Goal: Task Accomplishment & Management: Use online tool/utility

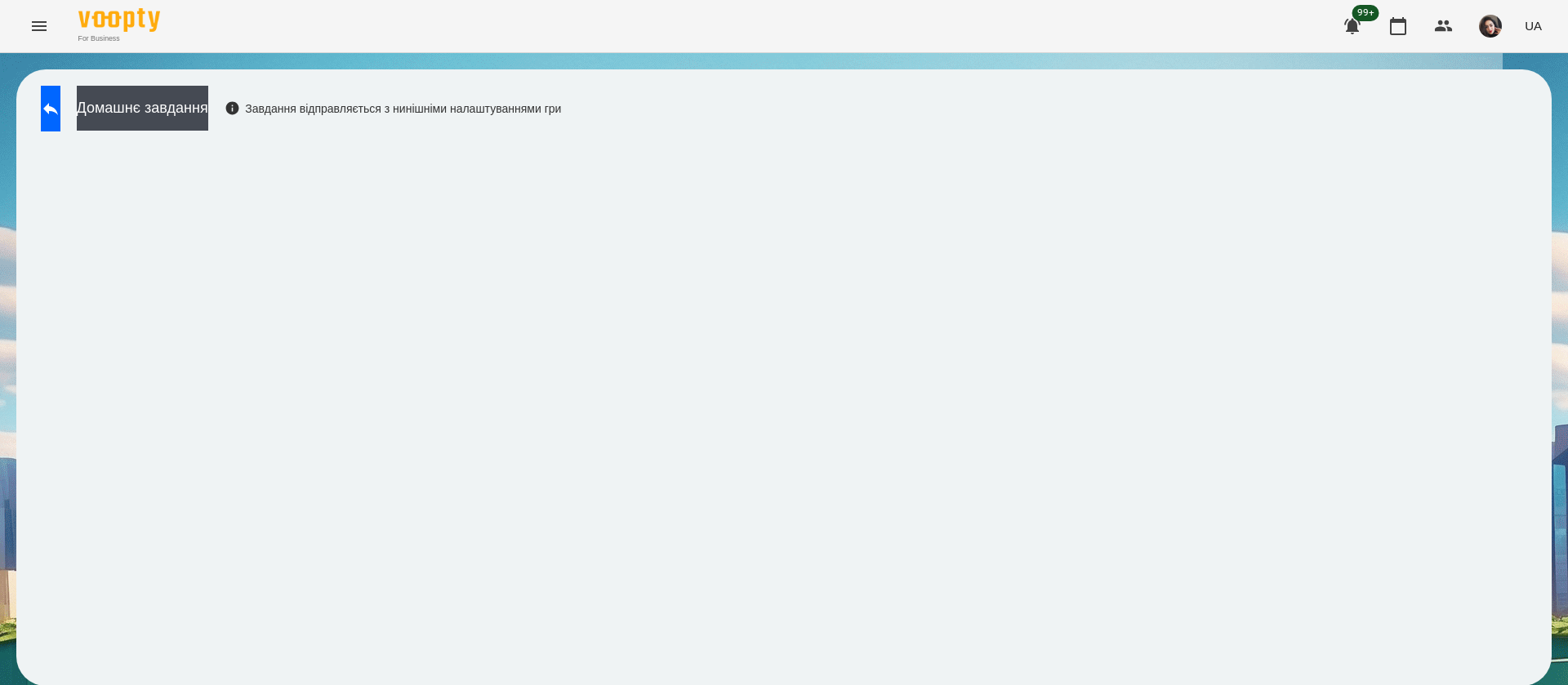
scroll to position [1, 0]
click at [43, 35] on icon "Menu" at bounding box center [39, 26] width 20 height 20
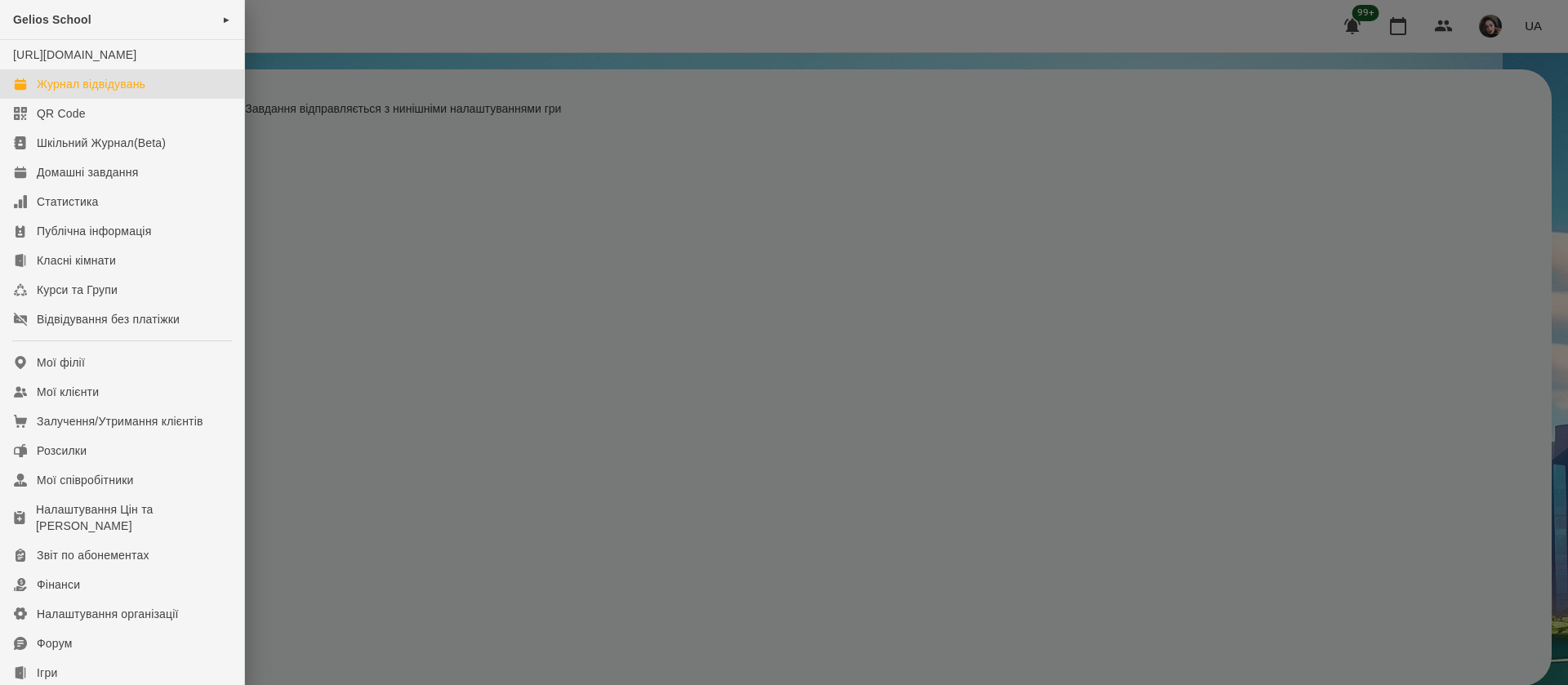
click at [84, 92] on div "Журнал відвідувань" at bounding box center [91, 84] width 109 height 16
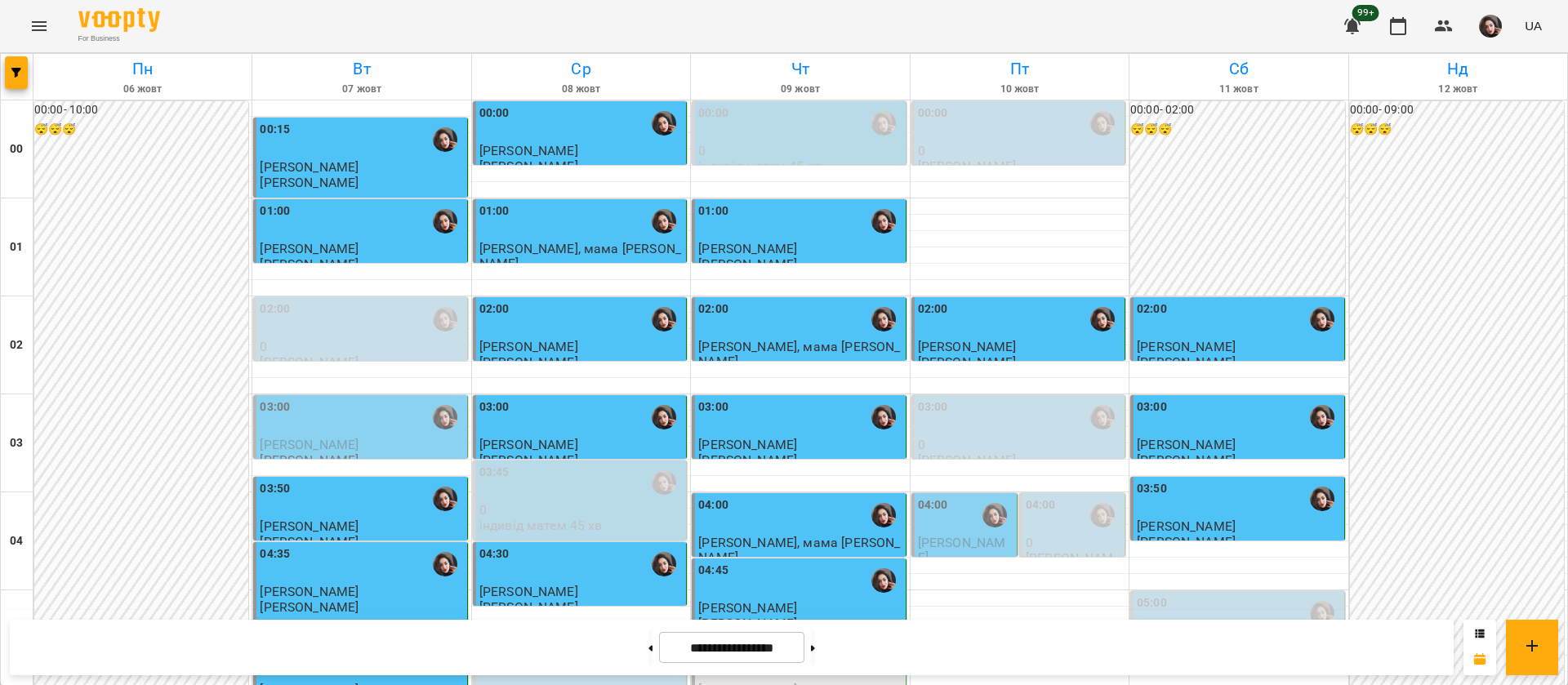
scroll to position [1224, 0]
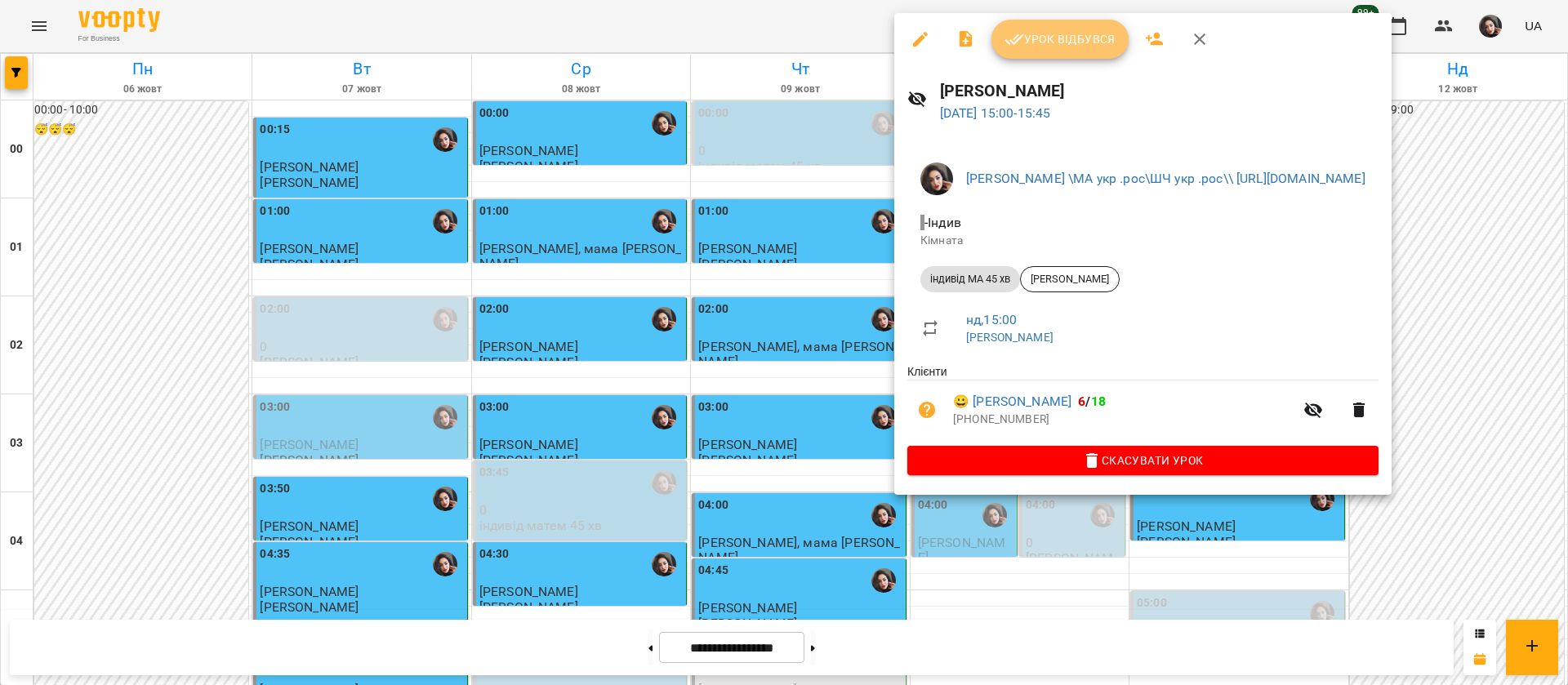
click at [1046, 43] on span "Урок відбувся" at bounding box center [1060, 39] width 111 height 20
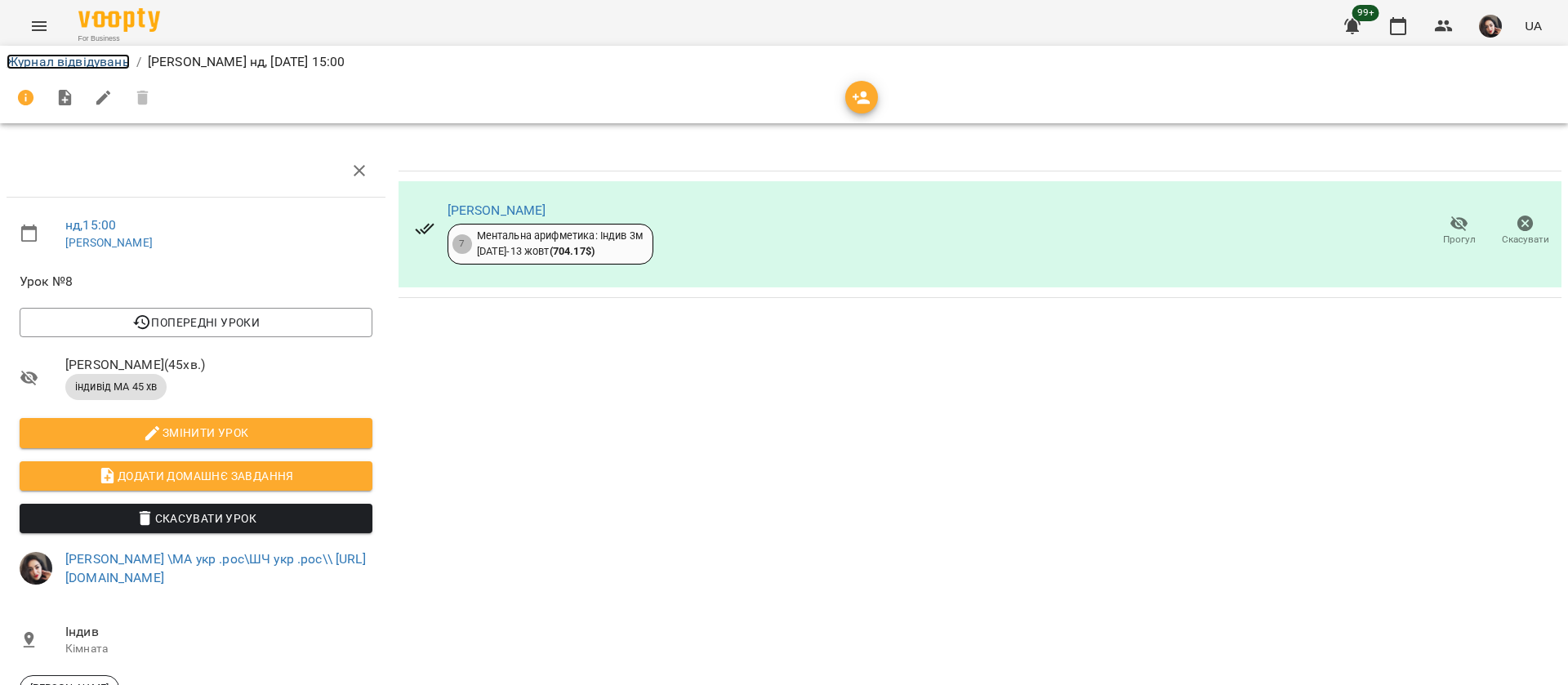
click at [78, 69] on link "Журнал відвідувань" at bounding box center [68, 61] width 123 height 16
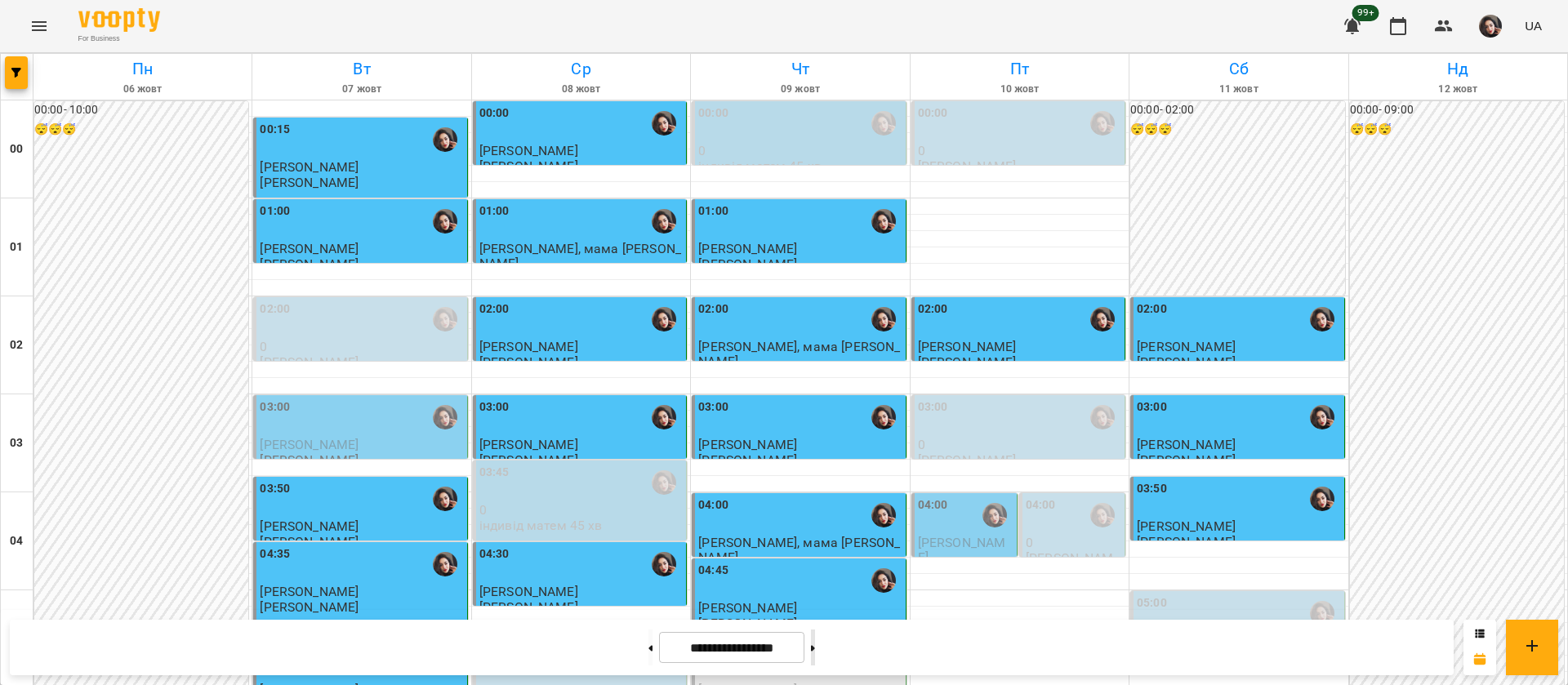
click at [815, 642] on button at bounding box center [813, 647] width 4 height 36
type input "**********"
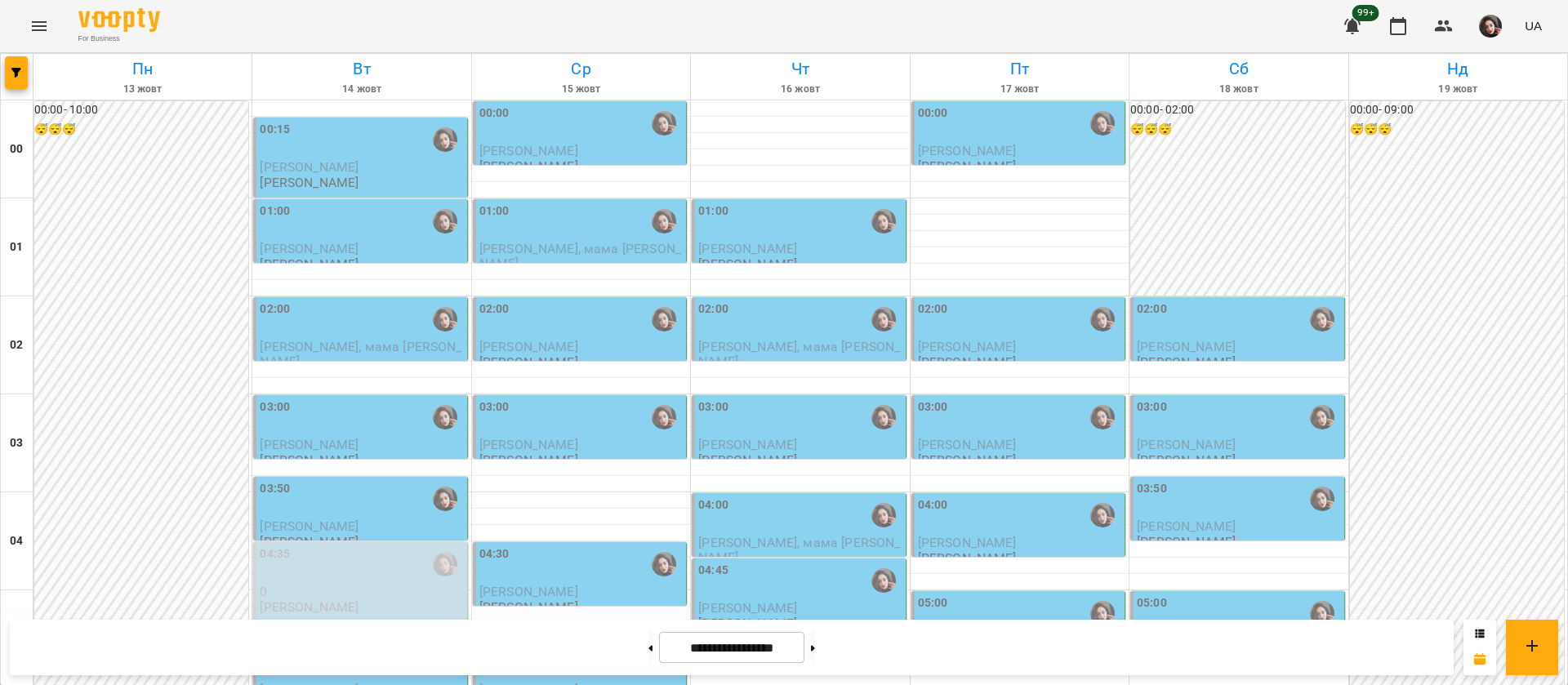
scroll to position [857, 0]
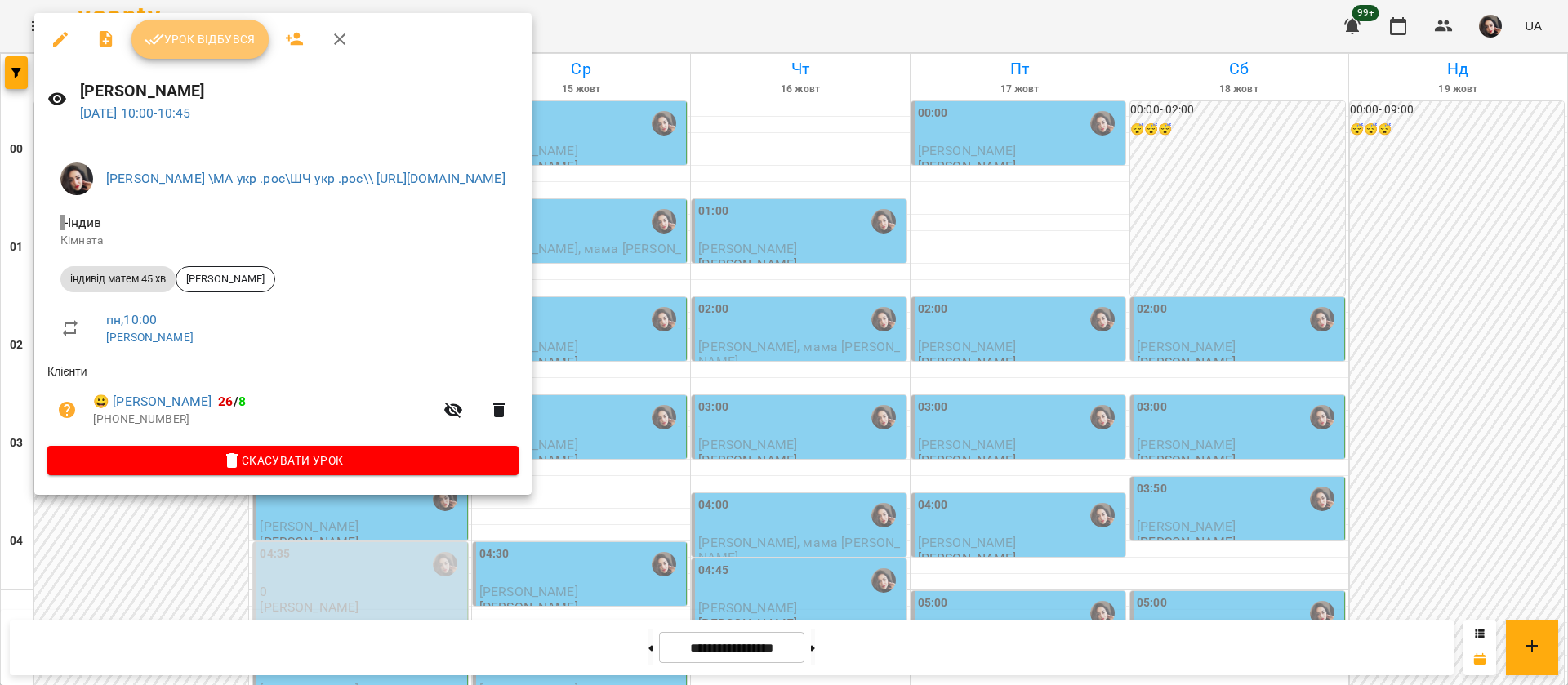
click at [174, 38] on span "Урок відбувся" at bounding box center [200, 39] width 111 height 20
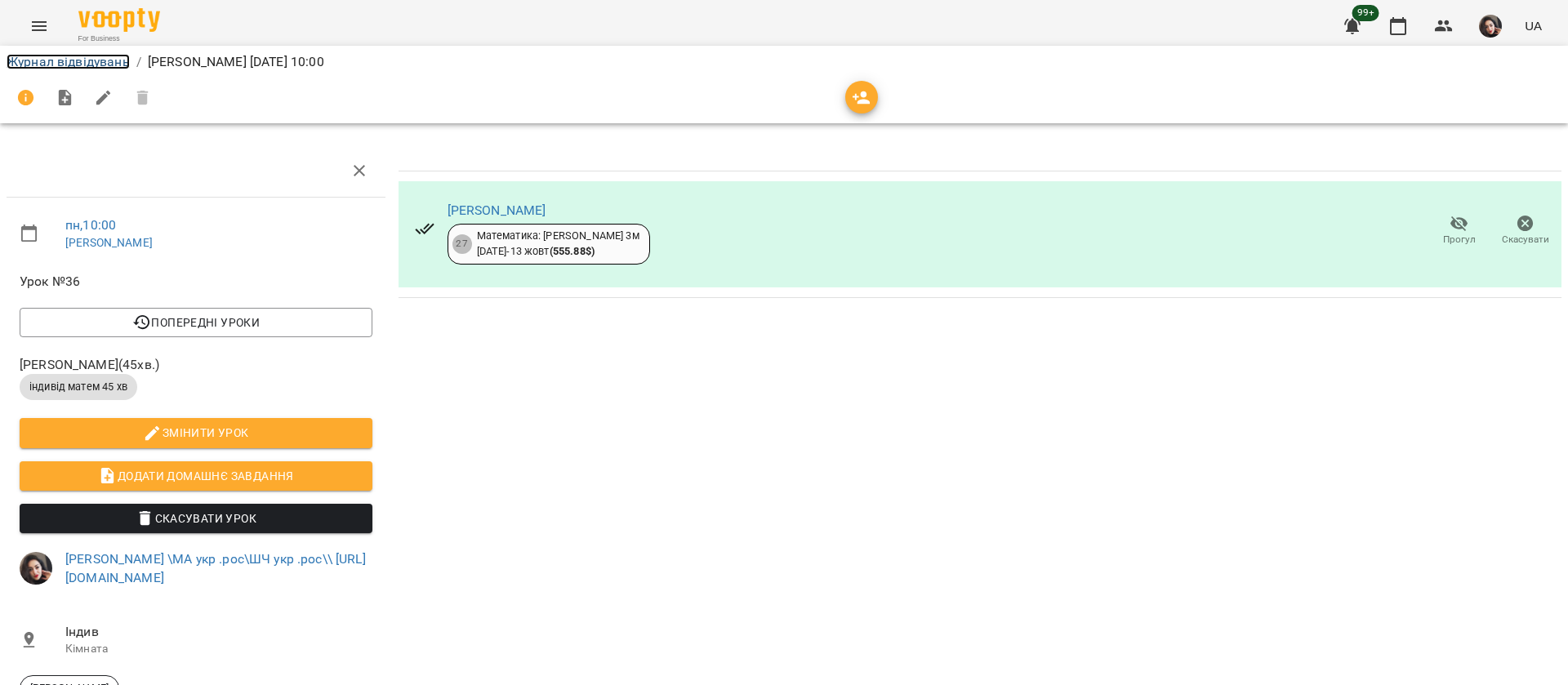
click at [14, 66] on link "Журнал відвідувань" at bounding box center [68, 61] width 123 height 16
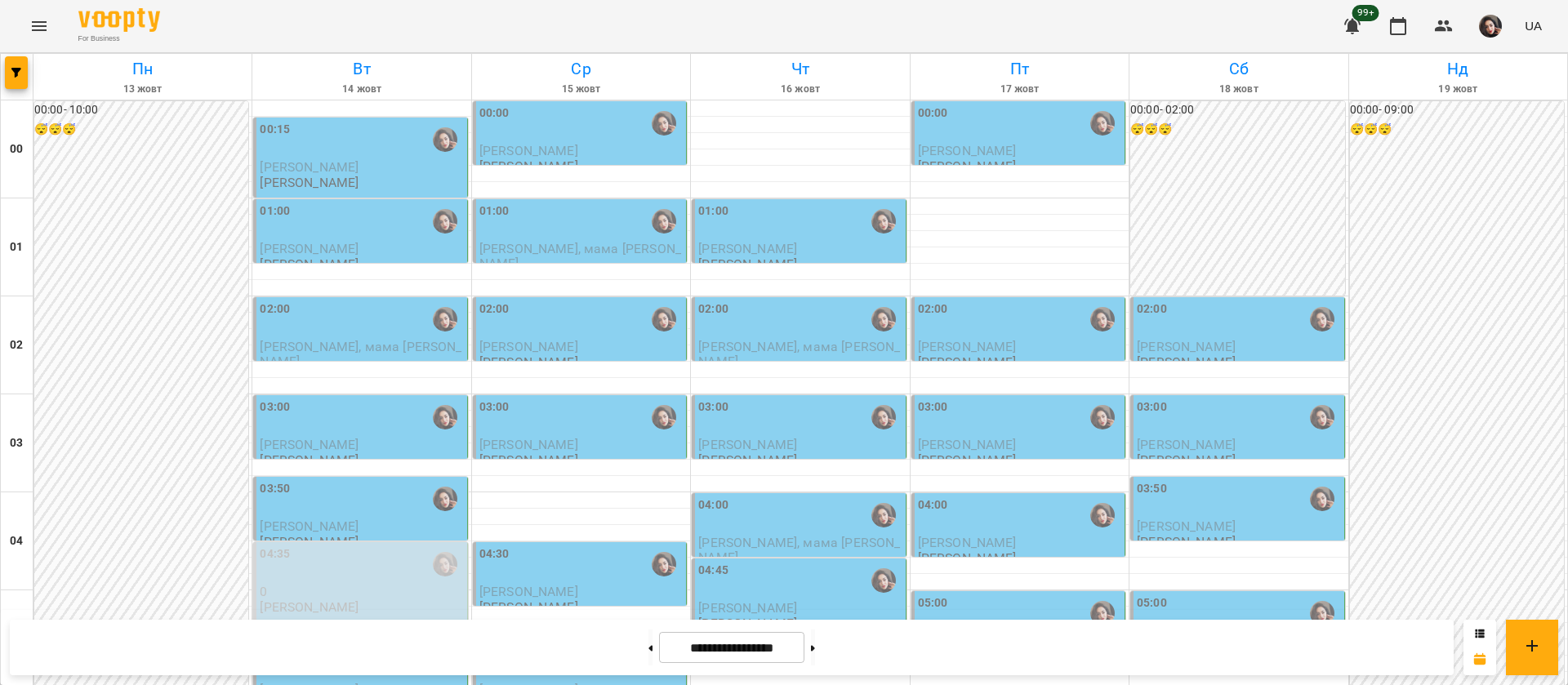
scroll to position [245, 0]
click at [562, 542] on div "04:30 Ярослав Куземко Гусак Олена" at bounding box center [580, 580] width 214 height 76
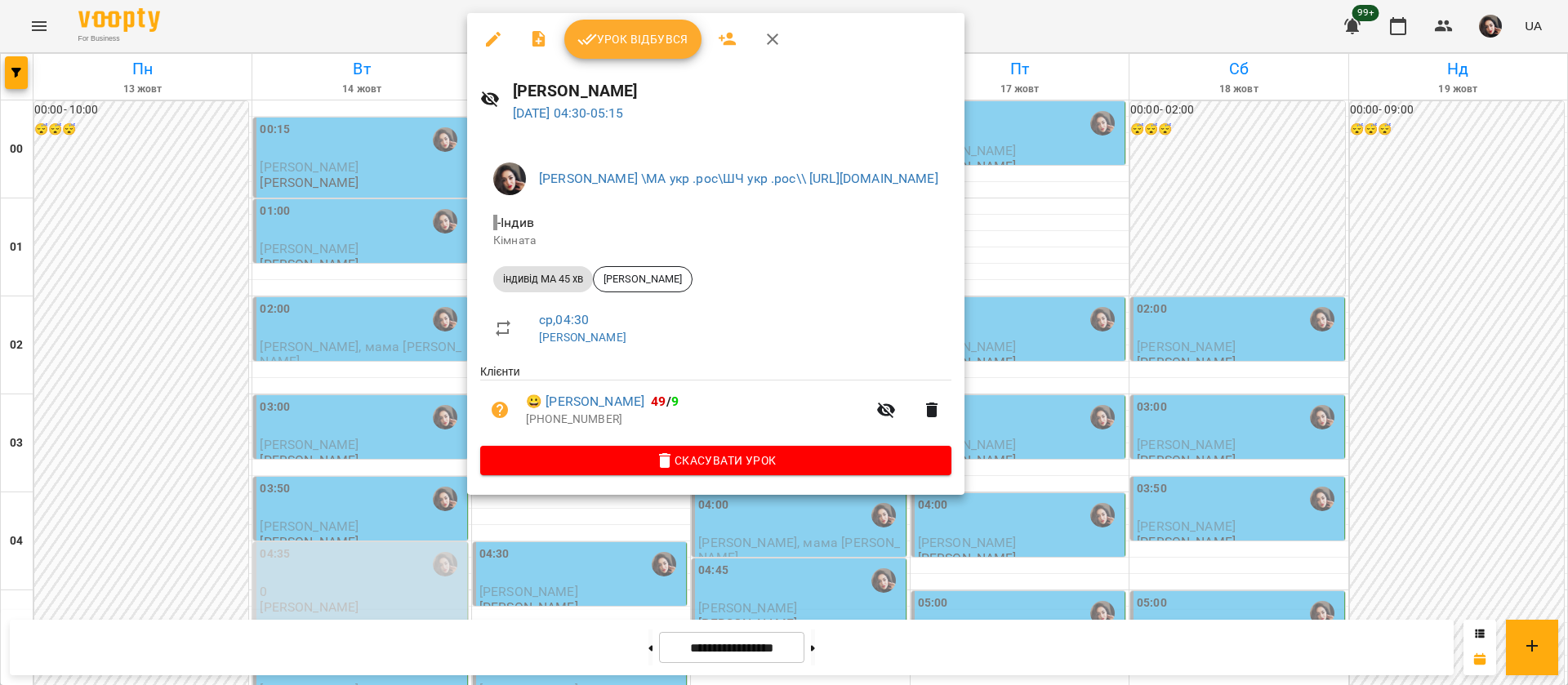
click at [343, 19] on div at bounding box center [784, 342] width 1568 height 685
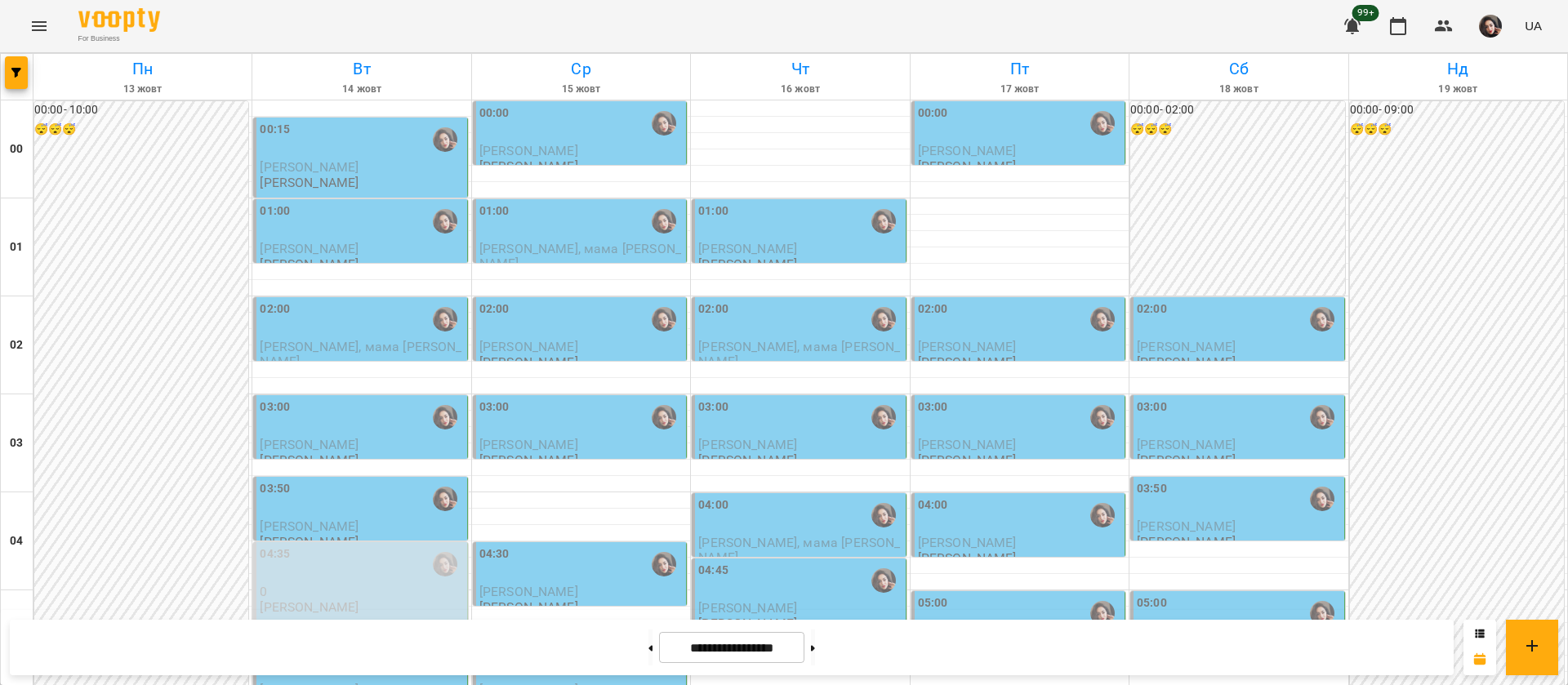
click at [367, 398] on div "03:00" at bounding box center [361, 417] width 204 height 38
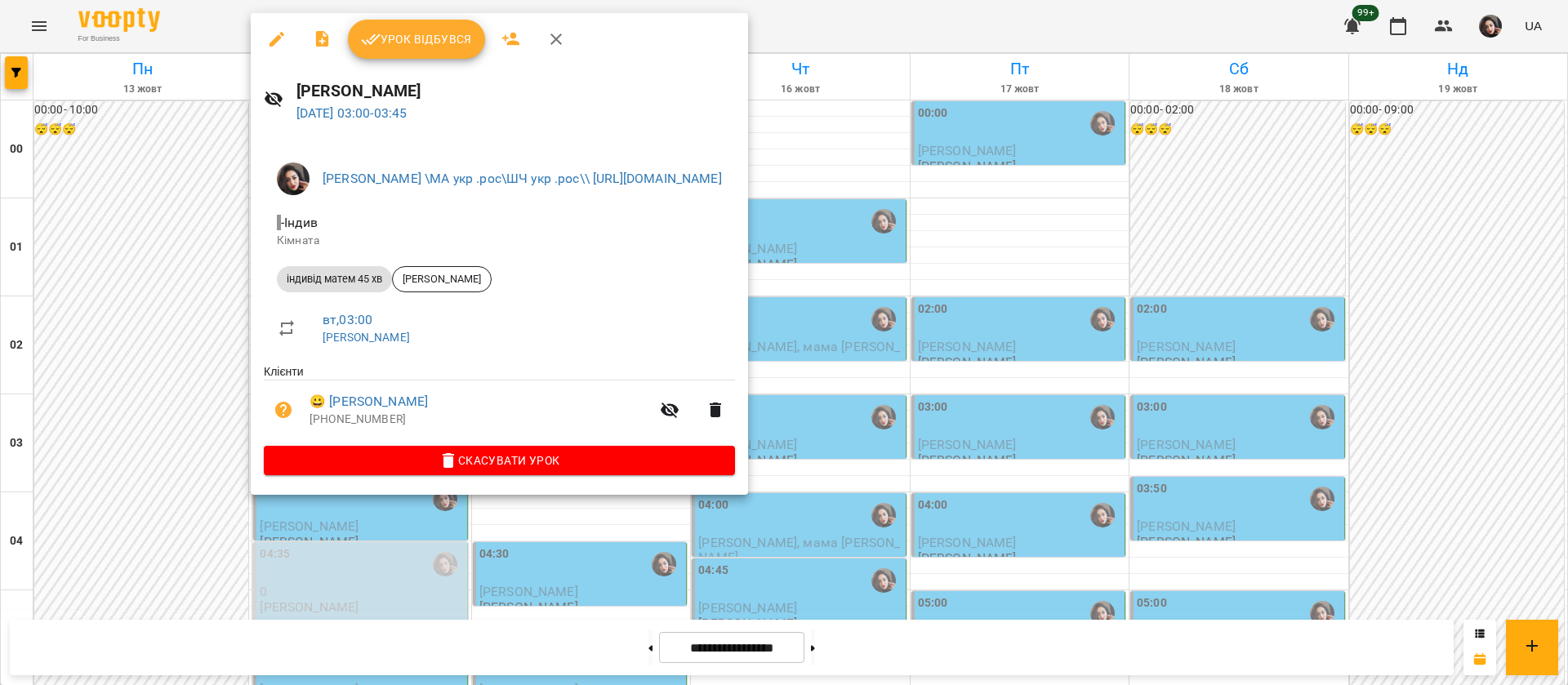
click at [210, 30] on div at bounding box center [784, 342] width 1568 height 685
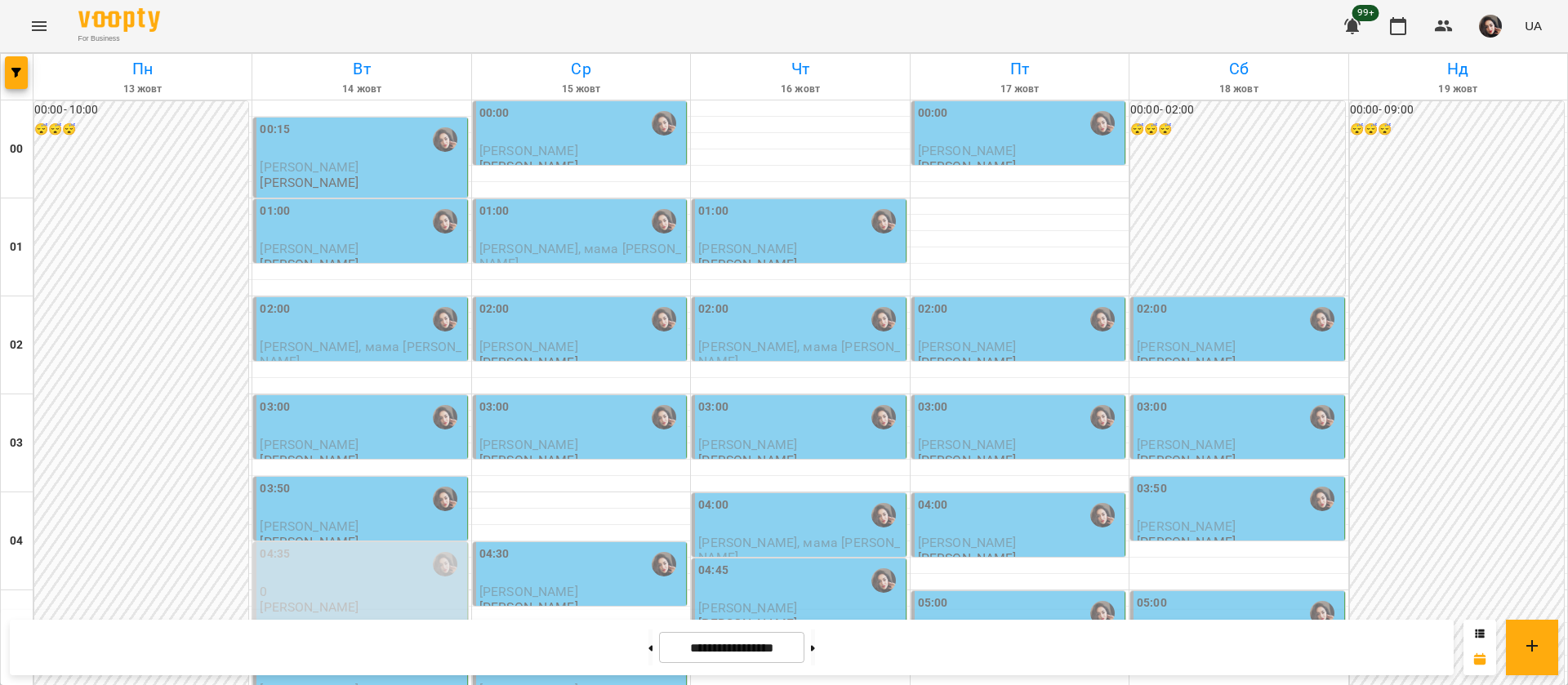
scroll to position [857, 0]
click at [20, 78] on button "button" at bounding box center [16, 73] width 23 height 33
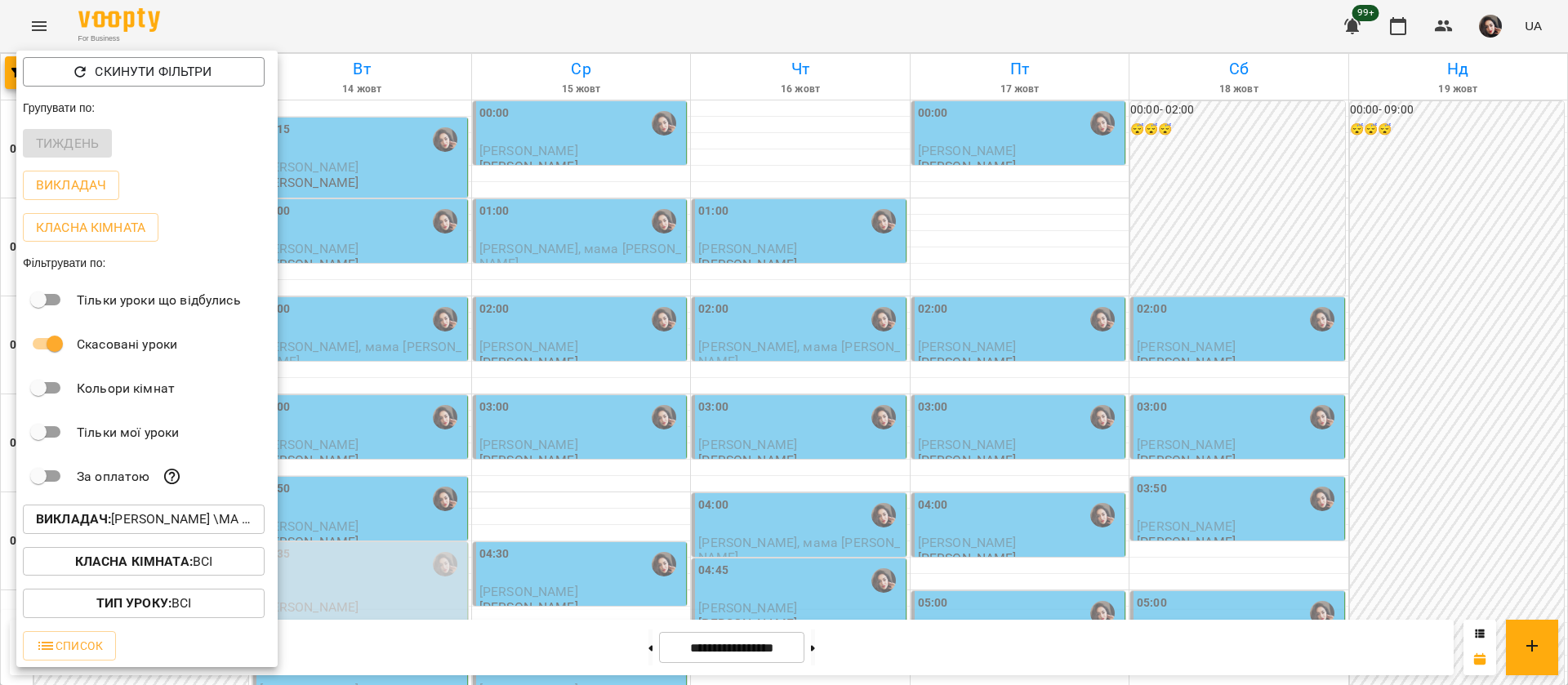
click at [253, 19] on div at bounding box center [784, 342] width 1568 height 685
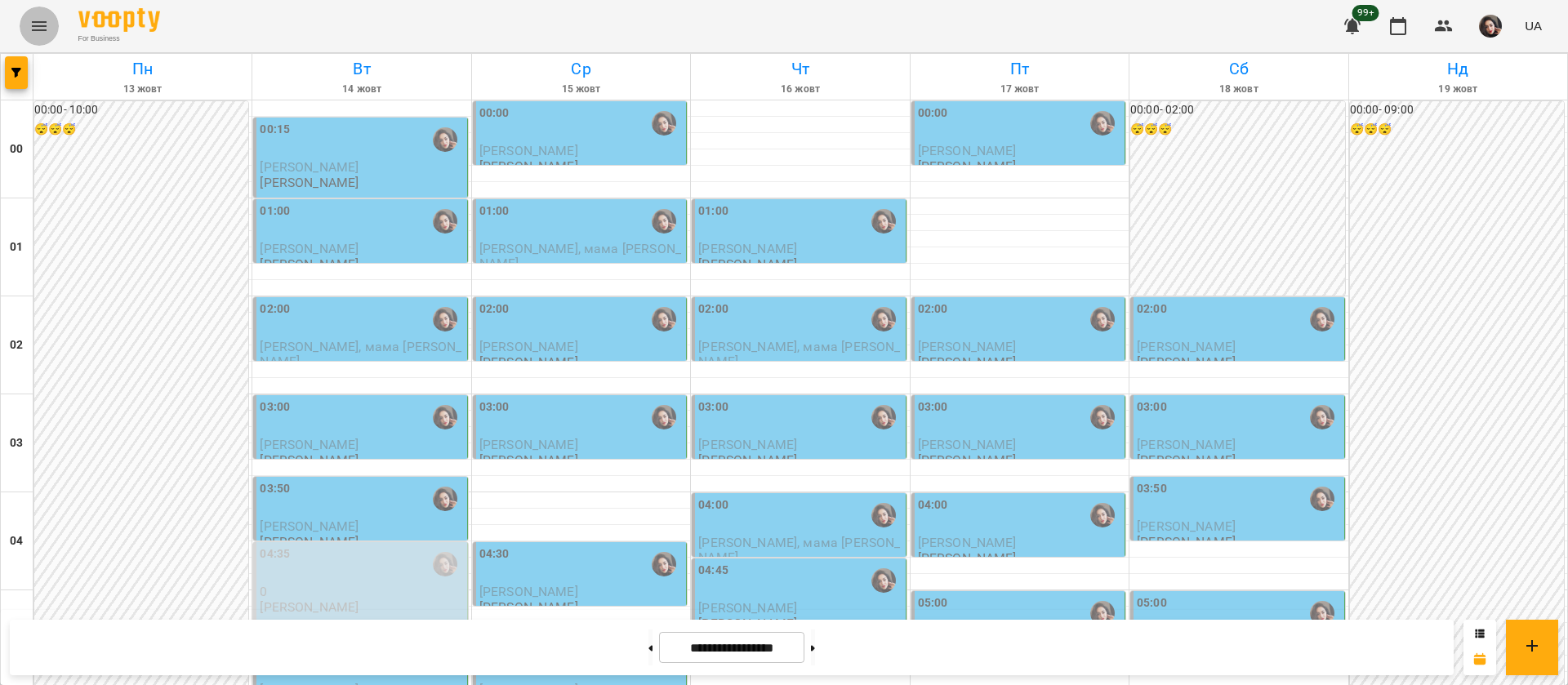
click at [41, 20] on icon "Menu" at bounding box center [39, 26] width 20 height 20
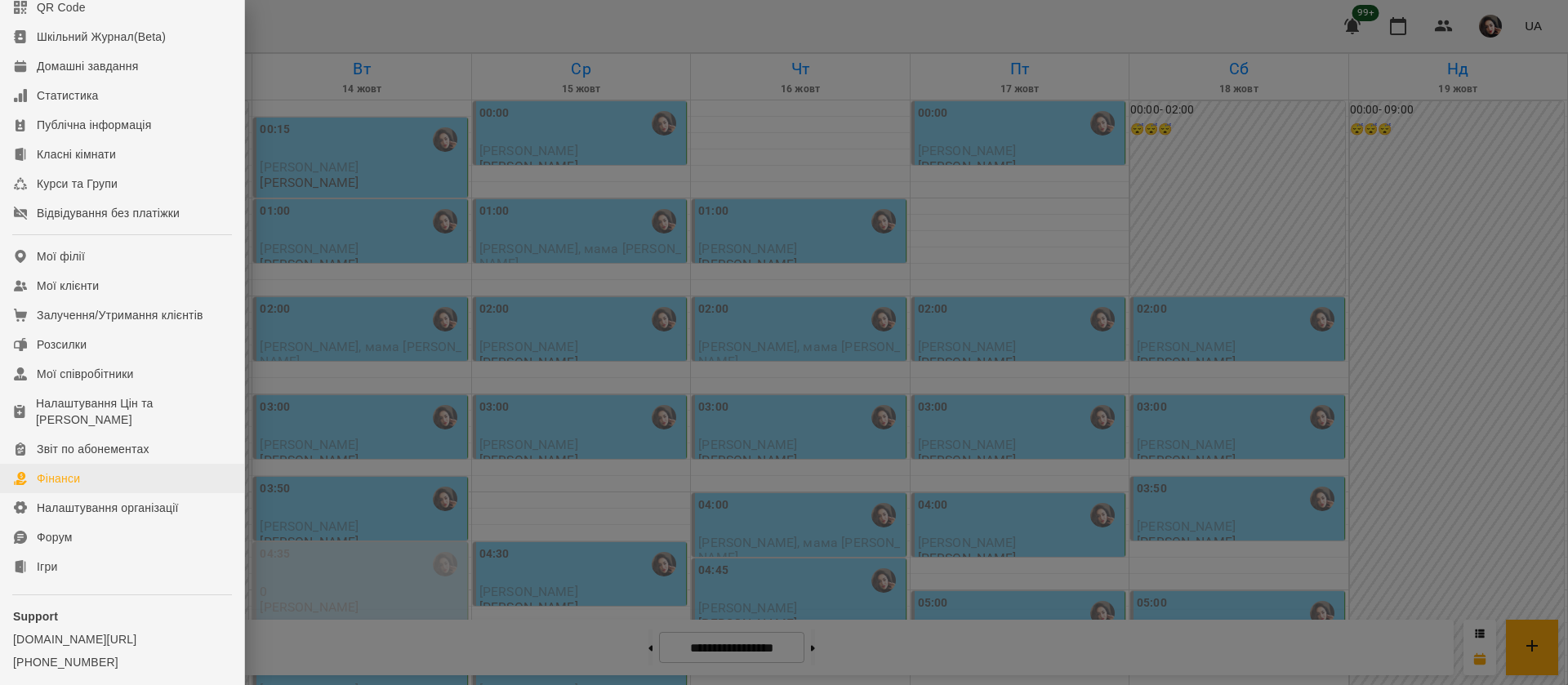
scroll to position [186, 0]
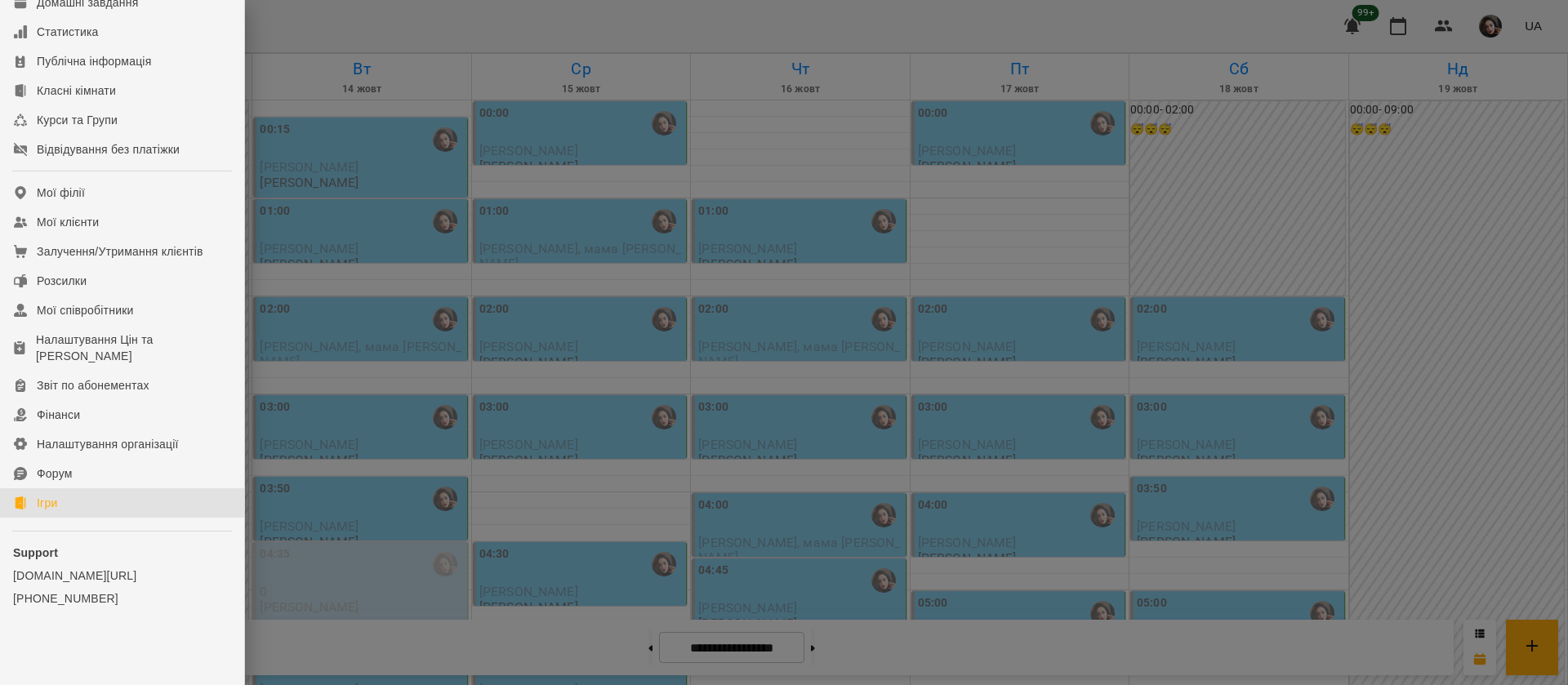
click at [80, 504] on link "Ігри" at bounding box center [122, 503] width 244 height 29
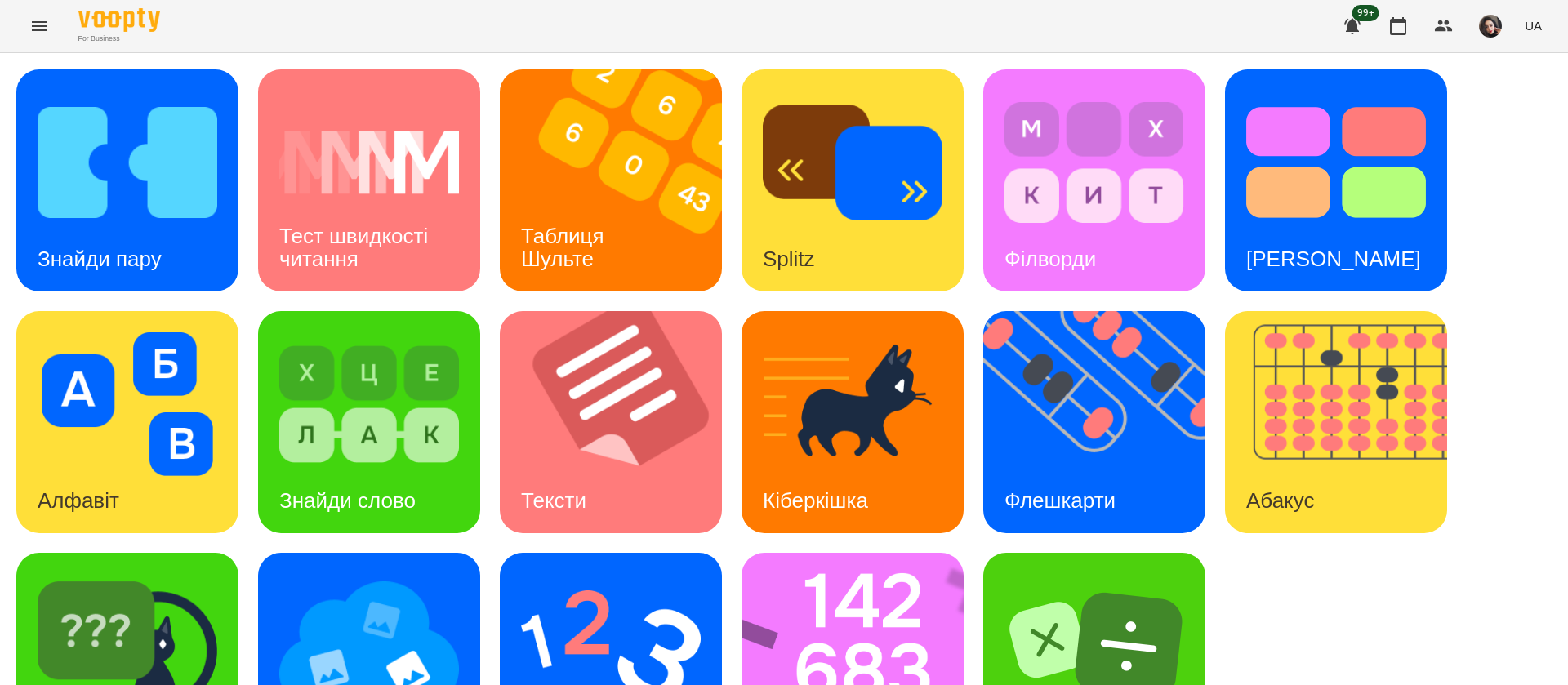
scroll to position [106, 0]
click at [823, 554] on img at bounding box center [863, 664] width 244 height 222
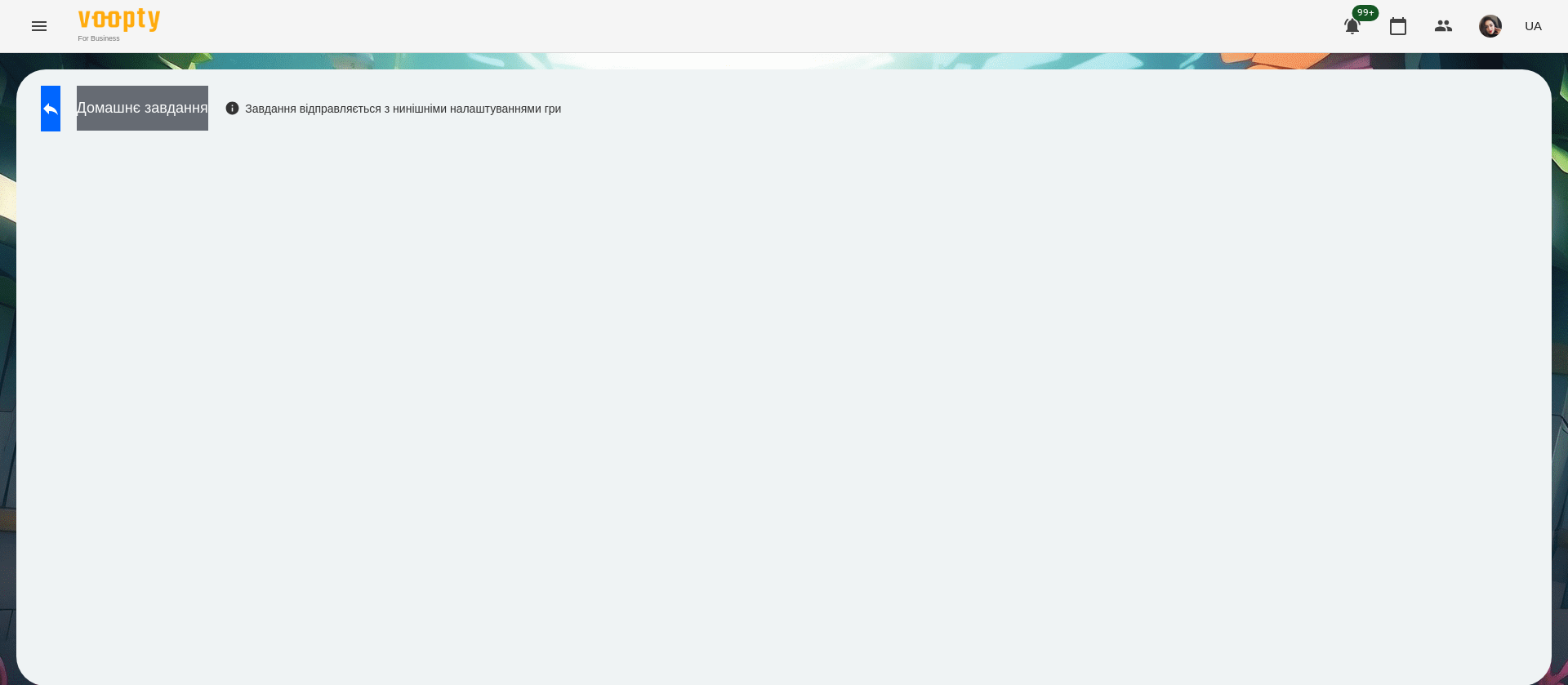
click at [200, 105] on button "Домашнє завдання" at bounding box center [142, 108] width 132 height 45
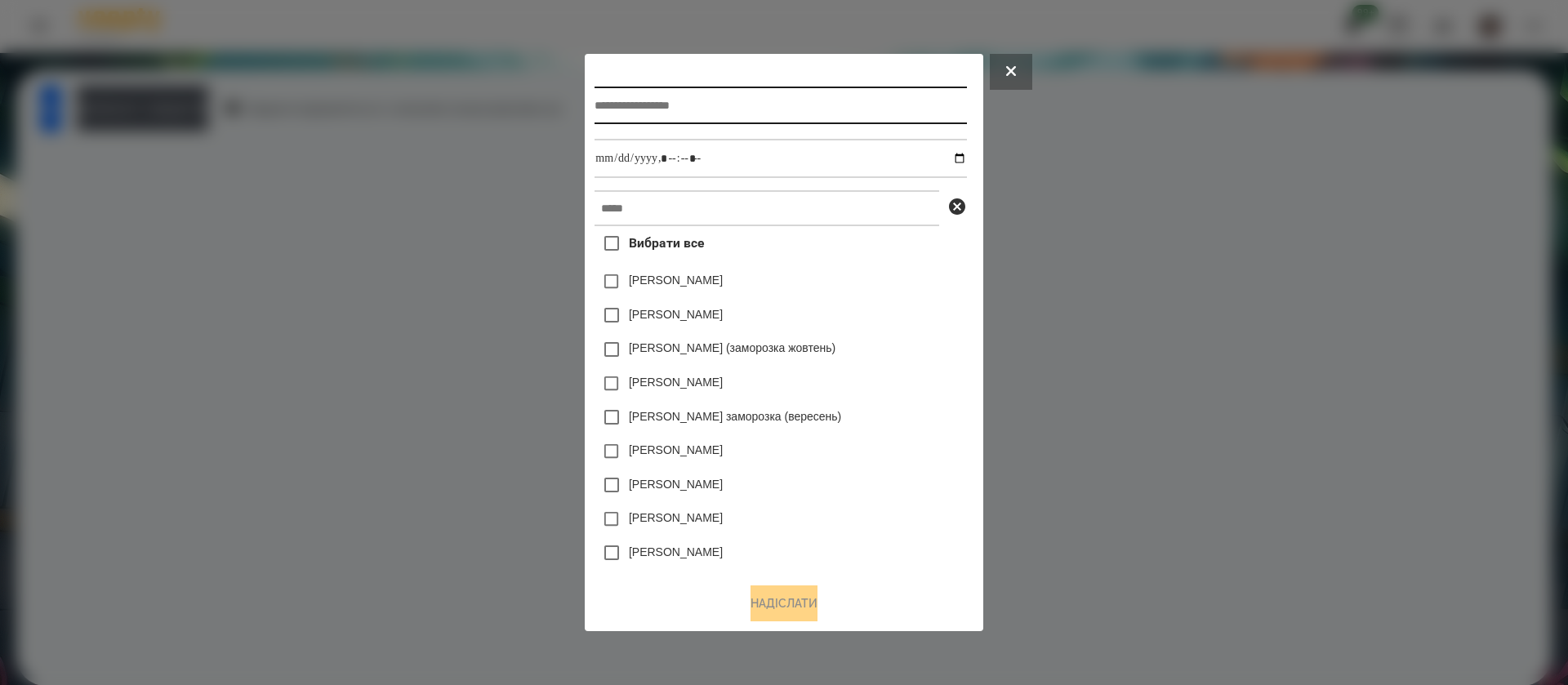
click at [603, 104] on input "text" at bounding box center [780, 105] width 372 height 38
type input "**********"
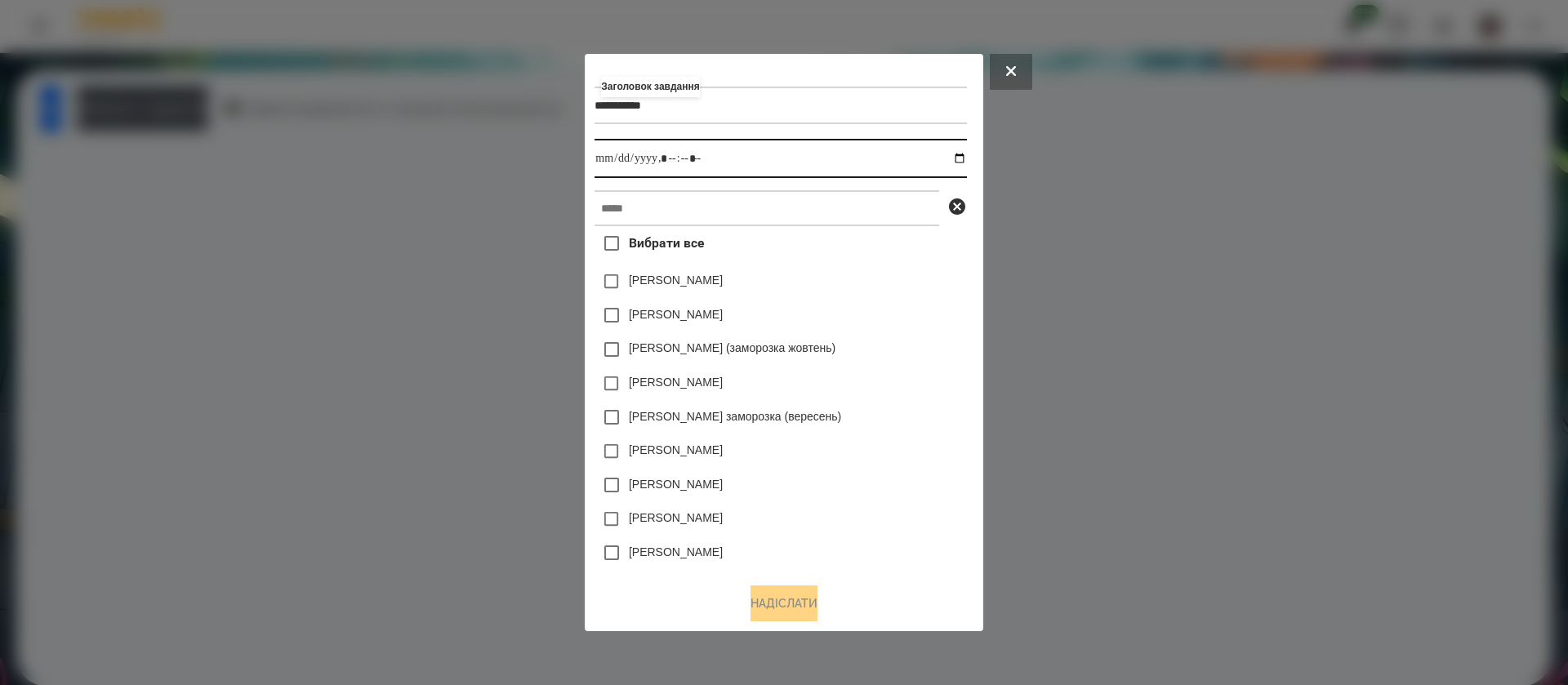
click at [966, 158] on input "datetime-local" at bounding box center [780, 159] width 372 height 39
click at [674, 159] on input "datetime-local" at bounding box center [780, 159] width 372 height 39
click at [692, 163] on input "datetime-local" at bounding box center [780, 159] width 372 height 39
type input "**********"
click at [675, 204] on input "text" at bounding box center [767, 208] width 345 height 36
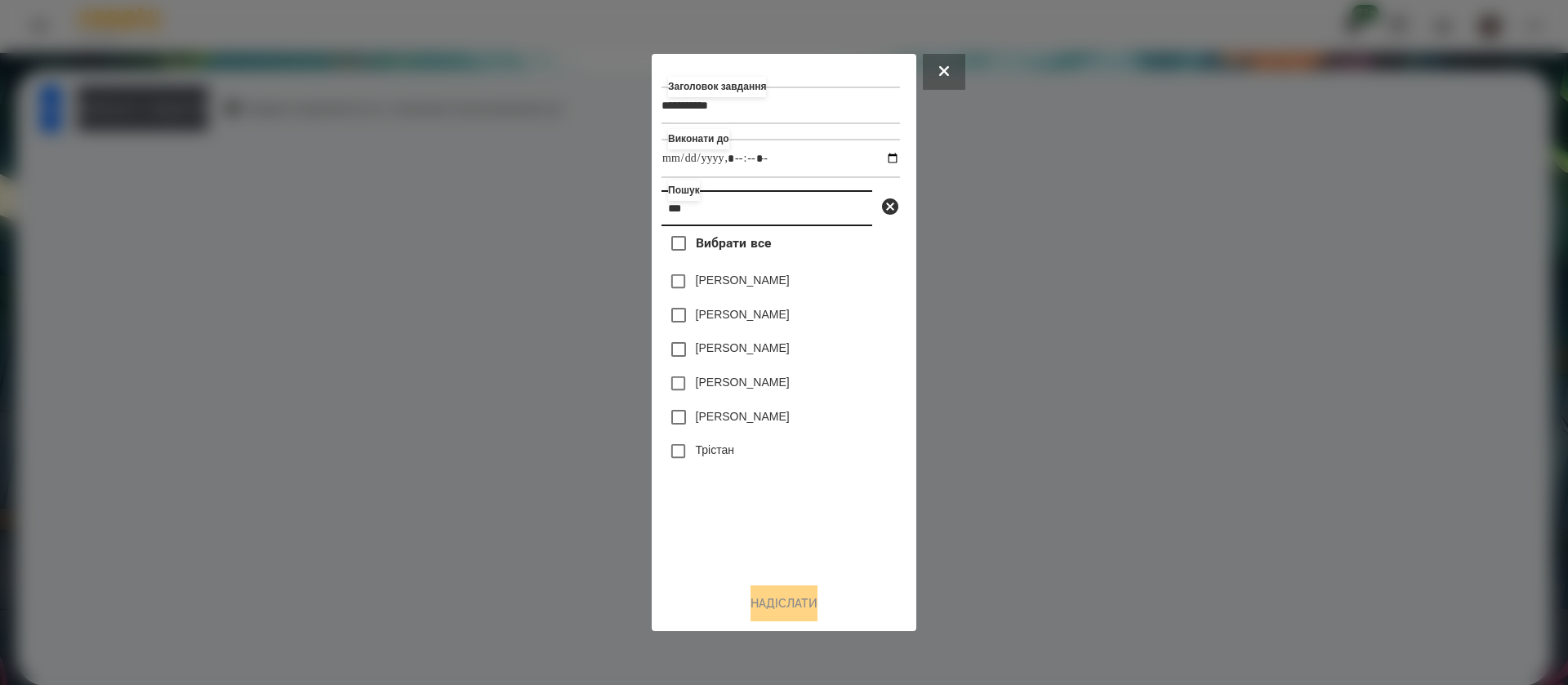
type input "***"
click at [786, 611] on button "Надіслати" at bounding box center [784, 603] width 67 height 36
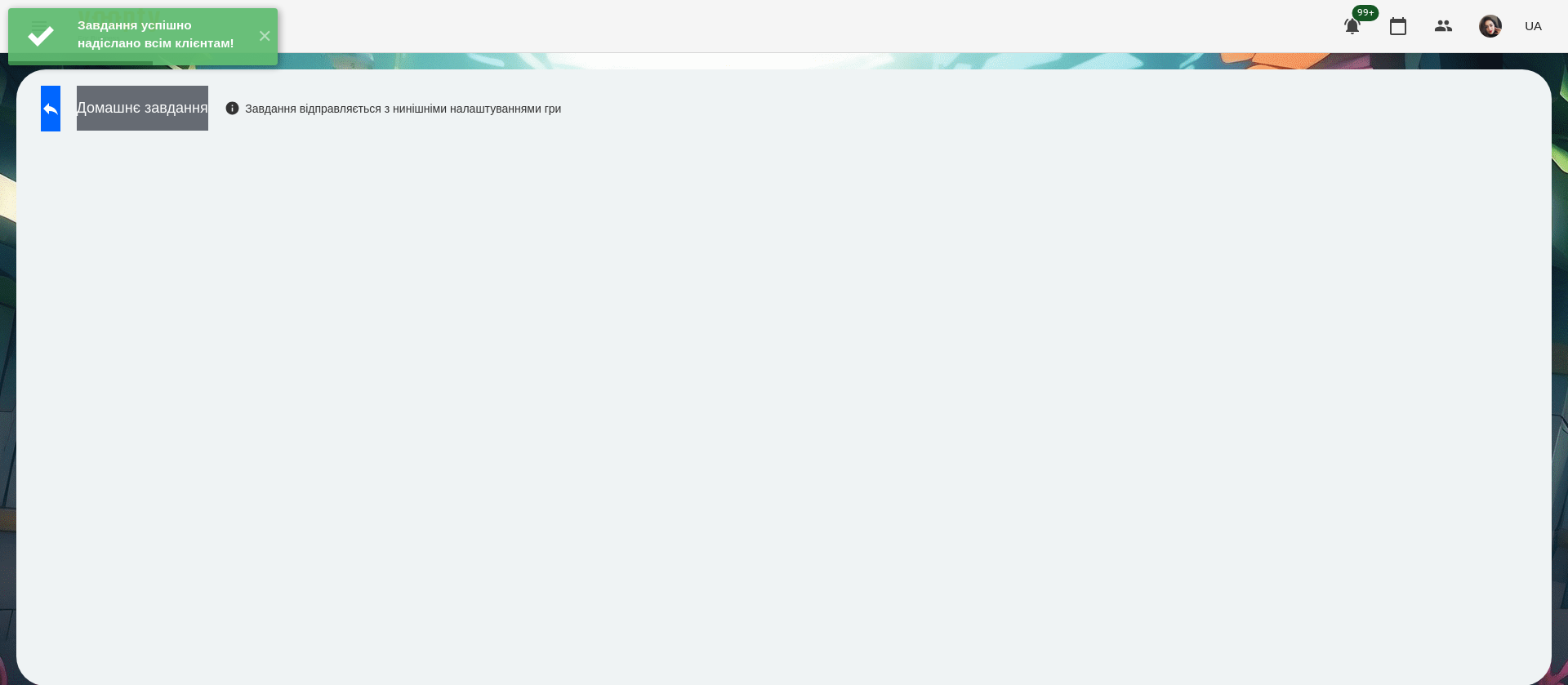
click at [208, 114] on button "Домашнє завдання" at bounding box center [142, 108] width 132 height 45
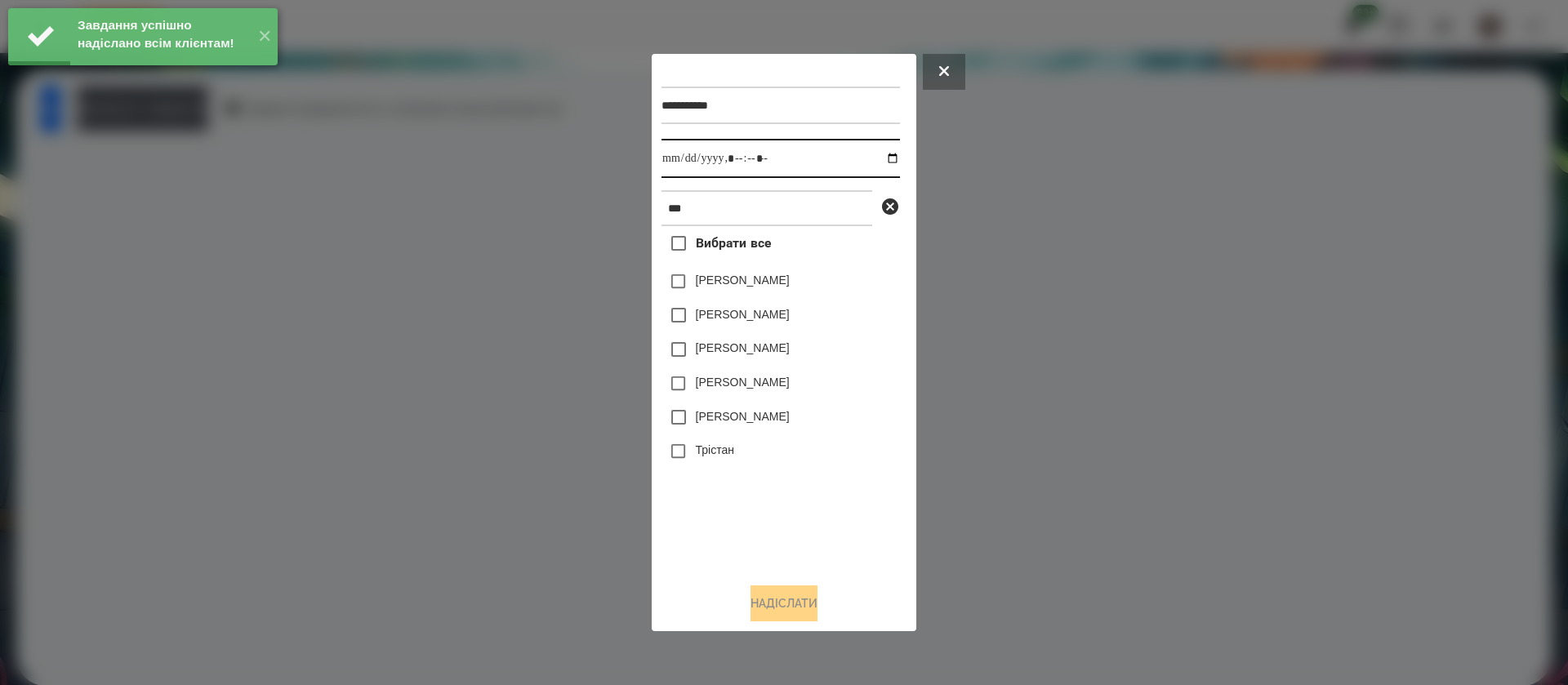
click at [683, 157] on input "datetime-local" at bounding box center [781, 159] width 239 height 39
type input "**********"
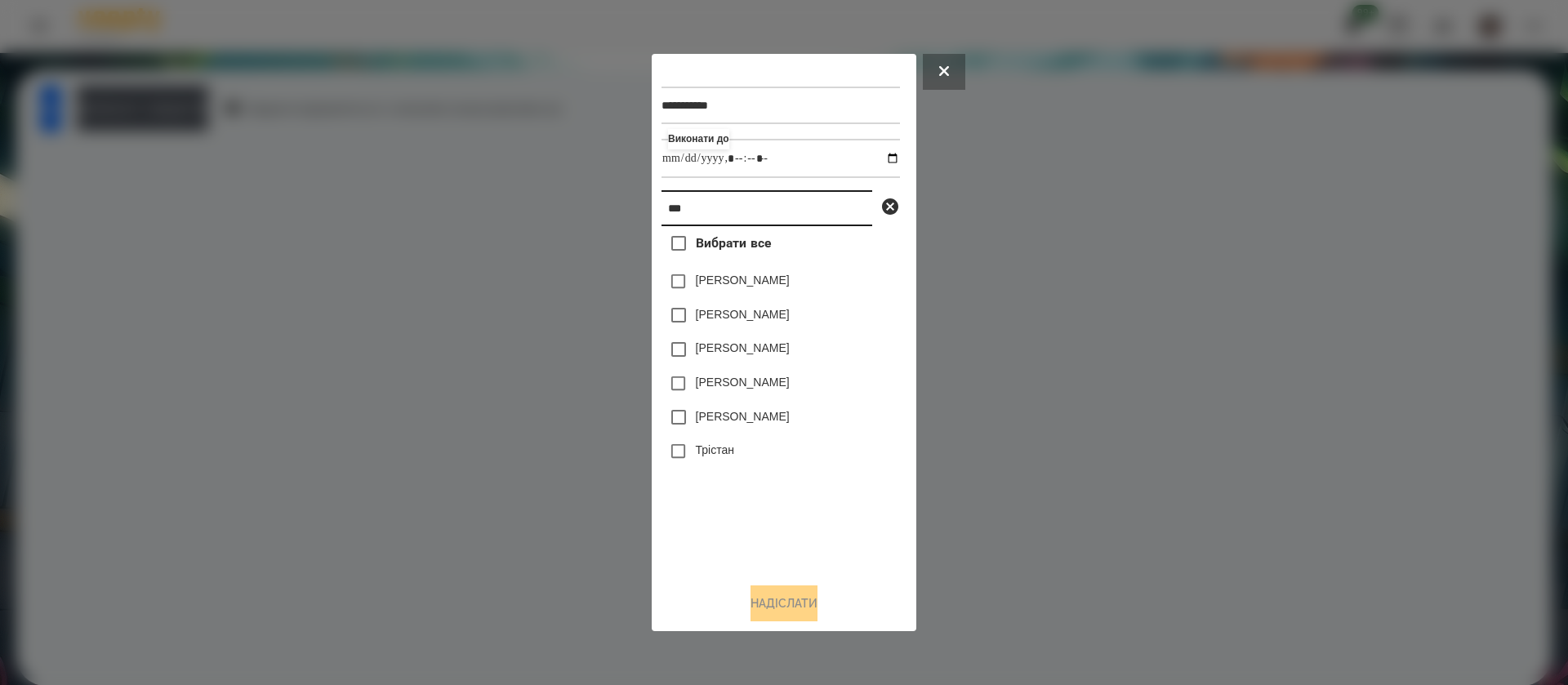
click at [702, 213] on input "***" at bounding box center [767, 208] width 211 height 36
type input "****"
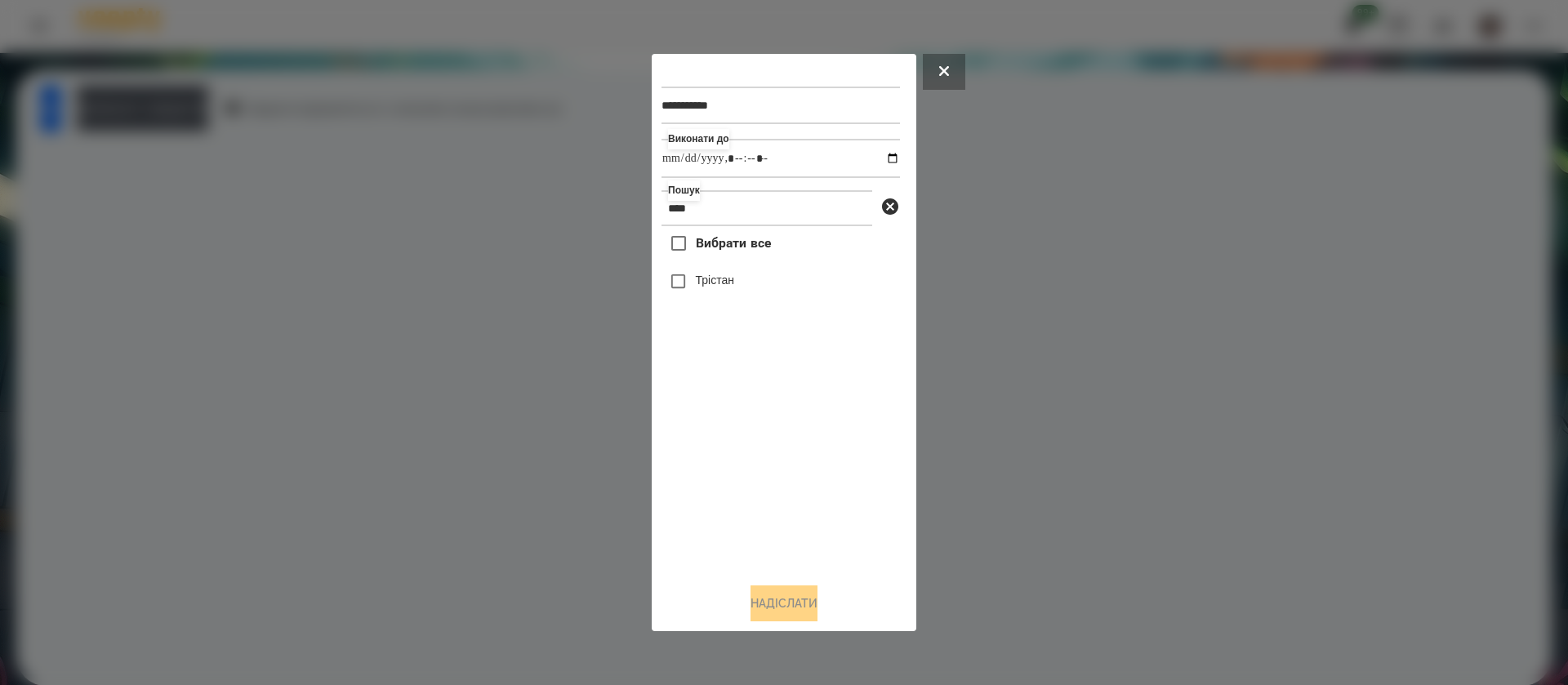
click at [713, 280] on label "Трістан" at bounding box center [715, 280] width 38 height 16
click at [780, 602] on button "Надіслати" at bounding box center [784, 603] width 67 height 36
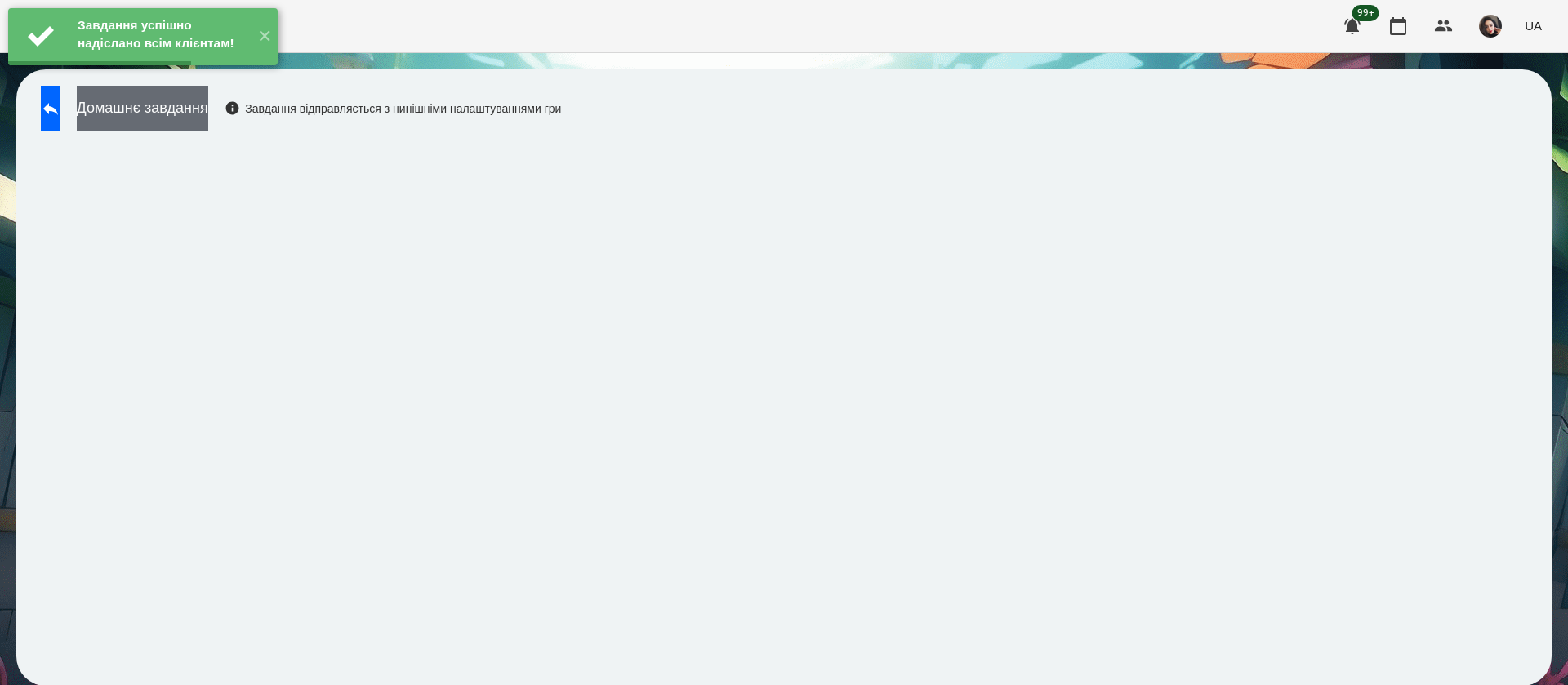
click at [170, 110] on button "Домашнє завдання" at bounding box center [142, 108] width 132 height 45
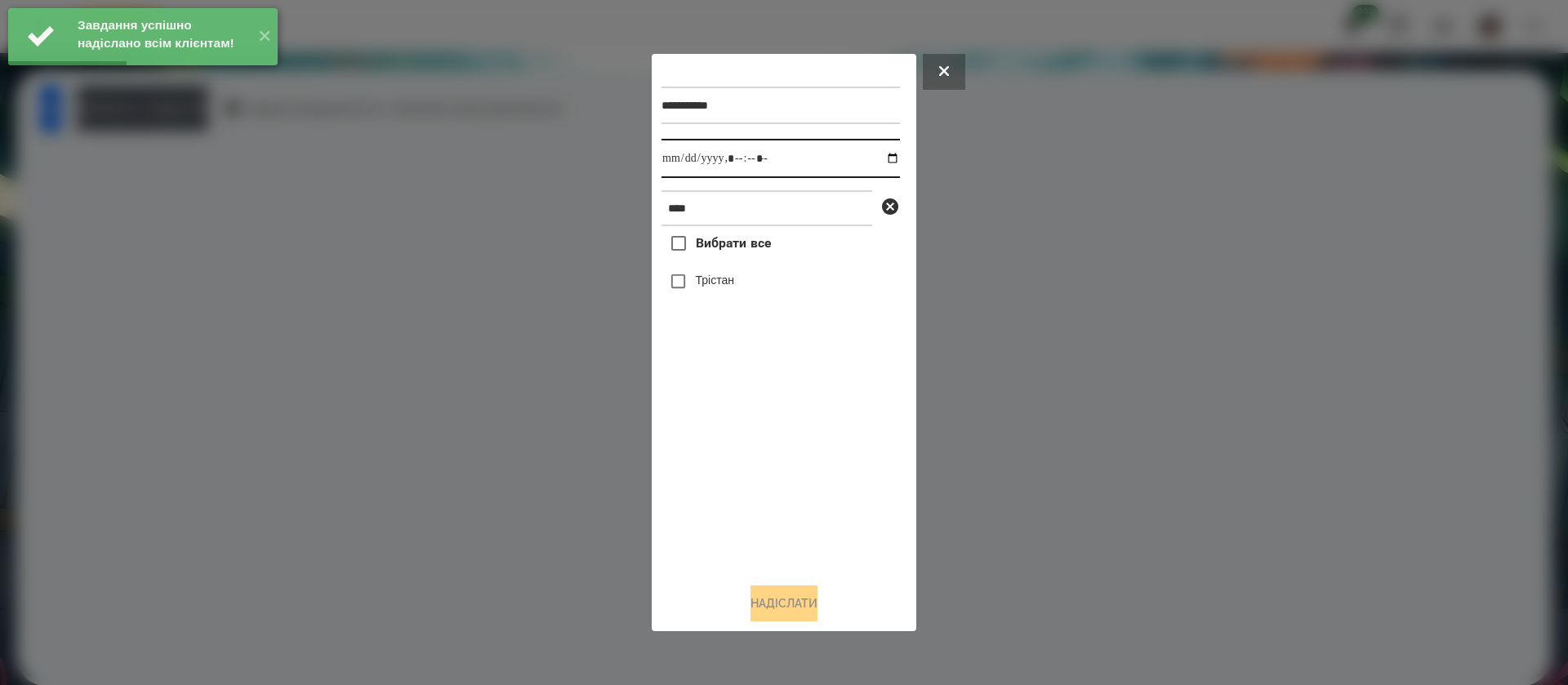
click at [669, 166] on input "datetime-local" at bounding box center [781, 159] width 239 height 39
type input "**********"
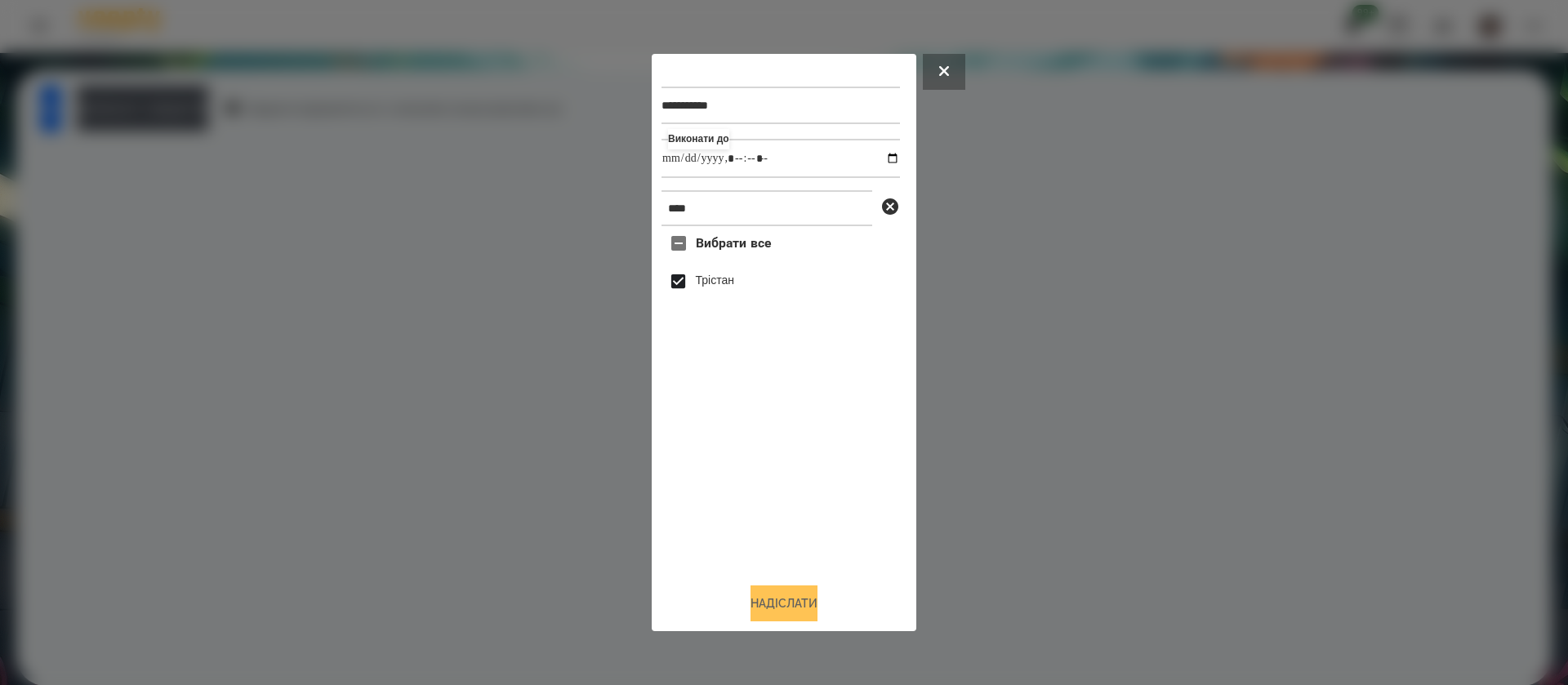
click at [796, 604] on button "Надіслати" at bounding box center [784, 603] width 67 height 36
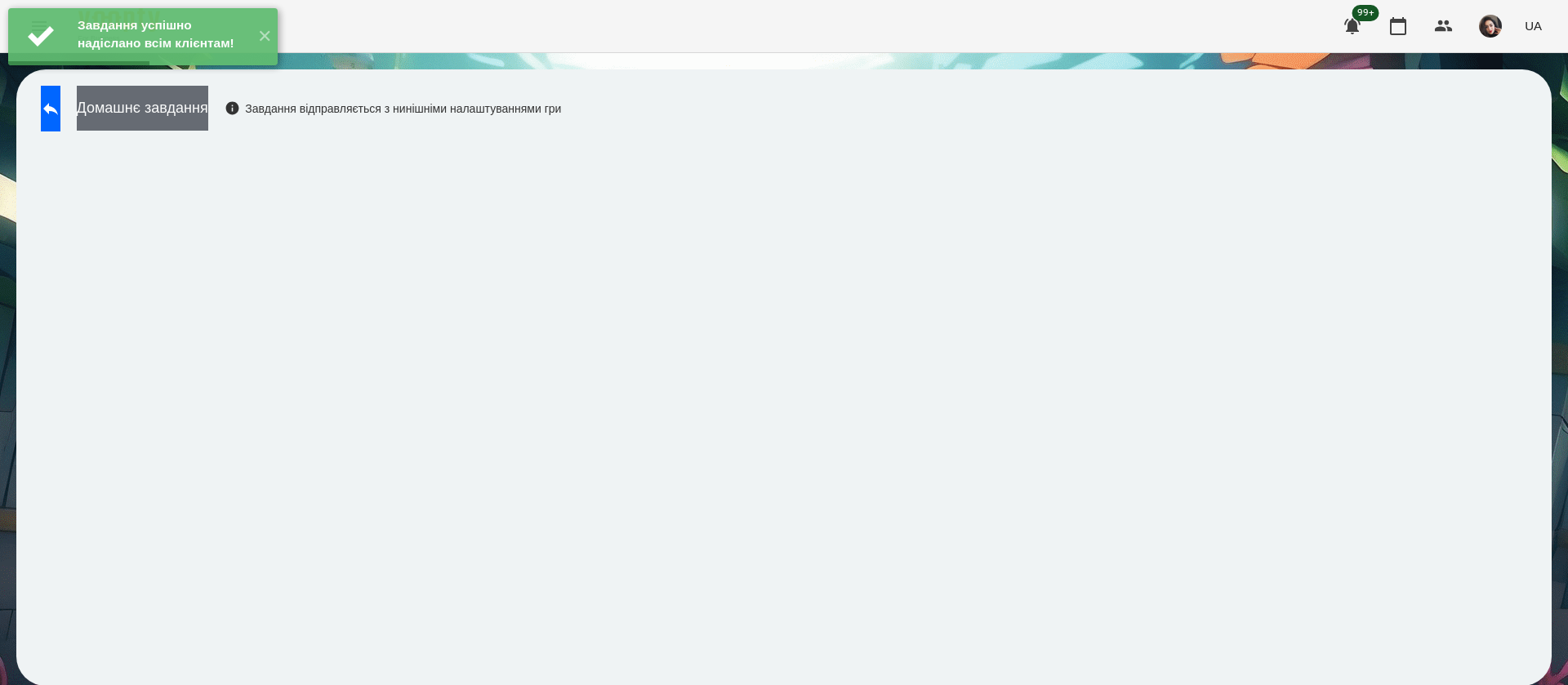
click at [201, 122] on button "Домашнє завдання" at bounding box center [142, 108] width 132 height 45
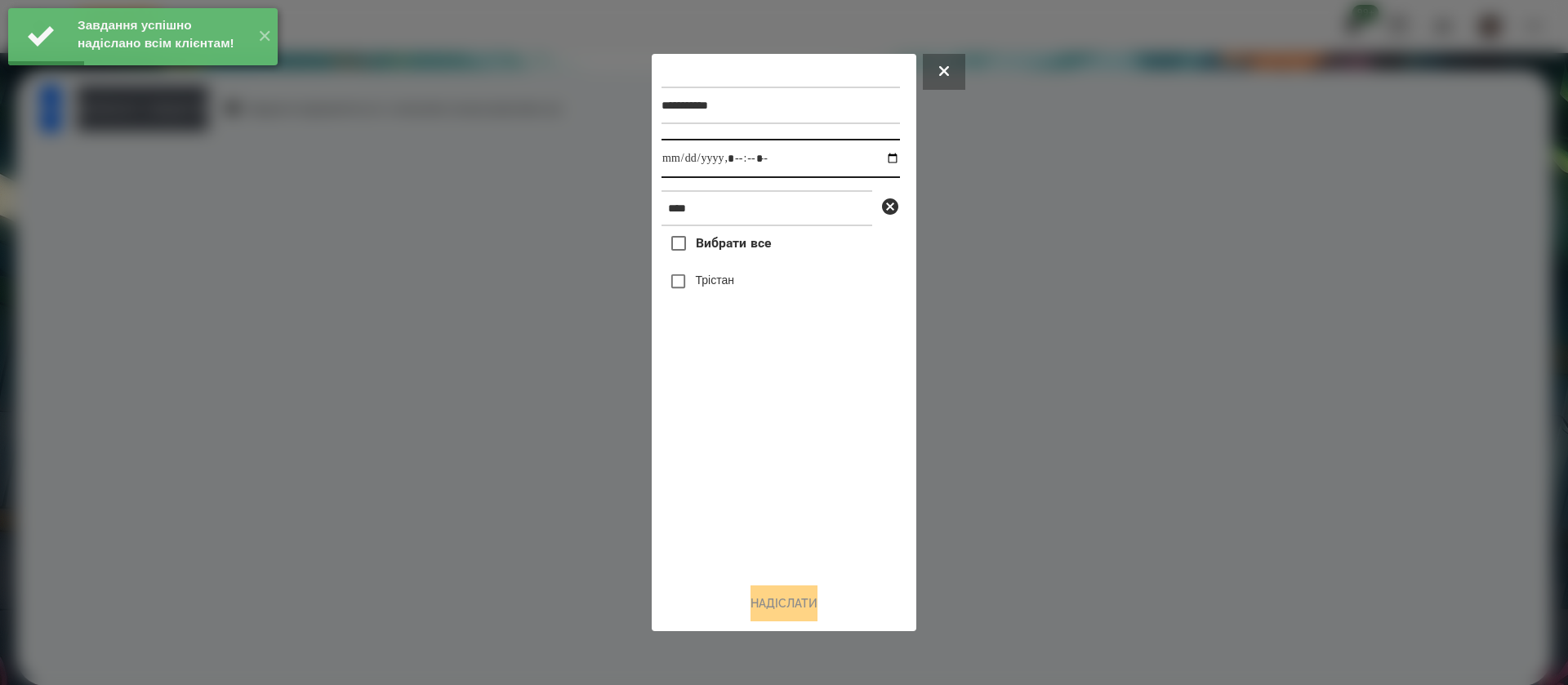
click at [694, 161] on input "datetime-local" at bounding box center [781, 159] width 239 height 39
click at [677, 156] on input "datetime-local" at bounding box center [781, 159] width 239 height 39
type input "**********"
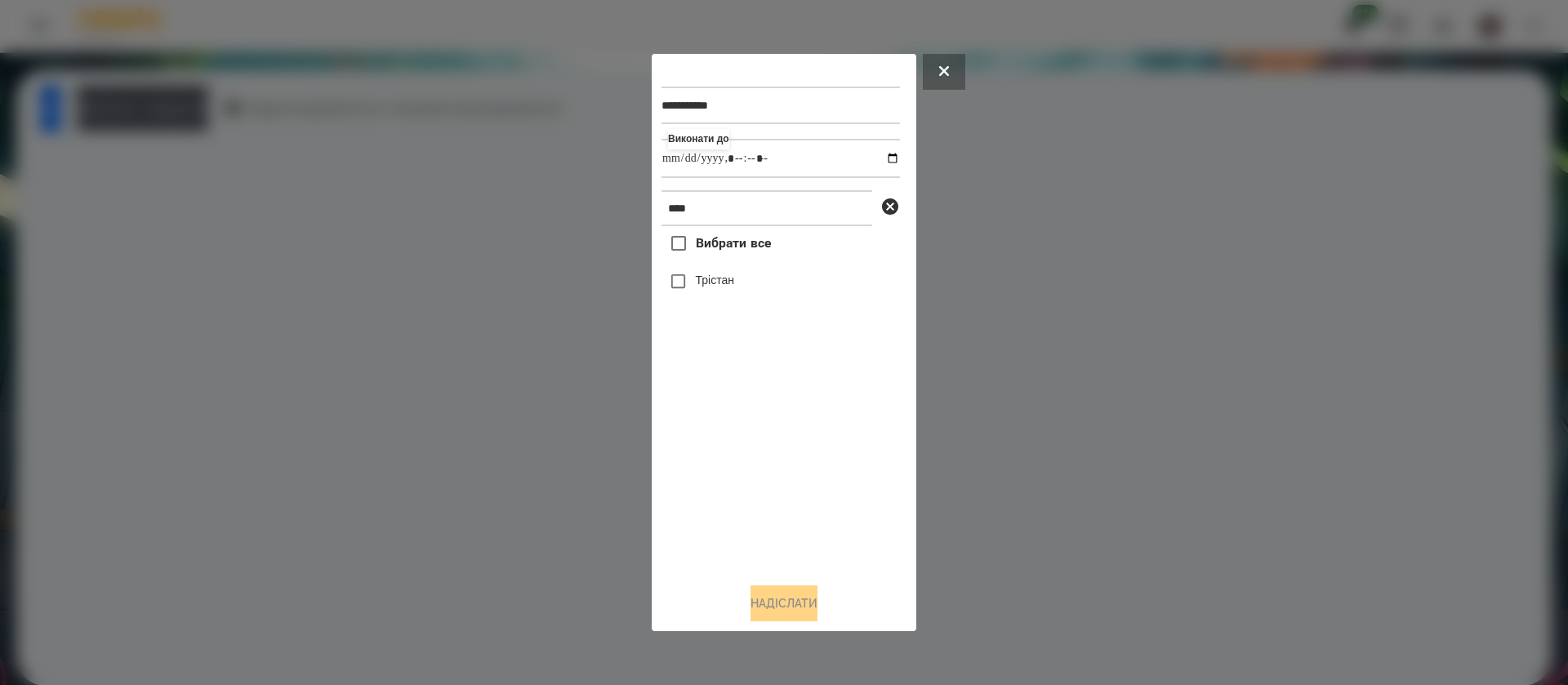
click at [696, 284] on label "Трістан" at bounding box center [715, 280] width 38 height 16
click at [770, 601] on button "Надіслати" at bounding box center [784, 603] width 67 height 36
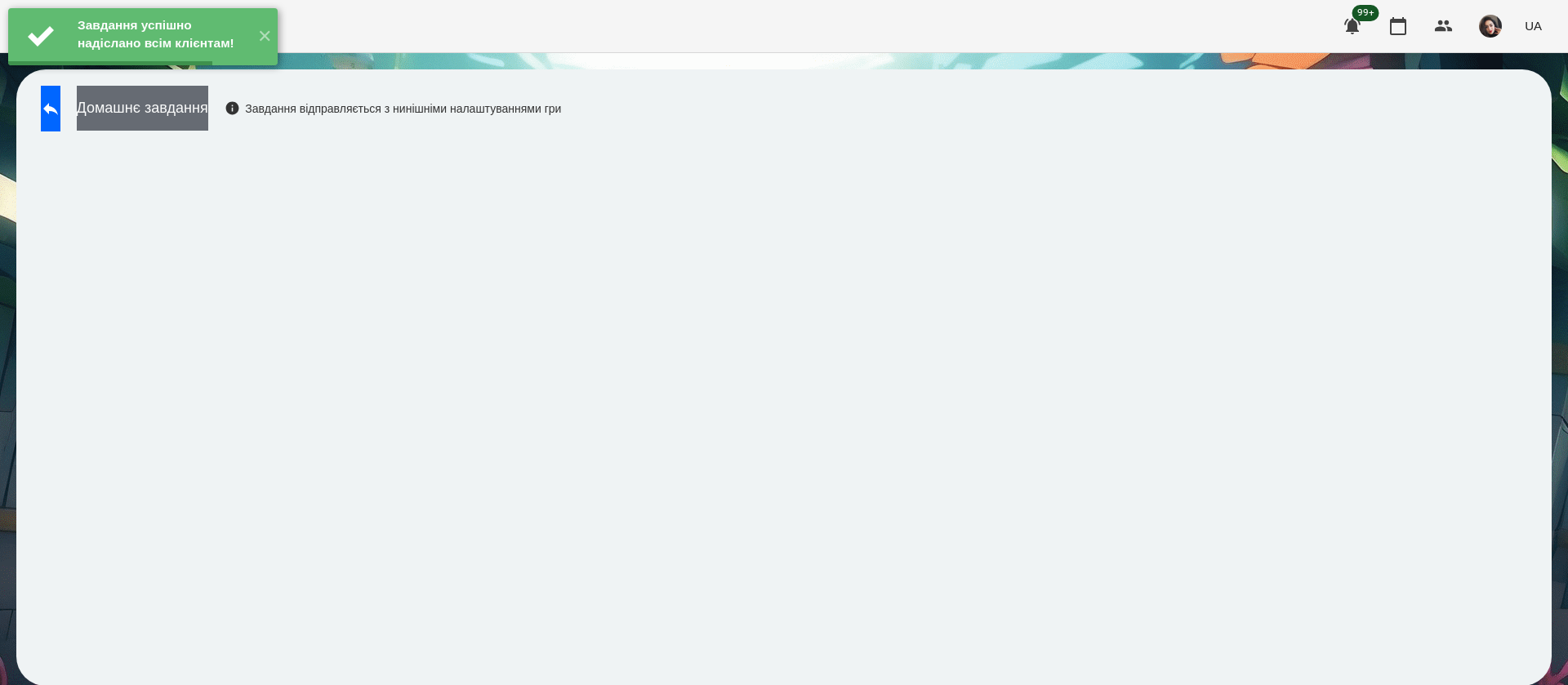
click at [184, 123] on button "Домашнє завдання" at bounding box center [142, 108] width 132 height 45
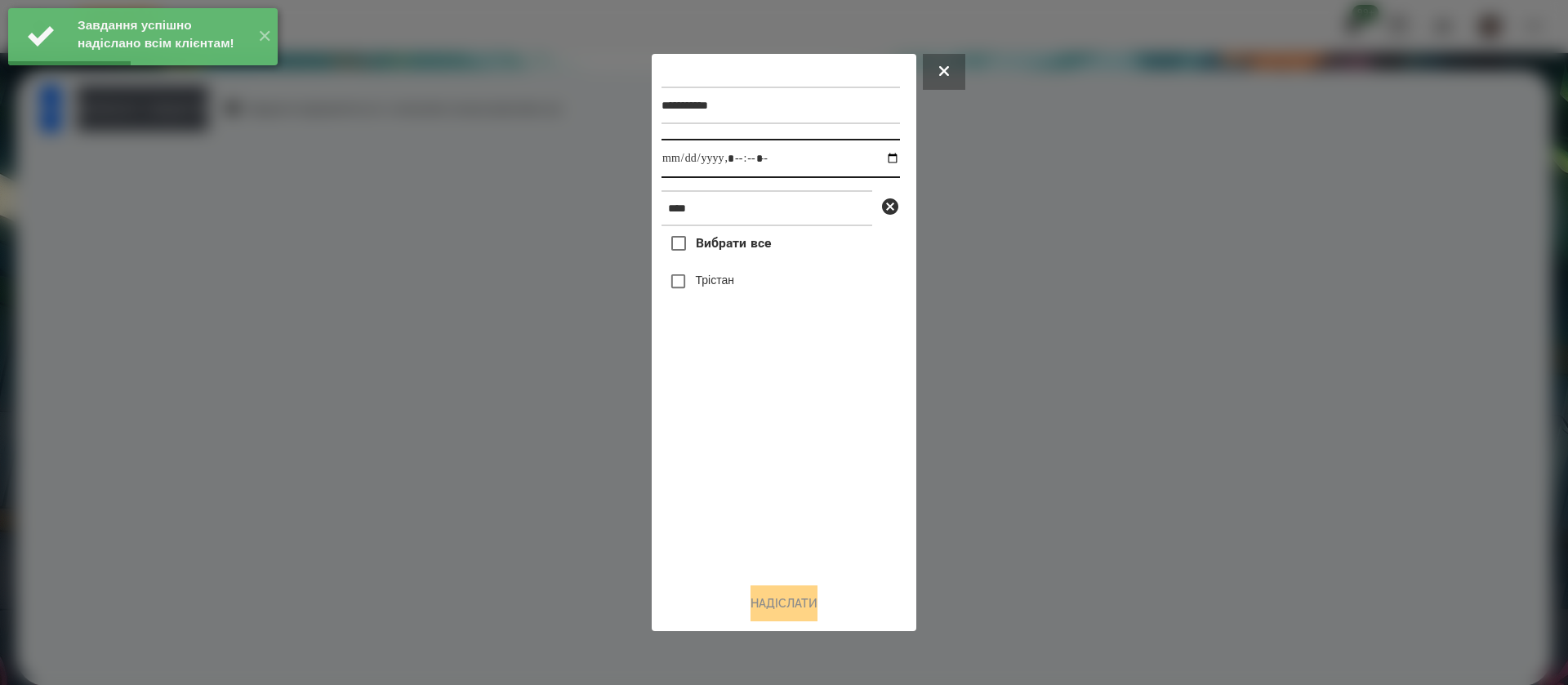
click at [681, 161] on input "datetime-local" at bounding box center [781, 159] width 239 height 39
type input "**********"
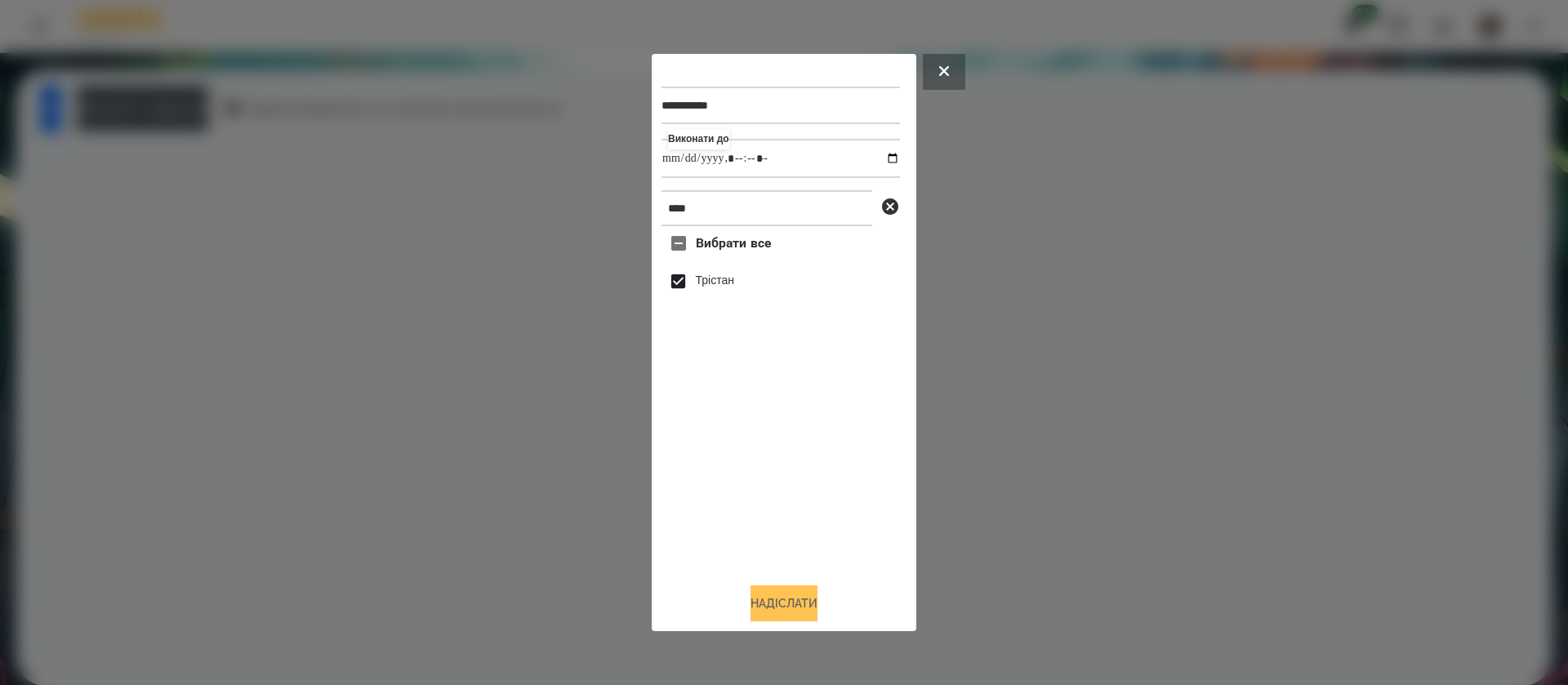
click at [776, 603] on button "Надіслати" at bounding box center [784, 603] width 67 height 36
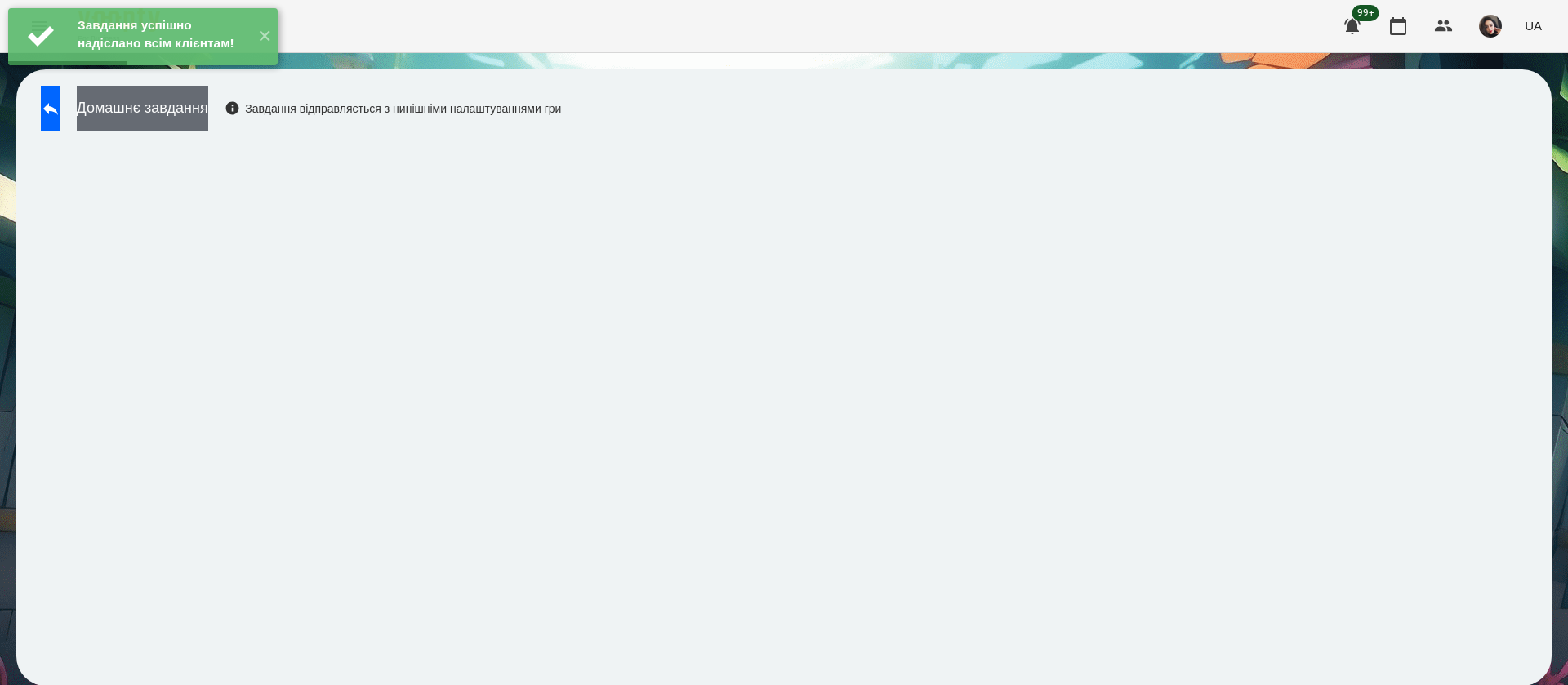
click at [208, 120] on button "Домашнє завдання" at bounding box center [142, 108] width 132 height 45
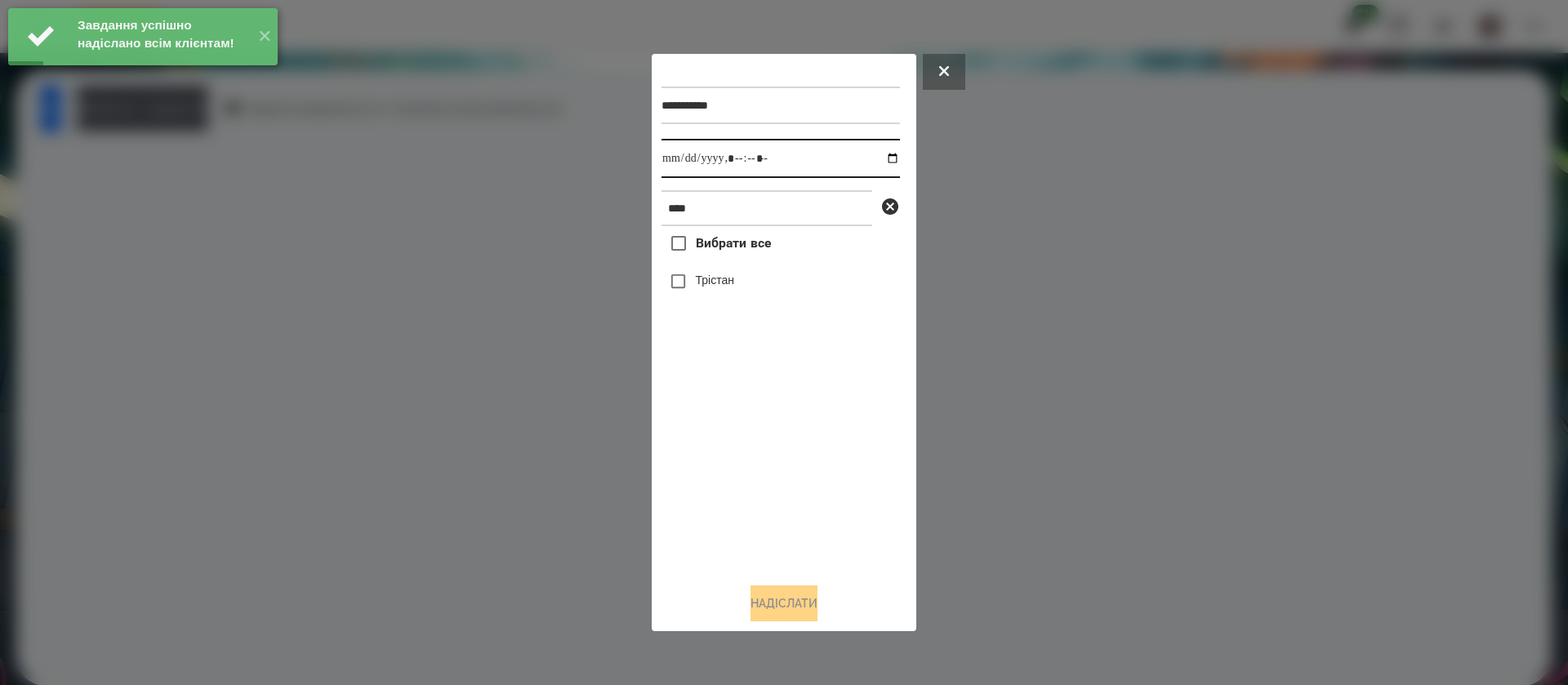
click at [679, 160] on input "datetime-local" at bounding box center [781, 159] width 239 height 39
type input "**********"
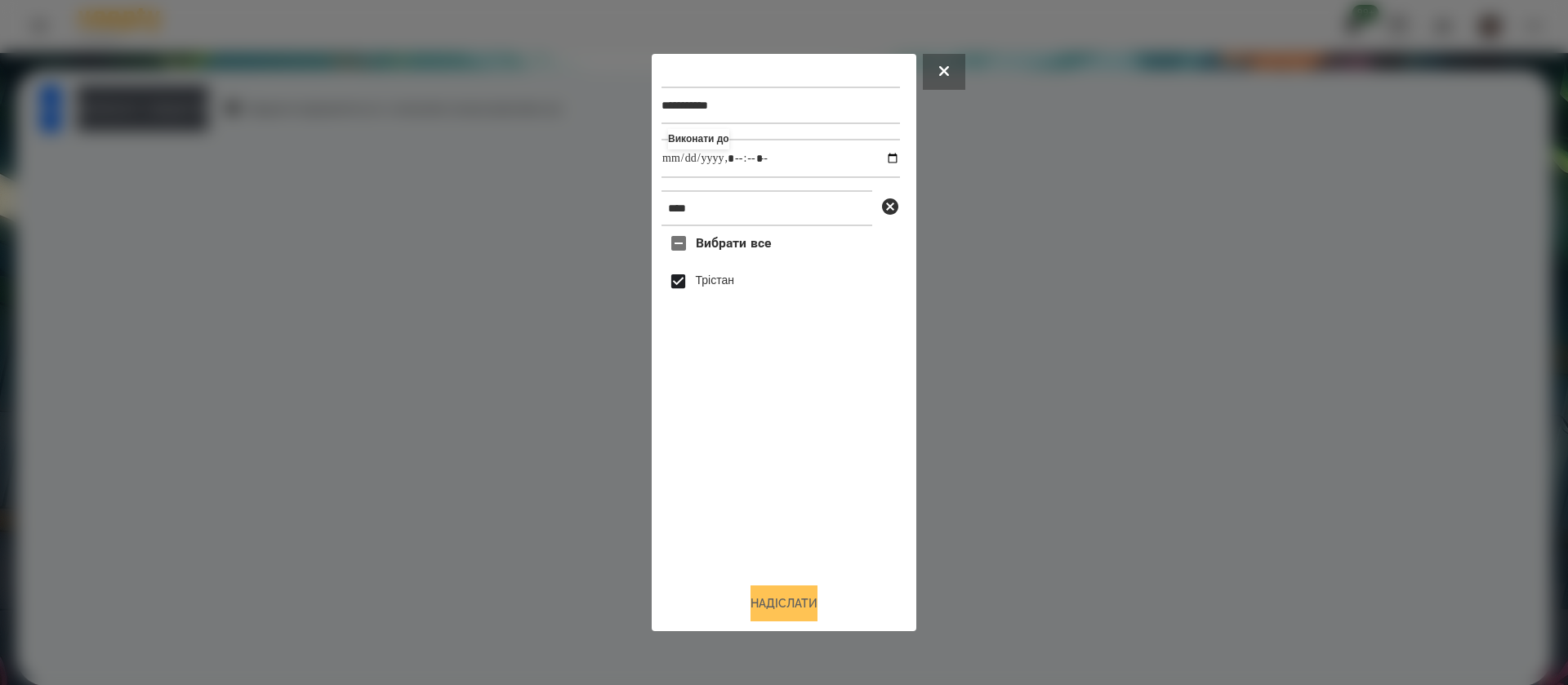
click at [786, 605] on button "Надіслати" at bounding box center [784, 603] width 67 height 36
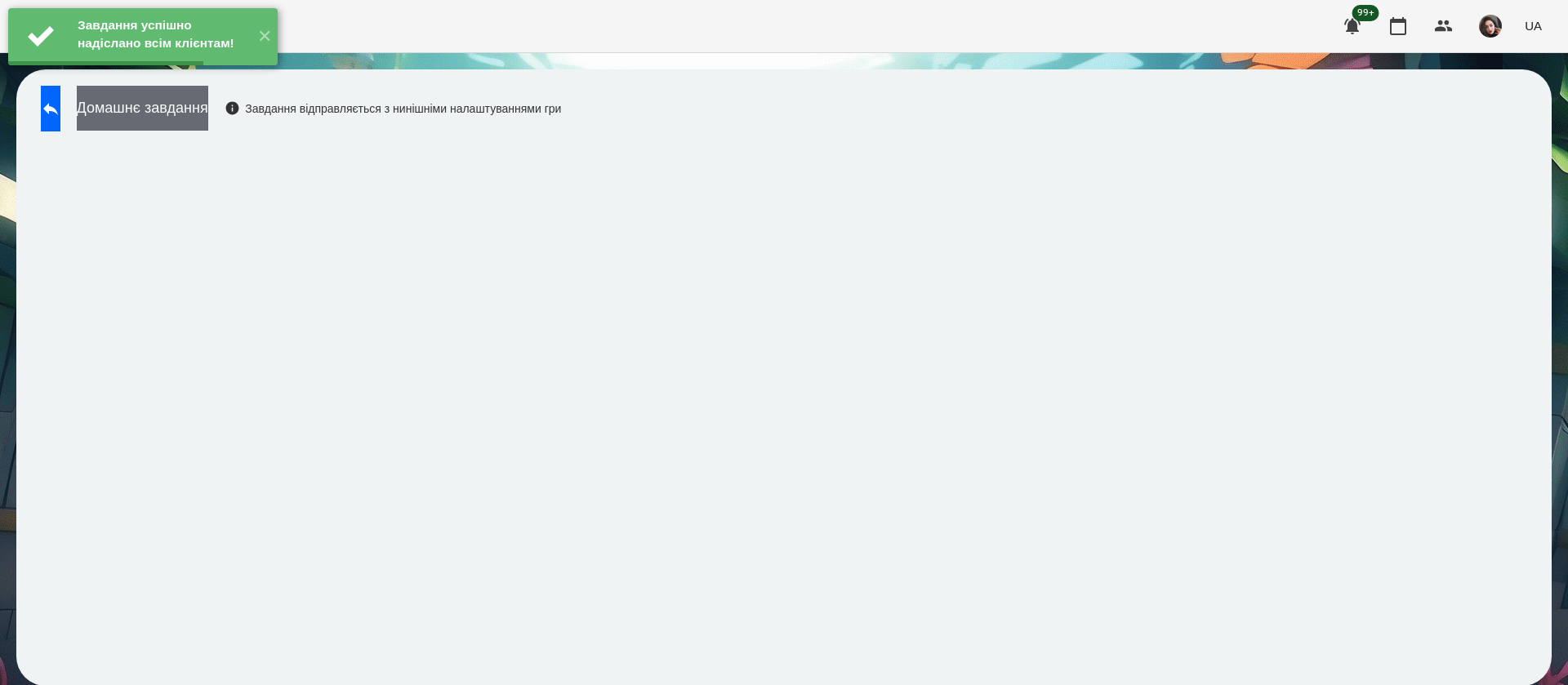
click at [208, 119] on button "Домашнє завдання" at bounding box center [142, 108] width 132 height 45
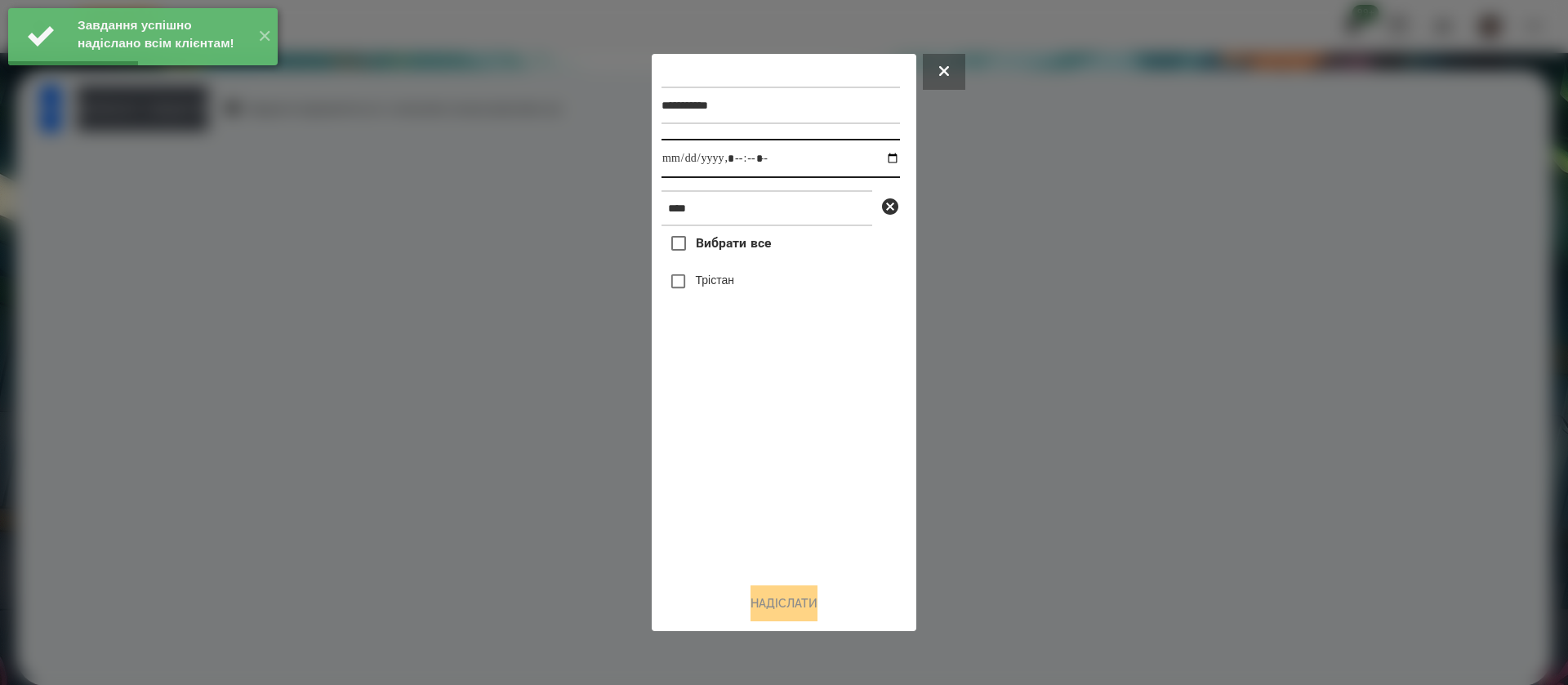
click at [670, 163] on input "datetime-local" at bounding box center [781, 159] width 239 height 39
type input "**********"
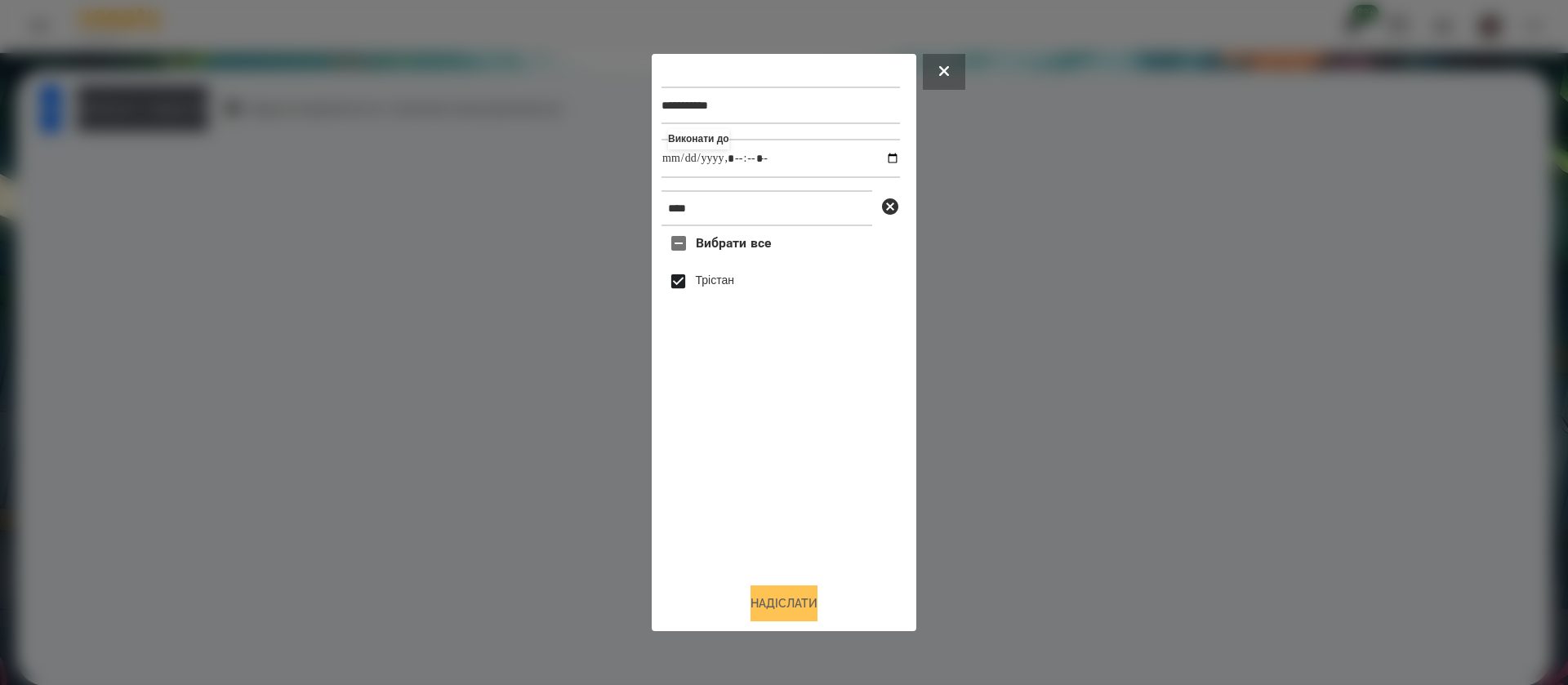
click at [786, 592] on button "Надіслати" at bounding box center [784, 603] width 67 height 36
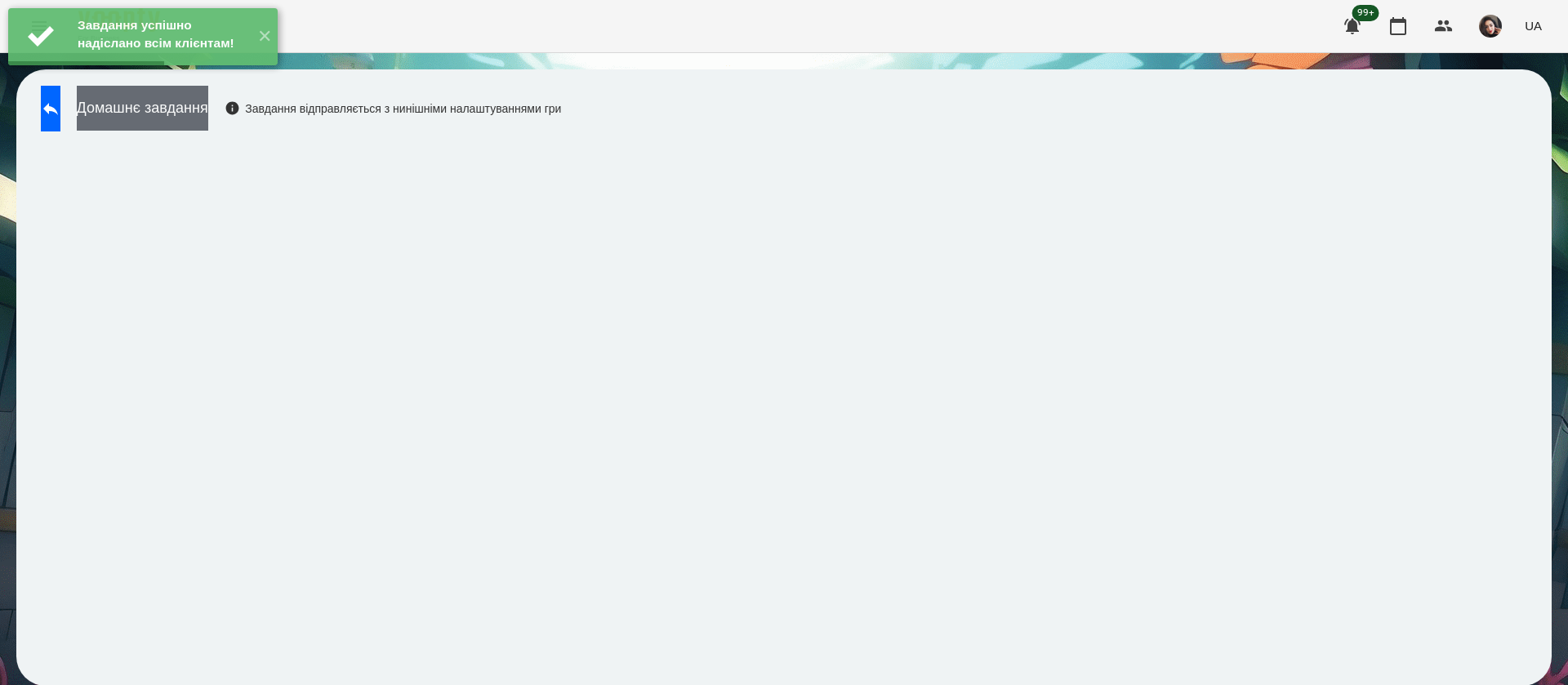
click at [208, 108] on button "Домашнє завдання" at bounding box center [142, 108] width 132 height 45
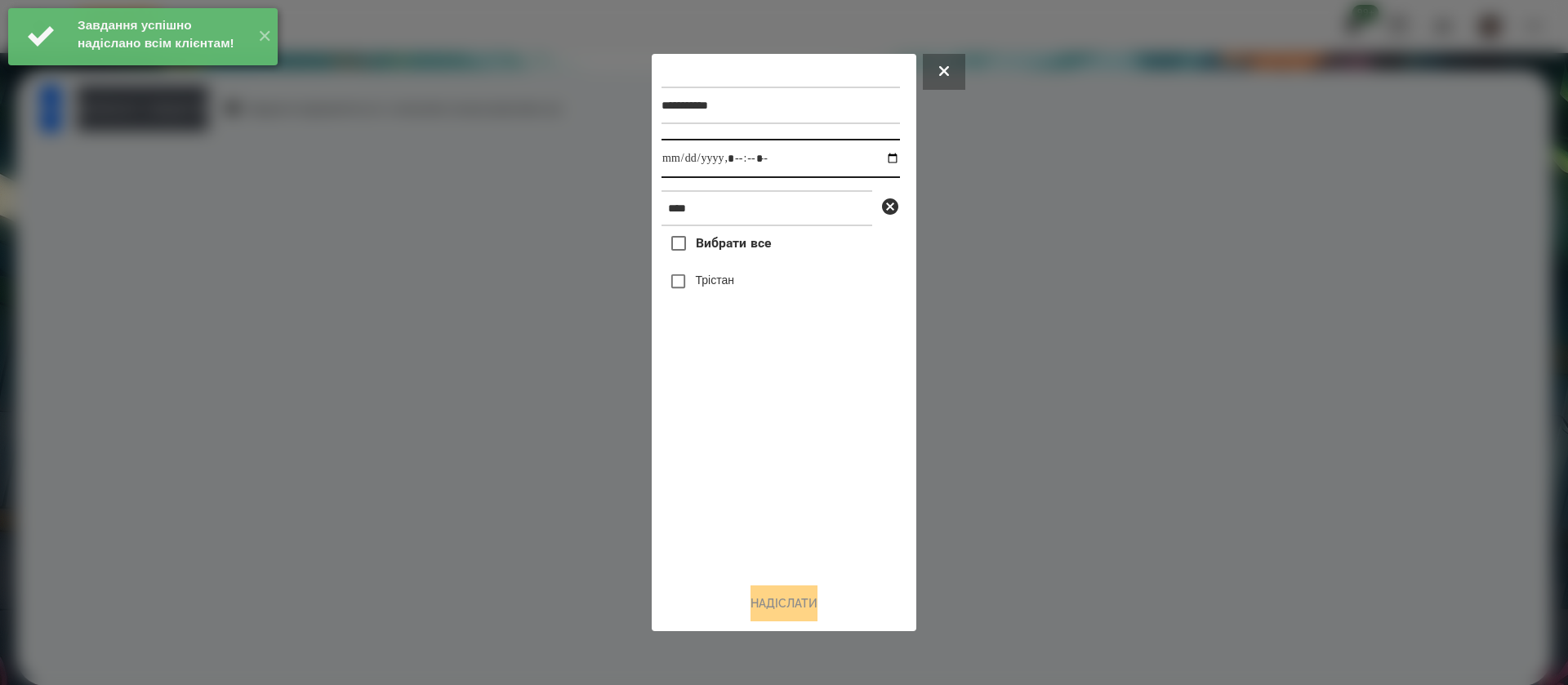
click at [677, 165] on input "datetime-local" at bounding box center [781, 159] width 239 height 39
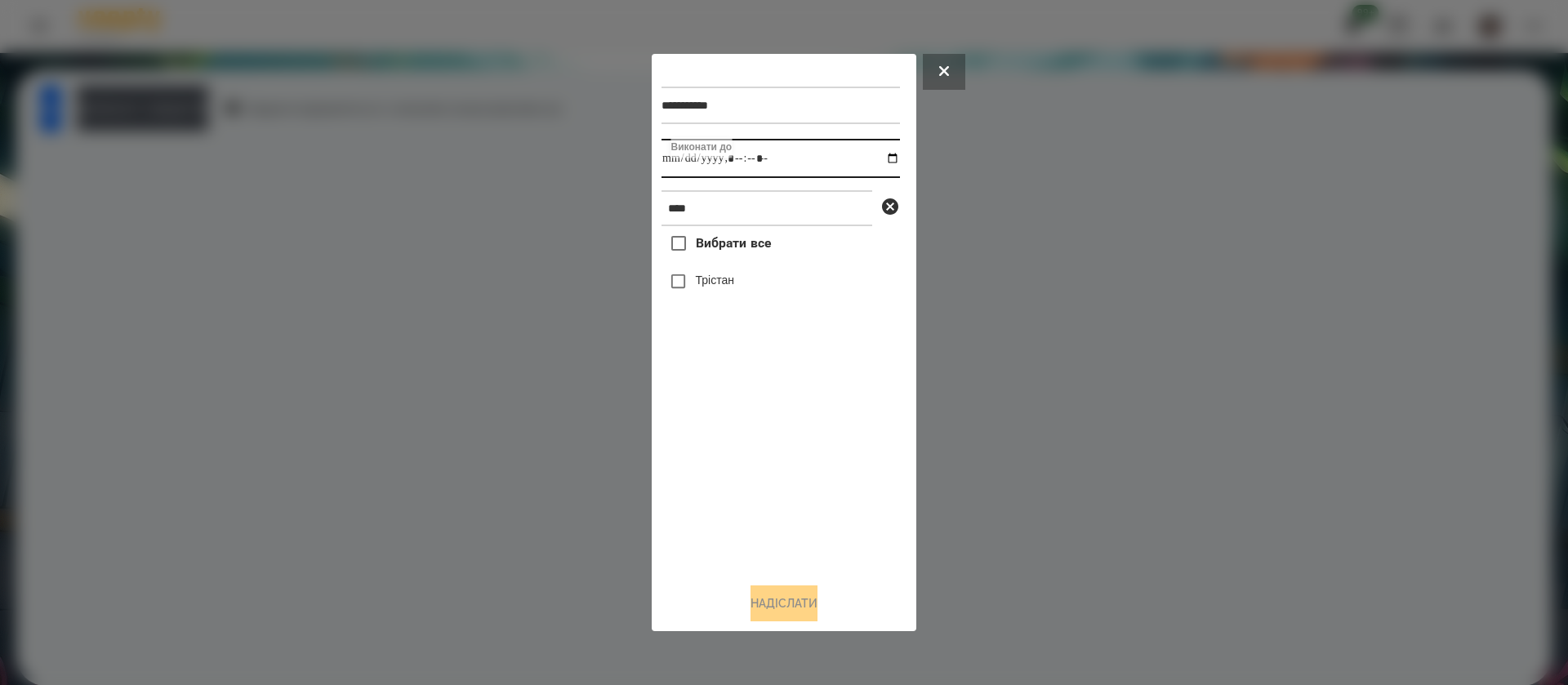
type input "**********"
click at [711, 282] on label "Трістан" at bounding box center [715, 280] width 38 height 16
click at [781, 625] on div "**********" at bounding box center [784, 342] width 265 height 577
click at [758, 609] on button "Надіслати" at bounding box center [784, 603] width 67 height 36
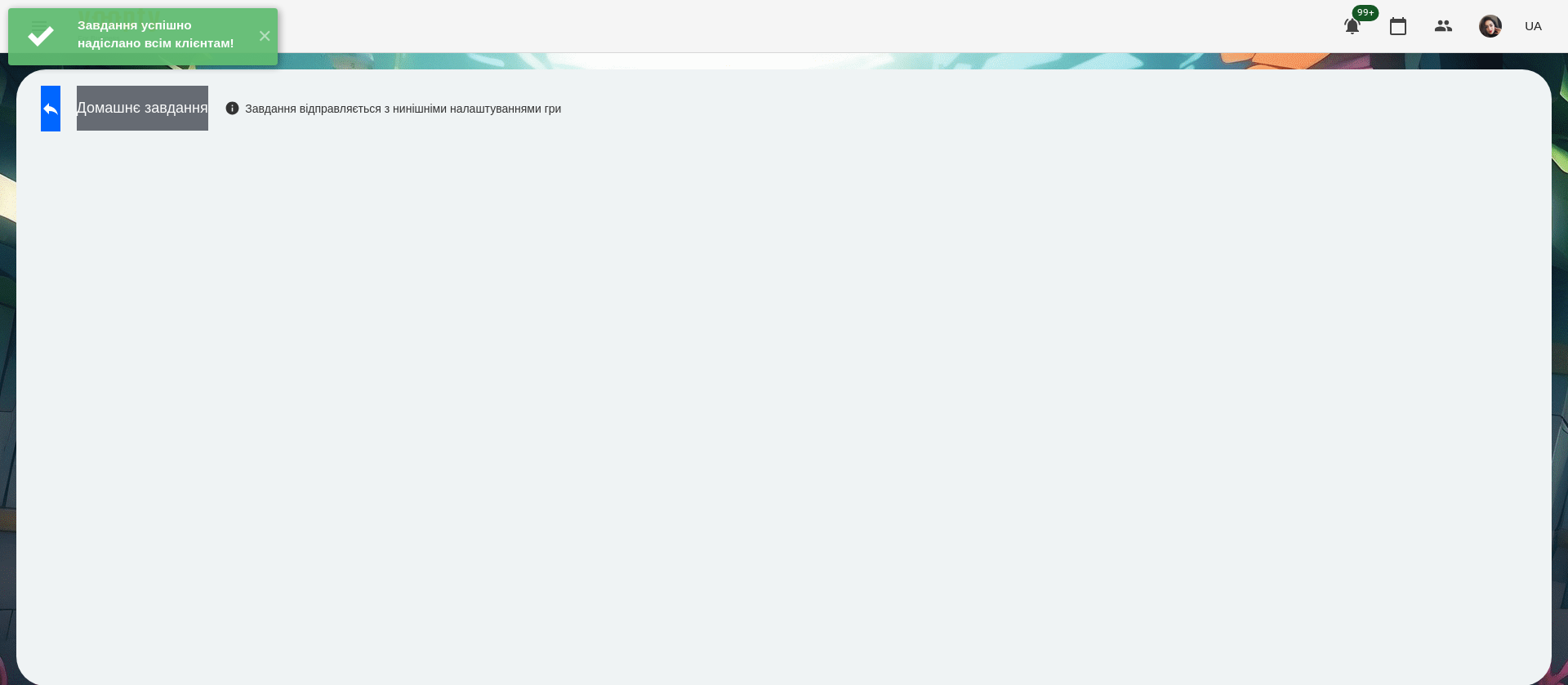
click at [195, 115] on button "Домашнє завдання" at bounding box center [142, 108] width 132 height 45
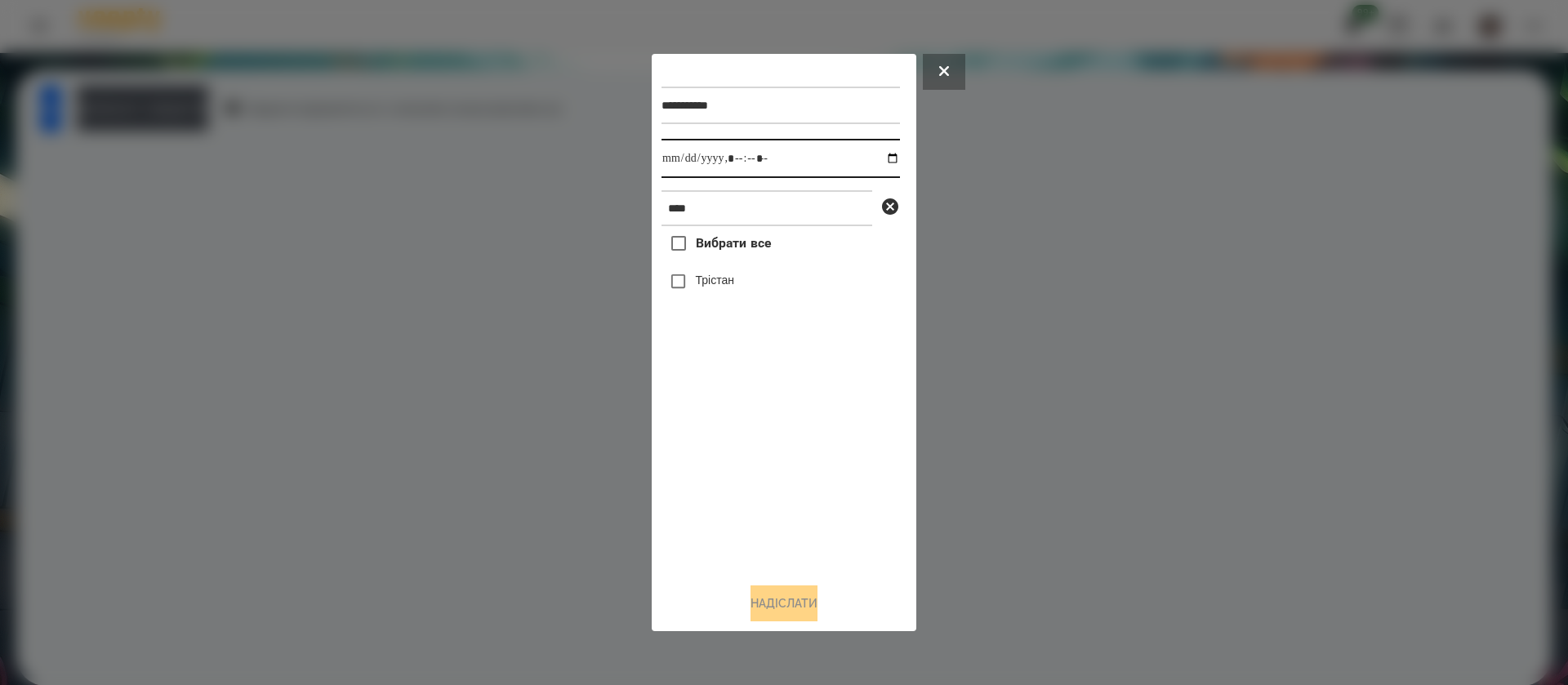
click at [677, 163] on input "datetime-local" at bounding box center [781, 159] width 239 height 39
click at [774, 599] on button "Надіслати" at bounding box center [784, 603] width 67 height 36
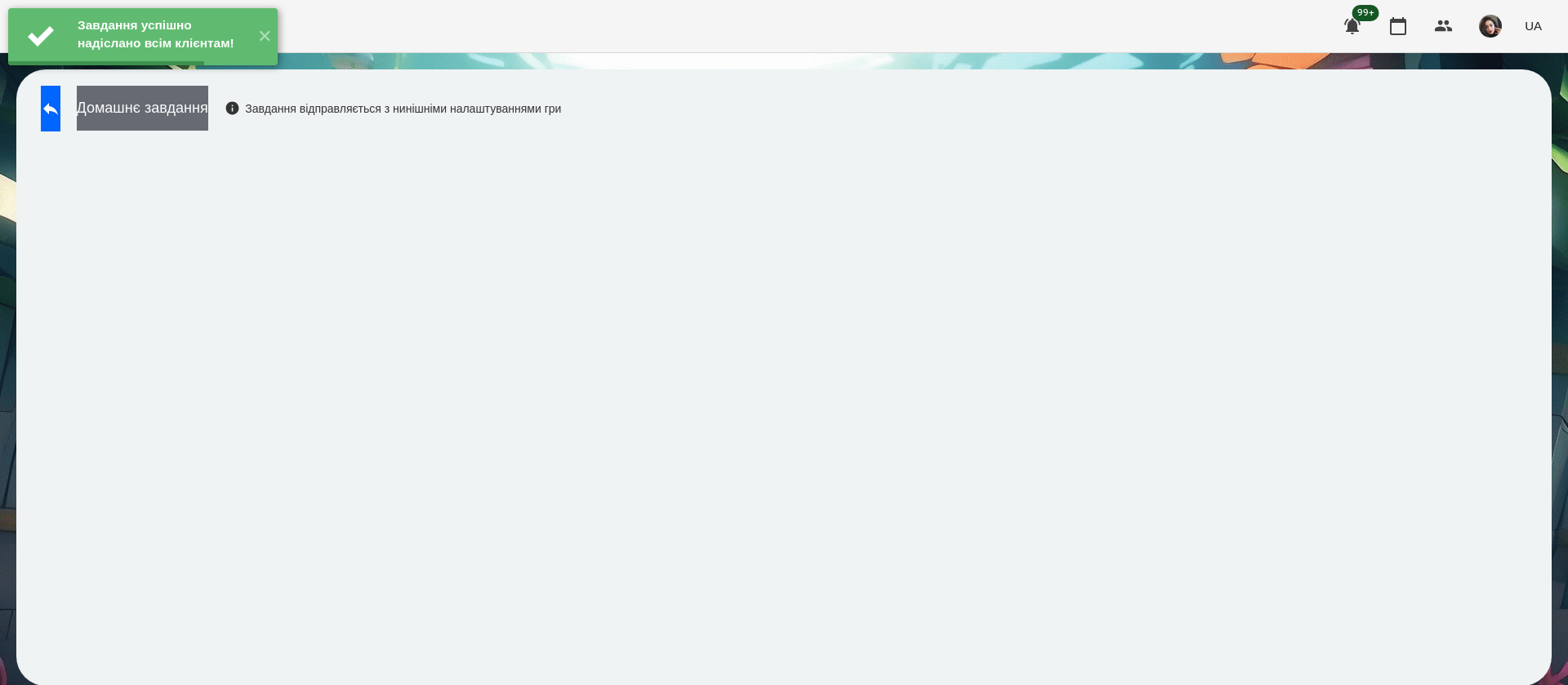
click at [208, 119] on button "Домашнє завдання" at bounding box center [142, 108] width 132 height 45
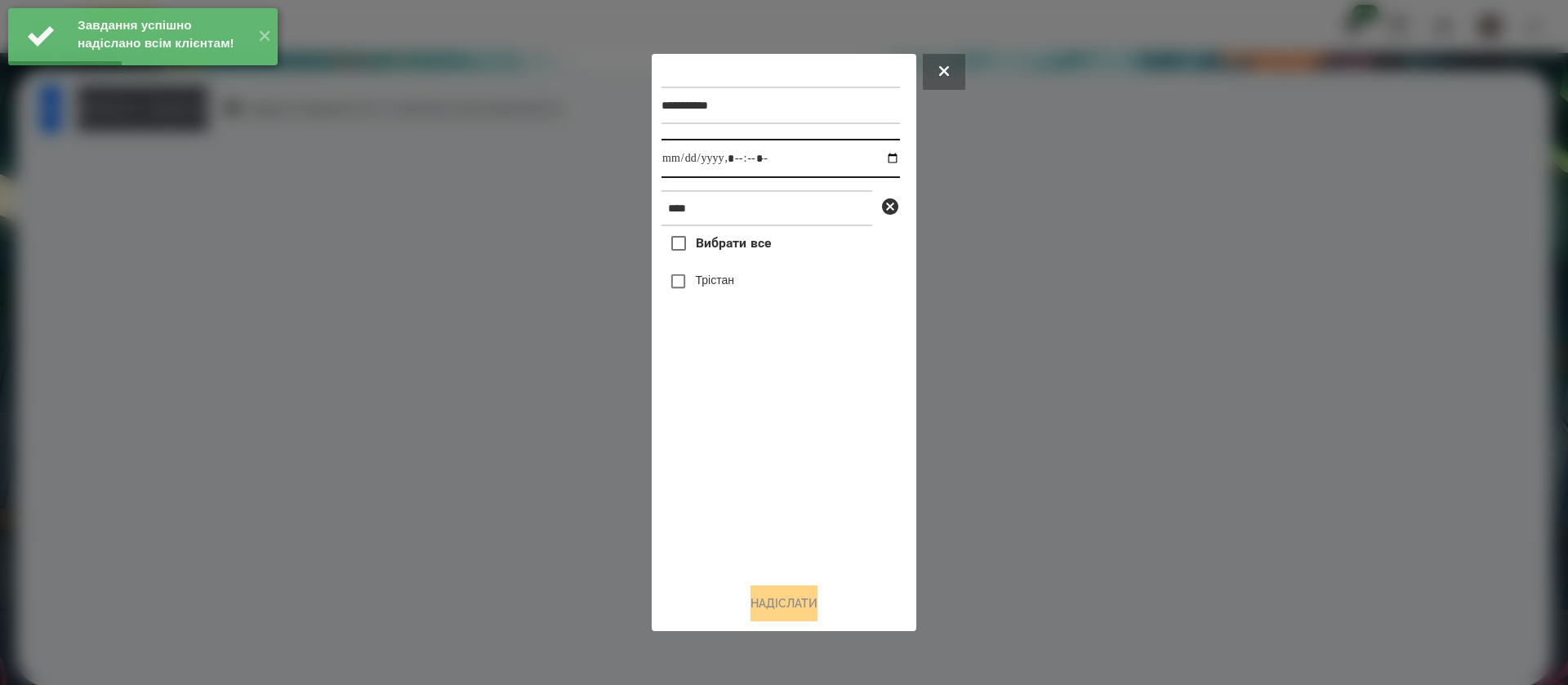
click at [675, 167] on input "datetime-local" at bounding box center [781, 159] width 239 height 39
type input "**********"
click at [704, 294] on div "Трістан" at bounding box center [781, 282] width 239 height 34
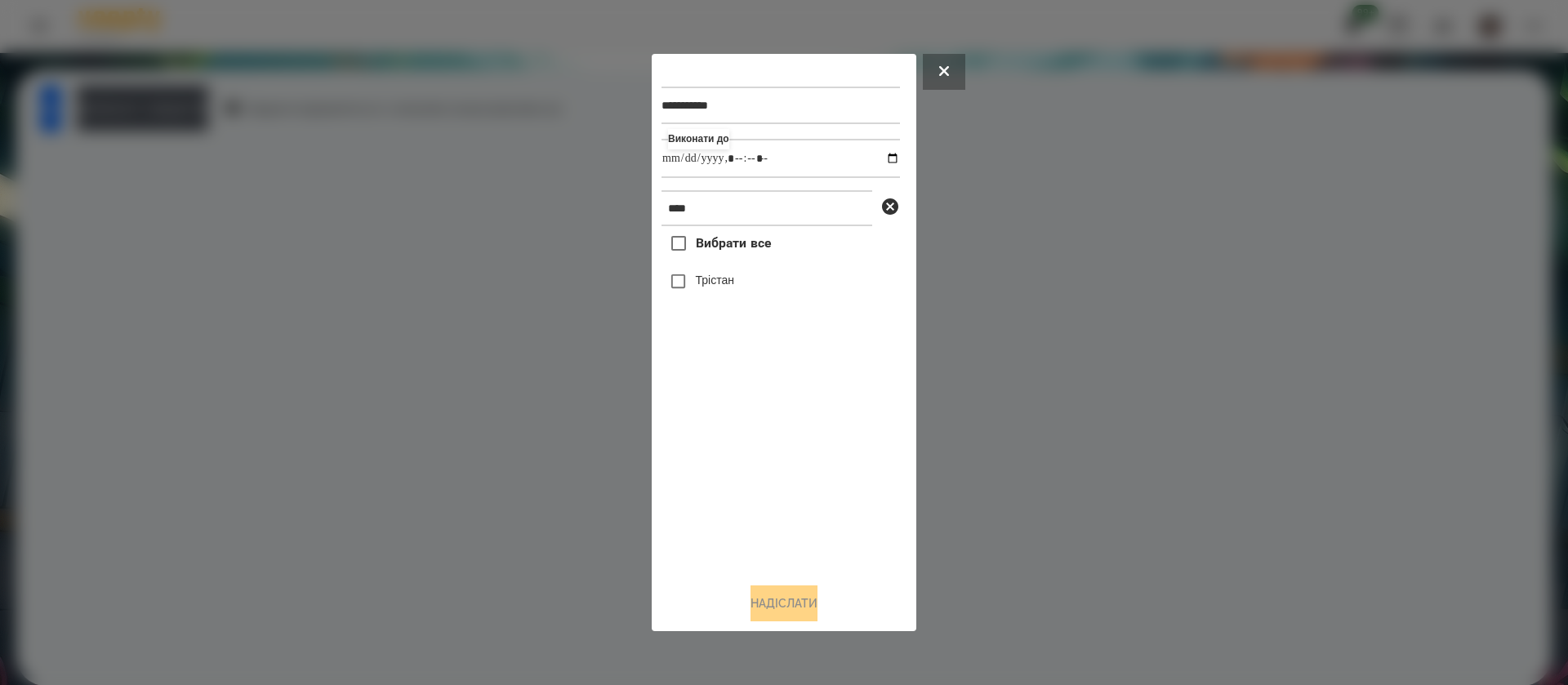
click at [697, 275] on label "Трістан" at bounding box center [715, 280] width 38 height 16
click at [753, 608] on button "Надіслати" at bounding box center [784, 603] width 67 height 36
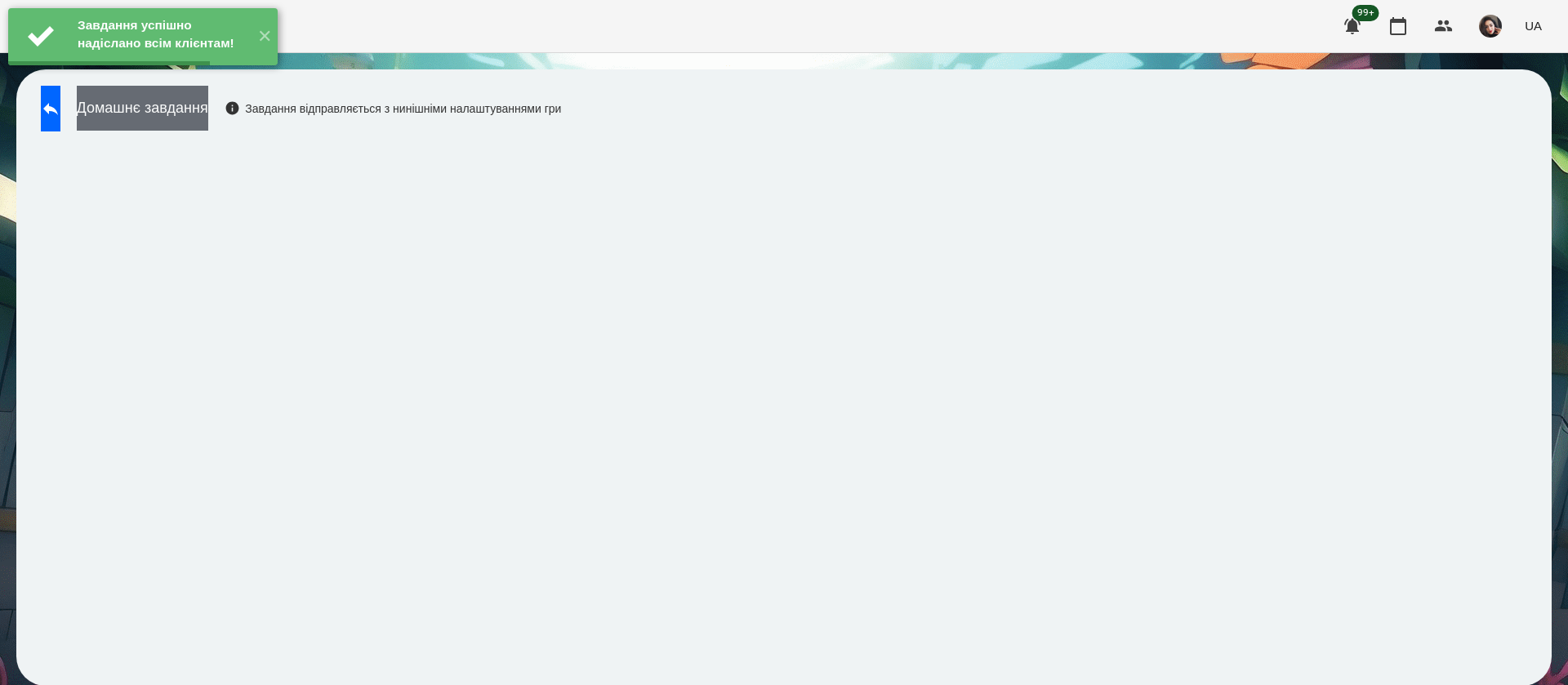
click at [208, 119] on button "Домашнє завдання" at bounding box center [142, 108] width 132 height 45
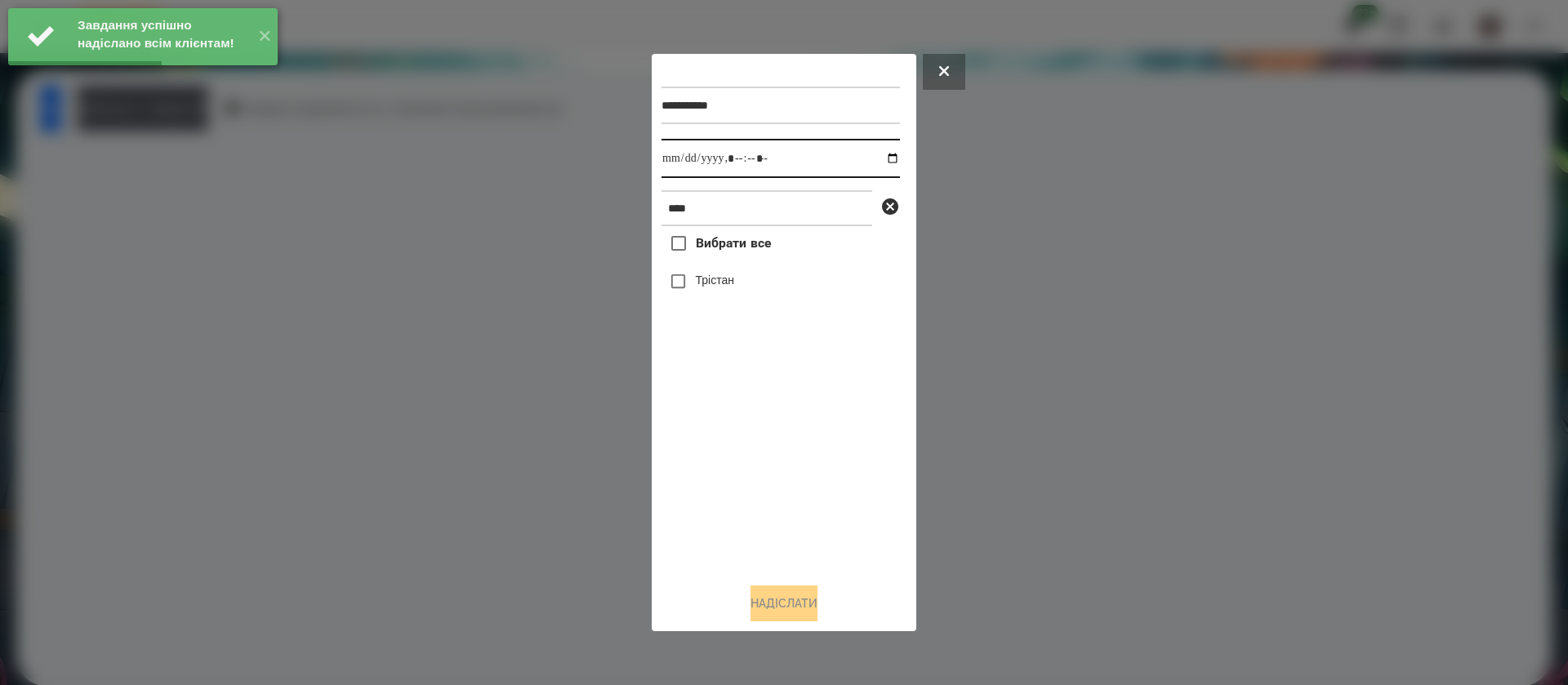
click at [680, 159] on input "datetime-local" at bounding box center [781, 159] width 239 height 39
type input "**********"
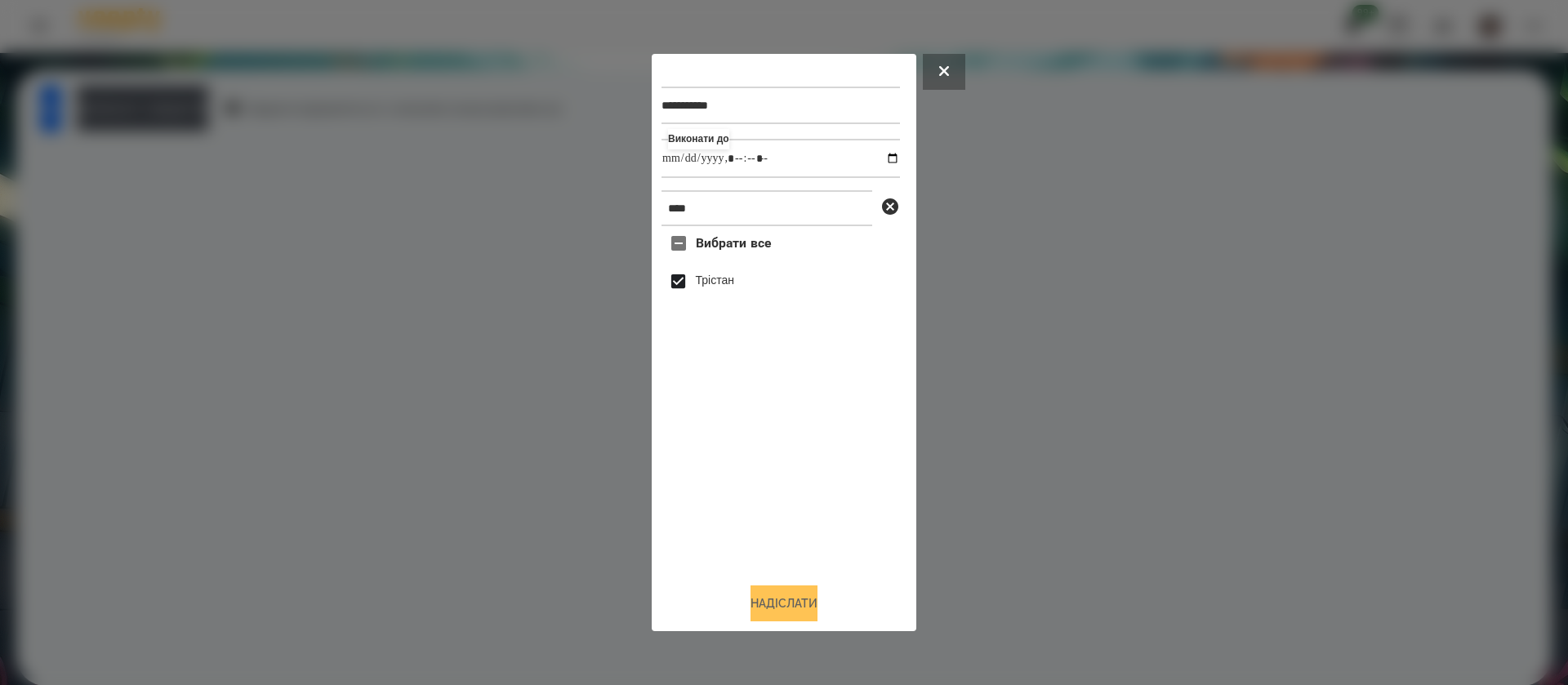
click at [771, 601] on button "Надіслати" at bounding box center [784, 603] width 67 height 36
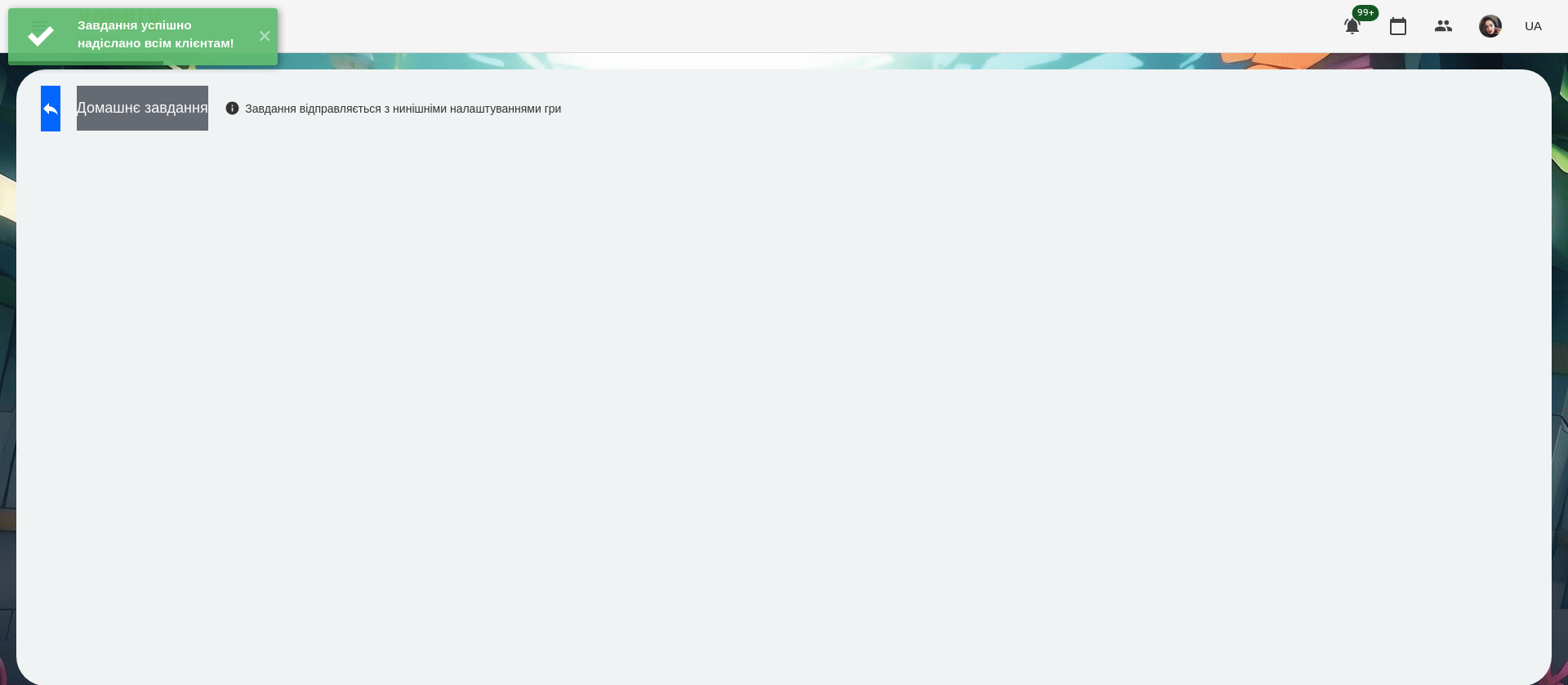
click at [208, 118] on button "Домашнє завдання" at bounding box center [142, 108] width 132 height 45
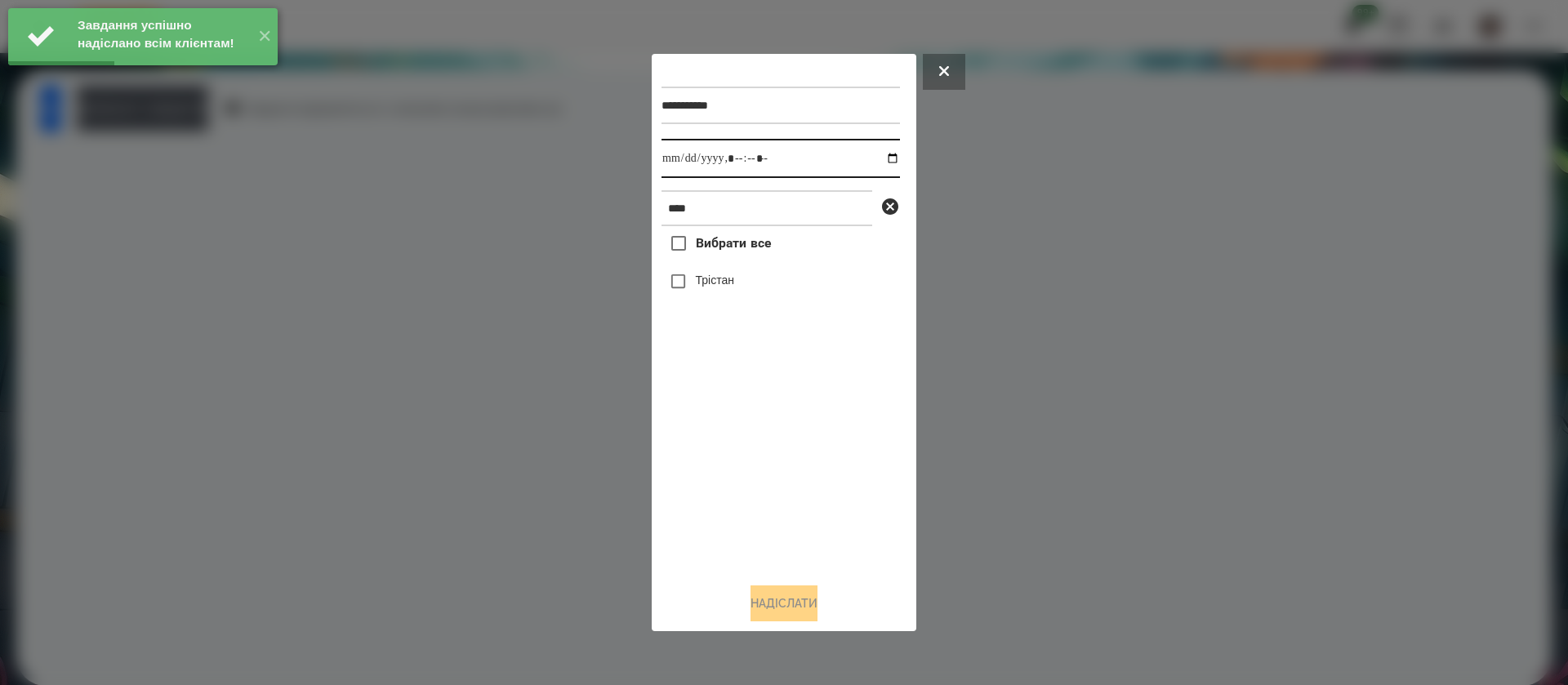
click at [684, 160] on input "datetime-local" at bounding box center [781, 159] width 239 height 39
type input "**********"
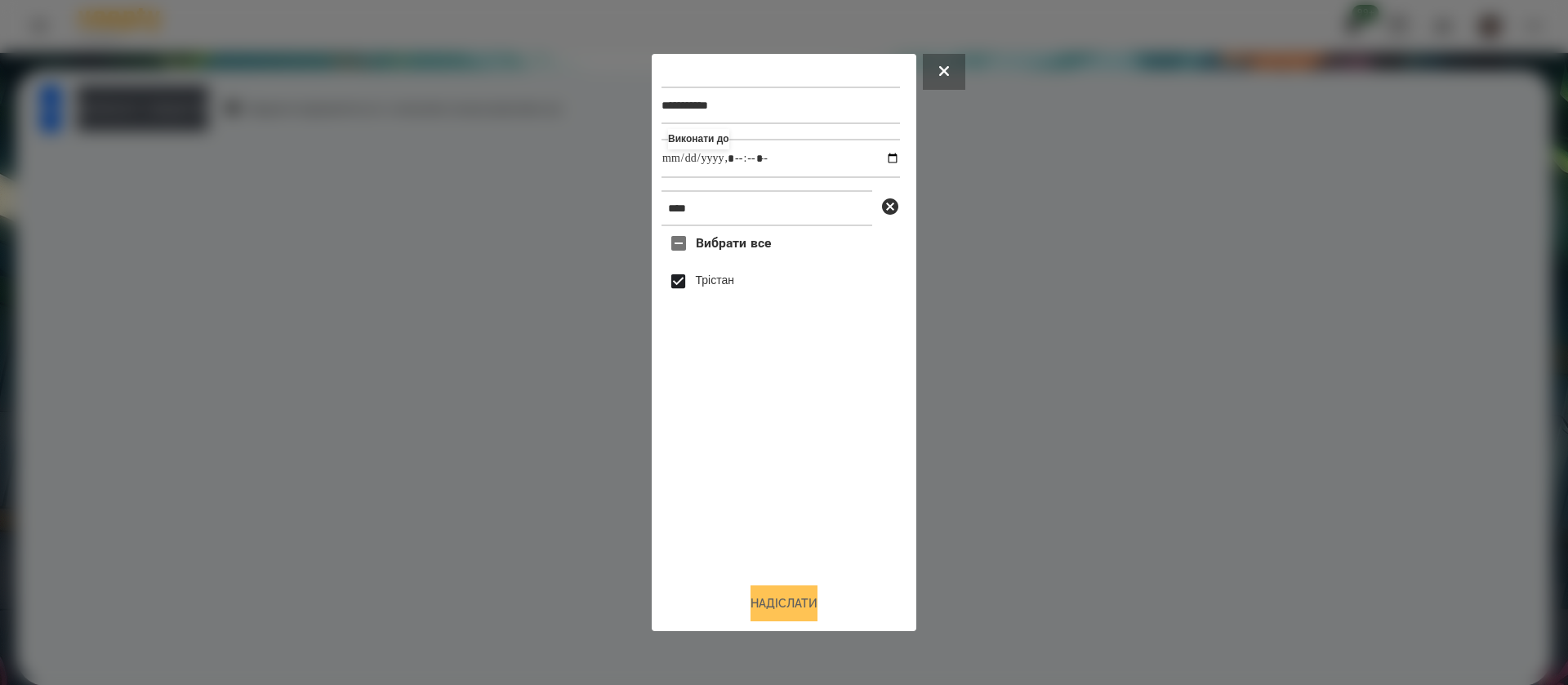
click at [763, 596] on button "Надіслати" at bounding box center [784, 603] width 67 height 36
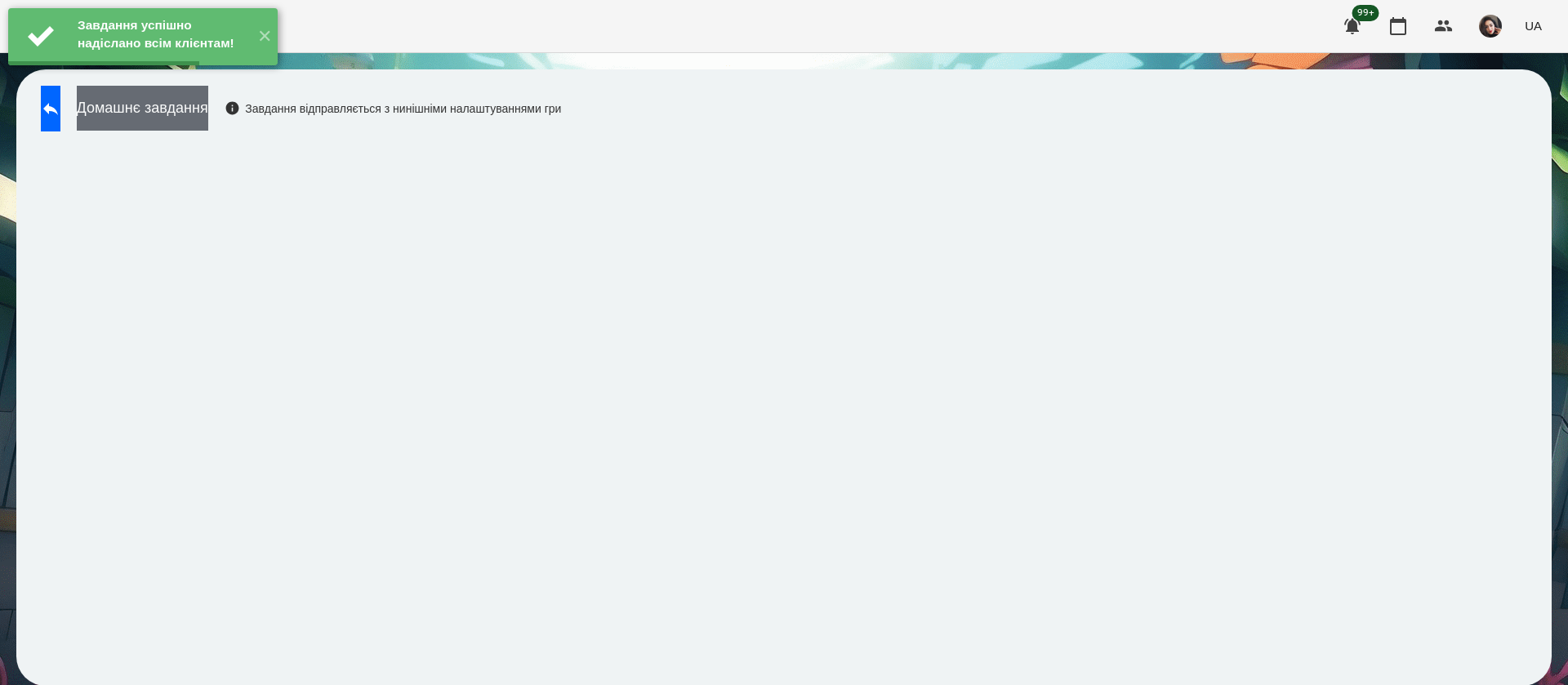
click at [208, 119] on button "Домашнє завдання" at bounding box center [142, 108] width 132 height 45
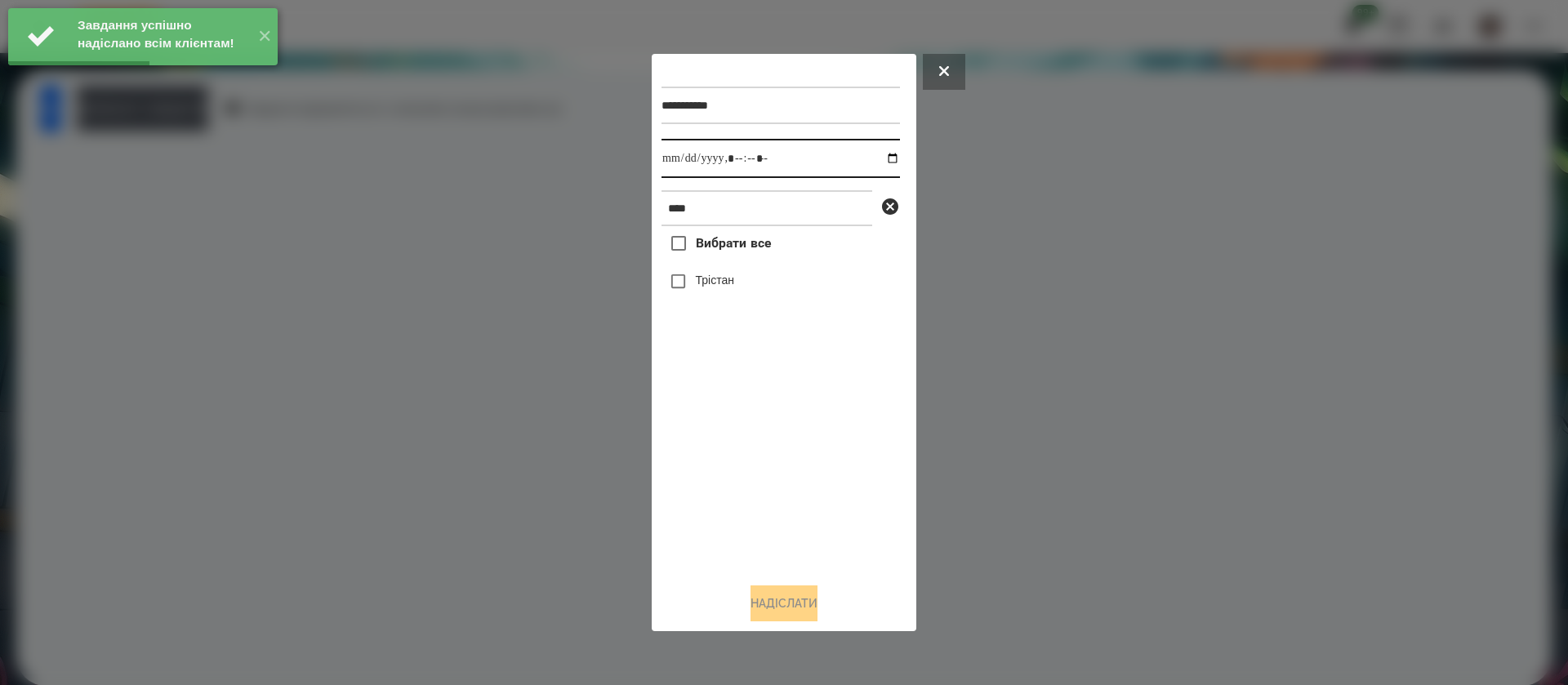
click at [665, 162] on input "datetime-local" at bounding box center [781, 159] width 239 height 39
type input "**********"
click at [697, 289] on label "Трістан" at bounding box center [715, 280] width 38 height 16
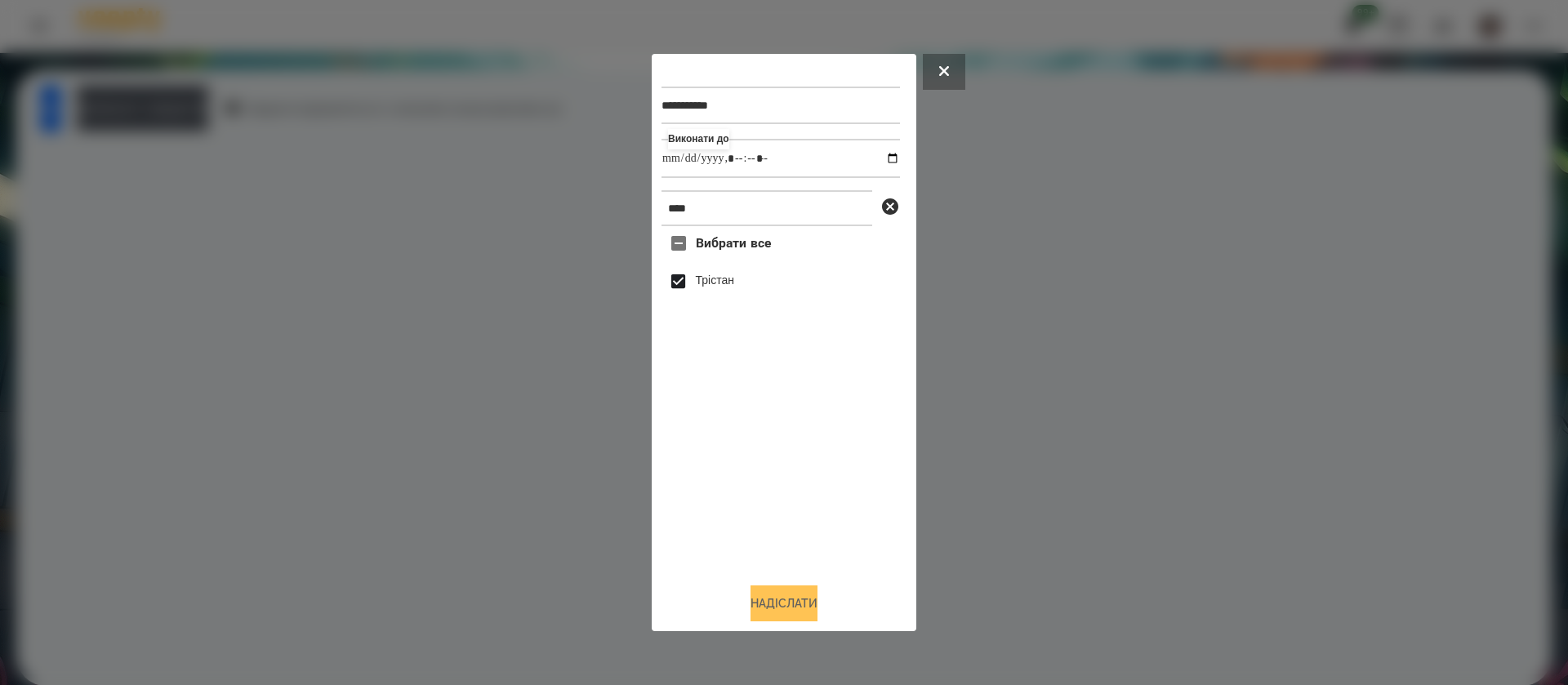
click at [764, 605] on button "Надіслати" at bounding box center [784, 603] width 67 height 36
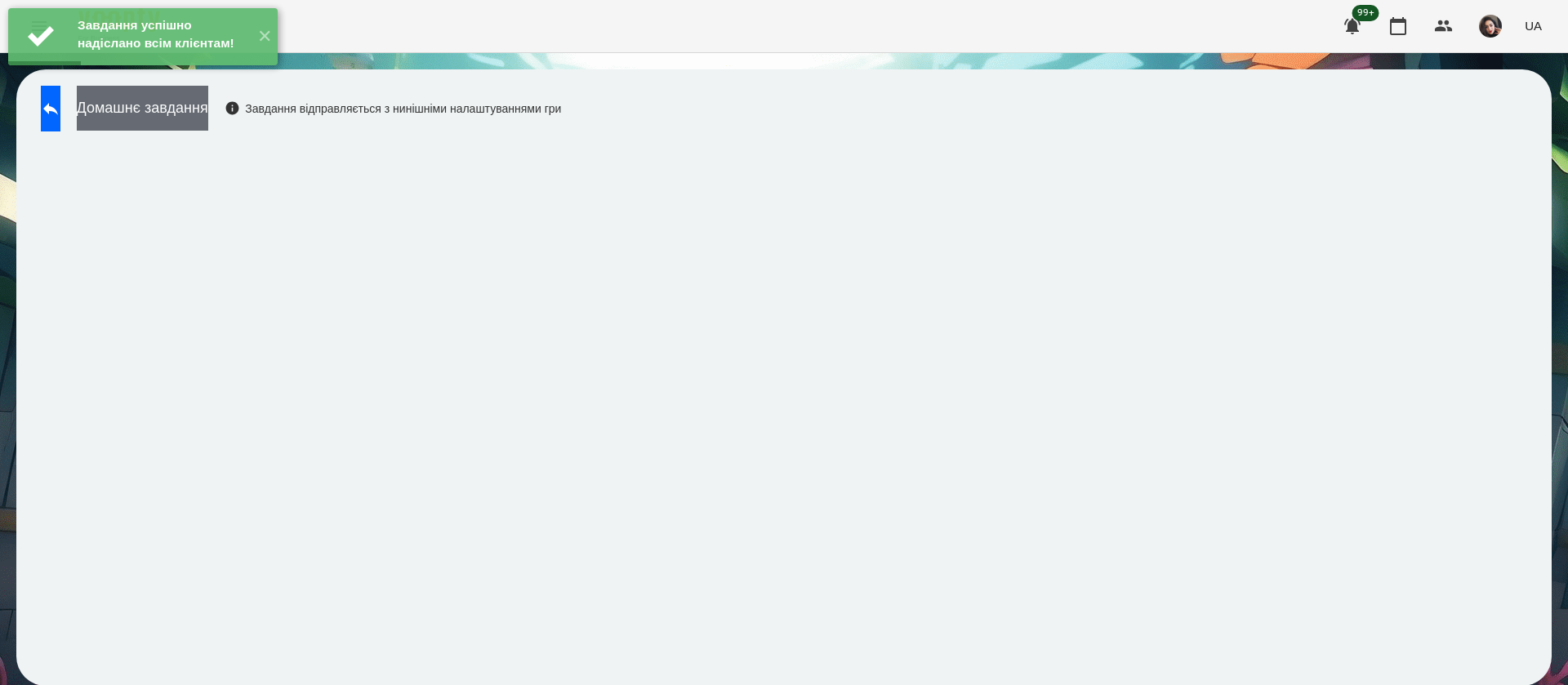
click at [208, 112] on button "Домашнє завдання" at bounding box center [142, 108] width 132 height 45
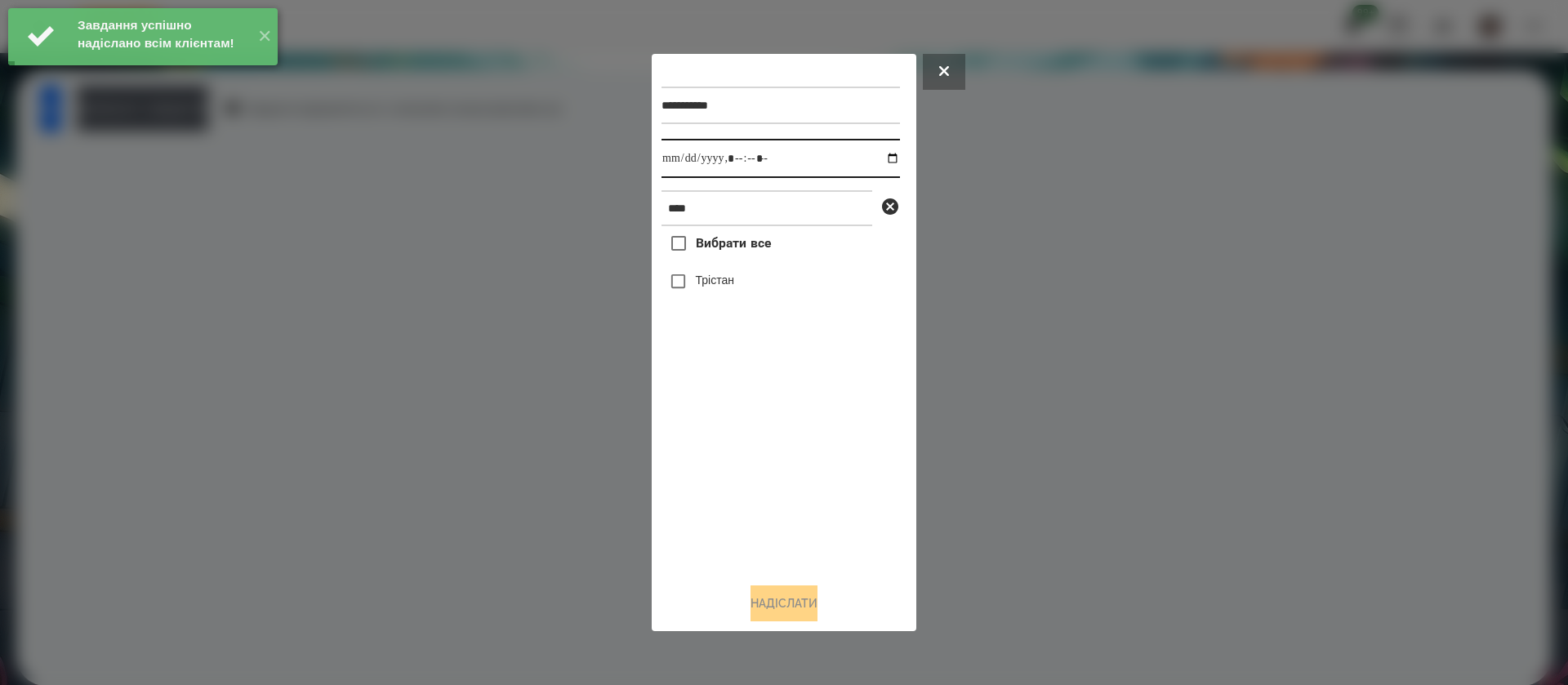
click at [677, 154] on input "datetime-local" at bounding box center [781, 159] width 239 height 39
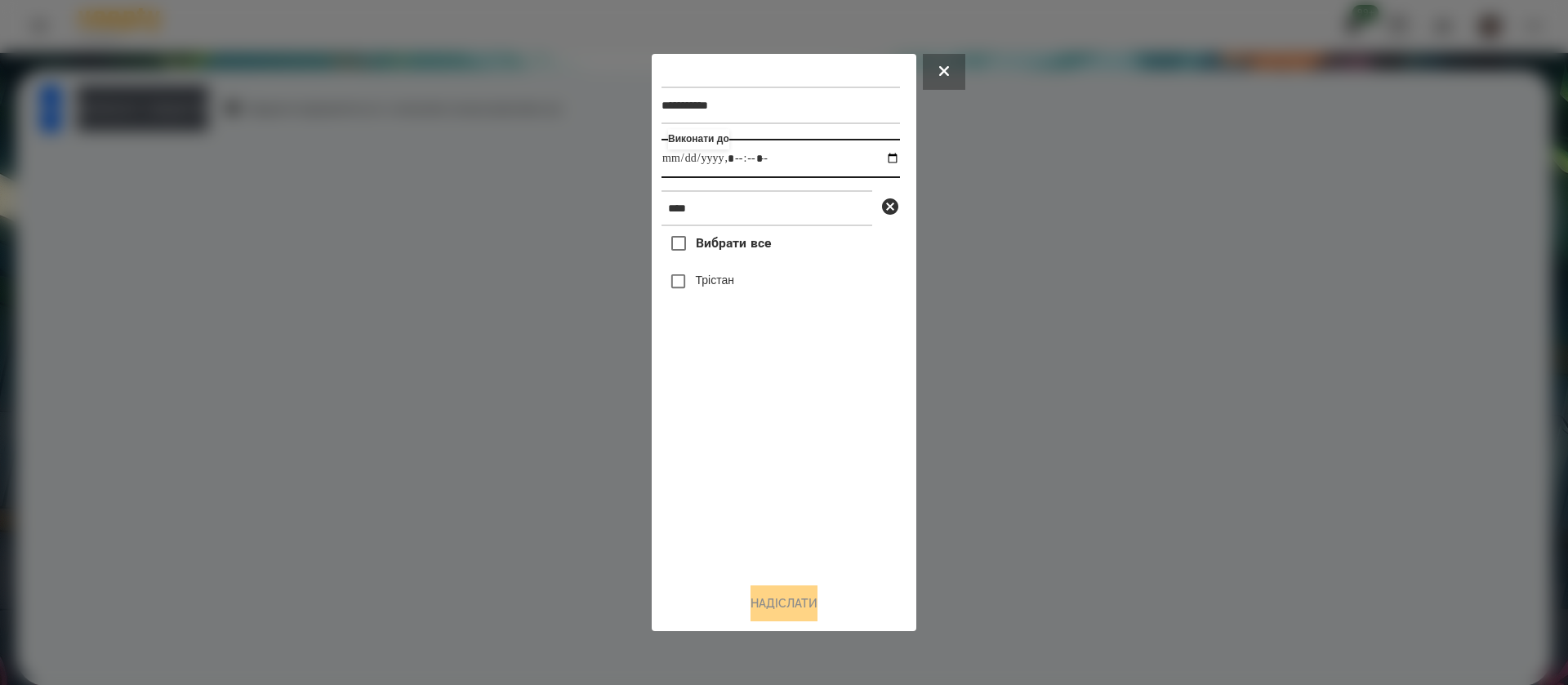
type input "**********"
click at [772, 611] on button "Надіслати" at bounding box center [784, 603] width 67 height 36
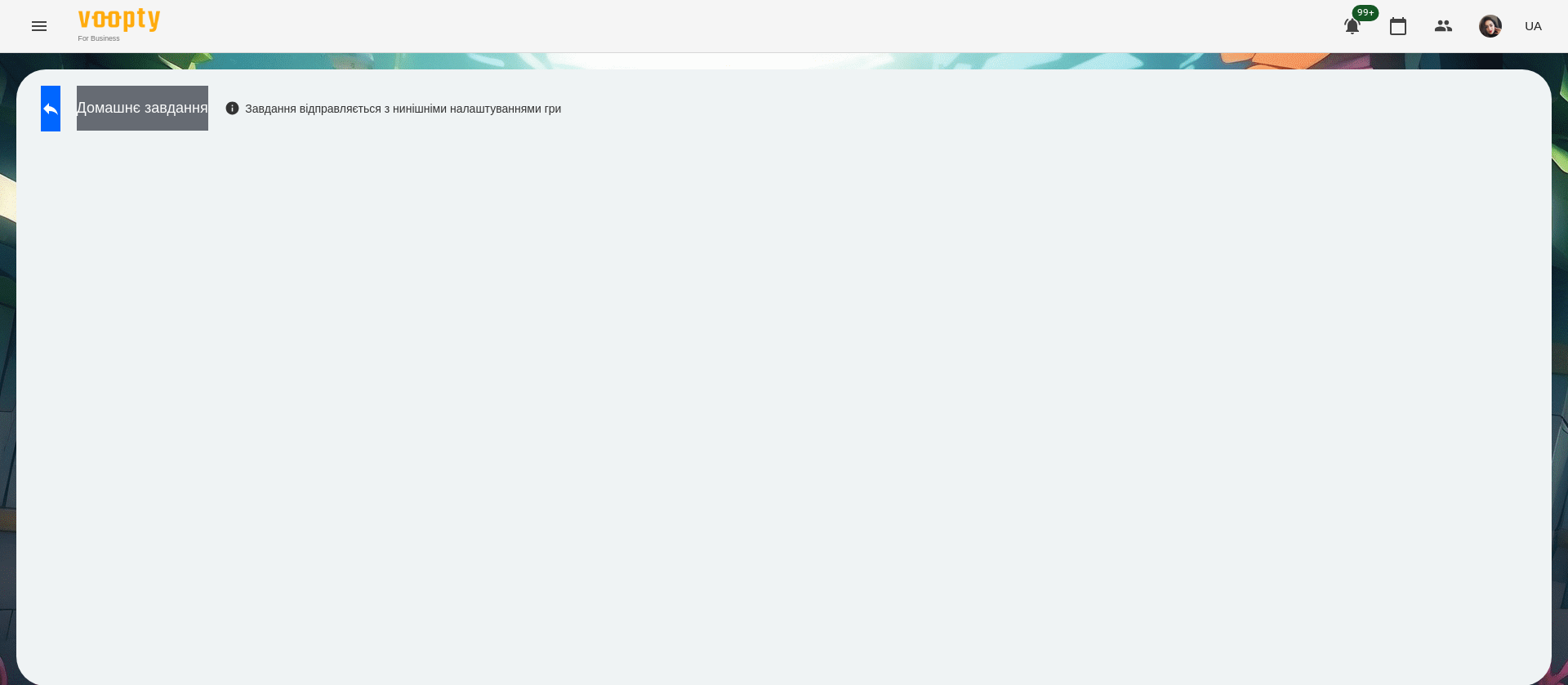
click at [208, 117] on button "Домашнє завдання" at bounding box center [142, 108] width 132 height 45
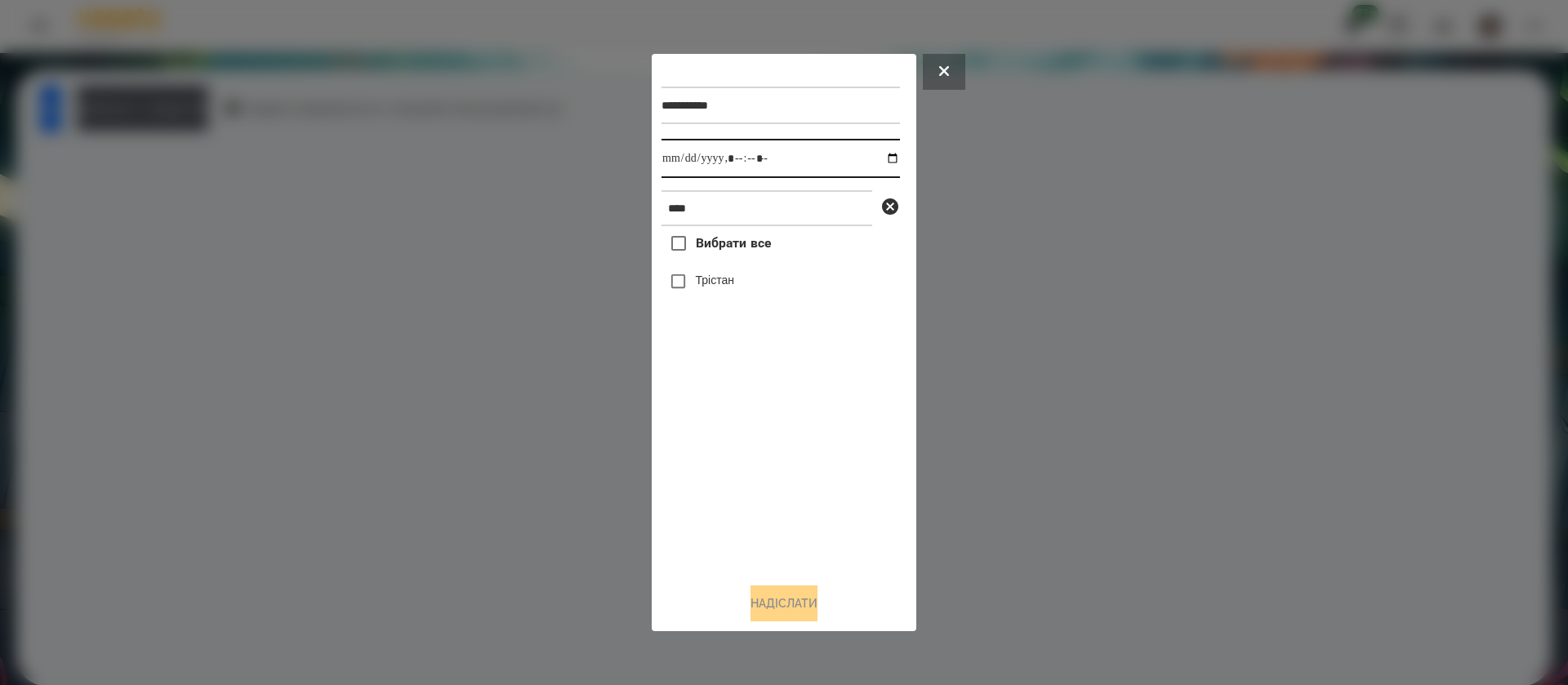
click at [687, 152] on input "datetime-local" at bounding box center [781, 159] width 239 height 39
type input "**********"
click at [722, 285] on label "Трістан" at bounding box center [715, 280] width 38 height 16
click at [796, 599] on button "Надіслати" at bounding box center [784, 603] width 67 height 36
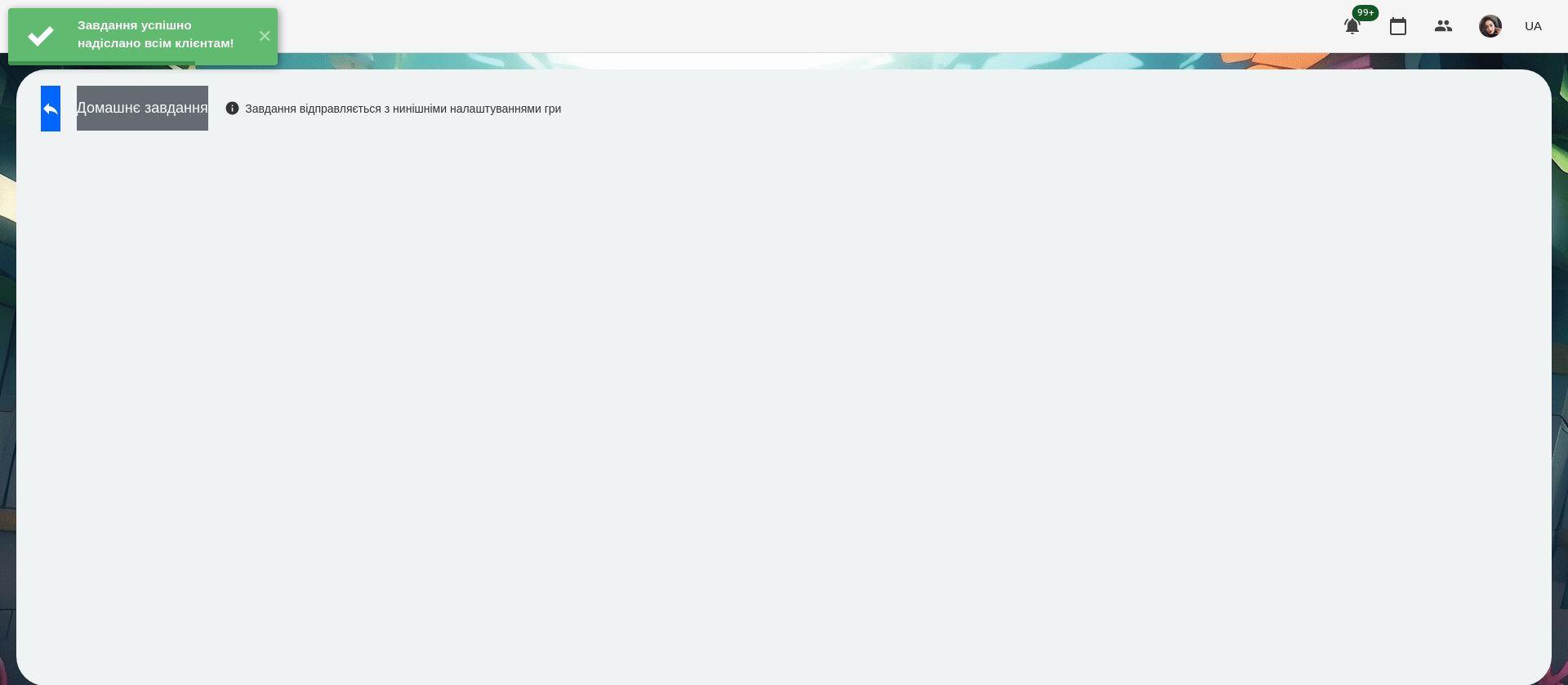
click at [208, 101] on button "Домашнє завдання" at bounding box center [142, 108] width 132 height 45
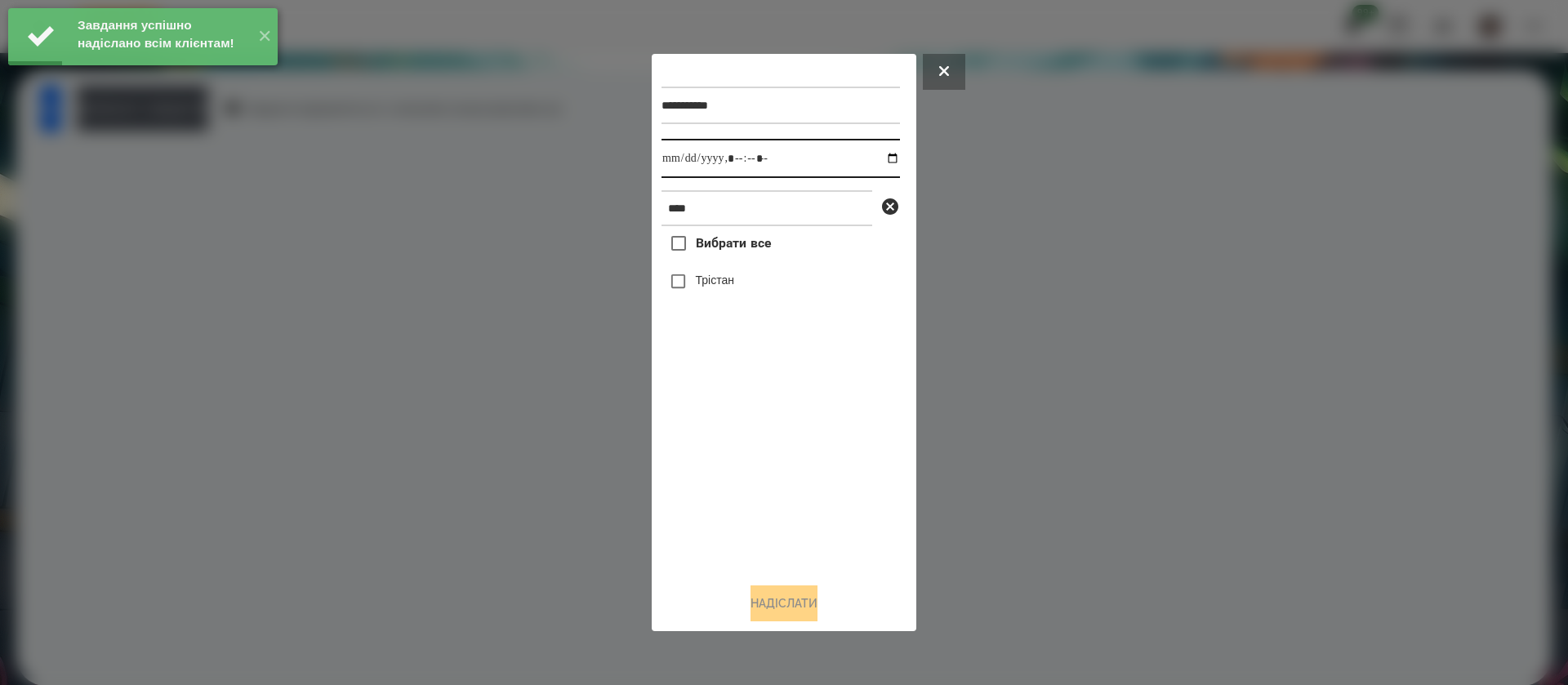
click at [674, 172] on input "datetime-local" at bounding box center [781, 159] width 239 height 39
type input "**********"
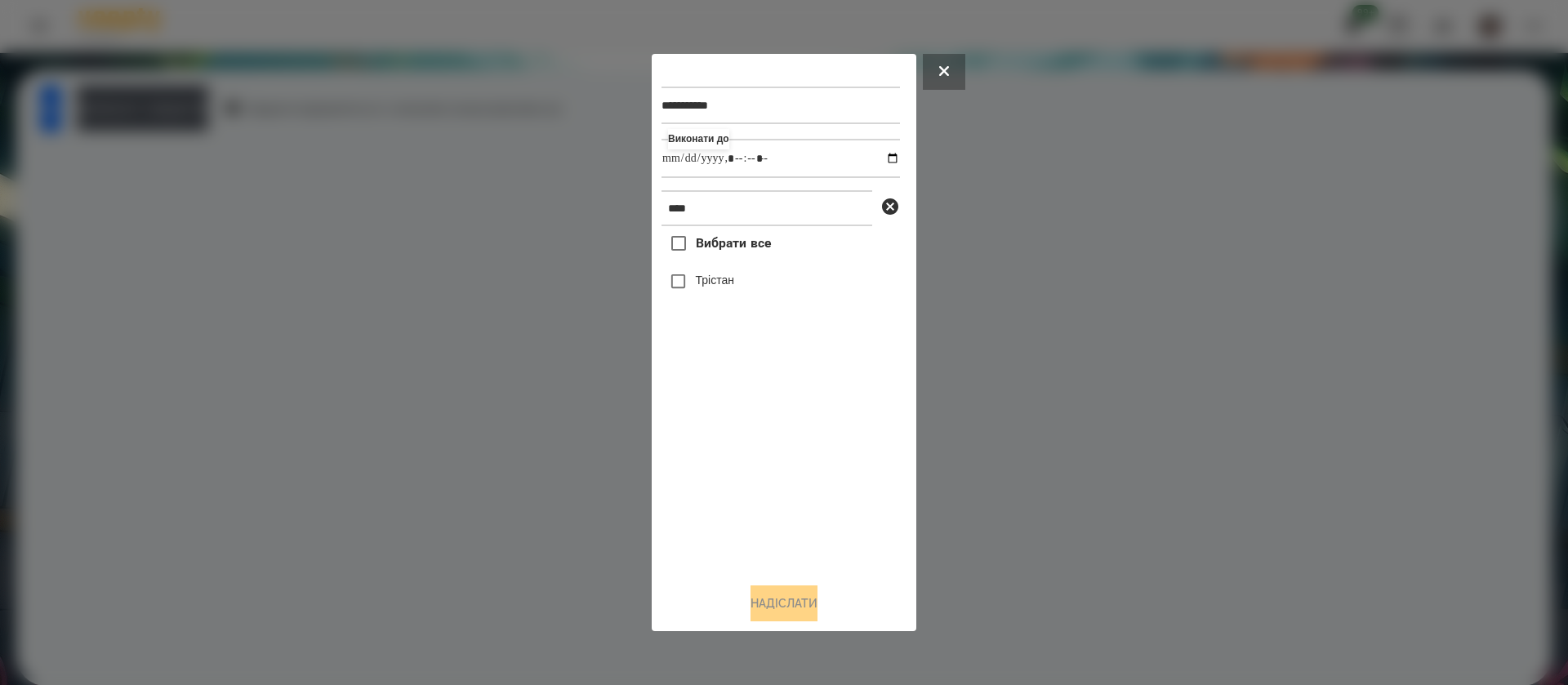
click at [707, 281] on label "Трістан" at bounding box center [715, 280] width 38 height 16
click at [773, 600] on button "Надіслати" at bounding box center [784, 603] width 67 height 36
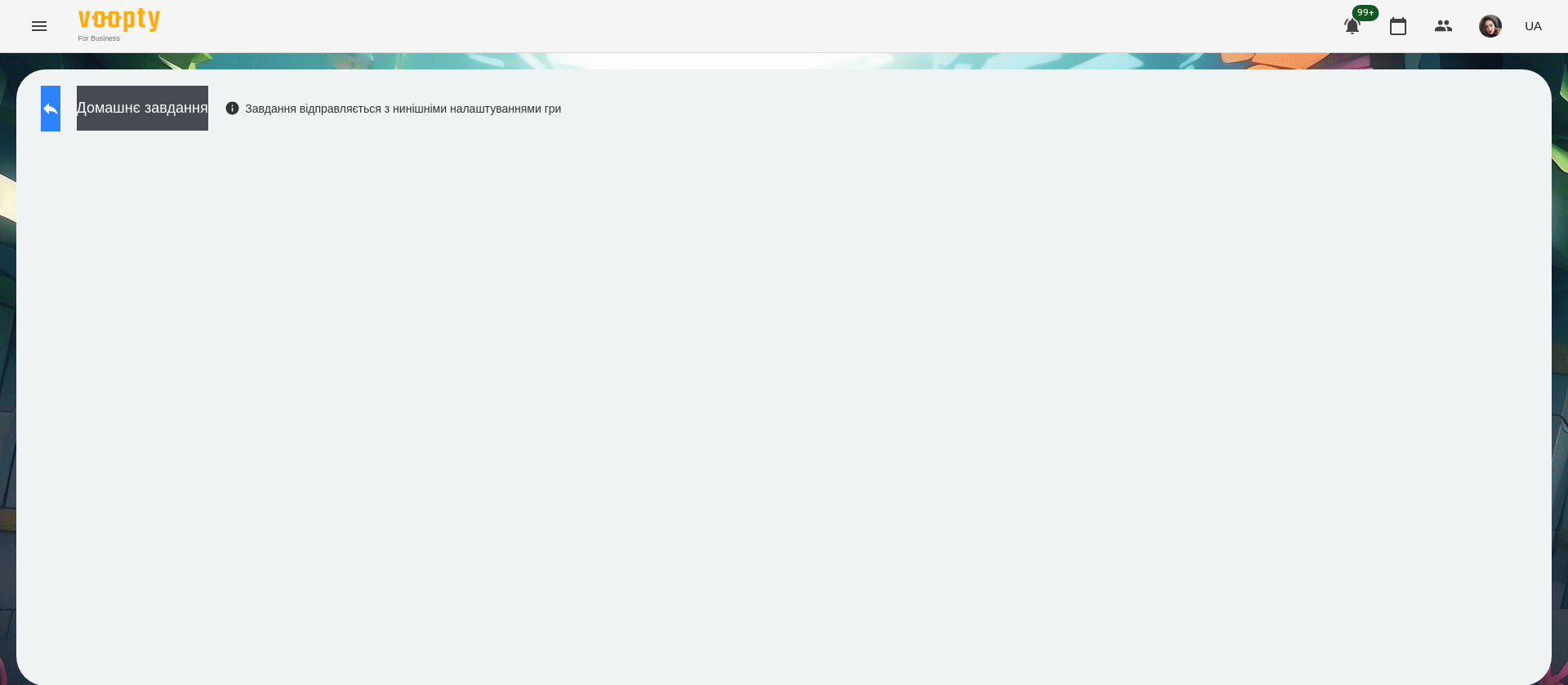
click at [55, 114] on button at bounding box center [51, 109] width 20 height 46
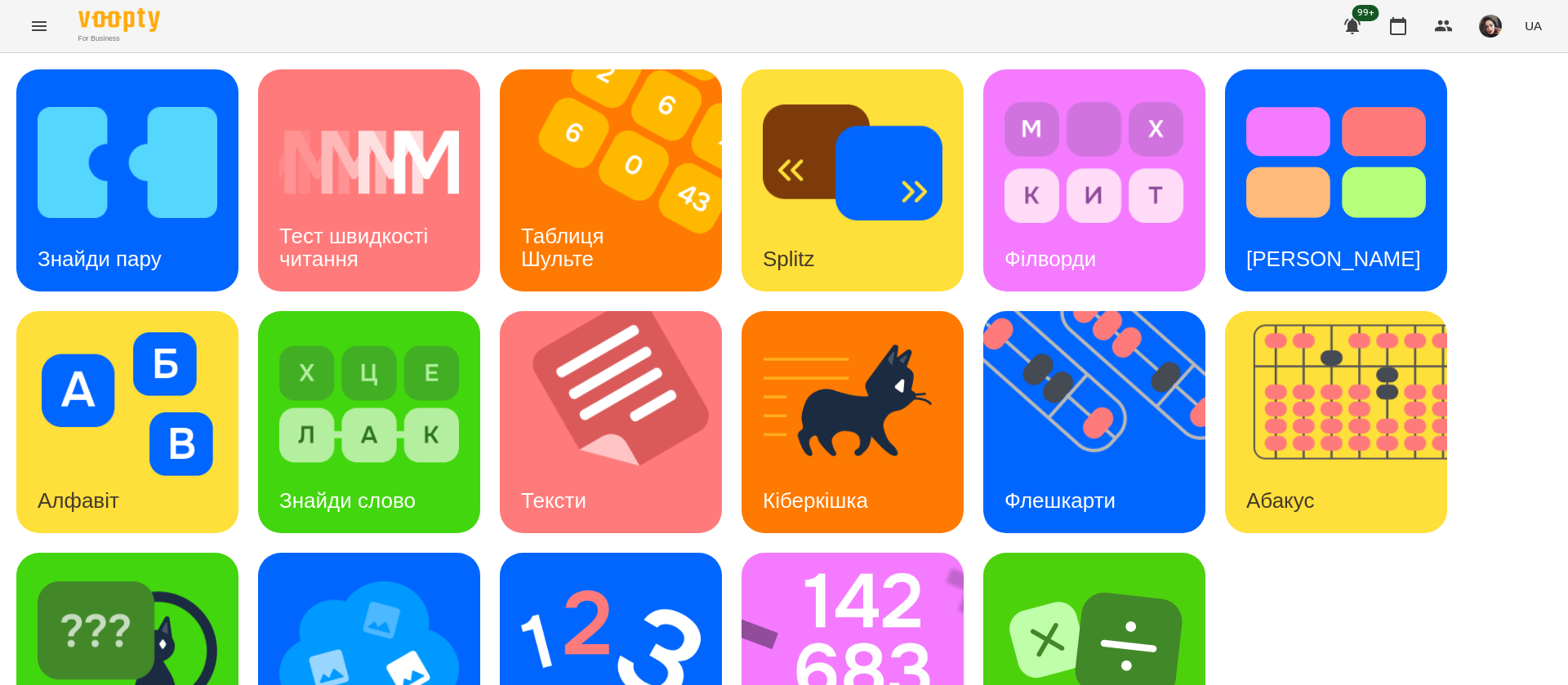
scroll to position [106, 0]
click at [613, 574] on img at bounding box center [611, 646] width 180 height 144
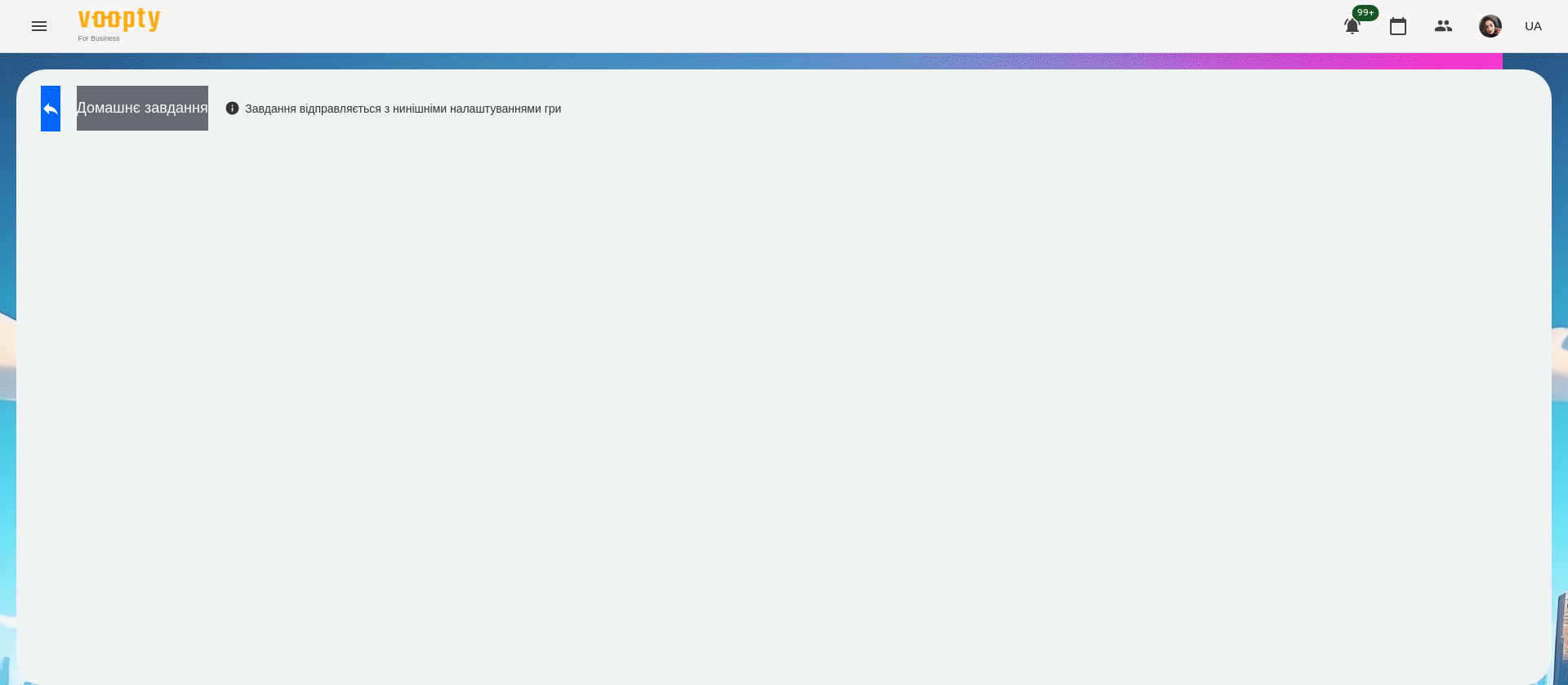
click at [208, 108] on button "Домашнє завдання" at bounding box center [142, 108] width 132 height 45
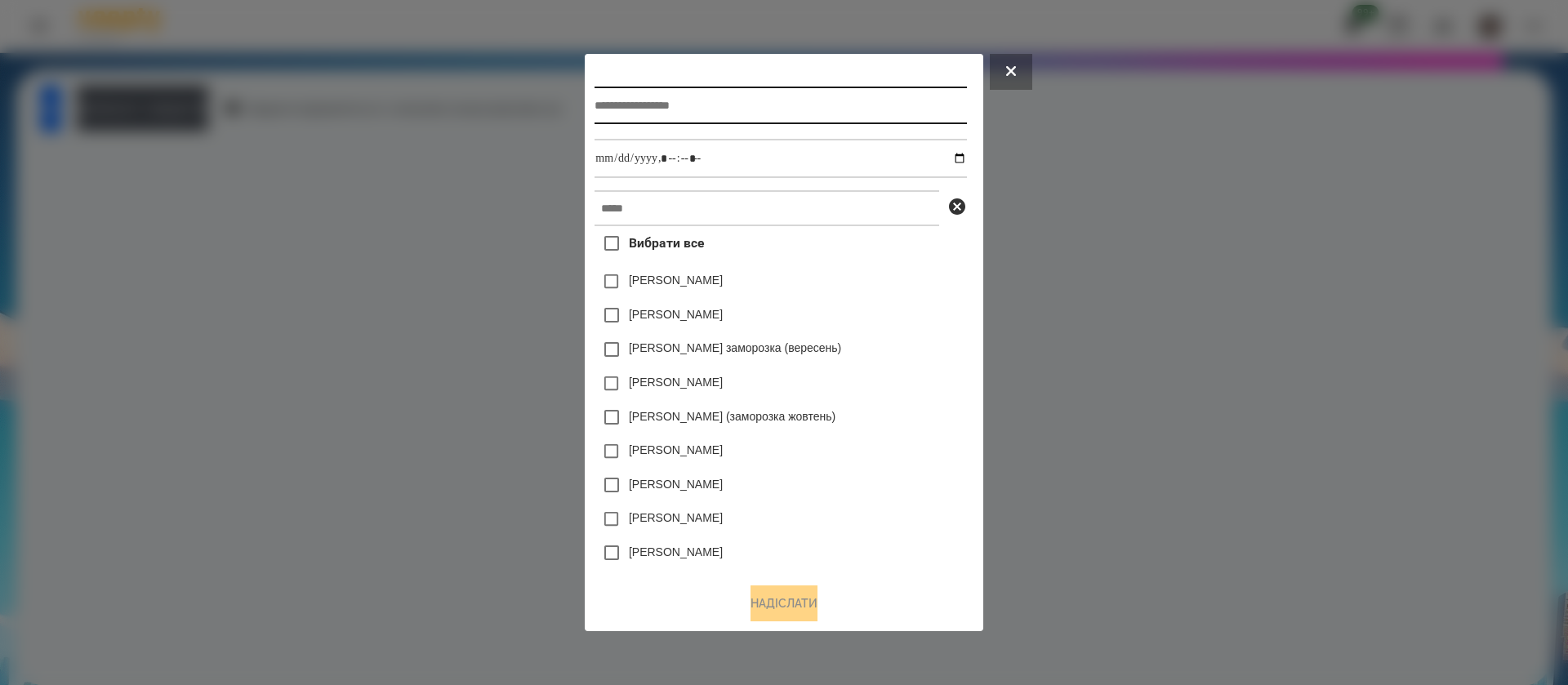
click at [610, 108] on input "text" at bounding box center [780, 105] width 372 height 38
type input "**********"
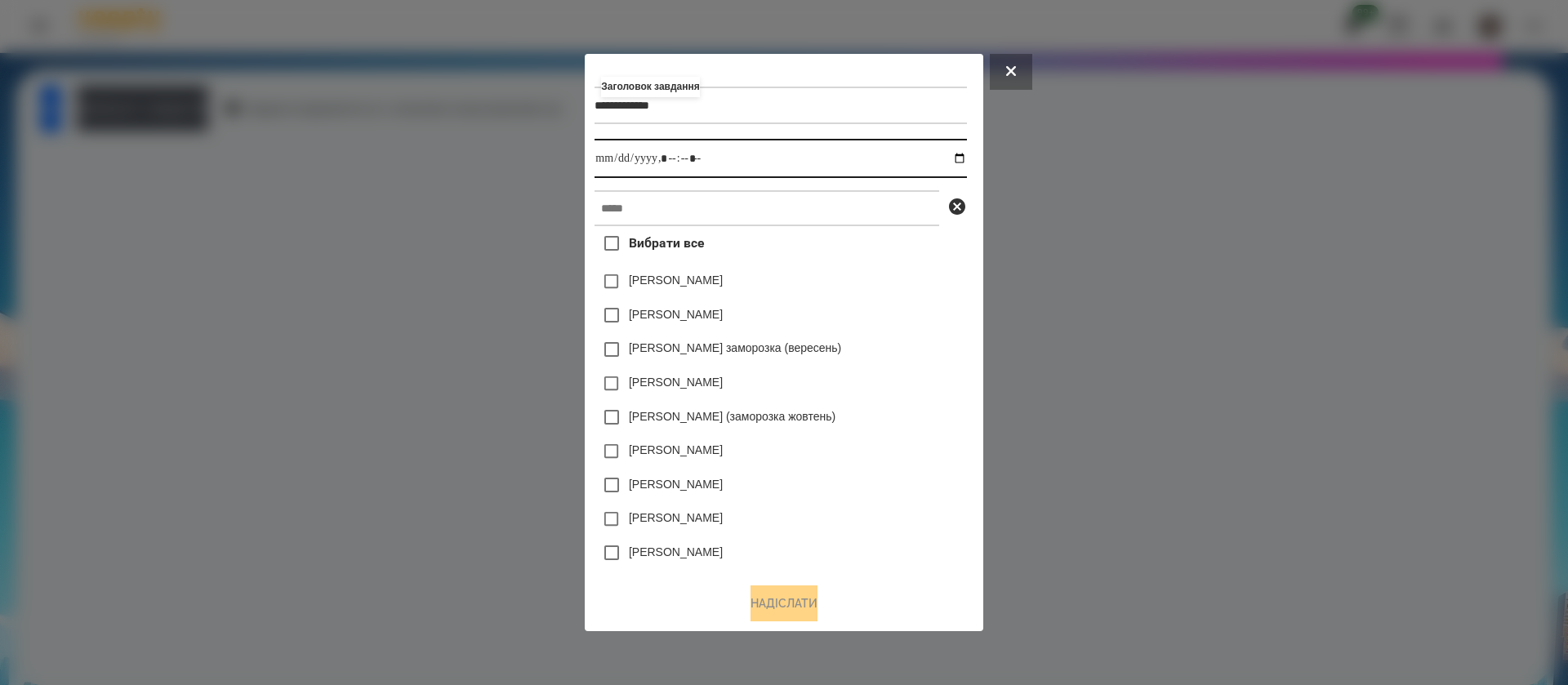
click at [961, 152] on input "datetime-local" at bounding box center [780, 159] width 372 height 39
click at [669, 159] on input "datetime-local" at bounding box center [780, 159] width 372 height 39
click at [686, 162] on input "datetime-local" at bounding box center [780, 159] width 372 height 39
type input "**********"
click at [679, 195] on input "text" at bounding box center [767, 208] width 345 height 36
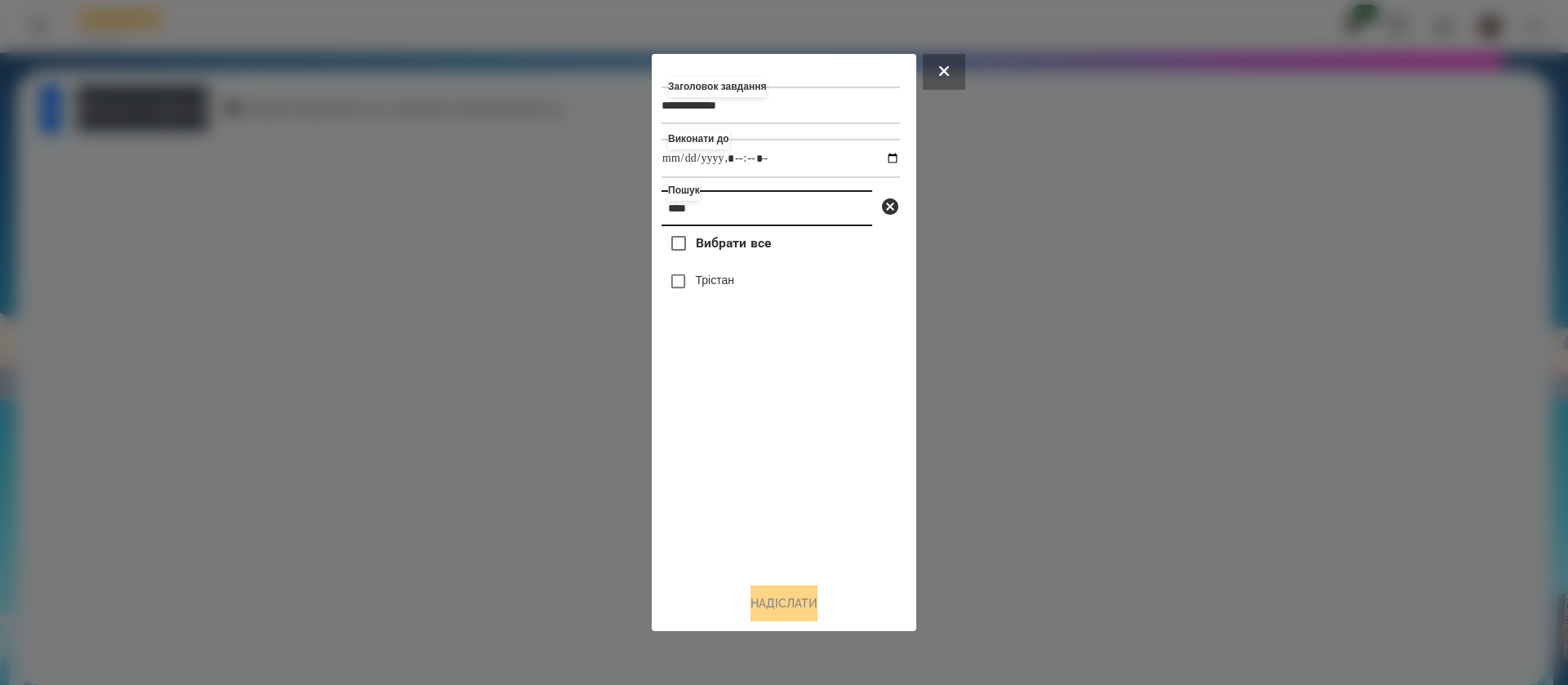
type input "****"
click at [720, 289] on label "Трістан" at bounding box center [715, 280] width 38 height 16
click at [778, 595] on button "Надіслати" at bounding box center [784, 603] width 67 height 36
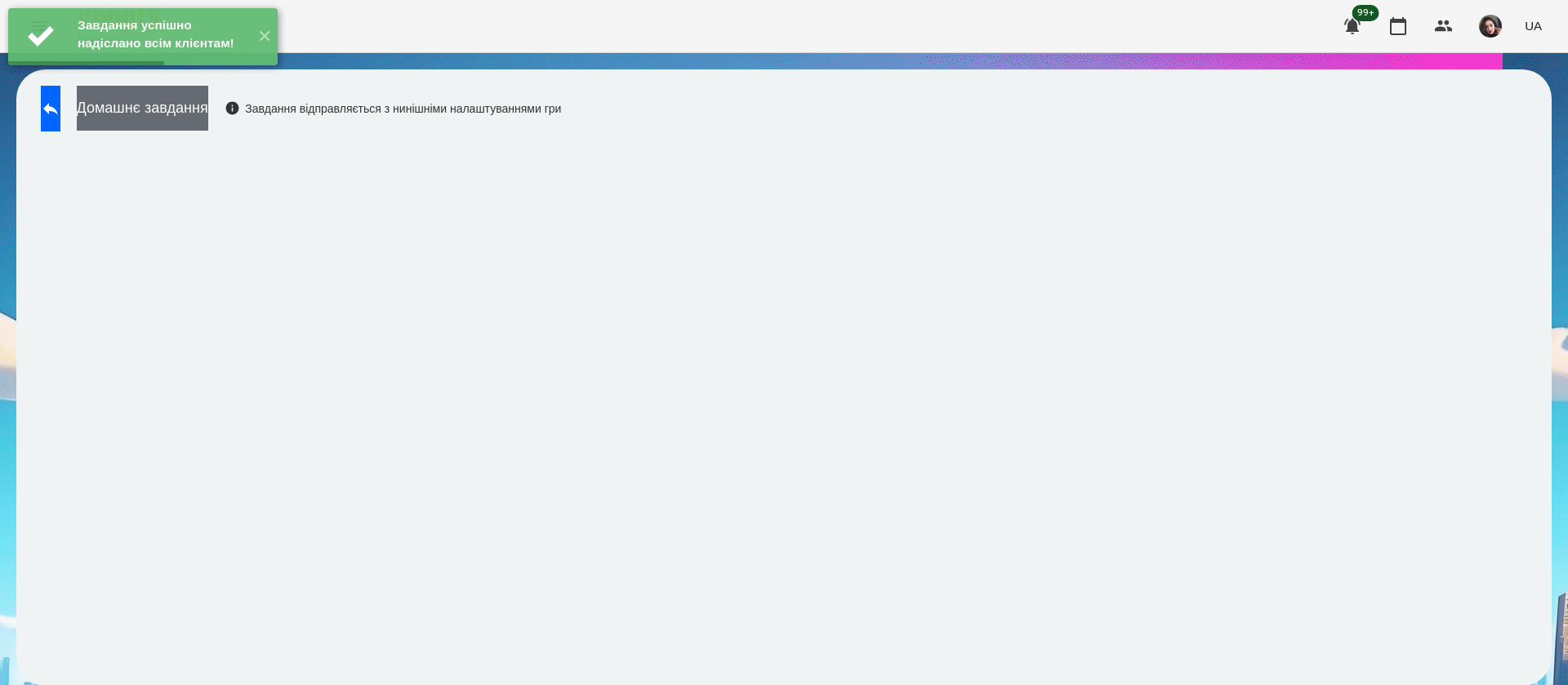
click at [208, 115] on button "Домашнє завдання" at bounding box center [142, 108] width 132 height 45
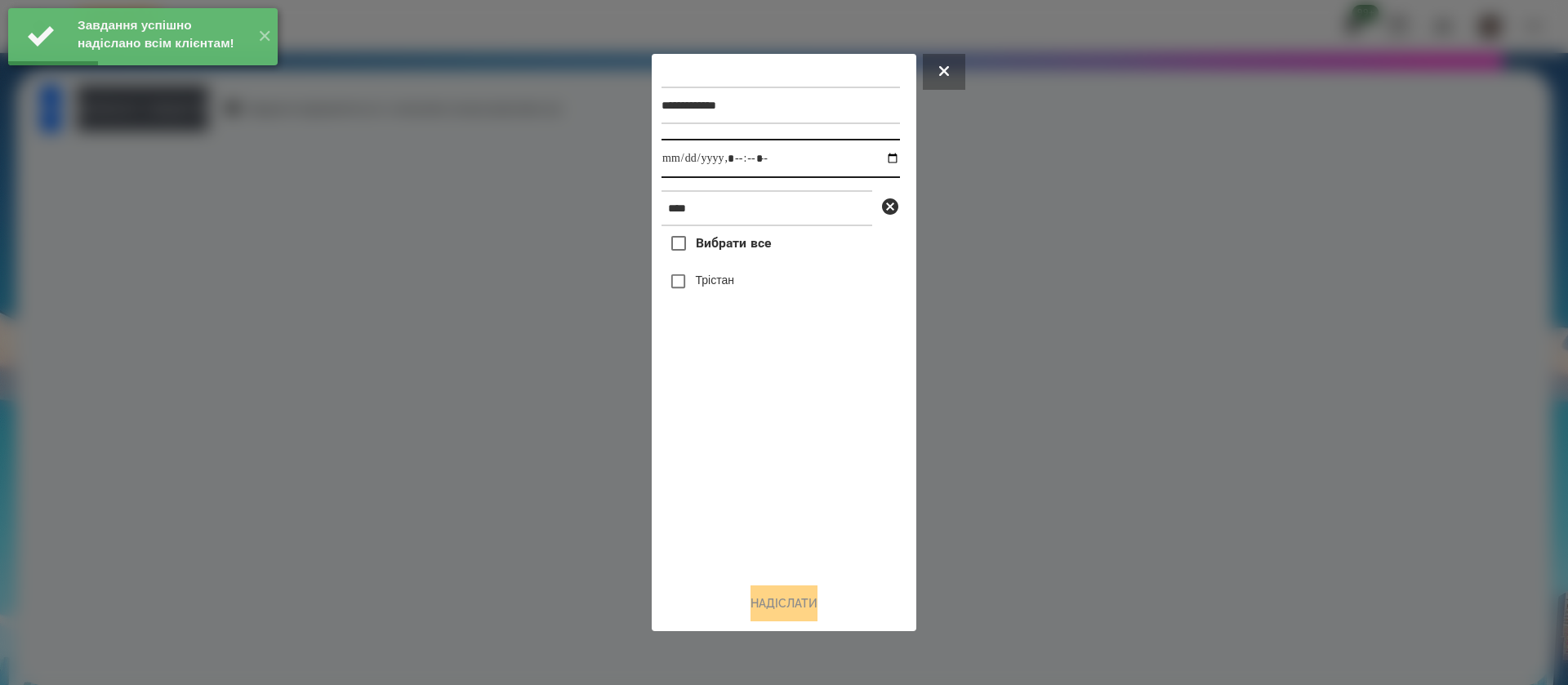
click at [679, 164] on input "datetime-local" at bounding box center [781, 159] width 239 height 39
type input "**********"
click at [729, 274] on div "Трістан" at bounding box center [781, 282] width 239 height 34
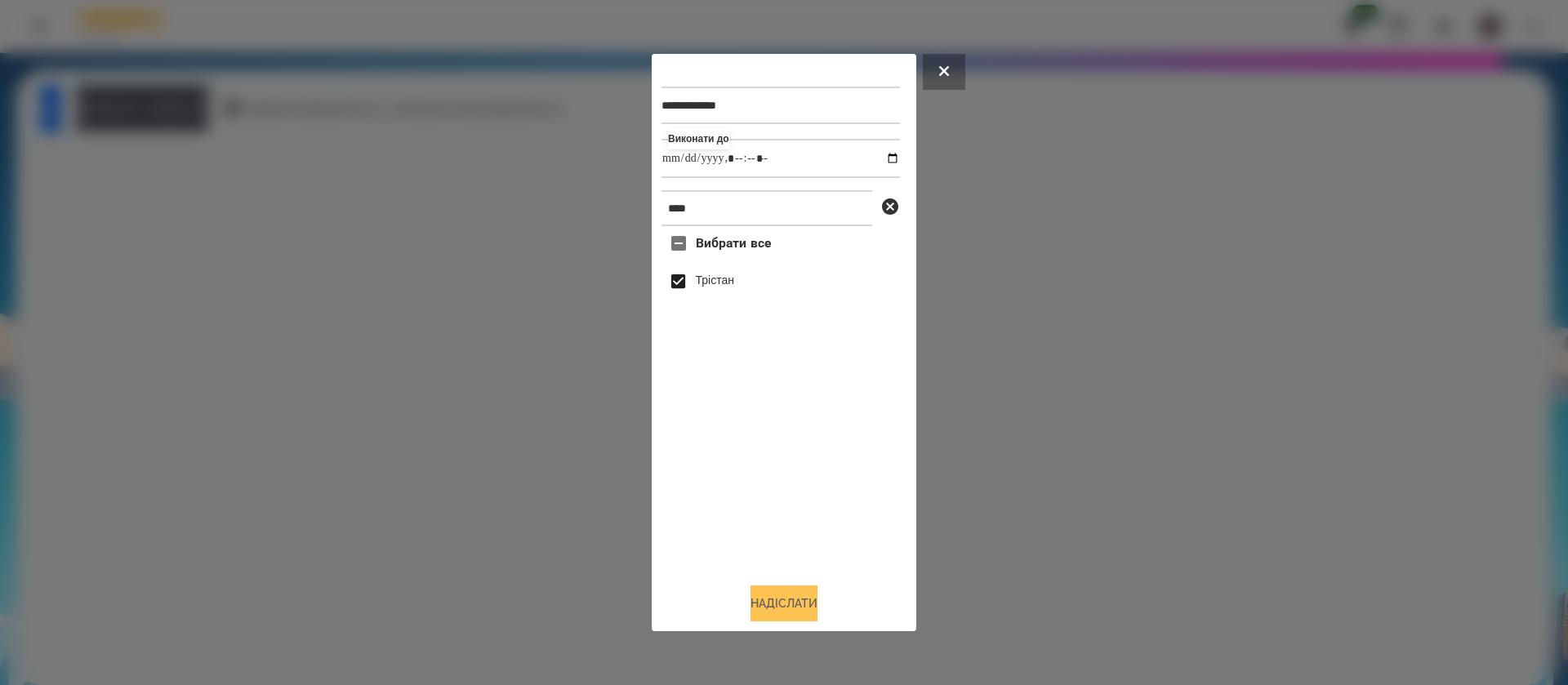
click at [768, 607] on button "Надіслати" at bounding box center [784, 603] width 67 height 36
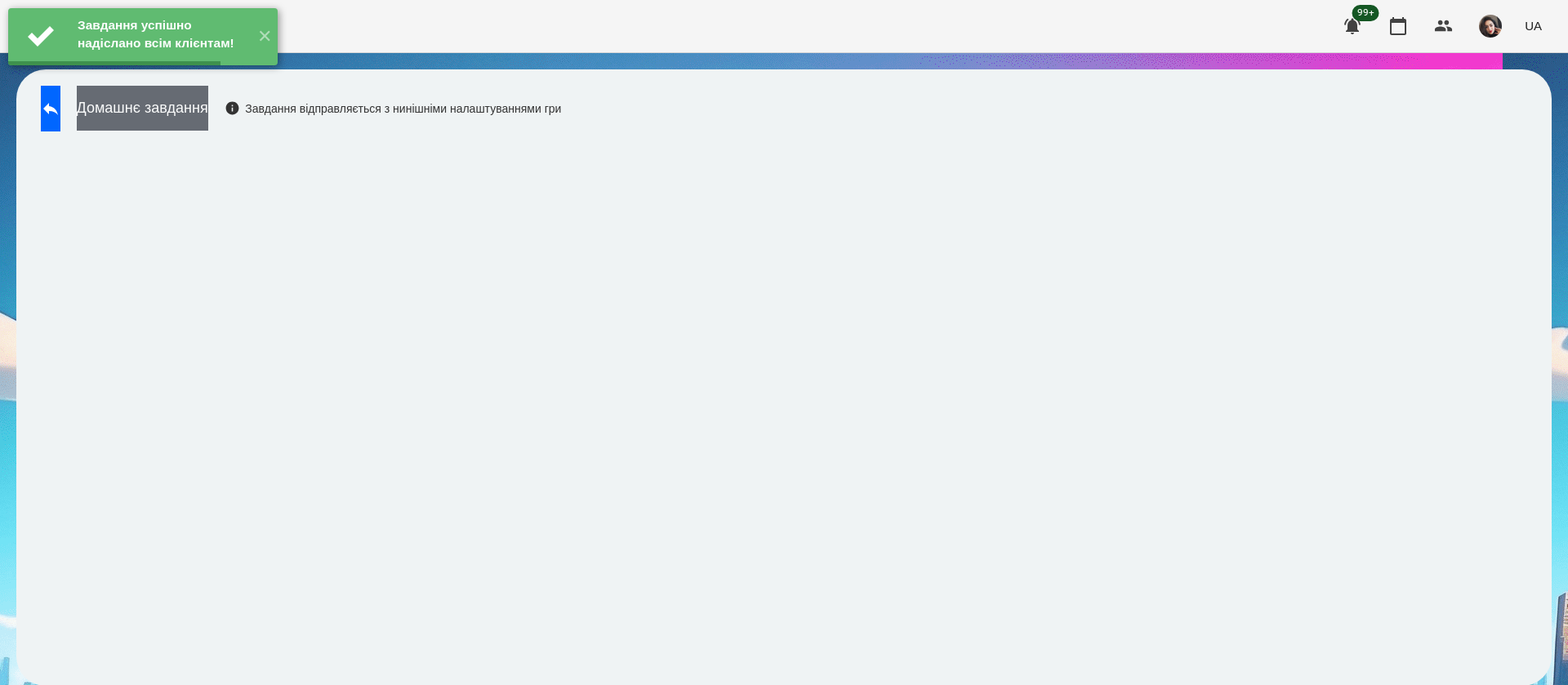
click at [208, 111] on button "Домашнє завдання" at bounding box center [142, 108] width 132 height 45
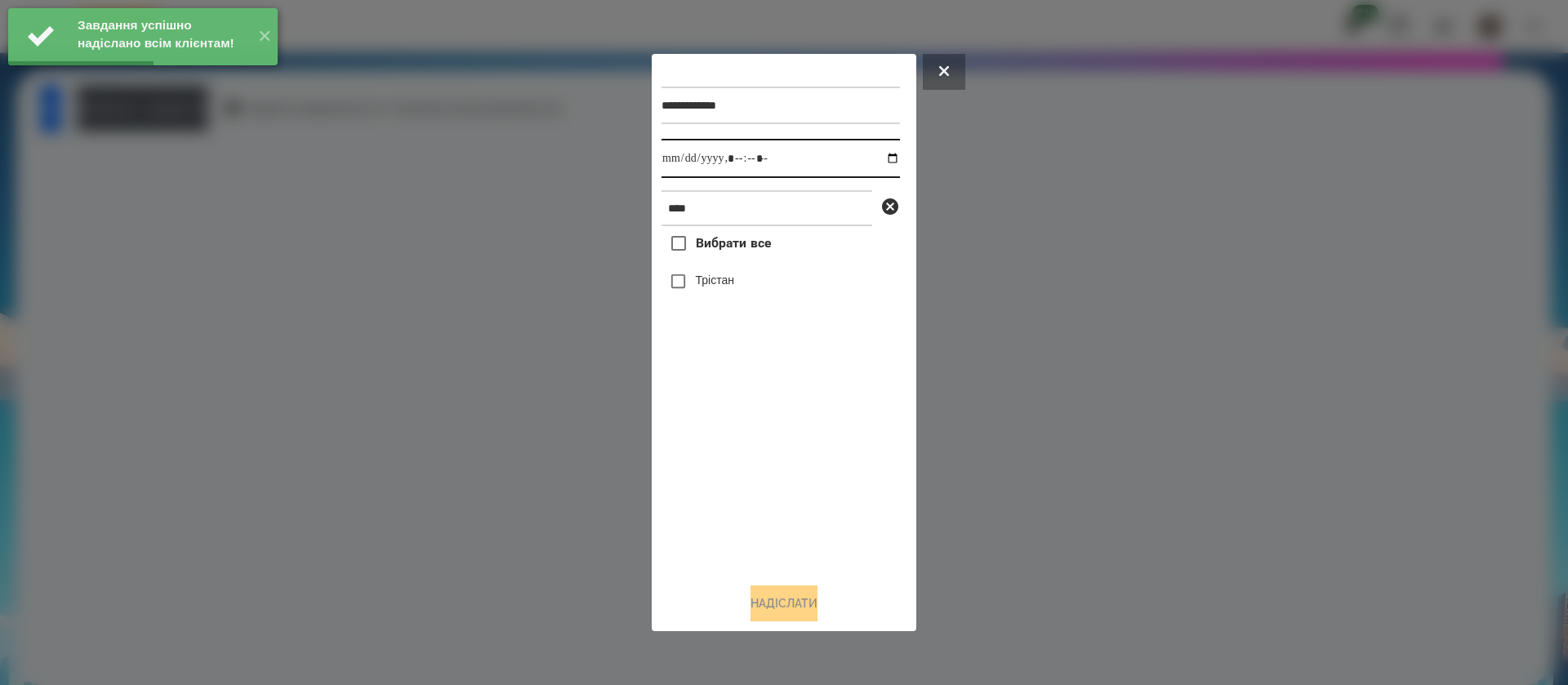
click at [676, 172] on input "datetime-local" at bounding box center [781, 159] width 239 height 39
type input "**********"
click at [699, 286] on label "Трістан" at bounding box center [715, 280] width 38 height 16
click at [774, 607] on button "Надіслати" at bounding box center [784, 603] width 67 height 36
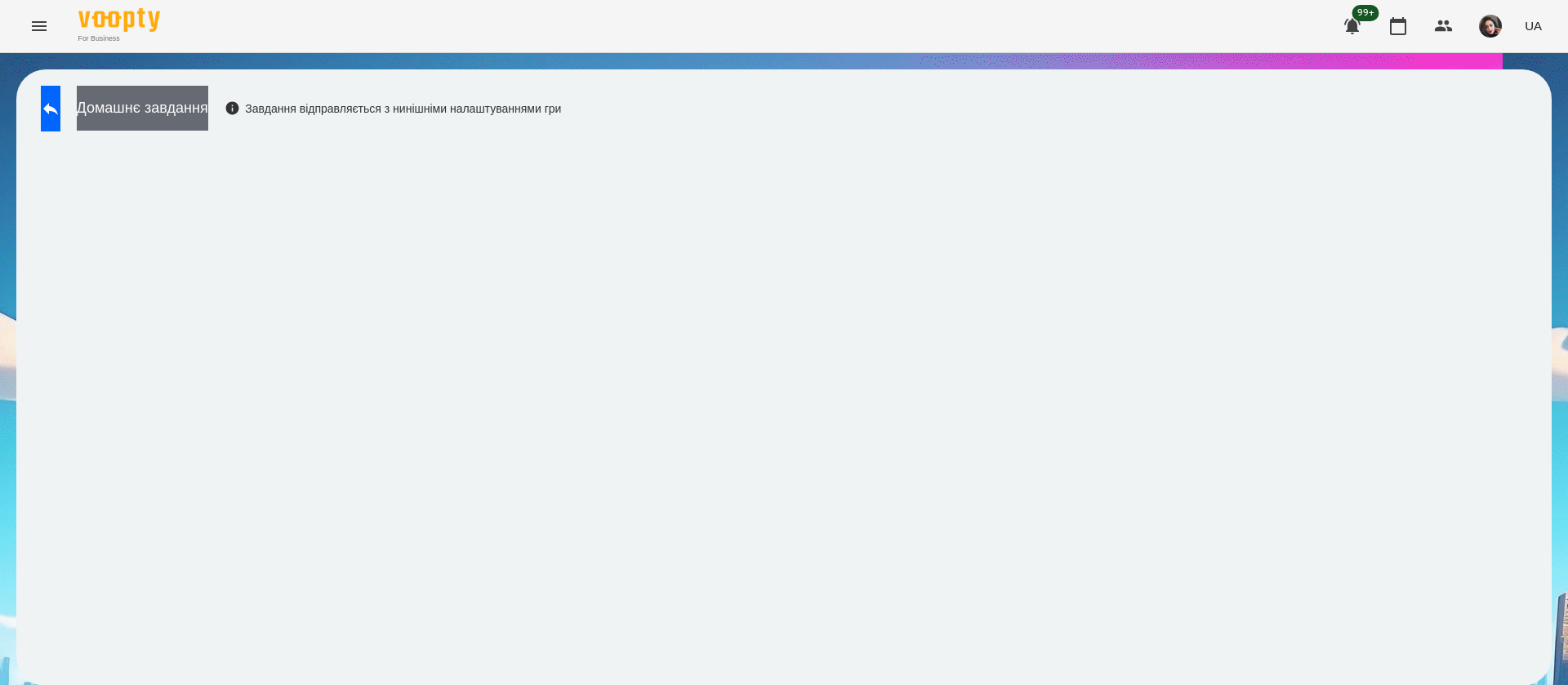
click at [208, 116] on button "Домашнє завдання" at bounding box center [142, 108] width 132 height 45
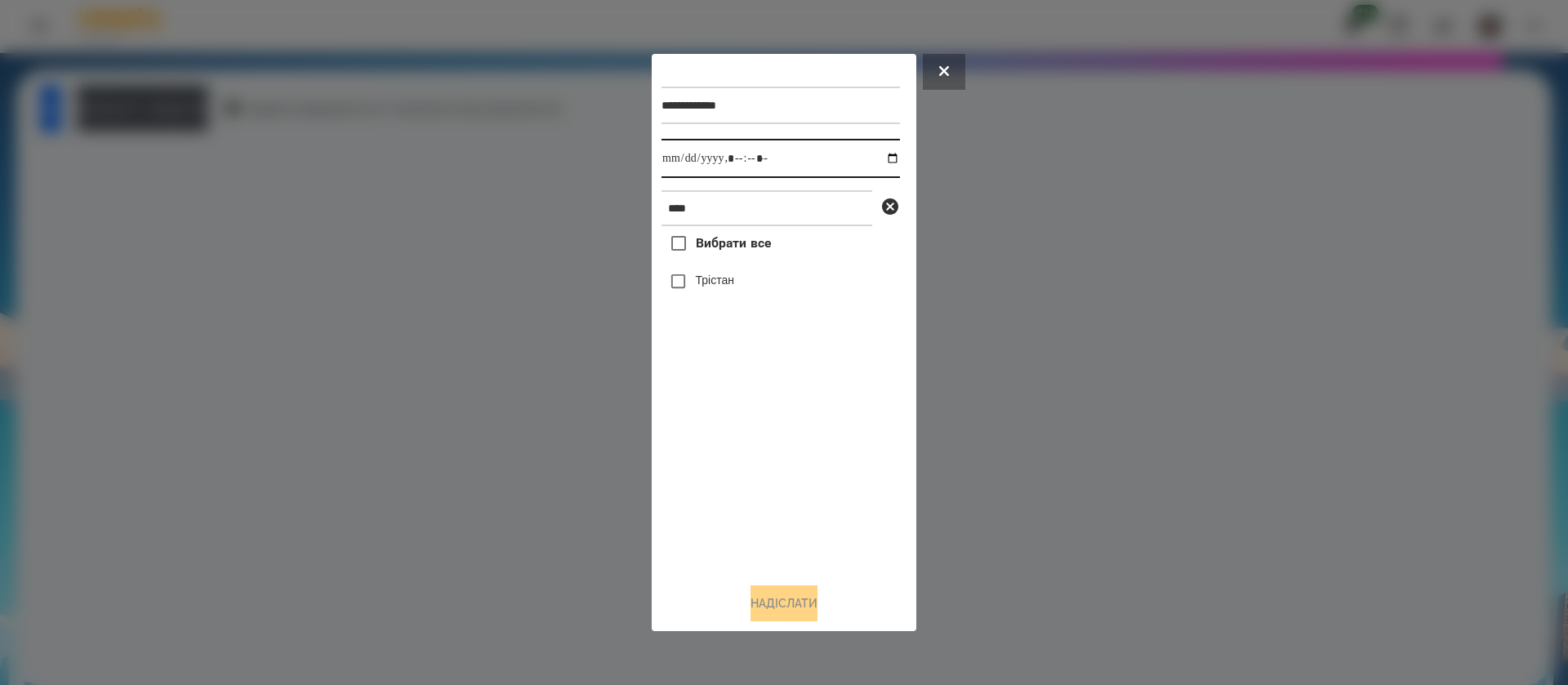
click at [666, 159] on input "datetime-local" at bounding box center [781, 159] width 239 height 39
type input "**********"
click at [787, 610] on button "Надіслати" at bounding box center [784, 603] width 67 height 36
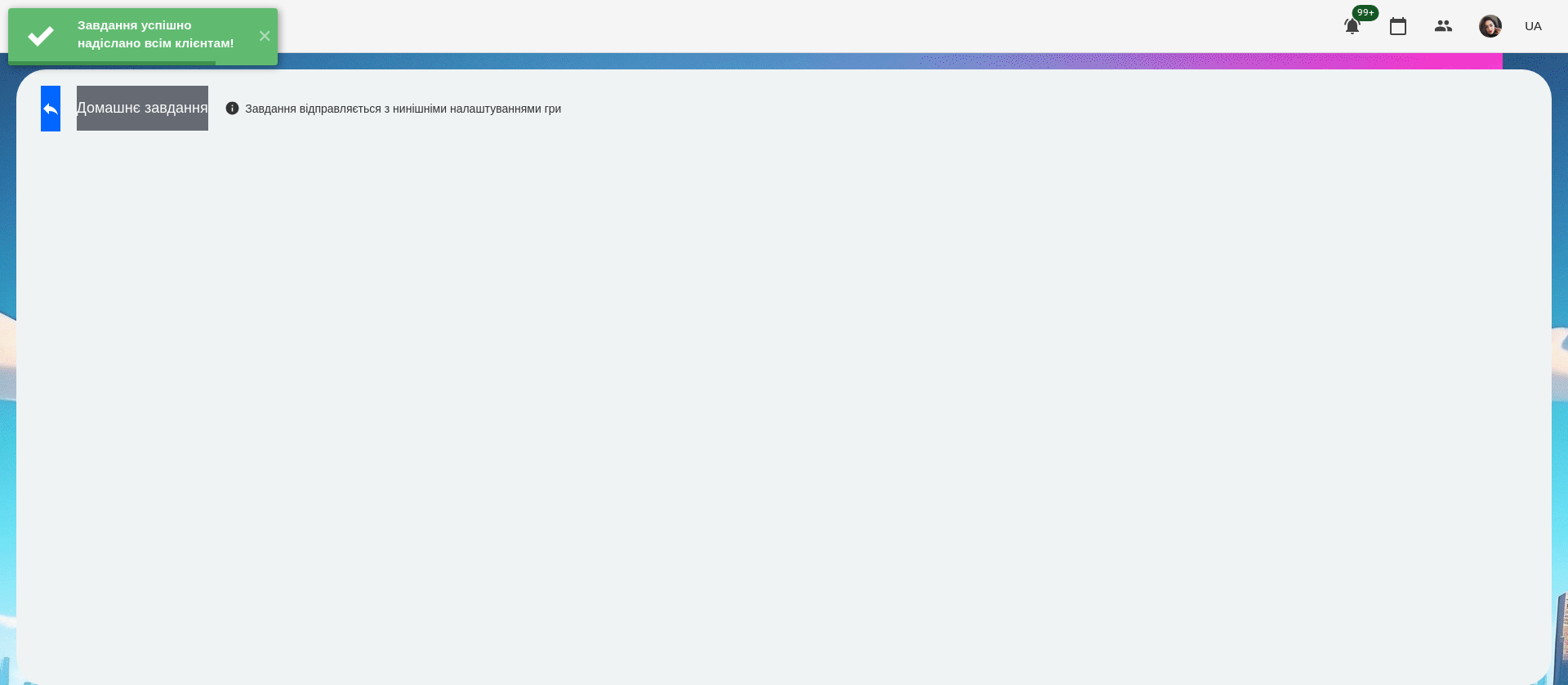
click at [208, 114] on button "Домашнє завдання" at bounding box center [142, 108] width 132 height 45
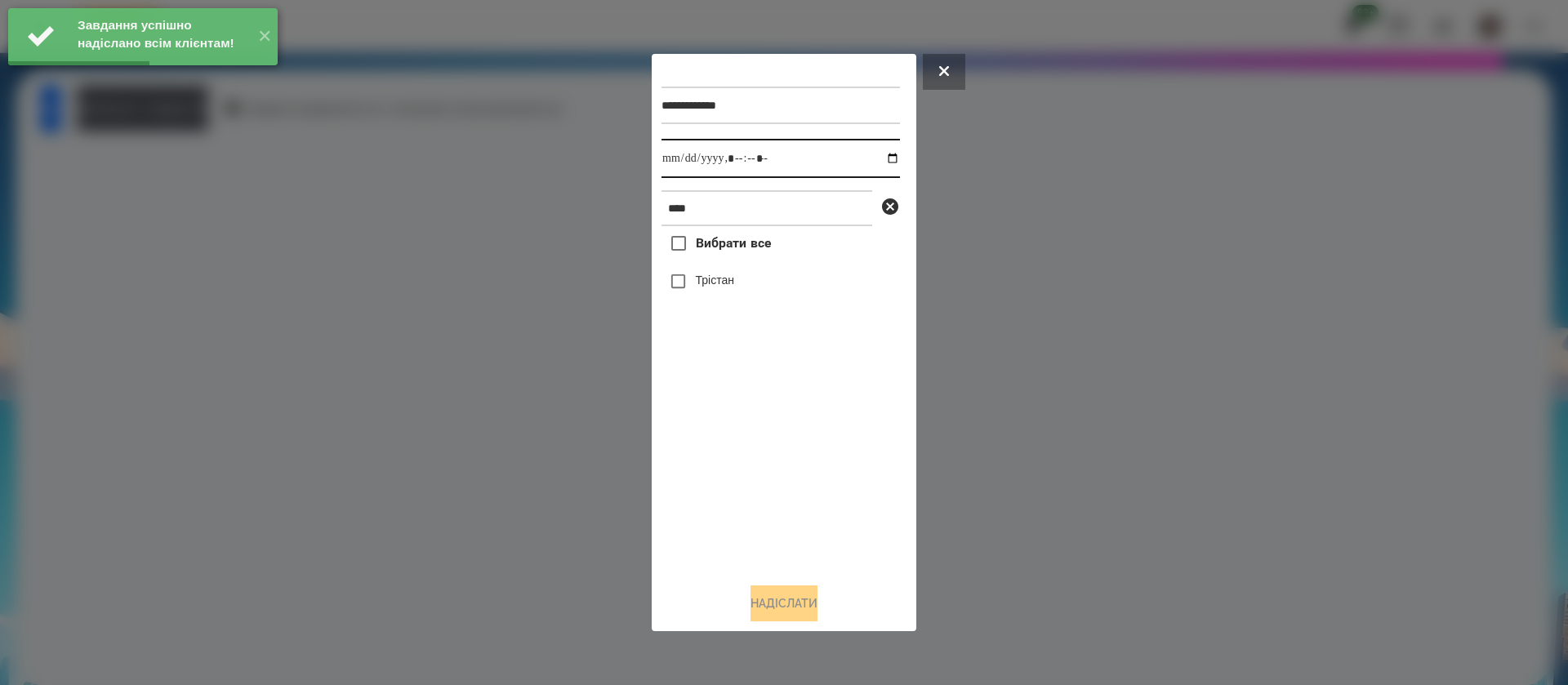
click at [677, 169] on input "datetime-local" at bounding box center [781, 159] width 239 height 39
type input "**********"
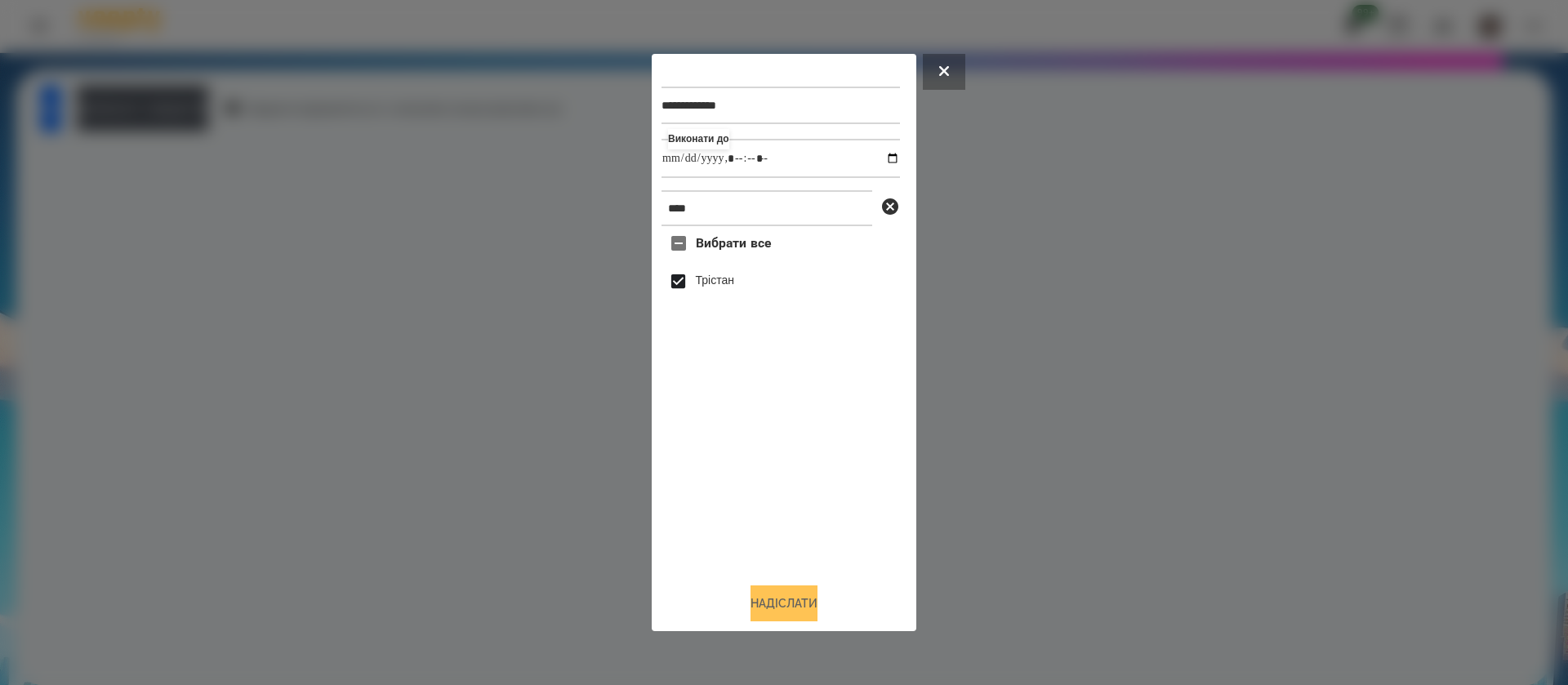
click at [767, 611] on button "Надіслати" at bounding box center [784, 603] width 67 height 36
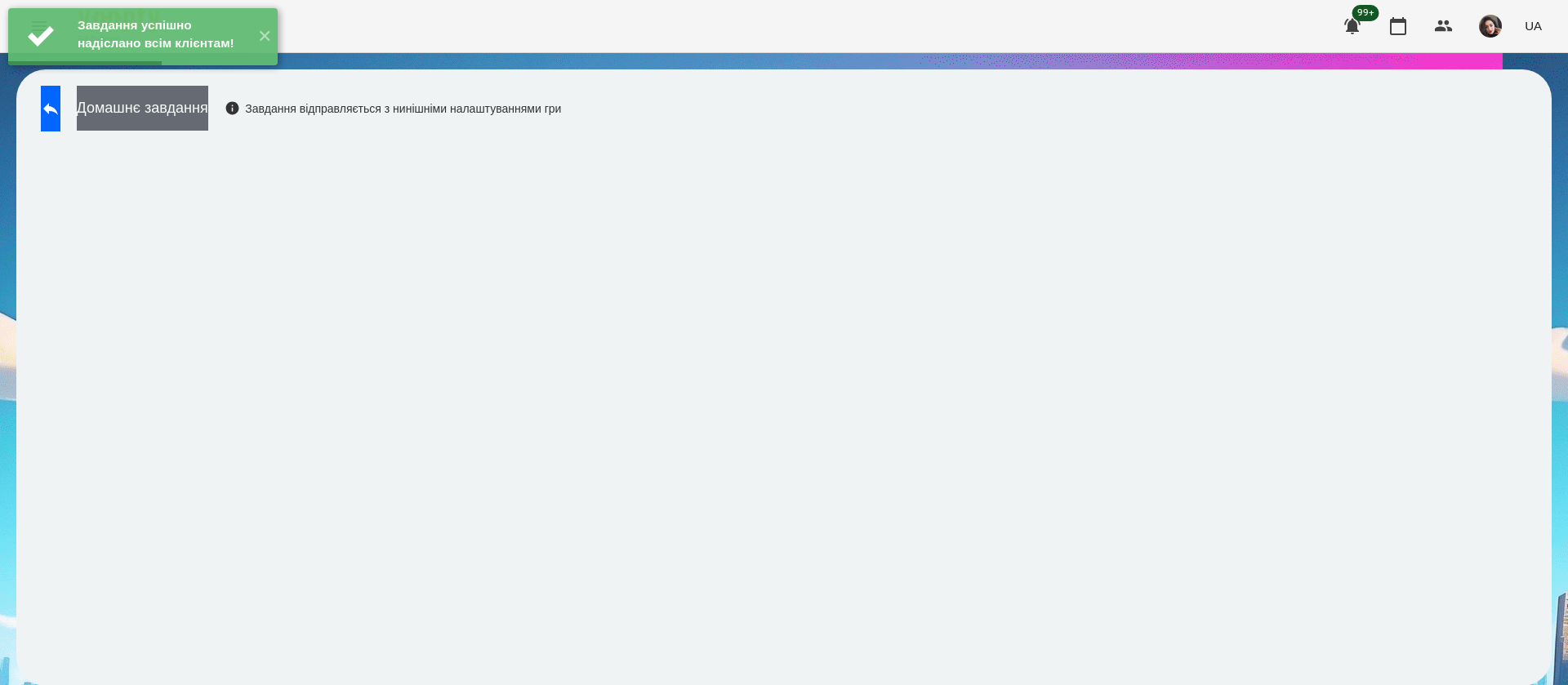
click at [200, 119] on button "Домашнє завдання" at bounding box center [142, 108] width 132 height 45
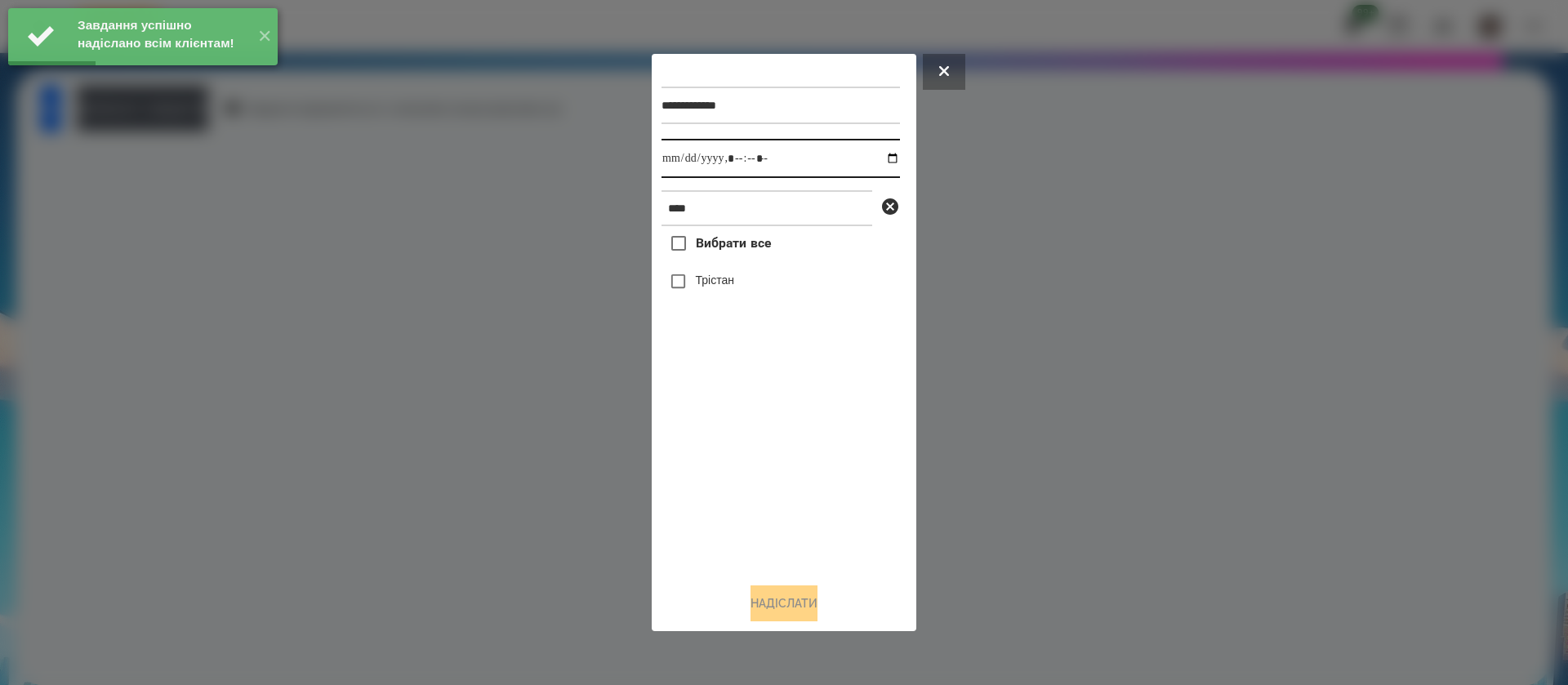
click at [674, 161] on input "datetime-local" at bounding box center [781, 159] width 239 height 39
type input "**********"
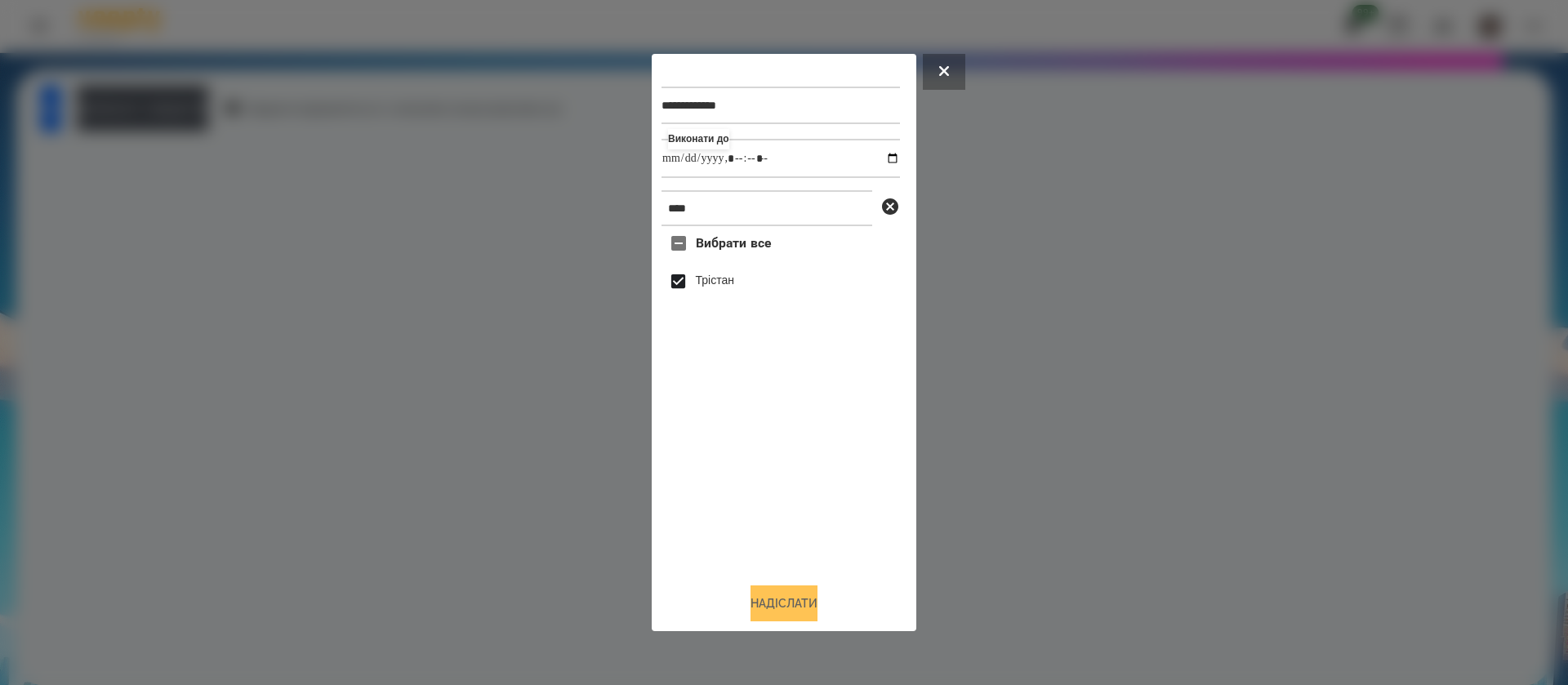
click at [750, 595] on button "Надіслати" at bounding box center [784, 603] width 67 height 36
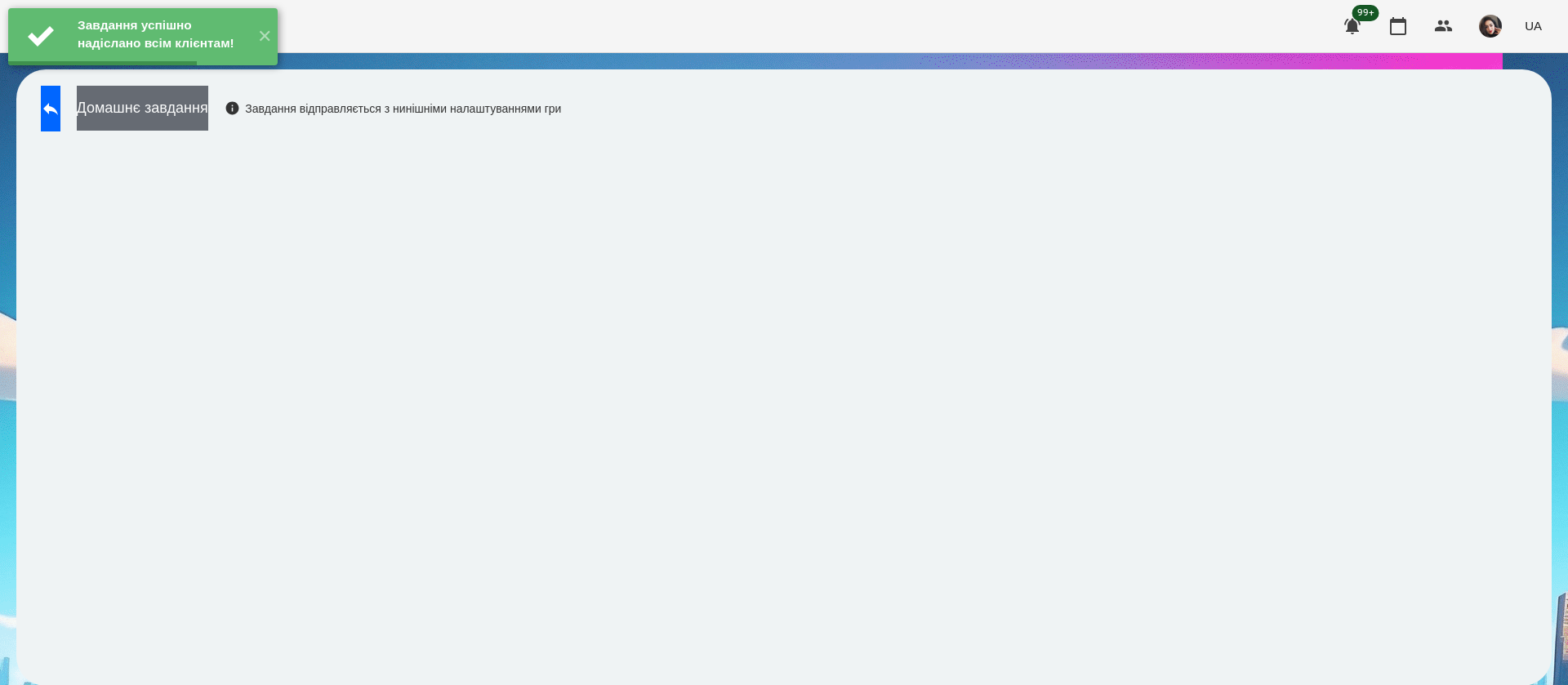
click at [208, 101] on button "Домашнє завдання" at bounding box center [142, 108] width 132 height 45
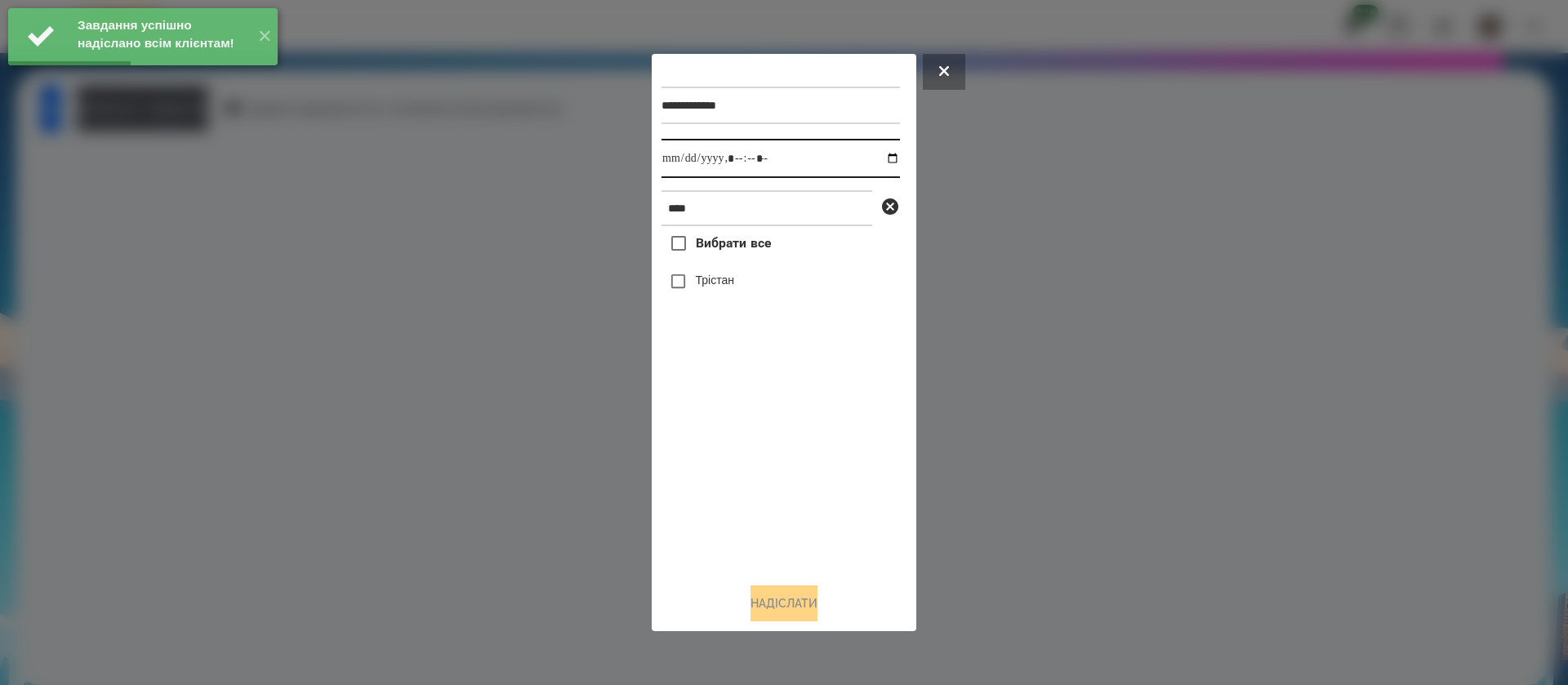
click at [680, 159] on input "datetime-local" at bounding box center [781, 159] width 239 height 39
type input "**********"
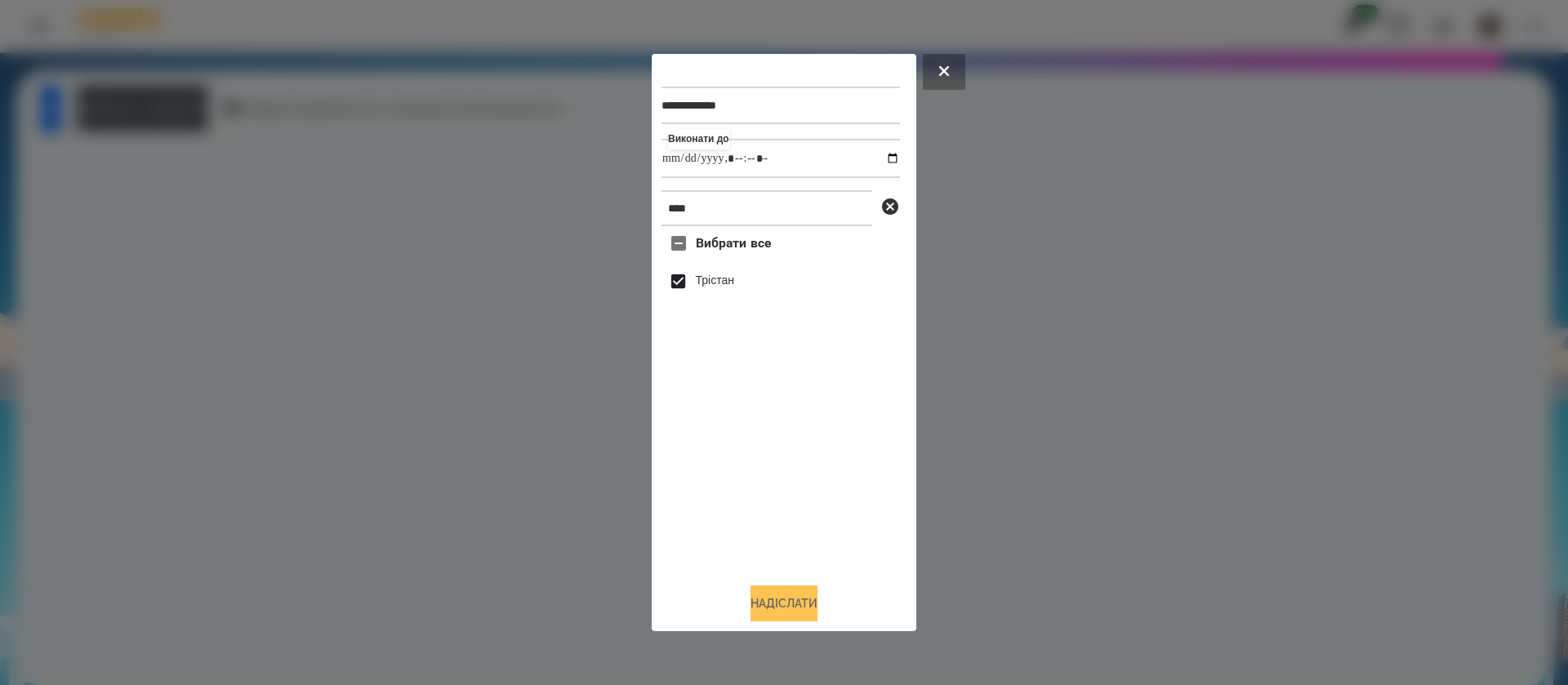
click at [750, 599] on button "Надіслати" at bounding box center [784, 603] width 67 height 36
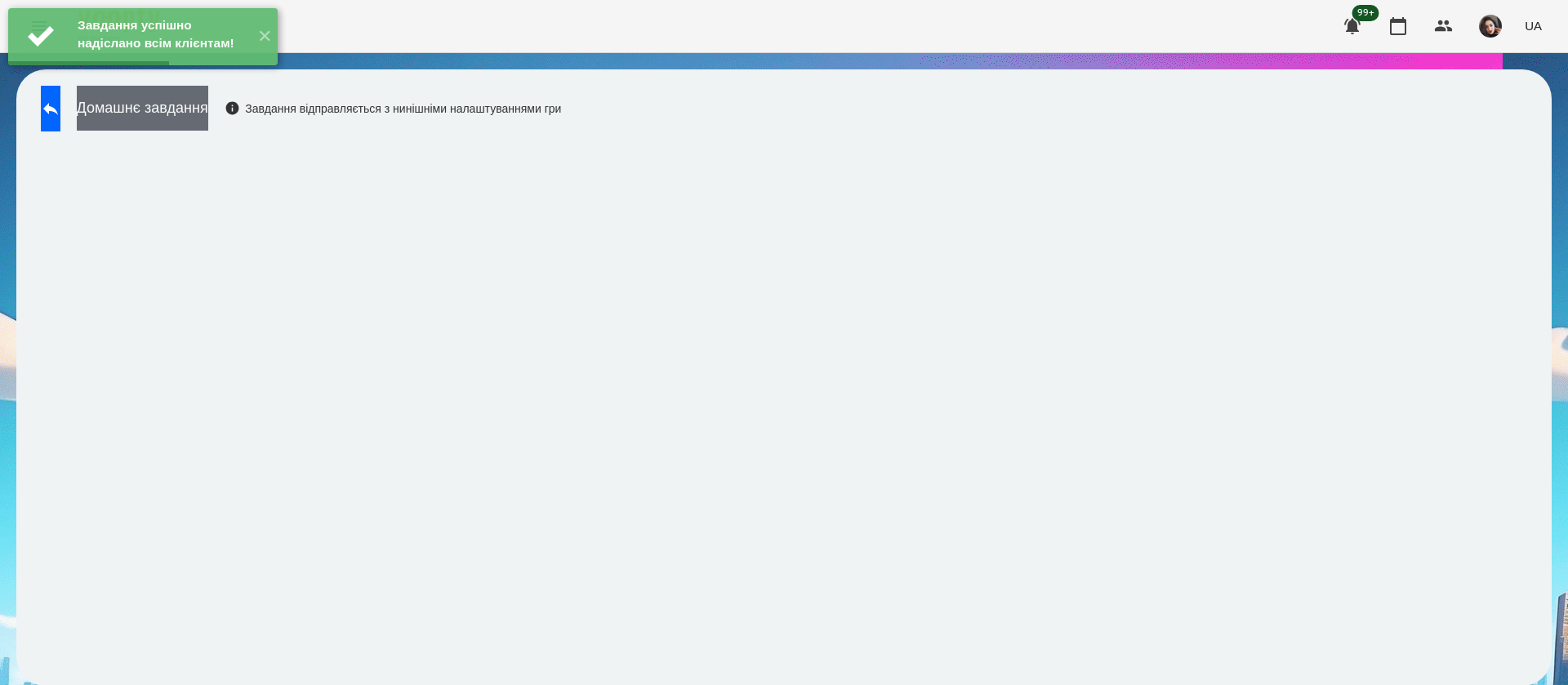
click at [191, 116] on button "Домашнє завдання" at bounding box center [142, 108] width 132 height 45
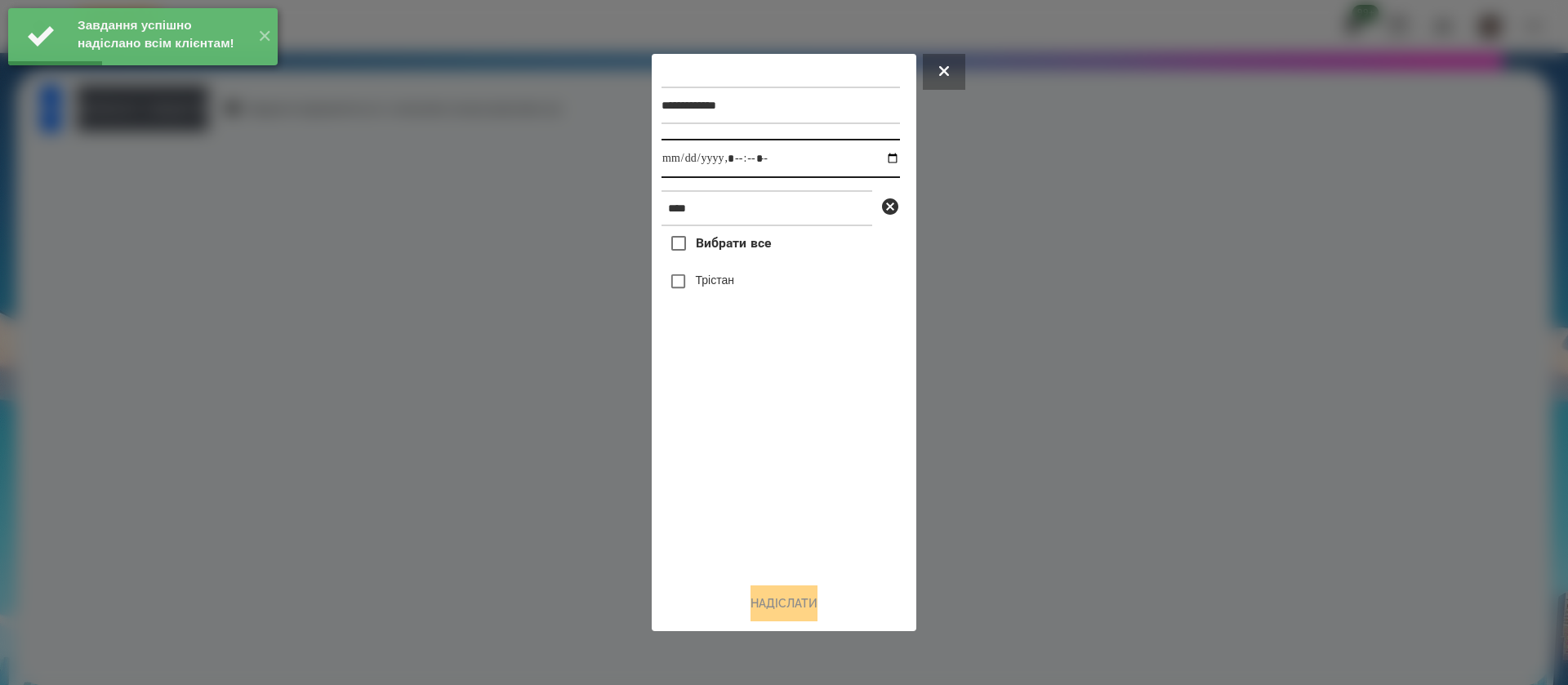
click at [670, 170] on input "datetime-local" at bounding box center [781, 159] width 239 height 39
type input "**********"
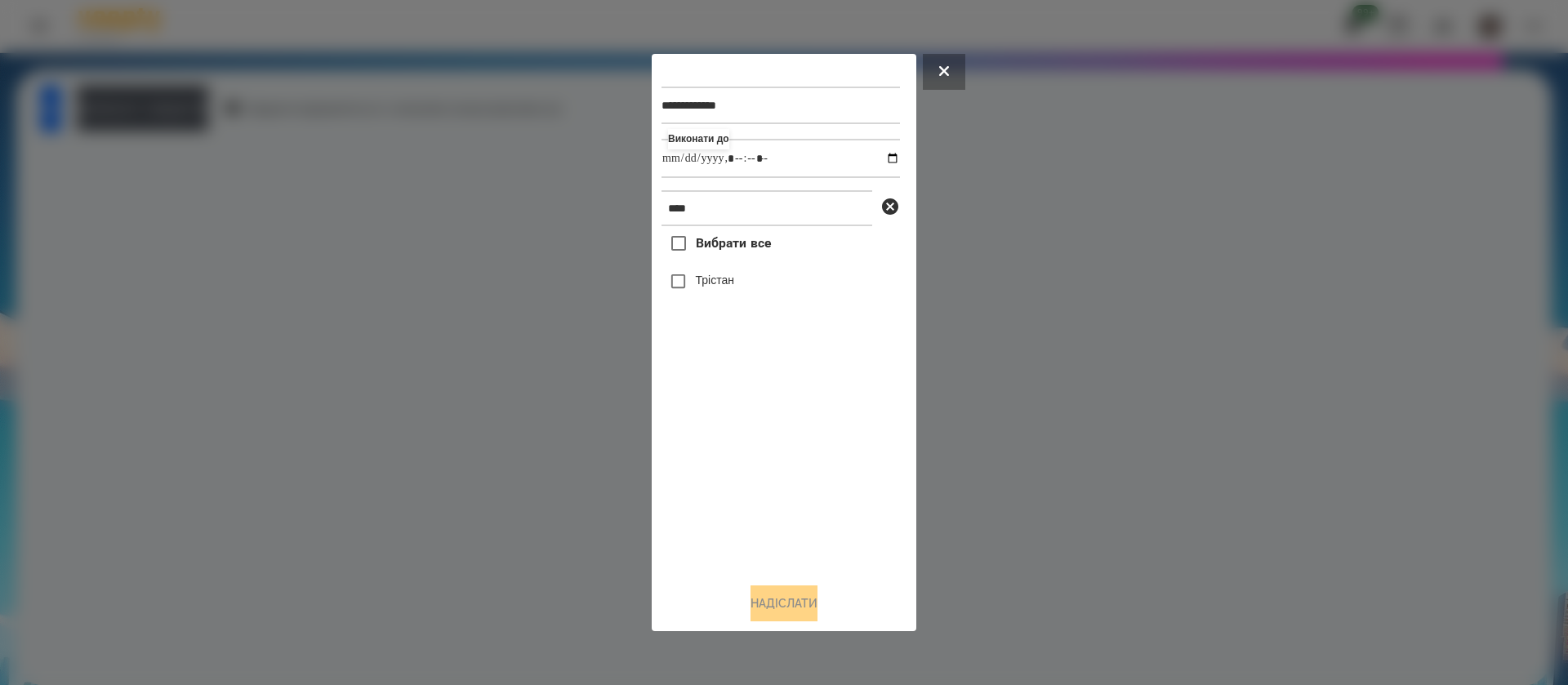
click at [701, 280] on label "Трістан" at bounding box center [715, 280] width 38 height 16
click at [794, 598] on button "Надіслати" at bounding box center [784, 603] width 67 height 36
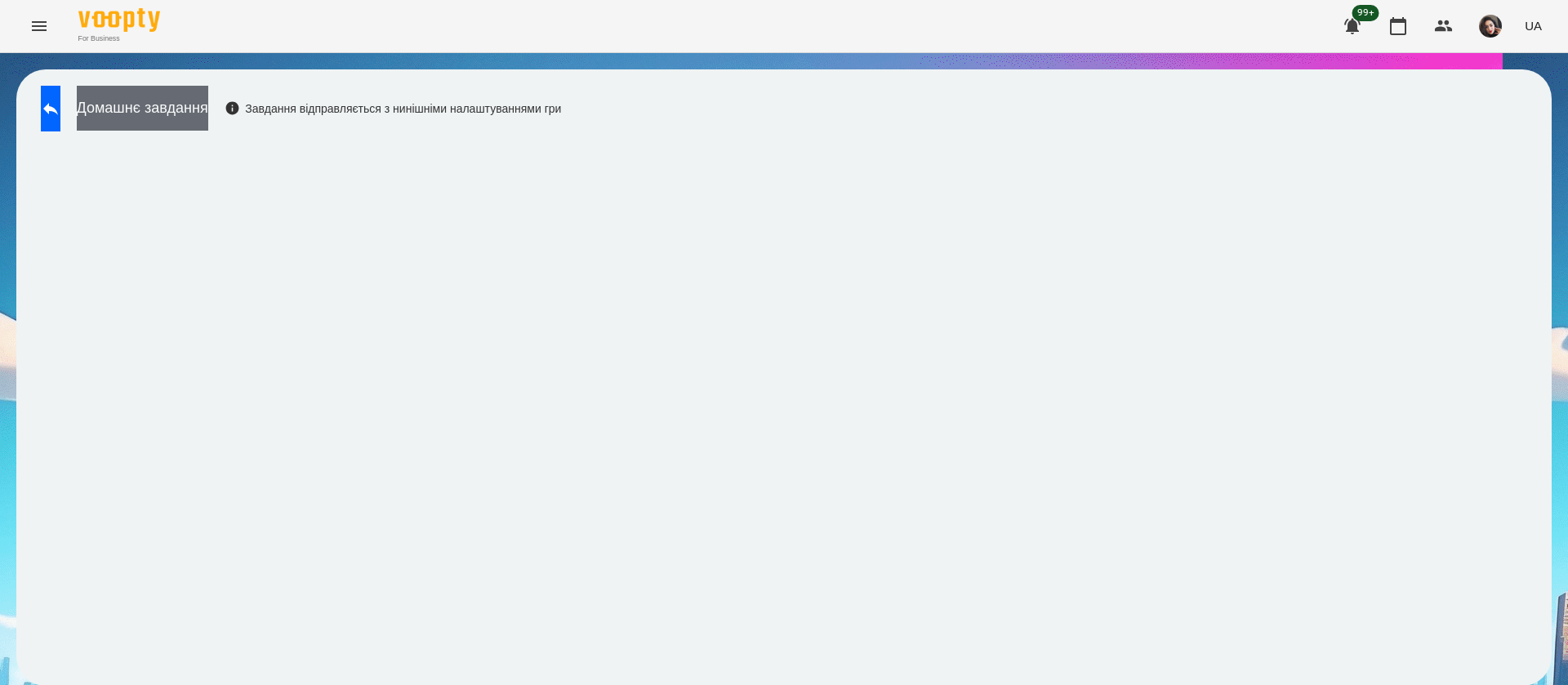
click at [185, 121] on button "Домашнє завдання" at bounding box center [142, 108] width 132 height 45
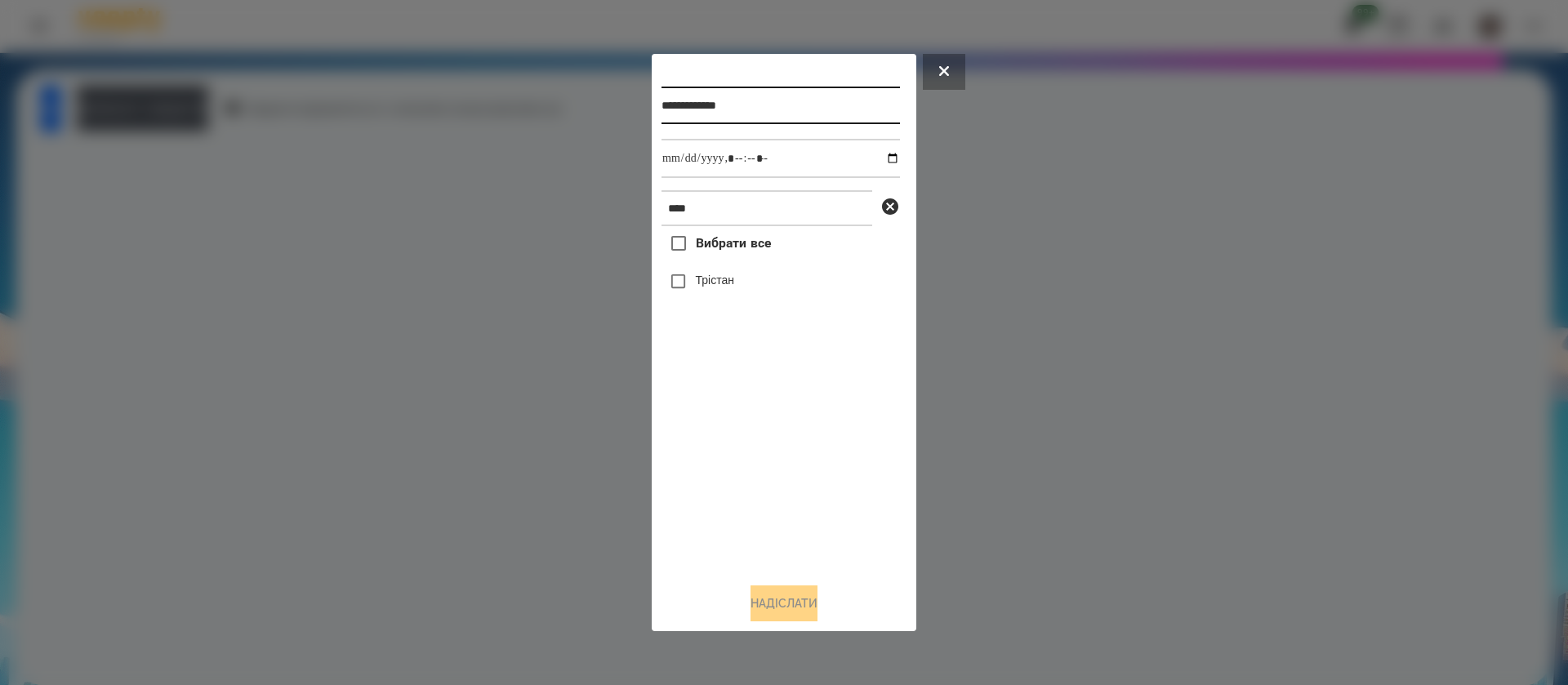
click at [770, 106] on input "**********" at bounding box center [781, 105] width 239 height 38
type input "**********"
click at [713, 285] on label "Трістан" at bounding box center [715, 280] width 38 height 16
click at [763, 606] on button "Надіслати" at bounding box center [784, 603] width 67 height 36
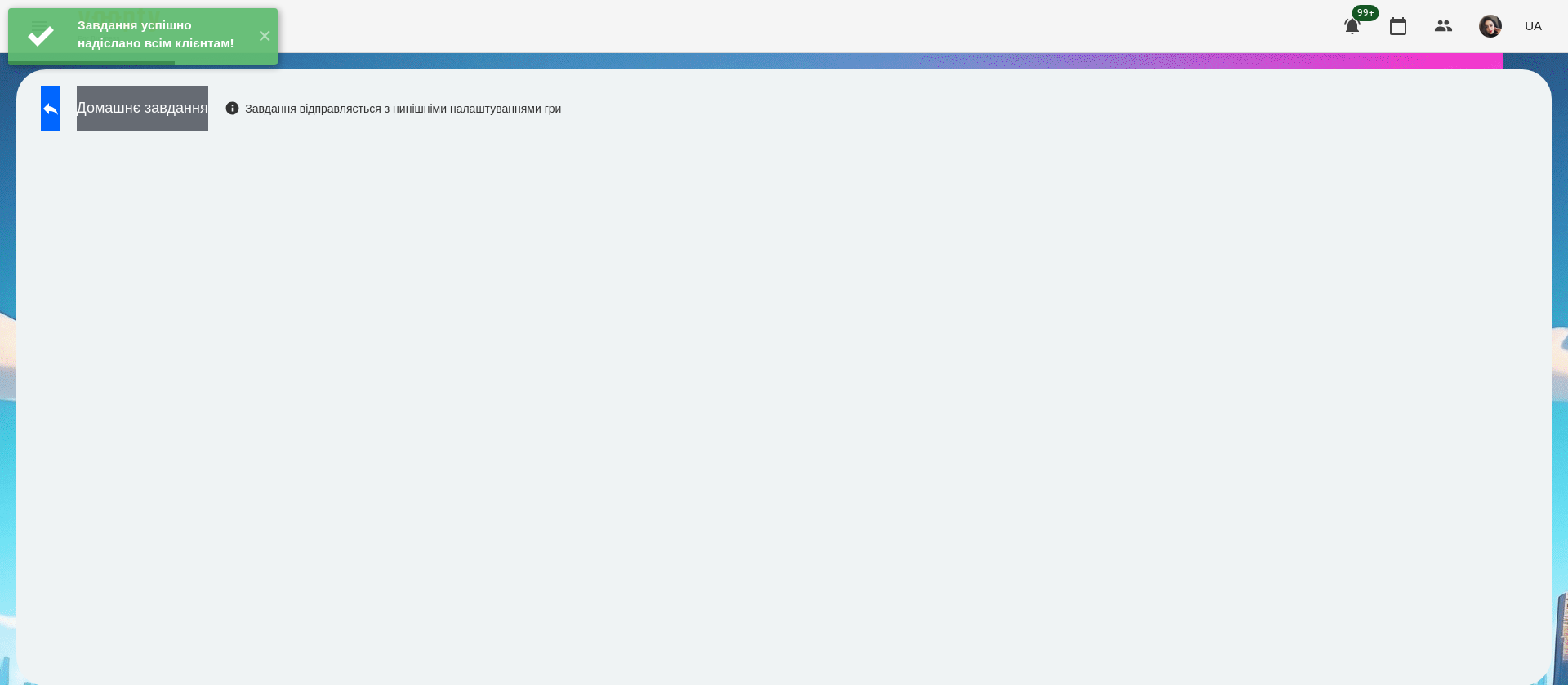
click at [202, 113] on button "Домашнє завдання" at bounding box center [142, 108] width 132 height 45
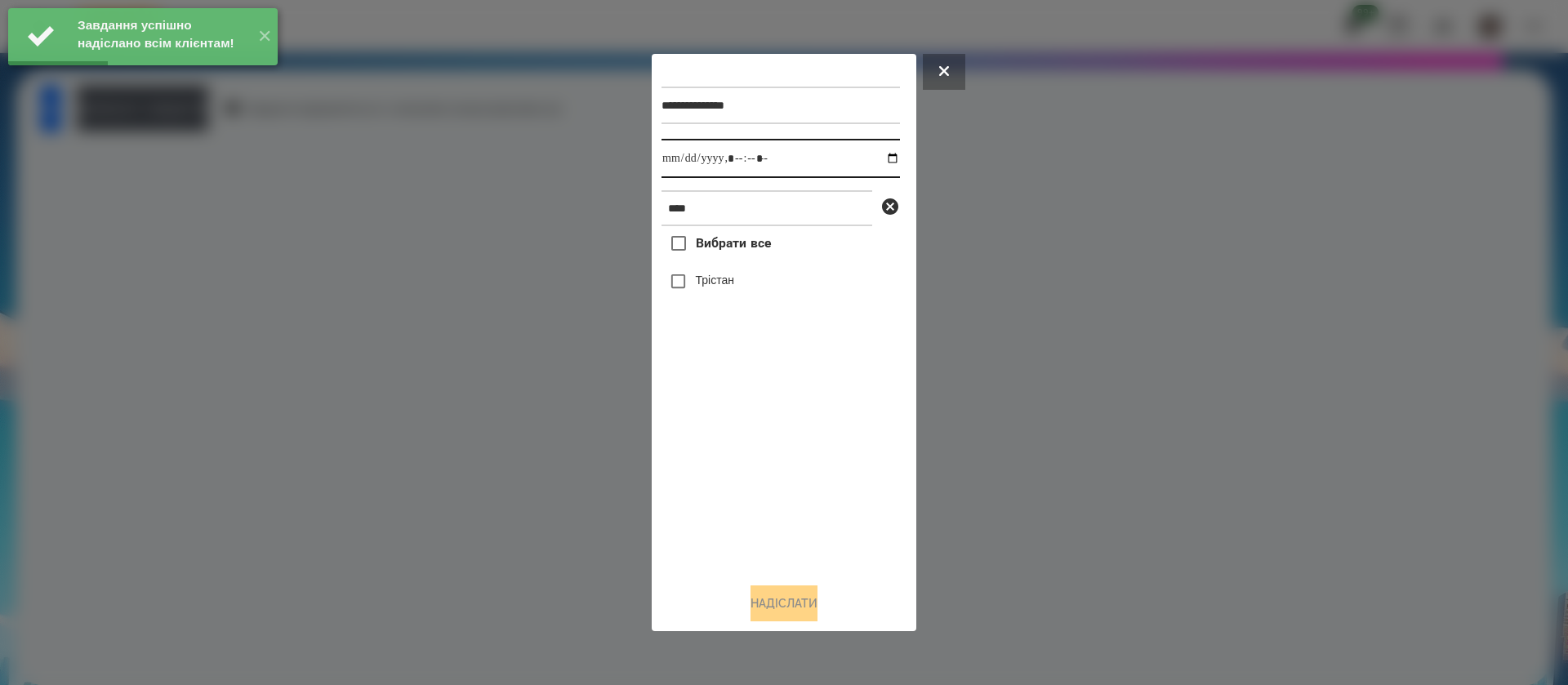
click at [678, 164] on input "datetime-local" at bounding box center [781, 159] width 239 height 39
type input "**********"
click at [716, 289] on label "Трістан" at bounding box center [715, 280] width 38 height 16
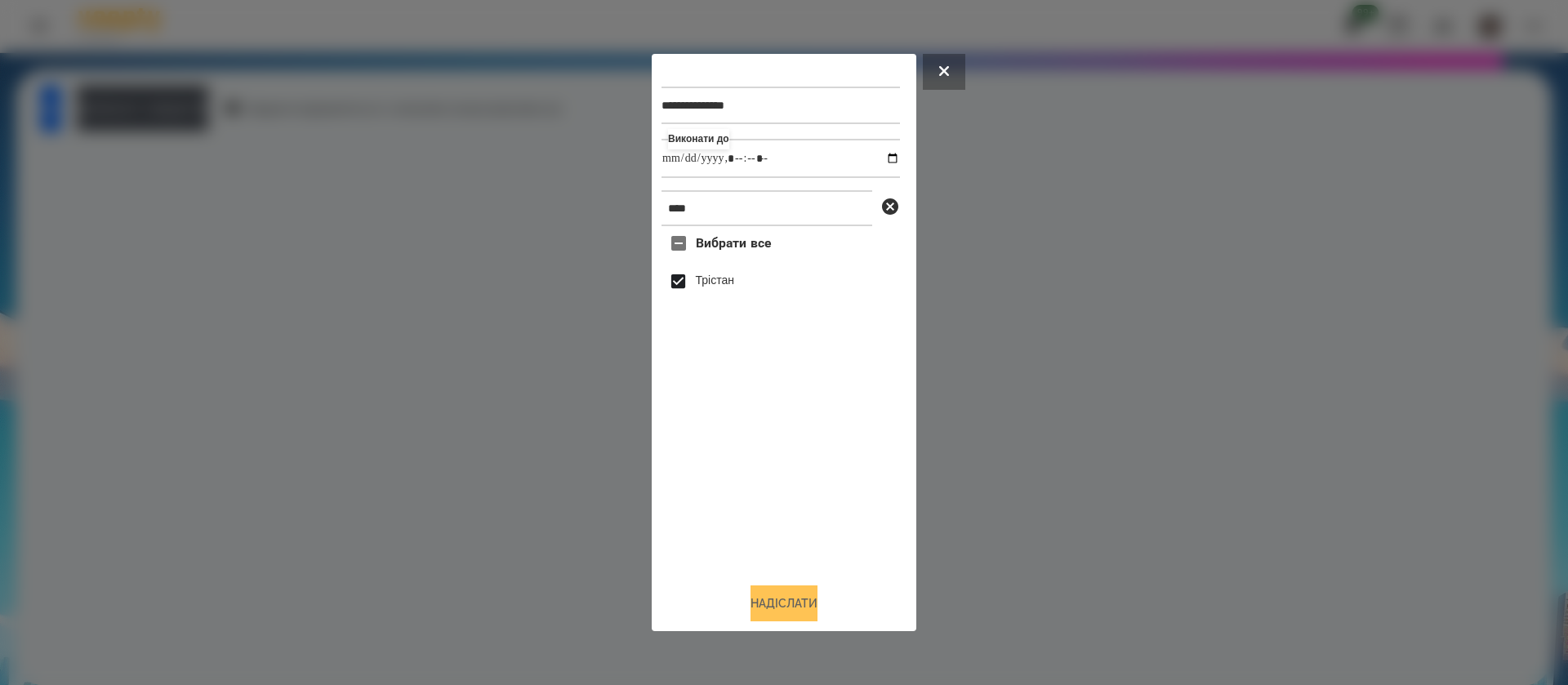
click at [750, 595] on button "Надіслати" at bounding box center [784, 603] width 67 height 36
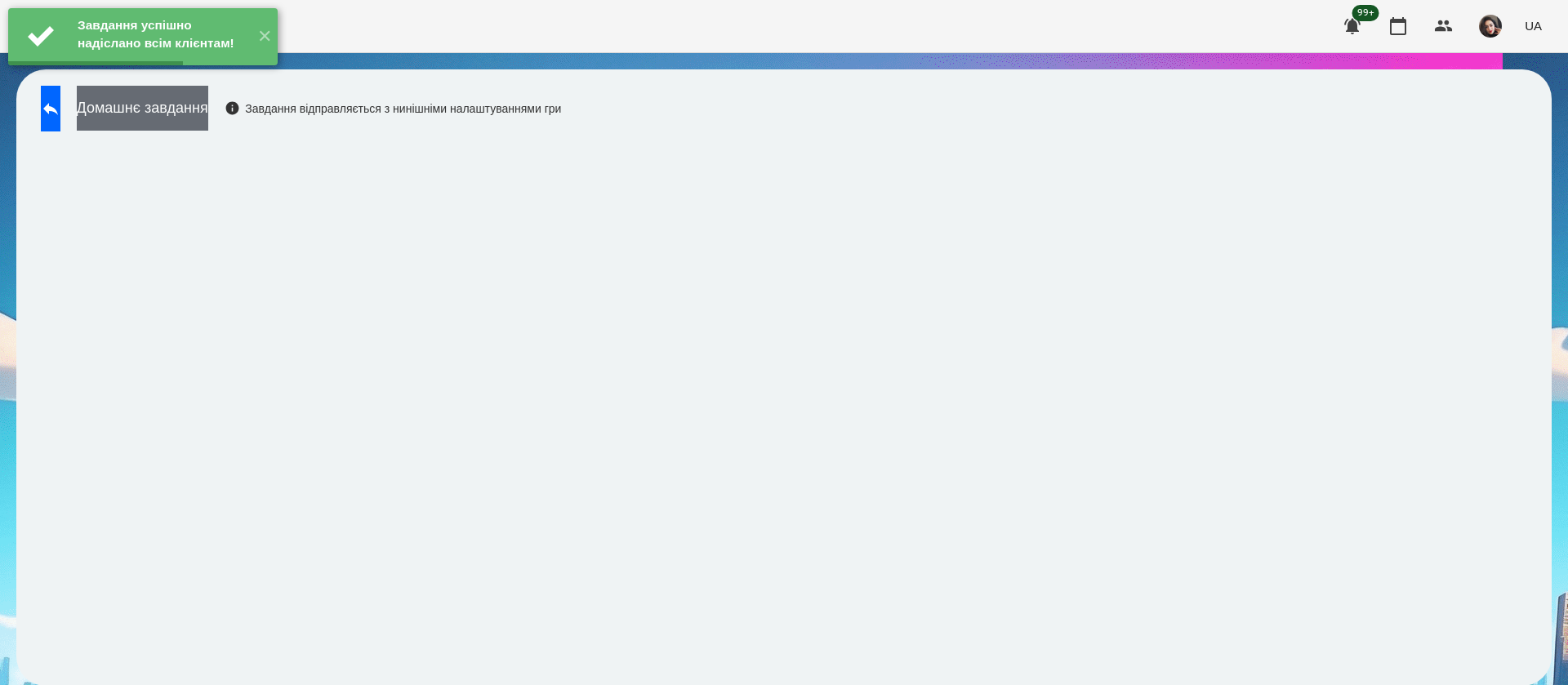
click at [208, 122] on button "Домашнє завдання" at bounding box center [142, 108] width 132 height 45
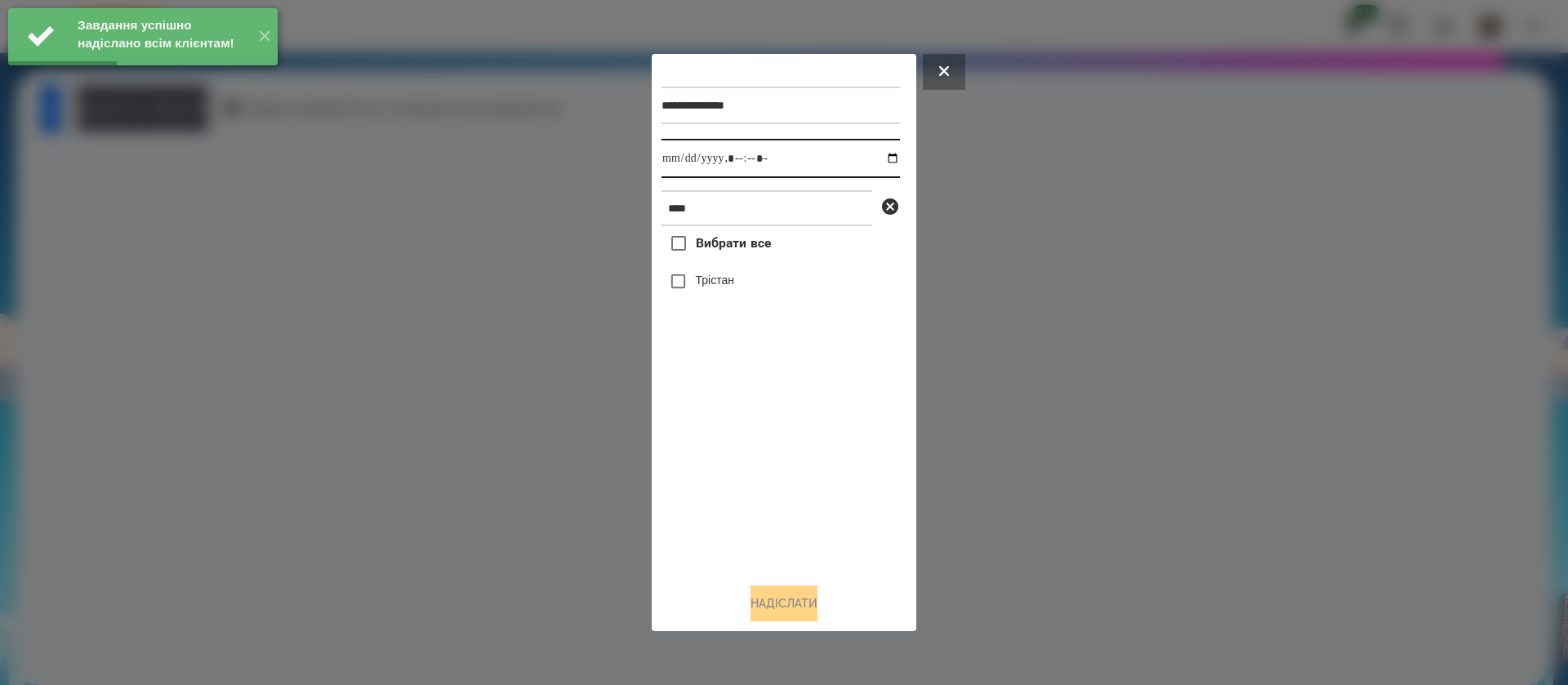
click at [683, 159] on input "datetime-local" at bounding box center [781, 159] width 239 height 39
type input "**********"
click at [700, 277] on label "Трістан" at bounding box center [715, 280] width 38 height 16
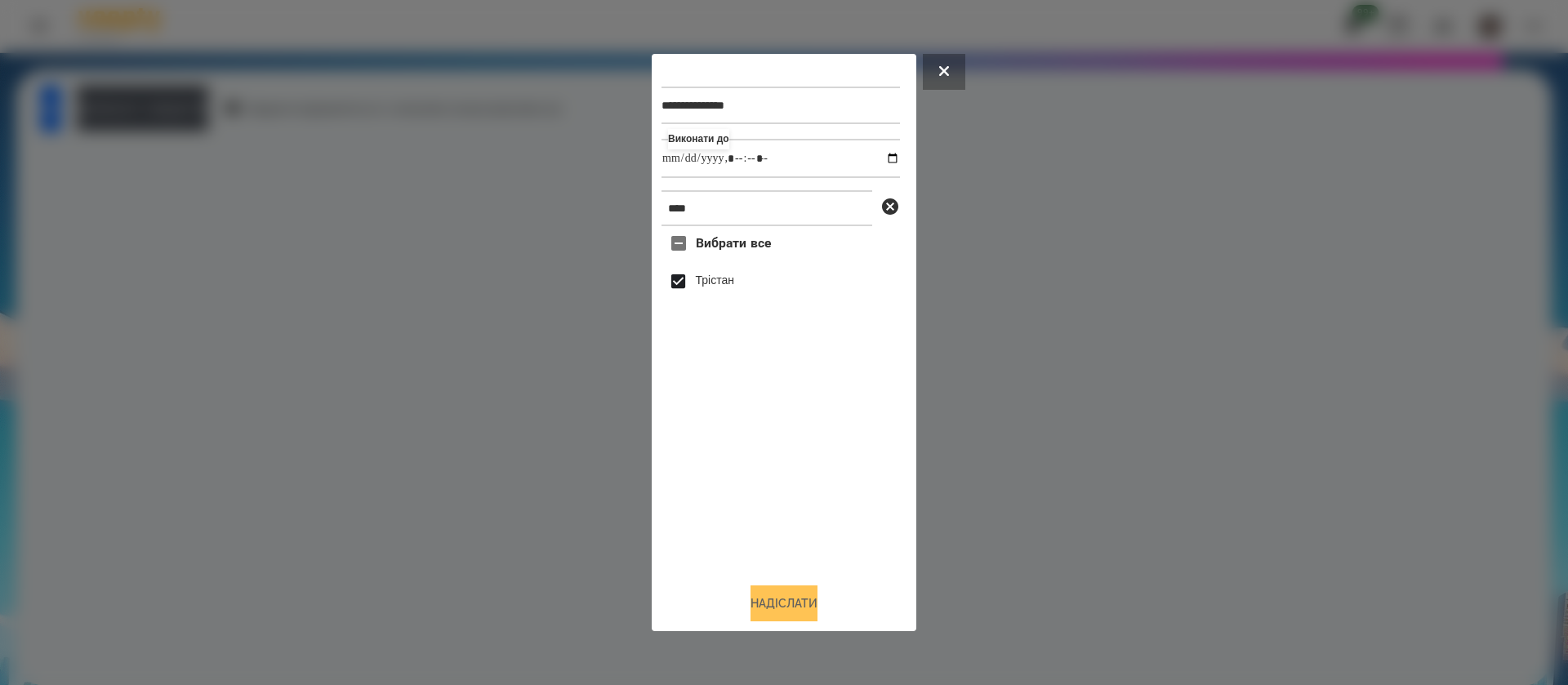
click at [774, 606] on button "Надіслати" at bounding box center [784, 603] width 67 height 36
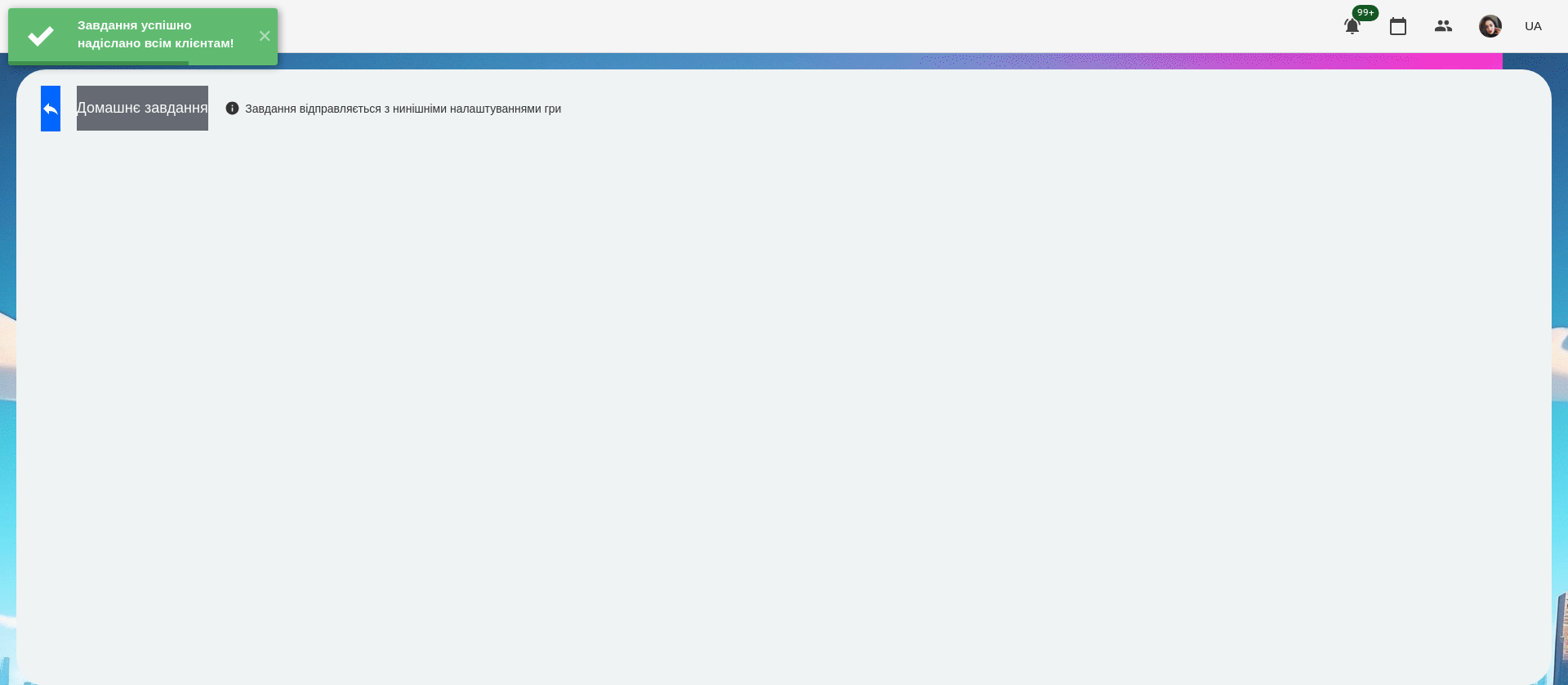
click at [172, 110] on button "Домашнє завдання" at bounding box center [142, 108] width 132 height 45
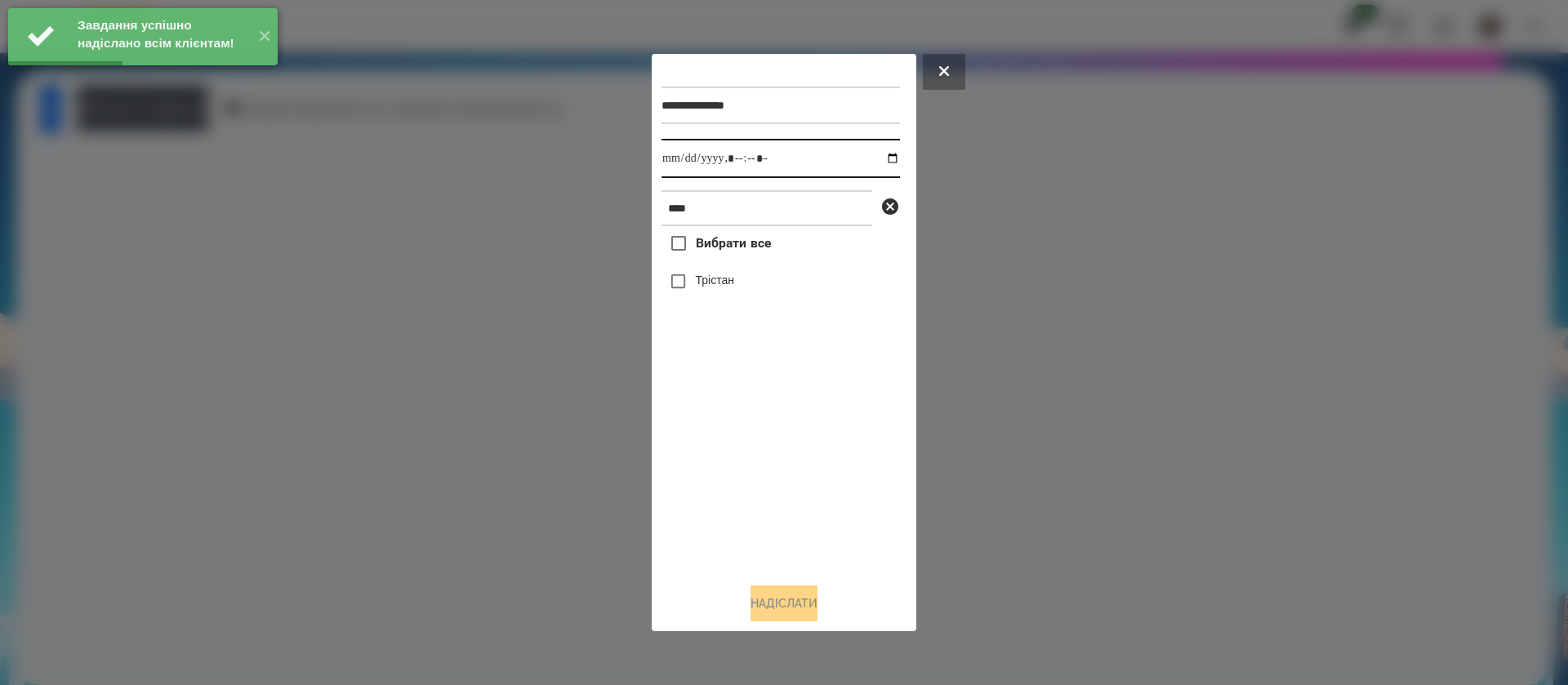
click at [674, 156] on input "datetime-local" at bounding box center [781, 159] width 239 height 39
type input "**********"
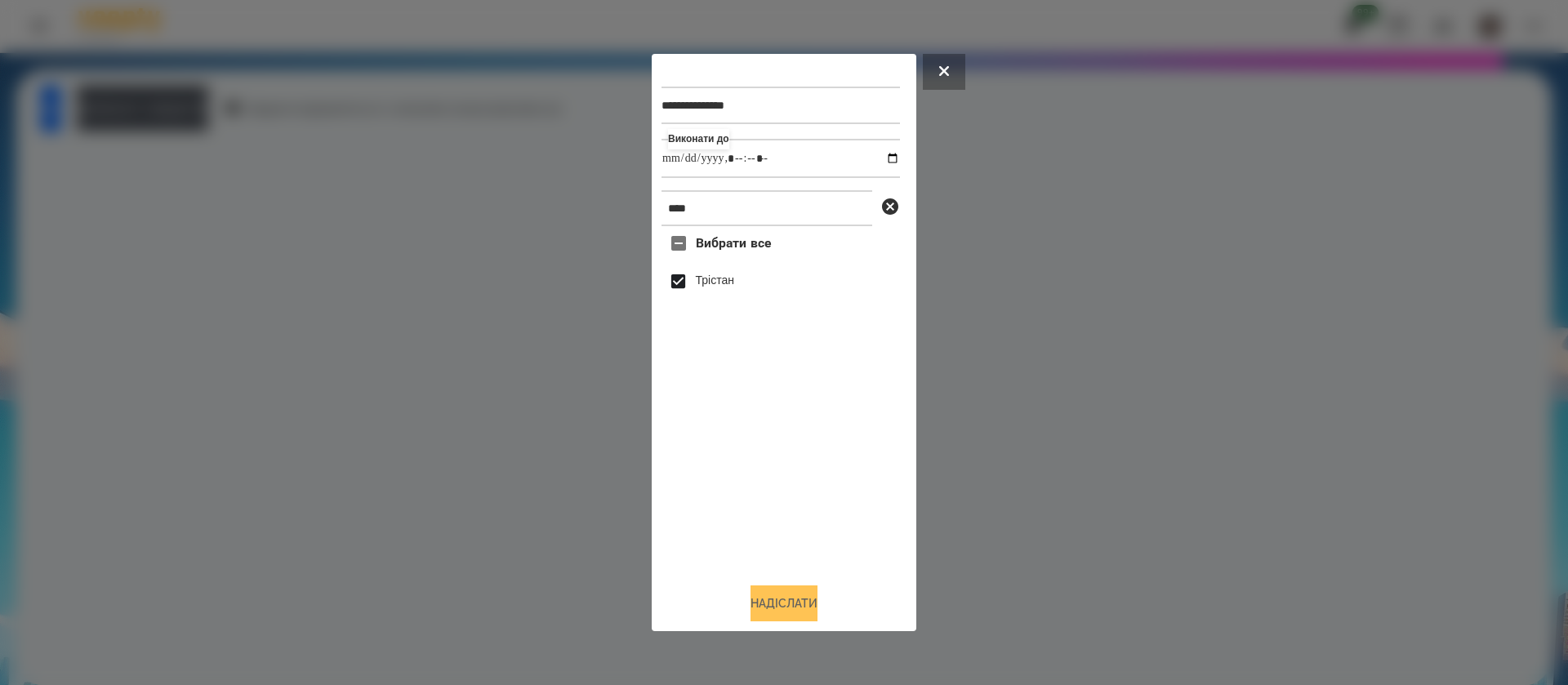
click at [802, 611] on button "Надіслати" at bounding box center [784, 603] width 67 height 36
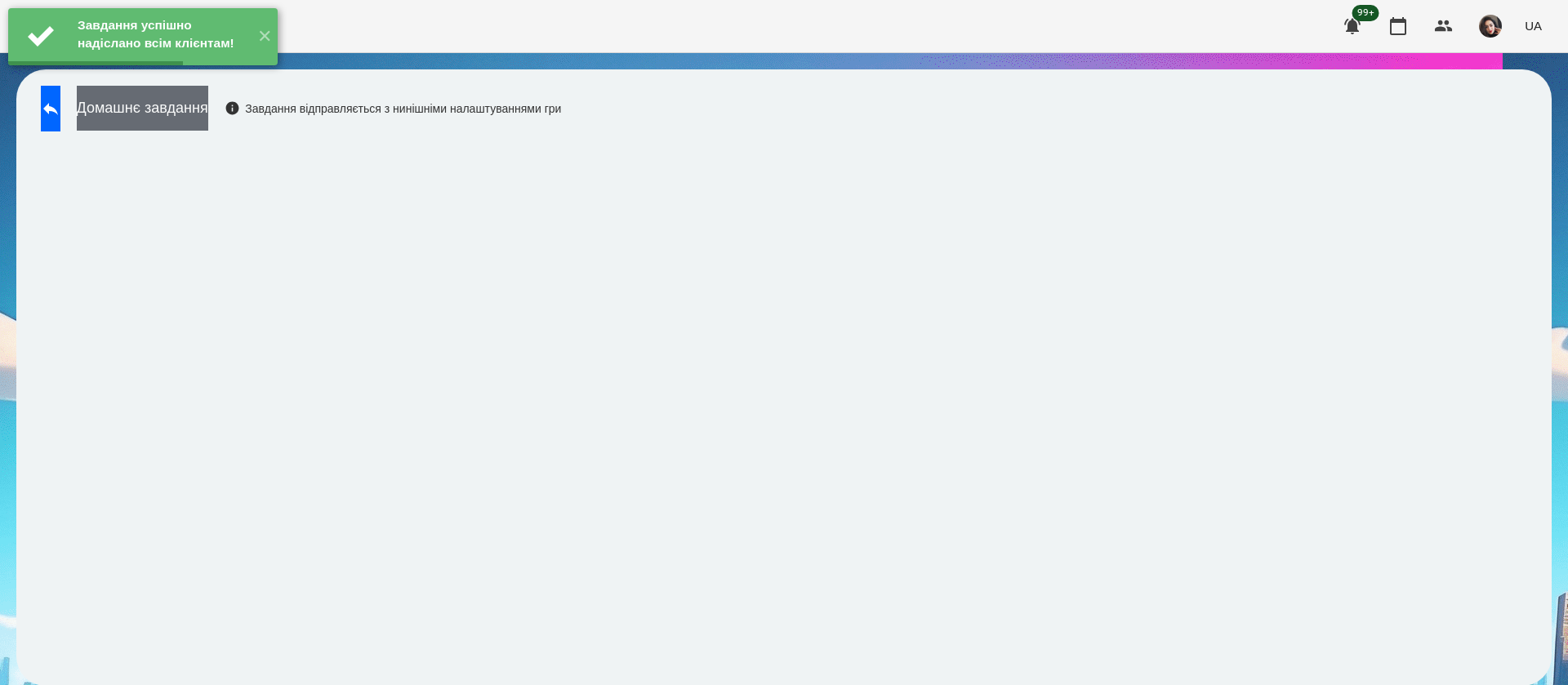
click at [190, 109] on button "Домашнє завдання" at bounding box center [142, 108] width 132 height 45
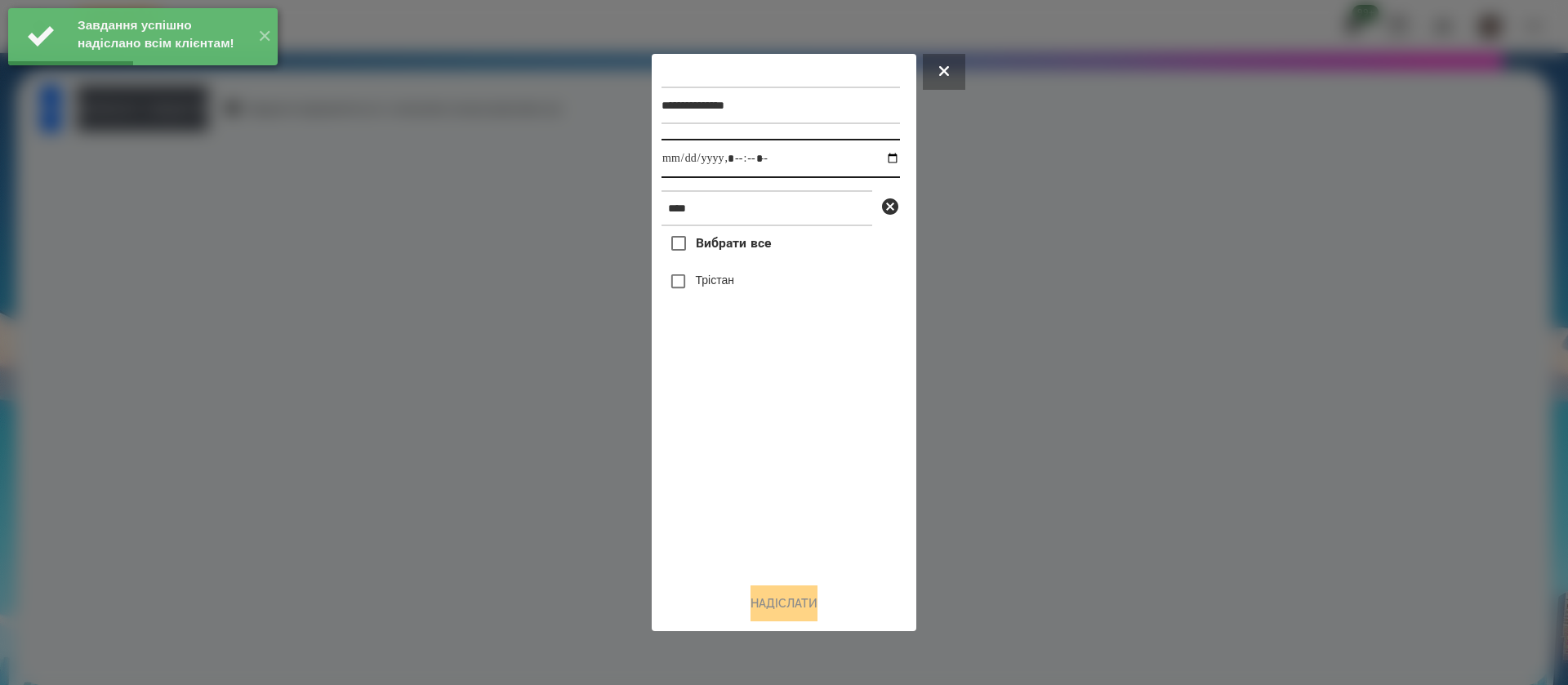
click at [671, 156] on input "datetime-local" at bounding box center [781, 159] width 239 height 39
type input "**********"
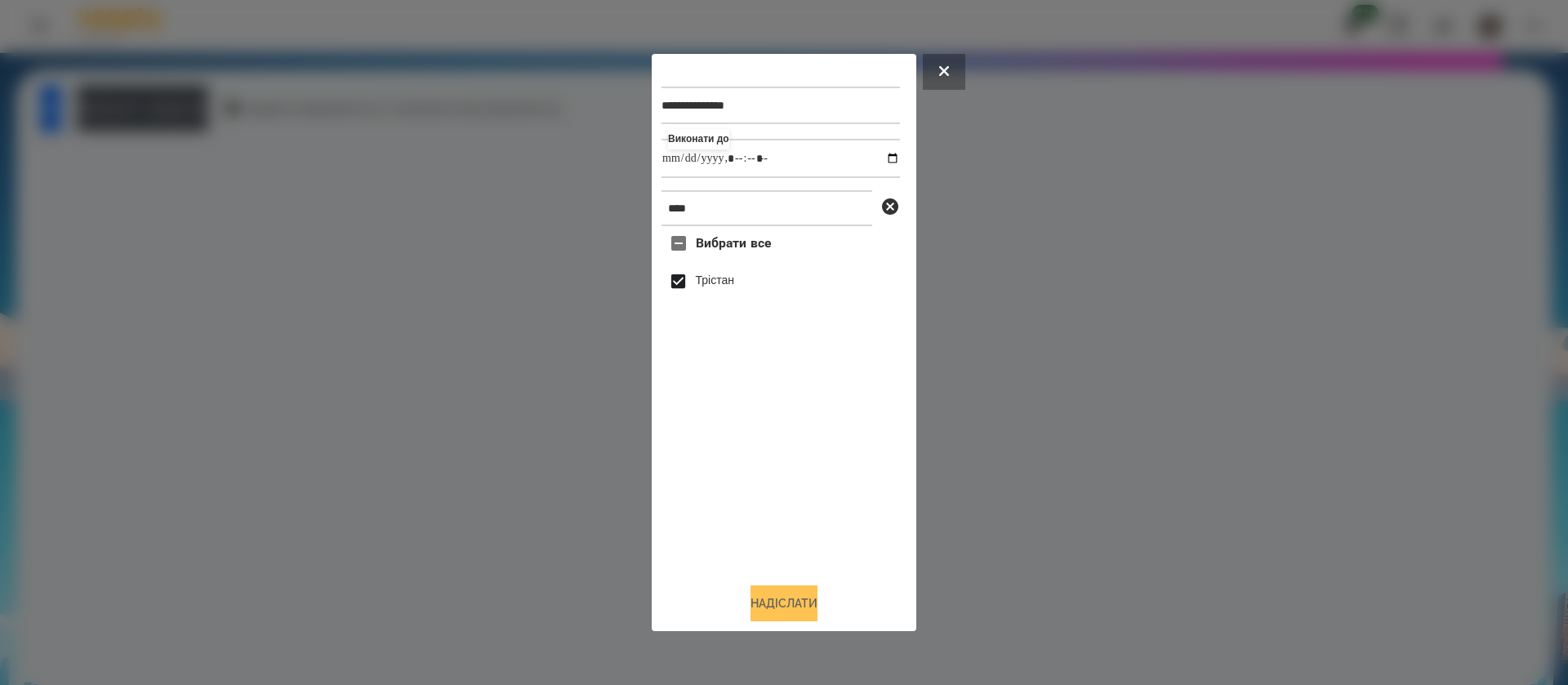
click at [762, 609] on button "Надіслати" at bounding box center [784, 603] width 67 height 36
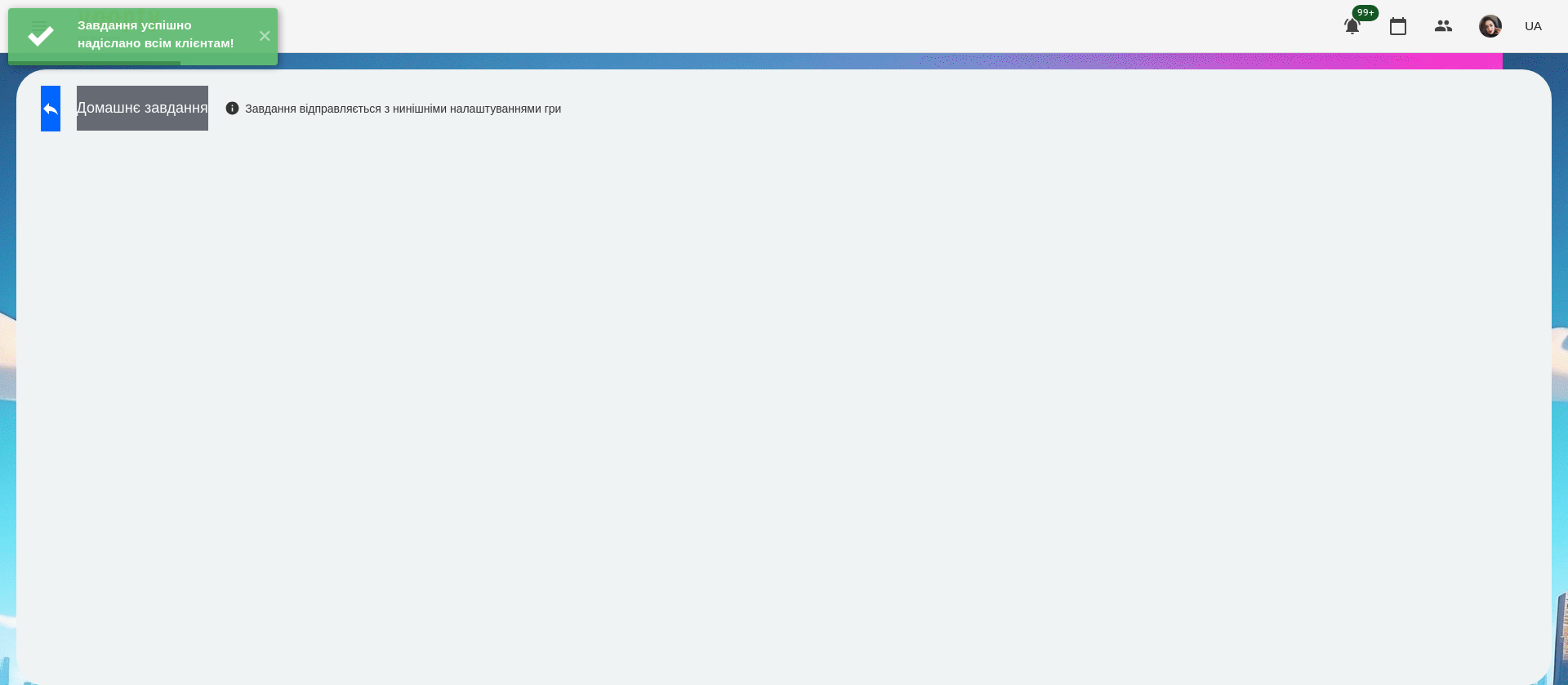
click at [190, 112] on button "Домашнє завдання" at bounding box center [142, 108] width 132 height 45
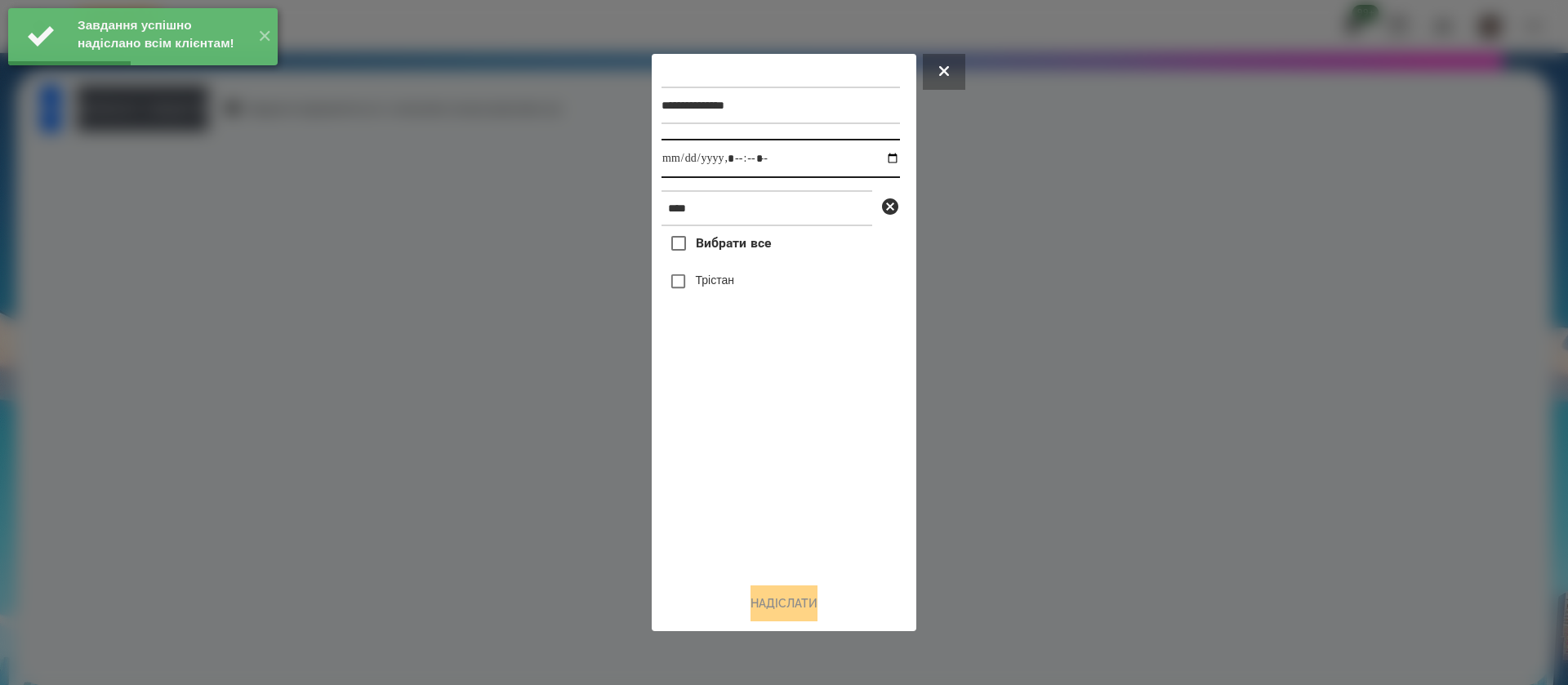
click at [674, 150] on input "datetime-local" at bounding box center [781, 159] width 239 height 39
type input "**********"
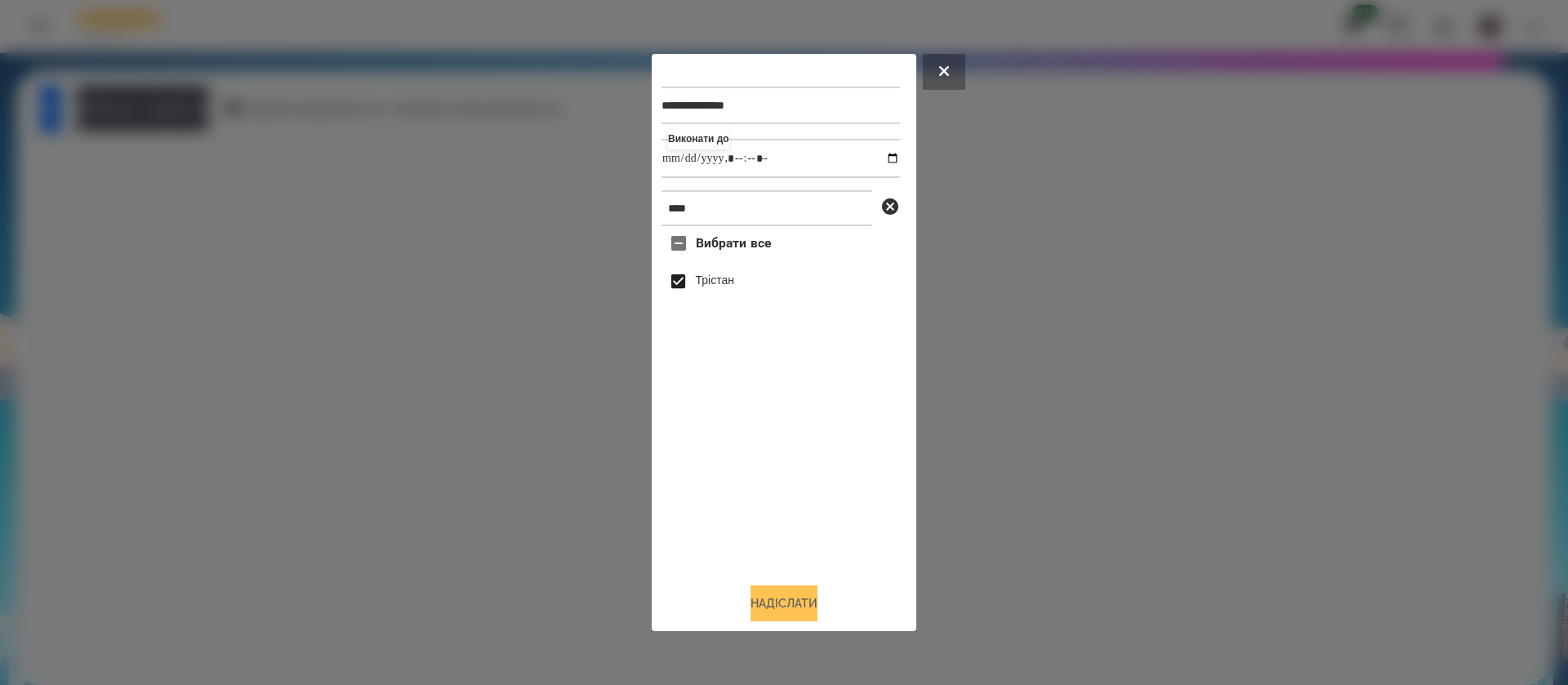
click at [798, 610] on button "Надіслати" at bounding box center [784, 603] width 67 height 36
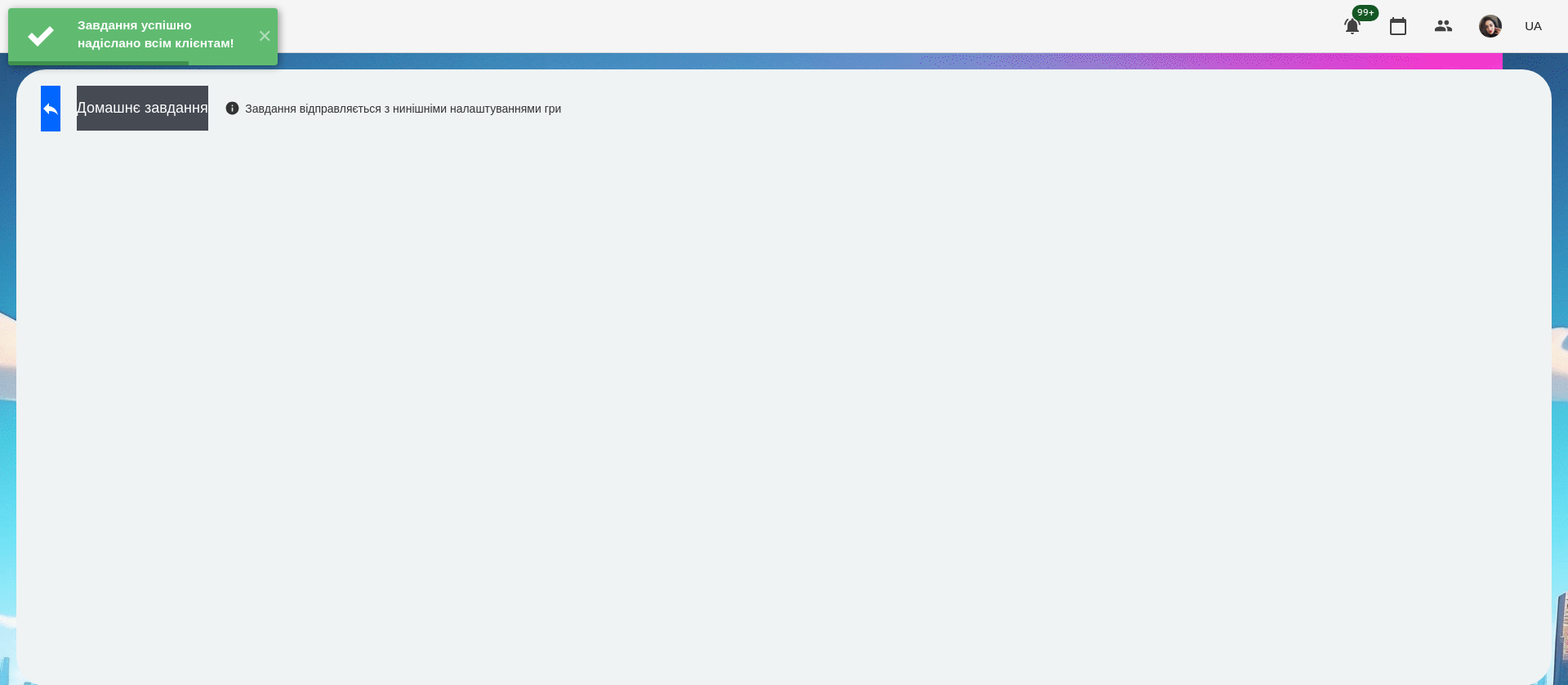
drag, startPoint x: 204, startPoint y: 110, endPoint x: 185, endPoint y: 139, distance: 34.7
click at [190, 132] on div "Домашнє завдання Завдання відправляється з нинішніми налаштуваннями гри" at bounding box center [297, 113] width 528 height 54
click at [208, 109] on button "Домашнє завдання" at bounding box center [142, 108] width 132 height 45
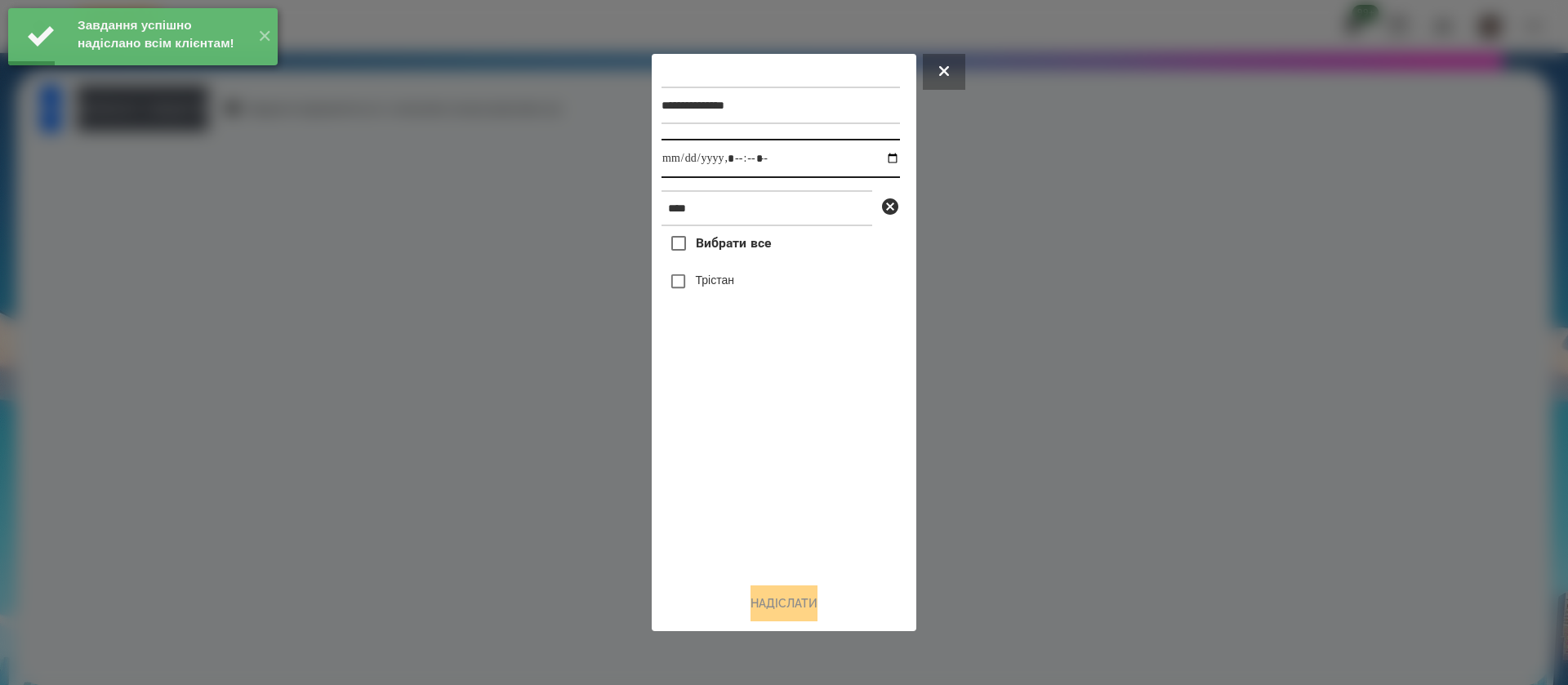
click at [675, 152] on input "datetime-local" at bounding box center [781, 159] width 239 height 39
type input "**********"
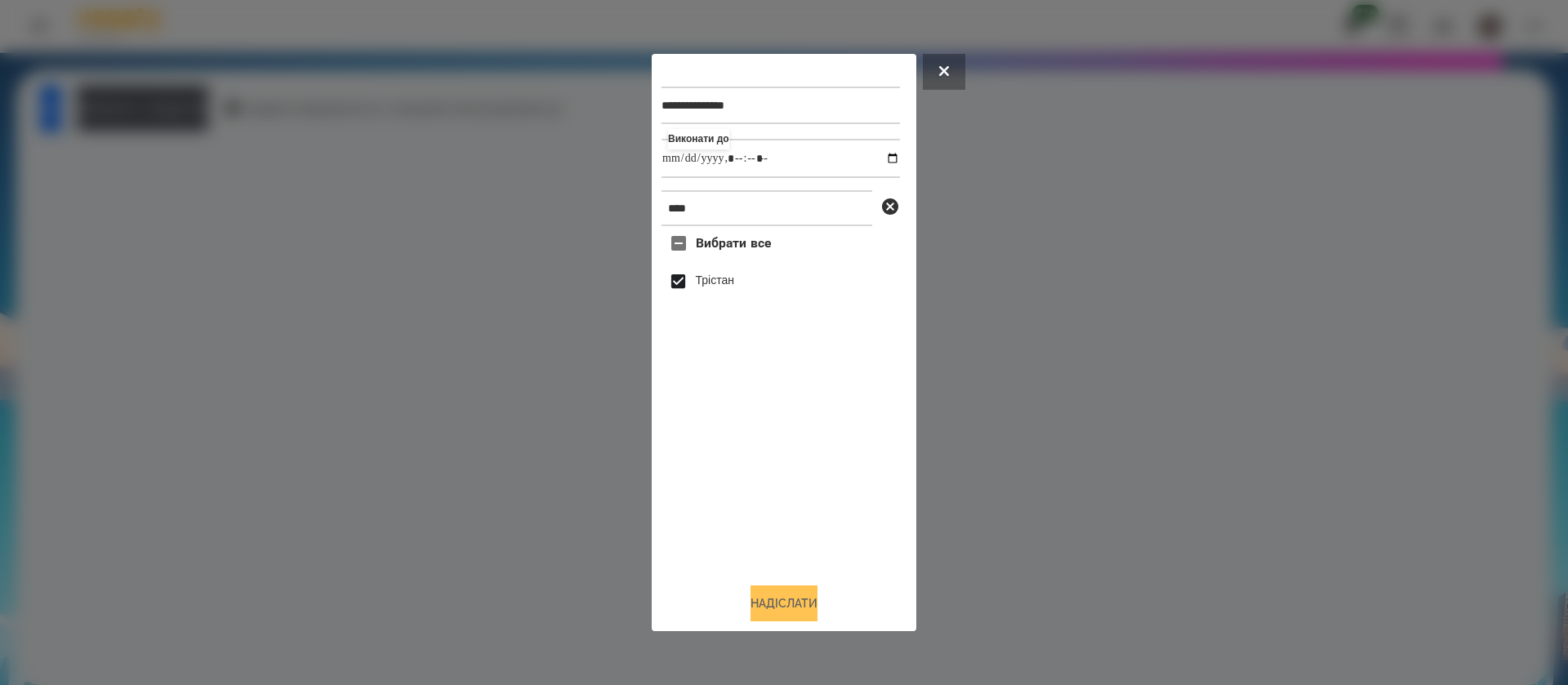
click at [787, 598] on button "Надіслати" at bounding box center [784, 603] width 67 height 36
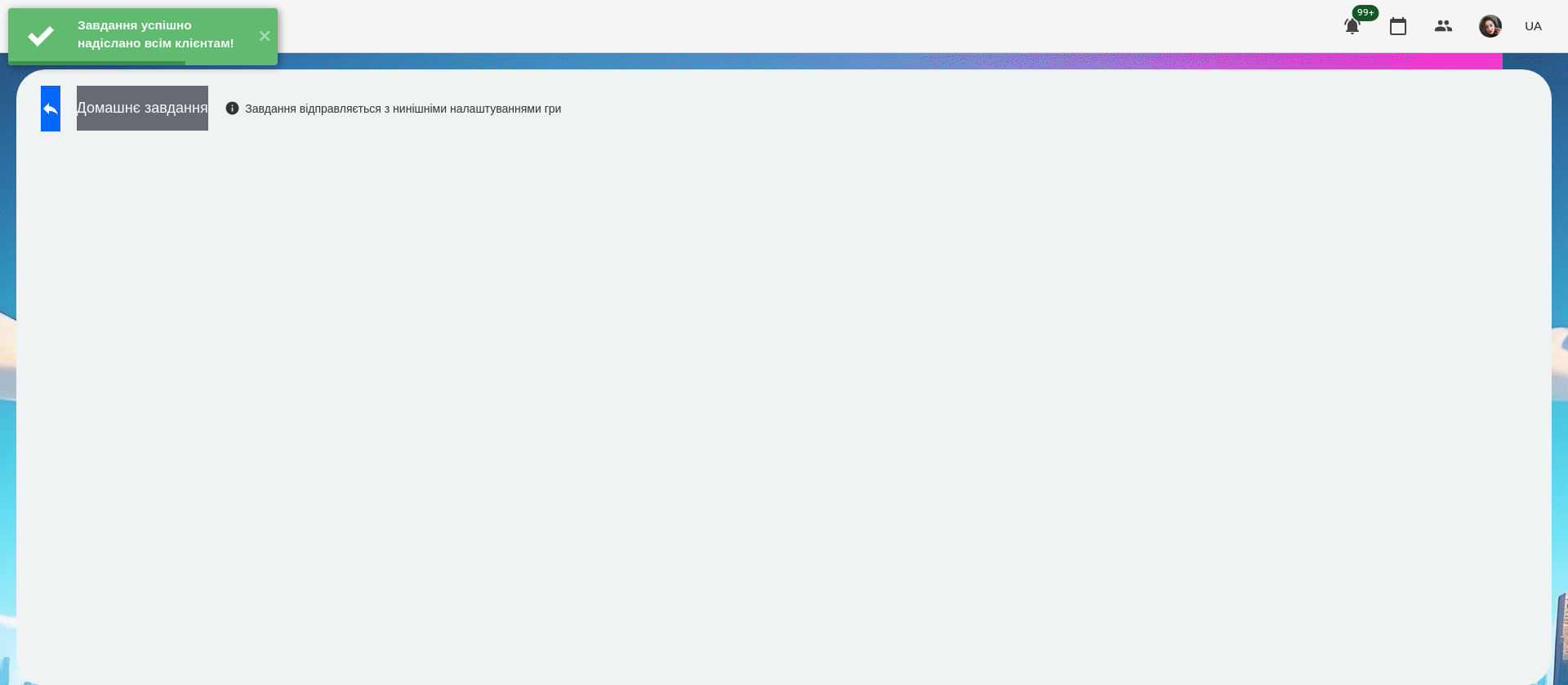
click at [208, 100] on button "Домашнє завдання" at bounding box center [142, 108] width 132 height 45
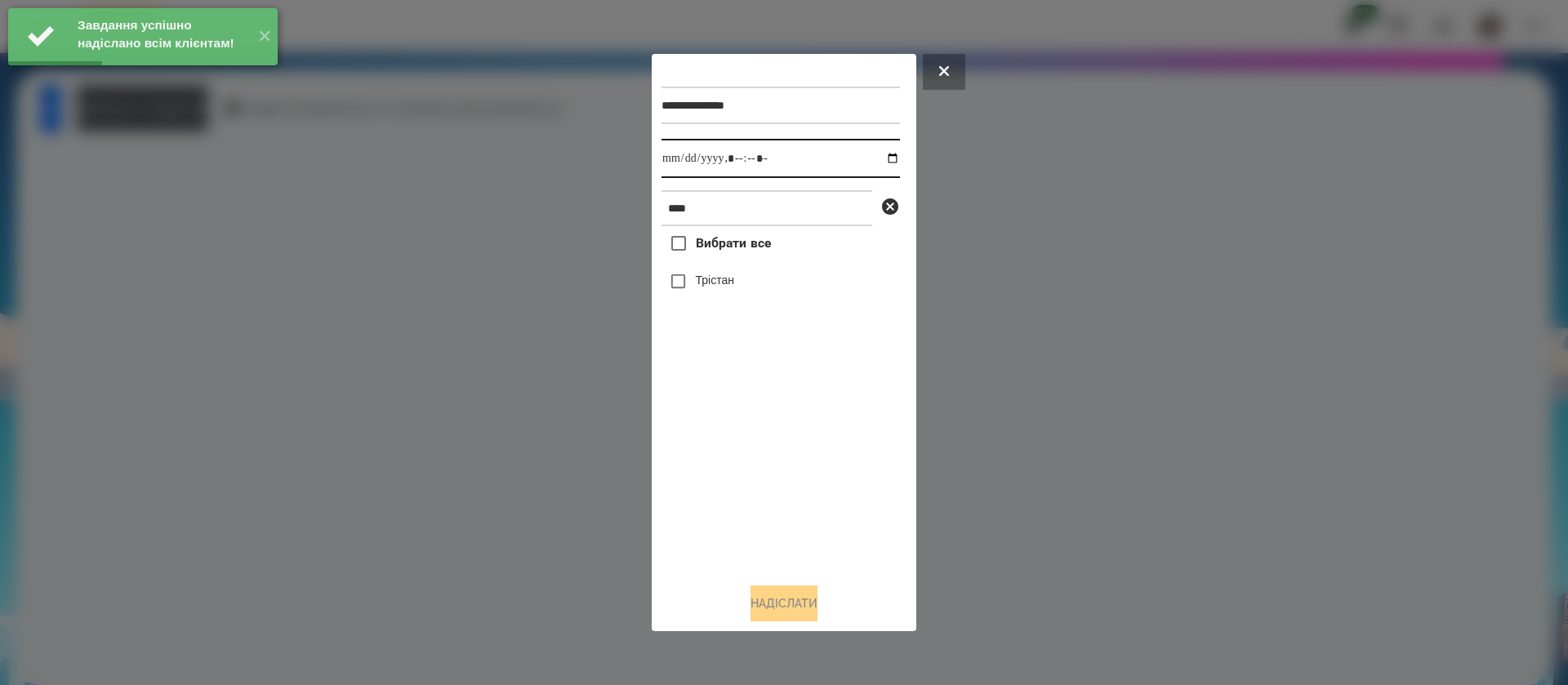
click at [671, 168] on input "datetime-local" at bounding box center [781, 159] width 239 height 39
type input "**********"
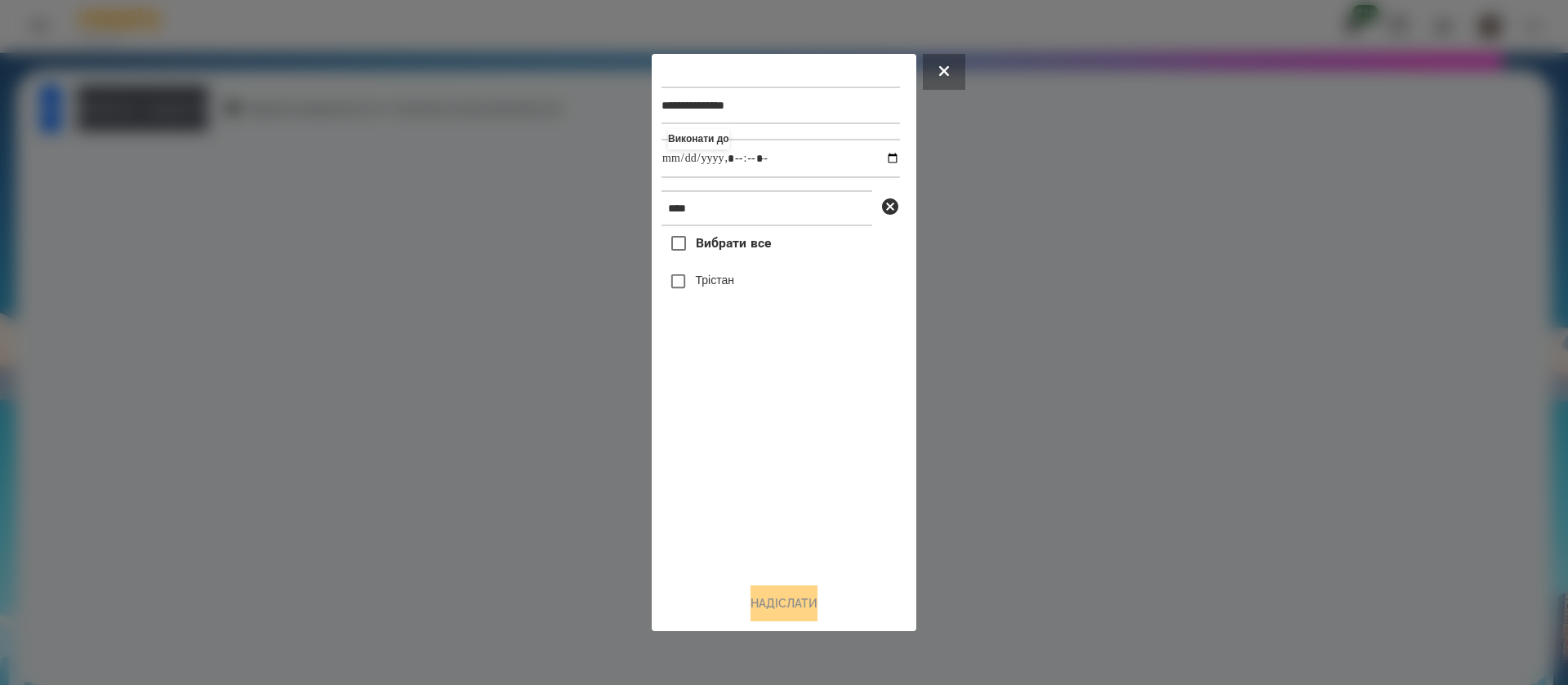
click at [697, 289] on label "Трістан" at bounding box center [715, 280] width 38 height 16
click at [750, 620] on button "Надіслати" at bounding box center [784, 603] width 67 height 36
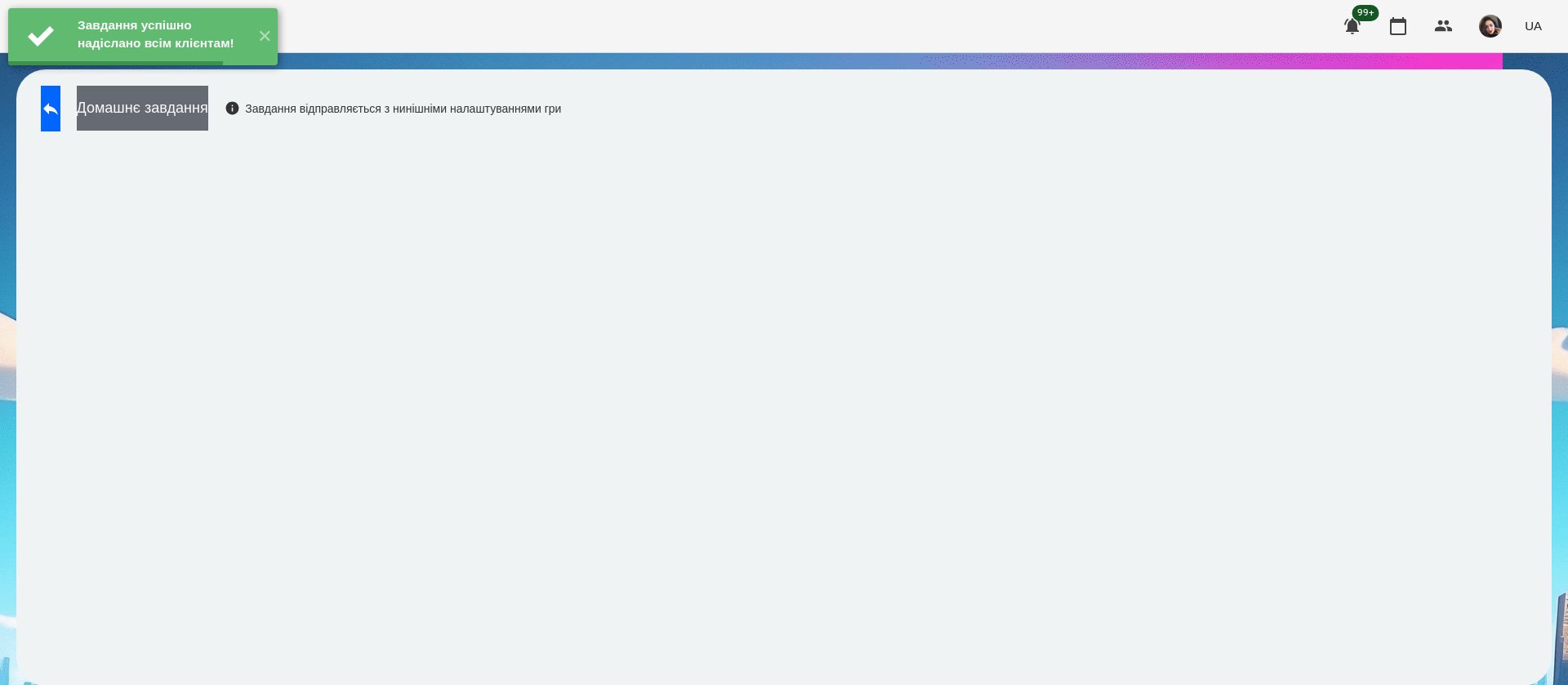
click at [208, 114] on button "Домашнє завдання" at bounding box center [142, 108] width 132 height 45
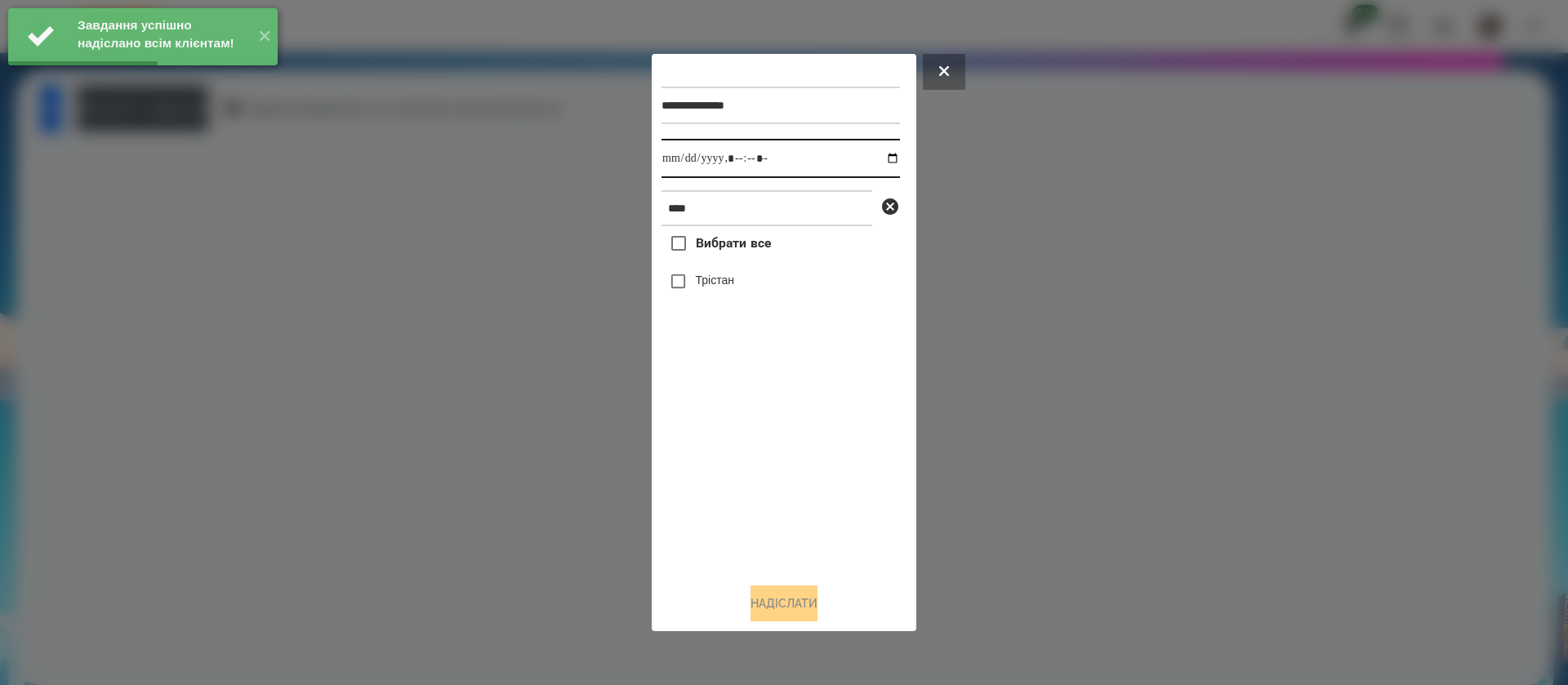
click at [680, 160] on input "datetime-local" at bounding box center [781, 159] width 239 height 39
type input "**********"
click at [710, 278] on label "Трістан" at bounding box center [715, 280] width 38 height 16
click at [761, 602] on button "Надіслати" at bounding box center [784, 603] width 67 height 36
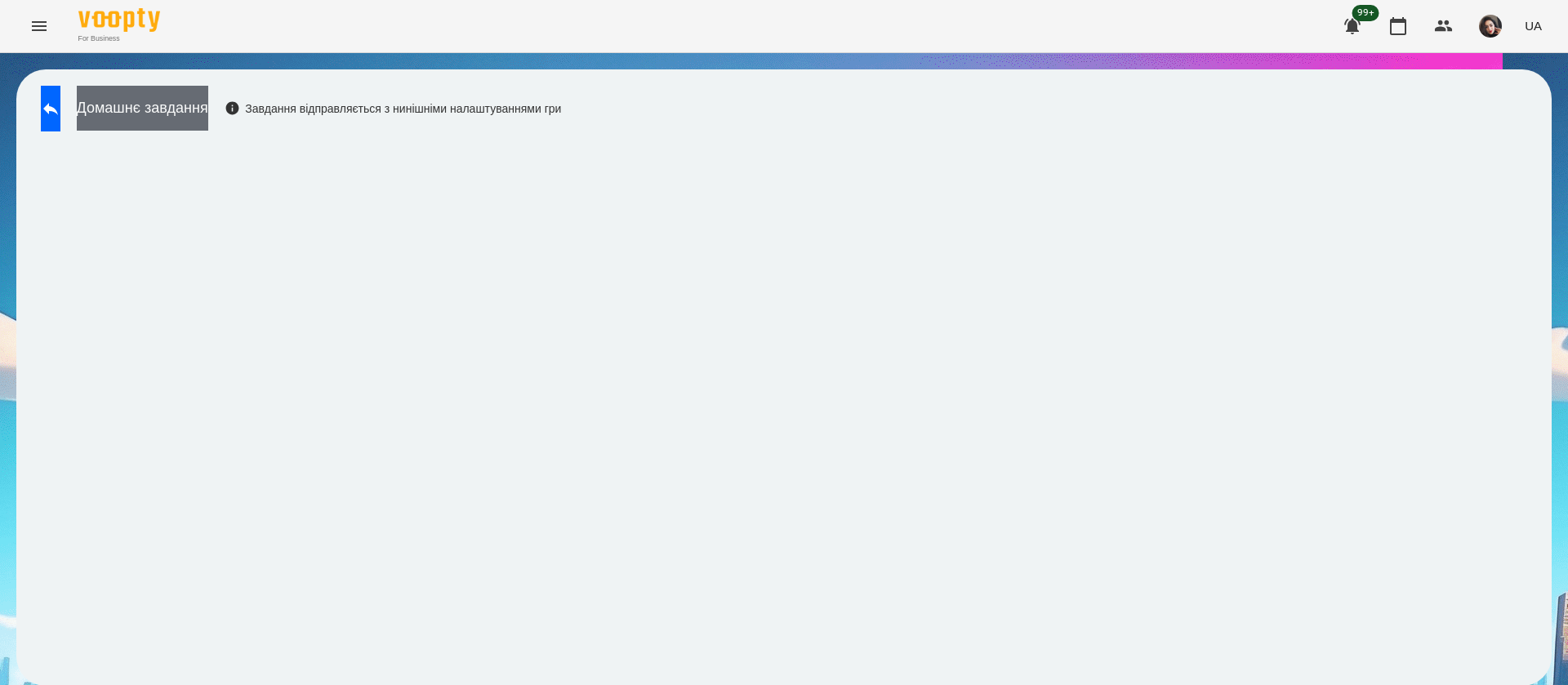
click at [208, 105] on button "Домашнє завдання" at bounding box center [142, 108] width 132 height 45
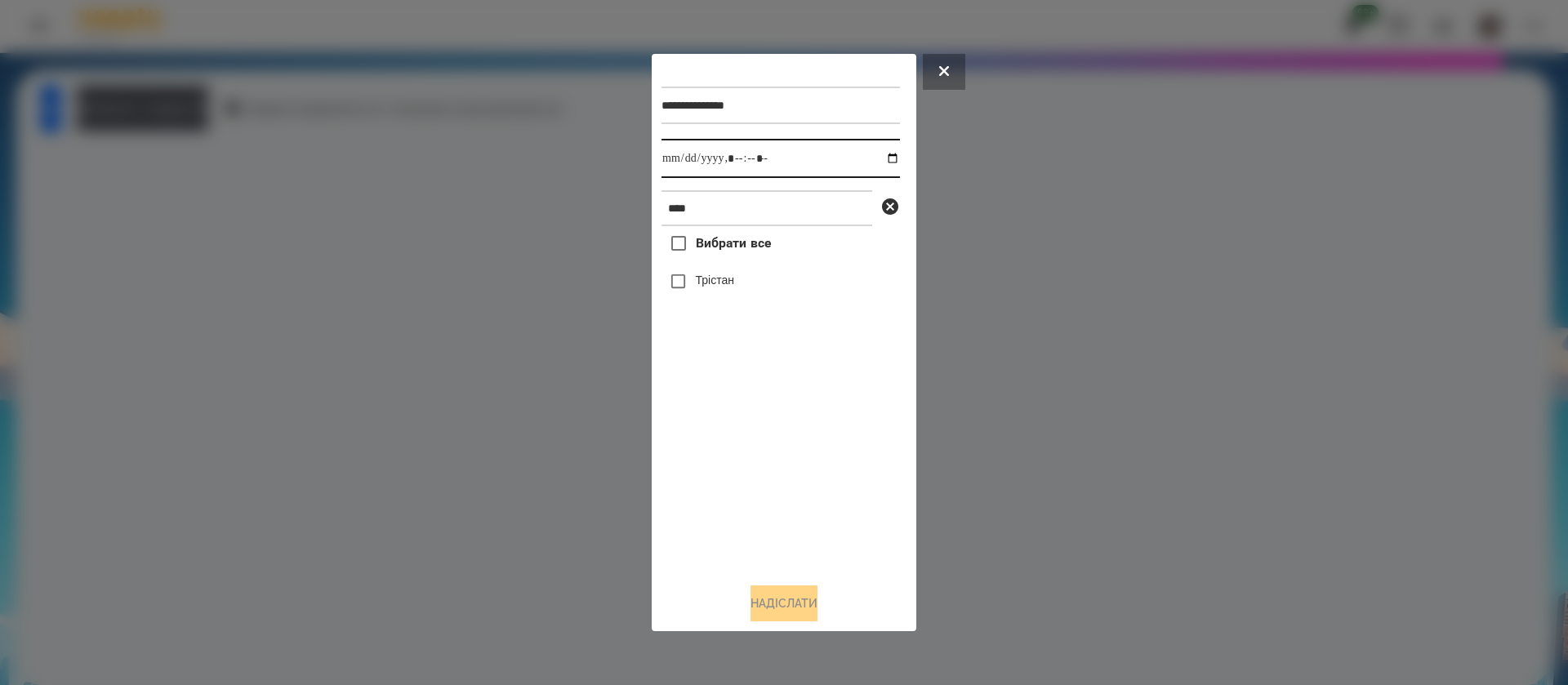
click at [679, 162] on input "datetime-local" at bounding box center [781, 159] width 239 height 39
click at [953, 73] on button at bounding box center [944, 72] width 43 height 36
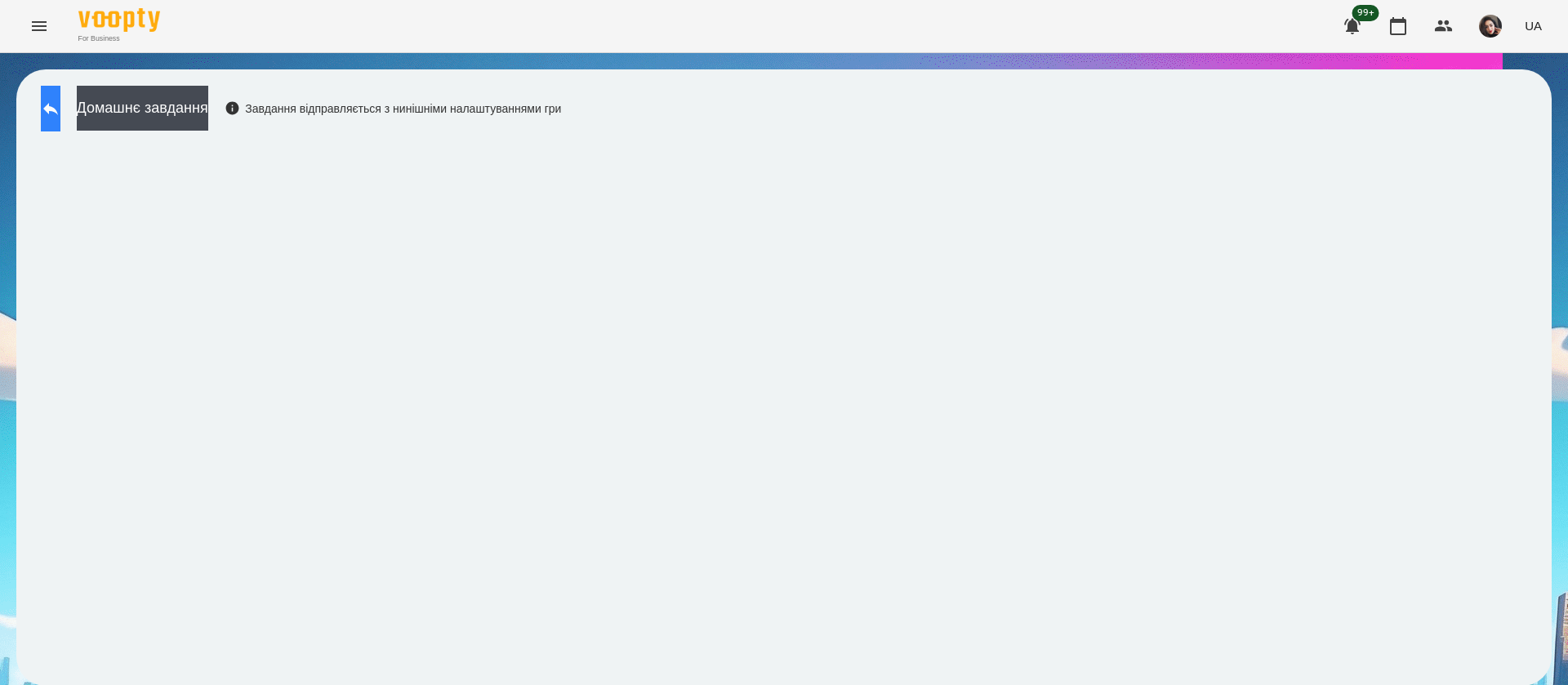
click at [57, 109] on icon at bounding box center [51, 109] width 20 height 20
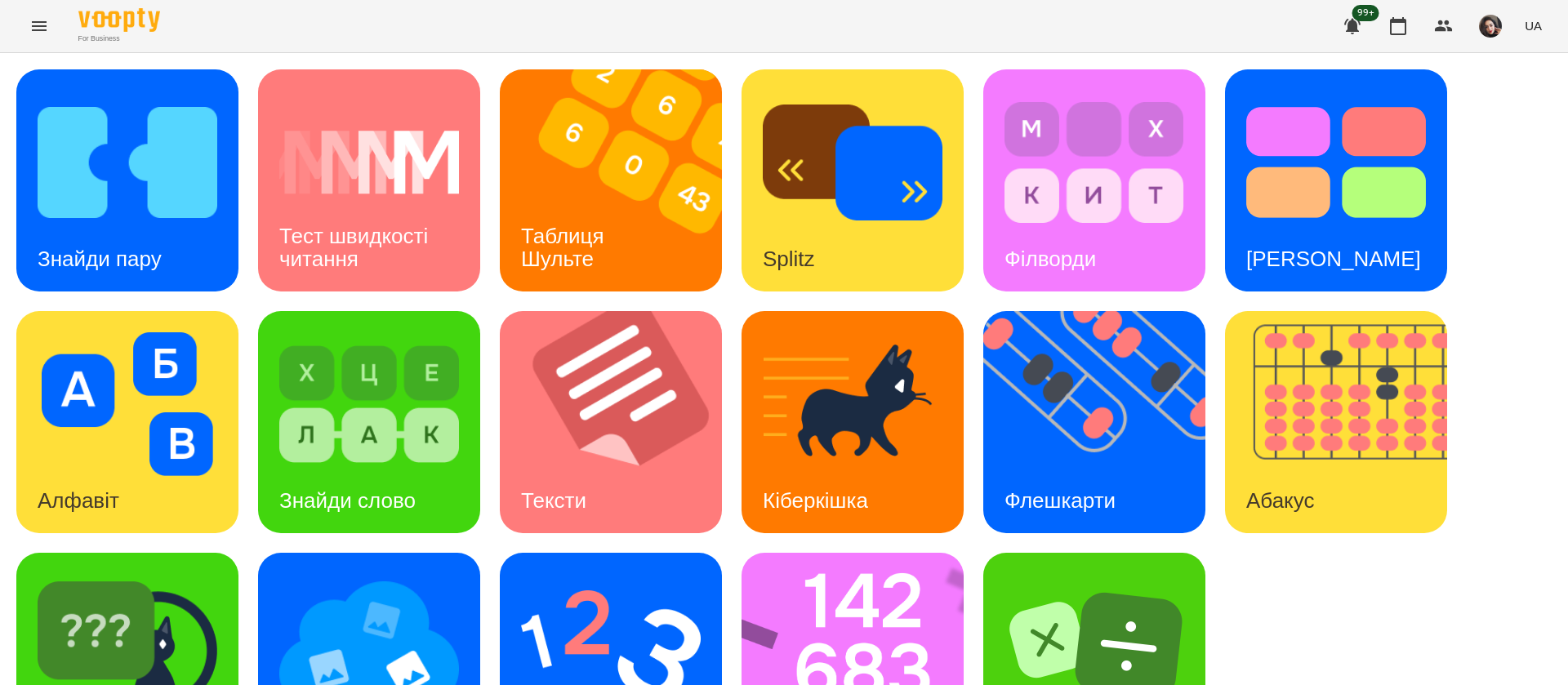
scroll to position [106, 0]
click at [423, 580] on img at bounding box center [370, 646] width 180 height 144
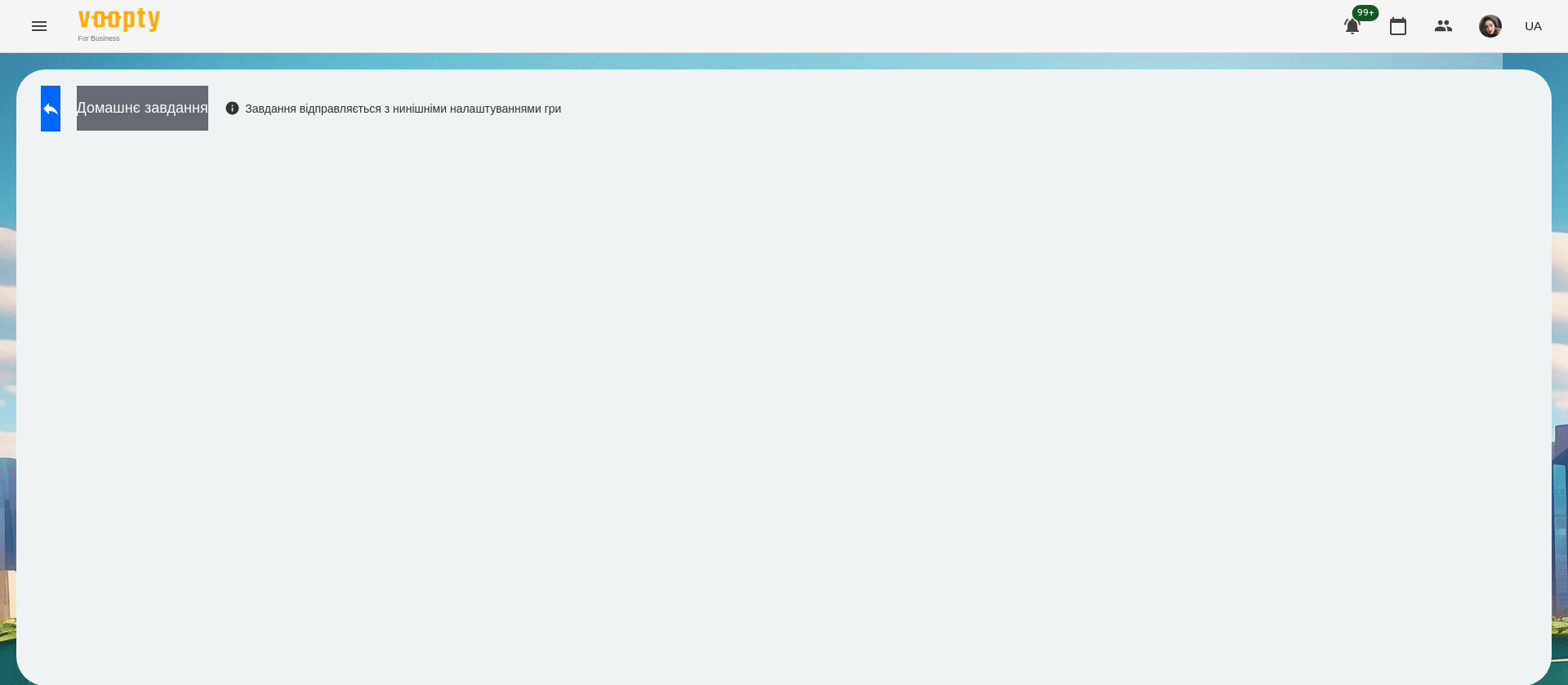
click at [208, 112] on button "Домашнє завдання" at bounding box center [142, 108] width 132 height 45
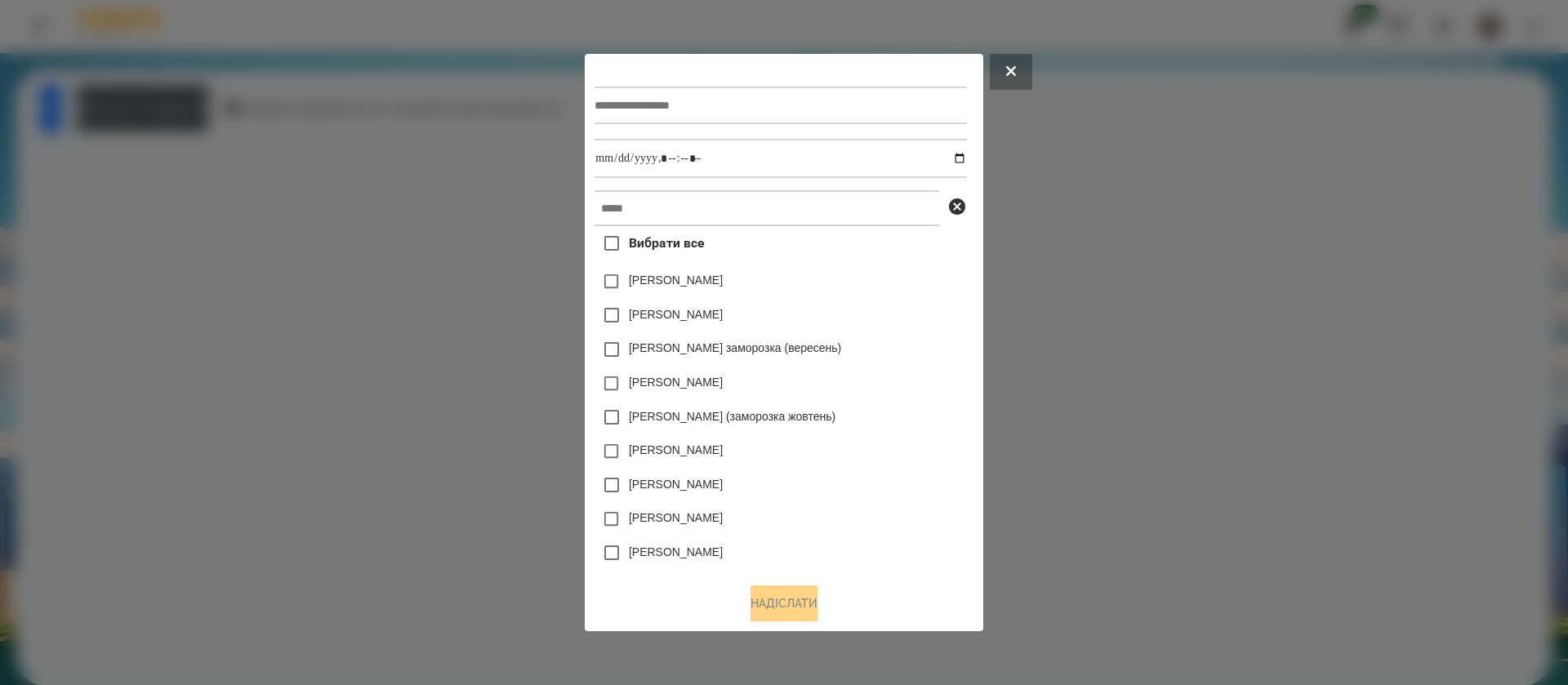
drag, startPoint x: 266, startPoint y: 112, endPoint x: 640, endPoint y: 88, distance: 374.8
click at [640, 87] on div at bounding box center [780, 105] width 372 height 67
click at [635, 94] on input "text" at bounding box center [780, 105] width 372 height 38
type input "**********"
drag, startPoint x: 969, startPoint y: 155, endPoint x: 980, endPoint y: 149, distance: 12.5
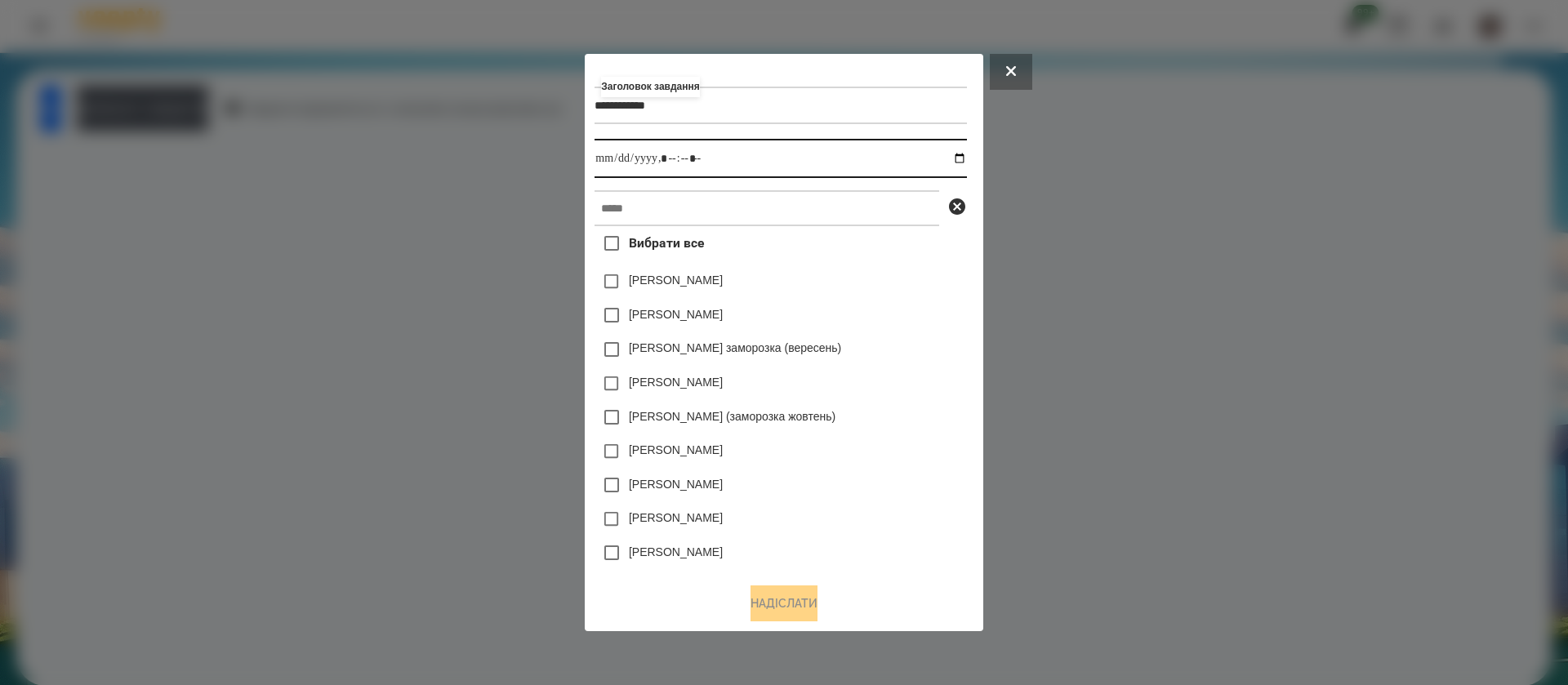
click at [966, 157] on input "datetime-local" at bounding box center [780, 159] width 372 height 39
click at [670, 155] on input "datetime-local" at bounding box center [780, 159] width 372 height 39
click at [682, 158] on input "datetime-local" at bounding box center [780, 159] width 372 height 39
type input "**********"
click at [688, 204] on input "text" at bounding box center [767, 208] width 345 height 36
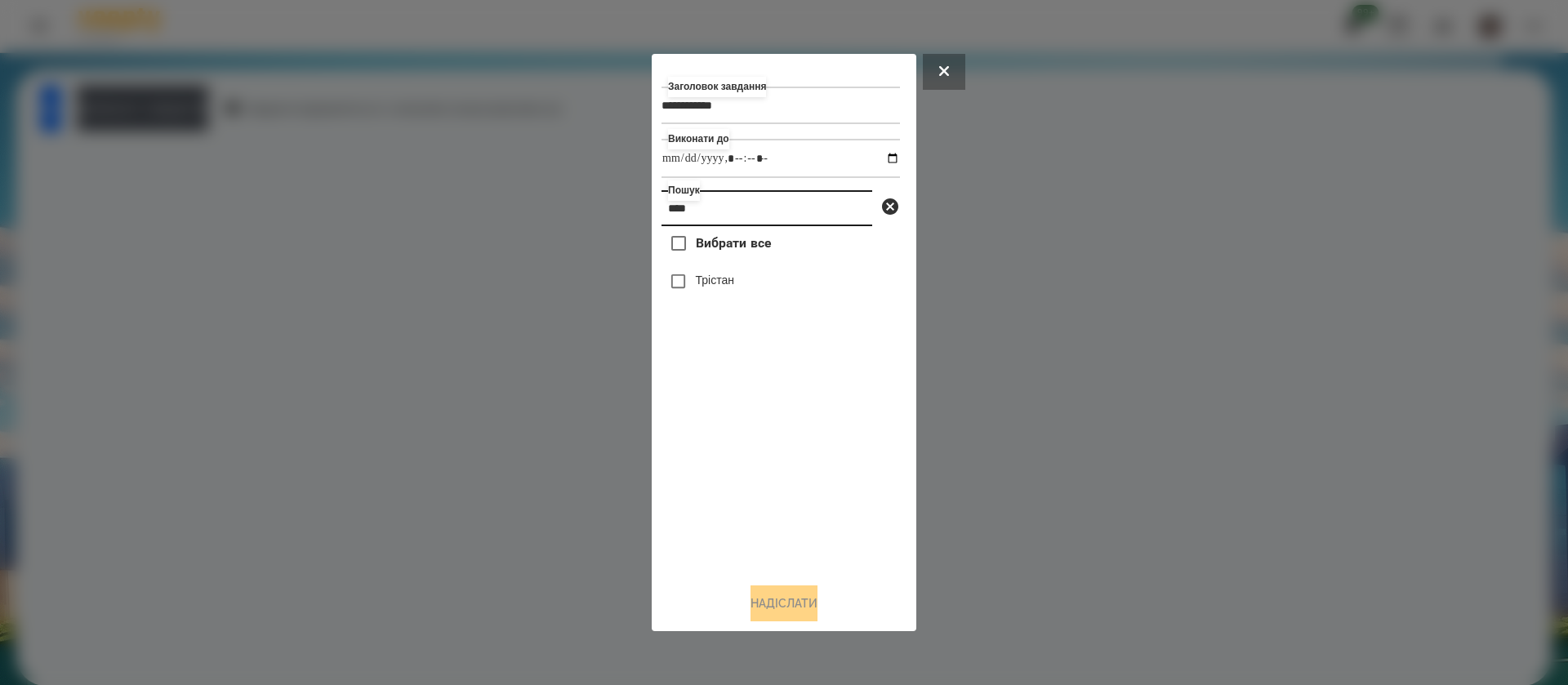
type input "****"
click at [717, 289] on label "Трістан" at bounding box center [715, 280] width 38 height 16
click at [759, 601] on button "Надіслати" at bounding box center [784, 603] width 67 height 36
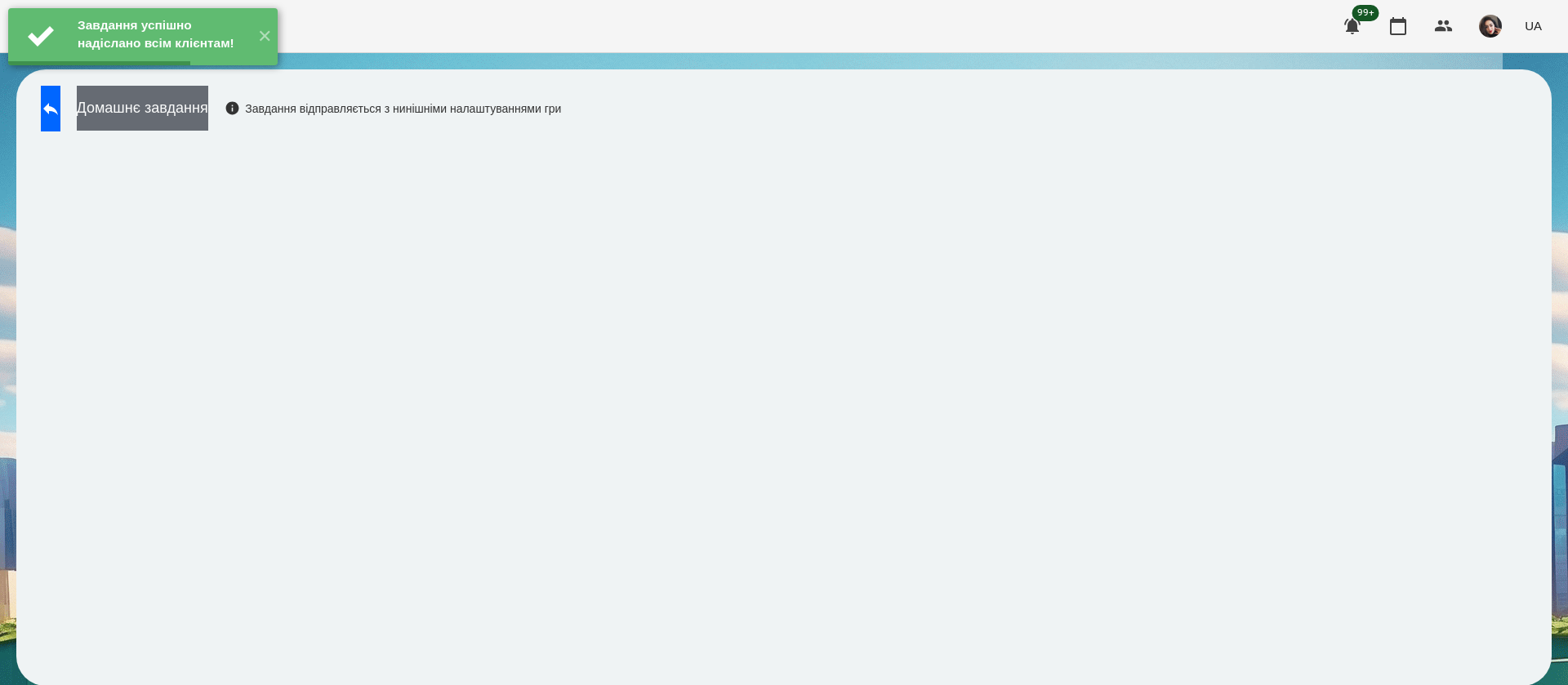
click at [208, 103] on button "Домашнє завдання" at bounding box center [142, 108] width 132 height 45
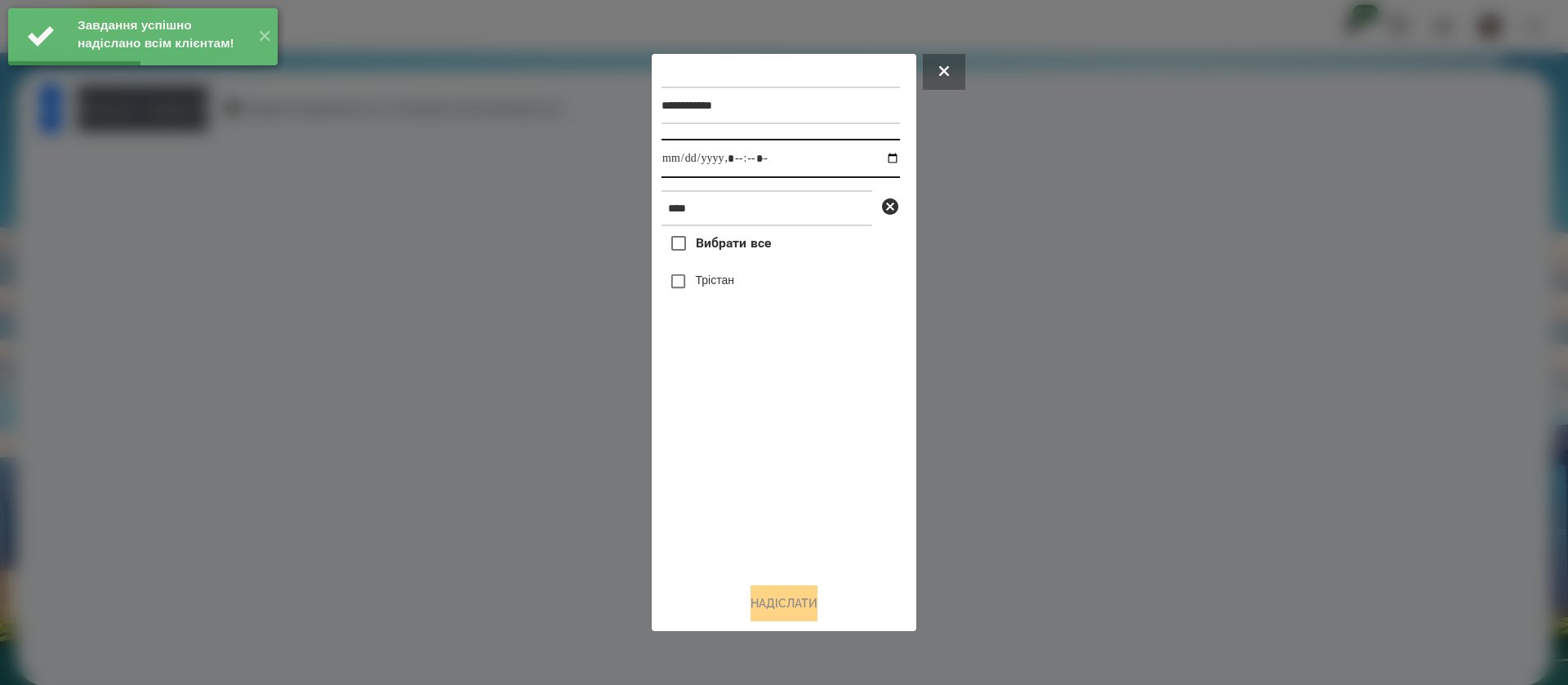
click at [679, 176] on input "datetime-local" at bounding box center [781, 159] width 239 height 39
type input "**********"
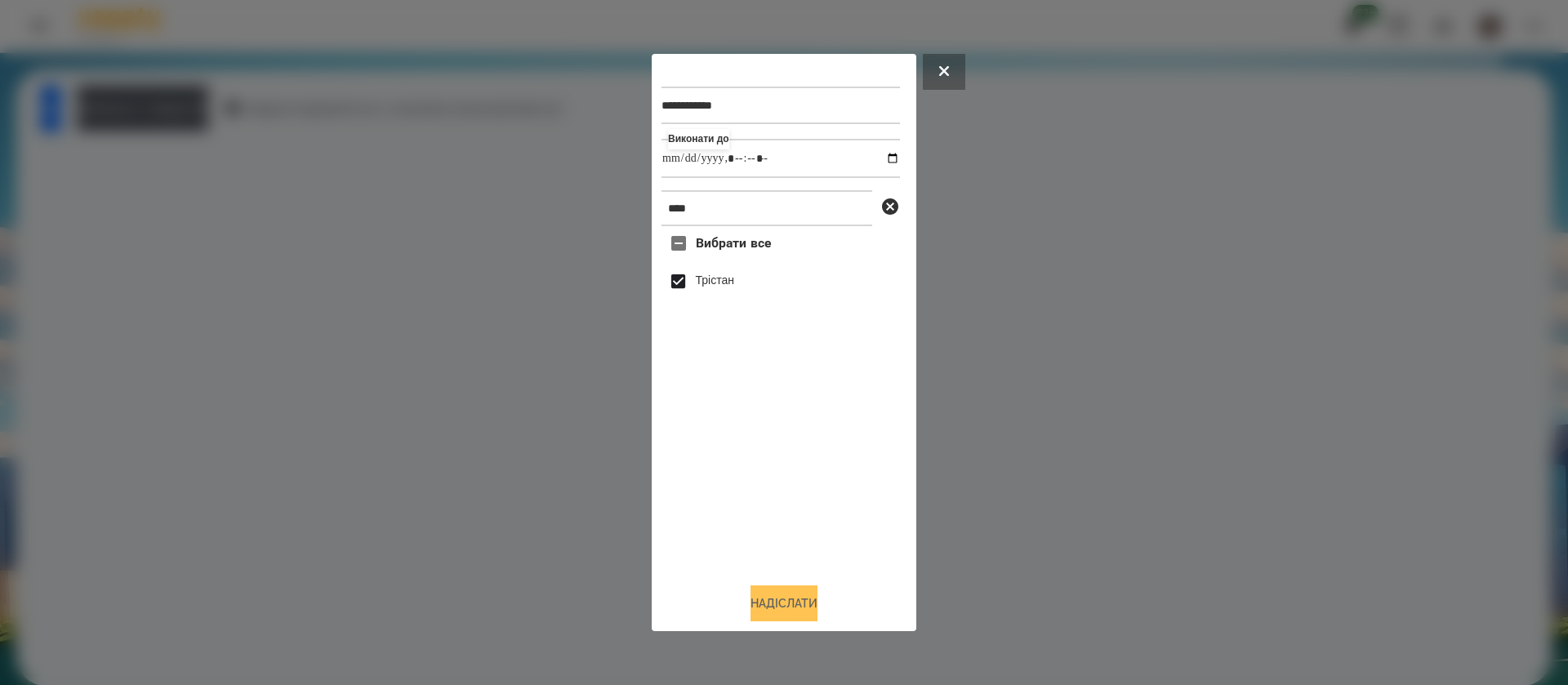
click at [763, 607] on button "Надіслати" at bounding box center [784, 603] width 67 height 36
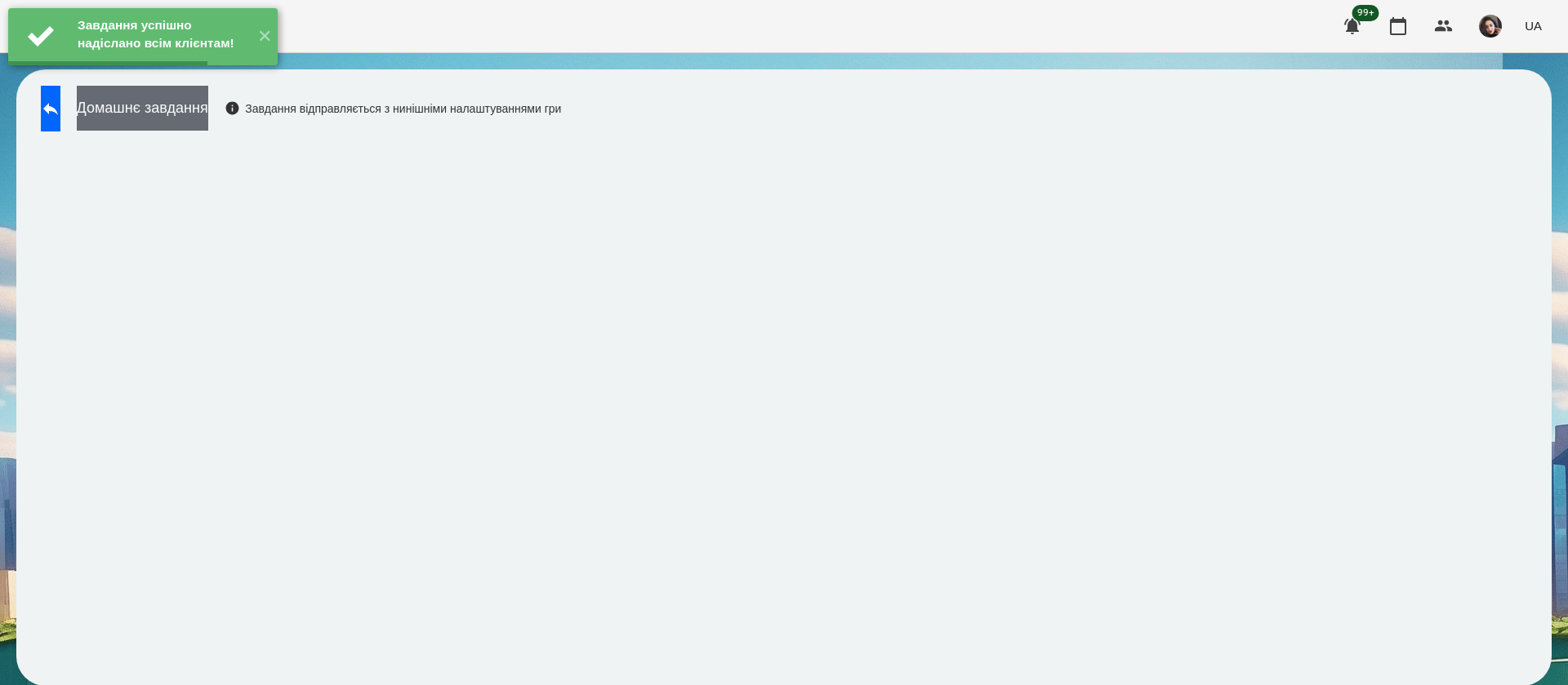
click at [175, 101] on button "Домашнє завдання" at bounding box center [142, 108] width 132 height 45
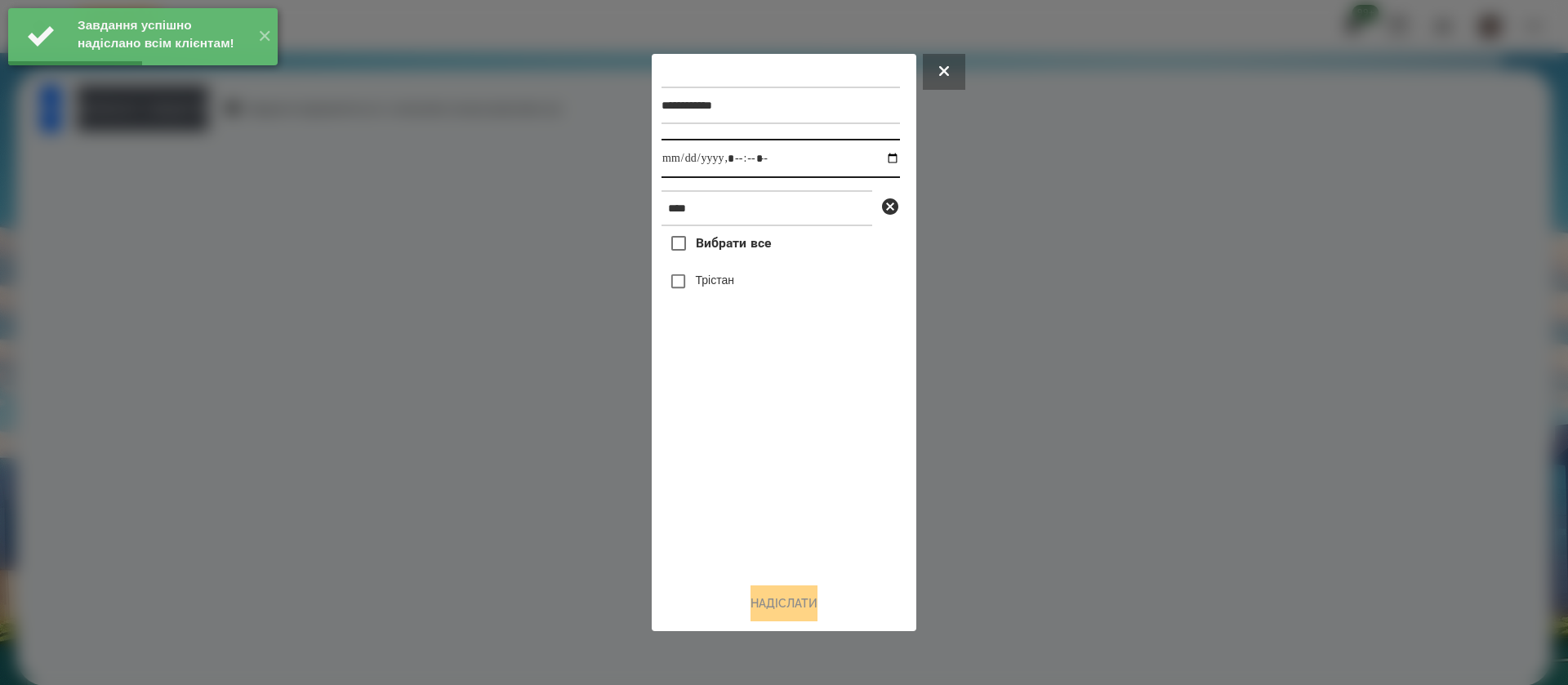
click at [679, 171] on input "datetime-local" at bounding box center [781, 159] width 239 height 39
type input "**********"
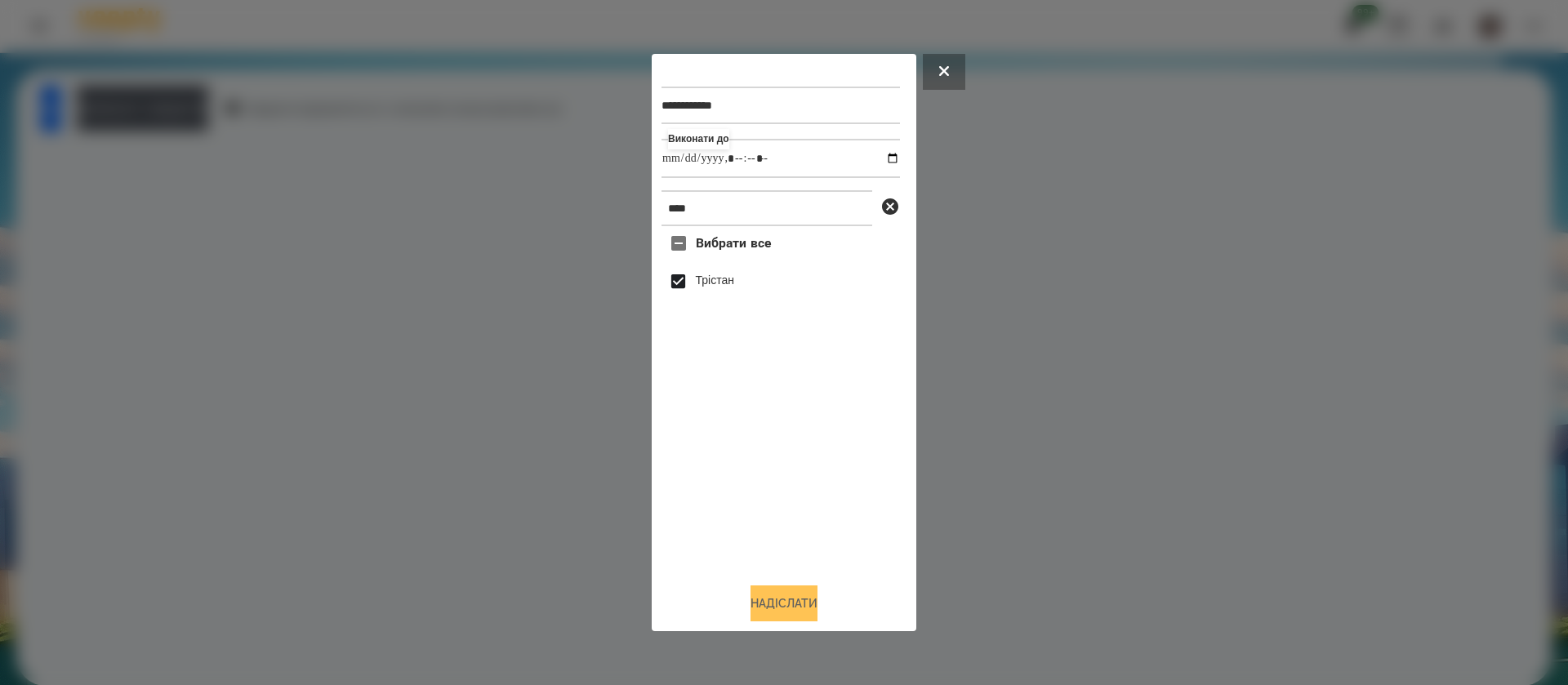
click at [768, 605] on button "Надіслати" at bounding box center [784, 603] width 67 height 36
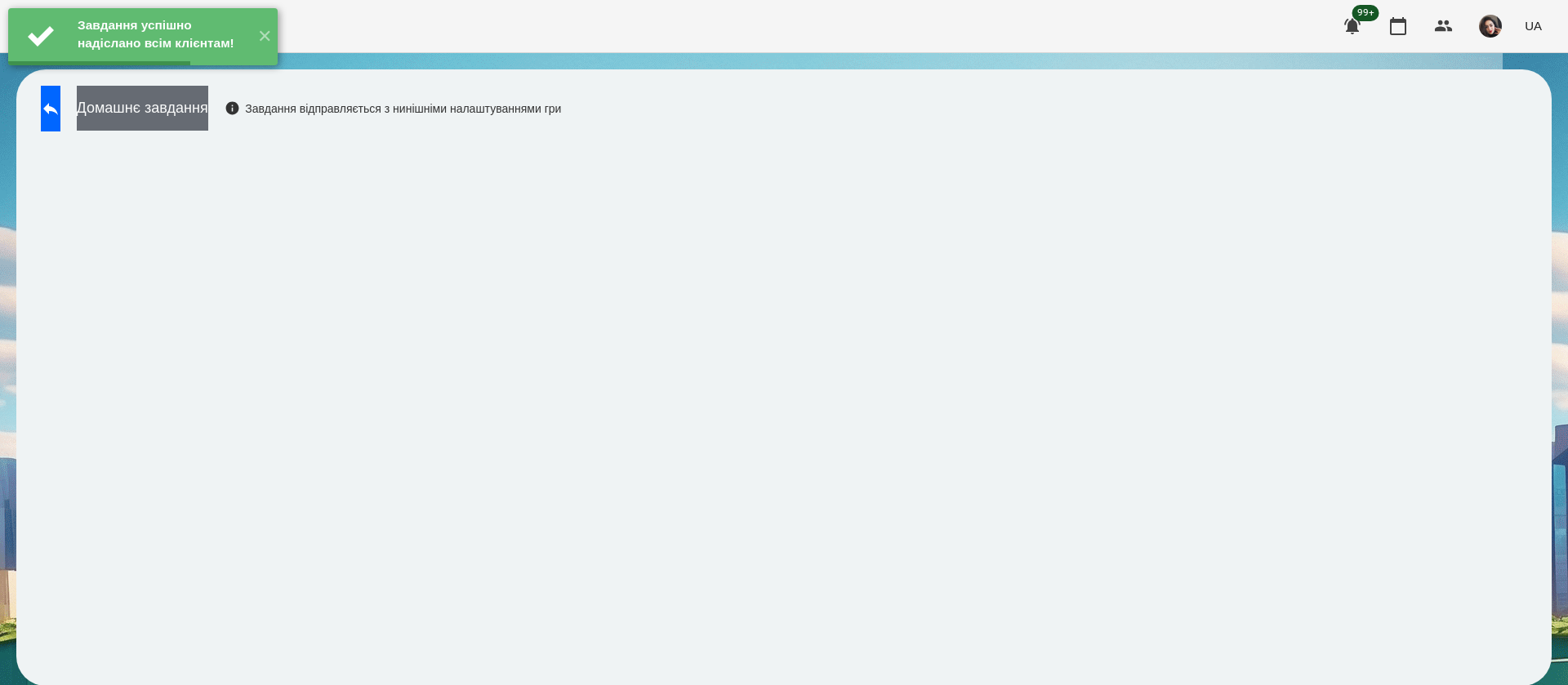
click at [204, 107] on button "Домашнє завдання" at bounding box center [142, 108] width 132 height 45
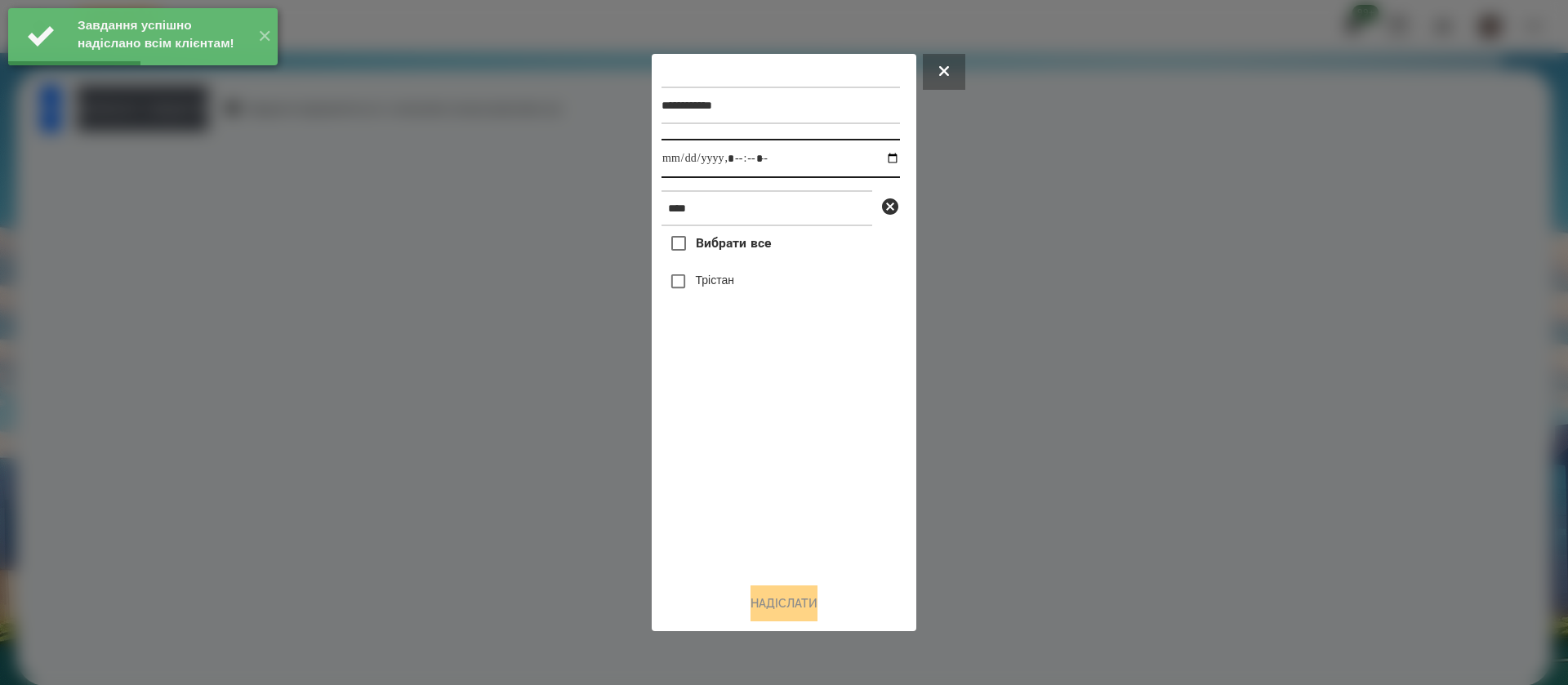
click at [669, 160] on input "datetime-local" at bounding box center [781, 159] width 239 height 39
type input "**********"
drag, startPoint x: 697, startPoint y: 288, endPoint x: 700, endPoint y: 302, distance: 14.3
click at [698, 288] on label "Трістан" at bounding box center [715, 280] width 38 height 16
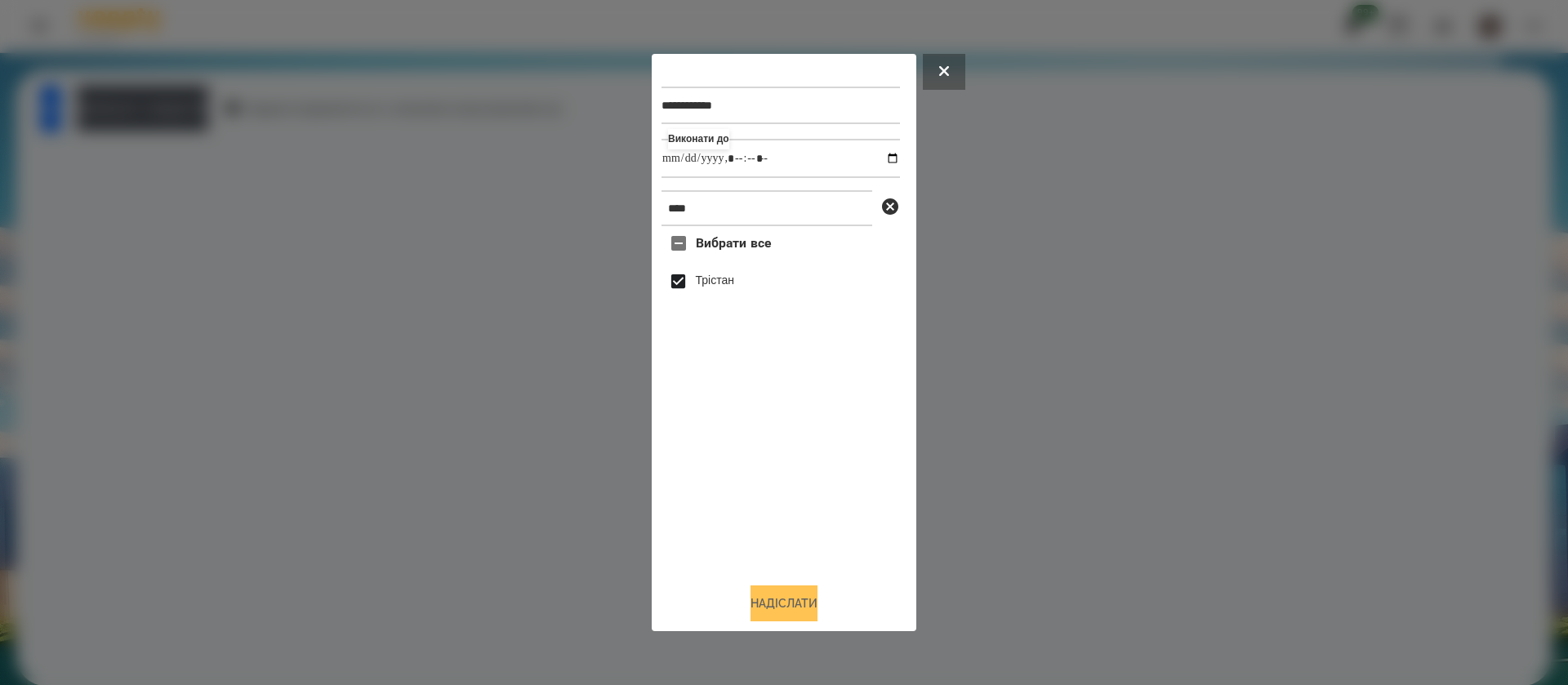
click at [791, 600] on button "Надіслати" at bounding box center [784, 603] width 67 height 36
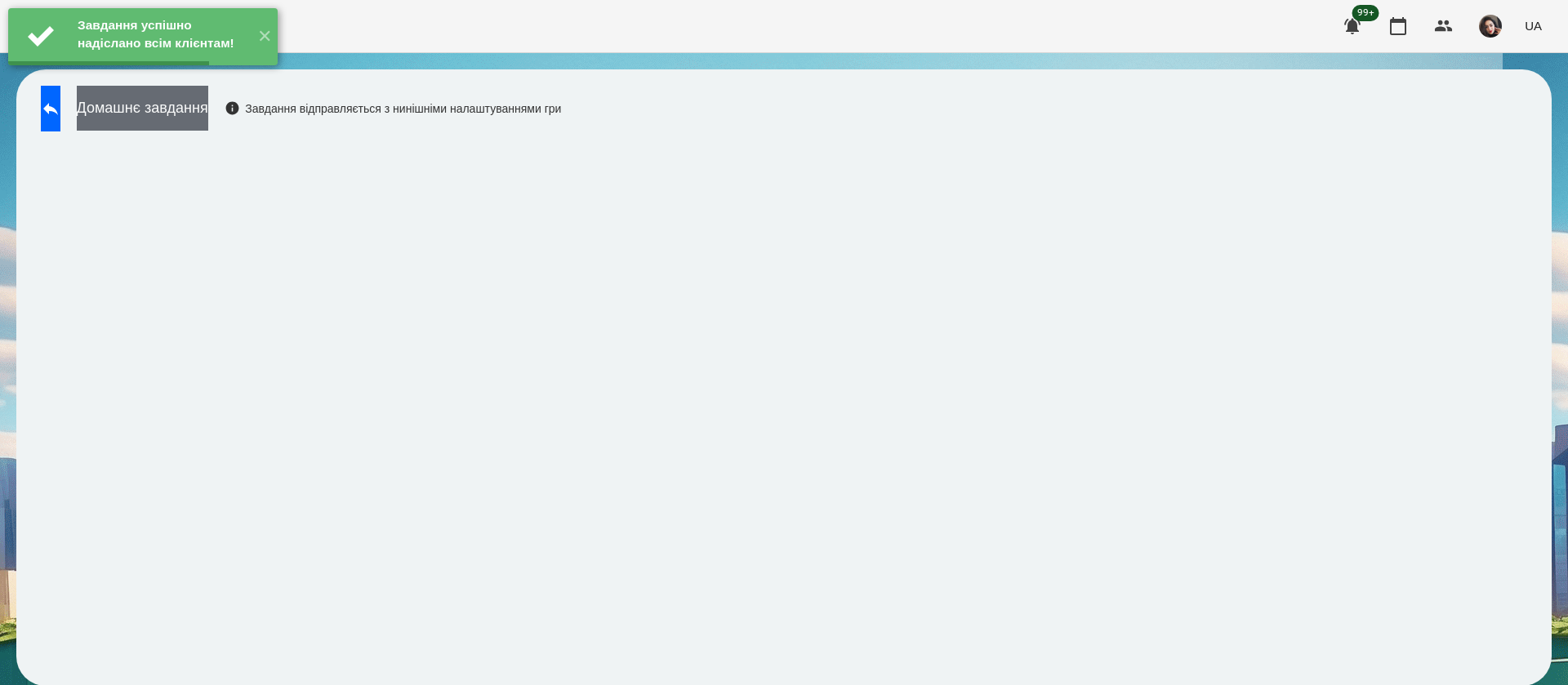
click at [208, 110] on button "Домашнє завдання" at bounding box center [142, 108] width 132 height 45
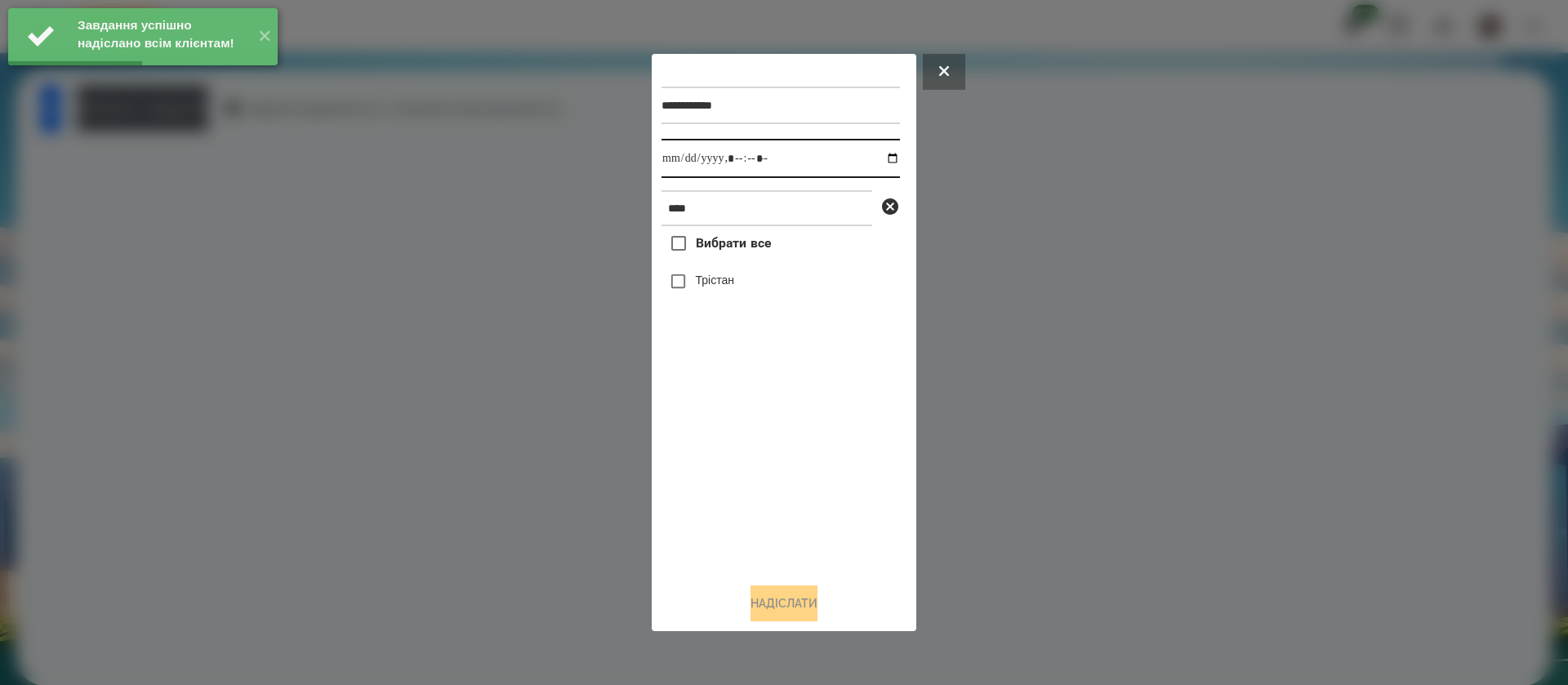
click at [666, 164] on input "datetime-local" at bounding box center [781, 159] width 239 height 39
type input "**********"
click at [702, 289] on label "Трістан" at bounding box center [715, 280] width 38 height 16
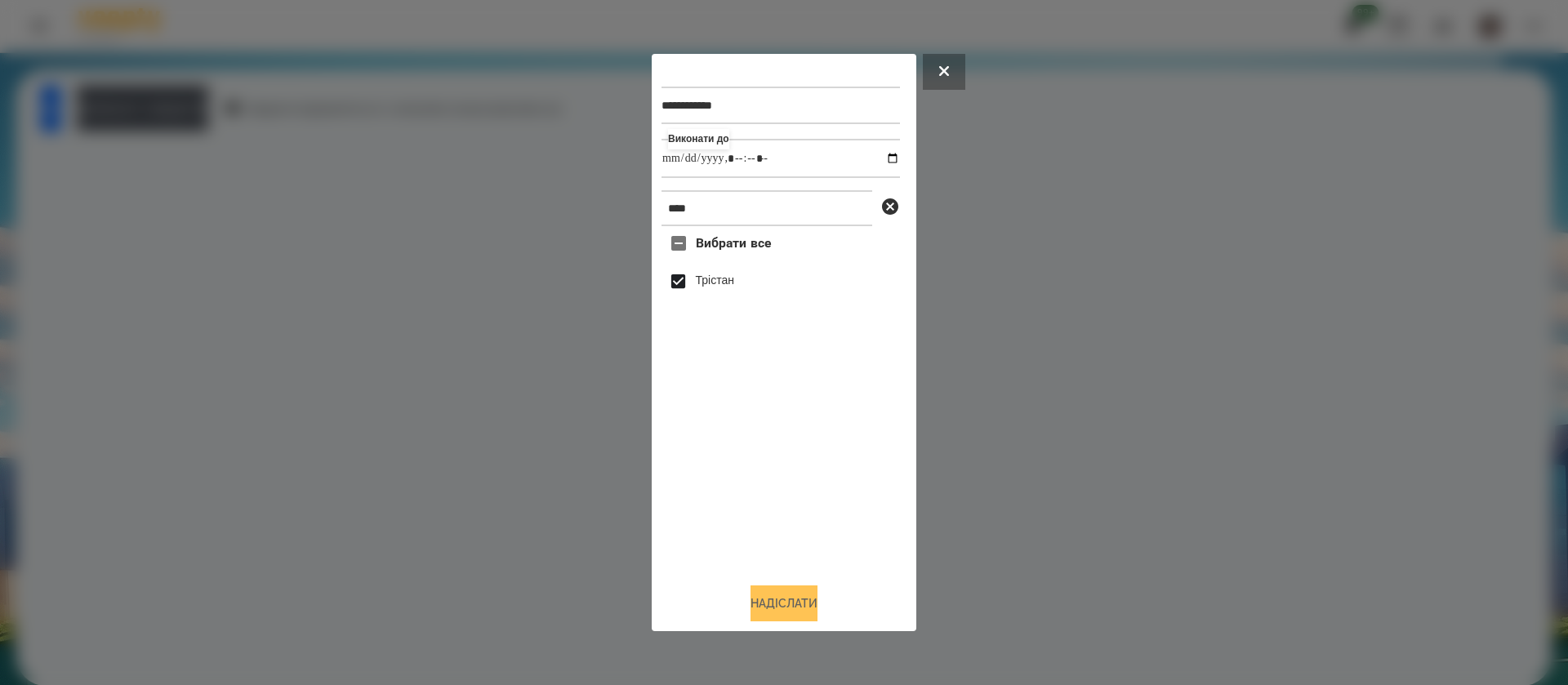
click at [773, 617] on button "Надіслати" at bounding box center [784, 603] width 67 height 36
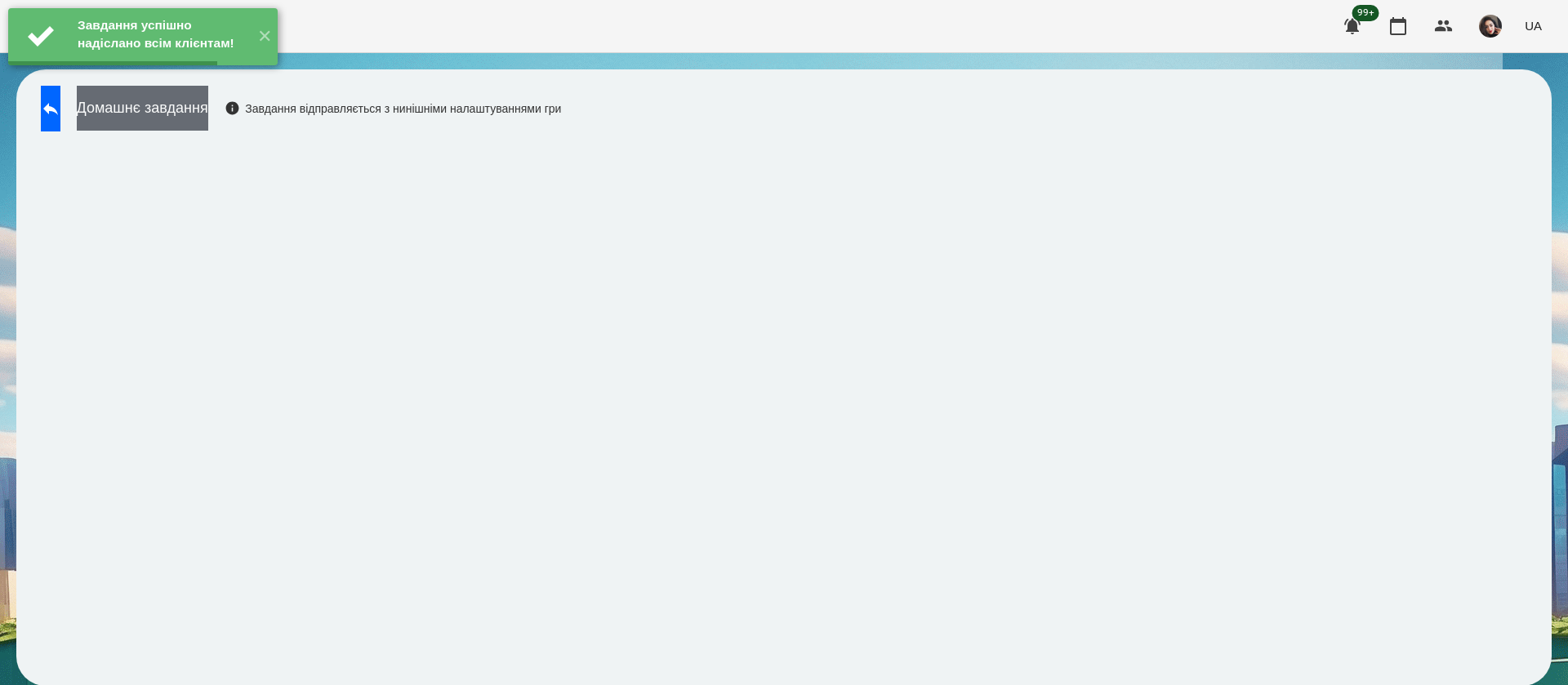
click at [208, 112] on button "Домашнє завдання" at bounding box center [142, 108] width 132 height 45
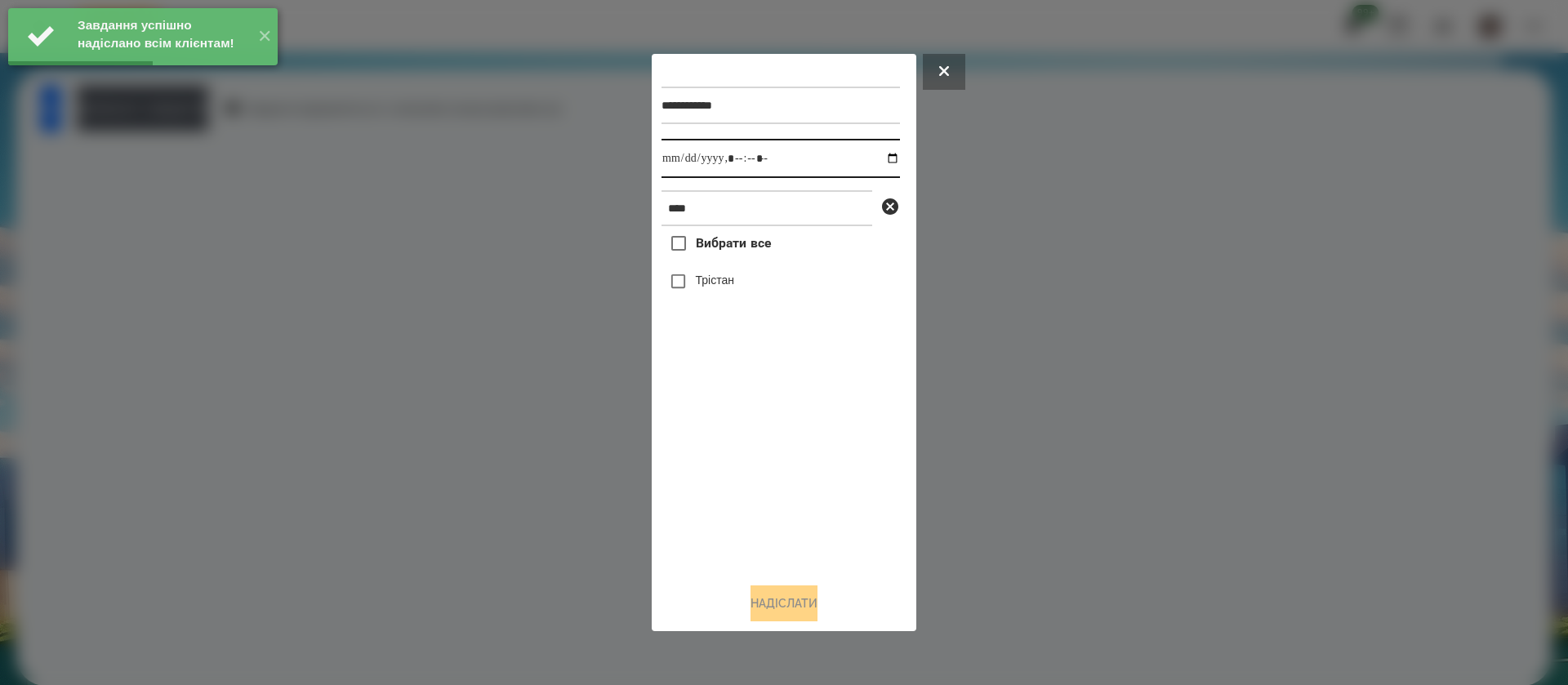
click at [688, 156] on input "datetime-local" at bounding box center [781, 159] width 239 height 39
type input "**********"
click at [701, 283] on label "Трістан" at bounding box center [715, 280] width 38 height 16
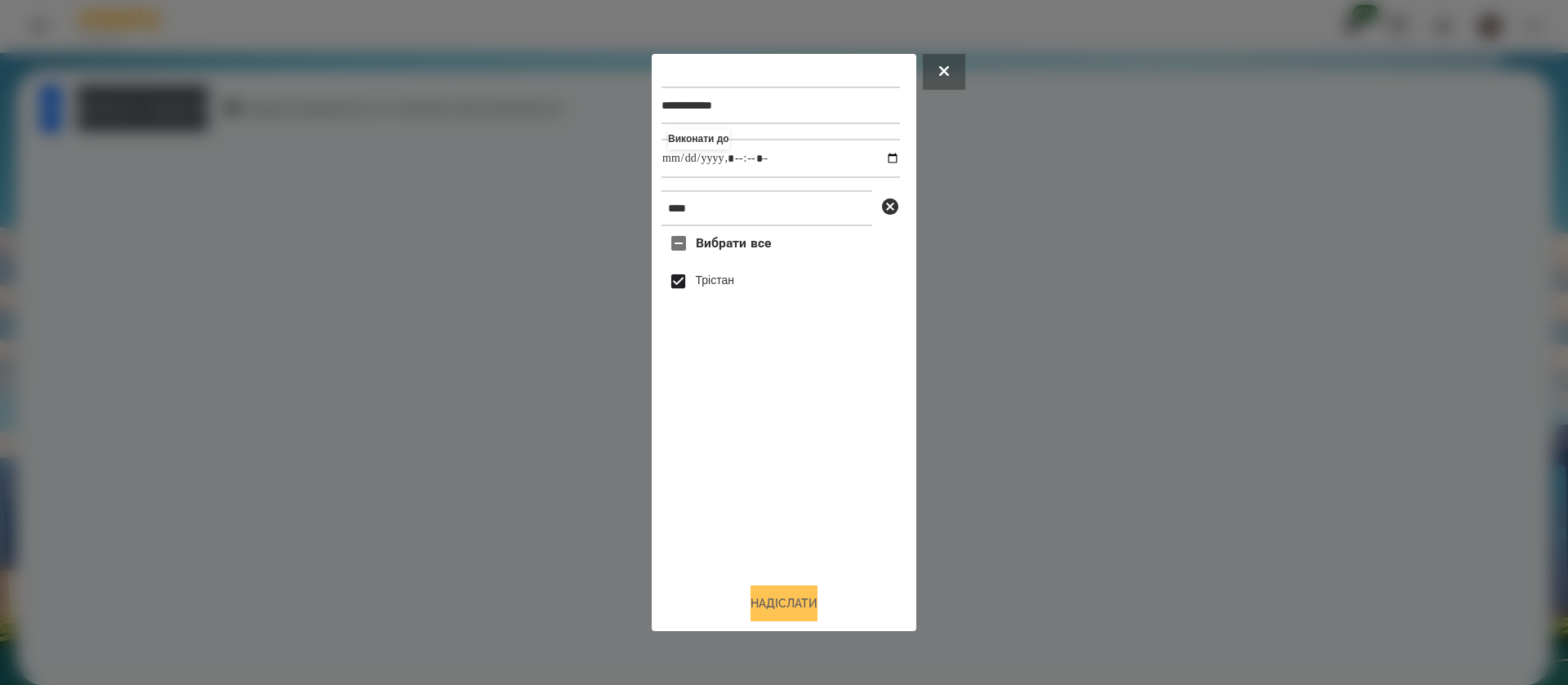
click at [795, 607] on button "Надіслати" at bounding box center [784, 603] width 67 height 36
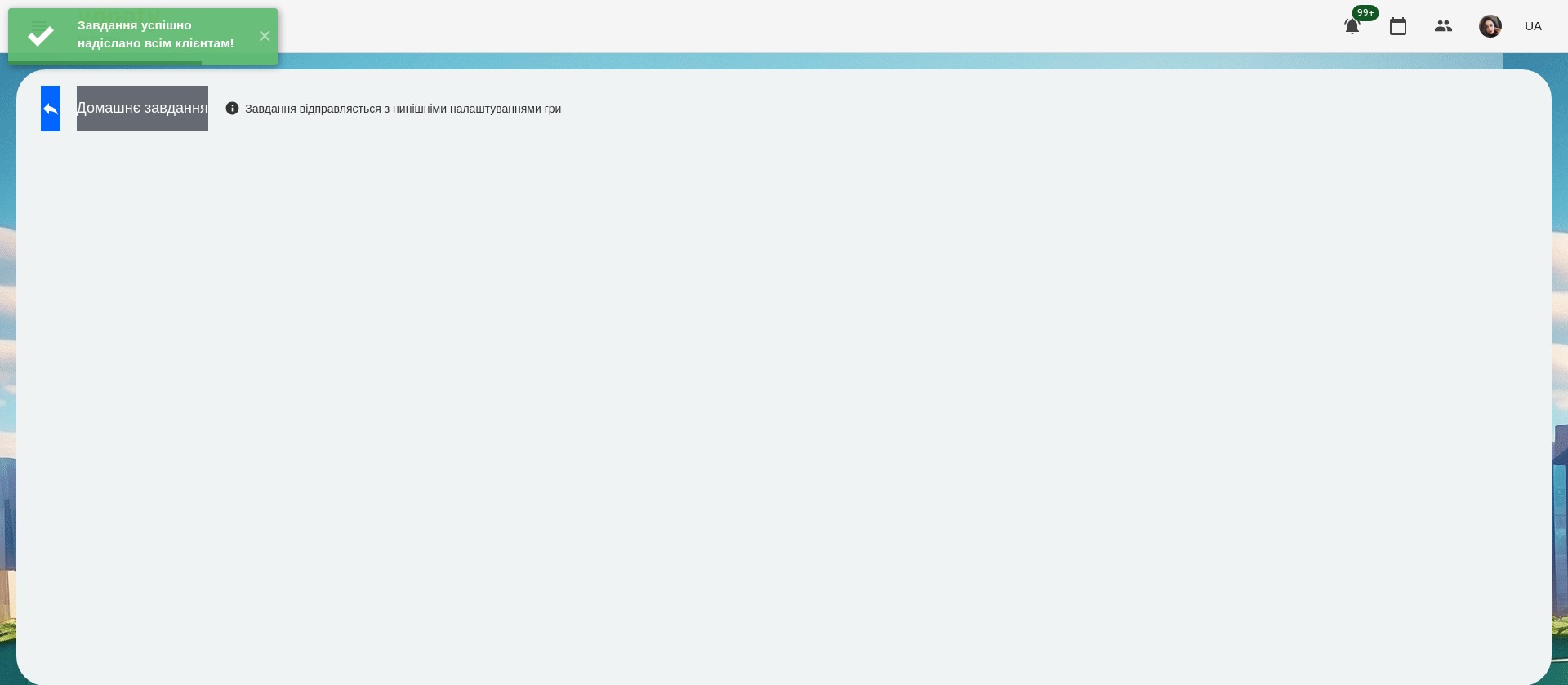
click at [208, 108] on button "Домашнє завдання" at bounding box center [142, 108] width 132 height 45
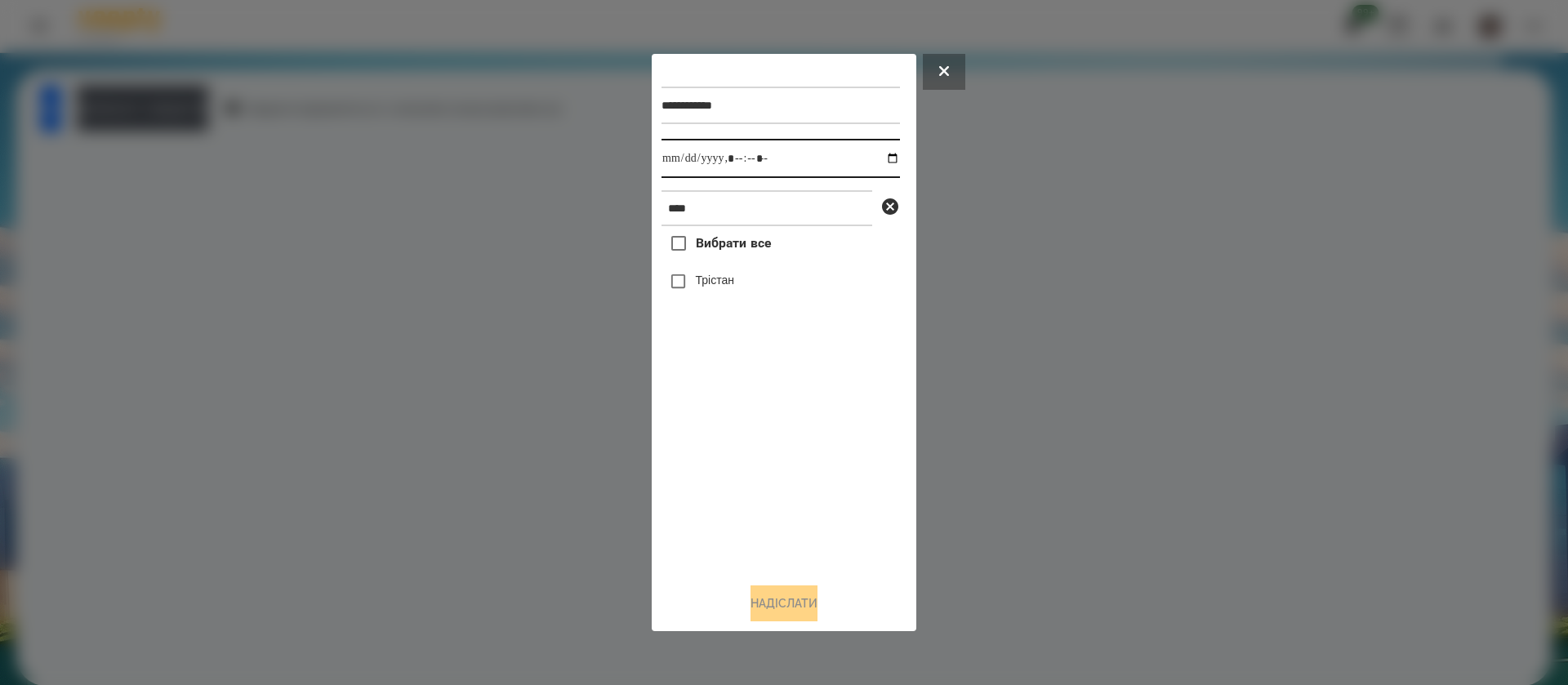
click at [677, 165] on input "datetime-local" at bounding box center [781, 159] width 239 height 39
type input "**********"
click at [755, 610] on button "Надіслати" at bounding box center [784, 603] width 67 height 36
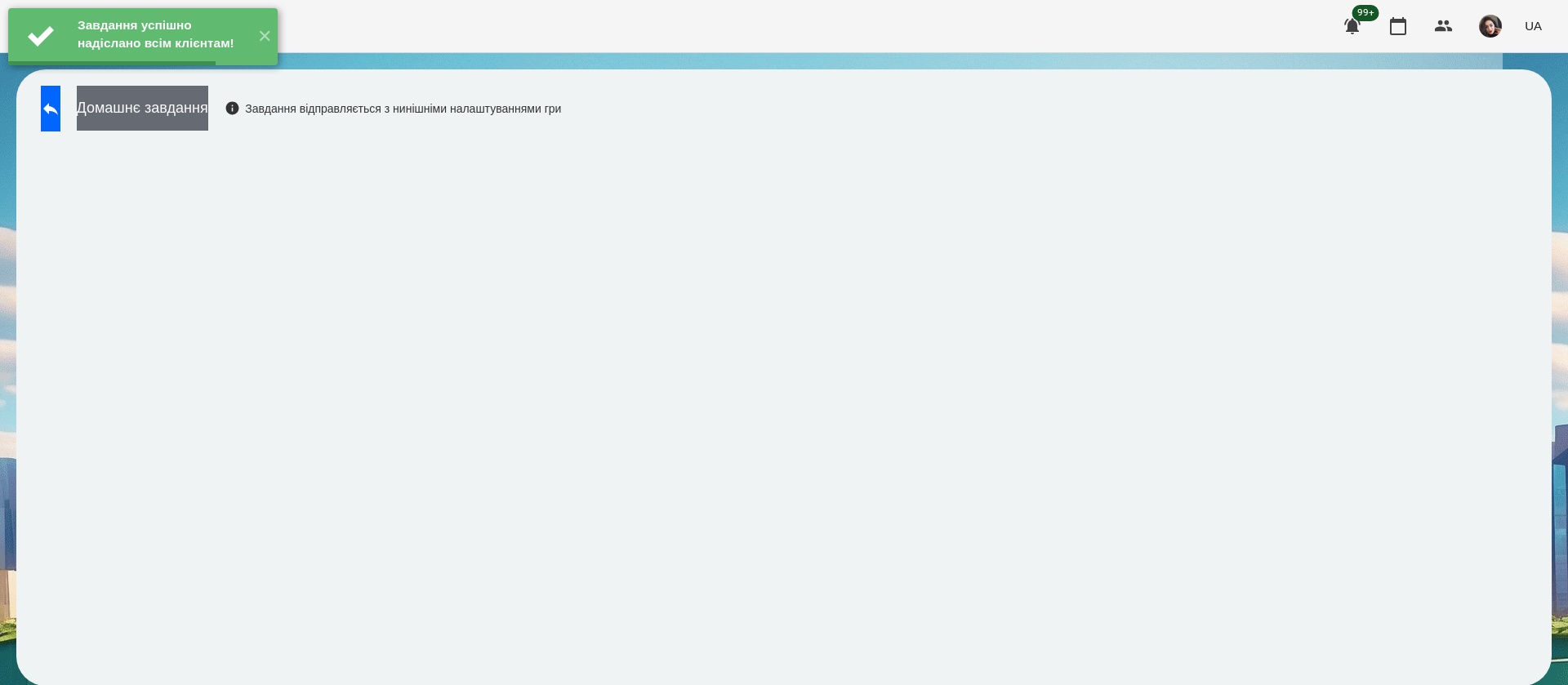
click at [208, 116] on button "Домашнє завдання" at bounding box center [142, 108] width 132 height 45
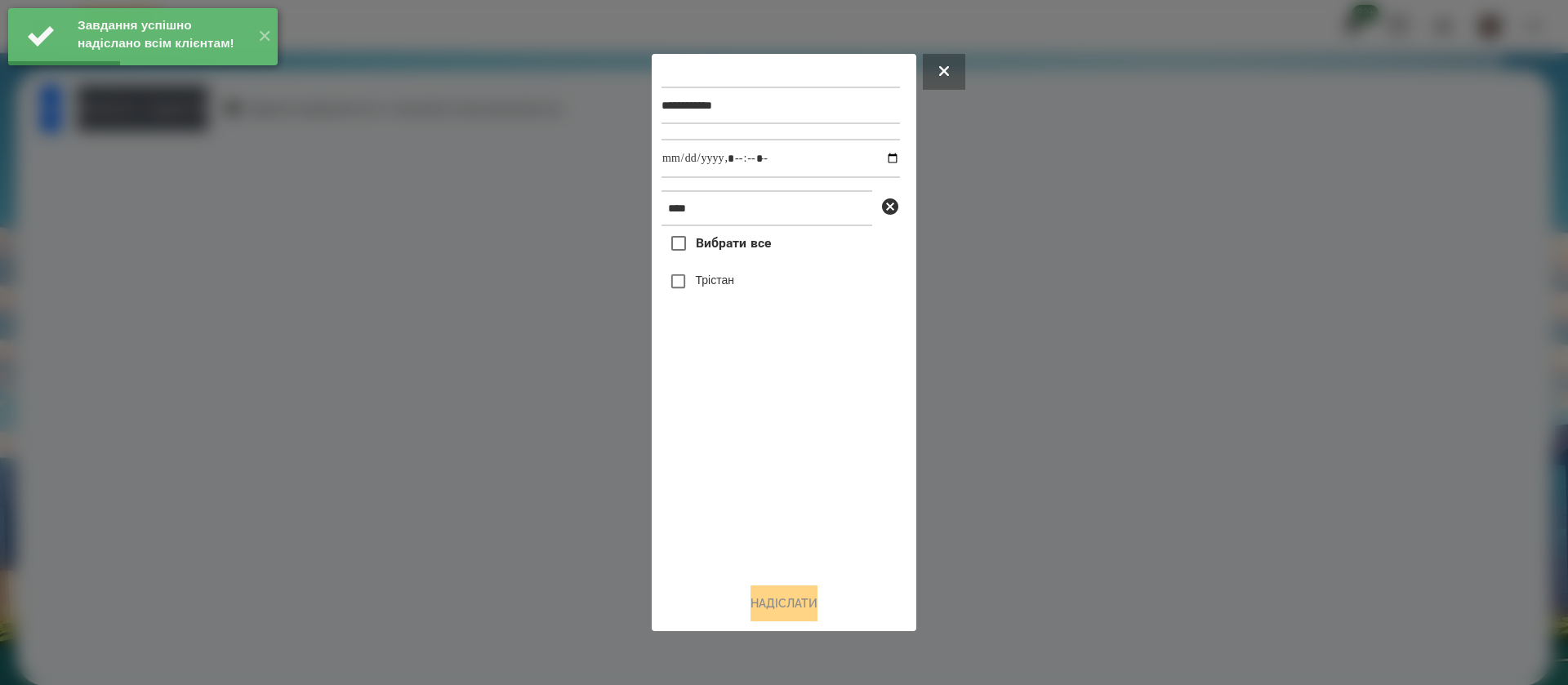
drag, startPoint x: 658, startPoint y: 171, endPoint x: 671, endPoint y: 166, distance: 13.9
click at [665, 167] on div "**********" at bounding box center [784, 342] width 265 height 577
click at [674, 165] on input "datetime-local" at bounding box center [781, 159] width 239 height 39
type input "**********"
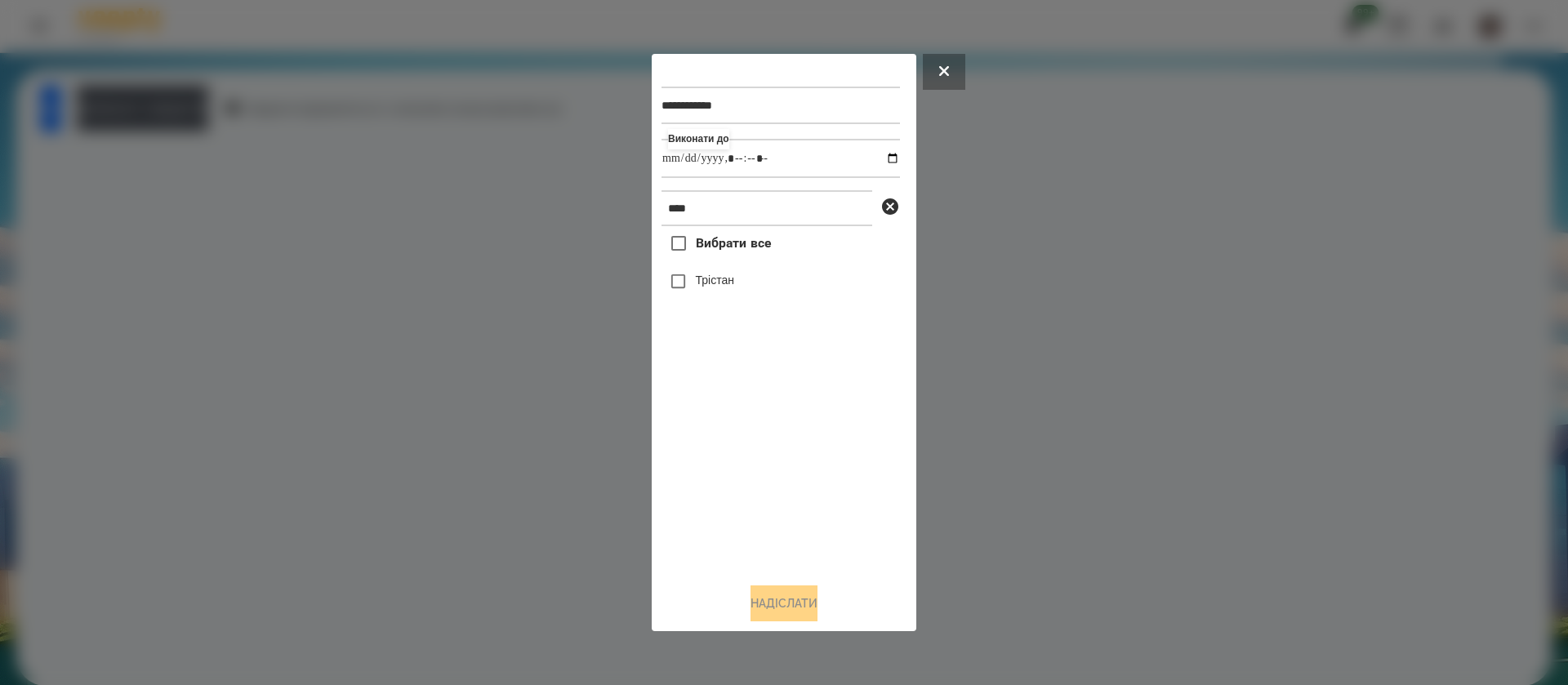
click at [697, 289] on label "Трістан" at bounding box center [715, 280] width 38 height 16
click at [790, 602] on button "Надіслати" at bounding box center [784, 603] width 67 height 36
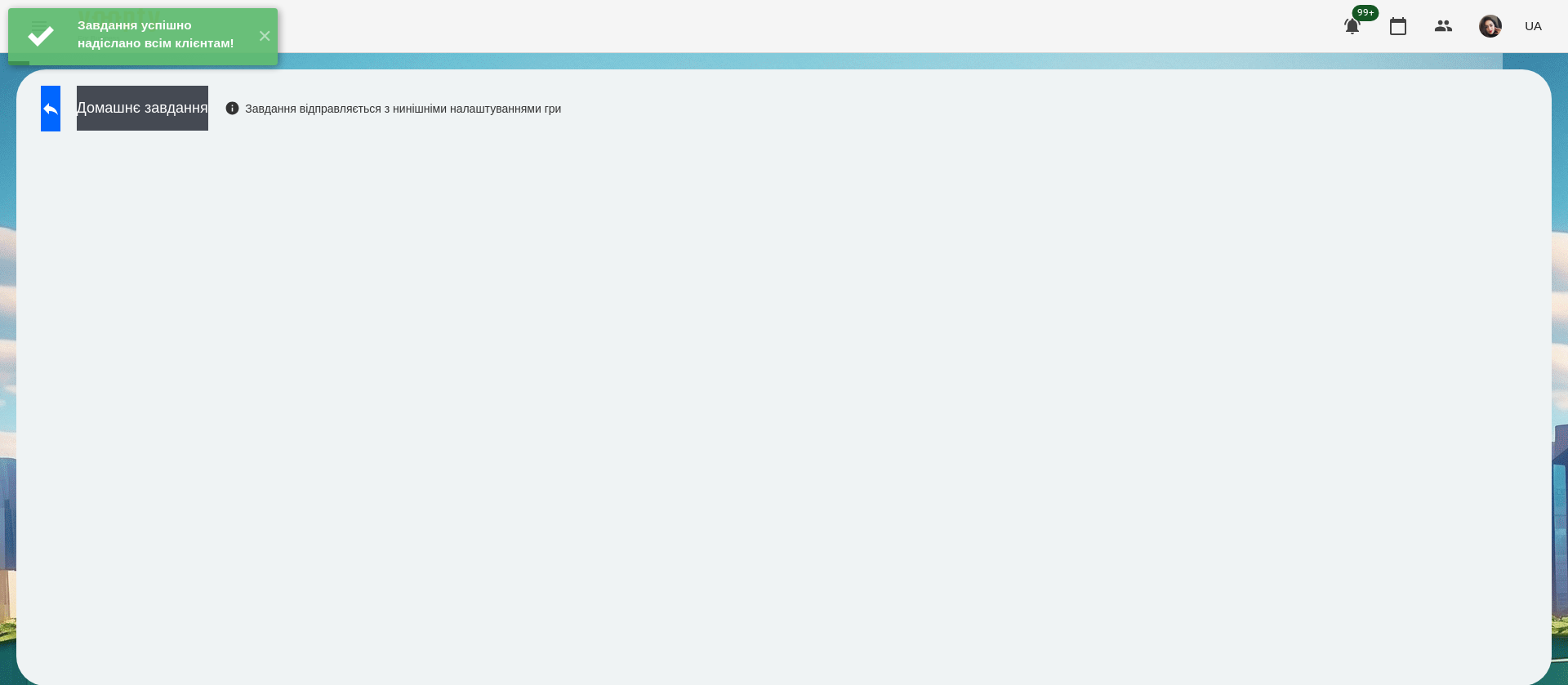
click at [64, 135] on div "Домашнє завдання Завдання відправляється з нинішніми налаштуваннями гри" at bounding box center [297, 113] width 528 height 54
click at [60, 113] on button at bounding box center [51, 109] width 20 height 46
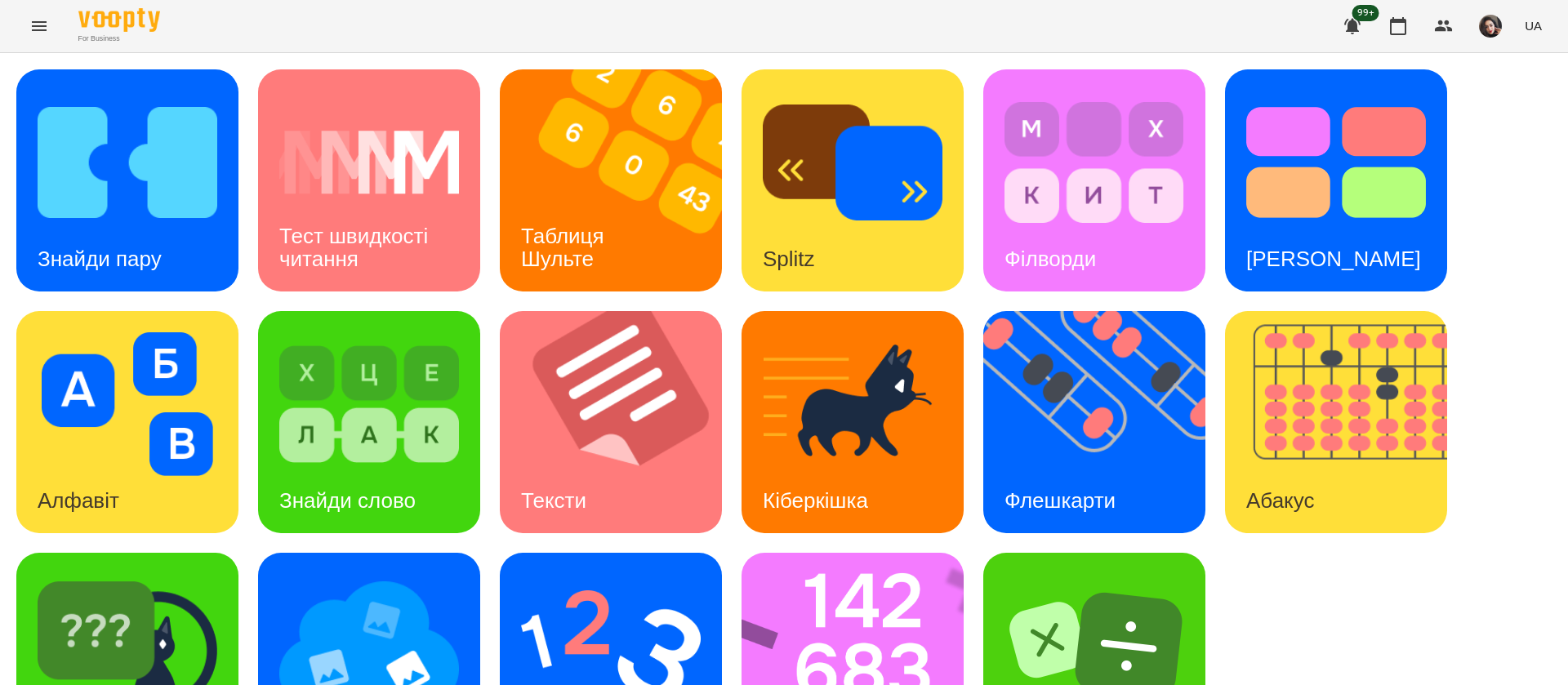
scroll to position [106, 0]
click at [135, 574] on img at bounding box center [128, 646] width 180 height 144
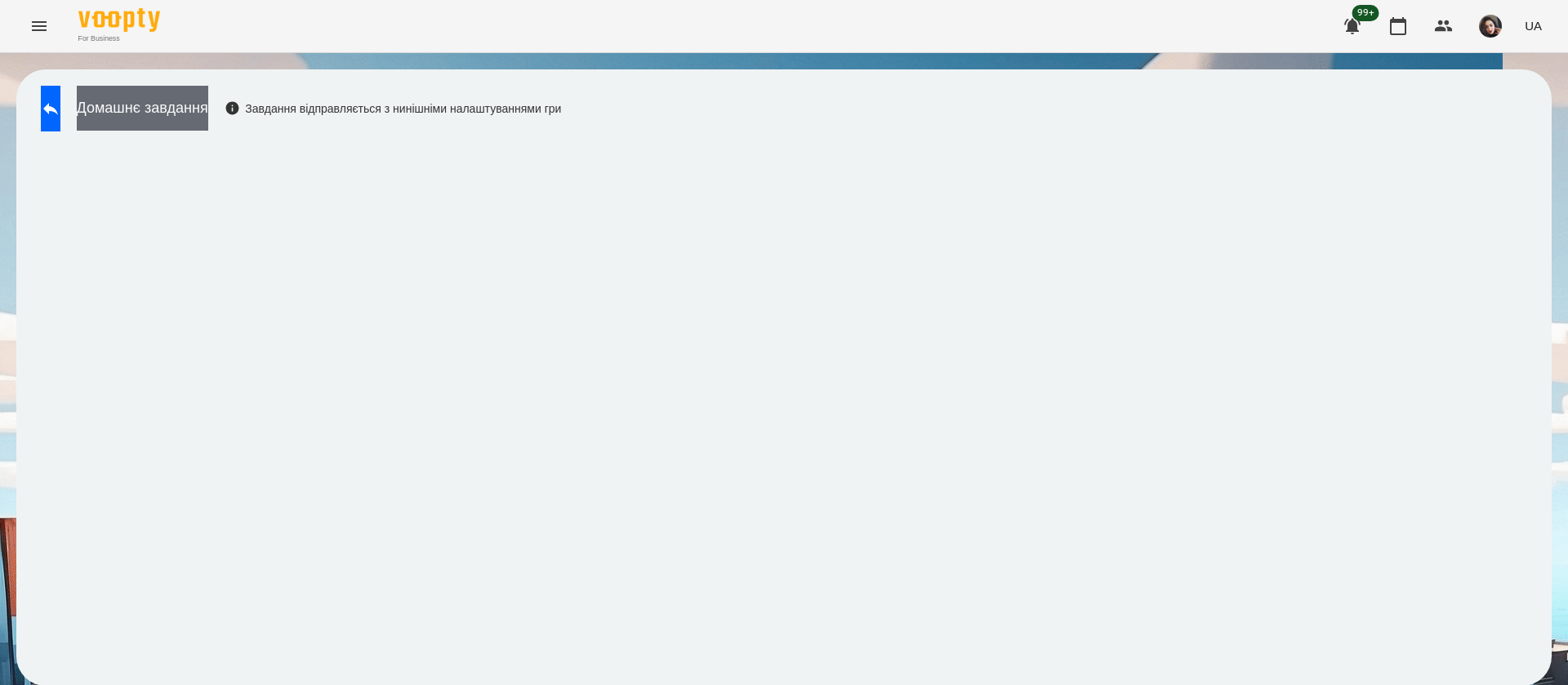
click at [208, 111] on button "Домашнє завдання" at bounding box center [142, 108] width 132 height 45
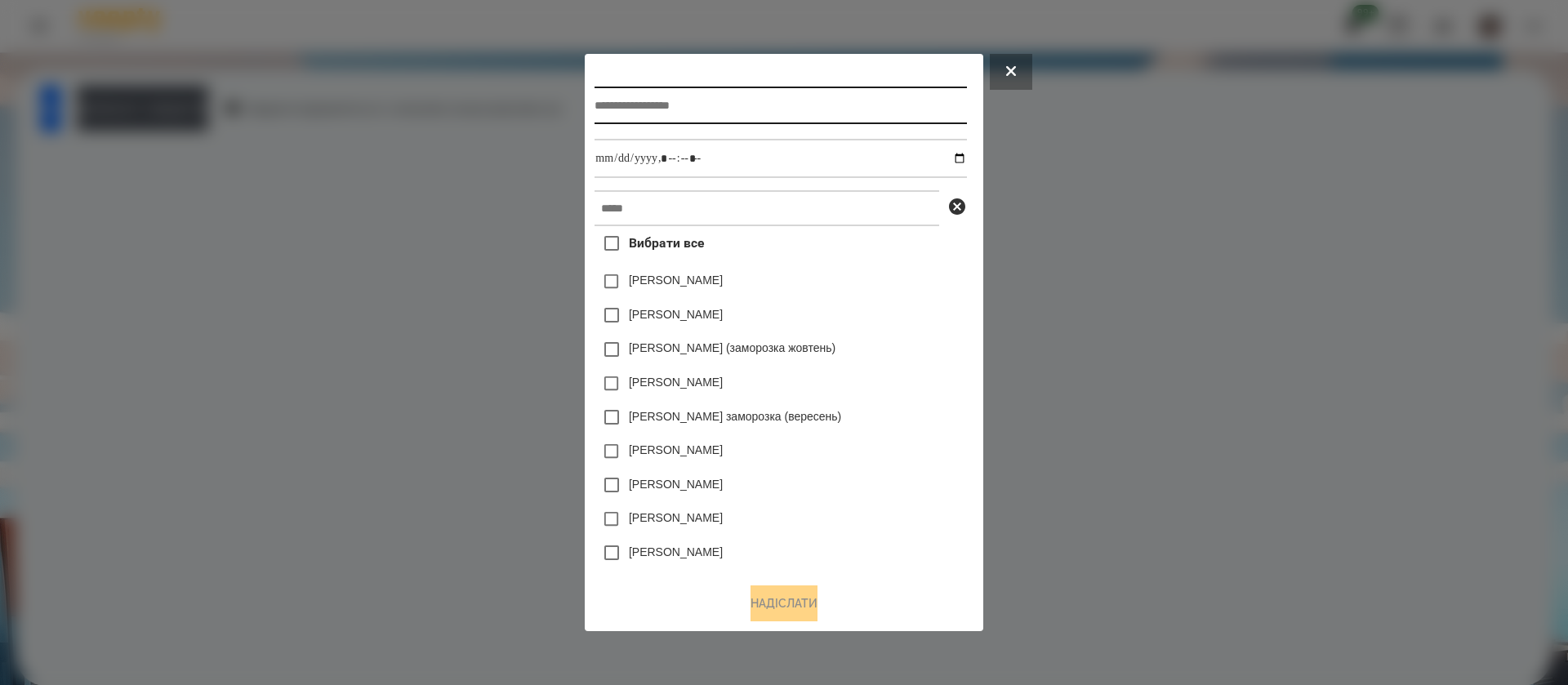
click at [679, 101] on input "text" at bounding box center [780, 105] width 372 height 38
type input "**********"
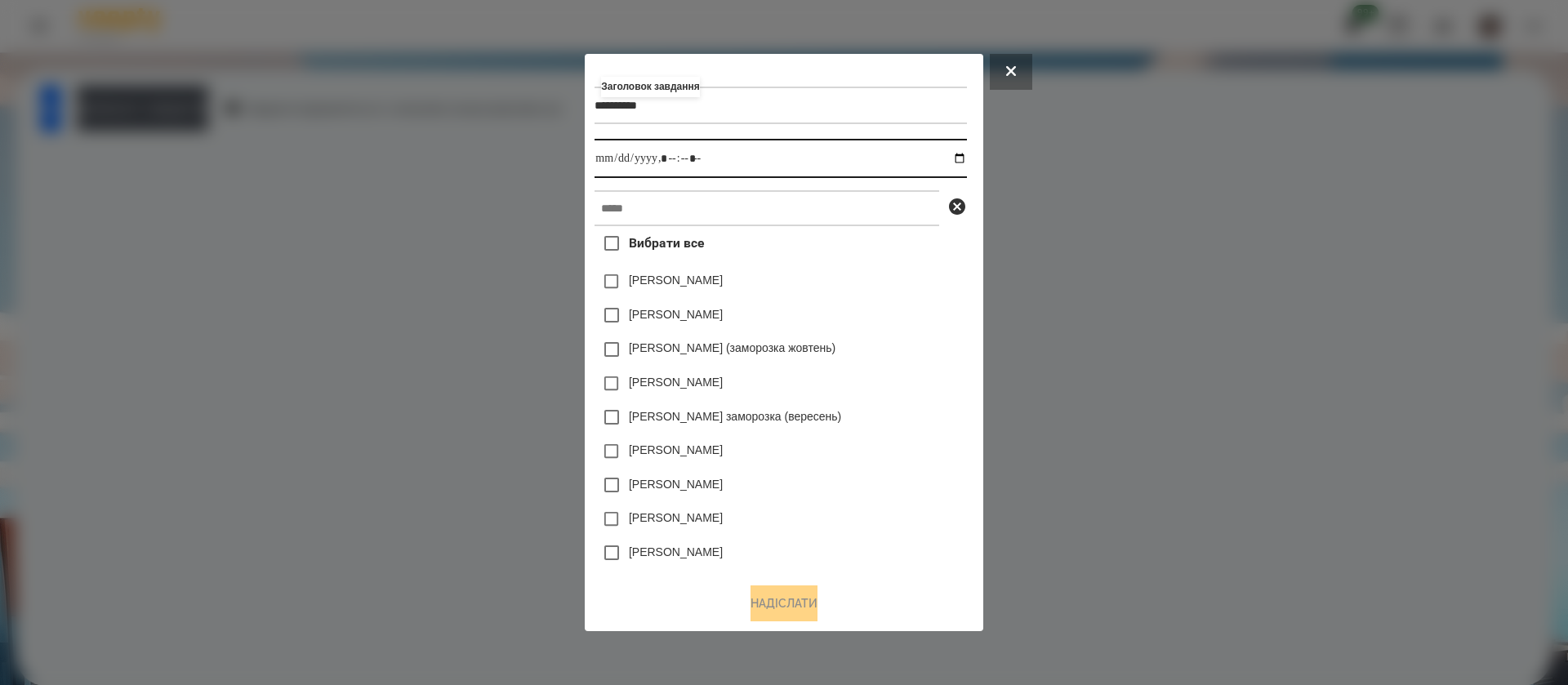
click at [965, 156] on input "datetime-local" at bounding box center [780, 159] width 372 height 39
click at [677, 159] on input "datetime-local" at bounding box center [780, 159] width 372 height 39
click at [672, 159] on input "datetime-local" at bounding box center [780, 159] width 372 height 39
click at [689, 163] on input "datetime-local" at bounding box center [780, 159] width 372 height 39
type input "**********"
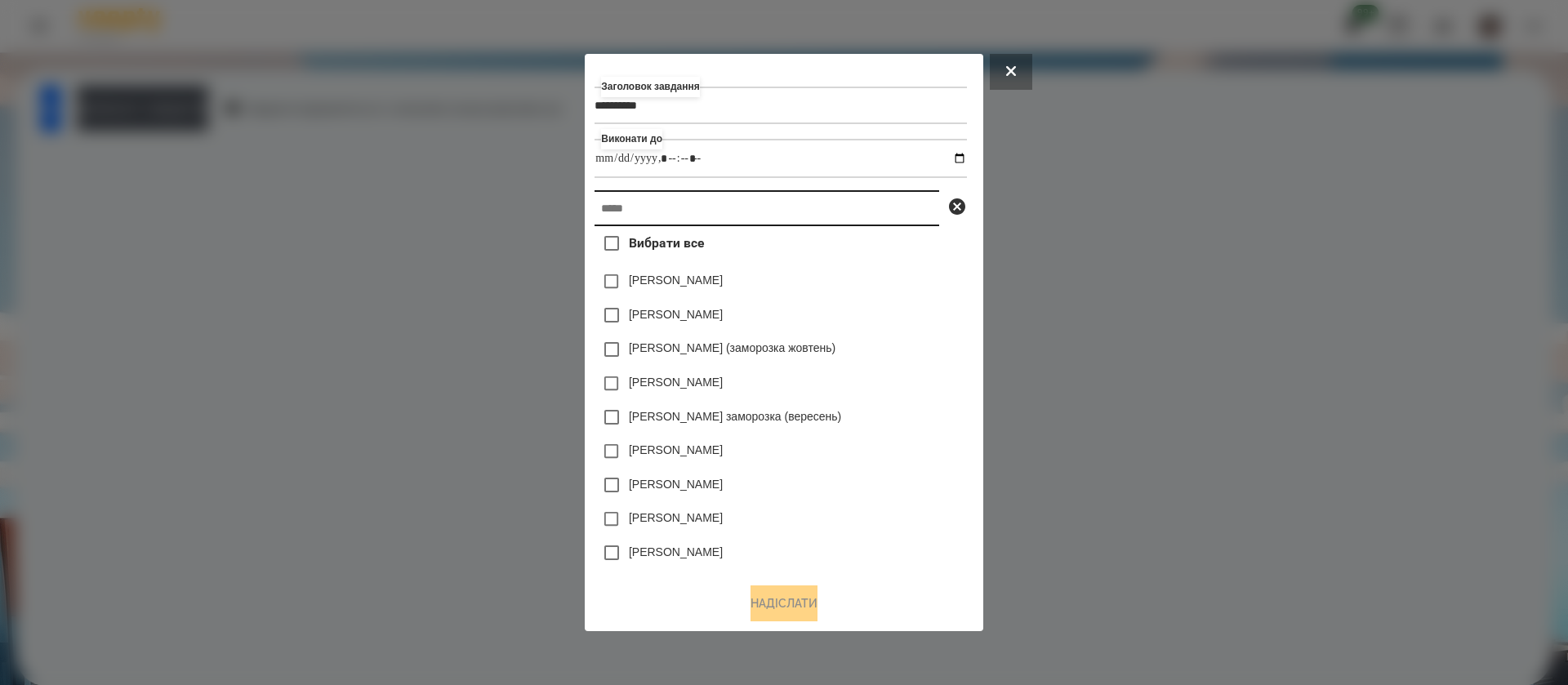
click at [687, 206] on input "text" at bounding box center [767, 208] width 345 height 36
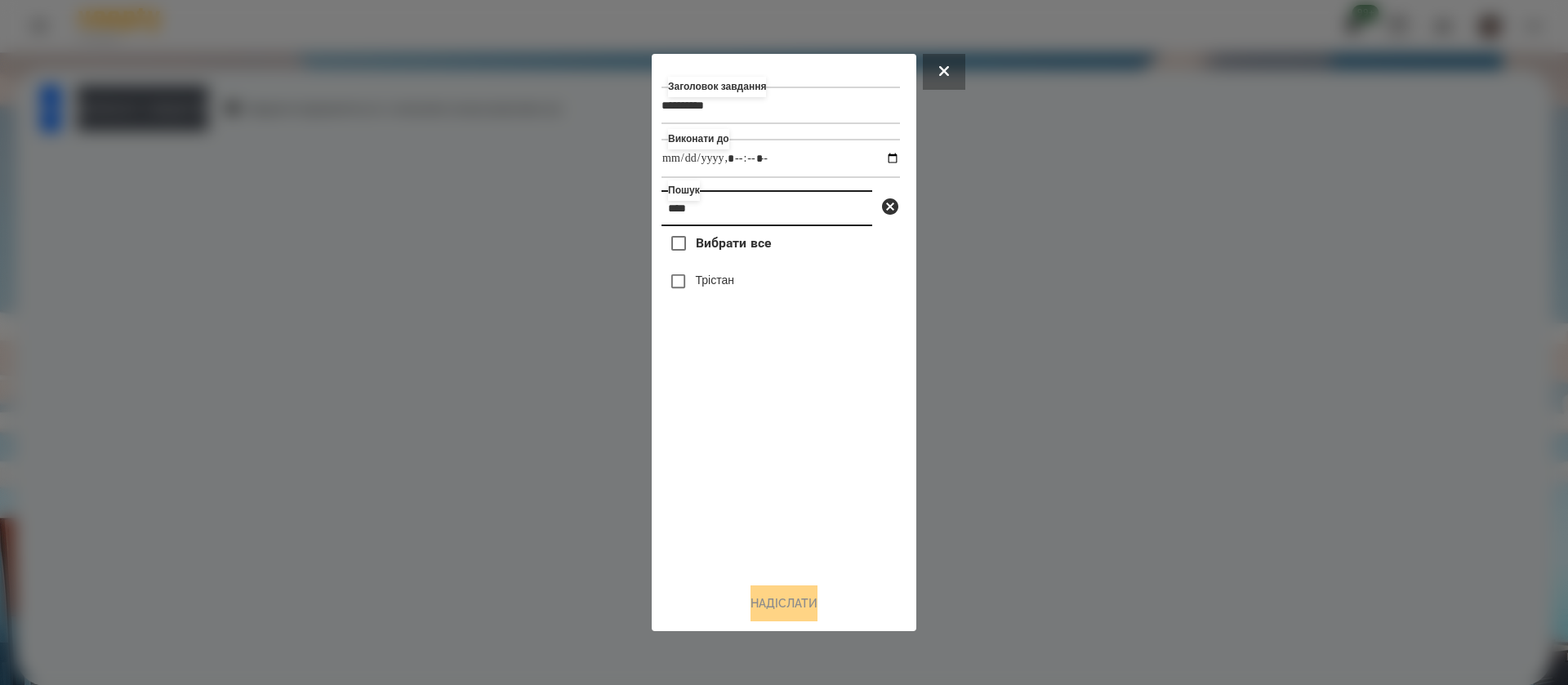
type input "****"
click at [763, 602] on button "Надіслати" at bounding box center [784, 603] width 67 height 36
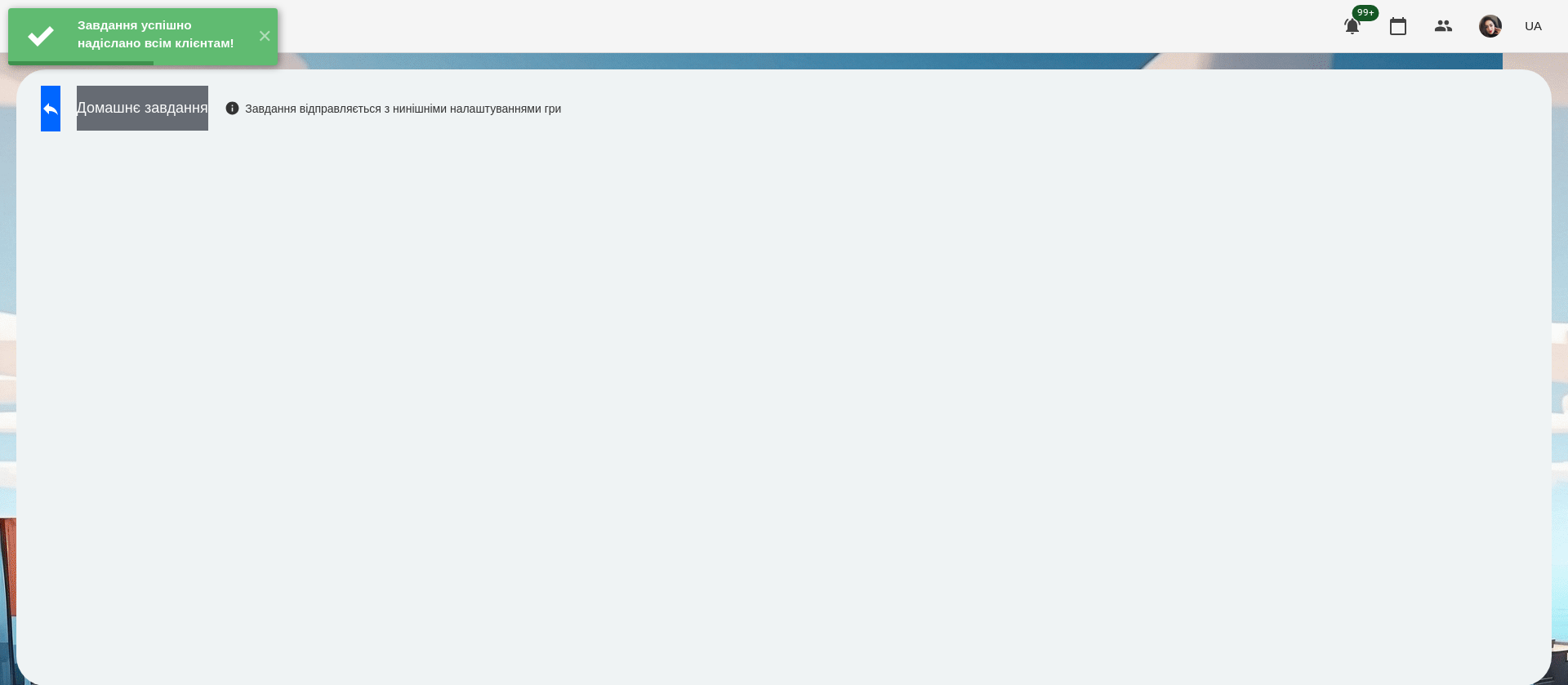
click at [190, 114] on button "Домашнє завдання" at bounding box center [142, 108] width 132 height 45
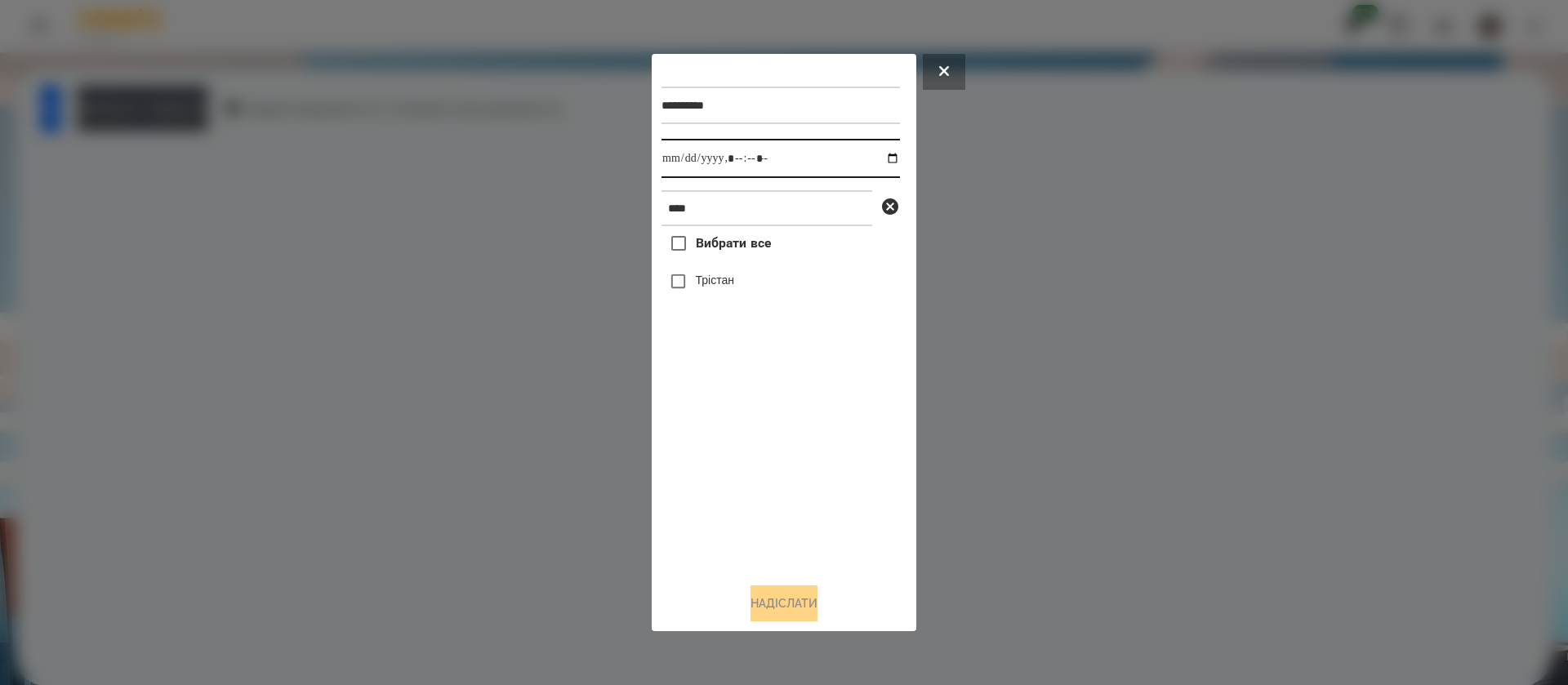
drag, startPoint x: 680, startPoint y: 150, endPoint x: 680, endPoint y: 160, distance: 10.0
click at [680, 160] on input "datetime-local" at bounding box center [781, 159] width 239 height 39
type input "**********"
click at [700, 282] on label "Трістан" at bounding box center [715, 280] width 38 height 16
click at [752, 603] on button "Надіслати" at bounding box center [784, 603] width 67 height 36
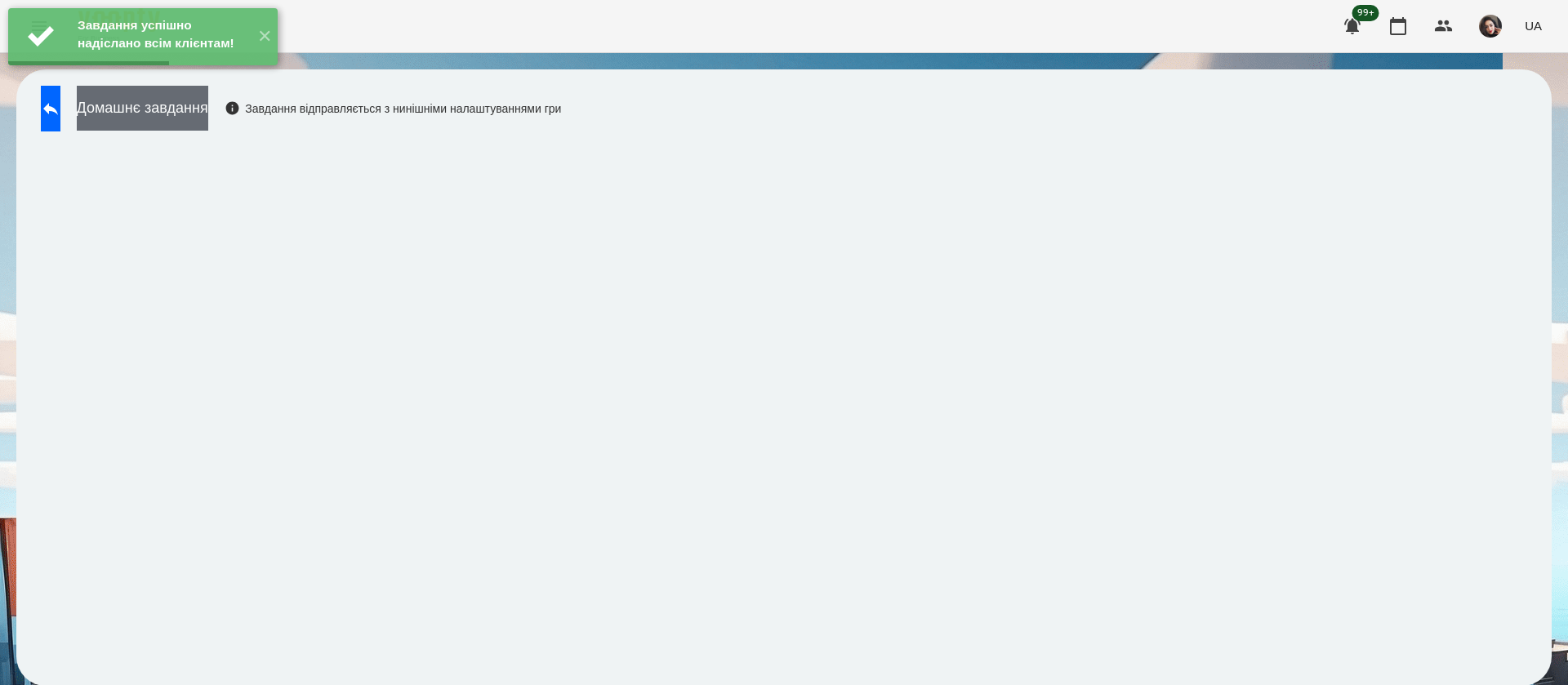
click at [208, 108] on button "Домашнє завдання" at bounding box center [142, 108] width 132 height 45
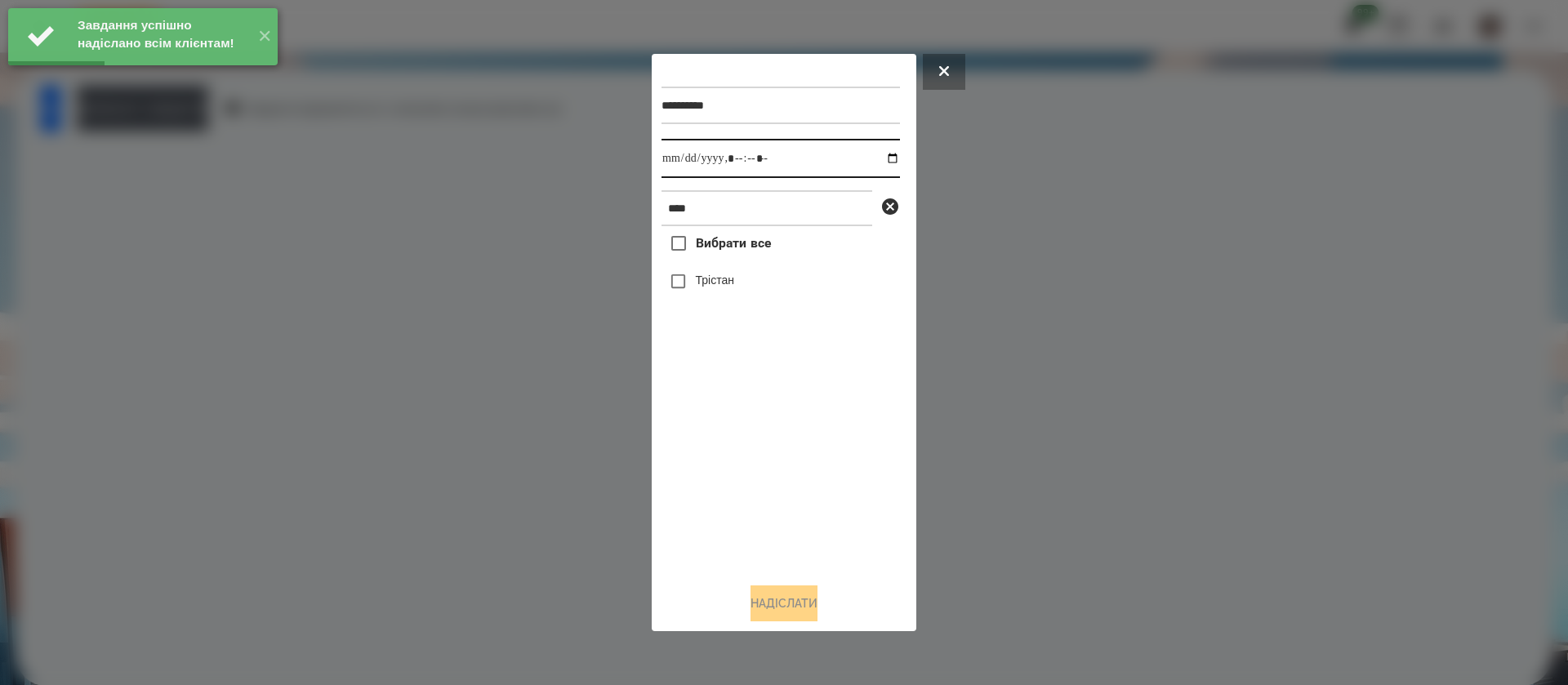
click at [674, 156] on input "datetime-local" at bounding box center [781, 159] width 239 height 39
type input "**********"
click at [696, 279] on label "Трістан" at bounding box center [715, 280] width 38 height 16
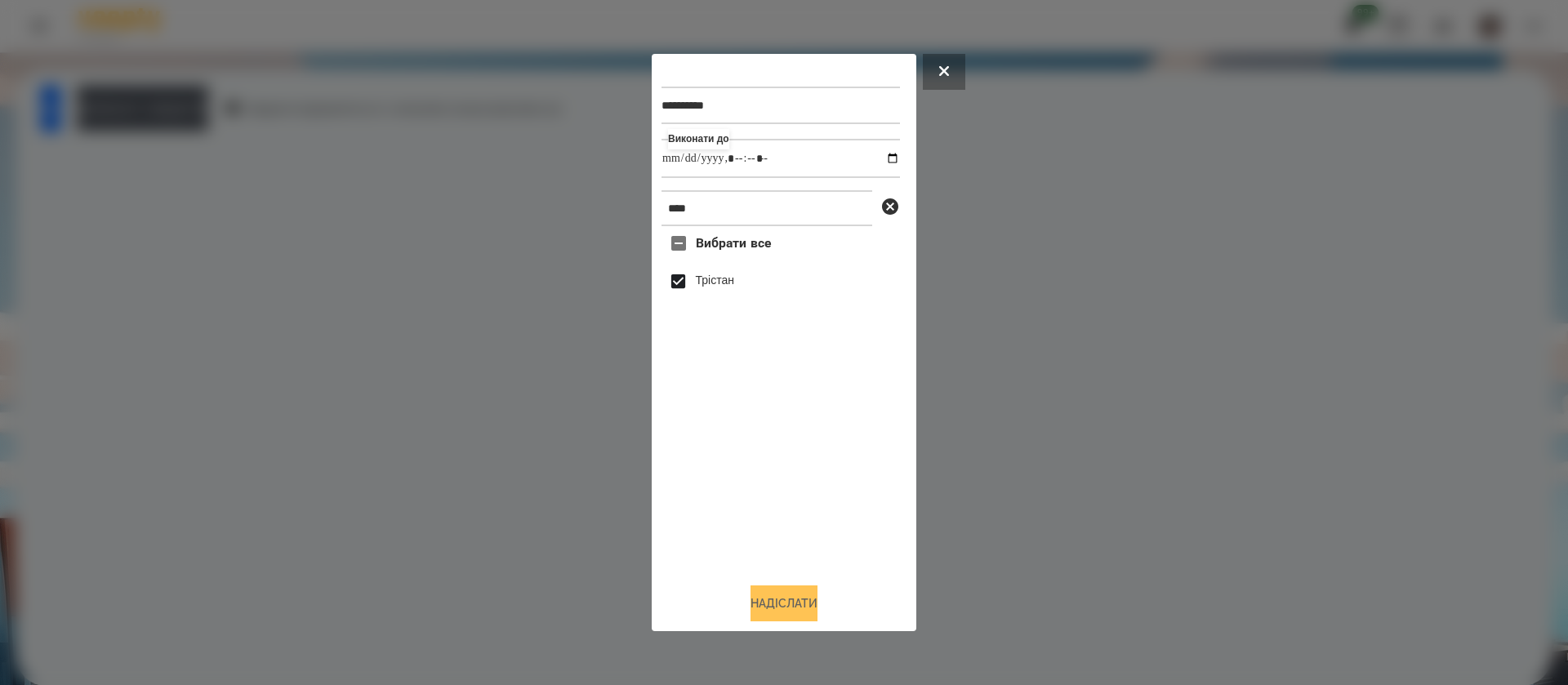
click at [769, 610] on button "Надіслати" at bounding box center [784, 603] width 67 height 36
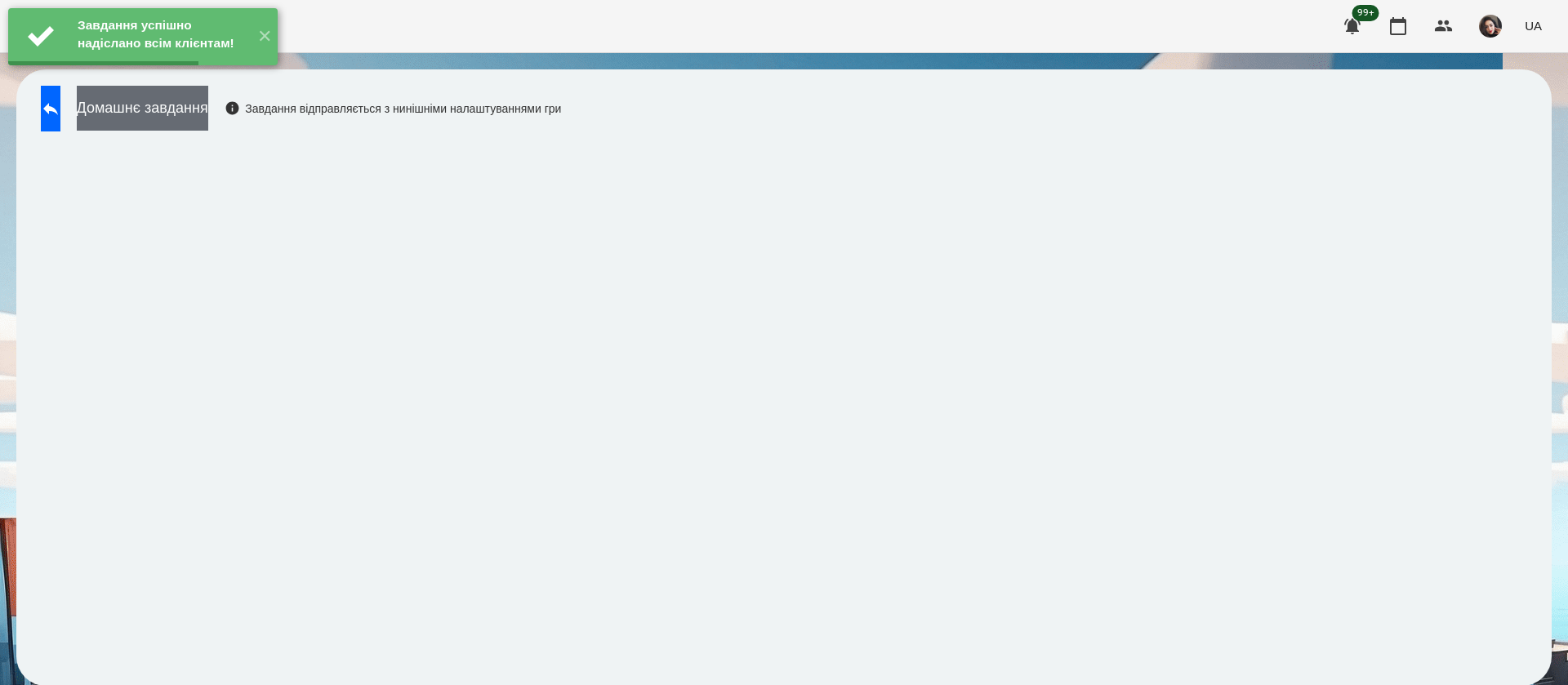
click at [208, 119] on button "Домашнє завдання" at bounding box center [142, 108] width 132 height 45
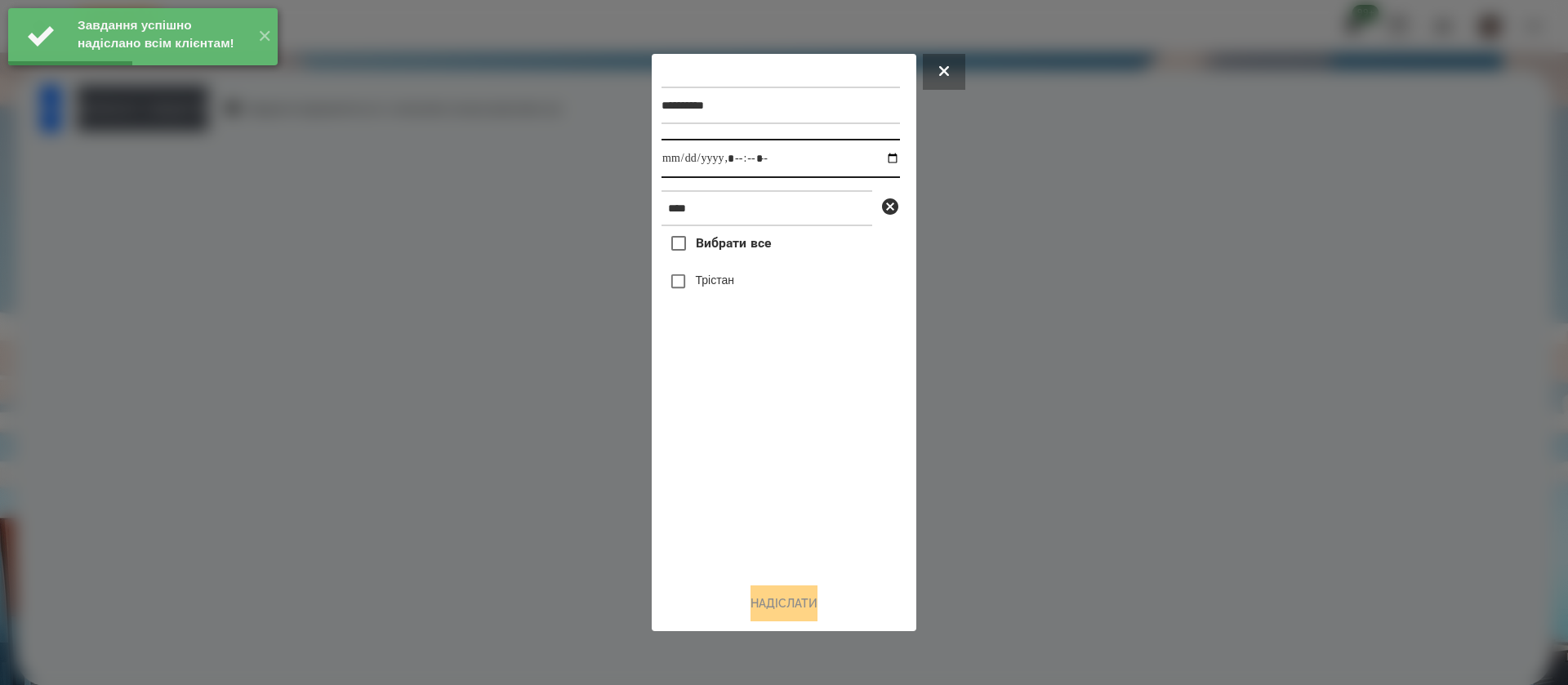
click at [675, 169] on input "datetime-local" at bounding box center [781, 159] width 239 height 39
type input "**********"
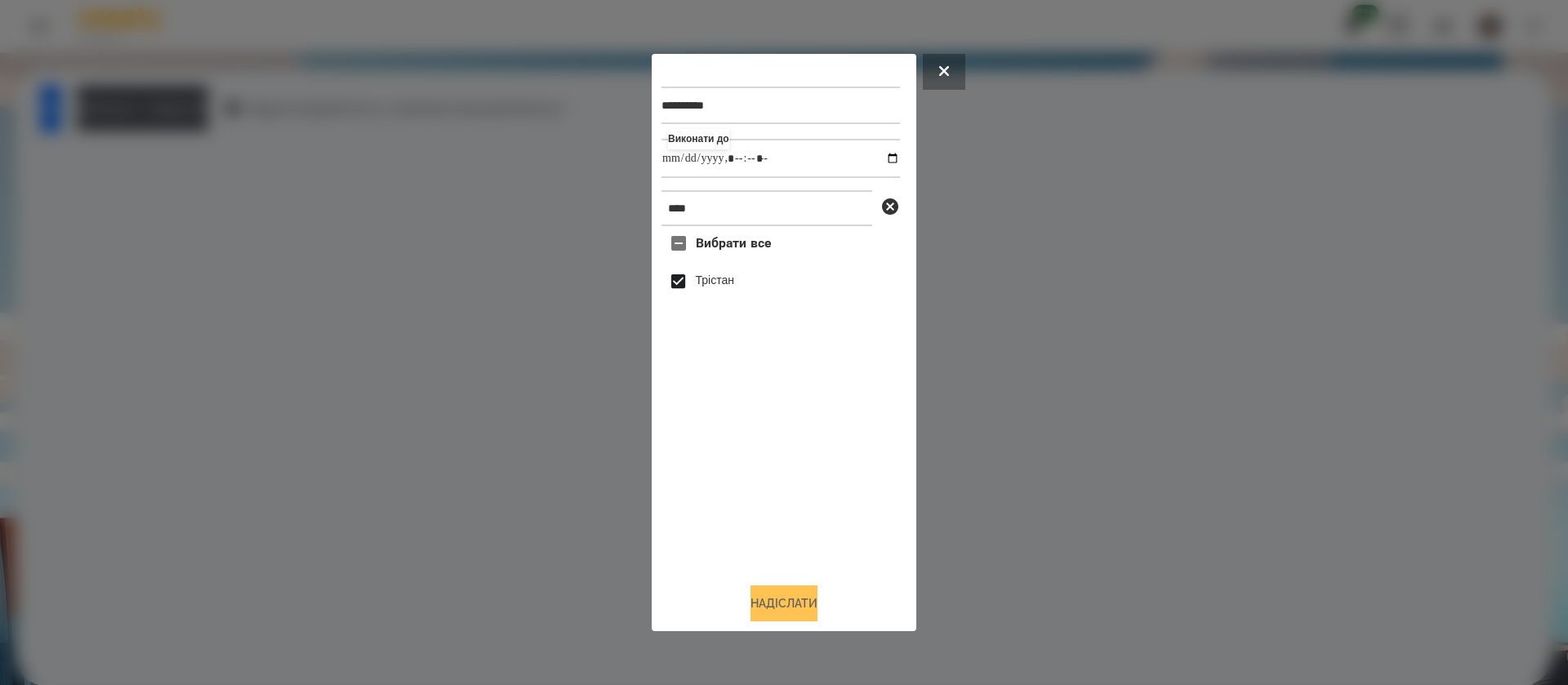
click at [765, 609] on button "Надіслати" at bounding box center [784, 603] width 67 height 36
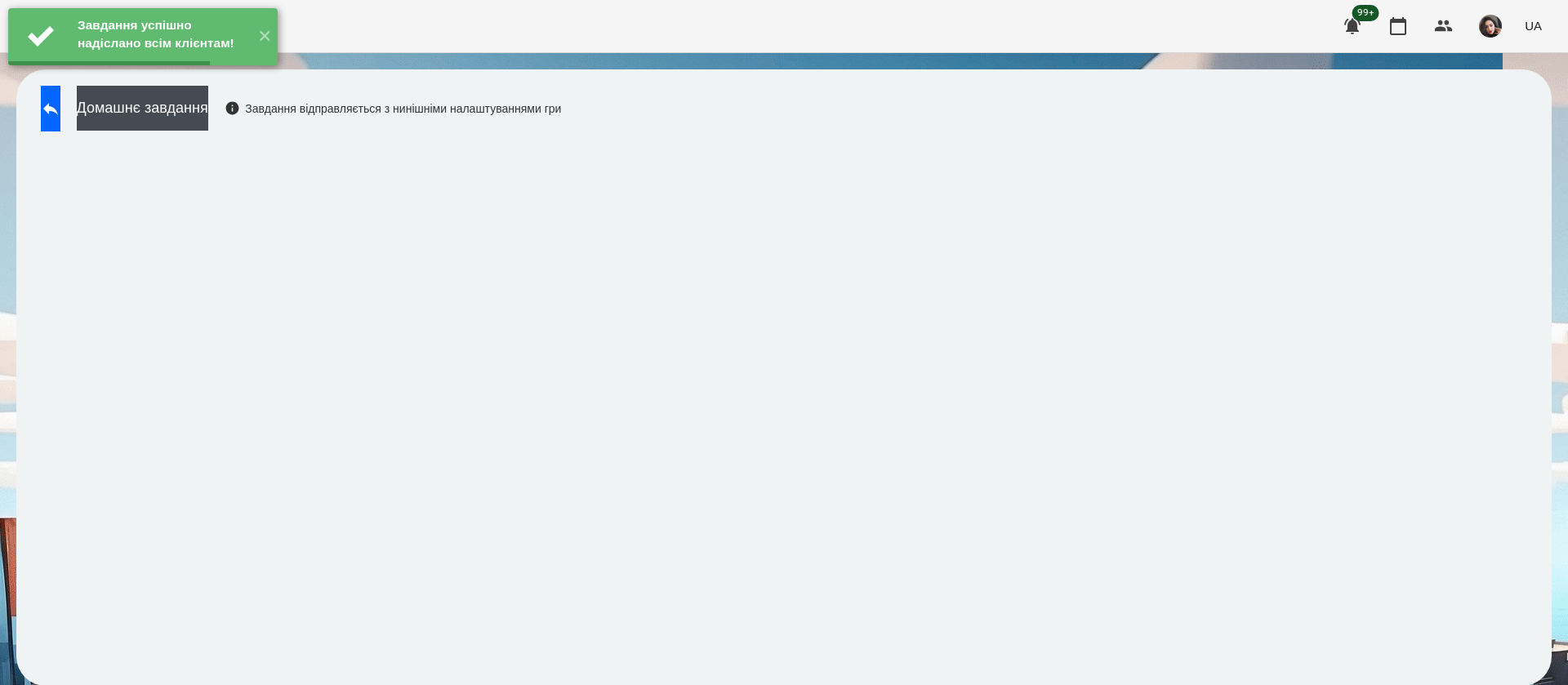
click at [208, 110] on button "Домашнє завдання" at bounding box center [142, 108] width 132 height 45
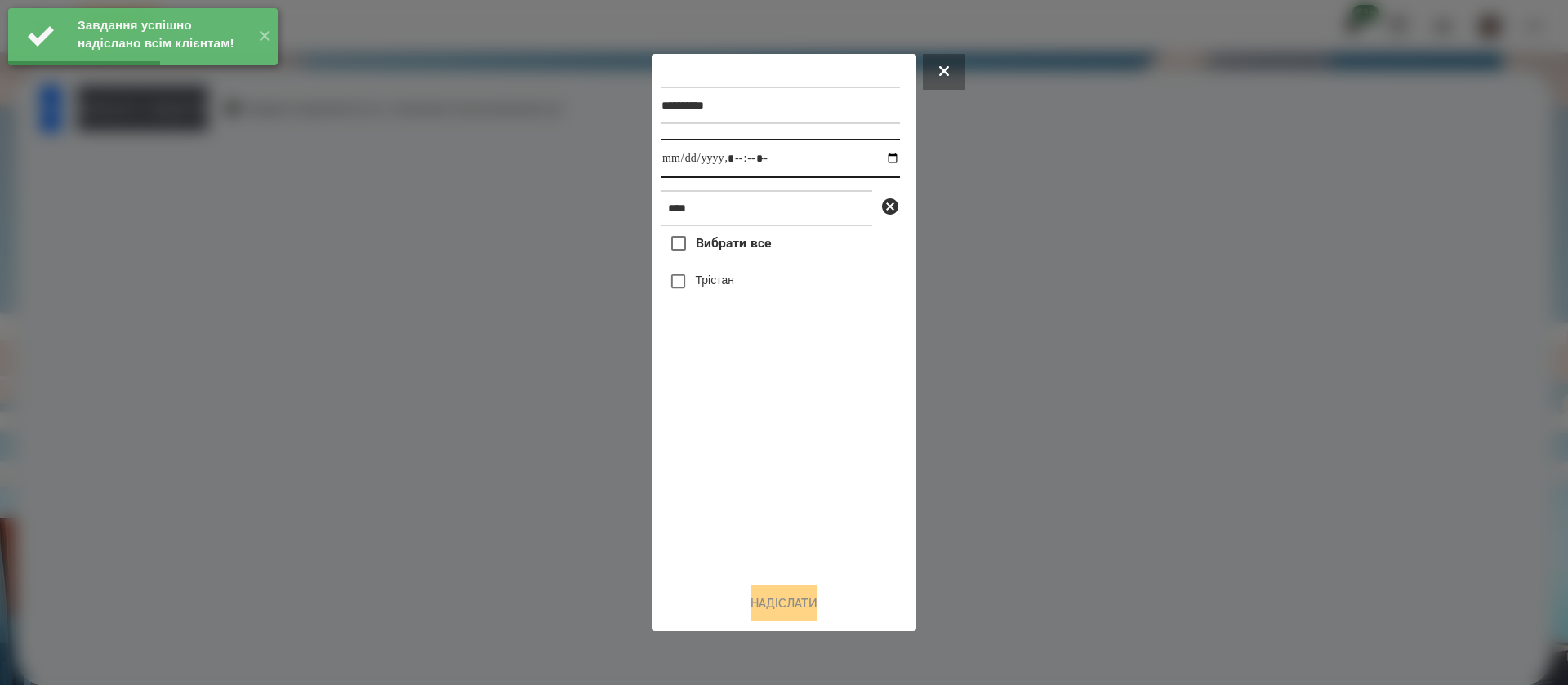
click at [668, 158] on input "datetime-local" at bounding box center [781, 159] width 239 height 39
type input "**********"
click at [696, 286] on div "Трістан" at bounding box center [781, 282] width 239 height 34
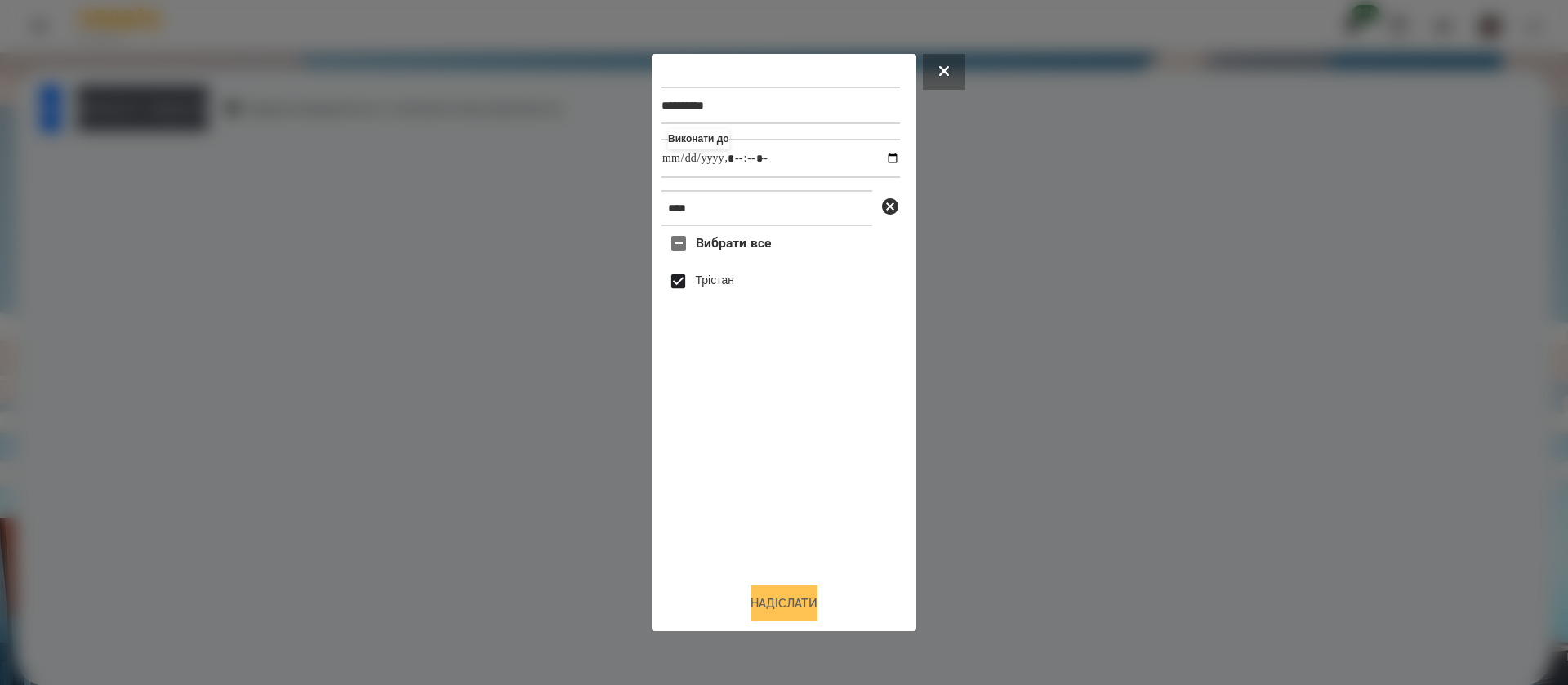
click at [763, 611] on button "Надіслати" at bounding box center [784, 603] width 67 height 36
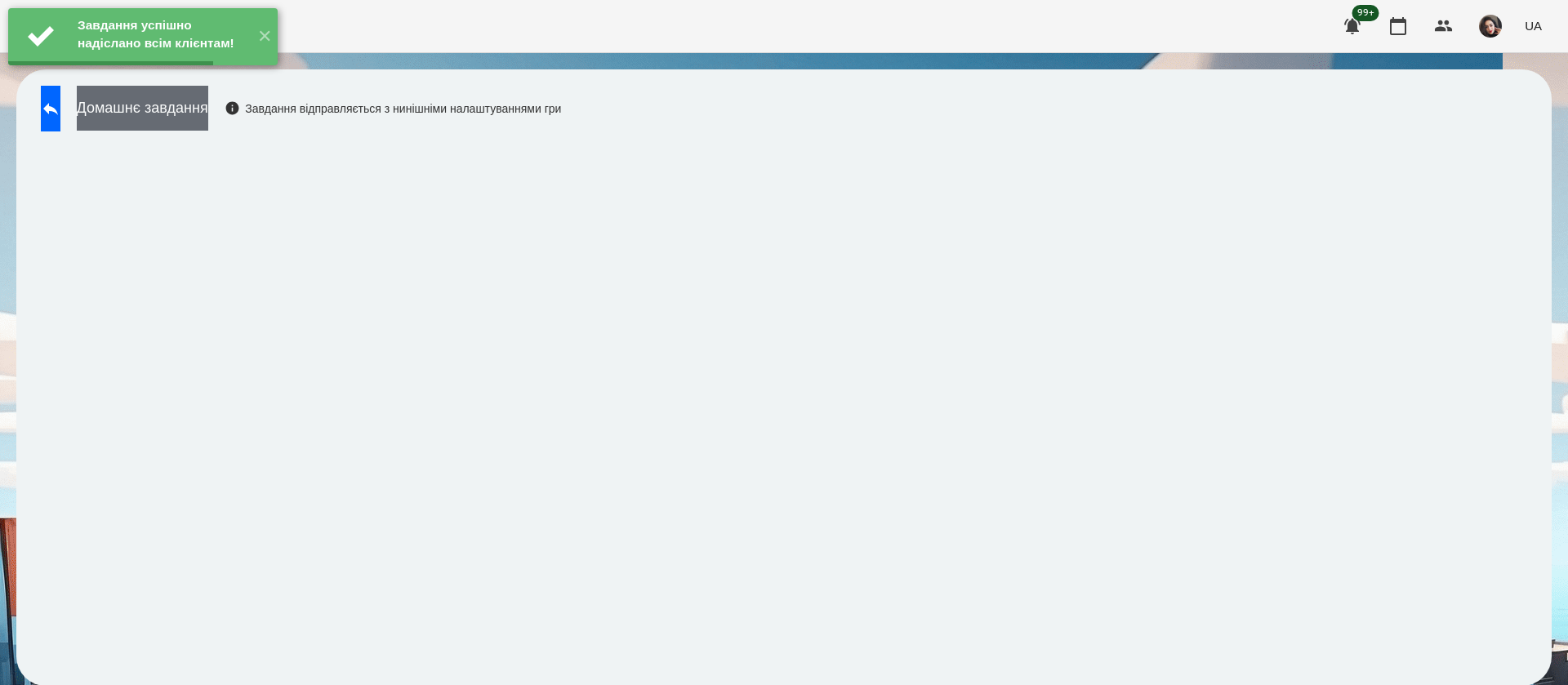
click at [208, 102] on button "Домашнє завдання" at bounding box center [142, 108] width 132 height 45
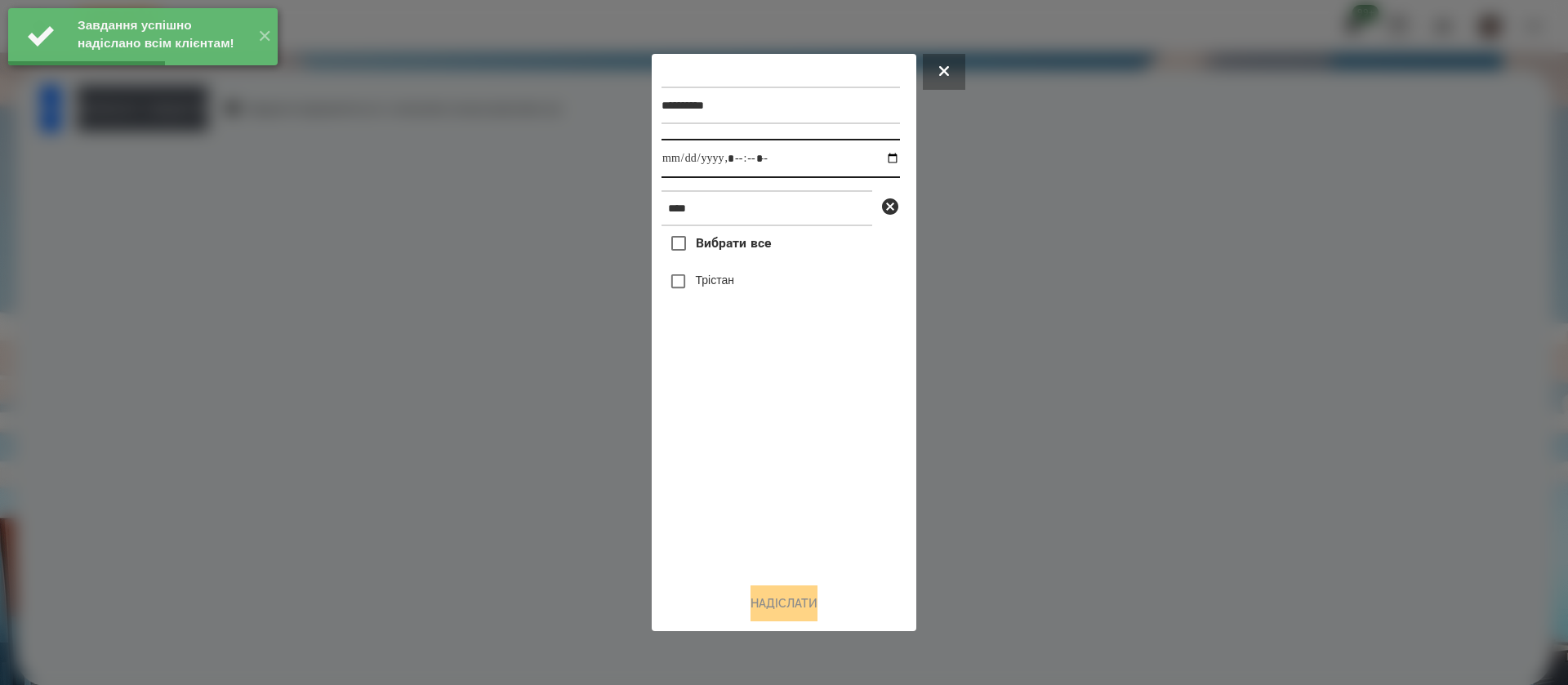
click at [667, 158] on input "datetime-local" at bounding box center [781, 159] width 239 height 39
type input "**********"
click at [760, 611] on button "Надіслати" at bounding box center [784, 603] width 67 height 36
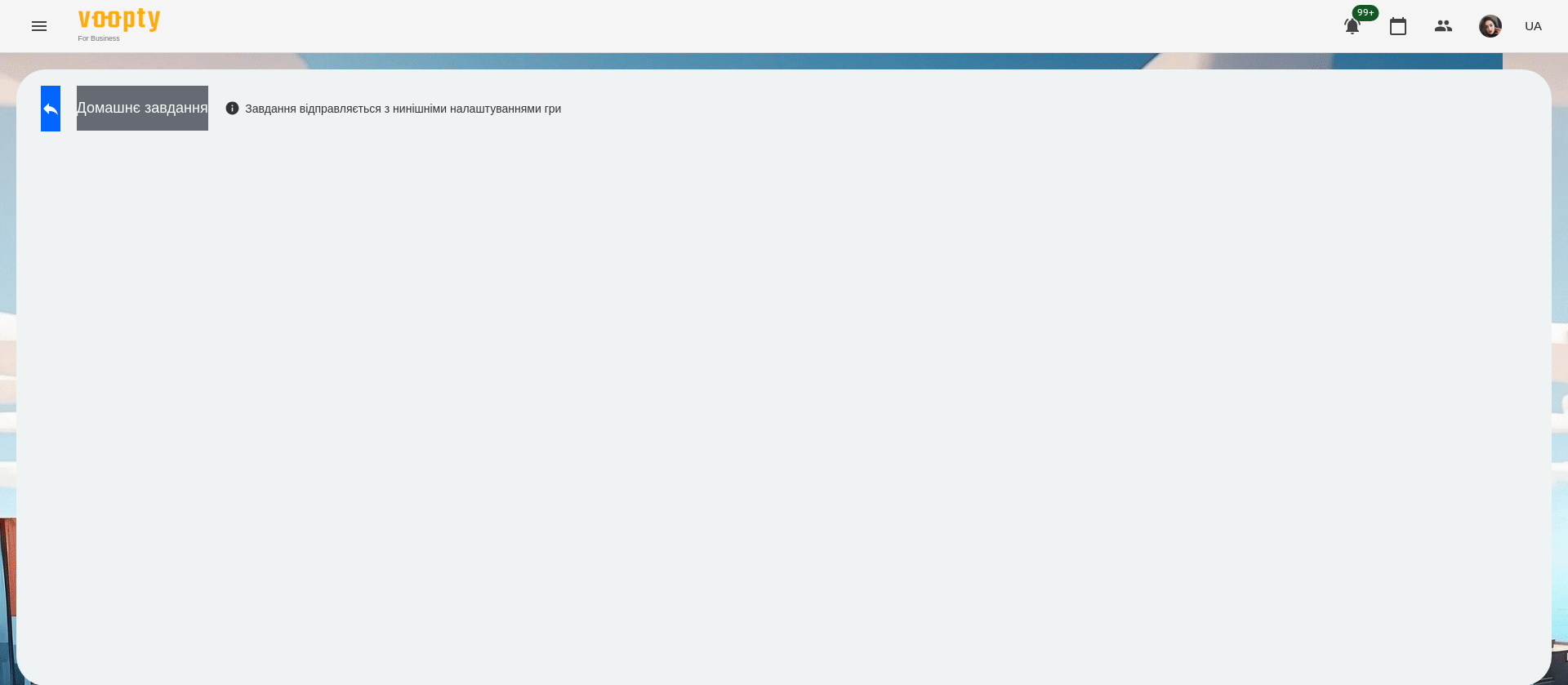
click at [208, 120] on button "Домашнє завдання" at bounding box center [142, 108] width 132 height 45
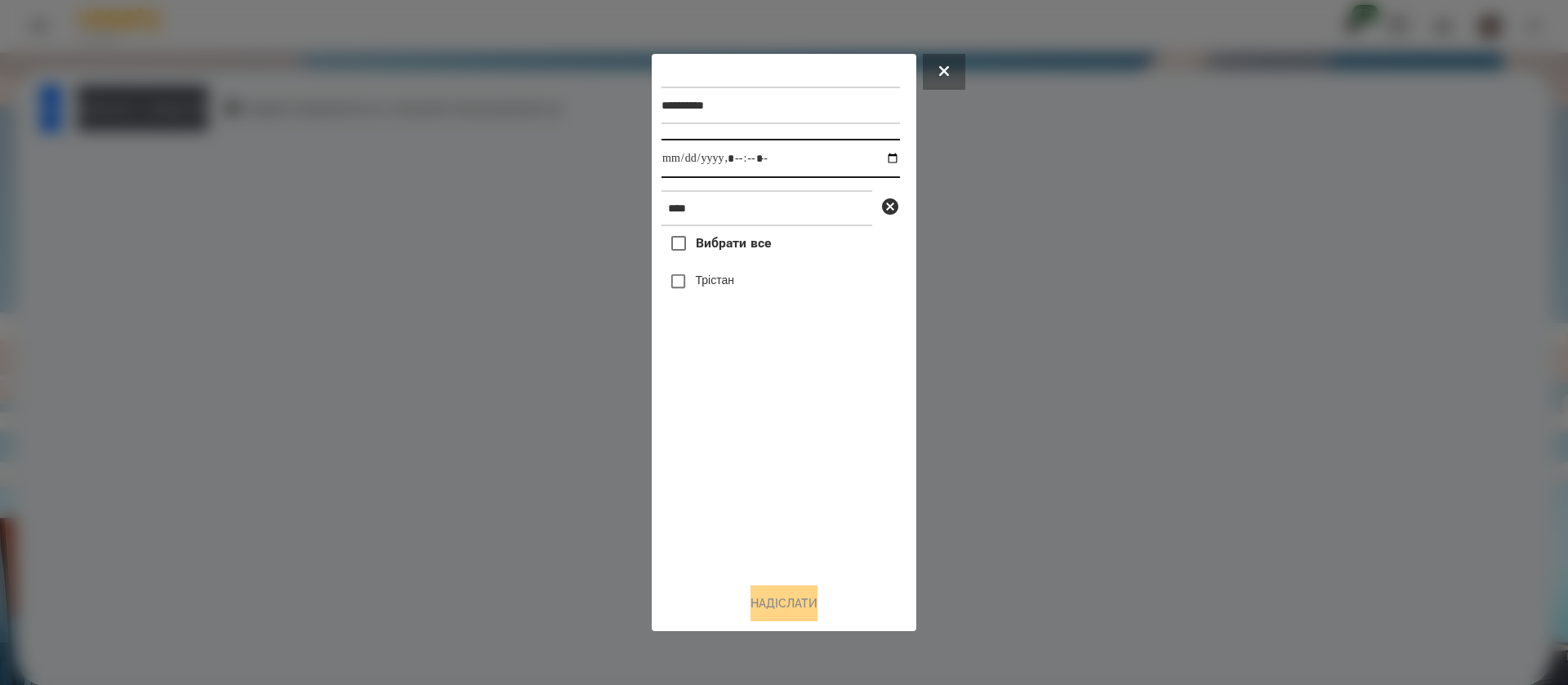
click at [665, 159] on input "datetime-local" at bounding box center [781, 159] width 239 height 39
type input "**********"
click at [699, 284] on label "Трістан" at bounding box center [715, 280] width 38 height 16
click at [759, 602] on button "Надіслати" at bounding box center [784, 603] width 67 height 36
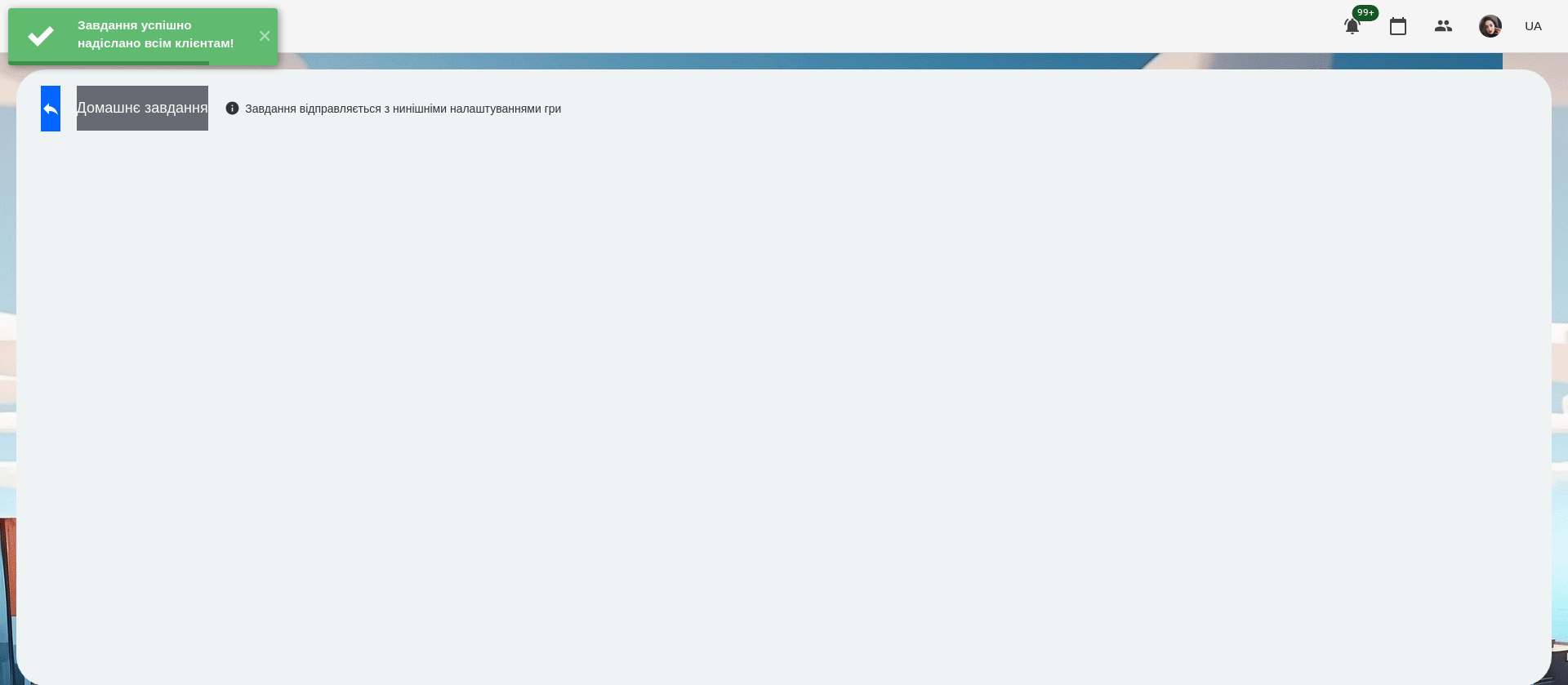
click at [208, 105] on button "Домашнє завдання" at bounding box center [142, 108] width 132 height 45
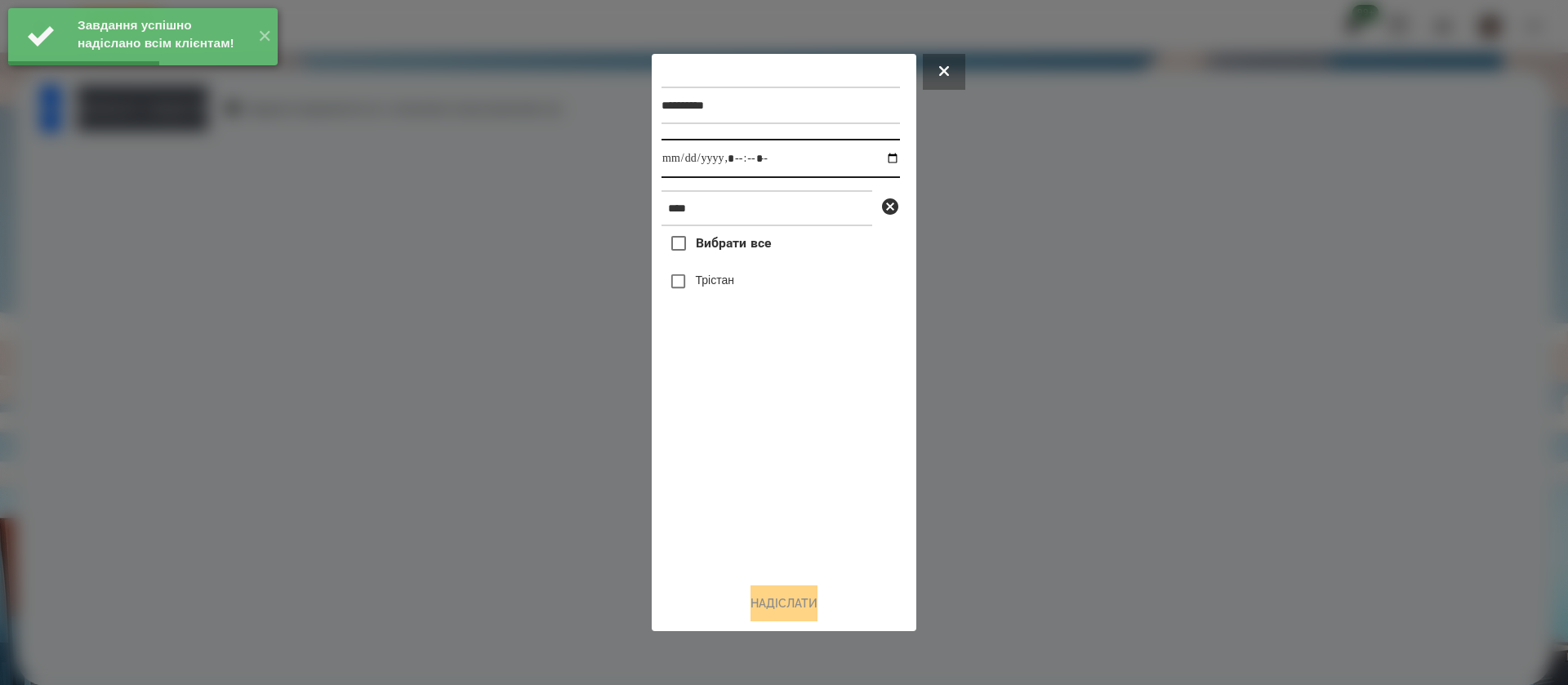
click at [676, 169] on input "datetime-local" at bounding box center [781, 159] width 239 height 39
type input "**********"
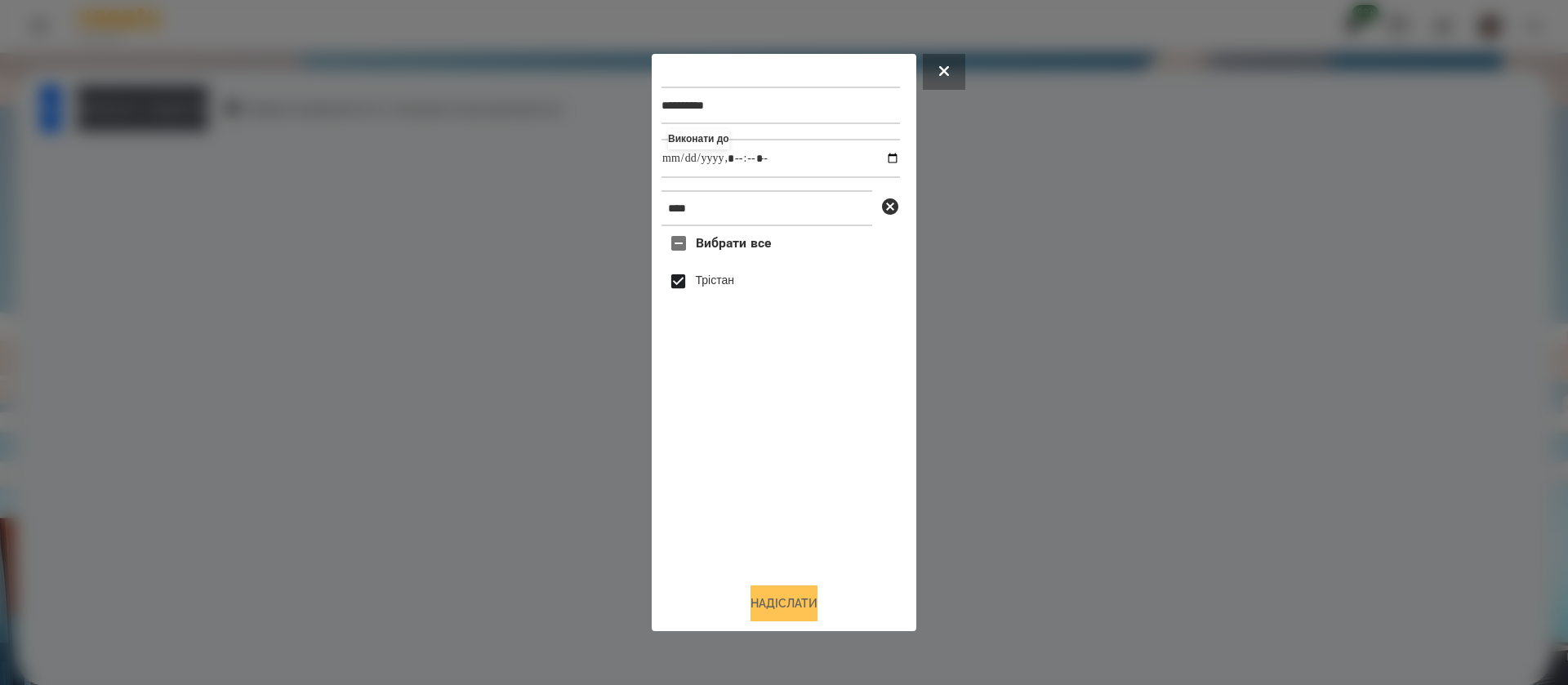
click at [761, 600] on button "Надіслати" at bounding box center [784, 603] width 67 height 36
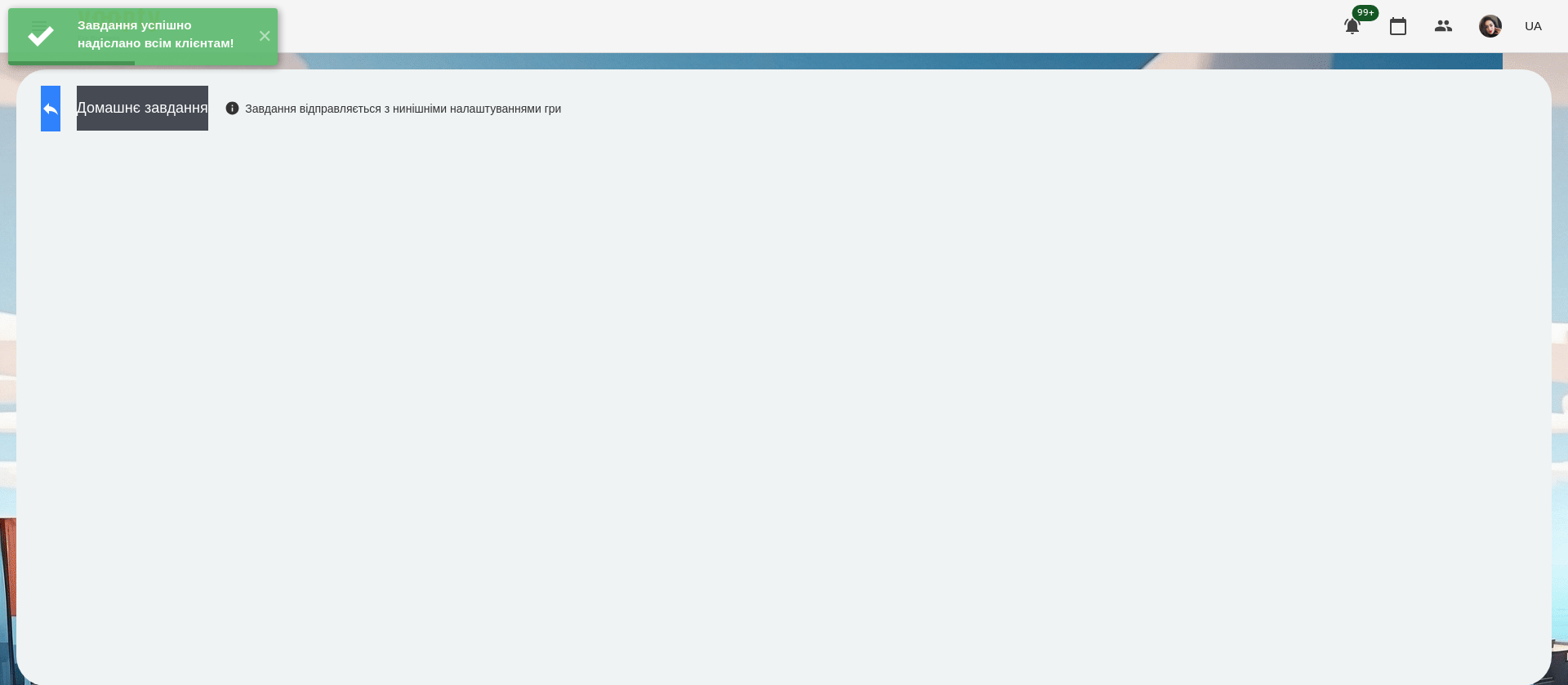
click at [56, 130] on button at bounding box center [51, 109] width 20 height 46
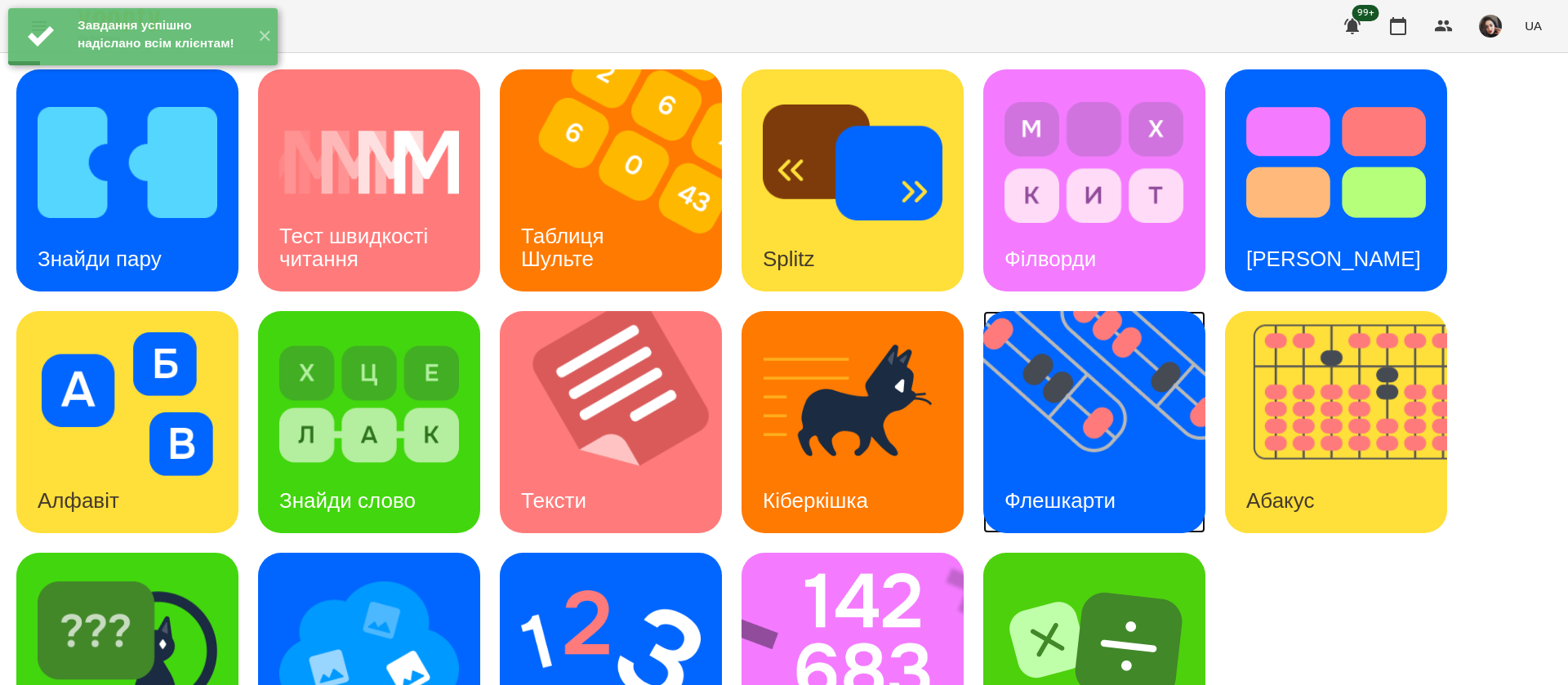
click at [1127, 441] on img at bounding box center [1104, 423] width 243 height 222
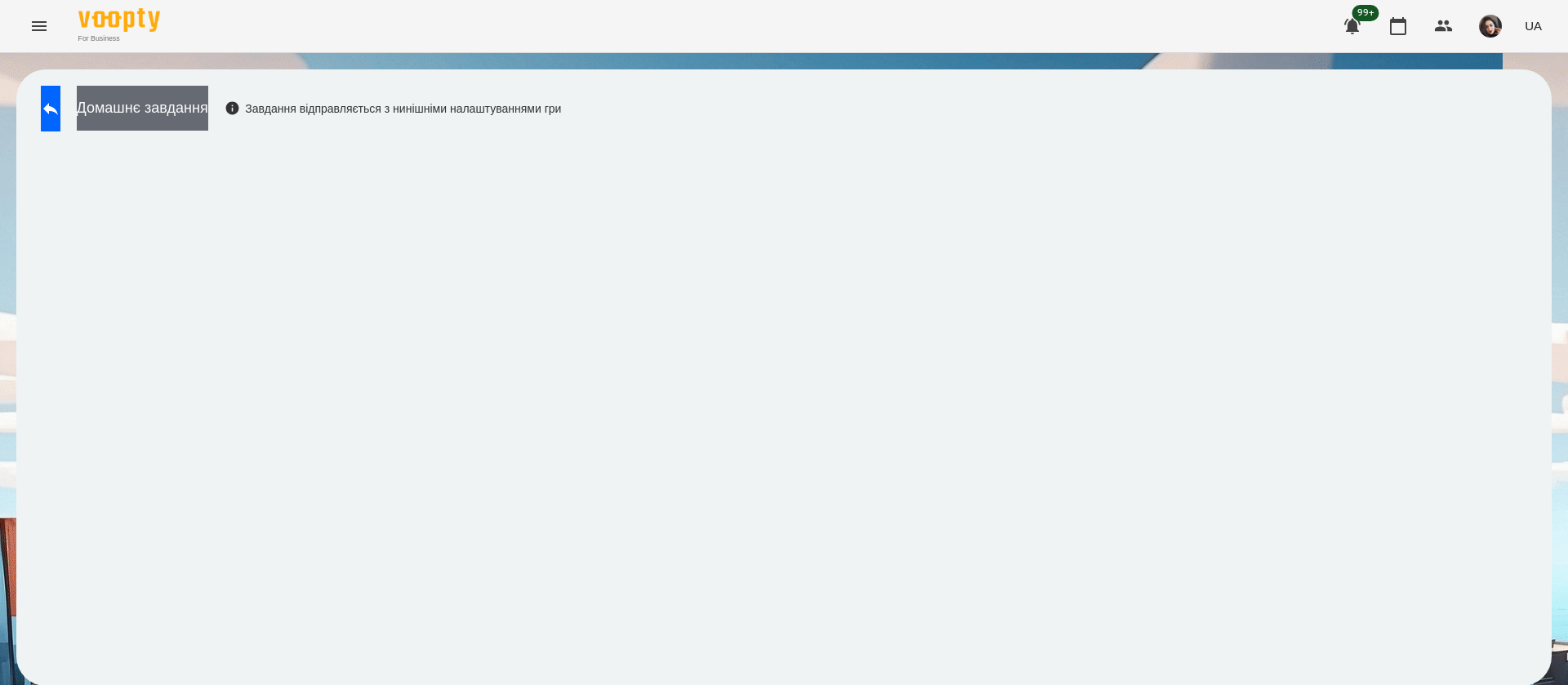
click at [208, 112] on button "Домашнє завдання" at bounding box center [142, 108] width 132 height 45
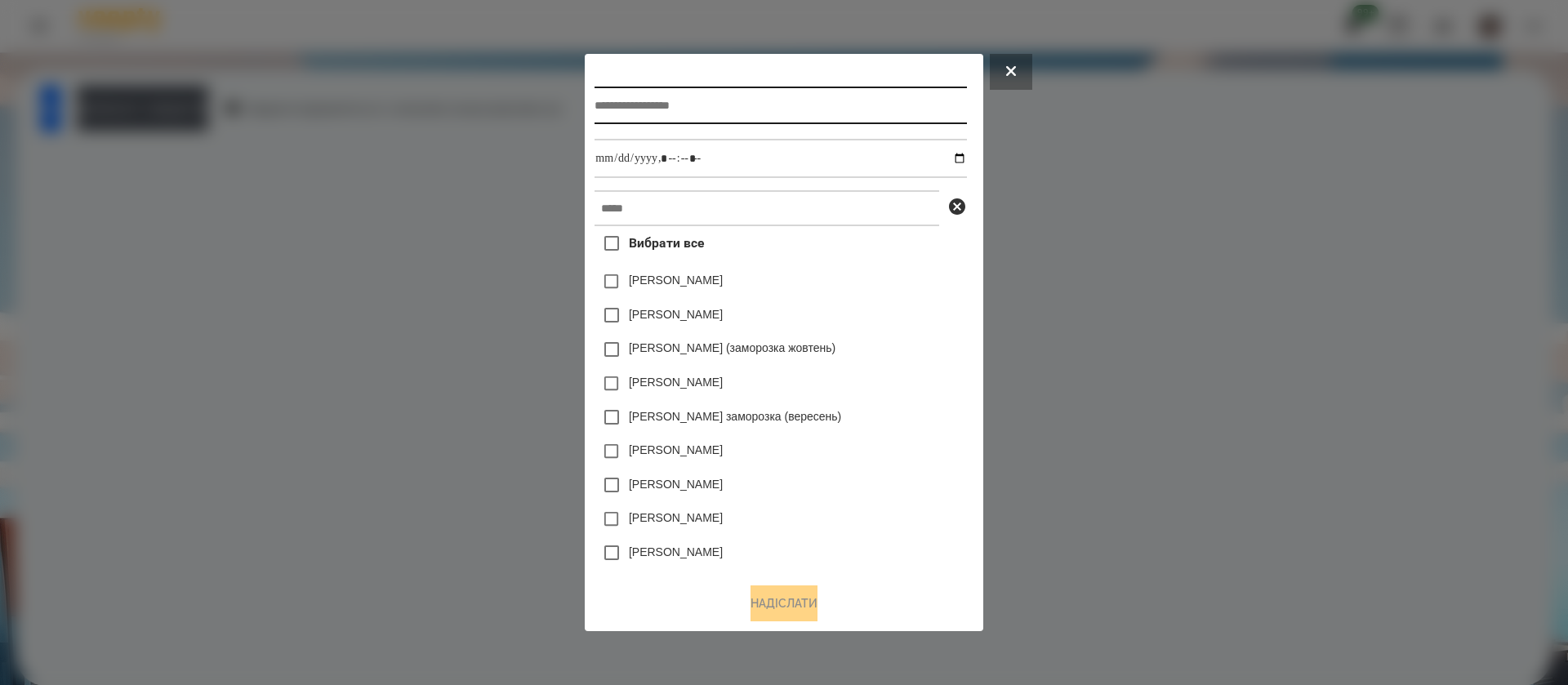
click at [622, 105] on input "text" at bounding box center [780, 105] width 372 height 38
type input "**********"
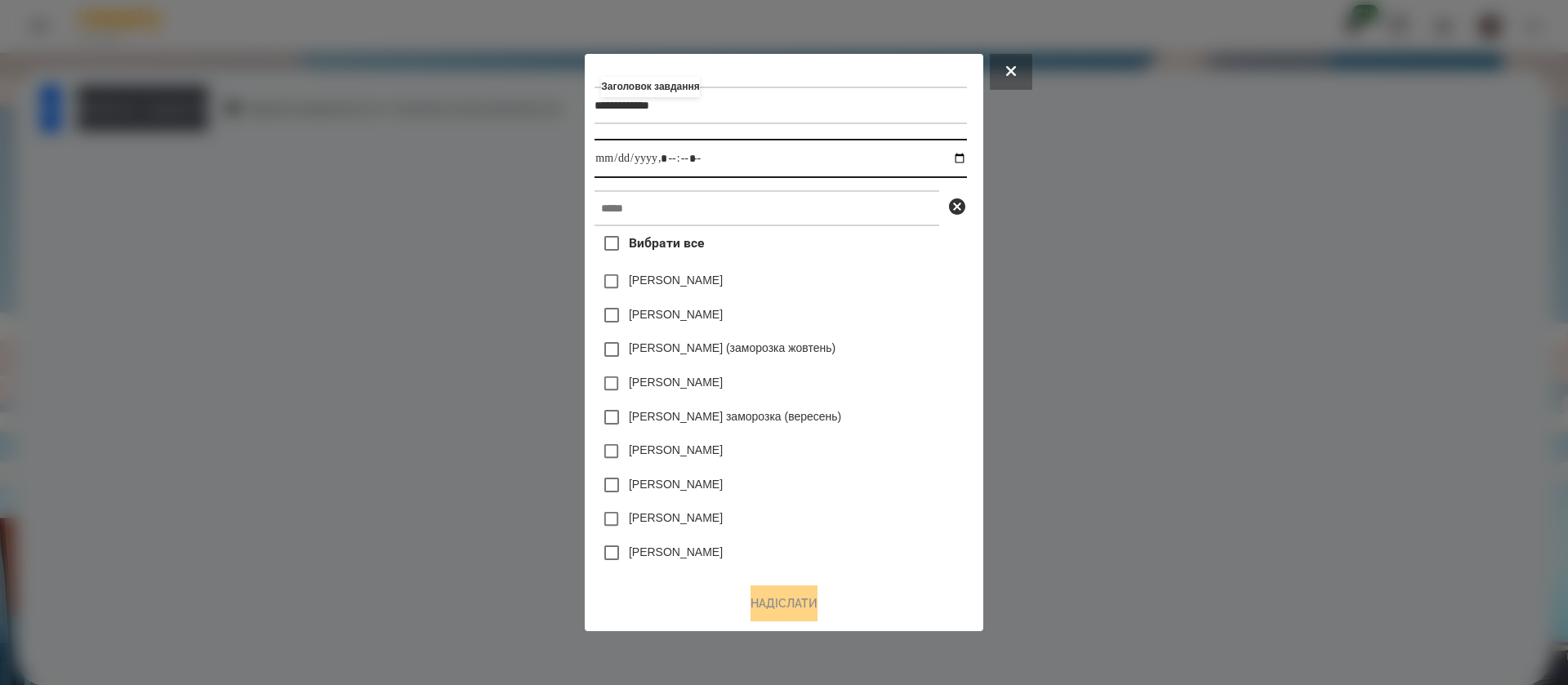
click at [965, 167] on input "datetime-local" at bounding box center [780, 159] width 372 height 39
click at [966, 163] on input "datetime-local" at bounding box center [780, 159] width 372 height 39
click at [673, 155] on input "datetime-local" at bounding box center [780, 159] width 372 height 39
click at [686, 155] on input "datetime-local" at bounding box center [780, 159] width 372 height 39
type input "**********"
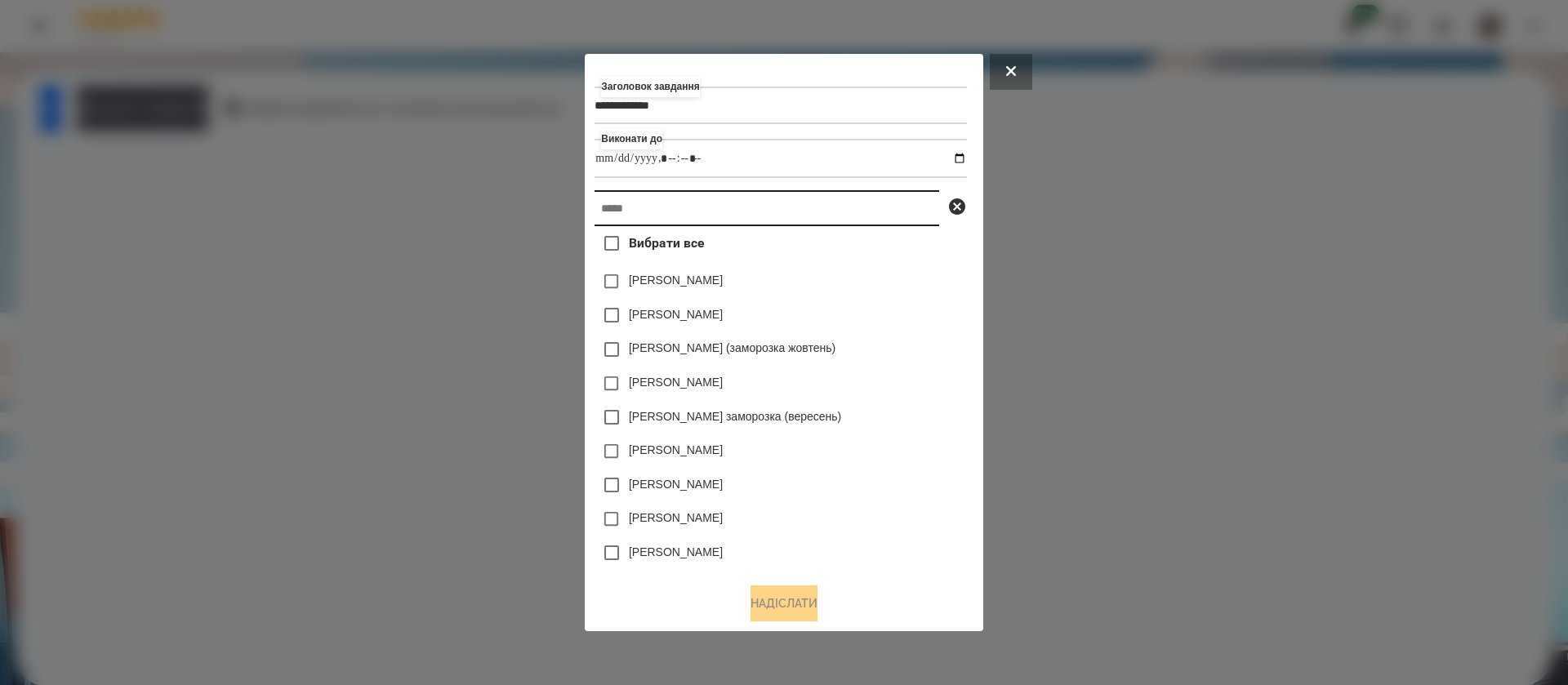
click at [697, 194] on input "text" at bounding box center [767, 208] width 345 height 36
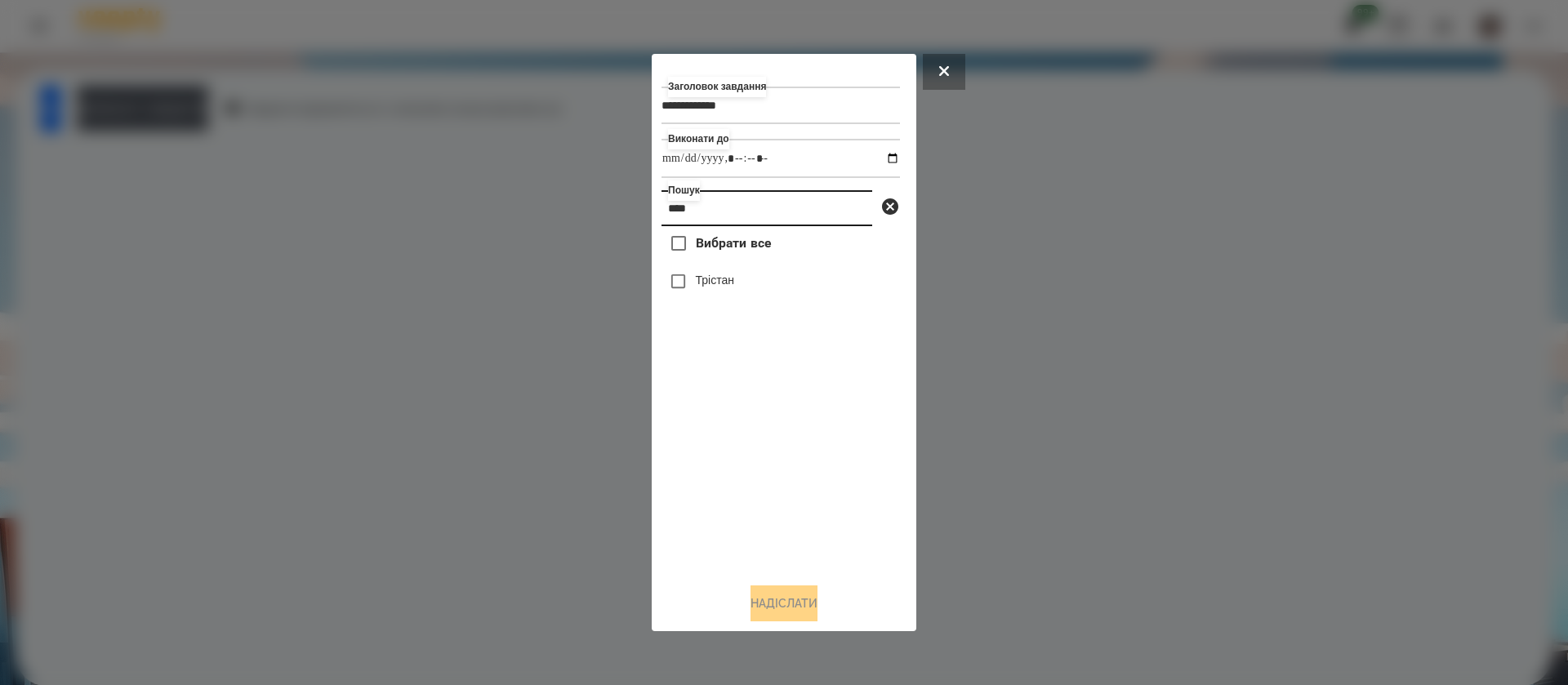
type input "****"
click at [724, 286] on label "Трістан" at bounding box center [715, 280] width 38 height 16
click at [752, 609] on button "Надіслати" at bounding box center [784, 603] width 67 height 36
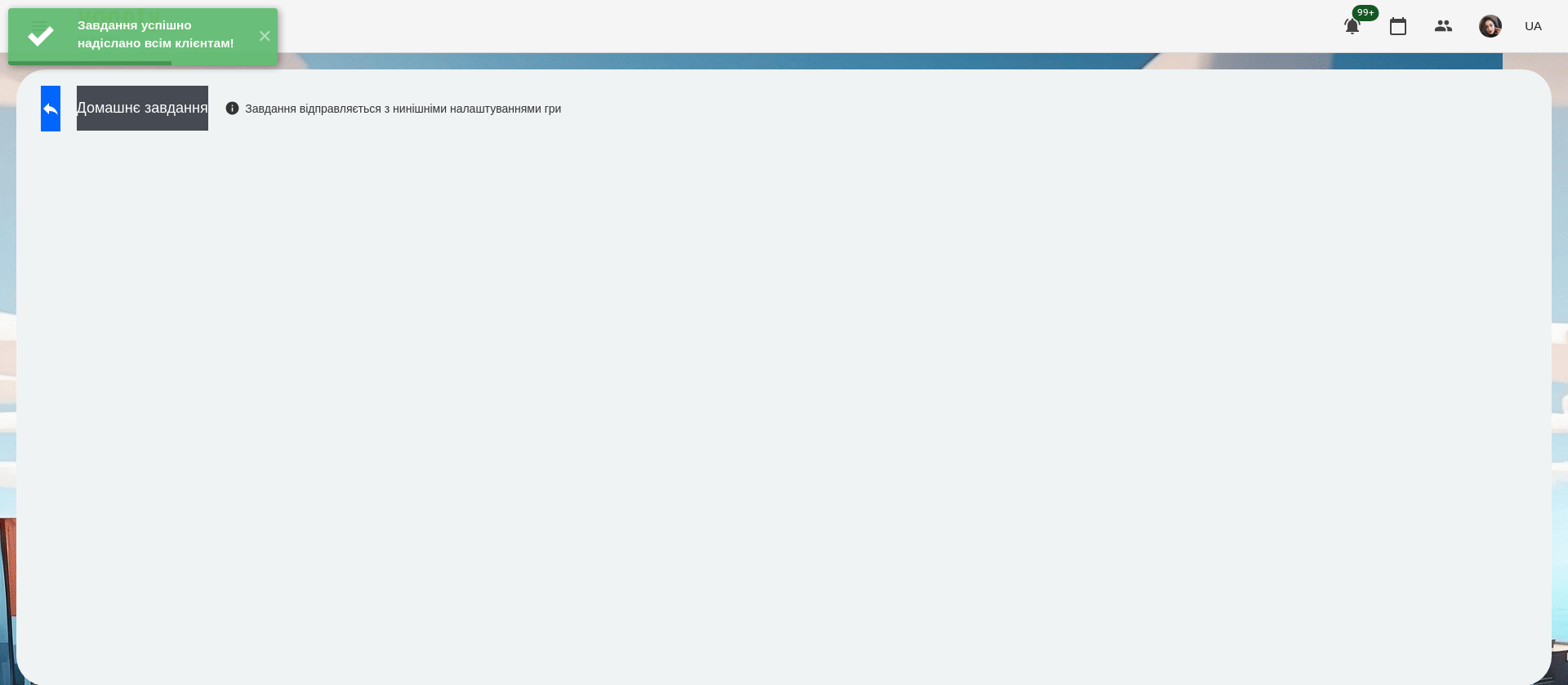
click at [224, 74] on div "Завдання успішно надіслано всім клієнтам! ✕" at bounding box center [143, 37] width 286 height 74
click at [208, 111] on button "Домашнє завдання" at bounding box center [142, 108] width 132 height 45
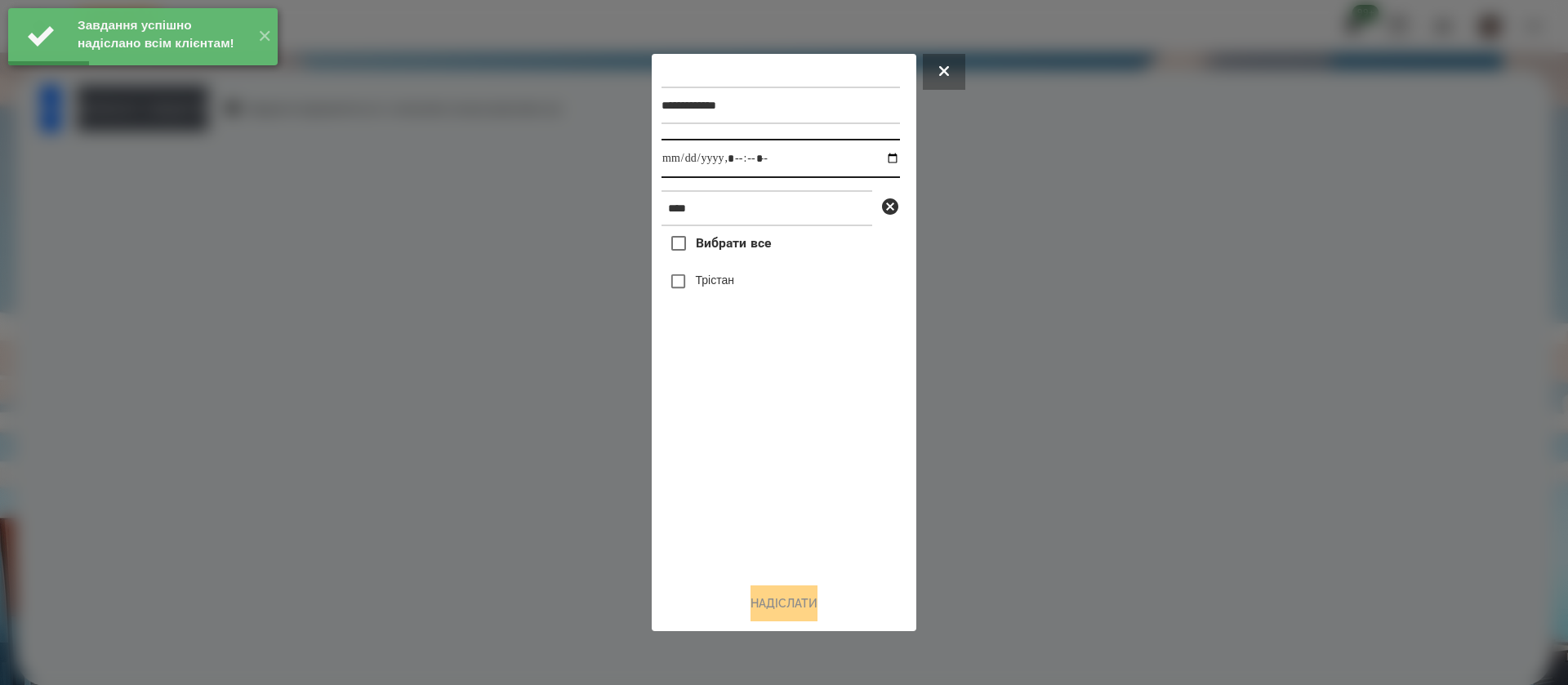
click at [686, 157] on input "datetime-local" at bounding box center [781, 159] width 239 height 39
type input "**********"
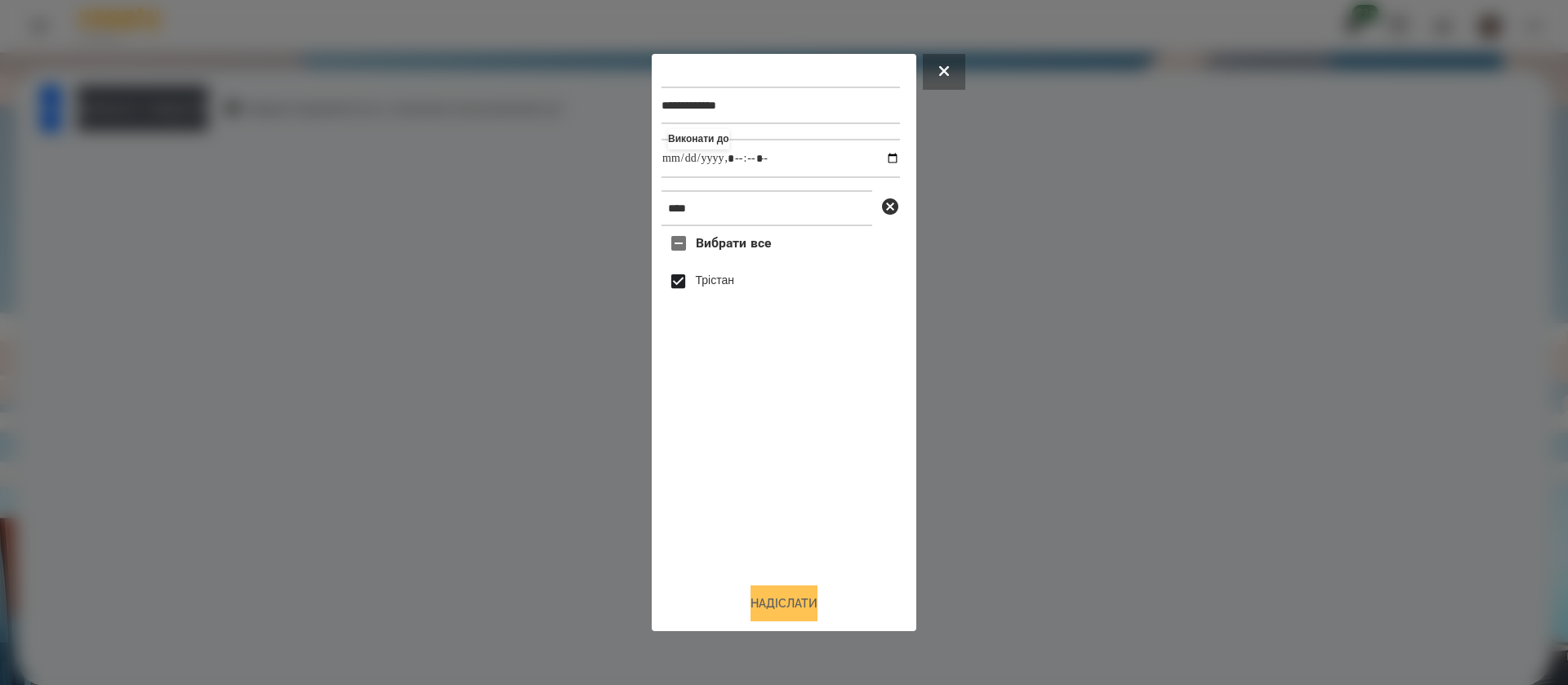
click at [775, 610] on button "Надіслати" at bounding box center [784, 603] width 67 height 36
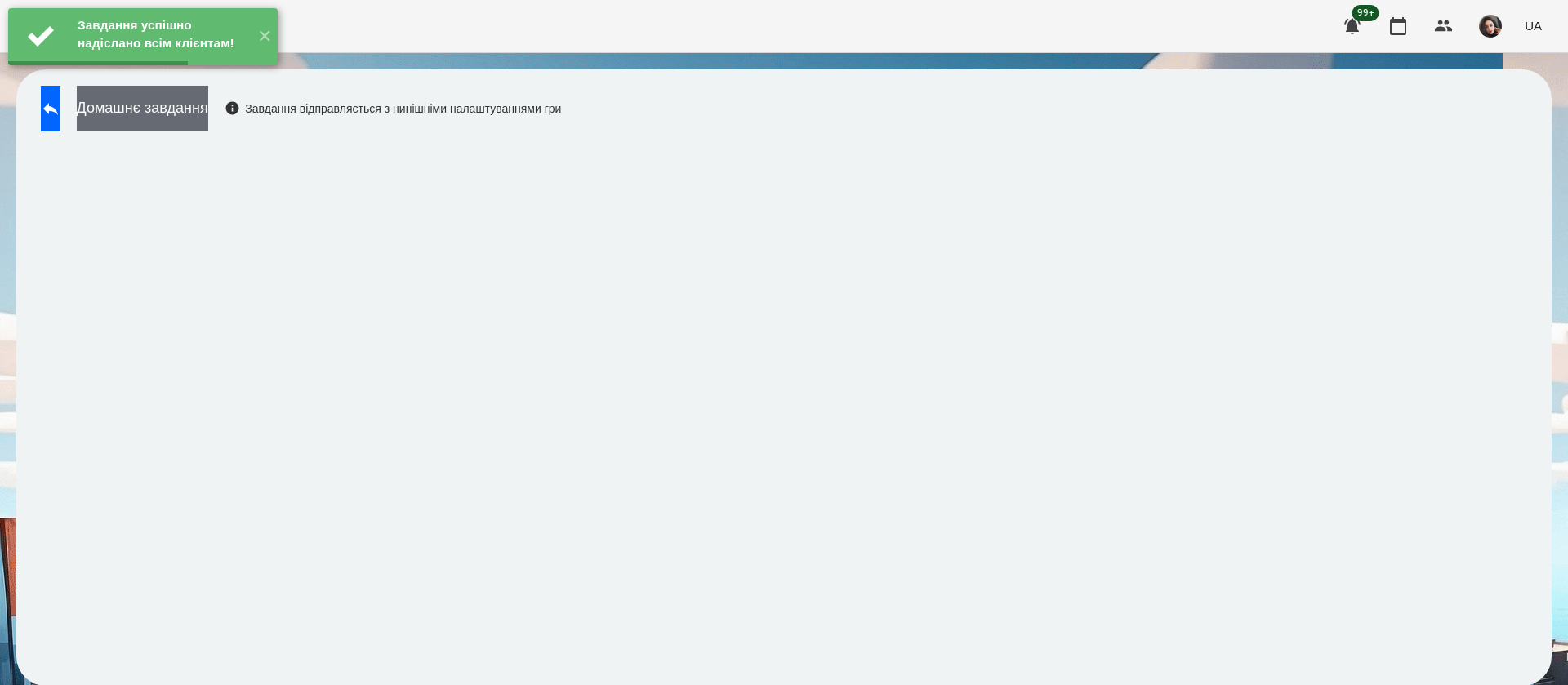
click at [199, 105] on button "Домашнє завдання" at bounding box center [142, 108] width 132 height 45
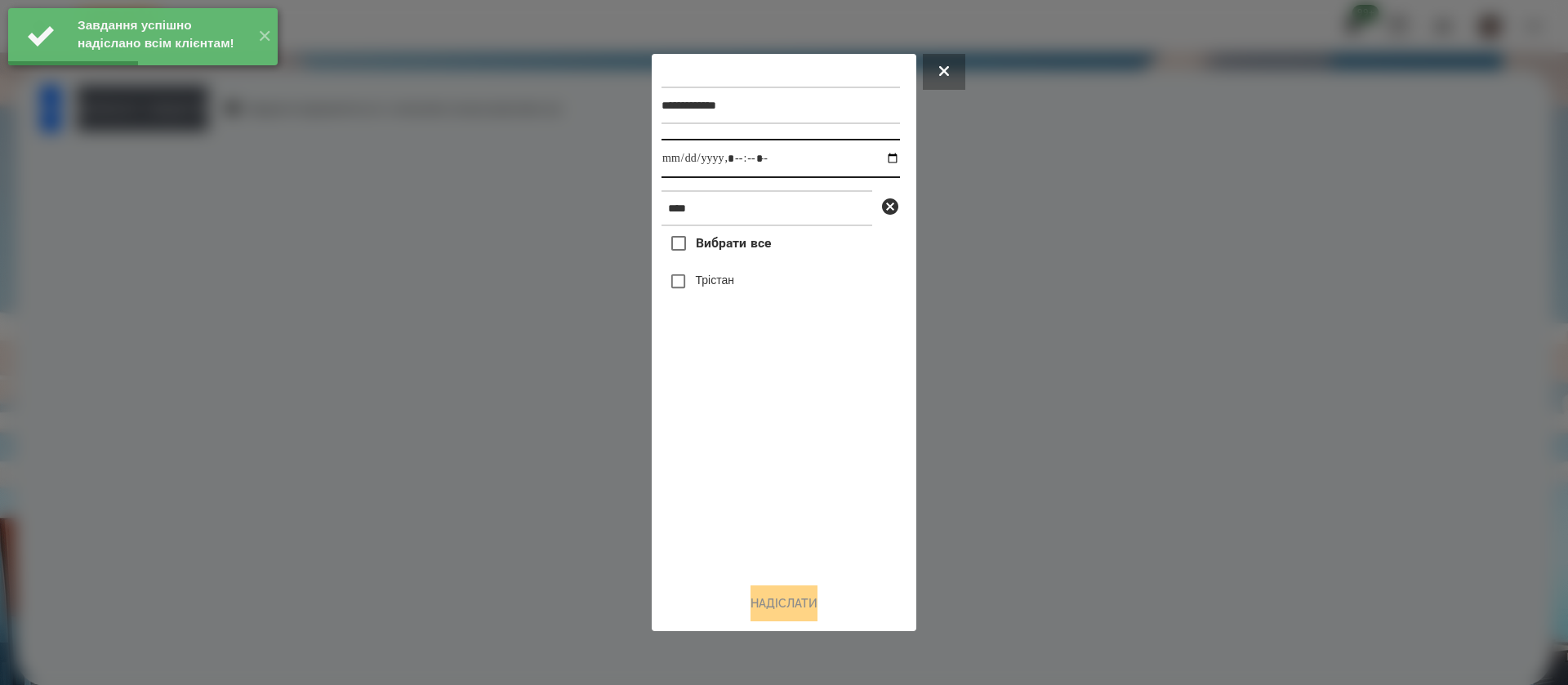
click at [679, 162] on input "datetime-local" at bounding box center [781, 159] width 239 height 39
type input "**********"
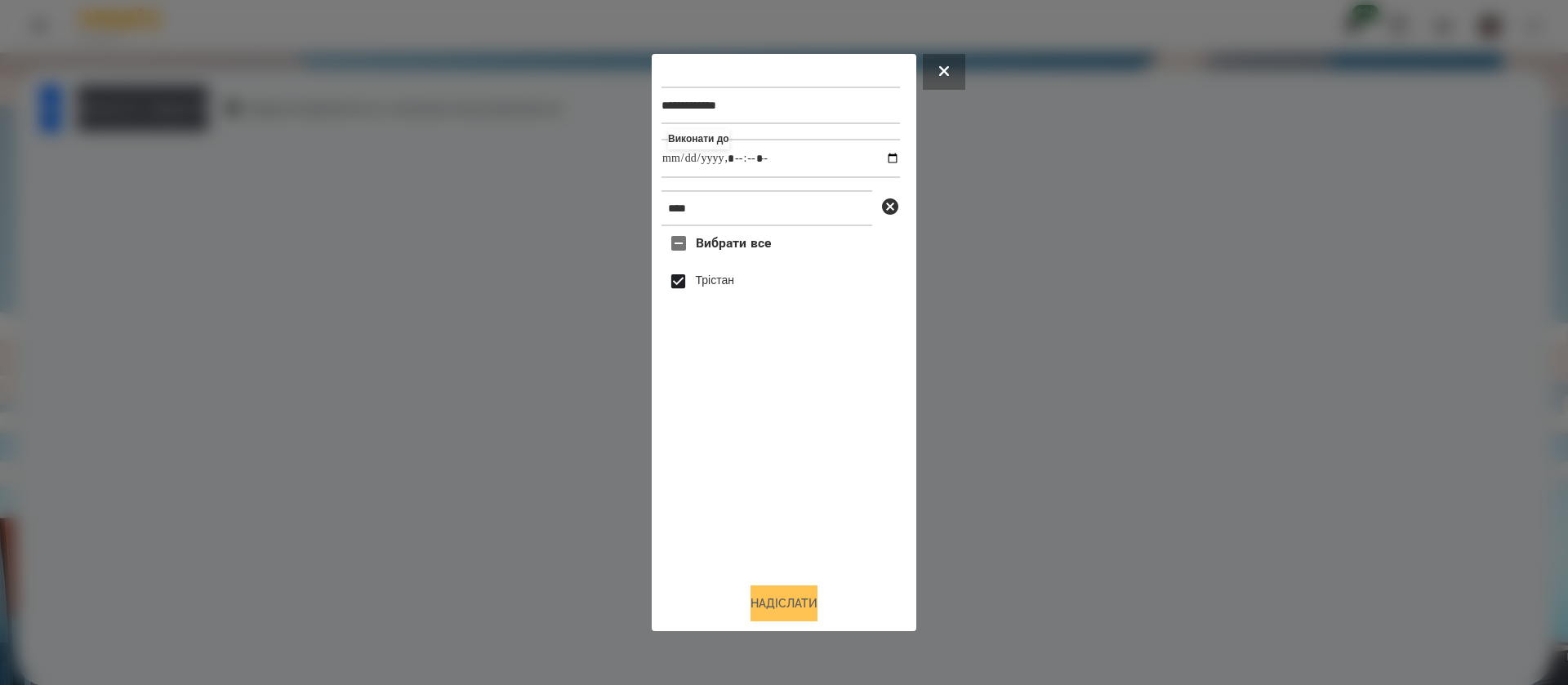
click at [768, 611] on button "Надіслати" at bounding box center [784, 603] width 67 height 36
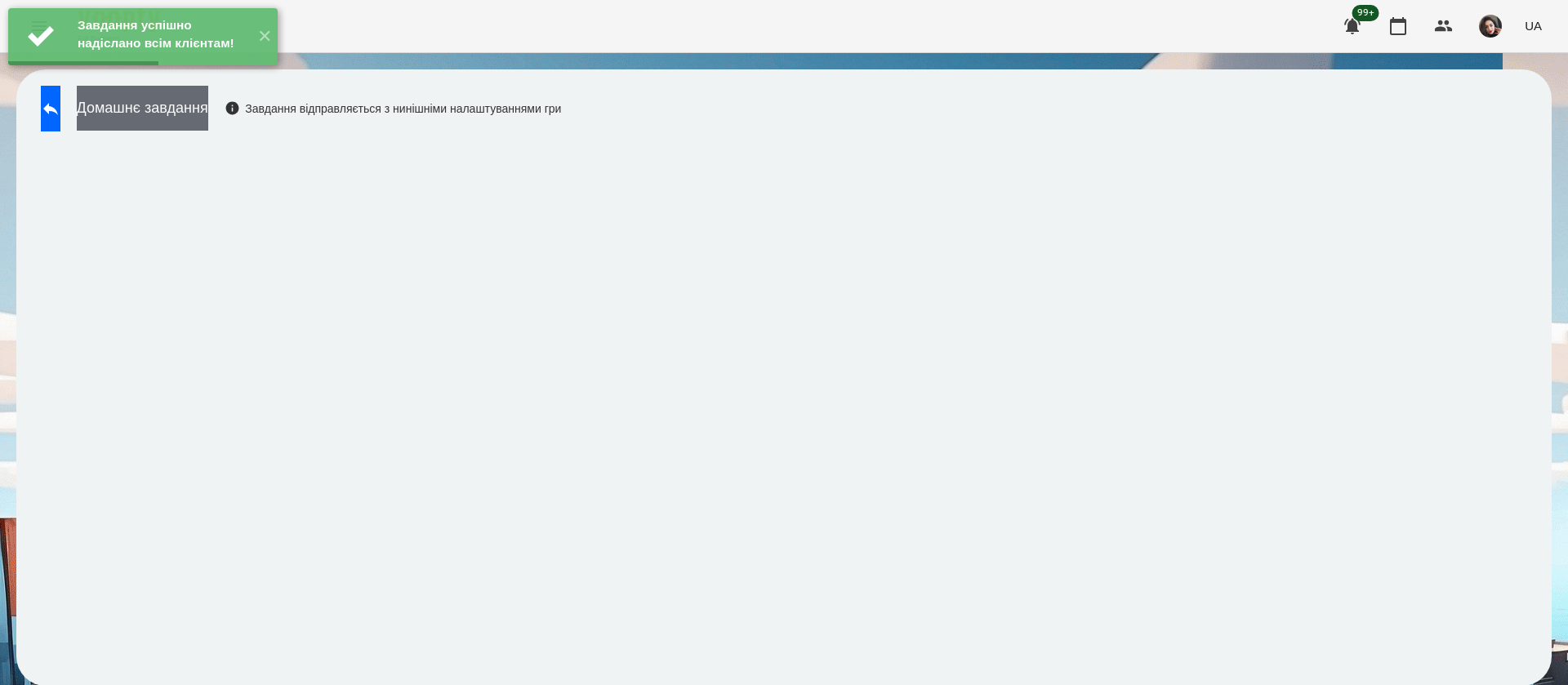
click at [208, 113] on button "Домашнє завдання" at bounding box center [142, 108] width 132 height 45
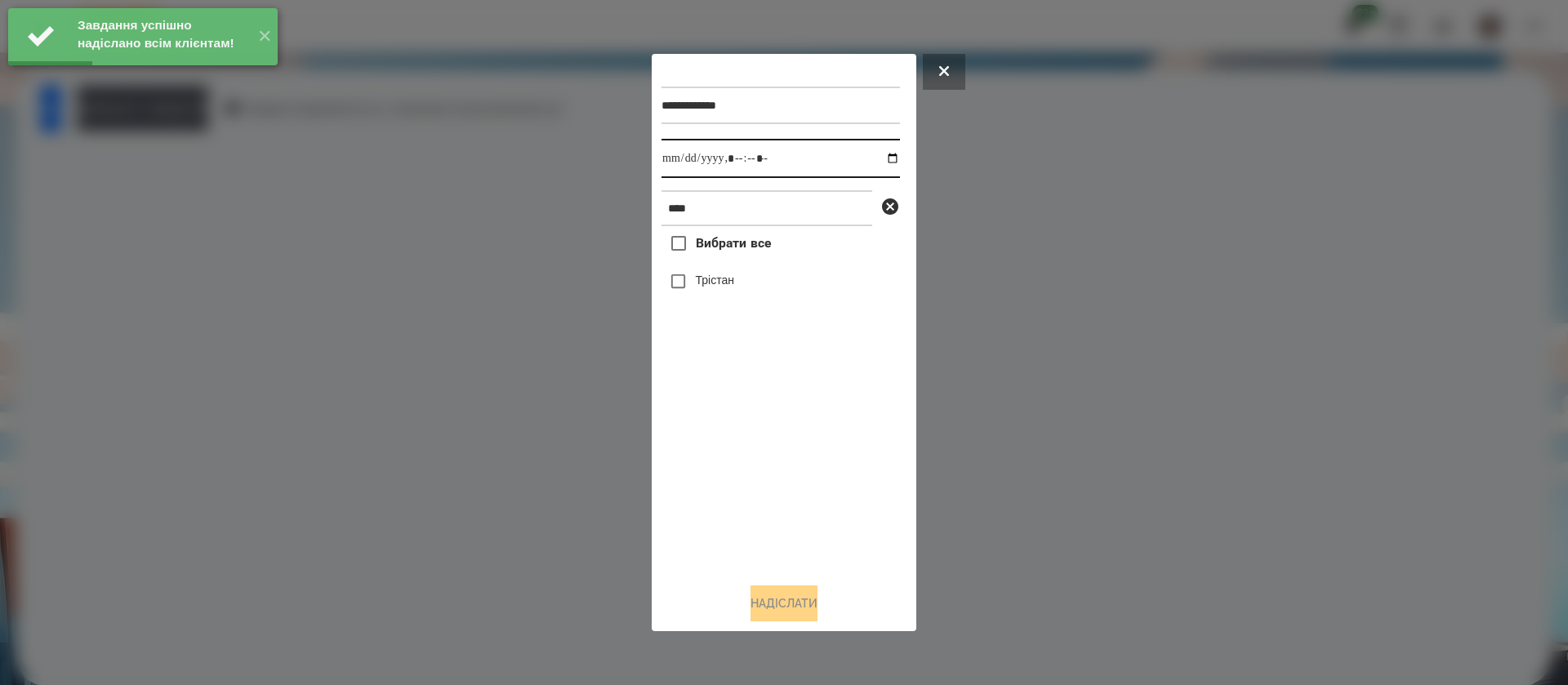
click at [677, 166] on input "datetime-local" at bounding box center [781, 159] width 239 height 39
type input "**********"
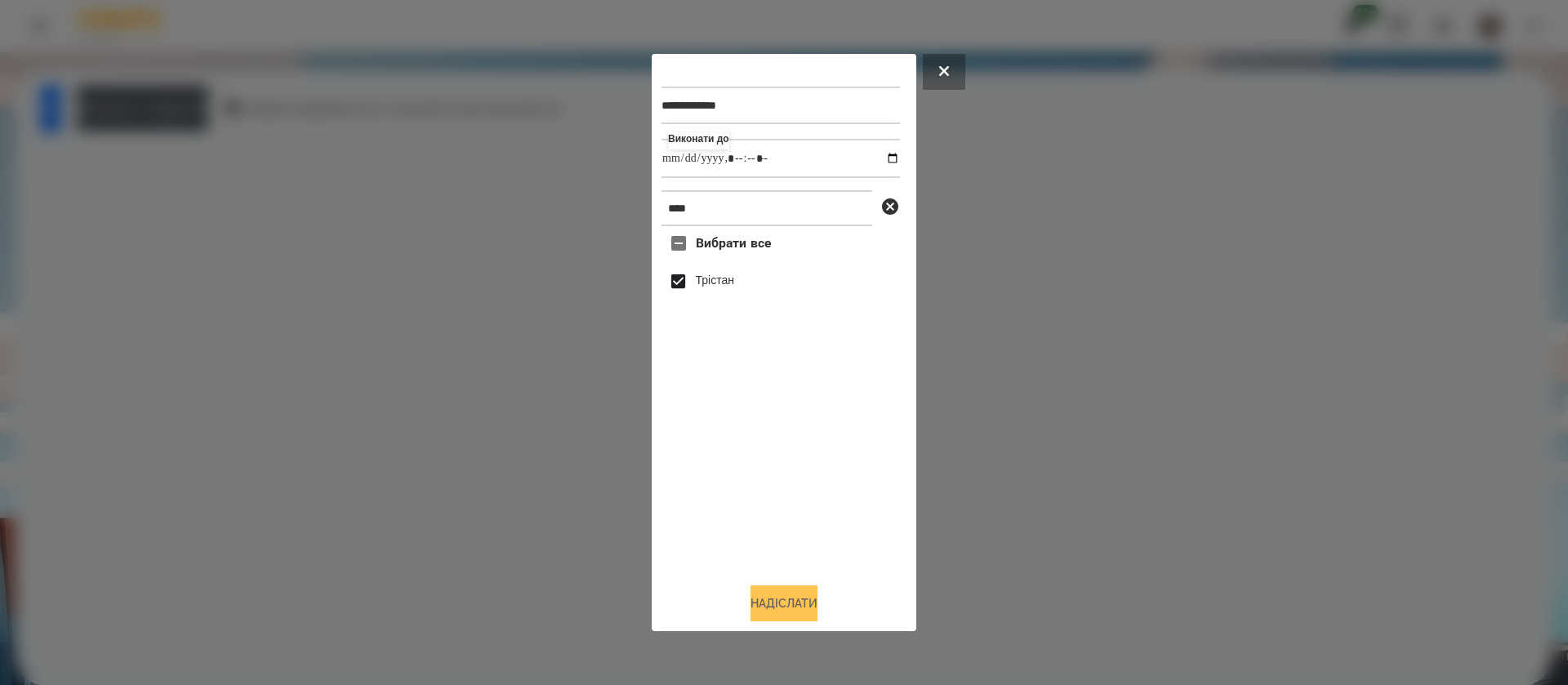
click at [768, 610] on button "Надіслати" at bounding box center [784, 603] width 67 height 36
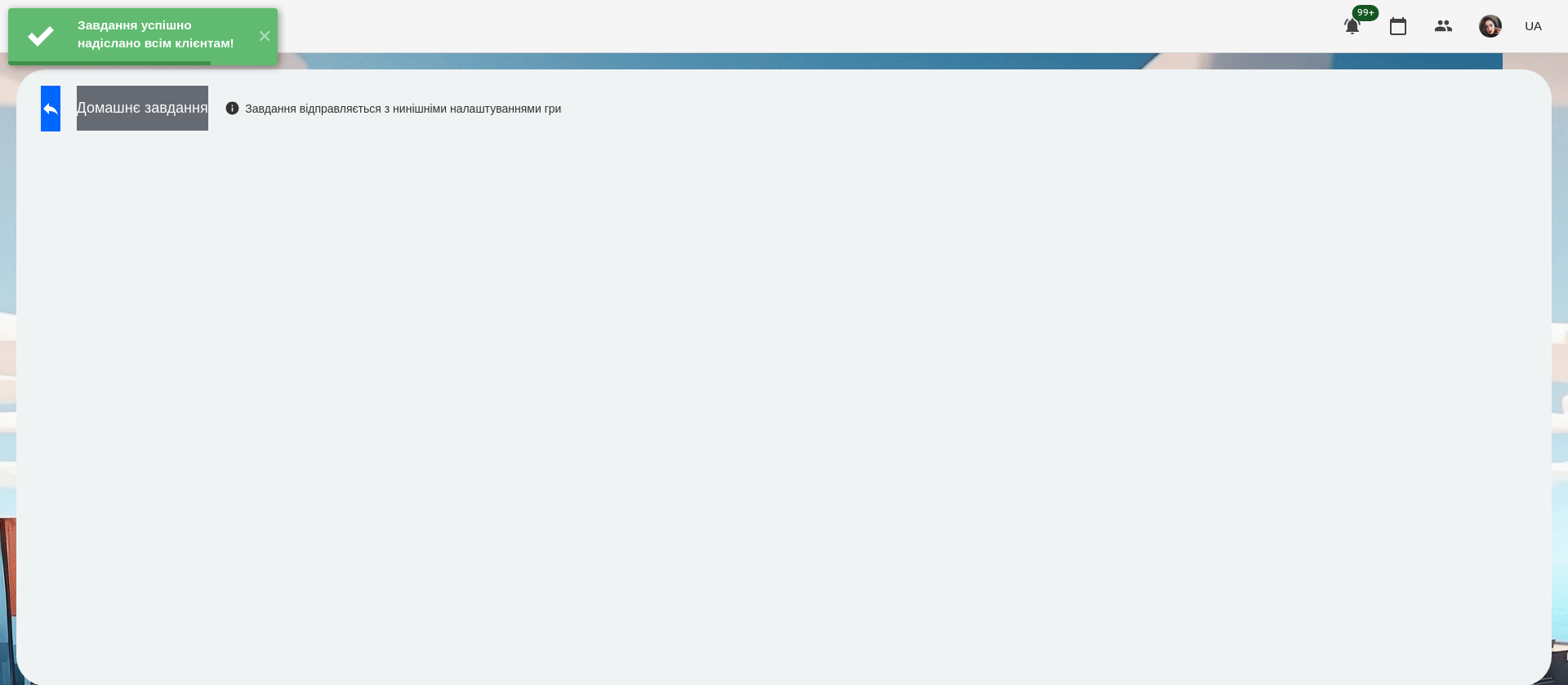
click at [208, 108] on button "Домашнє завдання" at bounding box center [142, 108] width 132 height 45
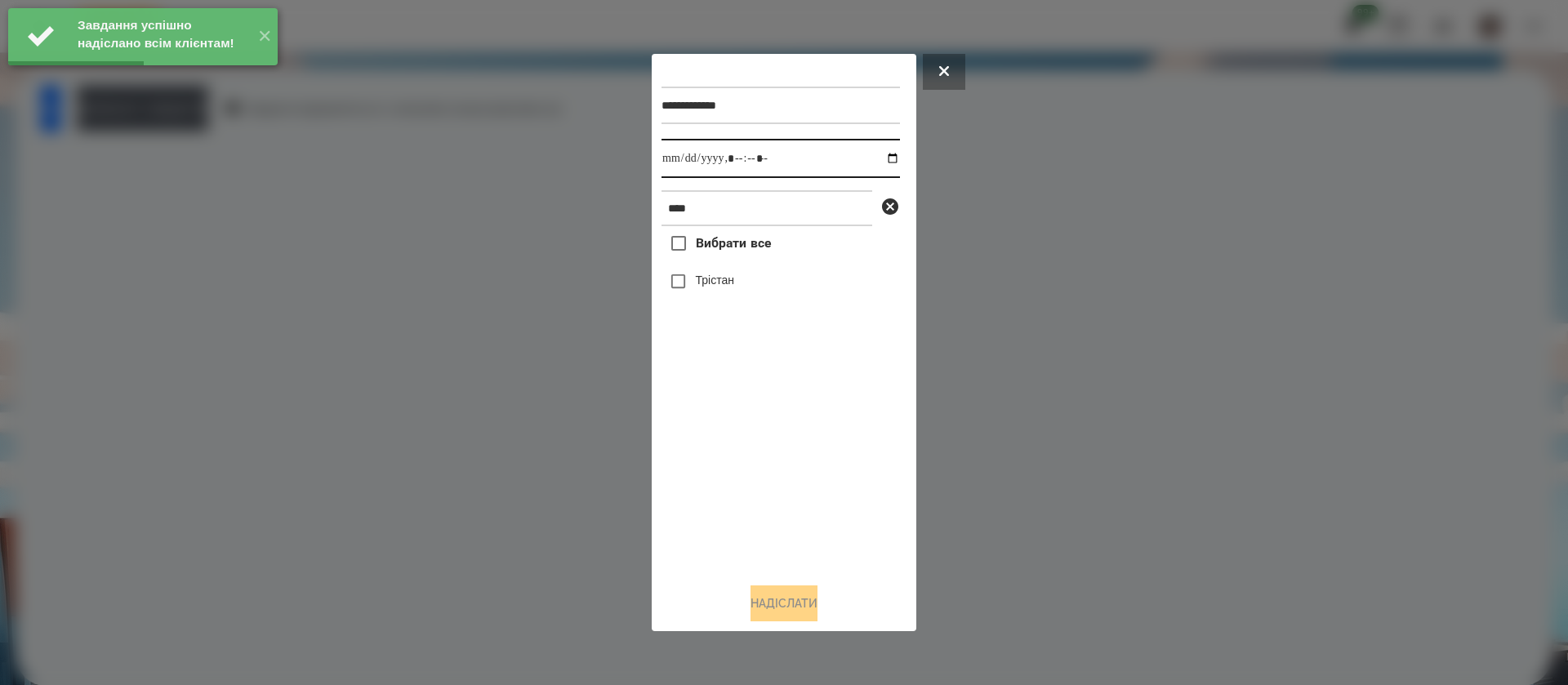
click at [676, 162] on input "datetime-local" at bounding box center [781, 159] width 239 height 39
type input "**********"
click at [701, 283] on label "Трістан" at bounding box center [715, 280] width 38 height 16
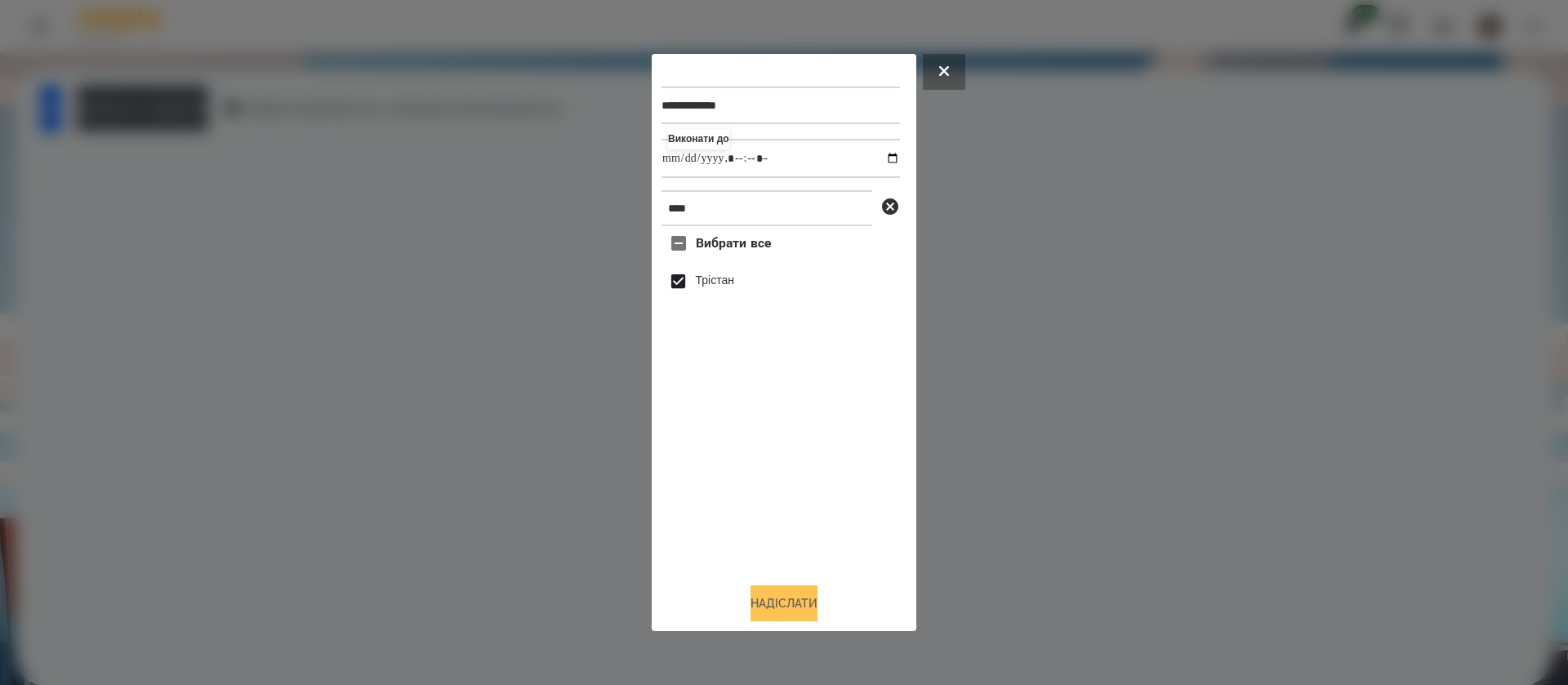
click at [780, 609] on button "Надіслати" at bounding box center [784, 603] width 67 height 36
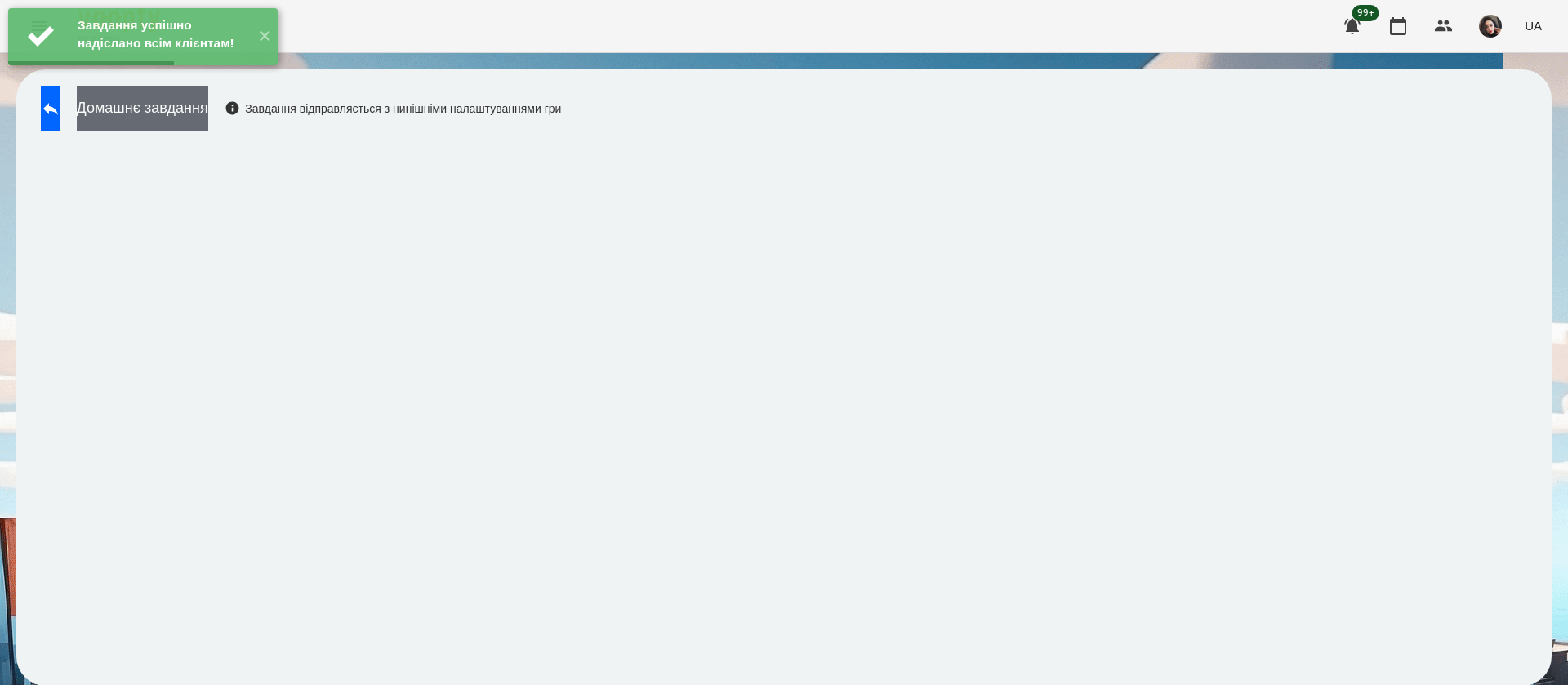
click at [208, 117] on button "Домашнє завдання" at bounding box center [142, 108] width 132 height 45
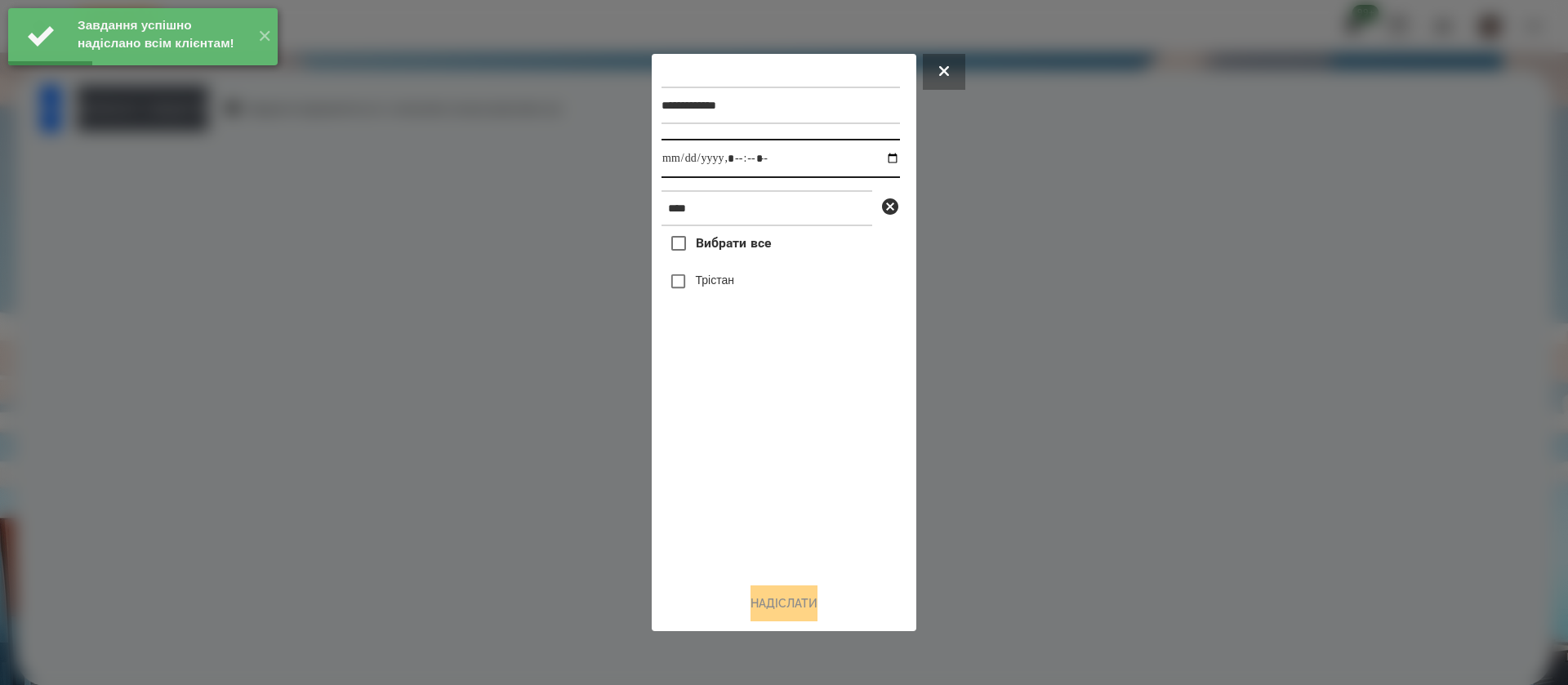
click at [683, 161] on input "datetime-local" at bounding box center [781, 159] width 239 height 39
type input "**********"
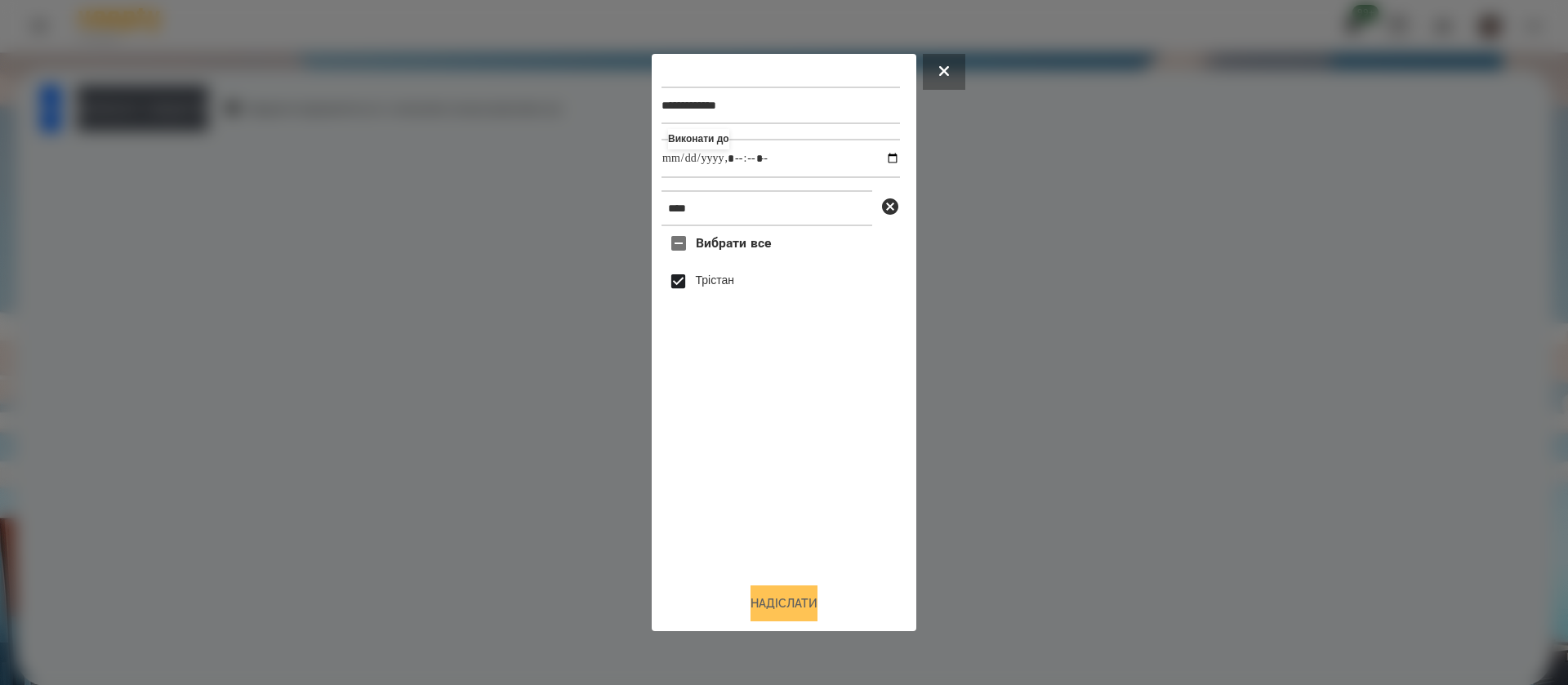
click at [778, 603] on button "Надіслати" at bounding box center [784, 603] width 67 height 36
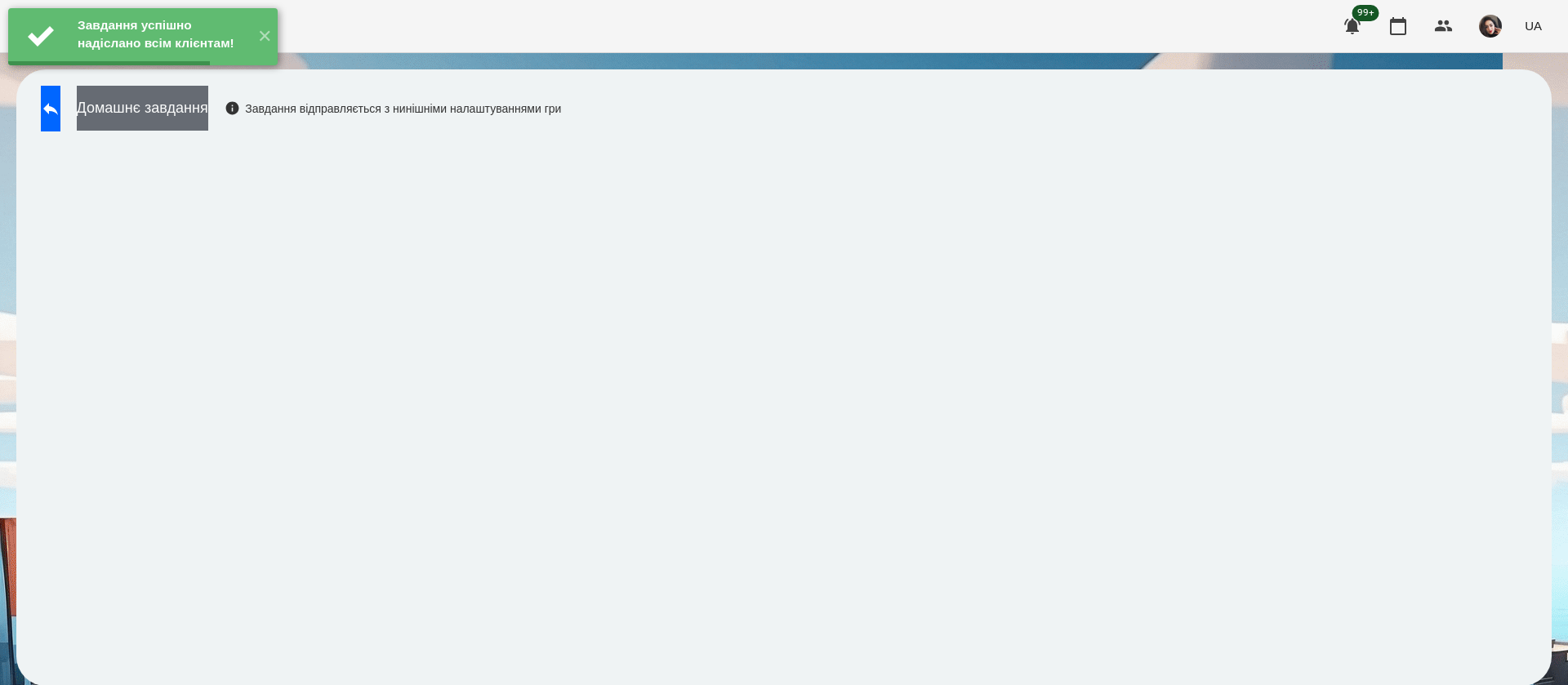
click at [208, 120] on button "Домашнє завдання" at bounding box center [142, 108] width 132 height 45
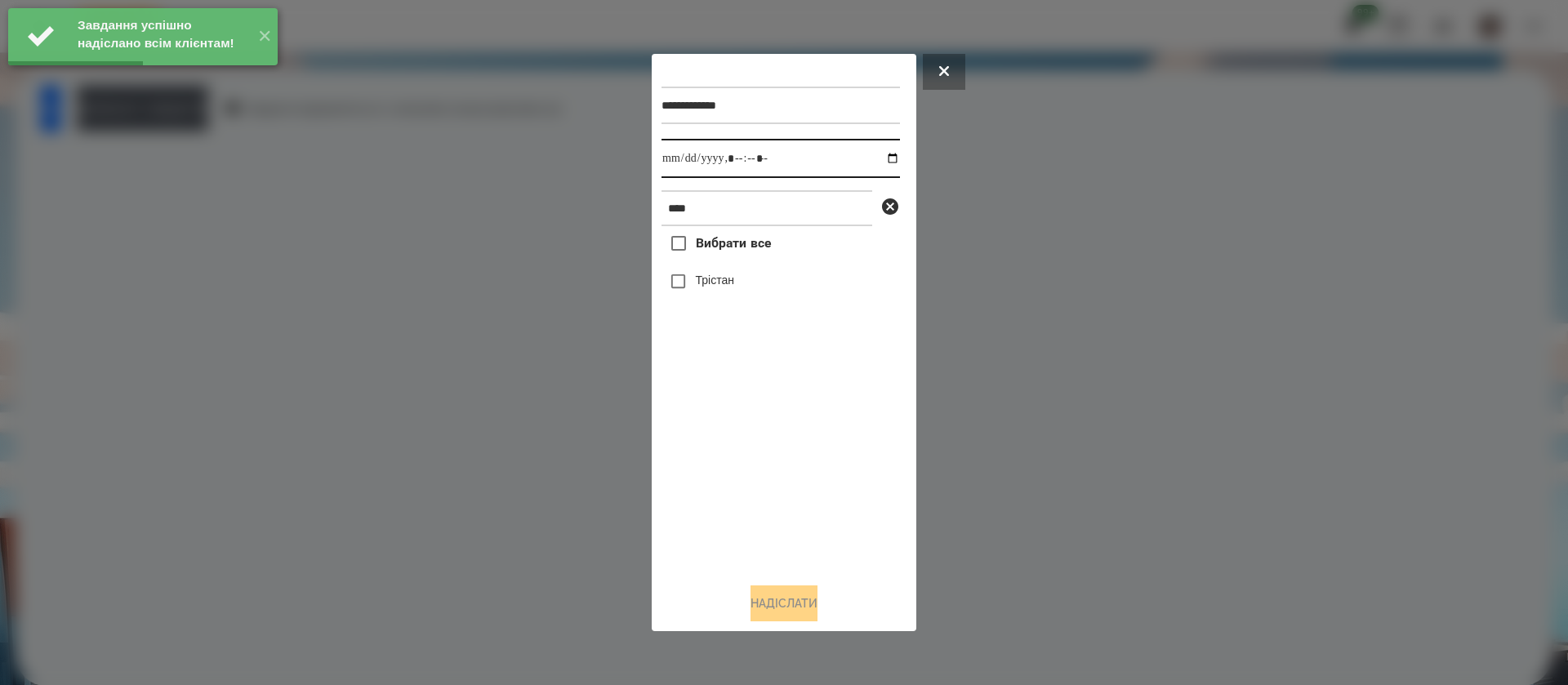
click at [669, 160] on input "datetime-local" at bounding box center [781, 159] width 239 height 39
type input "**********"
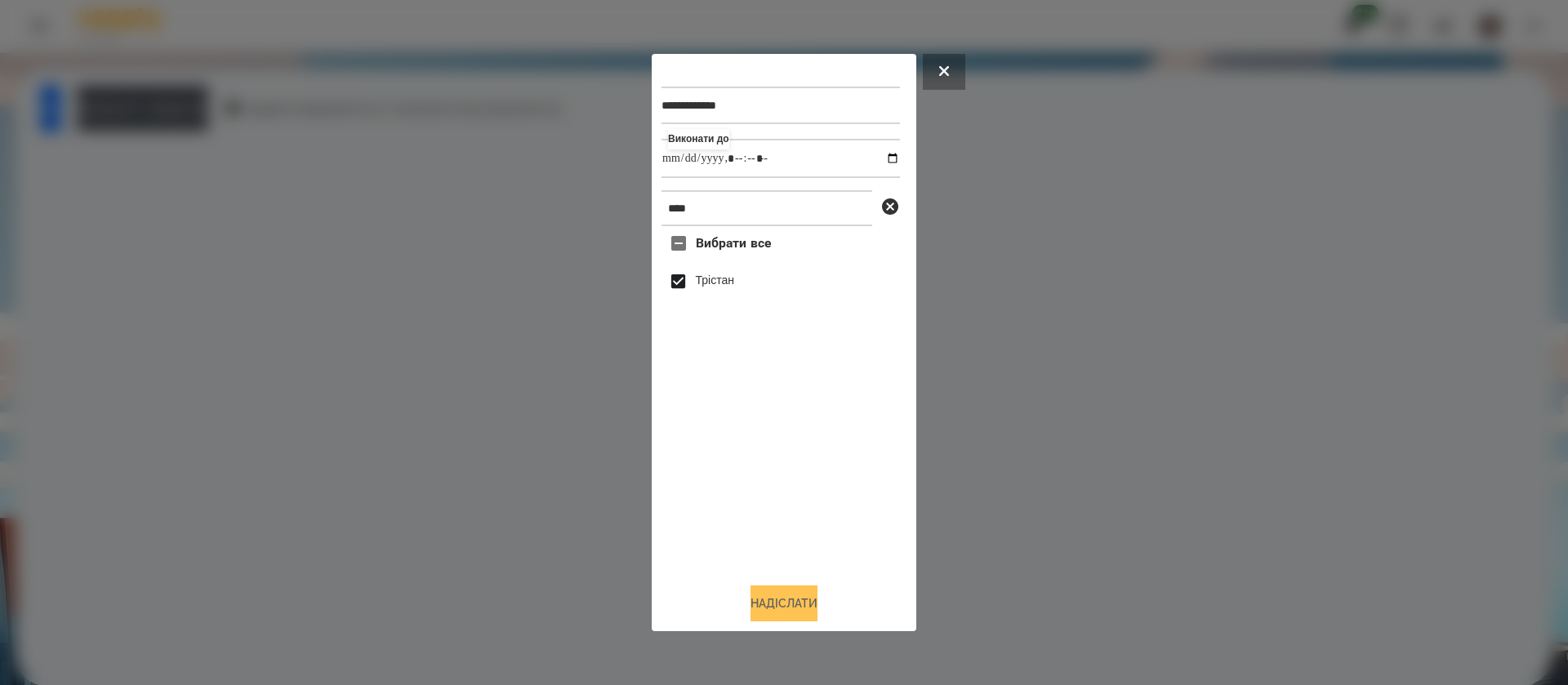
click at [774, 609] on button "Надіслати" at bounding box center [784, 603] width 67 height 36
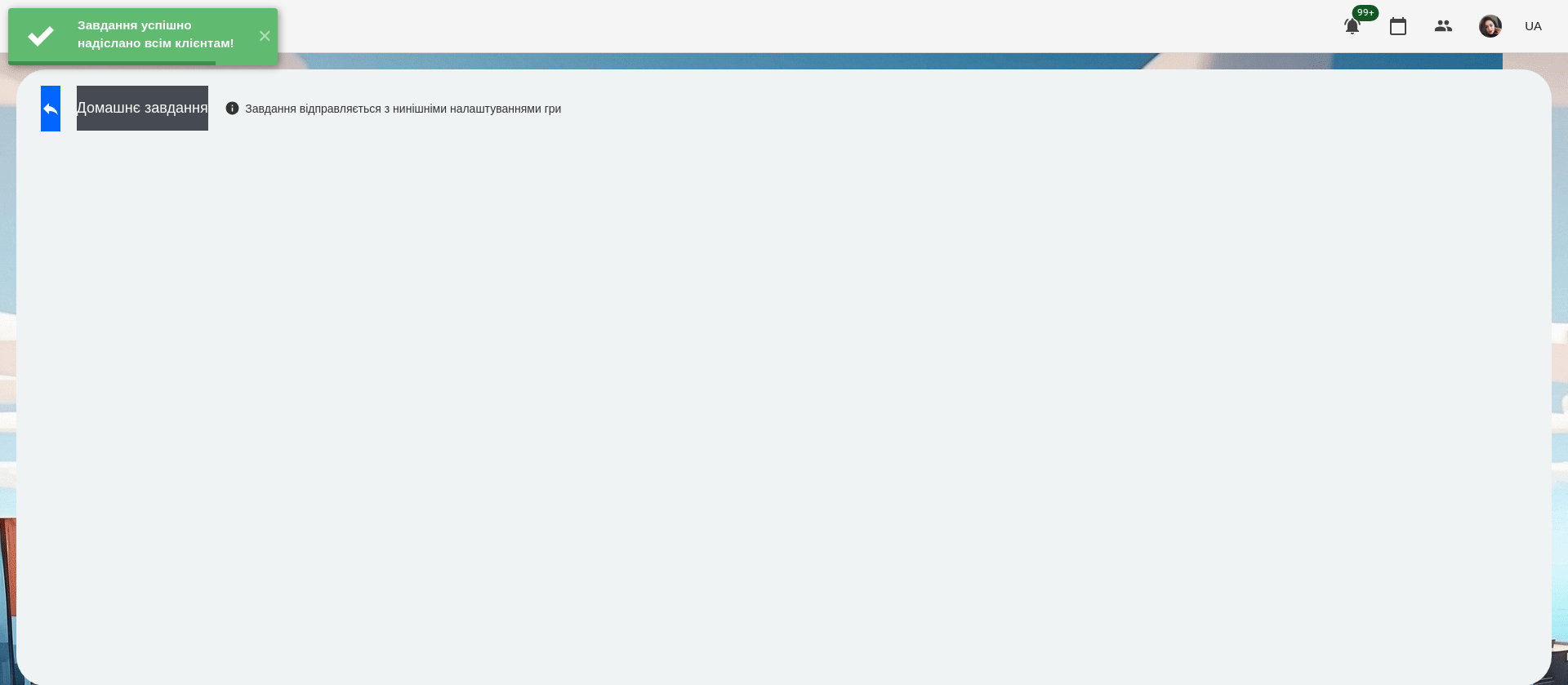
click at [208, 114] on button "Домашнє завдання" at bounding box center [142, 108] width 132 height 45
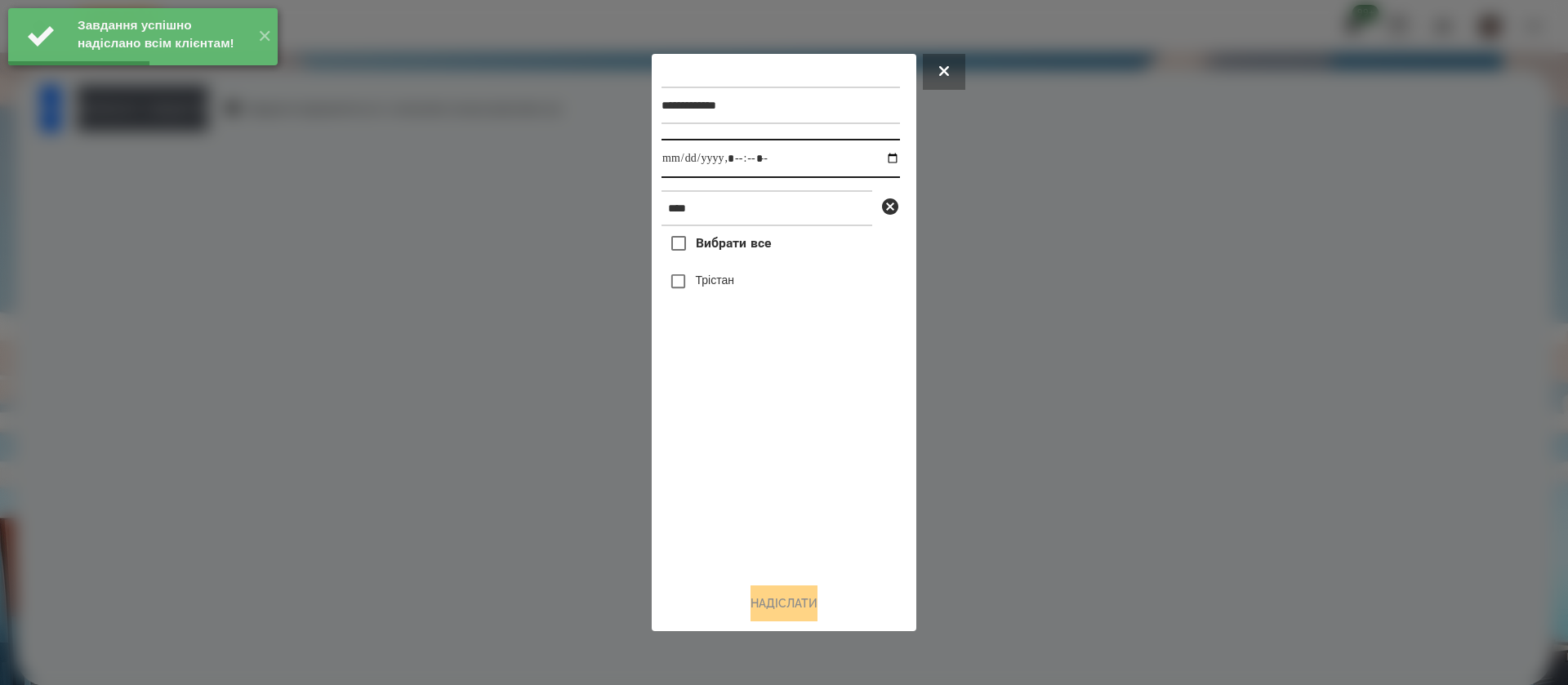
click at [670, 163] on input "datetime-local" at bounding box center [781, 159] width 239 height 39
type input "**********"
click at [756, 609] on button "Надіслати" at bounding box center [784, 603] width 67 height 36
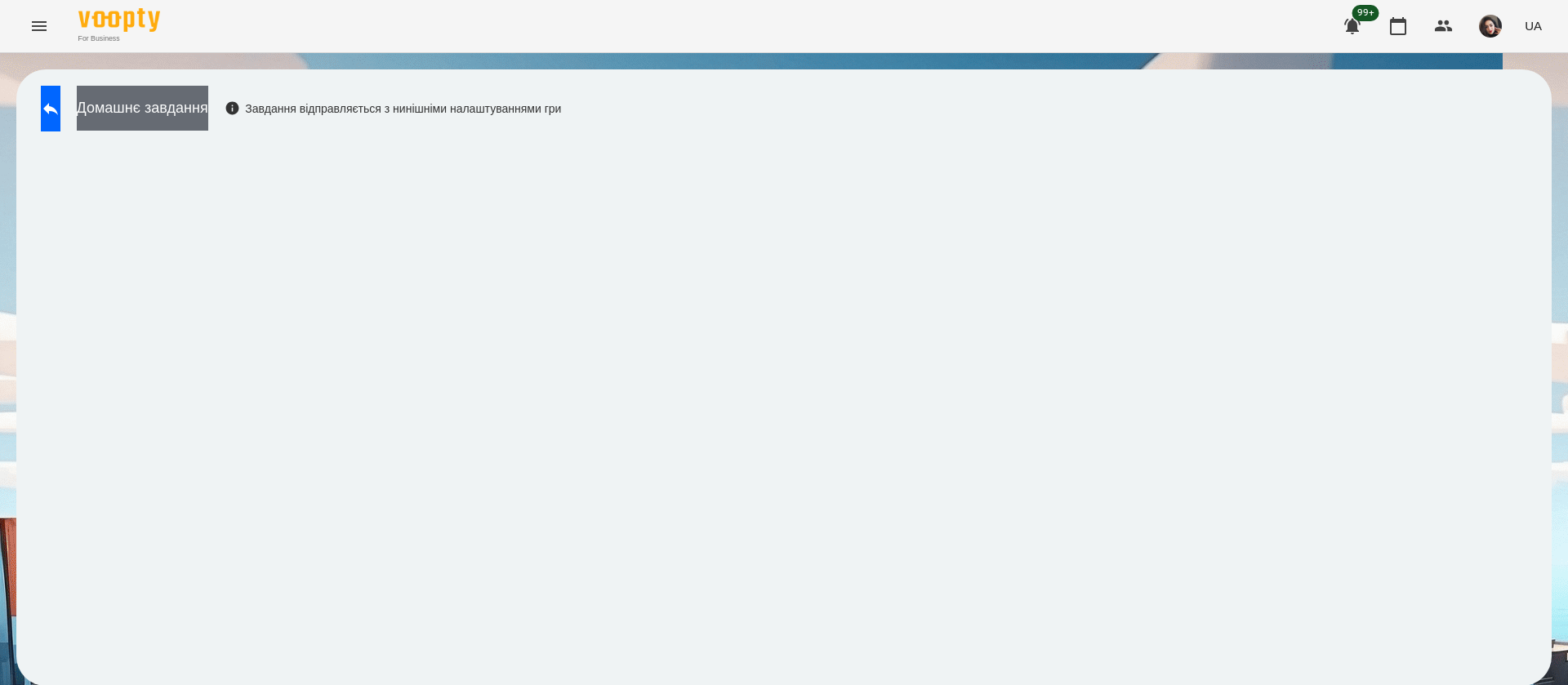
click at [190, 110] on button "Домашнє завдання" at bounding box center [142, 108] width 132 height 45
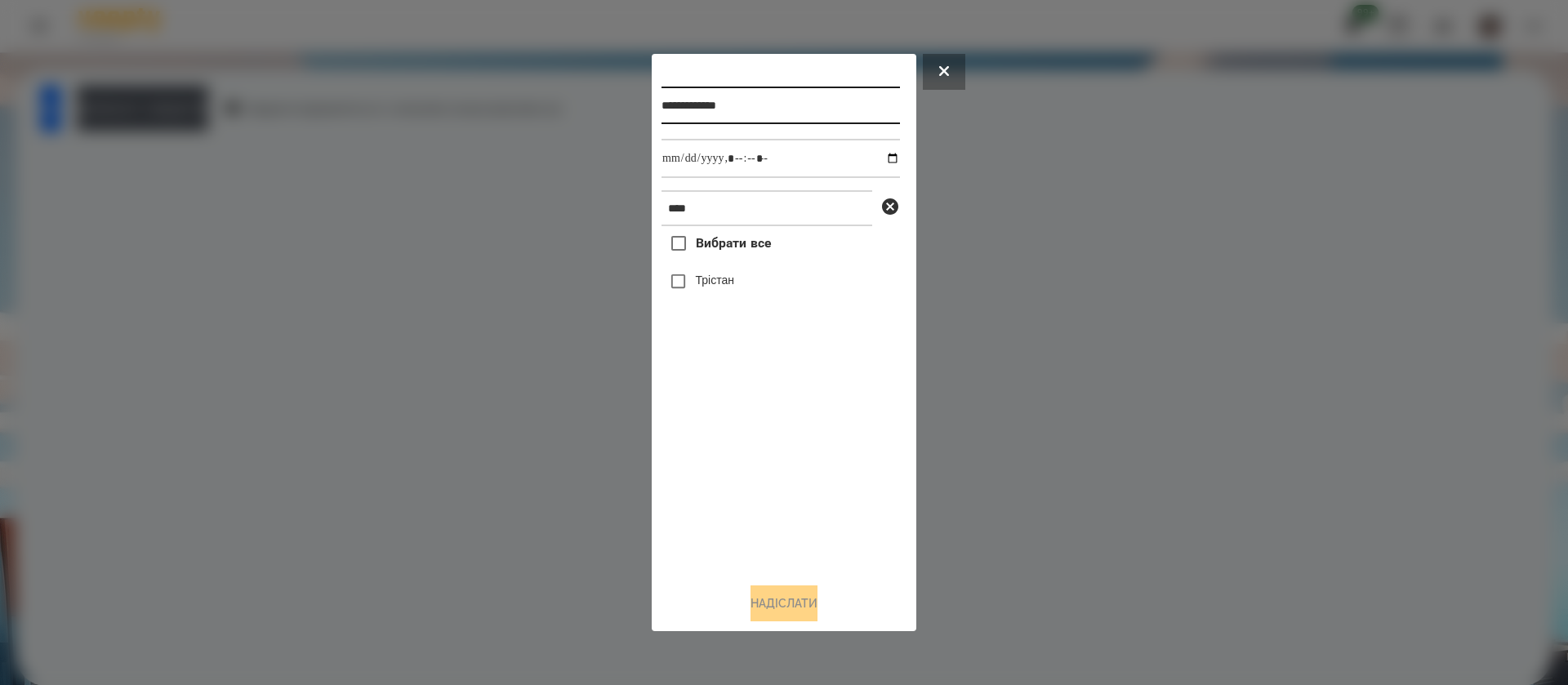
click at [794, 90] on input "**********" at bounding box center [781, 105] width 239 height 38
type input "**********"
click at [725, 274] on div "Трістан" at bounding box center [781, 282] width 239 height 34
click at [780, 597] on button "Надіслати" at bounding box center [784, 603] width 67 height 36
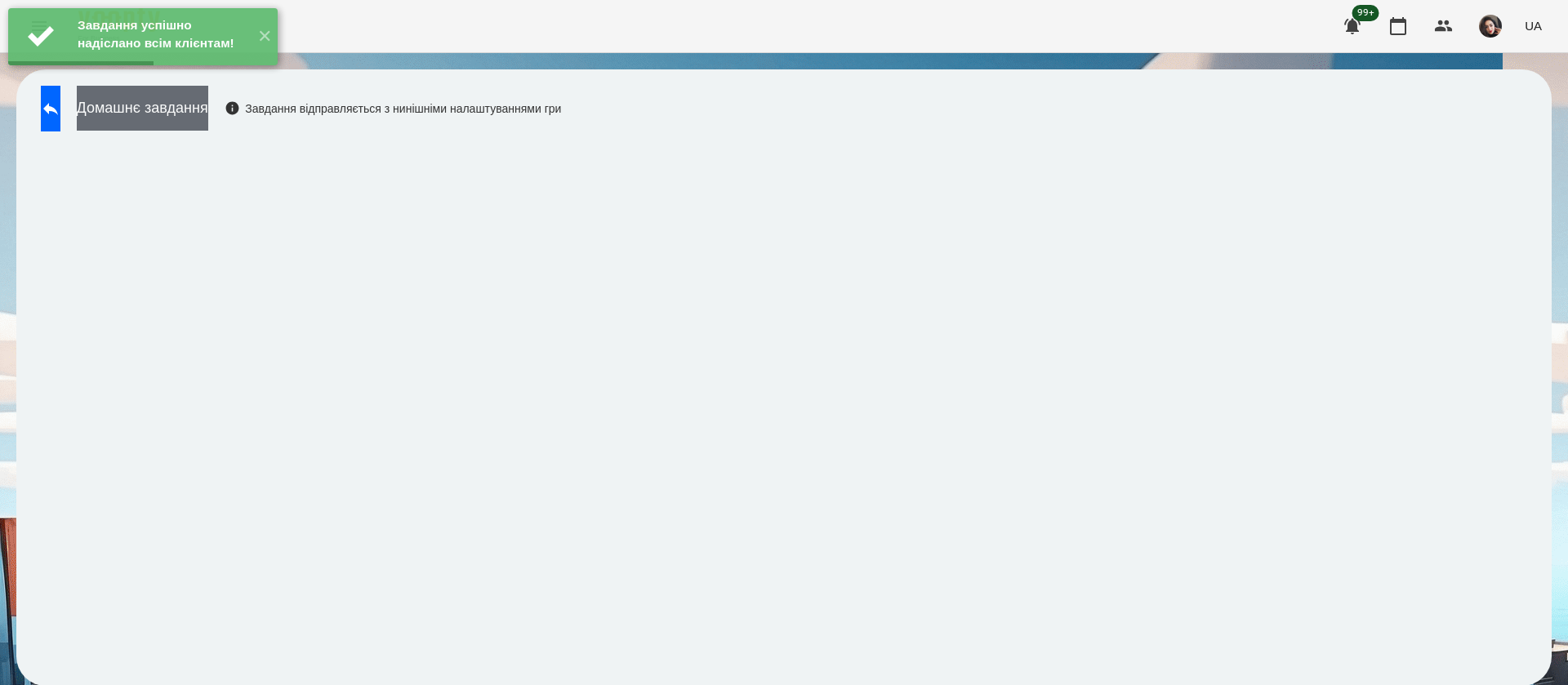
click at [164, 112] on button "Домашнє завдання" at bounding box center [142, 108] width 132 height 45
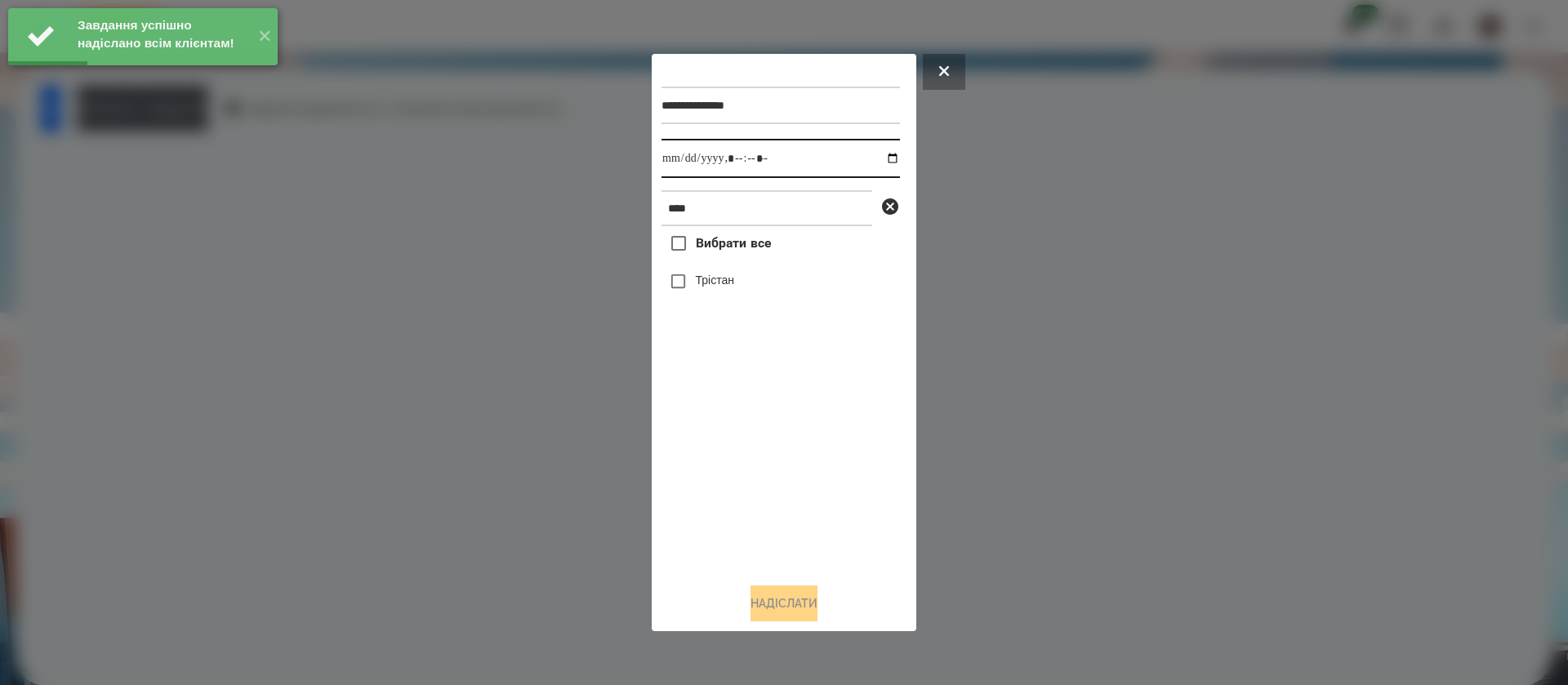
click at [674, 163] on input "datetime-local" at bounding box center [781, 159] width 239 height 39
type input "**********"
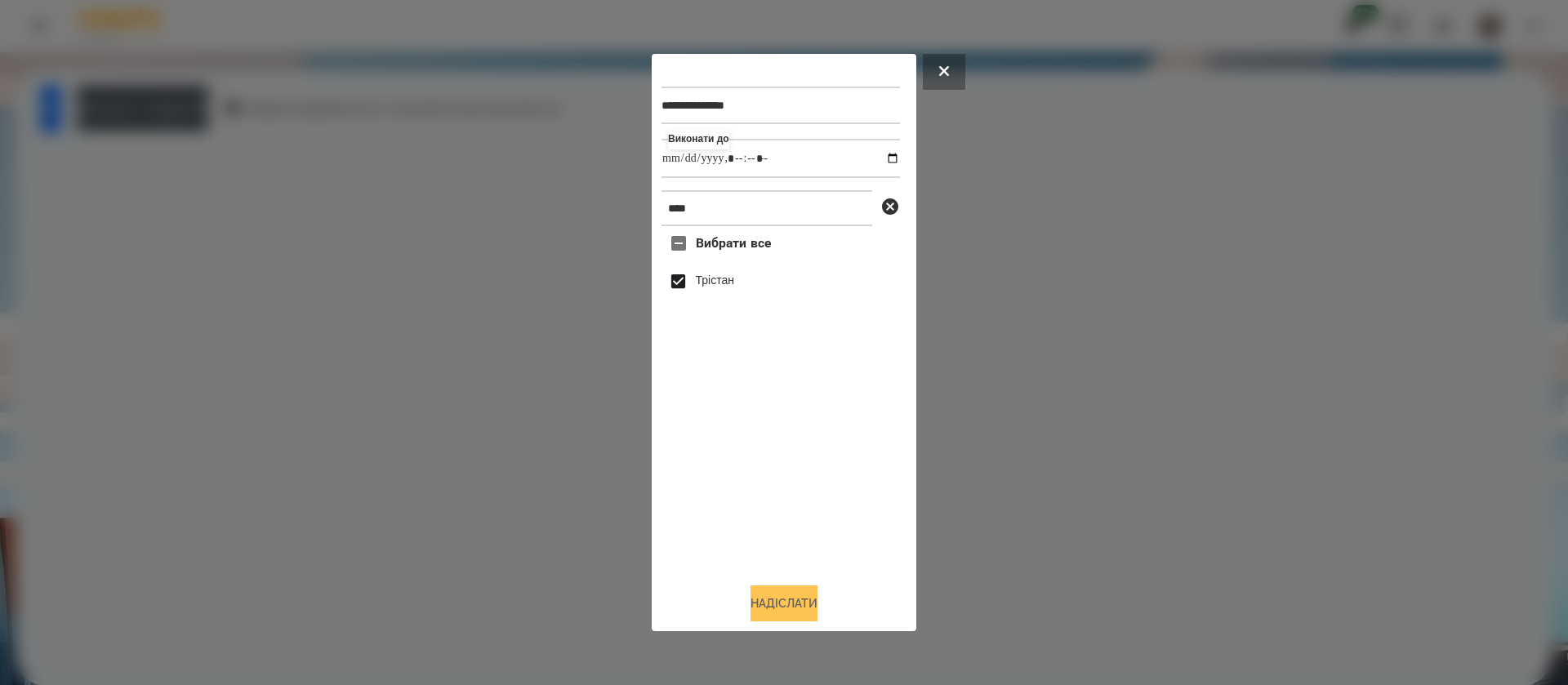
click at [764, 612] on button "Надіслати" at bounding box center [784, 603] width 67 height 36
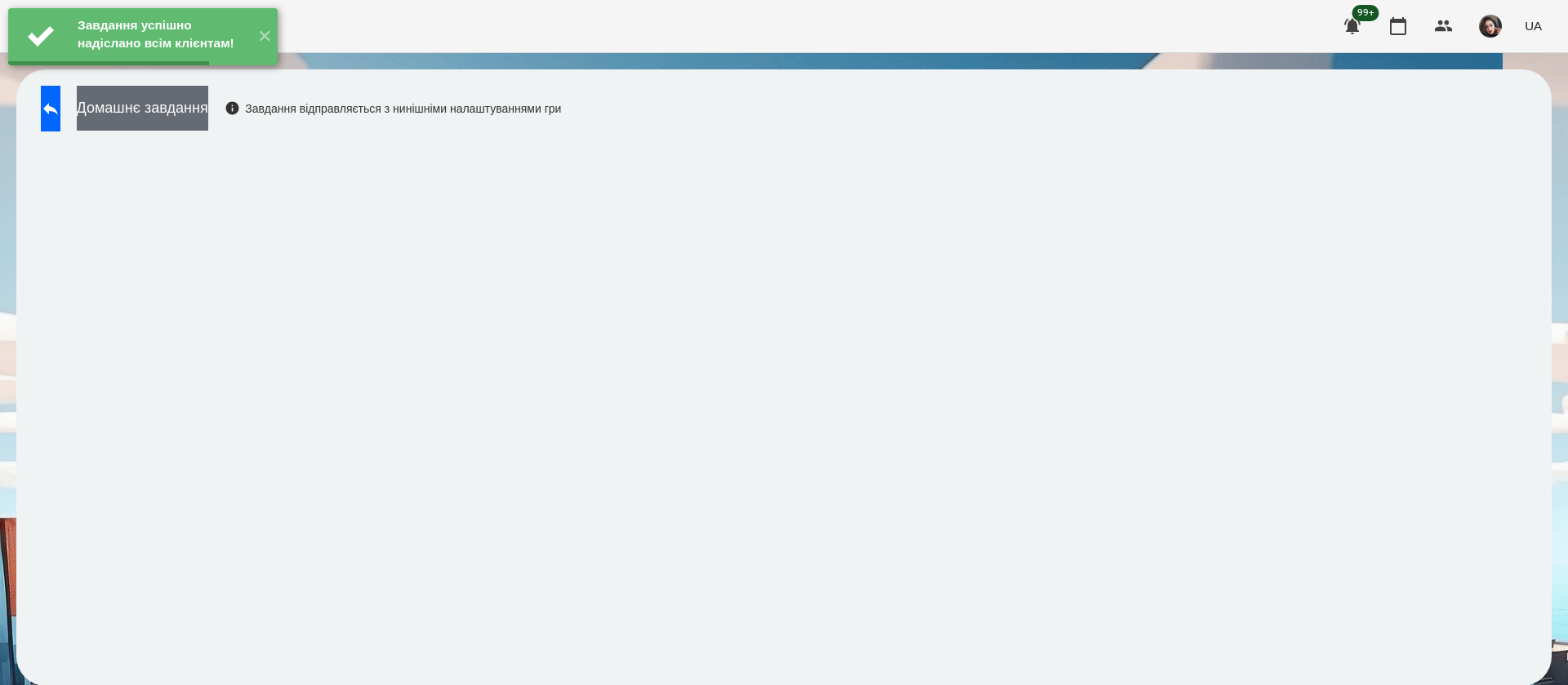
click at [208, 110] on button "Домашнє завдання" at bounding box center [142, 108] width 132 height 45
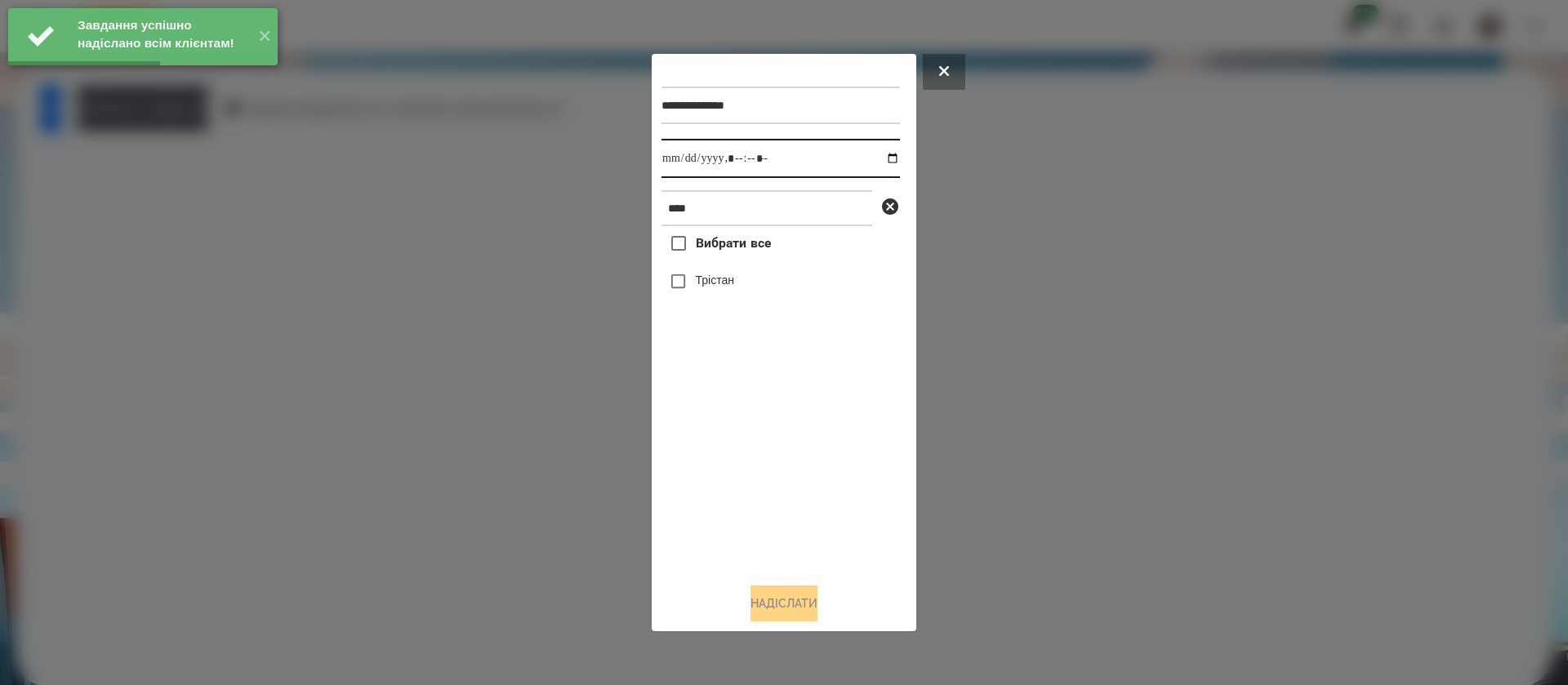
click at [684, 157] on input "datetime-local" at bounding box center [781, 159] width 239 height 39
type input "**********"
click at [697, 281] on label "Трістан" at bounding box center [715, 280] width 38 height 16
click at [771, 603] on button "Надіслати" at bounding box center [784, 603] width 67 height 36
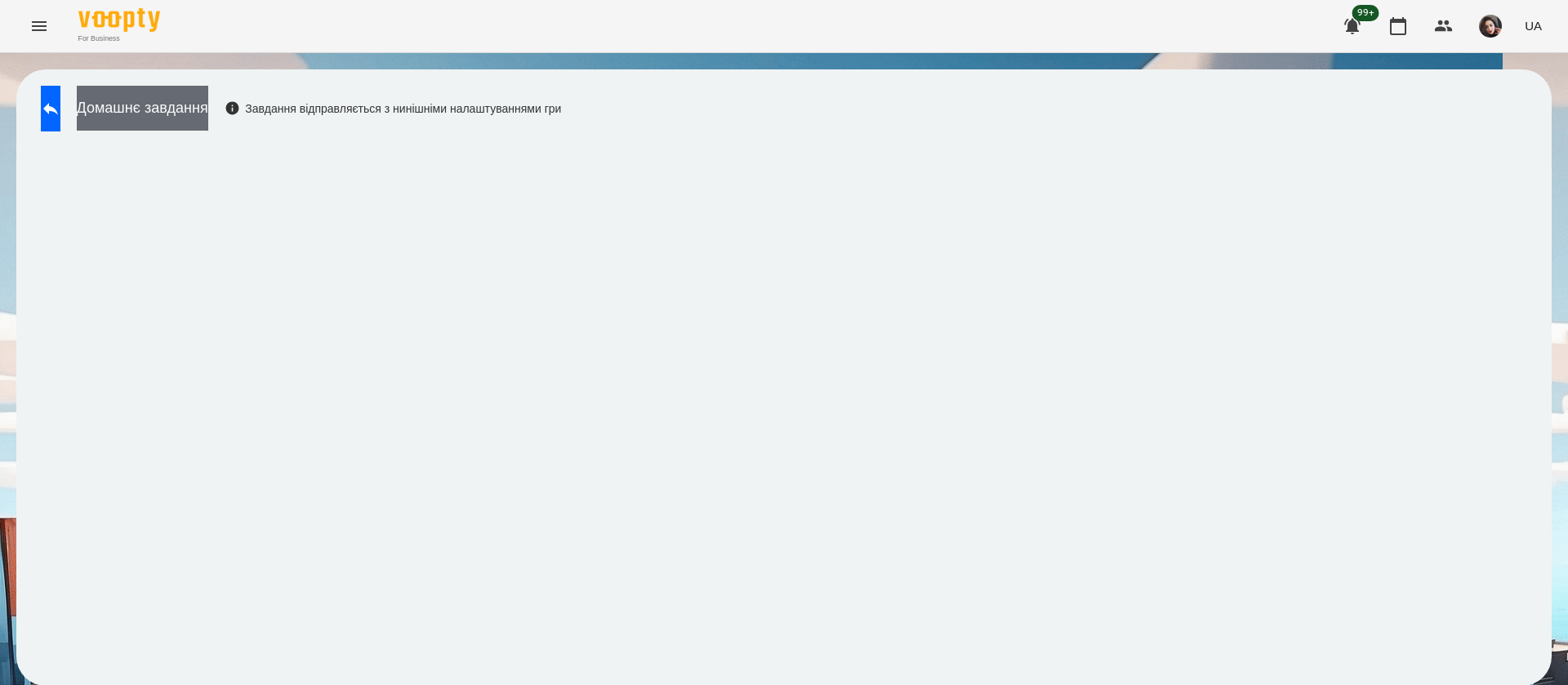
click at [208, 121] on button "Домашнє завдання" at bounding box center [142, 108] width 132 height 45
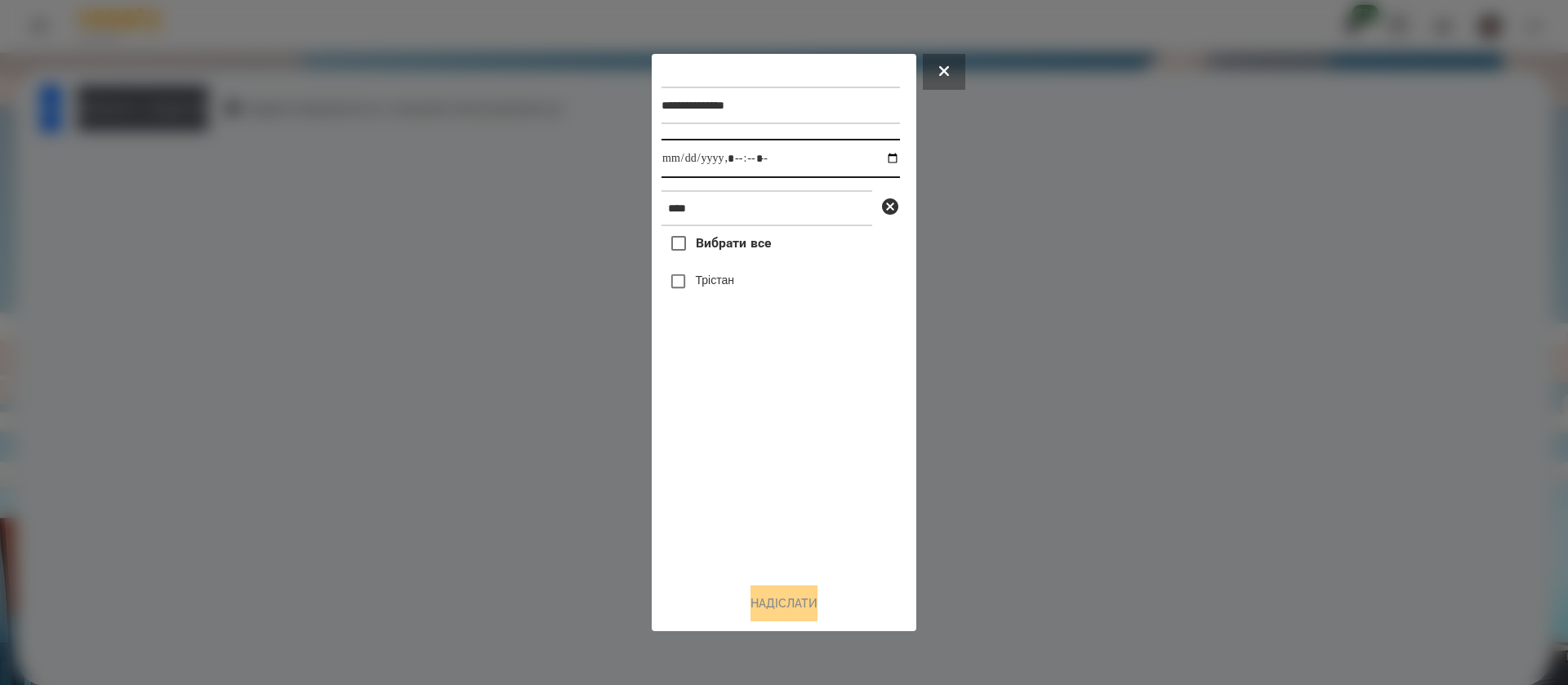
click at [672, 163] on input "datetime-local" at bounding box center [781, 159] width 239 height 39
type input "**********"
click at [762, 619] on button "Надіслати" at bounding box center [784, 603] width 67 height 36
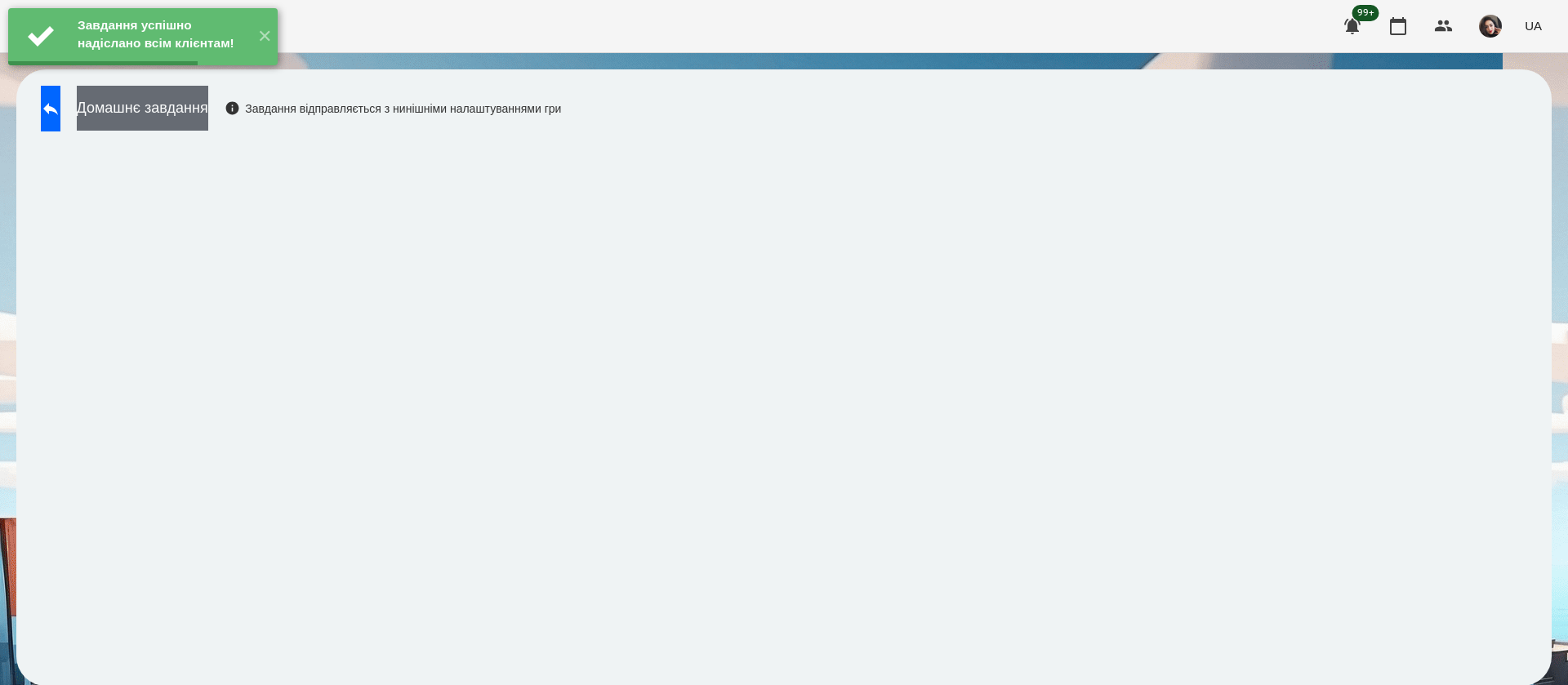
click at [208, 108] on button "Домашнє завдання" at bounding box center [142, 108] width 132 height 45
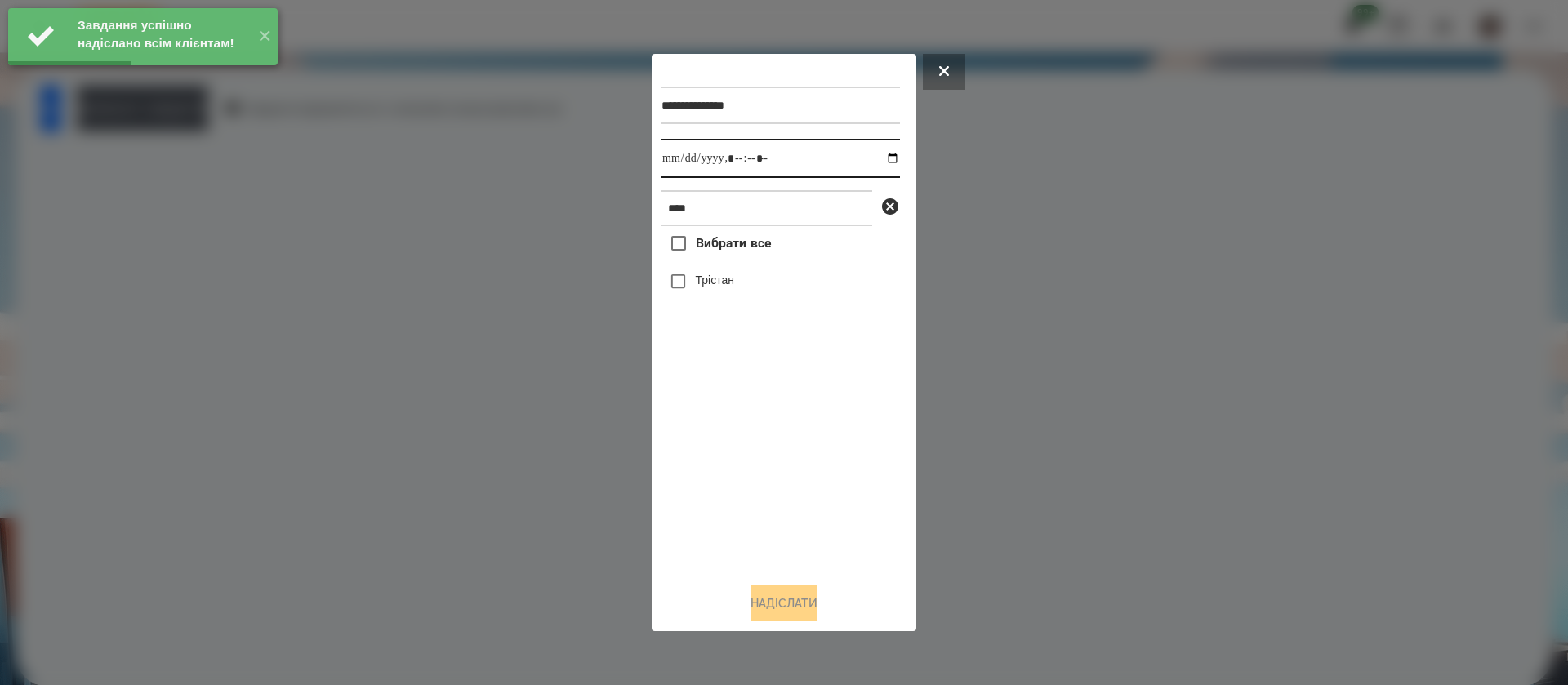
click at [677, 159] on input "datetime-local" at bounding box center [781, 159] width 239 height 39
type input "**********"
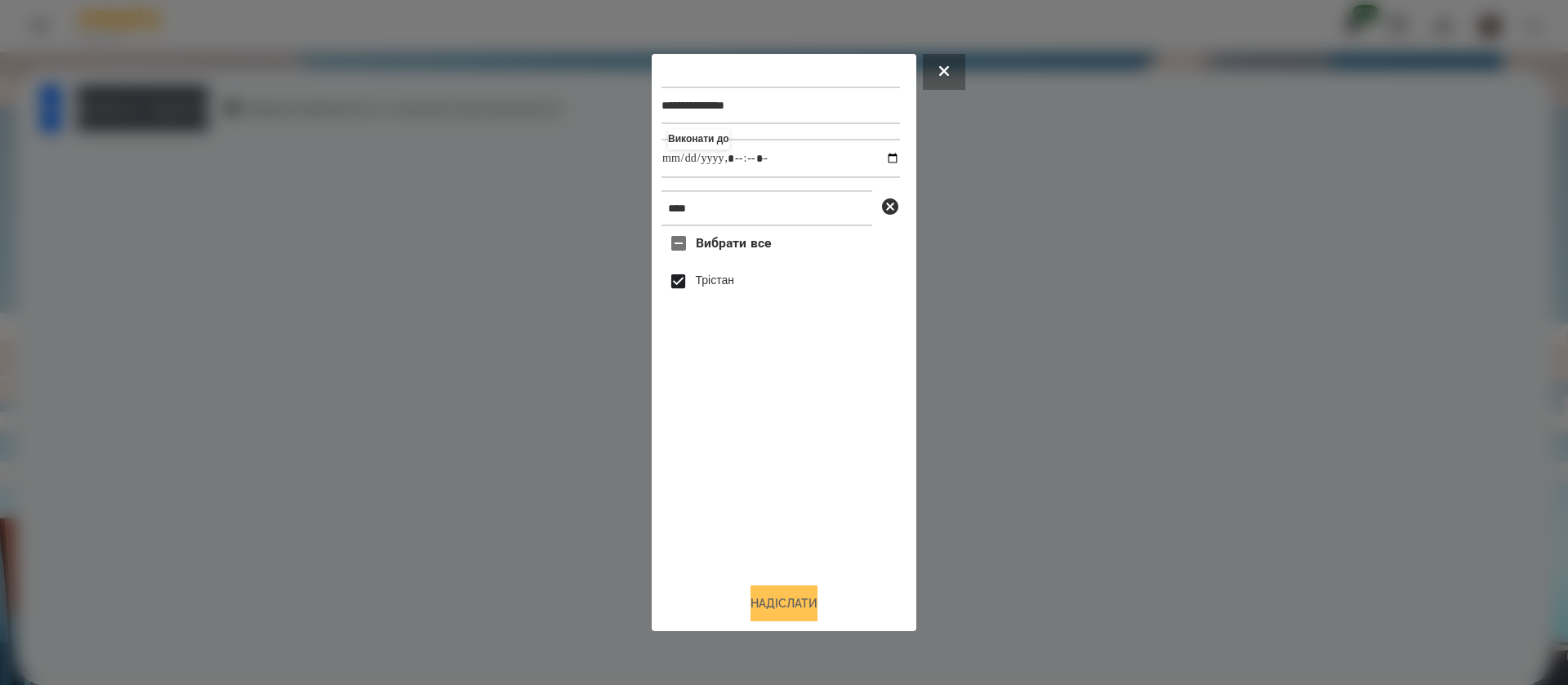
click at [767, 600] on button "Надіслати" at bounding box center [784, 603] width 67 height 36
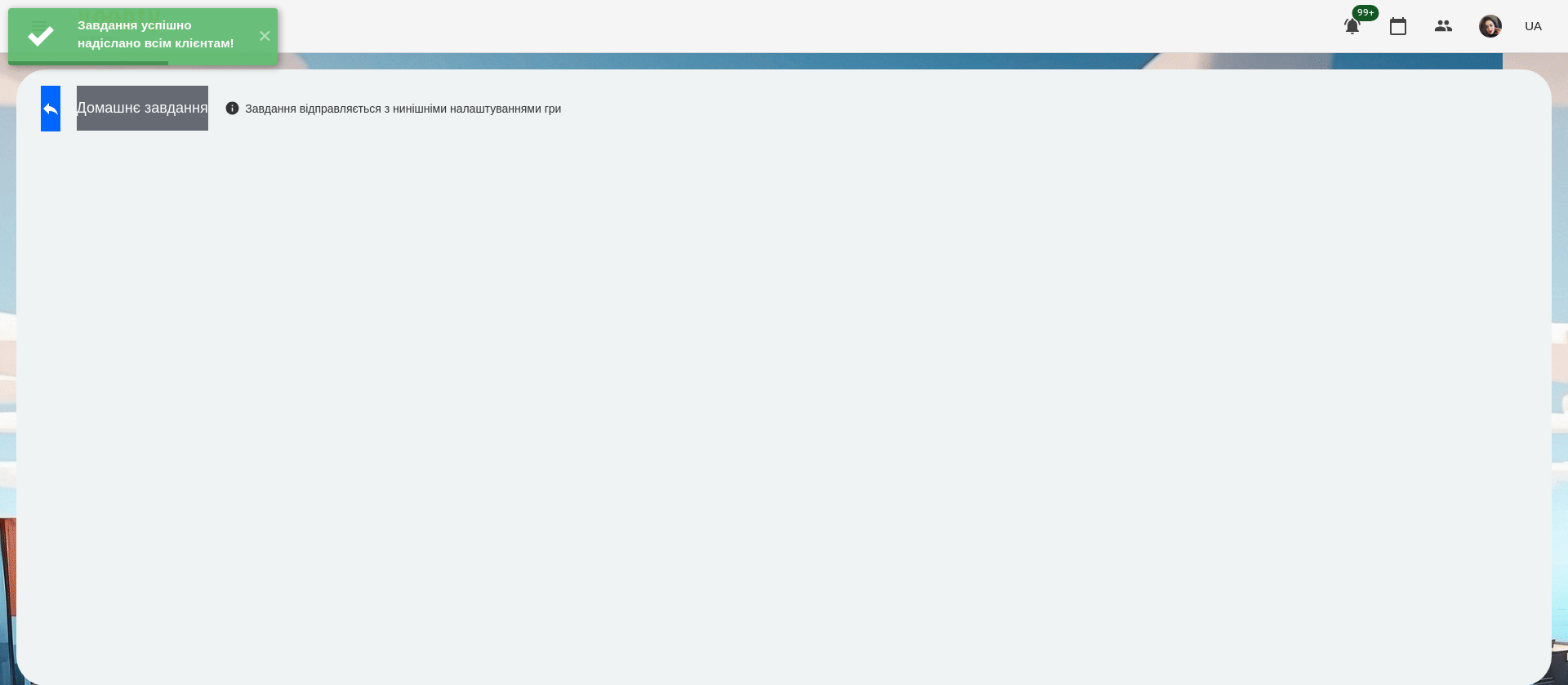
click at [208, 119] on button "Домашнє завдання" at bounding box center [142, 108] width 132 height 45
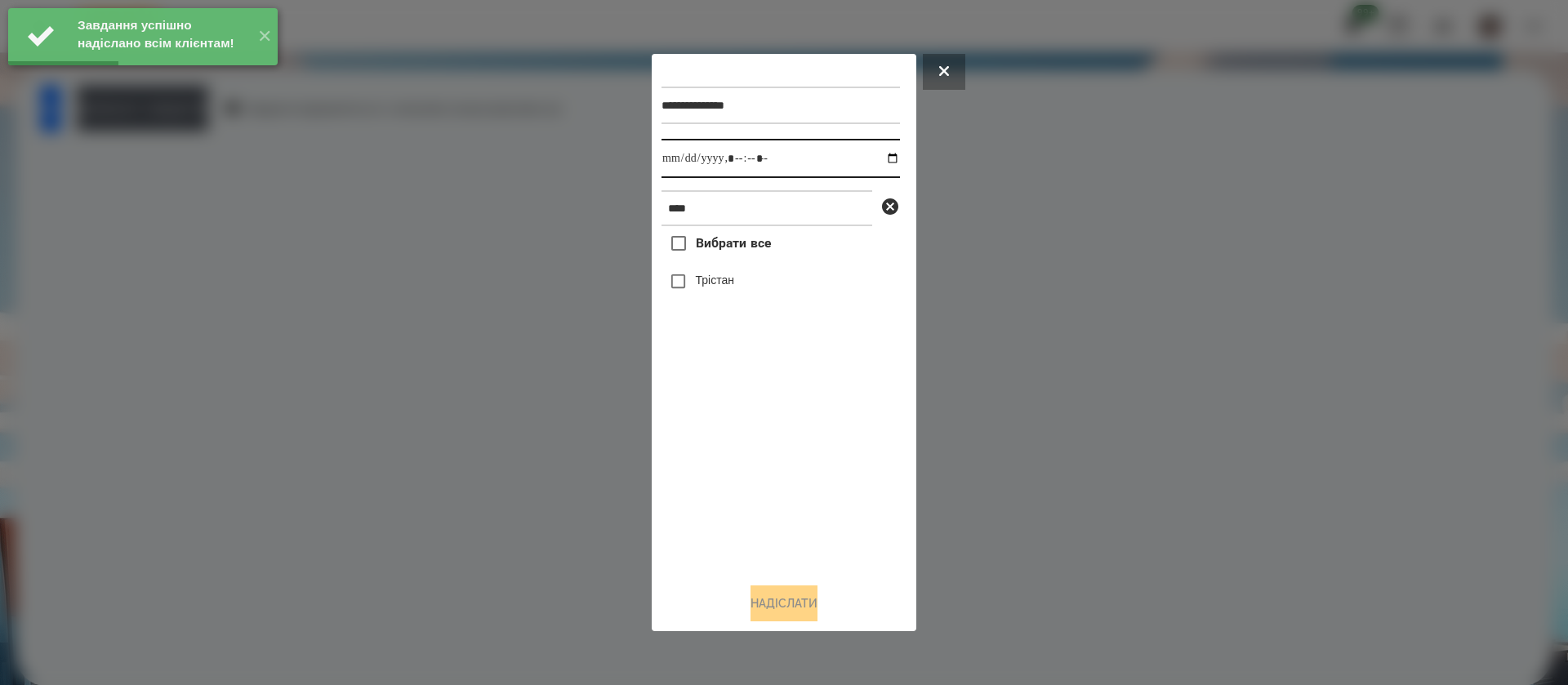
click at [683, 161] on input "datetime-local" at bounding box center [781, 159] width 239 height 39
type input "**********"
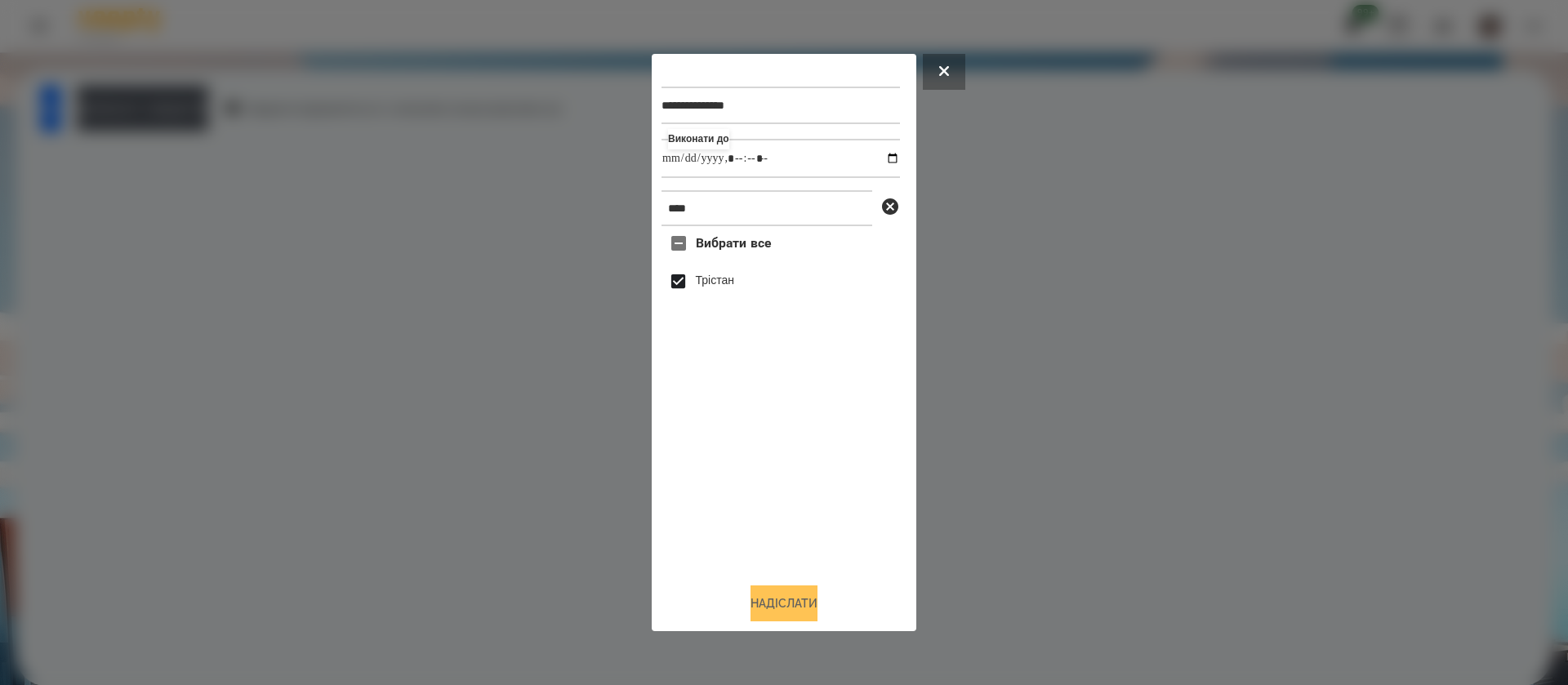
click at [777, 592] on button "Надіслати" at bounding box center [784, 603] width 67 height 36
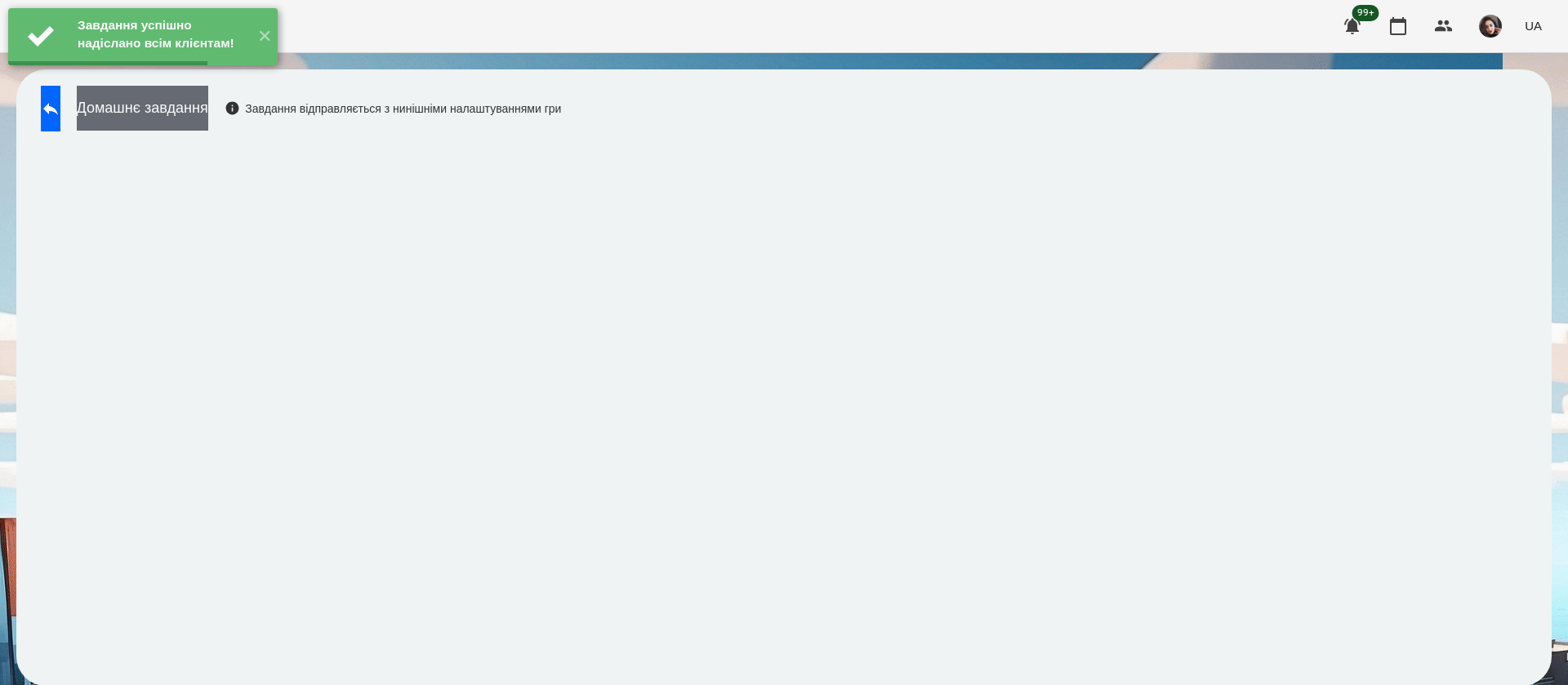
click at [200, 106] on button "Домашнє завдання" at bounding box center [142, 108] width 132 height 45
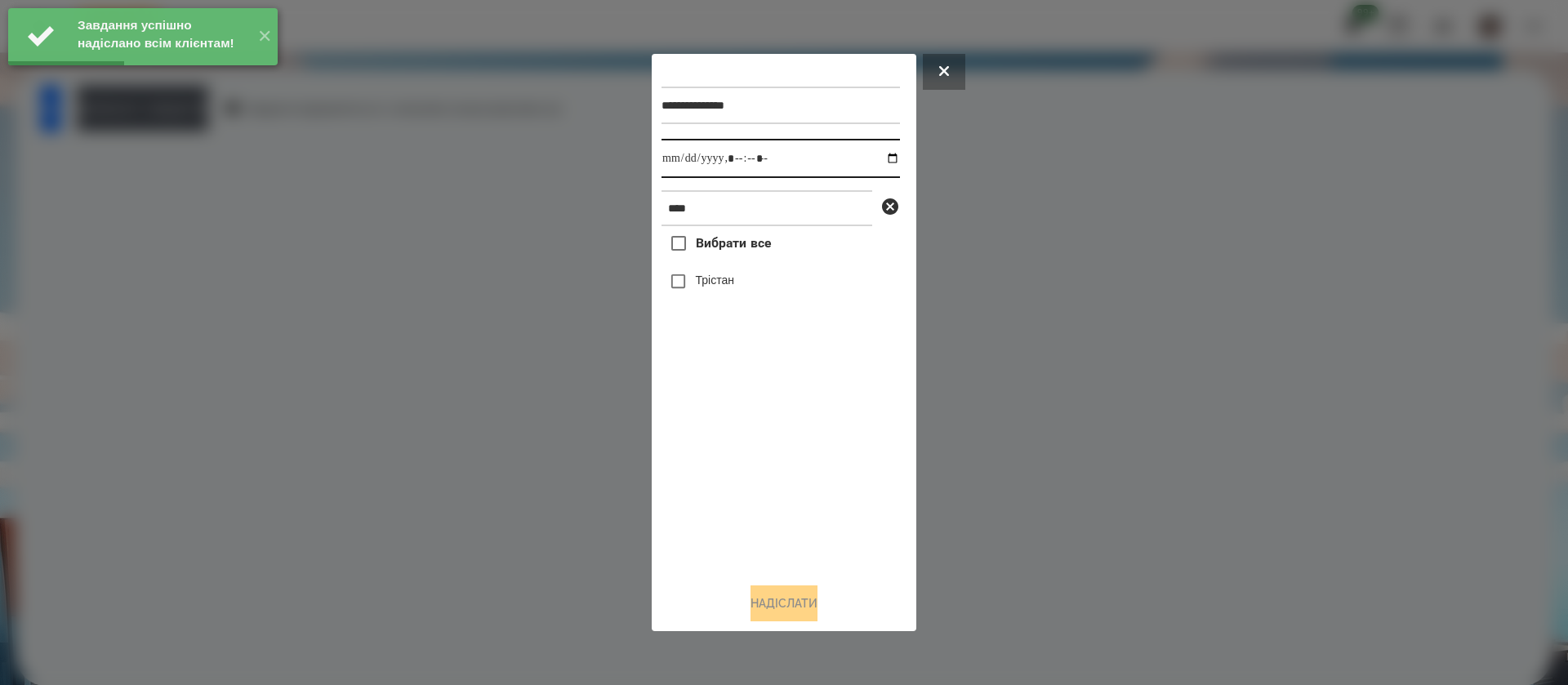
click at [673, 160] on input "datetime-local" at bounding box center [781, 159] width 239 height 39
type input "**********"
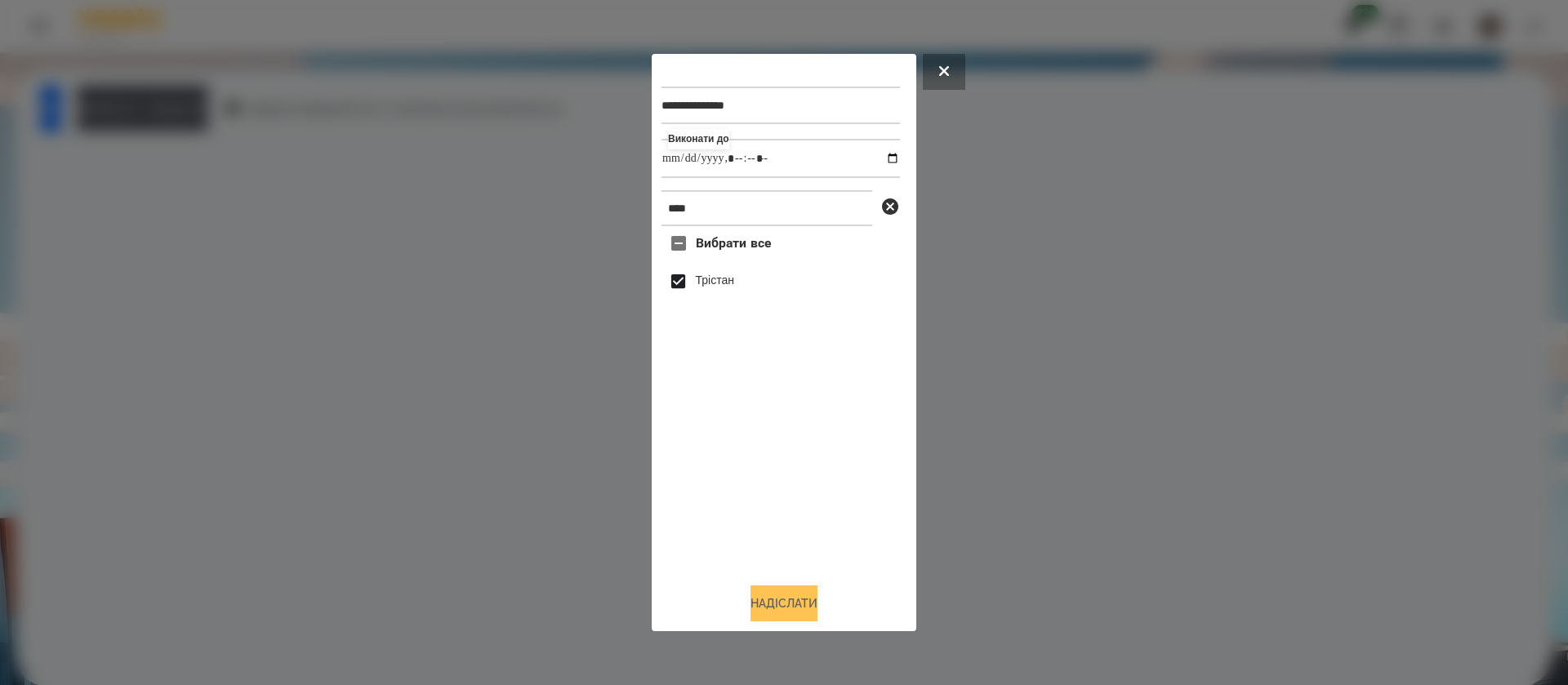
click at [760, 610] on button "Надіслати" at bounding box center [784, 603] width 67 height 36
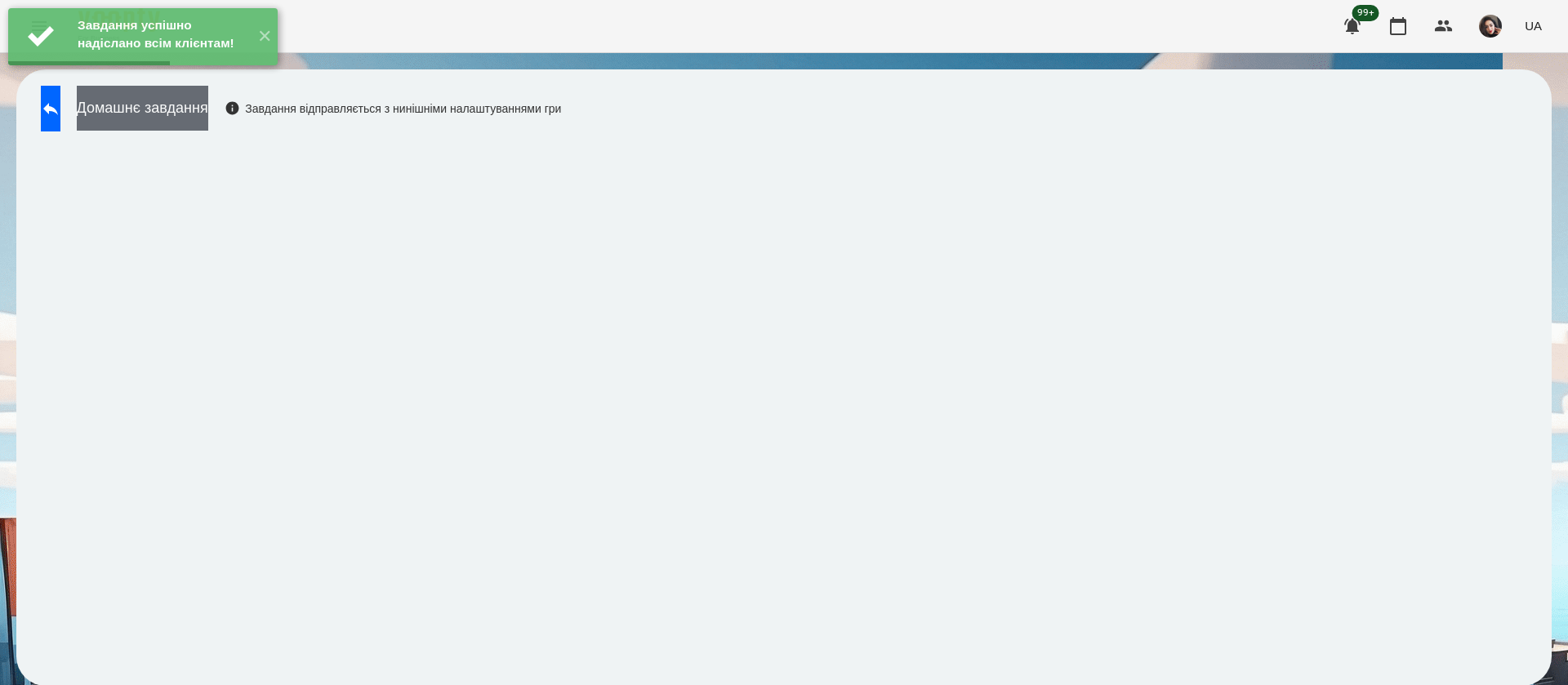
click at [208, 119] on button "Домашнє завдання" at bounding box center [142, 108] width 132 height 45
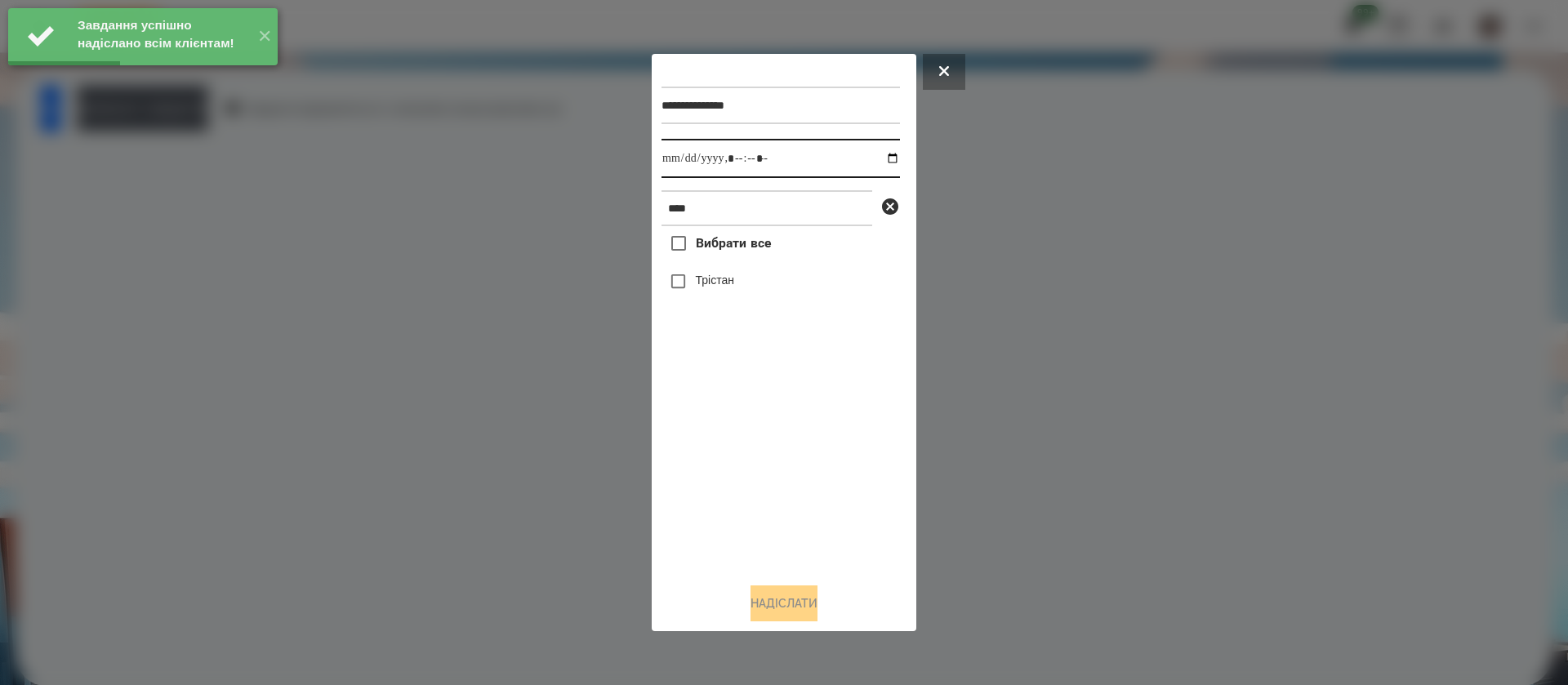
click at [673, 160] on input "datetime-local" at bounding box center [781, 159] width 239 height 39
type input "**********"
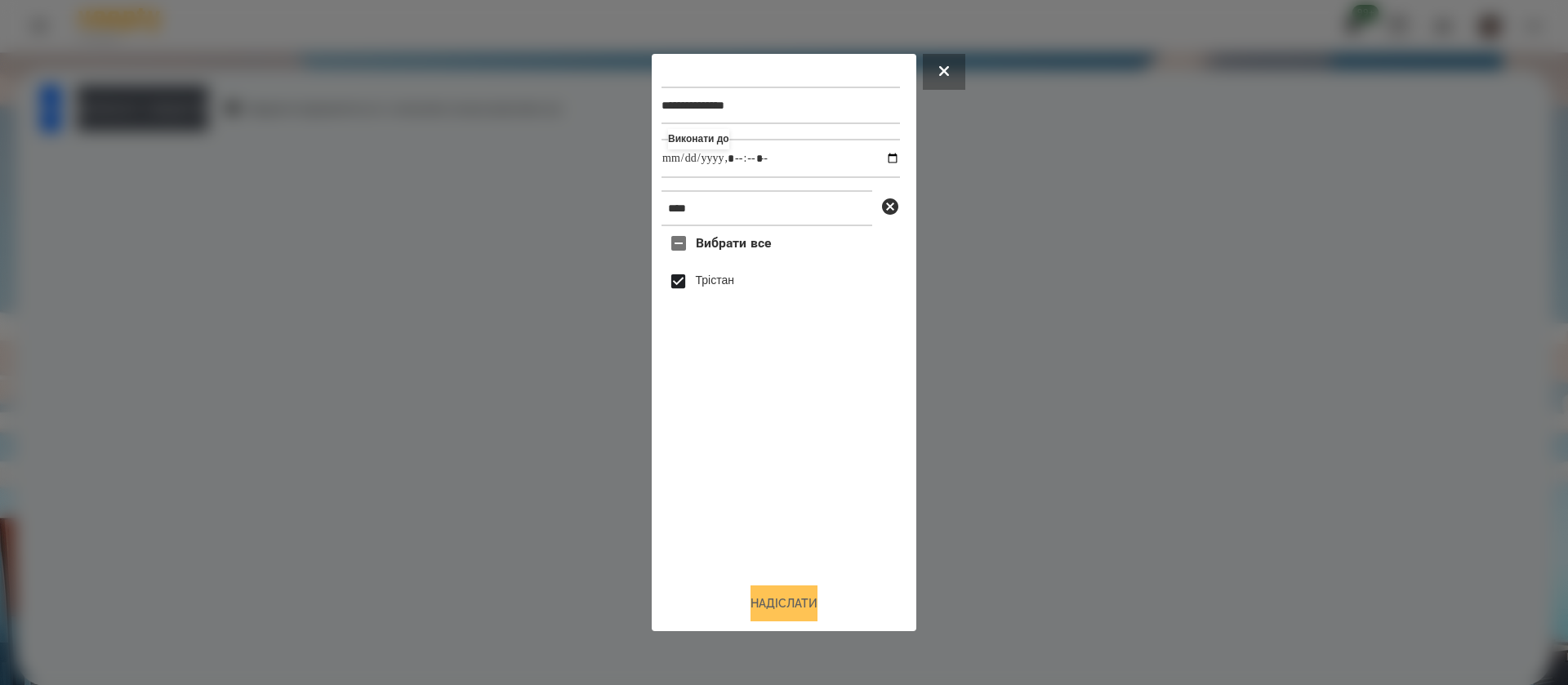
click at [788, 608] on button "Надіслати" at bounding box center [784, 603] width 67 height 36
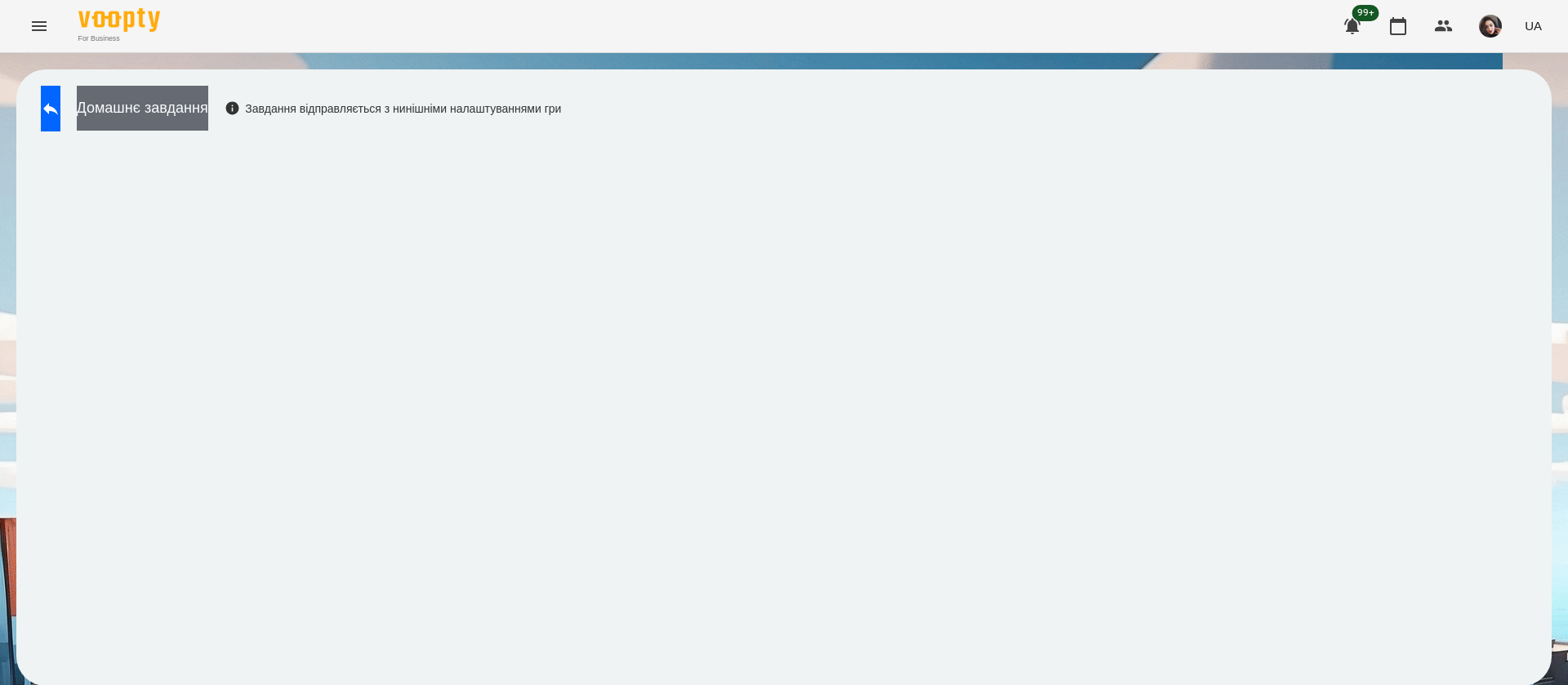
click at [164, 110] on button "Домашнє завдання" at bounding box center [142, 108] width 132 height 45
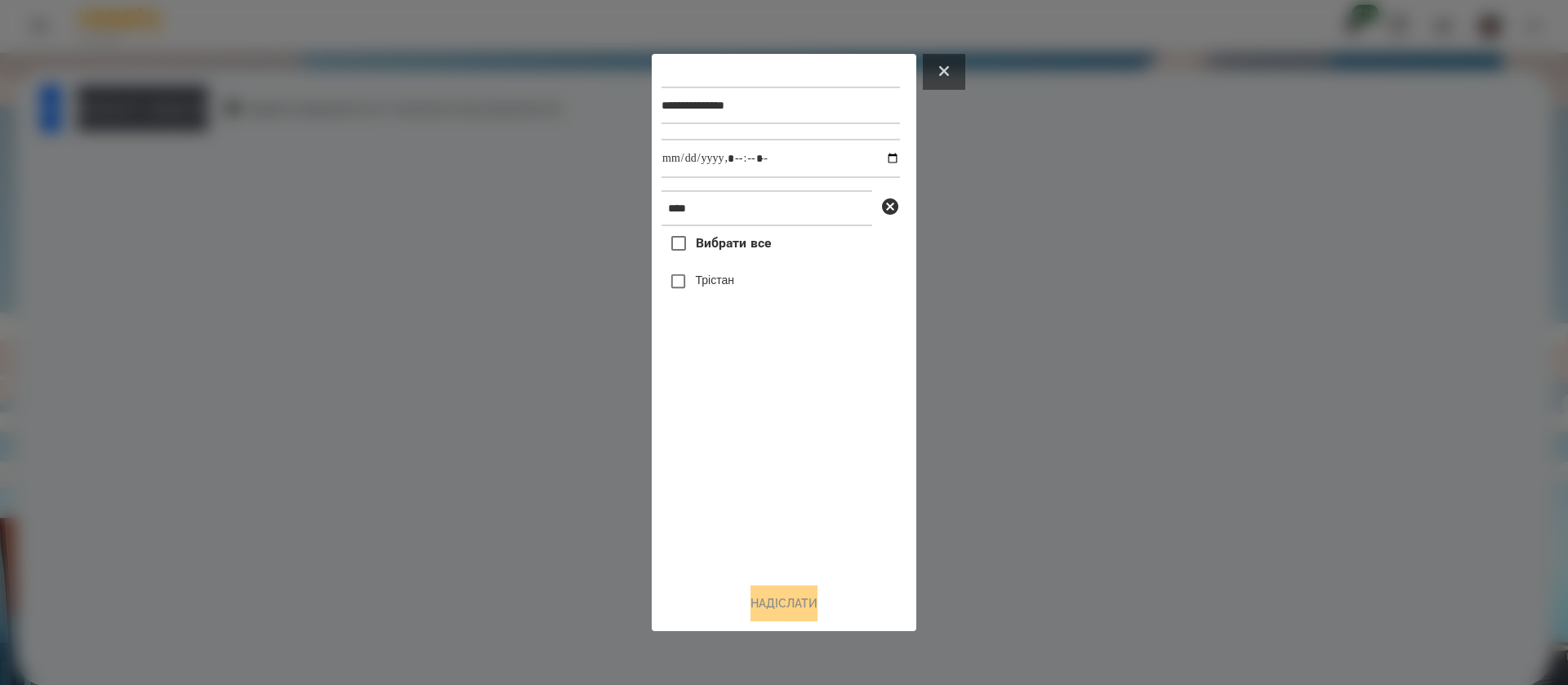
click at [935, 65] on button at bounding box center [944, 72] width 43 height 36
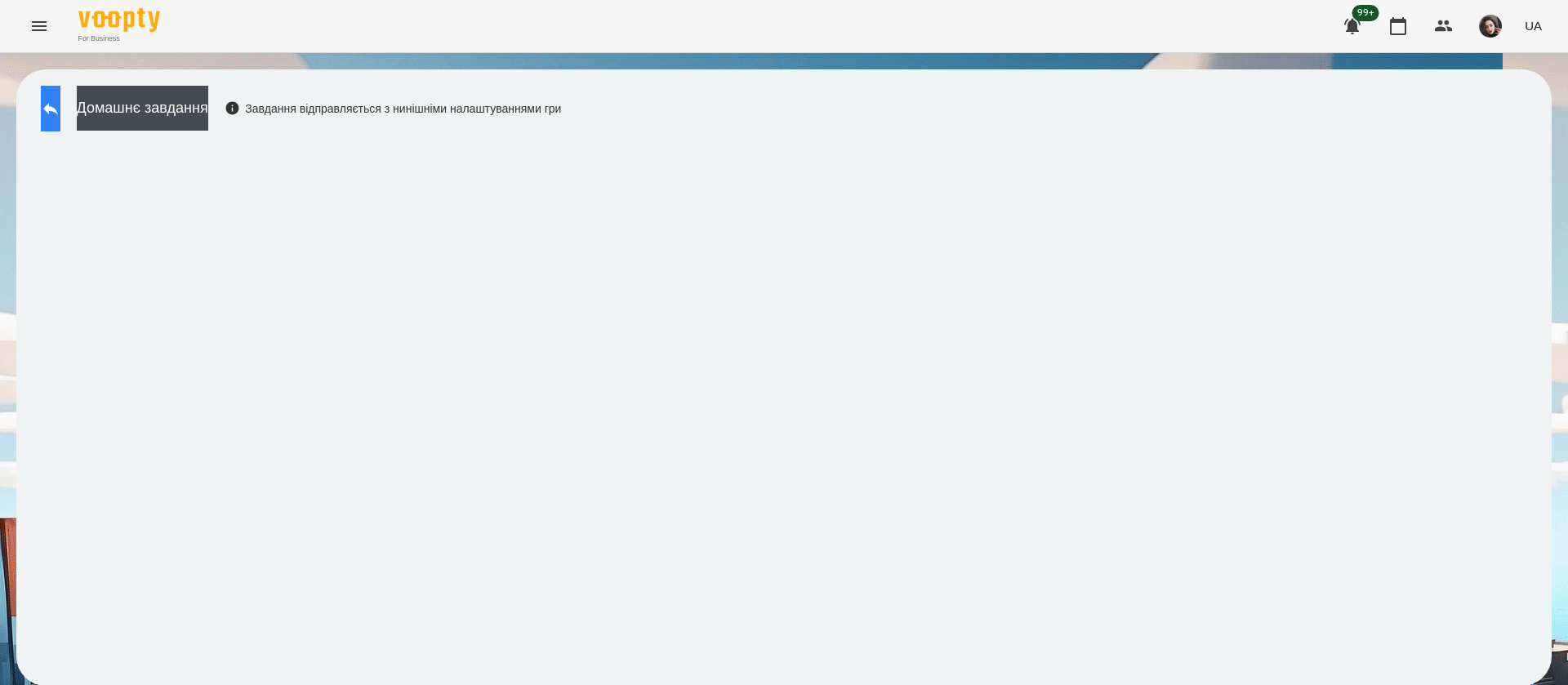
click at [60, 118] on icon at bounding box center [51, 109] width 20 height 20
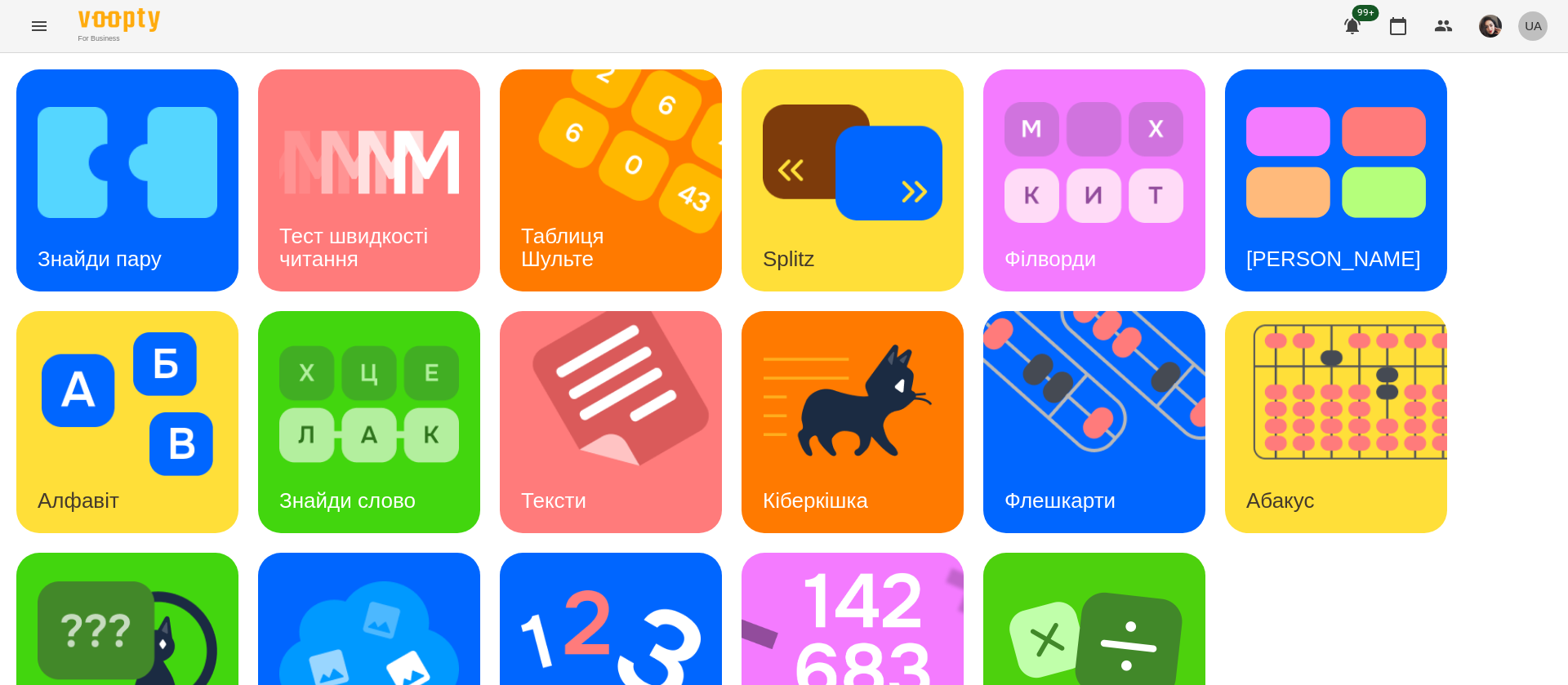
click at [1543, 21] on button "UA" at bounding box center [1533, 25] width 30 height 30
click at [1495, 131] on div "Русский" at bounding box center [1503, 122] width 83 height 29
click at [810, 553] on img at bounding box center [863, 664] width 244 height 222
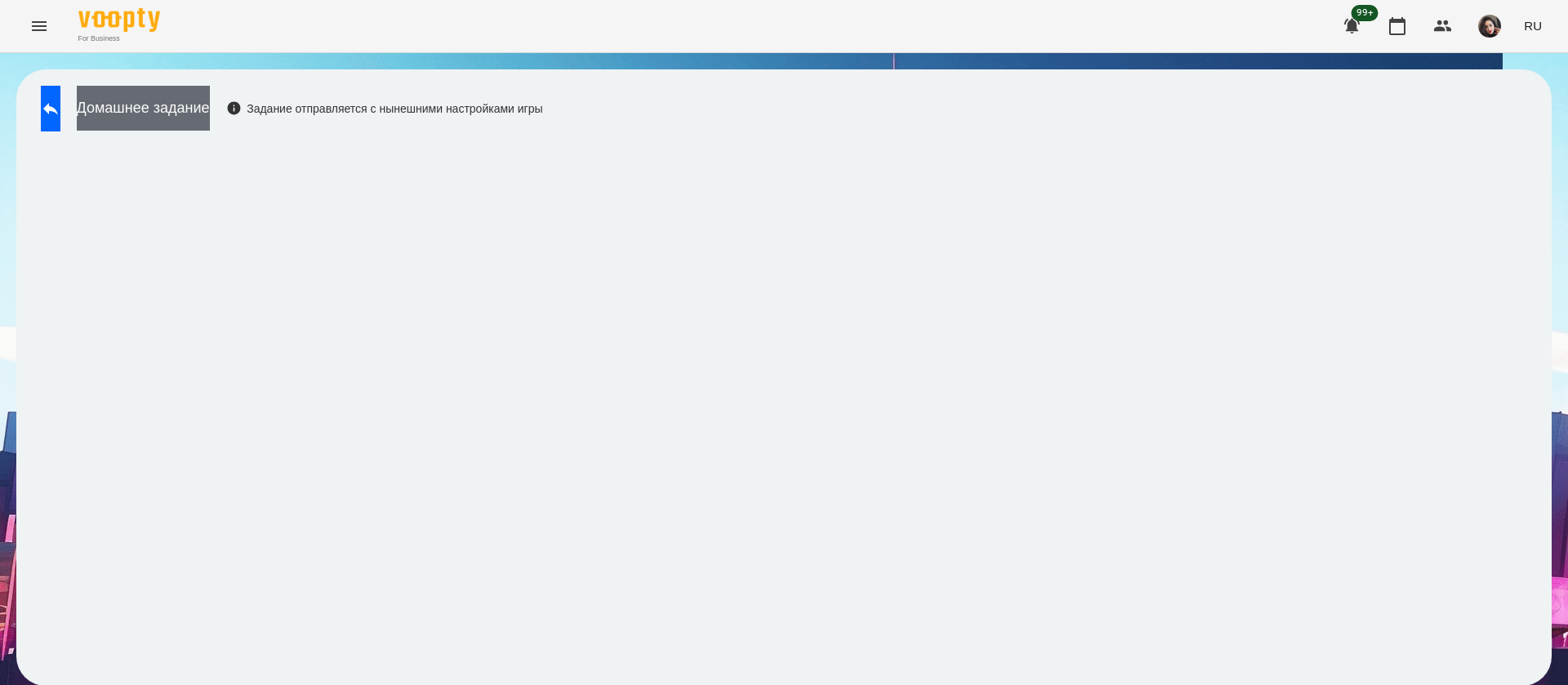
click at [210, 103] on button "Домашнее задание" at bounding box center [143, 108] width 133 height 45
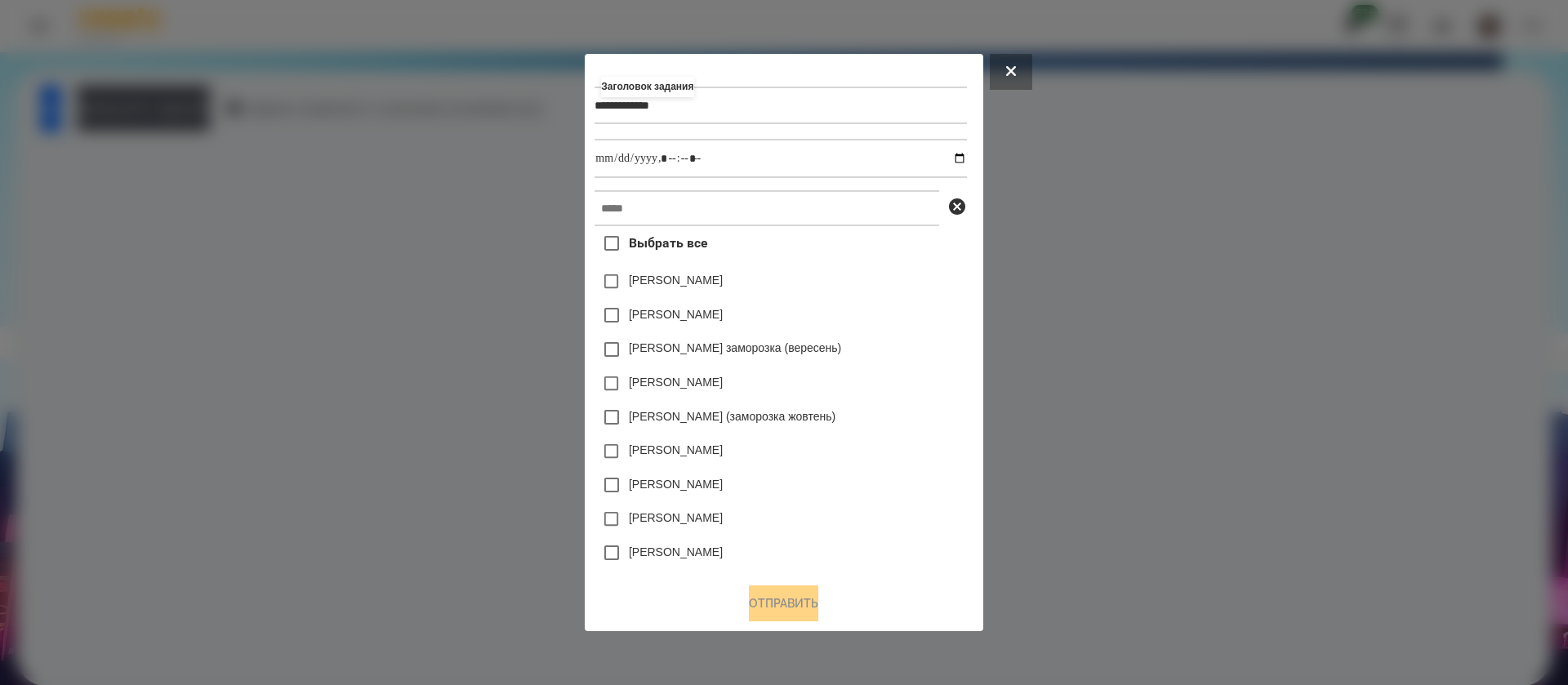
type input "**********"
click at [960, 159] on input "datetime-local" at bounding box center [780, 159] width 372 height 39
click at [667, 159] on input "datetime-local" at bounding box center [780, 159] width 372 height 39
click at [685, 163] on input "datetime-local" at bounding box center [780, 159] width 372 height 39
type input "**********"
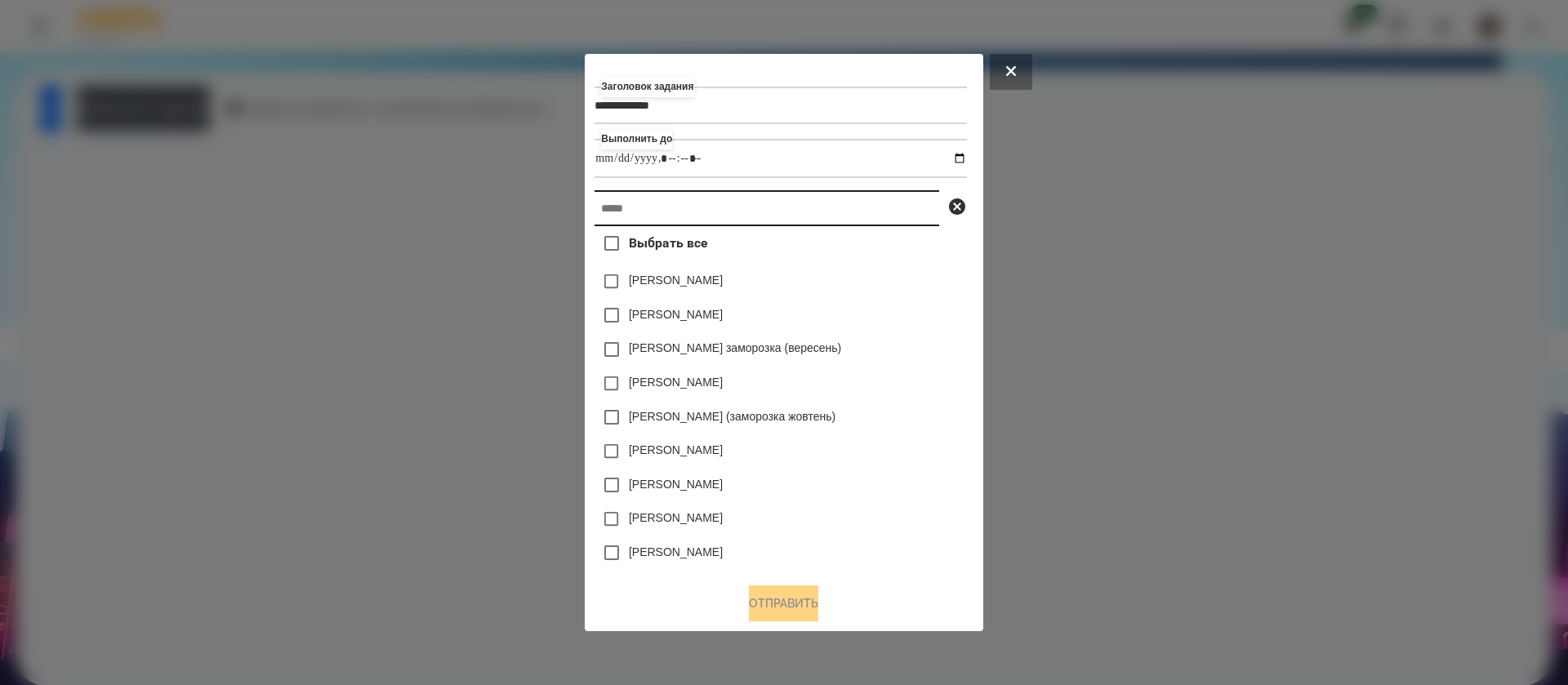
click at [679, 213] on input "text" at bounding box center [767, 208] width 345 height 36
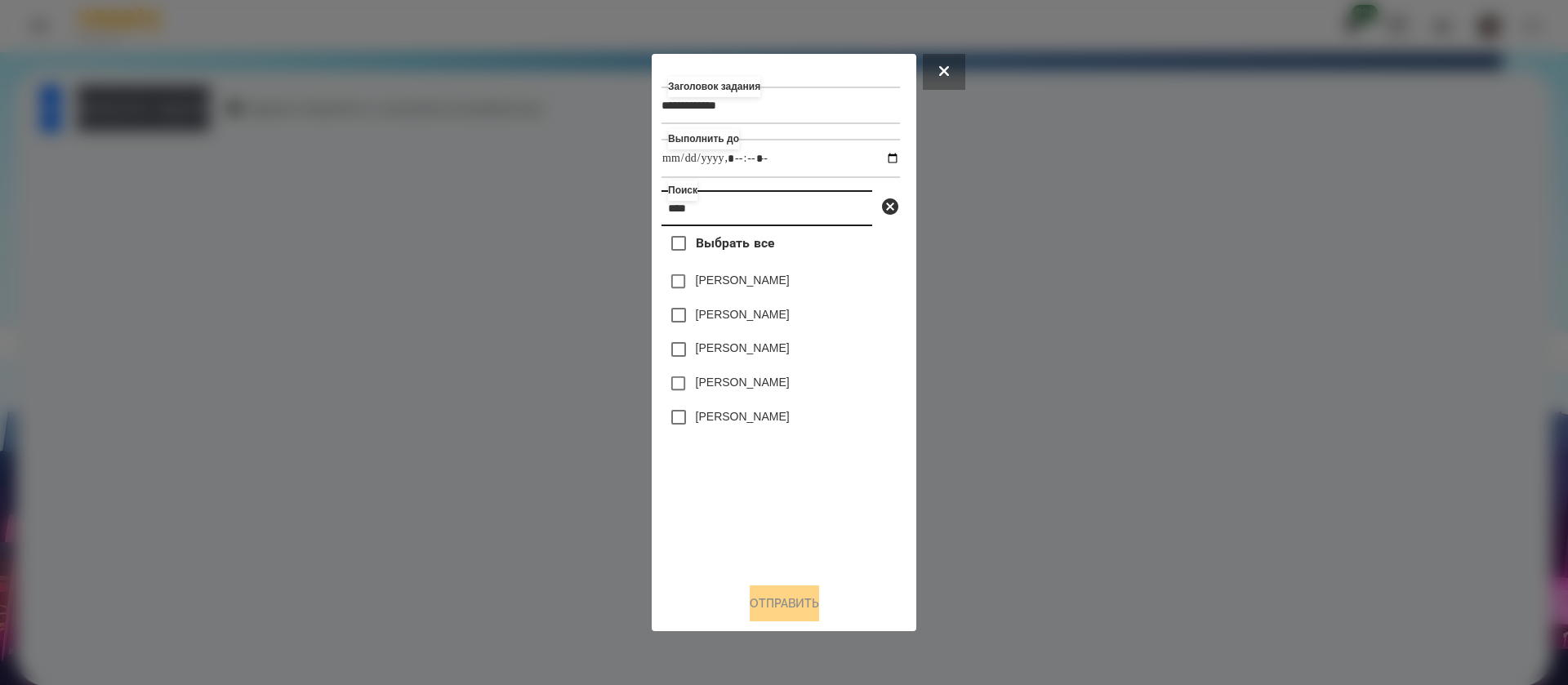
type input "****"
click at [751, 603] on button "Отправить" at bounding box center [784, 603] width 69 height 36
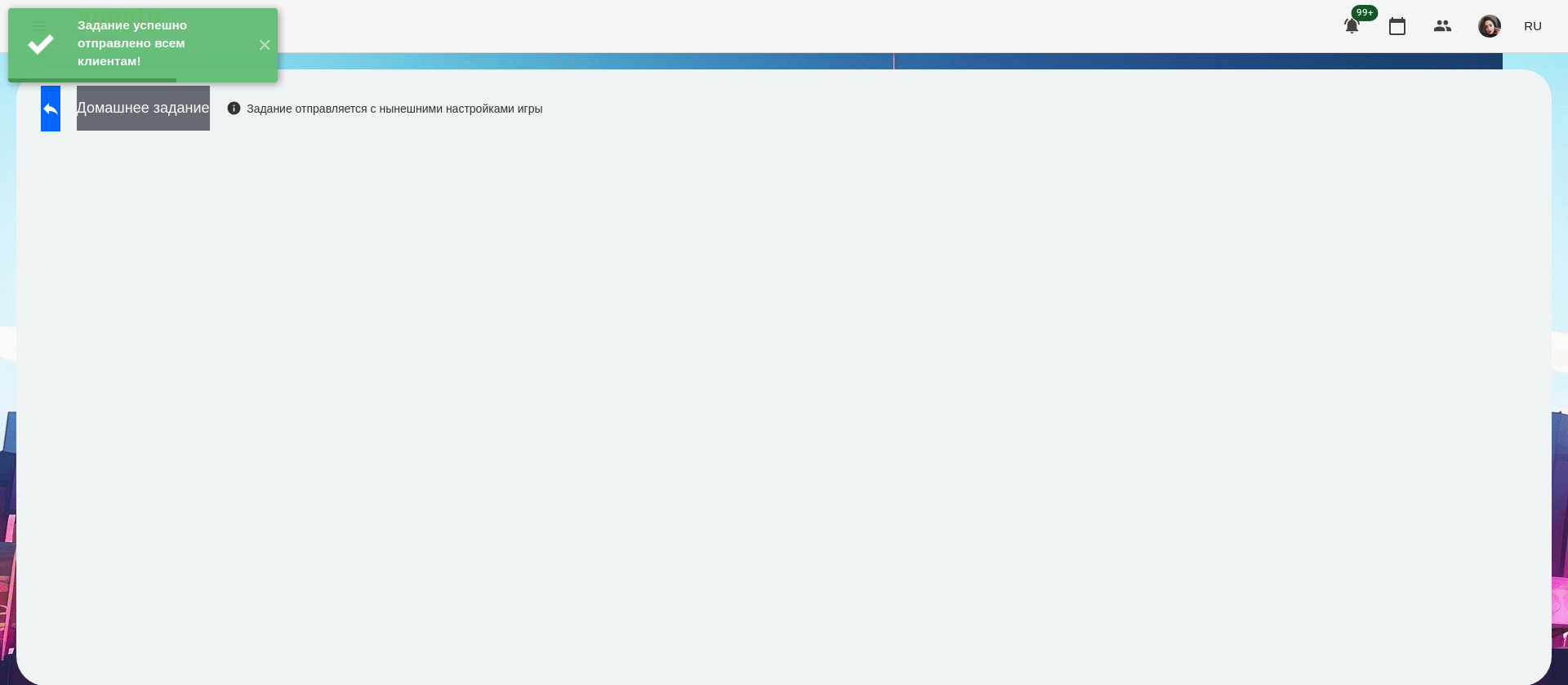
click at [210, 113] on button "Домашнее задание" at bounding box center [143, 108] width 133 height 45
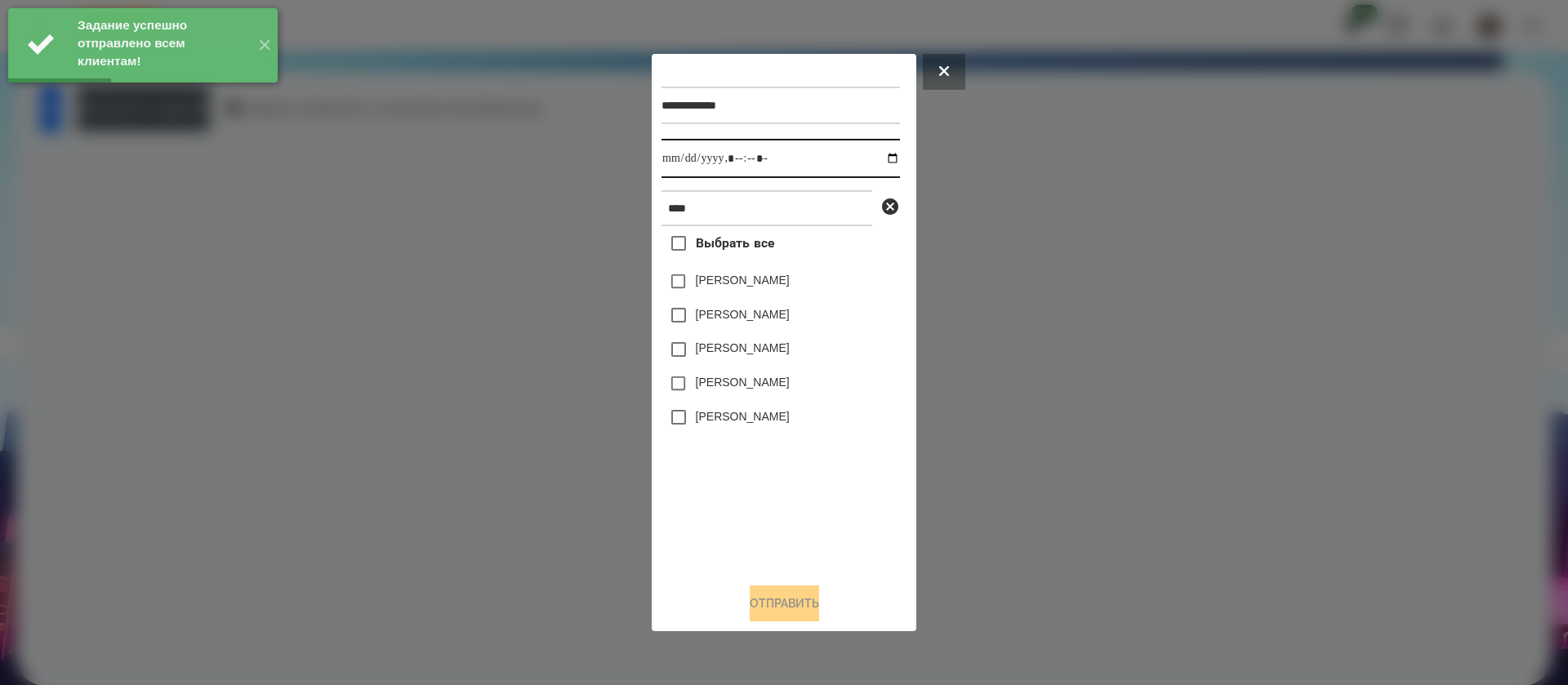
click at [678, 159] on input "datetime-local" at bounding box center [781, 159] width 239 height 39
type input "**********"
click at [721, 205] on input "****" at bounding box center [767, 208] width 211 height 36
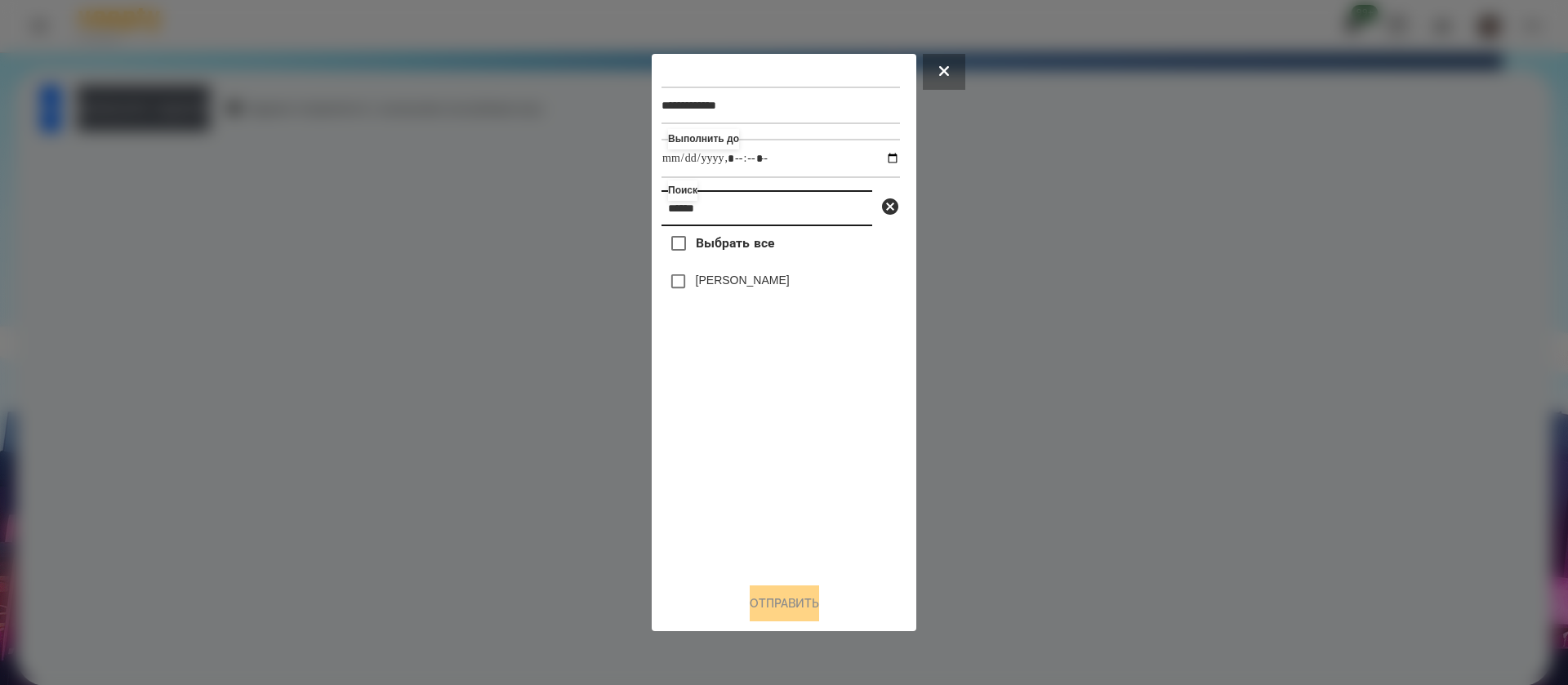
type input "******"
click at [722, 280] on label "[PERSON_NAME]" at bounding box center [742, 280] width 94 height 16
click at [775, 610] on button "Отправить" at bounding box center [784, 603] width 69 height 36
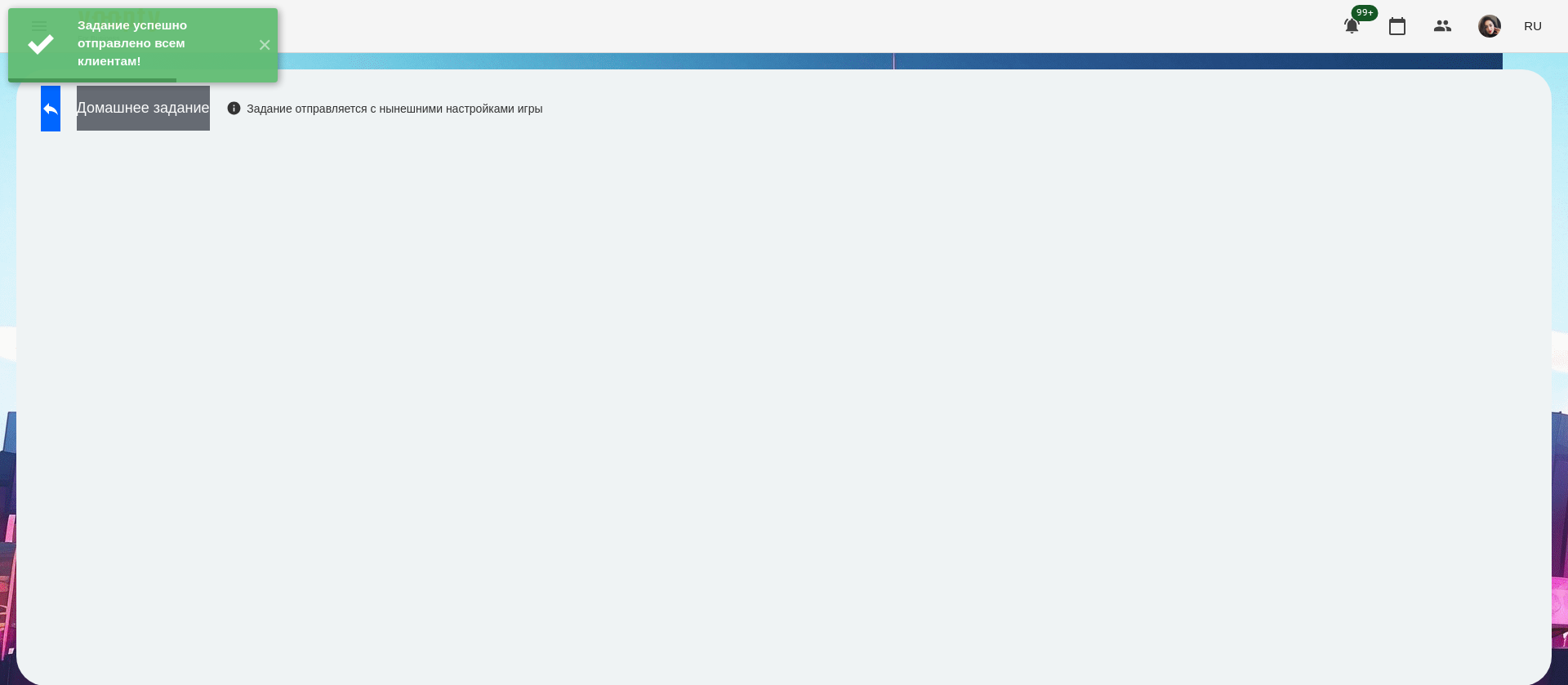
click at [208, 109] on button "Домашнее задание" at bounding box center [143, 108] width 133 height 45
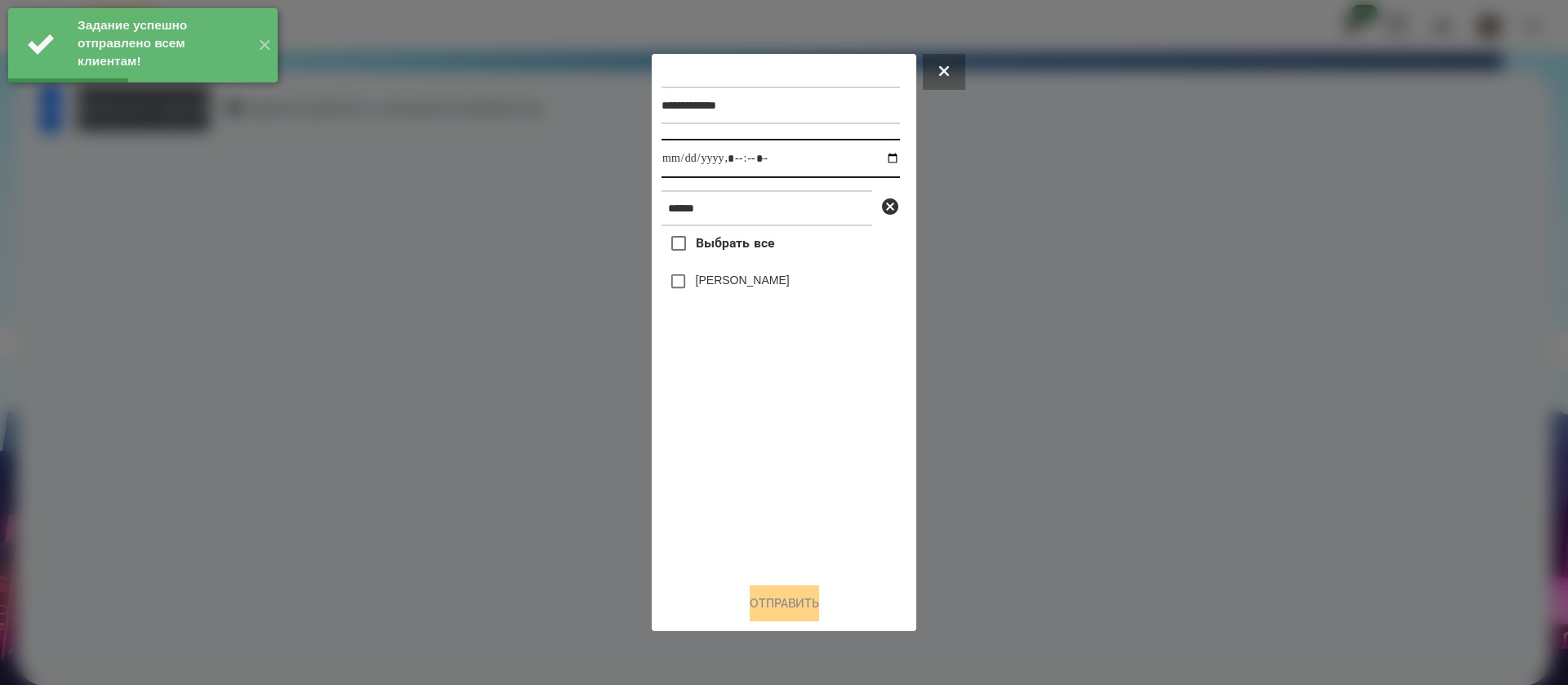
click at [670, 163] on input "datetime-local" at bounding box center [781, 159] width 239 height 39
type input "**********"
click at [706, 288] on label "[PERSON_NAME]" at bounding box center [742, 280] width 94 height 16
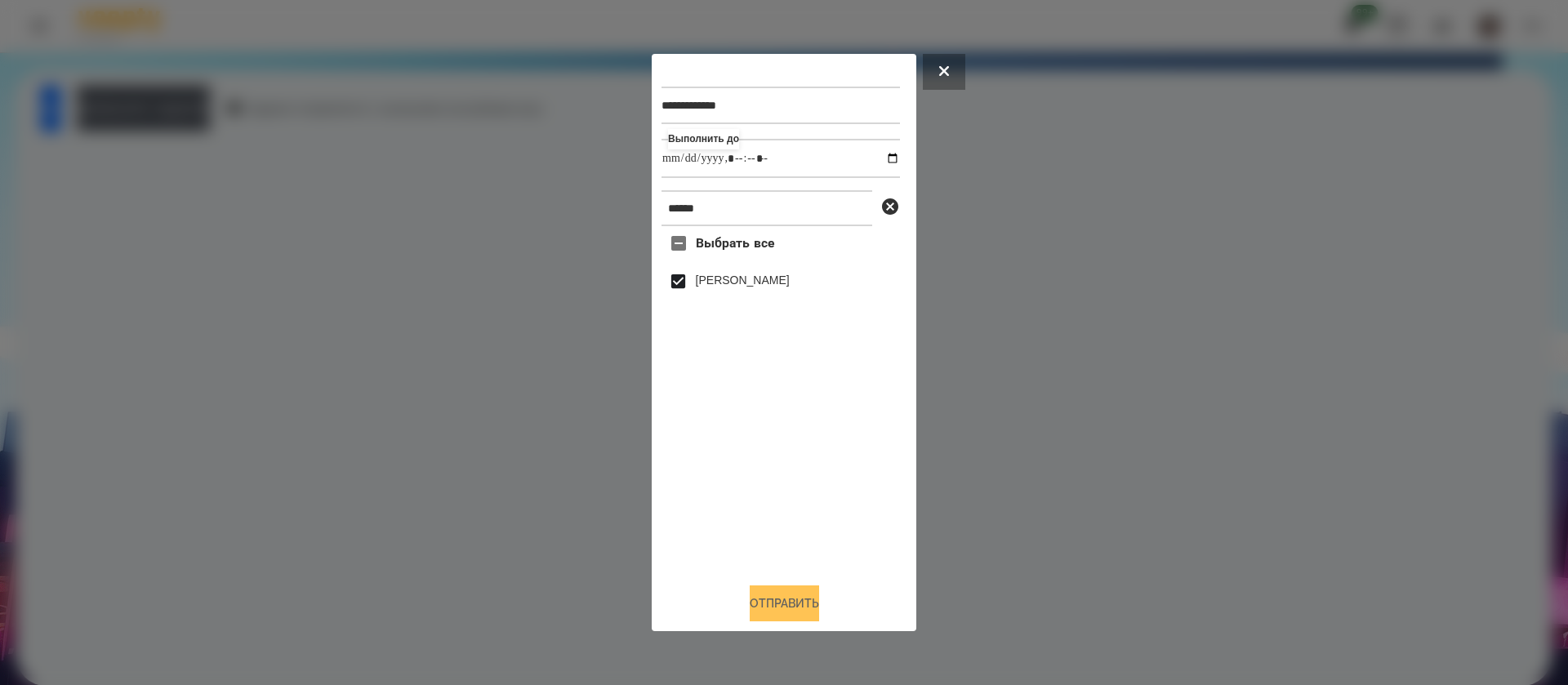
click at [777, 607] on button "Отправить" at bounding box center [784, 603] width 69 height 36
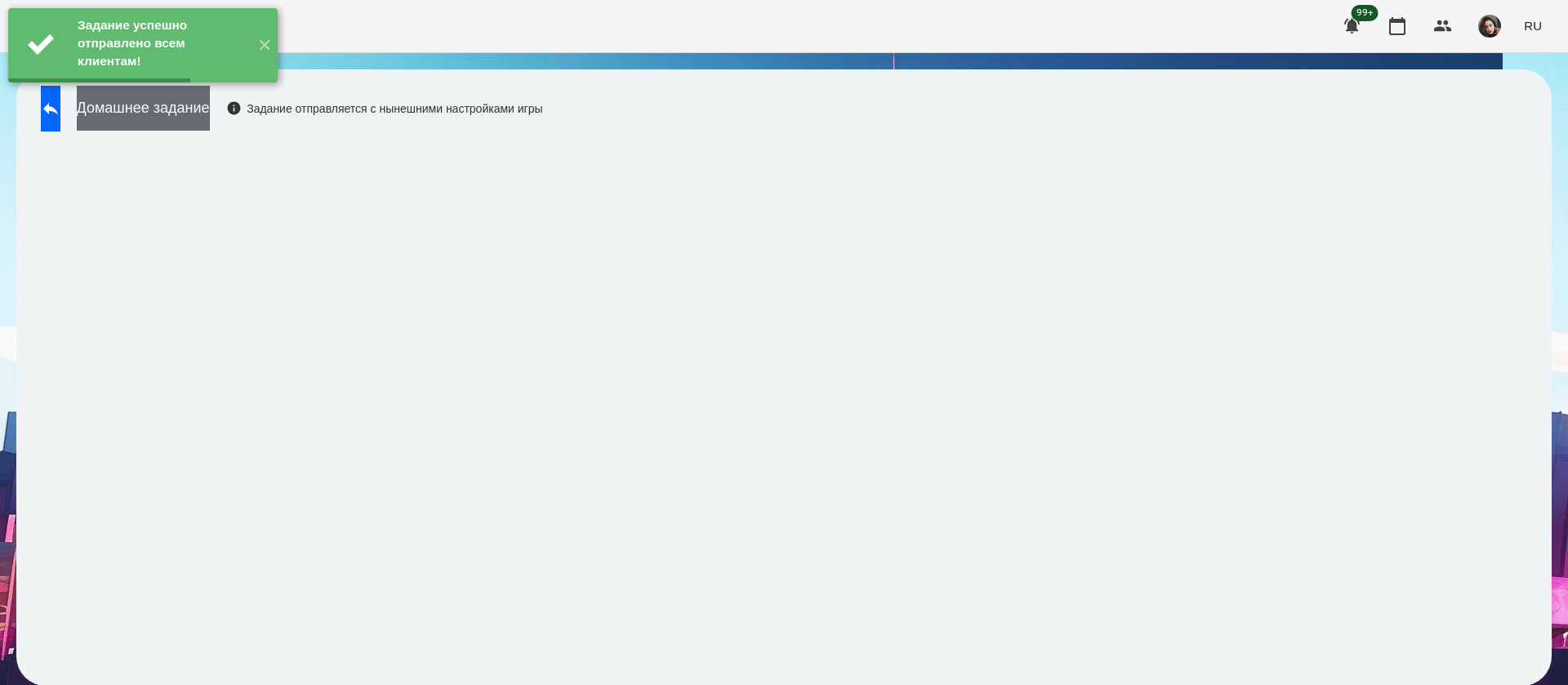
click at [210, 123] on button "Домашнее задание" at bounding box center [143, 108] width 133 height 45
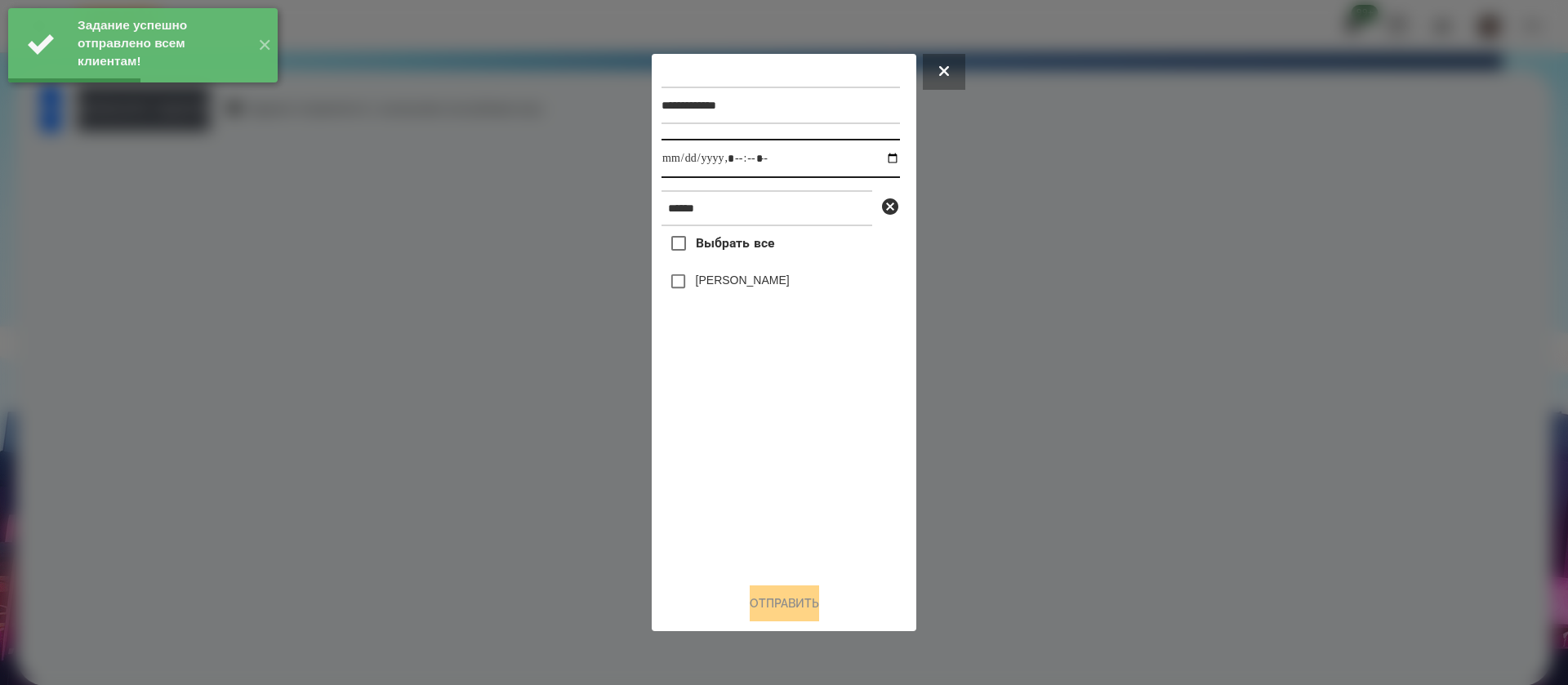
click at [671, 172] on input "datetime-local" at bounding box center [781, 159] width 239 height 39
type input "**********"
click at [713, 267] on div "[PERSON_NAME]" at bounding box center [781, 282] width 239 height 34
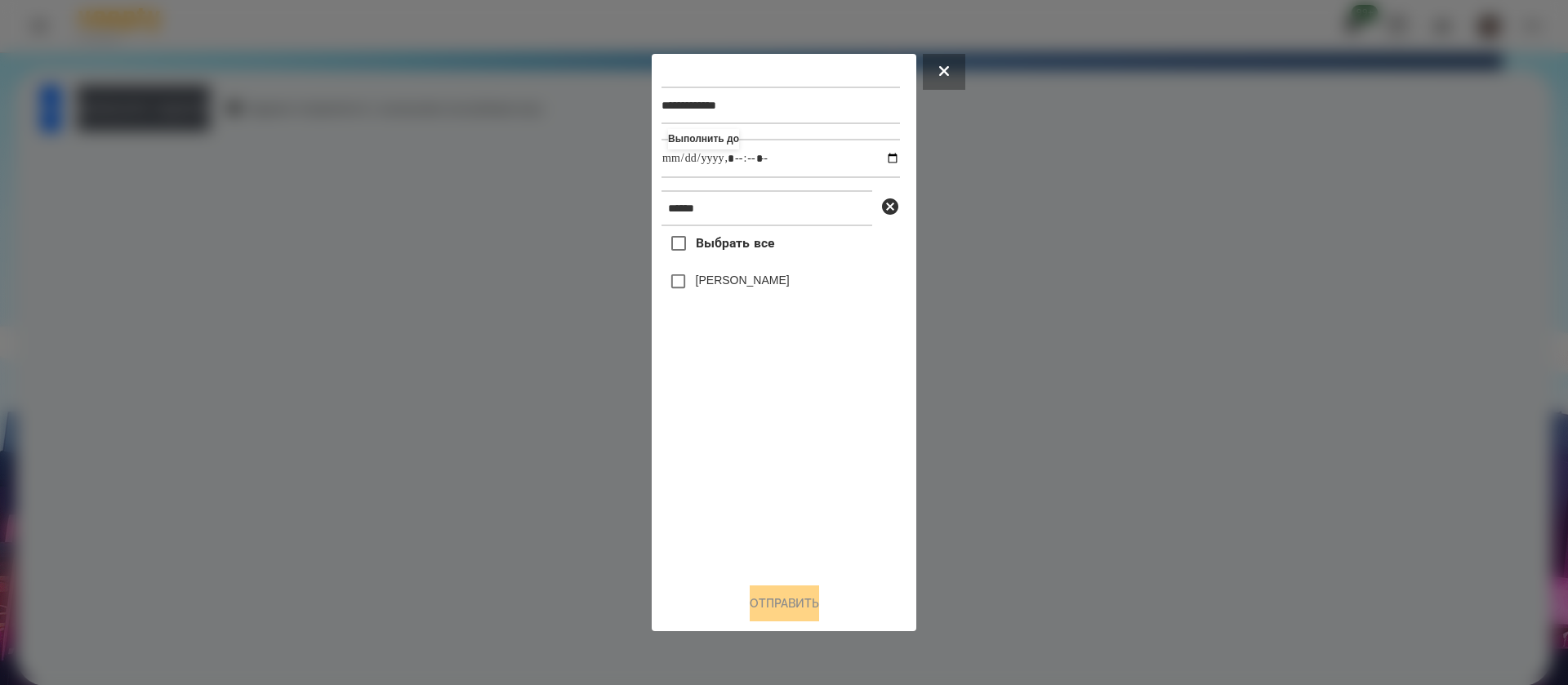
click at [720, 298] on div "[PERSON_NAME]" at bounding box center [781, 282] width 239 height 34
click at [721, 273] on div "[PERSON_NAME]" at bounding box center [781, 282] width 239 height 34
click at [751, 600] on button "Отправить" at bounding box center [784, 603] width 69 height 36
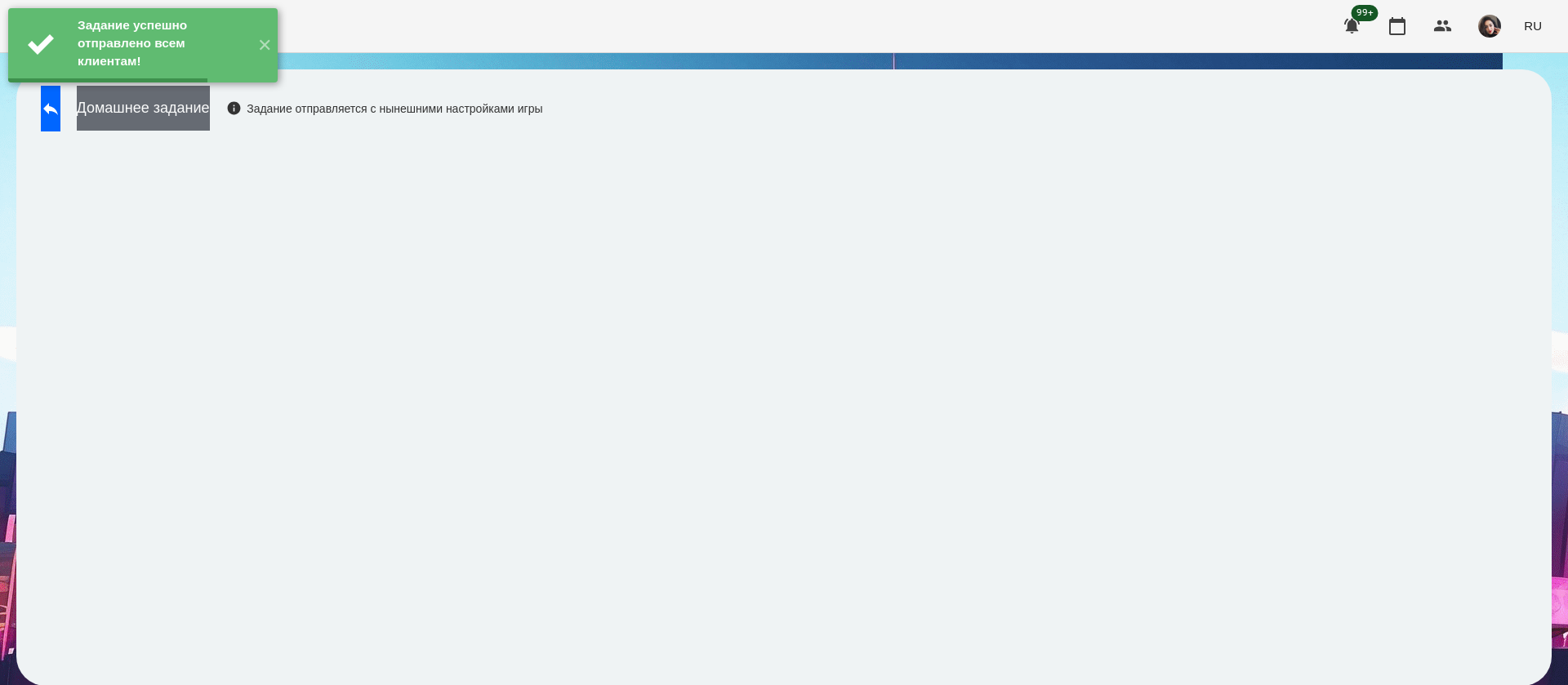
click at [210, 117] on button "Домашнее задание" at bounding box center [143, 108] width 133 height 45
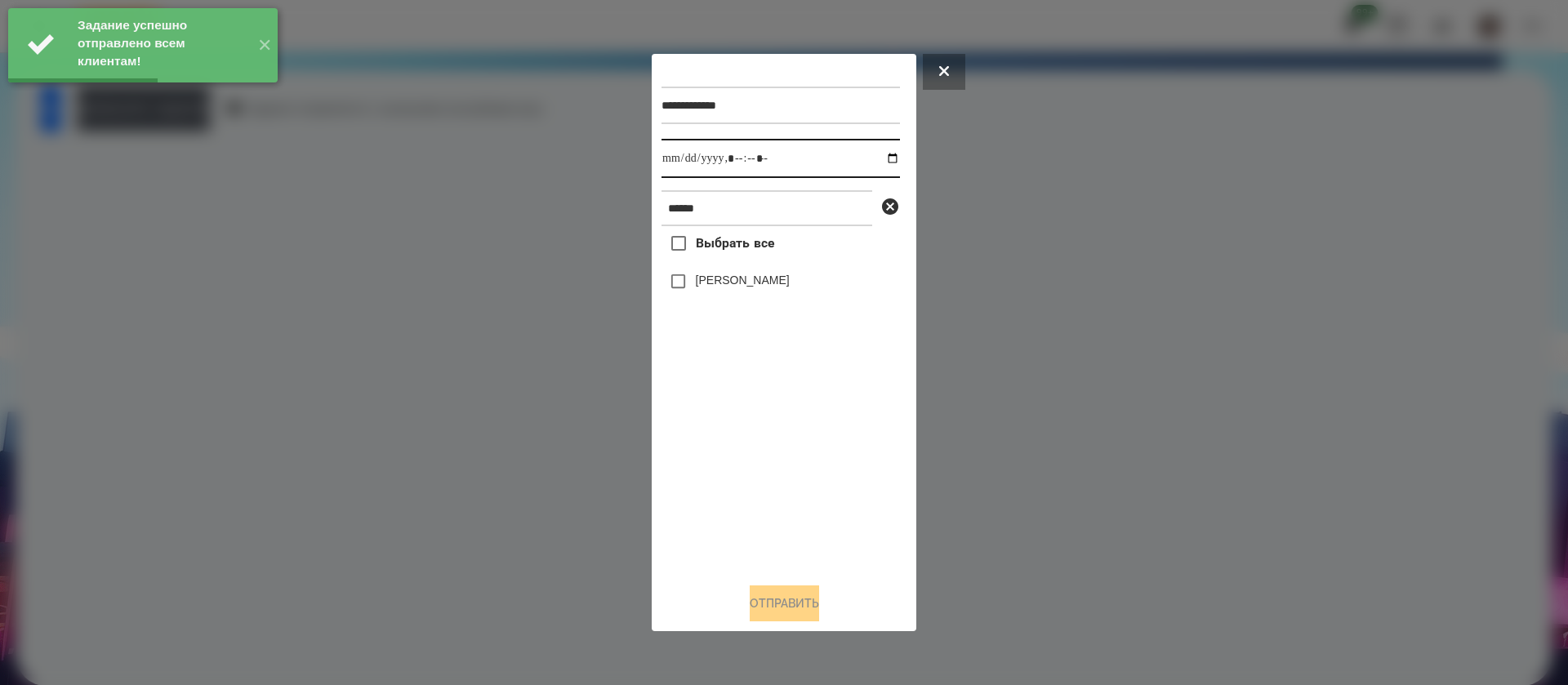
click at [682, 164] on input "datetime-local" at bounding box center [781, 159] width 239 height 39
type input "**********"
click at [752, 615] on button "Отправить" at bounding box center [784, 603] width 69 height 36
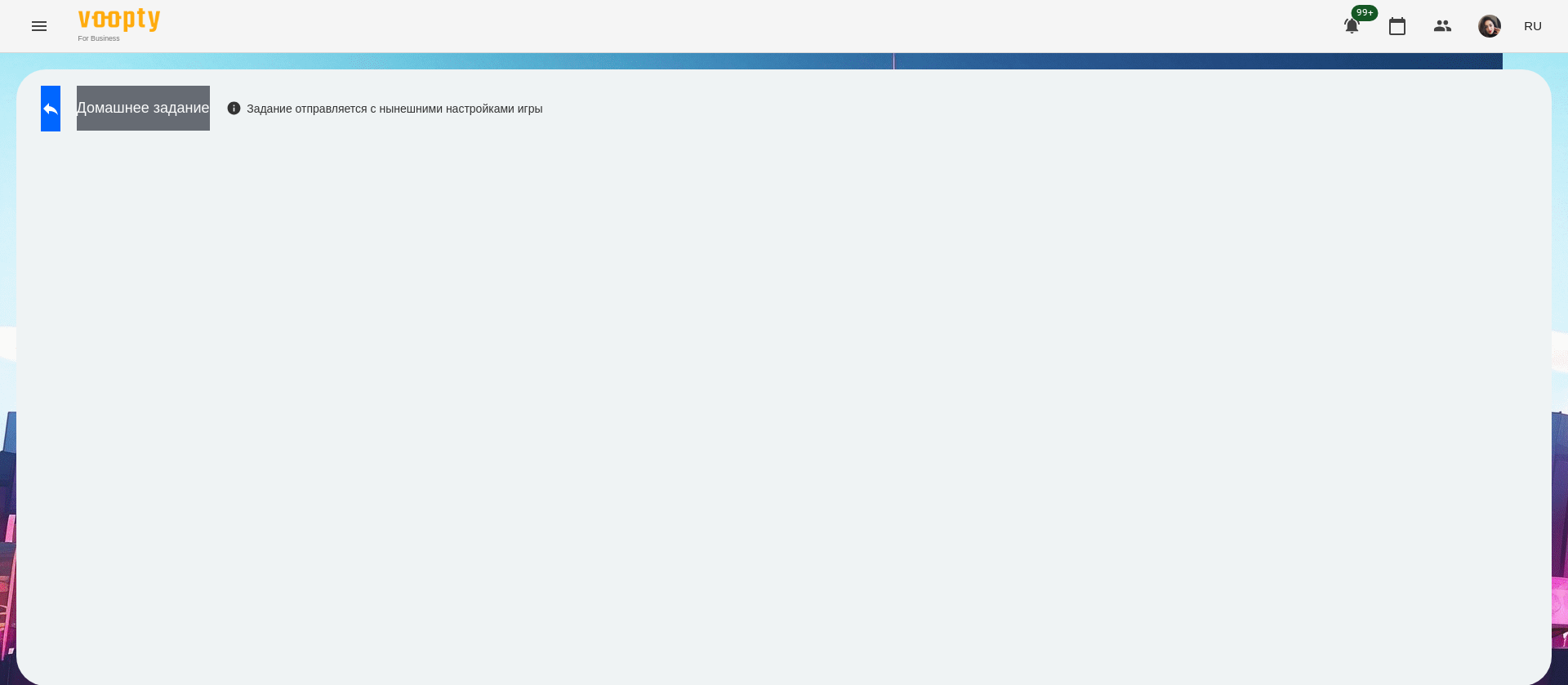
click at [210, 102] on button "Домашнее задание" at bounding box center [143, 108] width 133 height 45
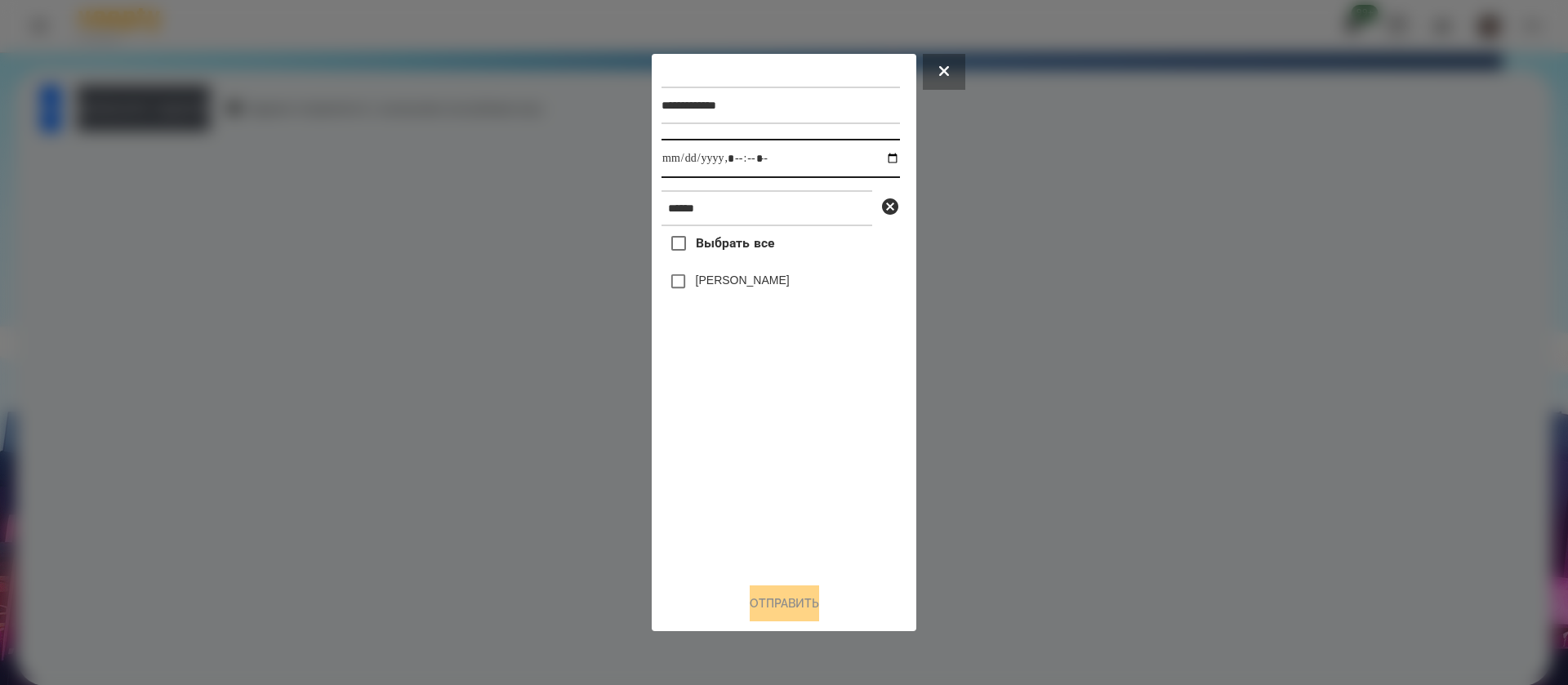
click at [690, 157] on input "datetime-local" at bounding box center [781, 159] width 239 height 39
type input "**********"
click at [775, 607] on button "Отправить" at bounding box center [784, 603] width 69 height 36
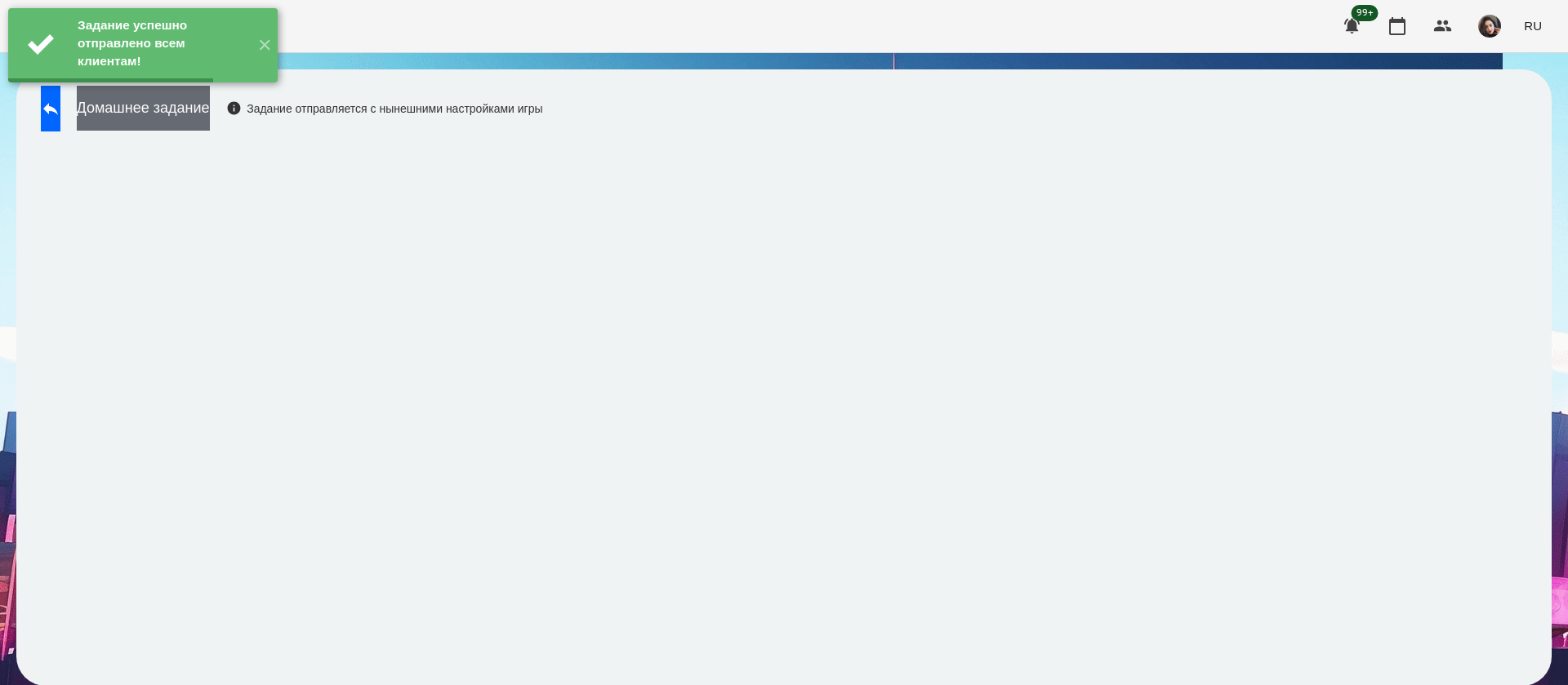
click at [210, 100] on button "Домашнее задание" at bounding box center [143, 108] width 133 height 45
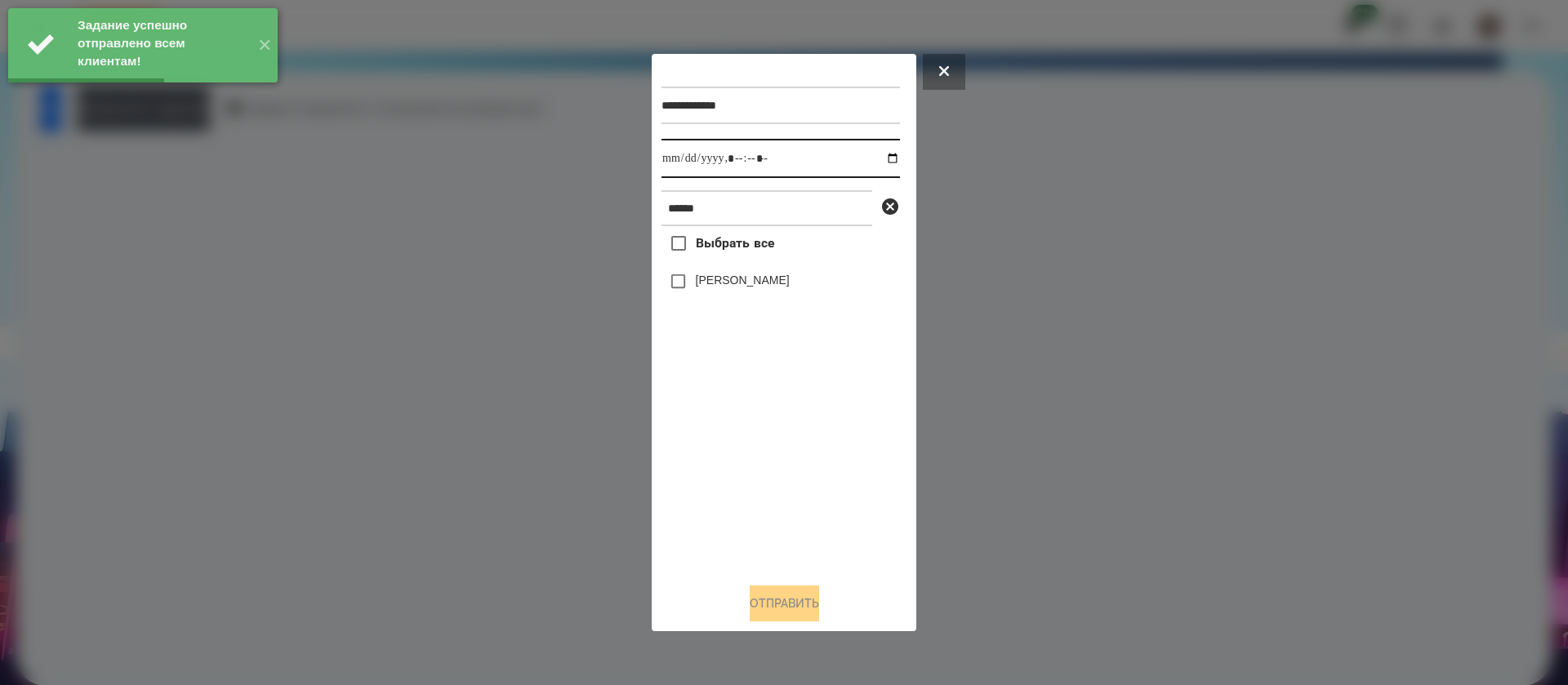
click at [663, 161] on input "datetime-local" at bounding box center [781, 159] width 239 height 39
type input "**********"
click at [754, 601] on button "Отправить" at bounding box center [784, 603] width 69 height 36
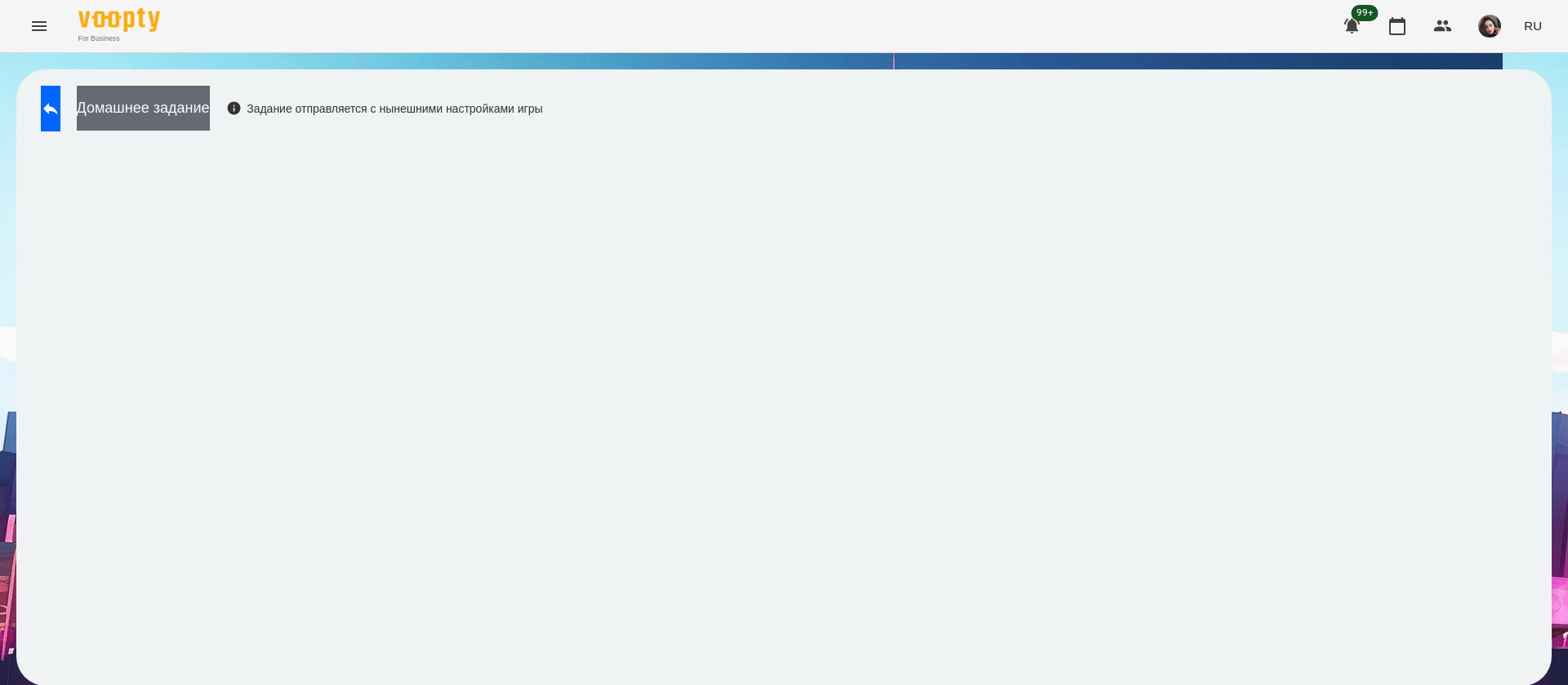
click at [210, 115] on button "Домашнее задание" at bounding box center [143, 108] width 133 height 45
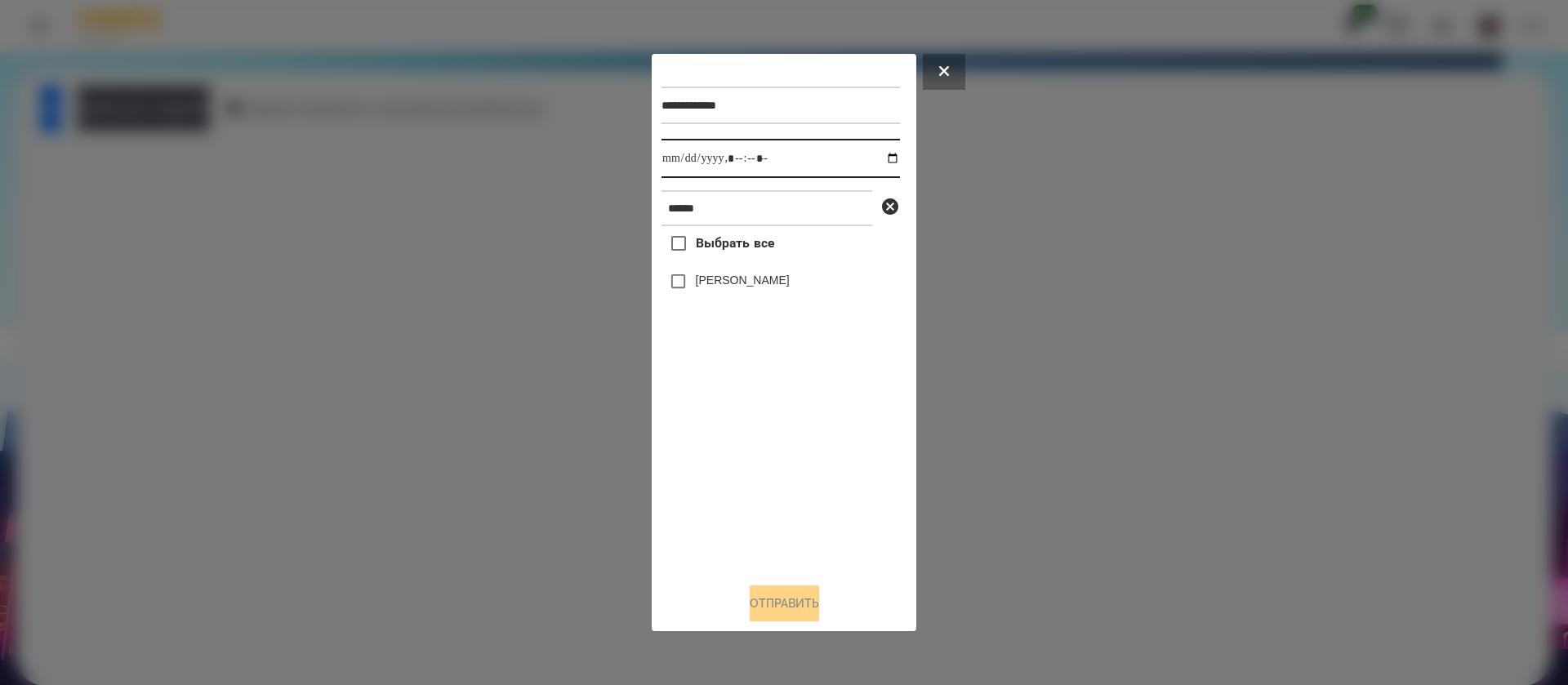
click at [673, 163] on input "datetime-local" at bounding box center [781, 159] width 239 height 39
type input "**********"
click at [765, 602] on button "Отправить" at bounding box center [784, 603] width 69 height 36
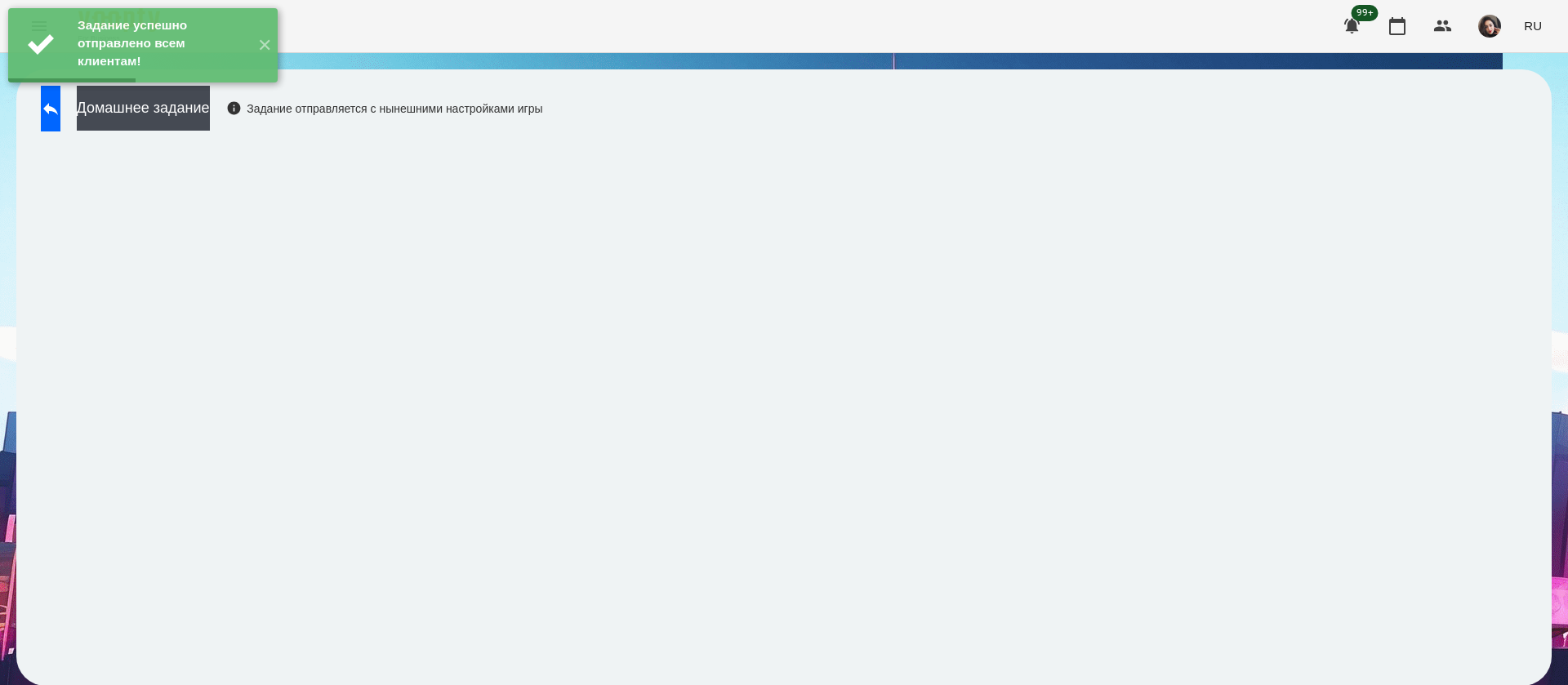
click at [96, 112] on div "Домашнее задание Задание отправляется с нынешними настройками игры" at bounding box center [288, 113] width 510 height 54
click at [60, 115] on icon at bounding box center [51, 109] width 20 height 20
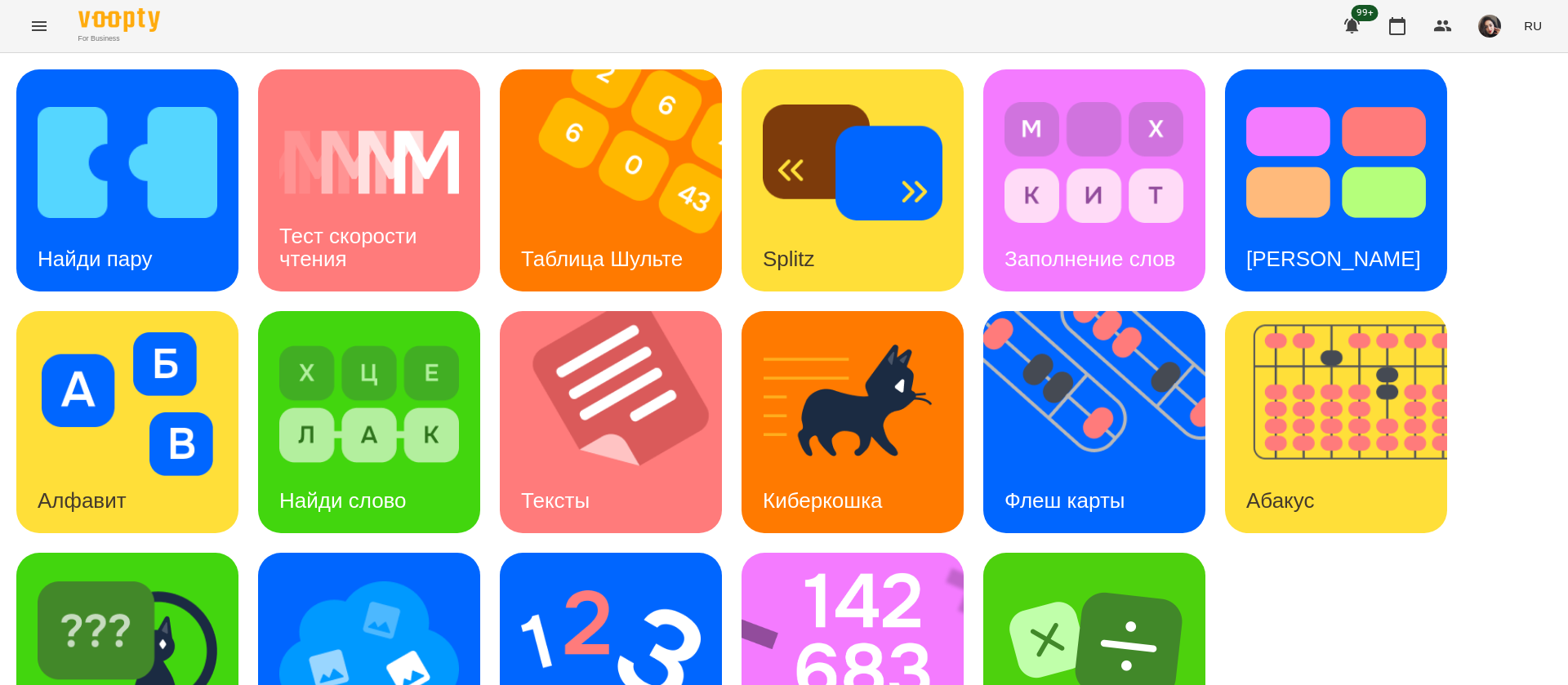
scroll to position [106, 0]
click at [592, 574] on img at bounding box center [611, 646] width 180 height 144
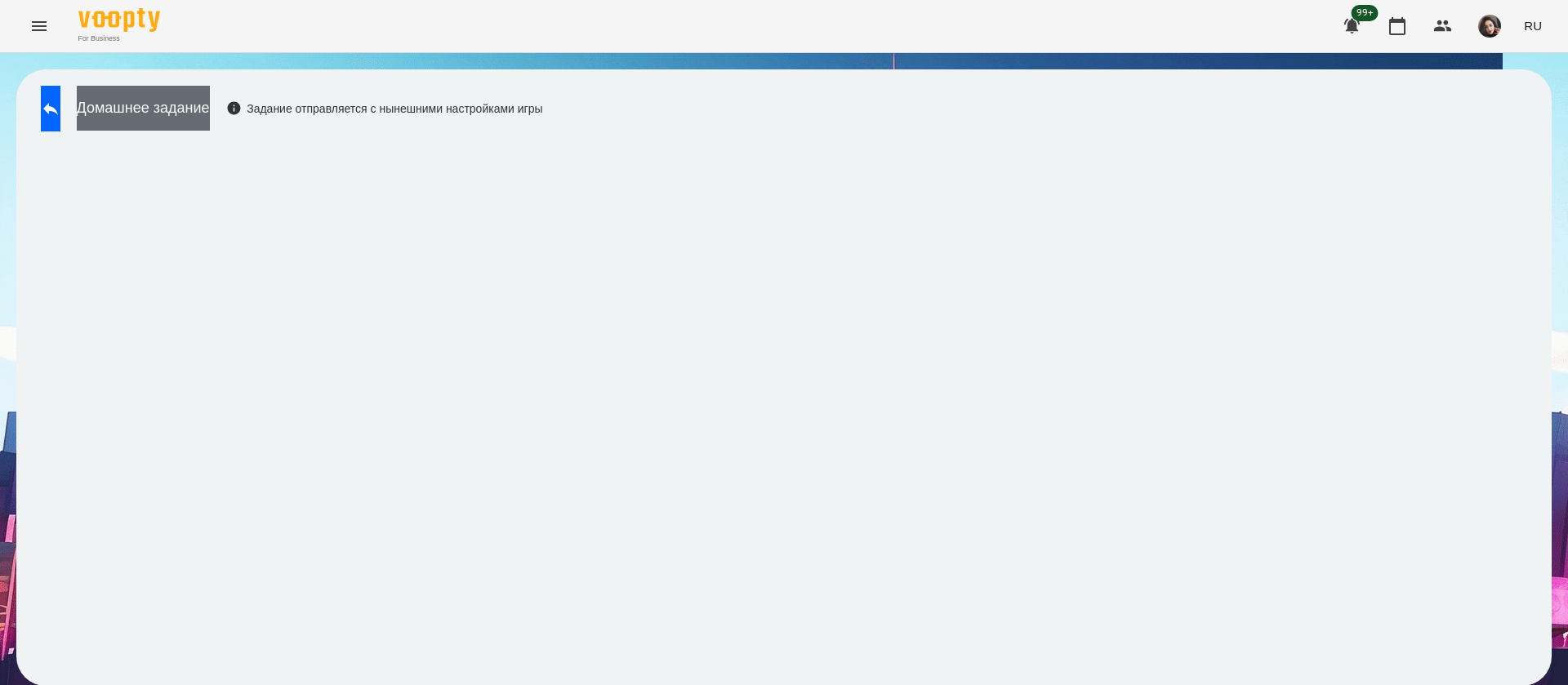
click at [177, 110] on button "Домашнее задание" at bounding box center [143, 108] width 133 height 45
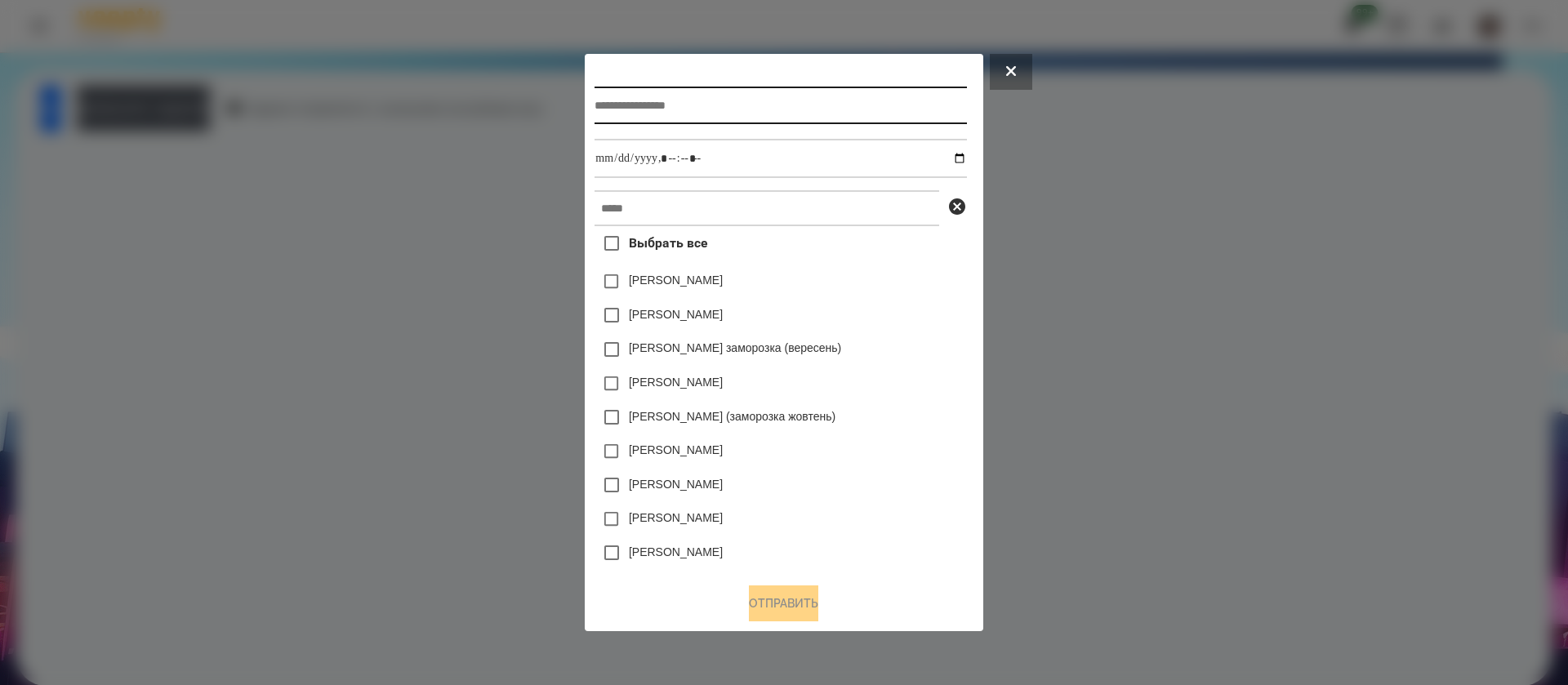
click at [610, 101] on input "text" at bounding box center [780, 105] width 372 height 38
type input "**********"
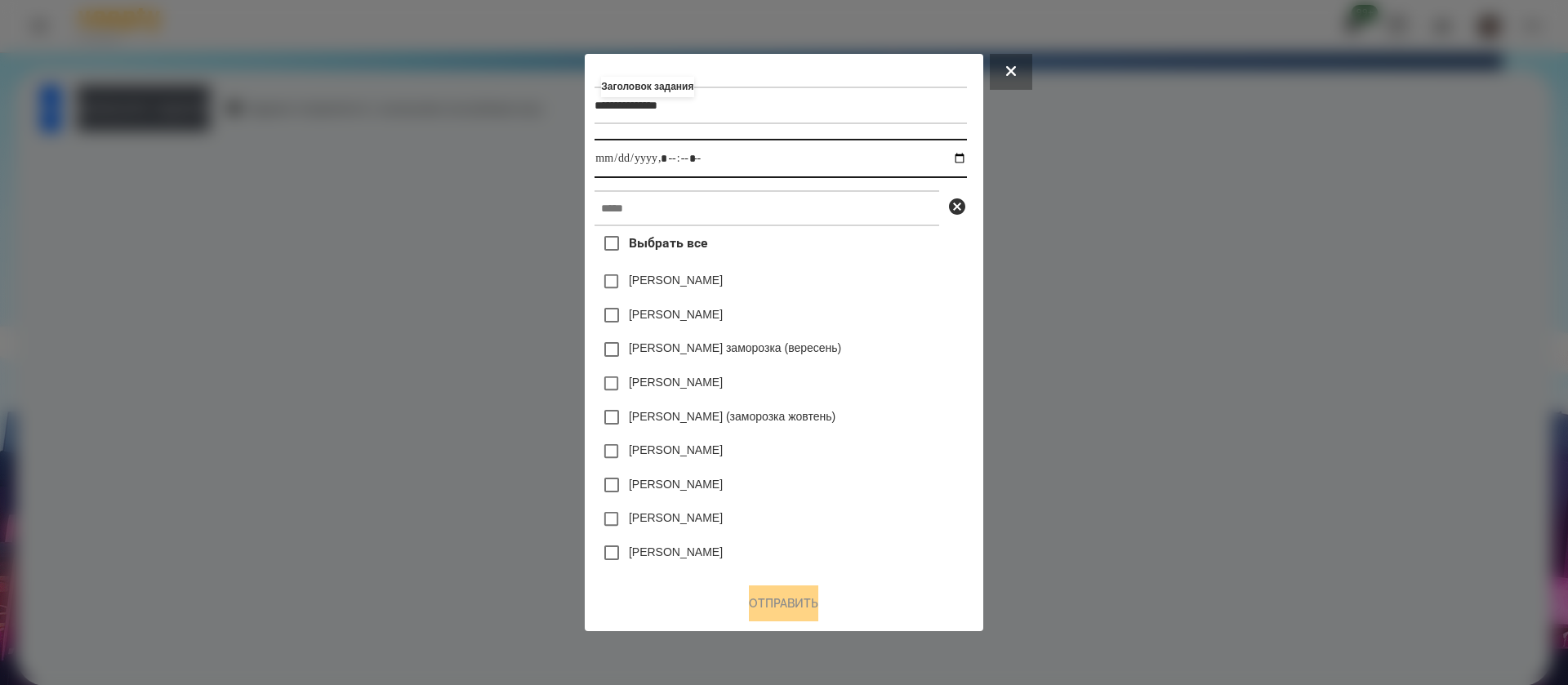
drag, startPoint x: 965, startPoint y: 157, endPoint x: 968, endPoint y: 146, distance: 11.4
click at [966, 157] on input "datetime-local" at bounding box center [780, 159] width 372 height 39
click at [665, 159] on input "datetime-local" at bounding box center [780, 159] width 372 height 39
click at [693, 159] on input "datetime-local" at bounding box center [780, 159] width 372 height 39
type input "**********"
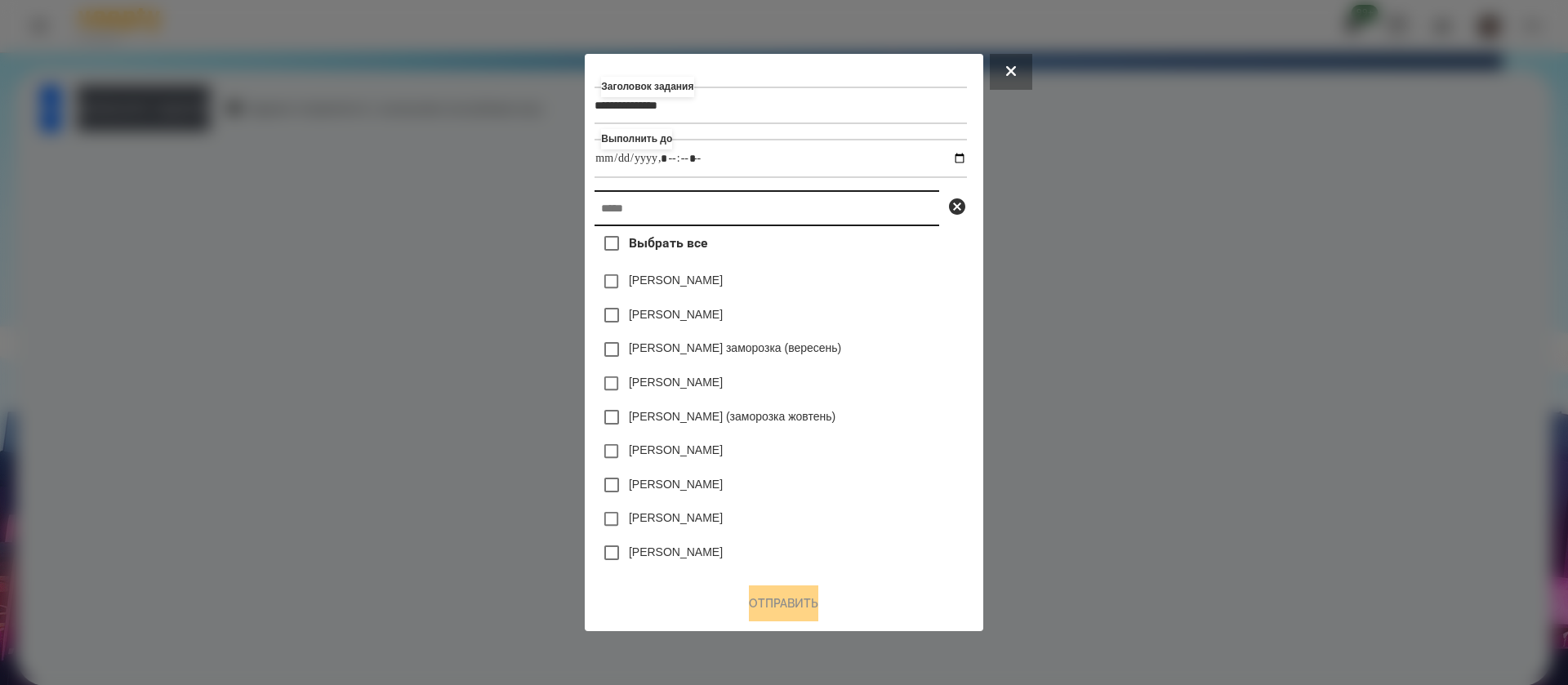
click at [685, 204] on input "text" at bounding box center [767, 208] width 345 height 36
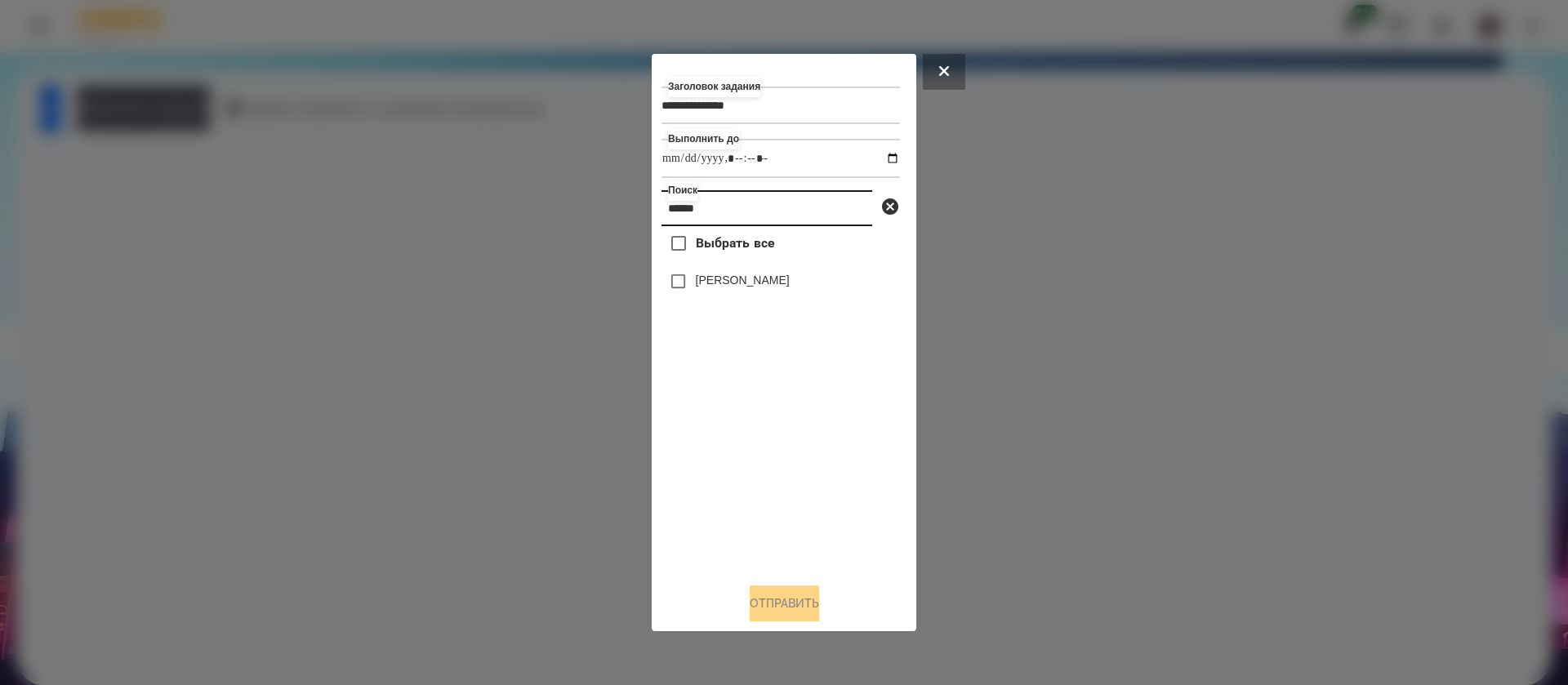
type input "******"
click at [768, 598] on button "Отправить" at bounding box center [784, 603] width 69 height 36
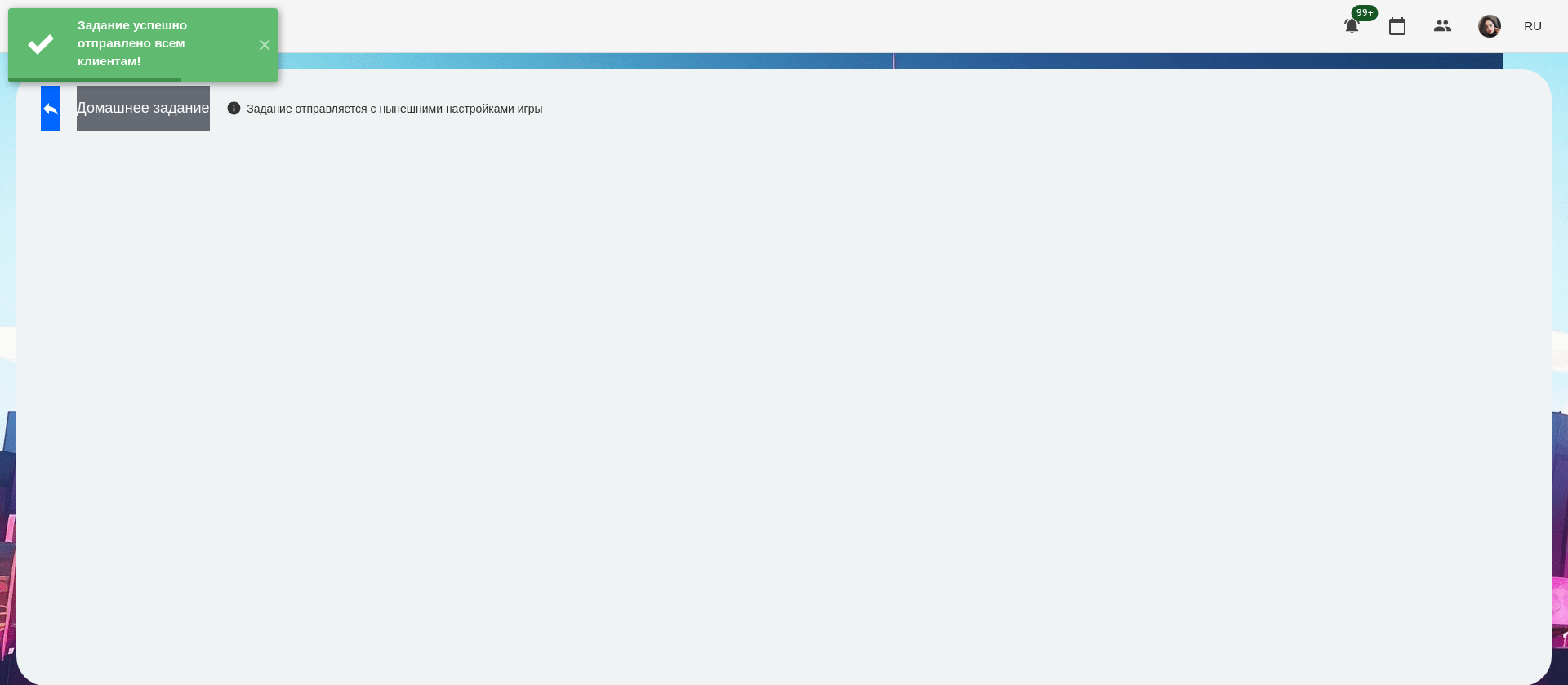
click at [210, 113] on button "Домашнее задание" at bounding box center [143, 108] width 133 height 45
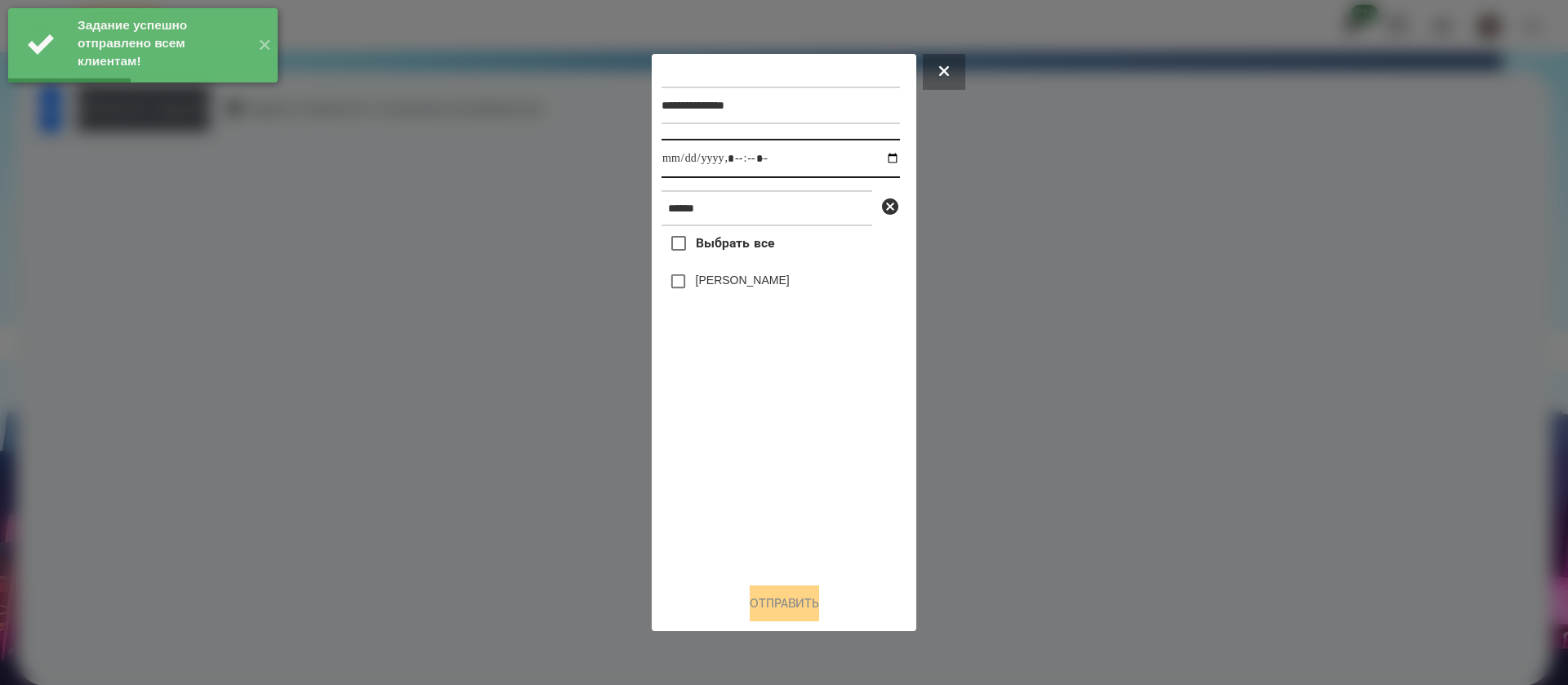
click at [680, 166] on input "datetime-local" at bounding box center [781, 159] width 239 height 39
type input "**********"
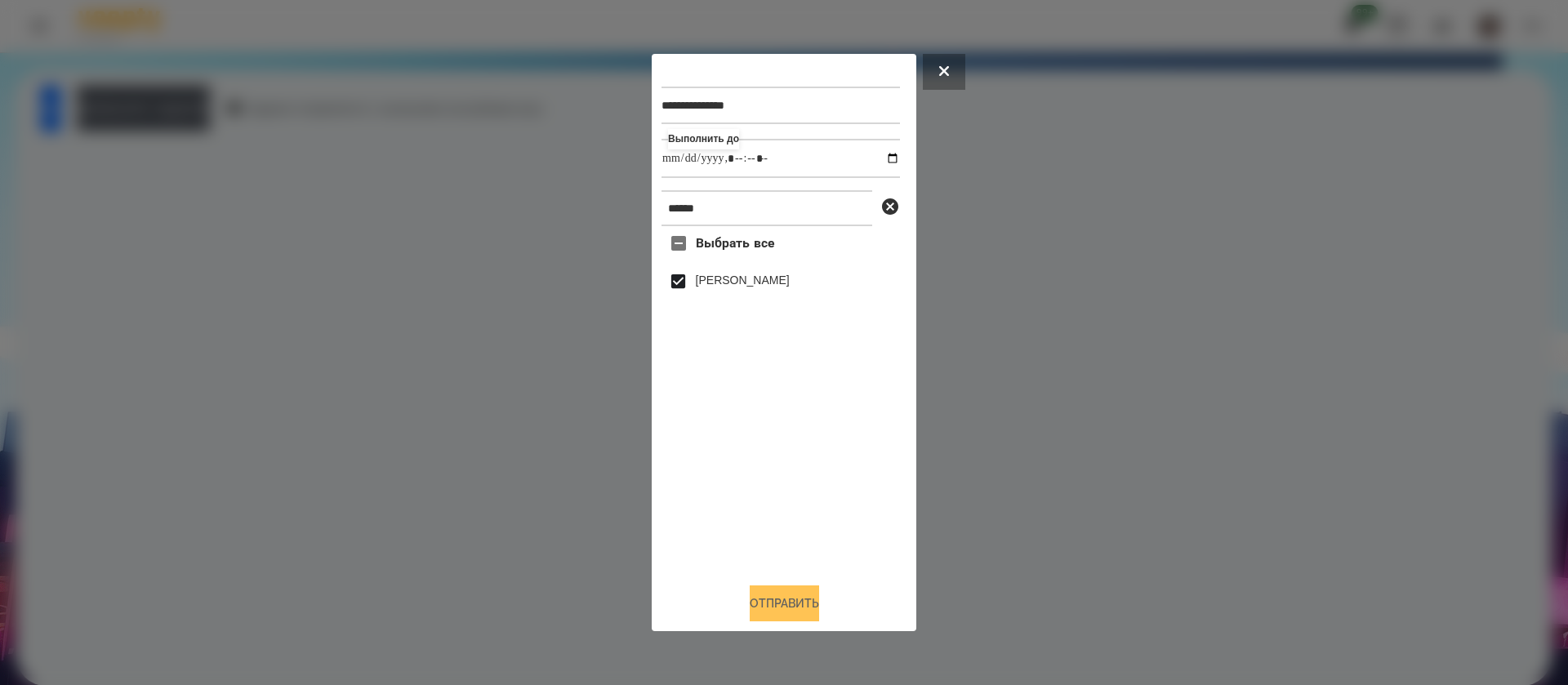
click at [759, 610] on button "Отправить" at bounding box center [784, 603] width 69 height 36
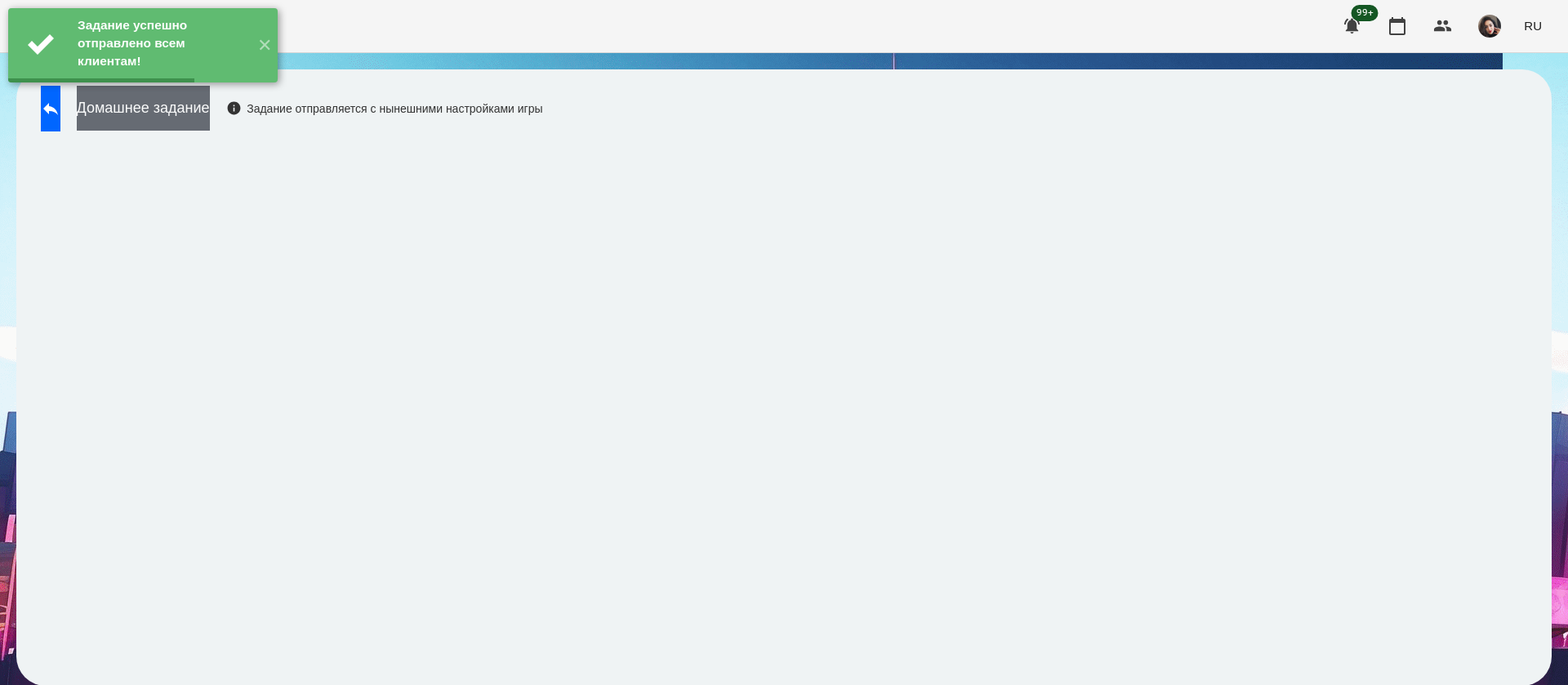
click at [210, 117] on button "Домашнее задание" at bounding box center [143, 108] width 133 height 45
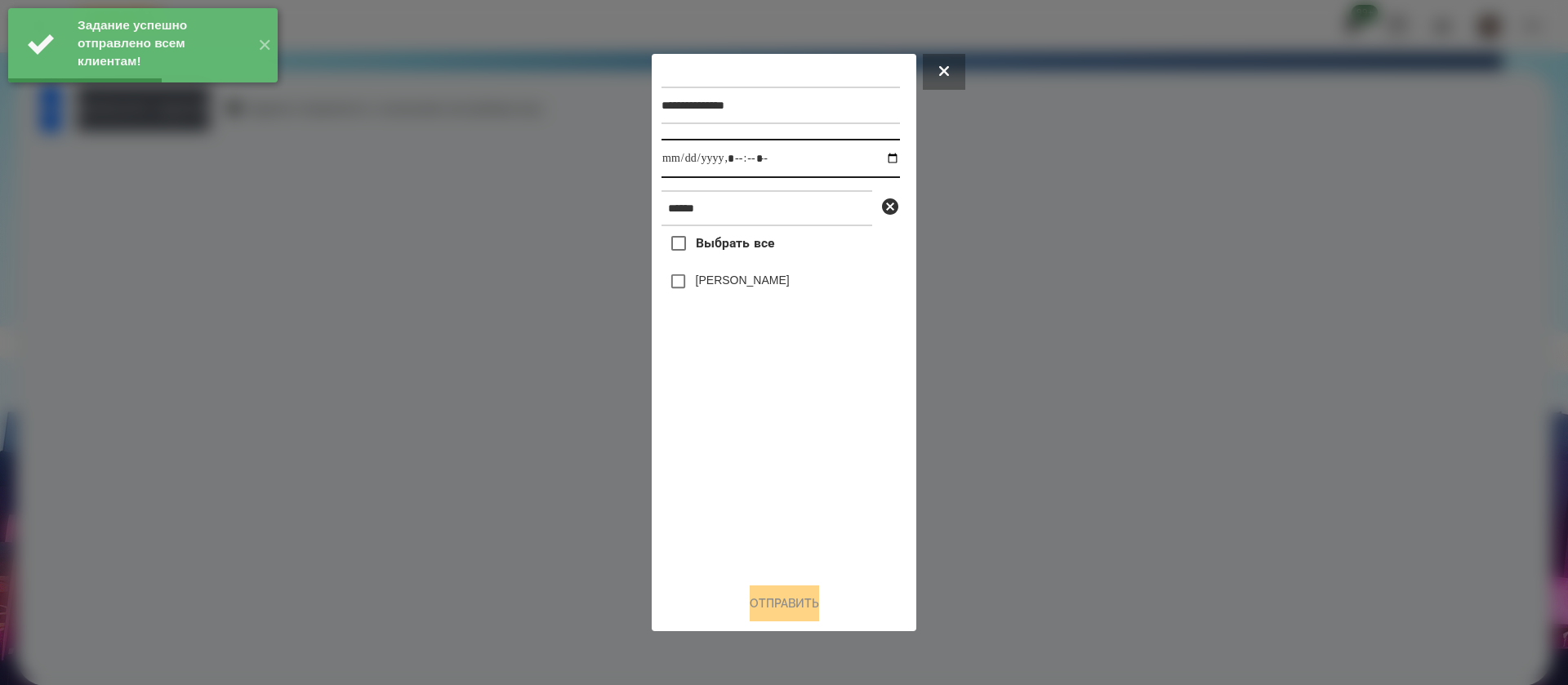
click at [674, 157] on input "datetime-local" at bounding box center [781, 159] width 239 height 39
type input "**********"
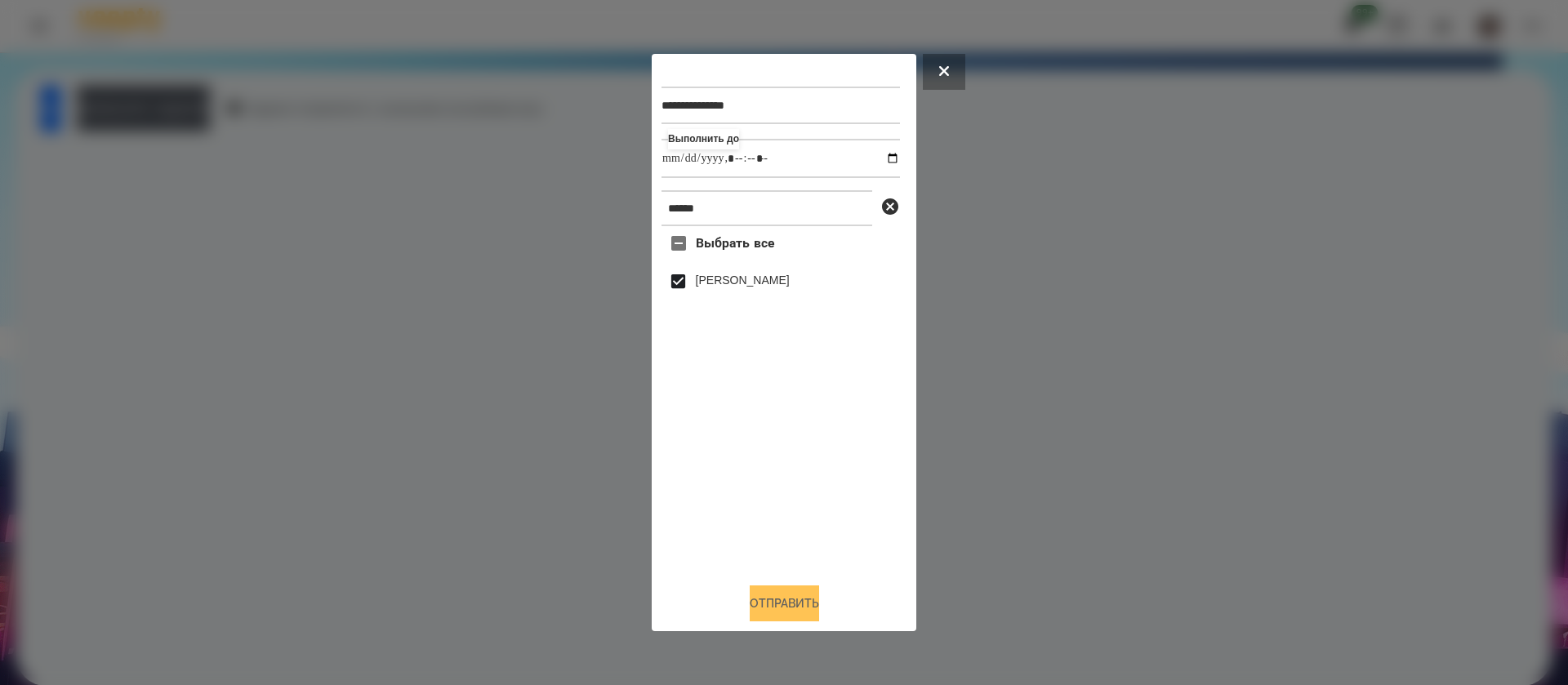
click at [789, 607] on button "Отправить" at bounding box center [784, 603] width 69 height 36
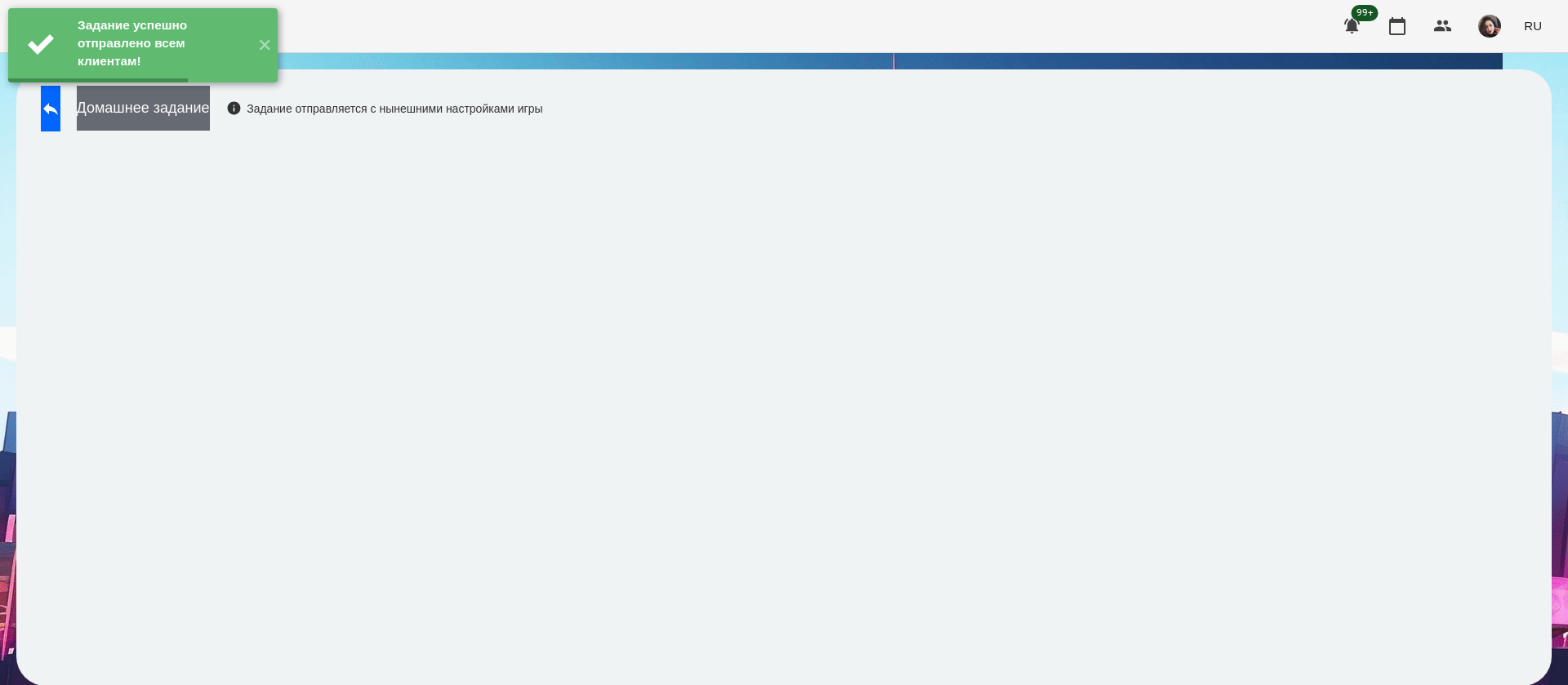
click at [178, 118] on button "Домашнее задание" at bounding box center [143, 108] width 133 height 45
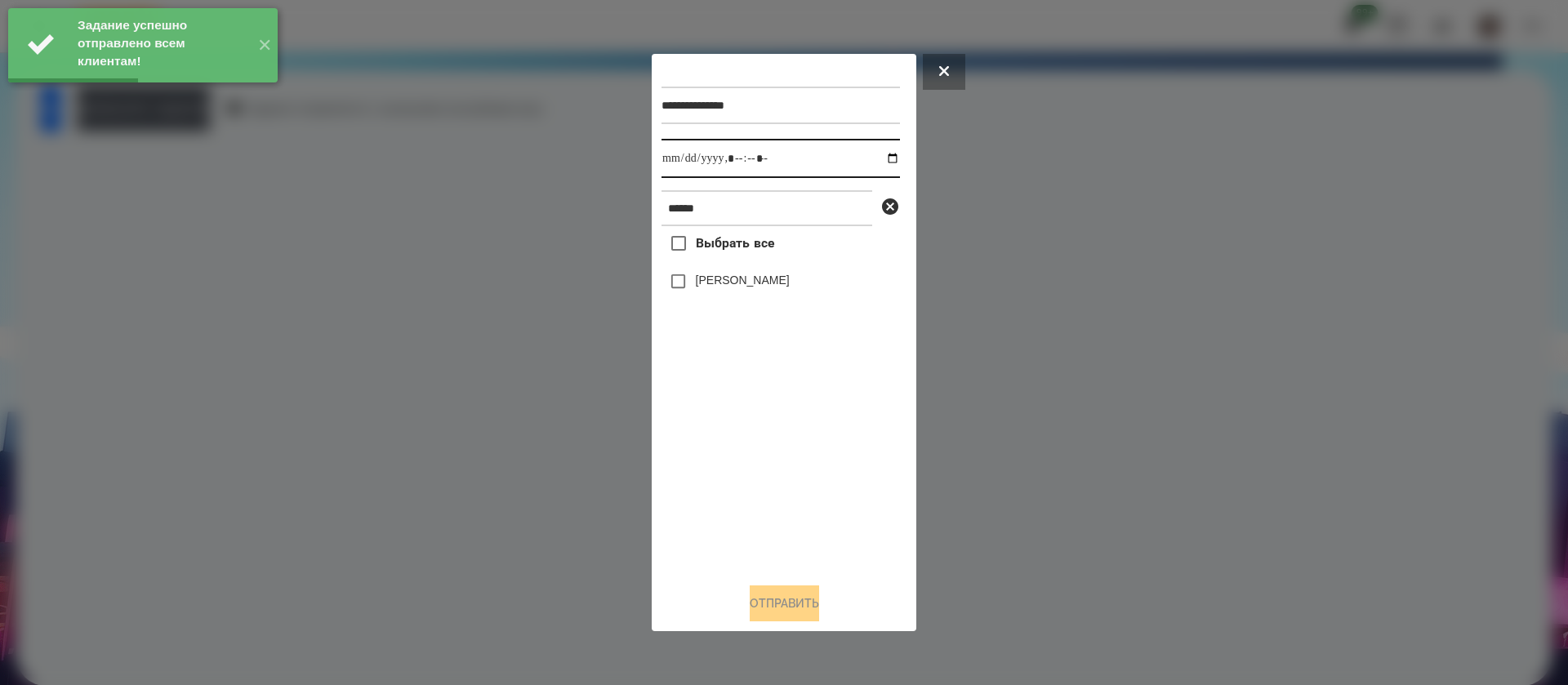
click at [679, 151] on input "datetime-local" at bounding box center [781, 159] width 239 height 39
type input "**********"
click at [716, 273] on div "[PERSON_NAME]" at bounding box center [781, 282] width 239 height 34
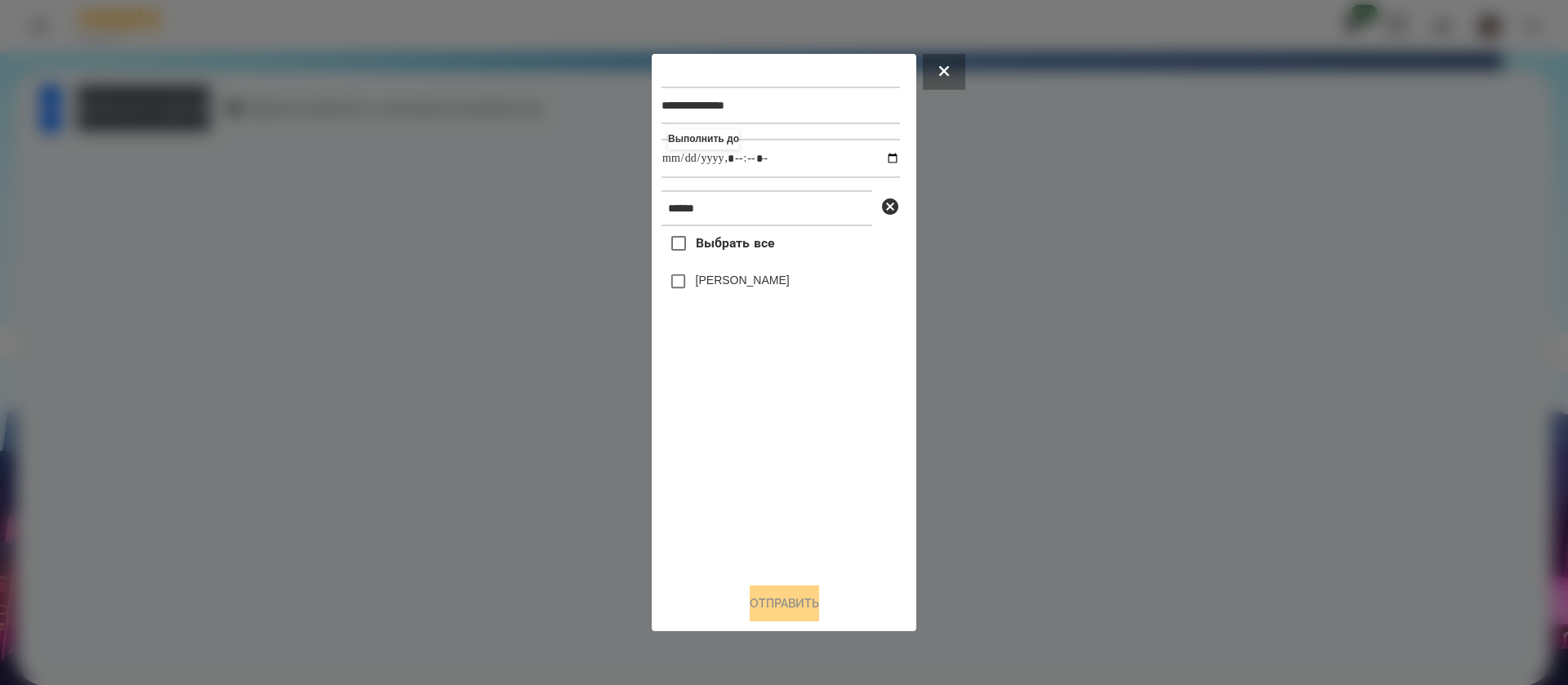
click at [718, 280] on label "[PERSON_NAME]" at bounding box center [742, 280] width 94 height 16
click at [777, 609] on button "Отправить" at bounding box center [784, 603] width 69 height 36
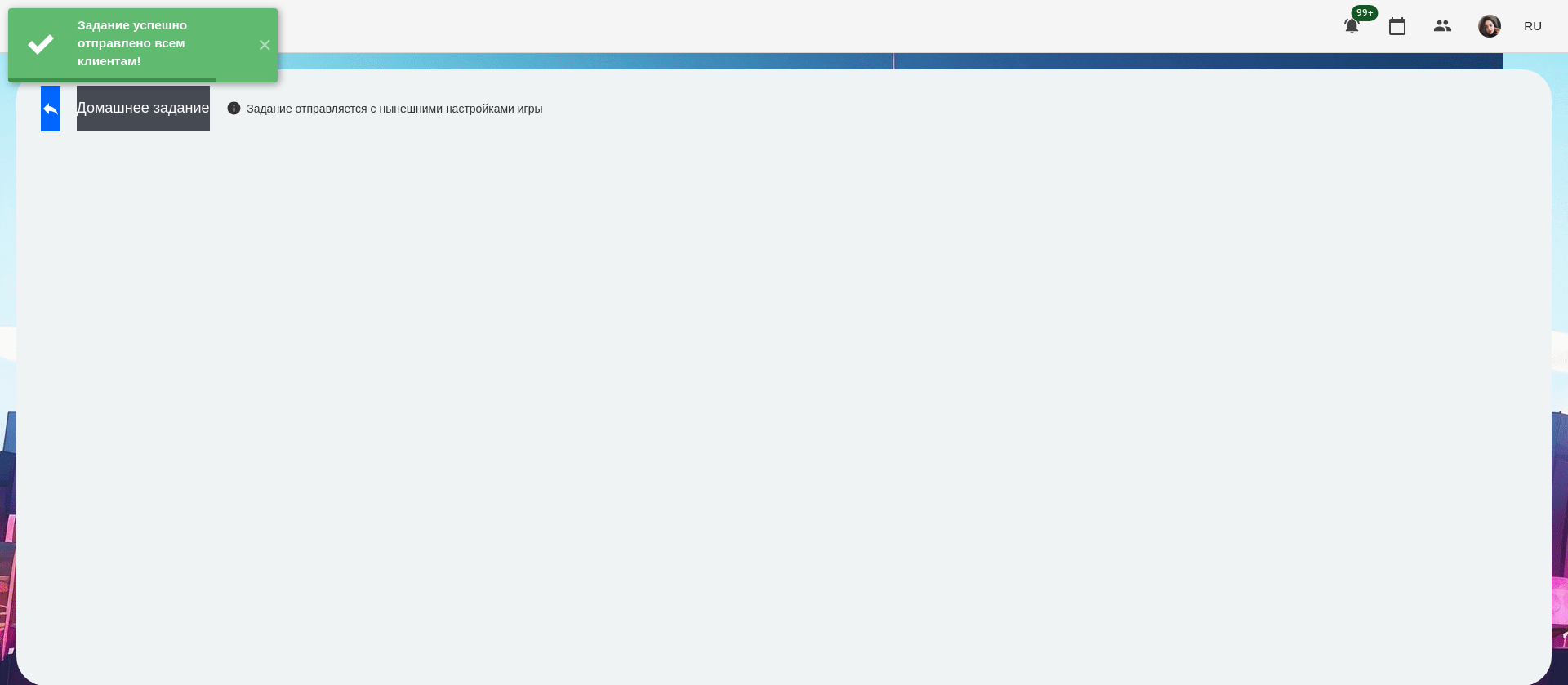
click at [210, 117] on button "Домашнее задание" at bounding box center [143, 108] width 133 height 45
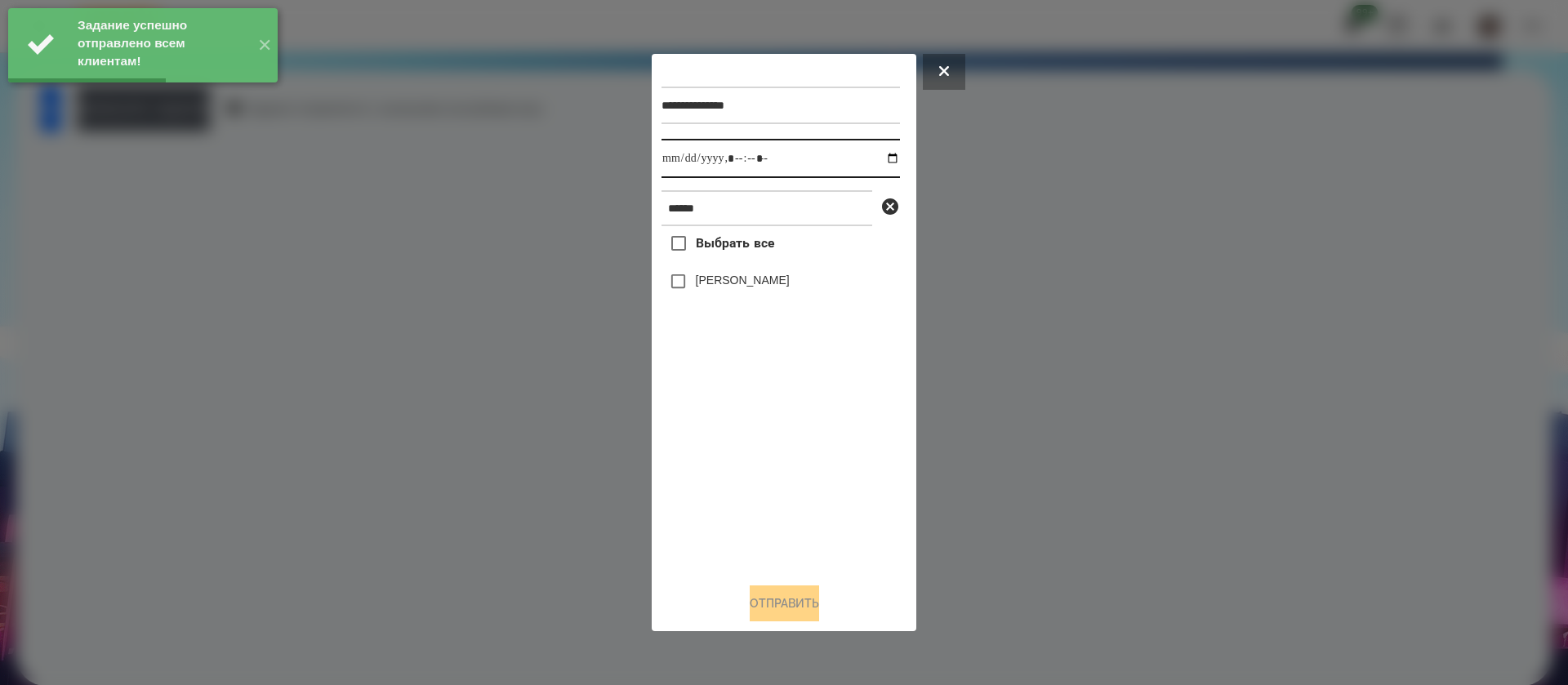
click at [674, 161] on input "datetime-local" at bounding box center [781, 159] width 239 height 39
type input "**********"
click at [704, 286] on label "[PERSON_NAME]" at bounding box center [742, 280] width 94 height 16
click at [768, 610] on button "Отправить" at bounding box center [784, 603] width 69 height 36
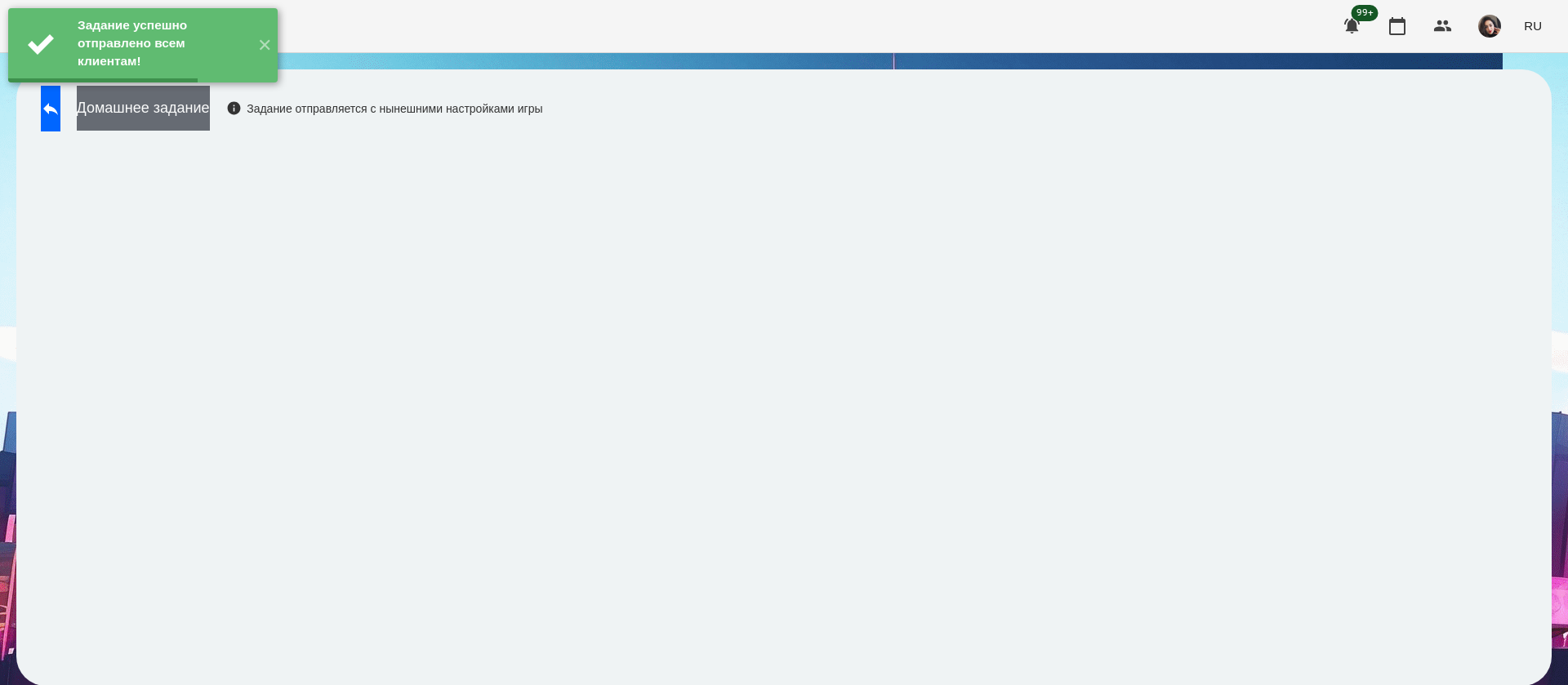
click at [210, 127] on button "Домашнее задание" at bounding box center [143, 108] width 133 height 45
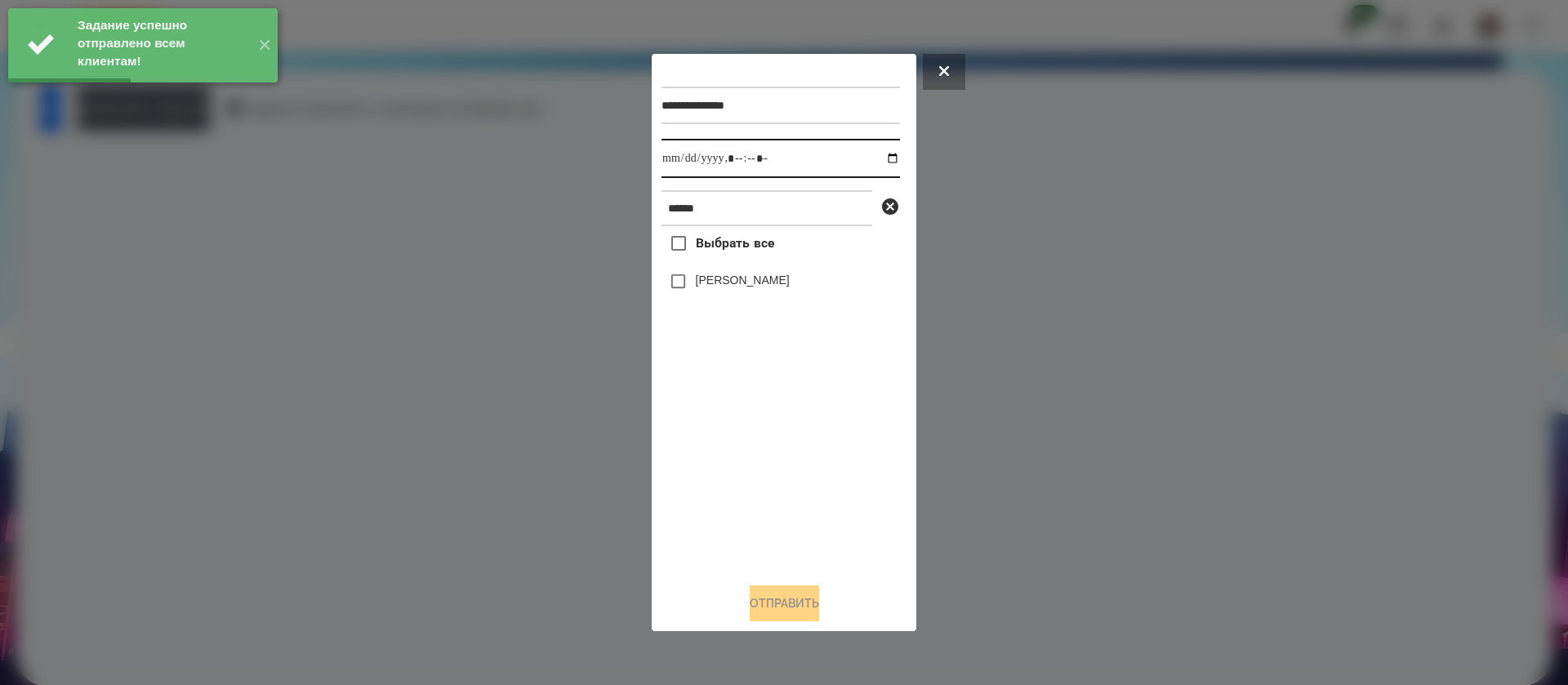
click at [683, 165] on input "datetime-local" at bounding box center [781, 159] width 239 height 39
type input "**********"
click at [697, 284] on label "[PERSON_NAME]" at bounding box center [742, 280] width 94 height 16
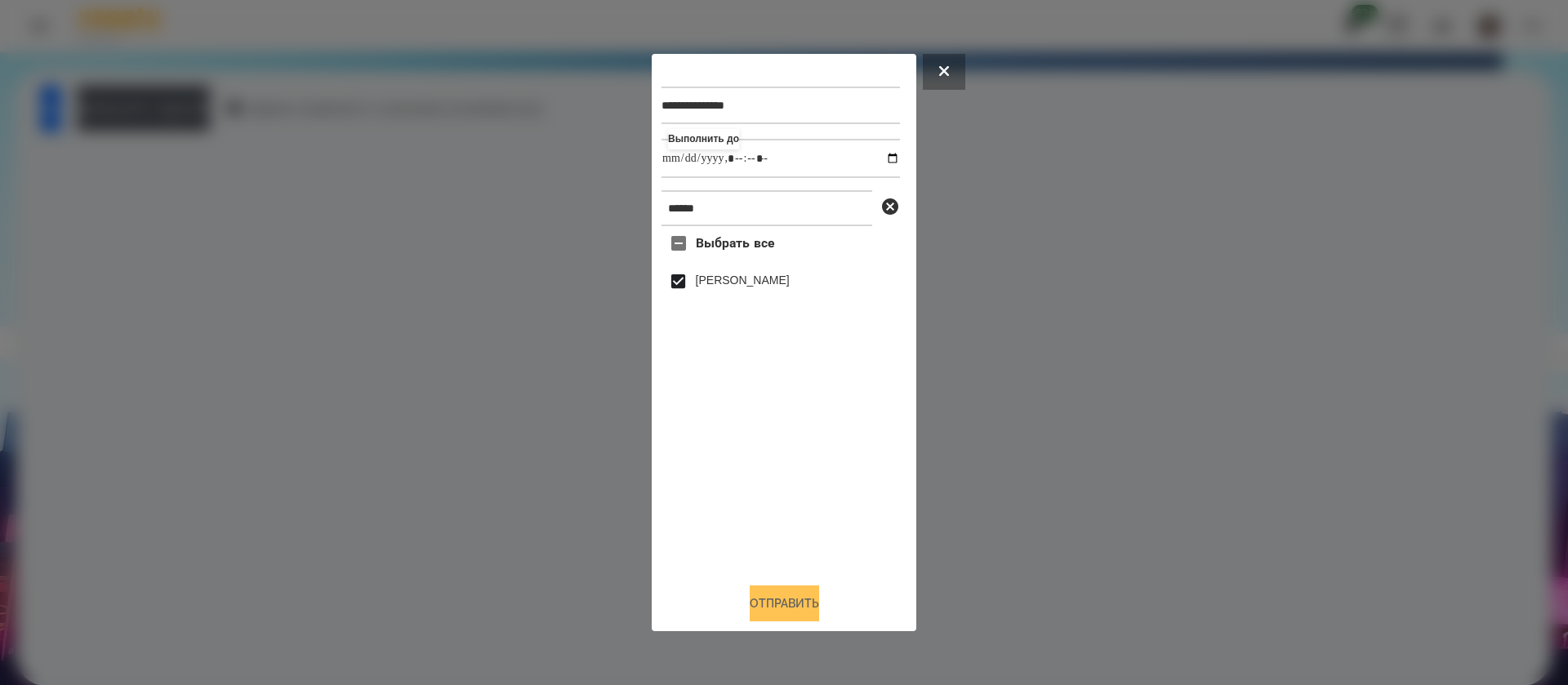
click at [780, 617] on button "Отправить" at bounding box center [784, 603] width 69 height 36
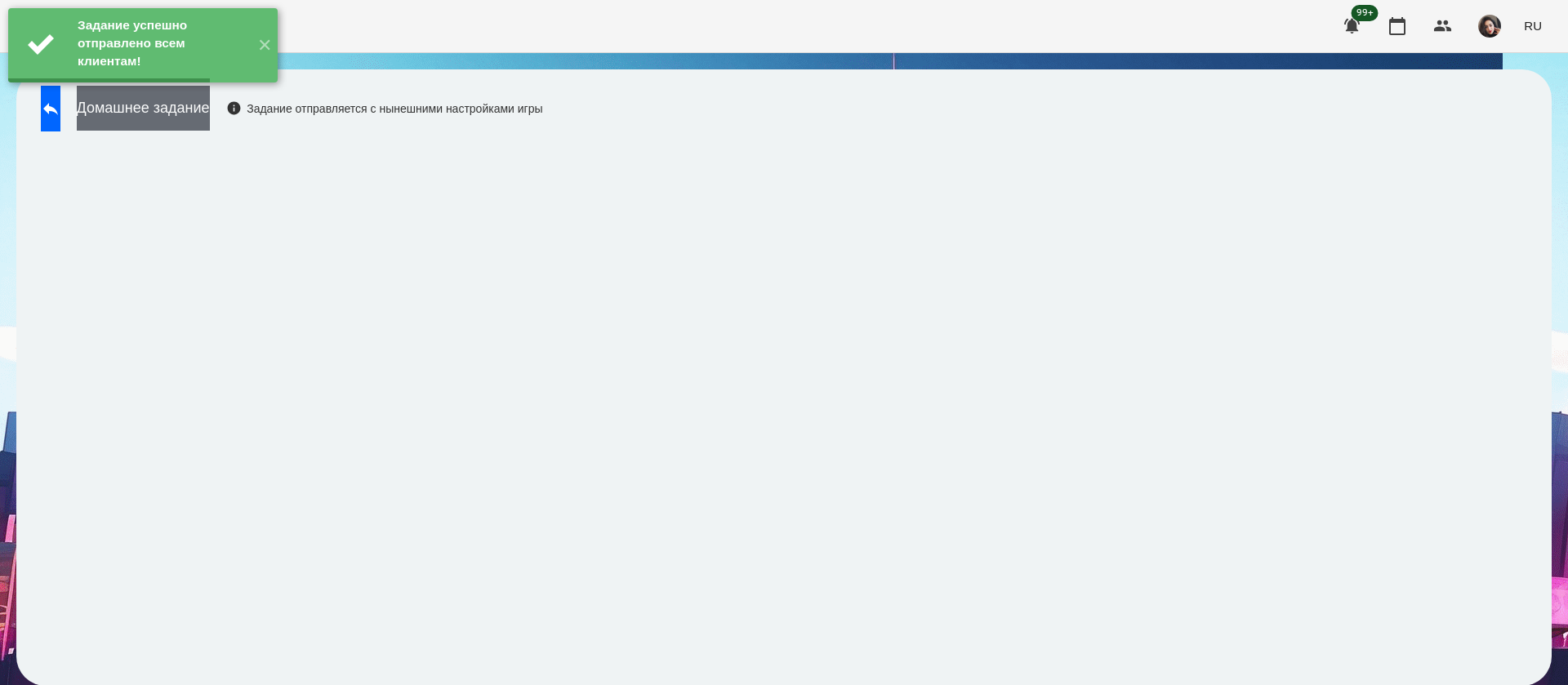
click at [154, 119] on button "Домашнее задание" at bounding box center [143, 108] width 133 height 45
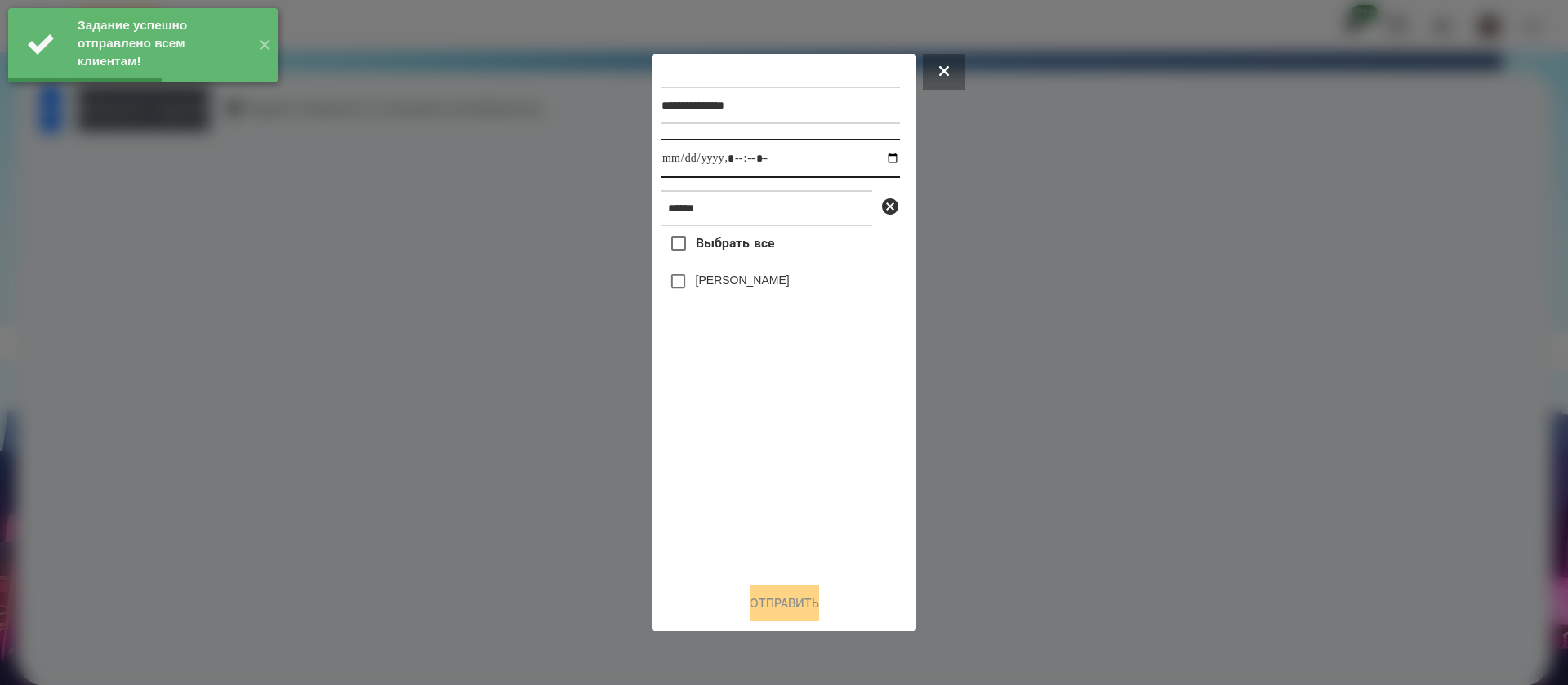
click at [687, 167] on input "datetime-local" at bounding box center [781, 159] width 239 height 39
type input "**********"
click at [697, 277] on label "[PERSON_NAME]" at bounding box center [742, 280] width 94 height 16
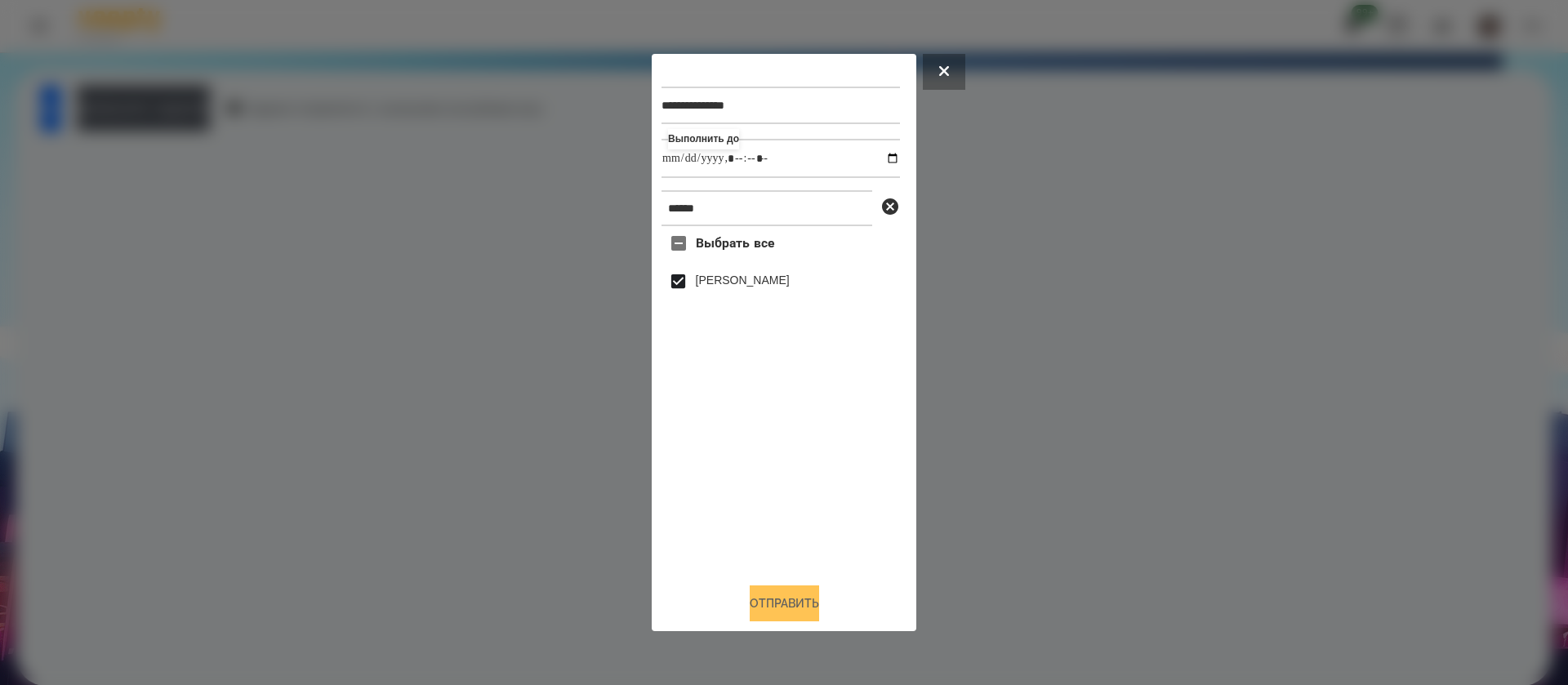
click at [770, 612] on button "Отправить" at bounding box center [784, 603] width 69 height 36
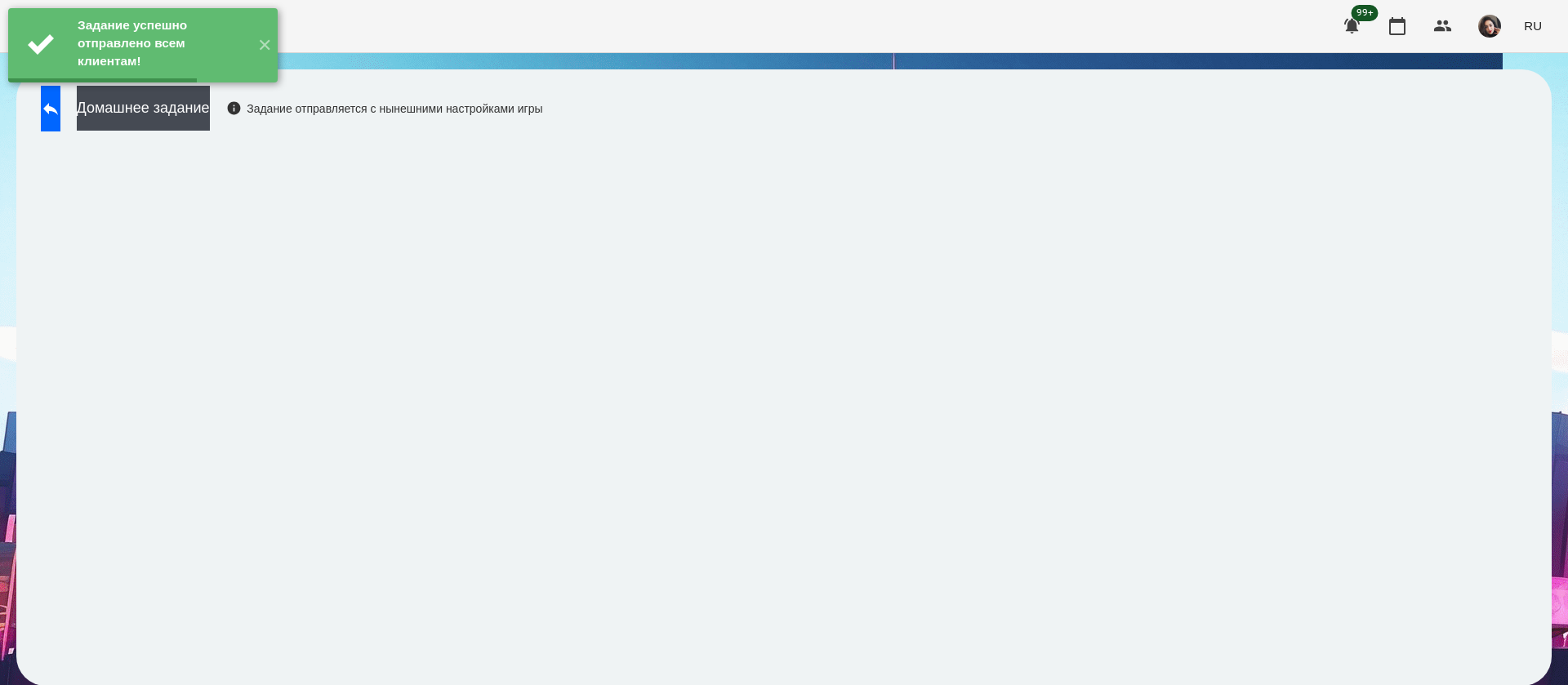
click at [226, 91] on div "Задание успешно отправлено всем клиентам! ✕" at bounding box center [143, 45] width 286 height 91
click at [210, 120] on button "Домашнее задание" at bounding box center [143, 108] width 133 height 45
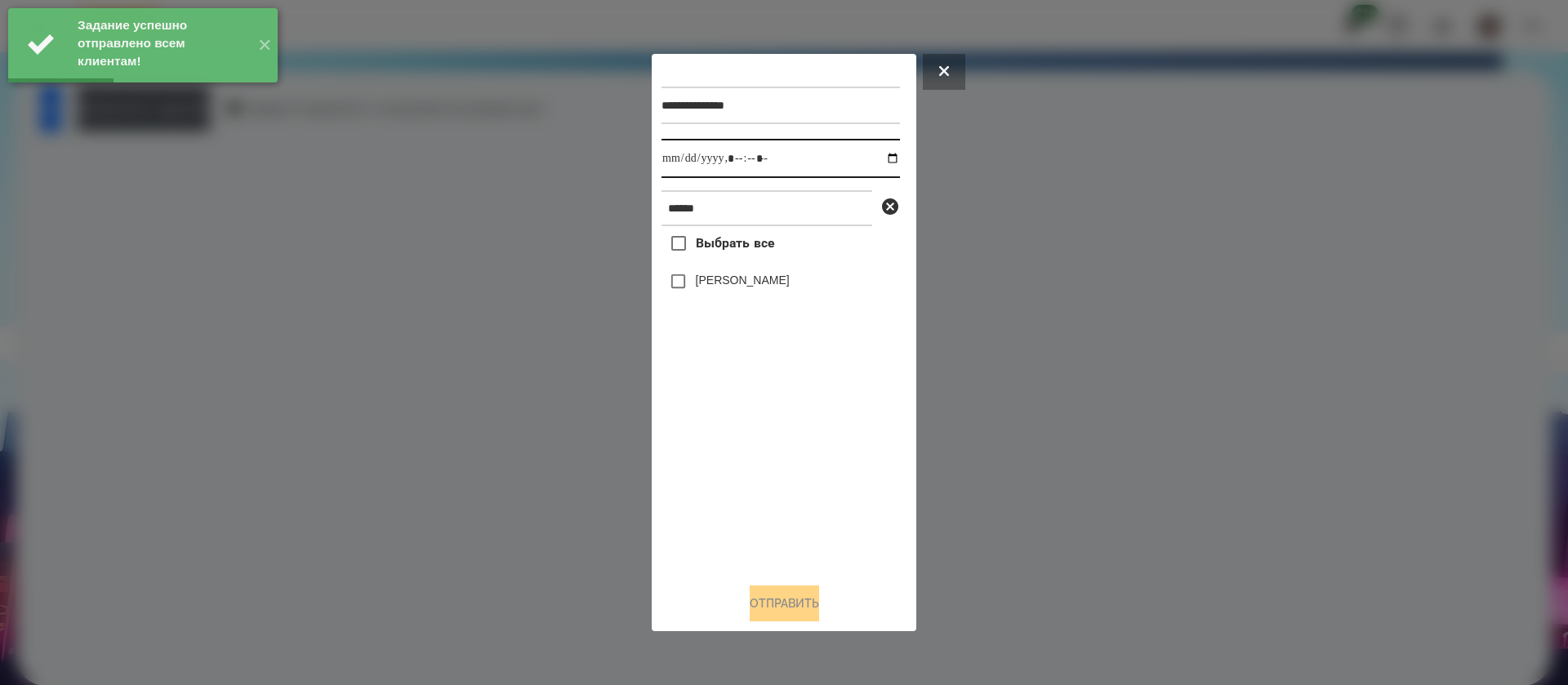
click at [673, 172] on input "datetime-local" at bounding box center [781, 159] width 239 height 39
type input "**********"
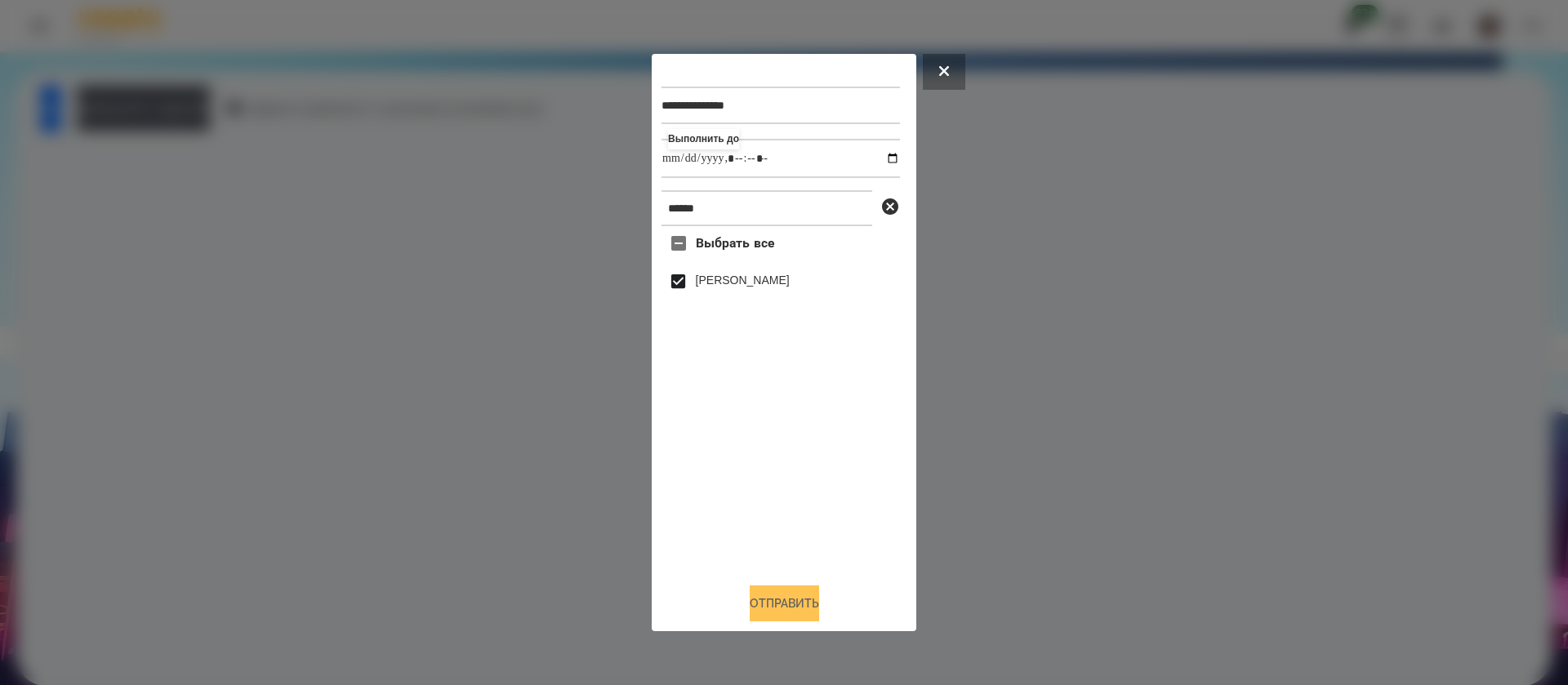
click at [750, 607] on button "Отправить" at bounding box center [784, 603] width 69 height 36
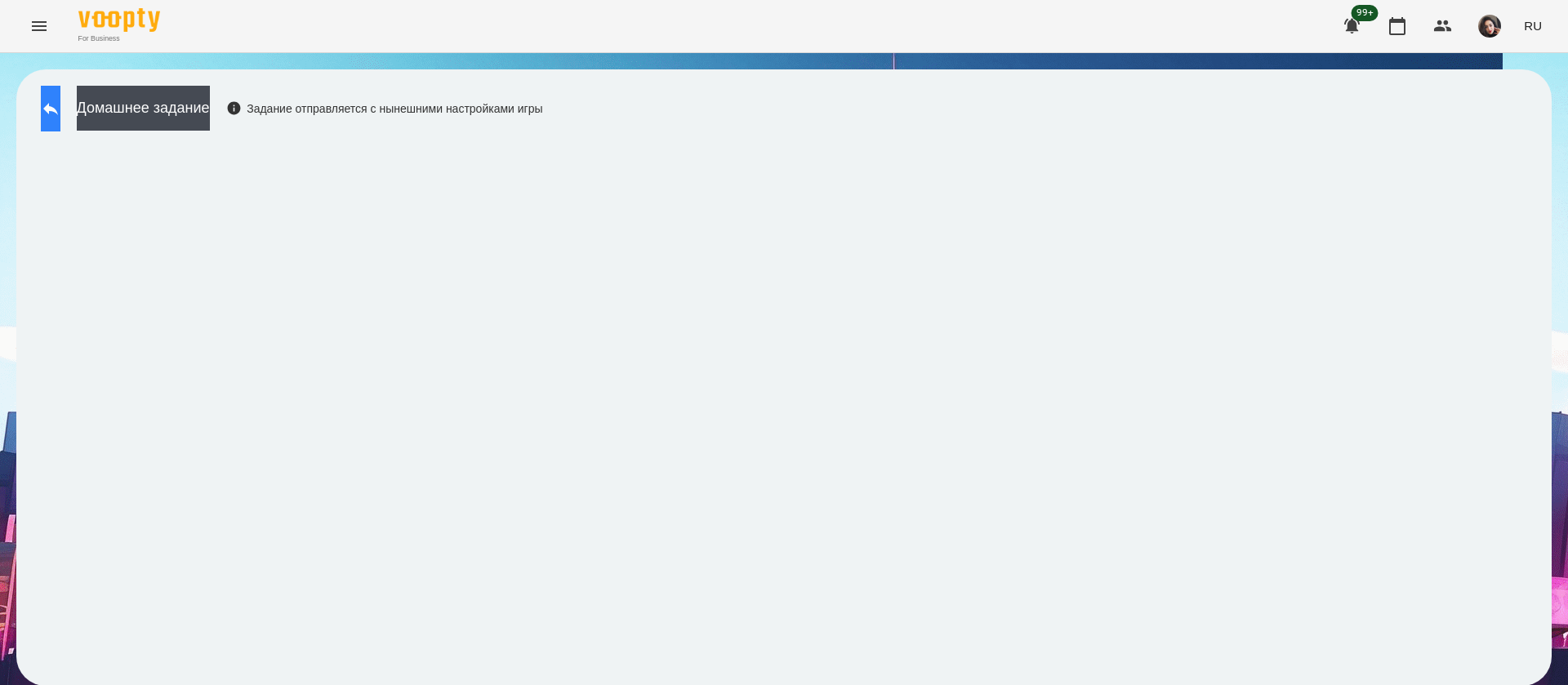
click at [60, 119] on button at bounding box center [51, 109] width 20 height 46
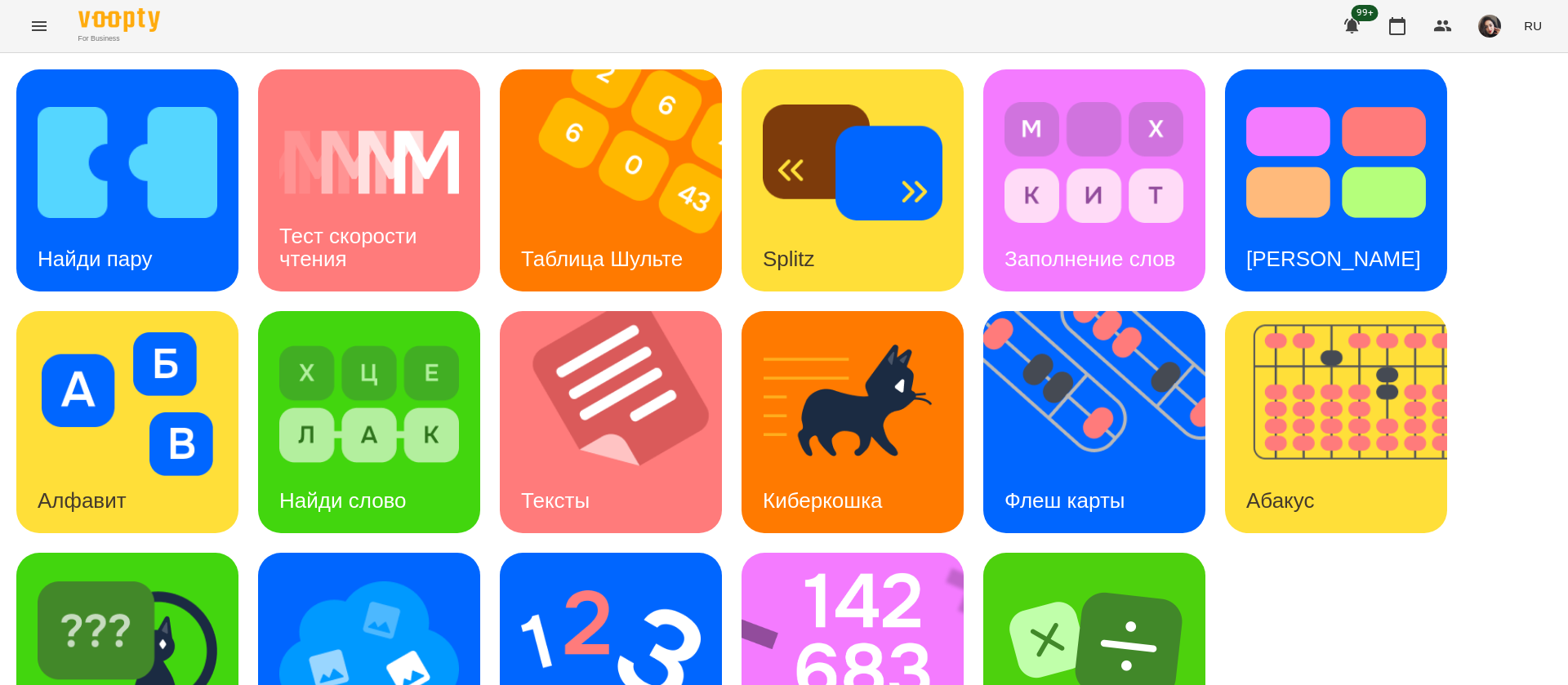
scroll to position [106, 0]
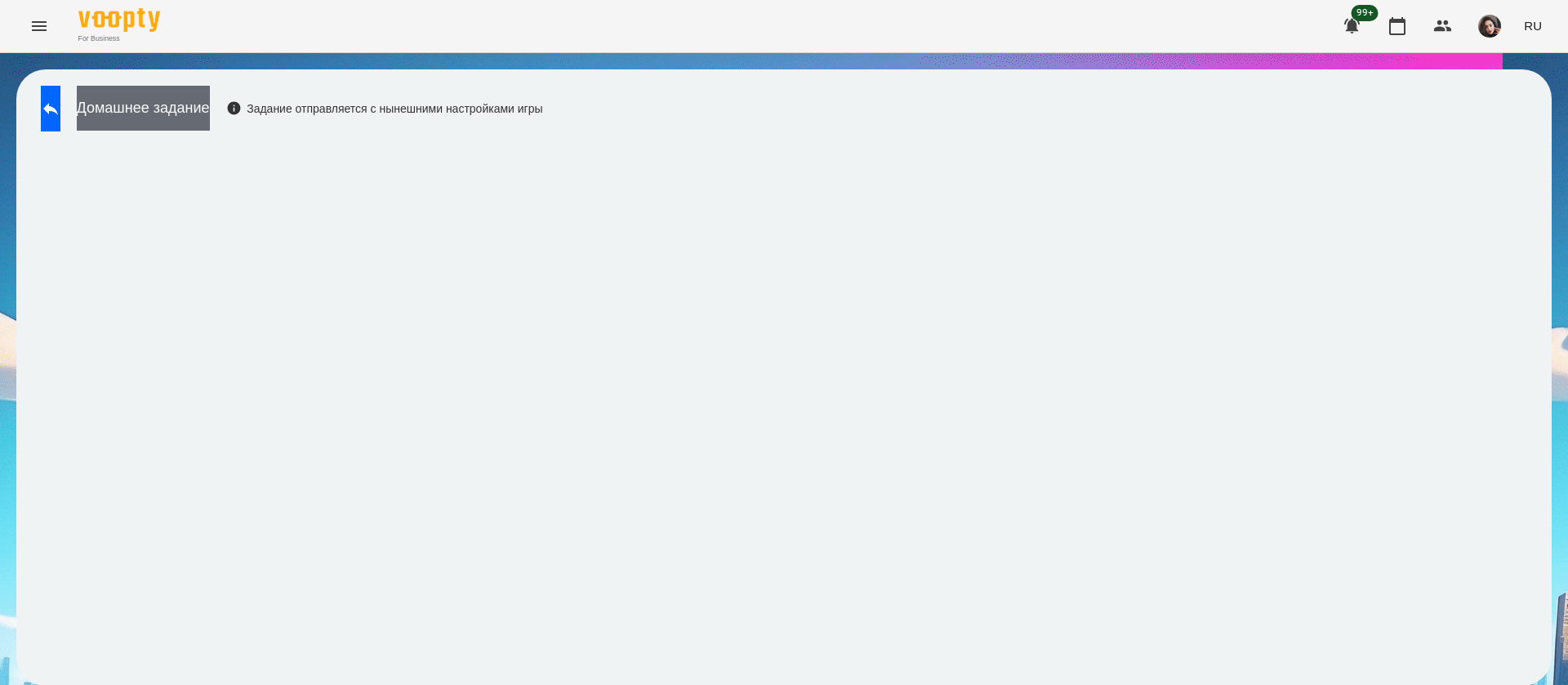
click at [210, 101] on button "Домашнее задание" at bounding box center [143, 108] width 133 height 45
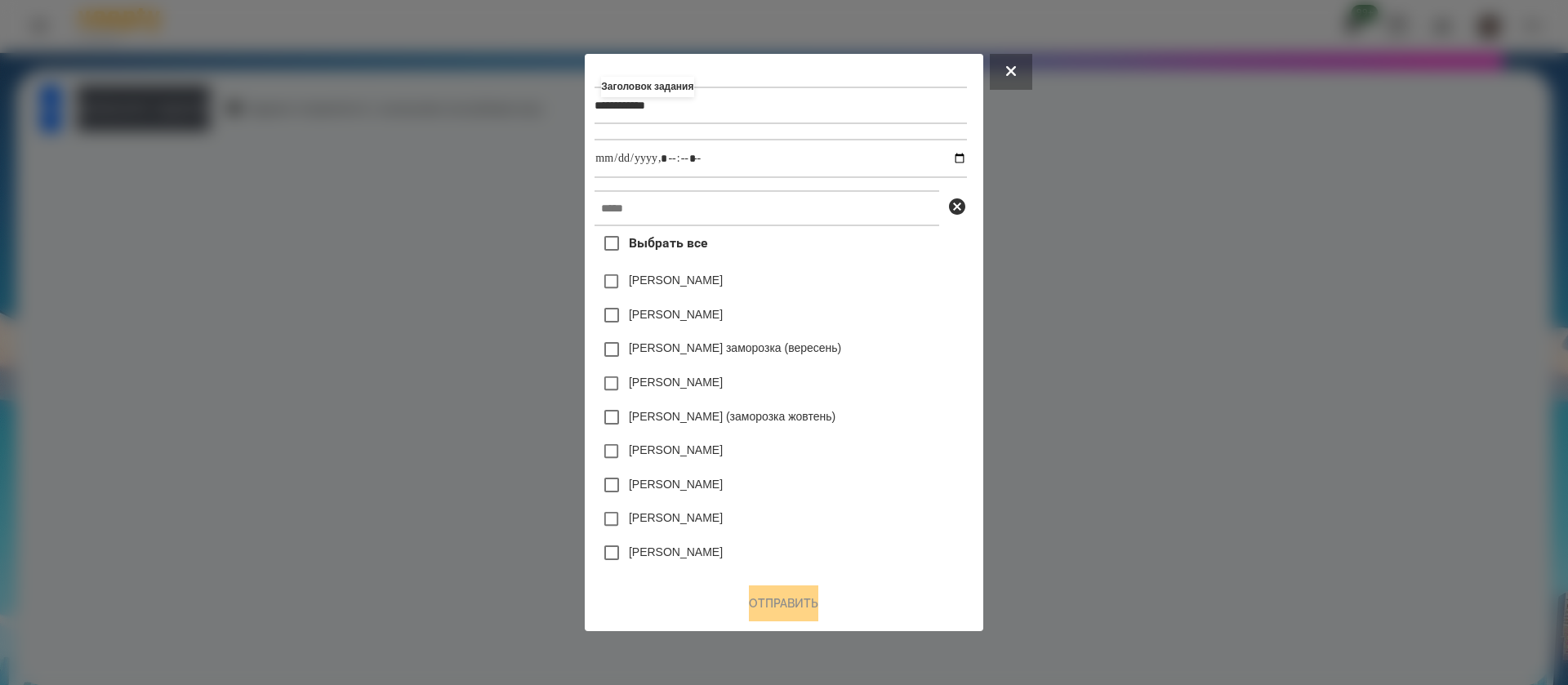
type input "**********"
click at [966, 156] on input "datetime-local" at bounding box center [780, 159] width 372 height 39
click at [679, 168] on input "datetime-local" at bounding box center [780, 159] width 372 height 39
click at [676, 166] on input "datetime-local" at bounding box center [780, 159] width 372 height 39
click at [691, 162] on input "datetime-local" at bounding box center [780, 159] width 372 height 39
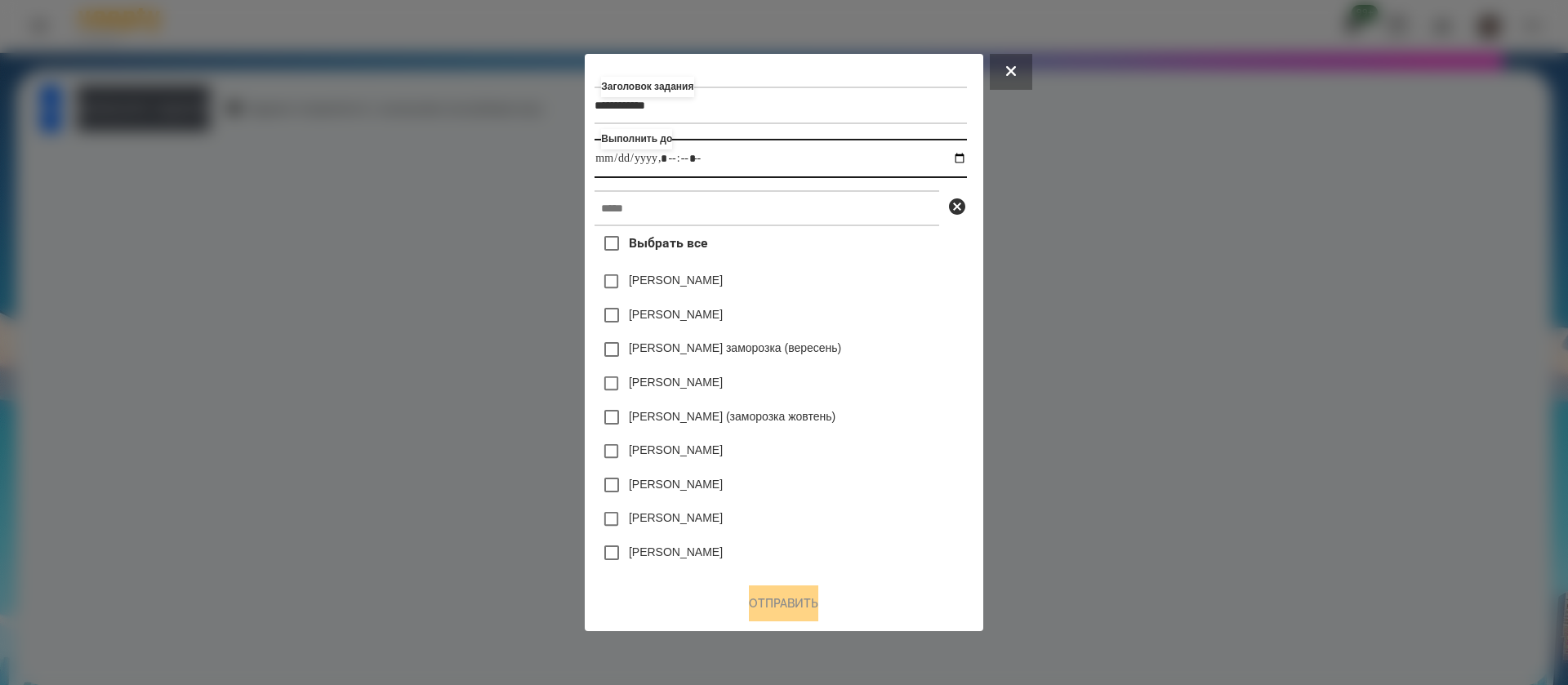
type input "**********"
drag, startPoint x: 677, startPoint y: 194, endPoint x: 677, endPoint y: 207, distance: 13.0
click at [677, 207] on input "text" at bounding box center [767, 208] width 345 height 36
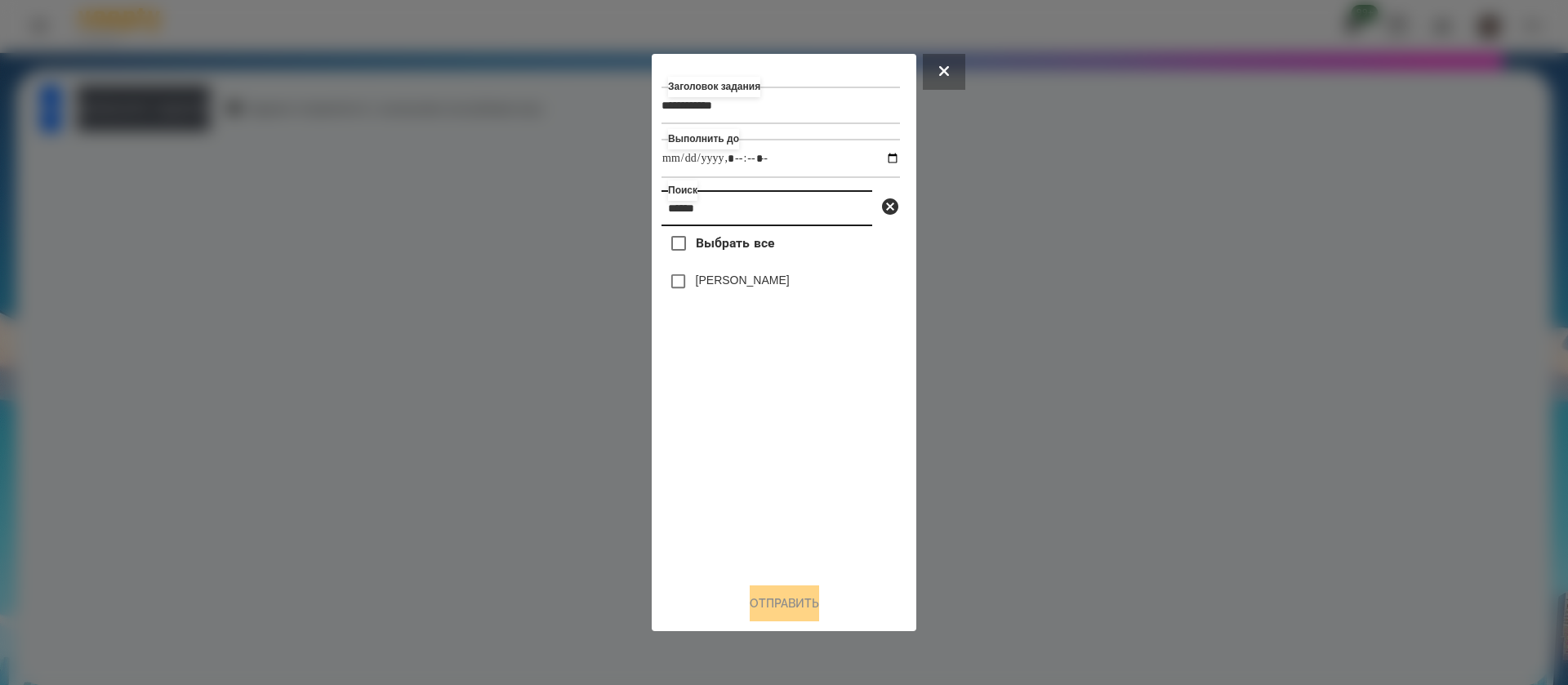
type input "******"
click at [773, 602] on button "Отправить" at bounding box center [784, 603] width 69 height 36
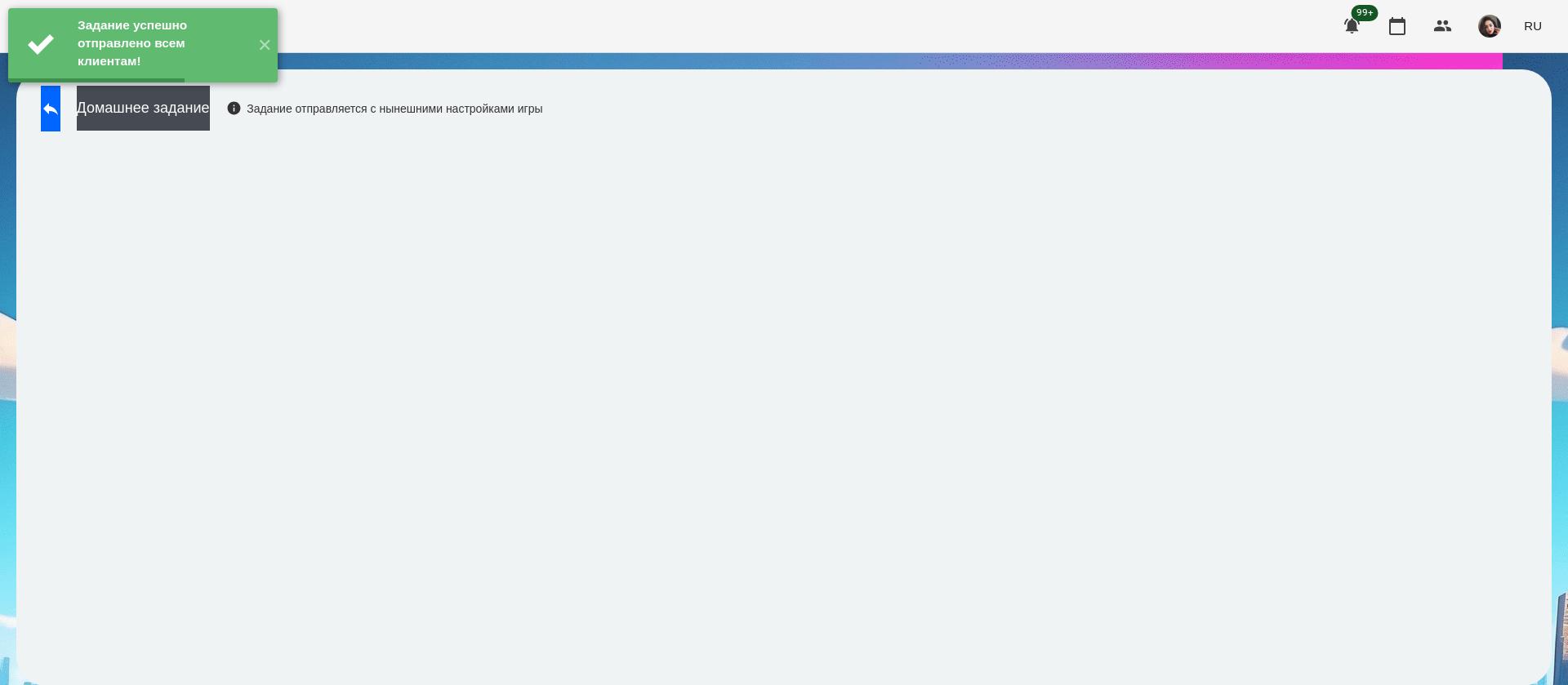
click at [177, 90] on div "Задание успешно отправлено всем клиентам! ✕" at bounding box center [143, 45] width 286 height 91
click at [210, 127] on button "Домашнее задание" at bounding box center [143, 108] width 133 height 45
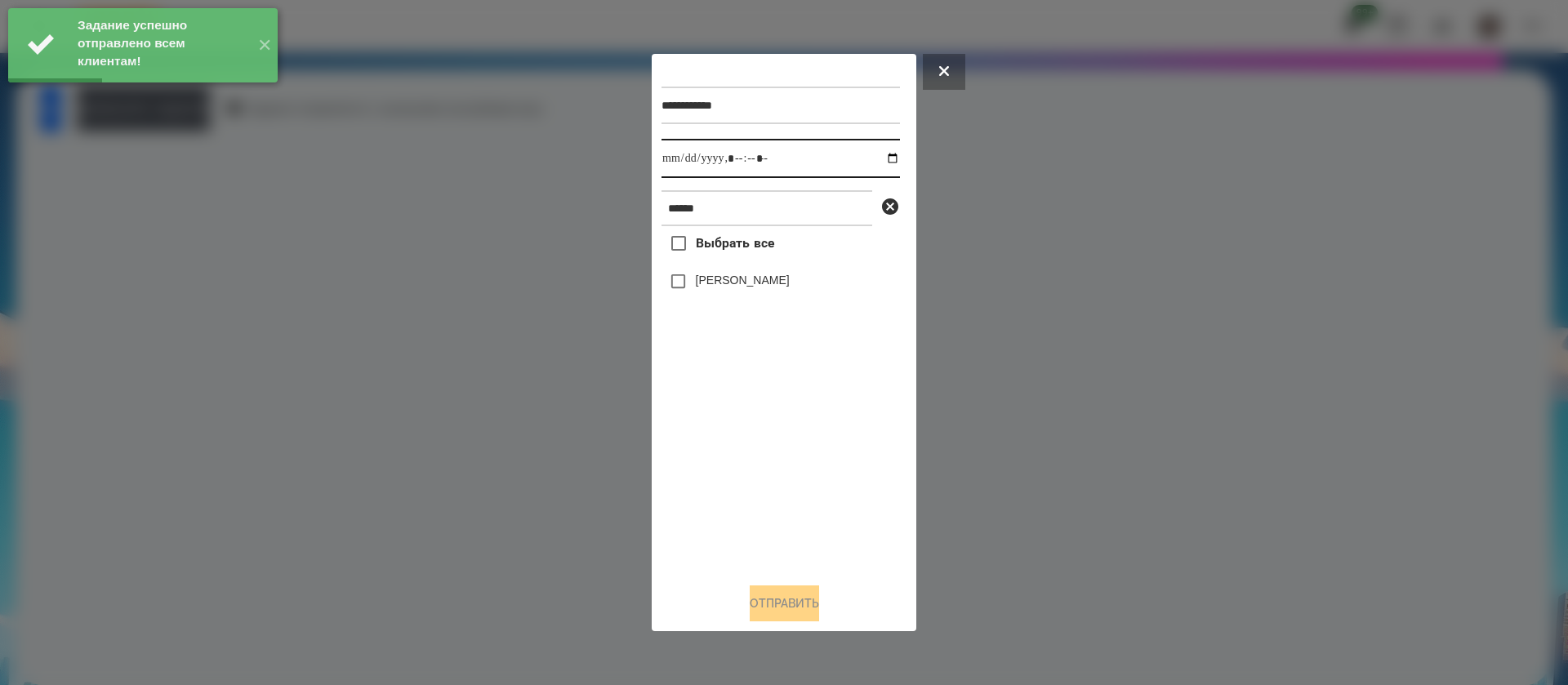
click at [674, 149] on input "datetime-local" at bounding box center [781, 159] width 239 height 39
type input "**********"
click at [720, 288] on label "[PERSON_NAME]" at bounding box center [742, 280] width 94 height 16
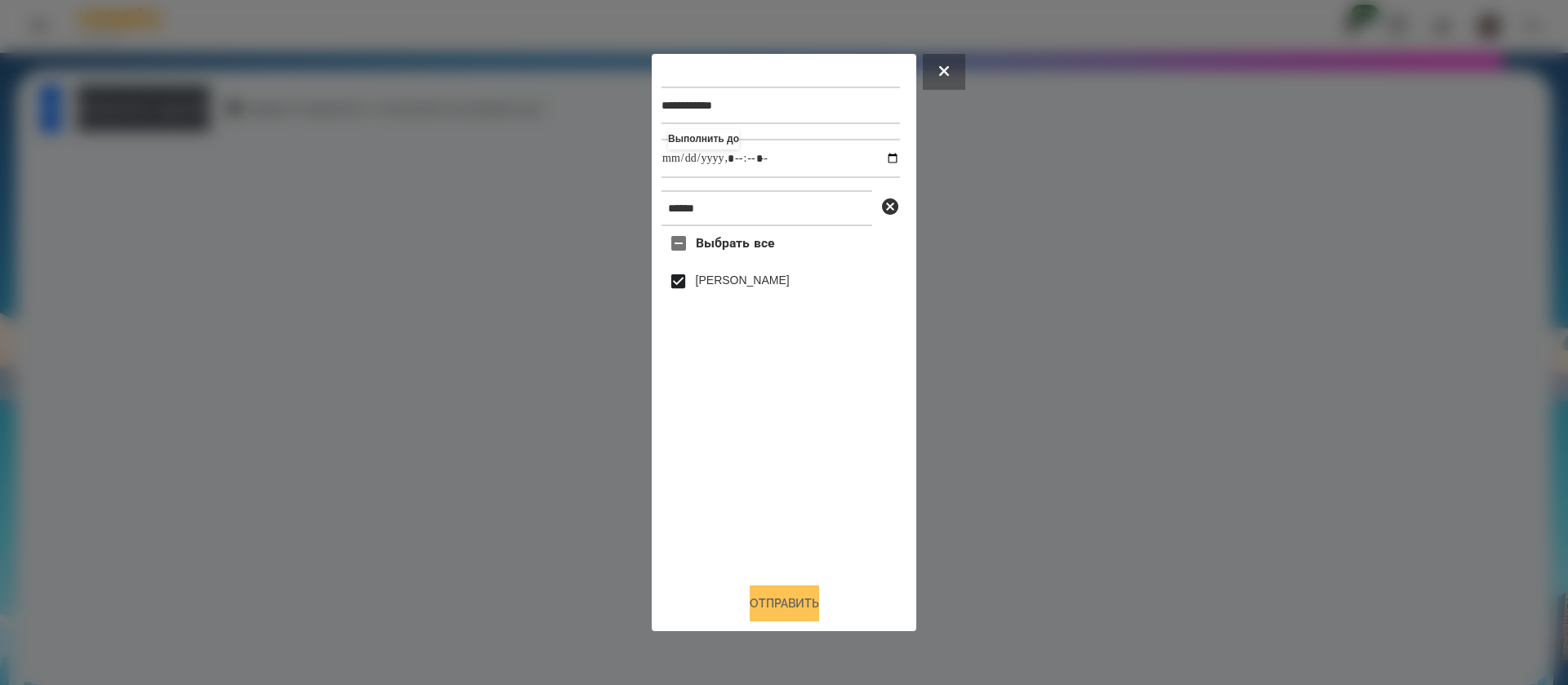
click at [770, 599] on button "Отправить" at bounding box center [784, 603] width 69 height 36
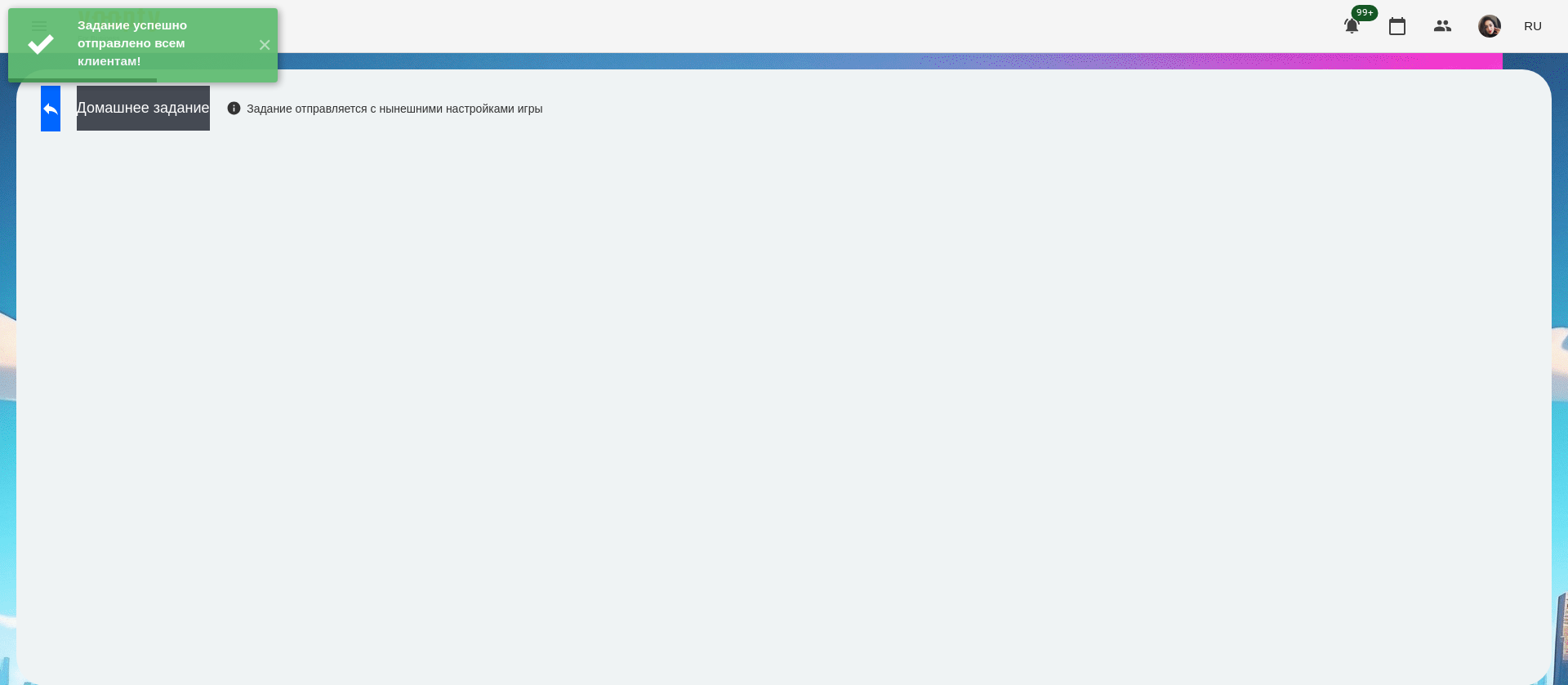
click at [210, 131] on div "Домашнее задание Задание отправляется с нынешними настройками игры" at bounding box center [288, 113] width 510 height 54
click at [210, 116] on button "Домашнее задание" at bounding box center [143, 108] width 133 height 45
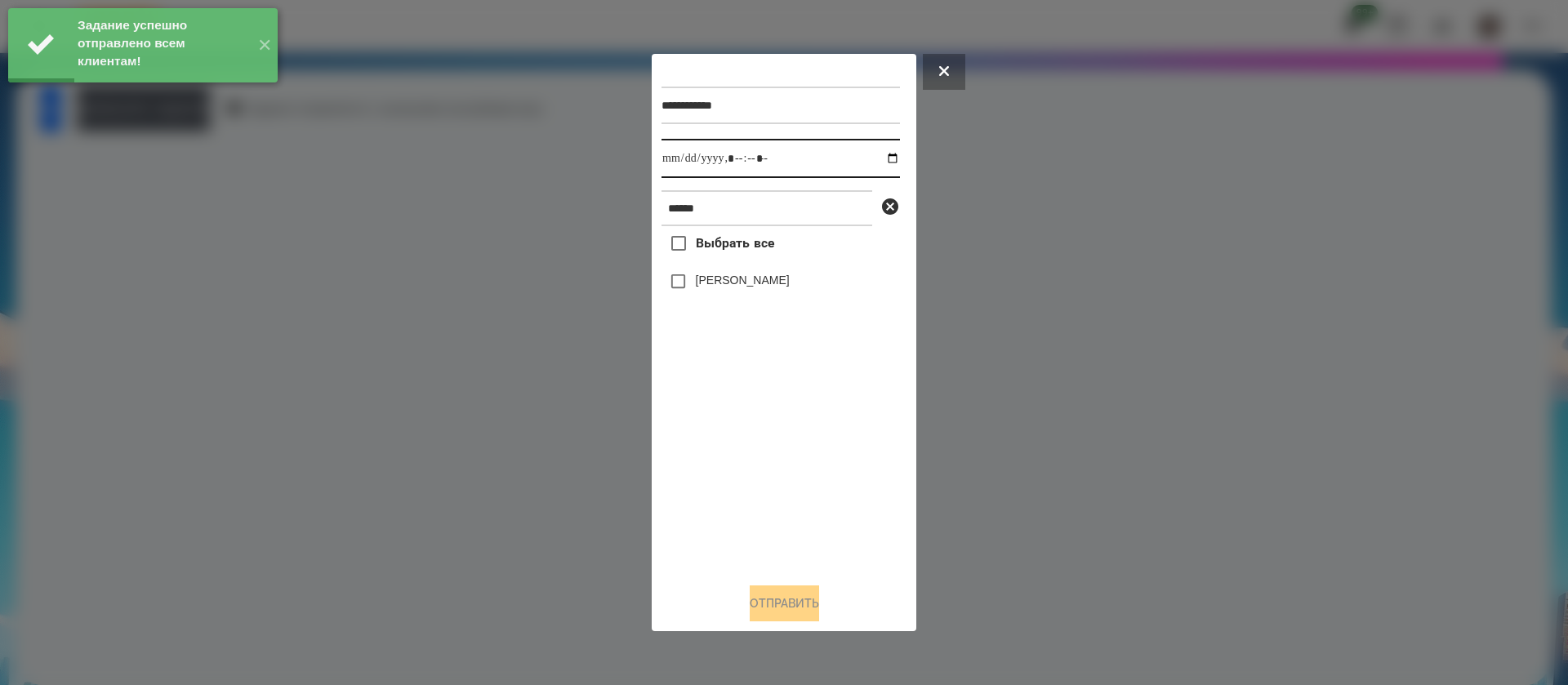
click at [681, 160] on input "datetime-local" at bounding box center [781, 159] width 239 height 39
type input "**********"
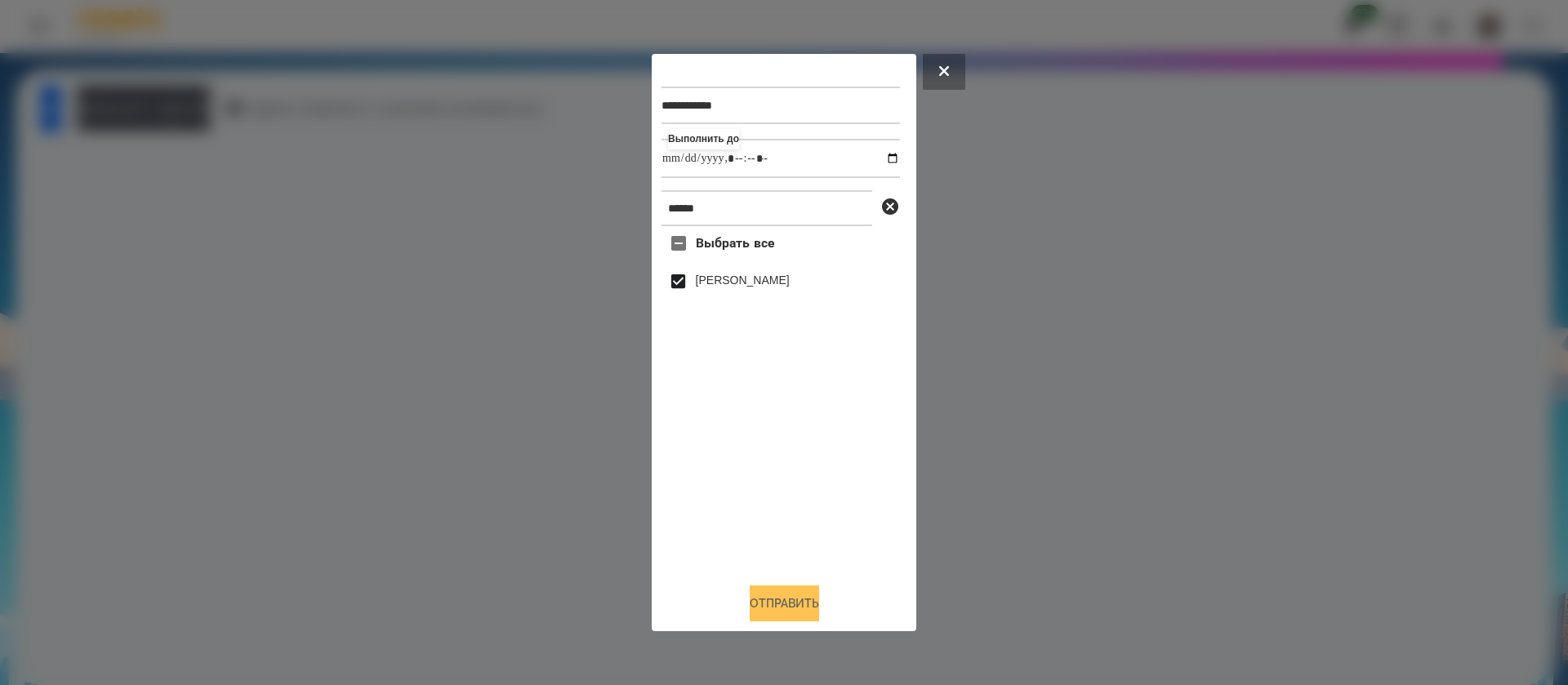
click at [762, 611] on button "Отправить" at bounding box center [784, 603] width 69 height 36
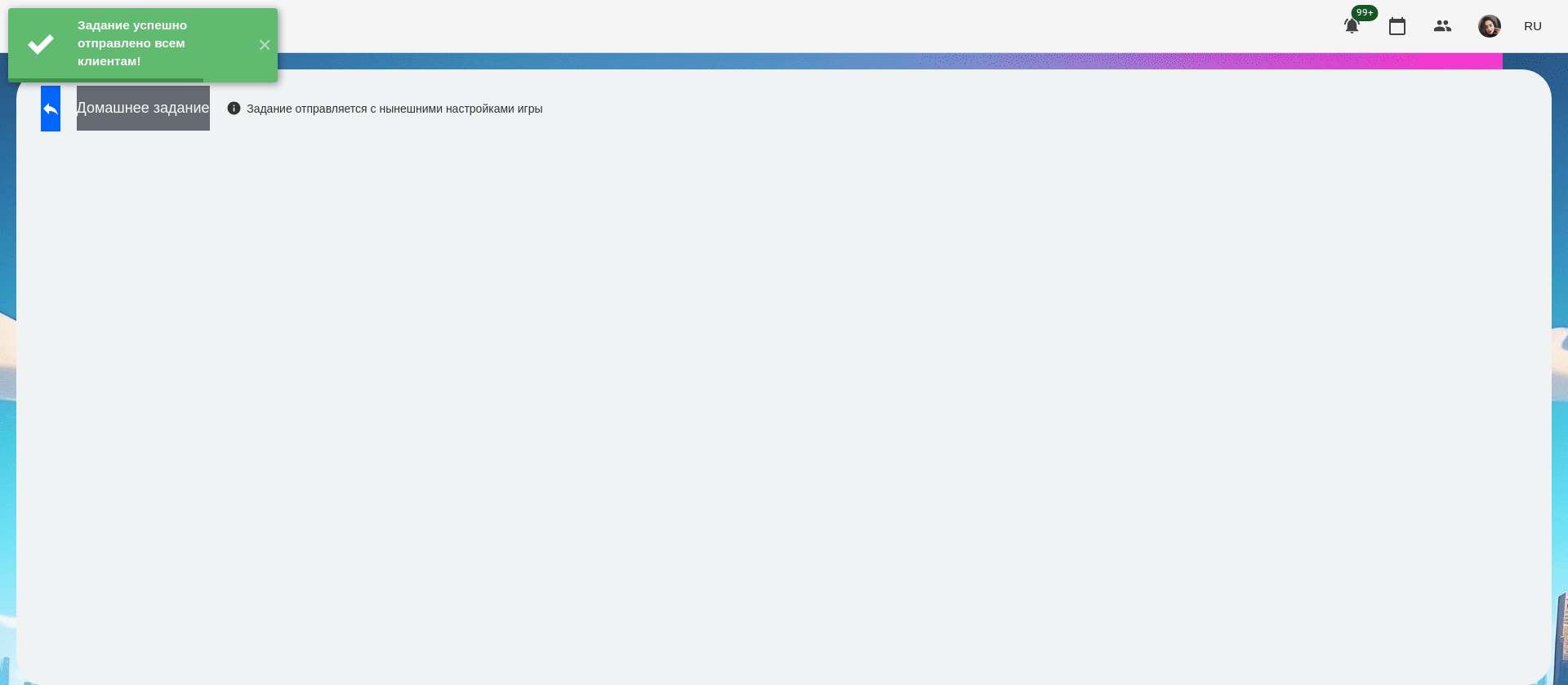
click at [141, 116] on button "Домашнее задание" at bounding box center [143, 108] width 133 height 45
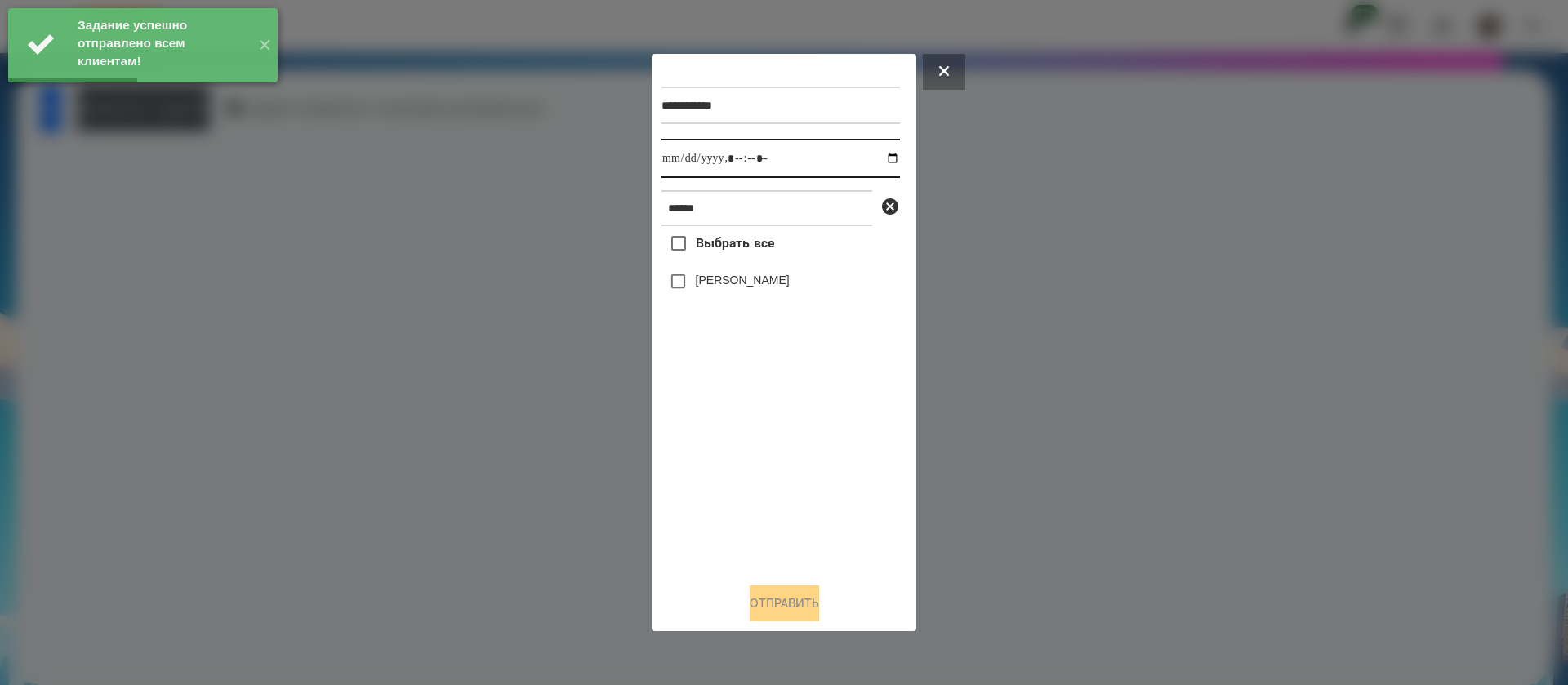
click at [674, 170] on input "datetime-local" at bounding box center [781, 159] width 239 height 39
type input "**********"
click at [704, 284] on label "[PERSON_NAME]" at bounding box center [742, 280] width 94 height 16
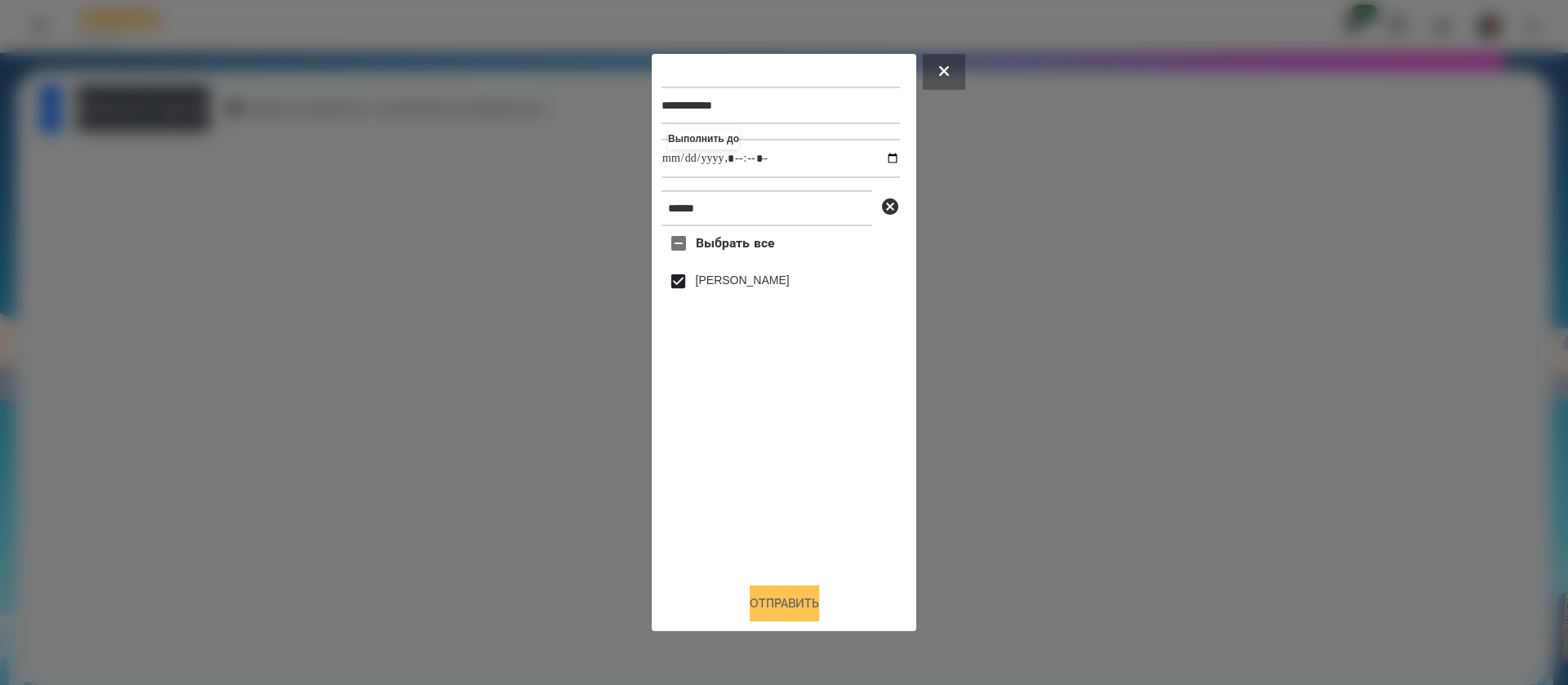
click at [759, 604] on button "Отправить" at bounding box center [784, 603] width 69 height 36
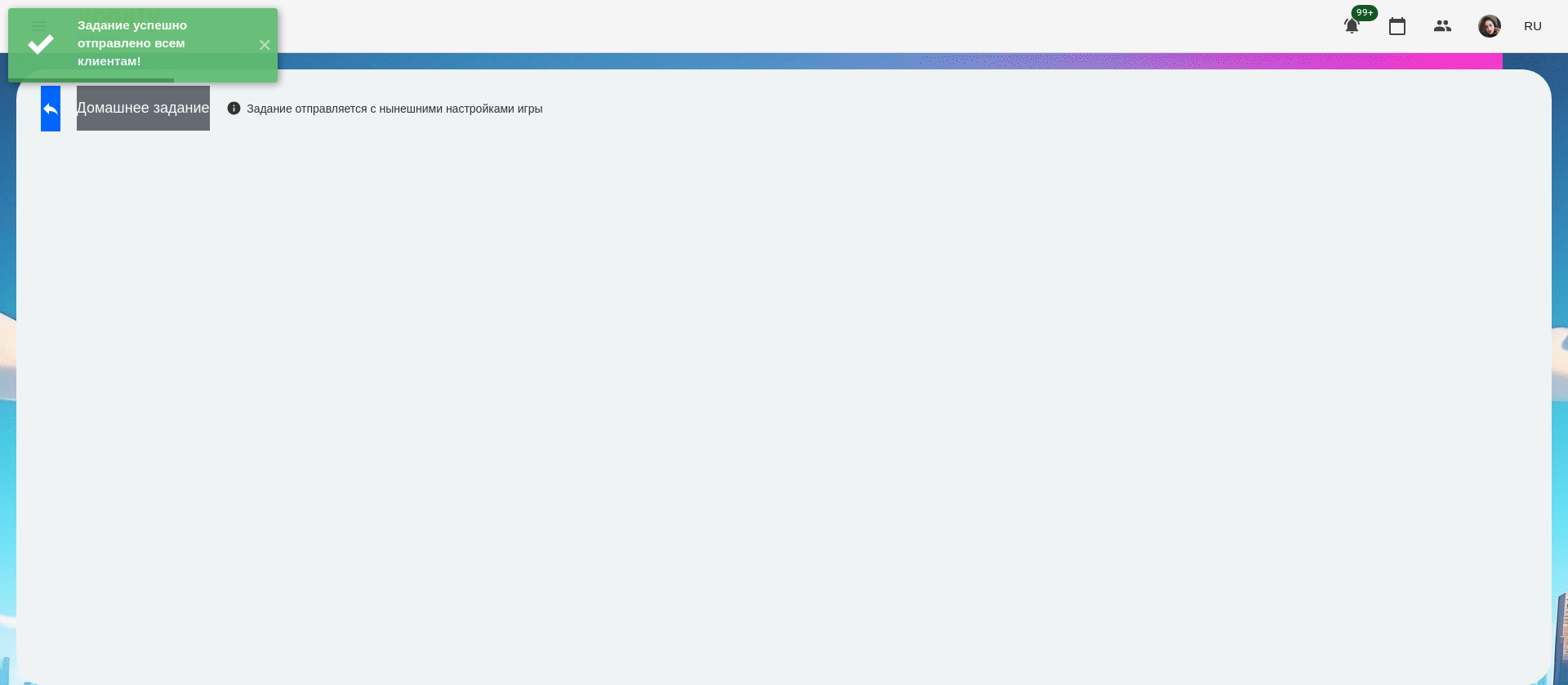
click at [210, 114] on button "Домашнее задание" at bounding box center [143, 108] width 133 height 45
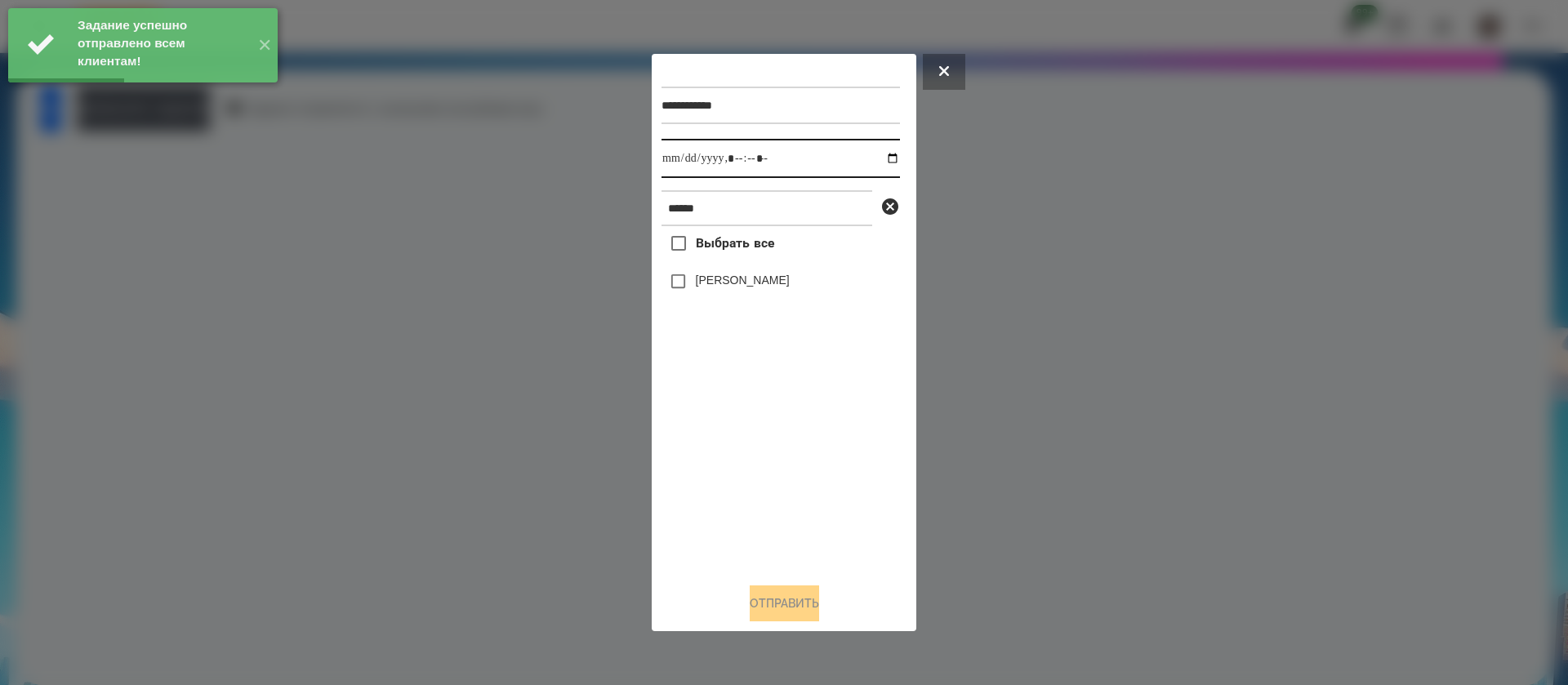
click at [688, 163] on input "datetime-local" at bounding box center [781, 159] width 239 height 39
type input "**********"
click at [699, 285] on label "[PERSON_NAME]" at bounding box center [742, 280] width 94 height 16
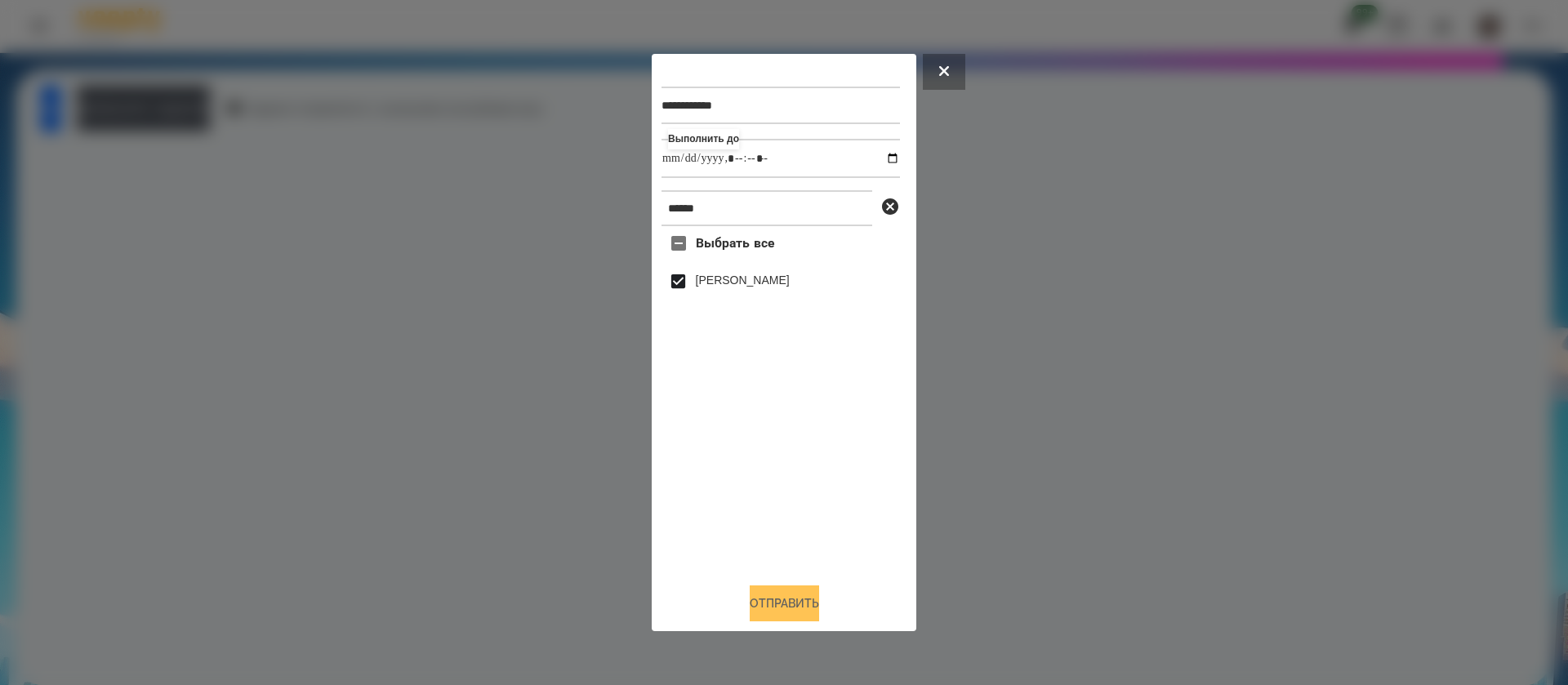
click at [786, 616] on button "Отправить" at bounding box center [784, 603] width 69 height 36
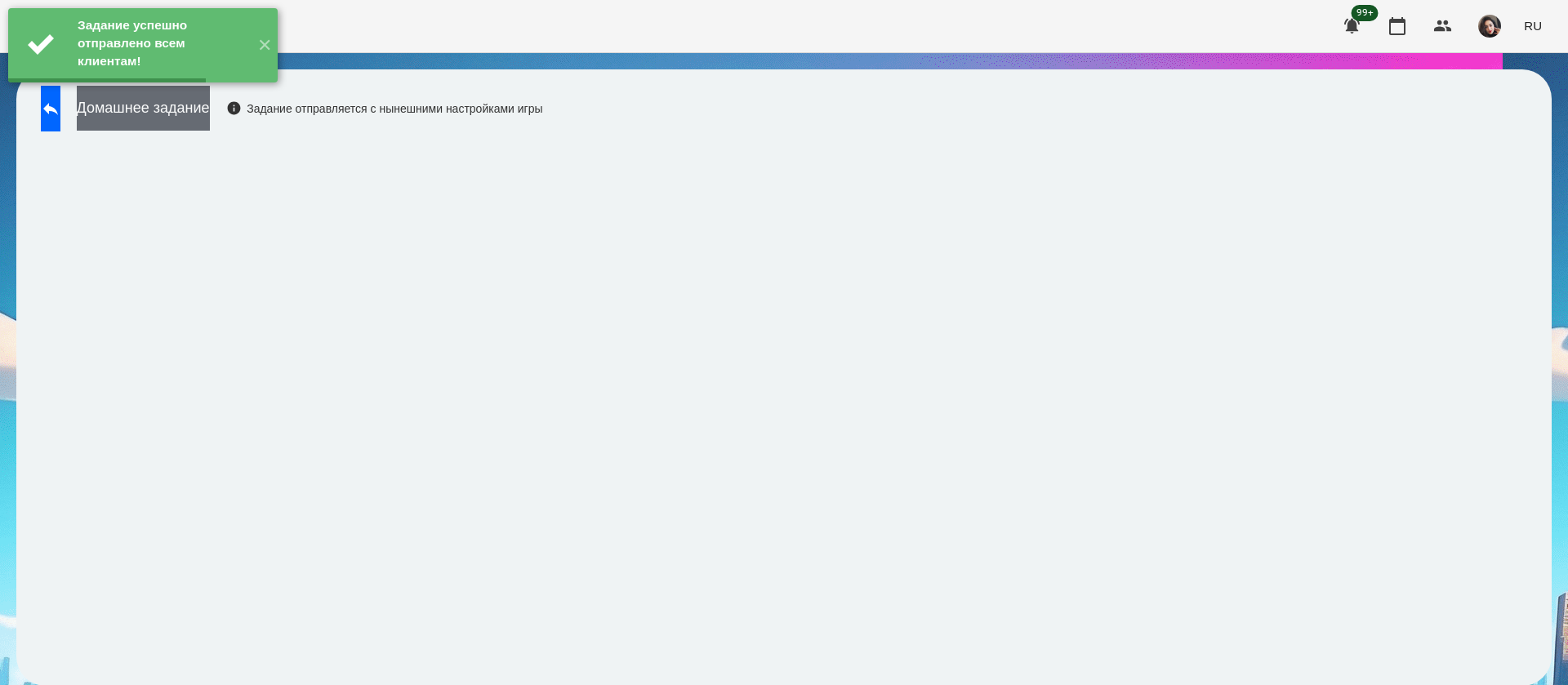
click at [210, 107] on button "Домашнее задание" at bounding box center [143, 108] width 133 height 45
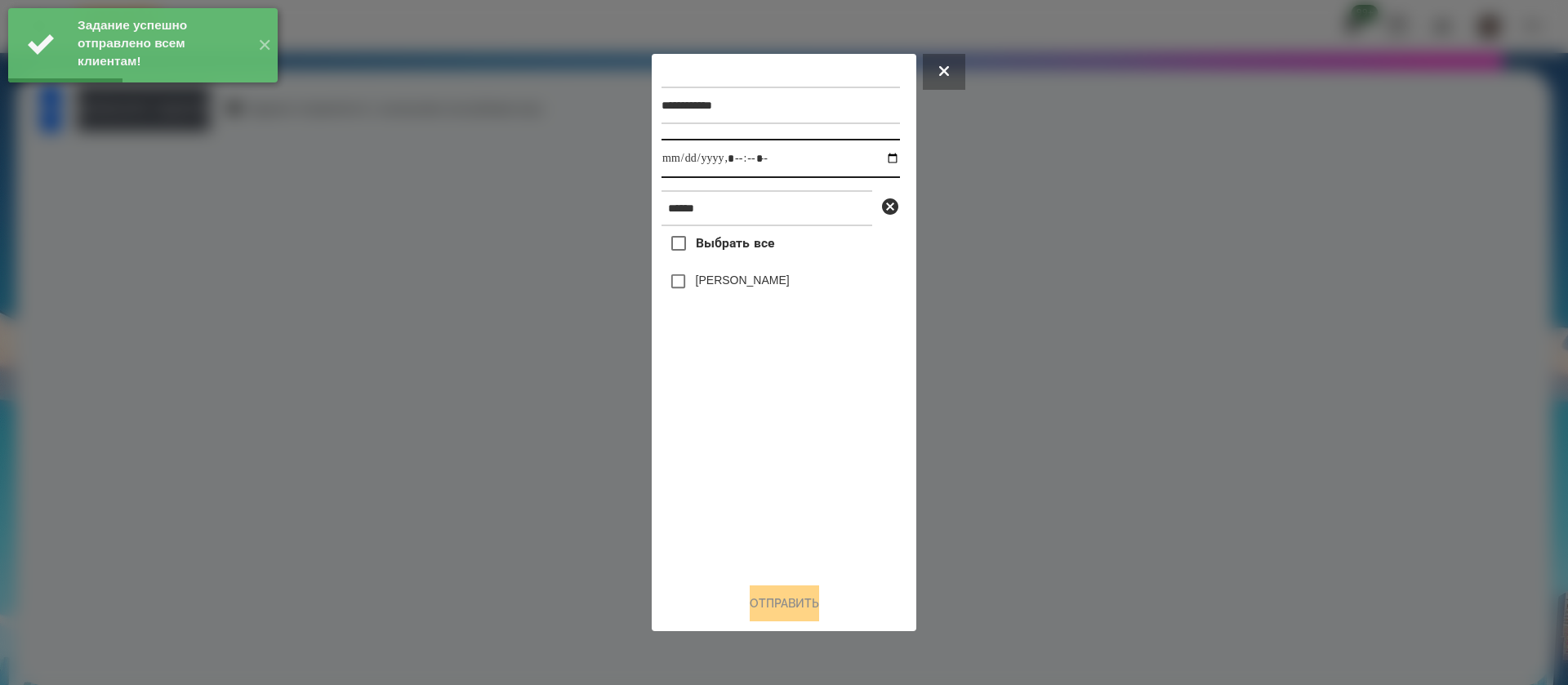
click at [681, 163] on input "datetime-local" at bounding box center [781, 159] width 239 height 39
type input "**********"
click at [706, 281] on label "[PERSON_NAME]" at bounding box center [742, 280] width 94 height 16
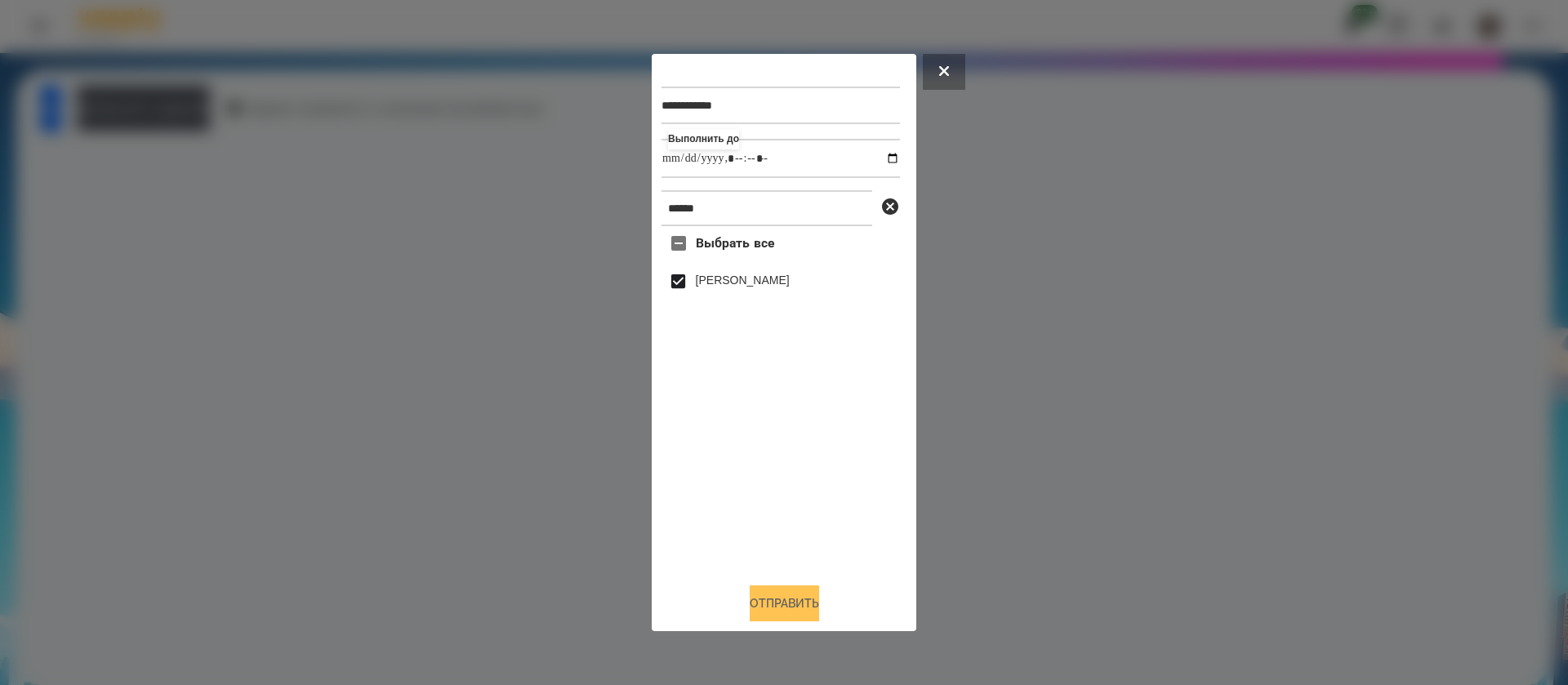
click at [750, 606] on button "Отправить" at bounding box center [784, 603] width 69 height 36
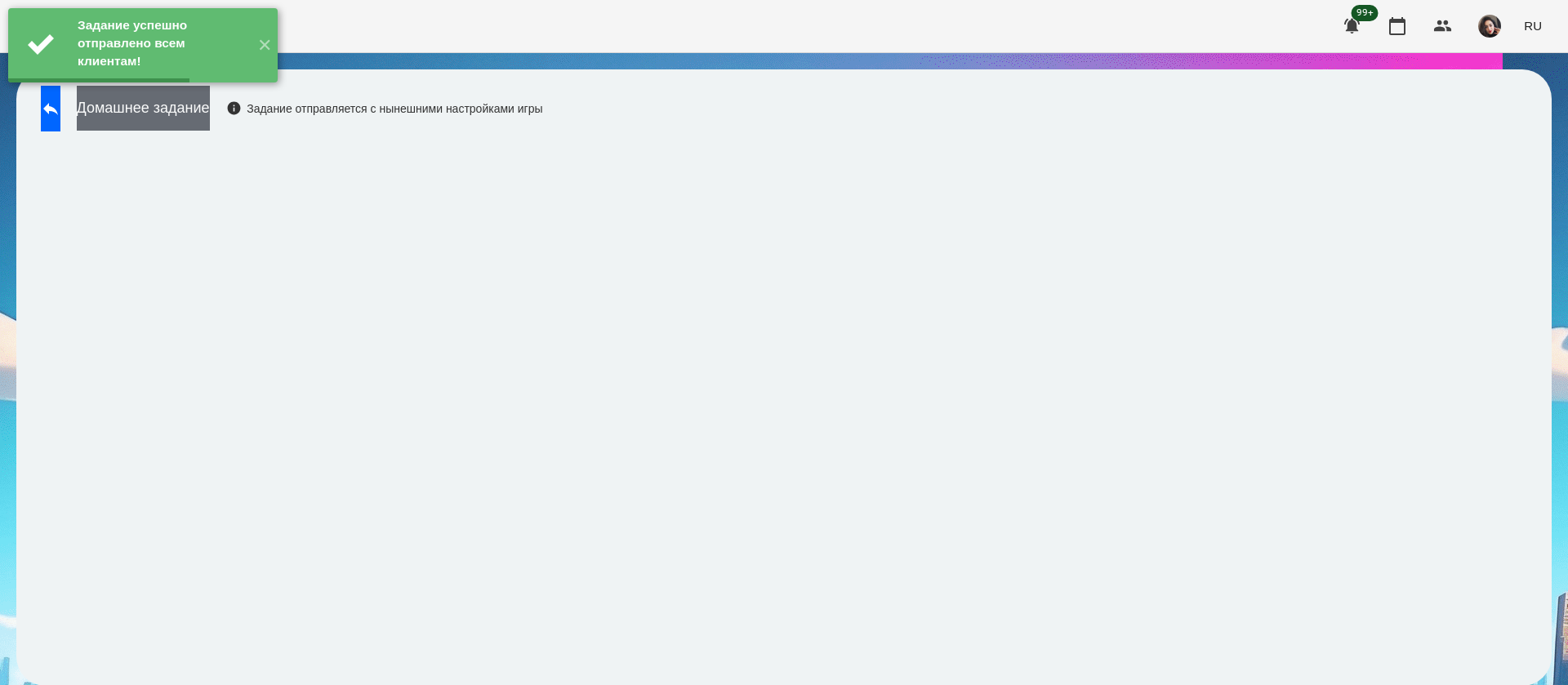
click at [210, 114] on button "Домашнее задание" at bounding box center [143, 108] width 133 height 45
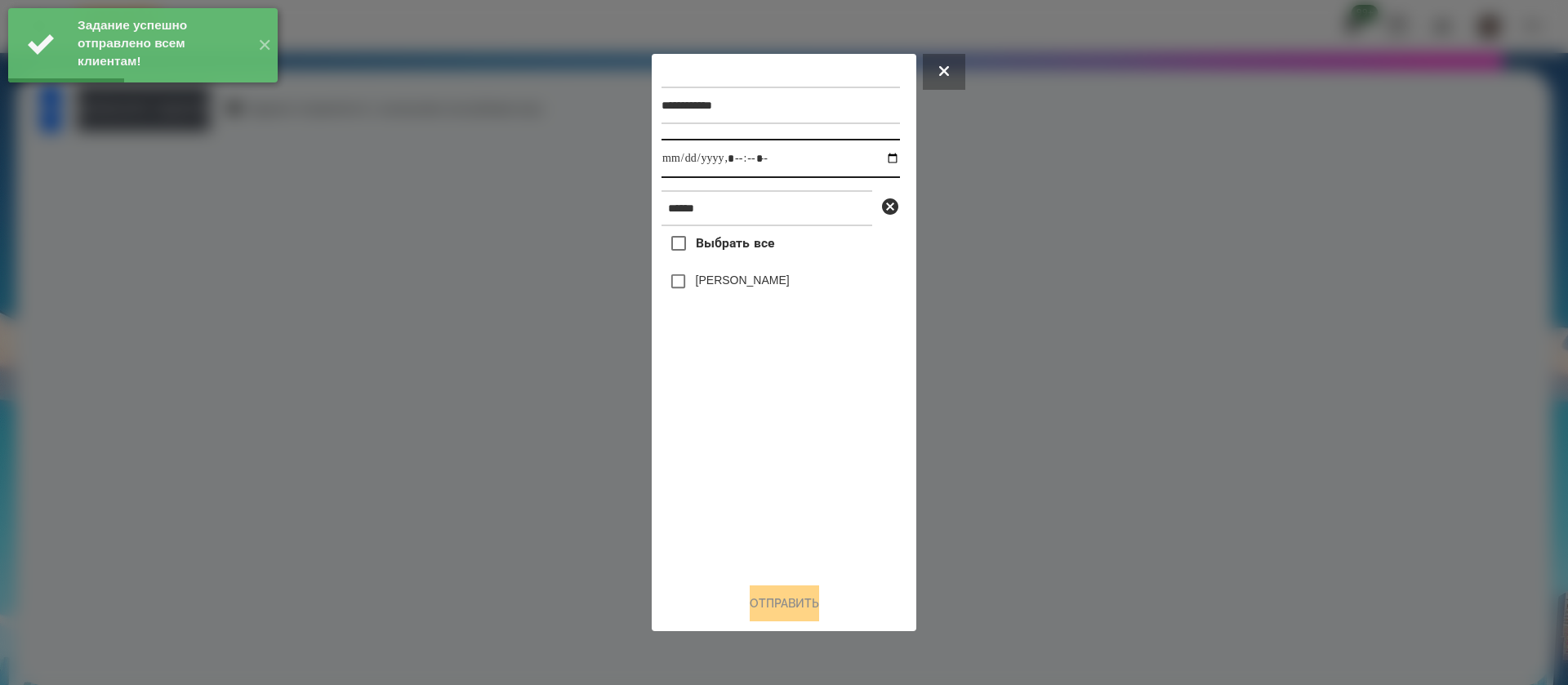
click at [679, 162] on input "datetime-local" at bounding box center [781, 159] width 239 height 39
type input "**********"
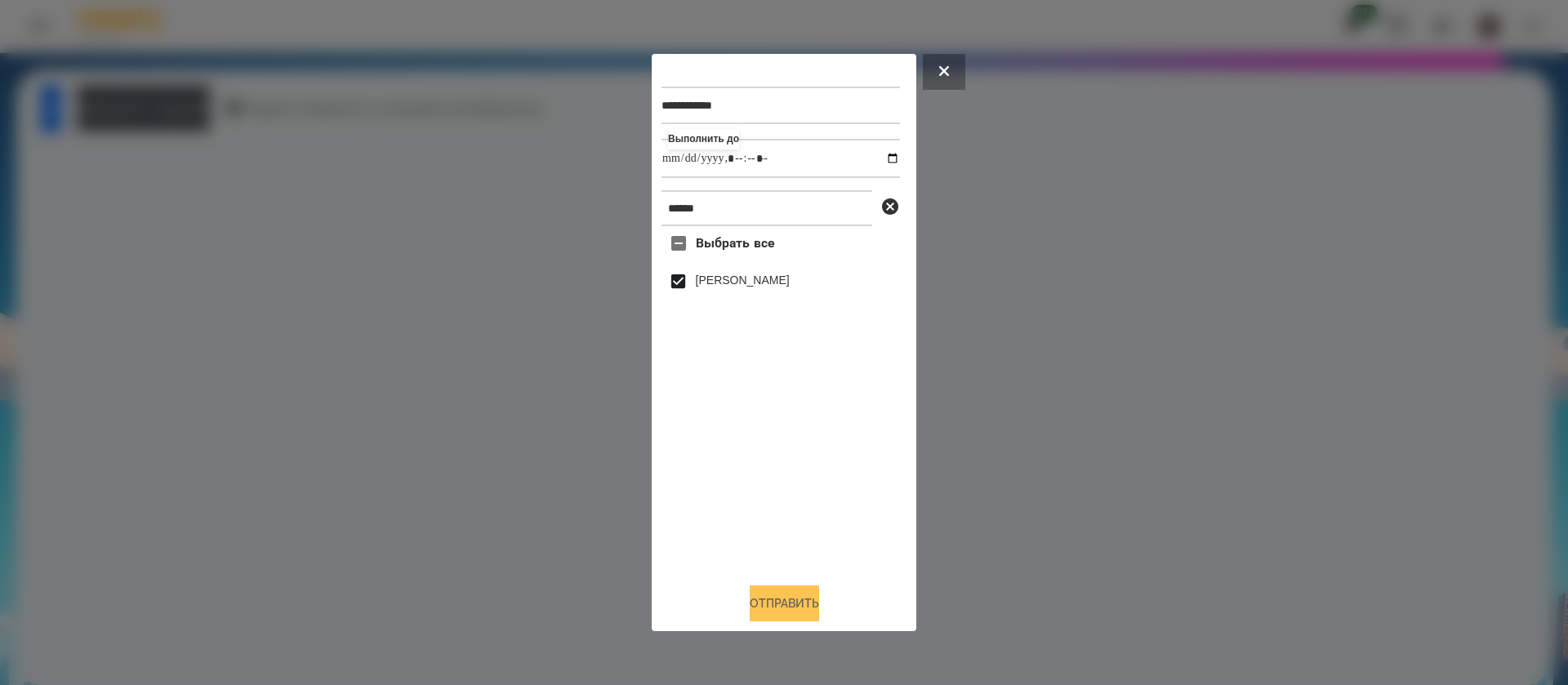
click at [773, 621] on div "Отправить" at bounding box center [784, 603] width 245 height 36
click at [790, 607] on button "Отправить" at bounding box center [784, 603] width 69 height 36
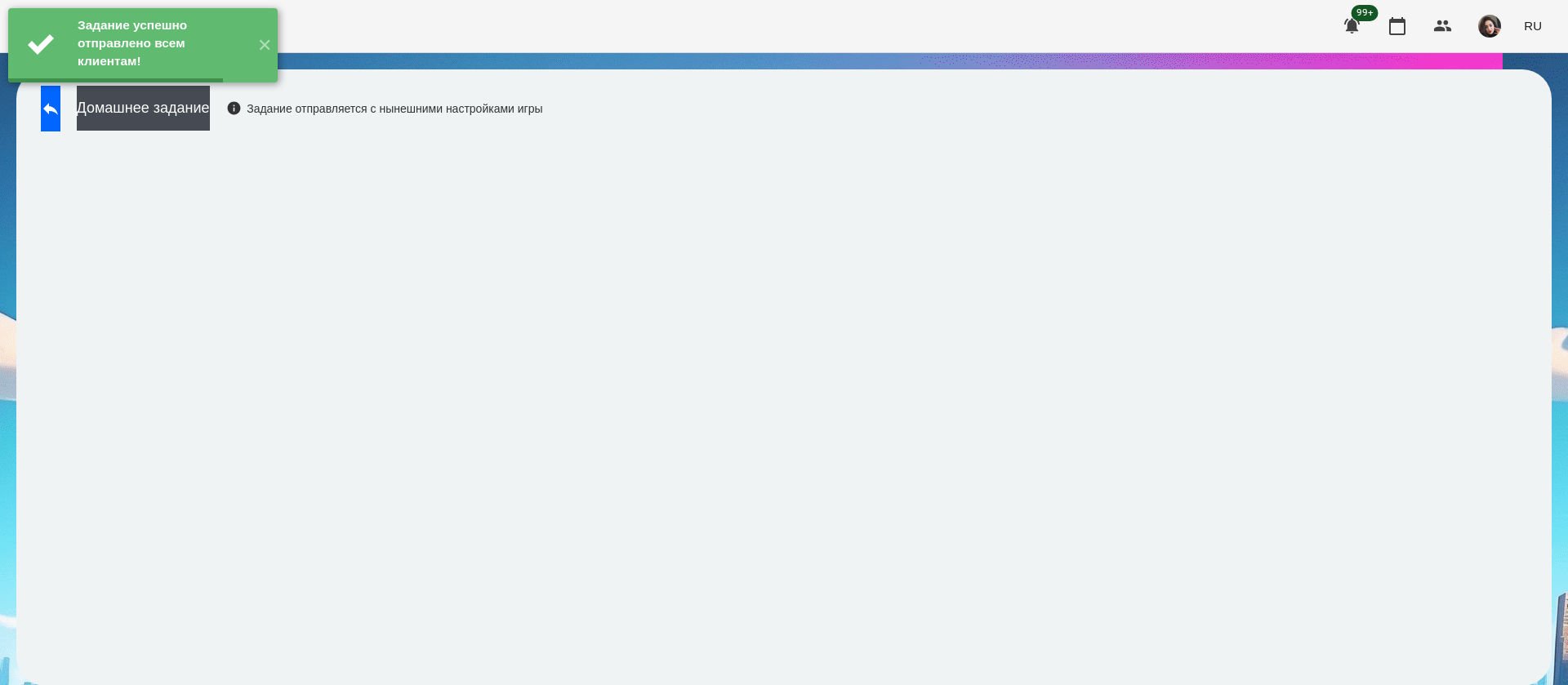
click at [210, 119] on button "Домашнее задание" at bounding box center [143, 108] width 133 height 45
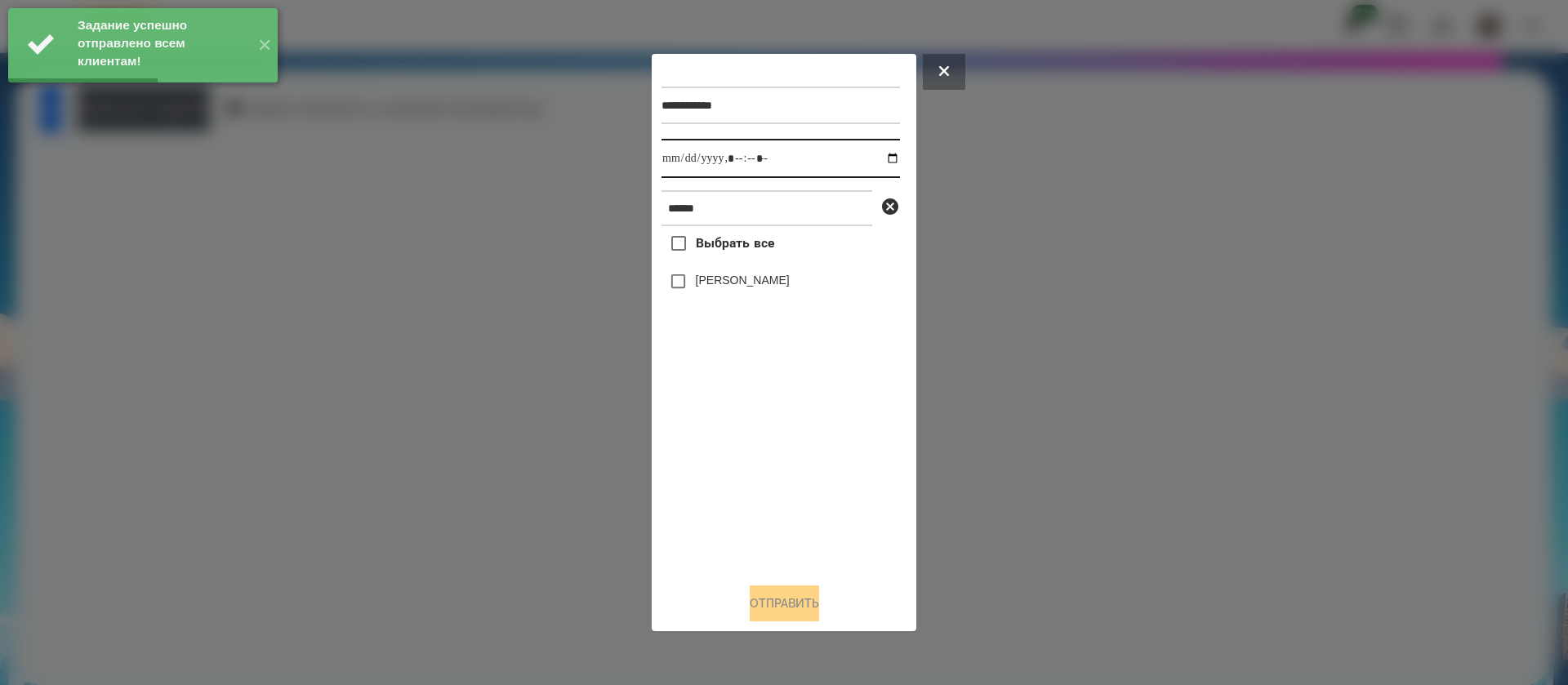
click at [676, 166] on input "datetime-local" at bounding box center [781, 159] width 239 height 39
type input "**********"
click at [696, 284] on label "[PERSON_NAME]" at bounding box center [742, 280] width 94 height 16
click at [772, 603] on button "Отправить" at bounding box center [784, 603] width 69 height 36
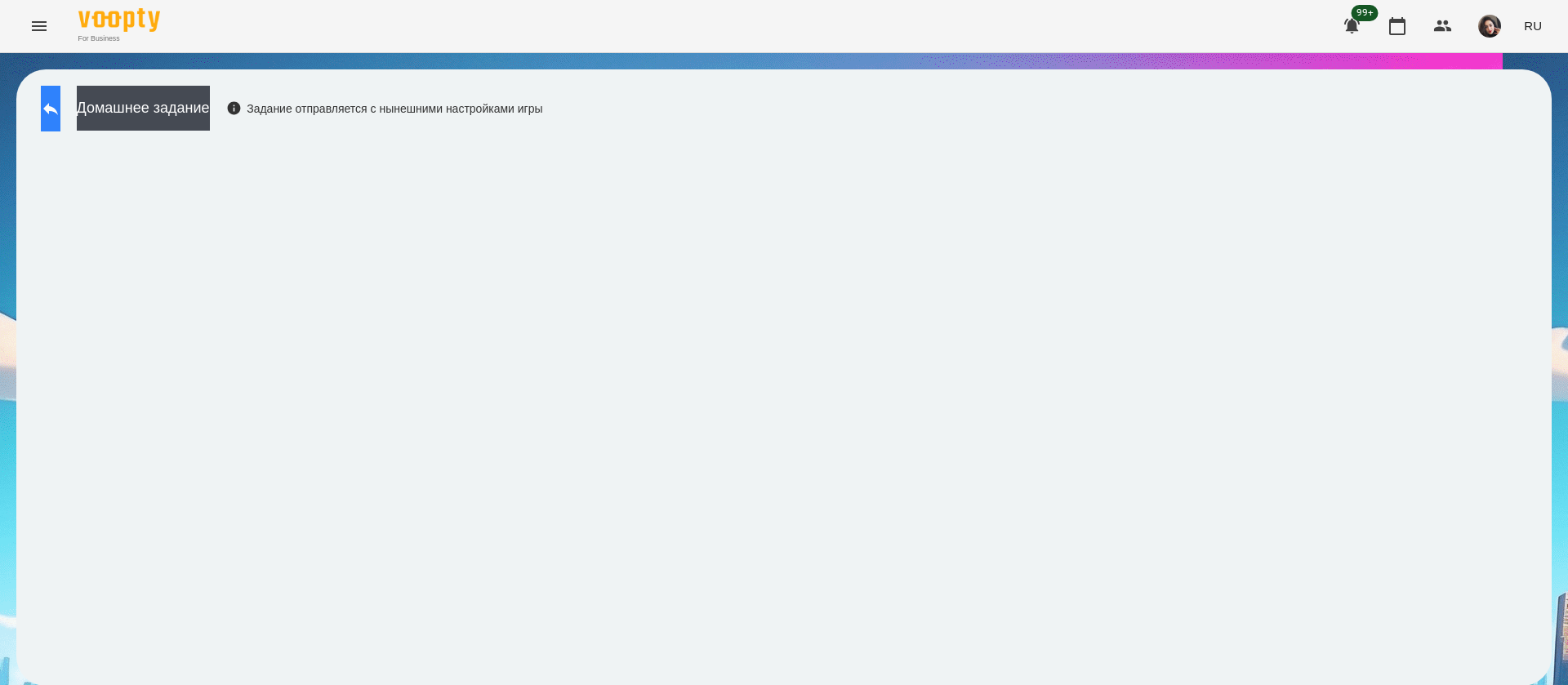
click at [54, 102] on button at bounding box center [51, 109] width 20 height 46
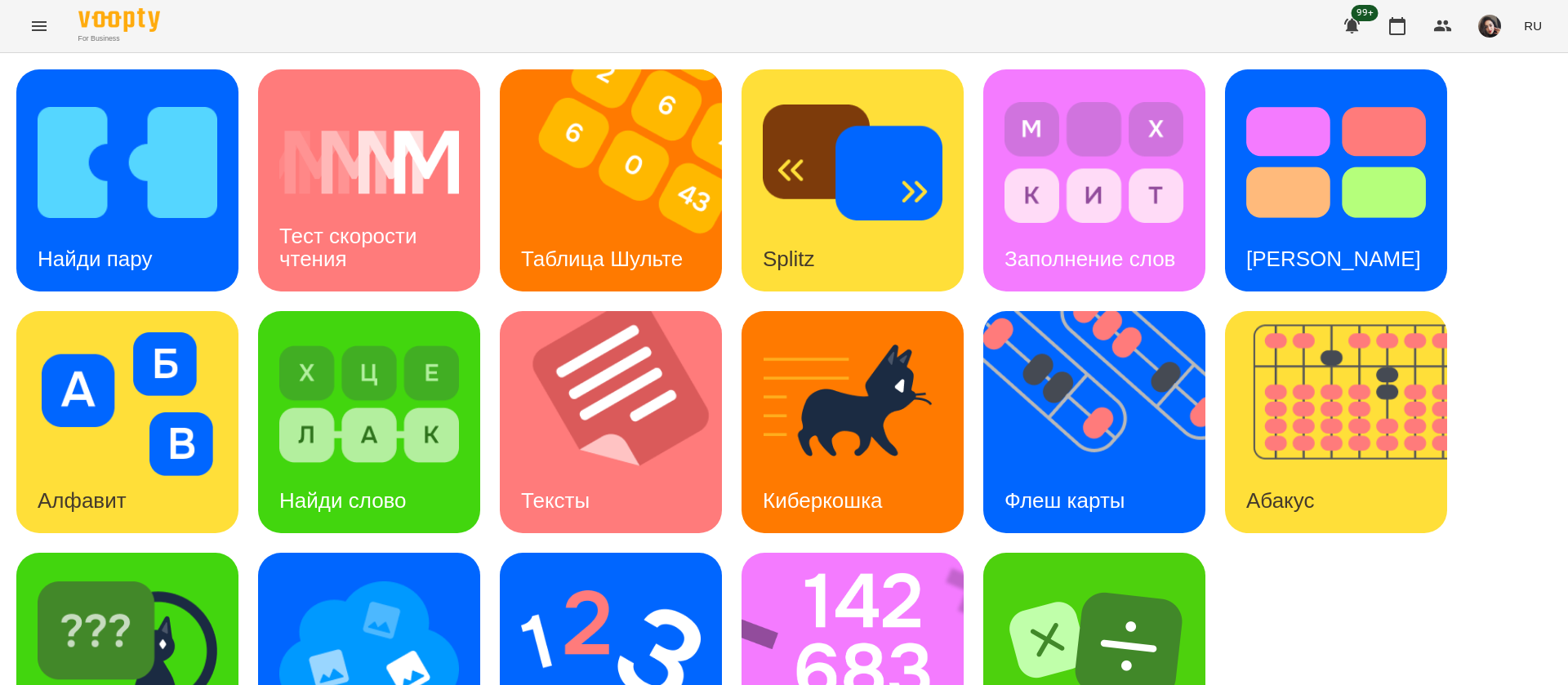
scroll to position [106, 0]
click at [172, 574] on img at bounding box center [128, 646] width 180 height 144
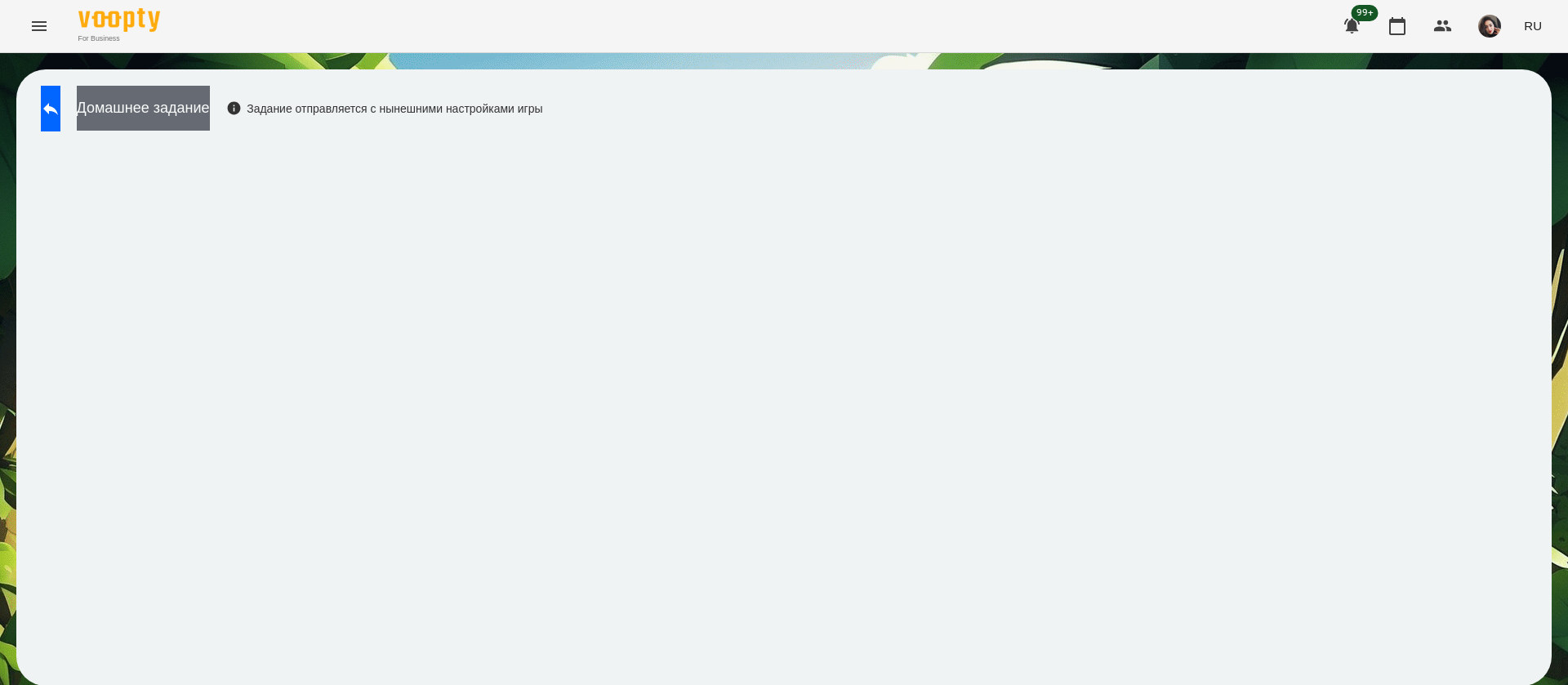
click at [200, 97] on button "Домашнее задание" at bounding box center [143, 108] width 133 height 45
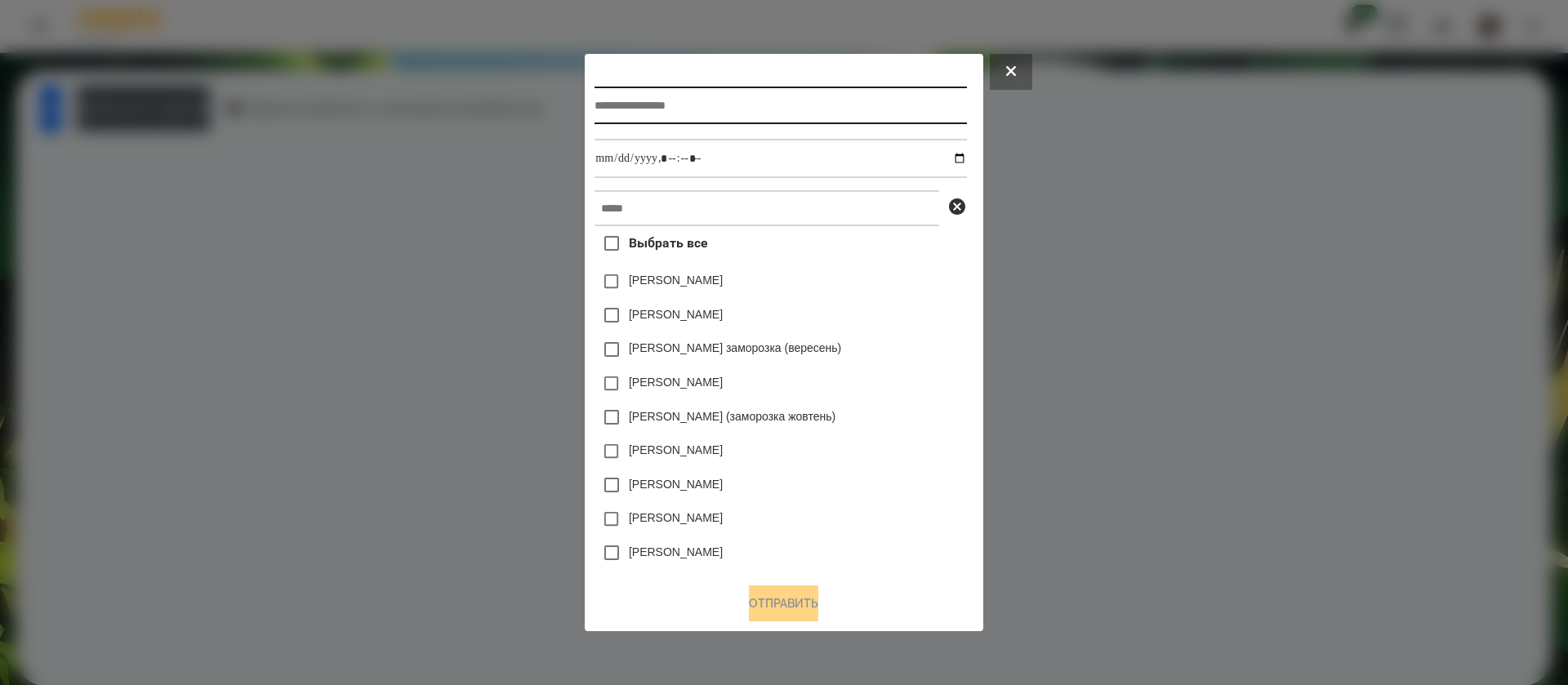
click at [636, 102] on input "text" at bounding box center [780, 105] width 372 height 38
type input "**********"
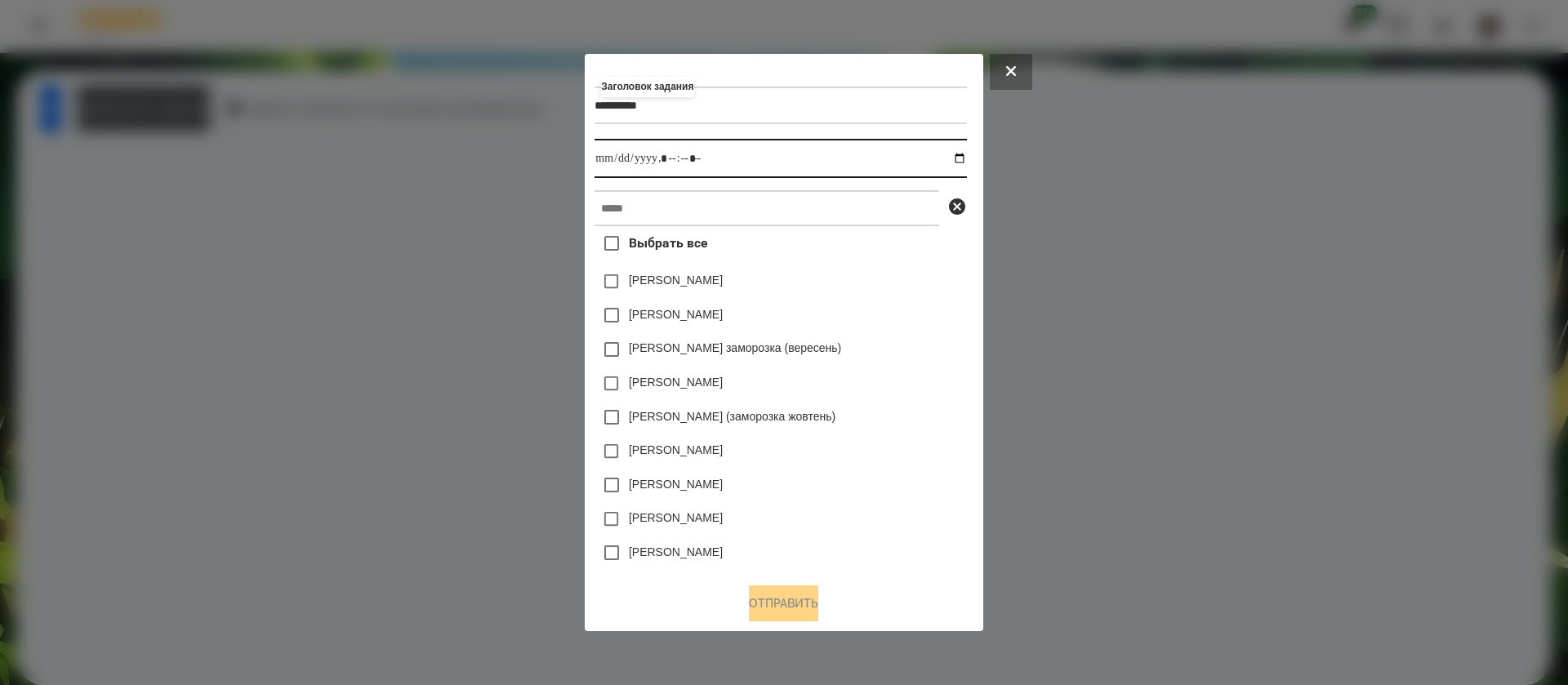
click at [965, 158] on input "datetime-local" at bounding box center [780, 159] width 372 height 39
click at [666, 168] on input "datetime-local" at bounding box center [780, 159] width 372 height 39
click at [674, 159] on input "datetime-local" at bounding box center [780, 159] width 372 height 39
click at [692, 159] on input "datetime-local" at bounding box center [780, 159] width 372 height 39
type input "**********"
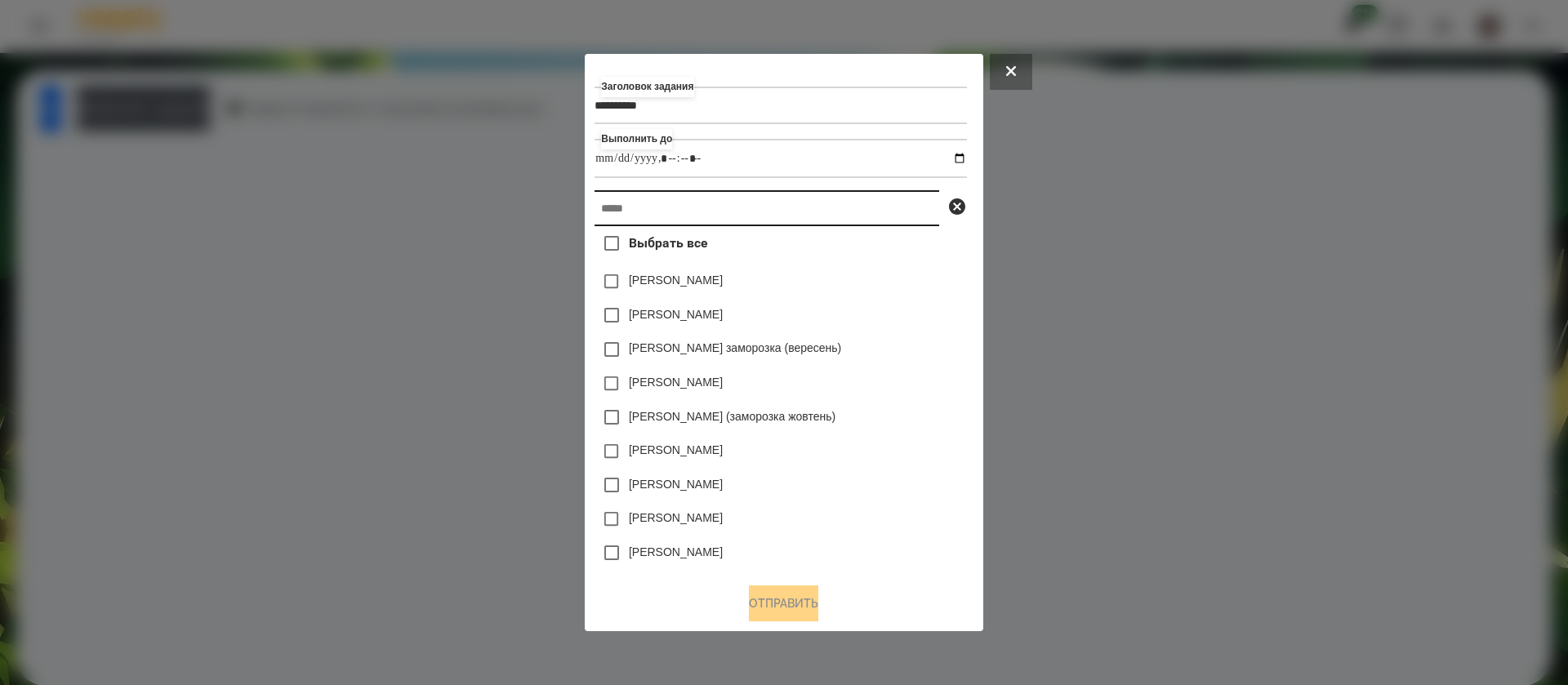
click at [681, 215] on input "text" at bounding box center [767, 208] width 345 height 36
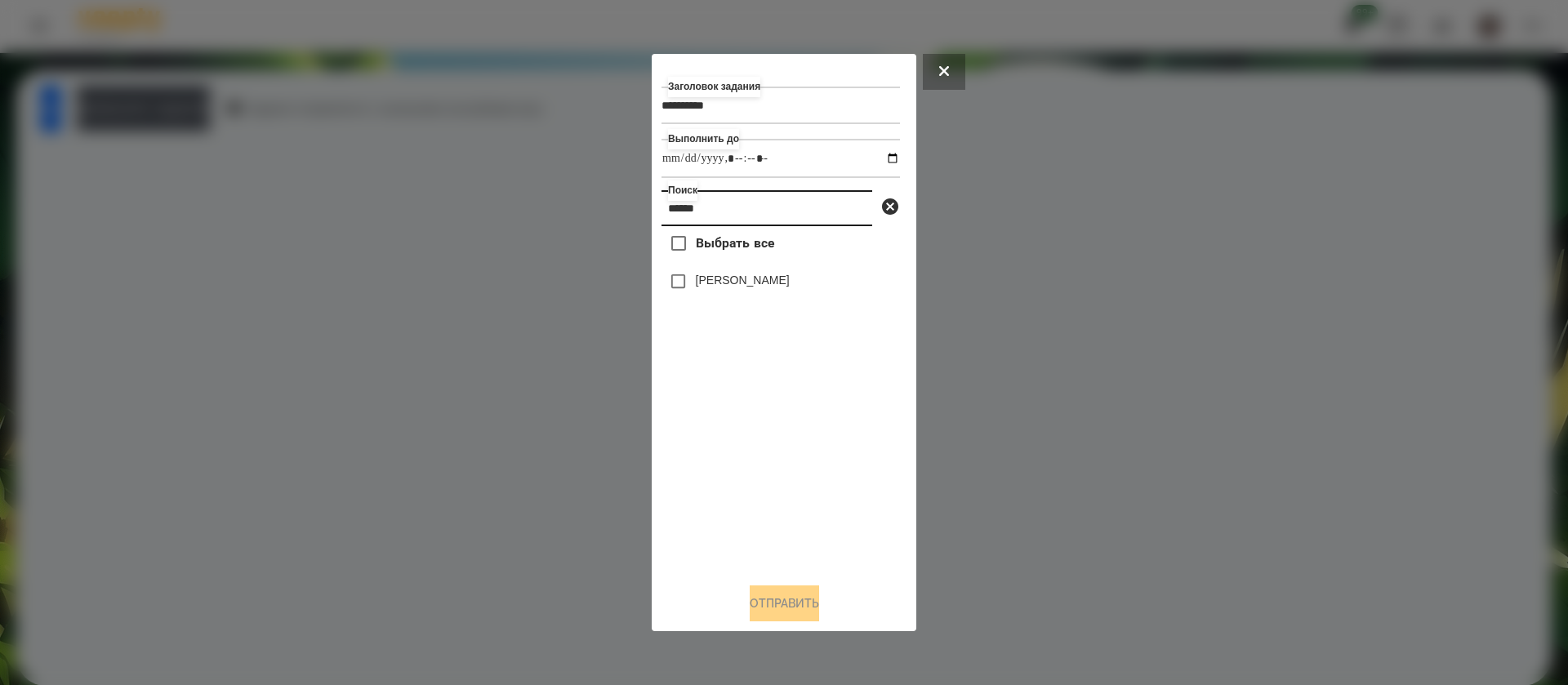
type input "******"
click at [766, 605] on button "Отправить" at bounding box center [784, 603] width 69 height 36
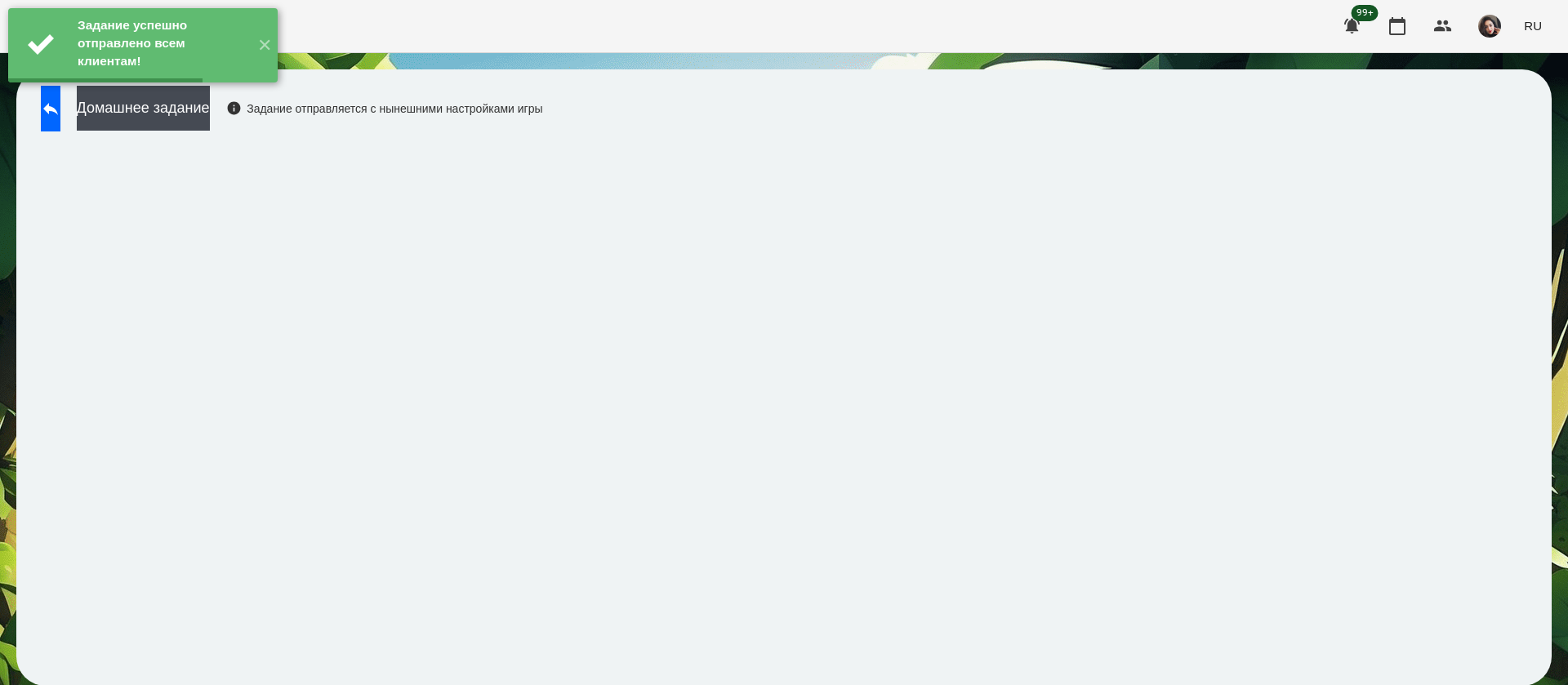
click at [279, 109] on div "Домашнее задание Задание отправляется с нынешними настройками игры" at bounding box center [288, 113] width 510 height 54
click at [210, 121] on button "Домашнее задание" at bounding box center [143, 108] width 133 height 45
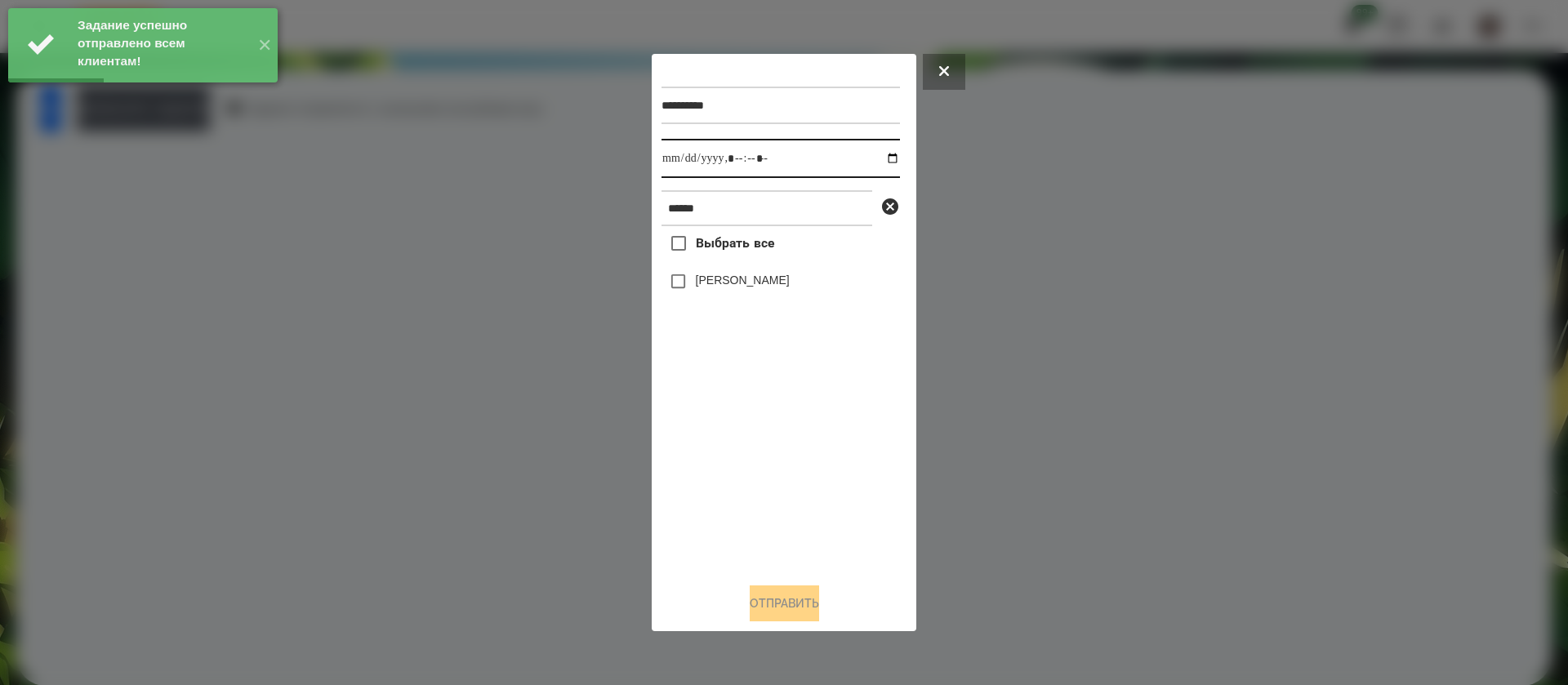
click at [683, 164] on input "datetime-local" at bounding box center [781, 159] width 239 height 39
type input "**********"
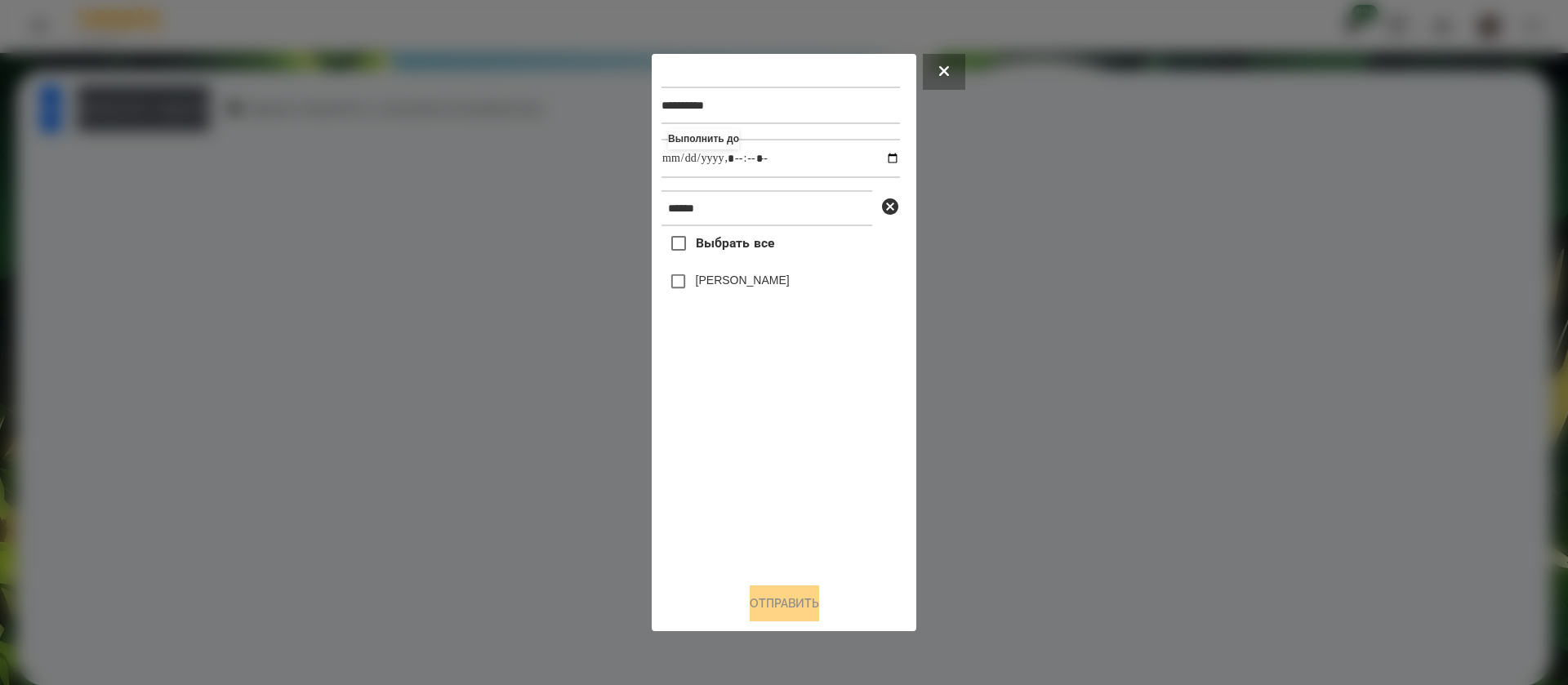
click at [703, 283] on label "[PERSON_NAME]" at bounding box center [742, 280] width 94 height 16
click at [750, 611] on button "Отправить" at bounding box center [784, 603] width 69 height 36
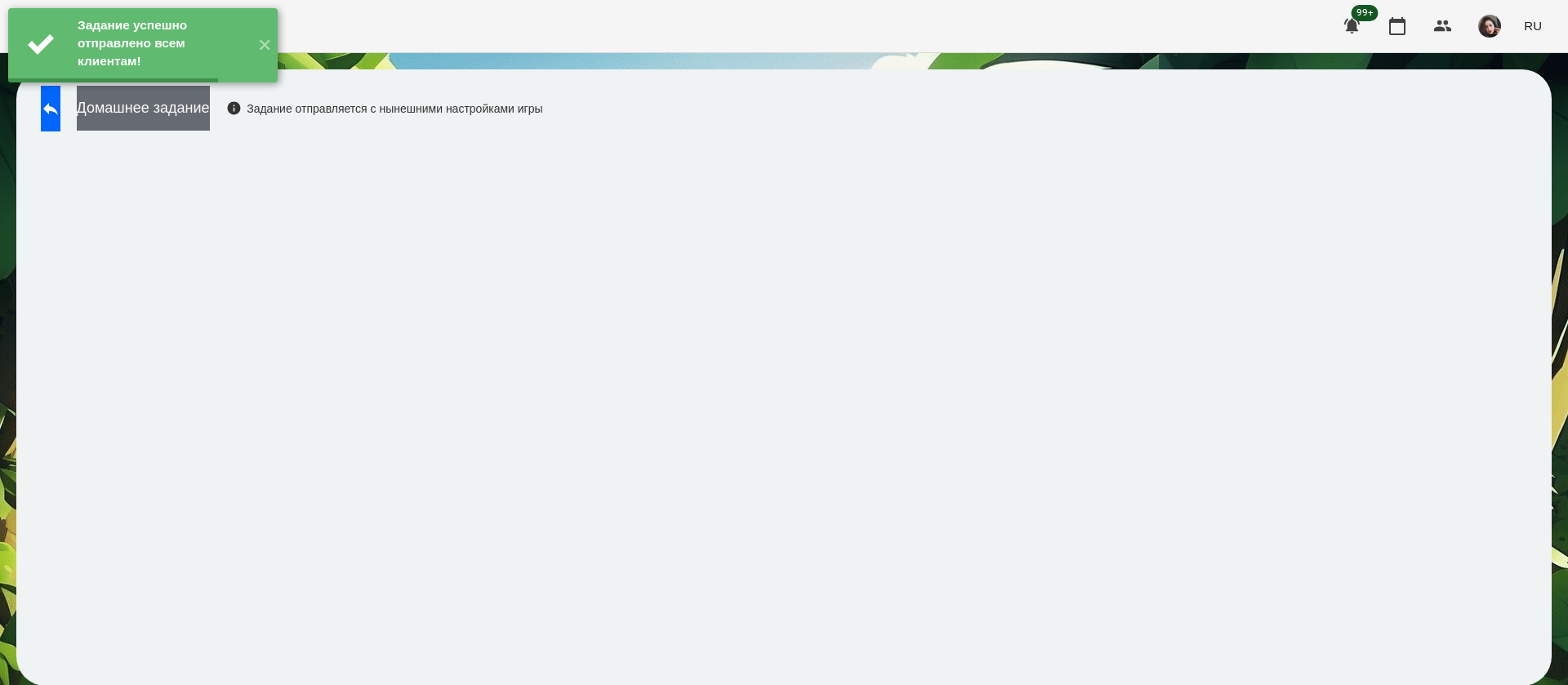
click at [181, 113] on button "Домашнее задание" at bounding box center [143, 108] width 133 height 45
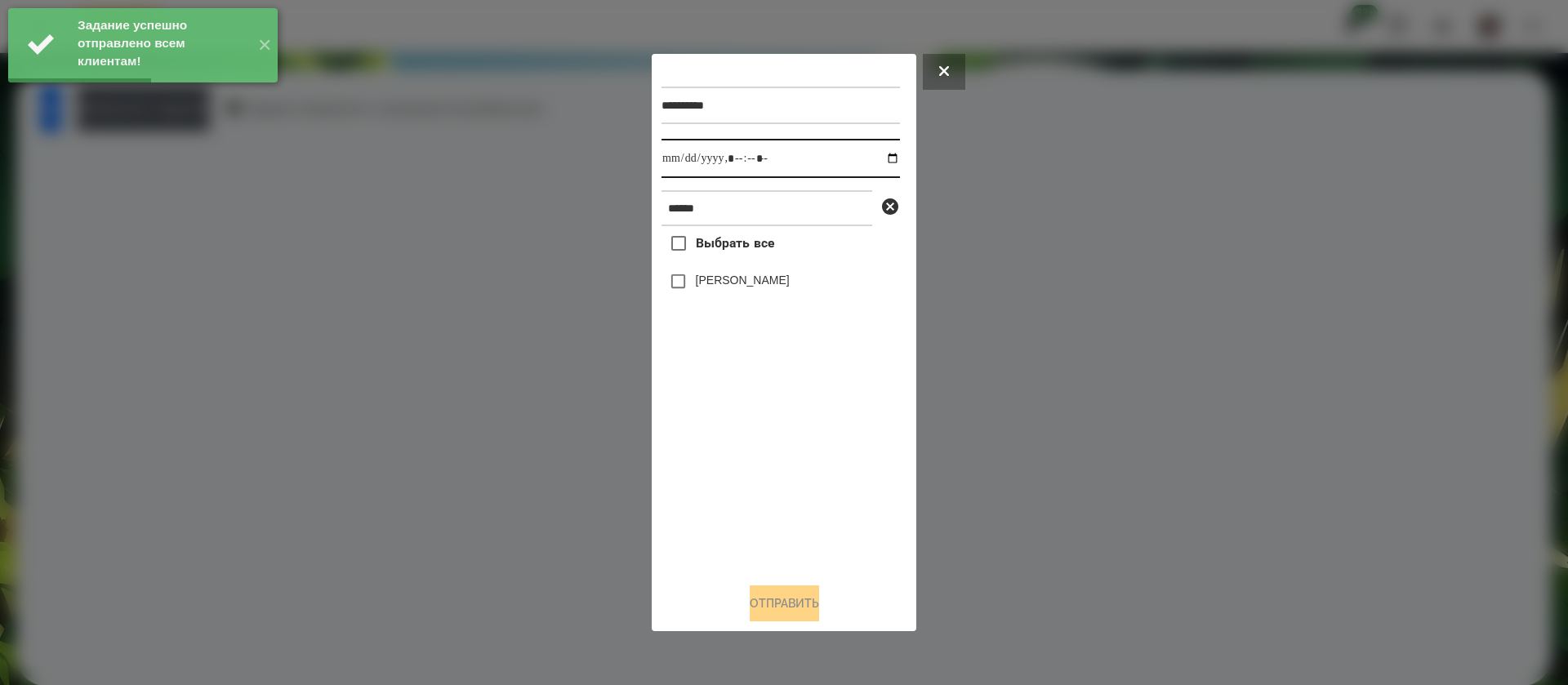
click at [684, 163] on input "datetime-local" at bounding box center [781, 159] width 239 height 39
type input "**********"
click at [764, 606] on button "Отправить" at bounding box center [784, 603] width 69 height 36
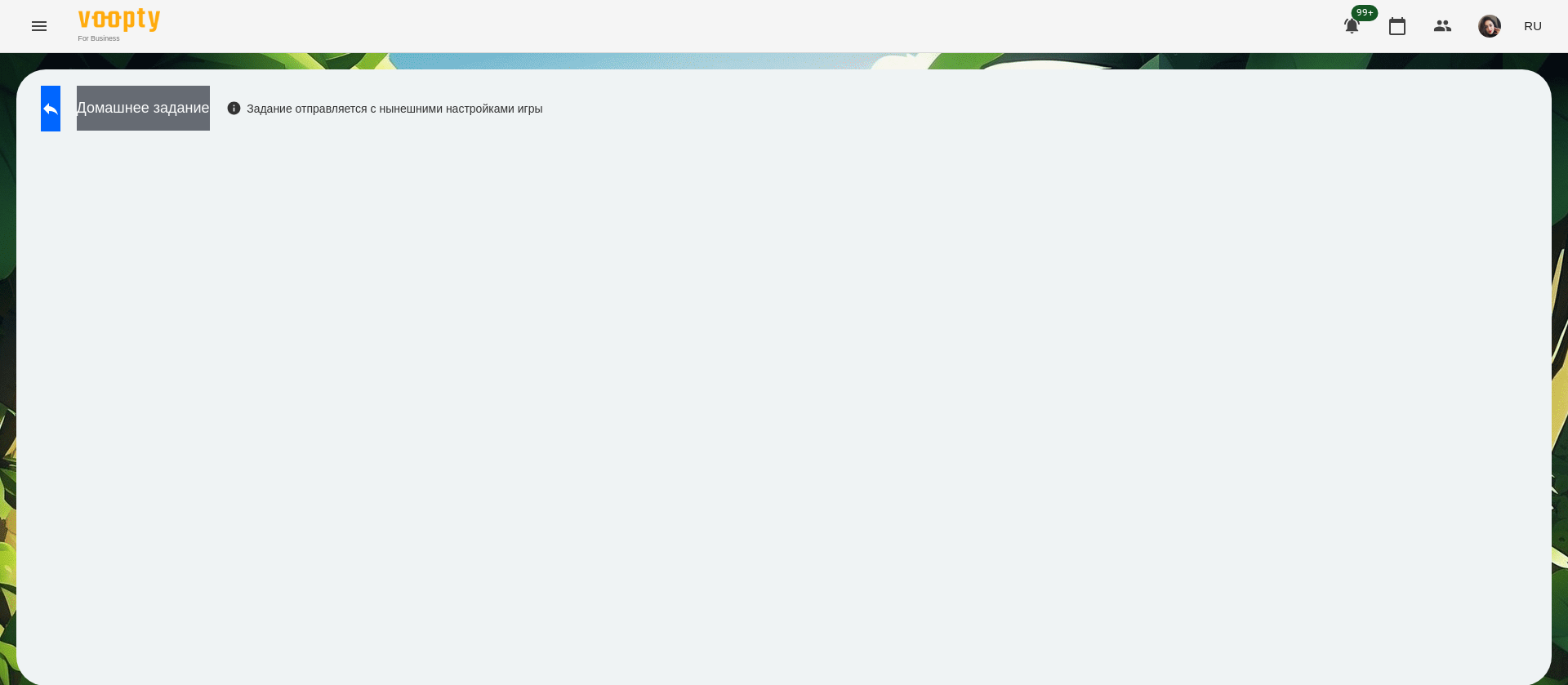
click at [210, 116] on button "Домашнее задание" at bounding box center [143, 108] width 133 height 45
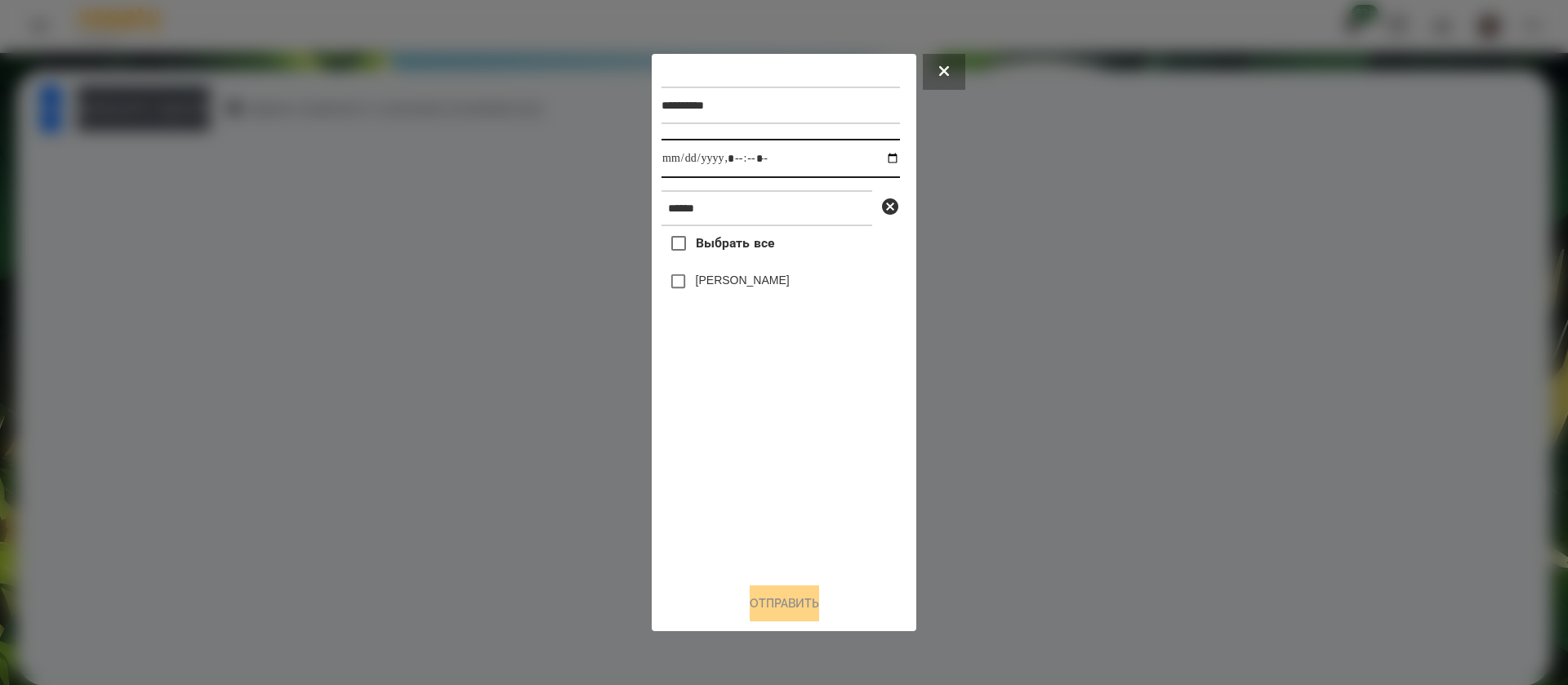
click at [677, 161] on input "datetime-local" at bounding box center [781, 159] width 239 height 39
type input "**********"
click at [699, 286] on label "[PERSON_NAME]" at bounding box center [742, 280] width 94 height 16
click at [760, 609] on button "Отправить" at bounding box center [784, 603] width 69 height 36
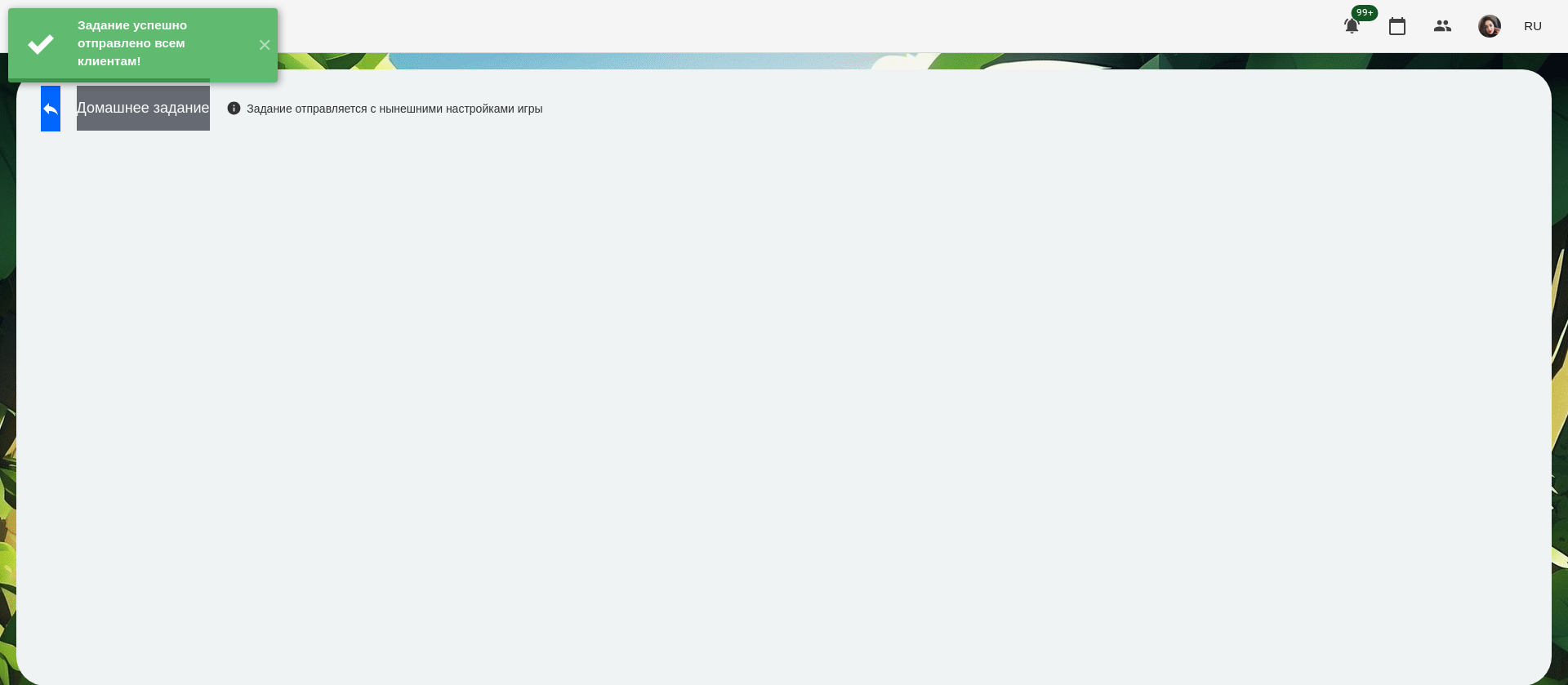
click at [210, 118] on button "Домашнее задание" at bounding box center [143, 108] width 133 height 45
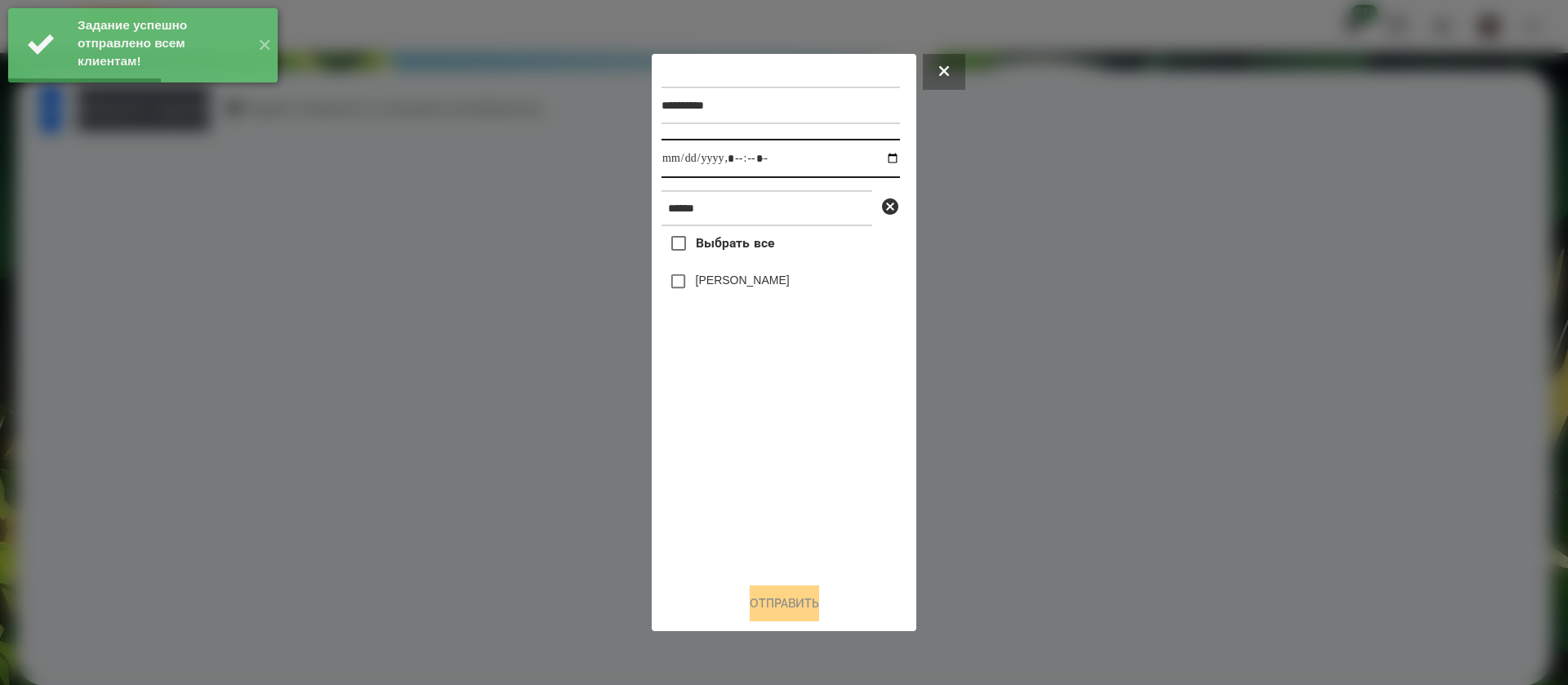
click at [689, 159] on input "datetime-local" at bounding box center [781, 159] width 239 height 39
type input "**********"
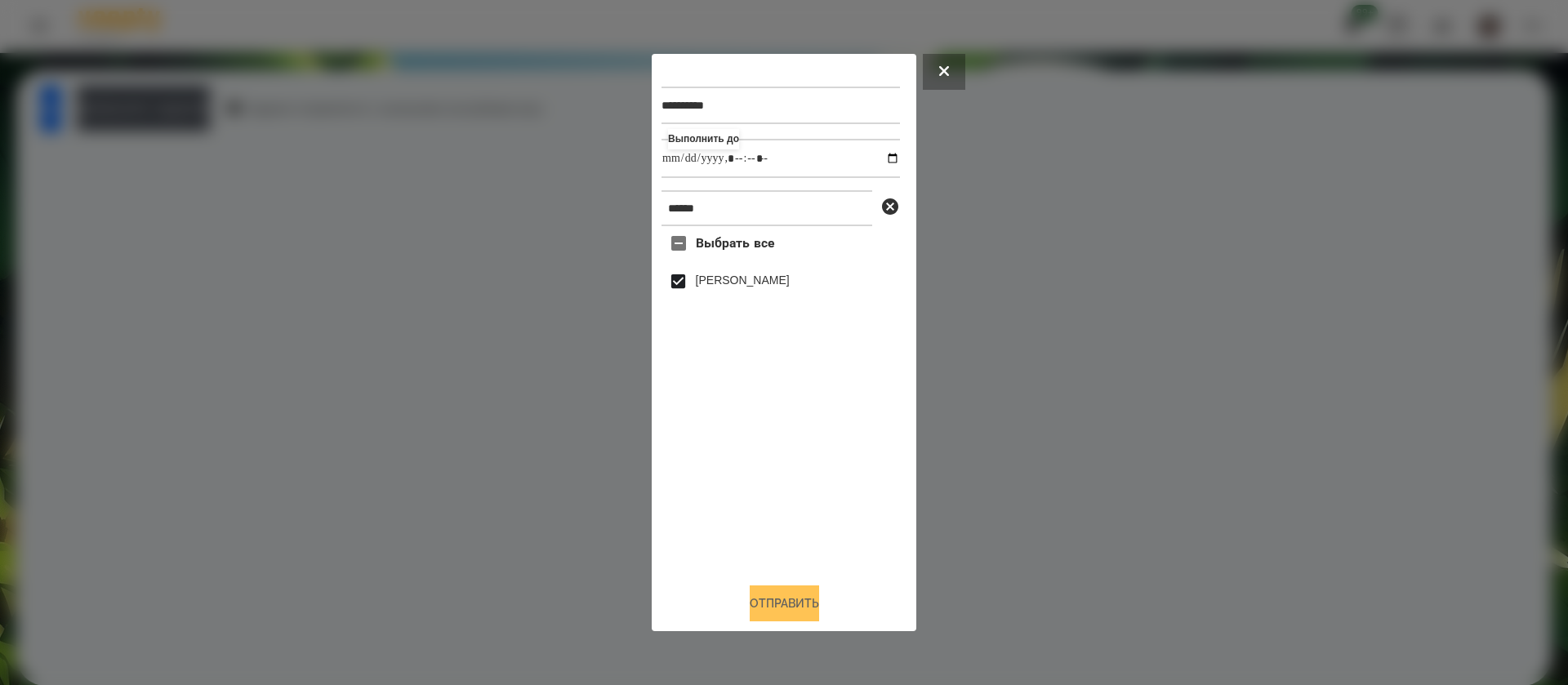
click at [769, 605] on button "Отправить" at bounding box center [784, 603] width 69 height 36
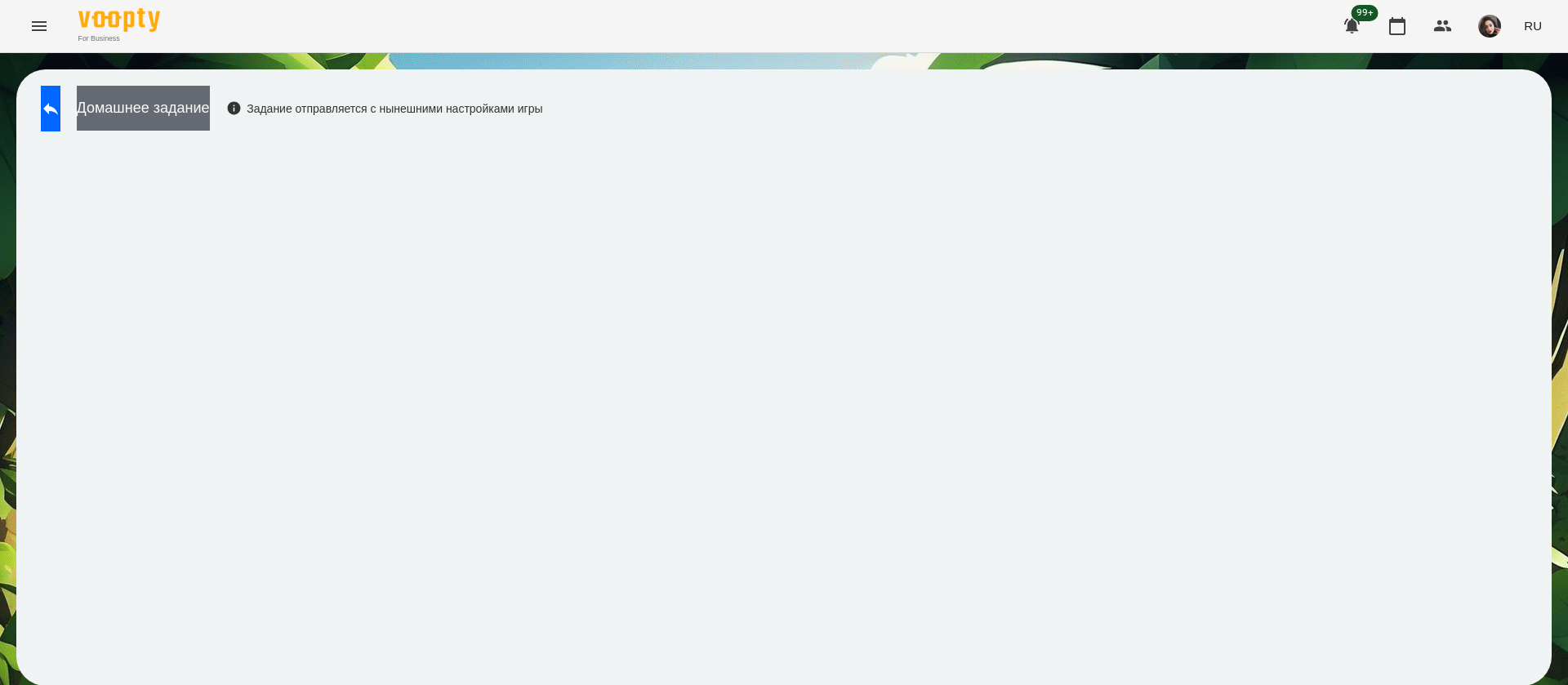
click at [183, 113] on button "Домашнее задание" at bounding box center [143, 108] width 133 height 45
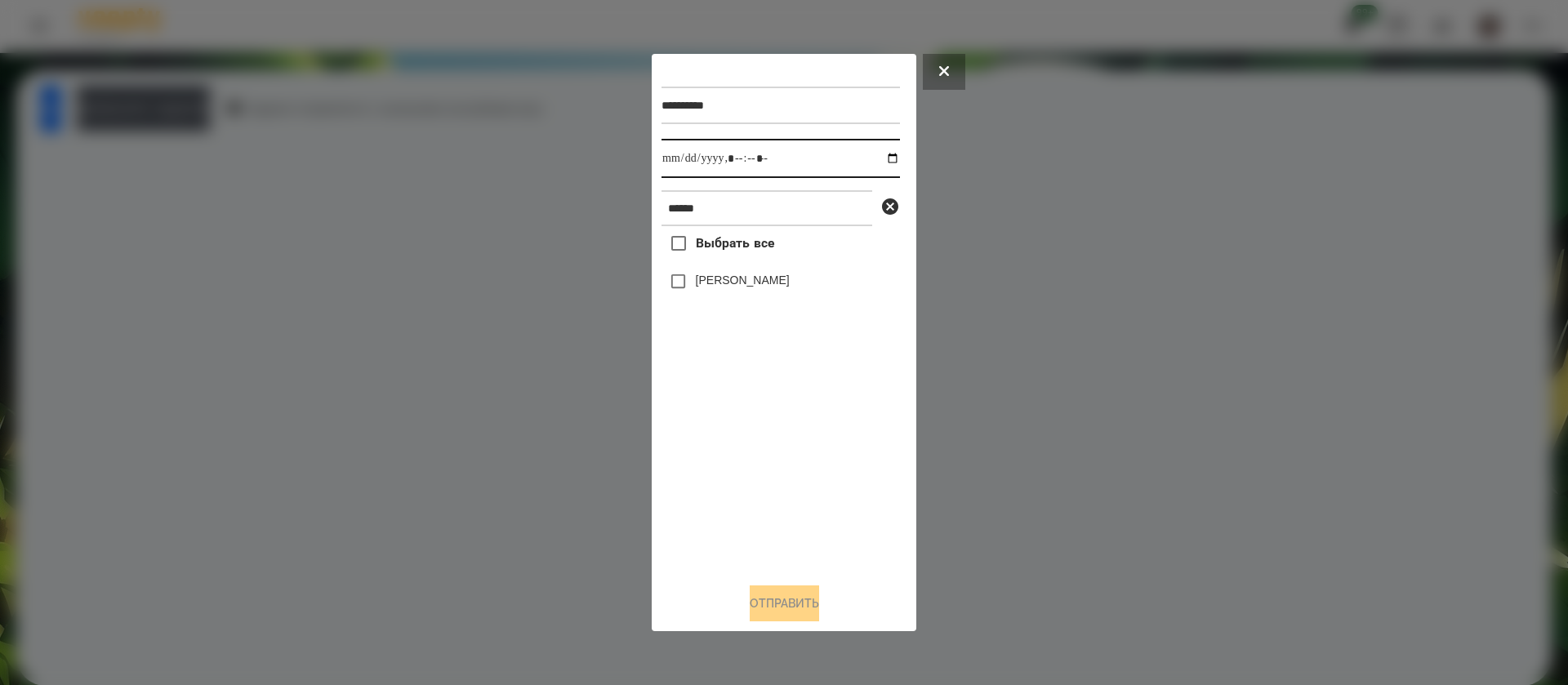
click at [683, 164] on input "datetime-local" at bounding box center [781, 159] width 239 height 39
type input "**********"
click at [774, 614] on button "Отправить" at bounding box center [784, 603] width 69 height 36
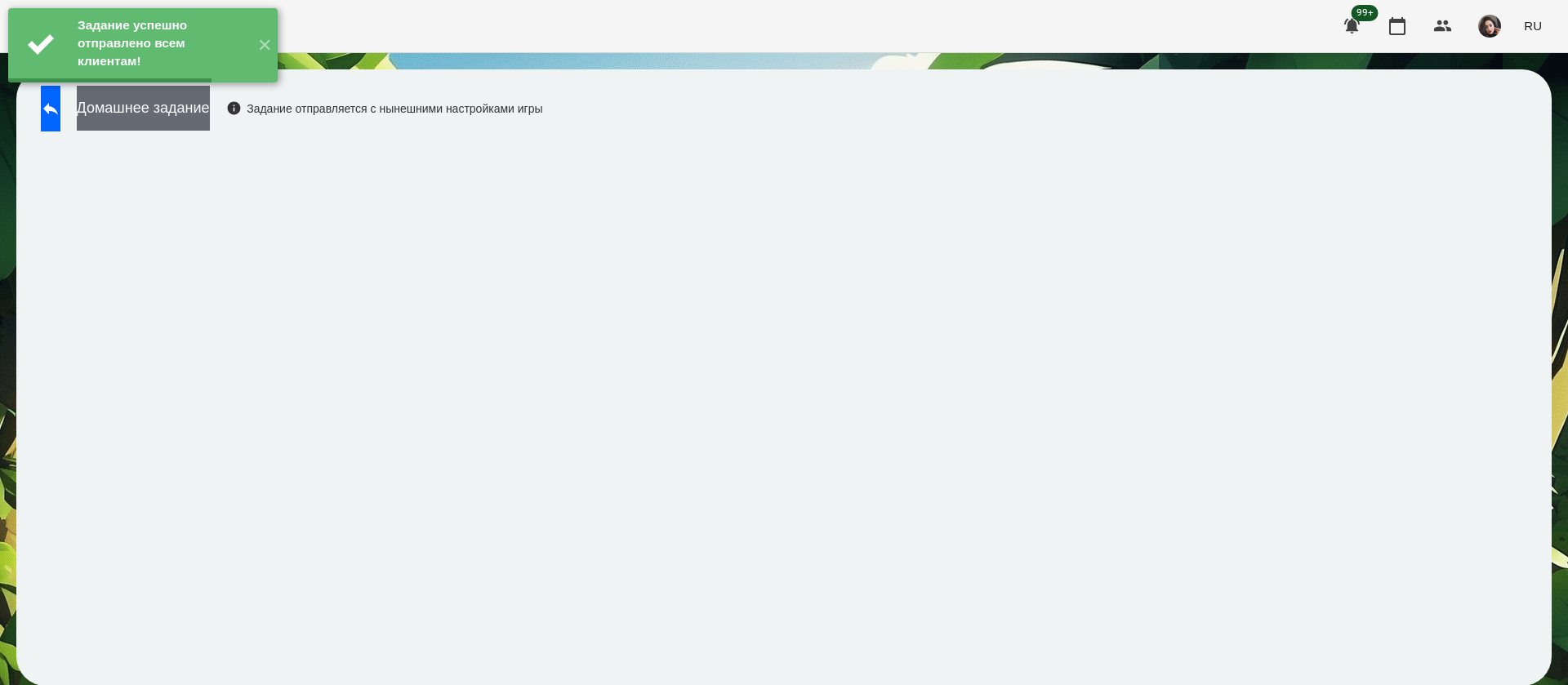
click at [210, 110] on button "Домашнее задание" at bounding box center [143, 108] width 133 height 45
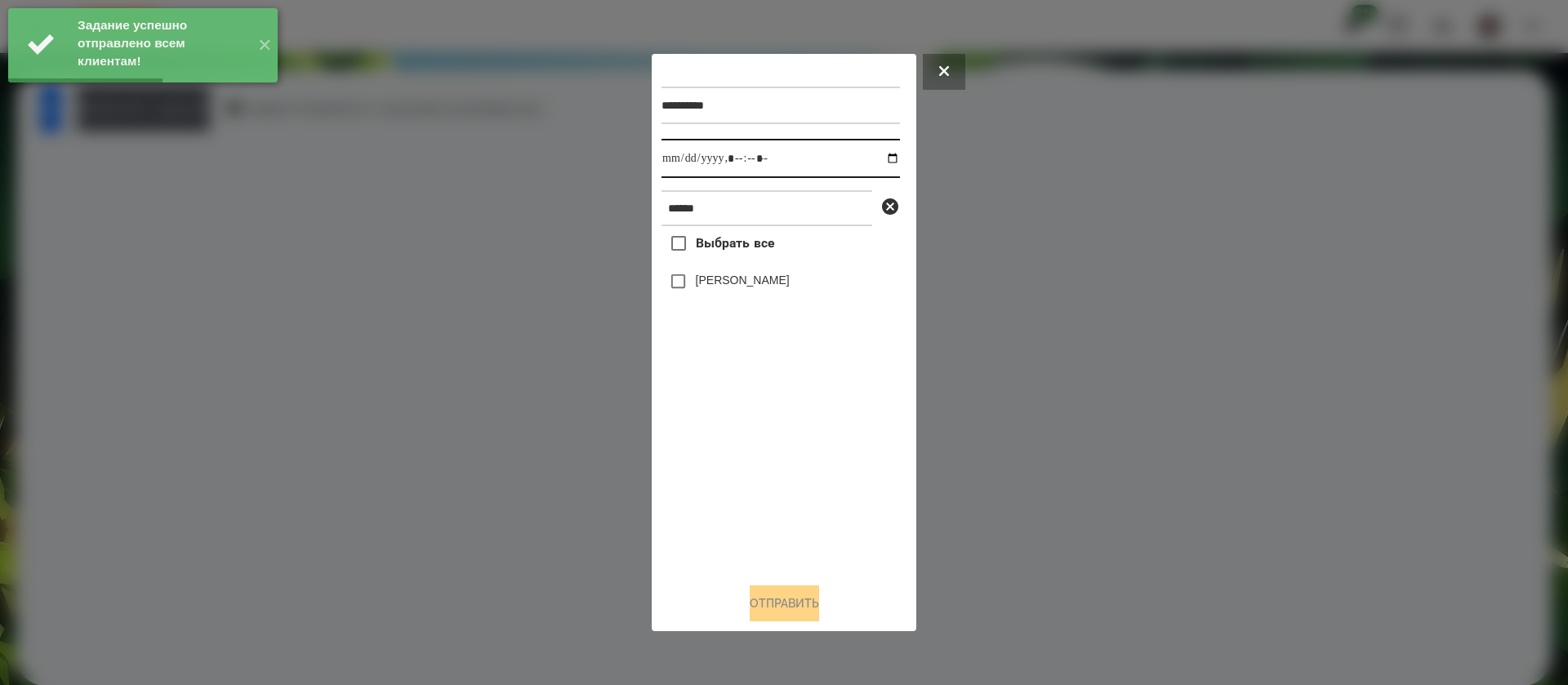
click at [685, 161] on input "datetime-local" at bounding box center [781, 159] width 239 height 39
type input "**********"
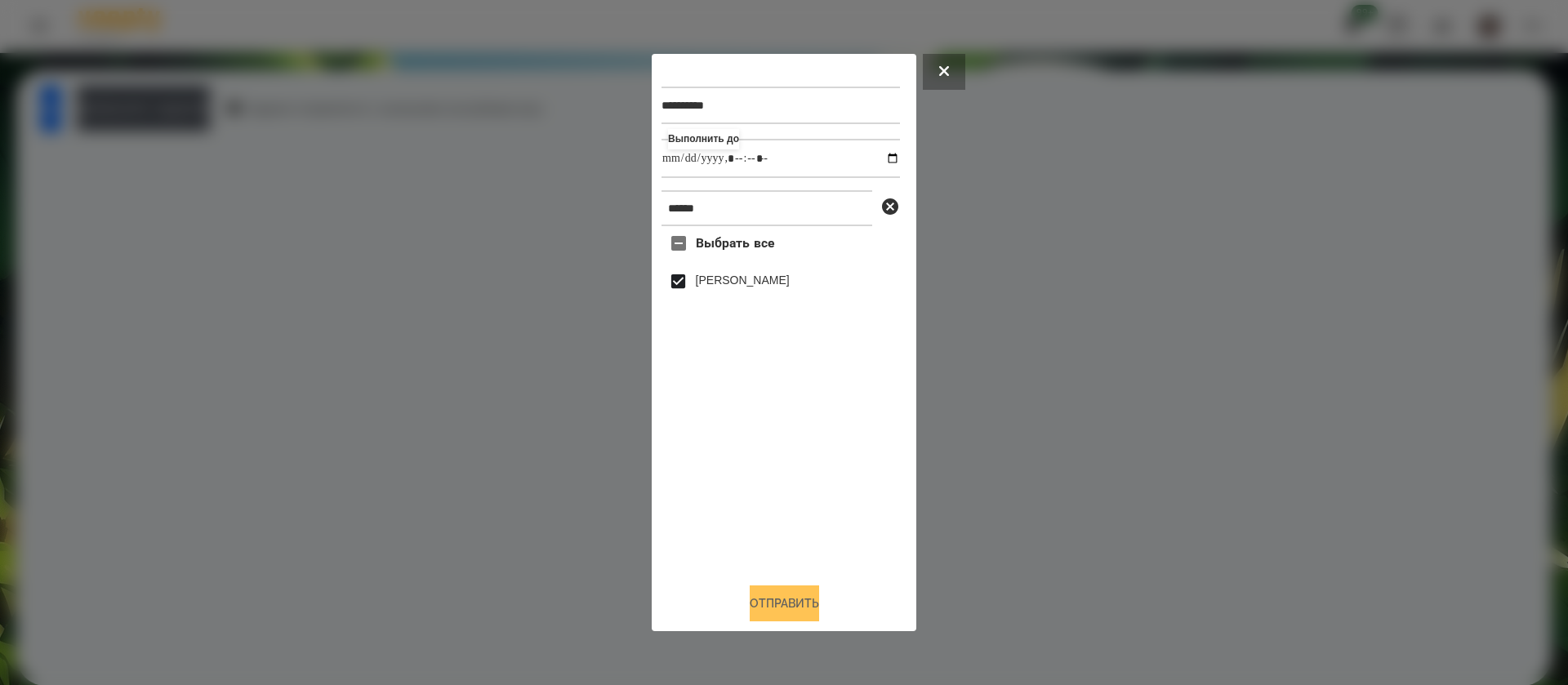
click at [759, 602] on button "Отправить" at bounding box center [784, 603] width 69 height 36
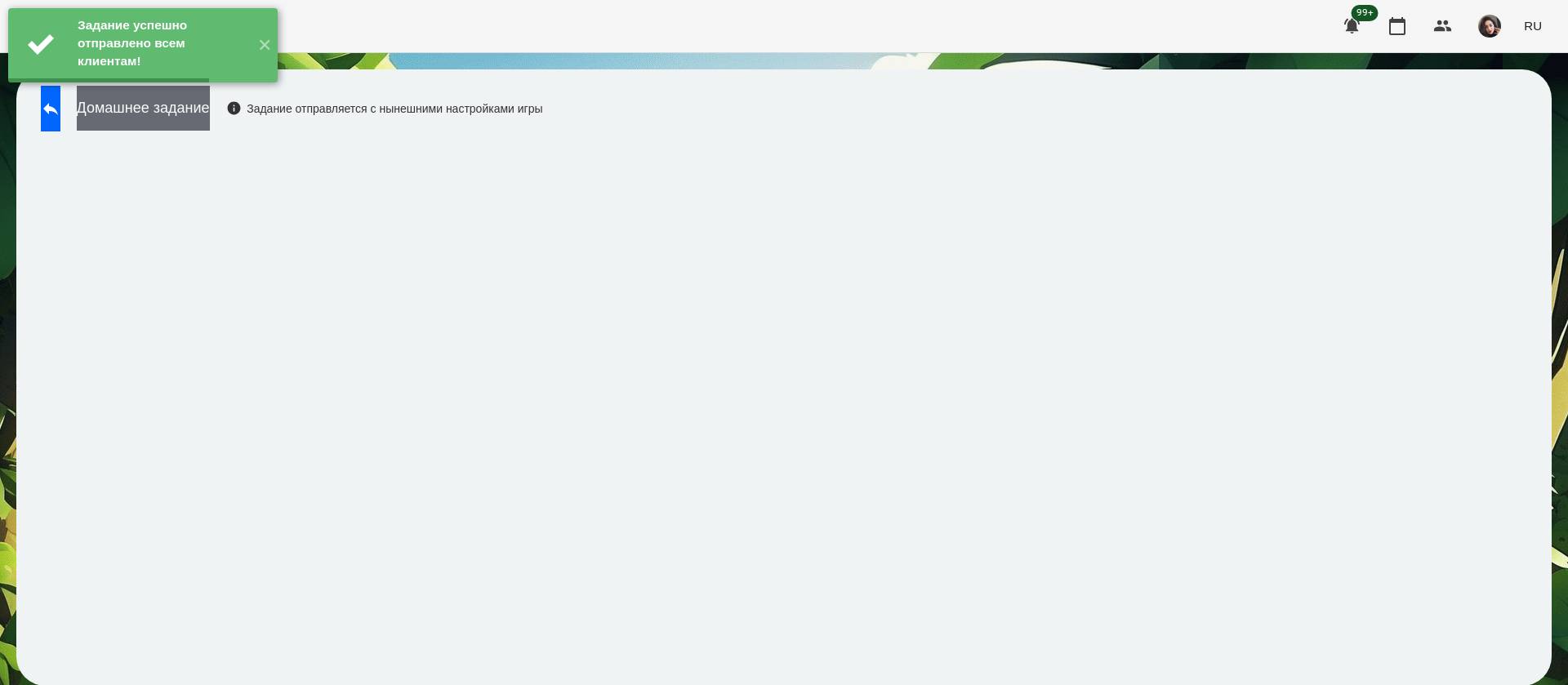
click at [210, 112] on button "Домашнее задание" at bounding box center [143, 108] width 133 height 45
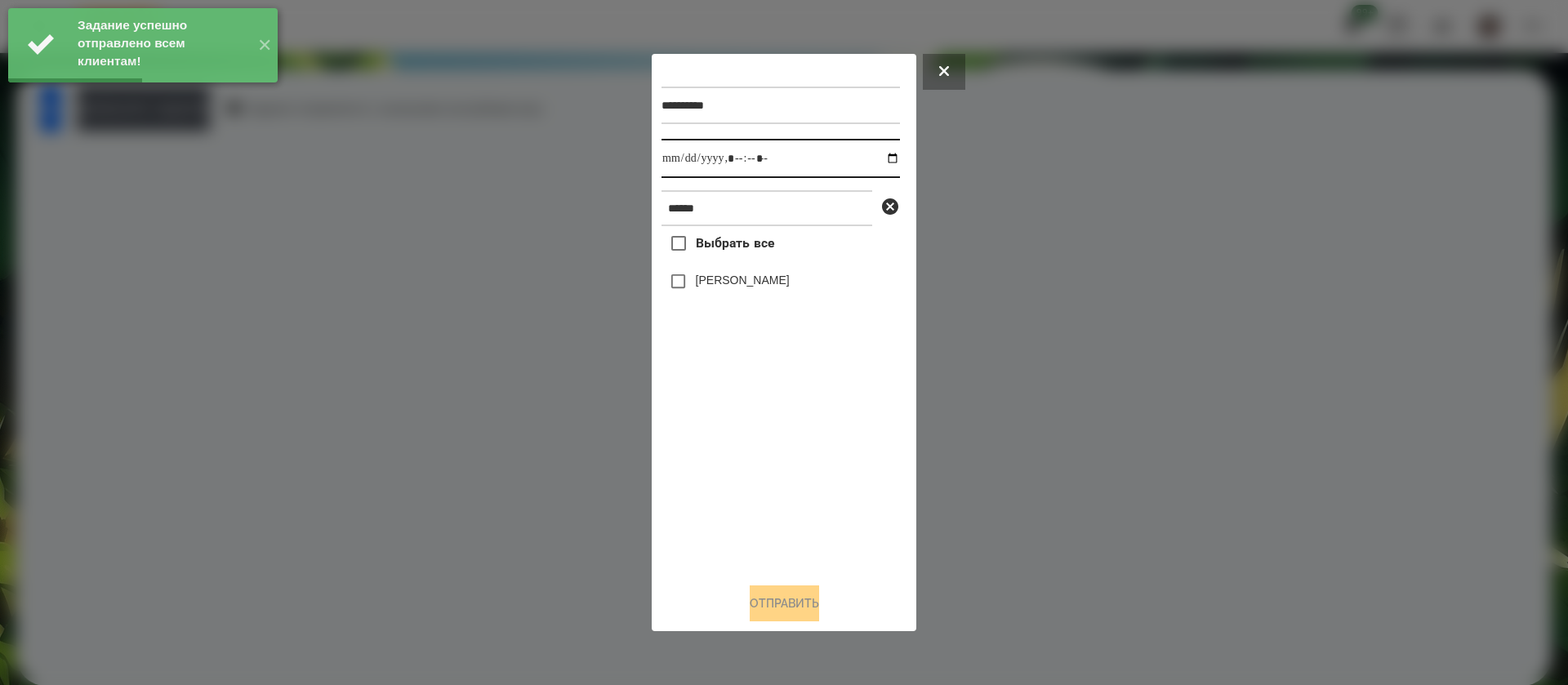
click at [677, 162] on input "datetime-local" at bounding box center [781, 159] width 239 height 39
type input "**********"
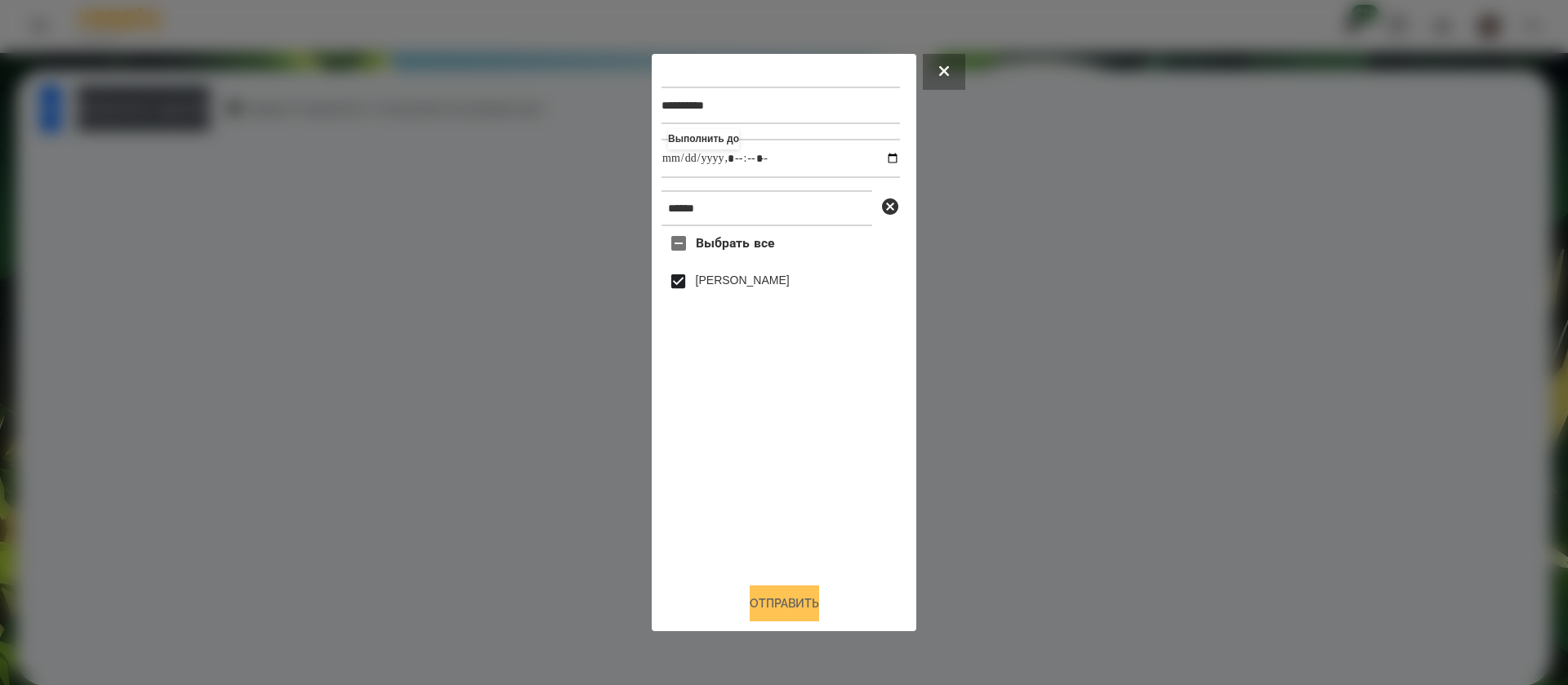
click at [772, 608] on button "Отправить" at bounding box center [784, 603] width 69 height 36
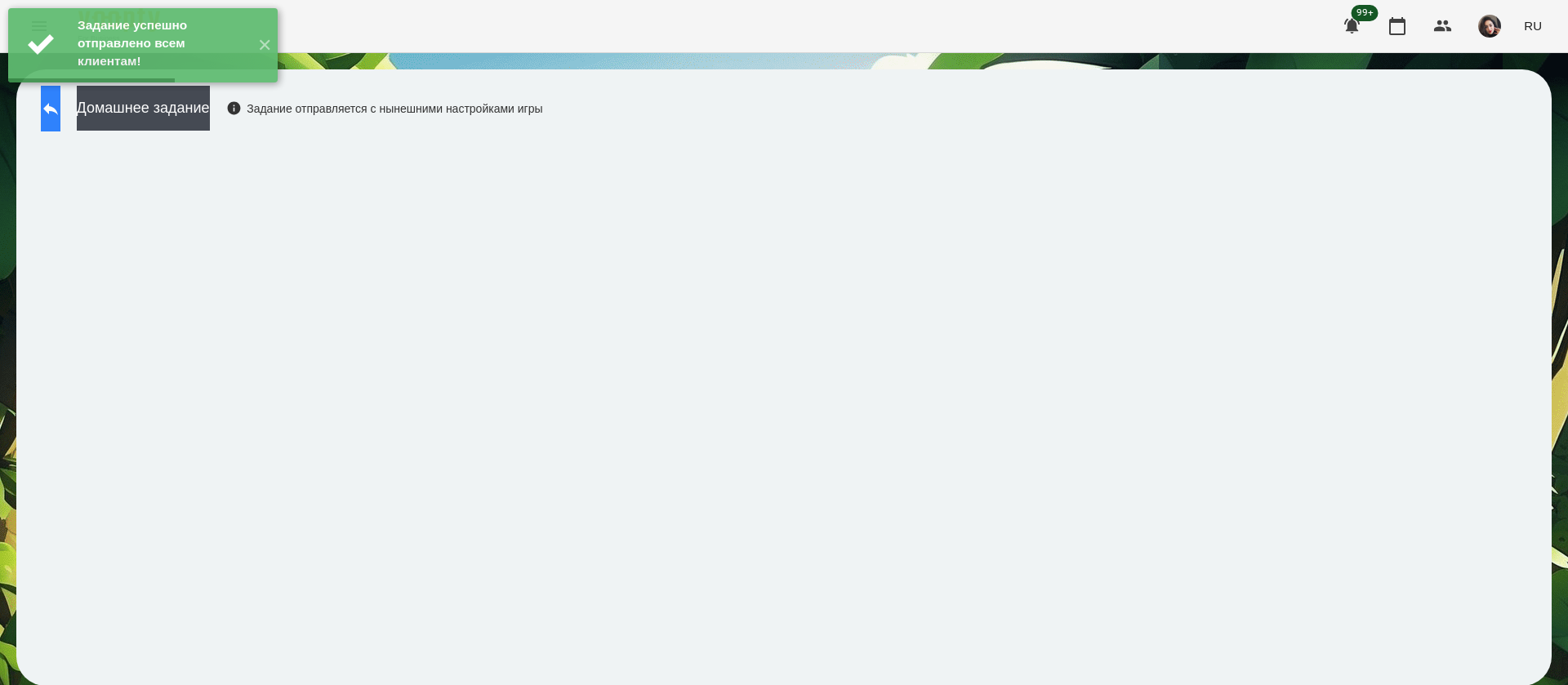
click at [58, 109] on icon at bounding box center [51, 109] width 15 height 12
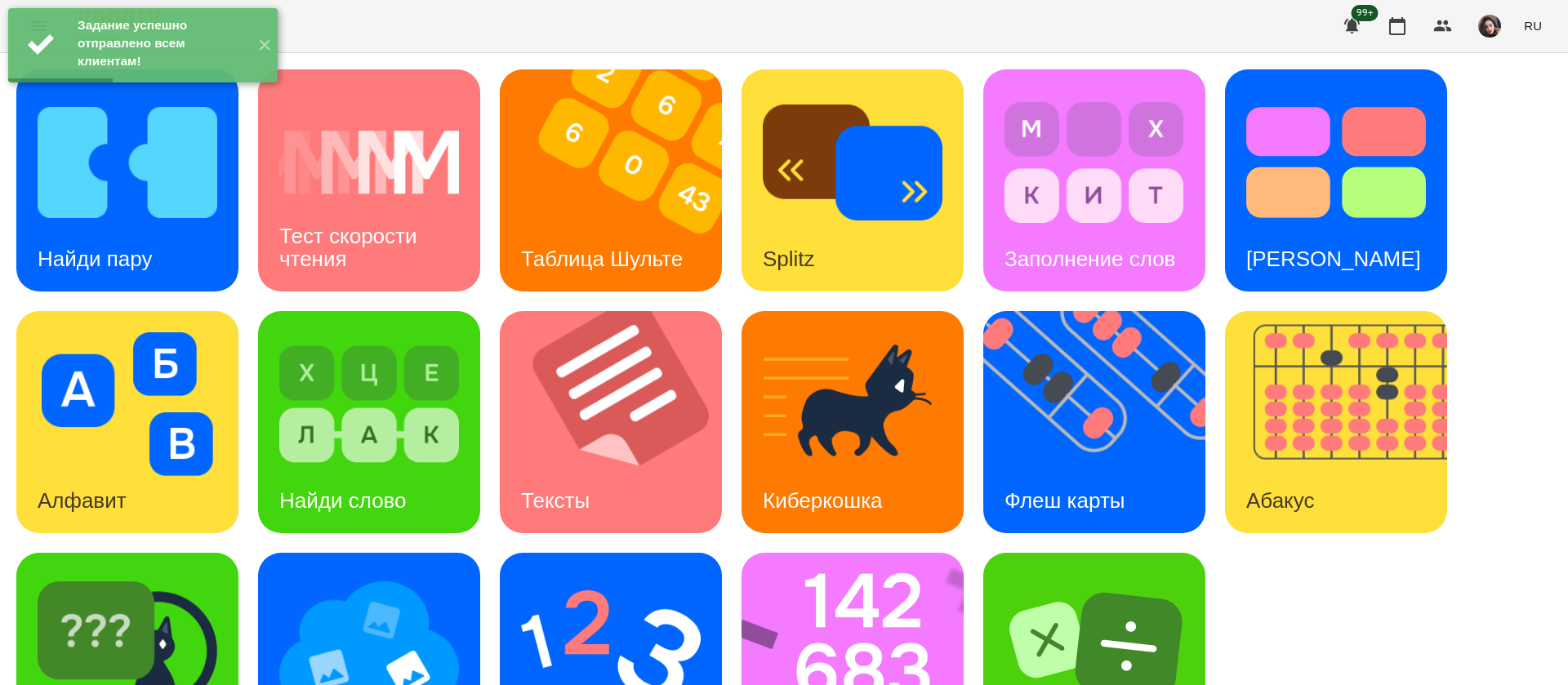
scroll to position [106, 0]
click at [1035, 488] on h3 "Флеш карты" at bounding box center [1065, 500] width 121 height 25
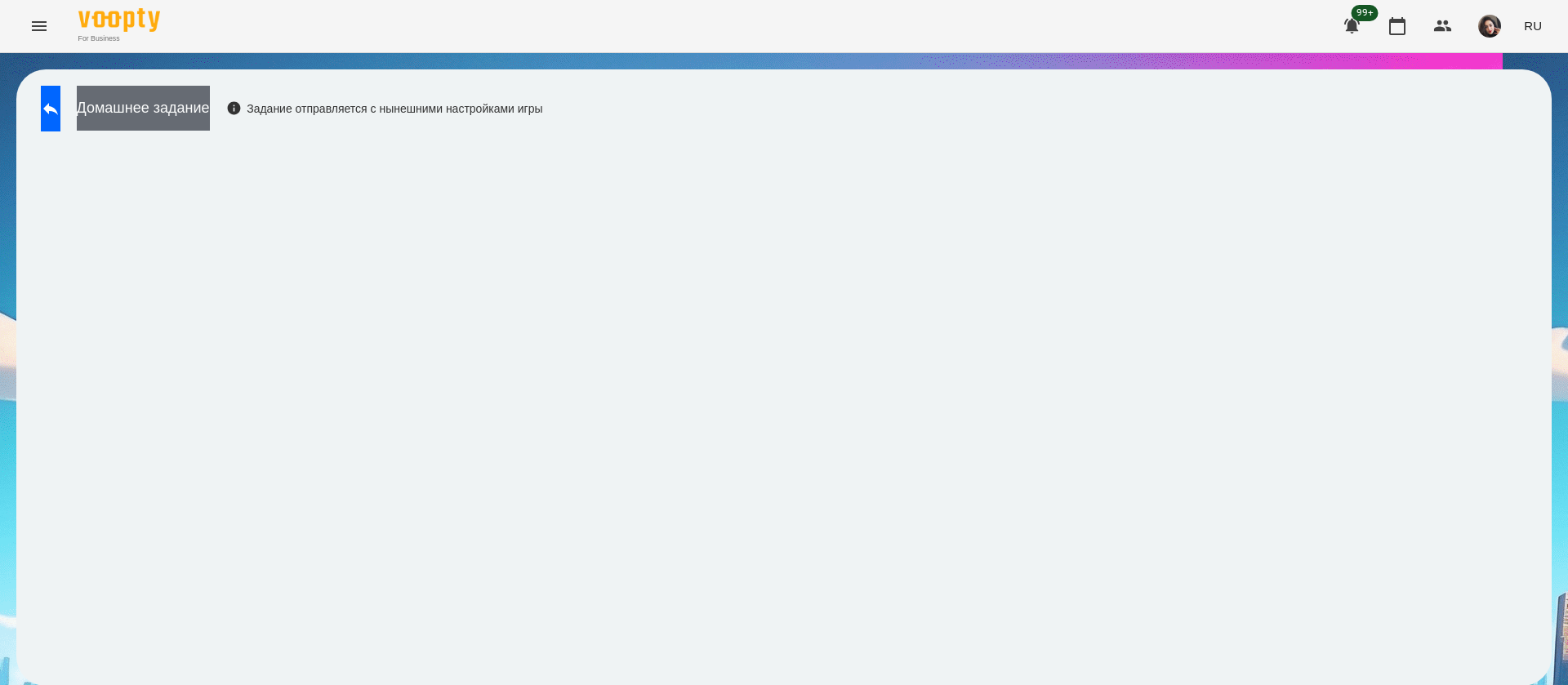
click at [209, 109] on button "Домашнее задание" at bounding box center [143, 108] width 133 height 45
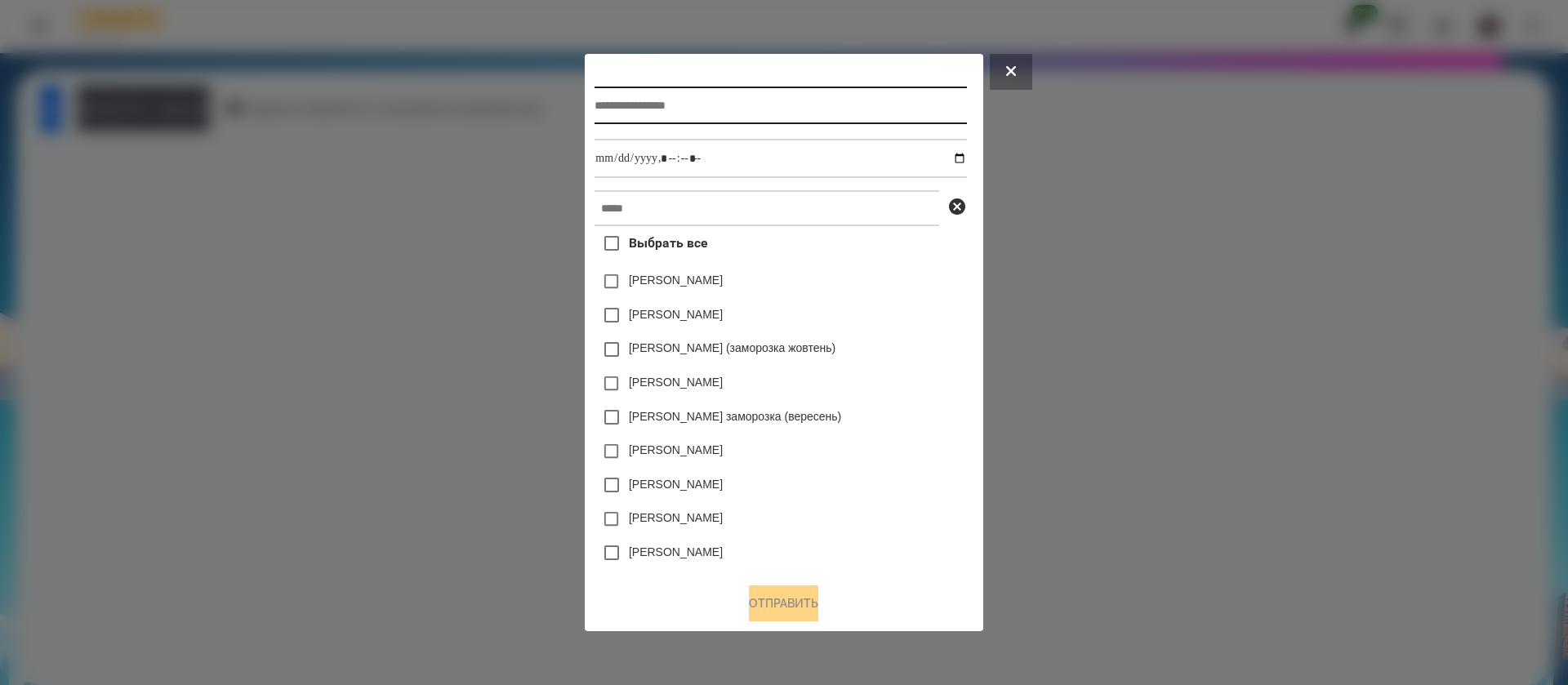
click at [609, 113] on input "text" at bounding box center [780, 105] width 372 height 38
type input "**********"
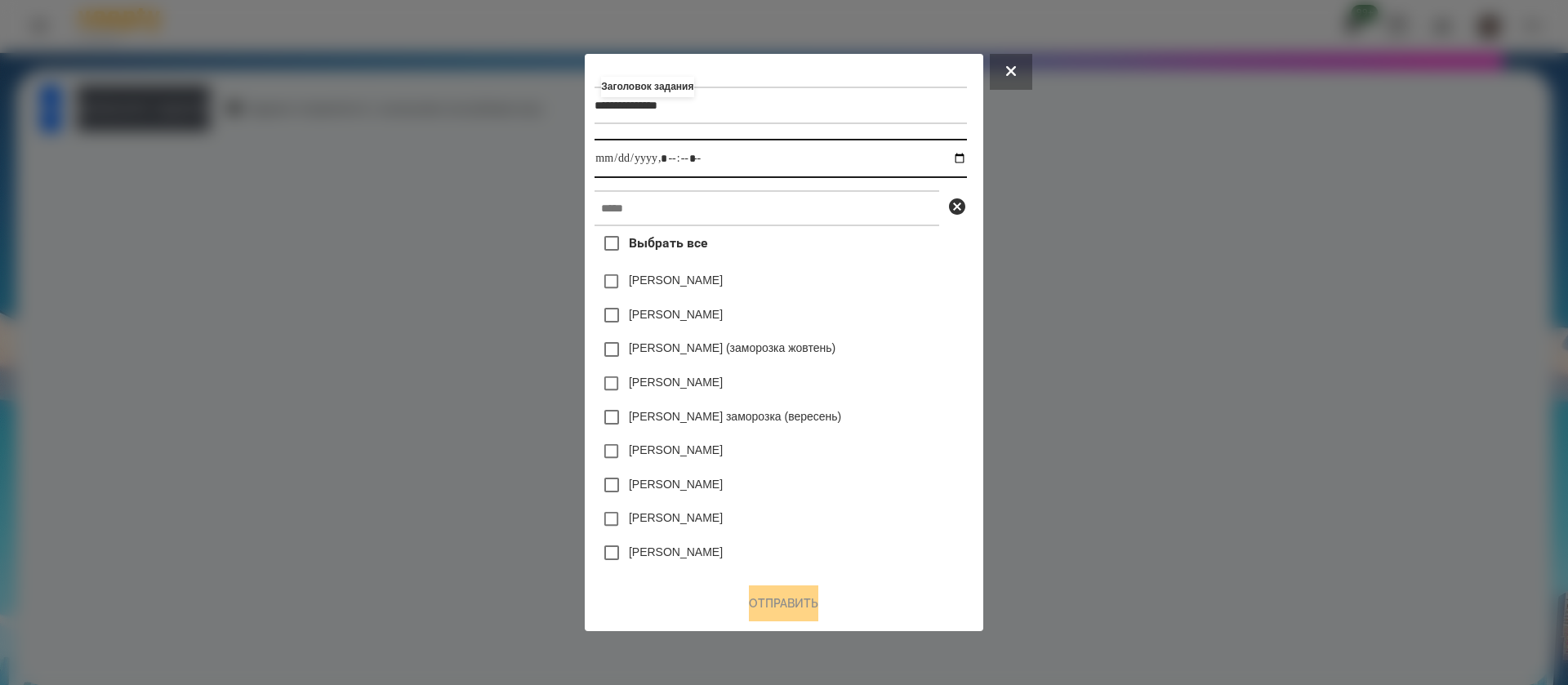
click at [964, 158] on input "datetime-local" at bounding box center [780, 159] width 372 height 39
click at [665, 159] on input "datetime-local" at bounding box center [780, 159] width 372 height 39
click at [689, 156] on input "datetime-local" at bounding box center [780, 159] width 372 height 39
type input "**********"
click at [683, 204] on input "text" at bounding box center [767, 208] width 345 height 36
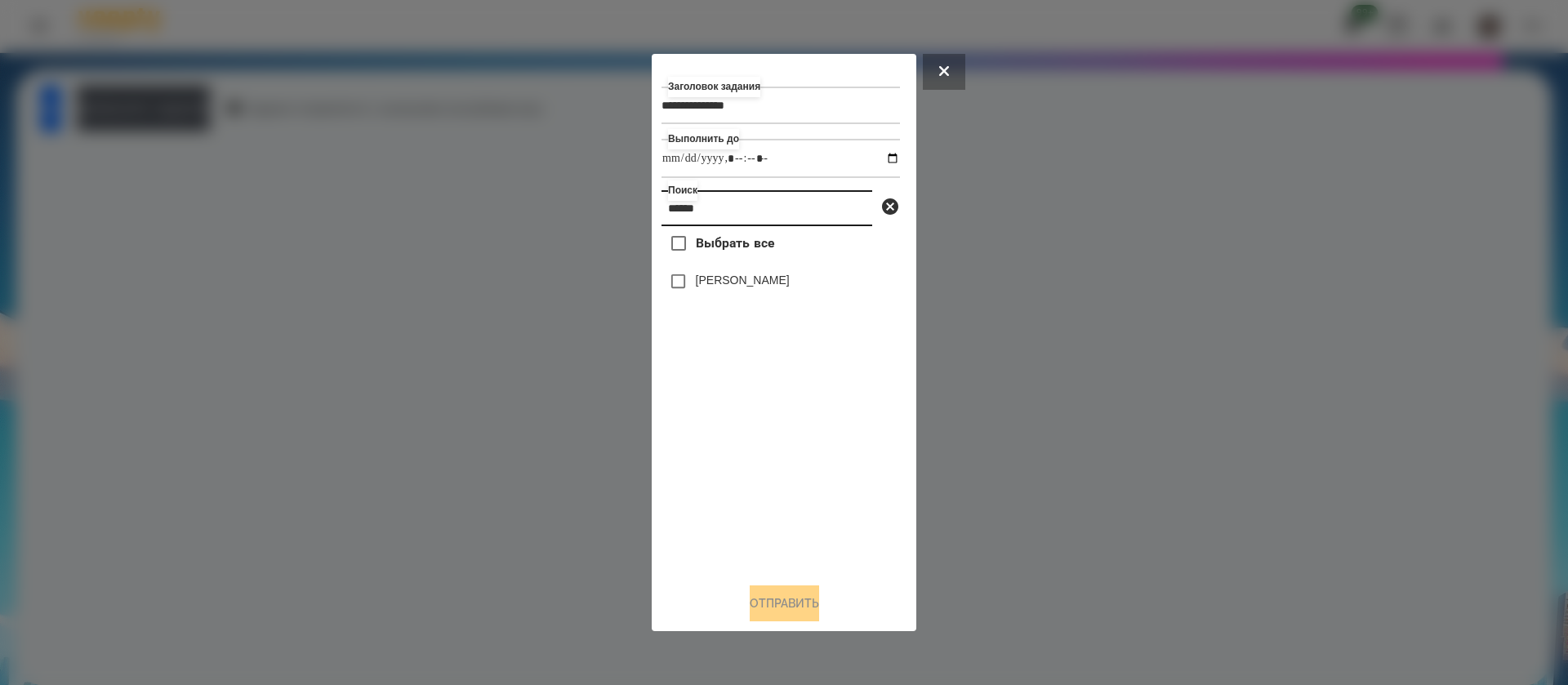
type input "******"
click at [767, 602] on button "Отправить" at bounding box center [784, 603] width 69 height 36
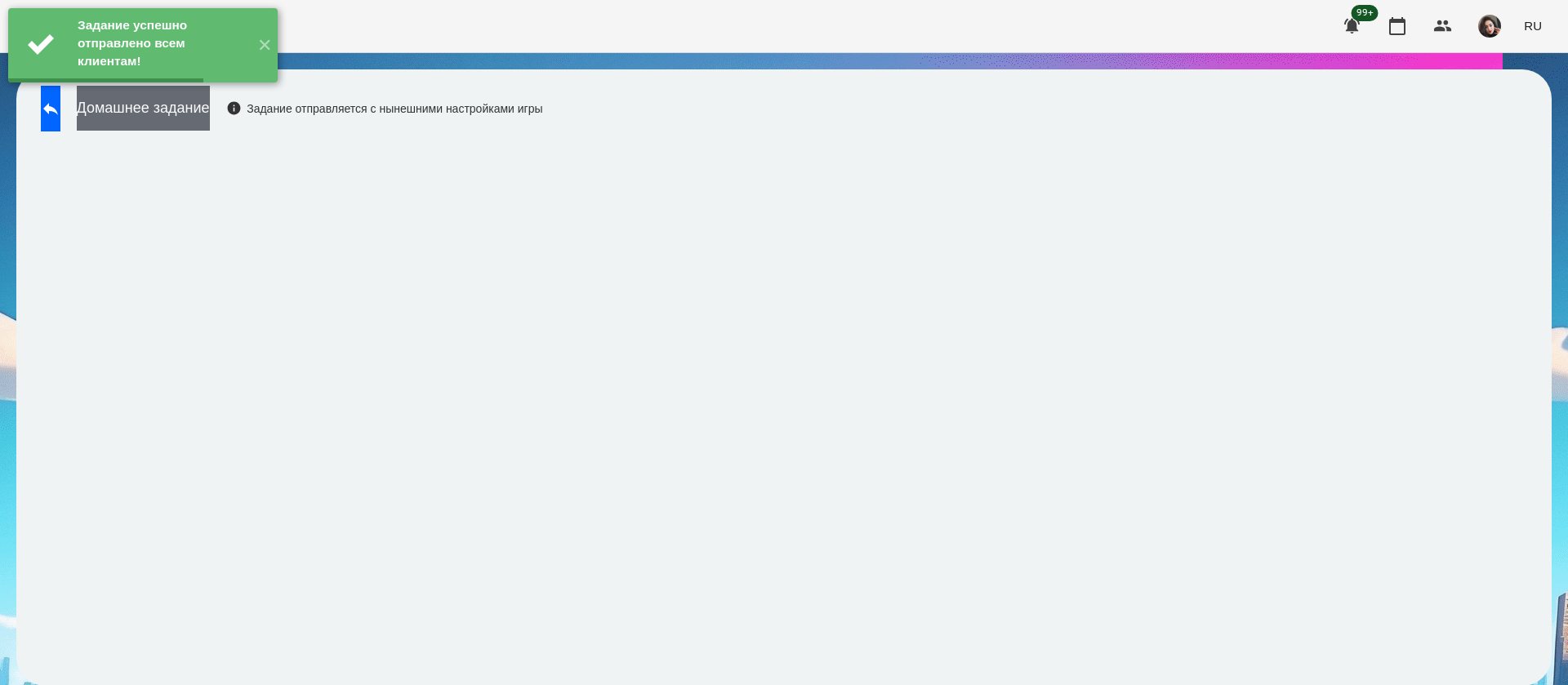
click at [210, 112] on button "Домашнее задание" at bounding box center [143, 108] width 133 height 45
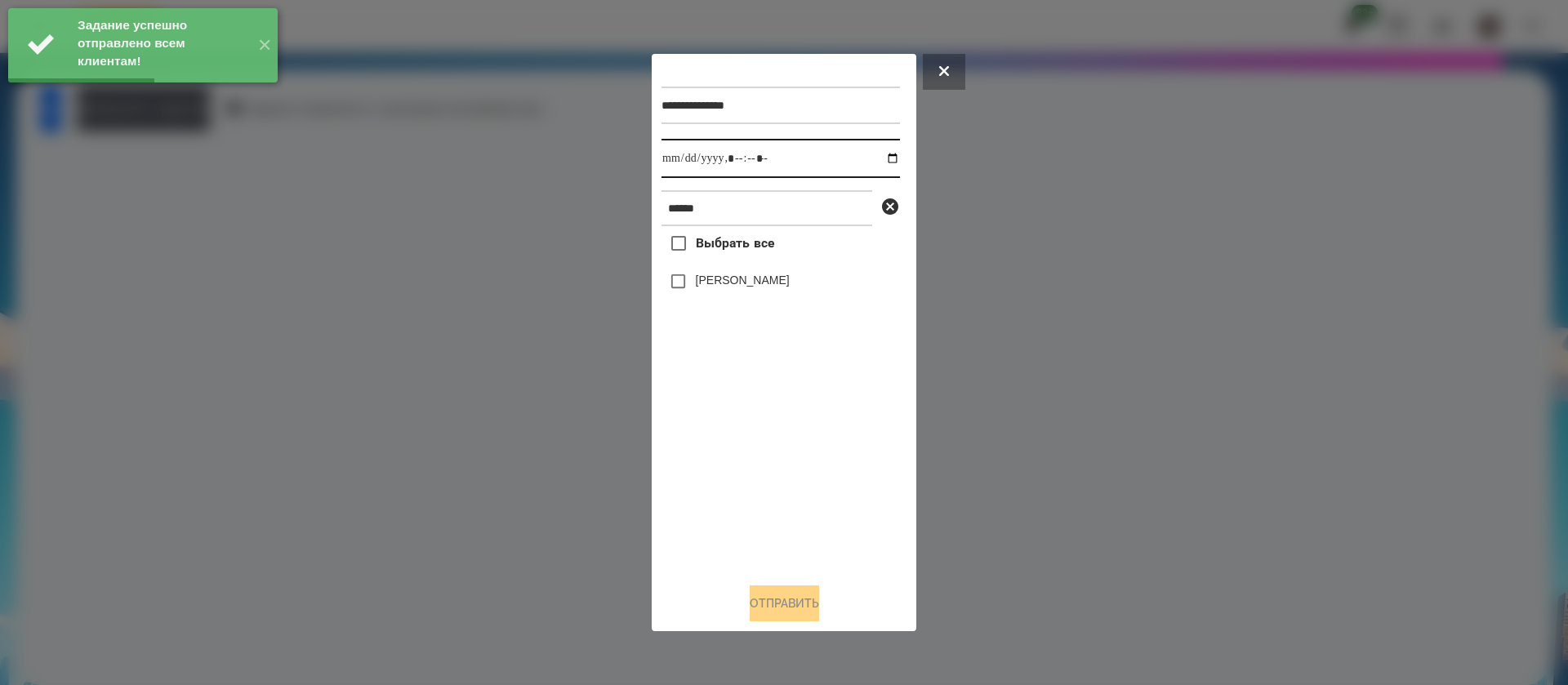
click at [677, 167] on input "datetime-local" at bounding box center [781, 159] width 239 height 39
type input "**********"
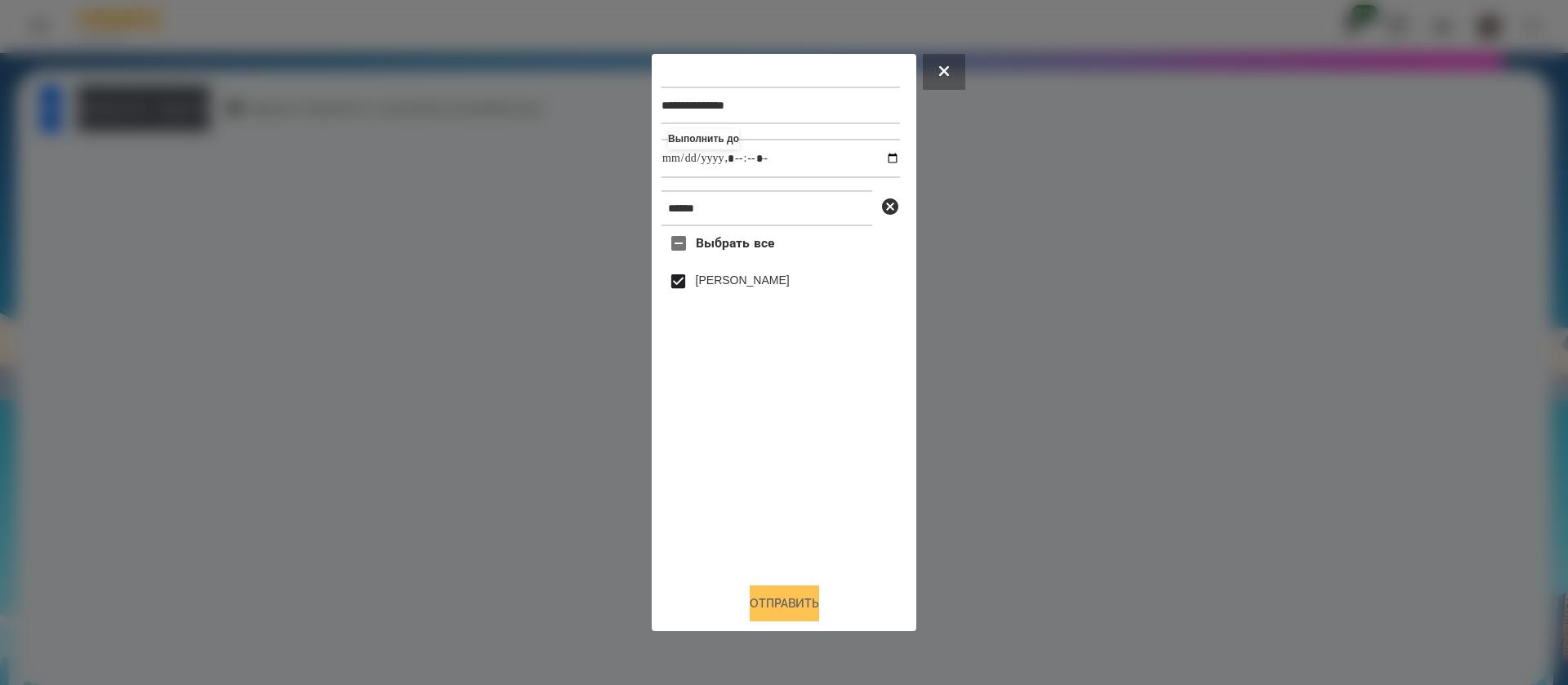
click at [750, 604] on button "Отправить" at bounding box center [784, 603] width 69 height 36
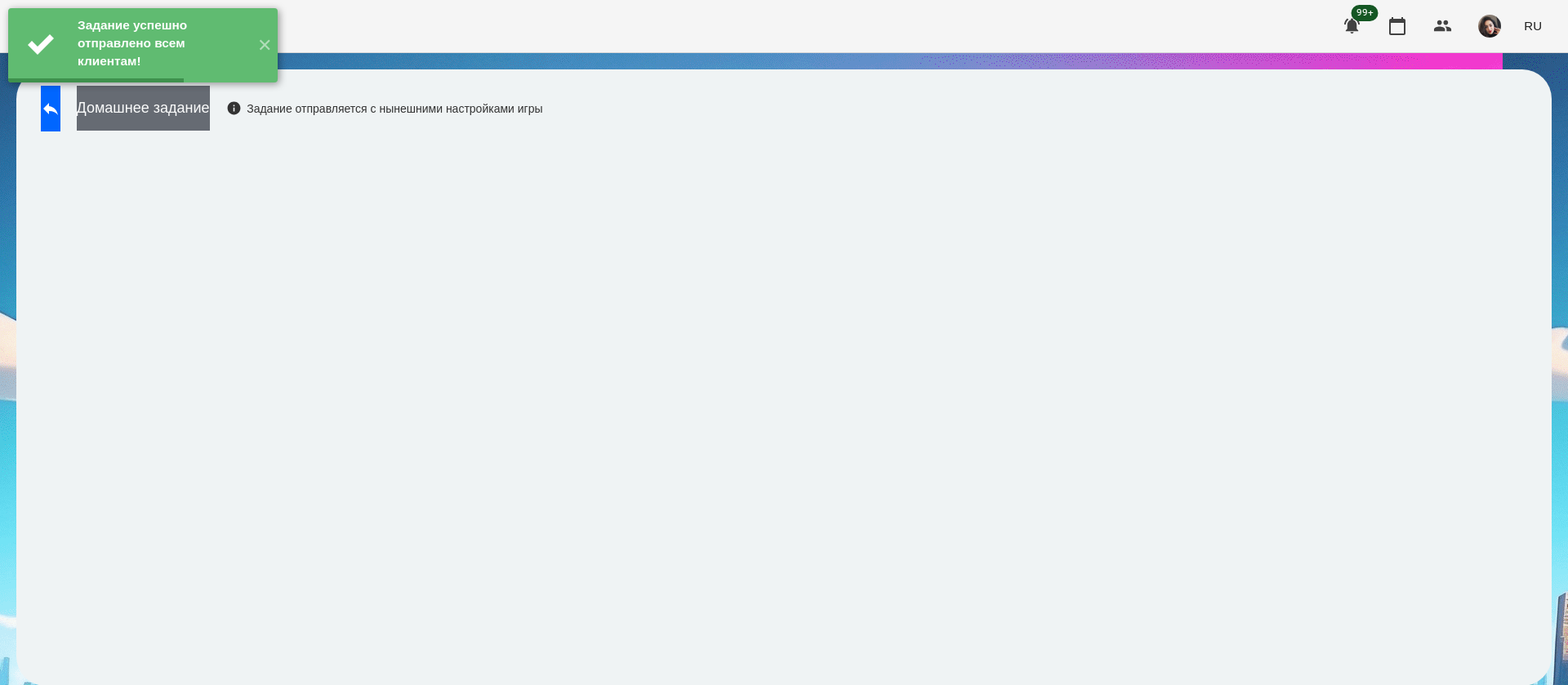
click at [153, 106] on button "Домашнее задание" at bounding box center [143, 108] width 133 height 45
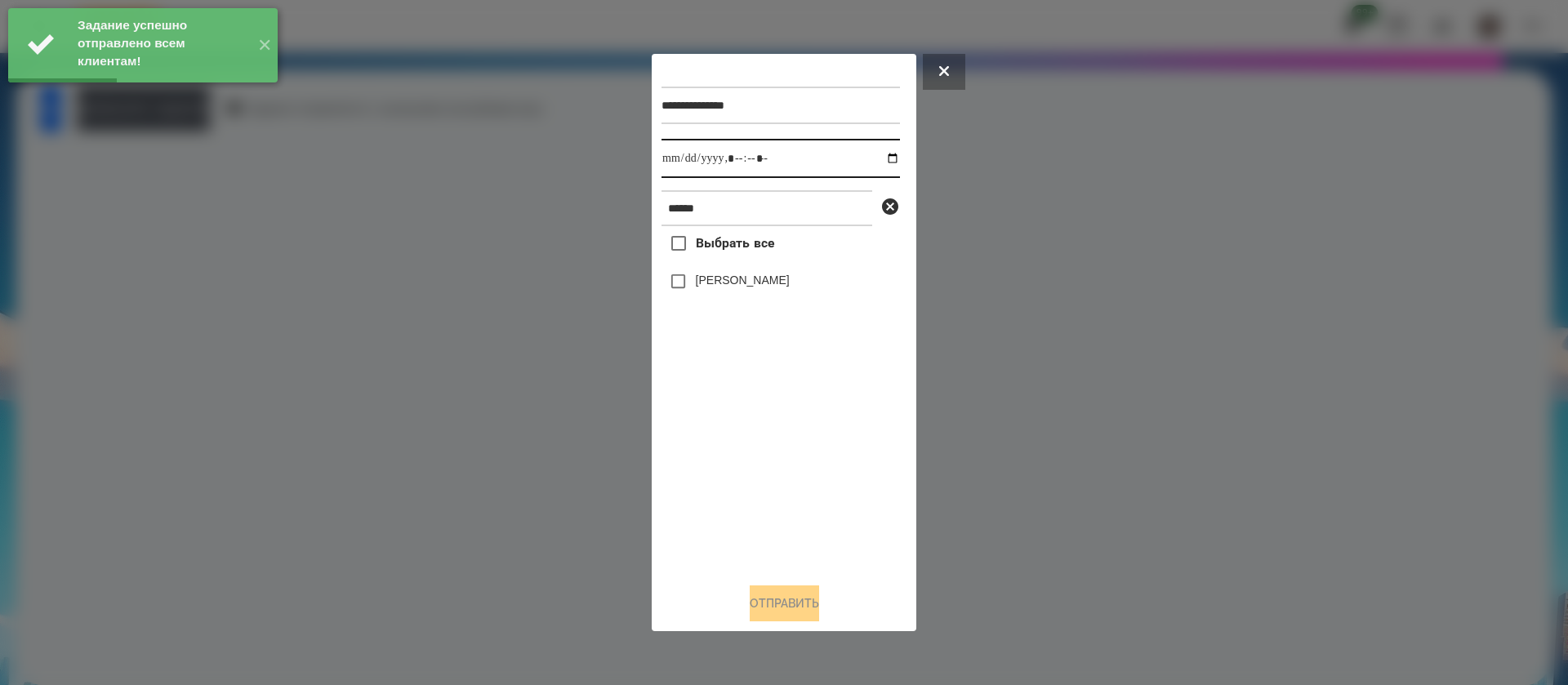
click at [686, 162] on input "datetime-local" at bounding box center [781, 159] width 239 height 39
type input "**********"
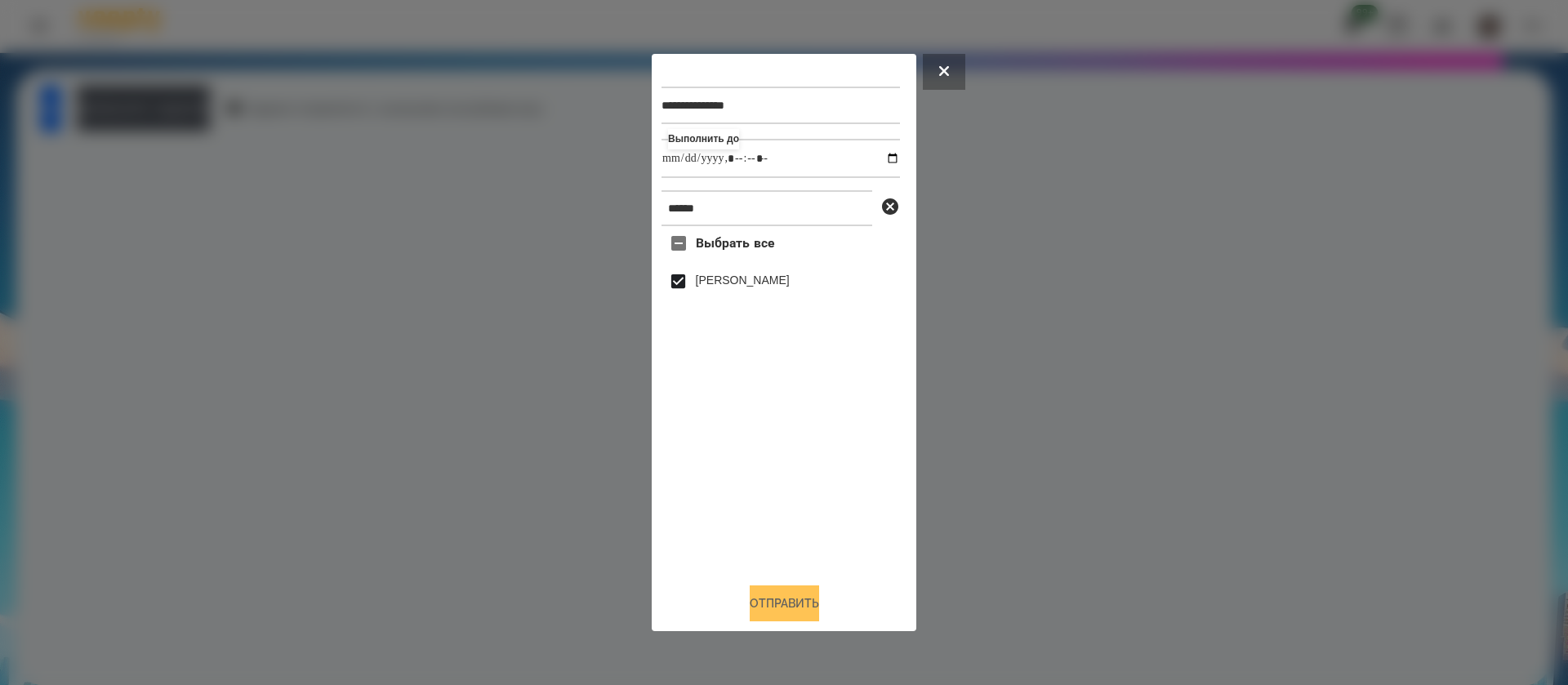
click at [777, 602] on button "Отправить" at bounding box center [784, 603] width 69 height 36
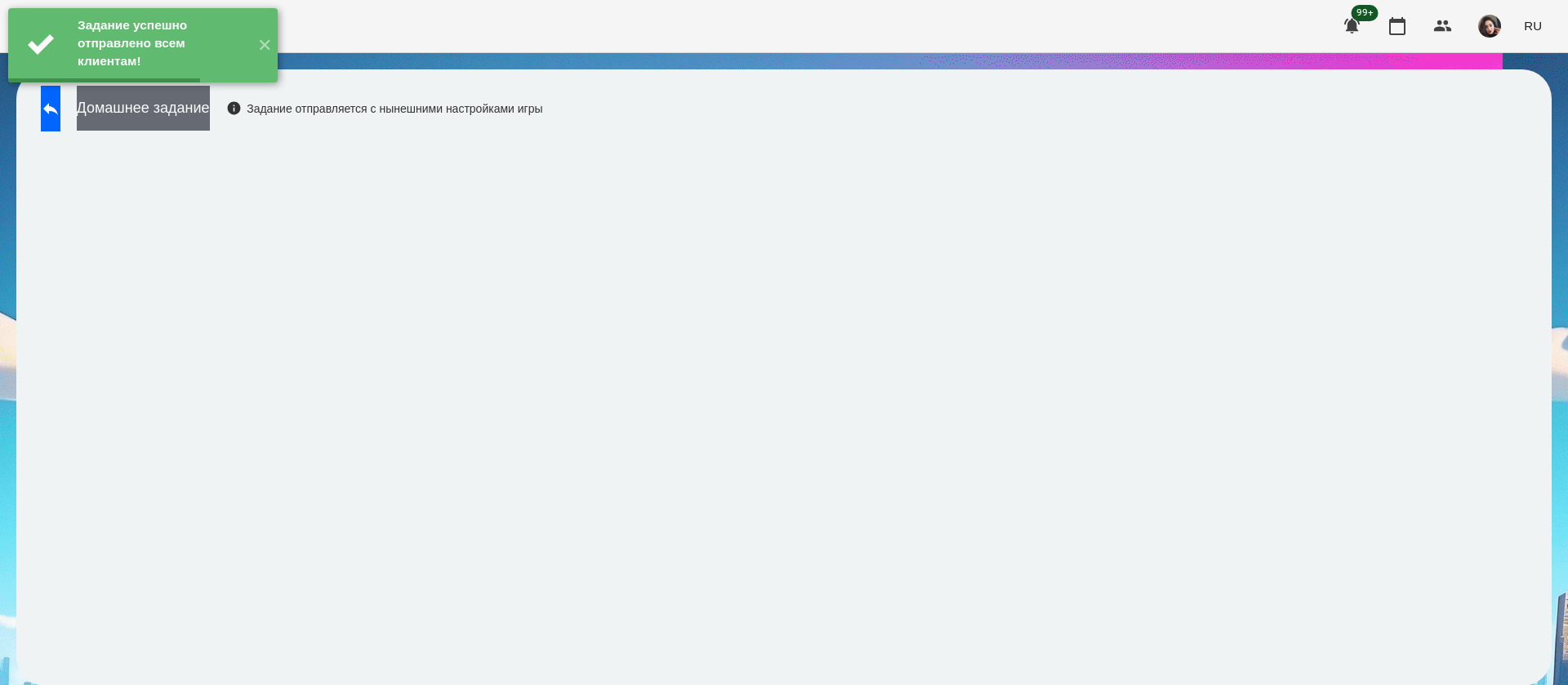
click at [210, 105] on button "Домашнее задание" at bounding box center [143, 108] width 133 height 45
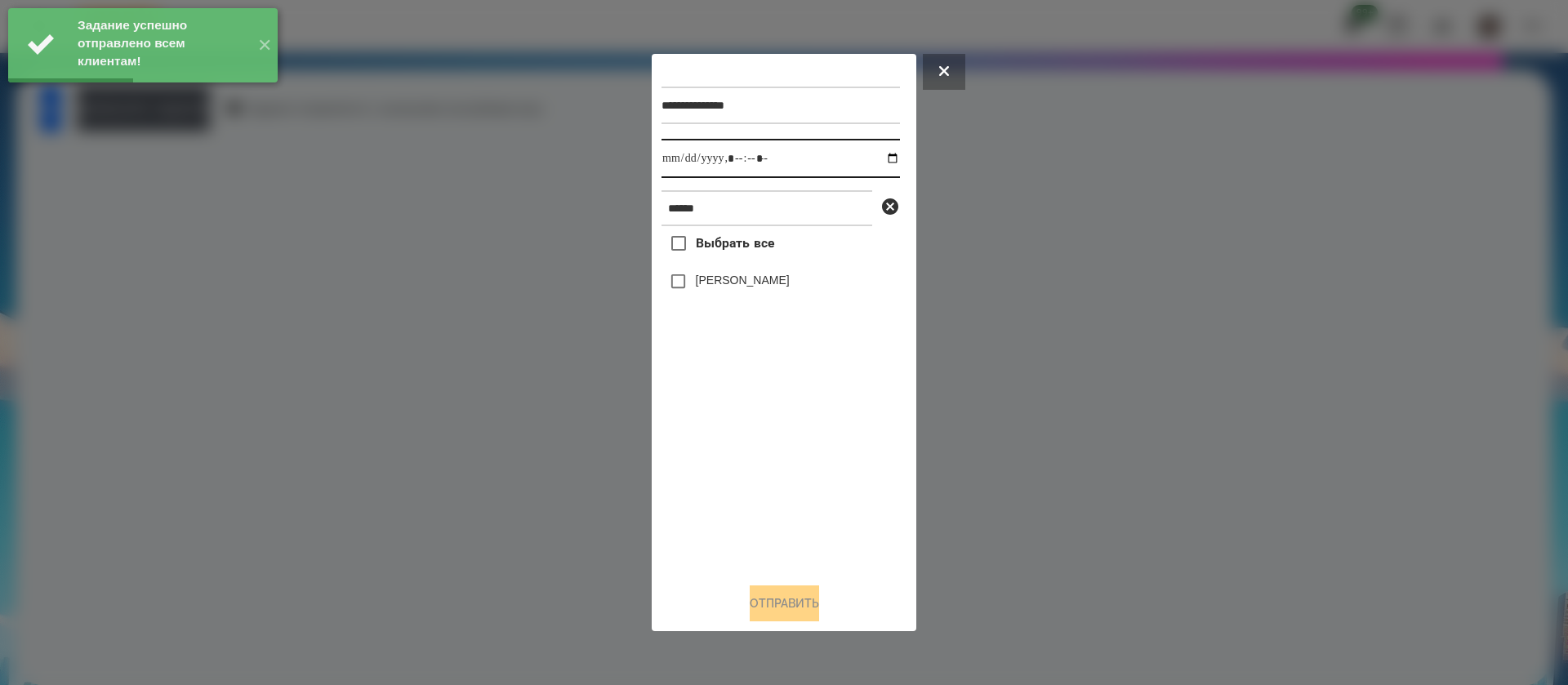
click at [688, 159] on input "datetime-local" at bounding box center [781, 159] width 239 height 39
type input "**********"
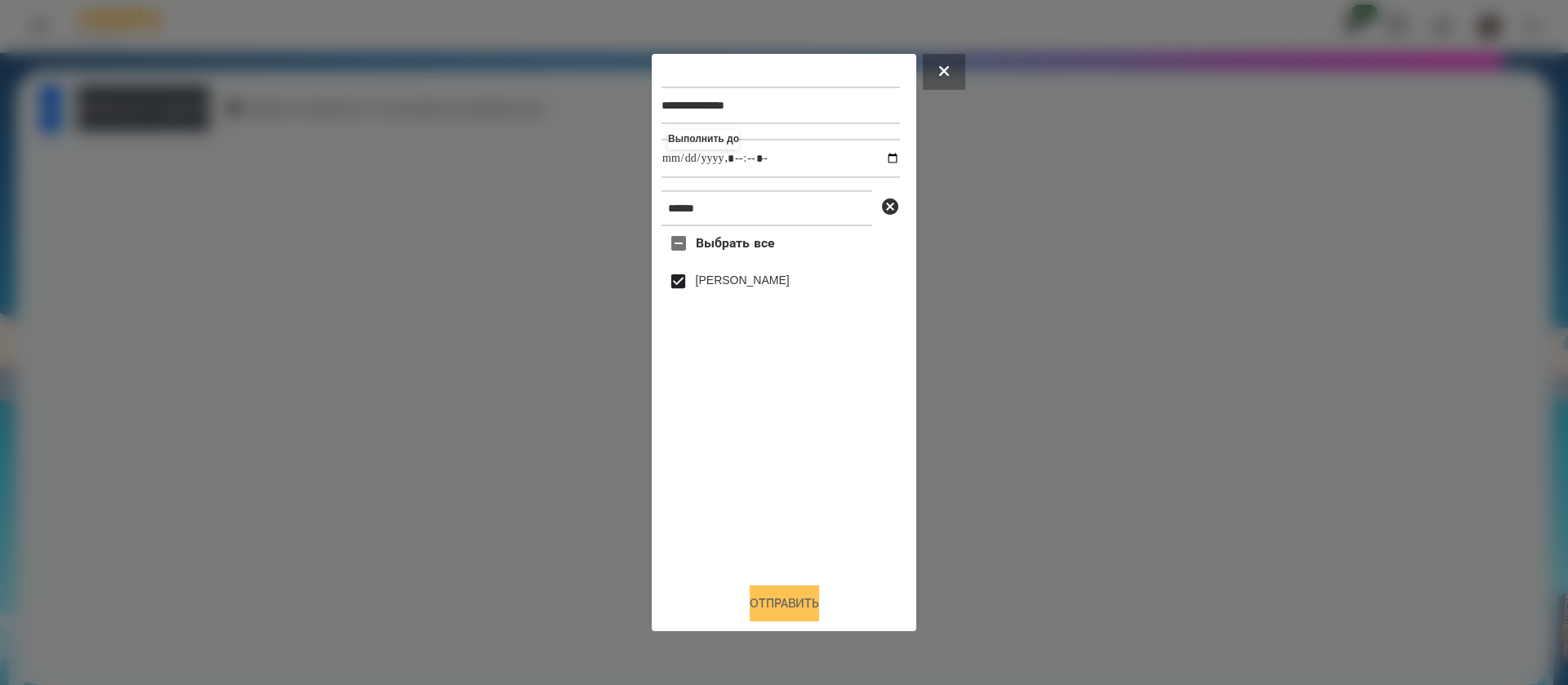
click at [758, 616] on button "Отправить" at bounding box center [784, 603] width 69 height 36
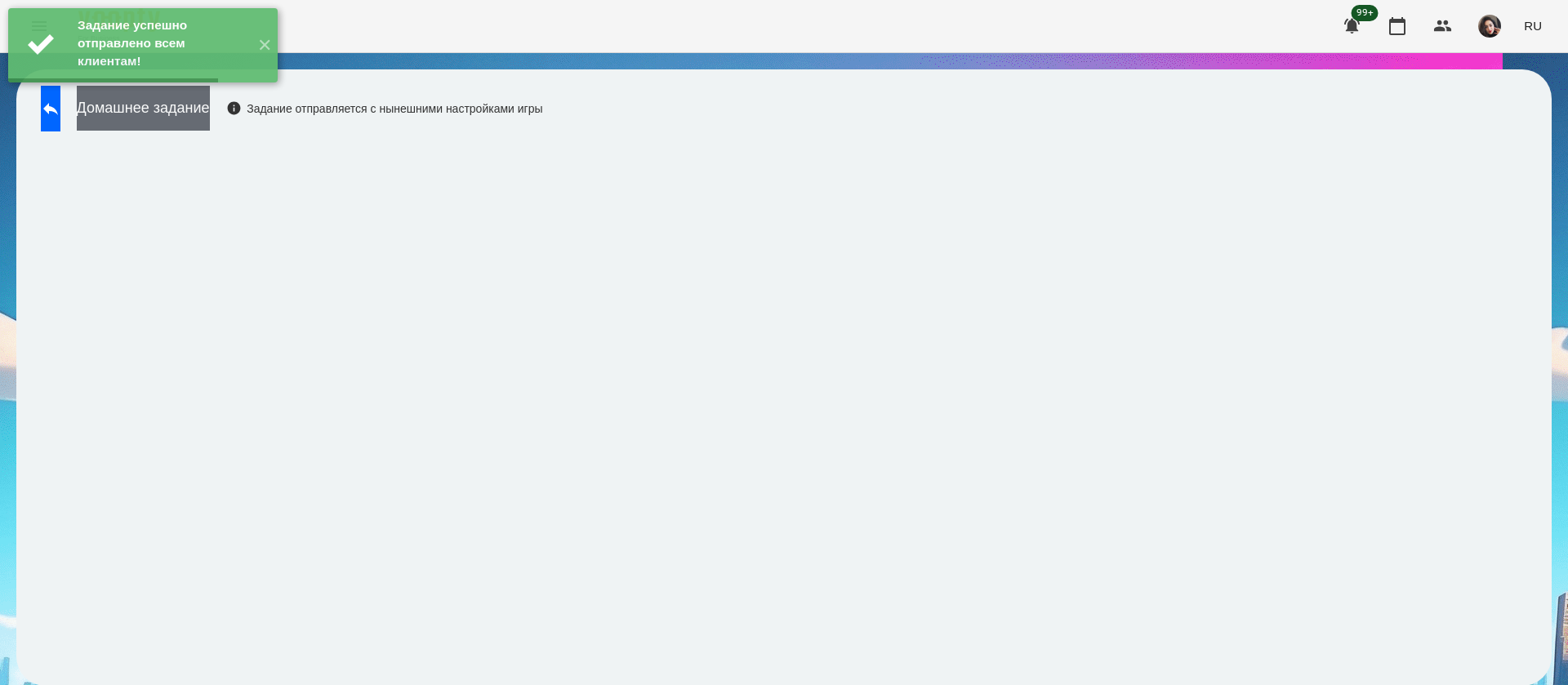
click at [185, 101] on button "Домашнее задание" at bounding box center [143, 108] width 133 height 45
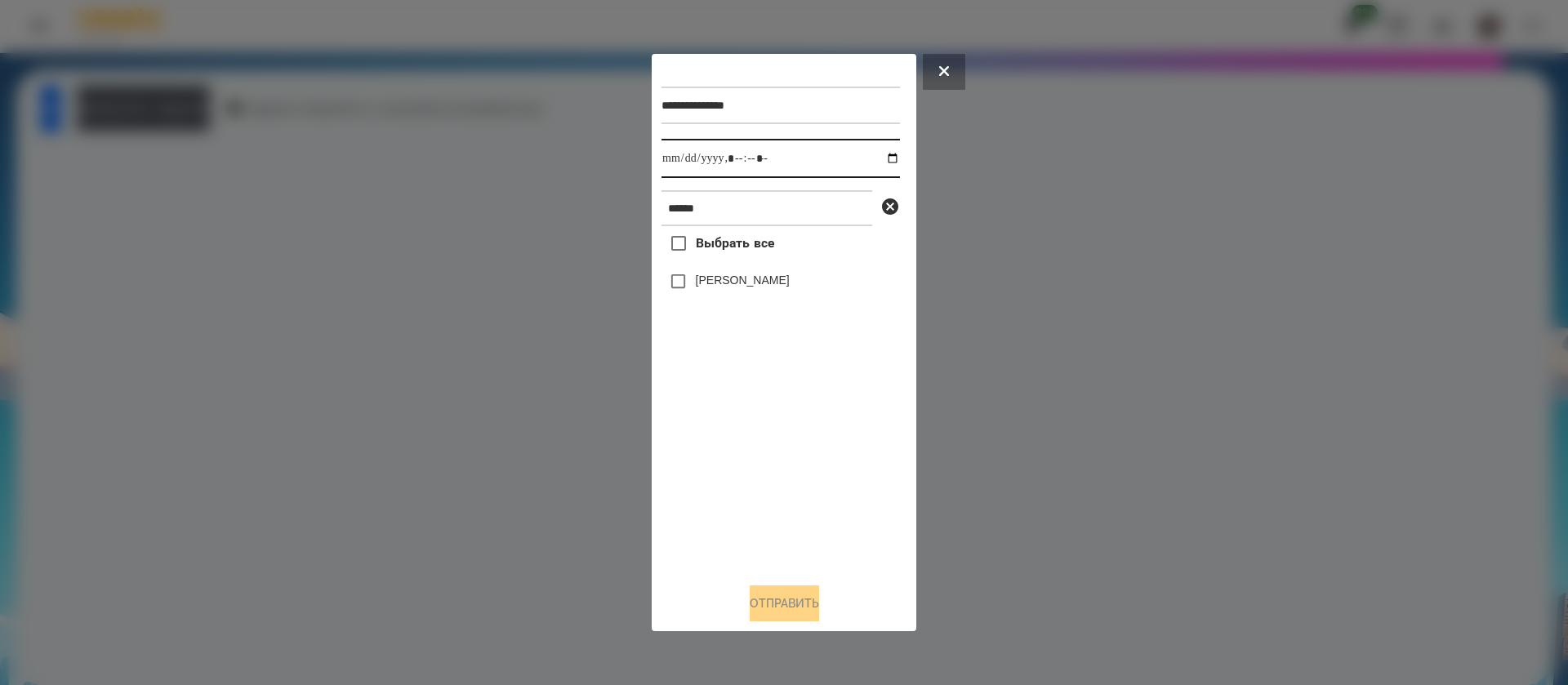
click at [675, 168] on input "datetime-local" at bounding box center [781, 159] width 239 height 39
type input "**********"
click at [709, 284] on label "[PERSON_NAME]" at bounding box center [742, 280] width 94 height 16
click at [776, 589] on button "Отправить" at bounding box center [784, 603] width 69 height 36
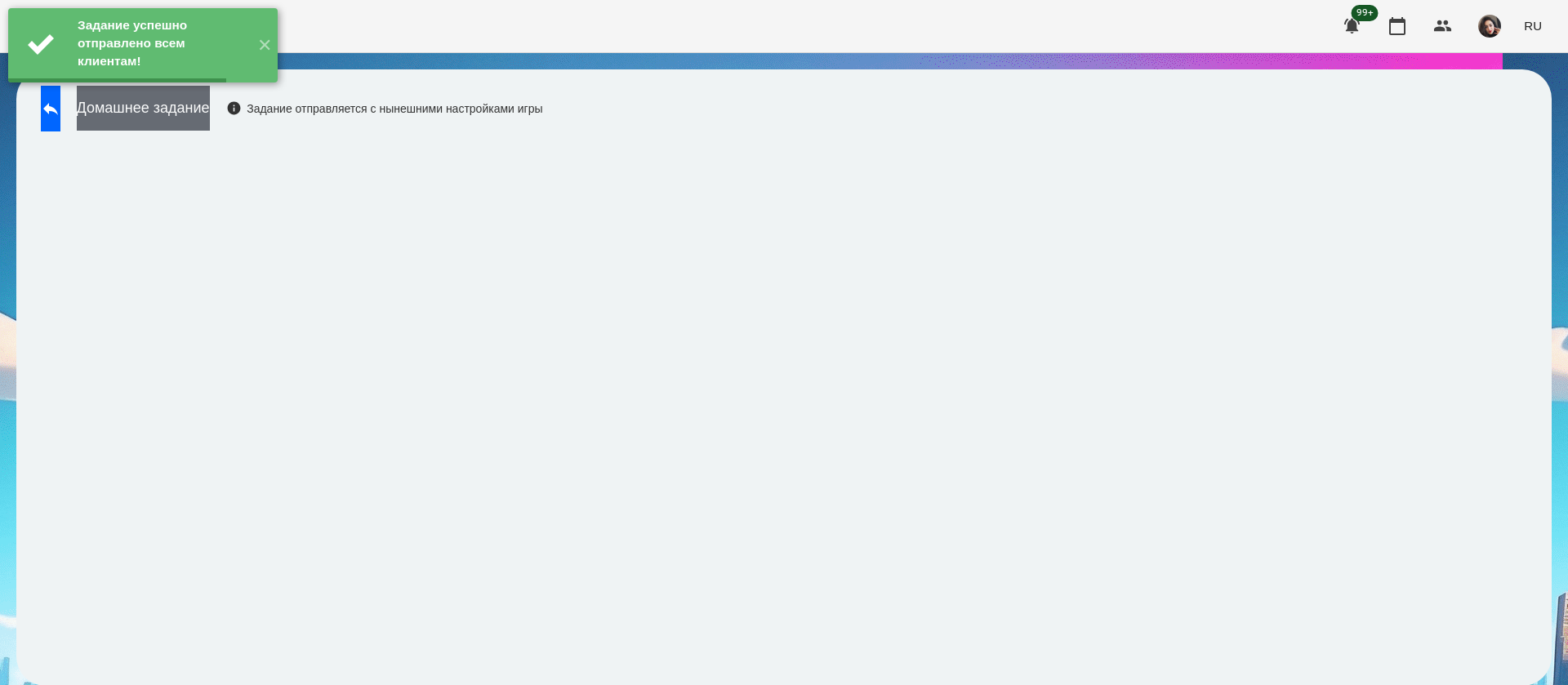
click at [210, 101] on button "Домашнее задание" at bounding box center [143, 108] width 133 height 45
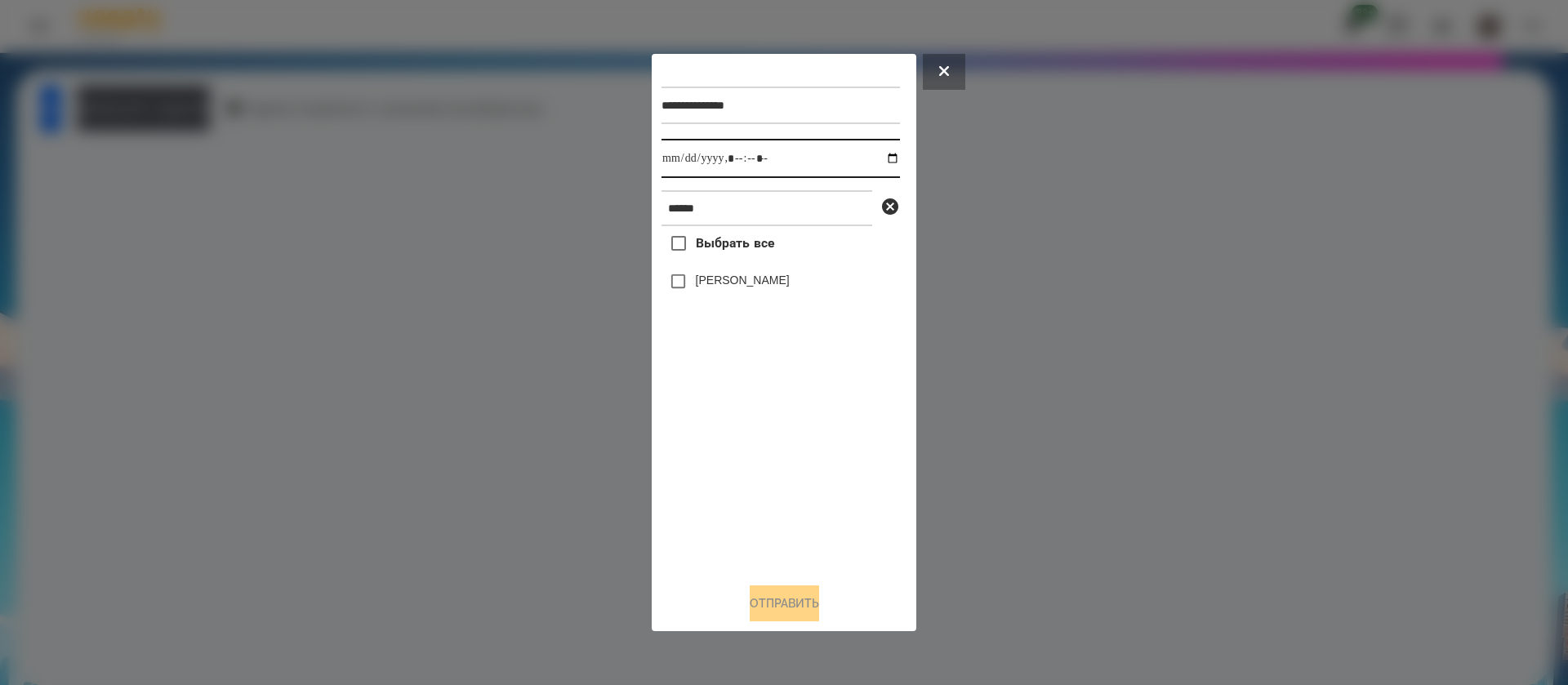
click at [661, 163] on input "datetime-local" at bounding box center [781, 159] width 239 height 39
type input "**********"
click at [759, 605] on button "Отправить" at bounding box center [784, 603] width 69 height 36
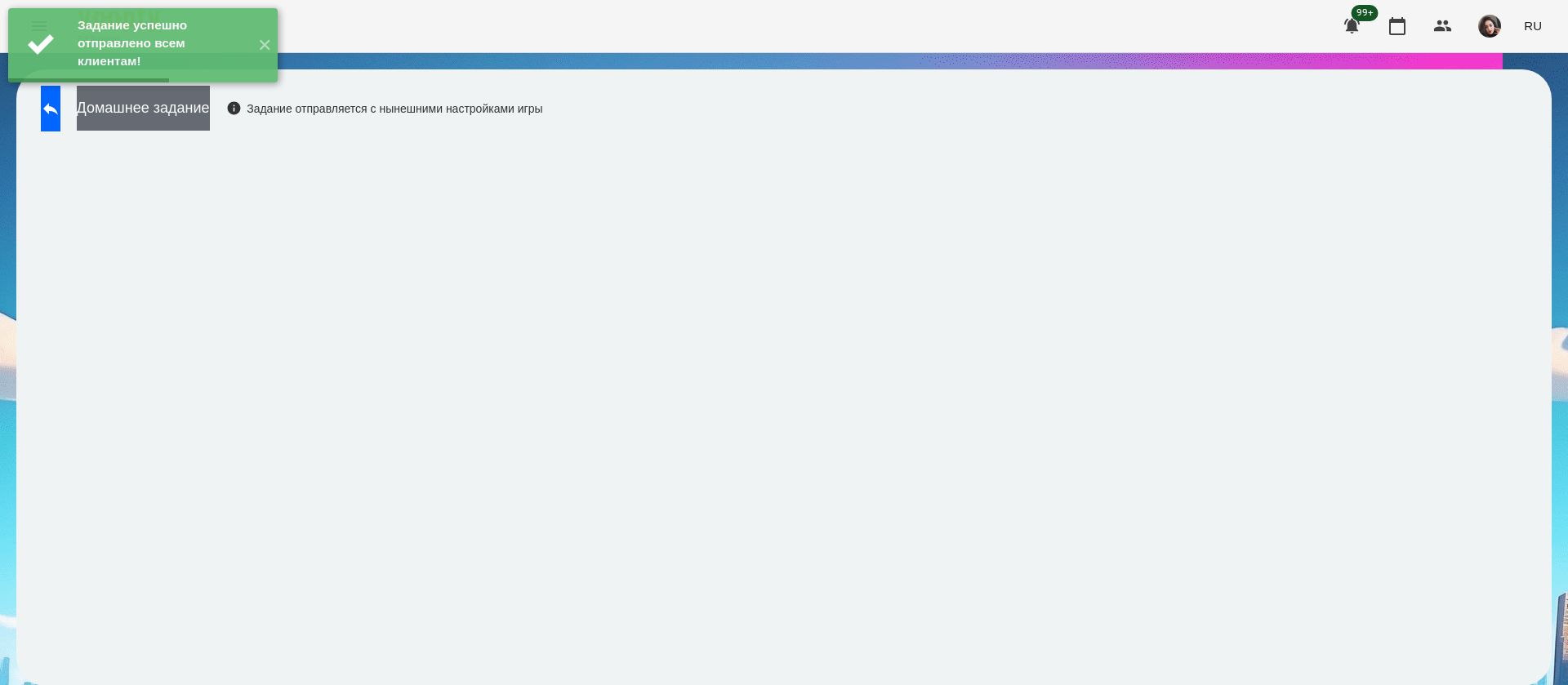
click at [122, 108] on button "Домашнее задание" at bounding box center [143, 108] width 133 height 45
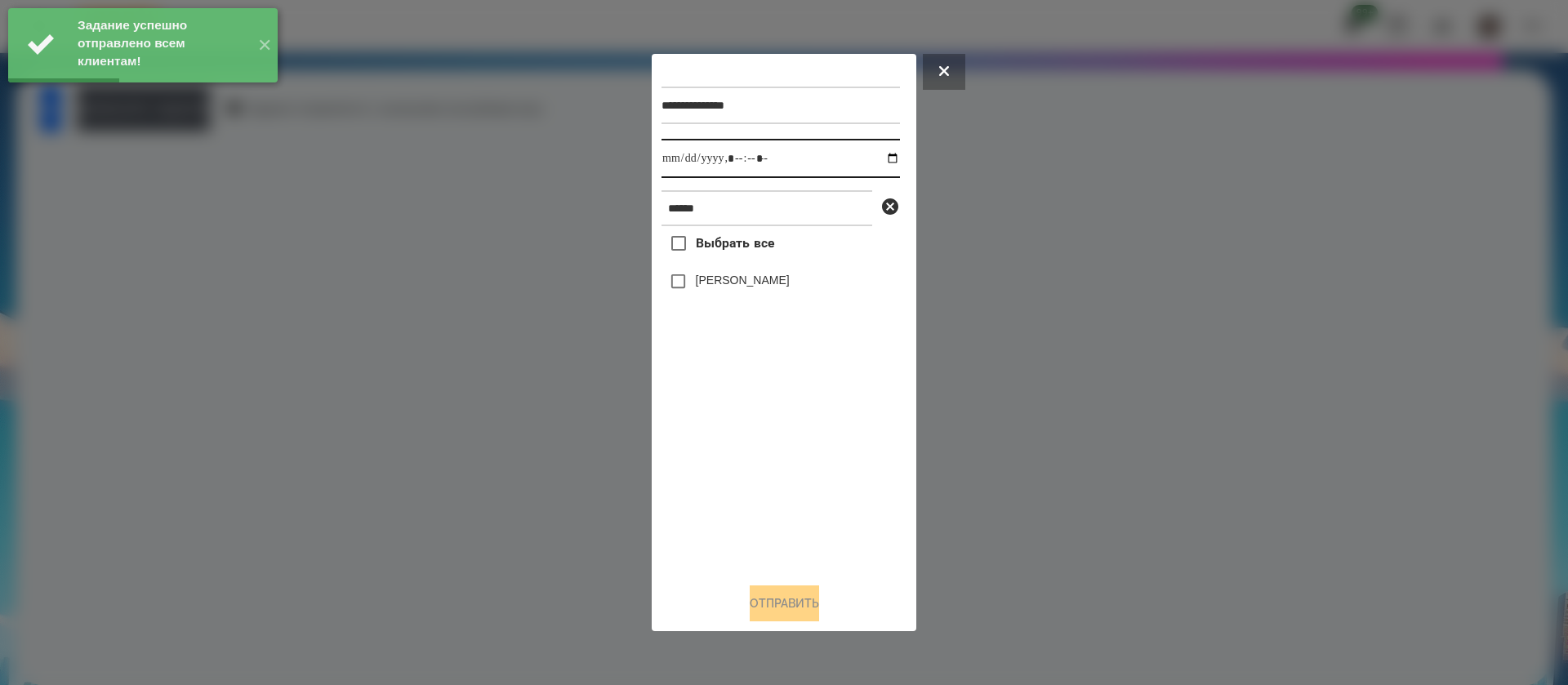
click at [682, 163] on input "datetime-local" at bounding box center [781, 159] width 239 height 39
type input "**********"
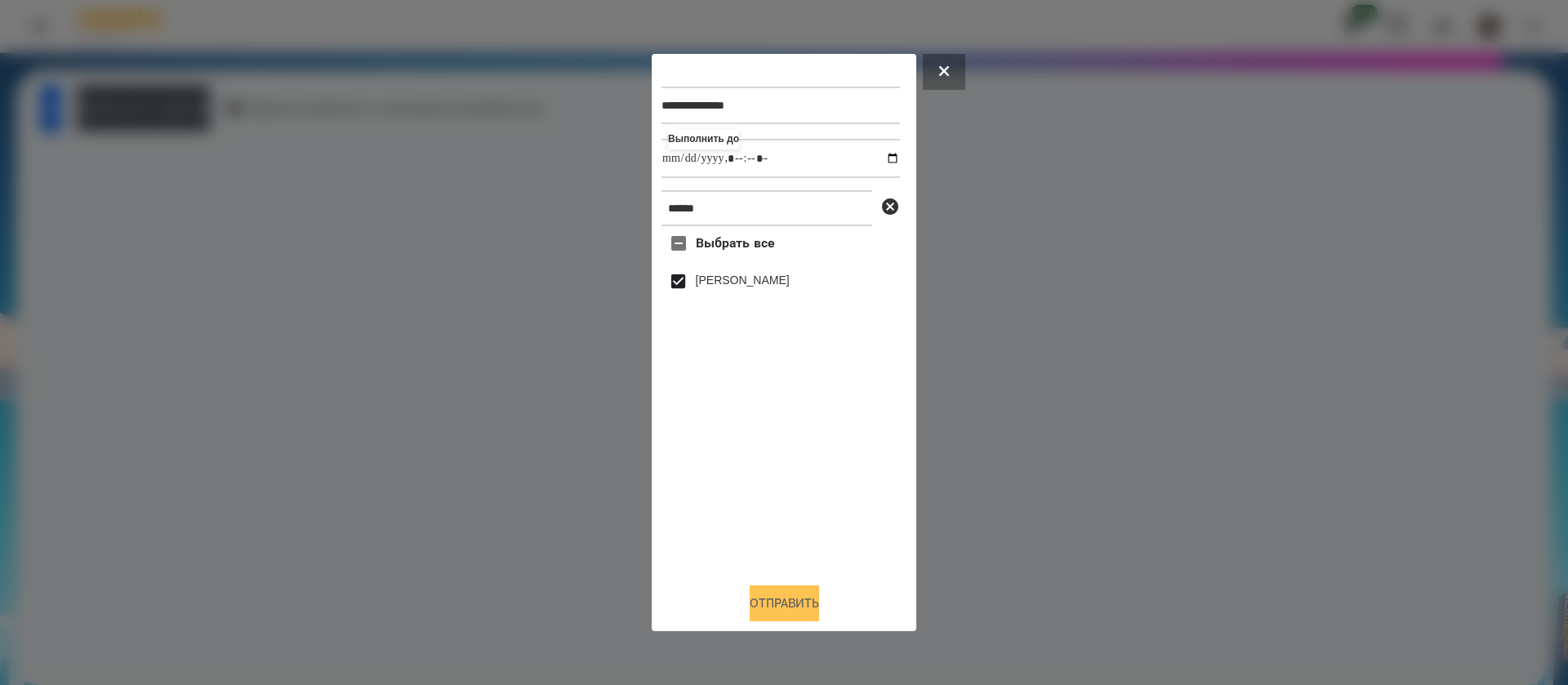
click at [763, 615] on button "Отправить" at bounding box center [784, 603] width 69 height 36
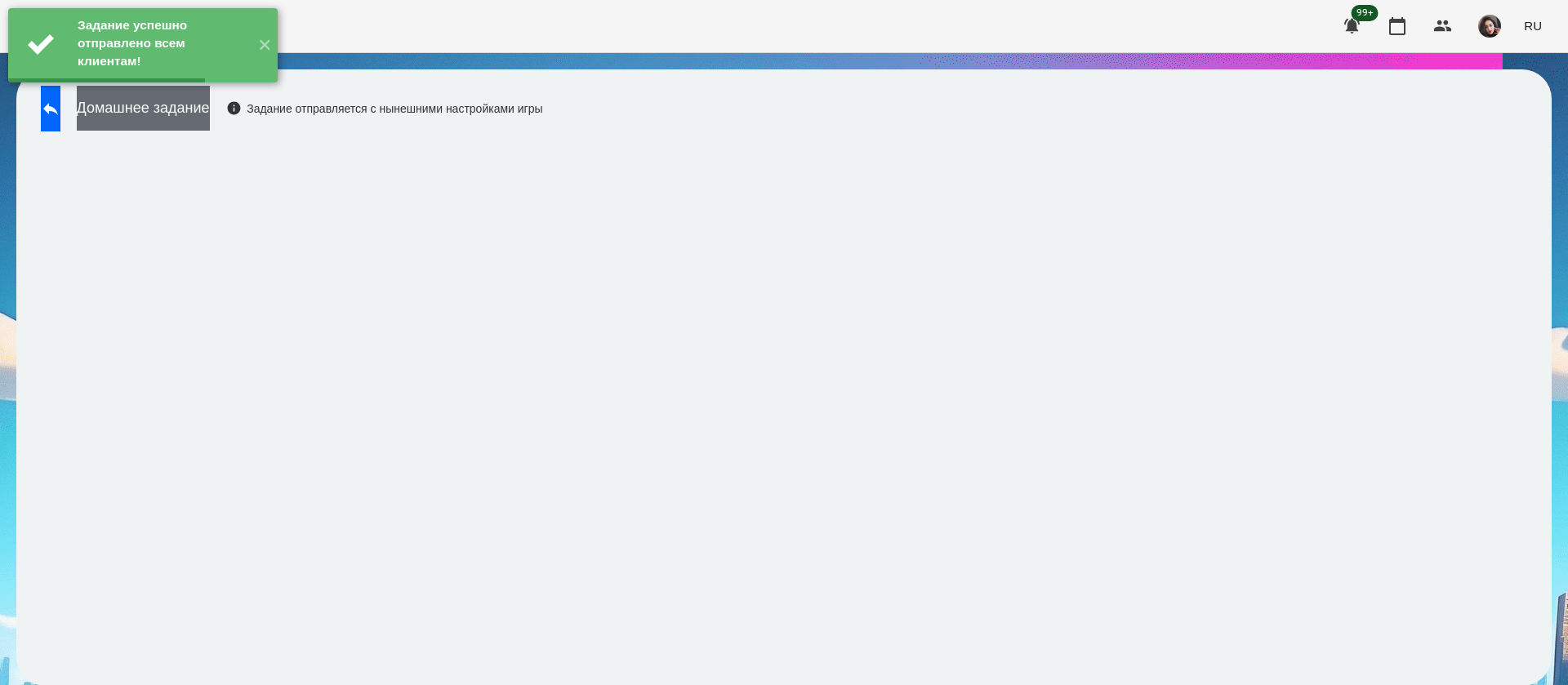
click at [181, 122] on button "Домашнее задание" at bounding box center [143, 108] width 133 height 45
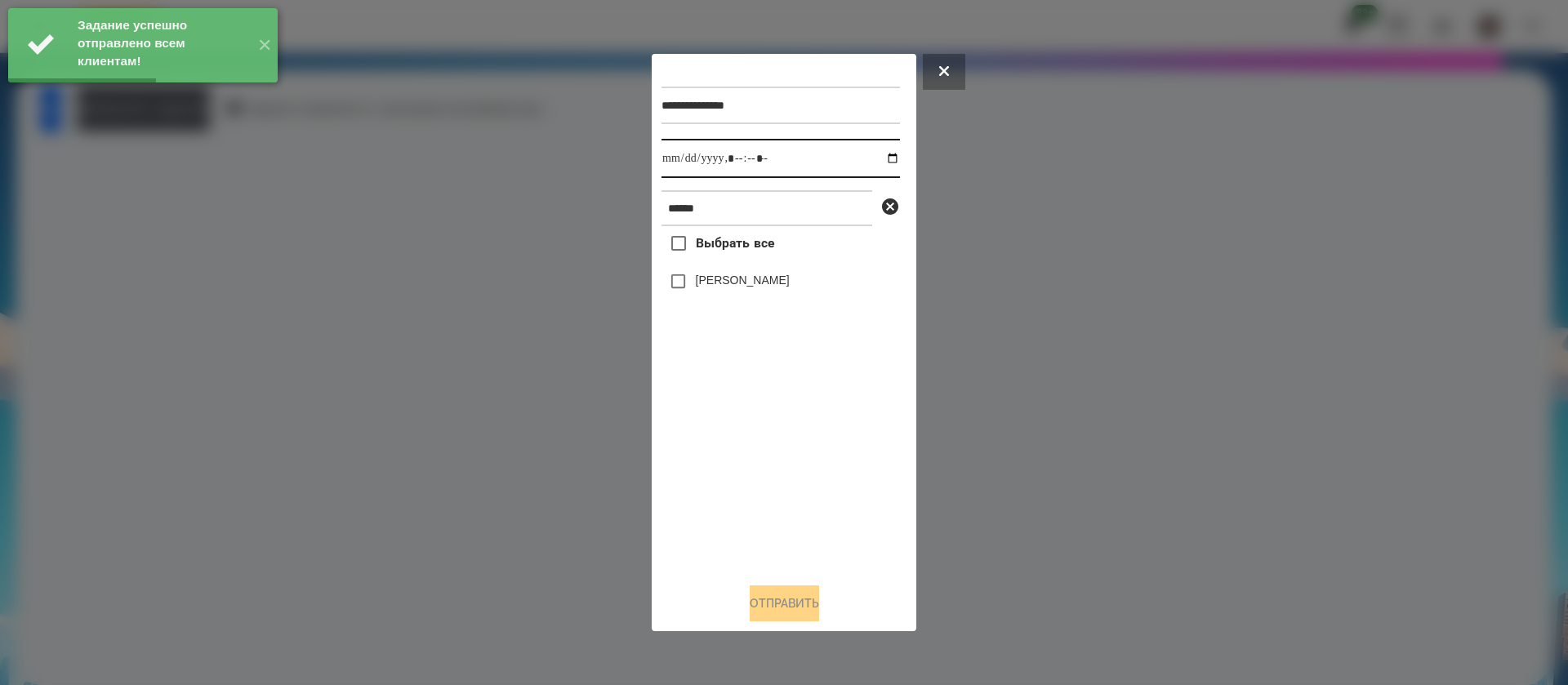
click at [679, 163] on input "datetime-local" at bounding box center [781, 159] width 239 height 39
type input "**********"
click at [697, 285] on label "[PERSON_NAME]" at bounding box center [742, 280] width 94 height 16
click at [751, 611] on button "Отправить" at bounding box center [784, 603] width 69 height 36
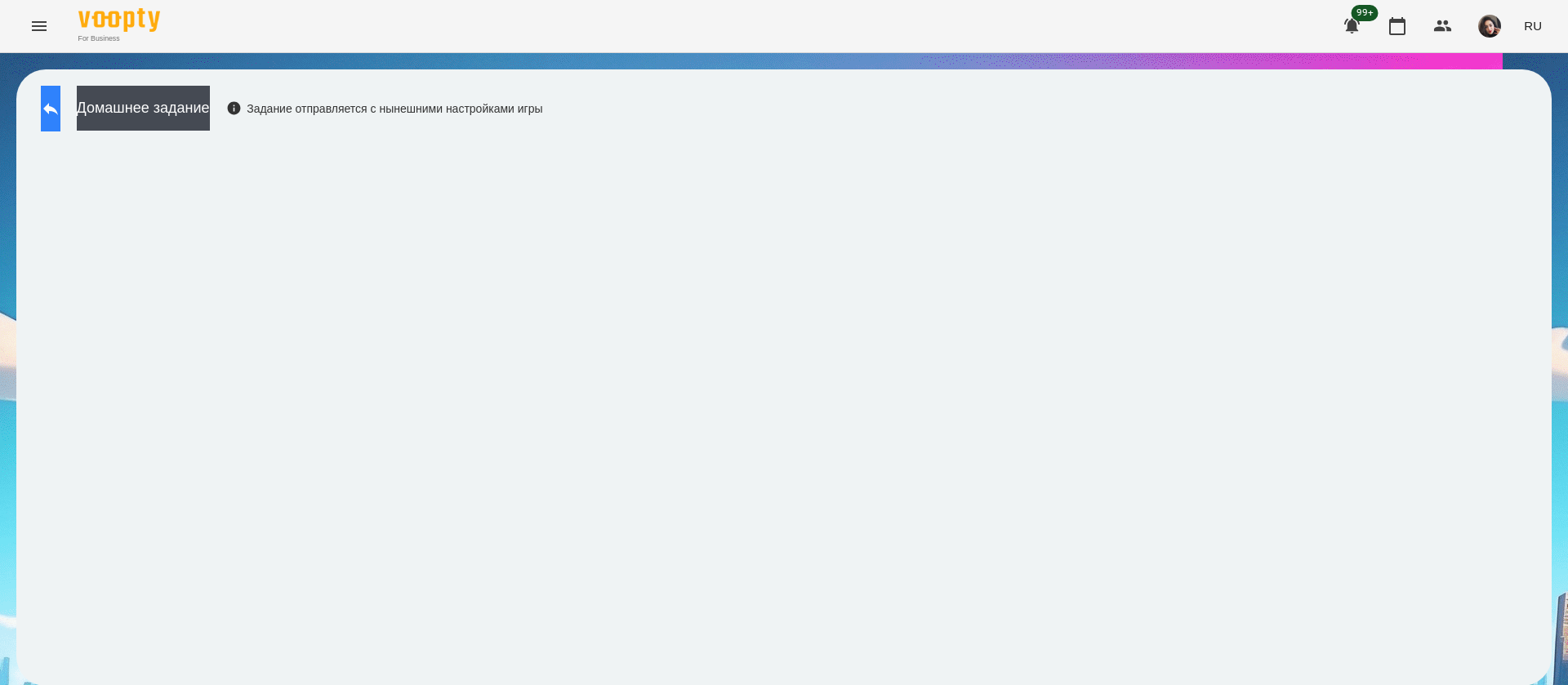
click at [60, 110] on button at bounding box center [51, 109] width 20 height 46
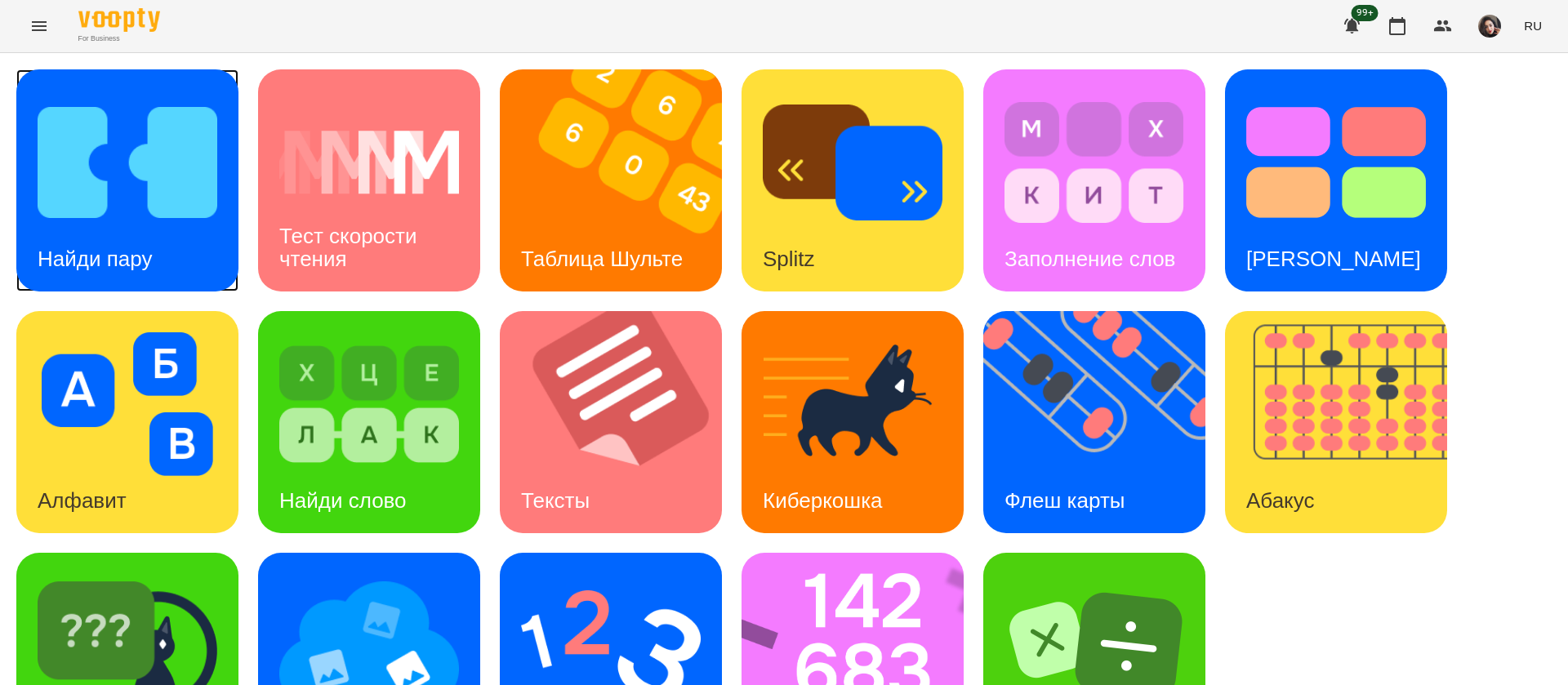
click at [137, 204] on img at bounding box center [128, 163] width 180 height 144
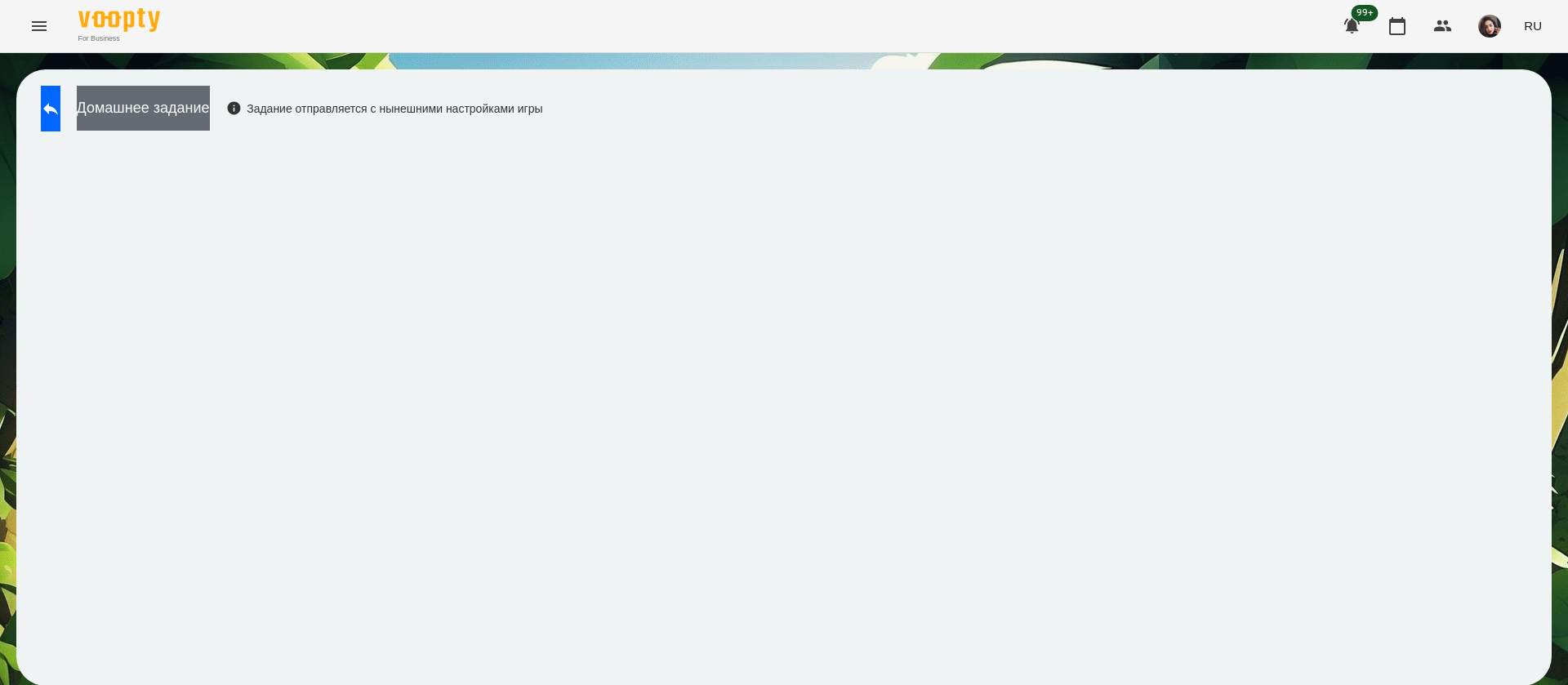
click at [195, 107] on button "Домашнее задание" at bounding box center [143, 108] width 133 height 45
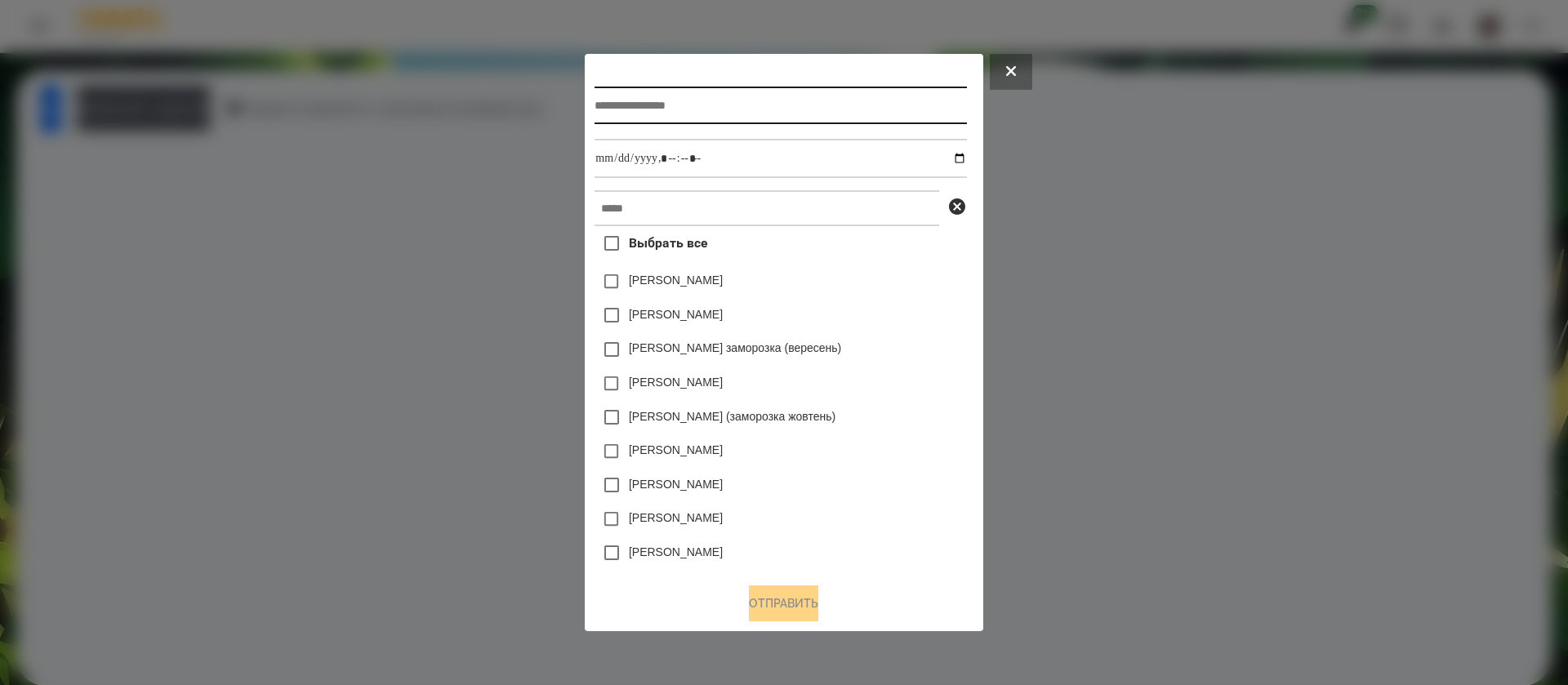
click at [594, 98] on input "text" at bounding box center [780, 105] width 372 height 38
type input "**********"
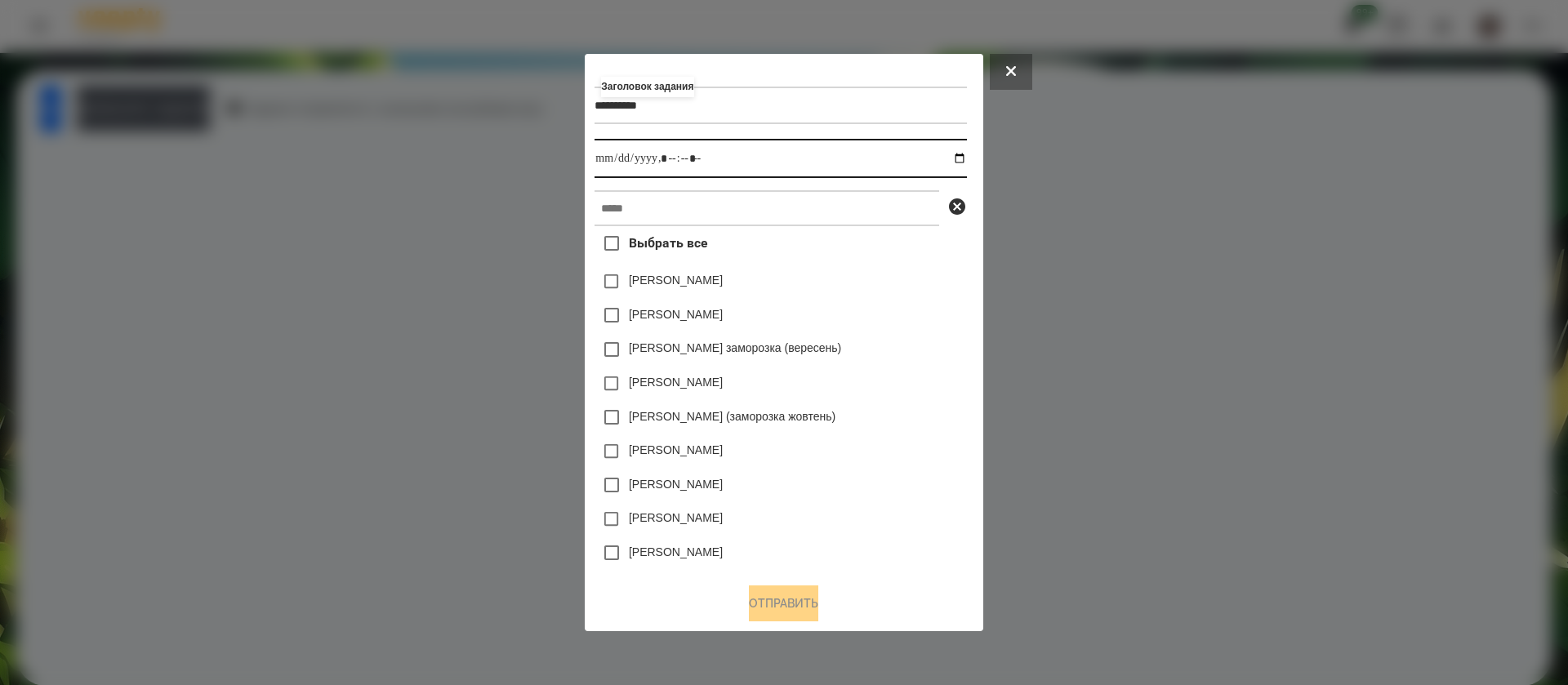
click at [965, 161] on input "datetime-local" at bounding box center [780, 159] width 372 height 39
click at [665, 154] on input "datetime-local" at bounding box center [780, 159] width 372 height 39
click at [689, 158] on input "datetime-local" at bounding box center [780, 159] width 372 height 39
type input "**********"
click at [695, 200] on input "text" at bounding box center [767, 208] width 345 height 36
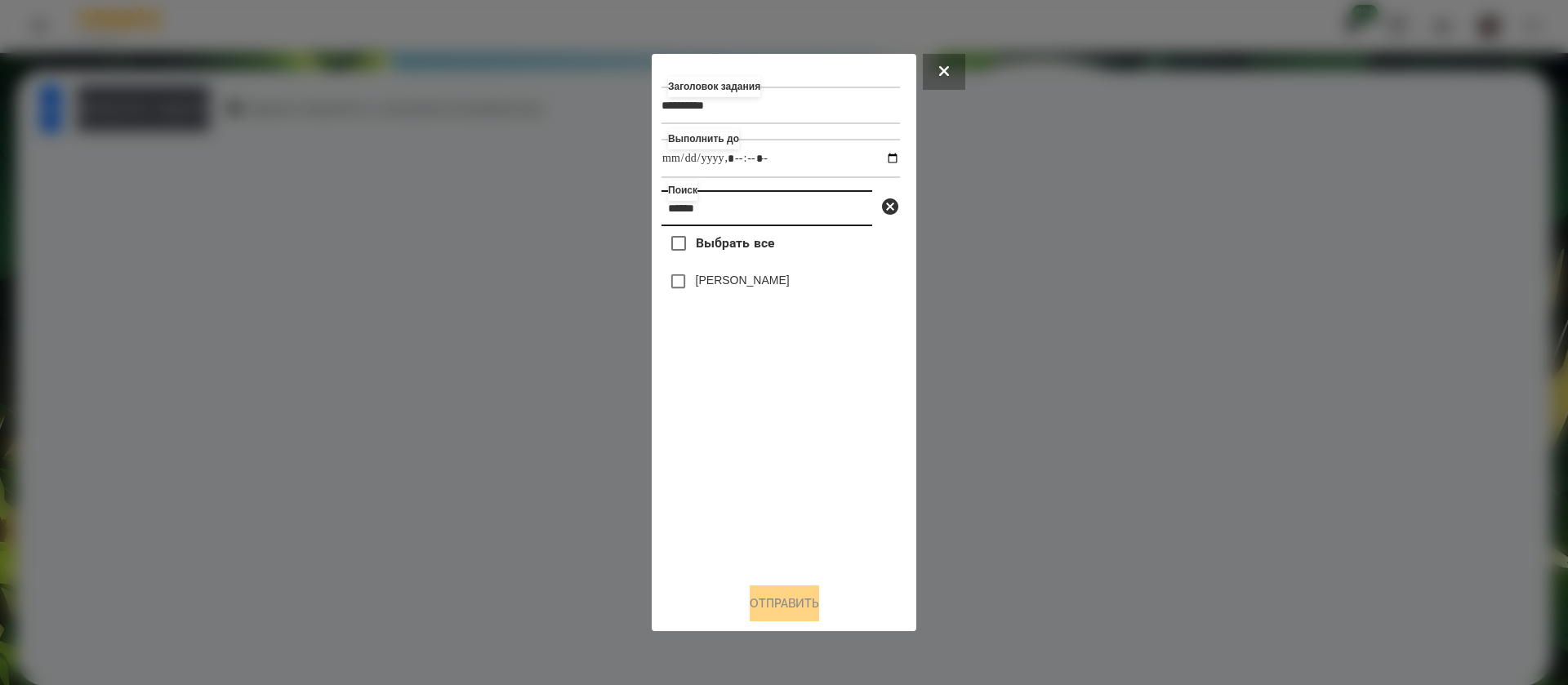
type input "******"
click at [752, 611] on button "Отправить" at bounding box center [784, 603] width 69 height 36
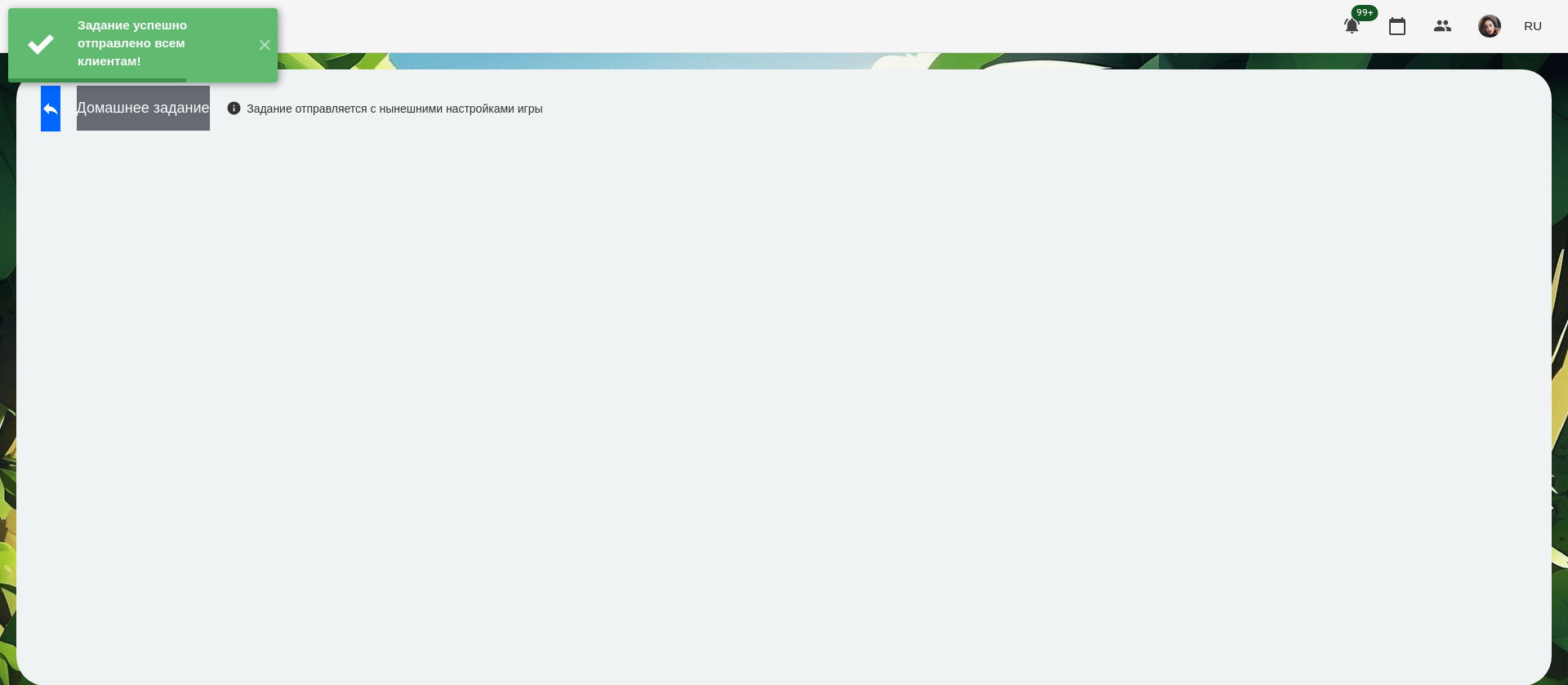
click at [210, 125] on button "Домашнее задание" at bounding box center [143, 108] width 133 height 45
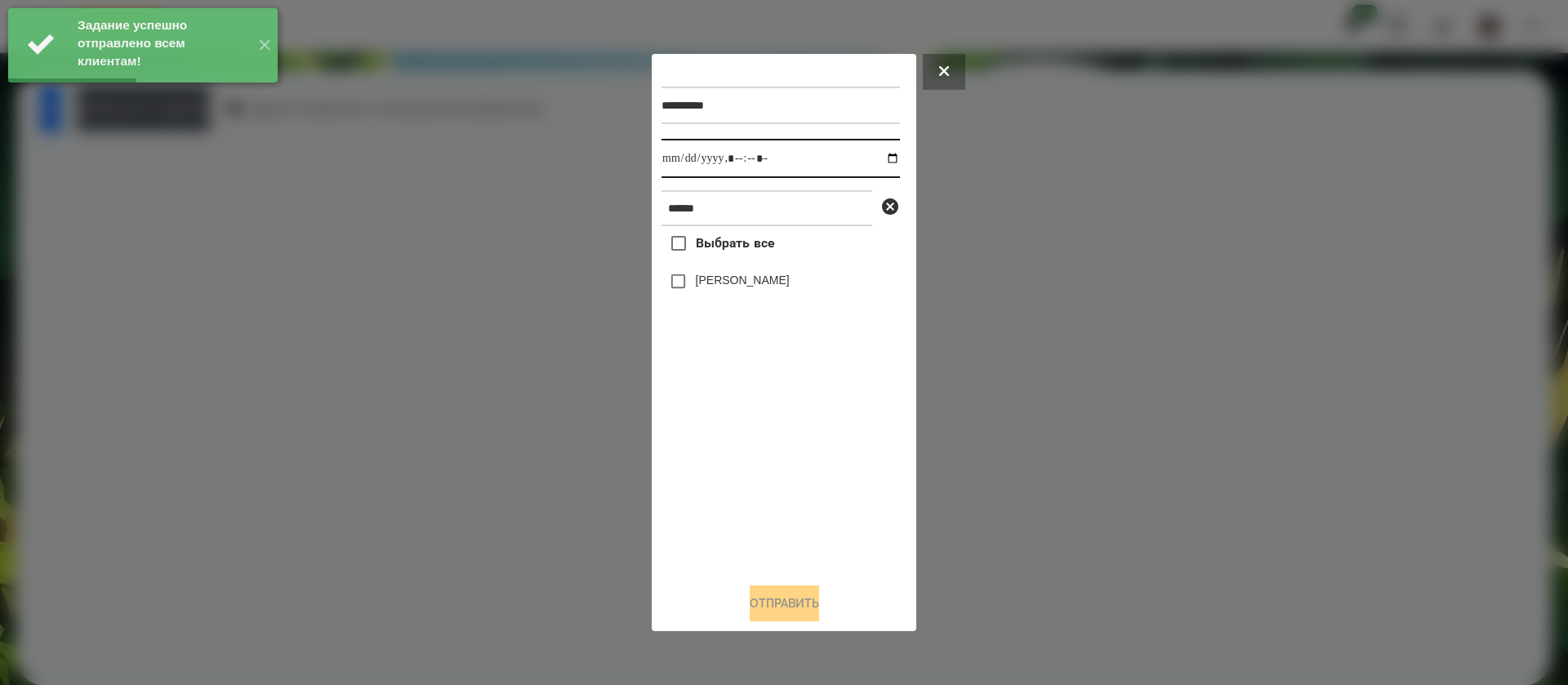
click at [674, 172] on input "datetime-local" at bounding box center [781, 159] width 239 height 39
type input "**********"
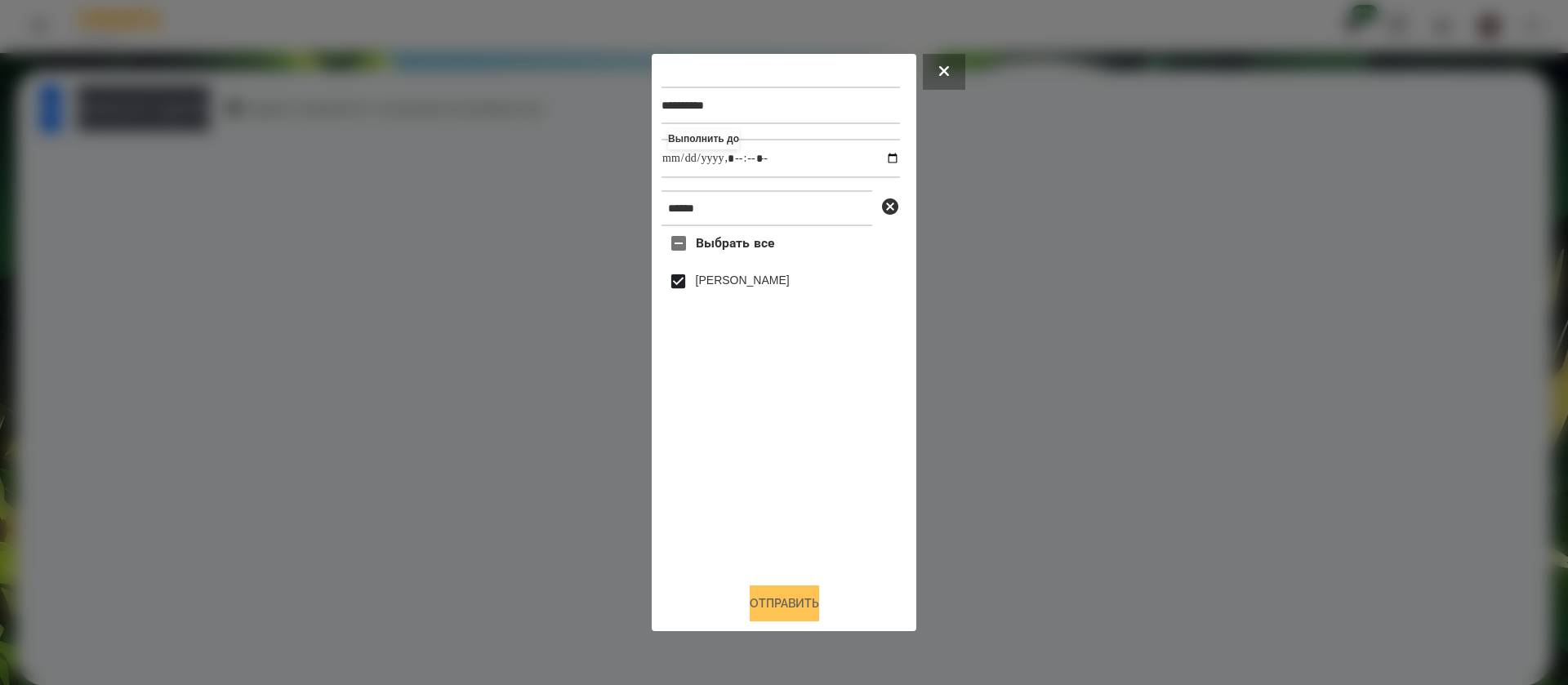
click at [773, 613] on button "Отправить" at bounding box center [784, 603] width 69 height 36
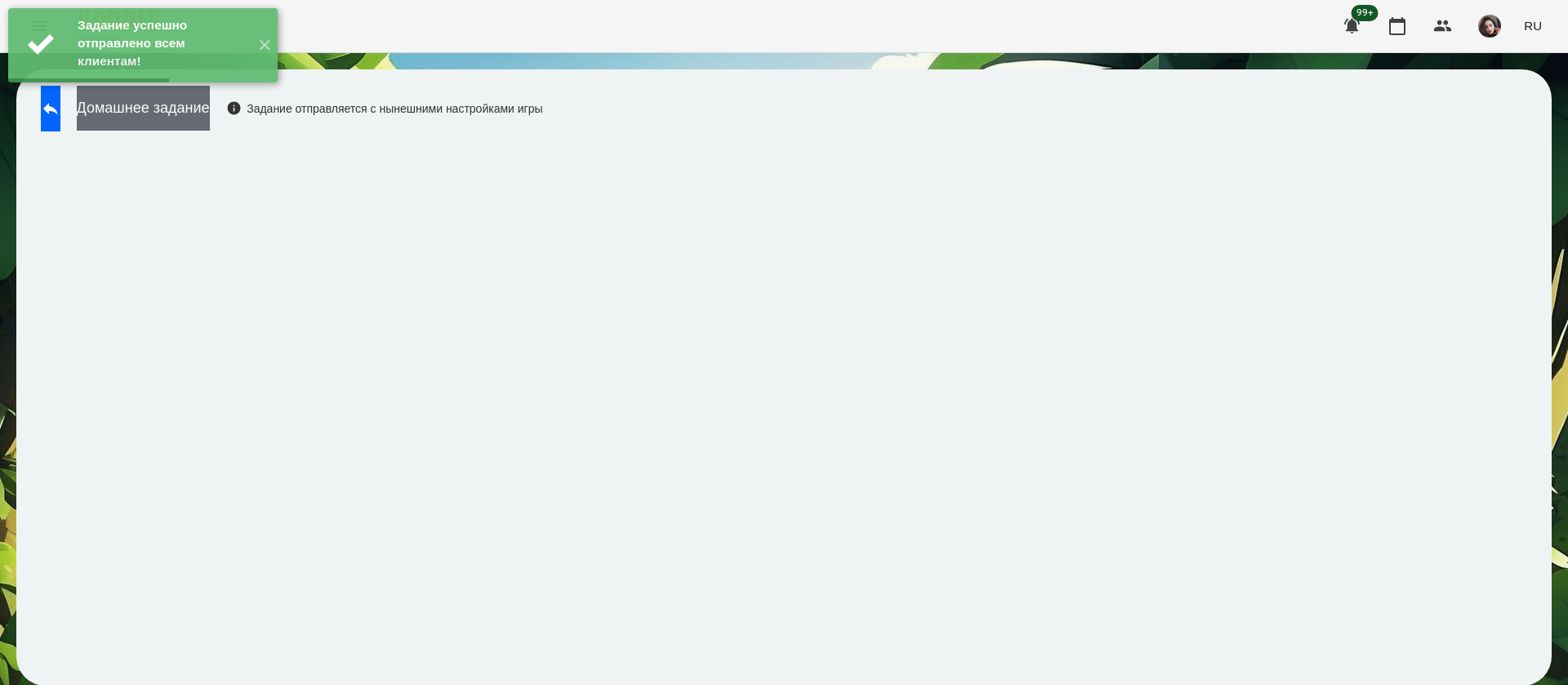
click at [210, 116] on button "Домашнее задание" at bounding box center [143, 108] width 133 height 45
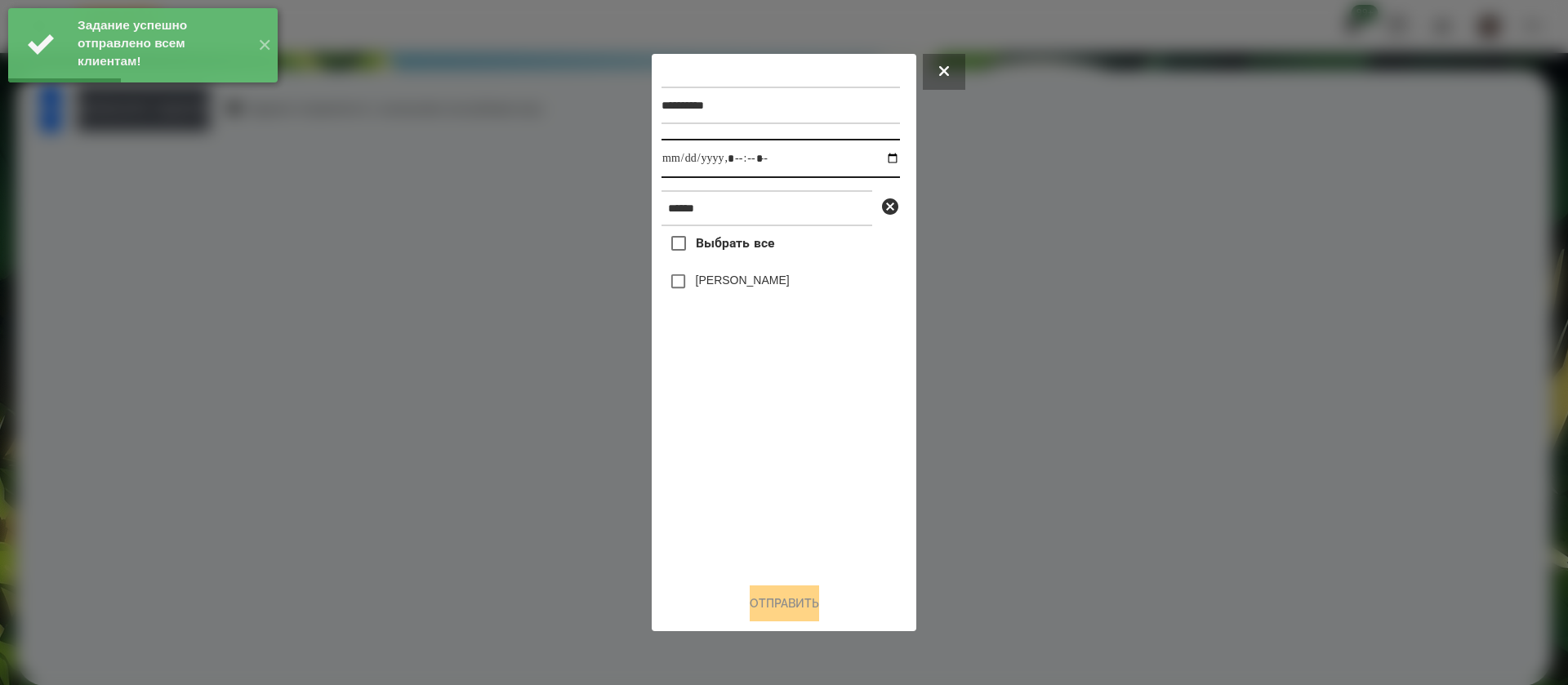
click at [680, 148] on input "datetime-local" at bounding box center [781, 159] width 239 height 39
type input "**********"
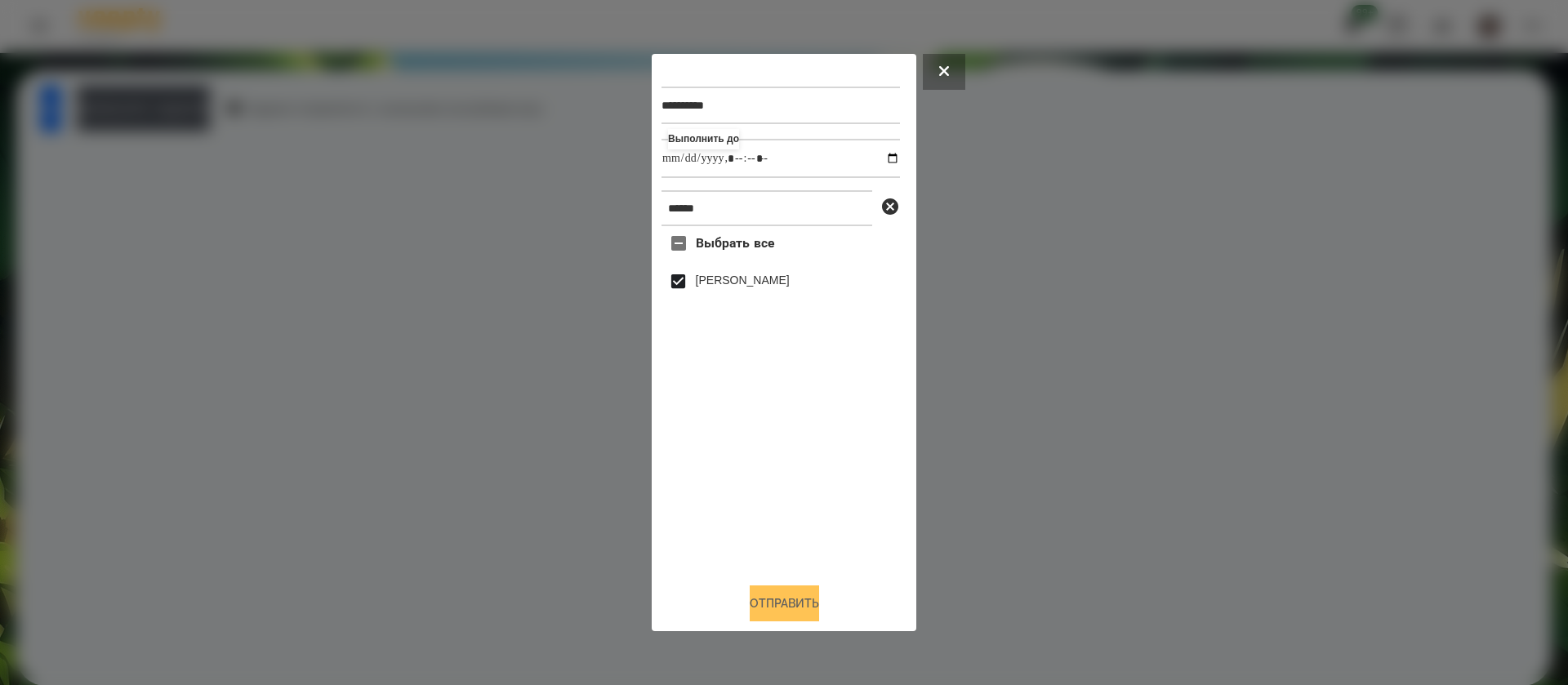
click at [795, 604] on button "Отправить" at bounding box center [784, 603] width 69 height 36
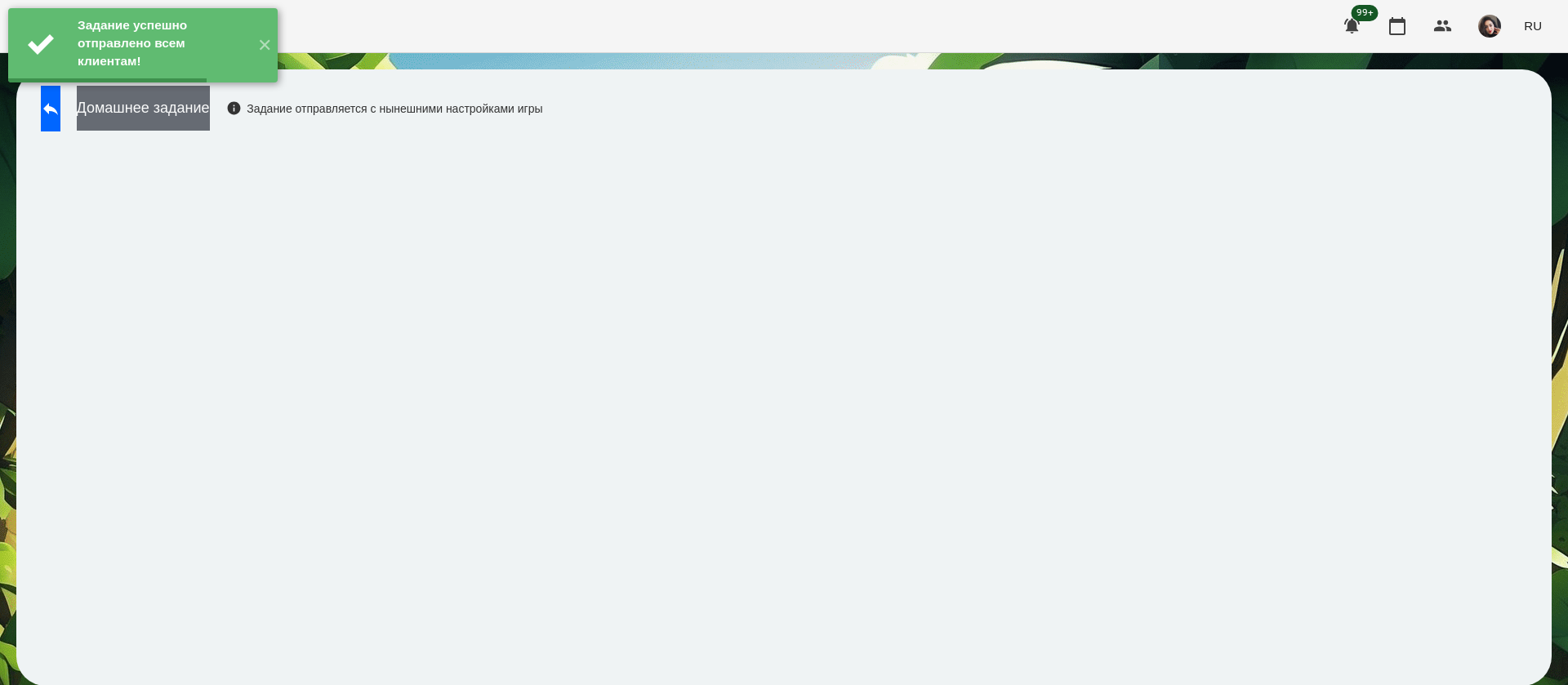
click at [210, 118] on button "Домашнее задание" at bounding box center [143, 108] width 133 height 45
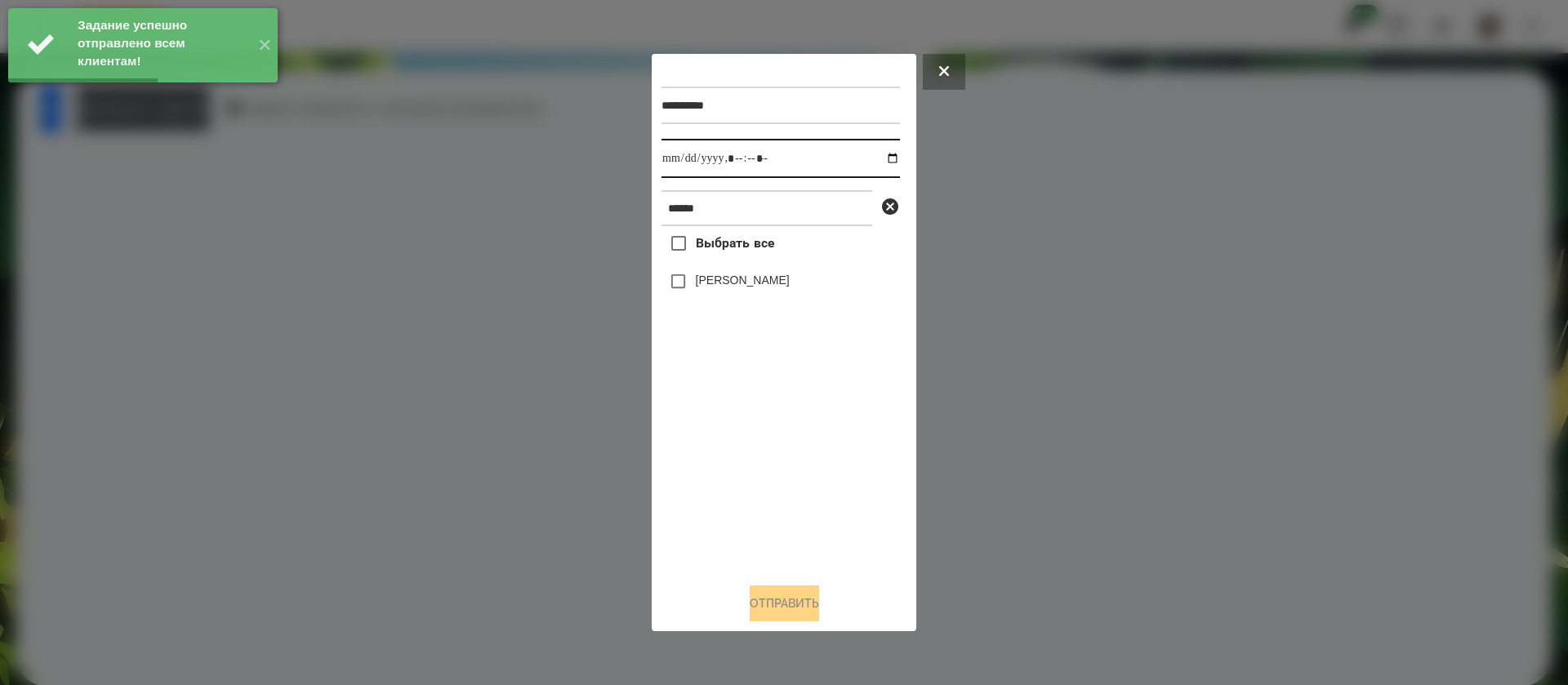
click at [674, 165] on input "datetime-local" at bounding box center [781, 159] width 239 height 39
type input "**********"
click at [699, 285] on label "[PERSON_NAME]" at bounding box center [742, 280] width 94 height 16
click at [776, 607] on button "Отправить" at bounding box center [784, 603] width 69 height 36
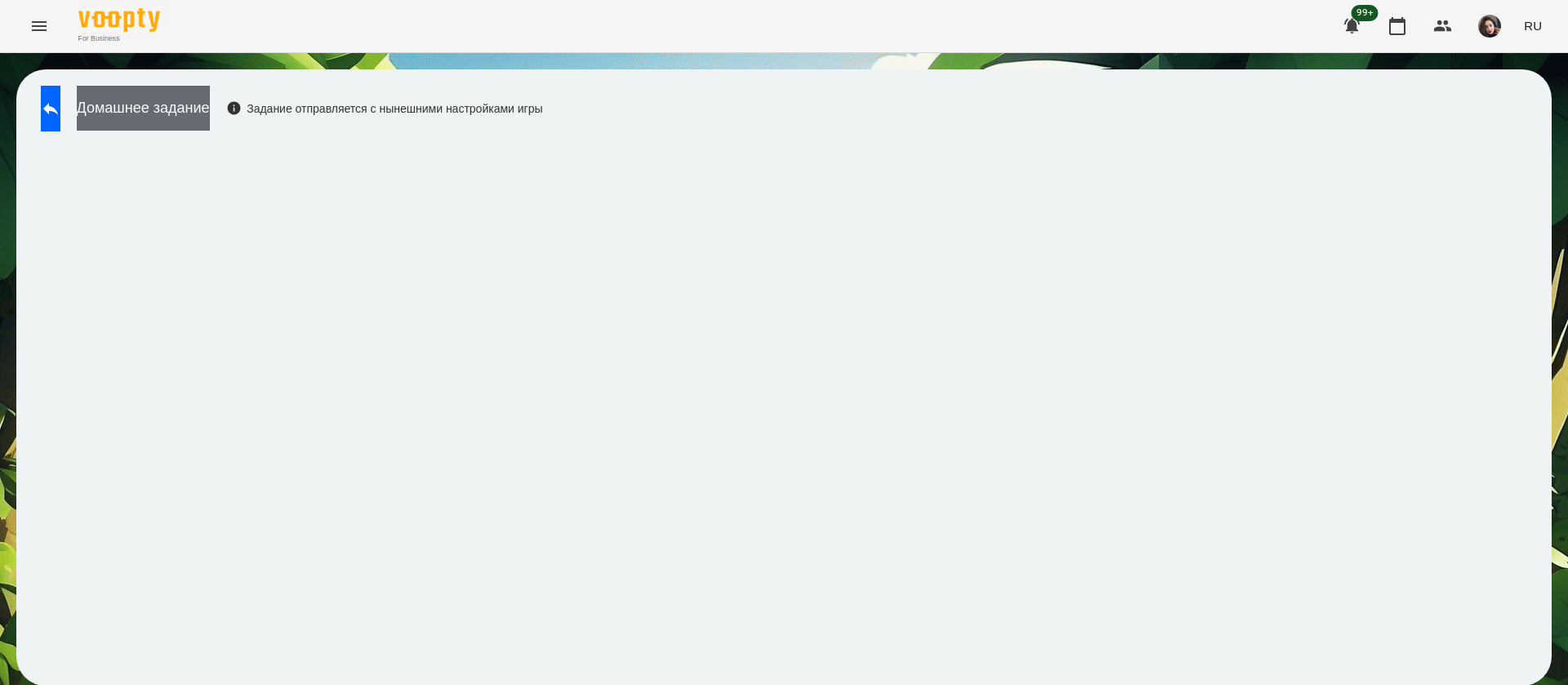
click at [210, 96] on button "Домашнее задание" at bounding box center [143, 108] width 133 height 45
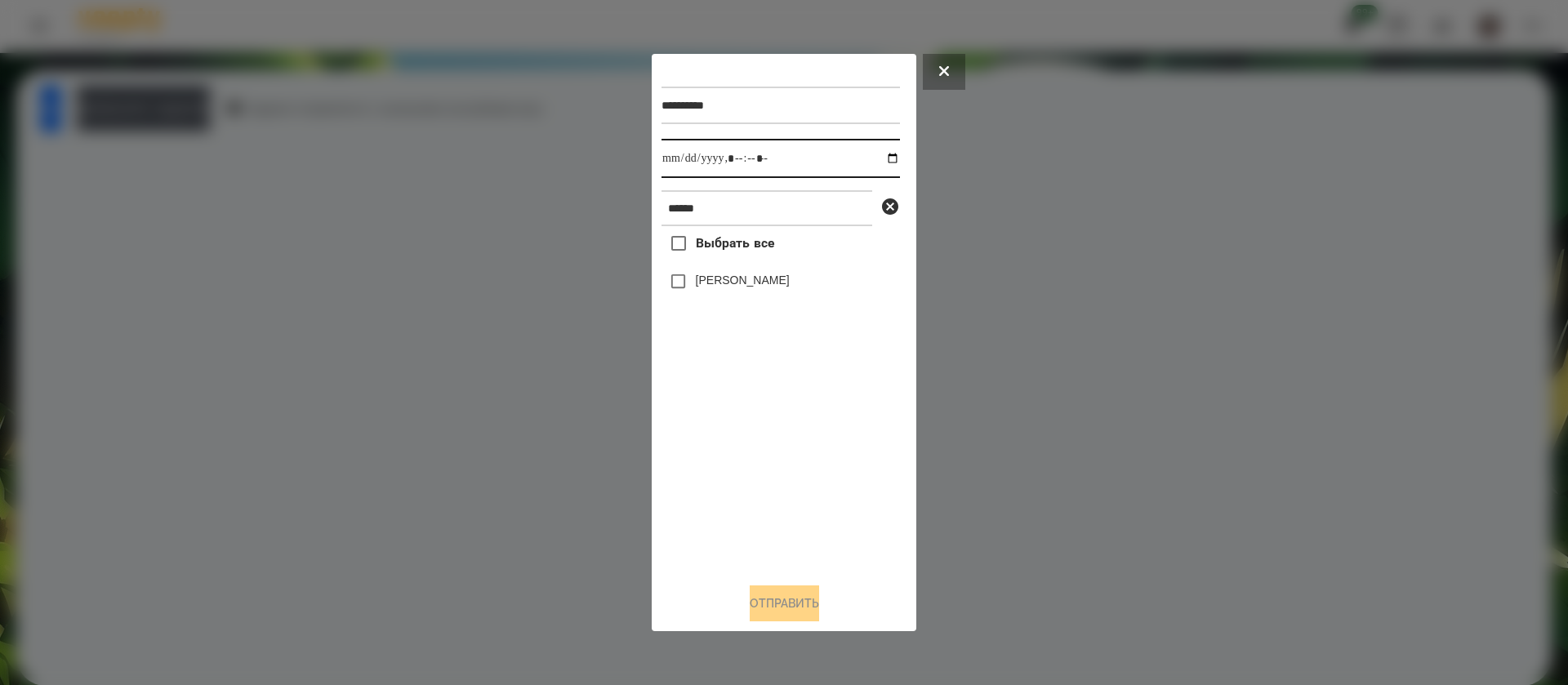
click at [666, 159] on input "datetime-local" at bounding box center [781, 159] width 239 height 39
type input "**********"
click at [696, 281] on label "[PERSON_NAME]" at bounding box center [742, 280] width 94 height 16
click at [794, 599] on button "Отправить" at bounding box center [784, 603] width 69 height 36
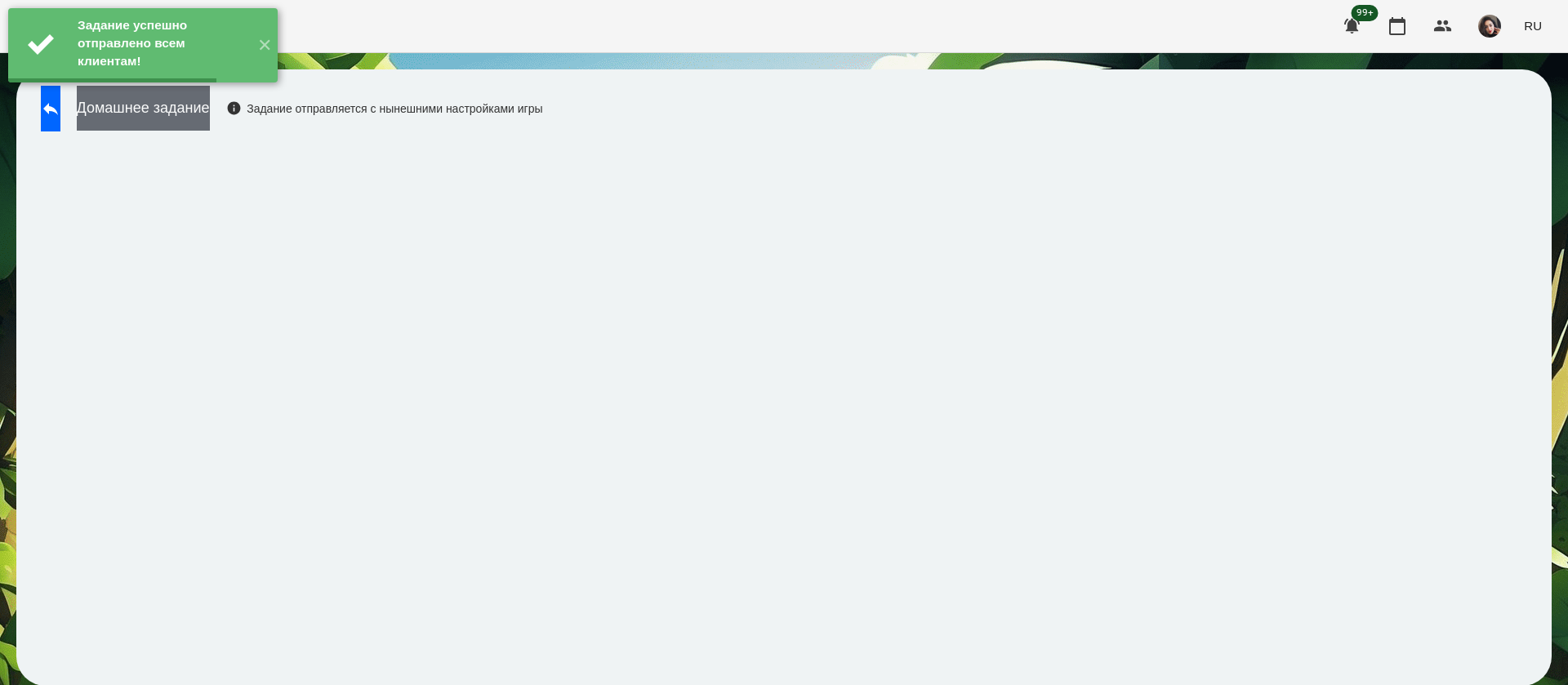
click at [210, 110] on button "Домашнее задание" at bounding box center [143, 108] width 133 height 45
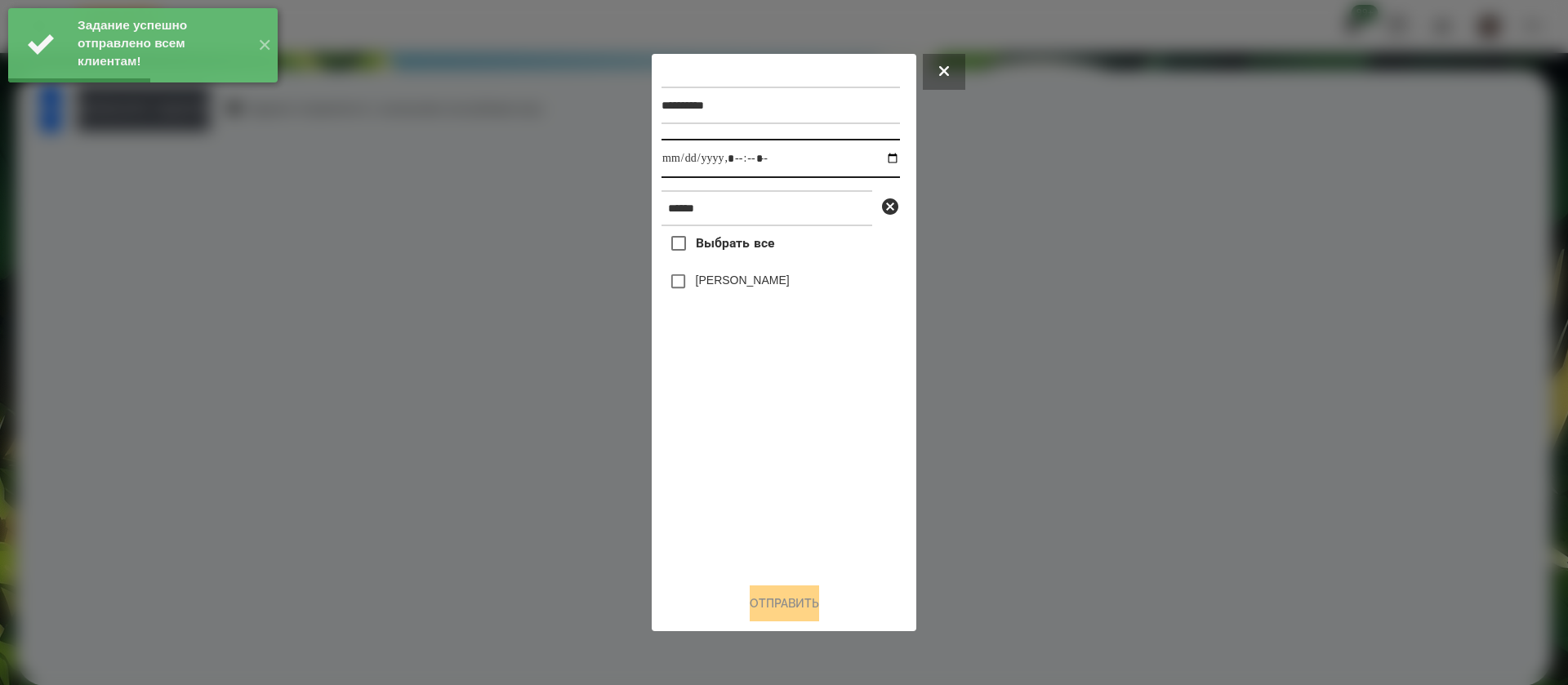
click at [686, 173] on input "datetime-local" at bounding box center [781, 159] width 239 height 39
type input "**********"
click at [711, 283] on label "[PERSON_NAME]" at bounding box center [742, 280] width 94 height 16
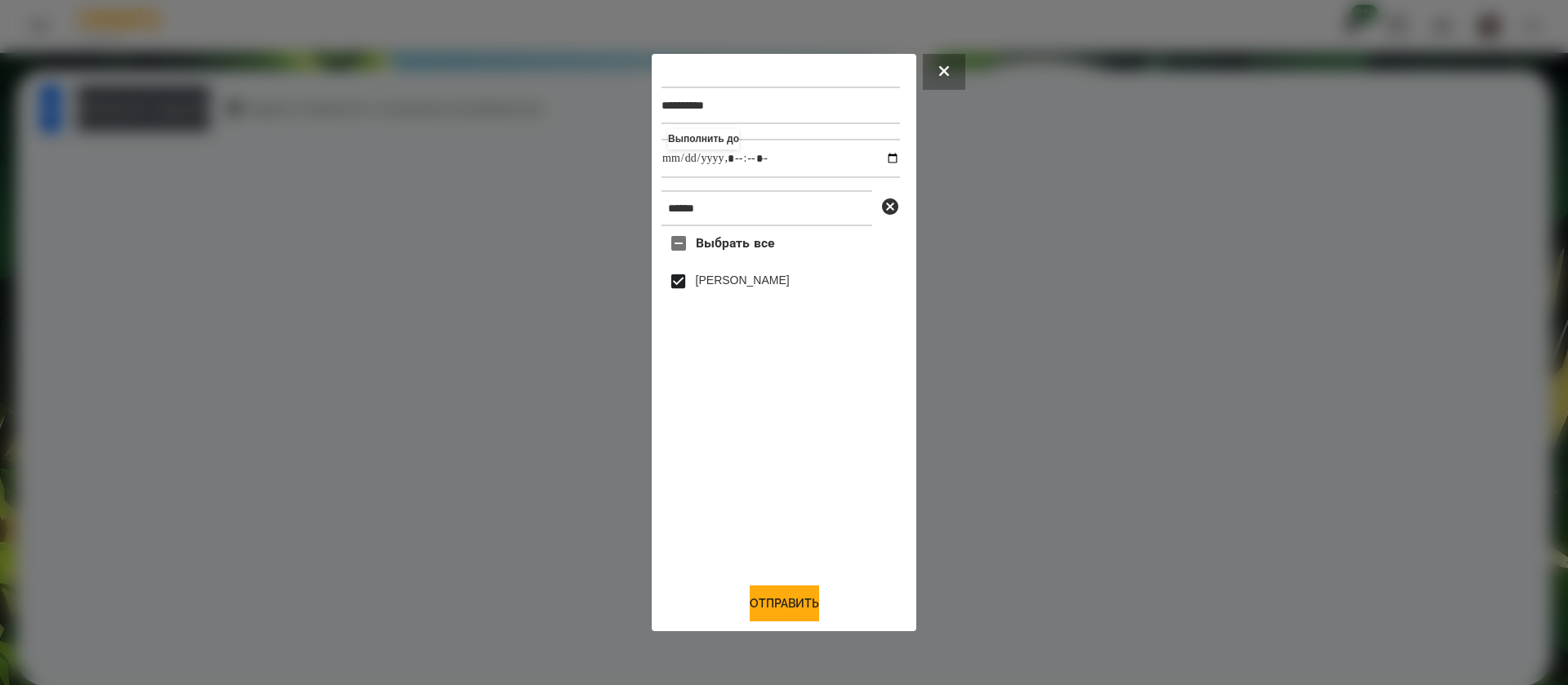
drag, startPoint x: 770, startPoint y: 620, endPoint x: 616, endPoint y: 579, distance: 159.4
click at [769, 621] on button "Отправить" at bounding box center [784, 603] width 69 height 36
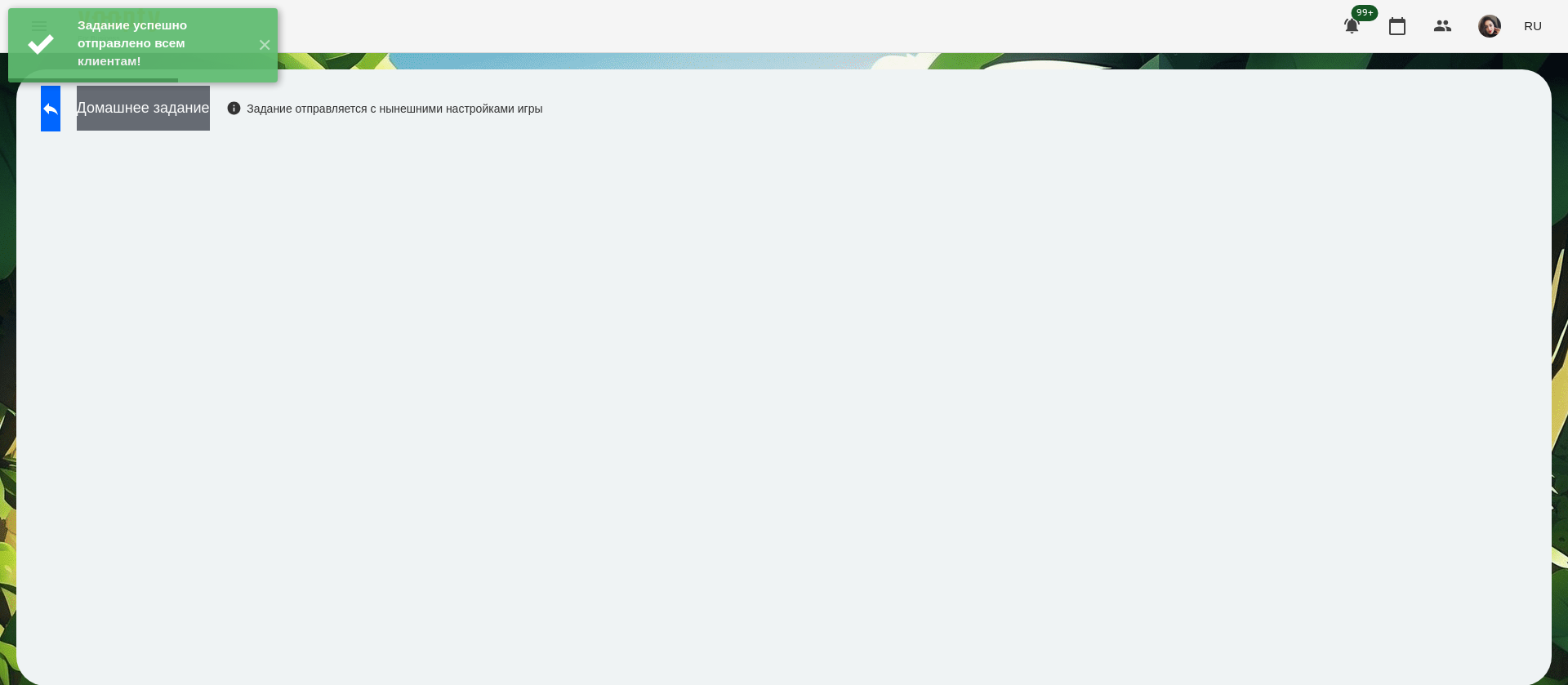
click at [197, 119] on button "Домашнее задание" at bounding box center [143, 108] width 133 height 45
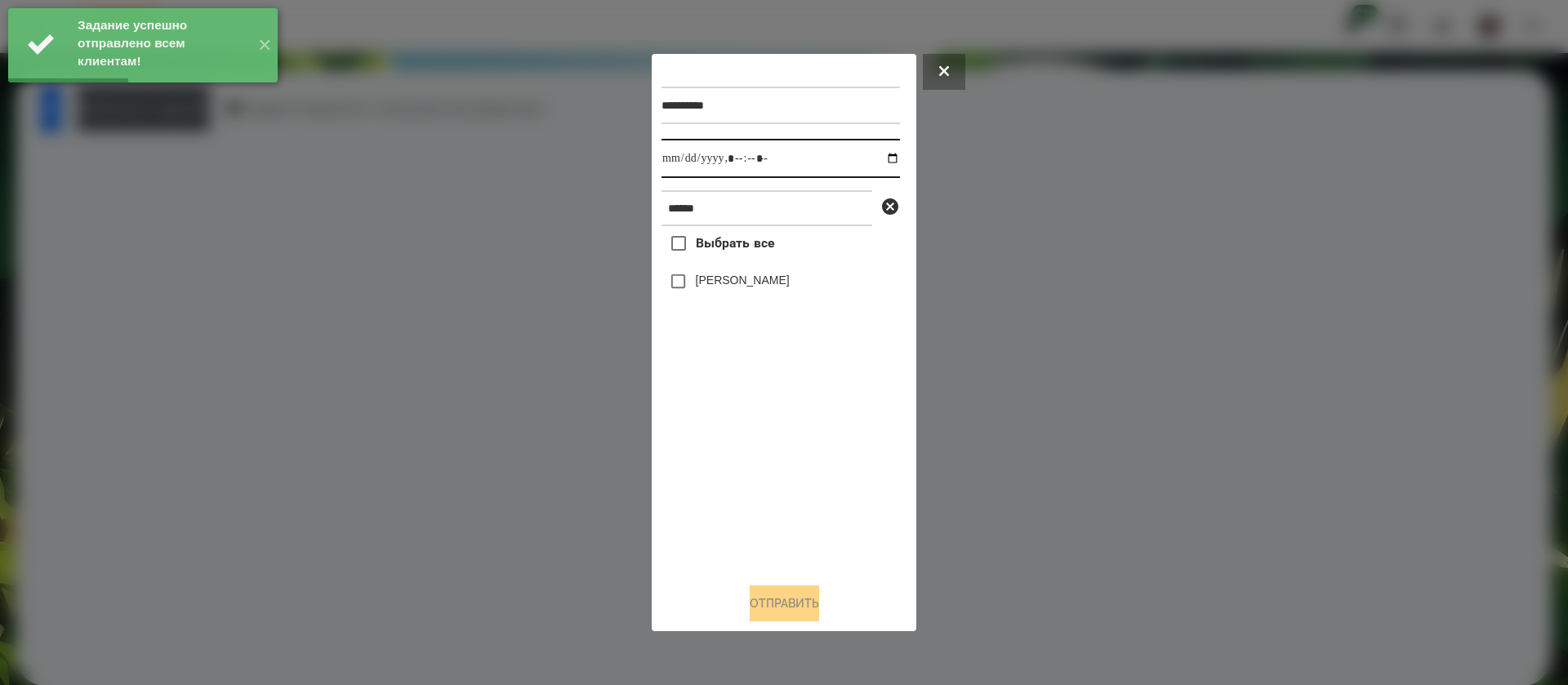
click at [675, 155] on input "datetime-local" at bounding box center [781, 159] width 239 height 39
type input "**********"
click at [707, 280] on label "[PERSON_NAME]" at bounding box center [742, 280] width 94 height 16
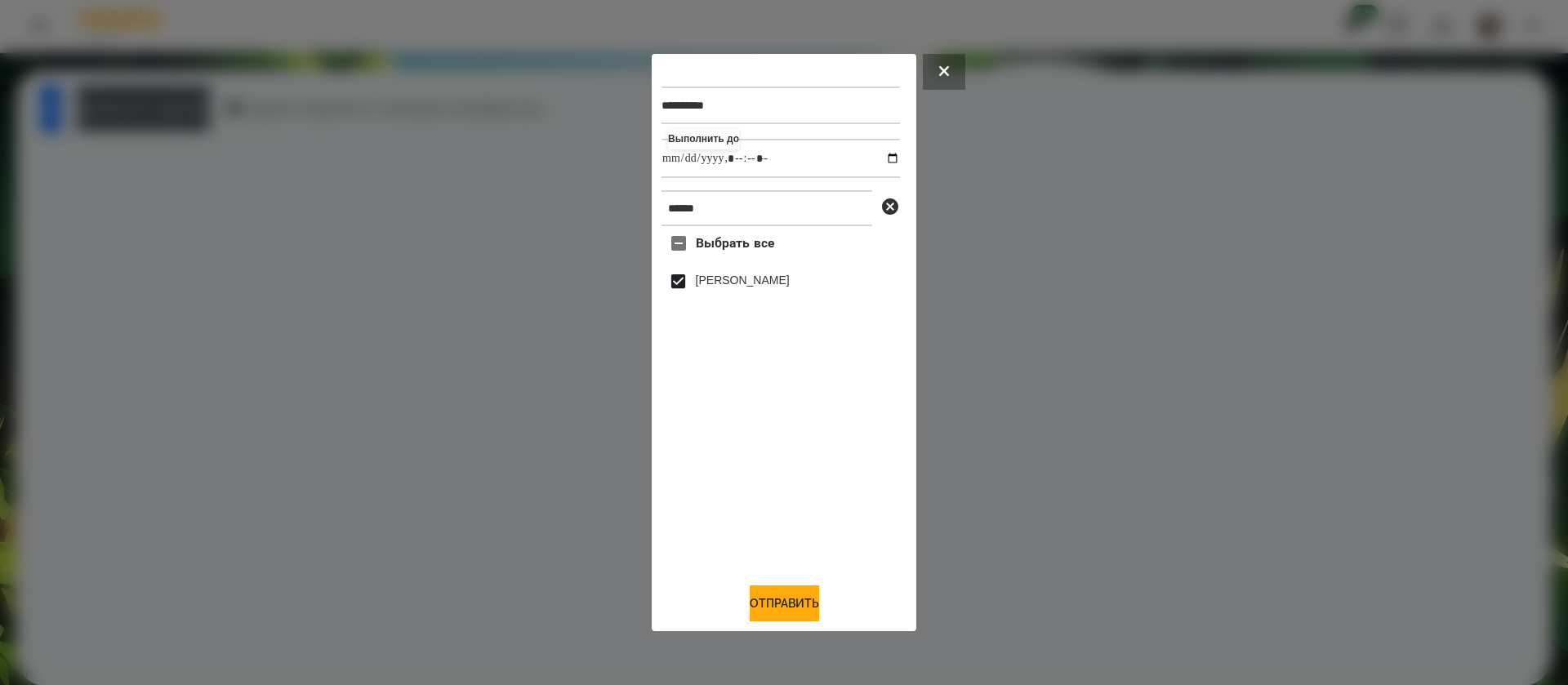
drag, startPoint x: 784, startPoint y: 598, endPoint x: 729, endPoint y: 578, distance: 58.5
click at [784, 598] on button "Отправить" at bounding box center [784, 603] width 69 height 36
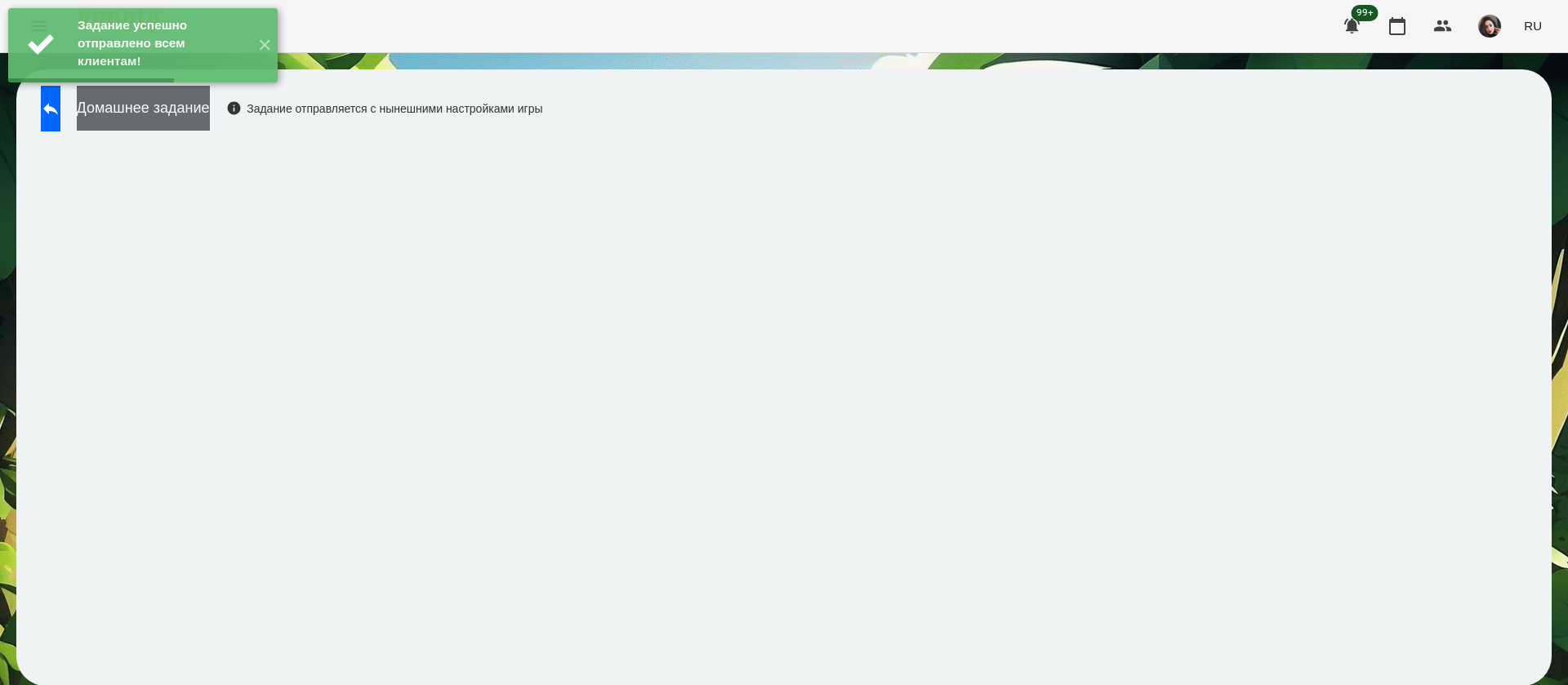
click at [210, 116] on button "Домашнее задание" at bounding box center [143, 108] width 133 height 45
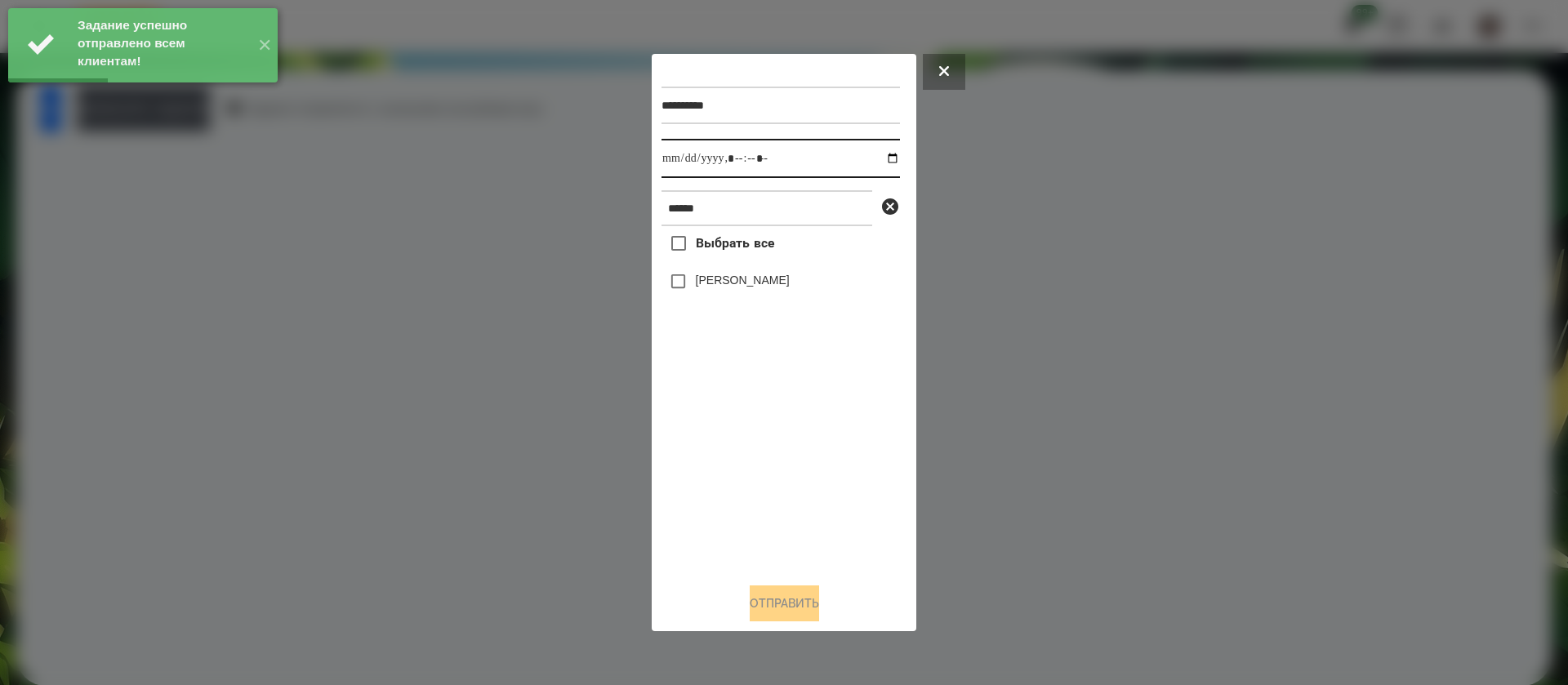
click at [669, 163] on input "datetime-local" at bounding box center [781, 159] width 239 height 39
type input "**********"
click at [712, 285] on label "[PERSON_NAME]" at bounding box center [742, 280] width 94 height 16
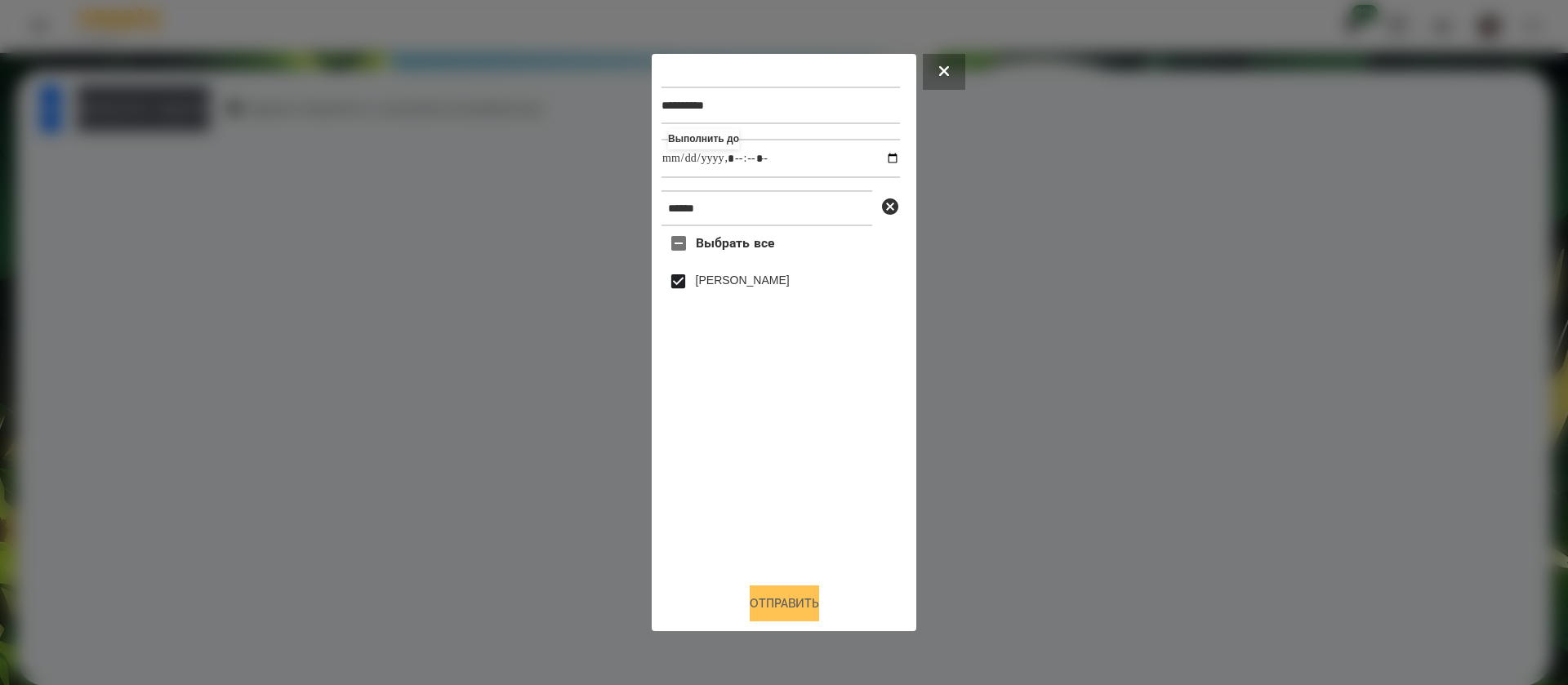
click at [752, 612] on button "Отправить" at bounding box center [784, 603] width 69 height 36
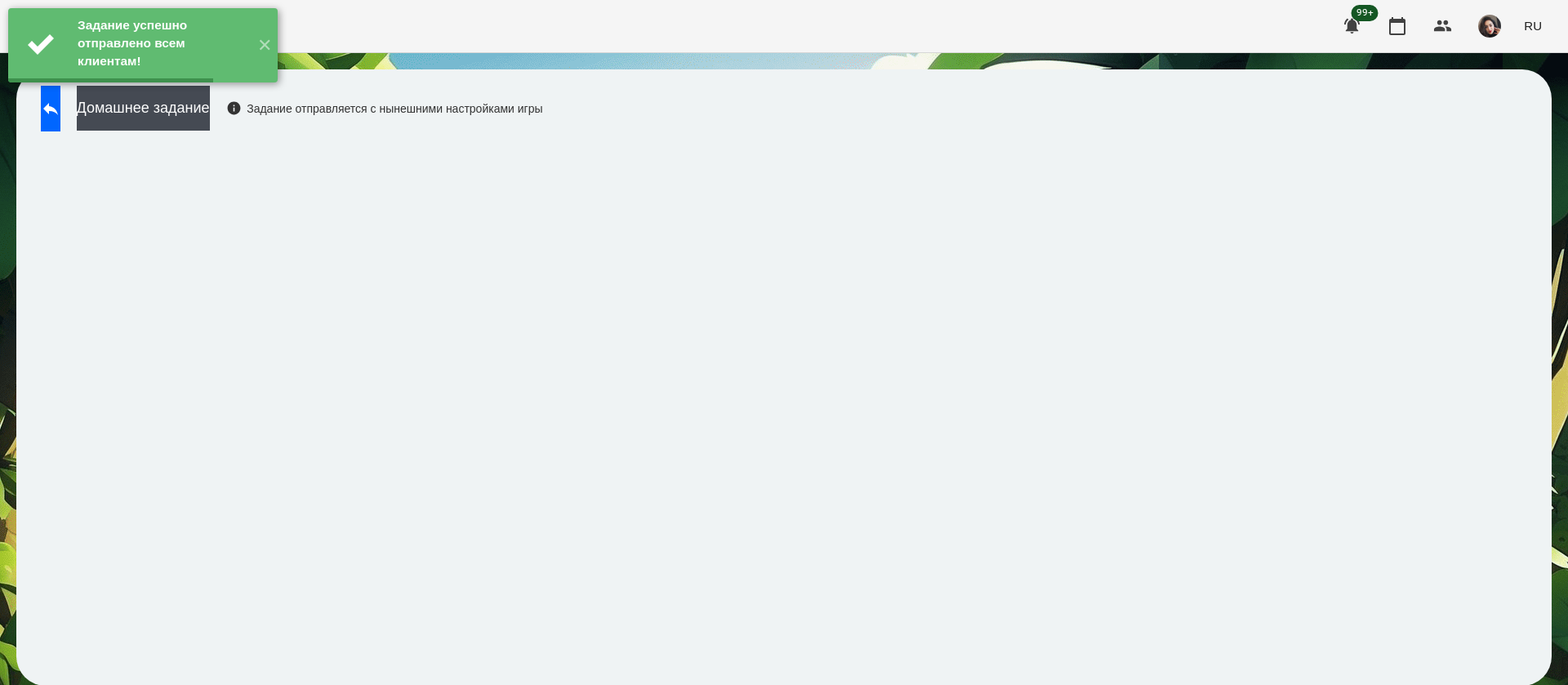
click at [60, 114] on icon at bounding box center [51, 109] width 20 height 20
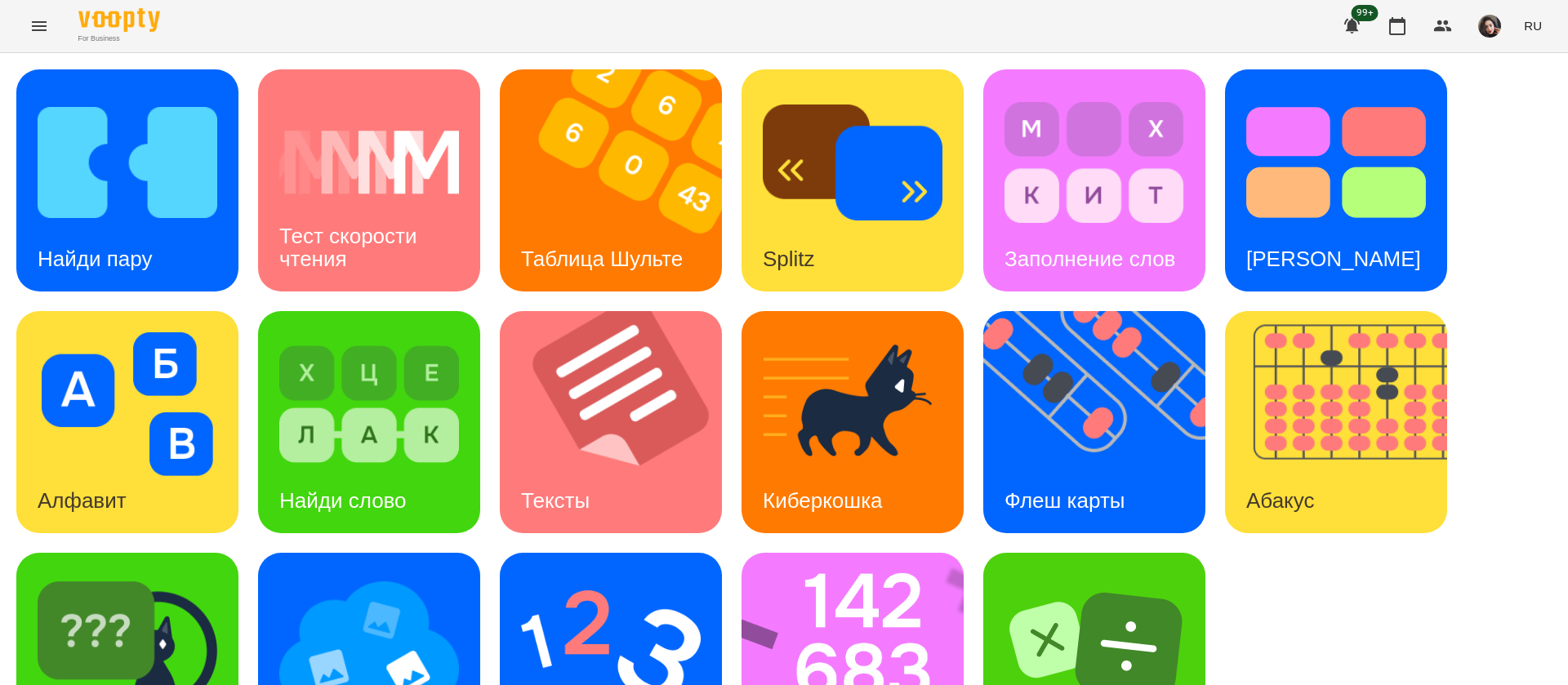
scroll to position [106, 0]
click at [1073, 574] on img at bounding box center [1095, 646] width 180 height 144
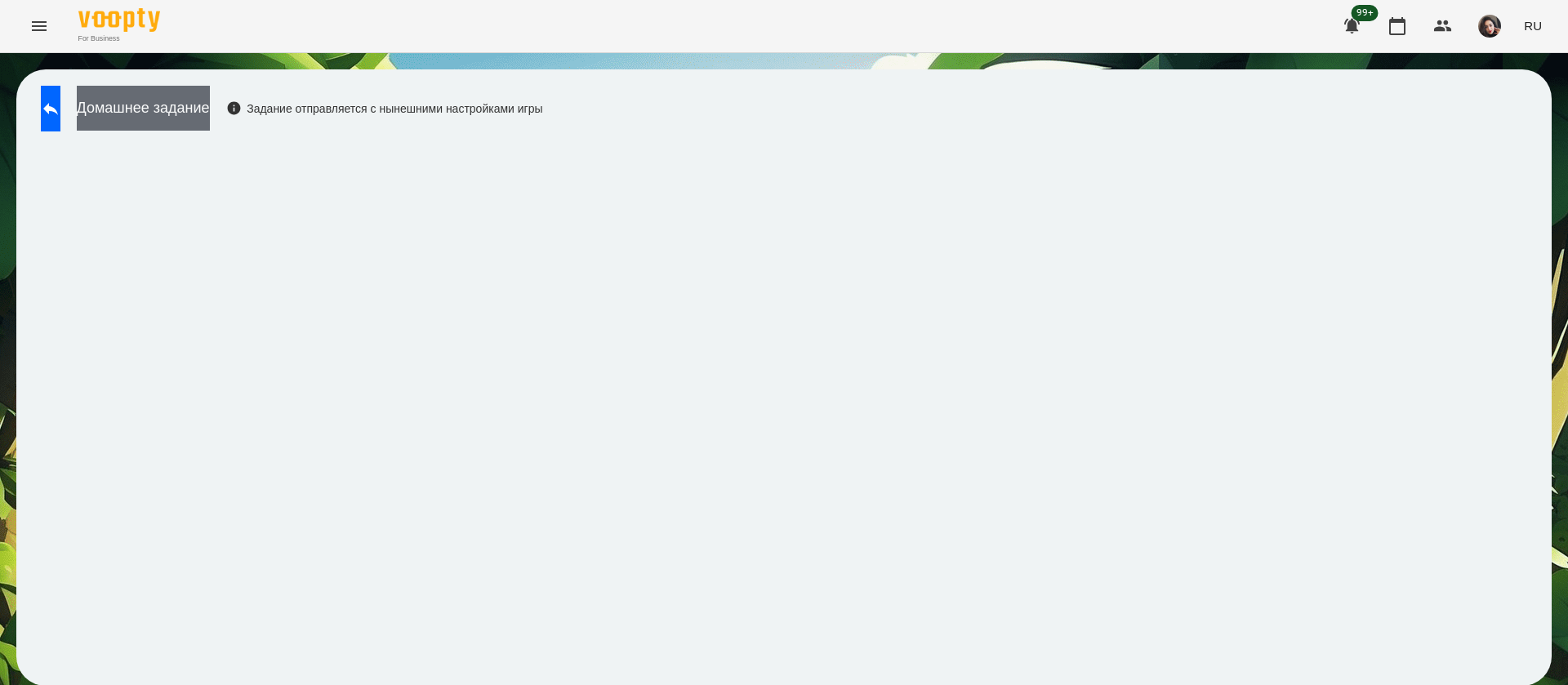
click at [204, 119] on button "Домашнее задание" at bounding box center [143, 108] width 133 height 45
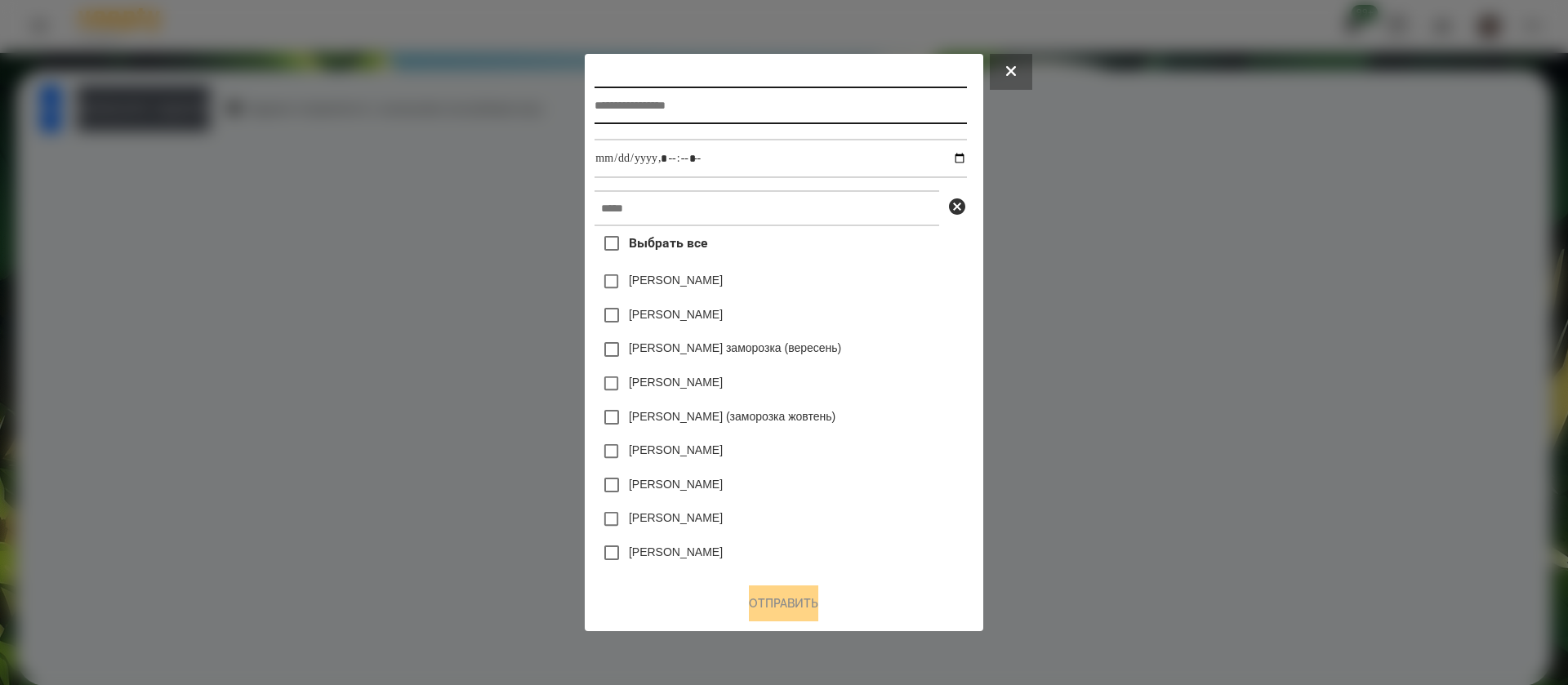
click at [661, 112] on input "text" at bounding box center [780, 105] width 372 height 38
type input "**********"
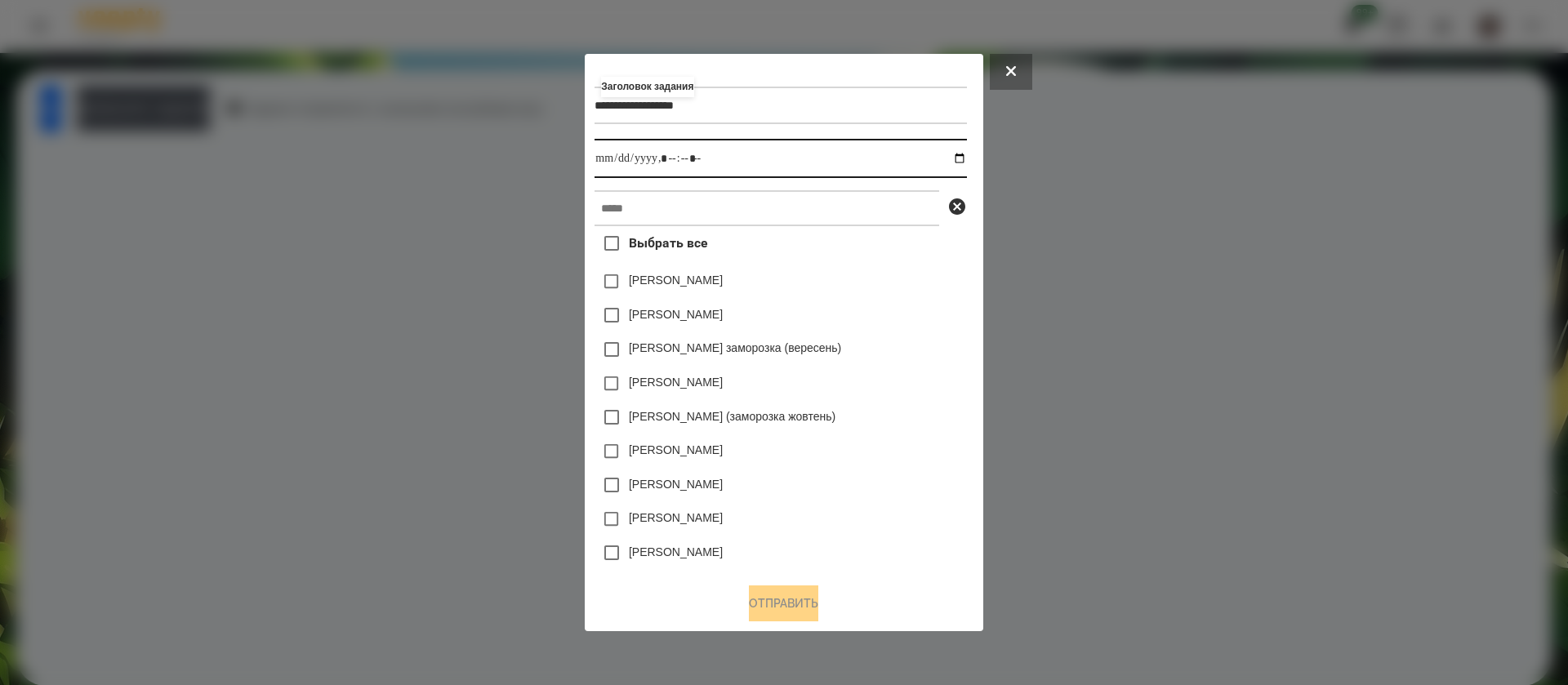
click at [965, 159] on input "datetime-local" at bounding box center [780, 159] width 372 height 39
click at [674, 165] on input "datetime-local" at bounding box center [780, 159] width 372 height 39
click at [692, 159] on input "datetime-local" at bounding box center [780, 159] width 372 height 39
type input "**********"
click at [697, 204] on input "text" at bounding box center [767, 208] width 345 height 36
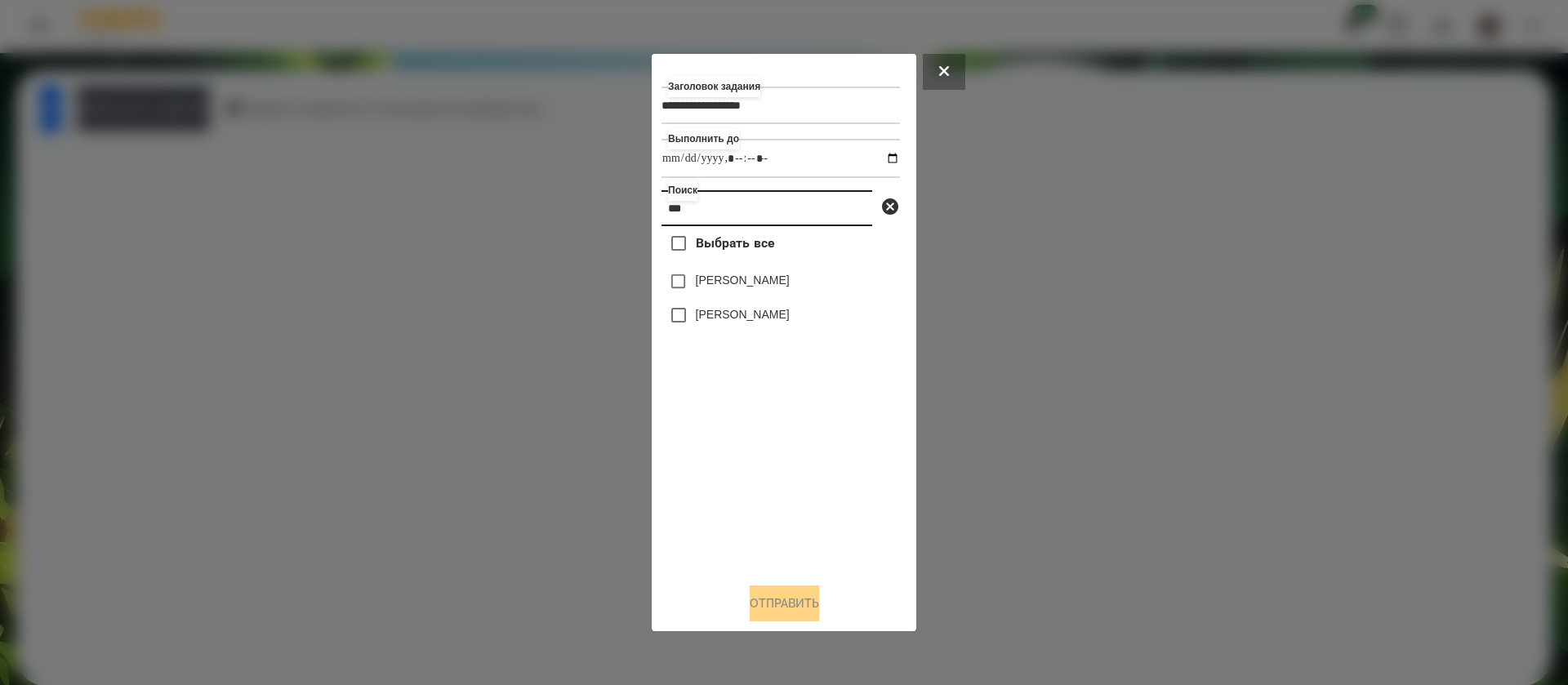
type input "***"
click at [723, 289] on label "[PERSON_NAME]" at bounding box center [742, 280] width 94 height 16
click at [794, 609] on button "Отправить" at bounding box center [784, 603] width 69 height 36
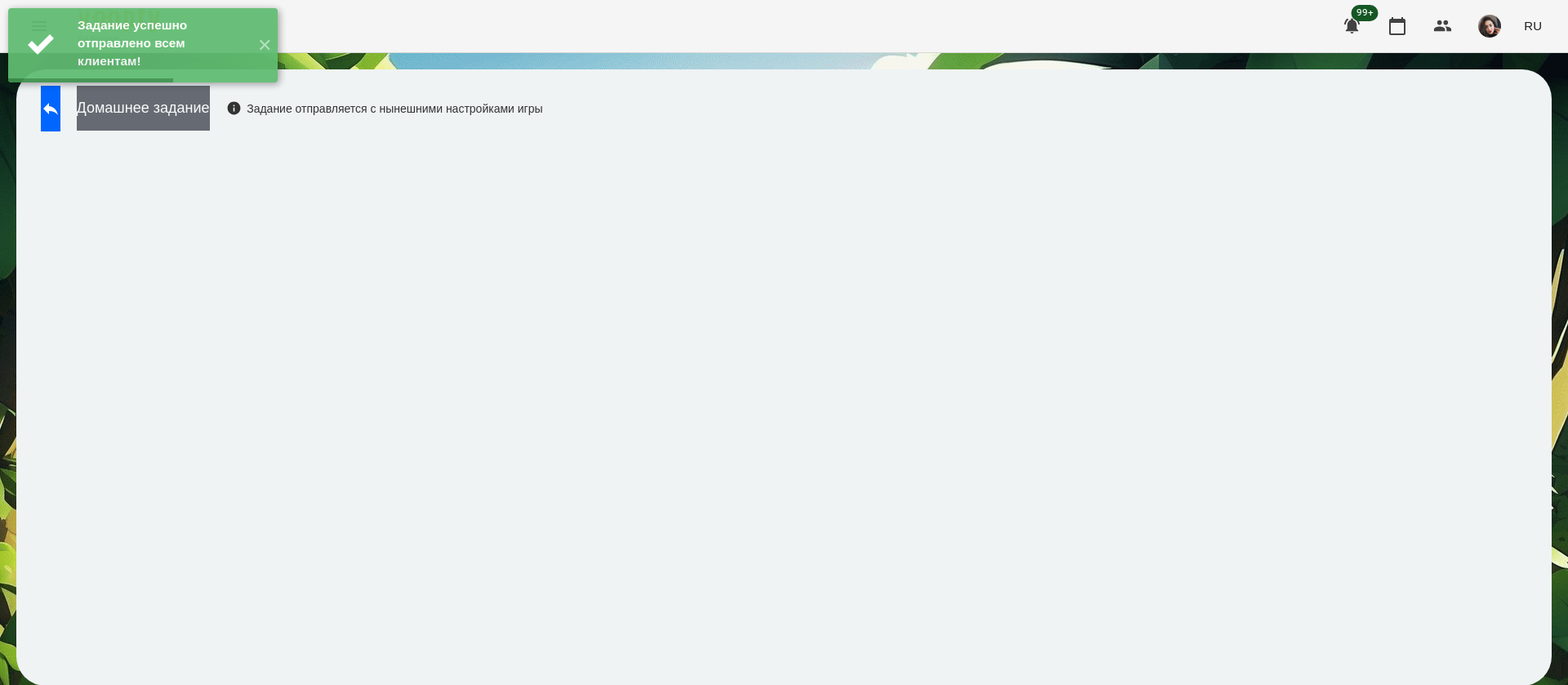
click at [178, 106] on button "Домашнее задание" at bounding box center [143, 108] width 133 height 45
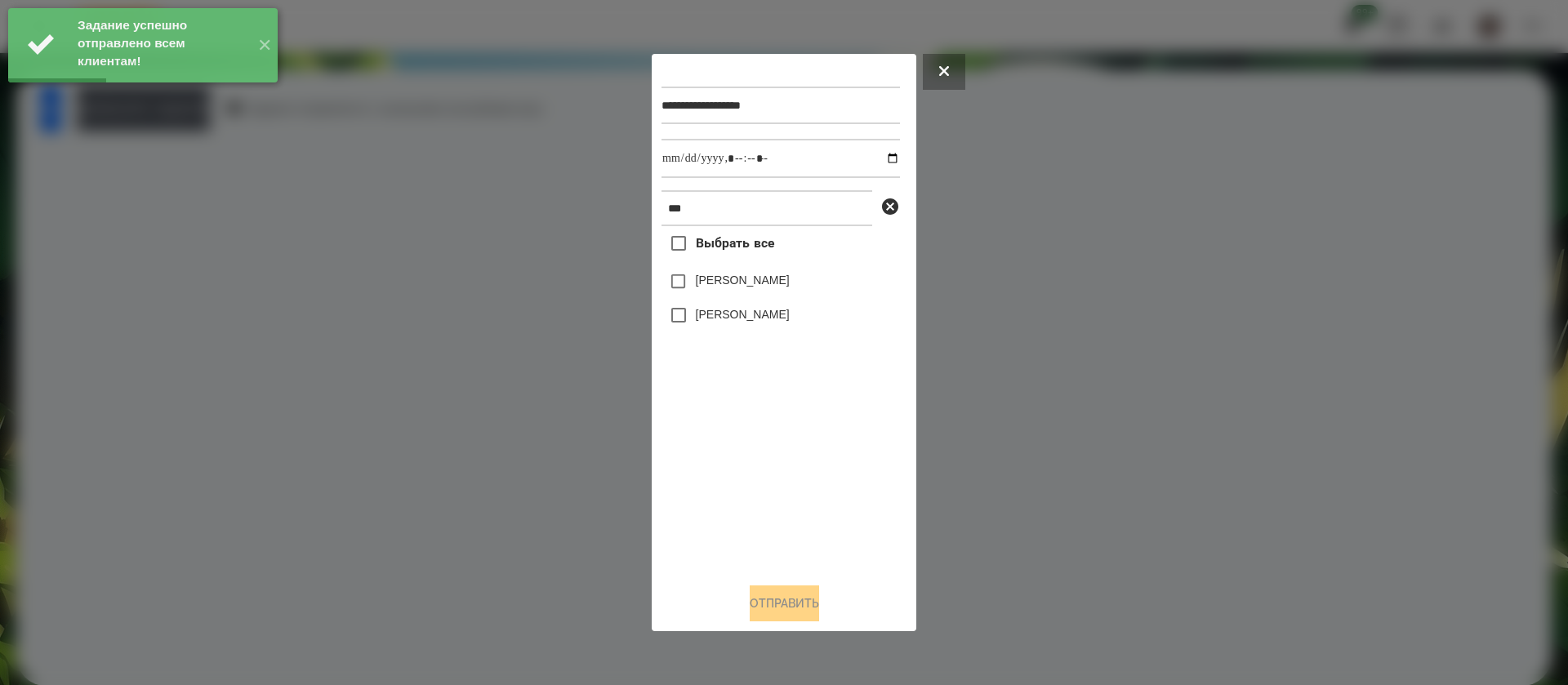
click at [676, 180] on div "**********" at bounding box center [784, 316] width 245 height 505
click at [676, 173] on input "datetime-local" at bounding box center [781, 159] width 239 height 39
type input "**********"
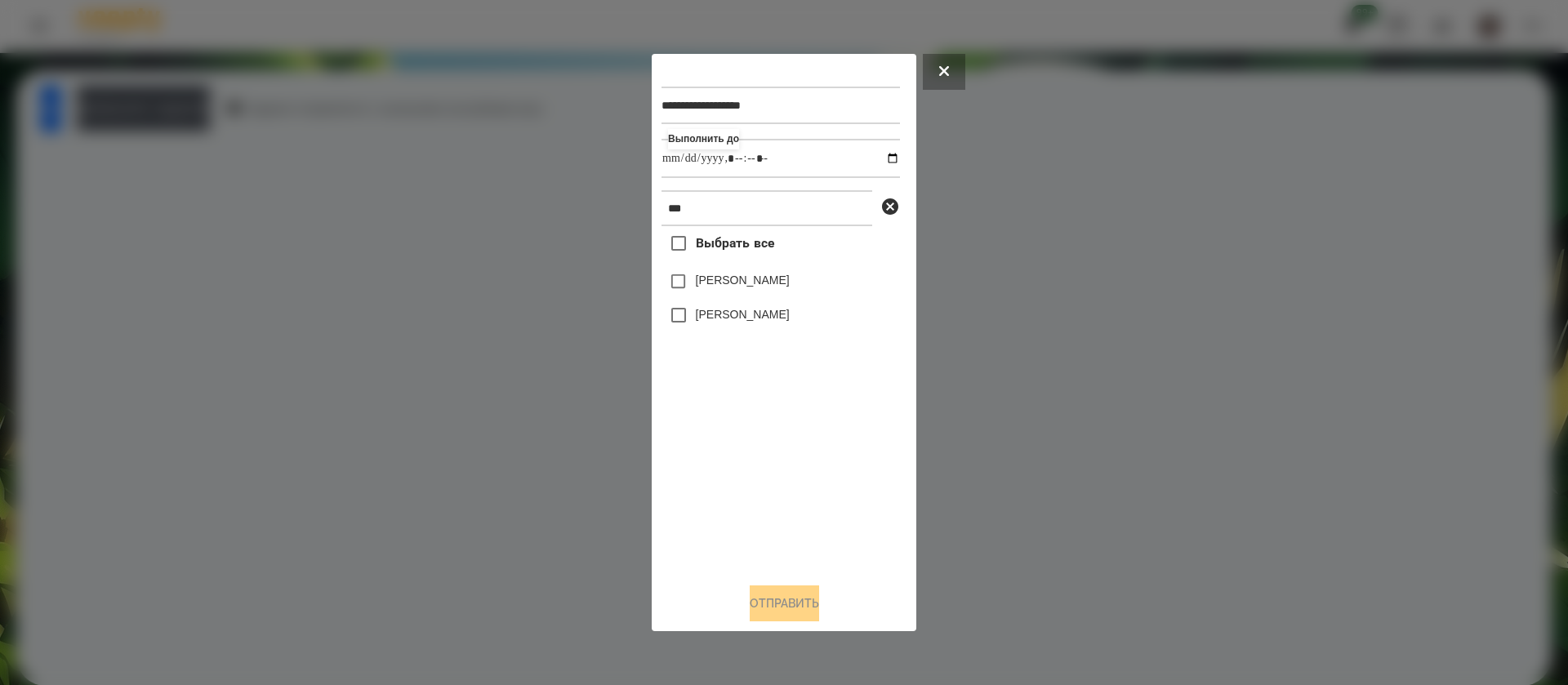
click at [706, 276] on label "[PERSON_NAME]" at bounding box center [742, 280] width 94 height 16
click at [794, 610] on button "Отправить" at bounding box center [784, 603] width 69 height 36
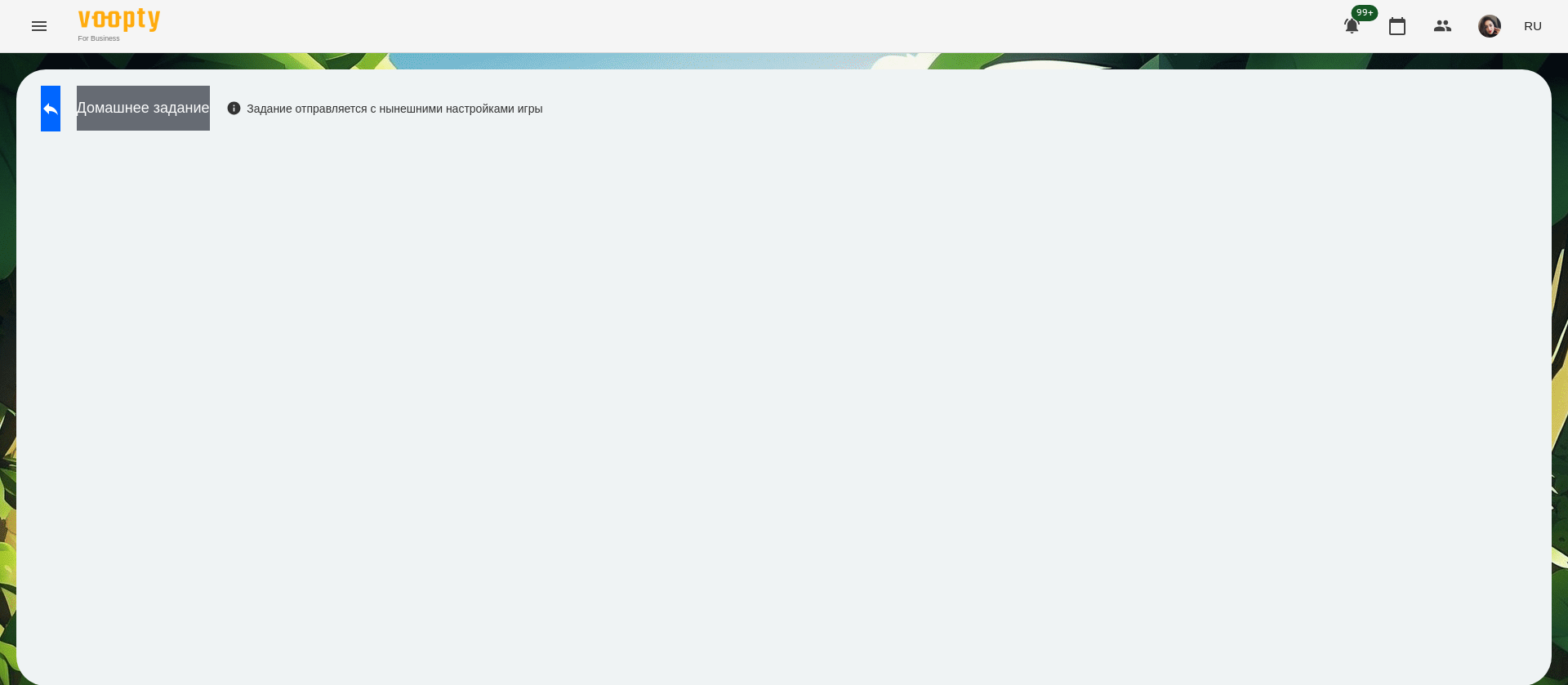
click at [198, 91] on button "Домашнее задание" at bounding box center [143, 108] width 133 height 45
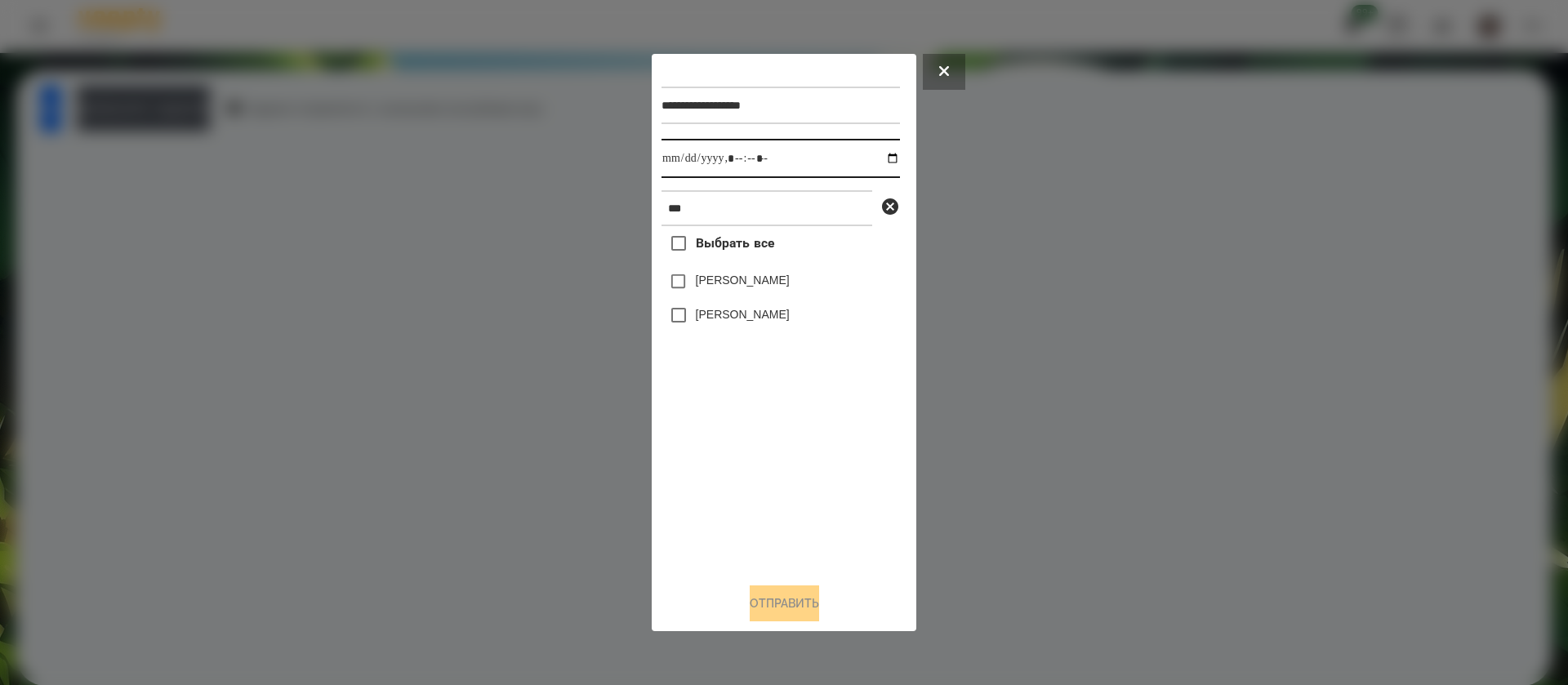
click at [672, 165] on input "datetime-local" at bounding box center [781, 159] width 239 height 39
type input "**********"
click at [790, 592] on button "Отправить" at bounding box center [784, 603] width 69 height 36
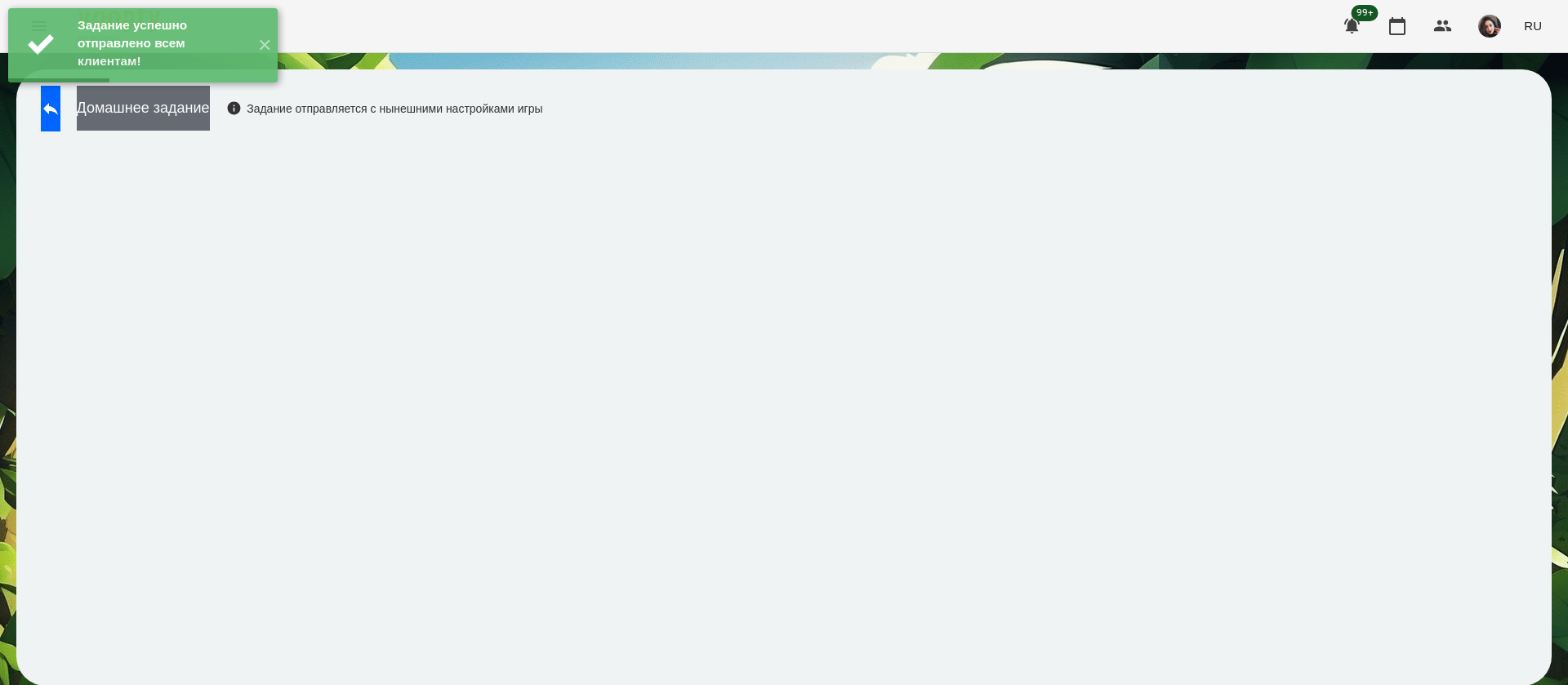
click at [199, 117] on button "Домашнее задание" at bounding box center [143, 108] width 133 height 45
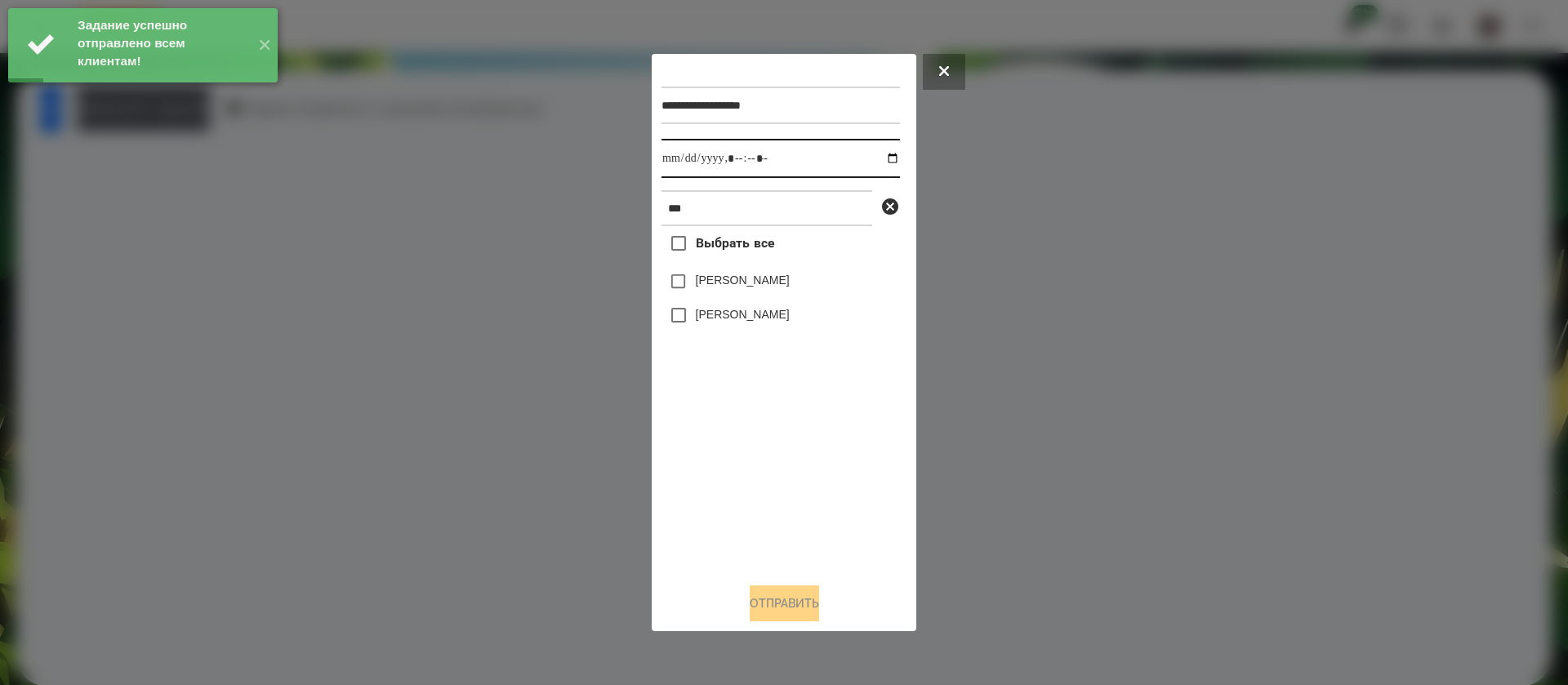
click at [679, 172] on input "datetime-local" at bounding box center [781, 159] width 239 height 39
type input "**********"
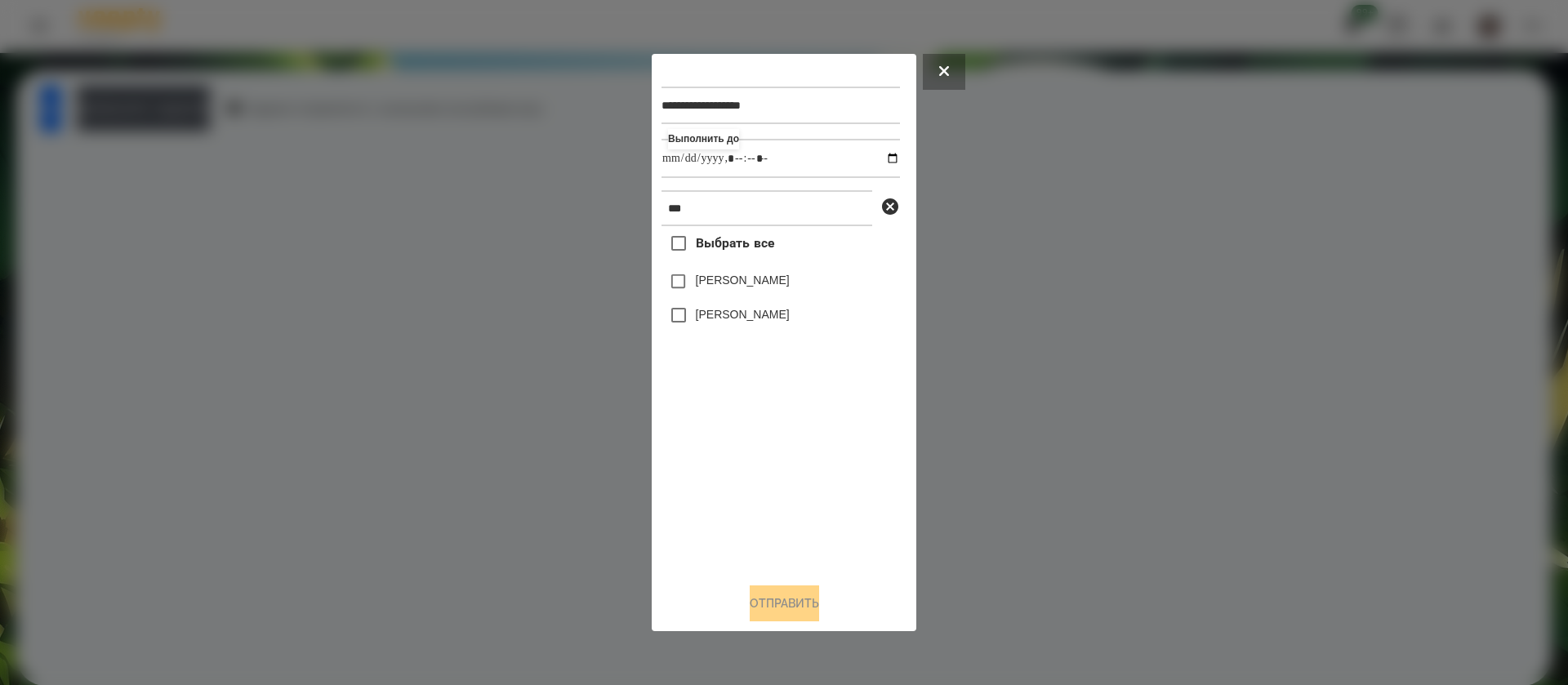
click at [709, 276] on label "[PERSON_NAME]" at bounding box center [742, 280] width 94 height 16
click at [785, 592] on button "Отправить" at bounding box center [784, 603] width 69 height 36
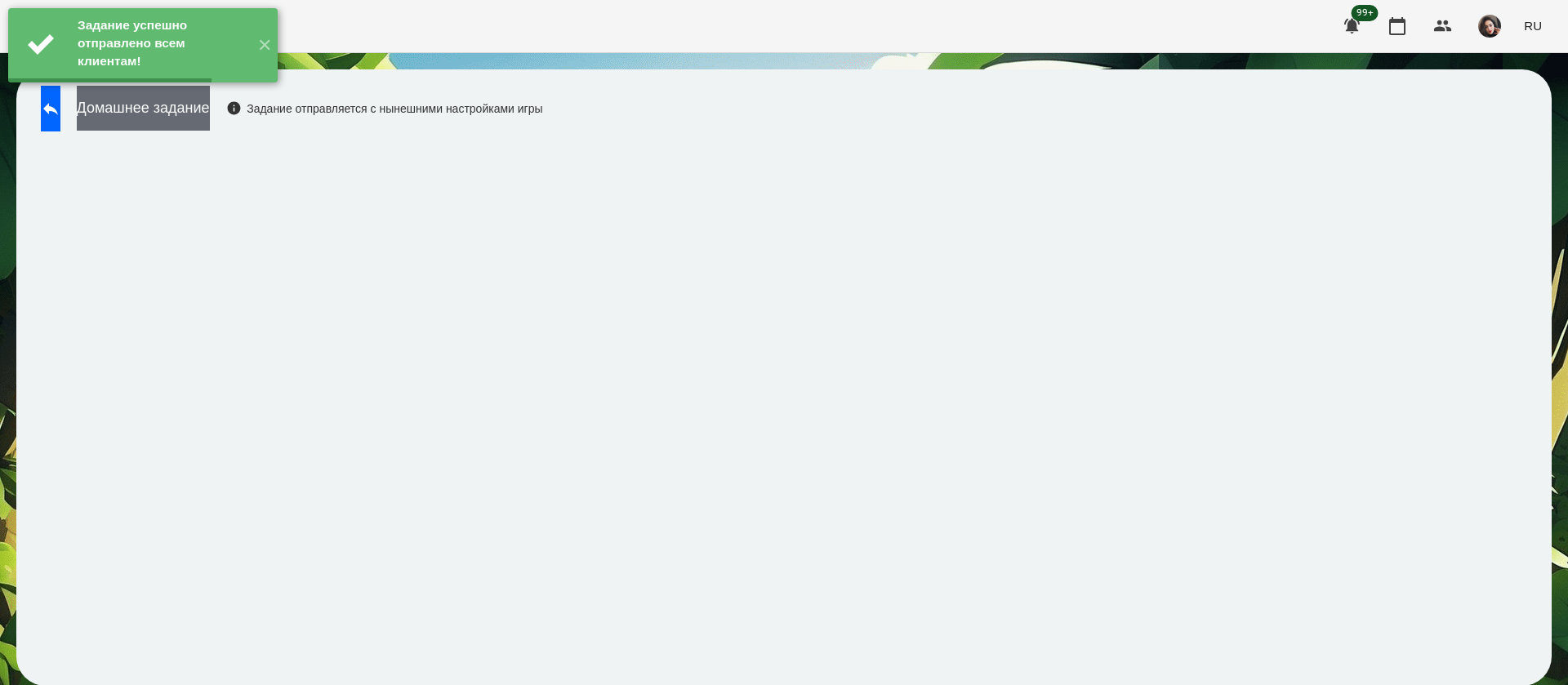
click at [160, 115] on button "Домашнее задание" at bounding box center [143, 108] width 133 height 45
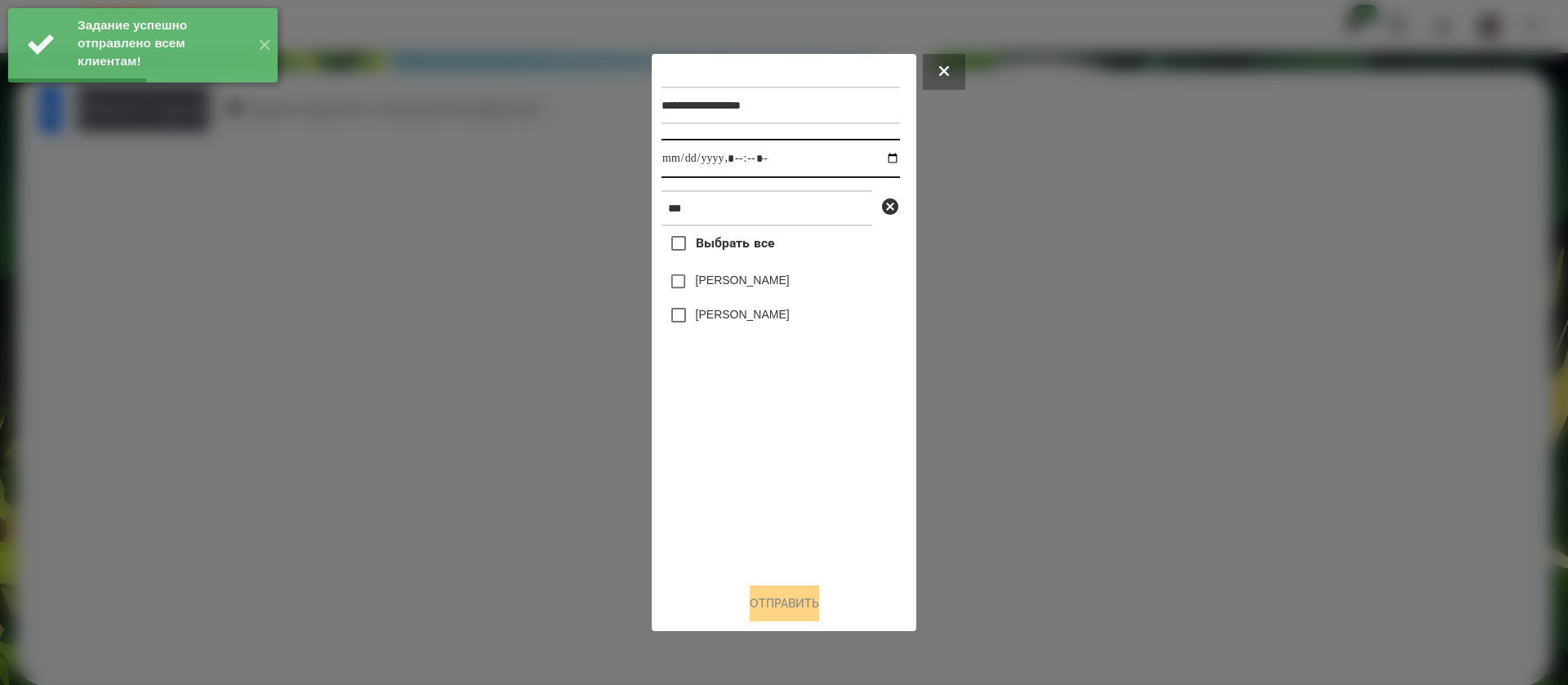
click at [692, 159] on input "datetime-local" at bounding box center [781, 159] width 239 height 39
type input "**********"
click at [697, 289] on label "[PERSON_NAME]" at bounding box center [742, 280] width 94 height 16
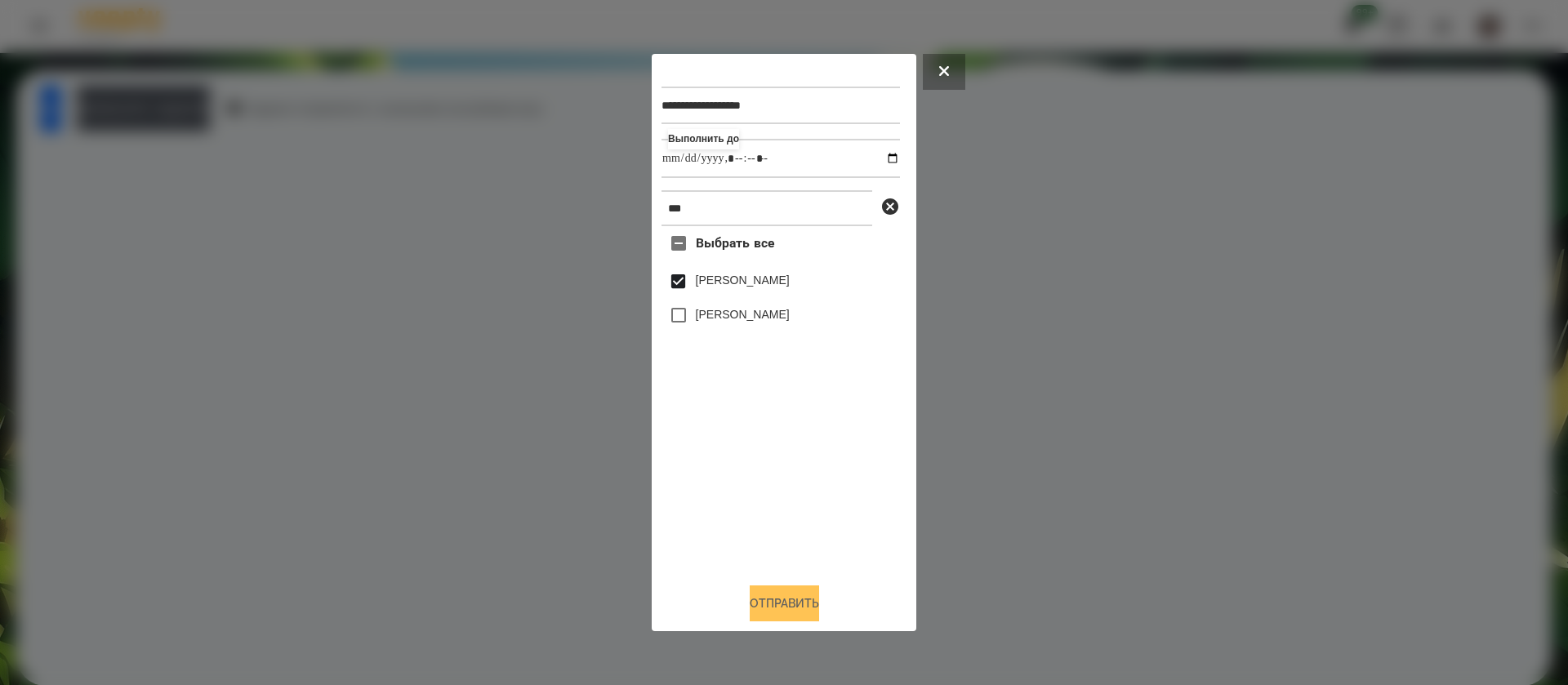
click at [783, 604] on button "Отправить" at bounding box center [784, 603] width 69 height 36
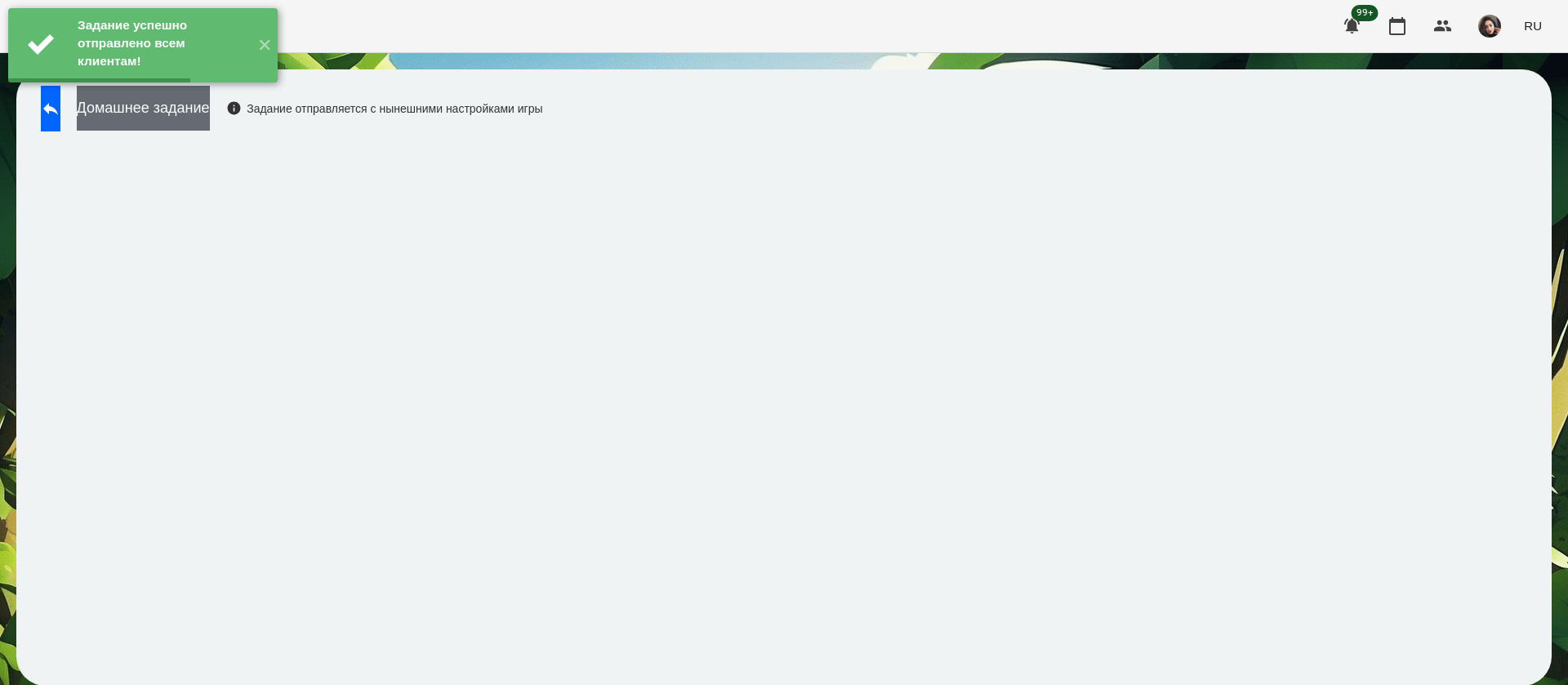
click at [210, 111] on button "Домашнее задание" at bounding box center [143, 108] width 133 height 45
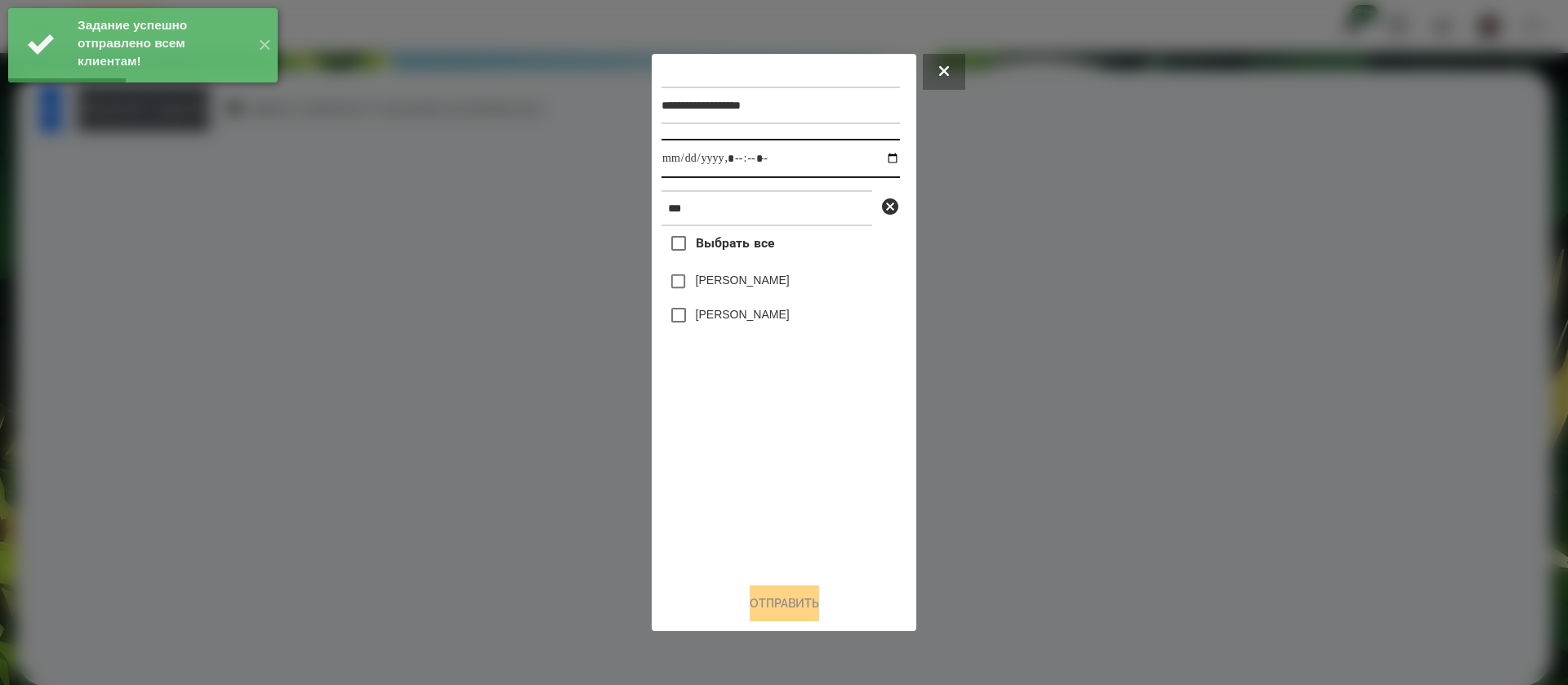
click at [683, 154] on input "datetime-local" at bounding box center [781, 159] width 239 height 39
type input "**********"
click at [701, 285] on label "[PERSON_NAME]" at bounding box center [742, 280] width 94 height 16
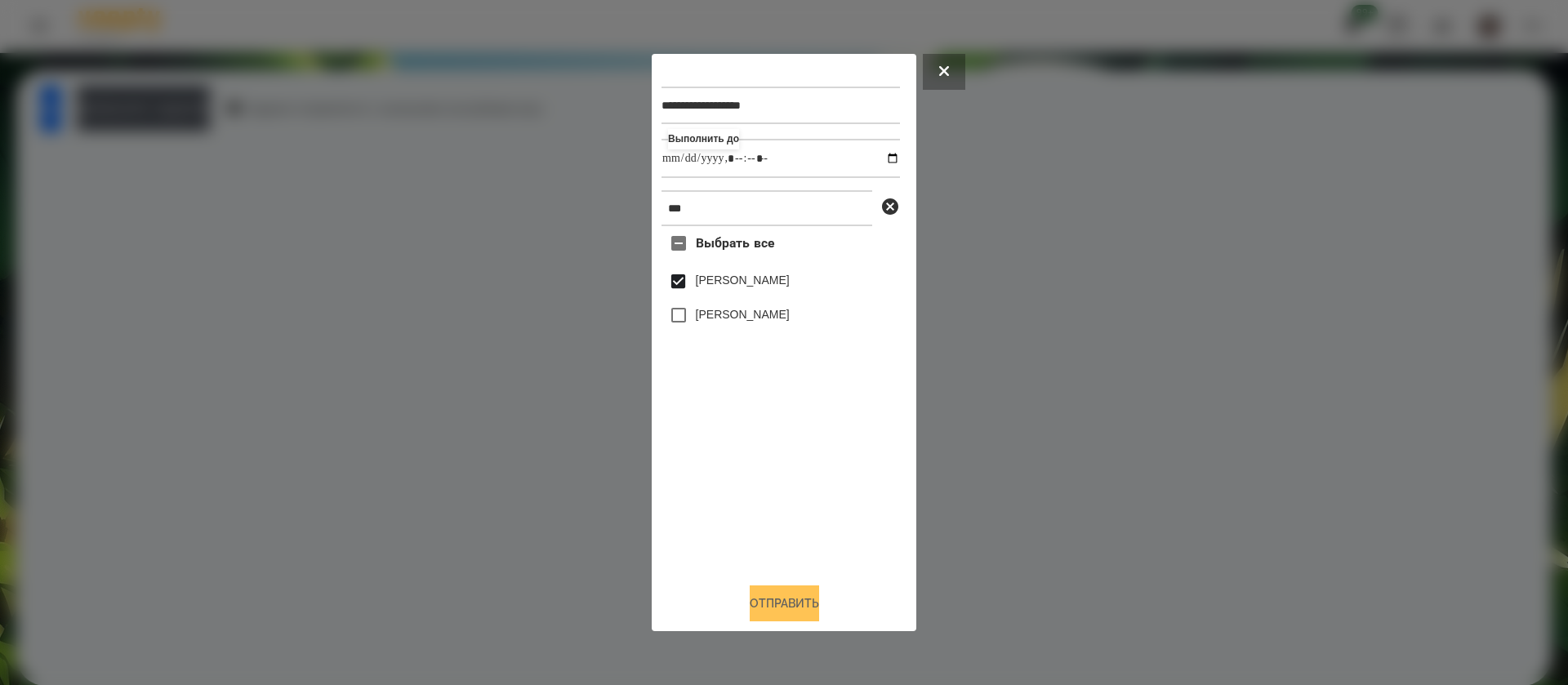
click at [772, 609] on button "Отправить" at bounding box center [784, 603] width 69 height 36
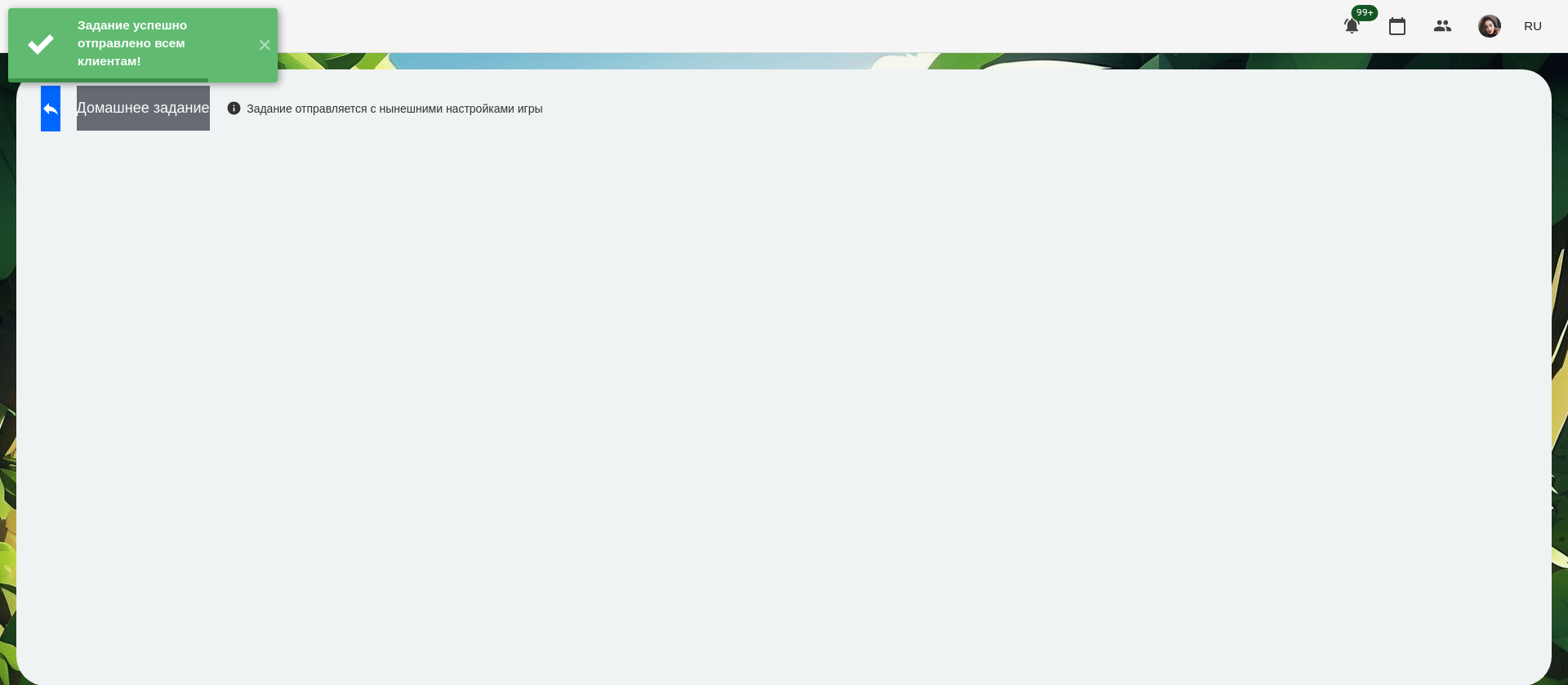
click at [210, 107] on button "Домашнее задание" at bounding box center [143, 108] width 133 height 45
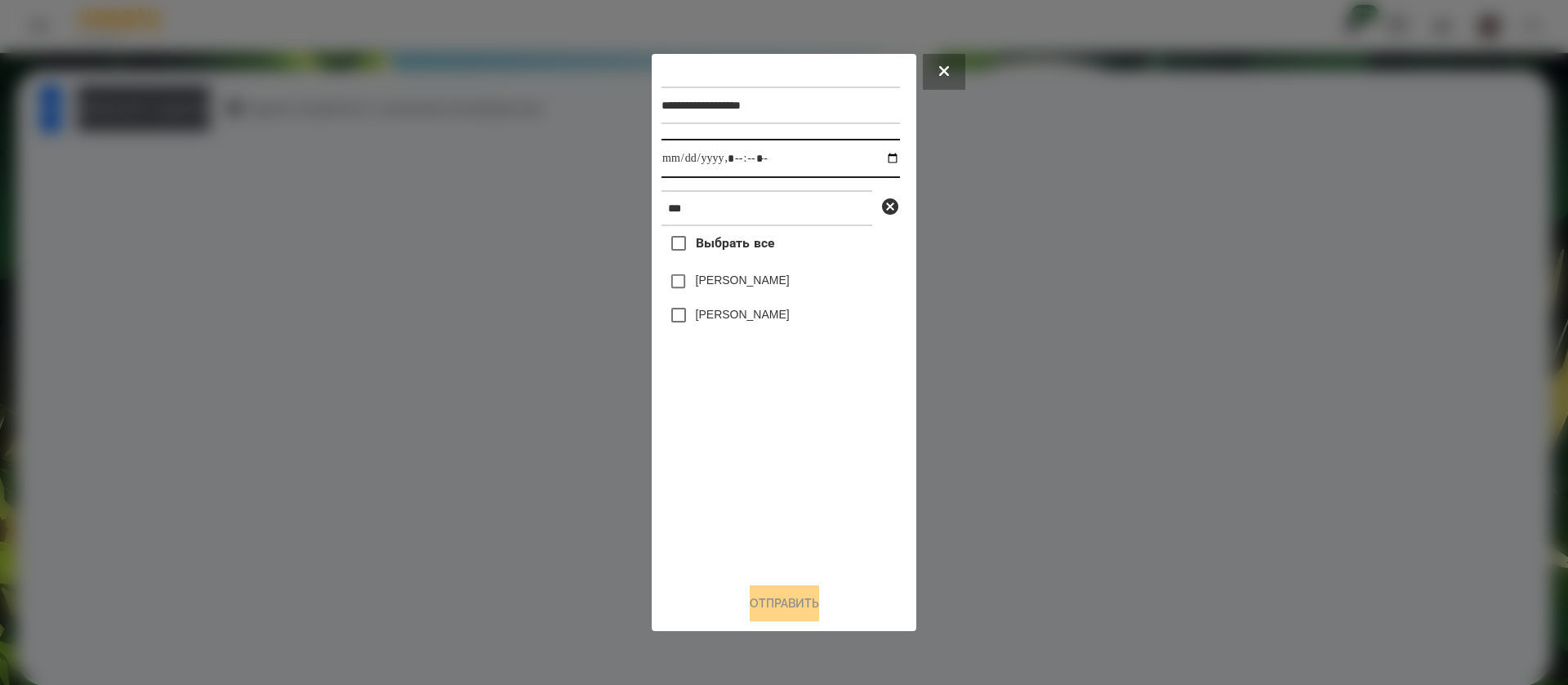
click at [680, 162] on input "datetime-local" at bounding box center [781, 159] width 239 height 39
type input "**********"
click at [705, 283] on label "[PERSON_NAME]" at bounding box center [742, 280] width 94 height 16
click at [782, 604] on button "Отправить" at bounding box center [784, 603] width 69 height 36
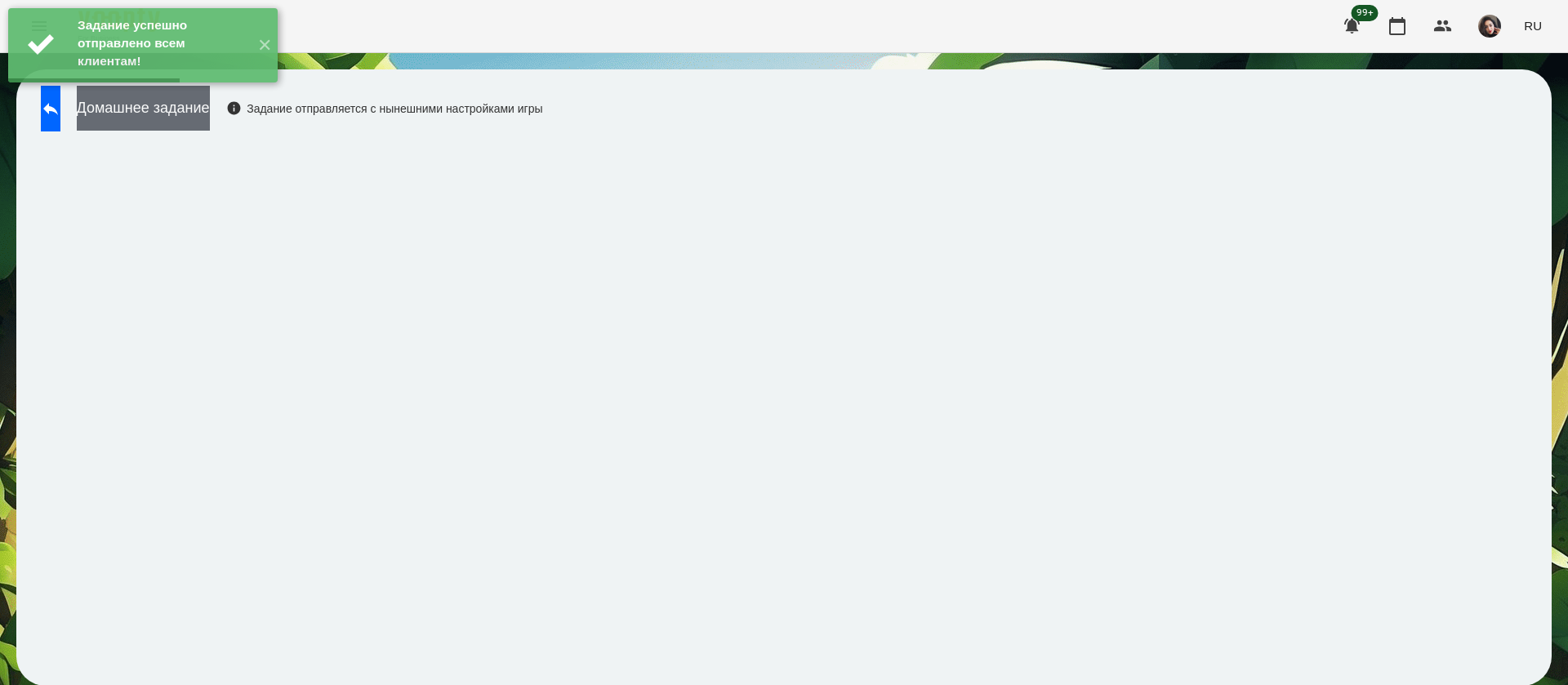
click at [210, 109] on button "Домашнее задание" at bounding box center [143, 108] width 133 height 45
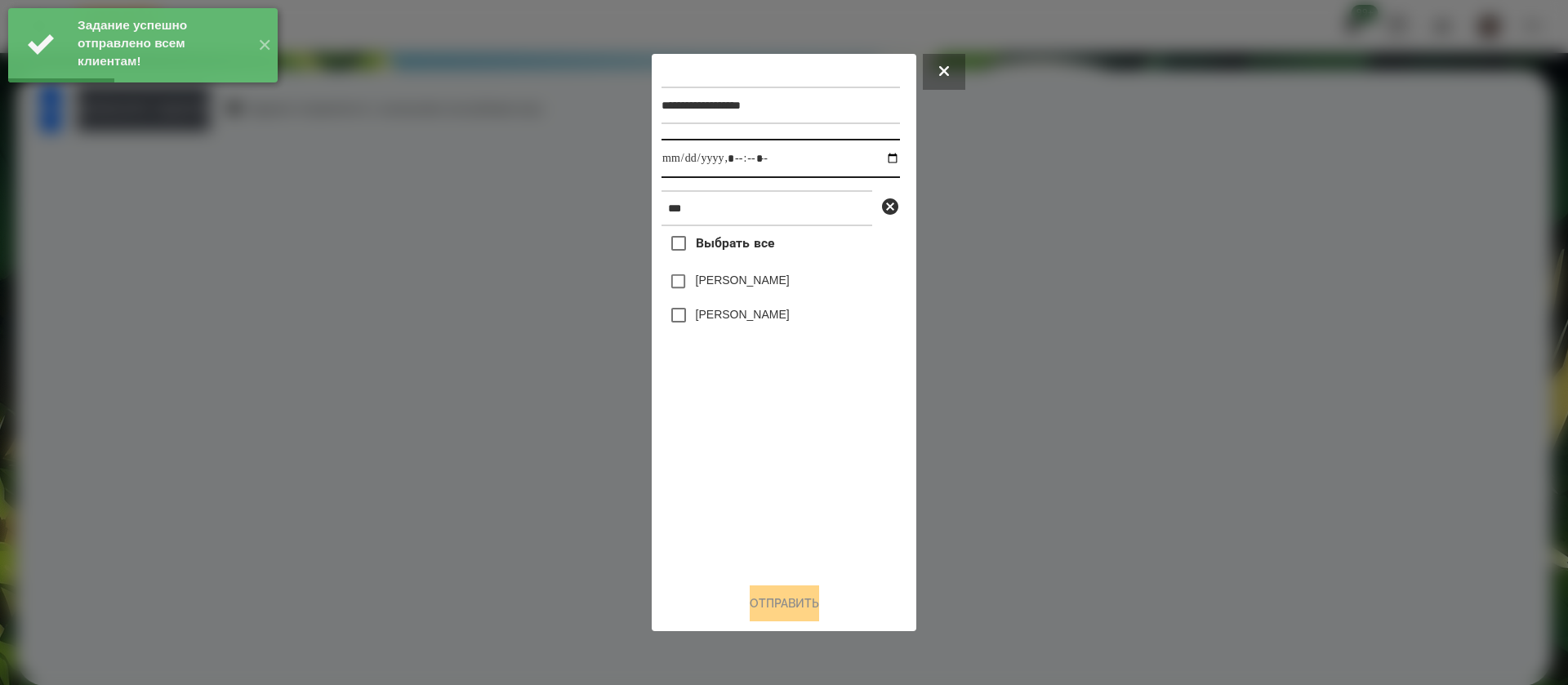
click at [681, 161] on input "datetime-local" at bounding box center [781, 159] width 239 height 39
type input "**********"
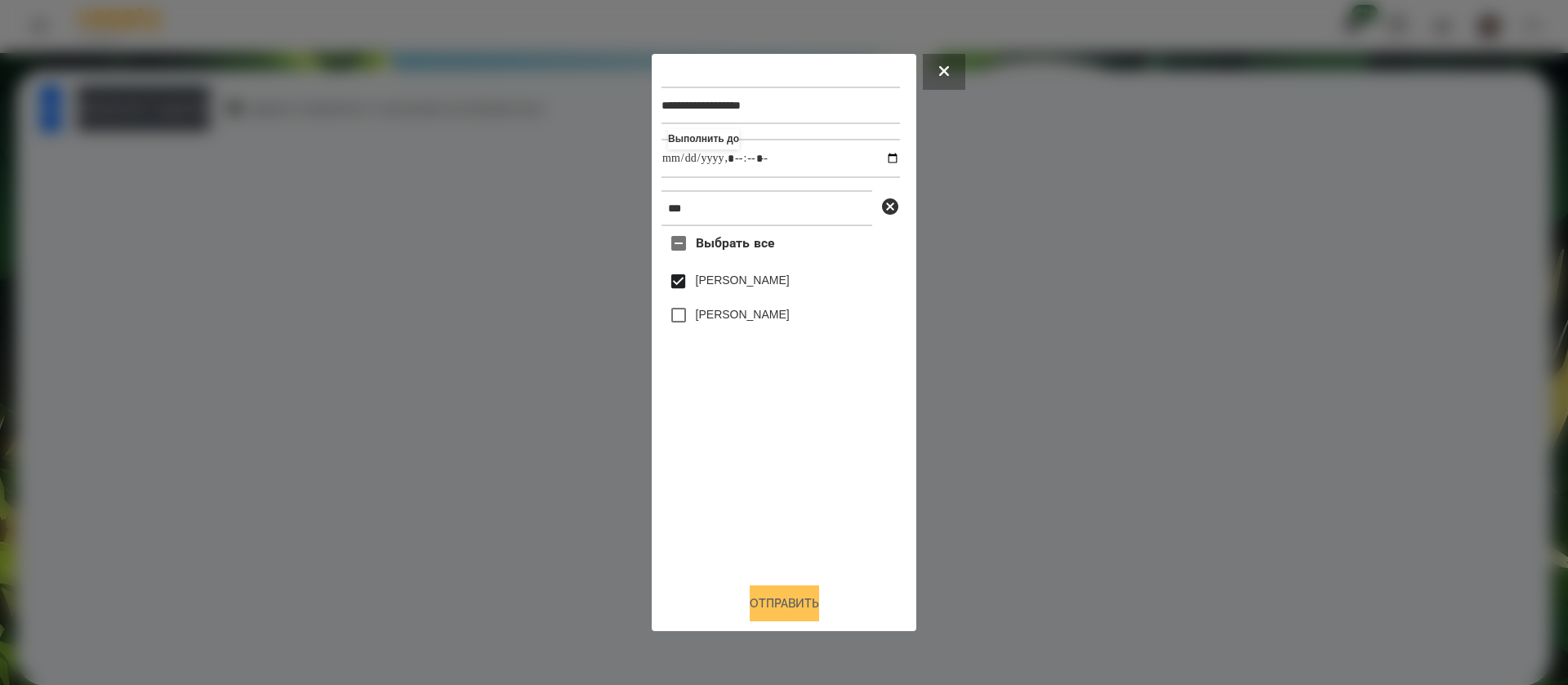
click at [781, 604] on button "Отправить" at bounding box center [784, 603] width 69 height 36
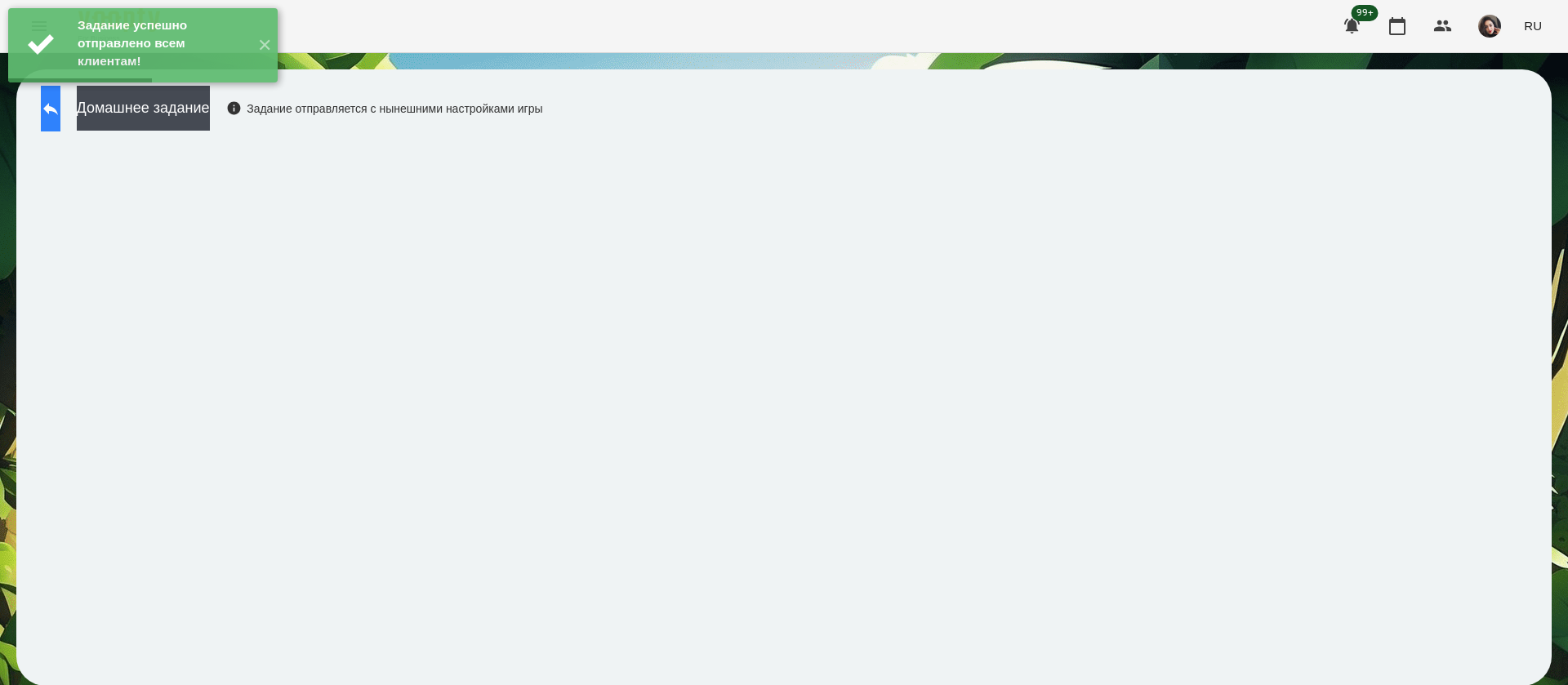
click at [60, 112] on icon at bounding box center [51, 109] width 20 height 20
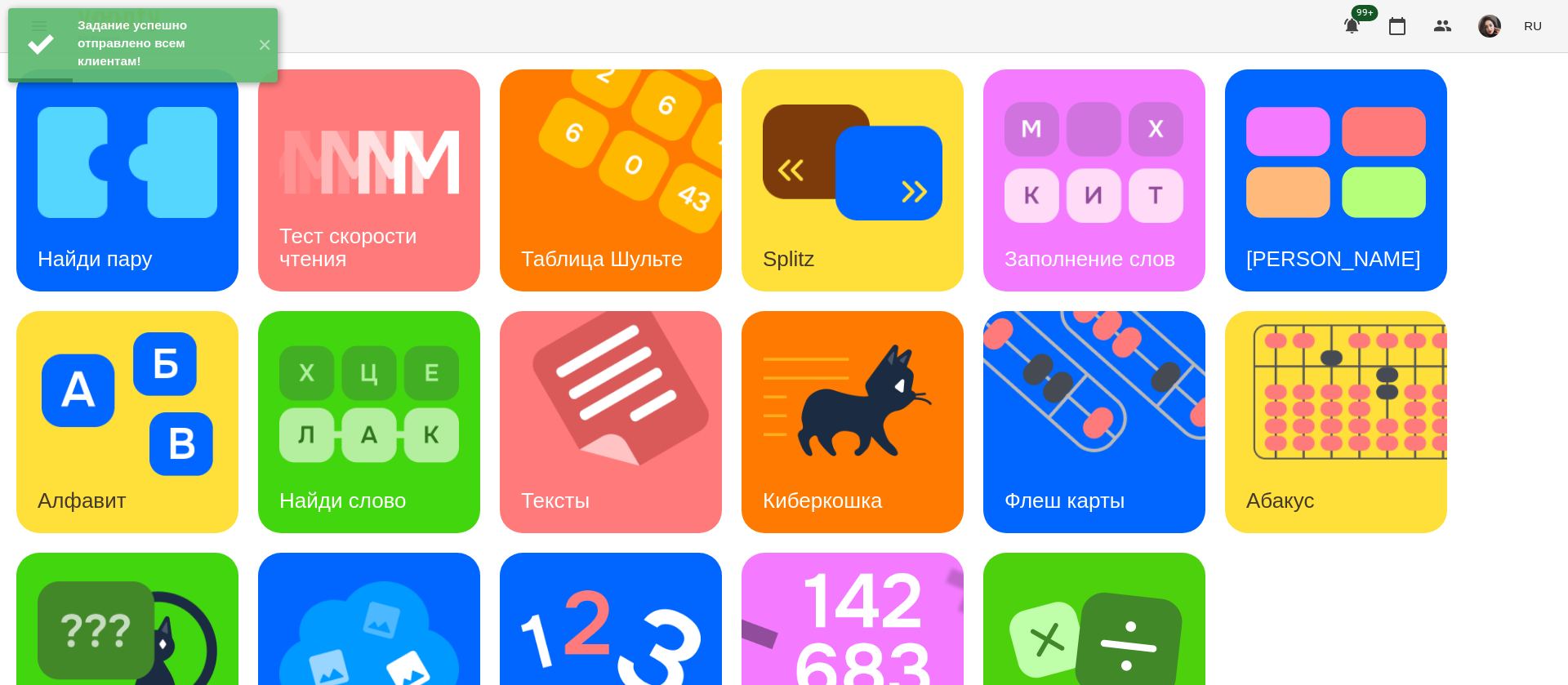
scroll to position [106, 0]
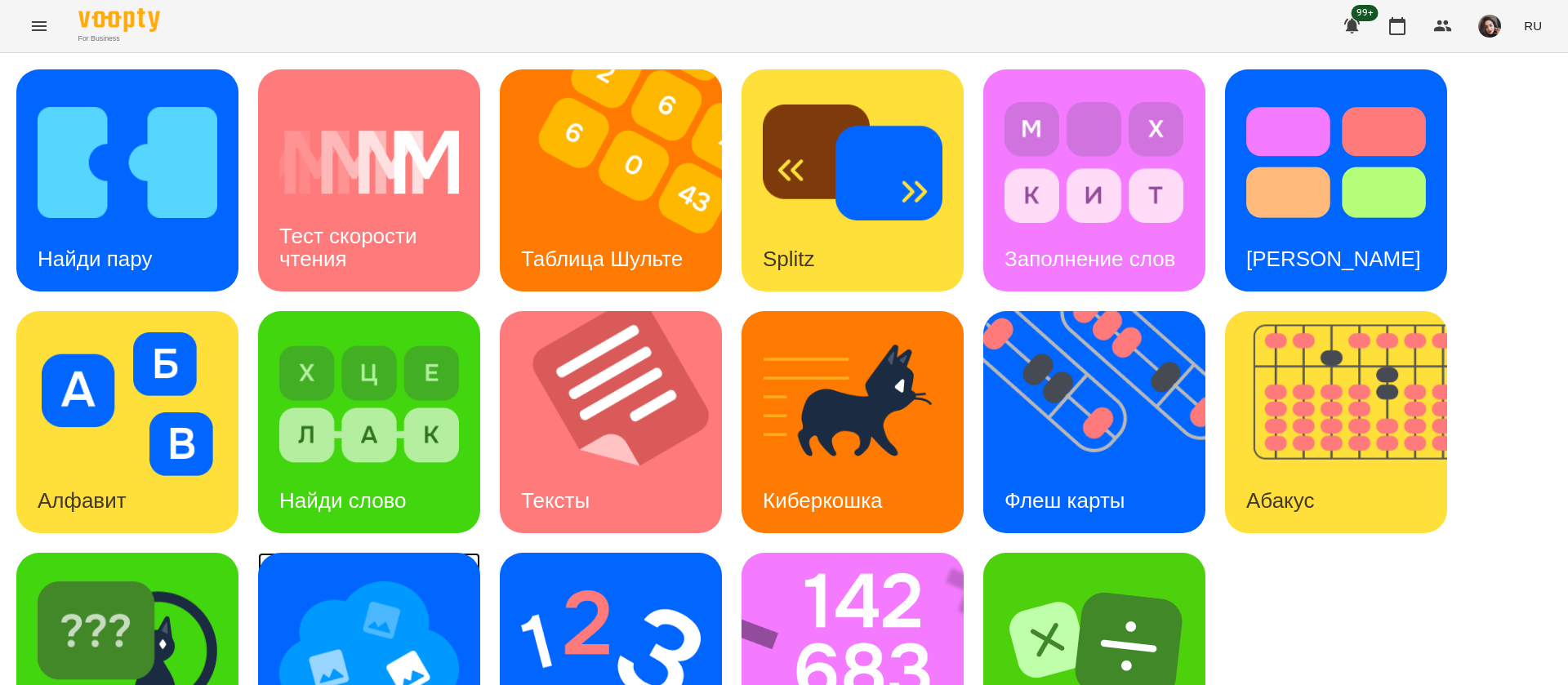
click at [351, 574] on img at bounding box center [370, 646] width 180 height 144
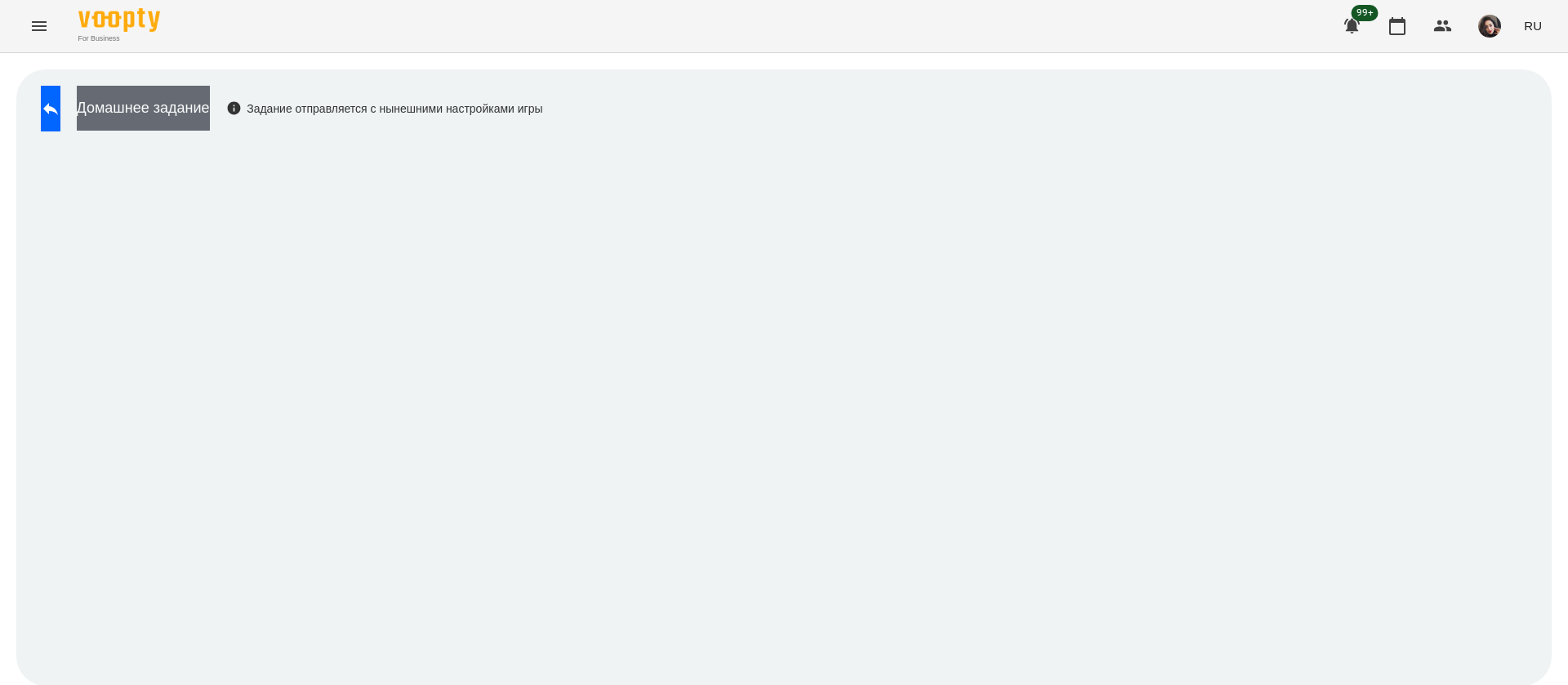
click at [210, 114] on button "Домашнее задание" at bounding box center [143, 108] width 133 height 45
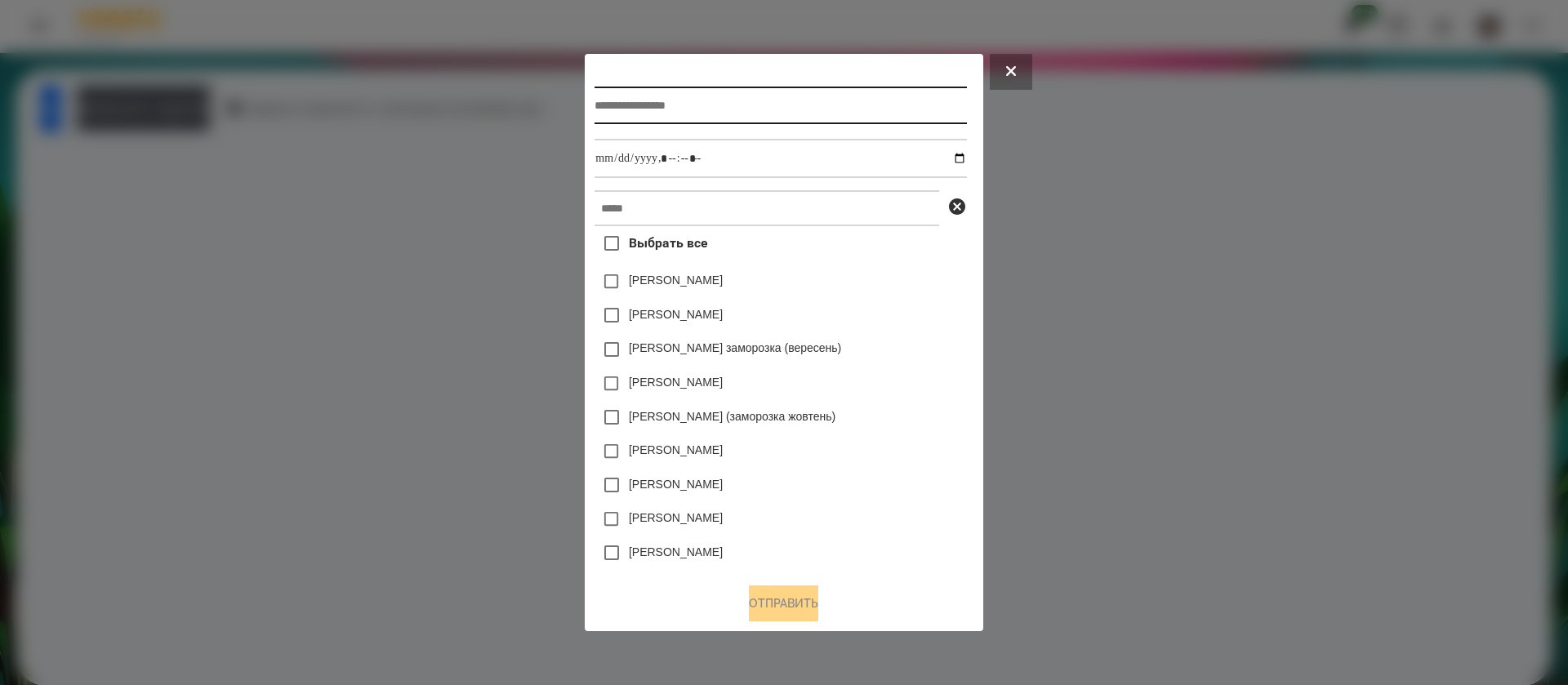
click at [623, 105] on input "text" at bounding box center [780, 105] width 372 height 38
type input "**********"
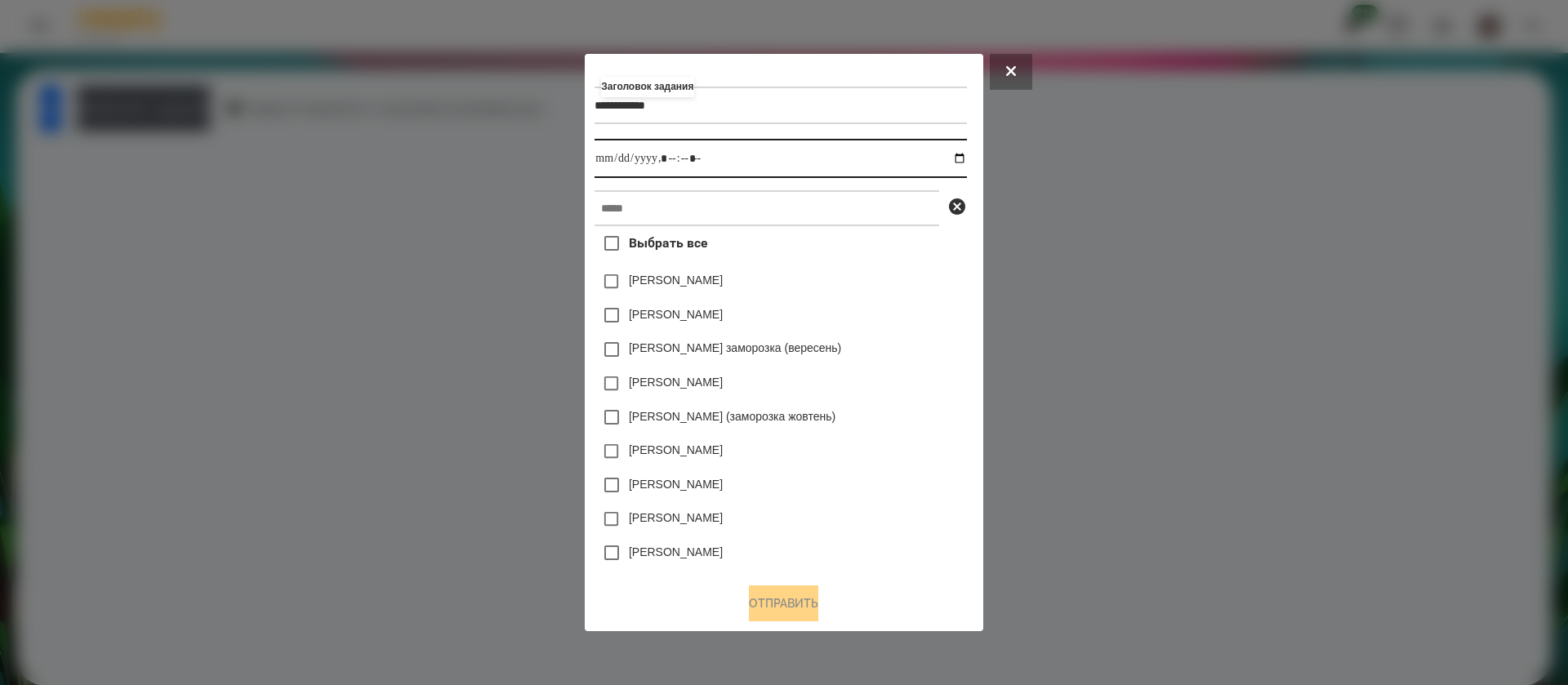
click at [960, 152] on input "datetime-local" at bounding box center [780, 159] width 372 height 39
click at [674, 163] on input "datetime-local" at bounding box center [780, 159] width 372 height 39
click at [694, 163] on input "datetime-local" at bounding box center [780, 159] width 372 height 39
type input "**********"
click at [707, 211] on input "text" at bounding box center [767, 208] width 345 height 36
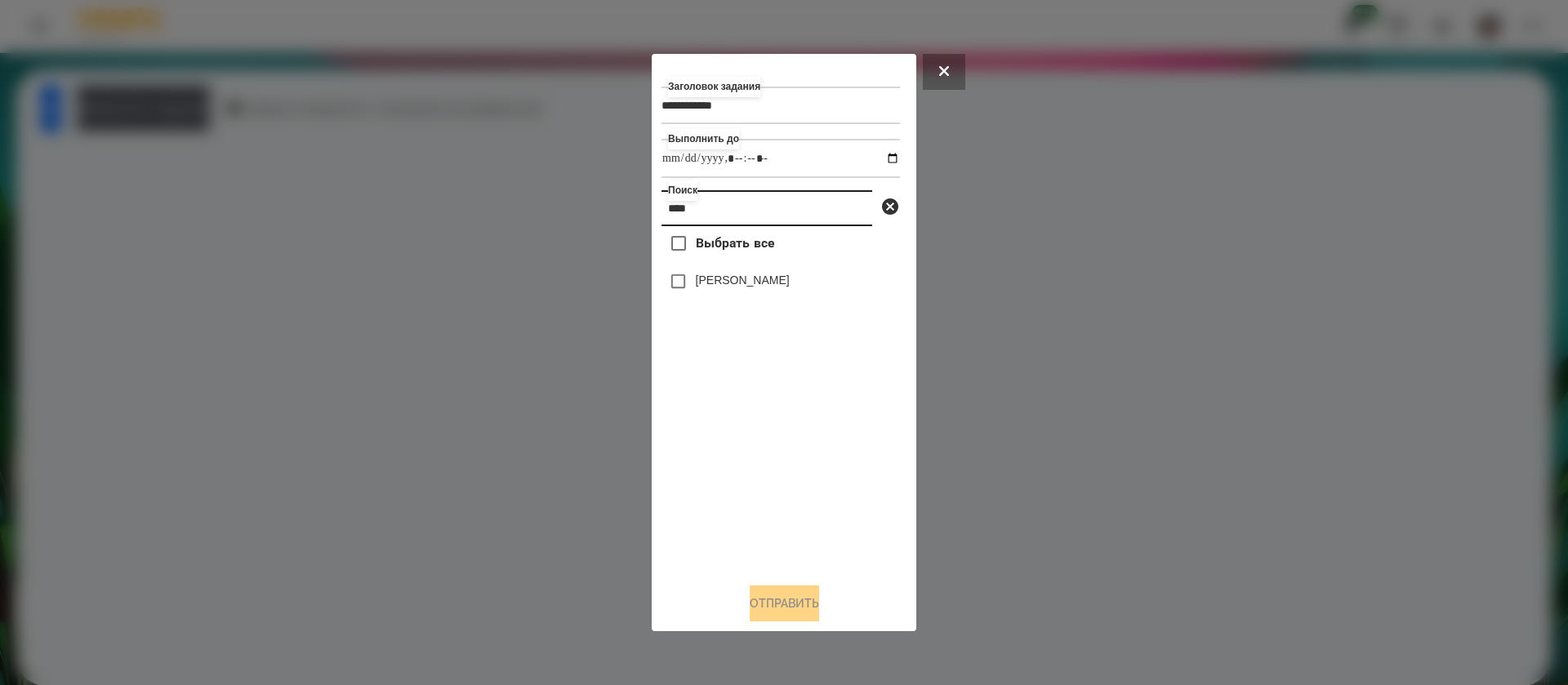
type input "****"
click at [712, 289] on label "[PERSON_NAME]" at bounding box center [742, 280] width 94 height 16
click at [776, 601] on button "Отправить" at bounding box center [784, 603] width 69 height 36
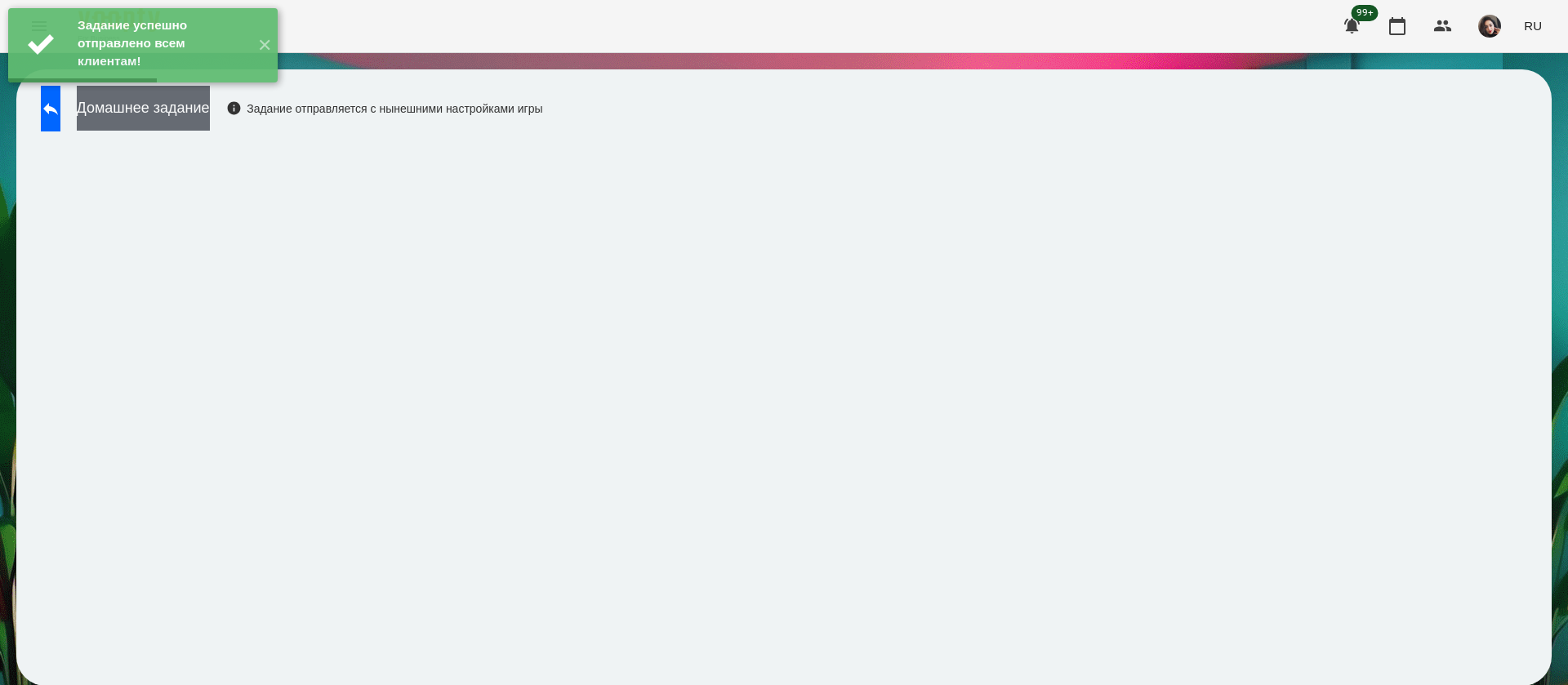
click at [210, 114] on button "Домашнее задание" at bounding box center [143, 108] width 133 height 45
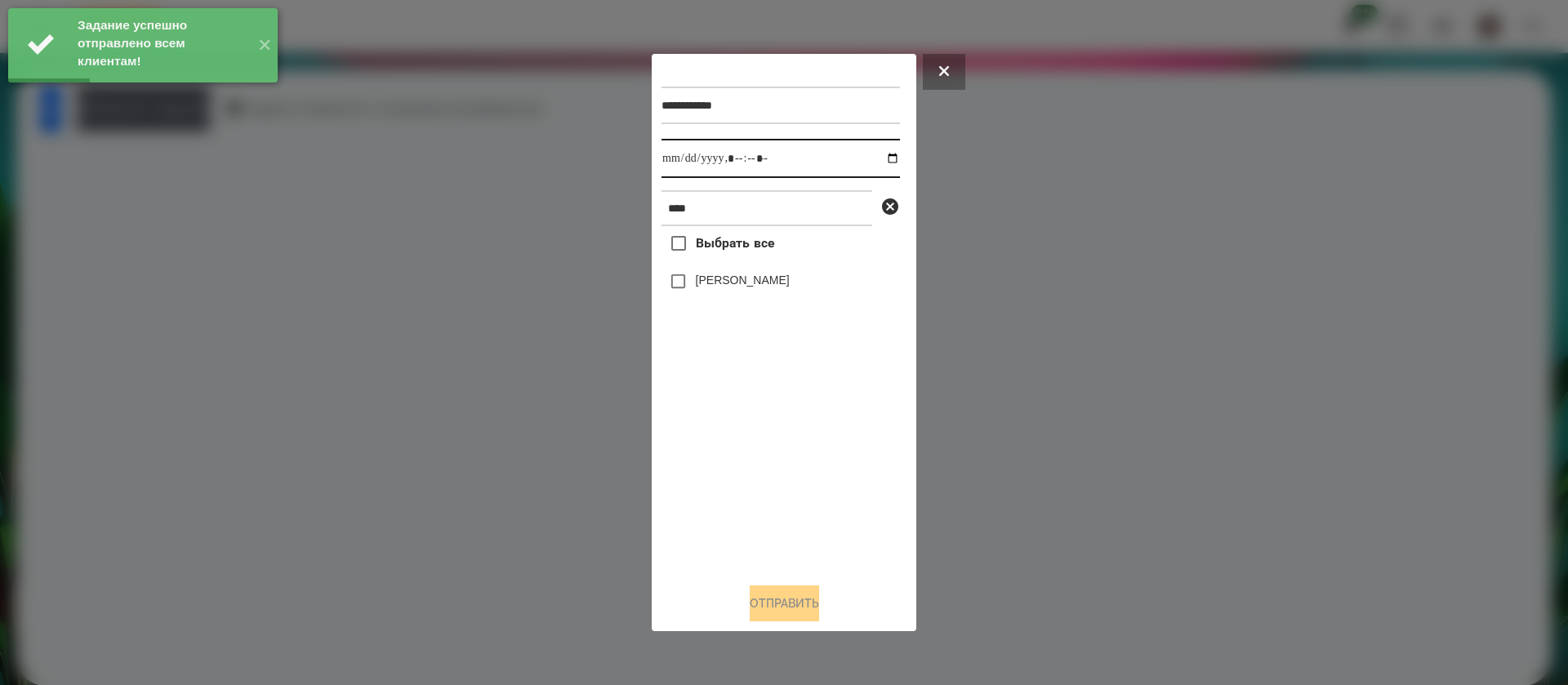
click at [688, 159] on input "datetime-local" at bounding box center [781, 159] width 239 height 39
type input "**********"
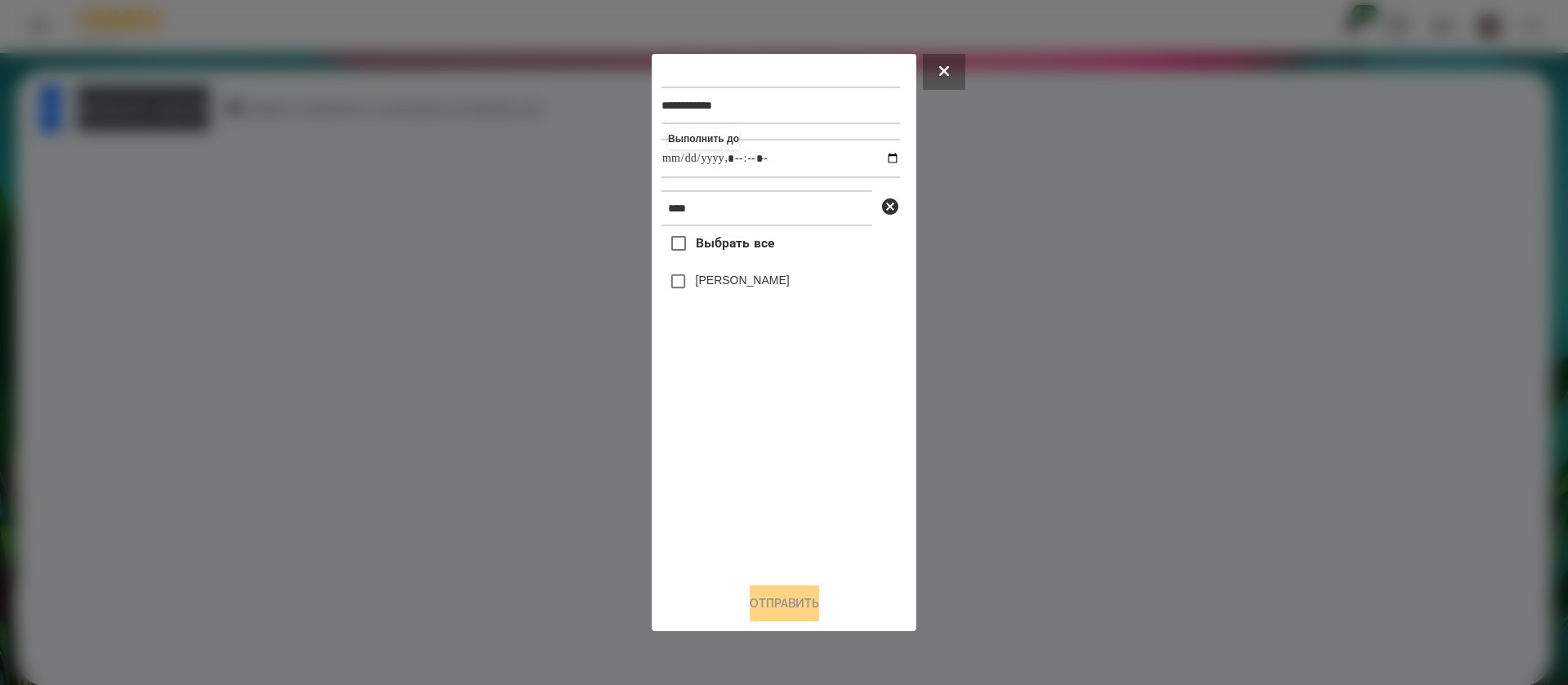
click at [723, 289] on label "[PERSON_NAME]" at bounding box center [742, 280] width 94 height 16
drag, startPoint x: 723, startPoint y: 279, endPoint x: 746, endPoint y: 351, distance: 75.6
click at [733, 289] on label "[PERSON_NAME]" at bounding box center [742, 280] width 94 height 16
click at [789, 601] on button "Отправить" at bounding box center [784, 603] width 69 height 36
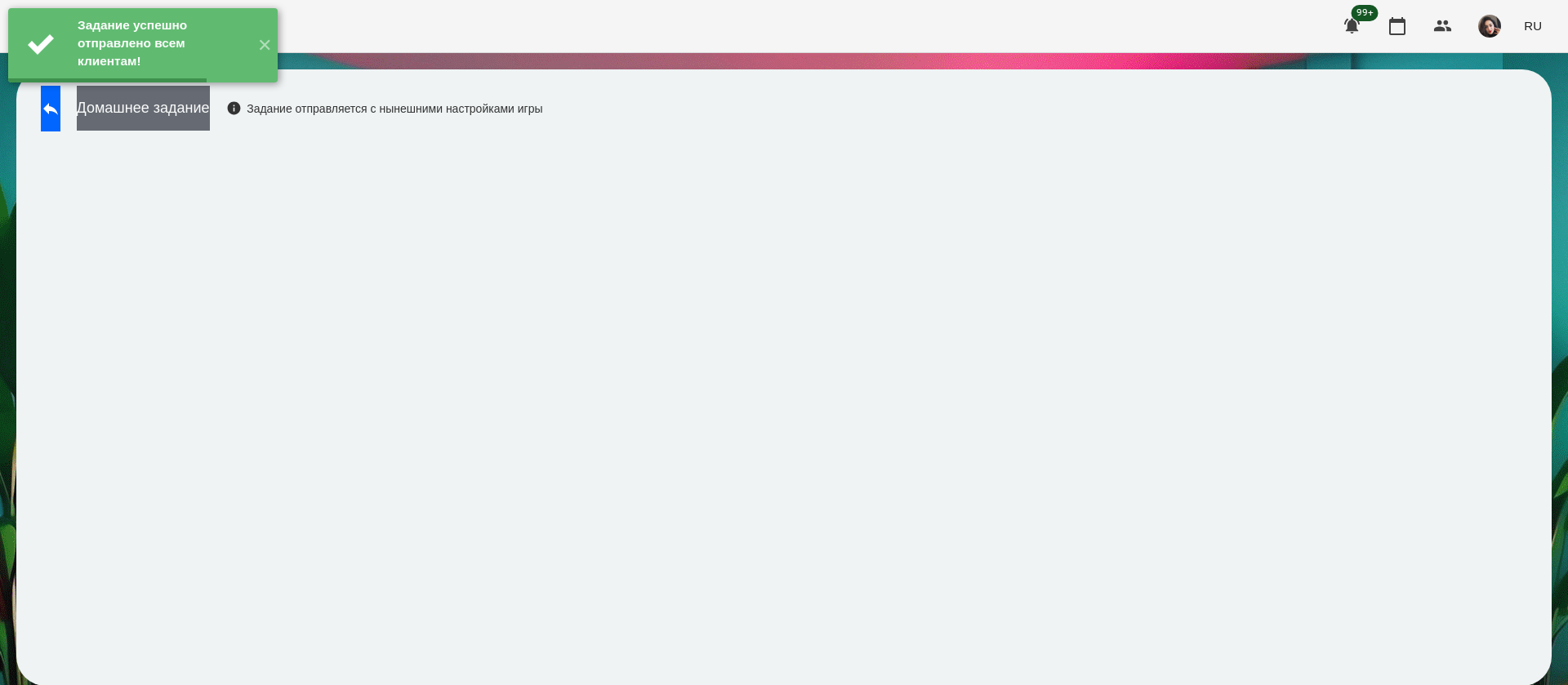
click at [210, 113] on button "Домашнее задание" at bounding box center [143, 108] width 133 height 45
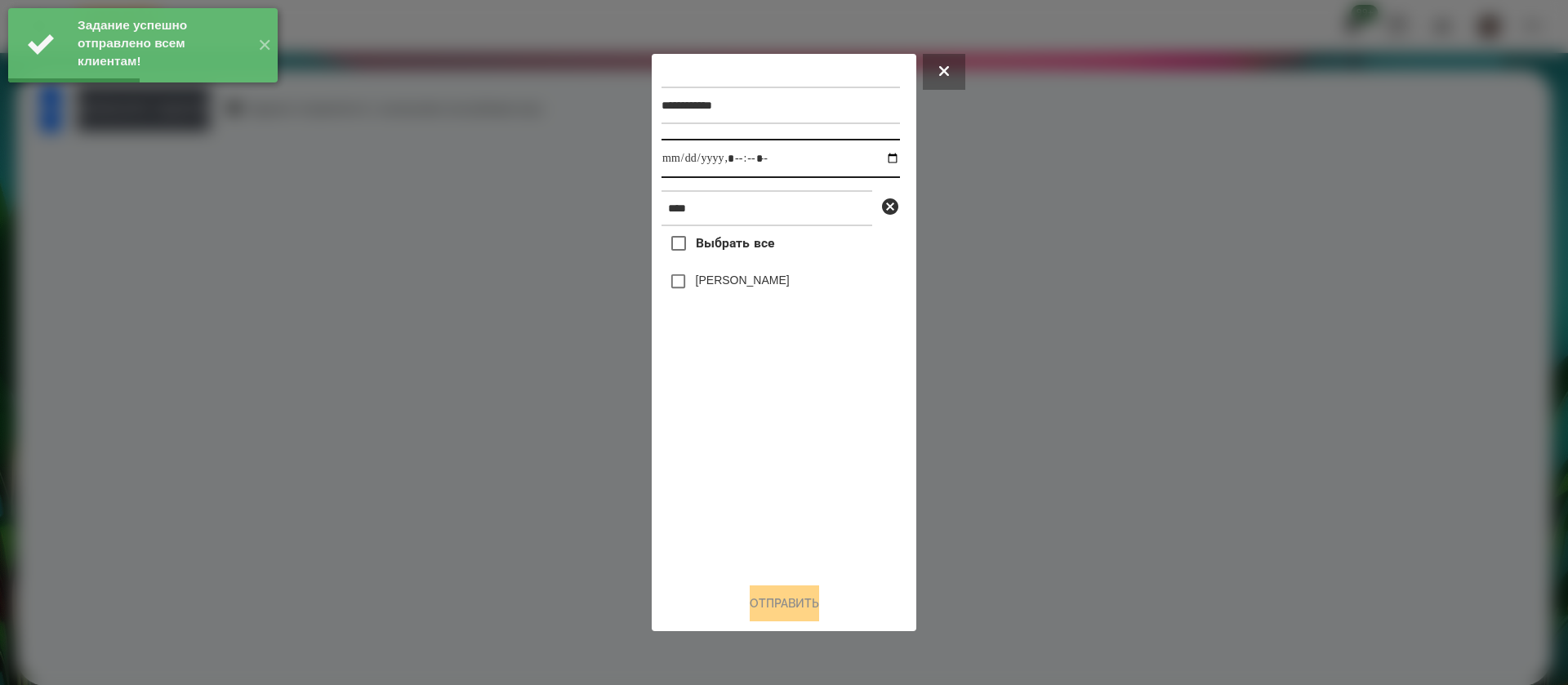
click at [683, 165] on input "datetime-local" at bounding box center [781, 159] width 239 height 39
type input "**********"
click at [697, 280] on label "[PERSON_NAME]" at bounding box center [742, 280] width 94 height 16
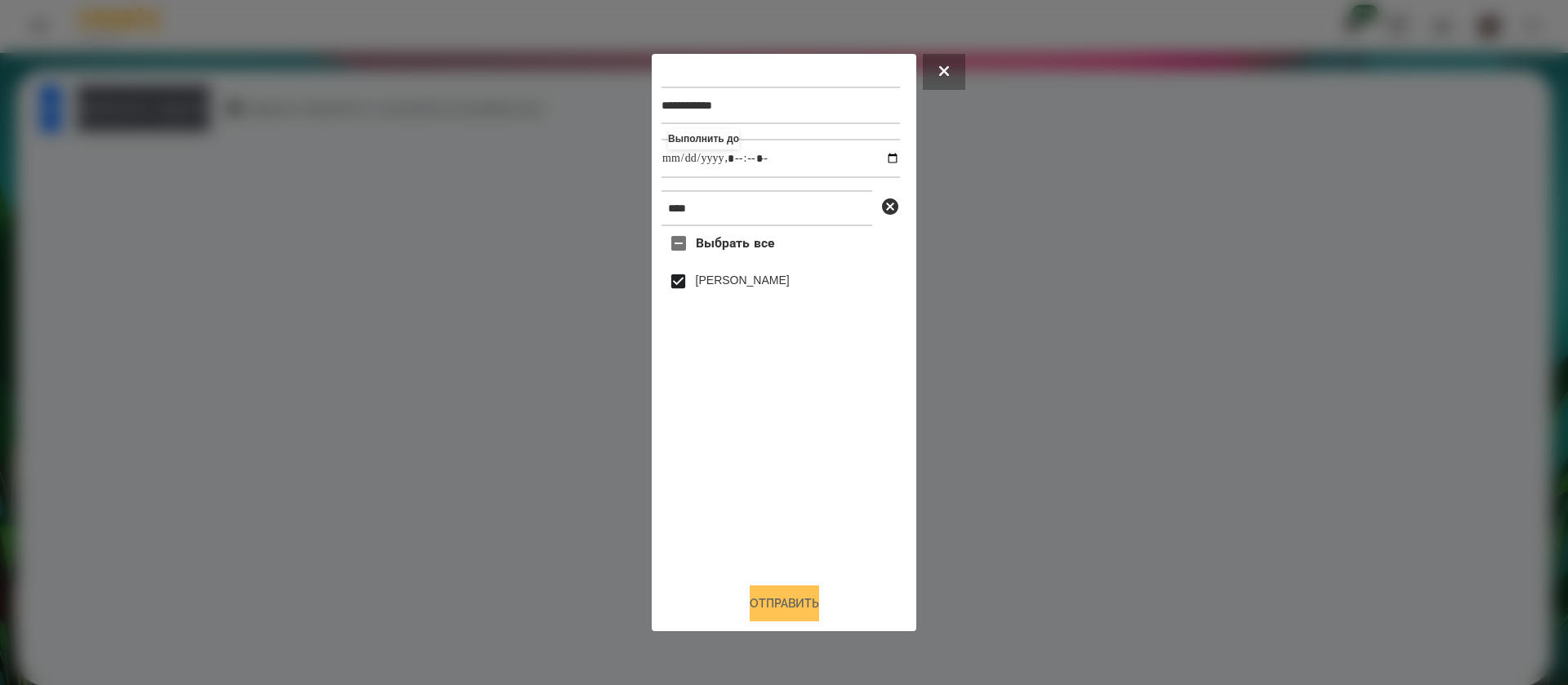
click at [767, 600] on button "Отправить" at bounding box center [784, 603] width 69 height 36
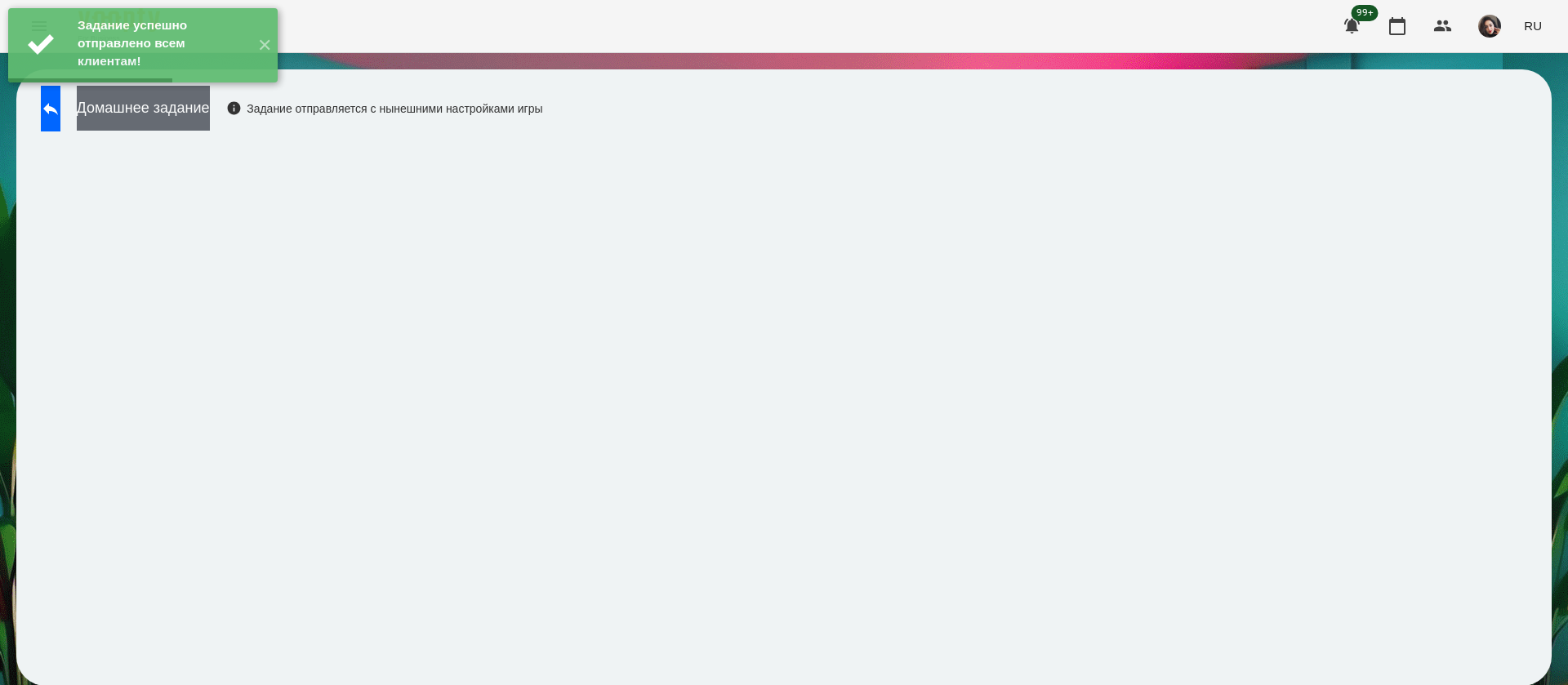
click at [173, 116] on button "Домашнее задание" at bounding box center [143, 108] width 133 height 45
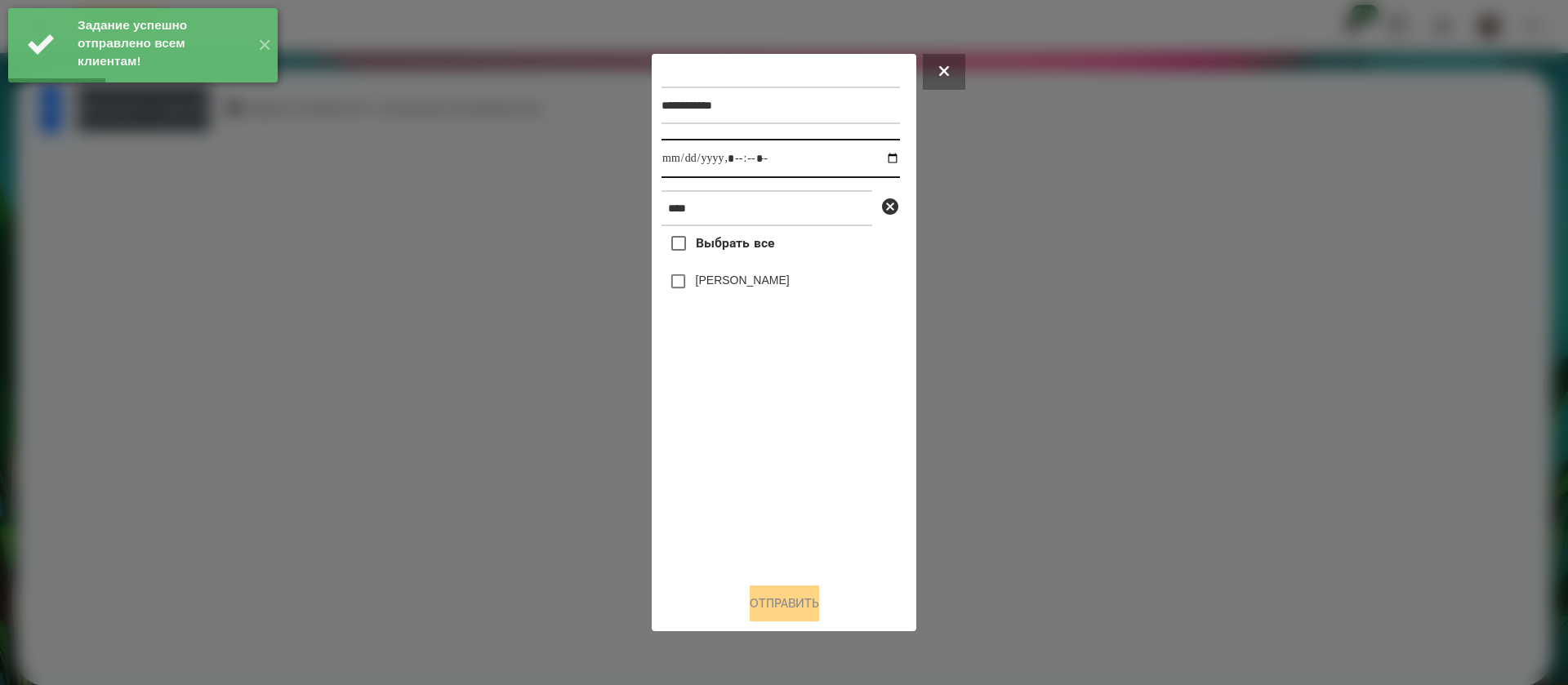
click at [680, 163] on input "datetime-local" at bounding box center [781, 159] width 239 height 39
type input "**********"
click at [697, 275] on label "[PERSON_NAME]" at bounding box center [742, 280] width 94 height 16
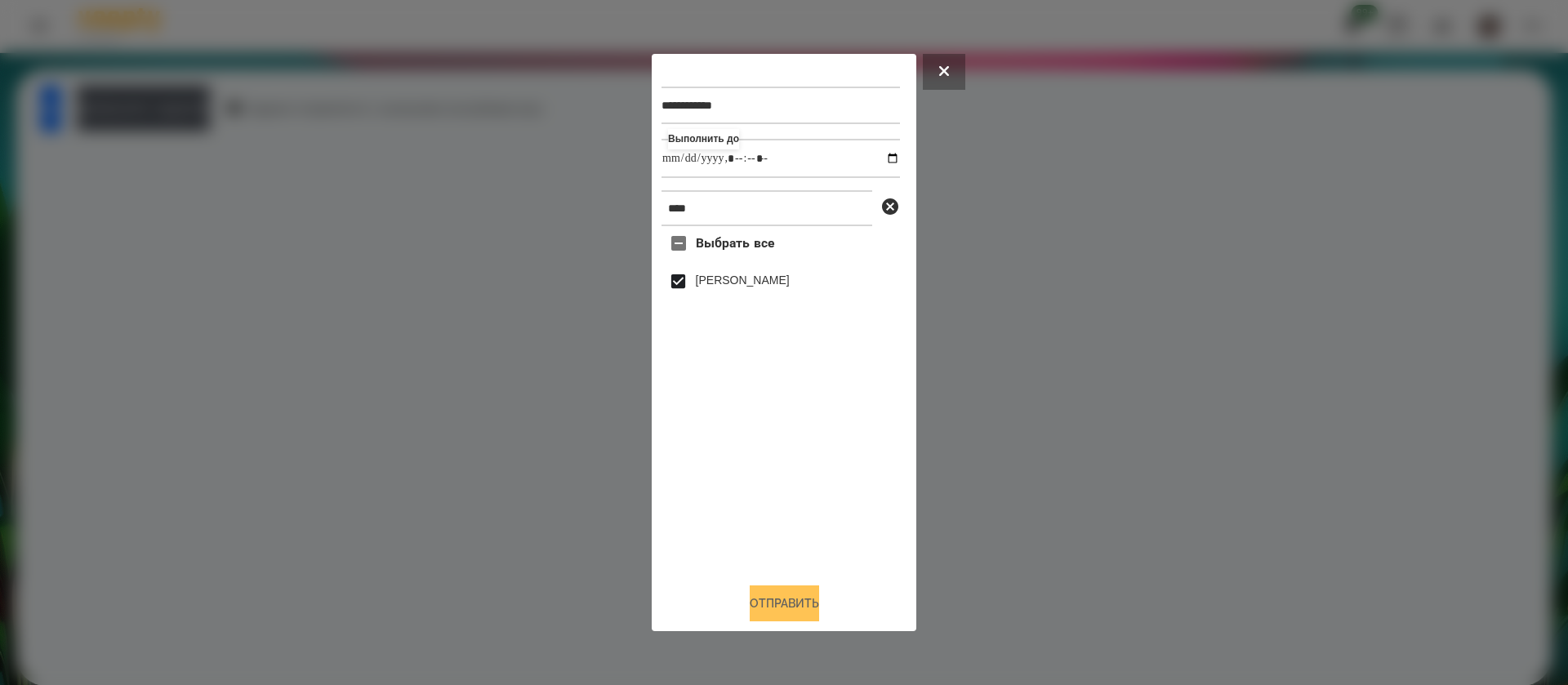
click at [758, 602] on button "Отправить" at bounding box center [784, 603] width 69 height 36
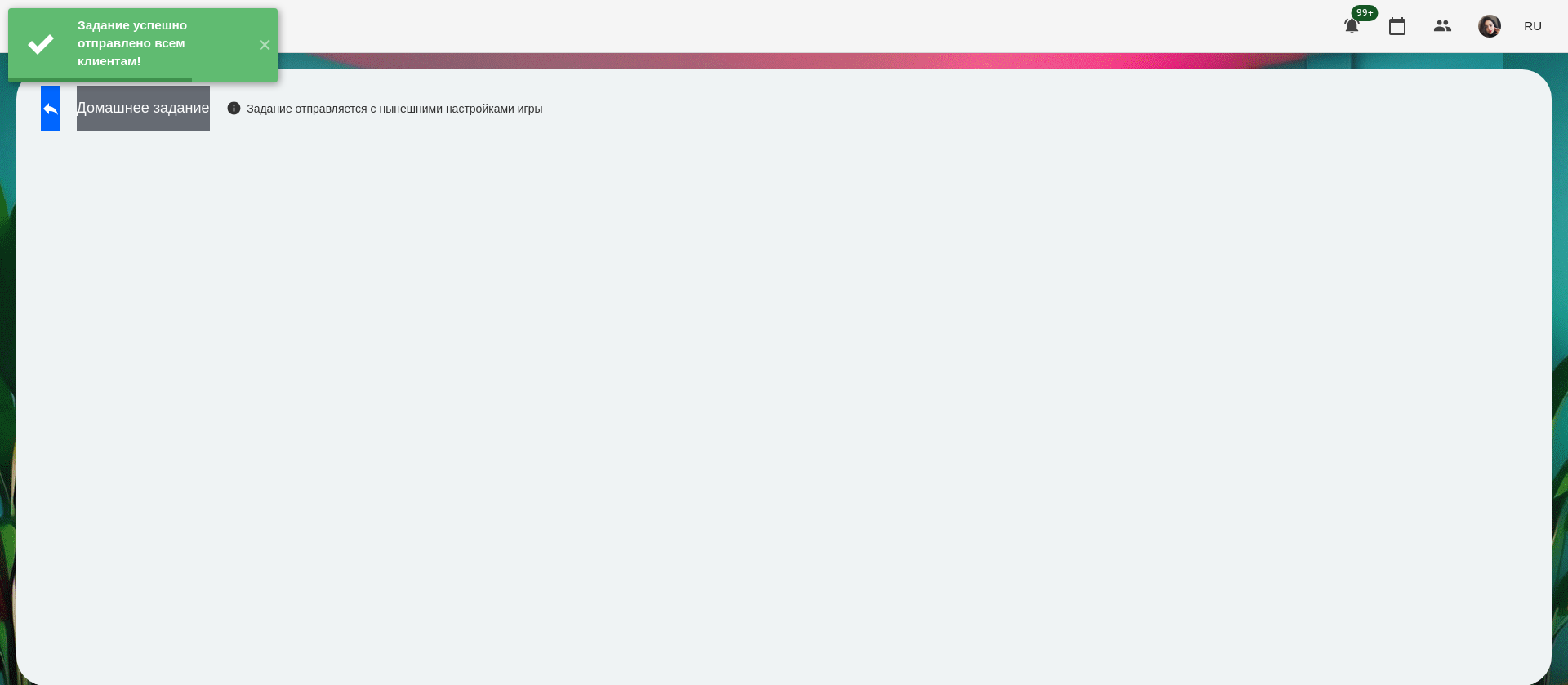
click at [210, 106] on button "Домашнее задание" at bounding box center [143, 108] width 133 height 45
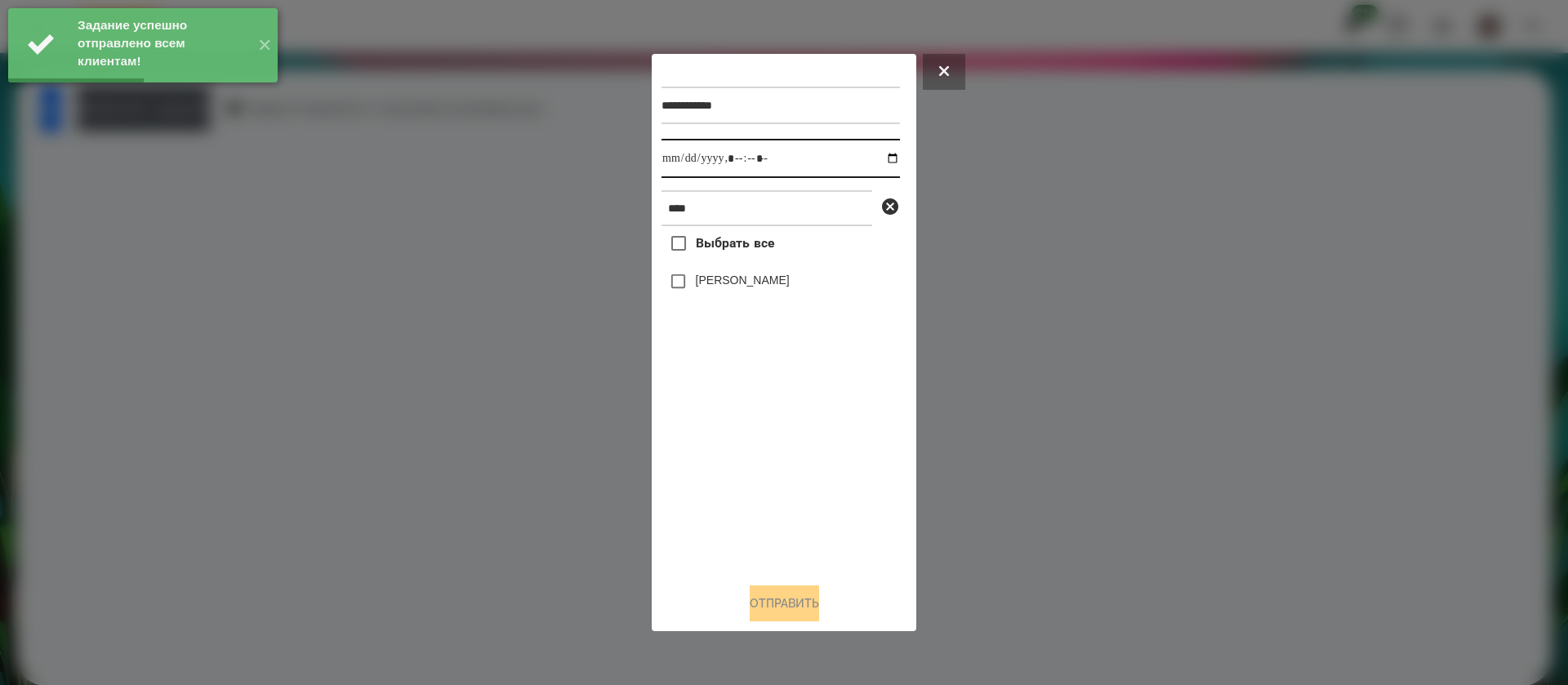
click at [681, 154] on input "datetime-local" at bounding box center [781, 159] width 239 height 39
type input "**********"
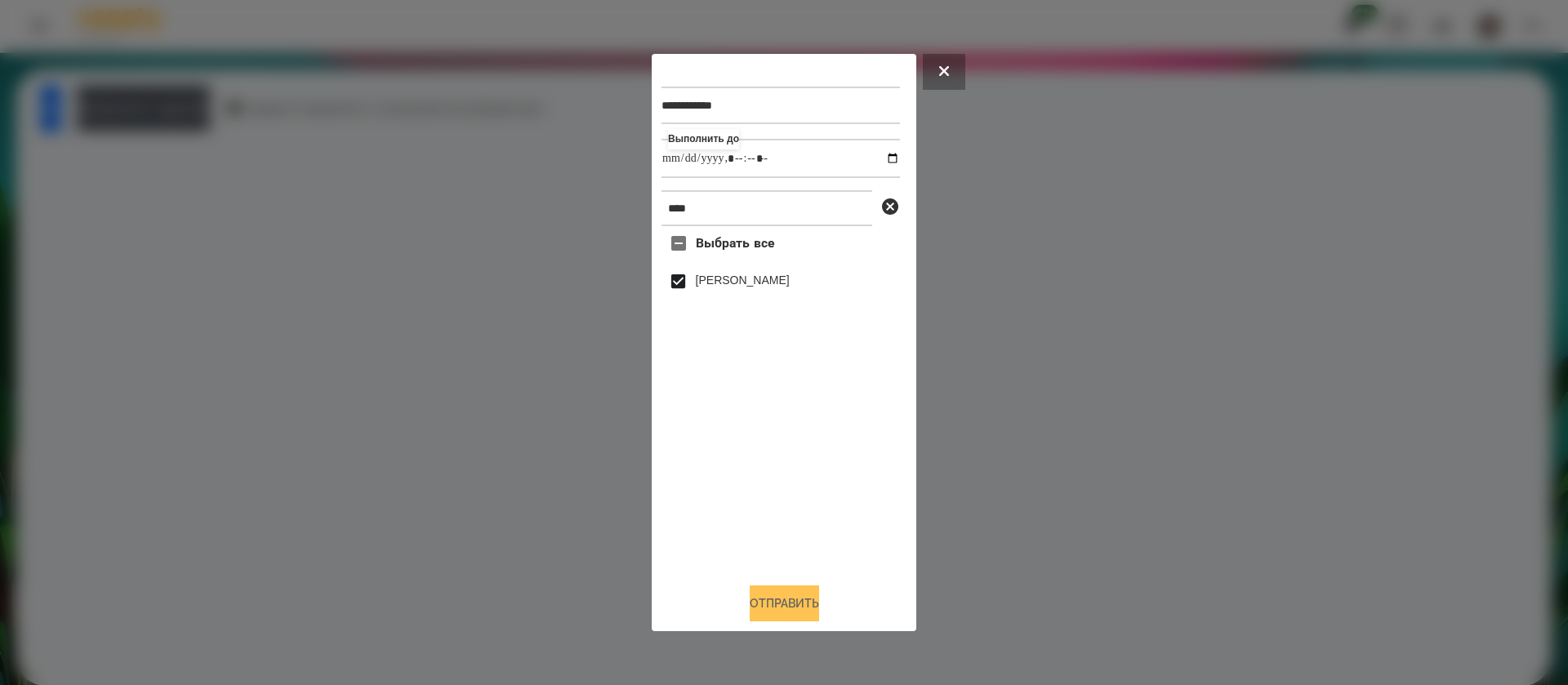
click at [750, 599] on button "Отправить" at bounding box center [784, 603] width 69 height 36
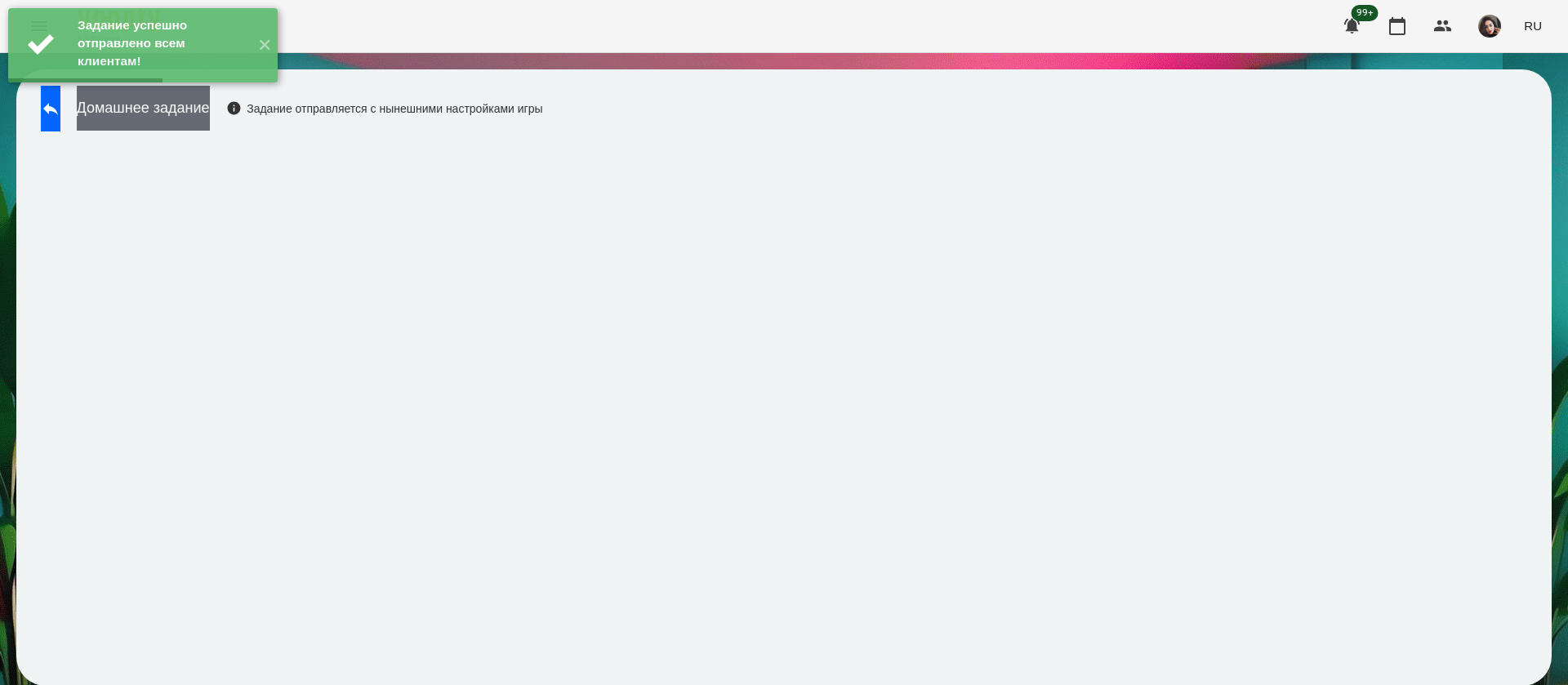
click at [210, 108] on button "Домашнее задание" at bounding box center [143, 108] width 133 height 45
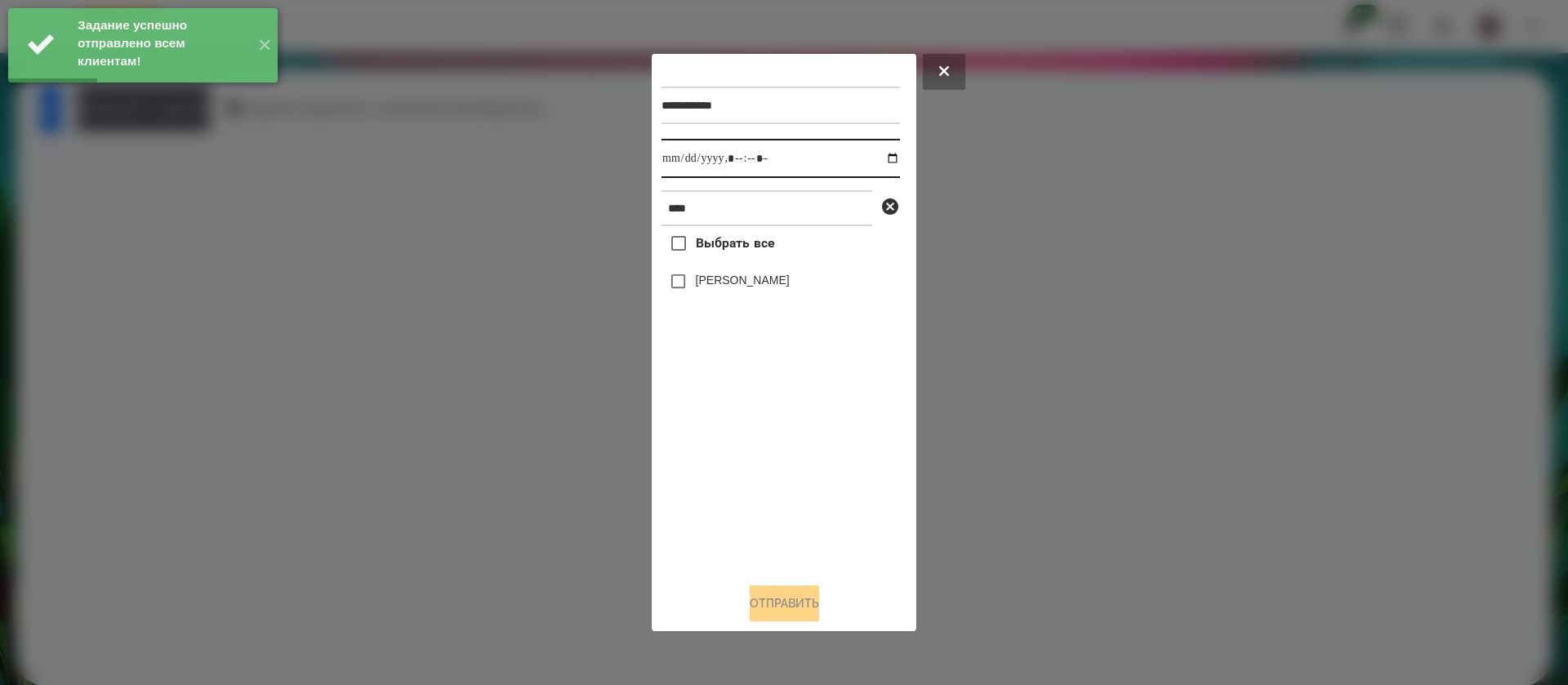
click at [683, 159] on input "datetime-local" at bounding box center [781, 159] width 239 height 39
type input "**********"
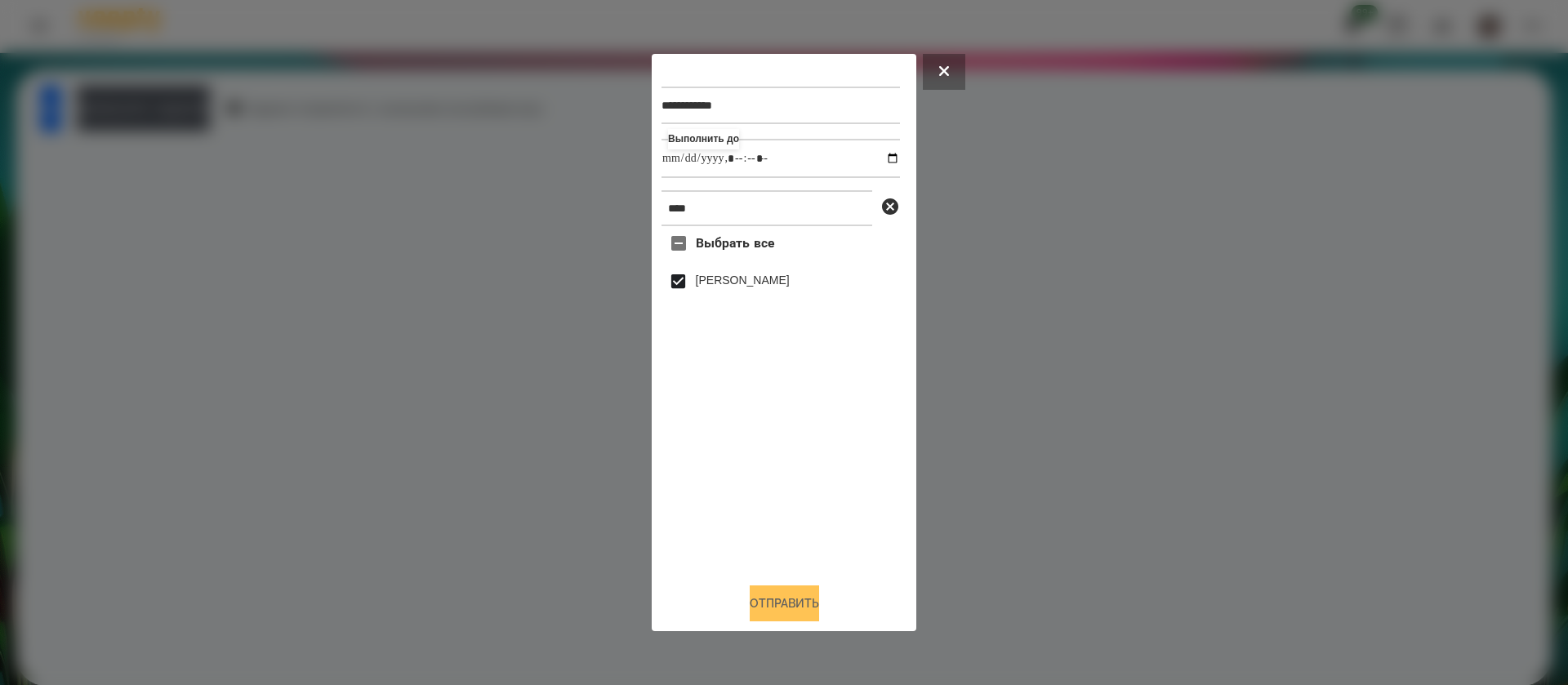
click at [754, 611] on button "Отправить" at bounding box center [784, 603] width 69 height 36
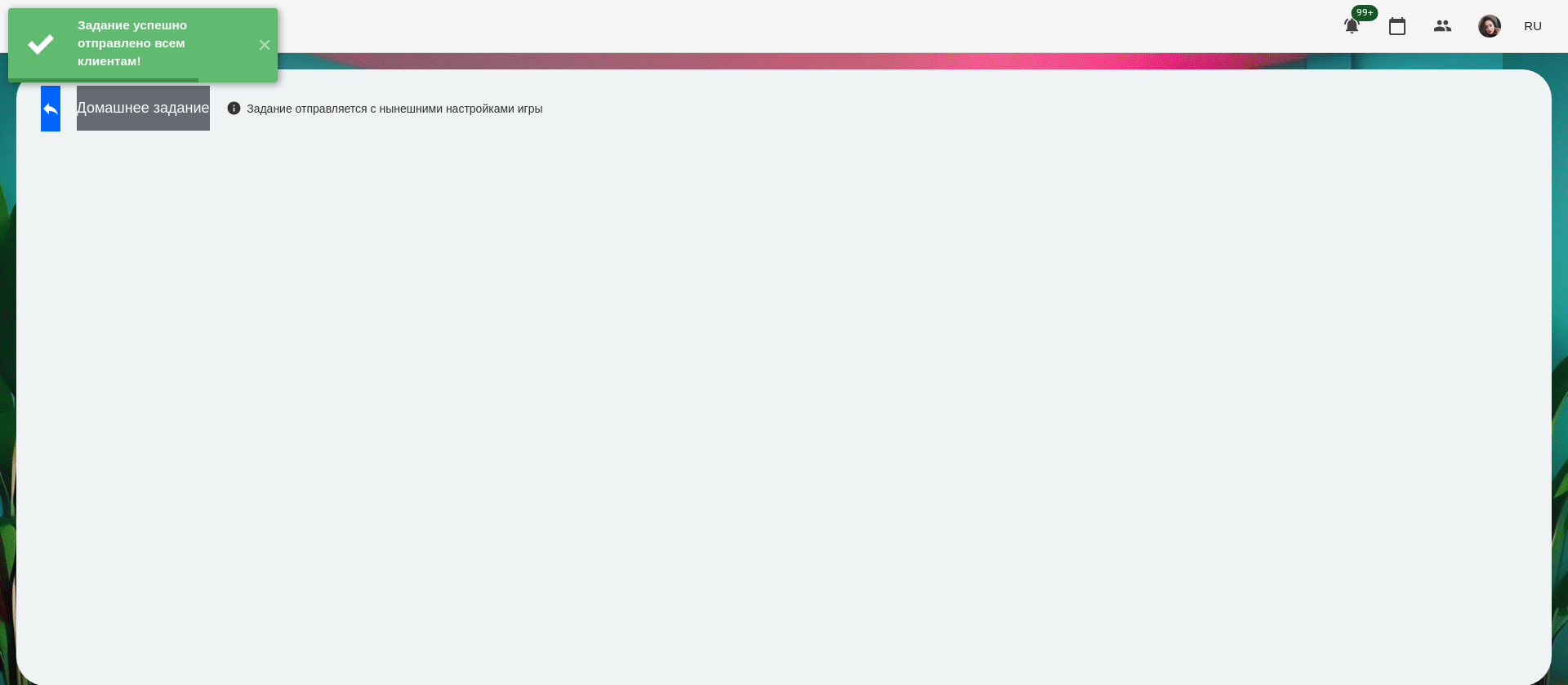
click at [210, 112] on button "Домашнее задание" at bounding box center [143, 108] width 133 height 45
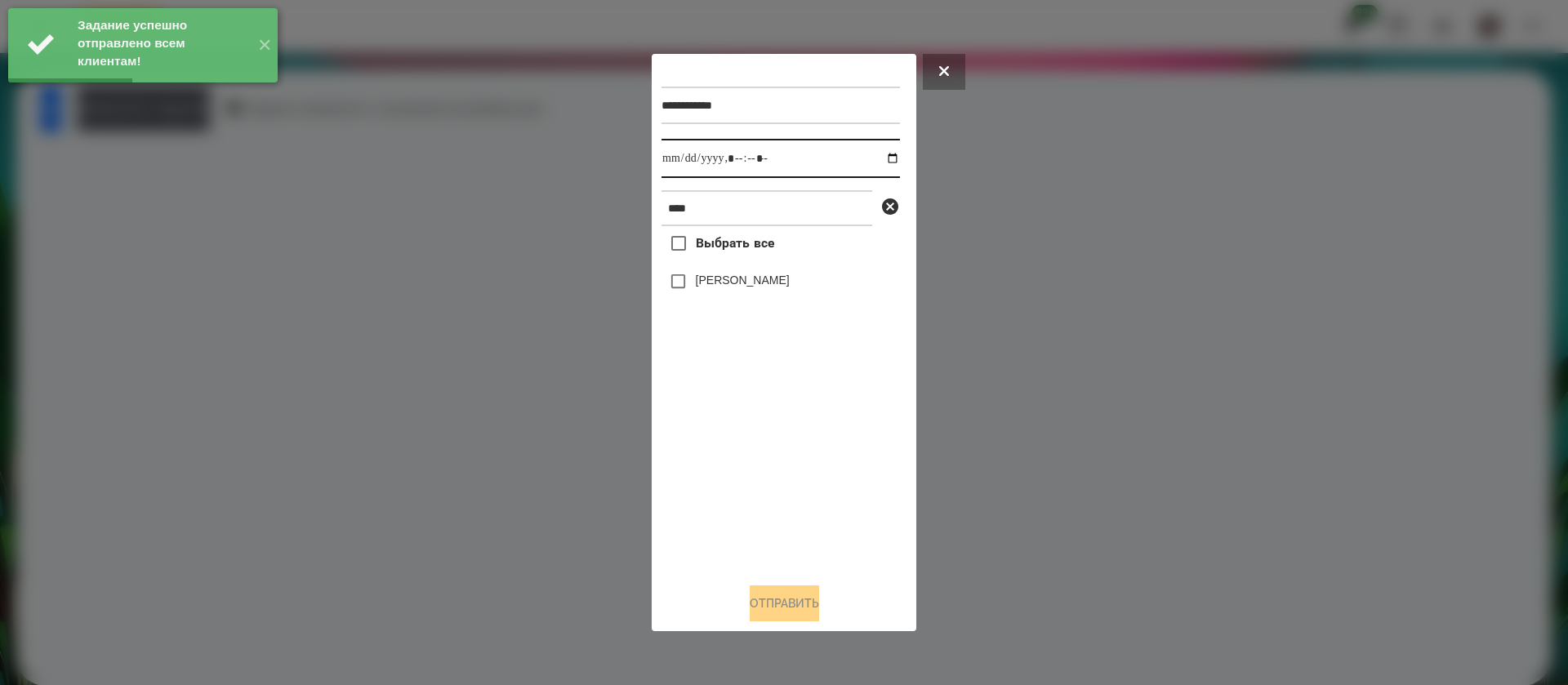
click at [674, 151] on input "datetime-local" at bounding box center [781, 159] width 239 height 39
type input "**********"
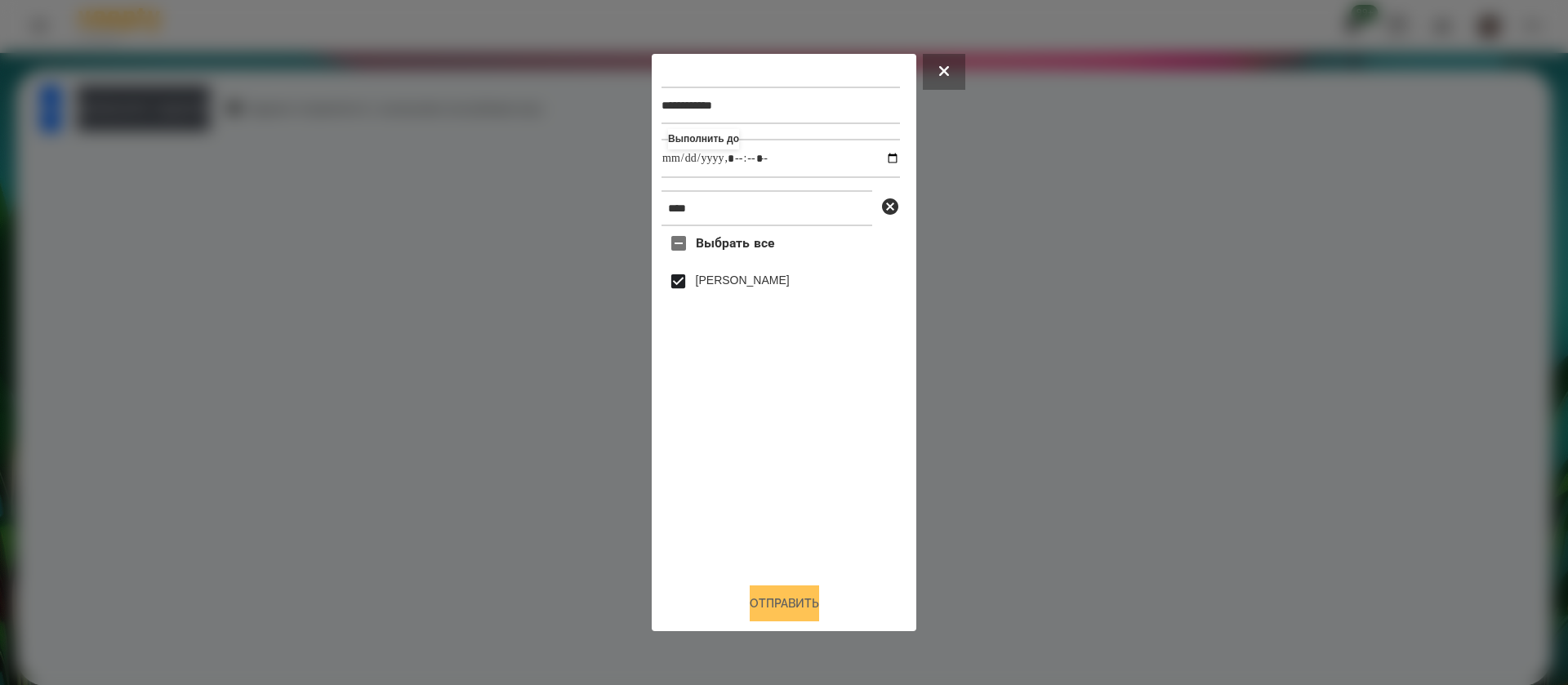
click at [756, 611] on button "Отправить" at bounding box center [784, 603] width 69 height 36
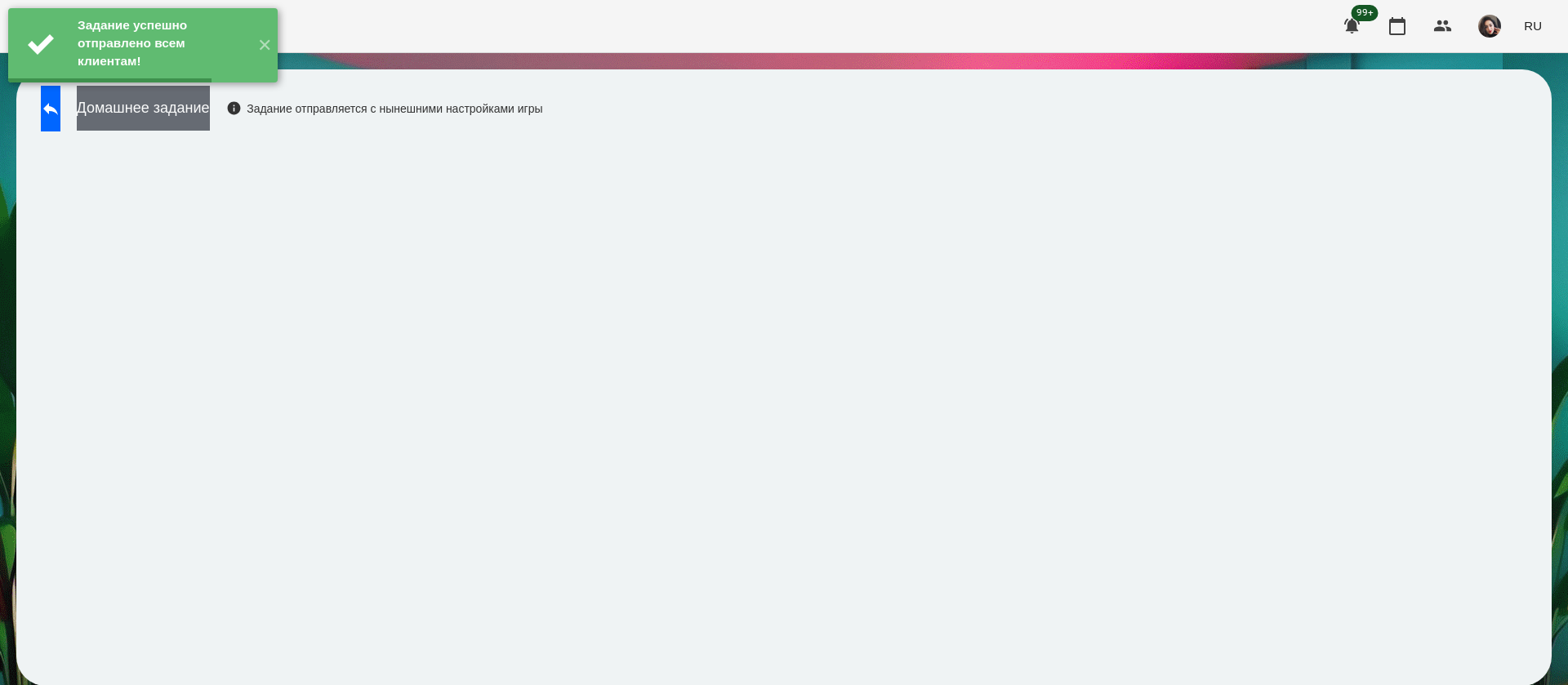
click at [210, 105] on button "Домашнее задание" at bounding box center [143, 108] width 133 height 45
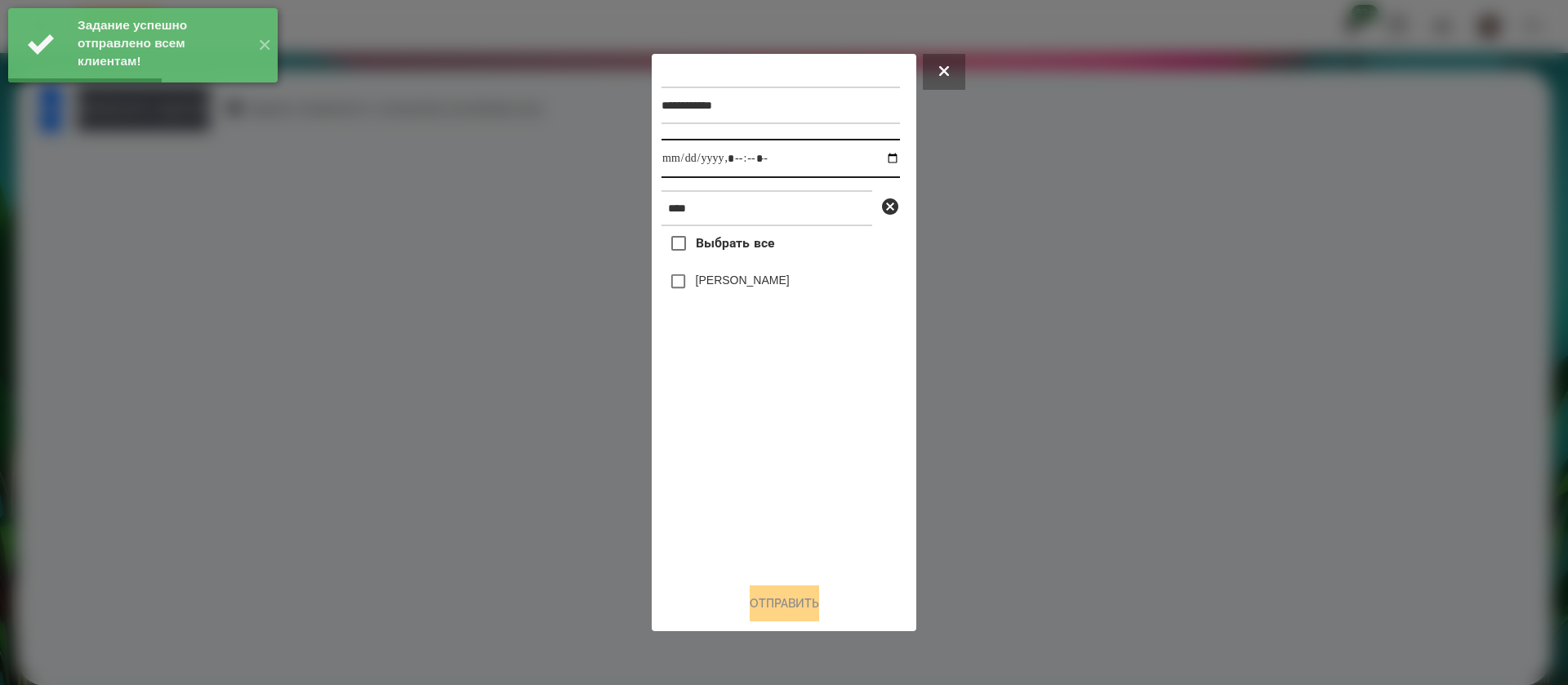
click at [675, 148] on input "datetime-local" at bounding box center [781, 159] width 239 height 39
type input "**********"
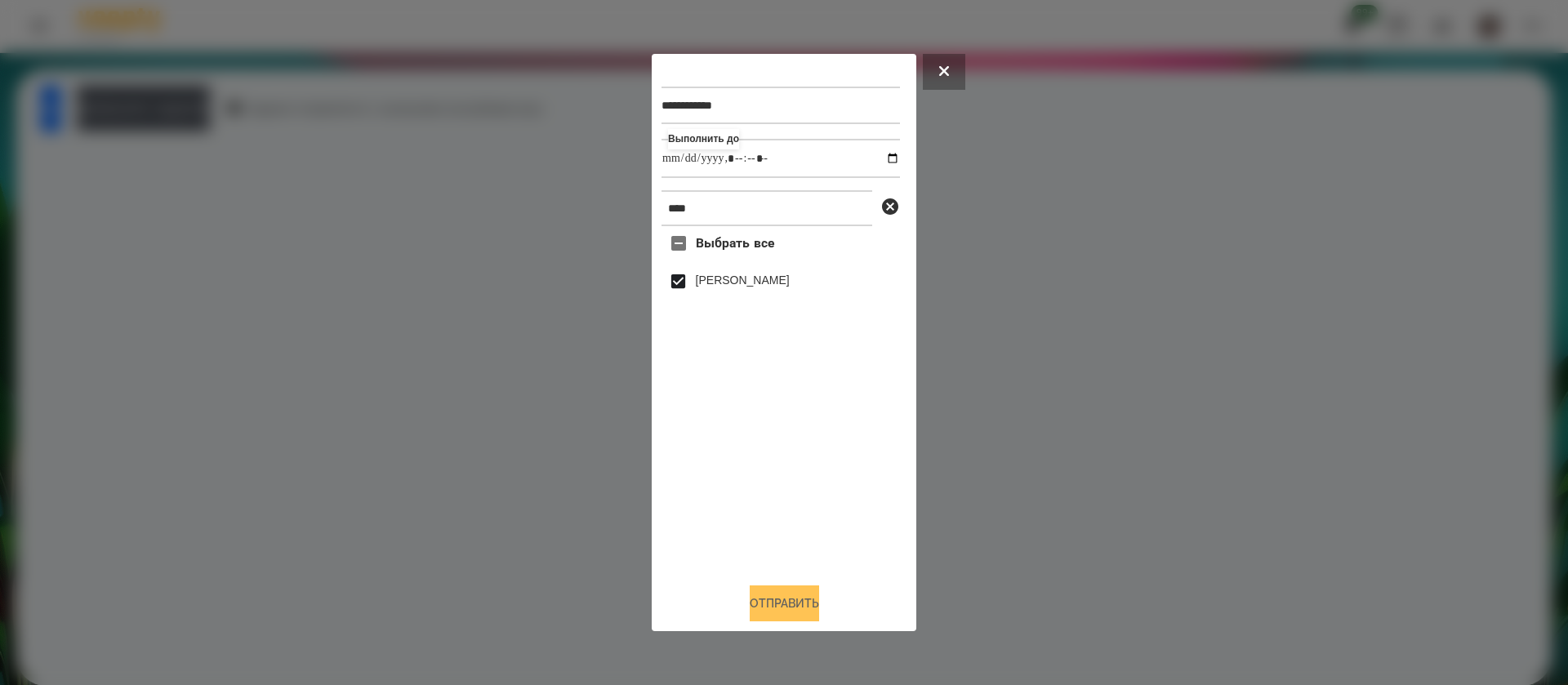
click at [762, 609] on button "Отправить" at bounding box center [784, 603] width 69 height 36
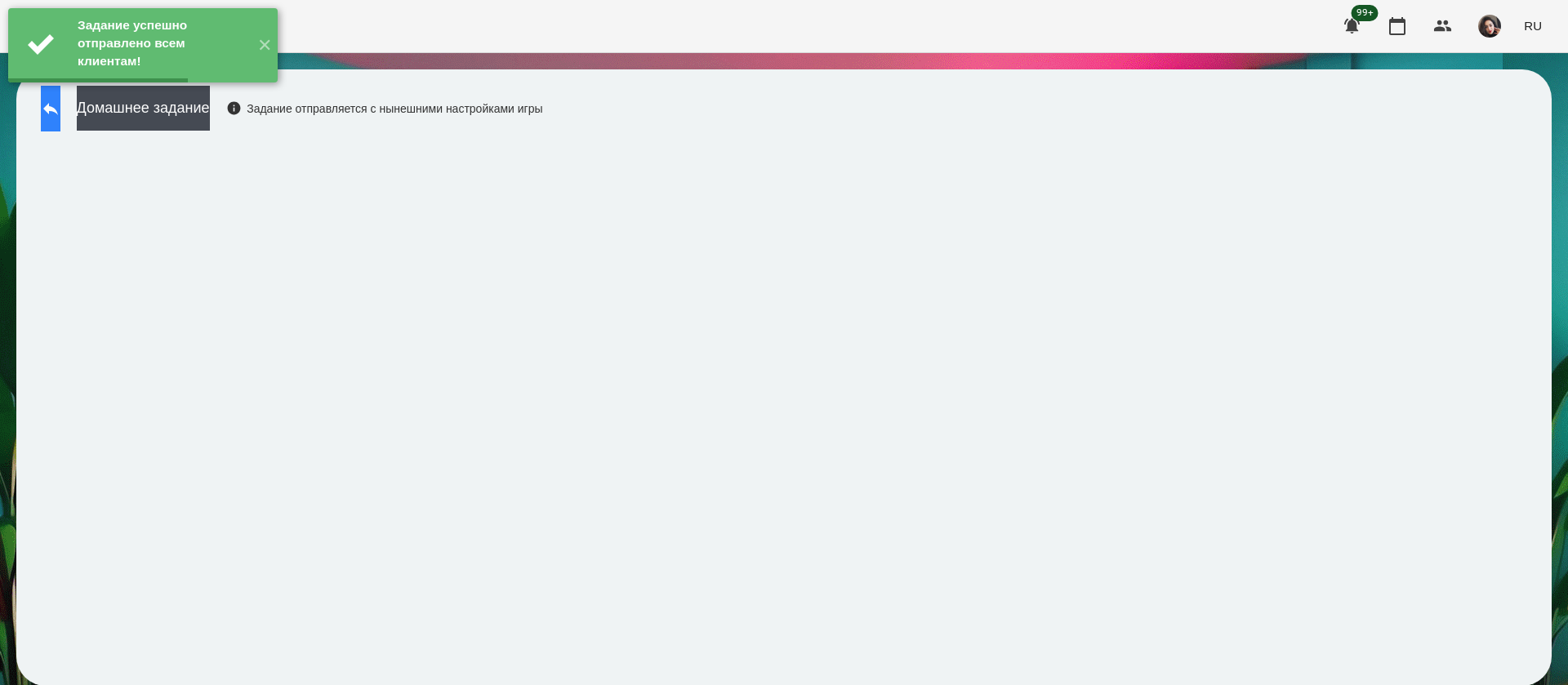
click at [60, 119] on button at bounding box center [51, 109] width 20 height 46
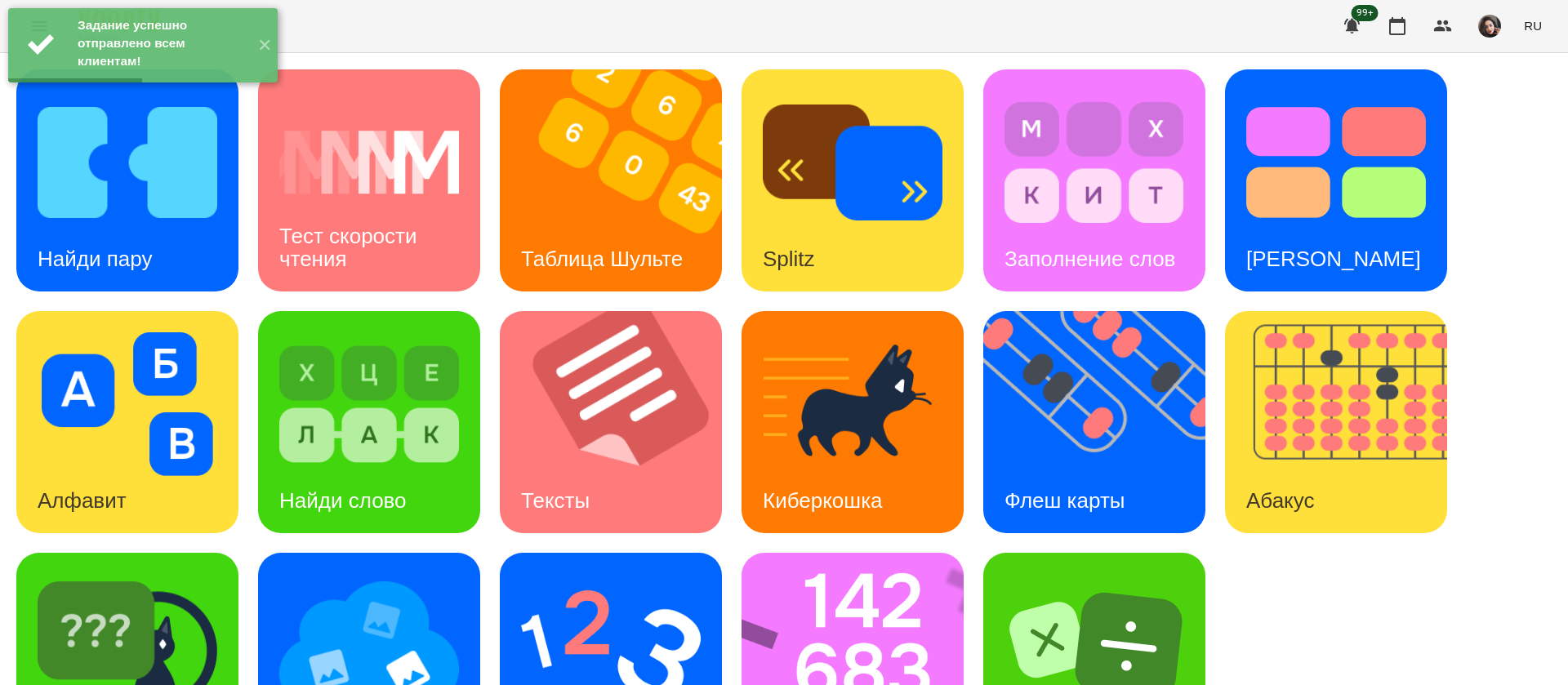
scroll to position [106, 0]
click at [210, 574] on img at bounding box center [128, 646] width 180 height 144
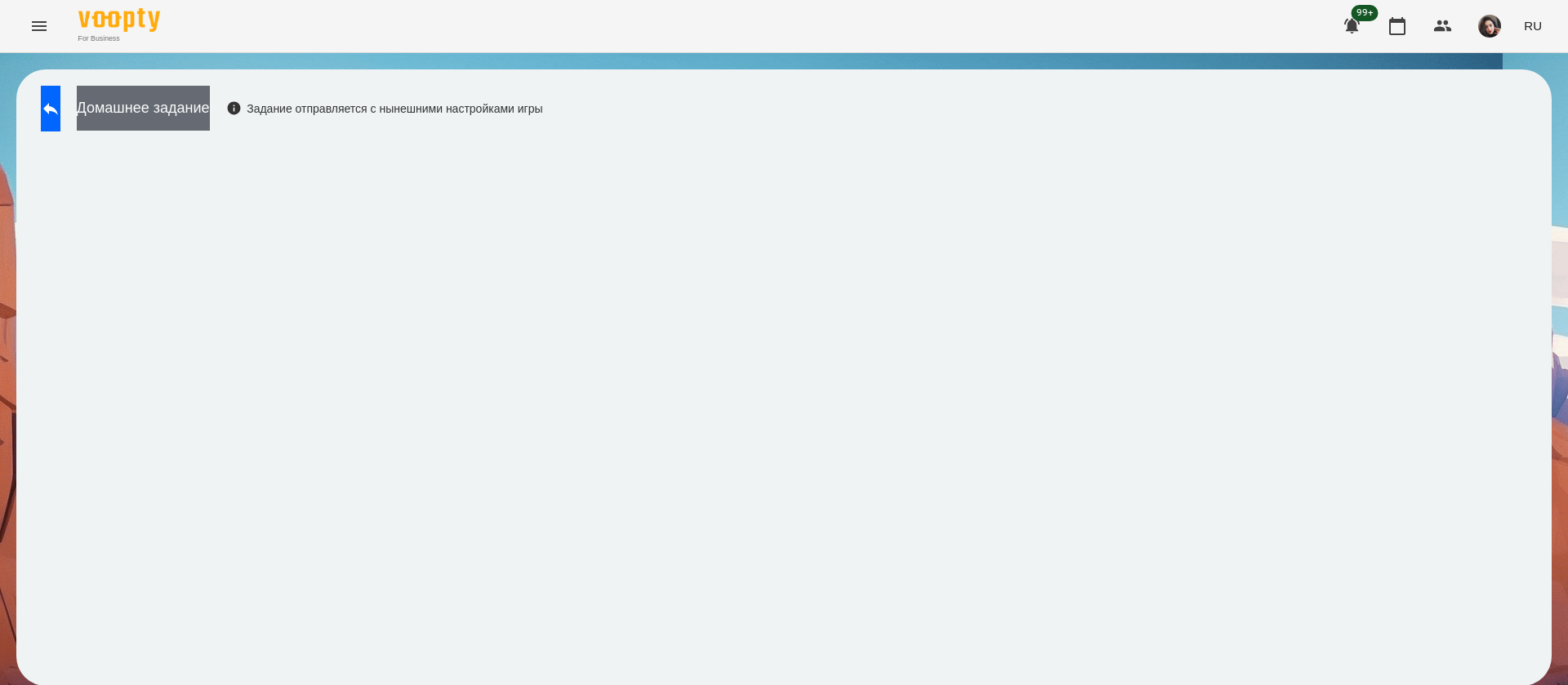
click at [210, 114] on button "Домашнее задание" at bounding box center [143, 108] width 133 height 45
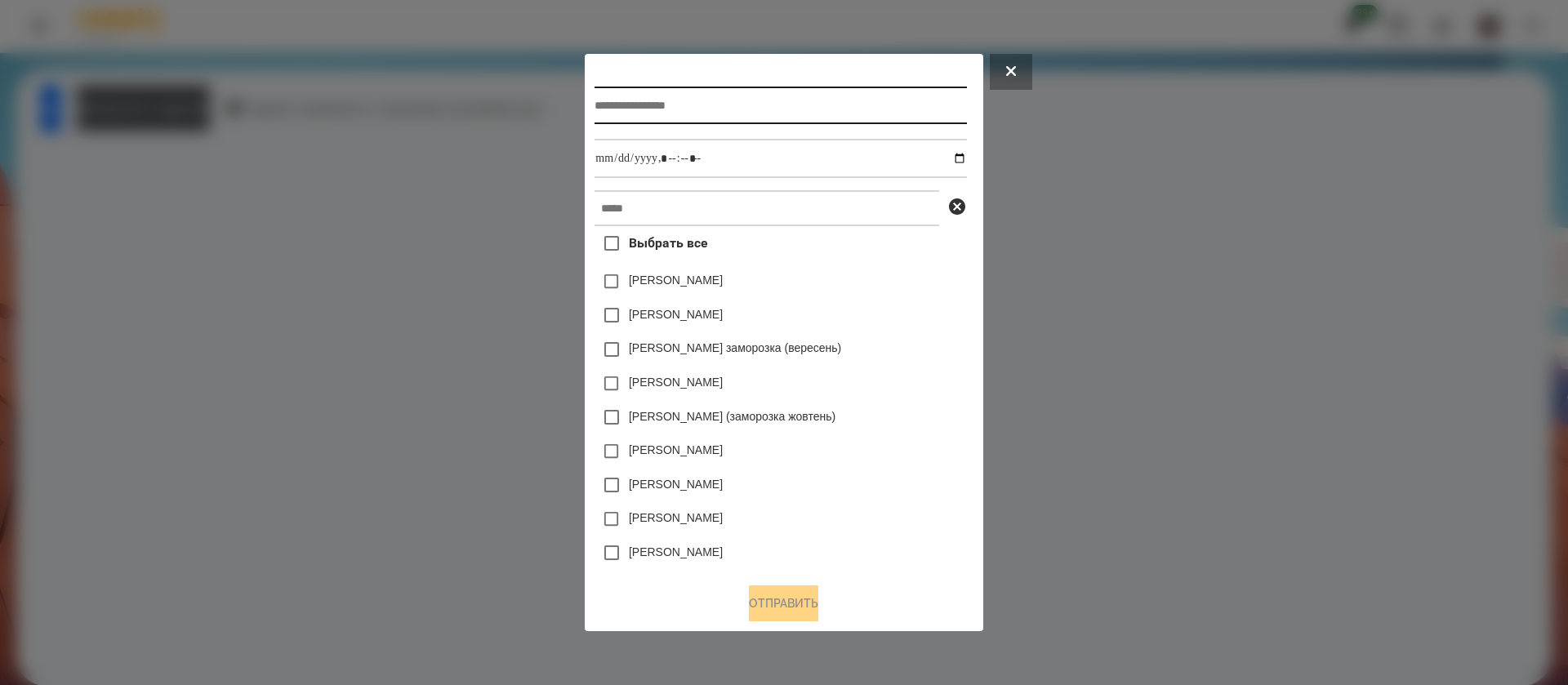
click at [636, 107] on input "text" at bounding box center [780, 105] width 372 height 38
type input "**********"
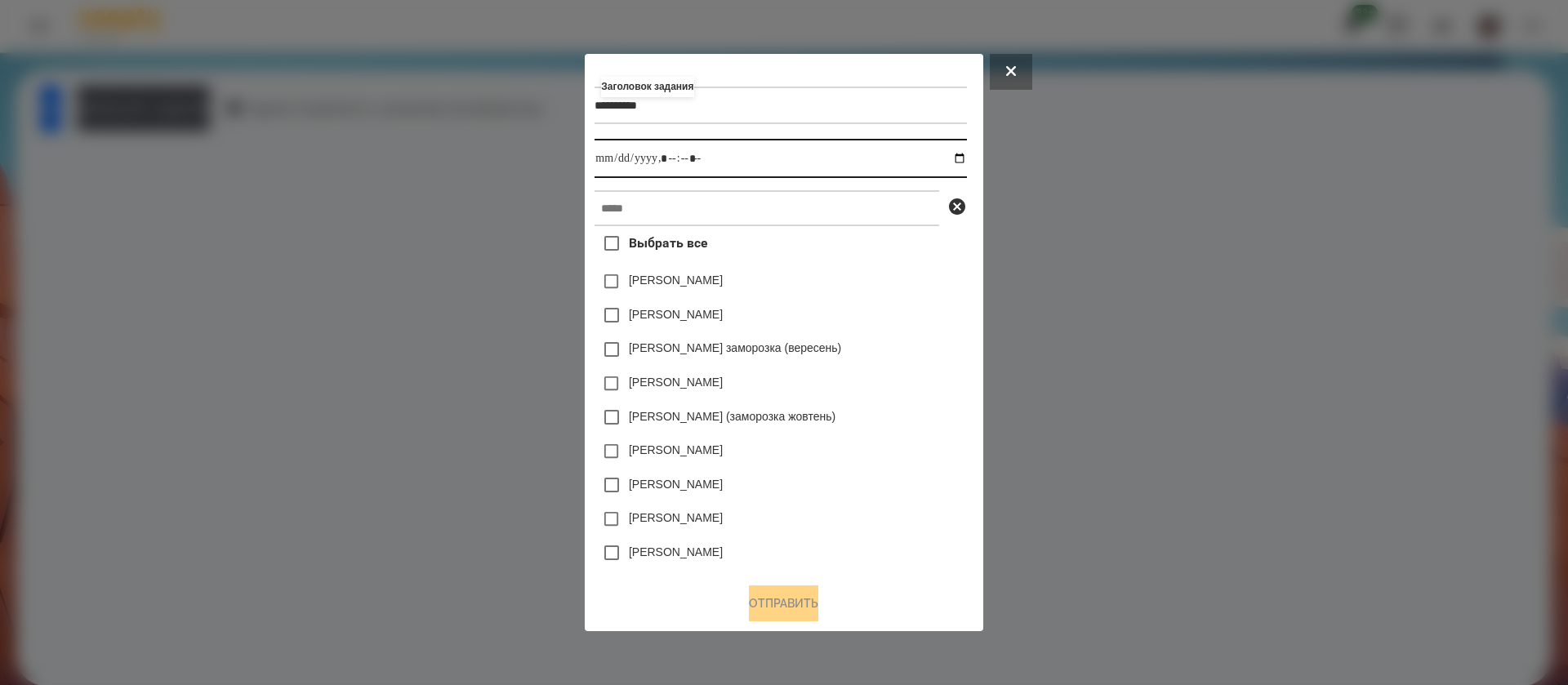
click at [966, 165] on input "datetime-local" at bounding box center [780, 159] width 372 height 39
click at [966, 161] on input "datetime-local" at bounding box center [780, 159] width 372 height 39
click at [674, 156] on input "datetime-local" at bounding box center [780, 159] width 372 height 39
click at [696, 160] on input "datetime-local" at bounding box center [780, 159] width 372 height 39
type input "**********"
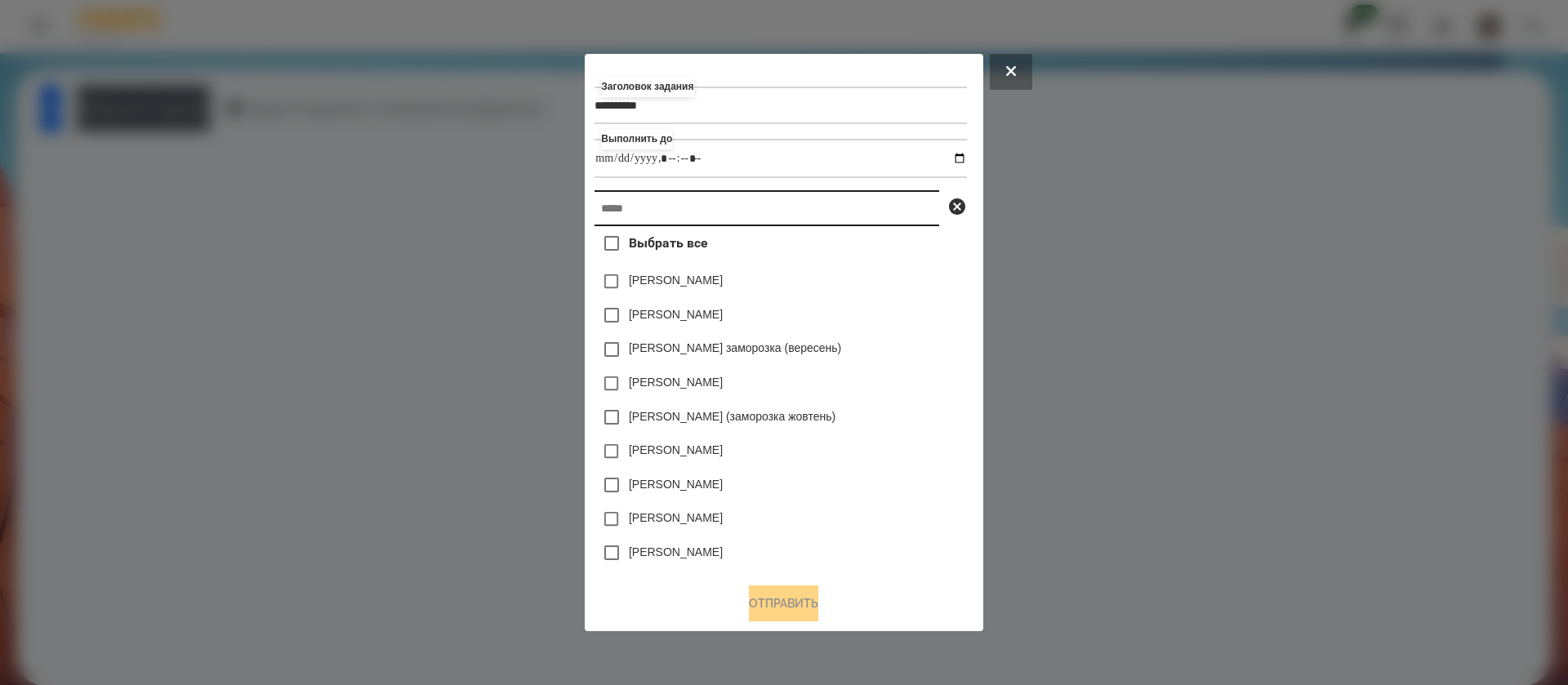
click at [688, 209] on input "text" at bounding box center [767, 208] width 345 height 36
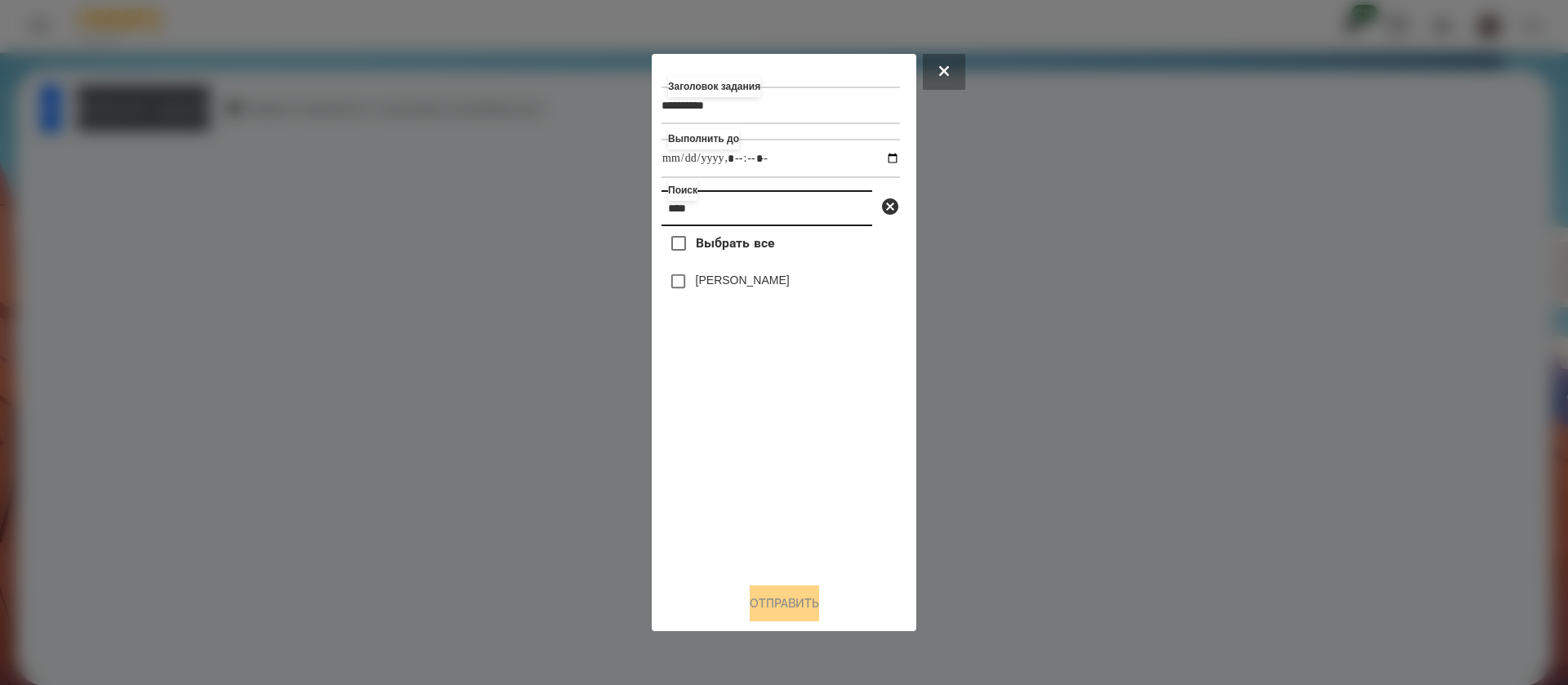
type input "****"
drag, startPoint x: 697, startPoint y: 275, endPoint x: 700, endPoint y: 284, distance: 9.5
click at [700, 284] on label "[PERSON_NAME]" at bounding box center [742, 280] width 94 height 16
click at [775, 607] on button "Отправить" at bounding box center [784, 603] width 69 height 36
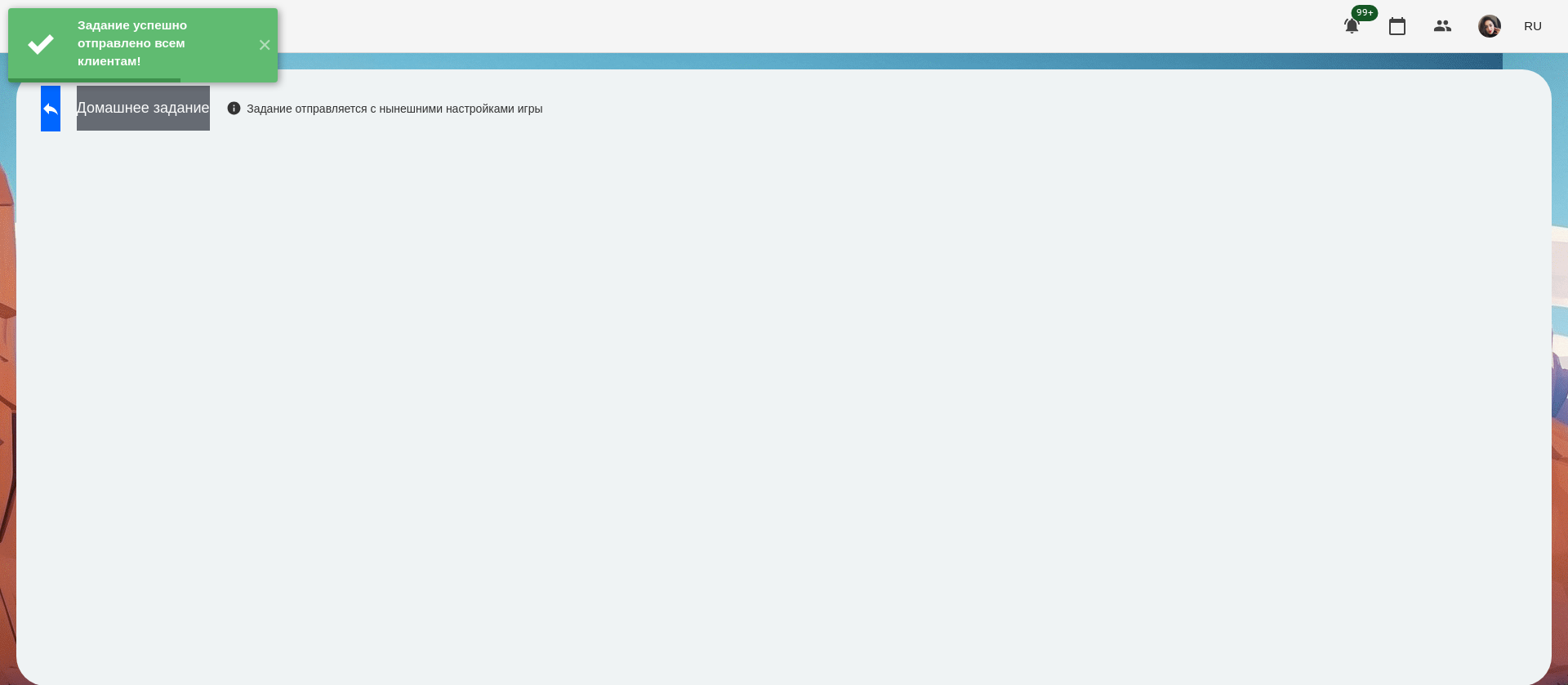
click at [210, 114] on button "Домашнее задание" at bounding box center [143, 108] width 133 height 45
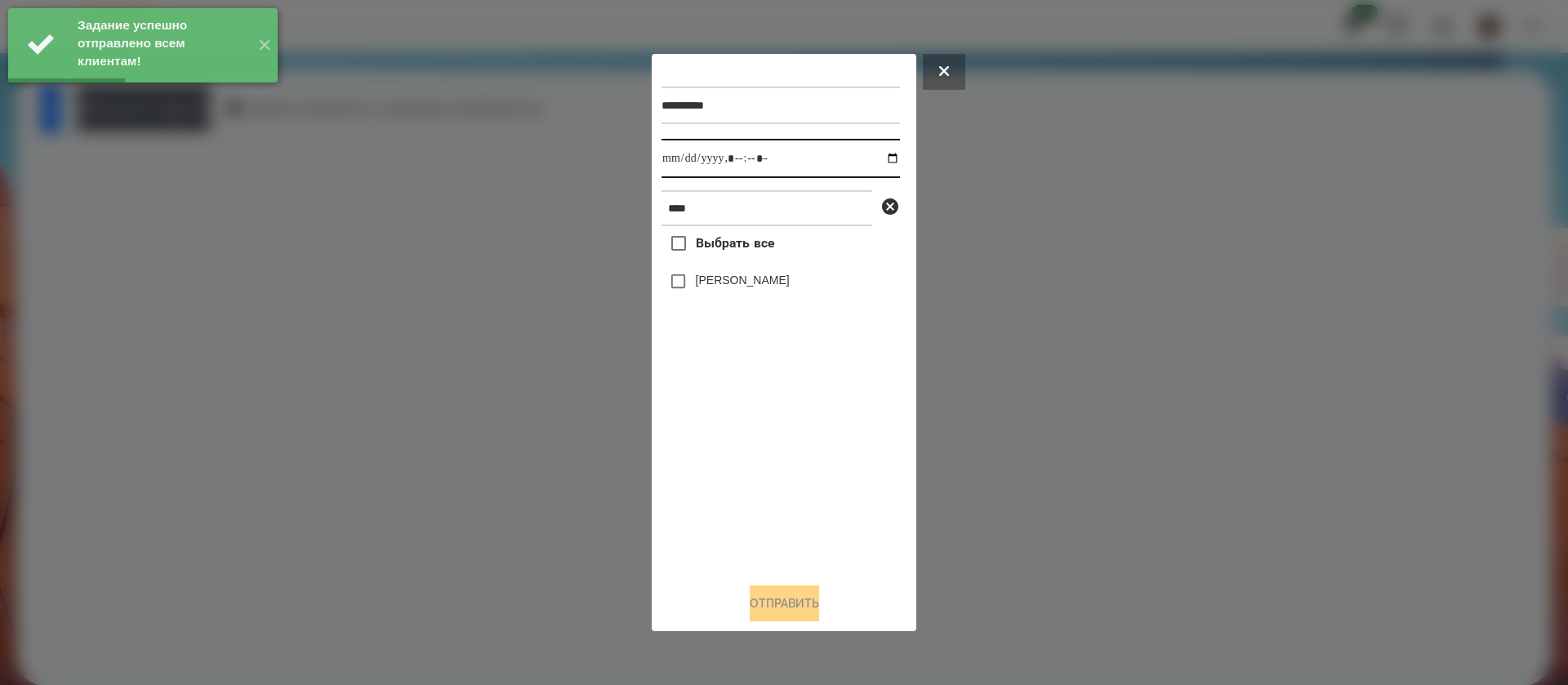
click at [668, 163] on input "datetime-local" at bounding box center [781, 159] width 239 height 39
type input "**********"
click at [701, 283] on label "[PERSON_NAME]" at bounding box center [742, 280] width 94 height 16
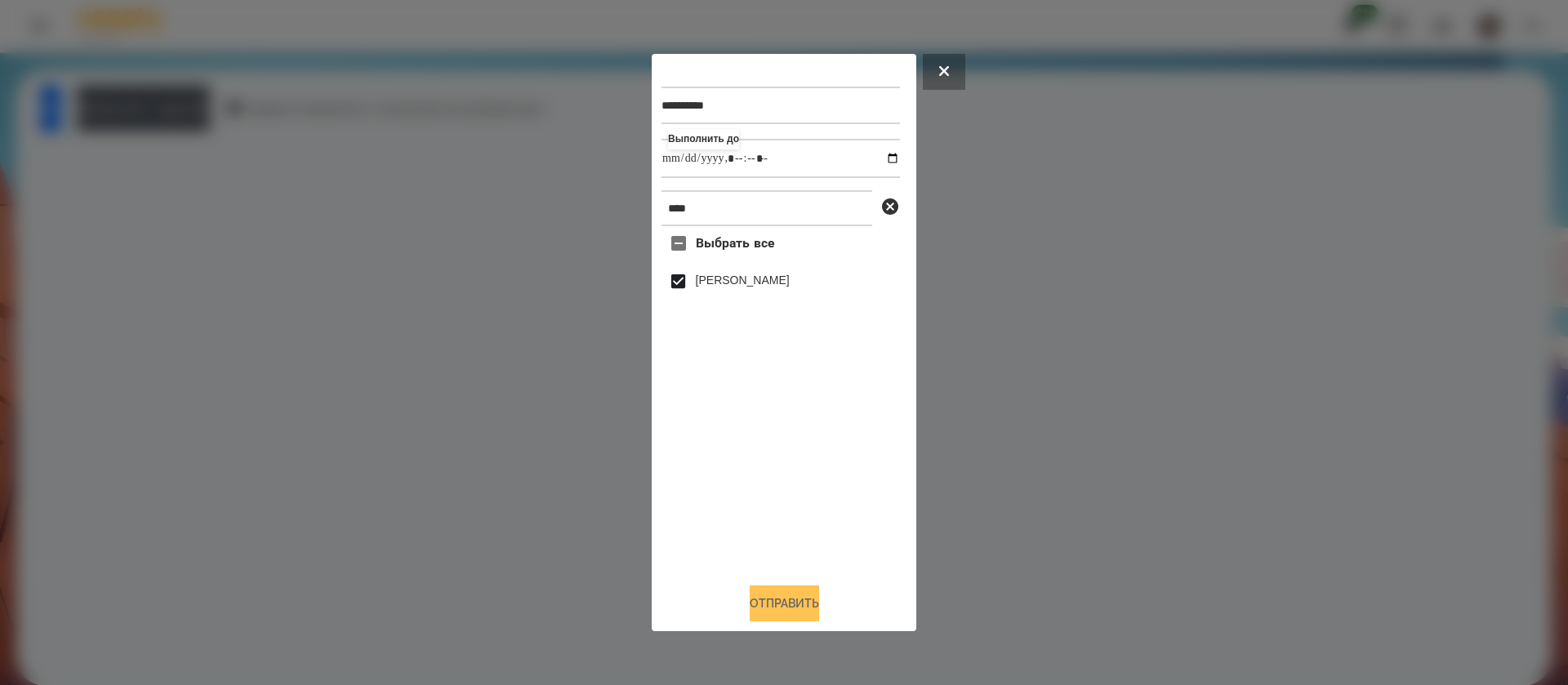
click at [758, 610] on button "Отправить" at bounding box center [784, 603] width 69 height 36
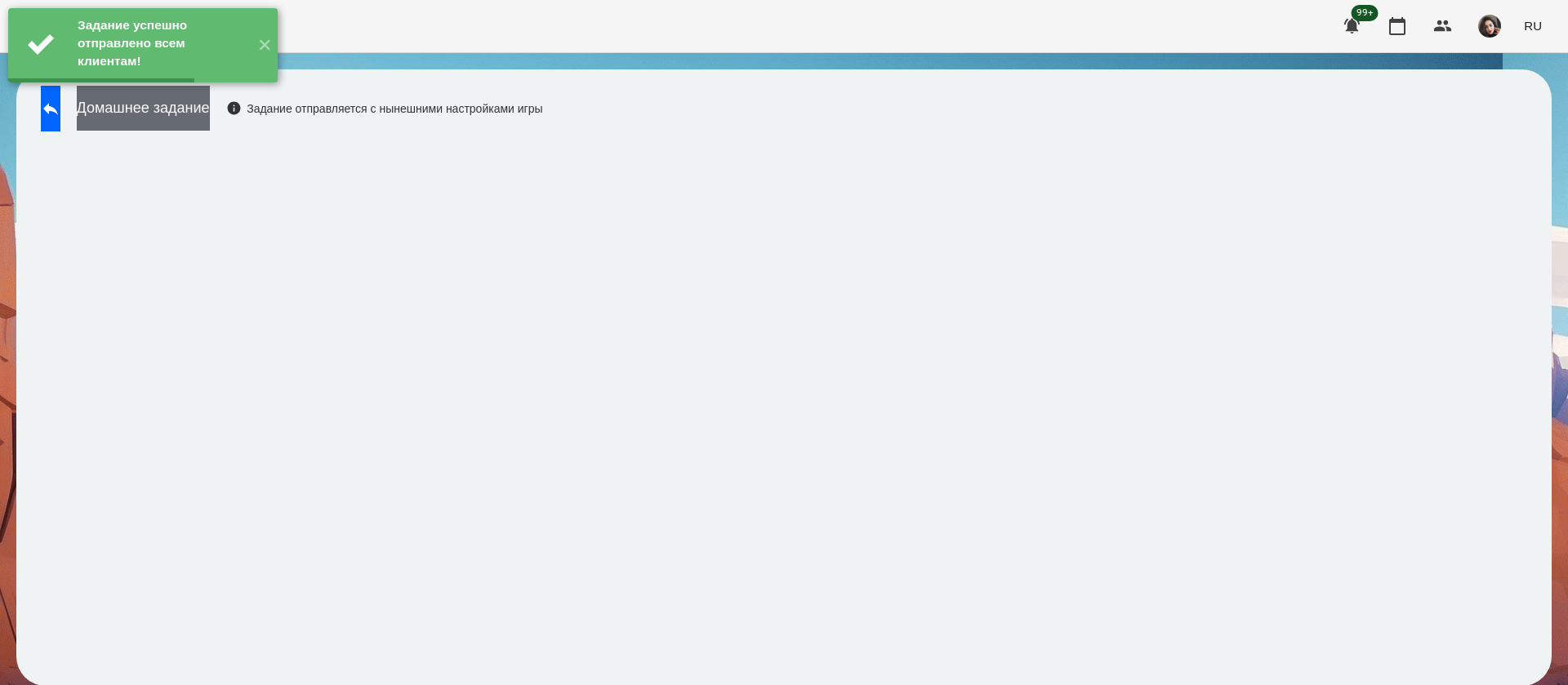
click at [210, 112] on button "Домашнее задание" at bounding box center [143, 108] width 133 height 45
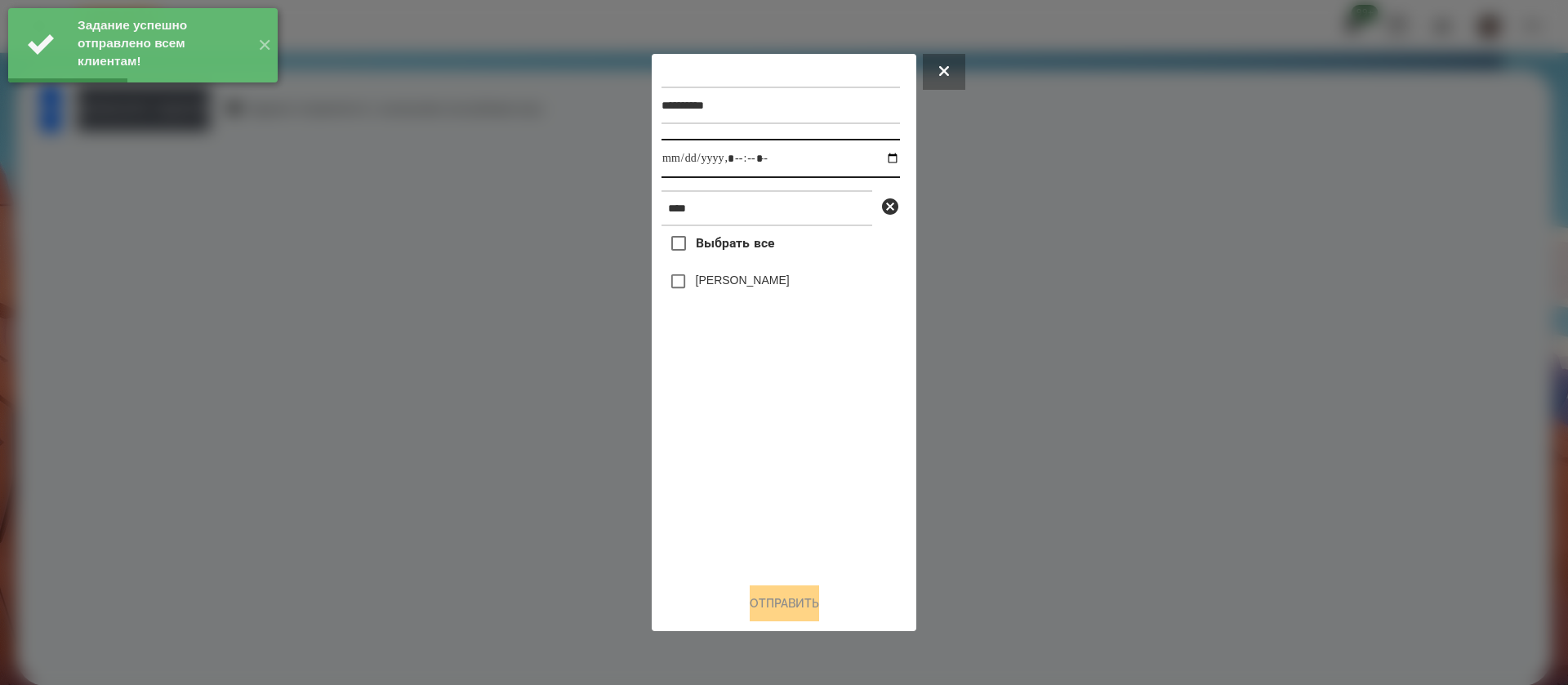
click at [681, 163] on input "datetime-local" at bounding box center [781, 159] width 239 height 39
type input "**********"
click at [701, 280] on label "[PERSON_NAME]" at bounding box center [742, 280] width 94 height 16
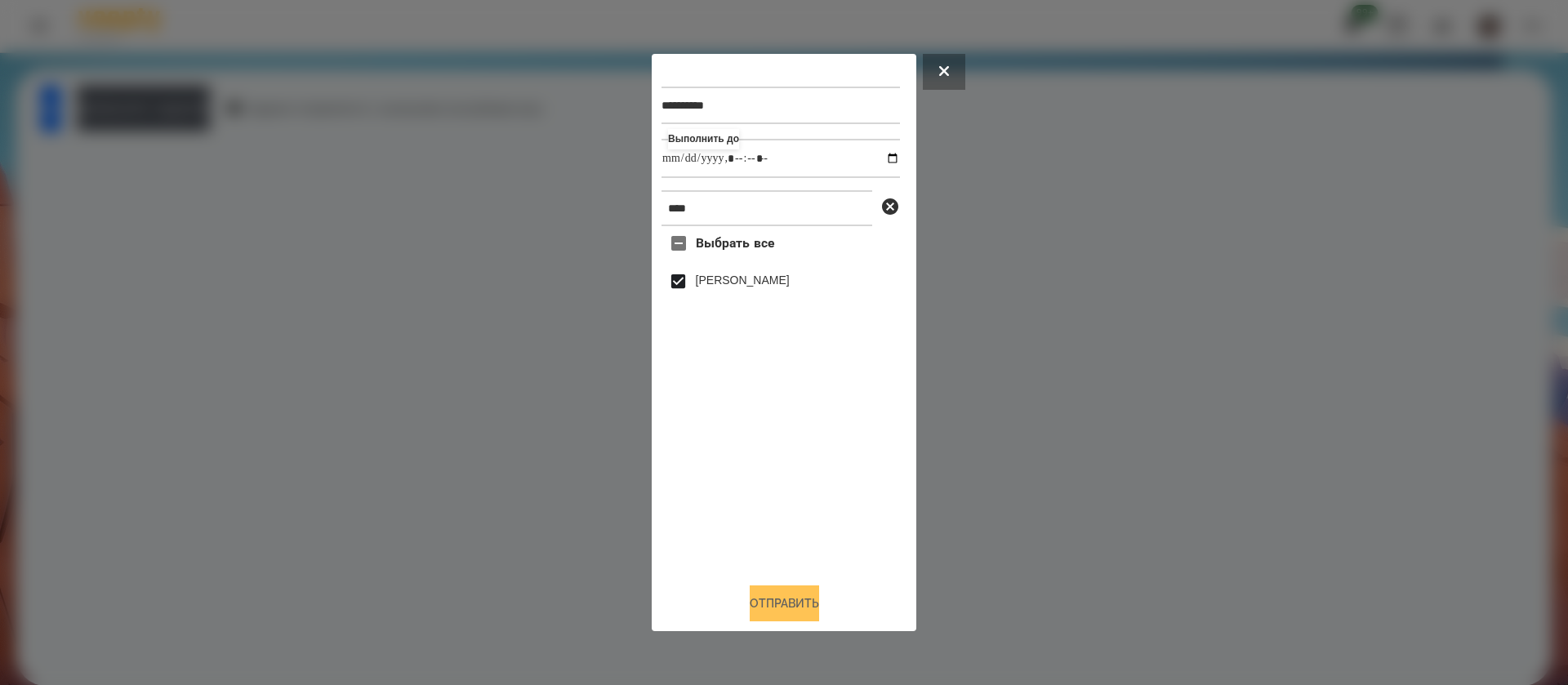
click at [761, 608] on button "Отправить" at bounding box center [784, 603] width 69 height 36
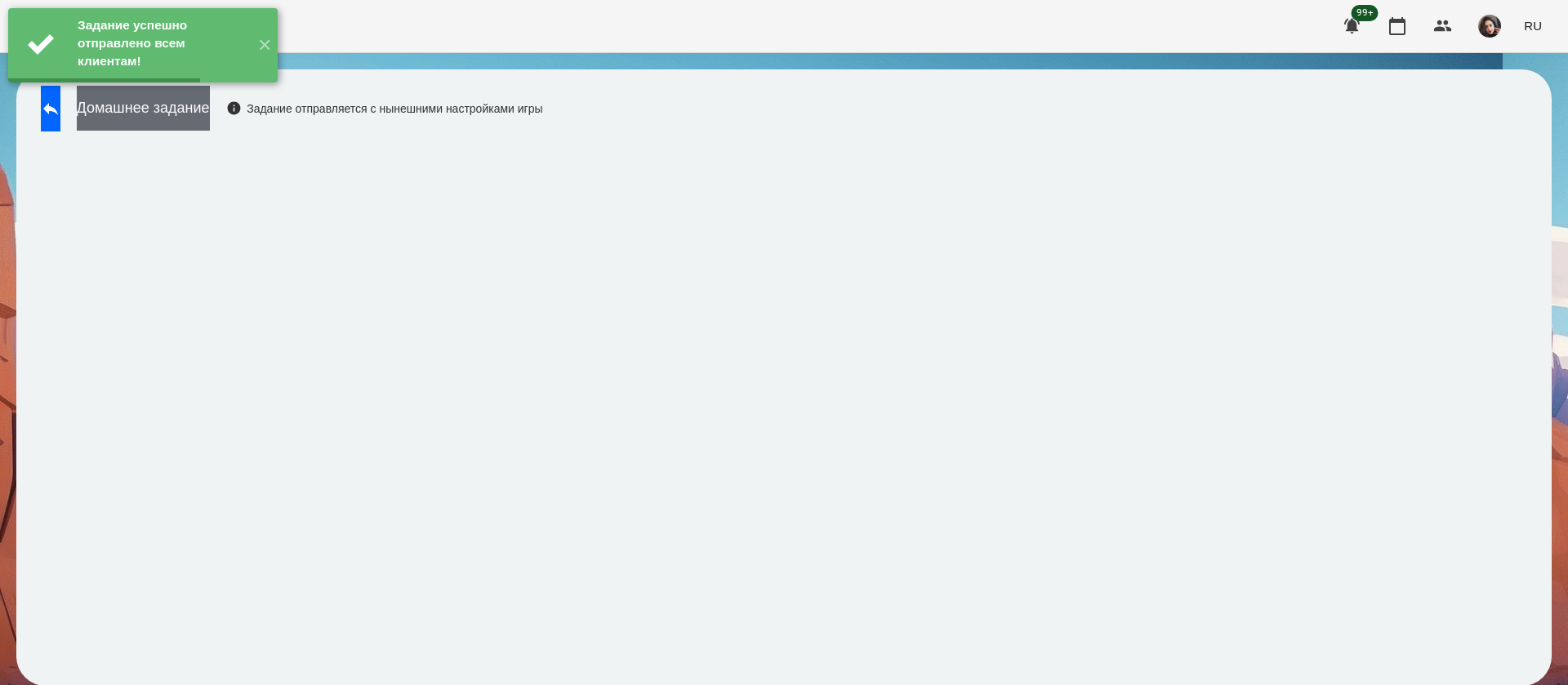
click at [210, 123] on button "Домашнее задание" at bounding box center [143, 108] width 133 height 45
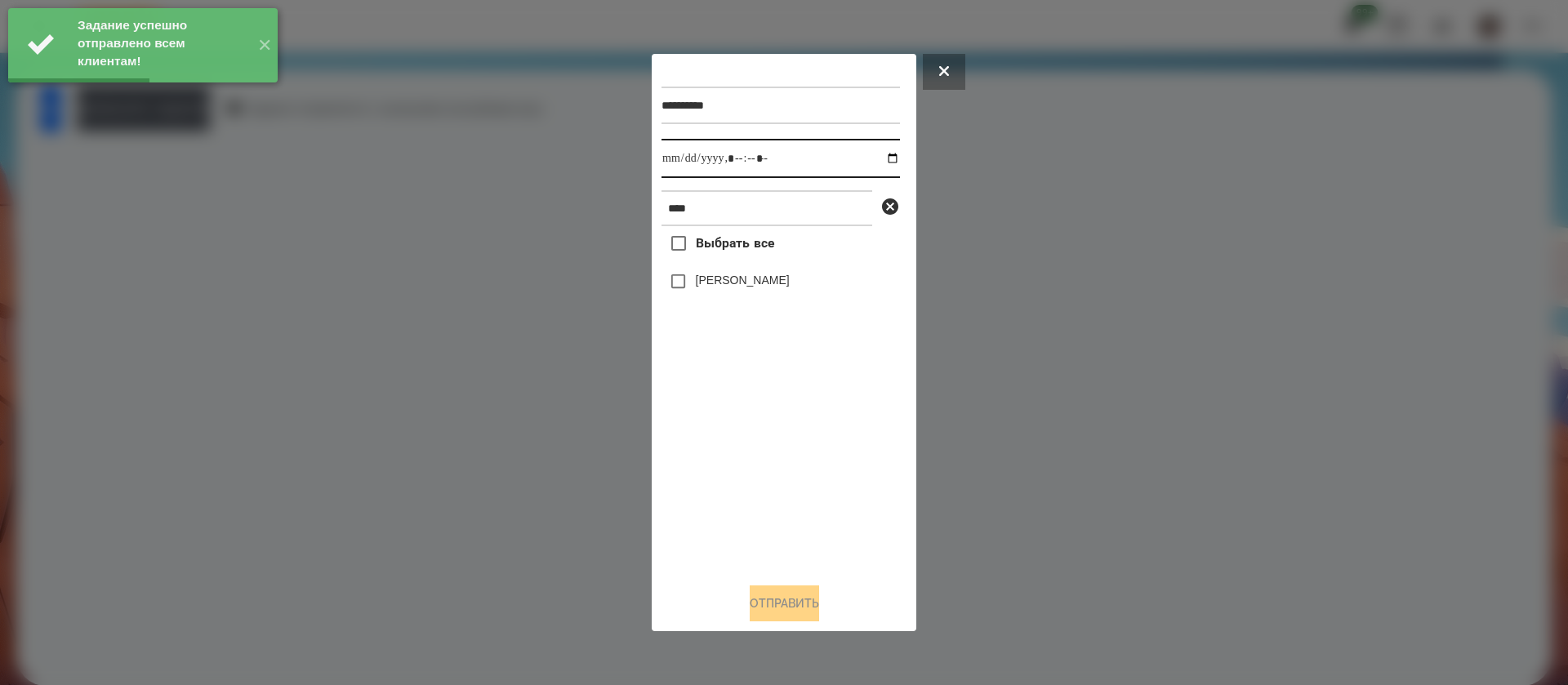
click at [680, 159] on input "datetime-local" at bounding box center [781, 159] width 239 height 39
type input "**********"
click at [750, 614] on button "Отправить" at bounding box center [784, 603] width 69 height 36
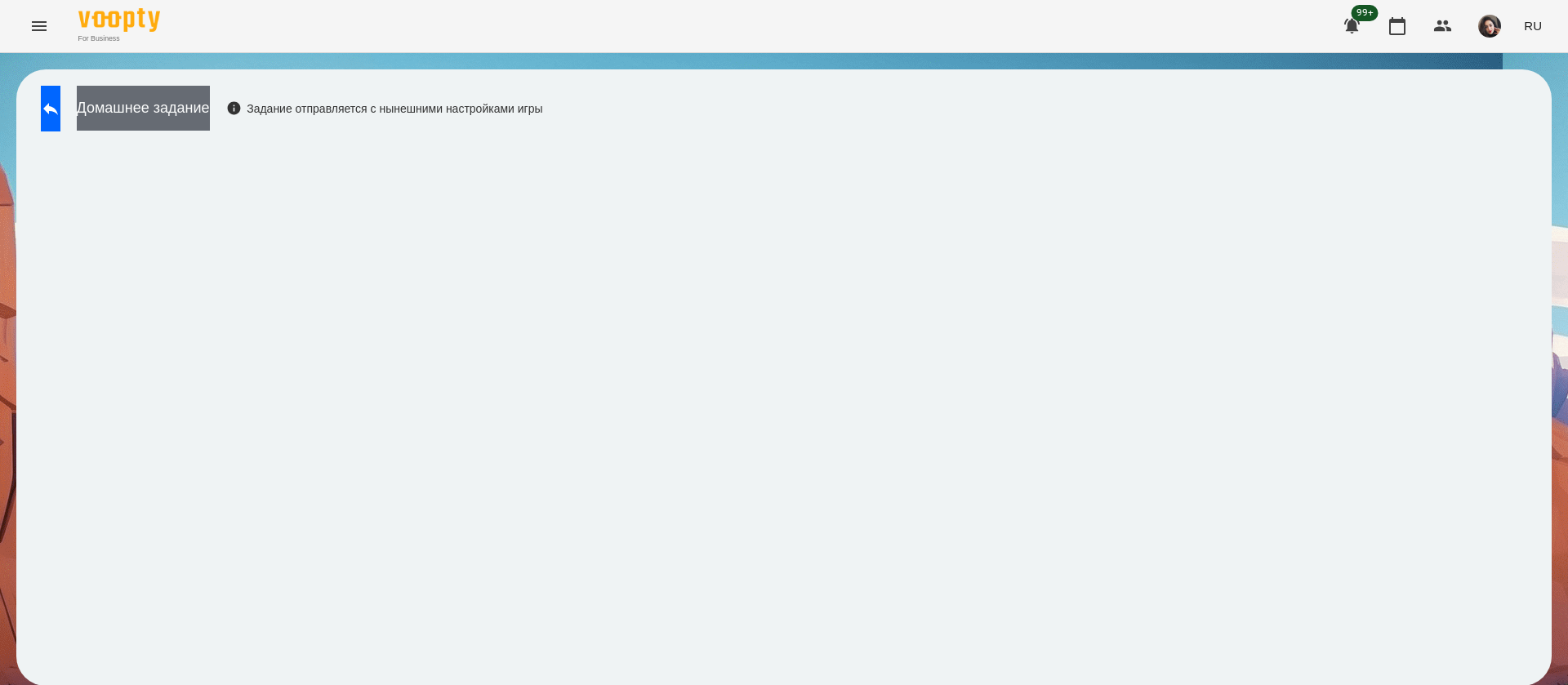
click at [210, 128] on button "Домашнее задание" at bounding box center [143, 108] width 133 height 45
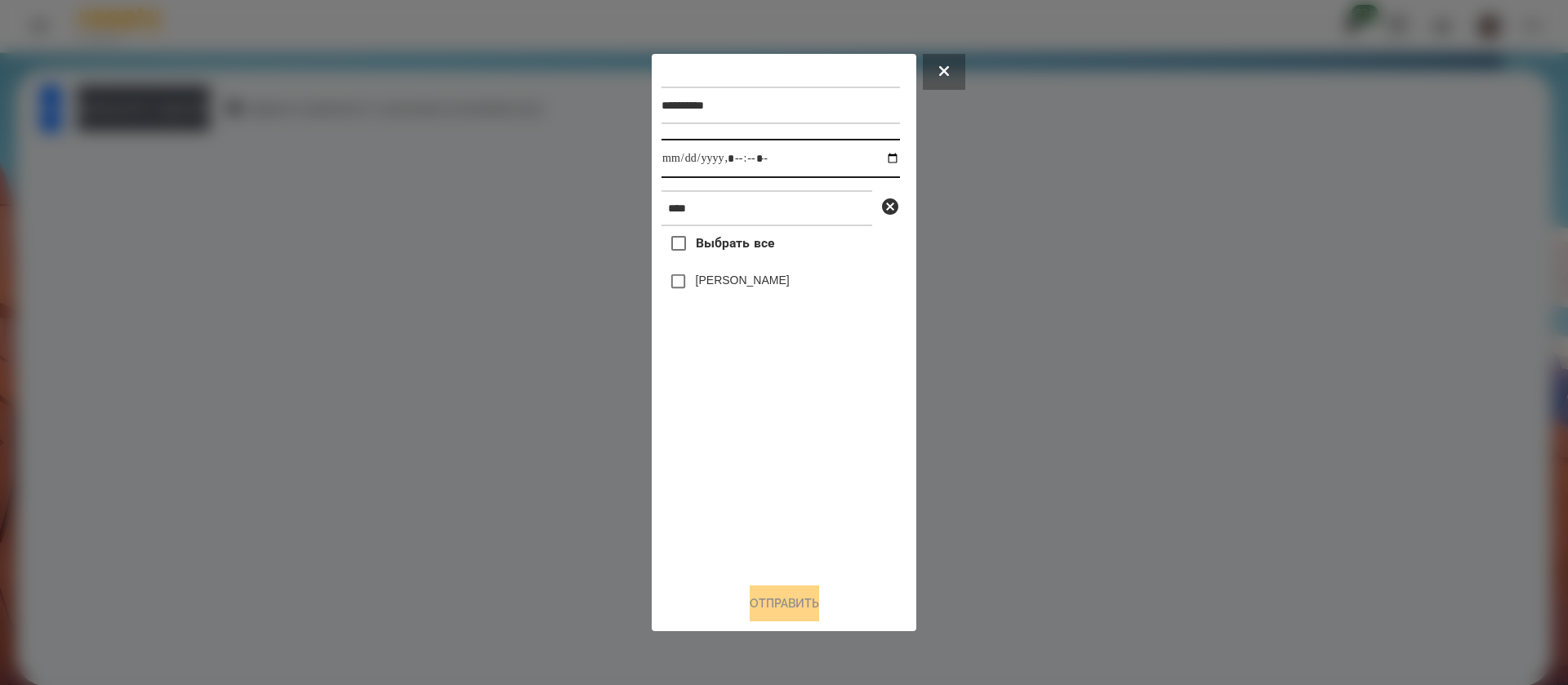
click at [674, 159] on input "datetime-local" at bounding box center [781, 159] width 239 height 39
type input "**********"
click at [761, 612] on button "Отправить" at bounding box center [784, 603] width 69 height 36
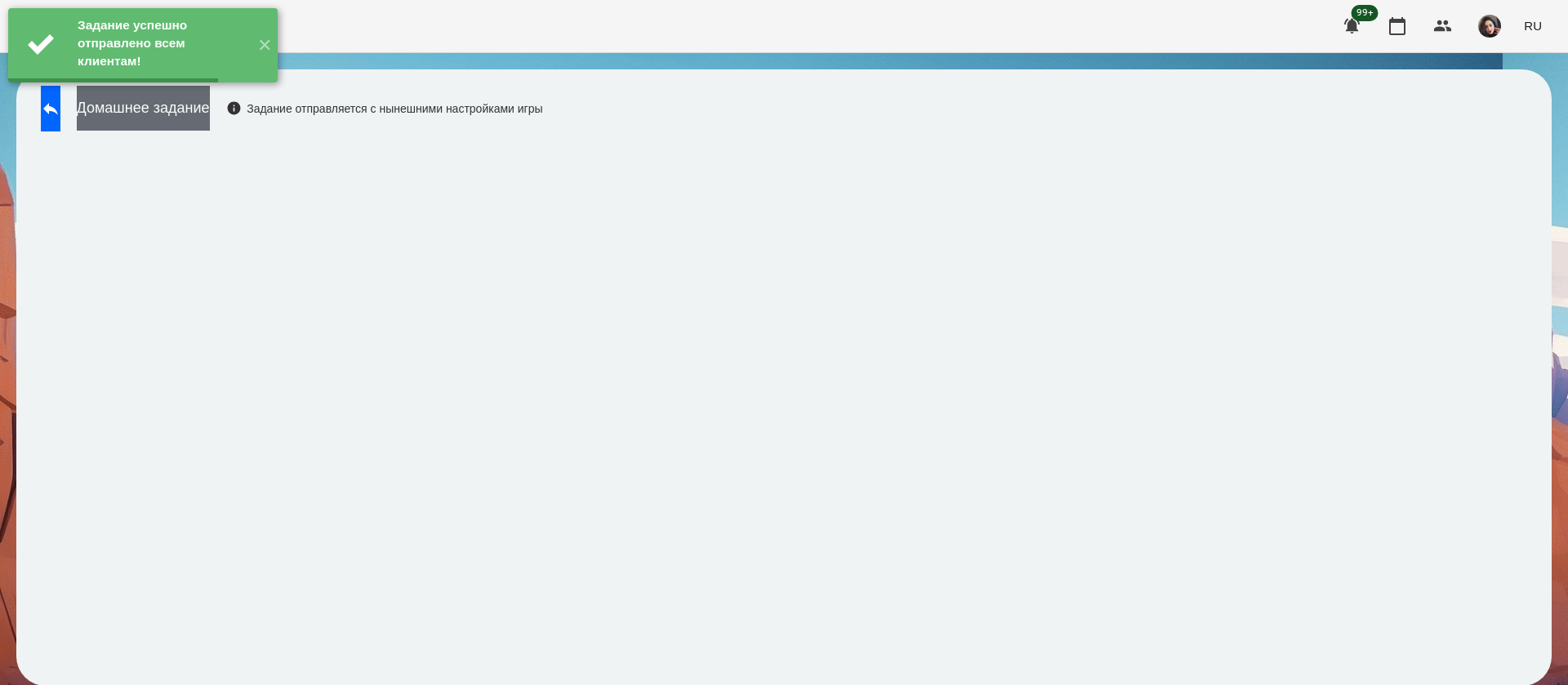
click at [210, 111] on button "Домашнее задание" at bounding box center [143, 108] width 133 height 45
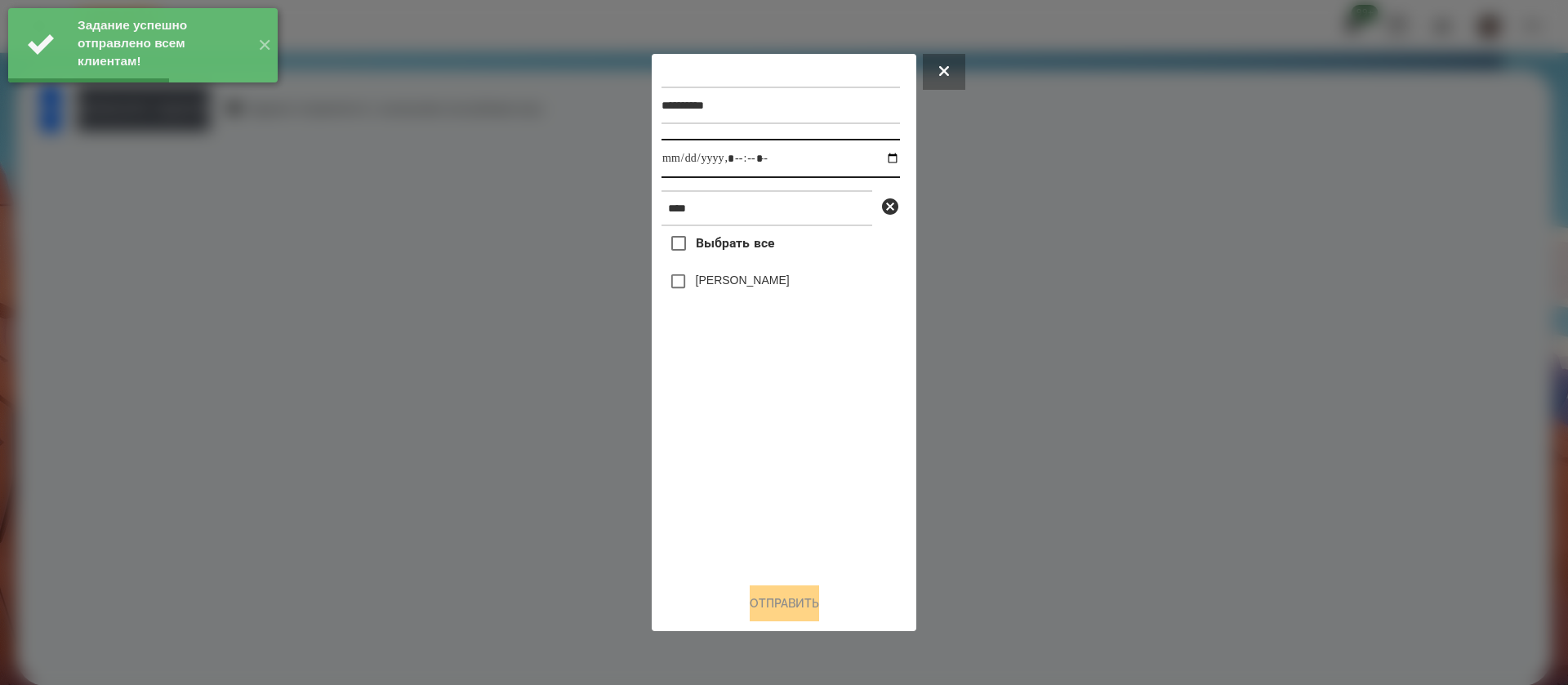
click at [689, 158] on input "datetime-local" at bounding box center [781, 159] width 239 height 39
type input "**********"
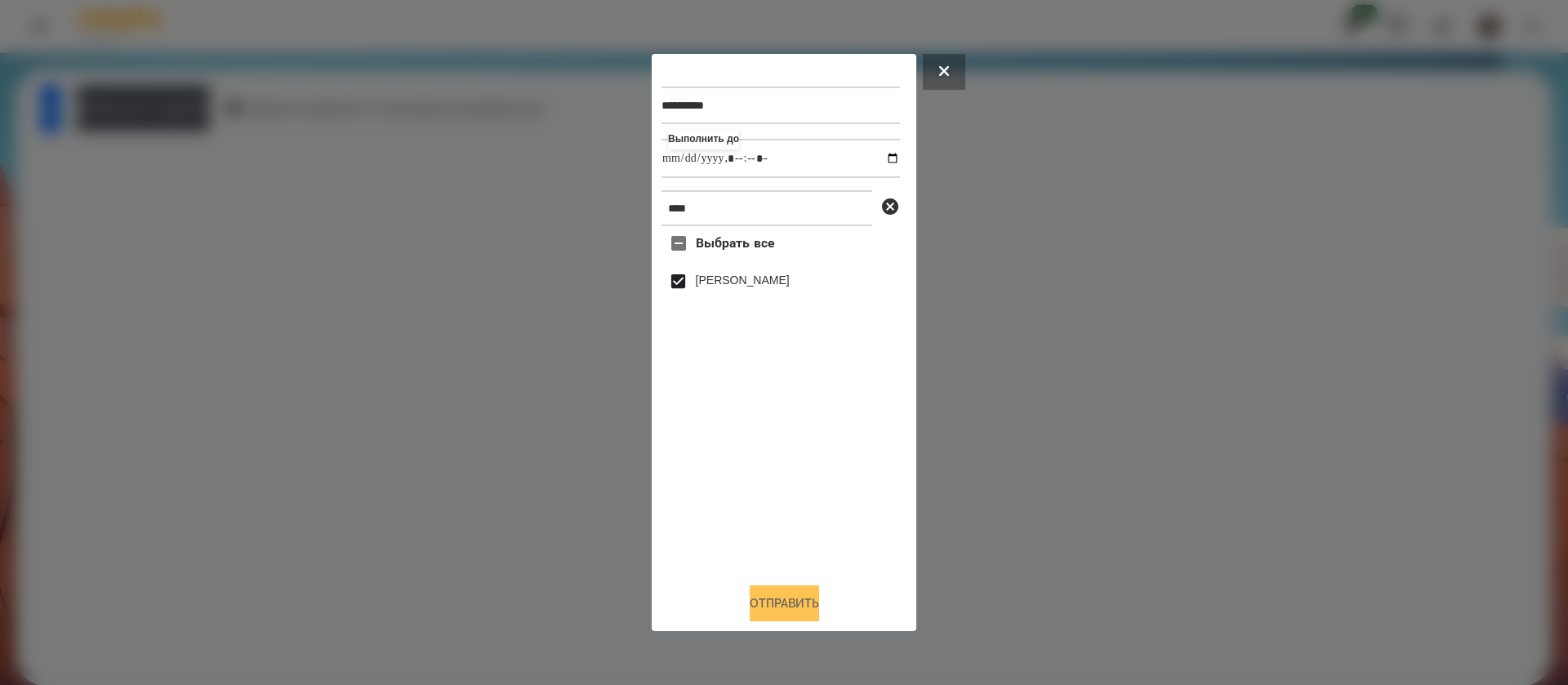
click at [763, 613] on button "Отправить" at bounding box center [784, 603] width 69 height 36
click at [253, 105] on div at bounding box center [784, 342] width 1568 height 685
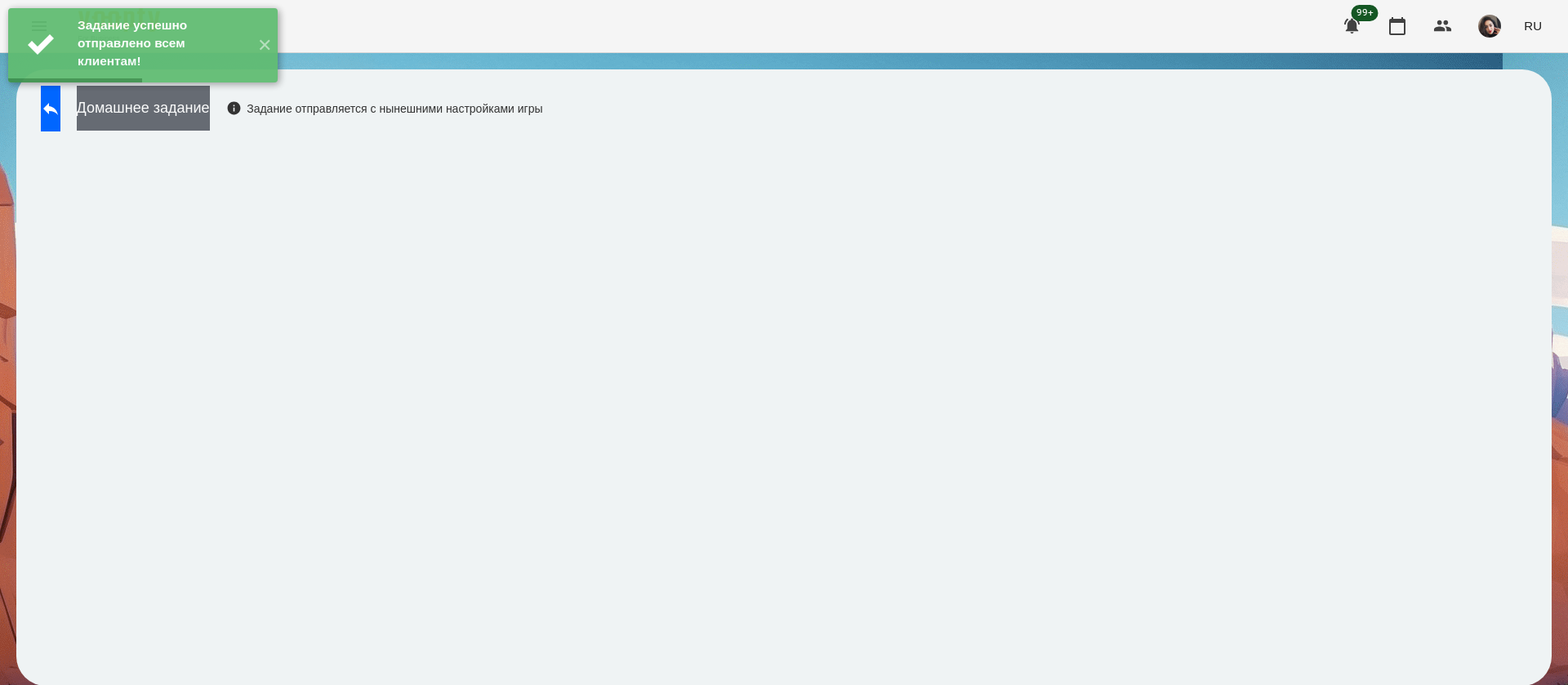
click at [210, 104] on button "Домашнее задание" at bounding box center [143, 108] width 133 height 45
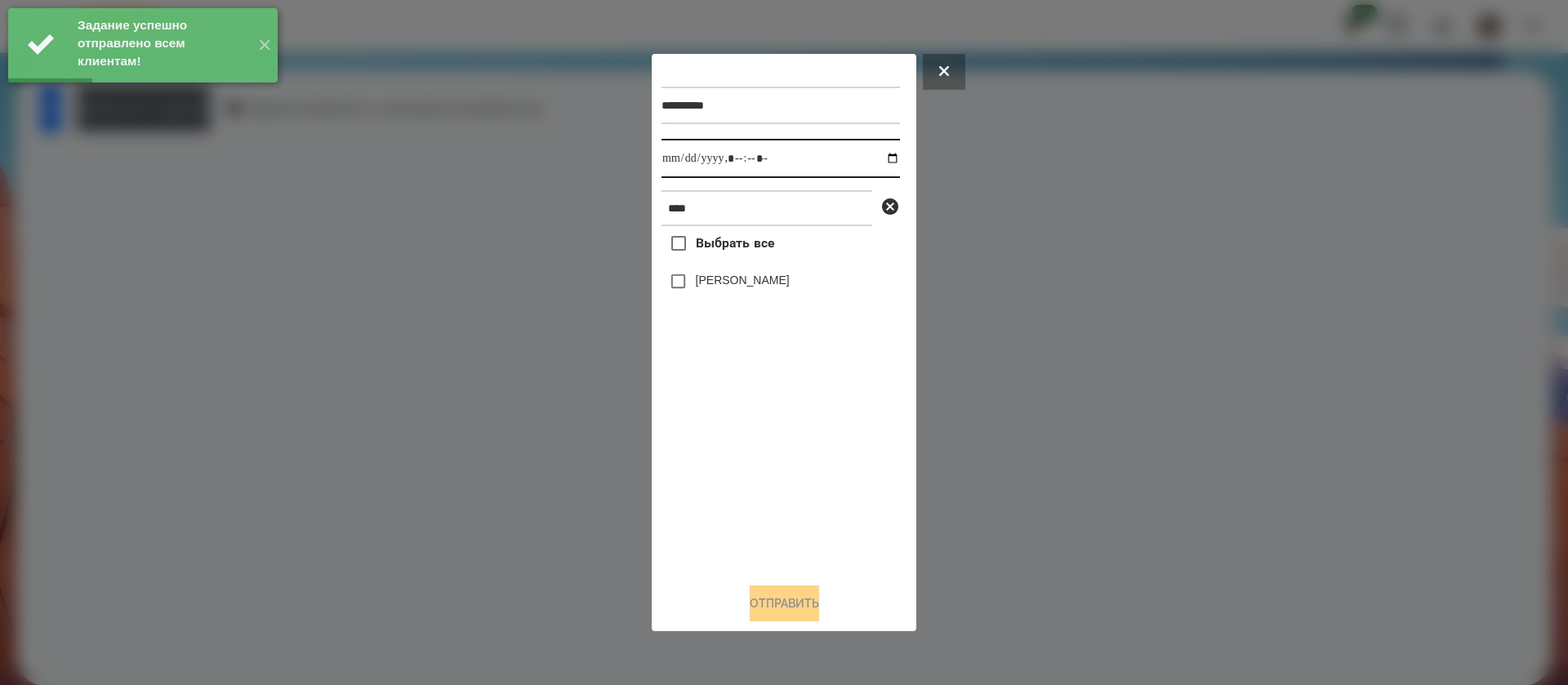
click at [680, 156] on input "datetime-local" at bounding box center [781, 159] width 239 height 39
type input "**********"
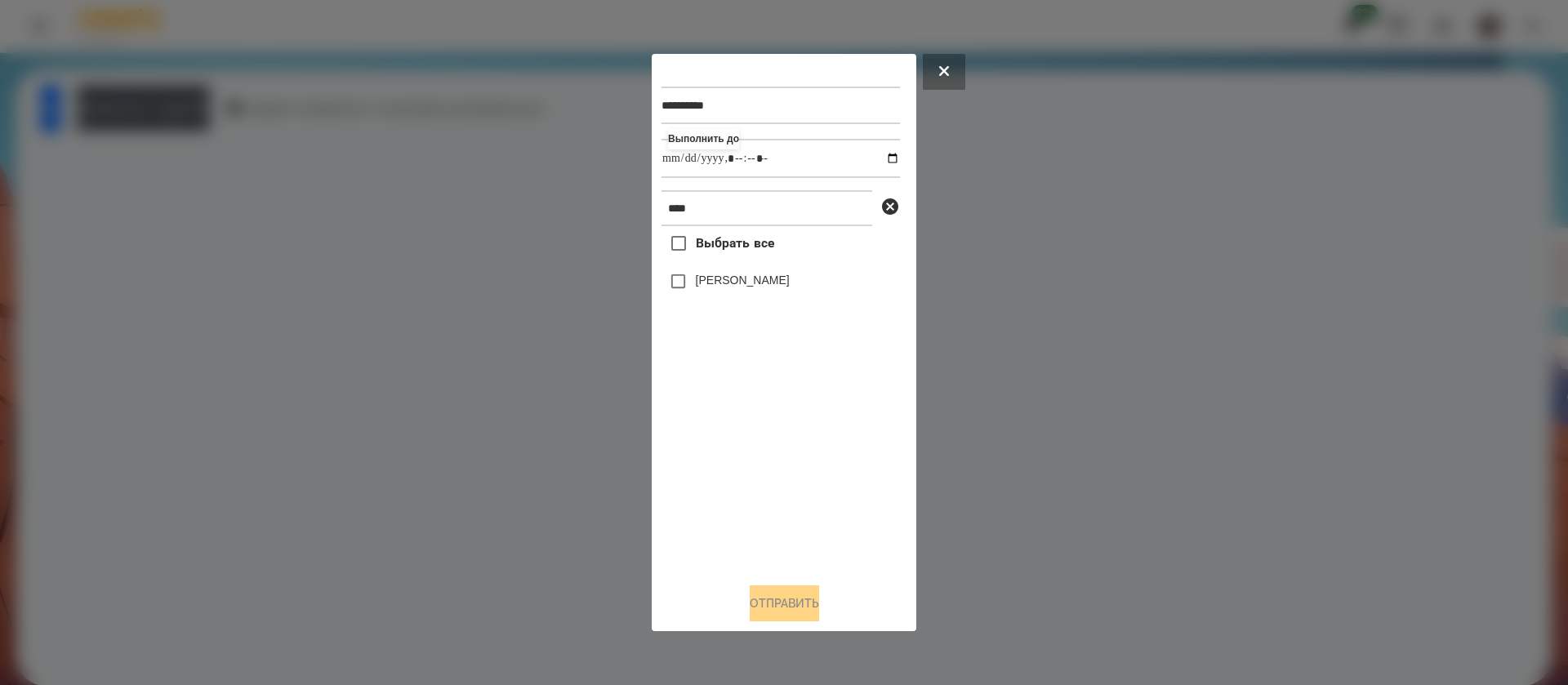
click at [707, 284] on label "[PERSON_NAME]" at bounding box center [742, 280] width 94 height 16
click at [769, 608] on button "Отправить" at bounding box center [784, 603] width 69 height 36
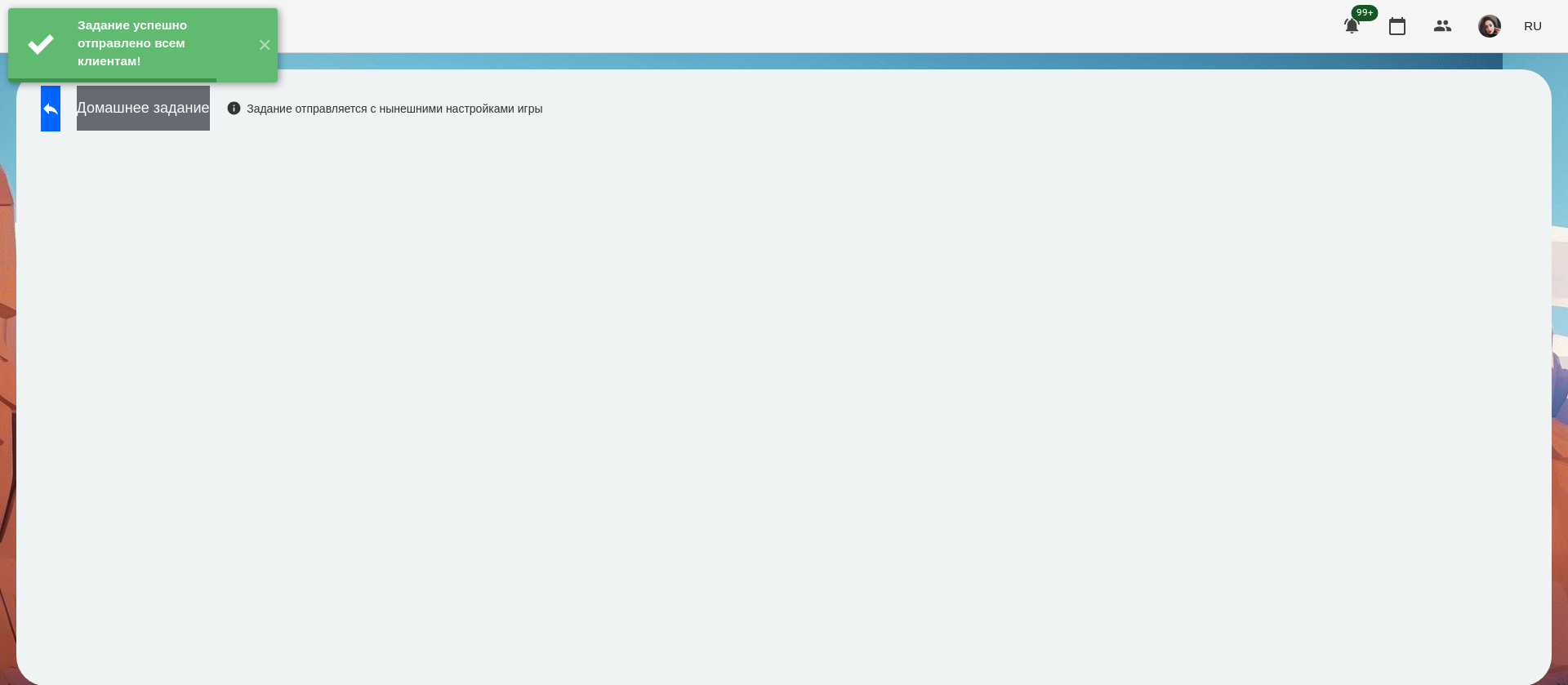
click at [159, 114] on button "Домашнее задание" at bounding box center [143, 108] width 133 height 45
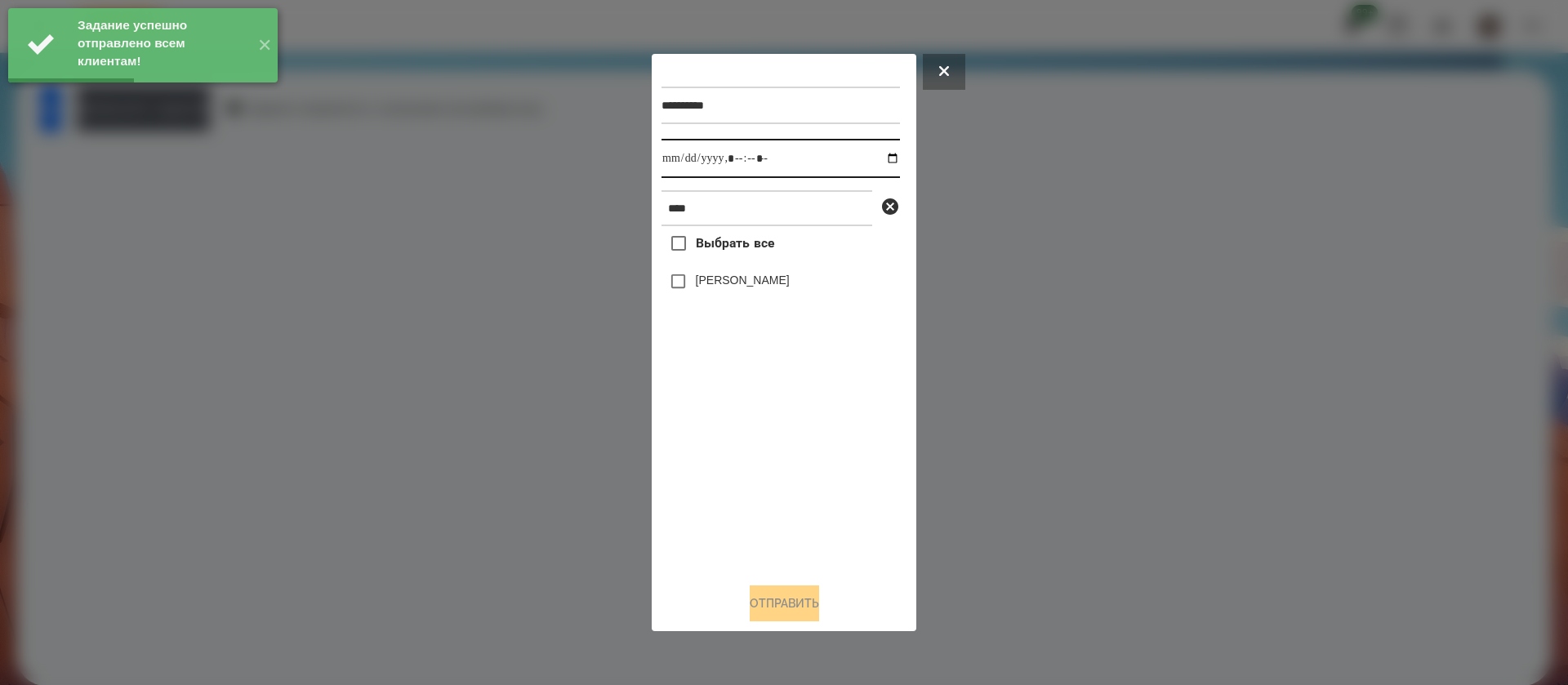
click at [677, 159] on input "datetime-local" at bounding box center [781, 159] width 239 height 39
type input "**********"
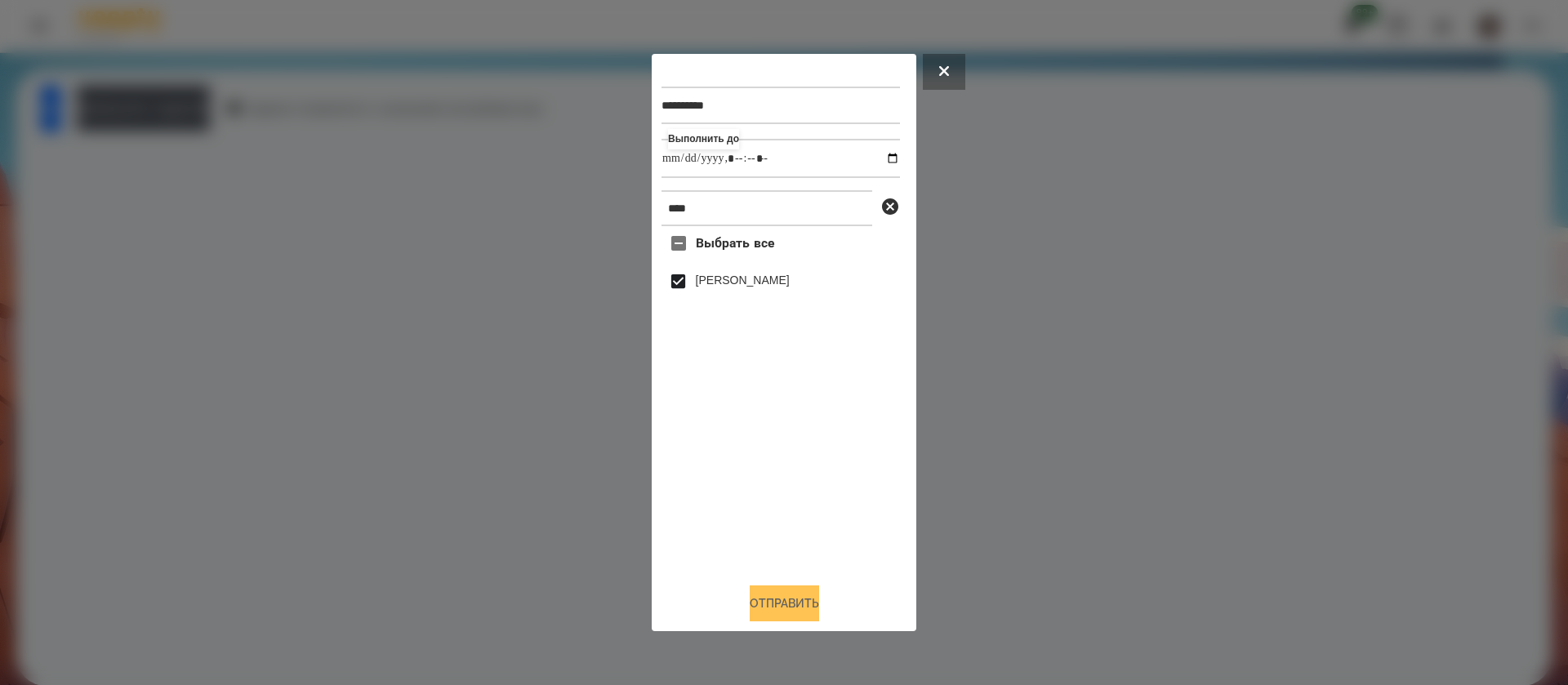
click at [778, 604] on button "Отправить" at bounding box center [784, 603] width 69 height 36
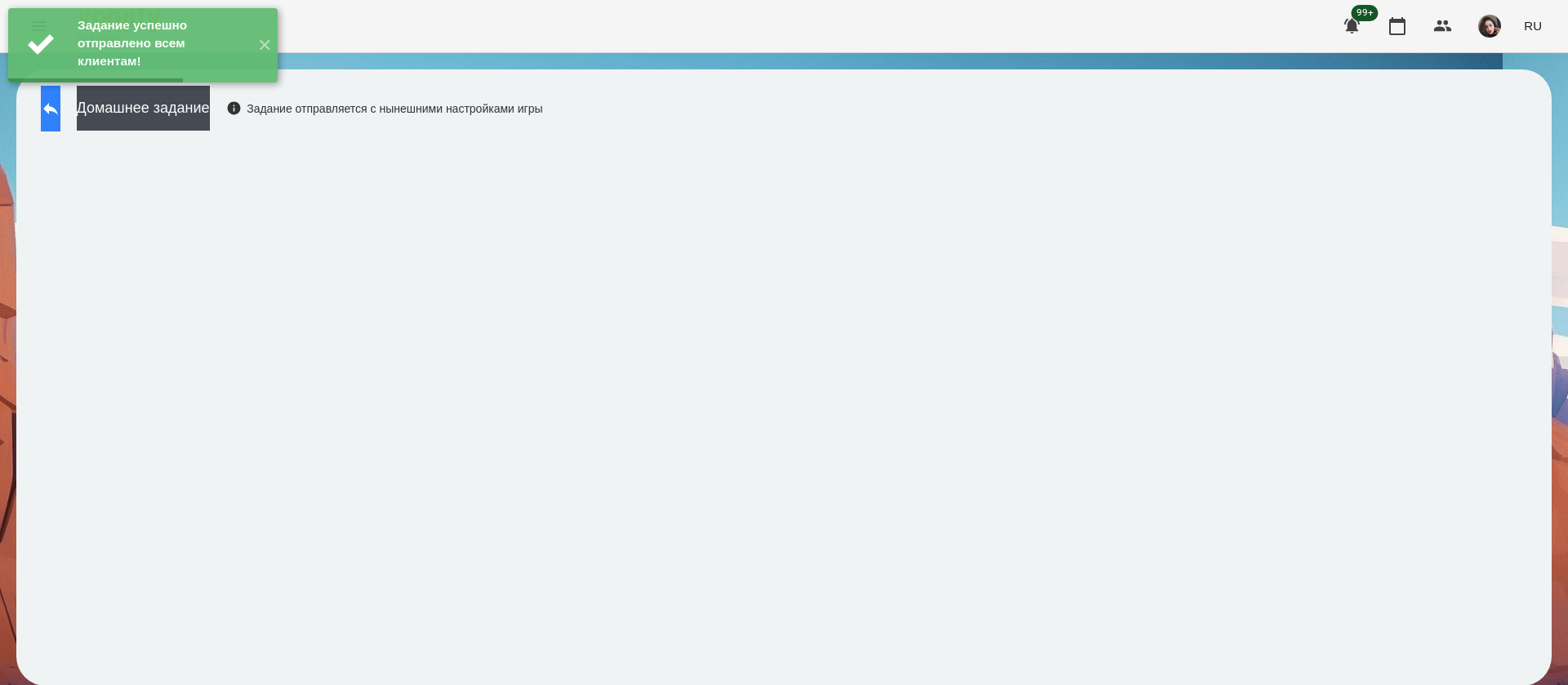
click at [60, 105] on icon at bounding box center [51, 109] width 20 height 20
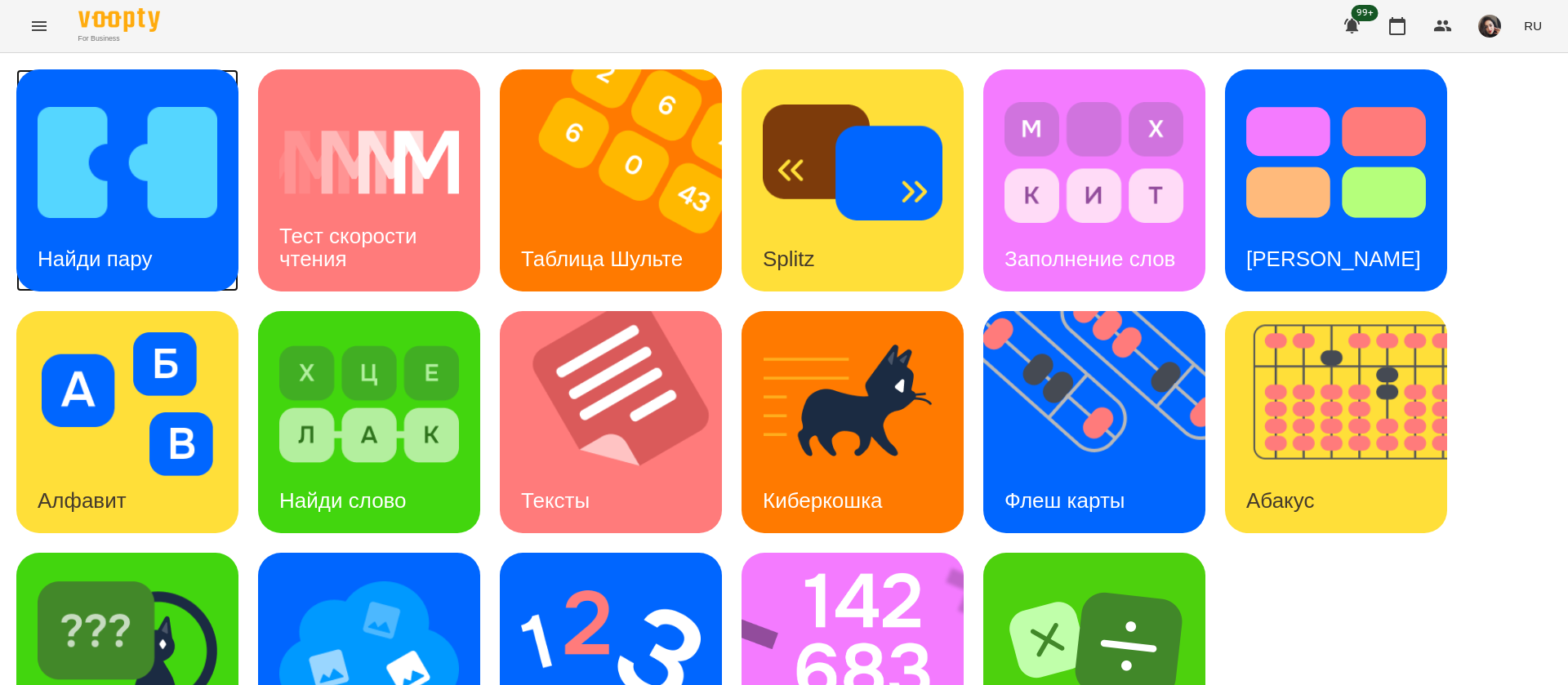
click at [162, 242] on div "Найди пару" at bounding box center [95, 259] width 157 height 65
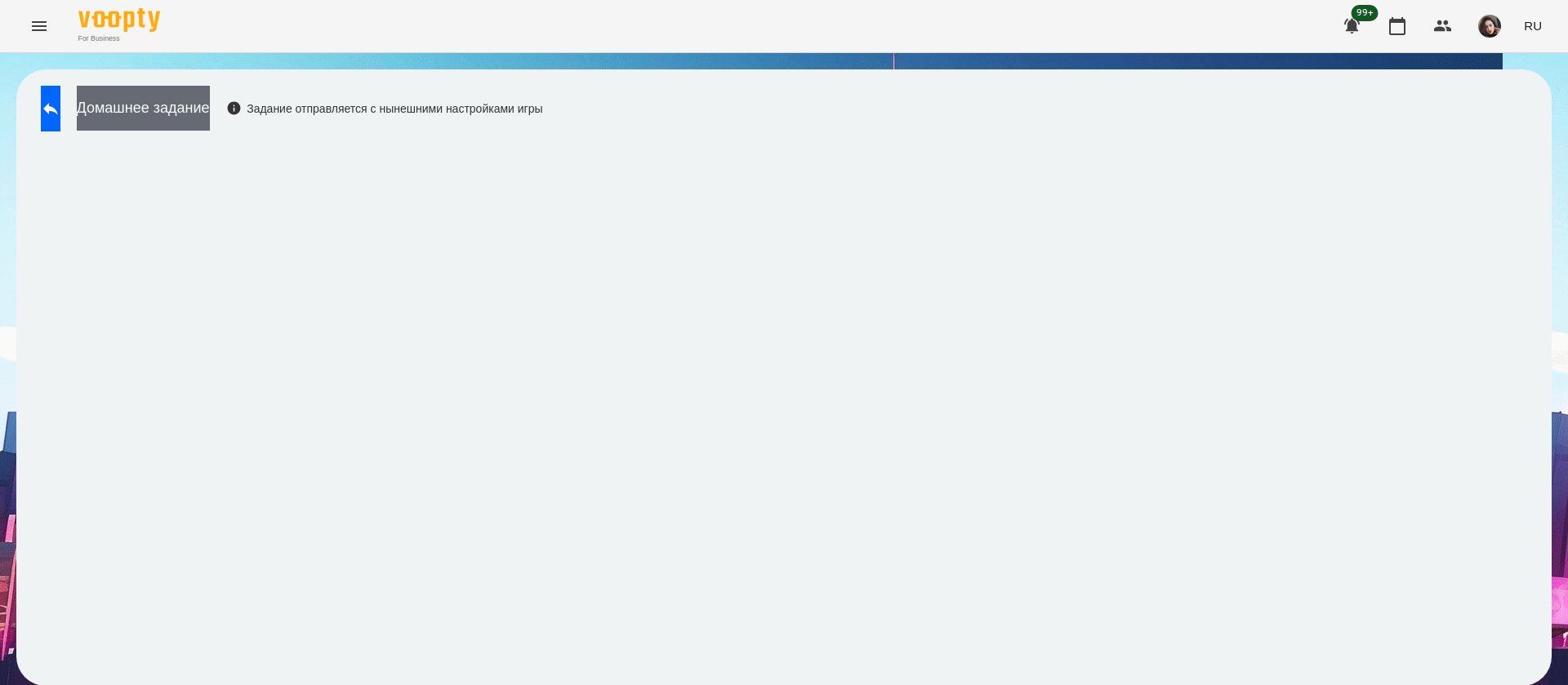
click at [210, 101] on button "Домашнее задание" at bounding box center [143, 108] width 133 height 45
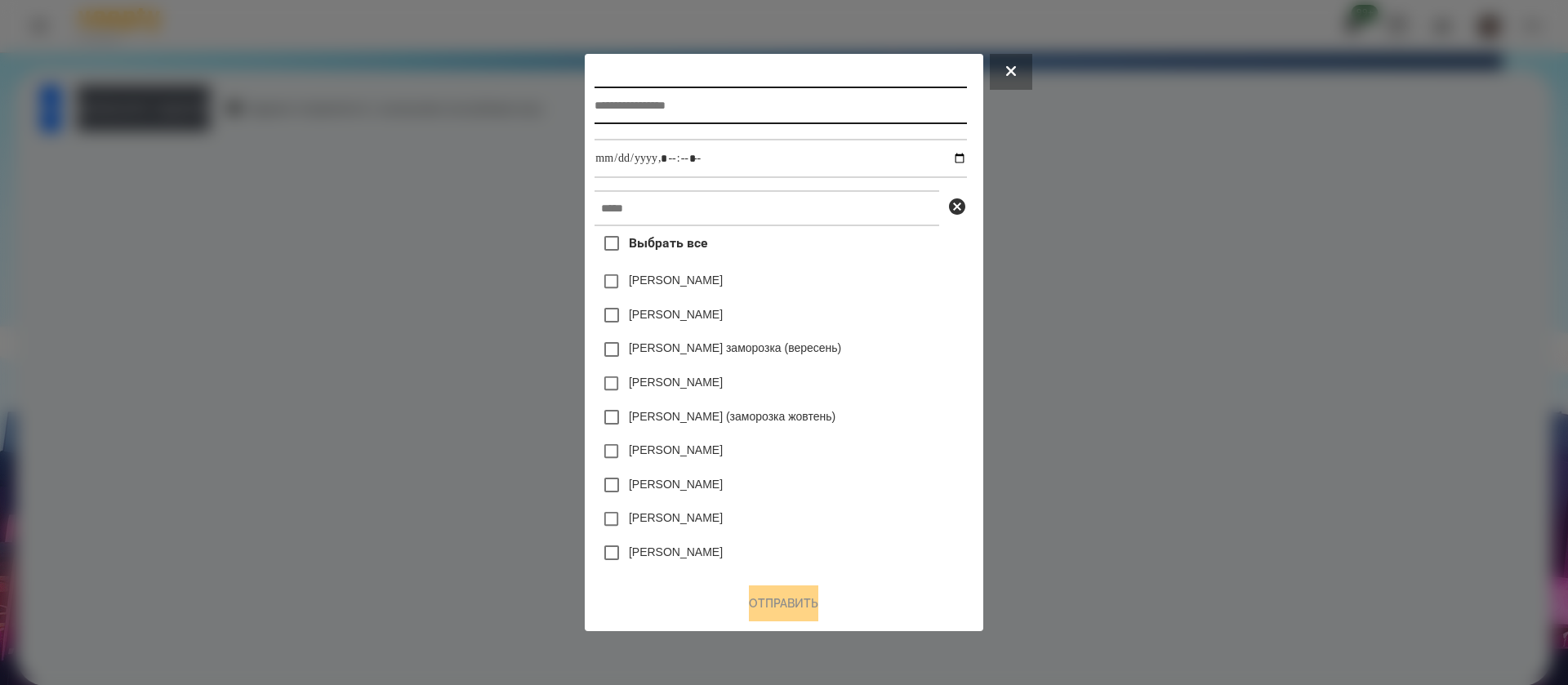
click at [621, 97] on input "text" at bounding box center [780, 105] width 372 height 38
type input "**********"
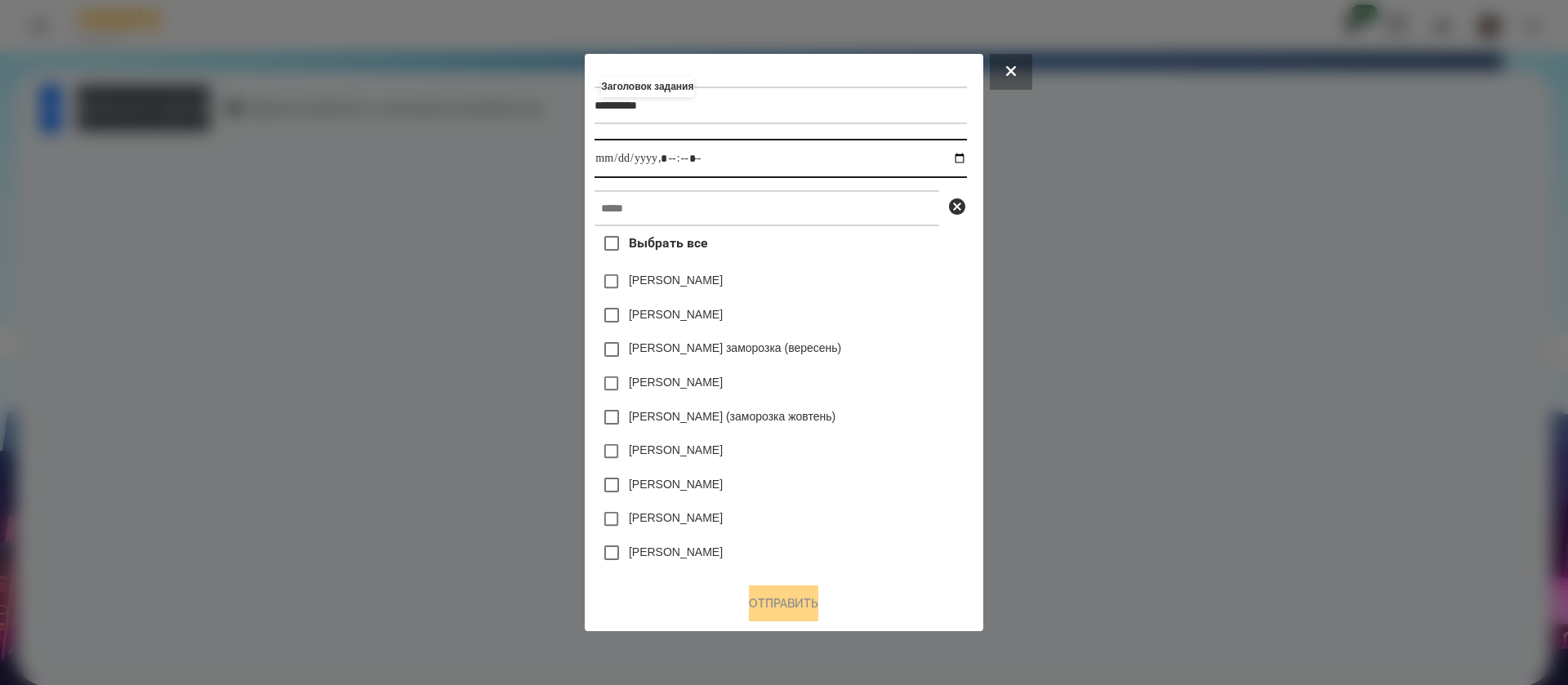
click at [961, 162] on input "datetime-local" at bounding box center [780, 159] width 372 height 39
click at [671, 153] on input "datetime-local" at bounding box center [780, 159] width 372 height 39
click at [687, 162] on input "datetime-local" at bounding box center [780, 159] width 372 height 39
type input "**********"
click at [692, 204] on input "text" at bounding box center [767, 208] width 345 height 36
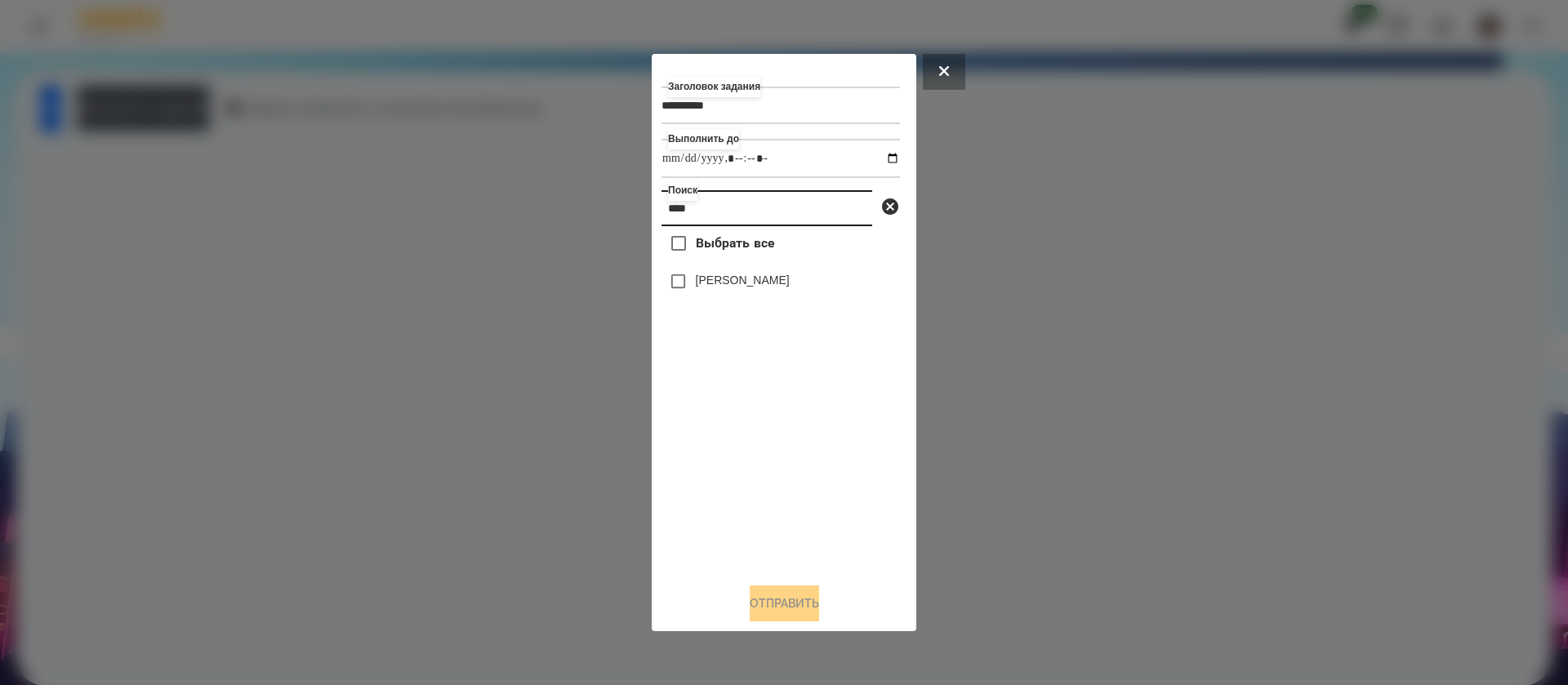
type input "****"
click at [710, 282] on label "[PERSON_NAME]" at bounding box center [742, 280] width 94 height 16
click at [769, 607] on button "Отправить" at bounding box center [784, 603] width 69 height 36
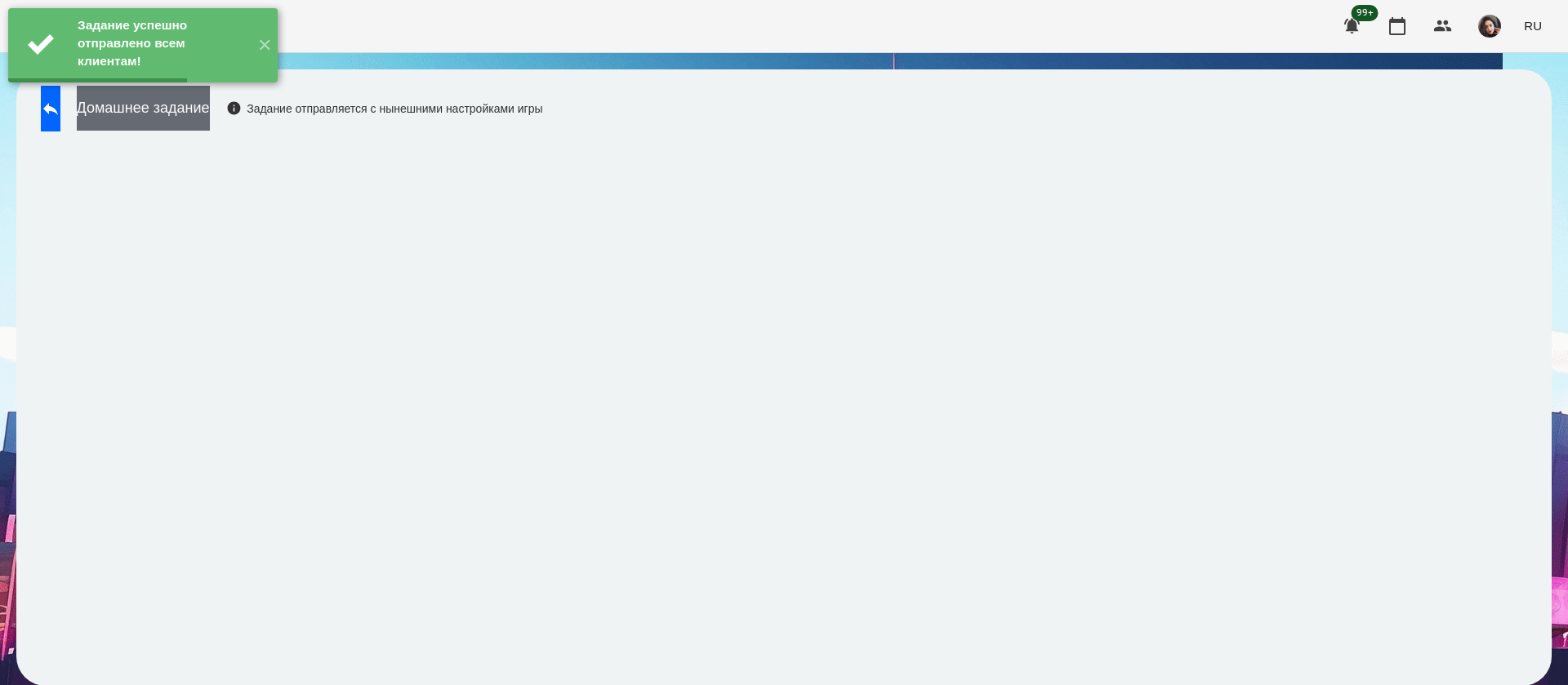
click at [210, 112] on button "Домашнее задание" at bounding box center [143, 108] width 133 height 45
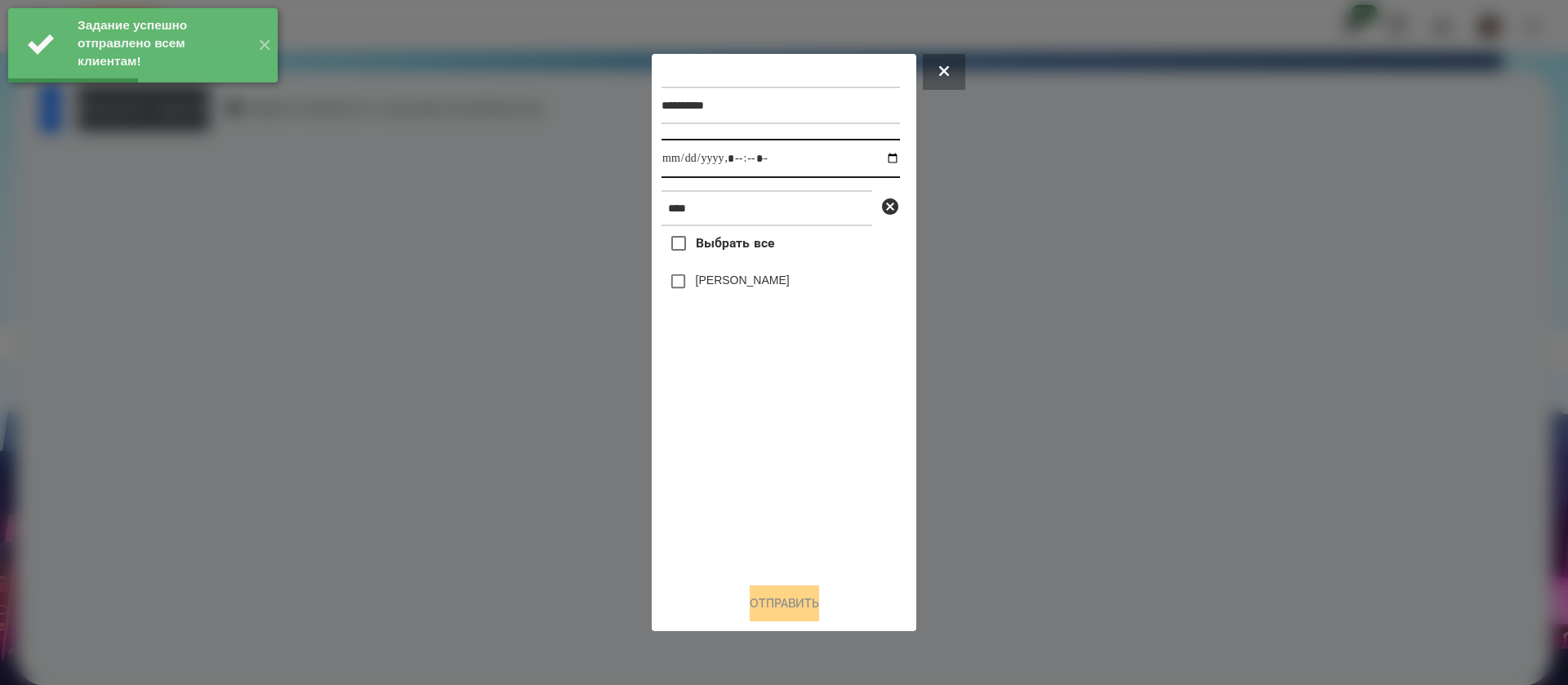
click at [665, 165] on input "datetime-local" at bounding box center [781, 159] width 239 height 39
type input "**********"
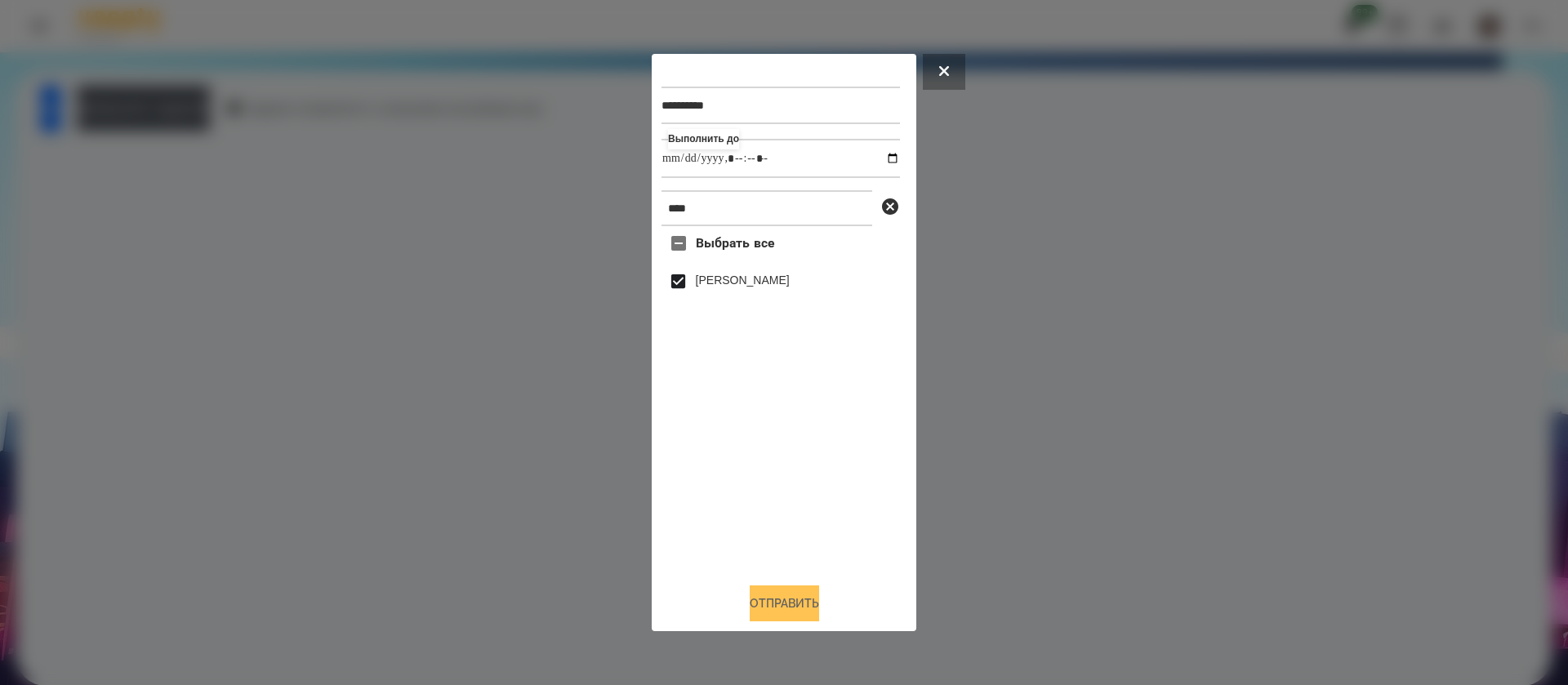
click at [780, 621] on button "Отправить" at bounding box center [784, 603] width 69 height 36
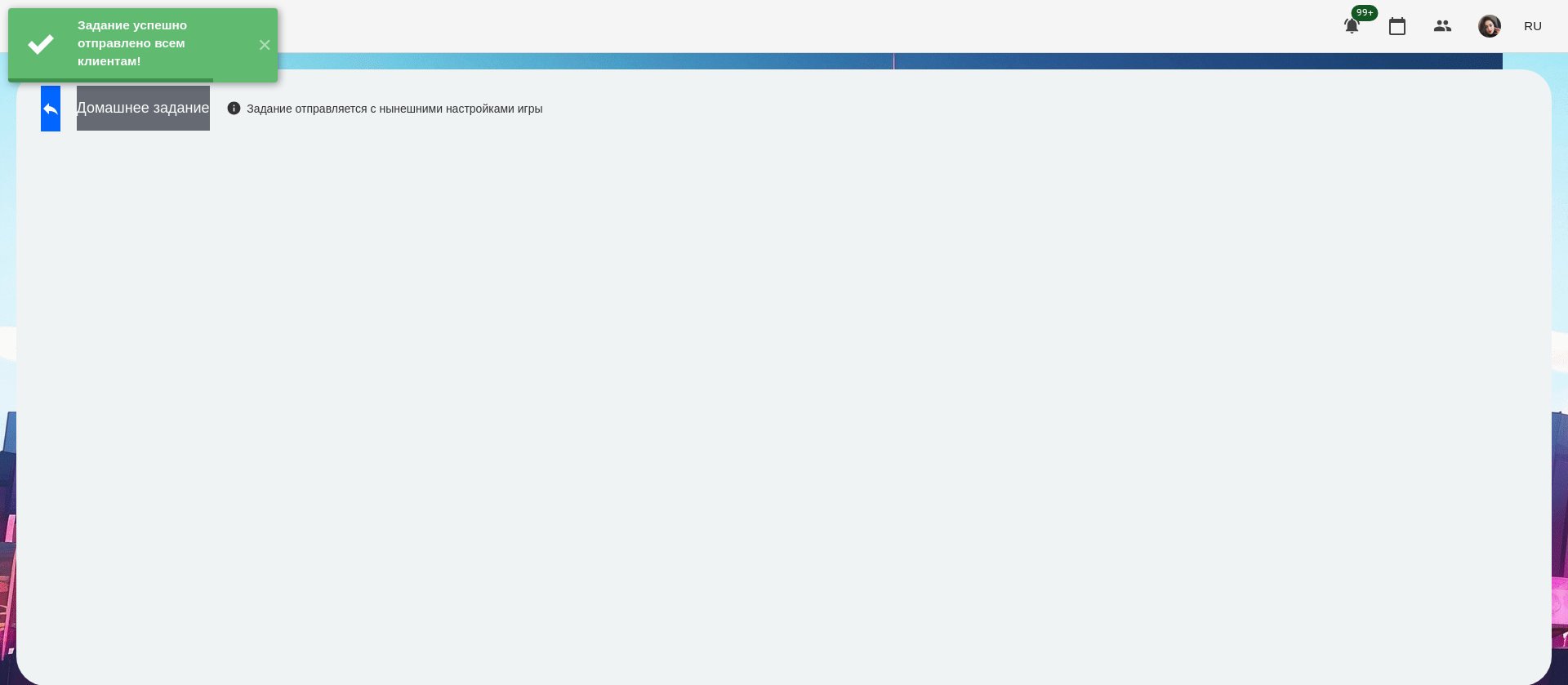
click at [210, 105] on button "Домашнее задание" at bounding box center [143, 108] width 133 height 45
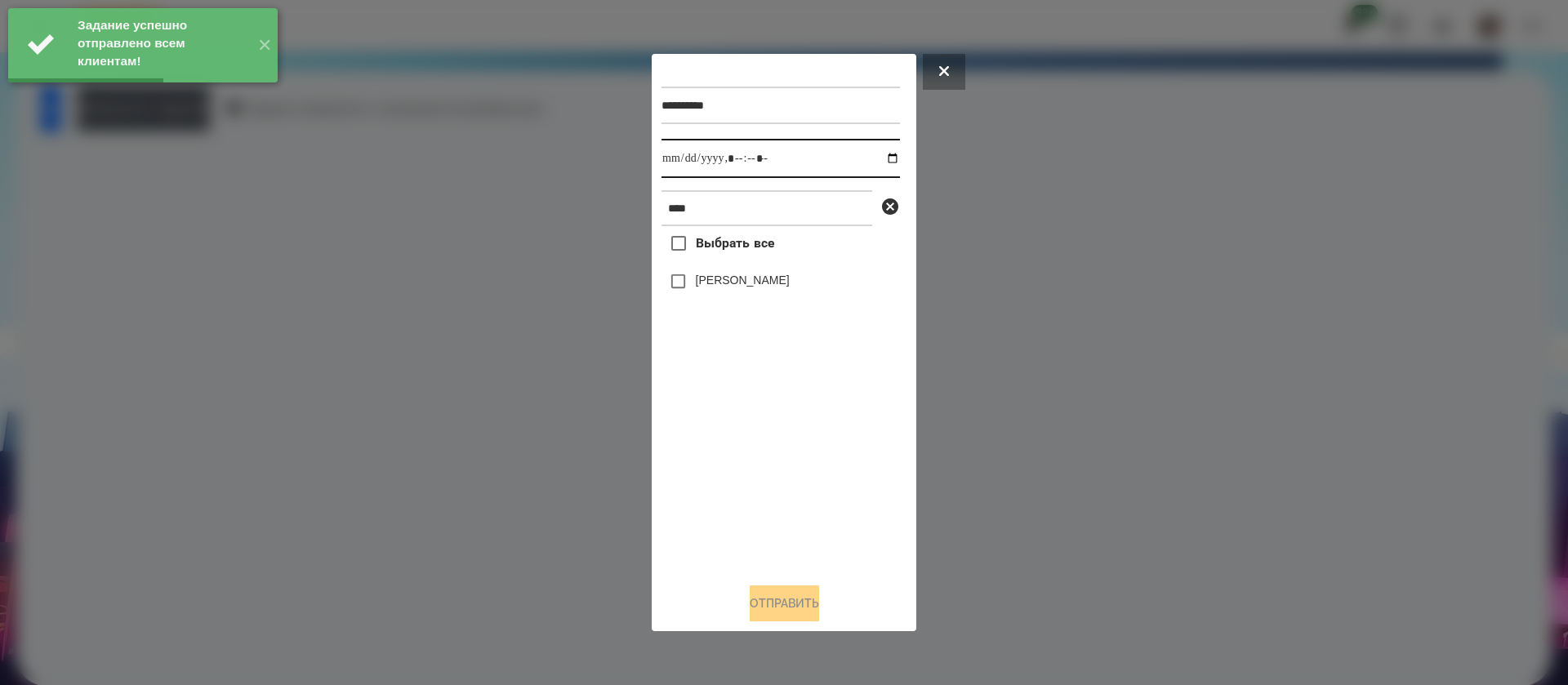
click at [679, 150] on input "datetime-local" at bounding box center [781, 159] width 239 height 39
type input "**********"
click at [783, 611] on button "Отправить" at bounding box center [784, 603] width 69 height 36
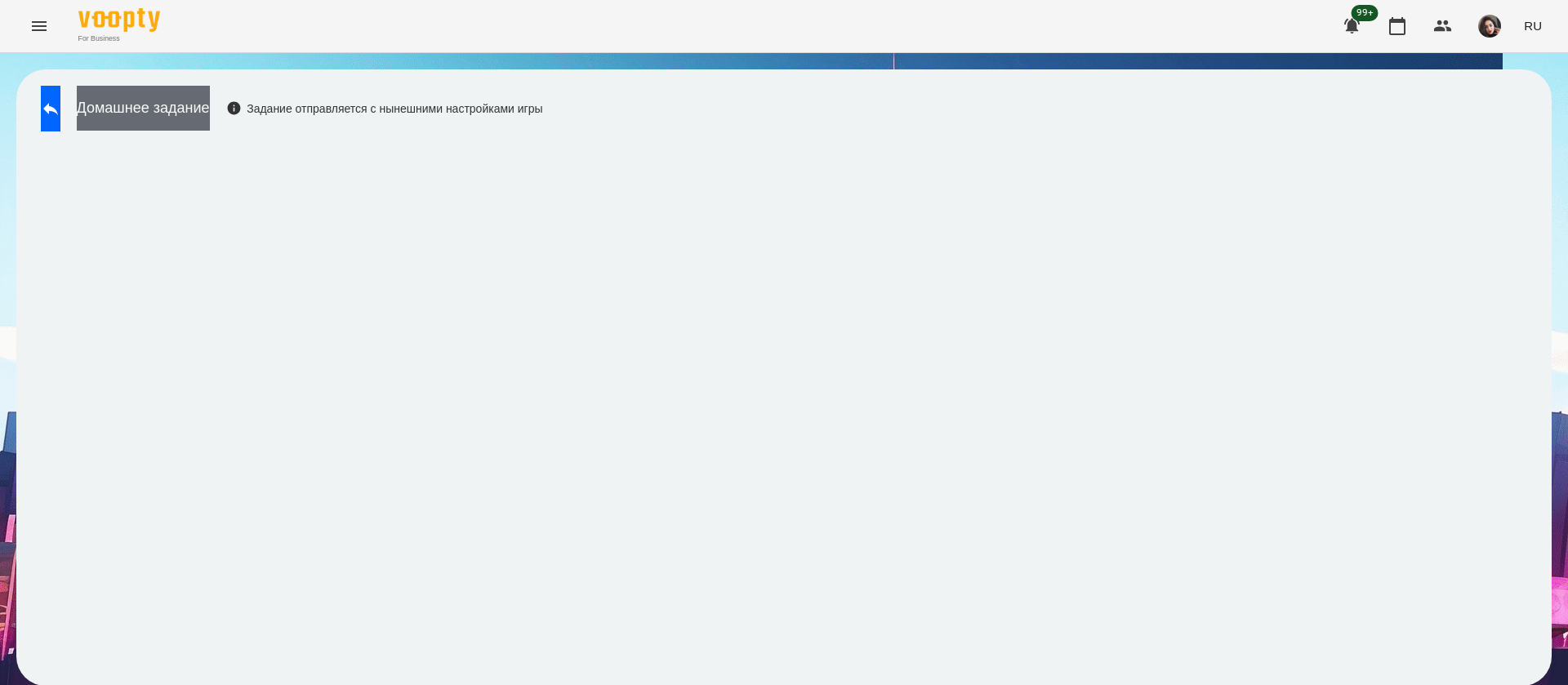
click at [210, 113] on button "Домашнее задание" at bounding box center [143, 108] width 133 height 45
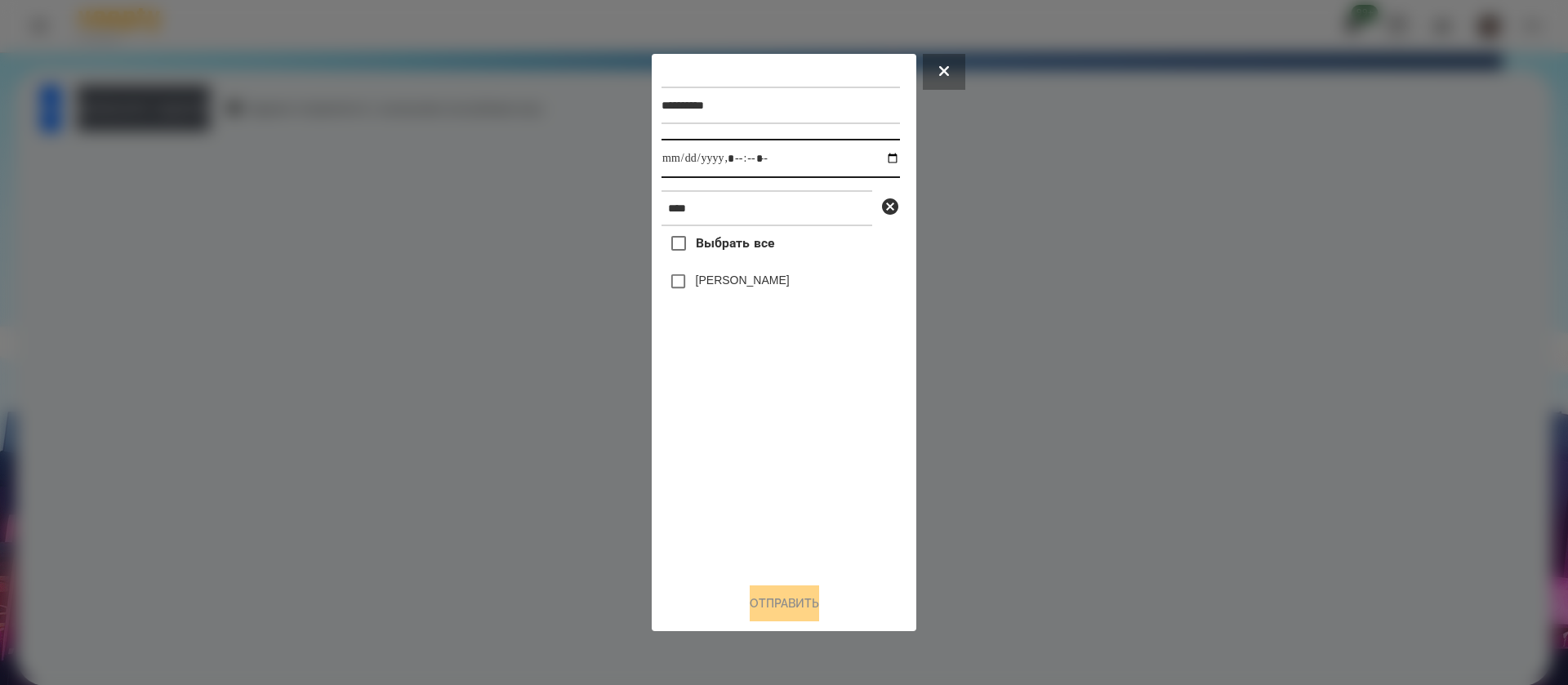
click at [672, 162] on input "datetime-local" at bounding box center [781, 159] width 239 height 39
type input "**********"
click at [778, 607] on button "Отправить" at bounding box center [784, 603] width 69 height 36
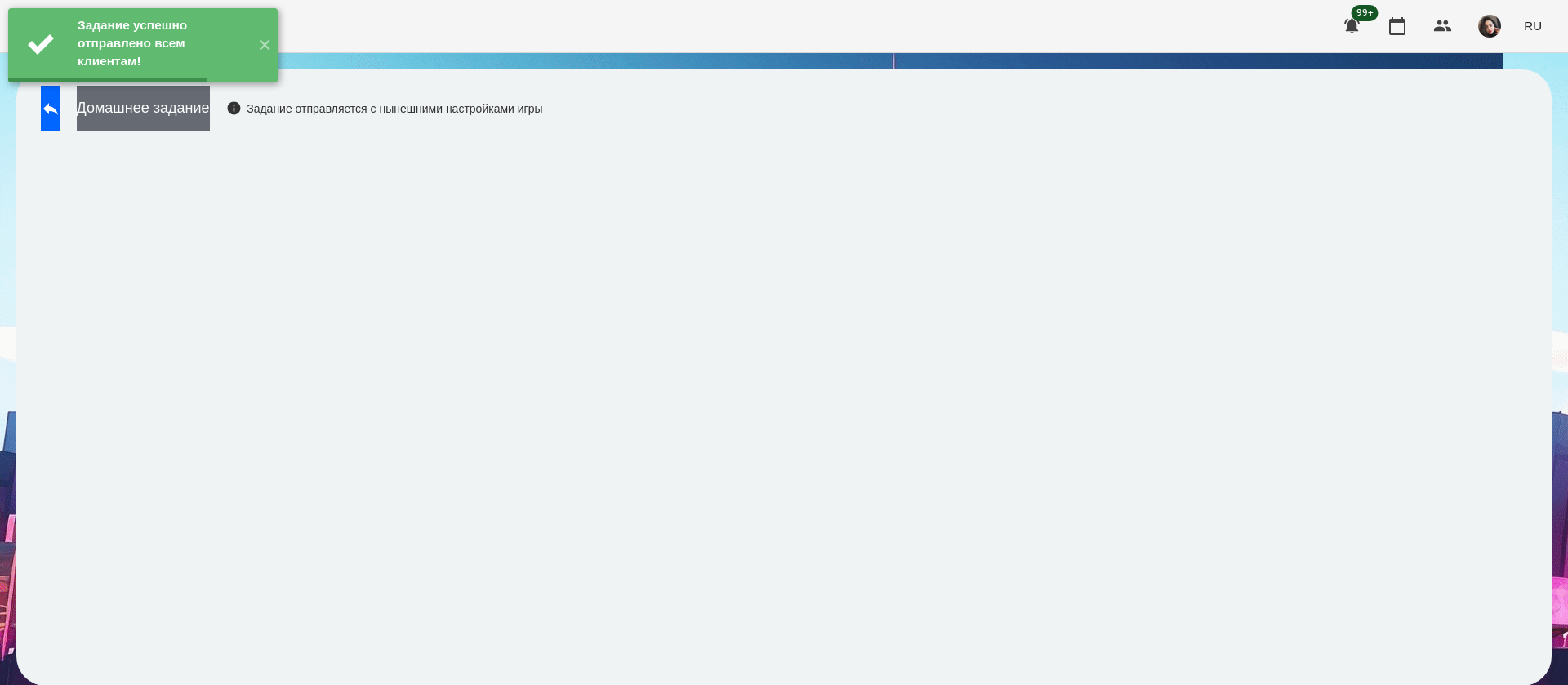
click at [210, 123] on button "Домашнее задание" at bounding box center [143, 108] width 133 height 45
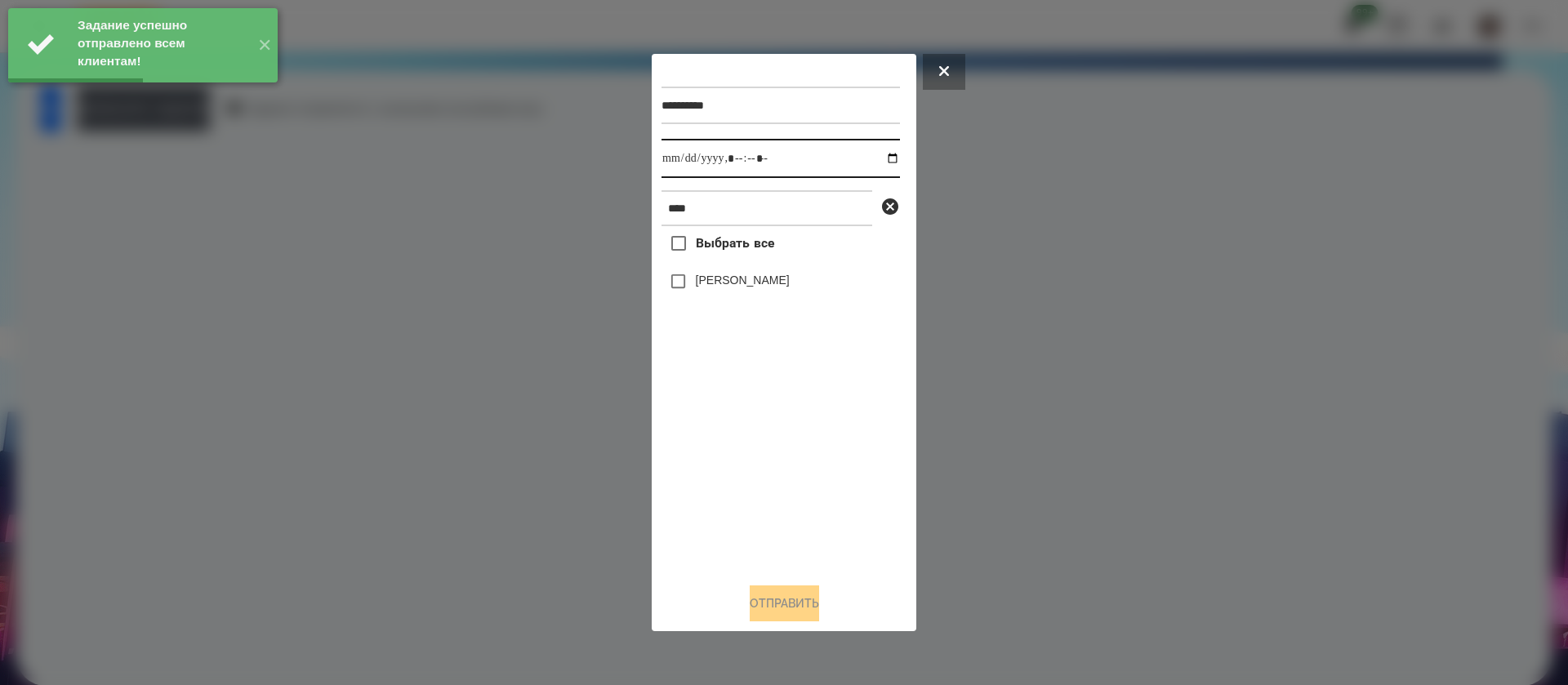
click at [680, 158] on input "datetime-local" at bounding box center [781, 159] width 239 height 39
type input "**********"
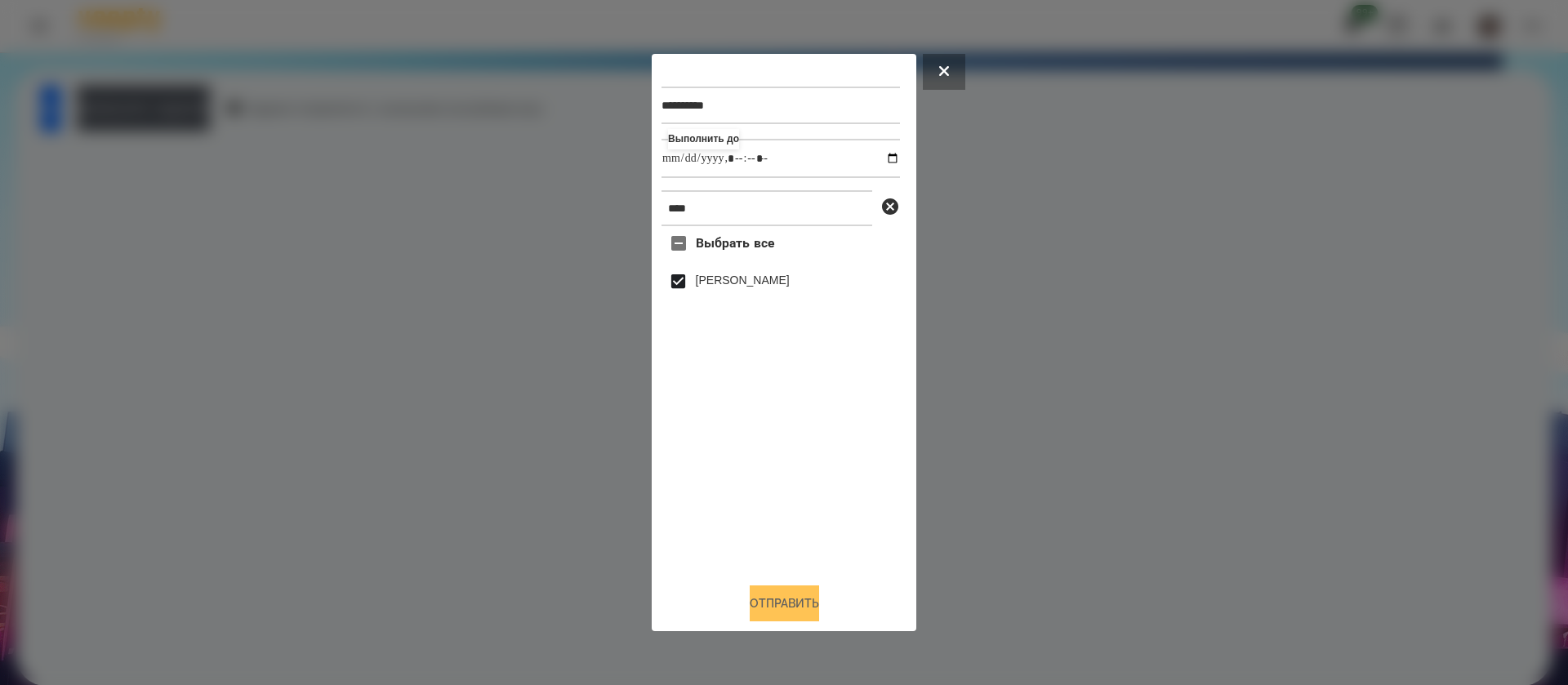
click at [754, 599] on button "Отправить" at bounding box center [784, 603] width 69 height 36
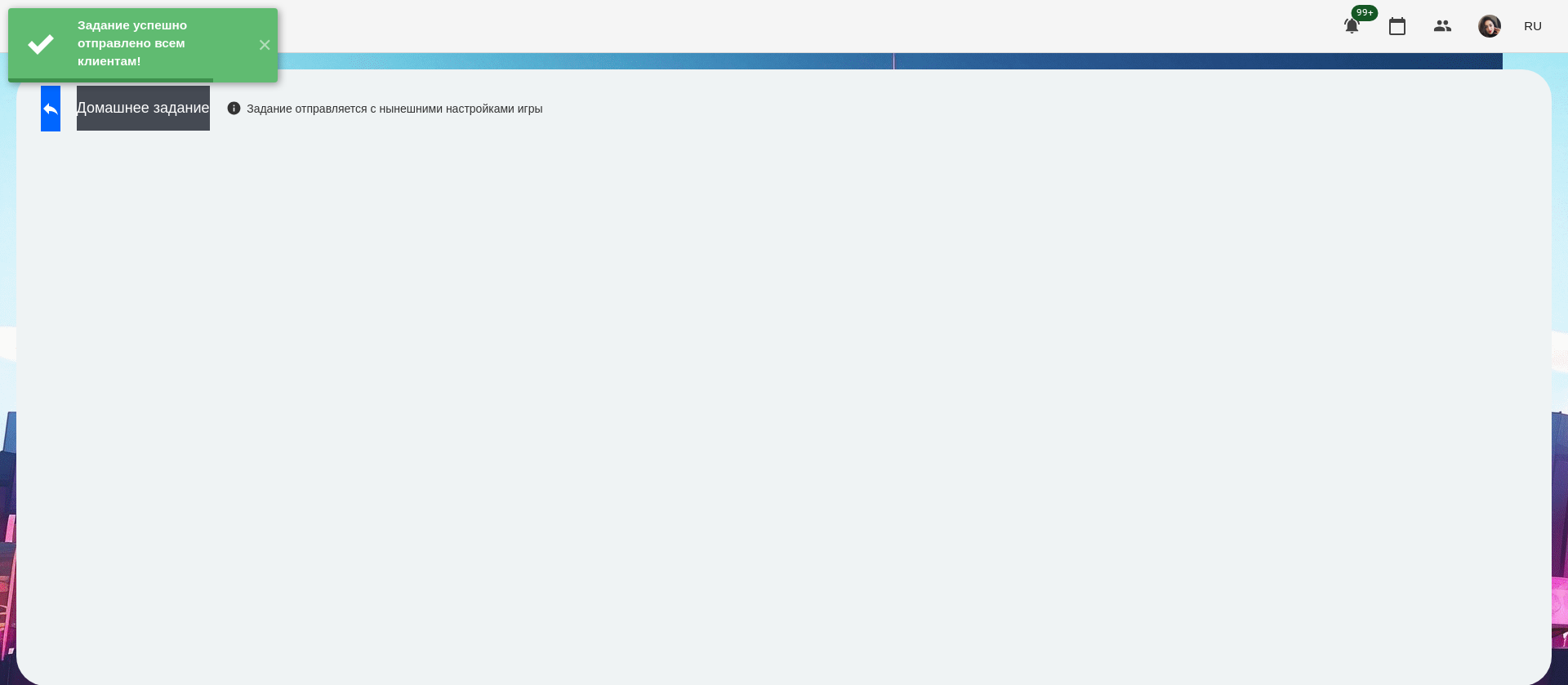
click at [210, 114] on button "Домашнее задание" at bounding box center [143, 108] width 133 height 45
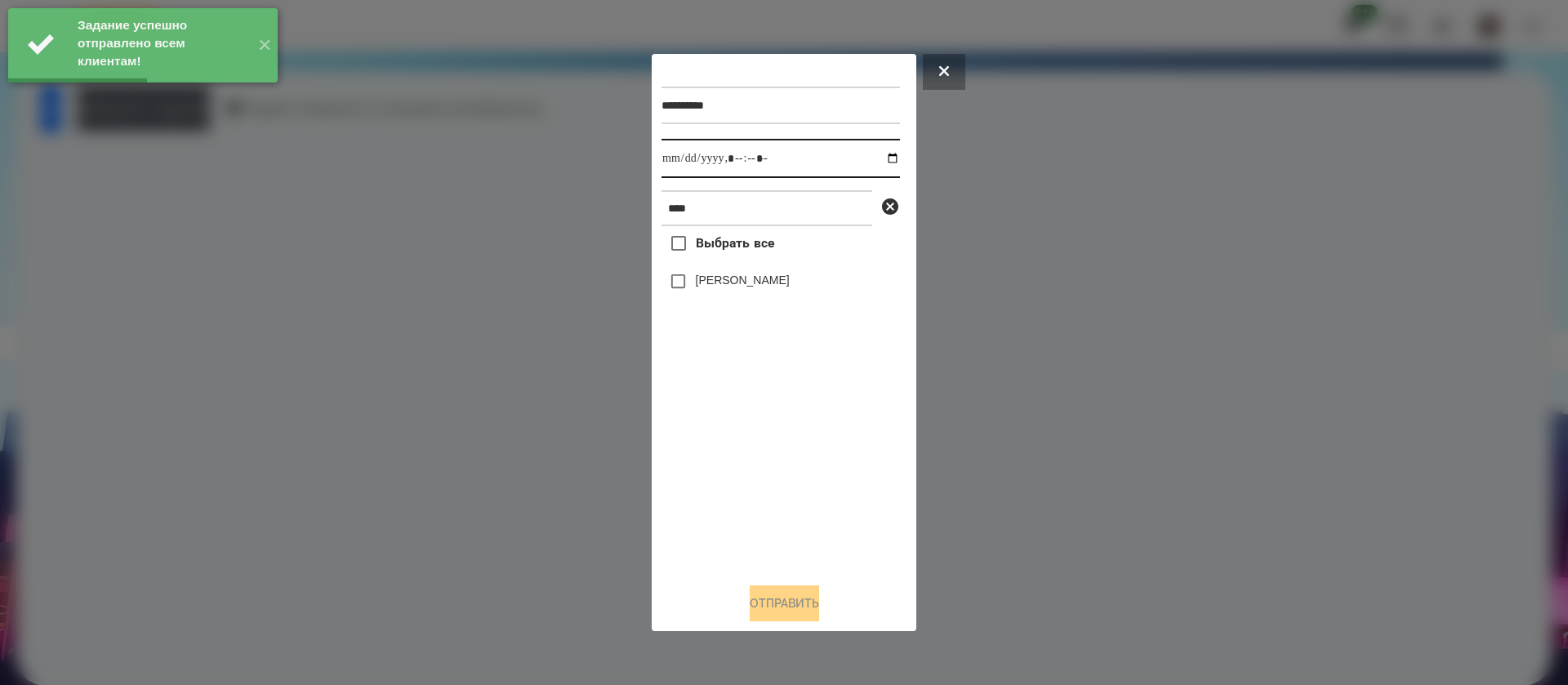
click at [672, 163] on input "datetime-local" at bounding box center [781, 159] width 239 height 39
type input "**********"
drag, startPoint x: 747, startPoint y: 579, endPoint x: 751, endPoint y: 596, distance: 17.5
click at [751, 594] on div "**********" at bounding box center [784, 342] width 245 height 557
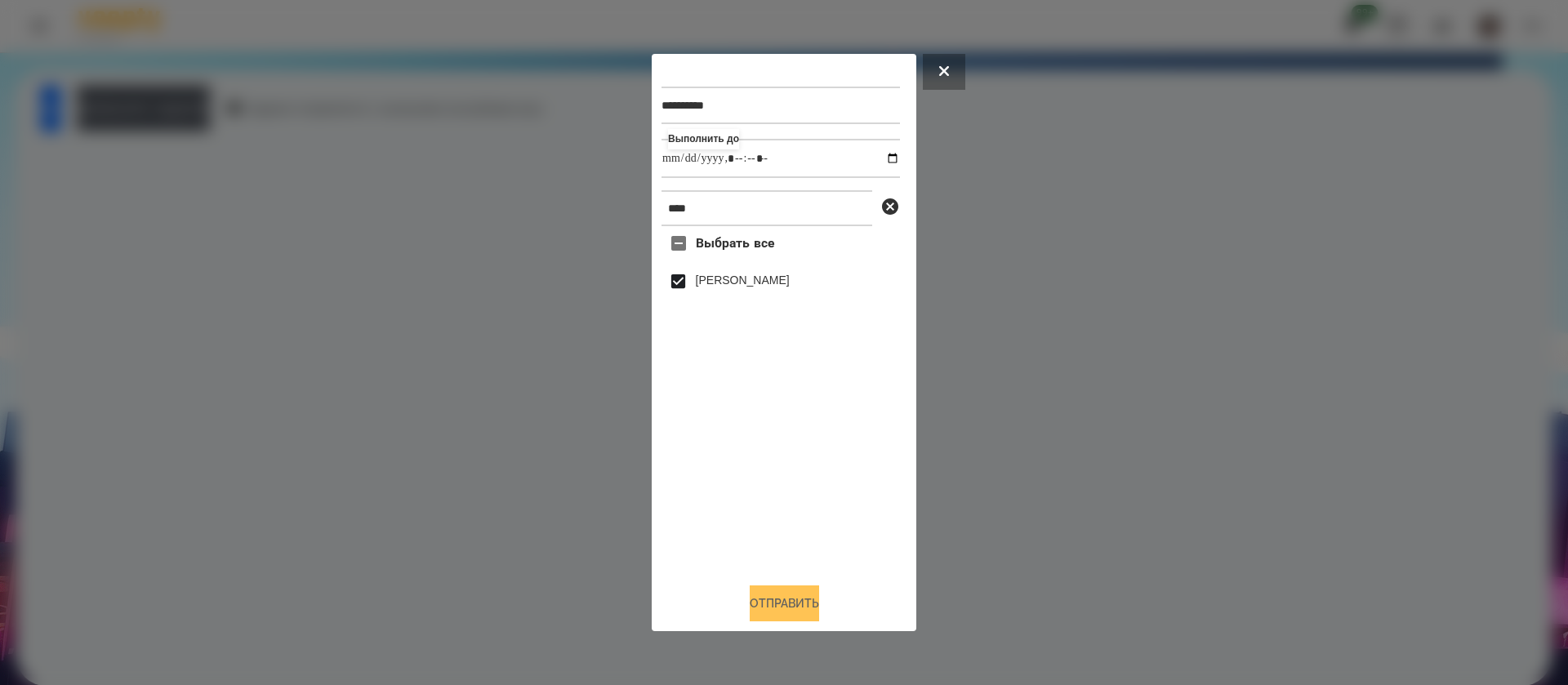
click at [751, 597] on button "Отправить" at bounding box center [784, 603] width 69 height 36
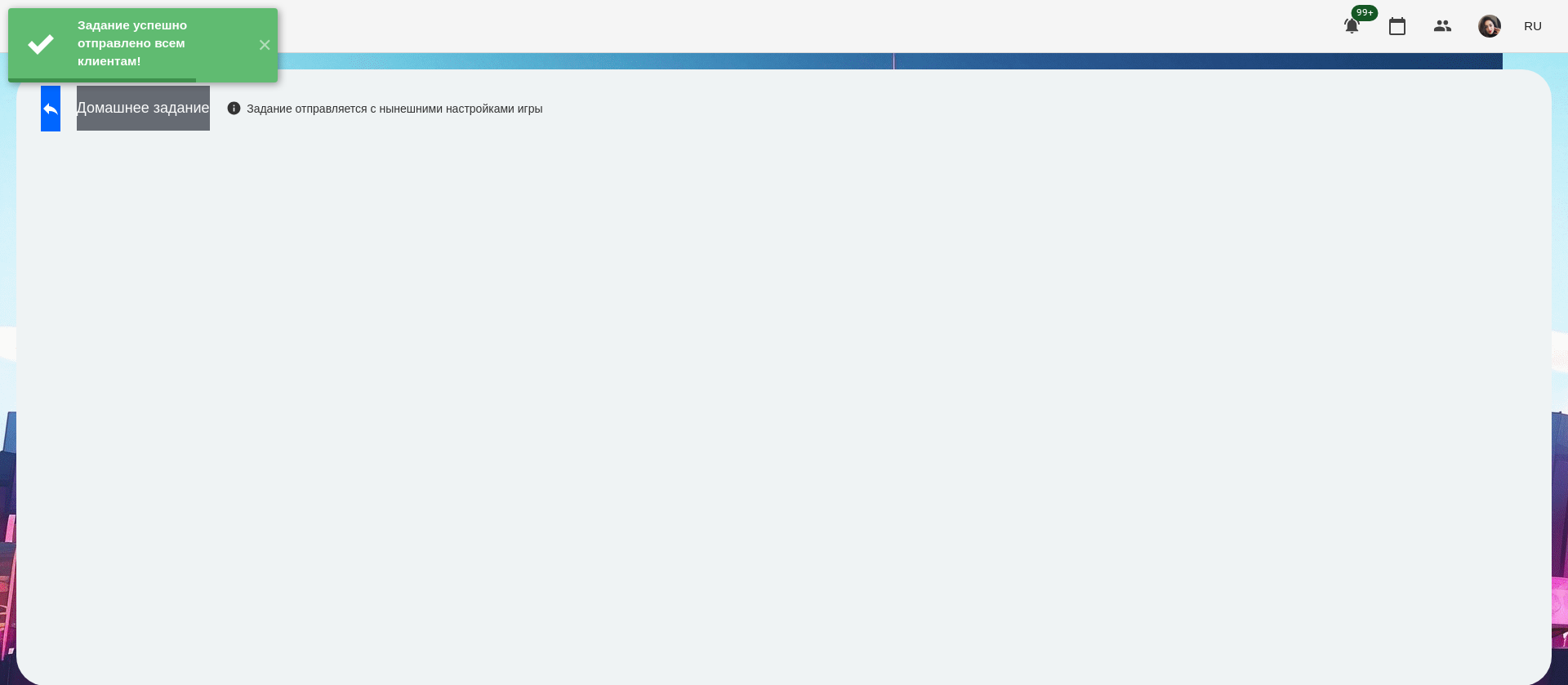
click at [210, 109] on button "Домашнее задание" at bounding box center [143, 108] width 133 height 45
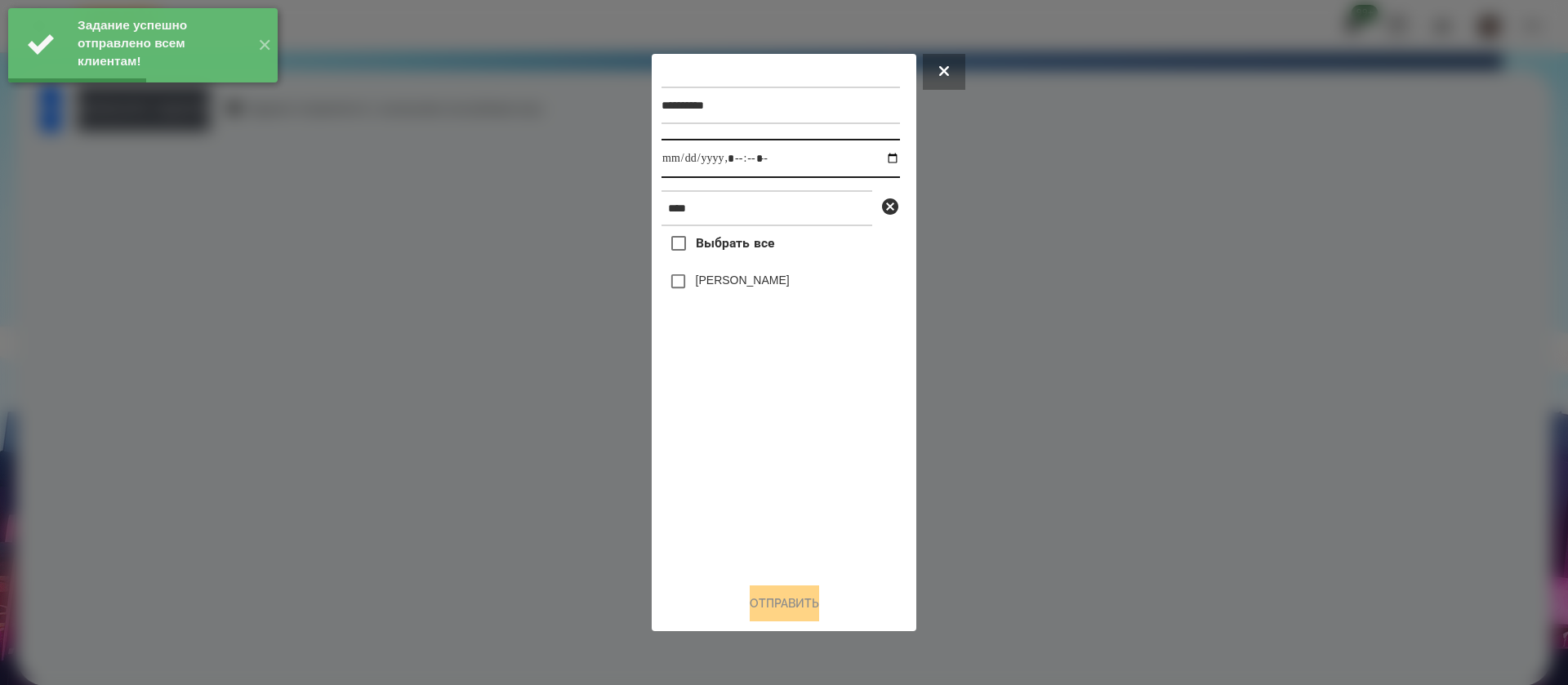
click at [664, 159] on input "datetime-local" at bounding box center [781, 159] width 239 height 39
type input "**********"
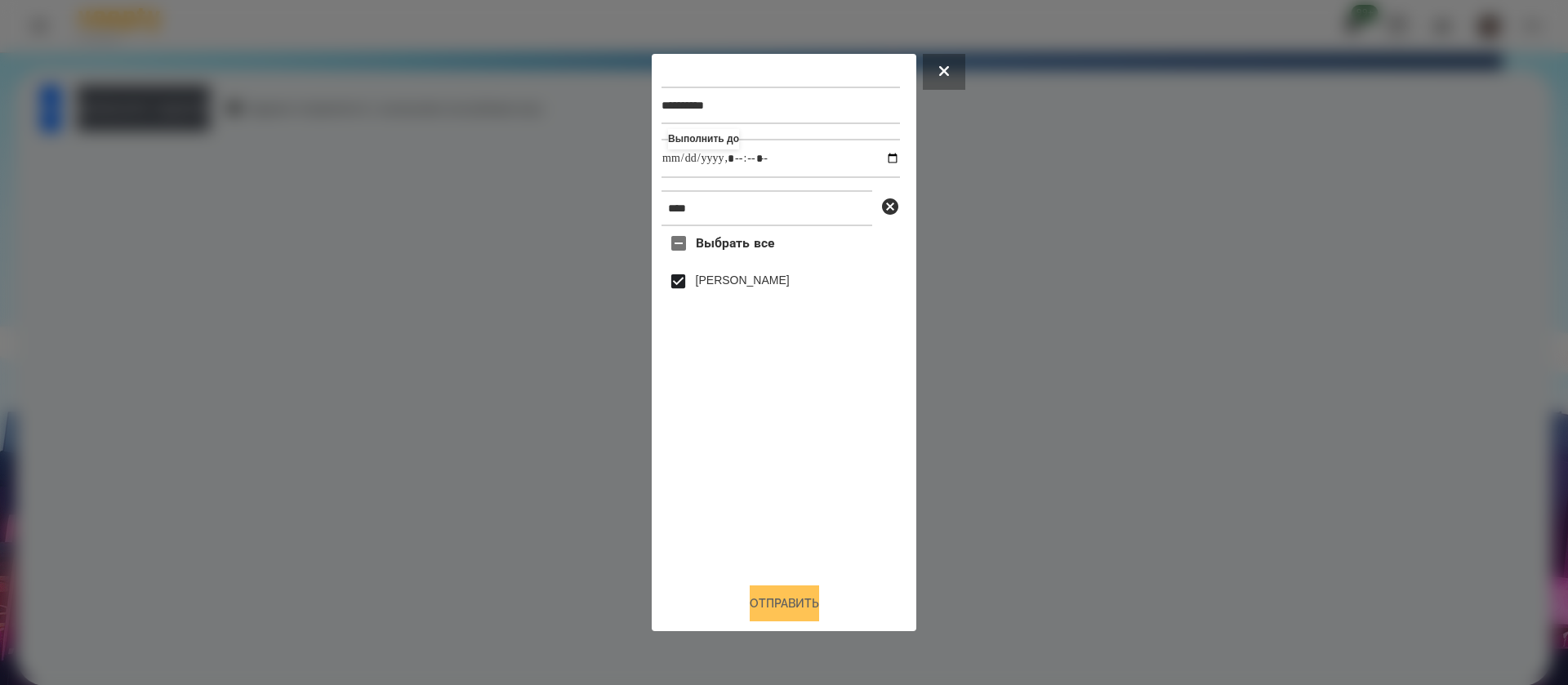
click at [753, 619] on button "Отправить" at bounding box center [784, 603] width 69 height 36
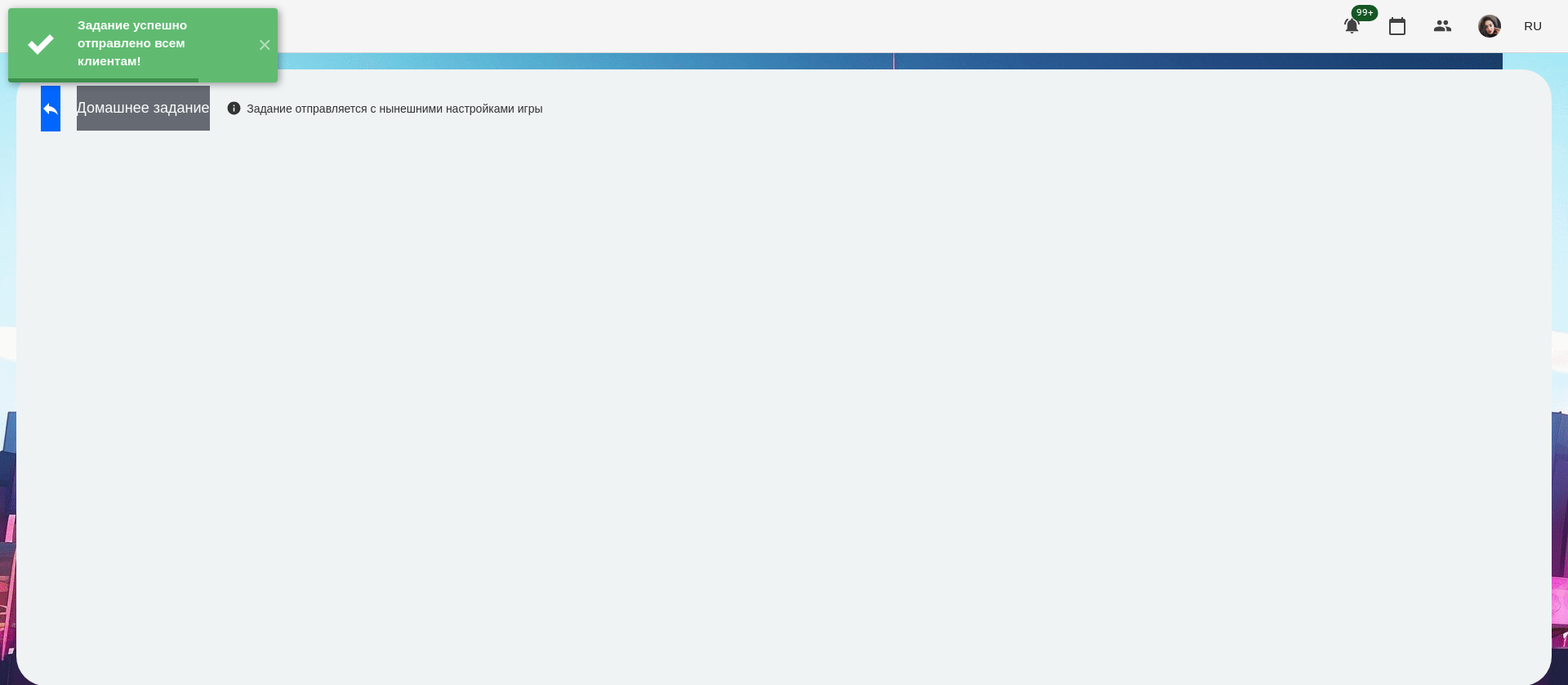
click at [210, 116] on button "Домашнее задание" at bounding box center [143, 108] width 133 height 45
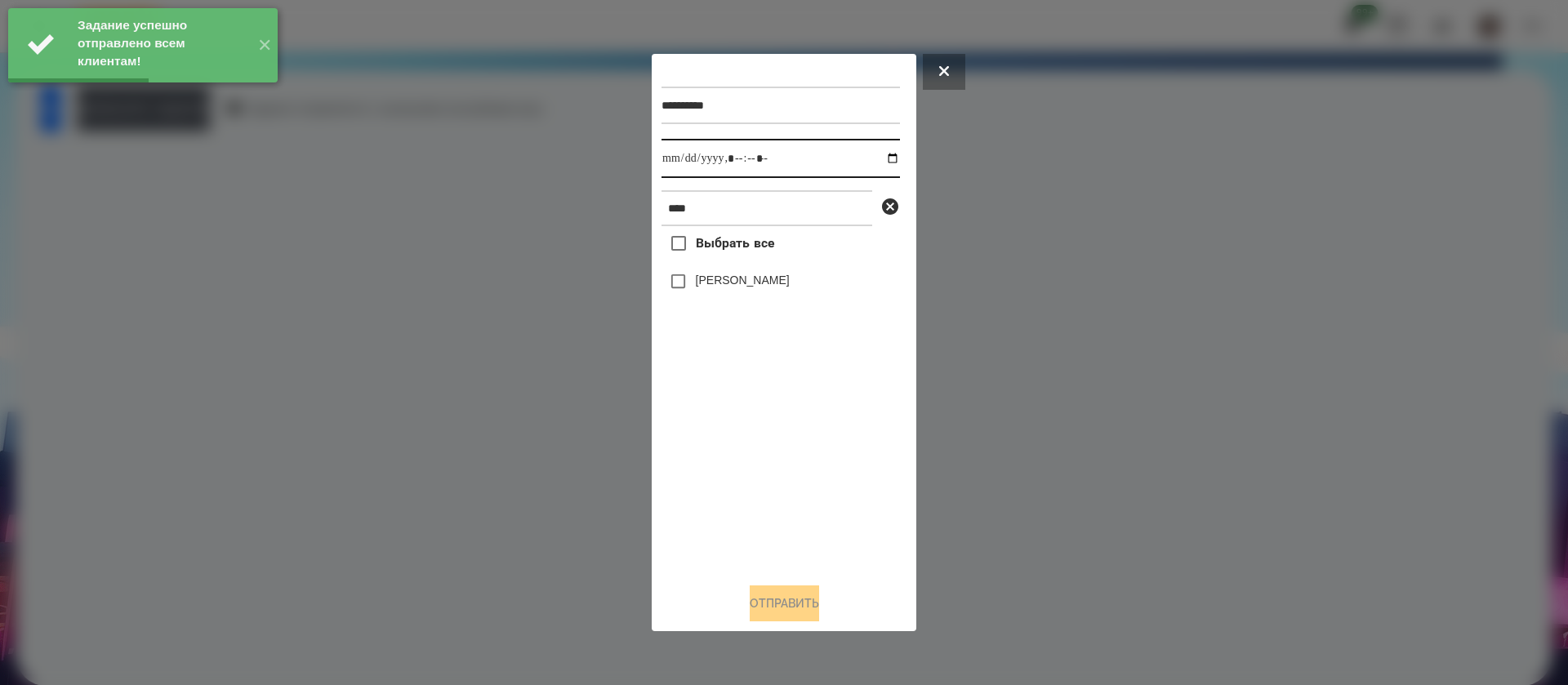
click at [675, 159] on input "datetime-local" at bounding box center [781, 159] width 239 height 39
type input "**********"
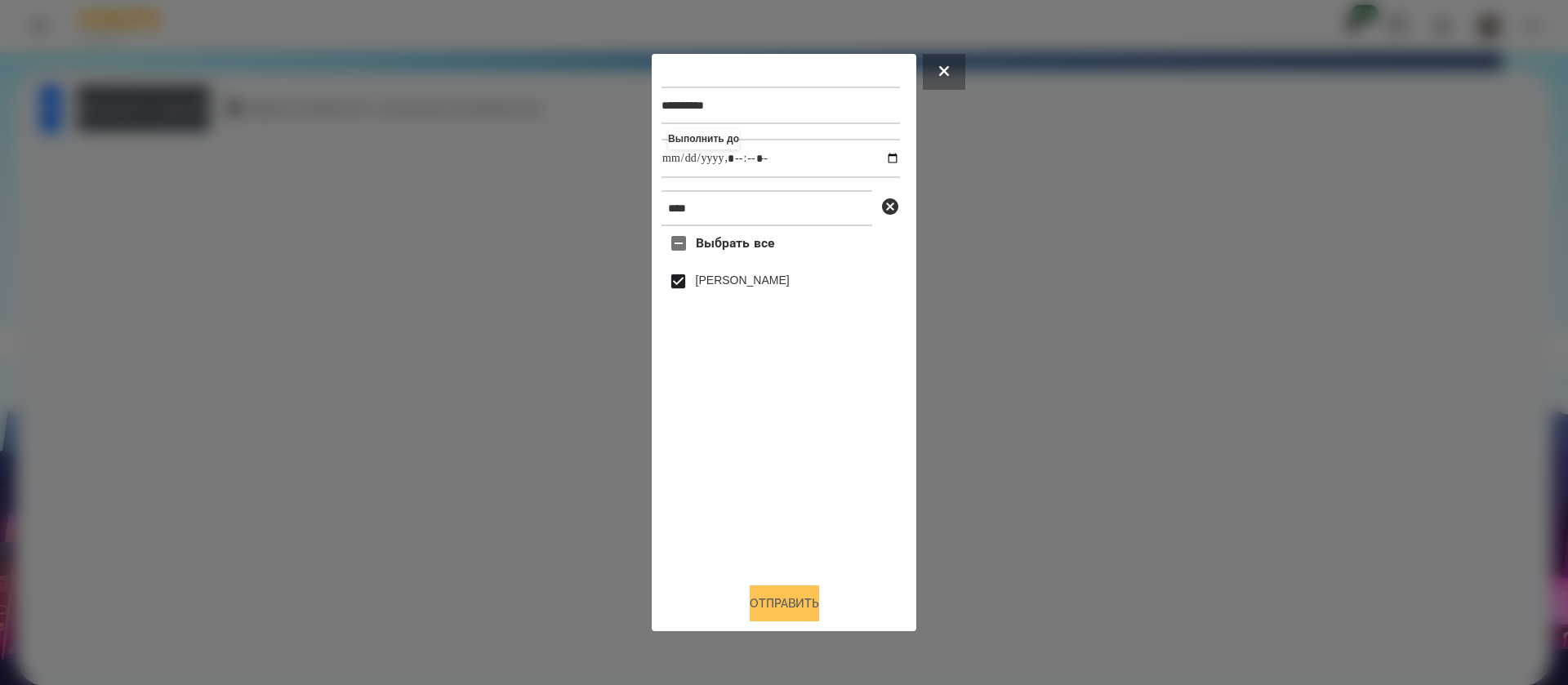
click at [775, 615] on button "Отправить" at bounding box center [784, 603] width 69 height 36
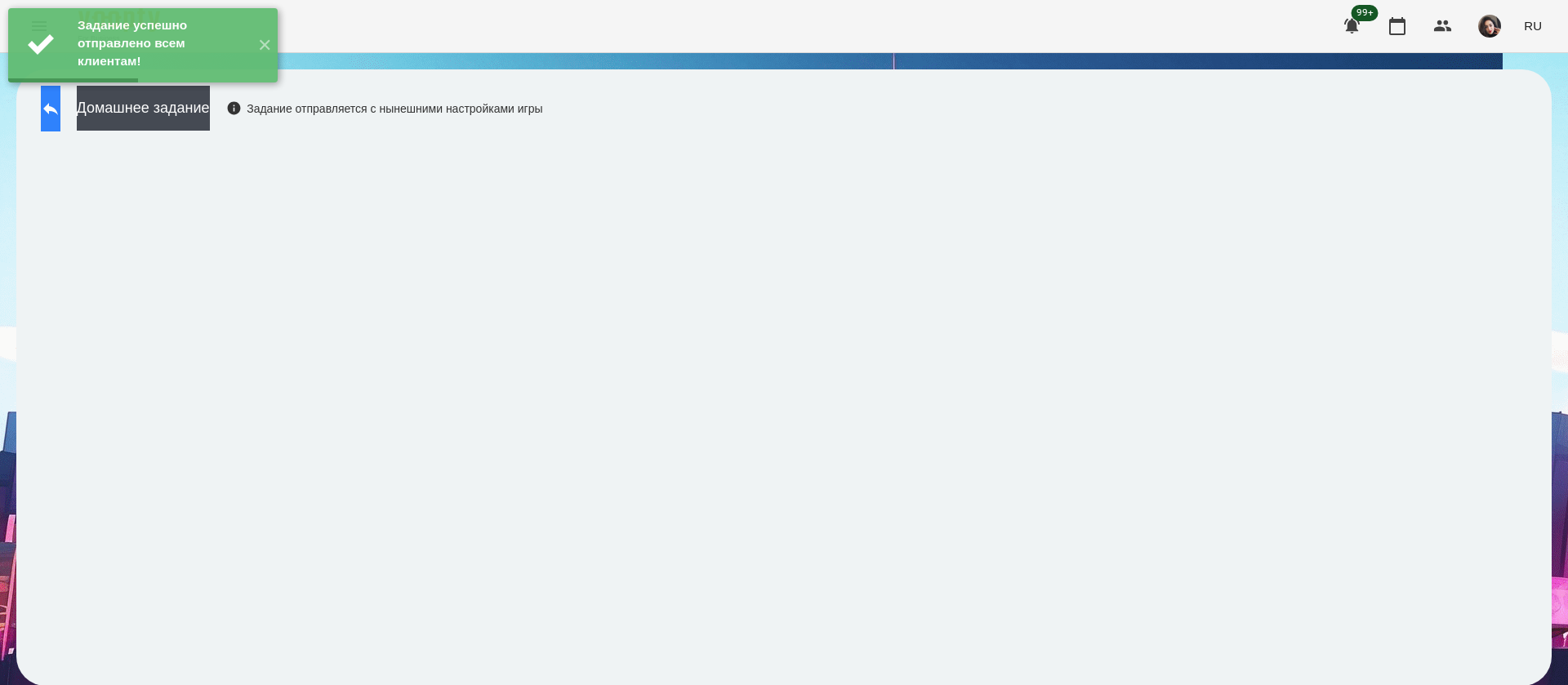
click at [60, 107] on icon at bounding box center [51, 109] width 20 height 20
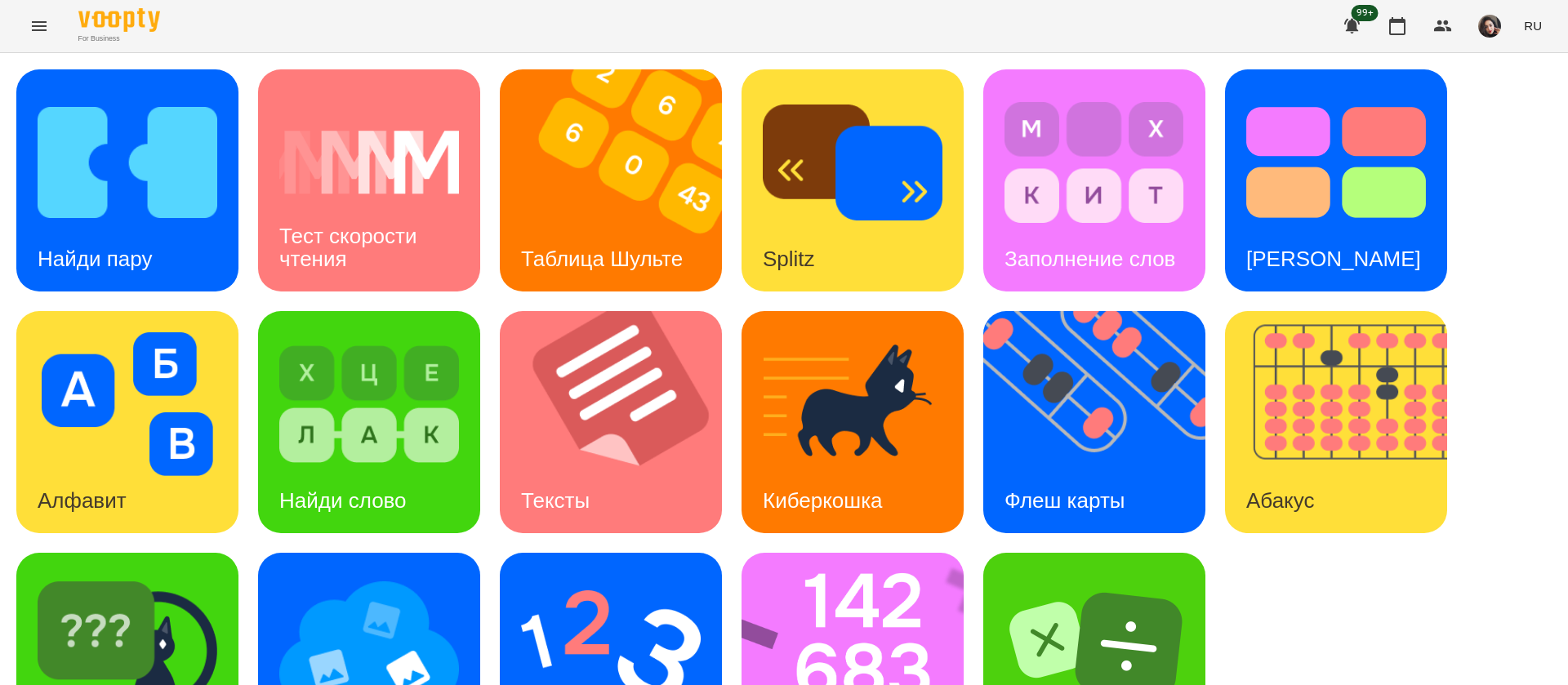
click at [1536, 36] on button "RU" at bounding box center [1533, 25] width 31 height 30
click at [1515, 98] on div "Українська" at bounding box center [1503, 92] width 83 height 29
click at [809, 576] on img at bounding box center [863, 664] width 244 height 222
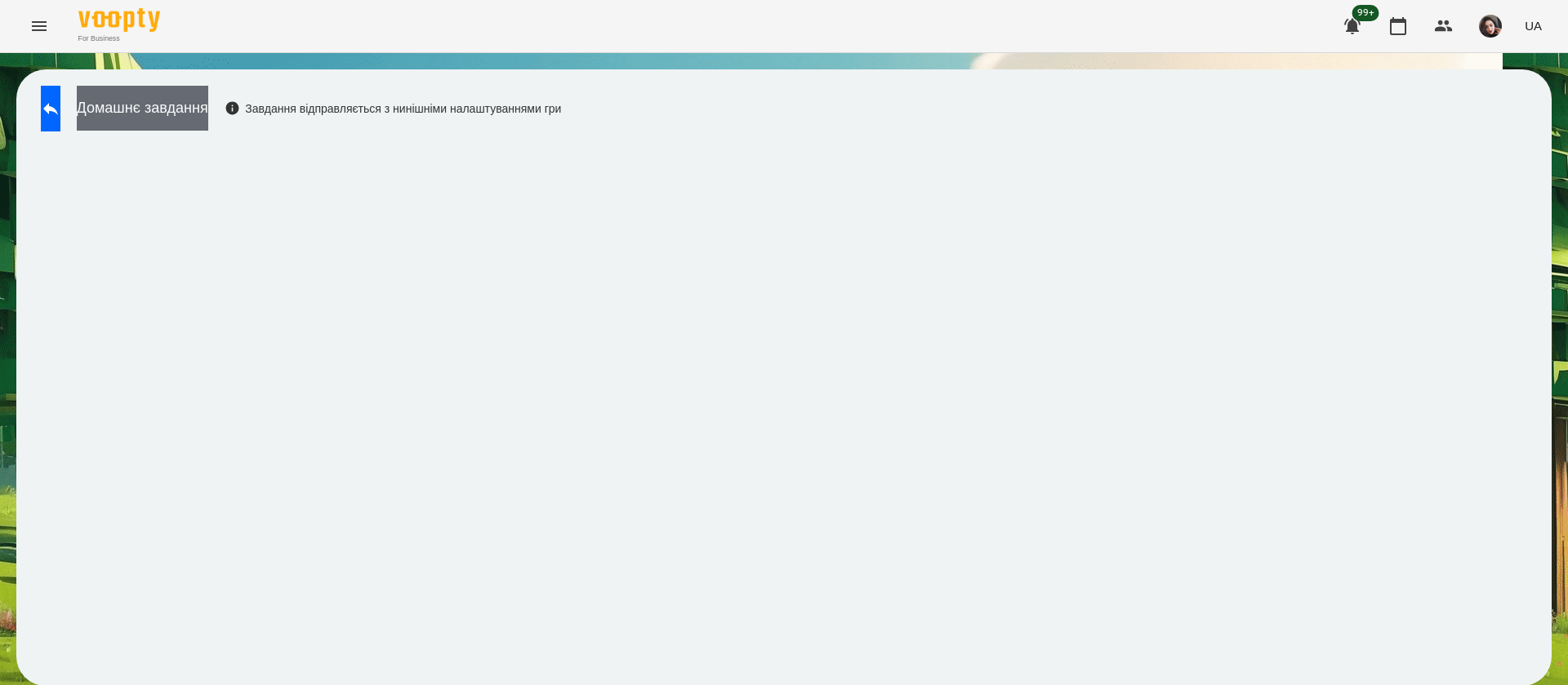
click at [208, 106] on button "Домашнє завдання" at bounding box center [142, 108] width 132 height 45
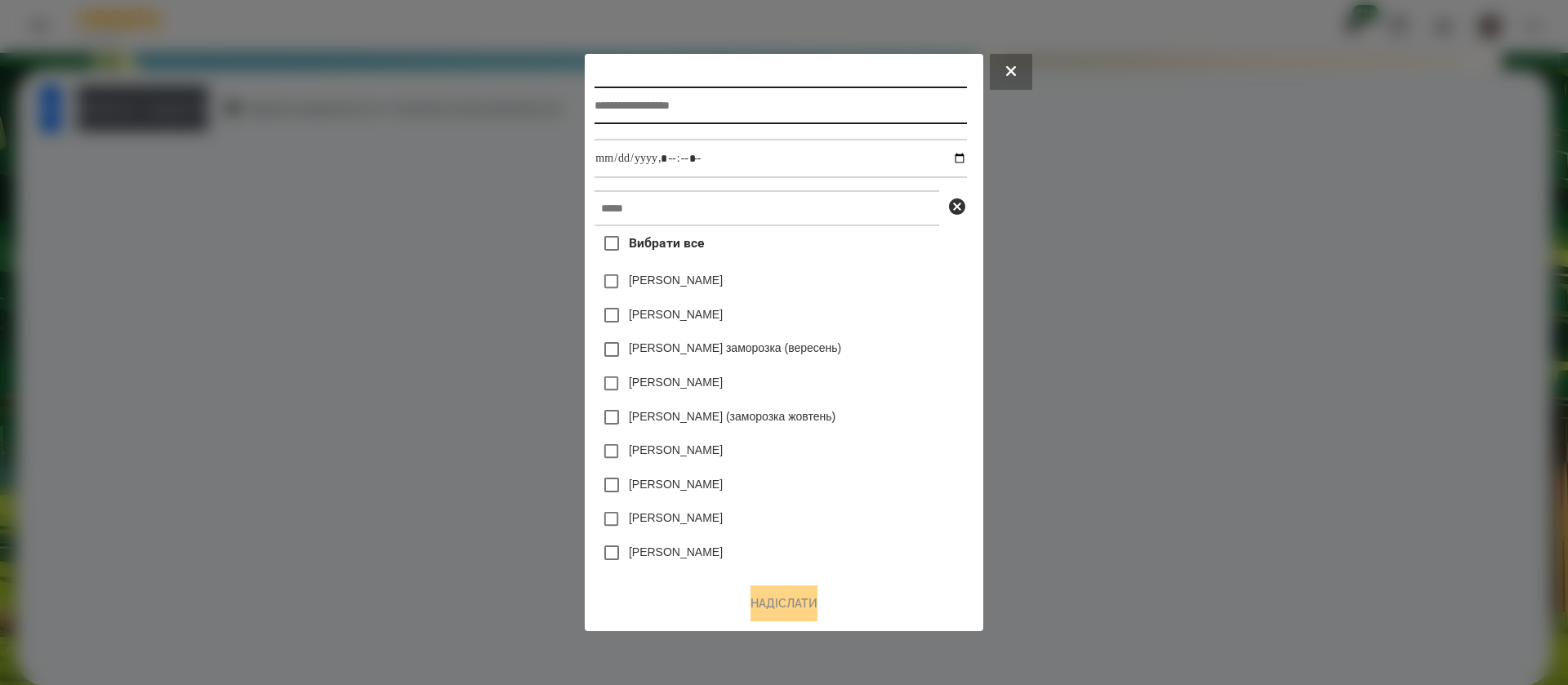
click at [596, 101] on input "text" at bounding box center [780, 105] width 372 height 38
type input "**********"
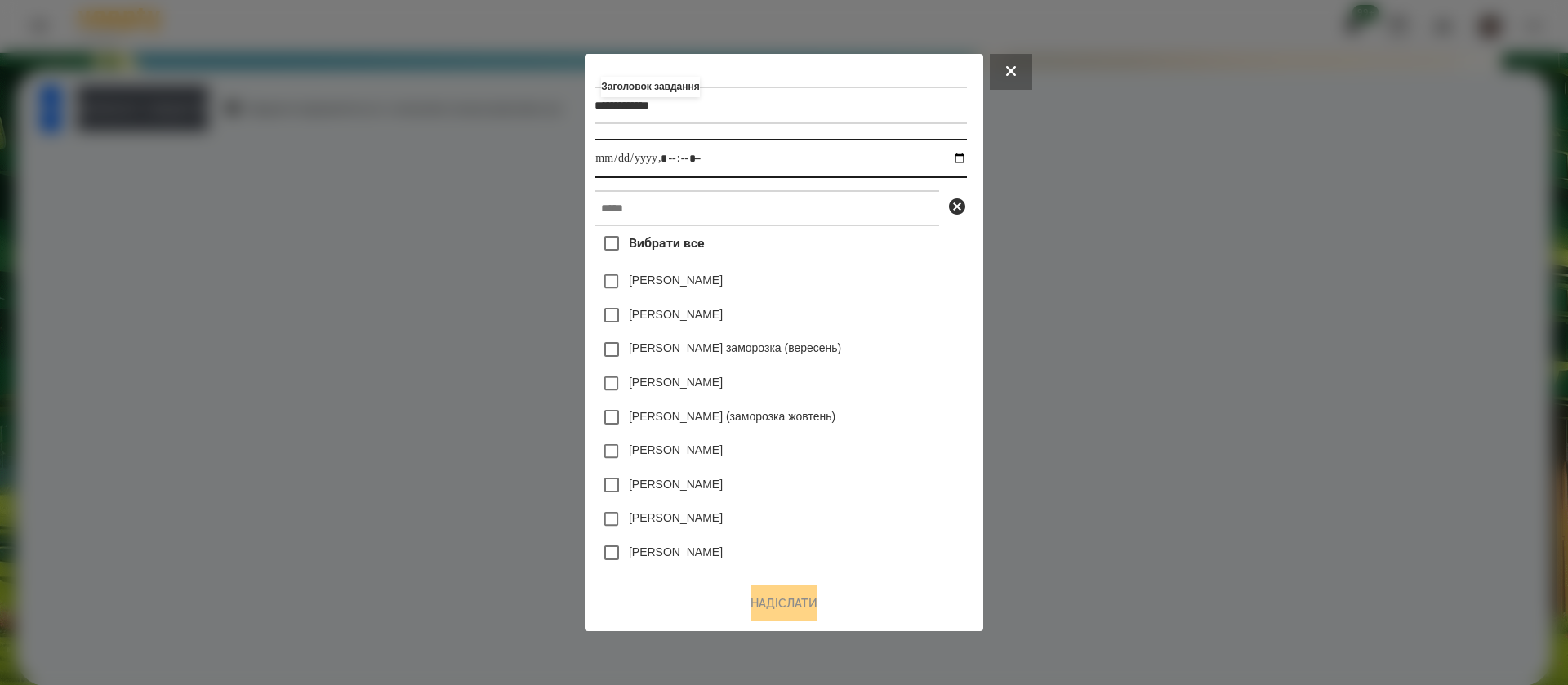
click at [966, 159] on input "datetime-local" at bounding box center [780, 159] width 372 height 39
click at [669, 163] on input "datetime-local" at bounding box center [780, 159] width 372 height 39
drag, startPoint x: 681, startPoint y: 166, endPoint x: 692, endPoint y: 163, distance: 11.4
click at [686, 163] on input "datetime-local" at bounding box center [780, 159] width 372 height 39
type input "**********"
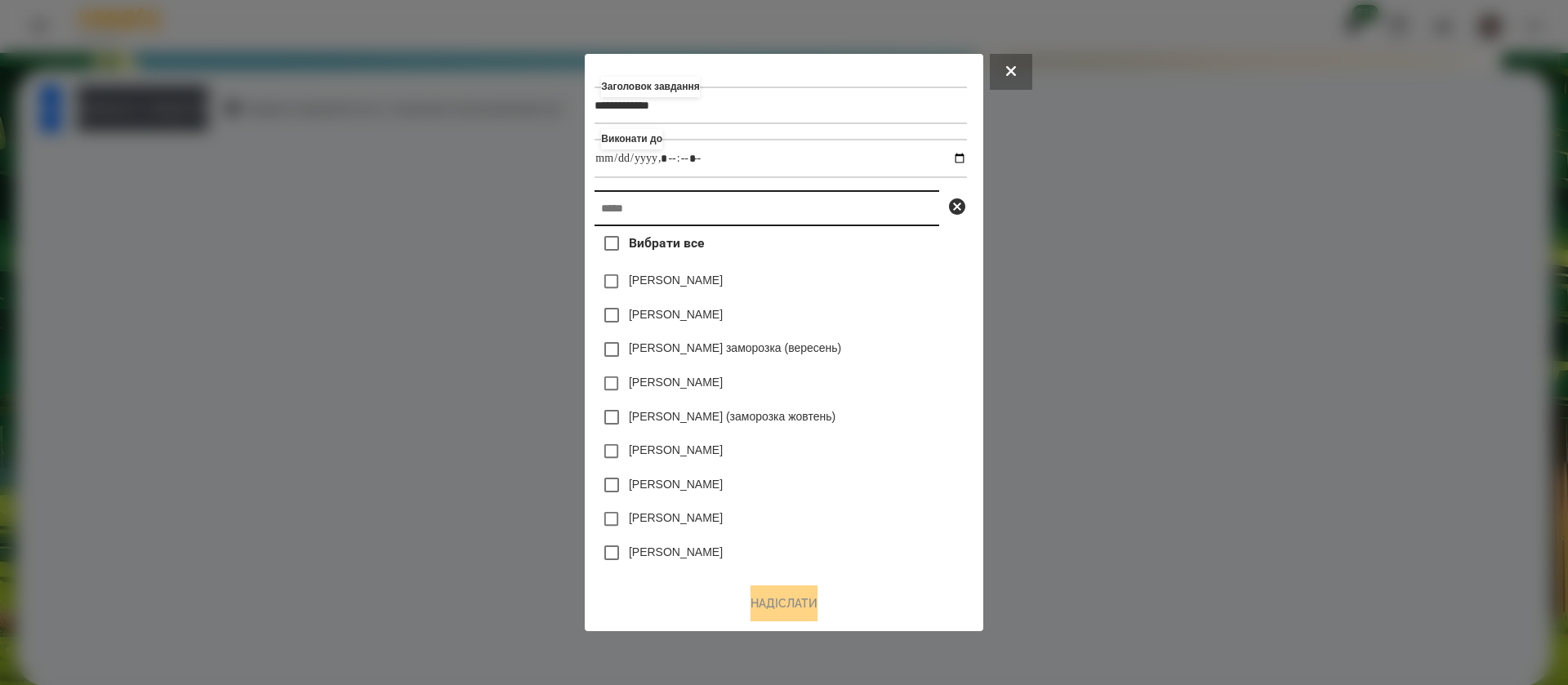
click at [707, 203] on input "text" at bounding box center [767, 208] width 345 height 36
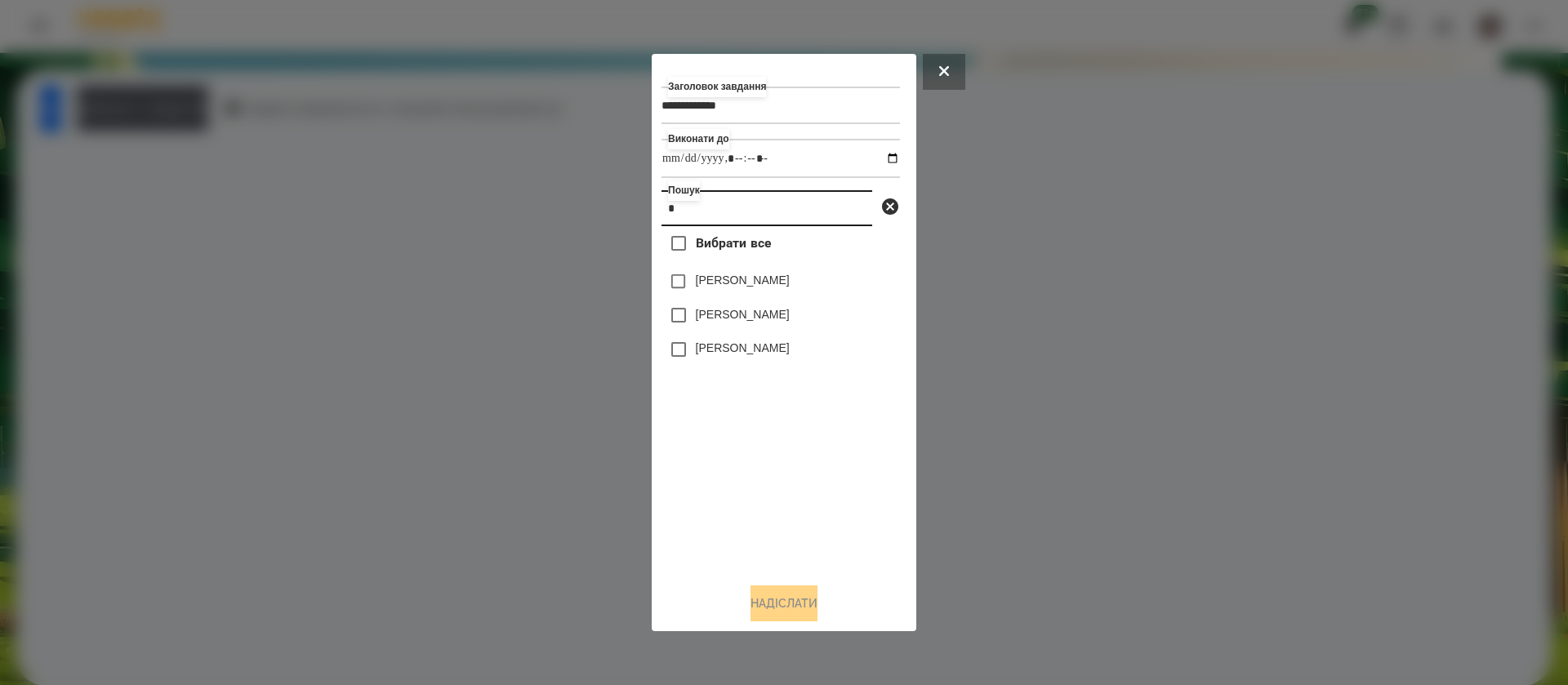
type input "*"
click at [700, 285] on label "[PERSON_NAME]" at bounding box center [742, 280] width 94 height 16
click at [750, 593] on button "Надіслати" at bounding box center [784, 603] width 67 height 36
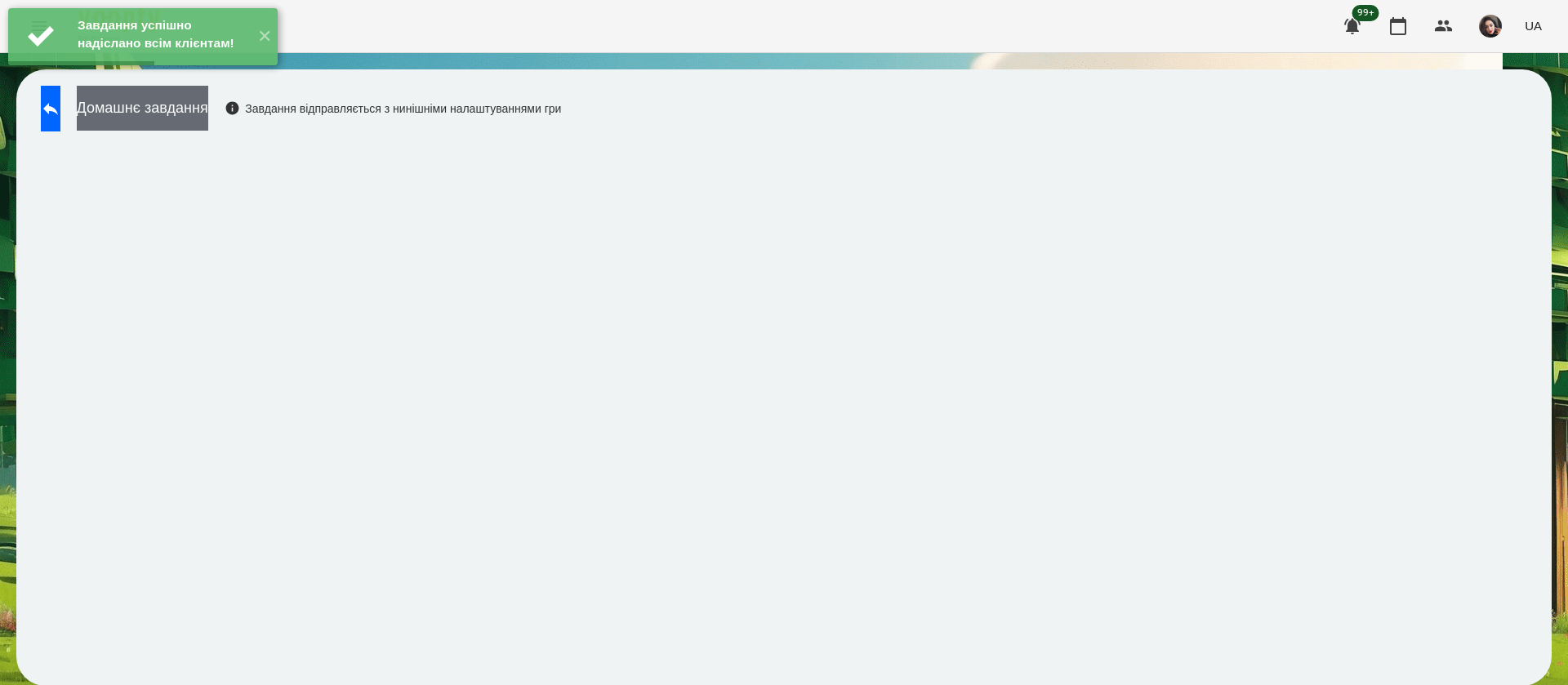
click at [208, 121] on button "Домашнє завдання" at bounding box center [142, 108] width 132 height 45
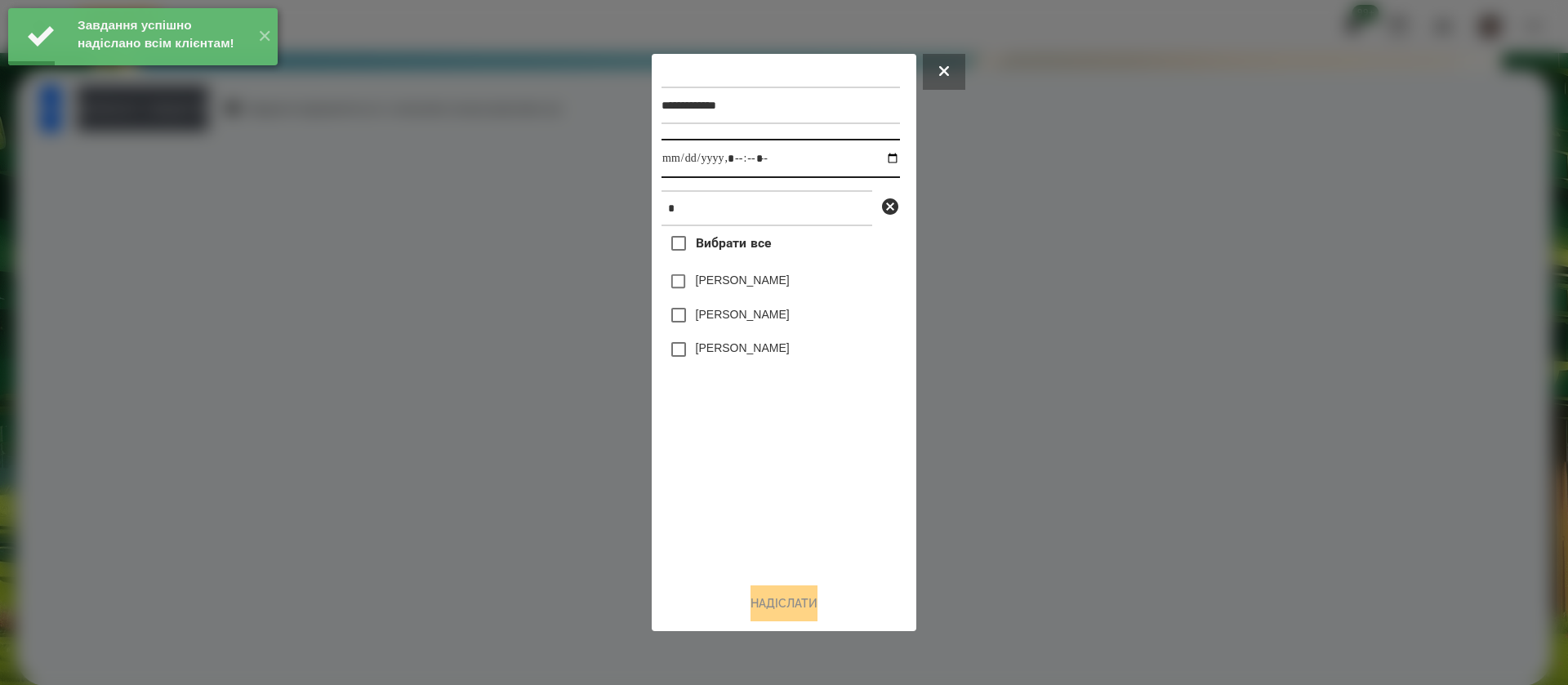
click at [687, 162] on input "datetime-local" at bounding box center [781, 159] width 239 height 39
type input "**********"
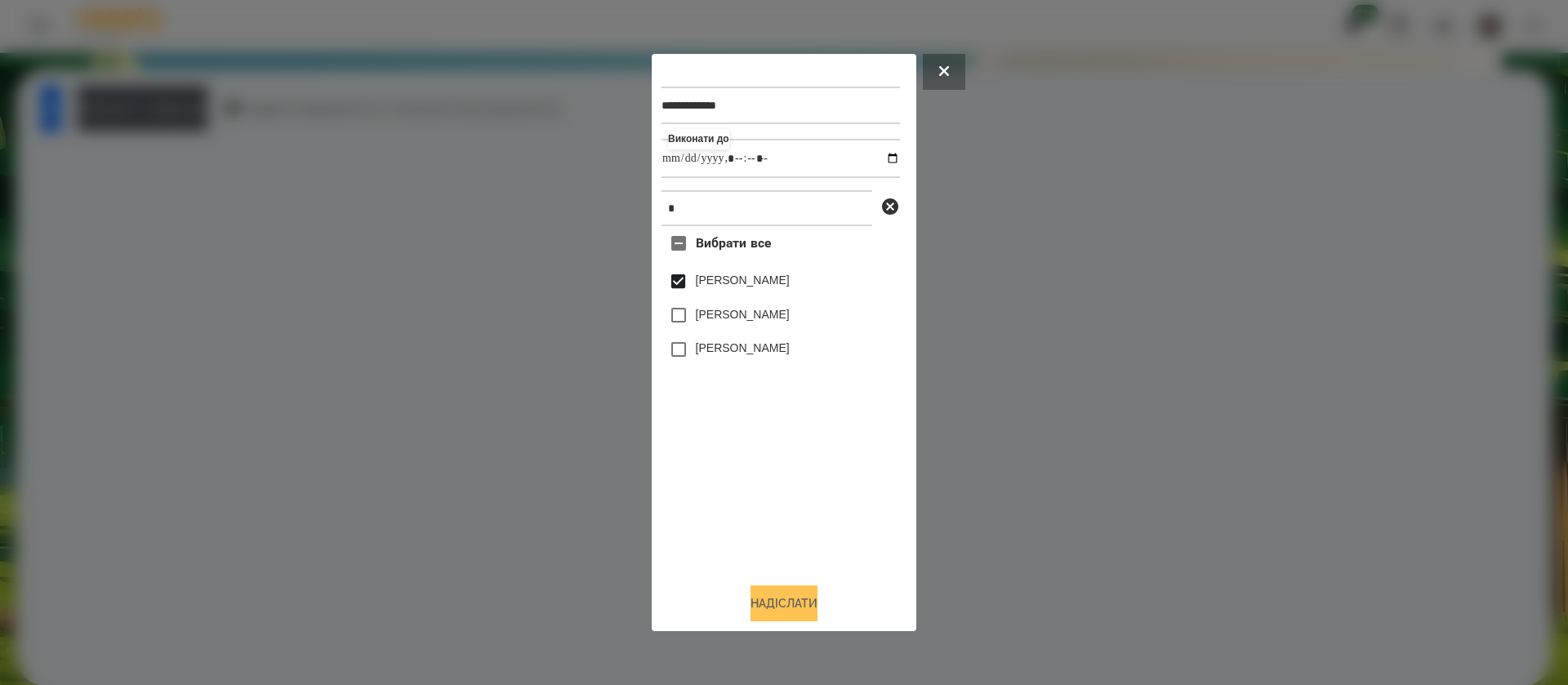
click at [759, 608] on button "Надіслати" at bounding box center [784, 603] width 67 height 36
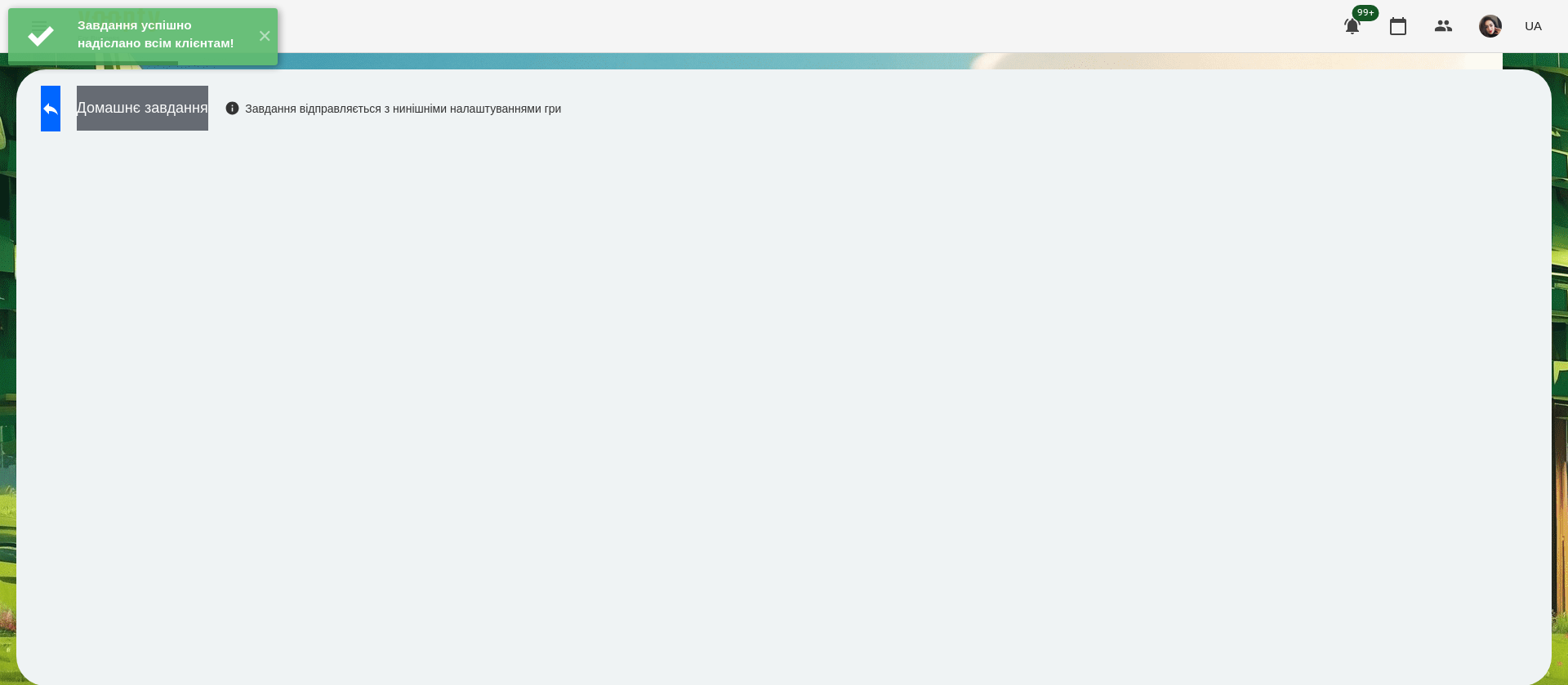
click at [208, 115] on button "Домашнє завдання" at bounding box center [142, 108] width 132 height 45
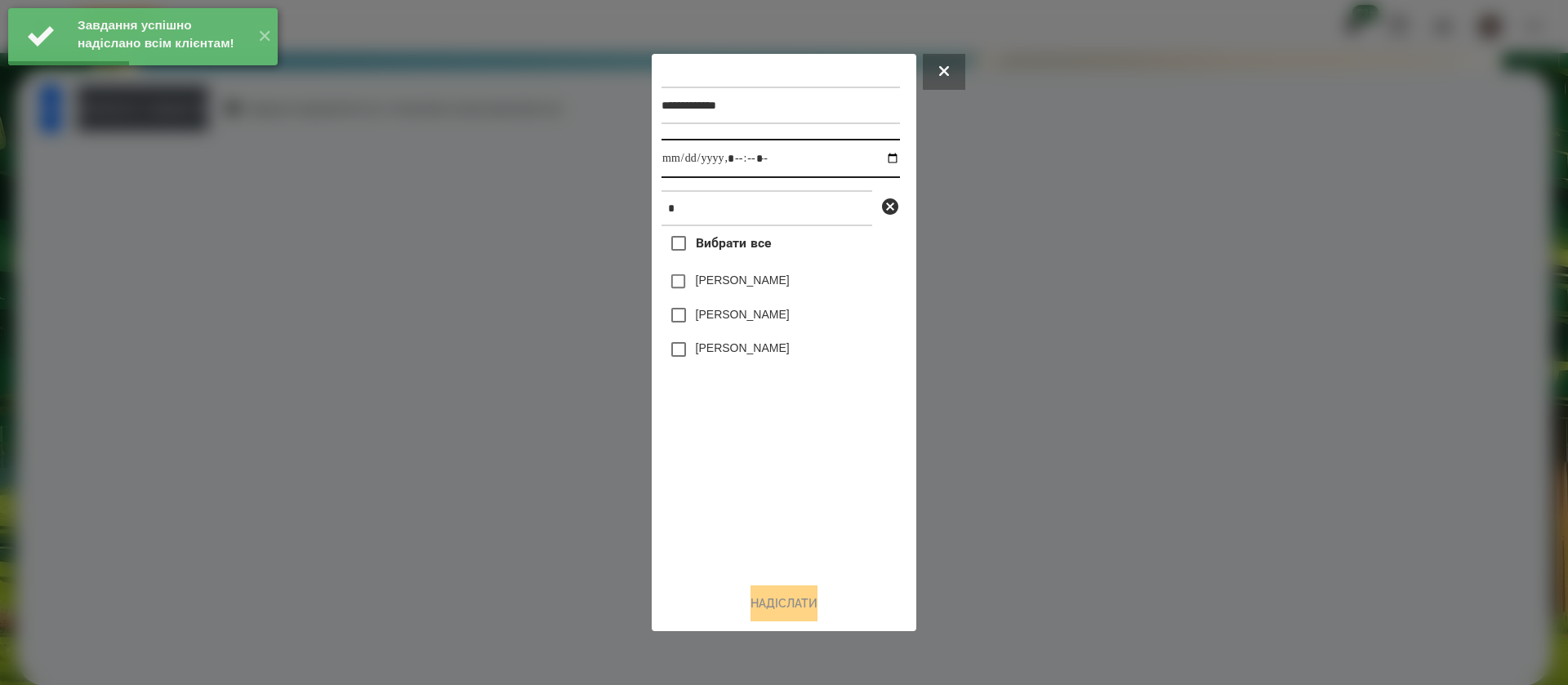
click at [681, 158] on input "datetime-local" at bounding box center [781, 159] width 239 height 39
type input "**********"
click at [699, 283] on label "[PERSON_NAME]" at bounding box center [742, 280] width 94 height 16
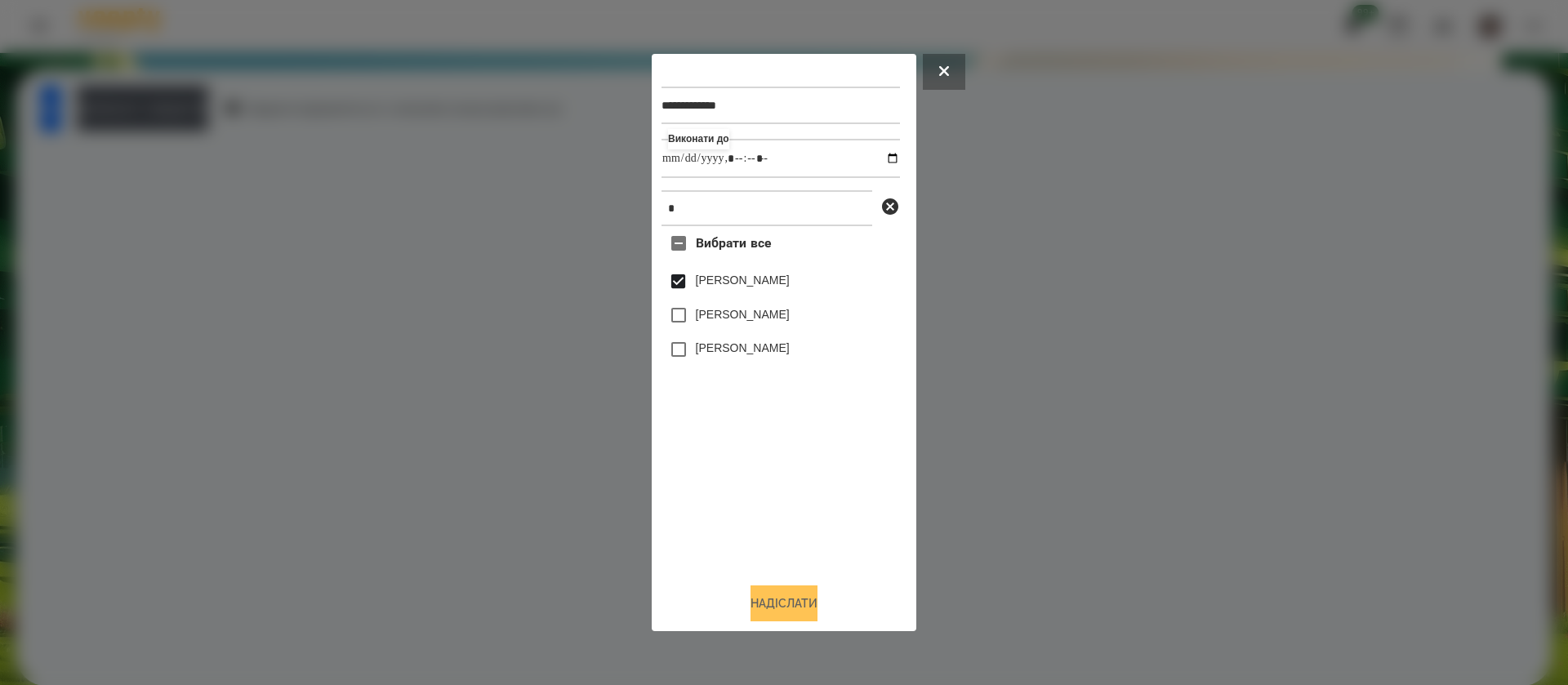
click at [777, 611] on button "Надіслати" at bounding box center [784, 603] width 67 height 36
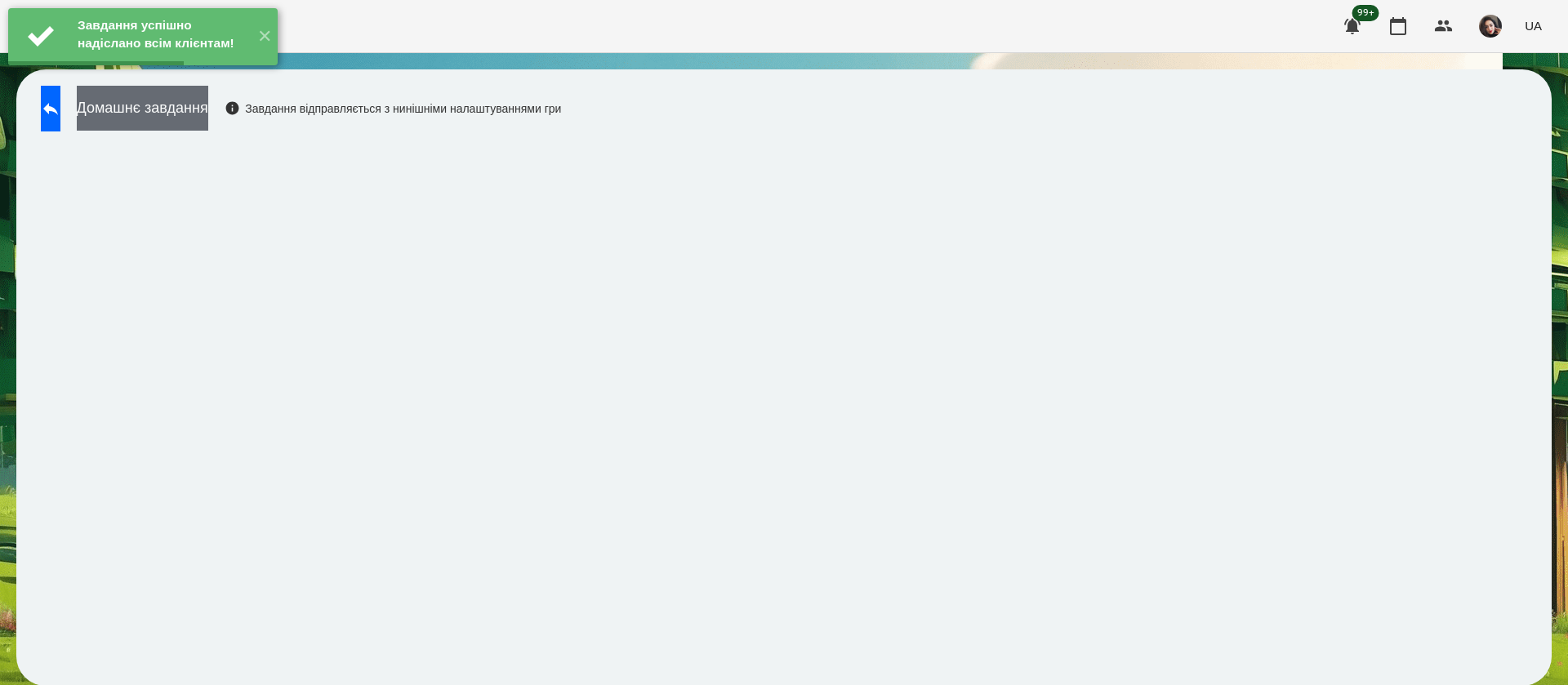
click at [208, 119] on button "Домашнє завдання" at bounding box center [142, 108] width 132 height 45
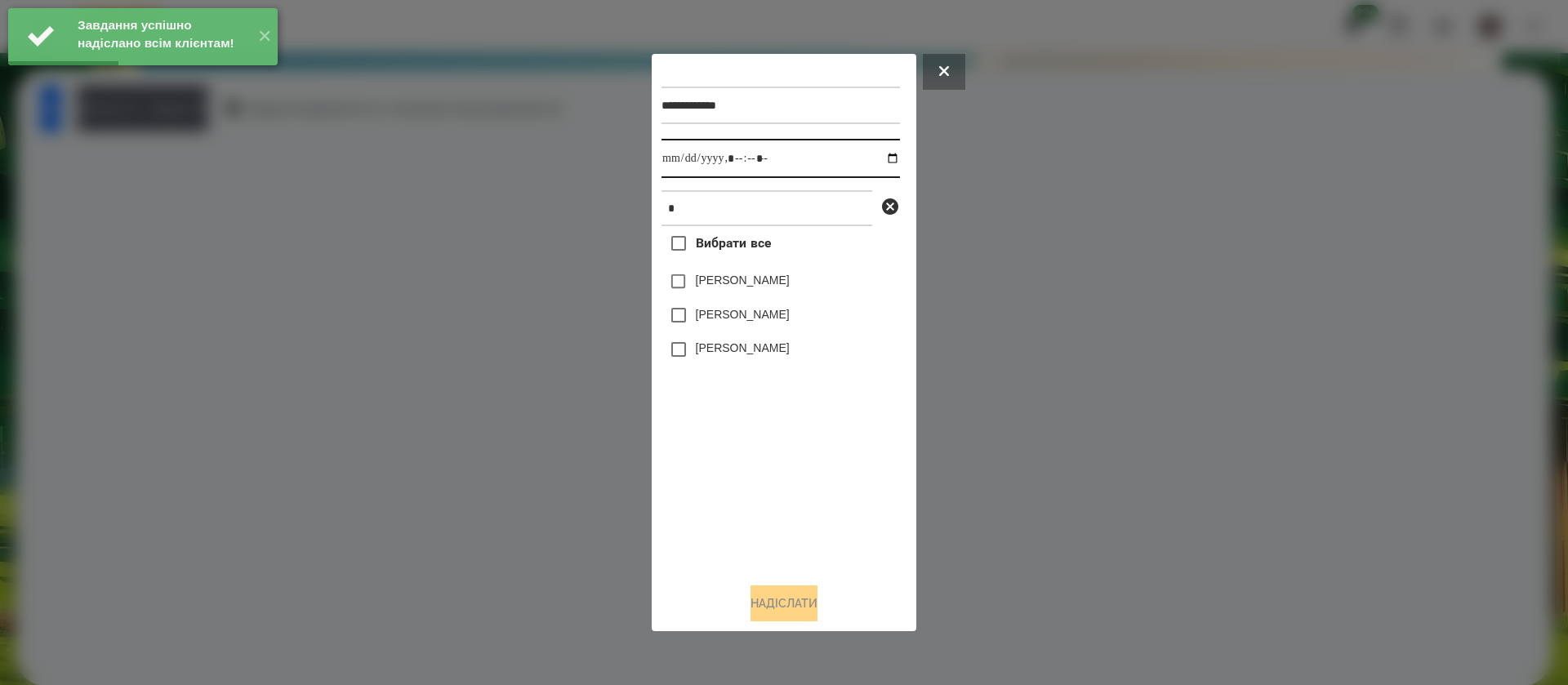
click at [676, 158] on input "datetime-local" at bounding box center [781, 159] width 239 height 39
type input "**********"
click at [698, 289] on label "[PERSON_NAME]" at bounding box center [742, 280] width 94 height 16
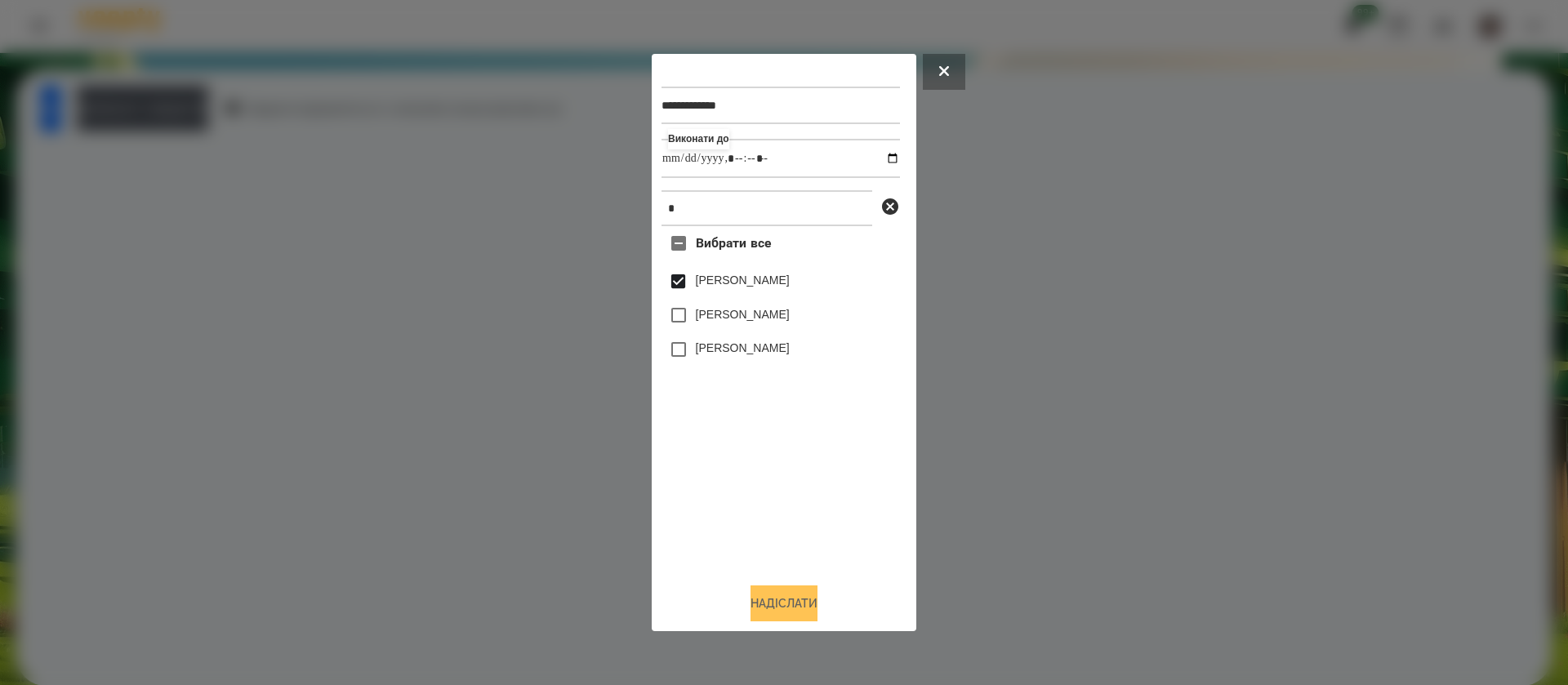
click at [760, 598] on button "Надіслати" at bounding box center [784, 603] width 67 height 36
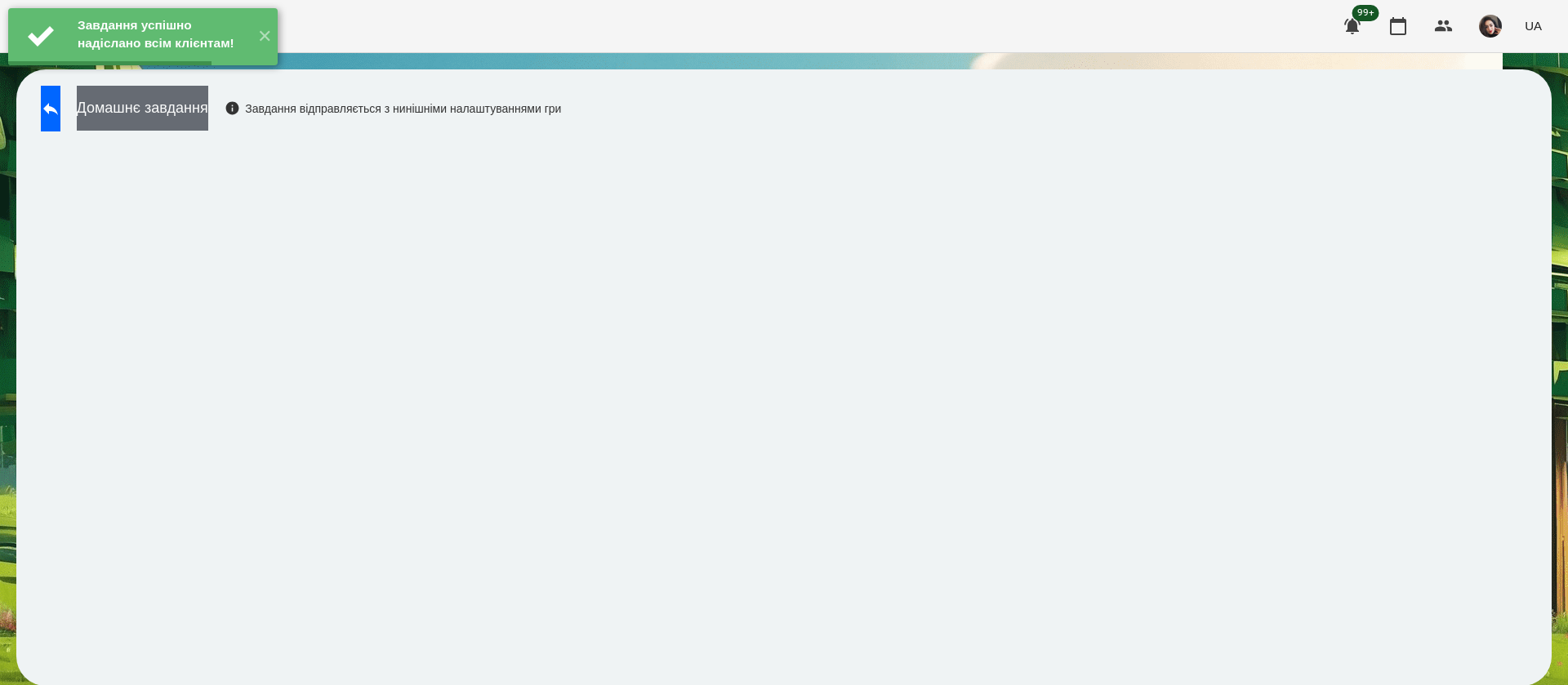
click at [197, 116] on button "Домашнє завдання" at bounding box center [142, 108] width 132 height 45
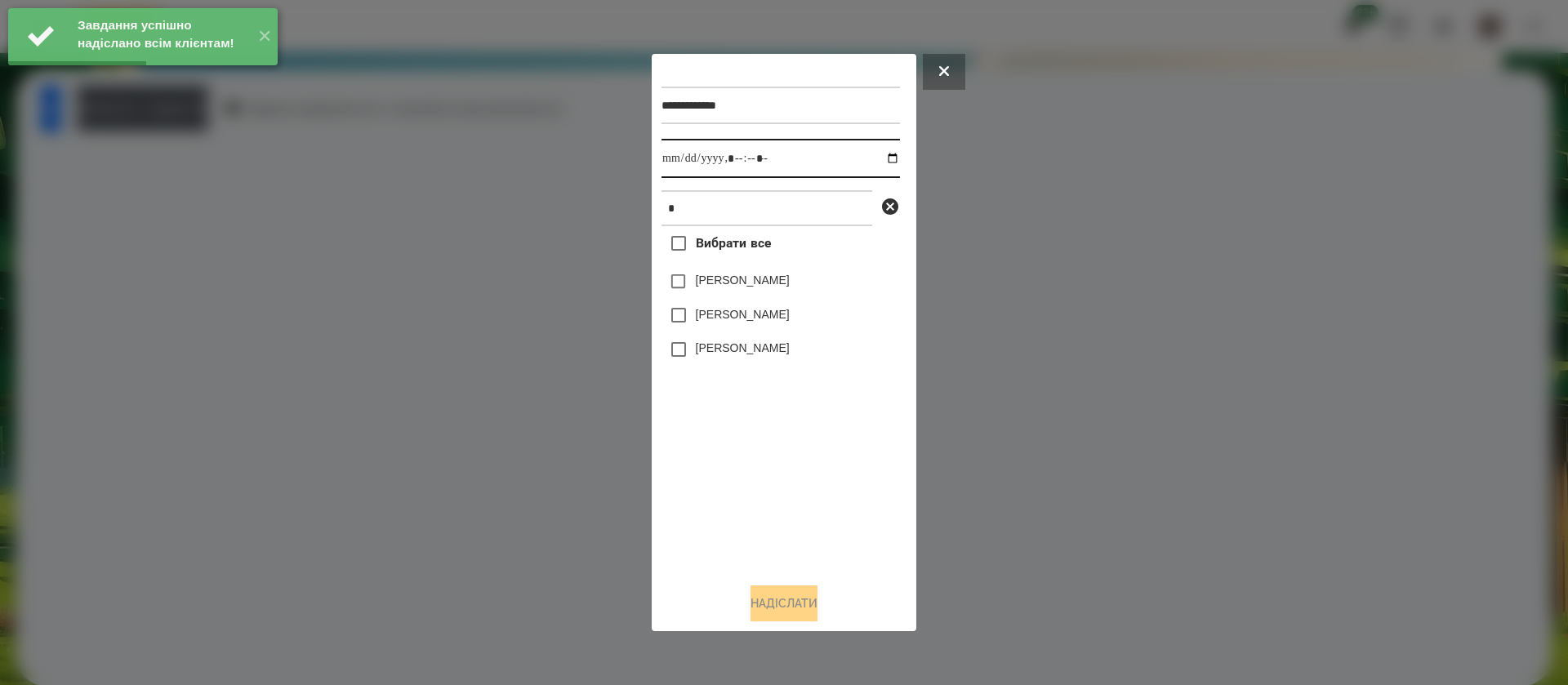
click at [683, 149] on input "datetime-local" at bounding box center [781, 159] width 239 height 39
type input "**********"
click at [701, 286] on label "[PERSON_NAME]" at bounding box center [742, 280] width 94 height 16
click at [763, 614] on button "Надіслати" at bounding box center [784, 603] width 67 height 36
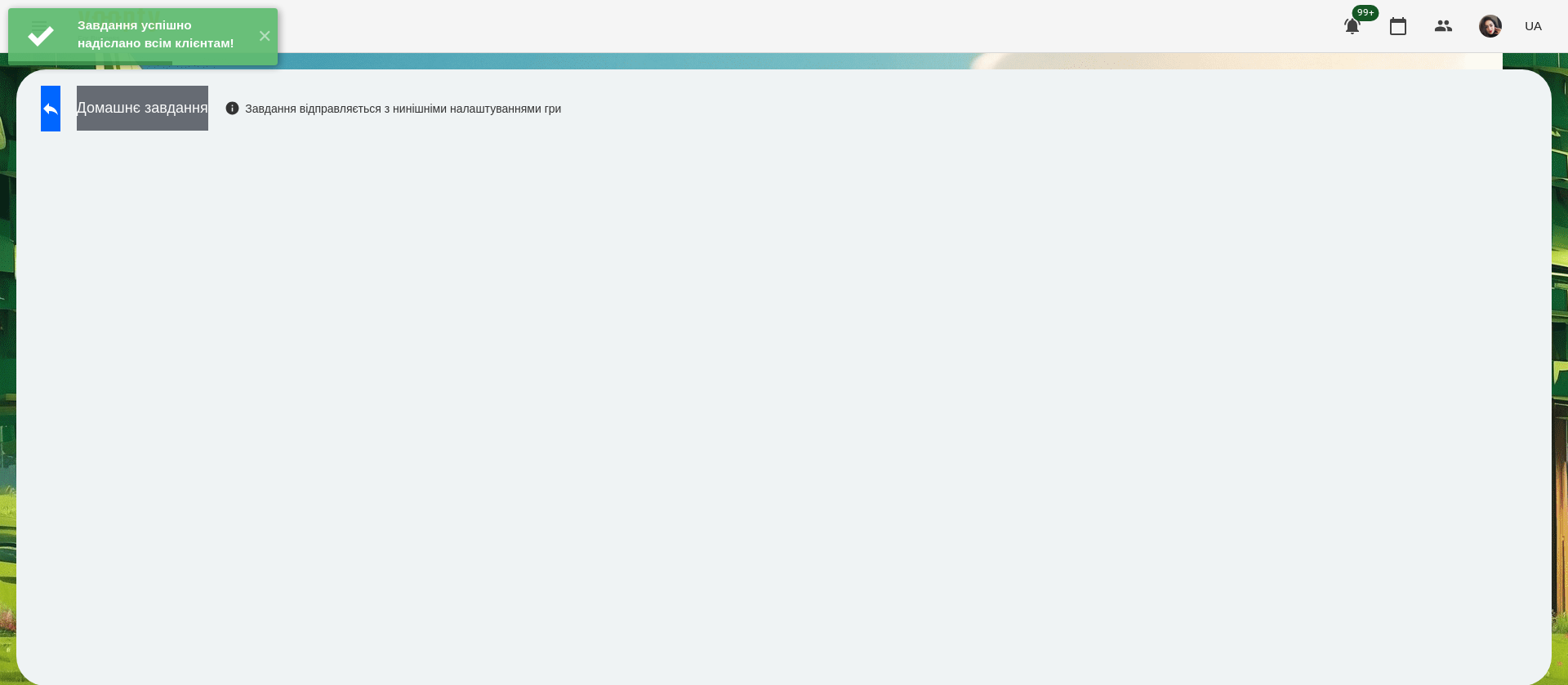
click at [208, 126] on button "Домашнє завдання" at bounding box center [142, 108] width 132 height 45
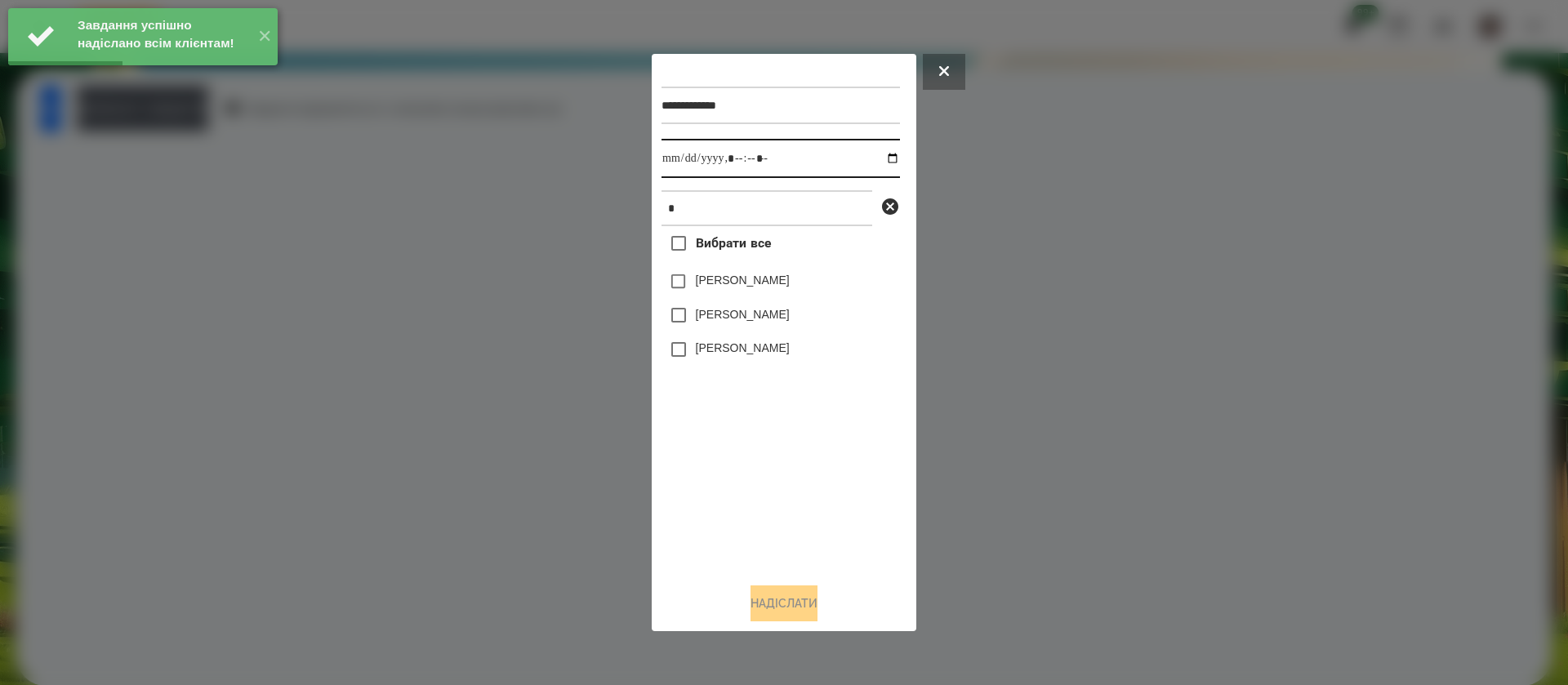
click at [678, 157] on input "datetime-local" at bounding box center [781, 159] width 239 height 39
type input "**********"
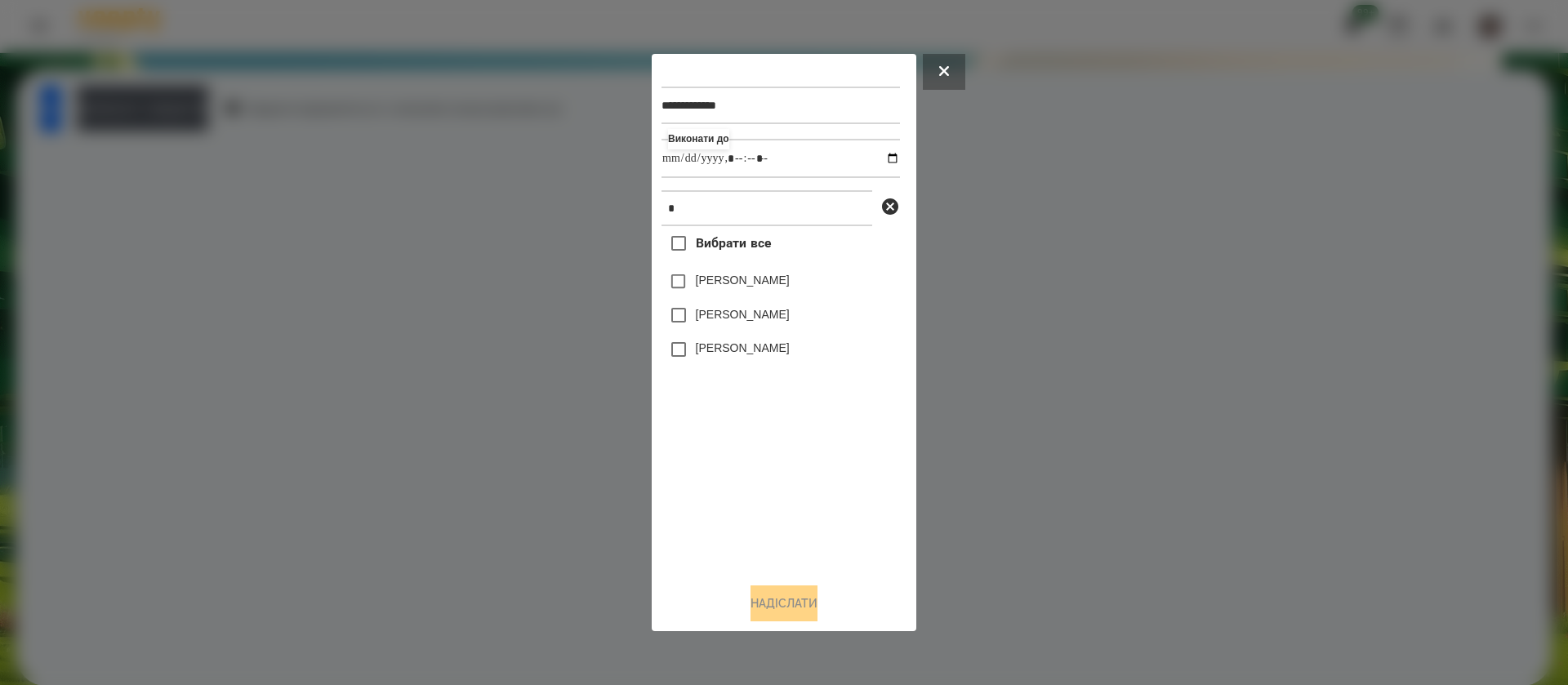
click at [706, 284] on label "[PERSON_NAME]" at bounding box center [742, 280] width 94 height 16
click at [774, 590] on button "Надіслати" at bounding box center [784, 603] width 67 height 36
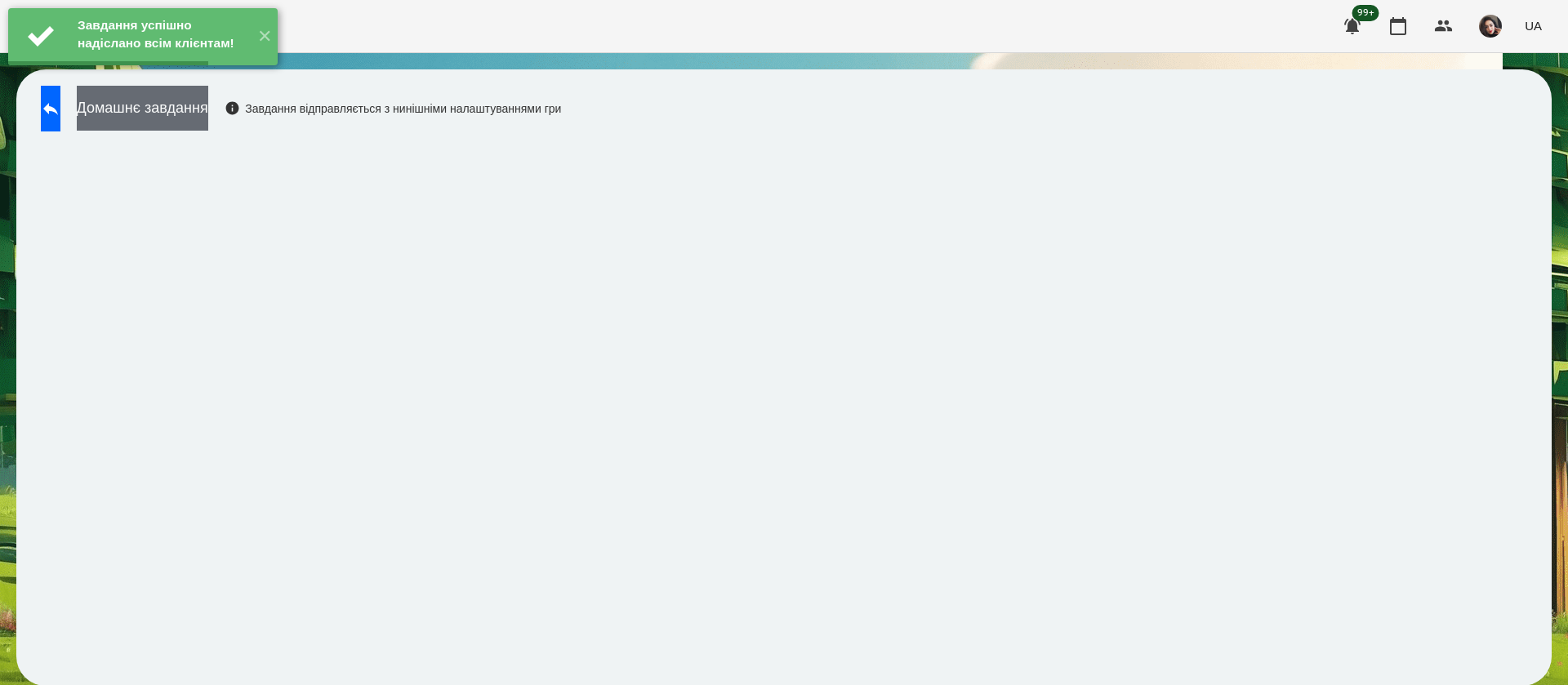
click at [208, 105] on button "Домашнє завдання" at bounding box center [142, 108] width 132 height 45
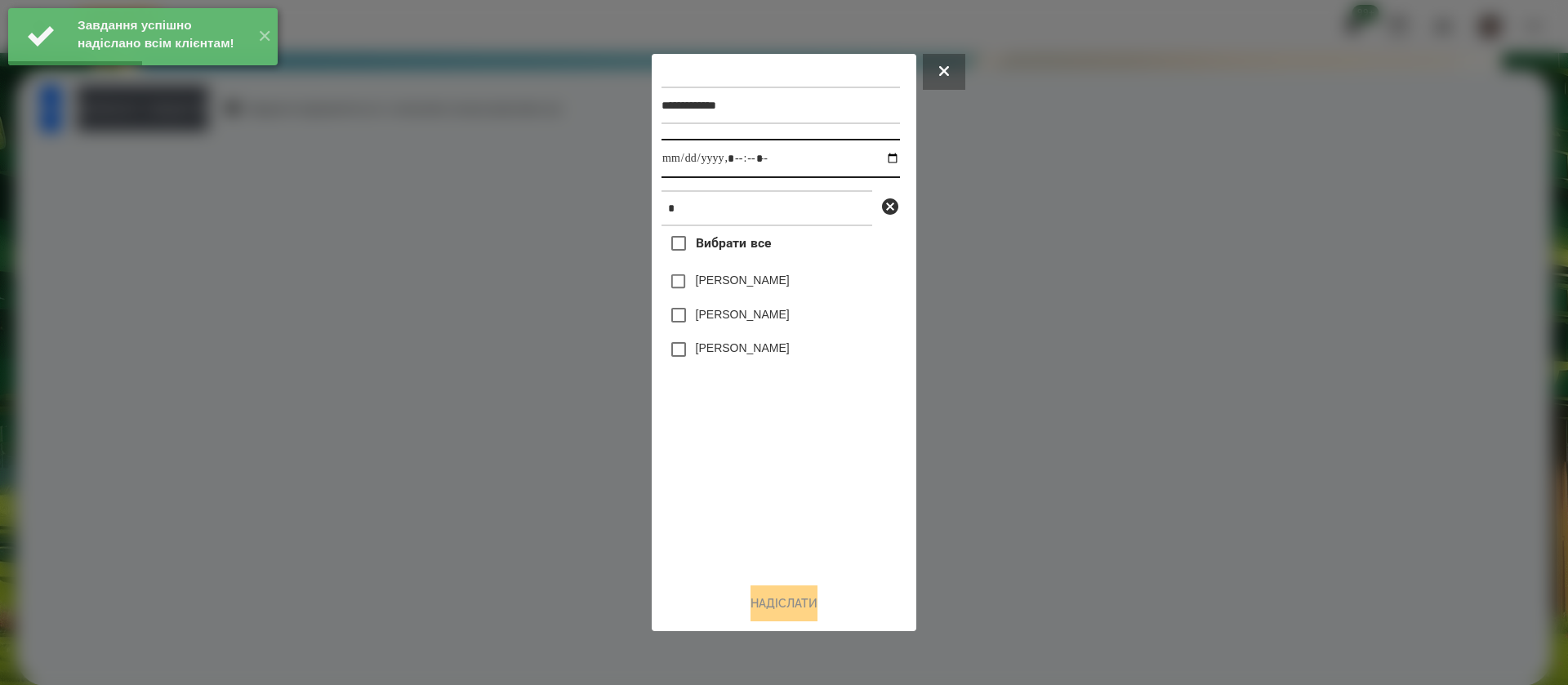
click at [678, 156] on input "datetime-local" at bounding box center [781, 159] width 239 height 39
type input "**********"
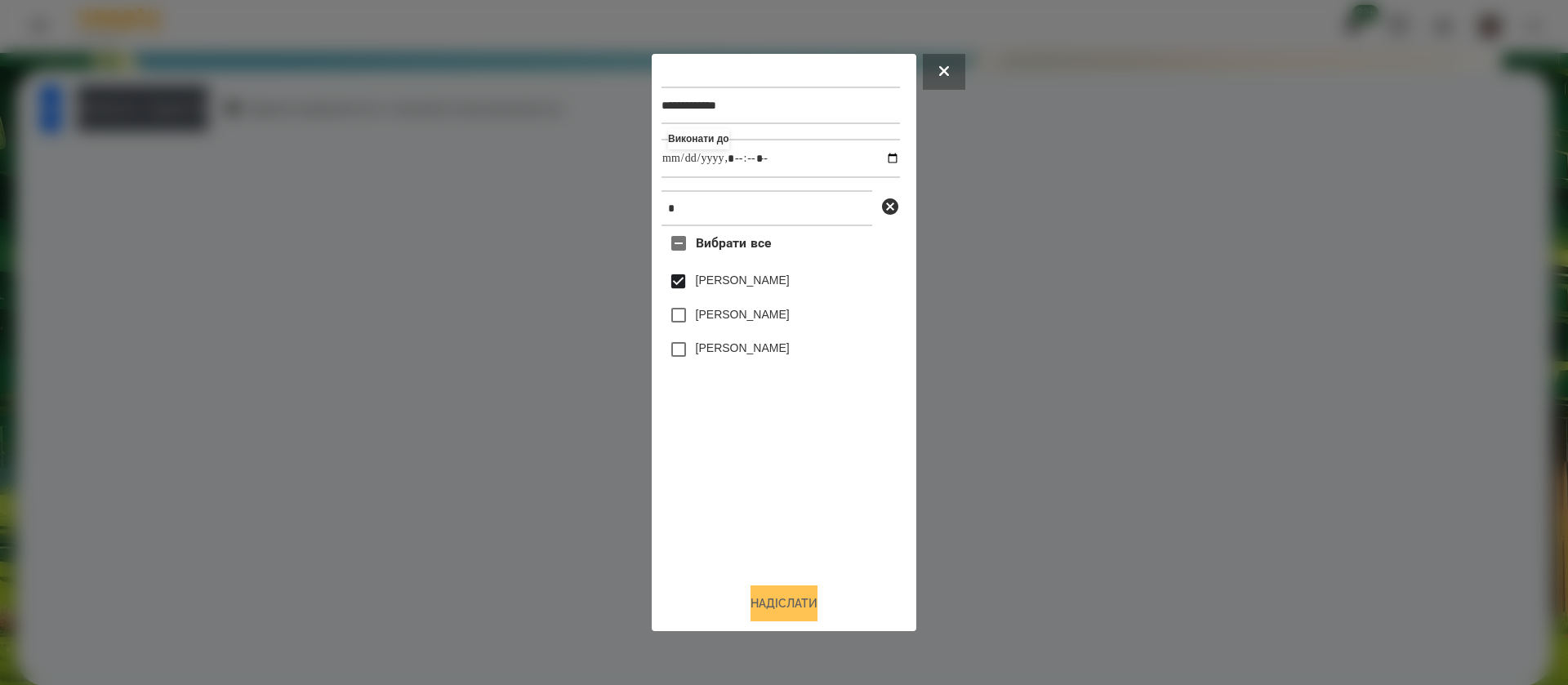
click at [750, 611] on button "Надіслати" at bounding box center [784, 603] width 67 height 36
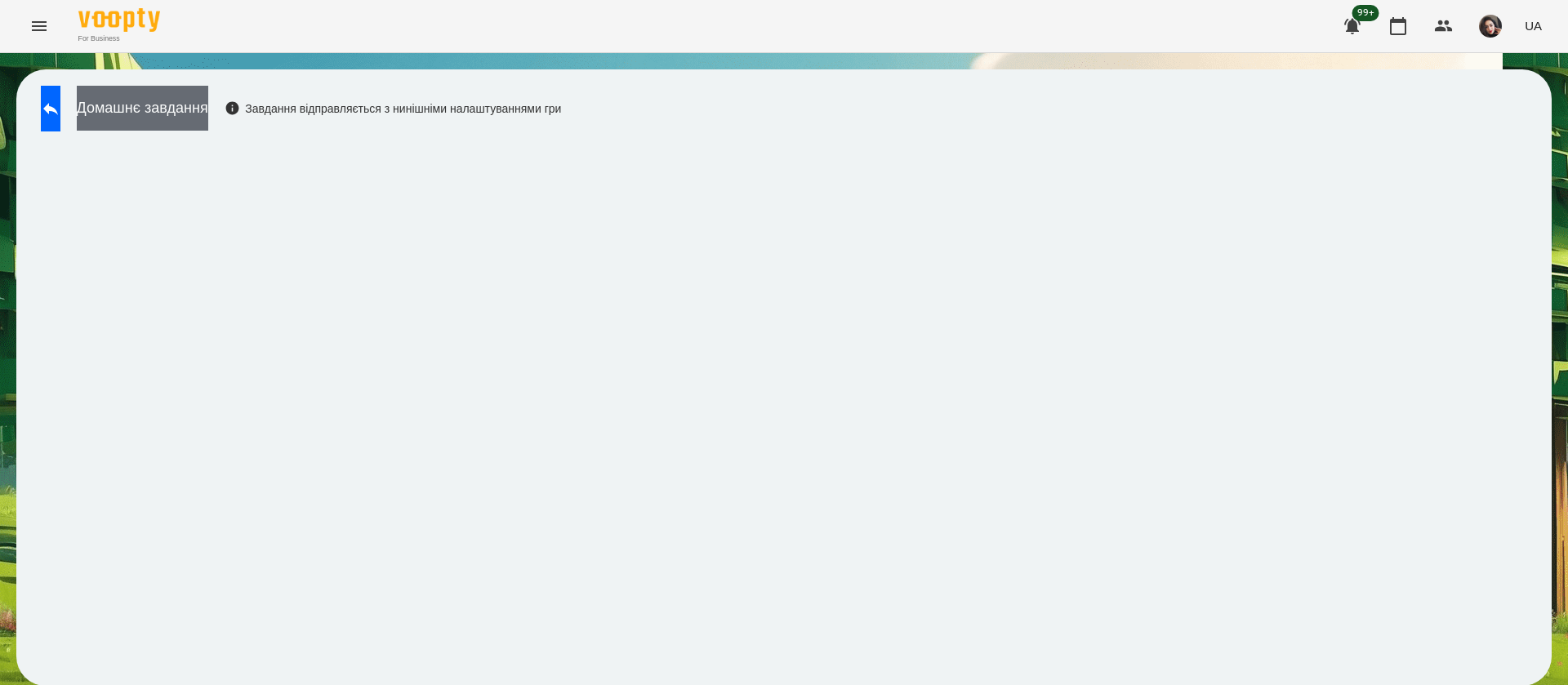
click at [208, 87] on button "Домашнє завдання" at bounding box center [142, 108] width 132 height 45
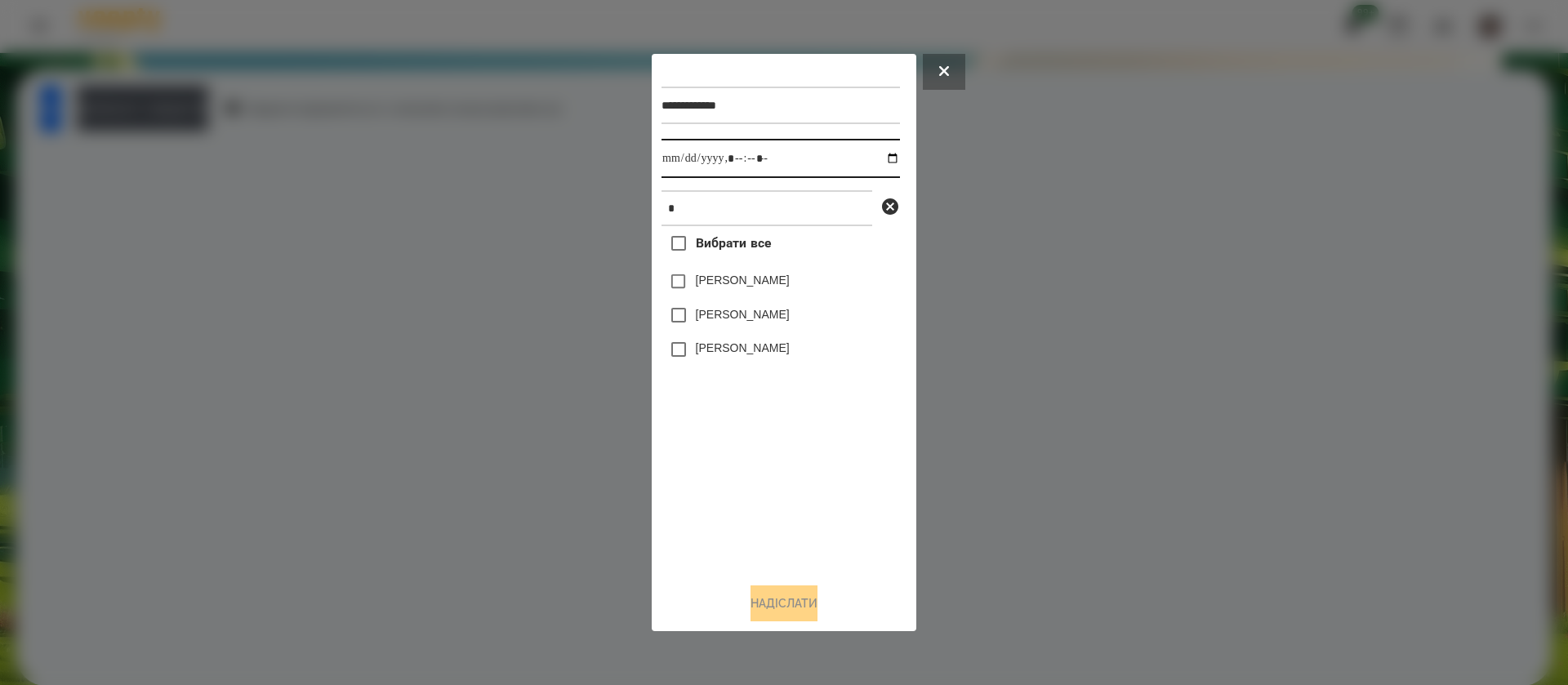
click at [679, 149] on input "datetime-local" at bounding box center [781, 159] width 239 height 39
type input "**********"
click at [759, 602] on button "Надіслати" at bounding box center [784, 603] width 67 height 36
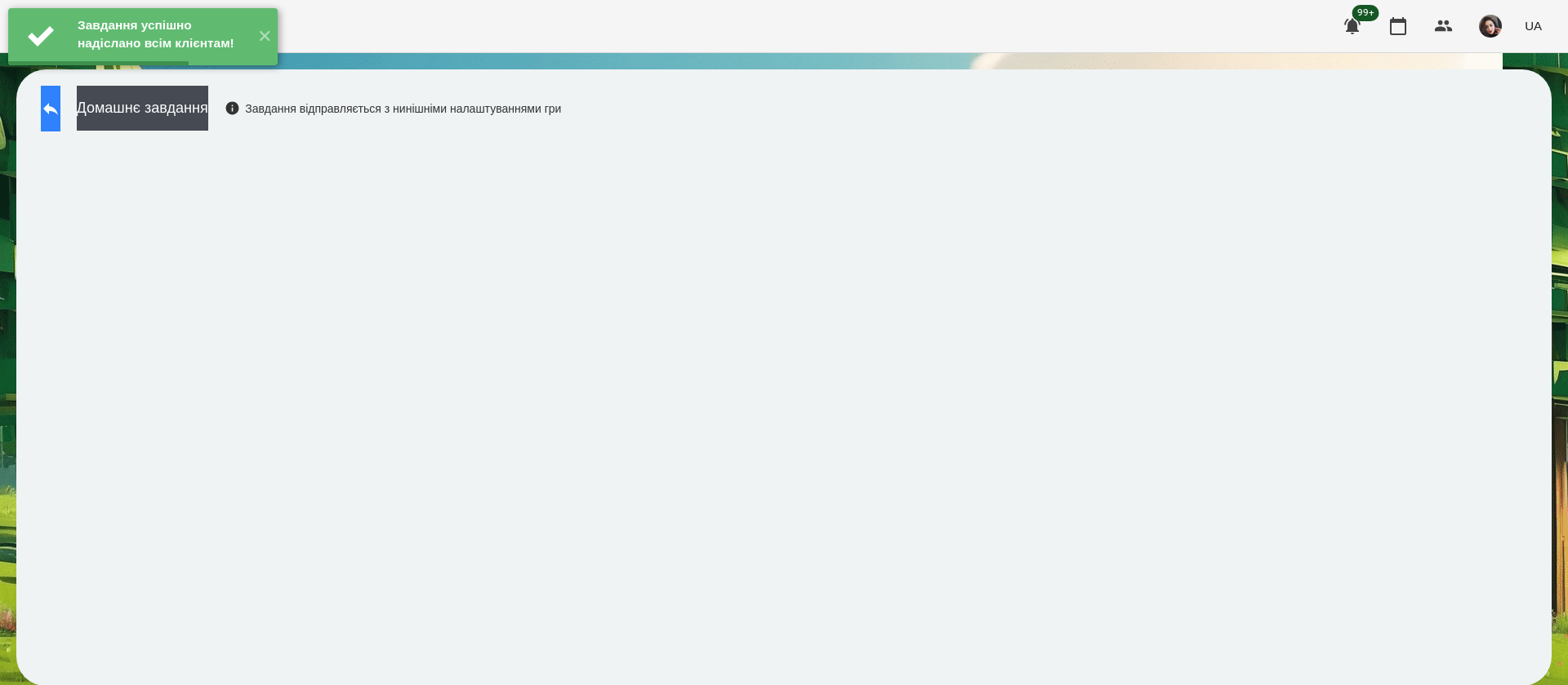
click at [60, 117] on icon at bounding box center [51, 109] width 20 height 20
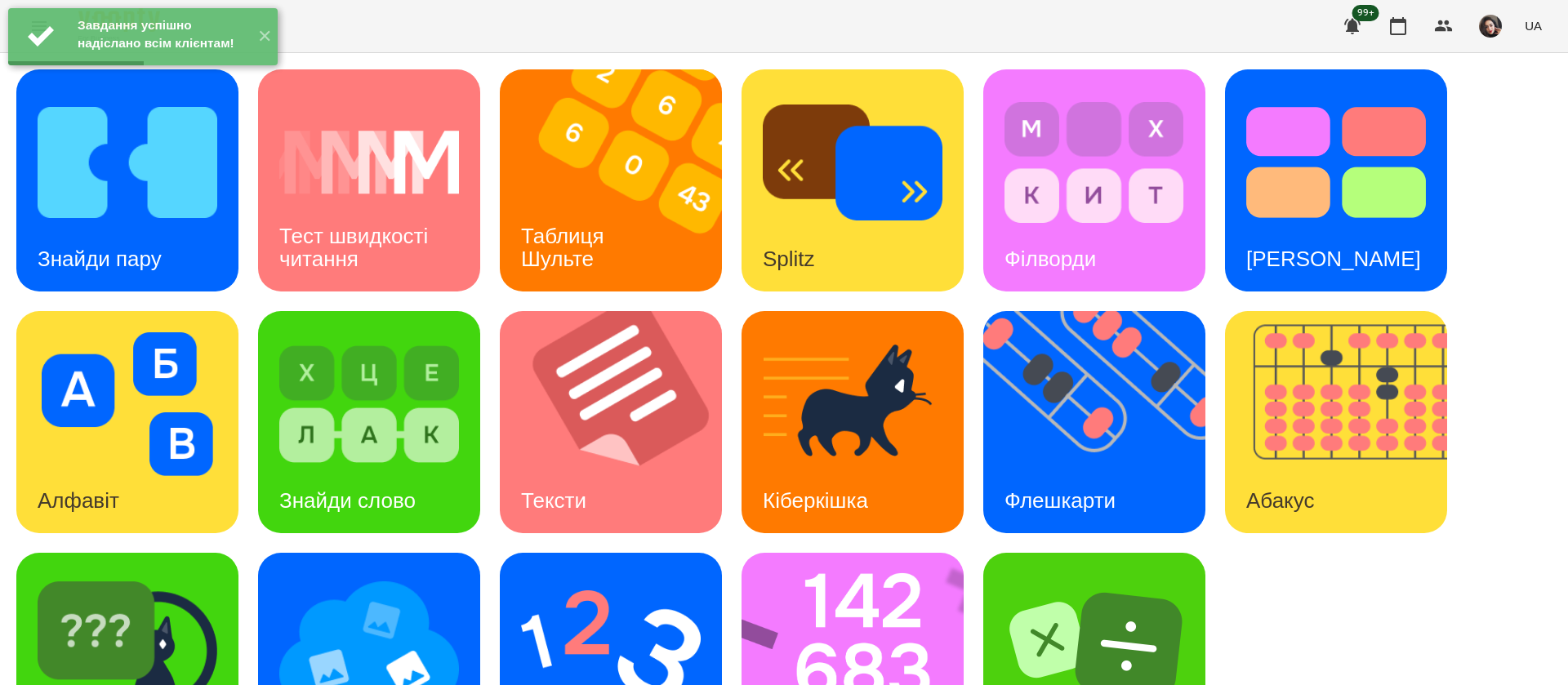
scroll to position [106, 0]
click at [674, 577] on img at bounding box center [611, 646] width 180 height 144
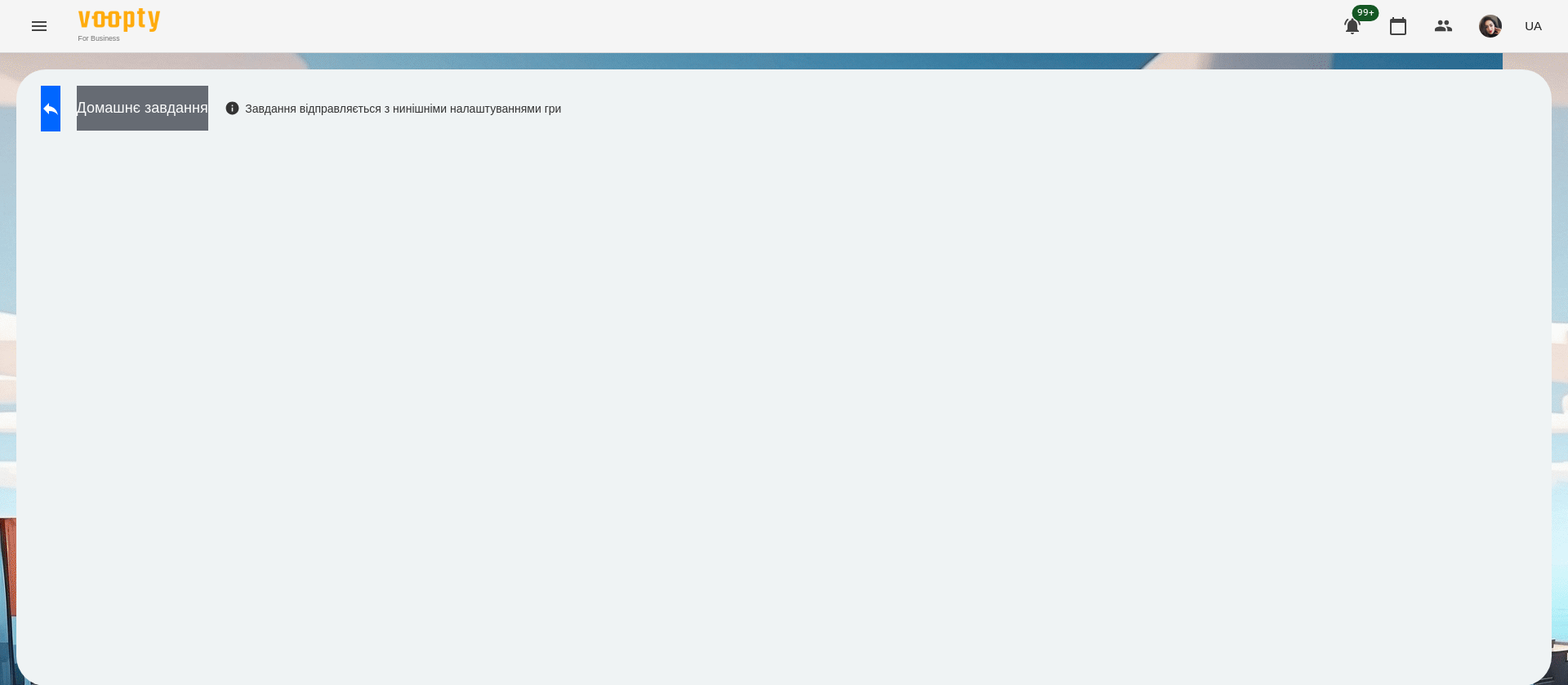
click at [208, 118] on button "Домашнє завдання" at bounding box center [142, 108] width 132 height 45
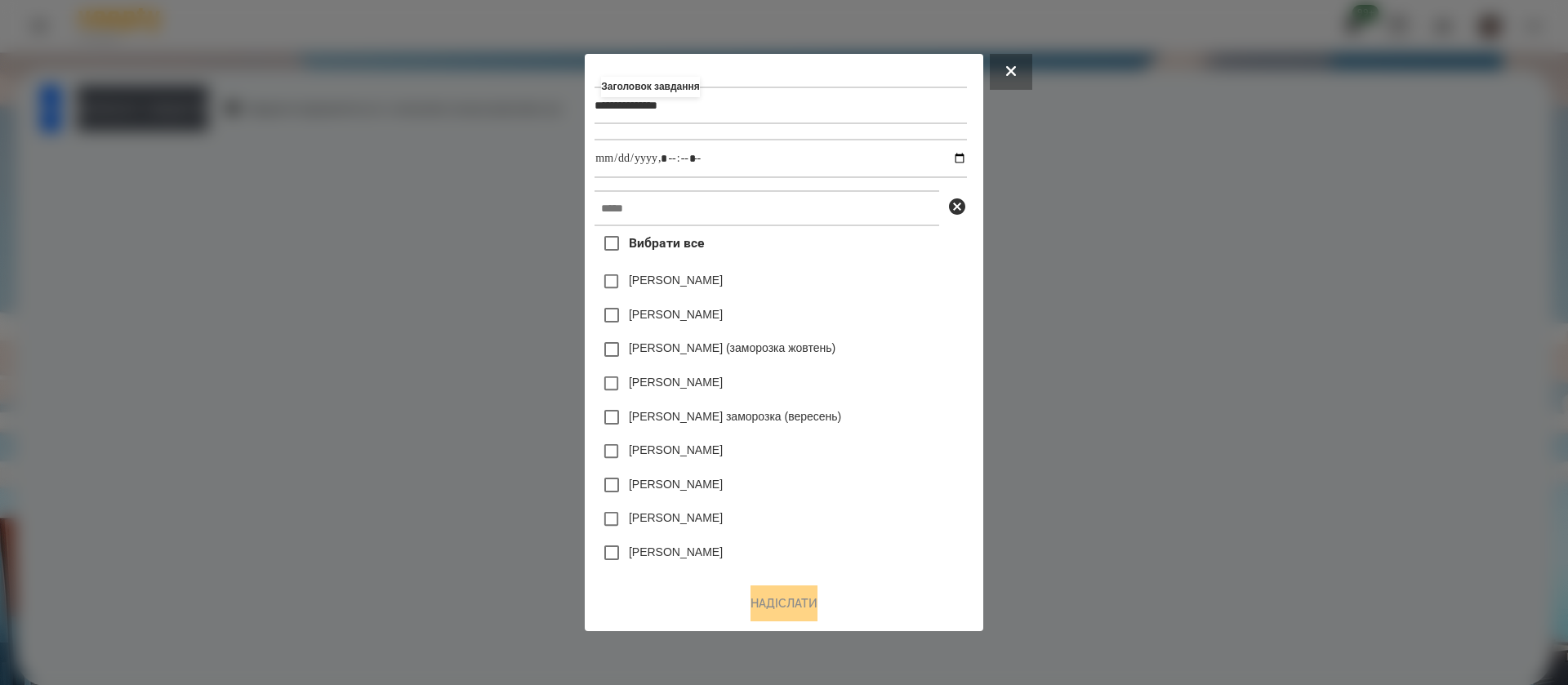
drag, startPoint x: 635, startPoint y: 109, endPoint x: 517, endPoint y: 143, distance: 122.8
click at [517, 143] on div "**********" at bounding box center [784, 342] width 1568 height 685
type input "*****"
click at [594, 214] on input "text" at bounding box center [767, 208] width 345 height 36
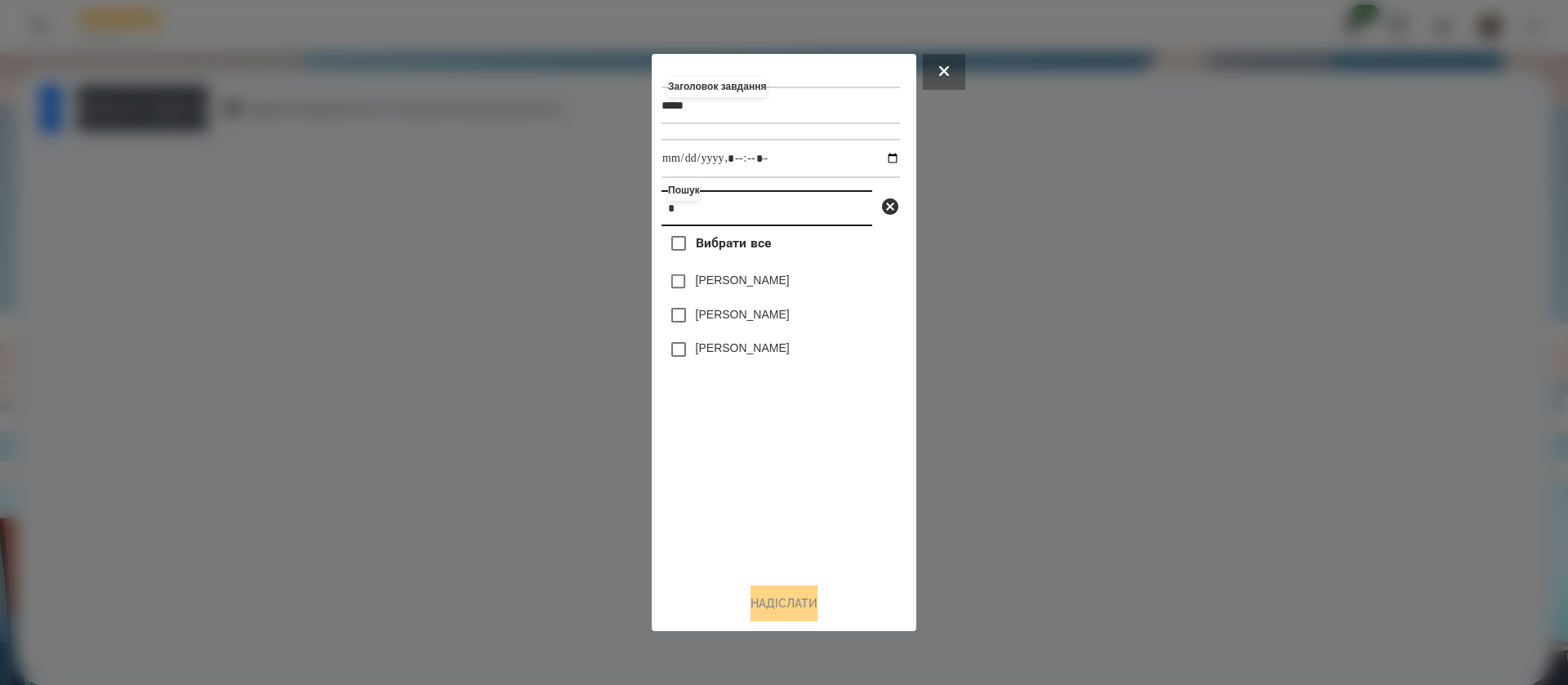
type input "*"
click at [671, 110] on input "*****" at bounding box center [781, 105] width 239 height 38
type input "**********"
click at [876, 150] on input "datetime-local" at bounding box center [781, 159] width 239 height 39
click at [756, 155] on input "datetime-local" at bounding box center [781, 159] width 239 height 39
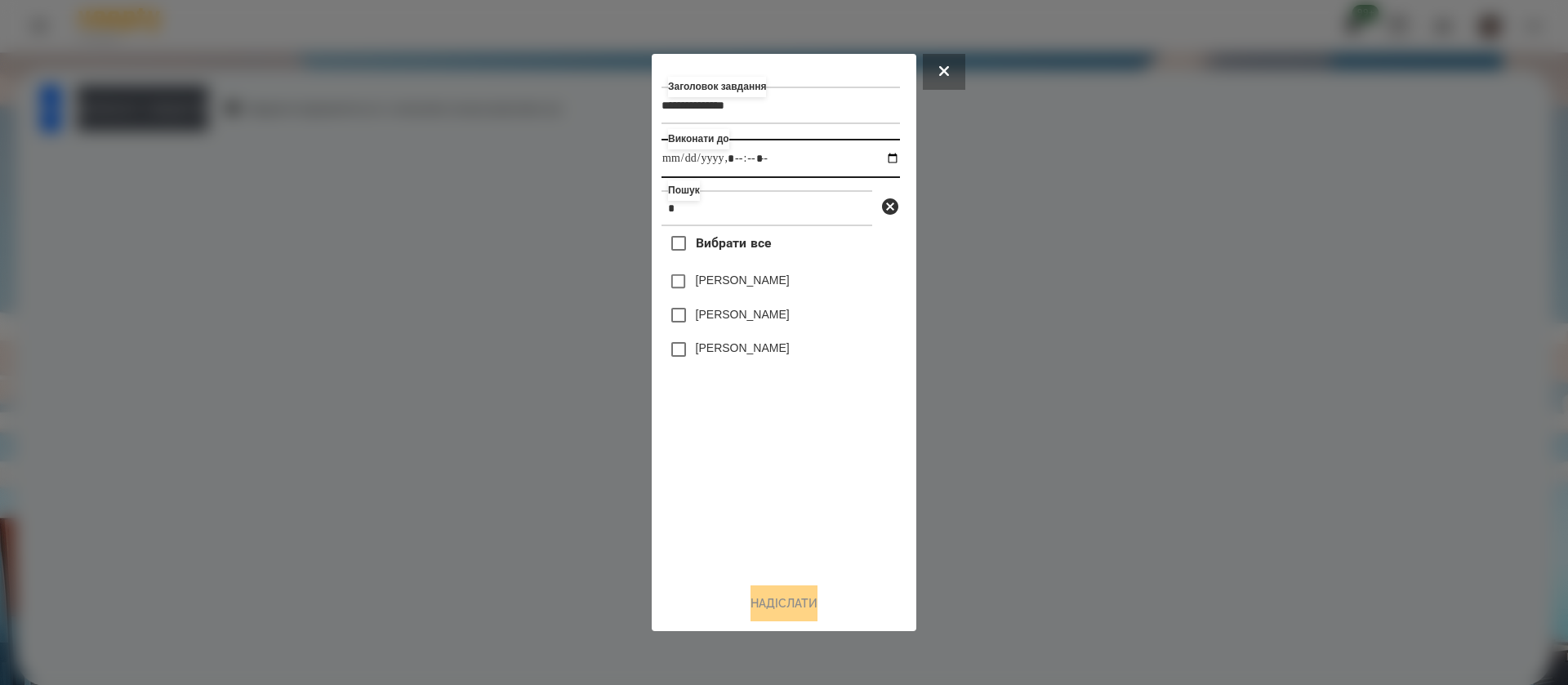
drag, startPoint x: 773, startPoint y: 156, endPoint x: 776, endPoint y: 168, distance: 12.4
click at [774, 159] on input "datetime-local" at bounding box center [781, 159] width 239 height 39
type input "**********"
click at [725, 283] on label "[PERSON_NAME]" at bounding box center [742, 280] width 94 height 16
click at [758, 607] on button "Надіслати" at bounding box center [784, 603] width 67 height 36
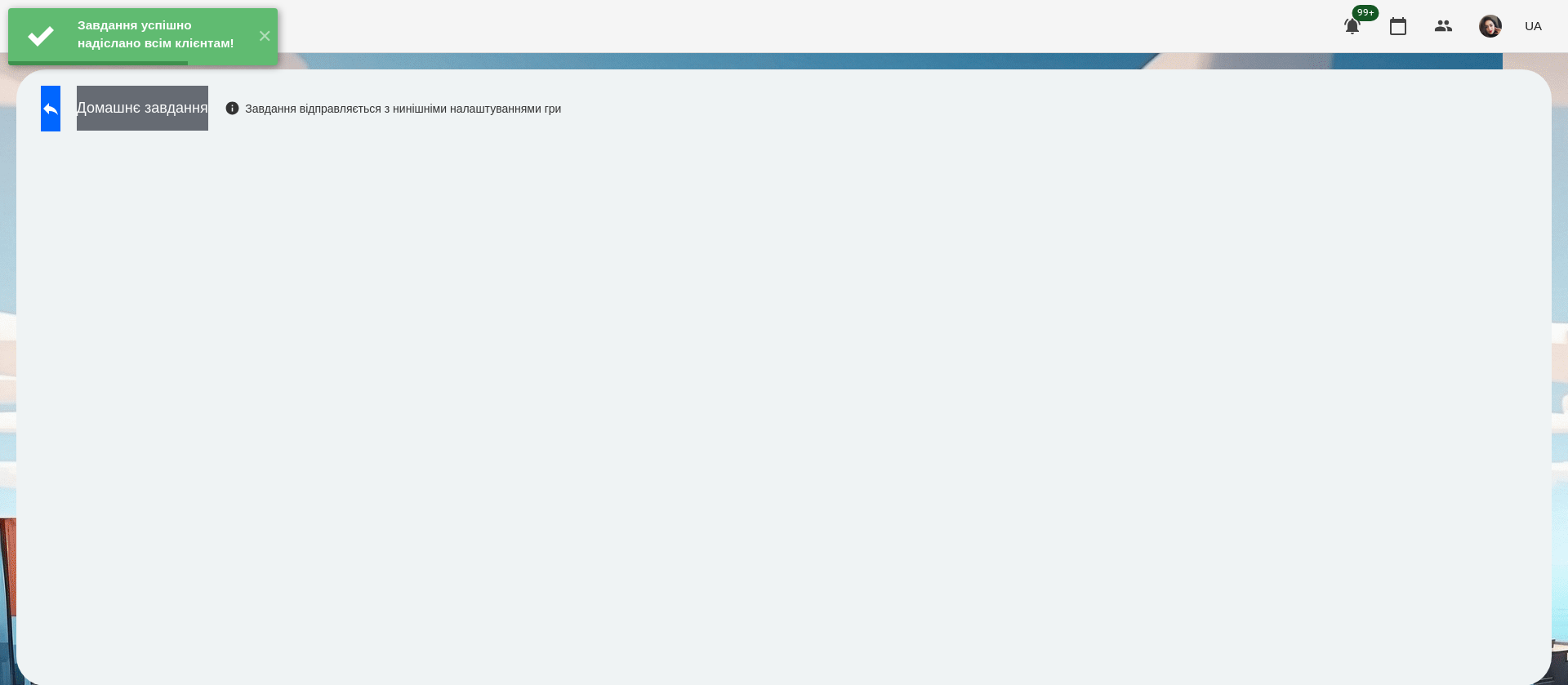
click at [208, 102] on button "Домашнє завдання" at bounding box center [142, 108] width 132 height 45
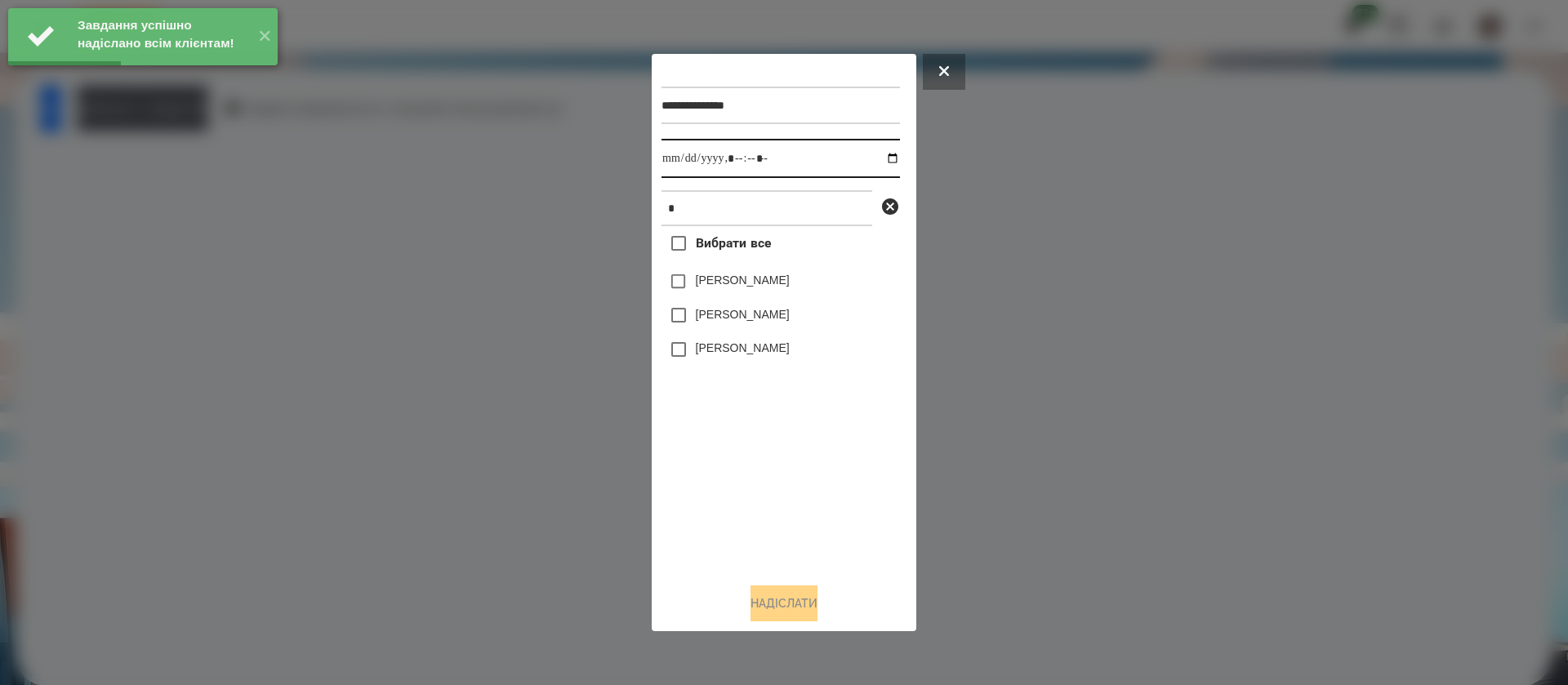
click at [677, 163] on input "datetime-local" at bounding box center [781, 159] width 239 height 39
type input "**********"
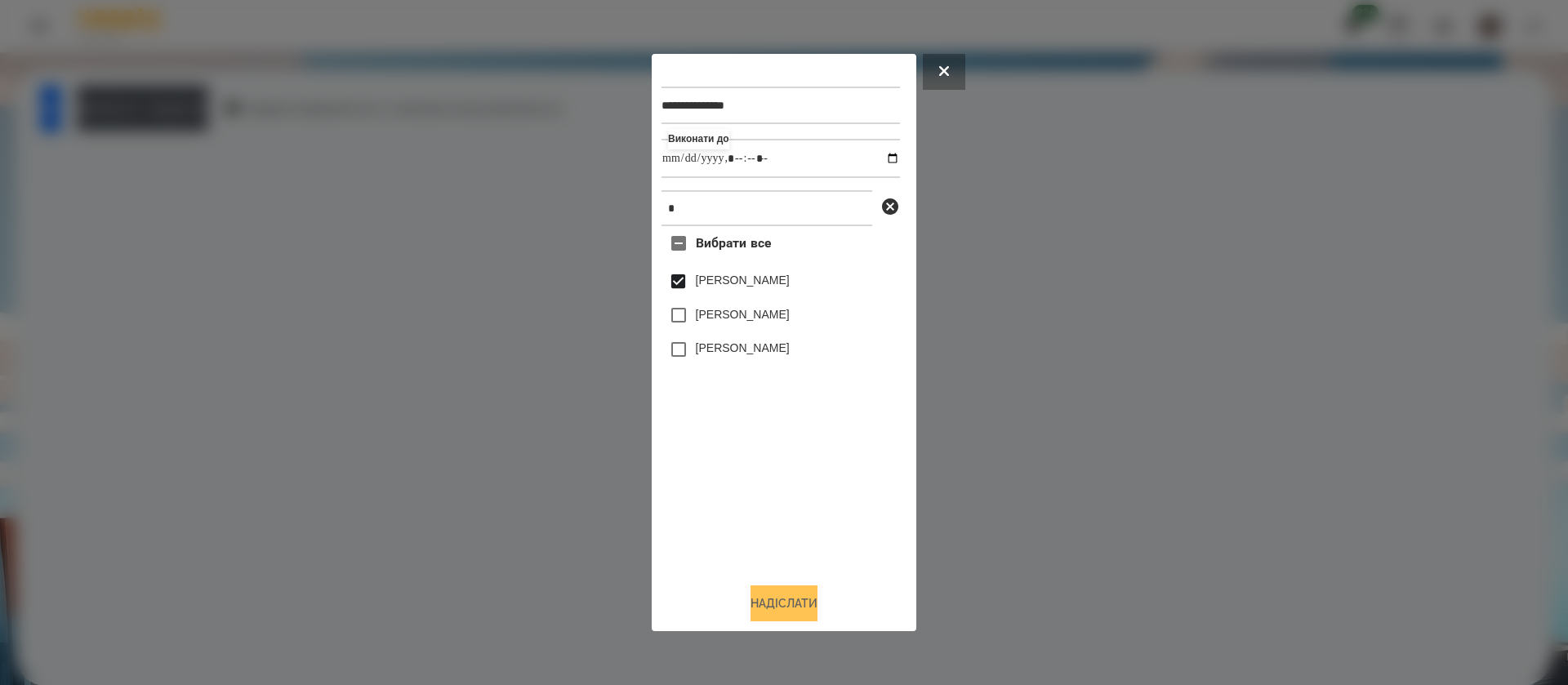
click at [790, 607] on button "Надіслати" at bounding box center [784, 603] width 67 height 36
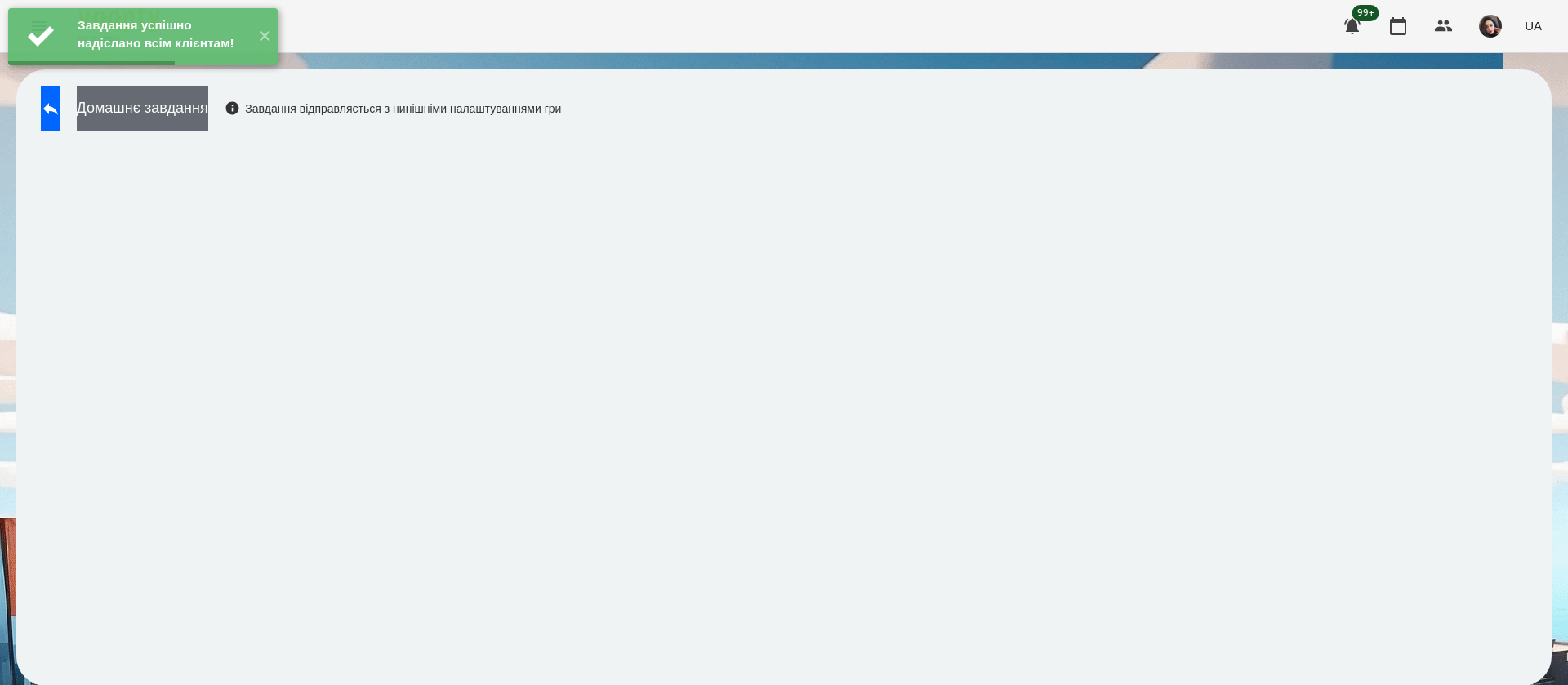
click at [208, 105] on button "Домашнє завдання" at bounding box center [142, 108] width 132 height 45
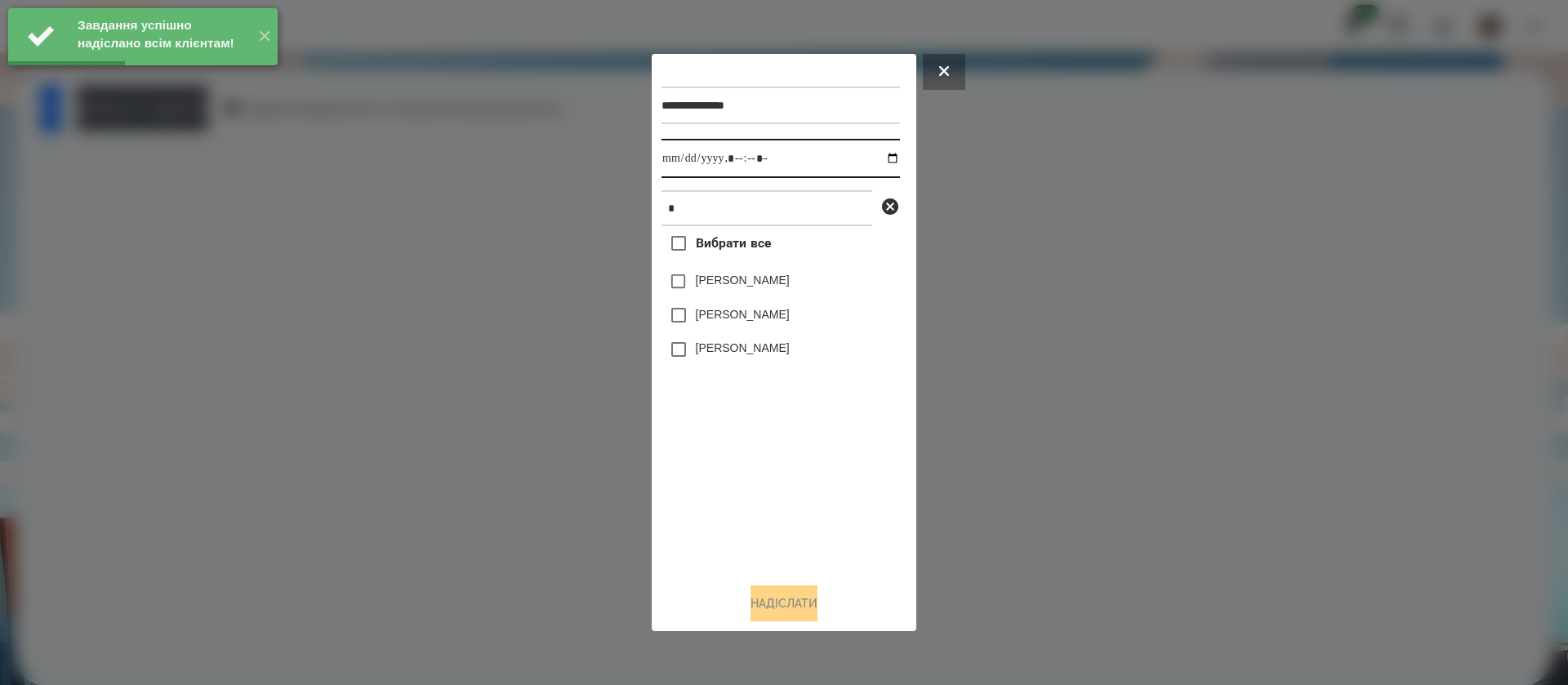
click at [681, 163] on input "datetime-local" at bounding box center [781, 159] width 239 height 39
type input "**********"
click at [711, 289] on label "[PERSON_NAME]" at bounding box center [742, 280] width 94 height 16
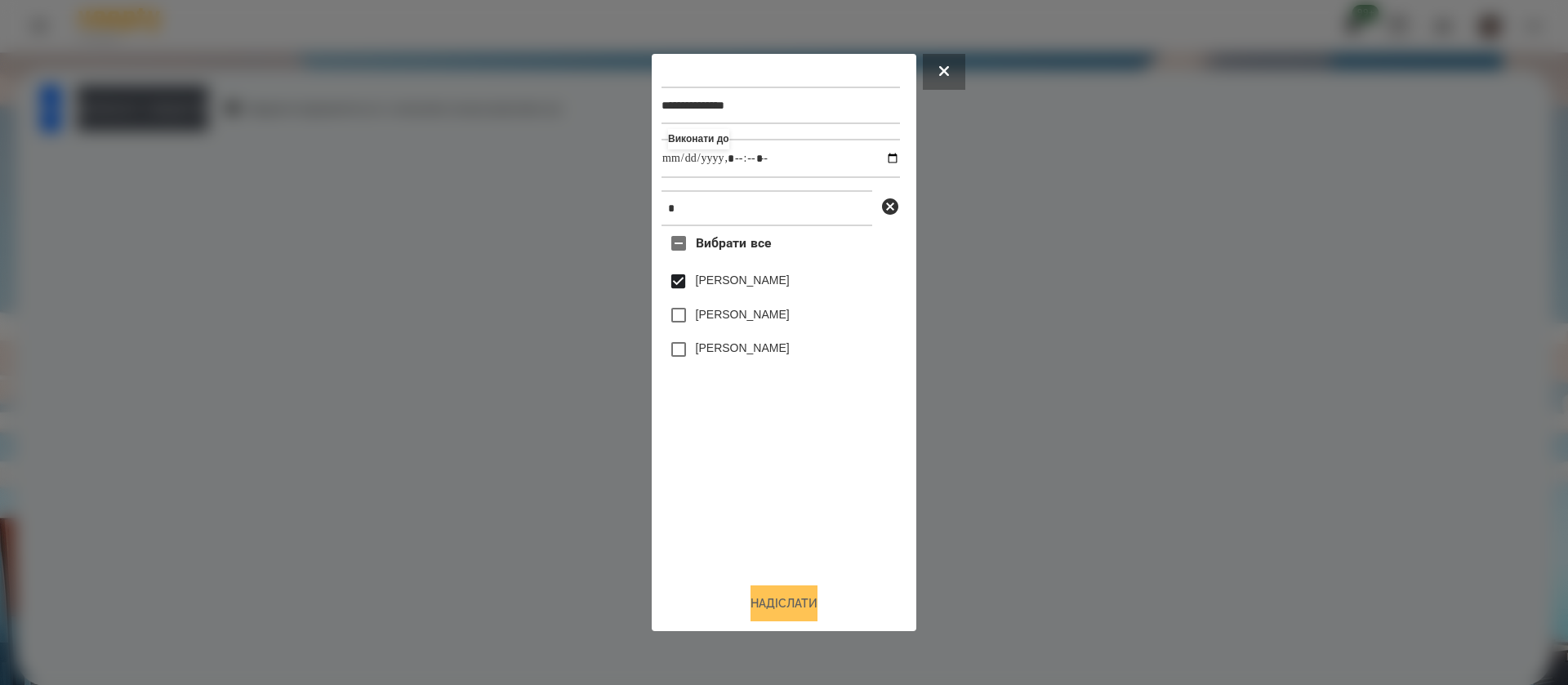
click at [762, 610] on button "Надіслати" at bounding box center [784, 603] width 67 height 36
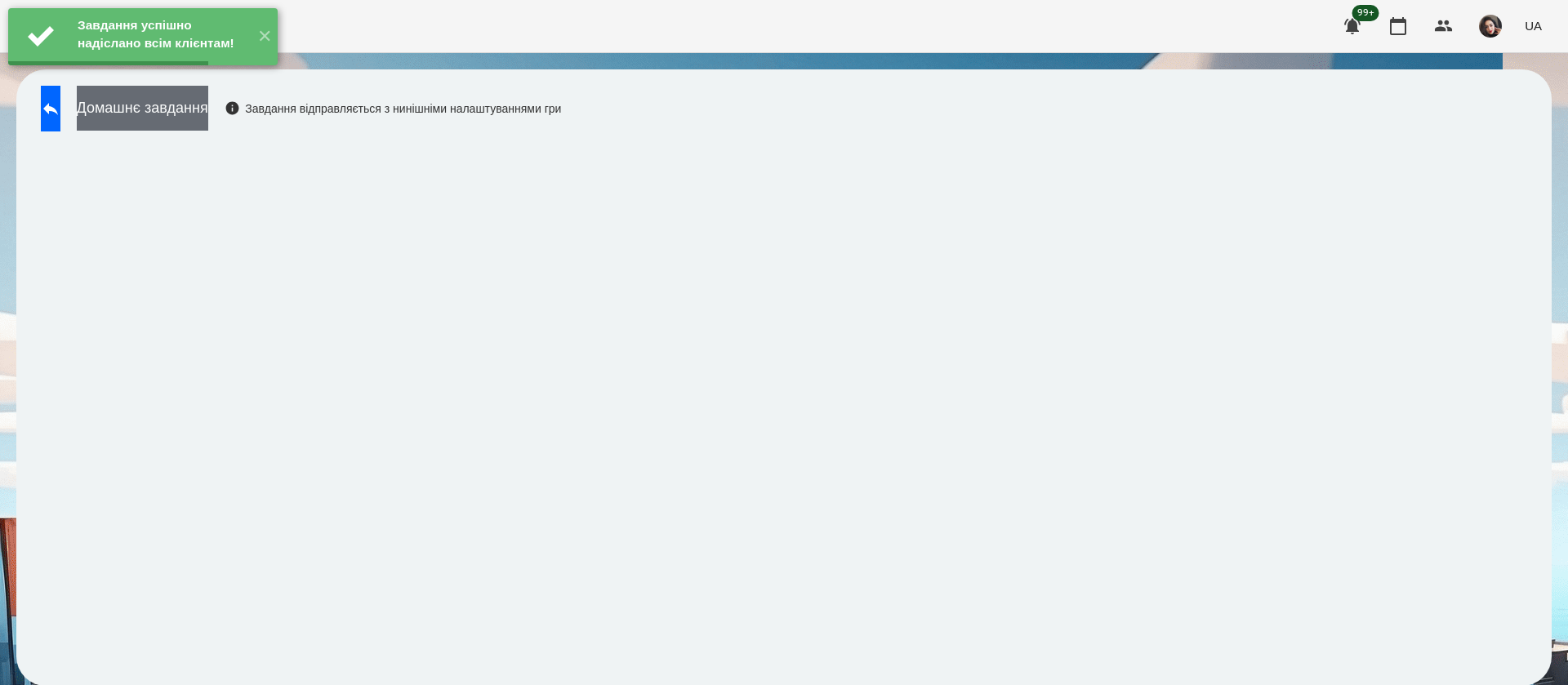
click at [191, 115] on button "Домашнє завдання" at bounding box center [142, 108] width 132 height 45
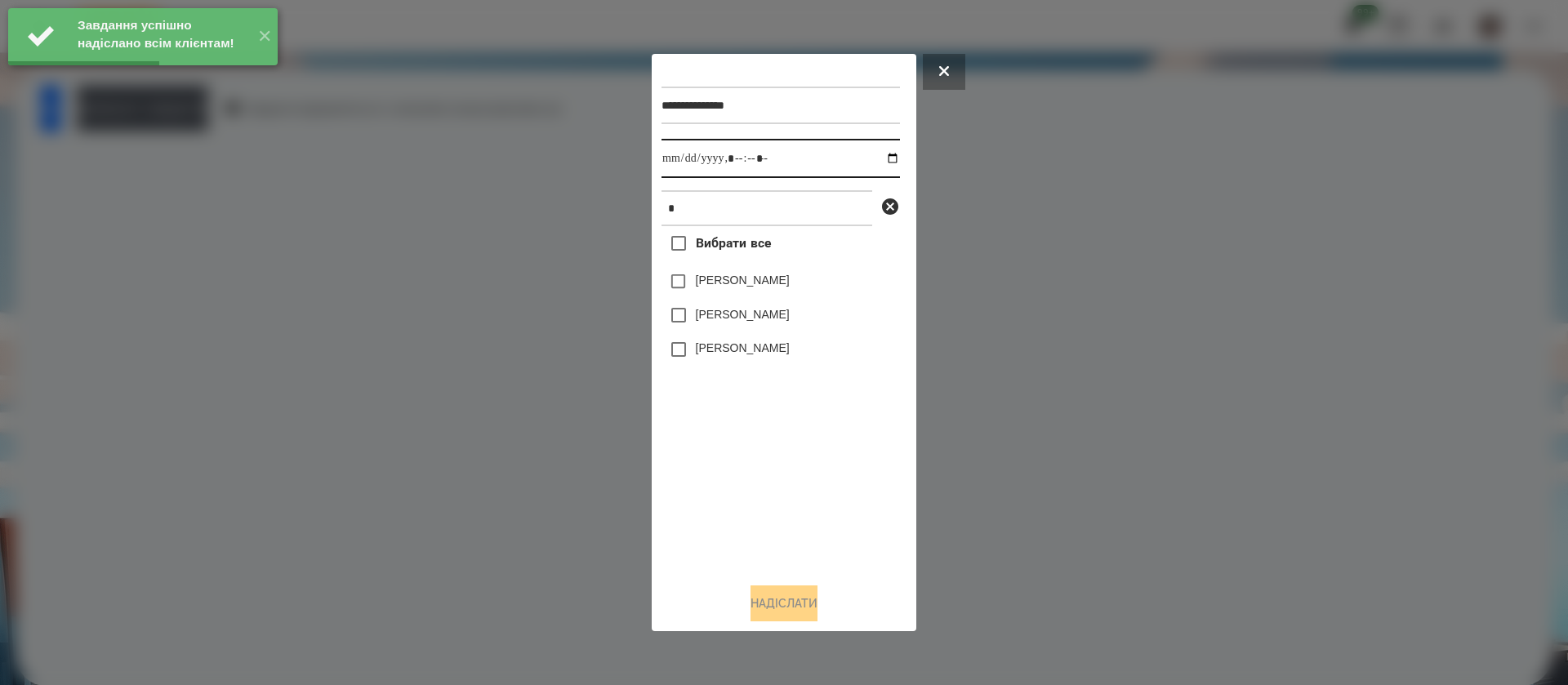
click at [679, 155] on input "datetime-local" at bounding box center [781, 159] width 239 height 39
type input "**********"
click at [758, 613] on button "Надіслати" at bounding box center [784, 603] width 67 height 36
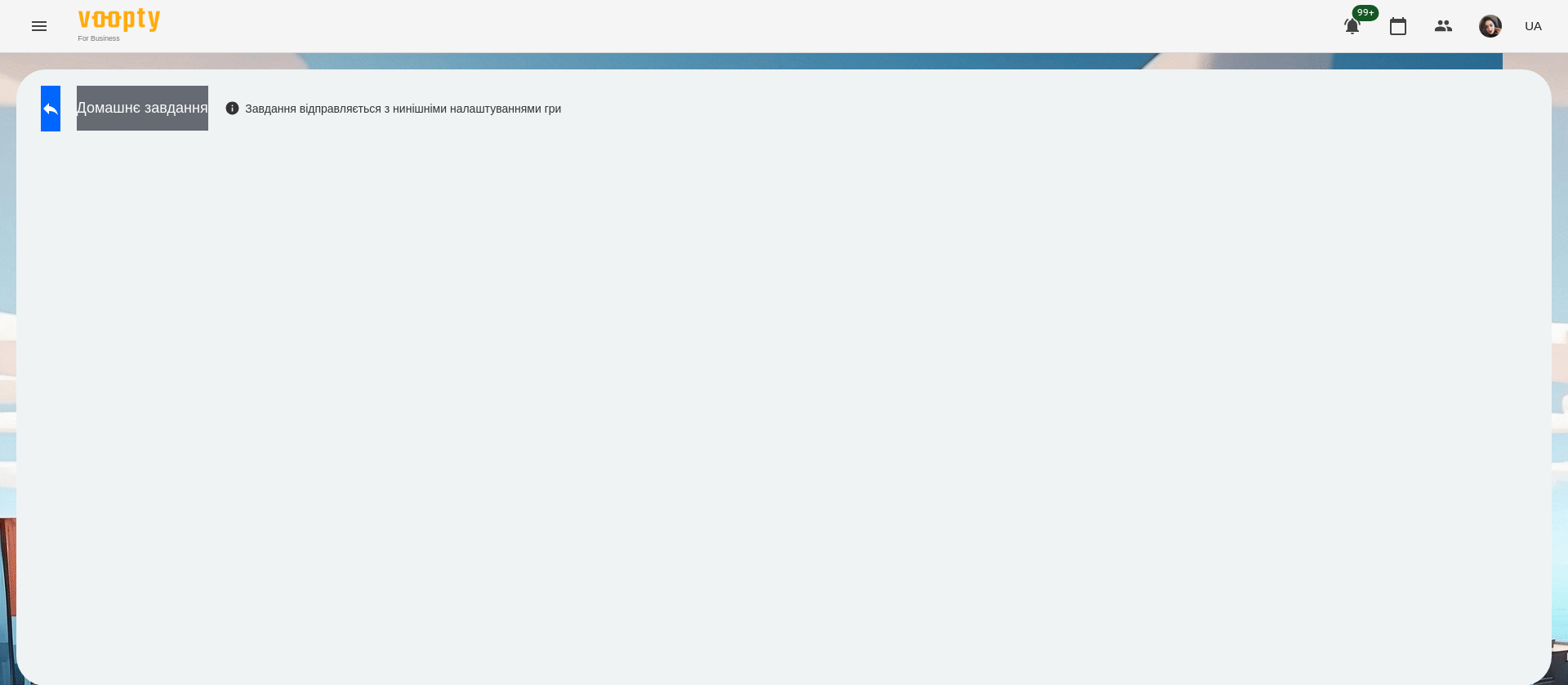
click at [208, 109] on button "Домашнє завдання" at bounding box center [142, 108] width 132 height 45
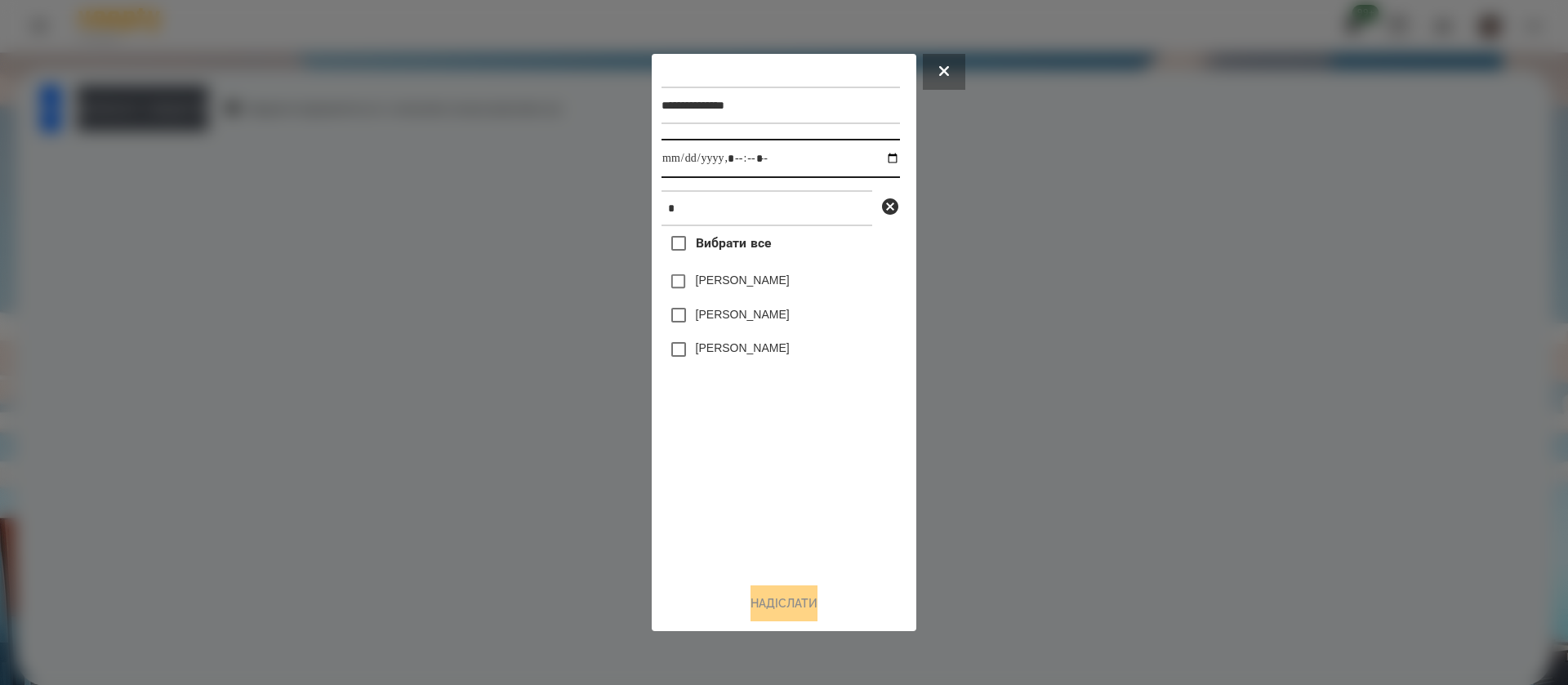
click at [681, 159] on input "datetime-local" at bounding box center [781, 159] width 239 height 39
type input "**********"
click at [764, 616] on button "Надіслати" at bounding box center [784, 603] width 67 height 36
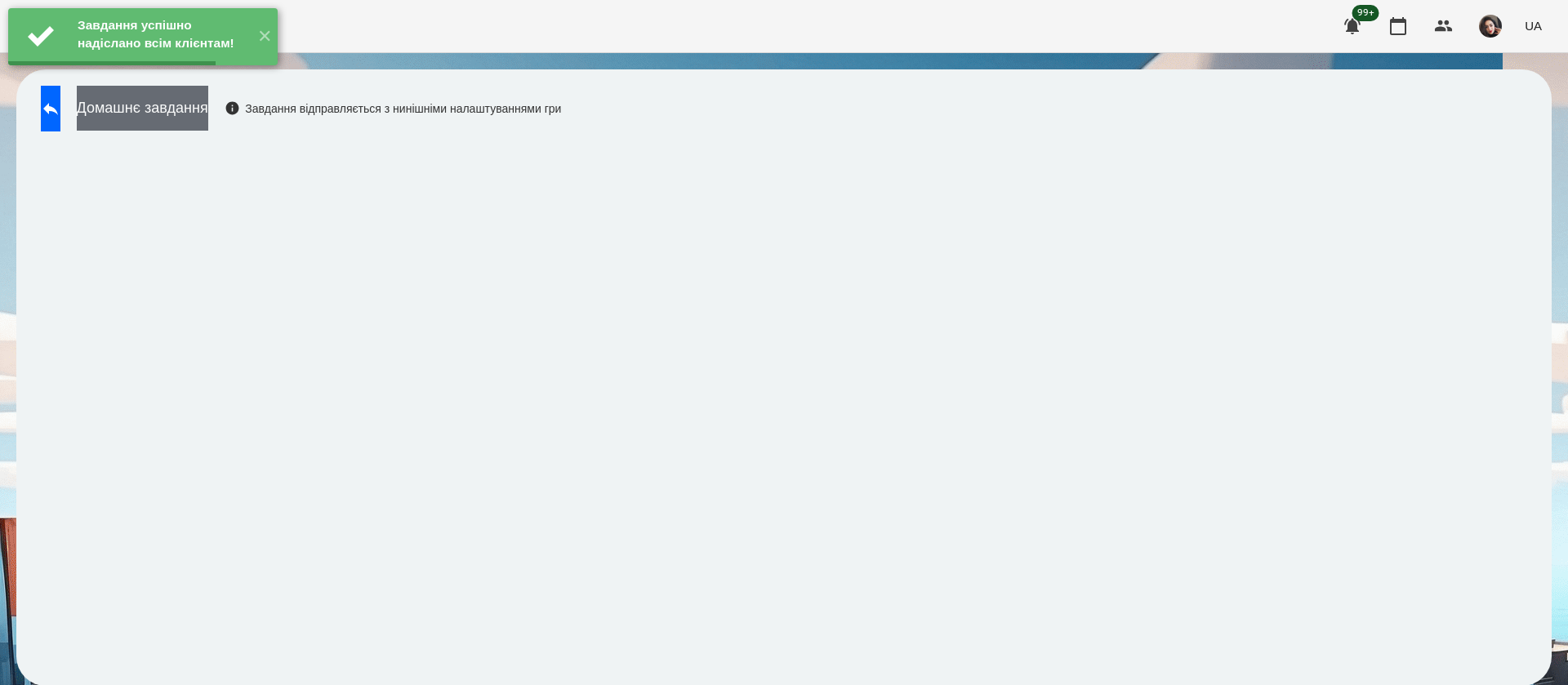
click at [208, 114] on button "Домашнє завдання" at bounding box center [142, 108] width 132 height 45
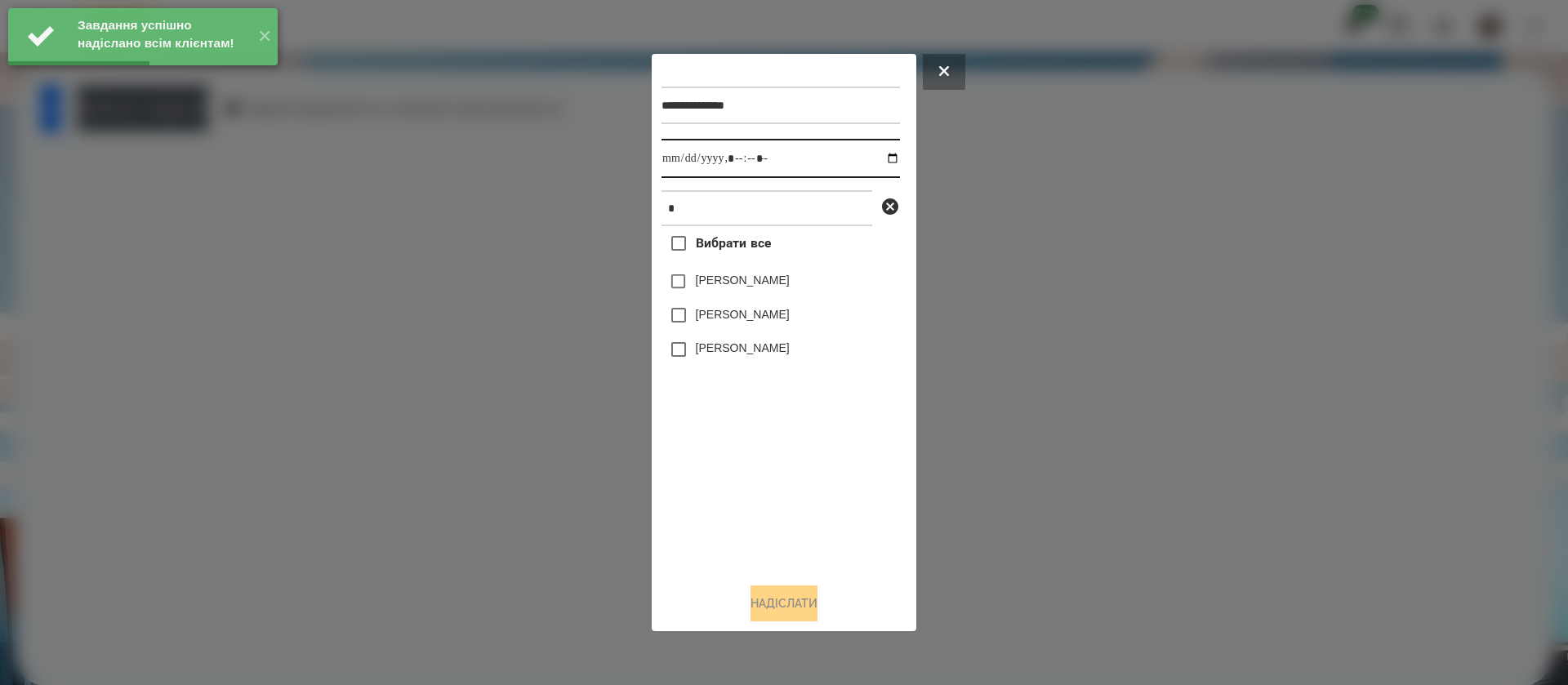
click at [681, 158] on input "datetime-local" at bounding box center [781, 159] width 239 height 39
type input "**********"
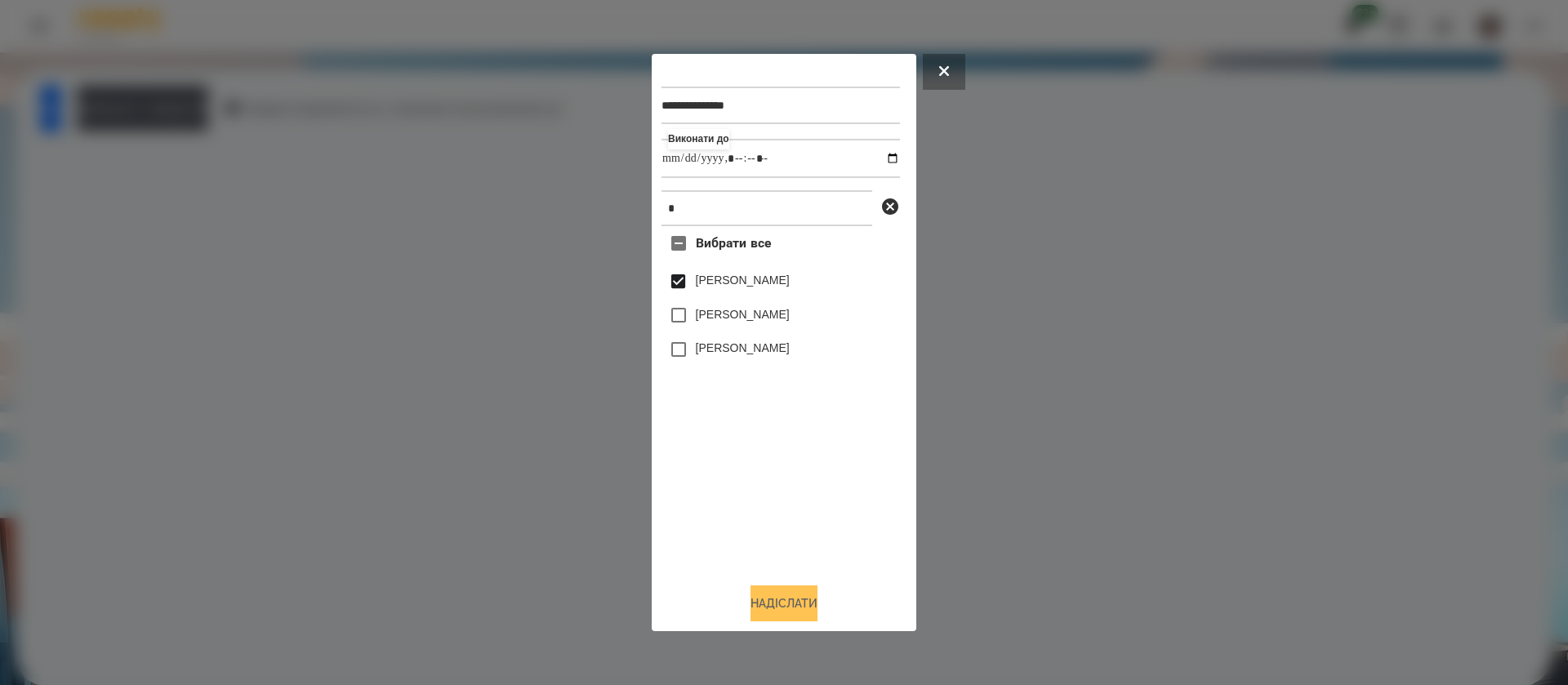
click at [791, 596] on button "Надіслати" at bounding box center [784, 603] width 67 height 36
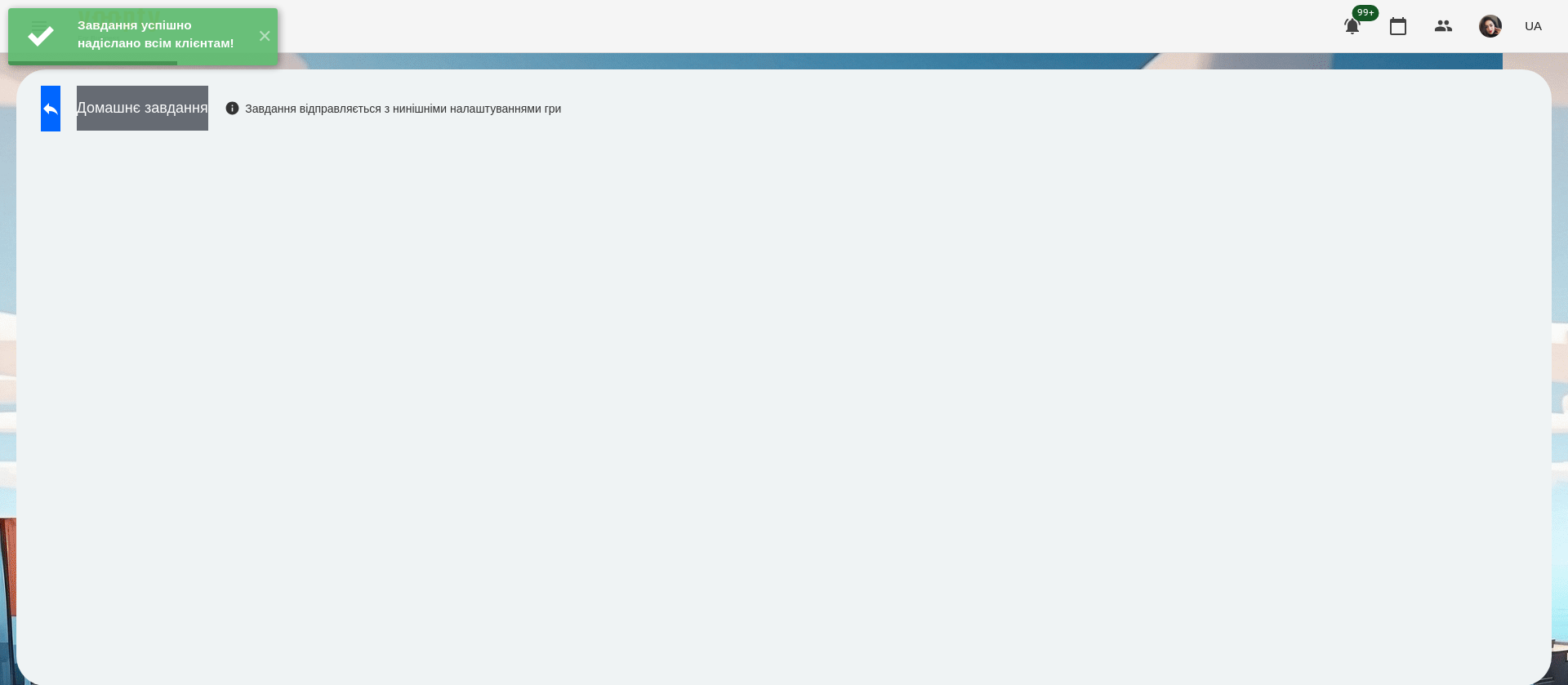
click at [208, 117] on button "Домашнє завдання" at bounding box center [142, 108] width 132 height 45
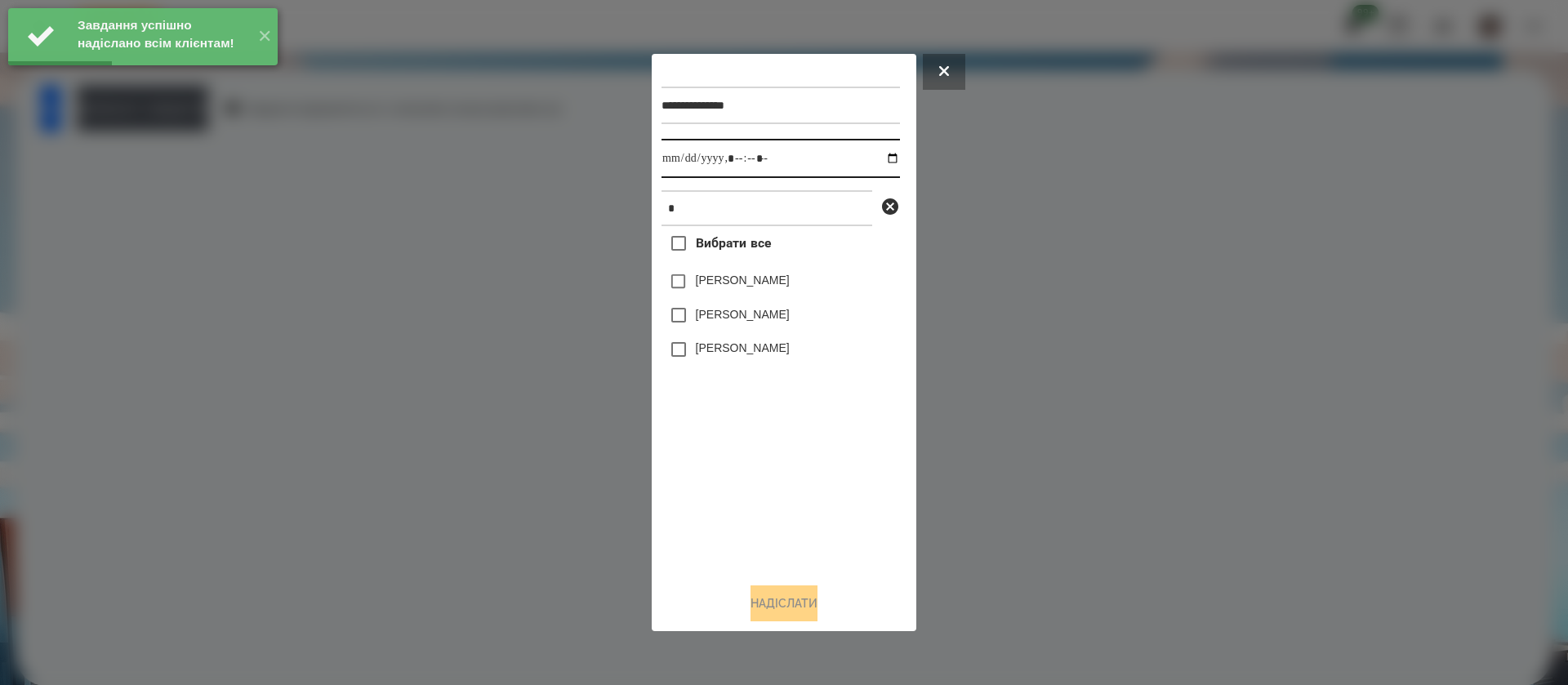
click at [661, 160] on input "datetime-local" at bounding box center [781, 159] width 239 height 39
type input "**********"
click at [702, 288] on label "[PERSON_NAME]" at bounding box center [742, 280] width 94 height 16
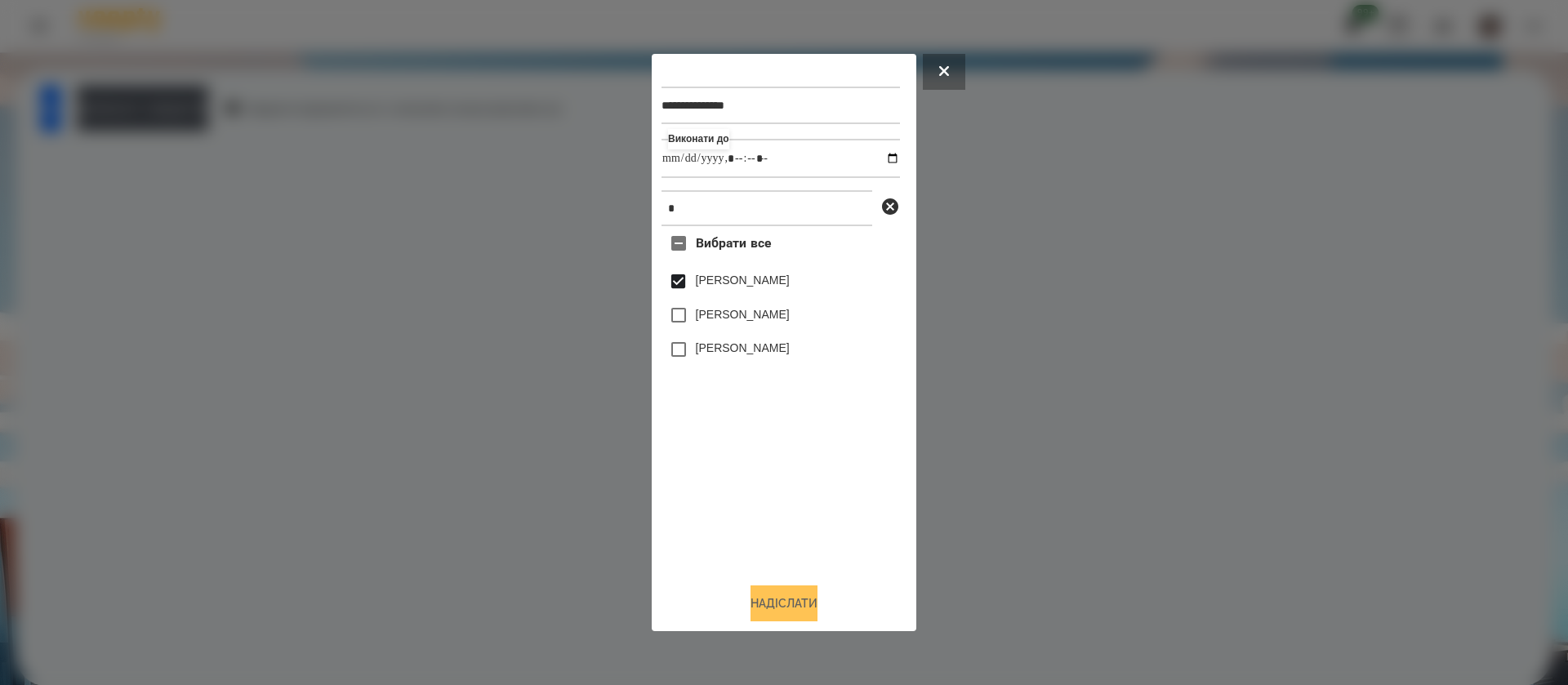
click at [780, 597] on button "Надіслати" at bounding box center [784, 603] width 67 height 36
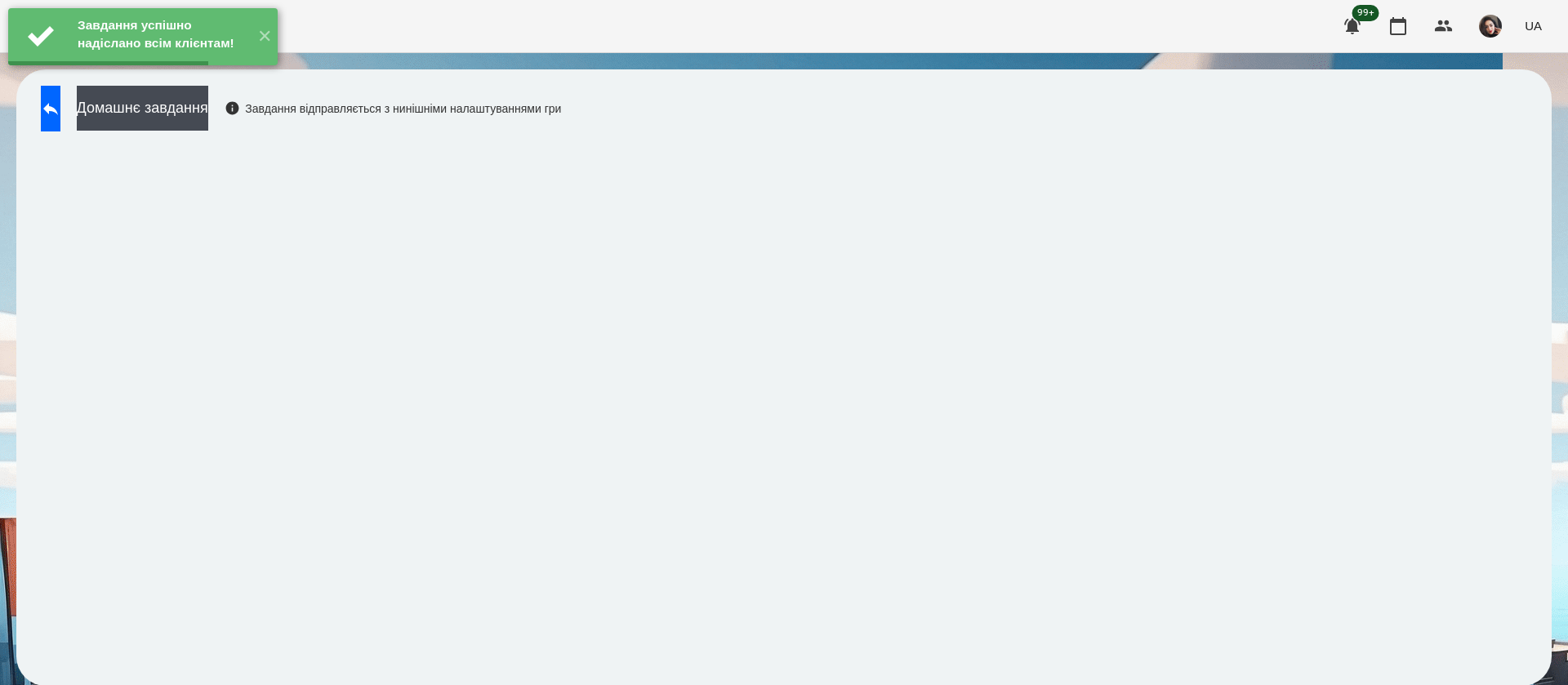
click at [162, 137] on div "Домашнє завдання Завдання відправляється з нинішніми налаштуваннями гри" at bounding box center [297, 113] width 528 height 54
click at [182, 120] on button "Домашнє завдання" at bounding box center [142, 108] width 132 height 45
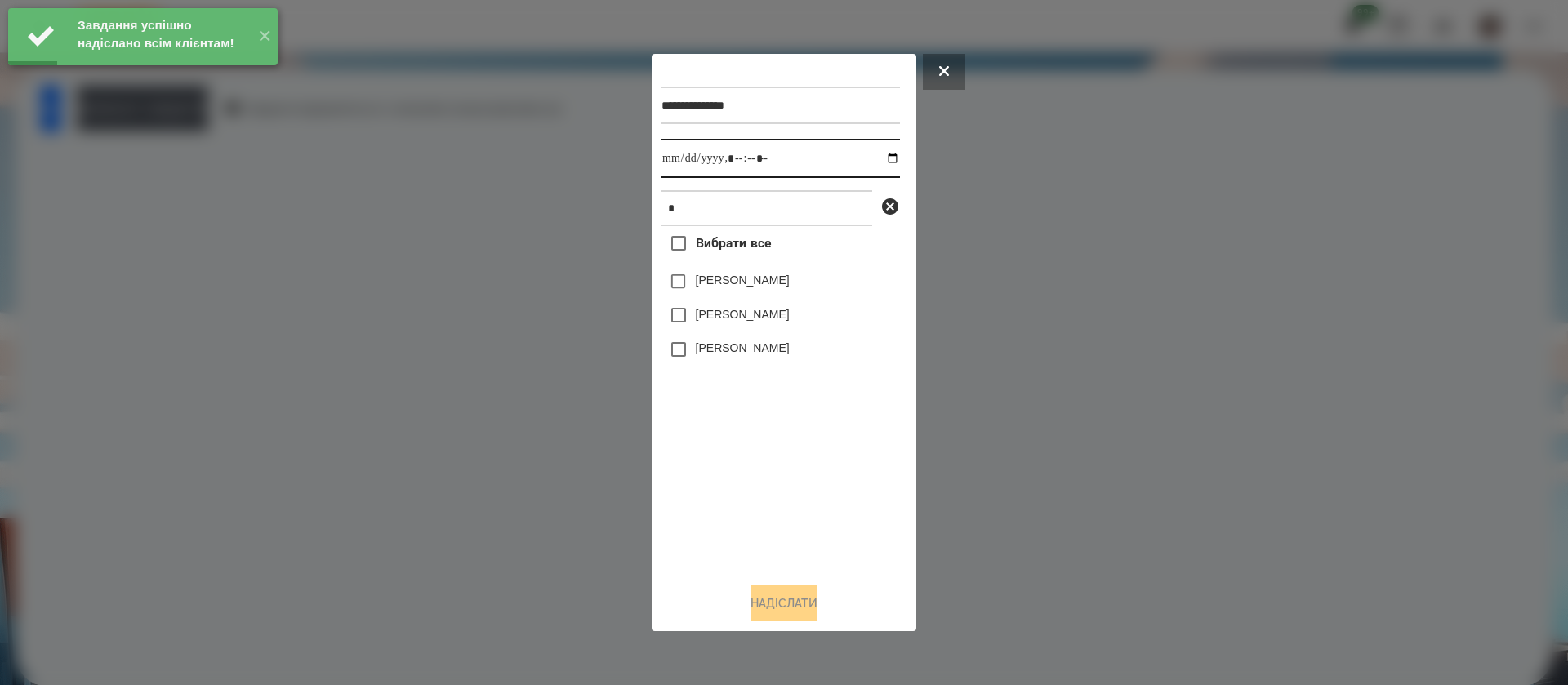
click at [683, 166] on input "datetime-local" at bounding box center [781, 159] width 239 height 39
type input "**********"
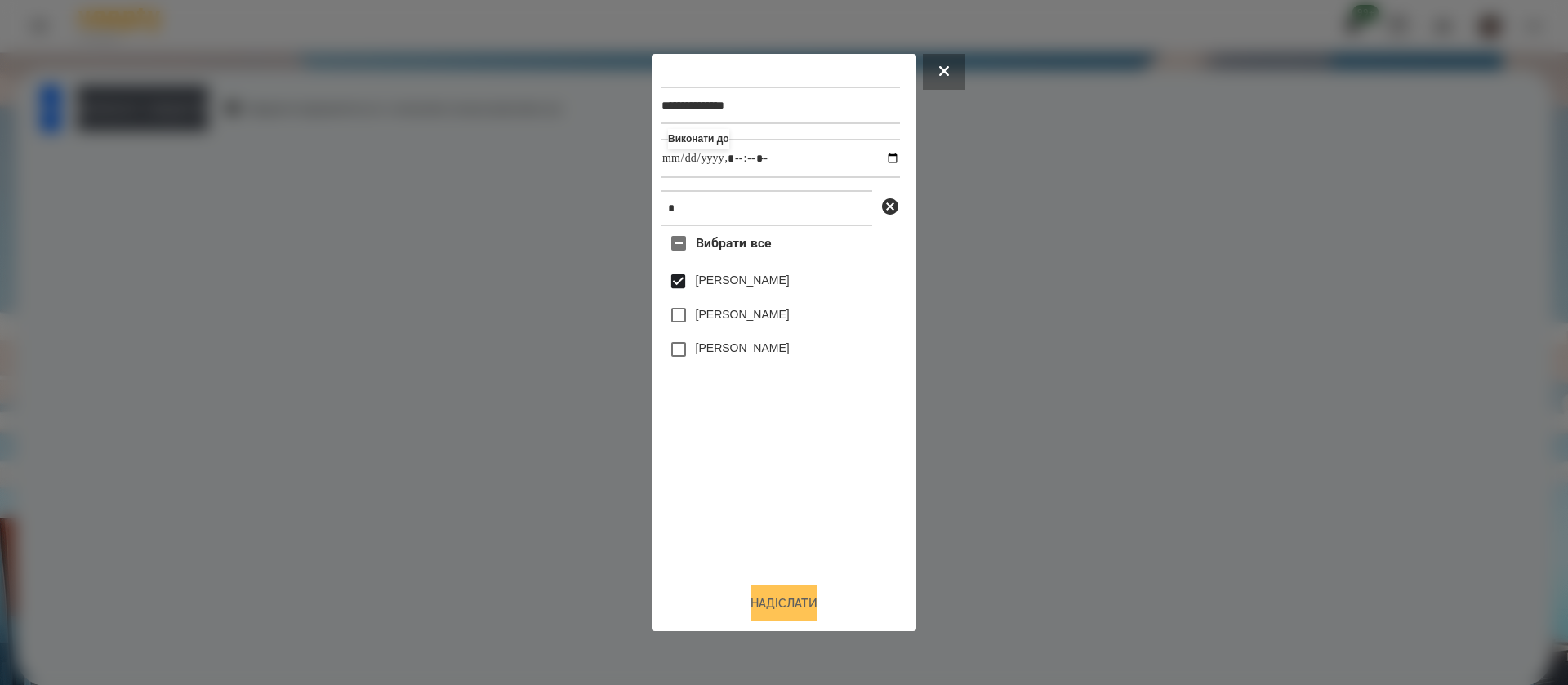
click at [807, 606] on button "Надіслати" at bounding box center [784, 603] width 67 height 36
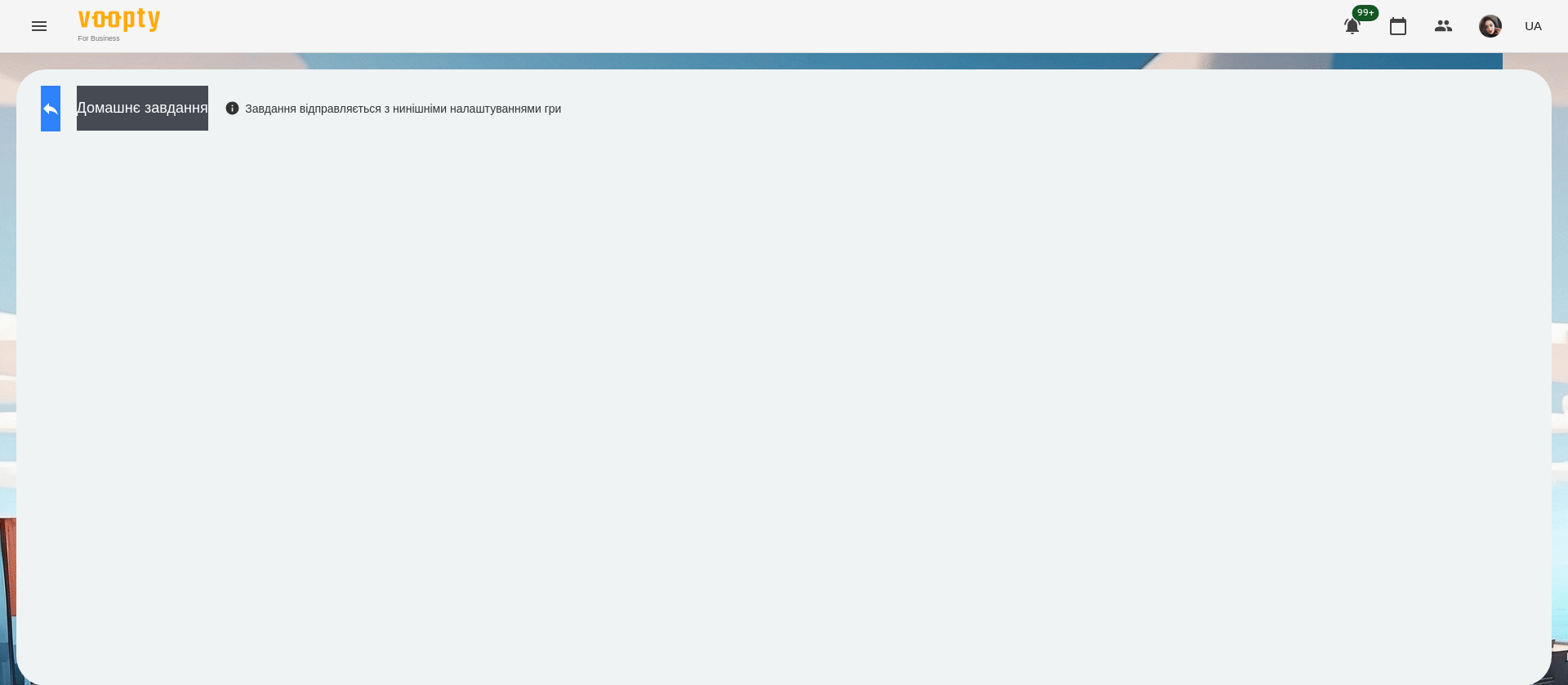
click at [56, 104] on button at bounding box center [51, 109] width 20 height 46
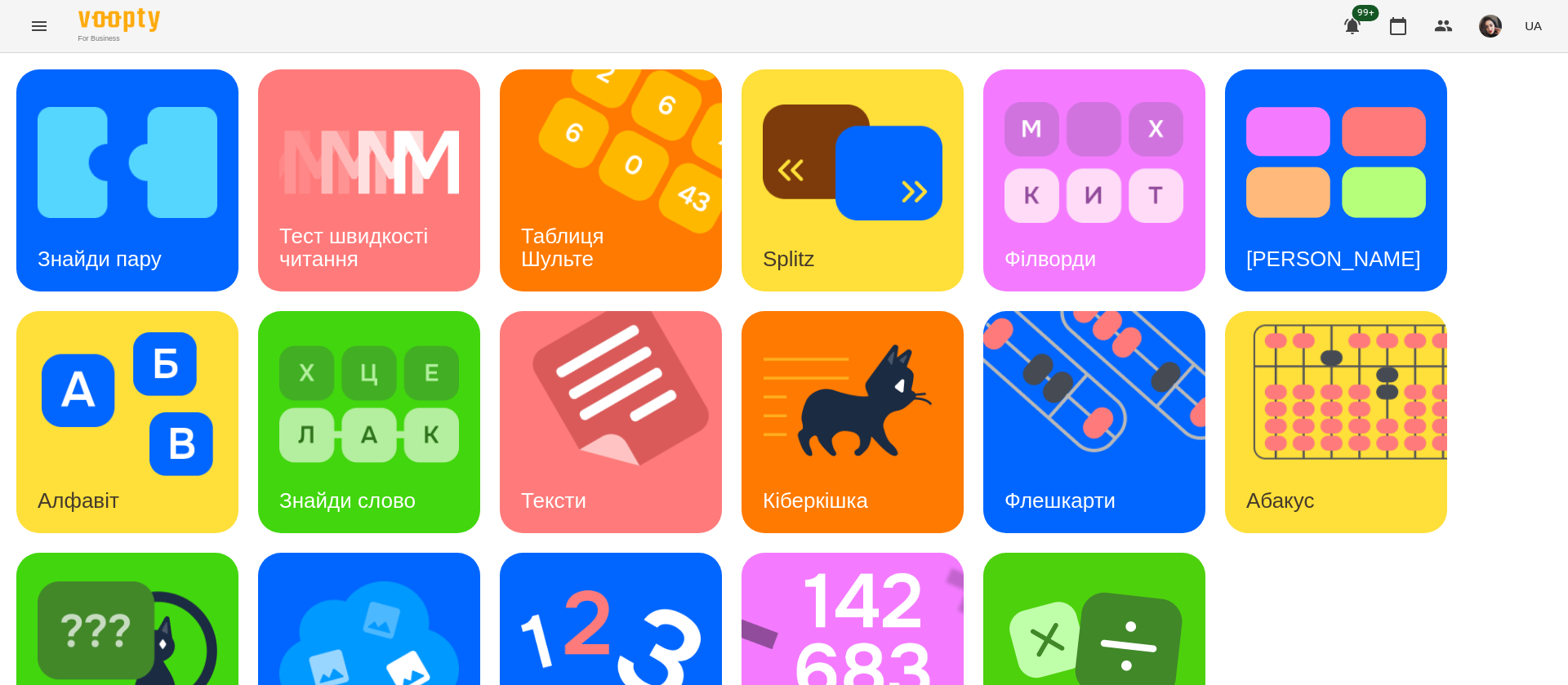
scroll to position [106, 0]
click at [319, 574] on img at bounding box center [370, 646] width 180 height 144
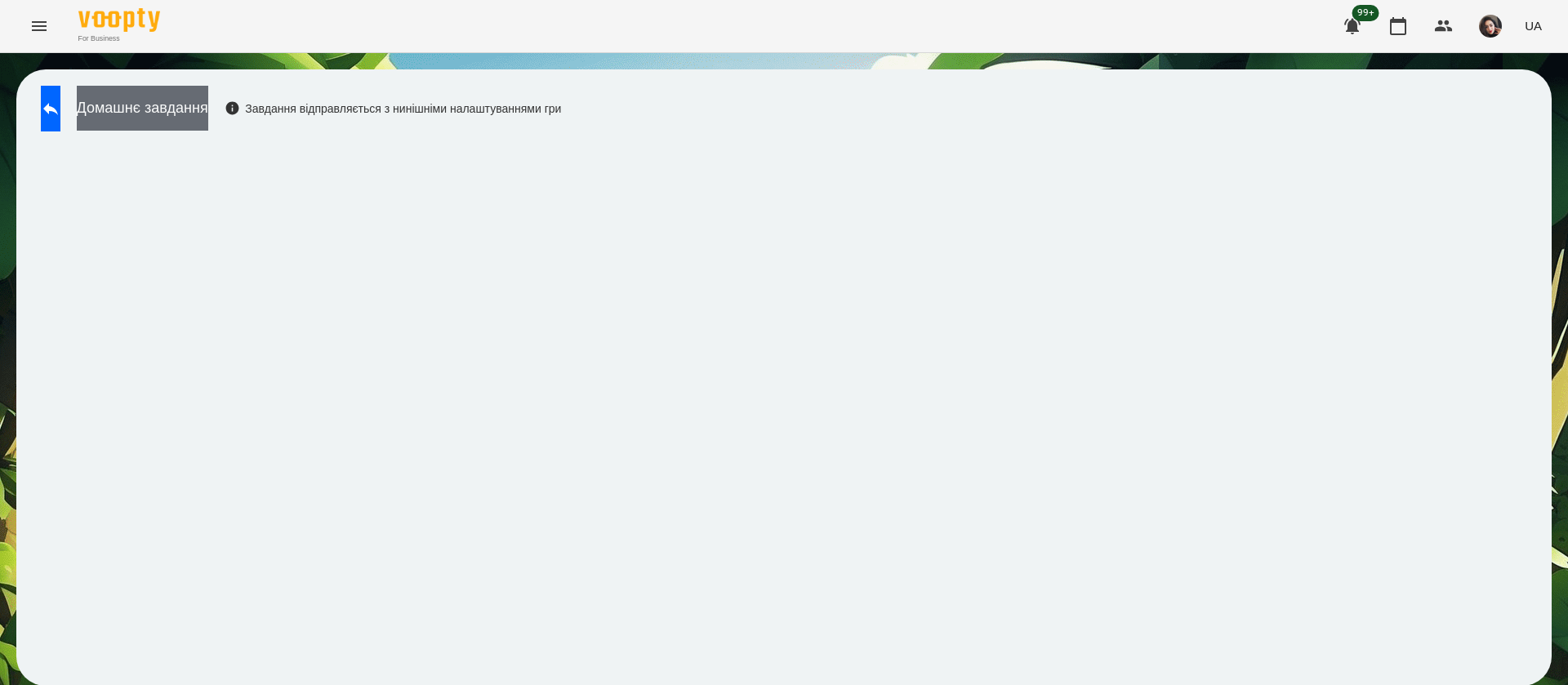
click at [208, 102] on button "Домашнє завдання" at bounding box center [142, 108] width 132 height 45
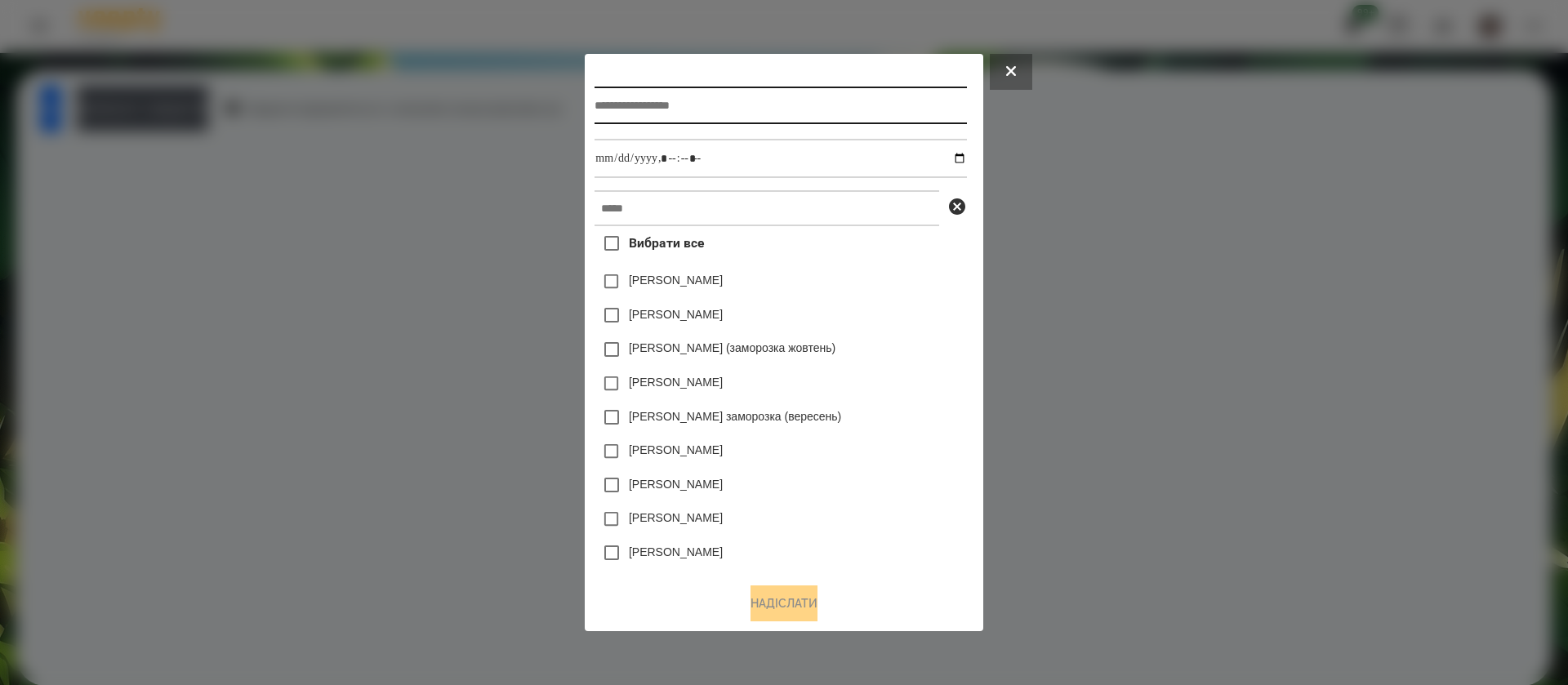
click at [608, 100] on input "text" at bounding box center [780, 105] width 372 height 38
type input "**********"
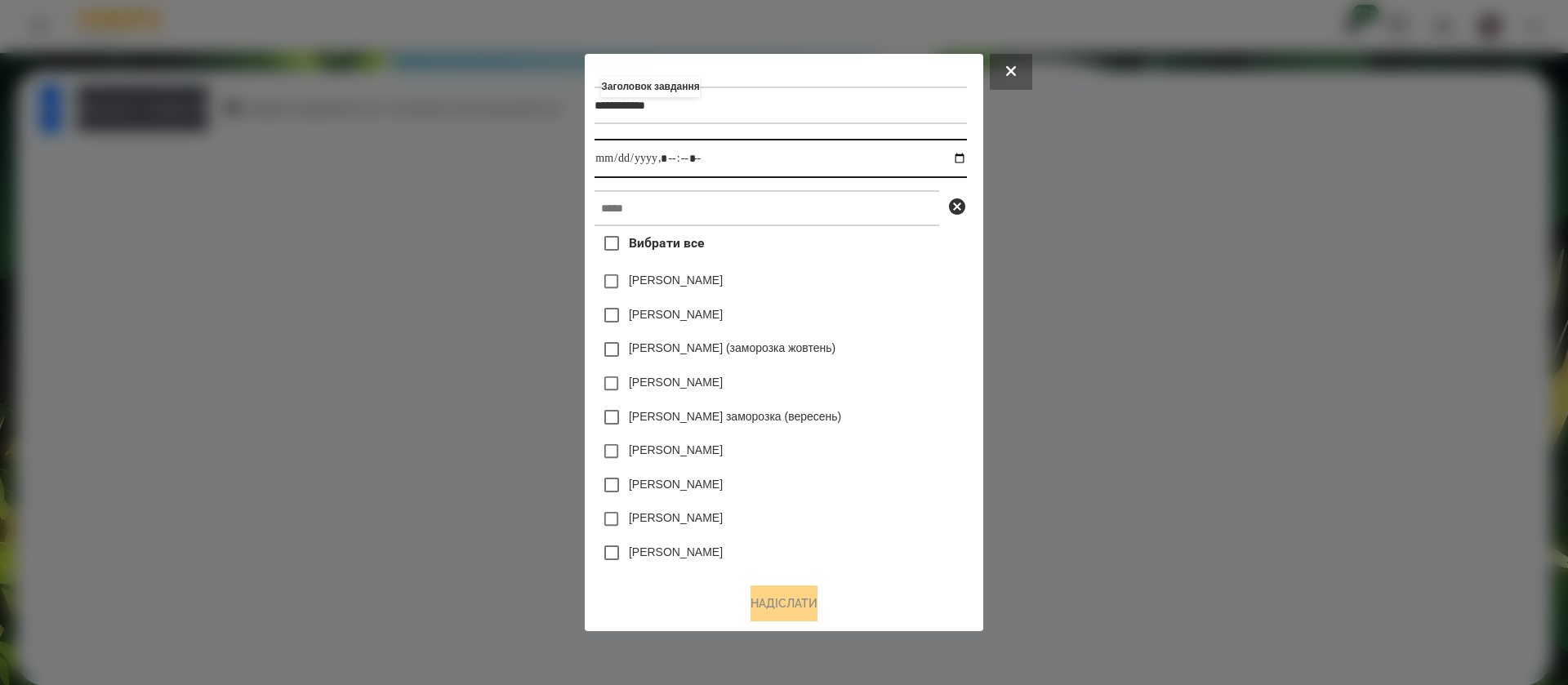
click at [966, 160] on input "datetime-local" at bounding box center [780, 159] width 372 height 39
click at [661, 150] on input "datetime-local" at bounding box center [780, 159] width 372 height 39
click at [675, 164] on input "datetime-local" at bounding box center [780, 159] width 372 height 39
click at [668, 160] on input "datetime-local" at bounding box center [780, 159] width 372 height 39
click at [694, 162] on input "datetime-local" at bounding box center [780, 159] width 372 height 39
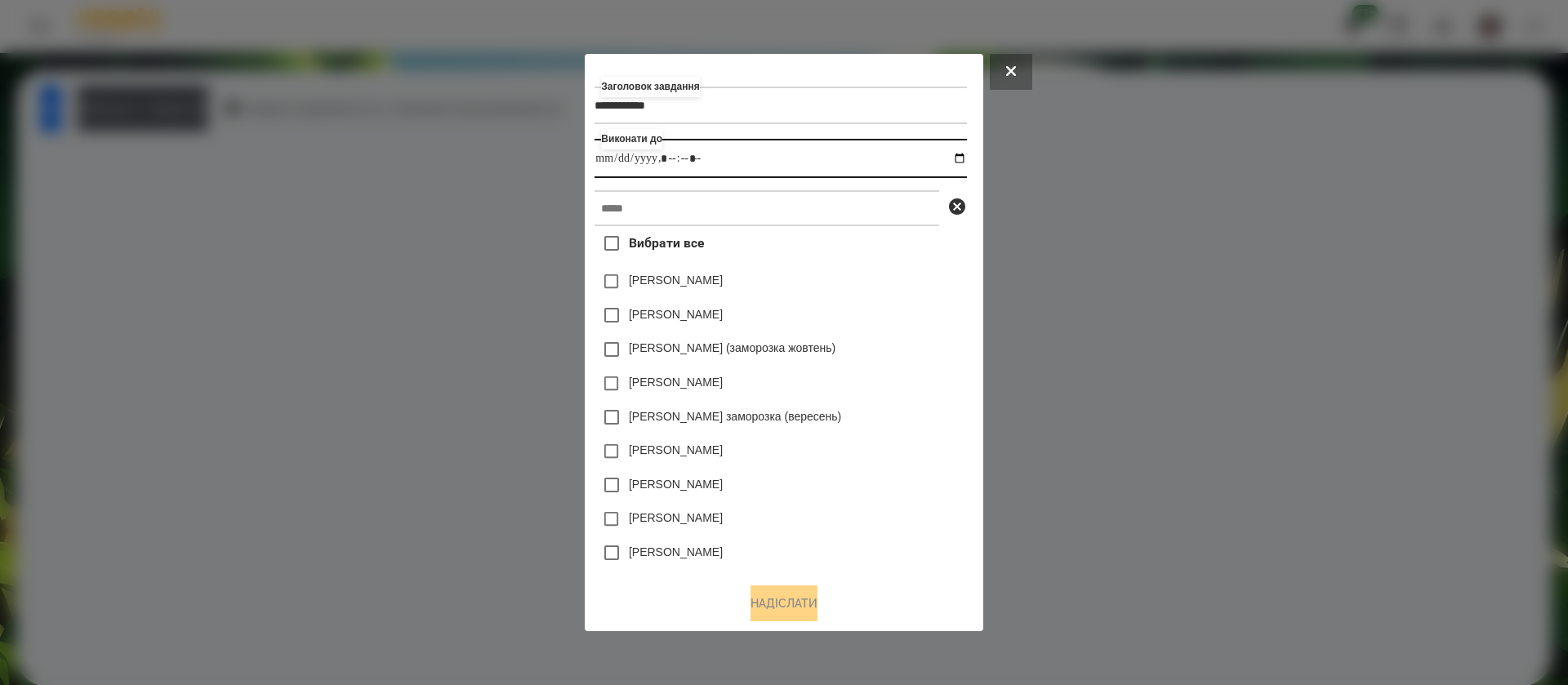
type input "**********"
click at [676, 209] on input "text" at bounding box center [767, 208] width 345 height 36
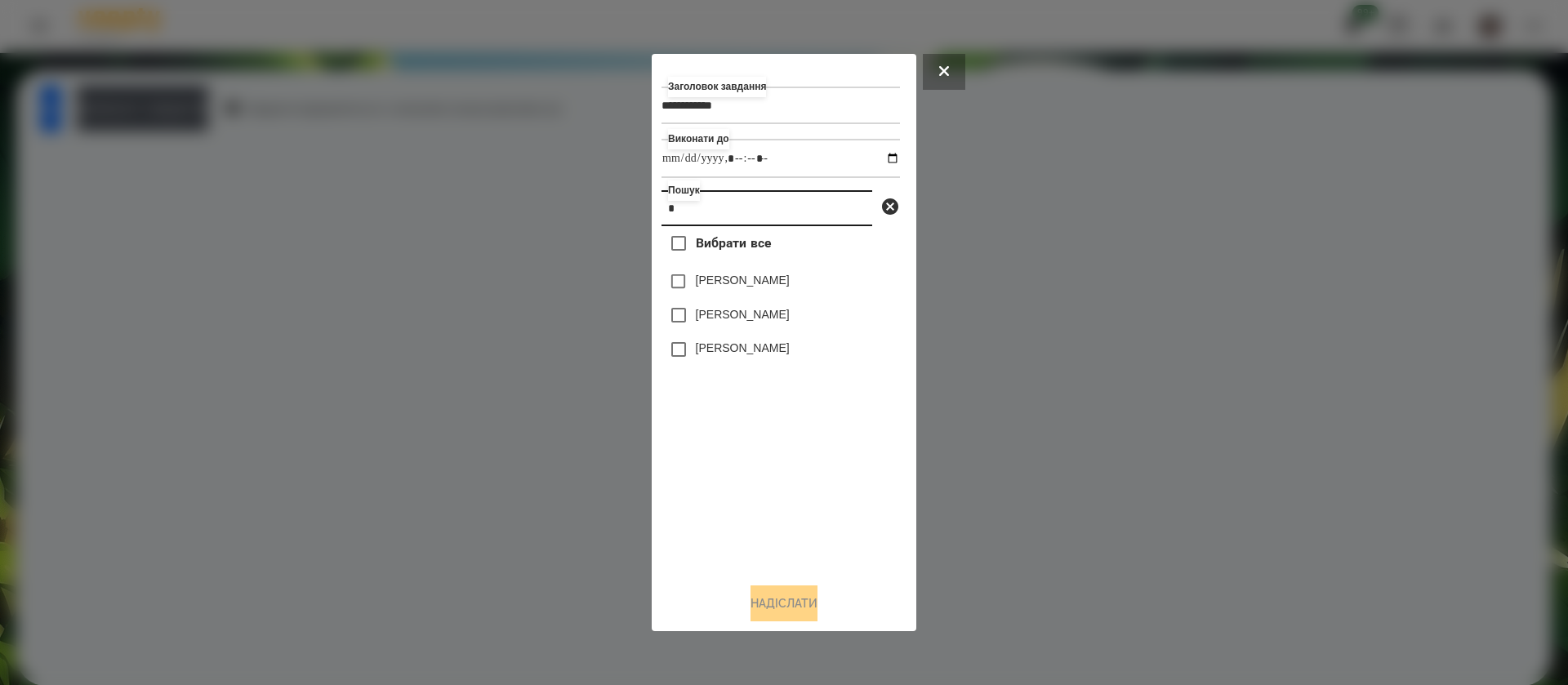
type input "*"
drag, startPoint x: 699, startPoint y: 276, endPoint x: 705, endPoint y: 307, distance: 31.6
click at [700, 276] on label "[PERSON_NAME]" at bounding box center [742, 280] width 94 height 16
click at [768, 602] on button "Надіслати" at bounding box center [784, 603] width 67 height 36
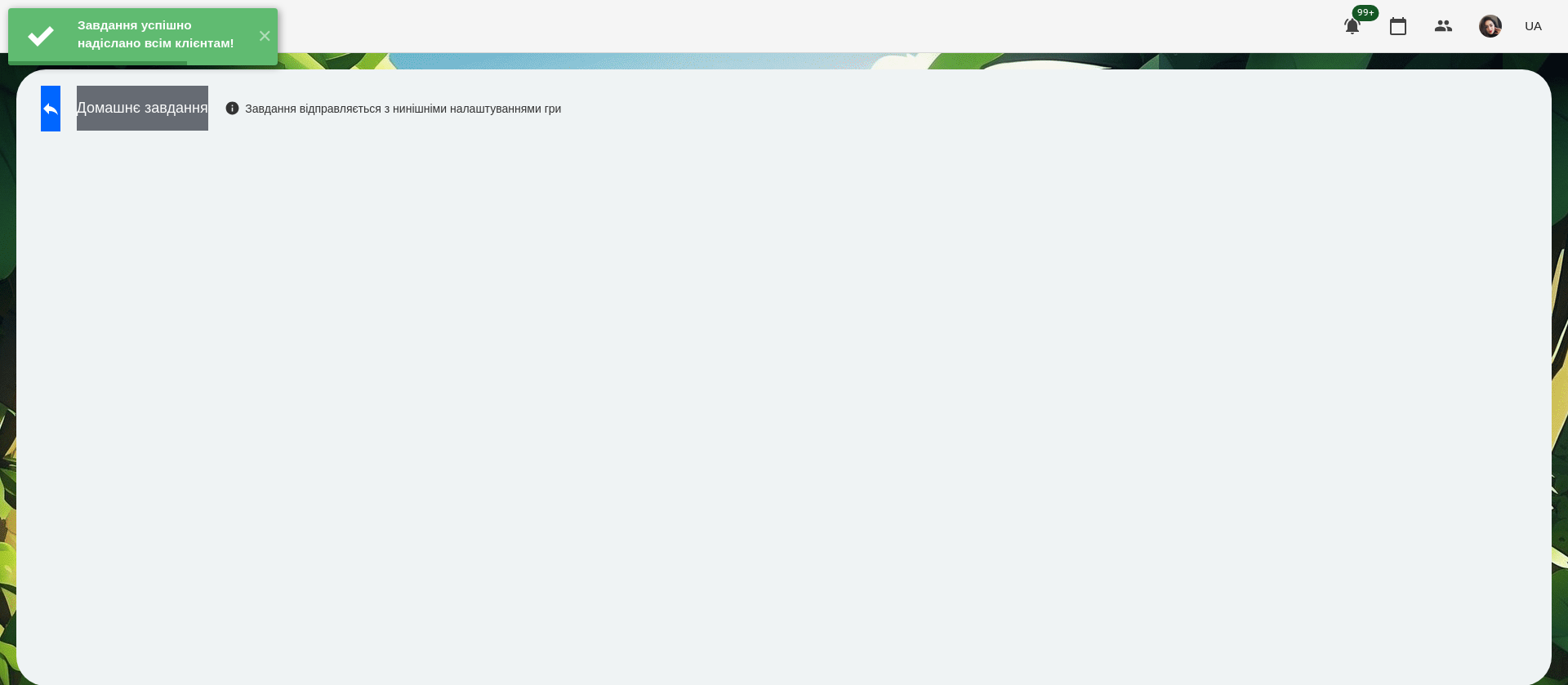
click at [208, 102] on button "Домашнє завдання" at bounding box center [142, 108] width 132 height 45
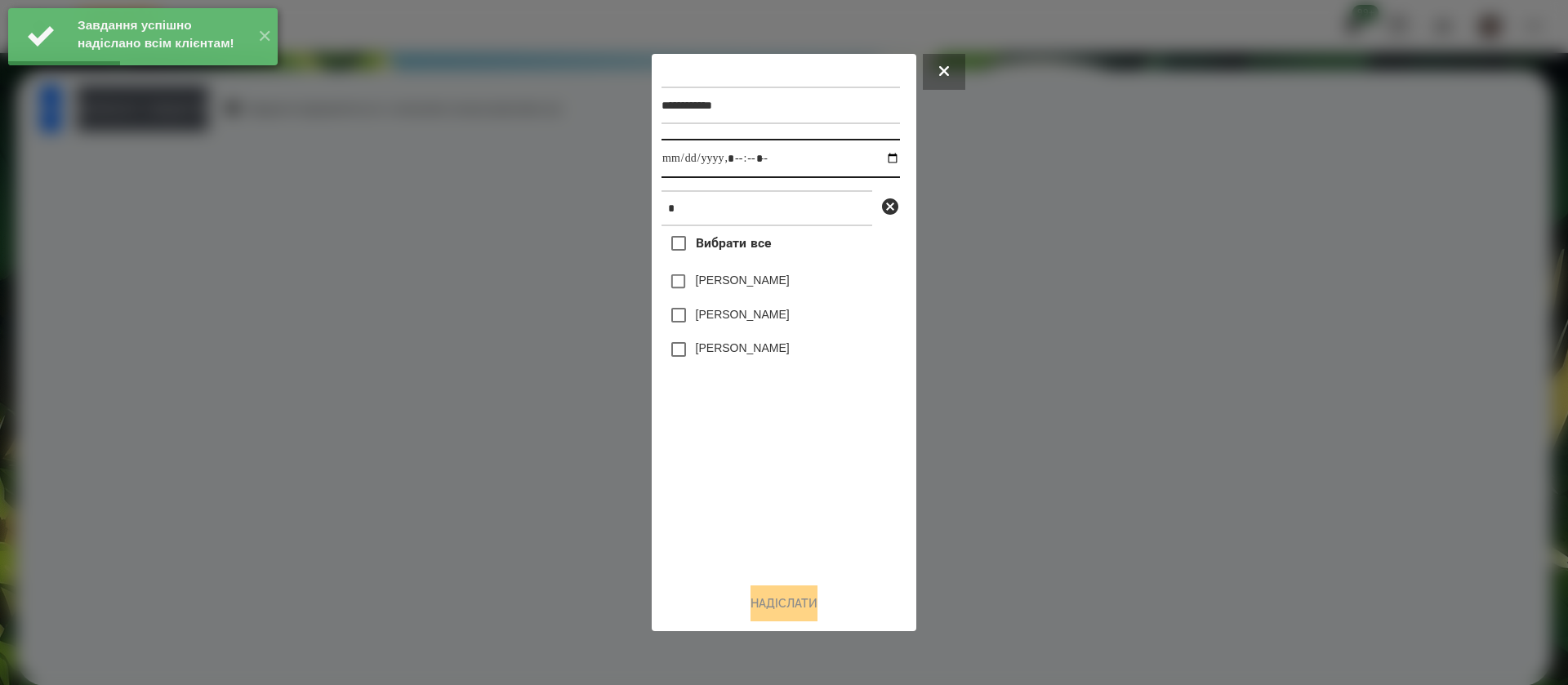
click at [672, 159] on input "datetime-local" at bounding box center [781, 159] width 239 height 39
click at [715, 287] on label "[PERSON_NAME]" at bounding box center [742, 280] width 94 height 16
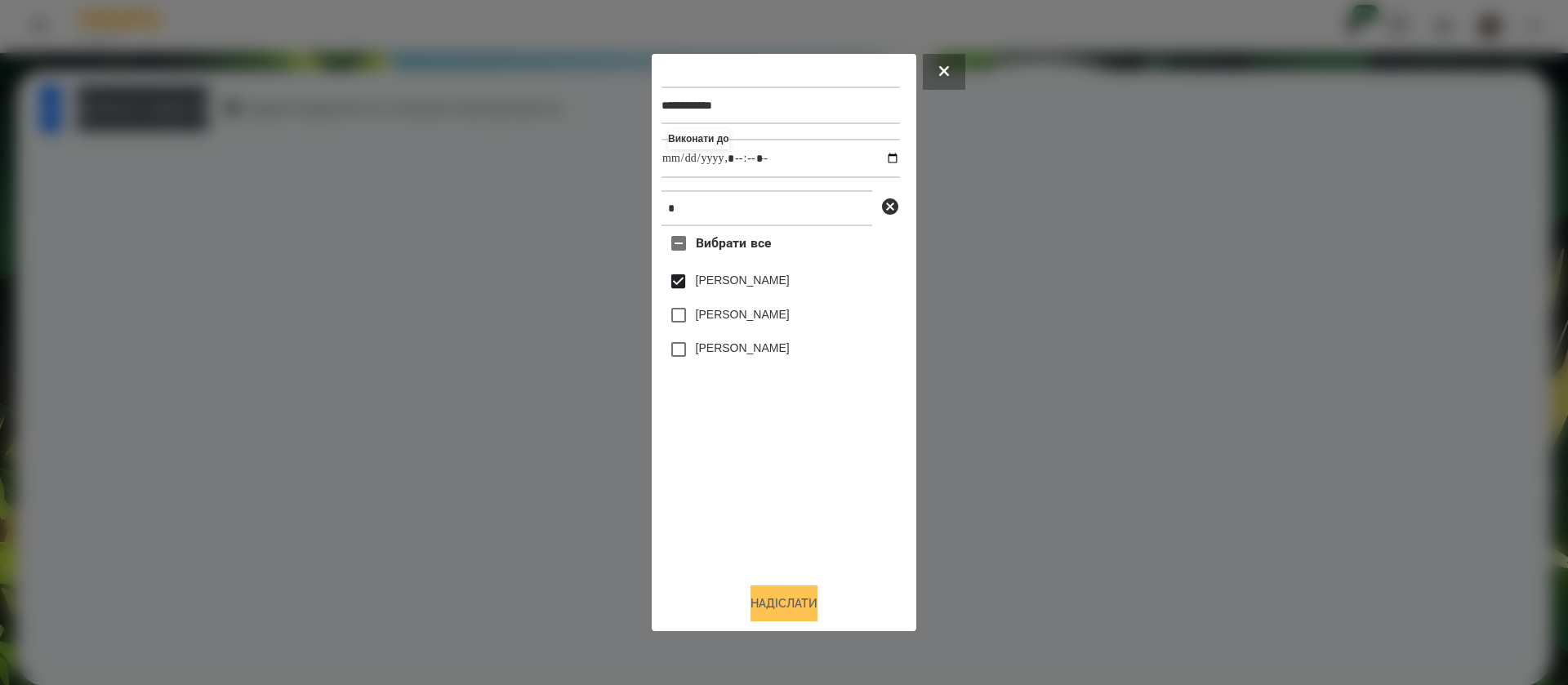
click at [763, 613] on button "Надіслати" at bounding box center [784, 603] width 67 height 36
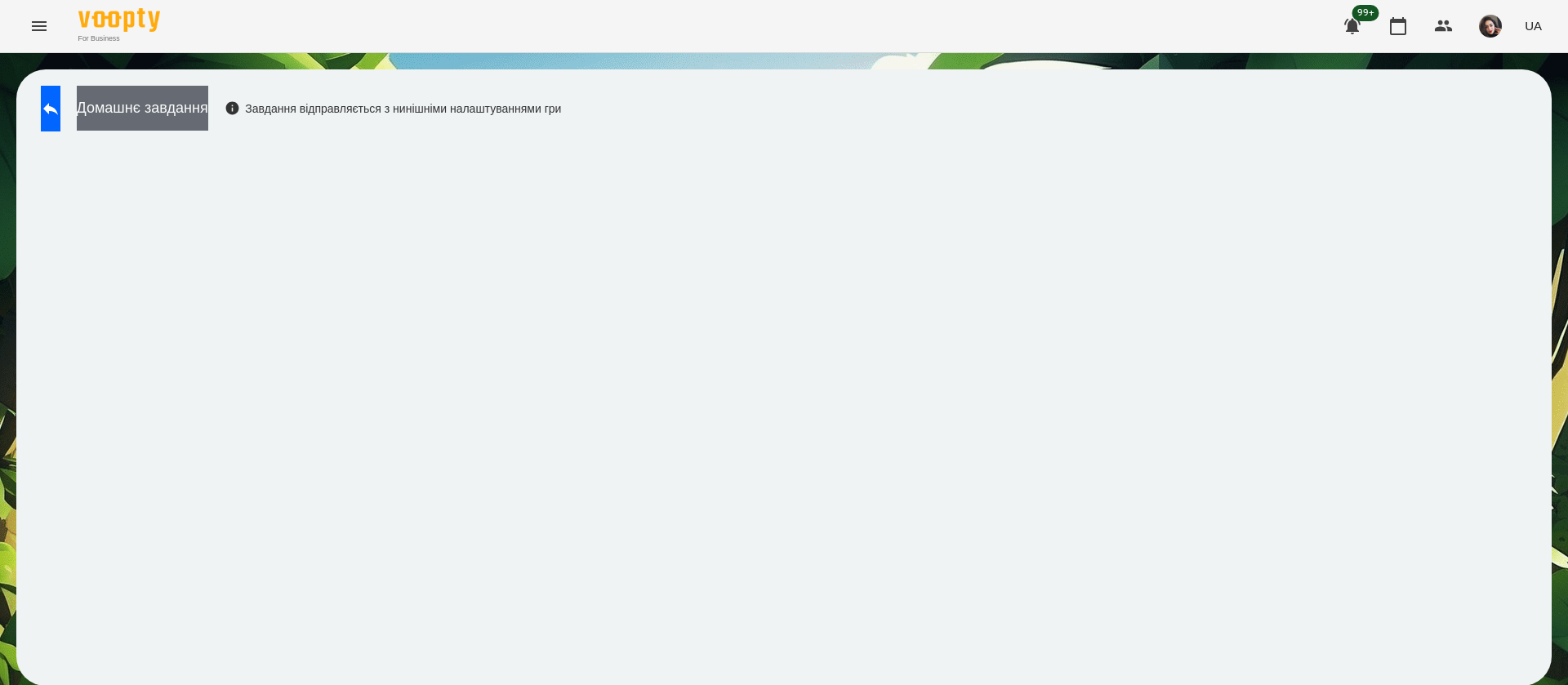
click at [208, 106] on button "Домашнє завдання" at bounding box center [142, 108] width 132 height 45
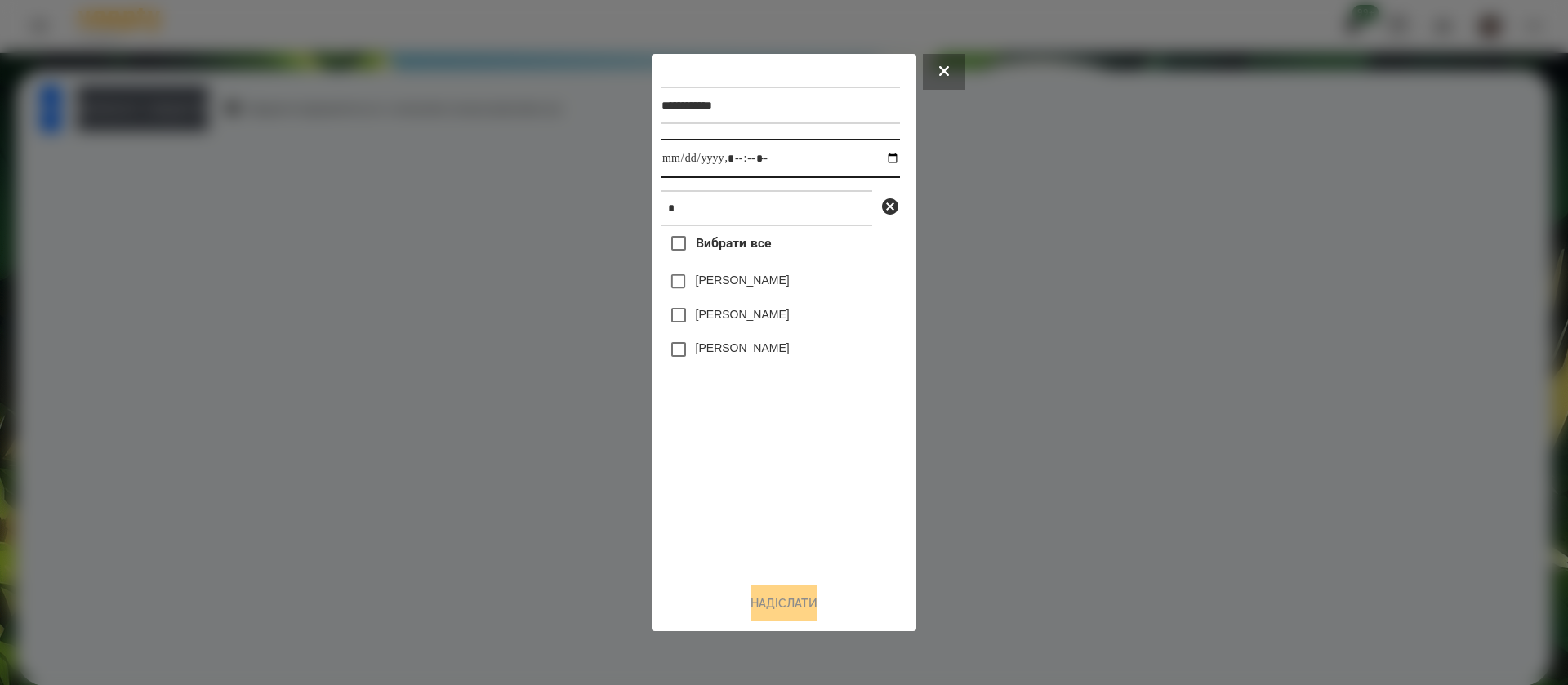
click at [676, 156] on input "datetime-local" at bounding box center [781, 159] width 239 height 39
click at [777, 613] on button "Надіслати" at bounding box center [784, 603] width 67 height 36
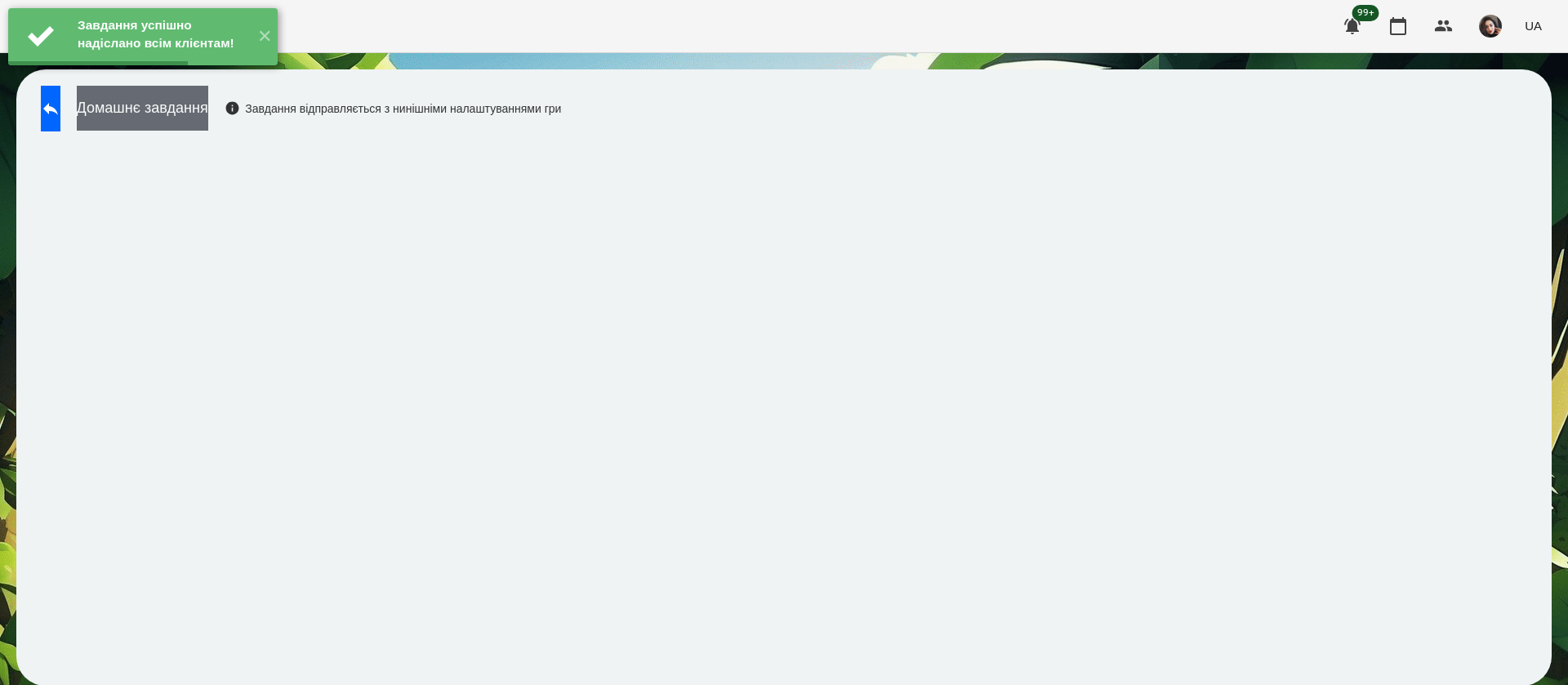
click at [208, 114] on button "Домашнє завдання" at bounding box center [142, 108] width 132 height 45
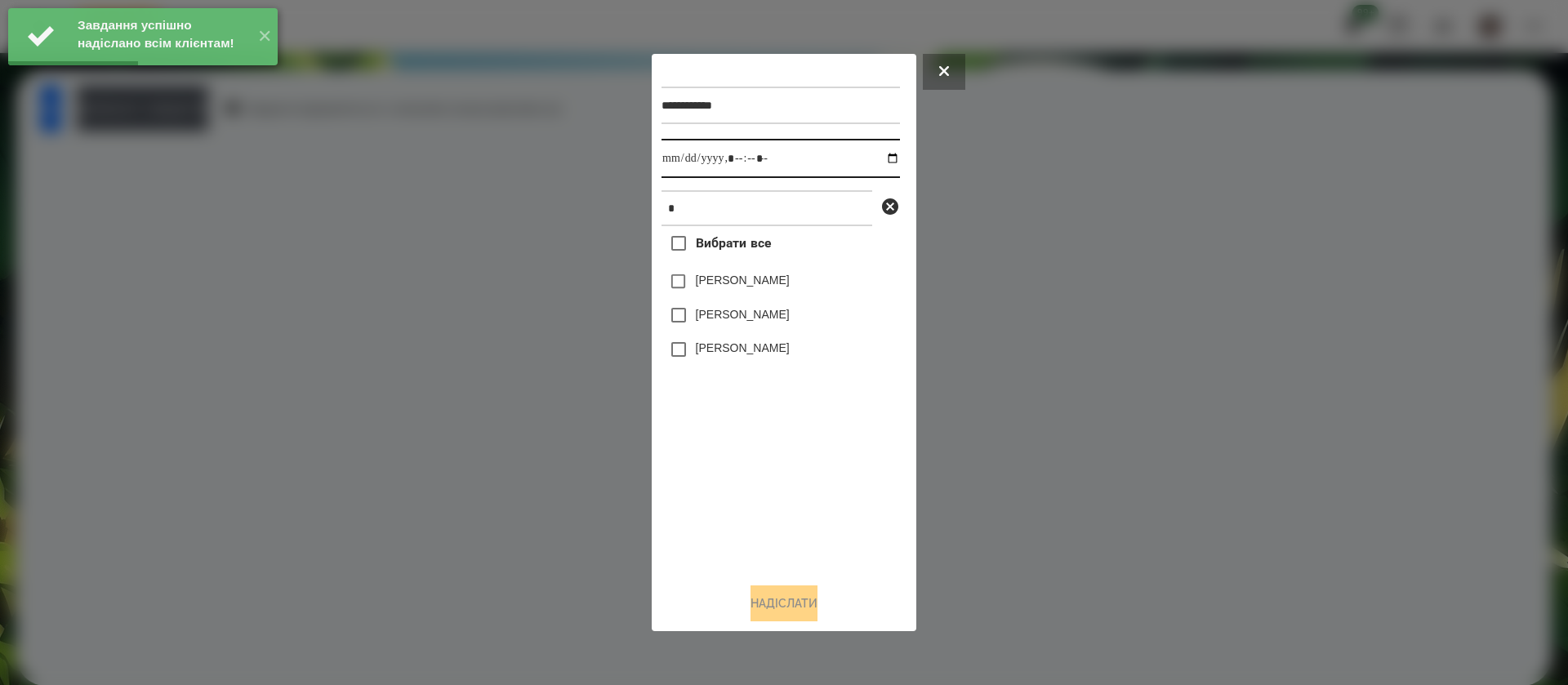
click at [680, 156] on input "datetime-local" at bounding box center [781, 159] width 239 height 39
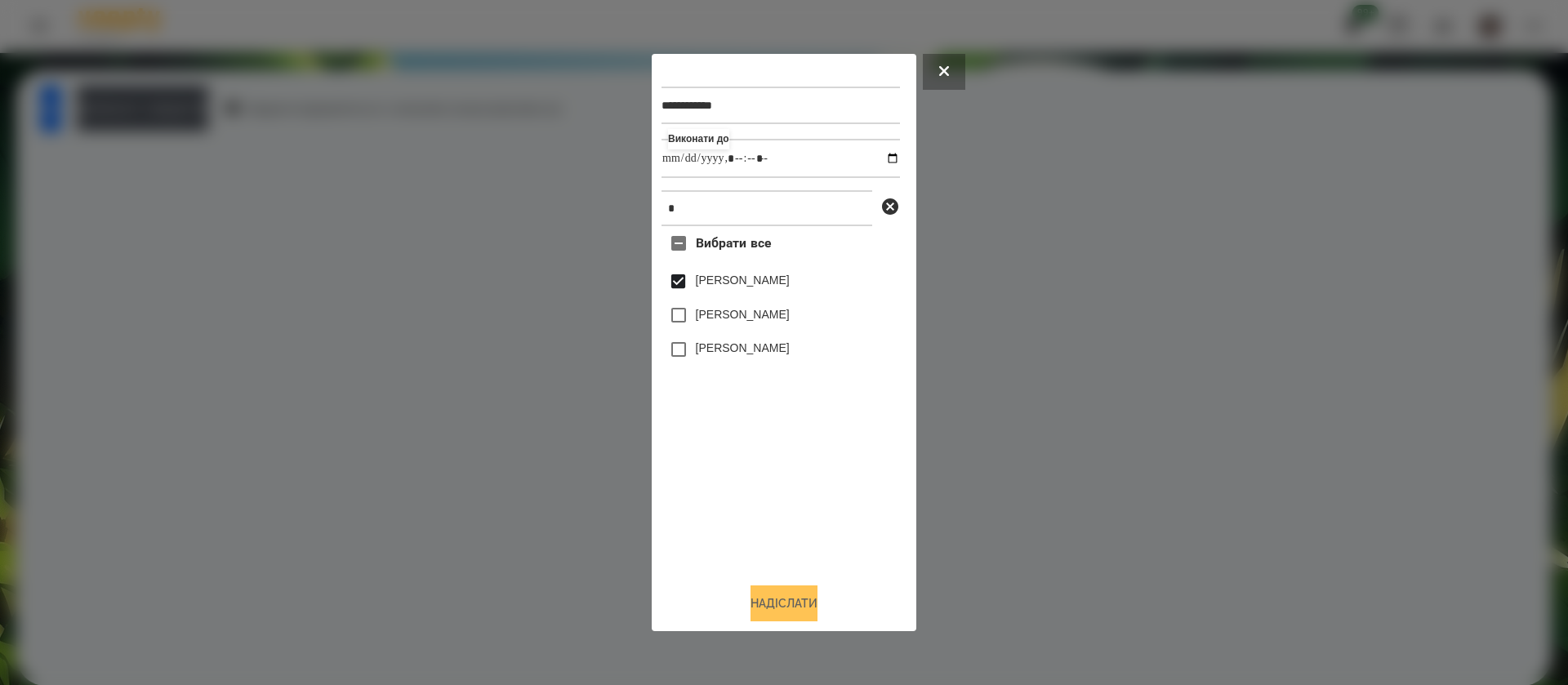
click at [773, 611] on button "Надіслати" at bounding box center [784, 603] width 67 height 36
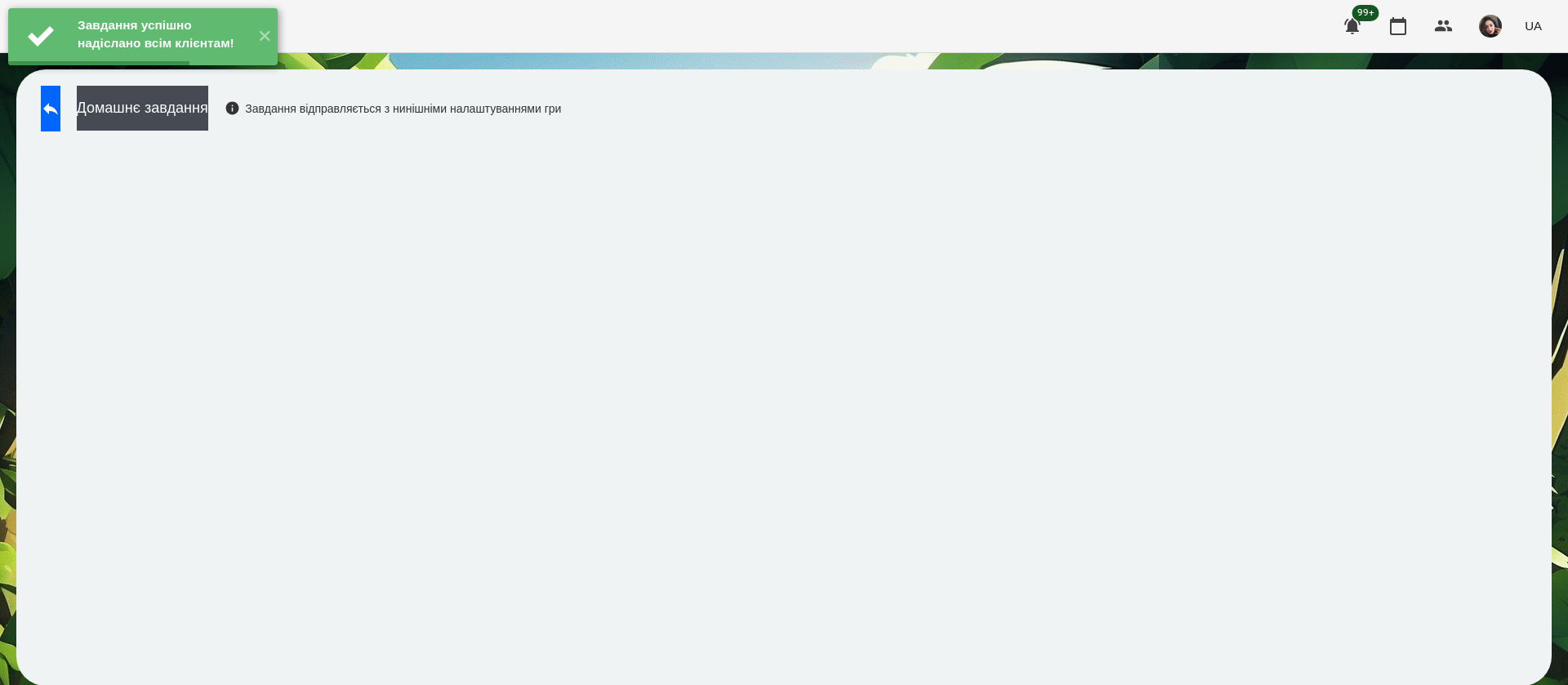
click at [228, 74] on div "Завдання успішно надіслано всім клієнтам! ✕" at bounding box center [143, 37] width 286 height 74
click at [208, 110] on button "Домашнє завдання" at bounding box center [142, 108] width 132 height 45
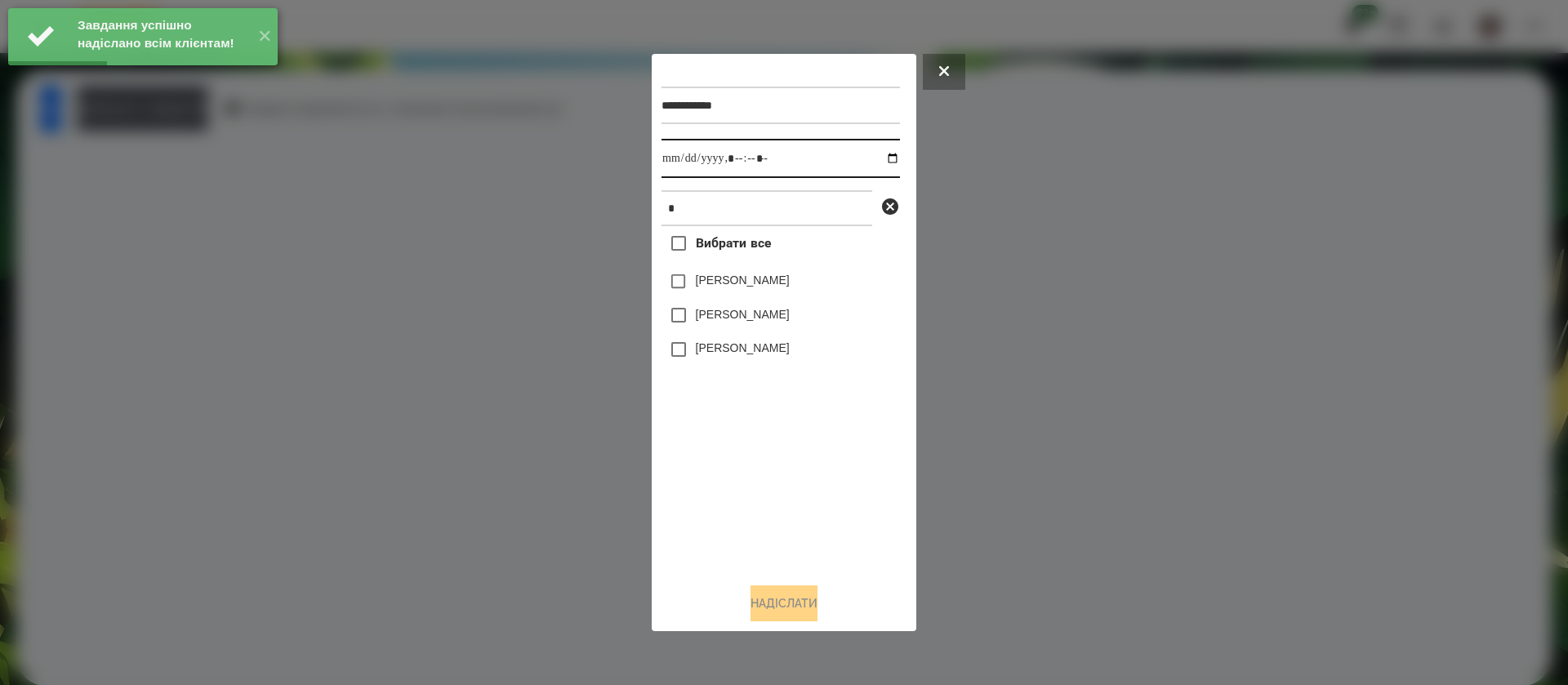
click at [670, 159] on input "datetime-local" at bounding box center [781, 159] width 239 height 39
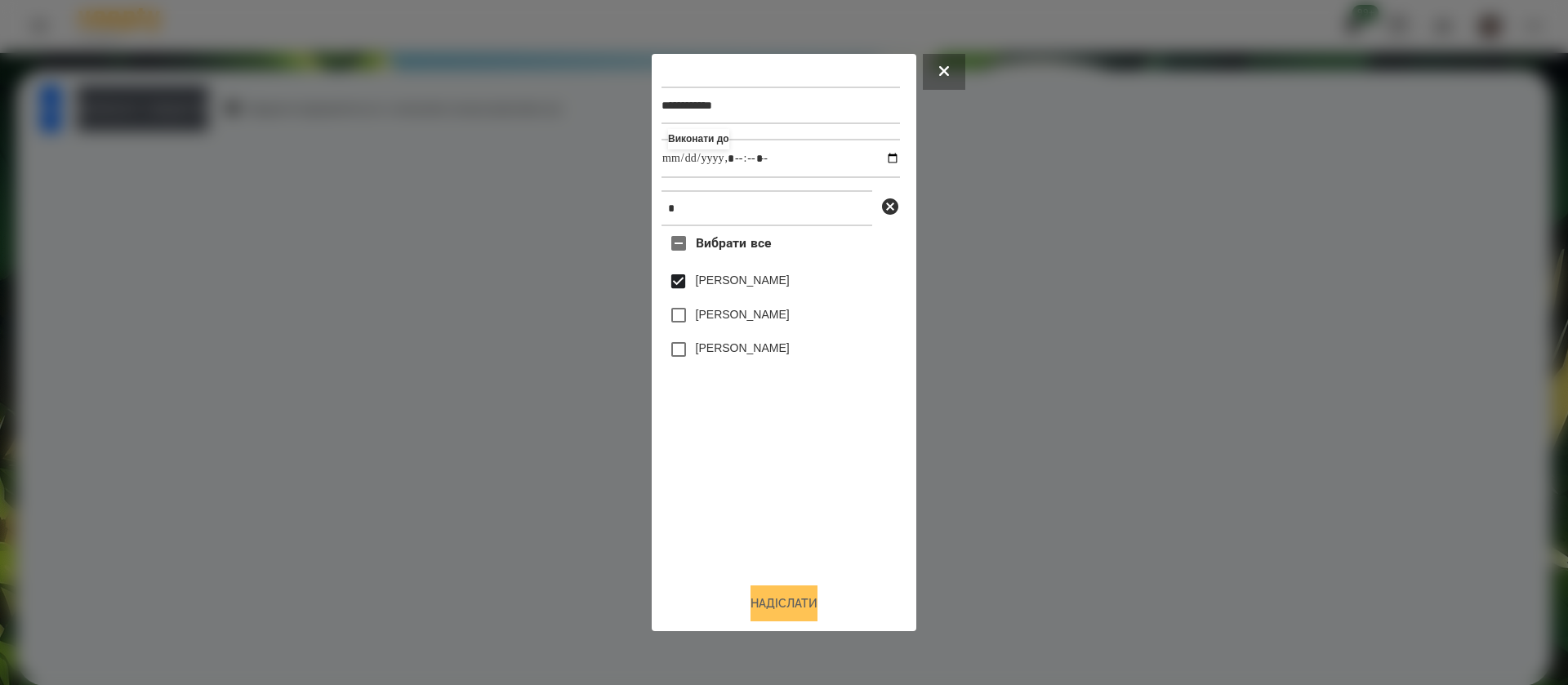
click at [765, 611] on button "Надіслати" at bounding box center [784, 603] width 67 height 36
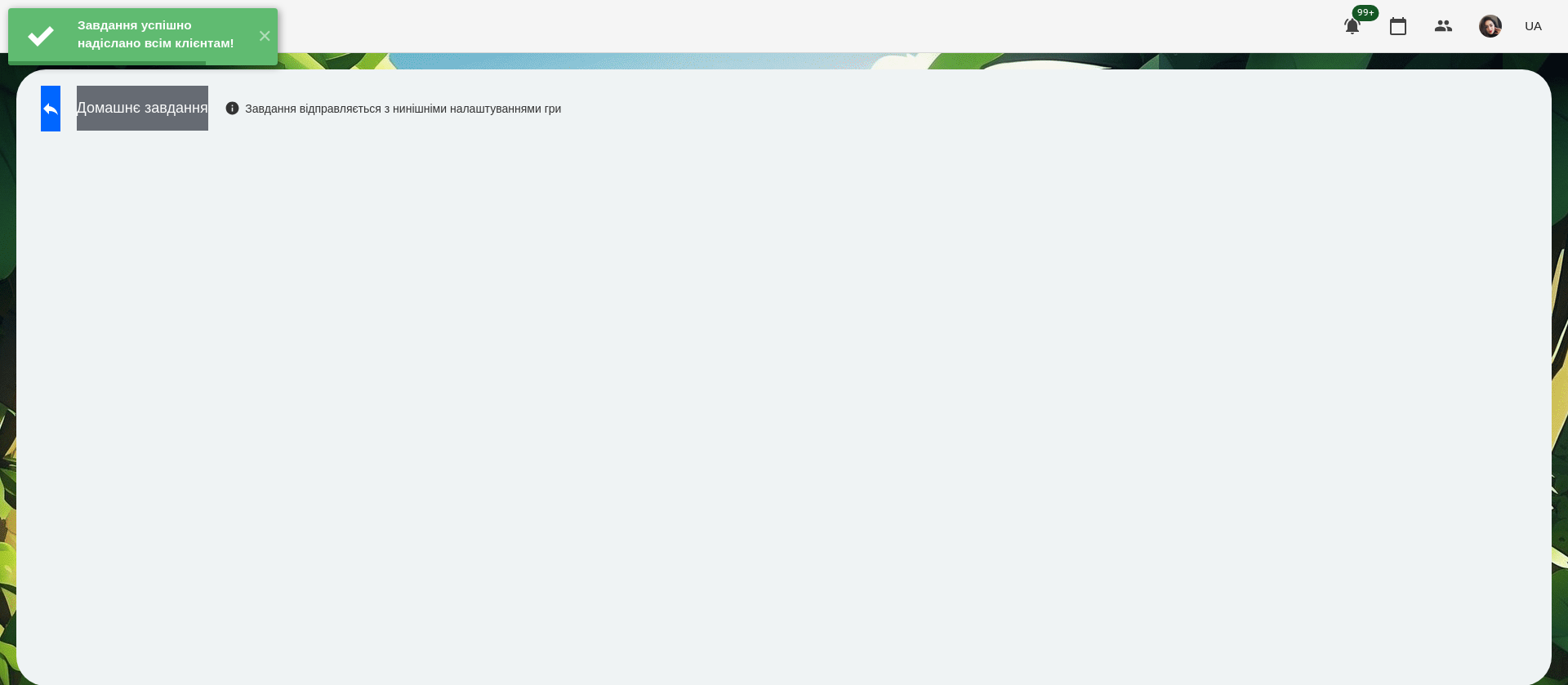
click at [208, 123] on button "Домашнє завдання" at bounding box center [142, 108] width 132 height 45
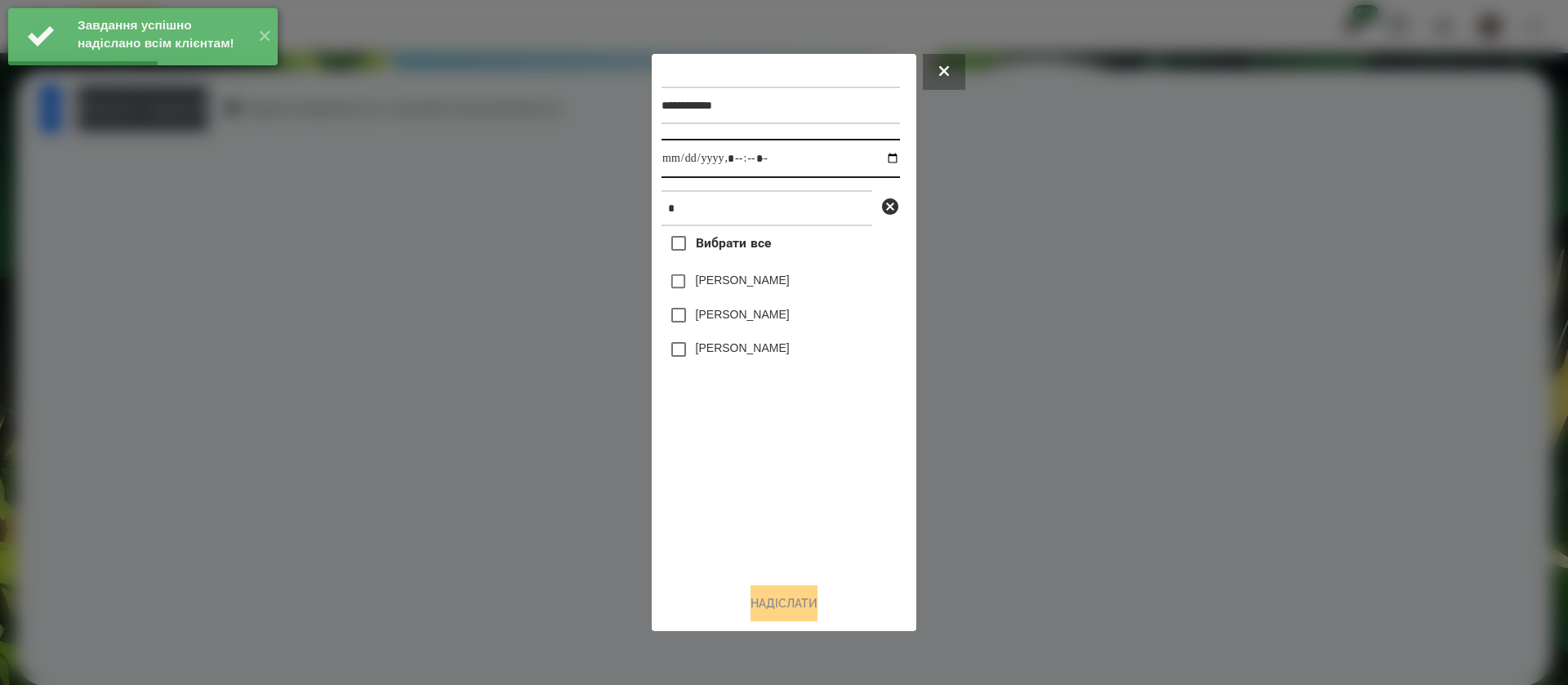
click at [680, 156] on input "datetime-local" at bounding box center [781, 159] width 239 height 39
click at [714, 275] on label "[PERSON_NAME]" at bounding box center [742, 280] width 94 height 16
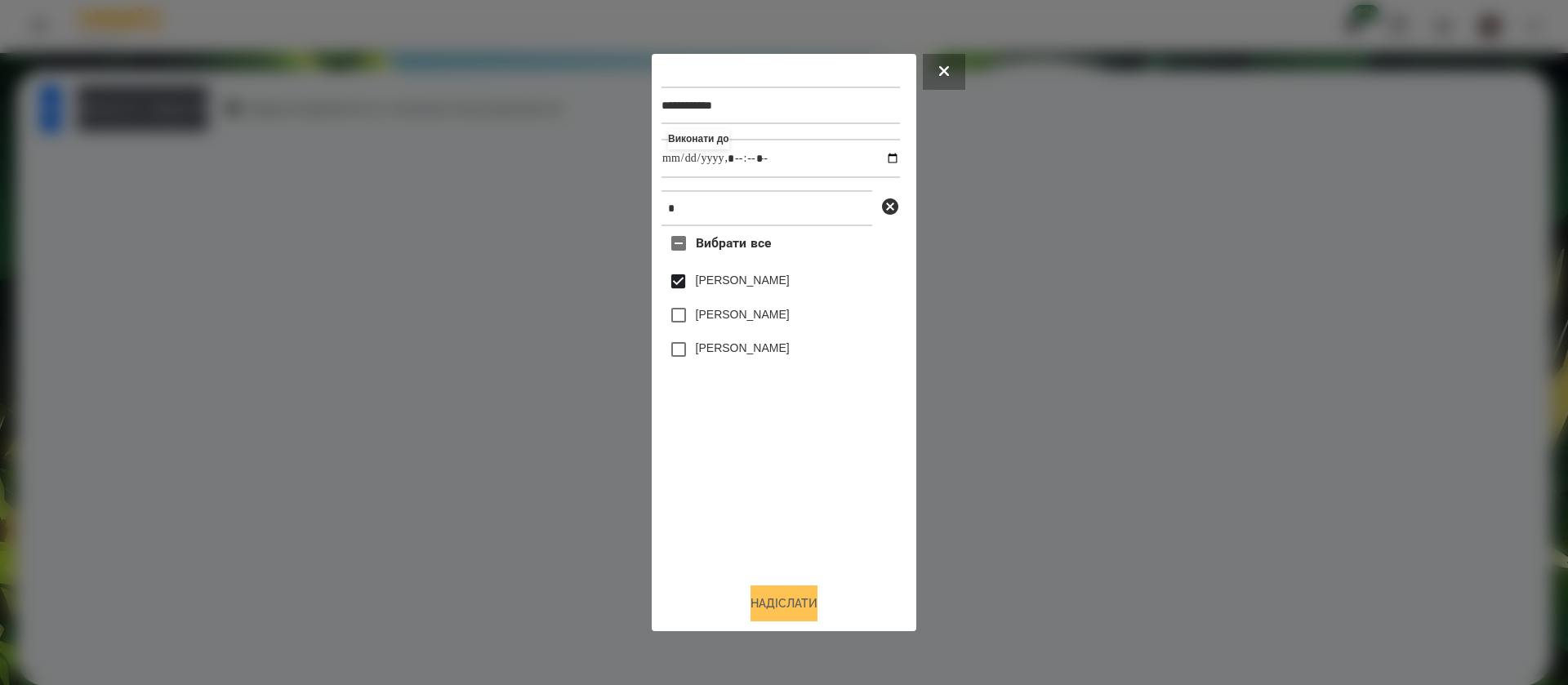
click at [771, 602] on button "Надіслати" at bounding box center [784, 603] width 67 height 36
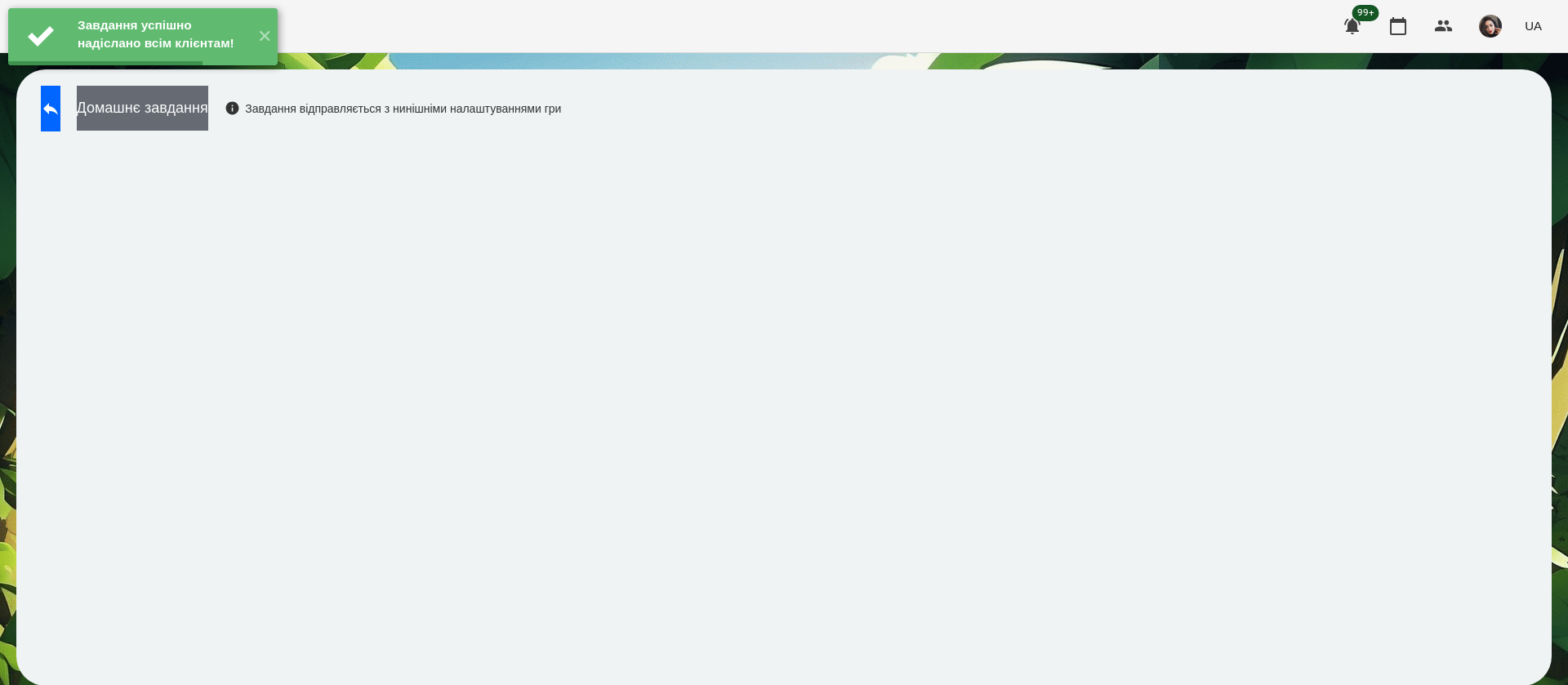
click at [208, 110] on button "Домашнє завдання" at bounding box center [142, 108] width 132 height 45
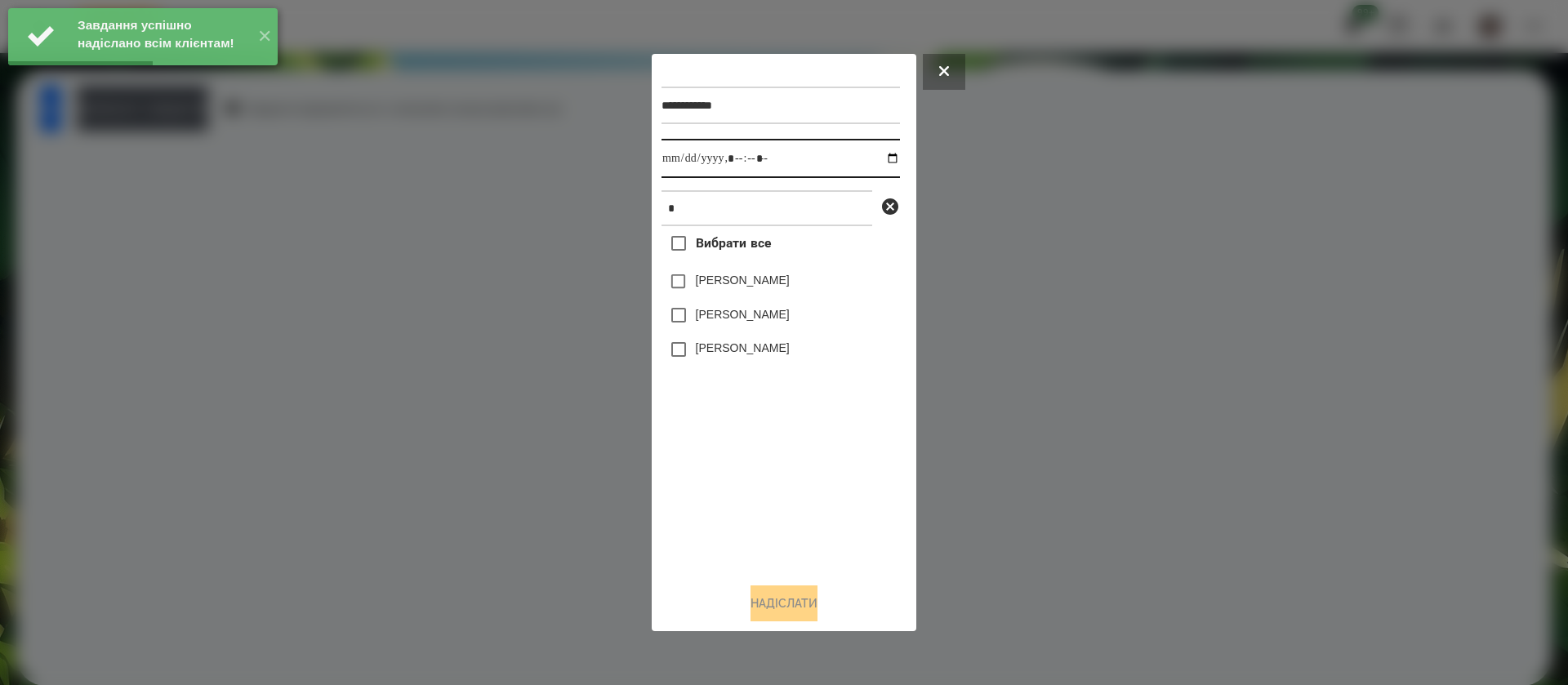
click at [670, 163] on input "datetime-local" at bounding box center [781, 159] width 239 height 39
click at [777, 621] on div "Надіслати" at bounding box center [784, 603] width 245 height 36
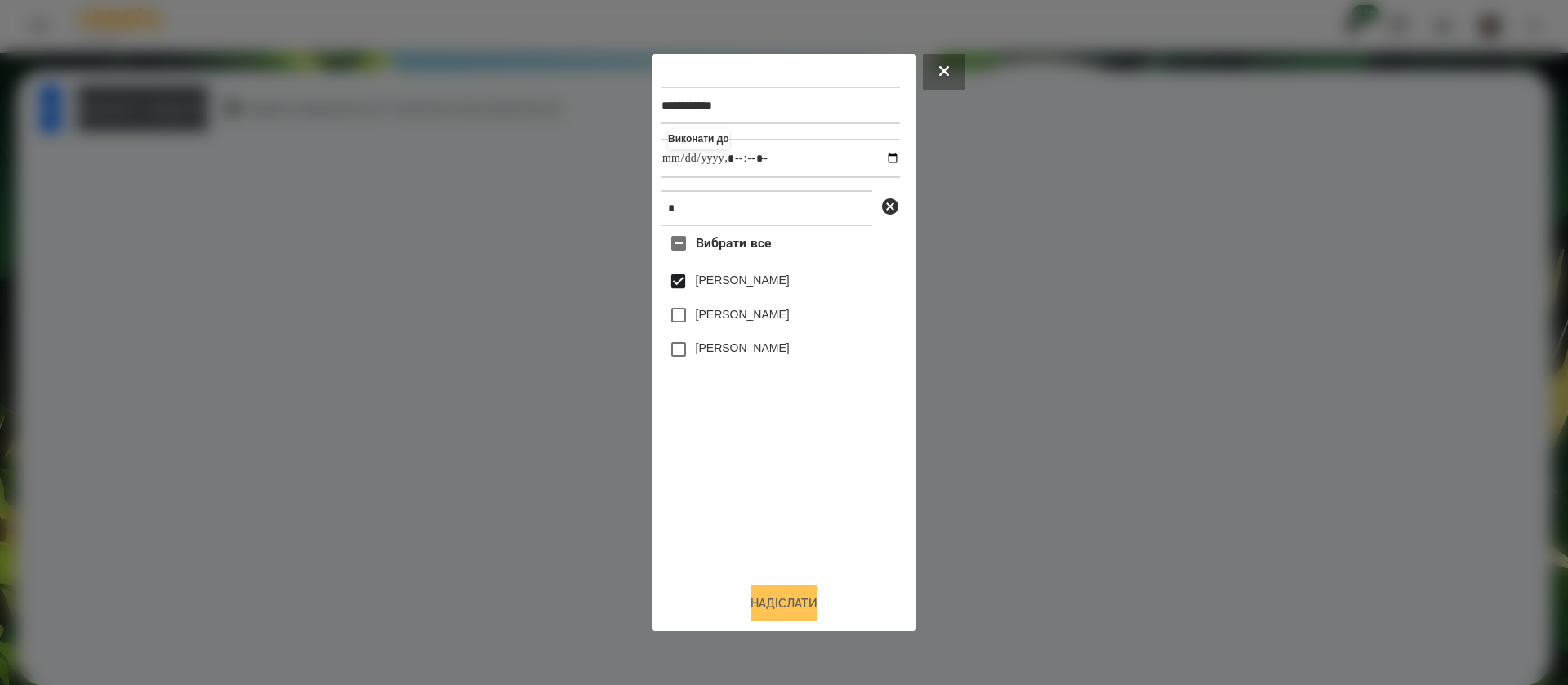
click at [750, 608] on button "Надіслати" at bounding box center [784, 603] width 67 height 36
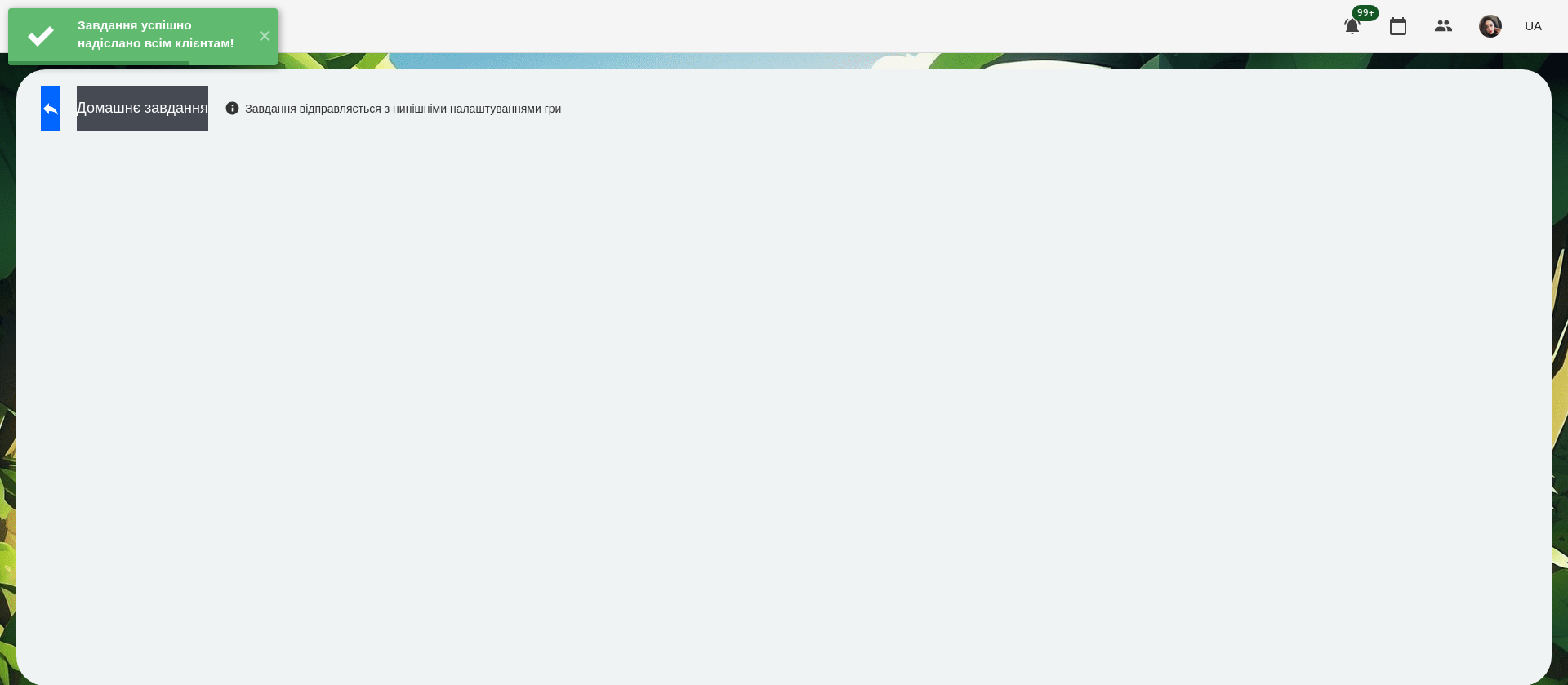
click at [208, 103] on button "Домашнє завдання" at bounding box center [142, 108] width 132 height 45
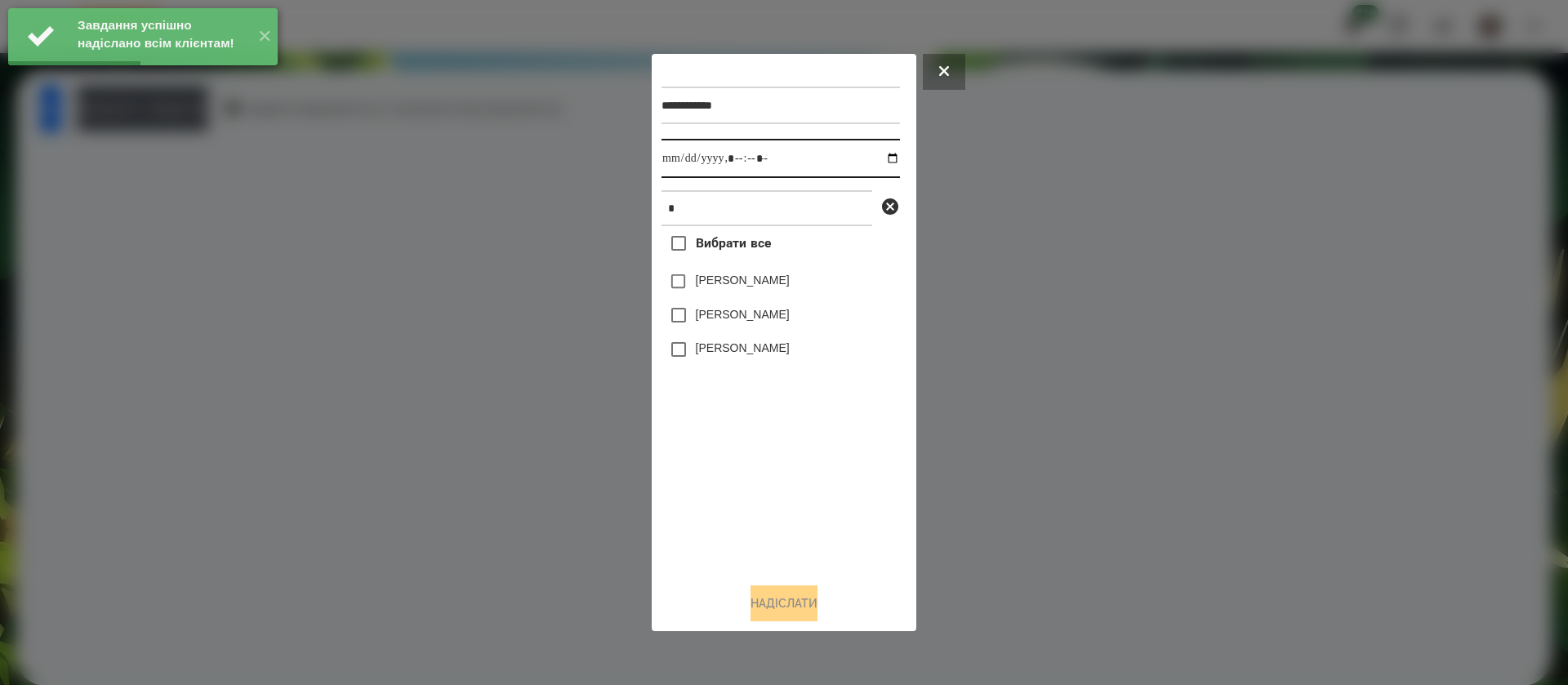
click at [681, 157] on input "datetime-local" at bounding box center [781, 159] width 239 height 39
click at [707, 285] on label "[PERSON_NAME]" at bounding box center [742, 280] width 94 height 16
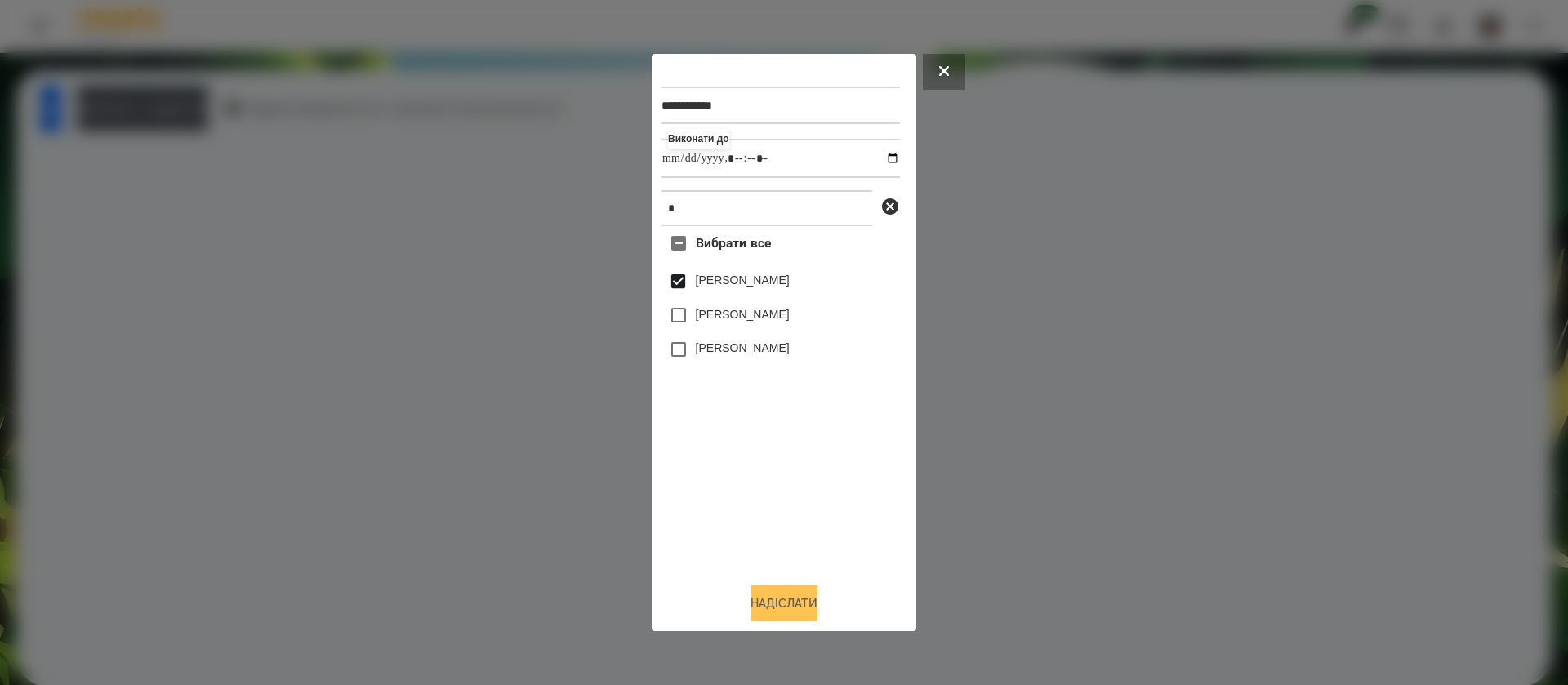
click at [789, 613] on button "Надіслати" at bounding box center [784, 603] width 67 height 36
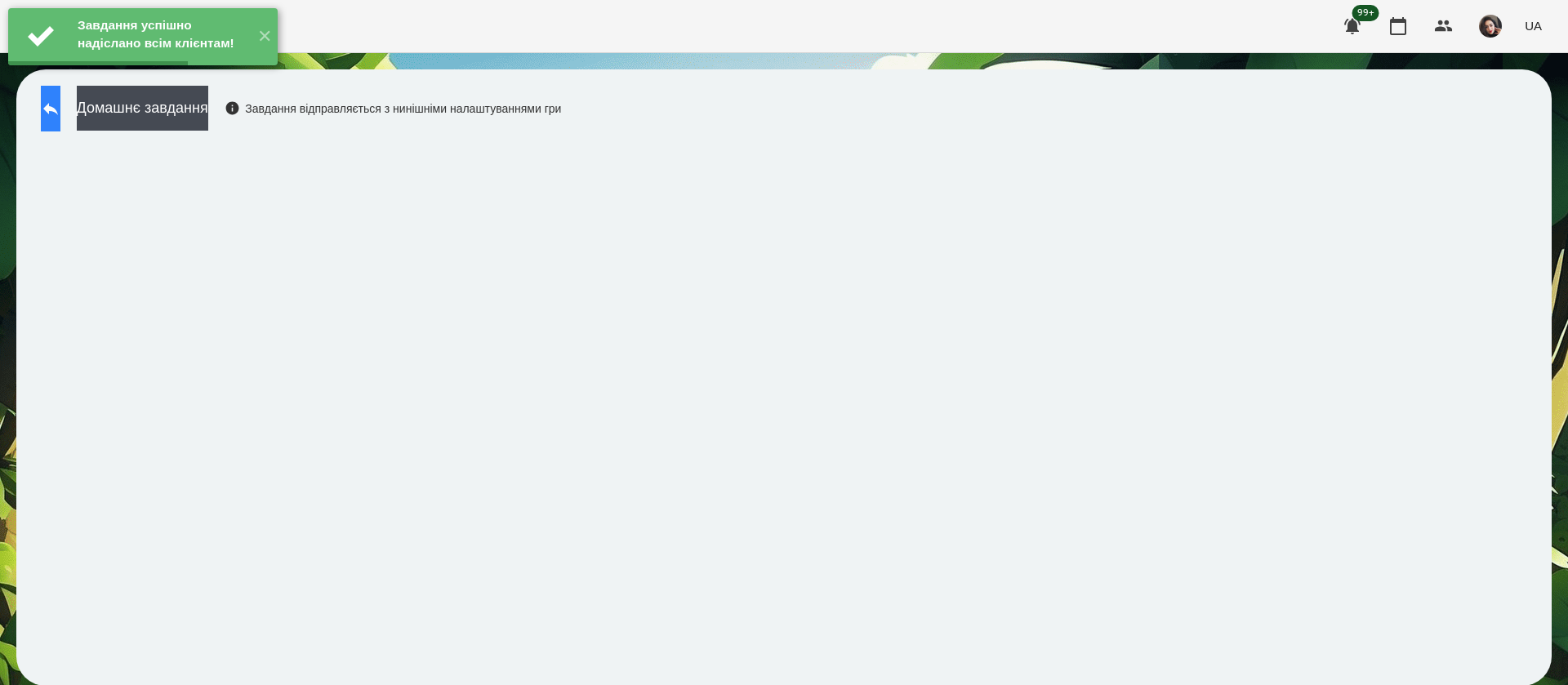
click at [60, 113] on icon at bounding box center [51, 109] width 20 height 20
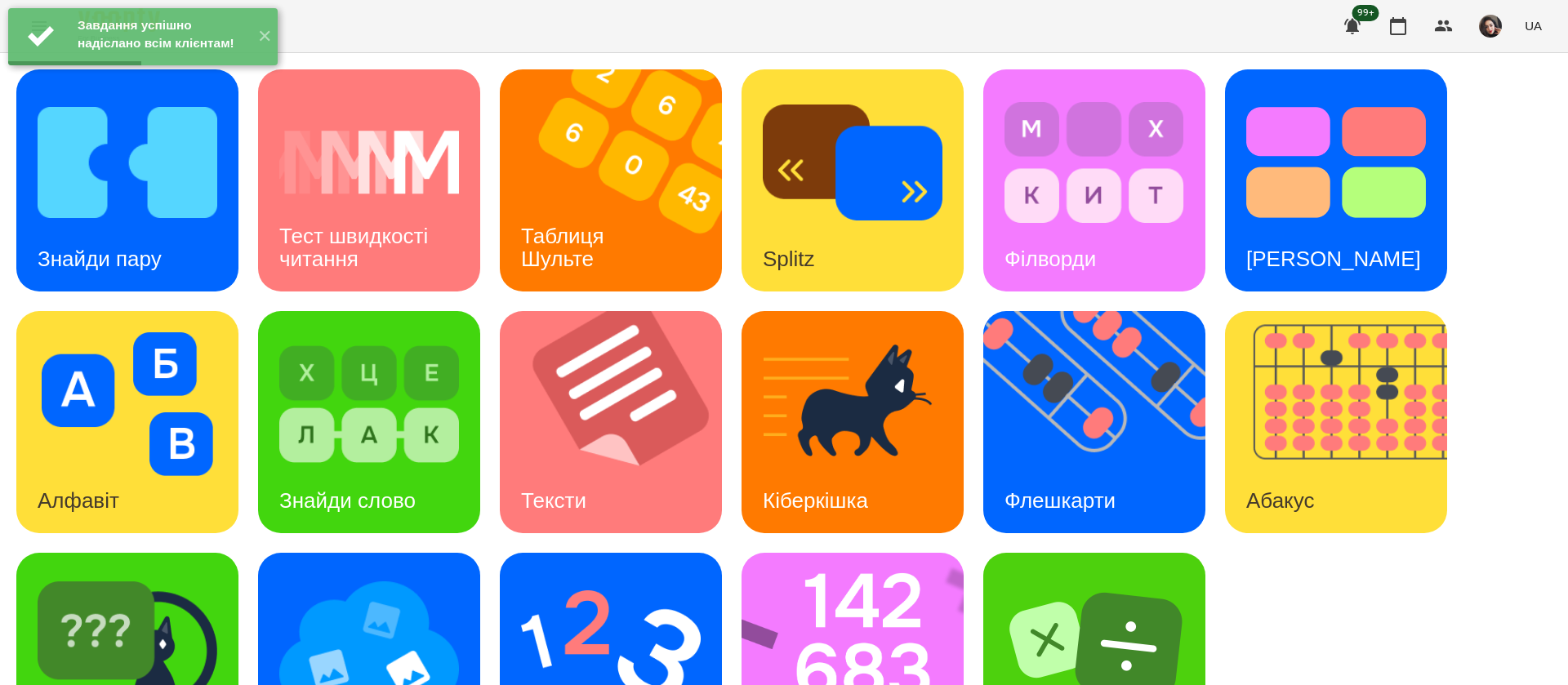
scroll to position [106, 0]
click at [200, 574] on img at bounding box center [128, 646] width 180 height 144
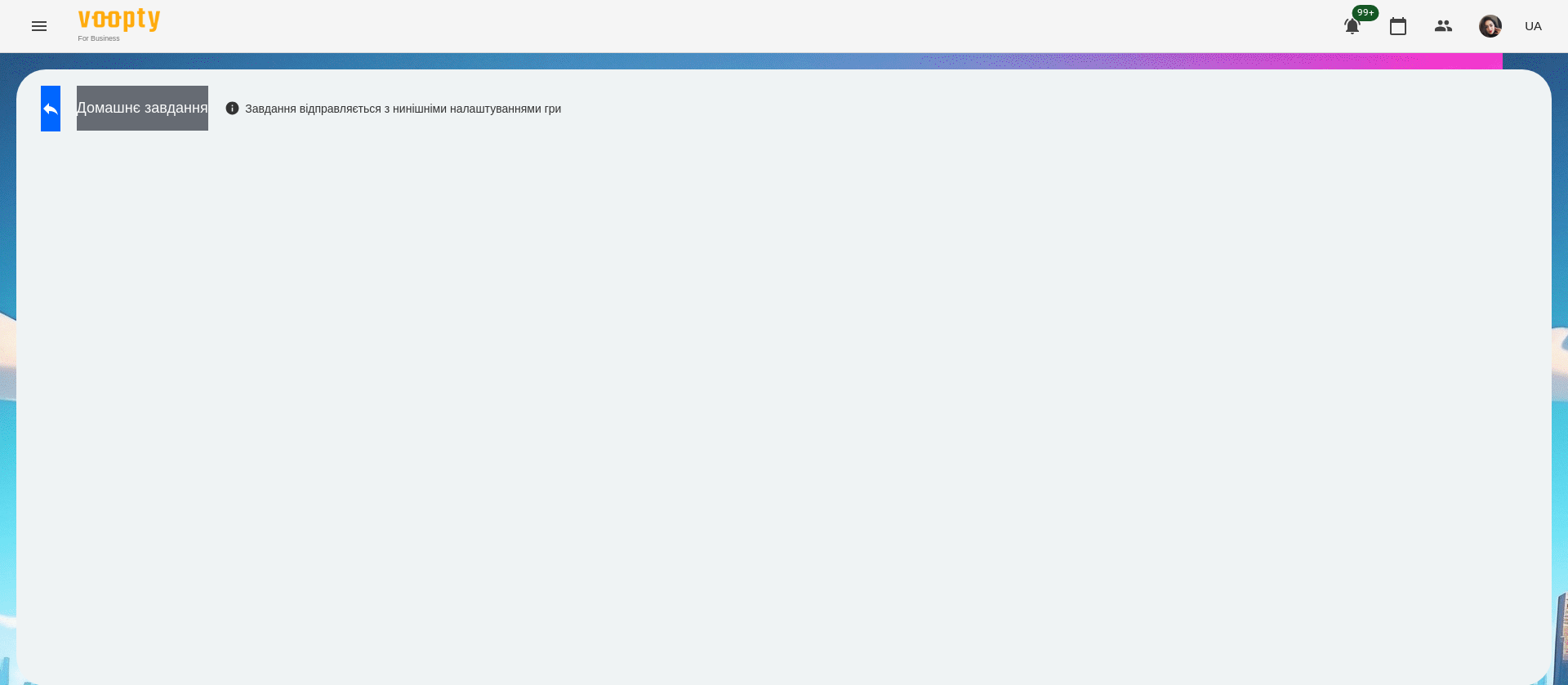
click at [208, 119] on button "Домашнє завдання" at bounding box center [142, 108] width 132 height 45
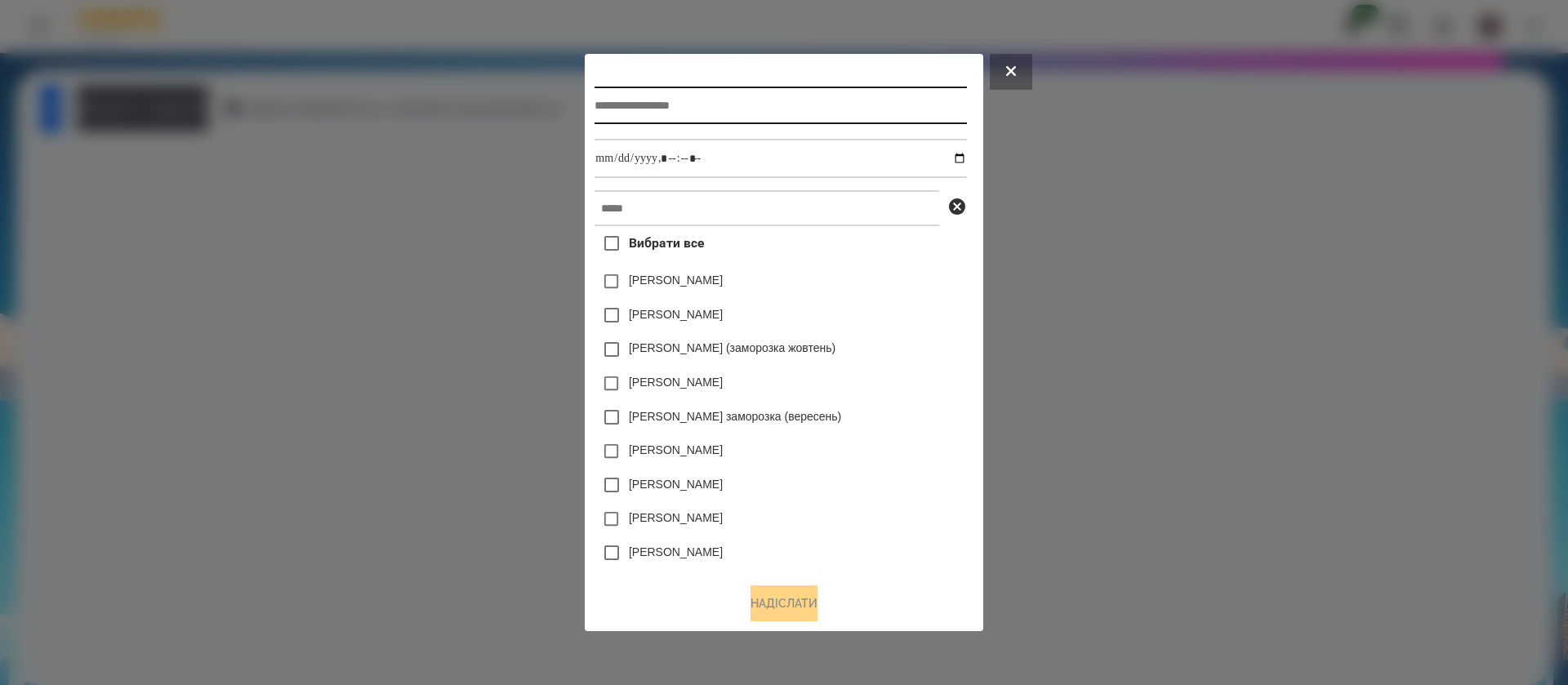
click at [737, 116] on input "text" at bounding box center [780, 105] width 372 height 38
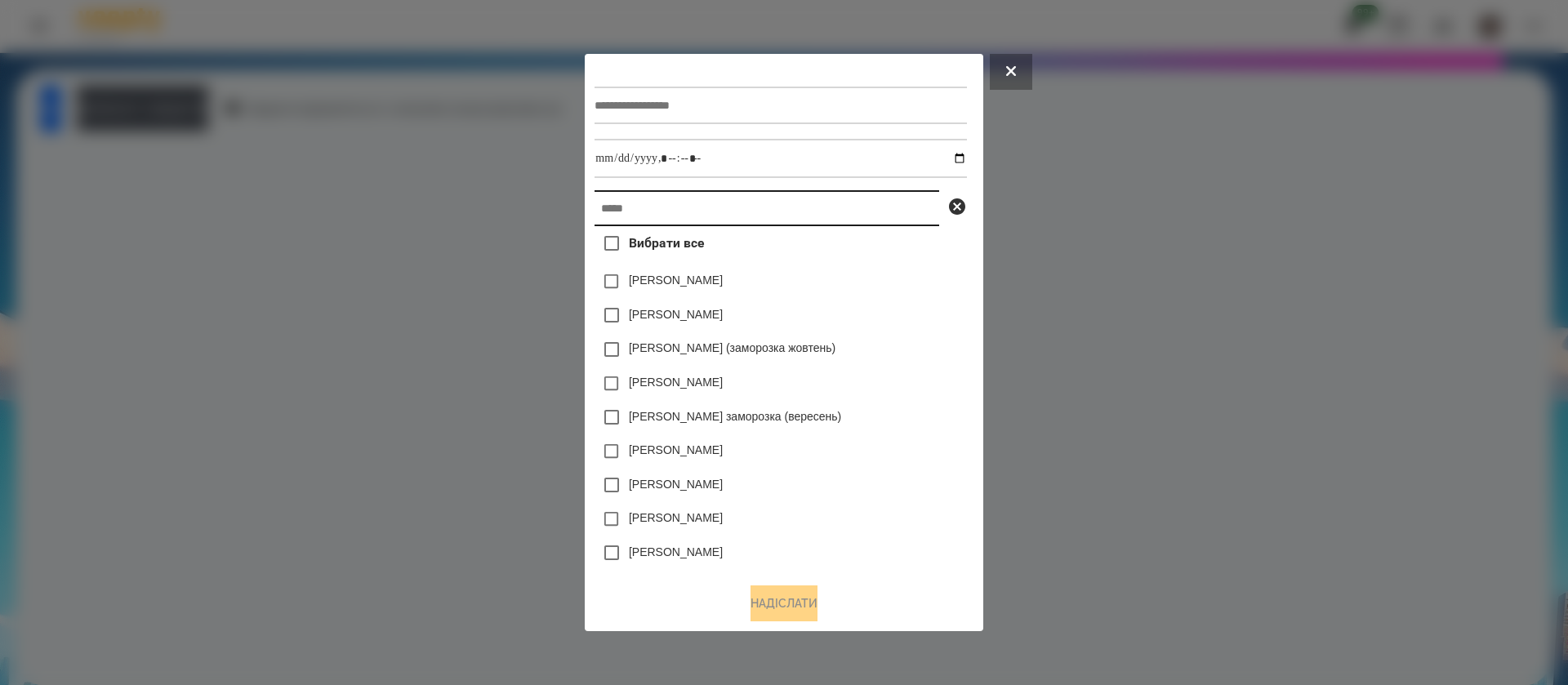
click at [688, 212] on input "text" at bounding box center [767, 208] width 345 height 36
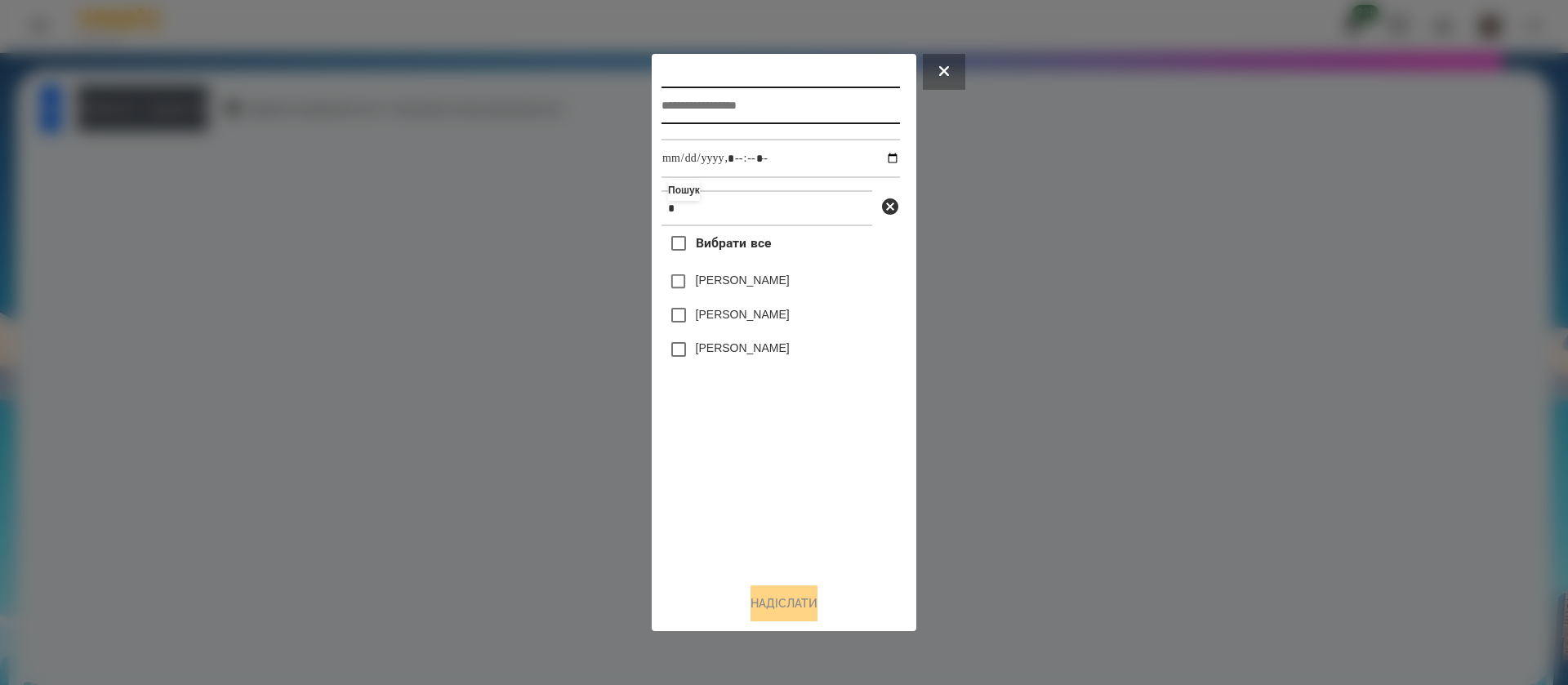
click at [702, 105] on input "text" at bounding box center [781, 105] width 239 height 38
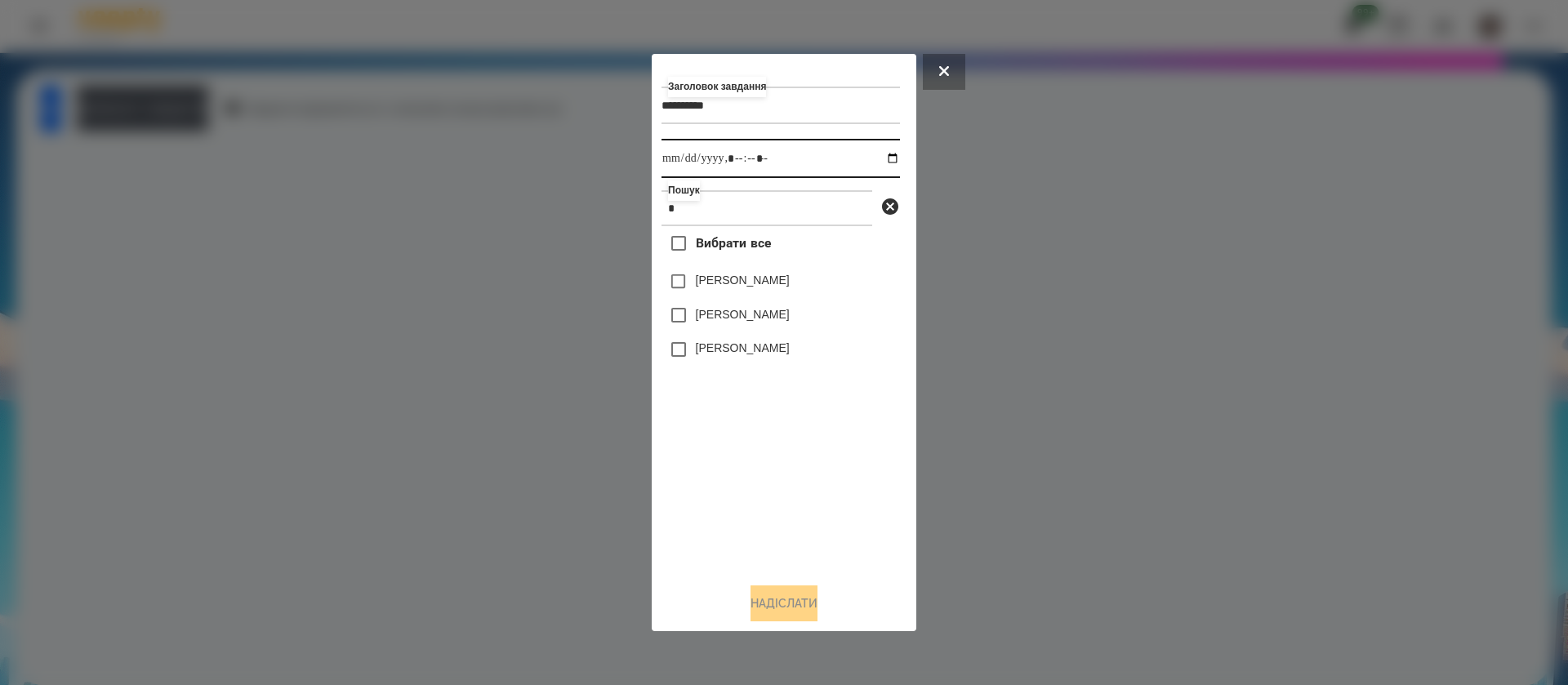
click at [879, 151] on input "datetime-local" at bounding box center [781, 159] width 239 height 39
click at [755, 161] on input "datetime-local" at bounding box center [781, 159] width 239 height 39
click at [785, 160] on input "datetime-local" at bounding box center [781, 159] width 239 height 39
click at [776, 166] on input "datetime-local" at bounding box center [781, 159] width 239 height 39
click at [725, 284] on label "[PERSON_NAME]" at bounding box center [742, 280] width 94 height 16
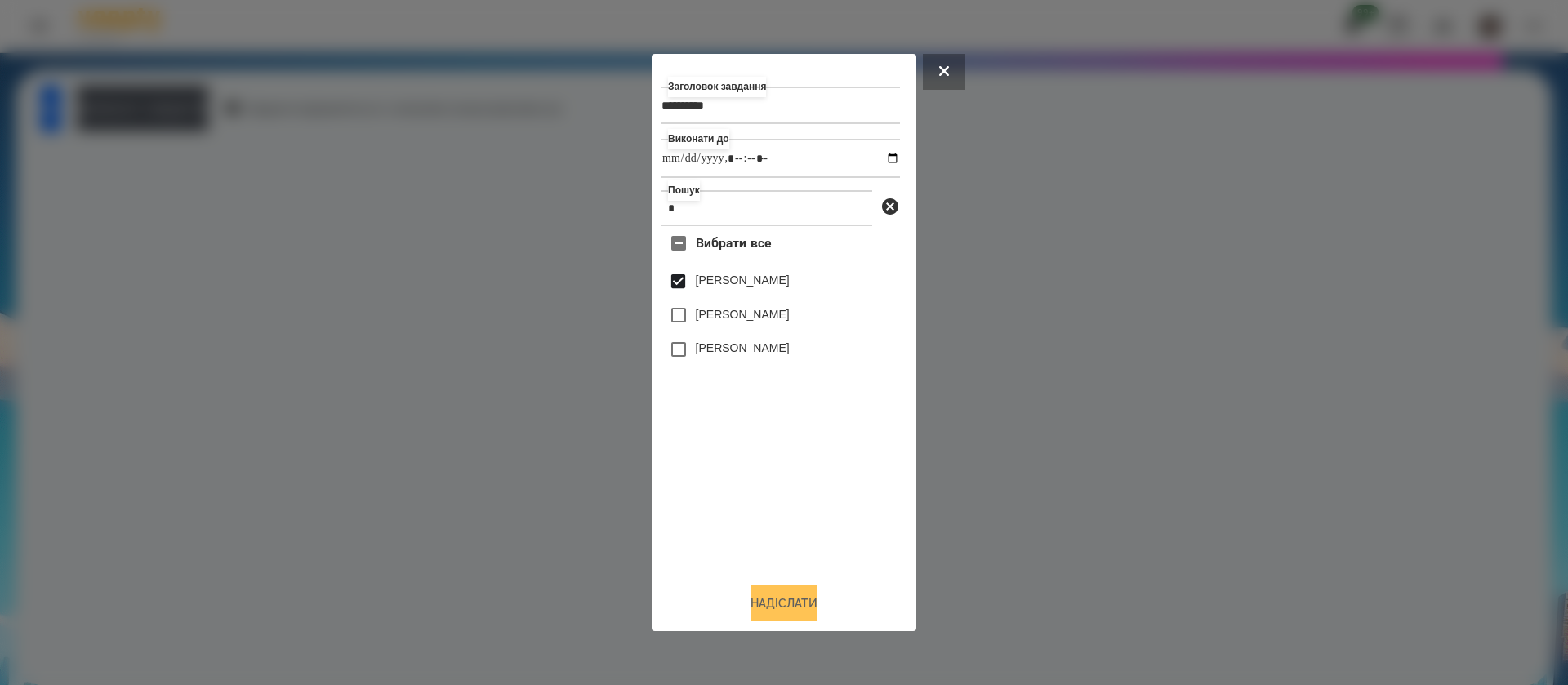
click at [777, 603] on button "Надіслати" at bounding box center [784, 603] width 67 height 36
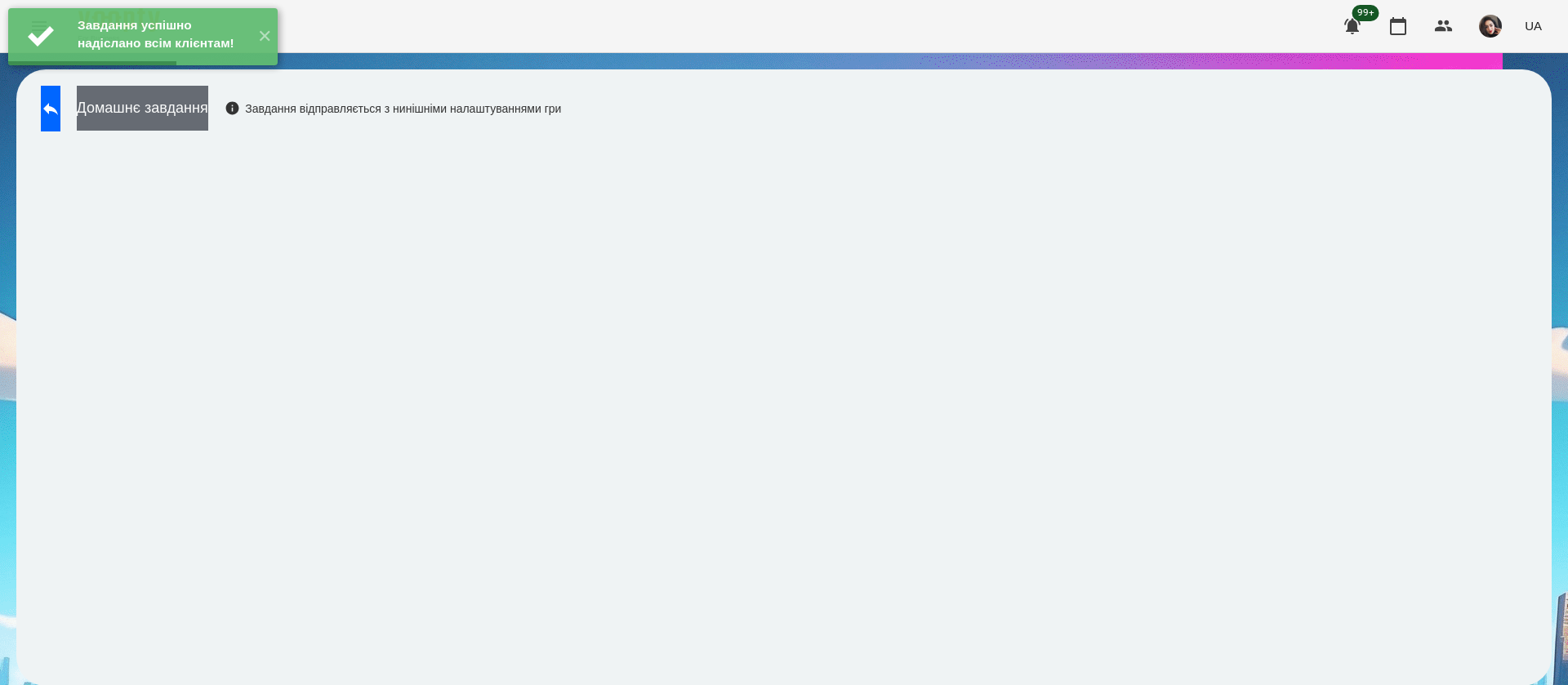
click at [208, 119] on button "Домашнє завдання" at bounding box center [142, 108] width 132 height 45
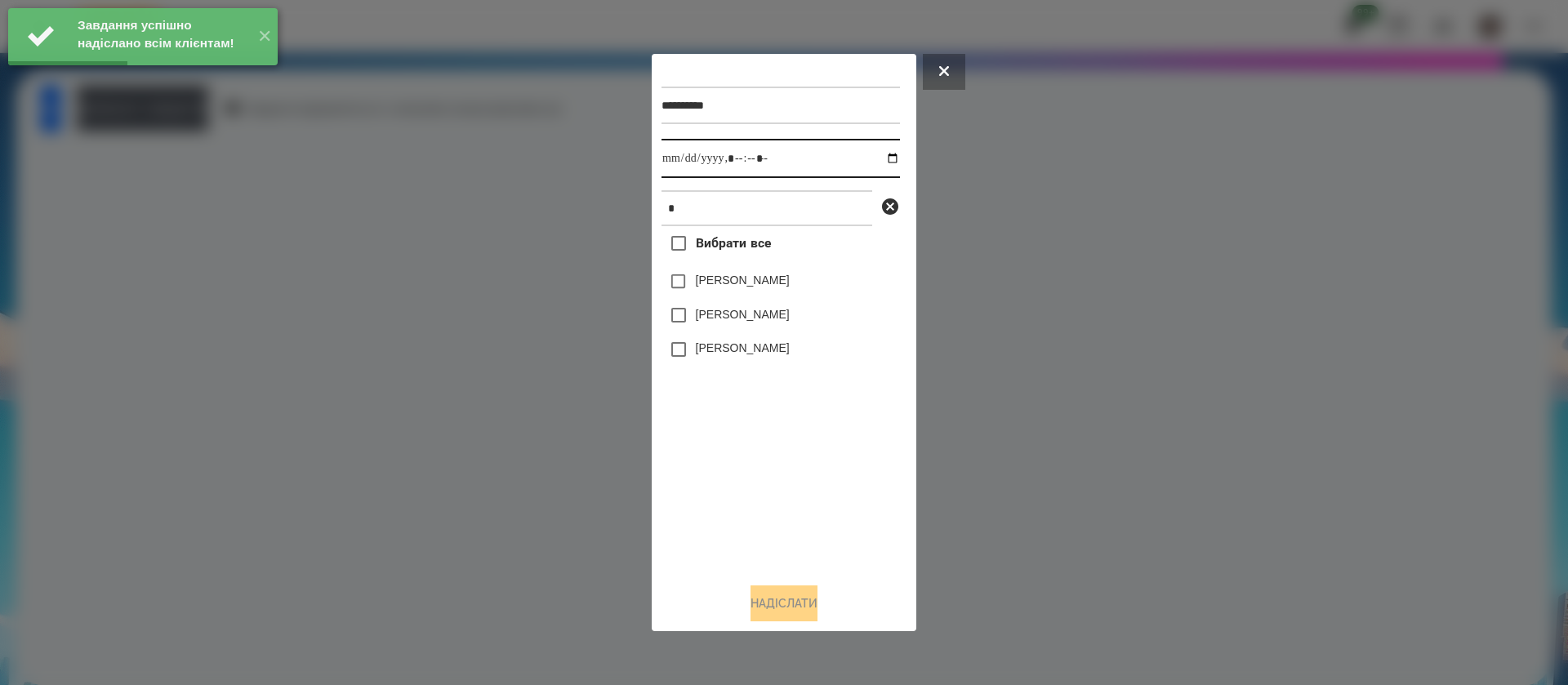
click at [678, 158] on input "datetime-local" at bounding box center [781, 159] width 239 height 39
click at [703, 289] on label "[PERSON_NAME]" at bounding box center [742, 280] width 94 height 16
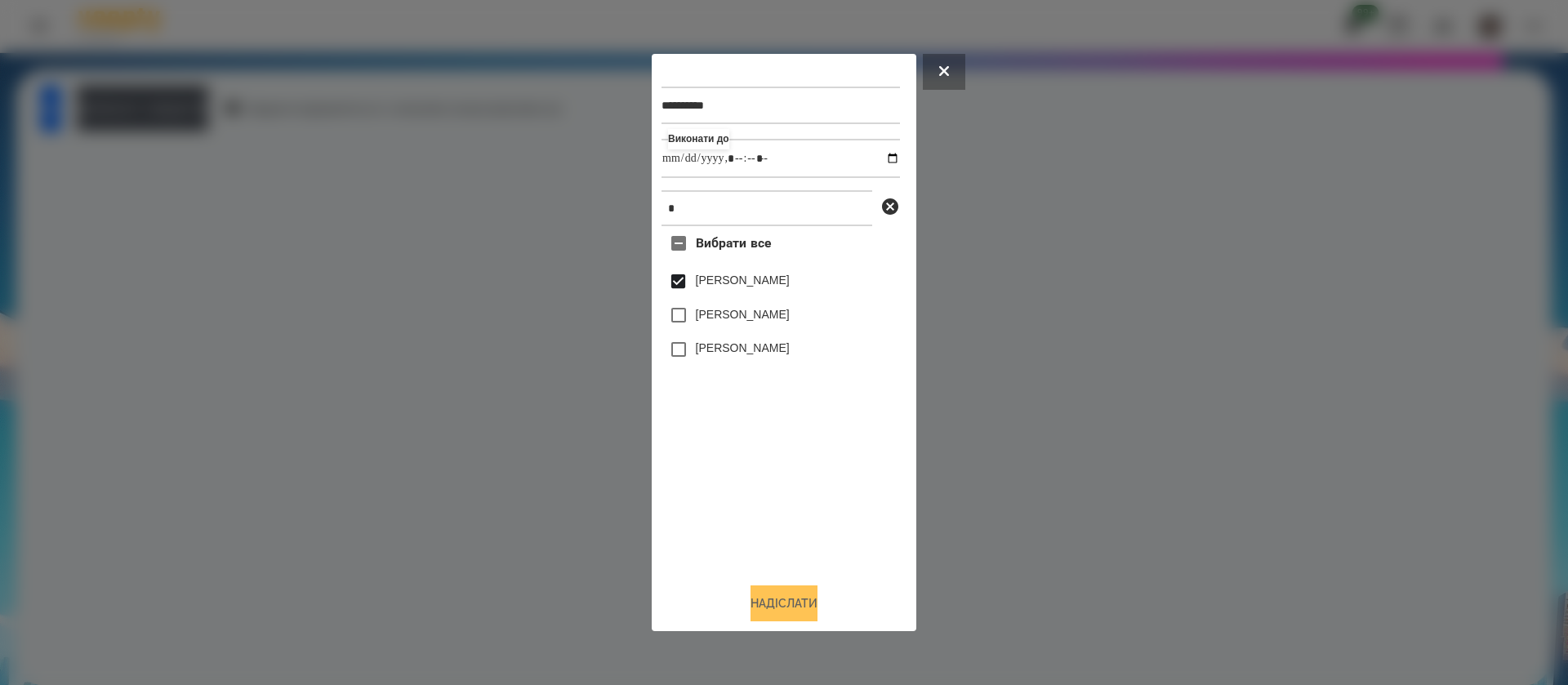
click at [774, 589] on button "Надіслати" at bounding box center [784, 603] width 67 height 36
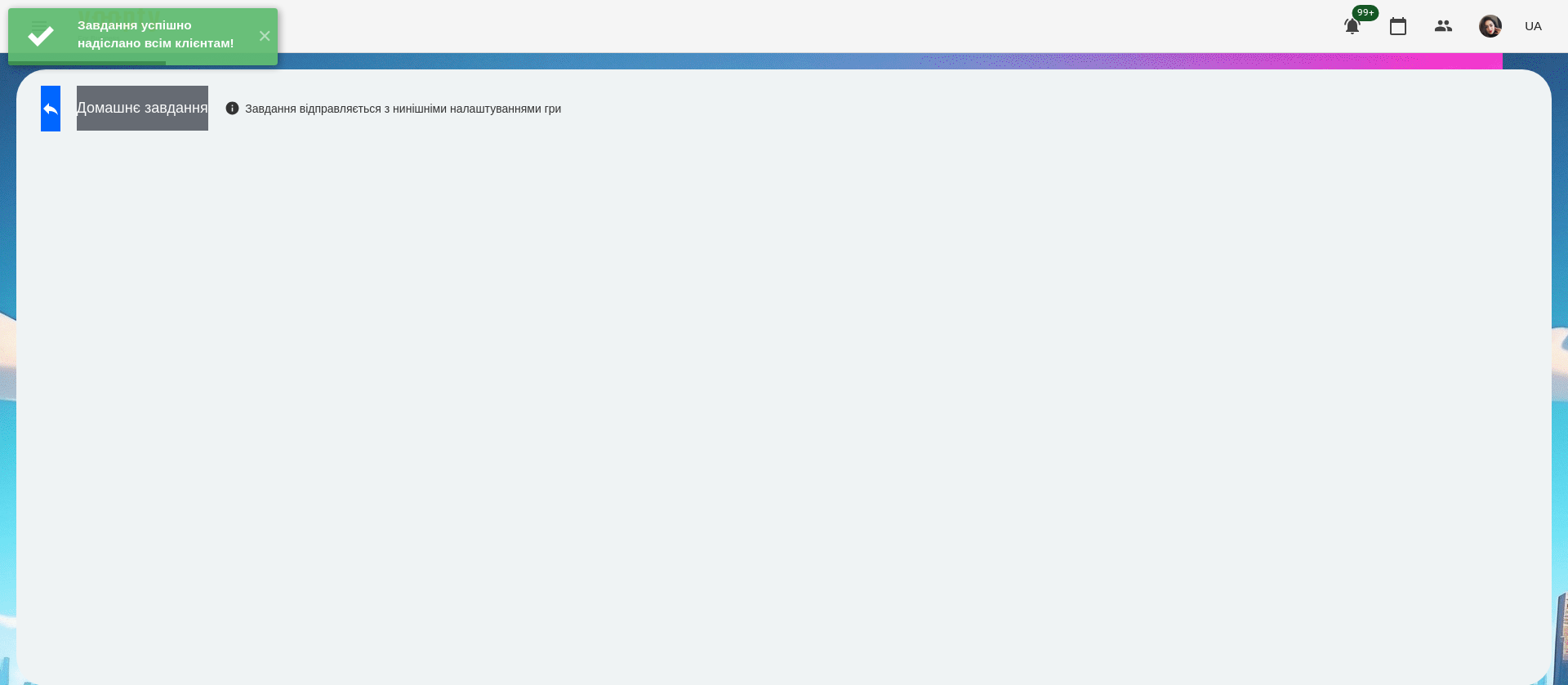
click at [208, 105] on button "Домашнє завдання" at bounding box center [142, 108] width 132 height 45
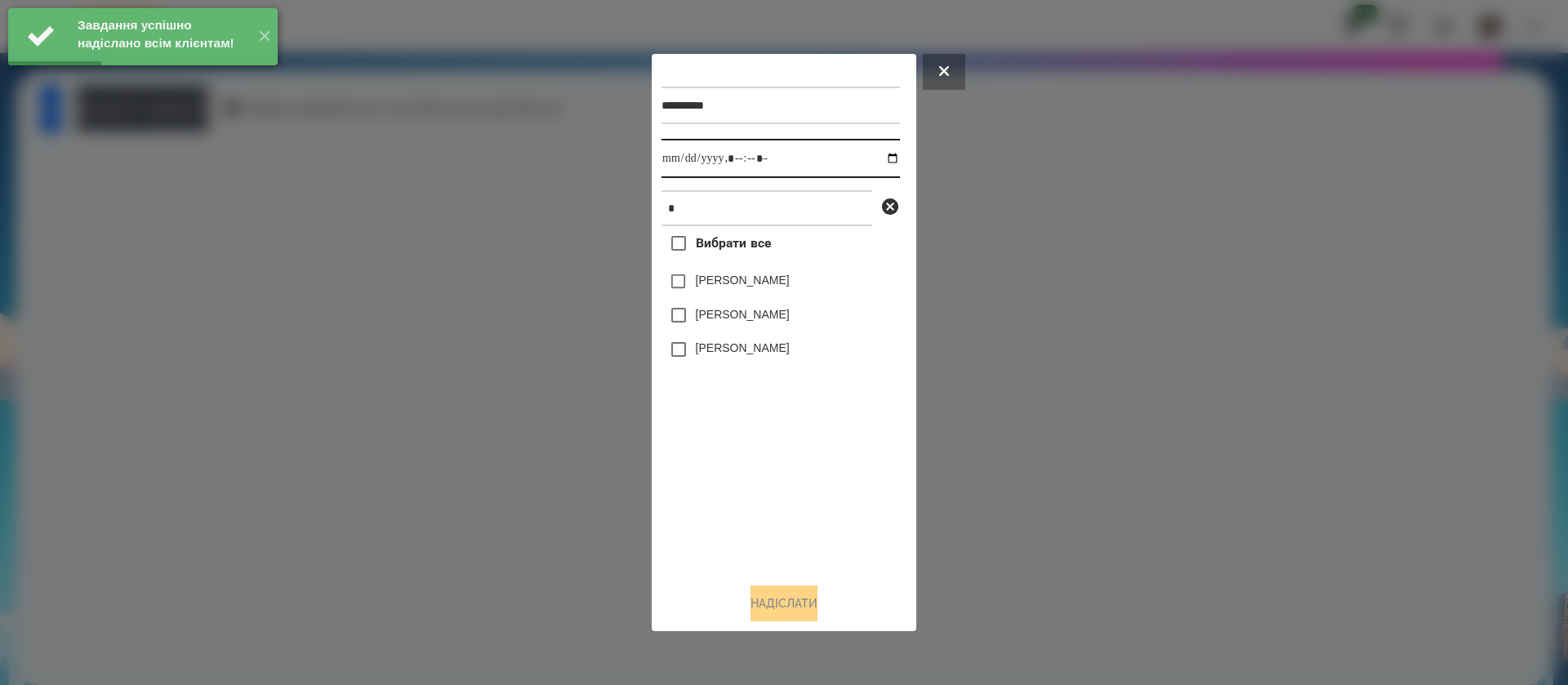
click at [683, 168] on input "datetime-local" at bounding box center [781, 159] width 239 height 39
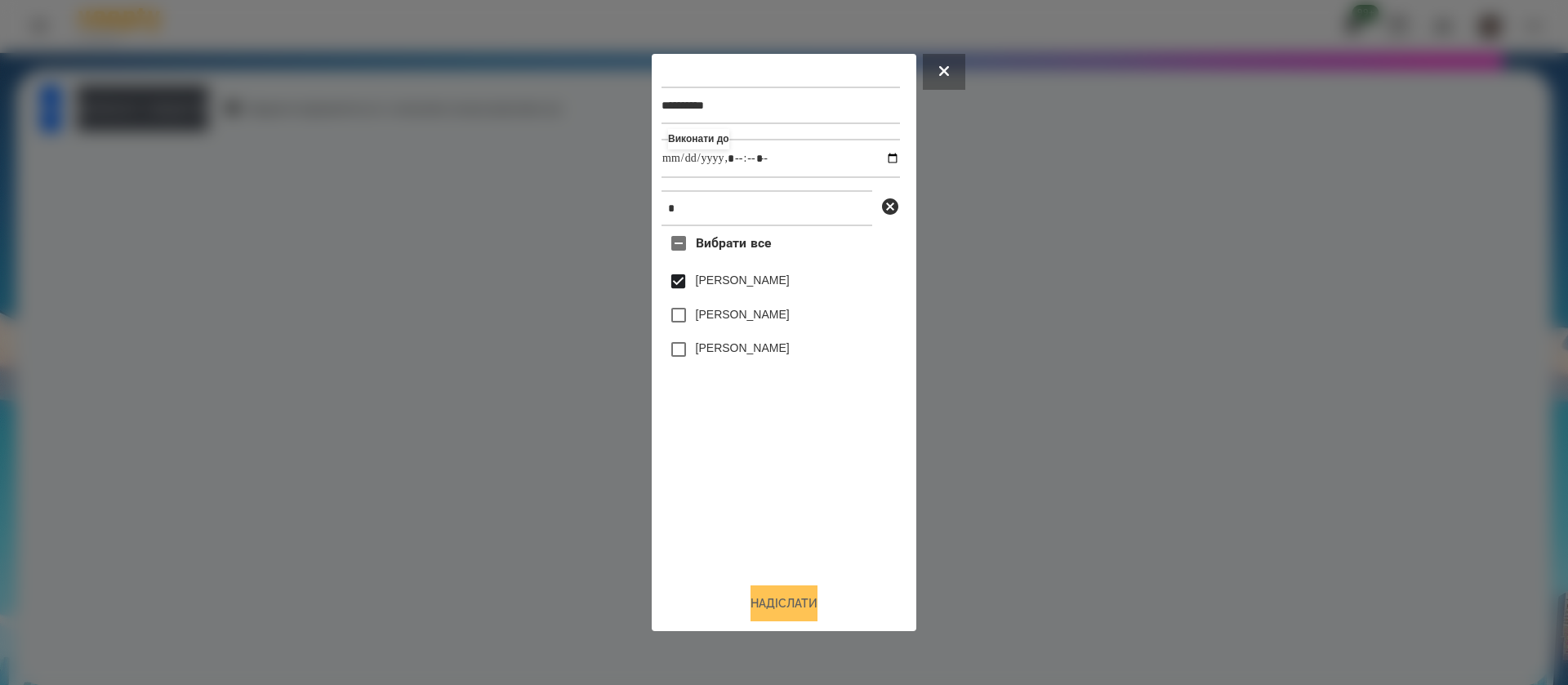
click at [768, 611] on button "Надіслати" at bounding box center [784, 603] width 67 height 36
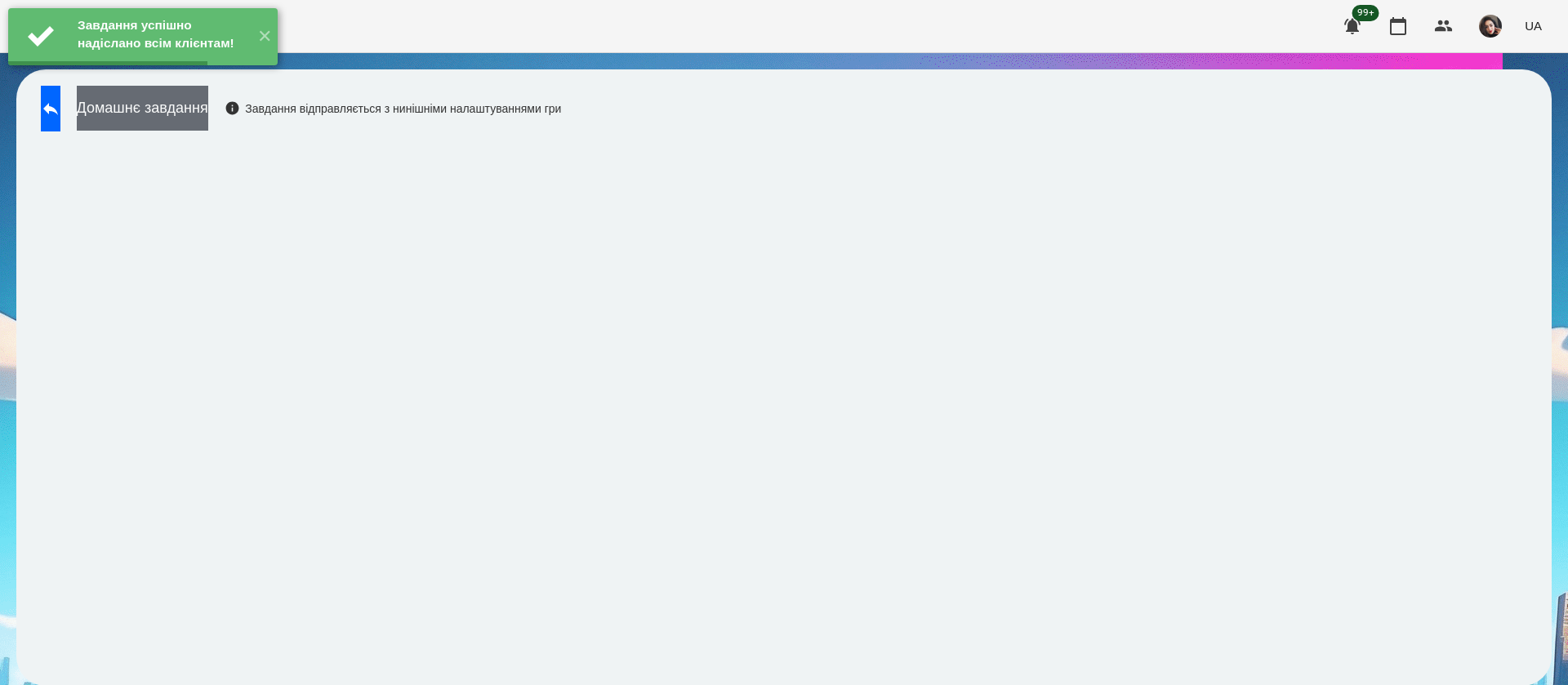
click at [208, 115] on button "Домашнє завдання" at bounding box center [142, 108] width 132 height 45
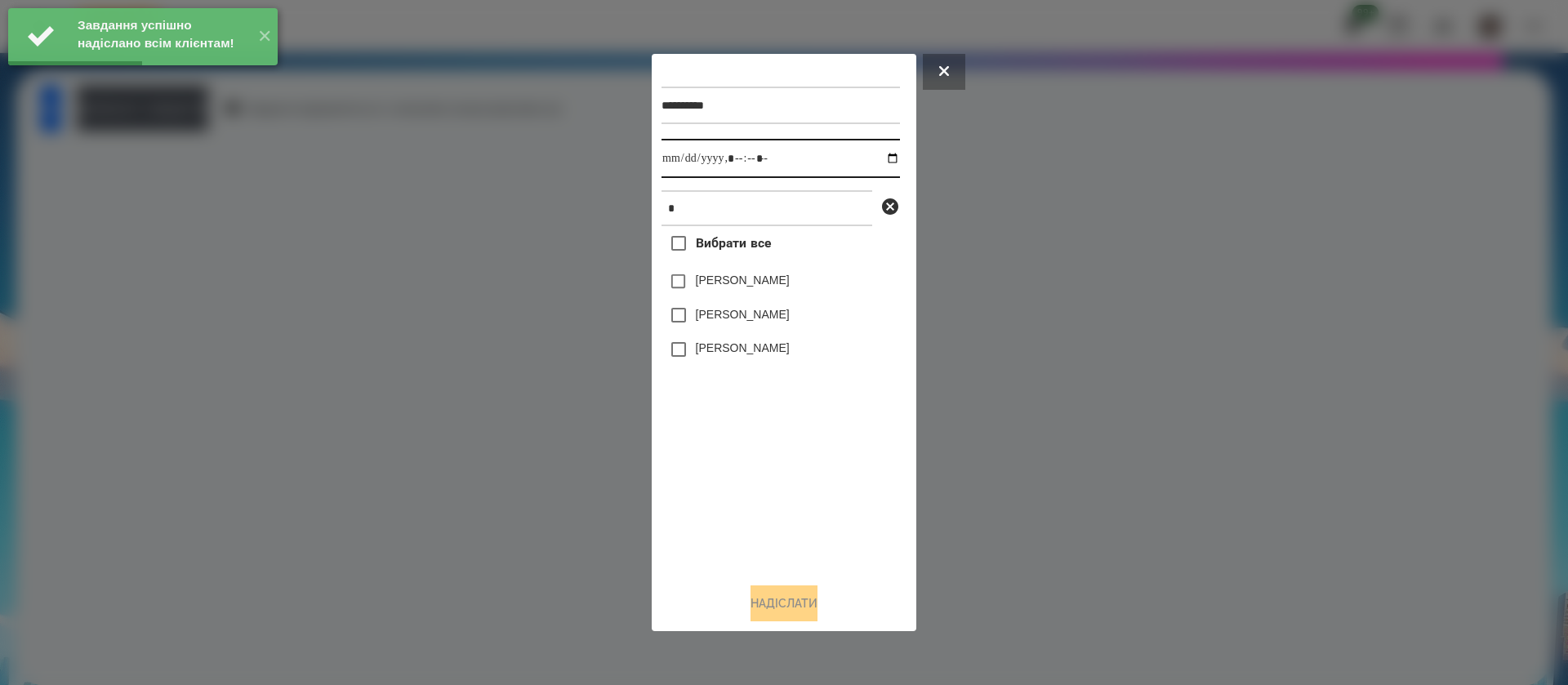
click at [685, 163] on input "datetime-local" at bounding box center [781, 159] width 239 height 39
click at [710, 280] on label "[PERSON_NAME]" at bounding box center [742, 280] width 94 height 16
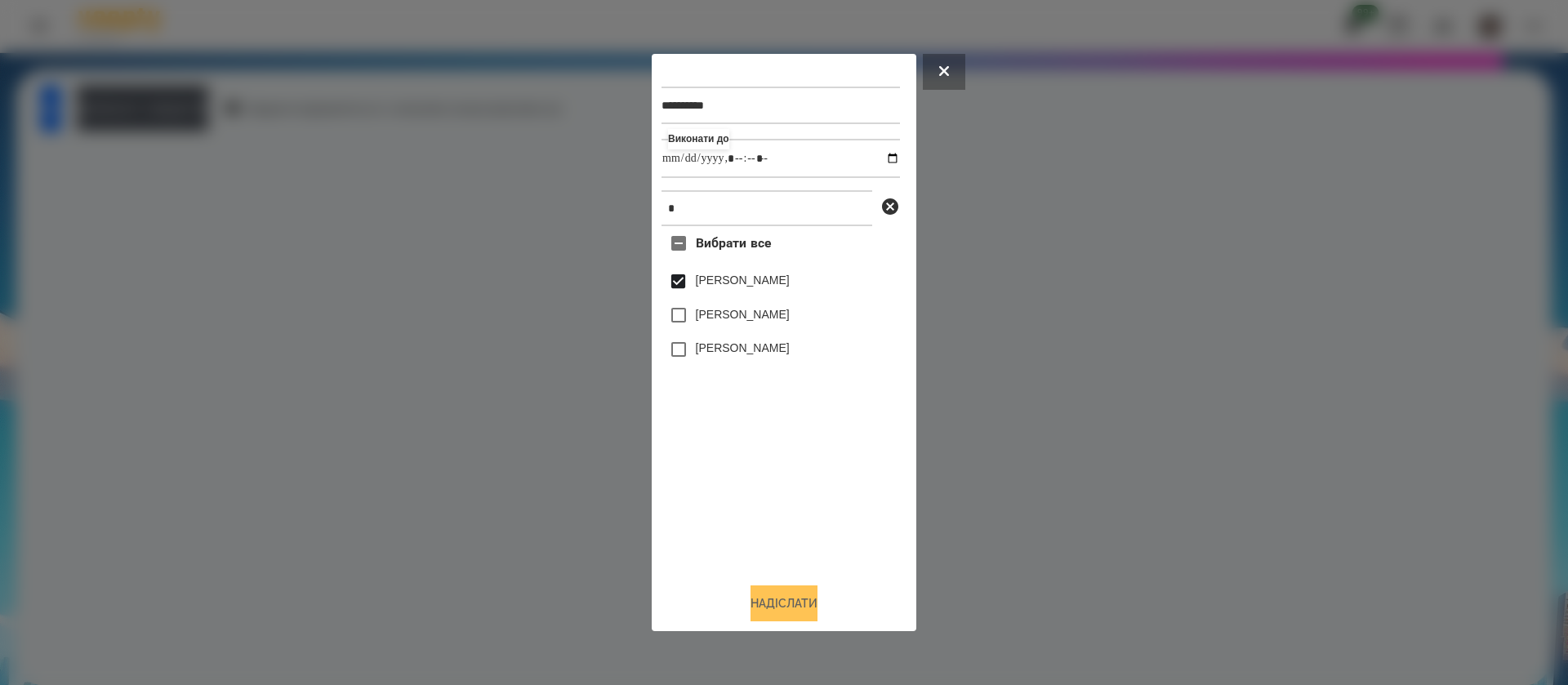
click at [792, 613] on button "Надіслати" at bounding box center [784, 603] width 67 height 36
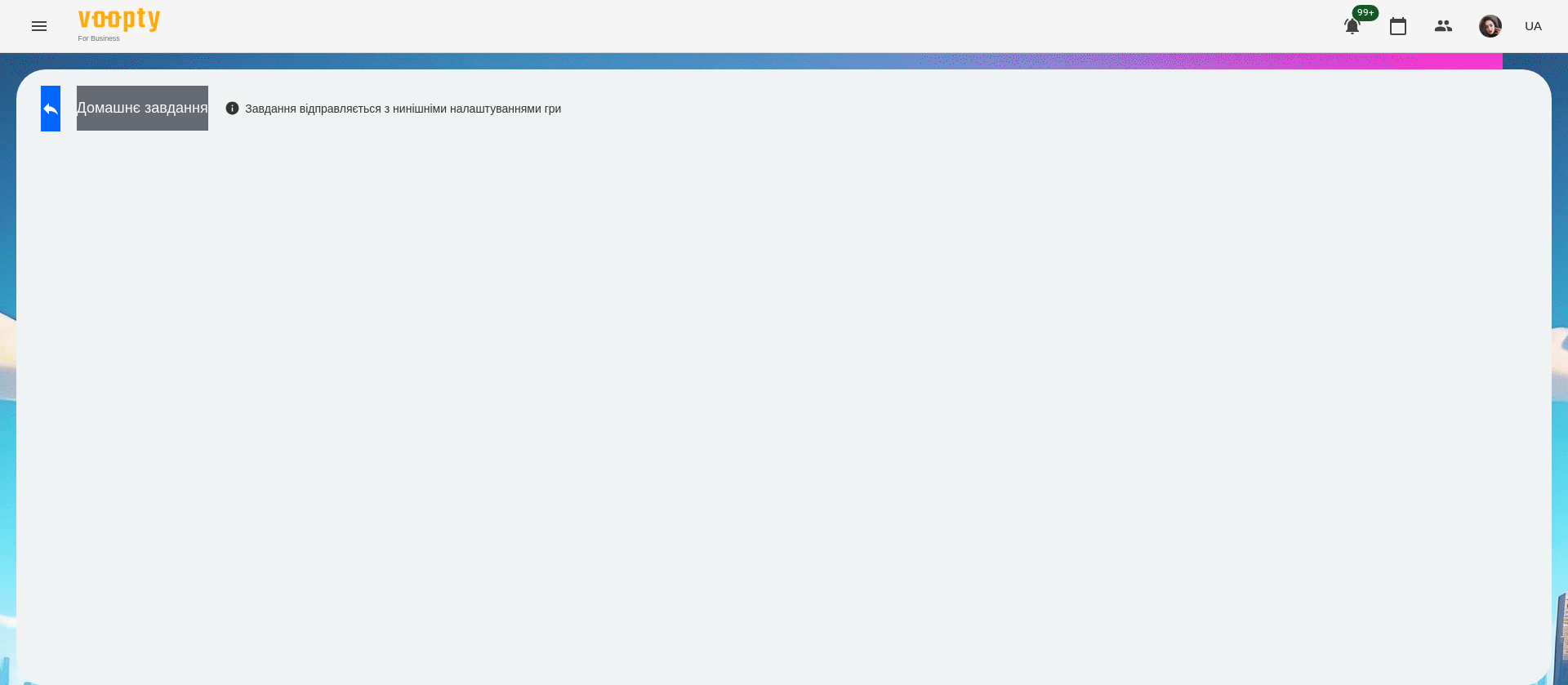
click at [208, 103] on button "Домашнє завдання" at bounding box center [142, 108] width 132 height 45
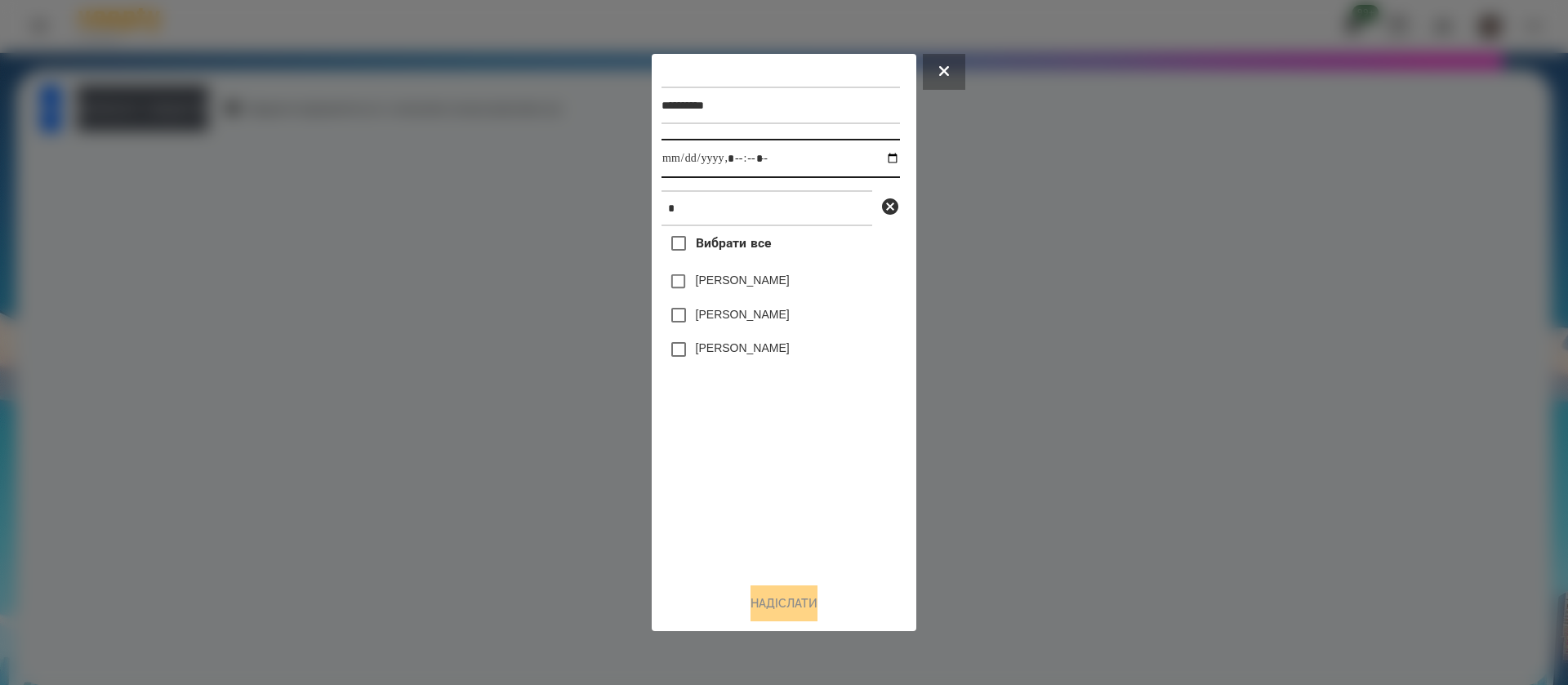
click at [675, 164] on input "datetime-local" at bounding box center [781, 159] width 239 height 39
click at [706, 284] on label "[PERSON_NAME]" at bounding box center [742, 280] width 94 height 16
click at [753, 604] on button "Надіслати" at bounding box center [784, 603] width 67 height 36
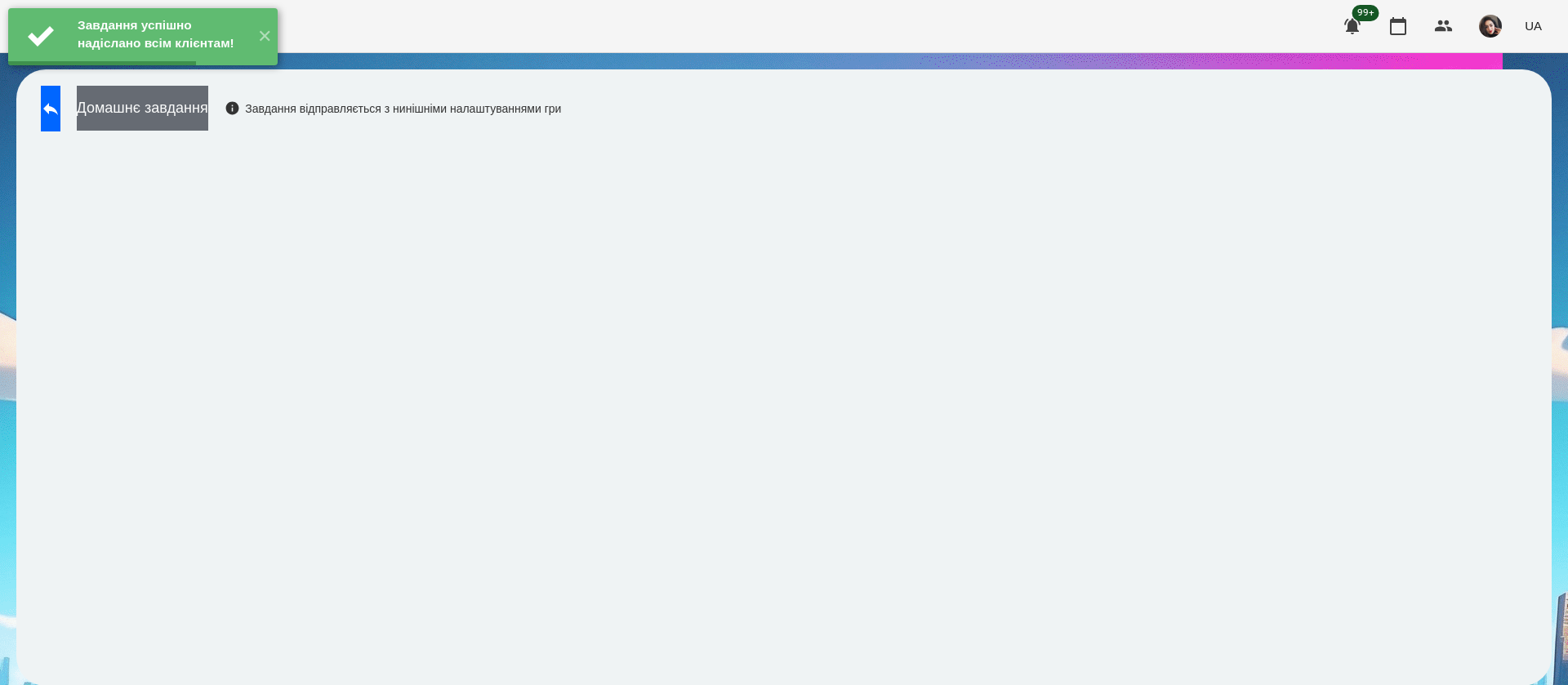
click at [208, 112] on button "Домашнє завдання" at bounding box center [142, 108] width 132 height 45
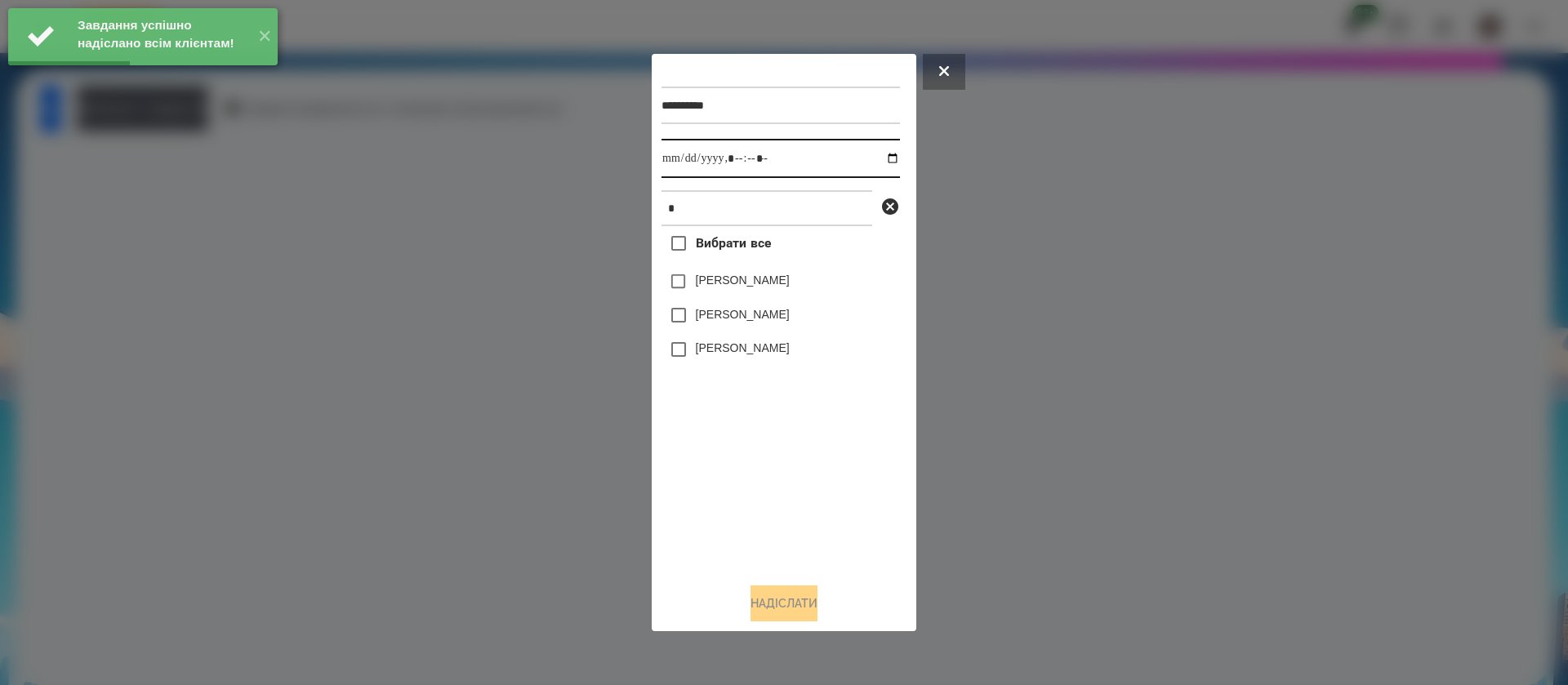
click at [683, 167] on input "datetime-local" at bounding box center [781, 159] width 239 height 39
click at [698, 289] on label "[PERSON_NAME]" at bounding box center [742, 280] width 94 height 16
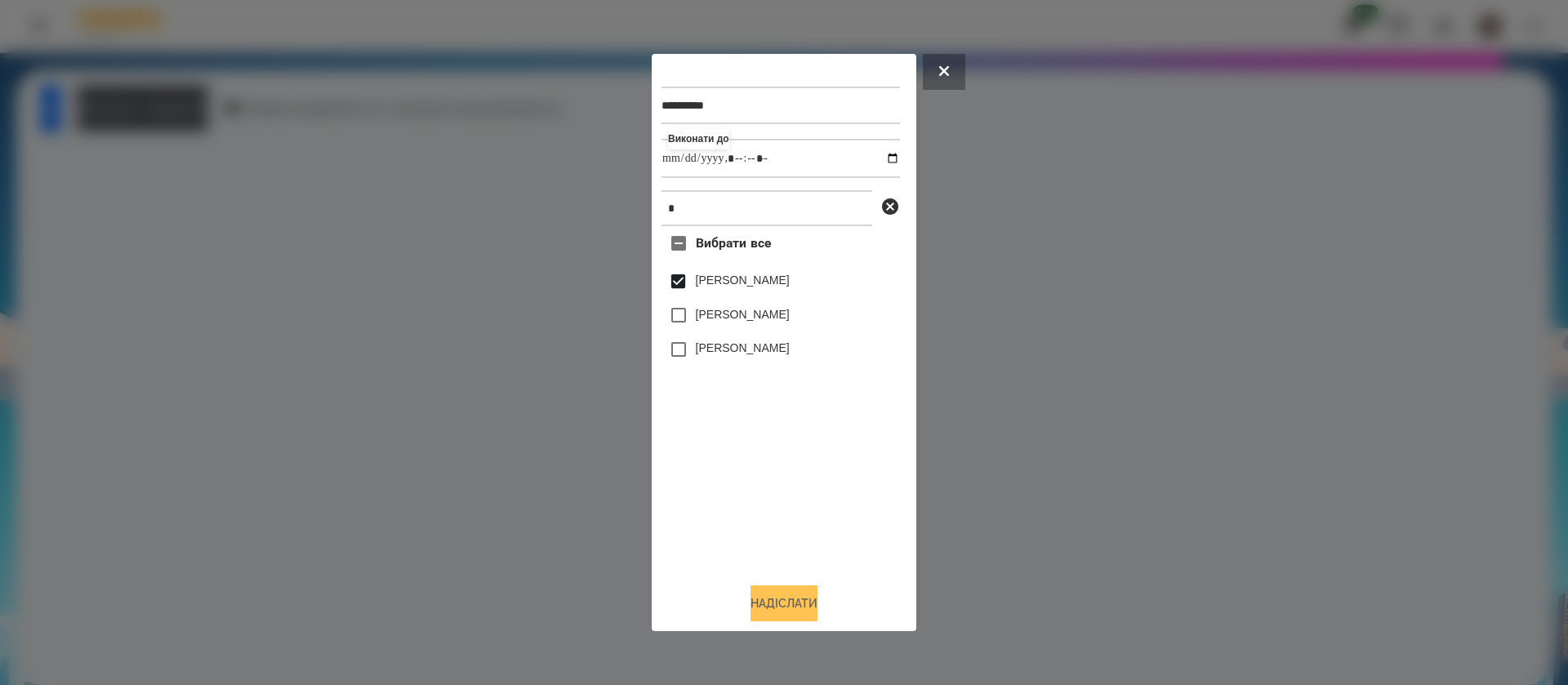
click at [768, 619] on button "Надіслати" at bounding box center [784, 603] width 67 height 36
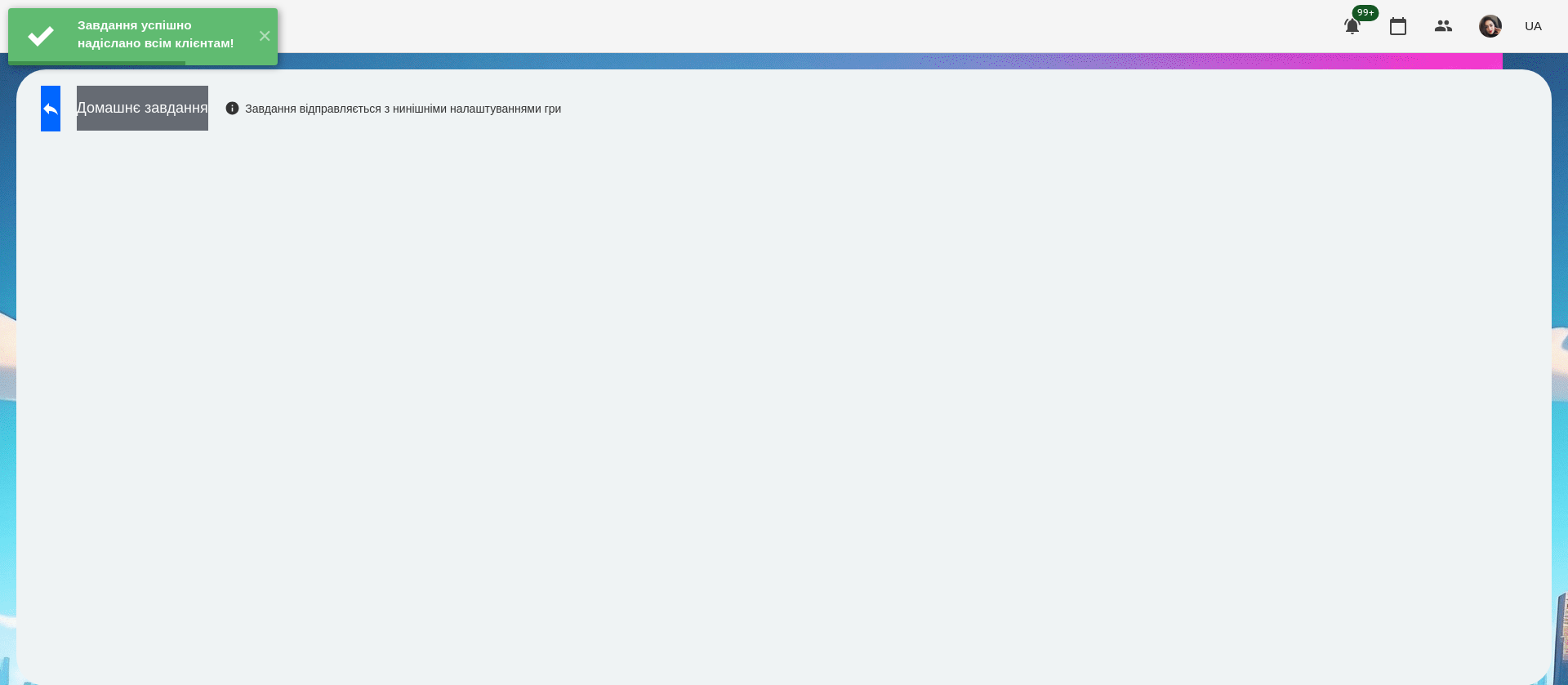
click at [208, 112] on button "Домашнє завдання" at bounding box center [142, 108] width 132 height 45
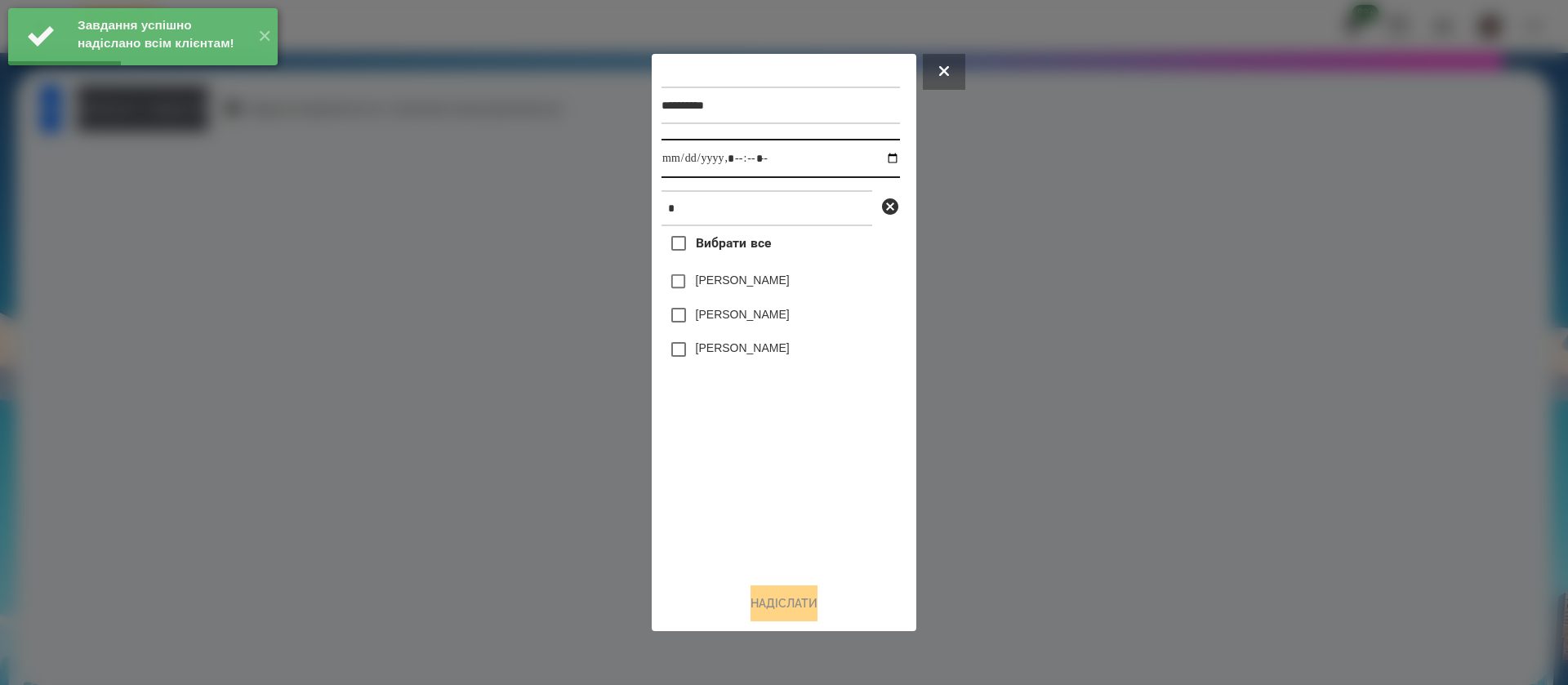
click at [669, 165] on input "datetime-local" at bounding box center [781, 159] width 239 height 39
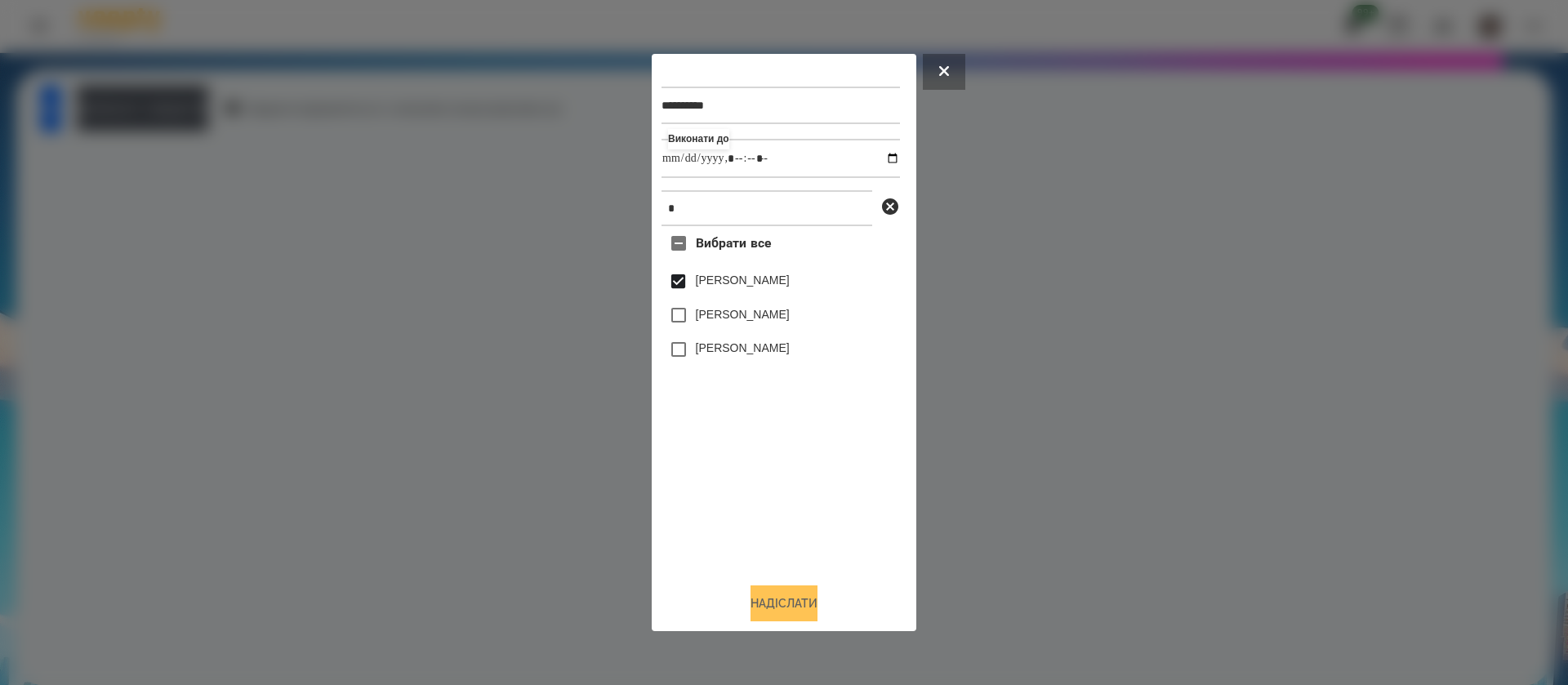
click at [767, 600] on button "Надіслати" at bounding box center [784, 603] width 67 height 36
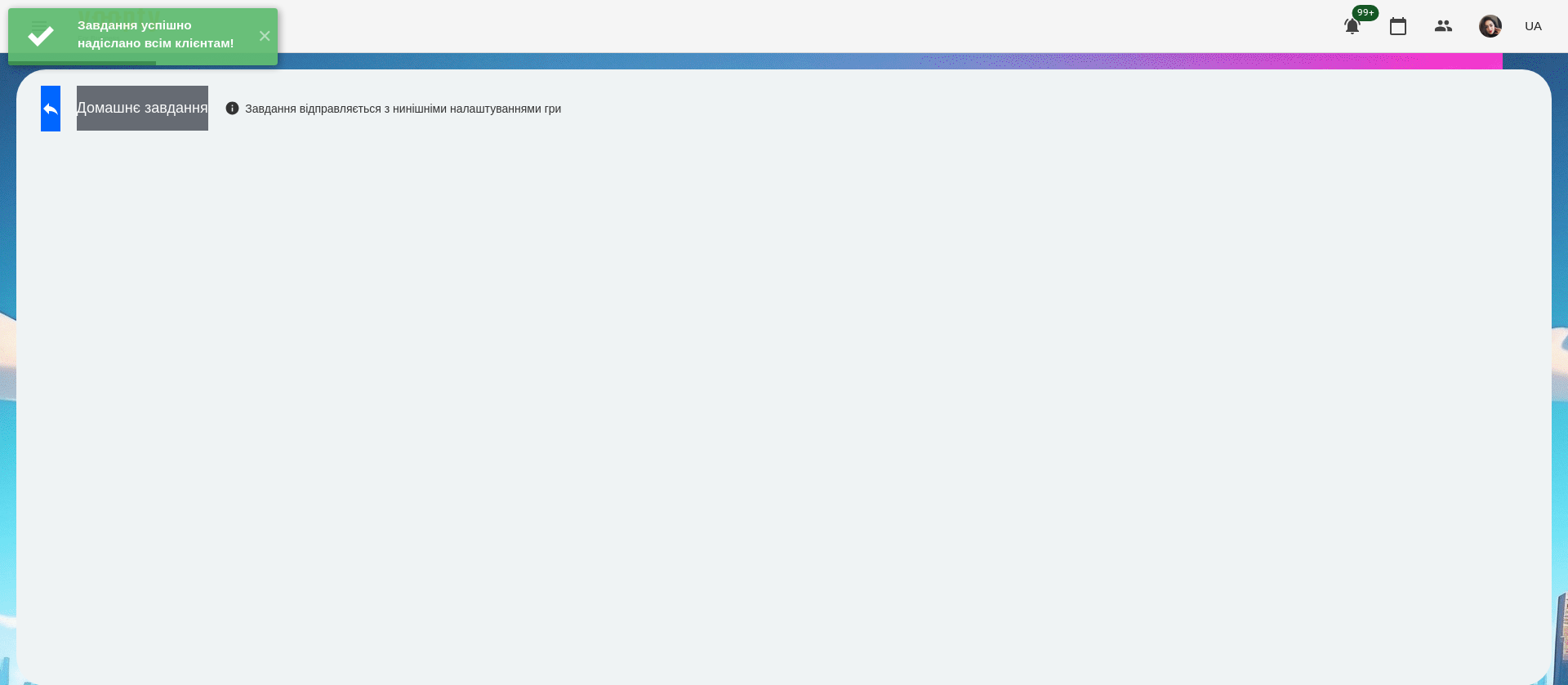
click at [208, 120] on button "Домашнє завдання" at bounding box center [142, 108] width 132 height 45
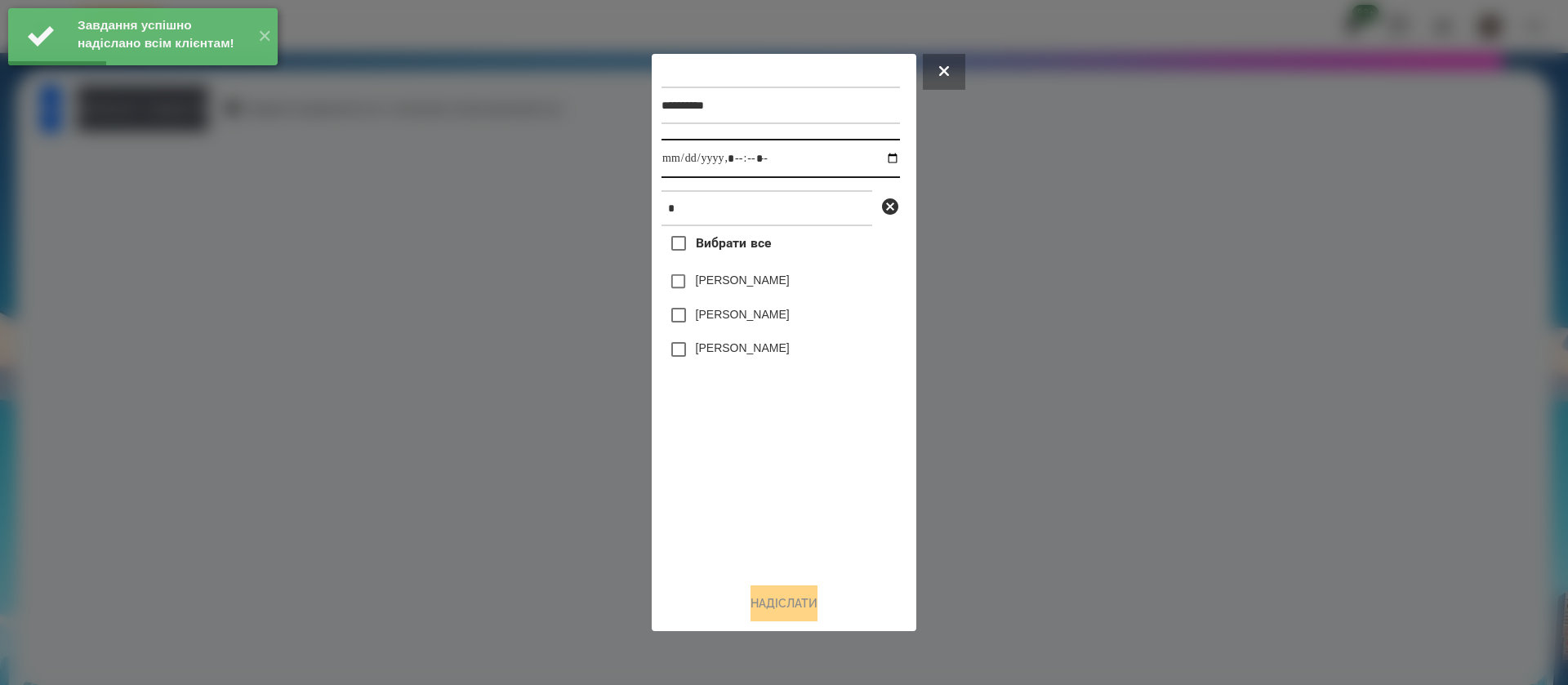
click at [679, 163] on input "datetime-local" at bounding box center [781, 159] width 239 height 39
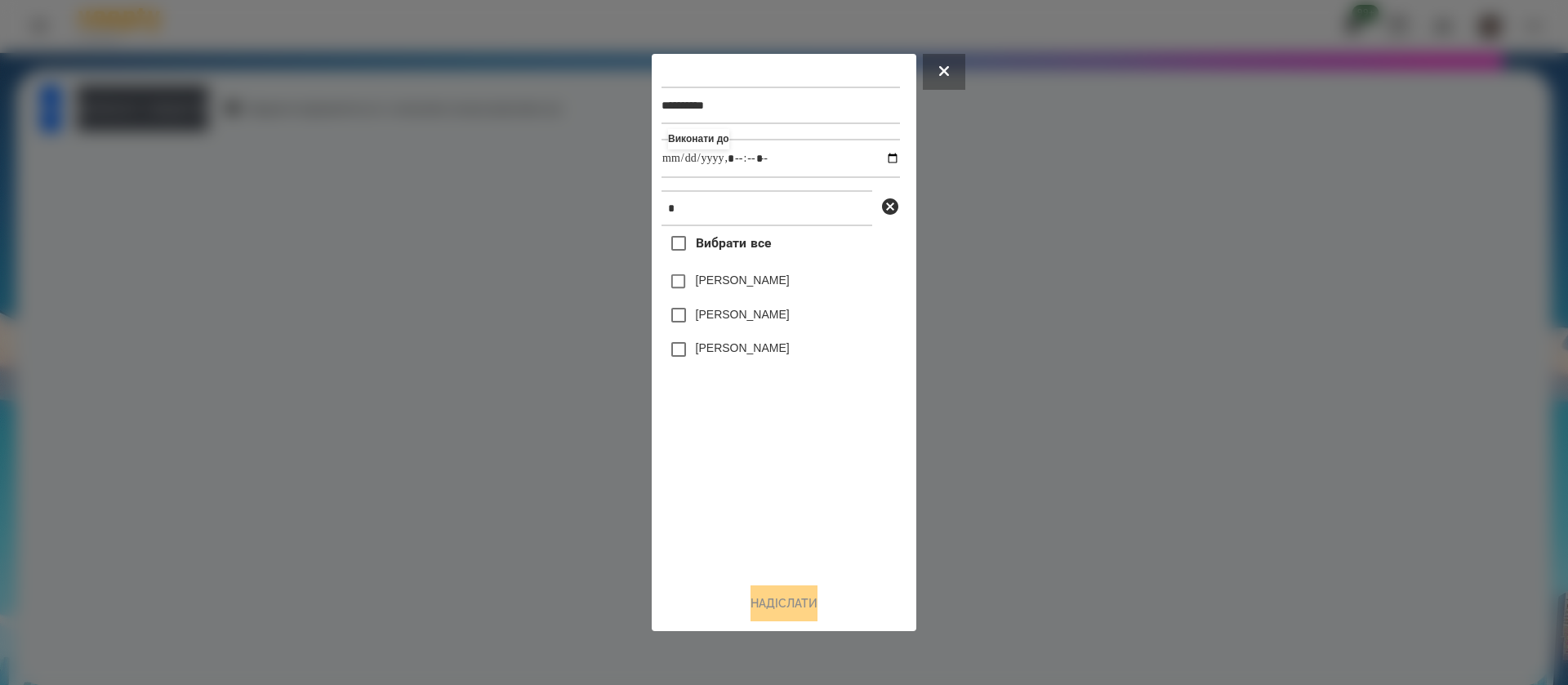
click at [701, 274] on div "[PERSON_NAME]" at bounding box center [781, 282] width 239 height 34
click at [699, 284] on label "[PERSON_NAME]" at bounding box center [742, 280] width 94 height 16
click at [763, 607] on button "Надіслати" at bounding box center [784, 603] width 67 height 36
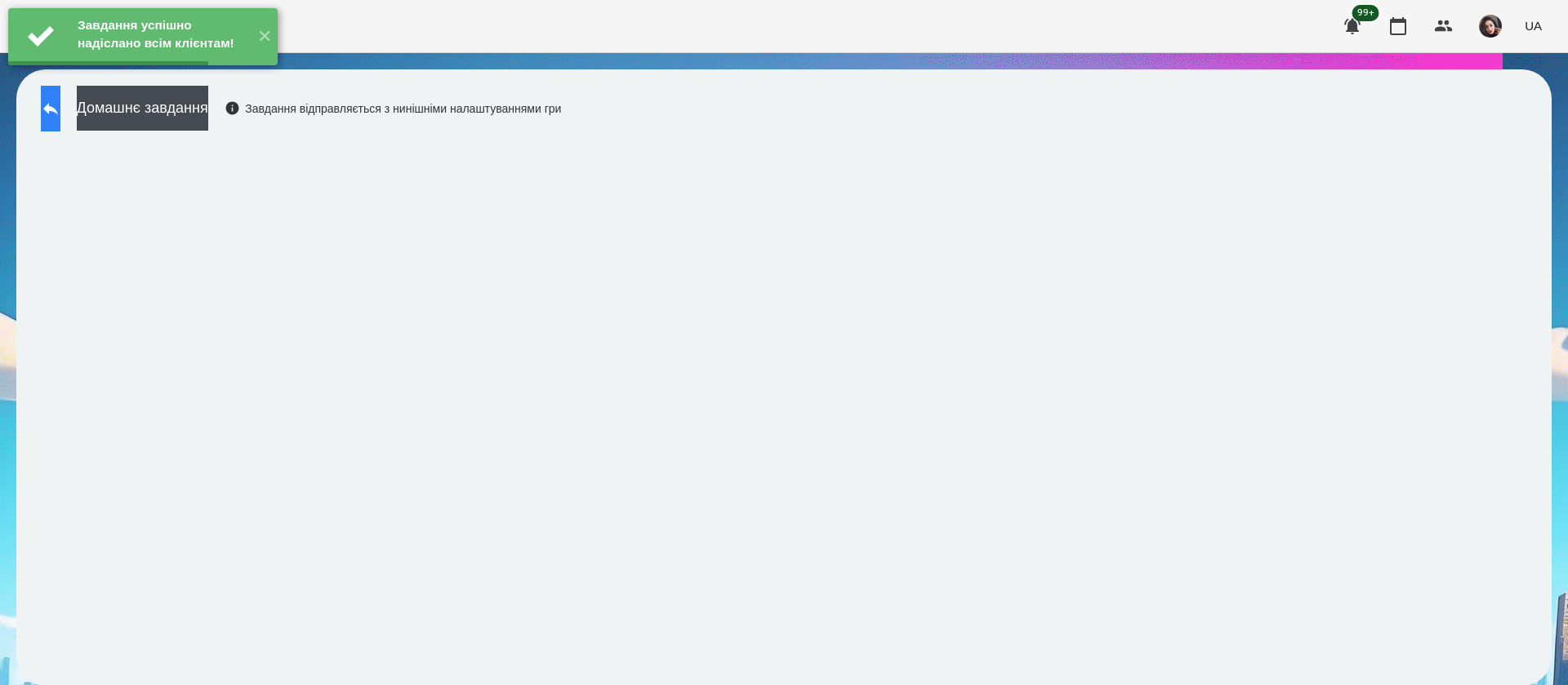
click at [58, 109] on icon at bounding box center [51, 109] width 15 height 12
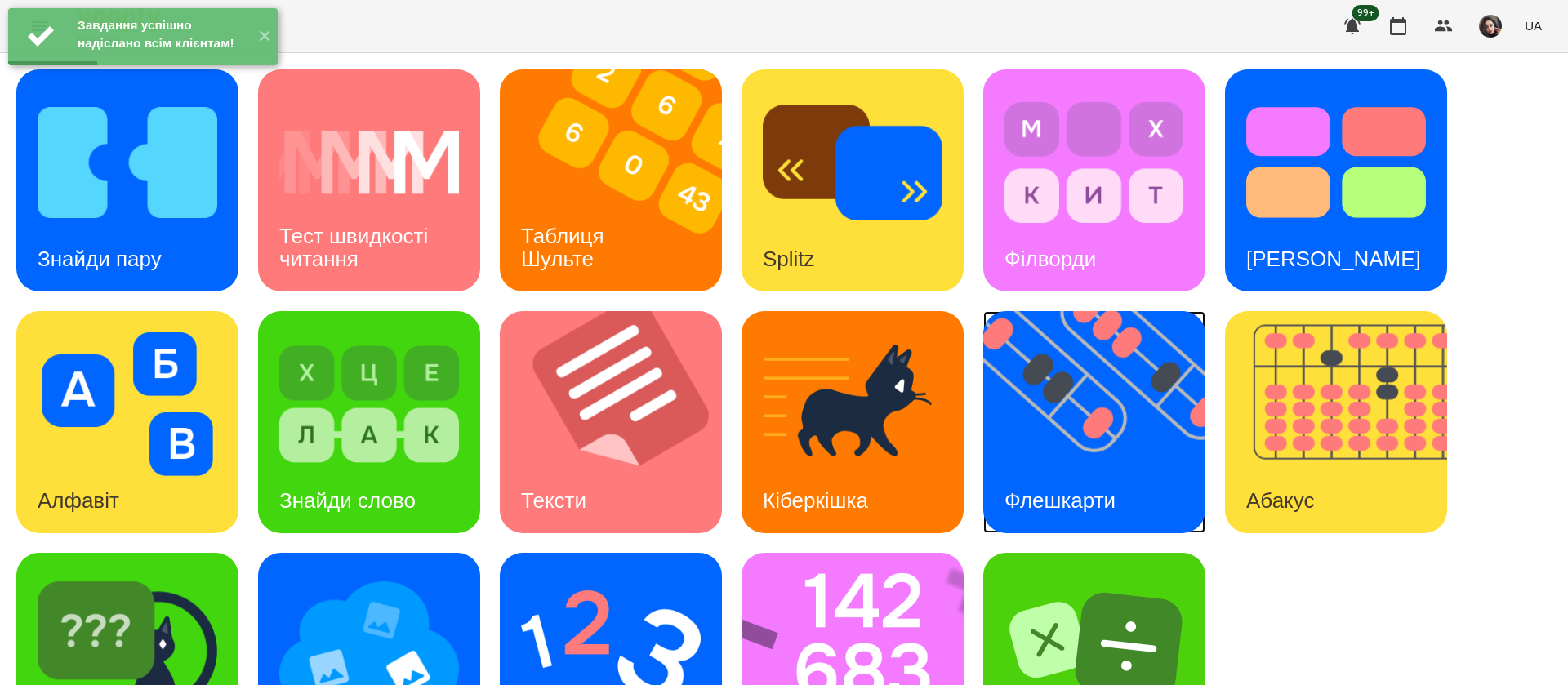
click at [1117, 468] on div "Флешкарти" at bounding box center [1060, 500] width 154 height 65
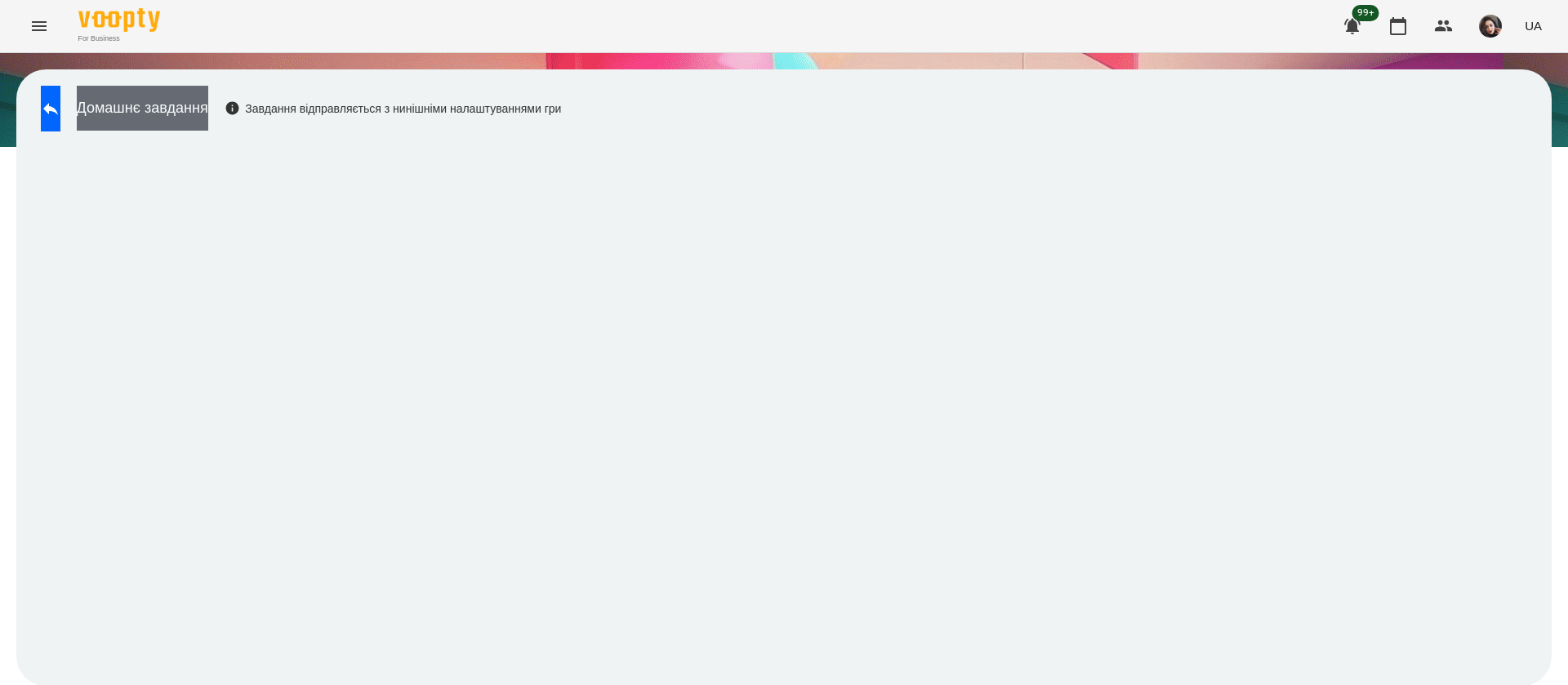
click at [130, 98] on button "Домашнє завдання" at bounding box center [142, 108] width 132 height 45
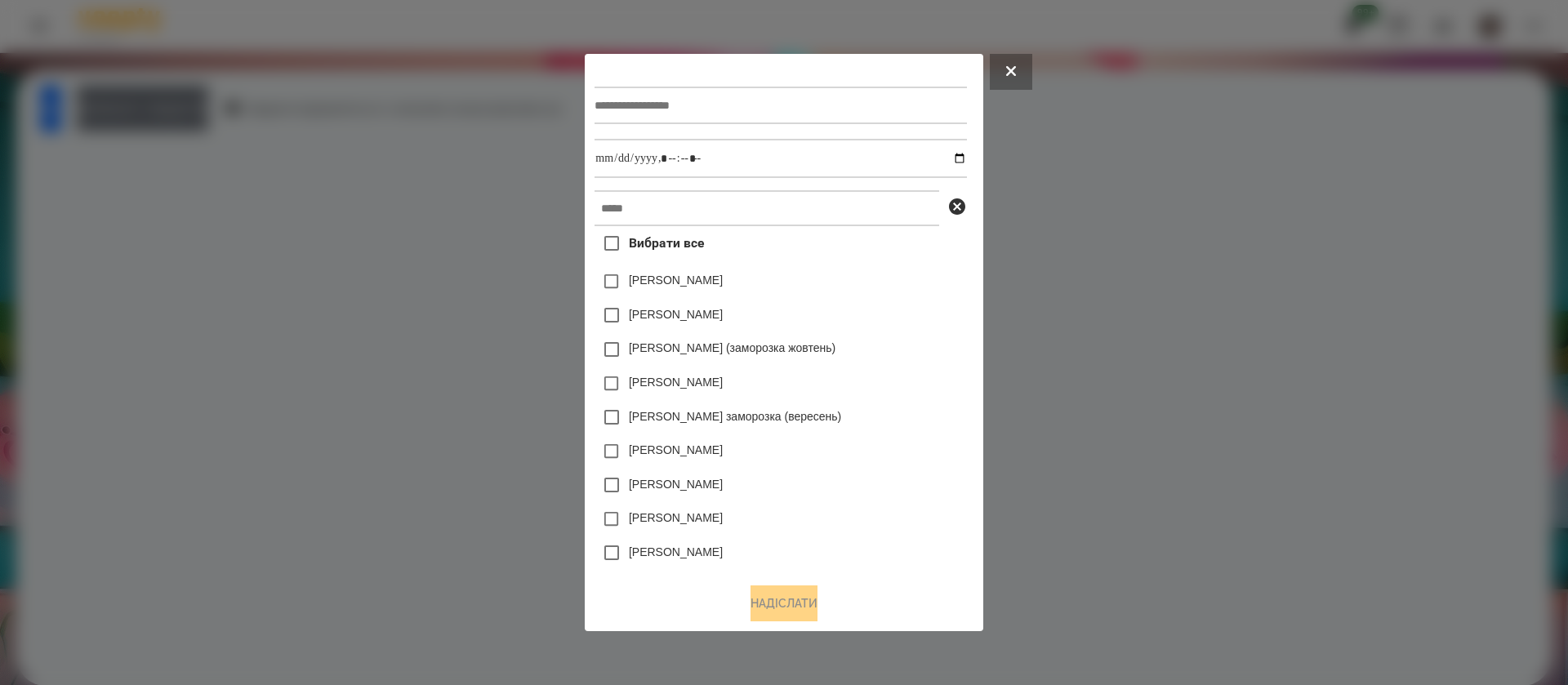
click at [594, 91] on input "text" at bounding box center [780, 105] width 372 height 38
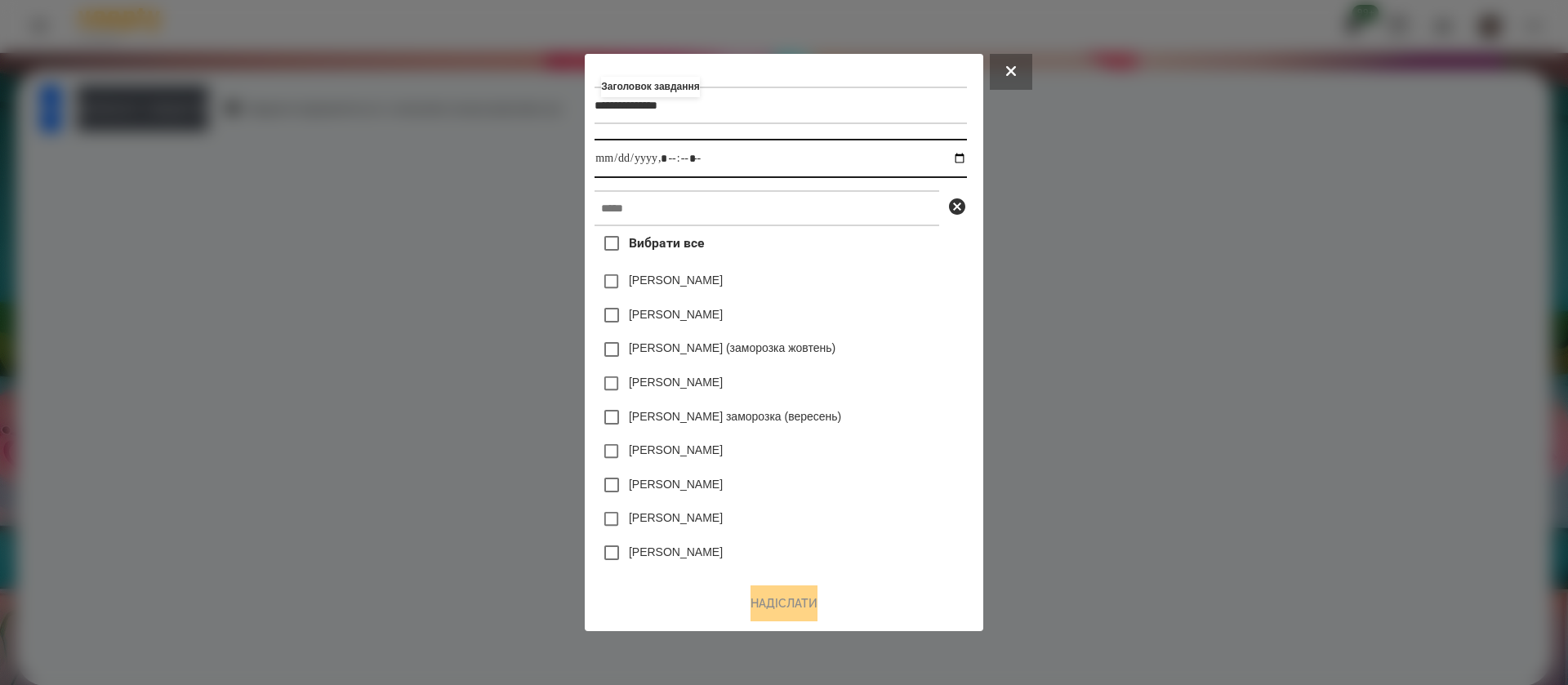
click at [966, 156] on input "datetime-local" at bounding box center [780, 159] width 372 height 39
click at [675, 167] on input "datetime-local" at bounding box center [780, 159] width 372 height 39
click at [672, 162] on input "datetime-local" at bounding box center [780, 159] width 372 height 39
click at [688, 161] on input "datetime-local" at bounding box center [780, 159] width 372 height 39
click at [688, 212] on input "text" at bounding box center [767, 208] width 345 height 36
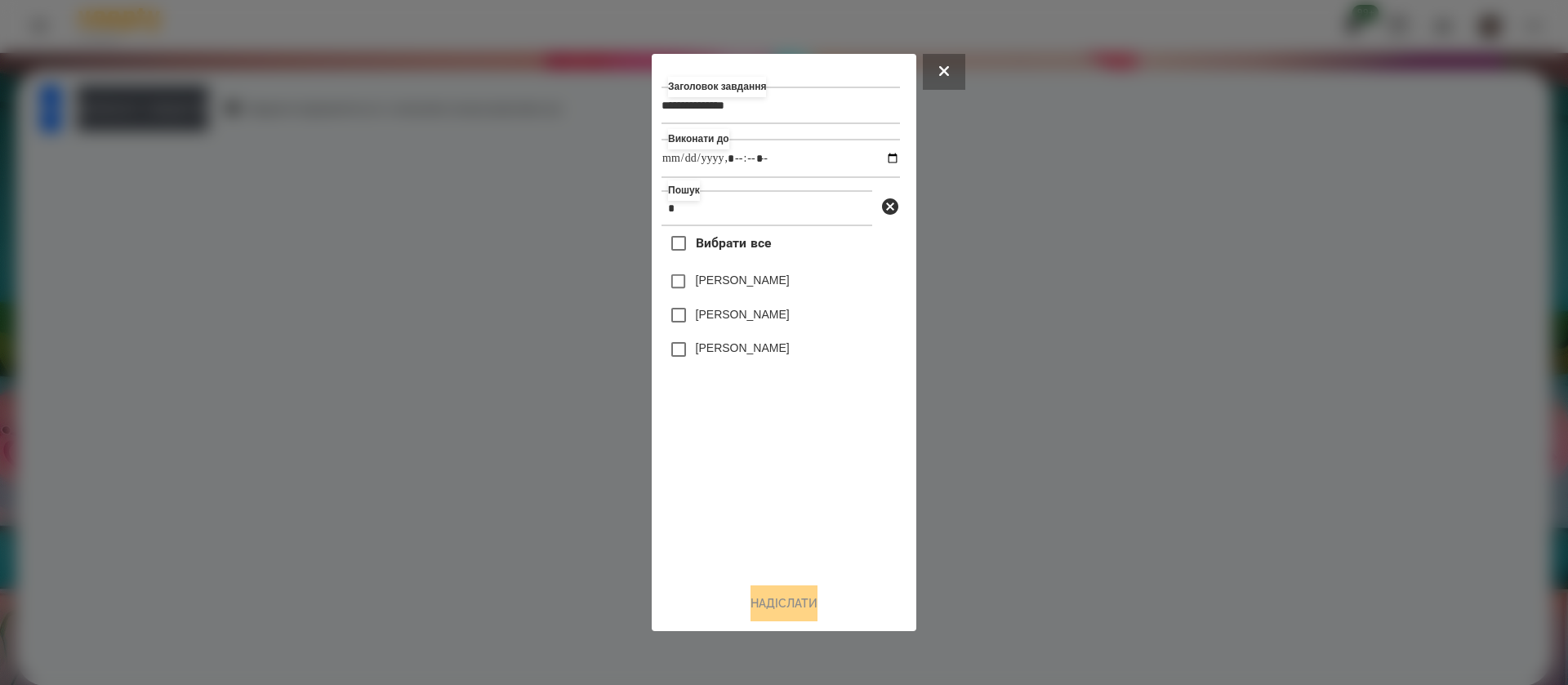
click at [699, 283] on label "[PERSON_NAME]" at bounding box center [742, 280] width 94 height 16
click at [762, 609] on button "Надіслати" at bounding box center [784, 603] width 67 height 36
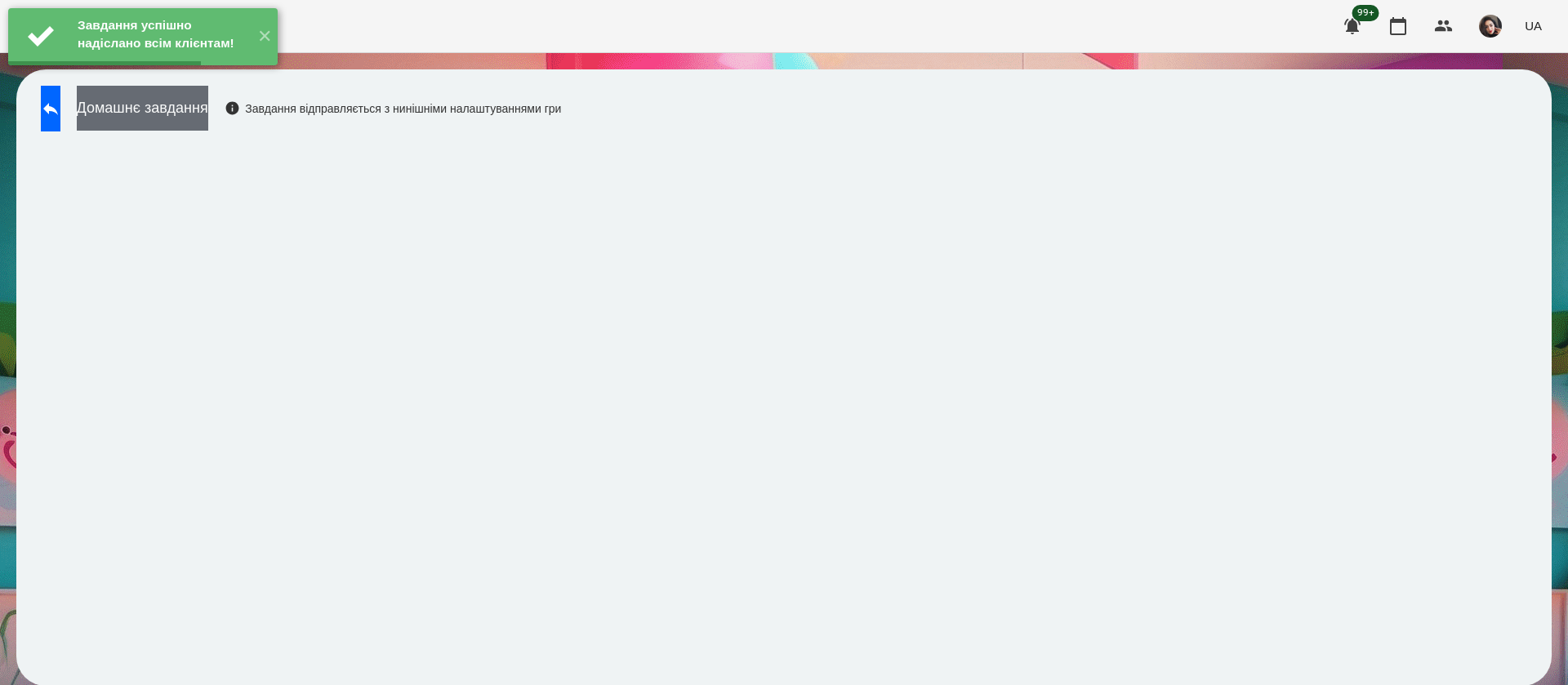
click at [208, 108] on button "Домашнє завдання" at bounding box center [142, 108] width 132 height 45
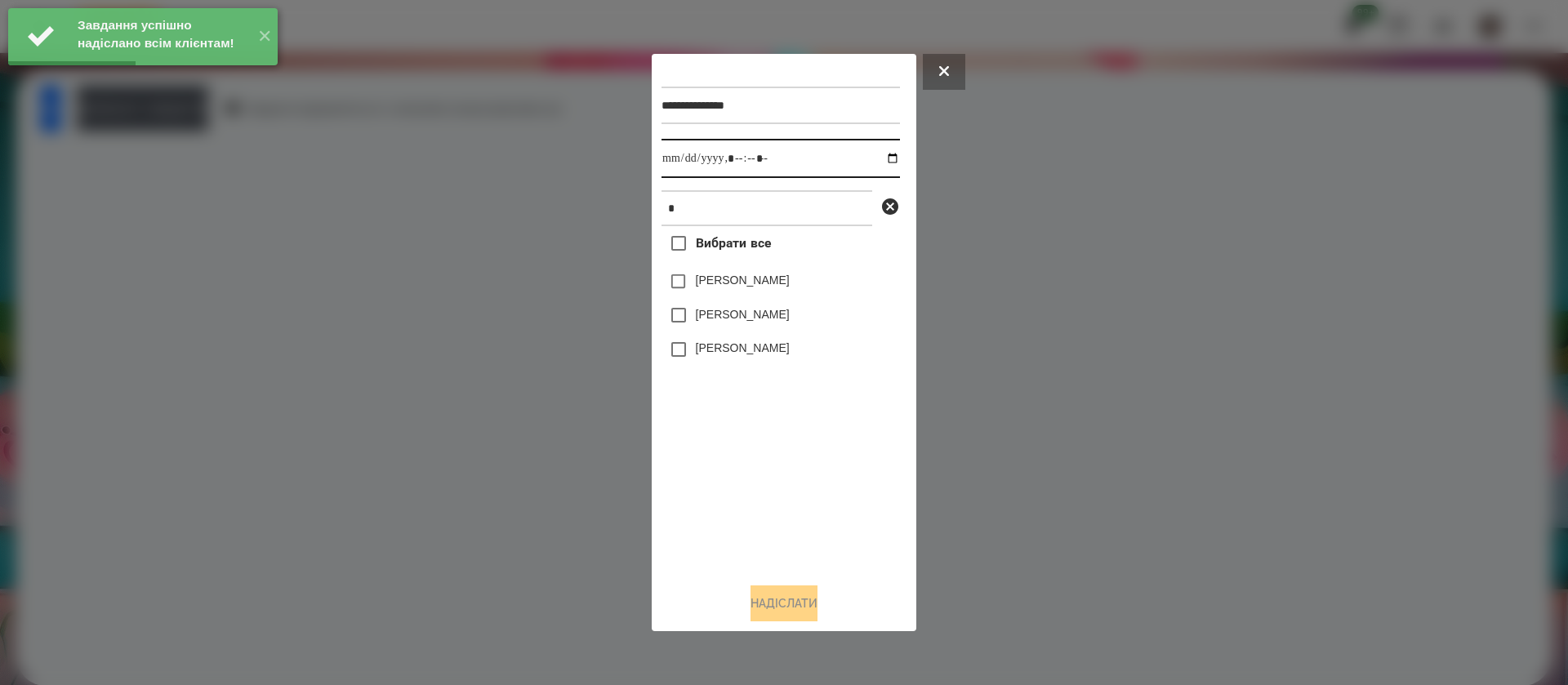
click at [670, 164] on input "datetime-local" at bounding box center [781, 159] width 239 height 39
click at [707, 288] on label "[PERSON_NAME]" at bounding box center [742, 280] width 94 height 16
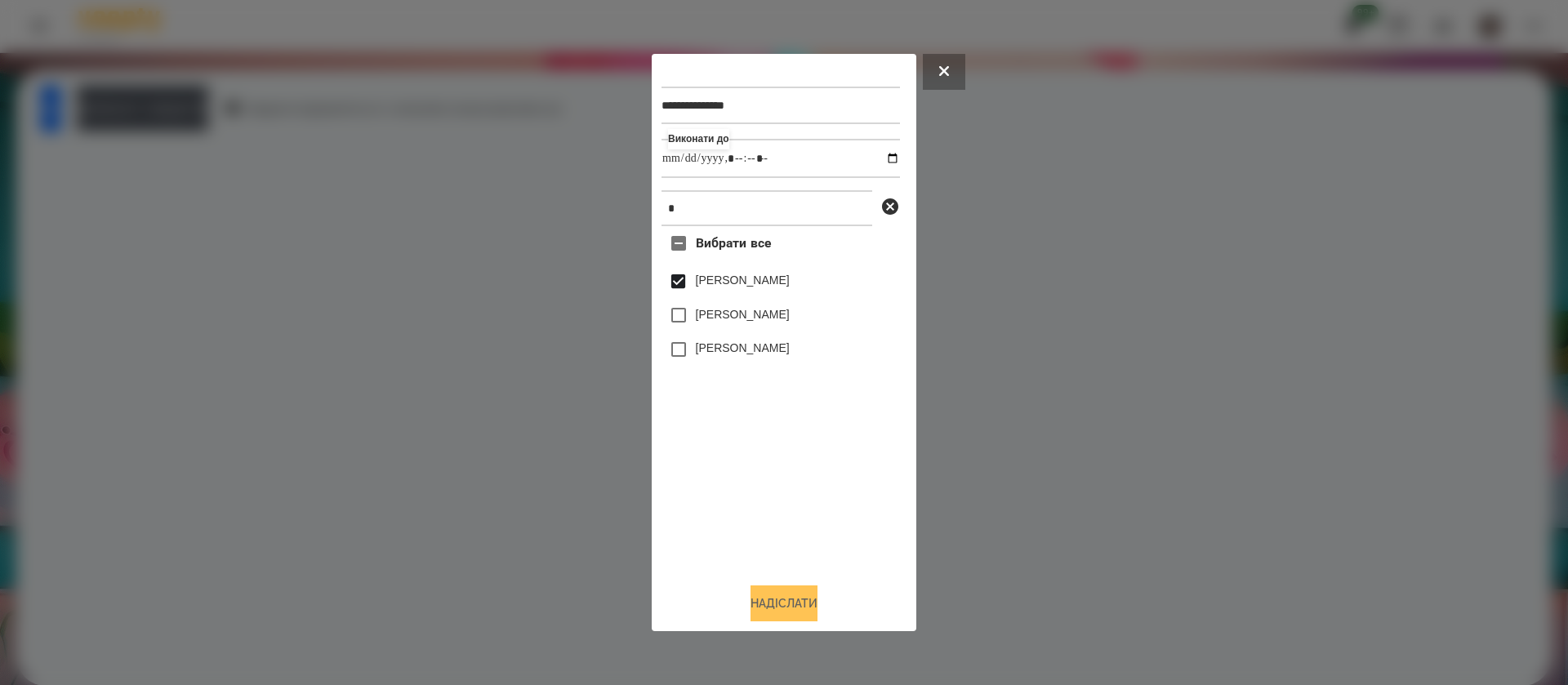
click at [768, 617] on button "Надіслати" at bounding box center [784, 603] width 67 height 36
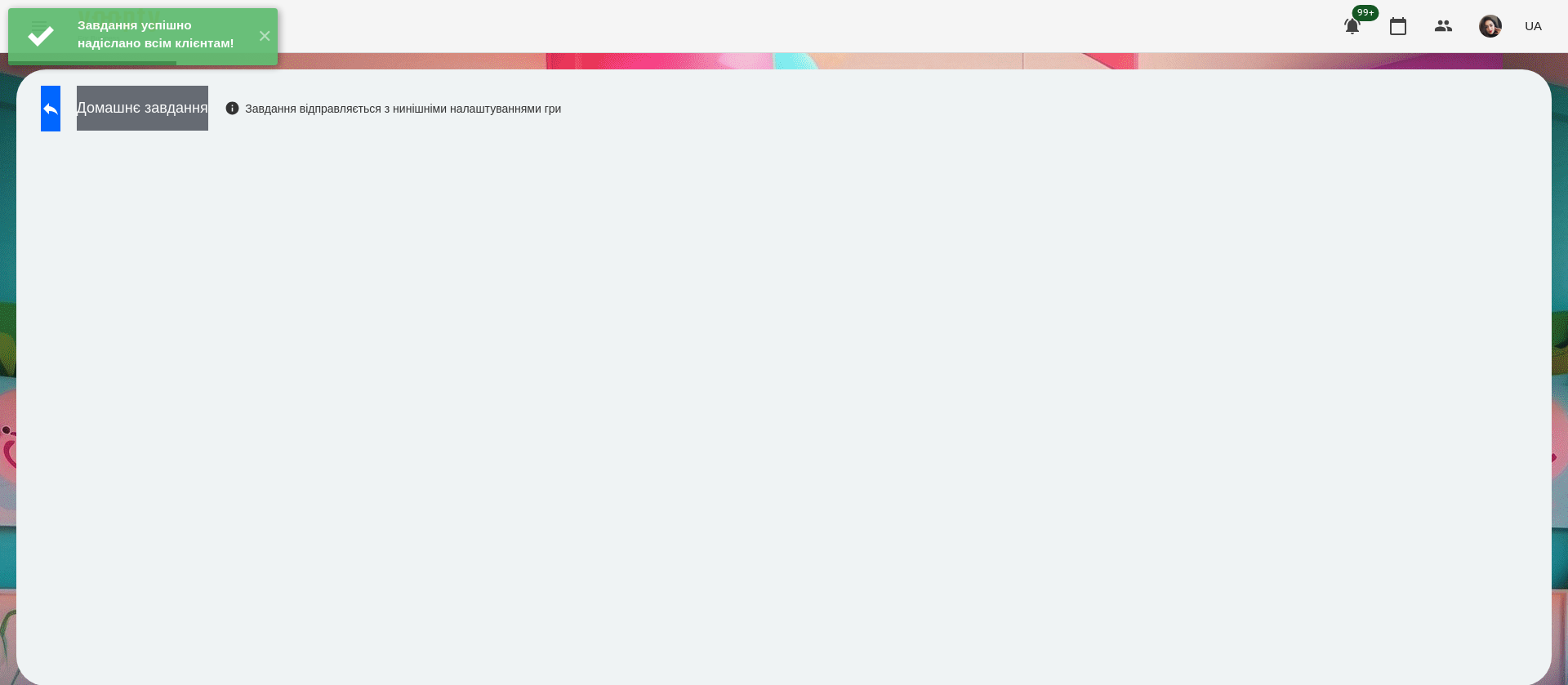
click at [138, 110] on button "Домашнє завдання" at bounding box center [142, 108] width 132 height 45
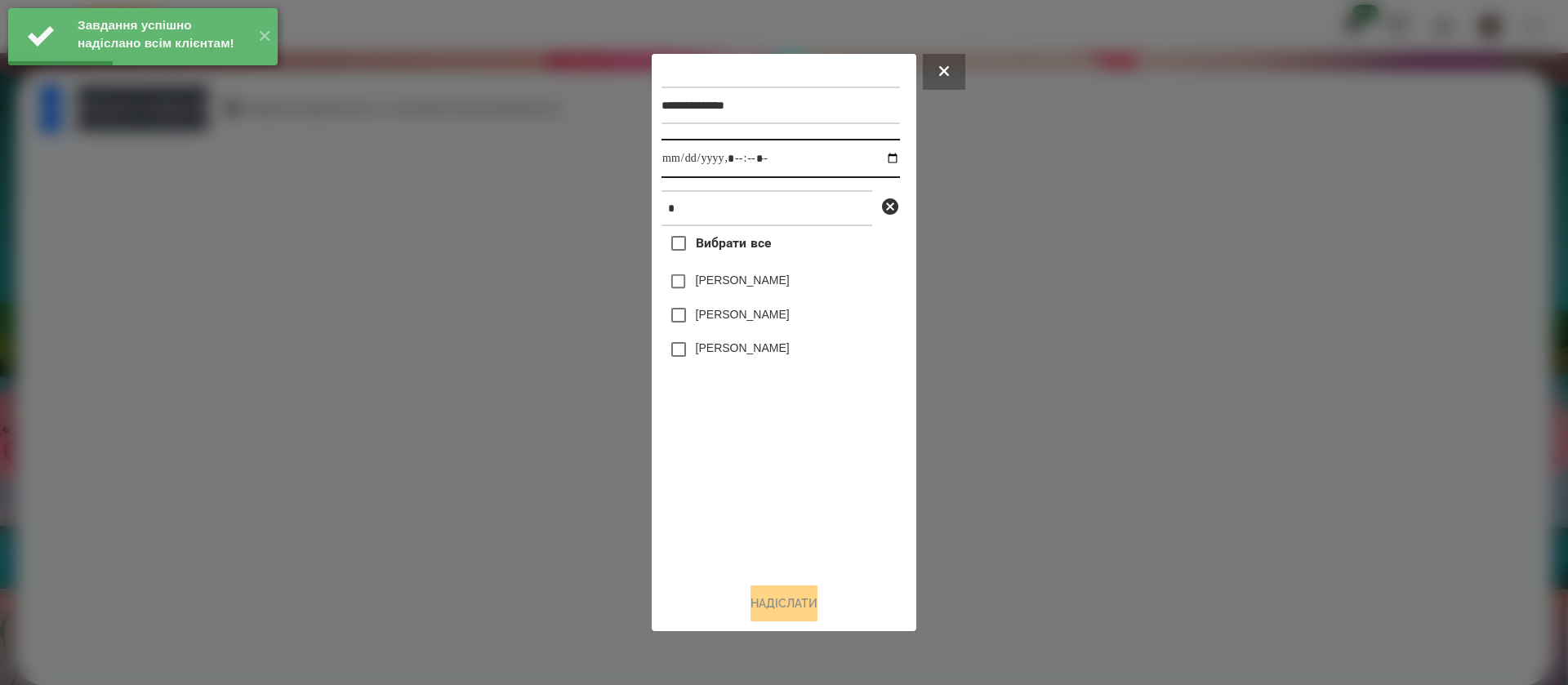
click at [699, 152] on input "datetime-local" at bounding box center [781, 159] width 239 height 39
click at [684, 157] on input "datetime-local" at bounding box center [781, 159] width 239 height 39
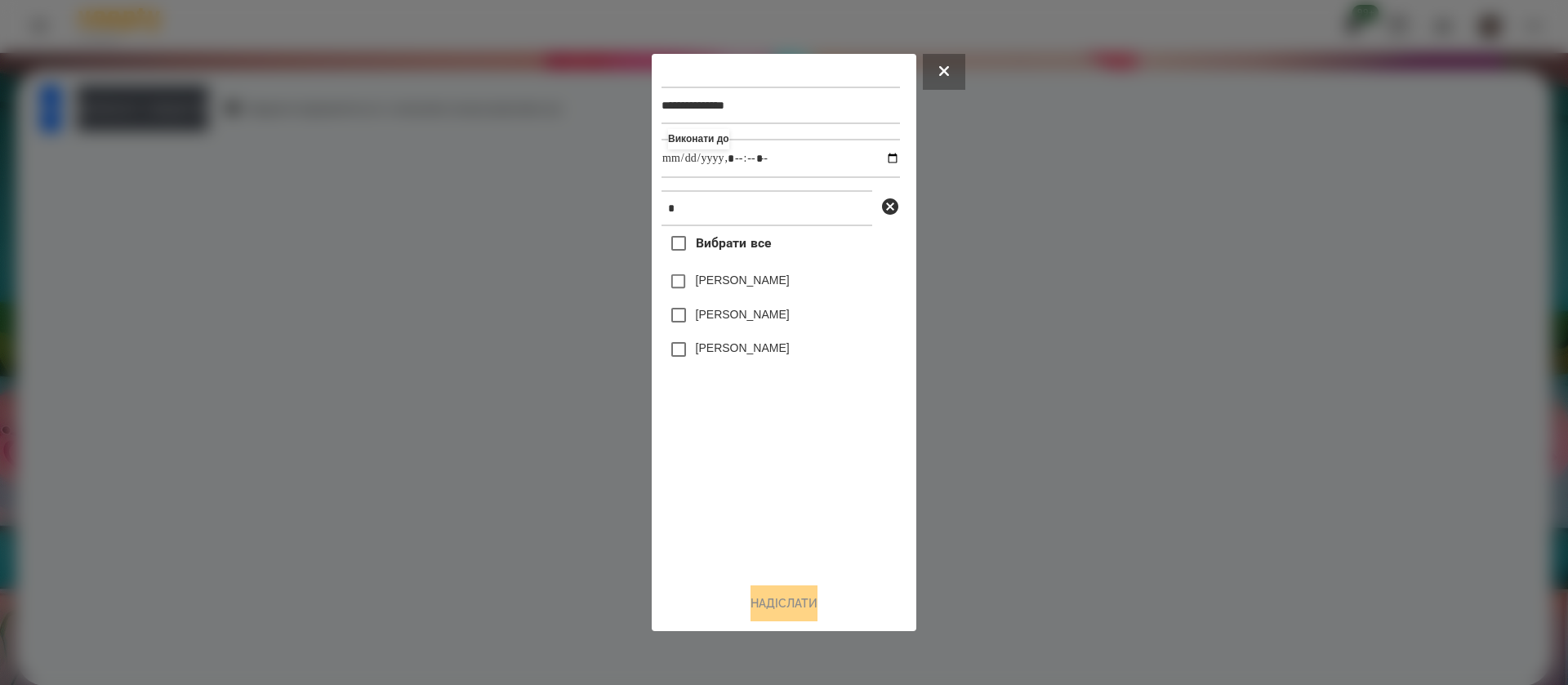
click at [702, 289] on label "[PERSON_NAME]" at bounding box center [742, 280] width 94 height 16
click at [759, 618] on button "Надіслати" at bounding box center [784, 603] width 67 height 36
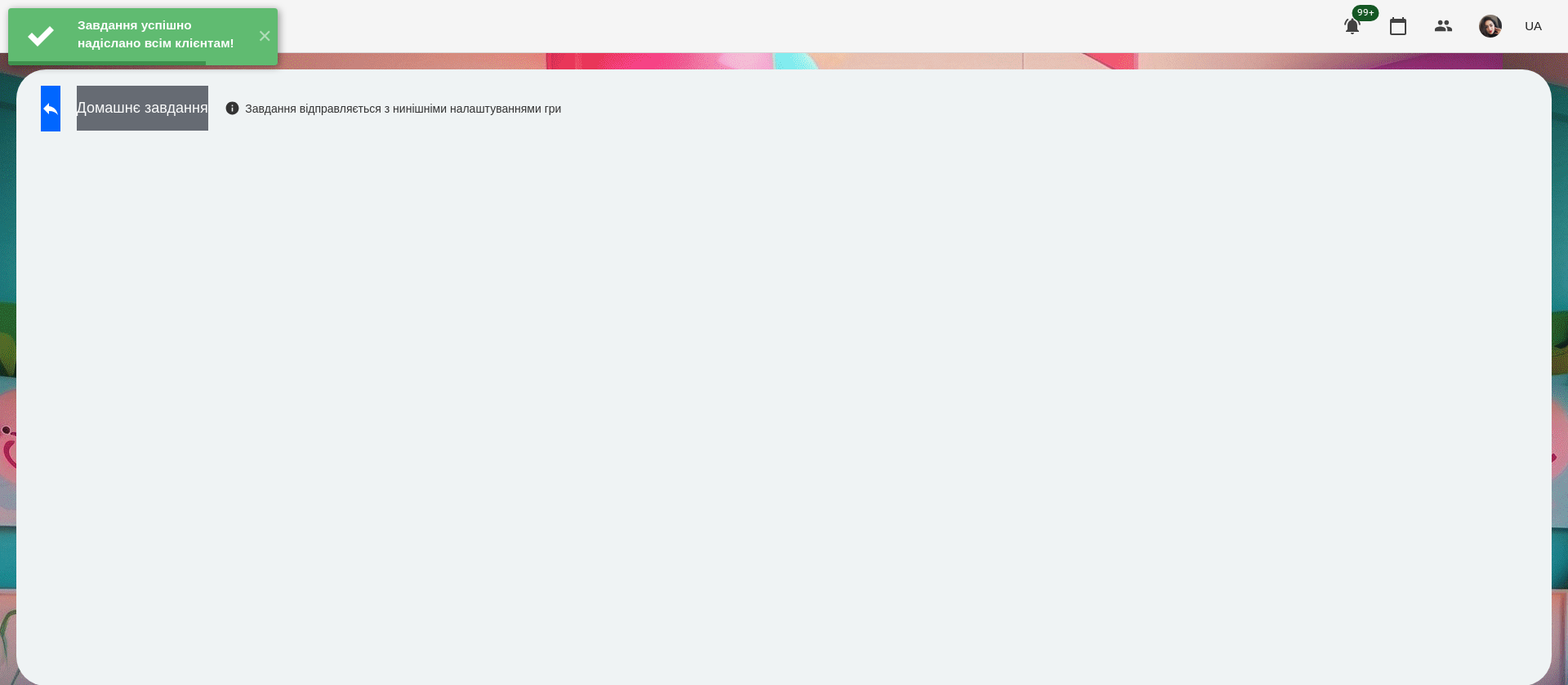
click at [208, 112] on button "Домашнє завдання" at bounding box center [142, 108] width 132 height 45
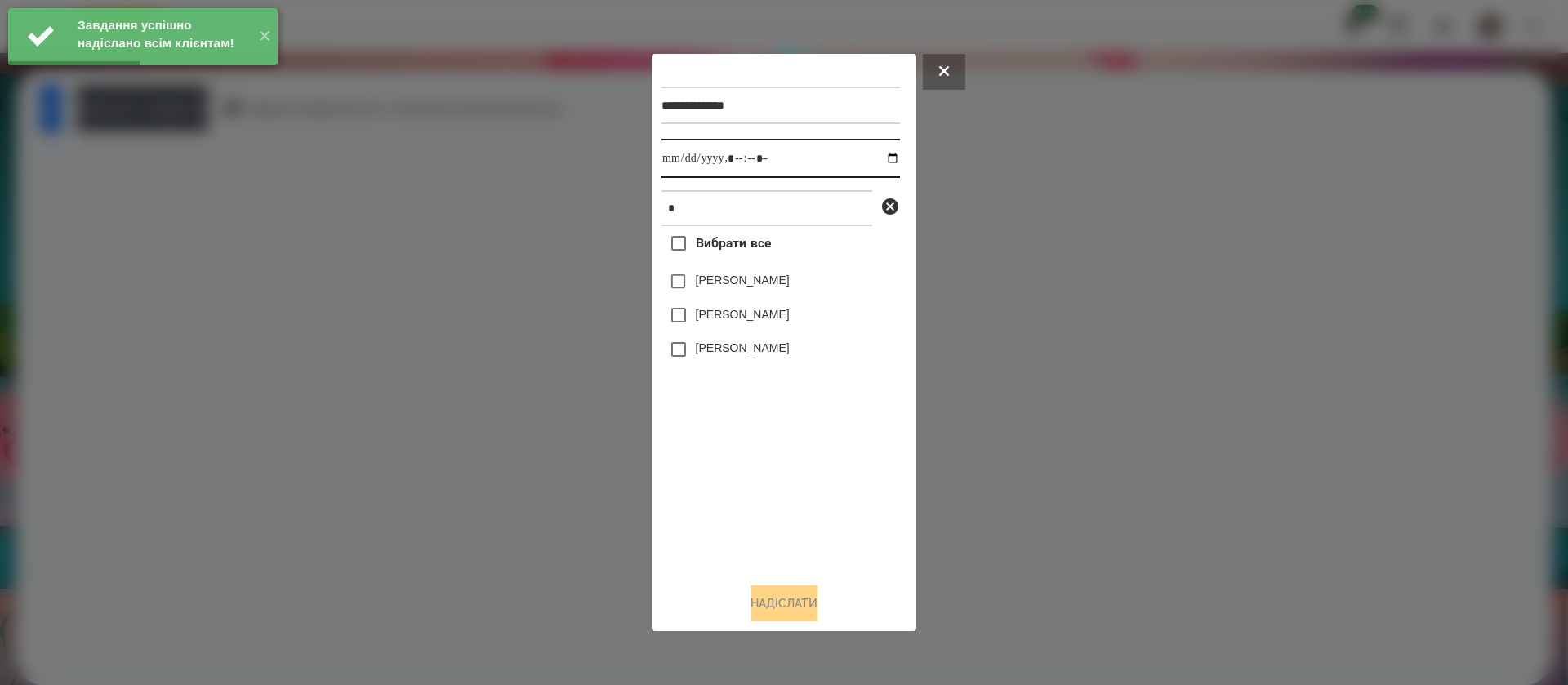
click at [693, 157] on input "datetime-local" at bounding box center [781, 159] width 239 height 39
click at [678, 159] on input "datetime-local" at bounding box center [781, 159] width 239 height 39
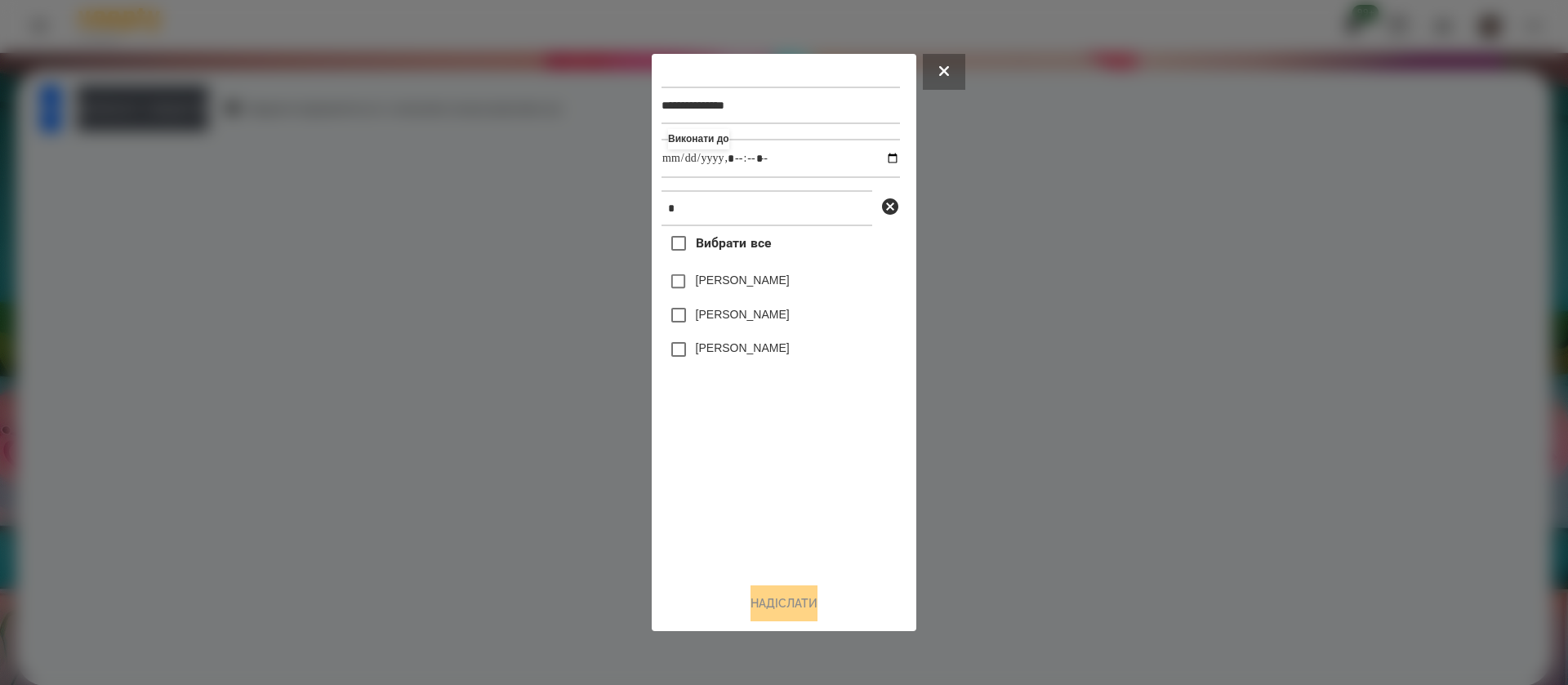
click at [700, 275] on label "[PERSON_NAME]" at bounding box center [742, 280] width 94 height 16
click at [787, 611] on button "Надіслати" at bounding box center [784, 603] width 67 height 36
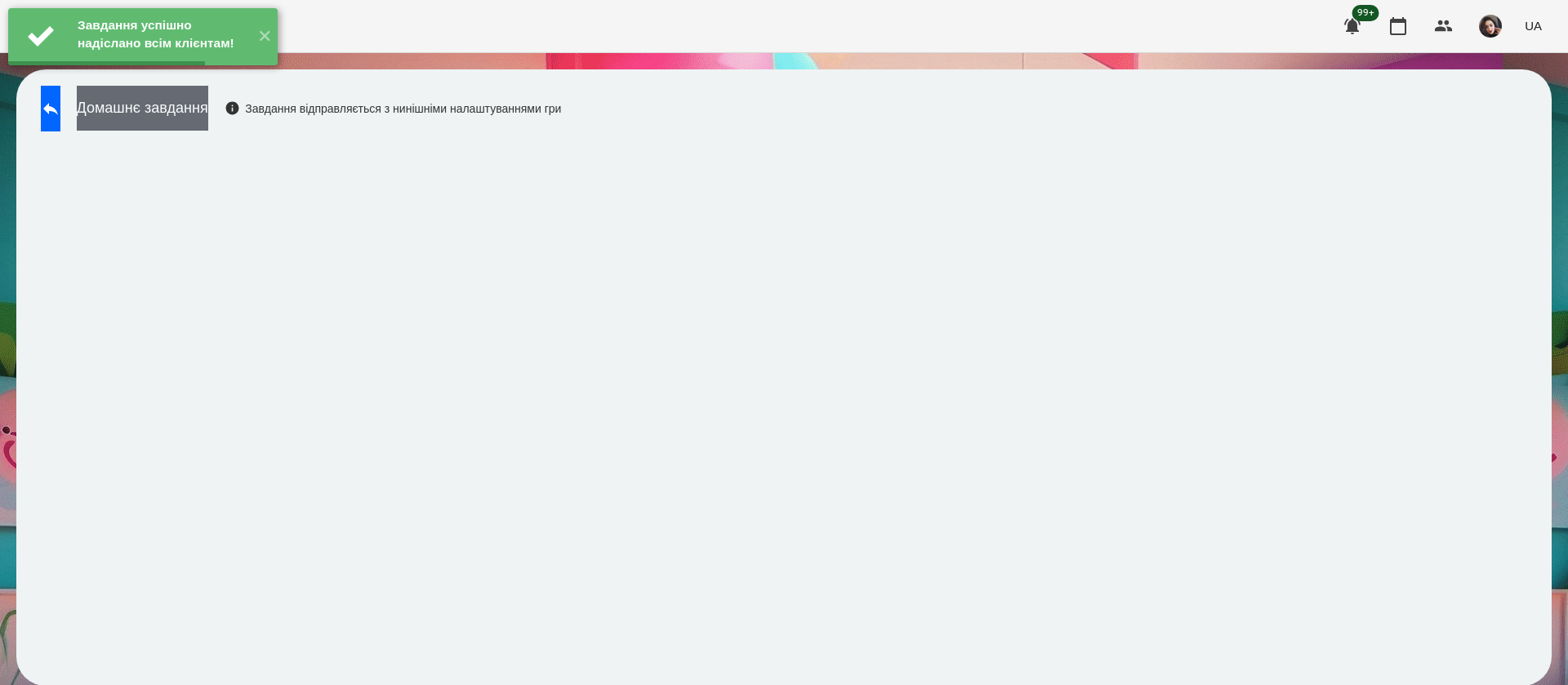
click at [208, 115] on button "Домашнє завдання" at bounding box center [142, 108] width 132 height 45
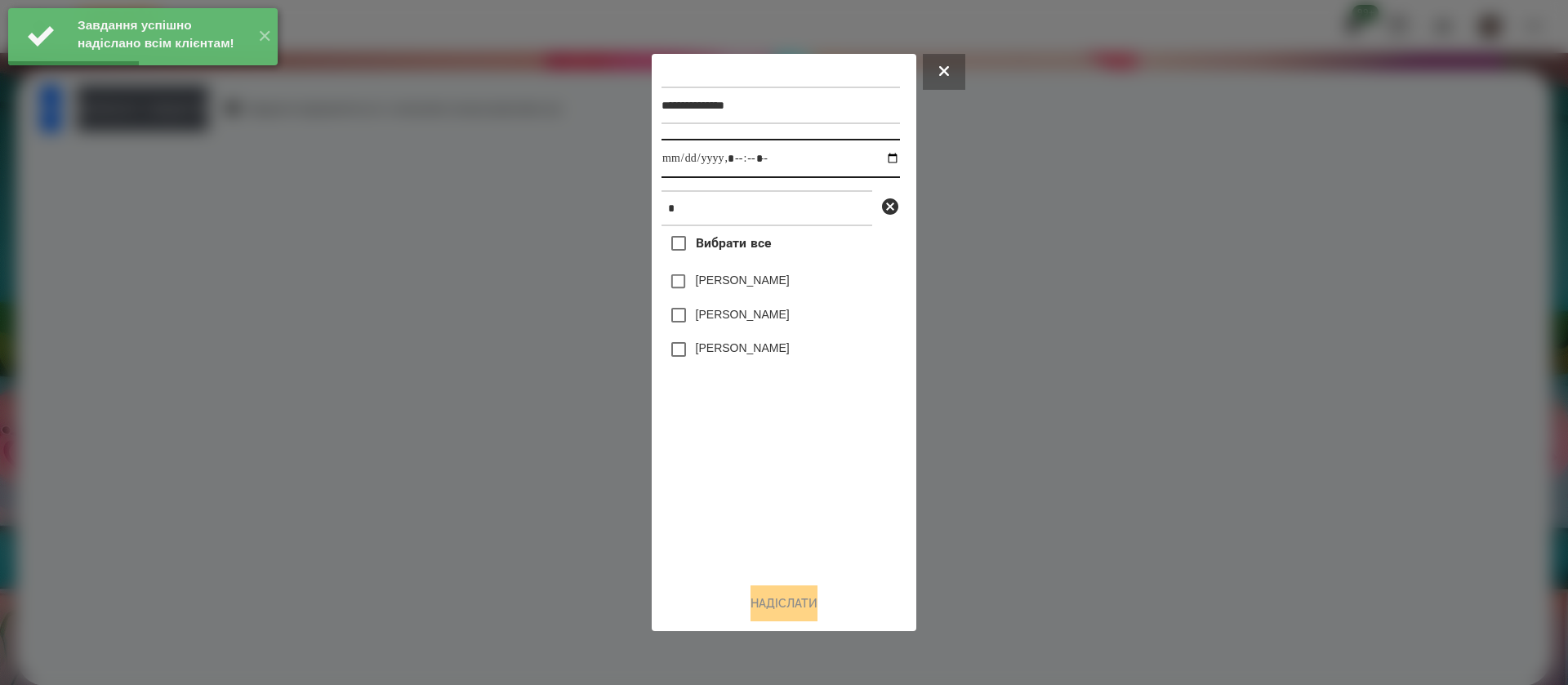
click at [678, 159] on input "datetime-local" at bounding box center [781, 159] width 239 height 39
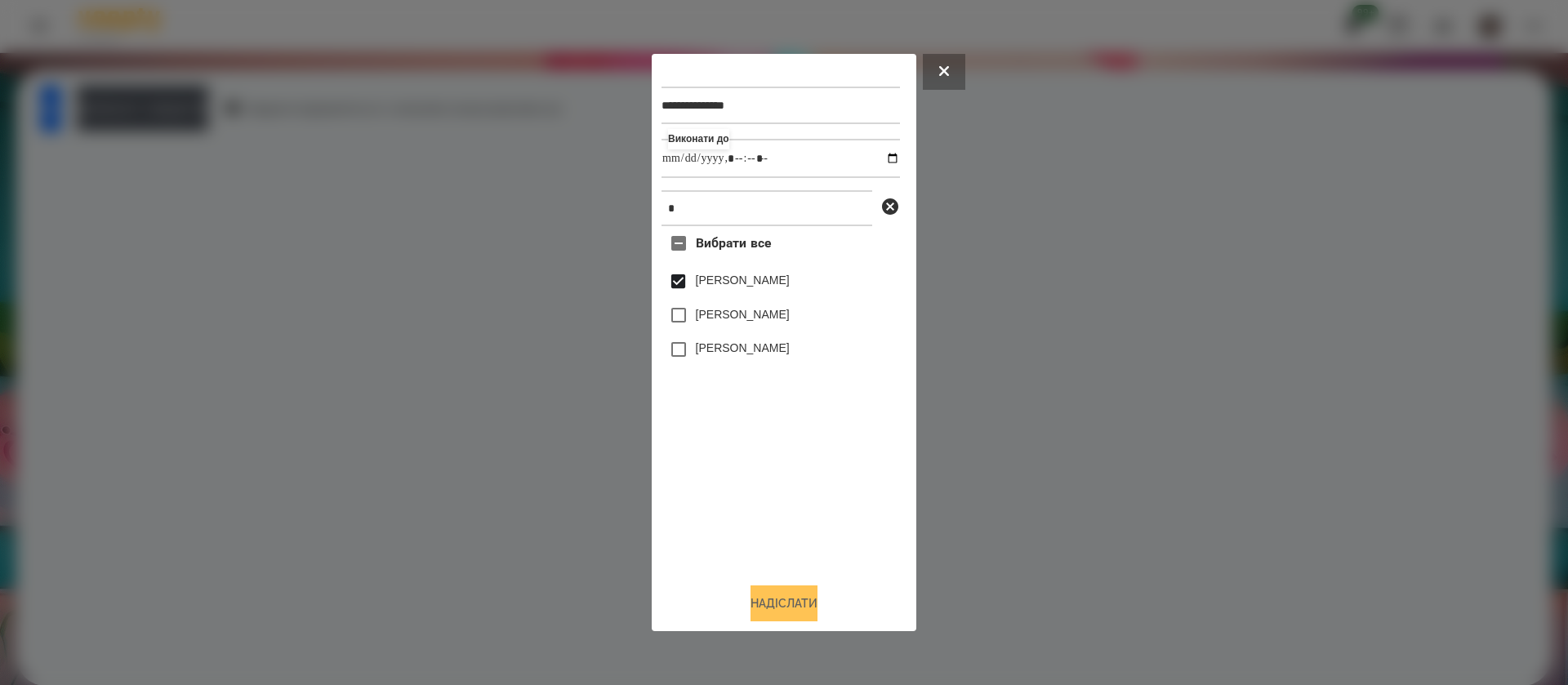
click at [759, 611] on button "Надіслати" at bounding box center [784, 603] width 67 height 36
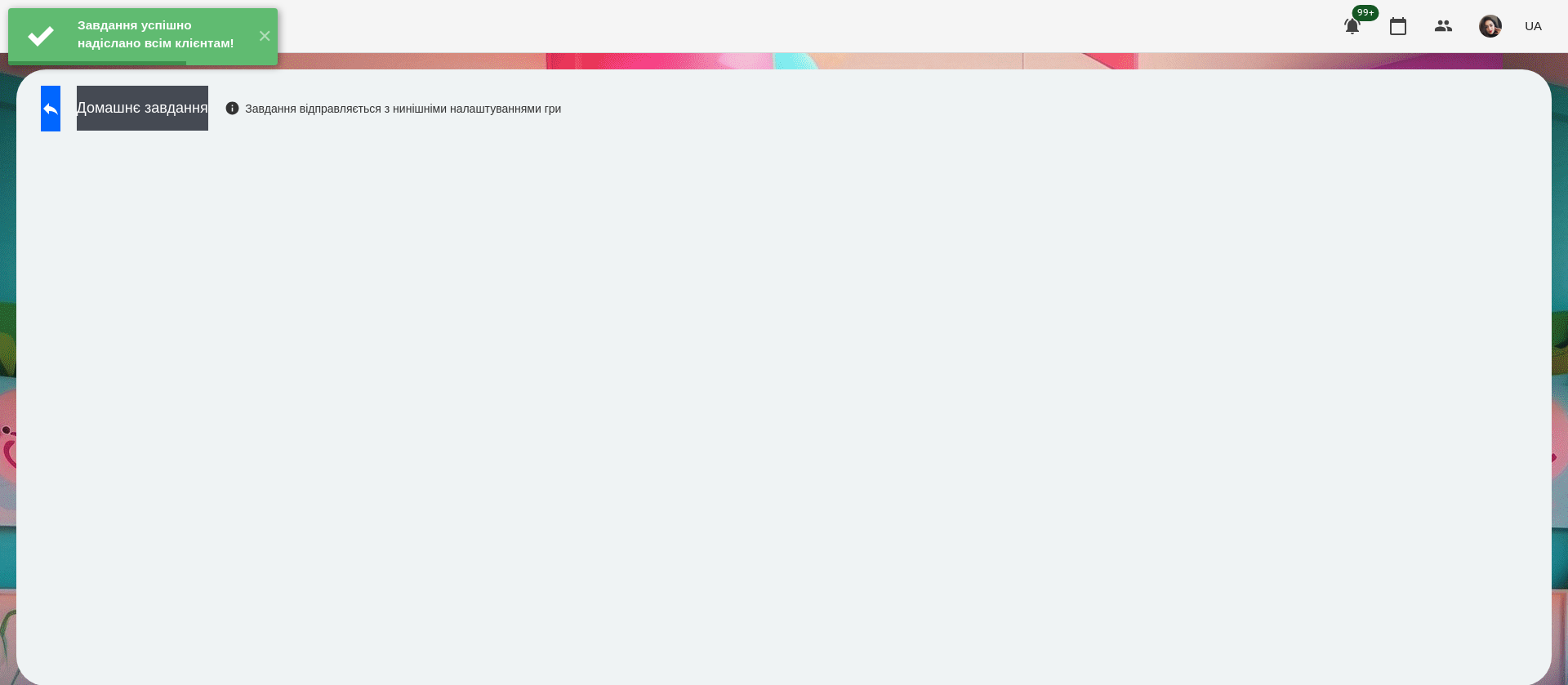
click at [147, 74] on div "Завдання успішно надіслано всім клієнтам! ✕" at bounding box center [143, 37] width 286 height 74
click at [208, 103] on button "Домашнє завдання" at bounding box center [142, 108] width 132 height 45
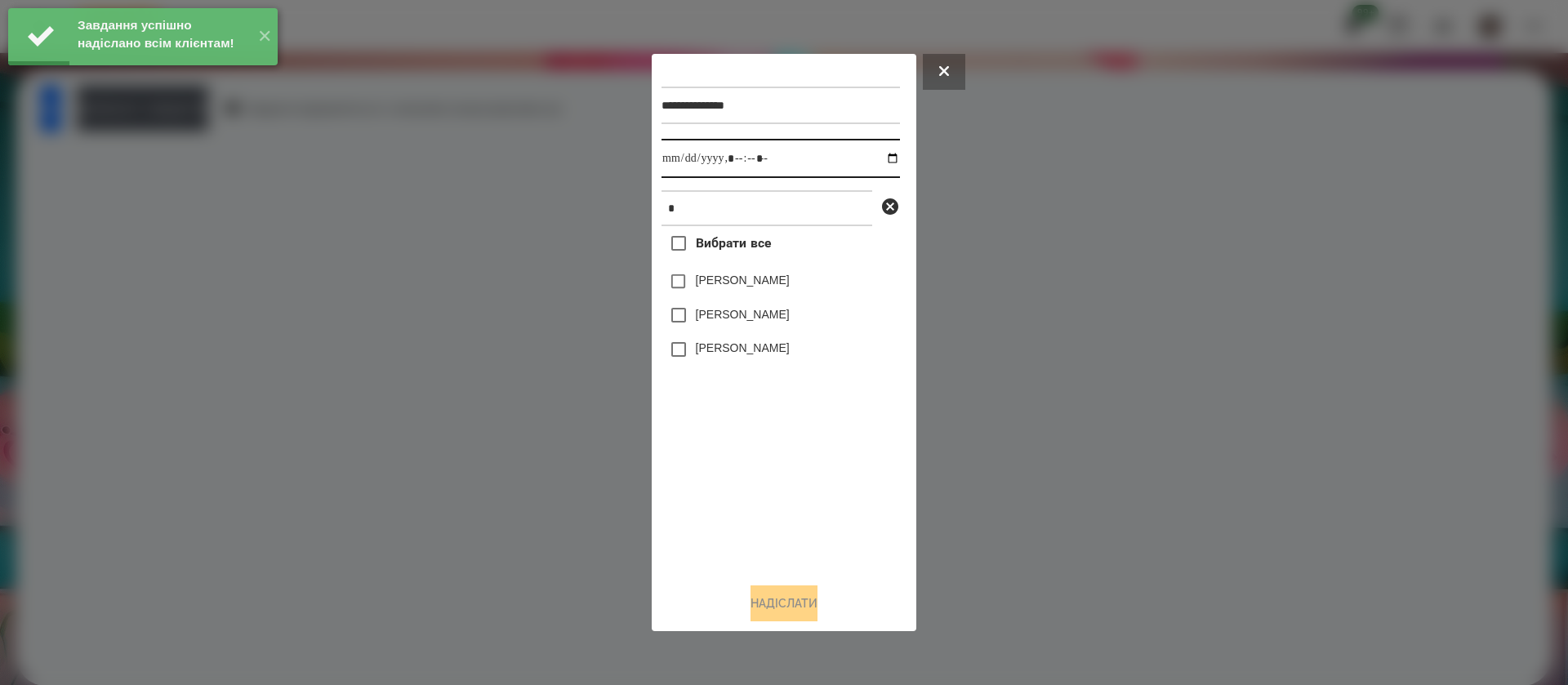
click at [670, 163] on input "datetime-local" at bounding box center [781, 159] width 239 height 39
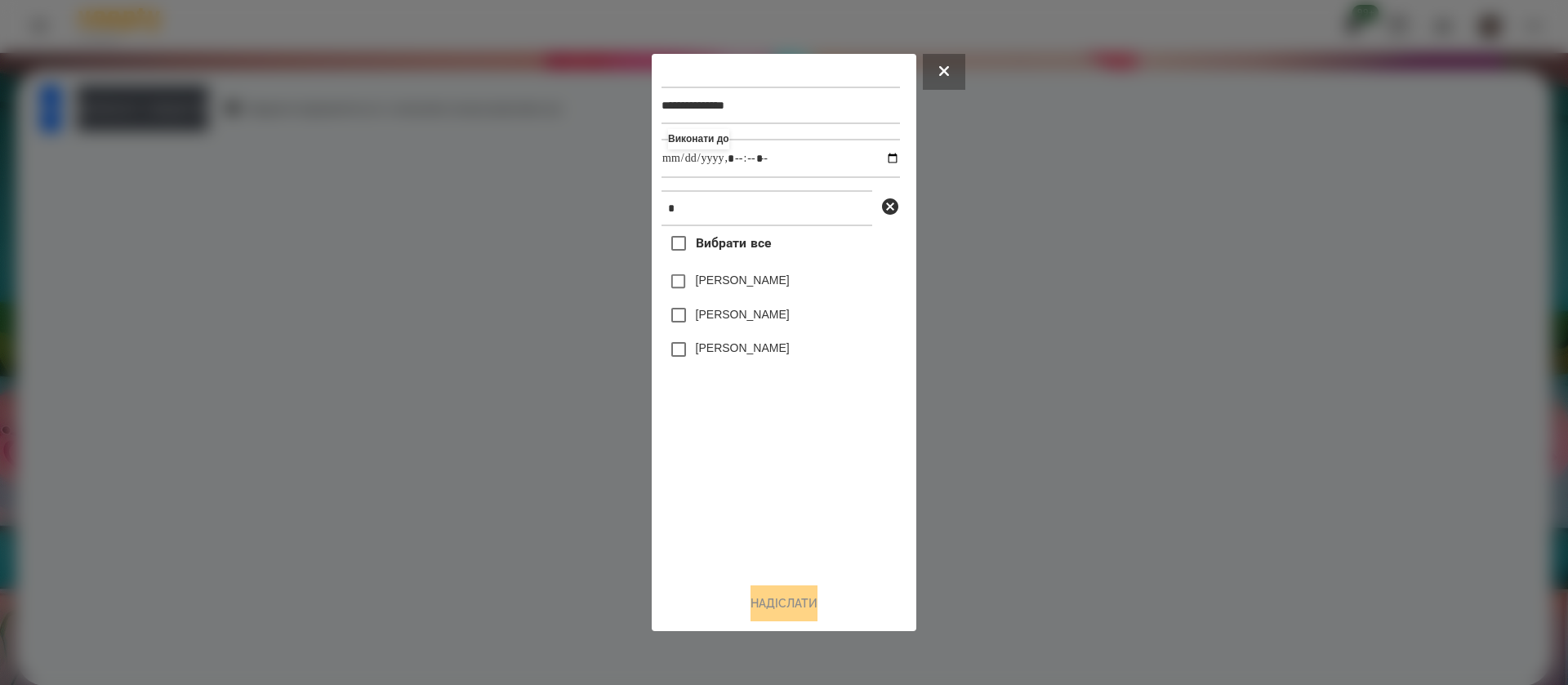
click at [710, 287] on label "[PERSON_NAME]" at bounding box center [742, 280] width 94 height 16
click at [772, 603] on button "Надіслати" at bounding box center [784, 603] width 67 height 36
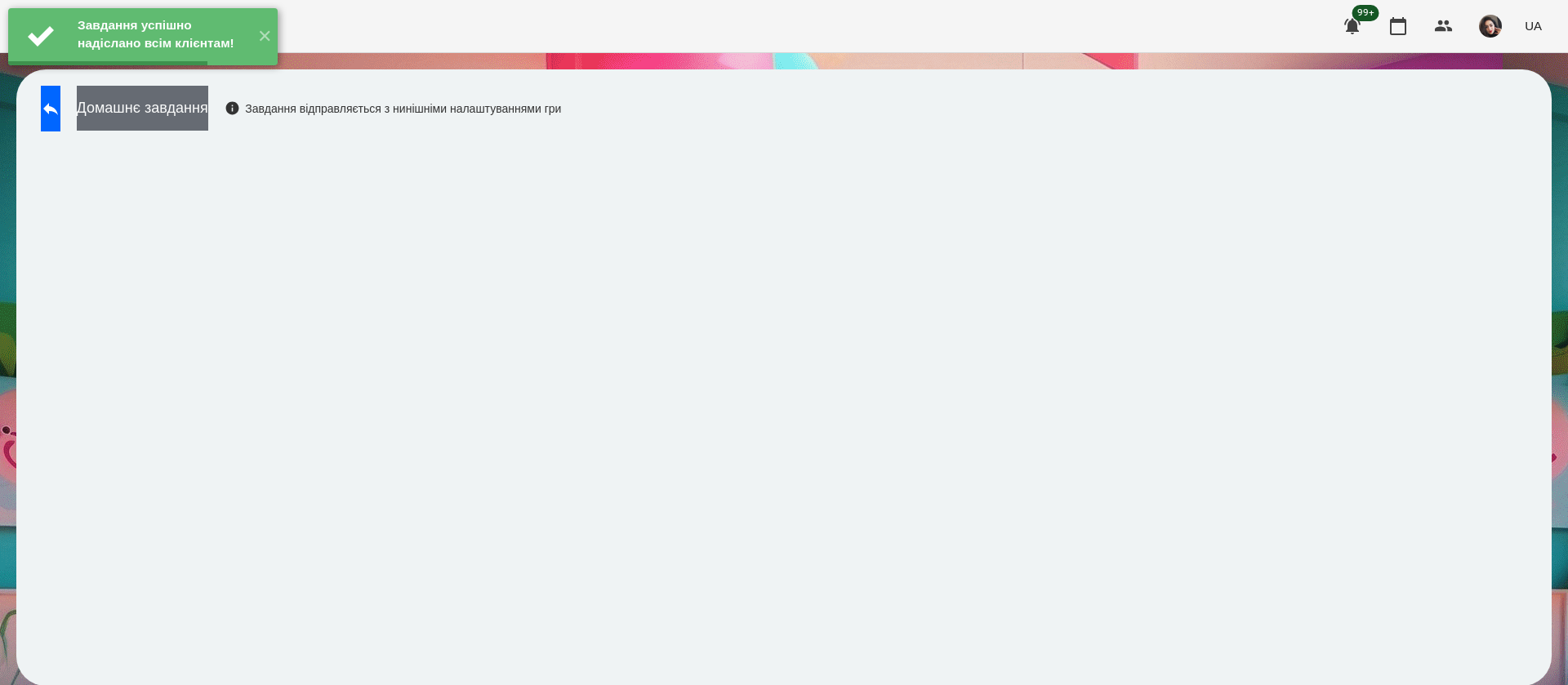
click at [208, 107] on button "Домашнє завдання" at bounding box center [142, 108] width 132 height 45
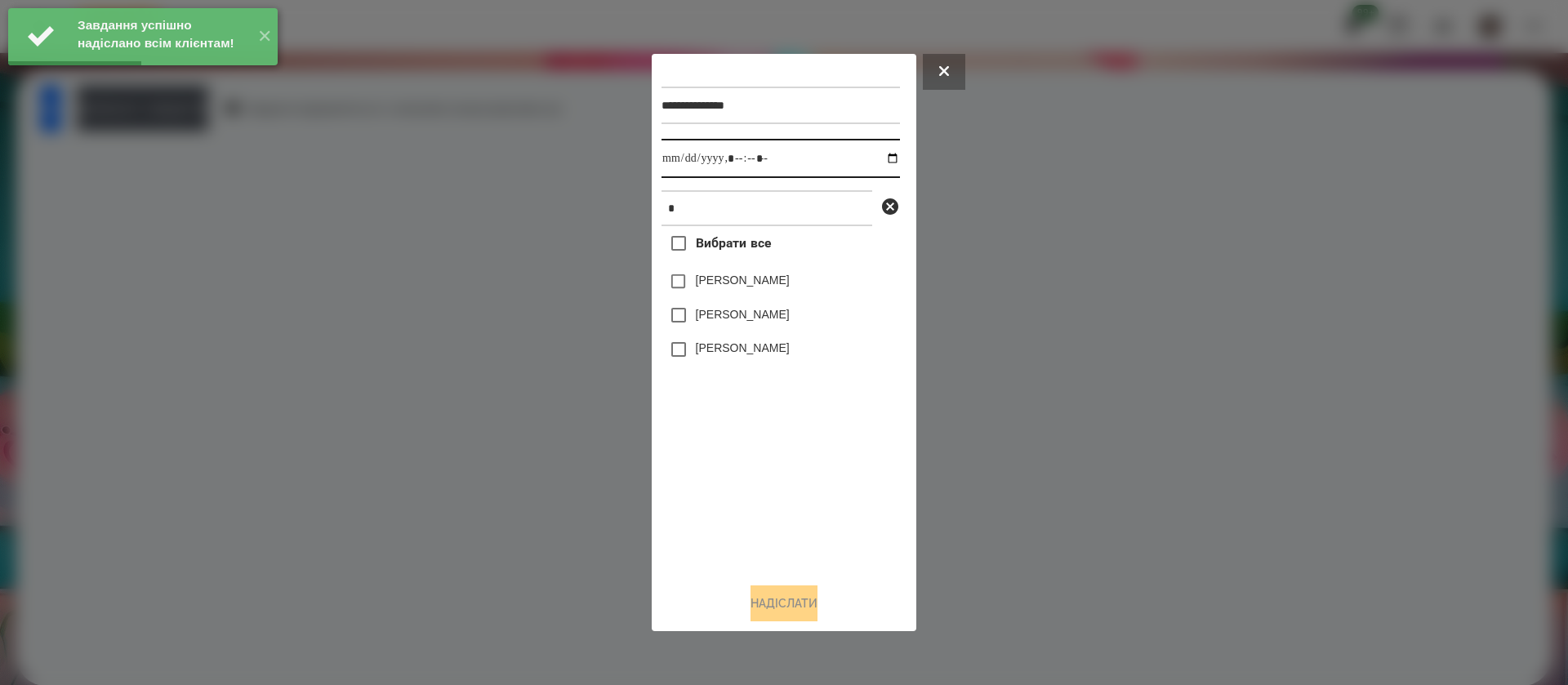
click at [668, 158] on input "datetime-local" at bounding box center [781, 159] width 239 height 39
click at [789, 616] on button "Надіслати" at bounding box center [784, 603] width 67 height 36
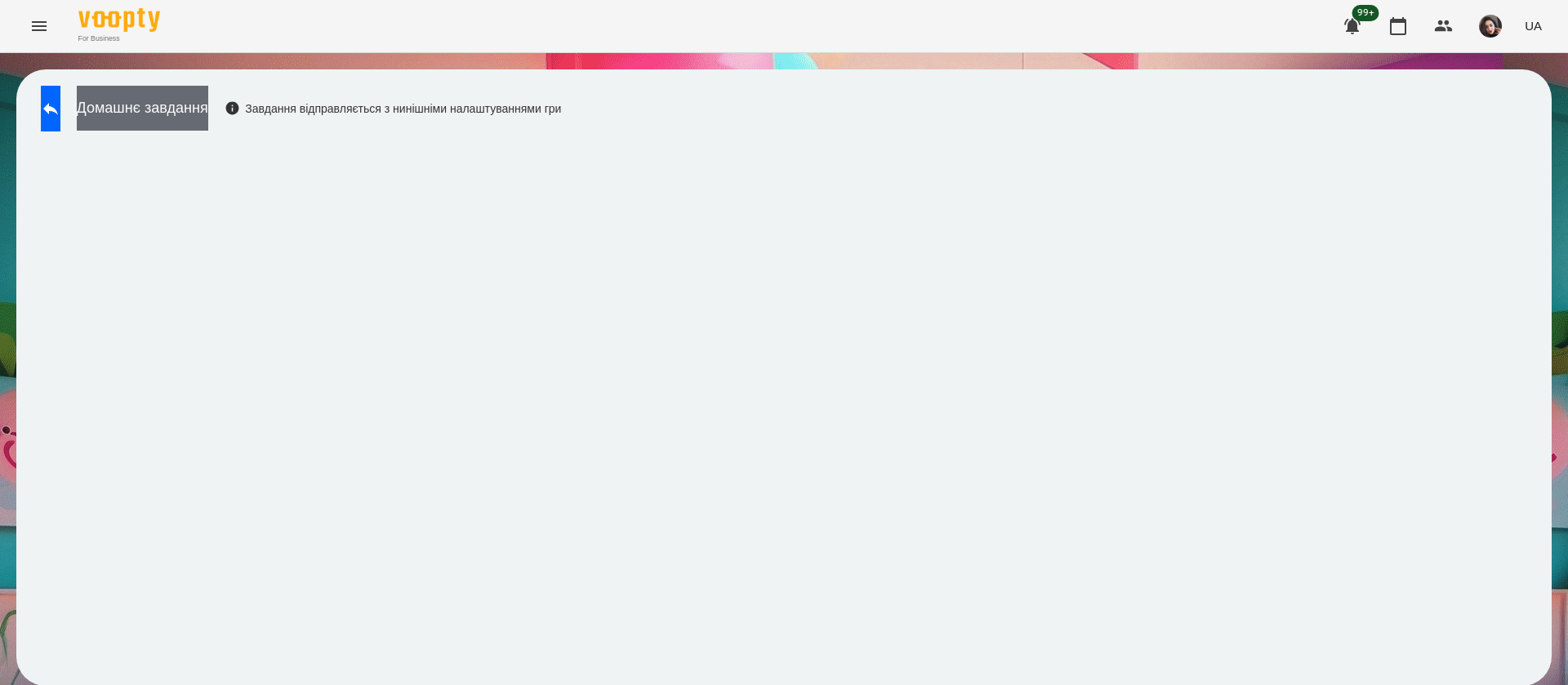
click at [208, 122] on button "Домашнє завдання" at bounding box center [142, 108] width 132 height 45
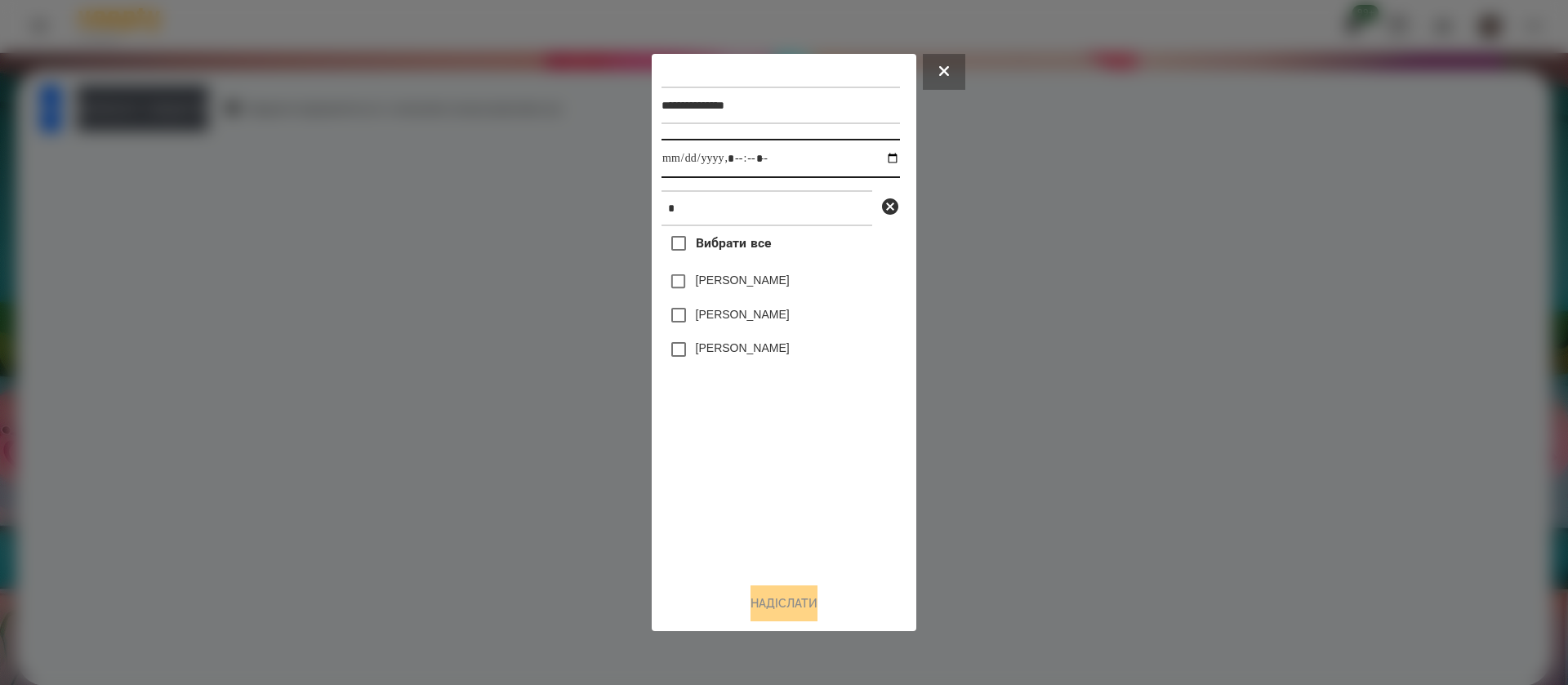
click at [680, 162] on input "datetime-local" at bounding box center [781, 159] width 239 height 39
click at [701, 283] on label "[PERSON_NAME]" at bounding box center [742, 280] width 94 height 16
click at [754, 596] on button "Надіслати" at bounding box center [784, 603] width 67 height 36
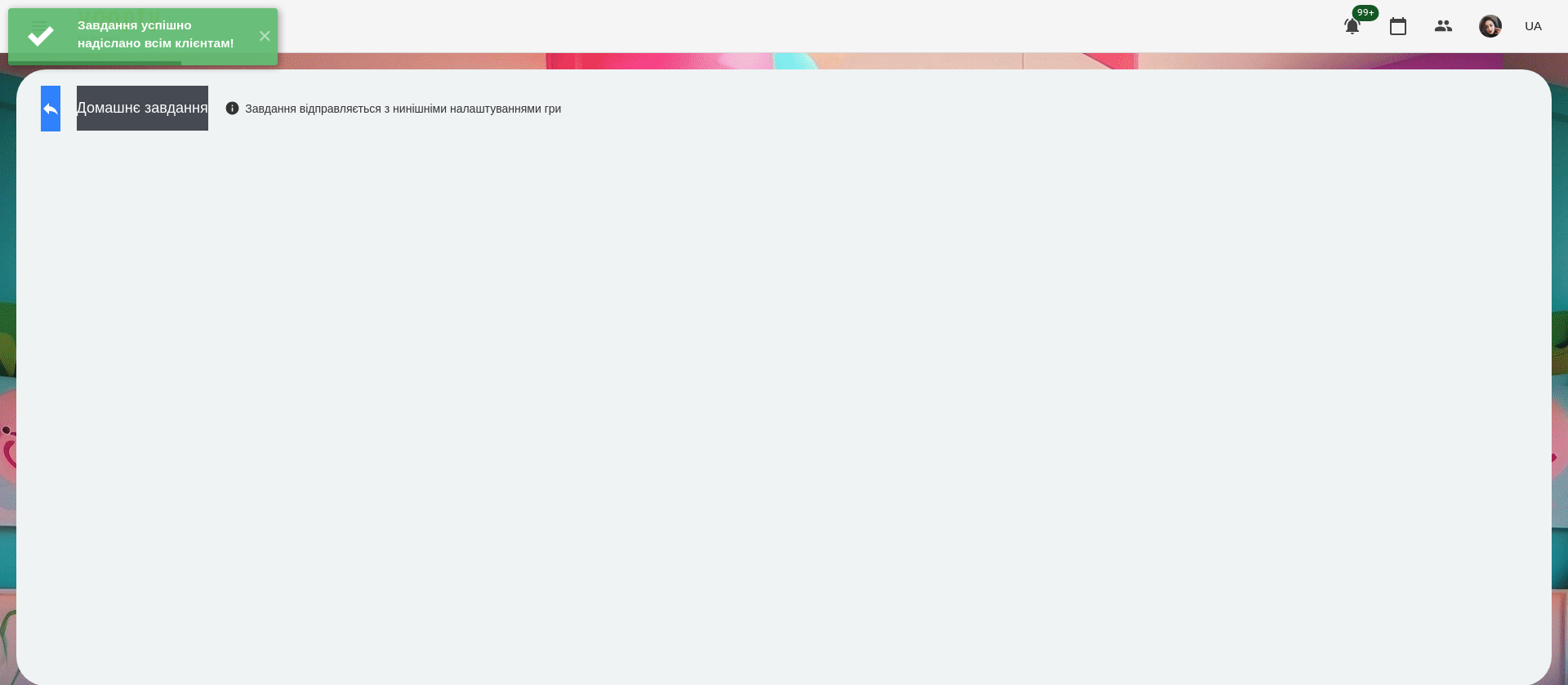
click at [60, 116] on button at bounding box center [51, 109] width 20 height 46
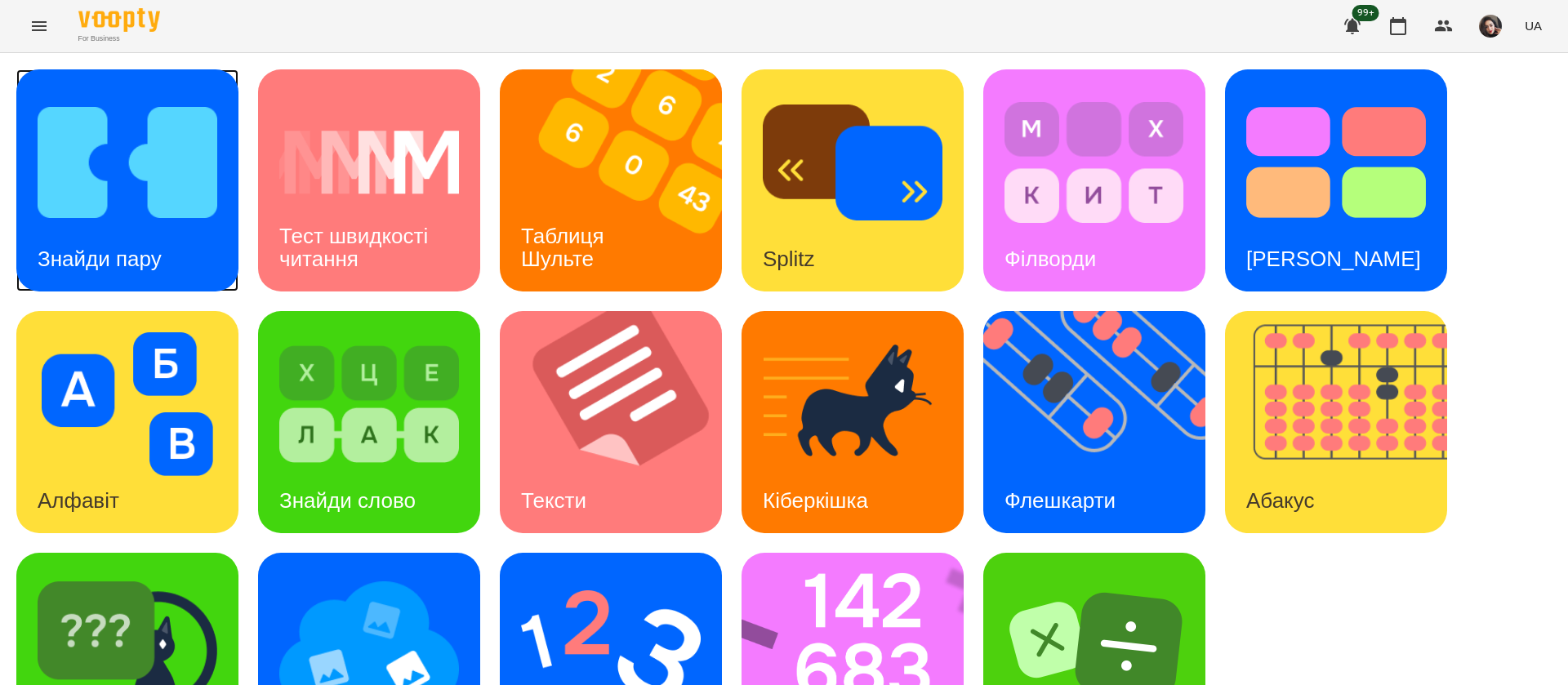
click at [190, 244] on div "Знайди пару" at bounding box center [128, 181] width 222 height 222
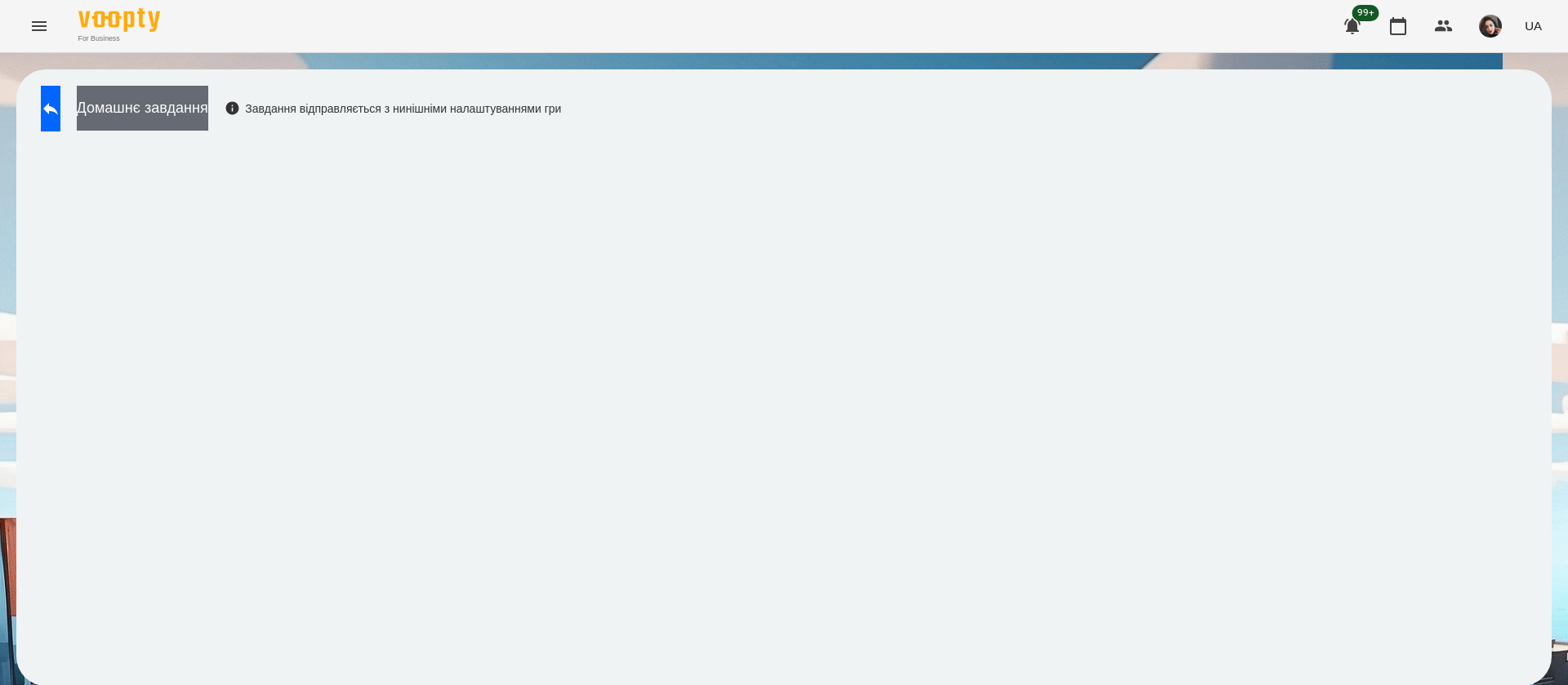
click at [208, 104] on button "Домашнє завдання" at bounding box center [142, 108] width 132 height 45
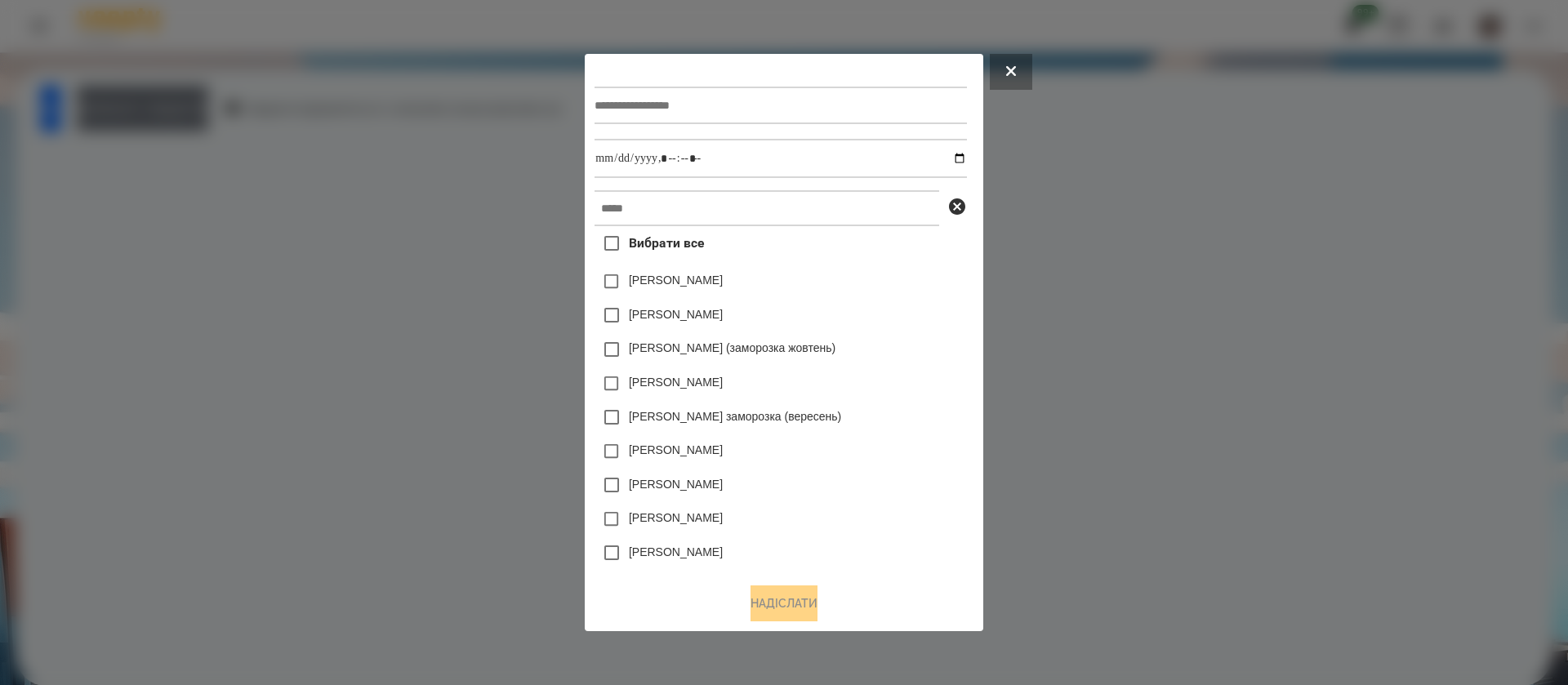
click at [626, 106] on input "text" at bounding box center [780, 105] width 372 height 38
drag, startPoint x: 654, startPoint y: 107, endPoint x: 519, endPoint y: 129, distance: 136.8
click at [519, 129] on div "**********" at bounding box center [784, 342] width 1568 height 685
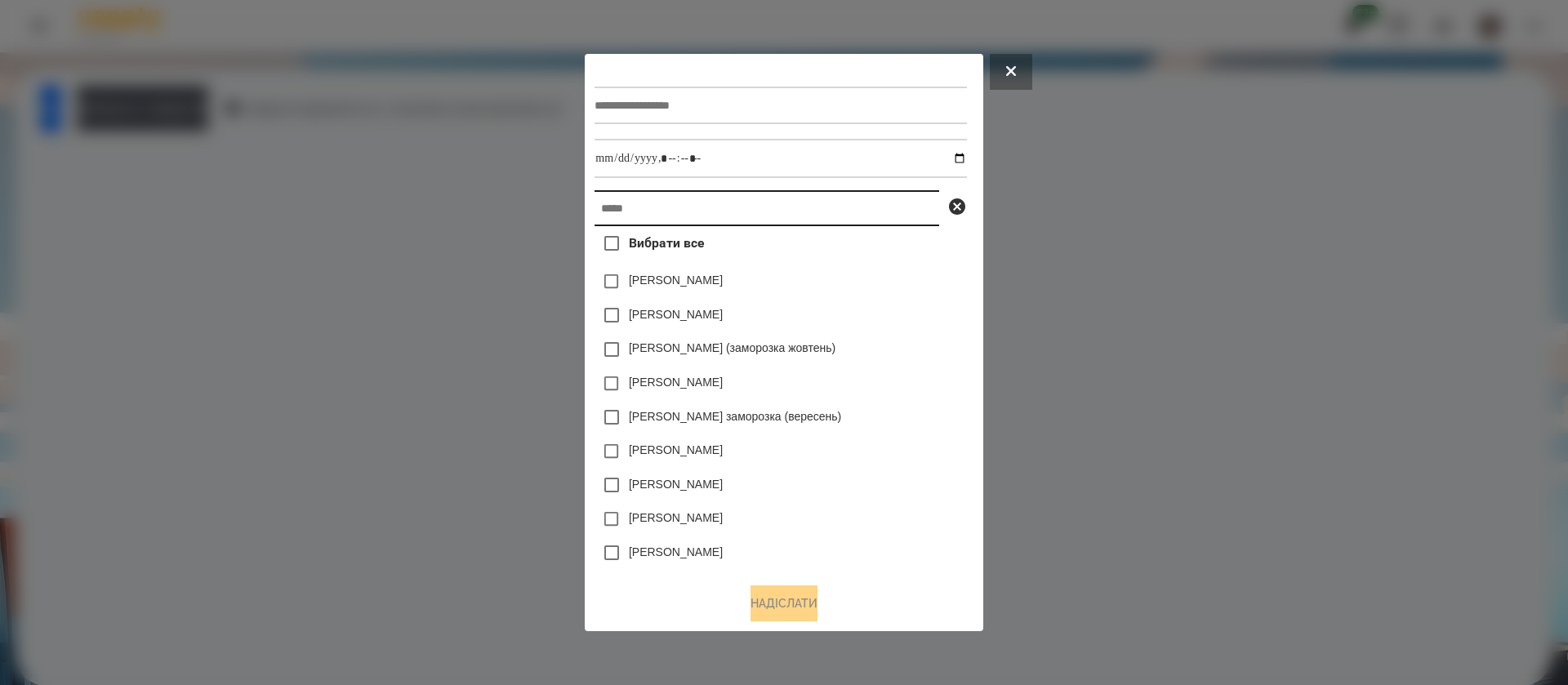
click at [594, 212] on input "text" at bounding box center [767, 208] width 345 height 36
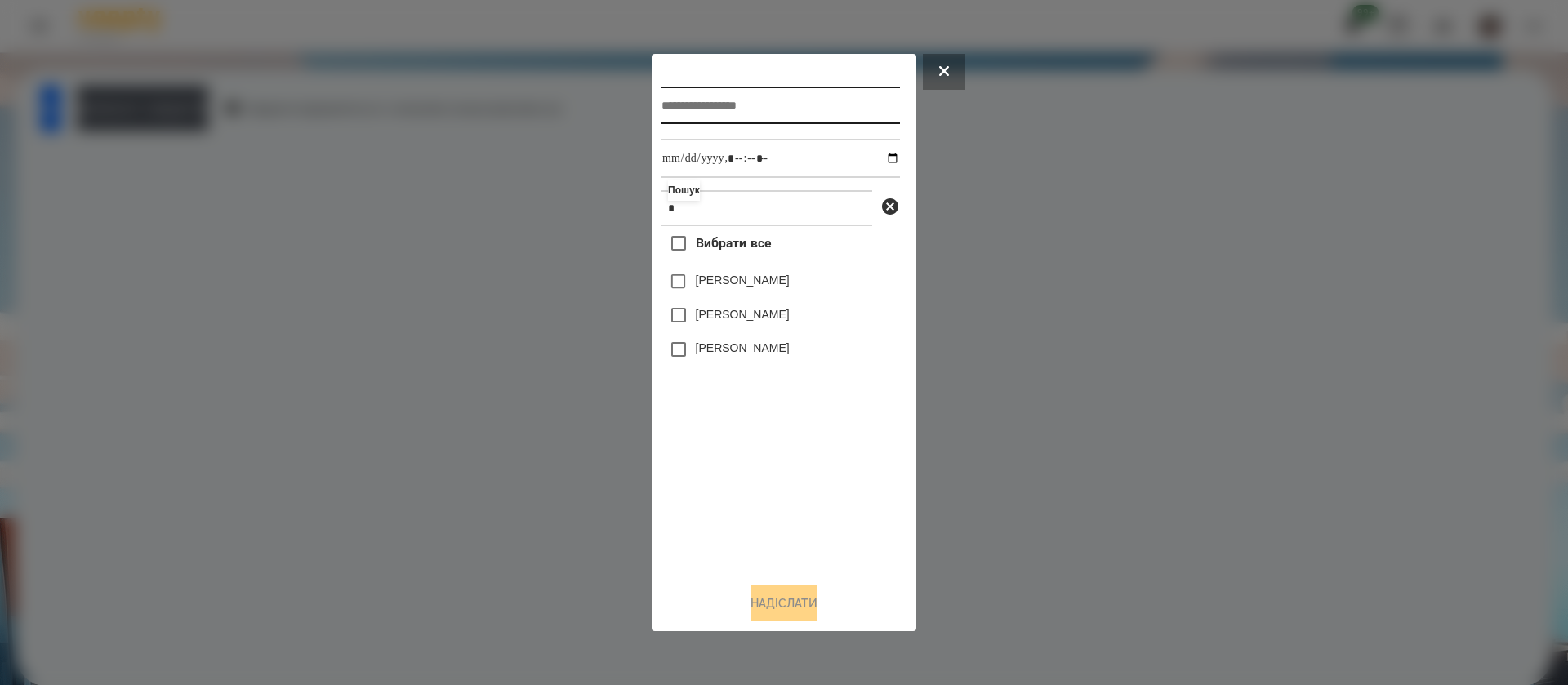
click at [709, 113] on input "text" at bounding box center [781, 105] width 239 height 38
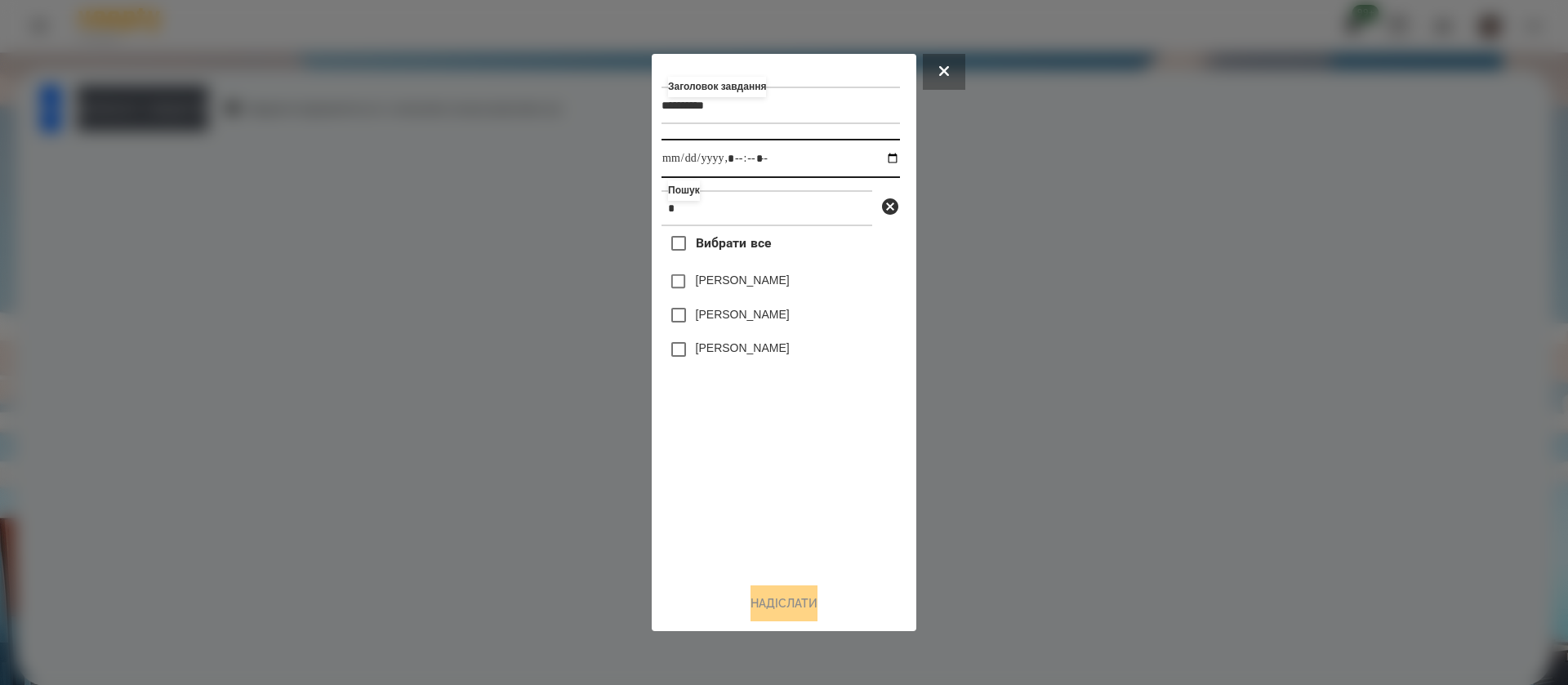
click at [880, 165] on input "datetime-local" at bounding box center [781, 159] width 239 height 39
click at [755, 166] on input "datetime-local" at bounding box center [781, 159] width 239 height 39
click at [774, 159] on input "datetime-local" at bounding box center [781, 159] width 239 height 39
click at [723, 280] on label "[PERSON_NAME]" at bounding box center [742, 280] width 94 height 16
click at [782, 609] on button "Надіслати" at bounding box center [784, 603] width 67 height 36
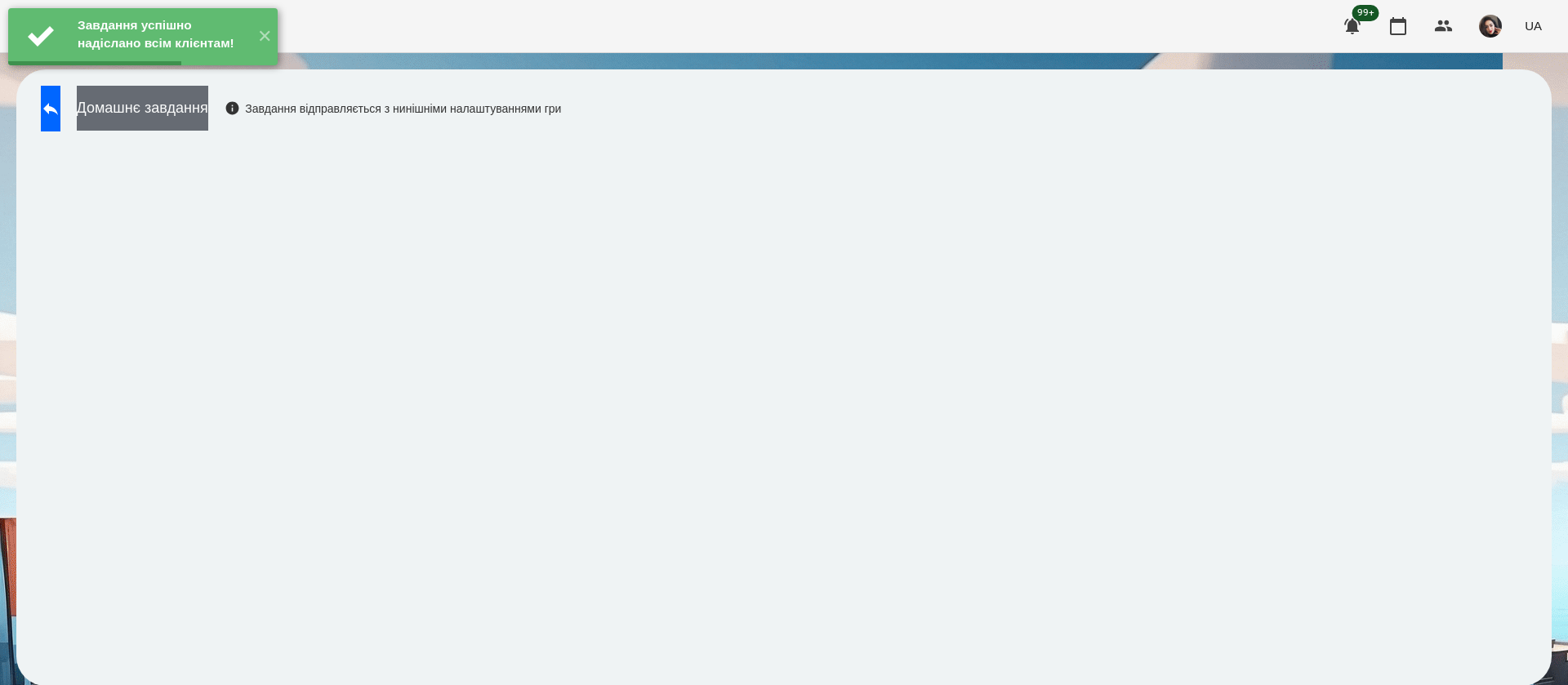
click at [208, 109] on button "Домашнє завдання" at bounding box center [142, 108] width 132 height 45
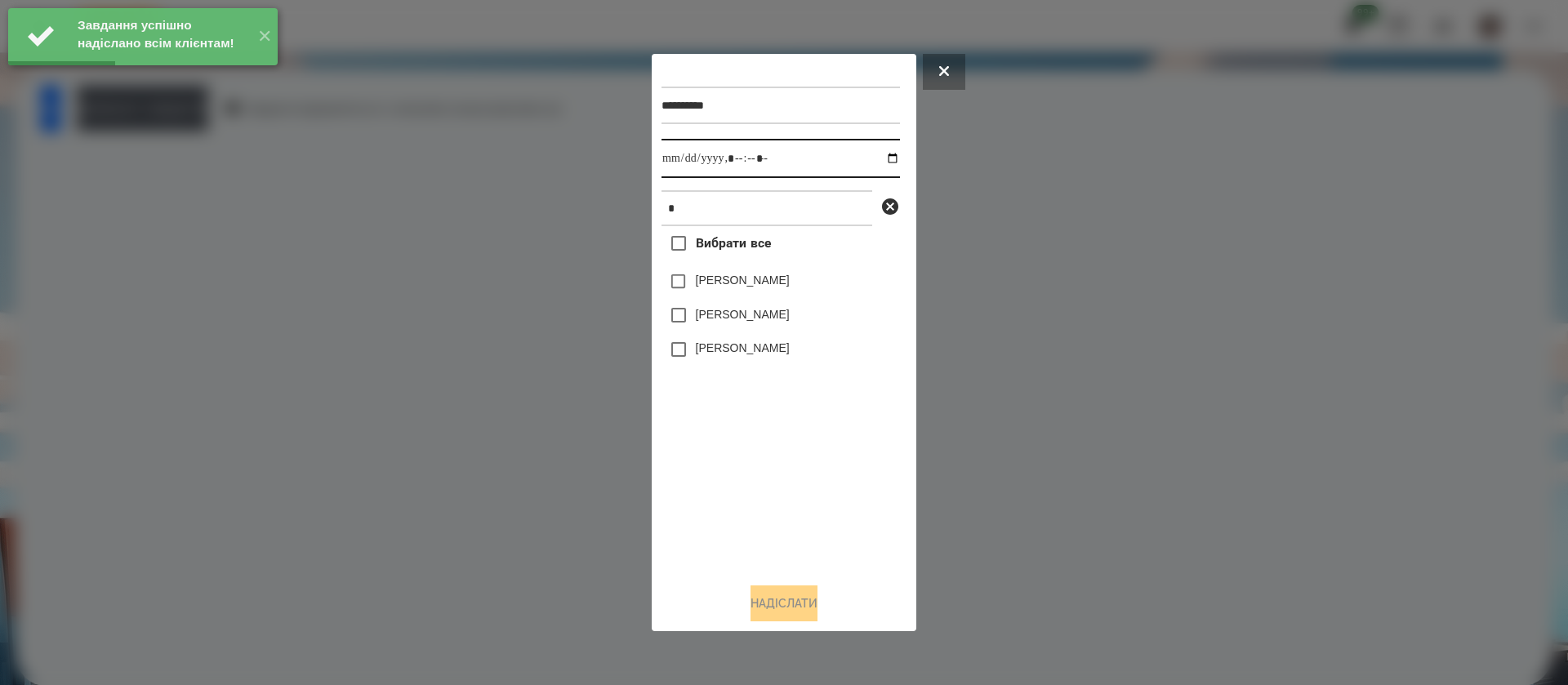
click at [680, 166] on input "datetime-local" at bounding box center [781, 159] width 239 height 39
click at [719, 284] on label "[PERSON_NAME]" at bounding box center [742, 280] width 94 height 16
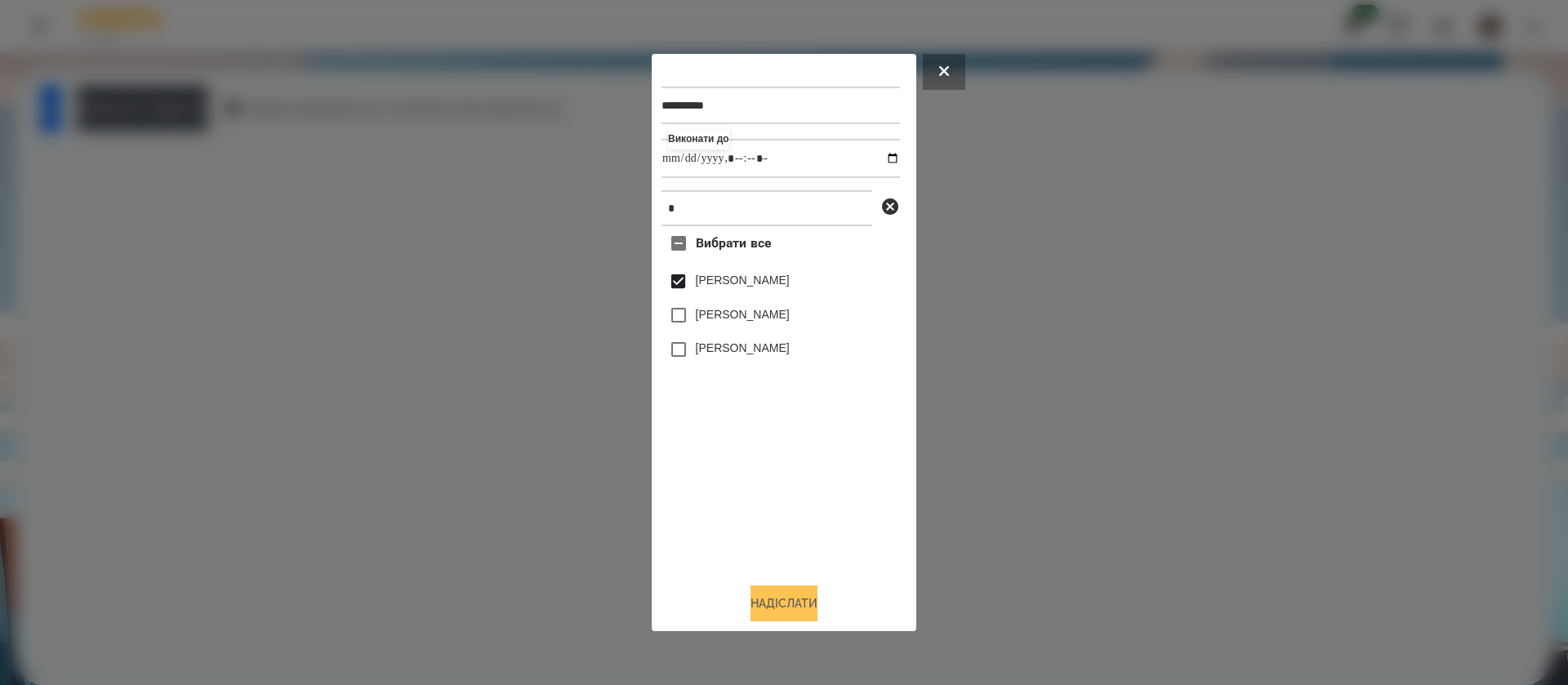
click at [750, 603] on button "Надіслати" at bounding box center [784, 603] width 67 height 36
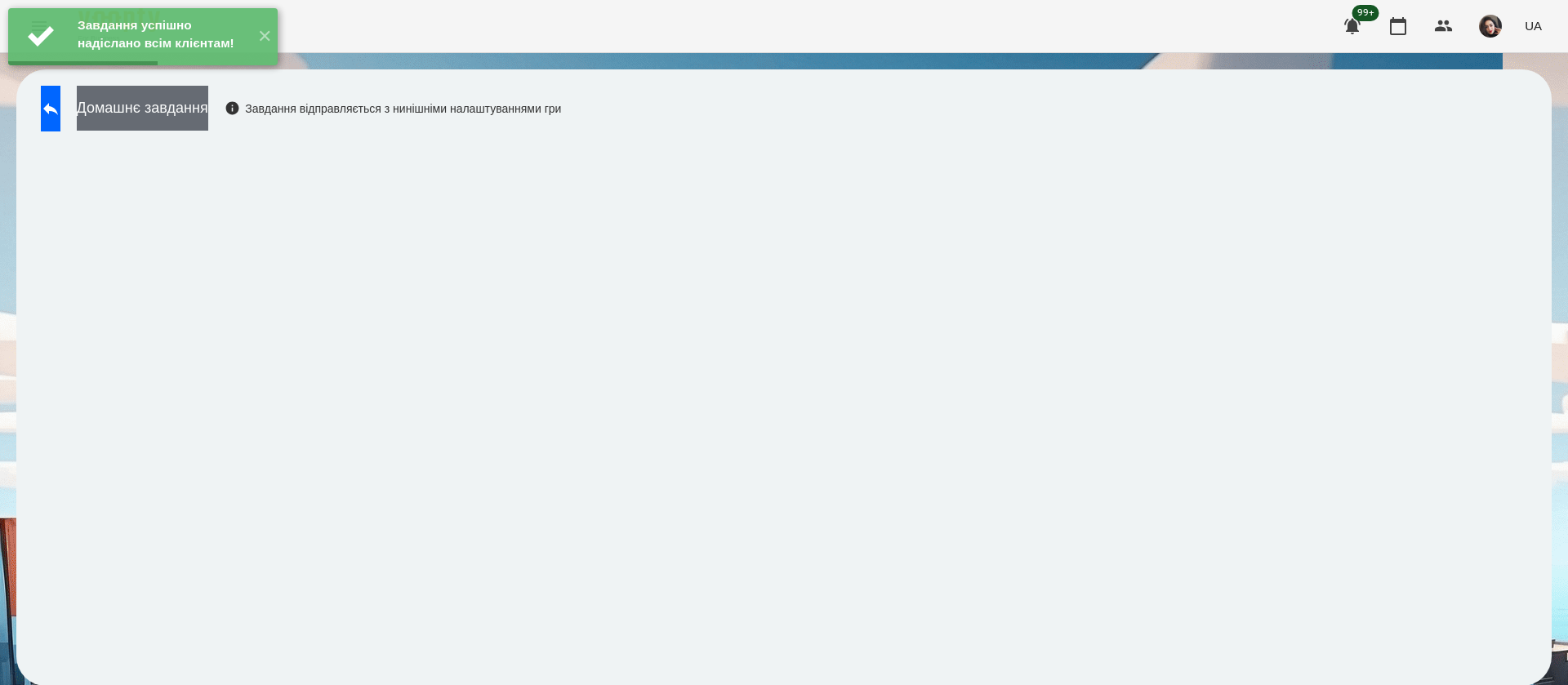
click at [208, 109] on button "Домашнє завдання" at bounding box center [142, 108] width 132 height 45
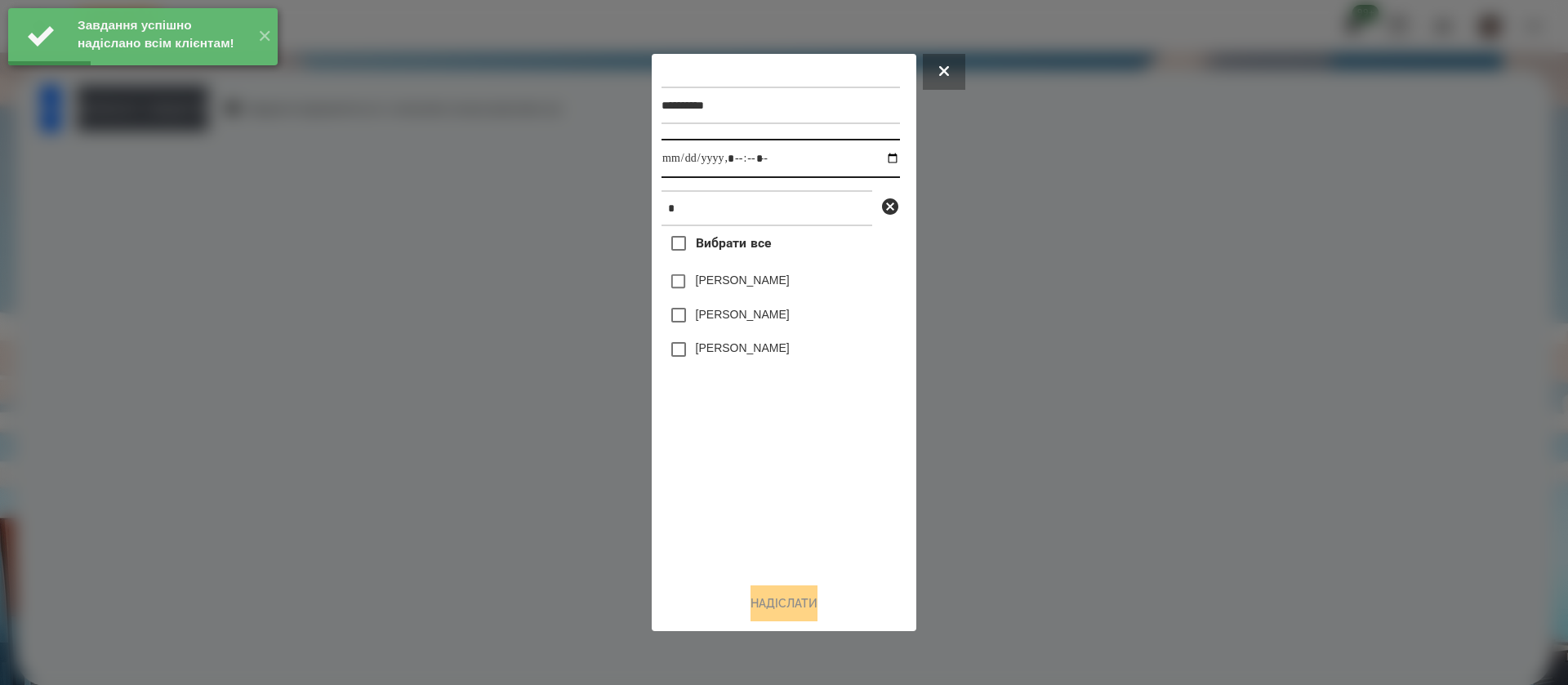
click at [677, 156] on input "datetime-local" at bounding box center [781, 159] width 239 height 39
click at [706, 284] on label "[PERSON_NAME]" at bounding box center [742, 280] width 94 height 16
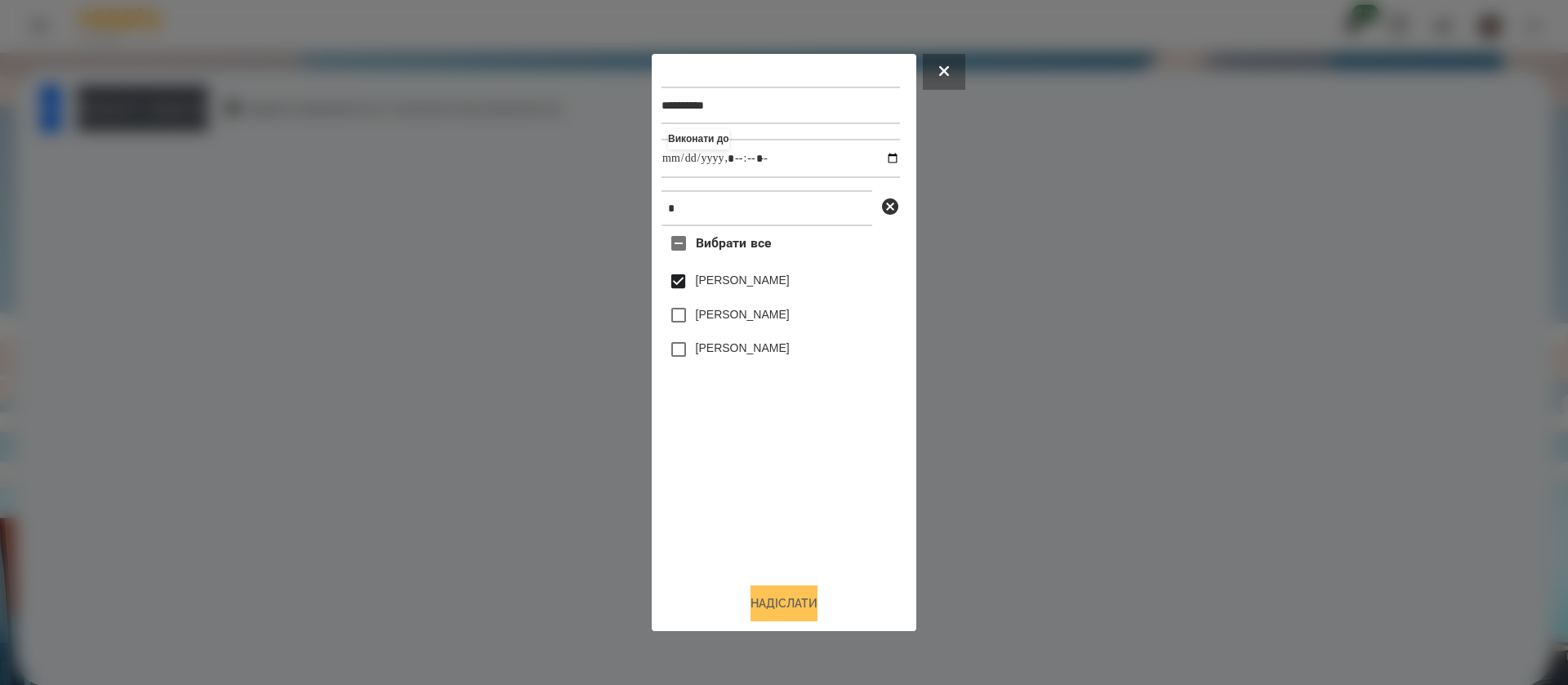
click at [763, 598] on button "Надіслати" at bounding box center [784, 603] width 67 height 36
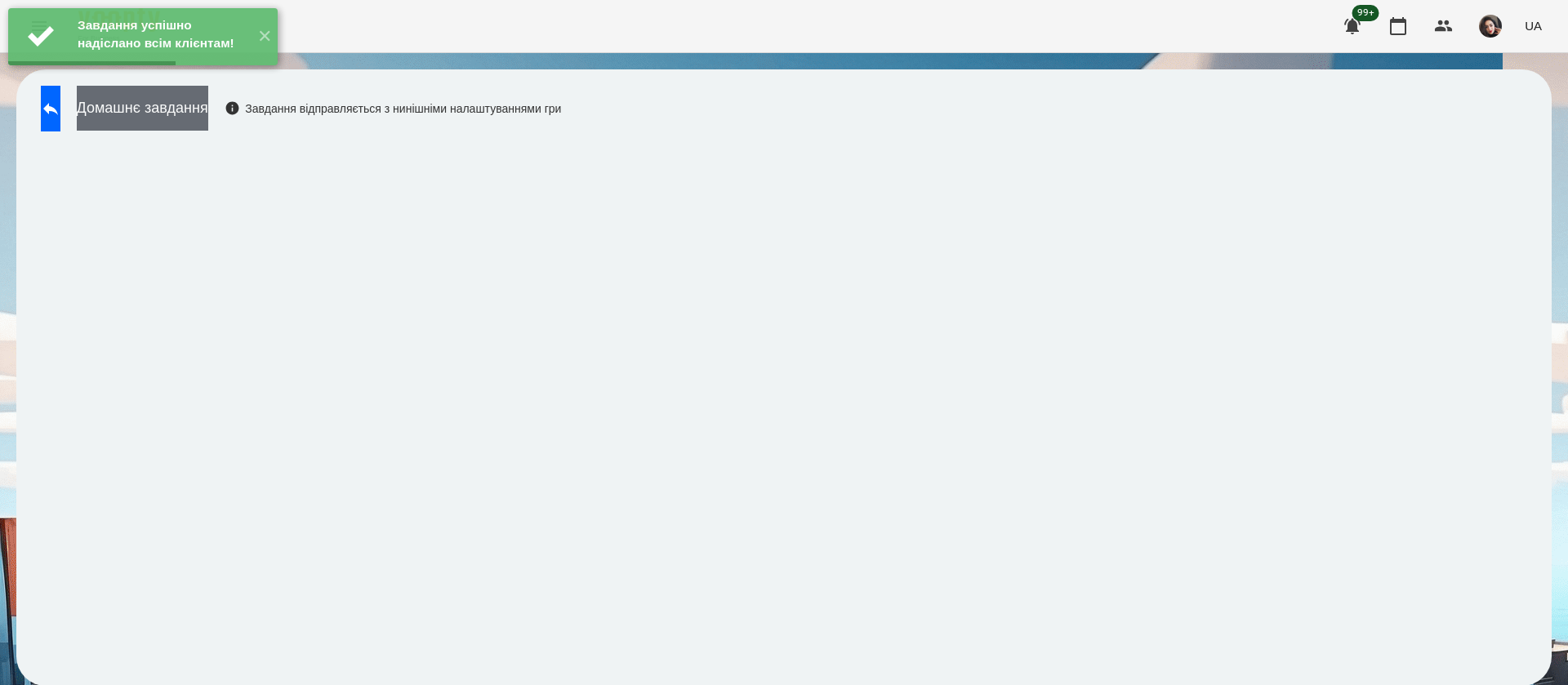
click at [208, 113] on button "Домашнє завдання" at bounding box center [142, 108] width 132 height 45
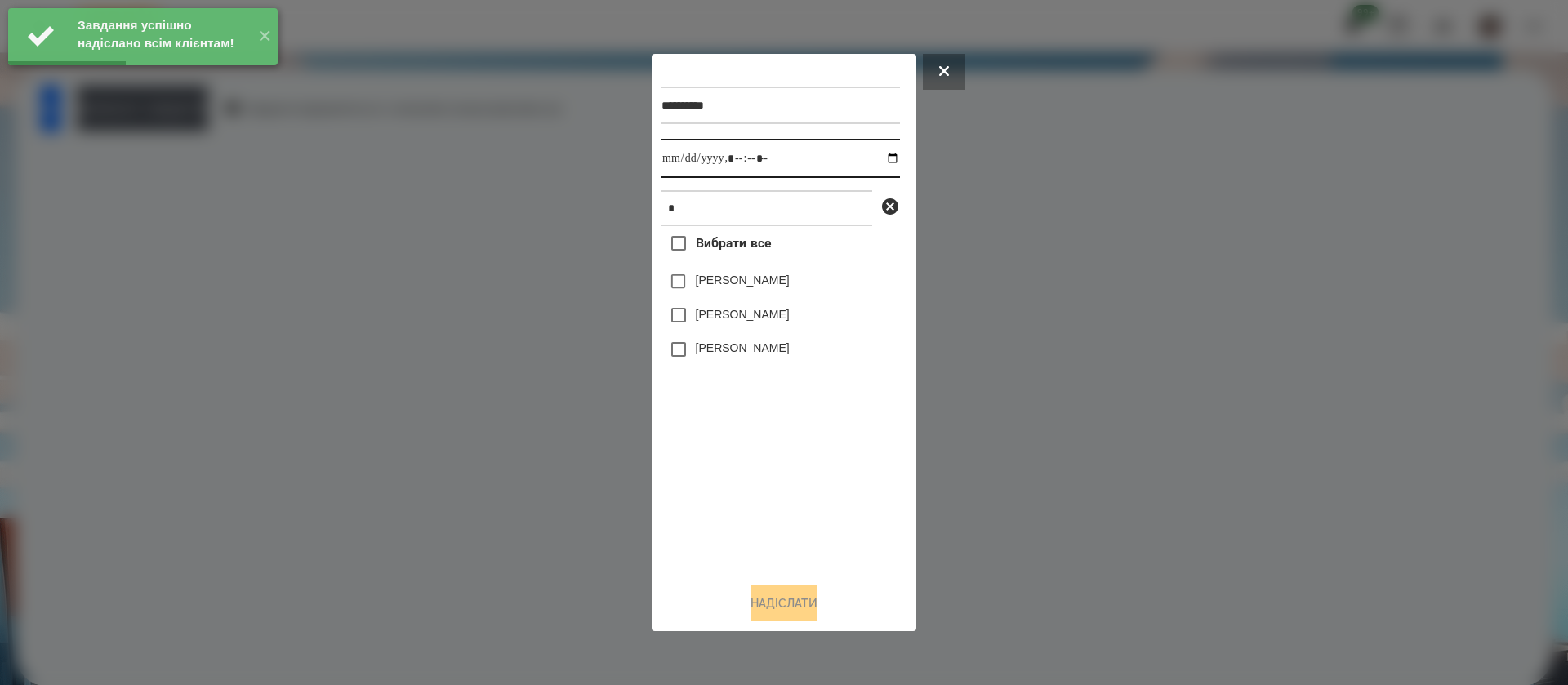
click at [674, 155] on input "datetime-local" at bounding box center [781, 159] width 239 height 39
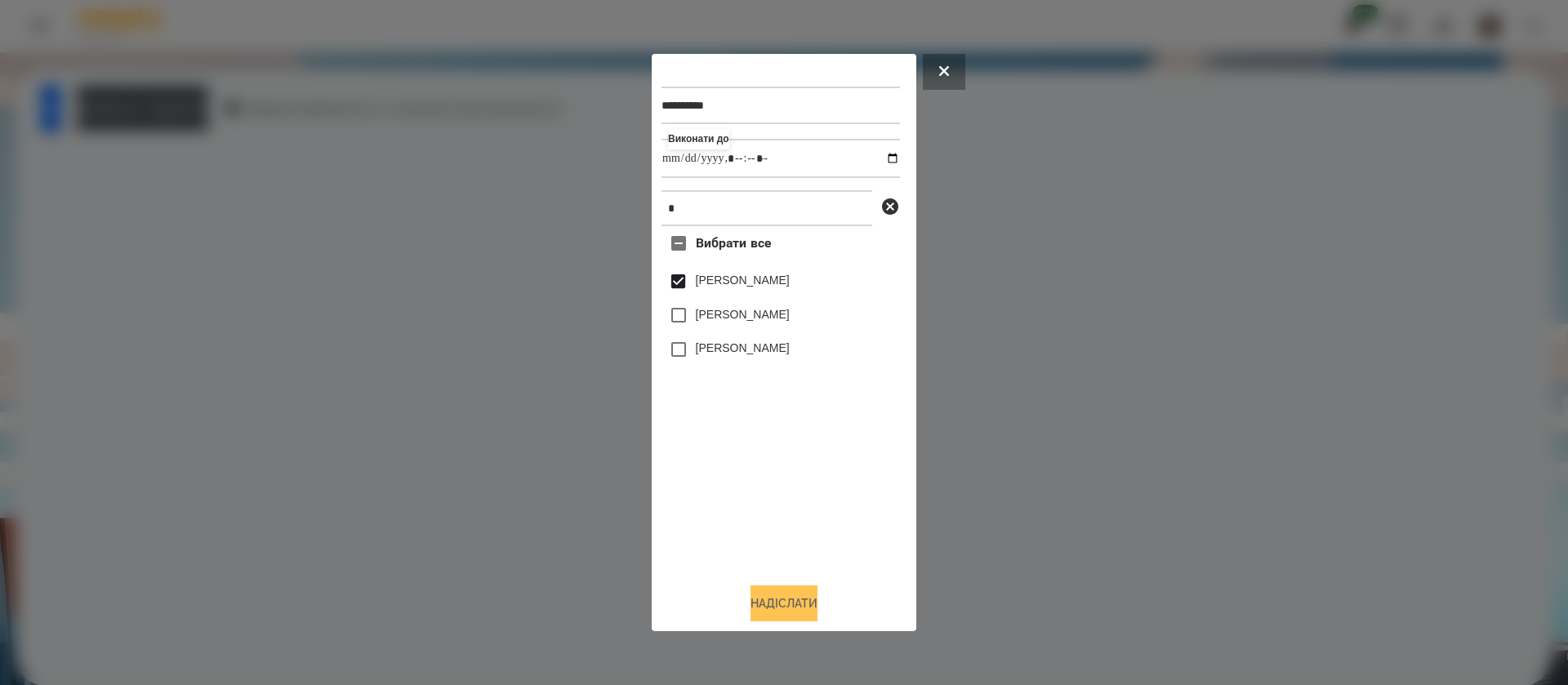
click at [770, 608] on button "Надіслати" at bounding box center [784, 603] width 67 height 36
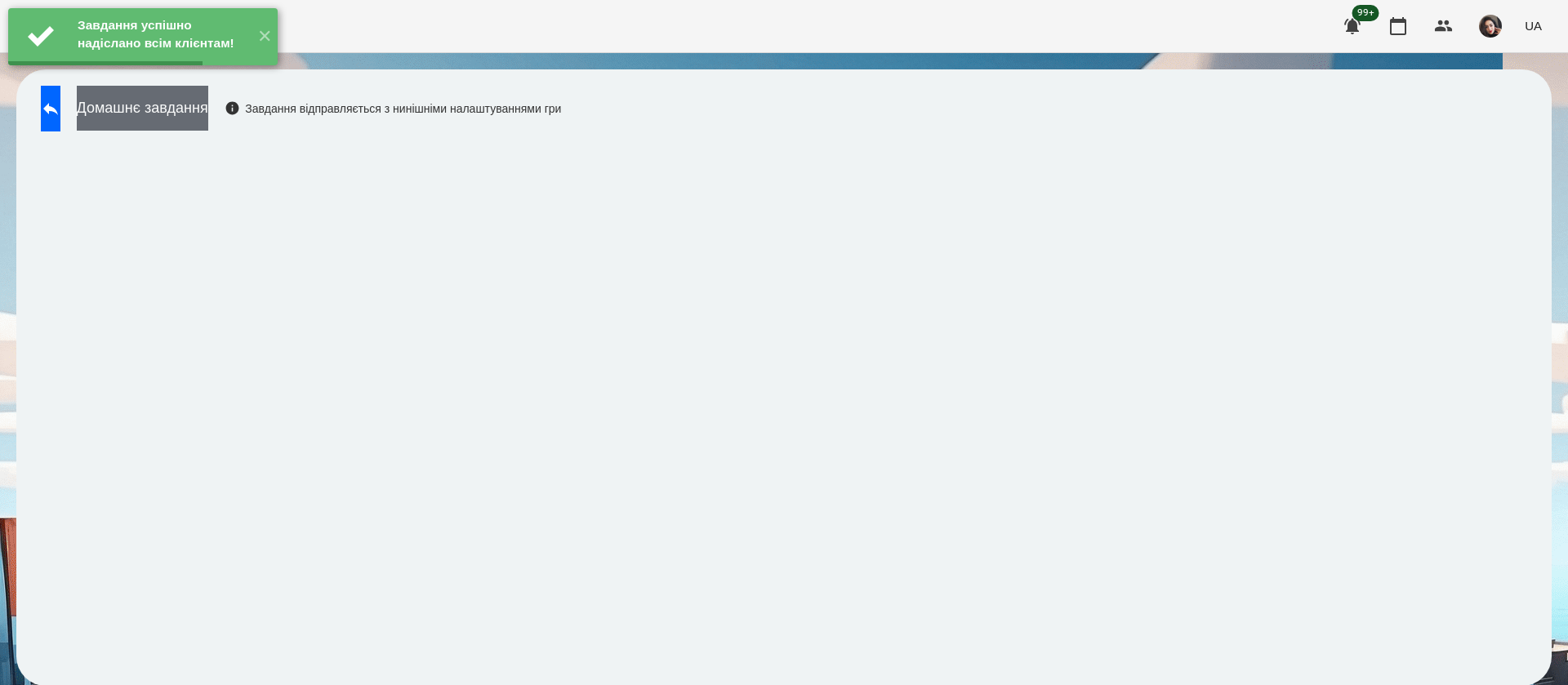
click at [193, 122] on button "Домашнє завдання" at bounding box center [142, 108] width 132 height 45
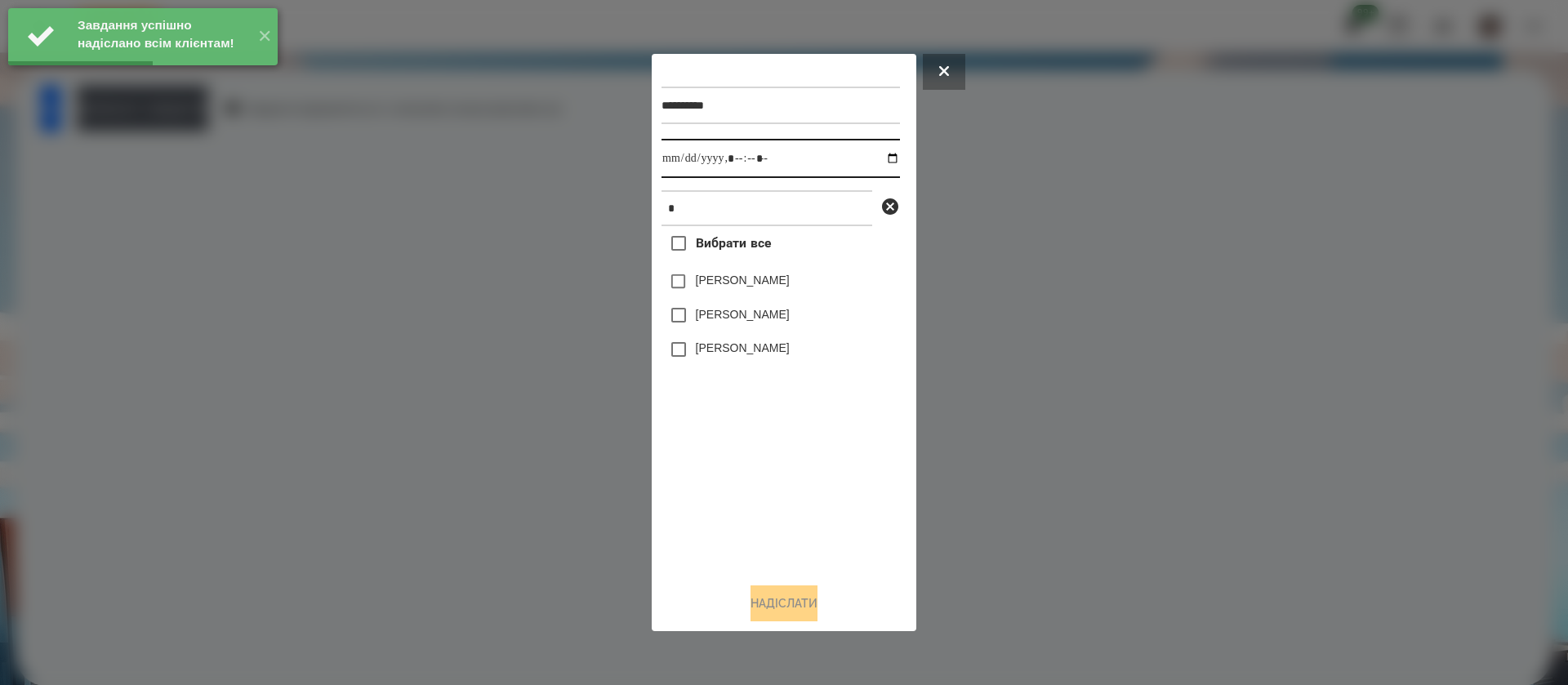
click at [685, 169] on input "datetime-local" at bounding box center [781, 159] width 239 height 39
click at [706, 286] on label "[PERSON_NAME]" at bounding box center [742, 280] width 94 height 16
click at [750, 607] on button "Надіслати" at bounding box center [784, 603] width 67 height 36
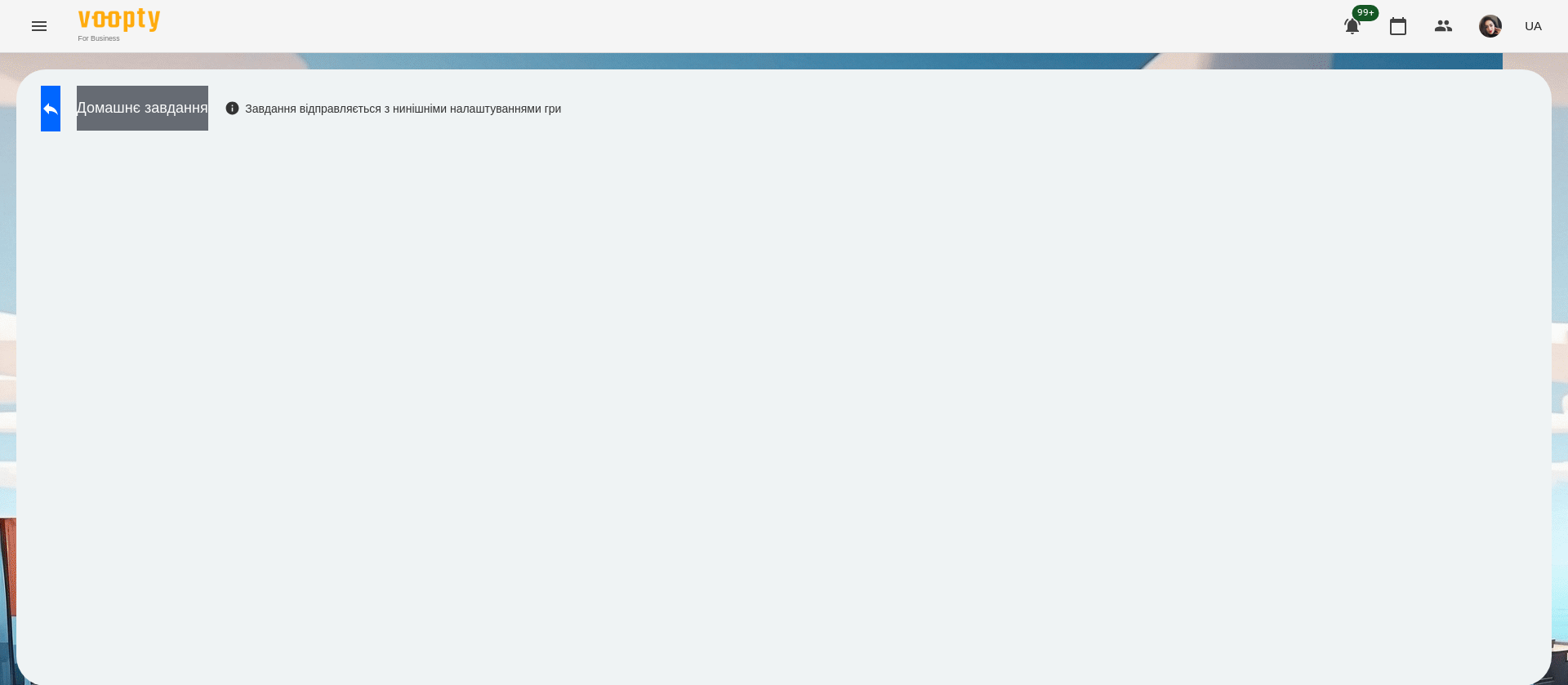
click at [200, 116] on button "Домашнє завдання" at bounding box center [142, 108] width 132 height 45
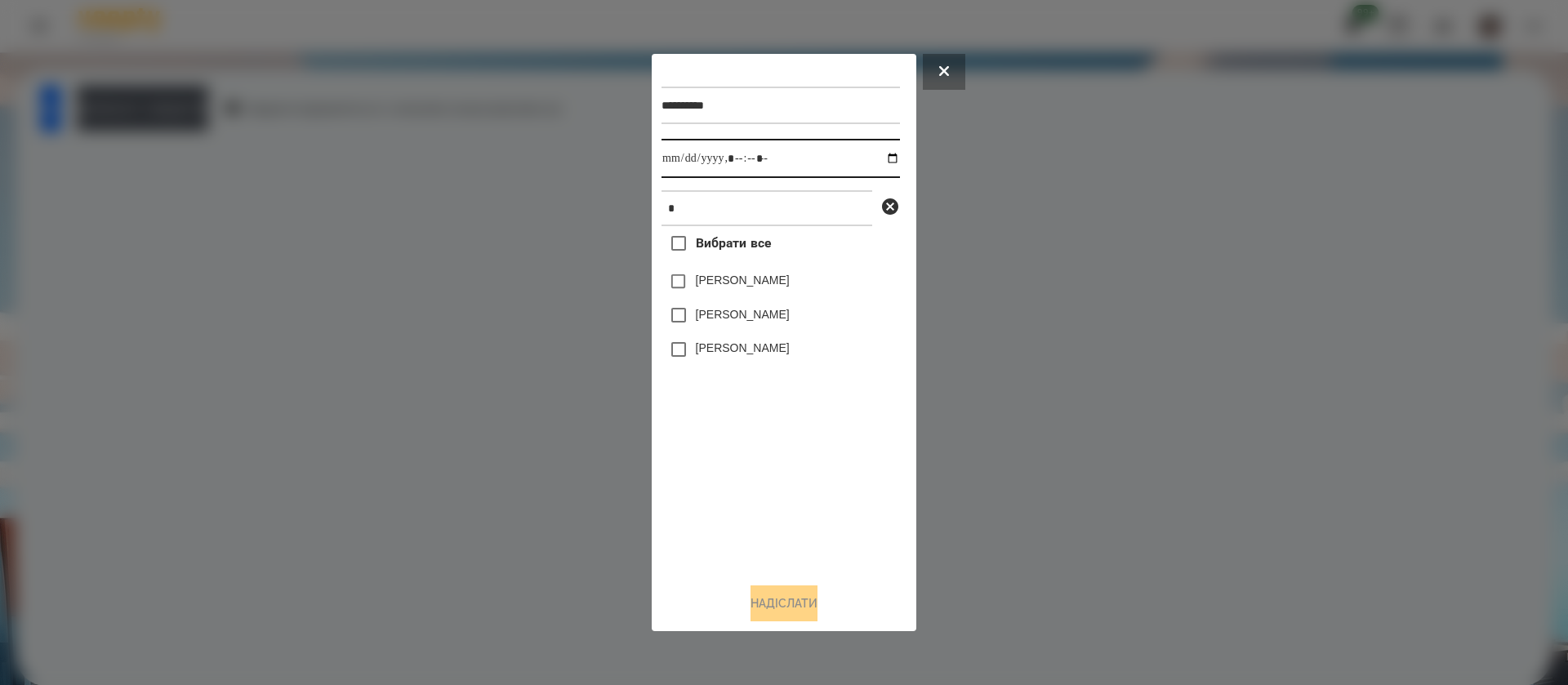
click at [683, 159] on input "datetime-local" at bounding box center [781, 159] width 239 height 39
click at [768, 607] on button "Надіслати" at bounding box center [784, 603] width 67 height 36
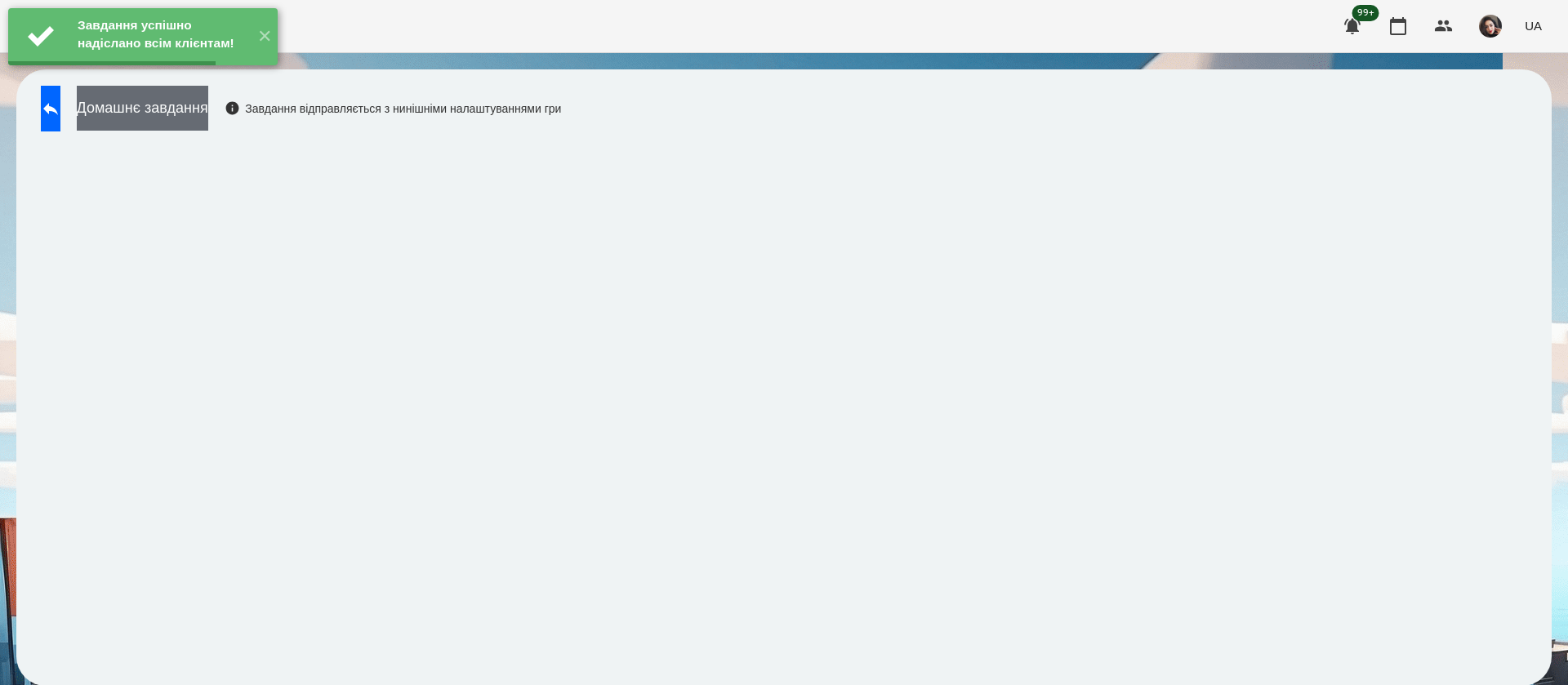
click at [204, 116] on button "Домашнє завдання" at bounding box center [142, 108] width 132 height 45
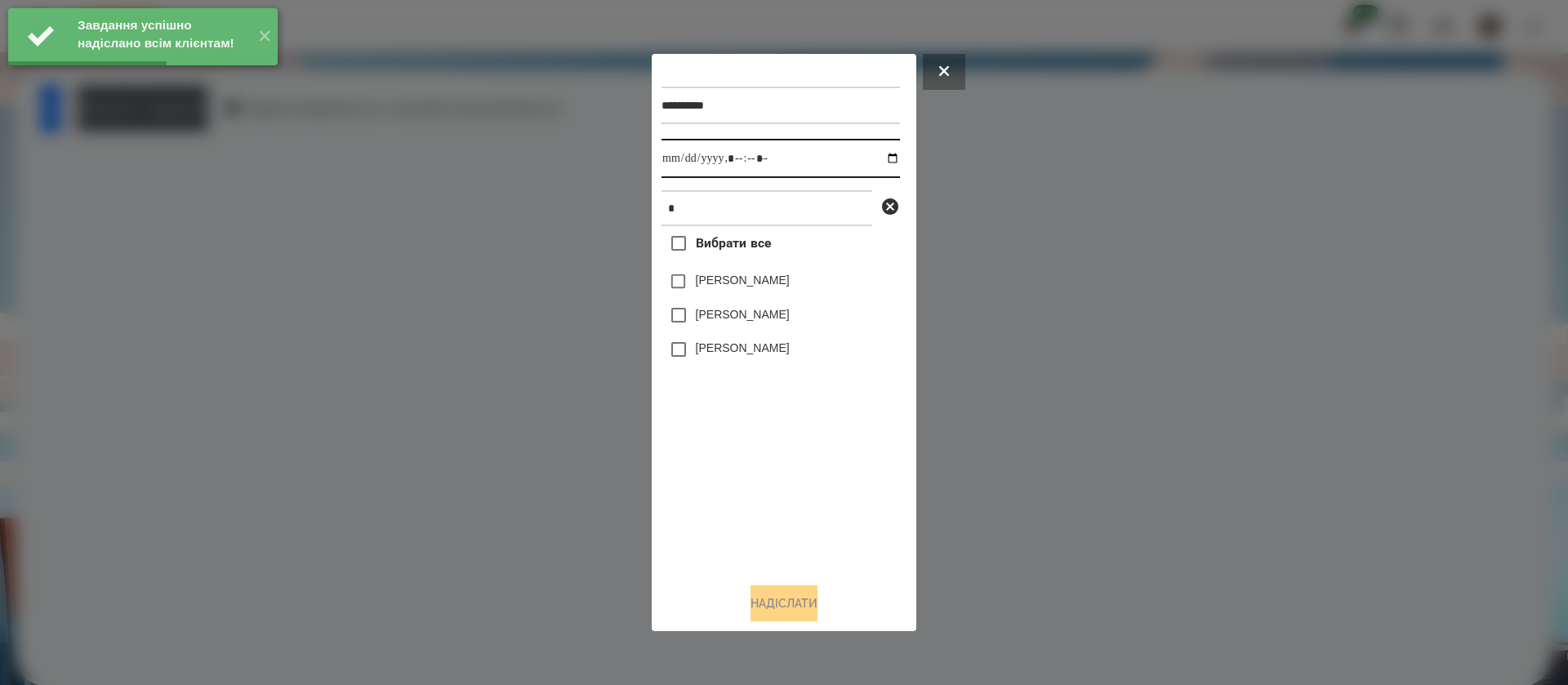
click at [682, 163] on input "datetime-local" at bounding box center [781, 159] width 239 height 39
click at [761, 610] on button "Надіслати" at bounding box center [784, 603] width 67 height 36
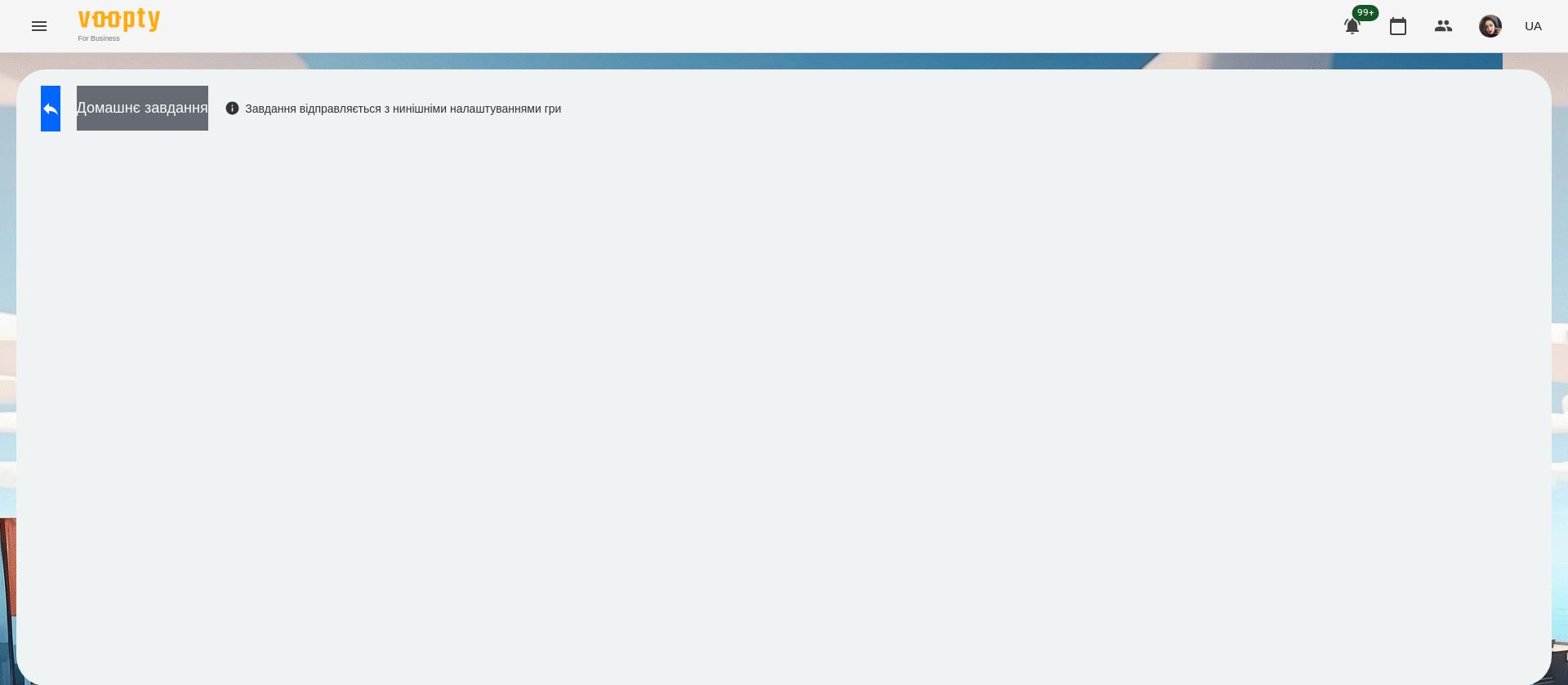
click at [159, 106] on button "Домашнє завдання" at bounding box center [142, 108] width 132 height 45
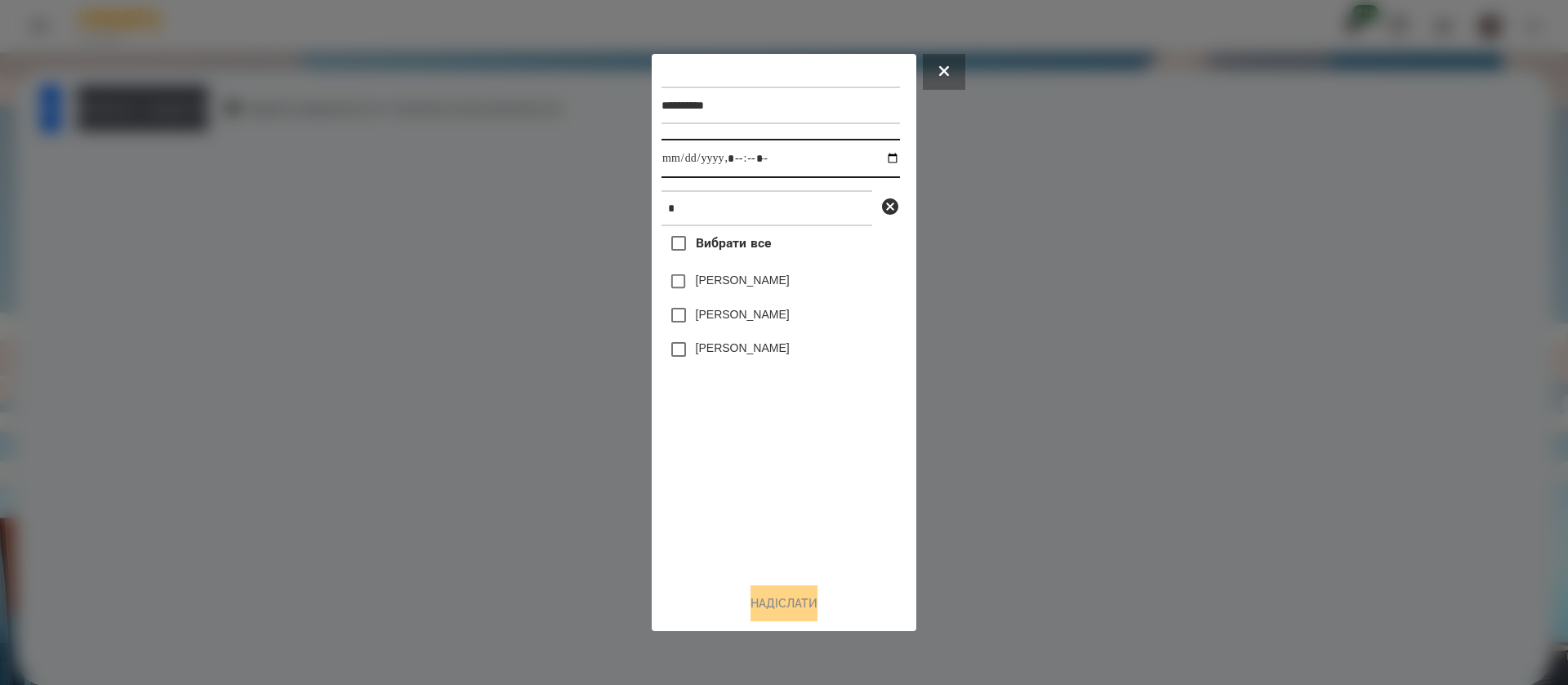
click at [670, 155] on input "datetime-local" at bounding box center [781, 159] width 239 height 39
click at [697, 282] on label "[PERSON_NAME]" at bounding box center [742, 280] width 94 height 16
click at [768, 607] on button "Надіслати" at bounding box center [784, 603] width 67 height 36
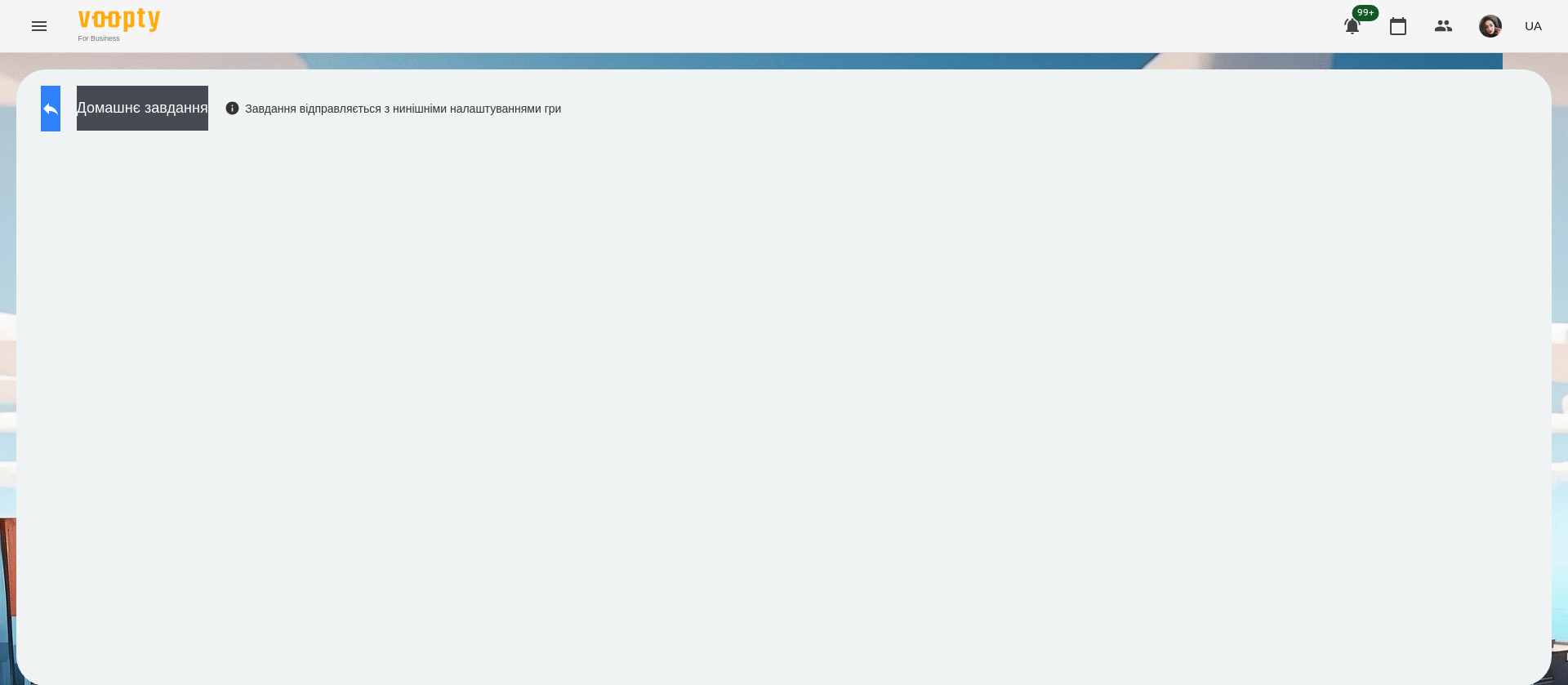
click at [58, 108] on icon at bounding box center [51, 109] width 15 height 12
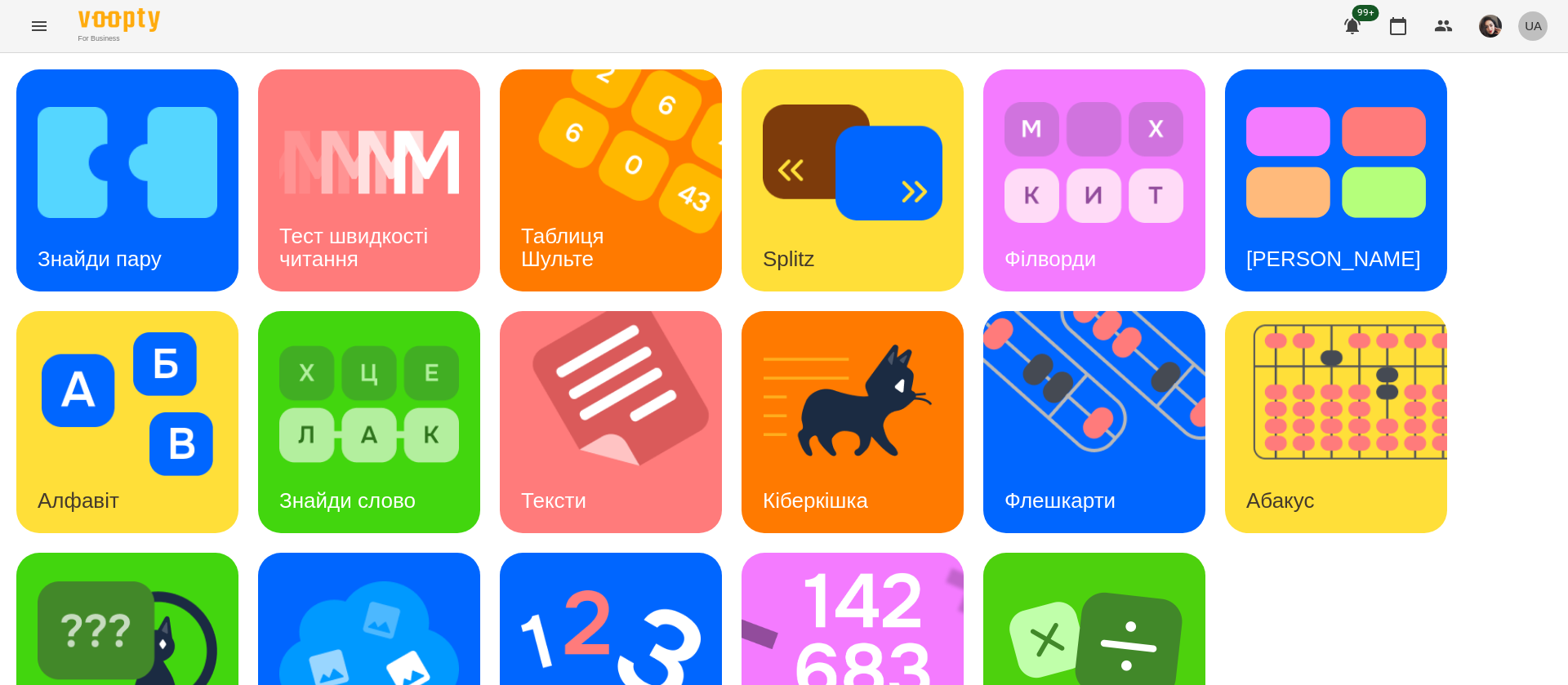
click at [1536, 29] on span "UA" at bounding box center [1533, 25] width 17 height 17
click at [1523, 128] on div "Русский" at bounding box center [1503, 122] width 83 height 29
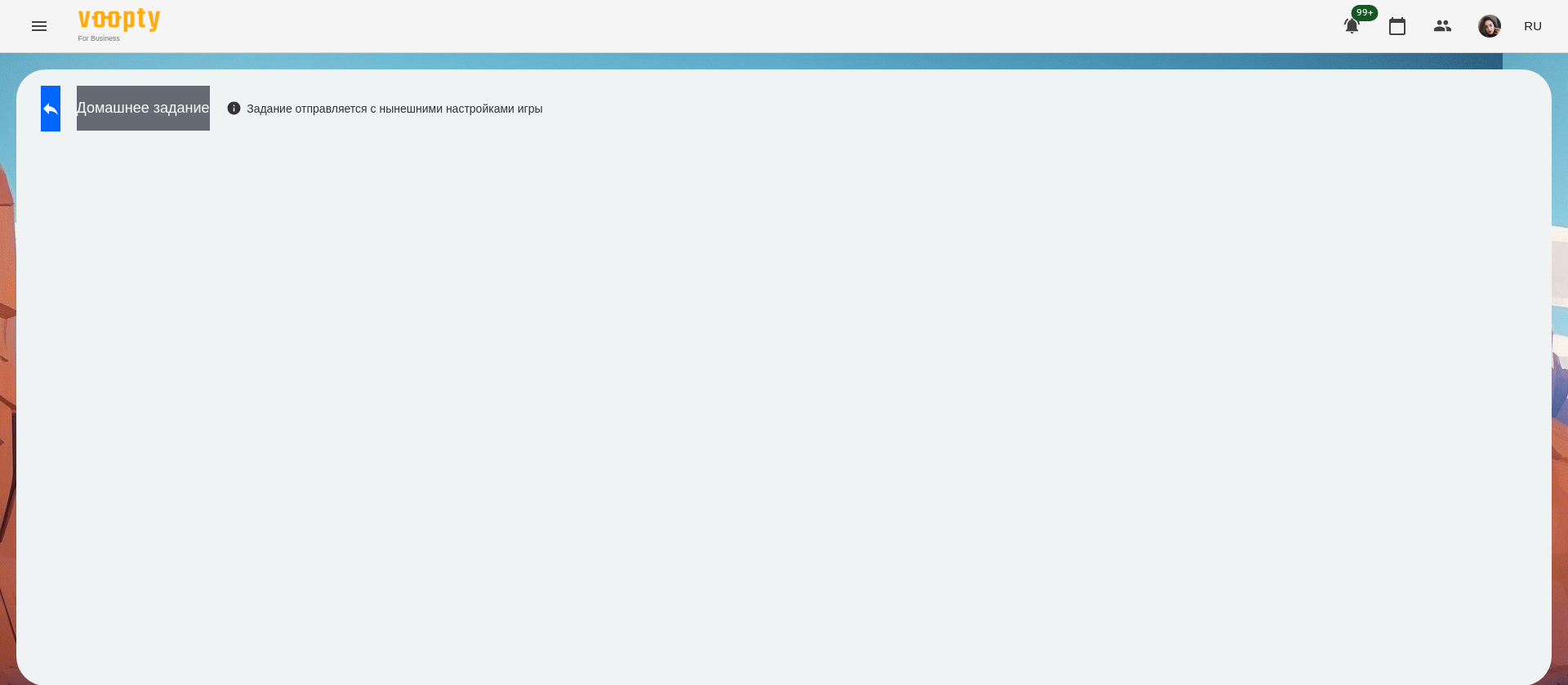
click at [210, 122] on button "Домашнее задание" at bounding box center [143, 108] width 133 height 45
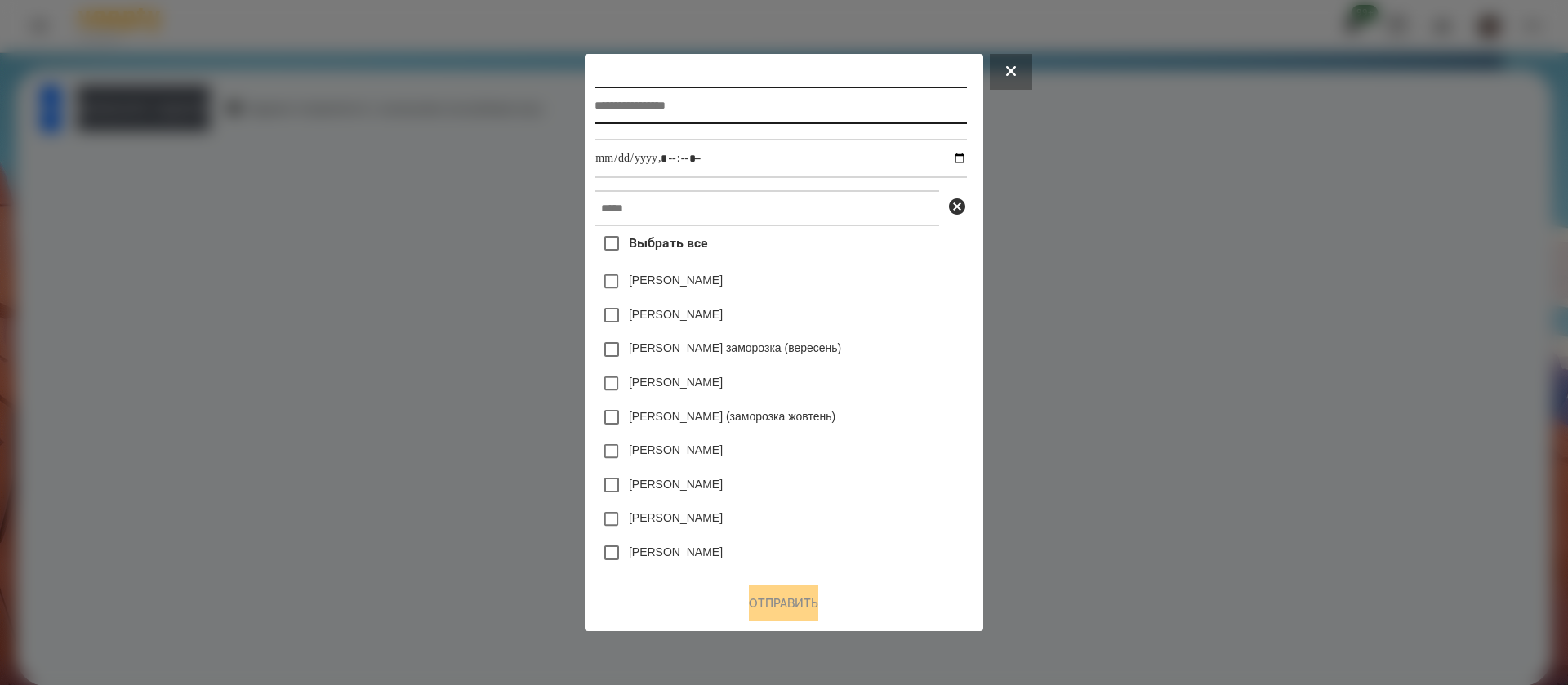
click at [631, 114] on input "text" at bounding box center [780, 105] width 372 height 38
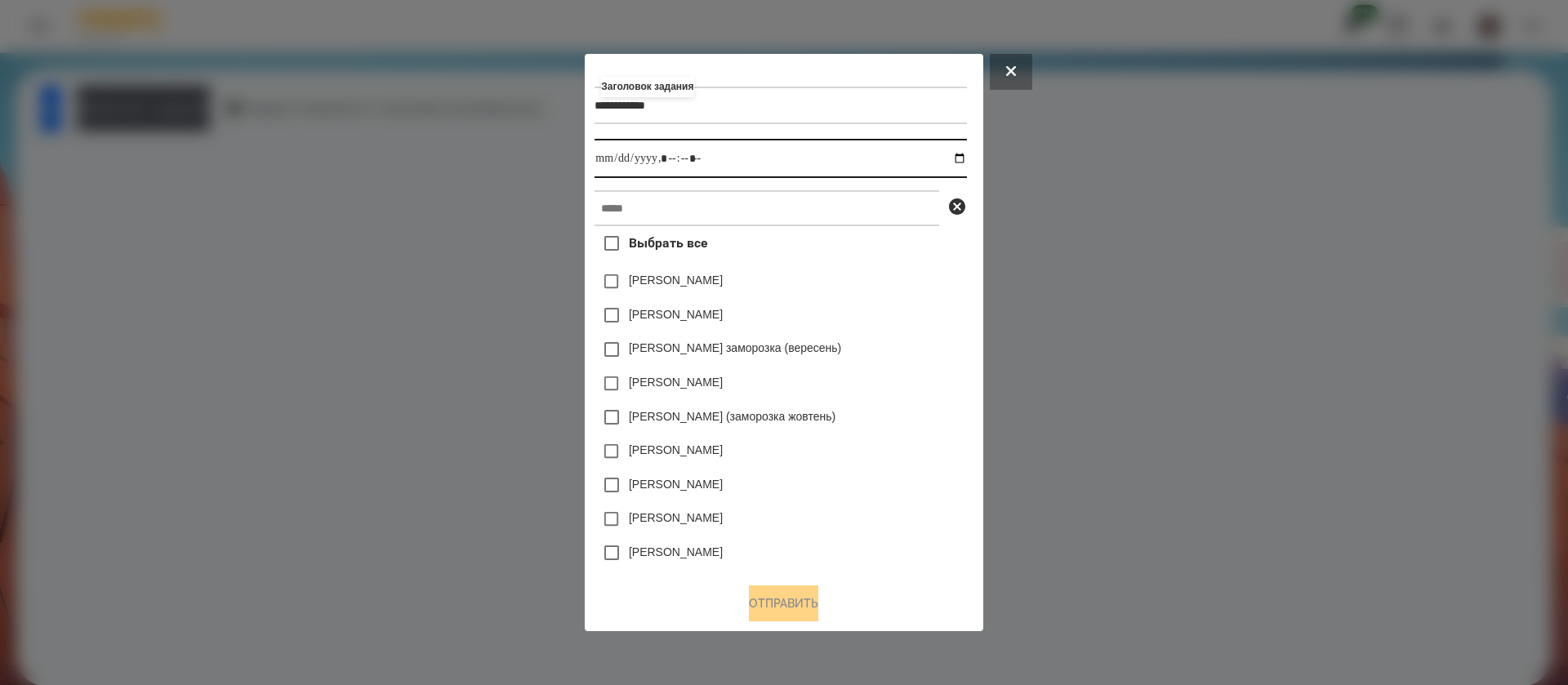
click at [966, 154] on input "datetime-local" at bounding box center [780, 159] width 372 height 39
click at [966, 156] on input "datetime-local" at bounding box center [780, 159] width 372 height 39
click at [665, 159] on input "datetime-local" at bounding box center [780, 159] width 372 height 39
click at [686, 162] on input "datetime-local" at bounding box center [780, 159] width 372 height 39
click at [693, 200] on input "text" at bounding box center [767, 208] width 345 height 36
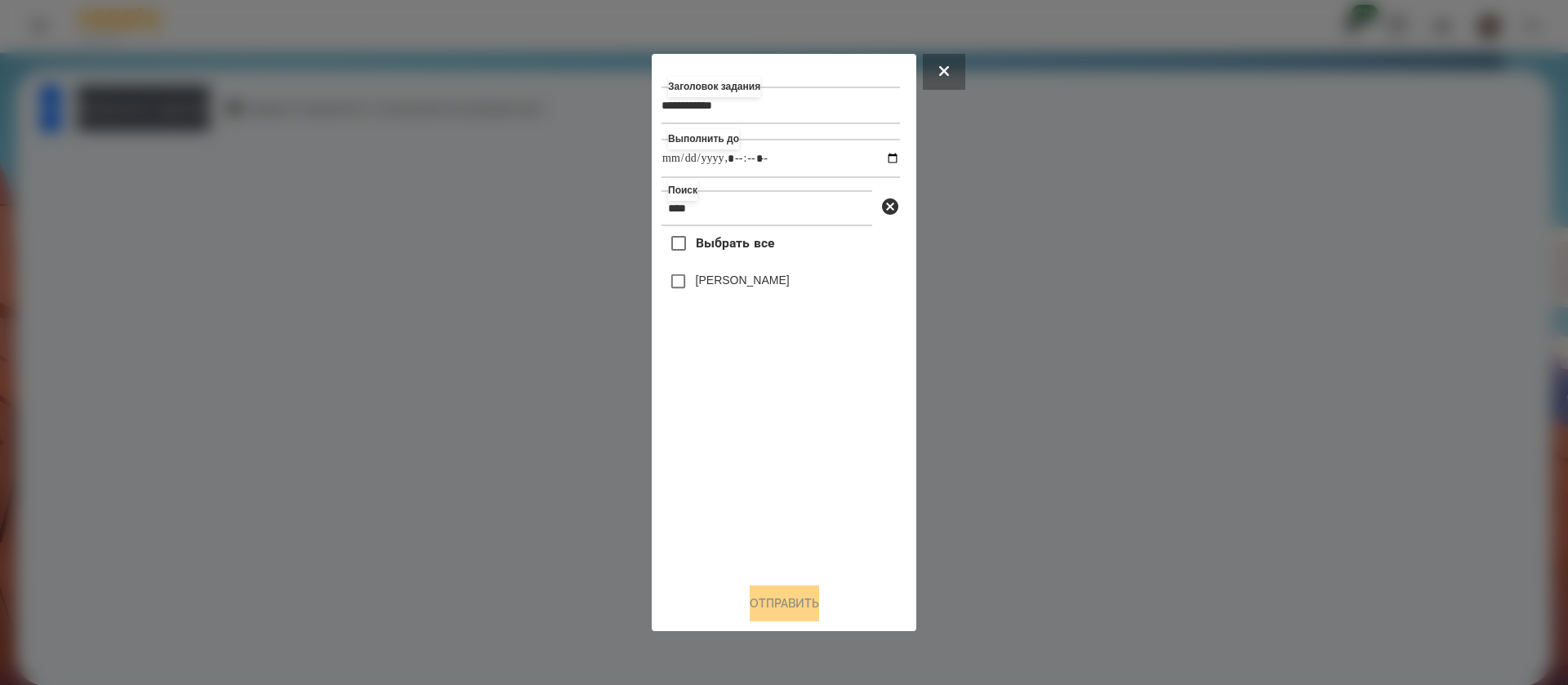
click at [746, 285] on label "[PERSON_NAME]" at bounding box center [742, 280] width 94 height 16
click at [760, 601] on button "Отправить" at bounding box center [784, 603] width 69 height 36
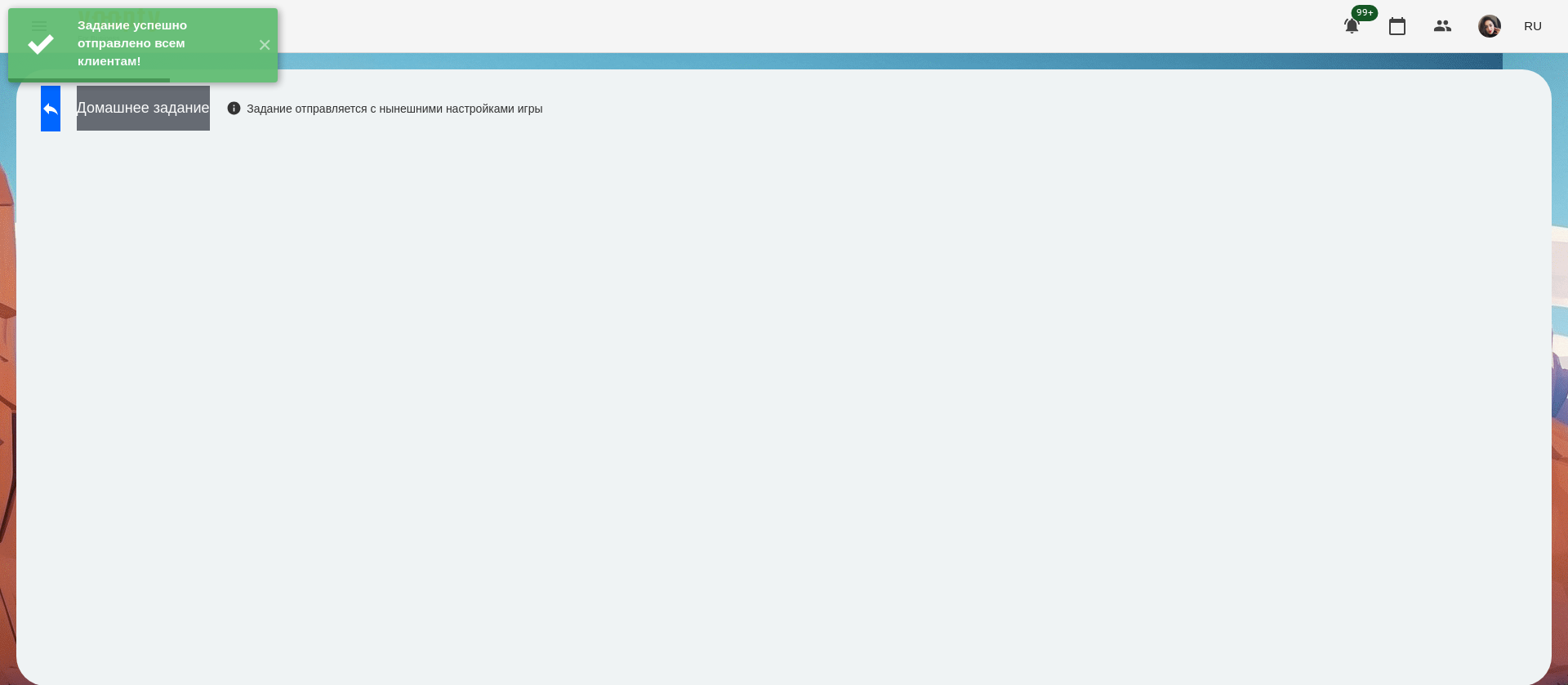
click at [186, 107] on button "Домашнее задание" at bounding box center [143, 108] width 133 height 45
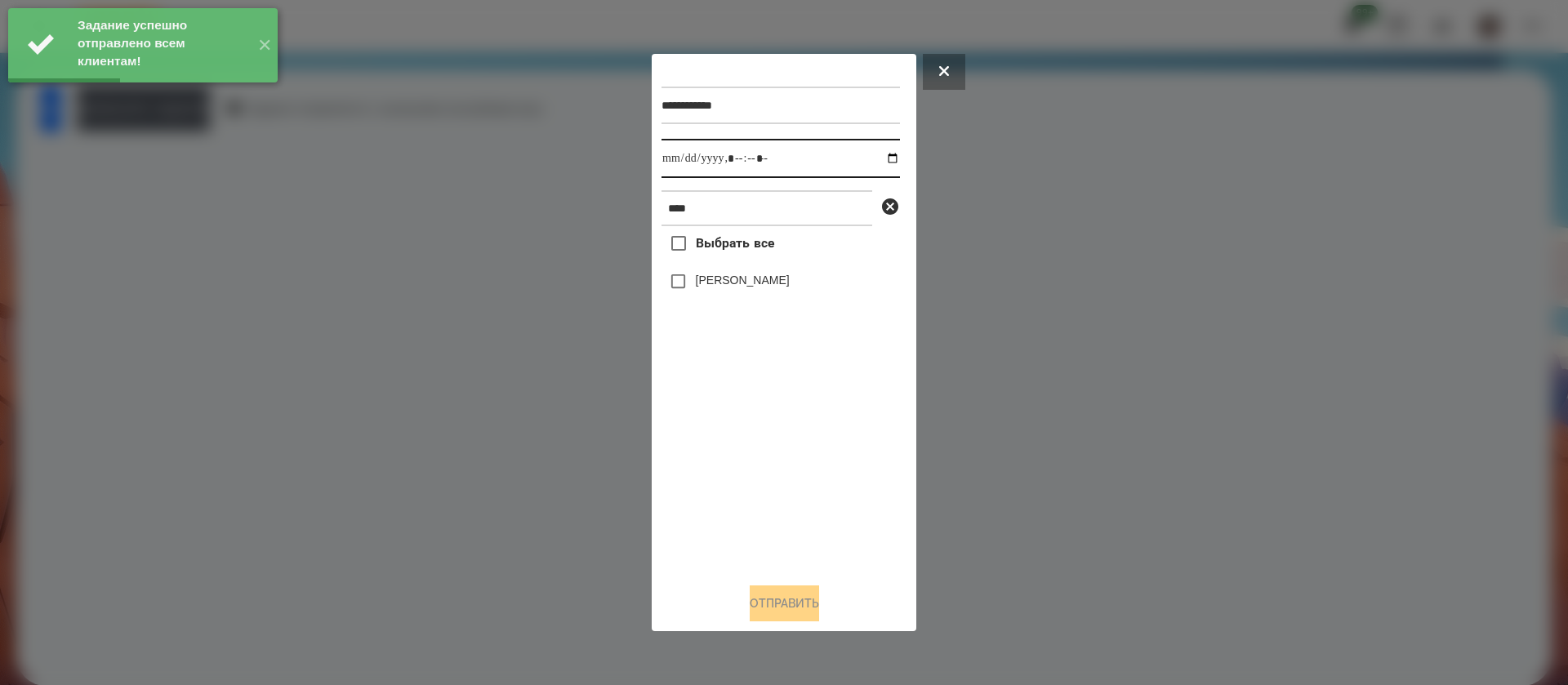
click at [679, 164] on input "datetime-local" at bounding box center [781, 159] width 239 height 39
click at [715, 297] on div "[PERSON_NAME]" at bounding box center [781, 282] width 239 height 34
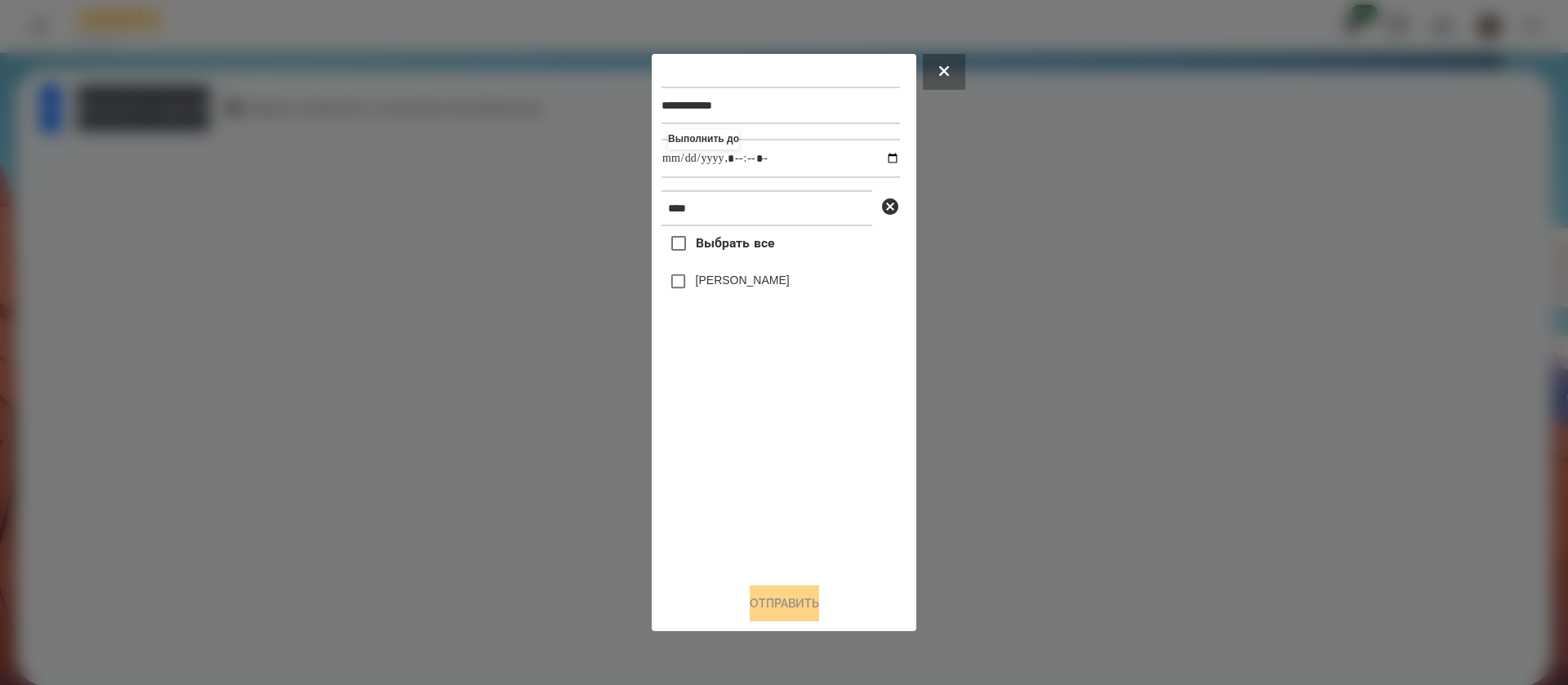
drag, startPoint x: 715, startPoint y: 293, endPoint x: 715, endPoint y: 275, distance: 18.0
click at [714, 289] on label "[PERSON_NAME]" at bounding box center [742, 280] width 94 height 16
click at [715, 275] on label "[PERSON_NAME]" at bounding box center [742, 280] width 94 height 16
click at [756, 591] on button "Отправить" at bounding box center [784, 603] width 69 height 36
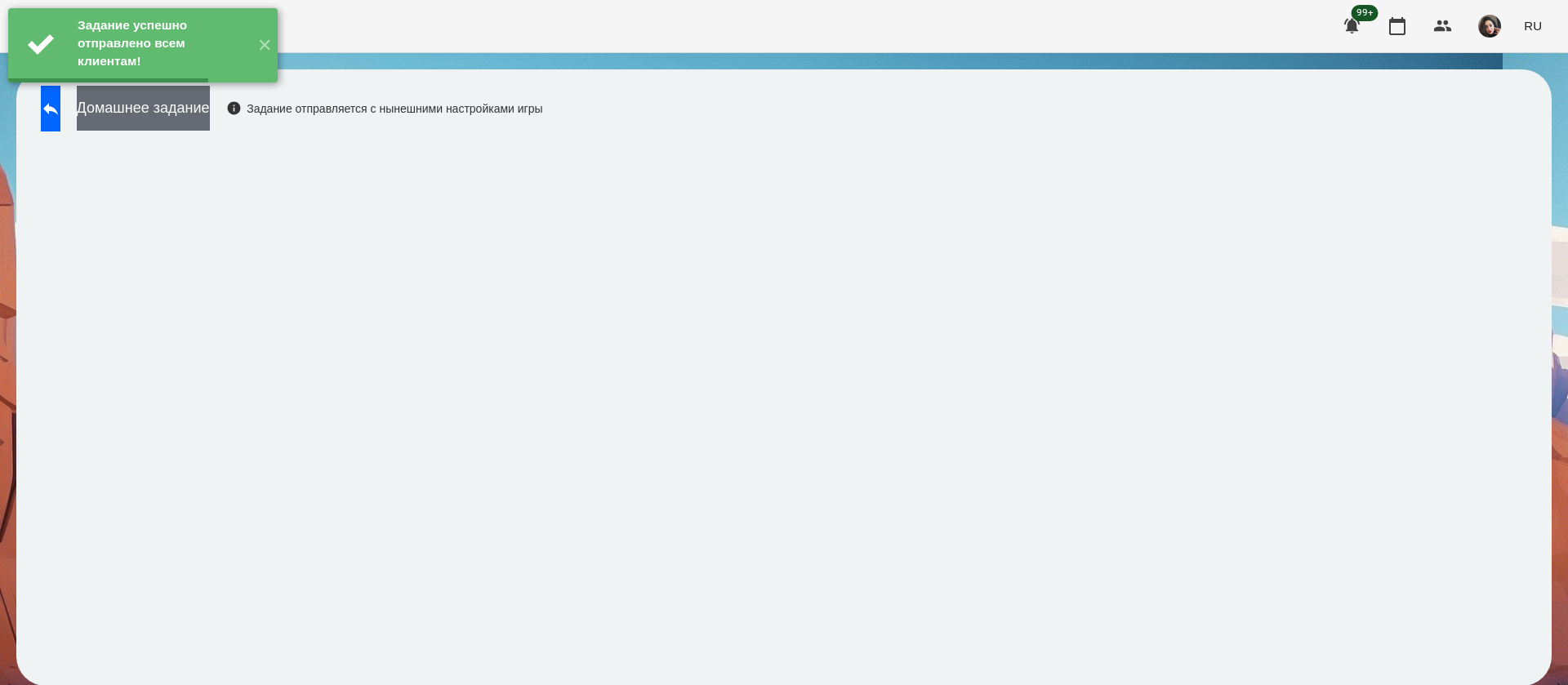
click at [201, 107] on button "Домашнее задание" at bounding box center [143, 108] width 133 height 45
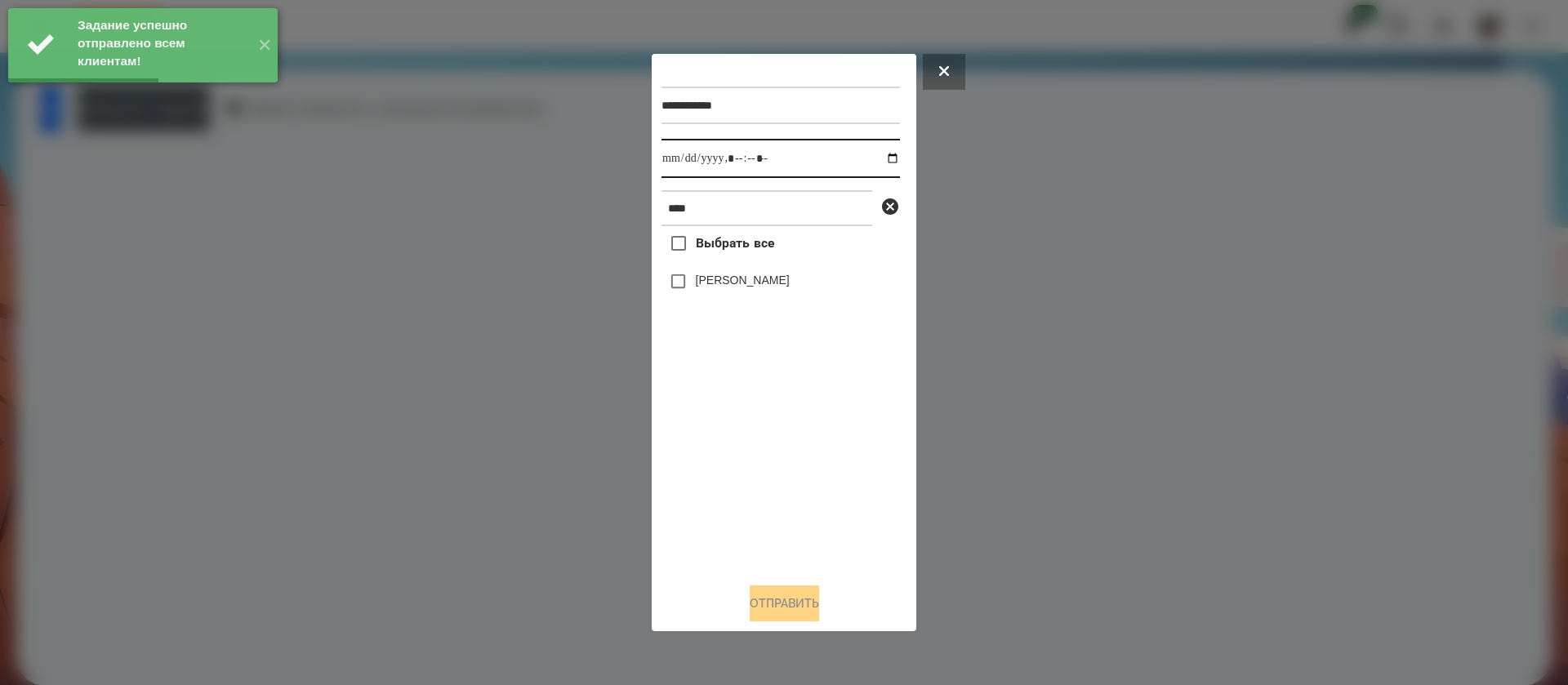
click at [687, 174] on input "datetime-local" at bounding box center [781, 159] width 239 height 39
click at [696, 287] on label "[PERSON_NAME]" at bounding box center [742, 280] width 94 height 16
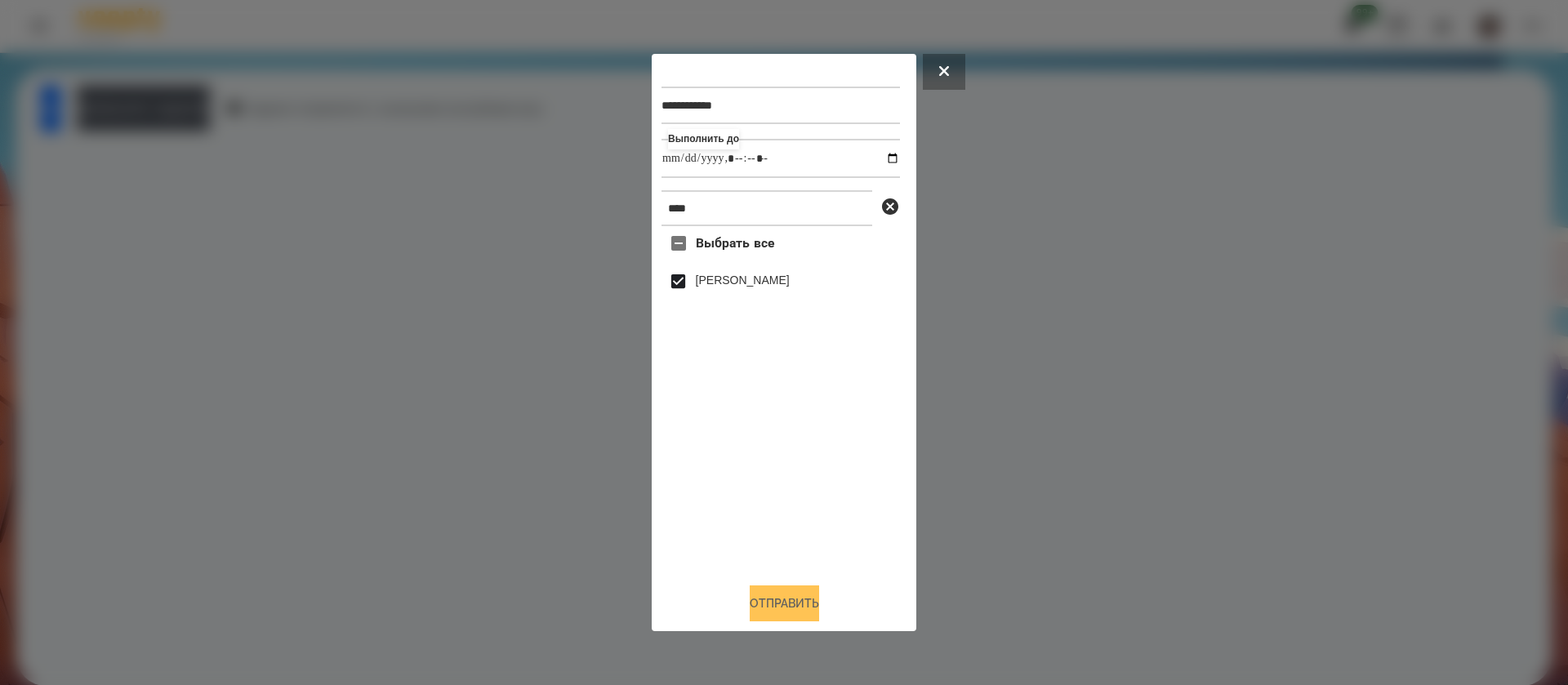
click at [773, 615] on button "Отправить" at bounding box center [784, 603] width 69 height 36
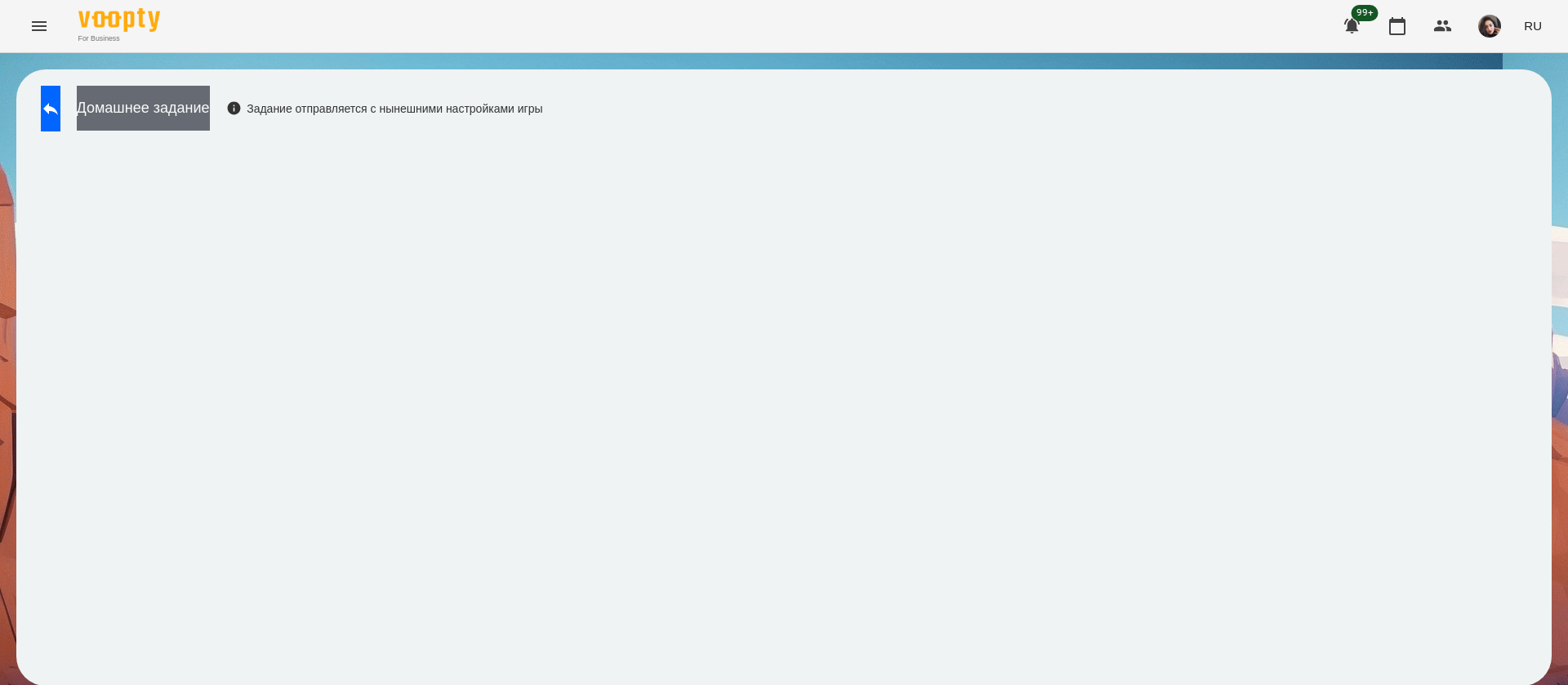
click at [210, 100] on button "Домашнее задание" at bounding box center [143, 108] width 133 height 45
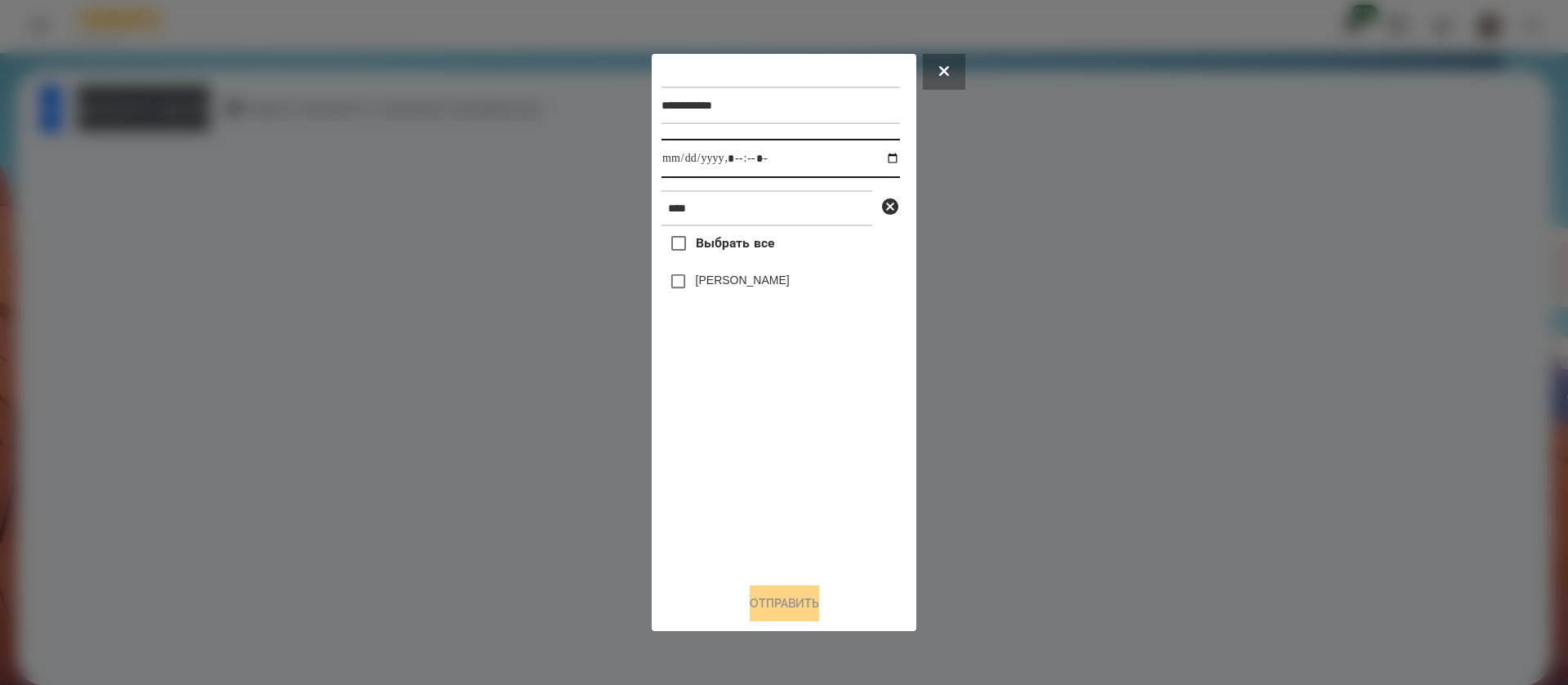
click at [683, 167] on input "datetime-local" at bounding box center [781, 159] width 239 height 39
click at [800, 602] on button "Отправить" at bounding box center [784, 603] width 69 height 36
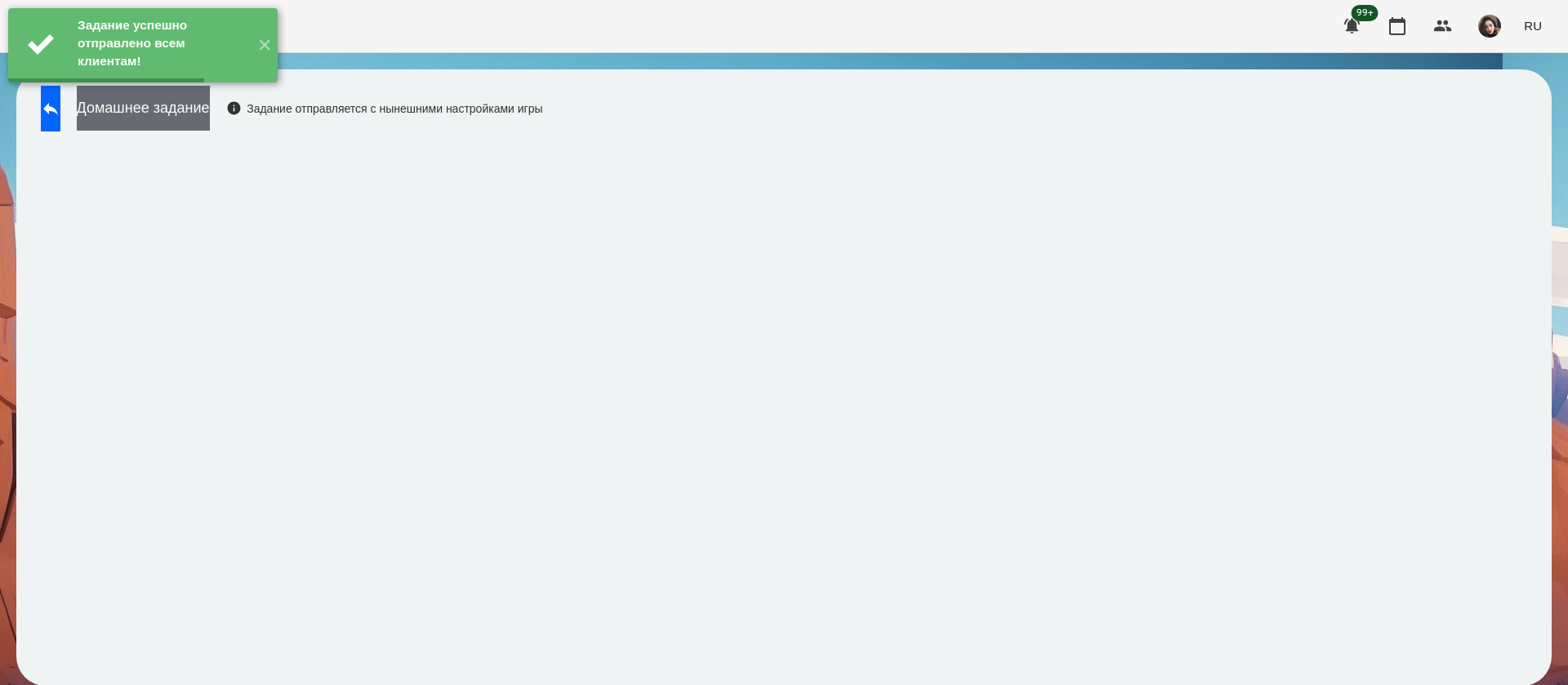
click at [210, 109] on button "Домашнее задание" at bounding box center [143, 108] width 133 height 45
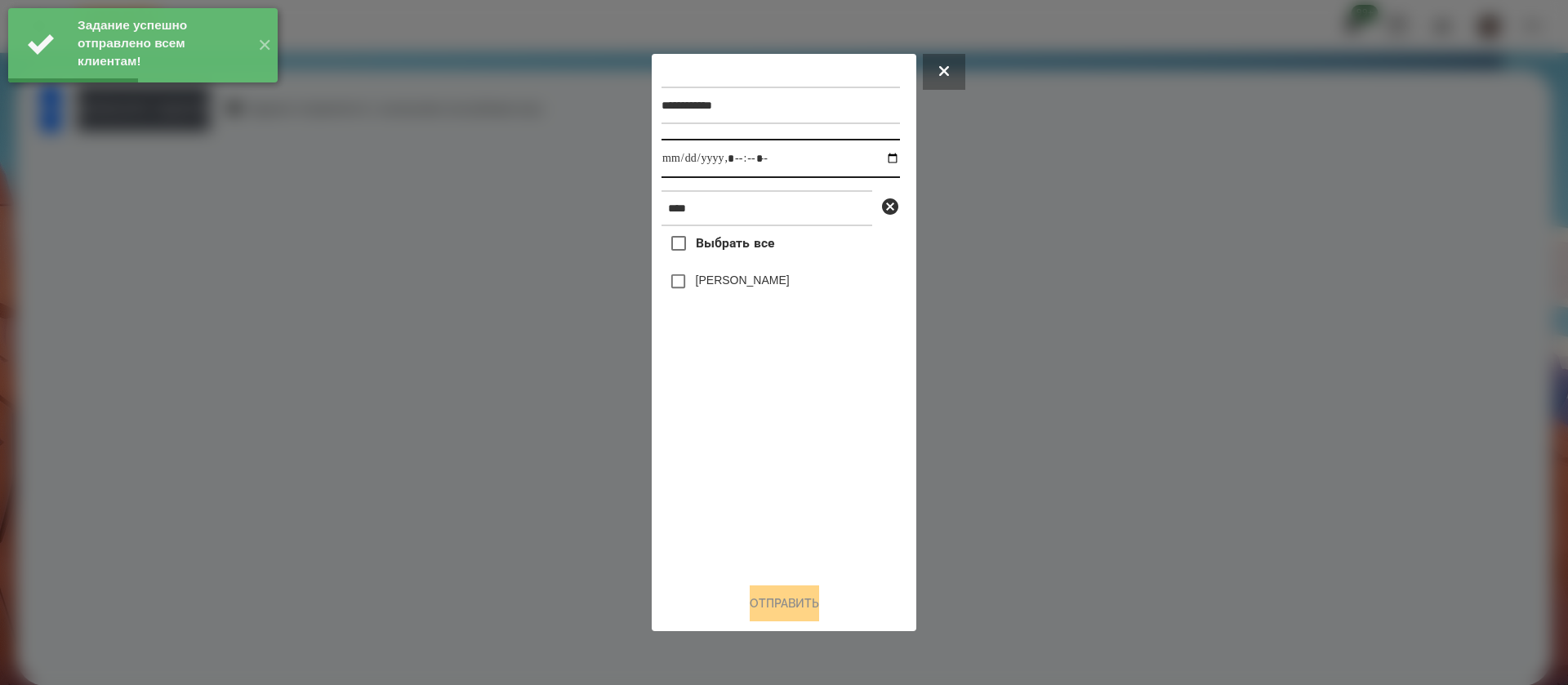
click at [667, 160] on input "datetime-local" at bounding box center [781, 159] width 239 height 39
click at [761, 602] on button "Отправить" at bounding box center [784, 603] width 69 height 36
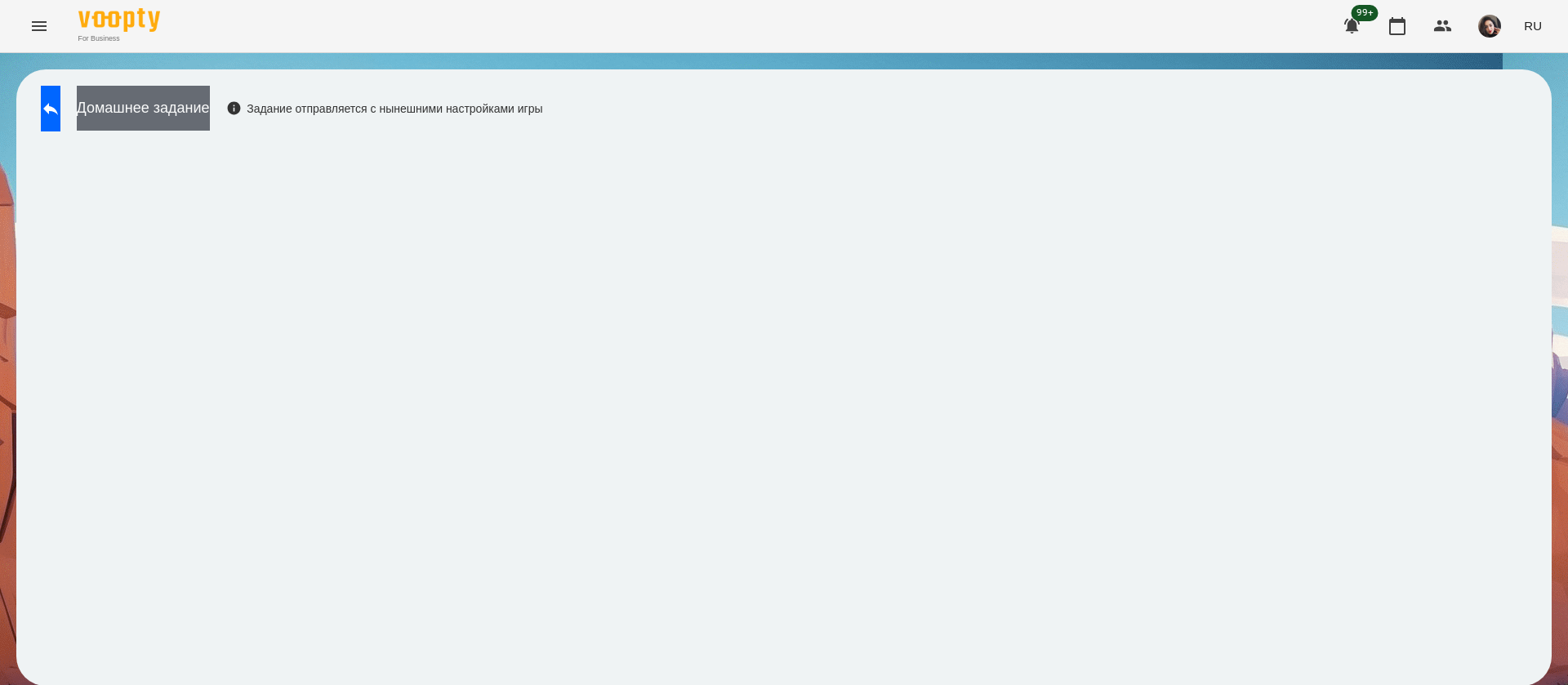
drag, startPoint x: 246, startPoint y: 84, endPoint x: 250, endPoint y: 99, distance: 15.5
click at [246, 85] on div "Домашнее задание Задание отправляется с нынешними настройками игры" at bounding box center [784, 378] width 1535 height 616
click at [210, 100] on button "Домашнее задание" at bounding box center [143, 108] width 133 height 45
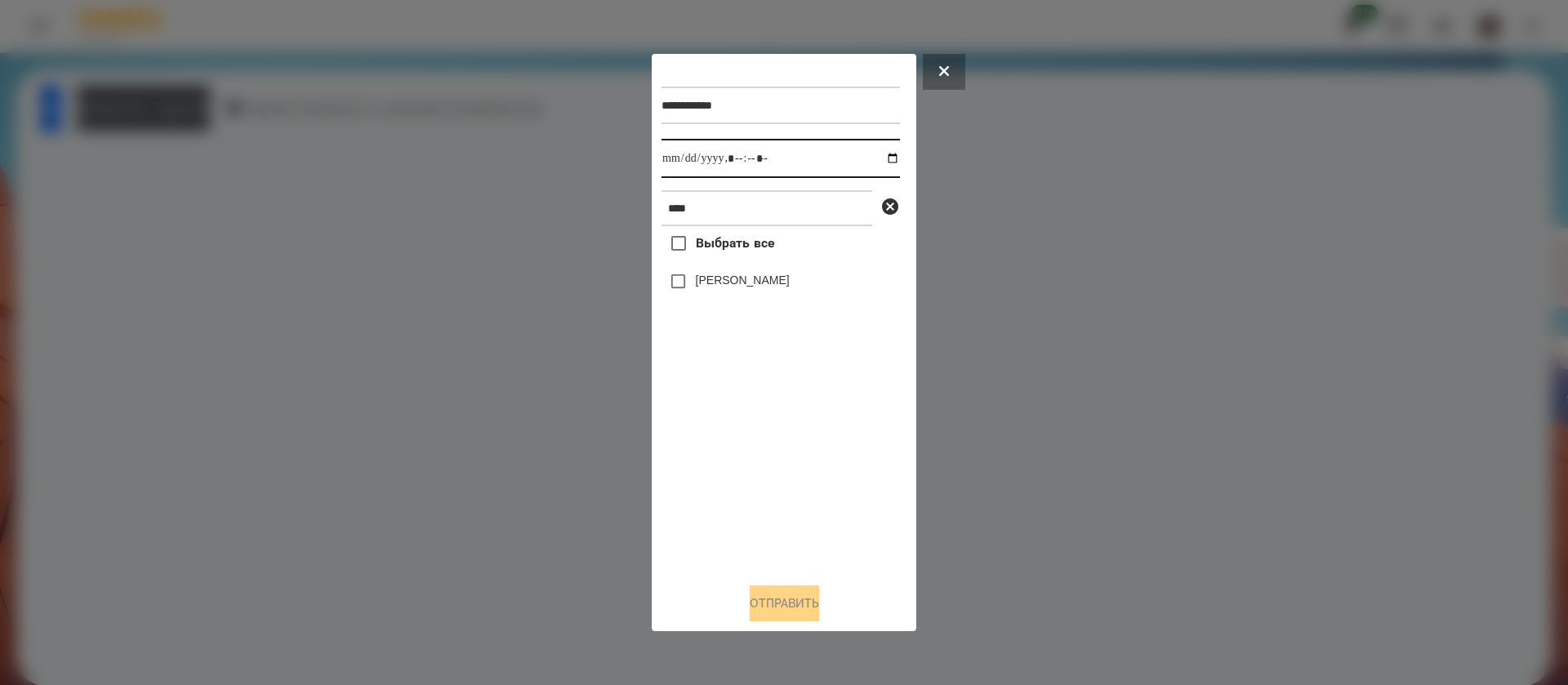
click at [688, 161] on input "datetime-local" at bounding box center [781, 159] width 239 height 39
click at [697, 271] on div "[PERSON_NAME]" at bounding box center [781, 282] width 239 height 34
click at [697, 294] on div "[PERSON_NAME]" at bounding box center [781, 282] width 239 height 34
click at [786, 598] on button "Отправить" at bounding box center [784, 603] width 69 height 36
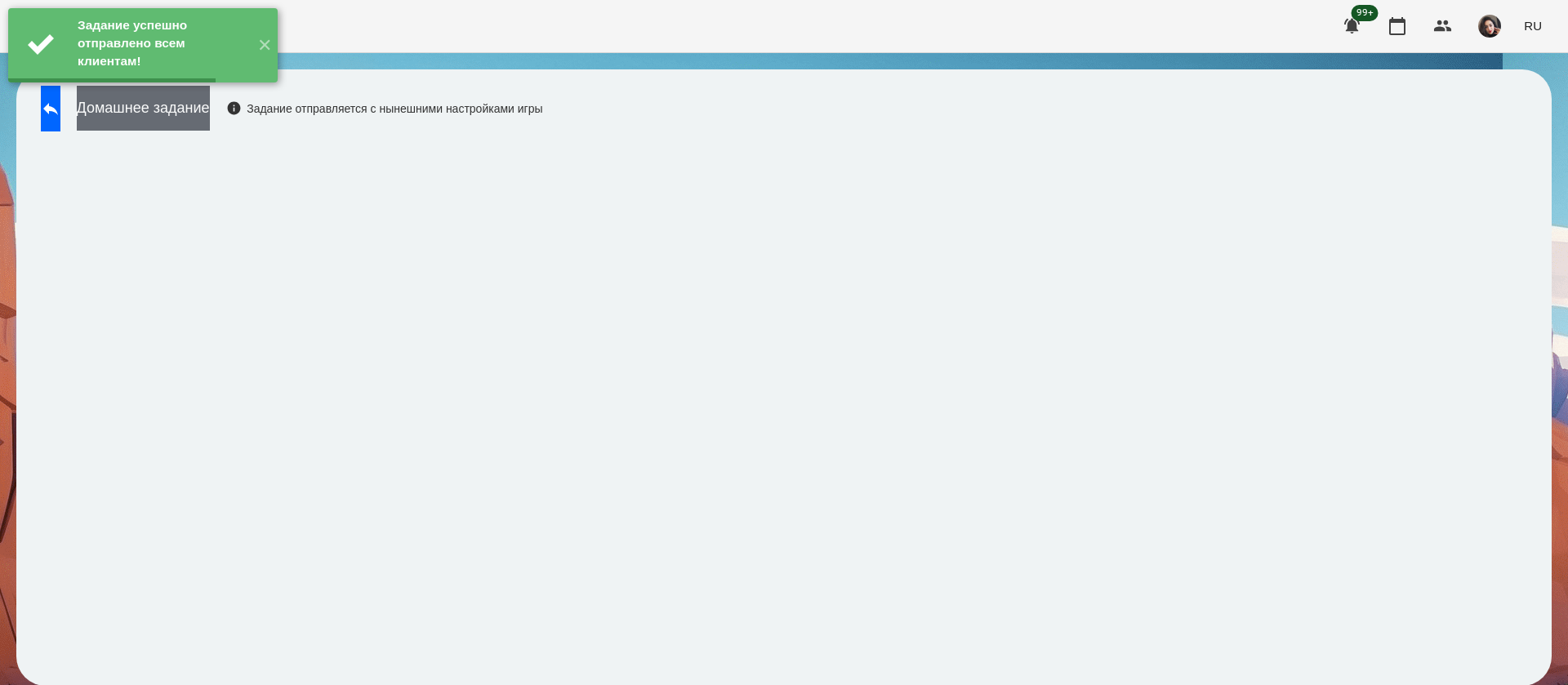
click at [210, 105] on button "Домашнее задание" at bounding box center [143, 108] width 133 height 45
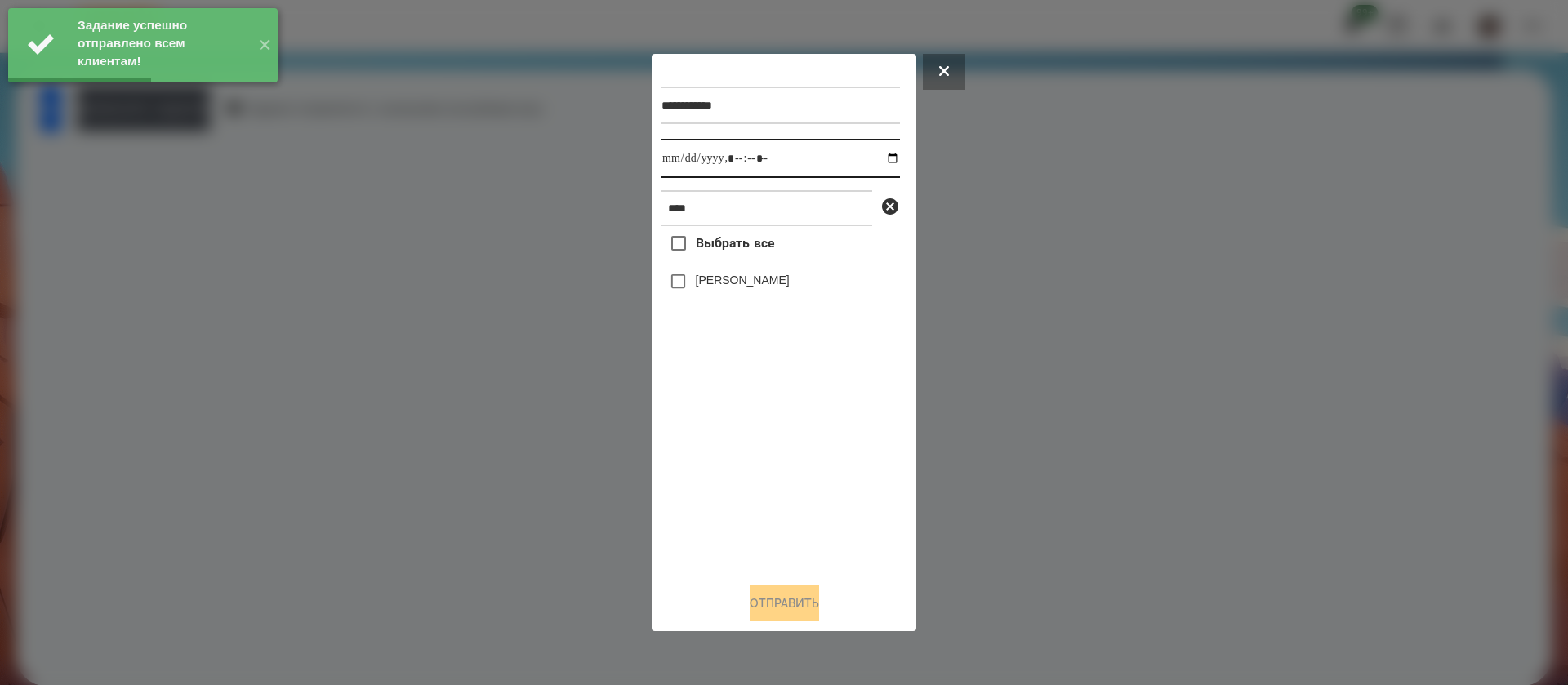
click at [680, 154] on input "datetime-local" at bounding box center [781, 159] width 239 height 39
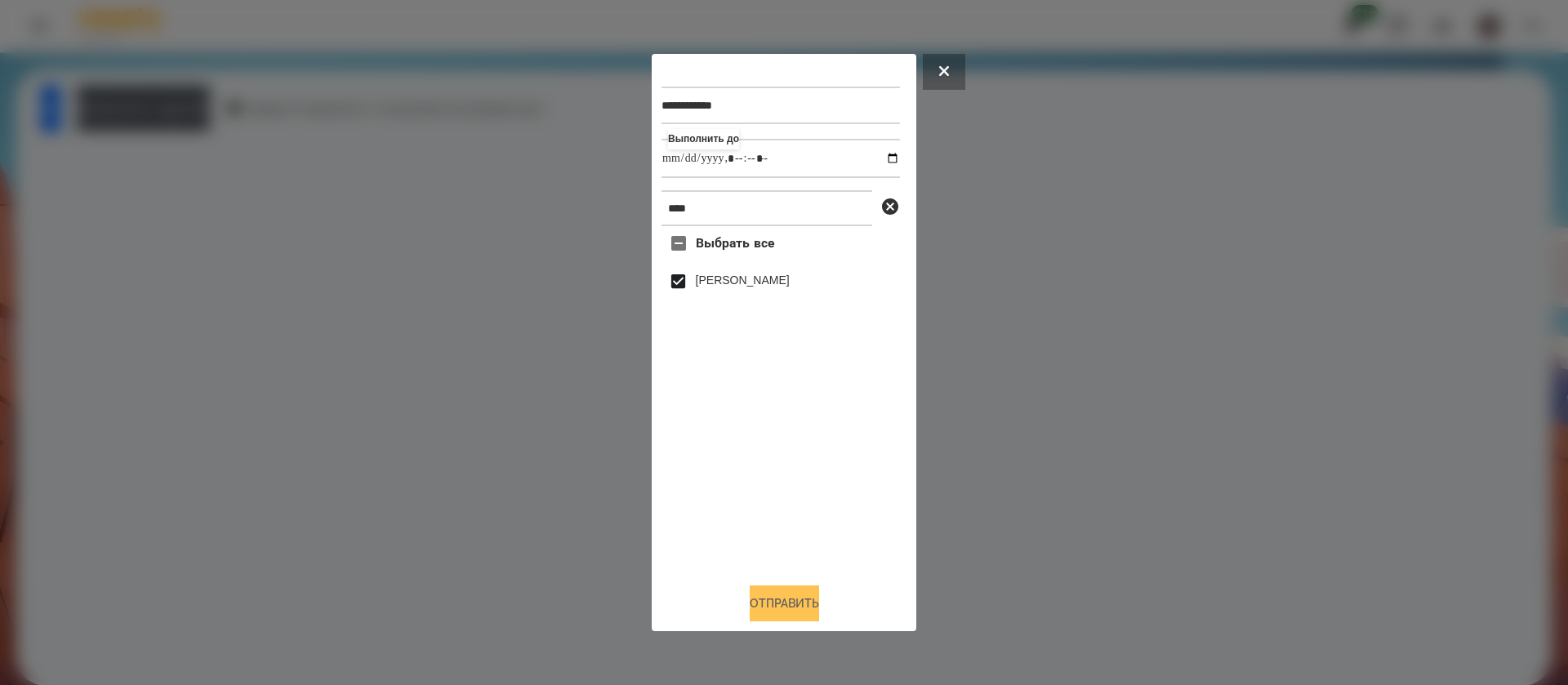
click at [764, 608] on button "Отправить" at bounding box center [784, 603] width 69 height 36
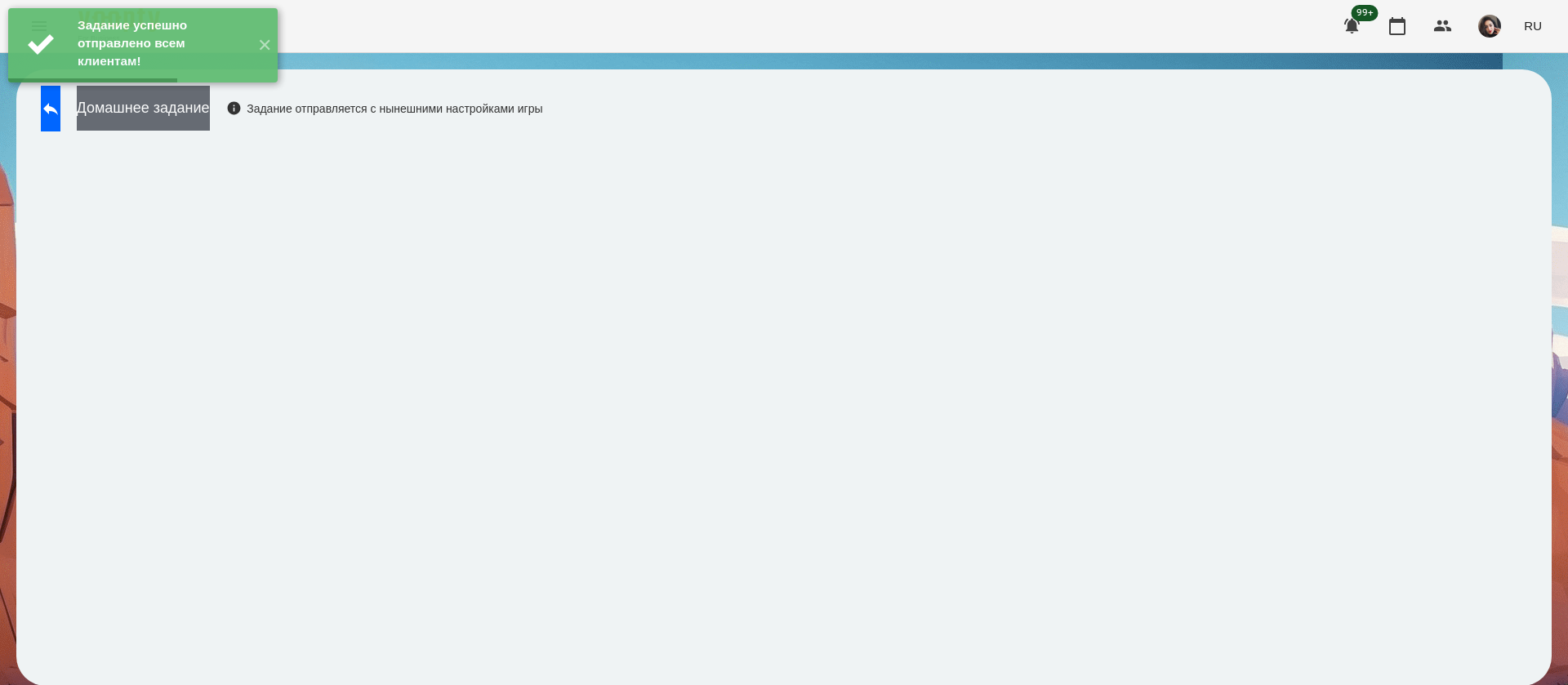
click at [173, 126] on button "Домашнее задание" at bounding box center [143, 108] width 133 height 45
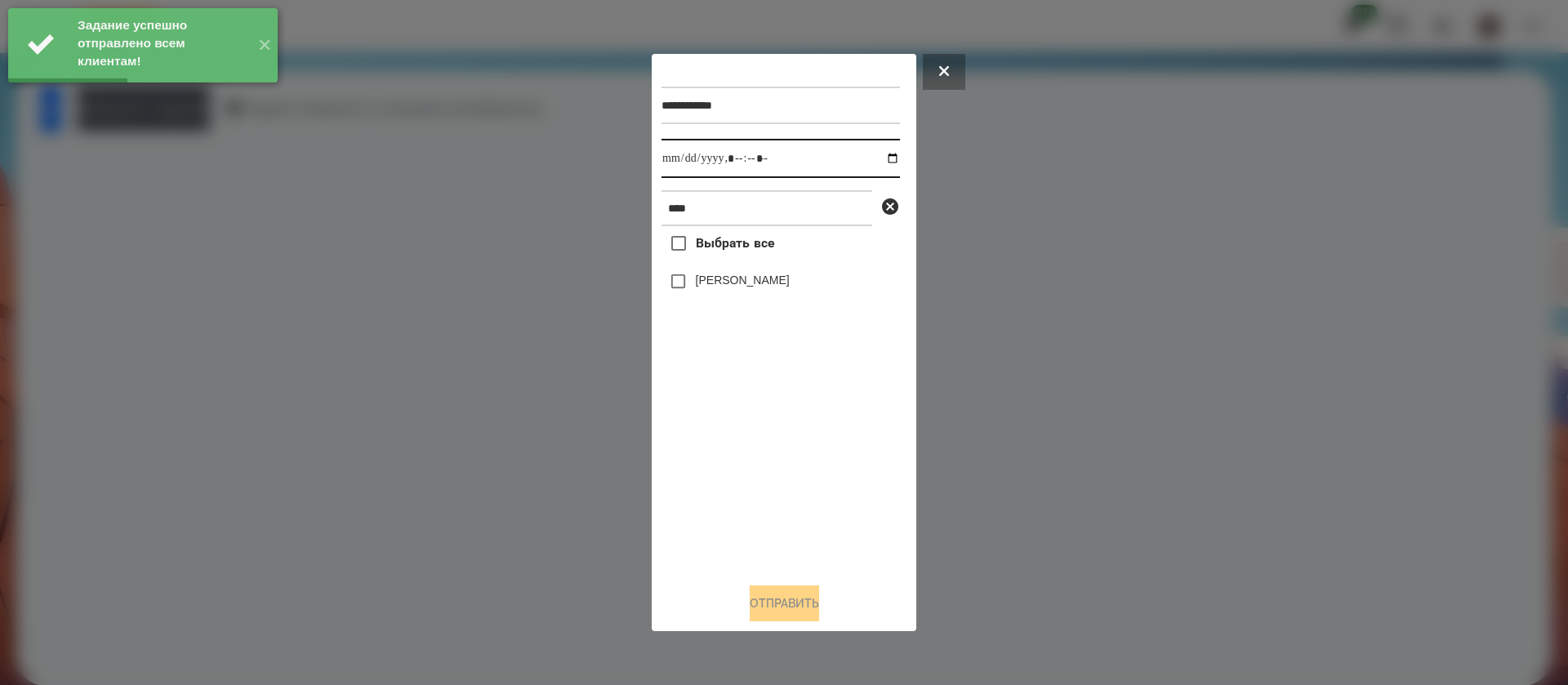
click at [670, 156] on input "datetime-local" at bounding box center [781, 159] width 239 height 39
click at [703, 280] on label "[PERSON_NAME]" at bounding box center [742, 280] width 94 height 16
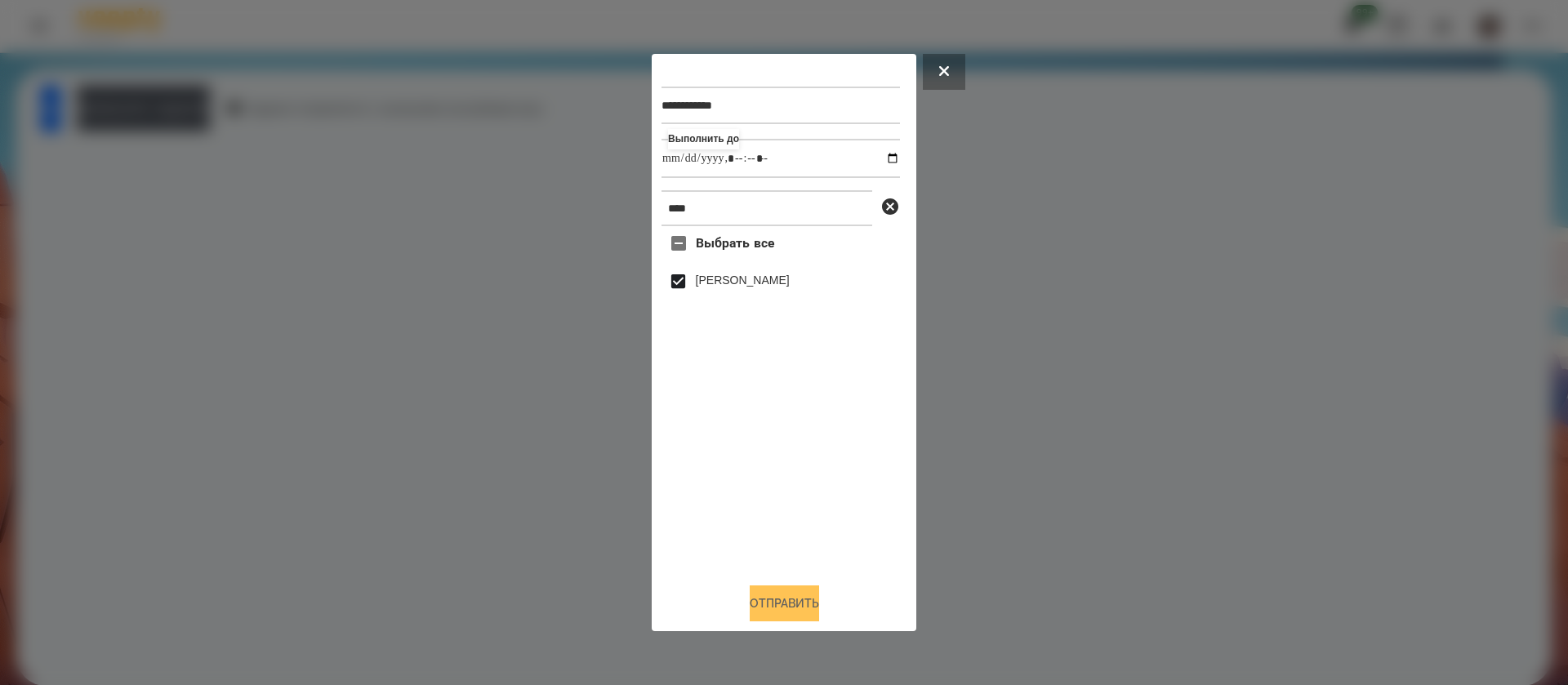
click at [786, 605] on button "Отправить" at bounding box center [784, 603] width 69 height 36
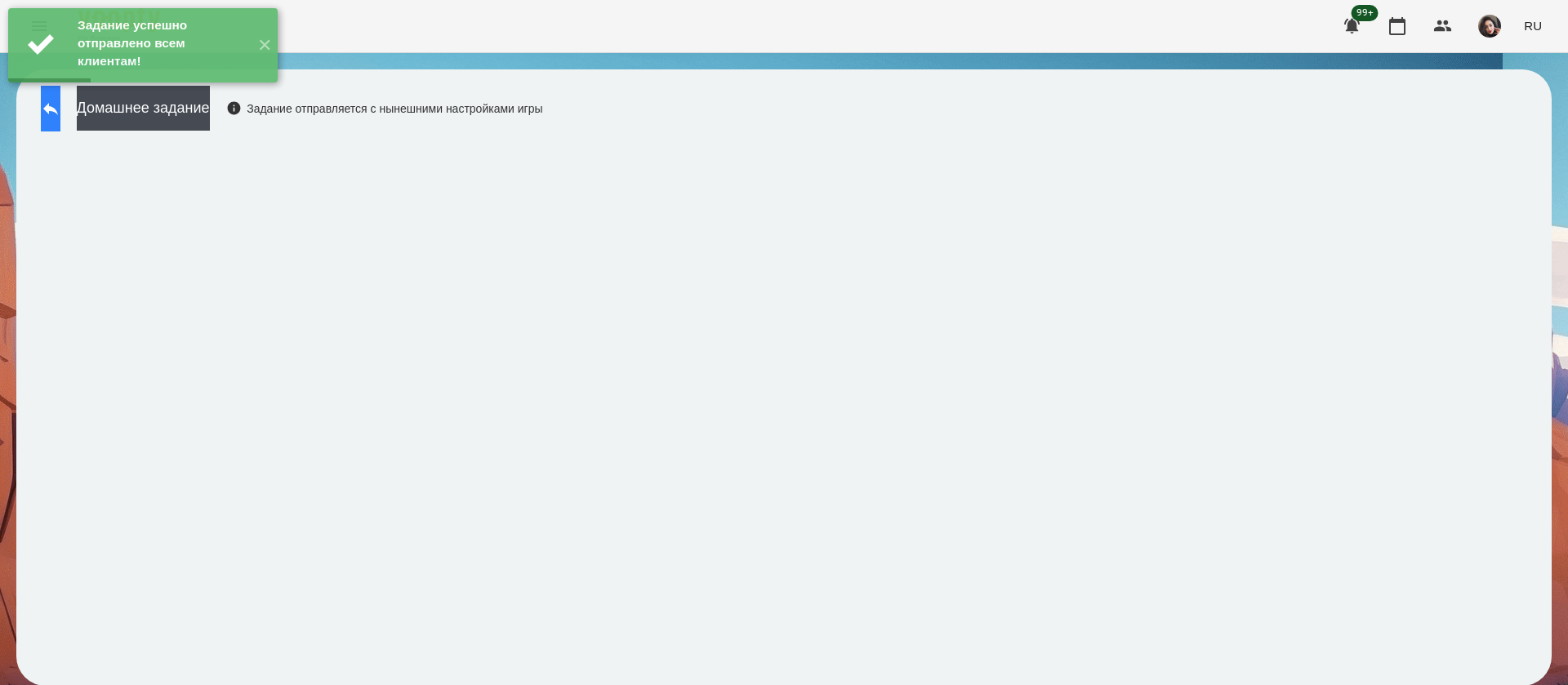
click at [60, 117] on icon at bounding box center [51, 109] width 20 height 20
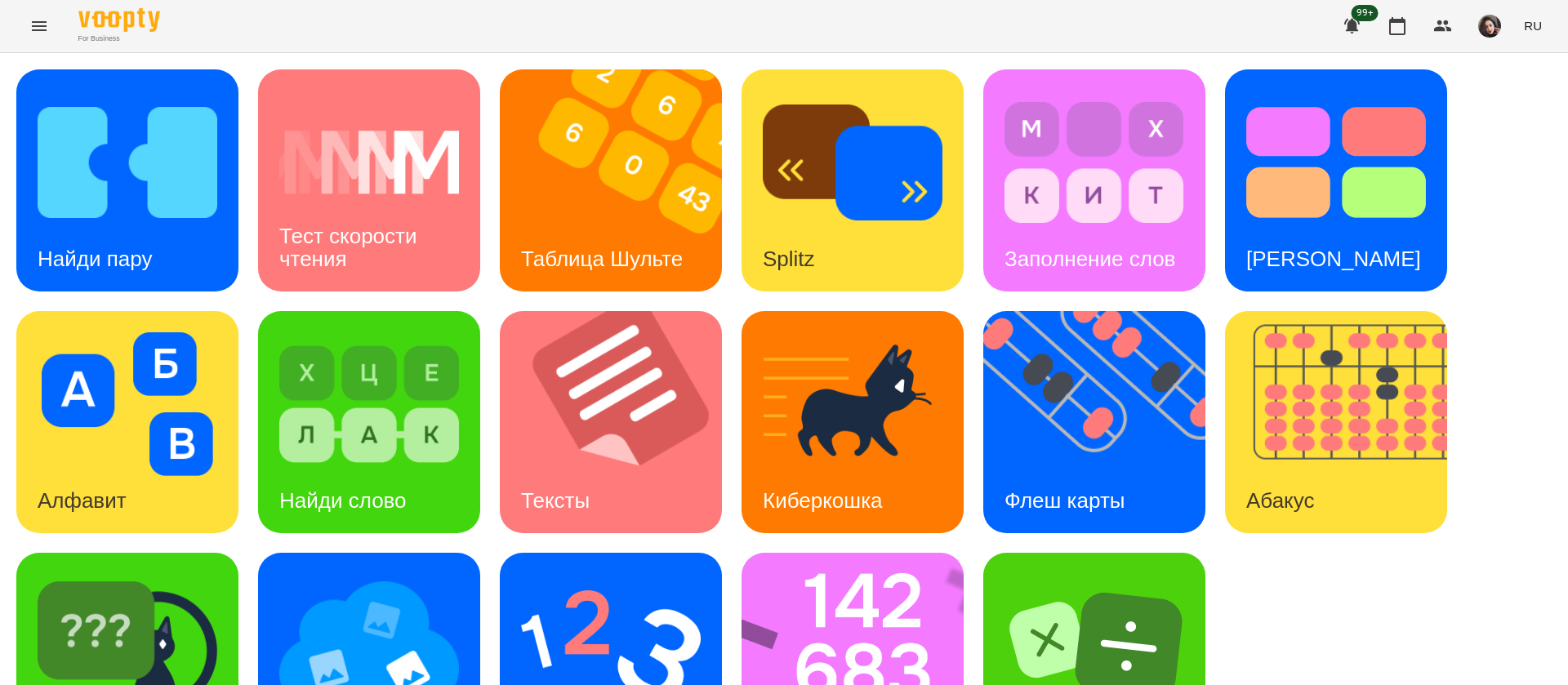
scroll to position [106, 0]
click at [191, 574] on img at bounding box center [128, 646] width 180 height 144
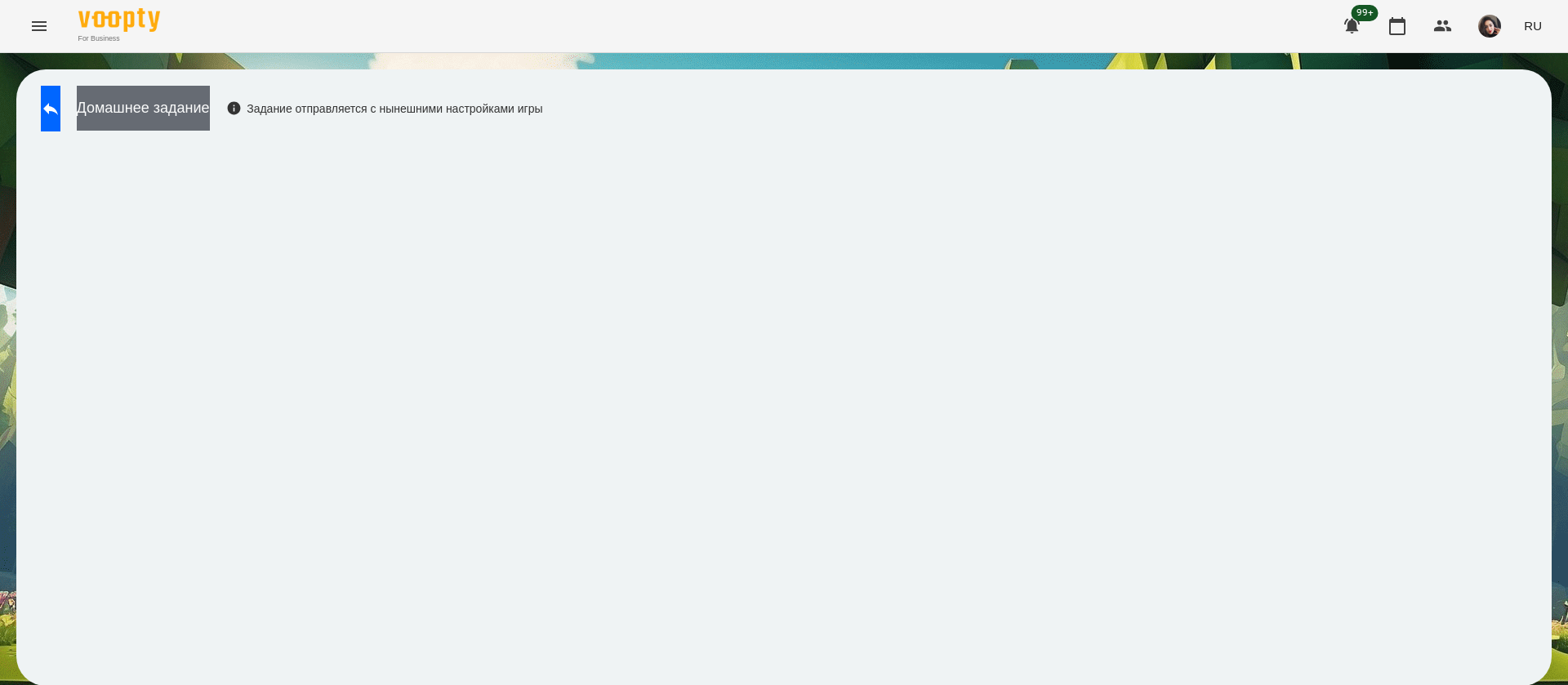
click at [210, 113] on button "Домашнее задание" at bounding box center [143, 108] width 133 height 45
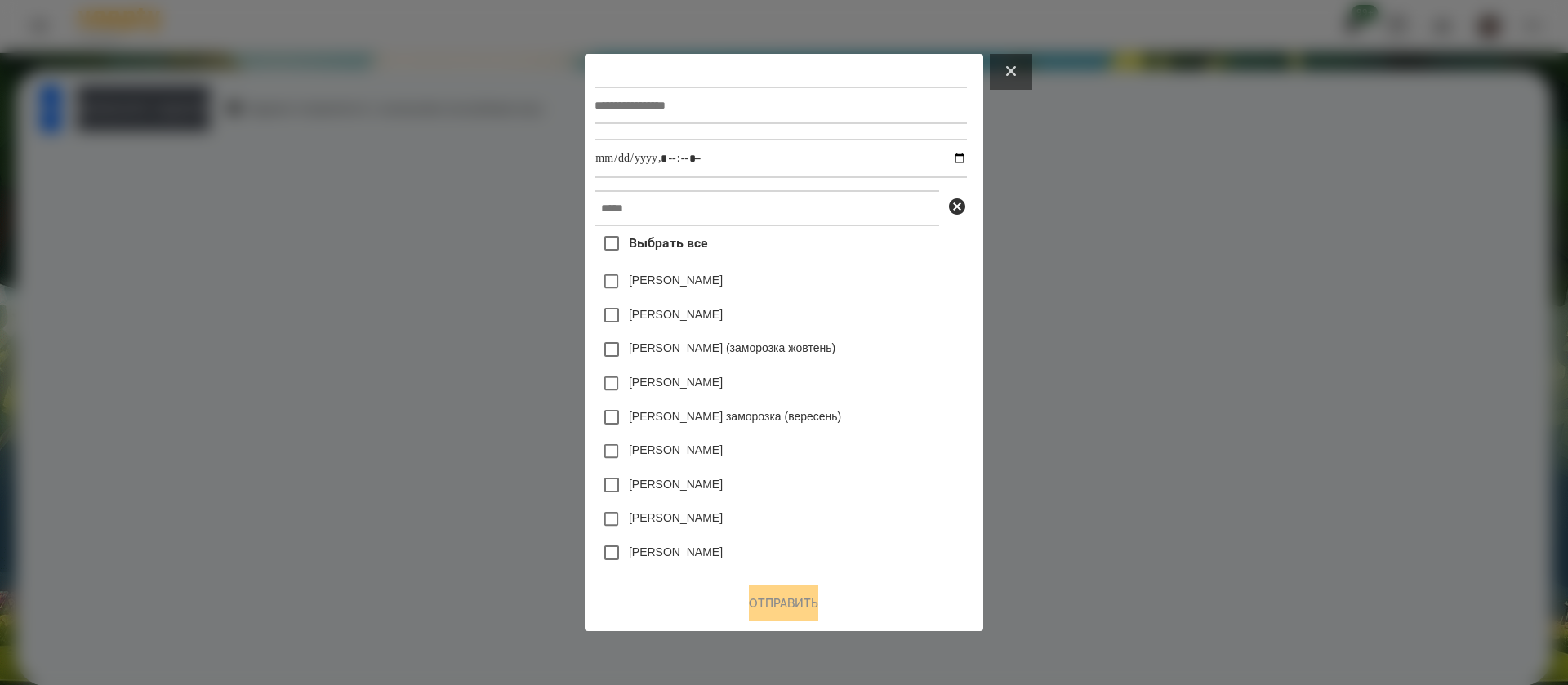
click at [1023, 64] on button at bounding box center [1011, 72] width 43 height 36
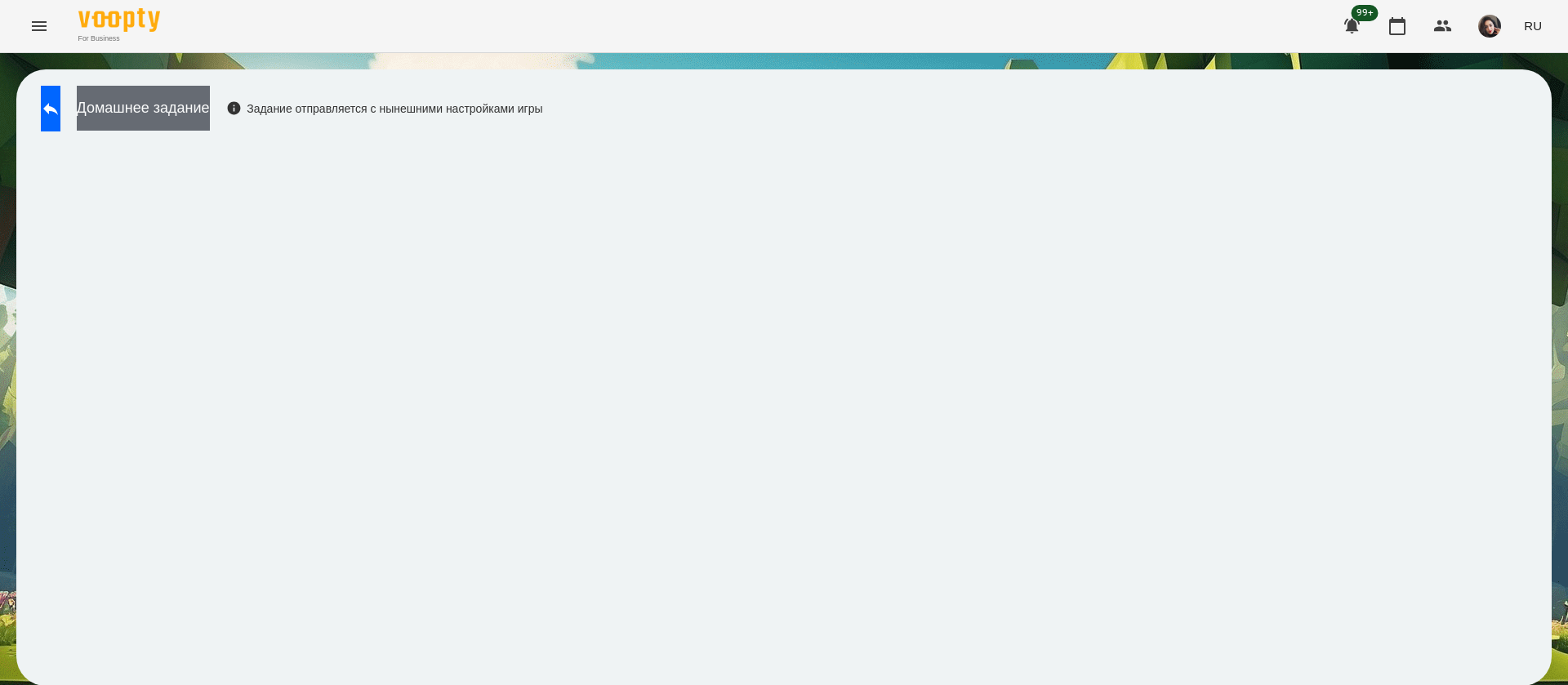
click at [155, 114] on button "Домашнее задание" at bounding box center [143, 108] width 133 height 45
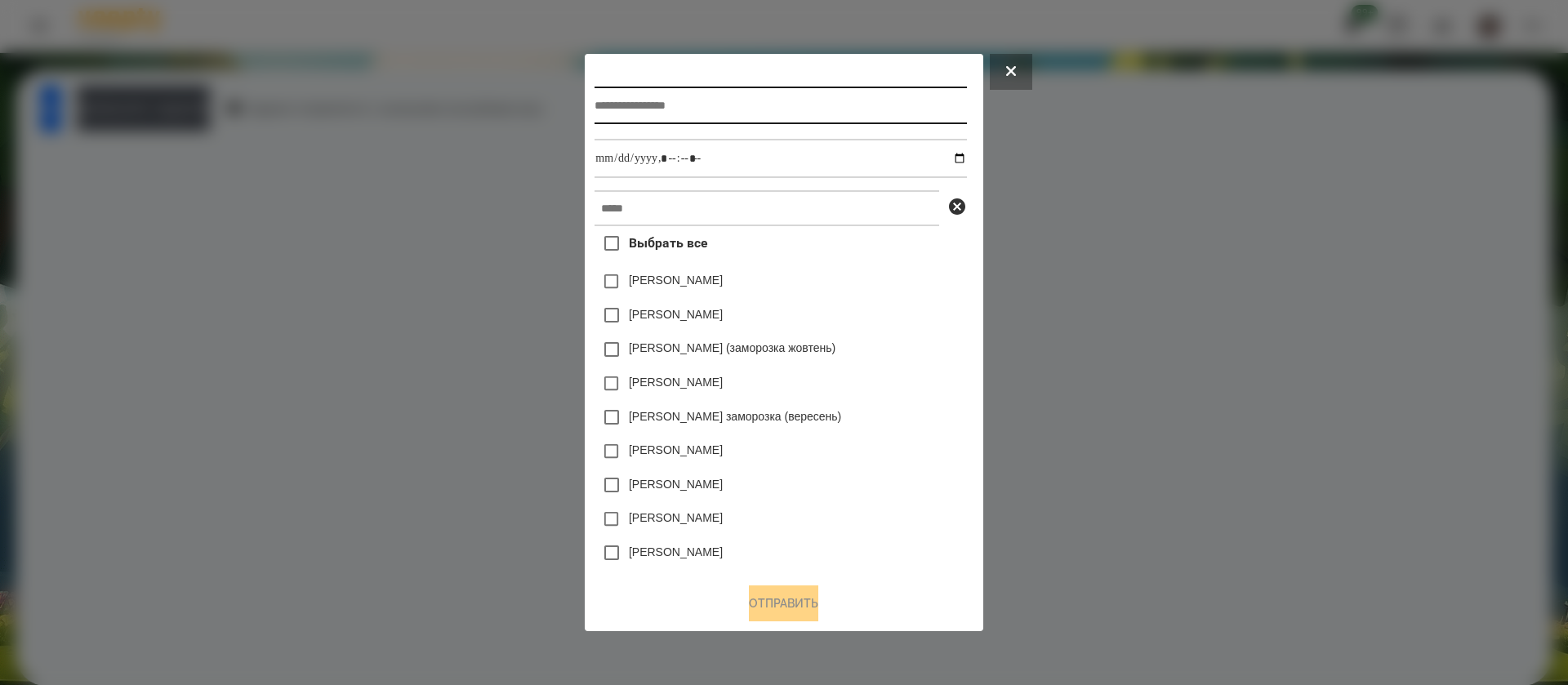
click at [655, 107] on input "text" at bounding box center [780, 105] width 372 height 38
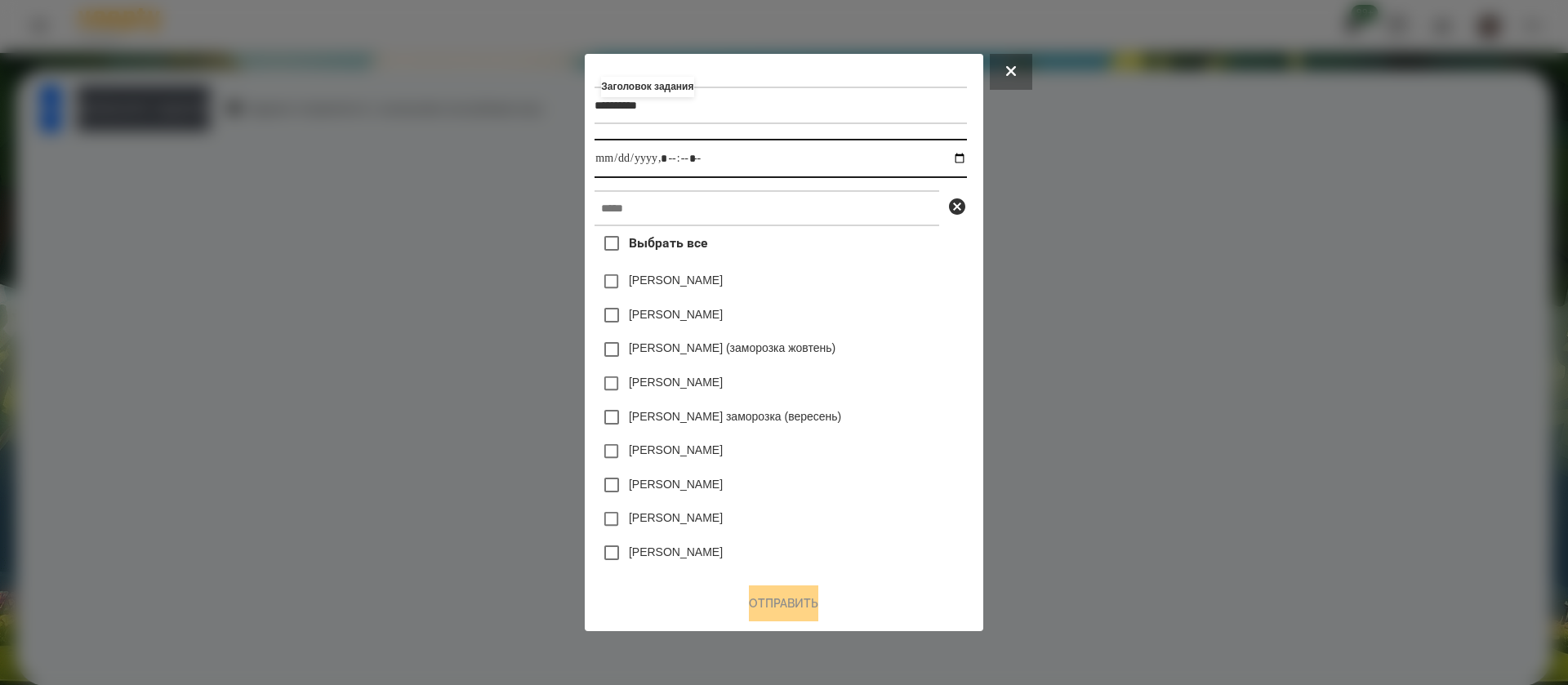
click at [956, 163] on input "datetime-local" at bounding box center [780, 159] width 372 height 39
click at [966, 149] on input "datetime-local" at bounding box center [780, 159] width 372 height 39
click at [966, 160] on input "datetime-local" at bounding box center [780, 159] width 372 height 39
click at [671, 162] on input "datetime-local" at bounding box center [780, 159] width 372 height 39
click at [683, 168] on input "datetime-local" at bounding box center [780, 159] width 372 height 39
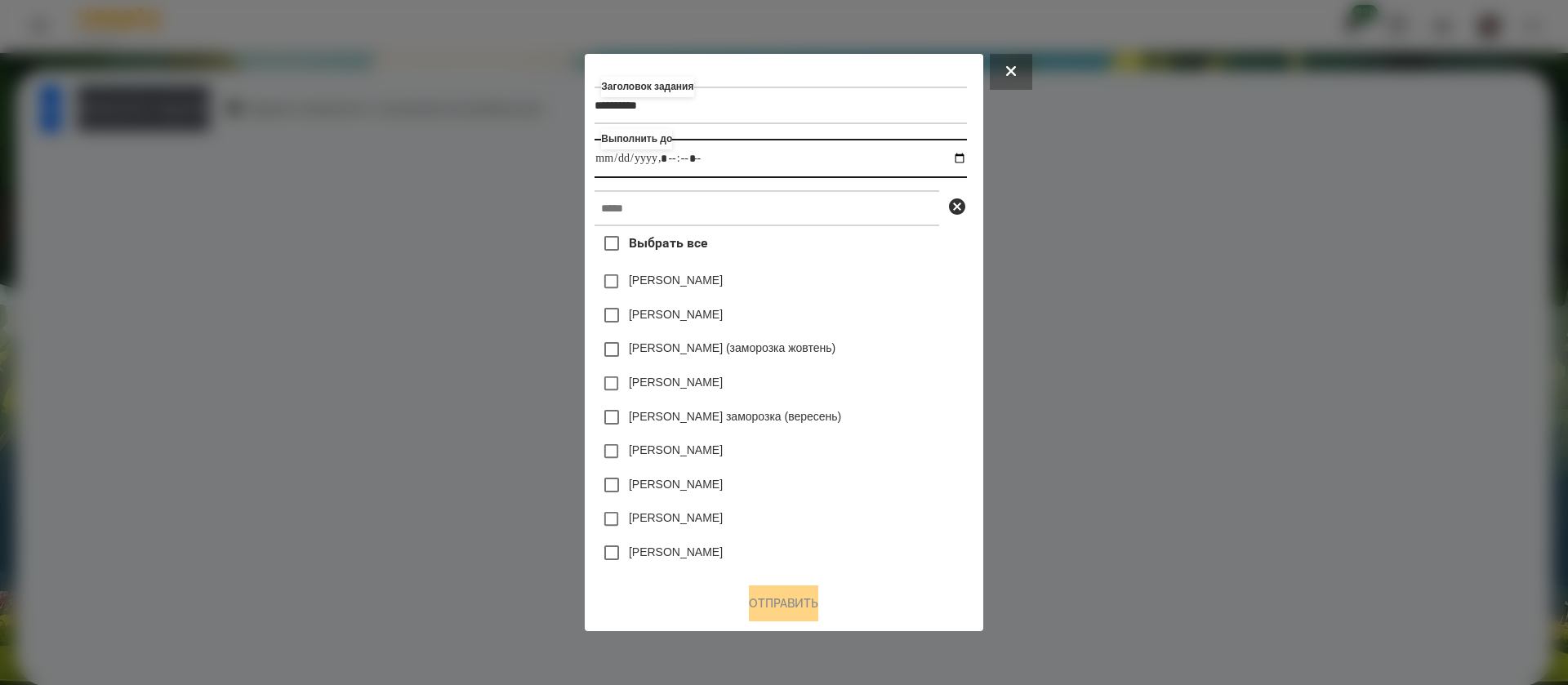
click at [698, 157] on input "datetime-local" at bounding box center [780, 159] width 372 height 39
click at [692, 161] on input "datetime-local" at bounding box center [780, 159] width 372 height 39
click at [694, 200] on input "text" at bounding box center [767, 208] width 345 height 36
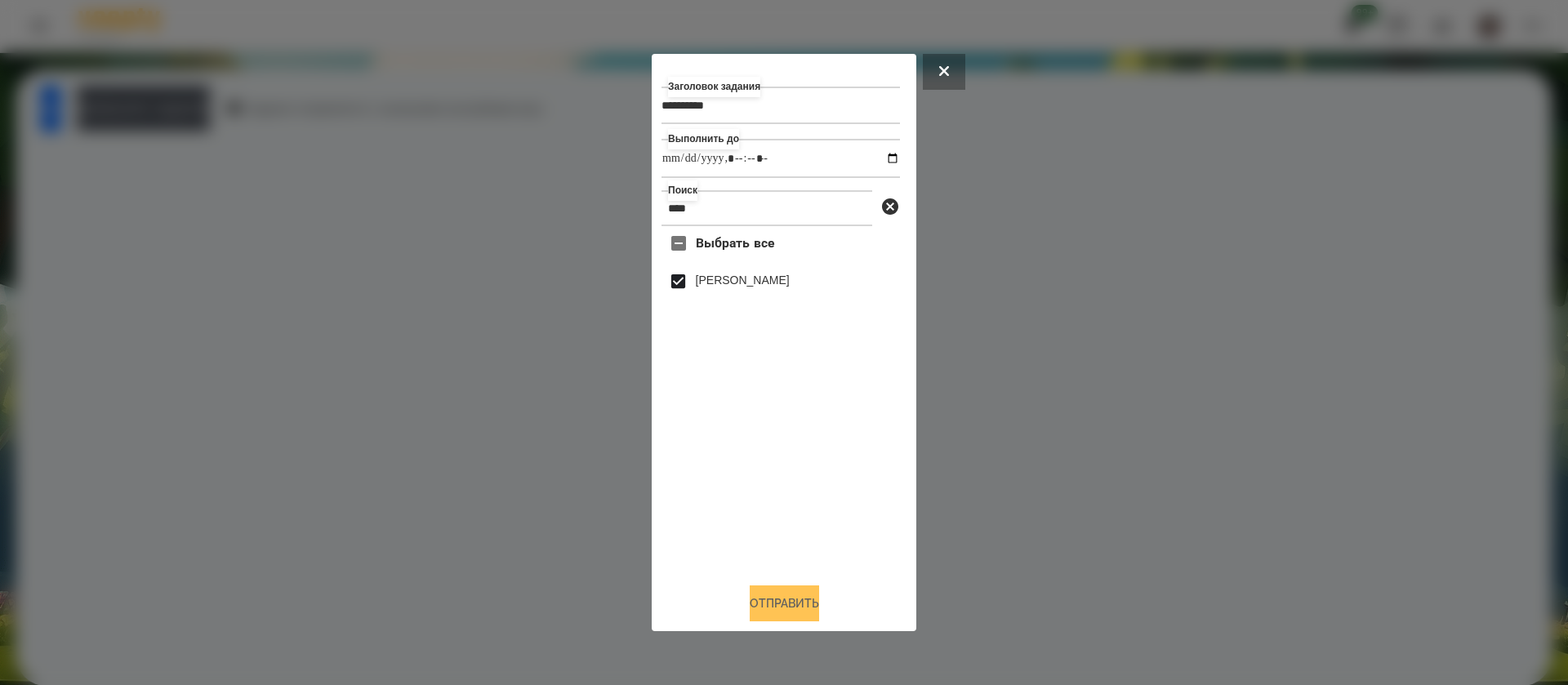
click at [777, 598] on button "Отправить" at bounding box center [784, 603] width 69 height 36
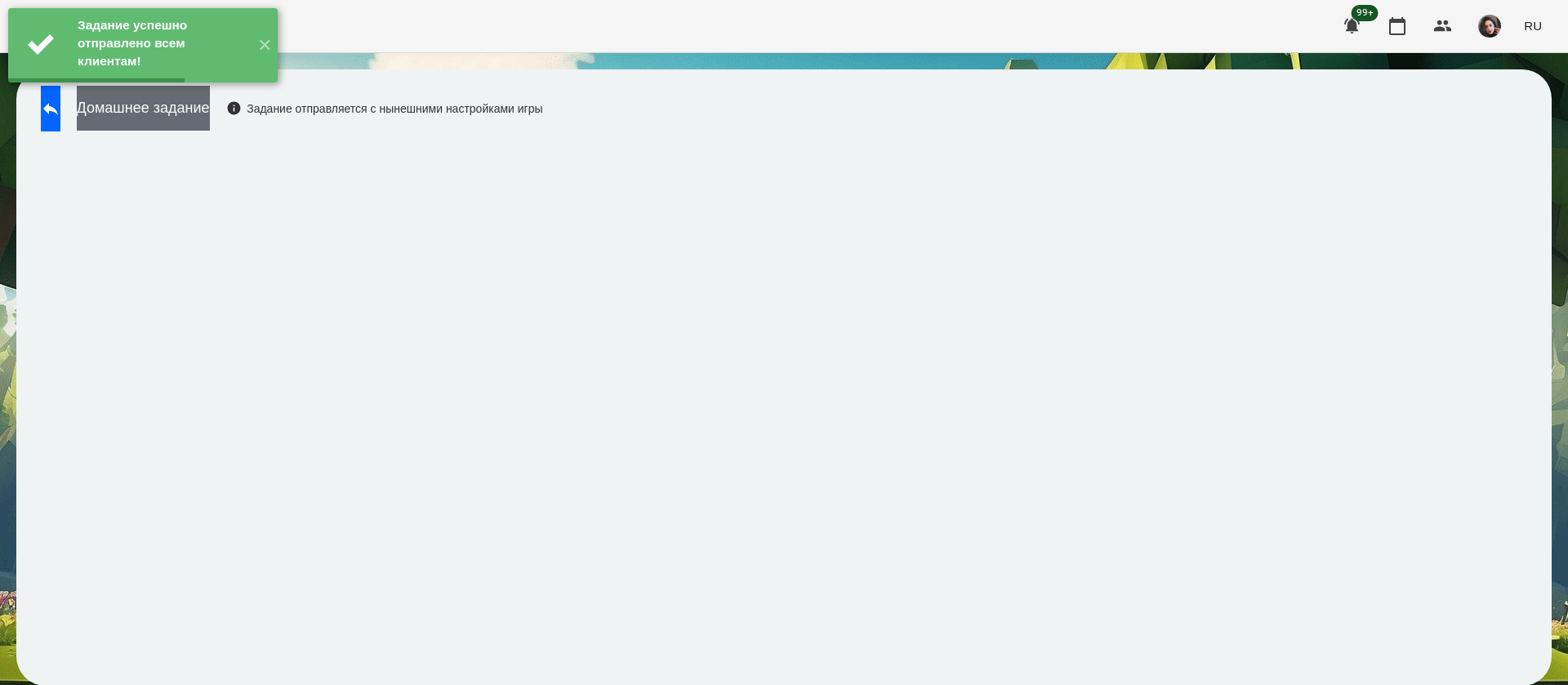
click at [199, 101] on button "Домашнее задание" at bounding box center [143, 108] width 133 height 45
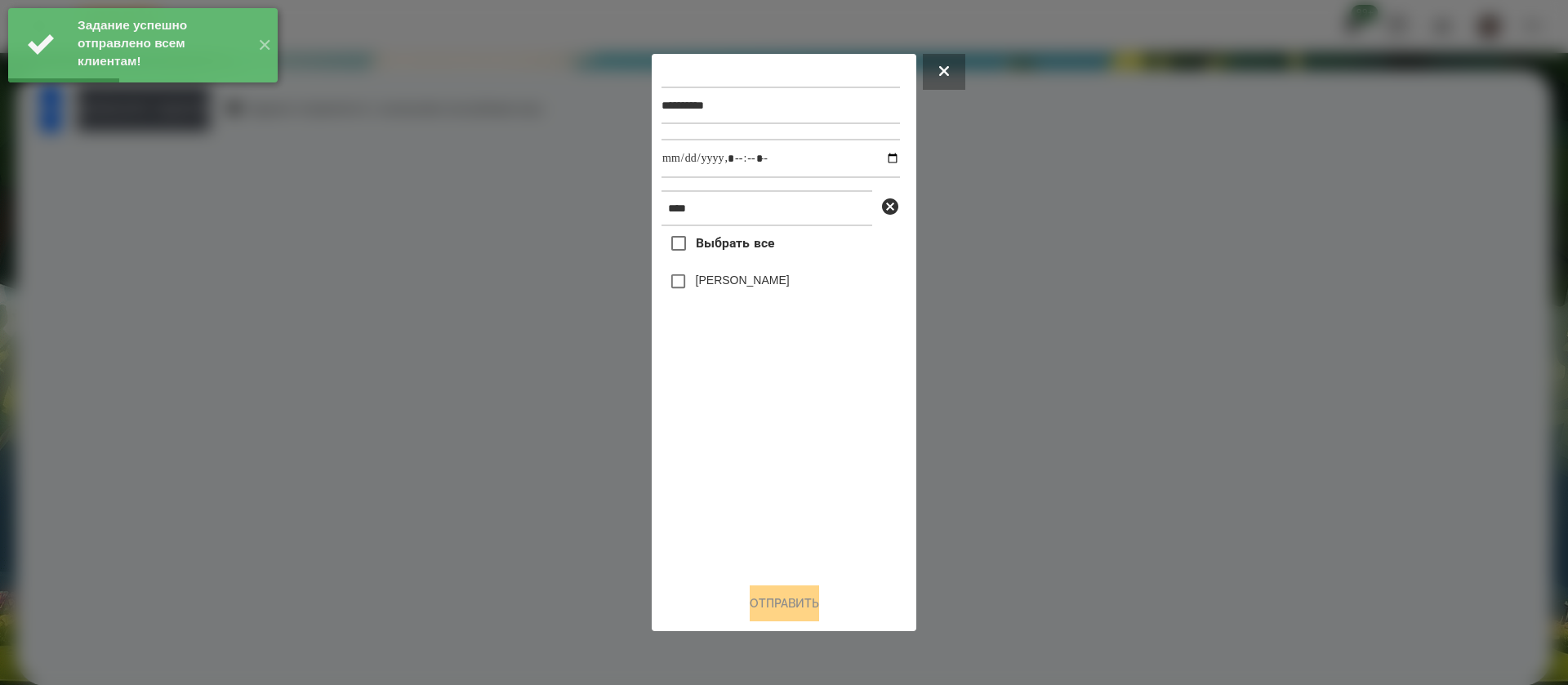
click at [661, 158] on div "**********" at bounding box center [784, 342] width 265 height 577
click at [672, 161] on input "datetime-local" at bounding box center [781, 159] width 239 height 39
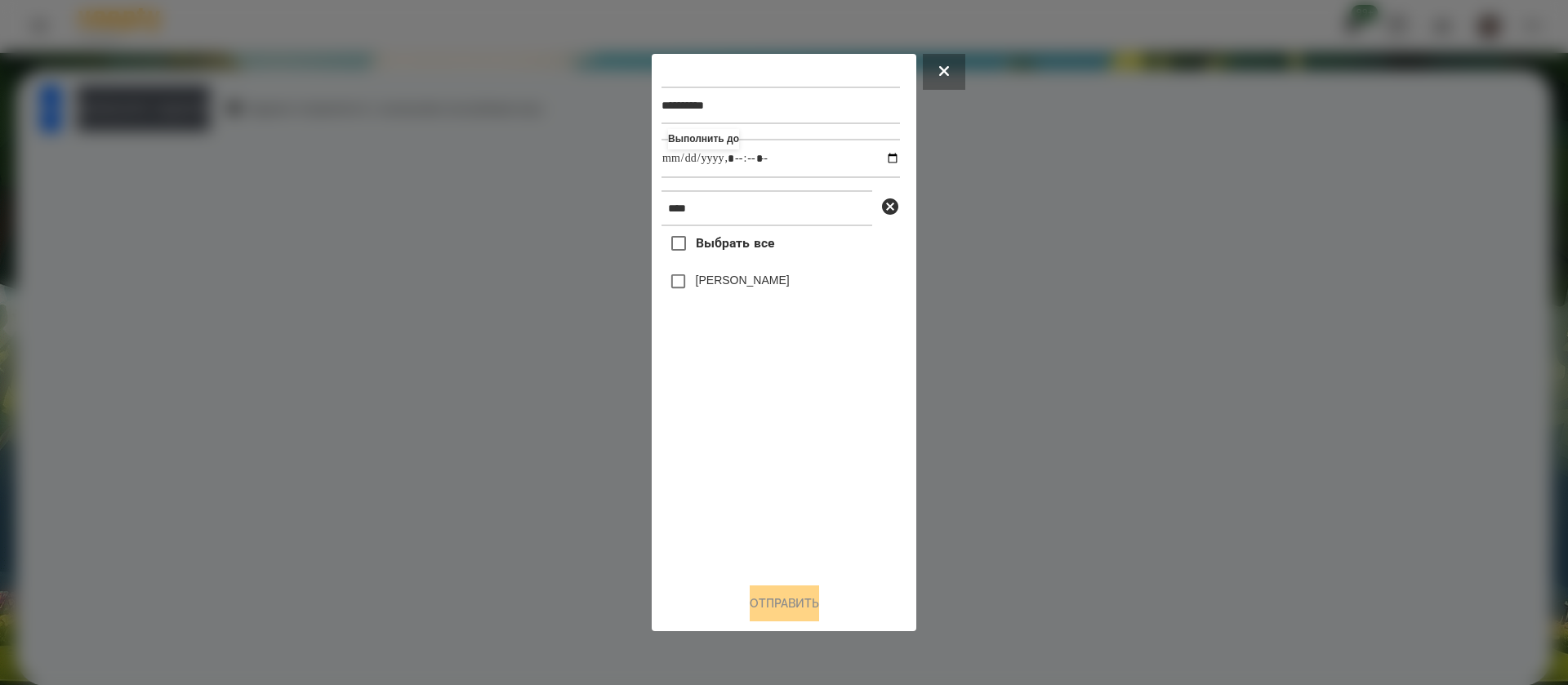
click at [697, 283] on label "[PERSON_NAME]" at bounding box center [742, 280] width 94 height 16
click at [786, 603] on button "Отправить" at bounding box center [784, 603] width 69 height 36
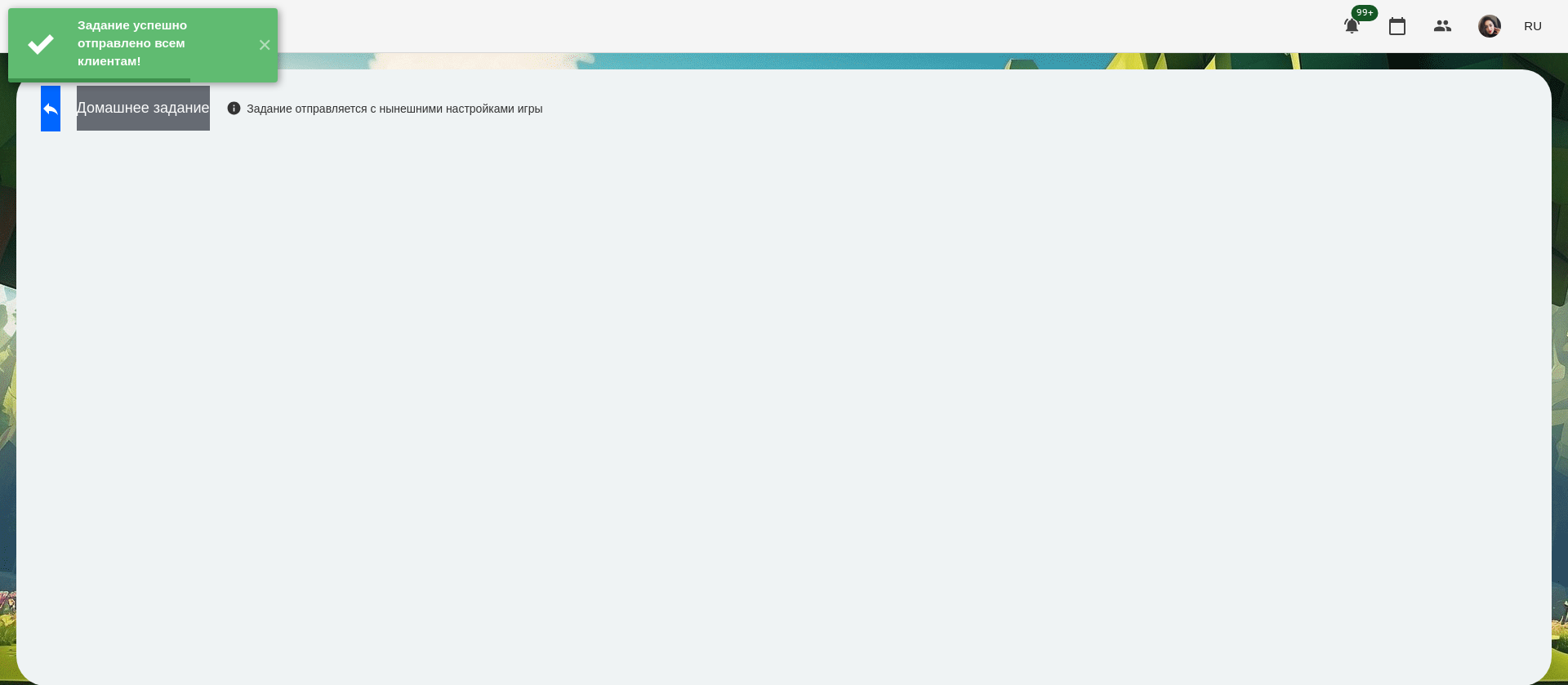
click at [210, 117] on button "Домашнее задание" at bounding box center [143, 108] width 133 height 45
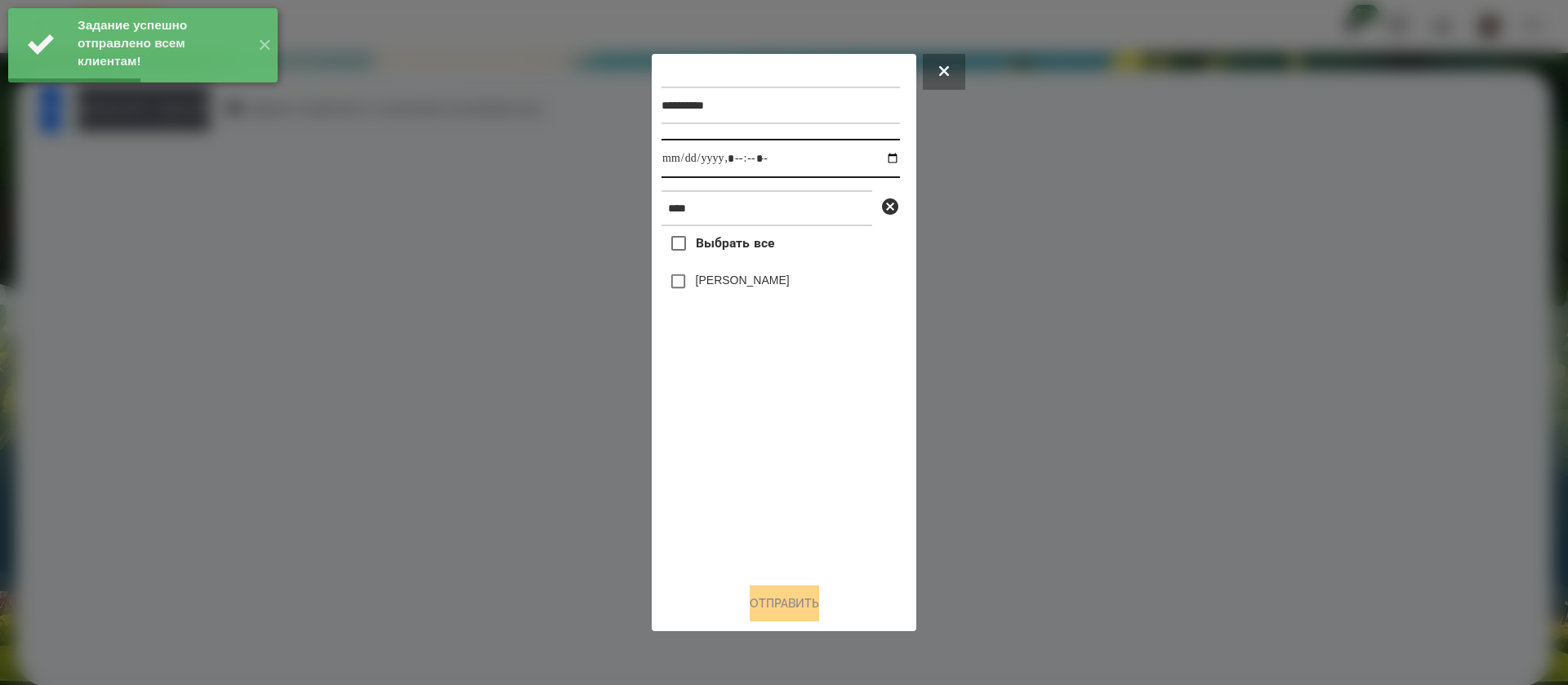
click at [683, 163] on input "datetime-local" at bounding box center [781, 159] width 239 height 39
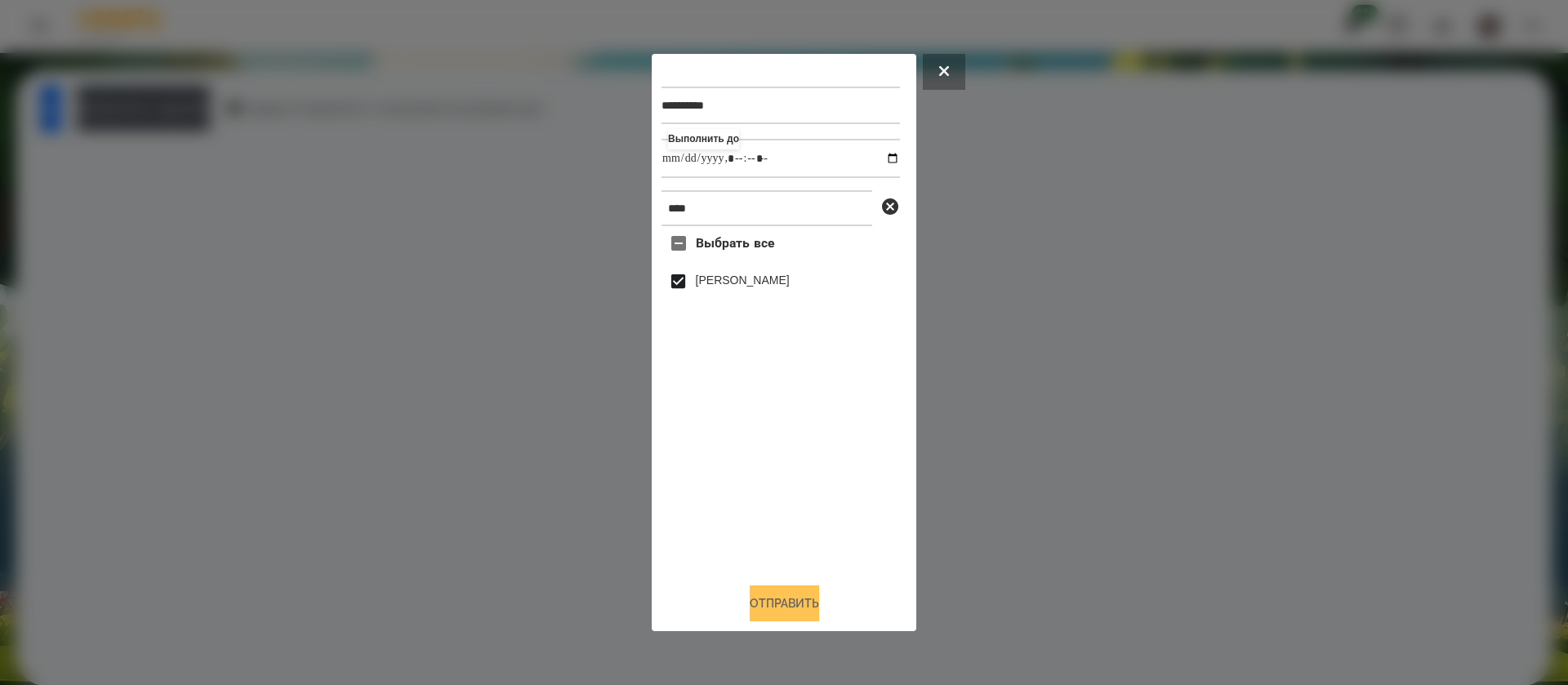
click at [764, 603] on button "Отправить" at bounding box center [784, 603] width 69 height 36
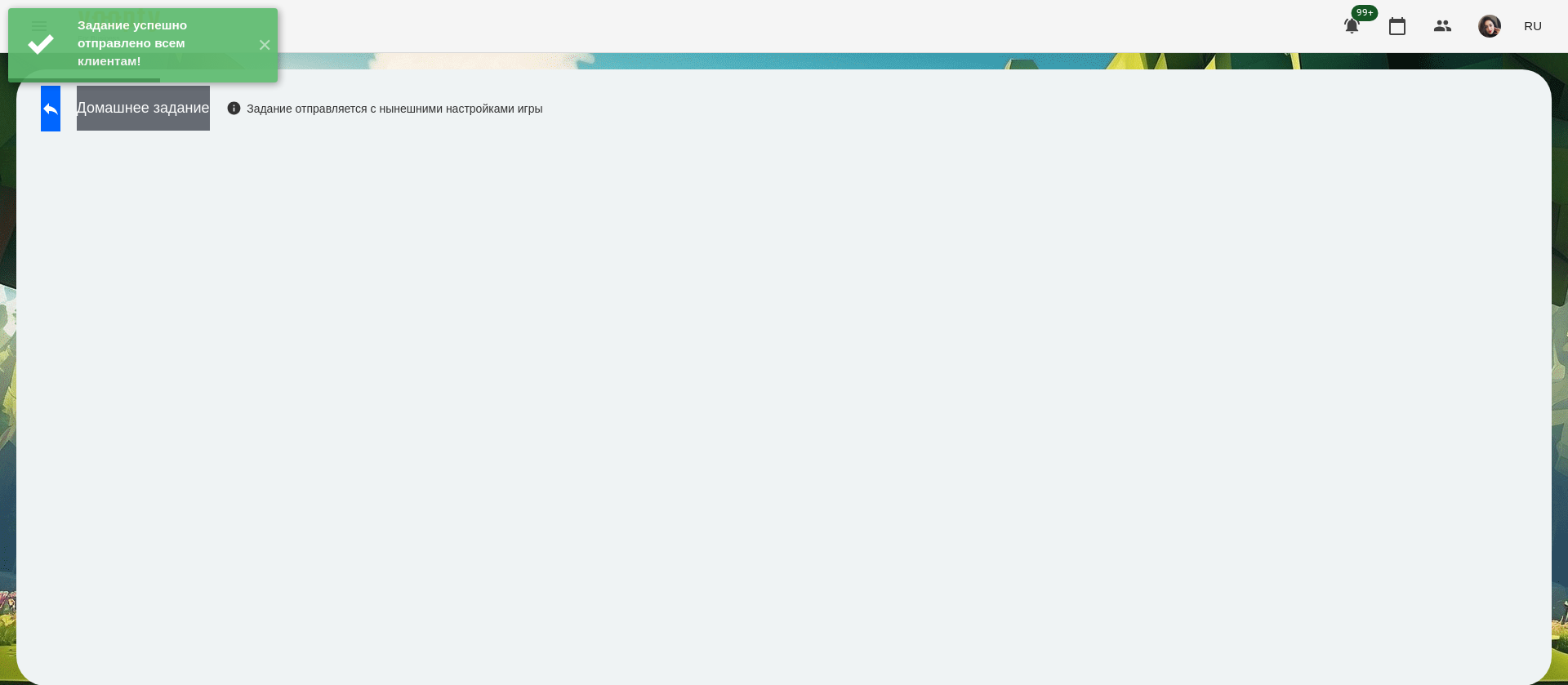
click at [210, 123] on button "Домашнее задание" at bounding box center [143, 108] width 133 height 45
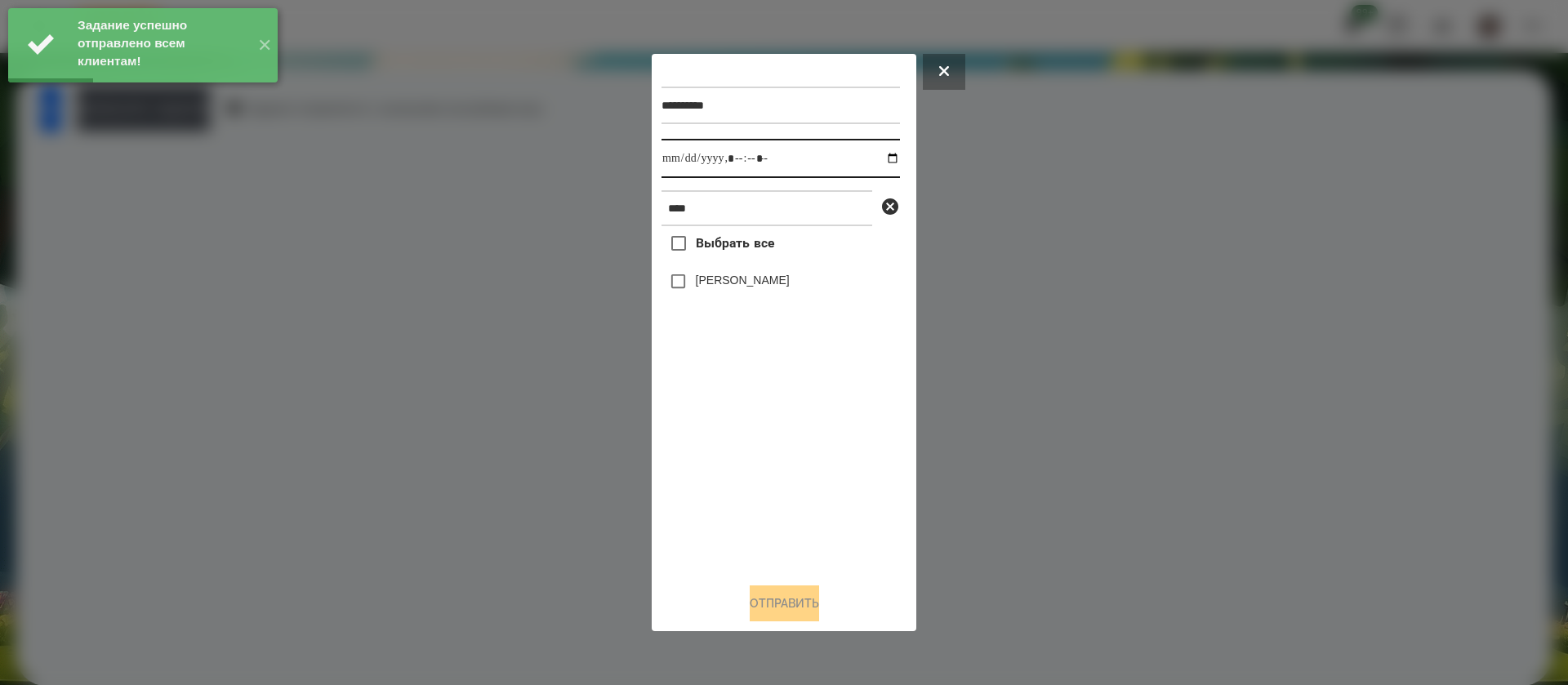
click at [681, 159] on input "datetime-local" at bounding box center [781, 159] width 239 height 39
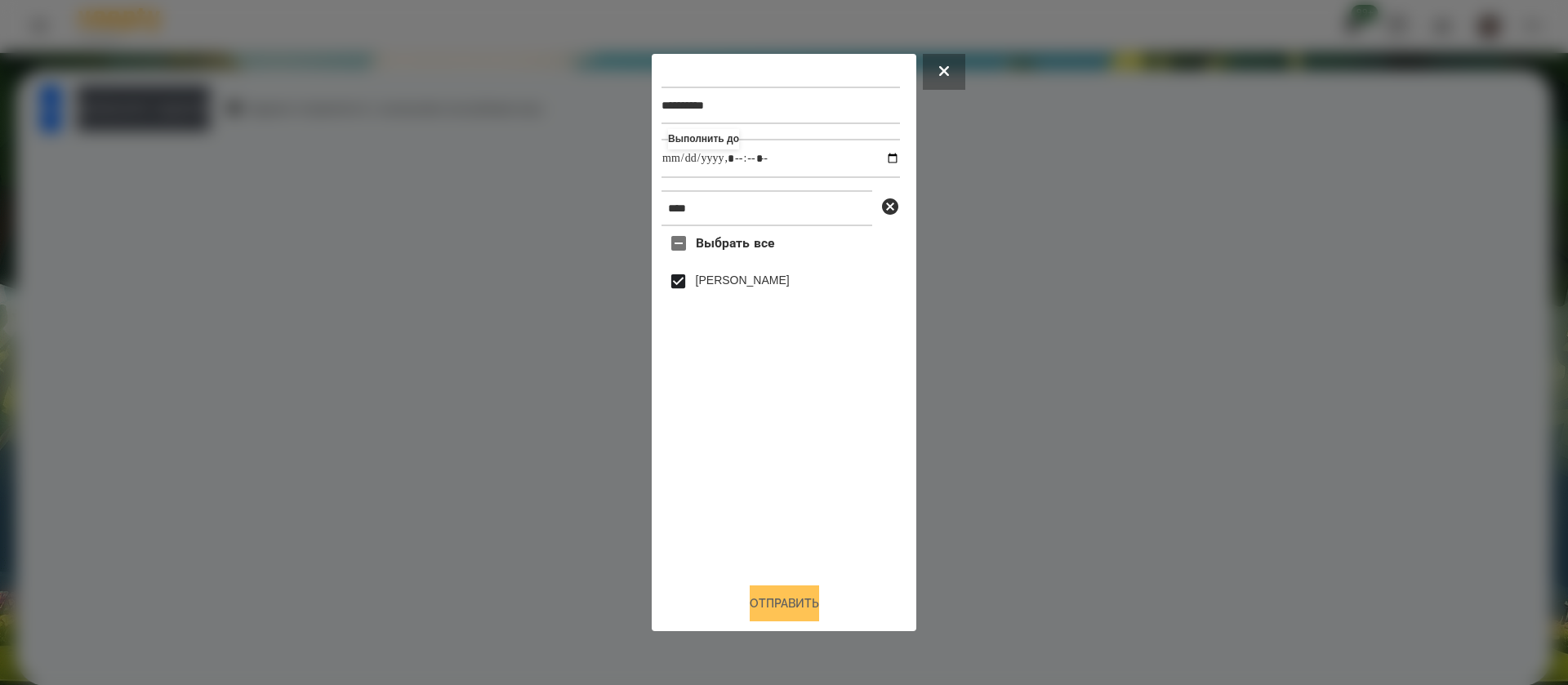
click at [775, 607] on button "Отправить" at bounding box center [784, 603] width 69 height 36
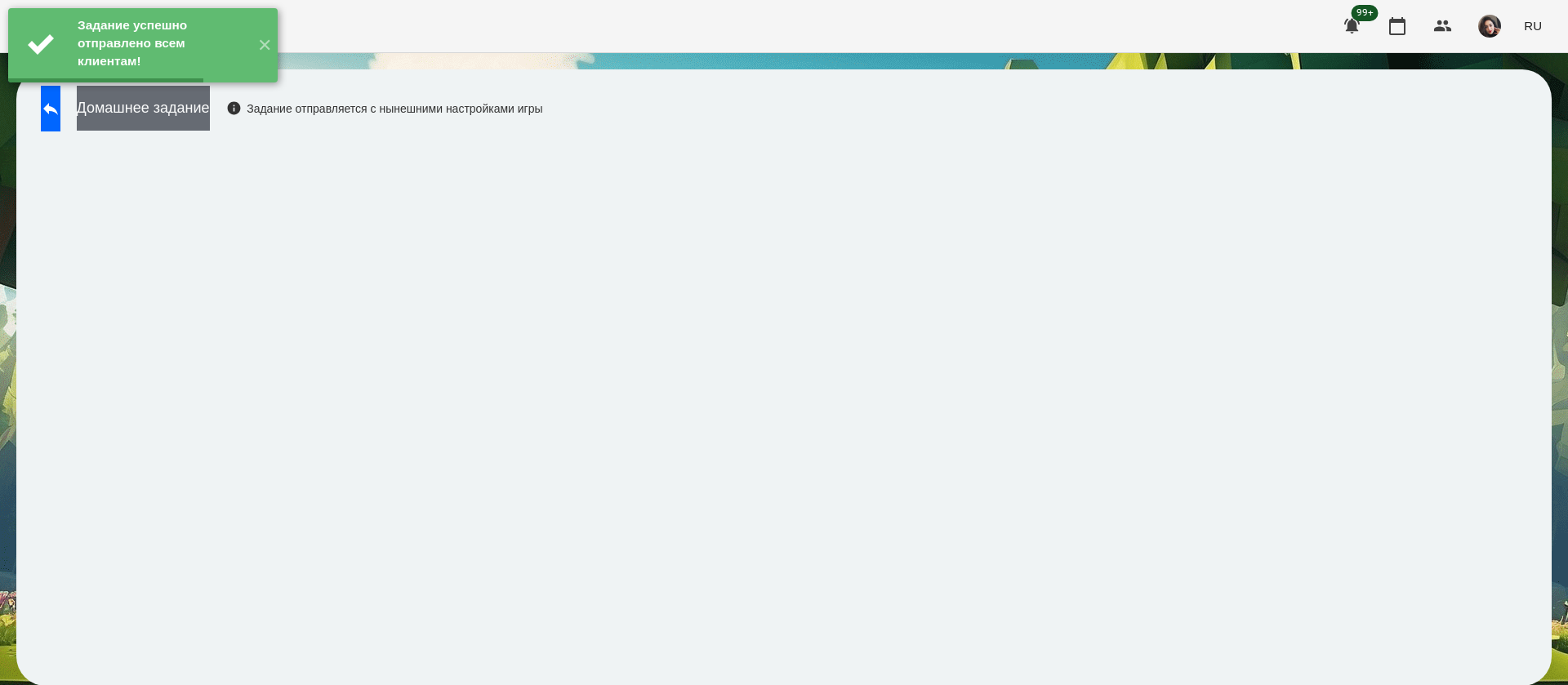
click at [210, 106] on button "Домашнее задание" at bounding box center [143, 108] width 133 height 45
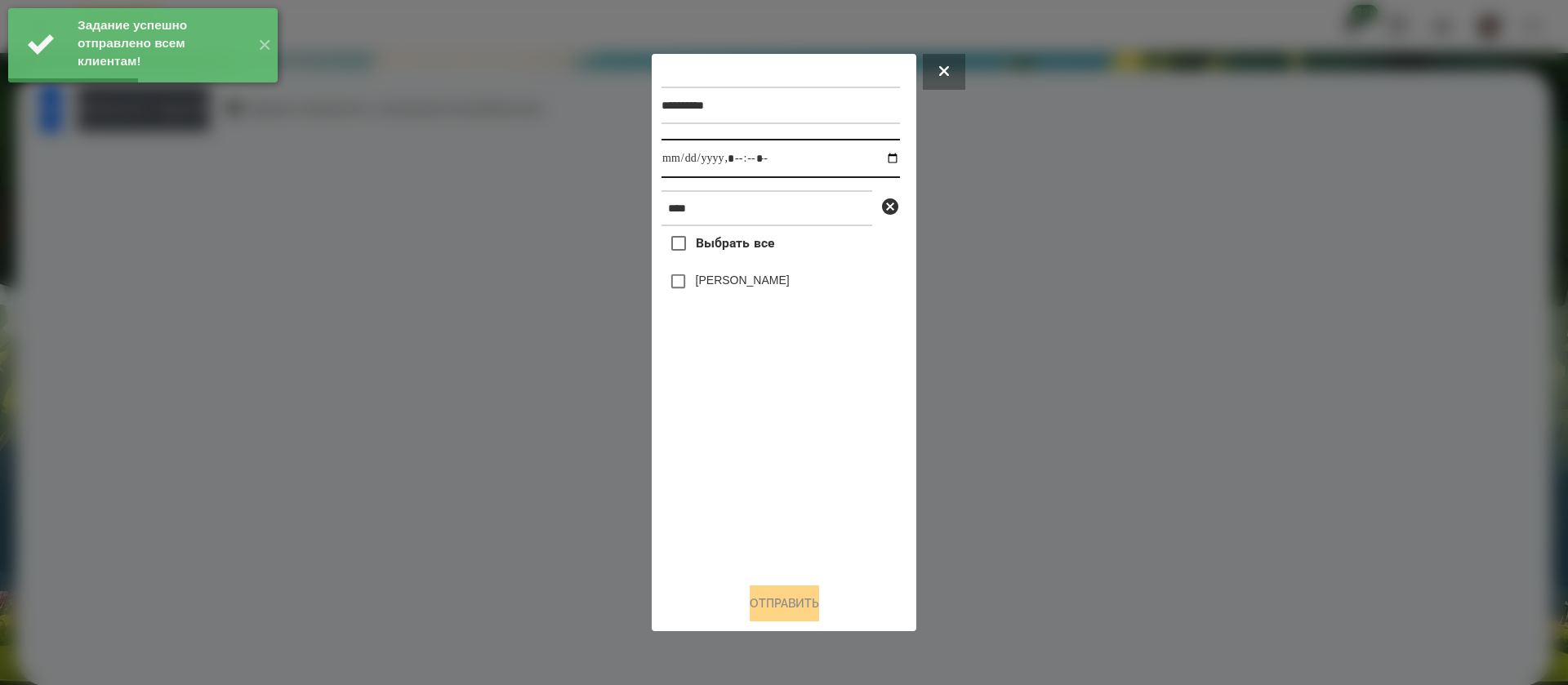
click at [671, 167] on input "datetime-local" at bounding box center [781, 159] width 239 height 39
click at [680, 163] on input "datetime-local" at bounding box center [781, 159] width 239 height 39
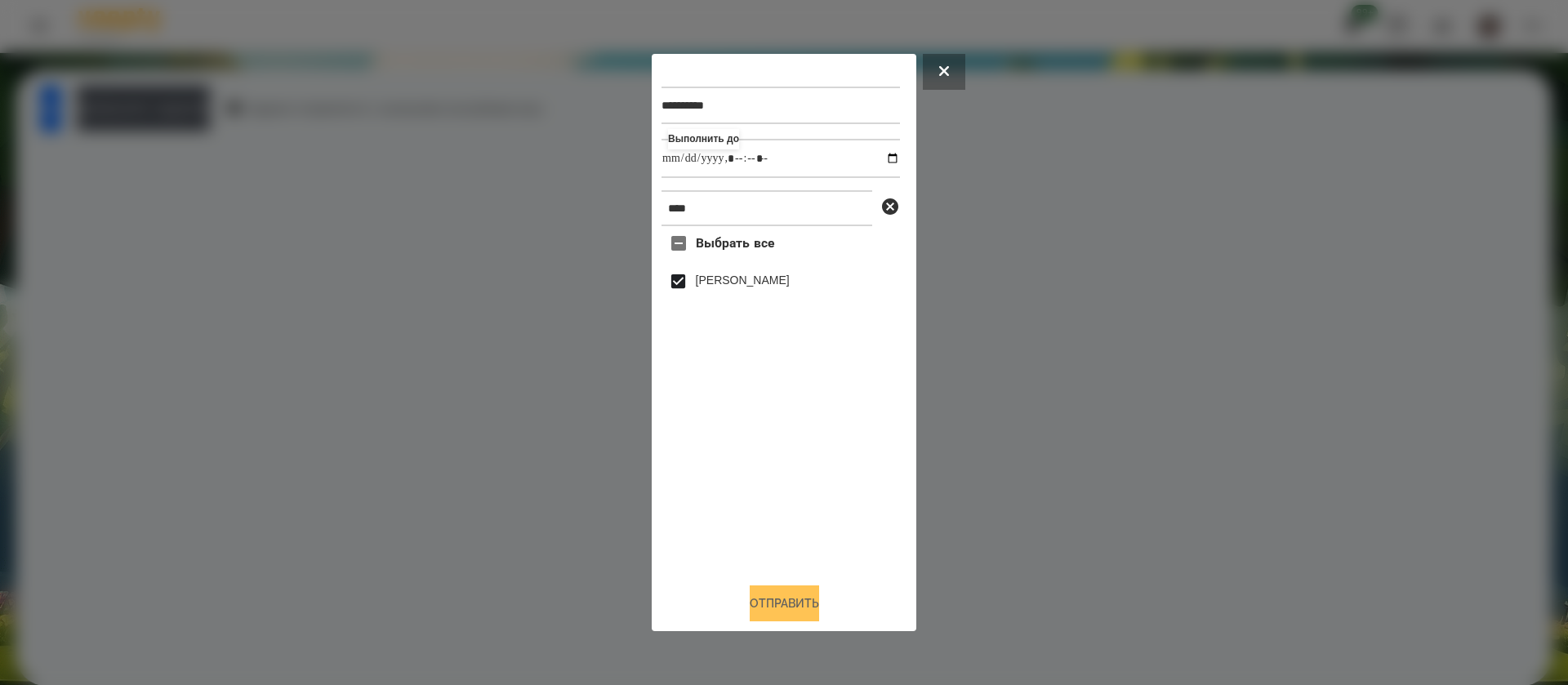
click at [785, 606] on button "Отправить" at bounding box center [784, 603] width 69 height 36
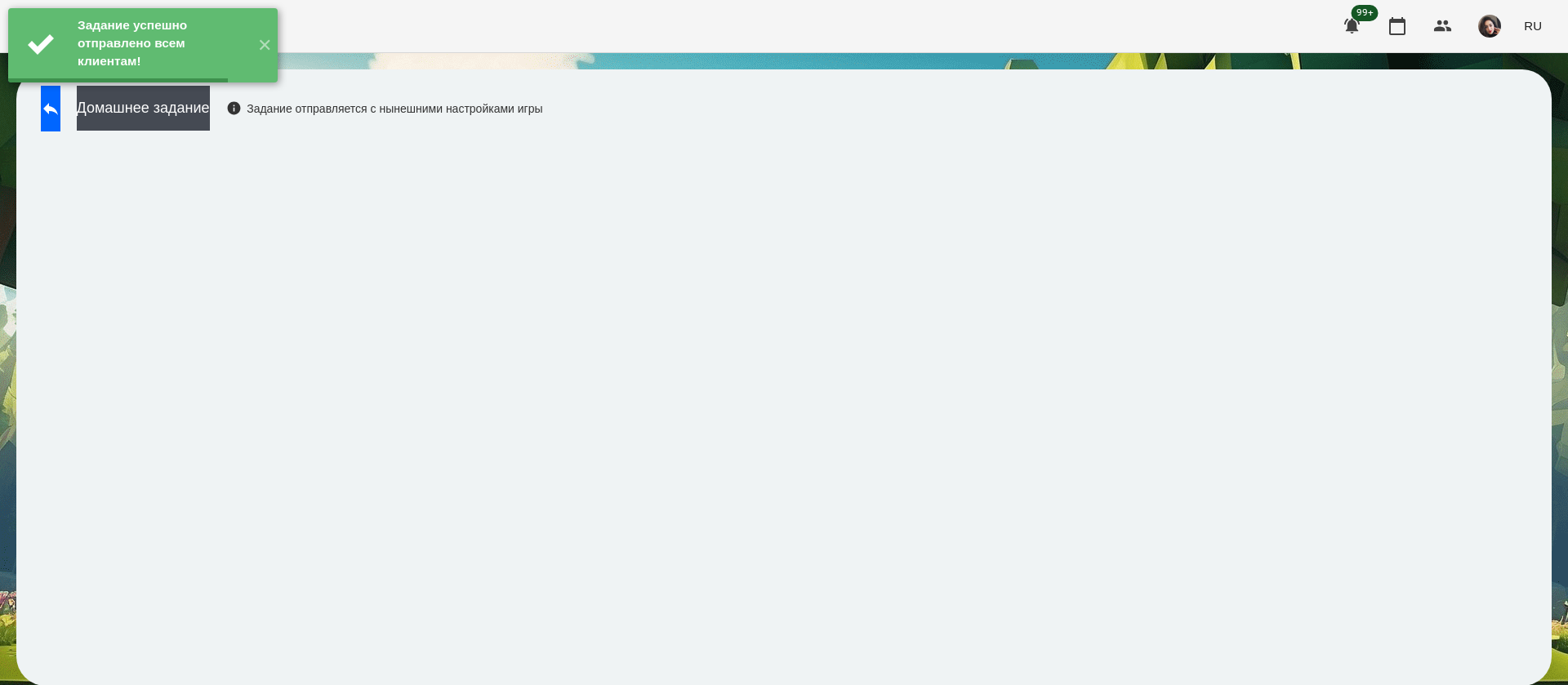
click at [210, 110] on button "Домашнее задание" at bounding box center [143, 108] width 133 height 45
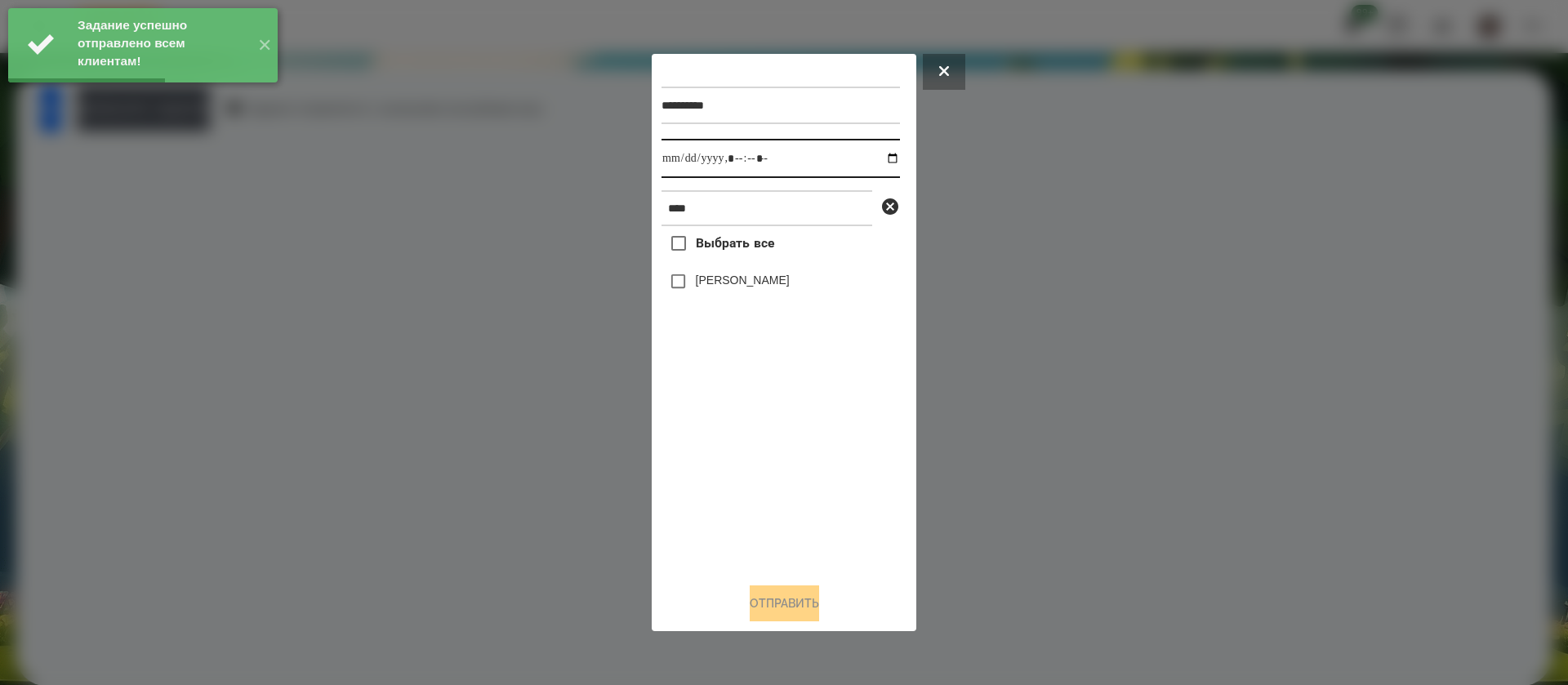
click at [679, 160] on input "datetime-local" at bounding box center [781, 159] width 239 height 39
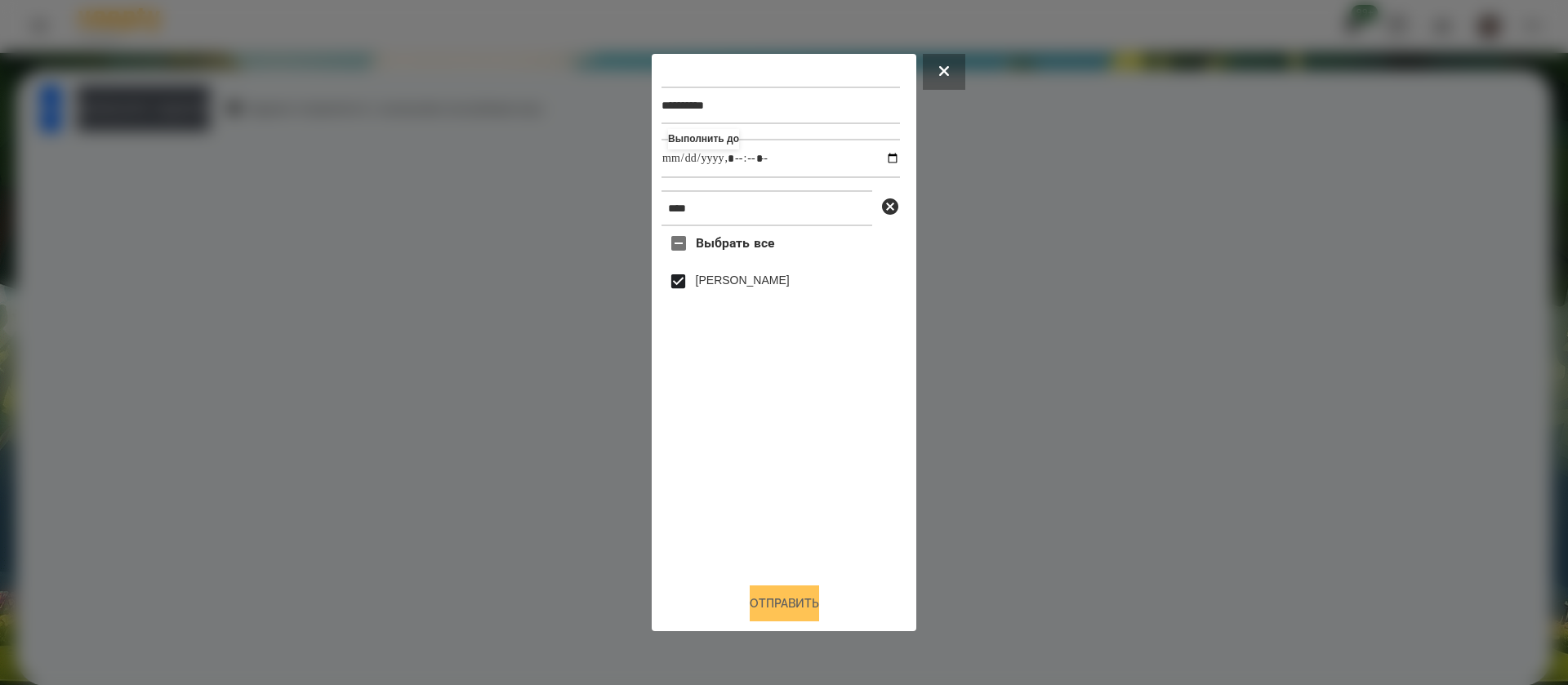
click at [773, 603] on button "Отправить" at bounding box center [784, 603] width 69 height 36
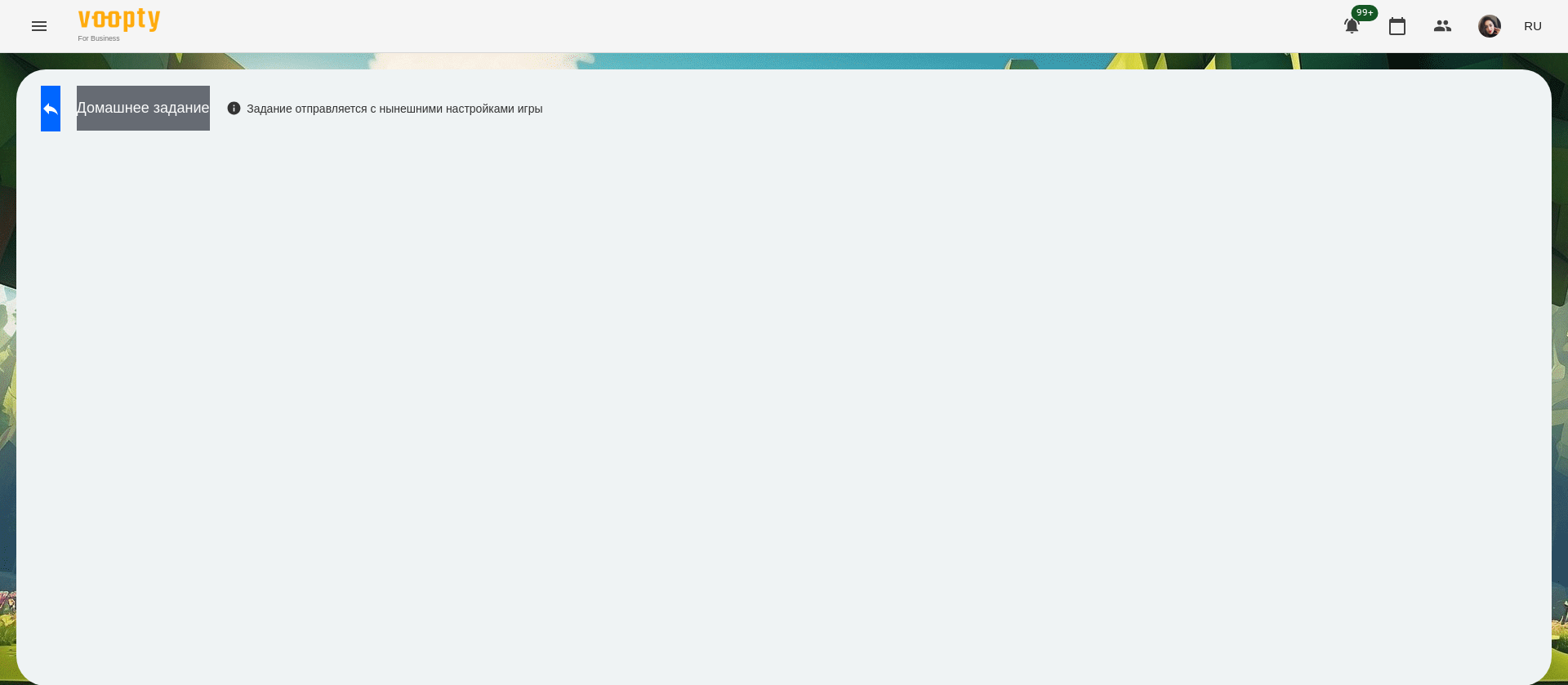
click at [210, 101] on button "Домашнее задание" at bounding box center [143, 108] width 133 height 45
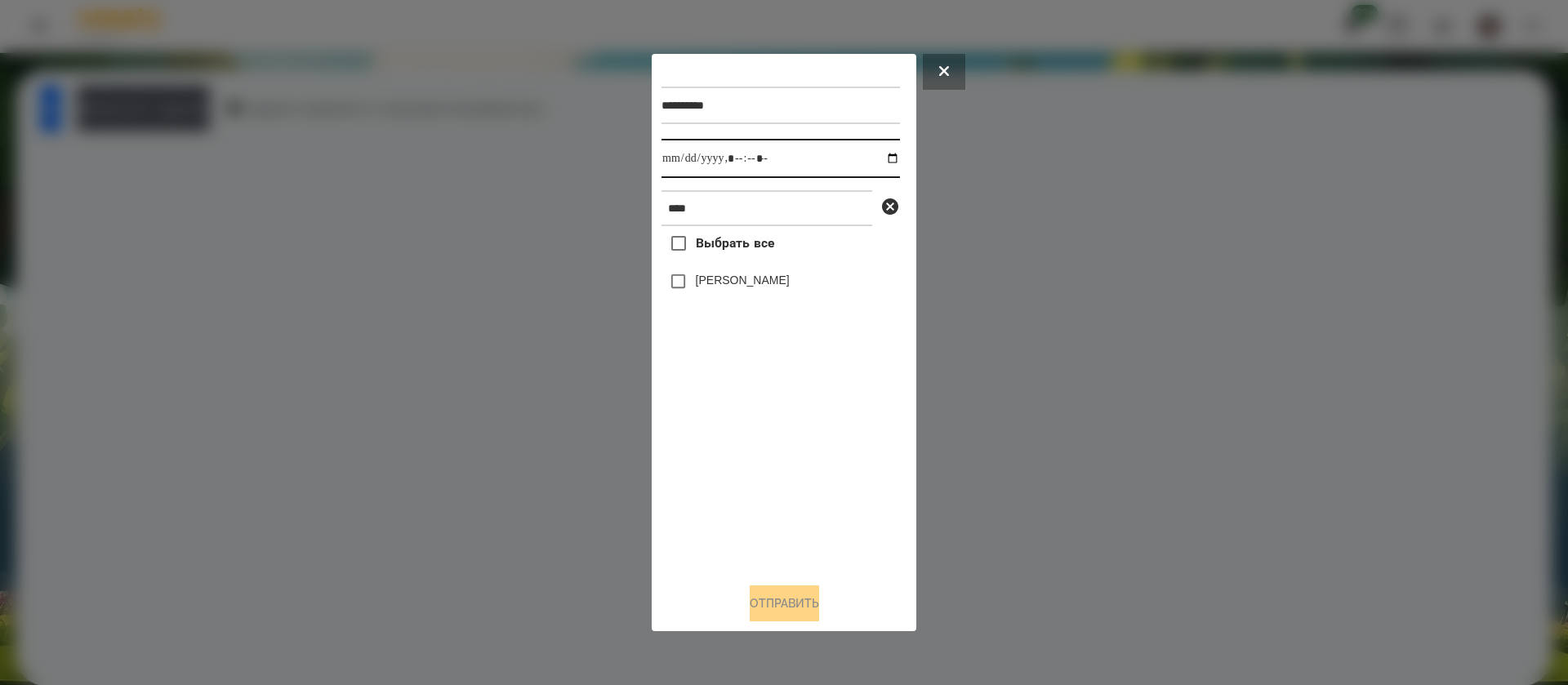
click at [684, 163] on input "datetime-local" at bounding box center [781, 159] width 239 height 39
click at [696, 294] on div "[PERSON_NAME]" at bounding box center [781, 282] width 239 height 34
click at [755, 605] on button "Отправить" at bounding box center [784, 603] width 69 height 36
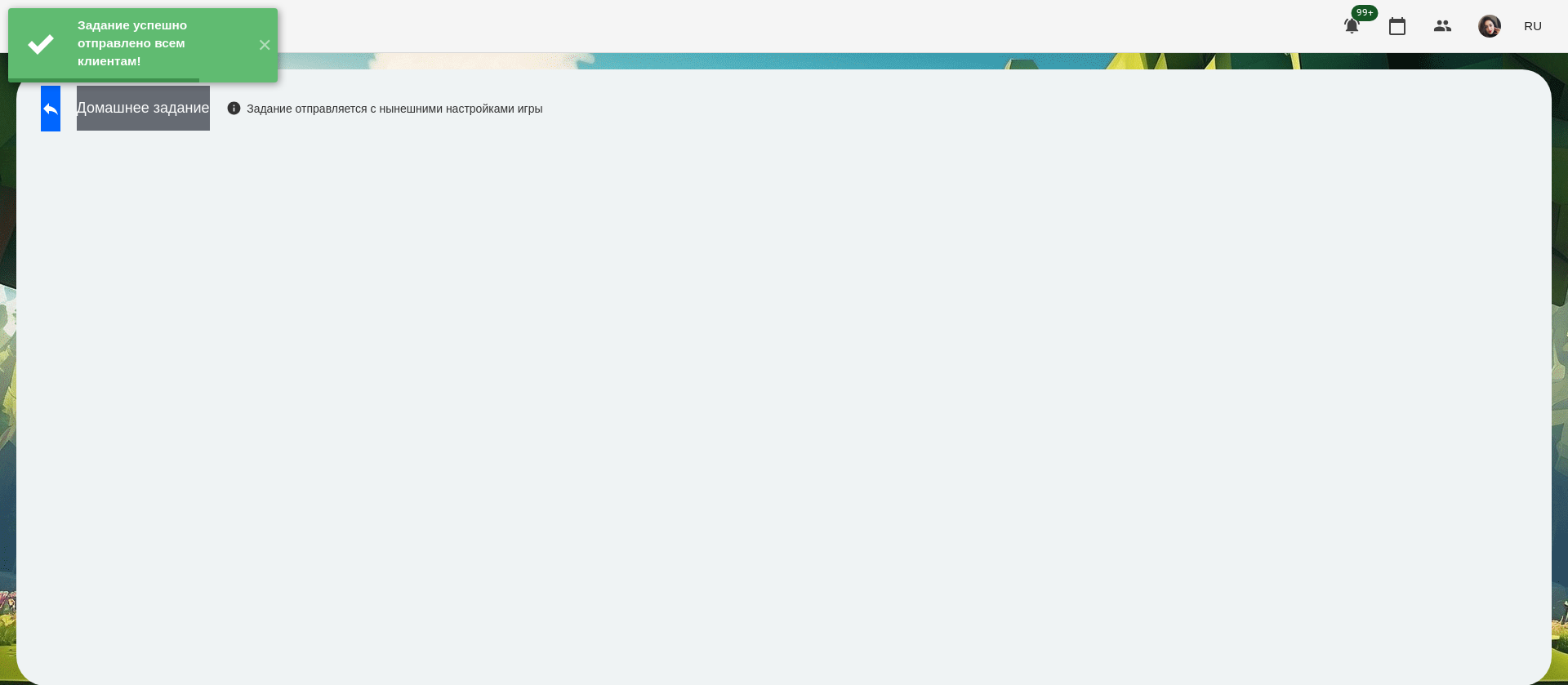
click at [210, 114] on button "Домашнее задание" at bounding box center [143, 108] width 133 height 45
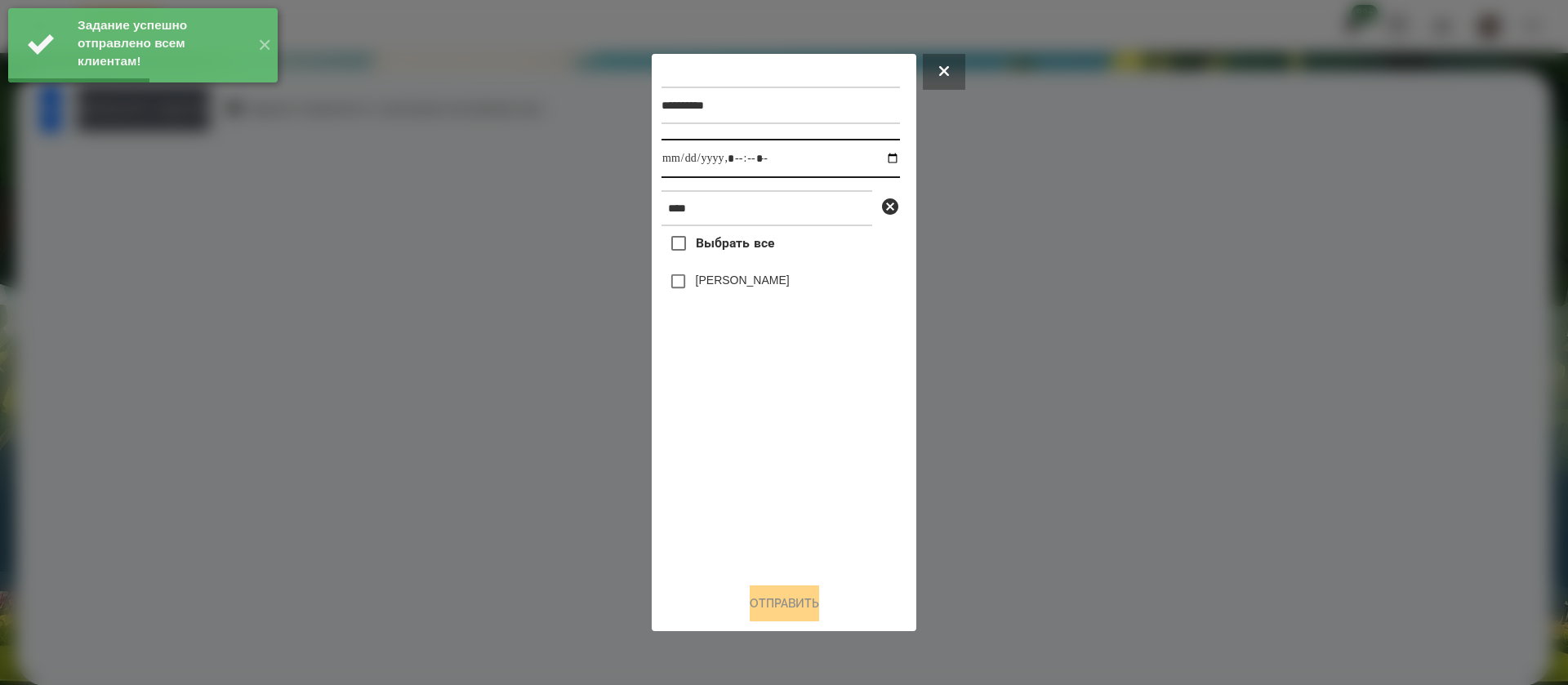
click at [682, 158] on input "datetime-local" at bounding box center [781, 159] width 239 height 39
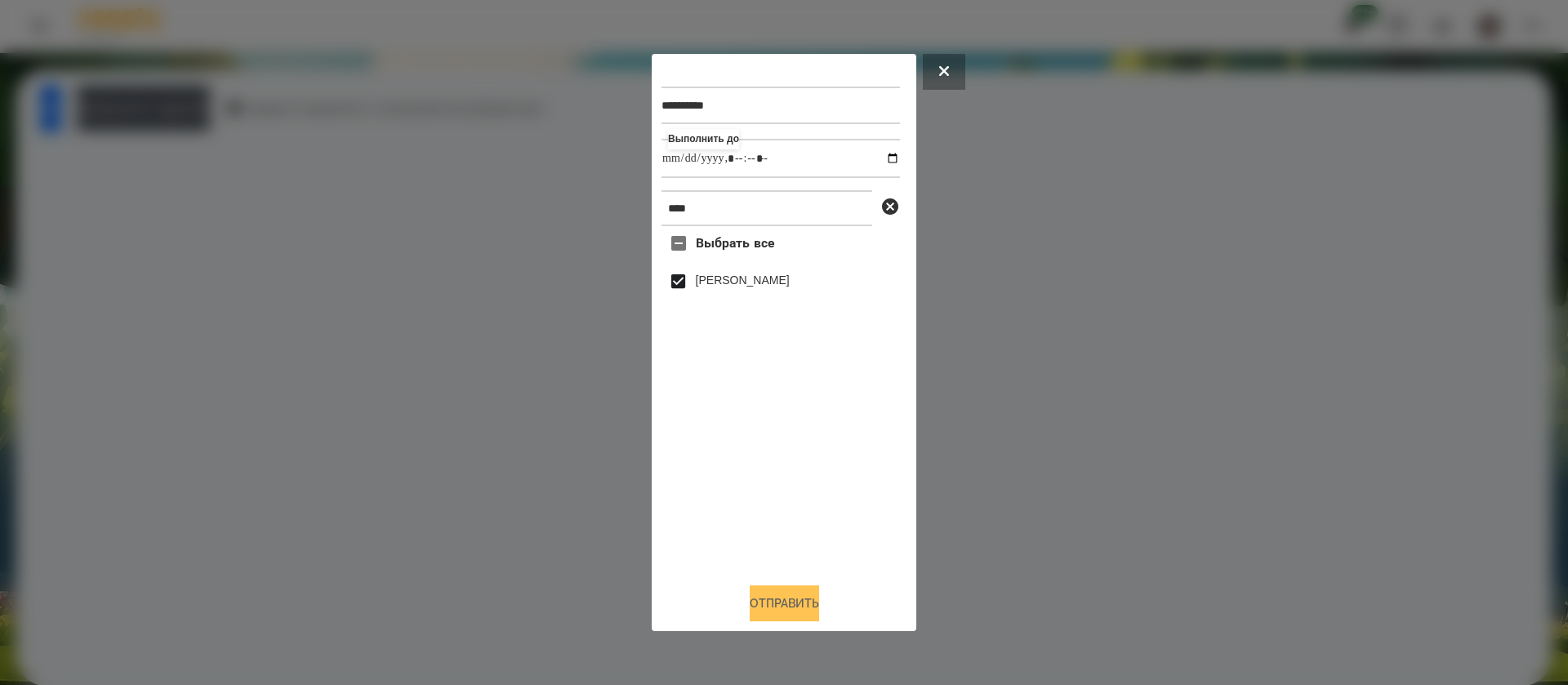
click at [770, 607] on button "Отправить" at bounding box center [784, 603] width 69 height 36
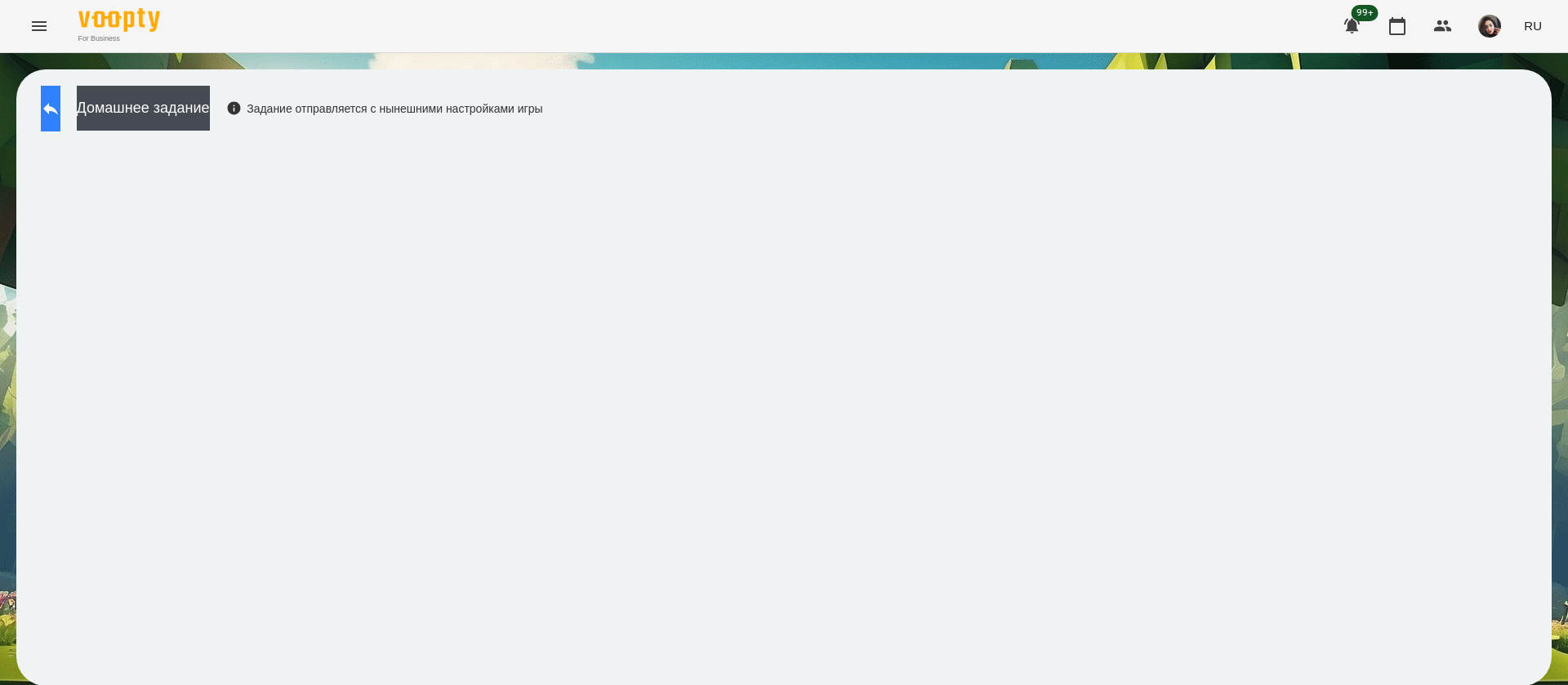
click at [60, 102] on icon at bounding box center [51, 109] width 20 height 20
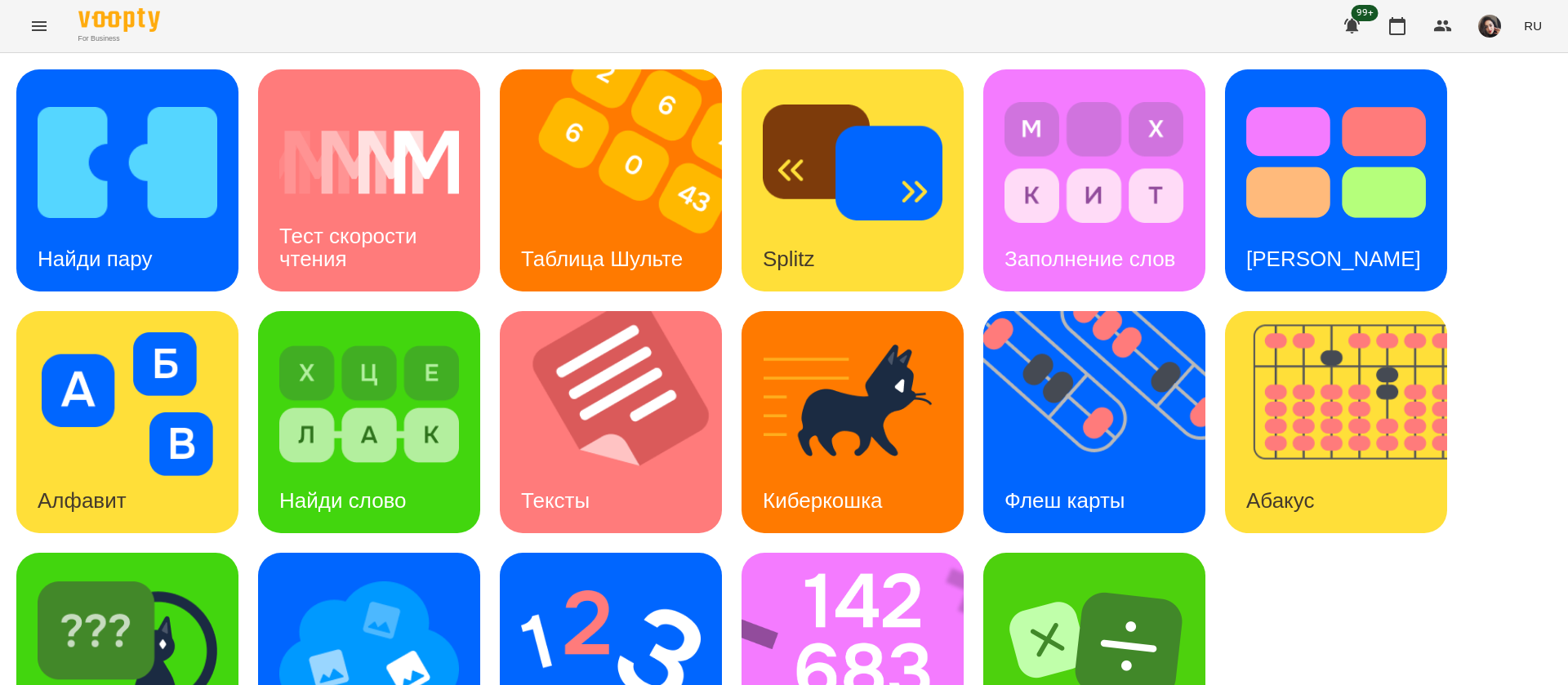
click at [1534, 25] on span "RU" at bounding box center [1533, 25] width 18 height 17
click at [1535, 97] on div "Українська" at bounding box center [1503, 92] width 83 height 29
click at [180, 609] on img at bounding box center [128, 646] width 180 height 144
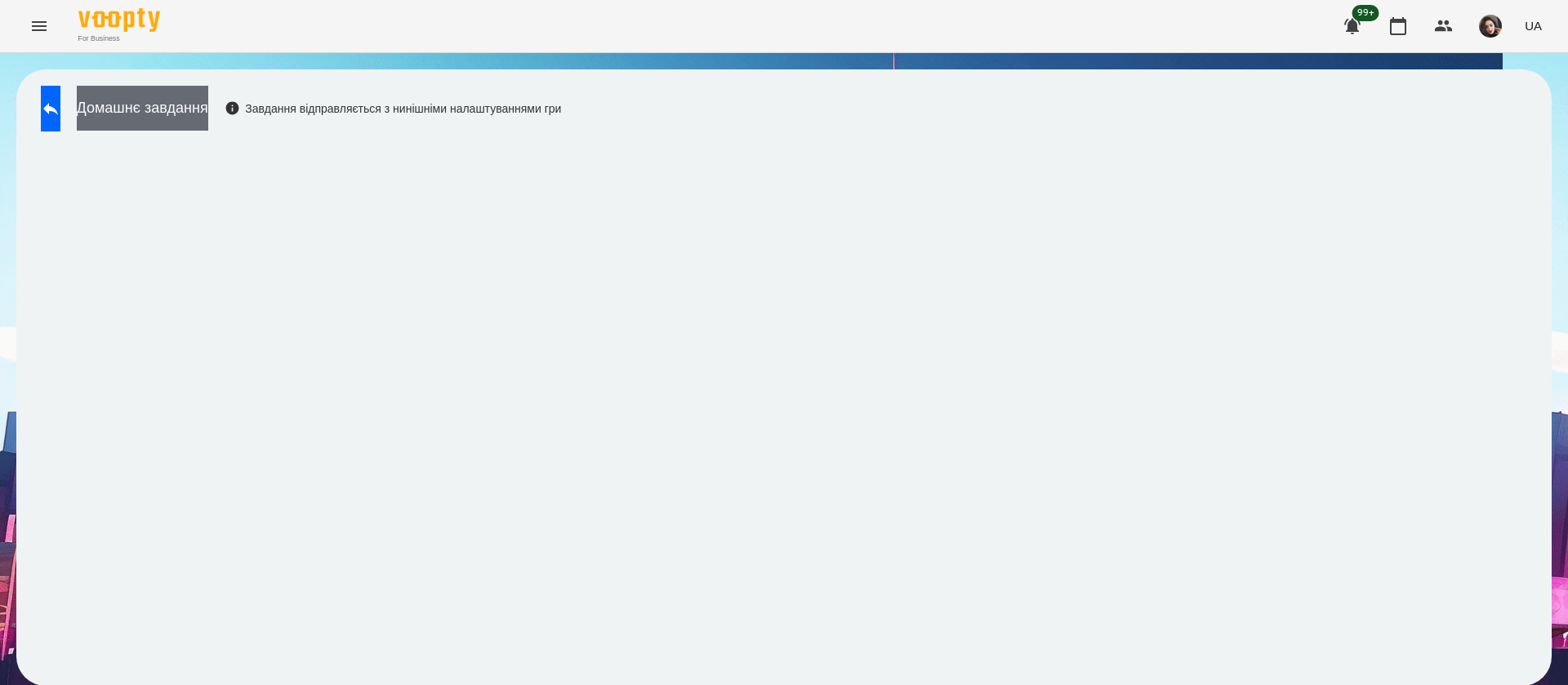
click at [196, 109] on button "Домашнє завдання" at bounding box center [142, 108] width 132 height 45
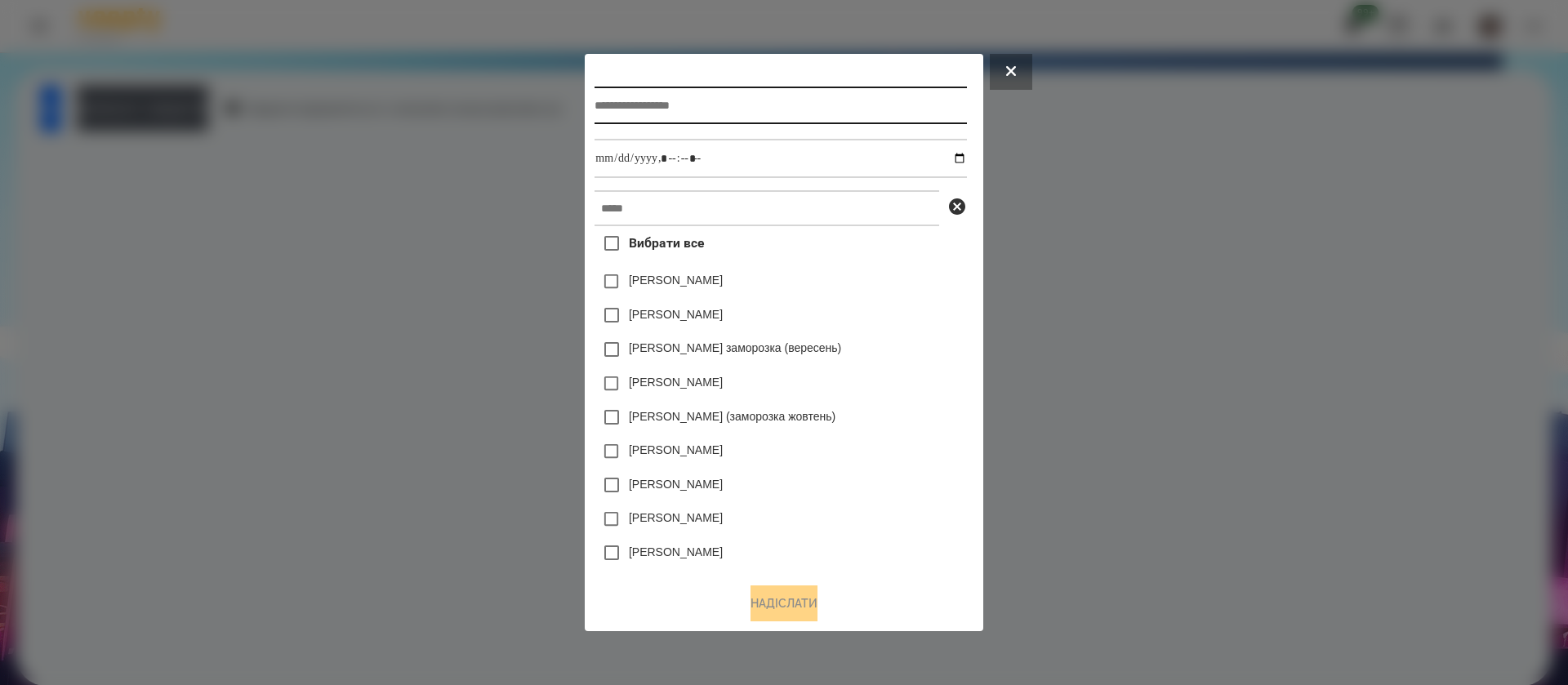
click at [640, 107] on input "text" at bounding box center [780, 105] width 372 height 38
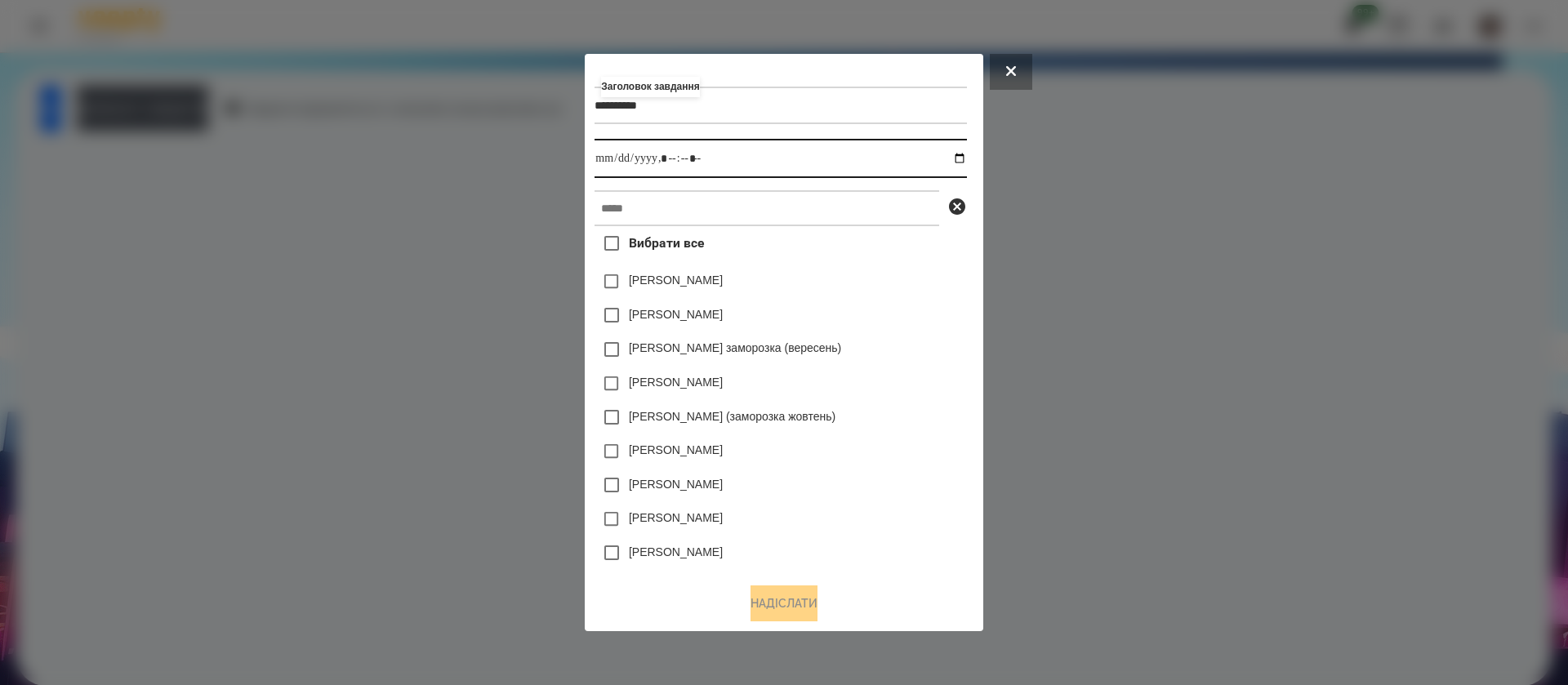
click at [965, 159] on input "datetime-local" at bounding box center [780, 159] width 372 height 39
click at [665, 159] on input "datetime-local" at bounding box center [780, 159] width 372 height 39
click at [686, 158] on input "datetime-local" at bounding box center [780, 159] width 372 height 39
click at [689, 204] on input "text" at bounding box center [767, 208] width 345 height 36
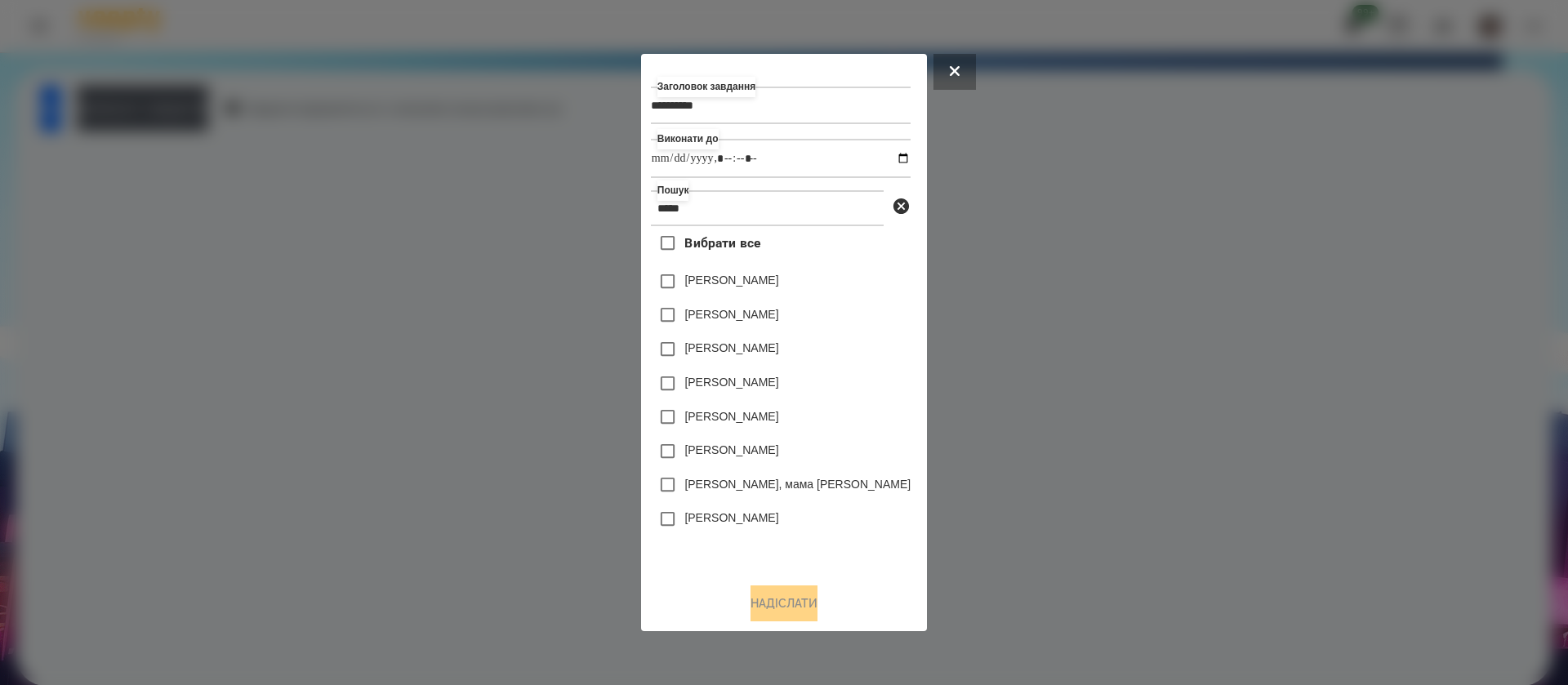
click at [688, 318] on label "[PERSON_NAME]" at bounding box center [731, 315] width 94 height 16
click at [762, 595] on button "Надіслати" at bounding box center [784, 603] width 67 height 36
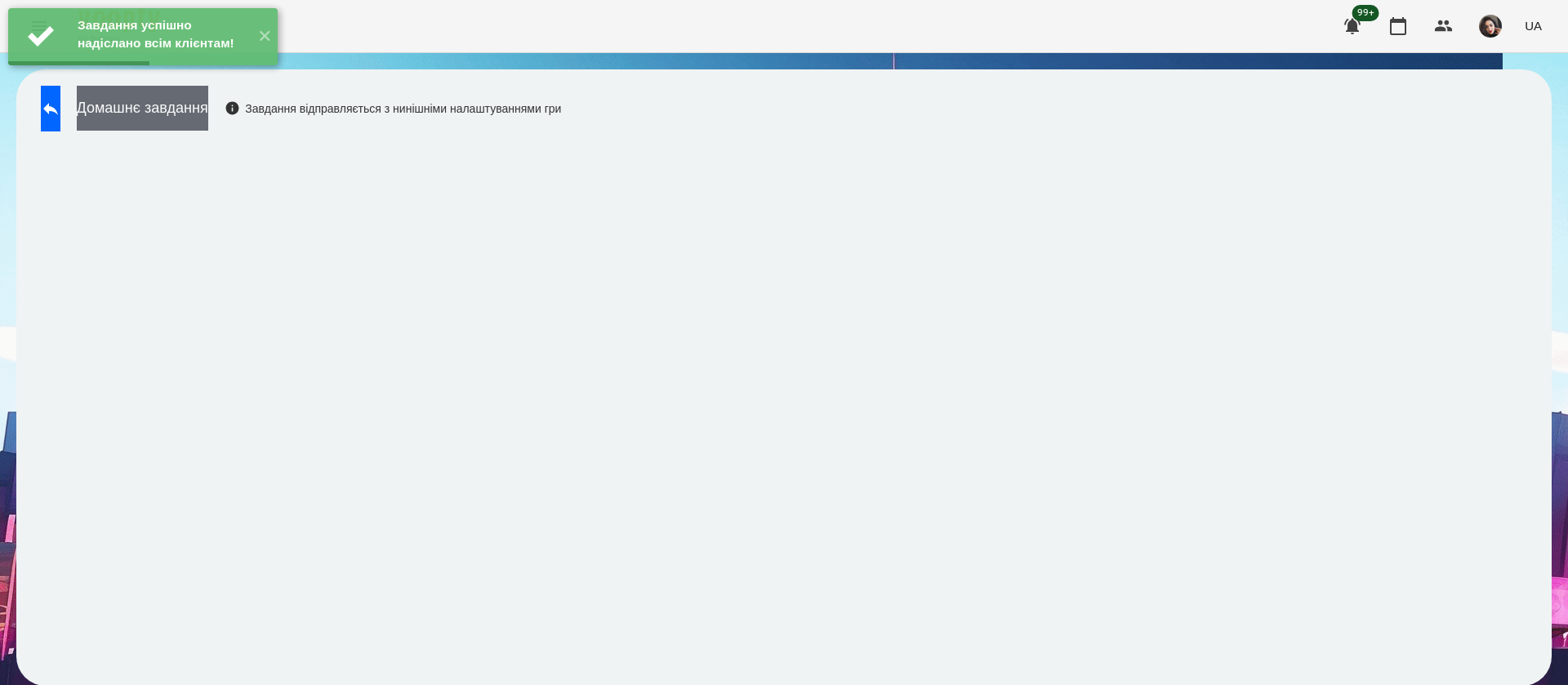
click at [208, 116] on button "Домашнє завдання" at bounding box center [142, 108] width 132 height 45
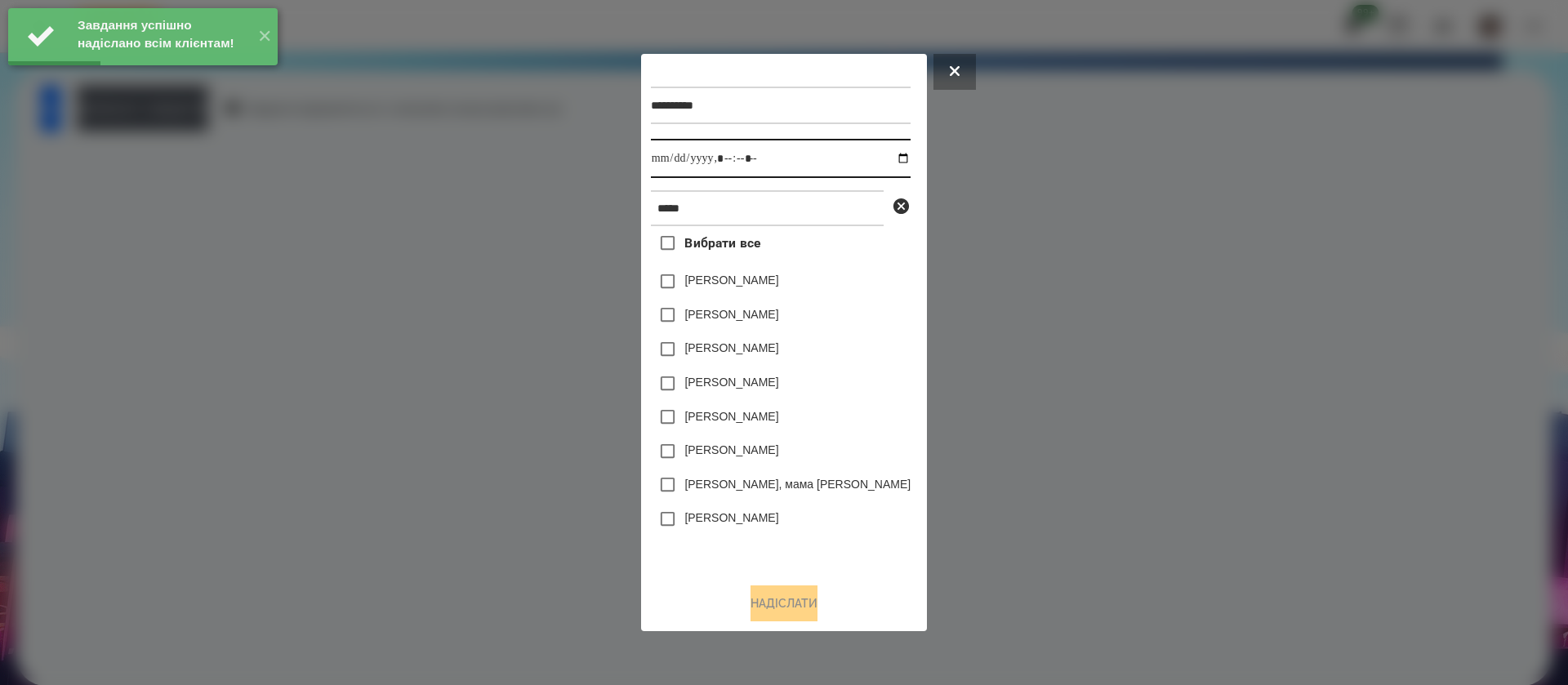
click at [674, 155] on input "datetime-local" at bounding box center [781, 159] width 260 height 39
type input "**********"
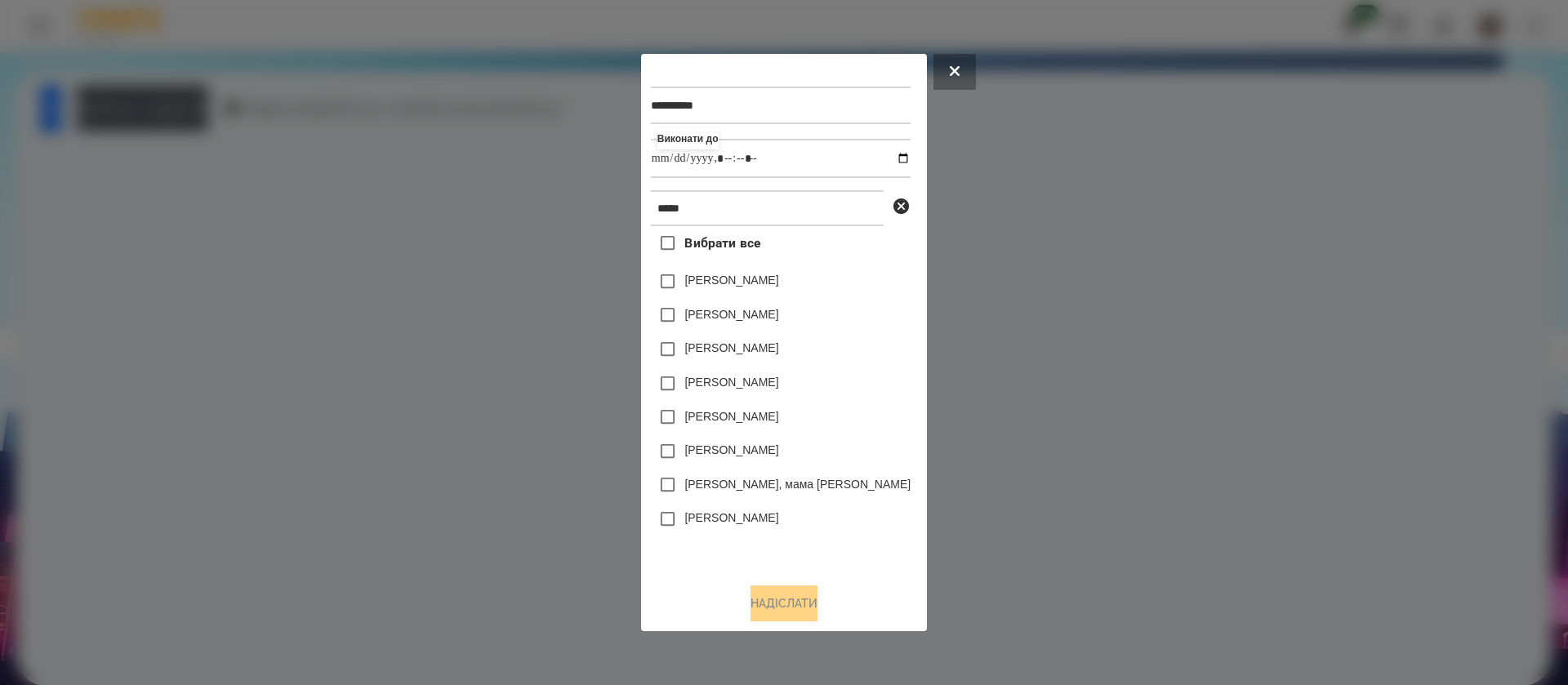
click at [689, 318] on label "[PERSON_NAME]" at bounding box center [731, 315] width 94 height 16
click at [757, 619] on button "Надіслати" at bounding box center [784, 603] width 67 height 36
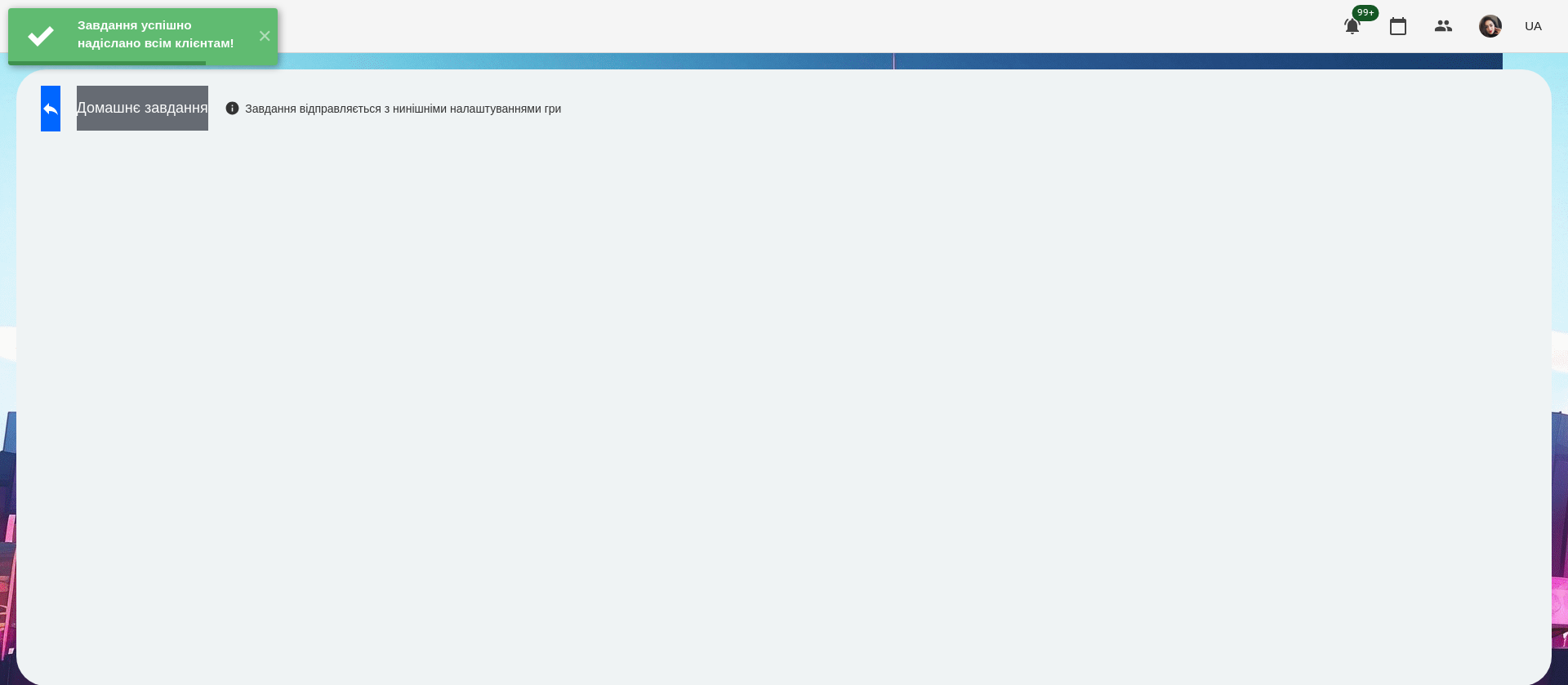
click at [208, 106] on button "Домашнє завдання" at bounding box center [142, 108] width 132 height 45
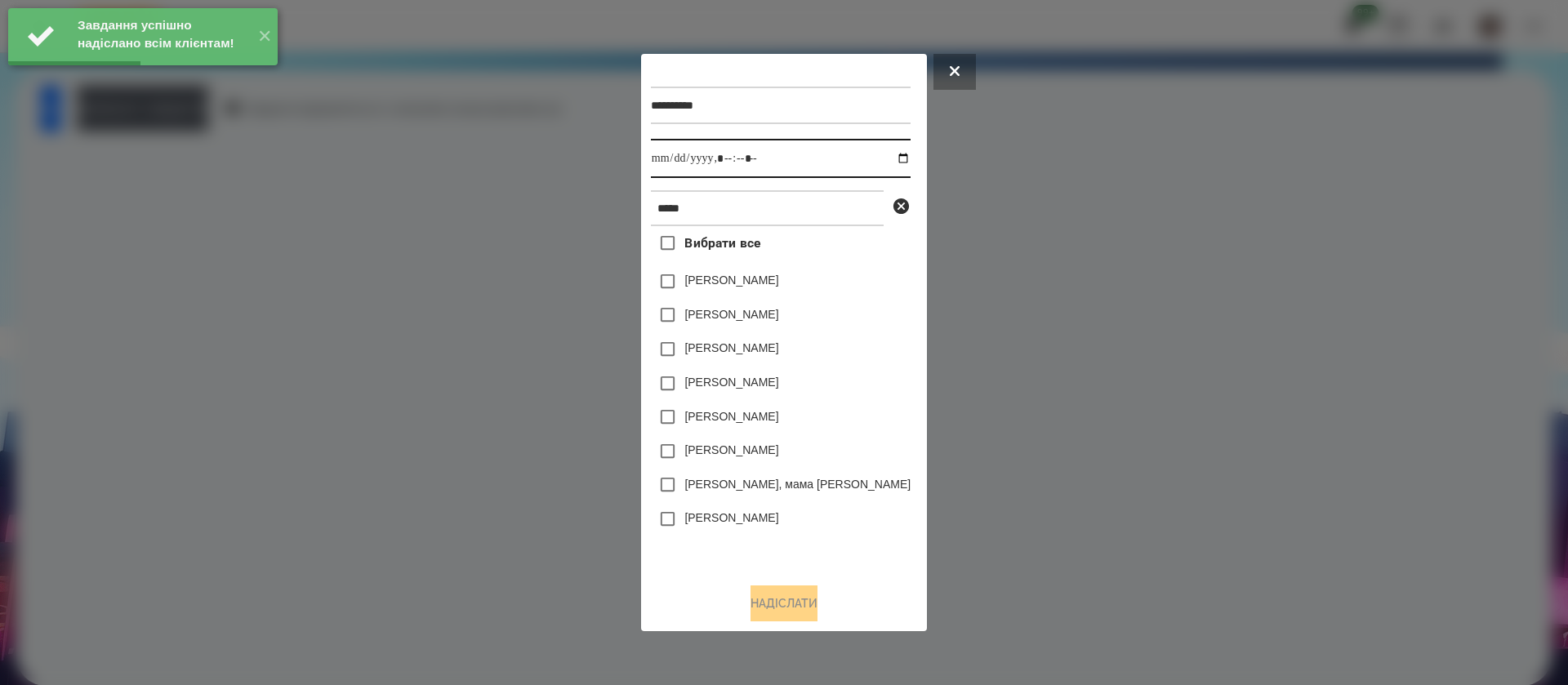
click at [662, 168] on input "datetime-local" at bounding box center [781, 159] width 260 height 39
type input "**********"
click at [685, 323] on label "[PERSON_NAME]" at bounding box center [731, 315] width 94 height 16
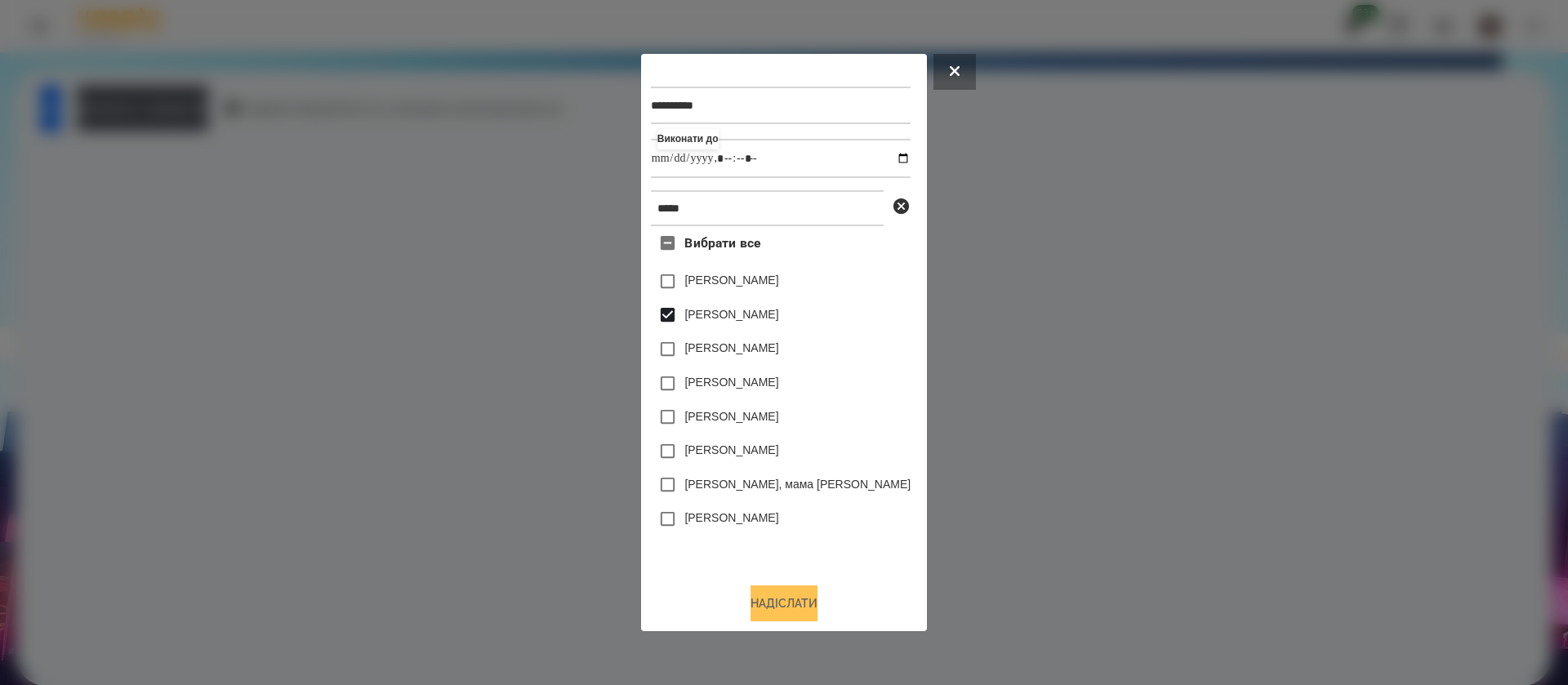
click at [768, 607] on button "Надіслати" at bounding box center [784, 603] width 67 height 36
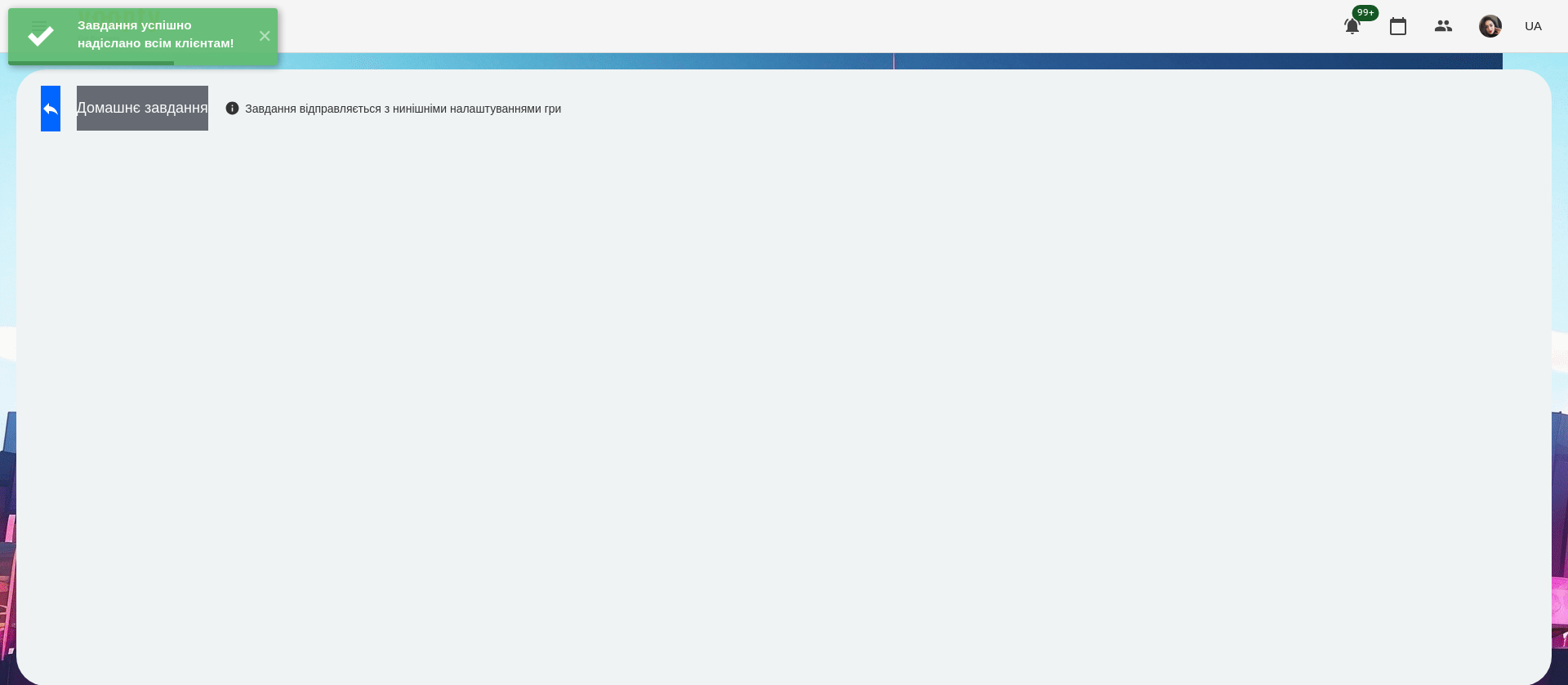
click at [208, 107] on button "Домашнє завдання" at bounding box center [142, 108] width 132 height 45
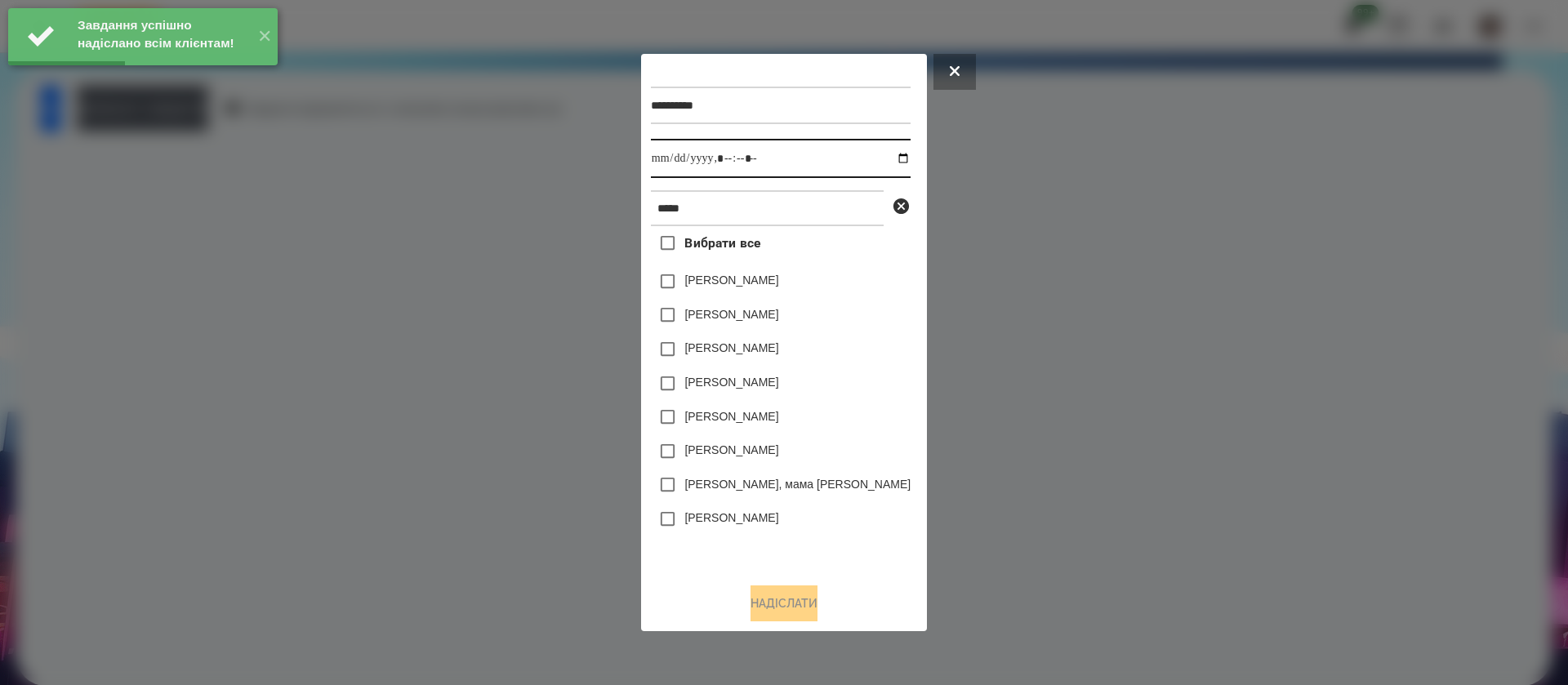
click at [667, 159] on input "datetime-local" at bounding box center [781, 159] width 260 height 39
type input "**********"
click at [684, 314] on label "[PERSON_NAME]" at bounding box center [731, 315] width 94 height 16
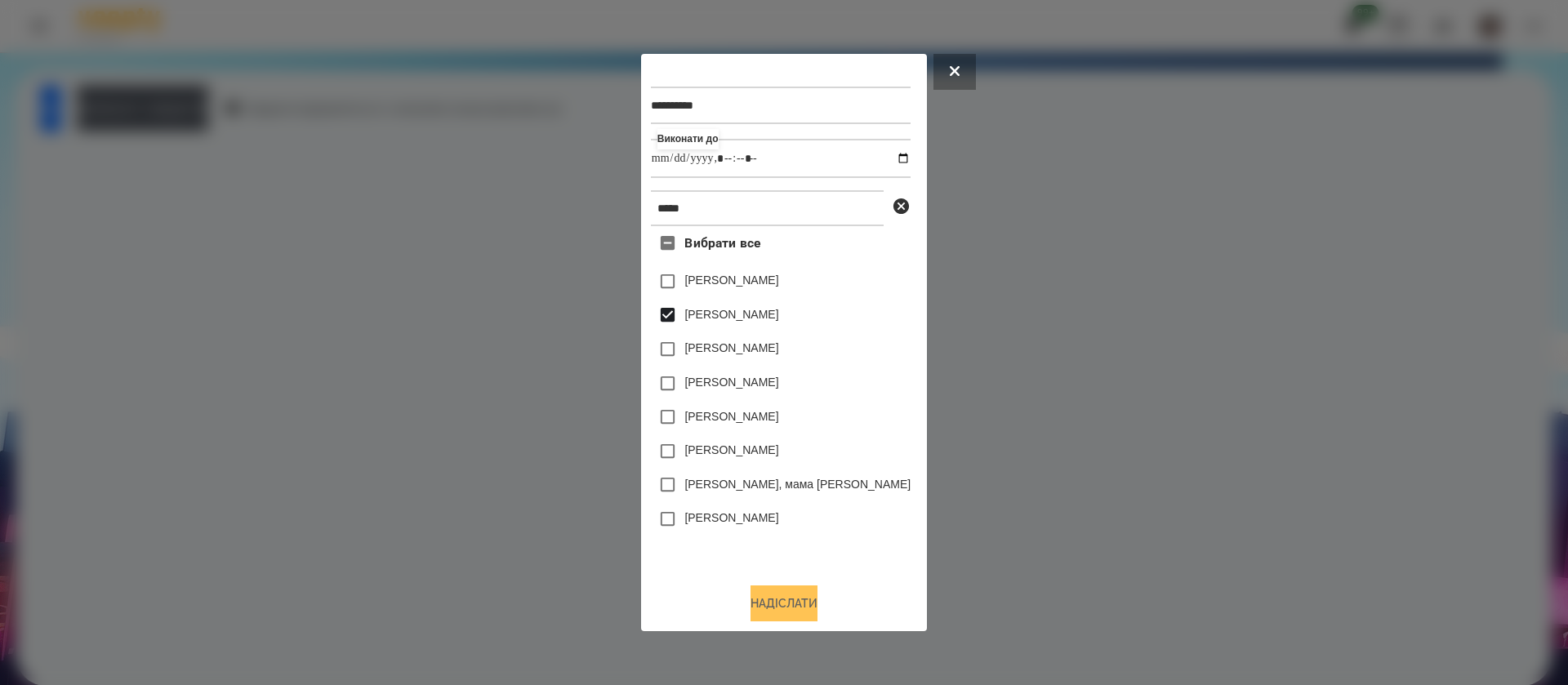
click at [764, 605] on button "Надіслати" at bounding box center [784, 603] width 67 height 36
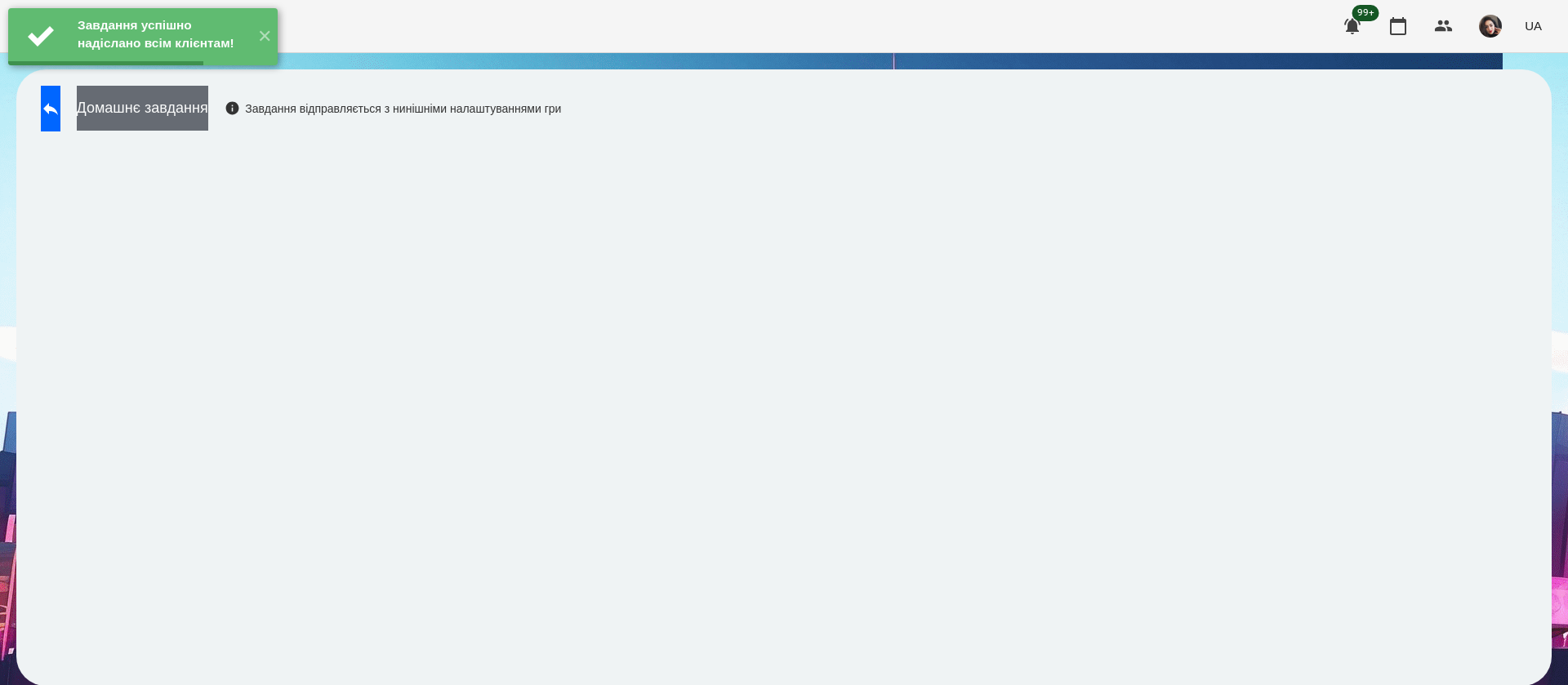
click at [208, 106] on button "Домашнє завдання" at bounding box center [142, 108] width 132 height 45
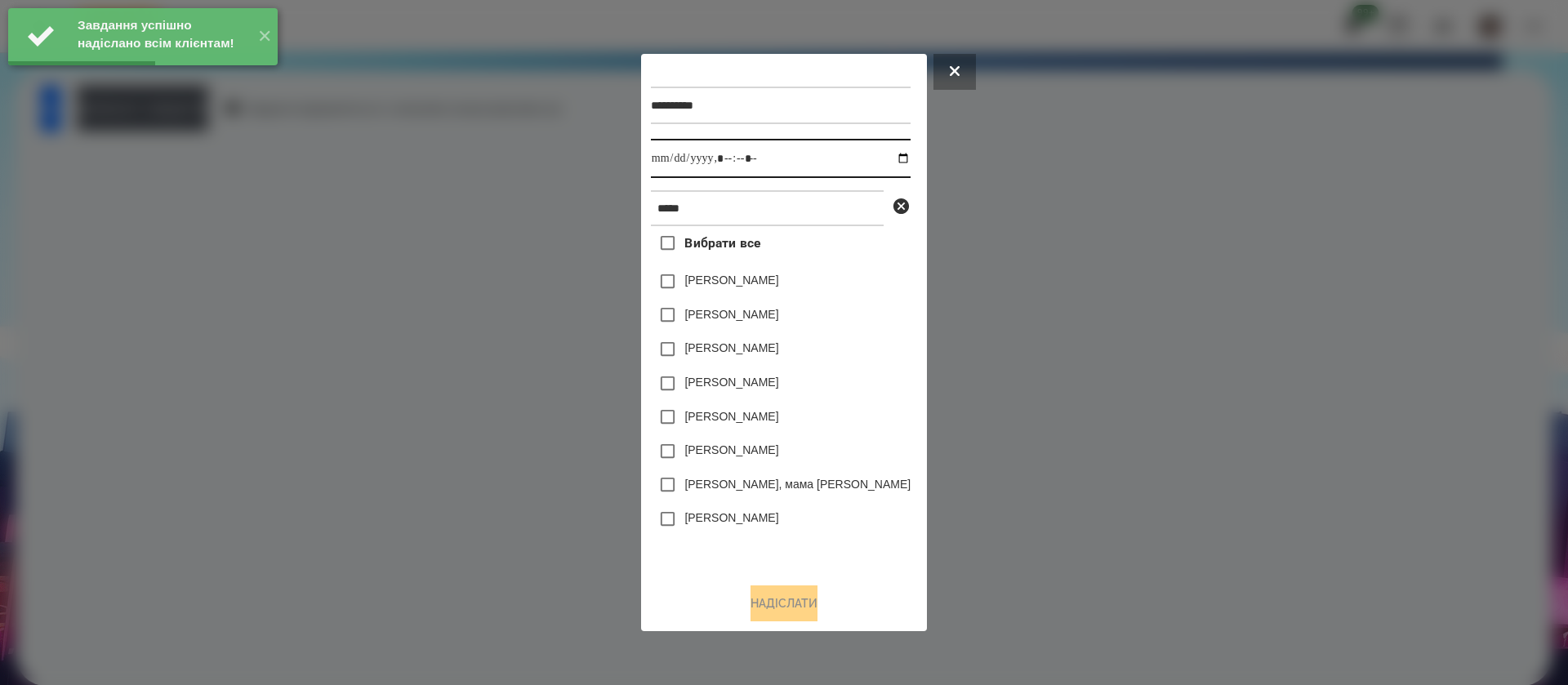
click at [665, 160] on input "datetime-local" at bounding box center [781, 159] width 260 height 39
type input "**********"
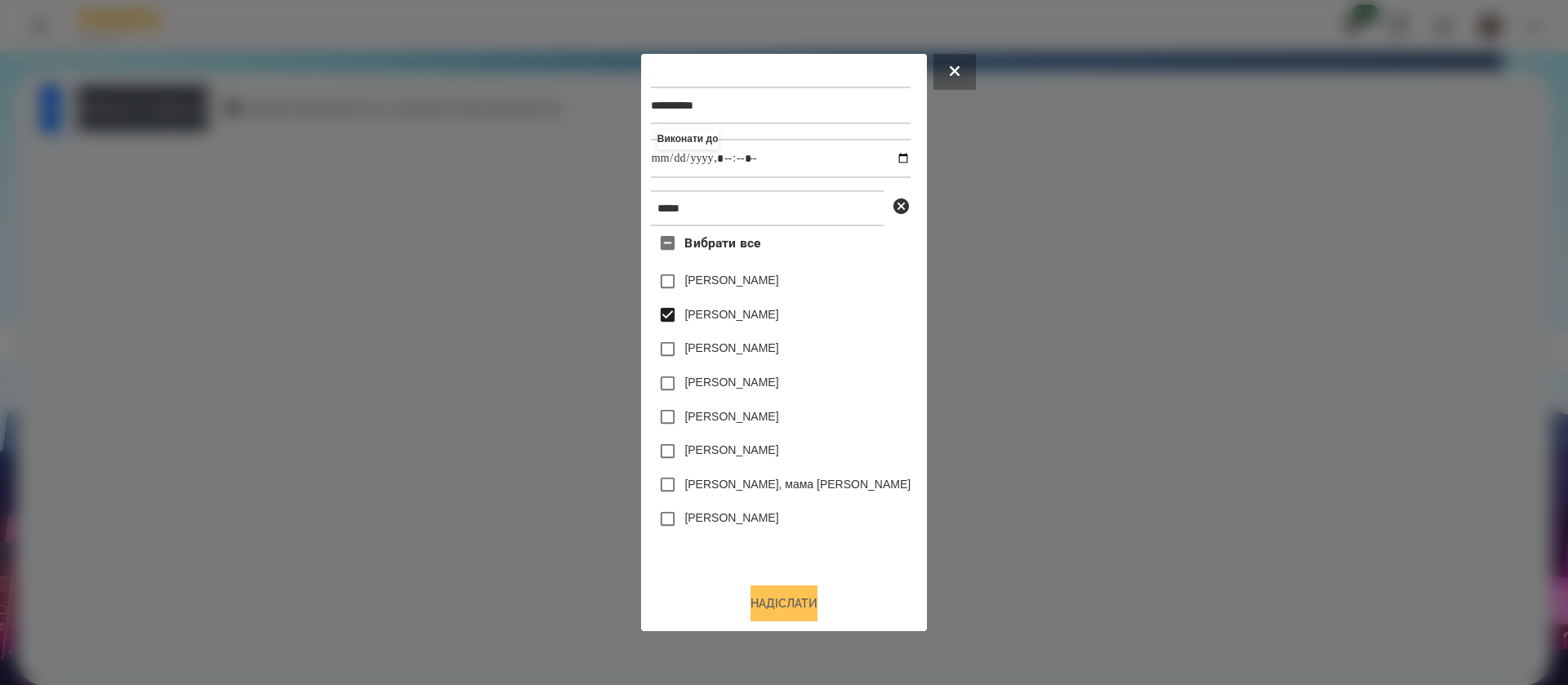
click at [768, 604] on button "Надіслати" at bounding box center [784, 603] width 67 height 36
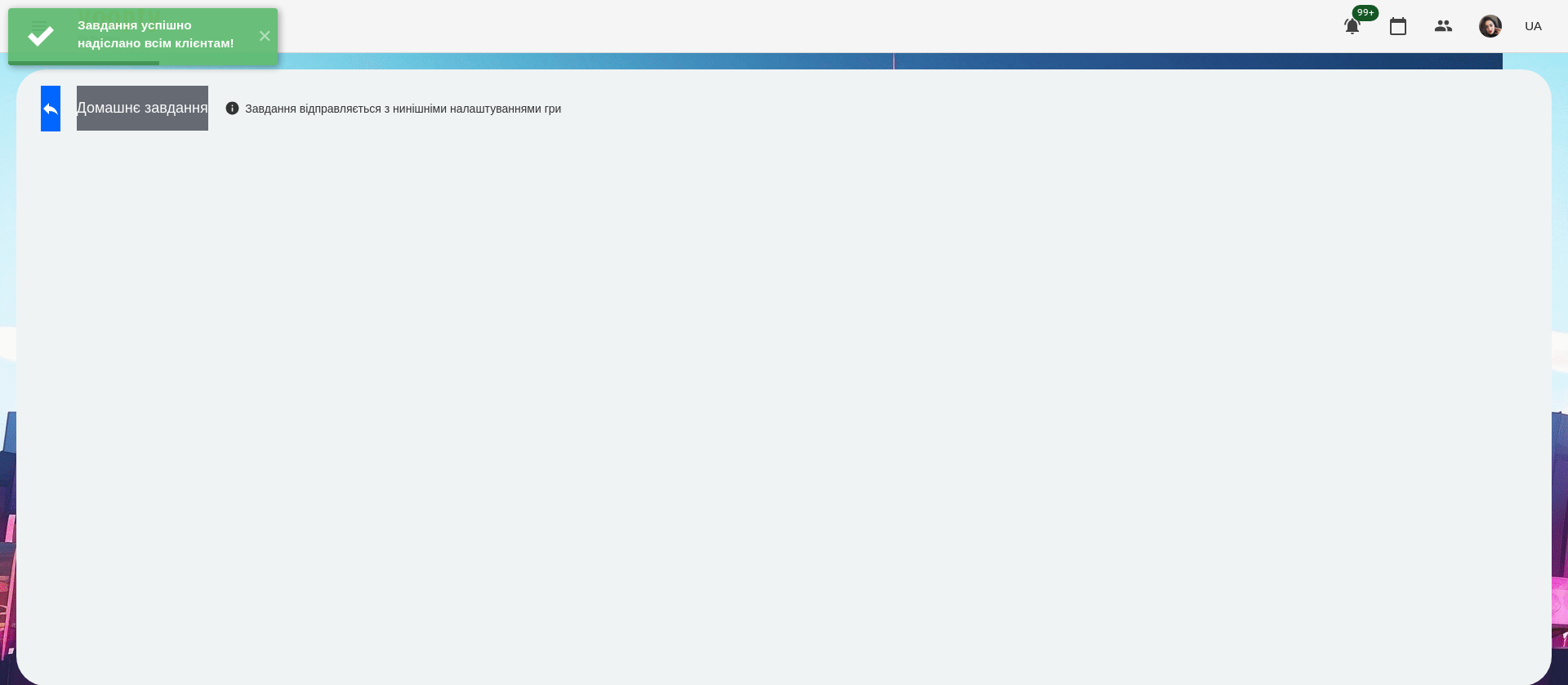
click at [208, 122] on button "Домашнє завдання" at bounding box center [142, 108] width 132 height 45
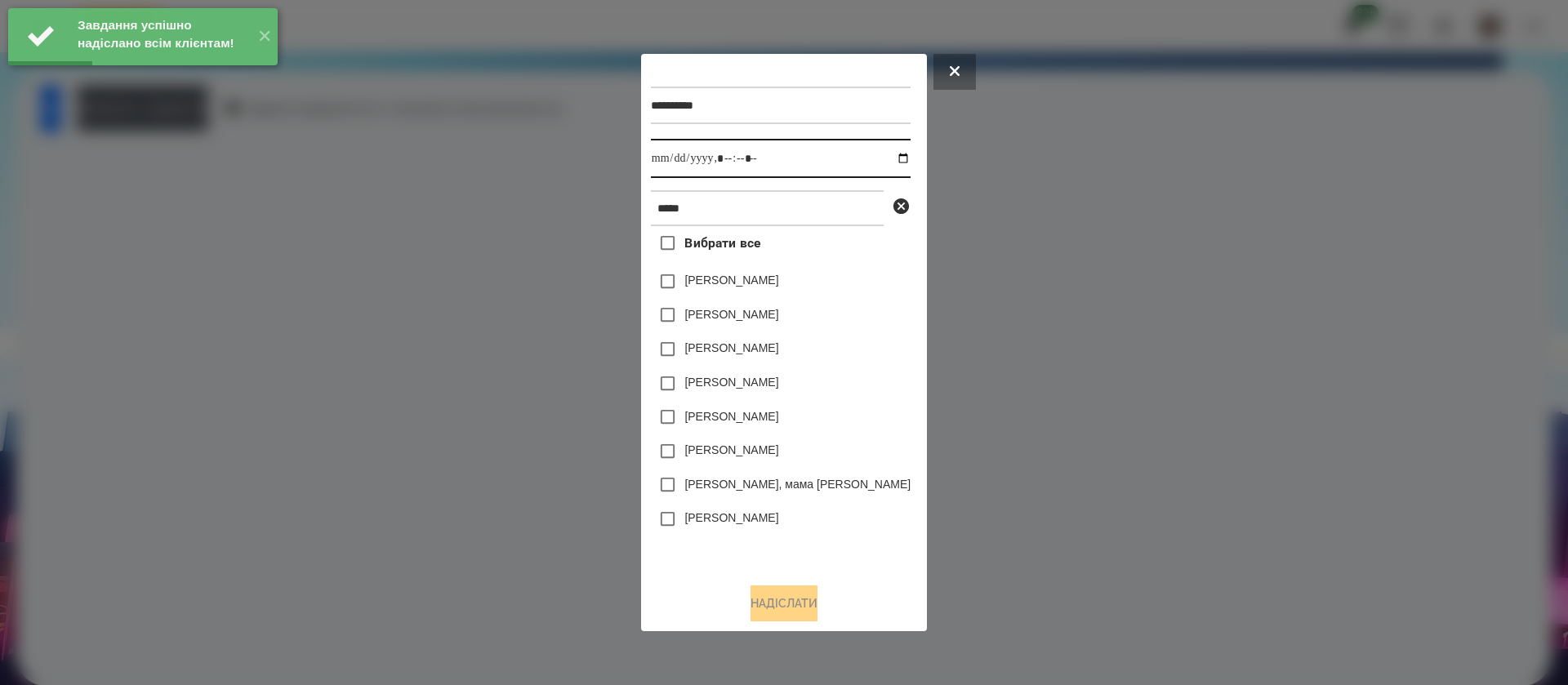
click at [674, 158] on input "datetime-local" at bounding box center [781, 159] width 260 height 39
type input "**********"
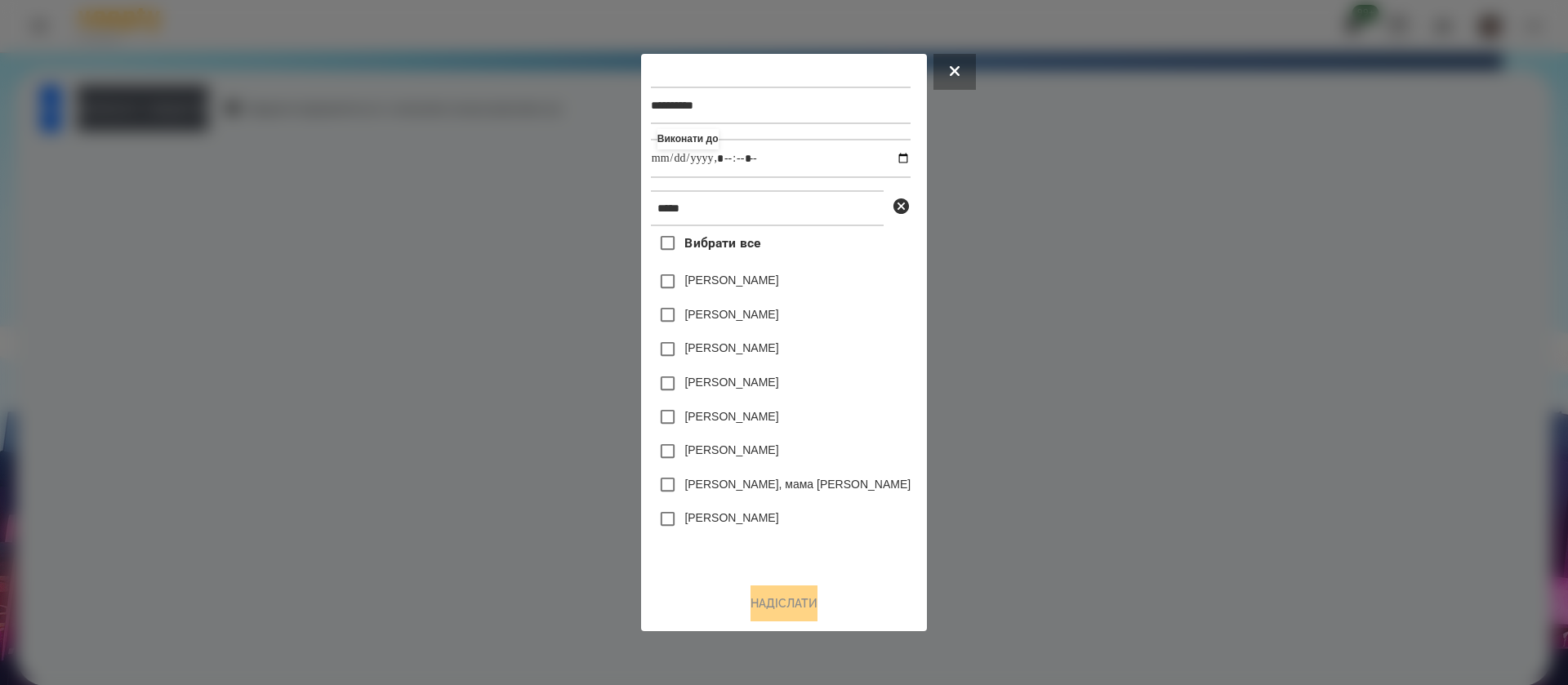
click at [684, 311] on label "[PERSON_NAME]" at bounding box center [731, 315] width 94 height 16
click at [757, 610] on button "Надіслати" at bounding box center [784, 603] width 67 height 36
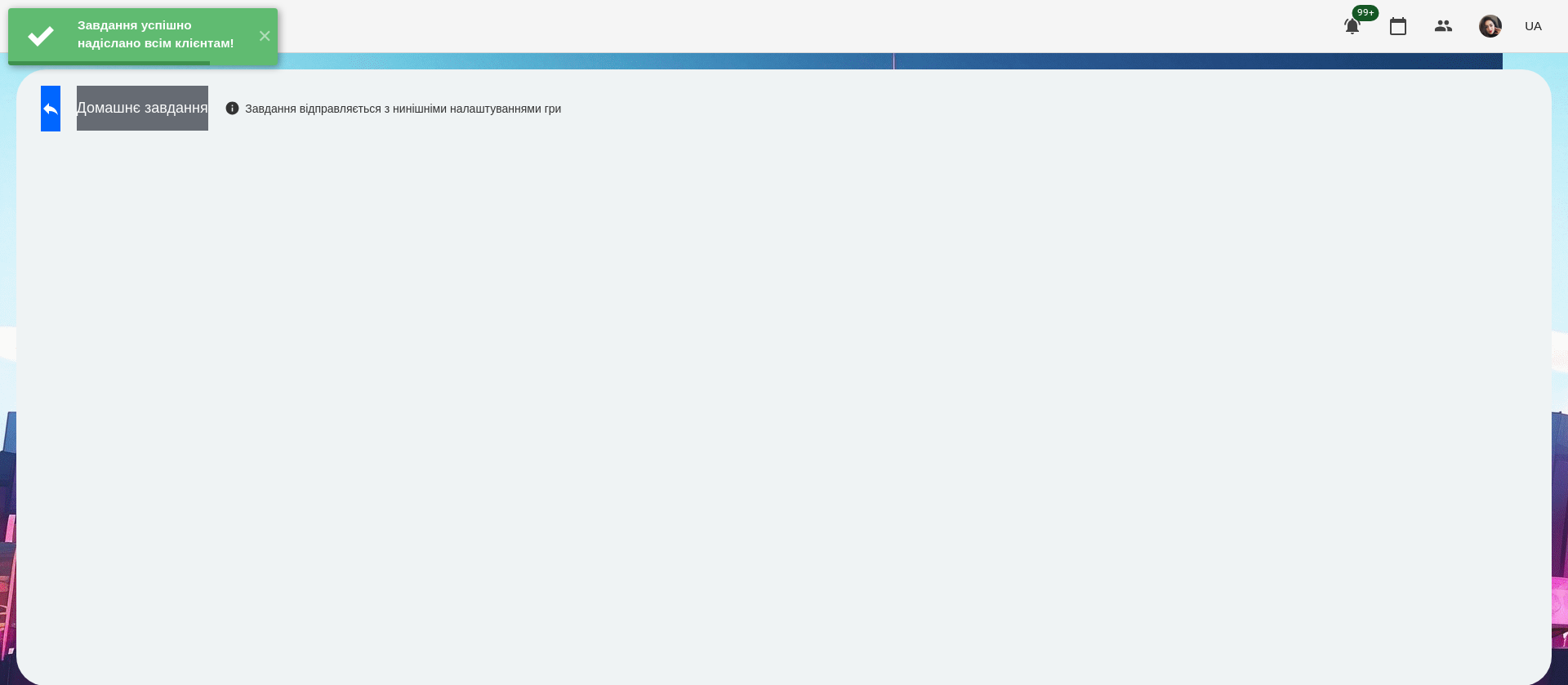
click at [208, 107] on button "Домашнє завдання" at bounding box center [142, 108] width 132 height 45
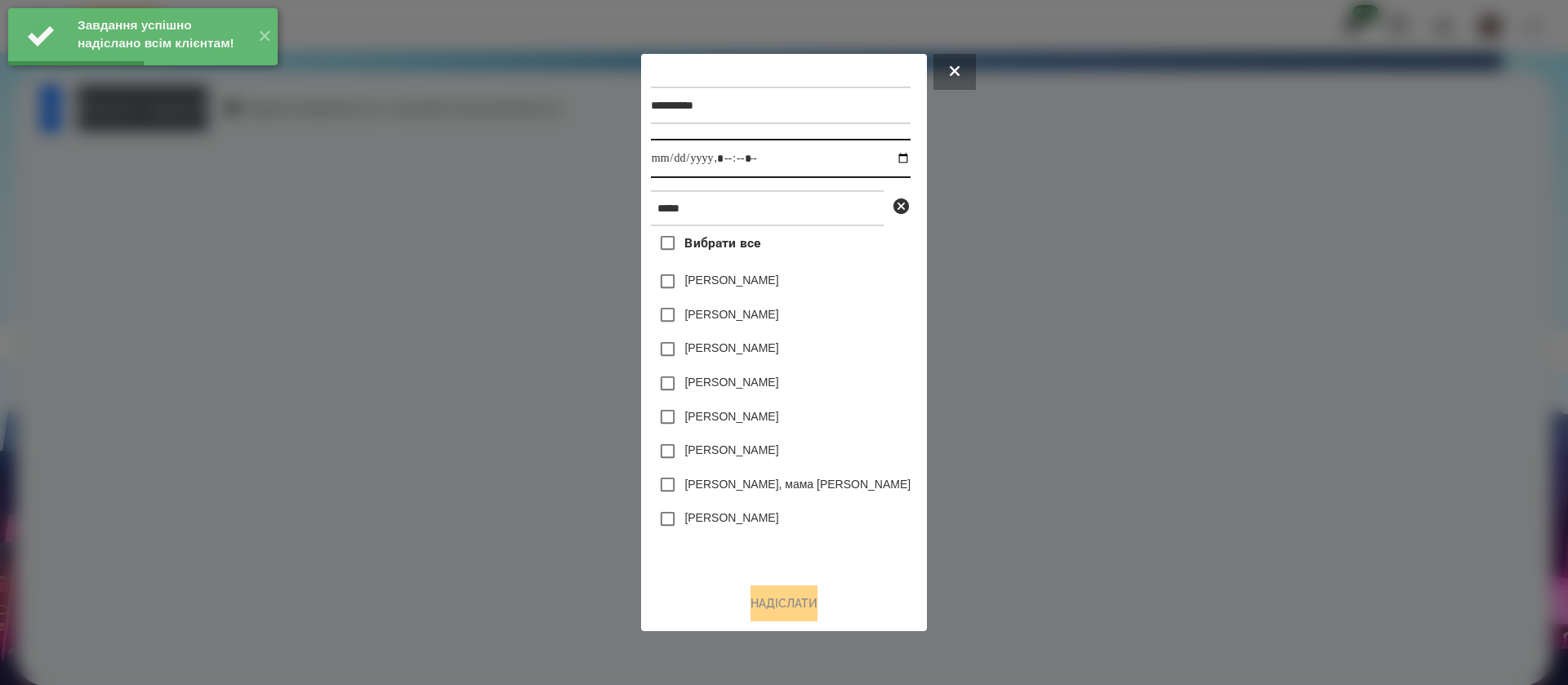
click at [663, 164] on input "datetime-local" at bounding box center [781, 159] width 260 height 39
type input "**********"
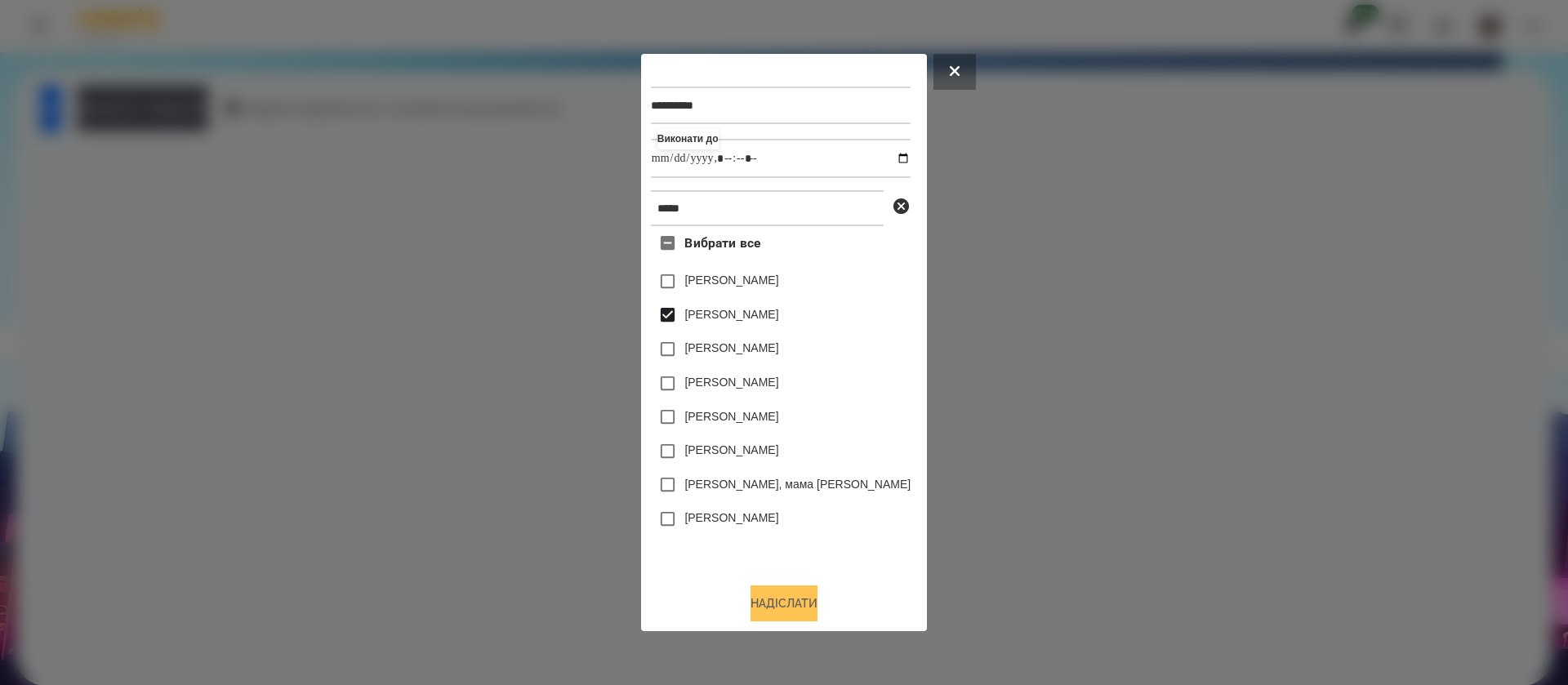
click at [750, 598] on button "Надіслати" at bounding box center [784, 603] width 67 height 36
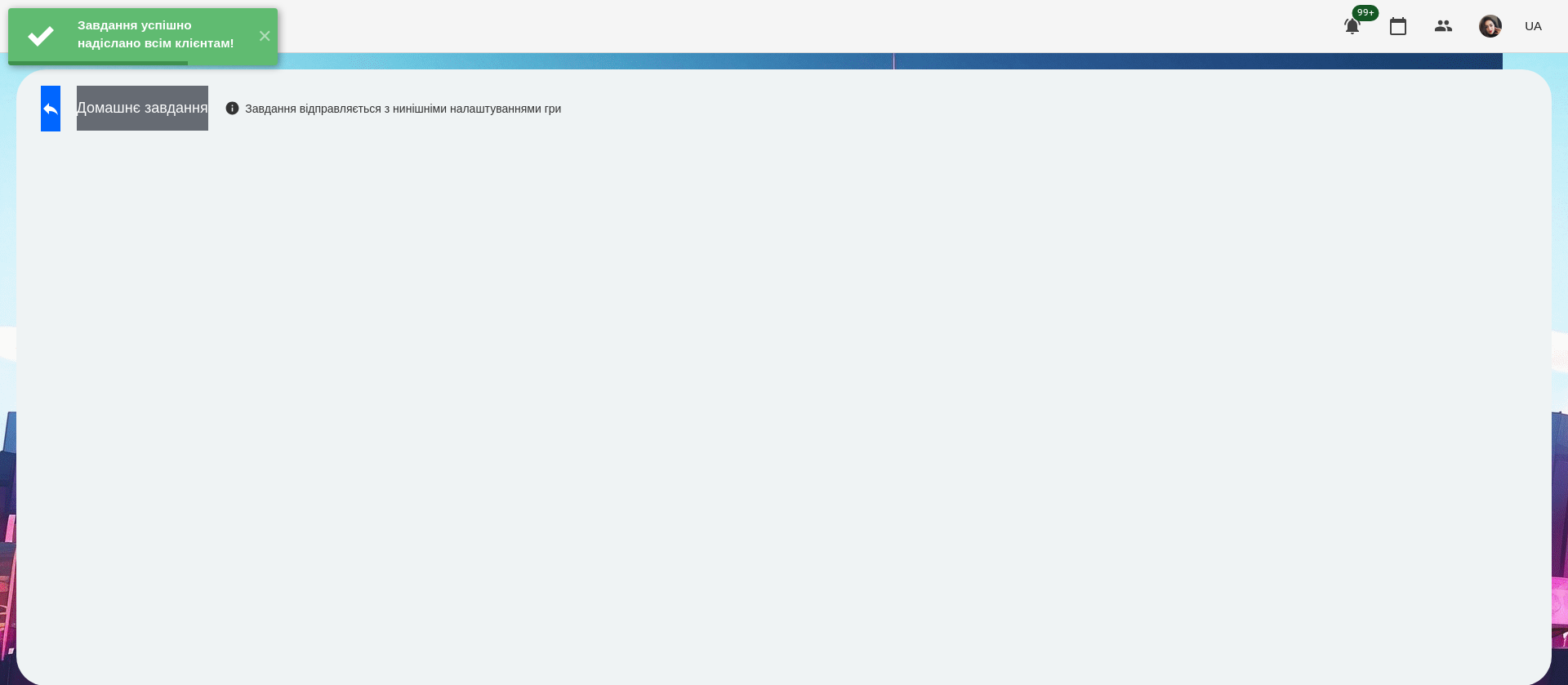
click at [177, 116] on button "Домашнє завдання" at bounding box center [142, 108] width 132 height 45
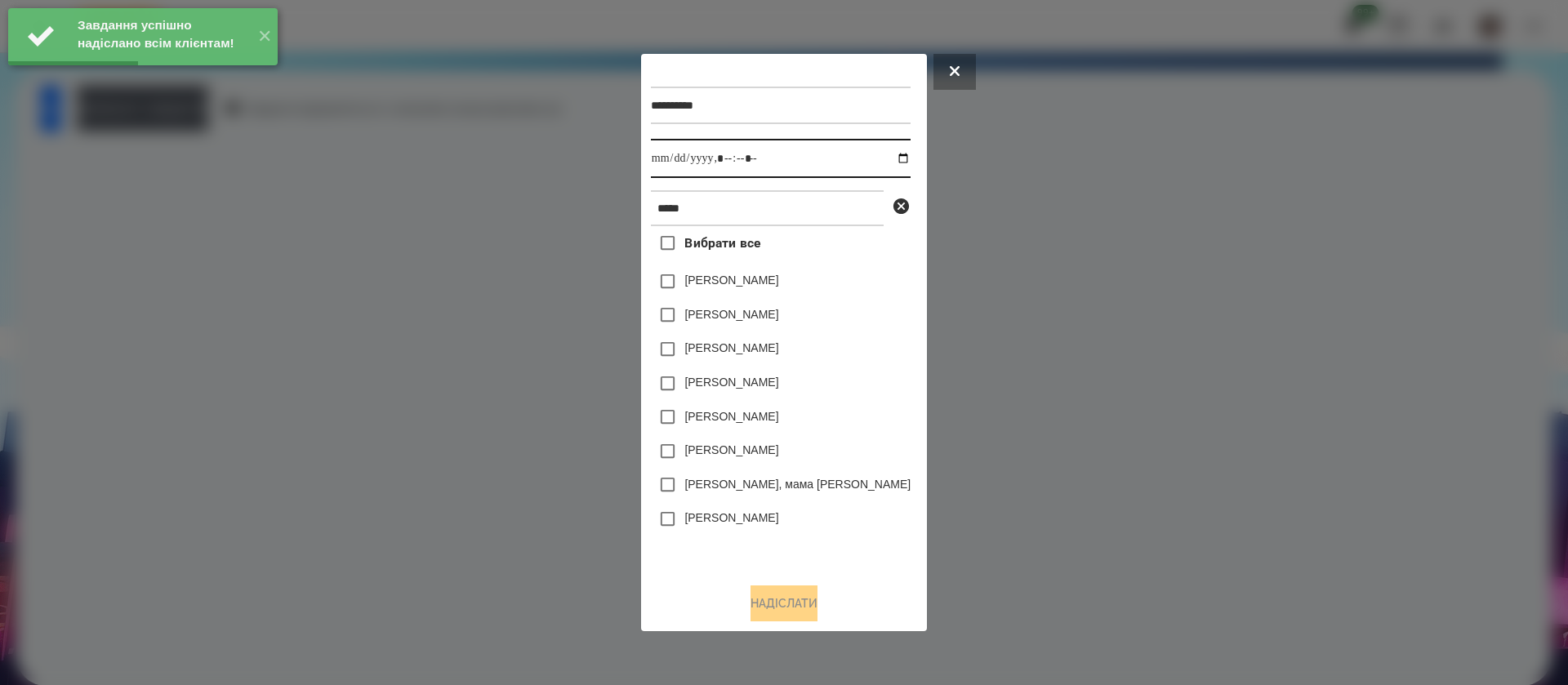
click at [656, 158] on input "datetime-local" at bounding box center [781, 159] width 260 height 39
type input "**********"
click at [692, 323] on label "[PERSON_NAME]" at bounding box center [731, 315] width 94 height 16
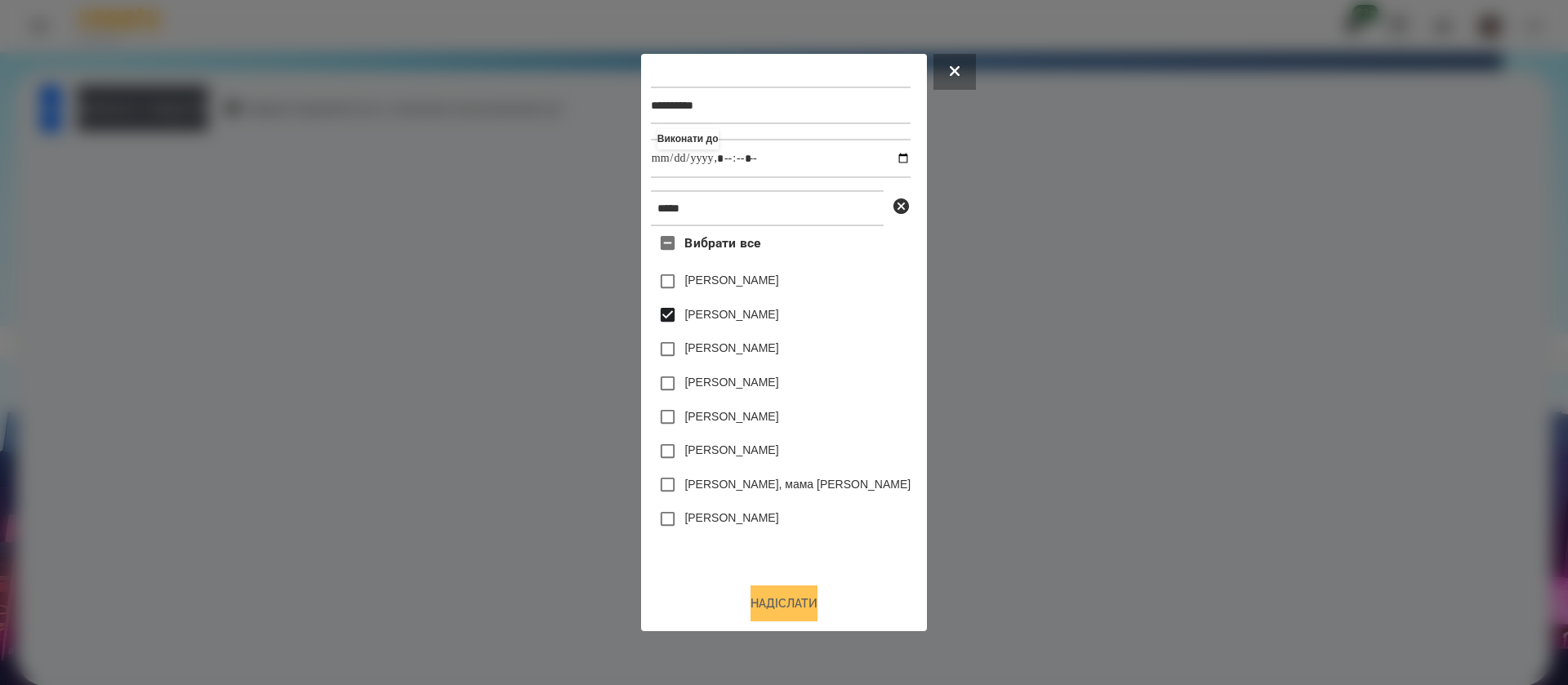
click at [763, 600] on button "Надіслати" at bounding box center [784, 603] width 67 height 36
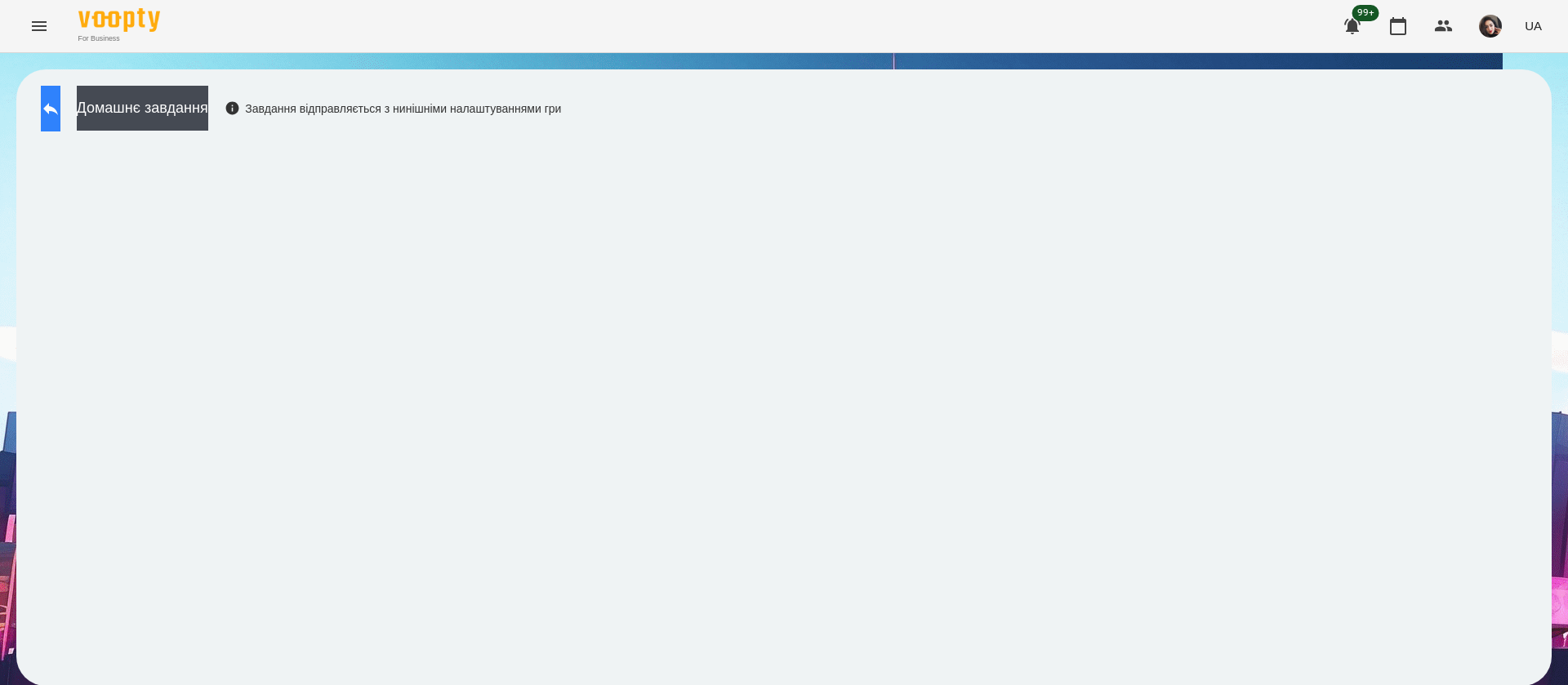
click at [60, 101] on button at bounding box center [51, 109] width 20 height 46
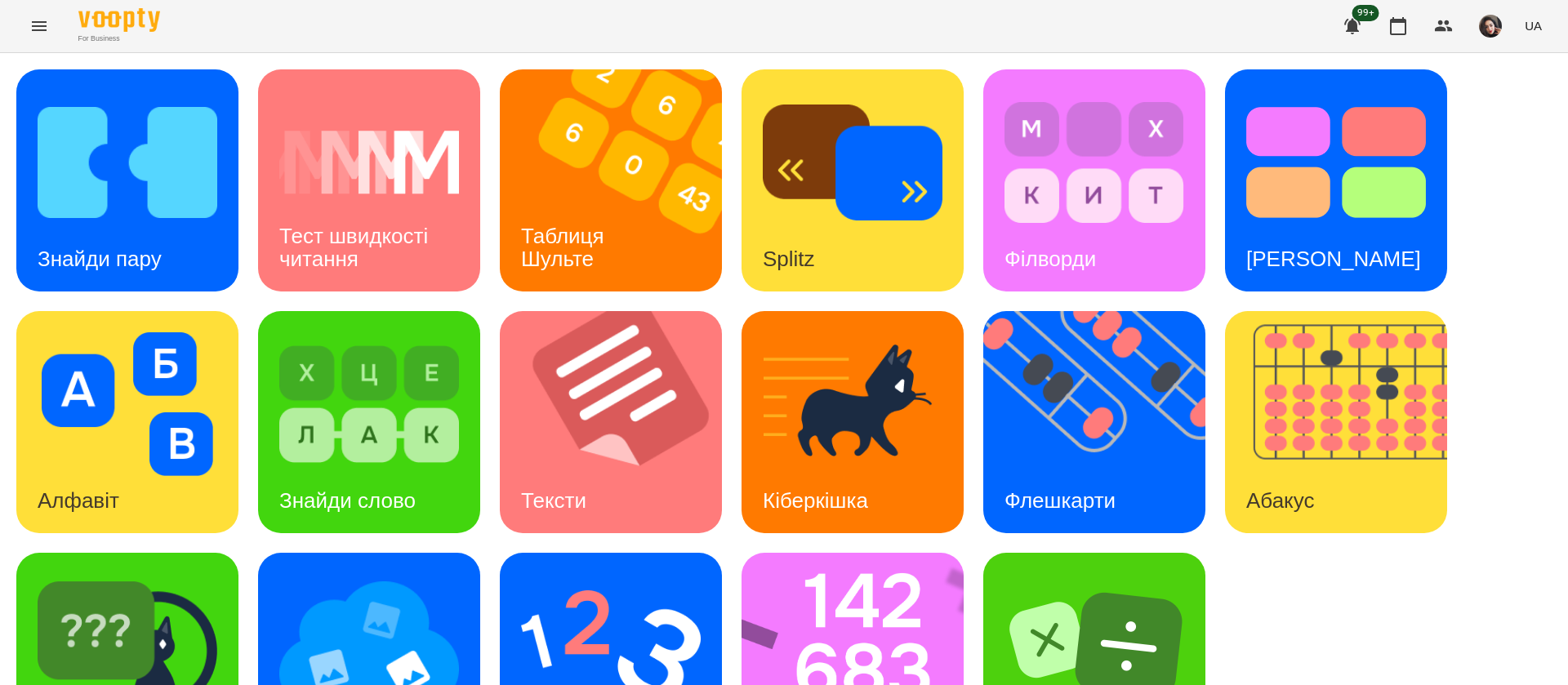
click at [1534, 25] on span "UA" at bounding box center [1533, 25] width 17 height 17
click at [1493, 128] on div "Русский" at bounding box center [1503, 122] width 83 height 29
click at [859, 554] on img at bounding box center [863, 664] width 244 height 222
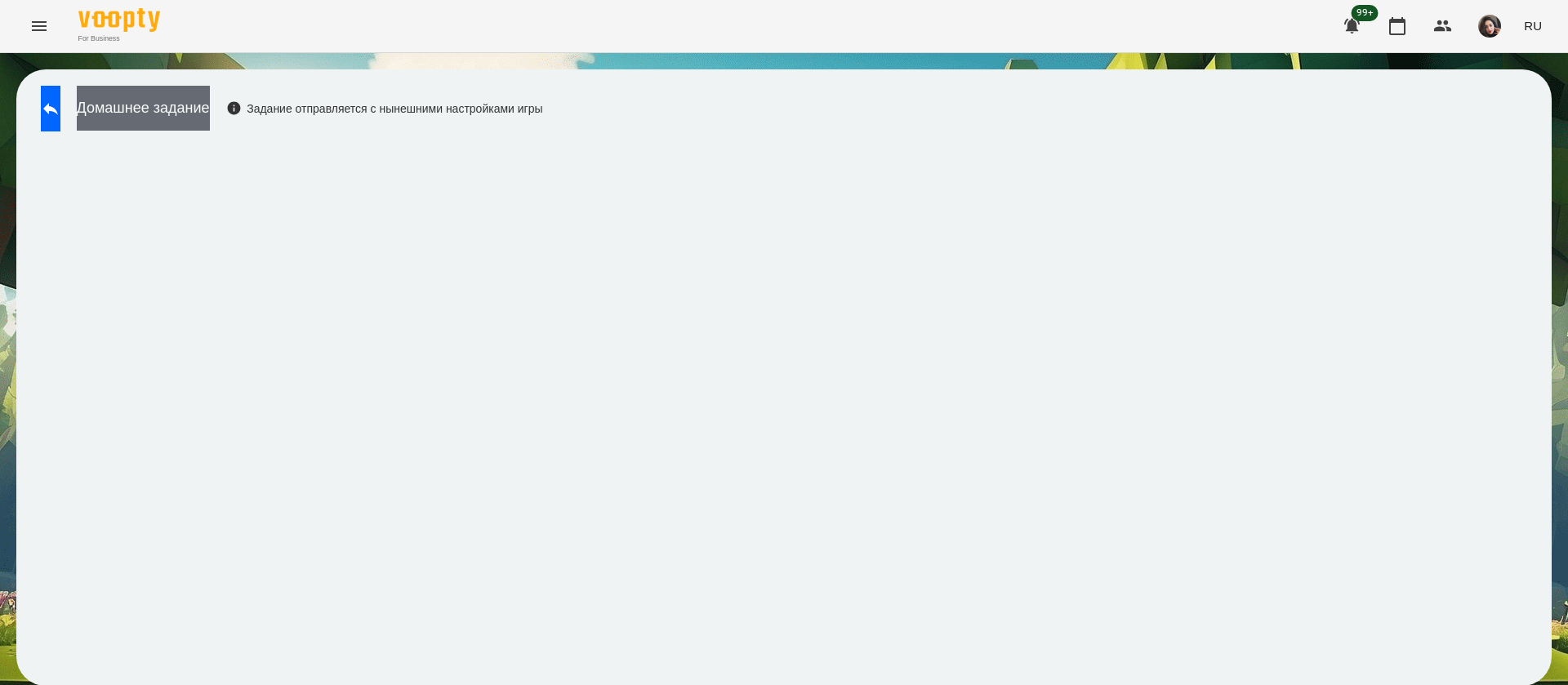
click at [204, 97] on button "Домашнее задание" at bounding box center [143, 108] width 133 height 45
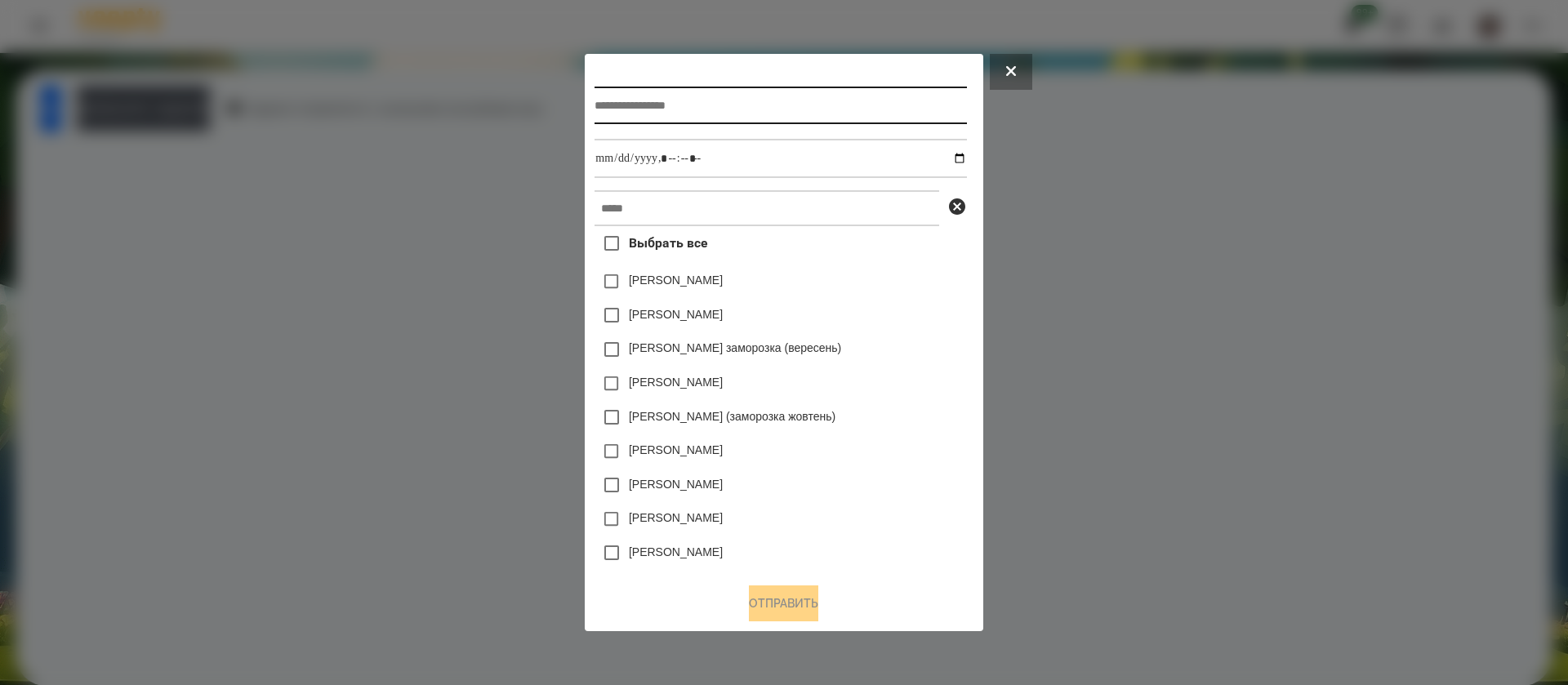
click at [594, 99] on input "text" at bounding box center [780, 105] width 372 height 38
type input "**********"
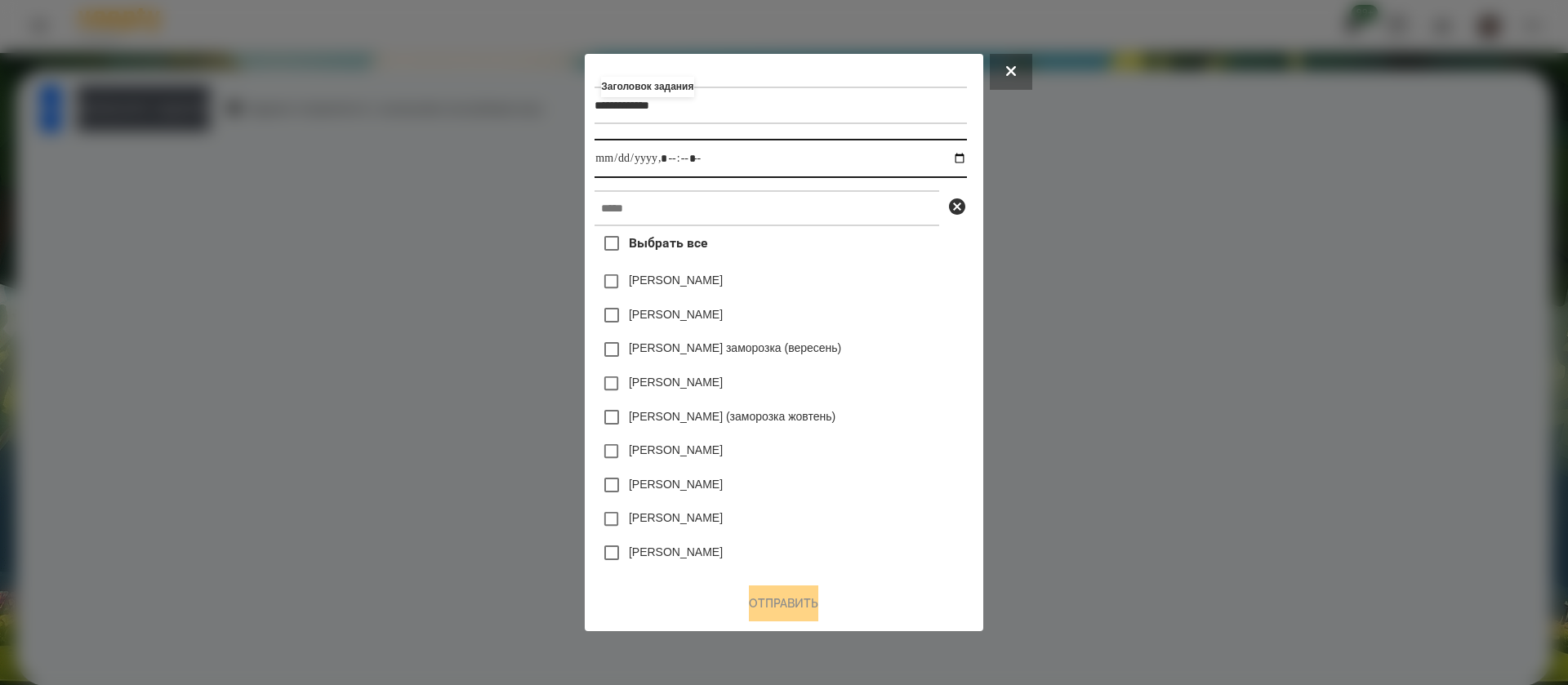
click at [966, 159] on input "datetime-local" at bounding box center [780, 159] width 372 height 39
click at [666, 160] on input "datetime-local" at bounding box center [780, 159] width 372 height 39
click at [690, 163] on input "datetime-local" at bounding box center [780, 159] width 372 height 39
type input "**********"
click at [685, 204] on input "text" at bounding box center [767, 208] width 345 height 36
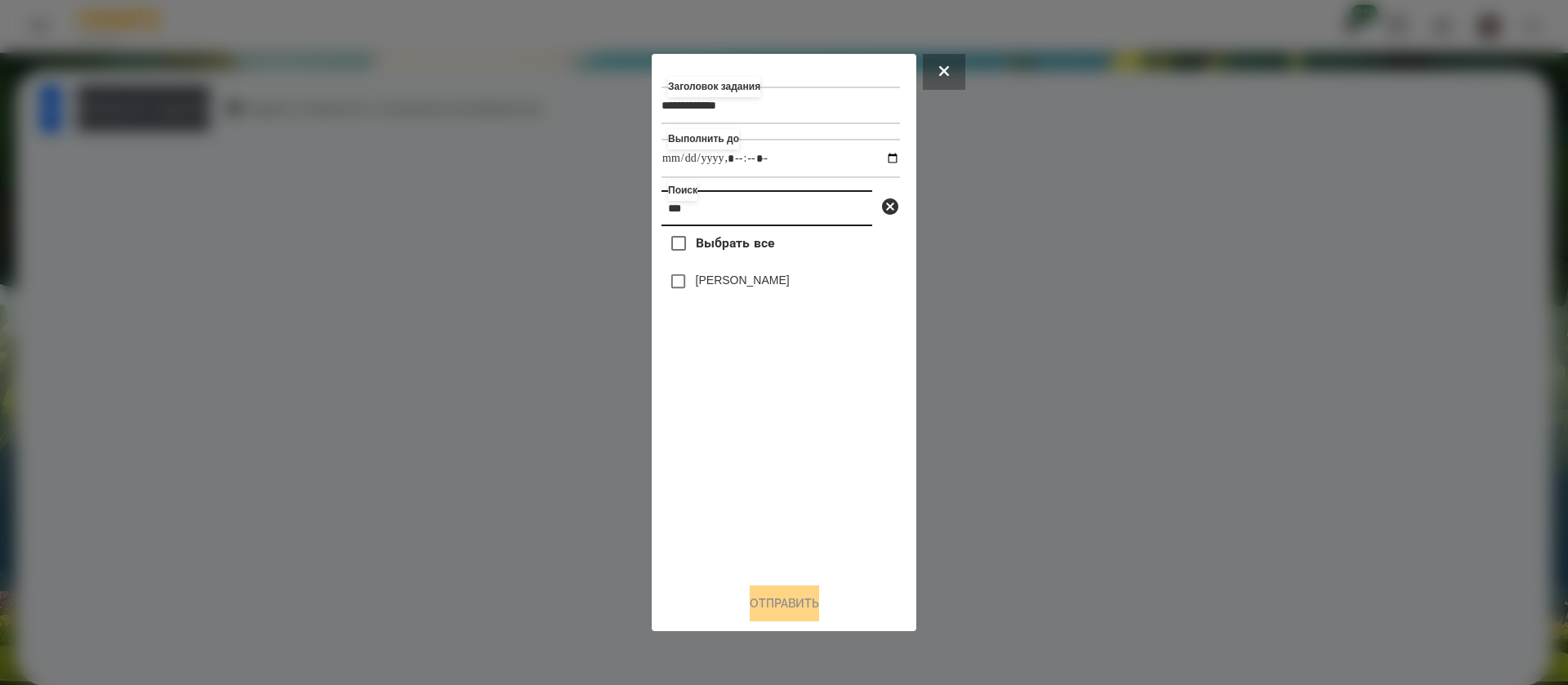
type input "***"
click at [771, 604] on button "Отправить" at bounding box center [784, 603] width 69 height 36
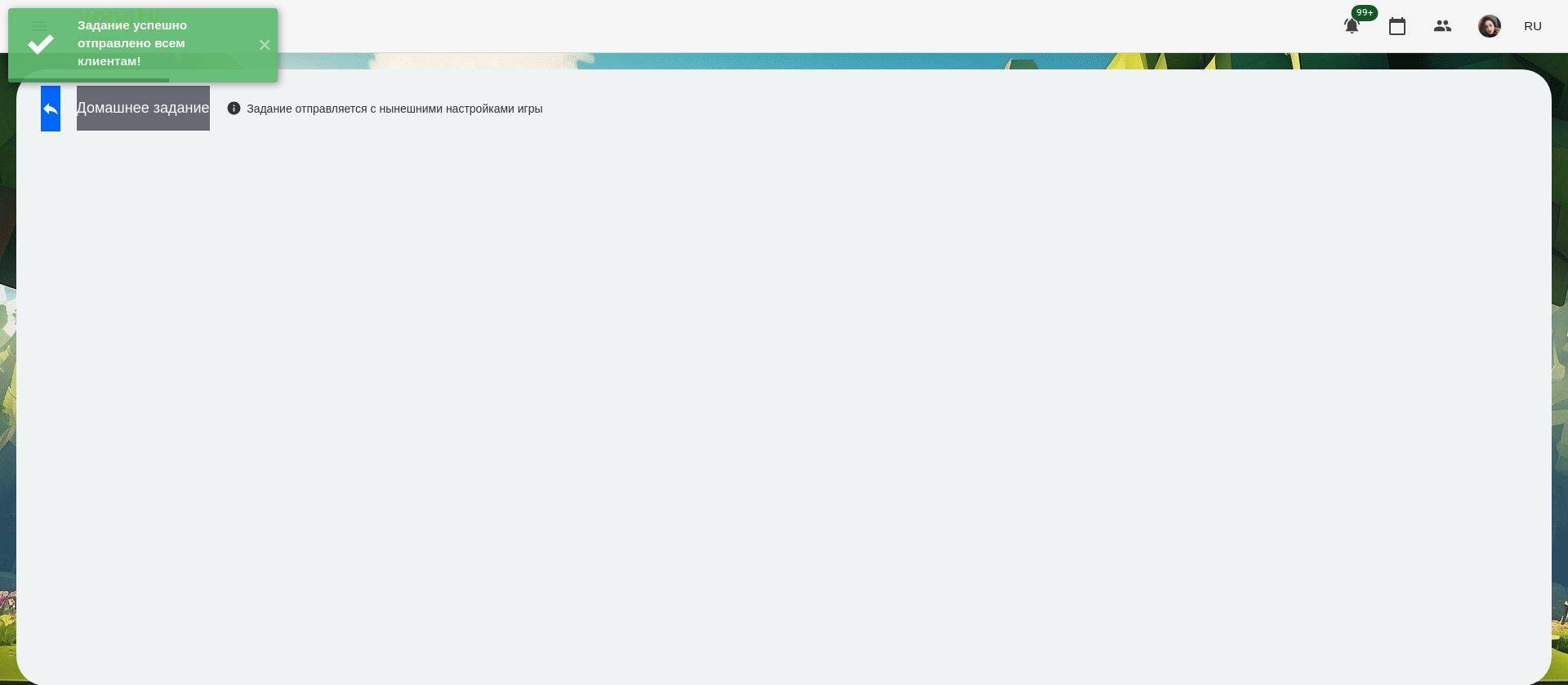
click at [146, 116] on button "Домашнее задание" at bounding box center [143, 108] width 133 height 45
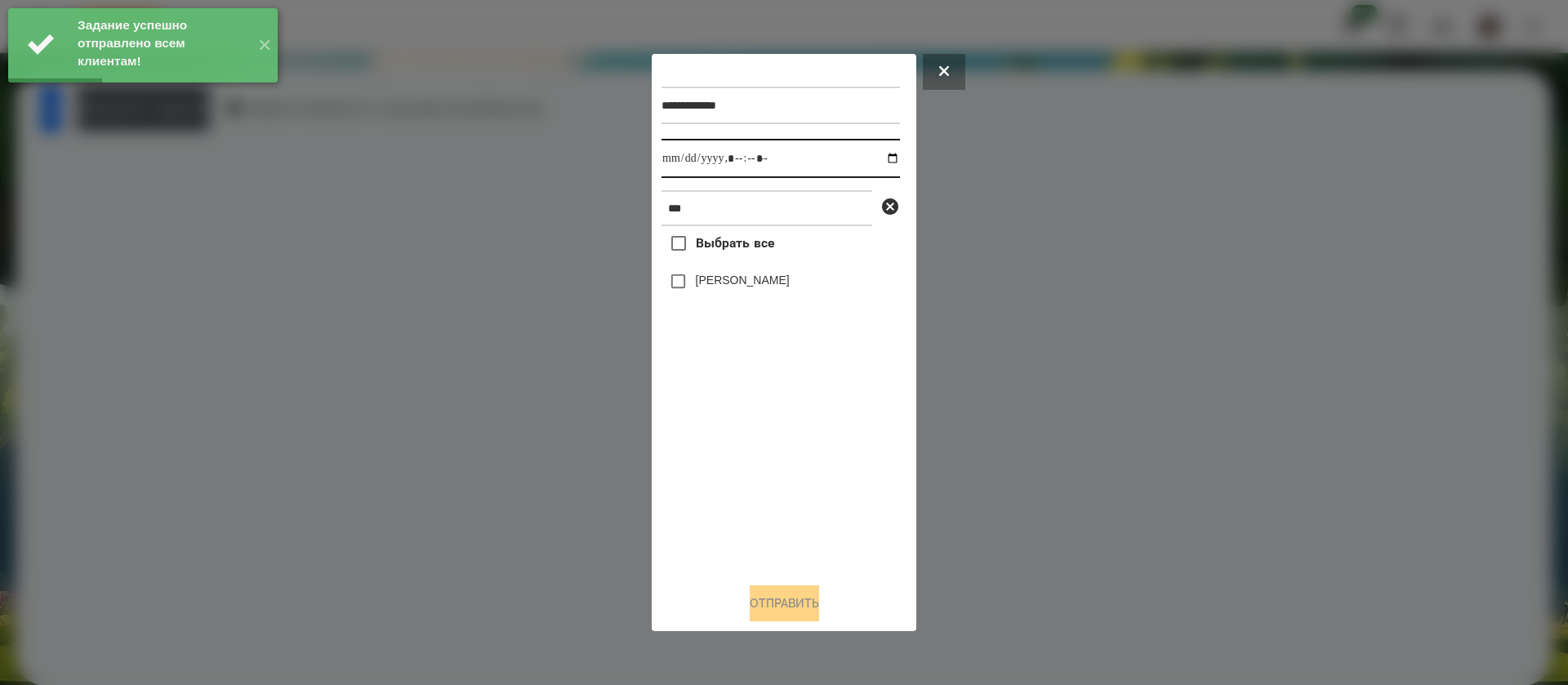
click at [679, 159] on input "datetime-local" at bounding box center [781, 159] width 239 height 39
type input "**********"
click at [704, 274] on div "[PERSON_NAME]" at bounding box center [781, 282] width 239 height 34
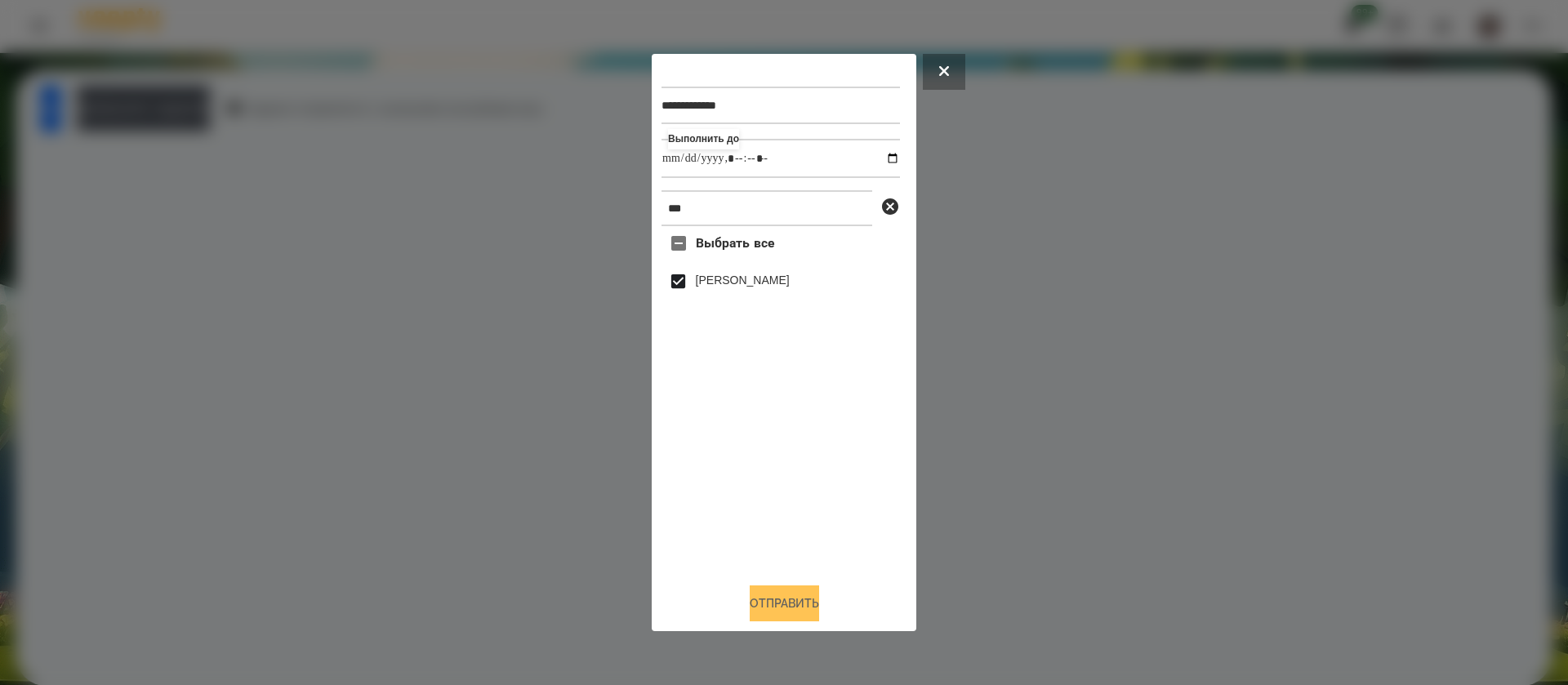
click at [764, 611] on button "Отправить" at bounding box center [784, 603] width 69 height 36
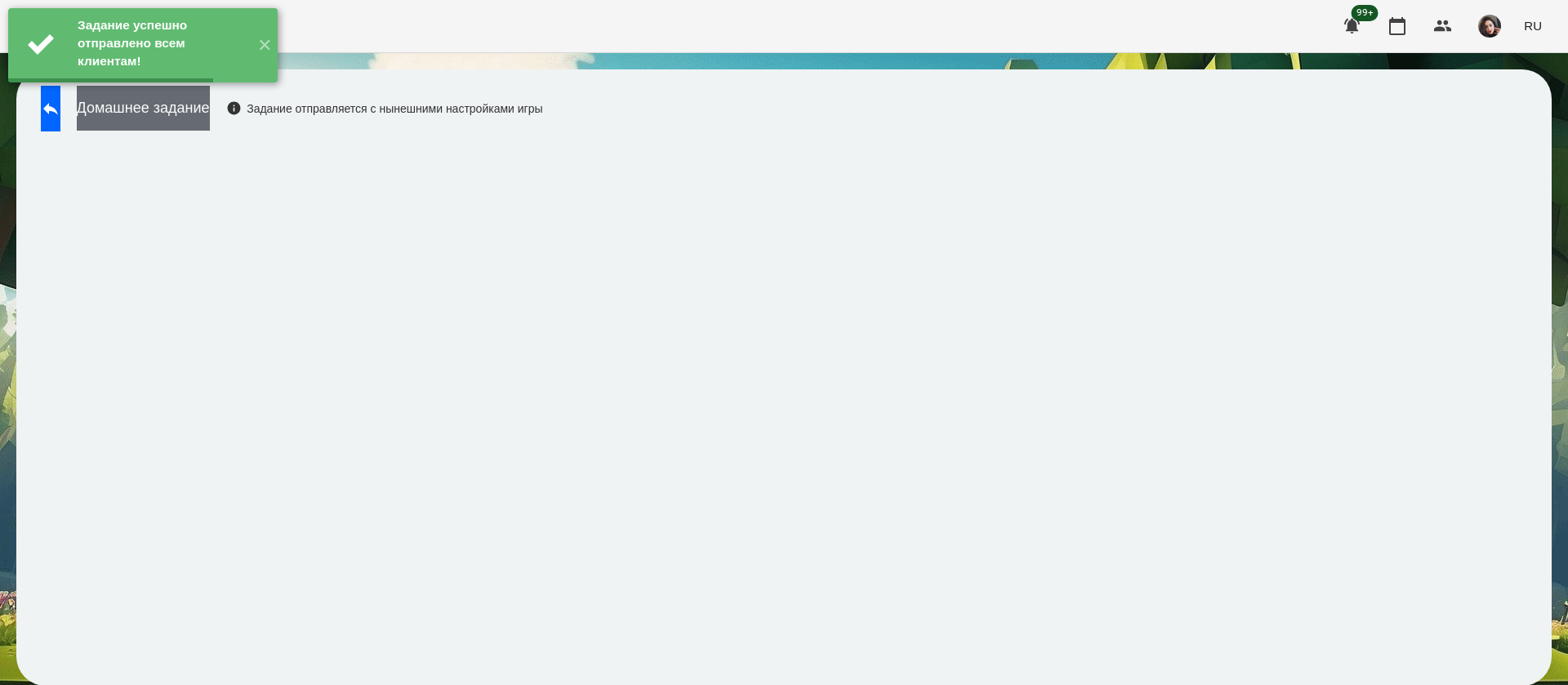
click at [204, 108] on button "Домашнее задание" at bounding box center [143, 108] width 133 height 45
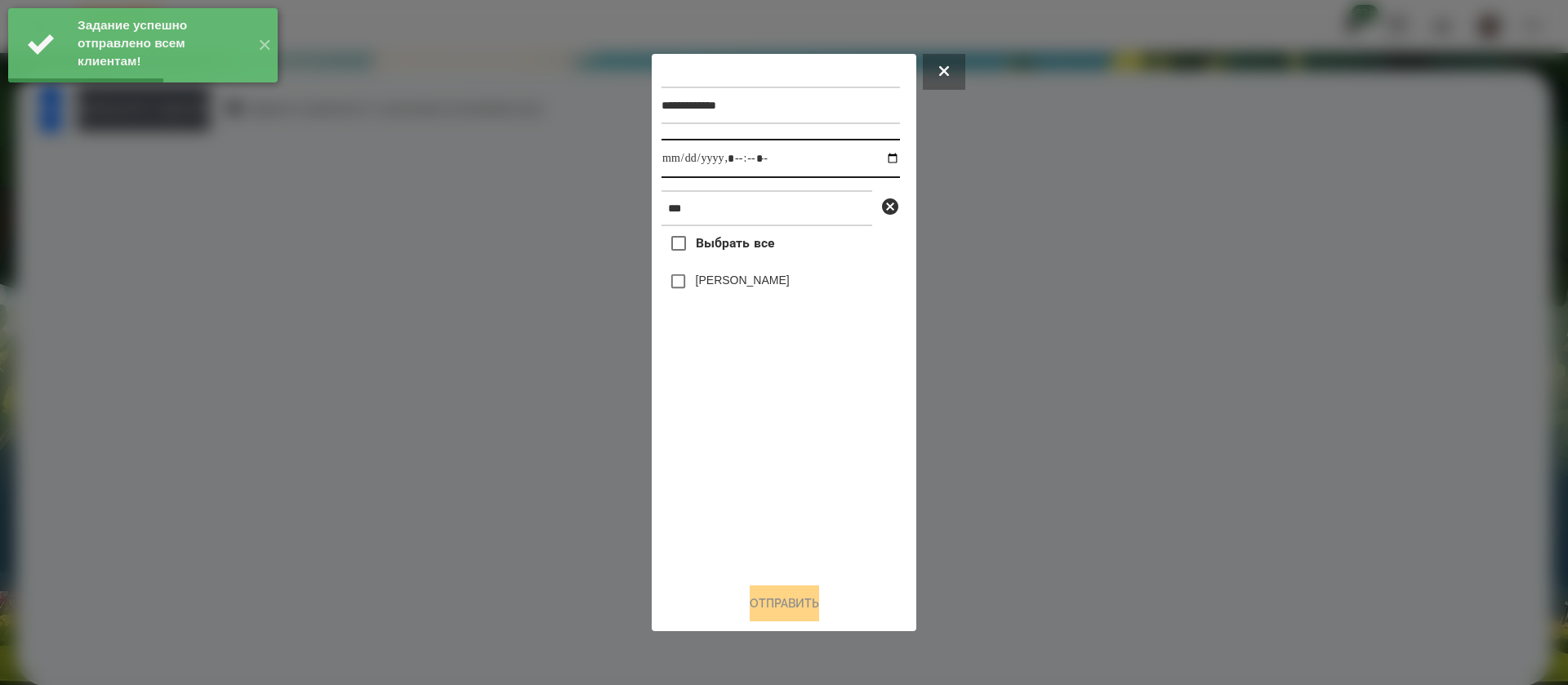
click at [674, 160] on input "datetime-local" at bounding box center [781, 159] width 239 height 39
type input "**********"
click at [750, 608] on button "Отправить" at bounding box center [784, 603] width 69 height 36
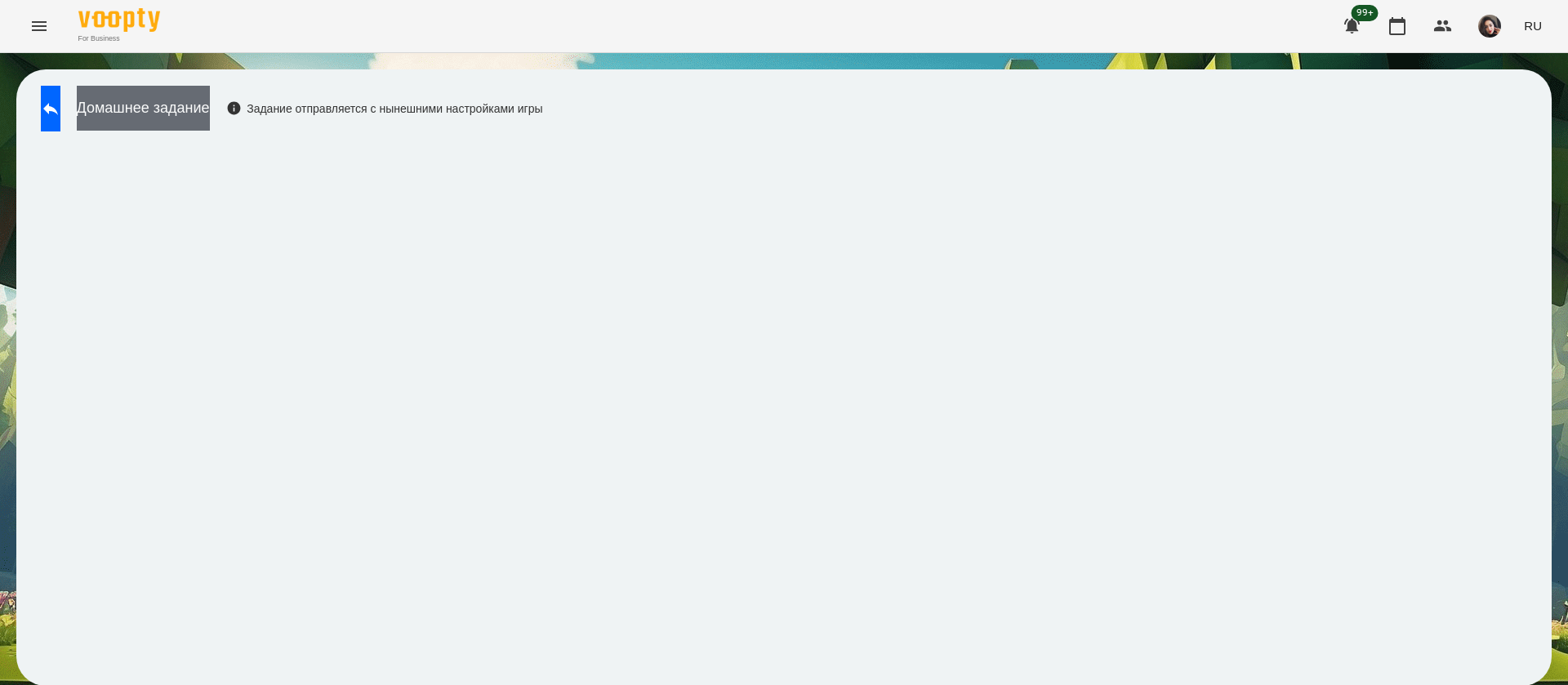
click at [208, 113] on button "Домашнее задание" at bounding box center [143, 108] width 133 height 45
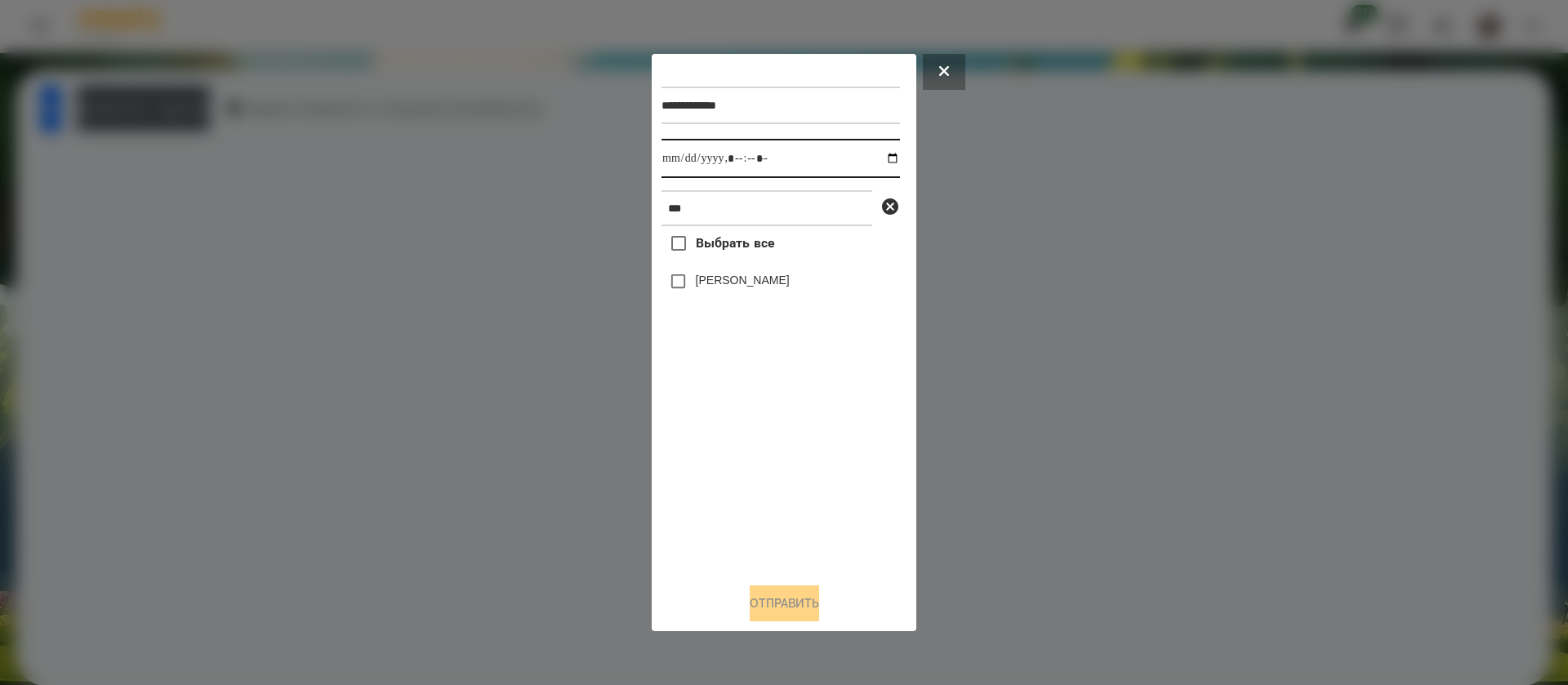
click at [671, 156] on input "datetime-local" at bounding box center [781, 159] width 239 height 39
type input "**********"
click at [756, 598] on button "Отправить" at bounding box center [784, 603] width 69 height 36
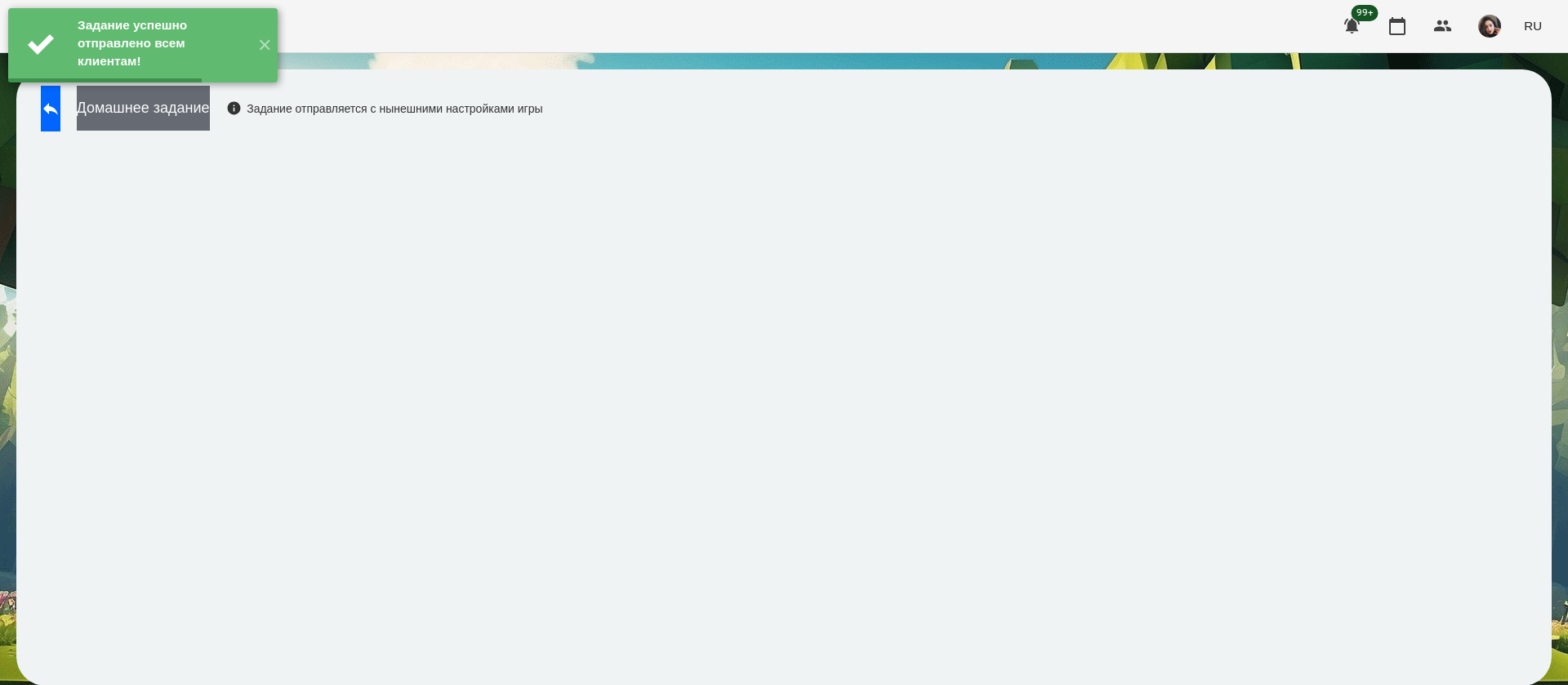
click at [210, 111] on button "Домашнее задание" at bounding box center [143, 108] width 133 height 45
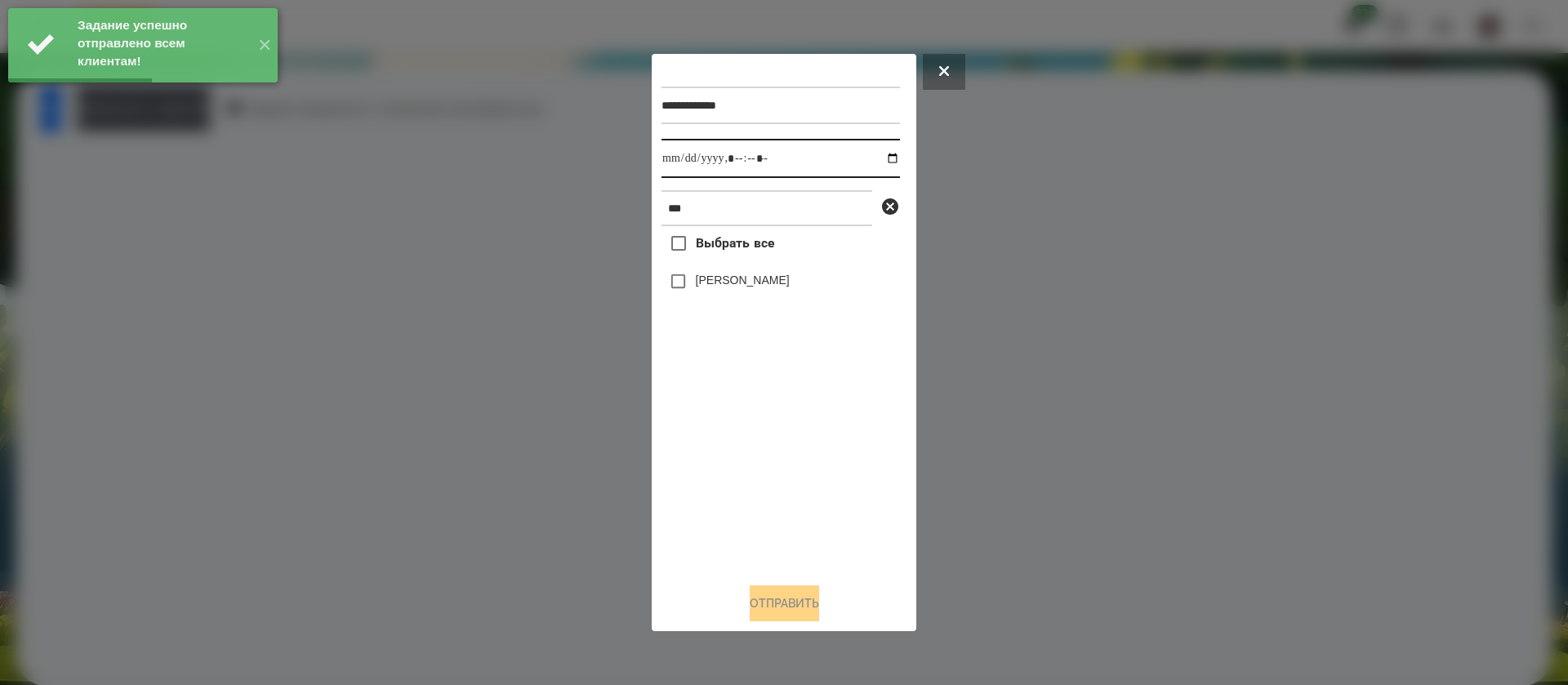
click at [670, 162] on input "datetime-local" at bounding box center [781, 159] width 239 height 39
type input "**********"
click at [761, 607] on button "Отправить" at bounding box center [784, 603] width 69 height 36
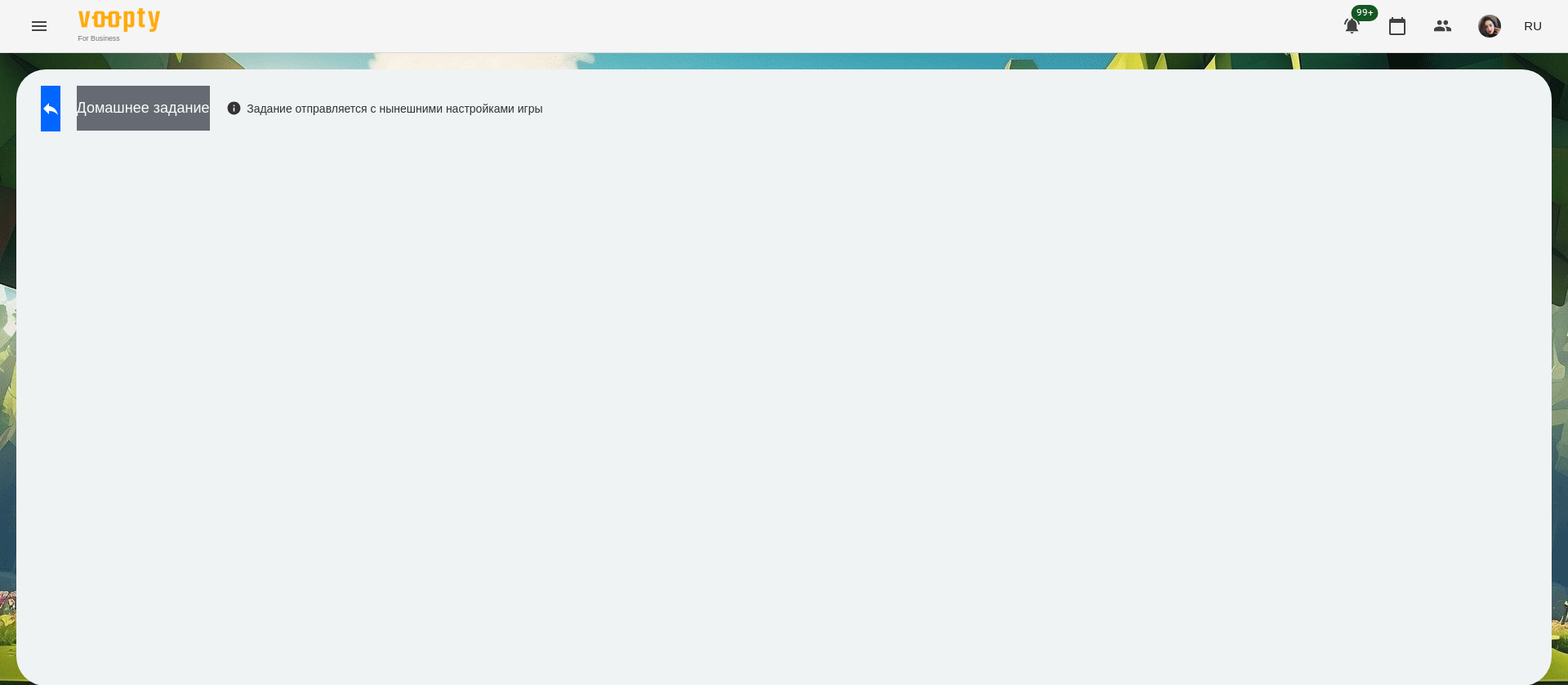
click at [210, 110] on button "Домашнее задание" at bounding box center [143, 108] width 133 height 45
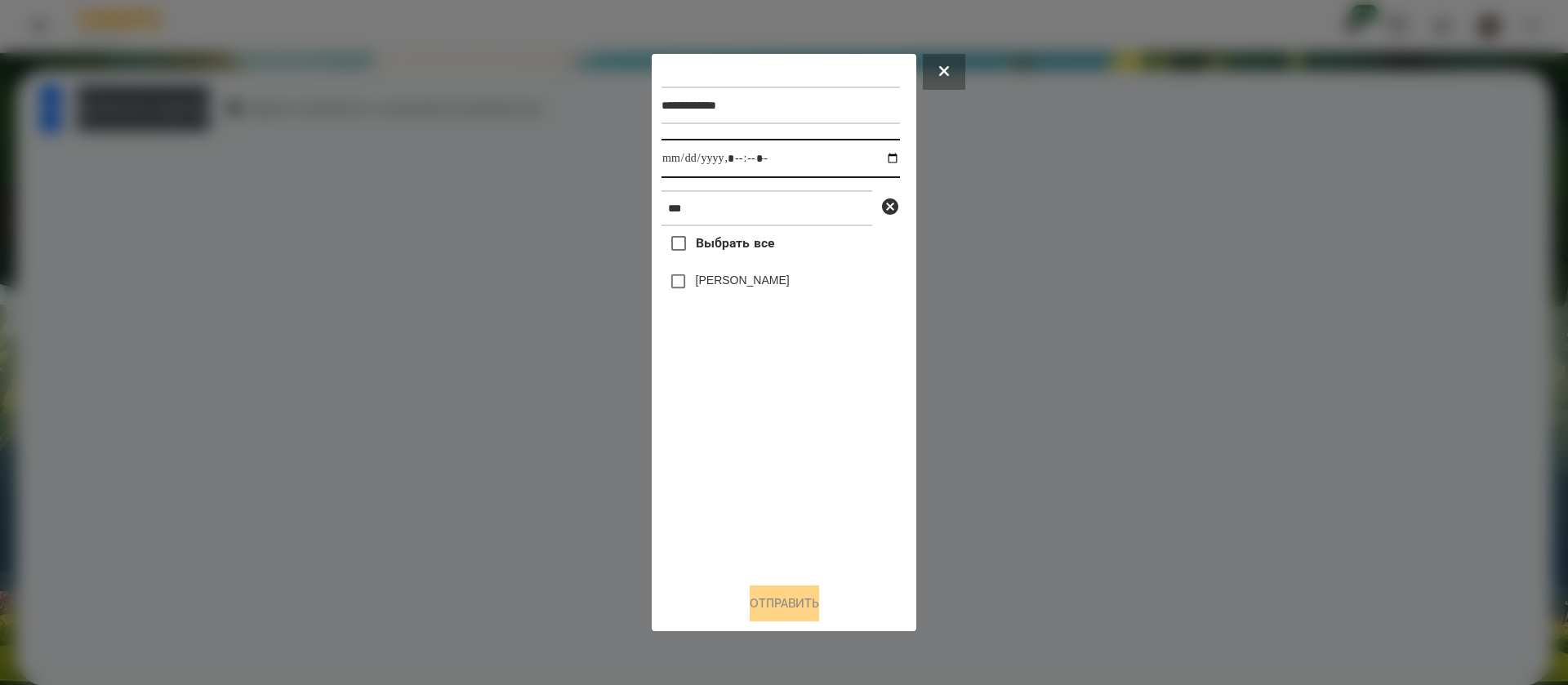
click at [673, 162] on input "datetime-local" at bounding box center [781, 159] width 239 height 39
type input "**********"
click at [696, 280] on label "[PERSON_NAME]" at bounding box center [742, 280] width 94 height 16
click at [755, 610] on button "Отправить" at bounding box center [784, 603] width 69 height 36
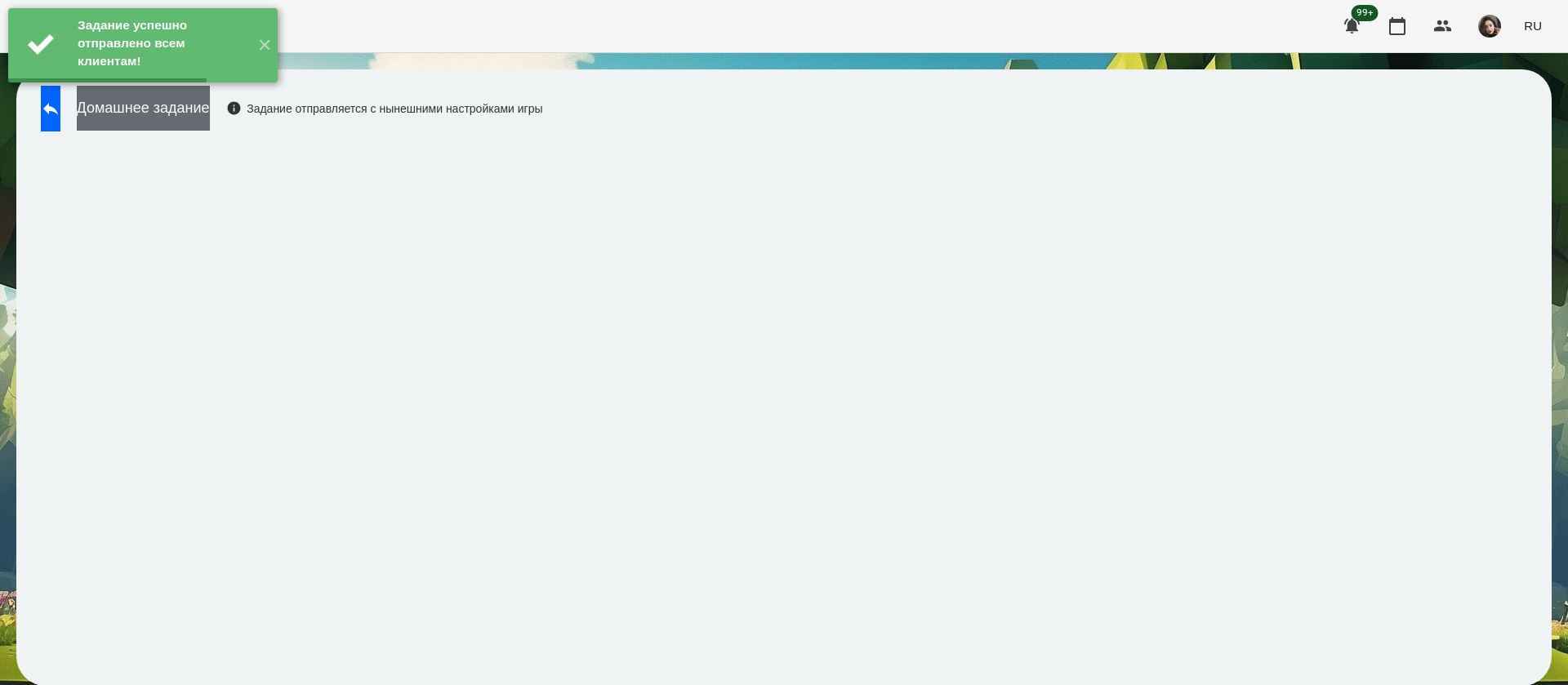
click at [200, 110] on button "Домашнее задание" at bounding box center [143, 108] width 133 height 45
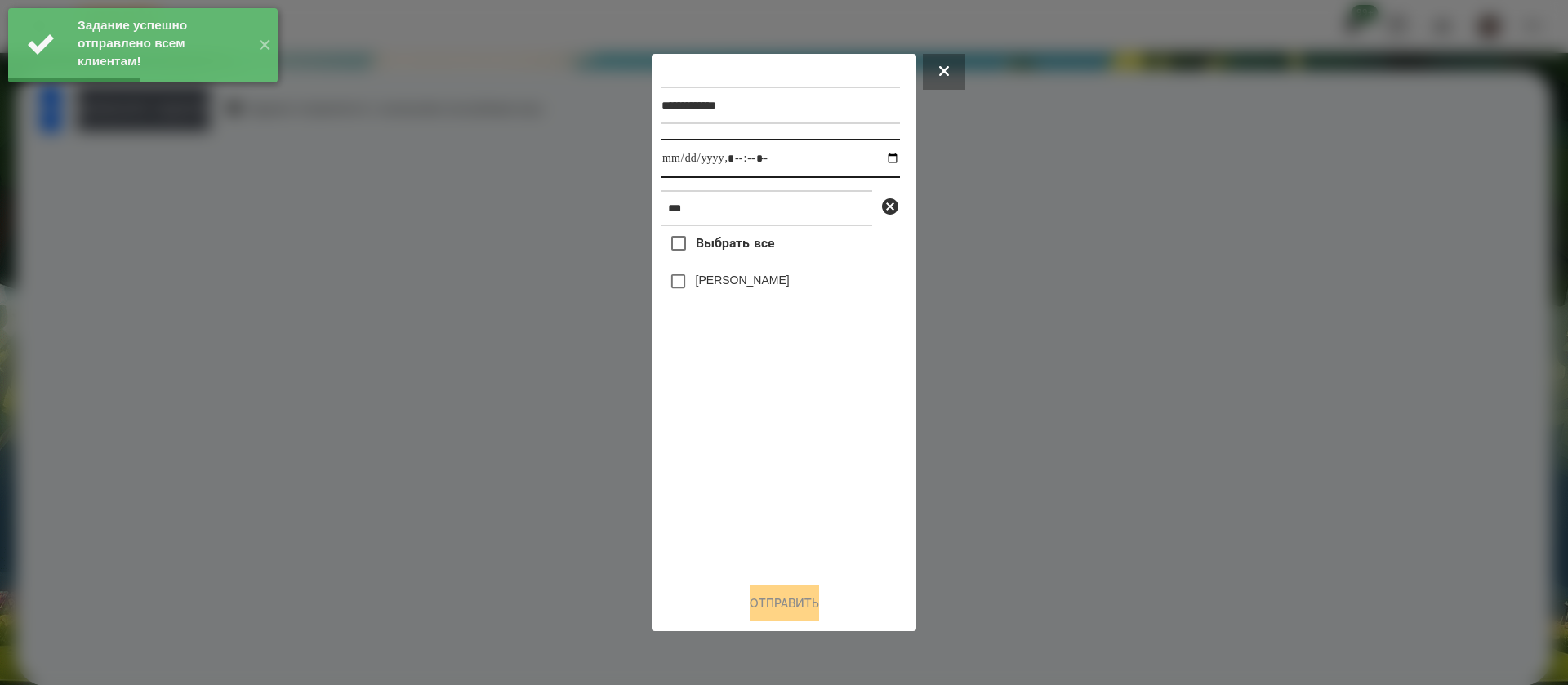
click at [677, 168] on input "datetime-local" at bounding box center [781, 159] width 239 height 39
type input "**********"
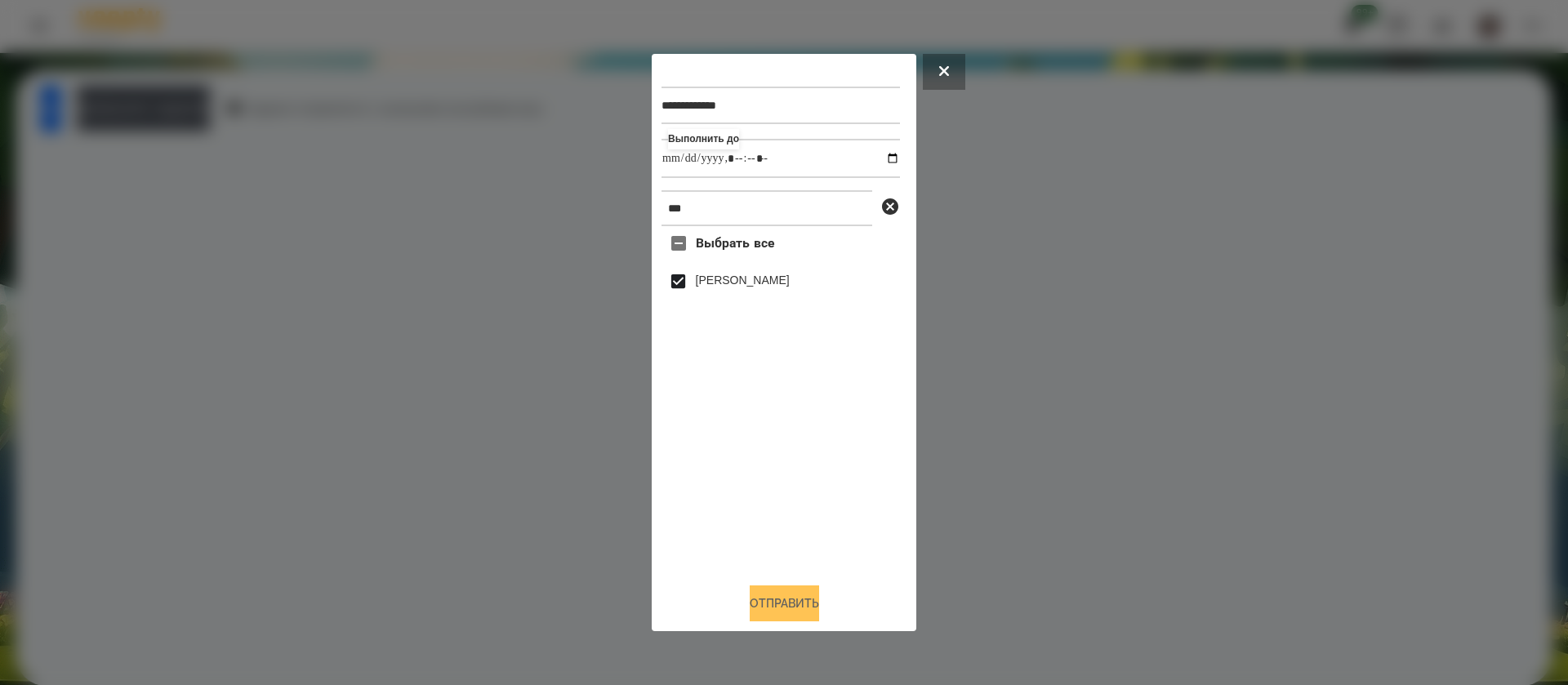
click at [770, 613] on button "Отправить" at bounding box center [784, 603] width 69 height 36
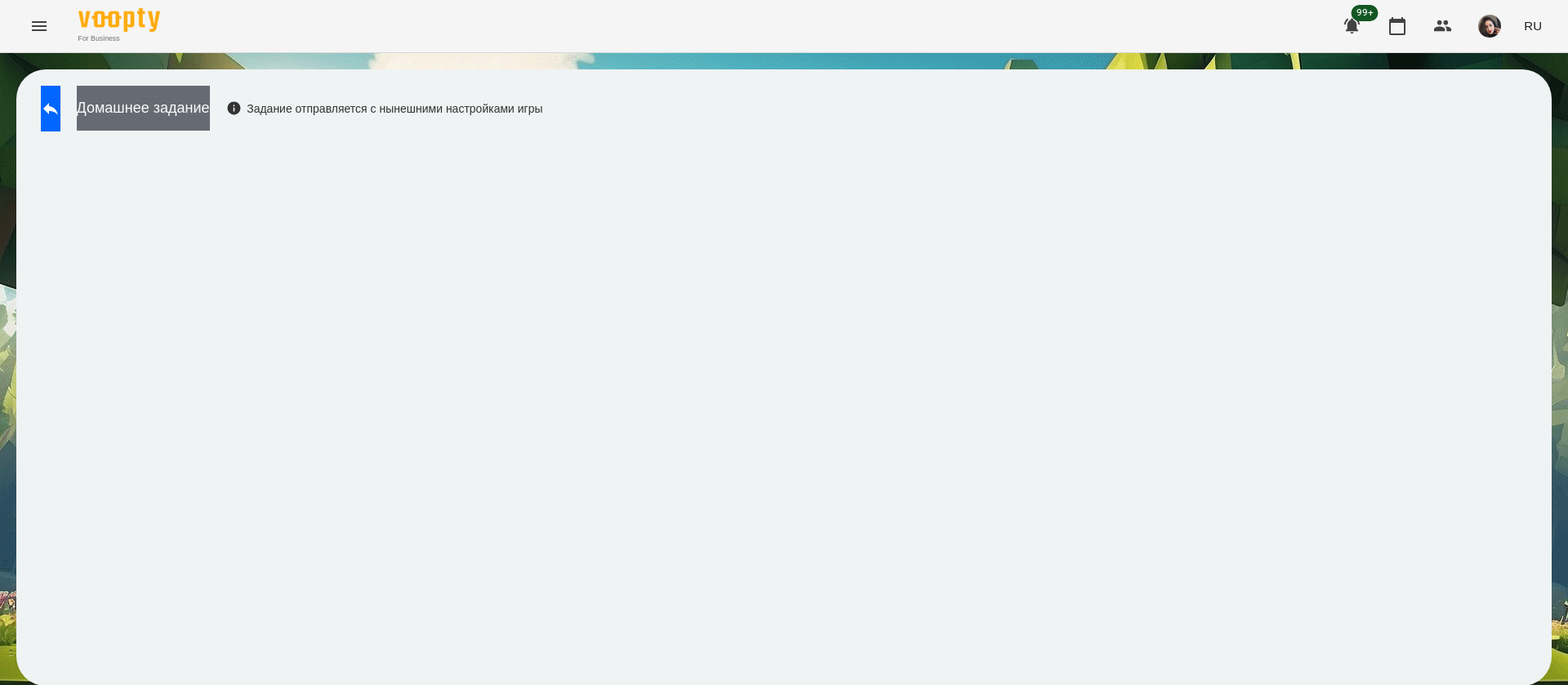
click at [210, 104] on button "Домашнее задание" at bounding box center [143, 108] width 133 height 45
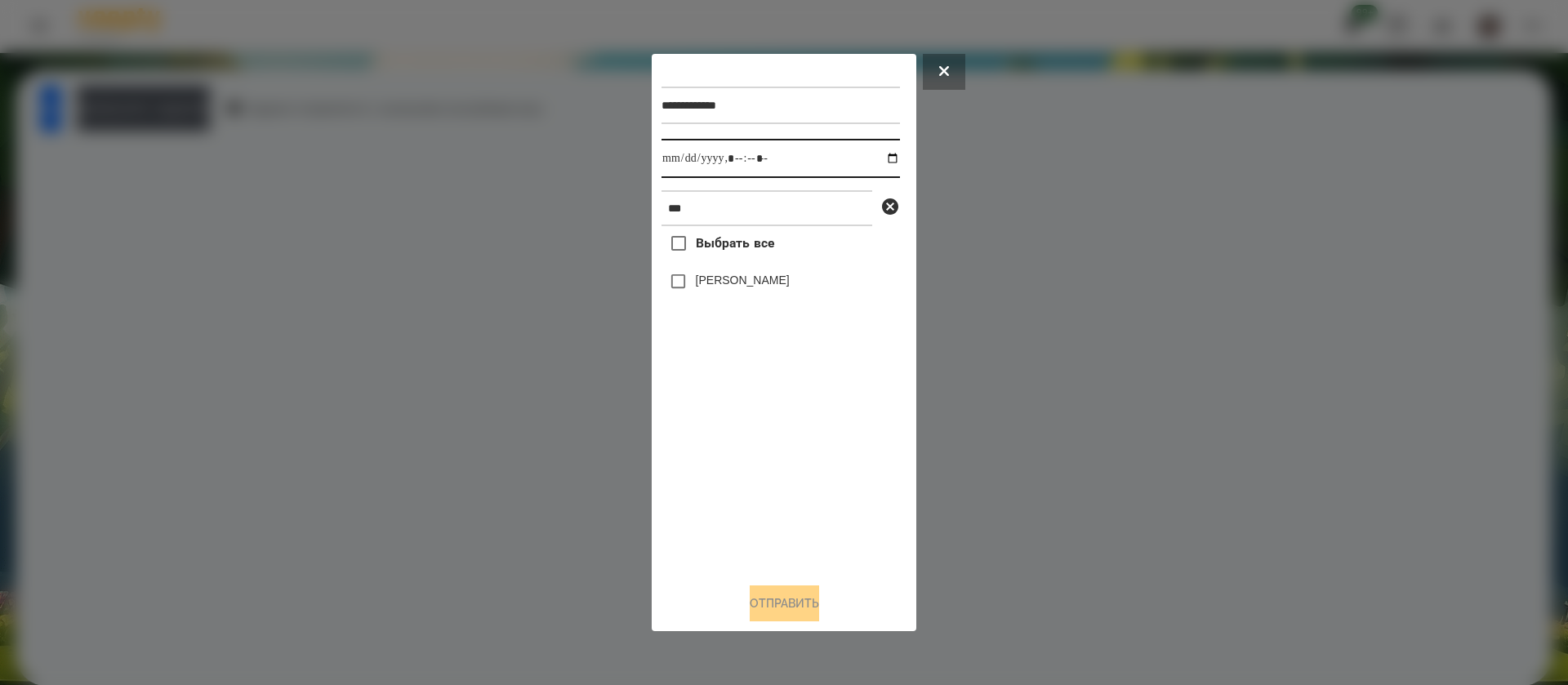
click at [678, 154] on input "datetime-local" at bounding box center [781, 159] width 239 height 39
type input "**********"
click at [696, 280] on label "[PERSON_NAME]" at bounding box center [742, 280] width 94 height 16
click at [761, 593] on button "Отправить" at bounding box center [784, 603] width 69 height 36
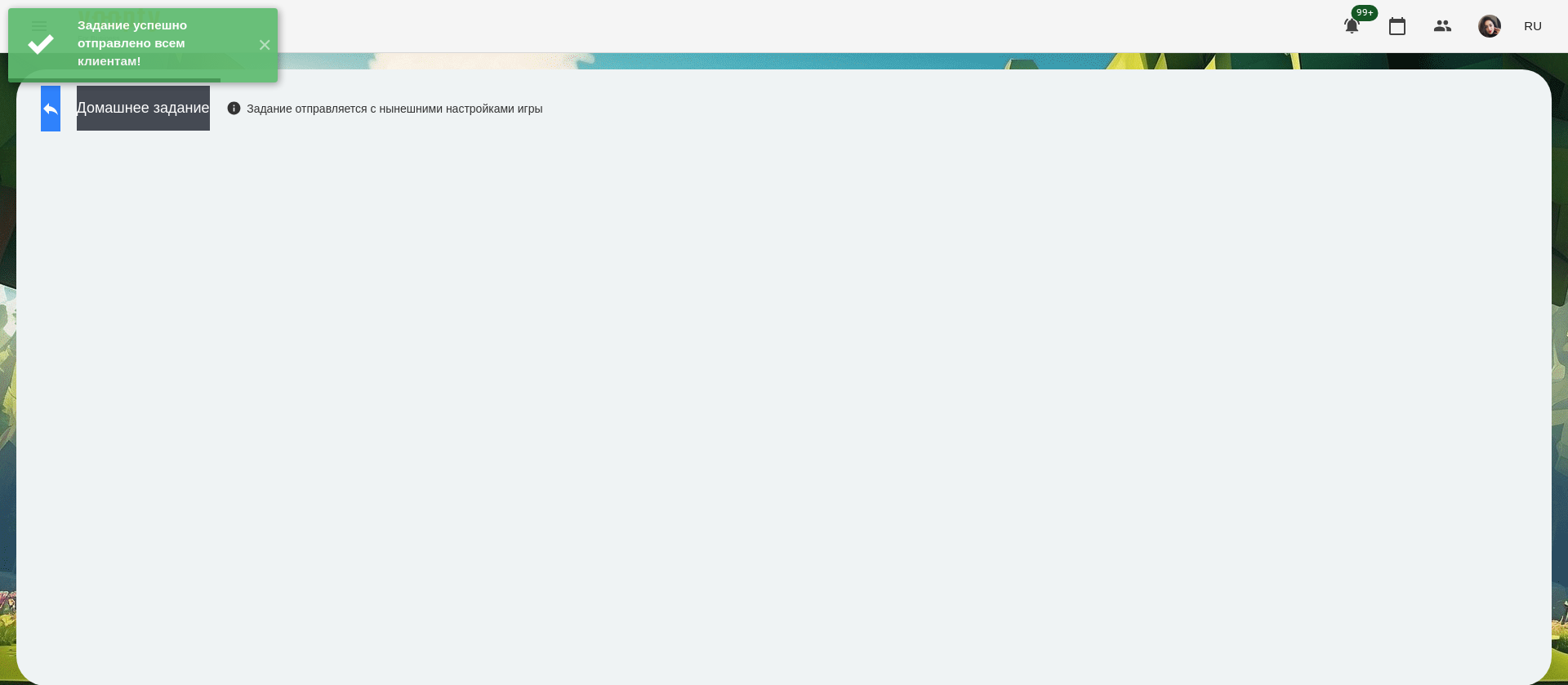
click at [58, 108] on icon at bounding box center [51, 109] width 15 height 12
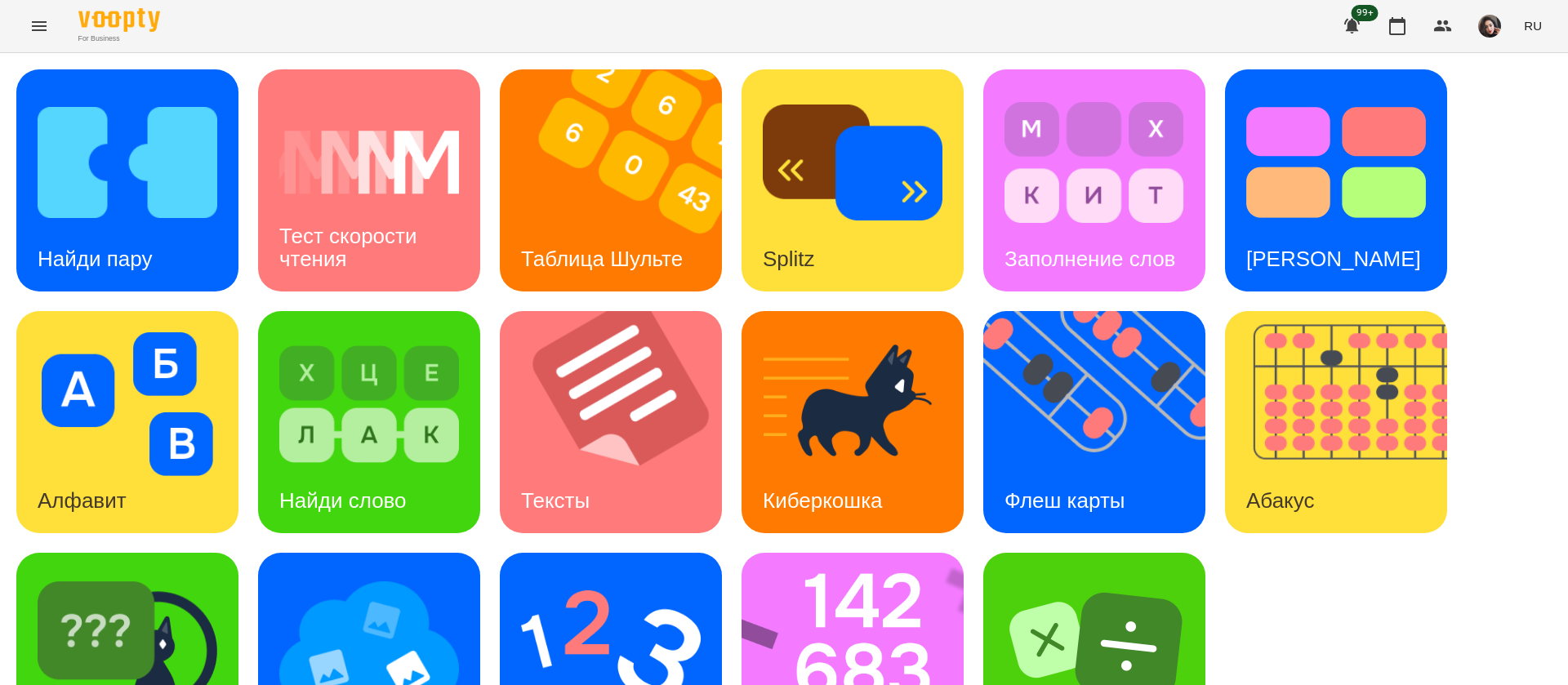
scroll to position [106, 0]
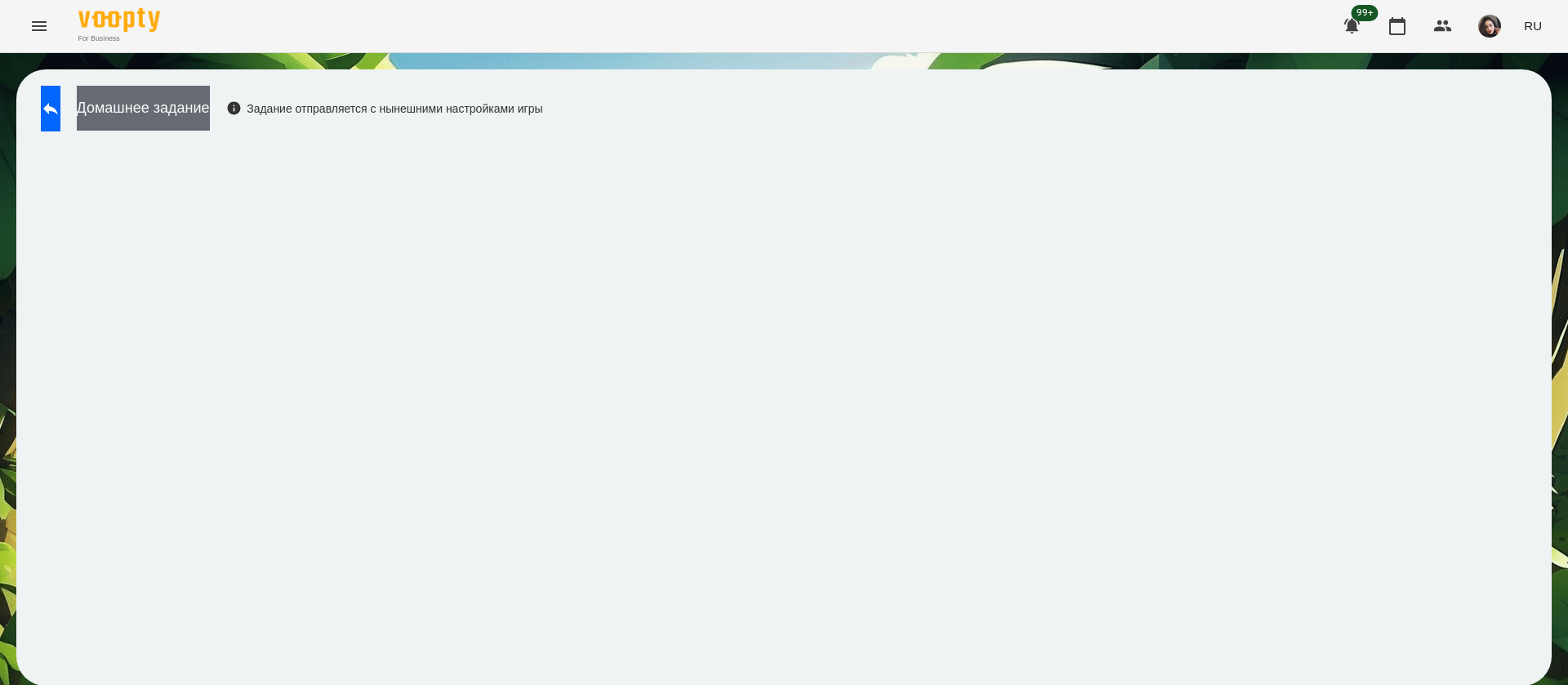
click at [172, 115] on button "Домашнее задание" at bounding box center [143, 108] width 133 height 45
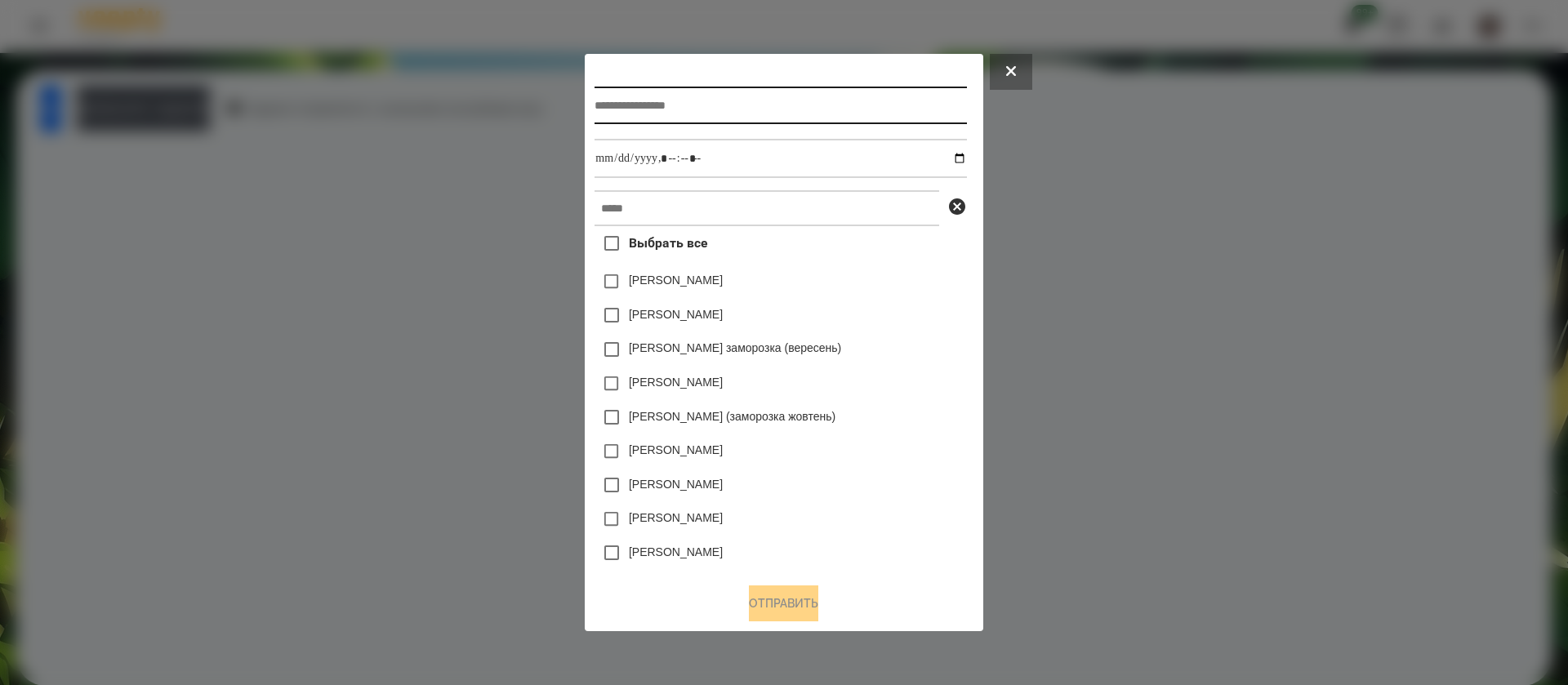
click at [613, 114] on input "text" at bounding box center [780, 105] width 372 height 38
type input "**********"
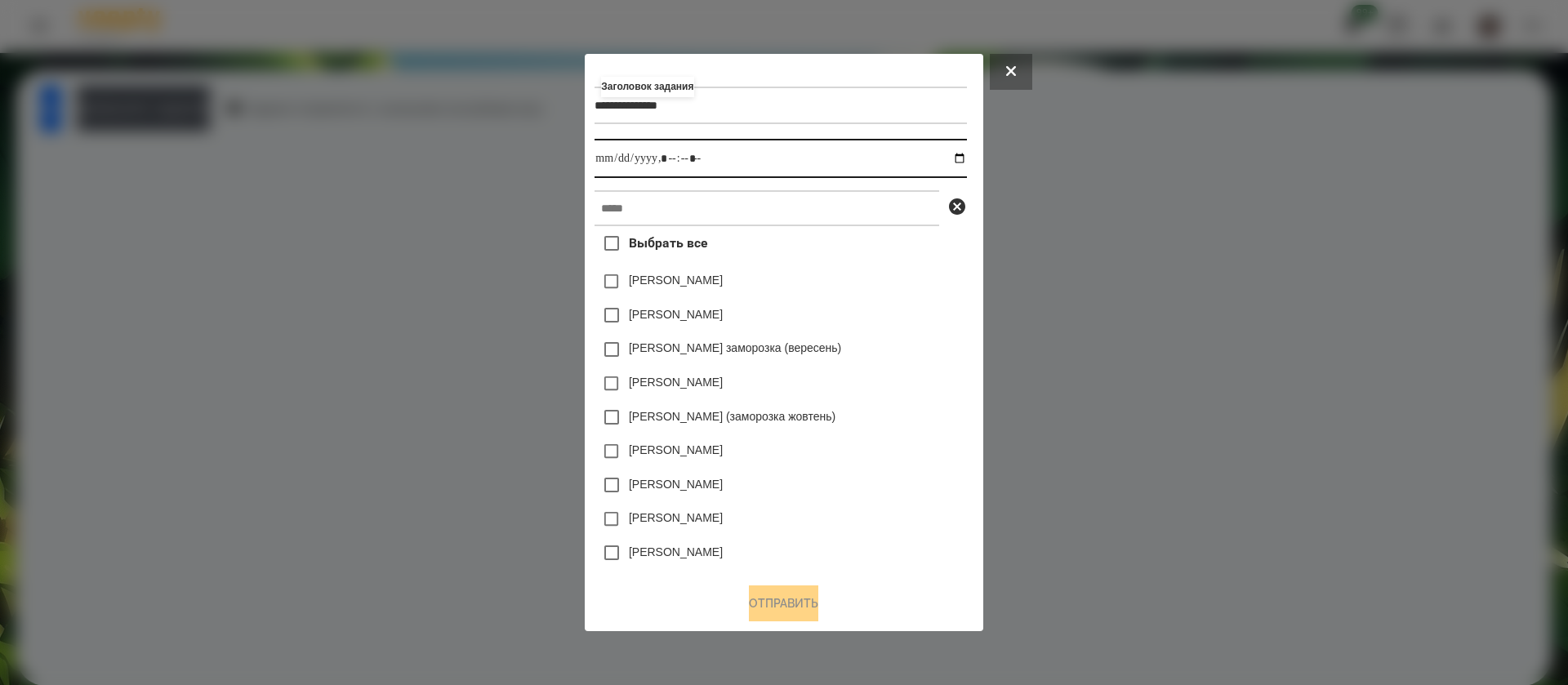
click at [960, 164] on input "datetime-local" at bounding box center [780, 159] width 372 height 39
click at [671, 160] on input "datetime-local" at bounding box center [780, 159] width 372 height 39
click at [688, 154] on input "datetime-local" at bounding box center [780, 159] width 372 height 39
type input "**********"
click at [696, 201] on input "text" at bounding box center [767, 208] width 345 height 36
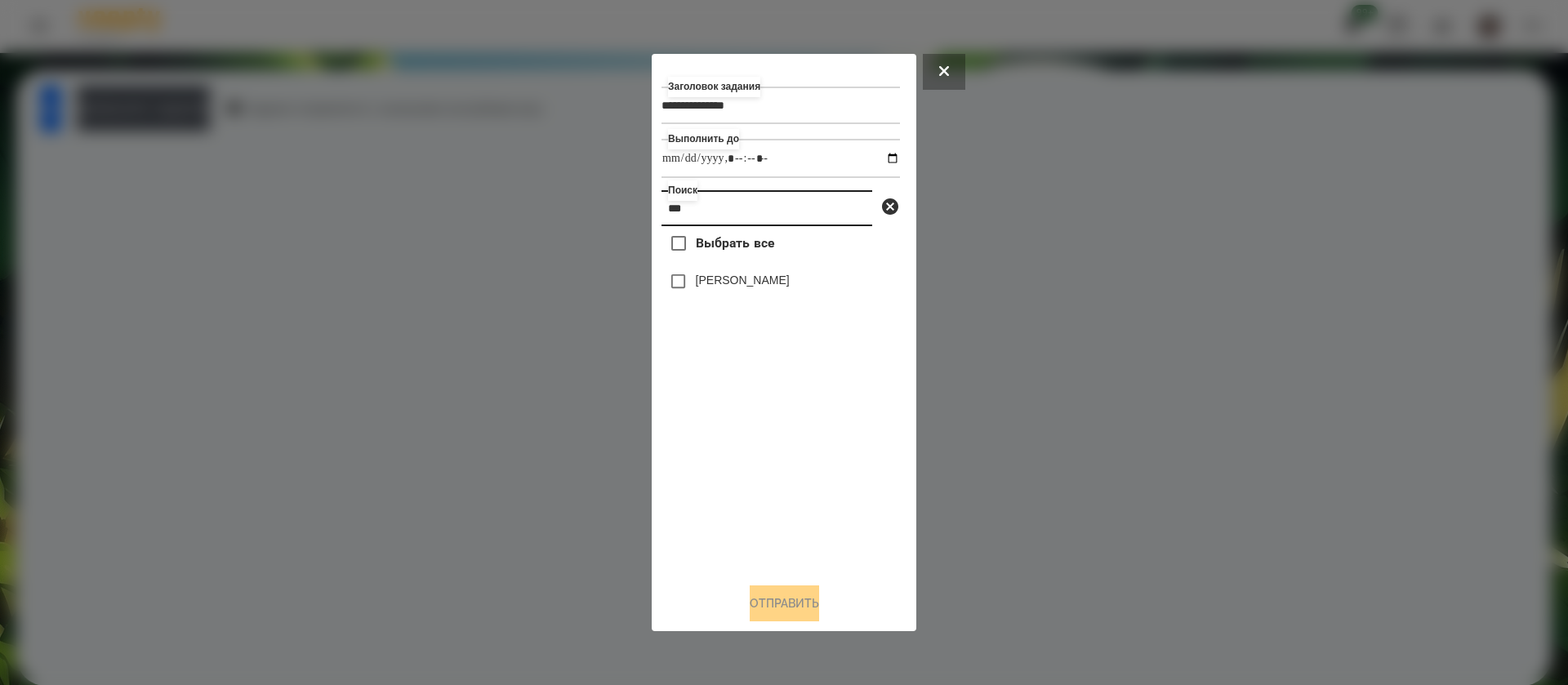
type input "***"
click at [708, 281] on label "[PERSON_NAME]" at bounding box center [742, 280] width 94 height 16
click at [780, 607] on button "Отправить" at bounding box center [784, 603] width 69 height 36
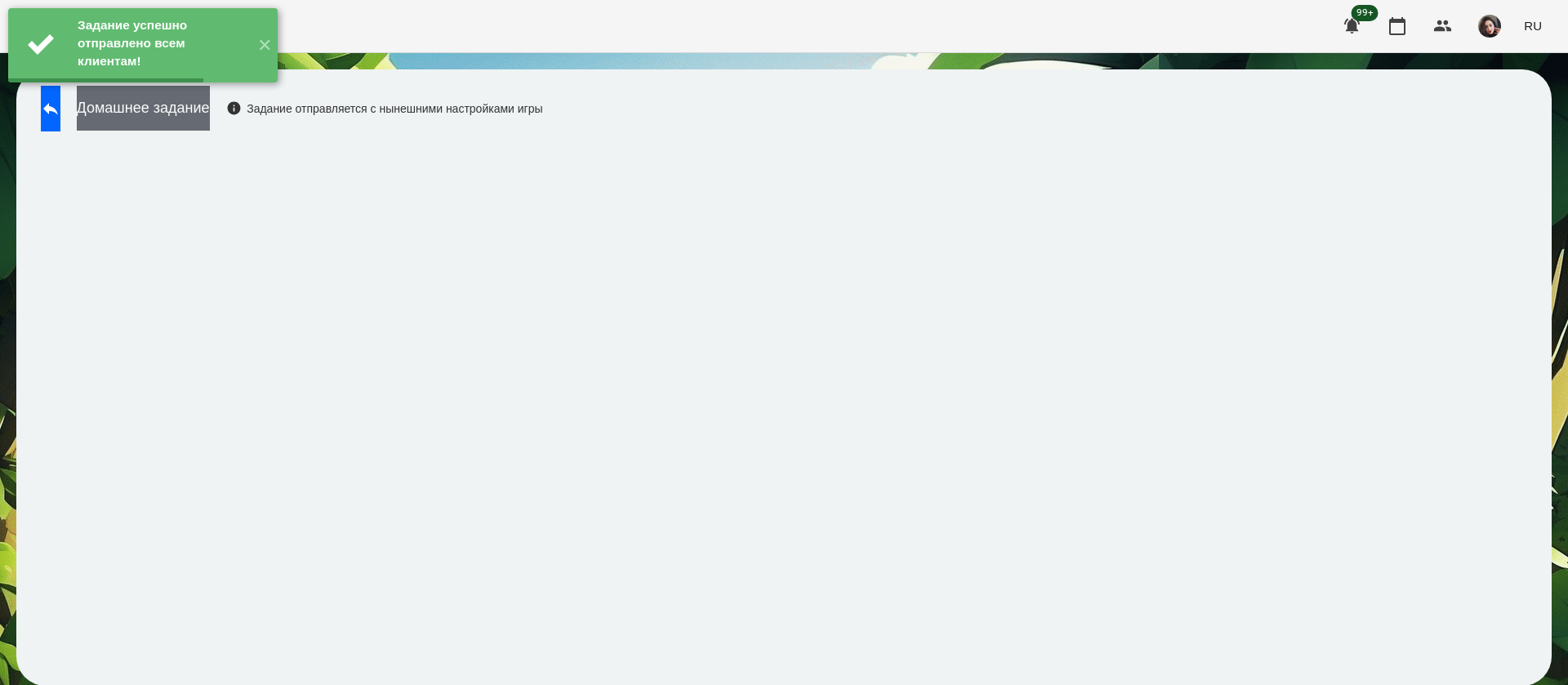
click at [210, 101] on button "Домашнее задание" at bounding box center [143, 108] width 133 height 45
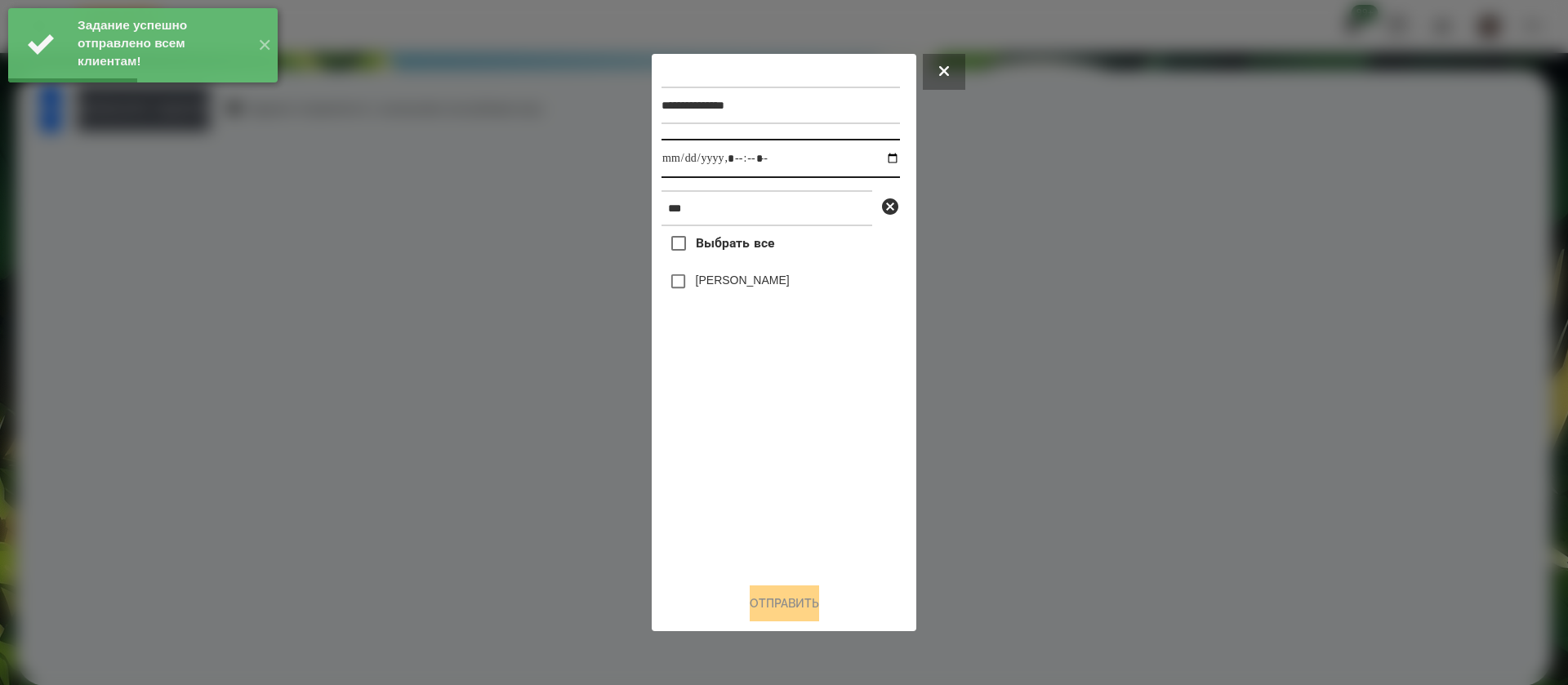
click at [684, 169] on input "datetime-local" at bounding box center [781, 159] width 239 height 39
type input "**********"
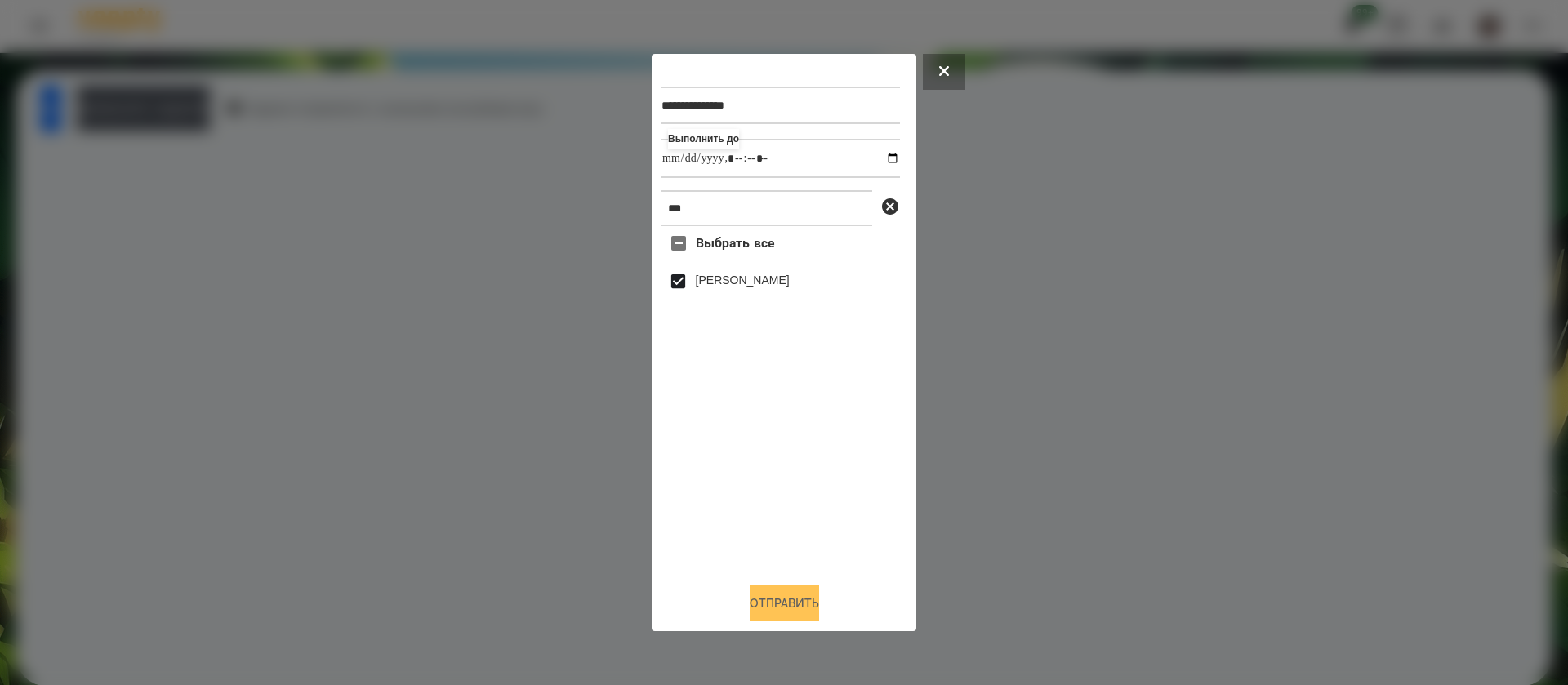
click at [786, 610] on button "Отправить" at bounding box center [784, 603] width 69 height 36
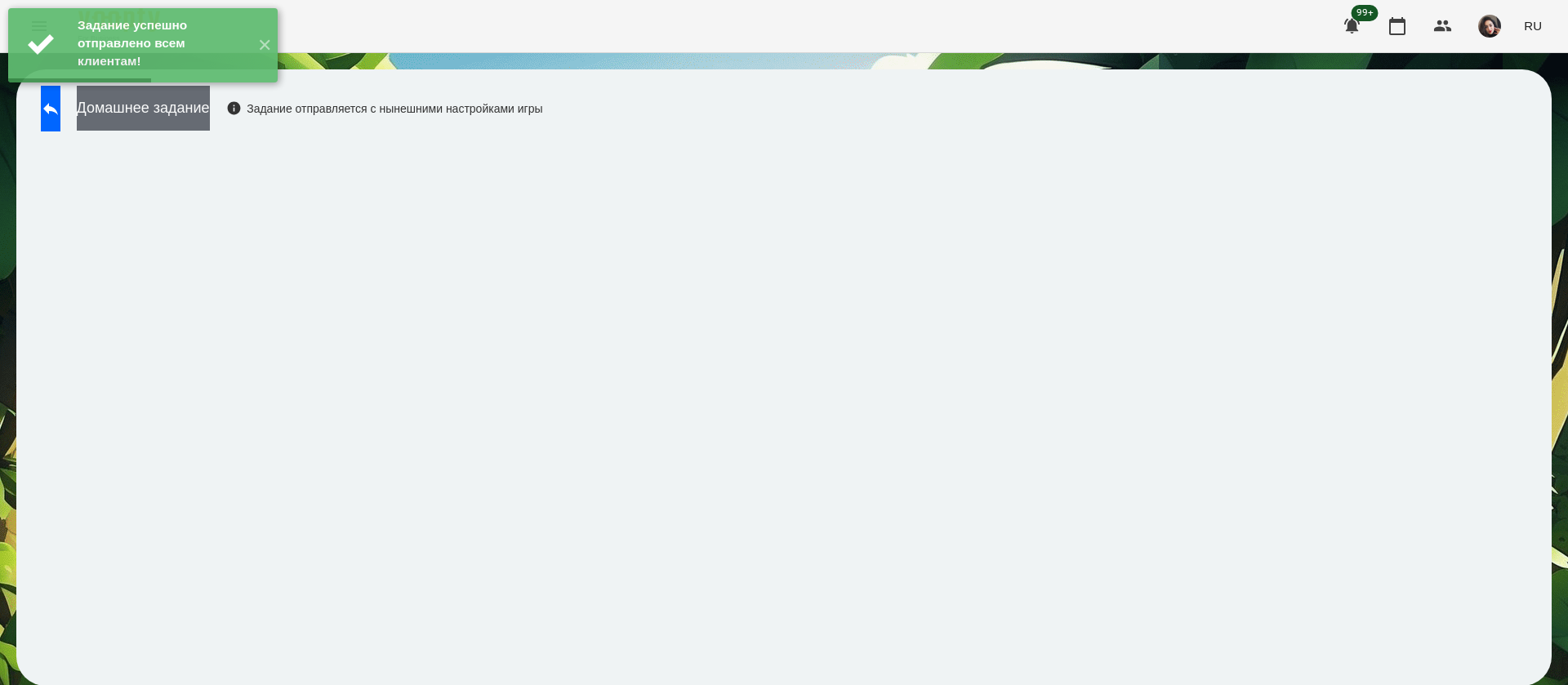
click at [210, 114] on button "Домашнее задание" at bounding box center [143, 108] width 133 height 45
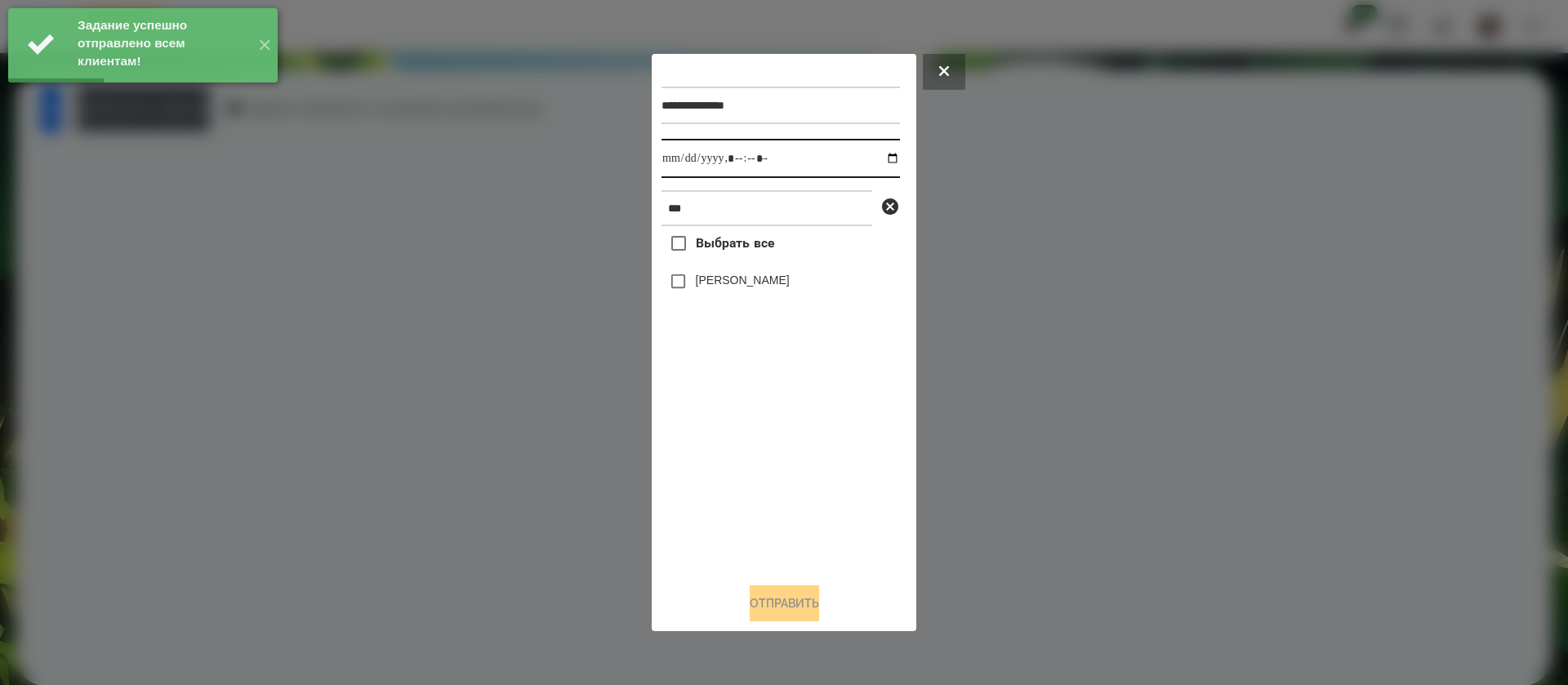
click at [676, 163] on input "datetime-local" at bounding box center [781, 159] width 239 height 39
type input "**********"
click at [703, 287] on label "[PERSON_NAME]" at bounding box center [742, 280] width 94 height 16
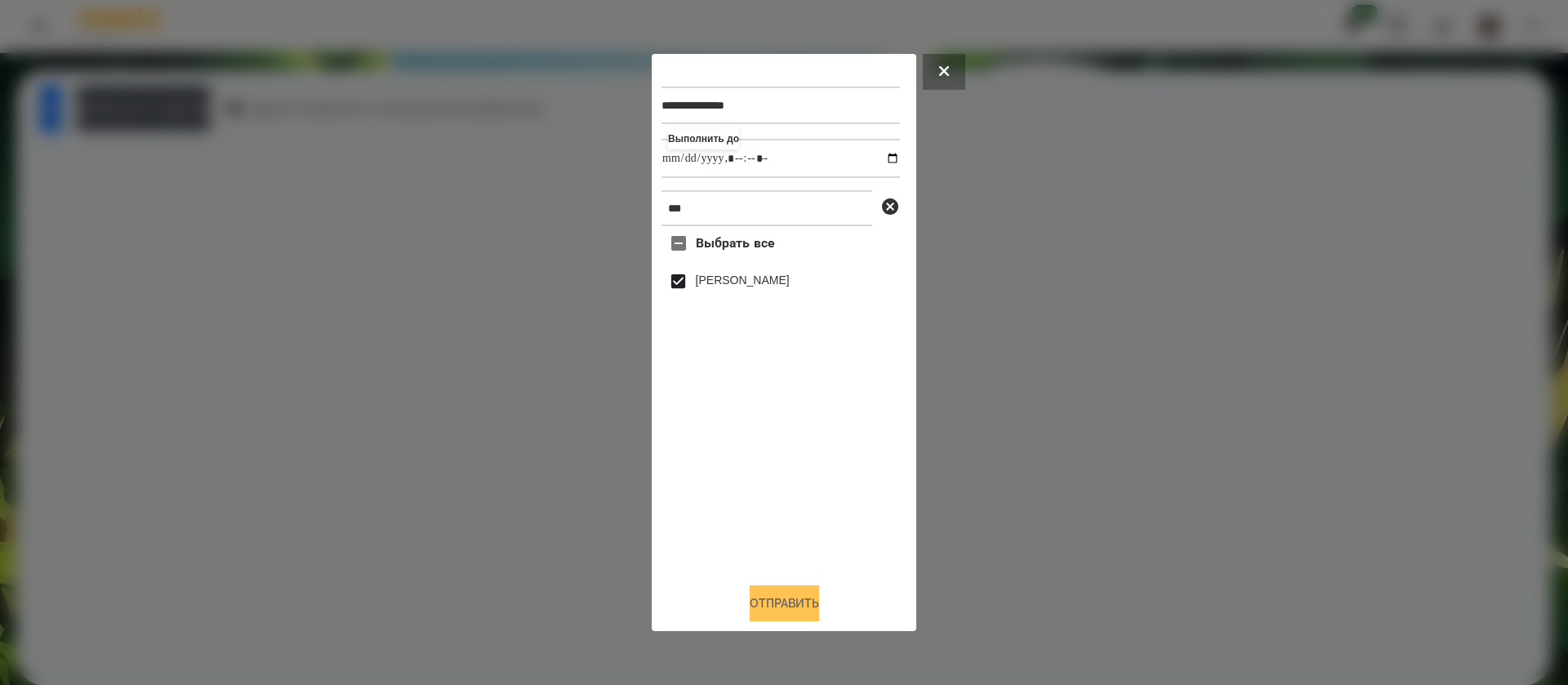
click at [762, 602] on button "Отправить" at bounding box center [784, 603] width 69 height 36
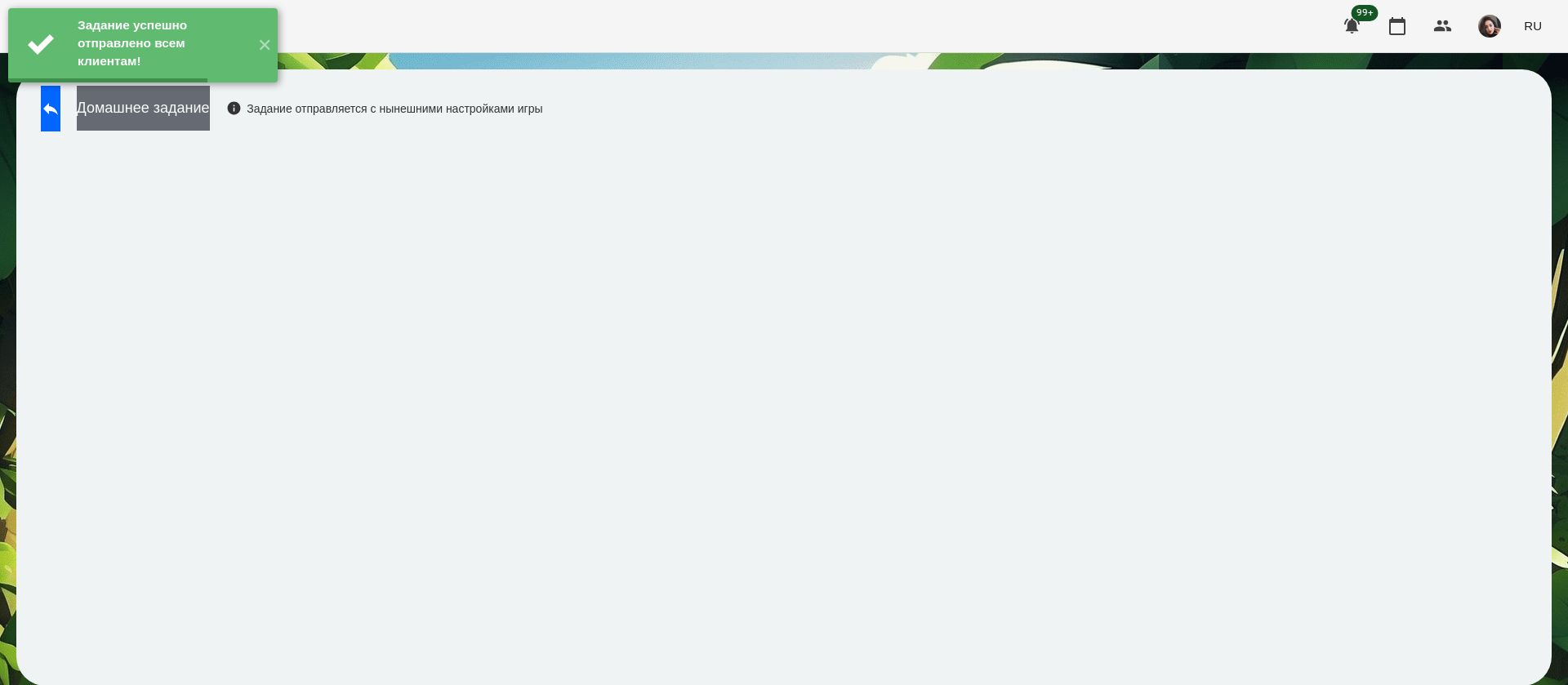
click at [210, 109] on button "Домашнее задание" at bounding box center [143, 108] width 133 height 45
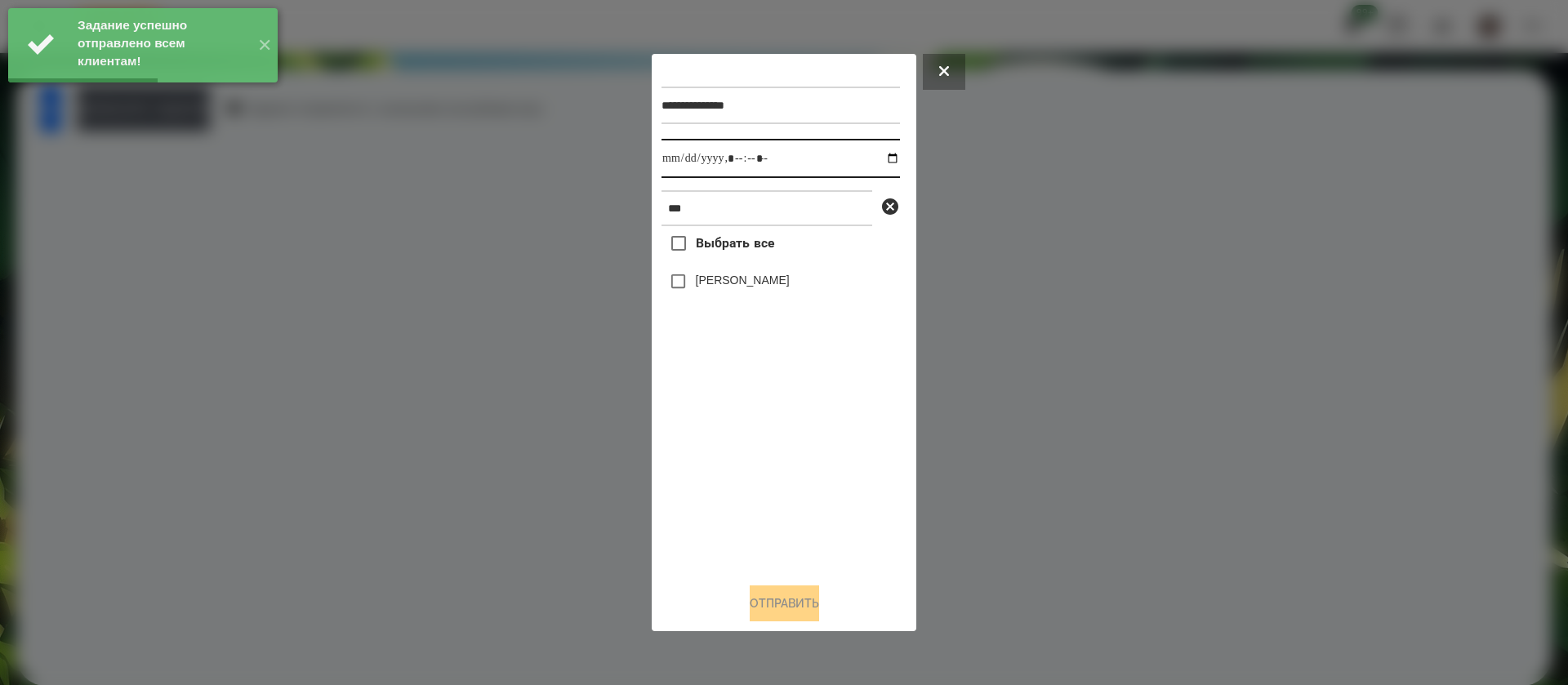
click at [678, 163] on input "datetime-local" at bounding box center [781, 159] width 239 height 39
type input "**********"
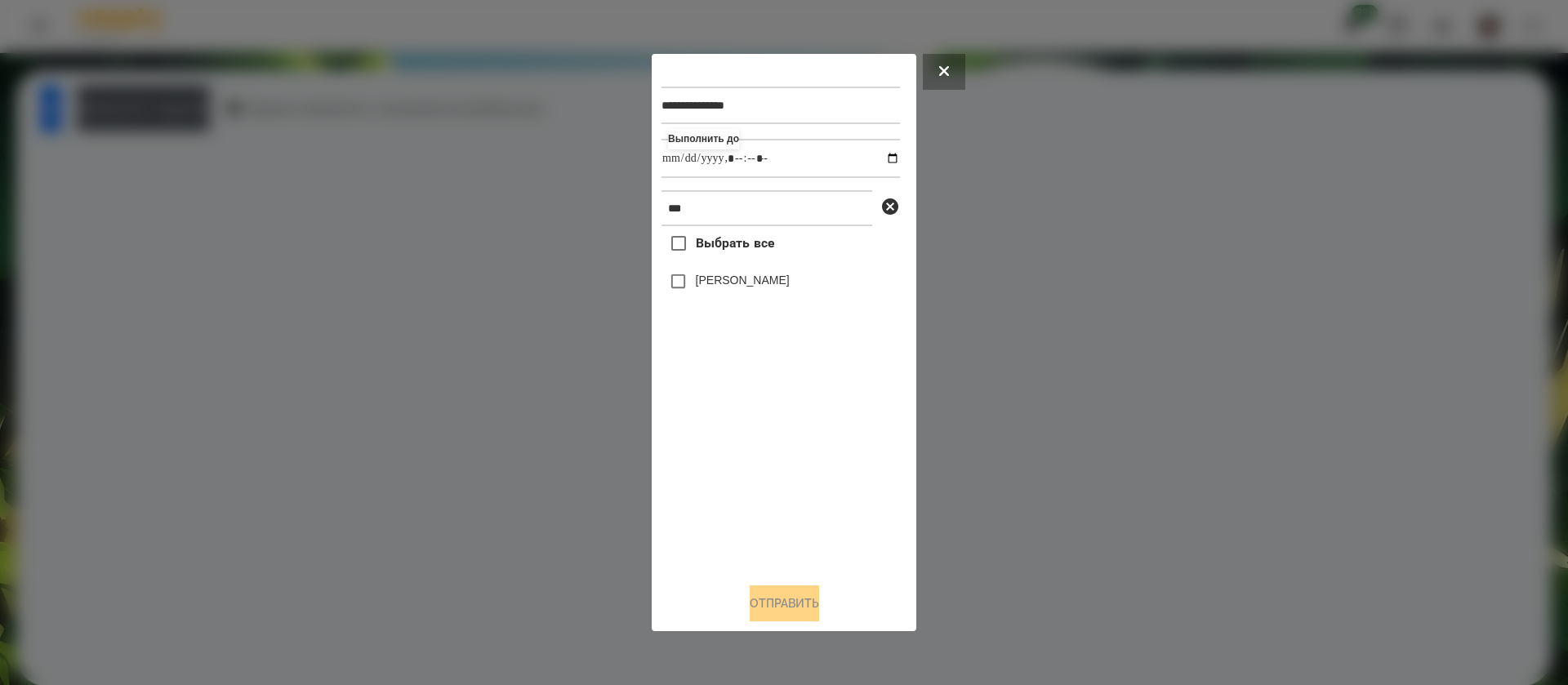
click at [706, 280] on label "[PERSON_NAME]" at bounding box center [742, 280] width 94 height 16
click at [776, 602] on button "Отправить" at bounding box center [784, 603] width 69 height 36
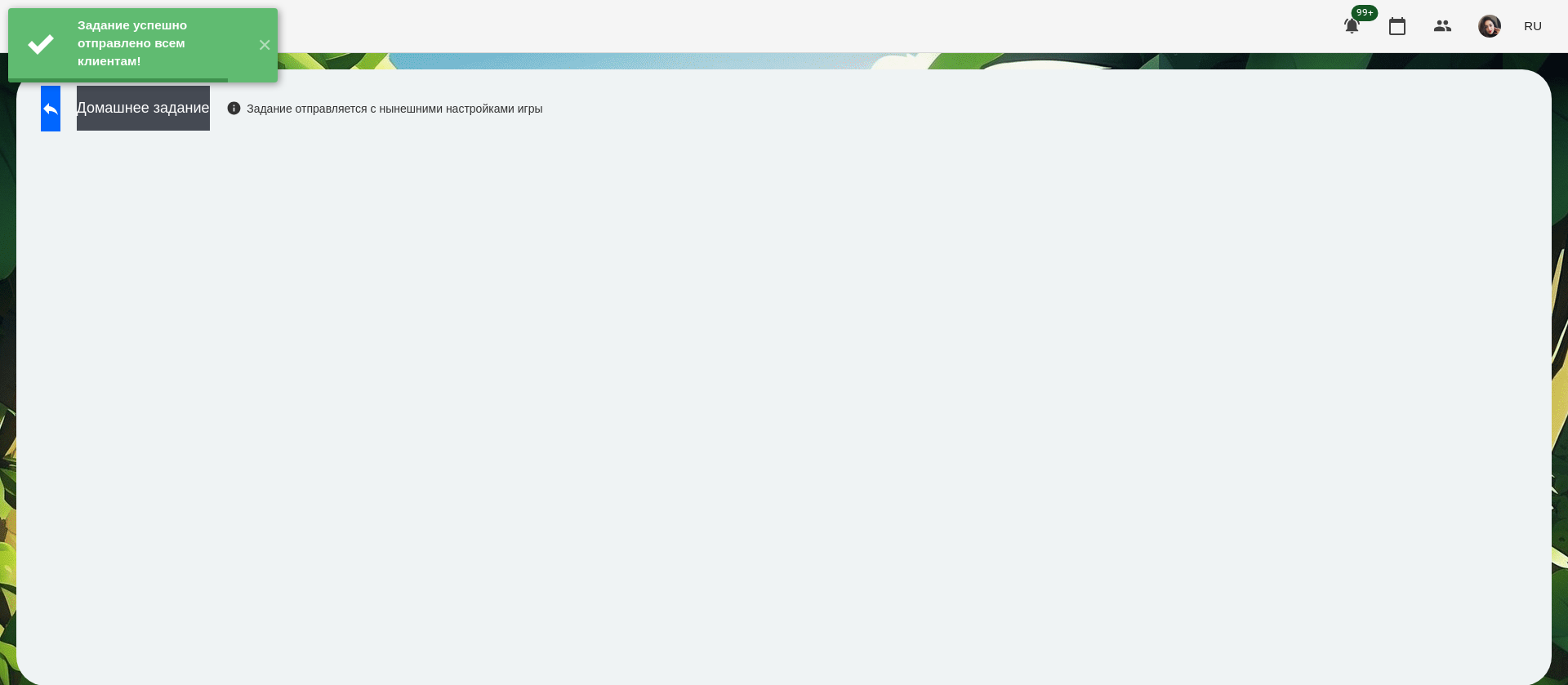
click at [210, 112] on button "Домашнее задание" at bounding box center [143, 108] width 133 height 45
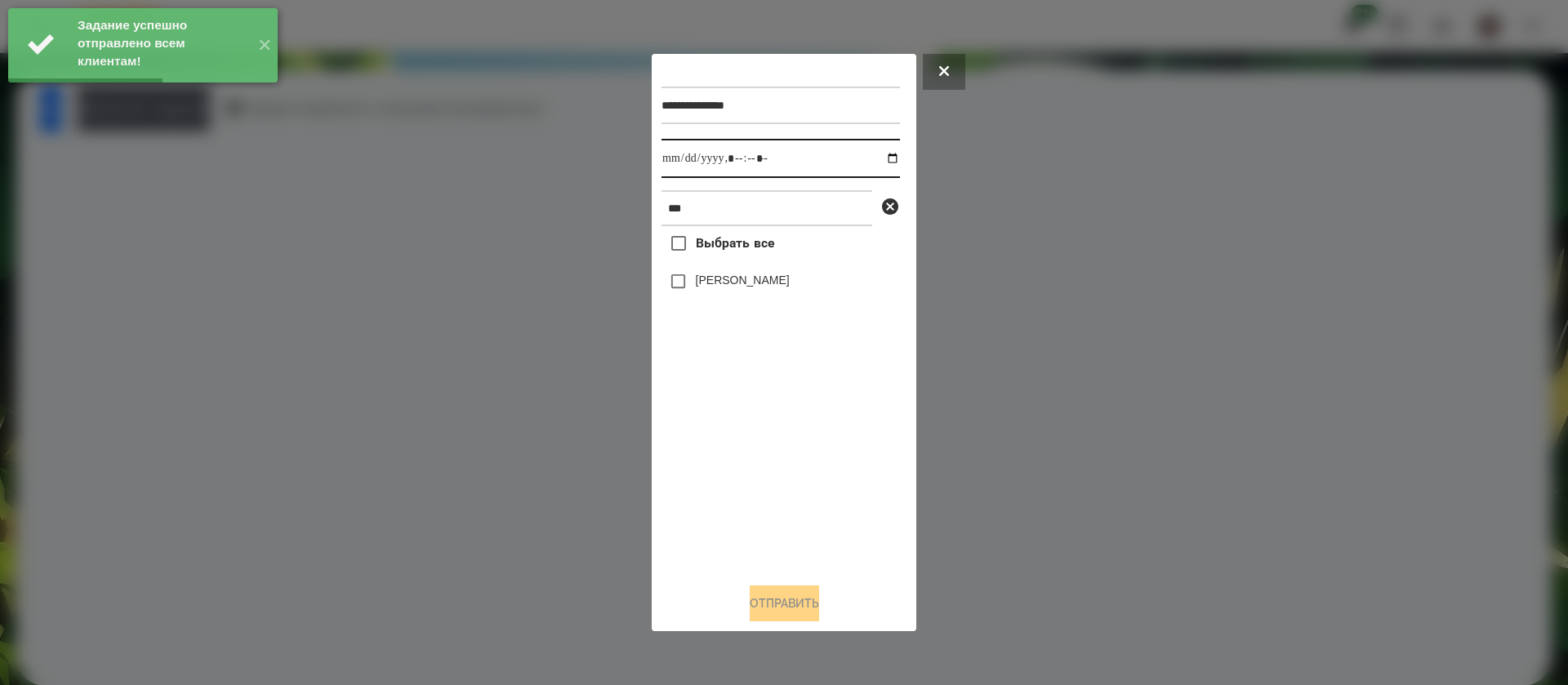
click at [679, 163] on input "datetime-local" at bounding box center [781, 159] width 239 height 39
type input "**********"
click at [705, 286] on label "[PERSON_NAME]" at bounding box center [742, 280] width 94 height 16
click at [763, 601] on button "Отправить" at bounding box center [784, 603] width 69 height 36
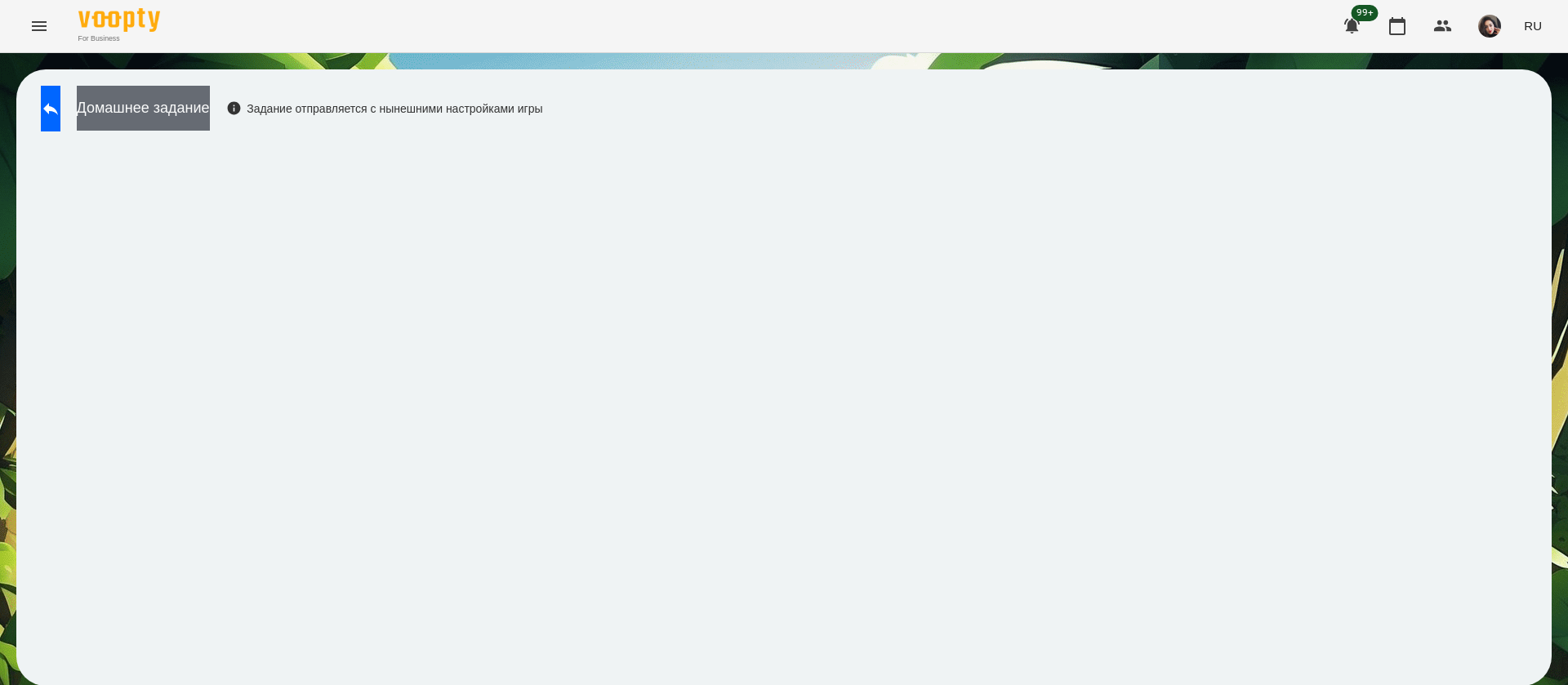
click at [210, 110] on button "Домашнее задание" at bounding box center [143, 108] width 133 height 45
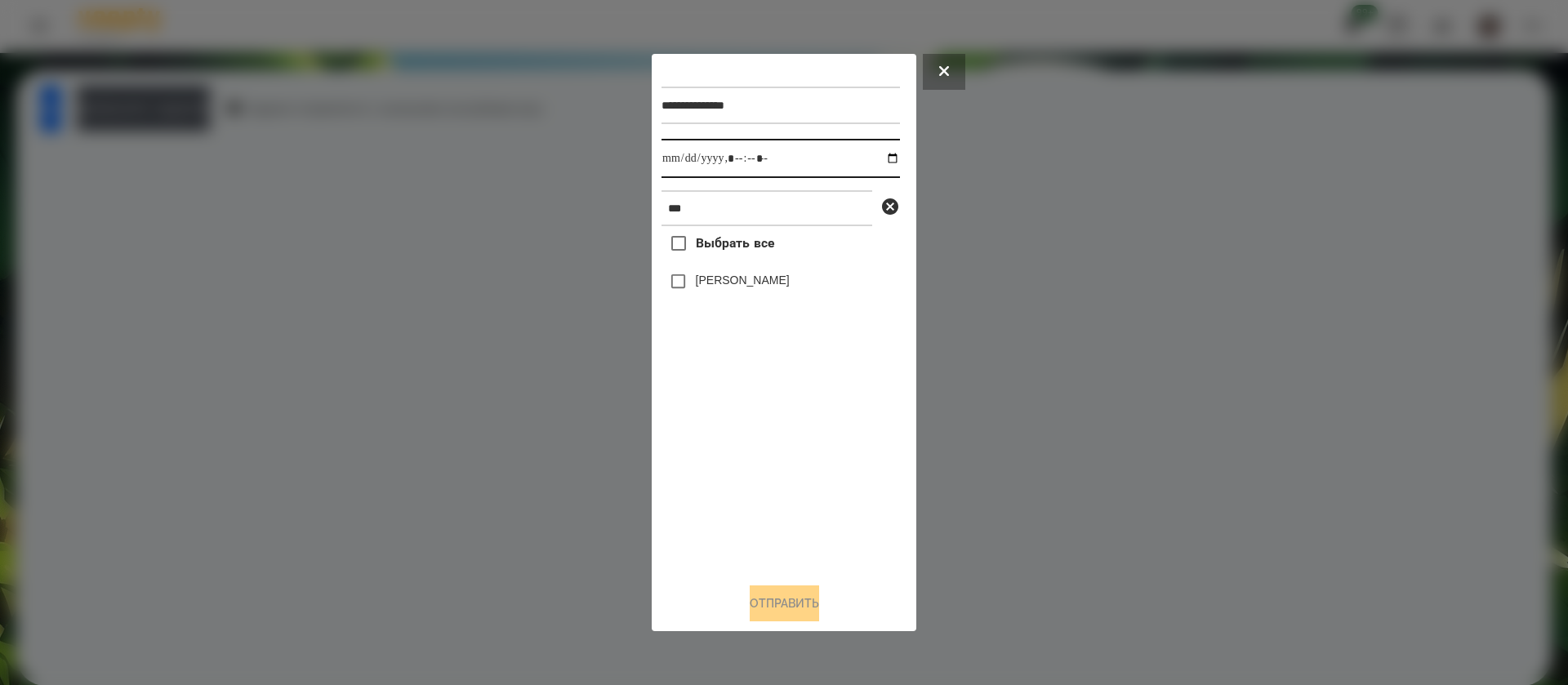
click at [692, 154] on input "datetime-local" at bounding box center [781, 159] width 239 height 39
type input "**********"
click at [750, 610] on button "Отправить" at bounding box center [784, 603] width 69 height 36
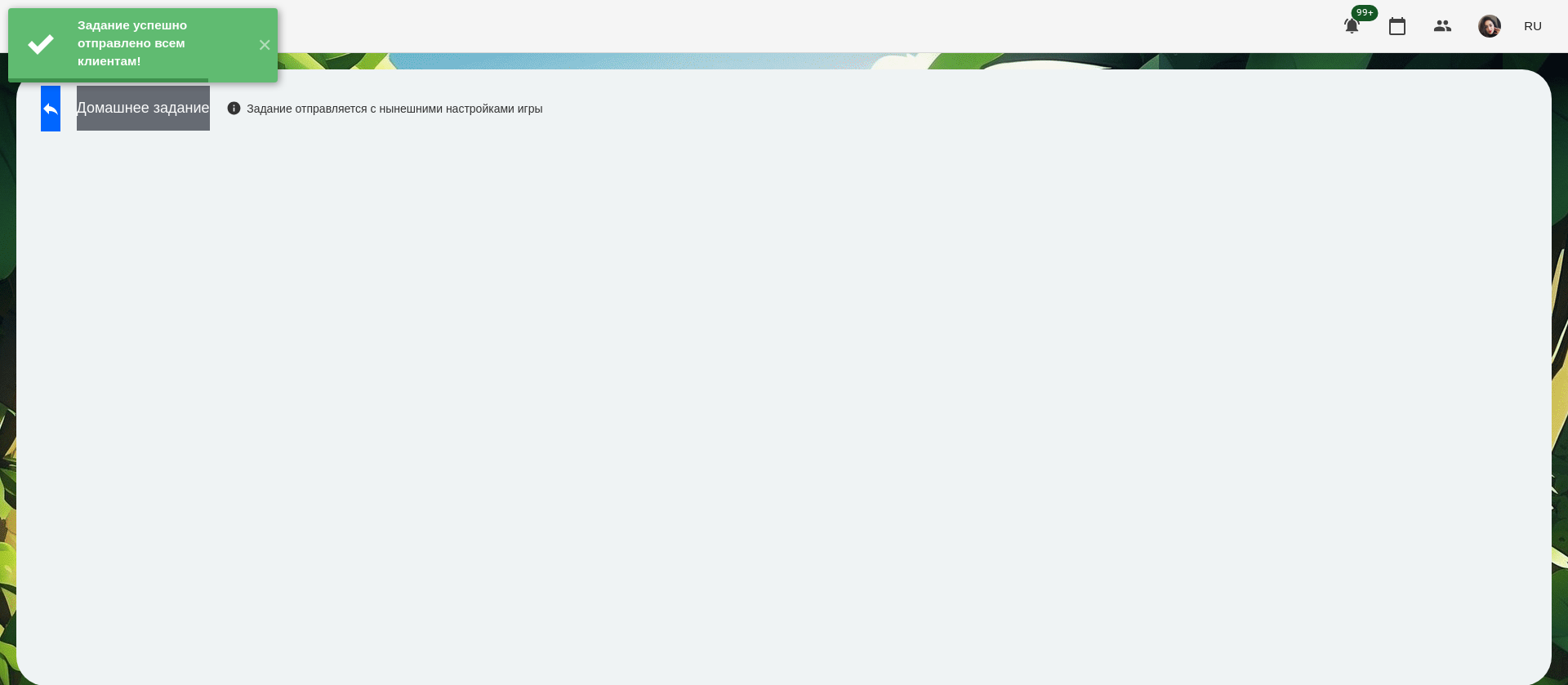
click at [210, 116] on button "Домашнее задание" at bounding box center [143, 108] width 133 height 45
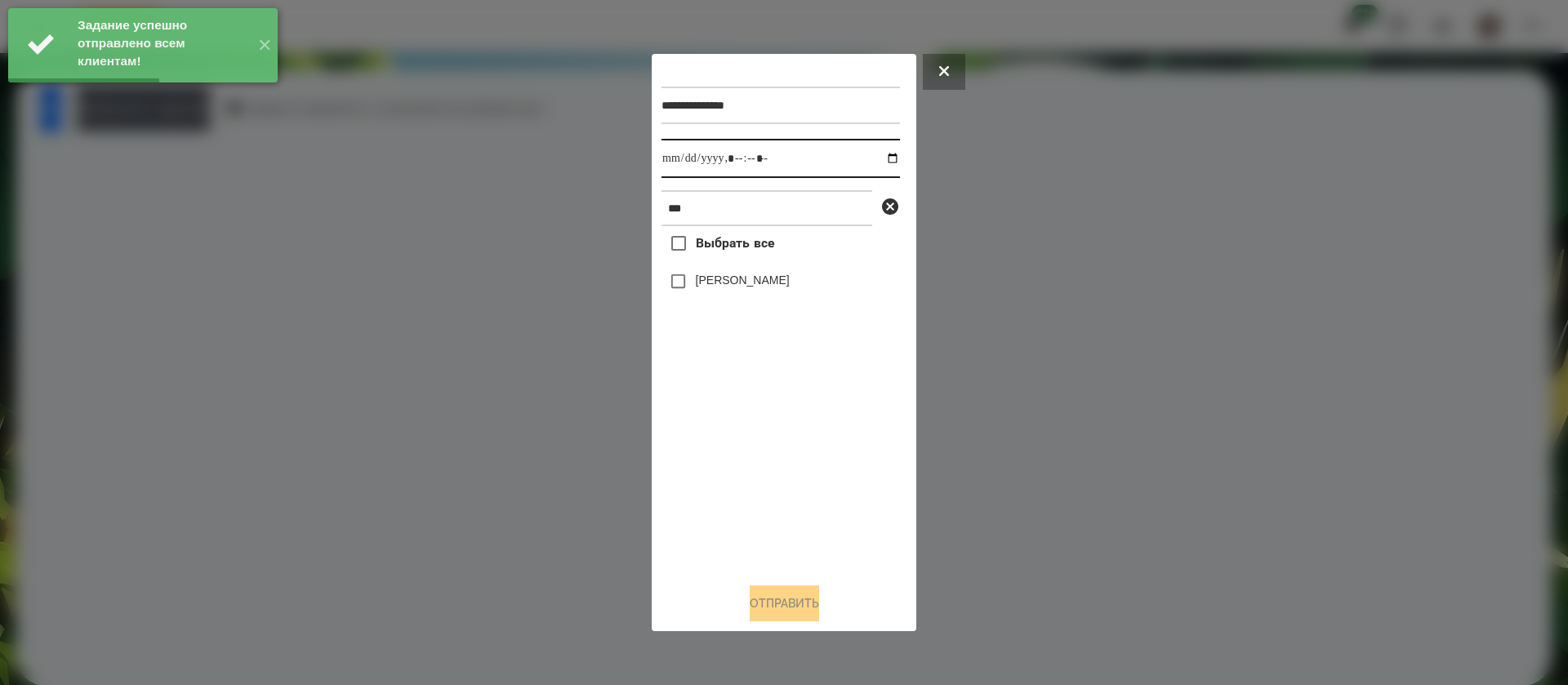
click at [681, 157] on input "datetime-local" at bounding box center [781, 159] width 239 height 39
type input "**********"
click at [700, 280] on label "[PERSON_NAME]" at bounding box center [742, 280] width 94 height 16
click at [764, 602] on button "Отправить" at bounding box center [784, 603] width 69 height 36
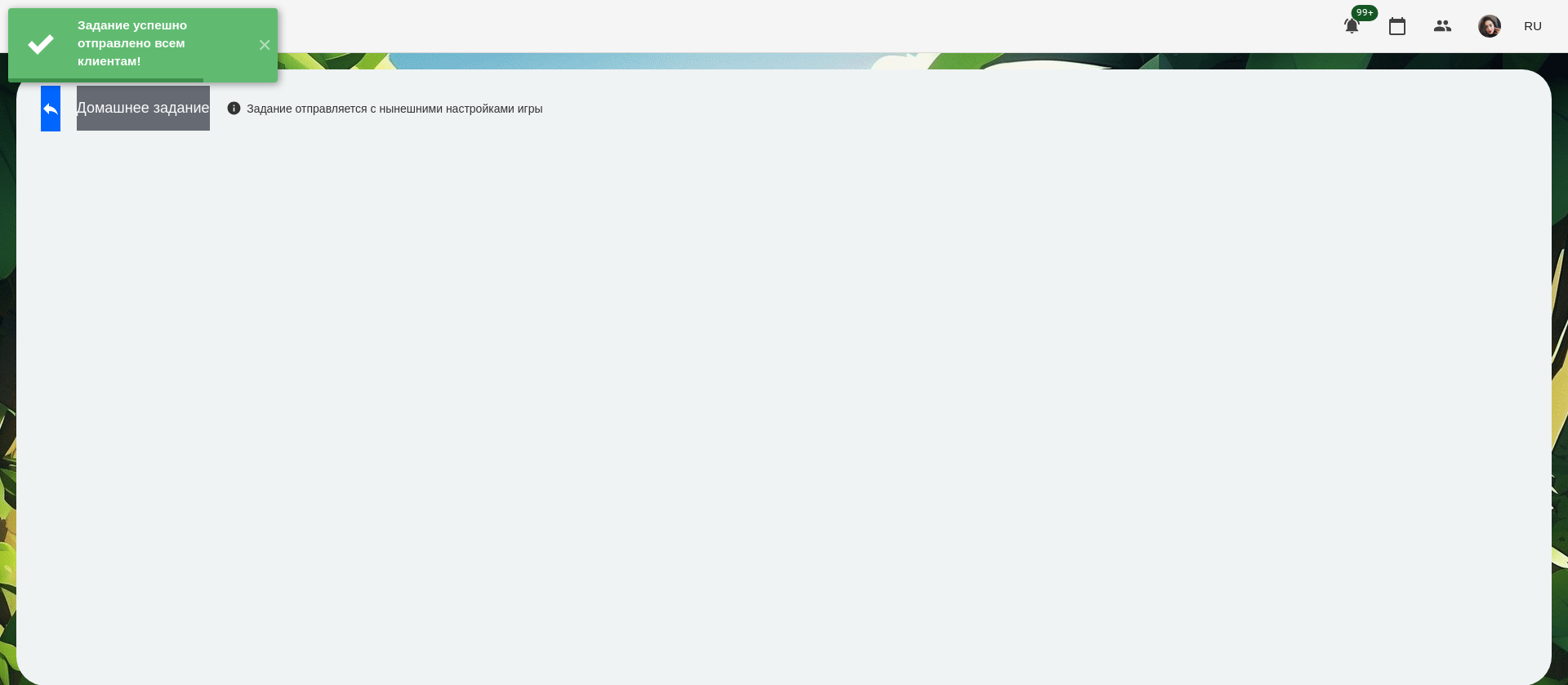
click at [210, 99] on button "Домашнее задание" at bounding box center [143, 108] width 133 height 45
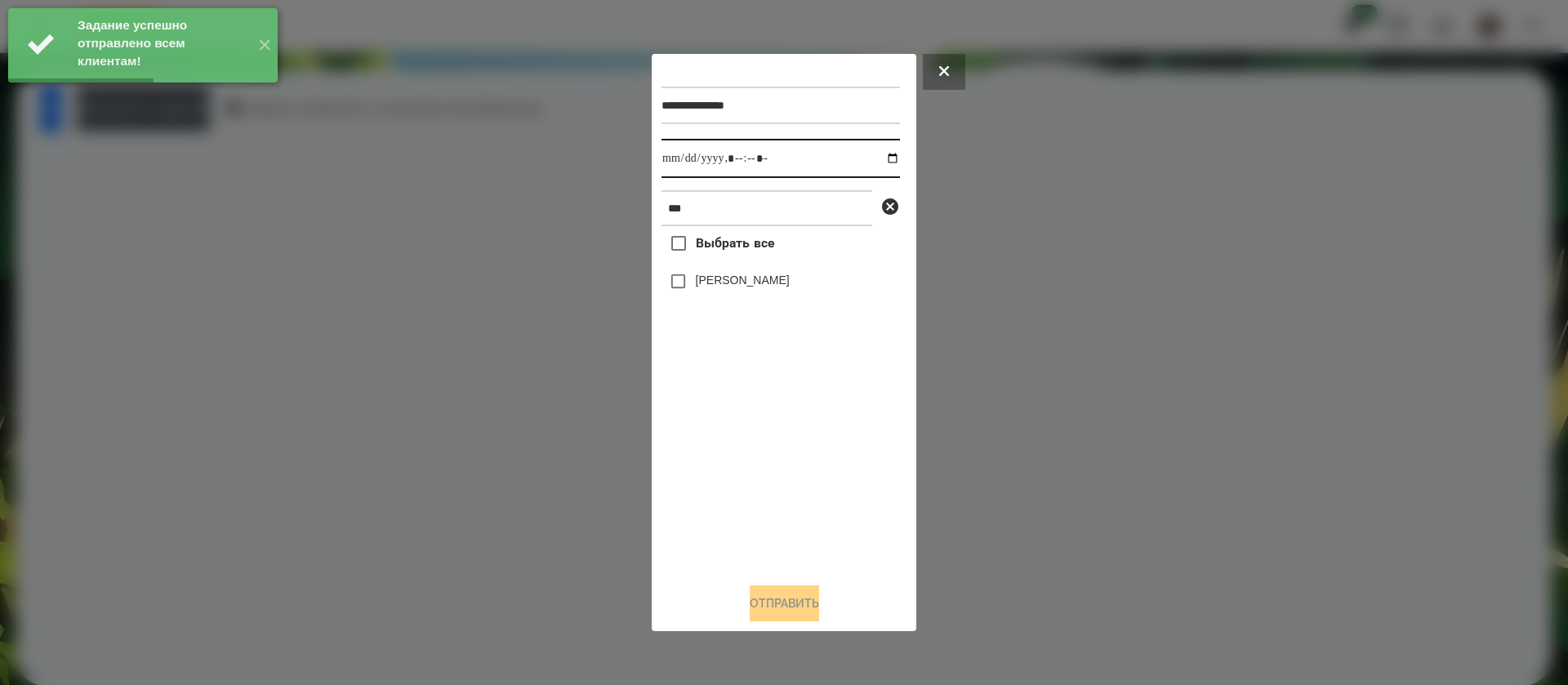
click at [678, 165] on input "datetime-local" at bounding box center [781, 159] width 239 height 39
type input "**********"
click at [701, 279] on label "[PERSON_NAME]" at bounding box center [742, 280] width 94 height 16
click at [779, 603] on button "Отправить" at bounding box center [784, 603] width 69 height 36
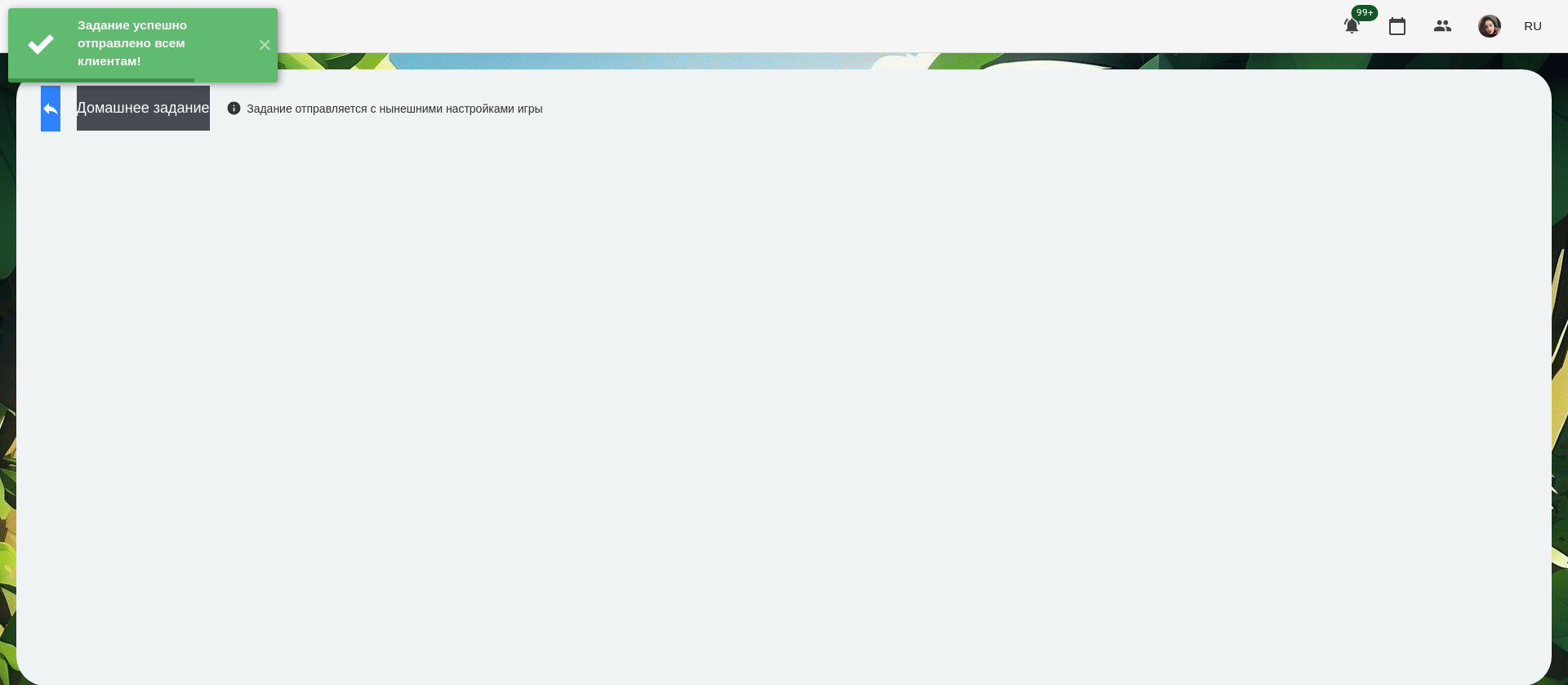
click at [60, 120] on button at bounding box center [51, 109] width 20 height 46
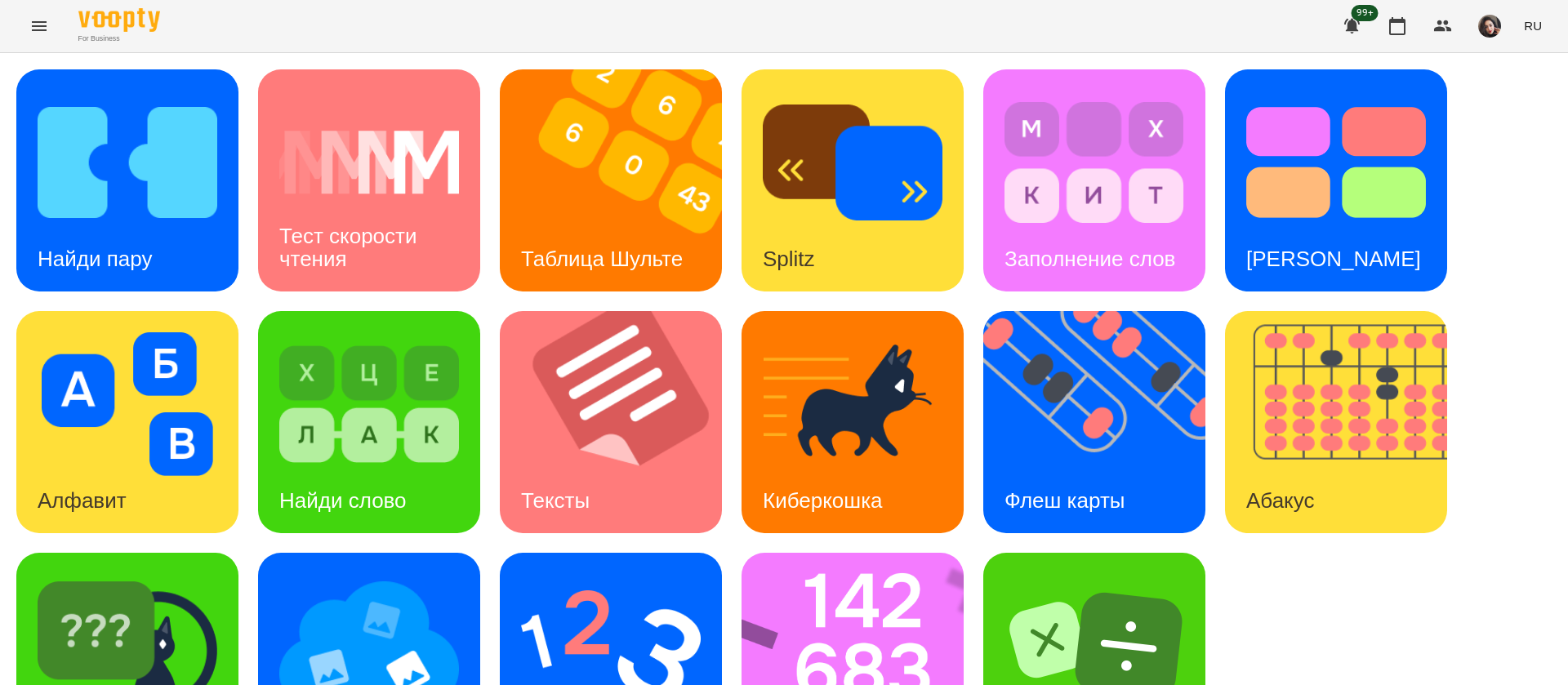
scroll to position [106, 0]
click at [354, 574] on img at bounding box center [370, 646] width 180 height 144
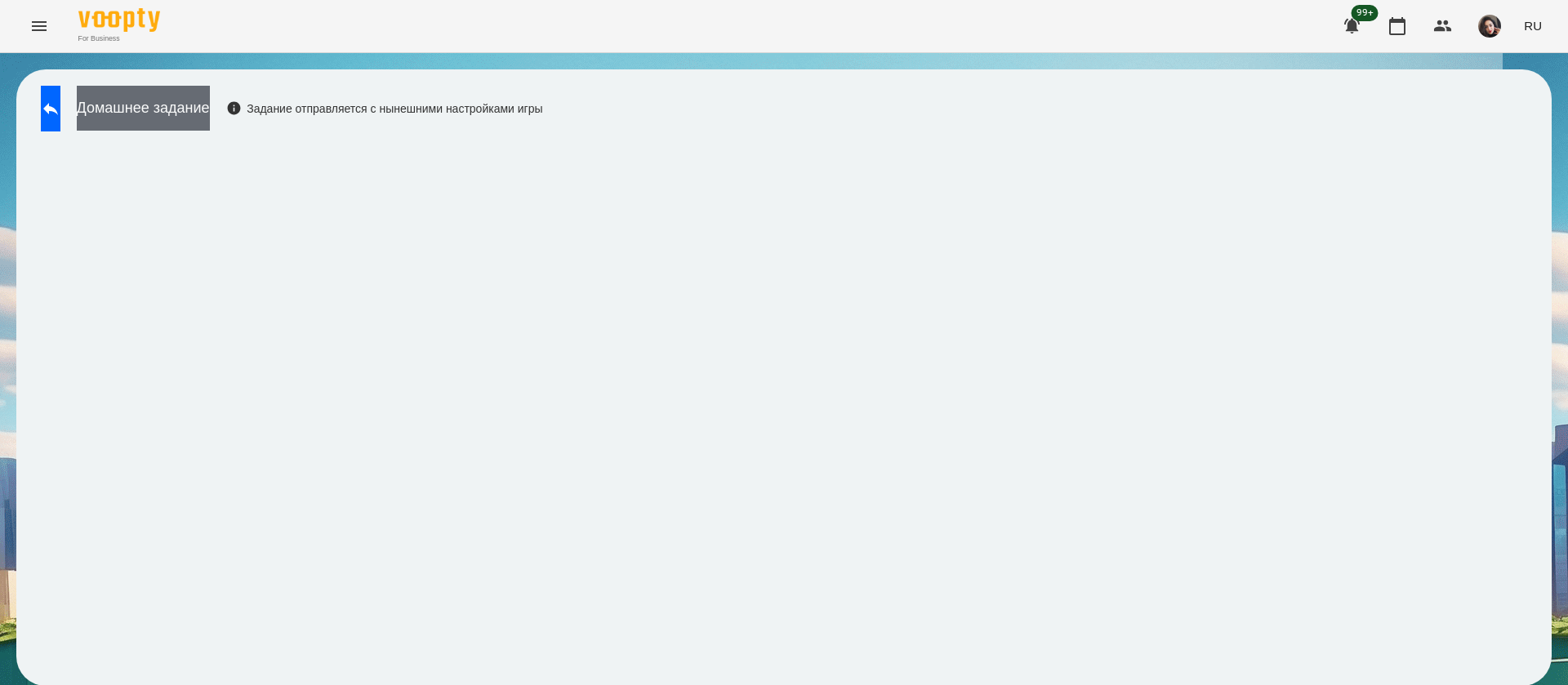
click at [190, 115] on button "Домашнее задание" at bounding box center [143, 108] width 133 height 45
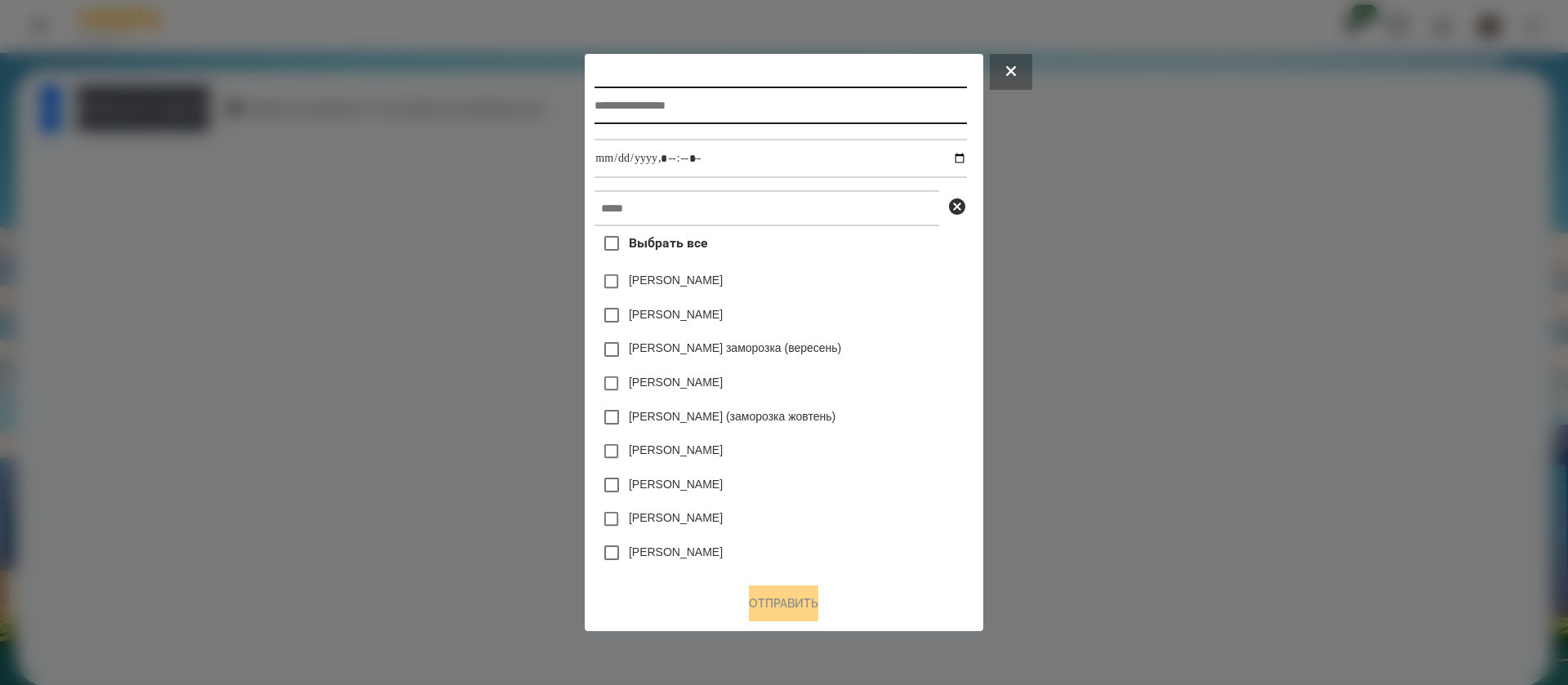
click at [652, 101] on input "text" at bounding box center [780, 105] width 372 height 38
type input "**********"
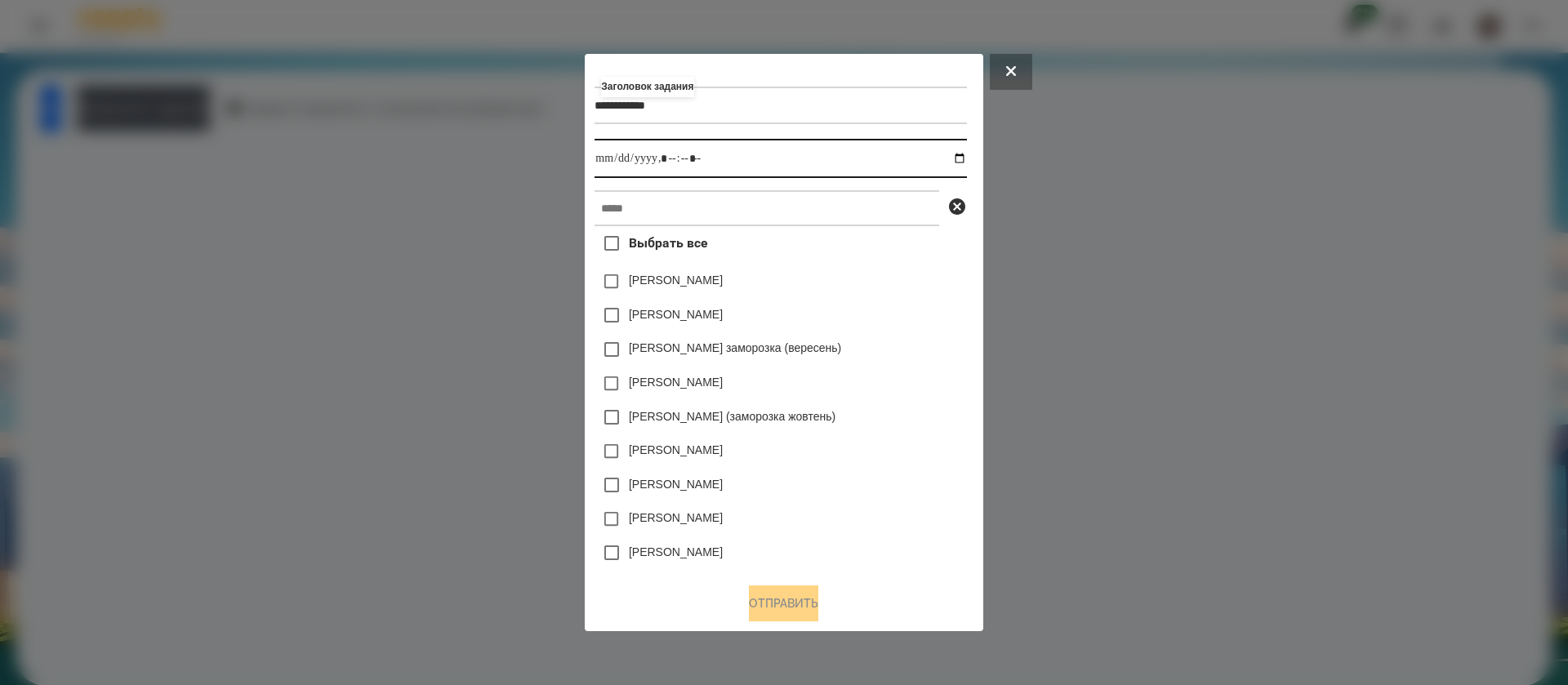
click at [966, 146] on input "datetime-local" at bounding box center [780, 159] width 372 height 39
click at [960, 163] on input "datetime-local" at bounding box center [780, 159] width 372 height 39
click at [661, 159] on input "datetime-local" at bounding box center [780, 159] width 372 height 39
click at [691, 163] on input "datetime-local" at bounding box center [780, 159] width 372 height 39
type input "**********"
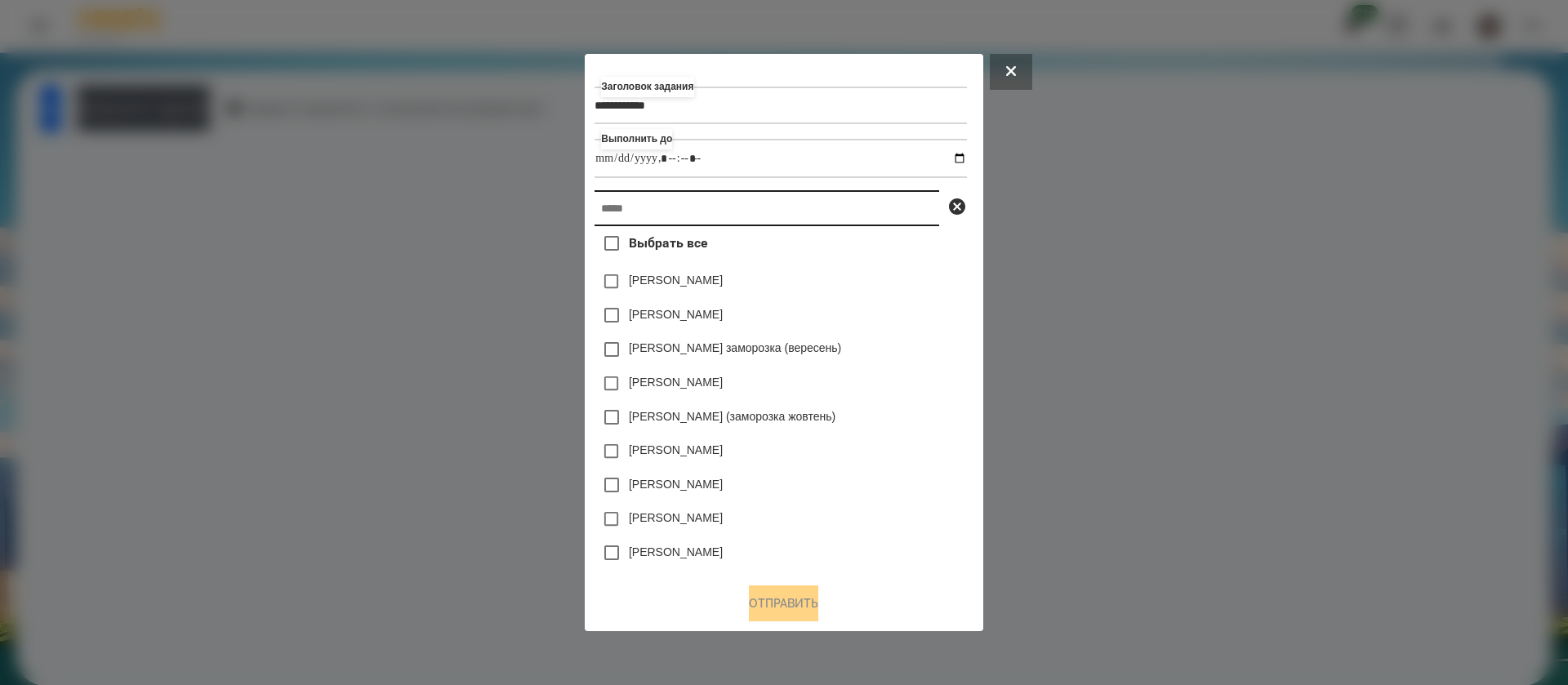
click at [689, 207] on input "text" at bounding box center [767, 208] width 345 height 36
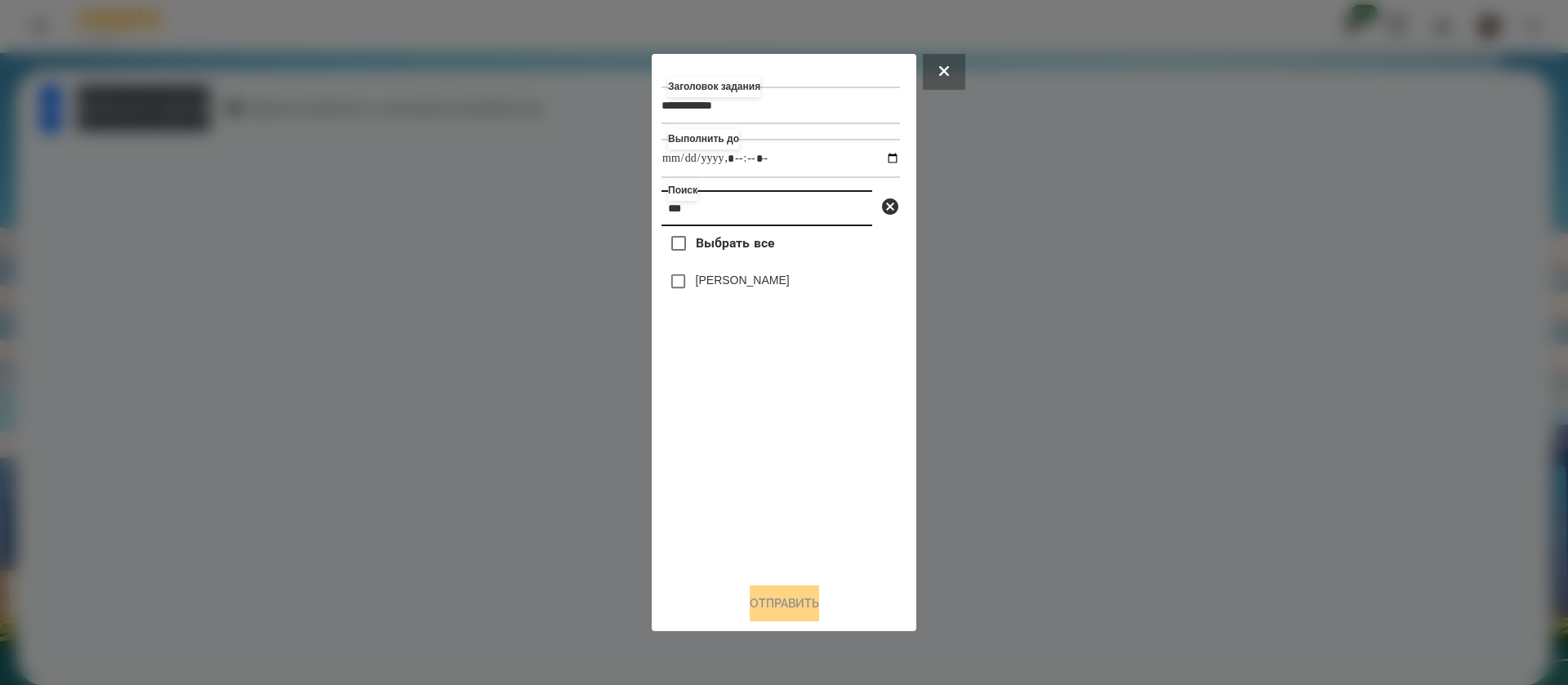
type input "***"
click at [764, 608] on button "Отправить" at bounding box center [784, 603] width 69 height 36
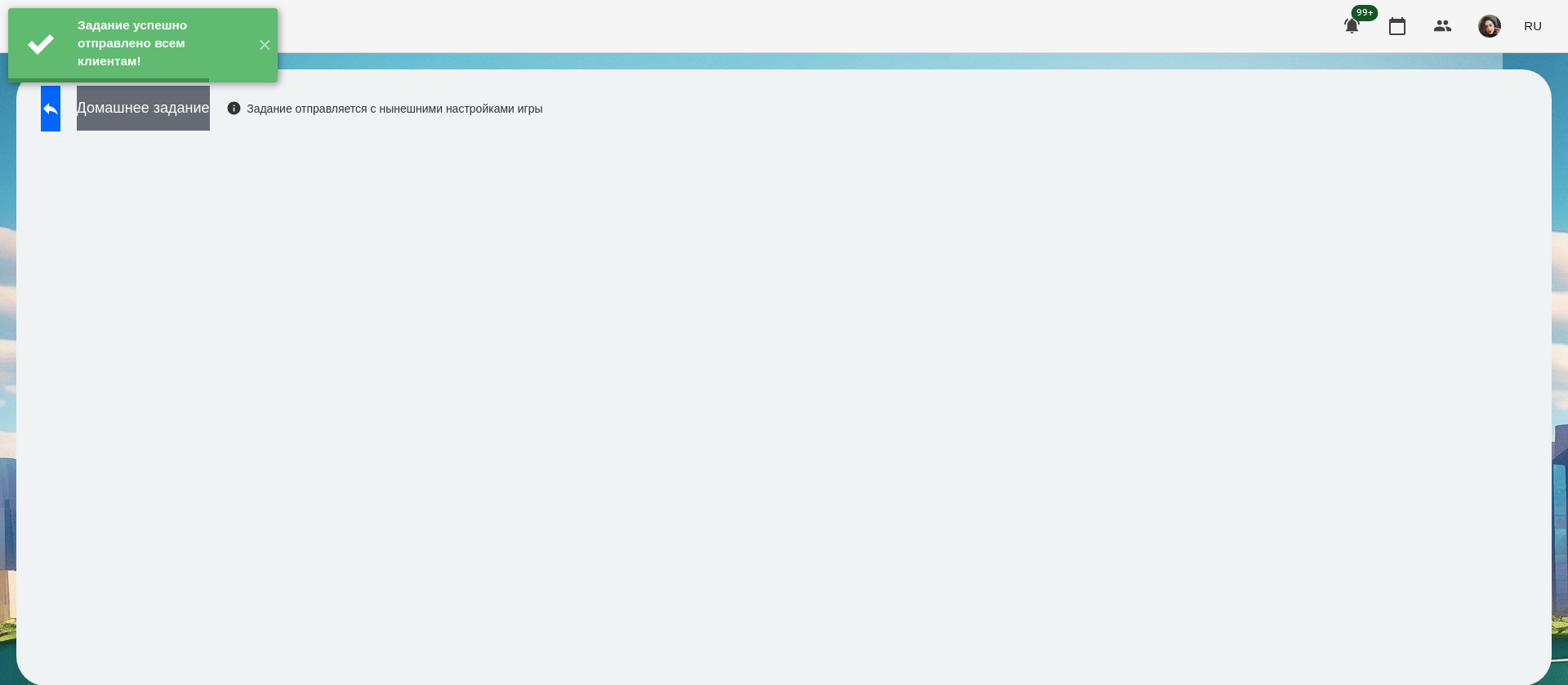
click at [210, 113] on button "Домашнее задание" at bounding box center [143, 108] width 133 height 45
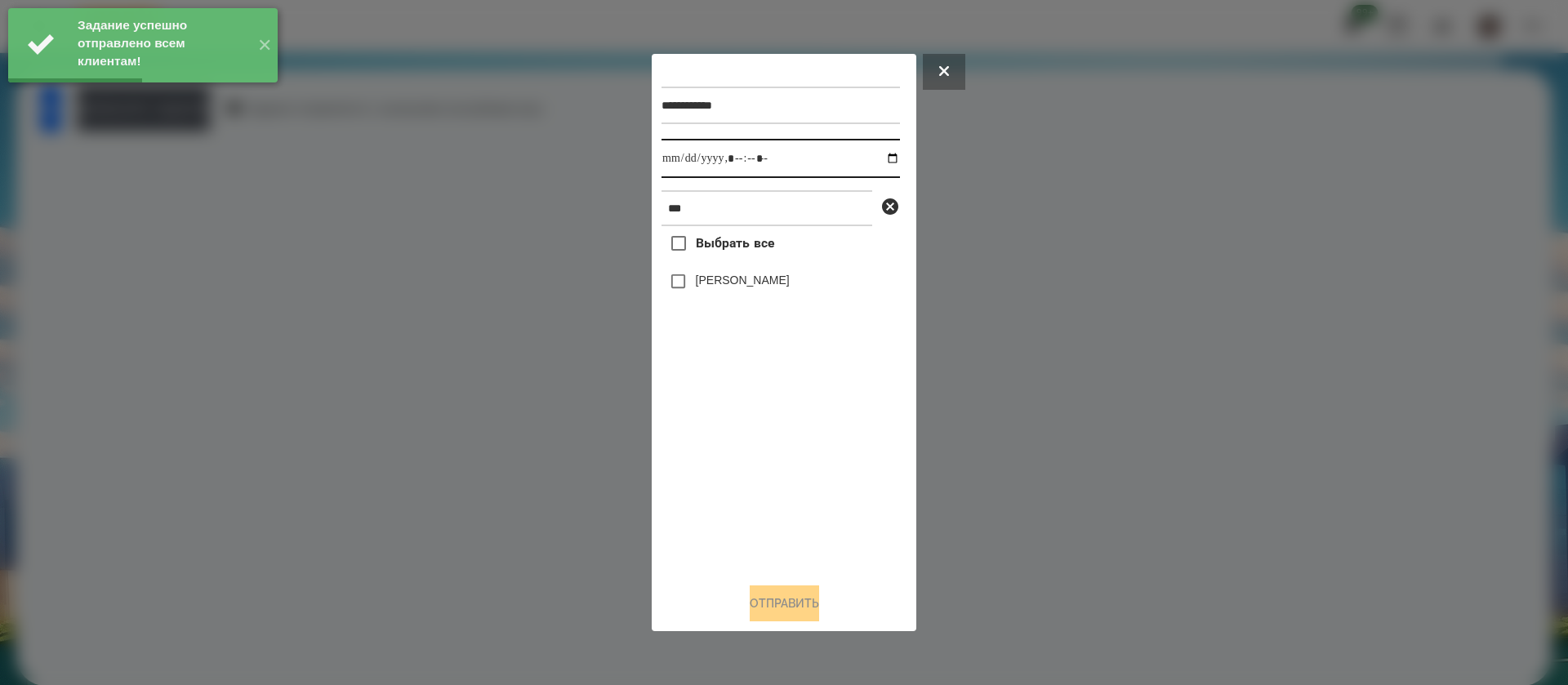
click at [684, 166] on input "datetime-local" at bounding box center [781, 159] width 239 height 39
type input "**********"
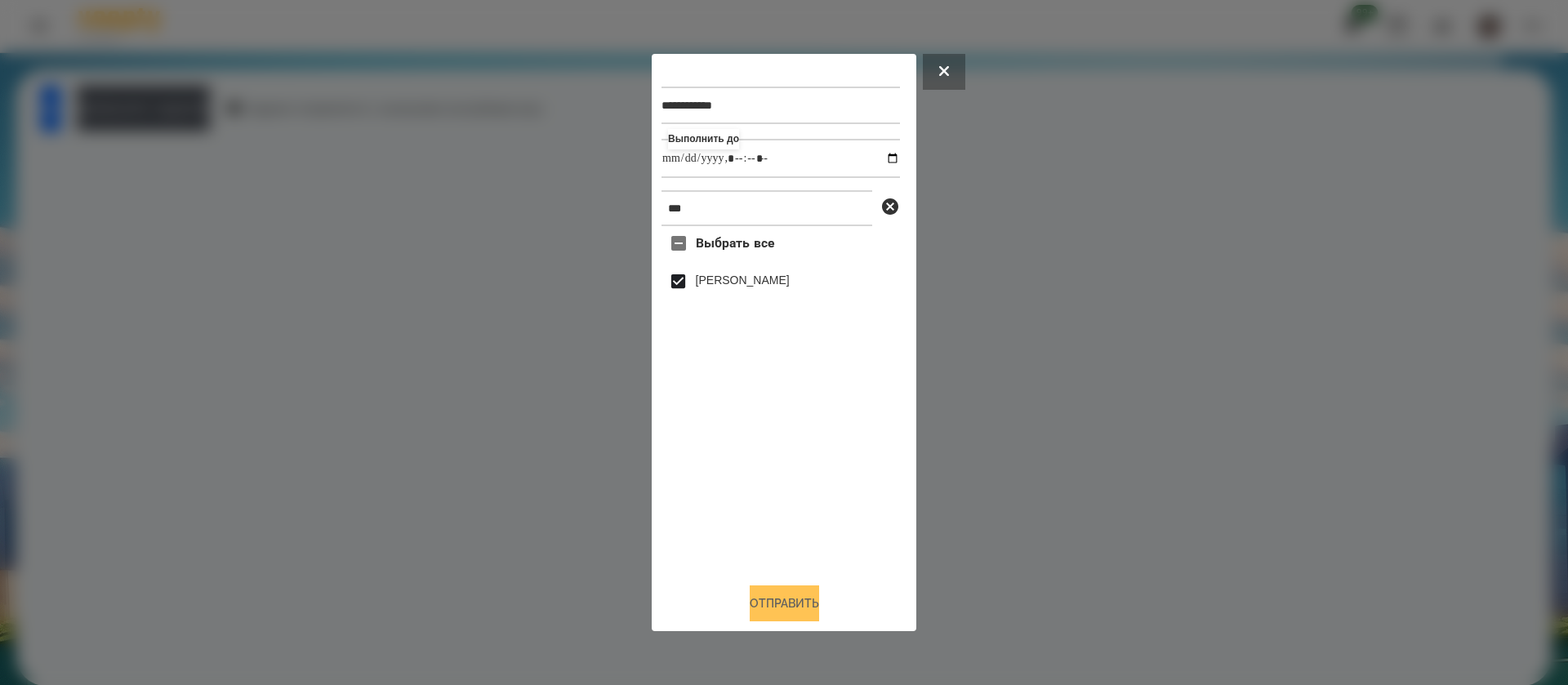
click at [771, 605] on button "Отправить" at bounding box center [784, 603] width 69 height 36
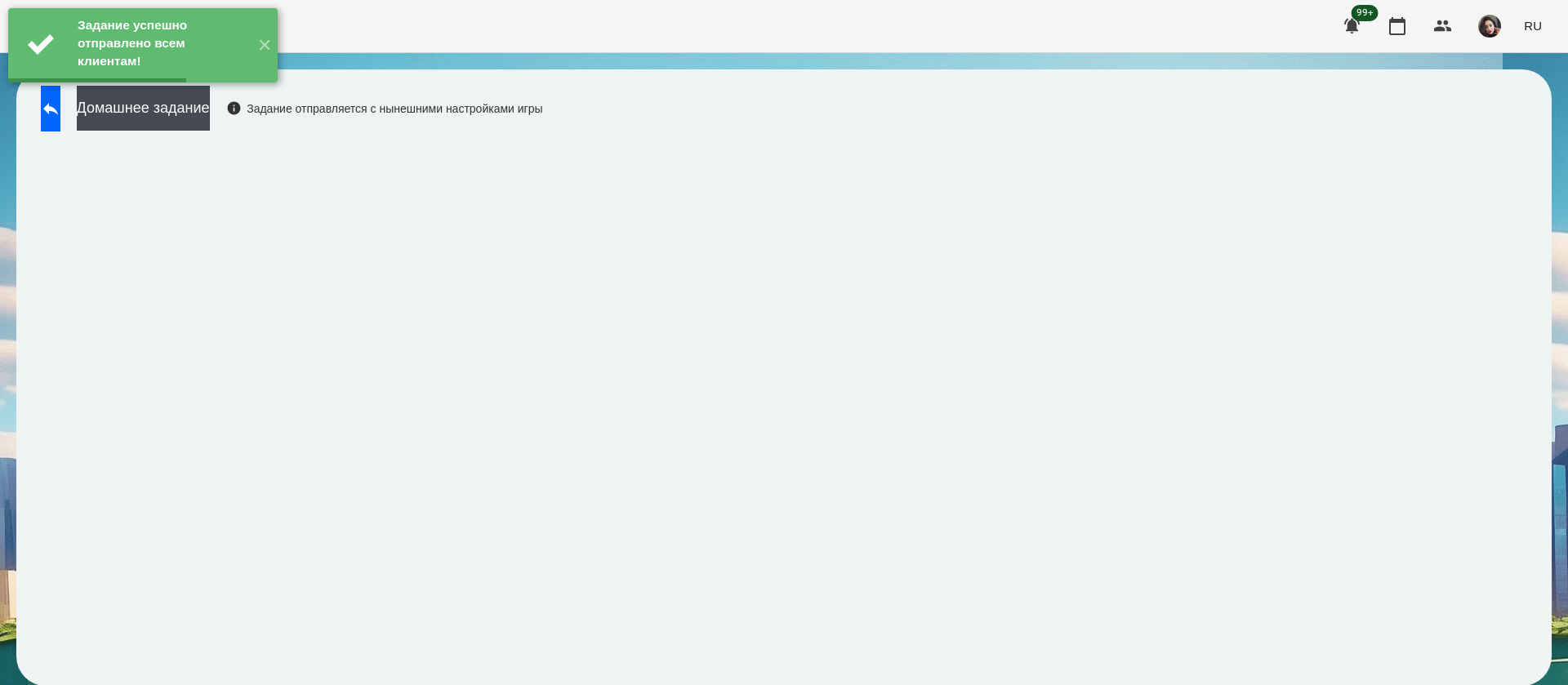
click at [280, 123] on div "Домашнее задание Задание отправляется с нынешними настройками игры" at bounding box center [288, 113] width 510 height 54
click at [210, 123] on button "Домашнее задание" at bounding box center [143, 108] width 133 height 45
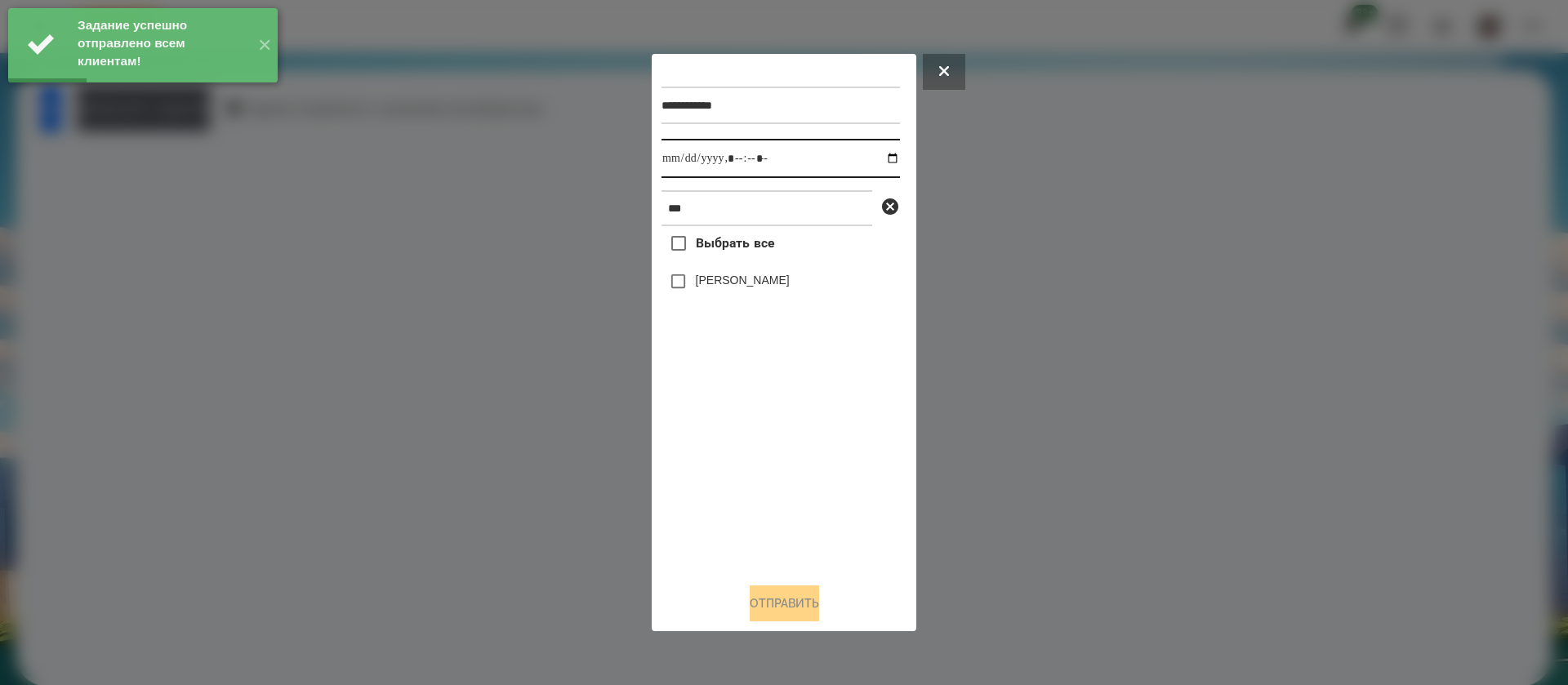
click at [686, 158] on input "datetime-local" at bounding box center [781, 159] width 239 height 39
type input "**********"
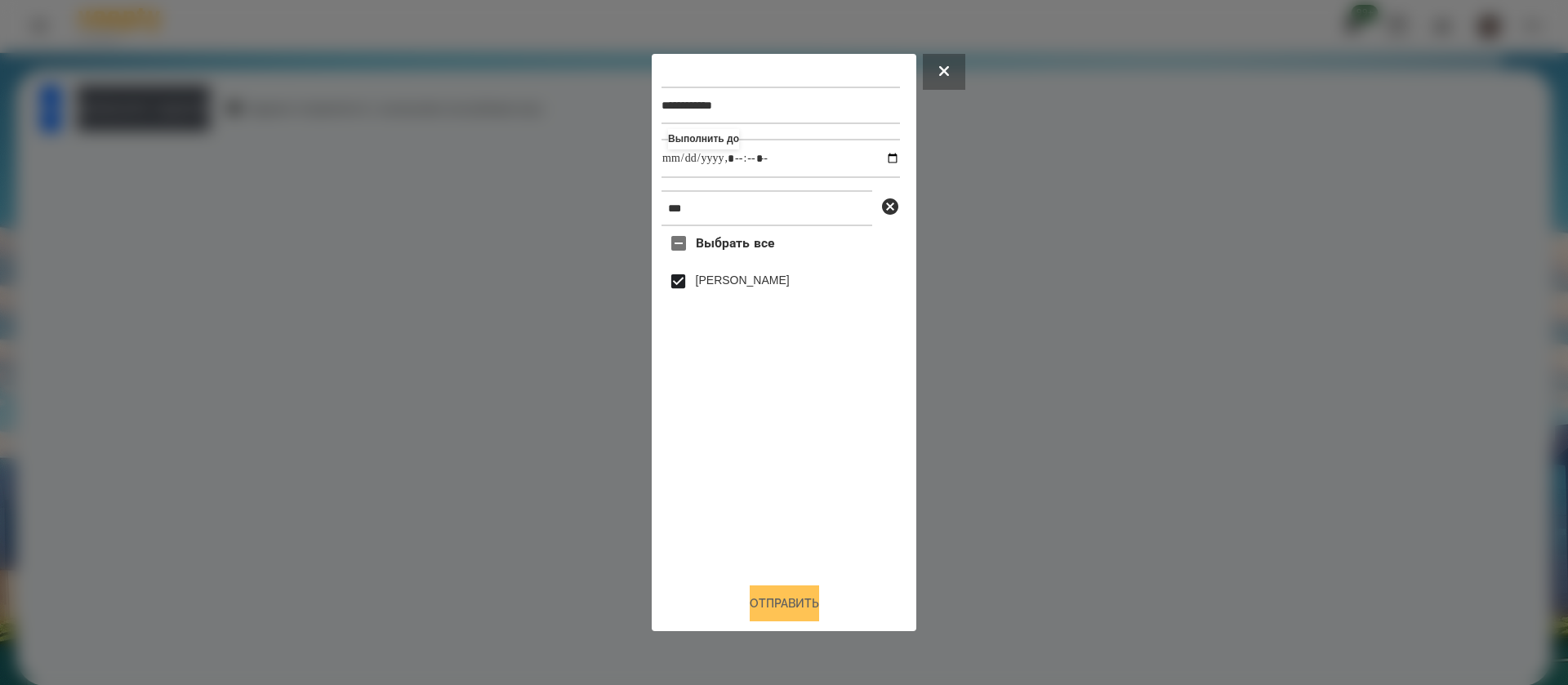
click at [766, 607] on button "Отправить" at bounding box center [784, 603] width 69 height 36
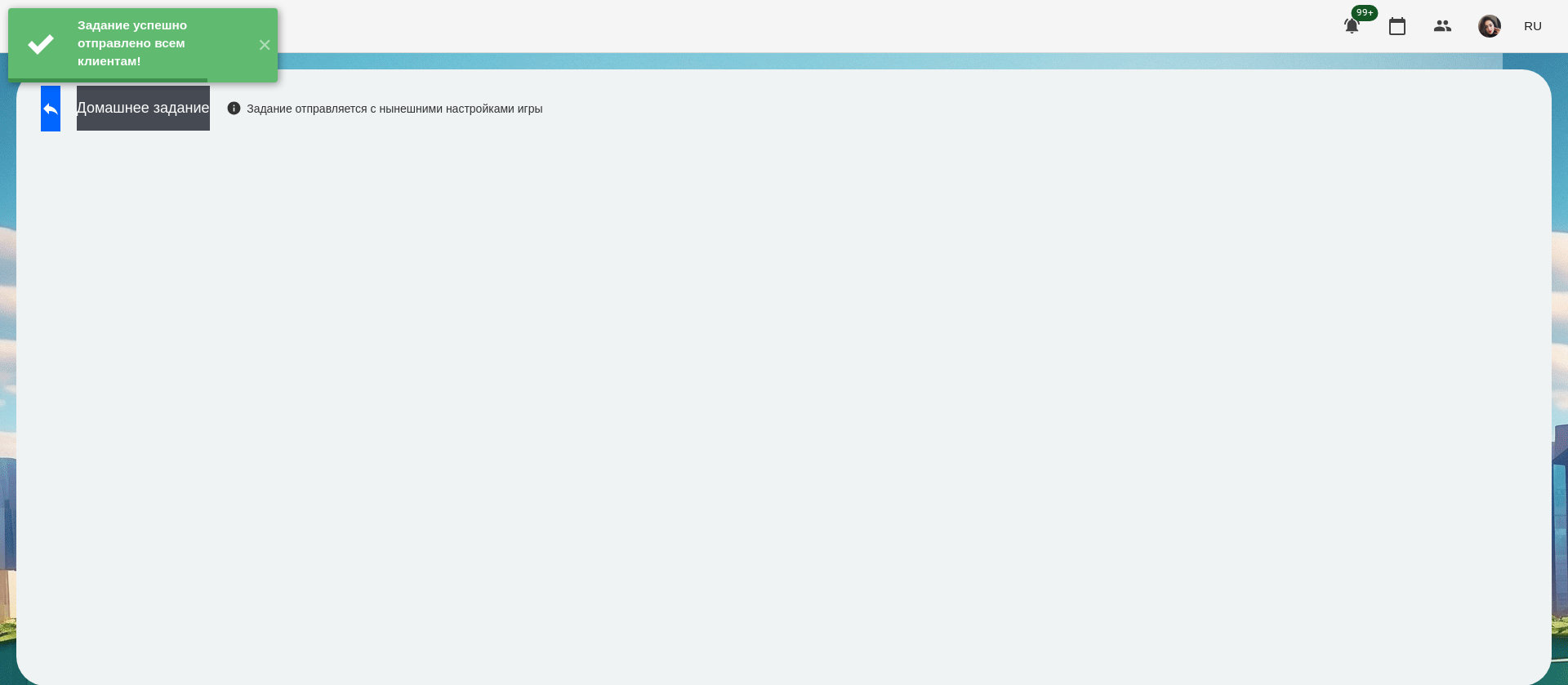
click at [206, 119] on button "Домашнее задание" at bounding box center [143, 108] width 133 height 45
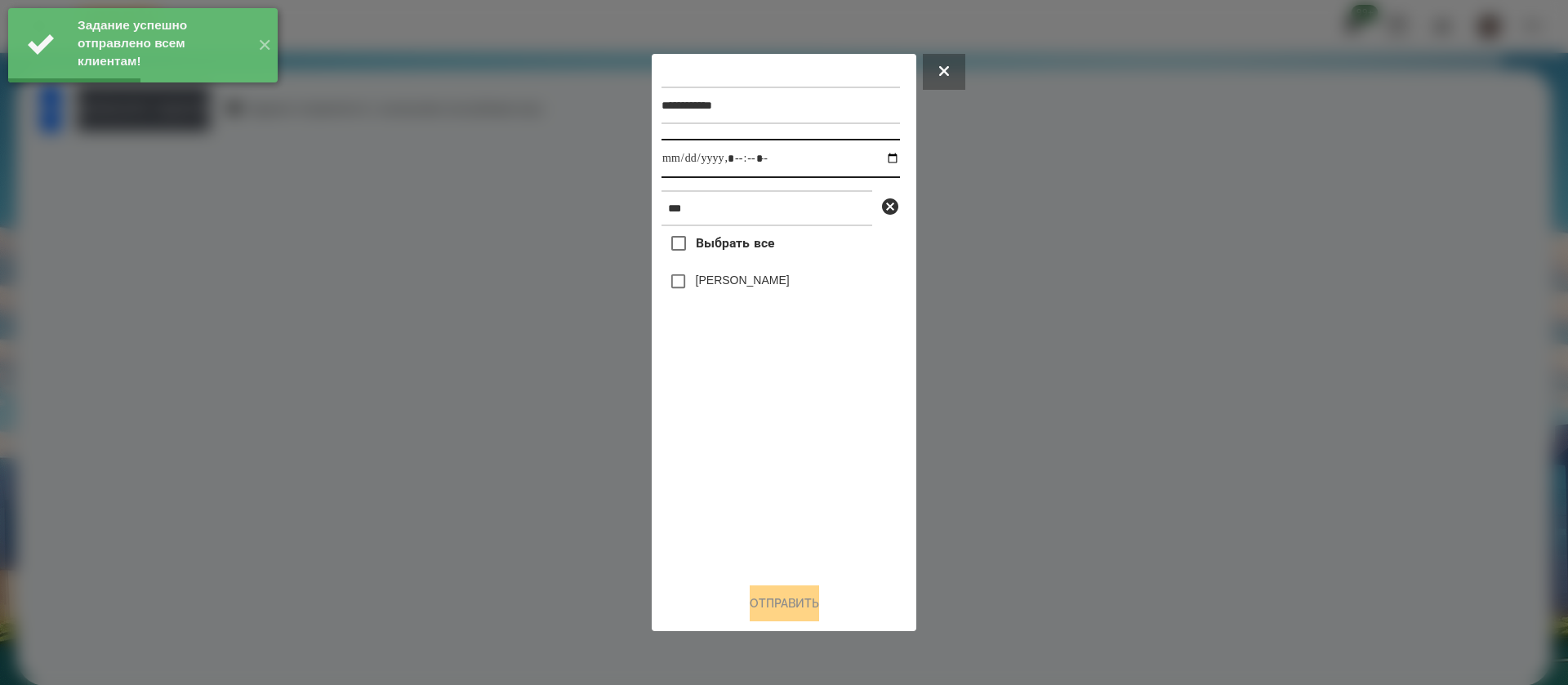
click at [675, 157] on input "datetime-local" at bounding box center [781, 159] width 239 height 39
type input "**********"
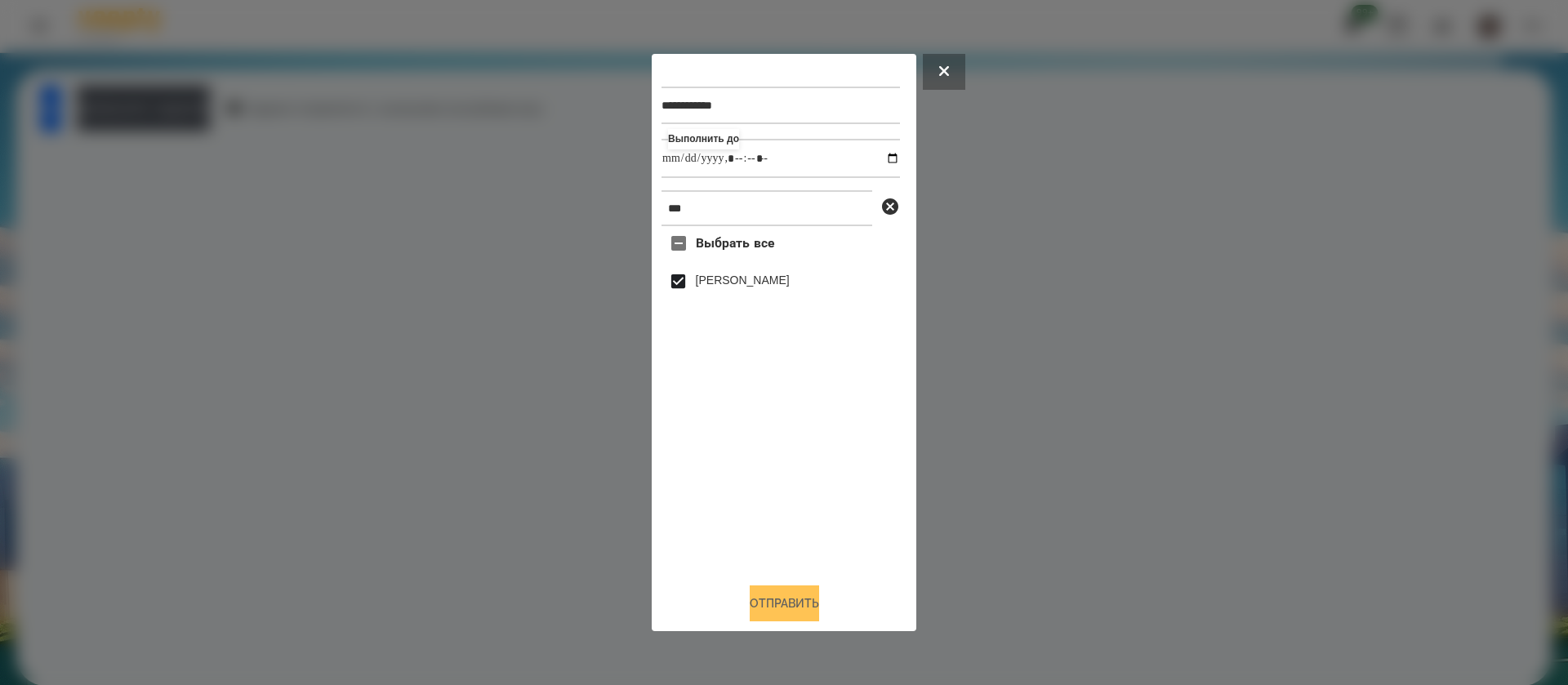
click at [762, 609] on button "Отправить" at bounding box center [784, 603] width 69 height 36
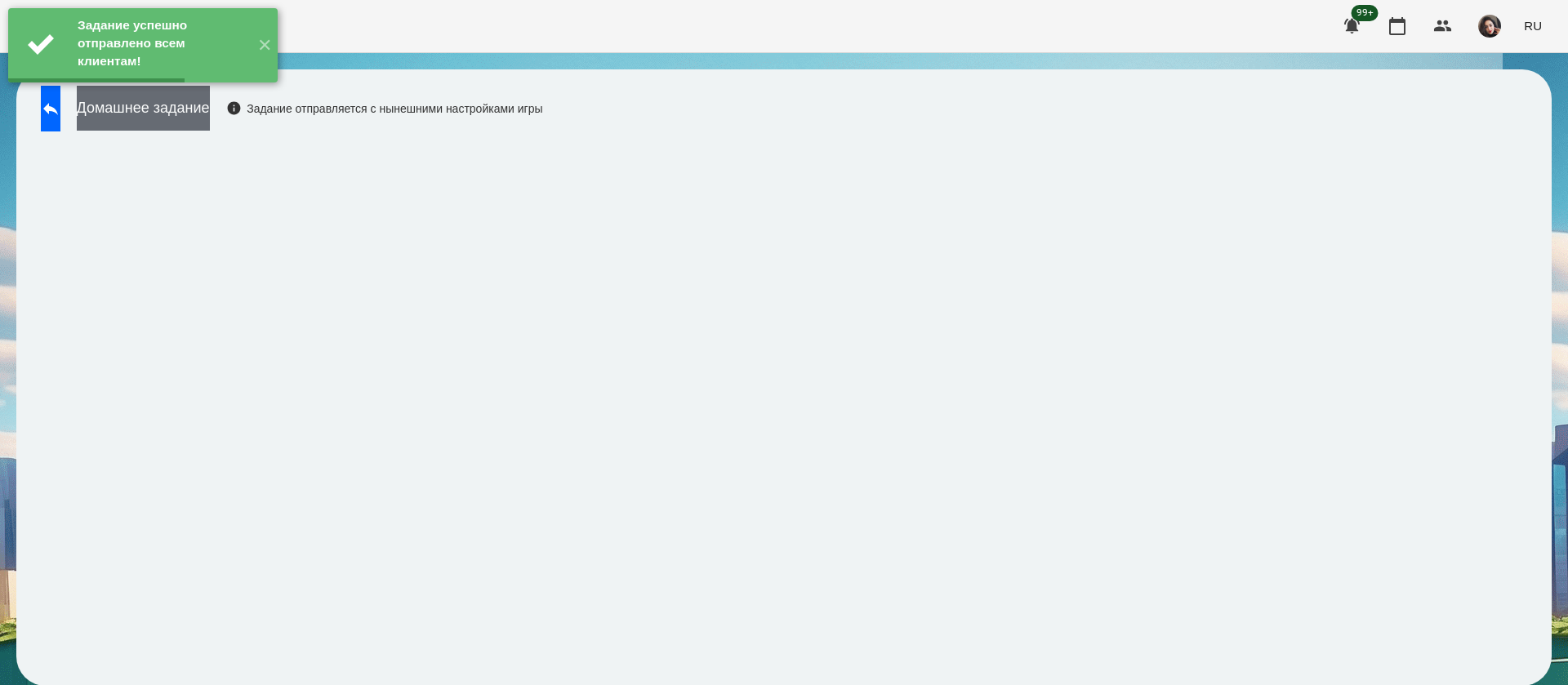
click at [210, 109] on button "Домашнее задание" at bounding box center [143, 108] width 133 height 45
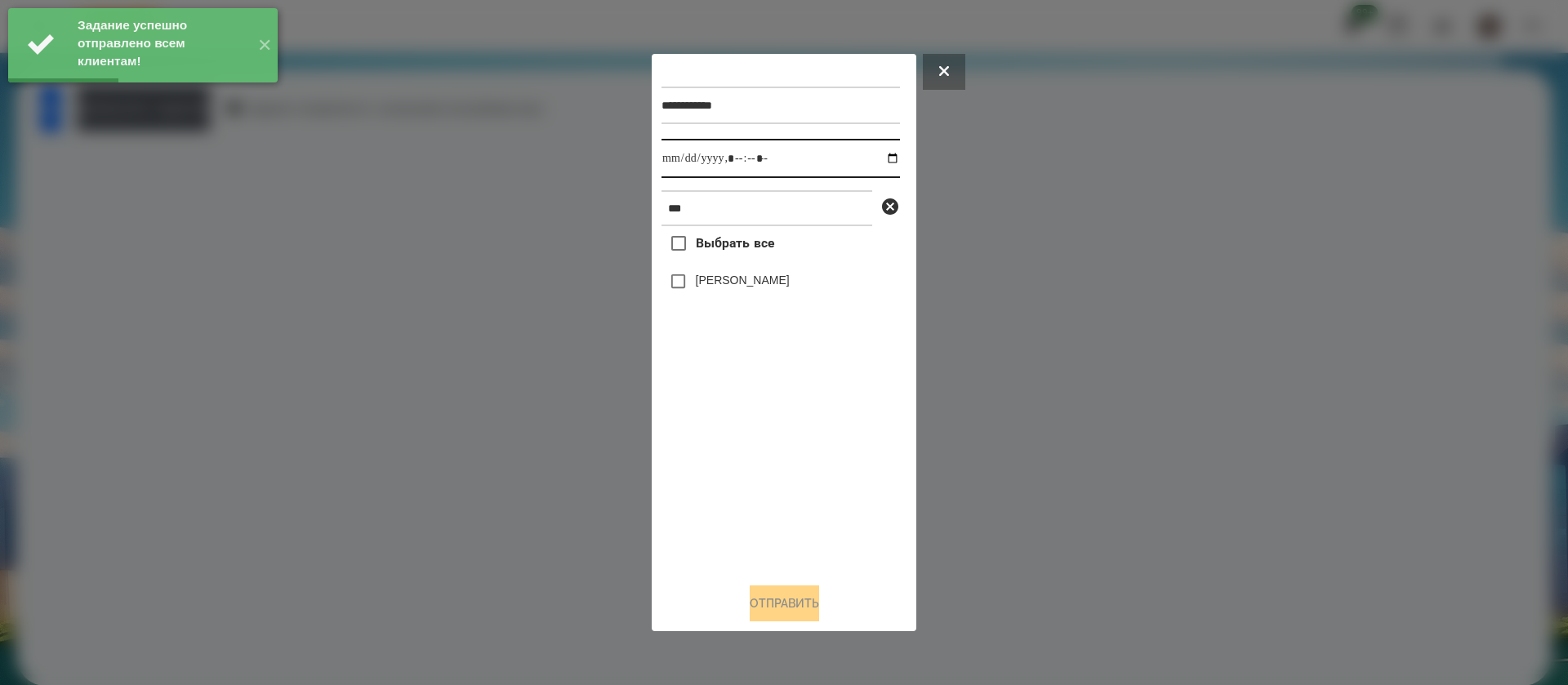
click at [676, 160] on input "datetime-local" at bounding box center [781, 159] width 239 height 39
type input "**********"
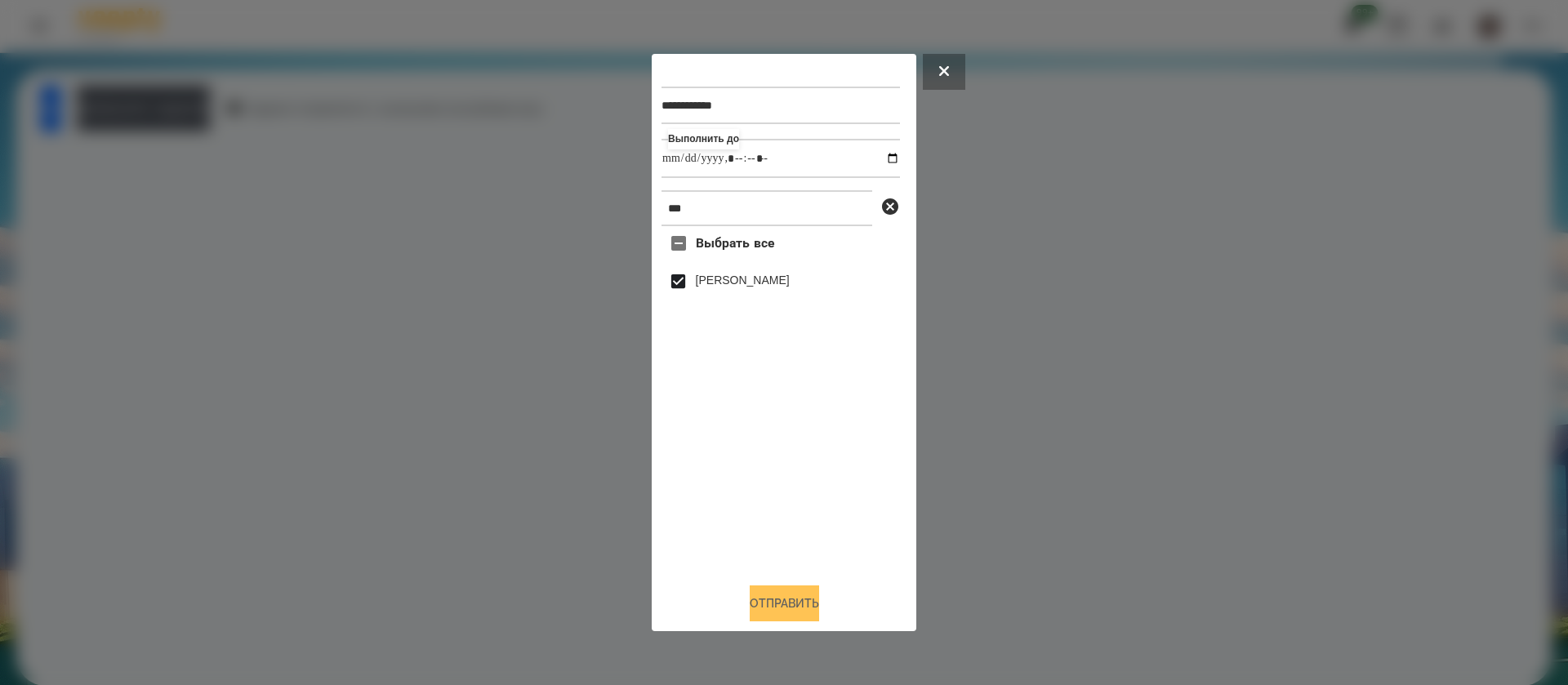
click at [763, 604] on button "Отправить" at bounding box center [784, 603] width 69 height 36
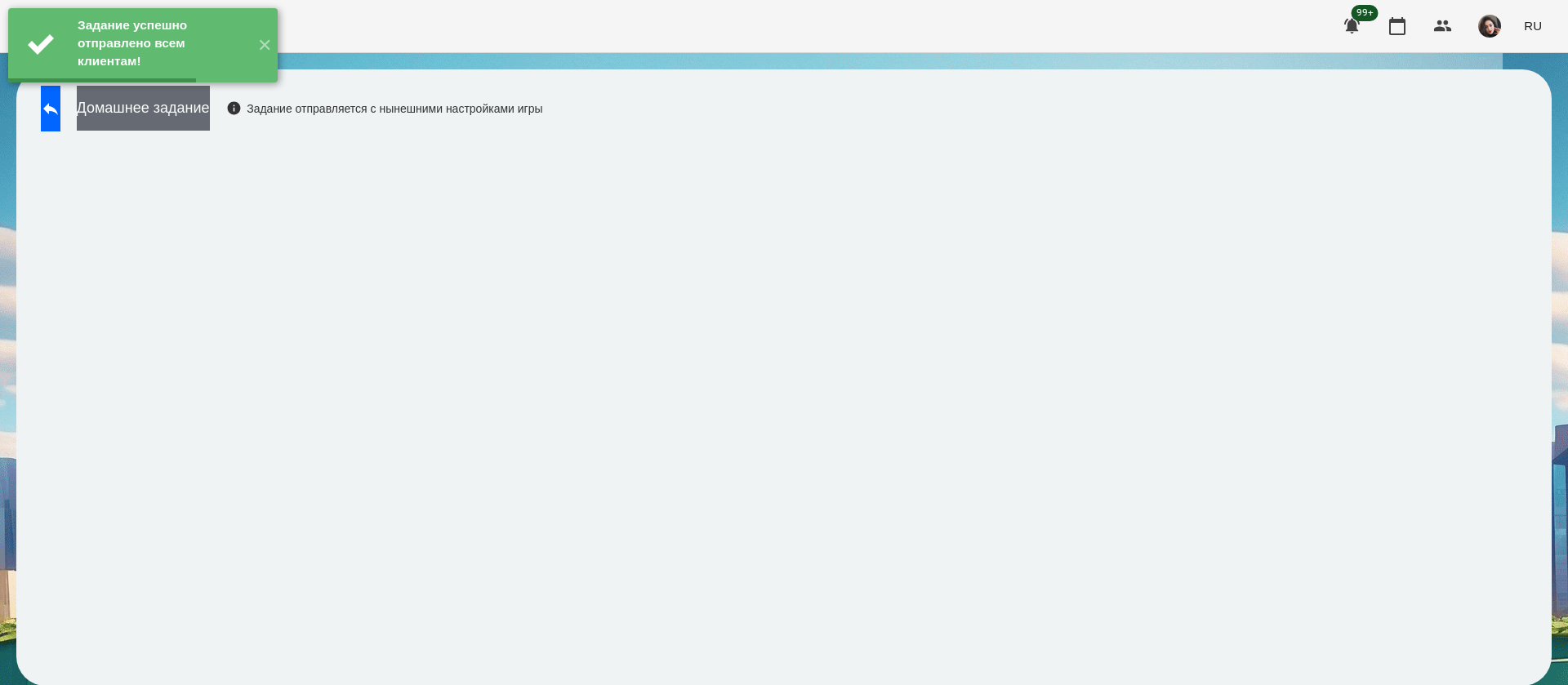
click at [210, 119] on button "Домашнее задание" at bounding box center [143, 108] width 133 height 45
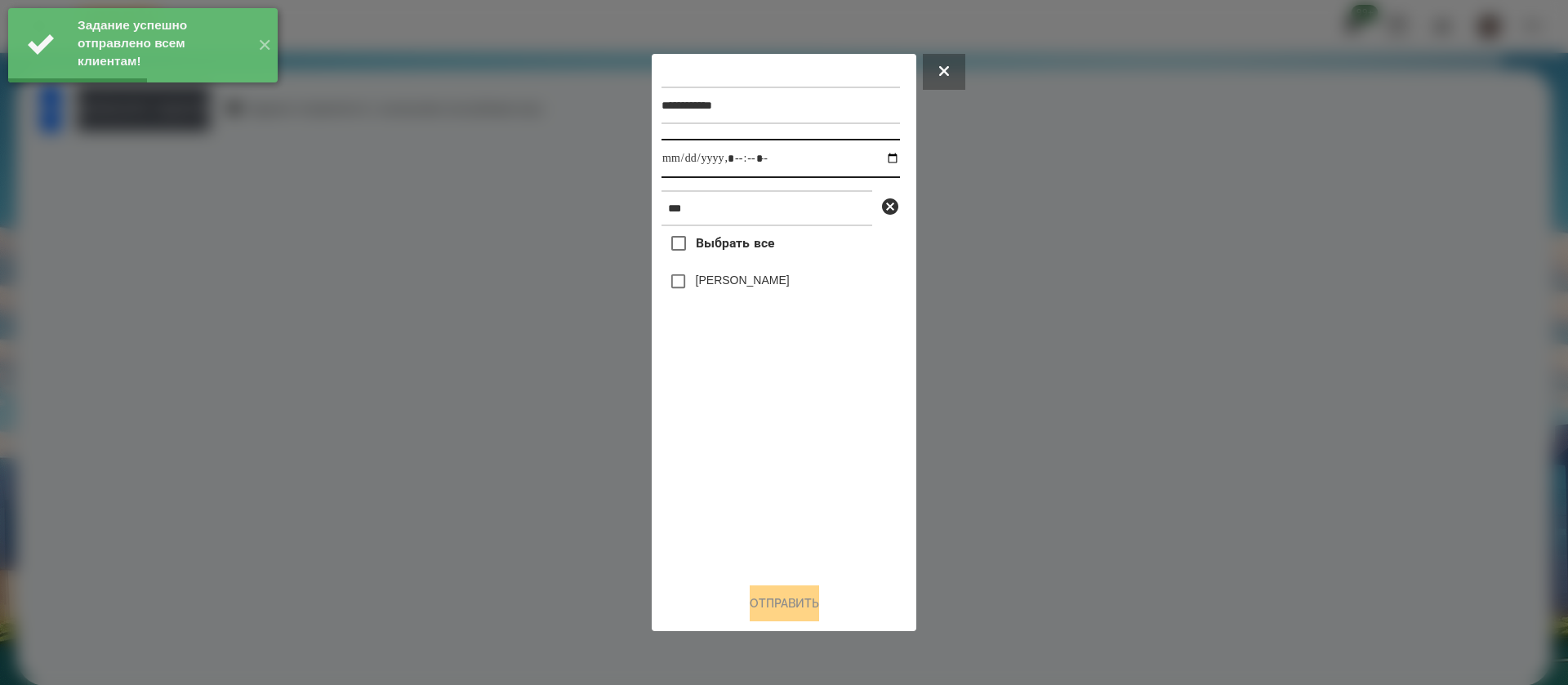
click at [688, 162] on input "datetime-local" at bounding box center [781, 159] width 239 height 39
type input "**********"
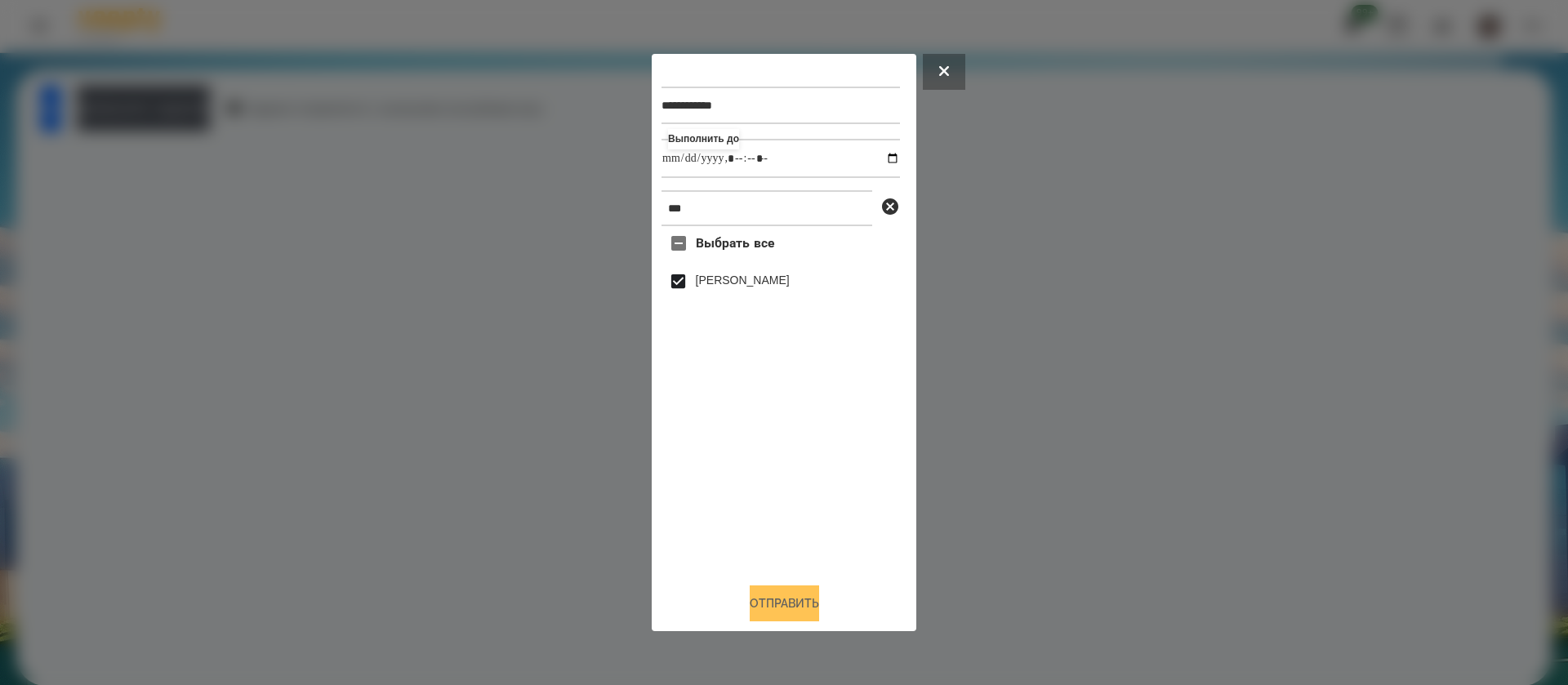
click at [782, 614] on button "Отправить" at bounding box center [784, 603] width 69 height 36
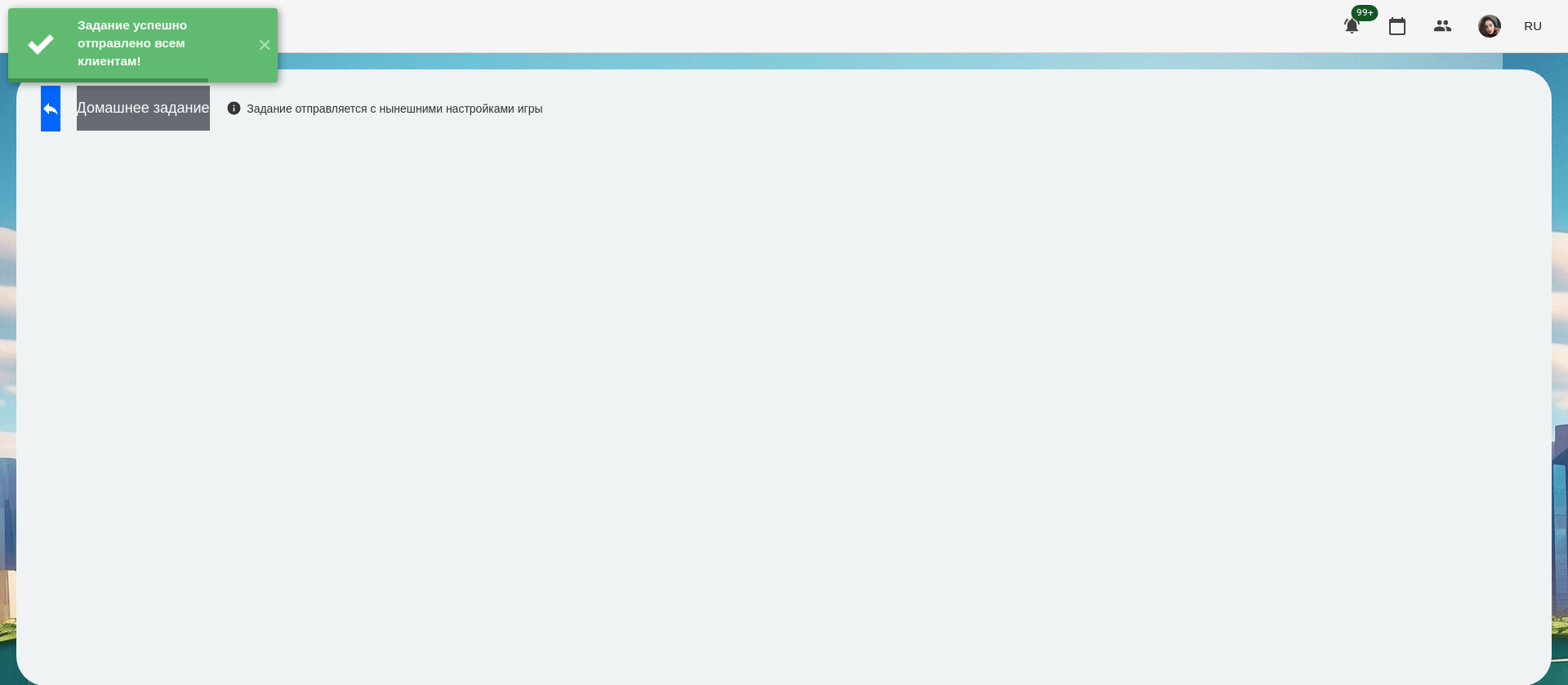
click at [210, 112] on button "Домашнее задание" at bounding box center [143, 108] width 133 height 45
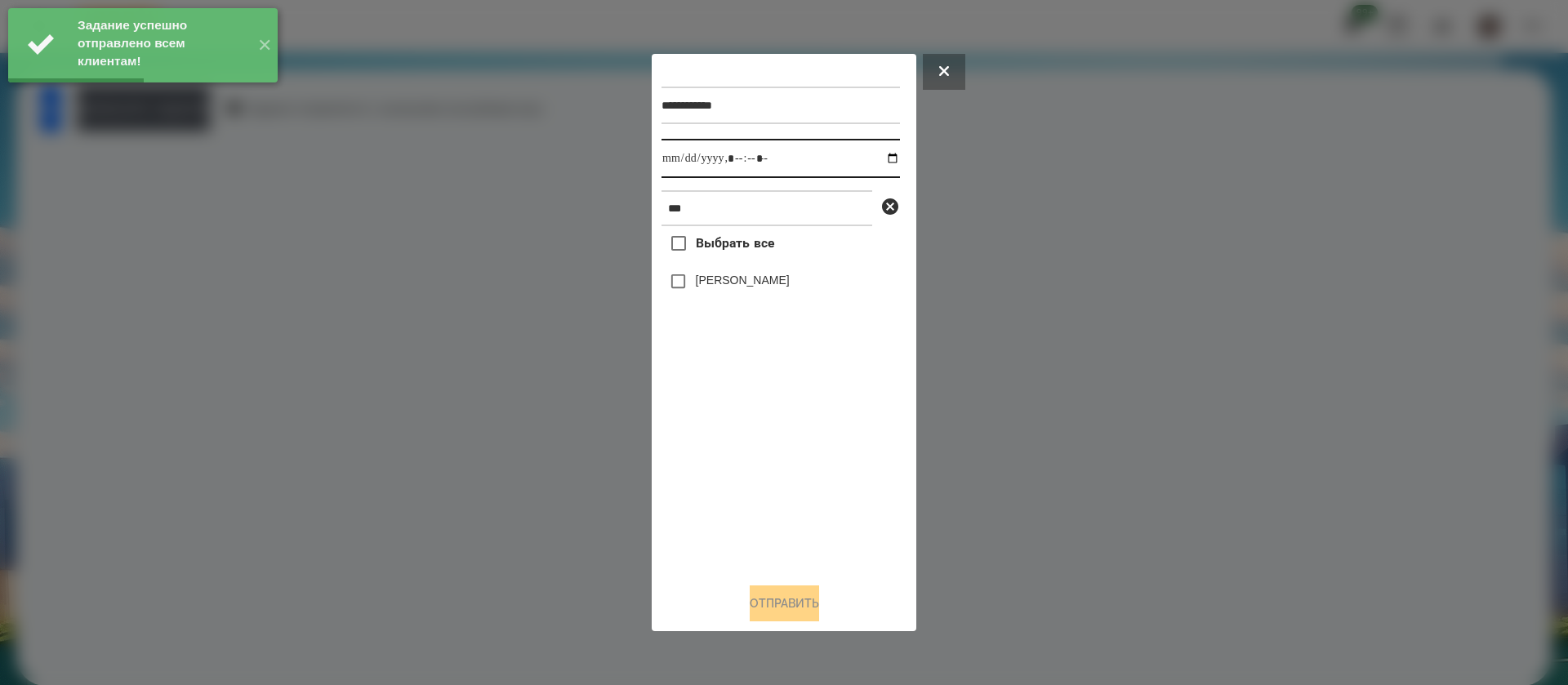
click at [679, 154] on input "datetime-local" at bounding box center [781, 159] width 239 height 39
type input "**********"
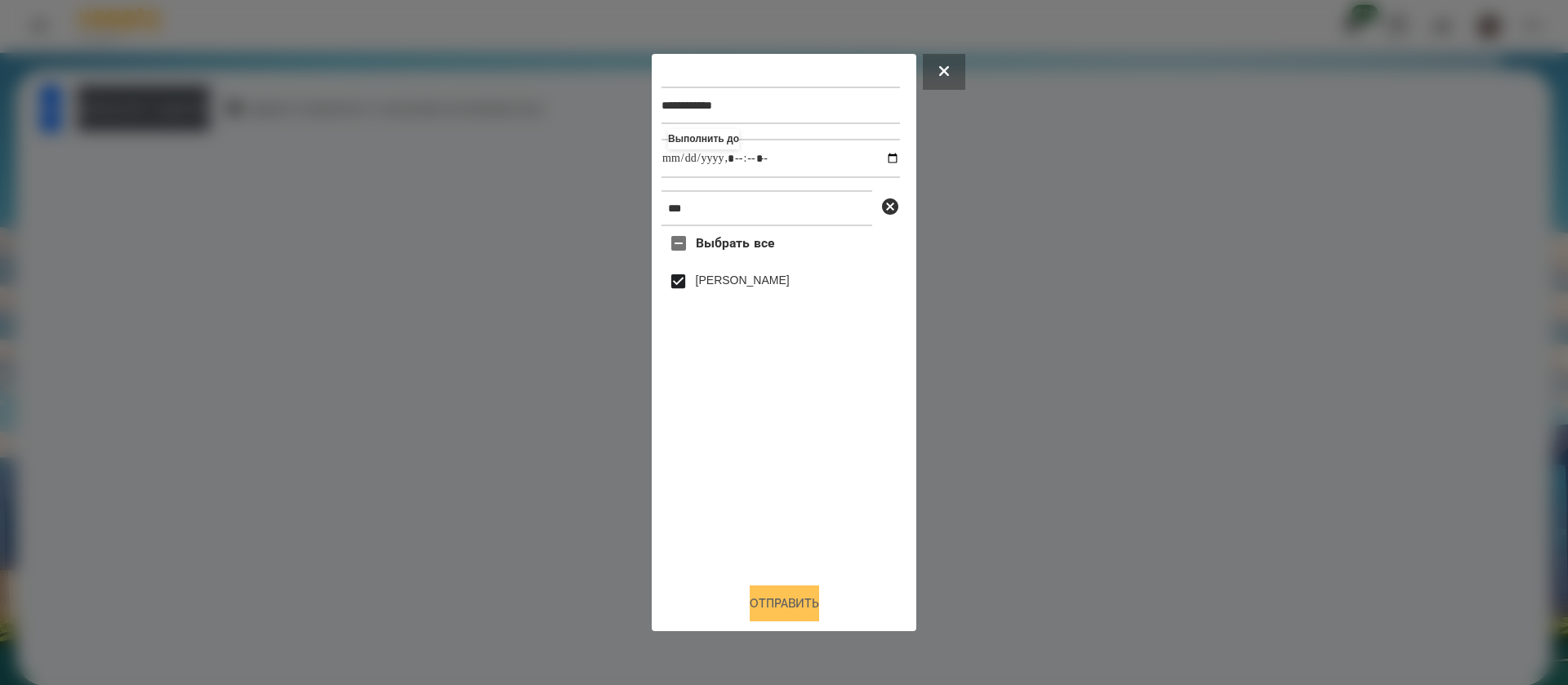
click at [755, 602] on button "Отправить" at bounding box center [784, 603] width 69 height 36
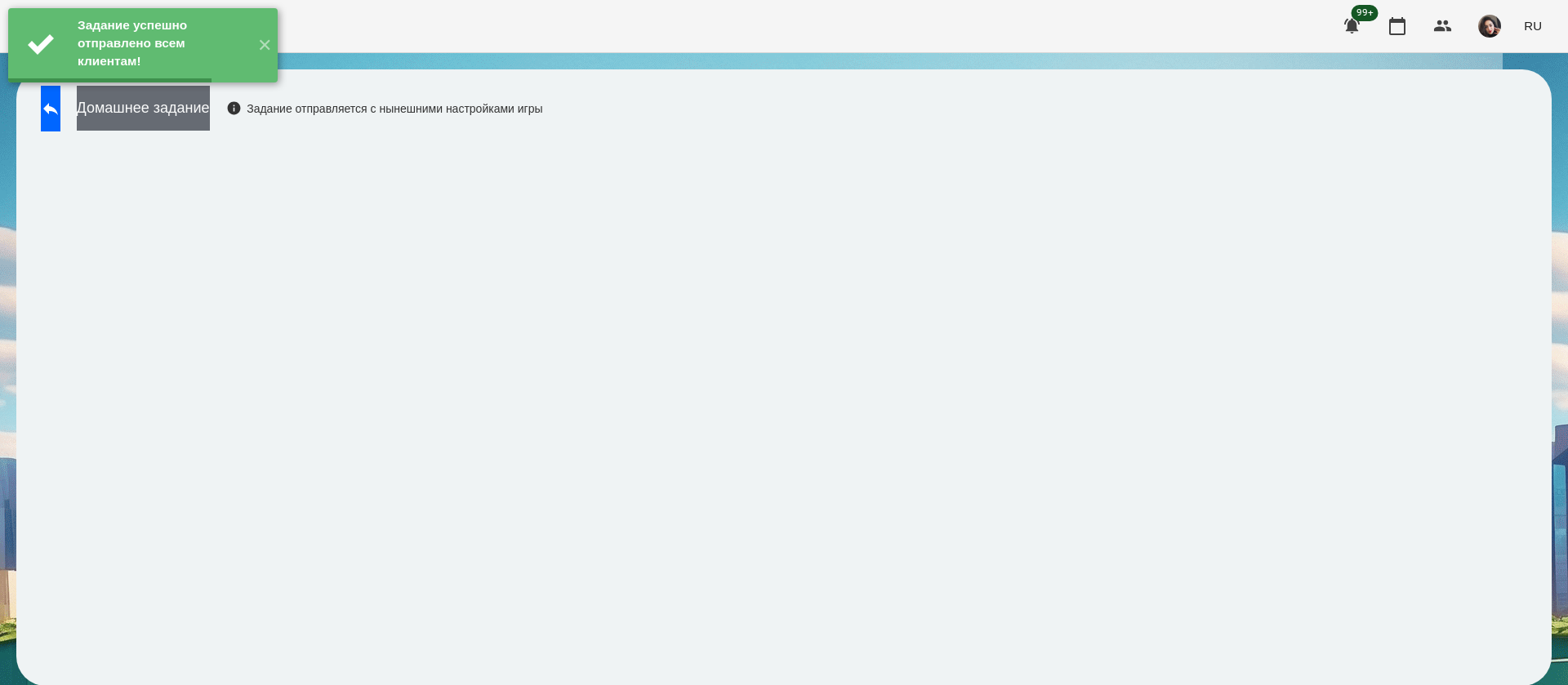
click at [210, 104] on button "Домашнее задание" at bounding box center [143, 108] width 133 height 45
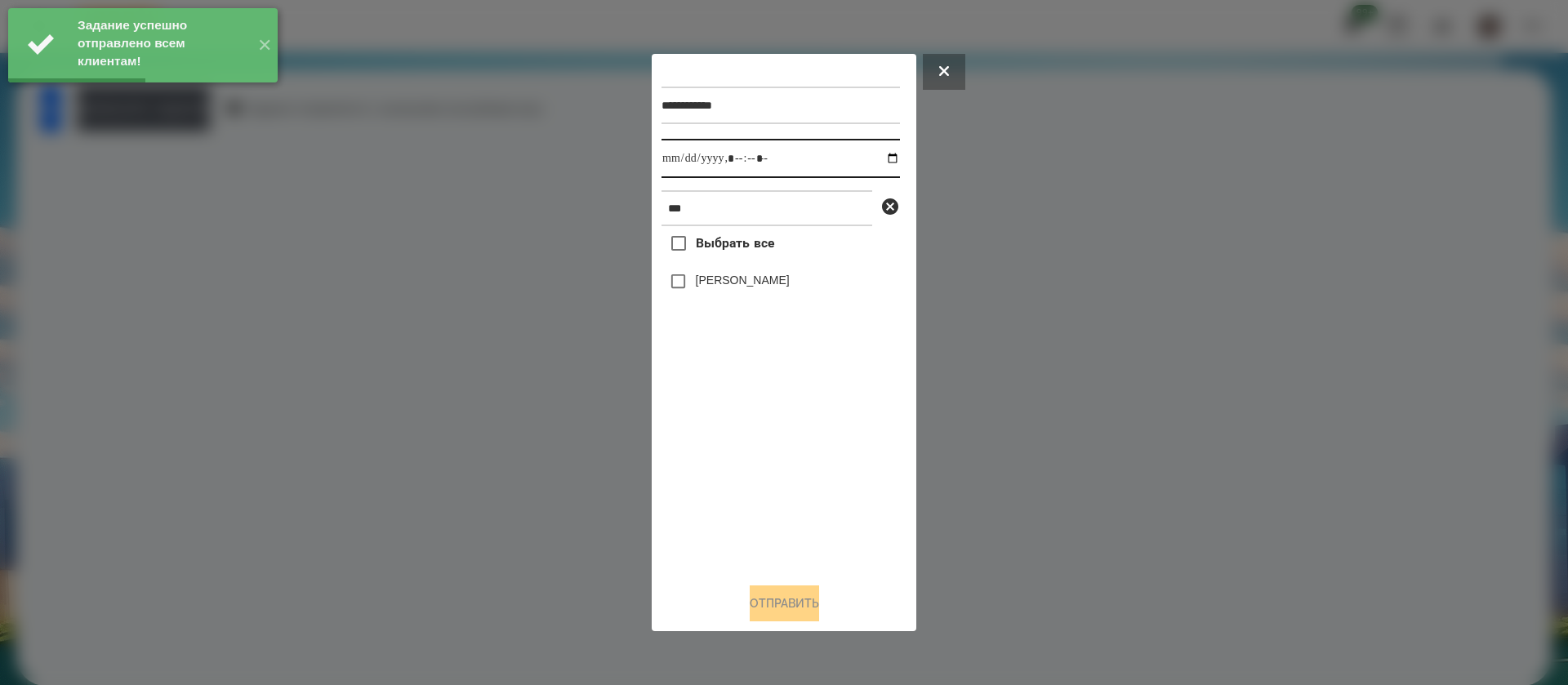
click at [673, 153] on input "datetime-local" at bounding box center [781, 159] width 239 height 39
type input "**********"
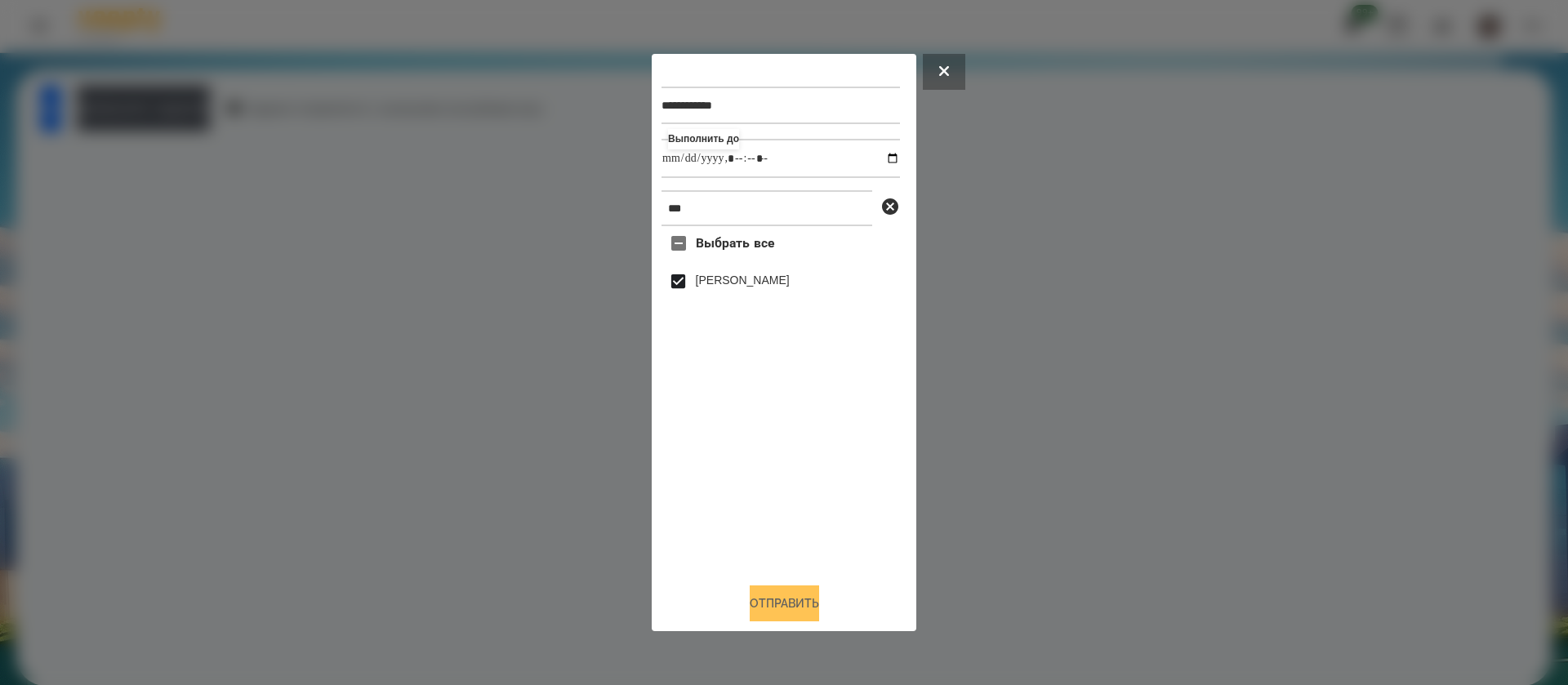
click at [768, 621] on button "Отправить" at bounding box center [784, 603] width 69 height 36
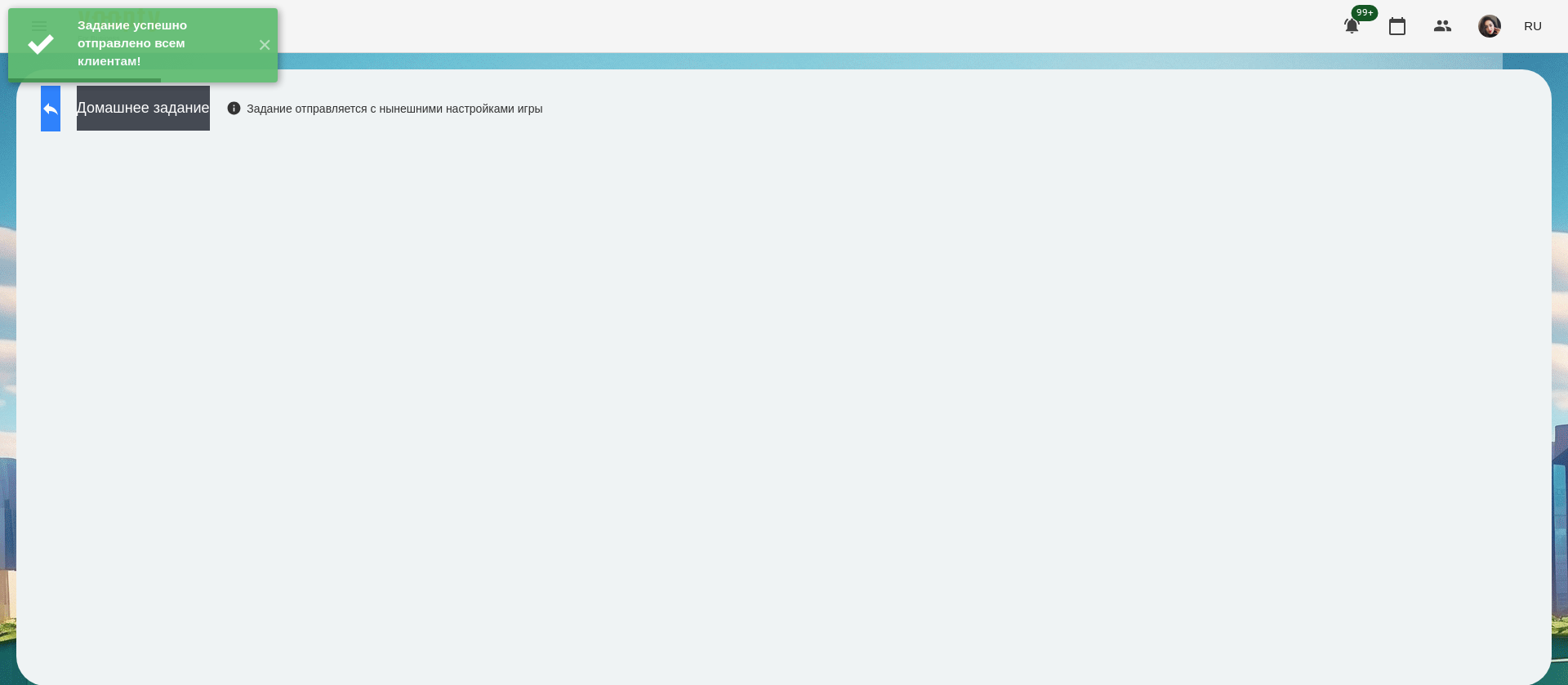
click at [58, 109] on icon at bounding box center [51, 109] width 15 height 12
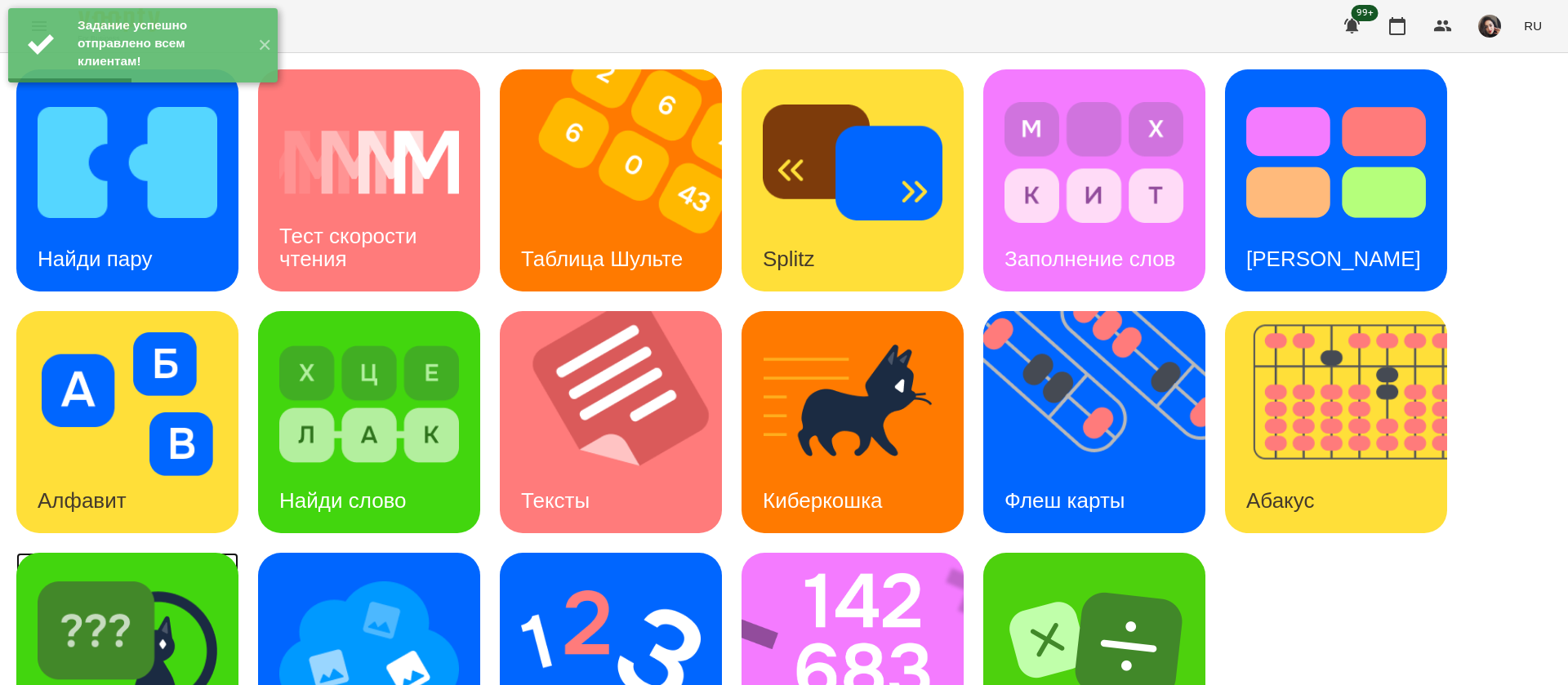
click at [177, 561] on div "[PERSON_NAME]" at bounding box center [128, 664] width 222 height 222
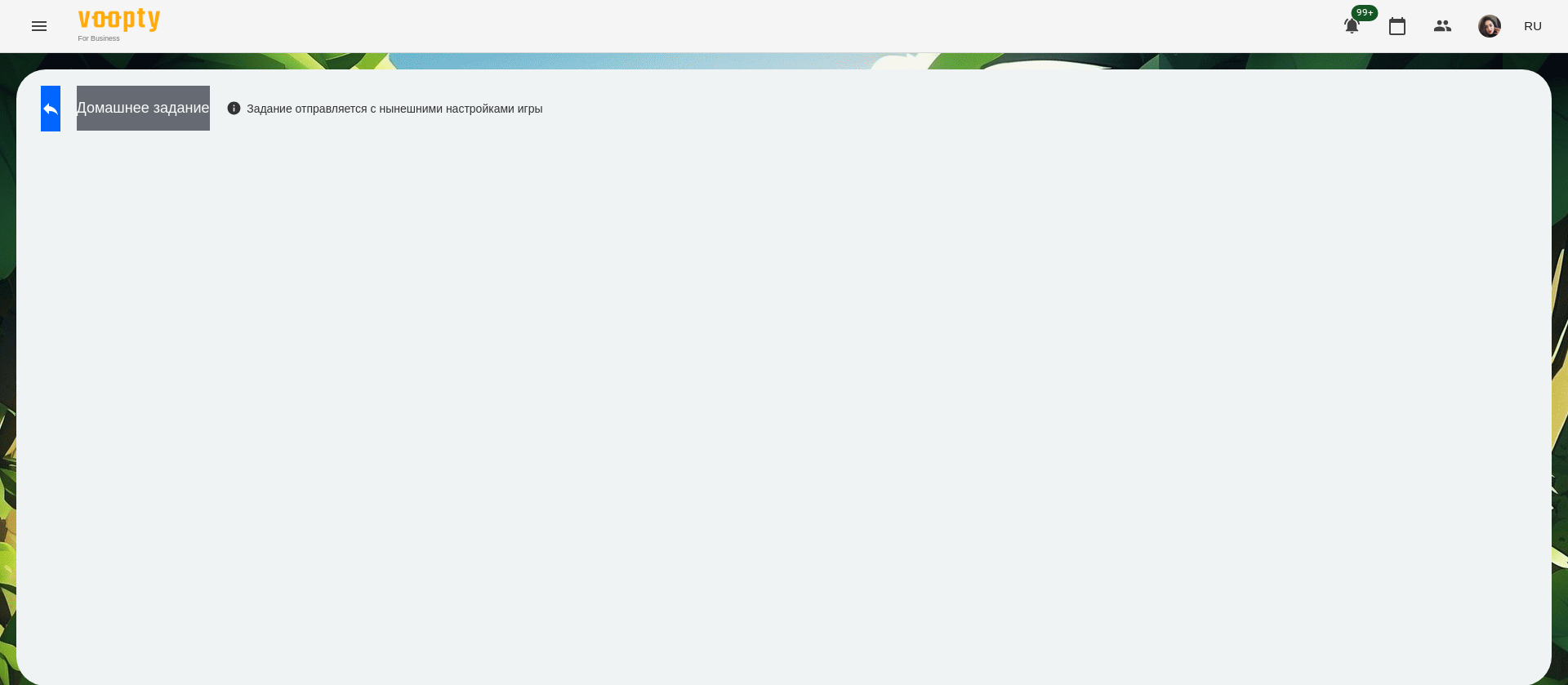
click at [210, 118] on button "Домашнее задание" at bounding box center [143, 108] width 133 height 45
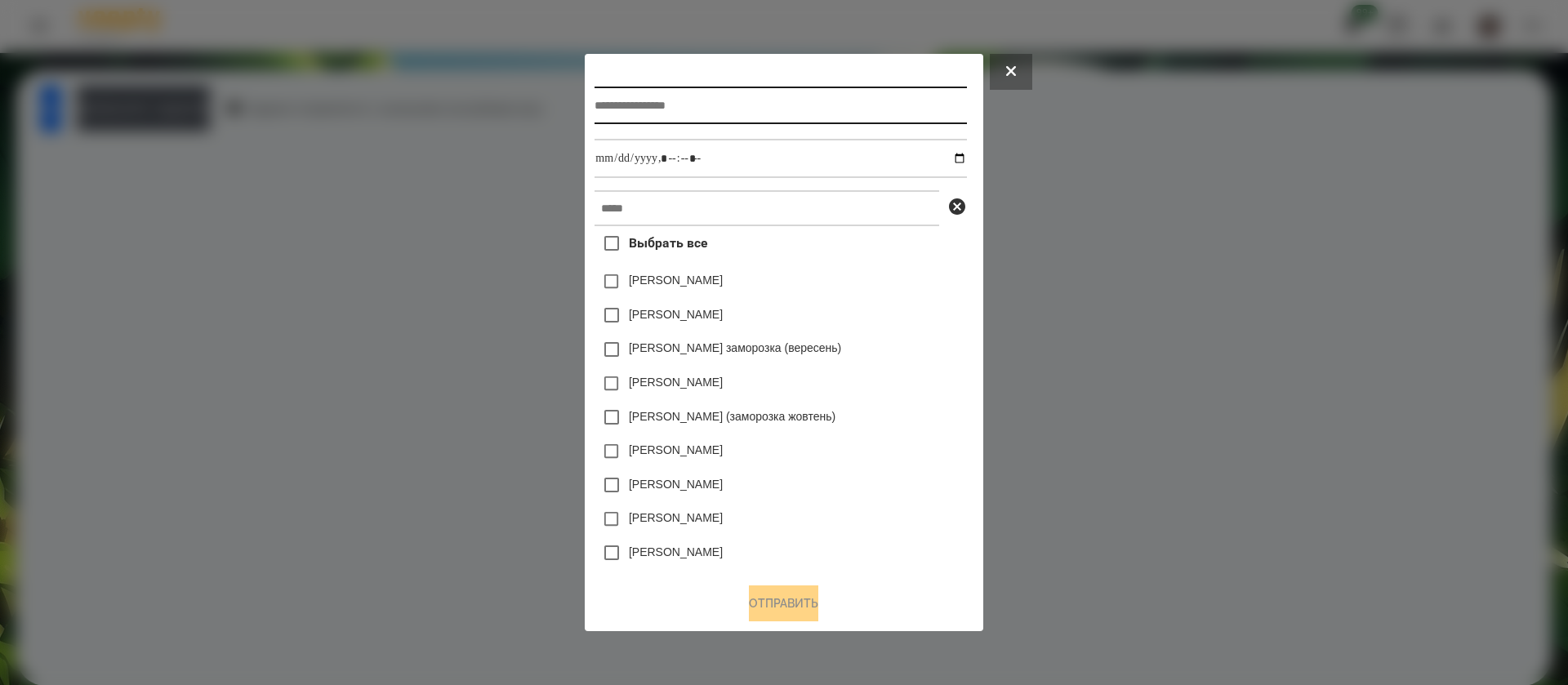
click at [616, 110] on input "text" at bounding box center [780, 105] width 372 height 38
type input "**********"
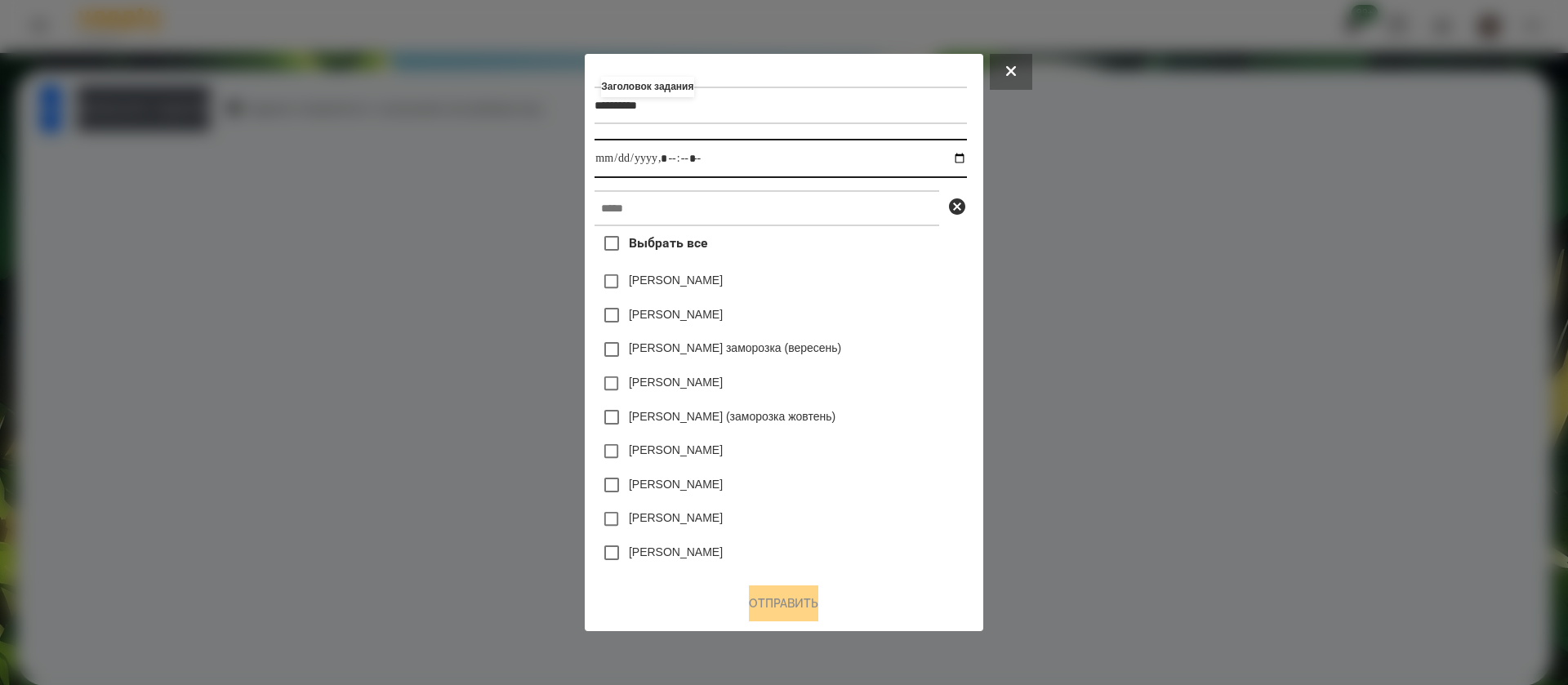
click at [966, 154] on input "datetime-local" at bounding box center [780, 159] width 372 height 39
click at [959, 158] on input "datetime-local" at bounding box center [780, 159] width 372 height 39
click at [664, 163] on input "datetime-local" at bounding box center [780, 159] width 372 height 39
click at [689, 160] on input "datetime-local" at bounding box center [780, 159] width 372 height 39
type input "**********"
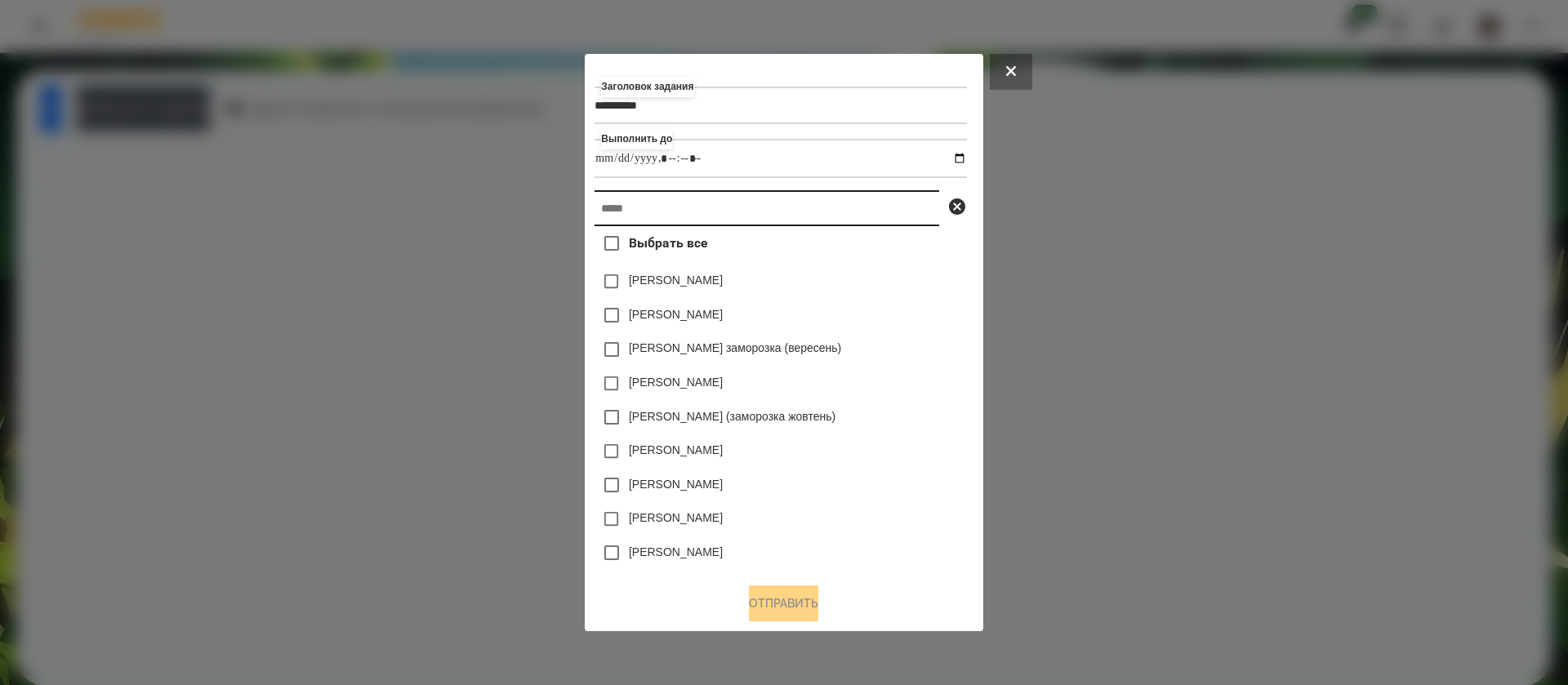
click at [685, 196] on input "text" at bounding box center [767, 208] width 345 height 36
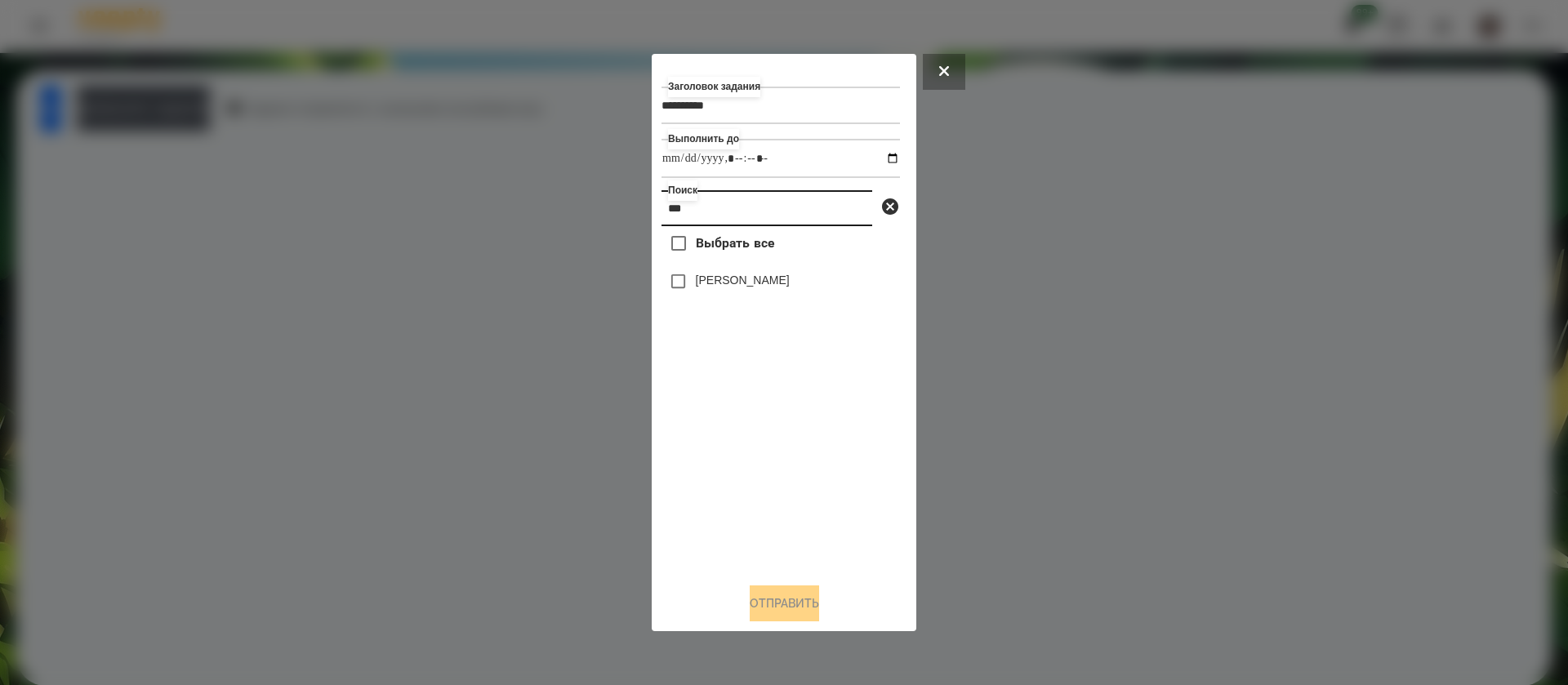
type input "***"
click at [701, 283] on label "[PERSON_NAME]" at bounding box center [742, 280] width 94 height 16
click at [763, 610] on button "Отправить" at bounding box center [784, 603] width 69 height 36
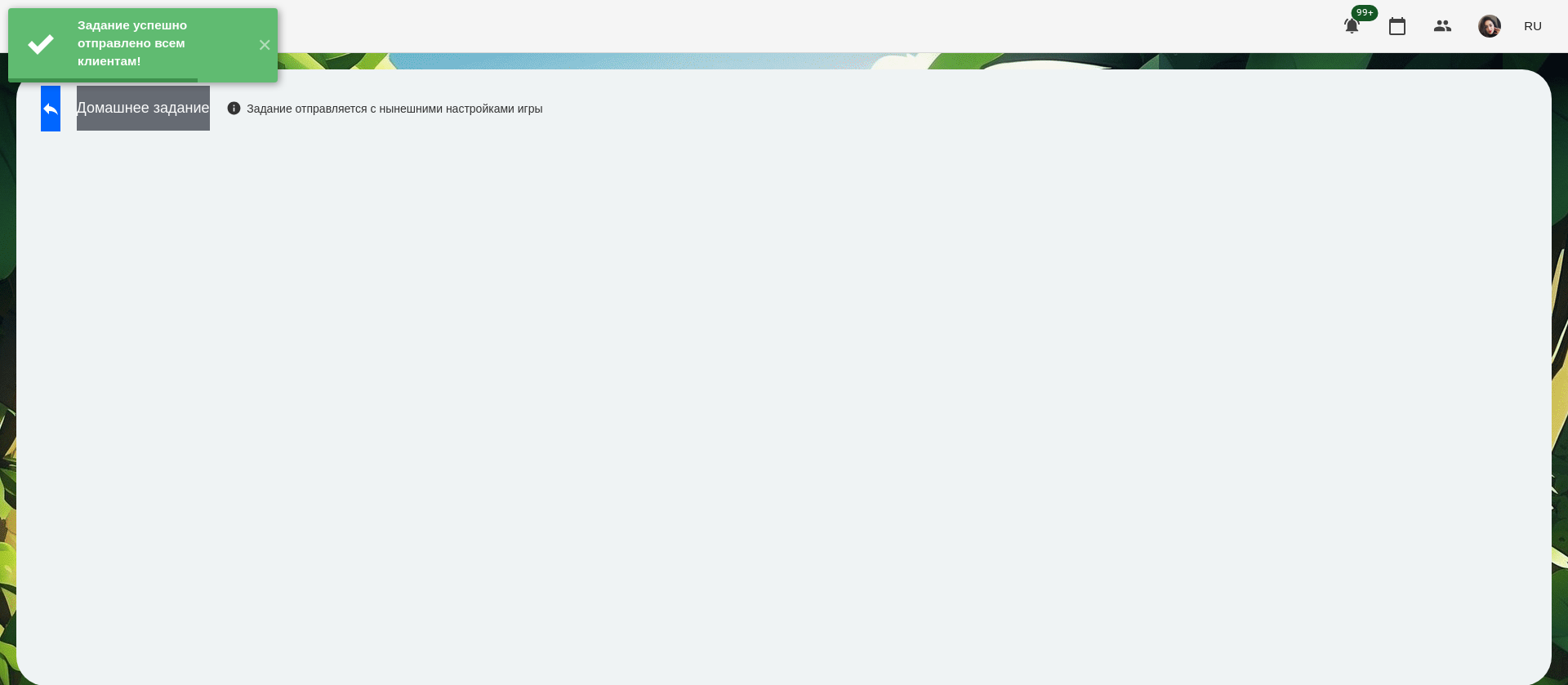
click at [210, 123] on button "Домашнее задание" at bounding box center [143, 108] width 133 height 45
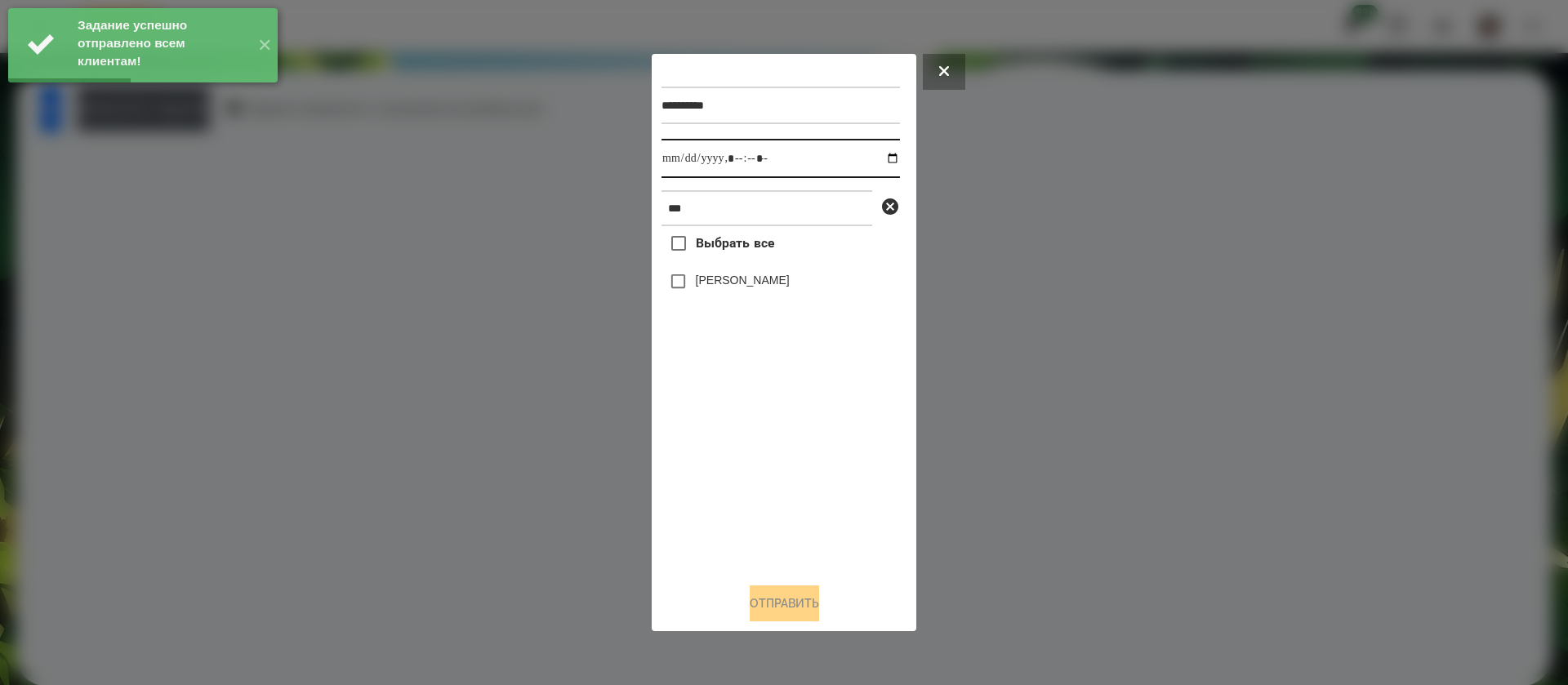
click at [683, 171] on input "datetime-local" at bounding box center [781, 159] width 239 height 39
type input "**********"
click at [790, 612] on button "Отправить" at bounding box center [784, 603] width 69 height 36
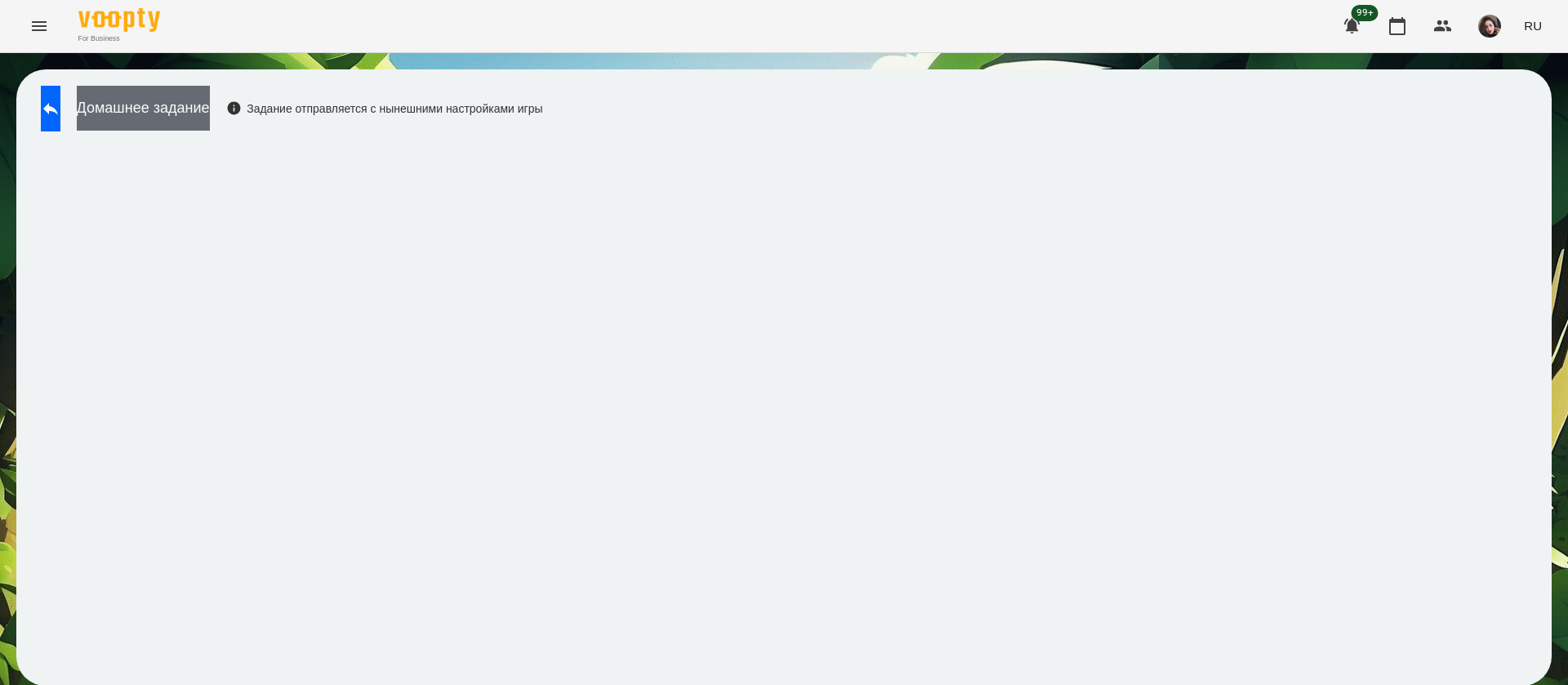
click at [210, 110] on button "Домашнее задание" at bounding box center [143, 108] width 133 height 45
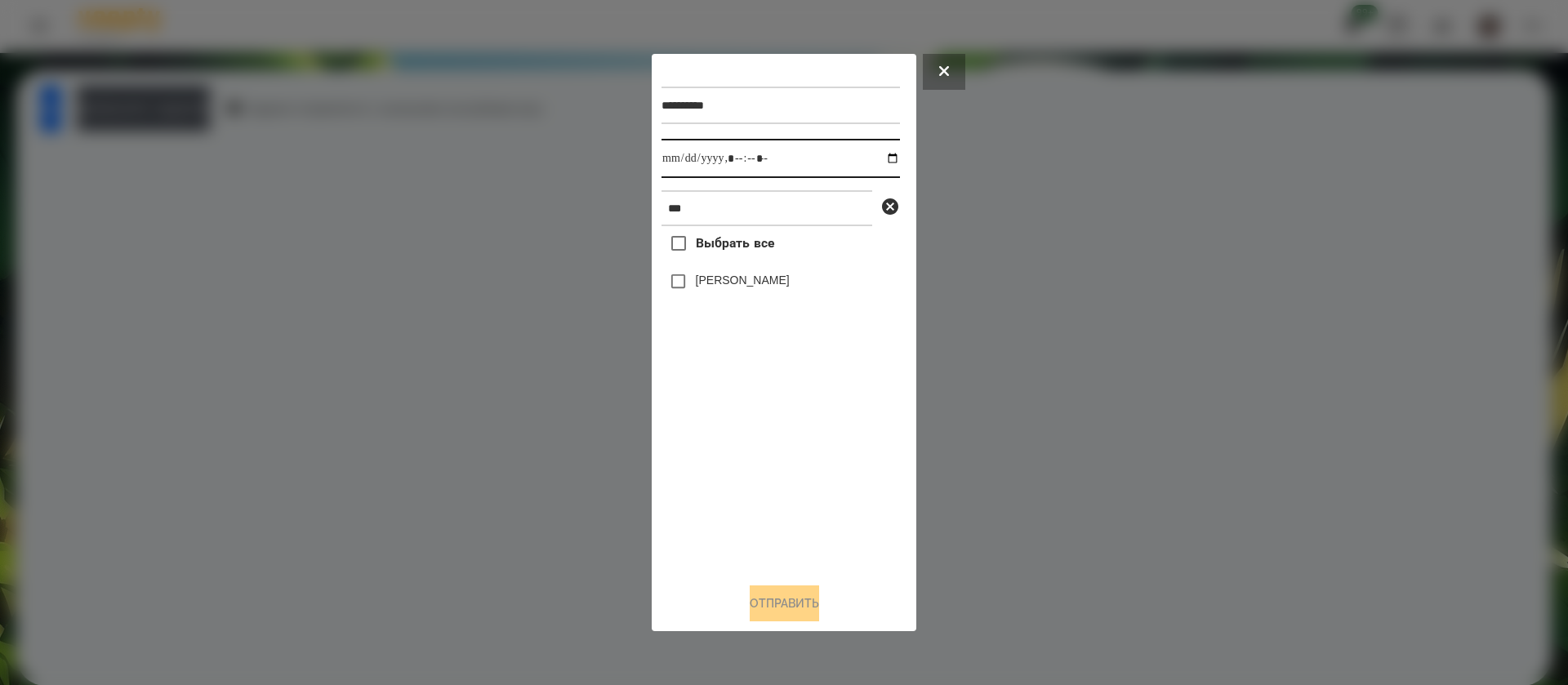
click at [681, 159] on input "datetime-local" at bounding box center [781, 159] width 239 height 39
type input "**********"
click at [781, 600] on button "Отправить" at bounding box center [784, 603] width 69 height 36
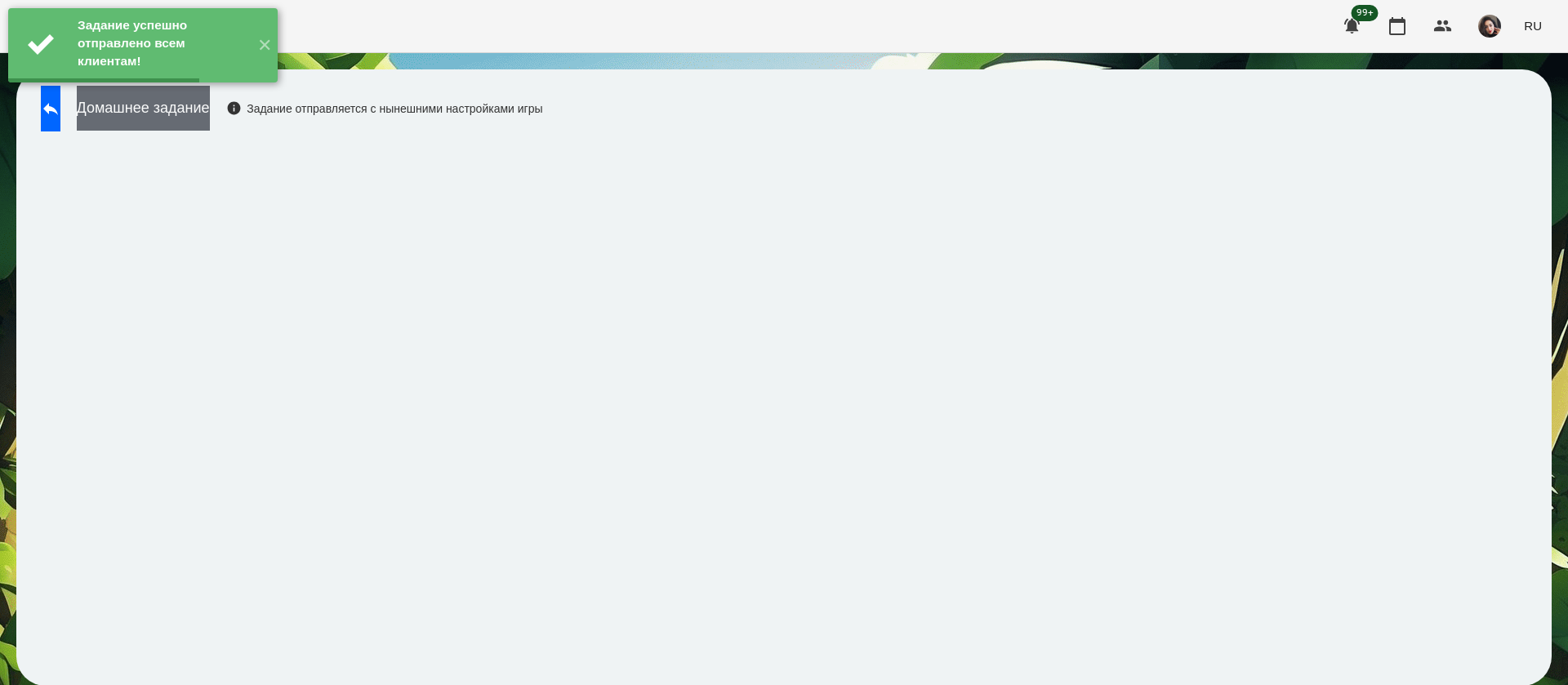
click at [210, 115] on button "Домашнее задание" at bounding box center [143, 108] width 133 height 45
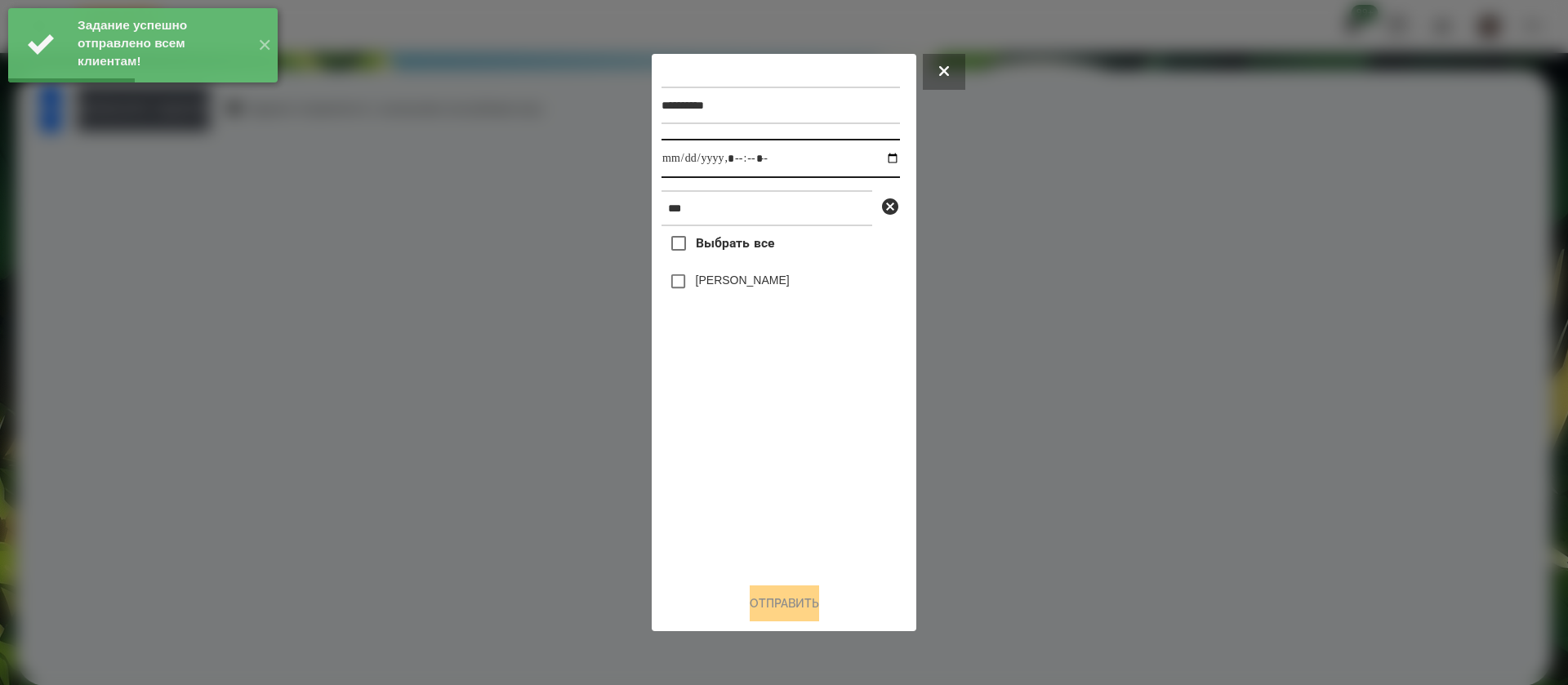
click at [680, 160] on input "datetime-local" at bounding box center [781, 159] width 239 height 39
type input "**********"
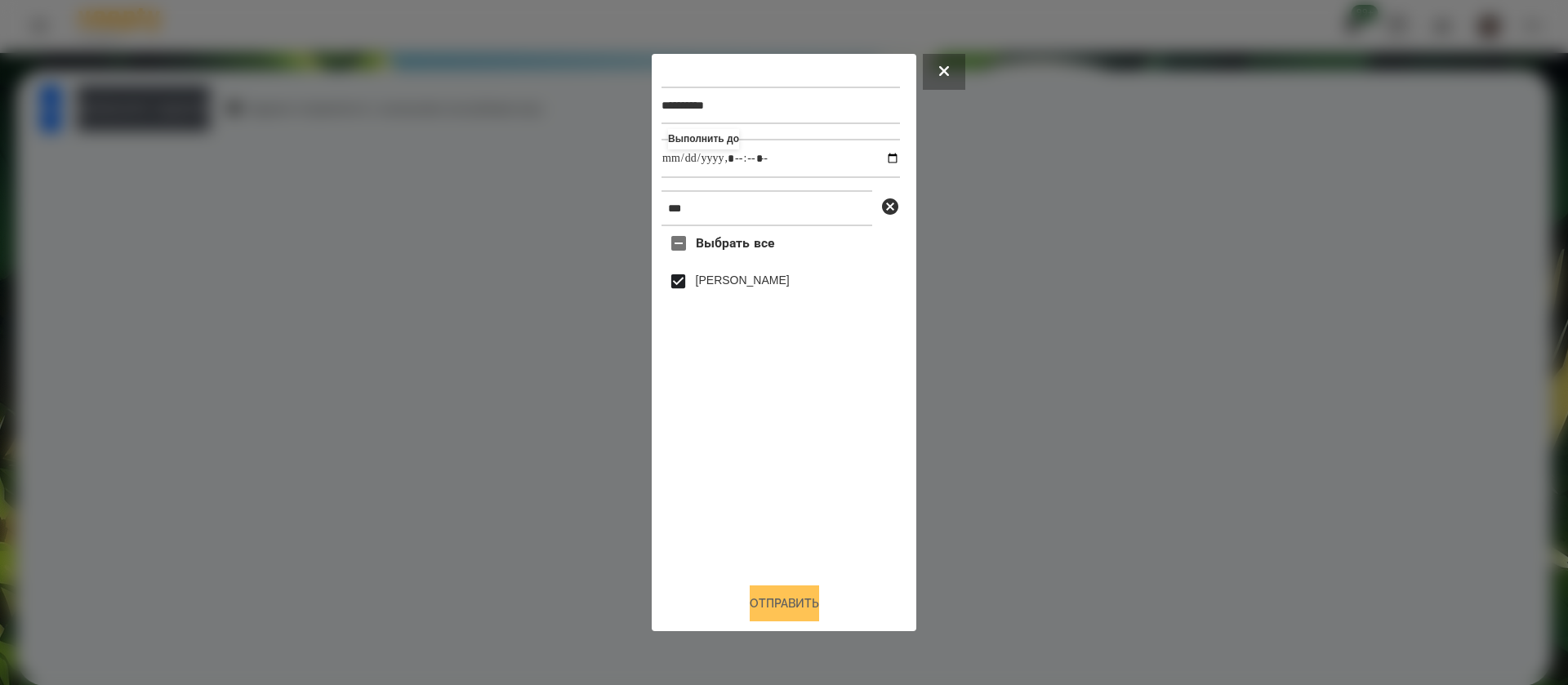
click at [753, 604] on button "Отправить" at bounding box center [784, 603] width 69 height 36
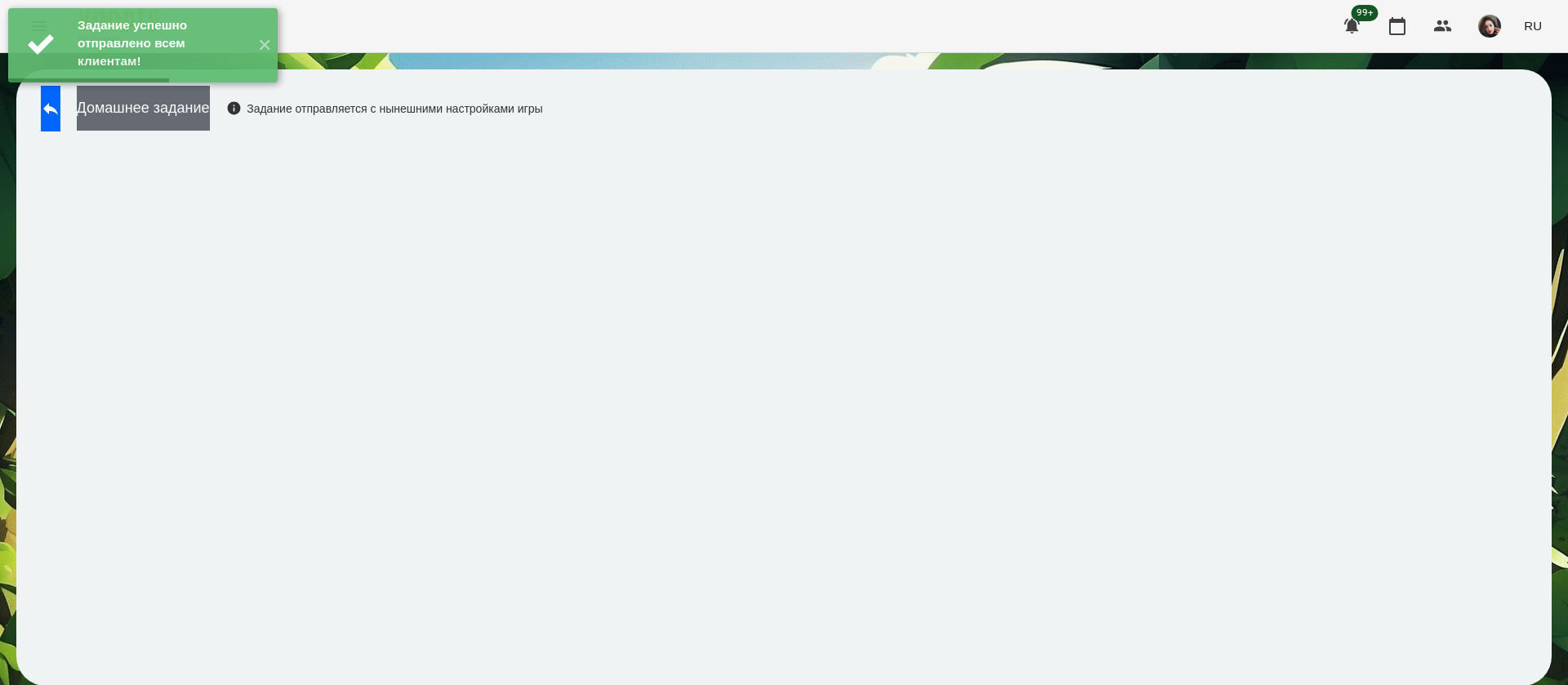
click at [210, 119] on button "Домашнее задание" at bounding box center [143, 108] width 133 height 45
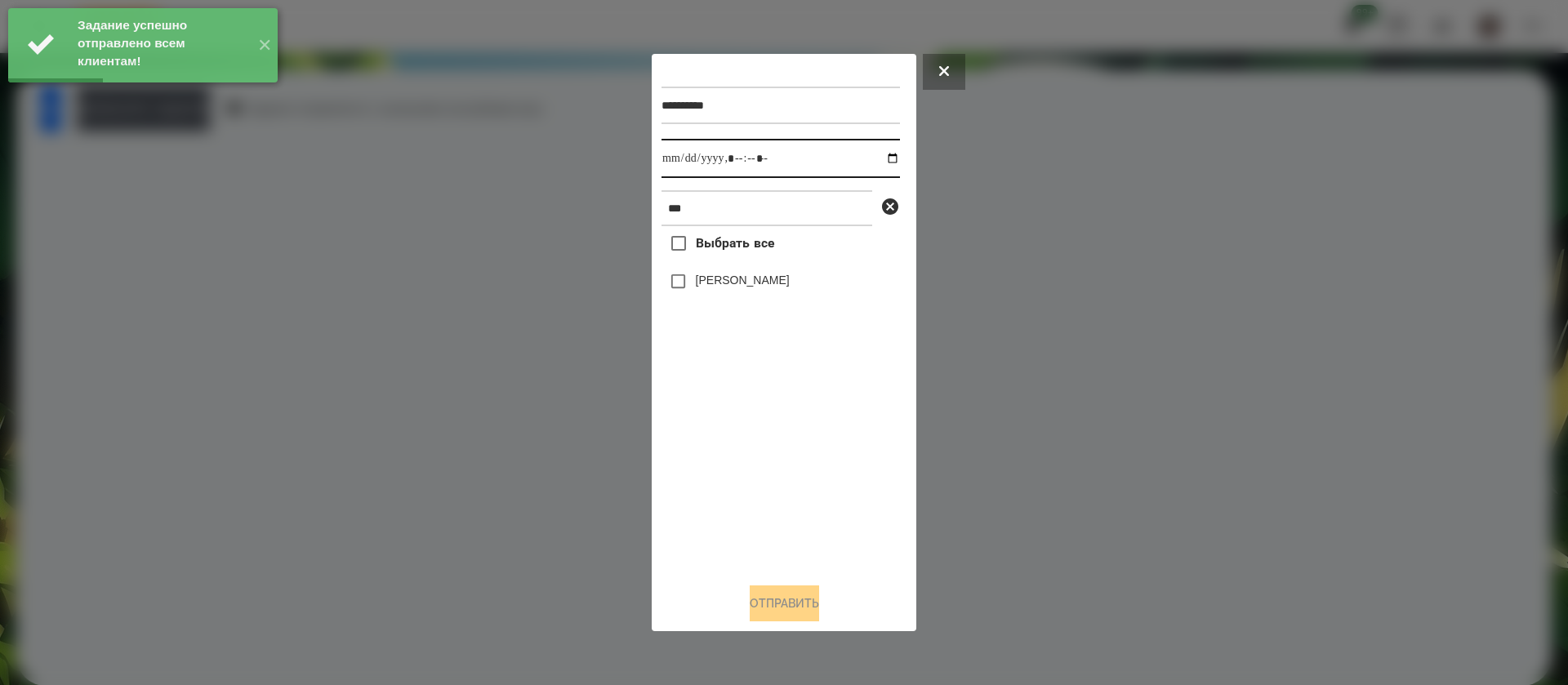
click at [665, 171] on input "datetime-local" at bounding box center [781, 159] width 239 height 39
type input "**********"
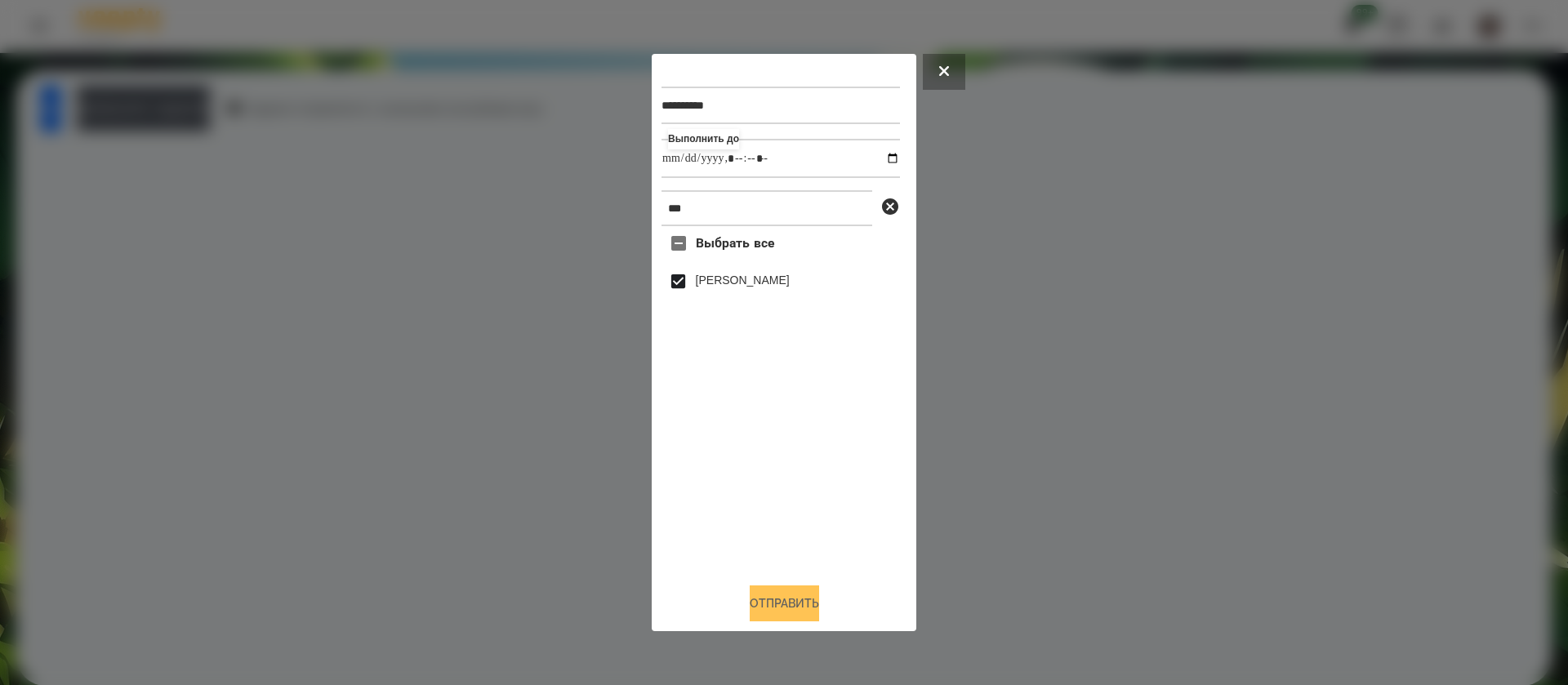
click at [750, 605] on button "Отправить" at bounding box center [784, 603] width 69 height 36
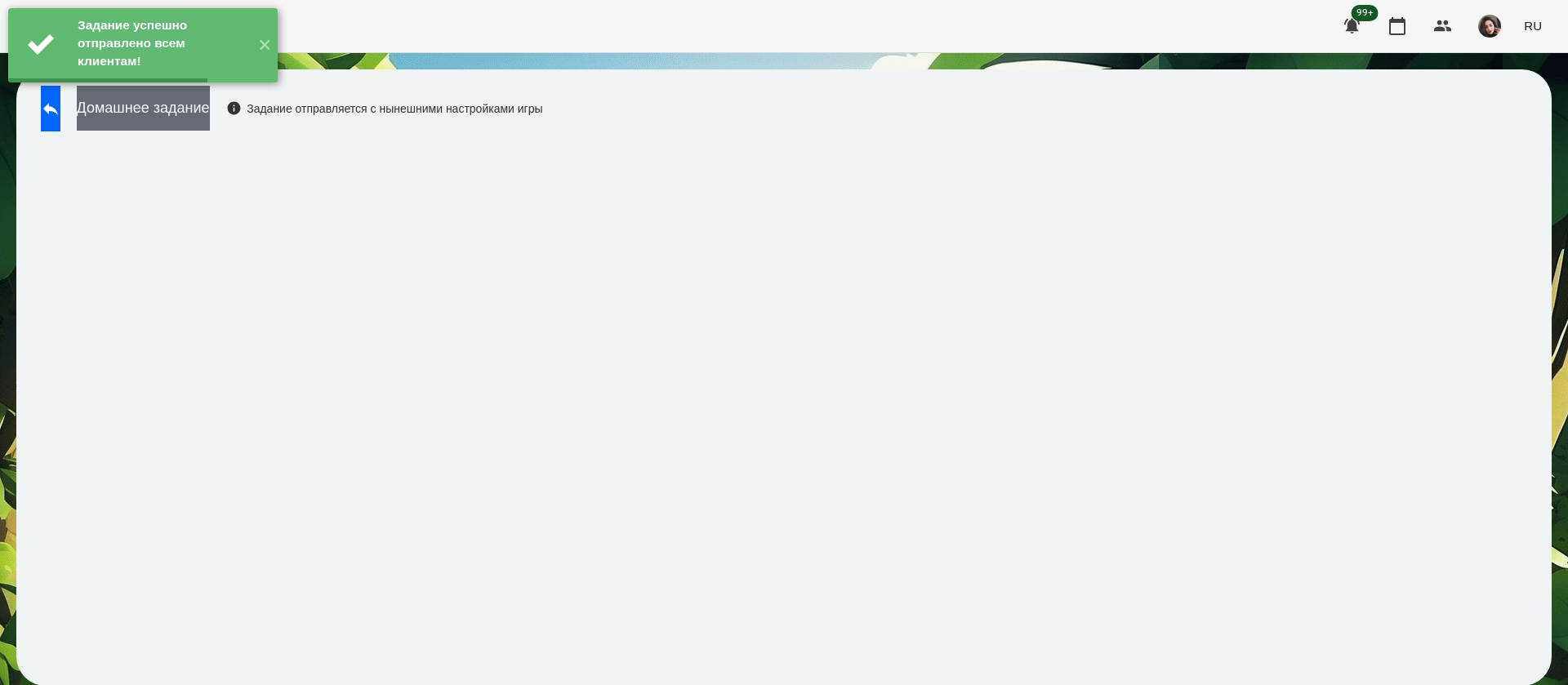
click at [210, 101] on button "Домашнее задание" at bounding box center [143, 108] width 133 height 45
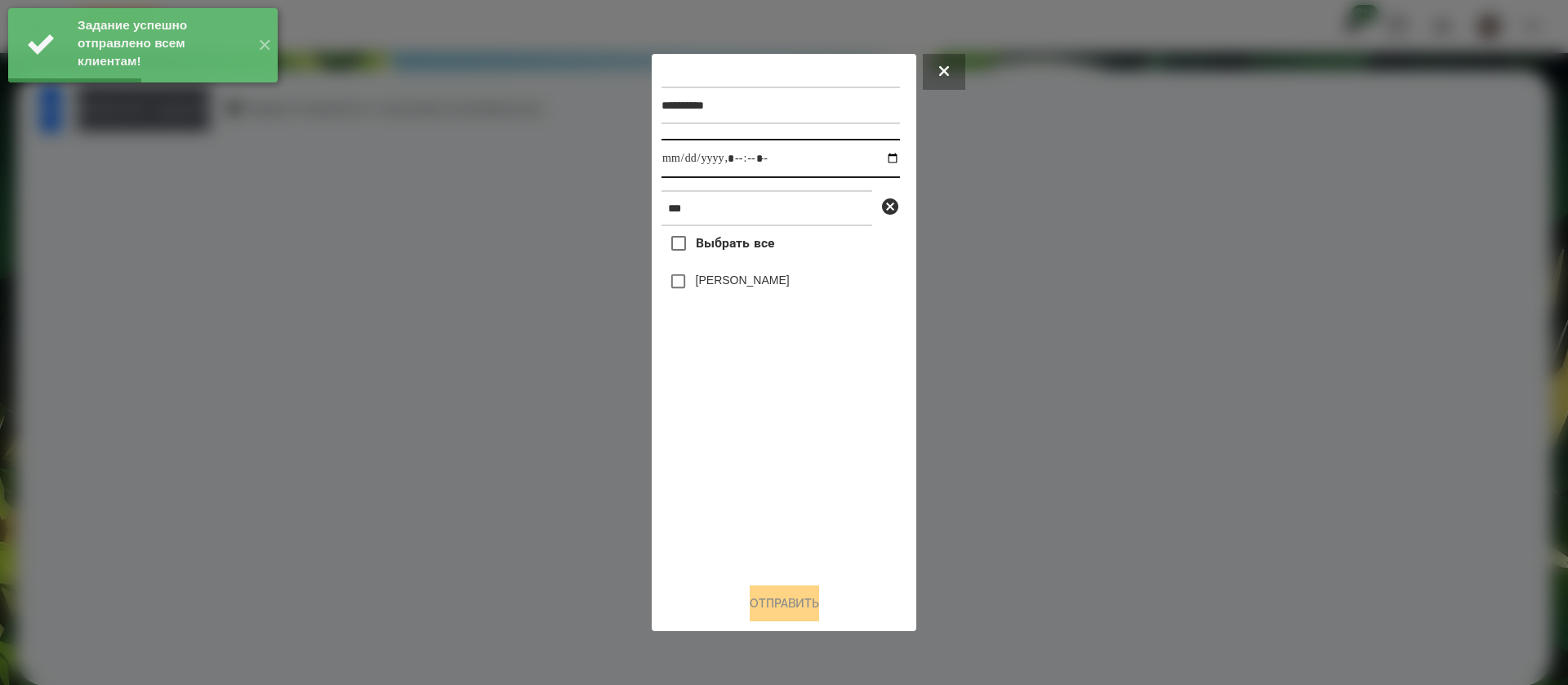
click at [682, 154] on input "datetime-local" at bounding box center [781, 159] width 239 height 39
type input "**********"
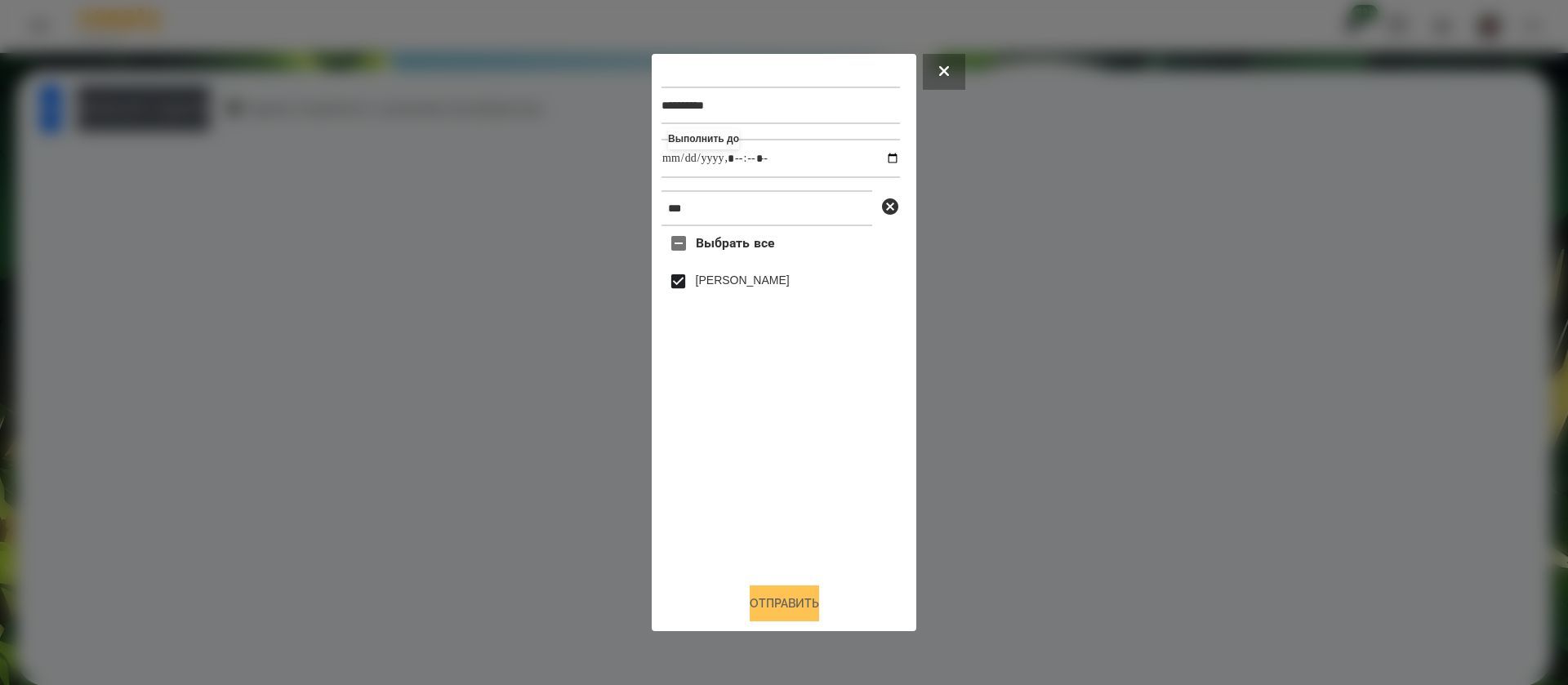
click at [767, 611] on button "Отправить" at bounding box center [784, 603] width 69 height 36
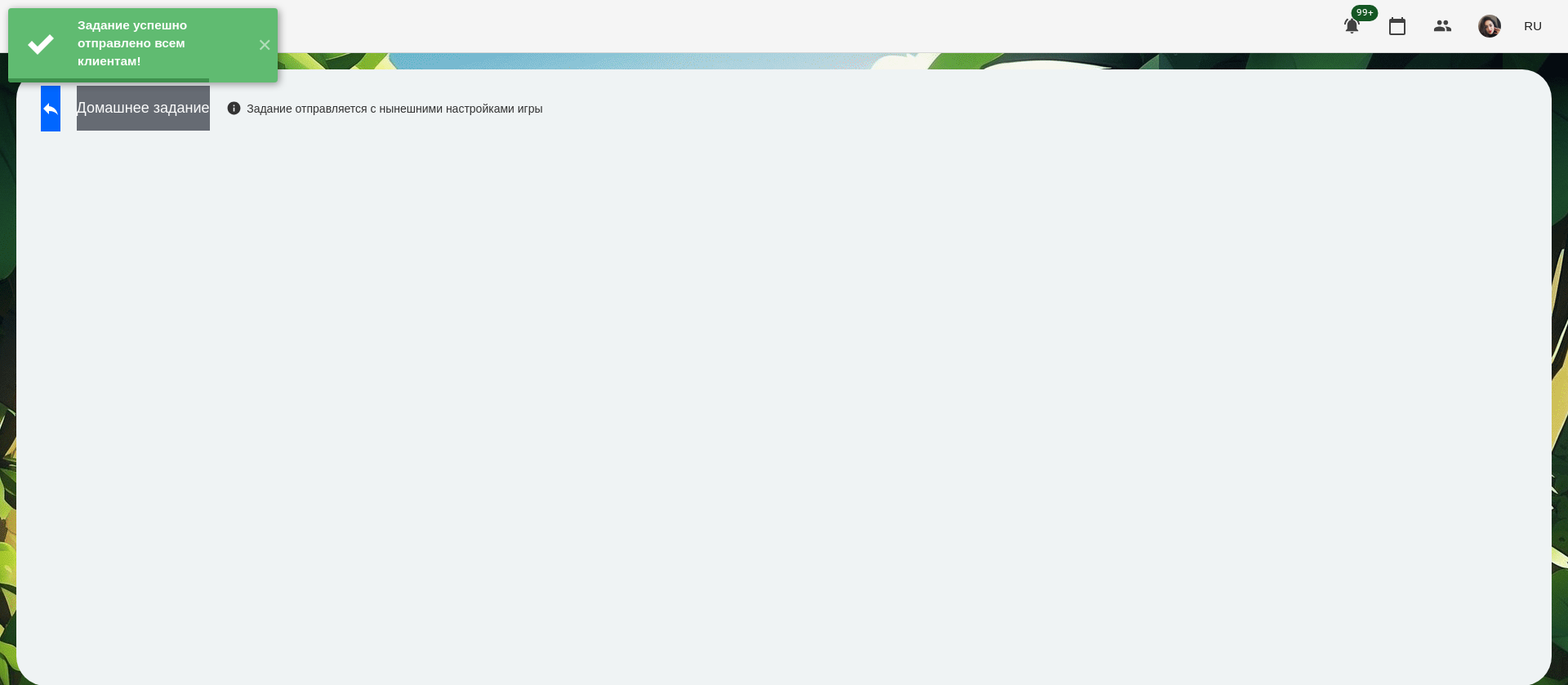
click at [210, 120] on button "Домашнее задание" at bounding box center [143, 108] width 133 height 45
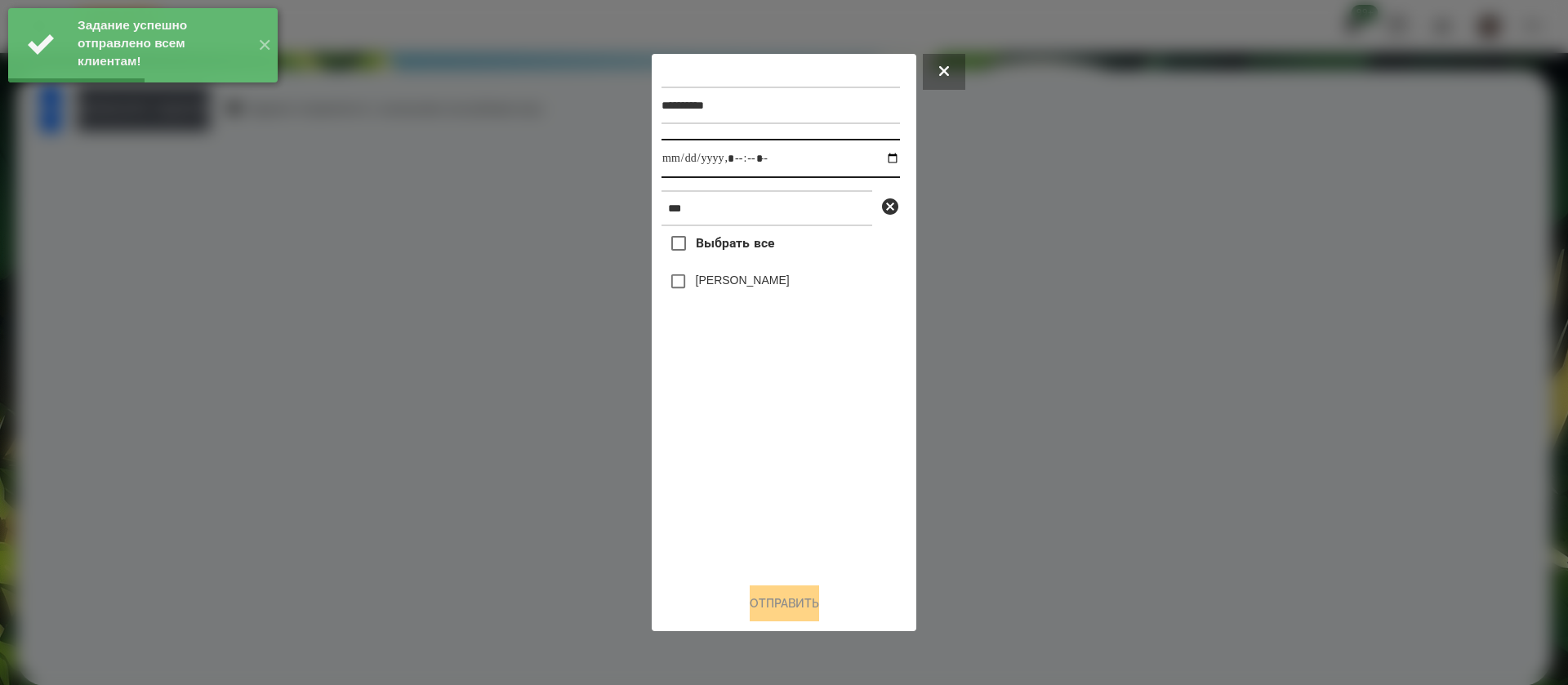
click at [675, 161] on input "datetime-local" at bounding box center [781, 159] width 239 height 39
type input "**********"
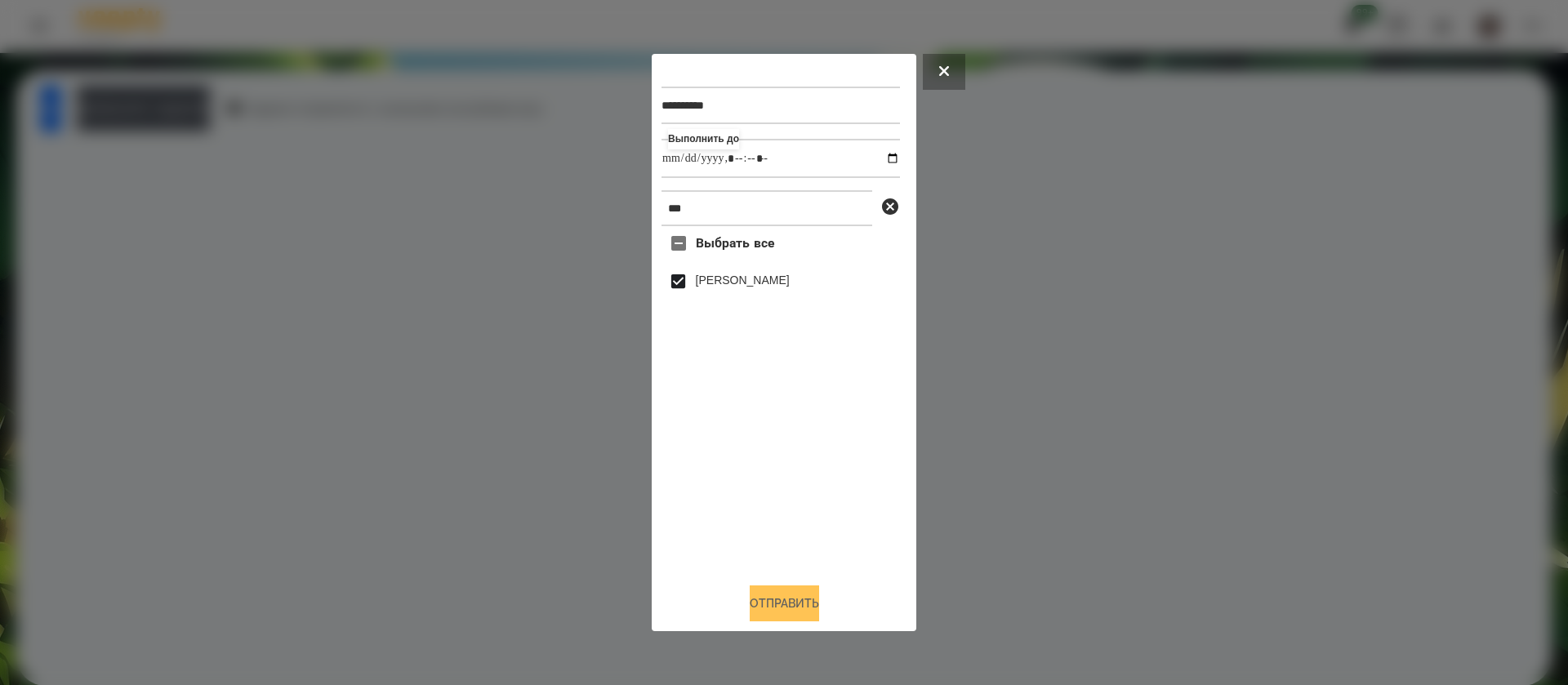
click at [793, 607] on button "Отправить" at bounding box center [784, 603] width 69 height 36
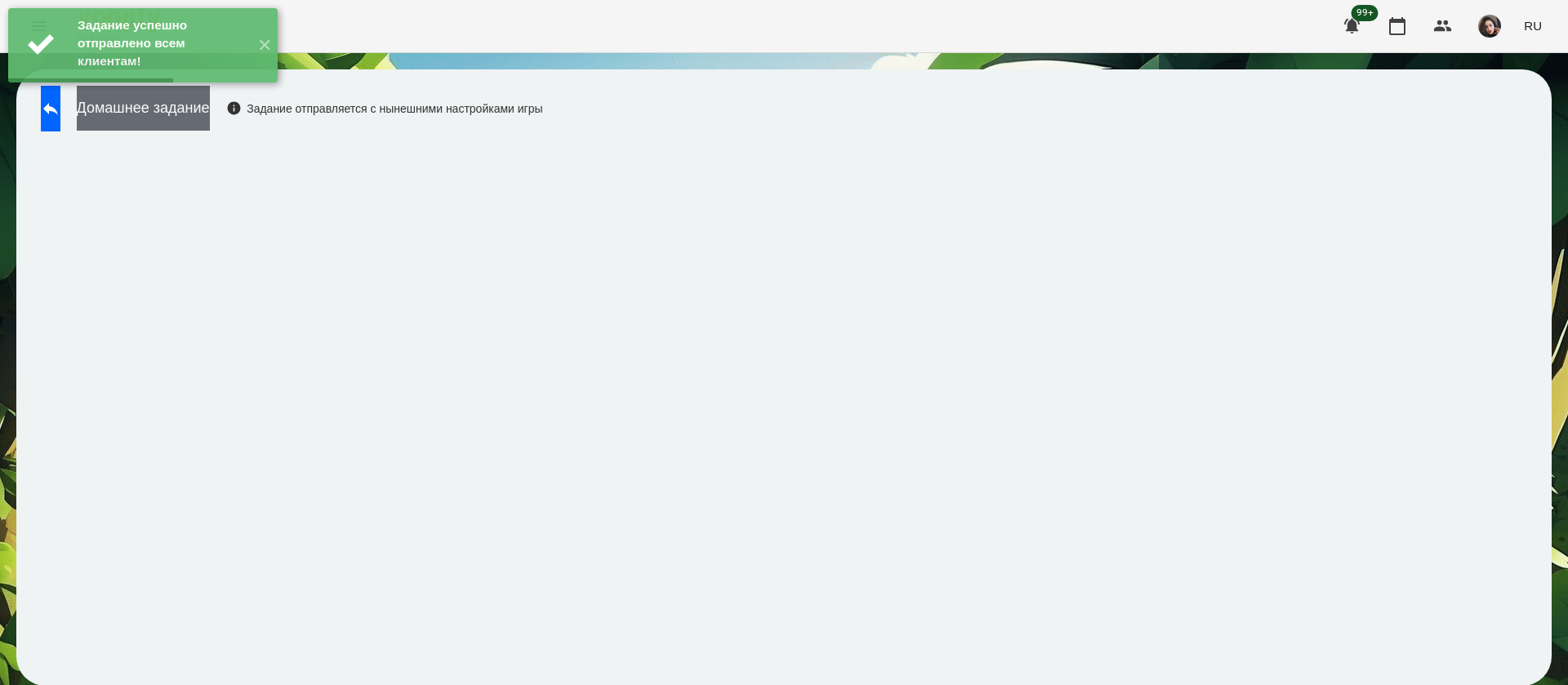
click at [210, 102] on button "Домашнее задание" at bounding box center [143, 108] width 133 height 45
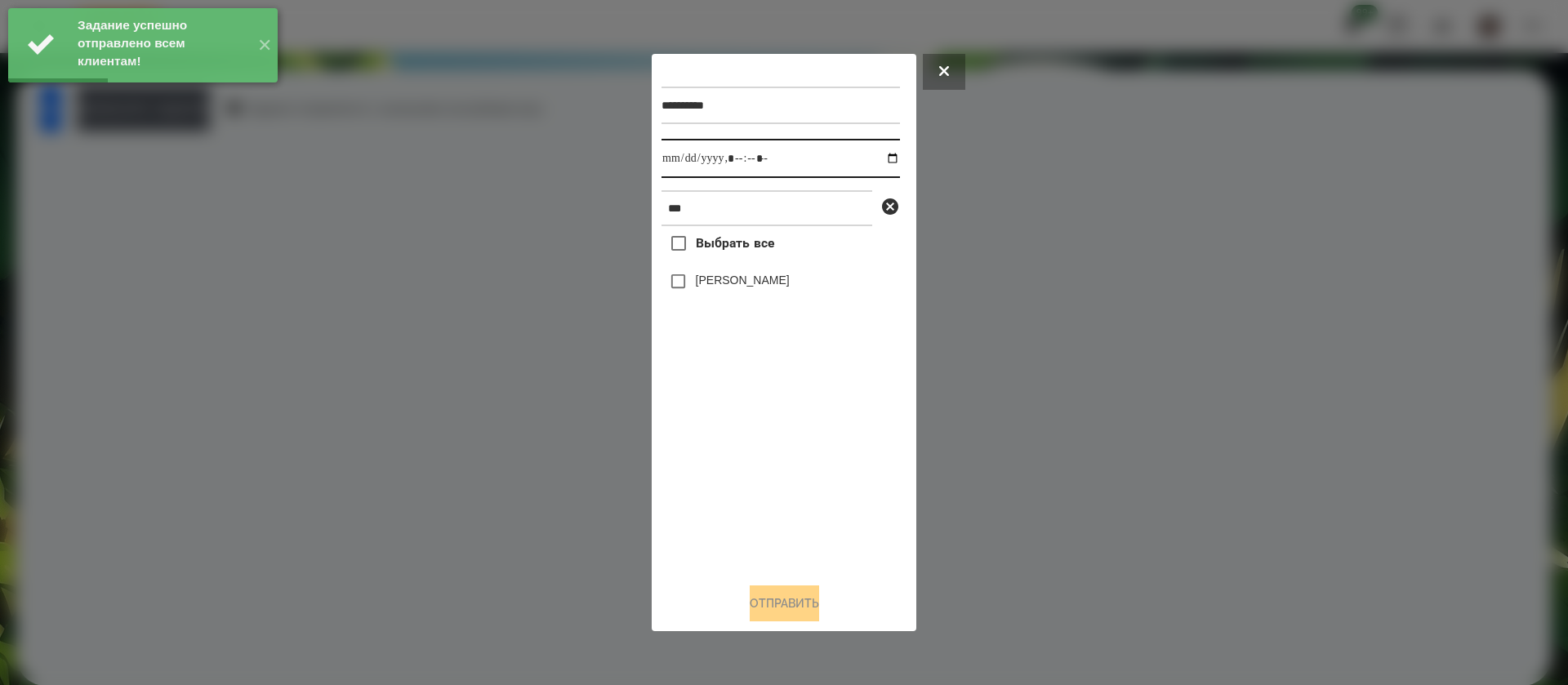
click at [674, 158] on input "datetime-local" at bounding box center [781, 159] width 239 height 39
type input "**********"
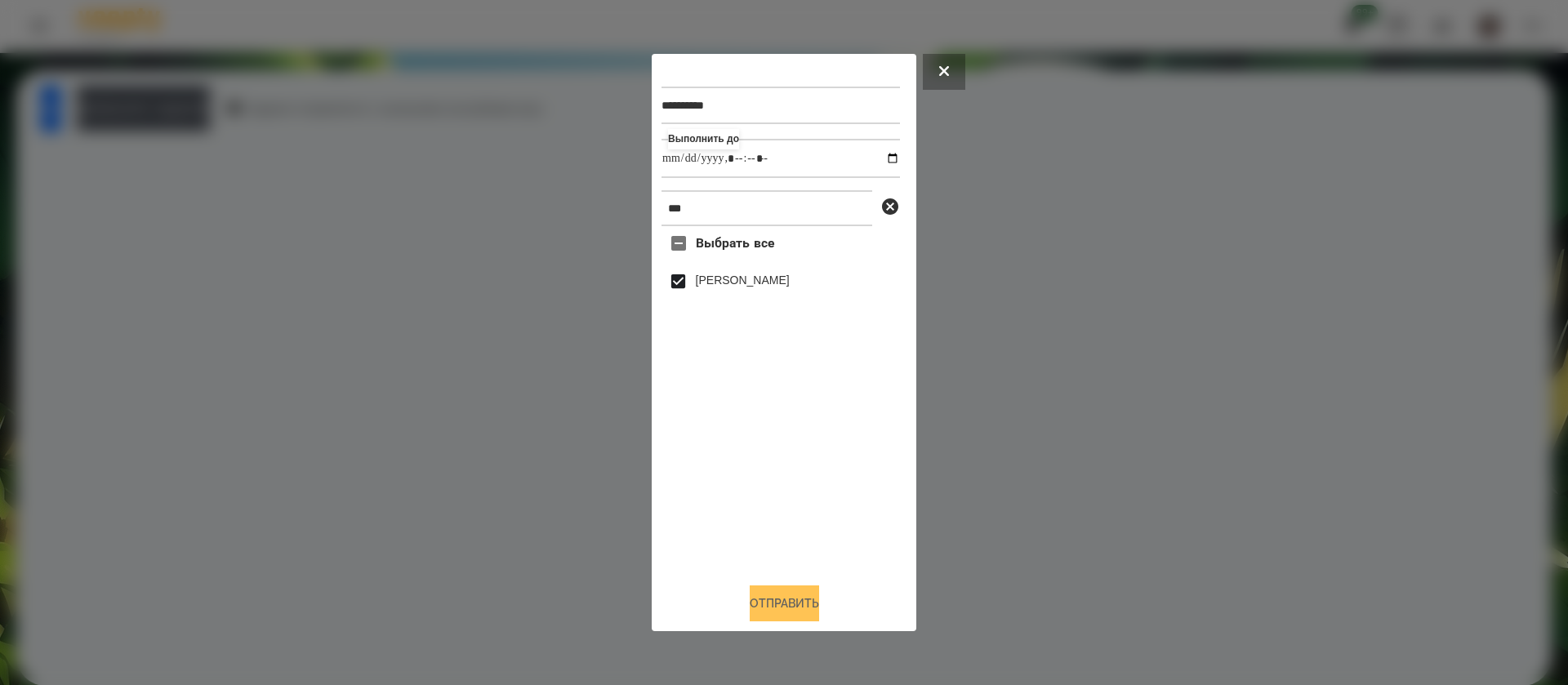
click at [782, 602] on button "Отправить" at bounding box center [784, 603] width 69 height 36
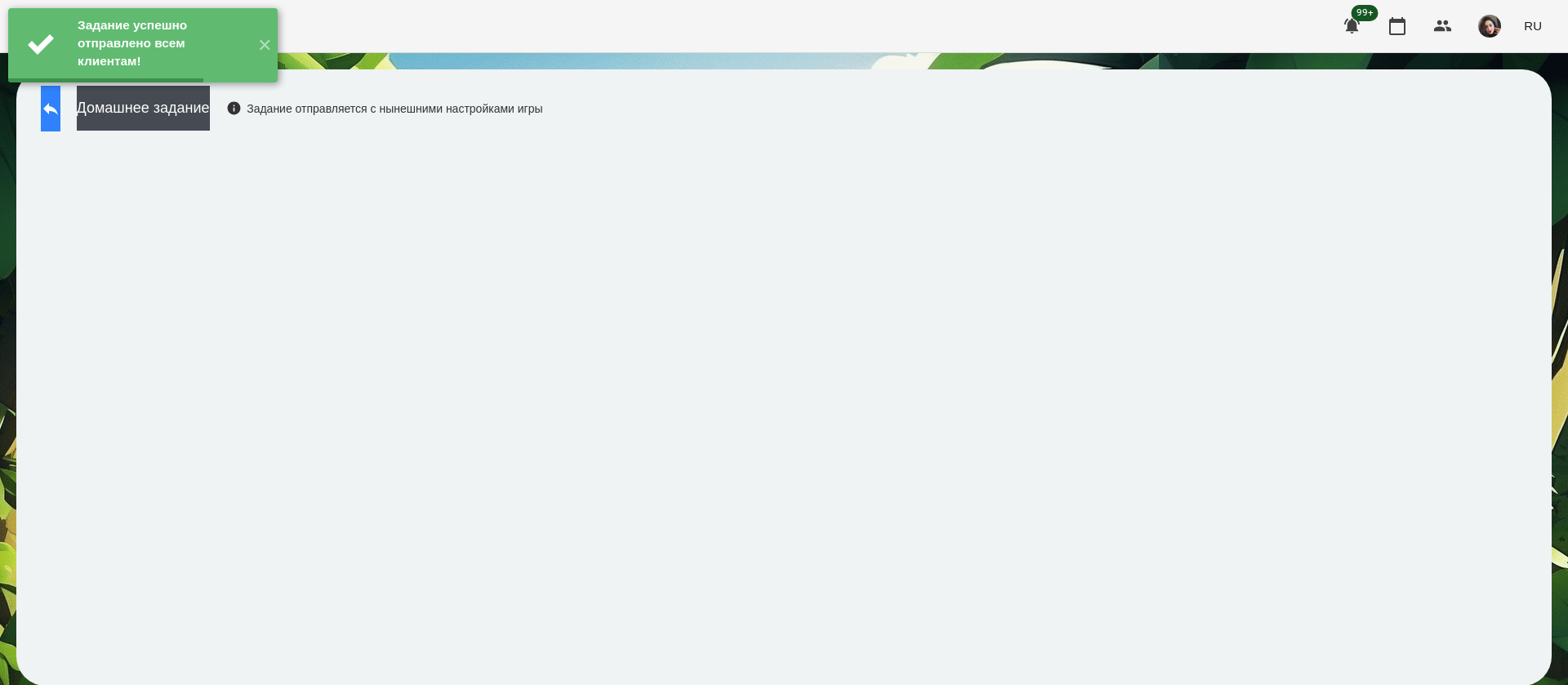
click at [58, 110] on icon at bounding box center [51, 109] width 15 height 12
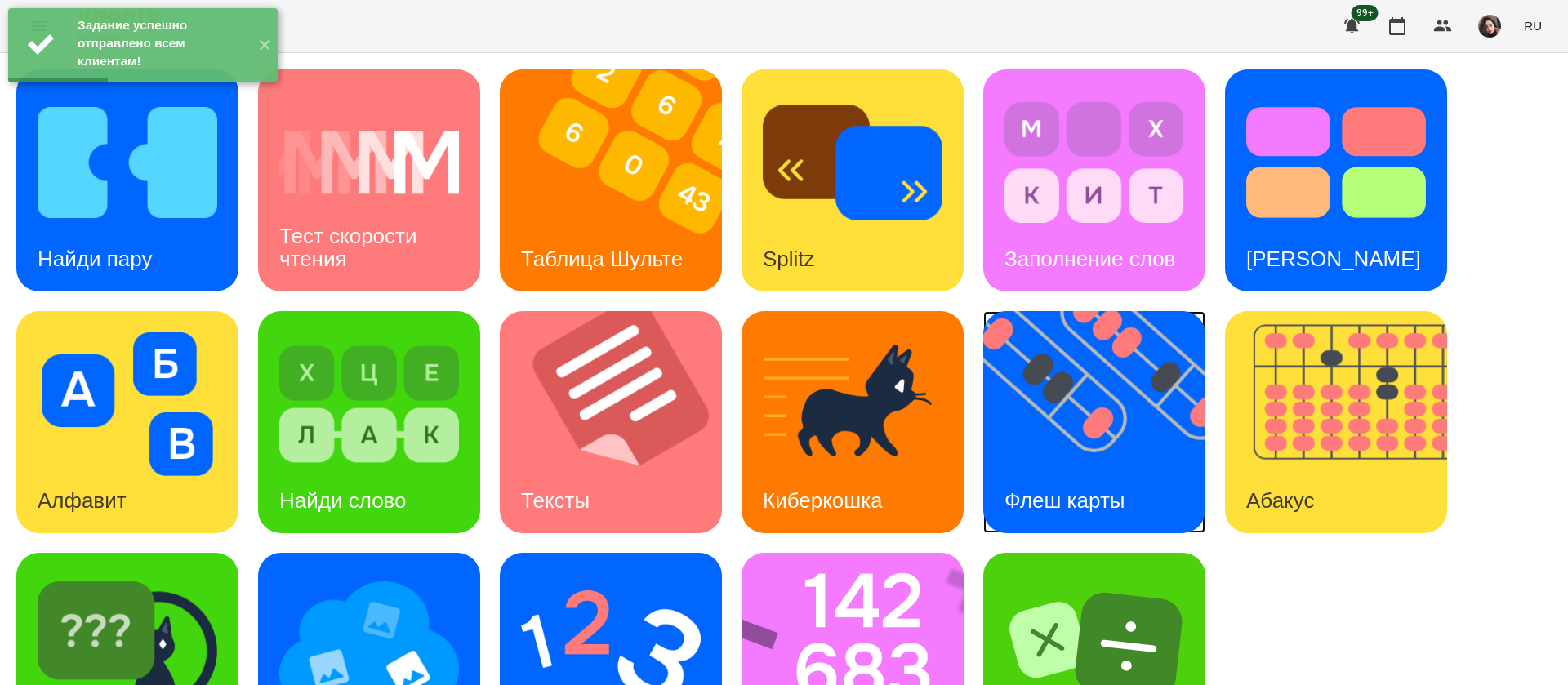
click at [1126, 479] on div "Флеш карты" at bounding box center [1065, 500] width 164 height 65
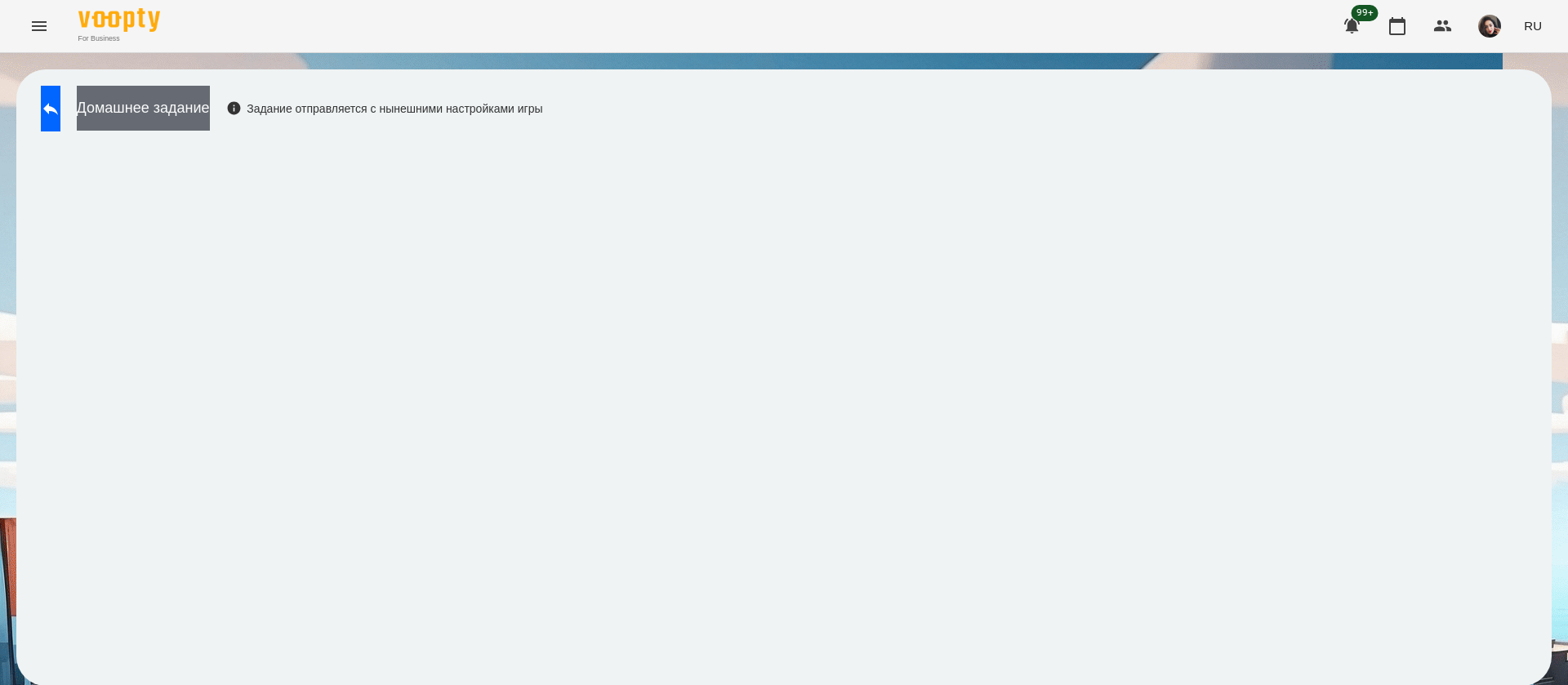
click at [166, 112] on button "Домашнее задание" at bounding box center [143, 108] width 133 height 45
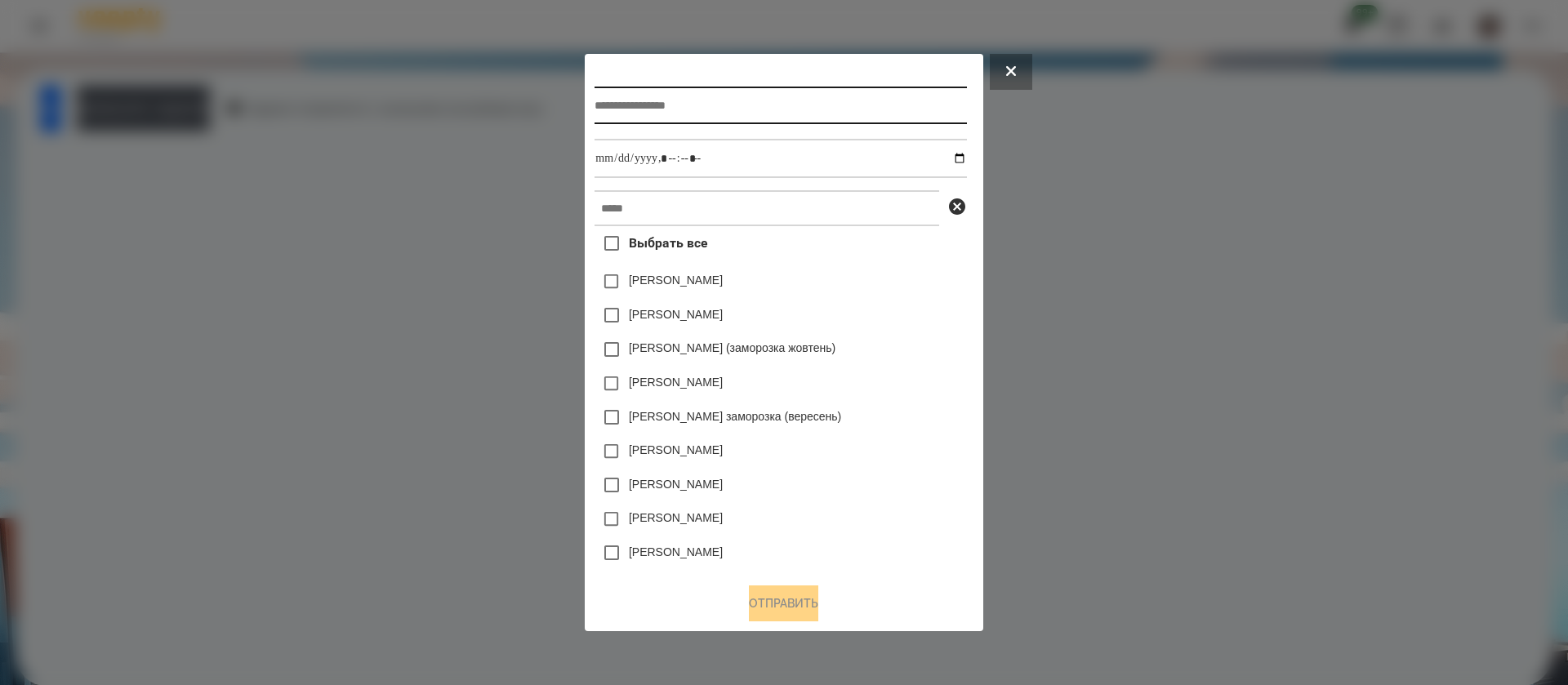
click at [610, 101] on input "text" at bounding box center [780, 105] width 372 height 38
type input "**********"
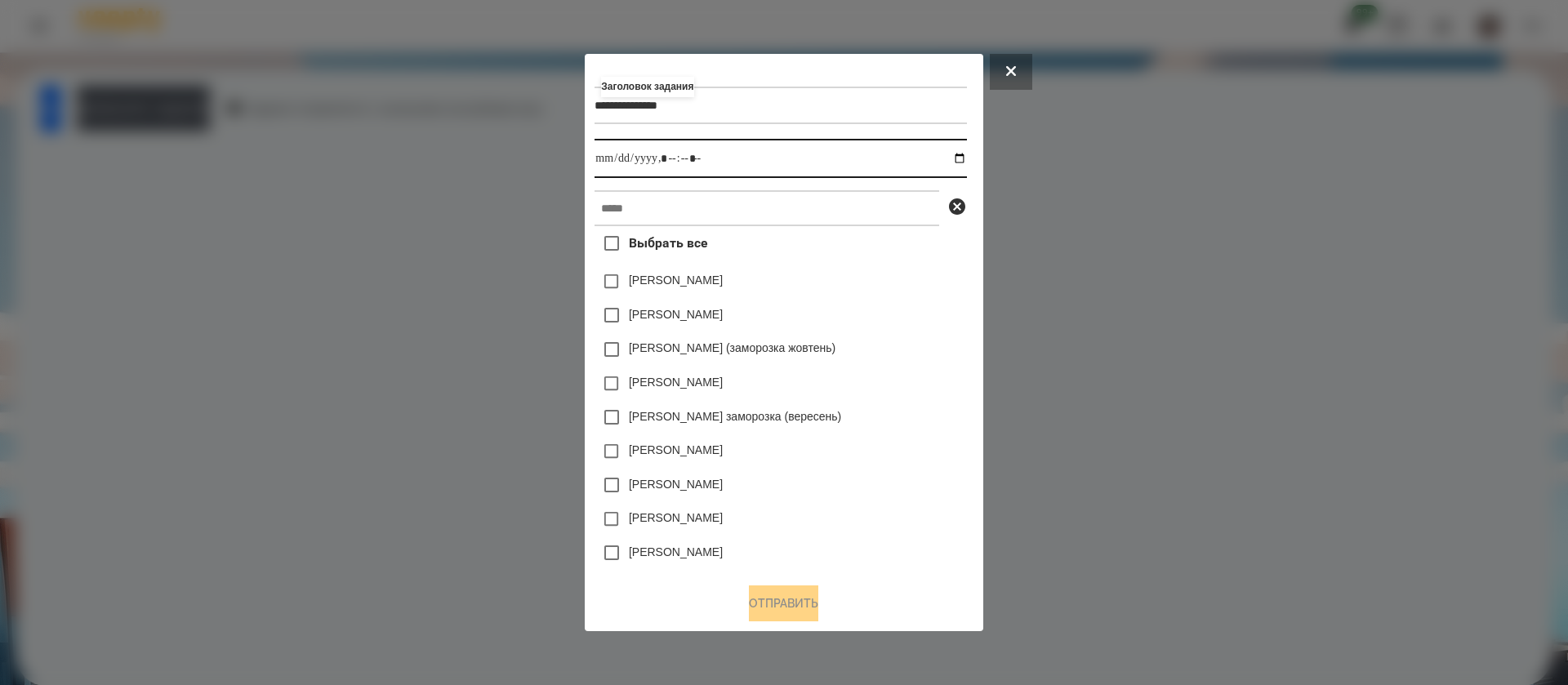
click at [963, 159] on input "datetime-local" at bounding box center [780, 159] width 372 height 39
click at [670, 150] on input "datetime-local" at bounding box center [780, 159] width 372 height 39
click at [688, 163] on input "datetime-local" at bounding box center [780, 159] width 372 height 39
type input "**********"
click at [688, 197] on input "text" at bounding box center [767, 208] width 345 height 36
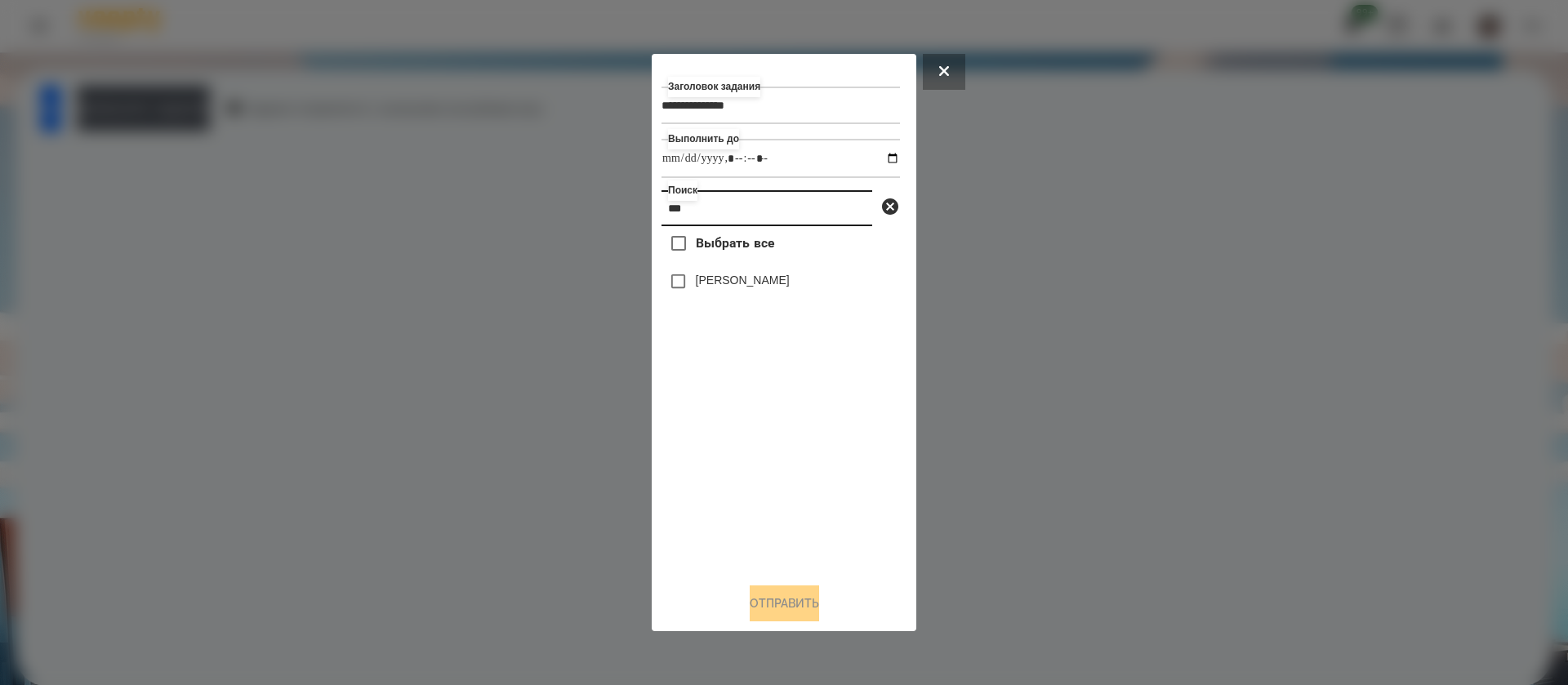
type input "***"
click at [706, 275] on label "[PERSON_NAME]" at bounding box center [742, 280] width 94 height 16
click at [750, 602] on button "Отправить" at bounding box center [784, 603] width 69 height 36
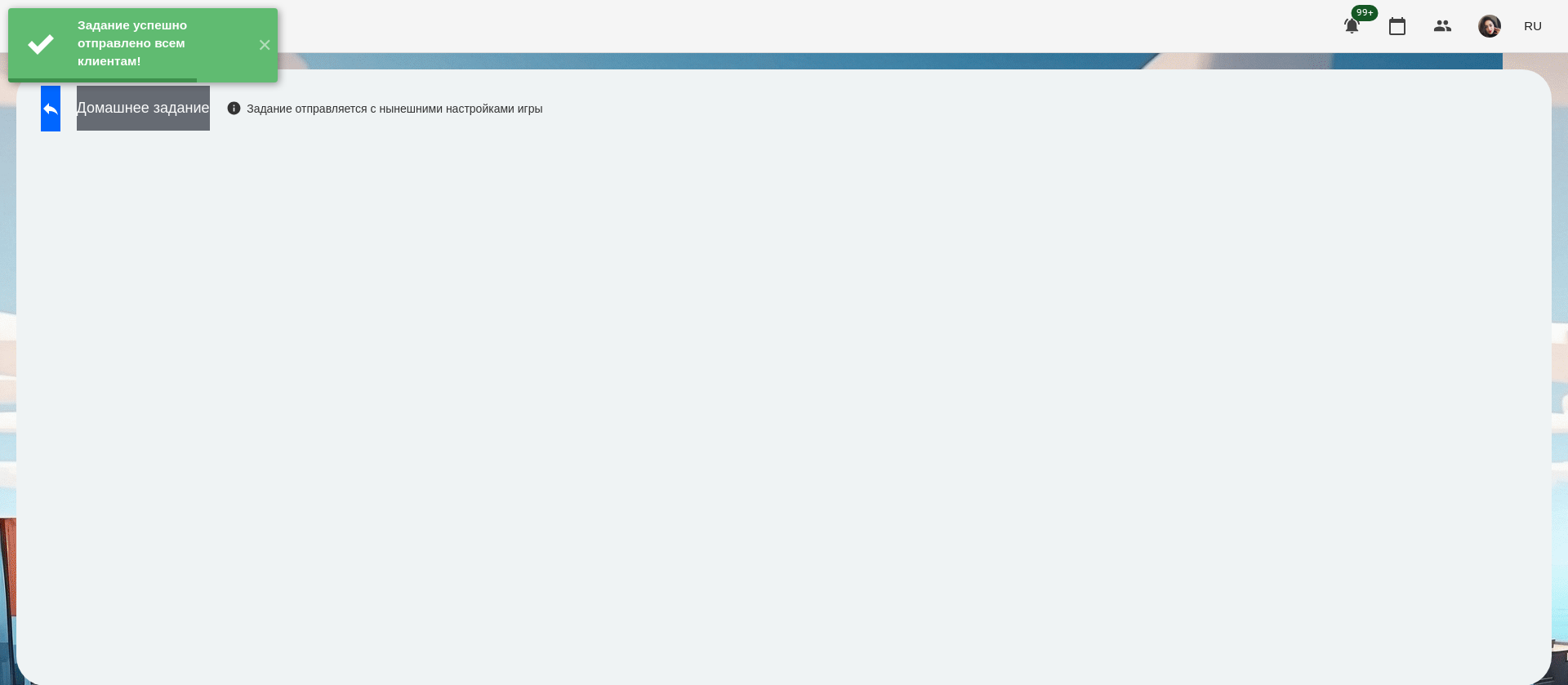
click at [208, 110] on button "Домашнее задание" at bounding box center [143, 108] width 133 height 45
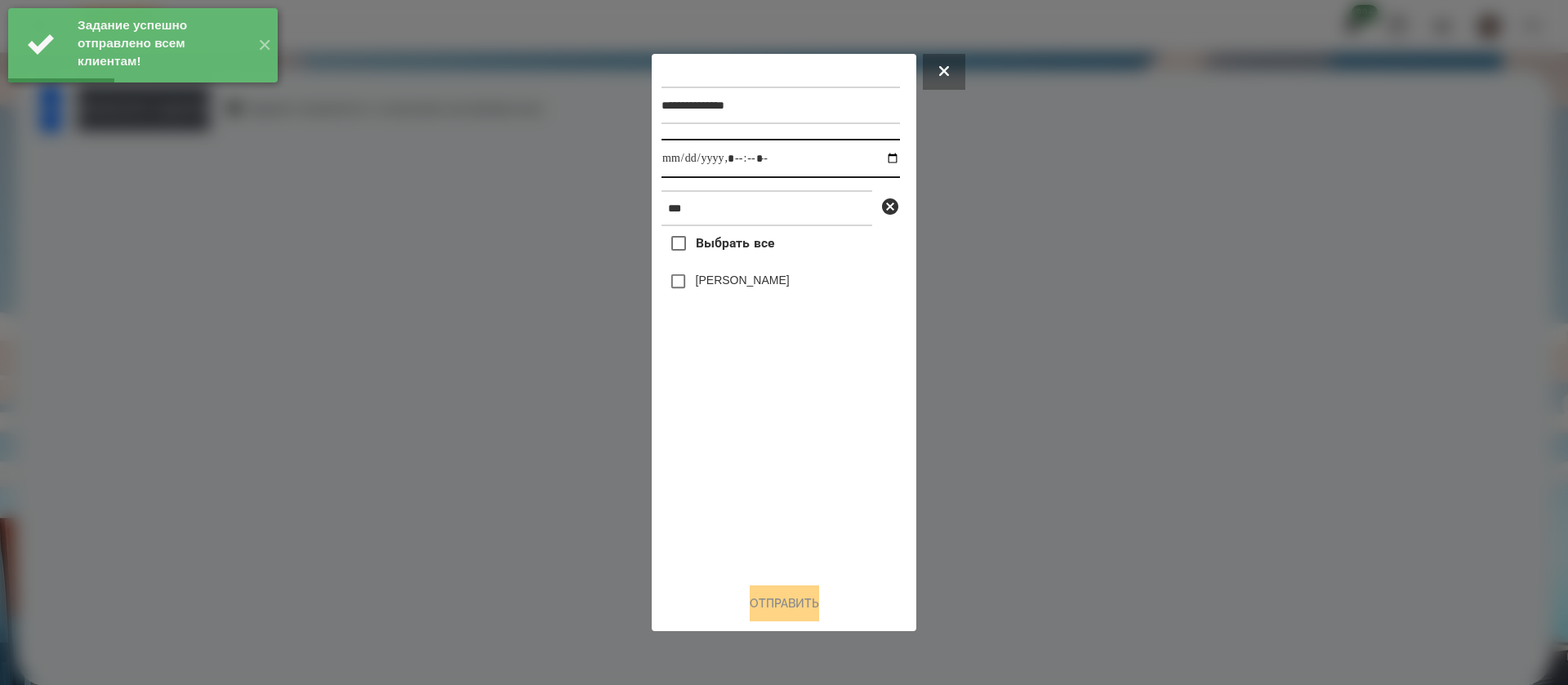
click at [670, 161] on input "datetime-local" at bounding box center [781, 159] width 239 height 39
type input "**********"
click at [711, 287] on label "[PERSON_NAME]" at bounding box center [742, 280] width 94 height 16
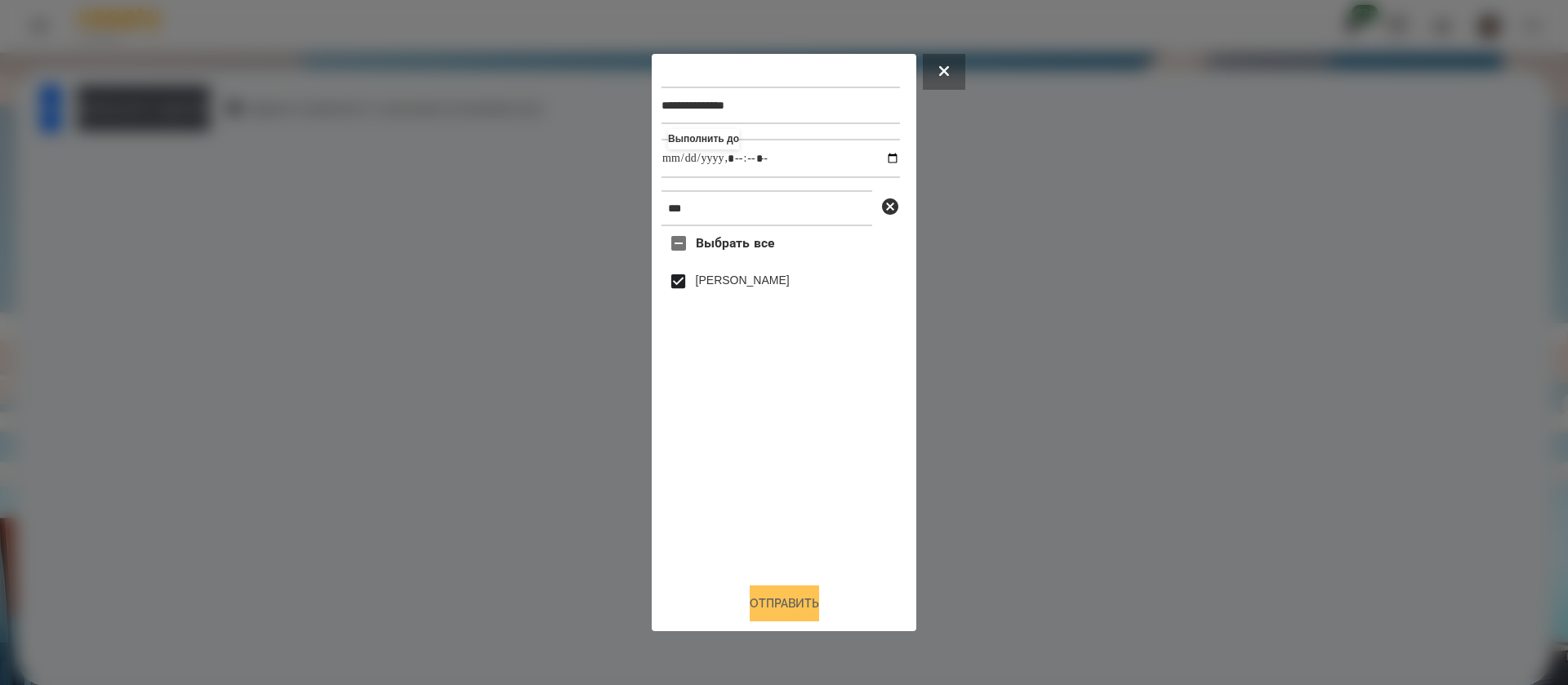
click at [768, 598] on button "Отправить" at bounding box center [784, 603] width 69 height 36
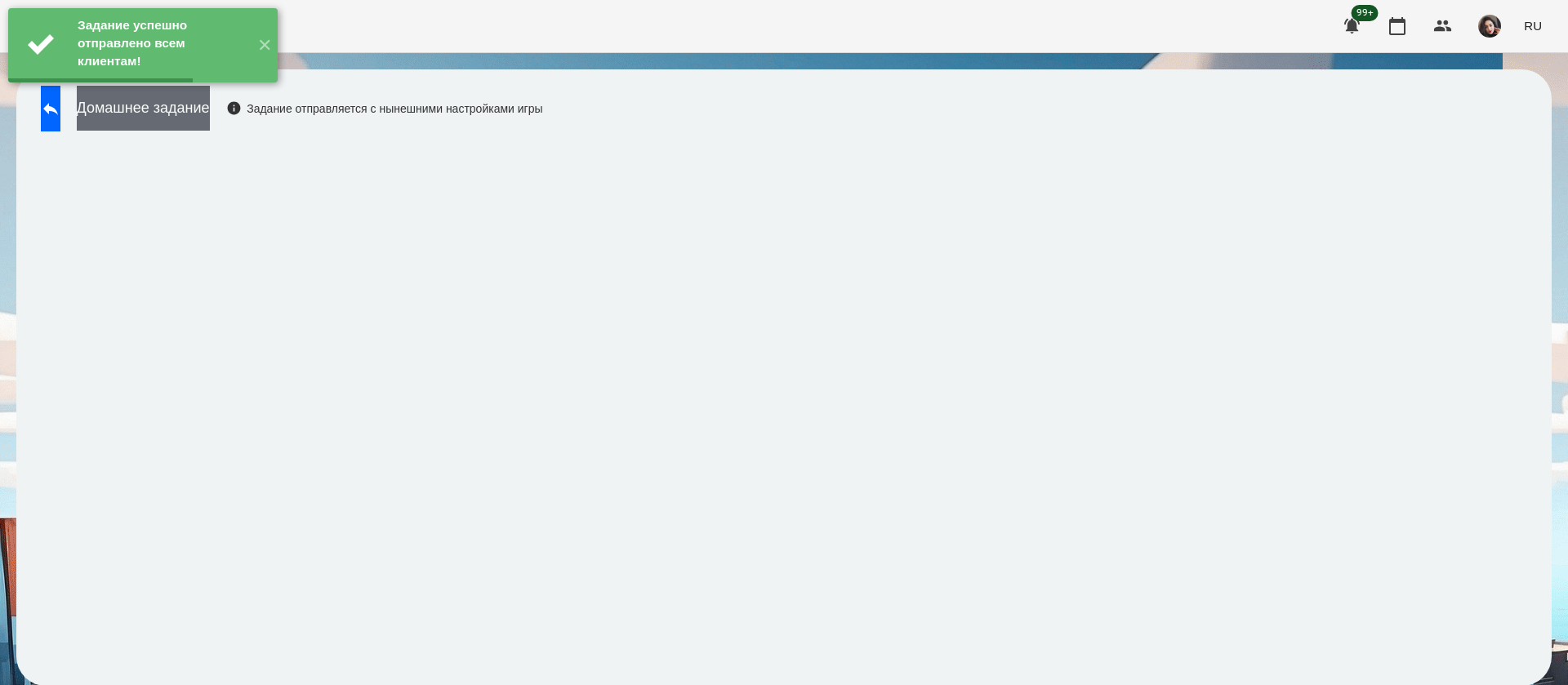
click at [210, 105] on button "Домашнее задание" at bounding box center [143, 108] width 133 height 45
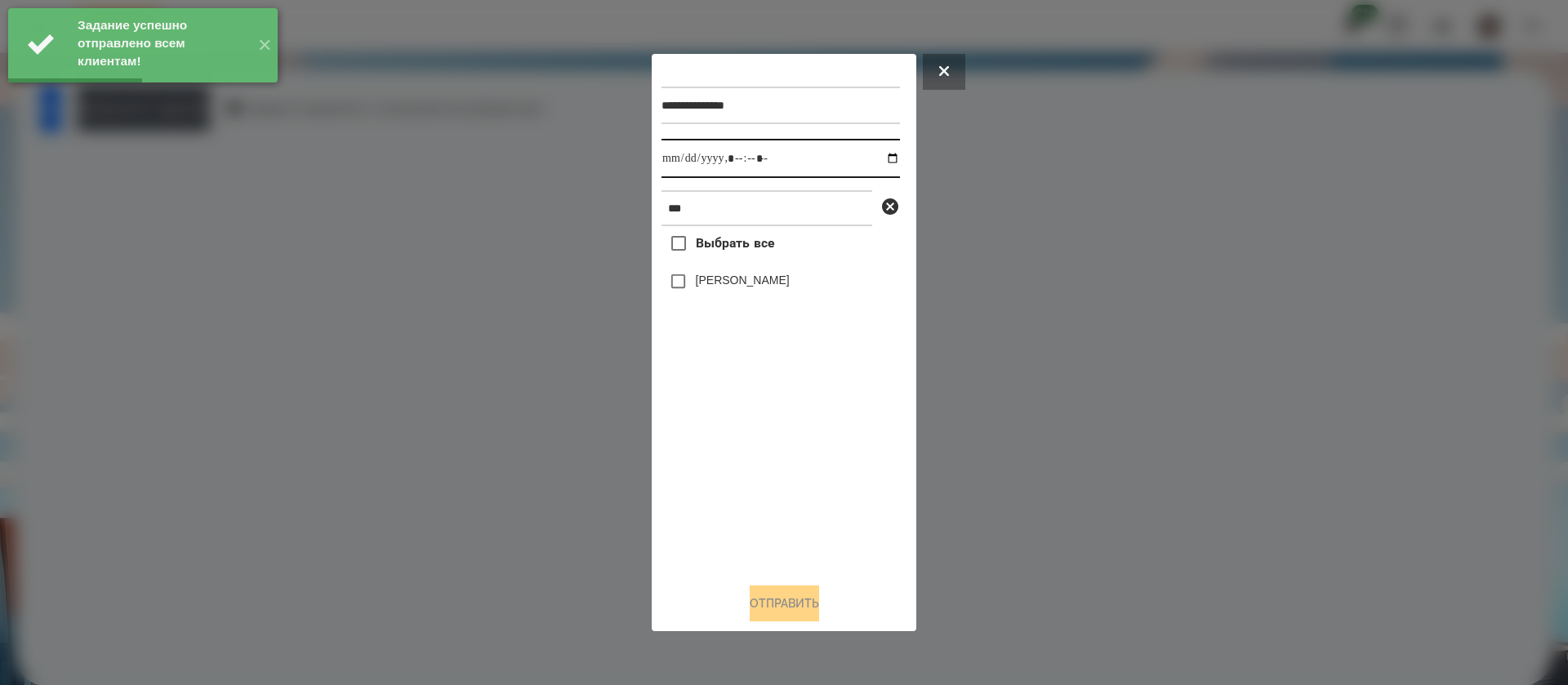
click at [676, 175] on input "datetime-local" at bounding box center [781, 159] width 239 height 39
type input "**********"
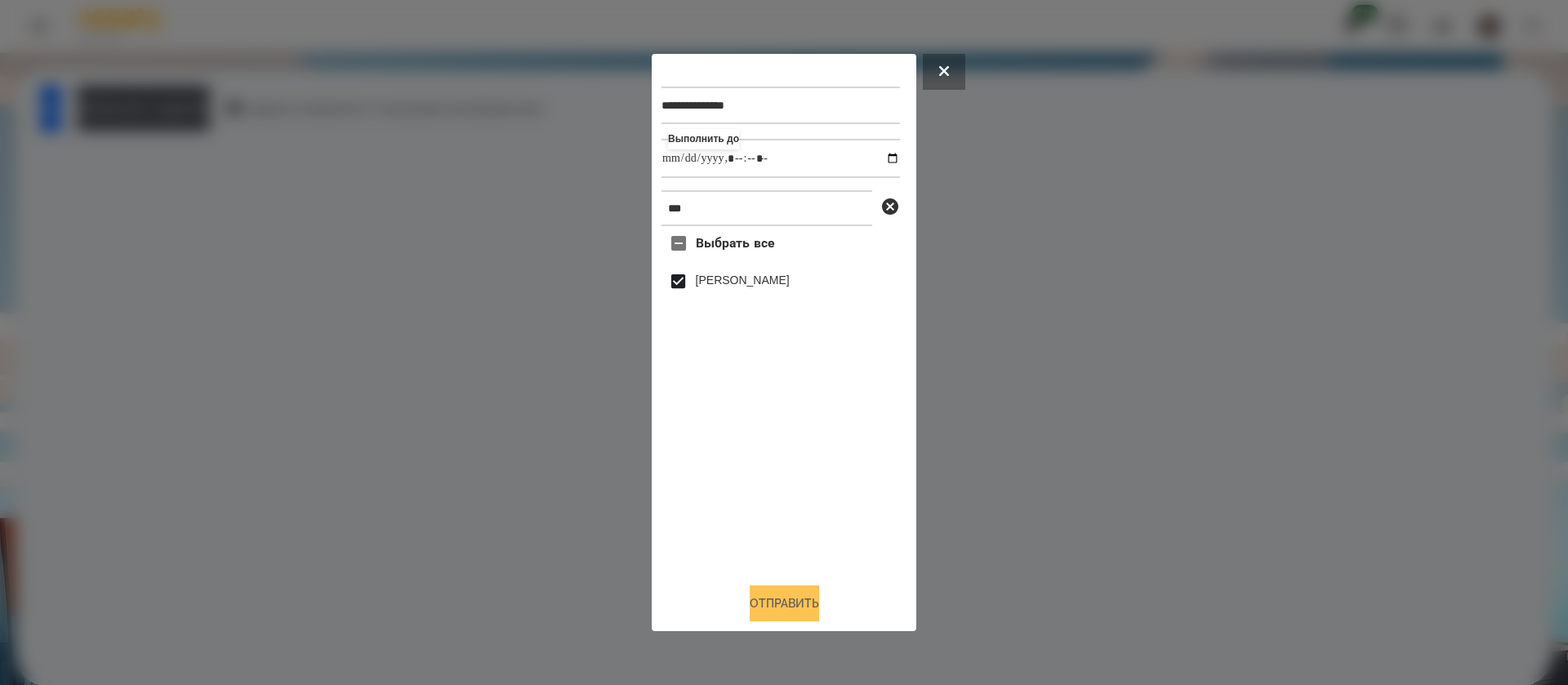
click at [750, 590] on button "Отправить" at bounding box center [784, 603] width 69 height 36
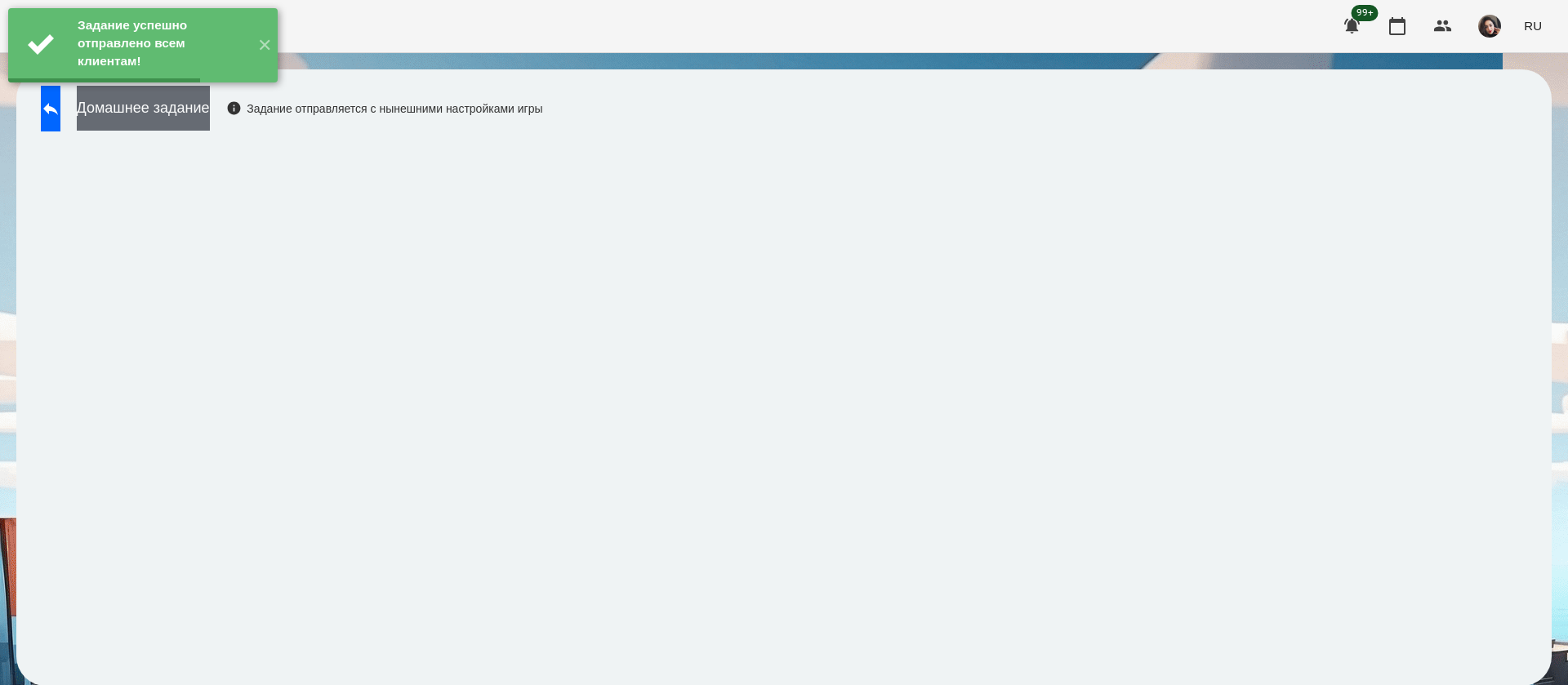
click at [210, 117] on button "Домашнее задание" at bounding box center [143, 108] width 133 height 45
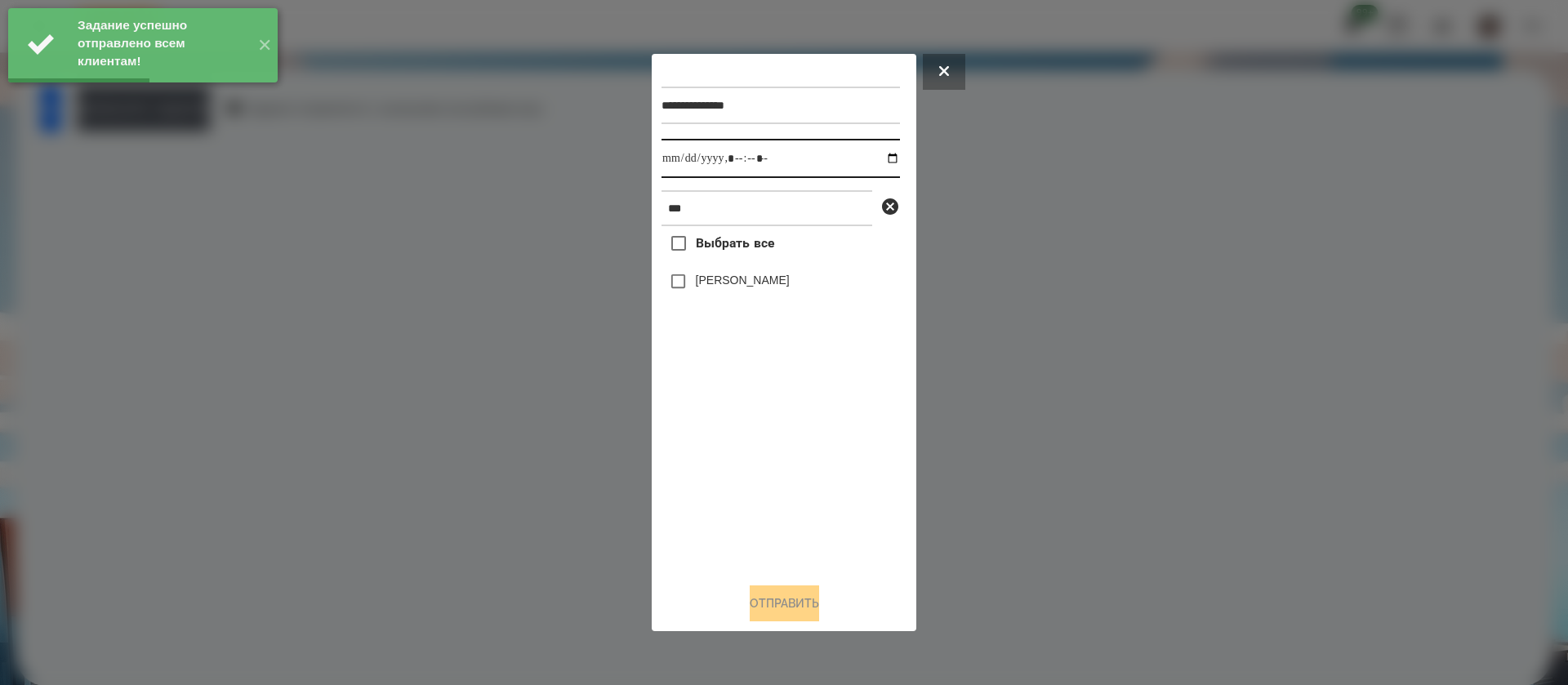
click at [668, 168] on input "datetime-local" at bounding box center [781, 159] width 239 height 39
type input "**********"
click at [701, 289] on label "[PERSON_NAME]" at bounding box center [742, 280] width 94 height 16
click at [772, 602] on button "Отправить" at bounding box center [784, 603] width 69 height 36
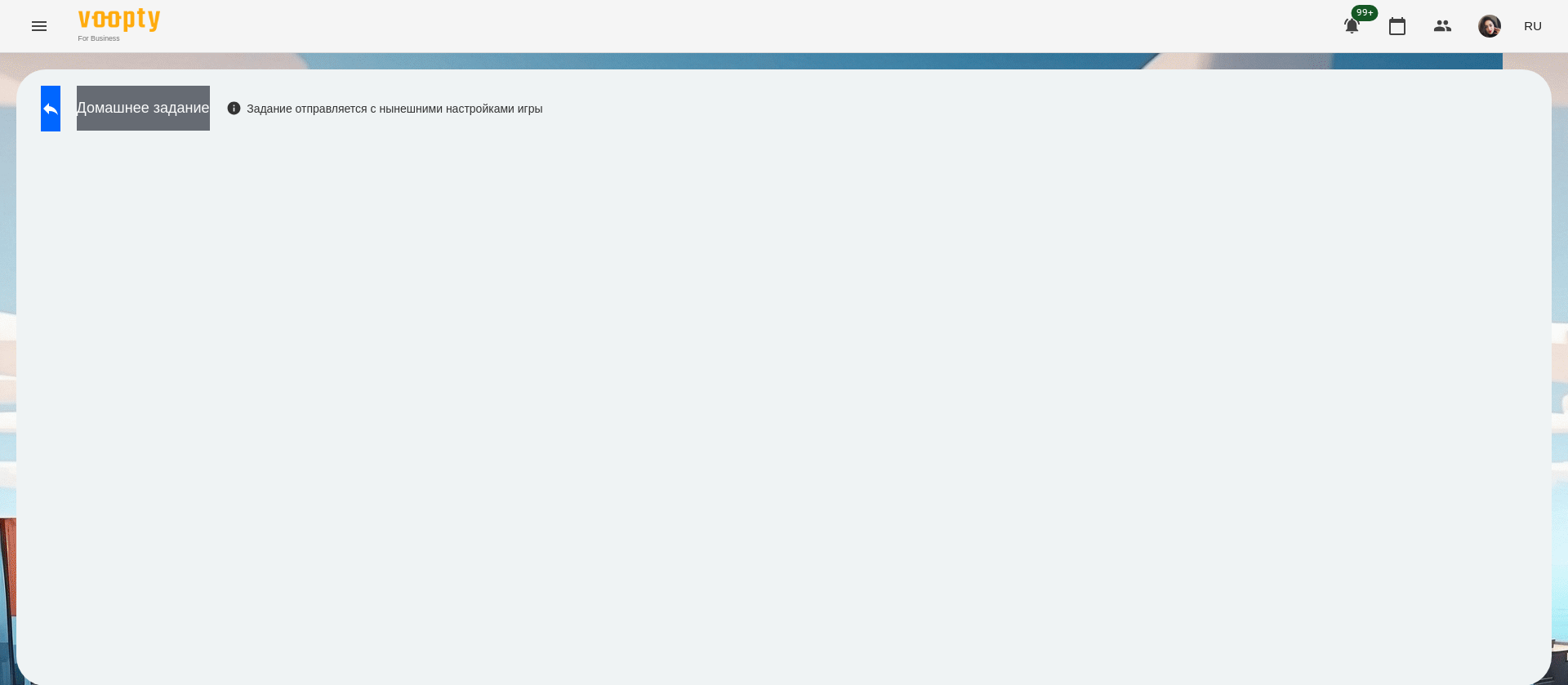
click at [210, 121] on button "Домашнее задание" at bounding box center [143, 108] width 133 height 45
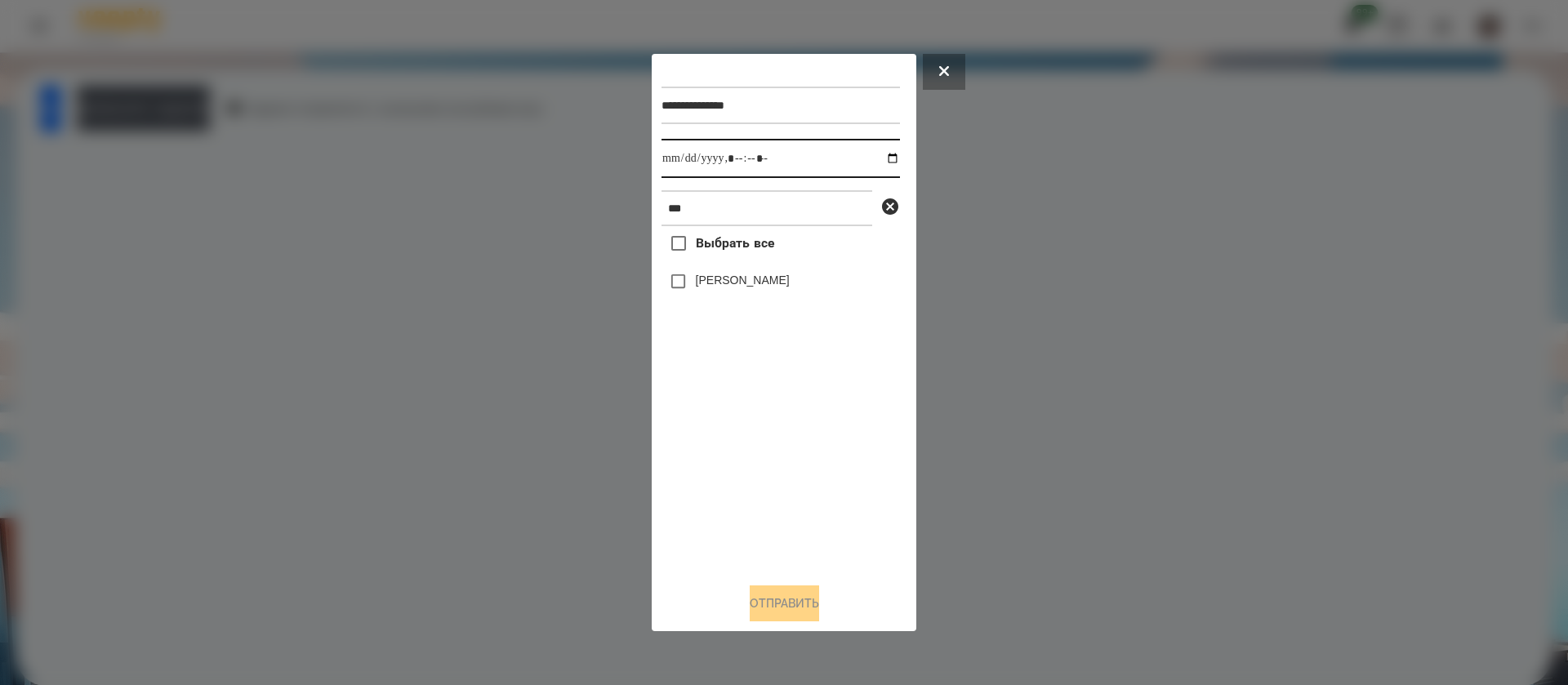
click at [669, 155] on input "datetime-local" at bounding box center [781, 159] width 239 height 39
type input "**********"
click at [777, 602] on button "Отправить" at bounding box center [784, 603] width 69 height 36
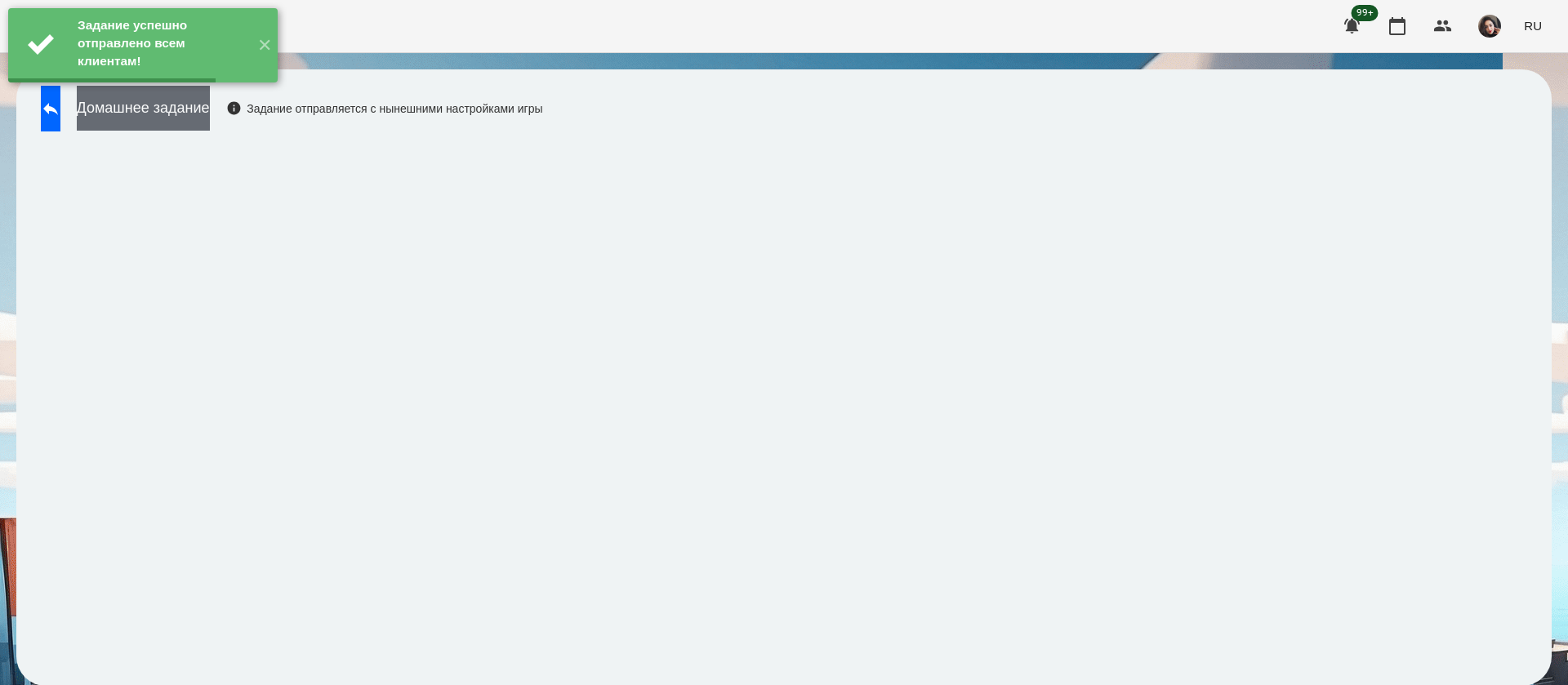
click at [210, 116] on button "Домашнее задание" at bounding box center [143, 108] width 133 height 45
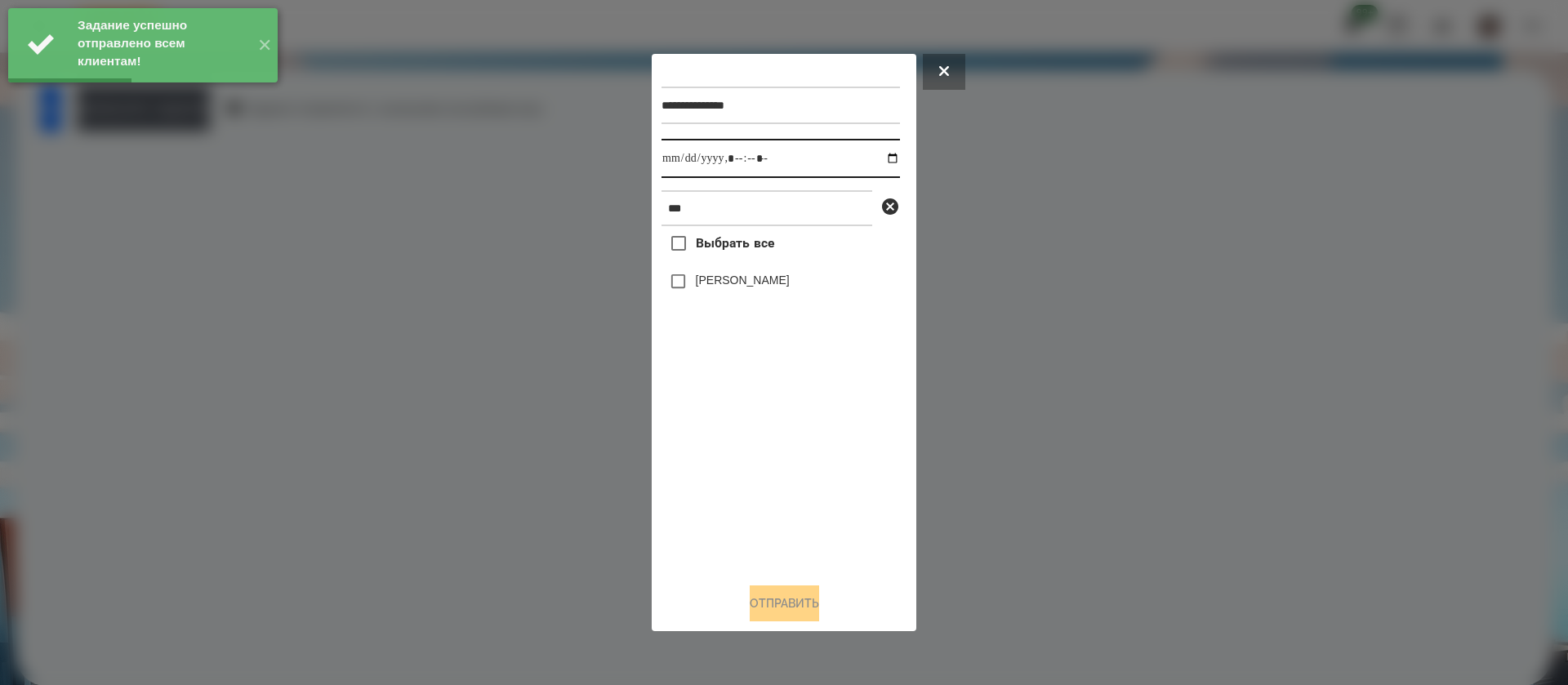
click at [672, 157] on input "datetime-local" at bounding box center [781, 159] width 239 height 39
type input "**********"
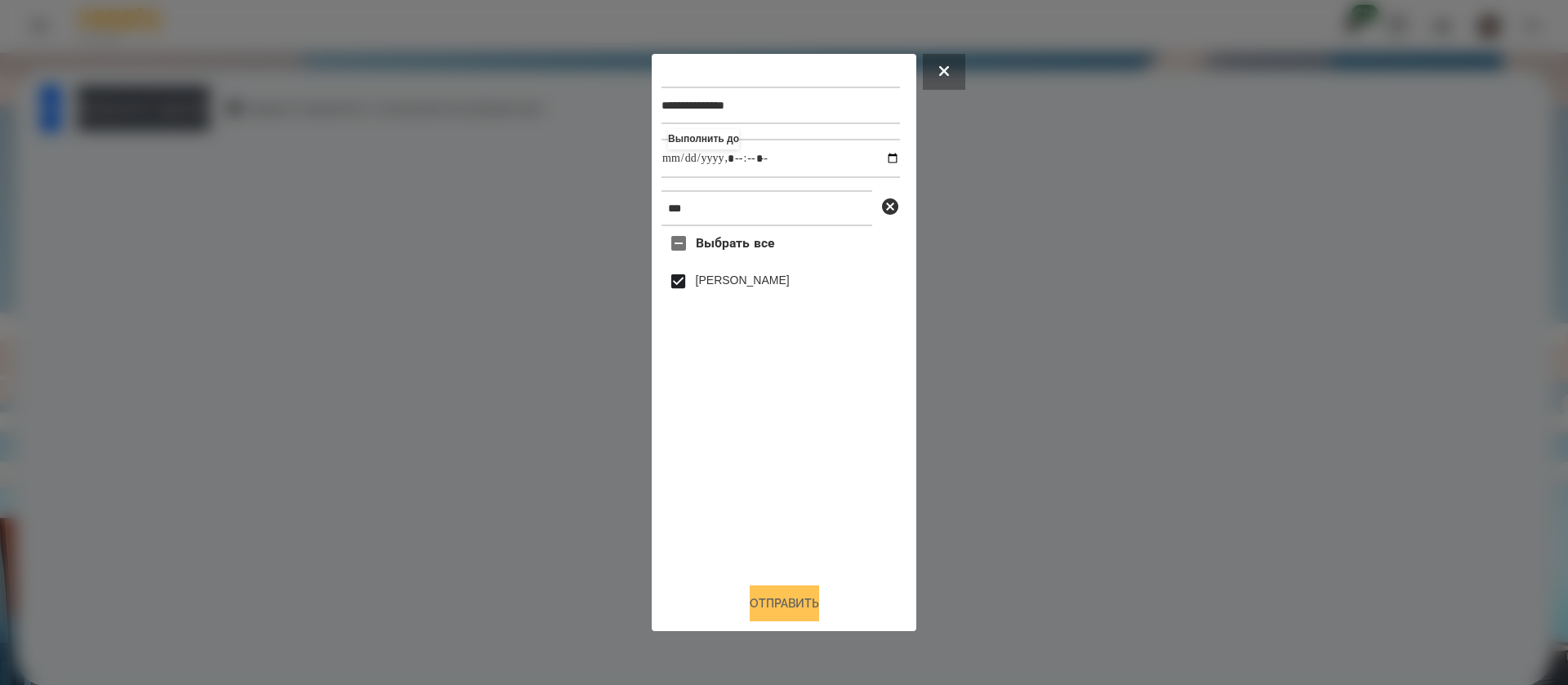
click at [751, 602] on button "Отправить" at bounding box center [784, 603] width 69 height 36
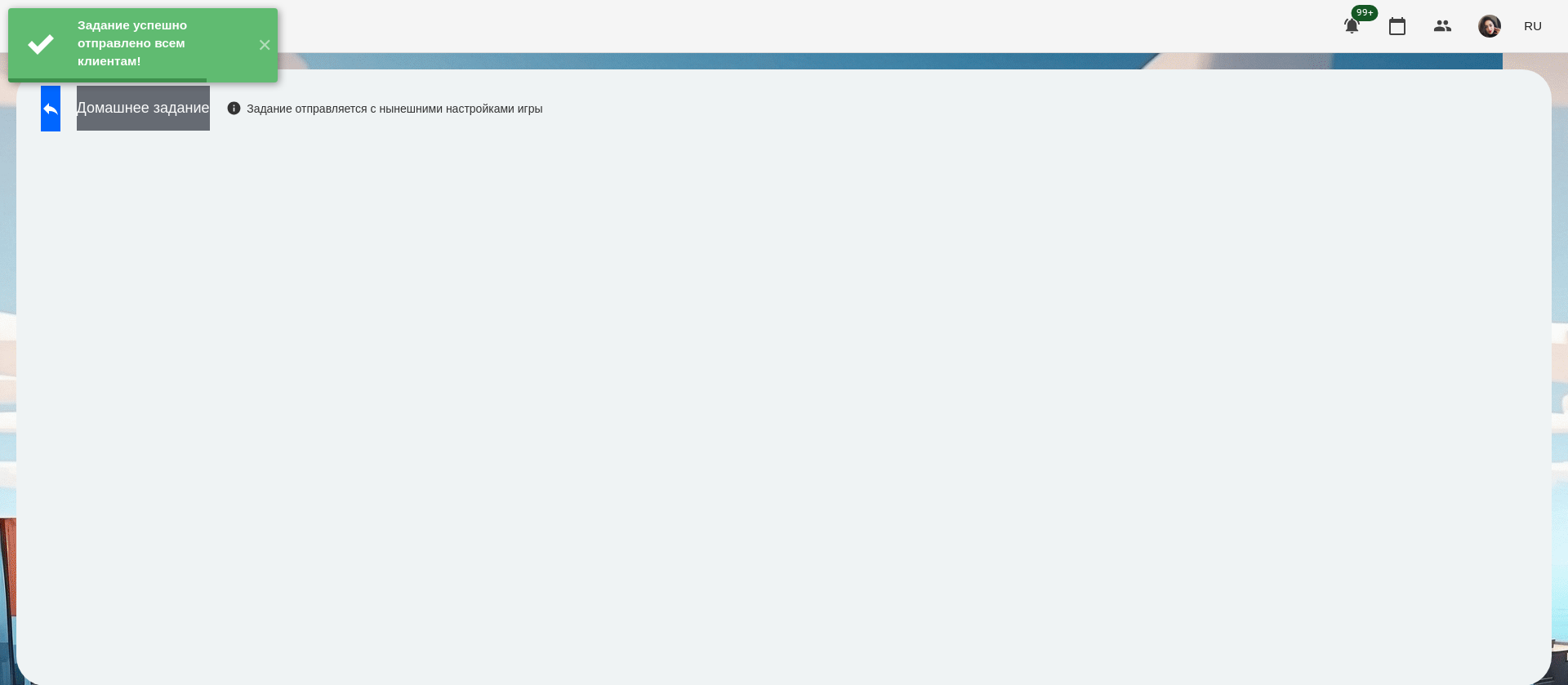
click at [210, 118] on button "Домашнее задание" at bounding box center [143, 108] width 133 height 45
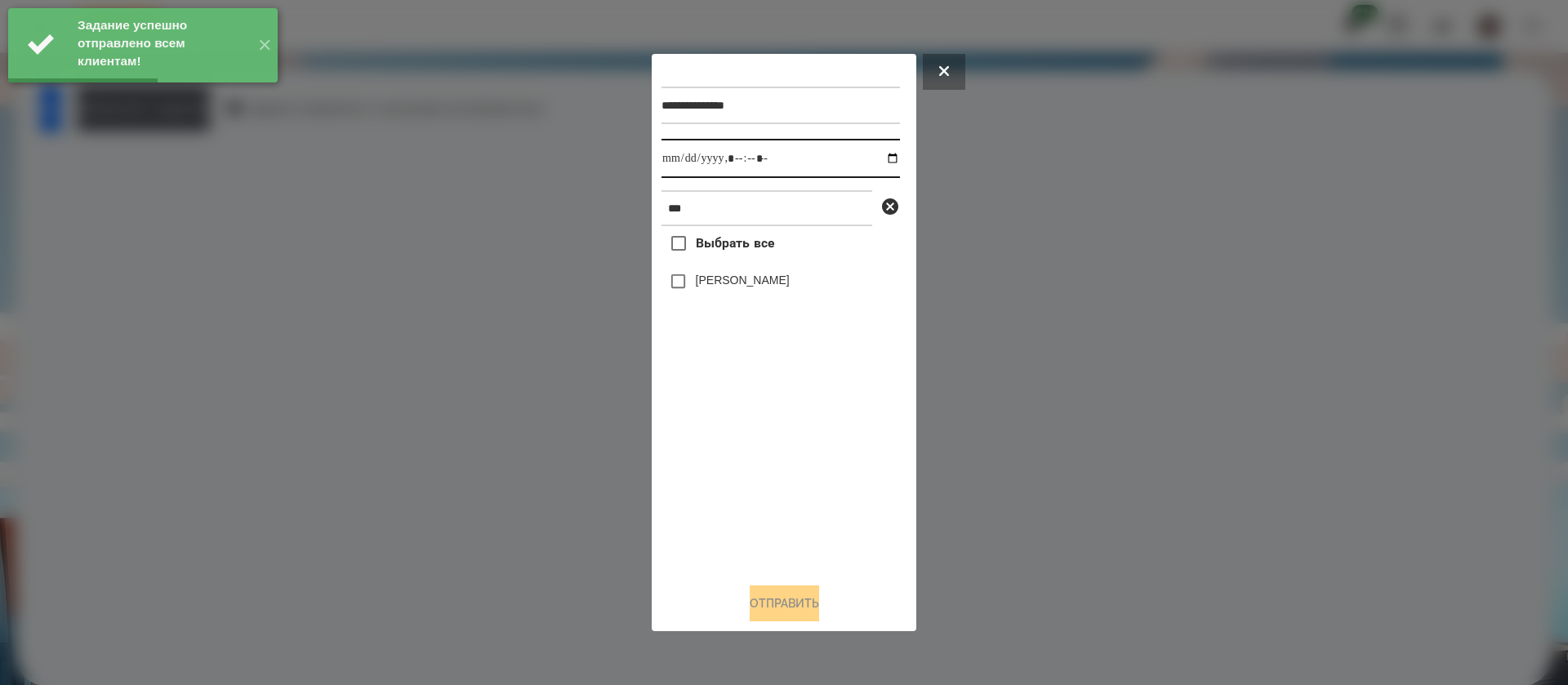
click at [664, 164] on input "datetime-local" at bounding box center [781, 159] width 239 height 39
type input "**********"
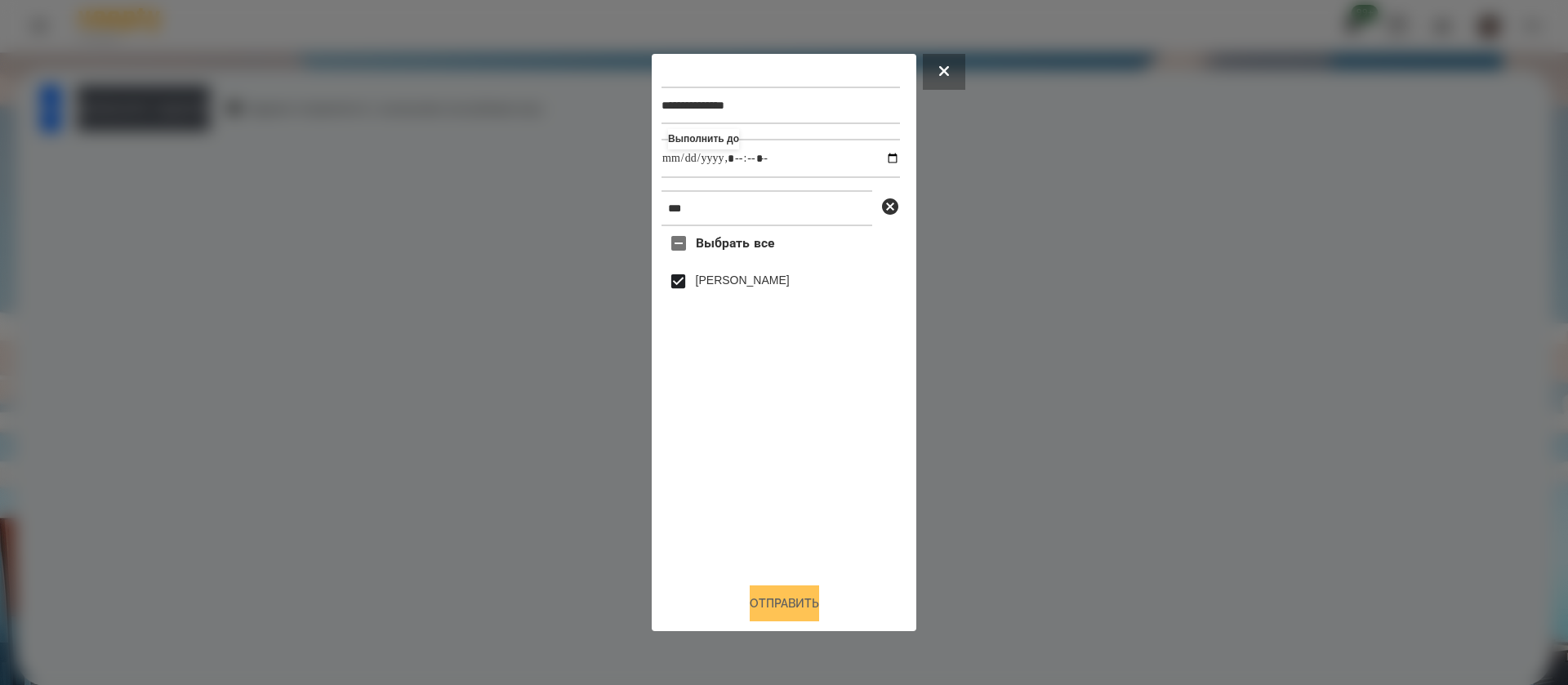
click at [763, 604] on button "Отправить" at bounding box center [784, 603] width 69 height 36
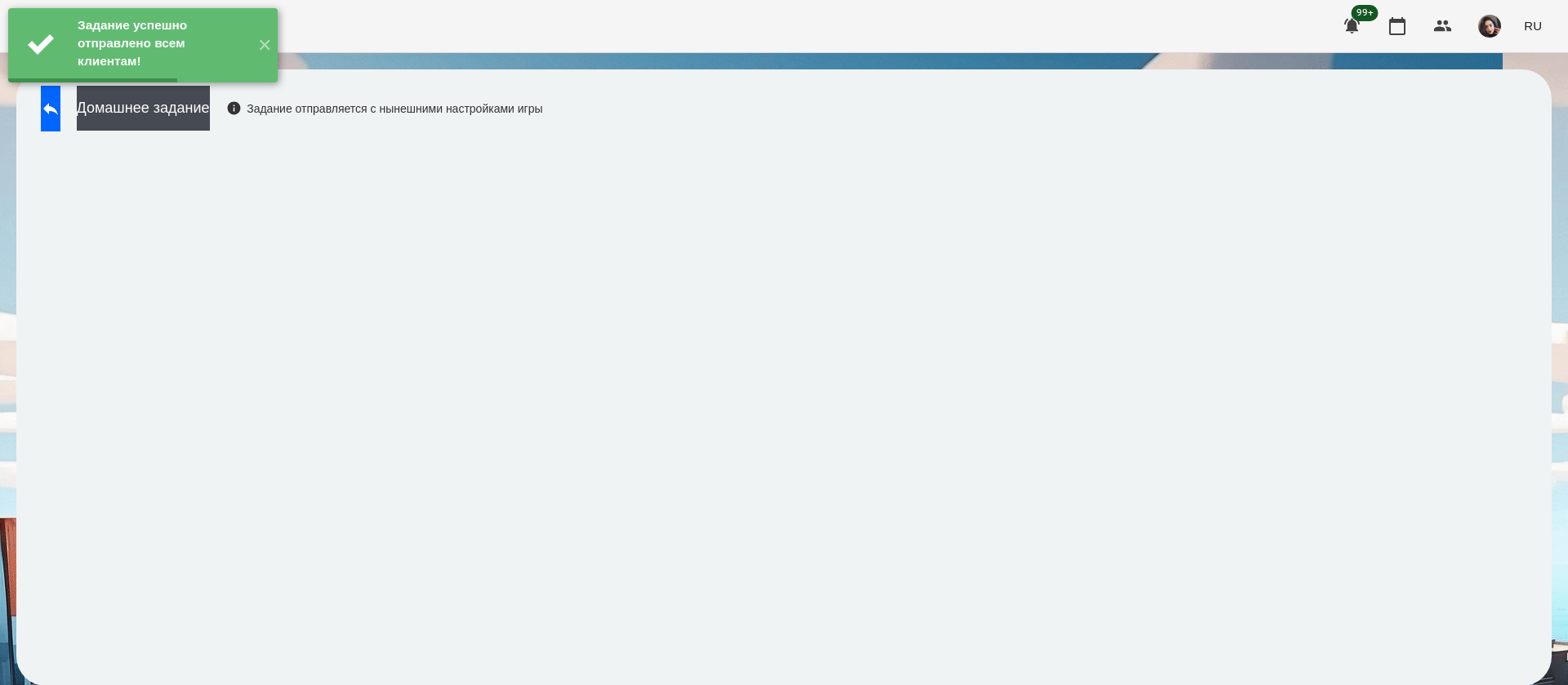
click at [211, 91] on div "Задание успешно отправлено всем клиентам! ✕" at bounding box center [143, 45] width 286 height 91
click at [210, 111] on button "Домашнее задание" at bounding box center [143, 108] width 133 height 45
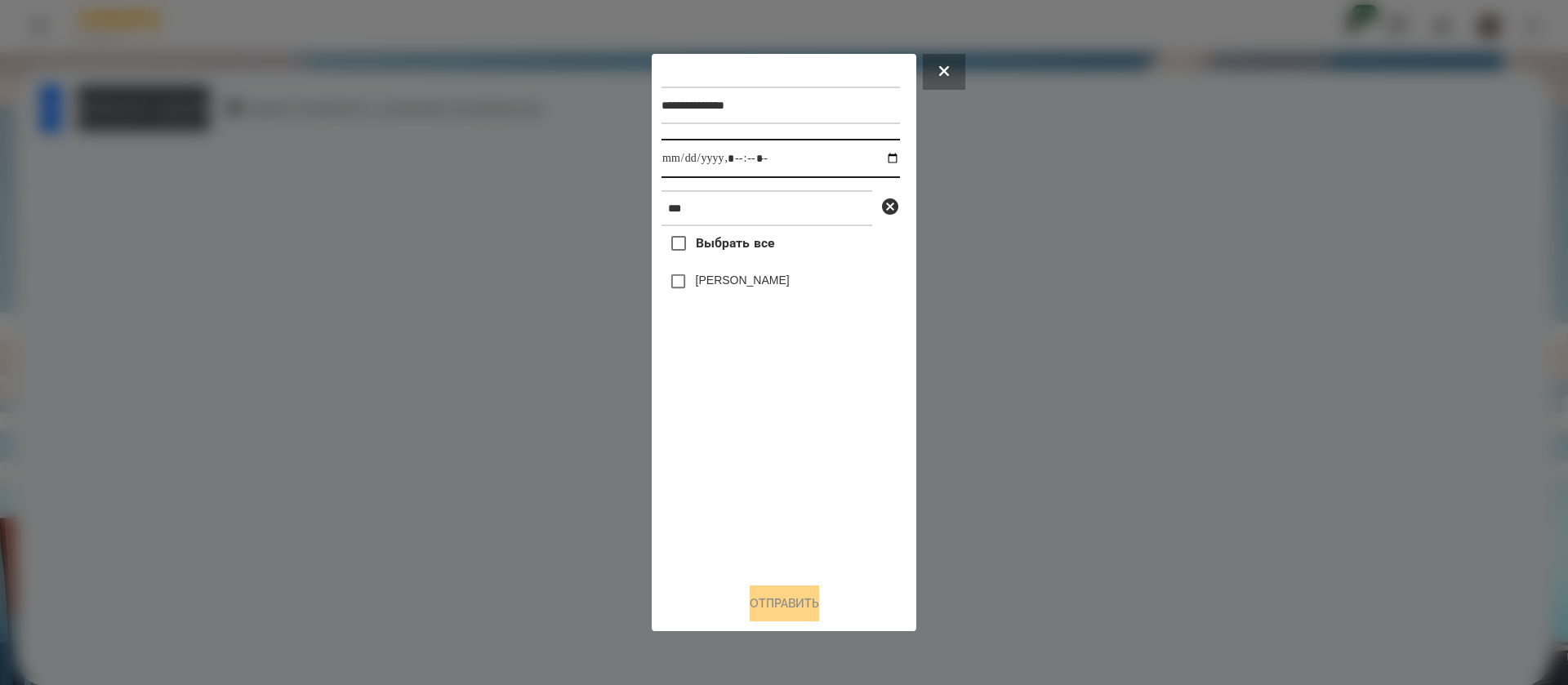
click at [672, 164] on input "datetime-local" at bounding box center [781, 159] width 239 height 39
type input "**********"
click at [770, 603] on button "Отправить" at bounding box center [784, 603] width 69 height 36
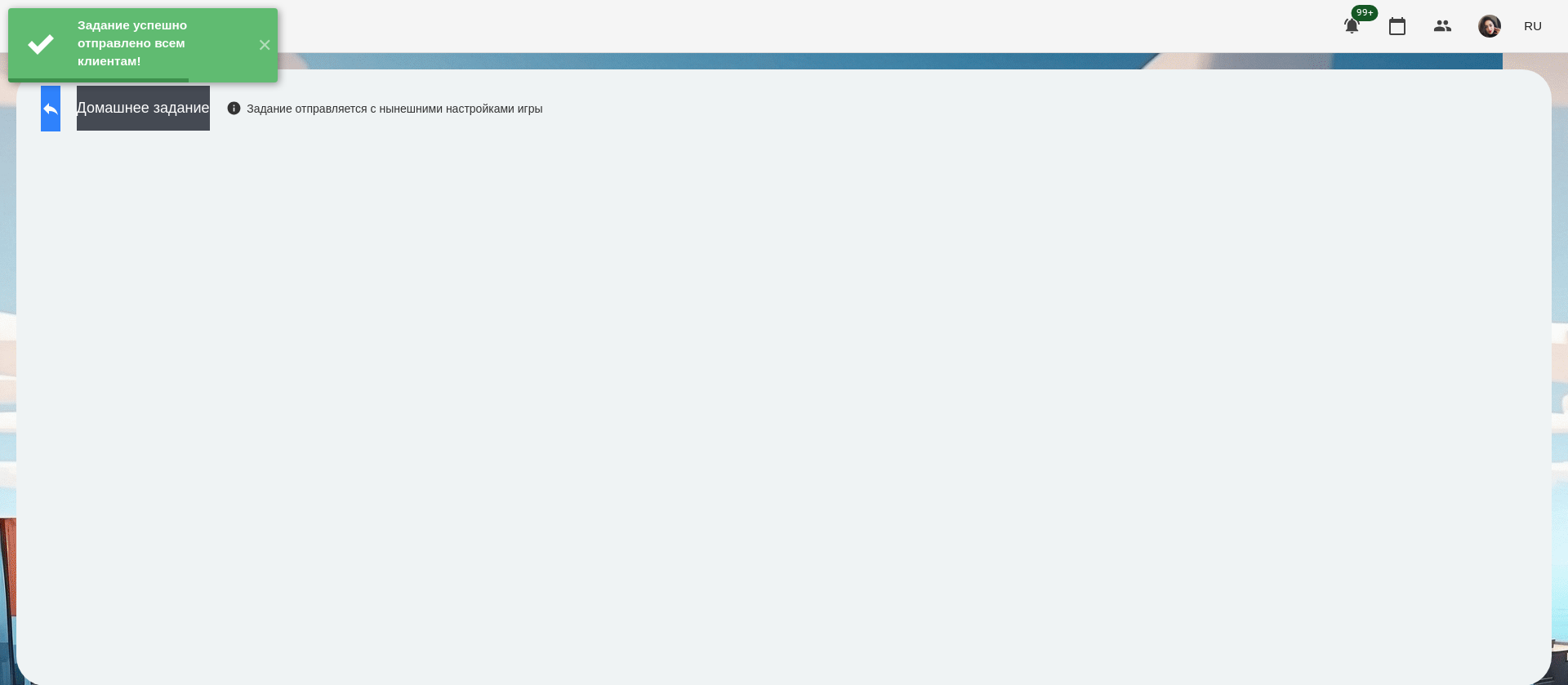
click at [60, 110] on icon at bounding box center [51, 109] width 20 height 20
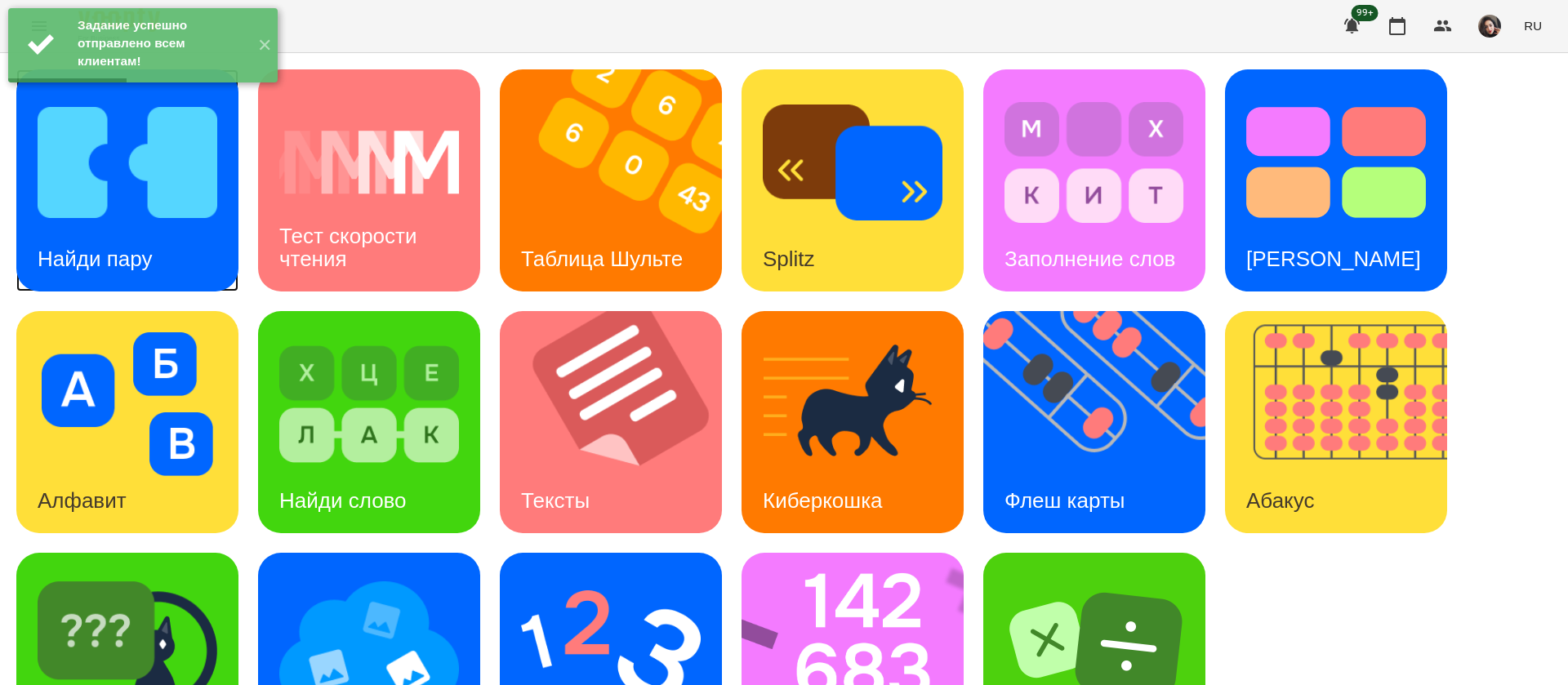
click at [88, 238] on div "Найди пару" at bounding box center [95, 259] width 157 height 65
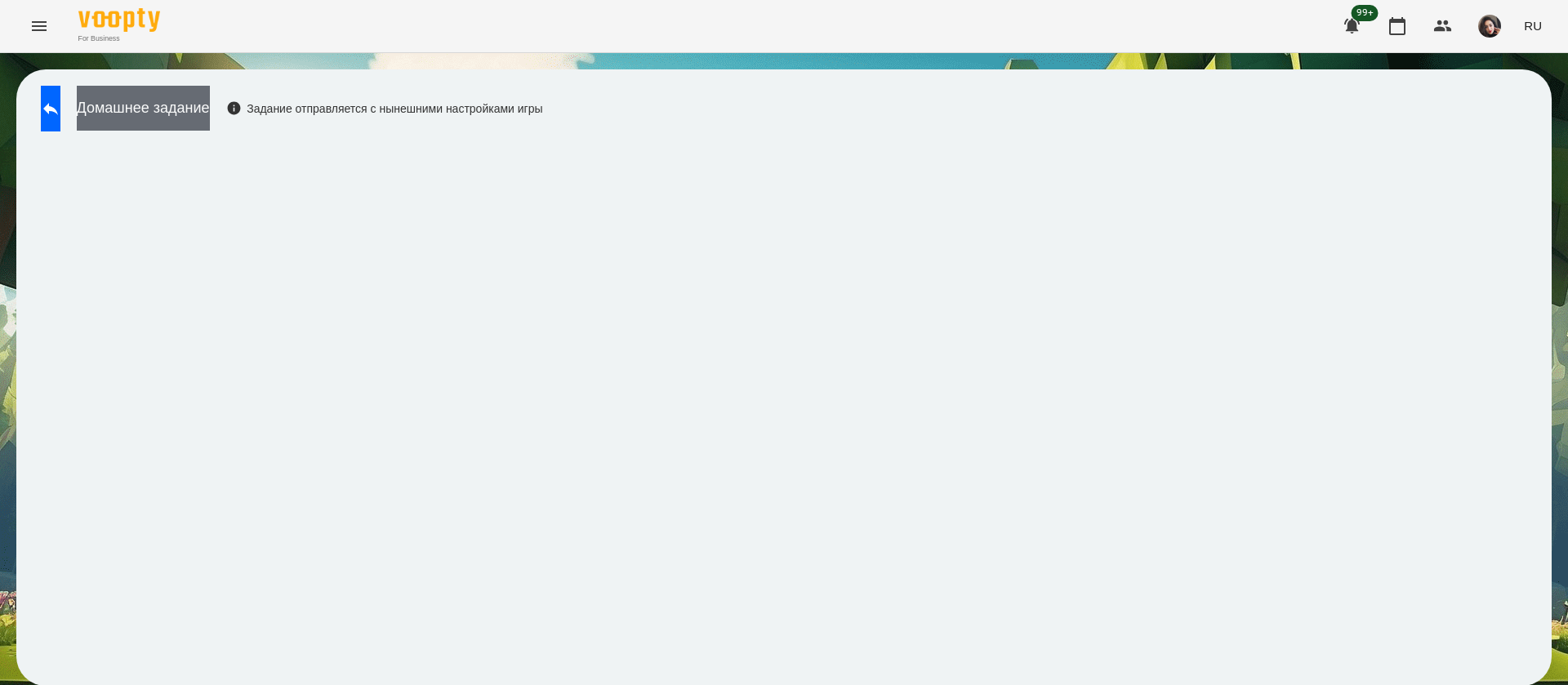
click at [210, 119] on button "Домашнее задание" at bounding box center [143, 108] width 133 height 45
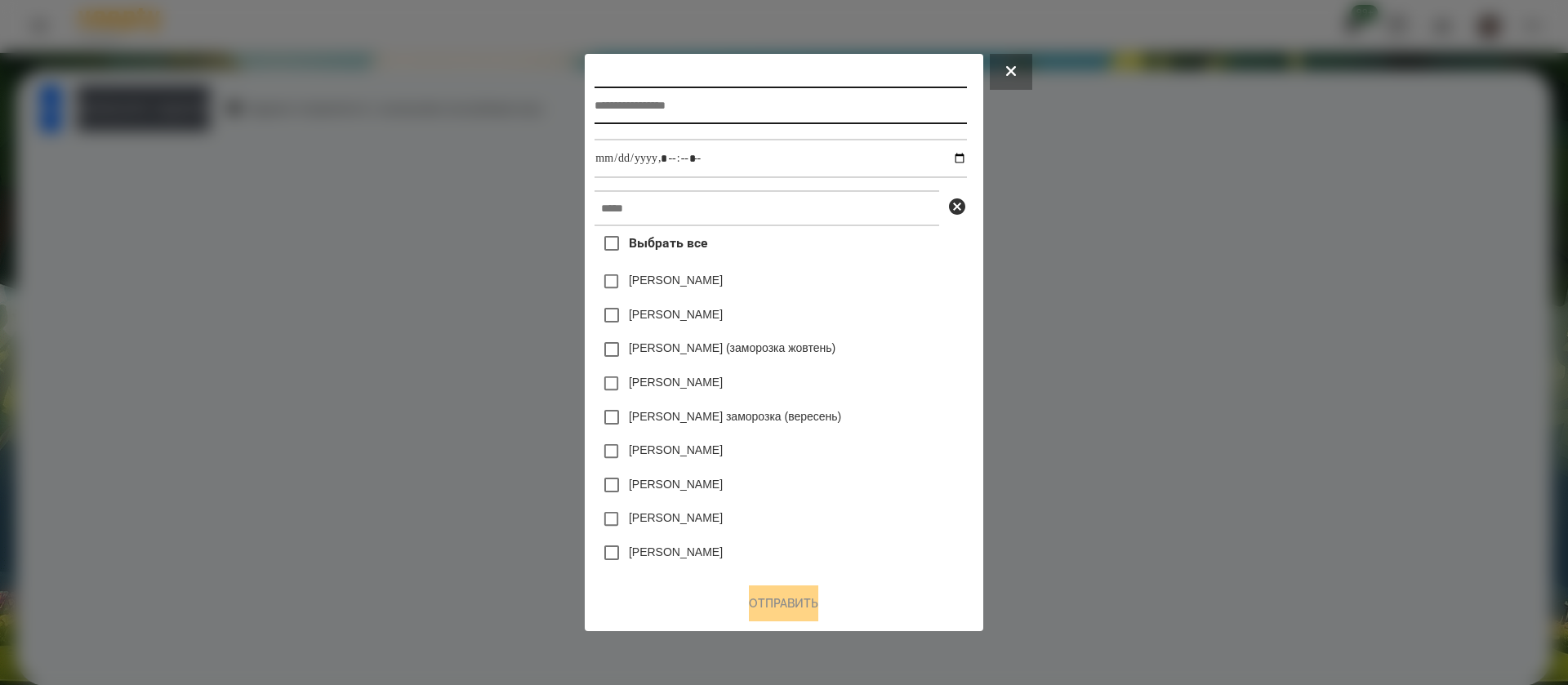
click at [594, 106] on input "text" at bounding box center [780, 105] width 372 height 38
type input "**********"
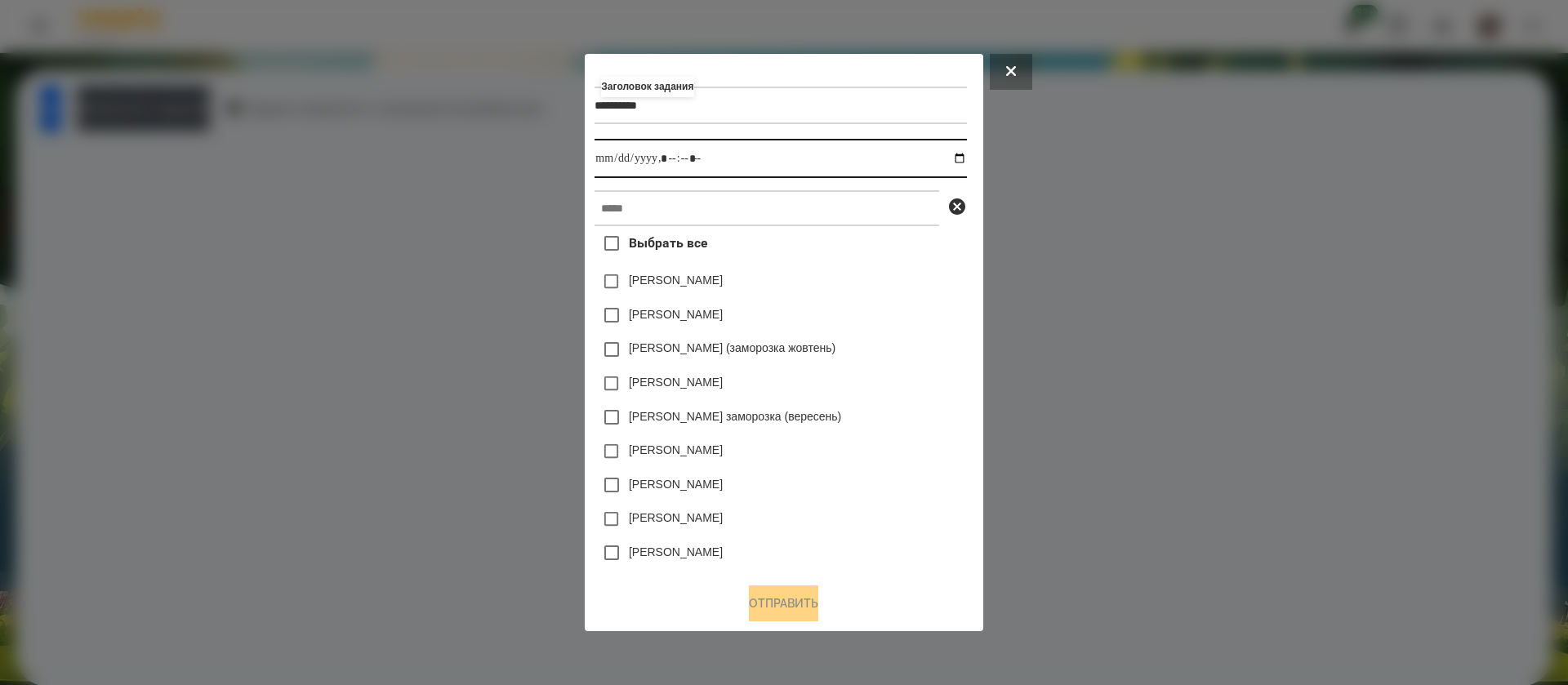
click at [956, 160] on input "datetime-local" at bounding box center [780, 159] width 372 height 39
drag, startPoint x: 968, startPoint y: 159, endPoint x: 962, endPoint y: 152, distance: 9.2
click at [966, 159] on input "datetime-local" at bounding box center [780, 159] width 372 height 39
click at [668, 159] on input "datetime-local" at bounding box center [780, 159] width 372 height 39
click at [689, 163] on input "datetime-local" at bounding box center [780, 159] width 372 height 39
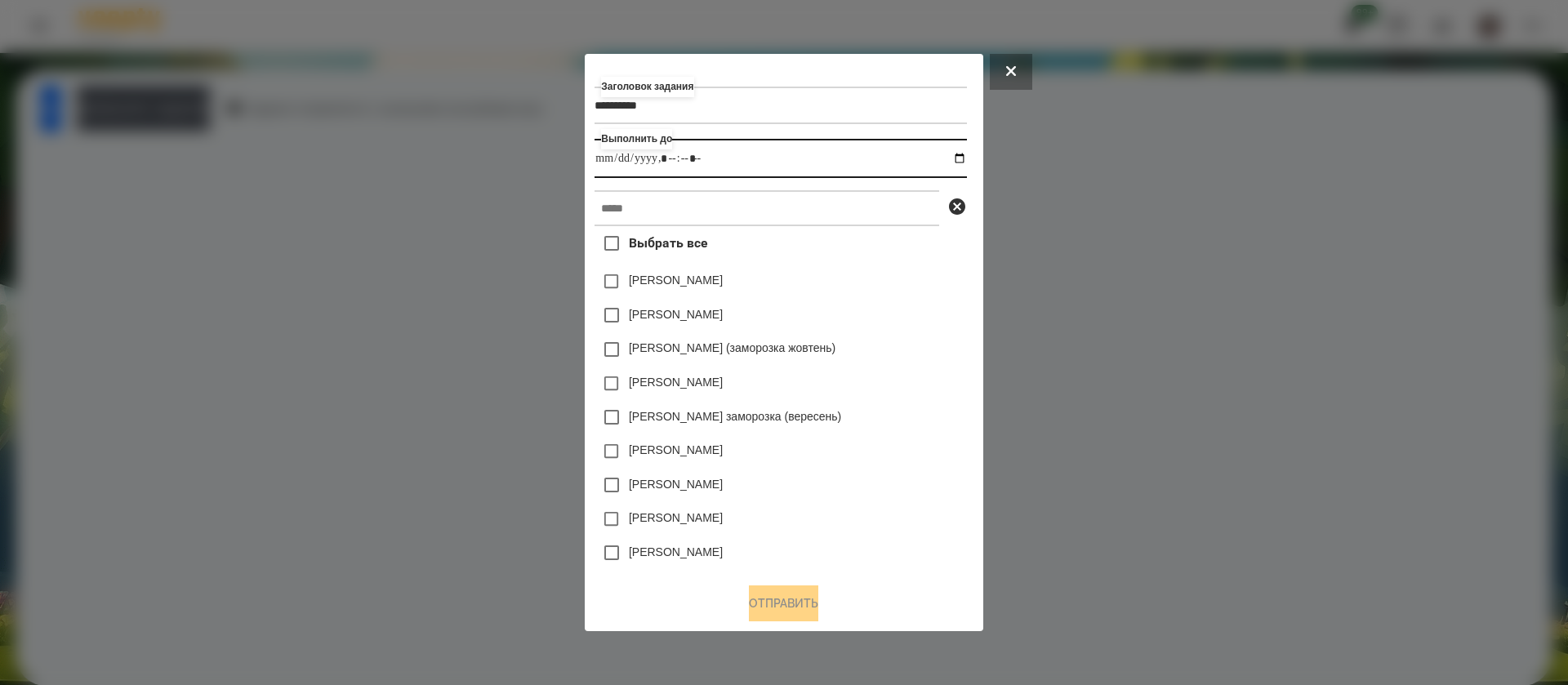
type input "**********"
click at [683, 205] on input "text" at bounding box center [767, 208] width 345 height 36
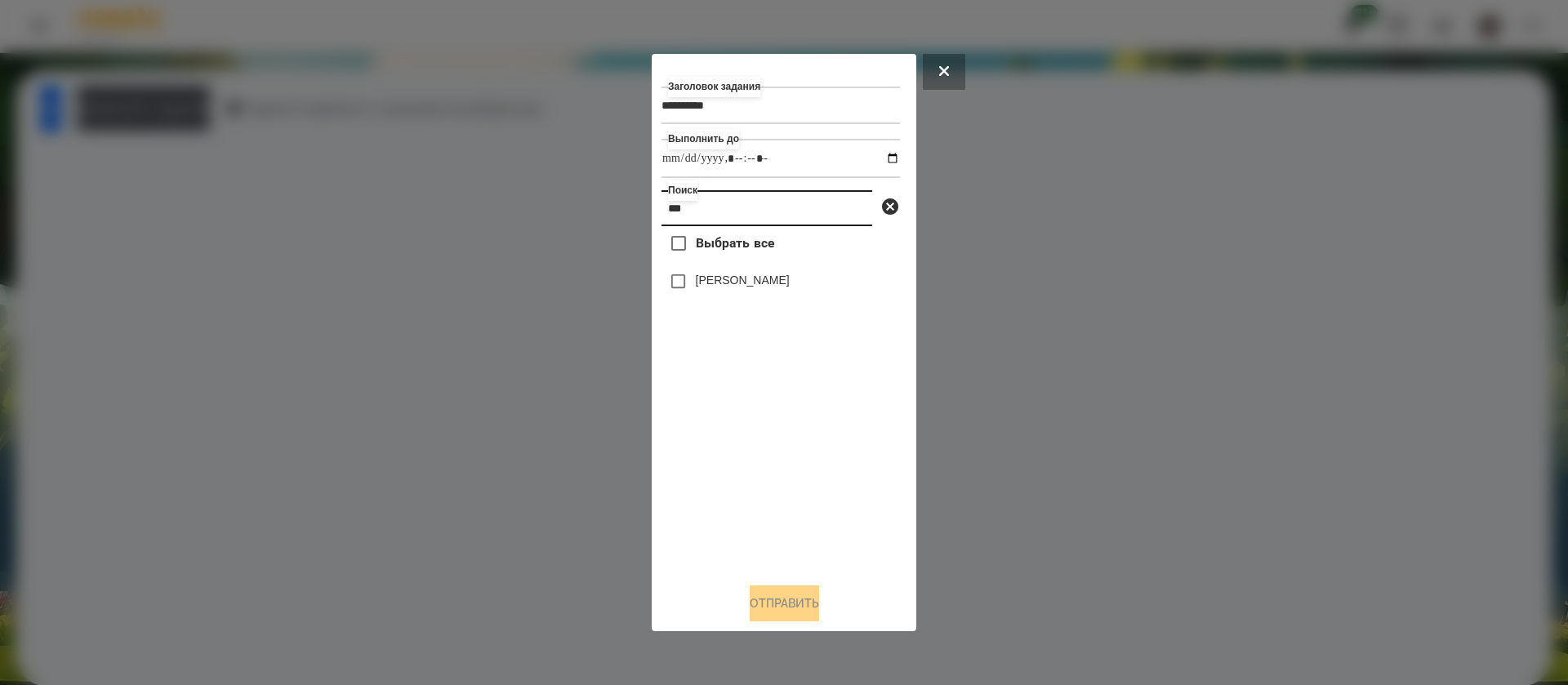
type input "***"
click at [791, 613] on button "Отправить" at bounding box center [784, 603] width 69 height 36
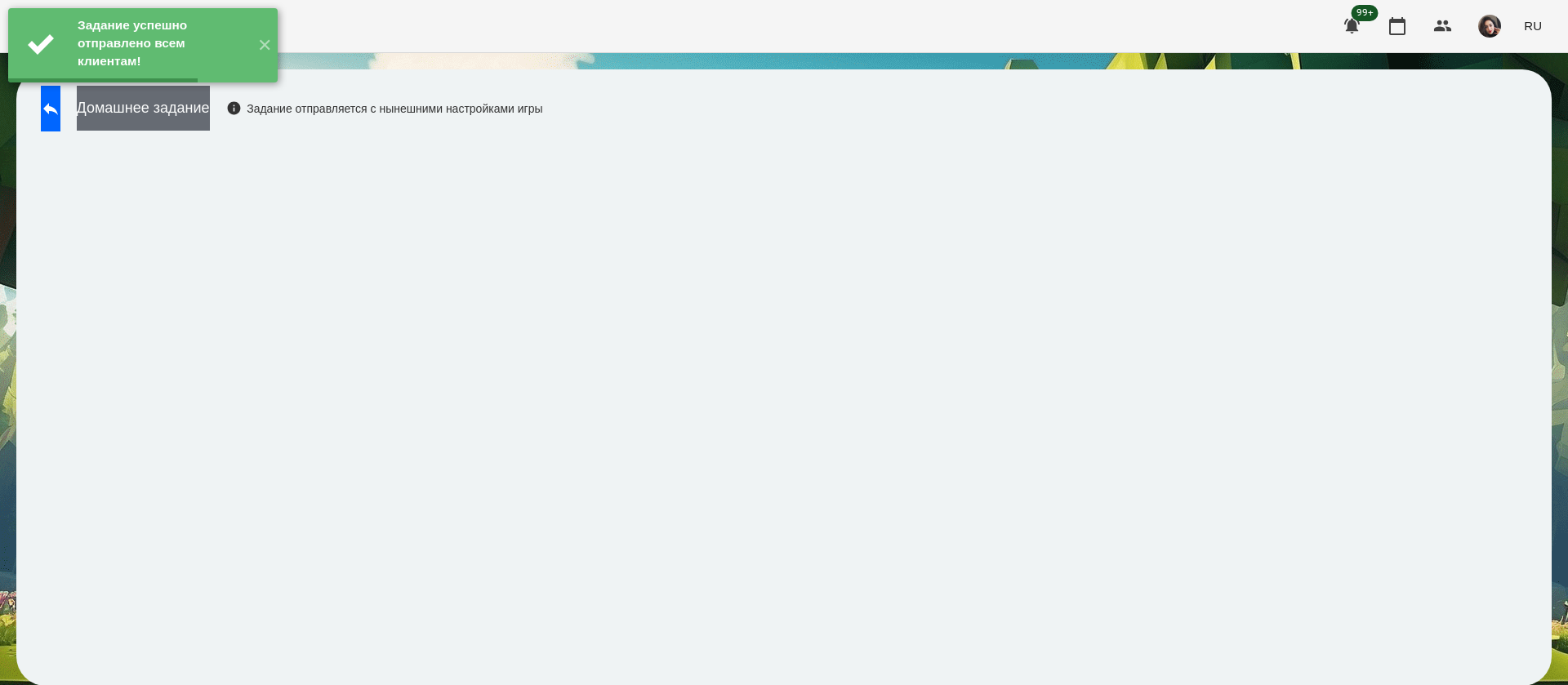
click at [210, 114] on button "Домашнее задание" at bounding box center [143, 108] width 133 height 45
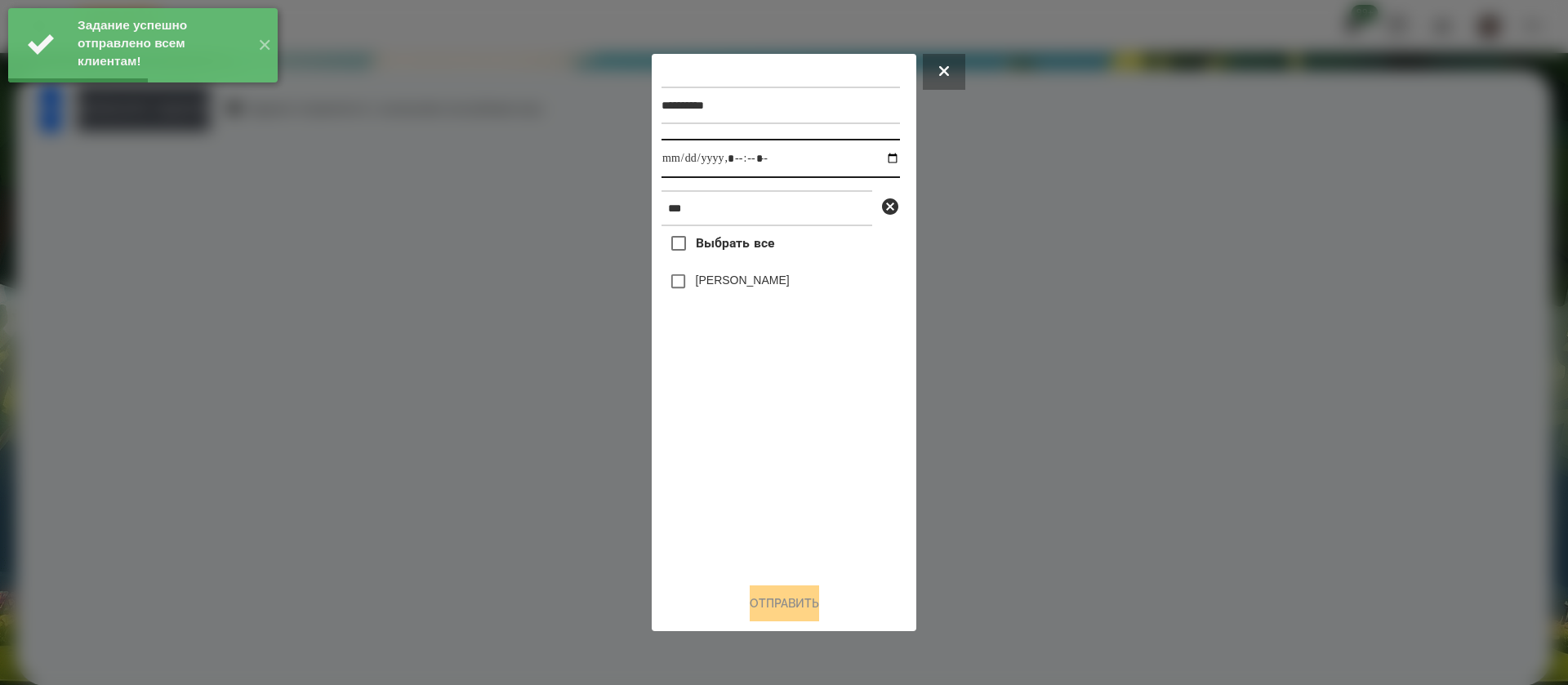
click at [670, 161] on input "datetime-local" at bounding box center [781, 159] width 239 height 39
type input "**********"
click at [700, 289] on label "[PERSON_NAME]" at bounding box center [742, 280] width 94 height 16
click at [759, 596] on button "Отправить" at bounding box center [784, 603] width 69 height 36
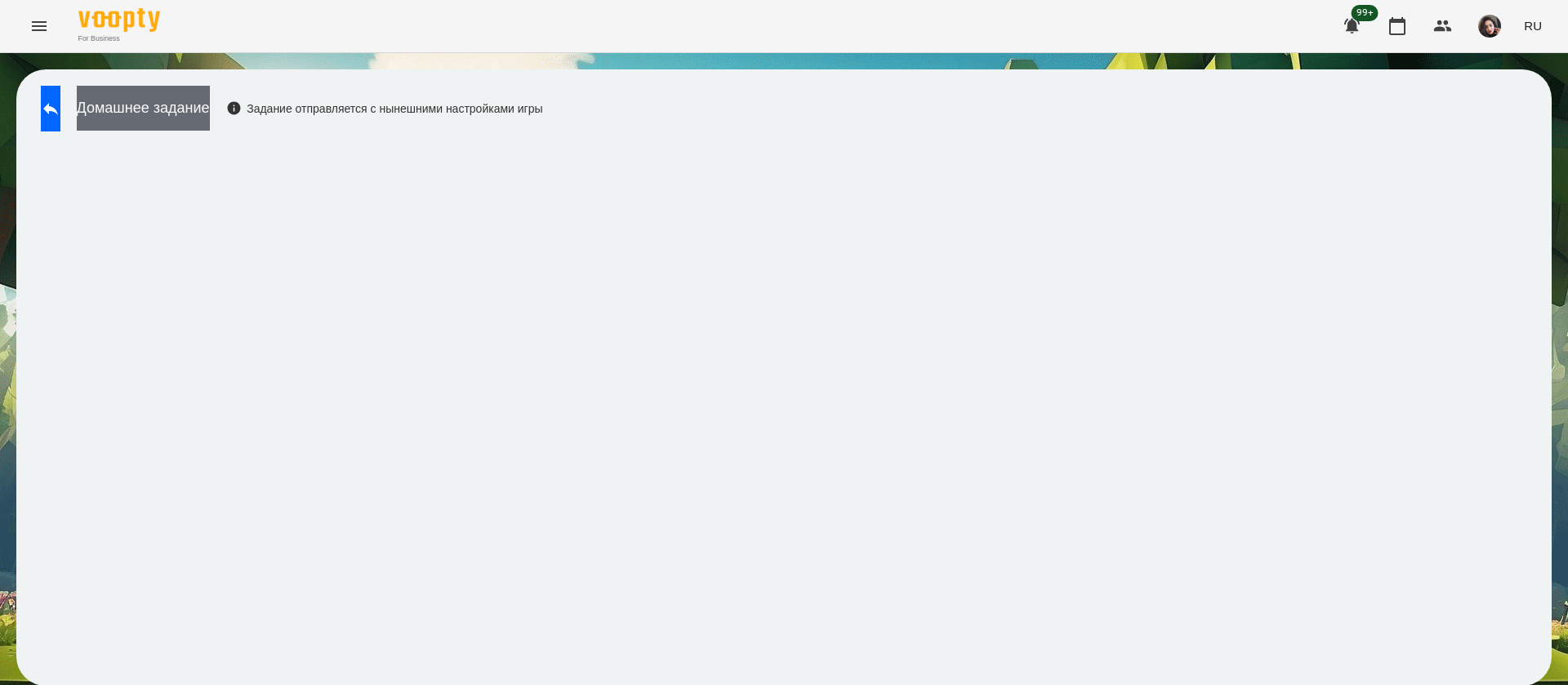
click at [175, 93] on button "Домашнее задание" at bounding box center [143, 108] width 133 height 45
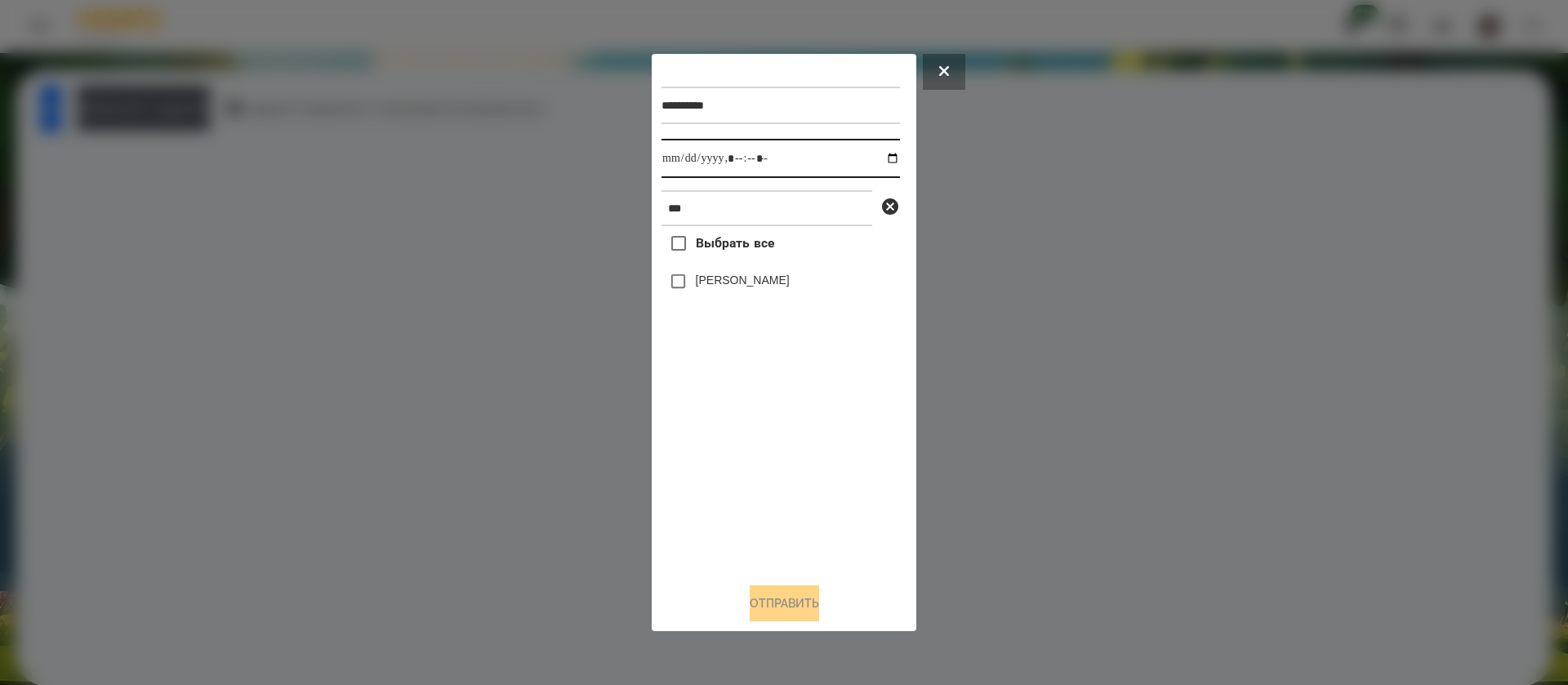
click at [675, 163] on input "datetime-local" at bounding box center [781, 159] width 239 height 39
type input "**********"
click at [697, 271] on div "[PERSON_NAME]" at bounding box center [781, 282] width 239 height 34
click at [701, 283] on label "[PERSON_NAME]" at bounding box center [742, 280] width 94 height 16
click at [803, 594] on button "Отправить" at bounding box center [784, 603] width 69 height 36
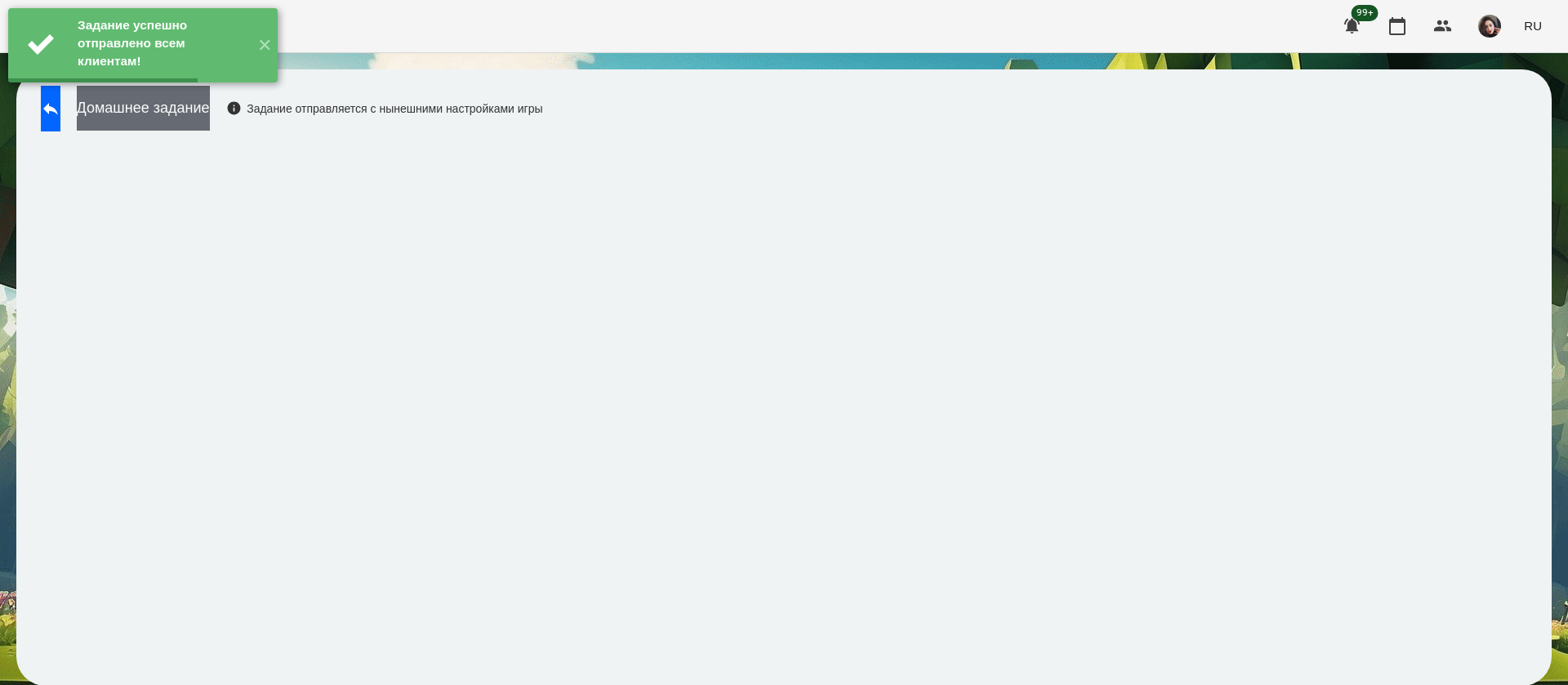
click at [199, 113] on button "Домашнее задание" at bounding box center [143, 108] width 133 height 45
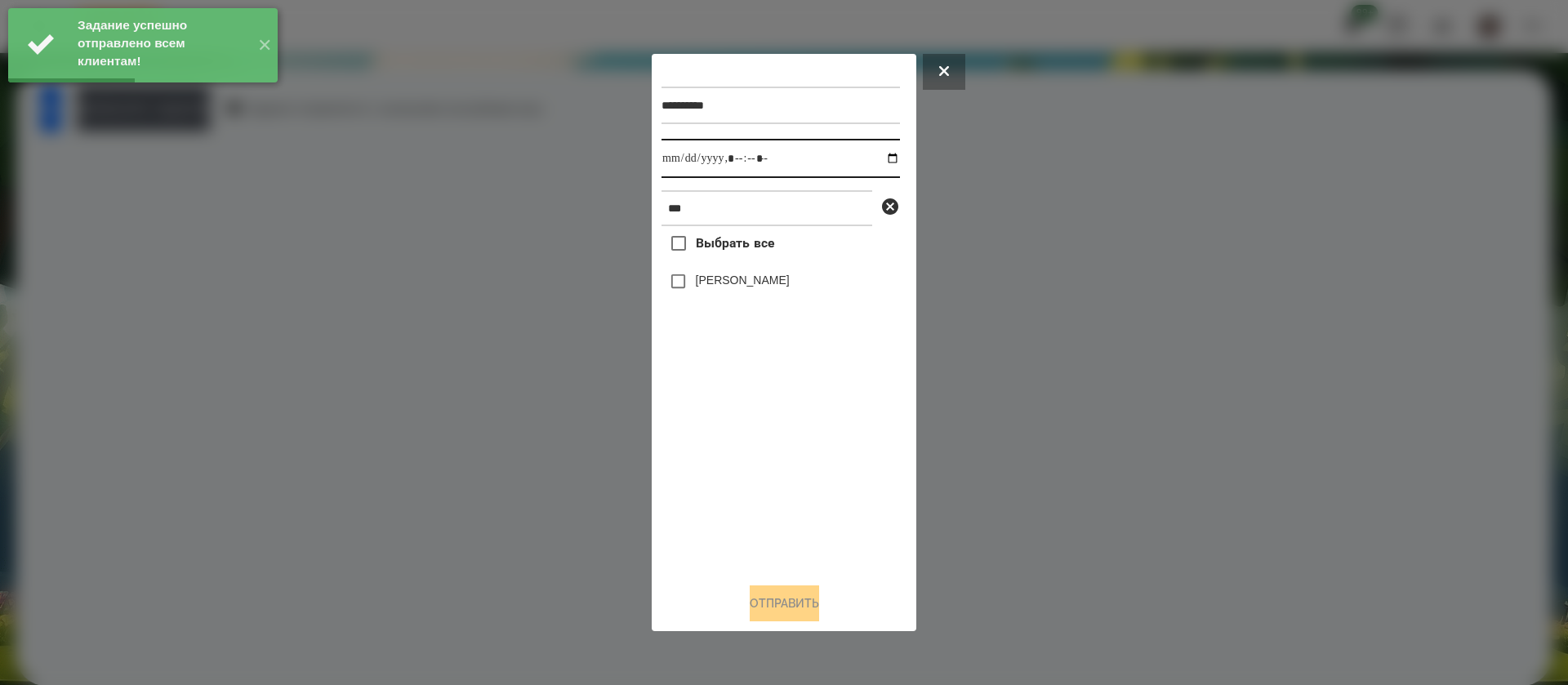
click at [682, 164] on input "datetime-local" at bounding box center [781, 159] width 239 height 39
type input "**********"
click at [721, 286] on label "[PERSON_NAME]" at bounding box center [742, 280] width 94 height 16
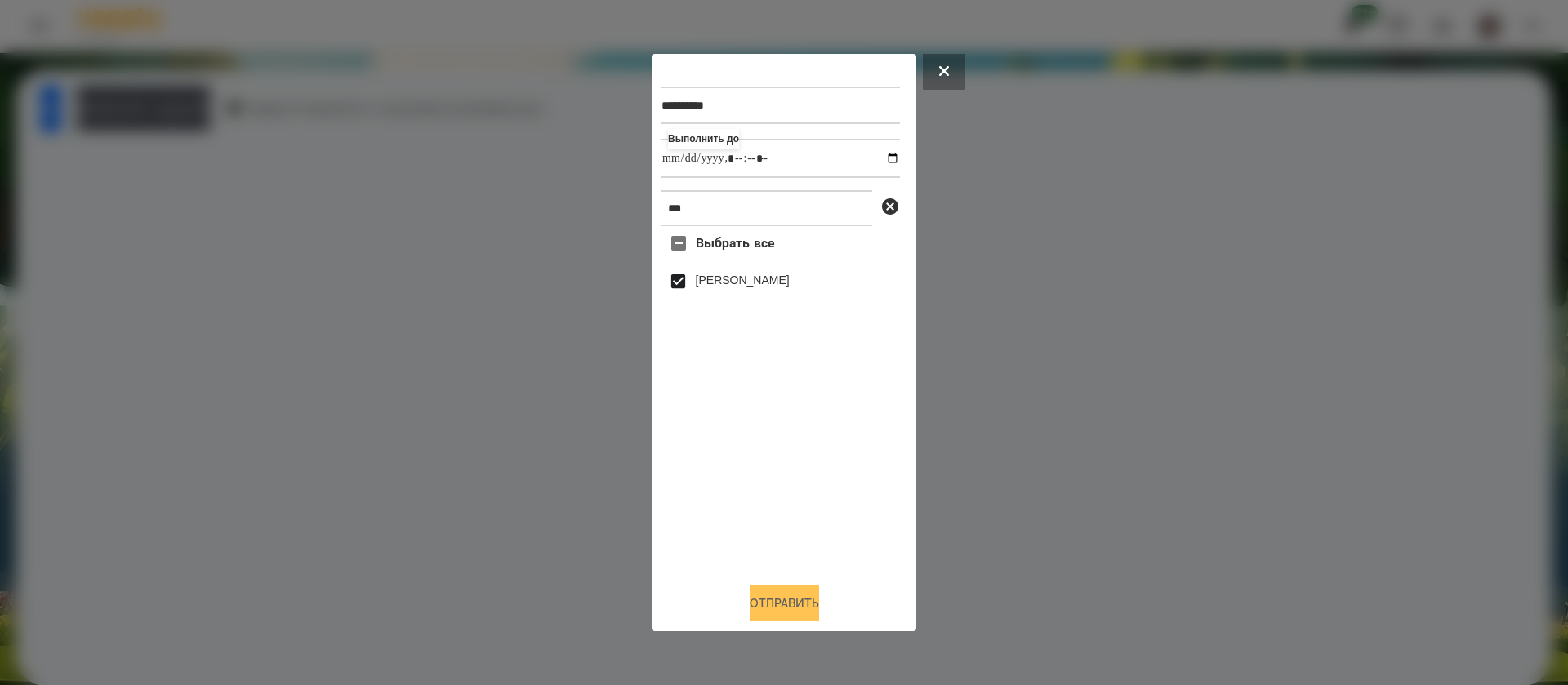
click at [795, 611] on button "Отправить" at bounding box center [784, 603] width 69 height 36
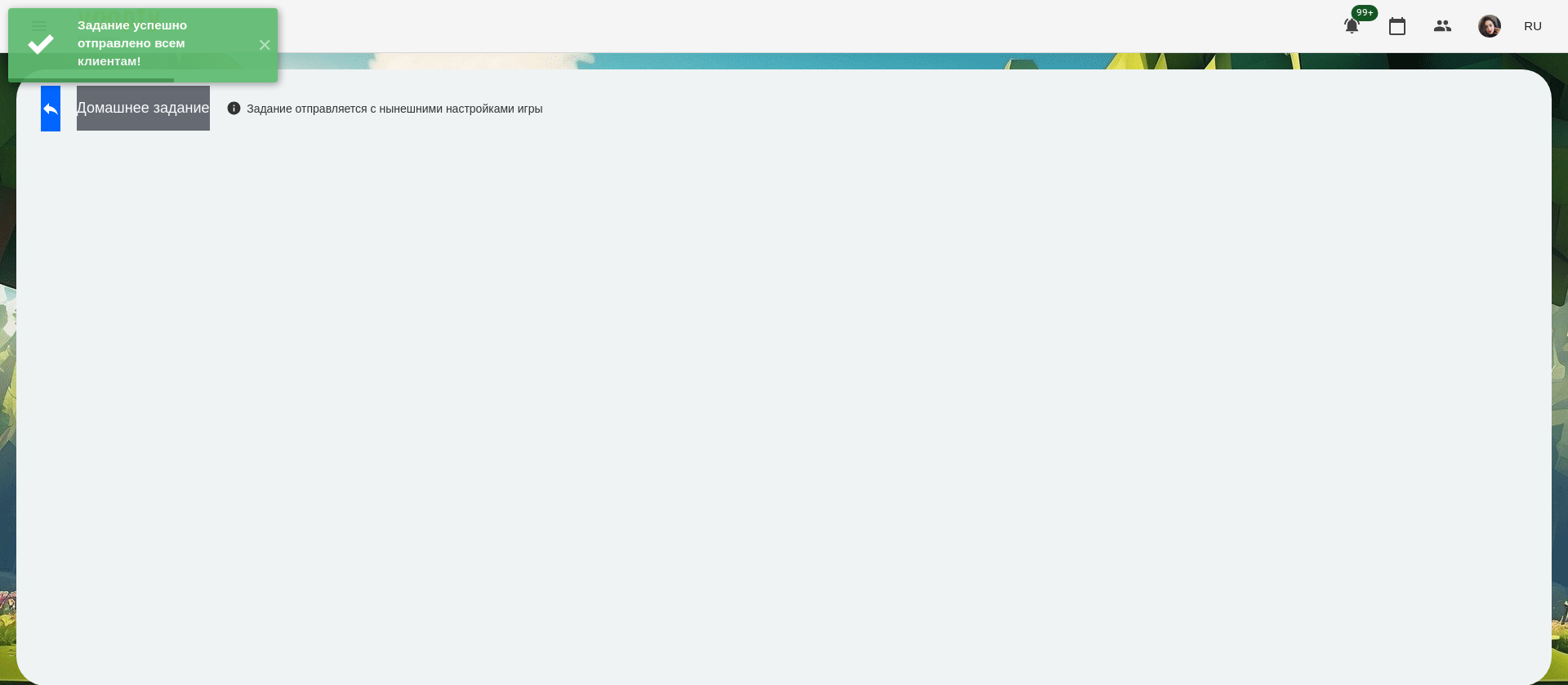
drag, startPoint x: 246, startPoint y: 135, endPoint x: 244, endPoint y: 122, distance: 13.2
click at [245, 130] on div "Домашнее задание Задание отправляется с нынешними настройками игры" at bounding box center [288, 113] width 510 height 54
click at [210, 121] on button "Домашнее задание" at bounding box center [143, 108] width 133 height 45
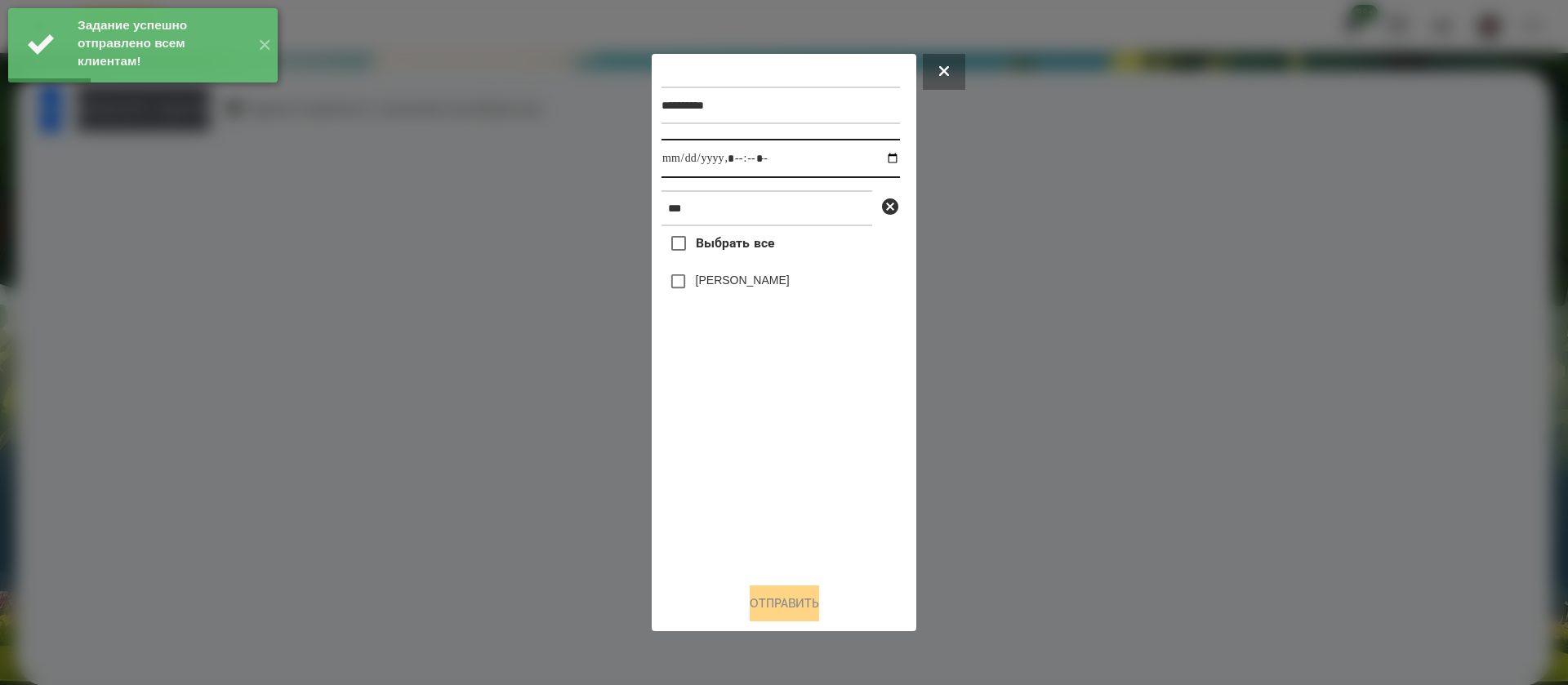
click at [686, 163] on input "datetime-local" at bounding box center [781, 159] width 239 height 39
type input "**********"
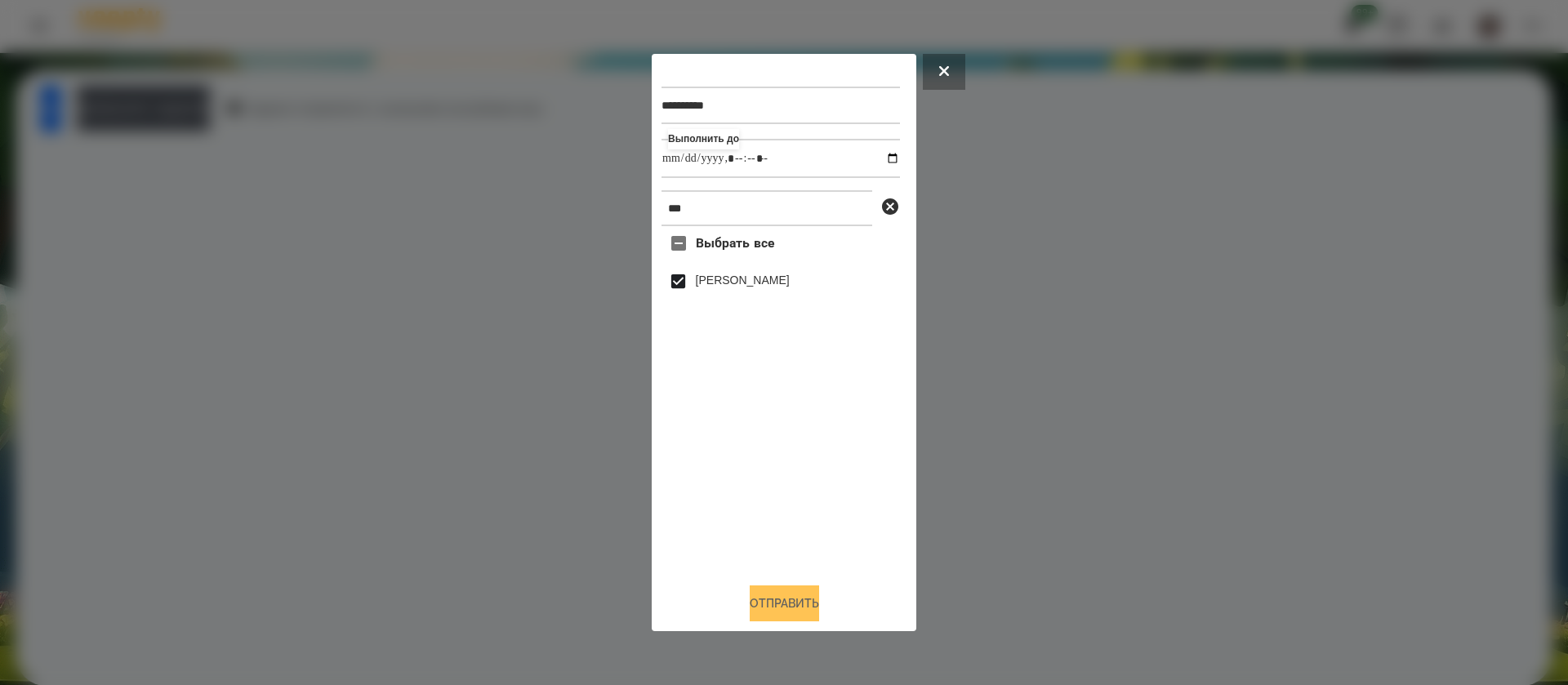
click at [765, 606] on button "Отправить" at bounding box center [784, 603] width 69 height 36
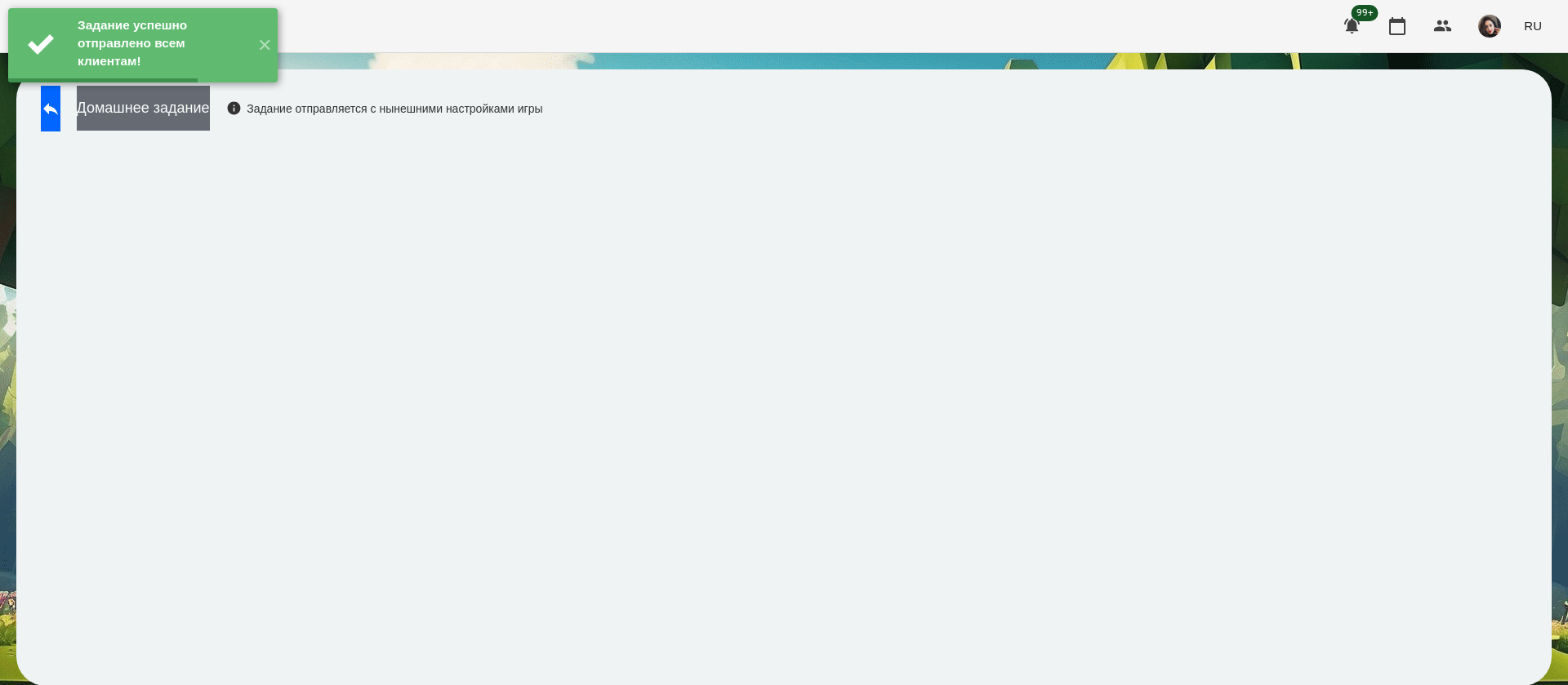
click at [210, 113] on button "Домашнее задание" at bounding box center [143, 108] width 133 height 45
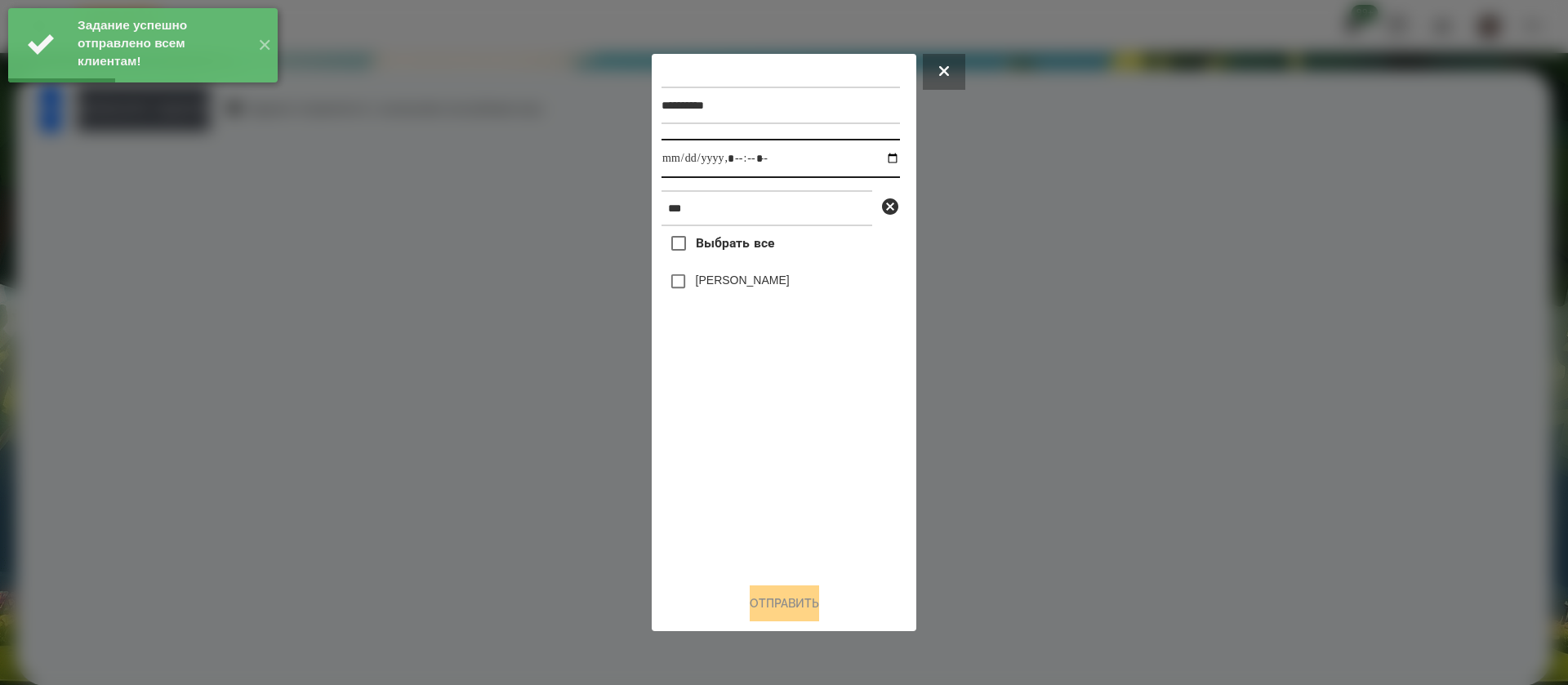
click at [678, 168] on input "datetime-local" at bounding box center [781, 159] width 239 height 39
type input "**********"
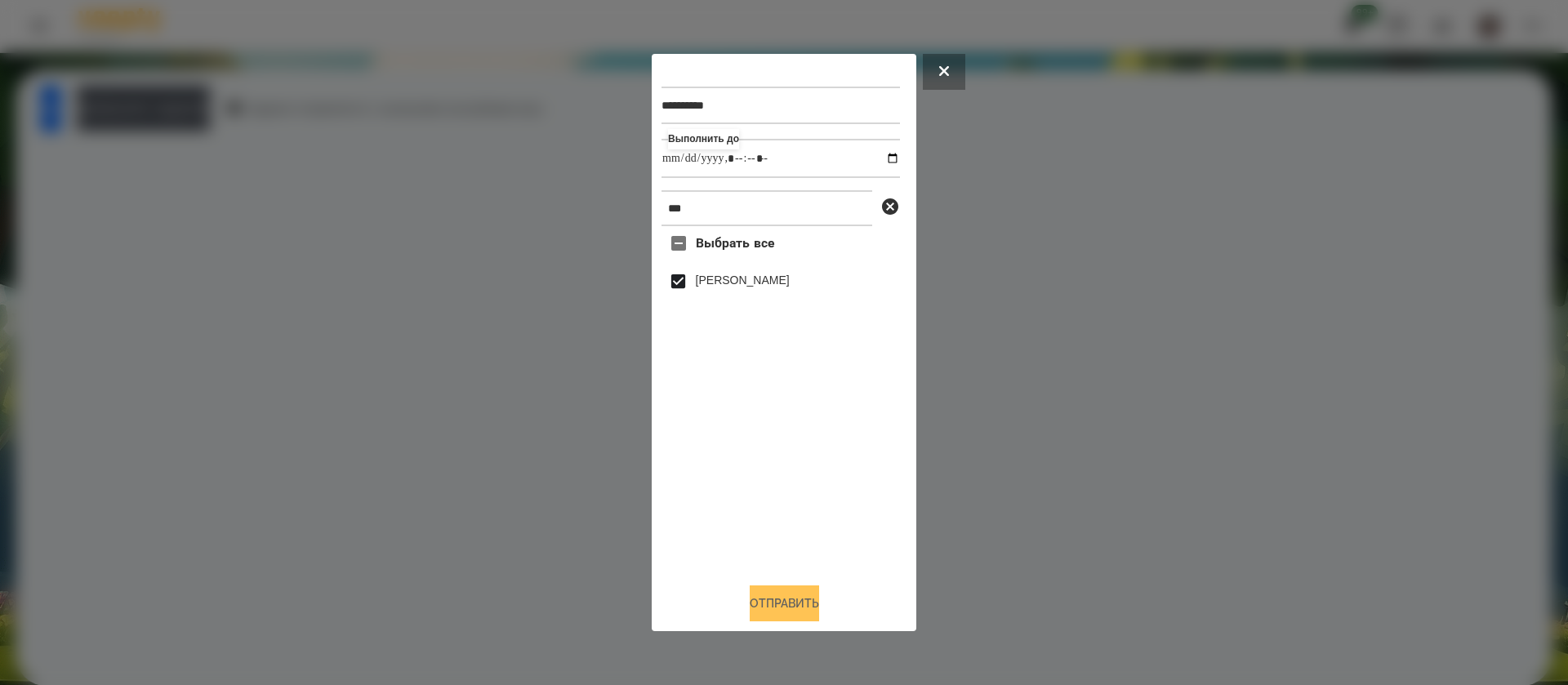
click at [750, 595] on button "Отправить" at bounding box center [784, 603] width 69 height 36
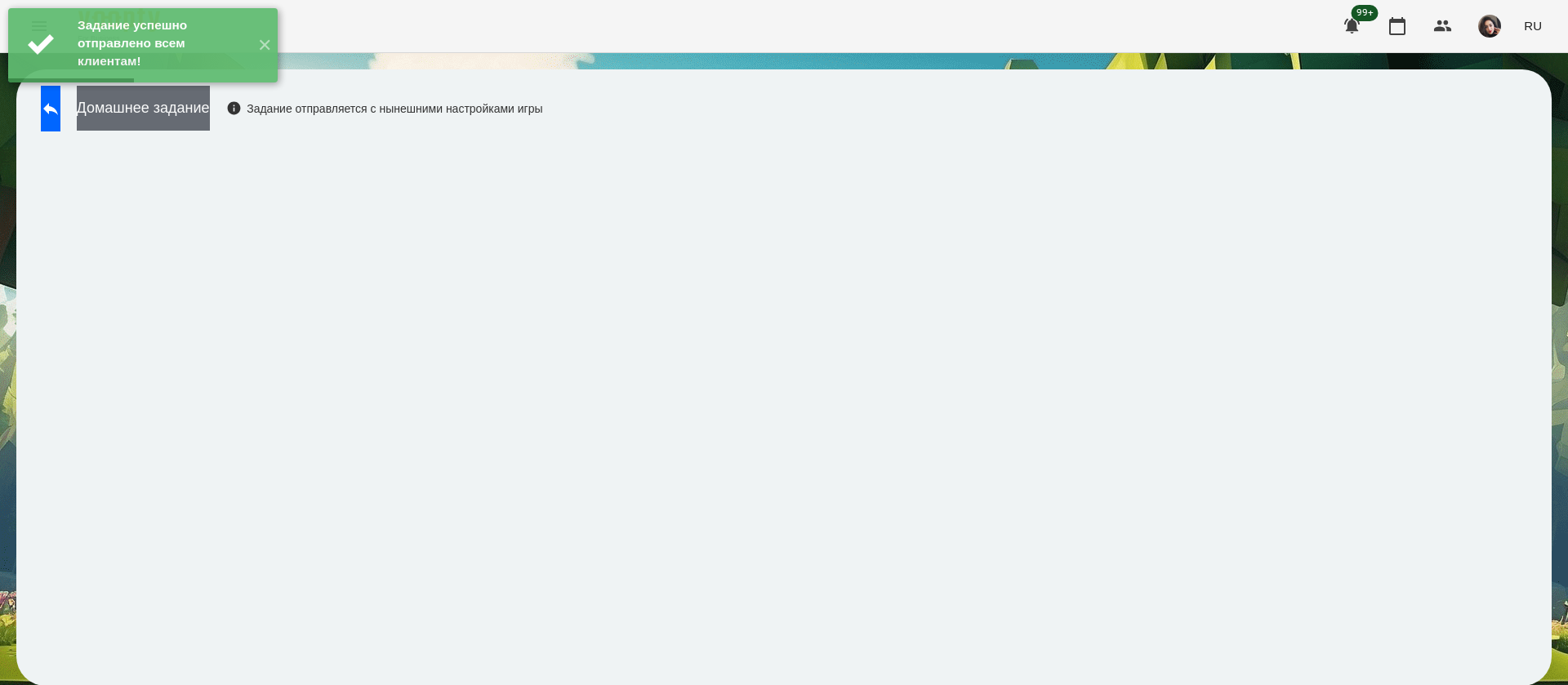
click at [210, 112] on button "Домашнее задание" at bounding box center [143, 108] width 133 height 45
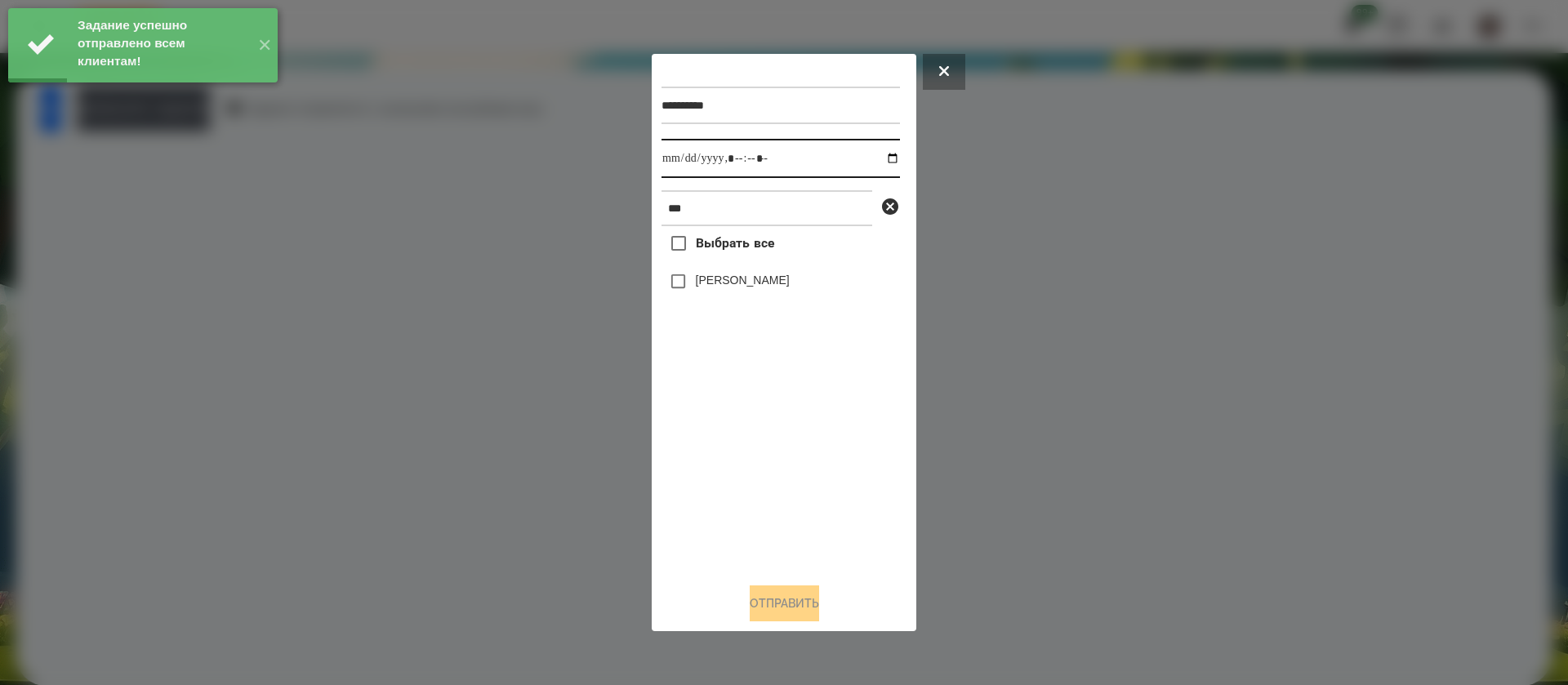
click at [685, 173] on input "datetime-local" at bounding box center [781, 159] width 239 height 39
type input "**********"
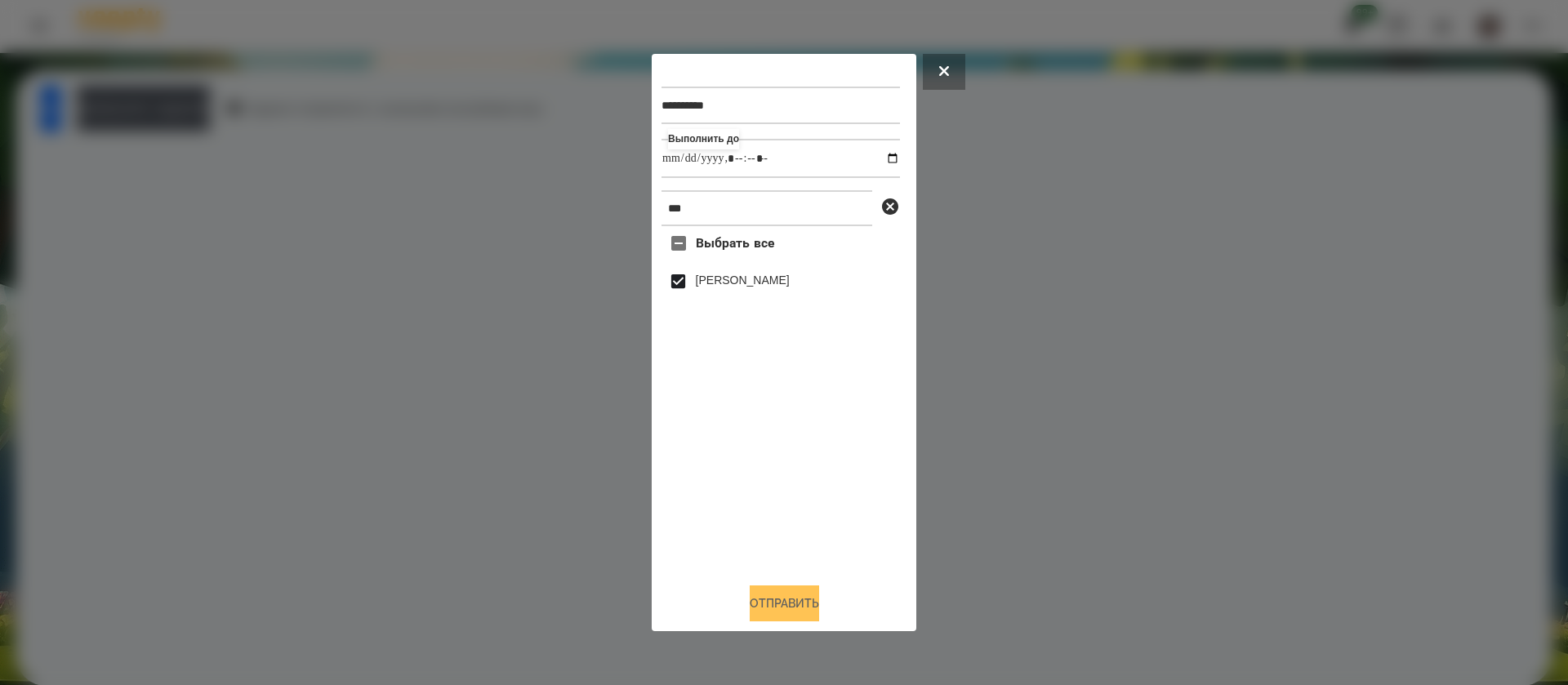
click at [750, 616] on button "Отправить" at bounding box center [784, 603] width 69 height 36
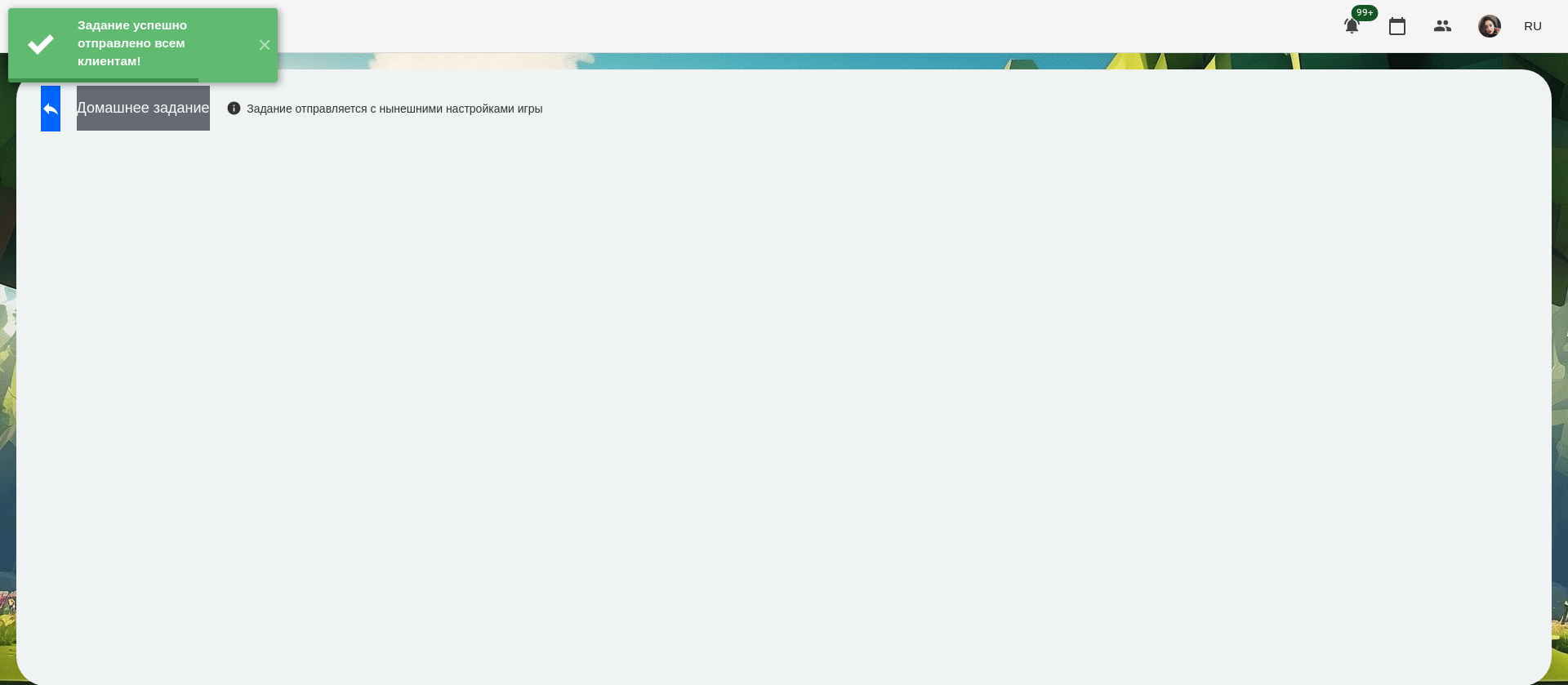
click at [191, 108] on button "Домашнее задание" at bounding box center [143, 108] width 133 height 45
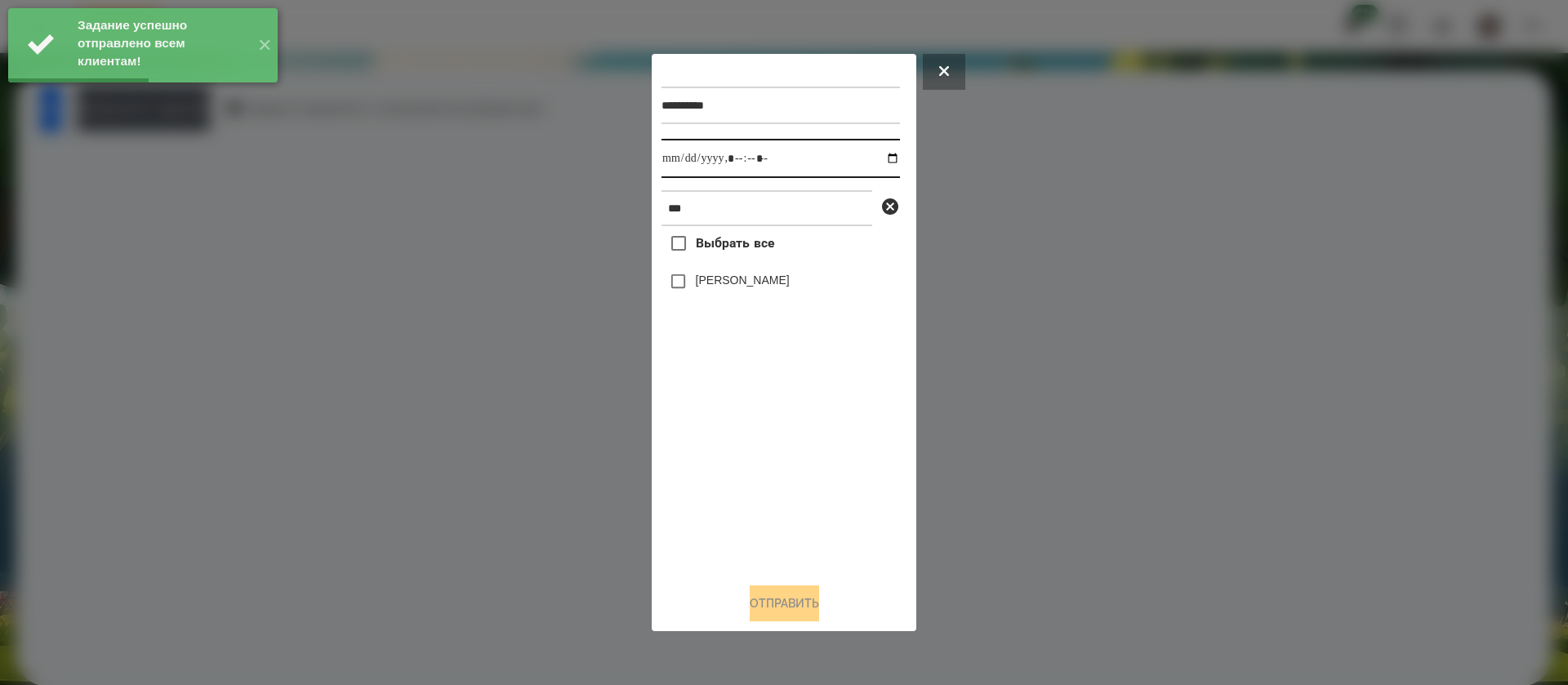
click at [681, 164] on input "datetime-local" at bounding box center [781, 159] width 239 height 39
type input "**********"
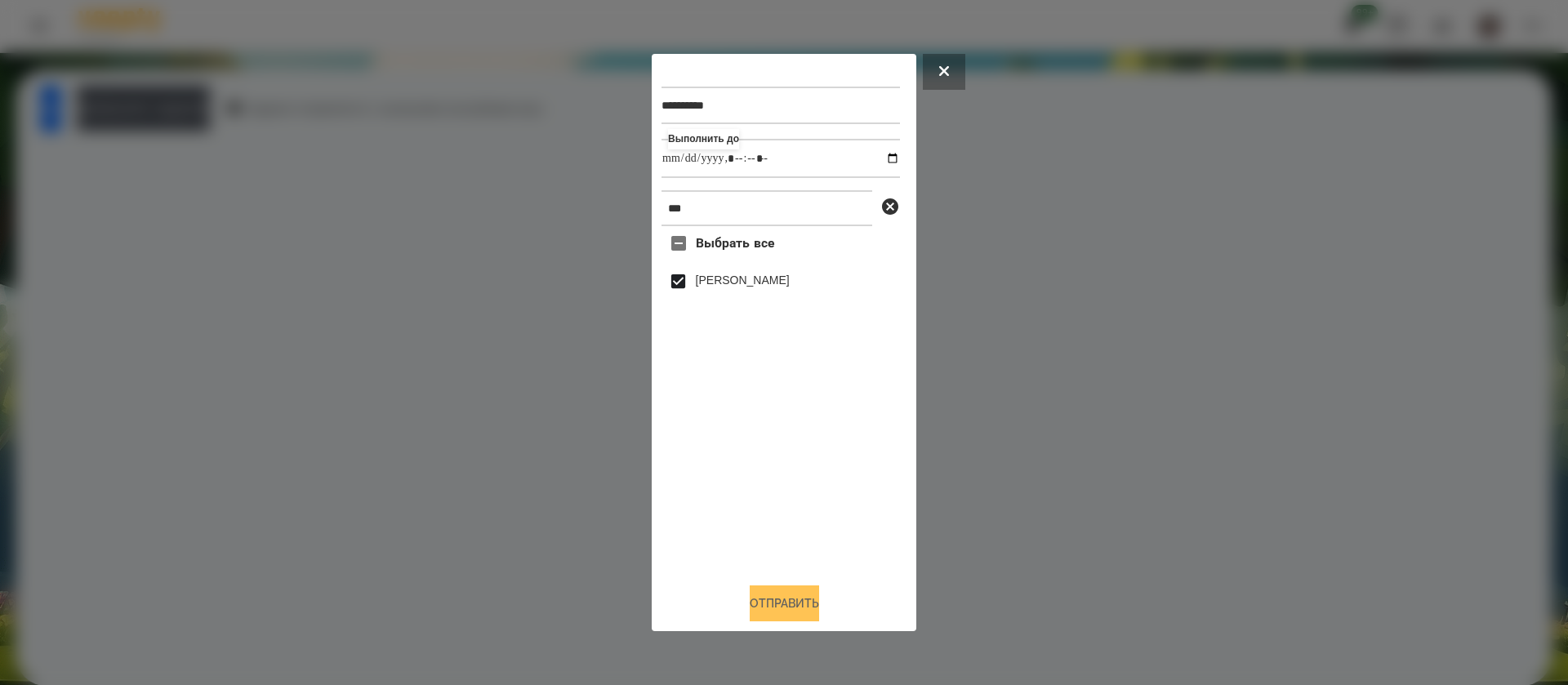
click at [750, 608] on button "Отправить" at bounding box center [784, 603] width 69 height 36
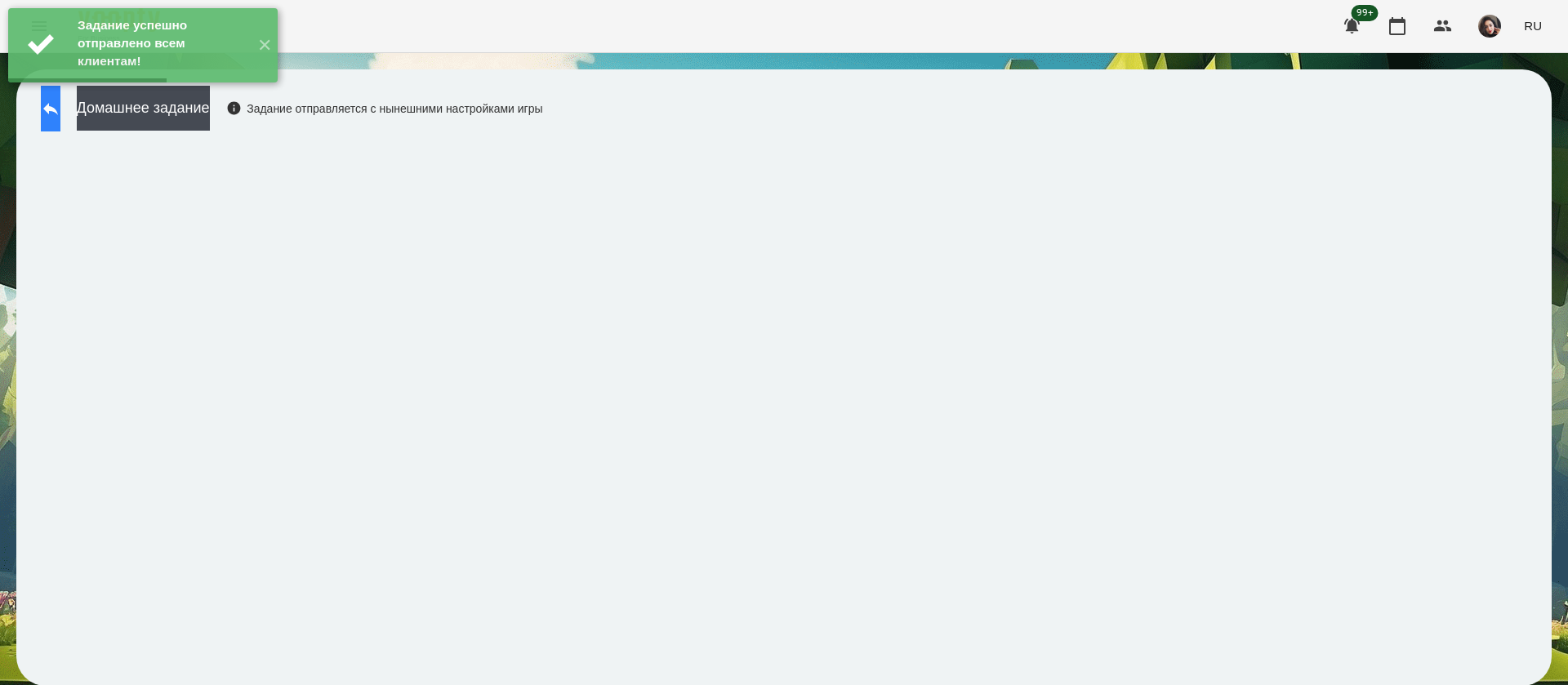
click at [60, 115] on icon at bounding box center [51, 109] width 20 height 20
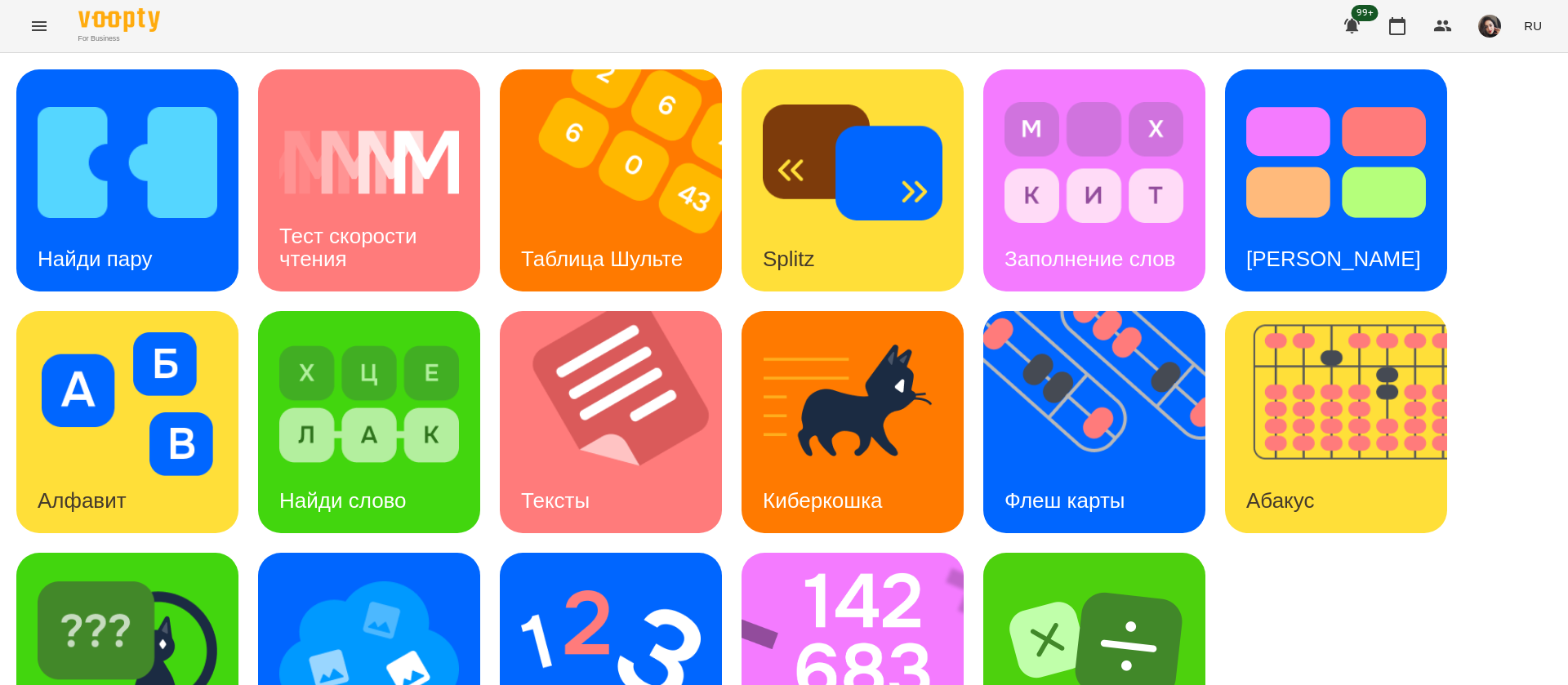
scroll to position [106, 0]
click at [817, 553] on img at bounding box center [863, 664] width 244 height 222
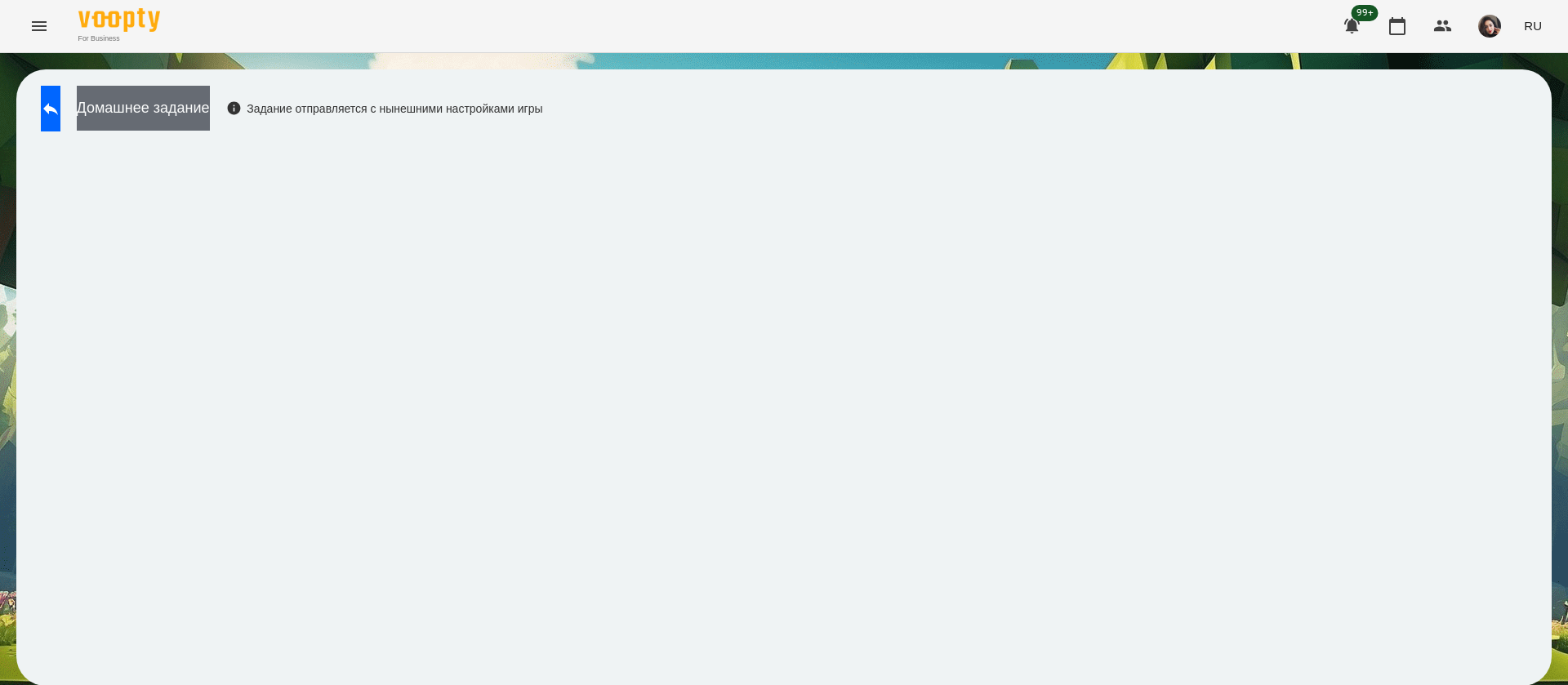
click at [210, 120] on button "Домашнее задание" at bounding box center [143, 108] width 133 height 45
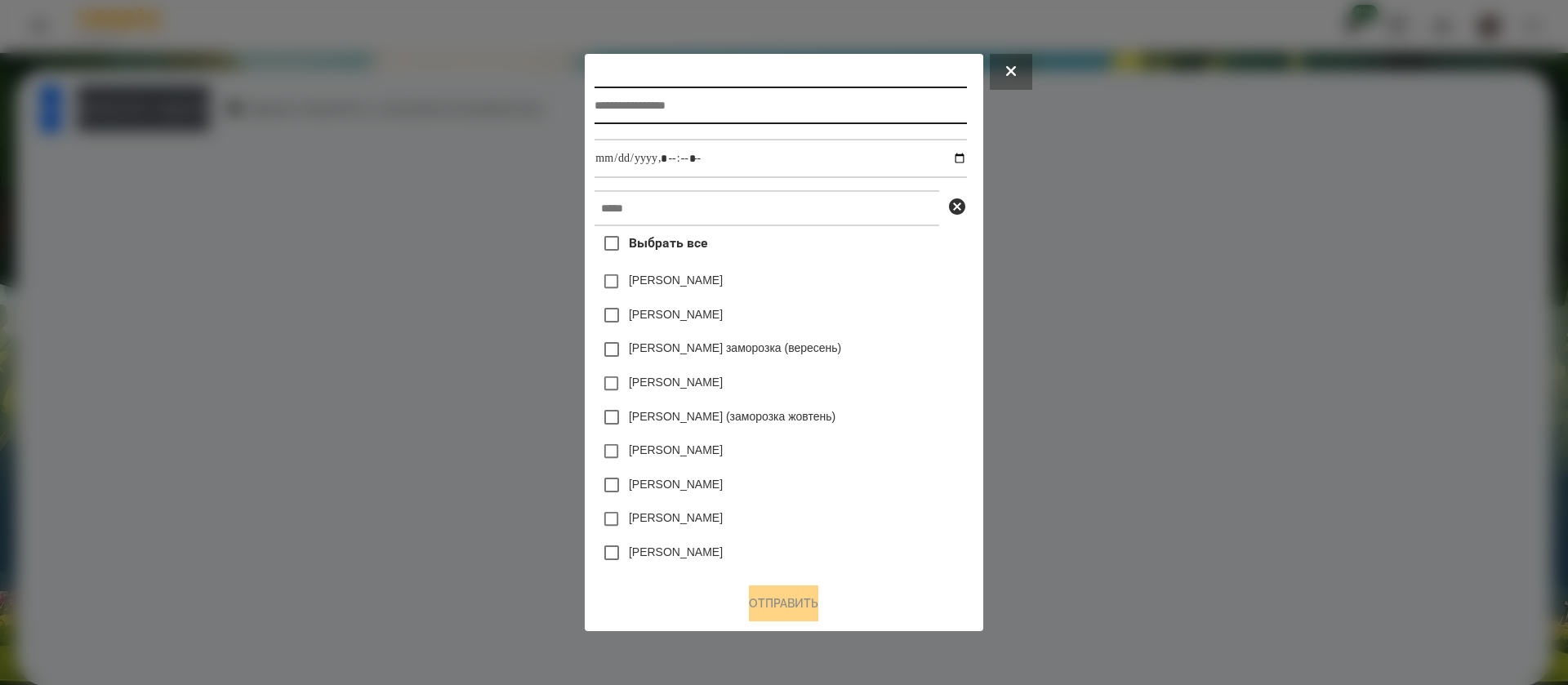
click at [627, 103] on input "text" at bounding box center [780, 105] width 372 height 38
type input "*******"
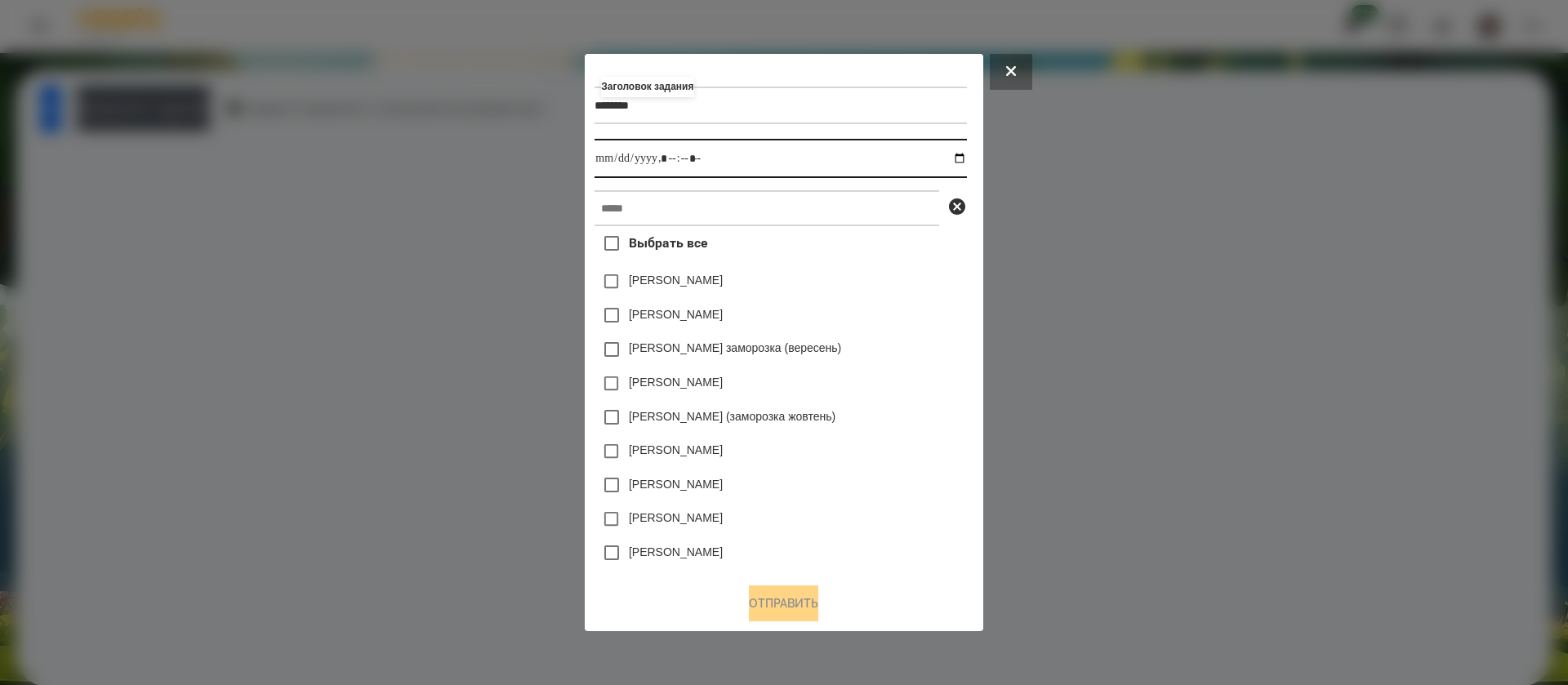
click at [964, 156] on input "datetime-local" at bounding box center [780, 159] width 372 height 39
click at [671, 164] on input "datetime-local" at bounding box center [780, 159] width 372 height 39
click at [687, 158] on input "datetime-local" at bounding box center [780, 159] width 372 height 39
type input "**********"
click at [681, 212] on input "text" at bounding box center [767, 208] width 345 height 36
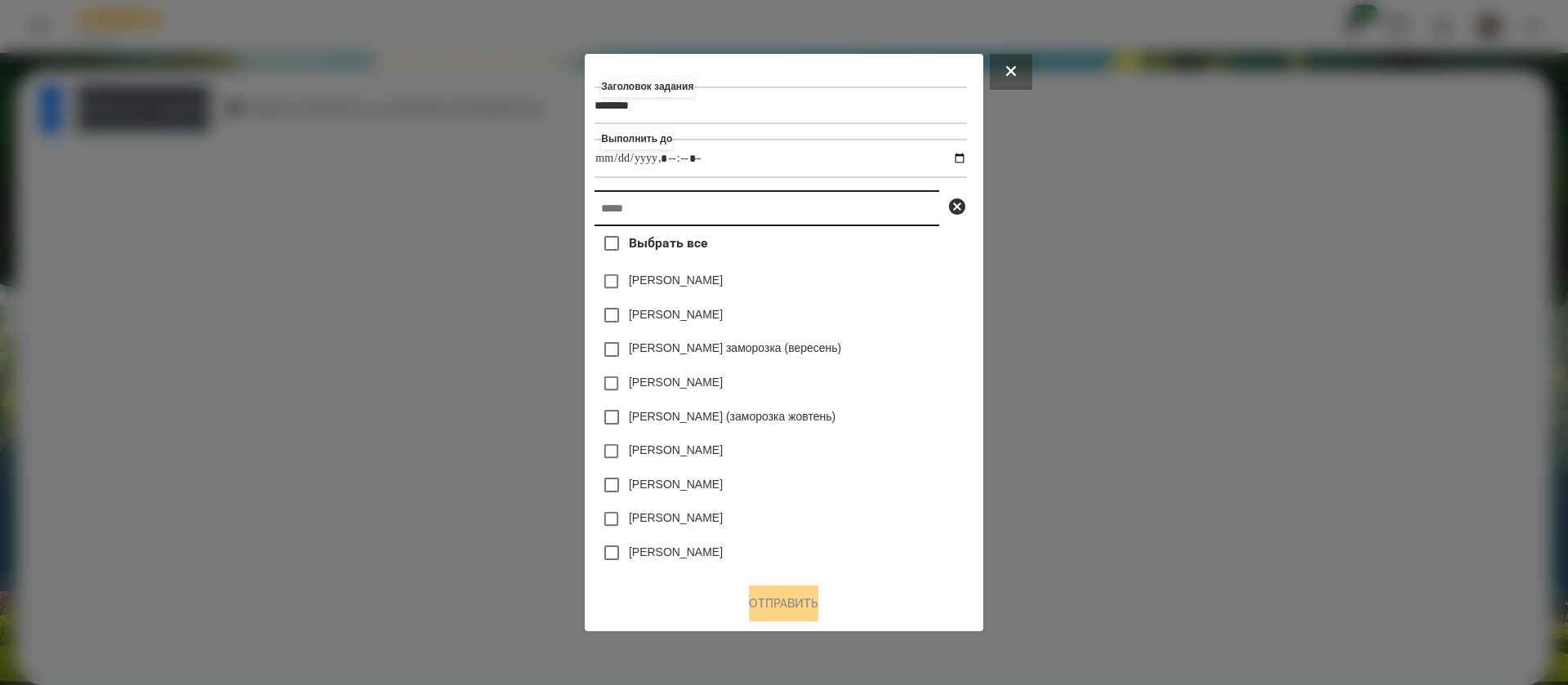
type input "*"
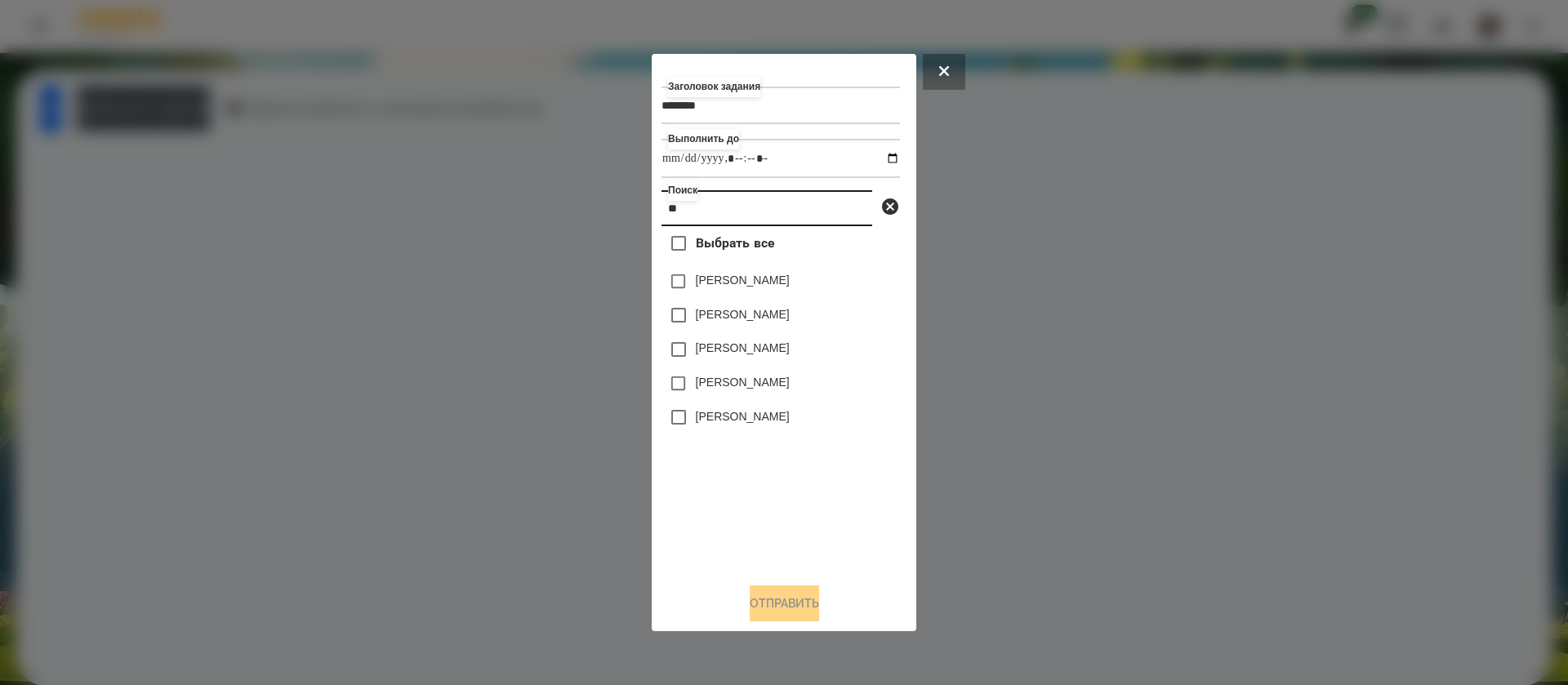
type input "*"
type input "**"
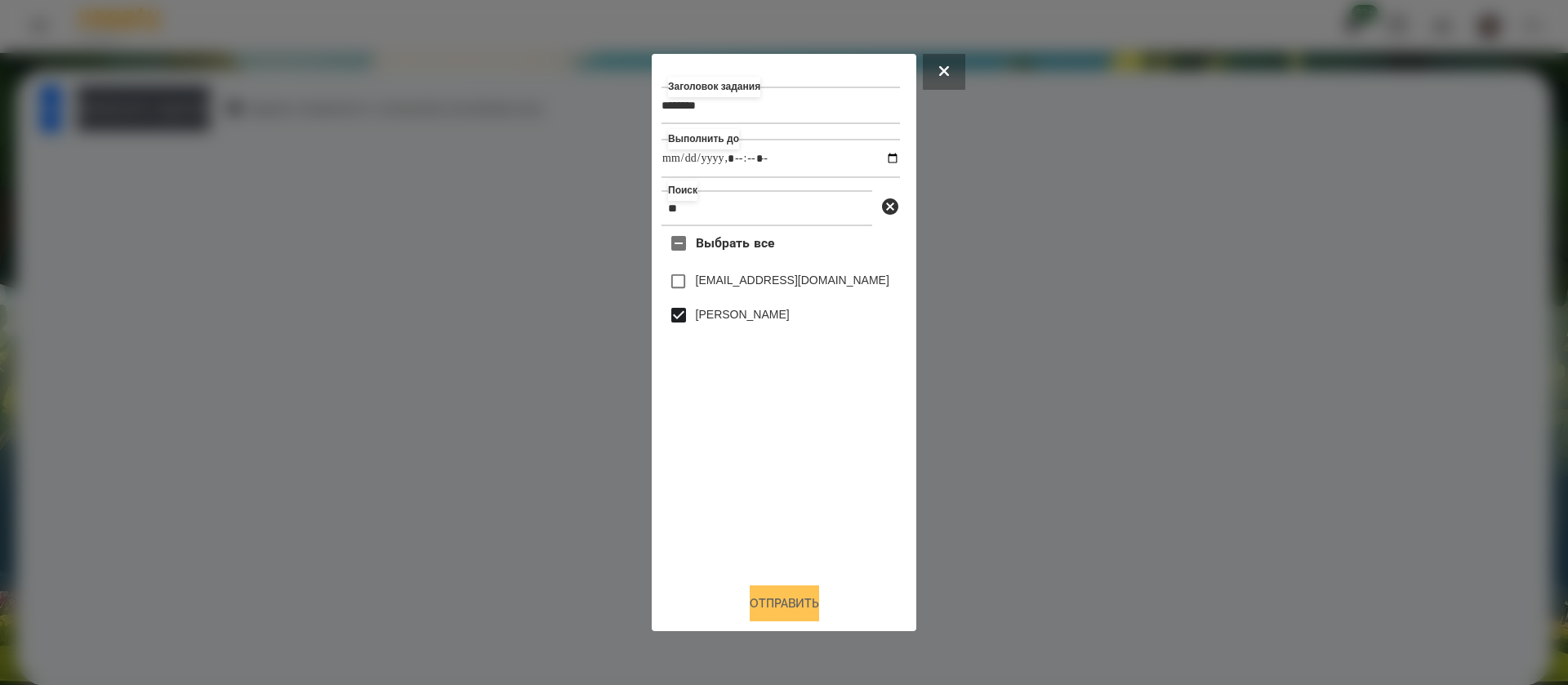
click at [755, 593] on button "Отправить" at bounding box center [784, 603] width 69 height 36
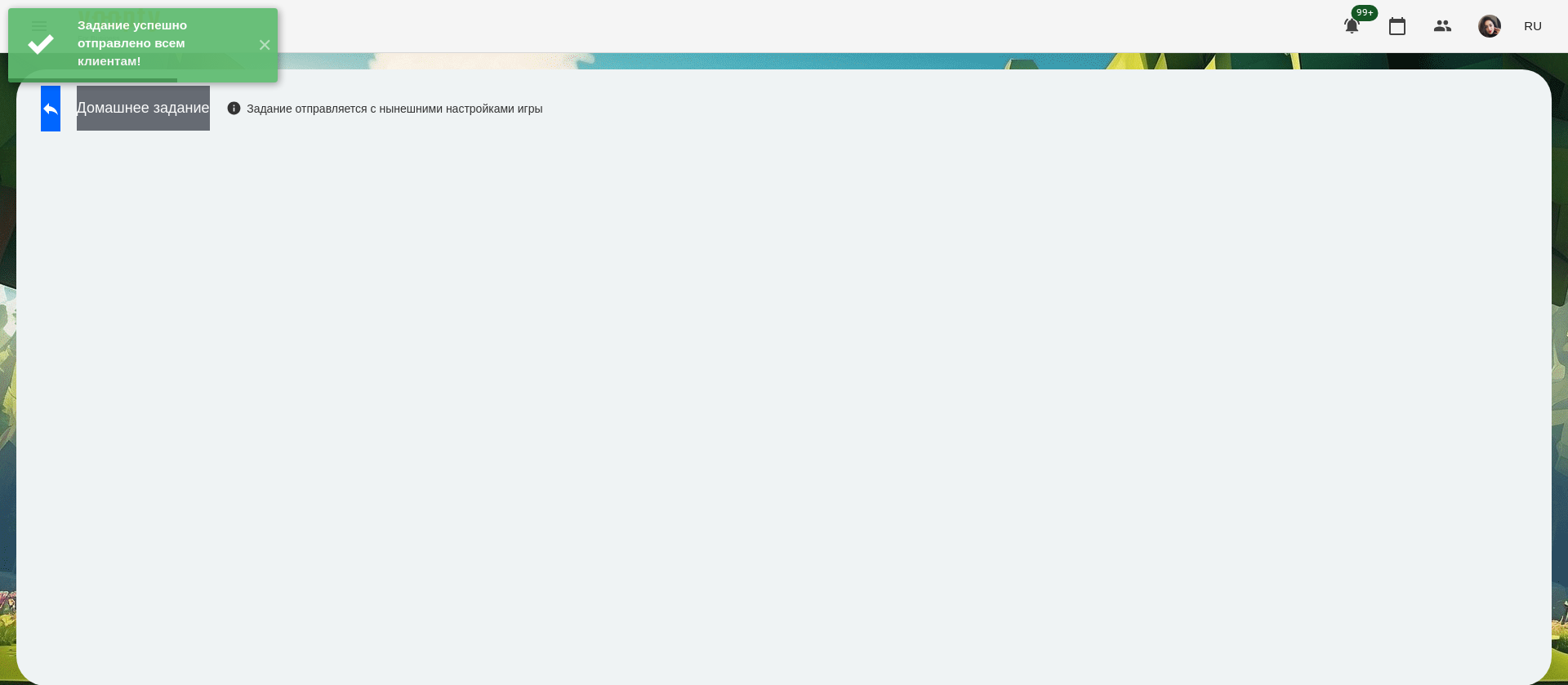
click at [210, 104] on button "Домашнее задание" at bounding box center [143, 108] width 133 height 45
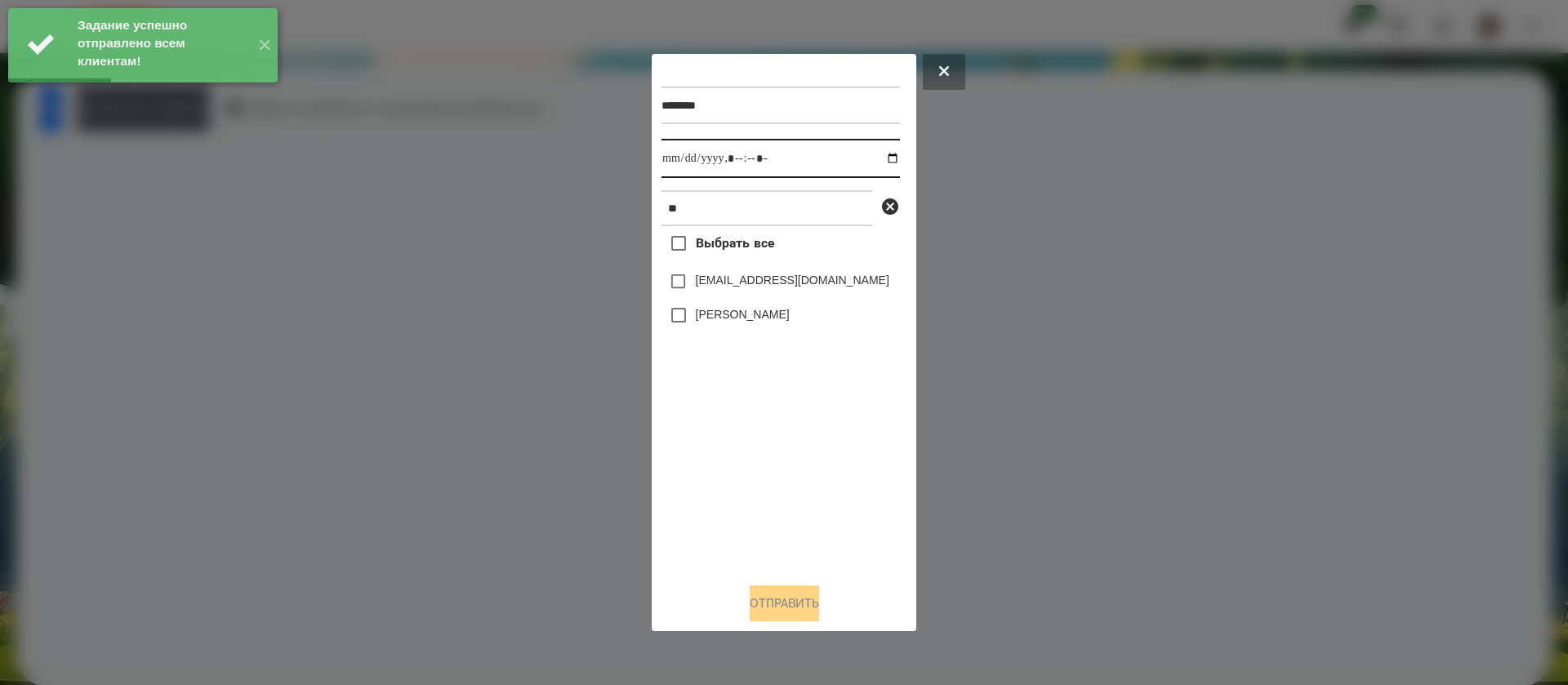
click at [684, 167] on input "datetime-local" at bounding box center [781, 159] width 239 height 39
type input "**********"
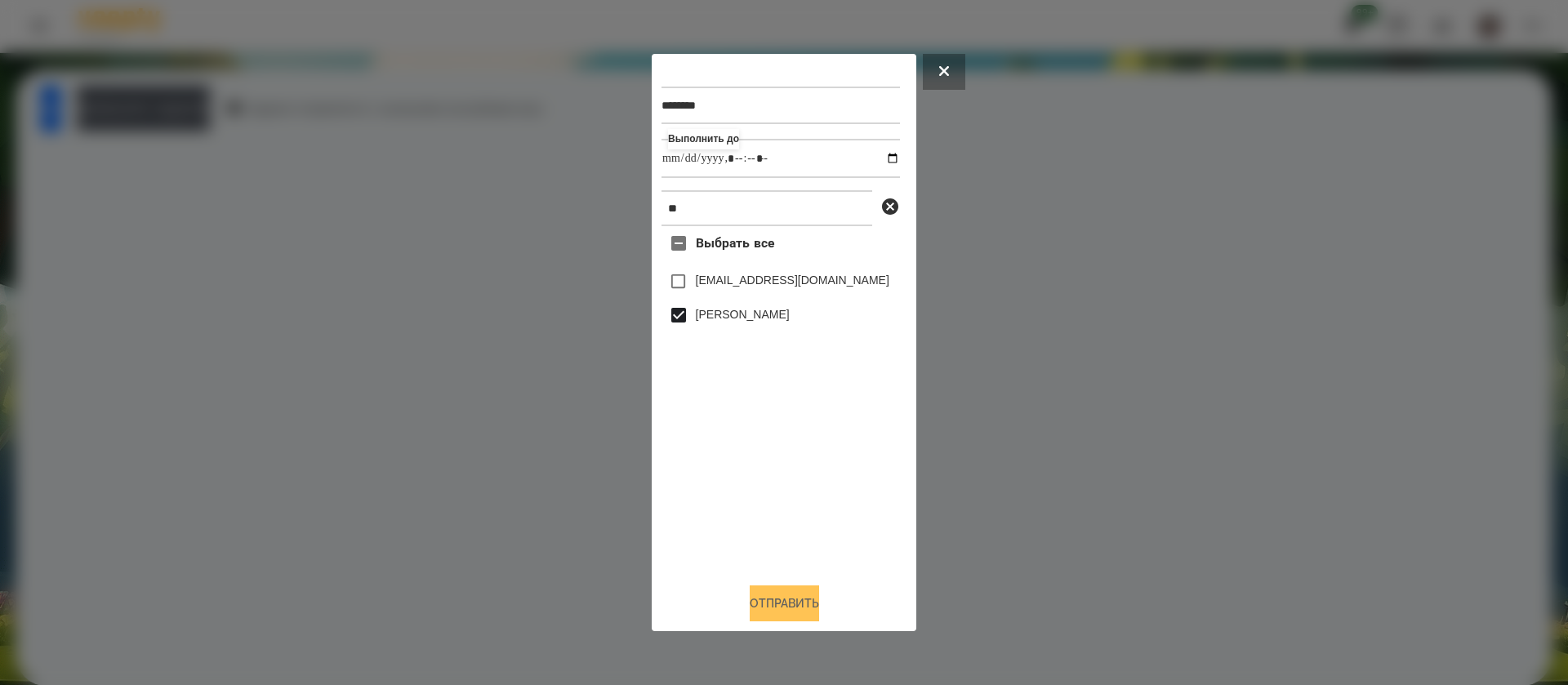
click at [756, 608] on button "Отправить" at bounding box center [784, 603] width 69 height 36
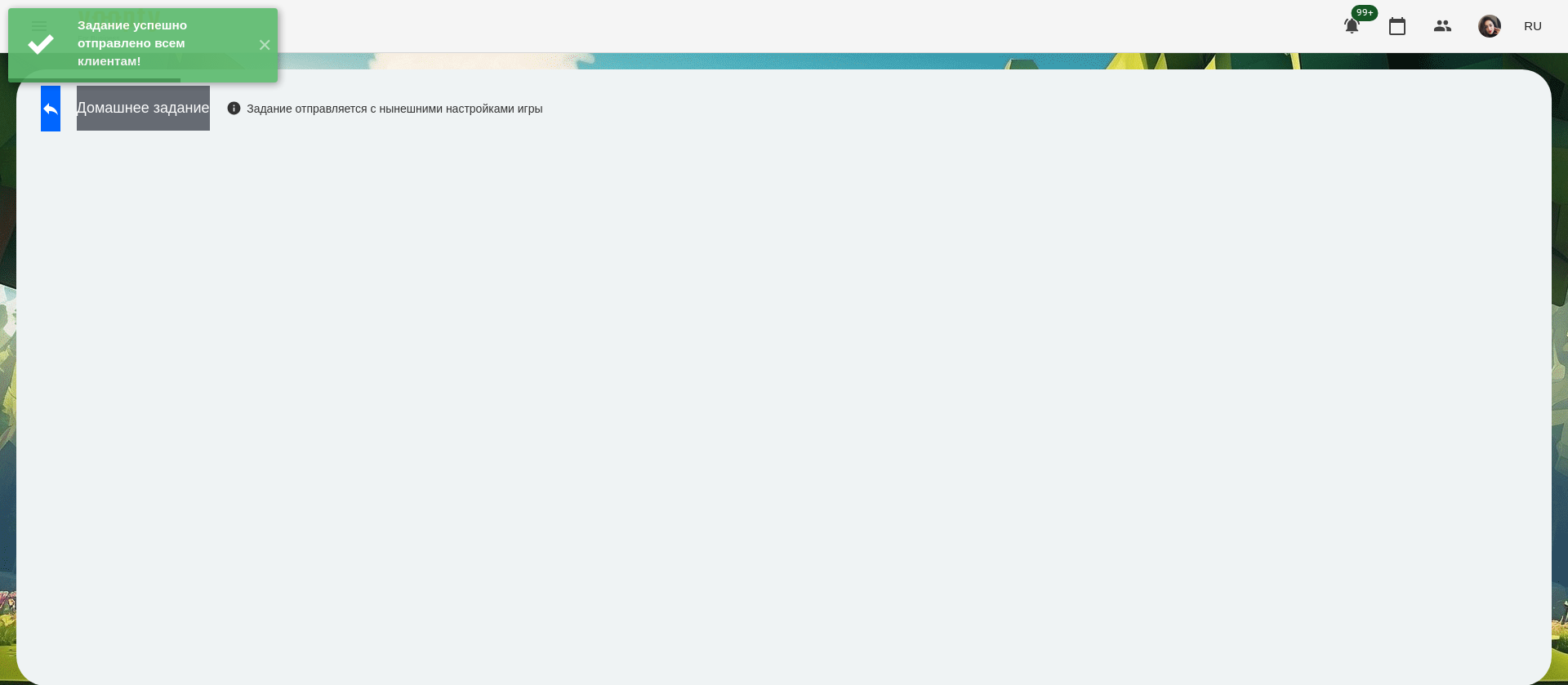
click at [210, 114] on button "Домашнее задание" at bounding box center [143, 108] width 133 height 45
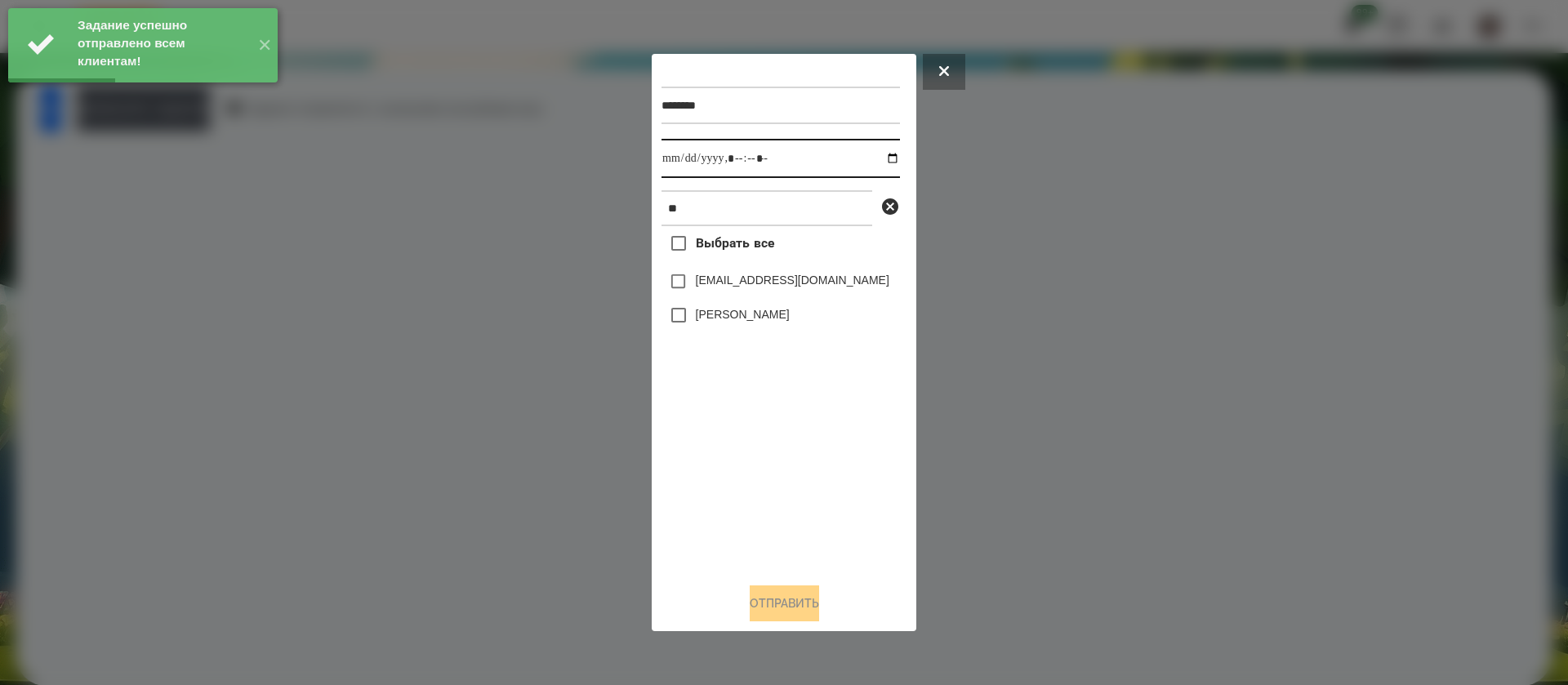
click at [677, 160] on input "datetime-local" at bounding box center [781, 159] width 239 height 39
type input "**********"
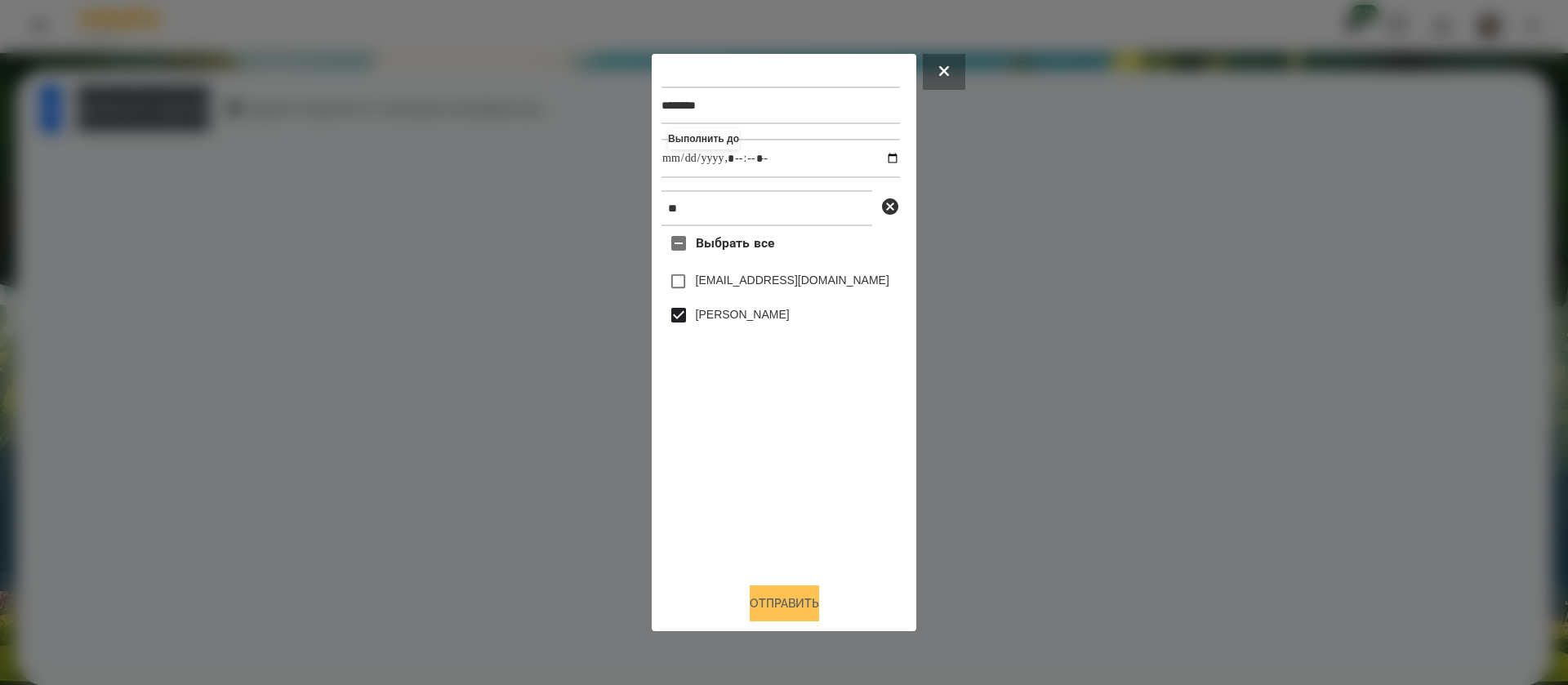
click at [751, 593] on button "Отправить" at bounding box center [784, 603] width 69 height 36
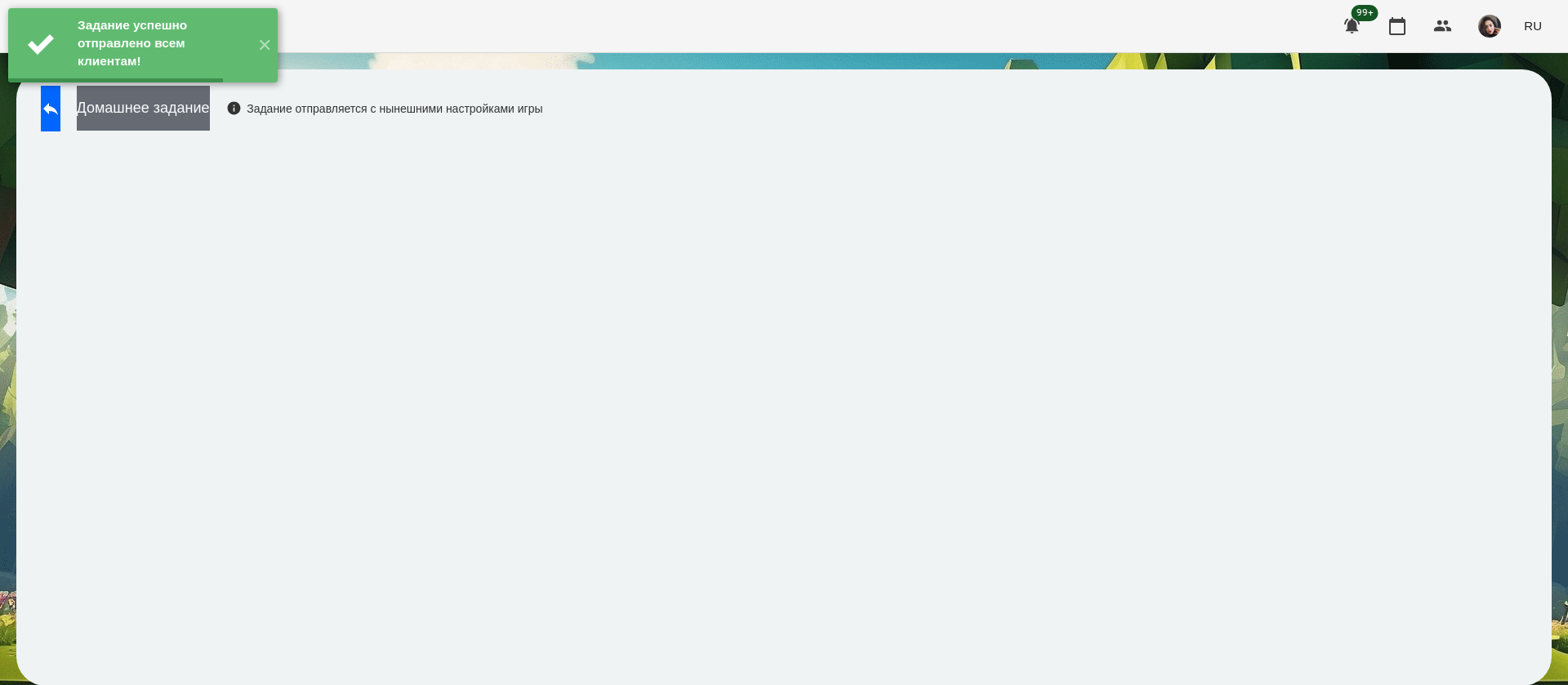
click at [210, 120] on button "Домашнее задание" at bounding box center [143, 108] width 133 height 45
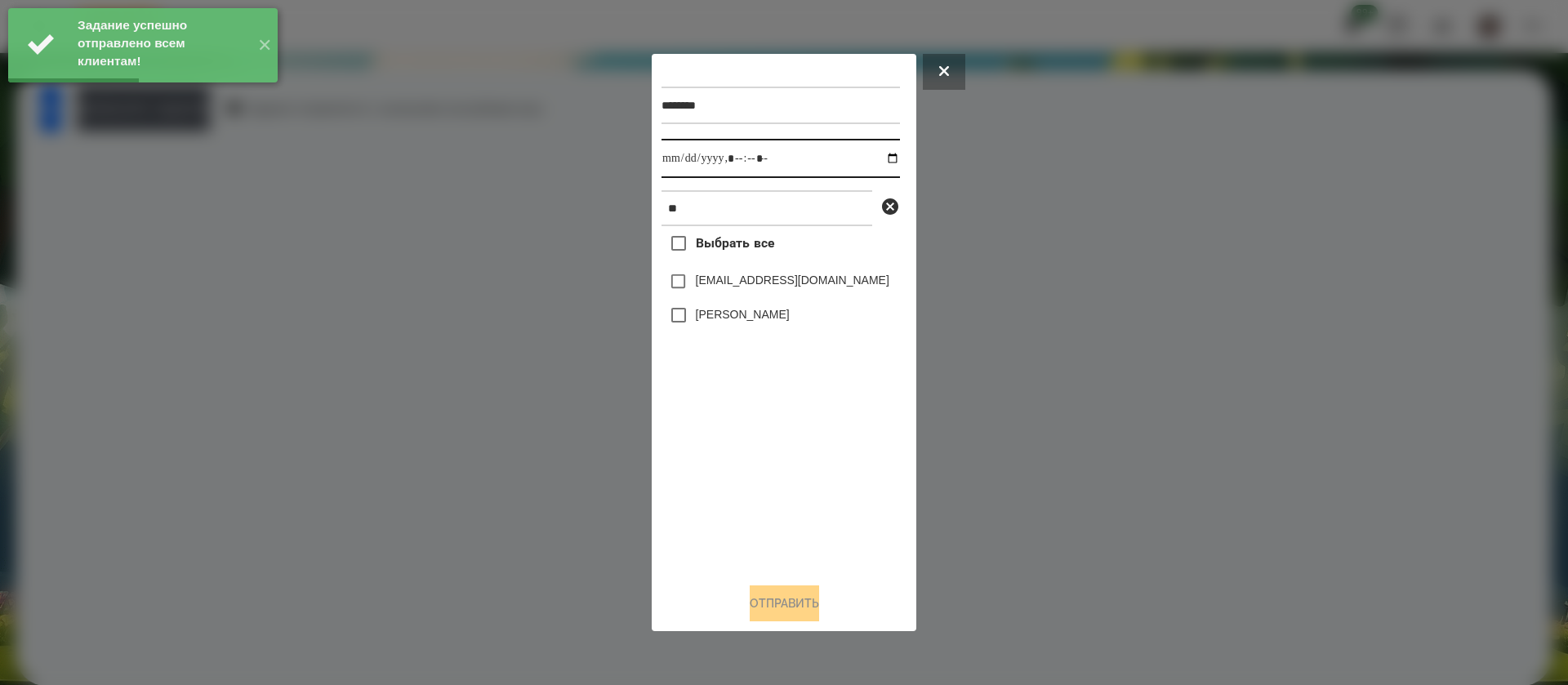
click at [692, 163] on input "datetime-local" at bounding box center [781, 159] width 239 height 39
click at [679, 160] on input "datetime-local" at bounding box center [781, 159] width 239 height 39
type input "**********"
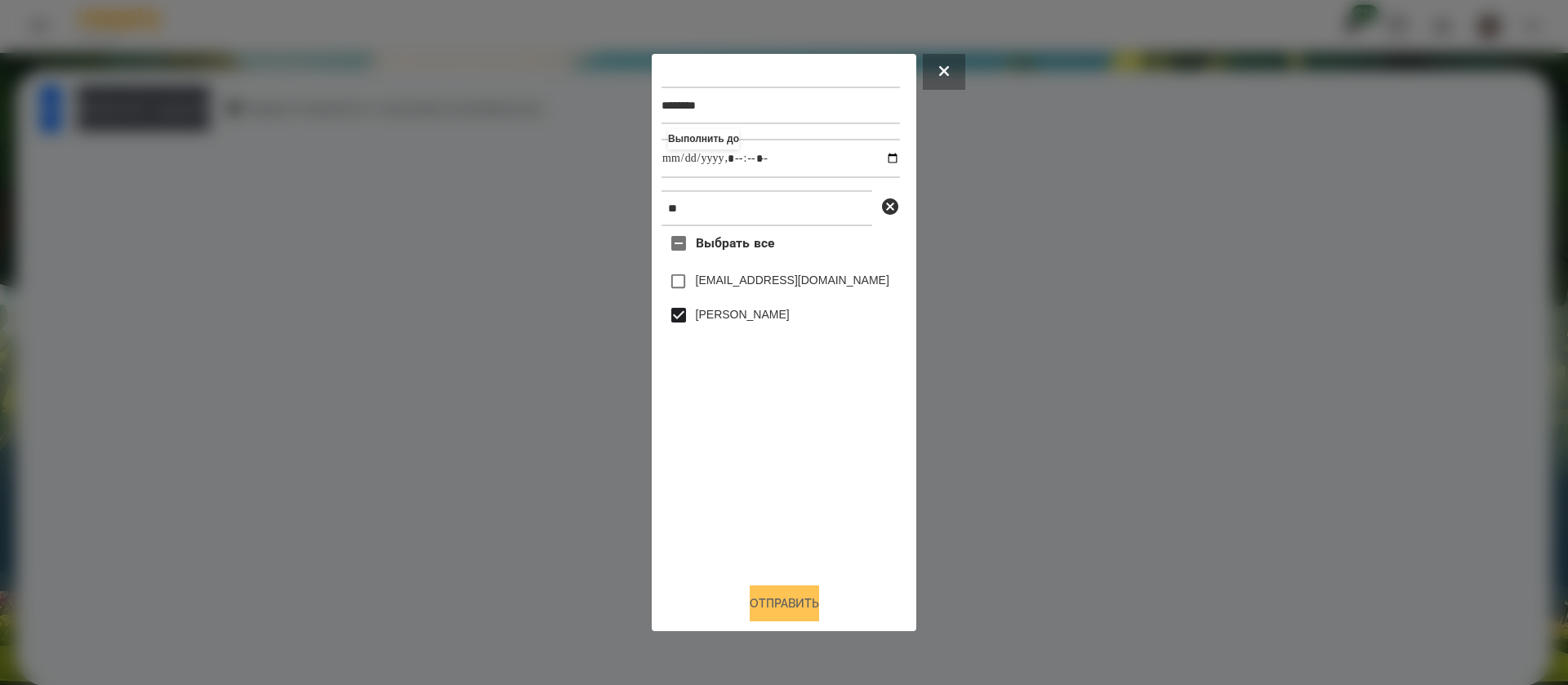
click at [756, 603] on button "Отправить" at bounding box center [784, 603] width 69 height 36
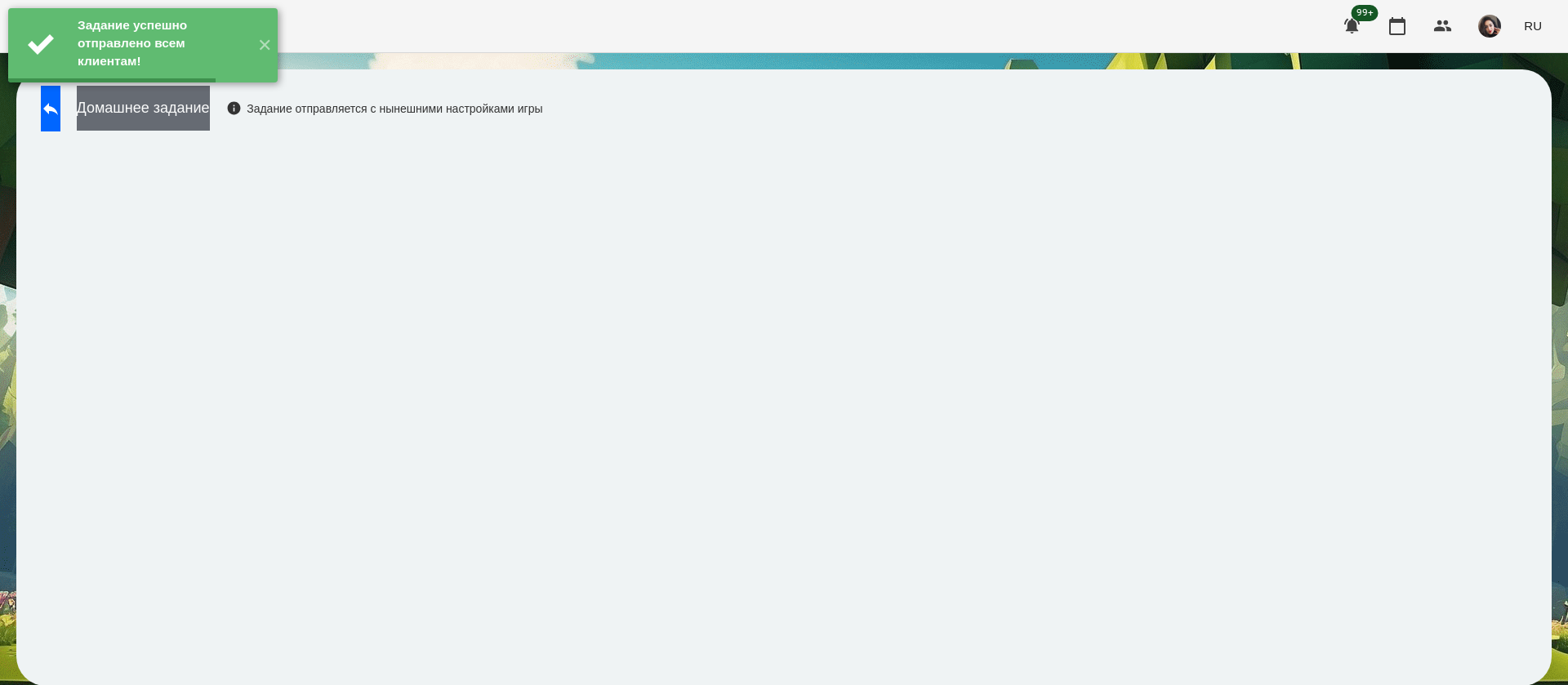
click at [210, 103] on button "Домашнее задание" at bounding box center [143, 108] width 133 height 45
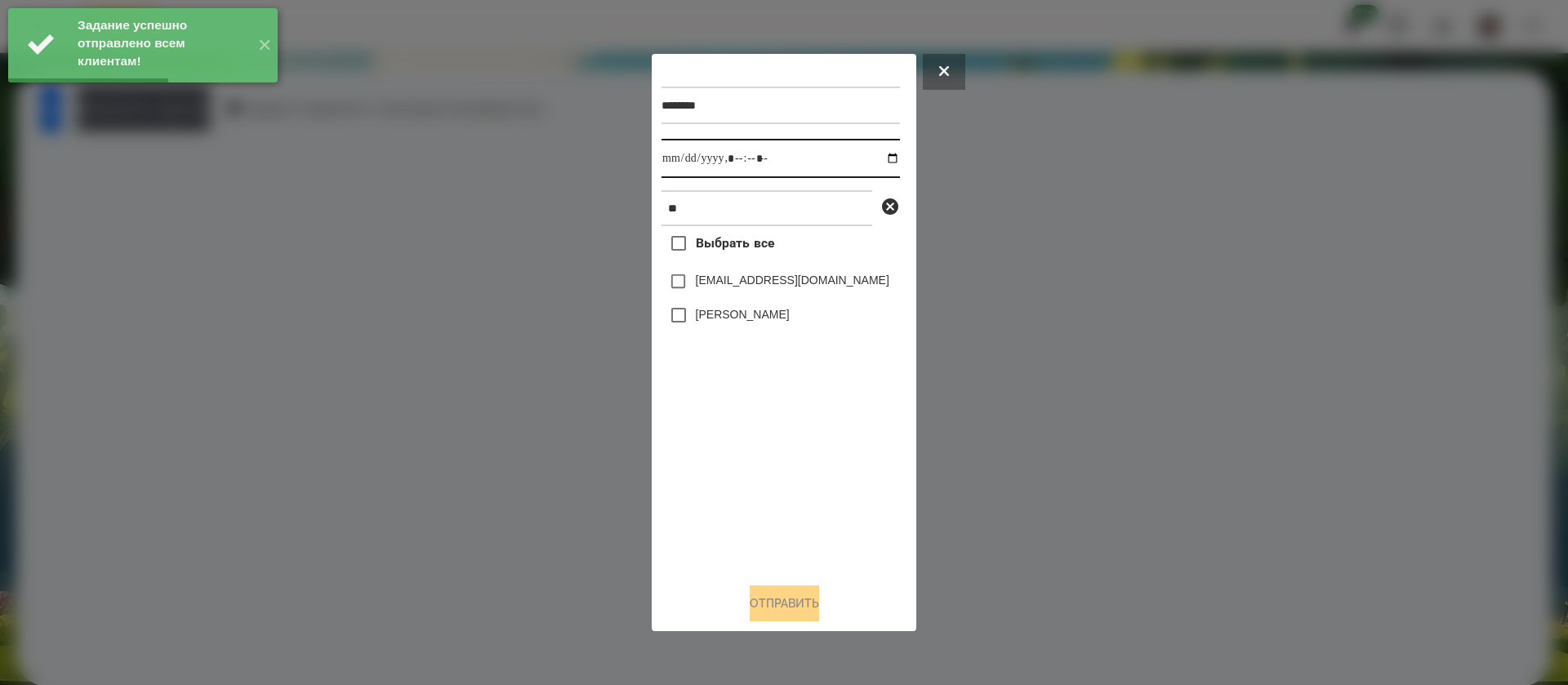
click at [673, 170] on input "datetime-local" at bounding box center [781, 159] width 239 height 39
type input "**********"
click at [768, 613] on button "Отправить" at bounding box center [784, 603] width 69 height 36
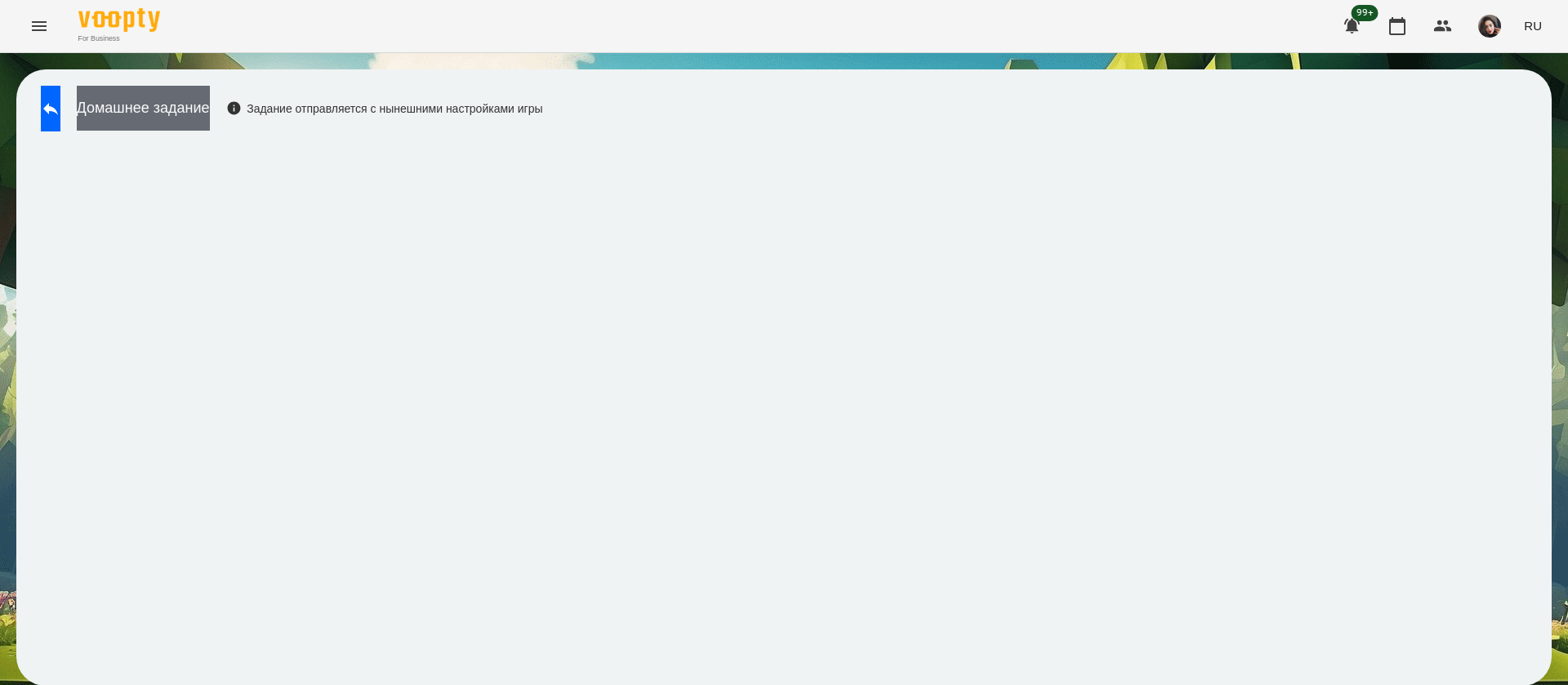
click at [210, 110] on button "Домашнее задание" at bounding box center [143, 108] width 133 height 45
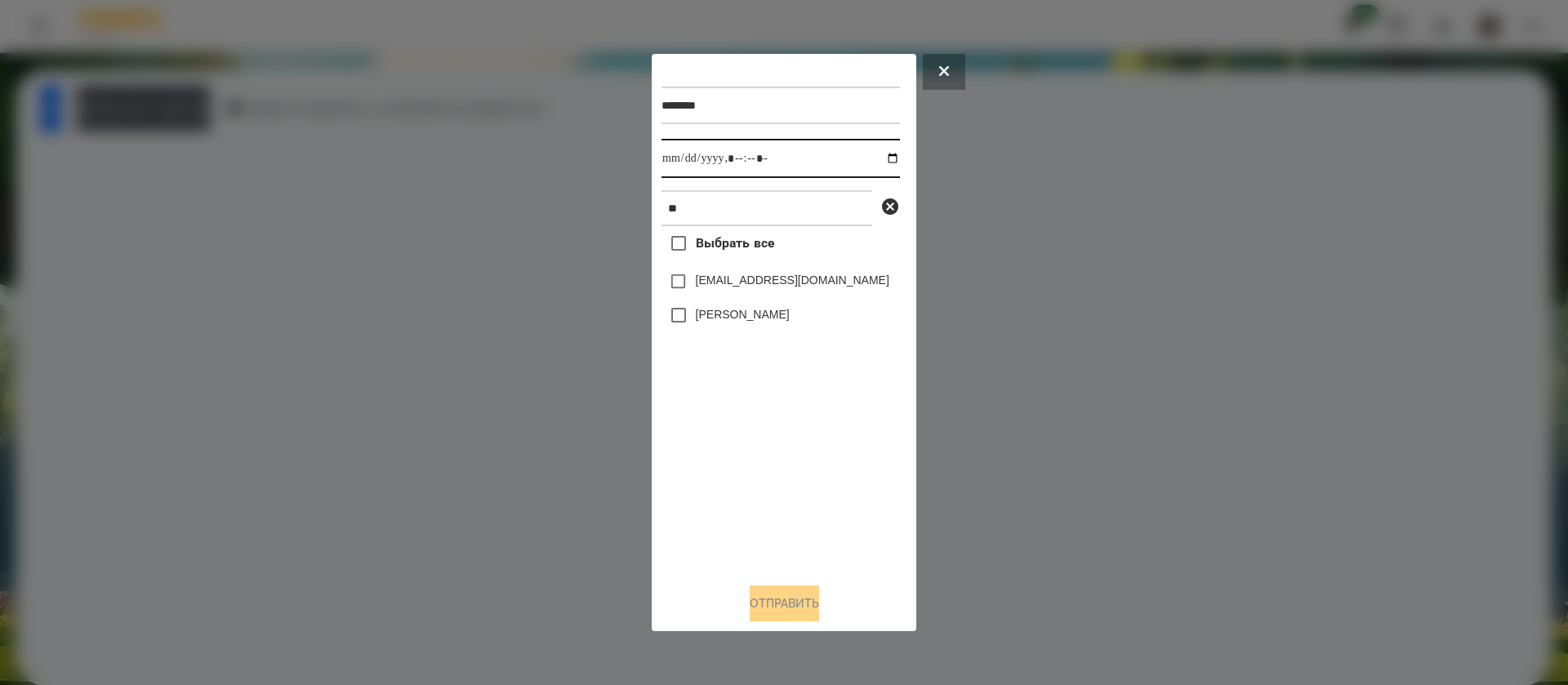
click at [686, 159] on input "datetime-local" at bounding box center [781, 159] width 239 height 39
type input "**********"
click at [782, 616] on button "Отправить" at bounding box center [784, 603] width 69 height 36
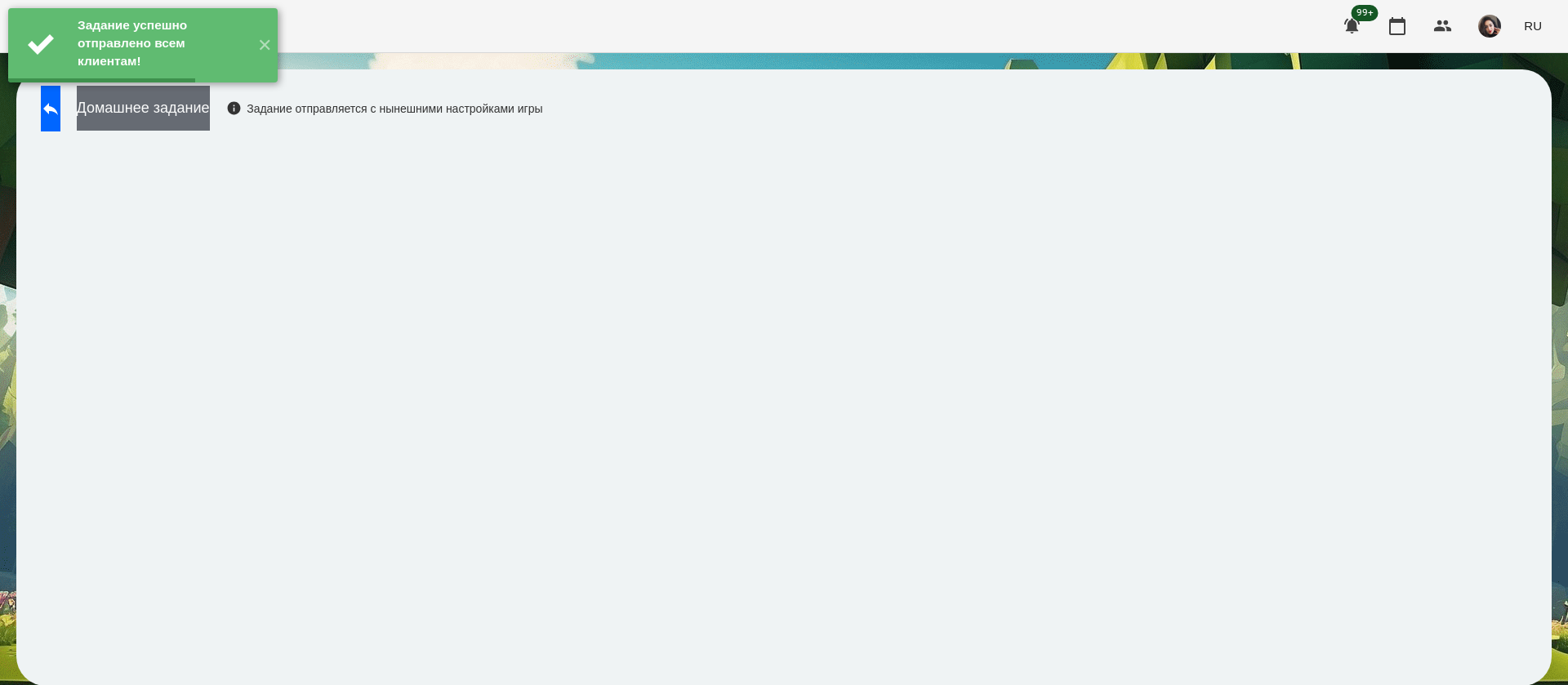
click at [204, 115] on button "Домашнее задание" at bounding box center [143, 108] width 133 height 45
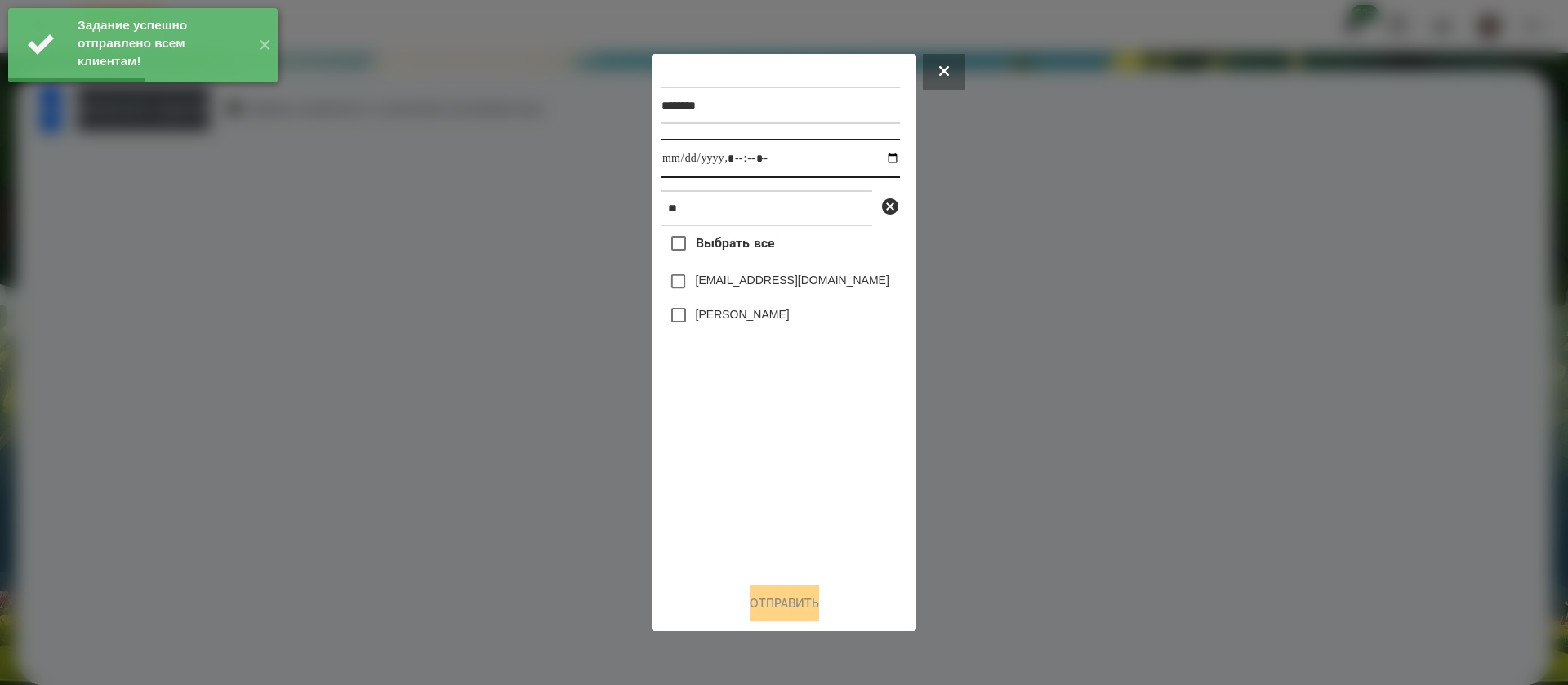
click at [687, 161] on input "datetime-local" at bounding box center [781, 159] width 239 height 39
type input "**********"
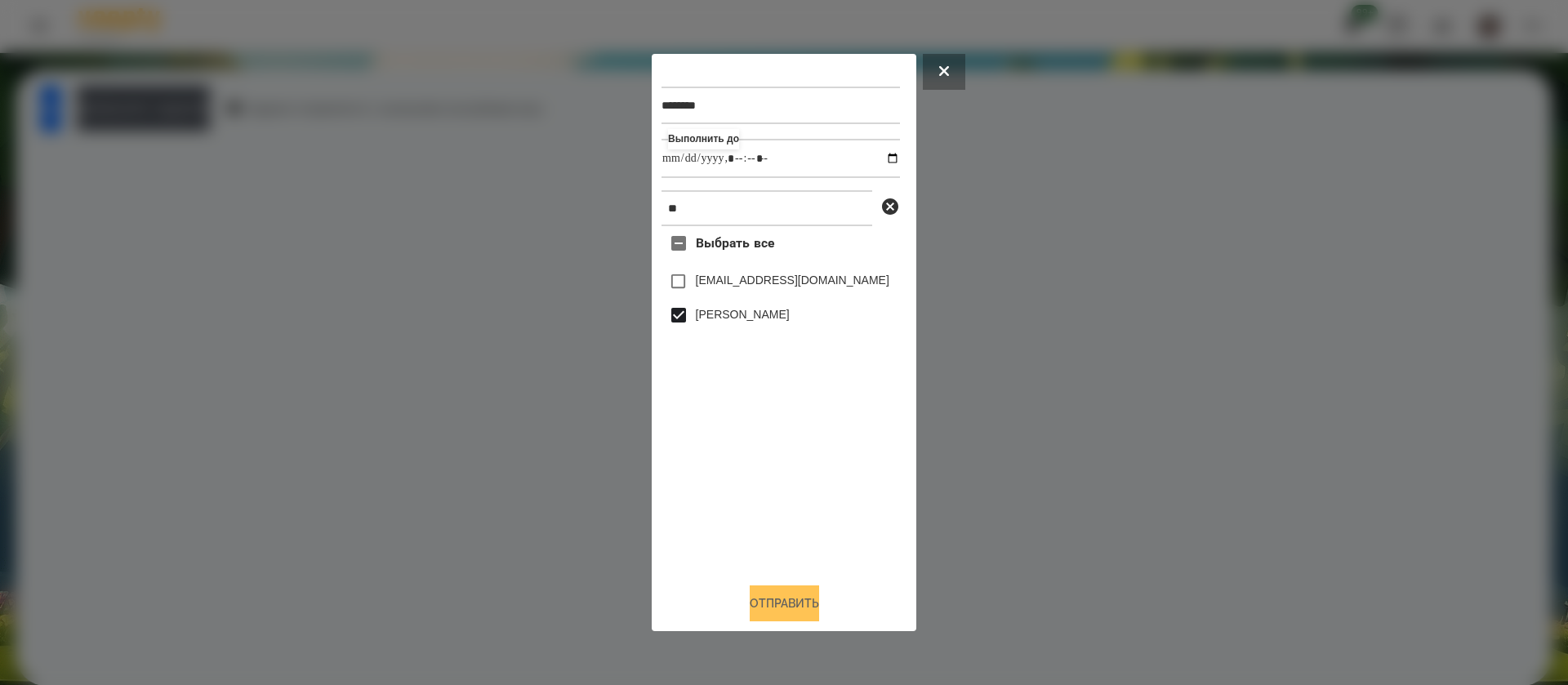
click at [755, 604] on button "Отправить" at bounding box center [784, 603] width 69 height 36
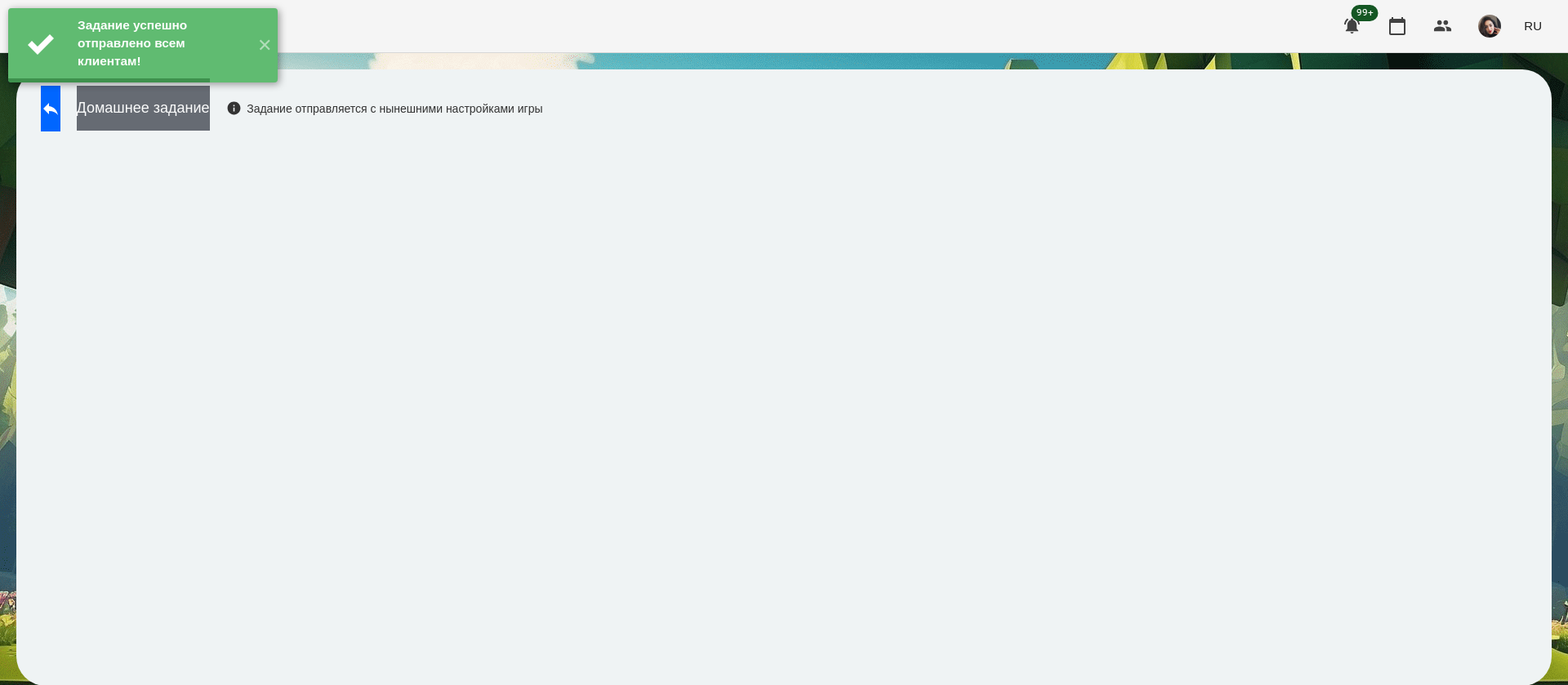
click at [210, 111] on button "Домашнее задание" at bounding box center [143, 108] width 133 height 45
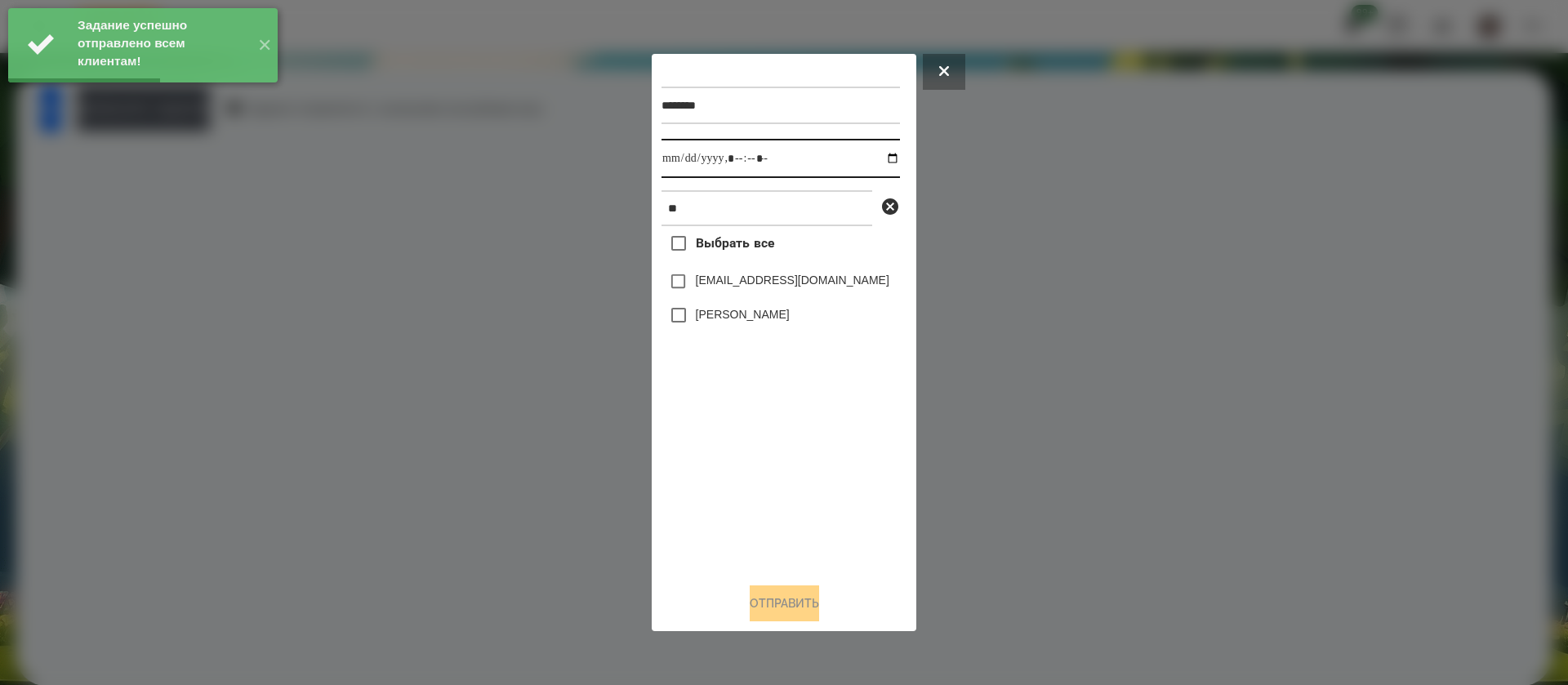
click at [680, 172] on input "datetime-local" at bounding box center [781, 159] width 239 height 39
type input "**********"
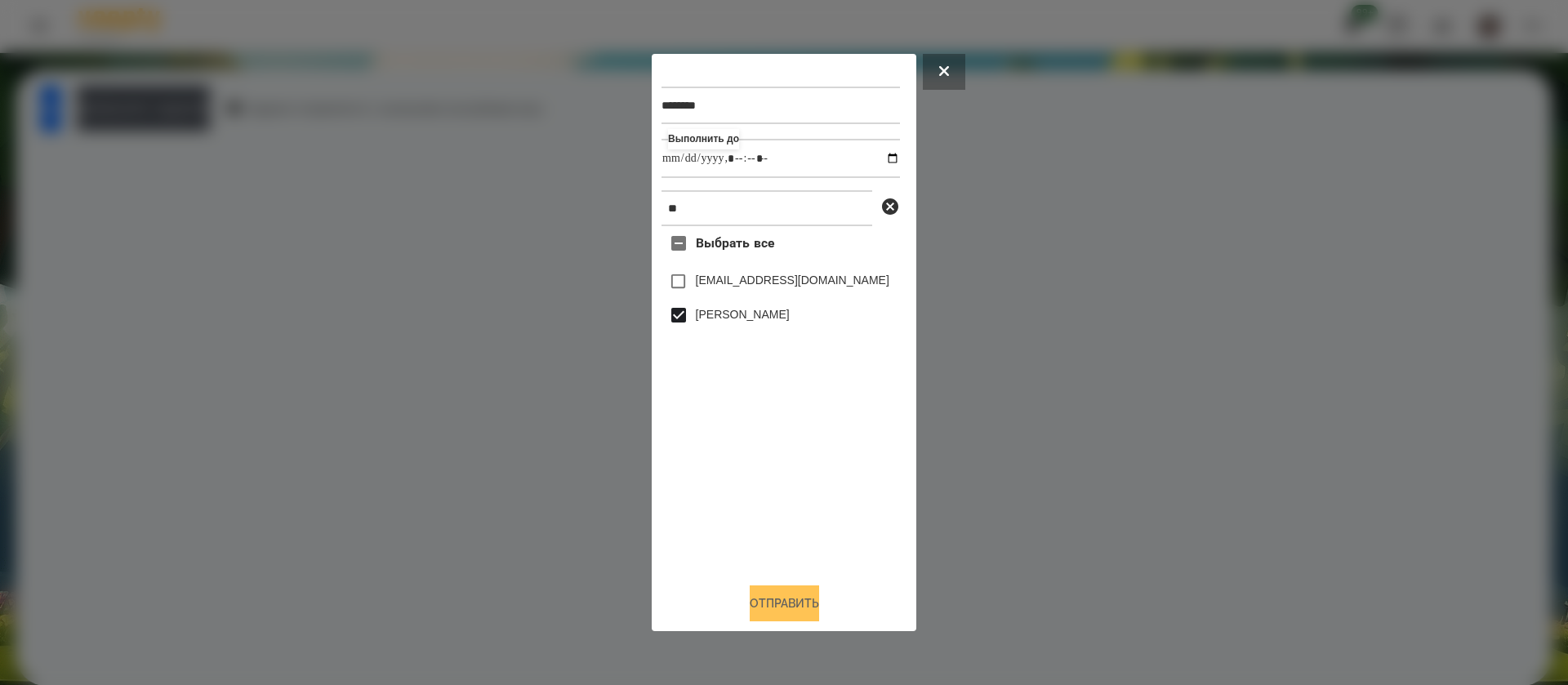
click at [766, 614] on button "Отправить" at bounding box center [784, 603] width 69 height 36
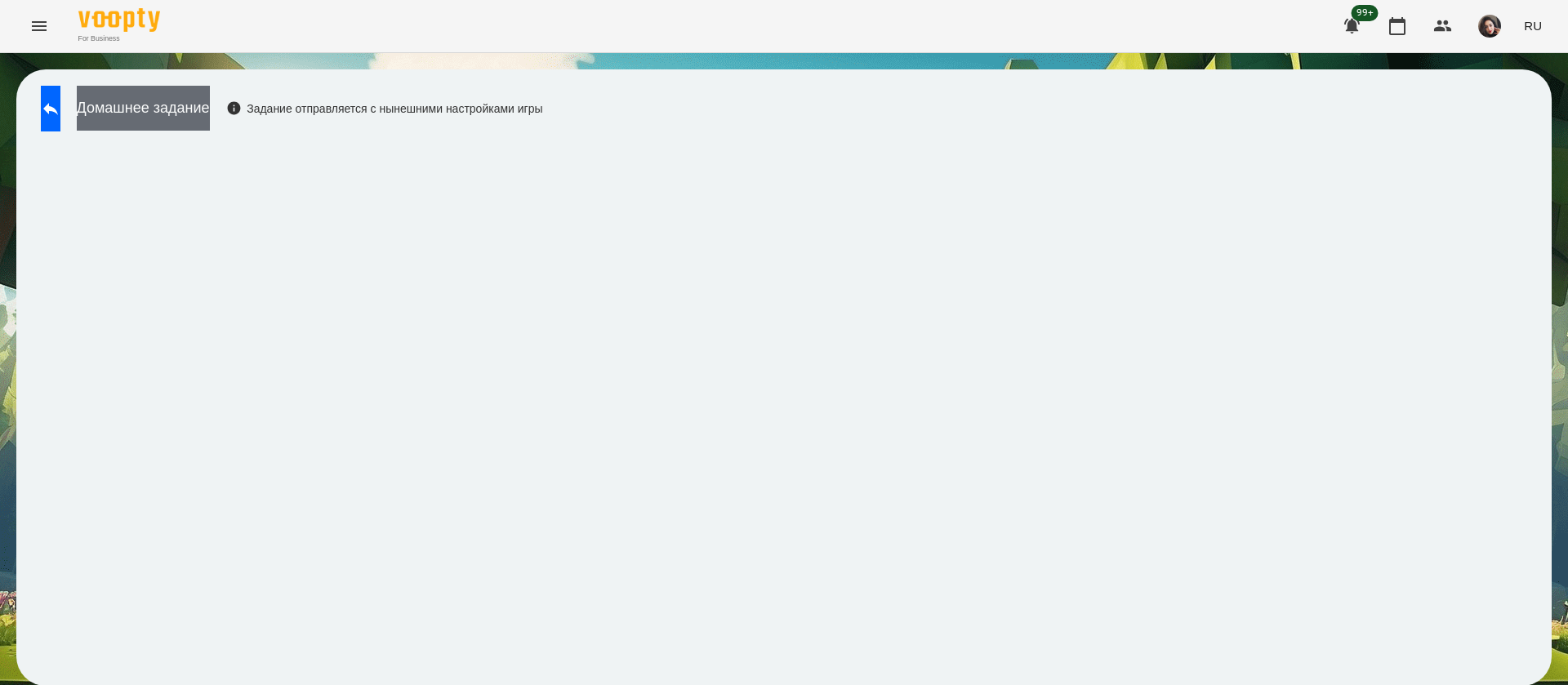
click at [210, 103] on button "Домашнее задание" at bounding box center [143, 108] width 133 height 45
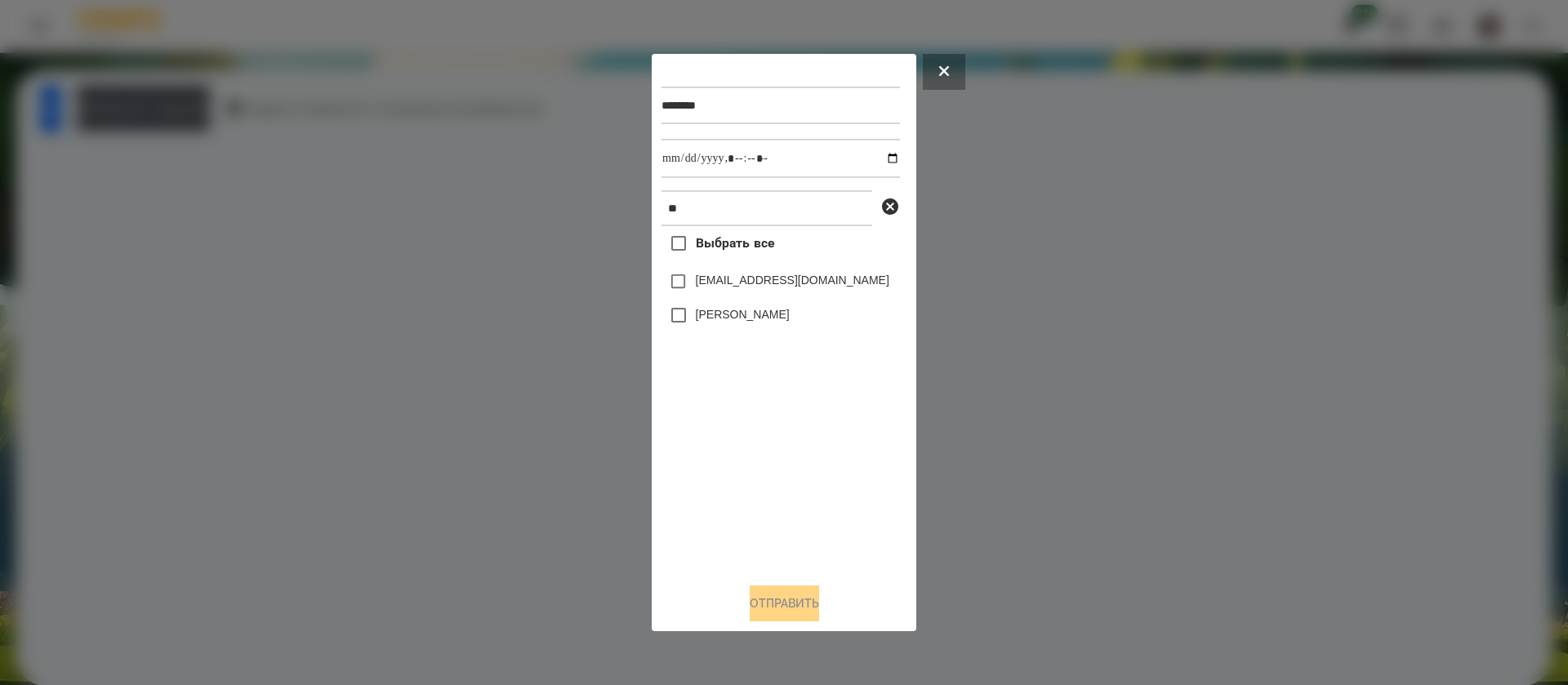
click at [698, 318] on label "[PERSON_NAME]" at bounding box center [742, 315] width 94 height 16
click at [779, 609] on button "Отправить" at bounding box center [784, 603] width 69 height 36
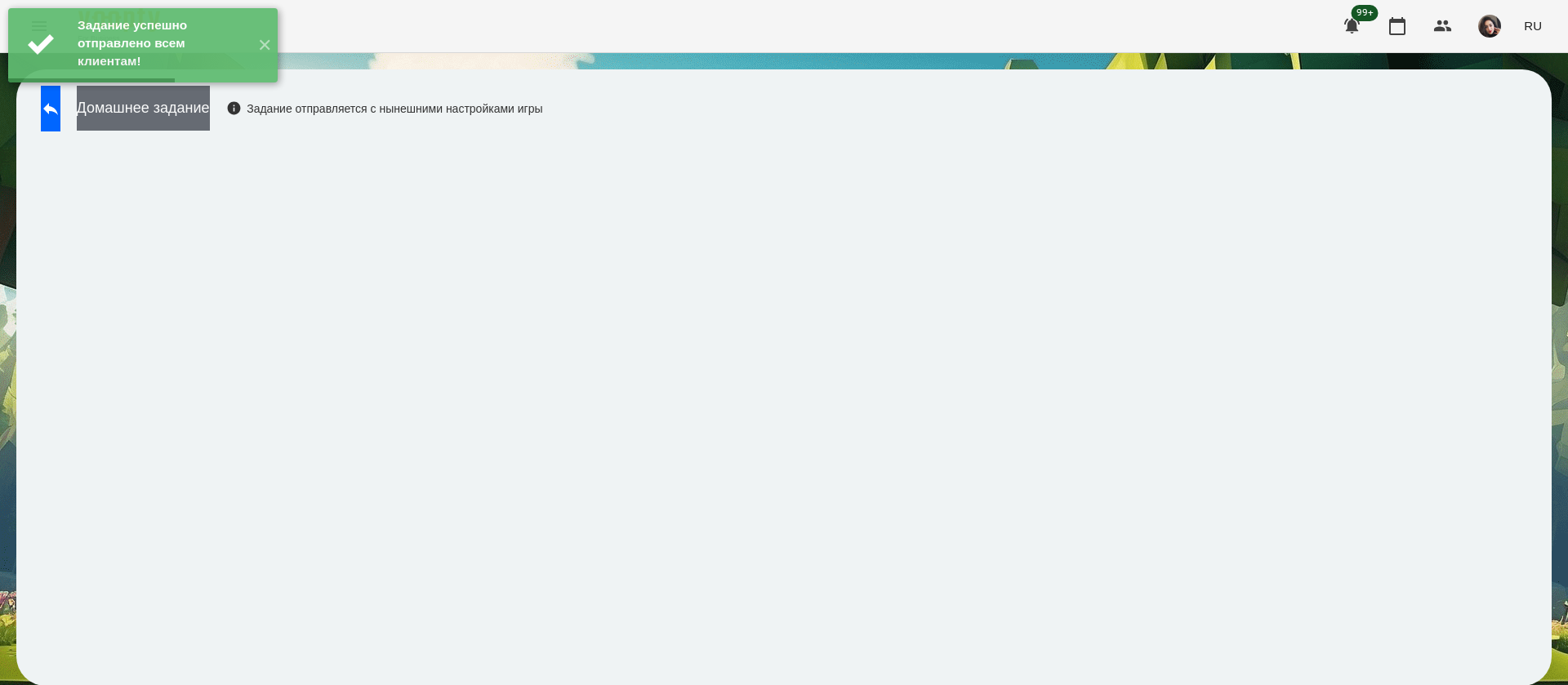
click at [210, 114] on button "Домашнее задание" at bounding box center [143, 108] width 133 height 45
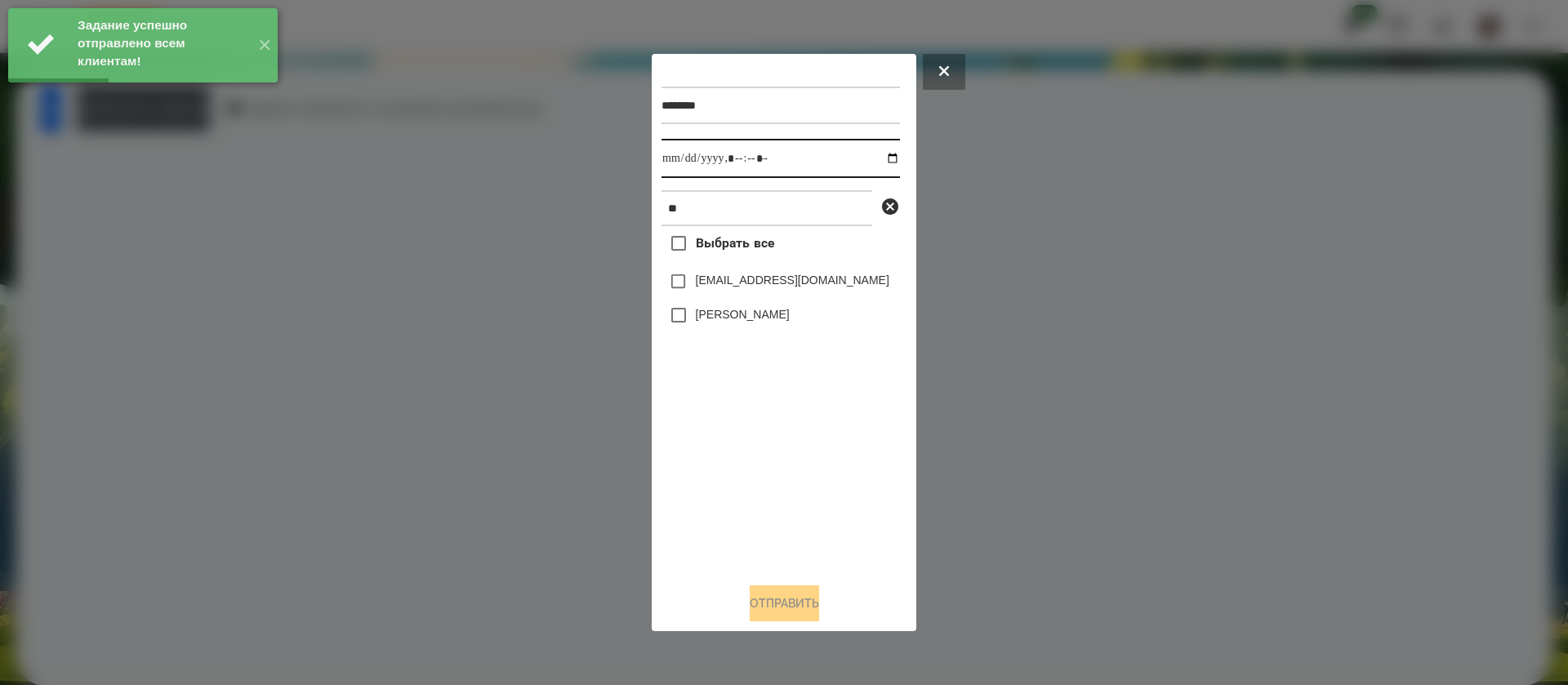
click at [676, 168] on input "datetime-local" at bounding box center [781, 159] width 239 height 39
type input "**********"
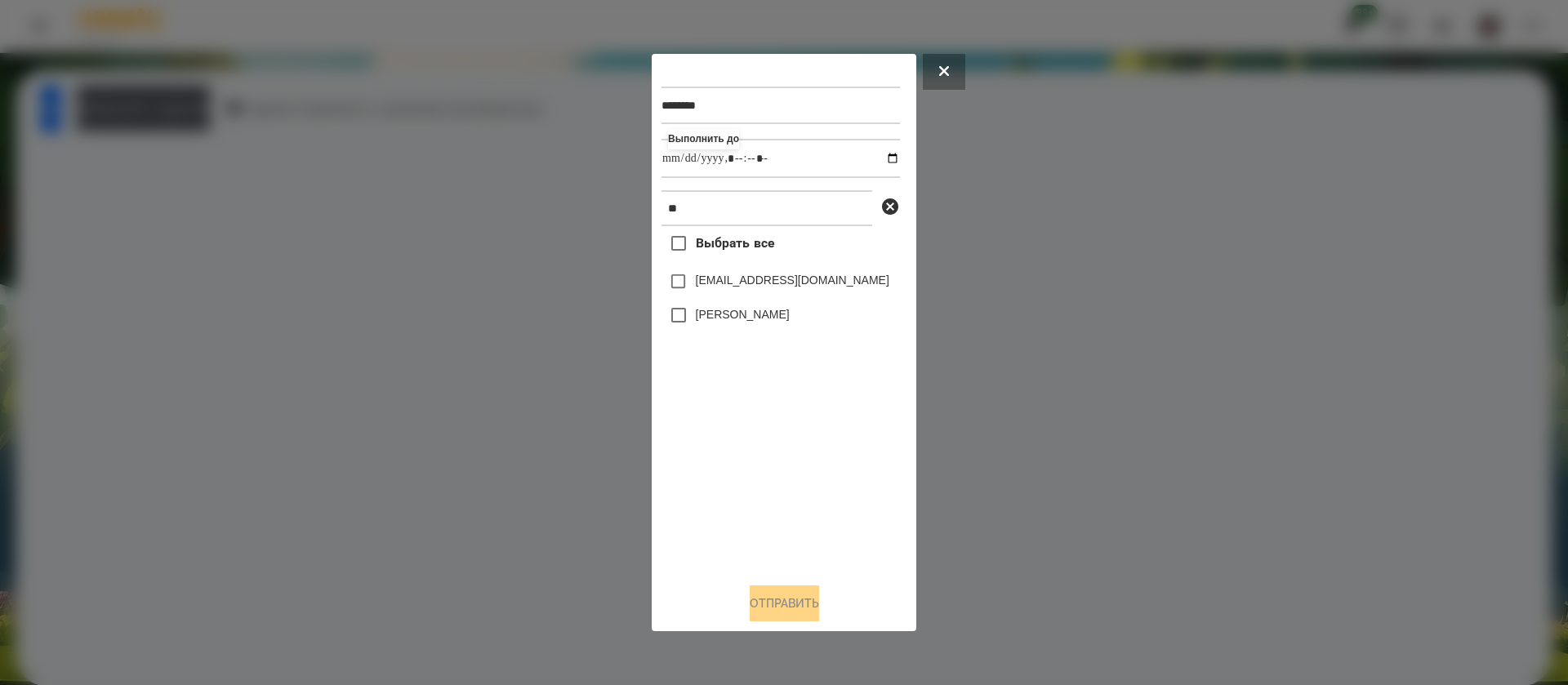
click at [697, 312] on label "[PERSON_NAME]" at bounding box center [742, 315] width 94 height 16
click at [776, 610] on button "Отправить" at bounding box center [784, 603] width 69 height 36
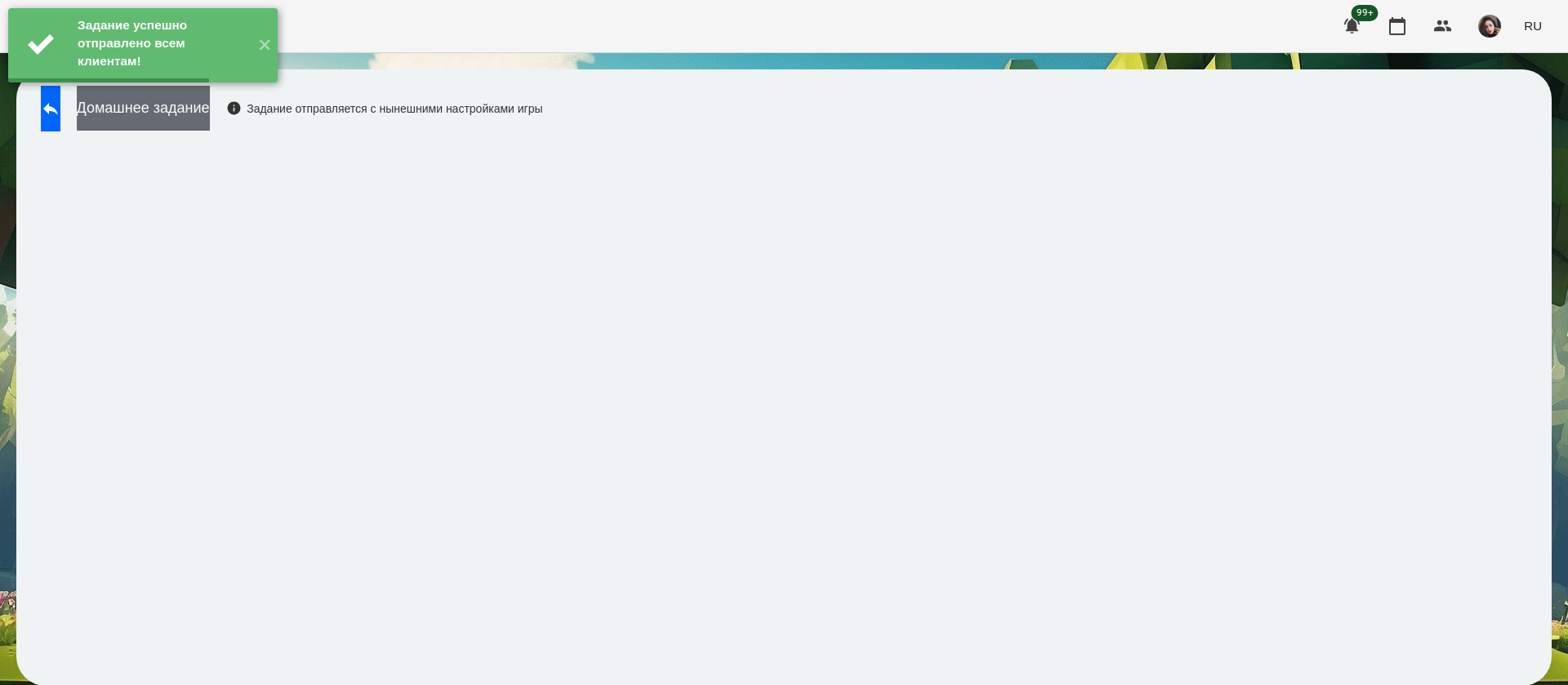
click at [190, 123] on button "Домашнее задание" at bounding box center [143, 108] width 133 height 45
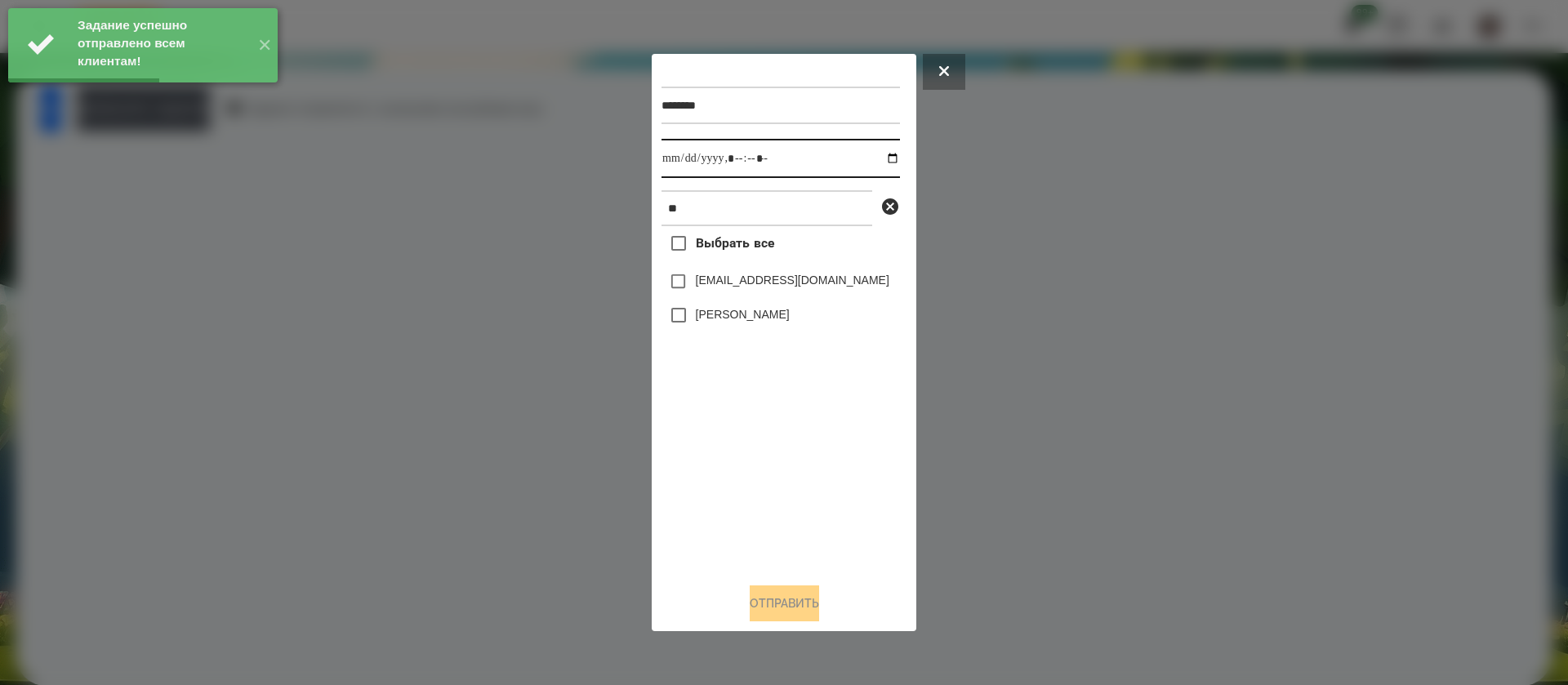
click at [668, 160] on input "datetime-local" at bounding box center [781, 159] width 239 height 39
type input "**********"
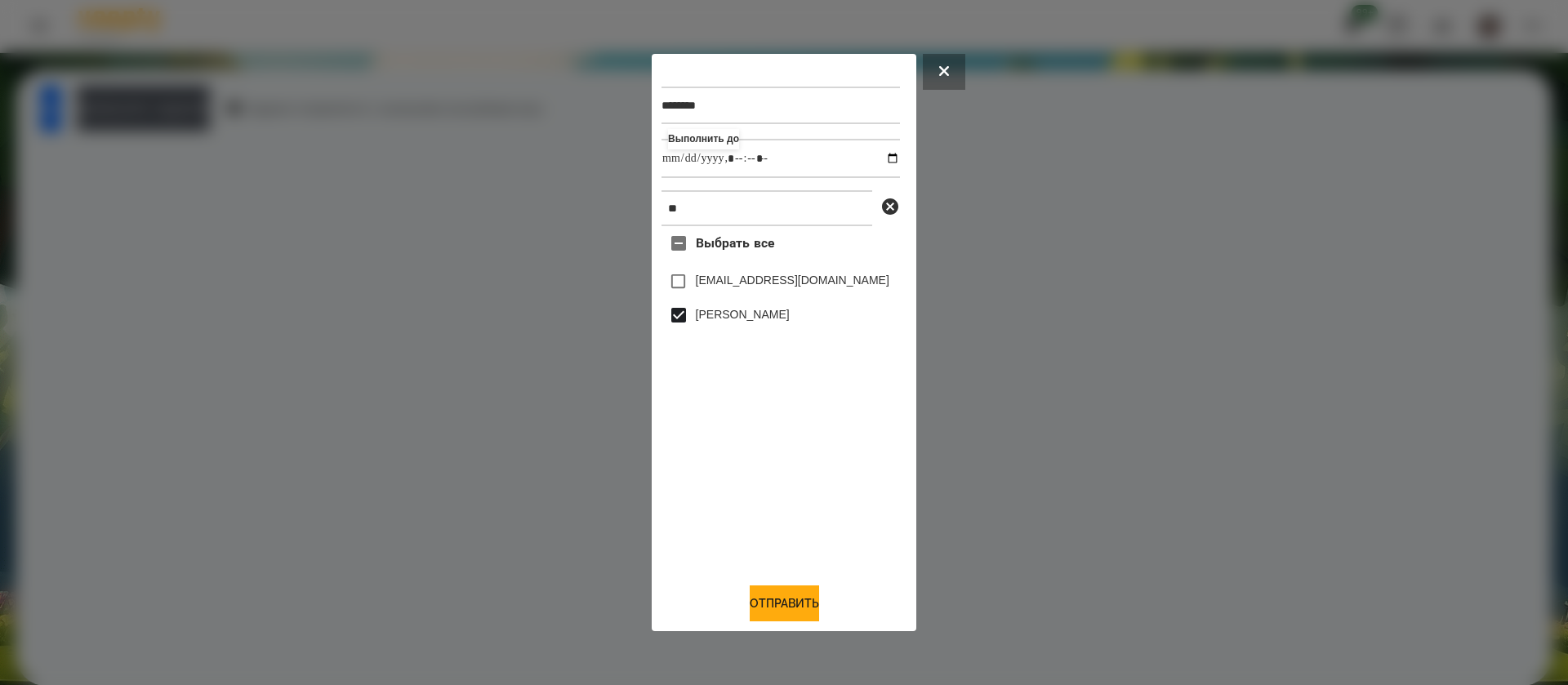
click at [782, 584] on div "******* Выполнить до ** Выбрать все sova1810@ukr.net Alexey Kryzhanovskyi Отпра…" at bounding box center [784, 342] width 245 height 557
click at [782, 592] on button "Отправить" at bounding box center [784, 603] width 69 height 36
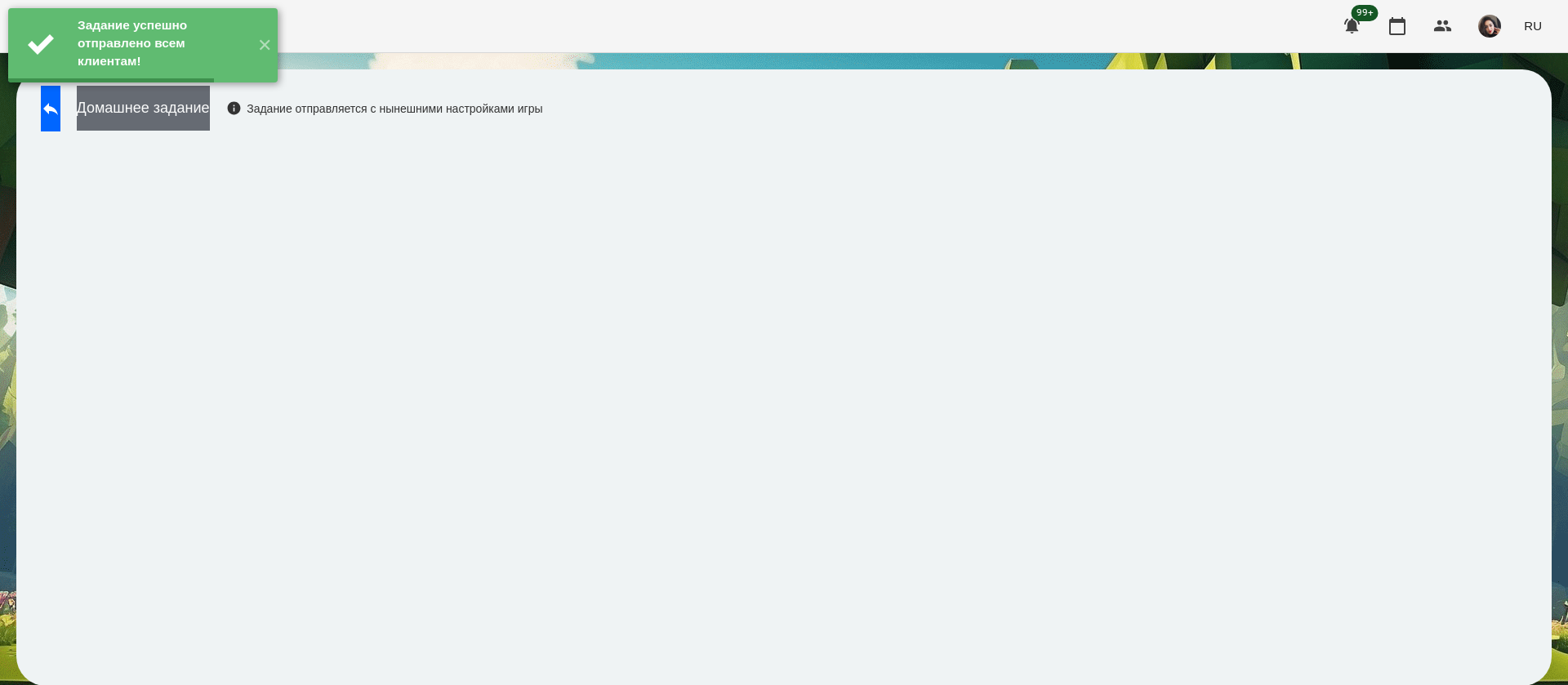
click at [210, 124] on button "Домашнее задание" at bounding box center [143, 108] width 133 height 45
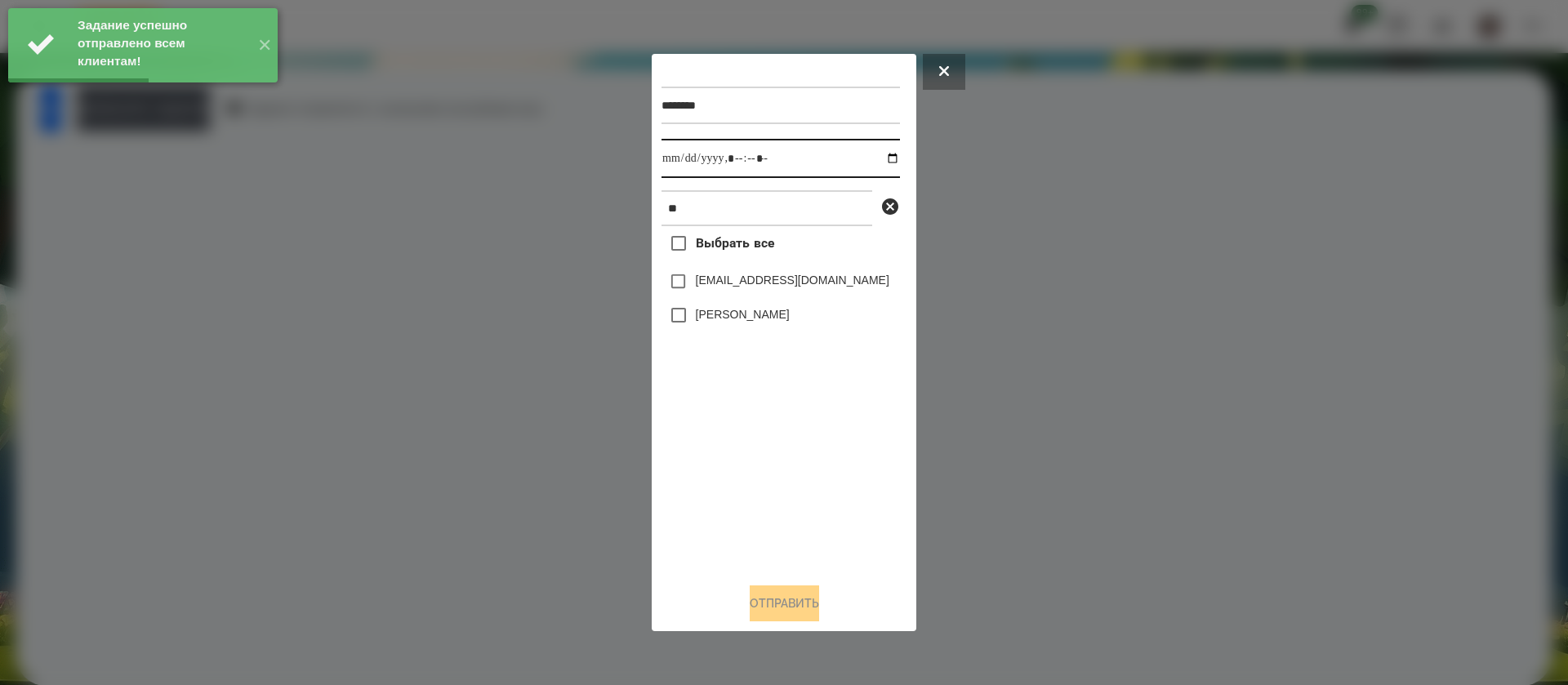
click at [676, 163] on input "datetime-local" at bounding box center [781, 159] width 239 height 39
type input "**********"
click at [722, 312] on label "[PERSON_NAME]" at bounding box center [742, 315] width 94 height 16
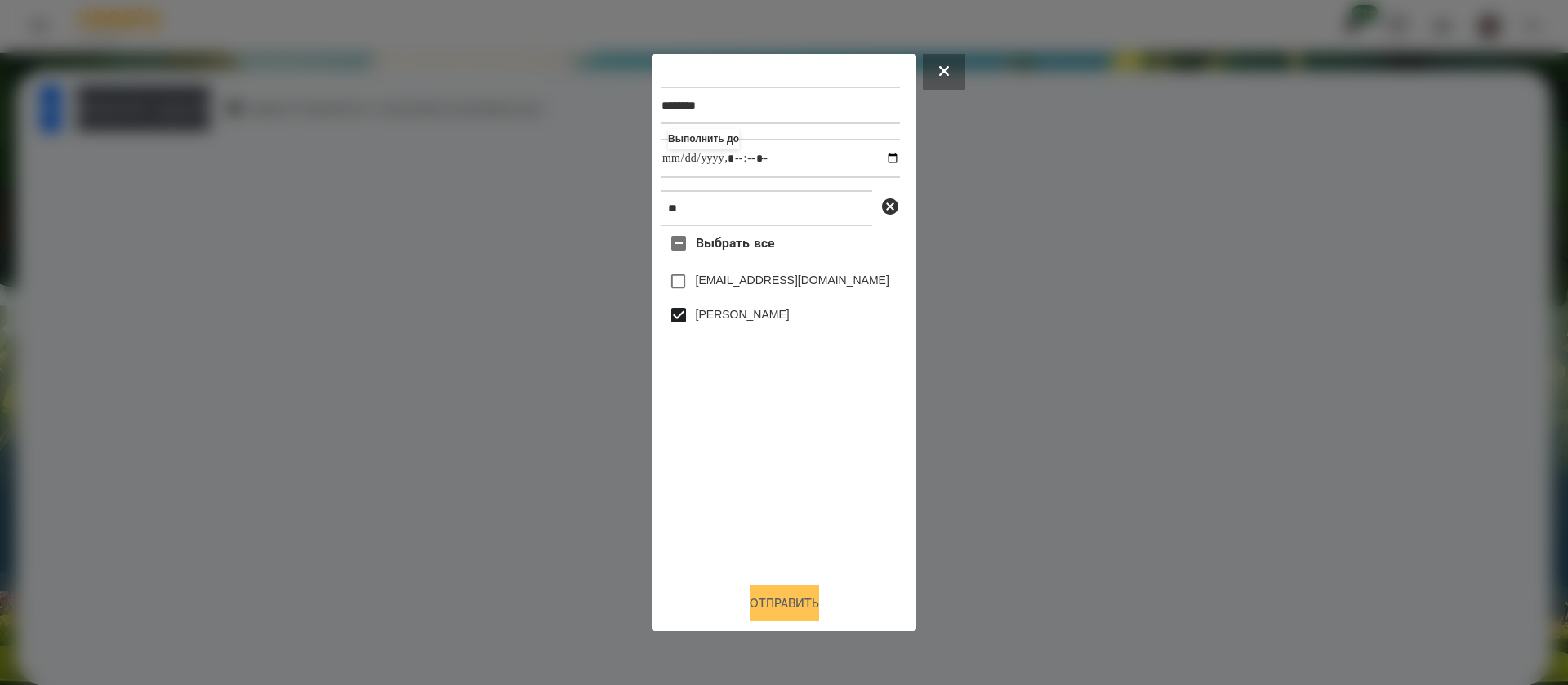
drag, startPoint x: 768, startPoint y: 605, endPoint x: 748, endPoint y: 606, distance: 20.0
click at [768, 606] on button "Отправить" at bounding box center [784, 603] width 69 height 36
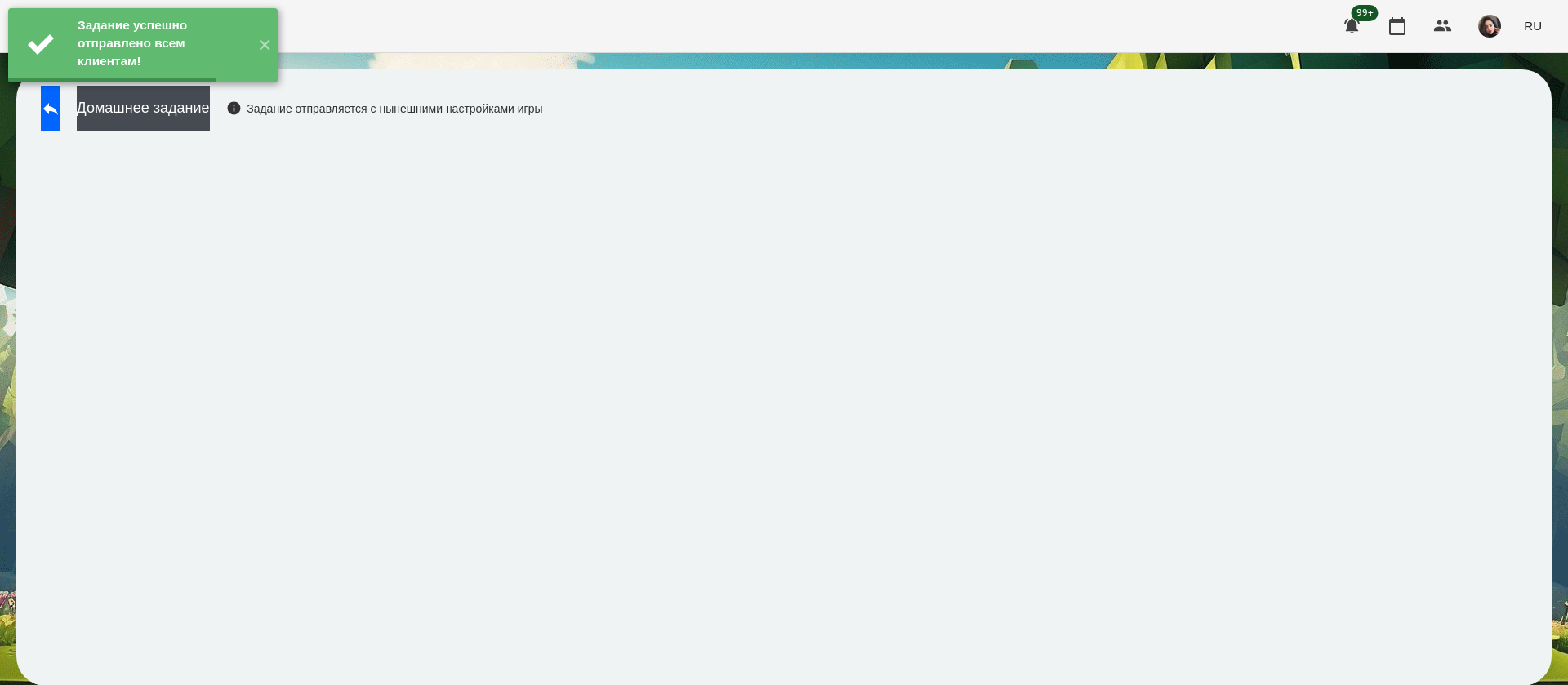
click at [190, 113] on button "Домашнее задание" at bounding box center [143, 108] width 133 height 45
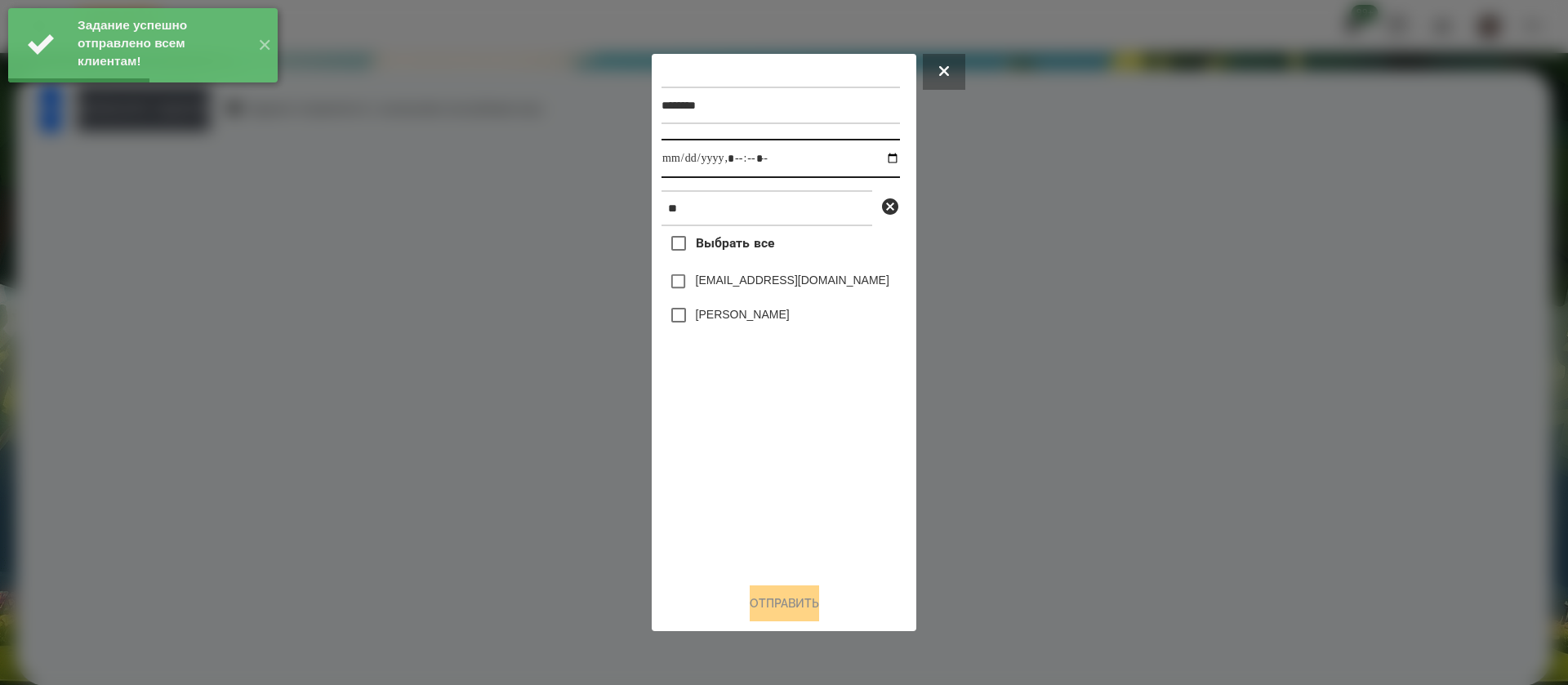
click at [672, 160] on input "datetime-local" at bounding box center [781, 159] width 239 height 39
type input "**********"
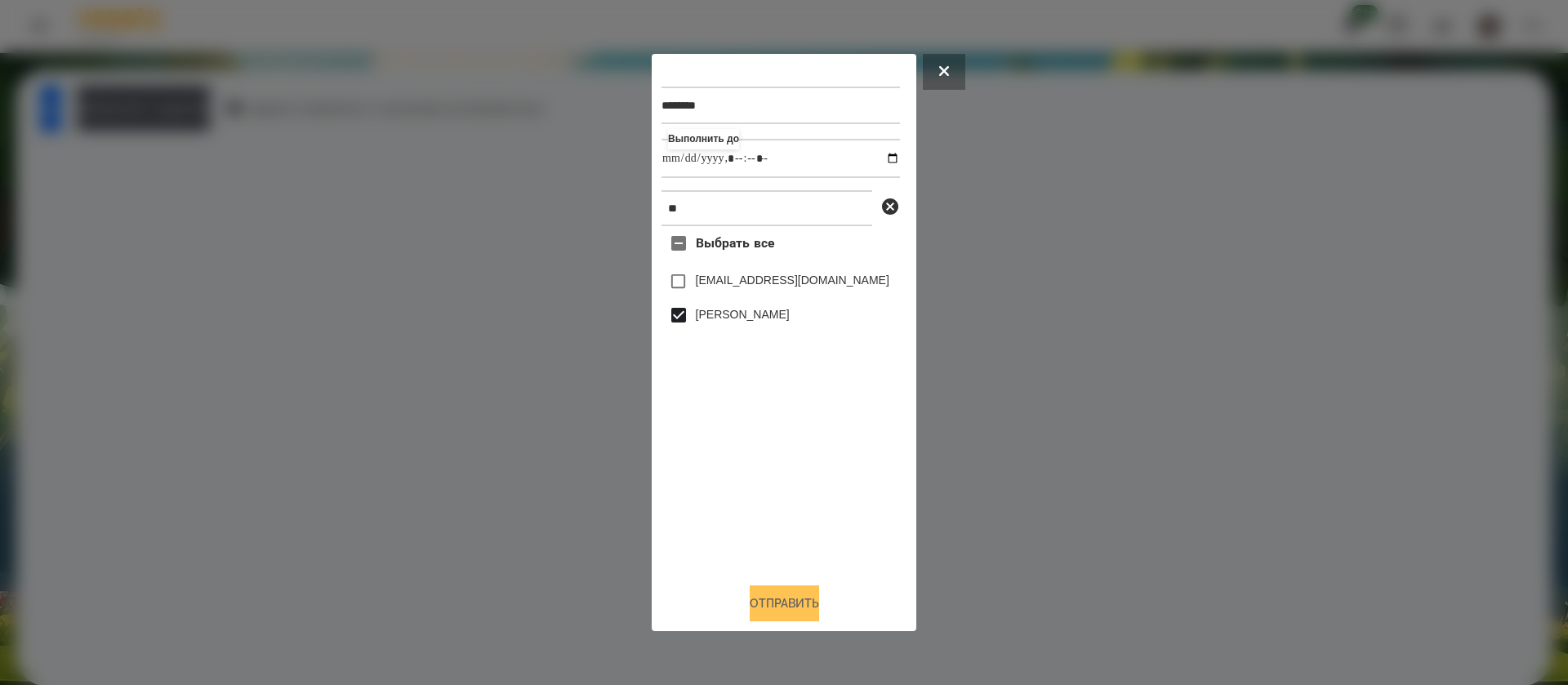
click at [782, 608] on button "Отправить" at bounding box center [784, 603] width 69 height 36
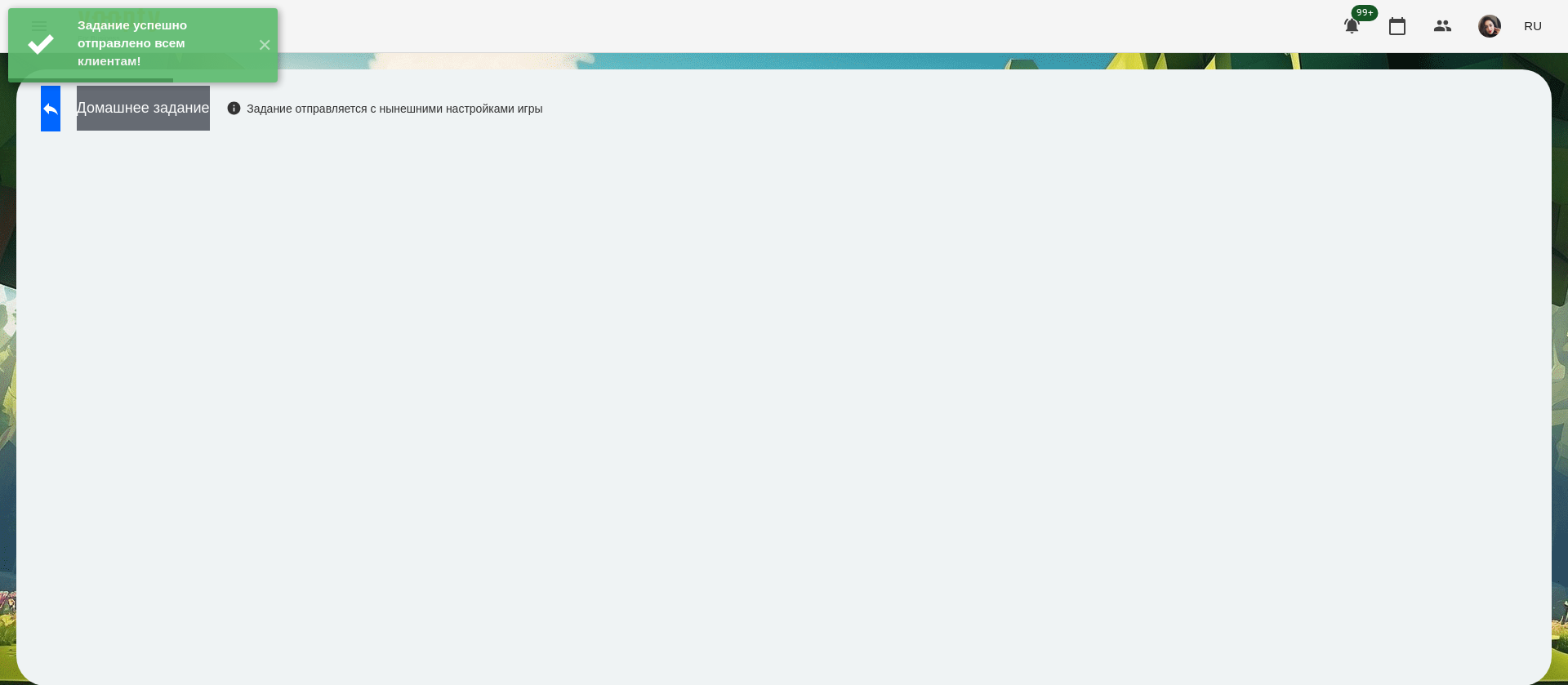
click at [210, 119] on button "Домашнее задание" at bounding box center [143, 108] width 133 height 45
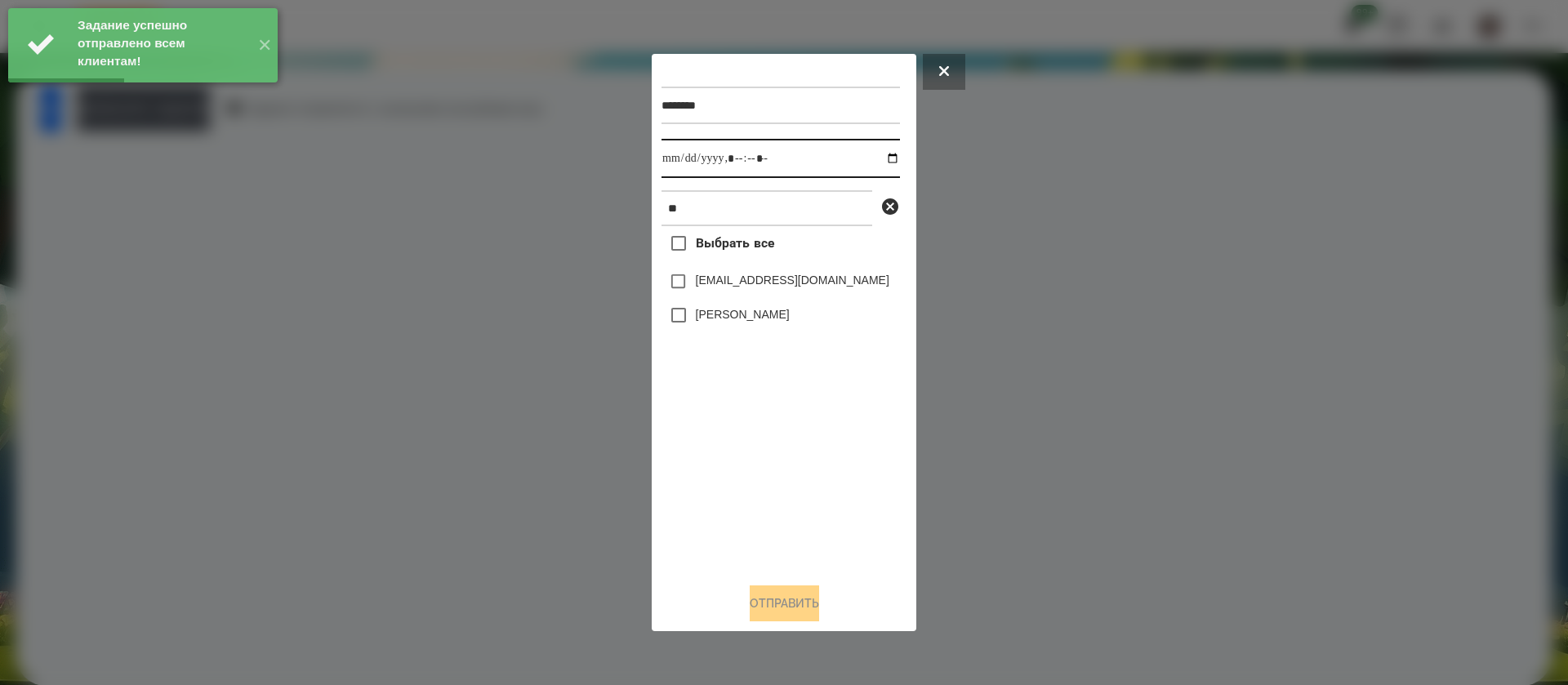
click at [676, 163] on input "datetime-local" at bounding box center [781, 159] width 239 height 39
type input "**********"
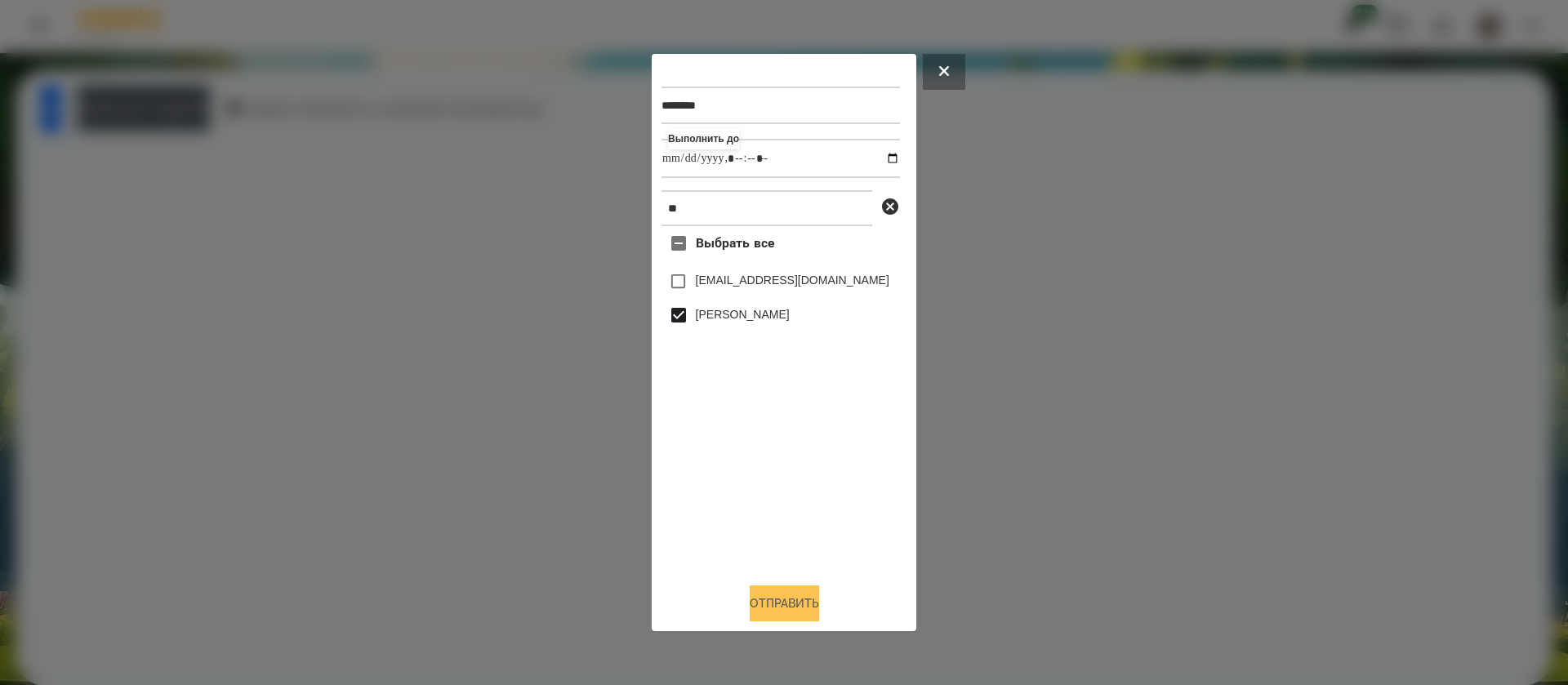
click at [777, 604] on button "Отправить" at bounding box center [784, 603] width 69 height 36
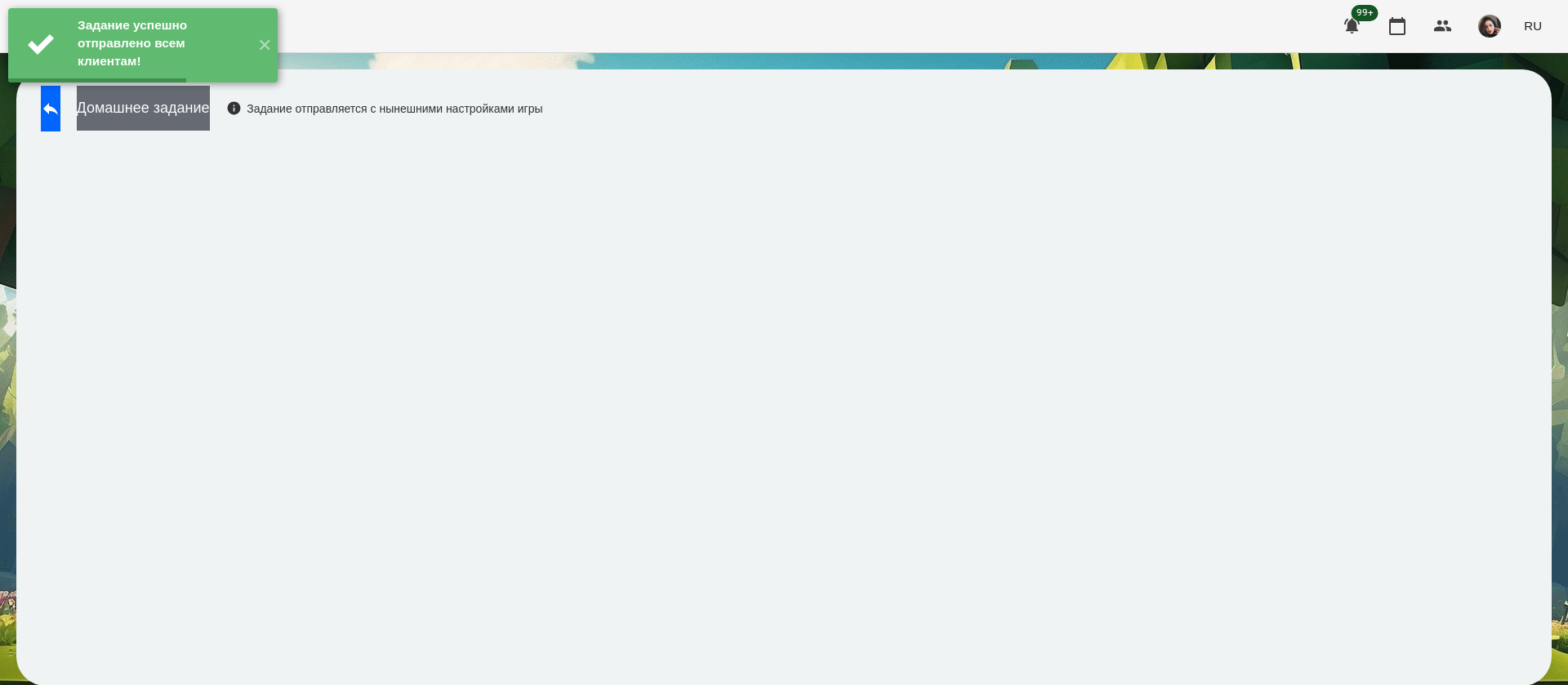
click at [210, 111] on button "Домашнее задание" at bounding box center [143, 108] width 133 height 45
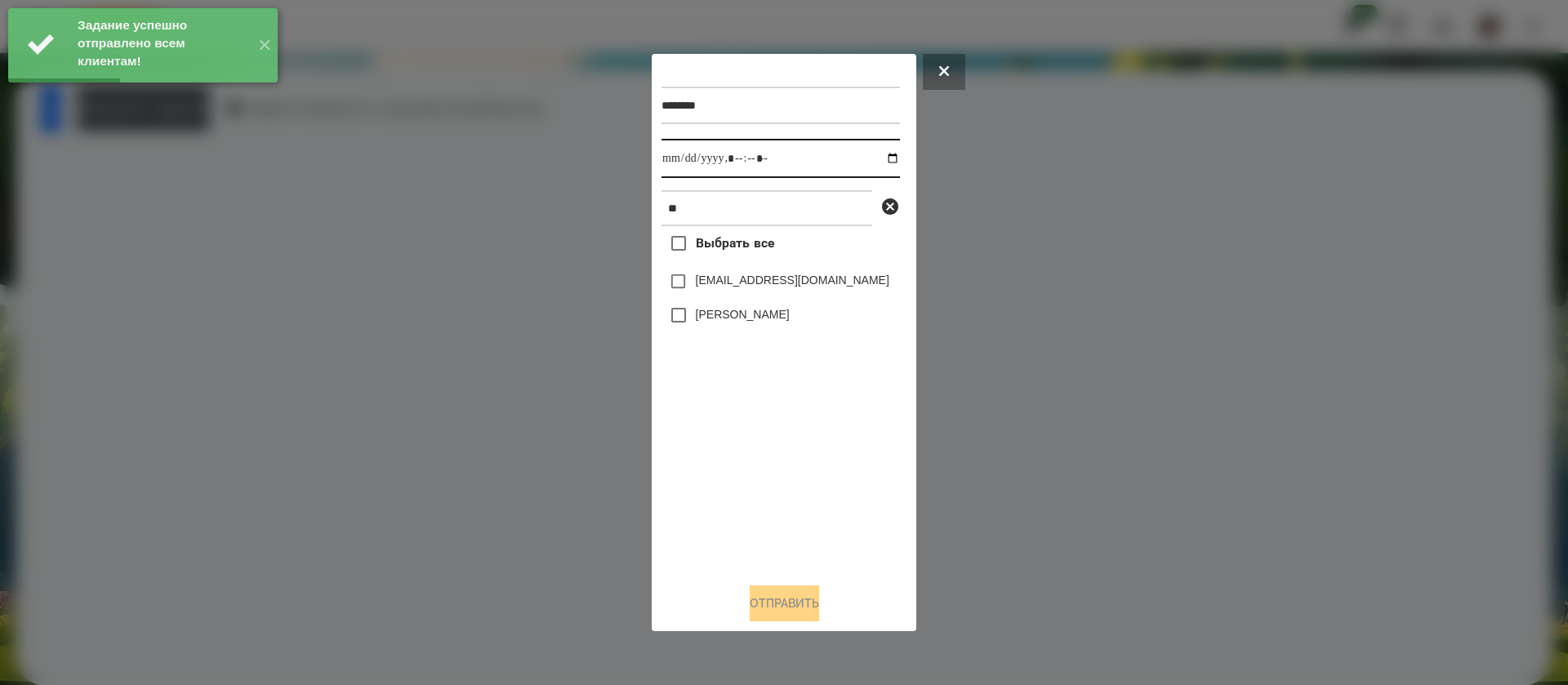
click at [688, 167] on input "datetime-local" at bounding box center [781, 159] width 239 height 39
type input "**********"
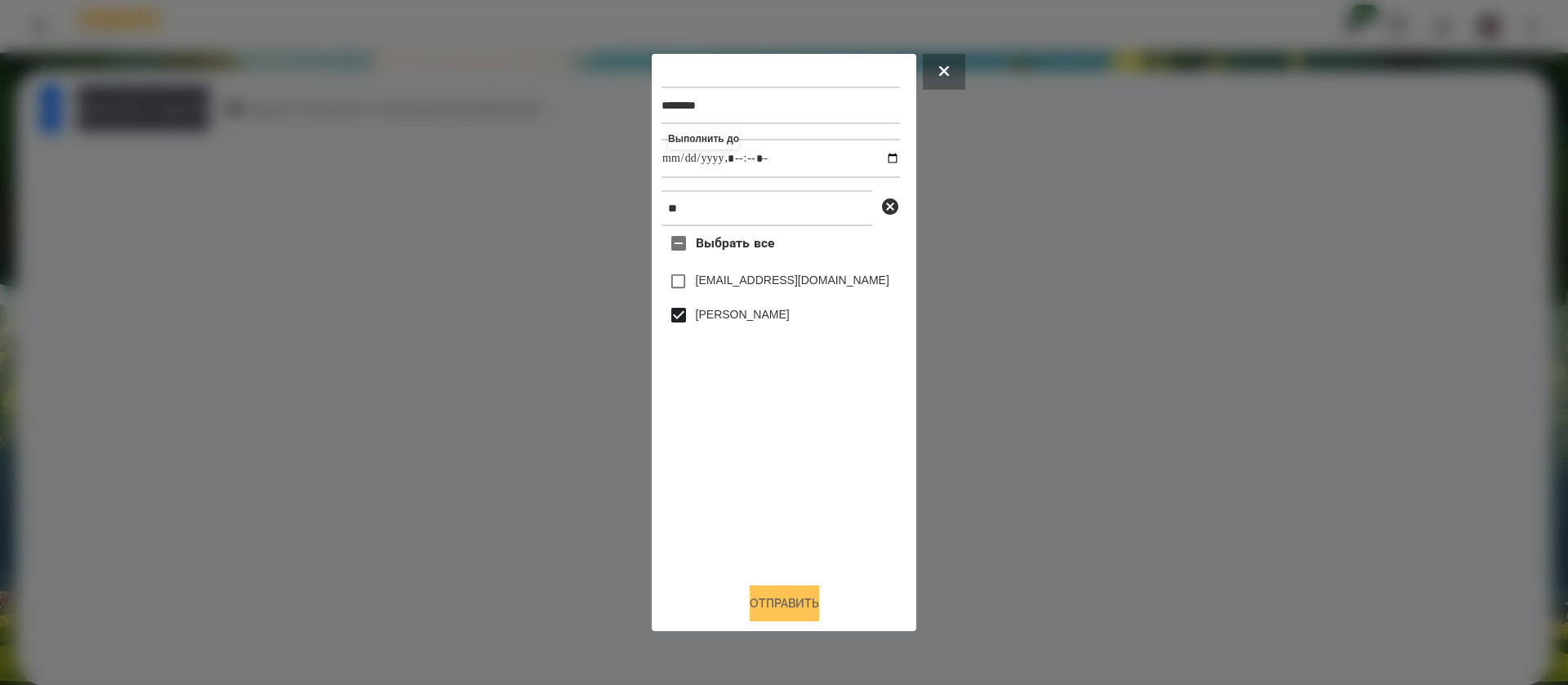
click at [818, 614] on button "Отправить" at bounding box center [784, 603] width 69 height 36
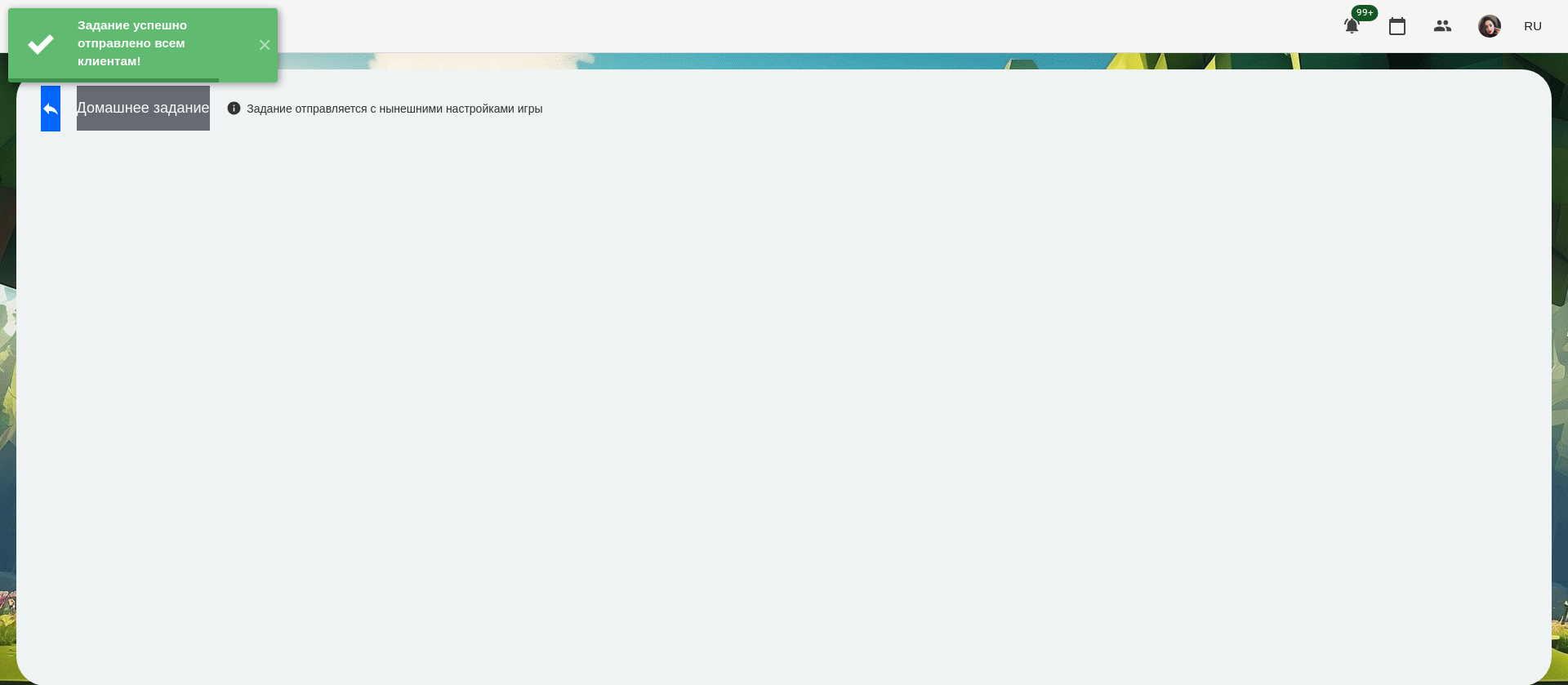
click at [210, 109] on button "Домашнее задание" at bounding box center [143, 108] width 133 height 45
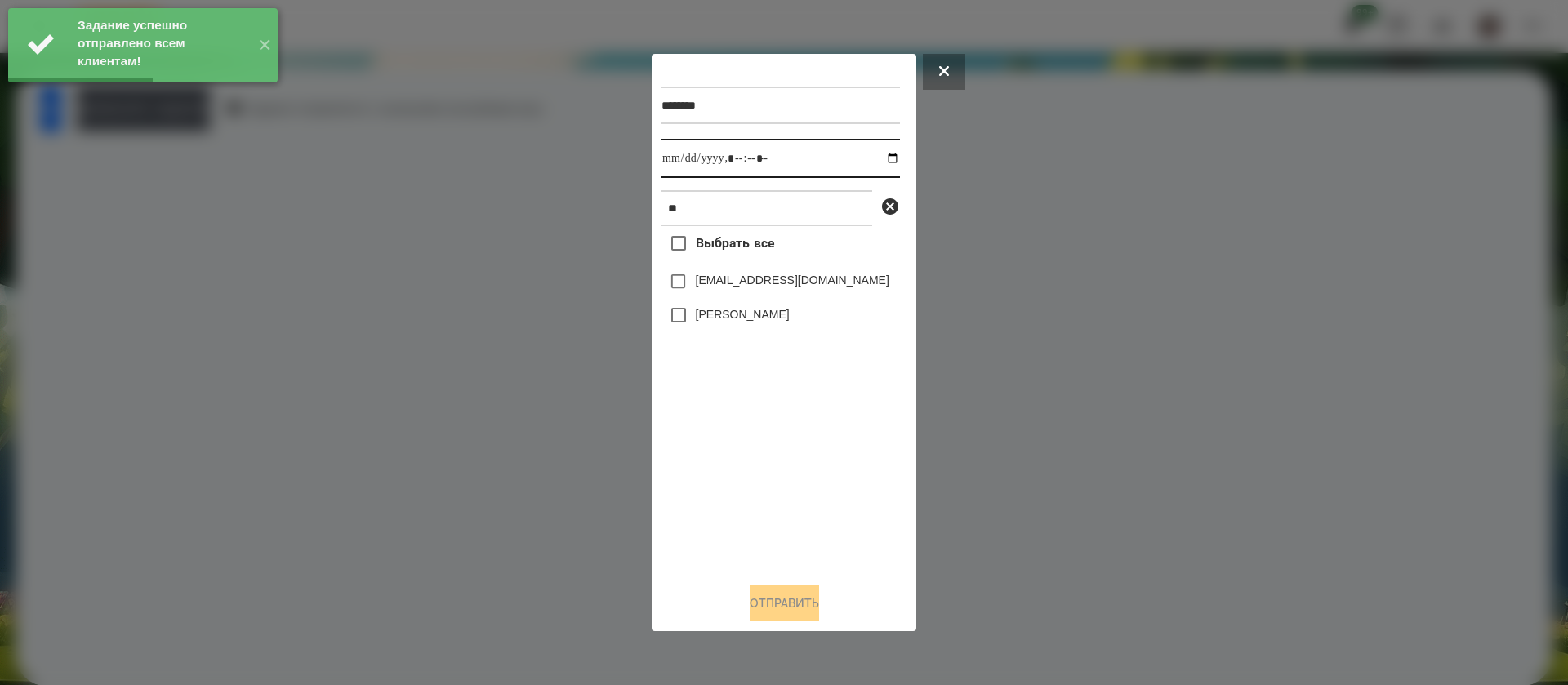
click at [667, 159] on input "datetime-local" at bounding box center [781, 159] width 239 height 39
type input "**********"
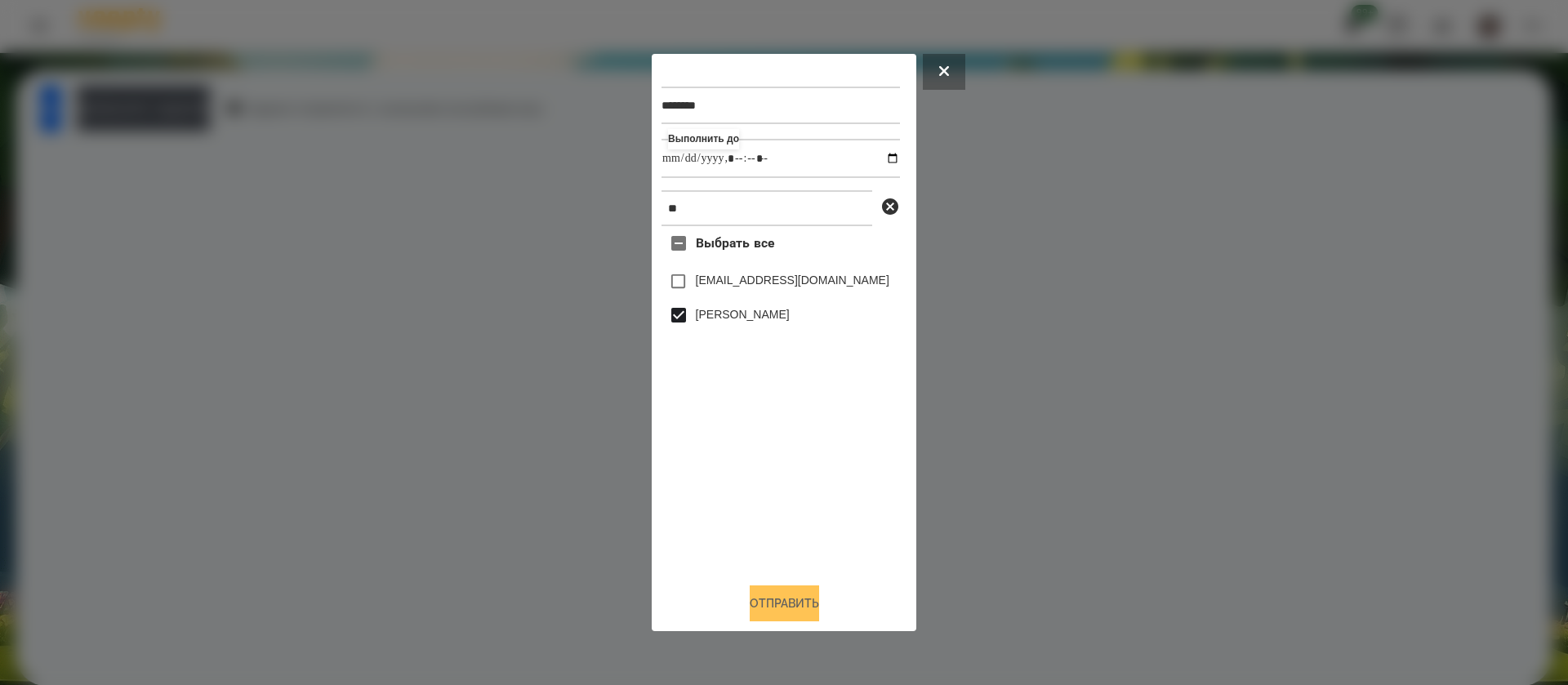
click at [786, 602] on button "Отправить" at bounding box center [784, 603] width 69 height 36
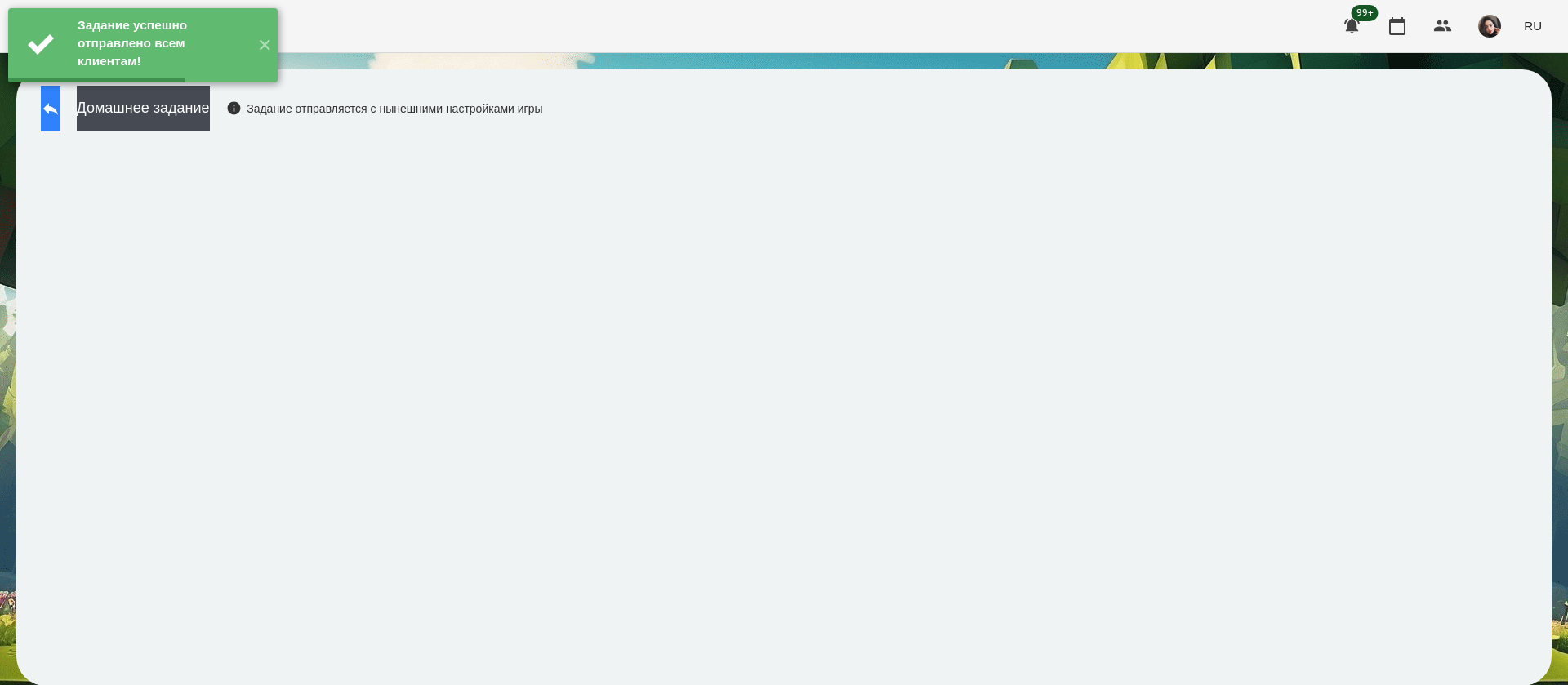
click at [60, 123] on button at bounding box center [51, 109] width 20 height 46
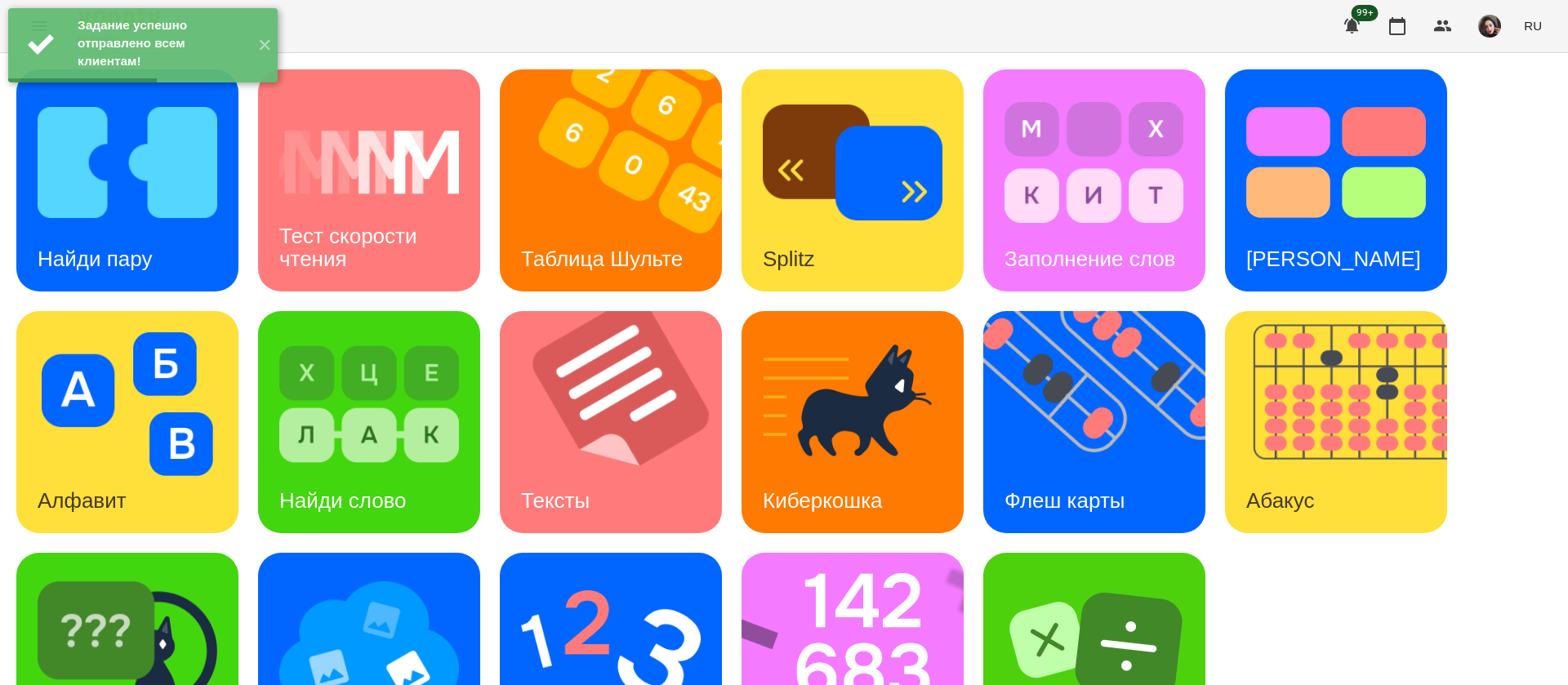
scroll to position [106, 0]
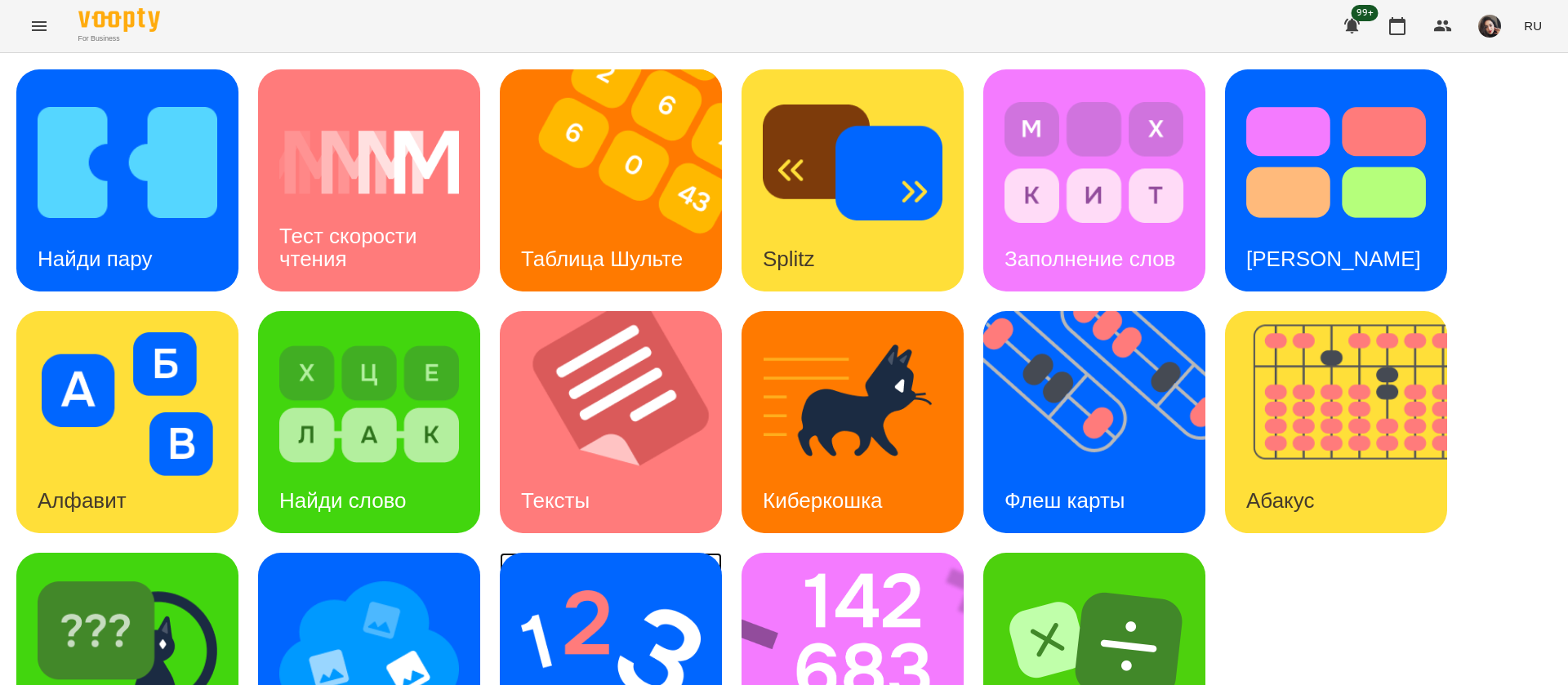
click at [556, 574] on img at bounding box center [611, 646] width 180 height 144
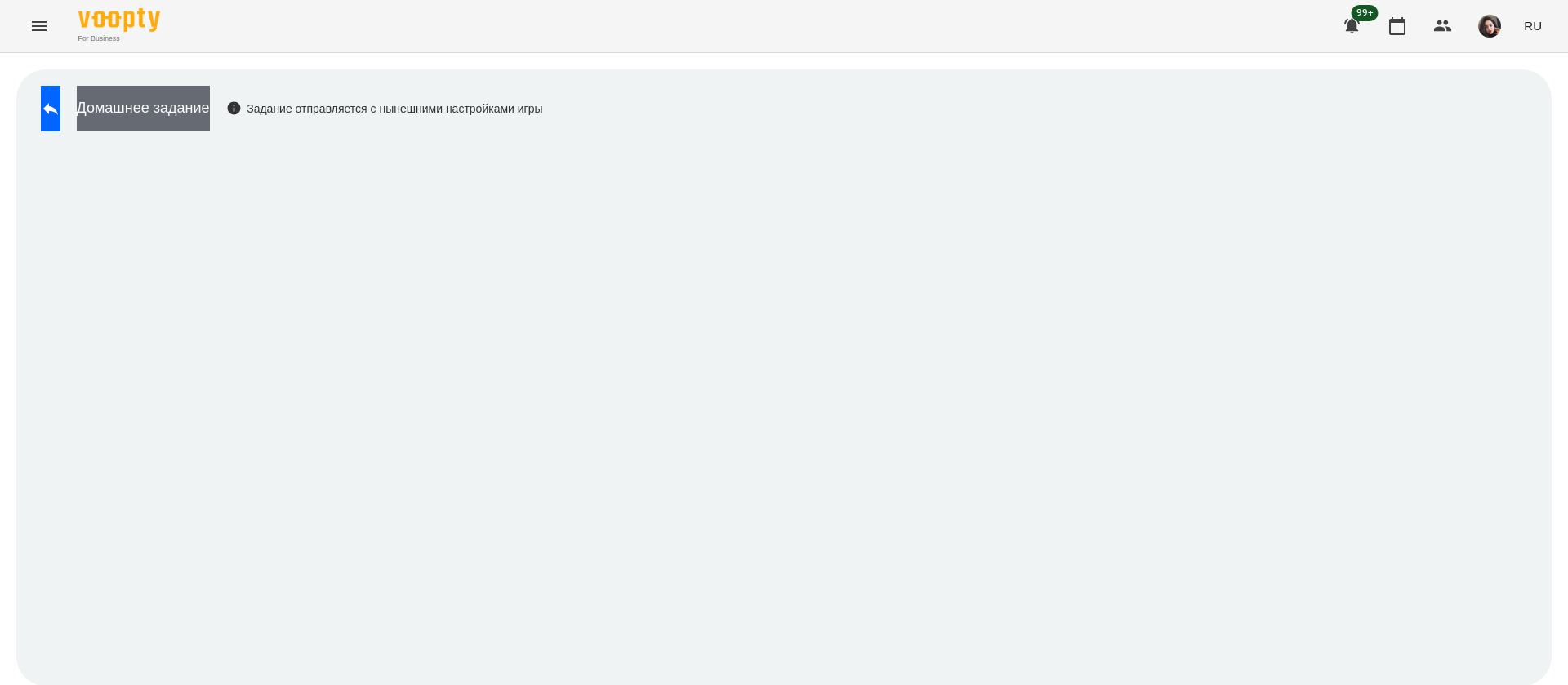
click at [195, 106] on button "Домашнее задание" at bounding box center [143, 108] width 133 height 45
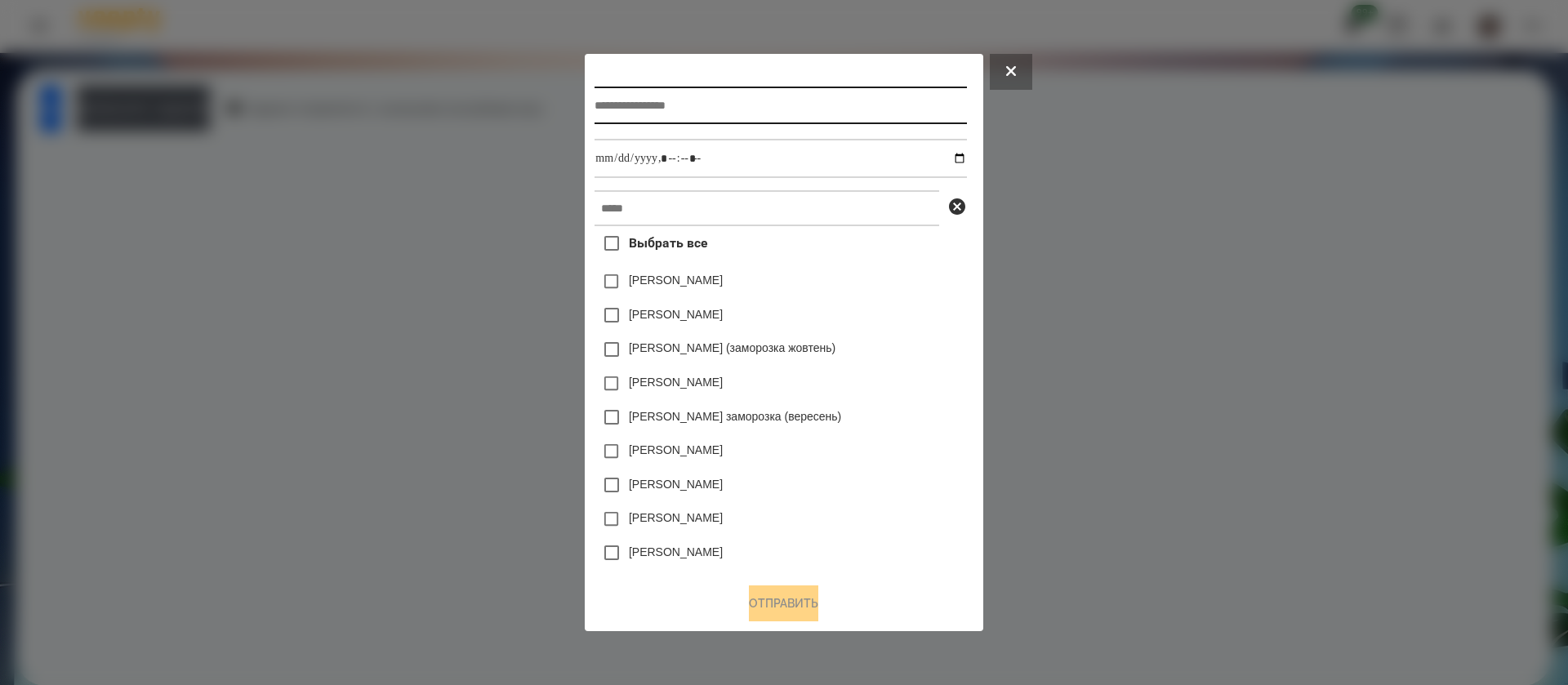
click at [605, 109] on input "text" at bounding box center [780, 105] width 372 height 38
type input "*"
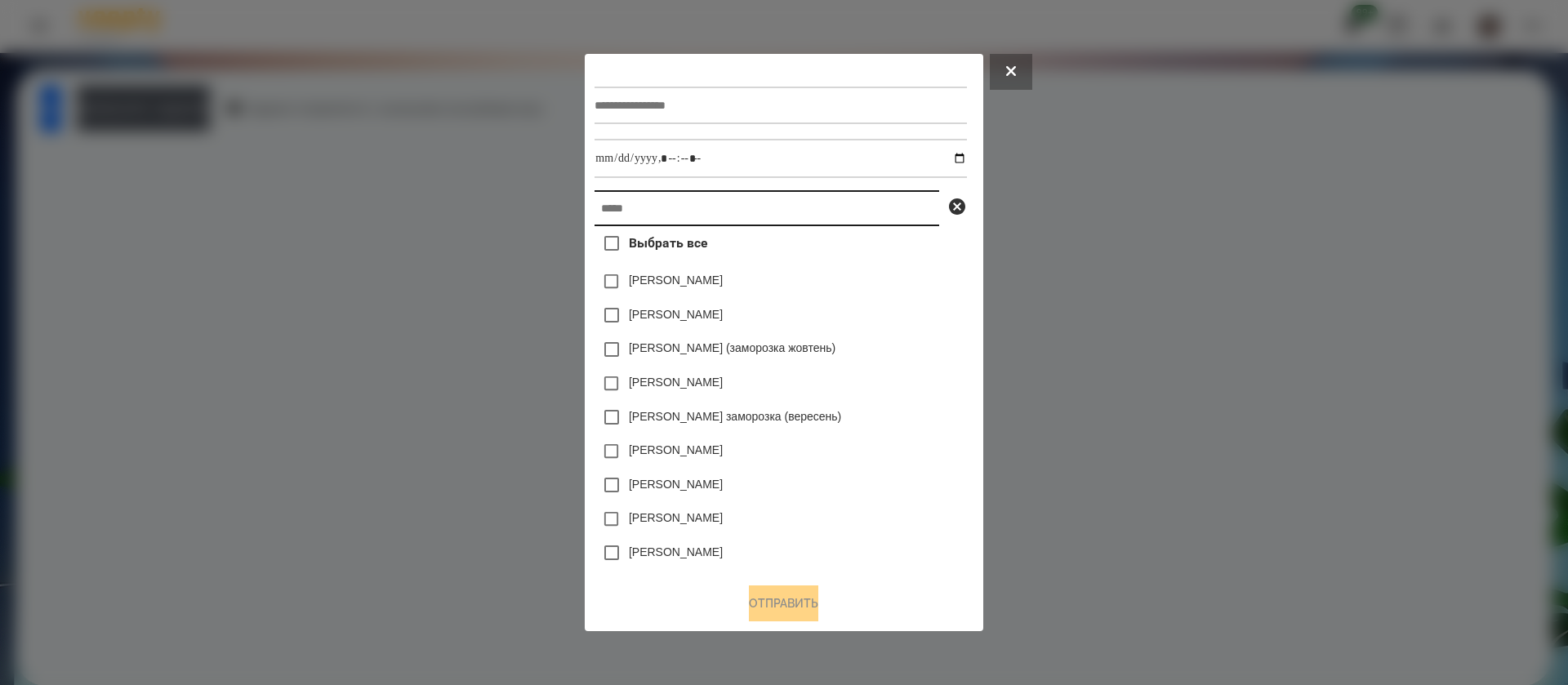
click at [625, 204] on input "text" at bounding box center [767, 208] width 345 height 36
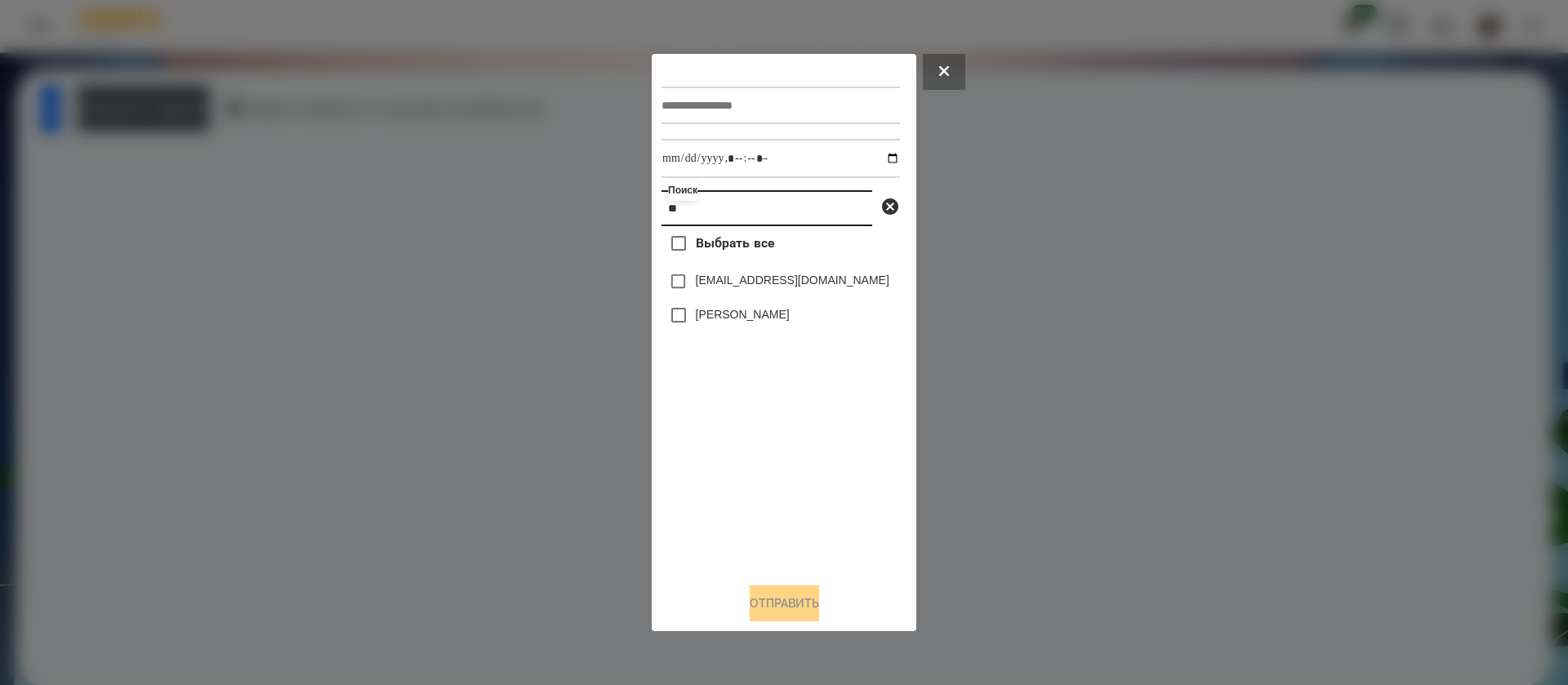
type input "**"
click at [724, 106] on input "text" at bounding box center [781, 105] width 239 height 38
type input "*********"
click at [886, 164] on input "datetime-local" at bounding box center [781, 159] width 239 height 39
click at [761, 162] on input "datetime-local" at bounding box center [781, 159] width 239 height 39
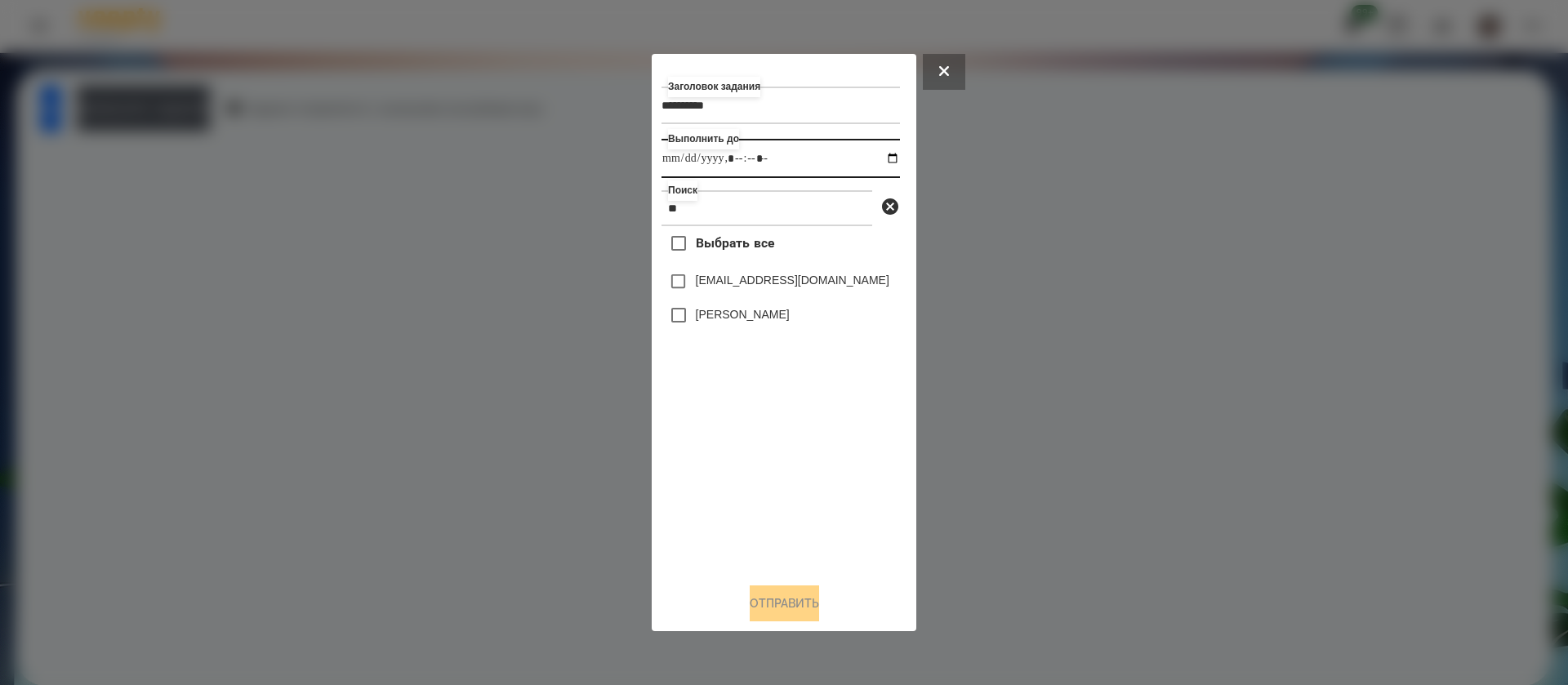
click at [778, 170] on input "datetime-local" at bounding box center [781, 159] width 239 height 39
click at [773, 159] on input "datetime-local" at bounding box center [781, 159] width 239 height 39
type input "**********"
click at [728, 321] on label "[PERSON_NAME]" at bounding box center [742, 315] width 94 height 16
click at [782, 606] on button "Отправить" at bounding box center [784, 603] width 69 height 36
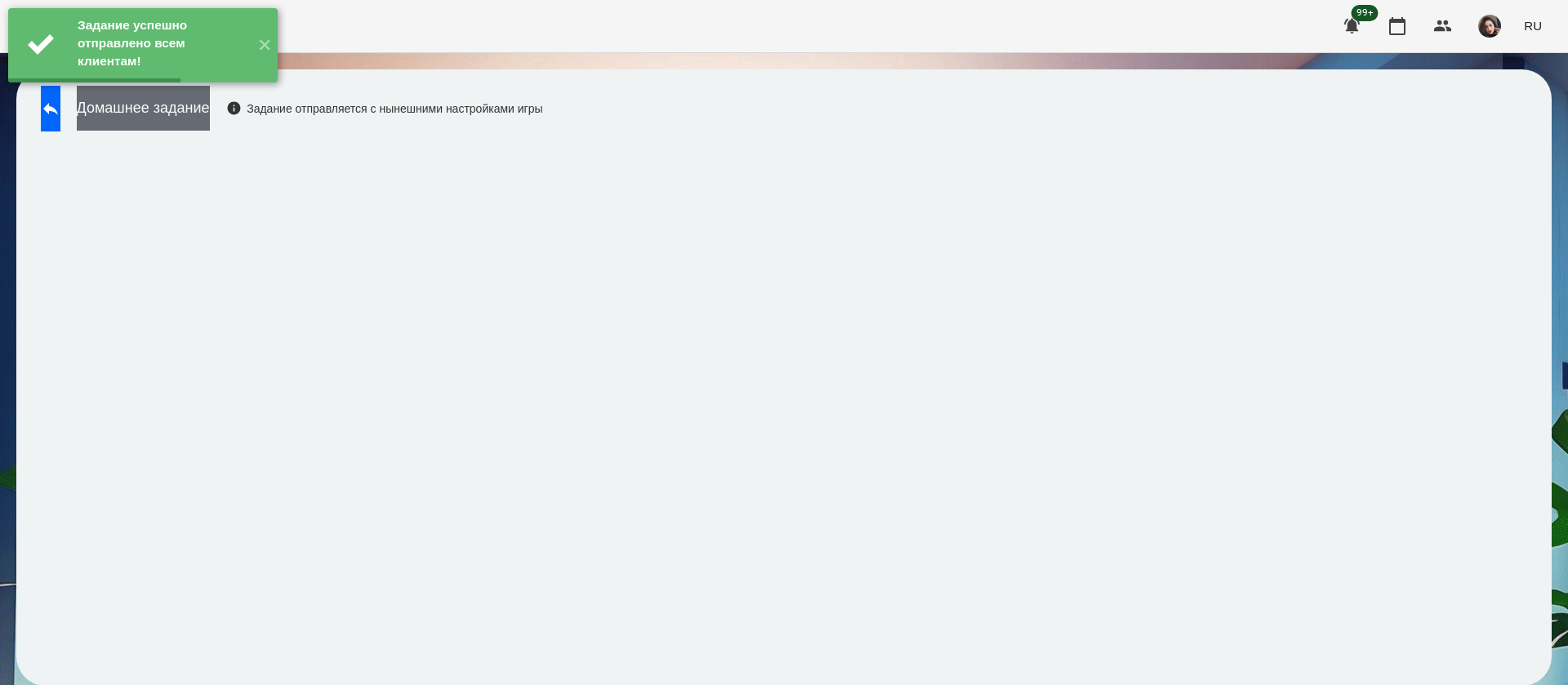
click at [210, 122] on button "Домашнее задание" at bounding box center [143, 108] width 133 height 45
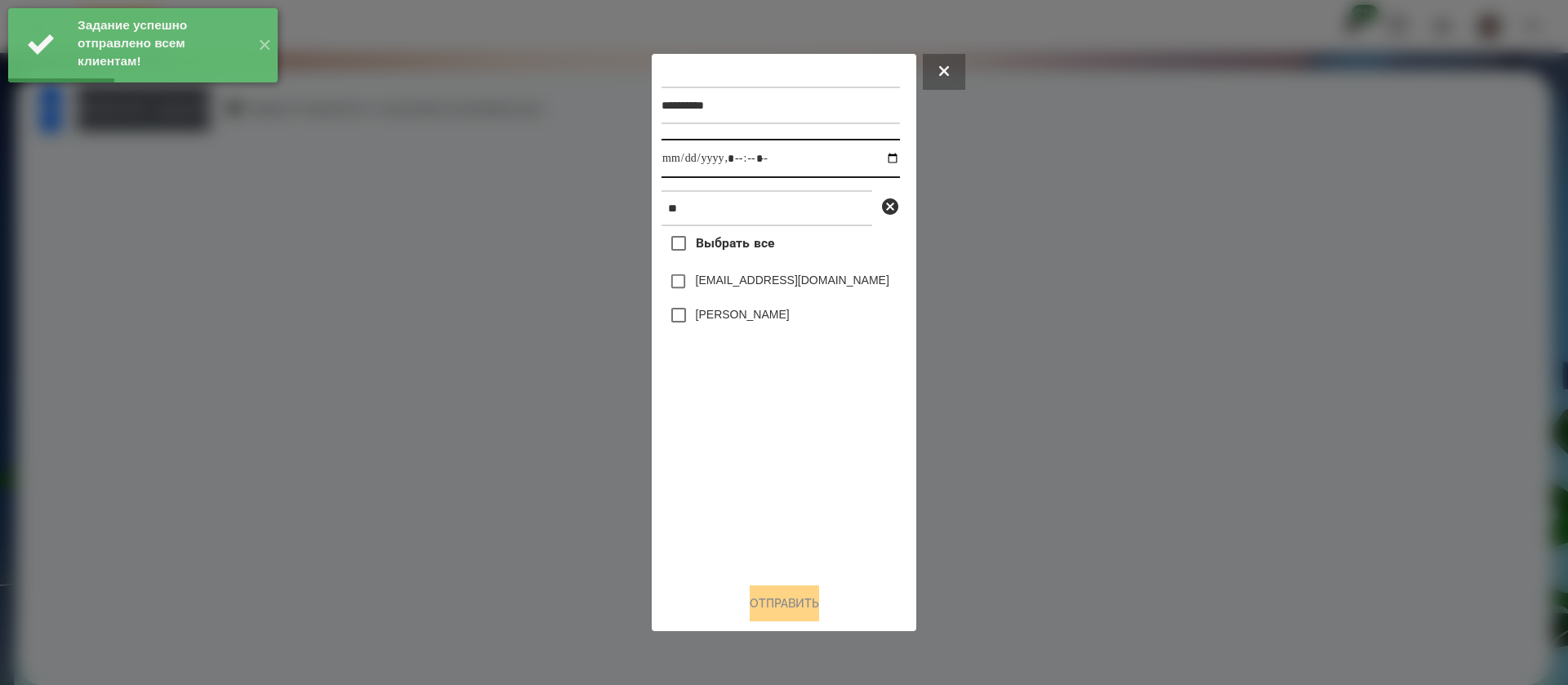
click at [680, 157] on input "datetime-local" at bounding box center [781, 159] width 239 height 39
type input "**********"
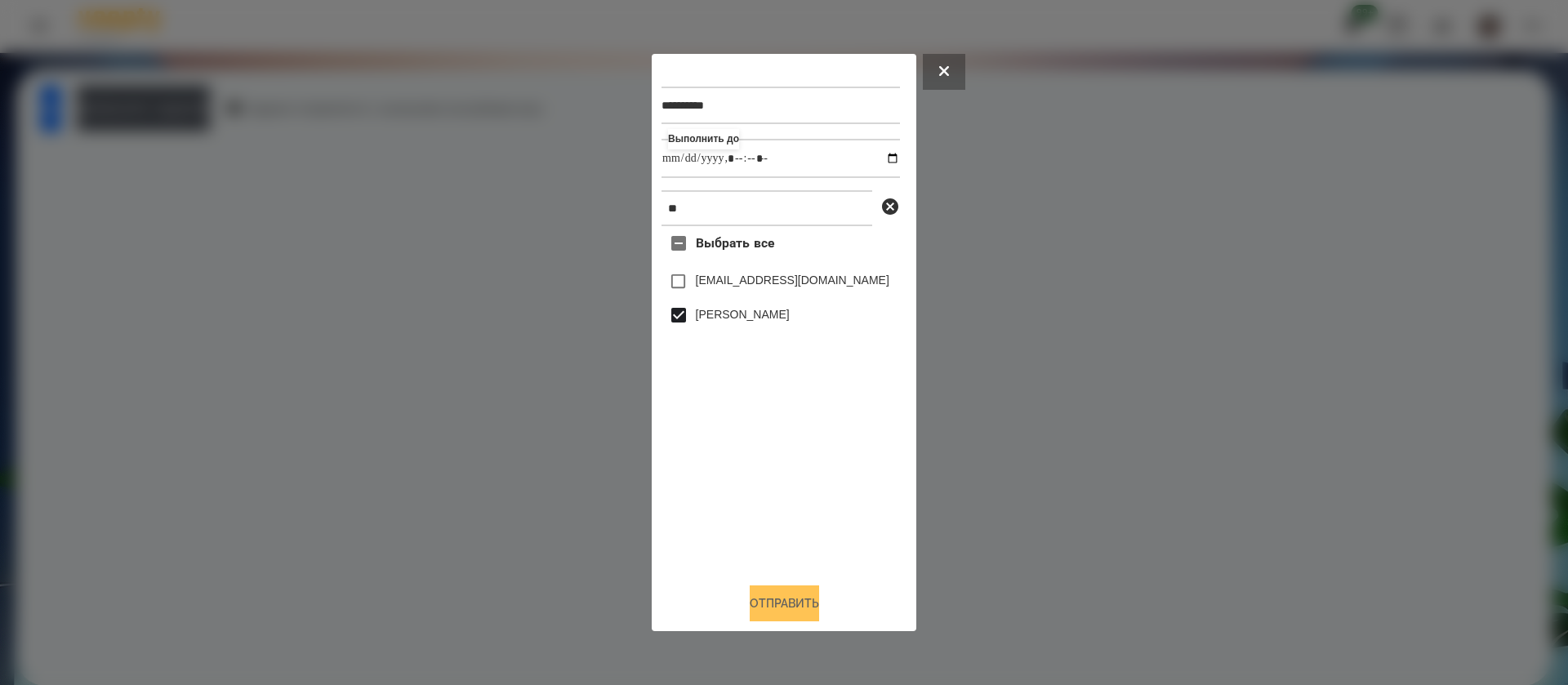
click at [759, 603] on button "Отправить" at bounding box center [784, 603] width 69 height 36
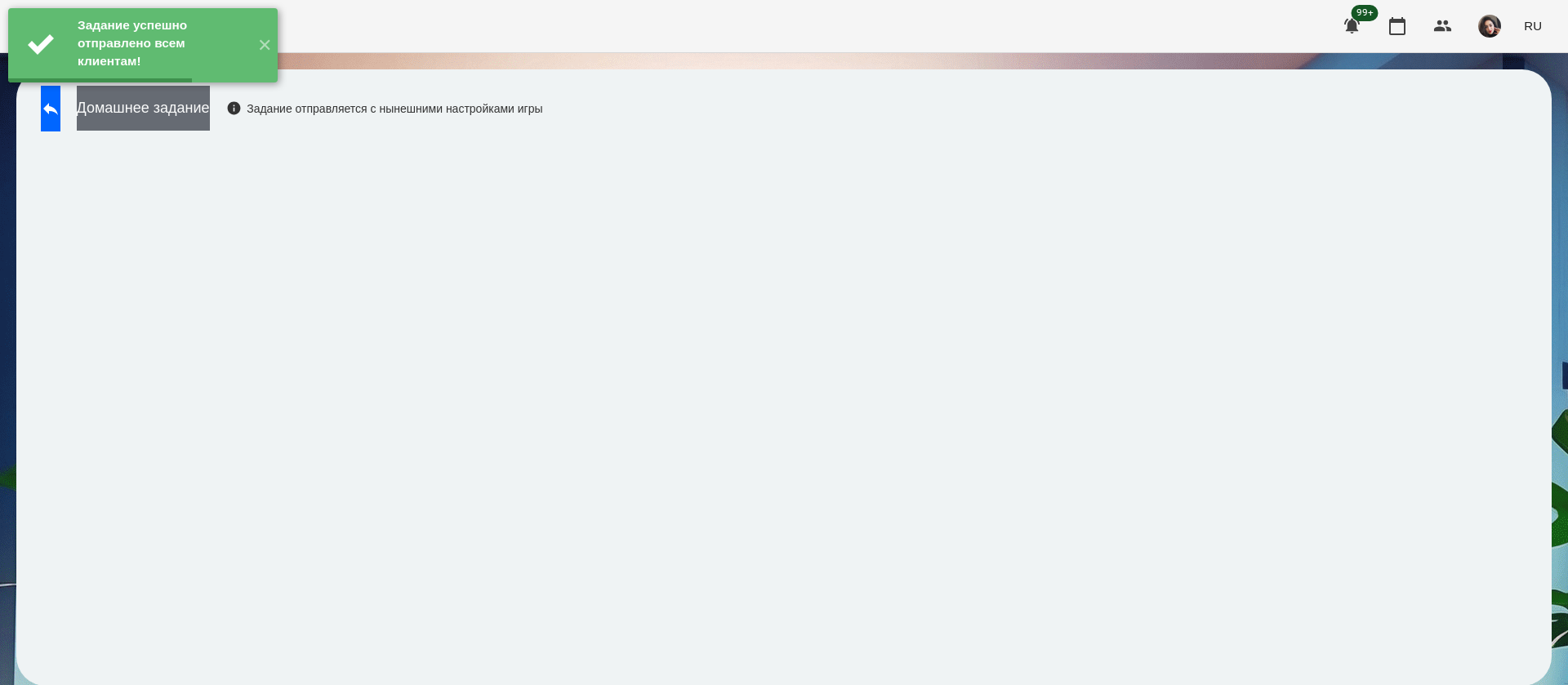
click at [210, 116] on button "Домашнее задание" at bounding box center [143, 108] width 133 height 45
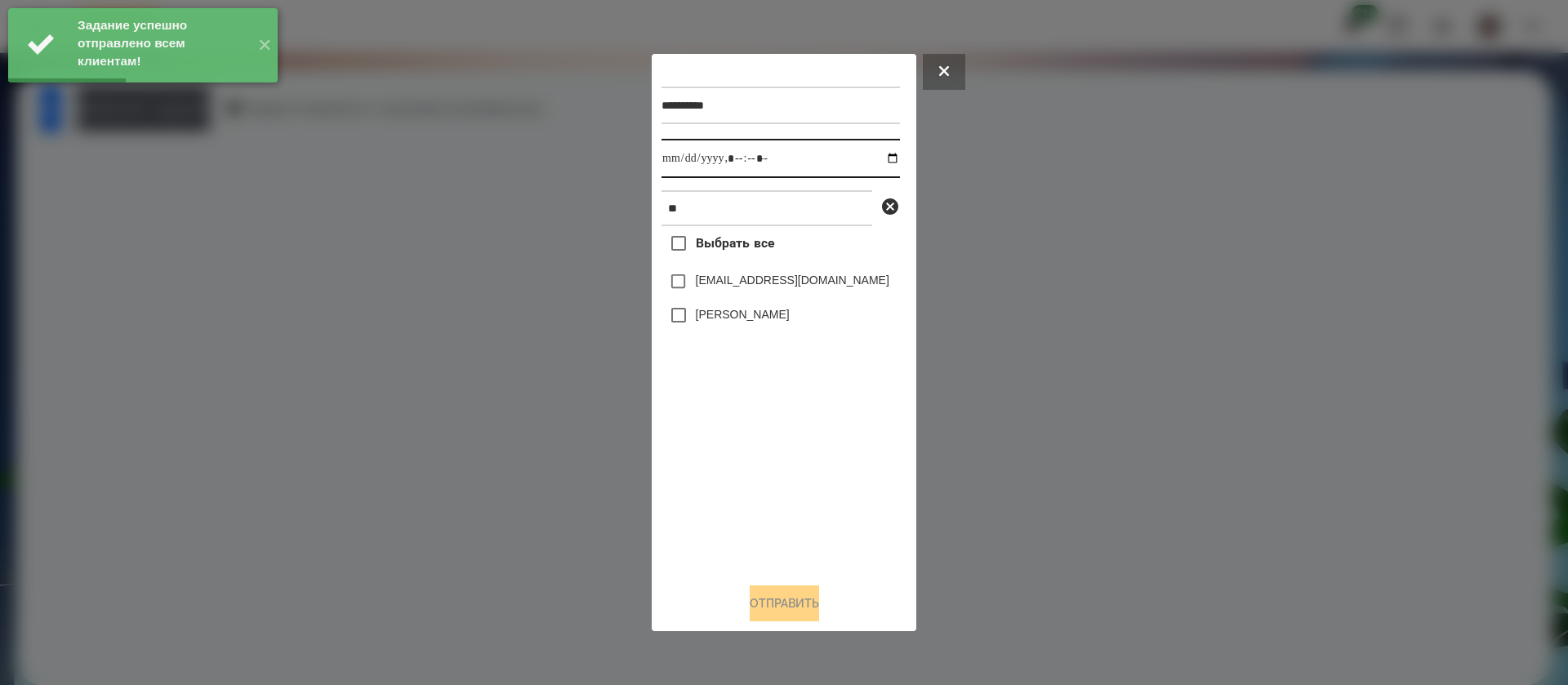
click at [677, 166] on input "datetime-local" at bounding box center [781, 159] width 239 height 39
type input "**********"
click at [701, 317] on label "[PERSON_NAME]" at bounding box center [742, 315] width 94 height 16
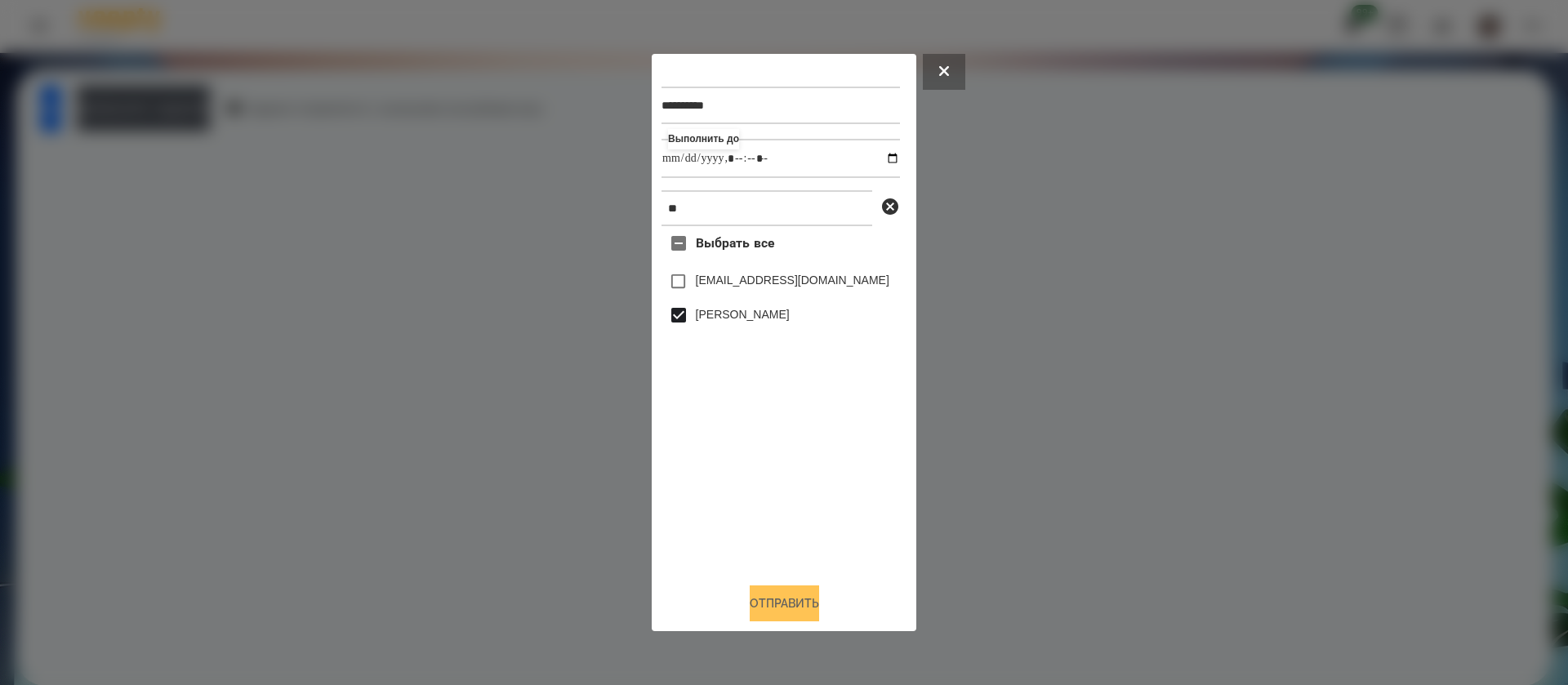
click at [775, 605] on button "Отправить" at bounding box center [784, 603] width 69 height 36
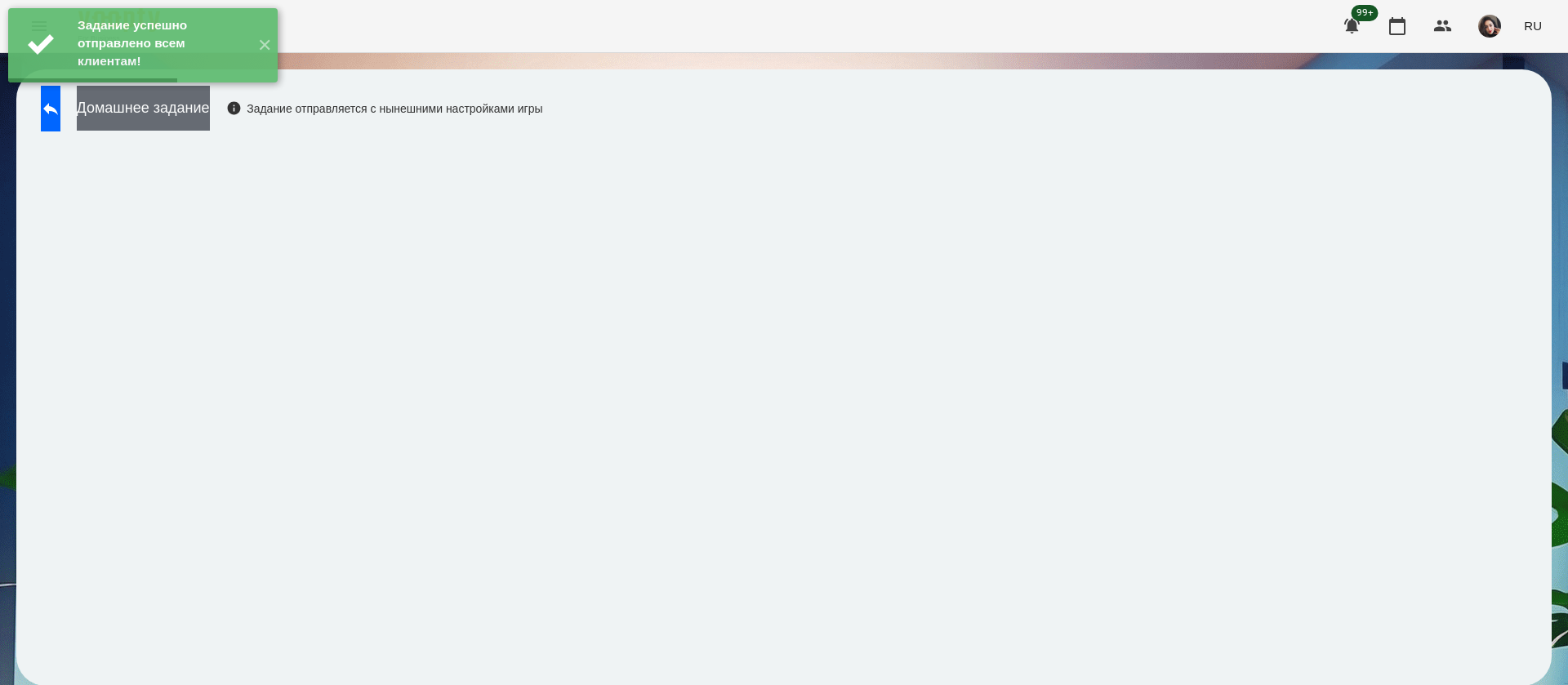
click at [192, 121] on button "Домашнее задание" at bounding box center [143, 108] width 133 height 45
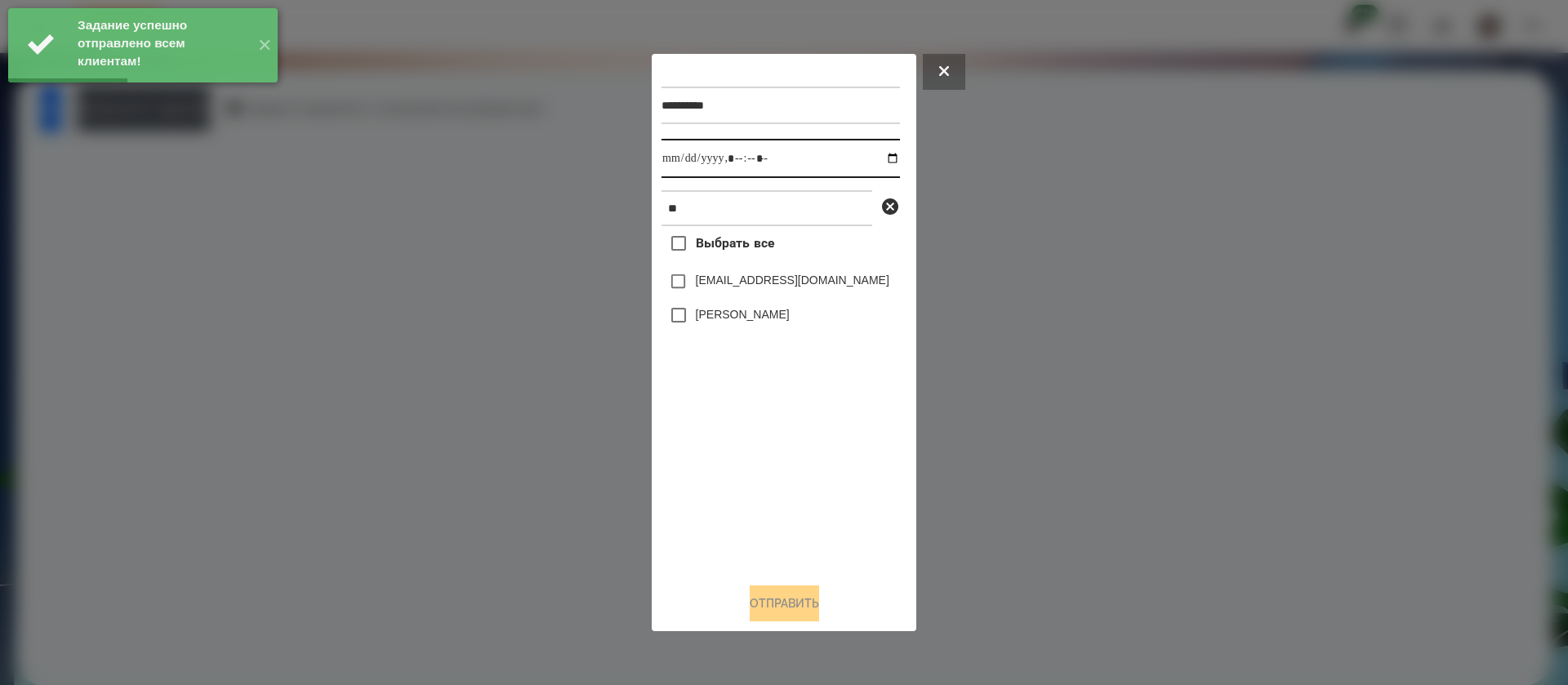
click at [681, 157] on input "datetime-local" at bounding box center [781, 159] width 239 height 39
type input "**********"
click at [710, 323] on label "[PERSON_NAME]" at bounding box center [742, 315] width 94 height 16
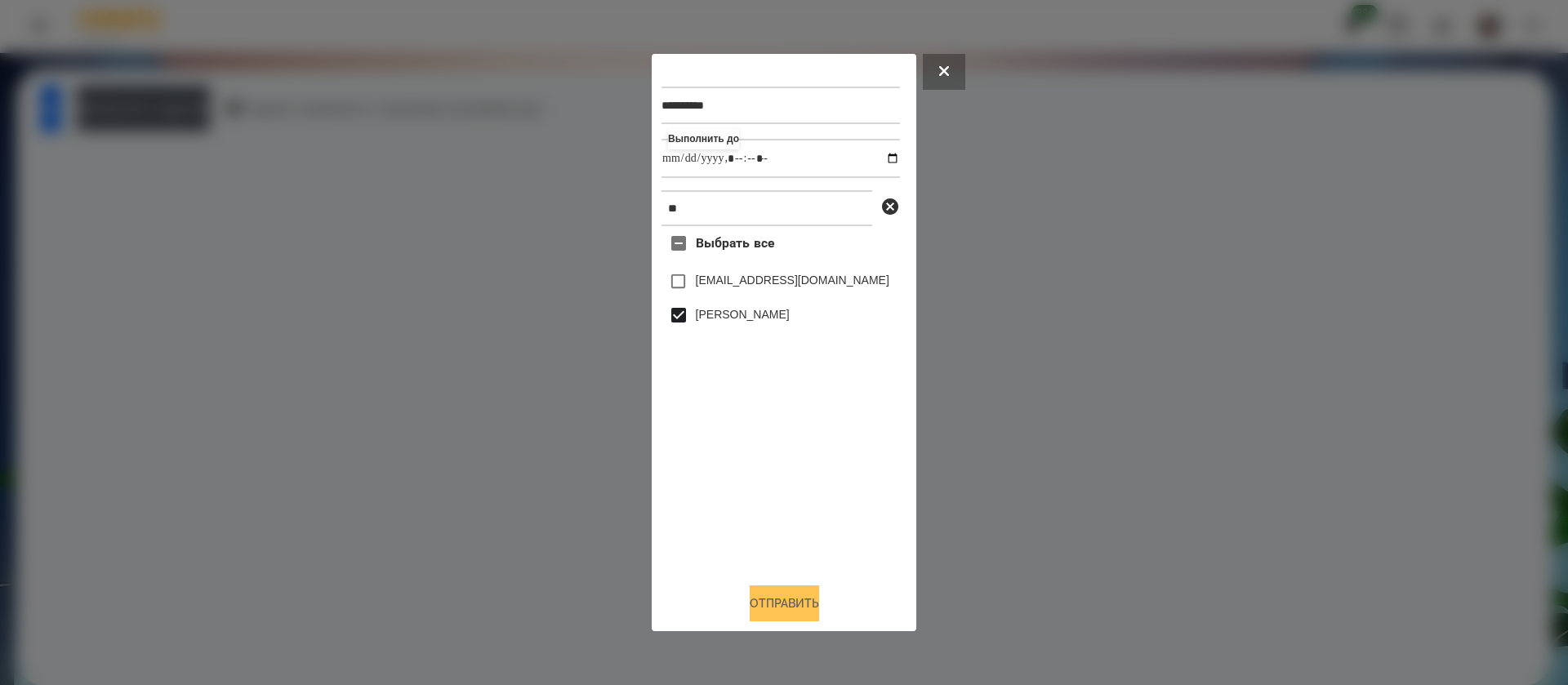
click at [757, 602] on button "Отправить" at bounding box center [784, 603] width 69 height 36
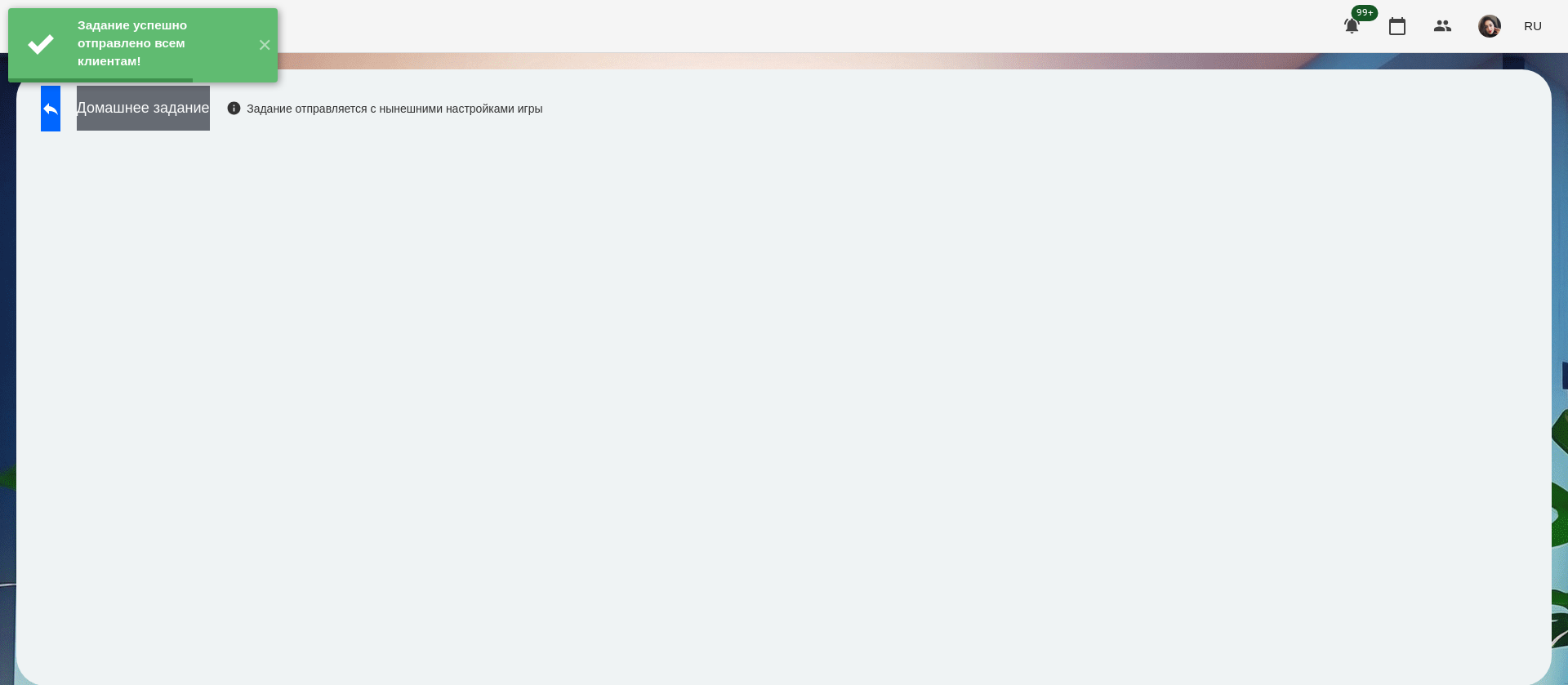
click at [134, 119] on button "Домашнее задание" at bounding box center [143, 108] width 133 height 45
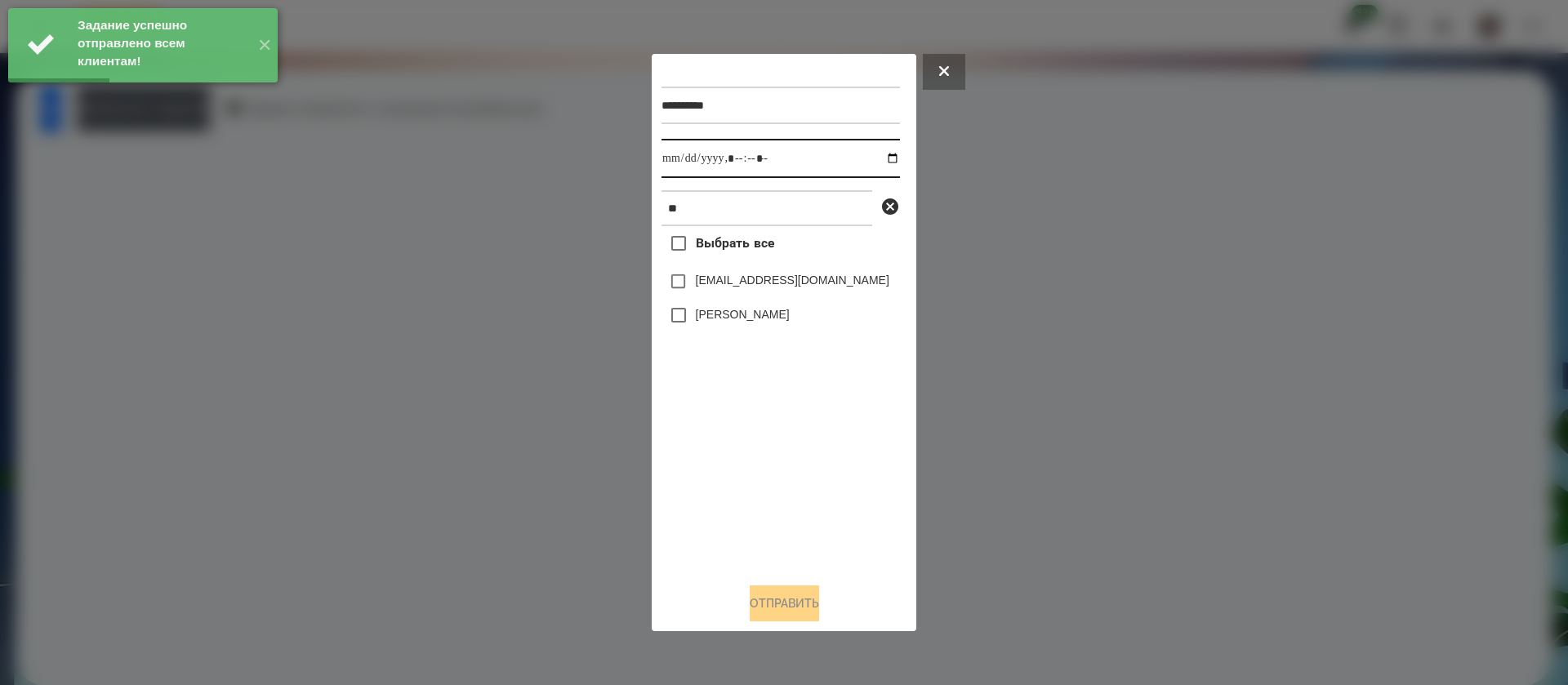
click at [683, 156] on input "datetime-local" at bounding box center [781, 159] width 239 height 39
type input "**********"
click at [706, 318] on label "[PERSON_NAME]" at bounding box center [742, 315] width 94 height 16
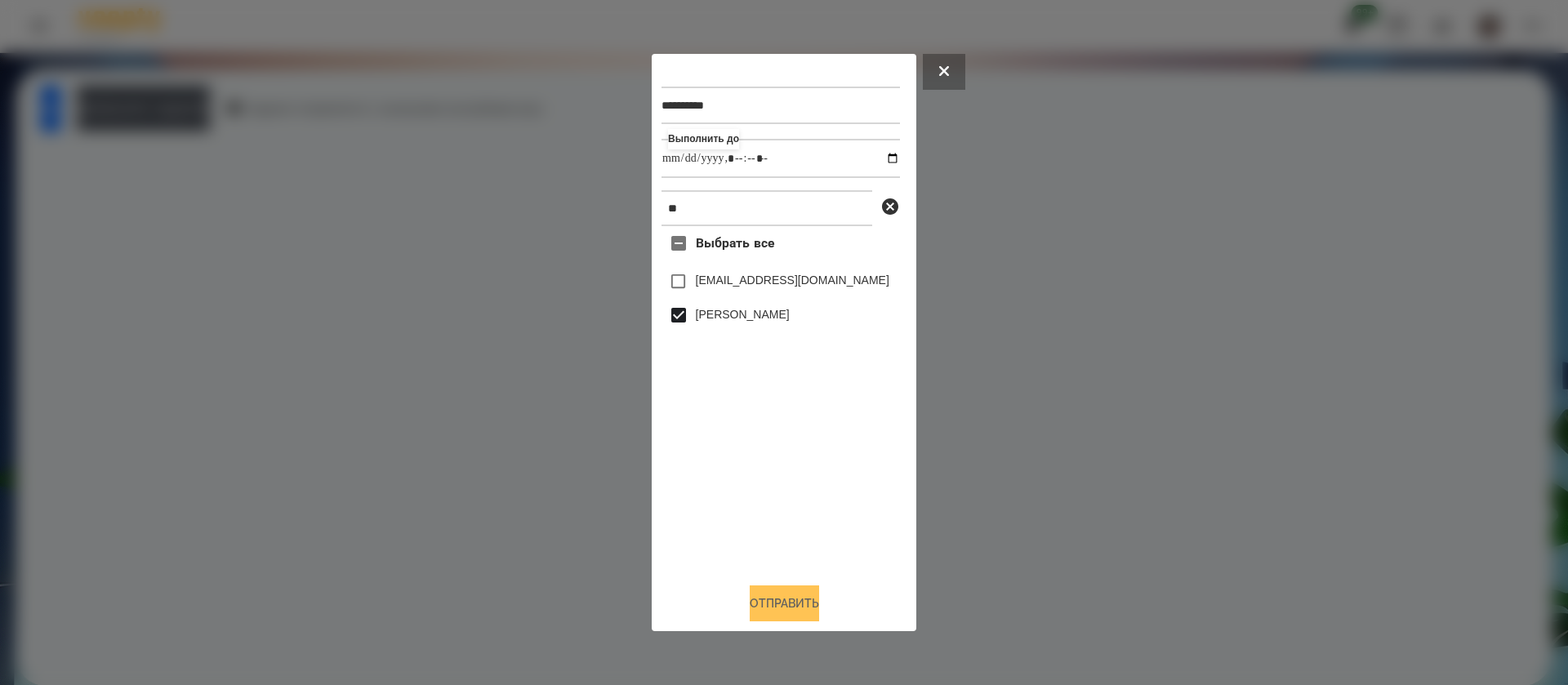
click at [801, 597] on button "Отправить" at bounding box center [784, 603] width 69 height 36
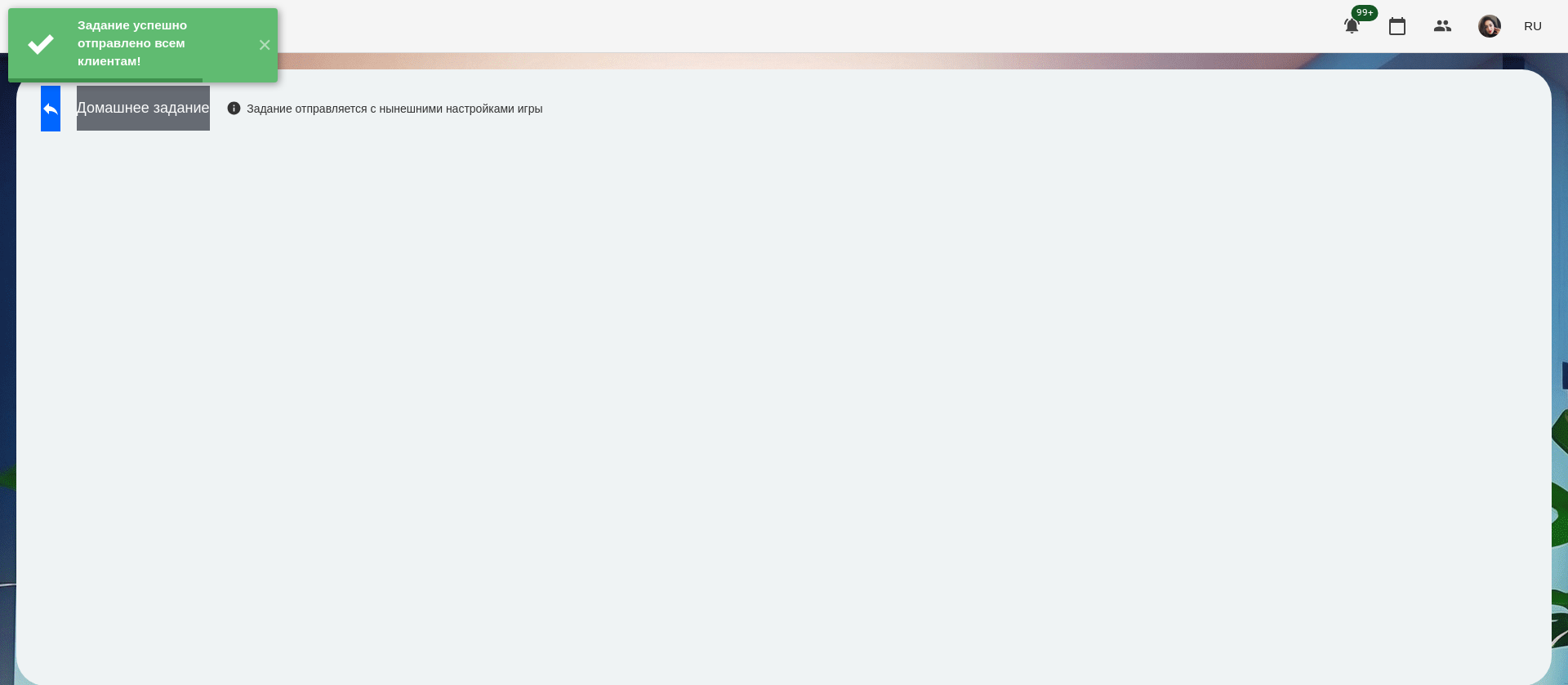
click at [168, 127] on button "Домашнее задание" at bounding box center [143, 108] width 133 height 45
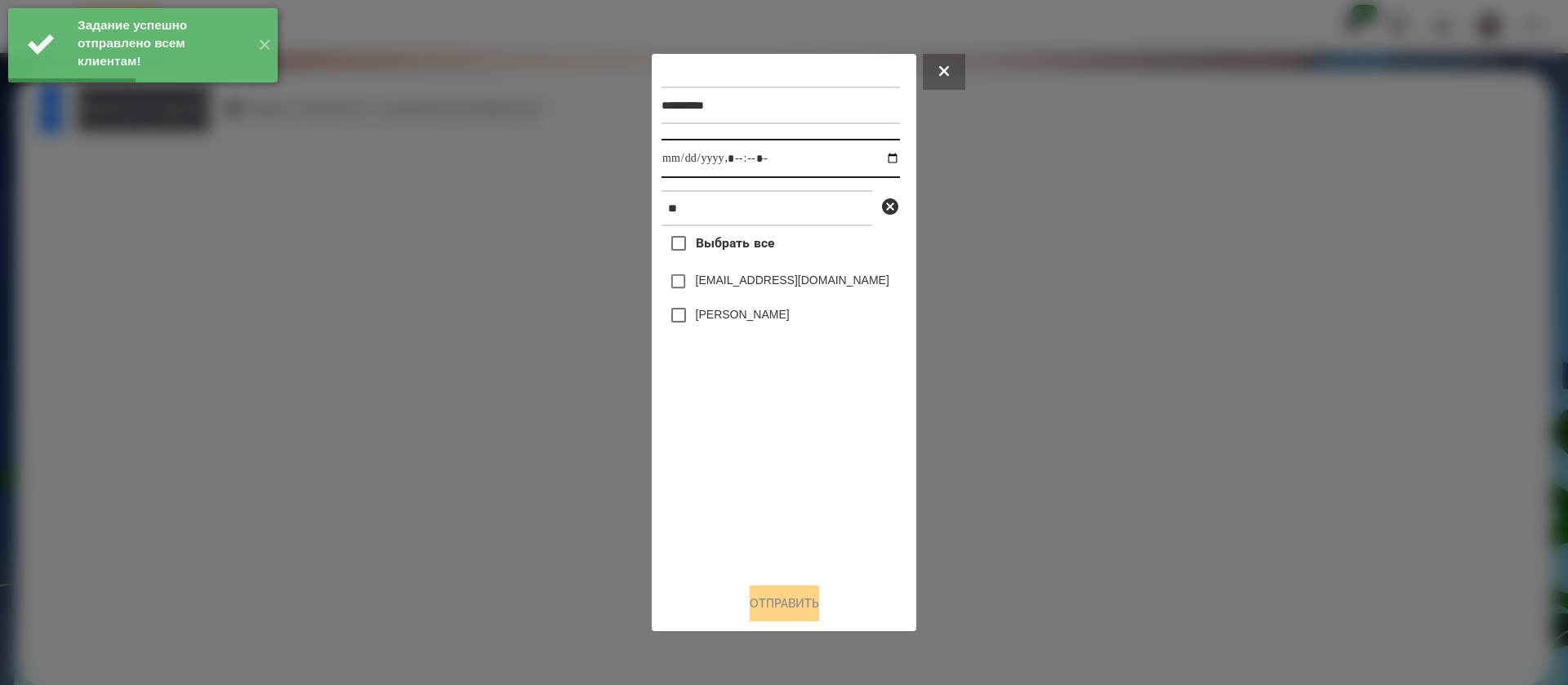
click at [678, 173] on input "datetime-local" at bounding box center [781, 159] width 239 height 39
type input "**********"
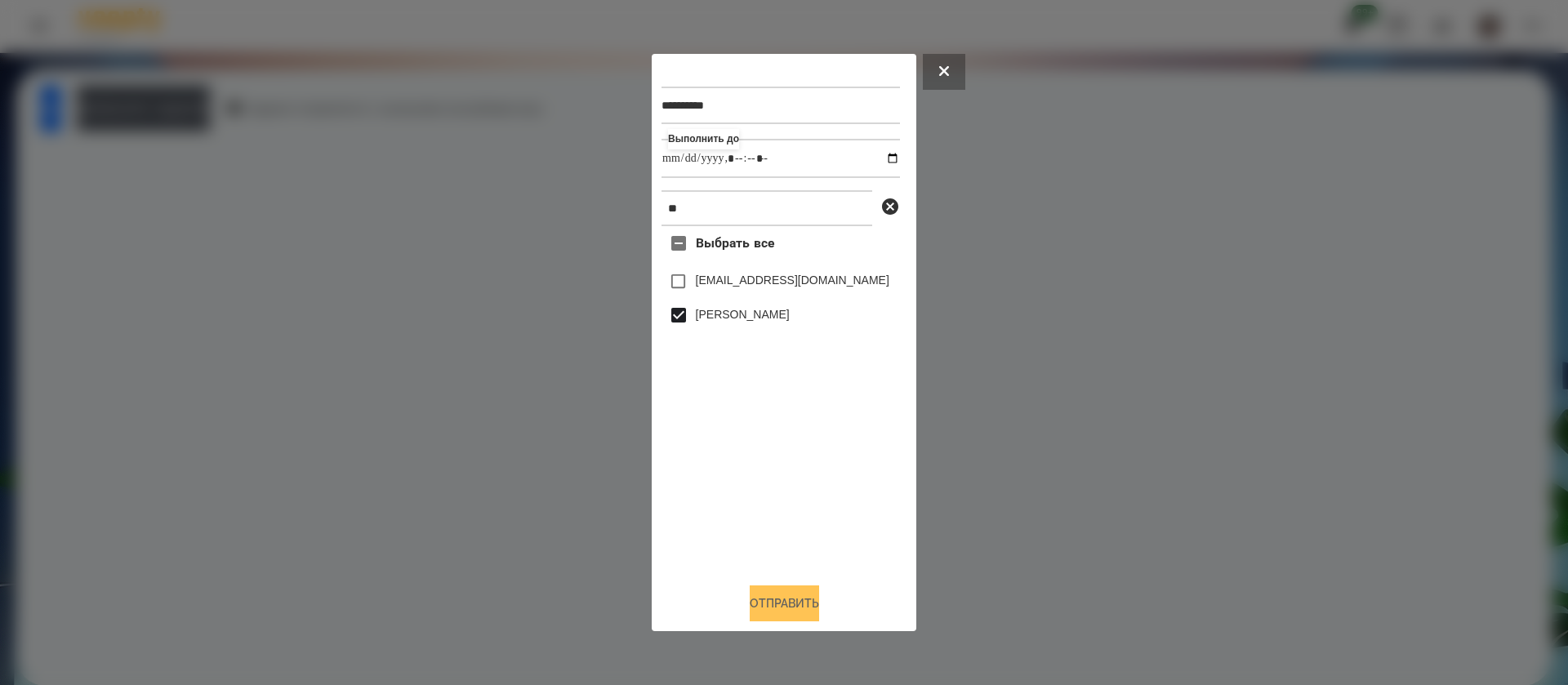
click at [809, 603] on button "Отправить" at bounding box center [784, 603] width 69 height 36
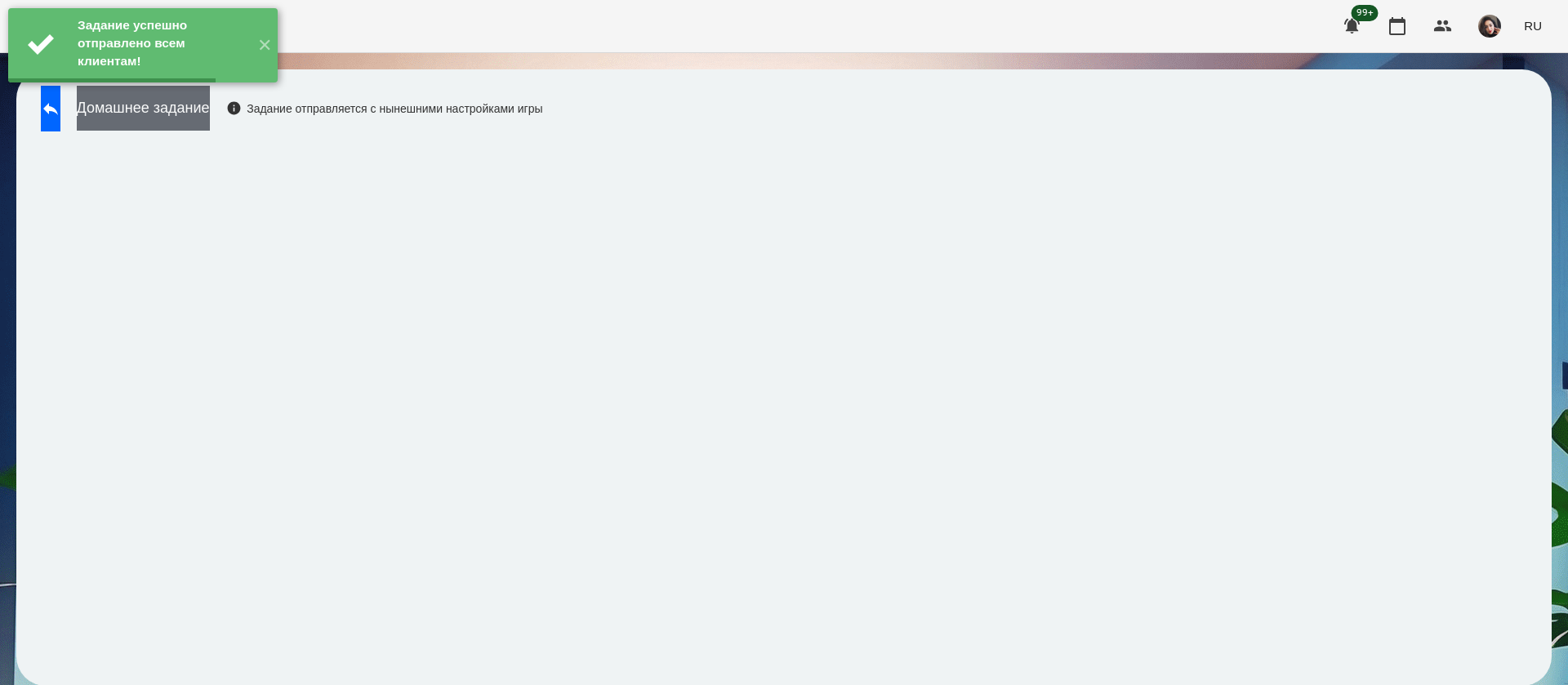
click at [210, 112] on button "Домашнее задание" at bounding box center [143, 108] width 133 height 45
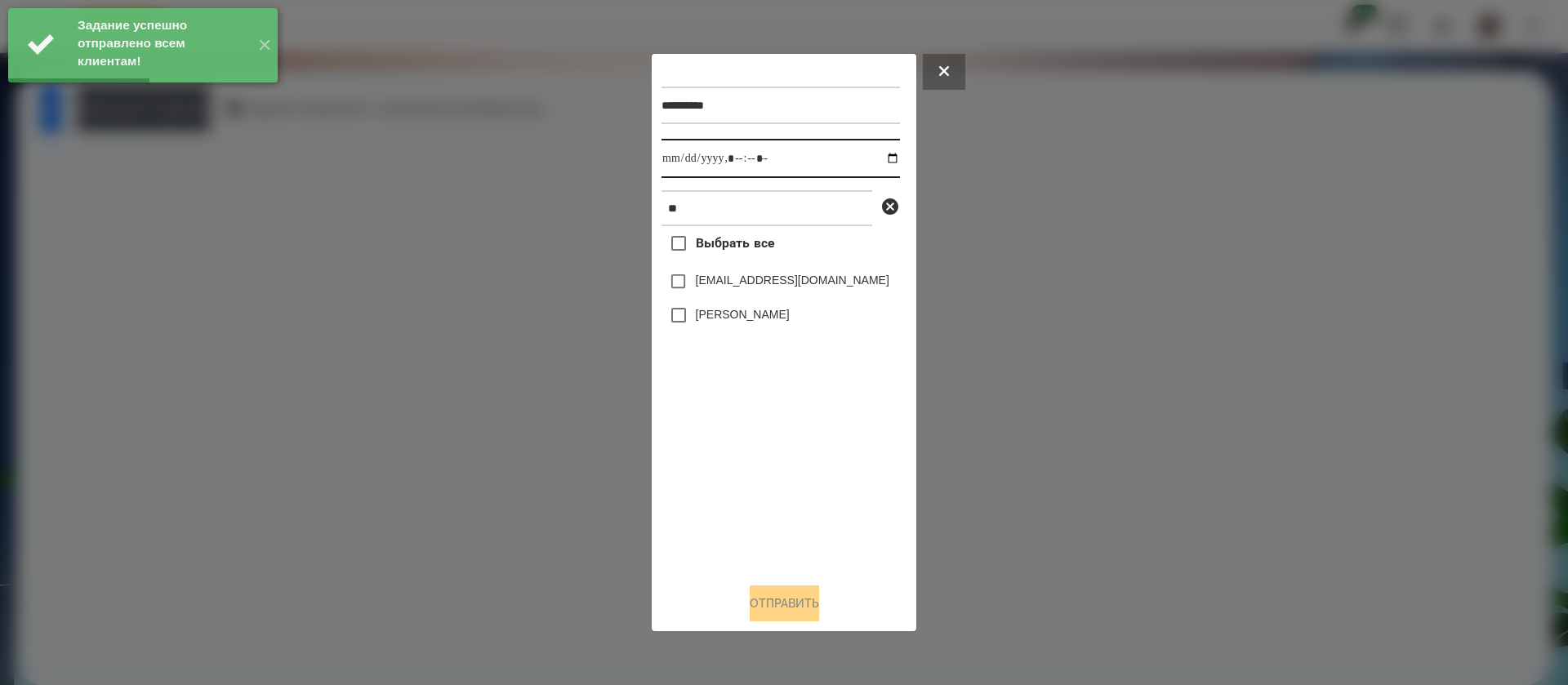
click at [681, 164] on input "datetime-local" at bounding box center [781, 159] width 239 height 39
type input "**********"
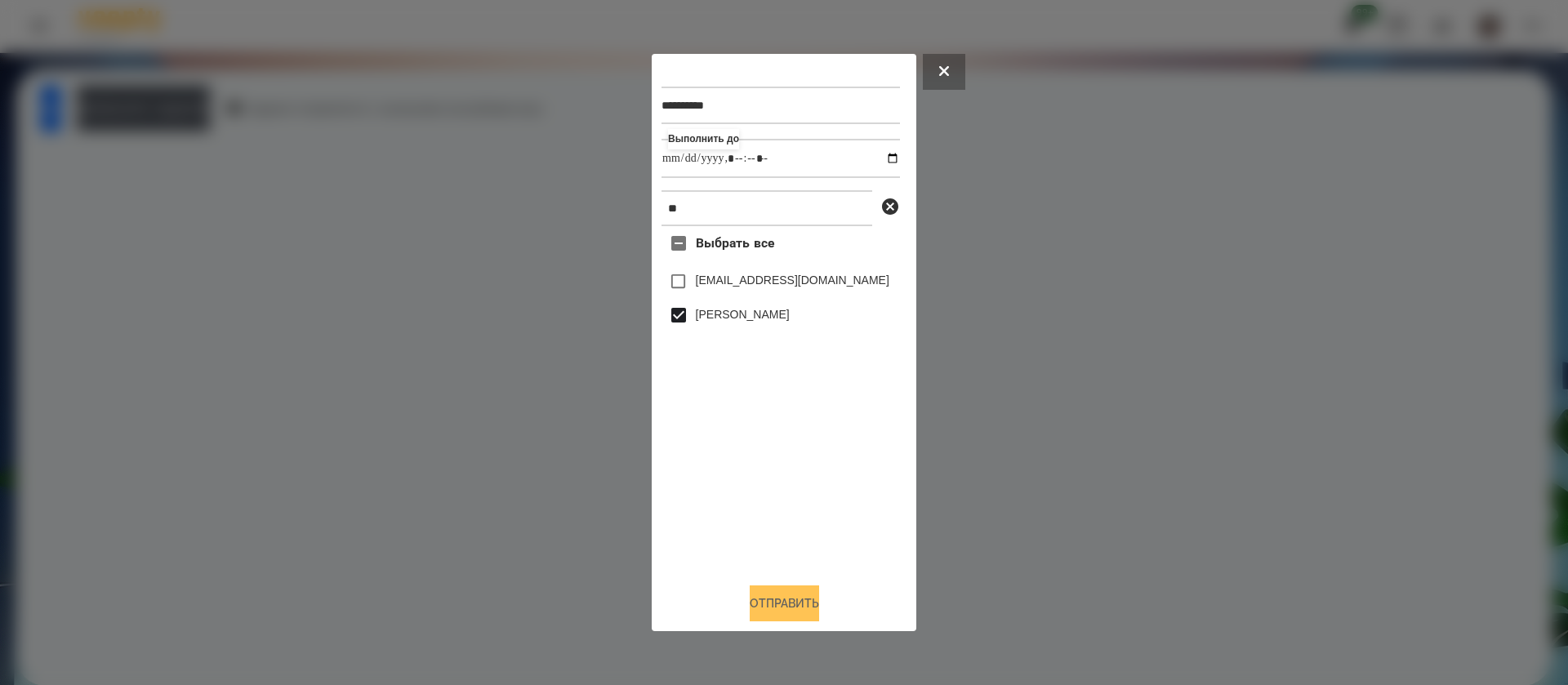
click at [774, 599] on button "Отправить" at bounding box center [784, 603] width 69 height 36
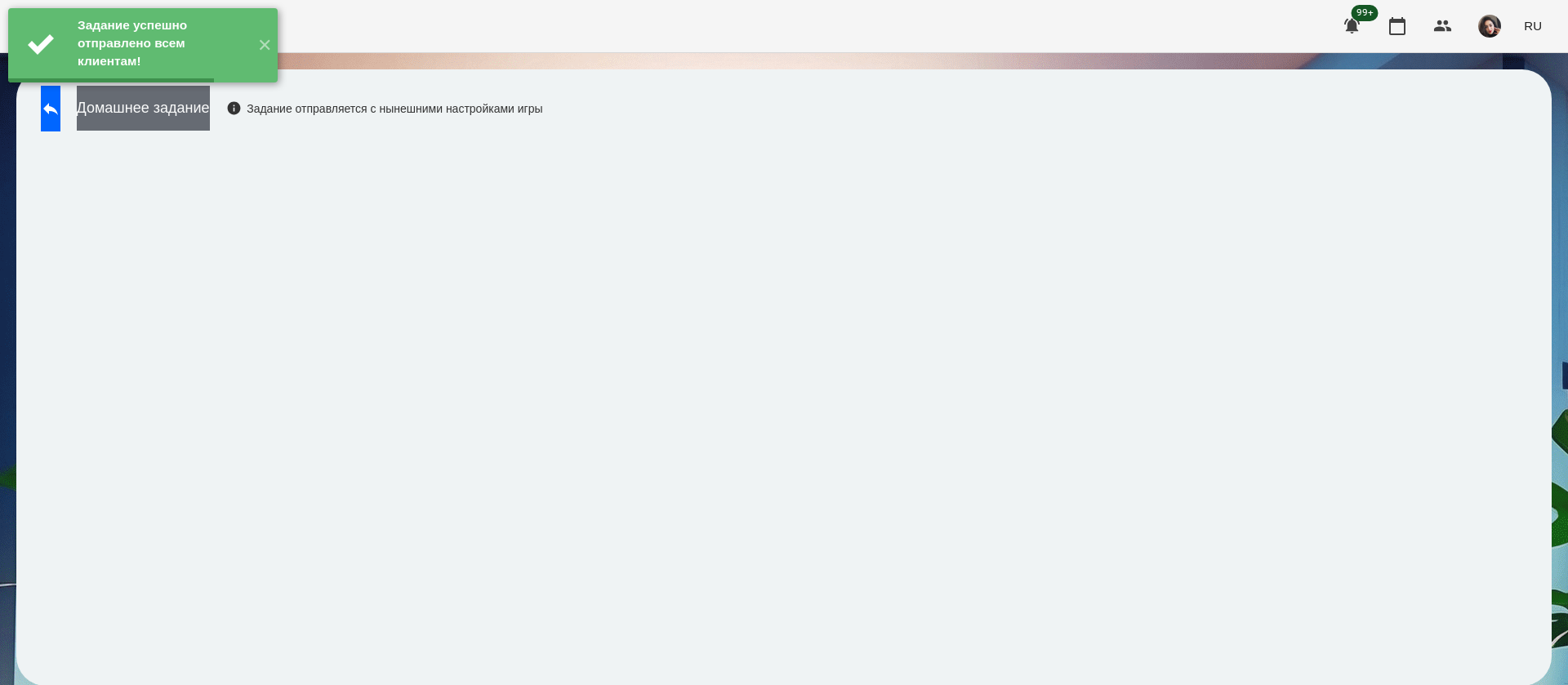
click at [210, 119] on button "Домашнее задание" at bounding box center [143, 108] width 133 height 45
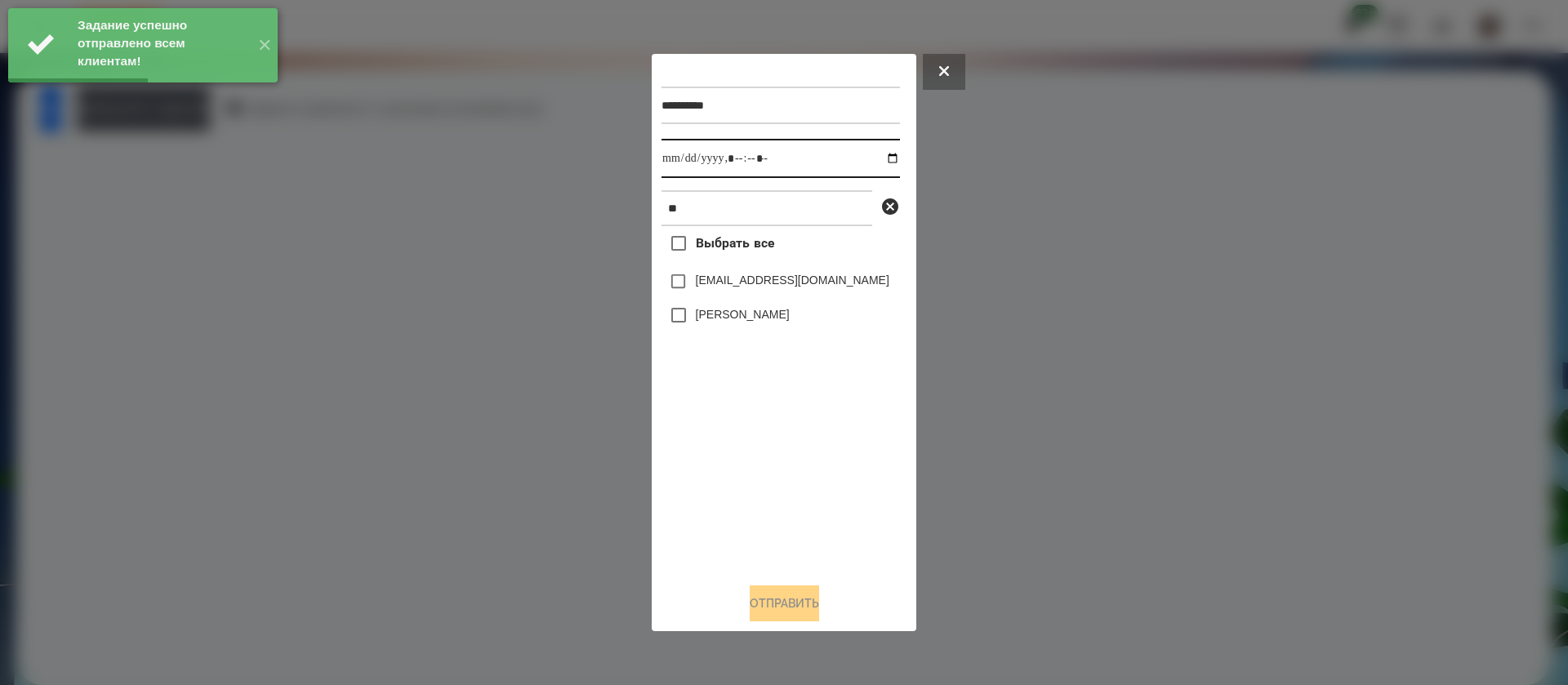
click at [671, 150] on input "datetime-local" at bounding box center [781, 159] width 239 height 39
type input "**********"
click at [755, 625] on div "********* Выполнить до ** Выбрать все sova1810@ukr.net Alexey Kryzhanovskyi Отп…" at bounding box center [784, 342] width 265 height 577
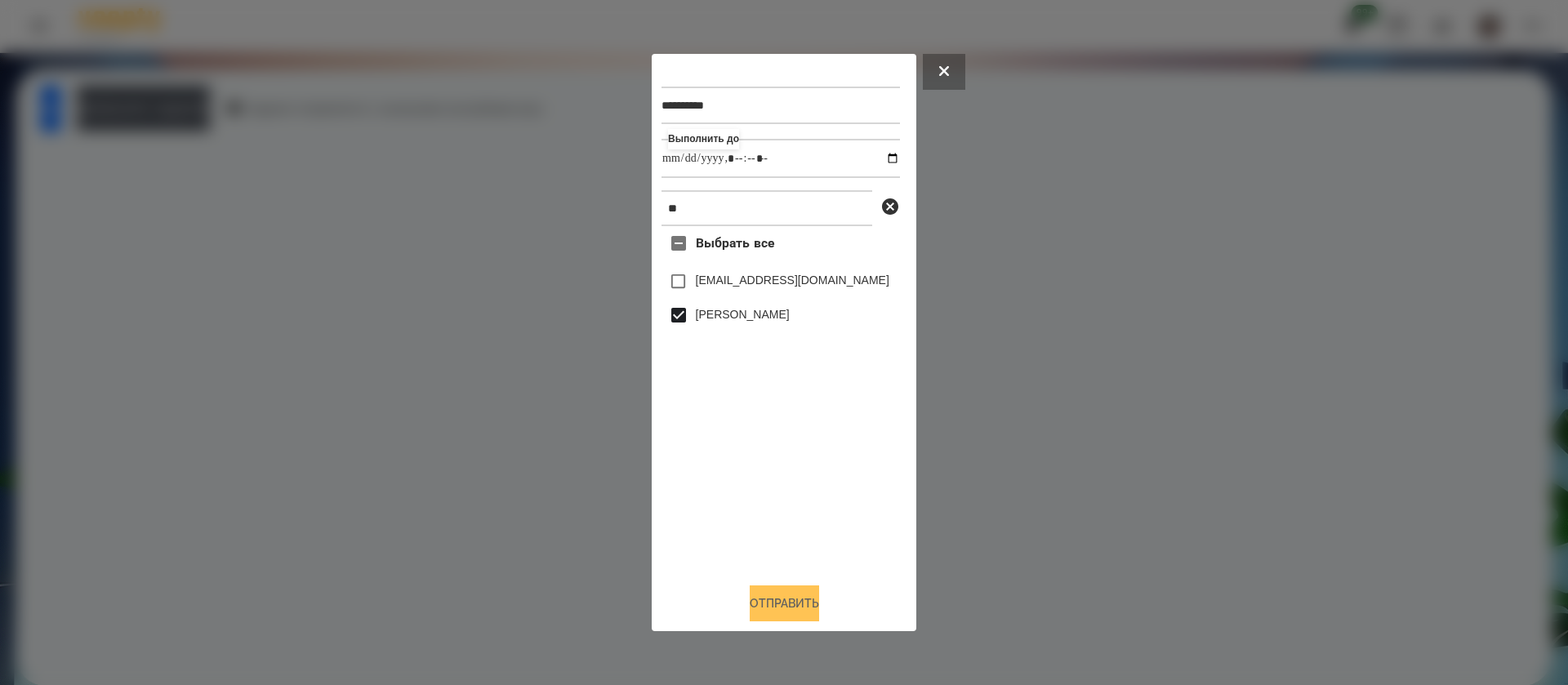
click at [750, 607] on button "Отправить" at bounding box center [784, 603] width 69 height 36
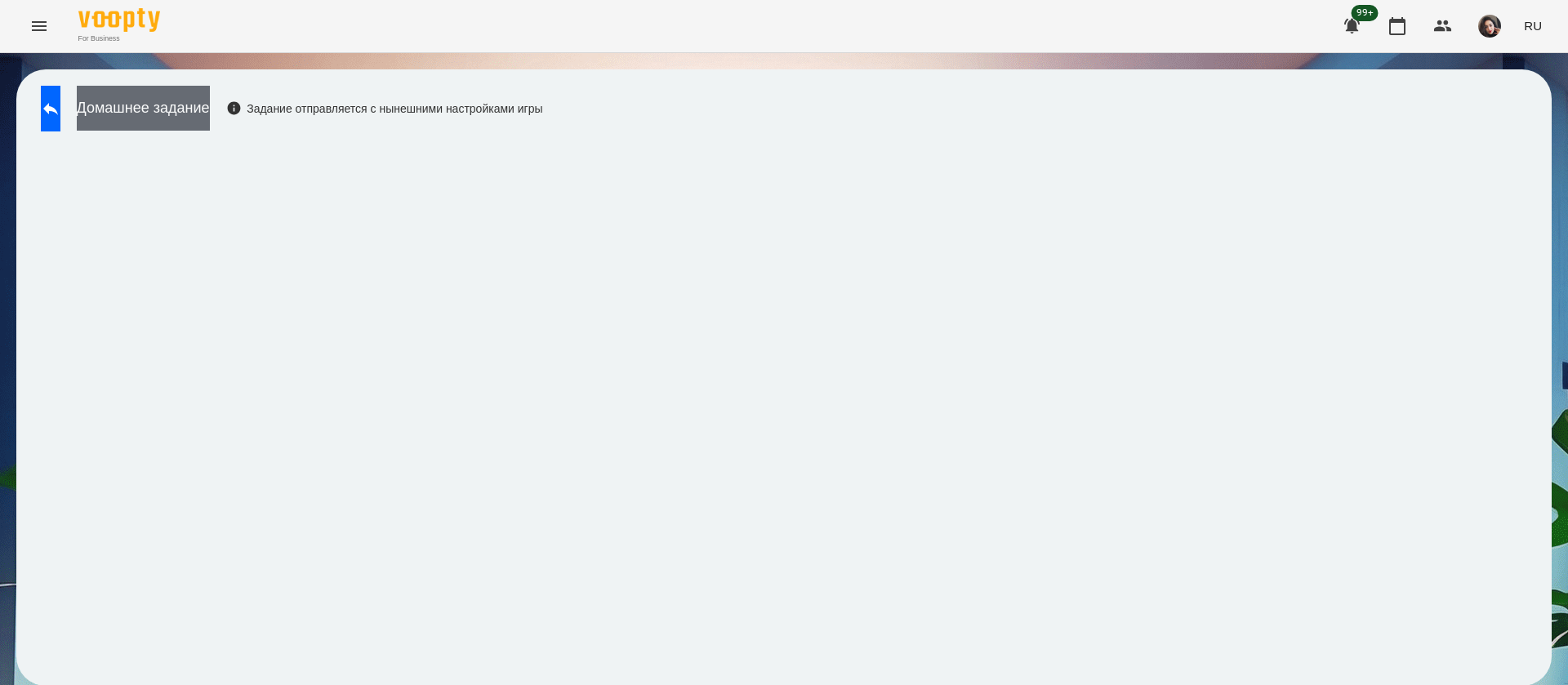
click at [165, 111] on button "Домашнее задание" at bounding box center [143, 108] width 133 height 45
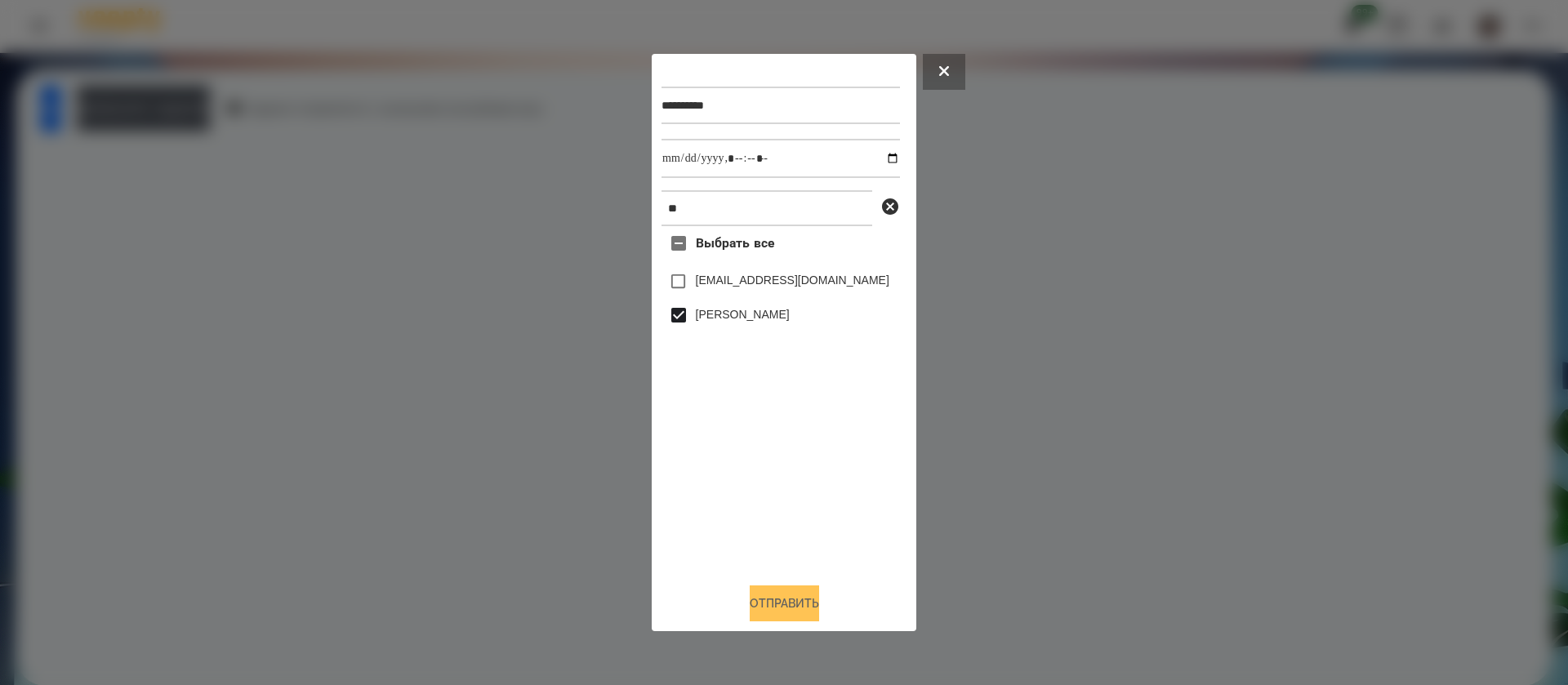
click at [754, 610] on button "Отправить" at bounding box center [784, 603] width 69 height 36
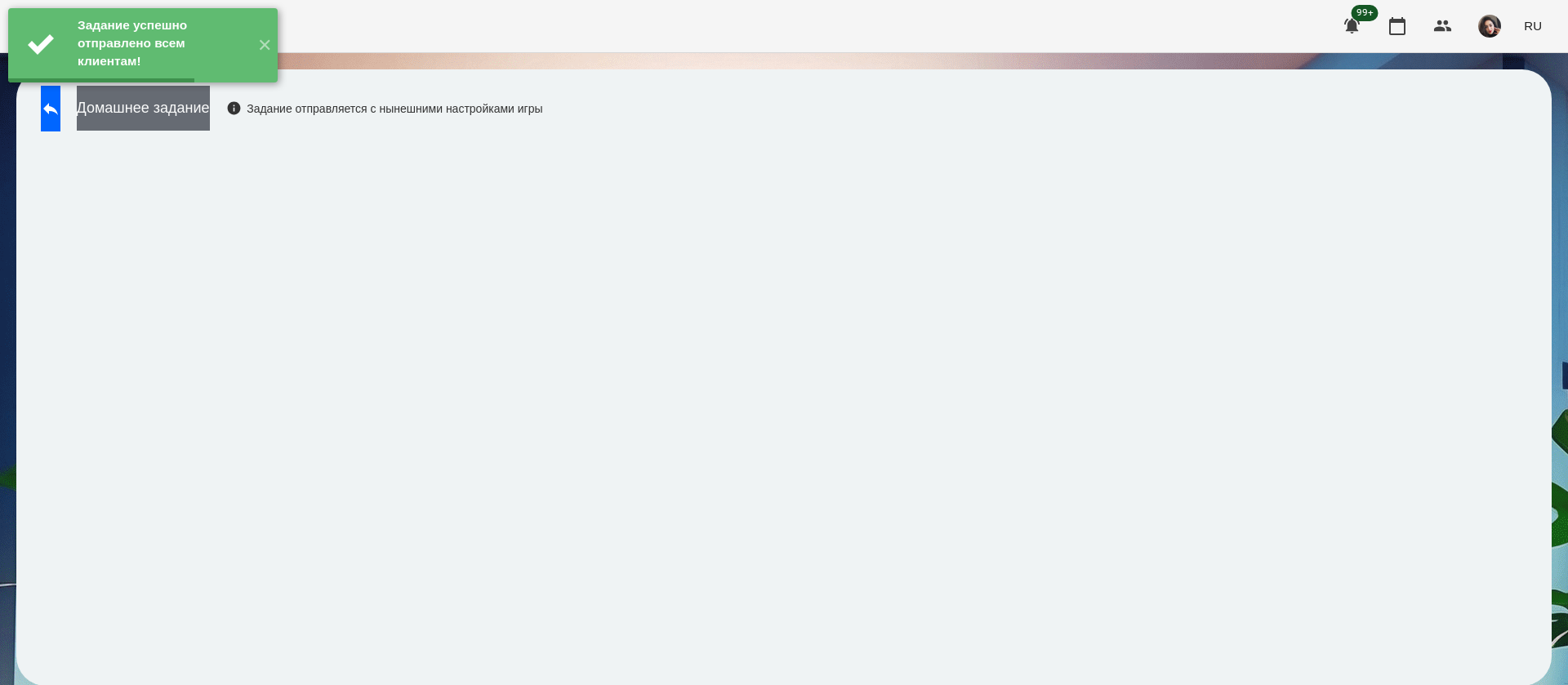
click at [210, 119] on button "Домашнее задание" at bounding box center [143, 108] width 133 height 45
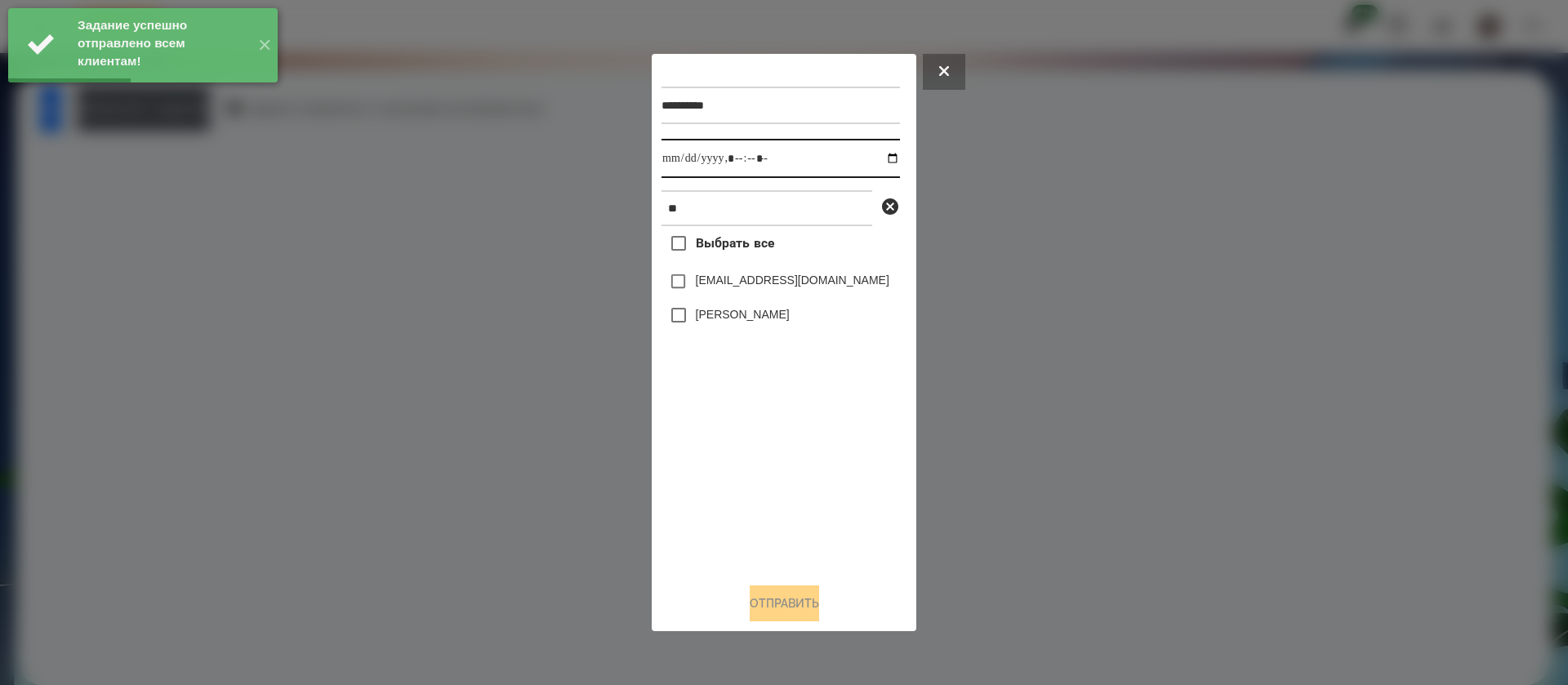
click at [675, 167] on input "datetime-local" at bounding box center [781, 159] width 239 height 39
type input "**********"
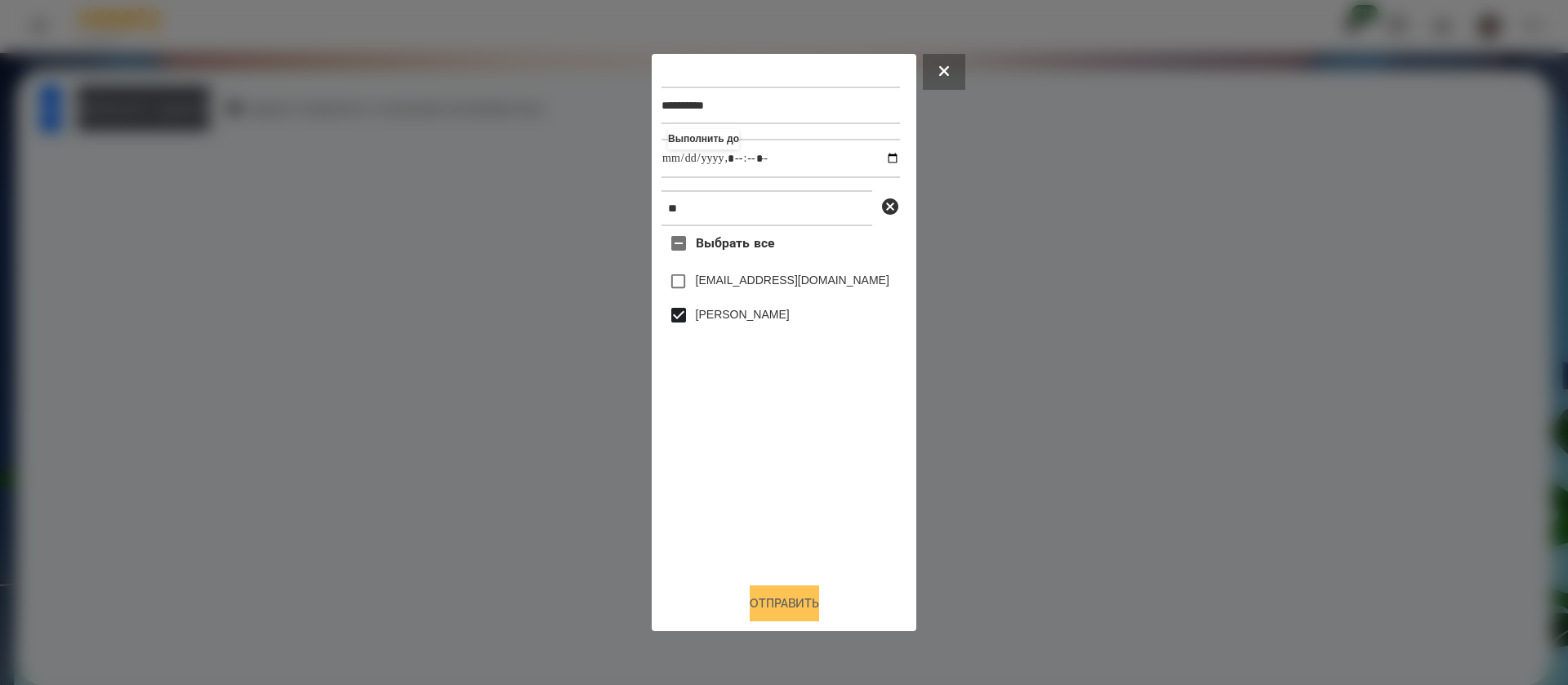
click at [772, 616] on button "Отправить" at bounding box center [784, 603] width 69 height 36
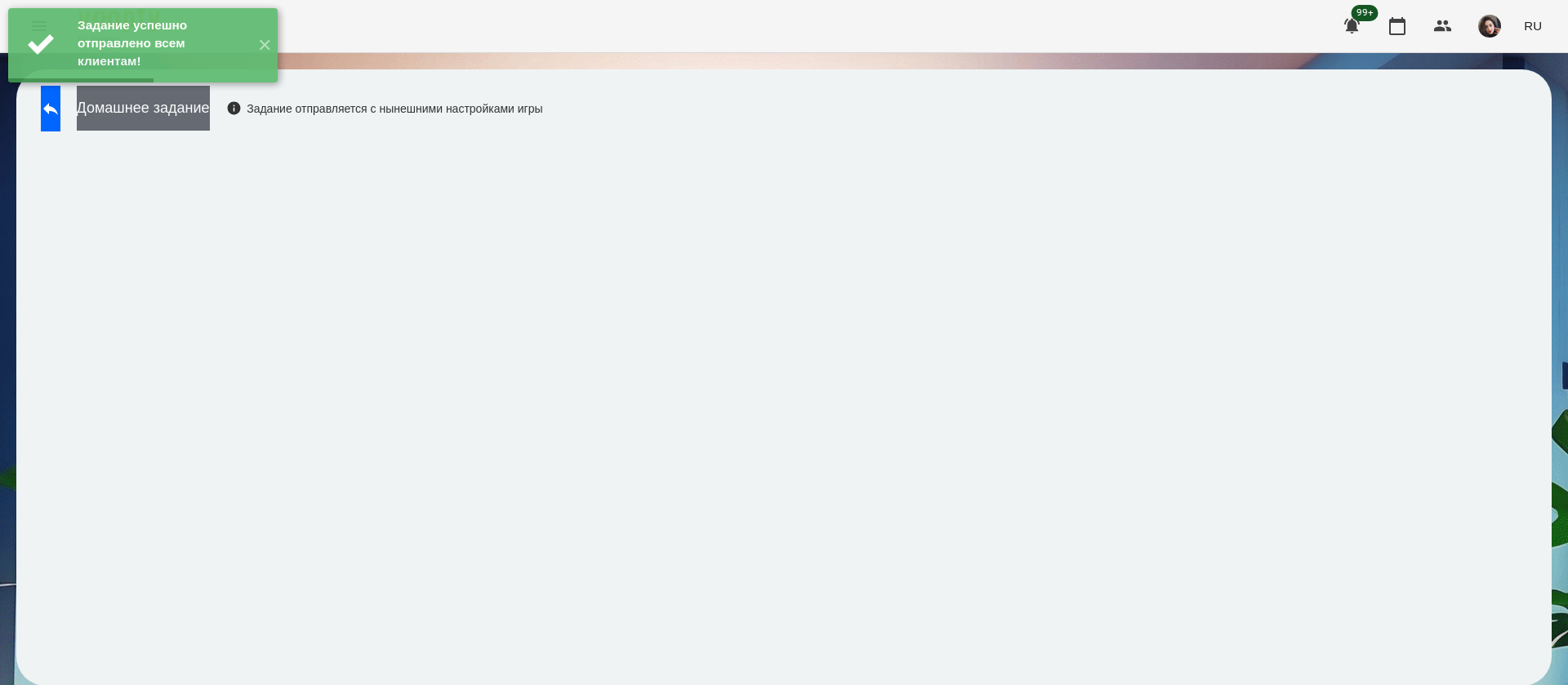
click at [210, 113] on button "Домашнее задание" at bounding box center [143, 108] width 133 height 45
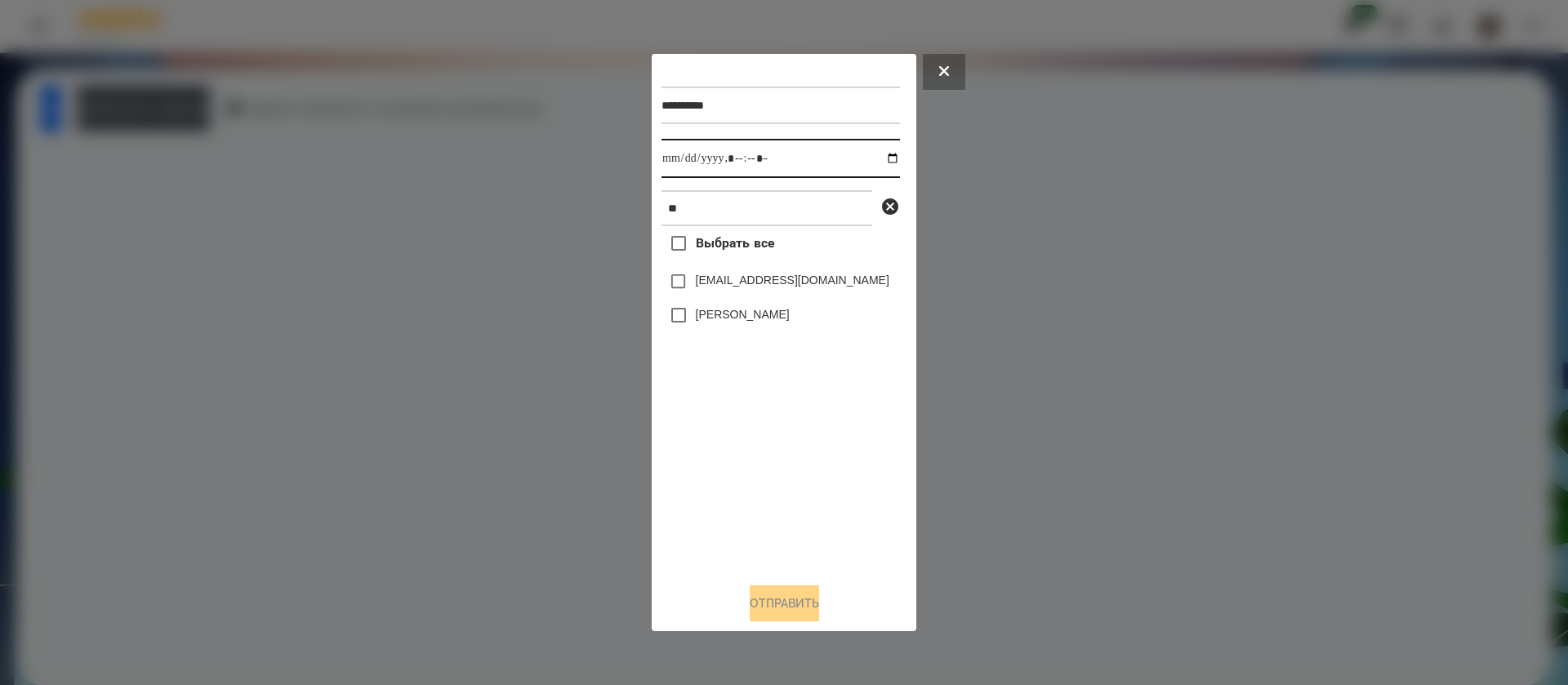
click at [688, 151] on input "datetime-local" at bounding box center [781, 159] width 239 height 39
type input "**********"
click at [768, 601] on button "Отправить" at bounding box center [784, 603] width 69 height 36
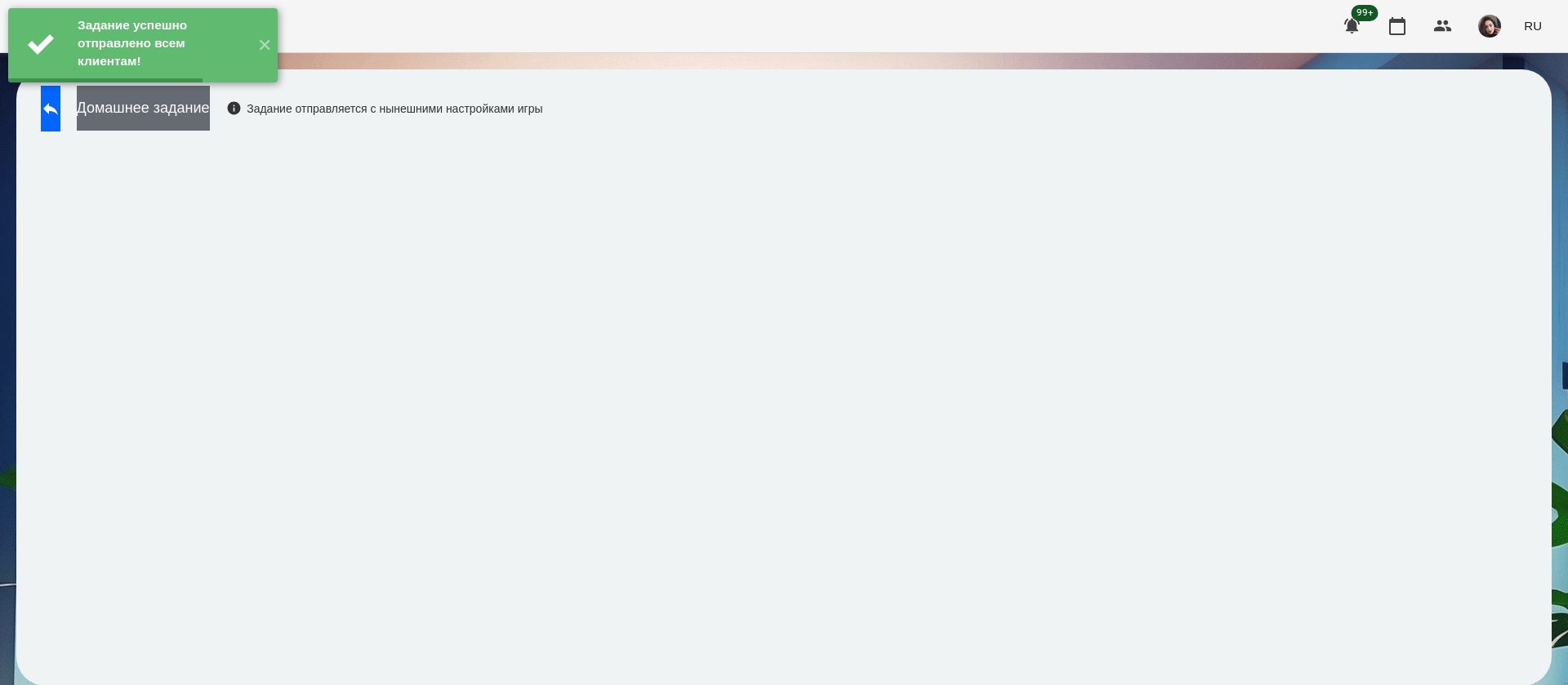
click at [160, 122] on button "Домашнее задание" at bounding box center [143, 108] width 133 height 45
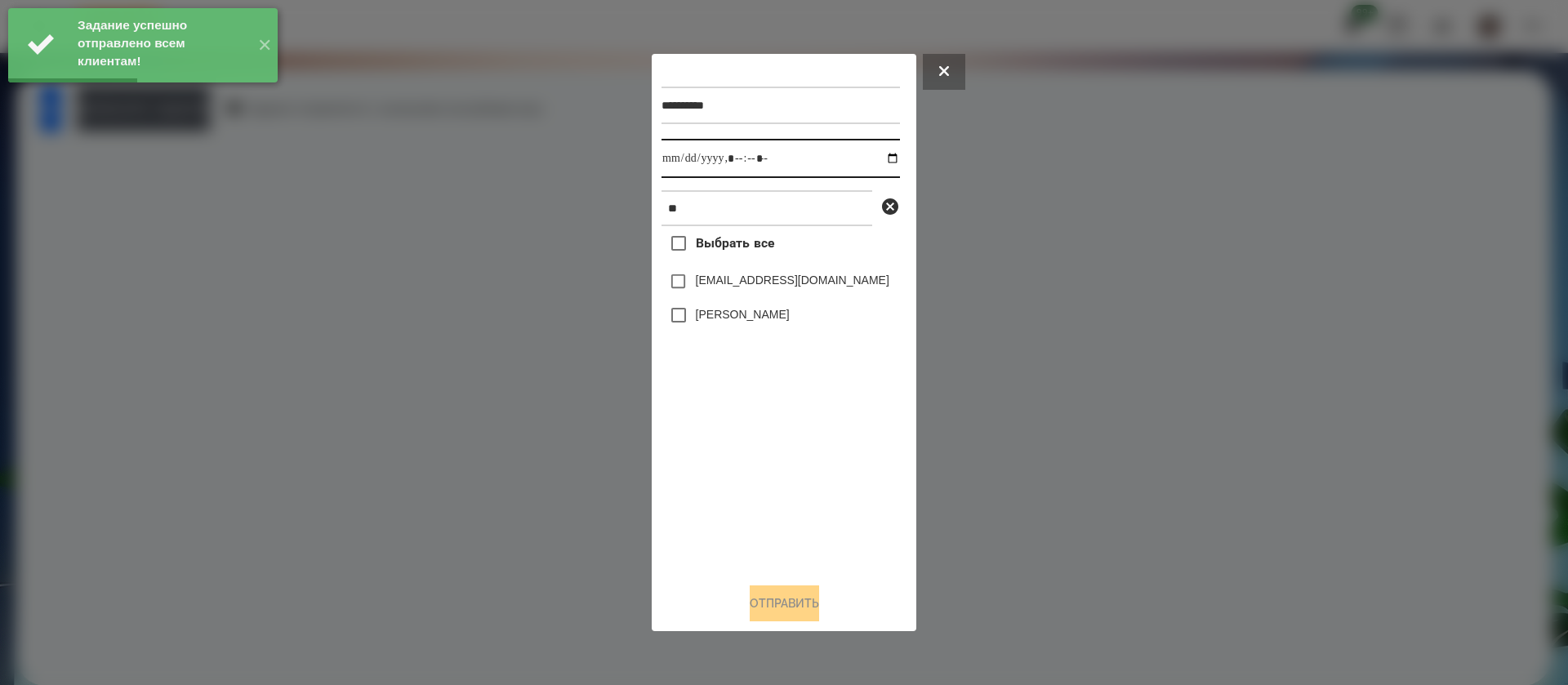
click at [670, 167] on input "datetime-local" at bounding box center [781, 159] width 239 height 39
type input "**********"
click at [707, 315] on label "[PERSON_NAME]" at bounding box center [742, 315] width 94 height 16
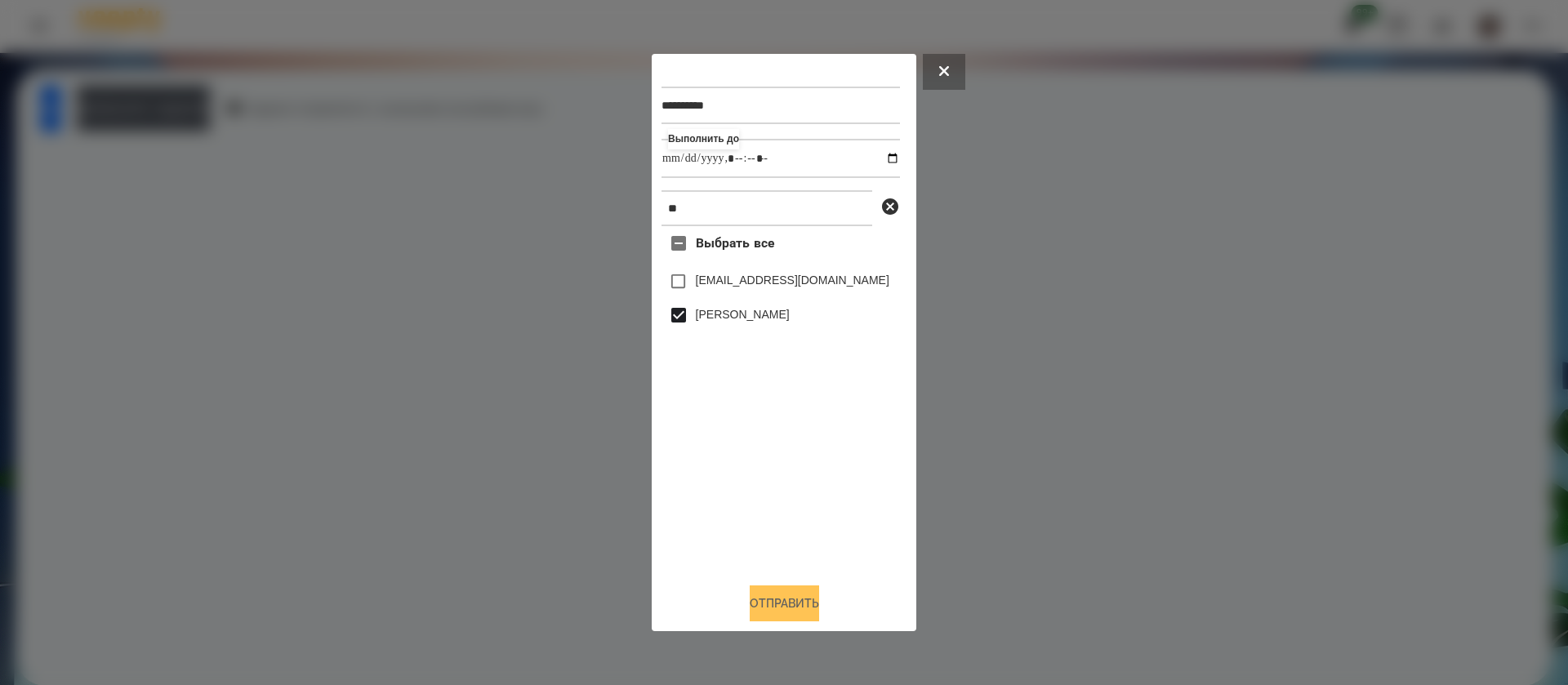
click at [754, 615] on button "Отправить" at bounding box center [784, 603] width 69 height 36
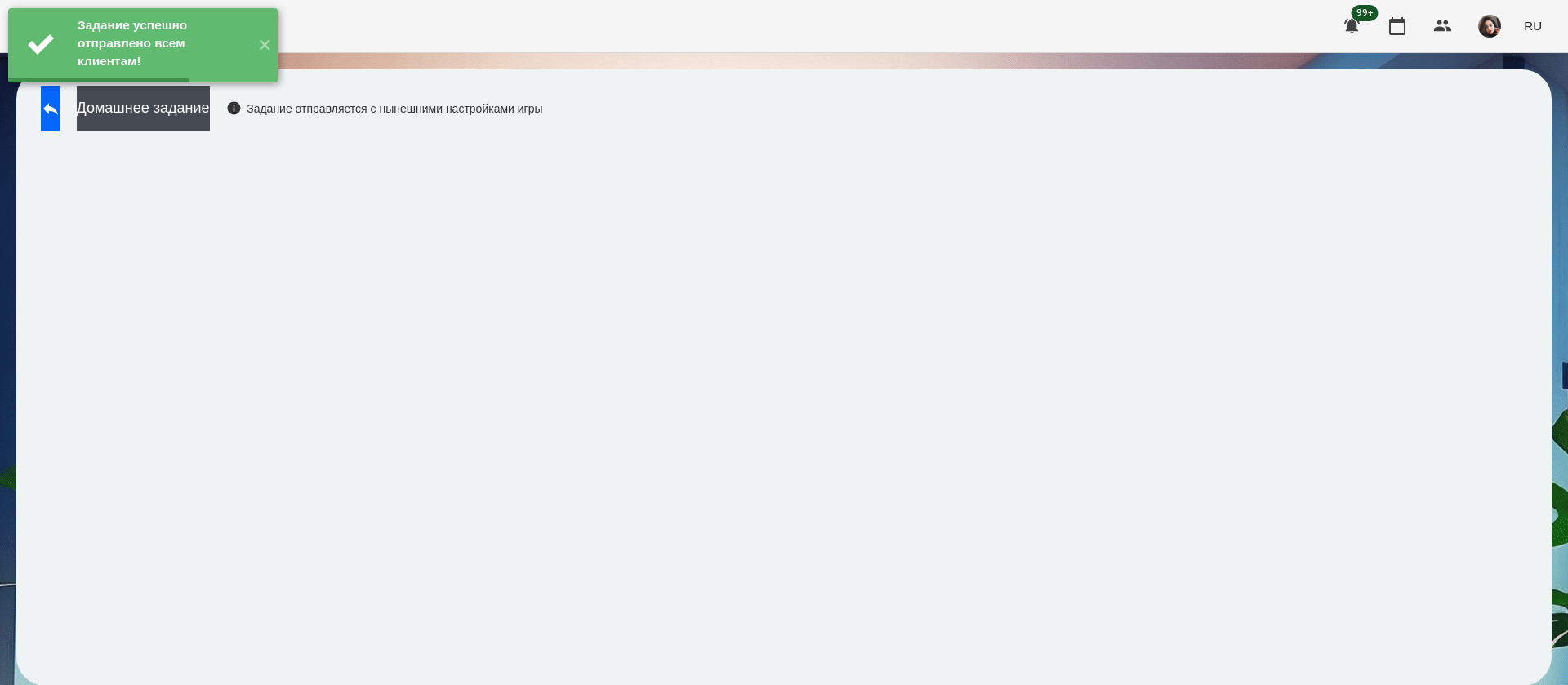
click at [218, 91] on div "Задание успешно отправлено всем клиентам! ✕" at bounding box center [143, 45] width 286 height 91
click at [210, 114] on button "Домашнее задание" at bounding box center [143, 108] width 133 height 45
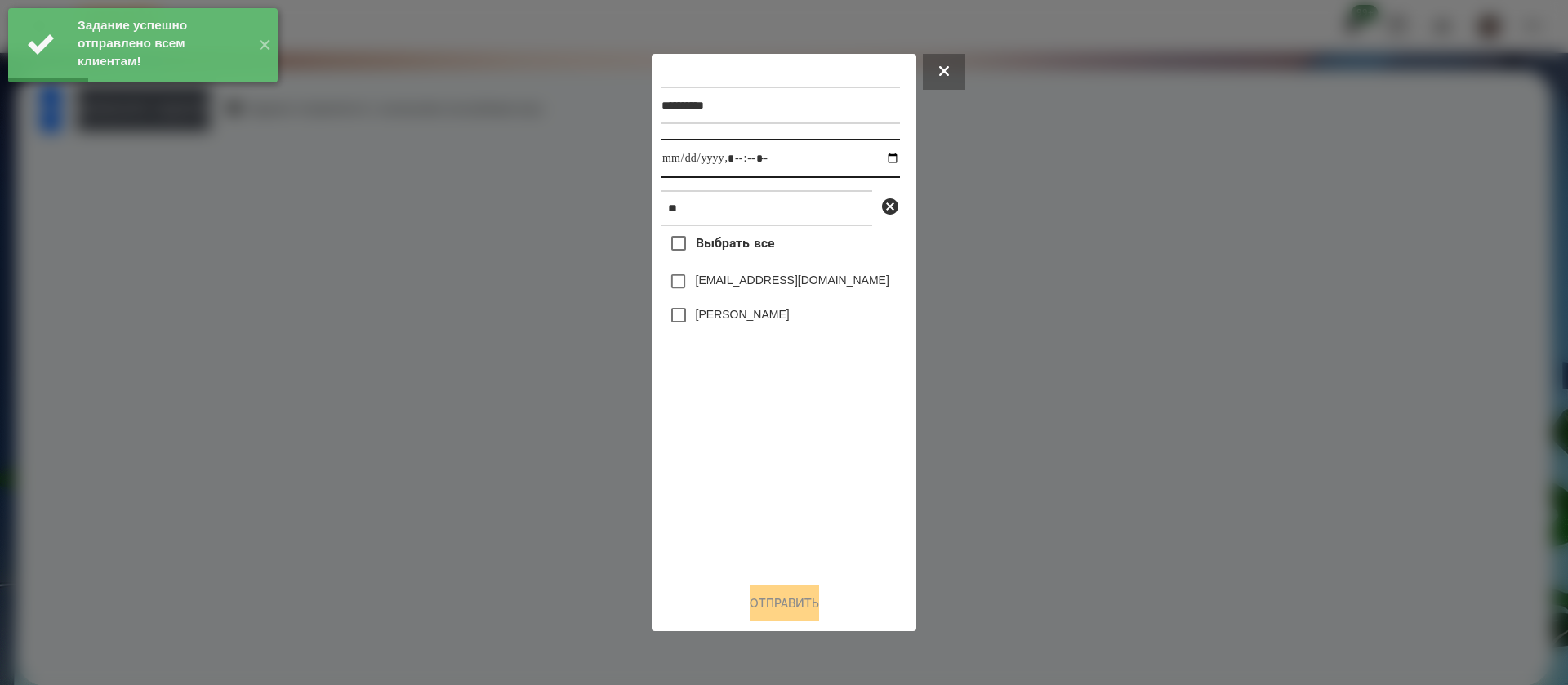
click at [666, 164] on input "datetime-local" at bounding box center [781, 159] width 239 height 39
type input "**********"
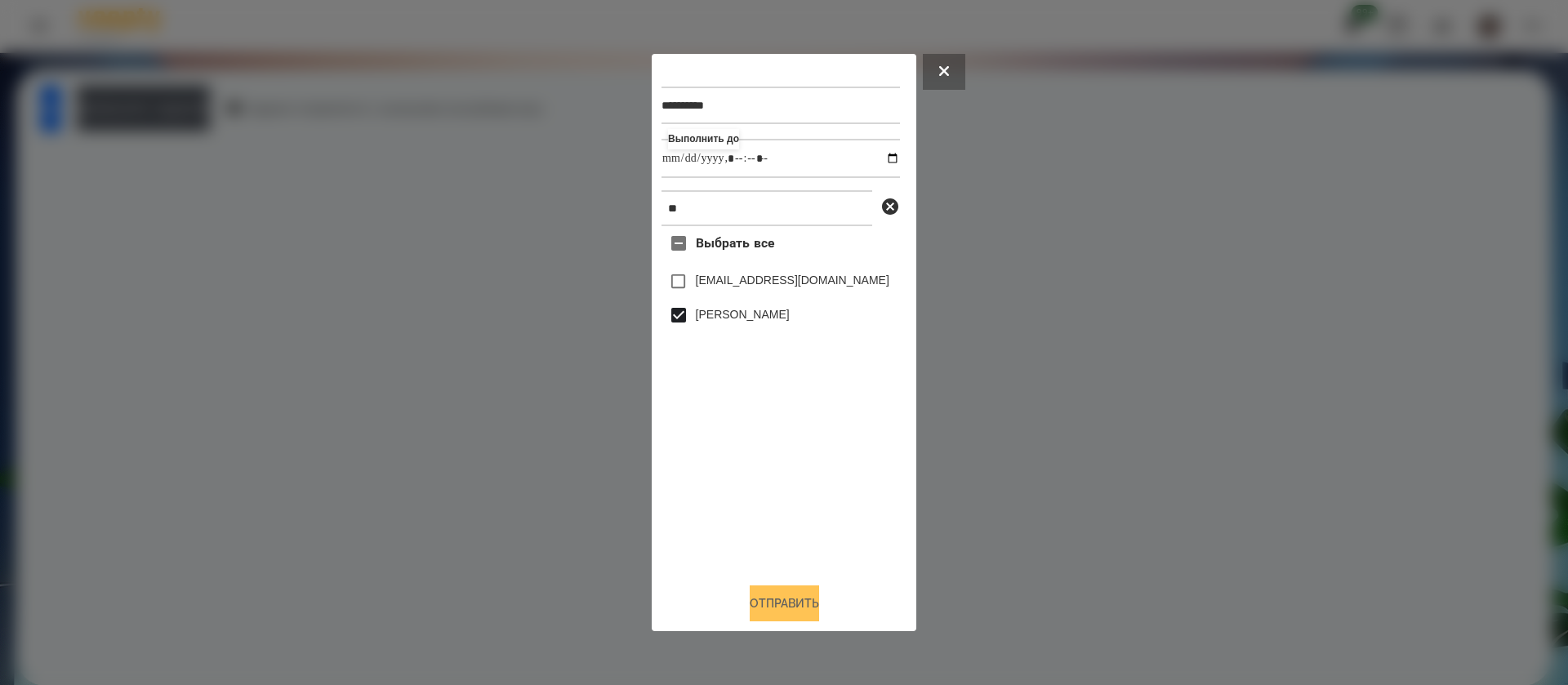
click at [768, 611] on button "Отправить" at bounding box center [784, 603] width 69 height 36
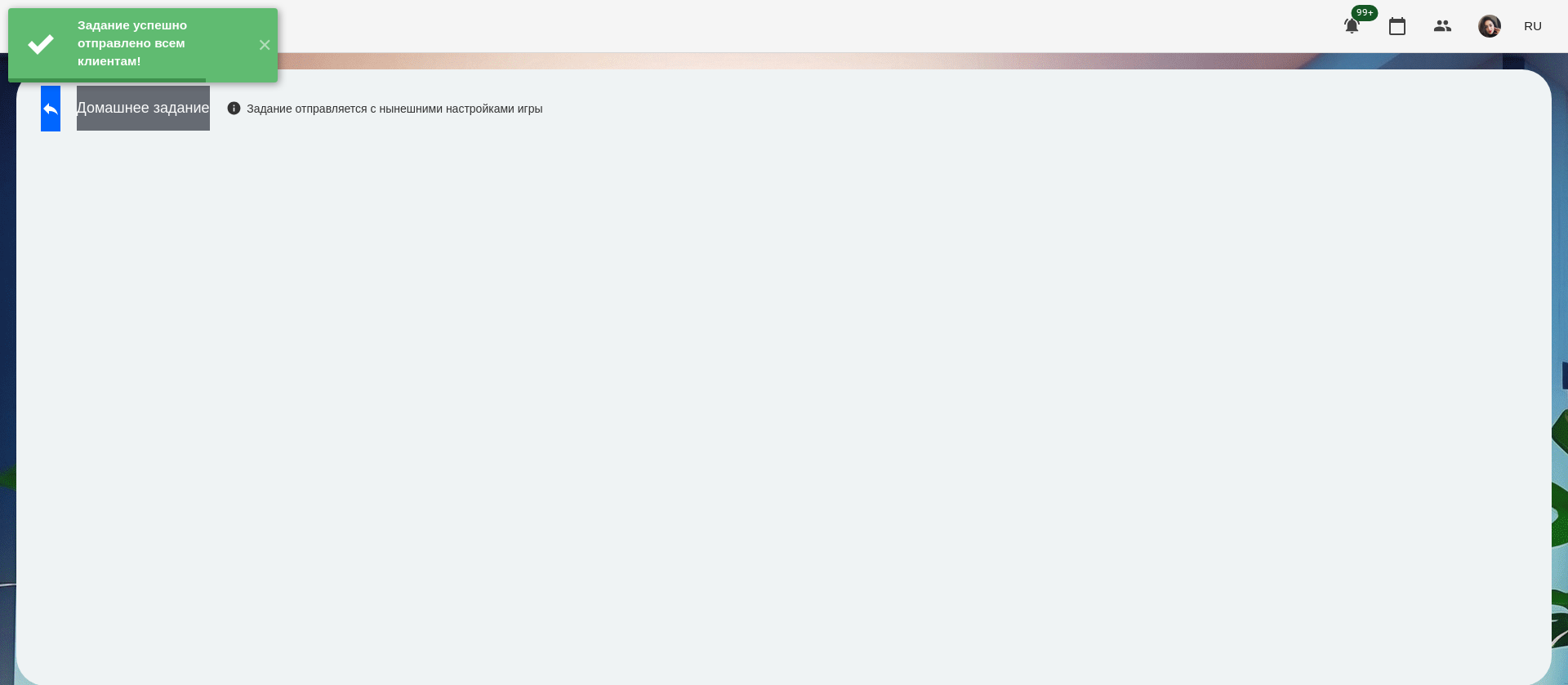
click at [210, 125] on button "Домашнее задание" at bounding box center [143, 108] width 133 height 45
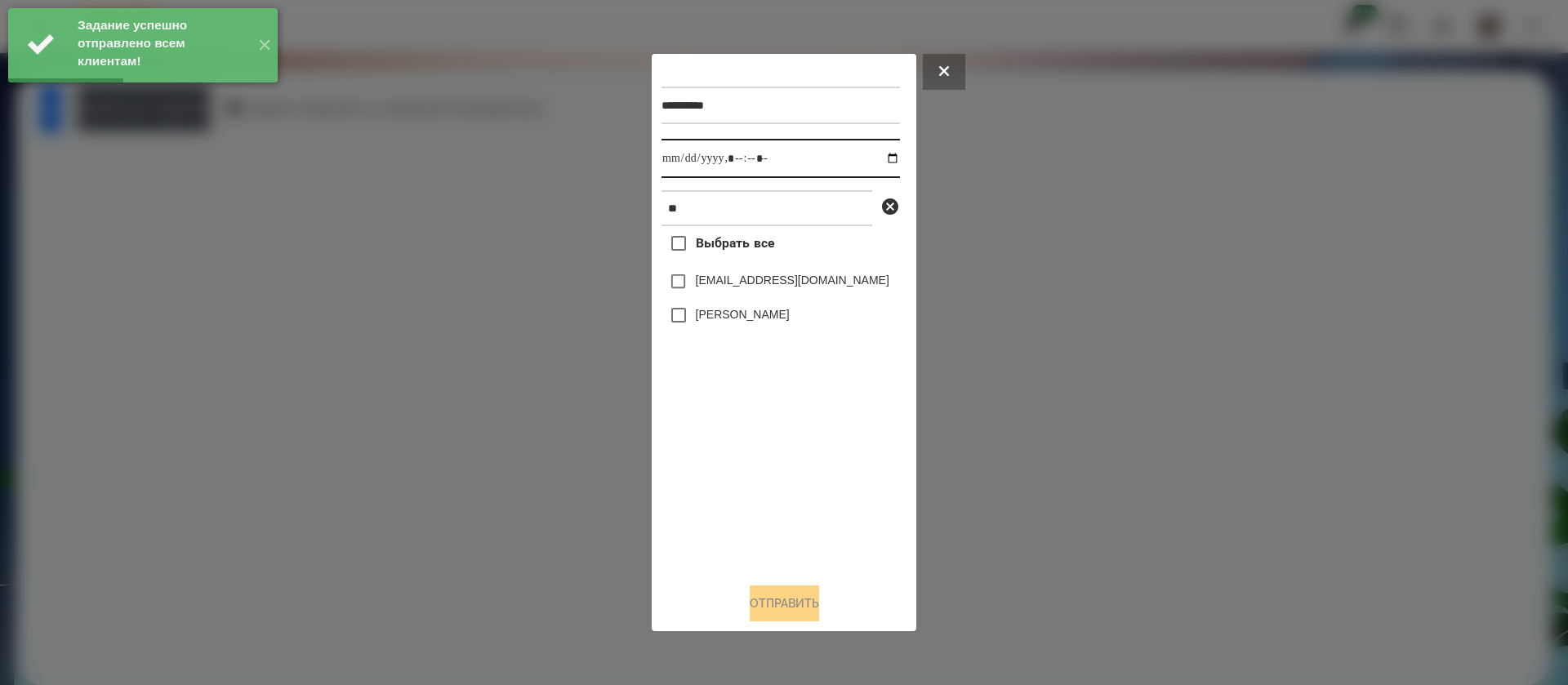
click at [681, 154] on input "datetime-local" at bounding box center [781, 159] width 239 height 39
type input "**********"
click at [708, 323] on label "[PERSON_NAME]" at bounding box center [742, 315] width 94 height 16
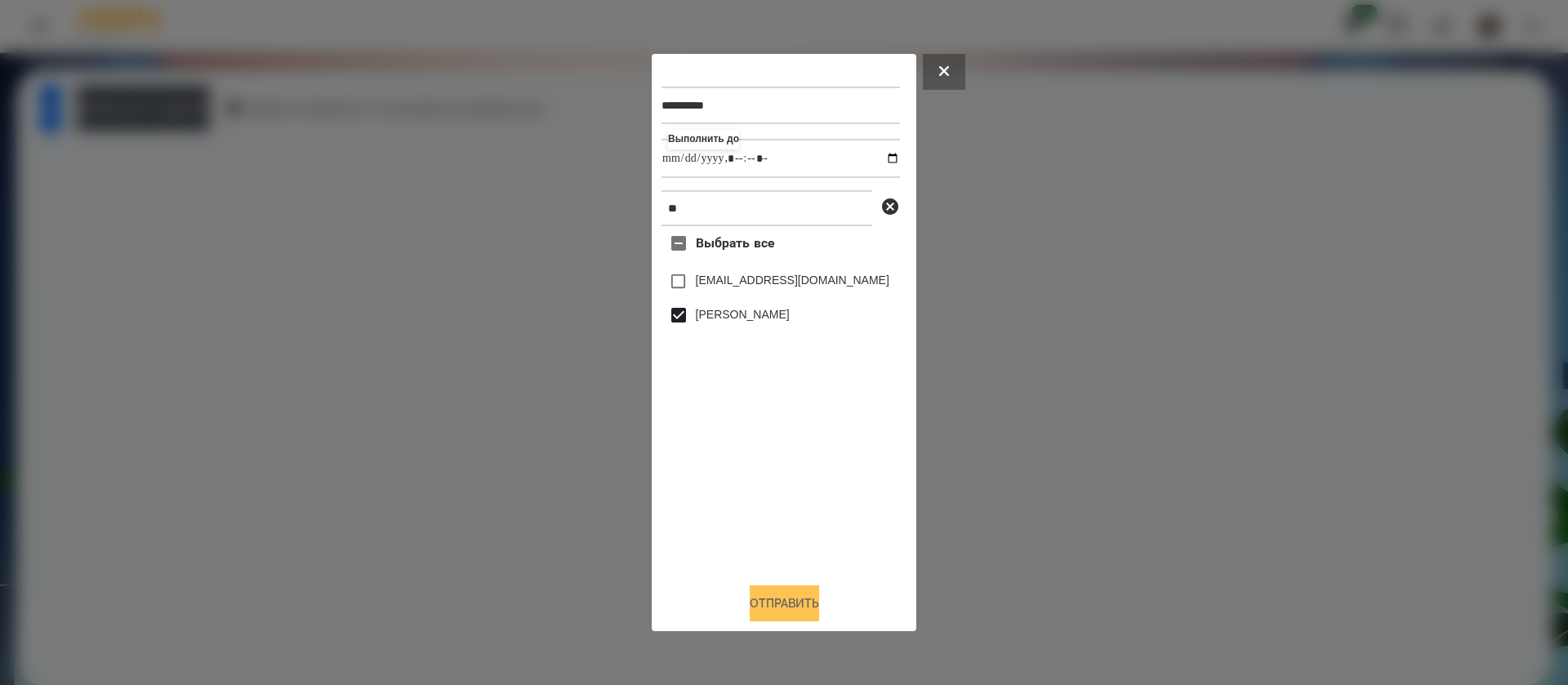
click at [779, 612] on button "Отправить" at bounding box center [784, 603] width 69 height 36
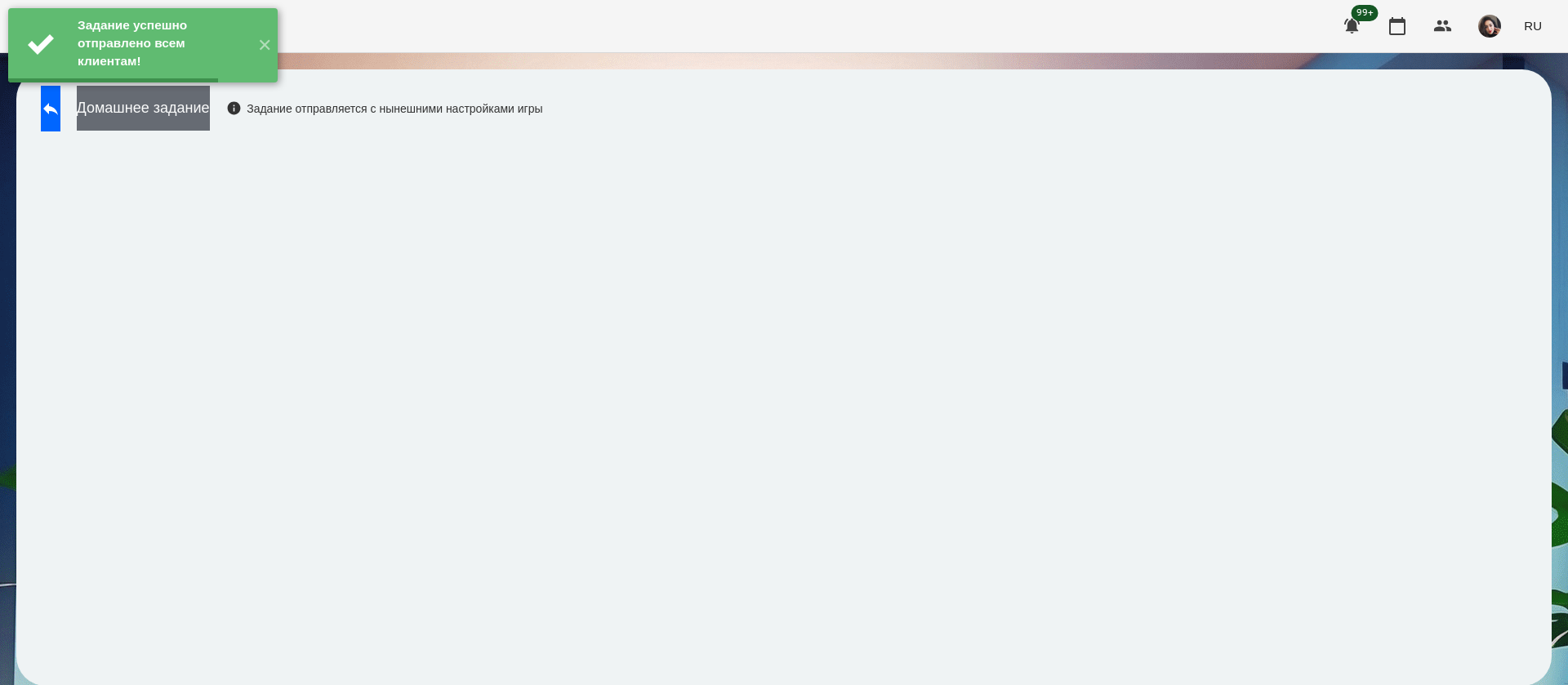
click at [174, 115] on button "Домашнее задание" at bounding box center [143, 108] width 133 height 45
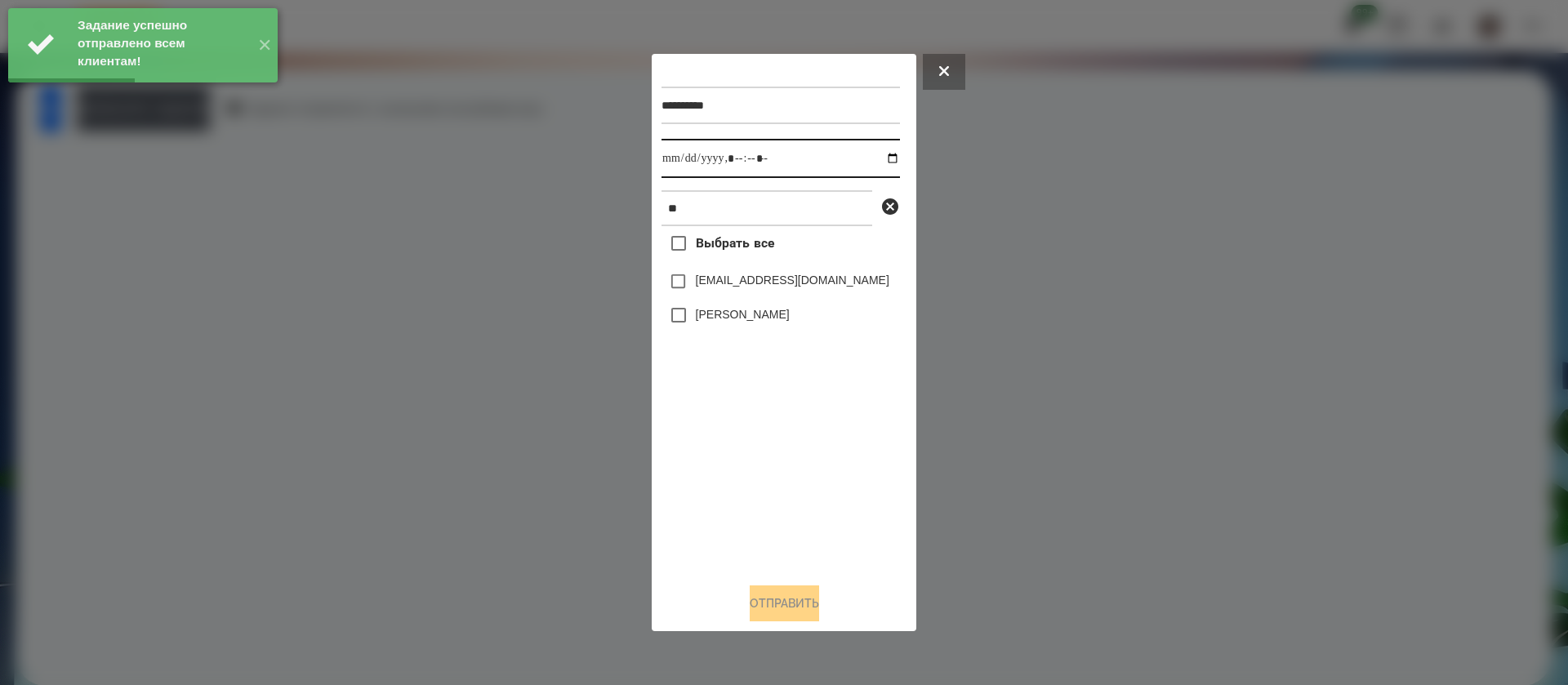
click at [679, 152] on input "datetime-local" at bounding box center [781, 159] width 239 height 39
type input "**********"
click at [703, 320] on label "[PERSON_NAME]" at bounding box center [742, 315] width 94 height 16
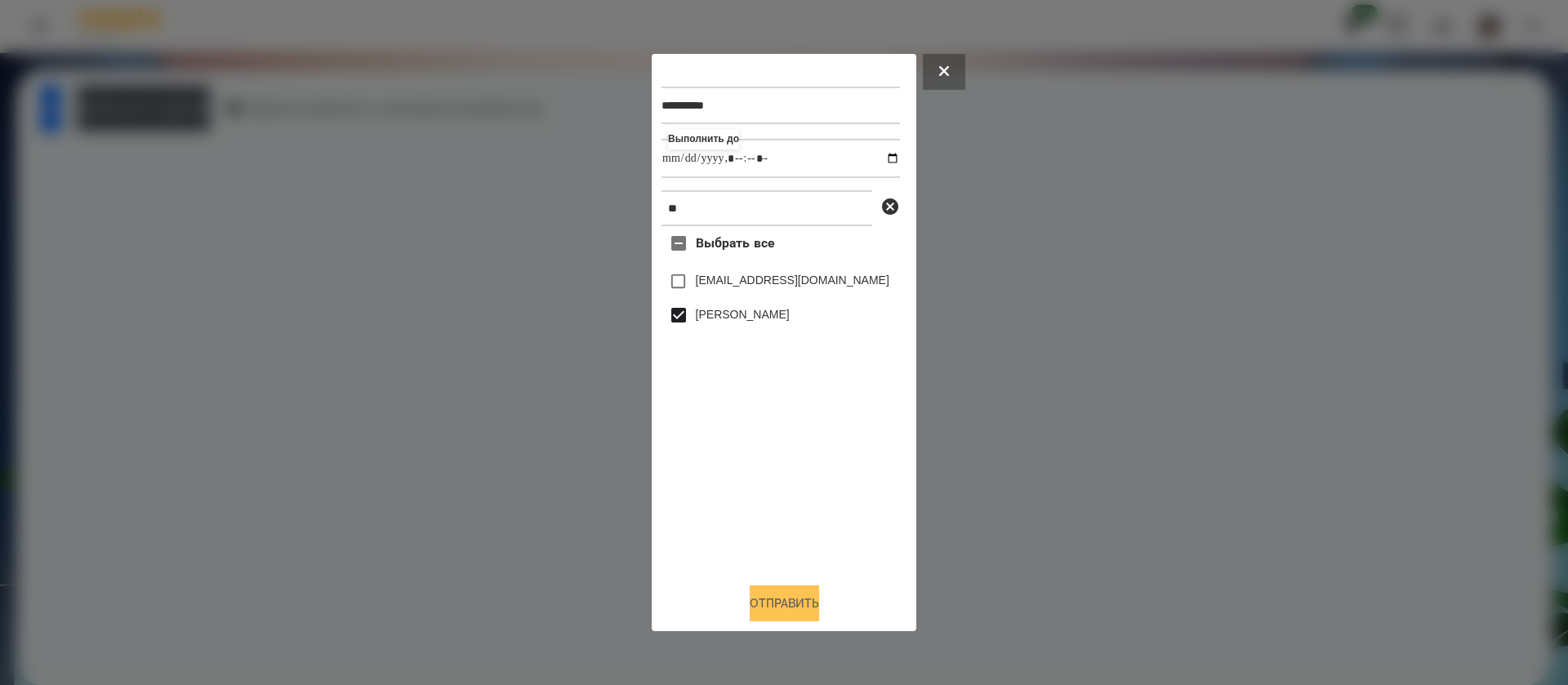
click at [779, 608] on button "Отправить" at bounding box center [784, 603] width 69 height 36
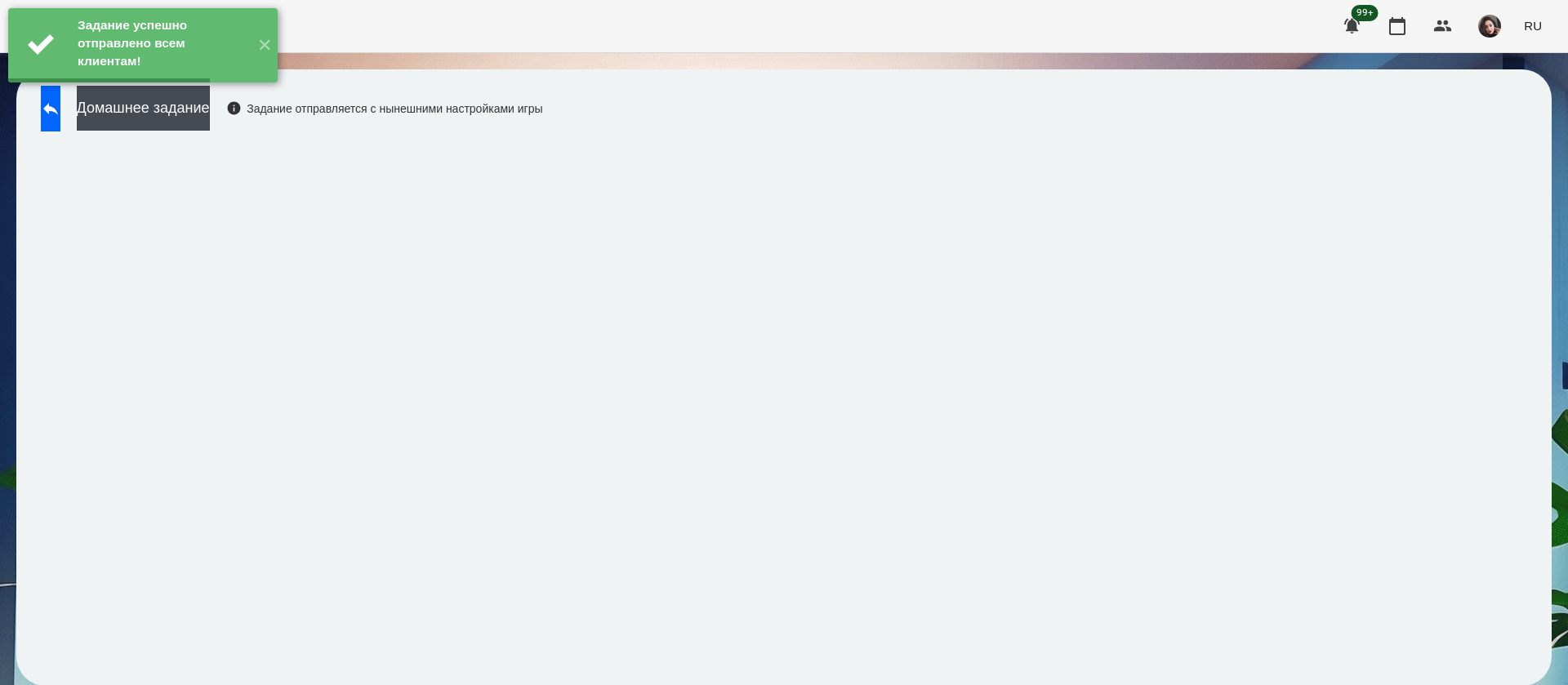
click at [210, 115] on button "Домашнее задание" at bounding box center [143, 108] width 133 height 45
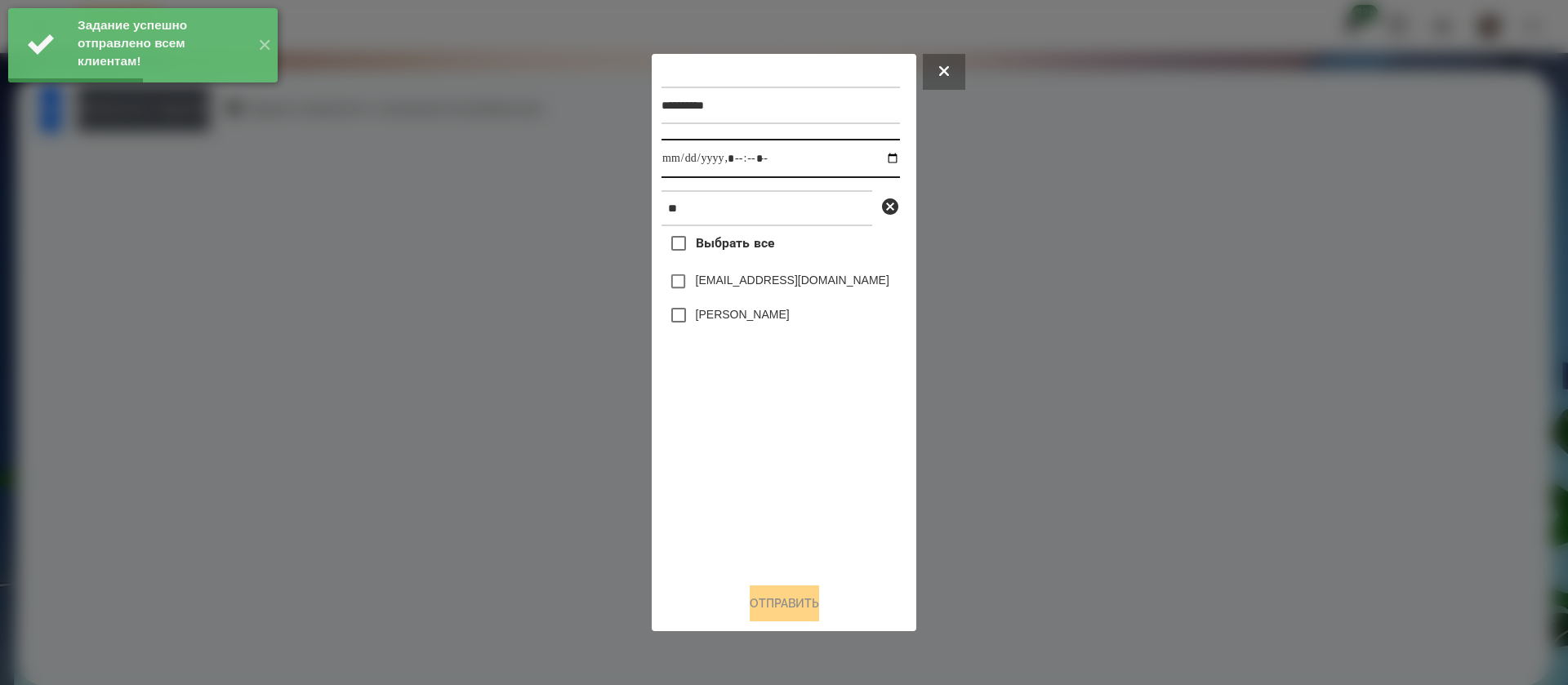
click at [670, 164] on input "datetime-local" at bounding box center [781, 159] width 239 height 39
type input "**********"
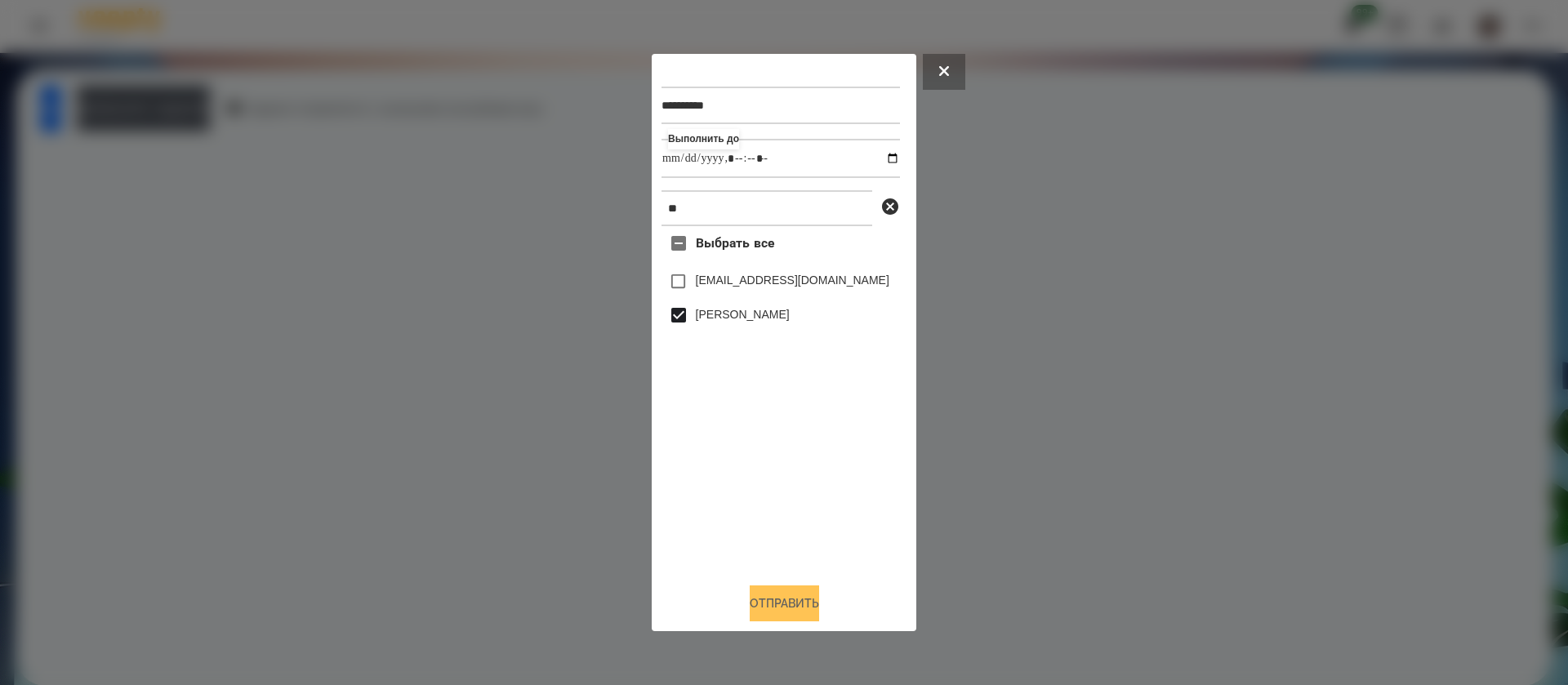
click at [767, 608] on button "Отправить" at bounding box center [784, 603] width 69 height 36
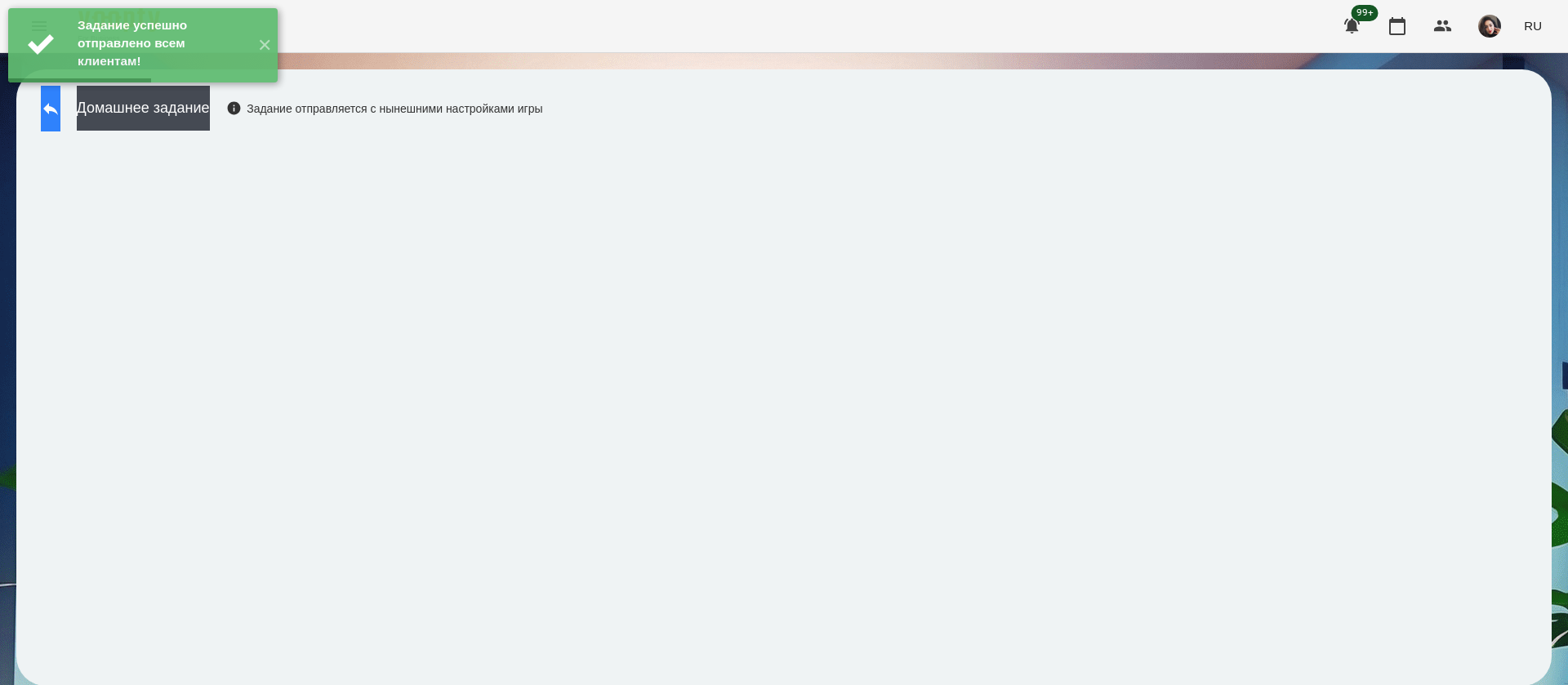
click at [60, 112] on icon at bounding box center [51, 109] width 20 height 20
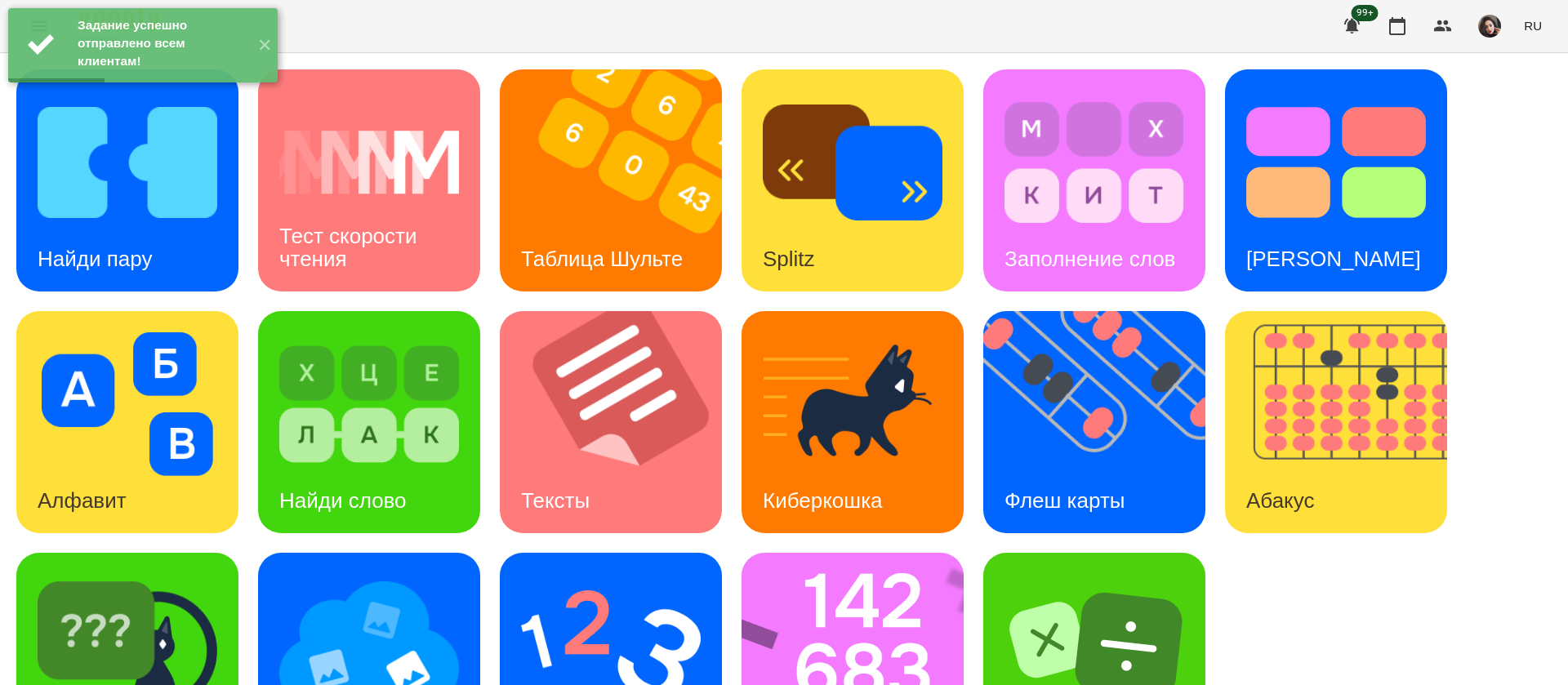
scroll to position [106, 0]
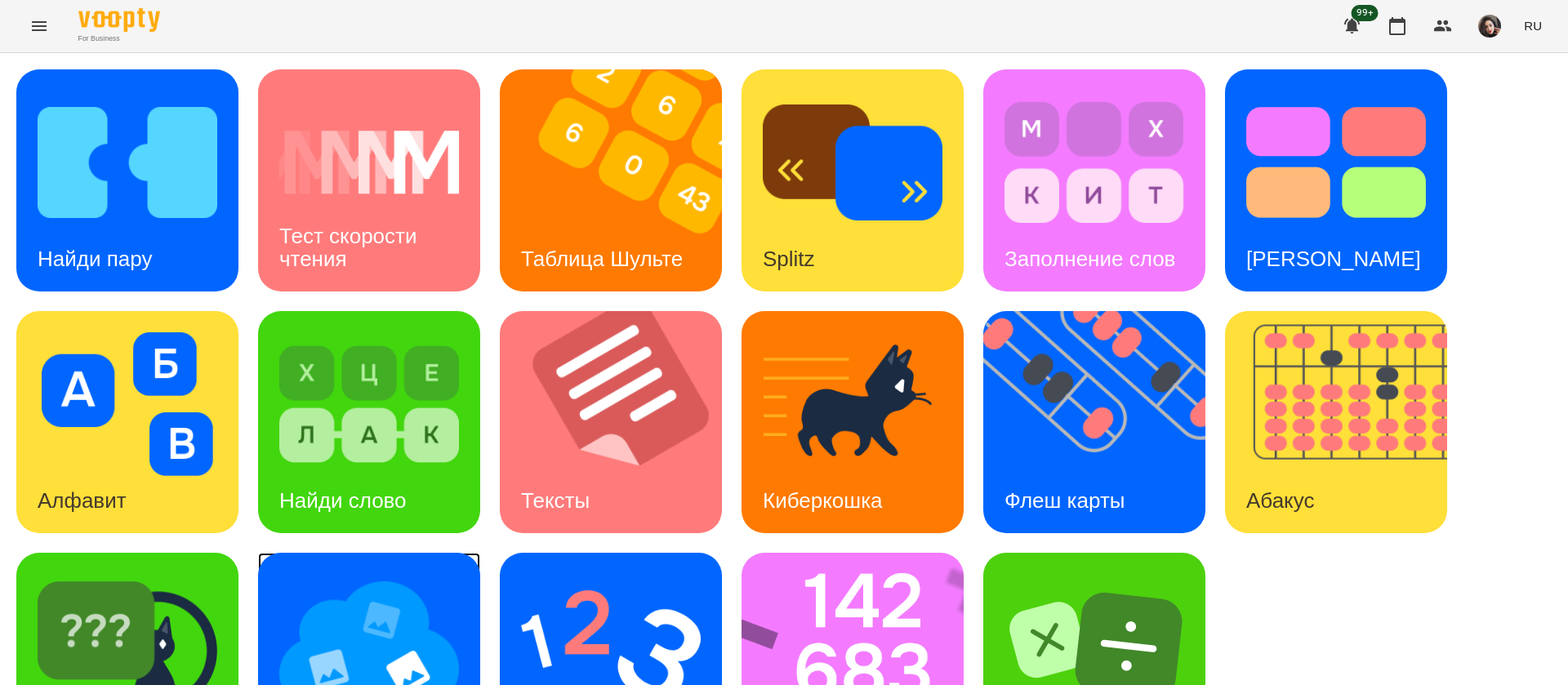
click at [342, 574] on img at bounding box center [370, 646] width 180 height 144
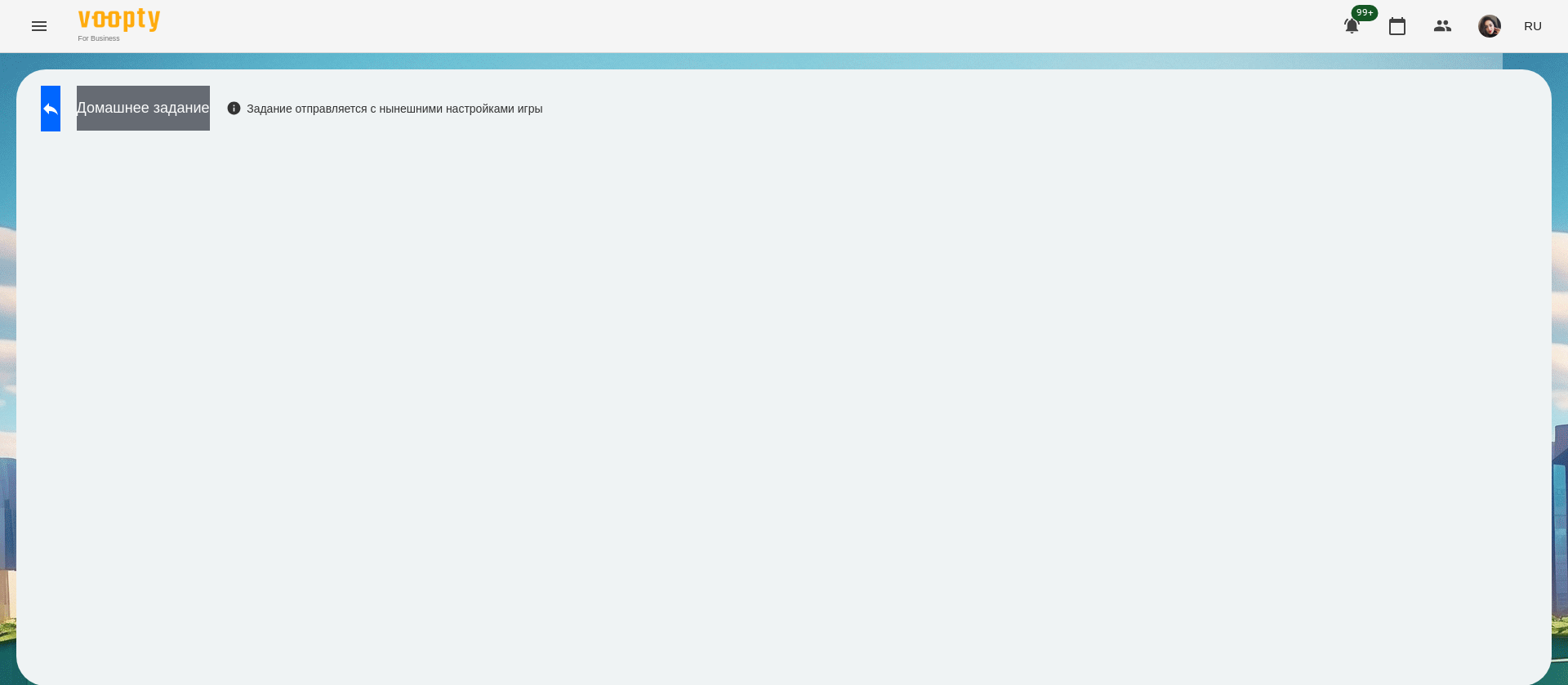
click at [139, 104] on button "Домашнее задание" at bounding box center [143, 108] width 133 height 45
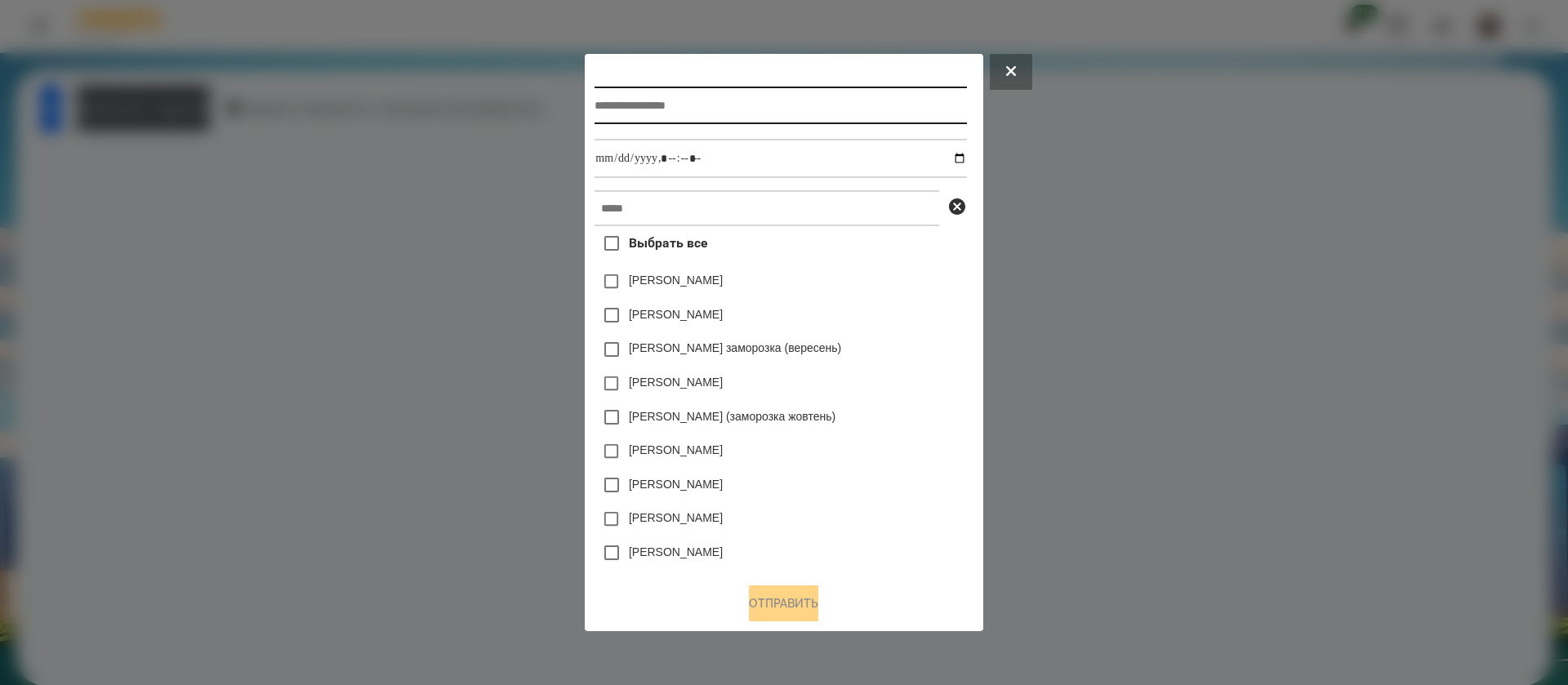
click at [717, 94] on input "text" at bounding box center [780, 105] width 372 height 38
type input "**********"
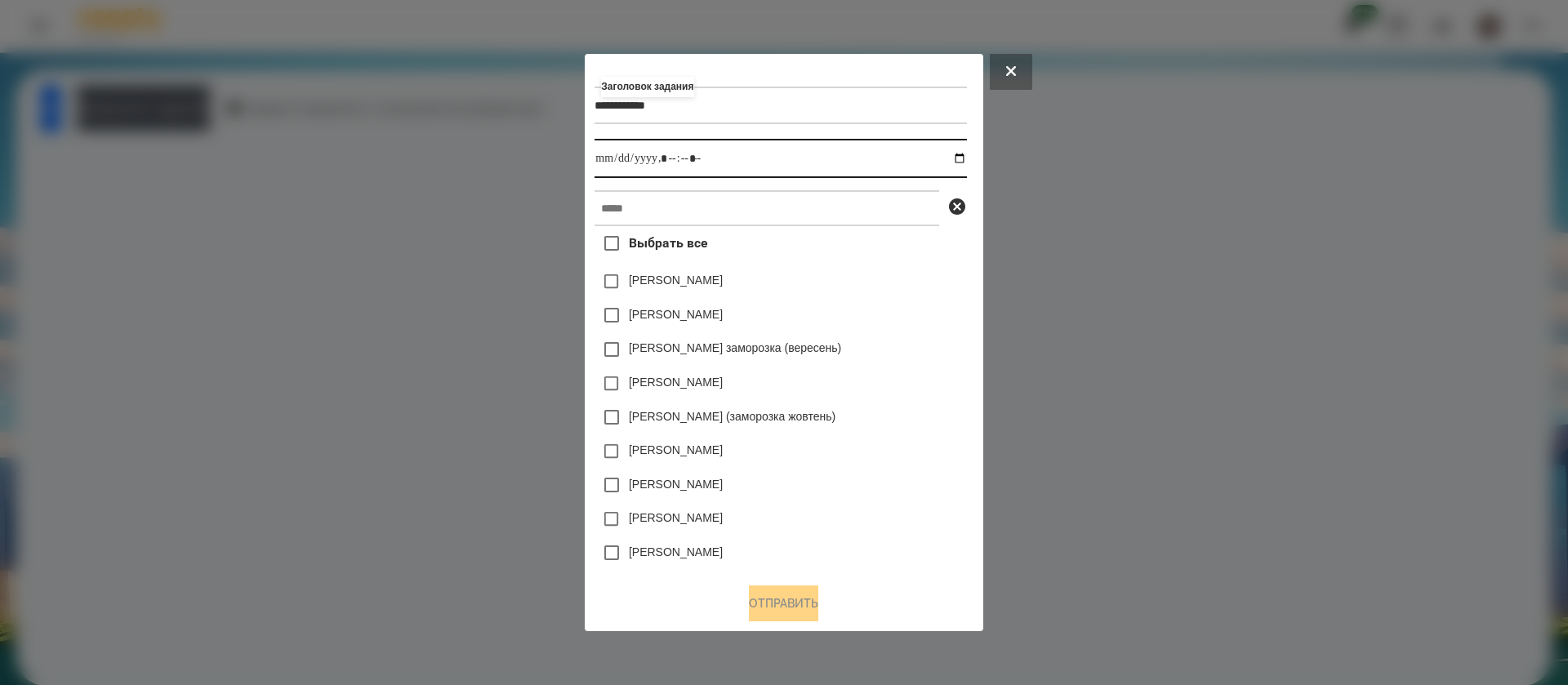
click at [966, 164] on input "datetime-local" at bounding box center [780, 159] width 372 height 39
click at [671, 161] on input "datetime-local" at bounding box center [780, 159] width 372 height 39
click at [688, 157] on input "datetime-local" at bounding box center [780, 159] width 372 height 39
type input "**********"
click at [691, 213] on input "text" at bounding box center [767, 208] width 345 height 36
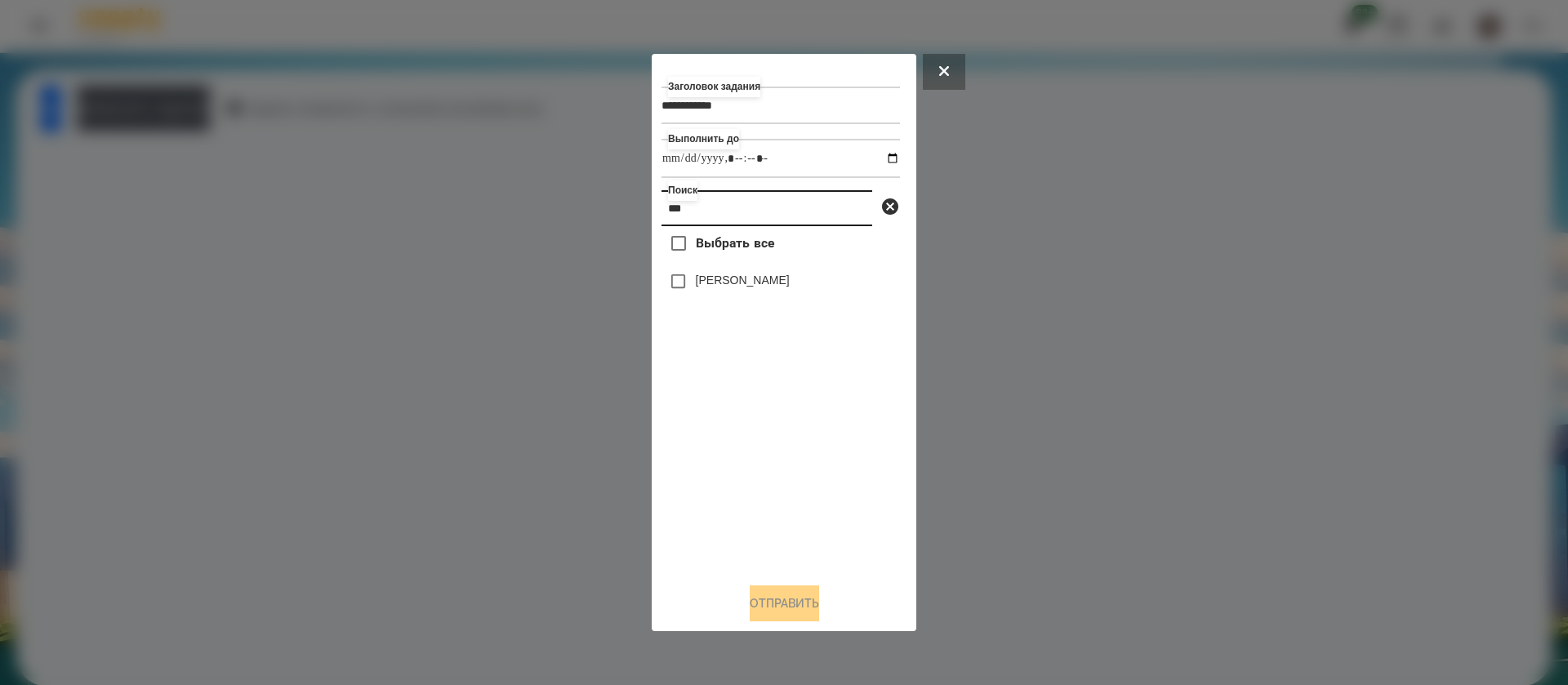
type input "***"
click at [698, 289] on label "[PERSON_NAME]" at bounding box center [742, 280] width 94 height 16
click at [751, 598] on button "Отправить" at bounding box center [784, 603] width 69 height 36
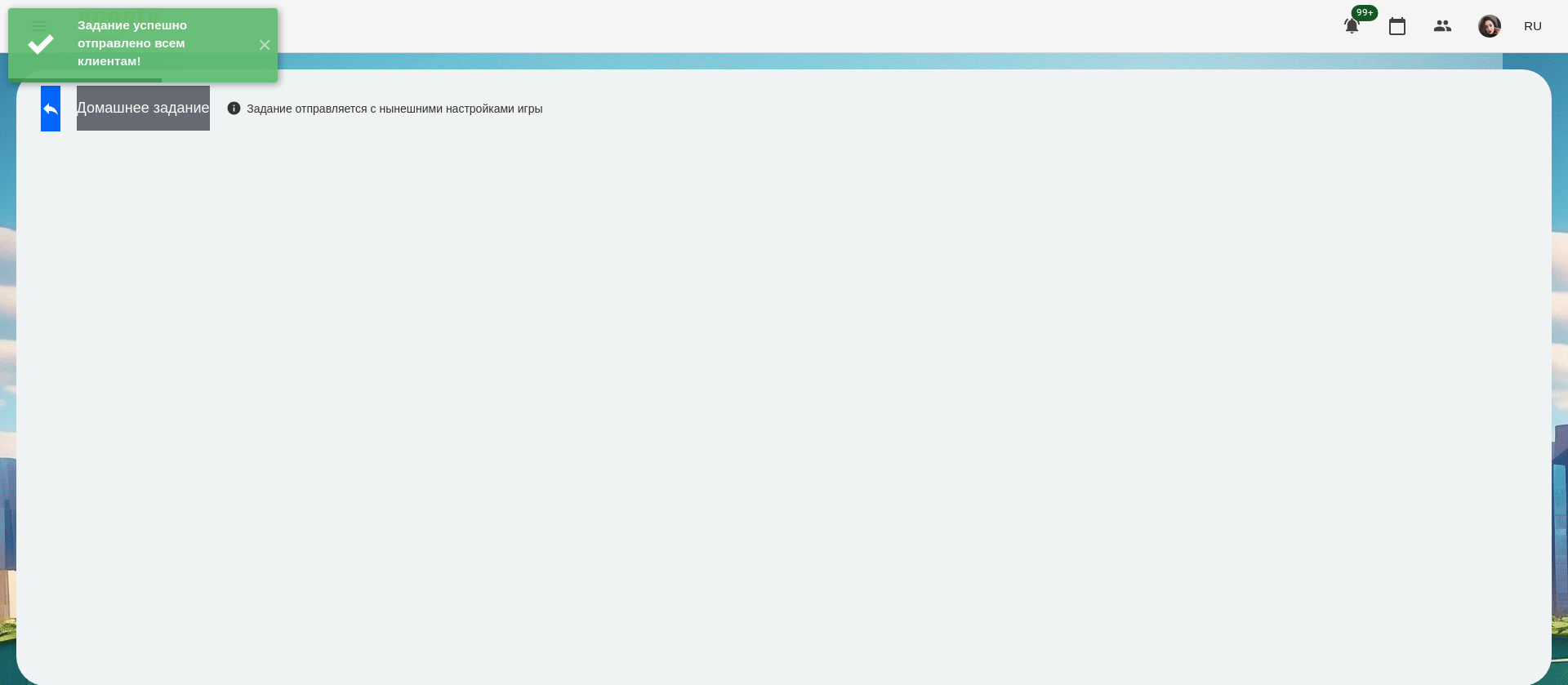
click at [210, 118] on button "Домашнее задание" at bounding box center [143, 108] width 133 height 45
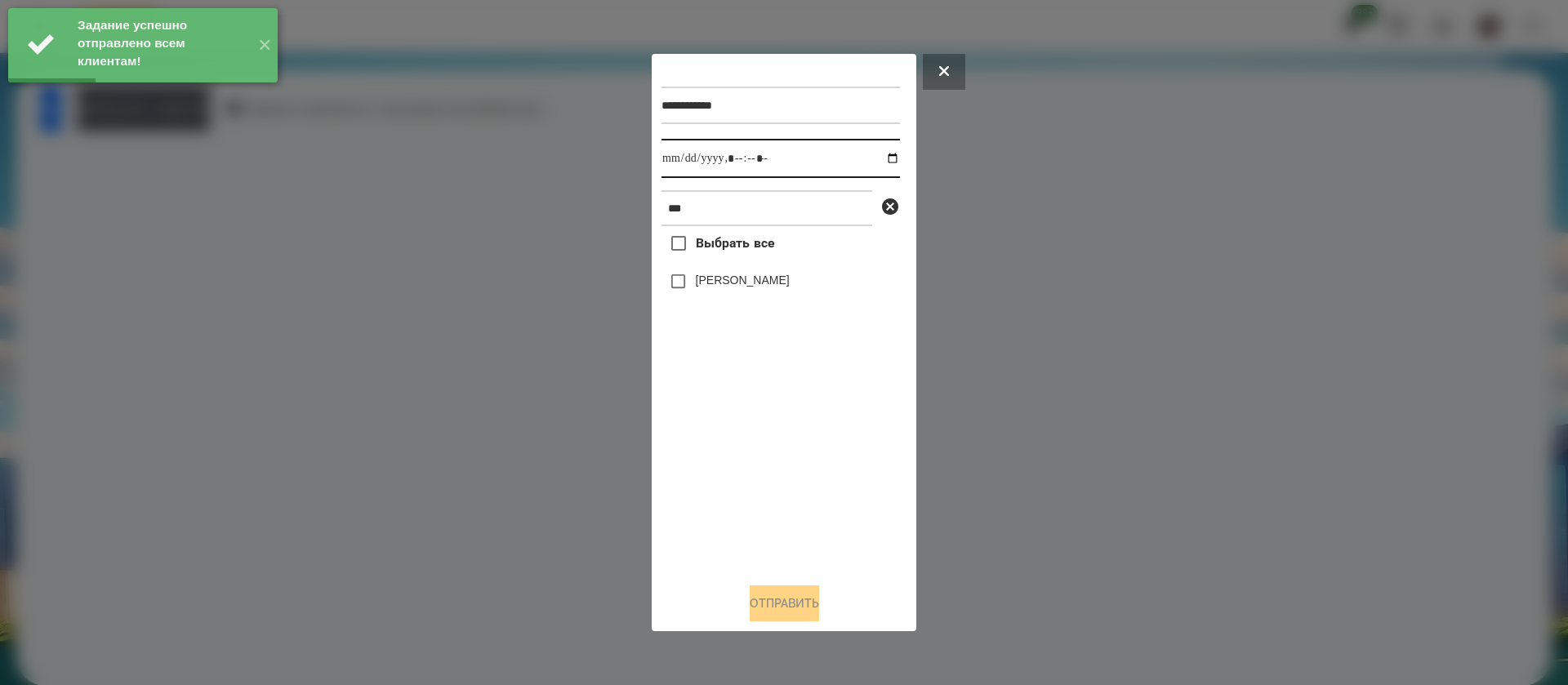
click at [683, 163] on input "datetime-local" at bounding box center [781, 159] width 239 height 39
type input "**********"
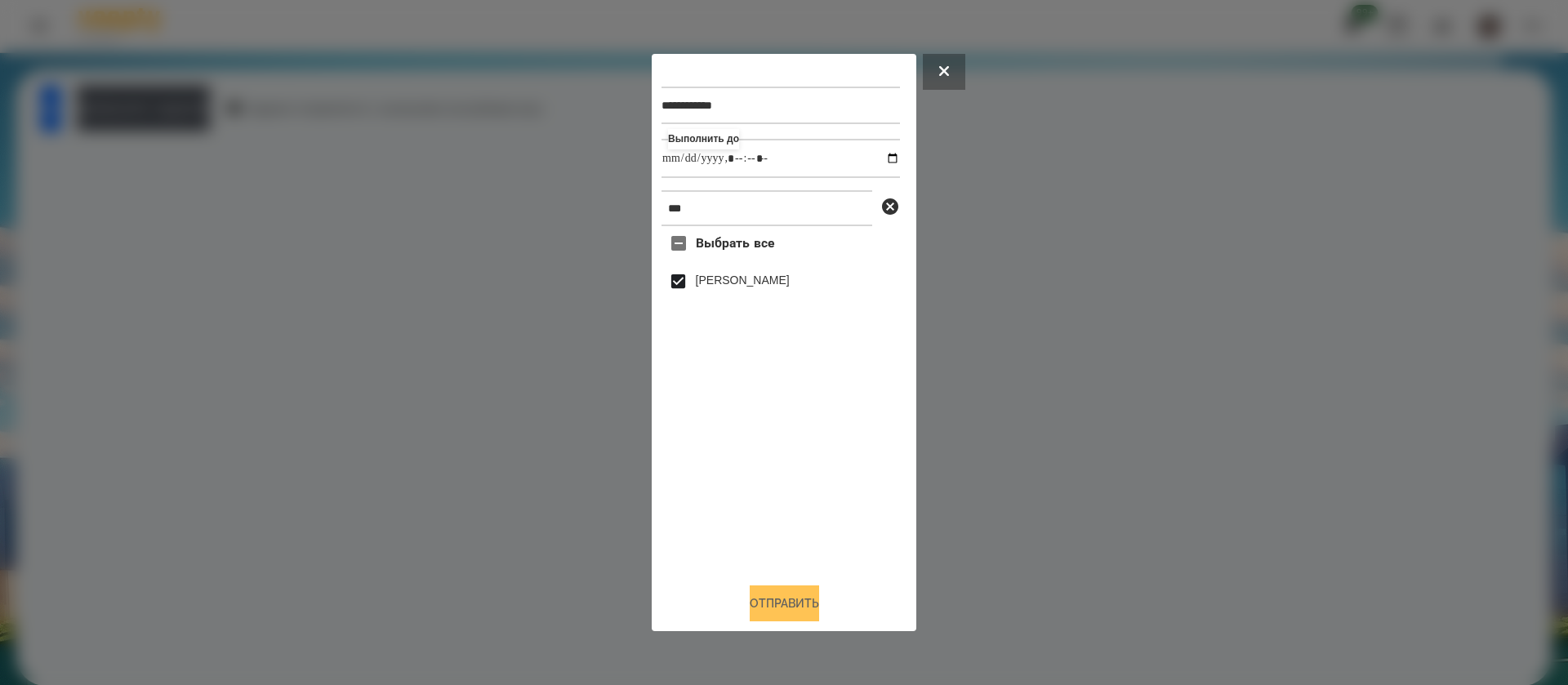
click at [768, 605] on button "Отправить" at bounding box center [784, 603] width 69 height 36
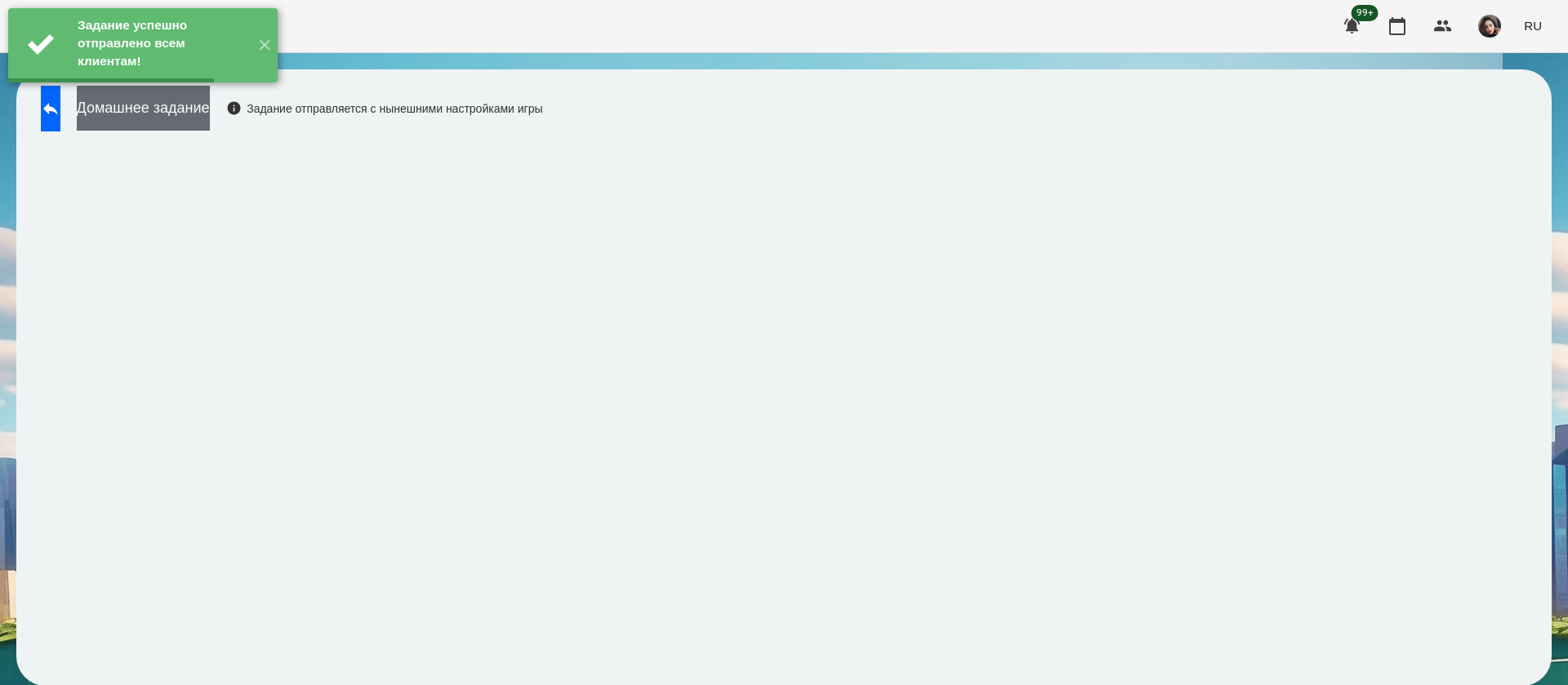
click at [192, 108] on button "Домашнее задание" at bounding box center [143, 108] width 133 height 45
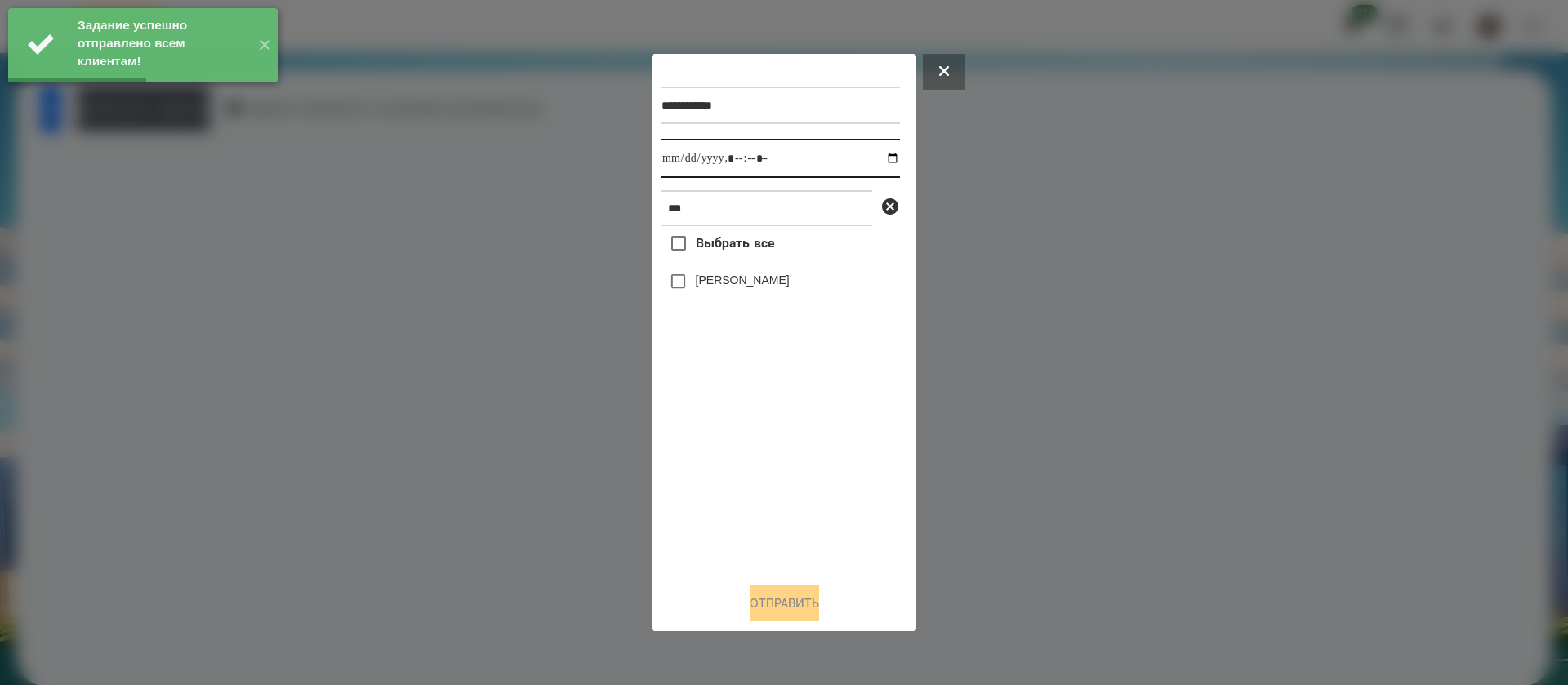
click at [675, 166] on input "datetime-local" at bounding box center [781, 159] width 239 height 39
type input "**********"
click at [700, 280] on label "[PERSON_NAME]" at bounding box center [742, 280] width 94 height 16
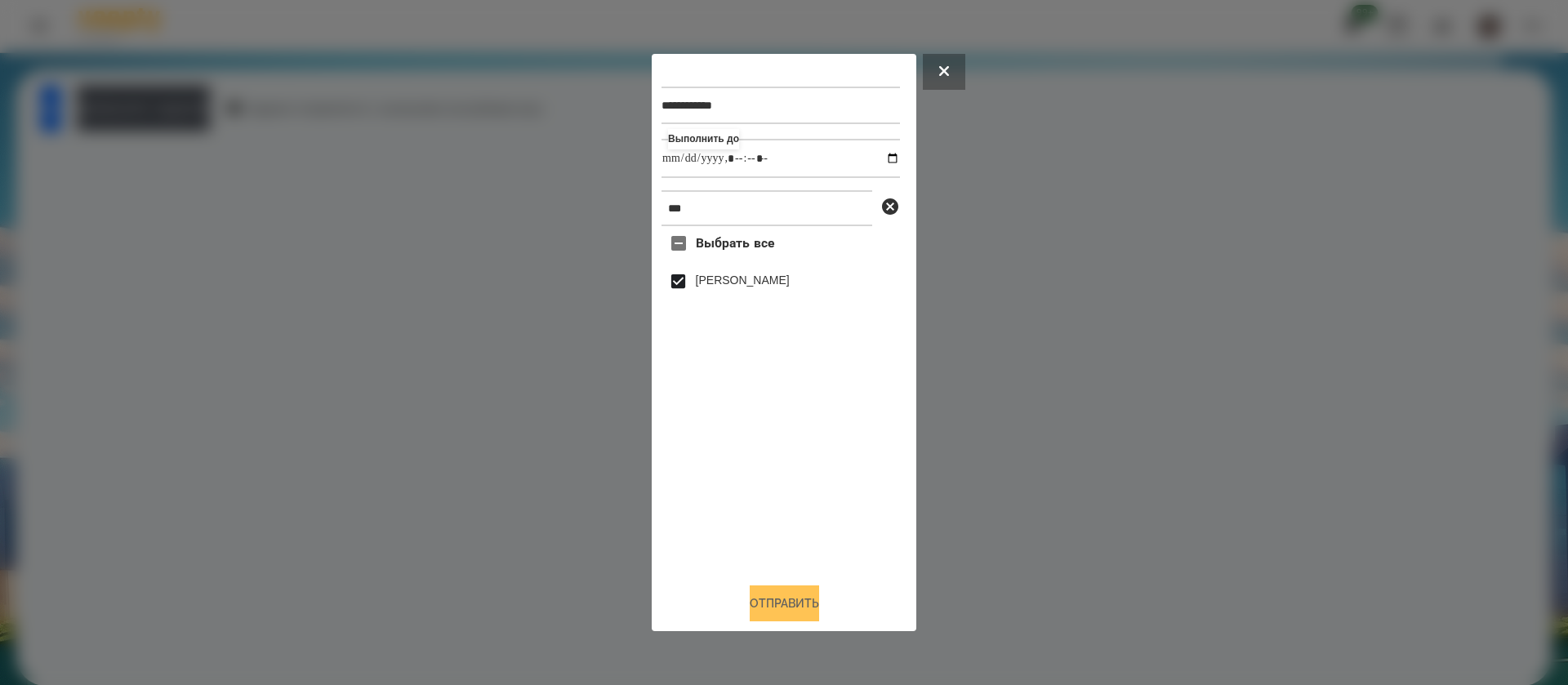
click at [769, 616] on button "Отправить" at bounding box center [784, 603] width 69 height 36
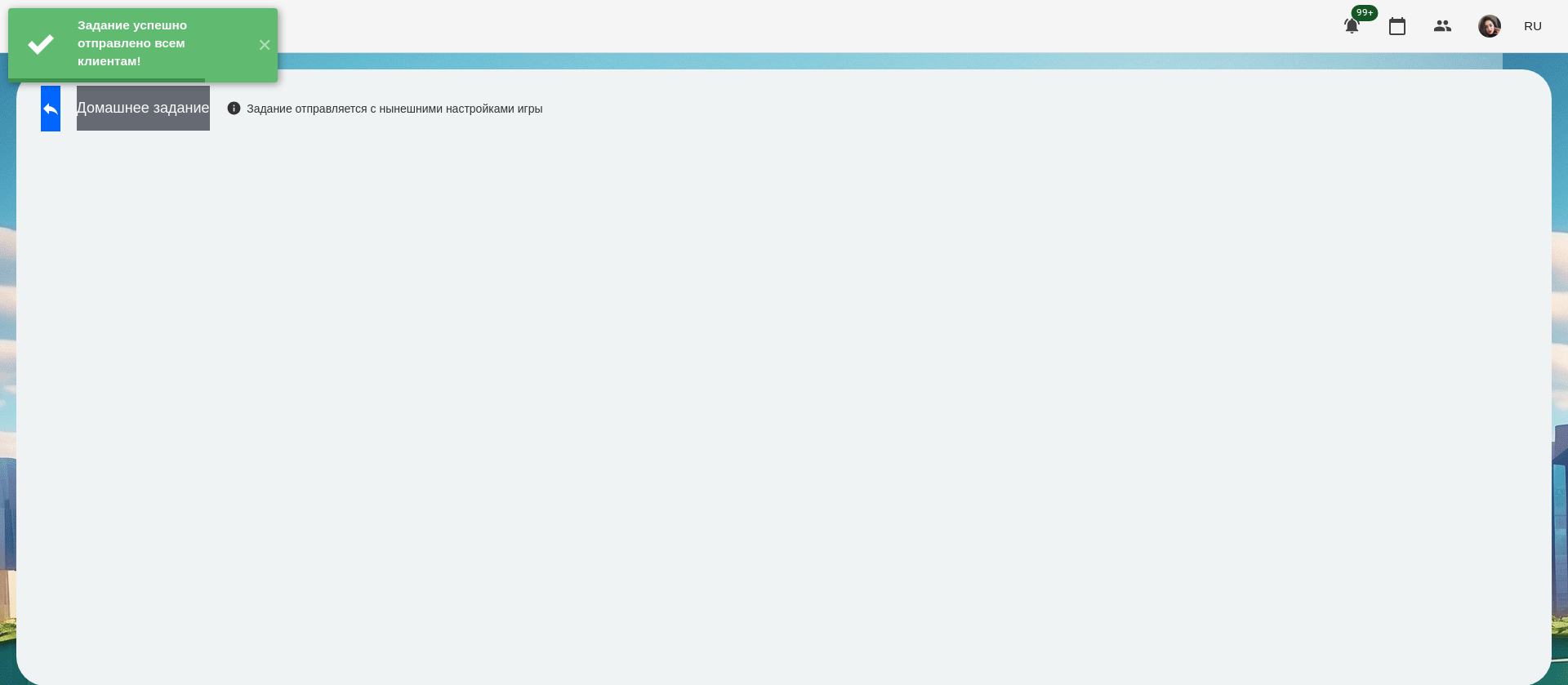
click at [210, 115] on button "Домашнее задание" at bounding box center [143, 108] width 133 height 45
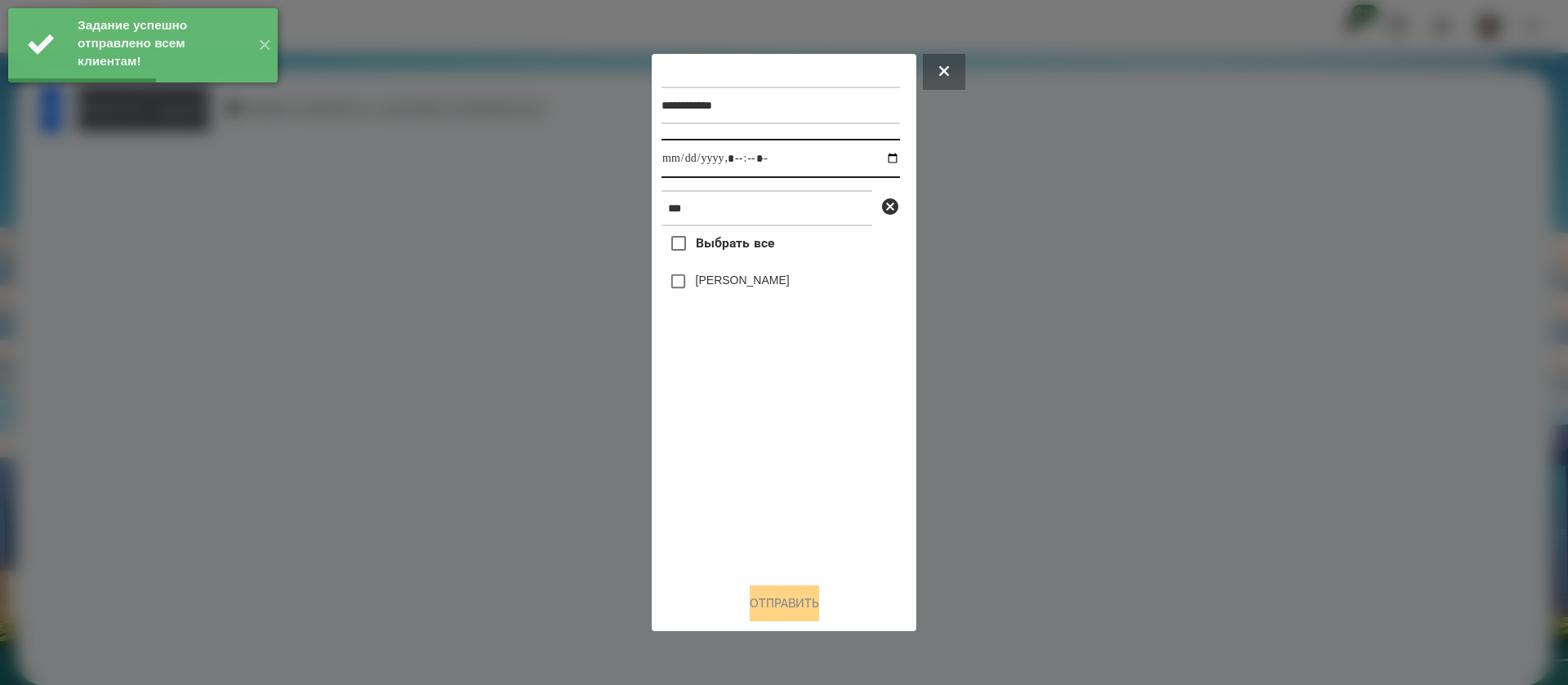
click at [679, 168] on input "datetime-local" at bounding box center [781, 159] width 239 height 39
type input "**********"
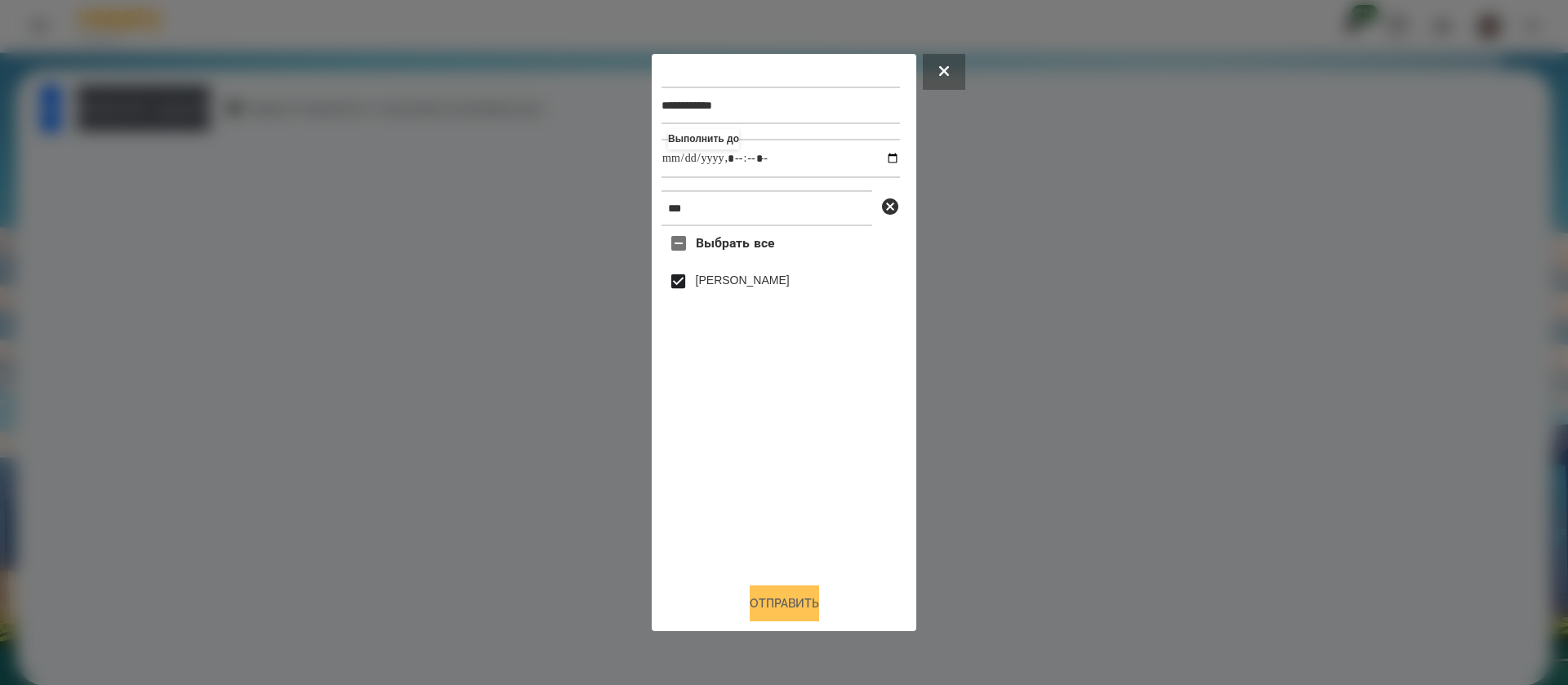
click at [773, 595] on button "Отправить" at bounding box center [784, 603] width 69 height 36
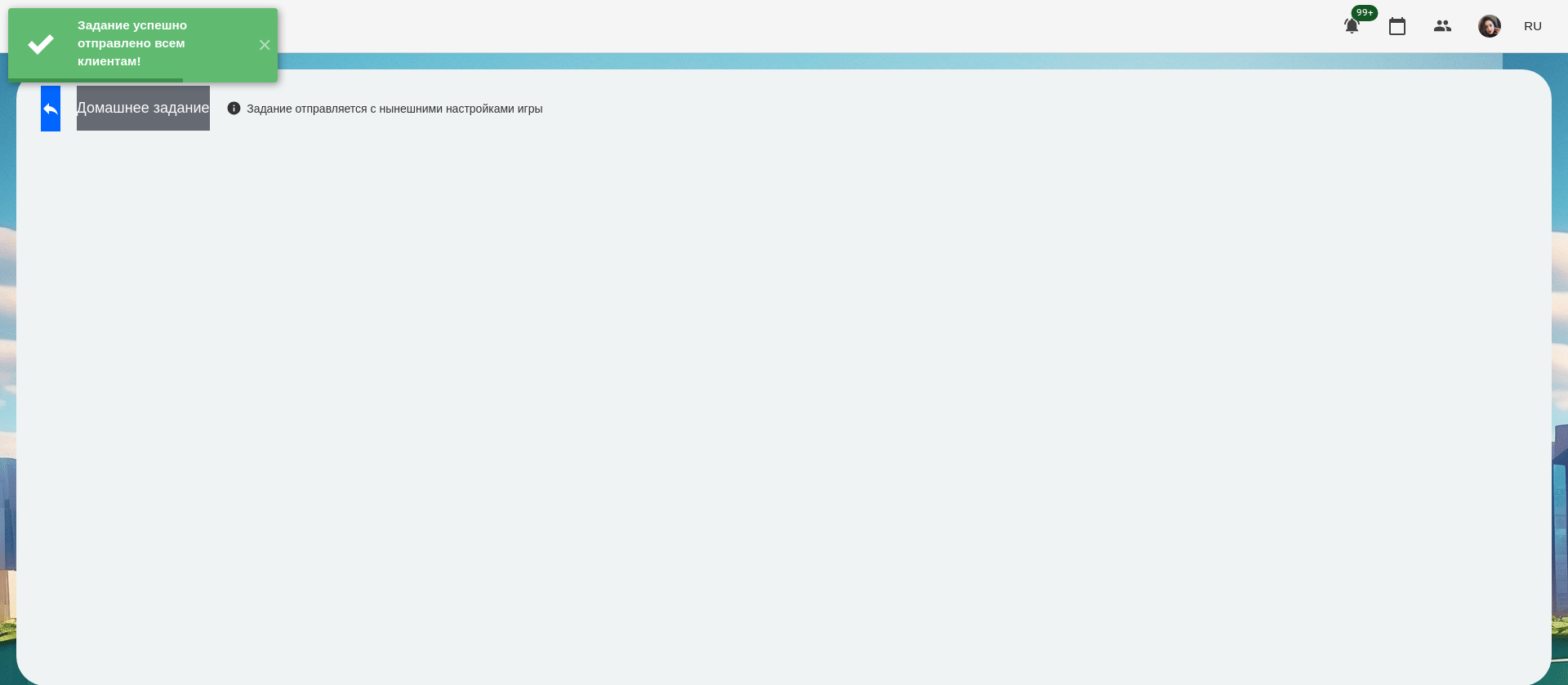
click at [210, 128] on button "Домашнее задание" at bounding box center [143, 108] width 133 height 45
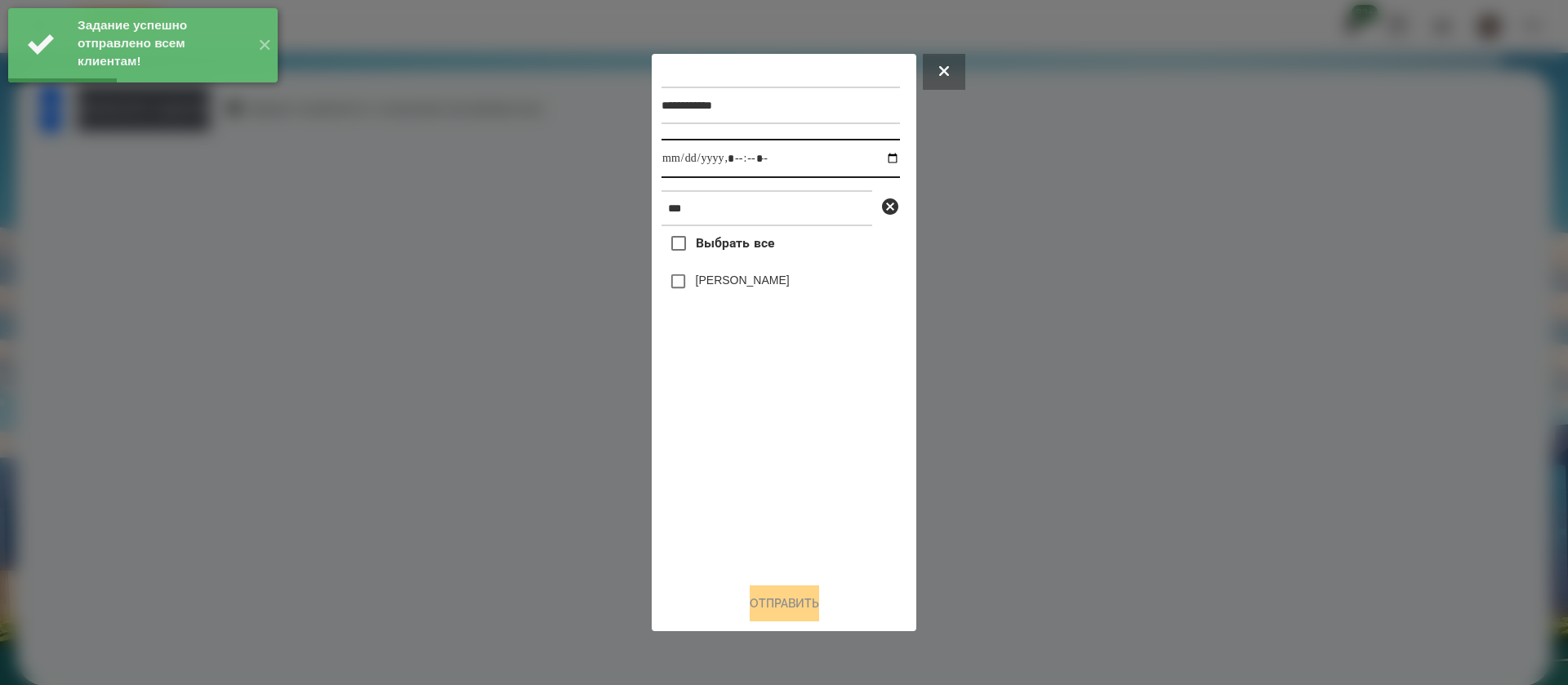
click at [662, 158] on input "datetime-local" at bounding box center [781, 159] width 239 height 39
type input "**********"
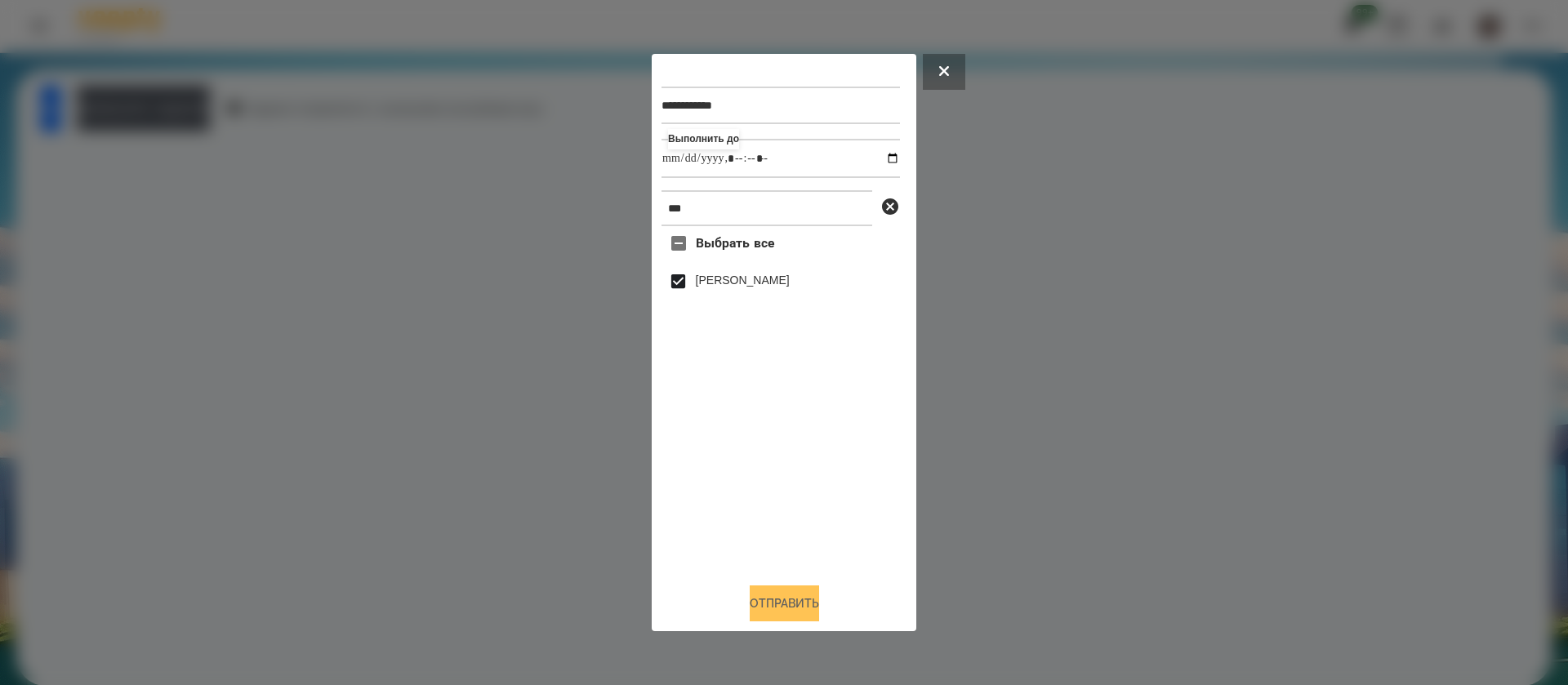
click at [770, 611] on button "Отправить" at bounding box center [784, 603] width 69 height 36
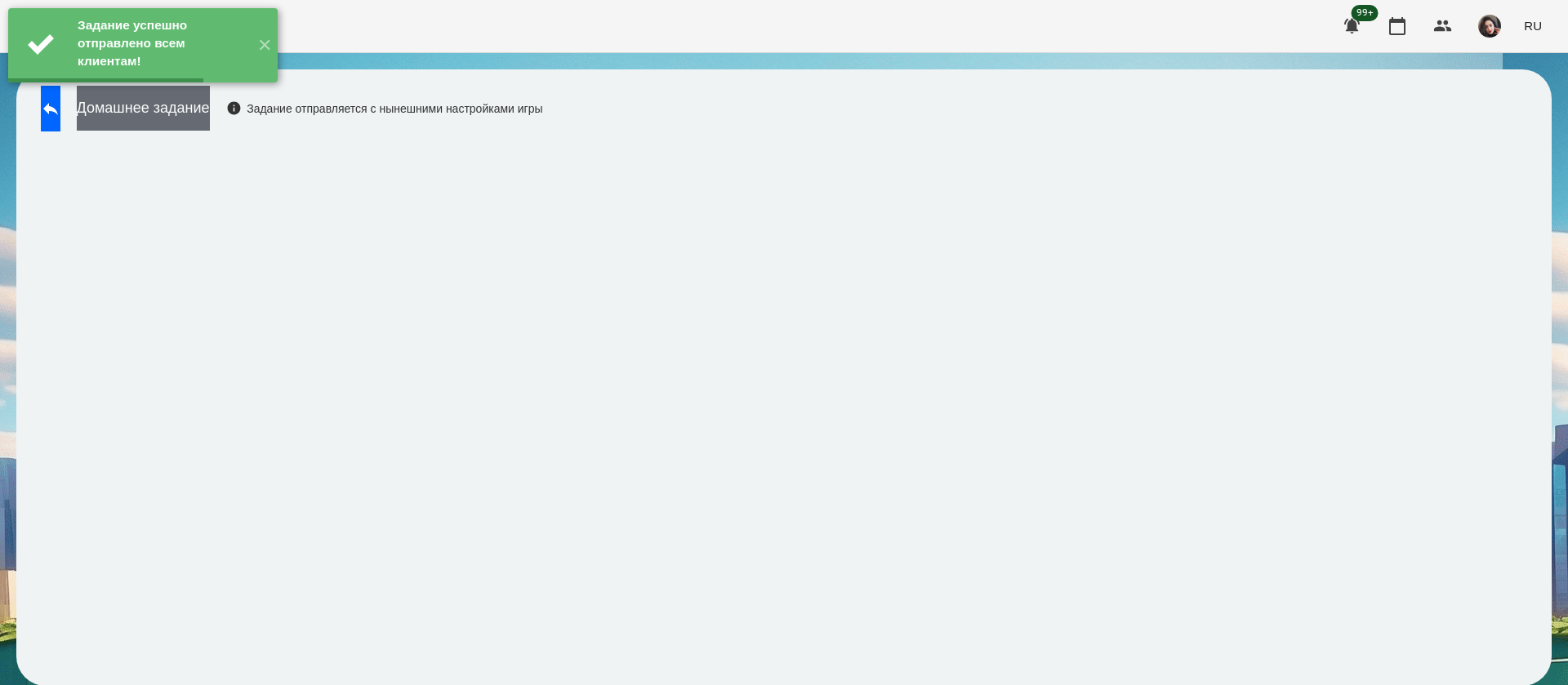
click at [210, 117] on button "Домашнее задание" at bounding box center [143, 108] width 133 height 45
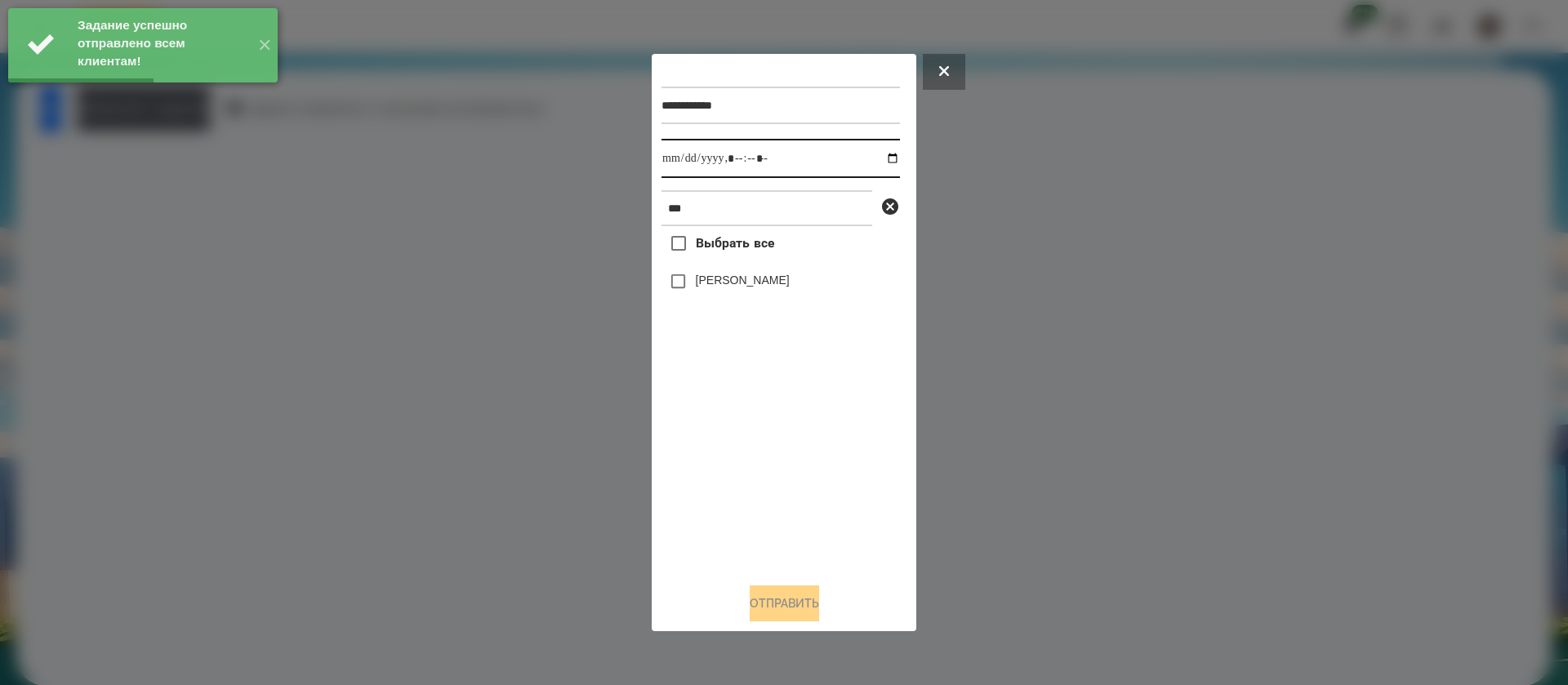
click at [676, 150] on input "datetime-local" at bounding box center [781, 159] width 239 height 39
type input "**********"
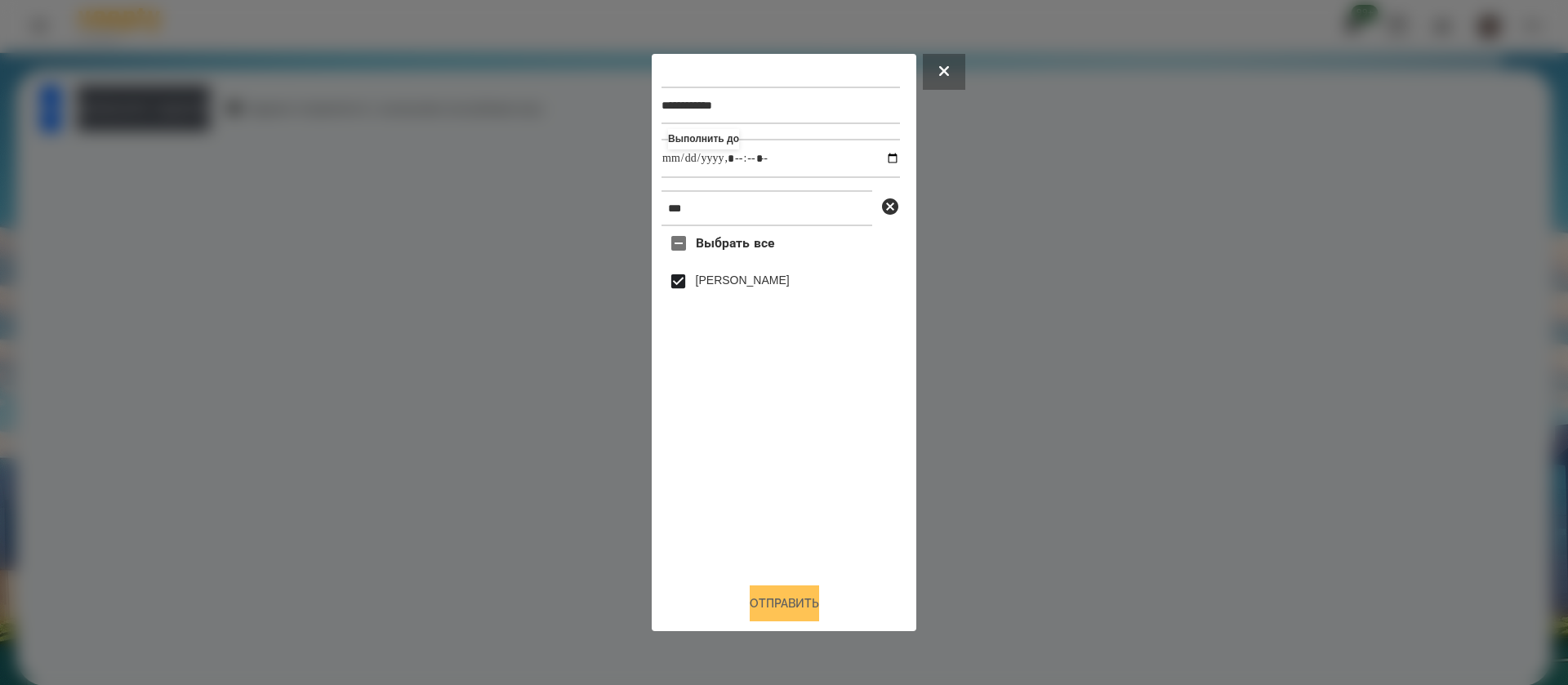
click at [761, 601] on button "Отправить" at bounding box center [784, 603] width 69 height 36
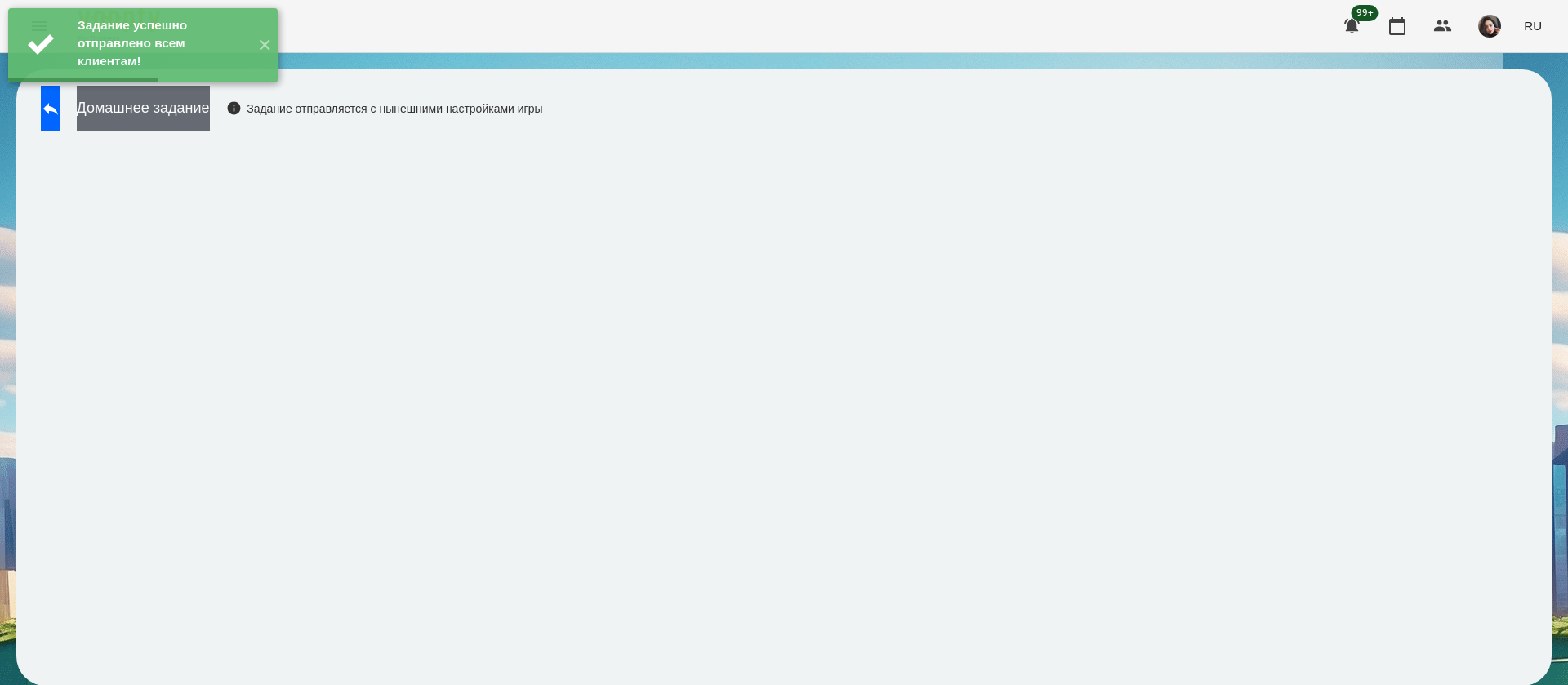
click at [151, 121] on button "Домашнее задание" at bounding box center [143, 108] width 133 height 45
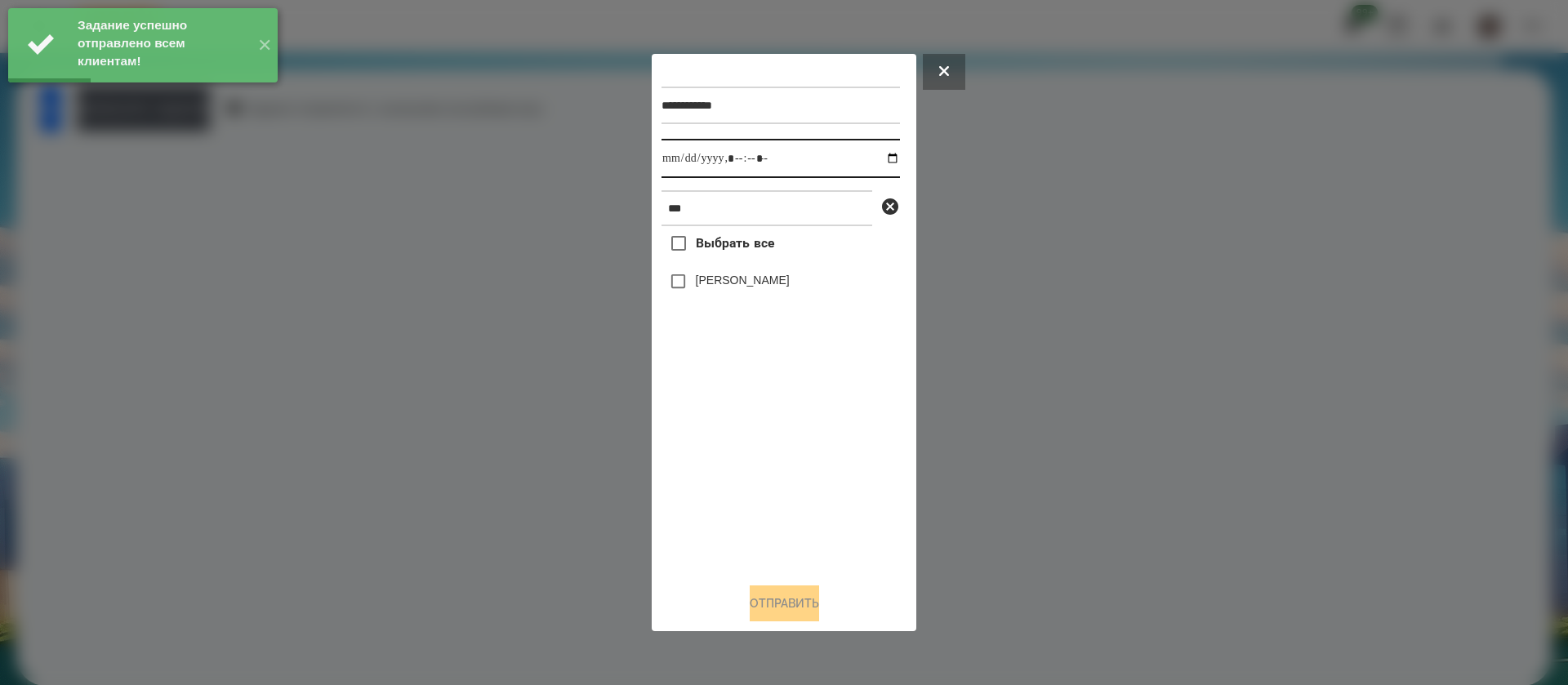
click at [684, 161] on input "datetime-local" at bounding box center [781, 159] width 239 height 39
type input "**********"
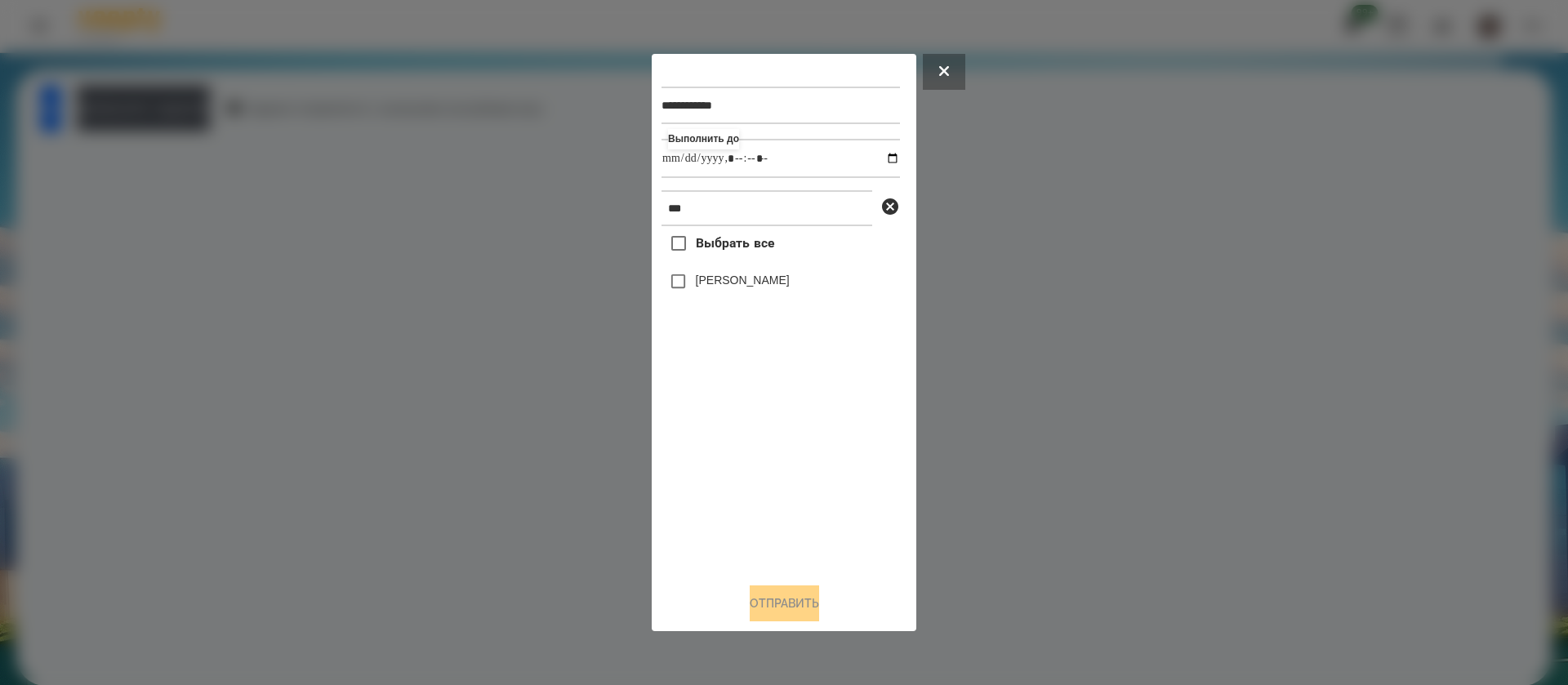
click at [706, 277] on label "[PERSON_NAME]" at bounding box center [742, 280] width 94 height 16
click at [759, 605] on button "Отправить" at bounding box center [784, 603] width 69 height 36
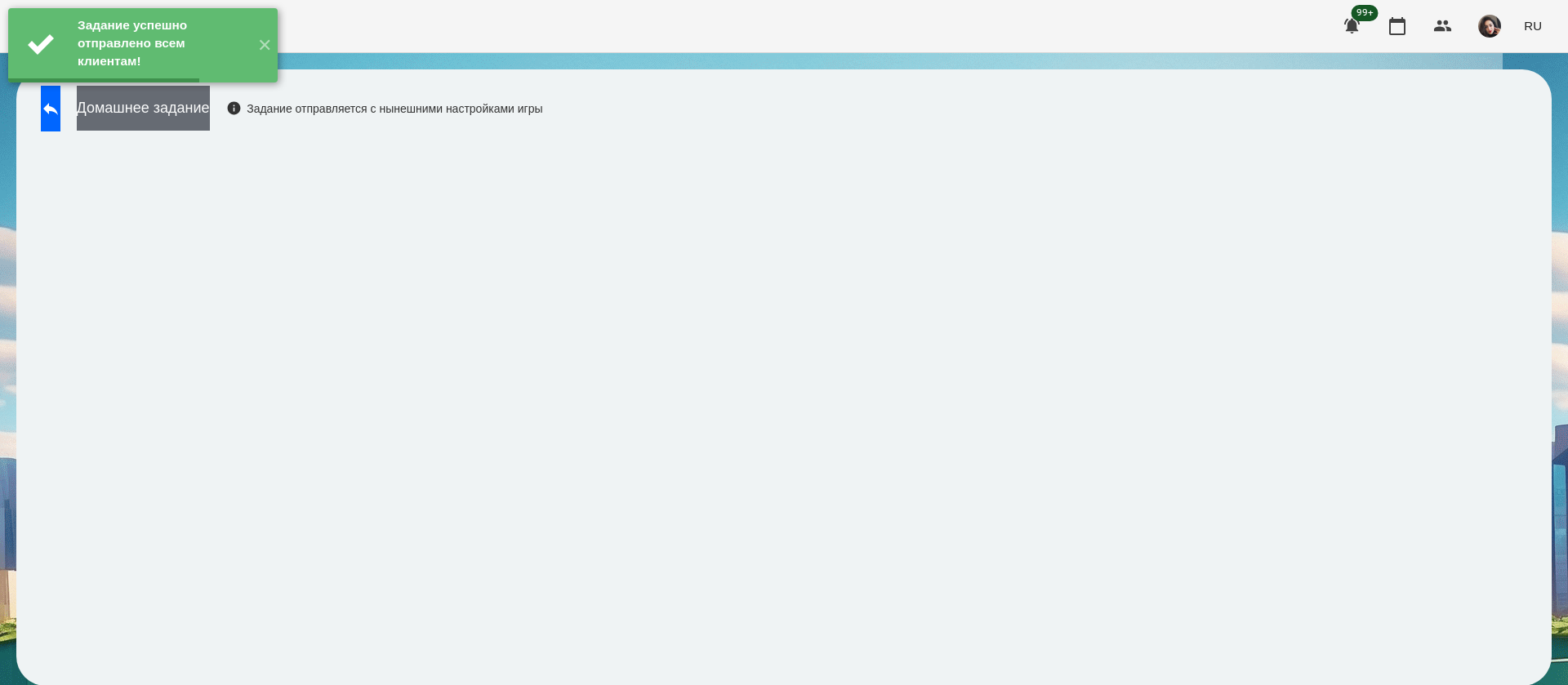
click at [165, 110] on button "Домашнее задание" at bounding box center [143, 108] width 133 height 45
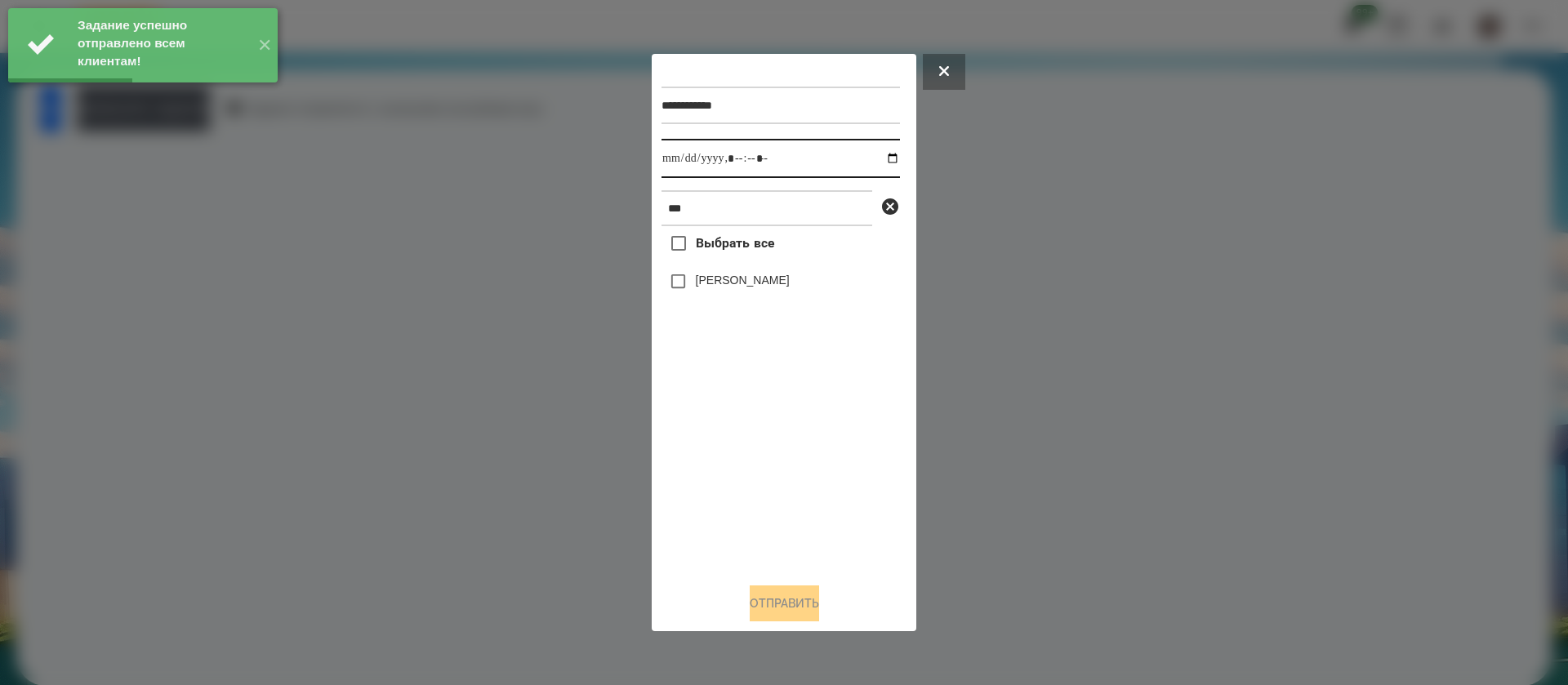
click at [674, 158] on input "datetime-local" at bounding box center [781, 159] width 239 height 39
type input "**********"
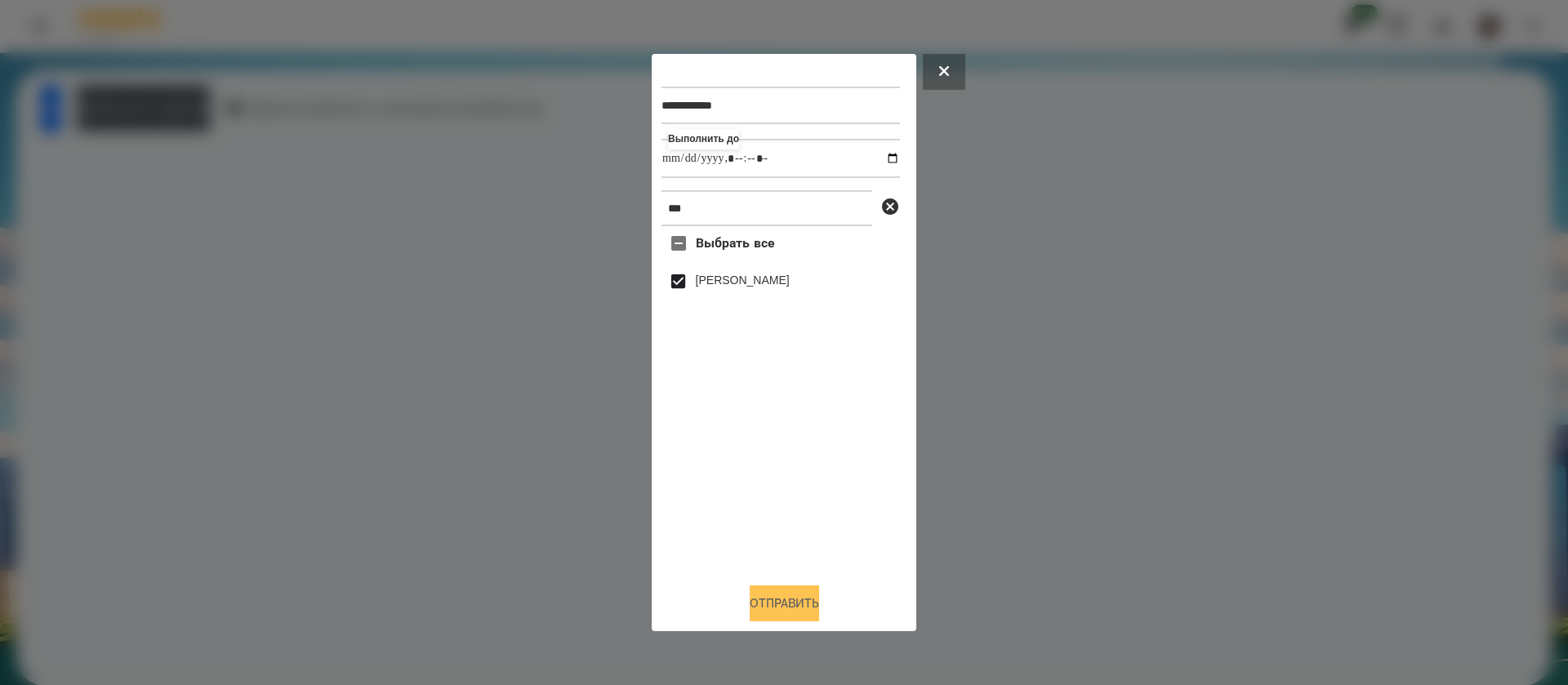
click at [764, 616] on button "Отправить" at bounding box center [784, 603] width 69 height 36
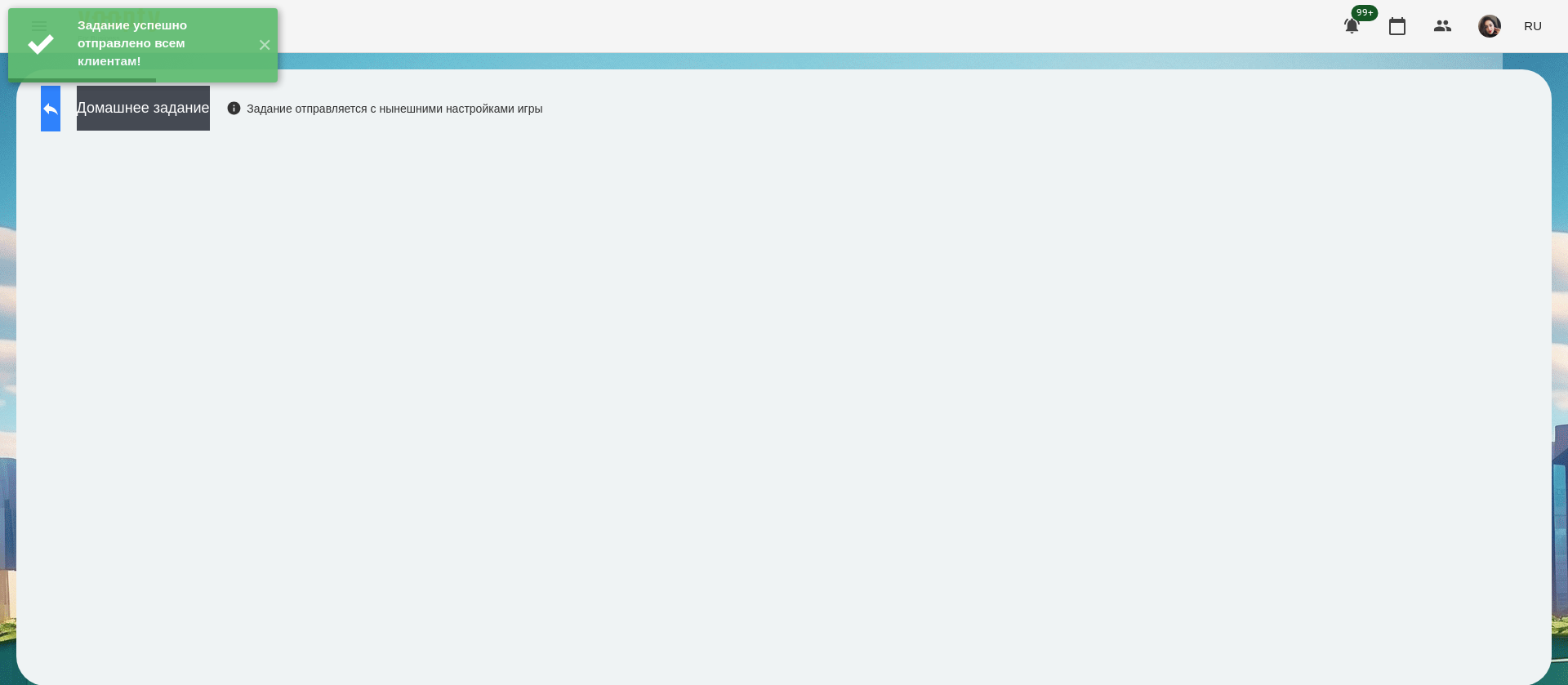
click at [60, 104] on button at bounding box center [51, 109] width 20 height 46
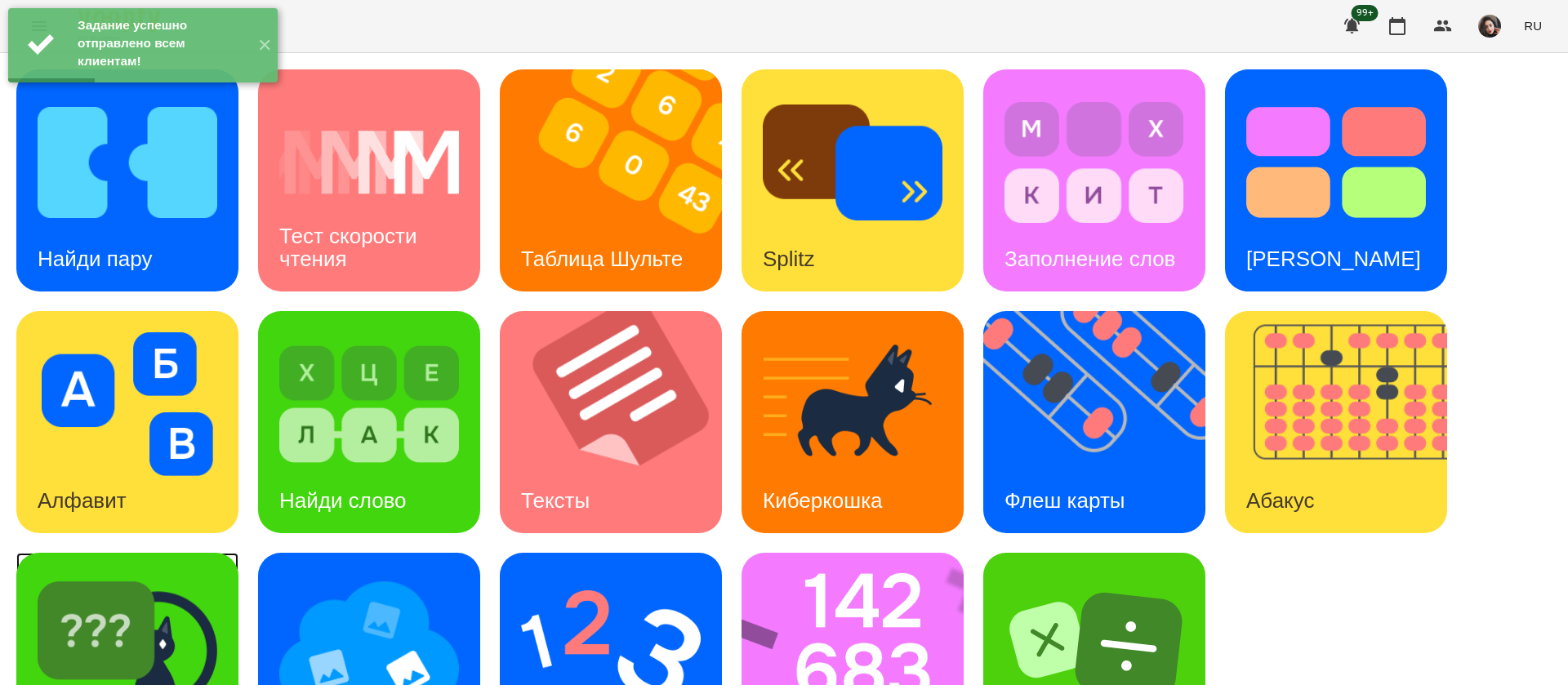
click at [128, 579] on img at bounding box center [128, 646] width 180 height 144
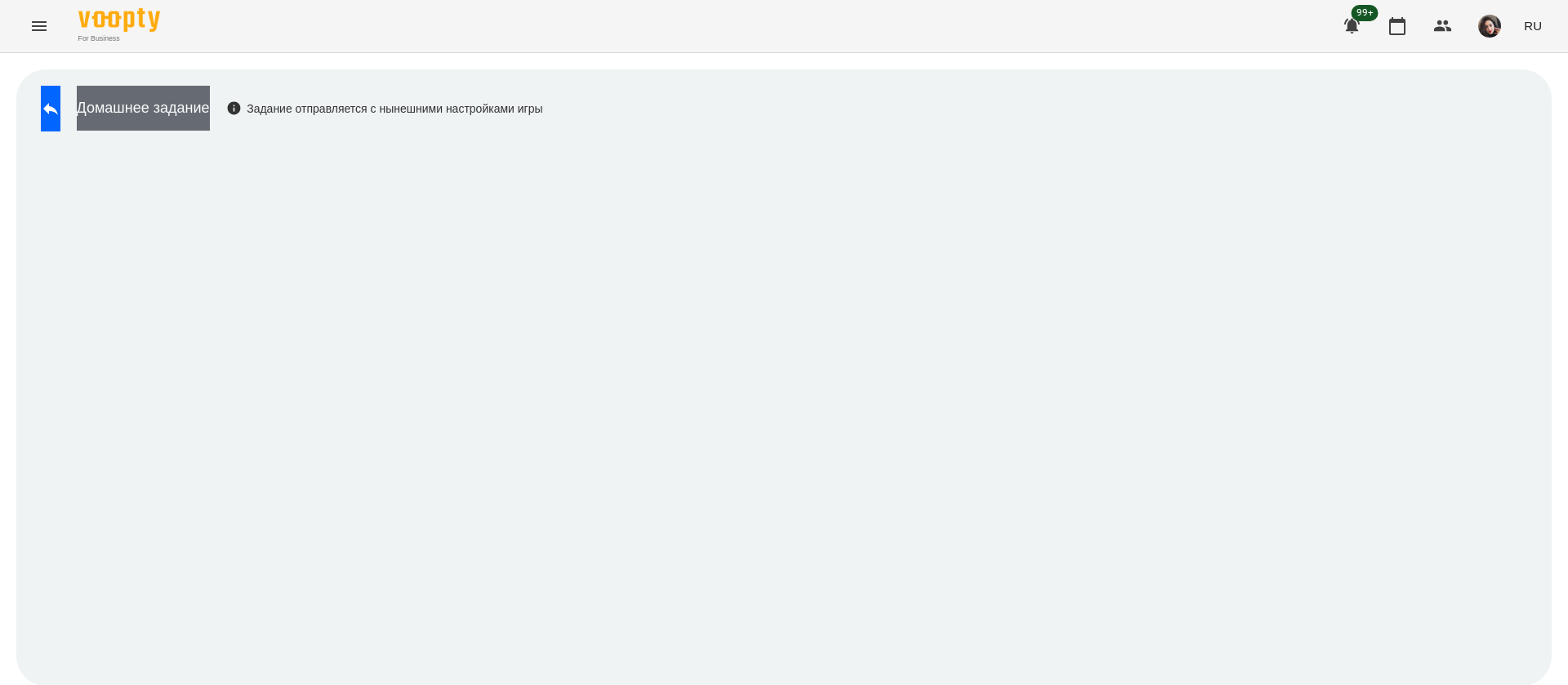
click at [210, 117] on button "Домашнее задание" at bounding box center [143, 108] width 133 height 45
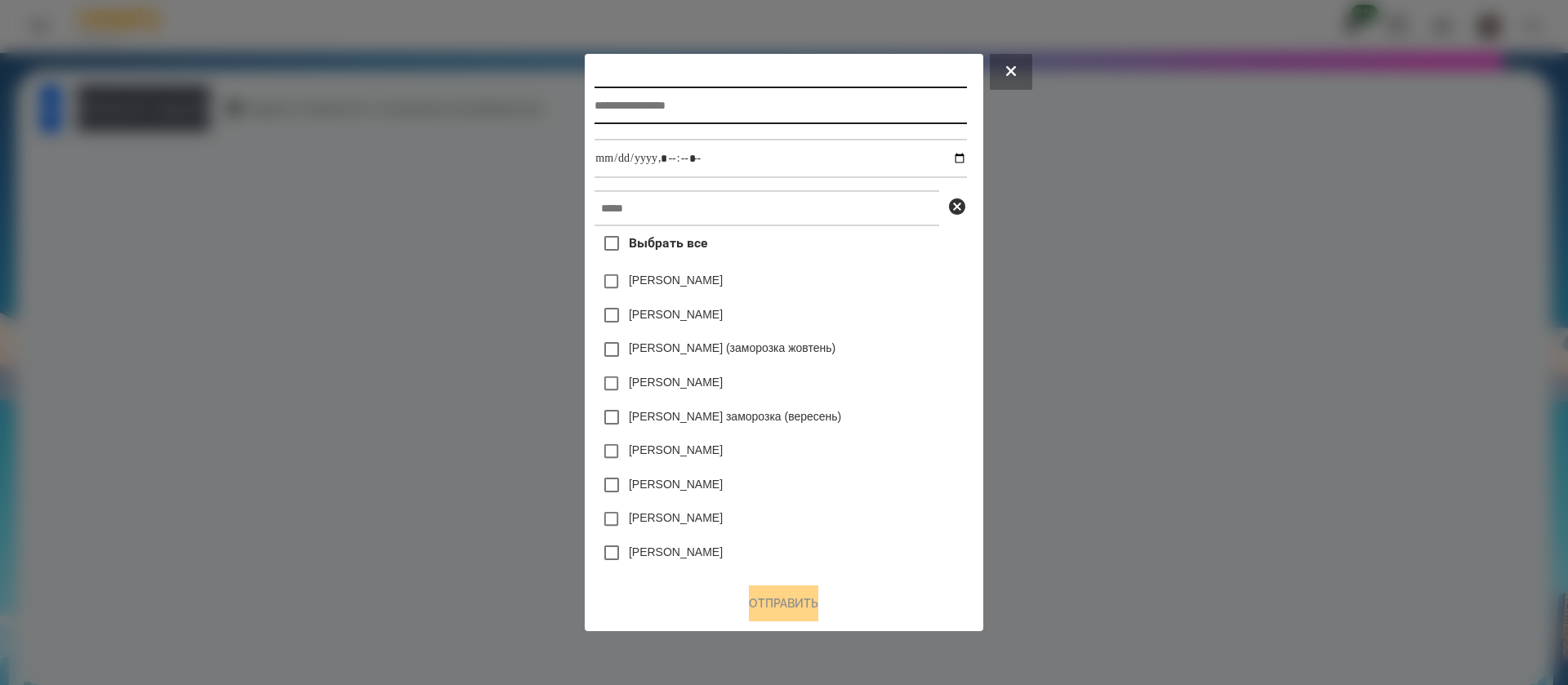
click at [639, 102] on input "text" at bounding box center [780, 105] width 372 height 38
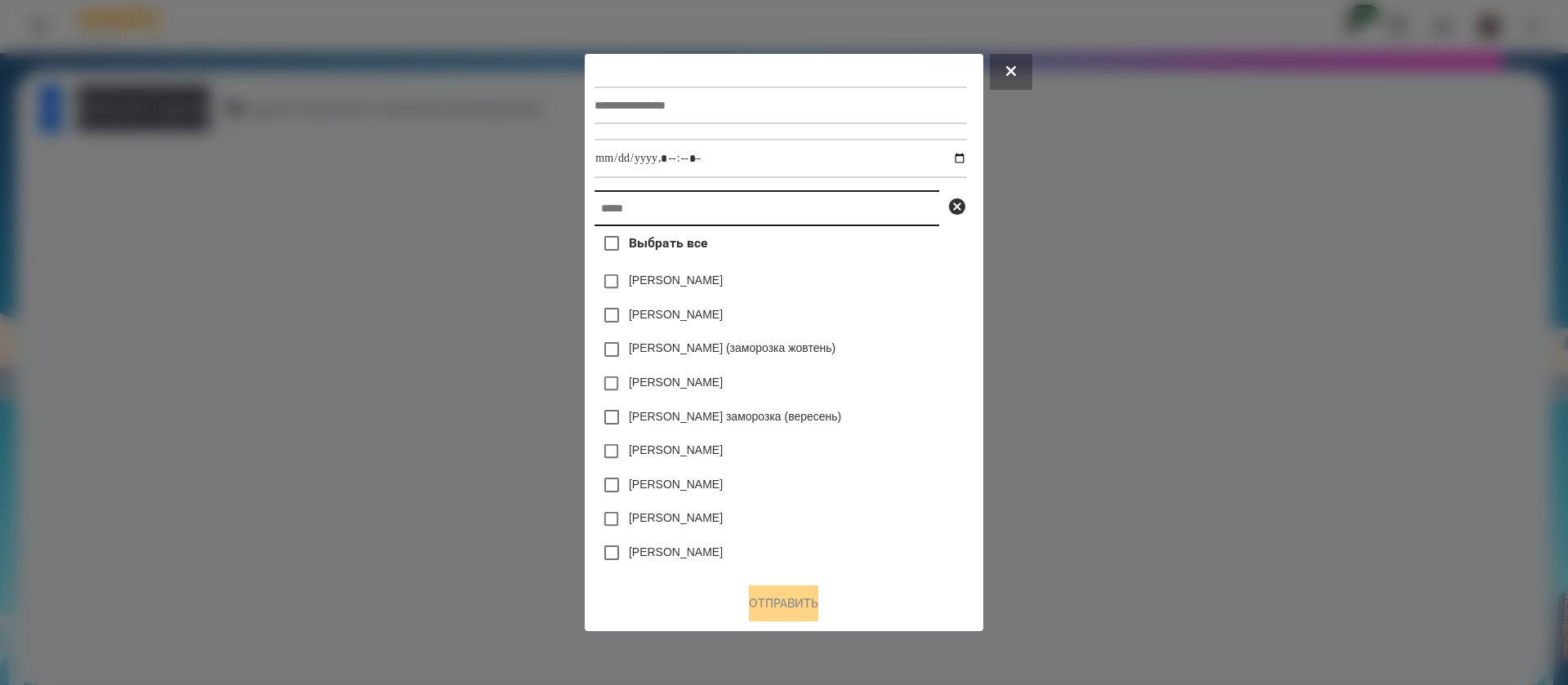
click at [641, 212] on input "text" at bounding box center [767, 208] width 345 height 36
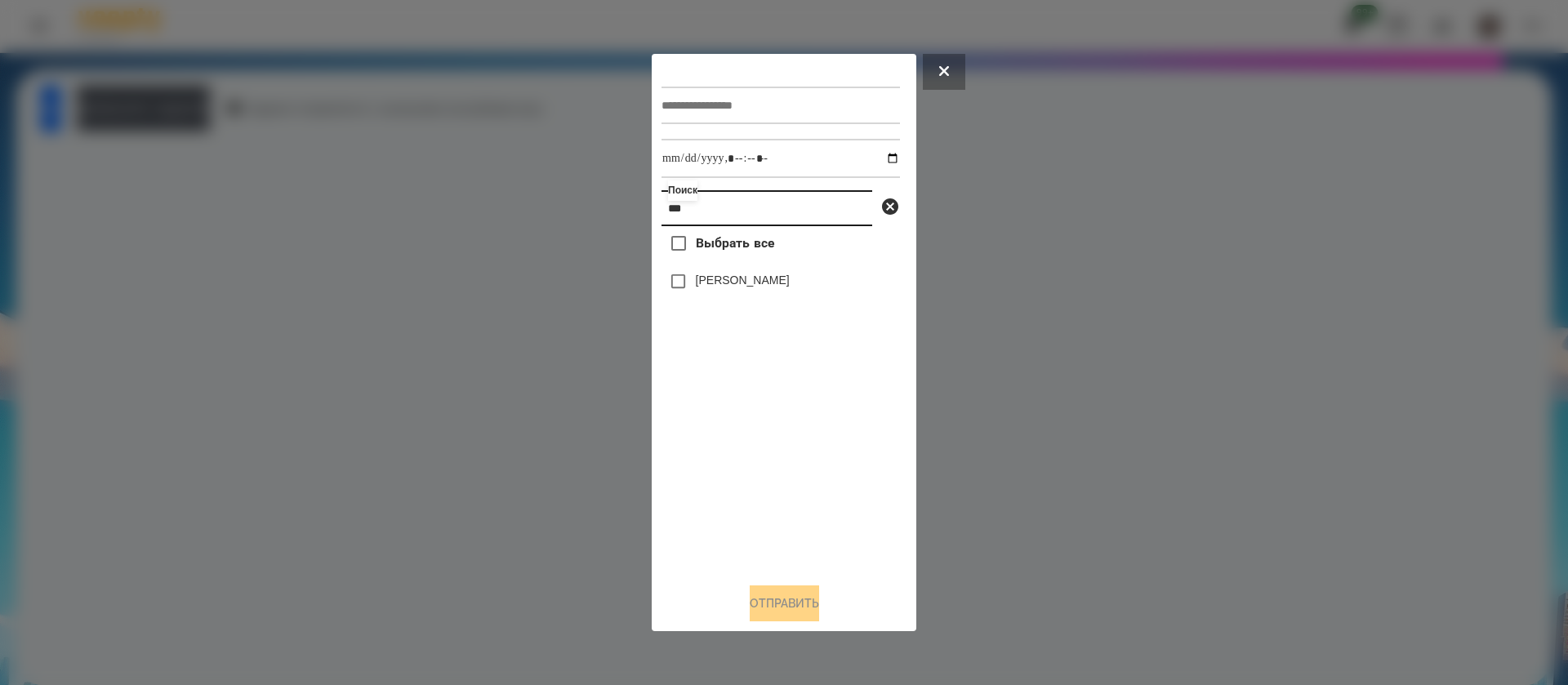
type input "***"
click at [710, 113] on input "text" at bounding box center [781, 105] width 239 height 38
type input "**********"
click at [881, 156] on input "datetime-local" at bounding box center [781, 159] width 239 height 39
click at [761, 156] on input "datetime-local" at bounding box center [781, 159] width 239 height 39
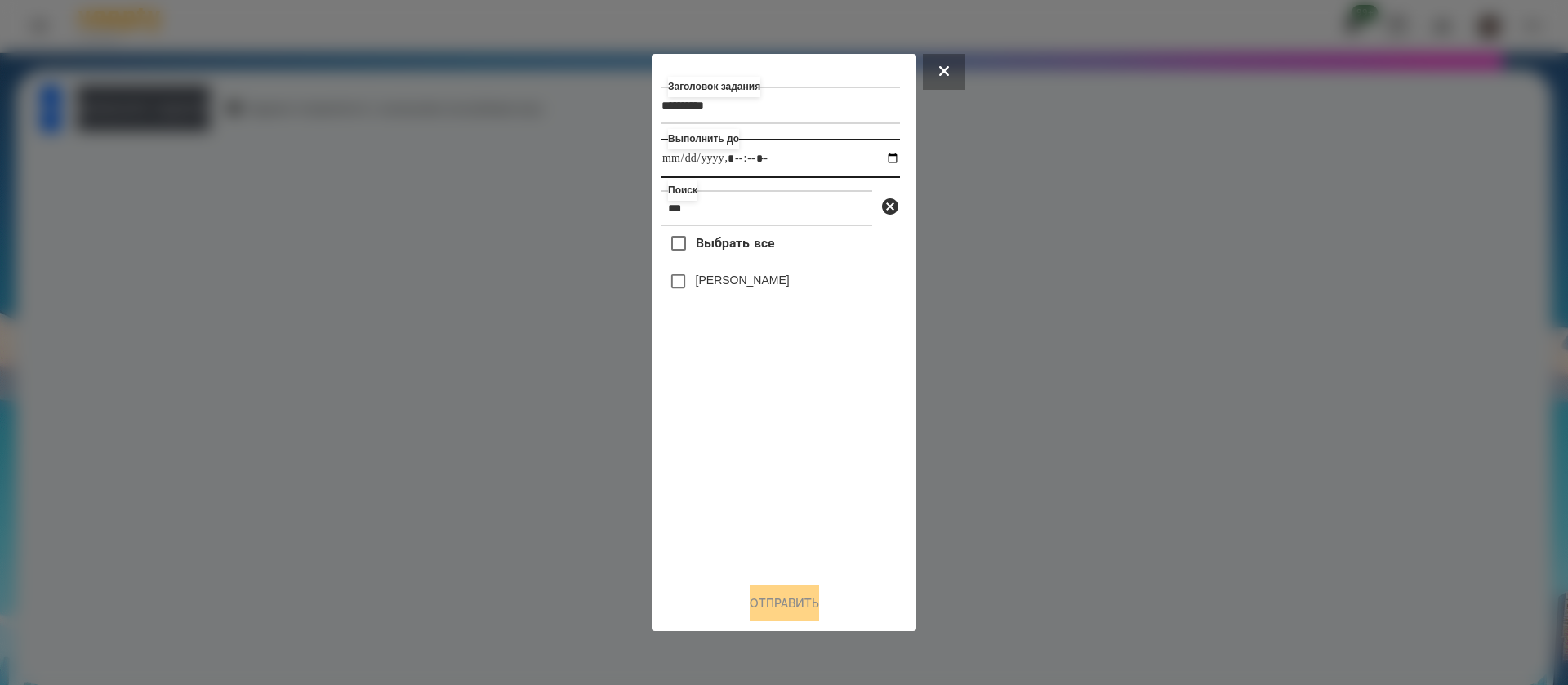
click at [769, 172] on input "datetime-local" at bounding box center [781, 159] width 239 height 39
click at [773, 161] on input "datetime-local" at bounding box center [781, 159] width 239 height 39
type input "**********"
click at [736, 289] on label "[PERSON_NAME]" at bounding box center [742, 280] width 94 height 16
click at [797, 597] on button "Отправить" at bounding box center [784, 603] width 69 height 36
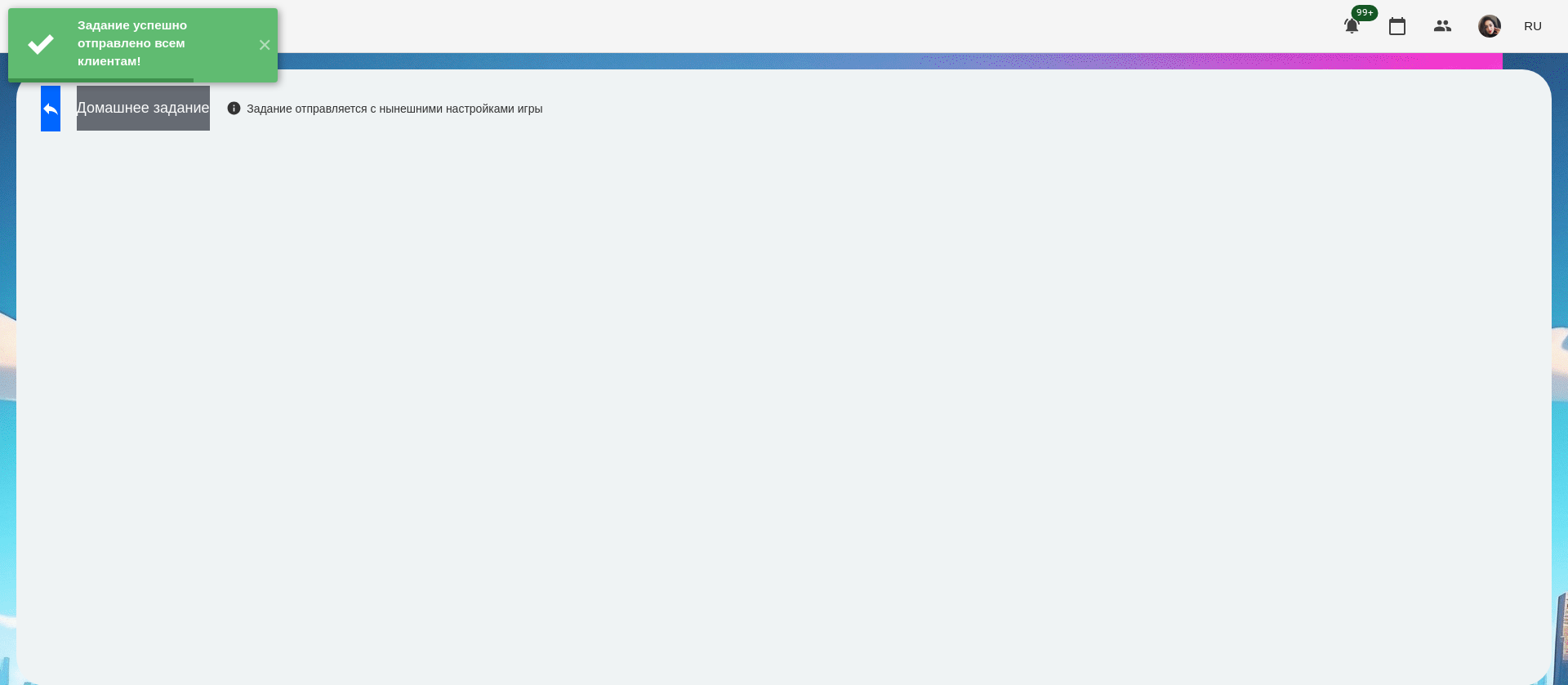
click at [210, 117] on button "Домашнее задание" at bounding box center [143, 108] width 133 height 45
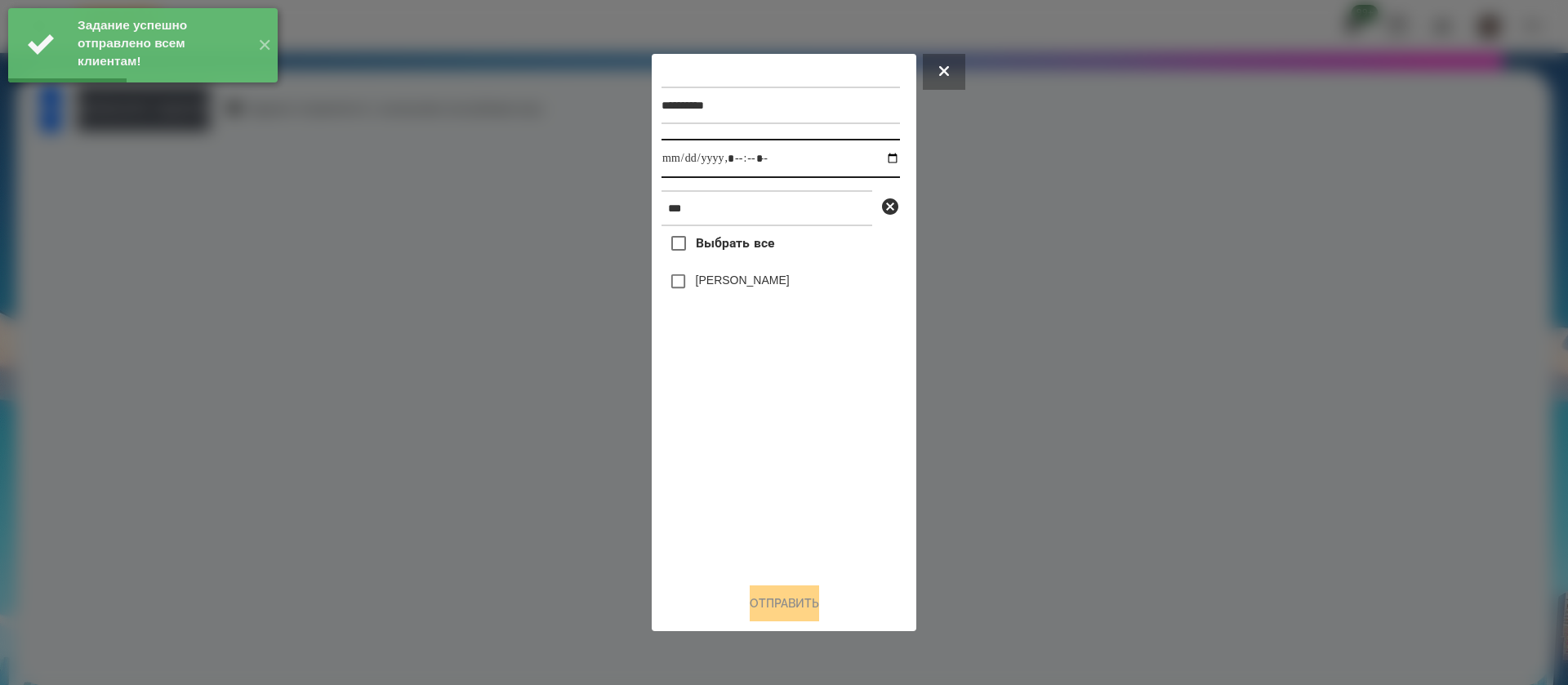
click at [684, 160] on input "datetime-local" at bounding box center [781, 159] width 239 height 39
type input "**********"
click at [706, 286] on label "[PERSON_NAME]" at bounding box center [742, 280] width 94 height 16
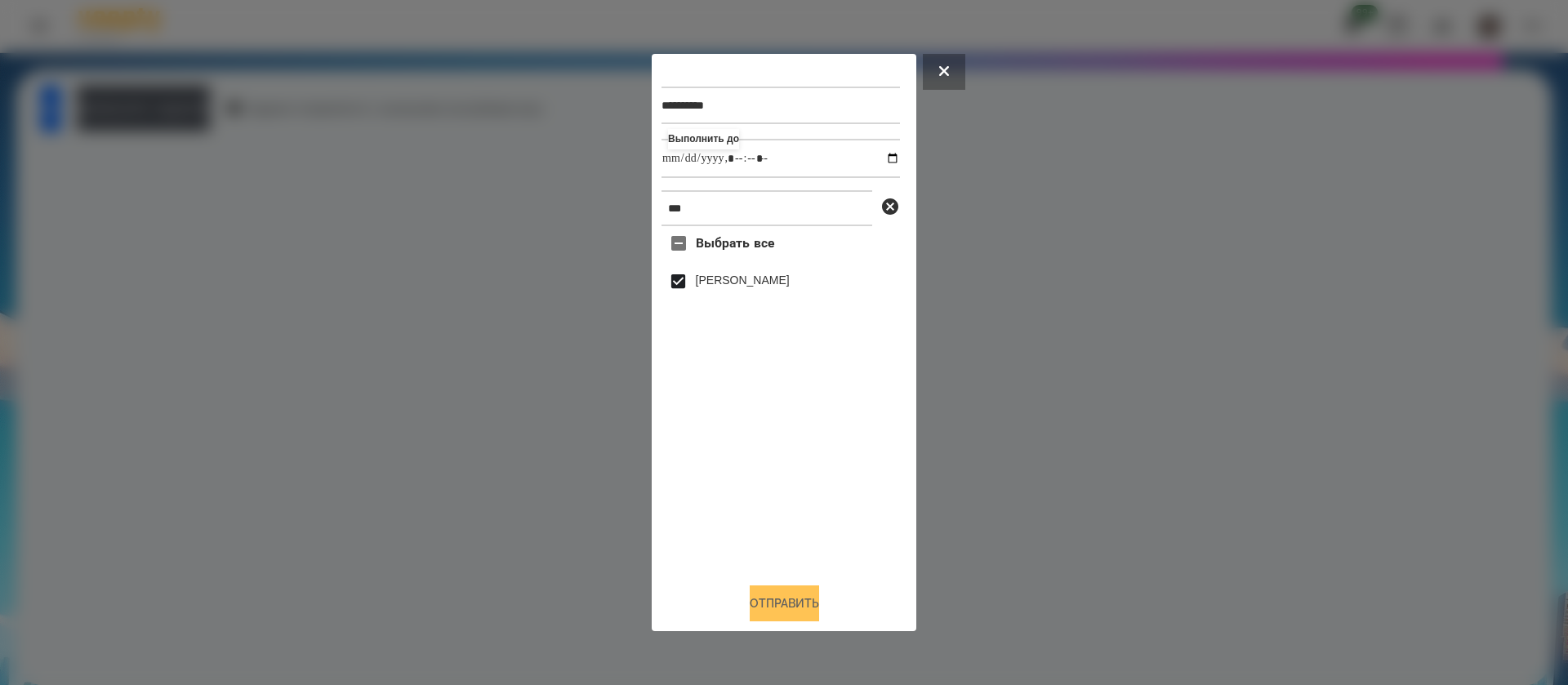
click at [764, 605] on button "Отправить" at bounding box center [784, 603] width 69 height 36
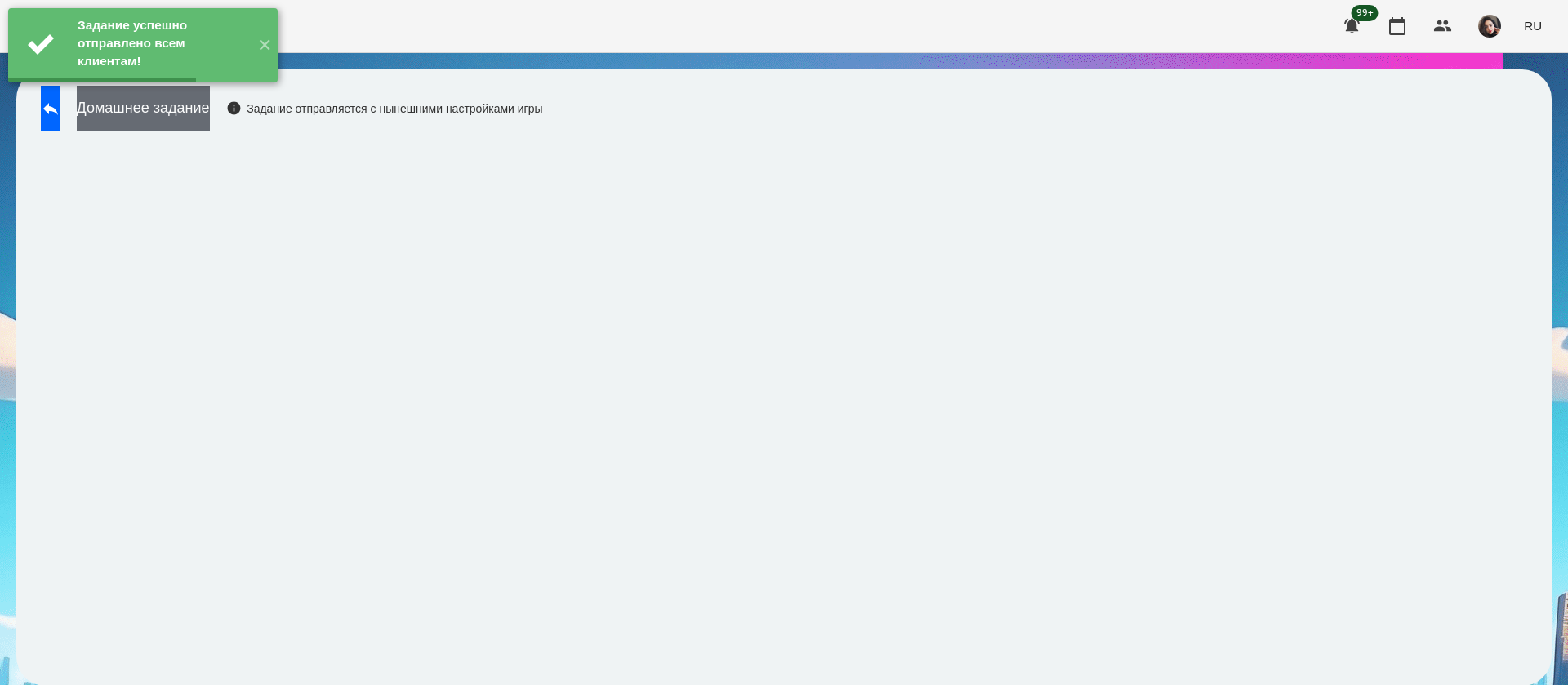
click at [210, 113] on button "Домашнее задание" at bounding box center [143, 108] width 133 height 45
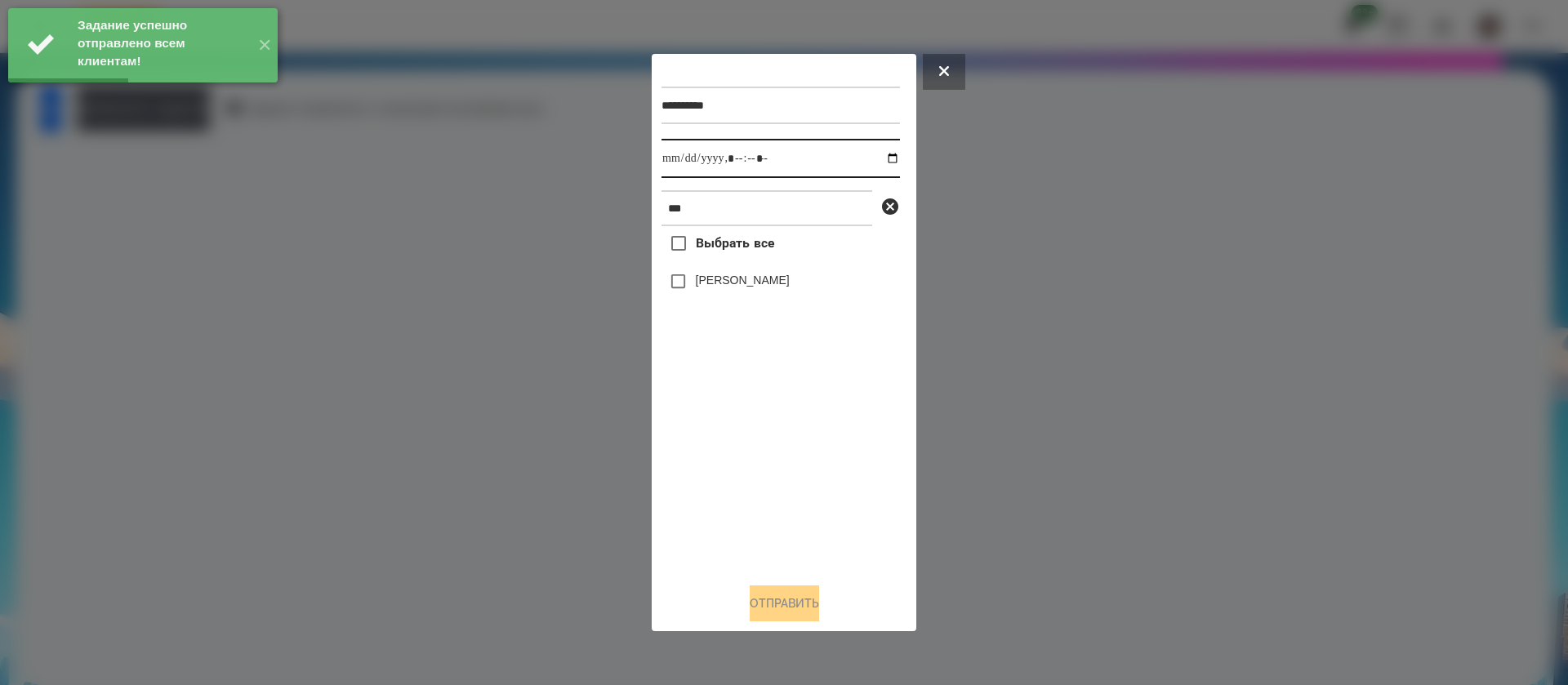
click at [678, 168] on input "datetime-local" at bounding box center [781, 159] width 239 height 39
type input "**********"
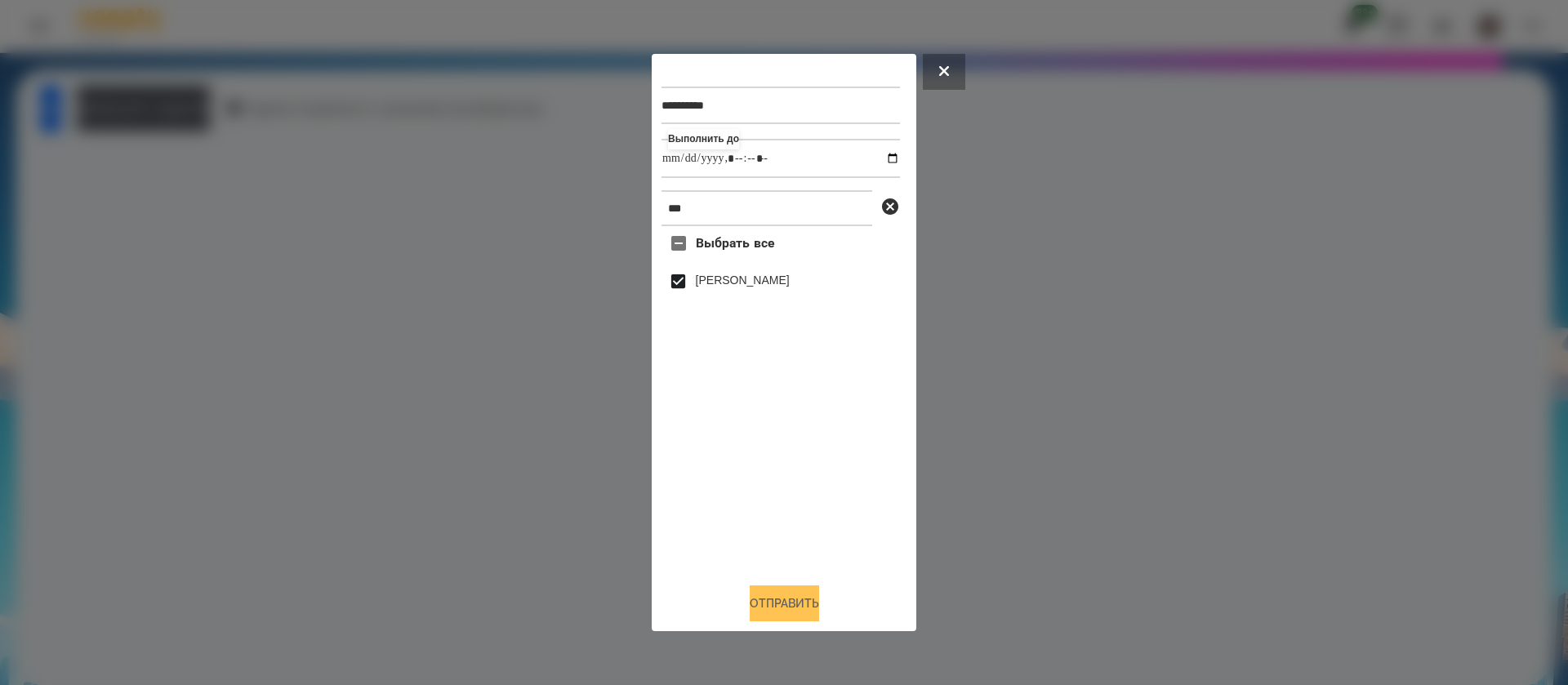
click at [786, 617] on button "Отправить" at bounding box center [784, 603] width 69 height 36
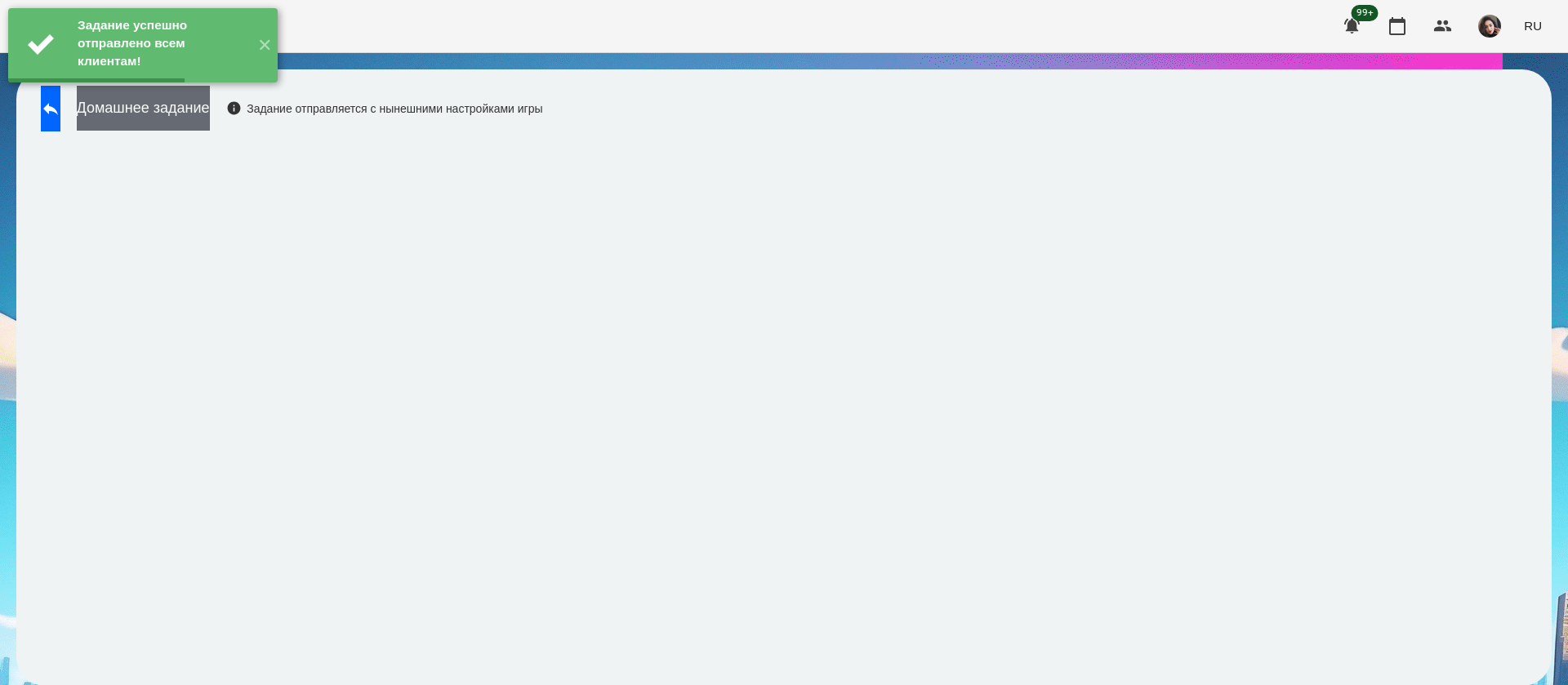
click at [210, 112] on button "Домашнее задание" at bounding box center [143, 108] width 133 height 45
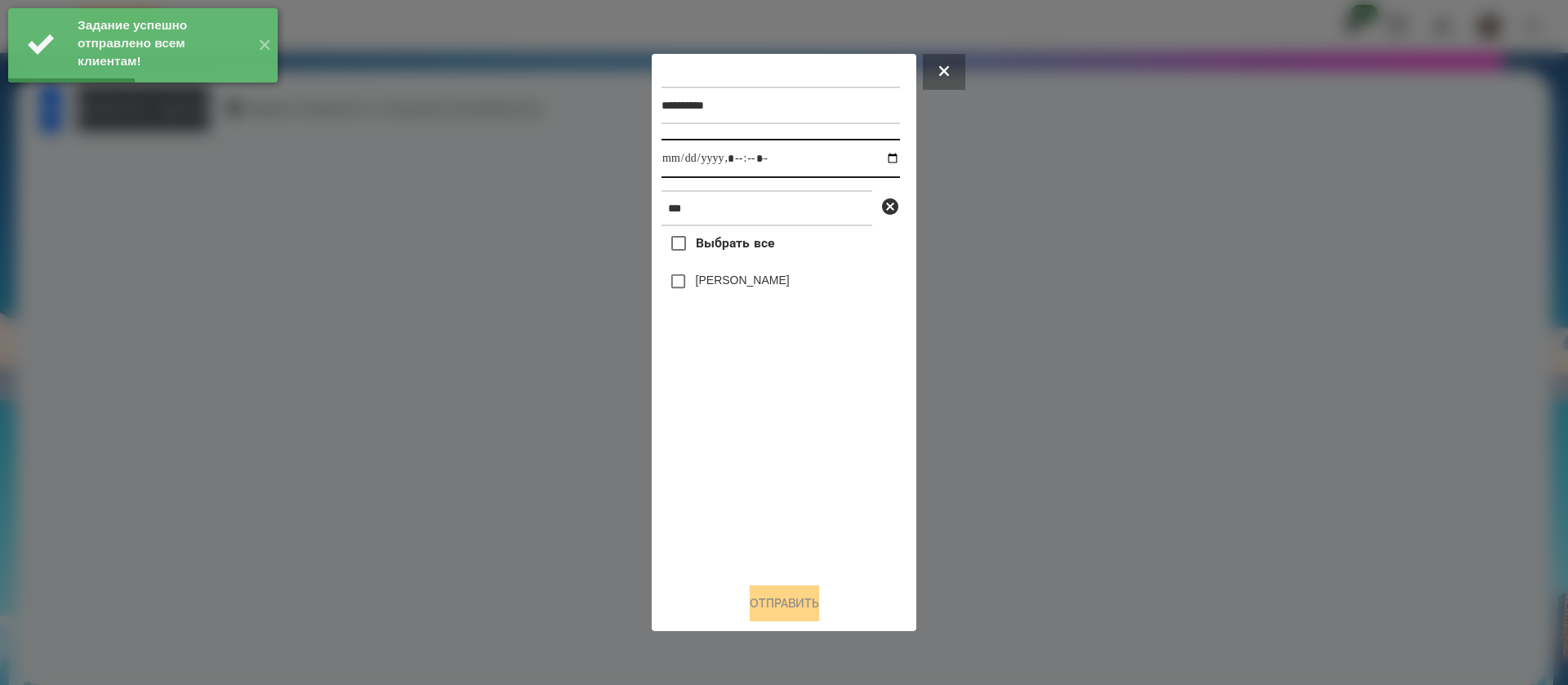
click at [676, 150] on input "datetime-local" at bounding box center [781, 159] width 239 height 39
type input "**********"
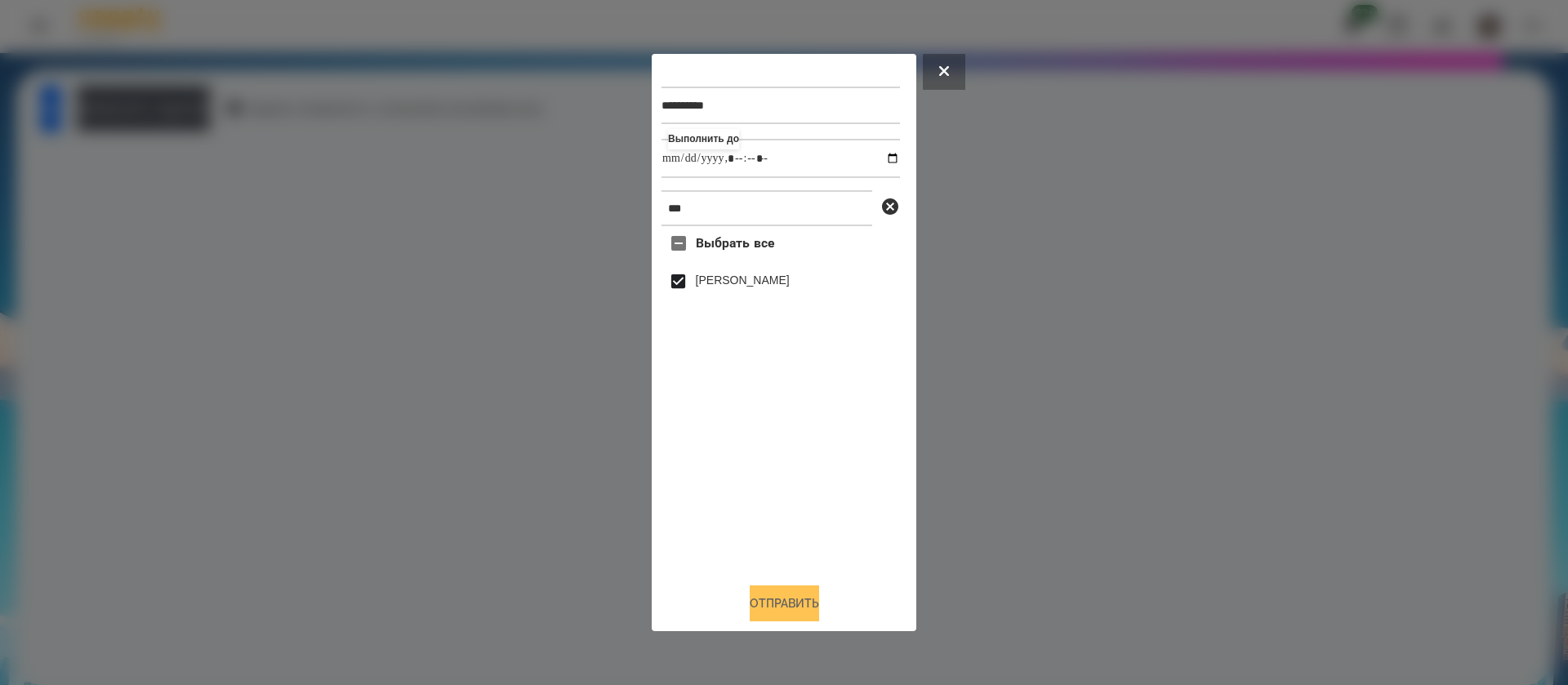
click at [777, 606] on button "Отправить" at bounding box center [784, 603] width 69 height 36
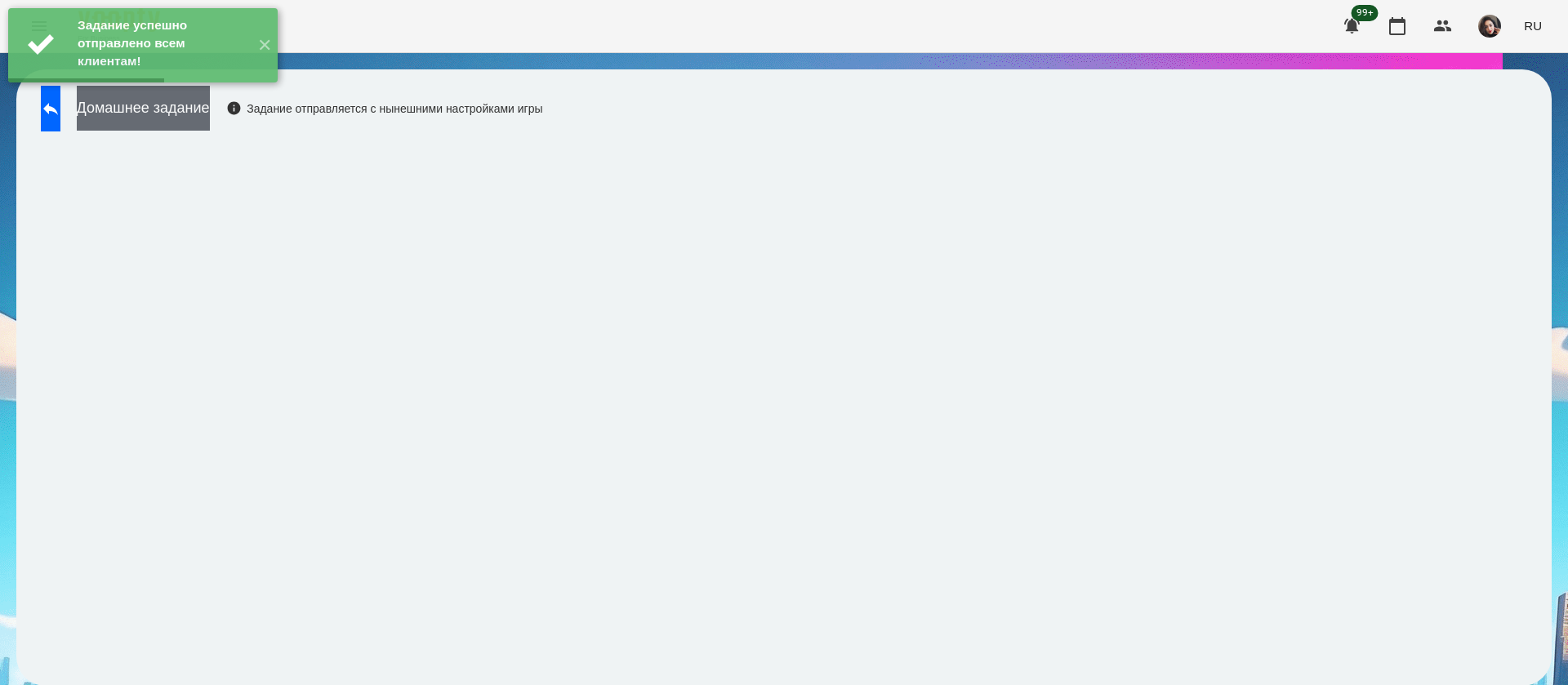
click at [190, 124] on button "Домашнее задание" at bounding box center [143, 108] width 133 height 45
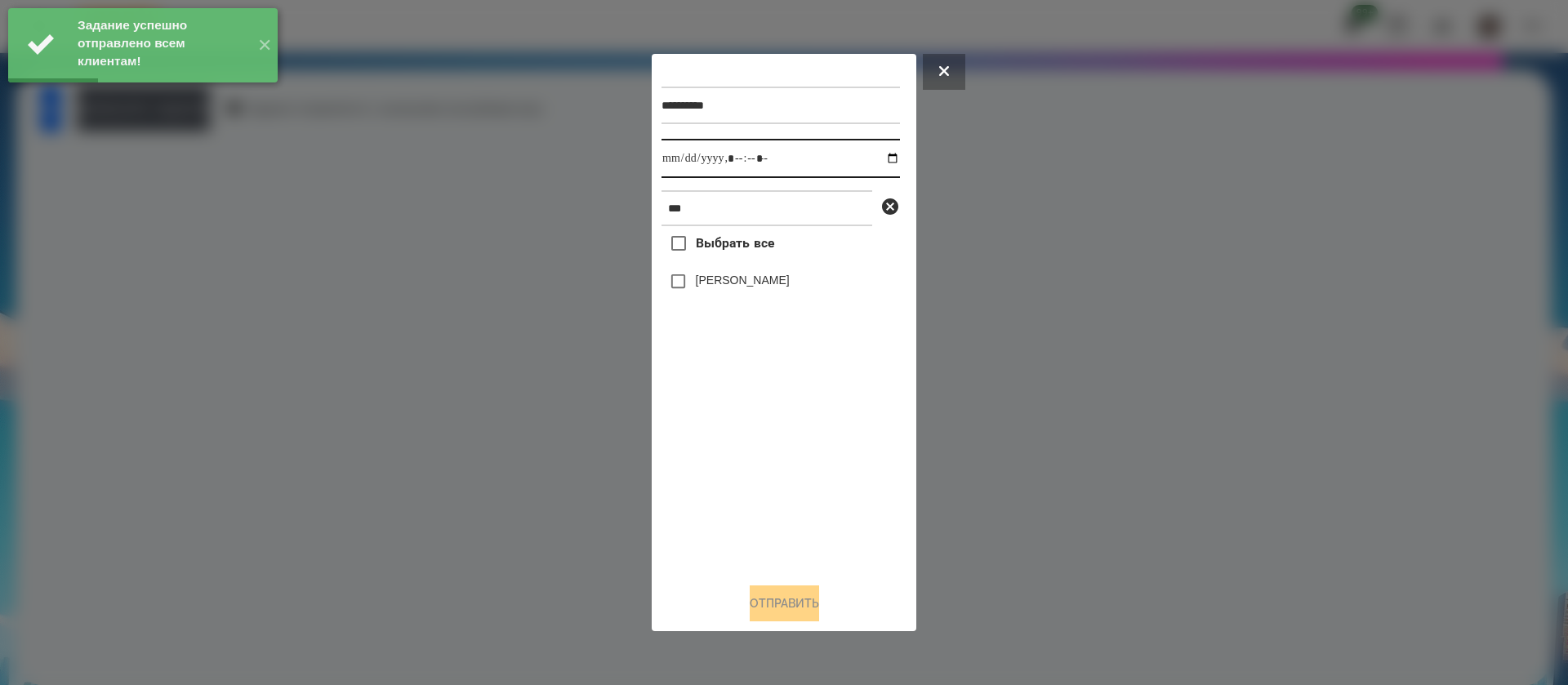
click at [685, 154] on input "datetime-local" at bounding box center [781, 159] width 239 height 39
type input "**********"
click at [696, 284] on label "[PERSON_NAME]" at bounding box center [742, 280] width 94 height 16
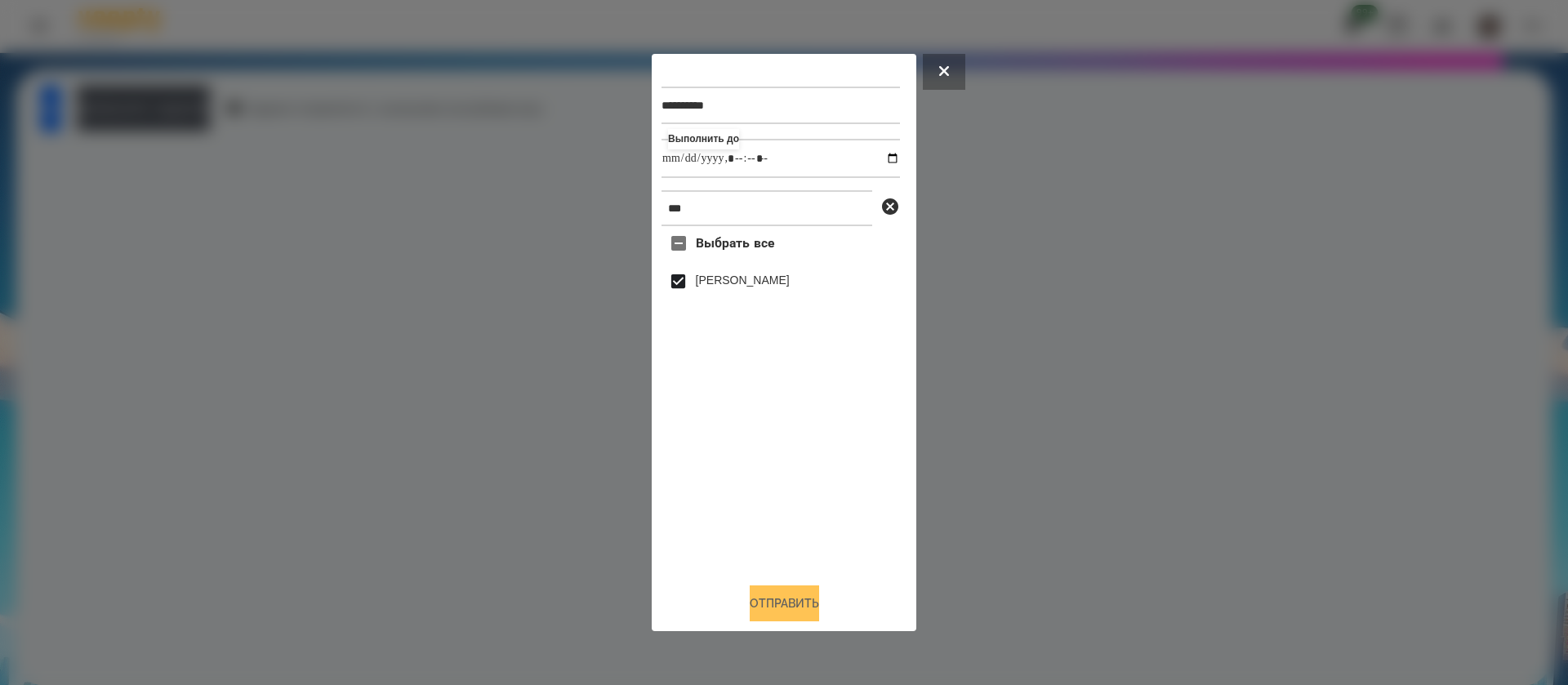
click at [774, 598] on button "Отправить" at bounding box center [784, 603] width 69 height 36
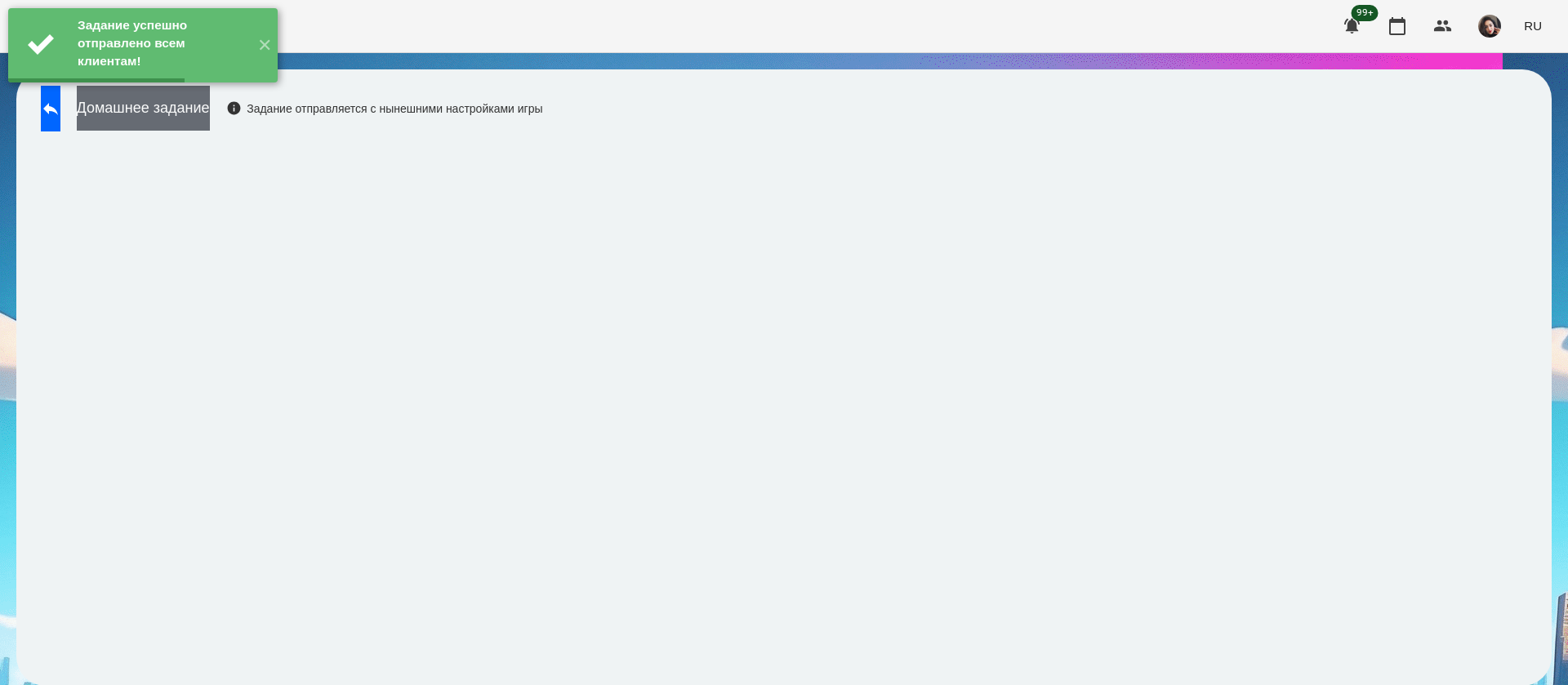
click at [210, 112] on button "Домашнее задание" at bounding box center [143, 108] width 133 height 45
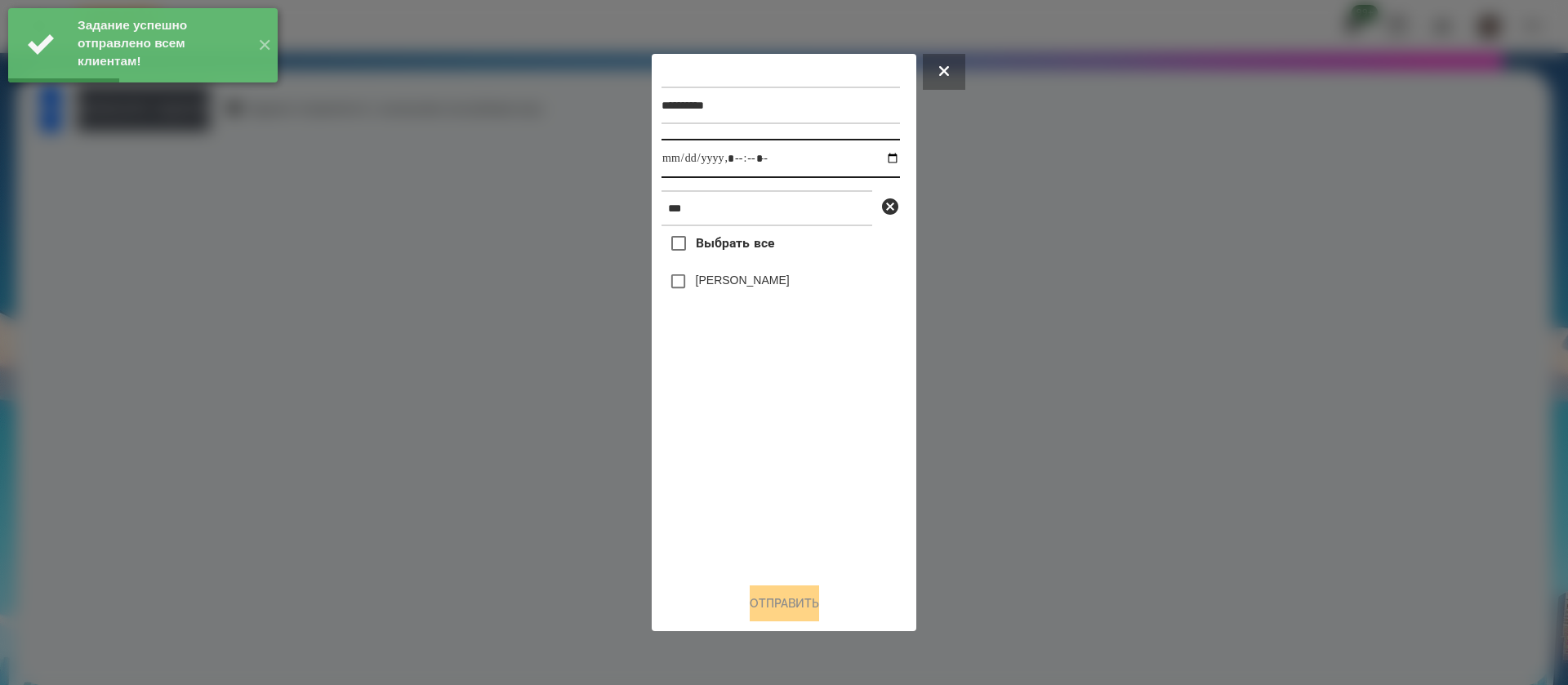
click at [683, 152] on input "datetime-local" at bounding box center [781, 159] width 239 height 39
type input "**********"
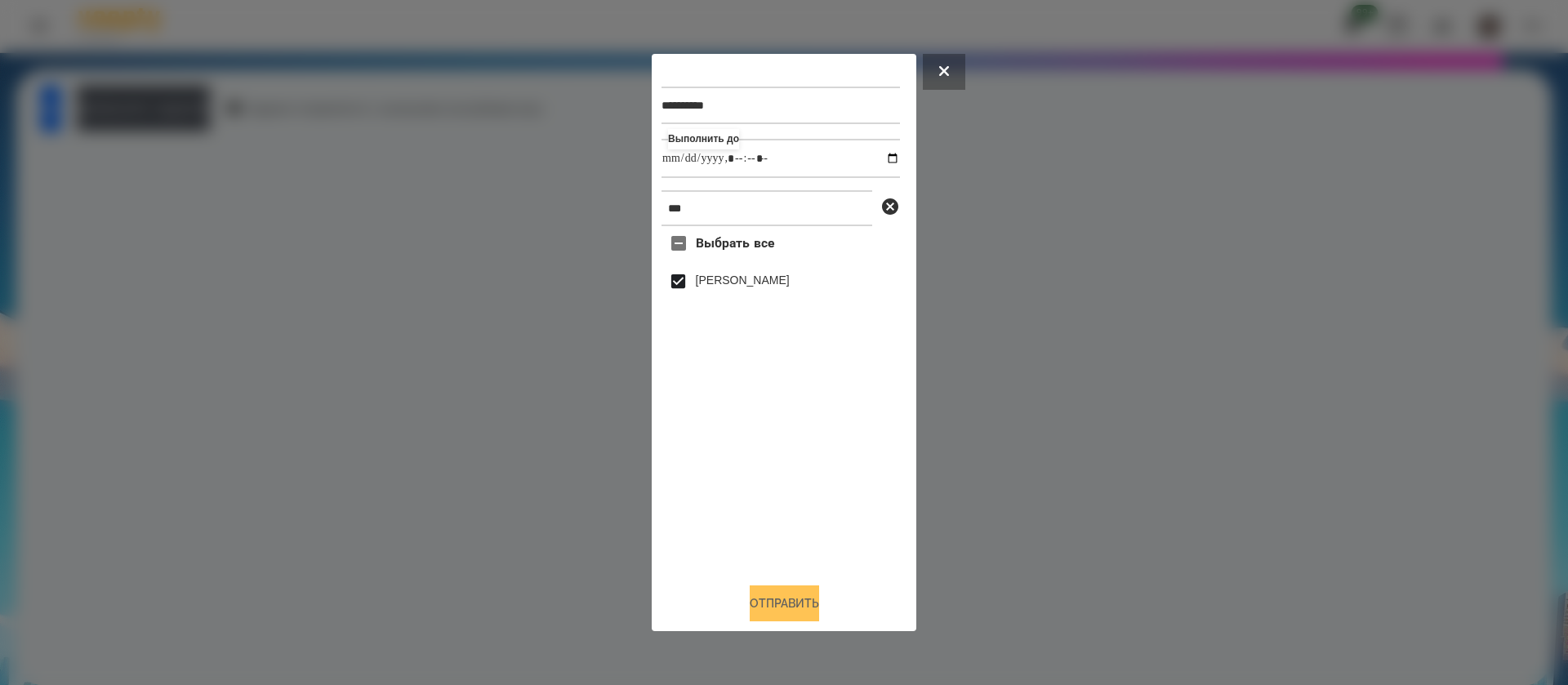
click at [754, 606] on button "Отправить" at bounding box center [784, 603] width 69 height 36
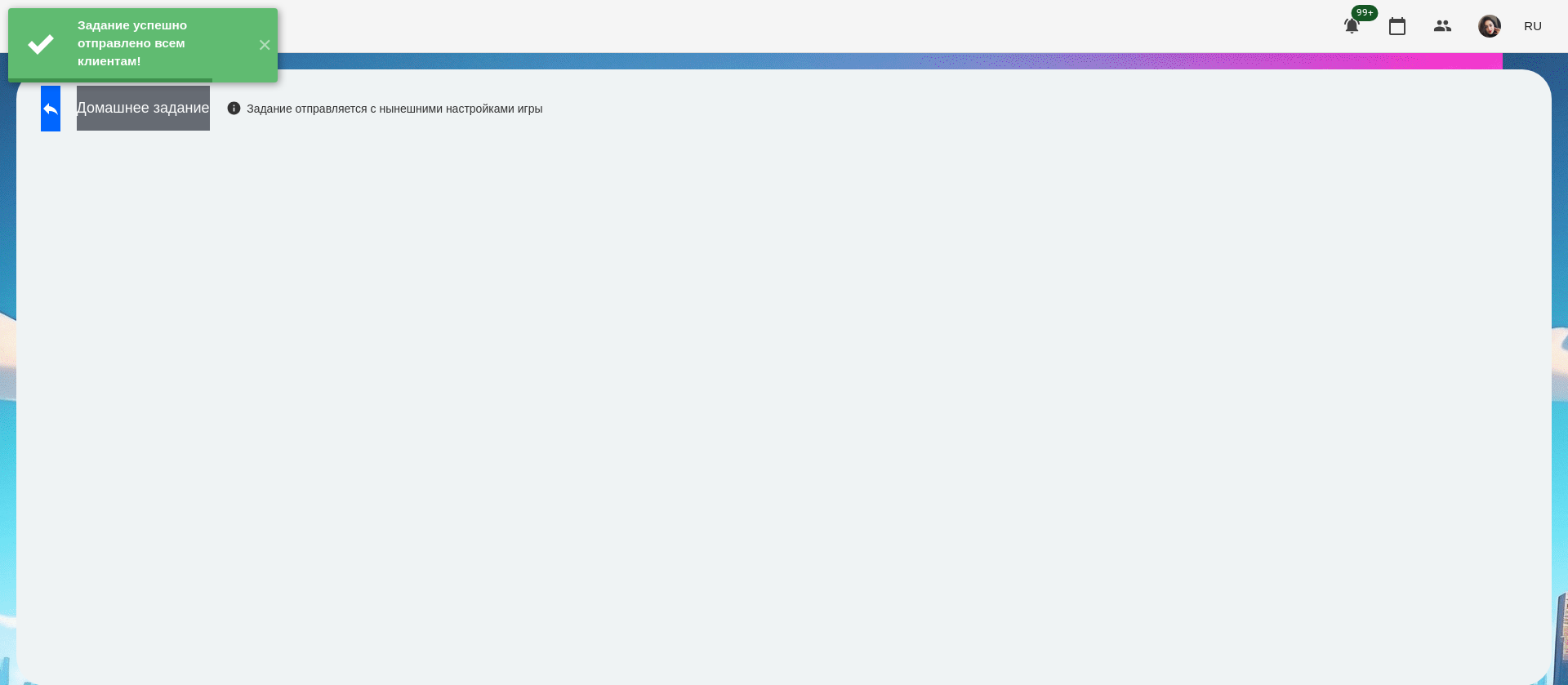
click at [158, 112] on button "Домашнее задание" at bounding box center [143, 108] width 133 height 45
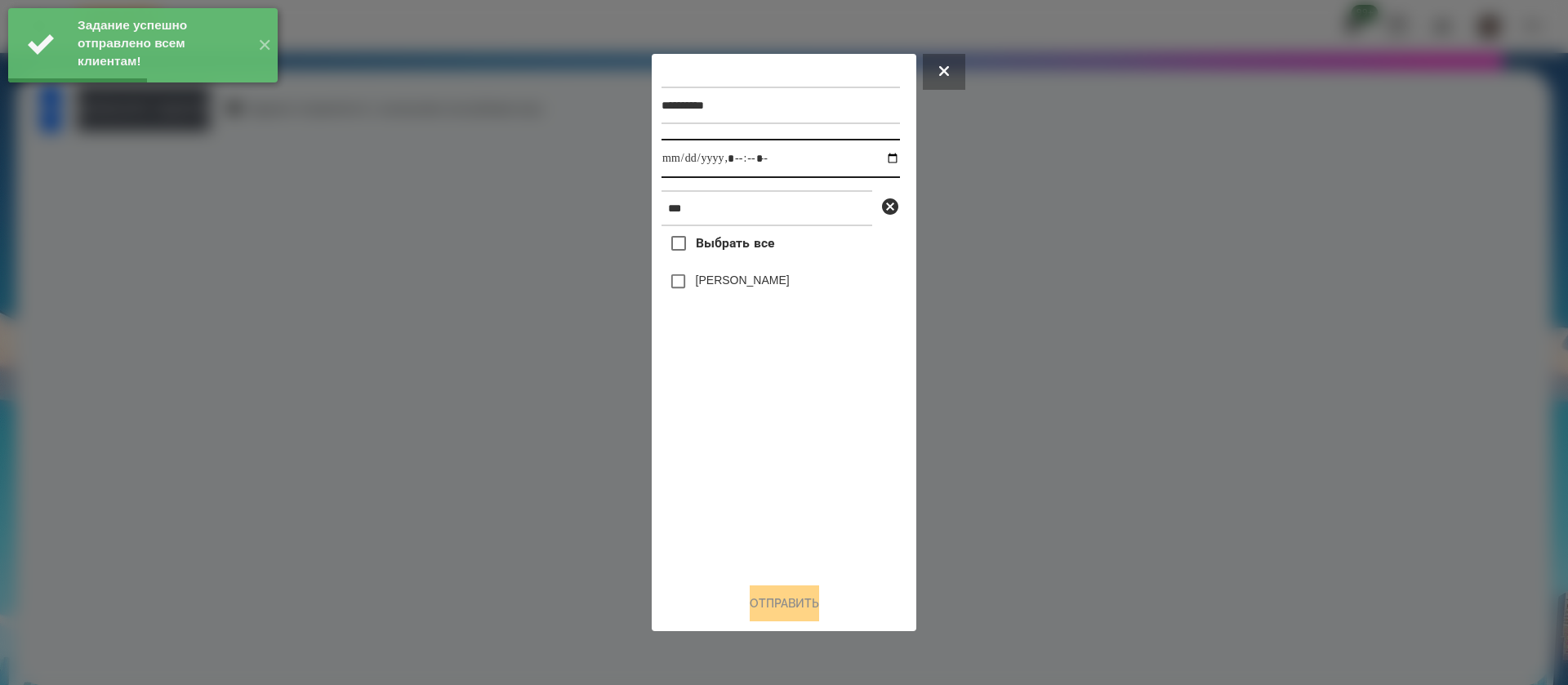
click at [685, 163] on input "datetime-local" at bounding box center [781, 159] width 239 height 39
type input "**********"
click at [705, 289] on label "[PERSON_NAME]" at bounding box center [742, 280] width 94 height 16
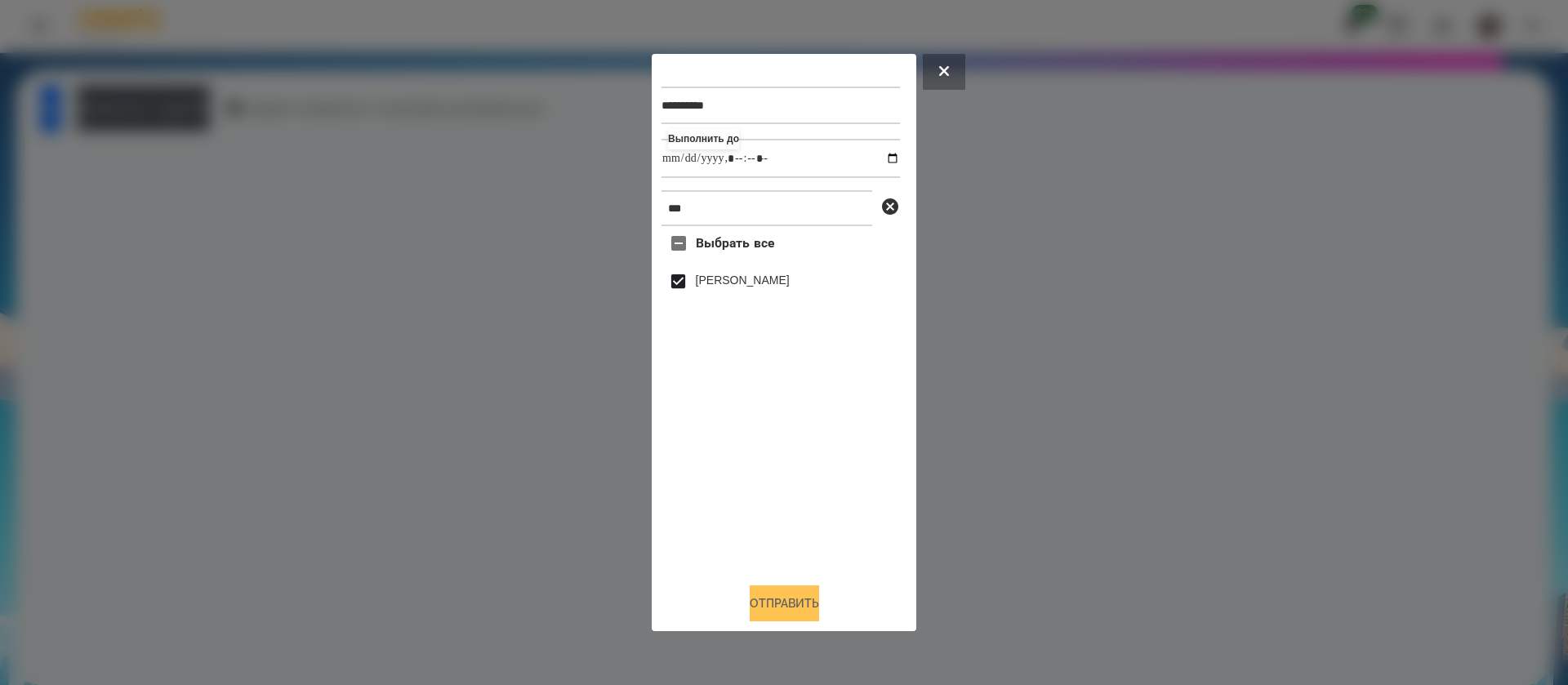
click at [750, 615] on button "Отправить" at bounding box center [784, 603] width 69 height 36
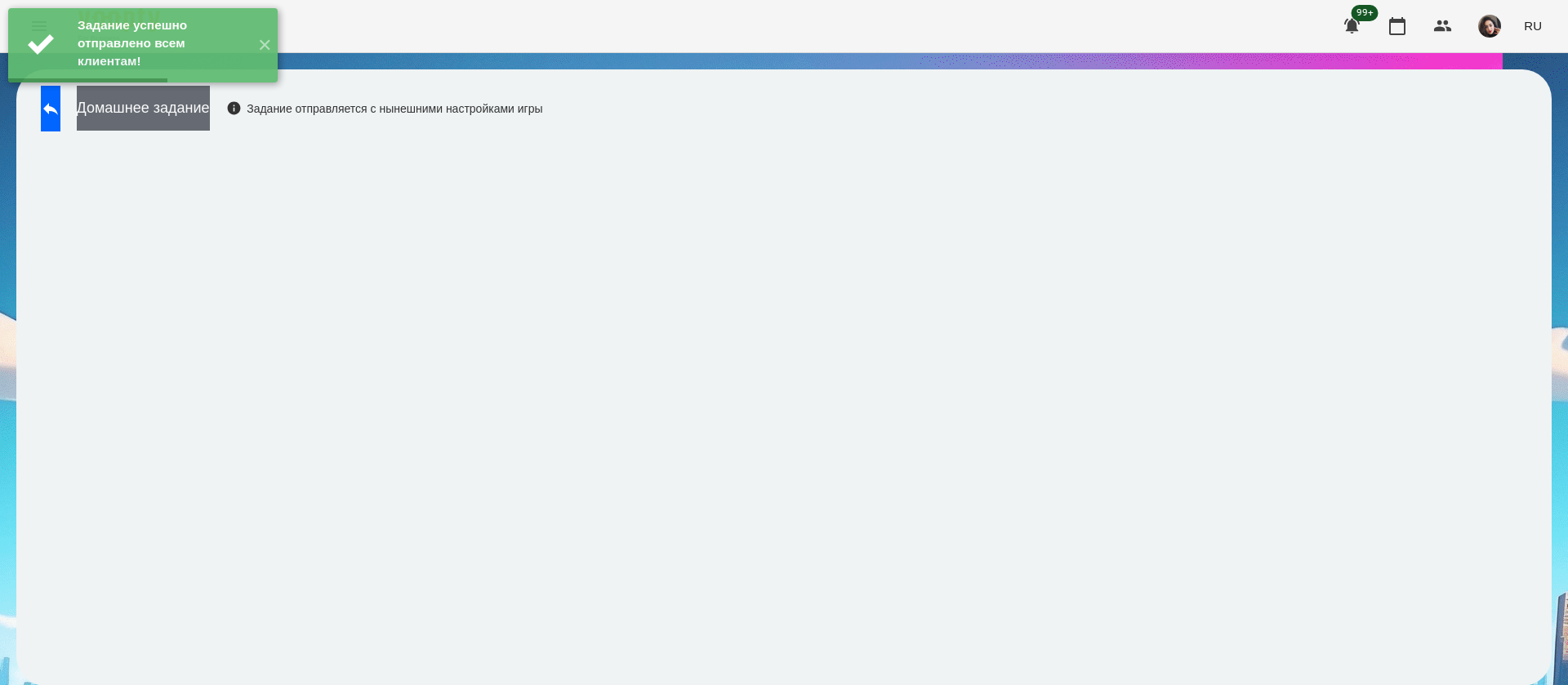
click at [210, 110] on button "Домашнее задание" at bounding box center [143, 108] width 133 height 45
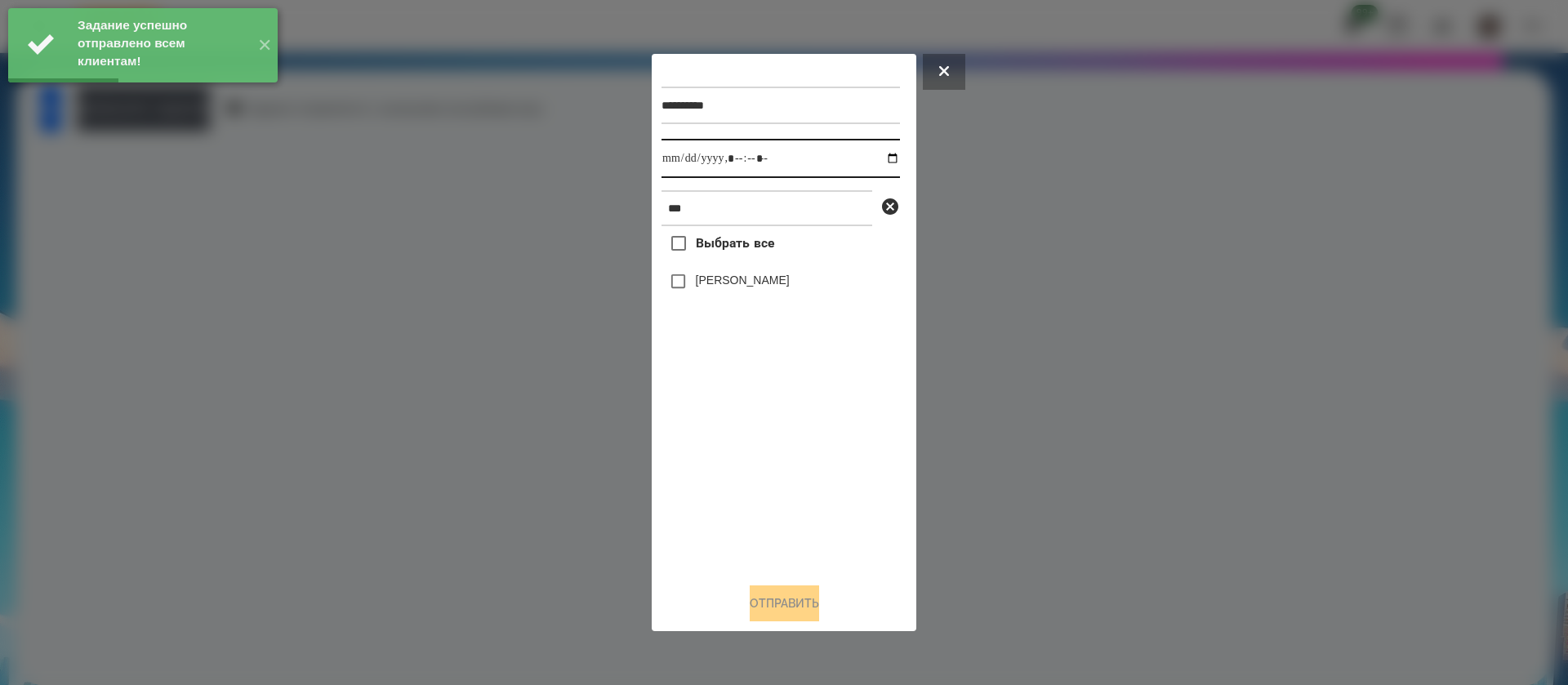
click at [669, 159] on input "datetime-local" at bounding box center [781, 159] width 239 height 39
type input "**********"
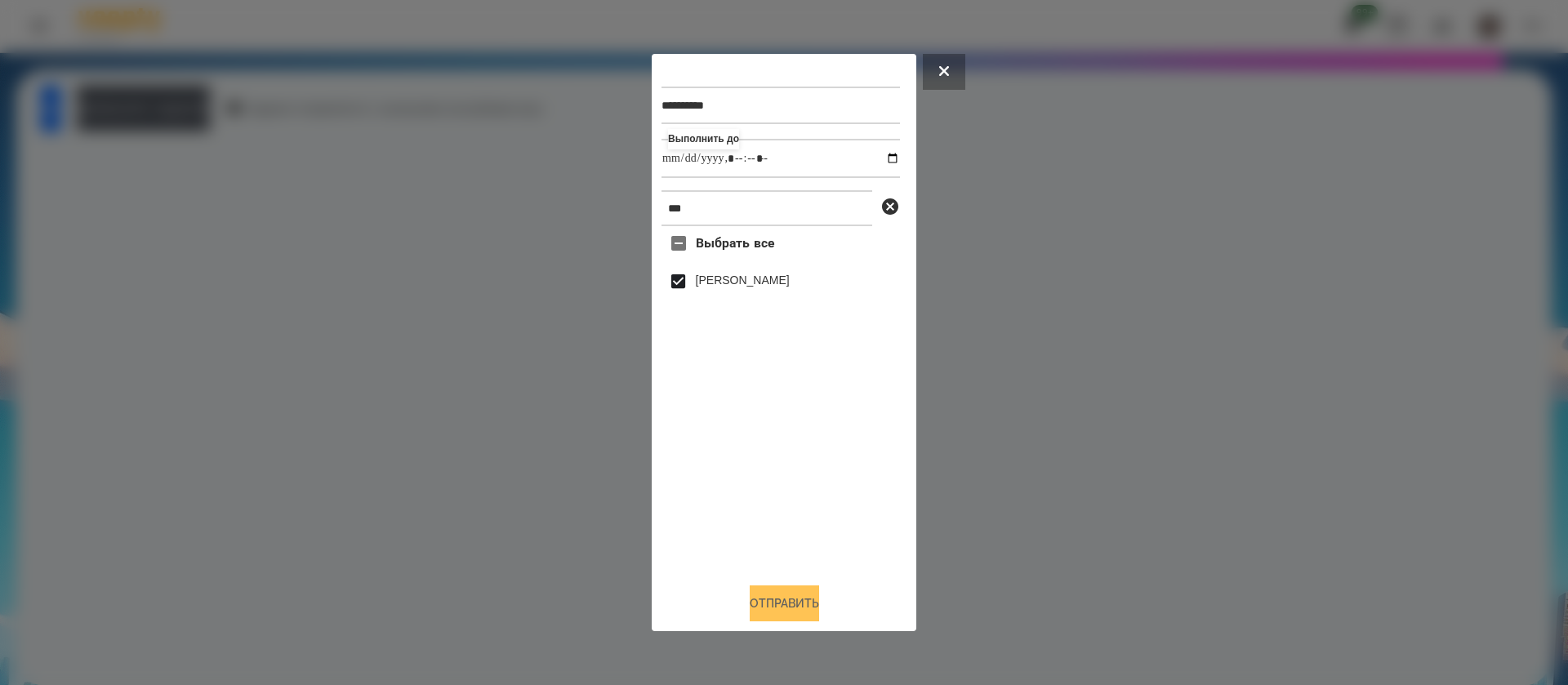
click at [791, 605] on button "Отправить" at bounding box center [784, 603] width 69 height 36
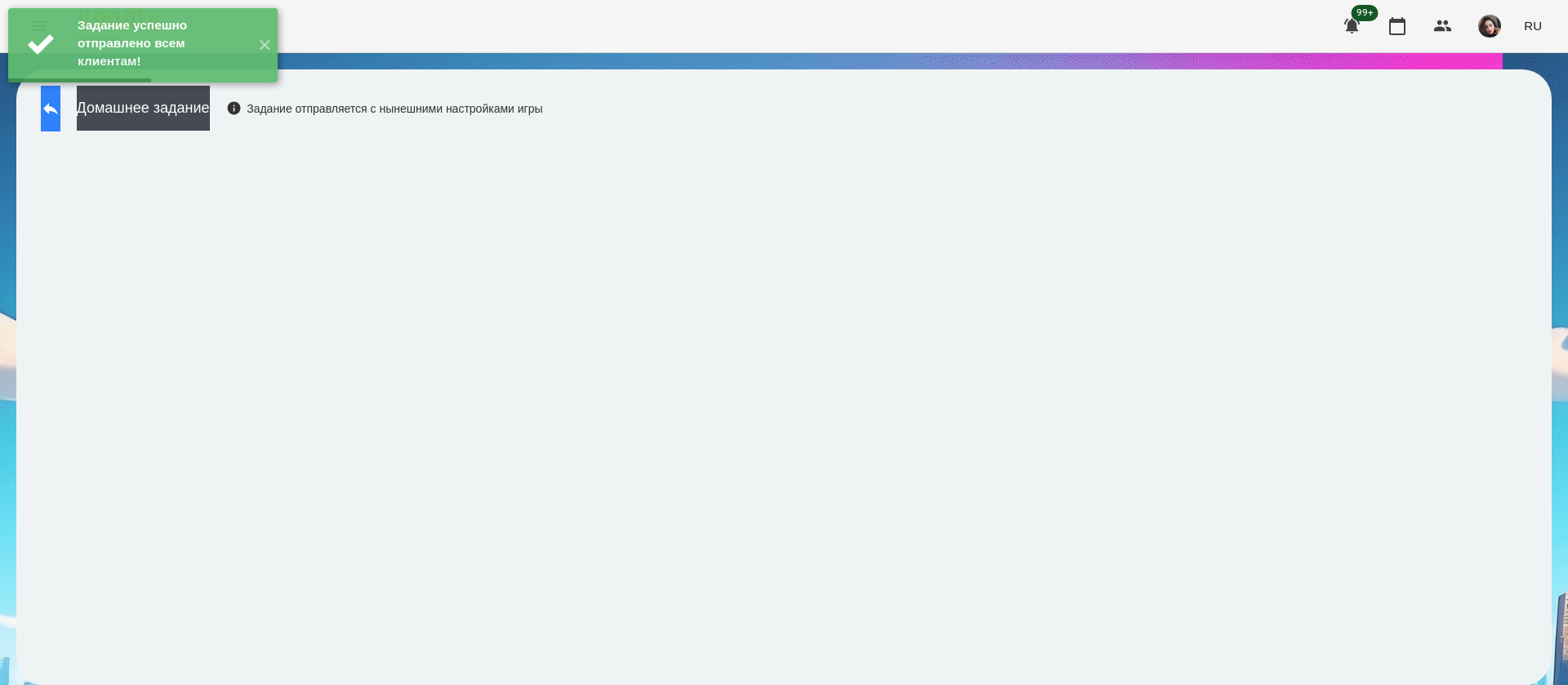
click at [60, 110] on button at bounding box center [51, 109] width 20 height 46
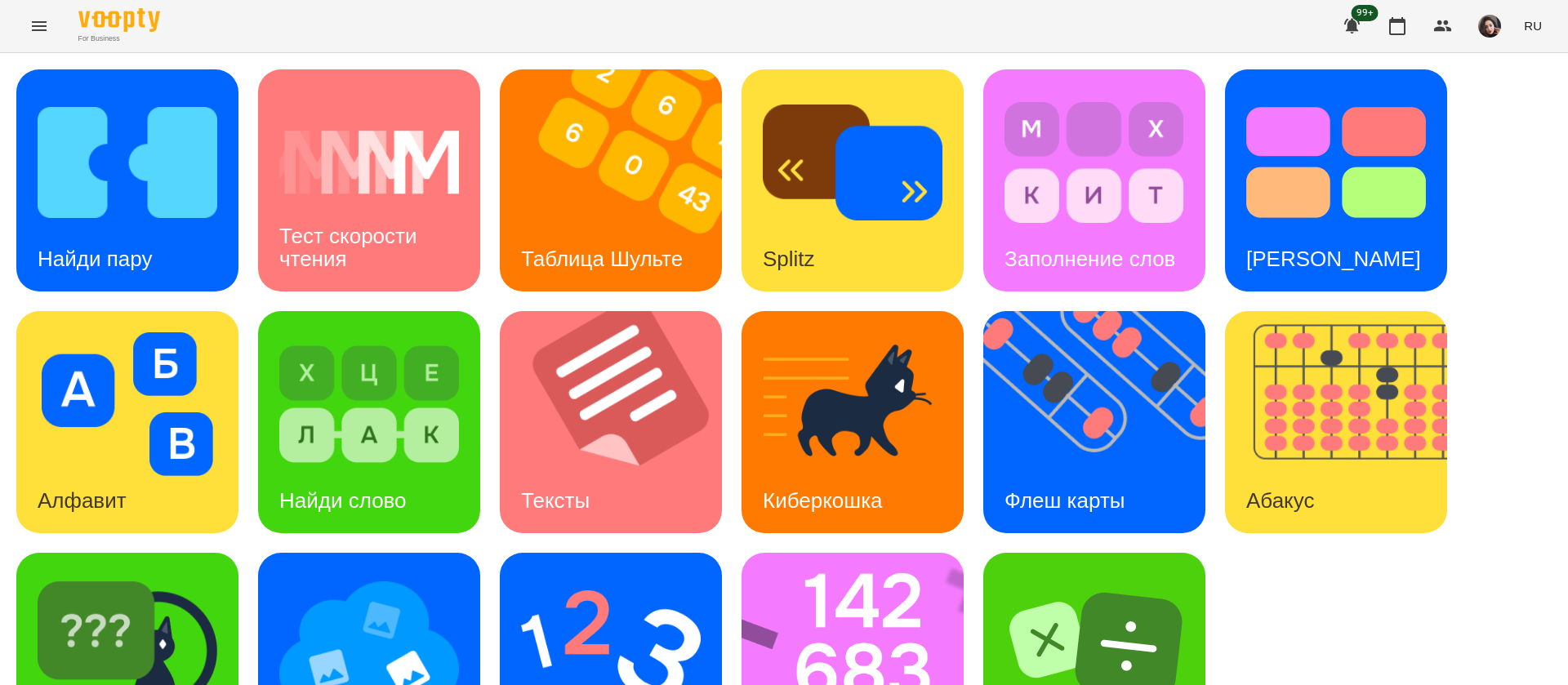
click at [1539, 29] on span "RU" at bounding box center [1533, 25] width 18 height 17
click at [1512, 95] on div "Українська" at bounding box center [1503, 92] width 83 height 29
click at [847, 580] on img at bounding box center [863, 664] width 244 height 222
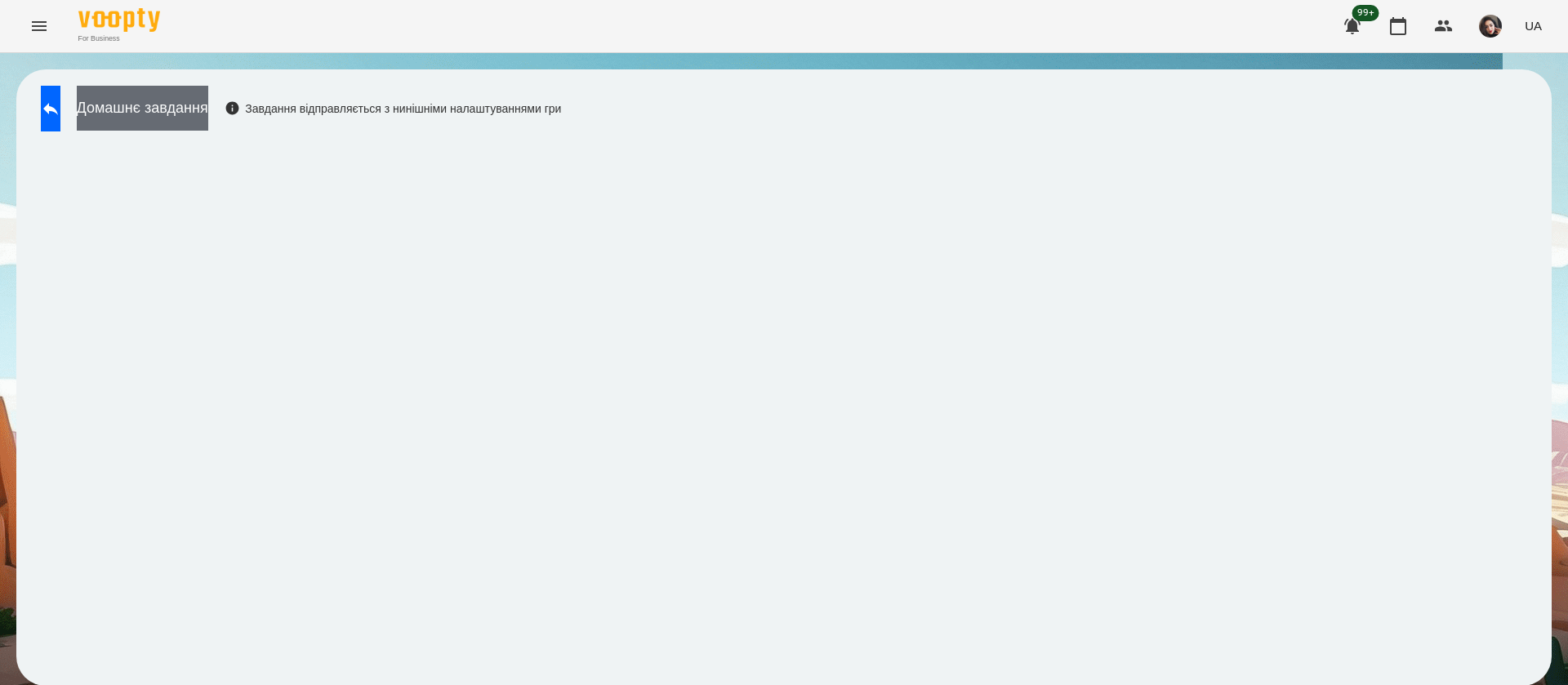
click at [208, 114] on button "Домашнє завдання" at bounding box center [142, 108] width 132 height 45
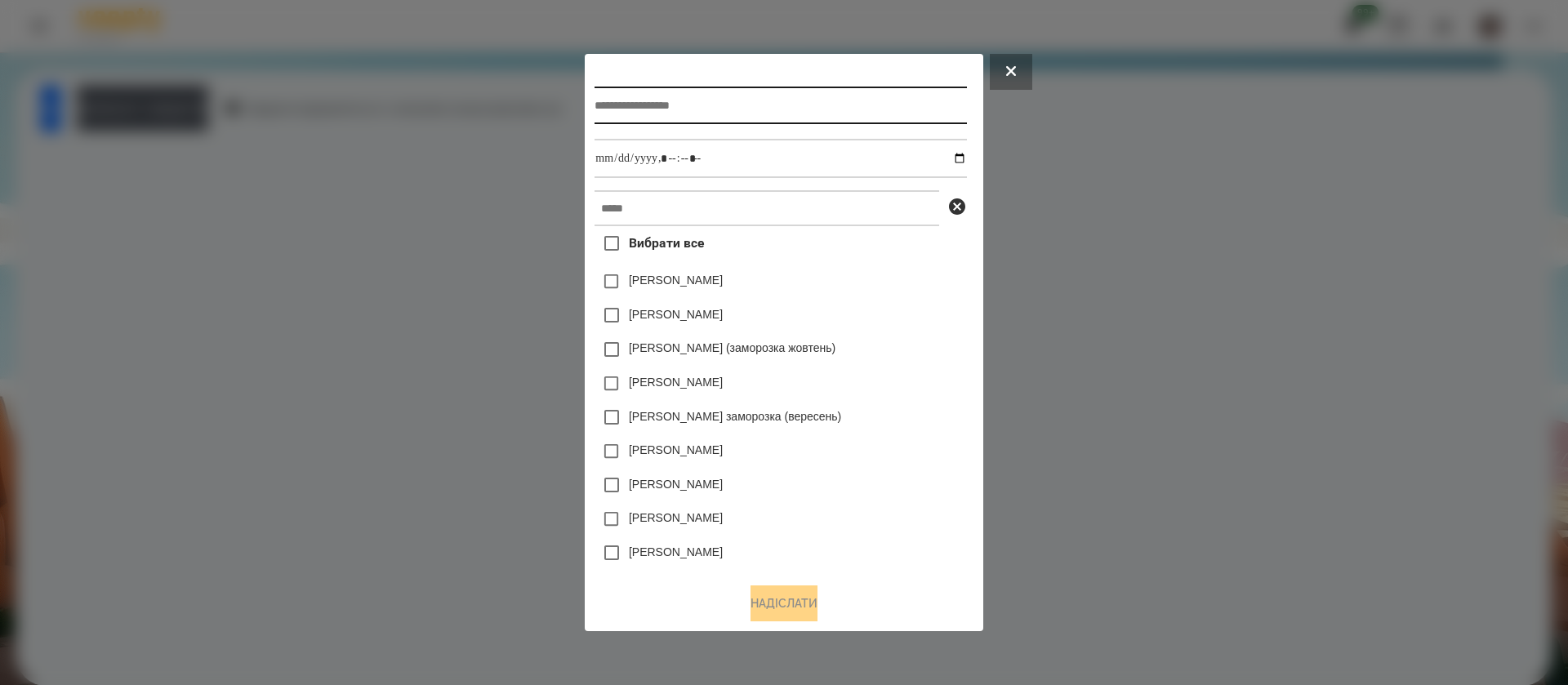
click at [607, 101] on input "text" at bounding box center [780, 105] width 372 height 38
type input "**********"
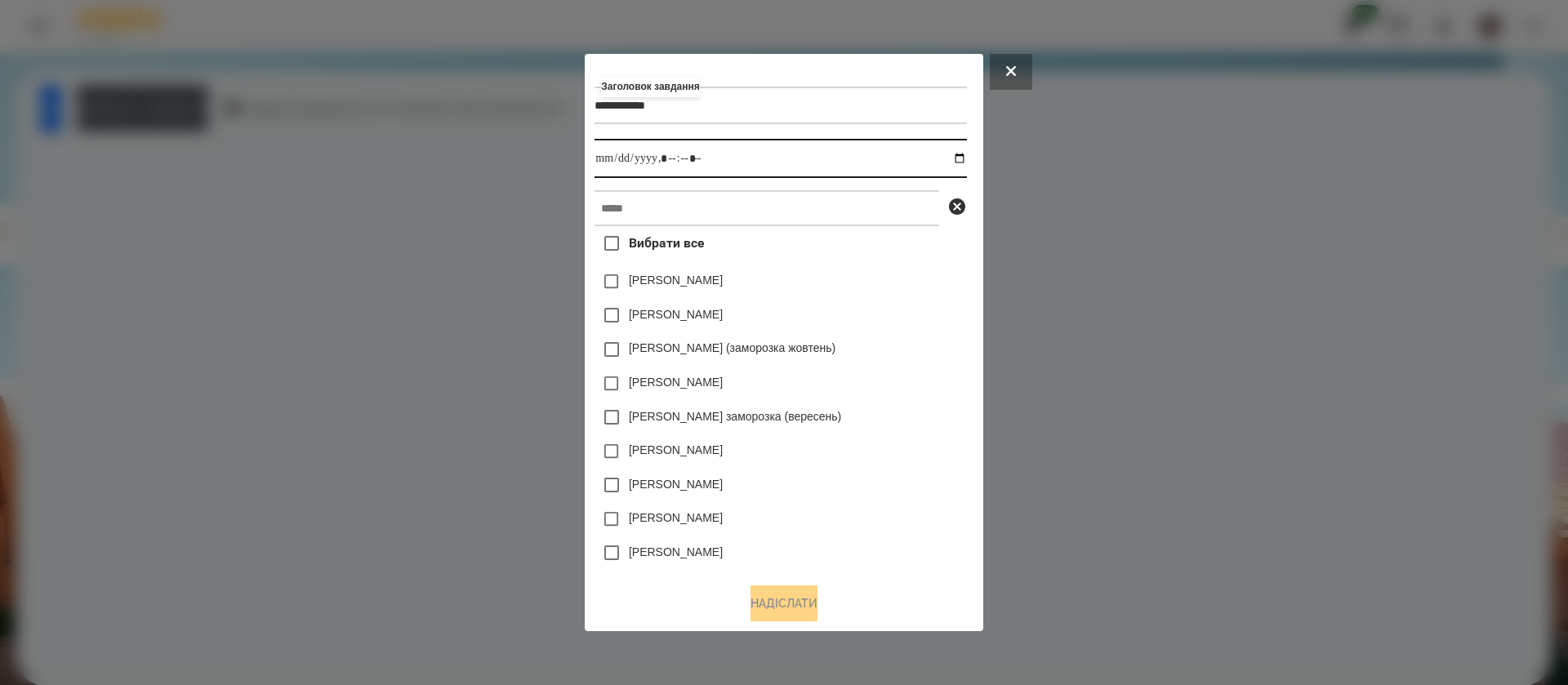
click at [966, 164] on input "datetime-local" at bounding box center [780, 159] width 372 height 39
click at [673, 162] on input "datetime-local" at bounding box center [780, 159] width 372 height 39
click at [693, 162] on input "datetime-local" at bounding box center [780, 159] width 372 height 39
type input "**********"
click at [688, 195] on input "text" at bounding box center [767, 208] width 345 height 36
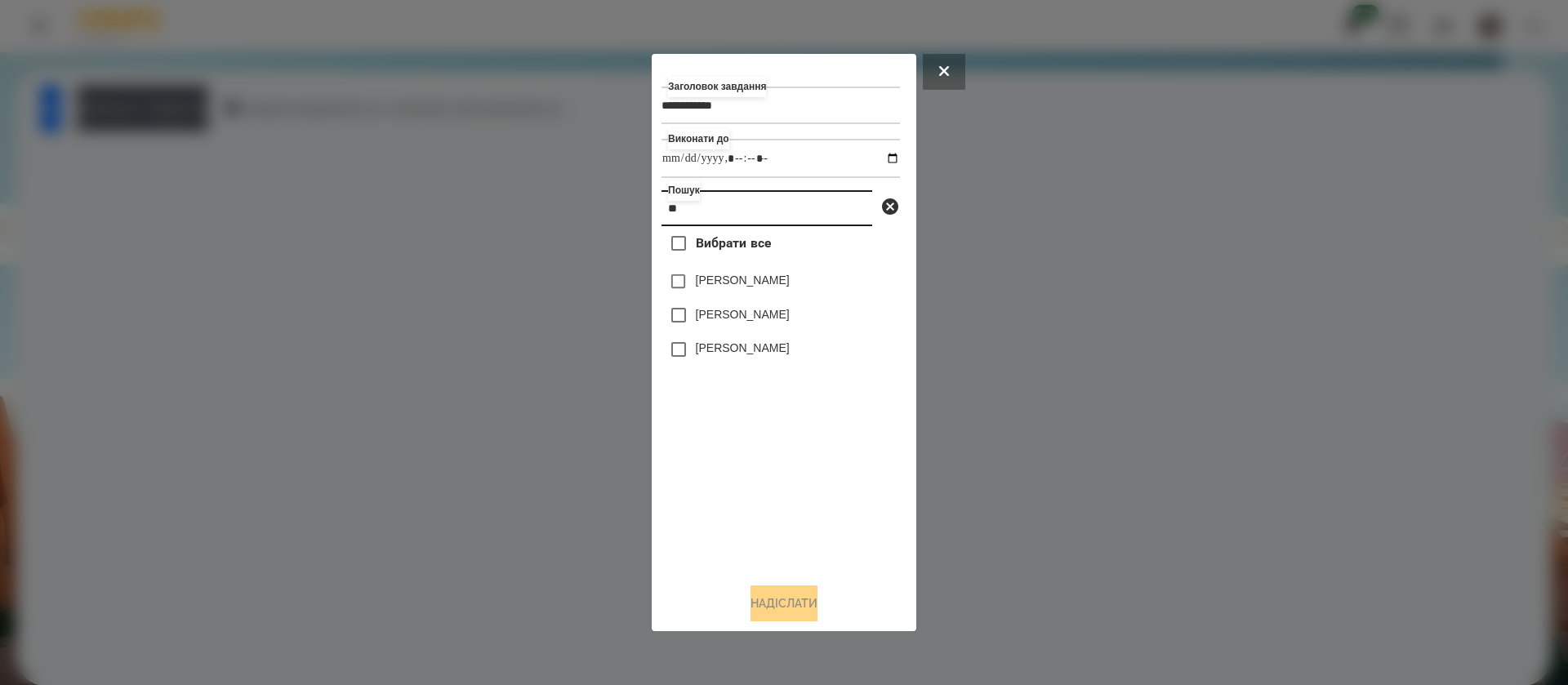
type input "**"
click at [769, 607] on button "Надіслати" at bounding box center [784, 603] width 67 height 36
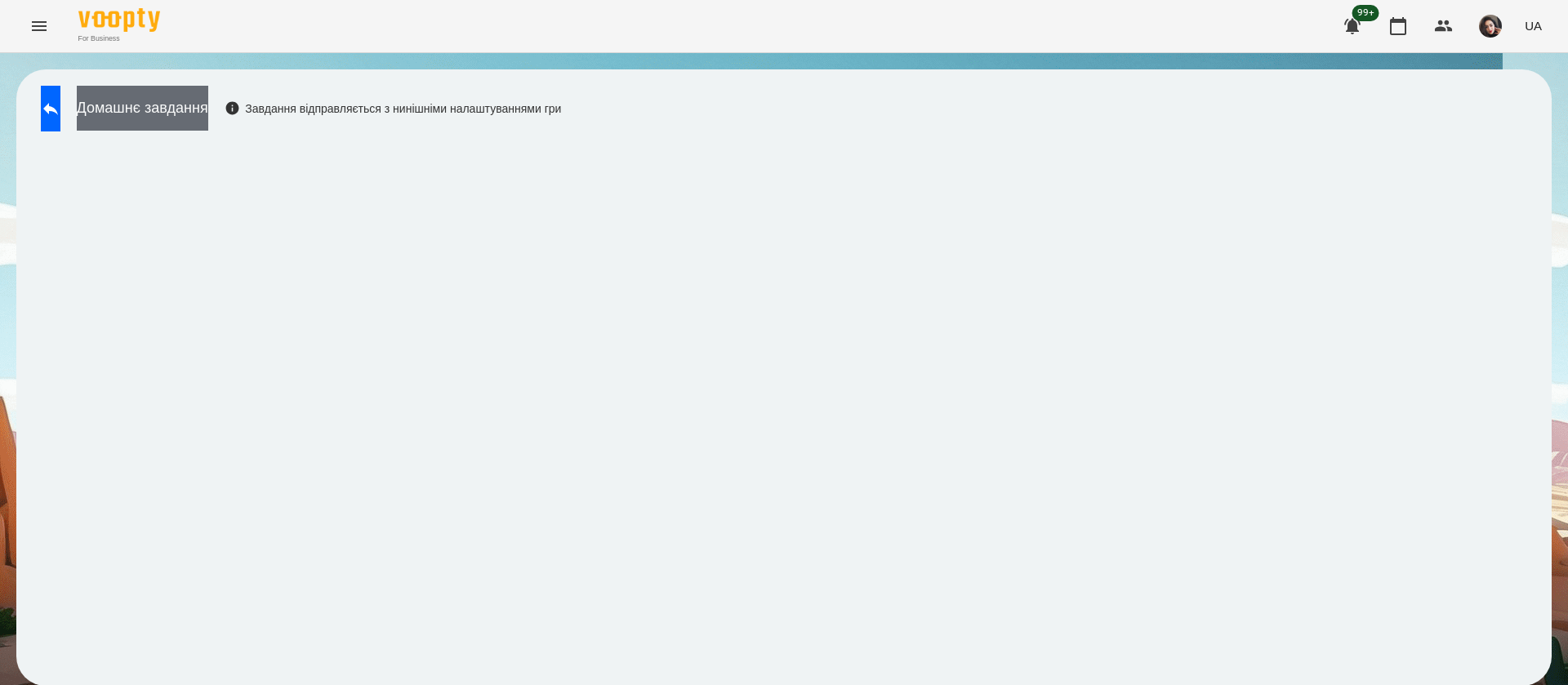
click at [208, 98] on button "Домашнє завдання" at bounding box center [142, 108] width 132 height 45
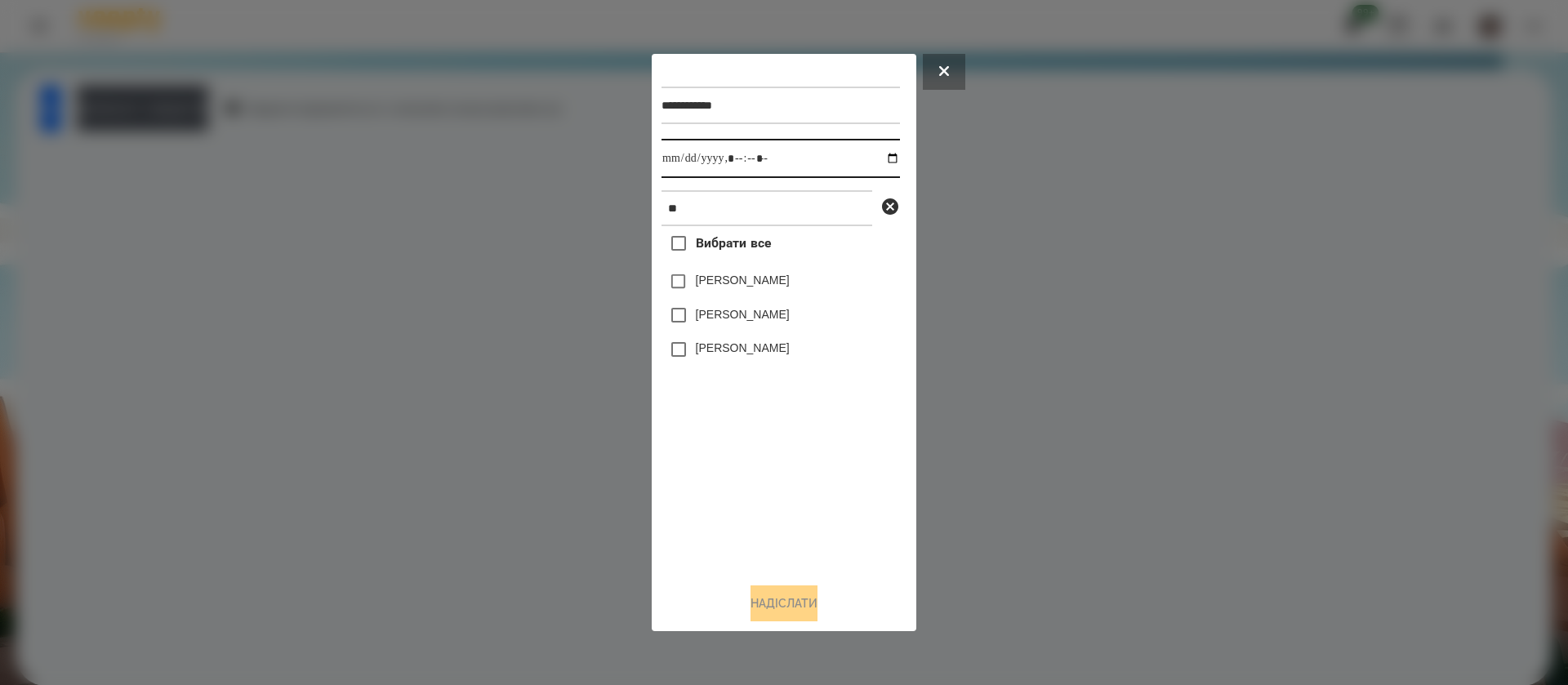
click at [665, 164] on input "datetime-local" at bounding box center [781, 159] width 239 height 39
type input "**********"
click at [706, 317] on label "[PERSON_NAME]" at bounding box center [742, 315] width 94 height 16
click at [776, 600] on button "Надіслати" at bounding box center [784, 603] width 67 height 36
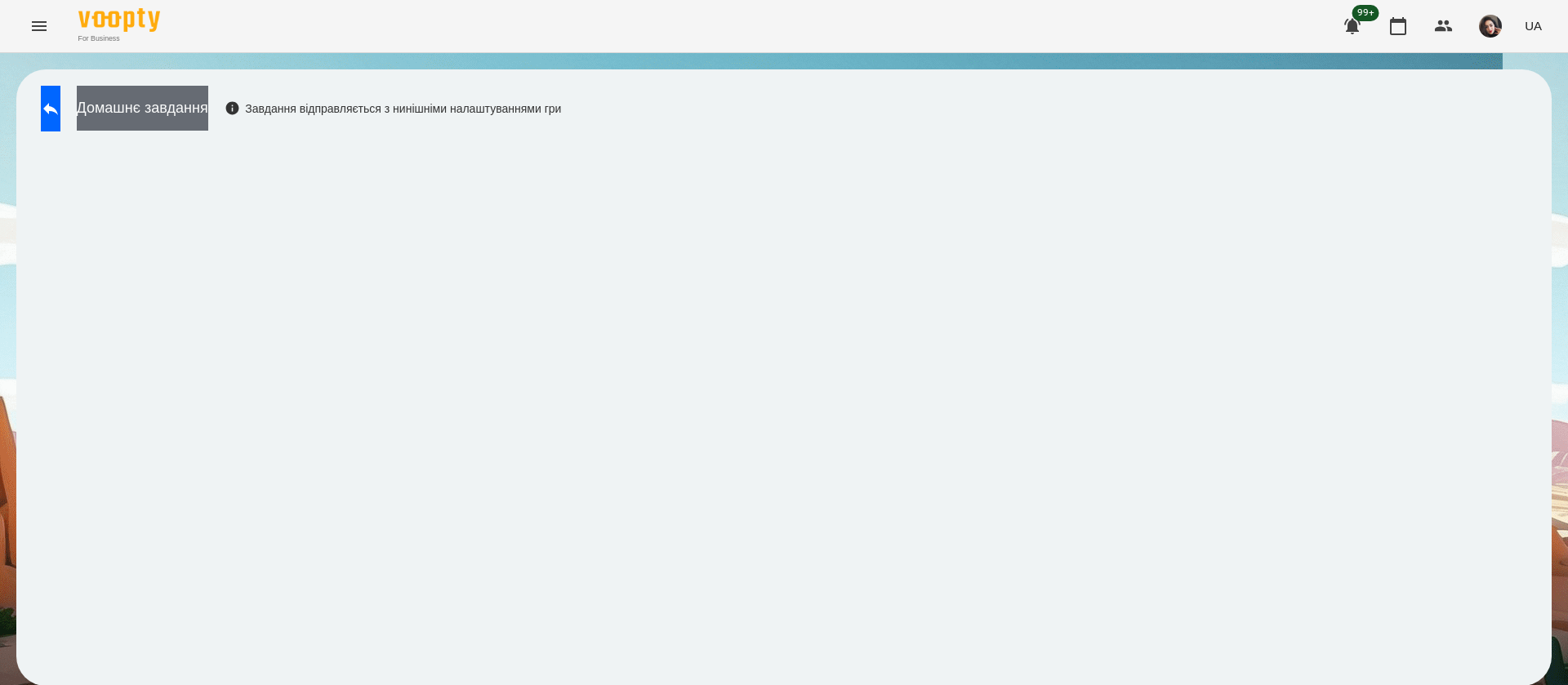
click at [208, 100] on button "Домашнє завдання" at bounding box center [142, 108] width 132 height 45
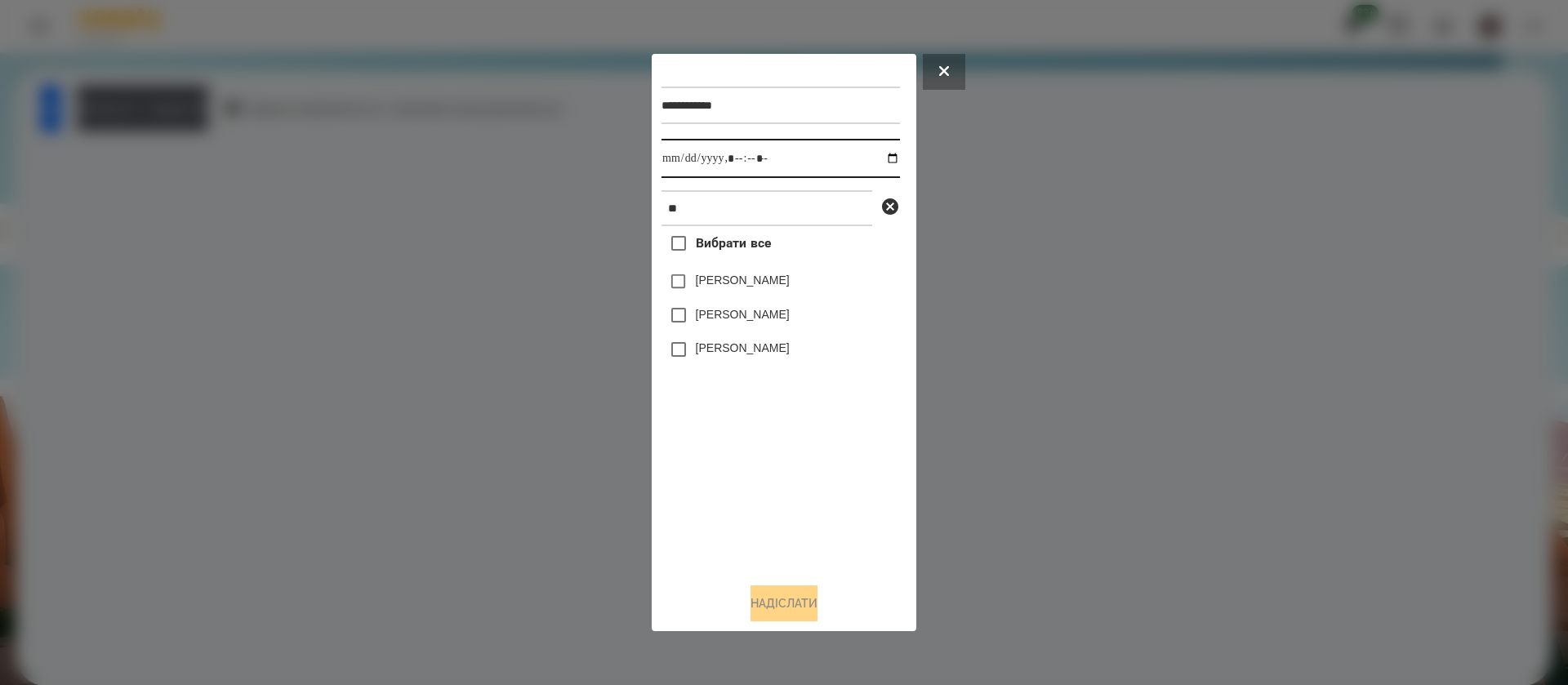
click at [674, 171] on input "datetime-local" at bounding box center [781, 159] width 239 height 39
type input "**********"
click at [733, 317] on label "[PERSON_NAME]" at bounding box center [742, 315] width 94 height 16
click at [775, 621] on button "Надіслати" at bounding box center [784, 603] width 67 height 36
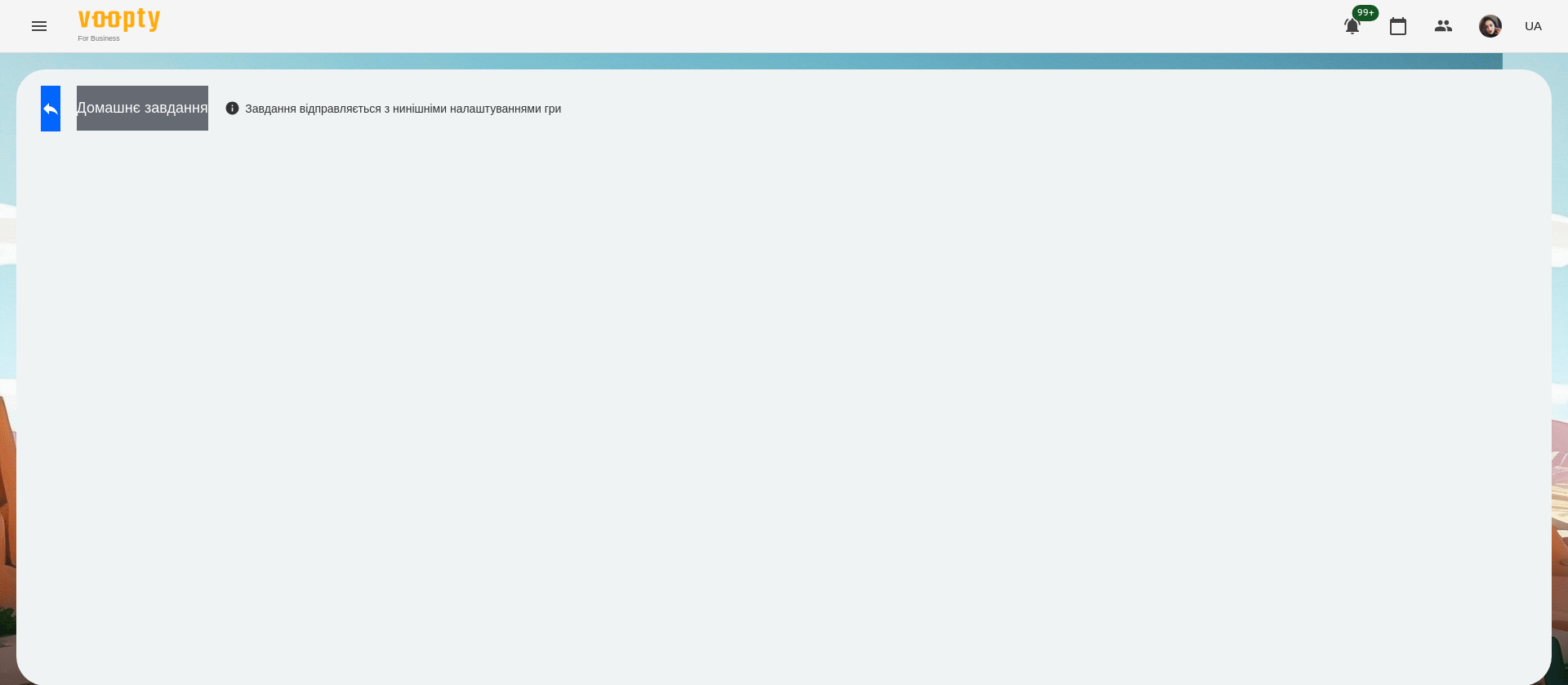
click at [208, 113] on button "Домашнє завдання" at bounding box center [142, 108] width 132 height 45
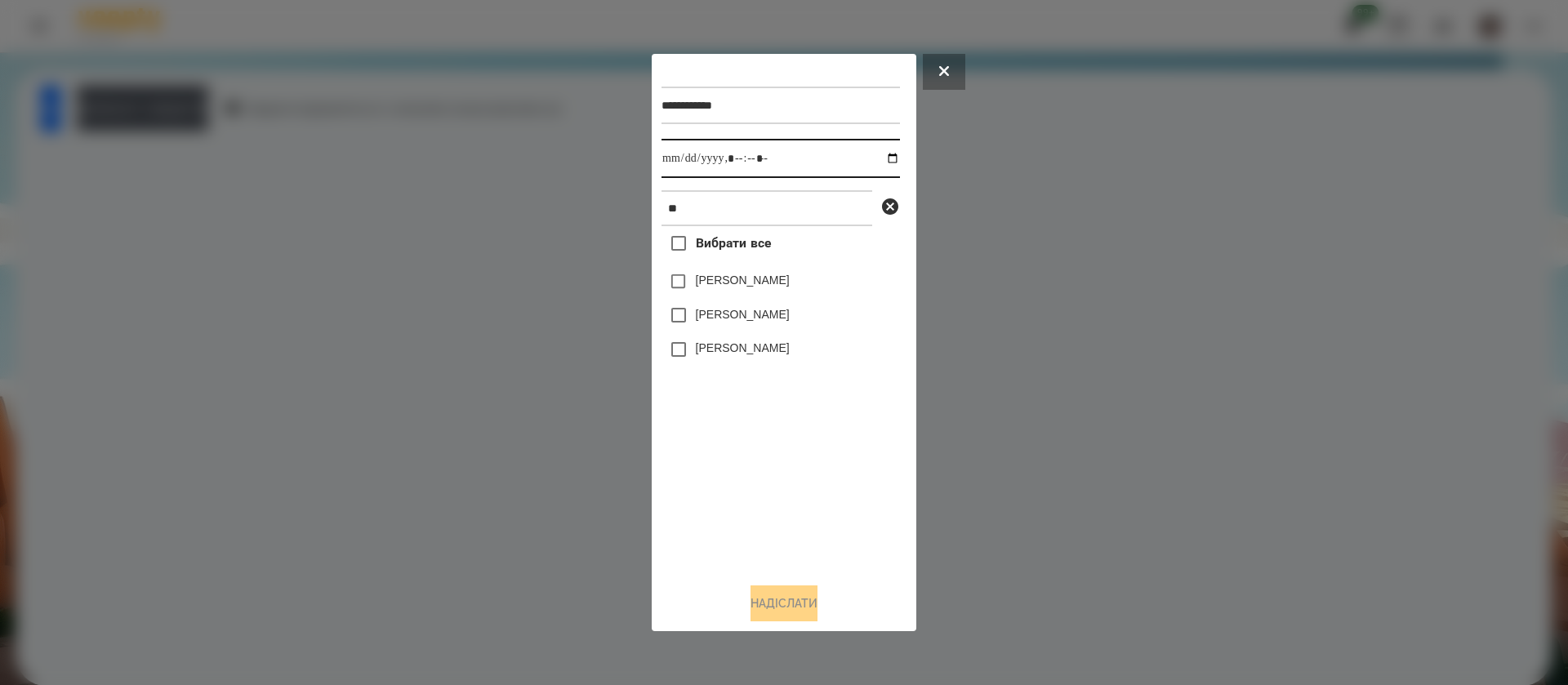
click at [679, 162] on input "datetime-local" at bounding box center [781, 159] width 239 height 39
type input "**********"
click at [755, 607] on button "Надіслати" at bounding box center [784, 603] width 67 height 36
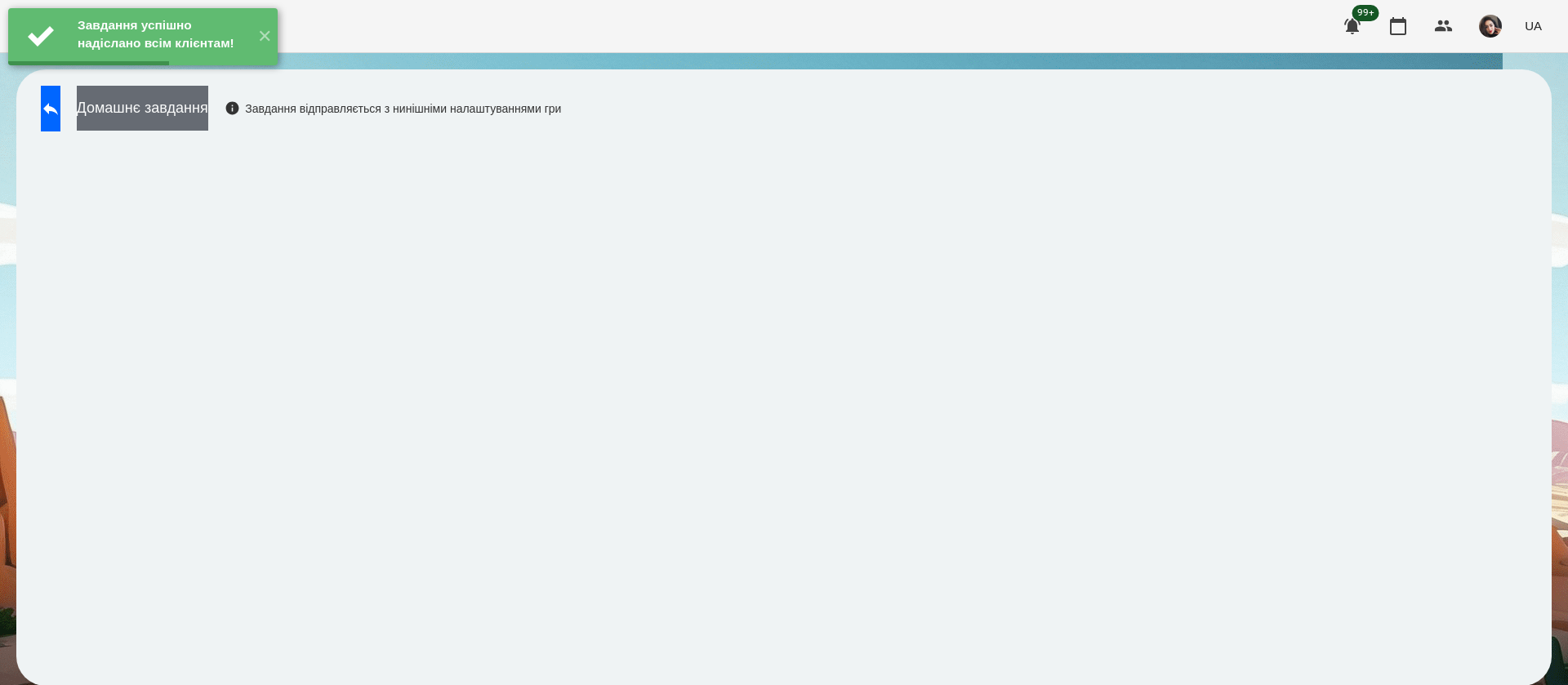
click at [208, 112] on button "Домашнє завдання" at bounding box center [142, 108] width 132 height 45
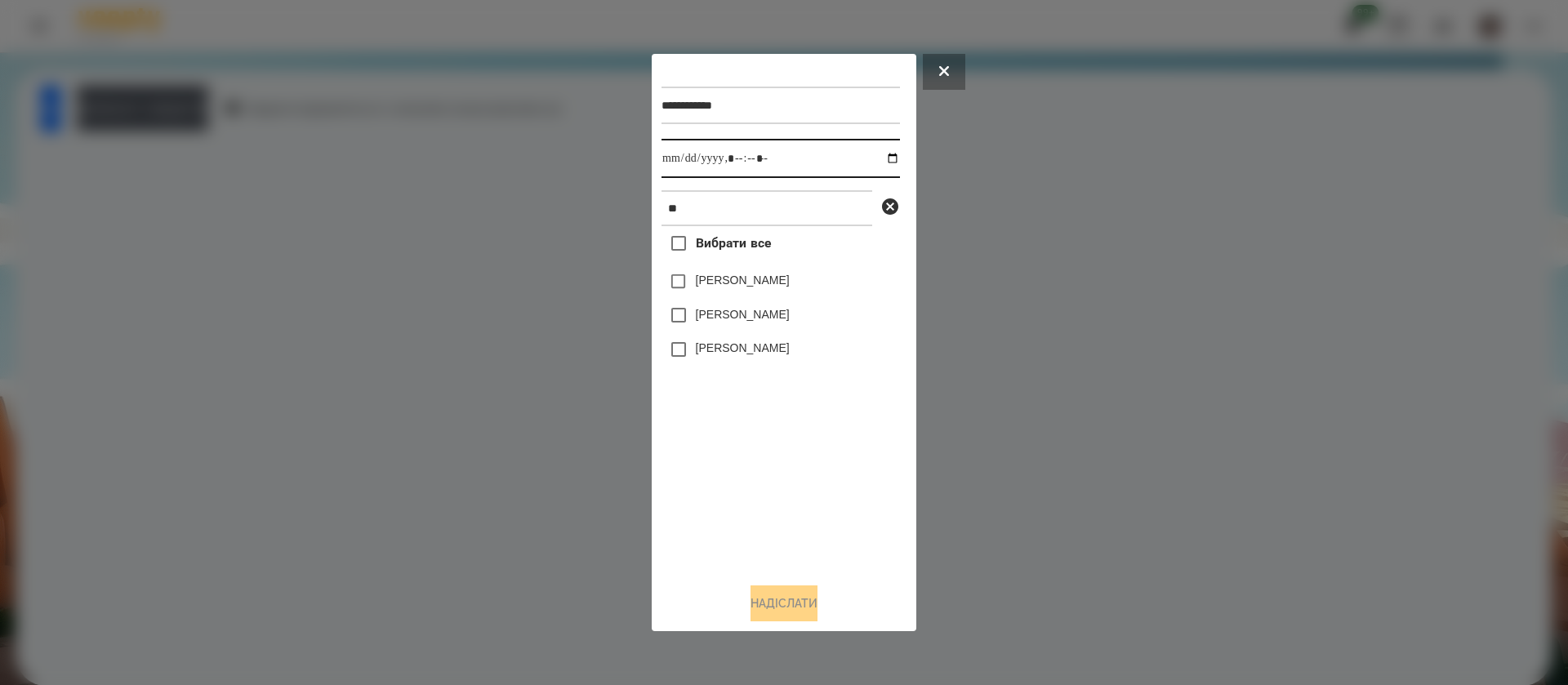
click at [679, 165] on input "datetime-local" at bounding box center [781, 159] width 239 height 39
type input "**********"
click at [709, 311] on label "[PERSON_NAME]" at bounding box center [742, 315] width 94 height 16
click at [775, 607] on button "Надіслати" at bounding box center [784, 603] width 67 height 36
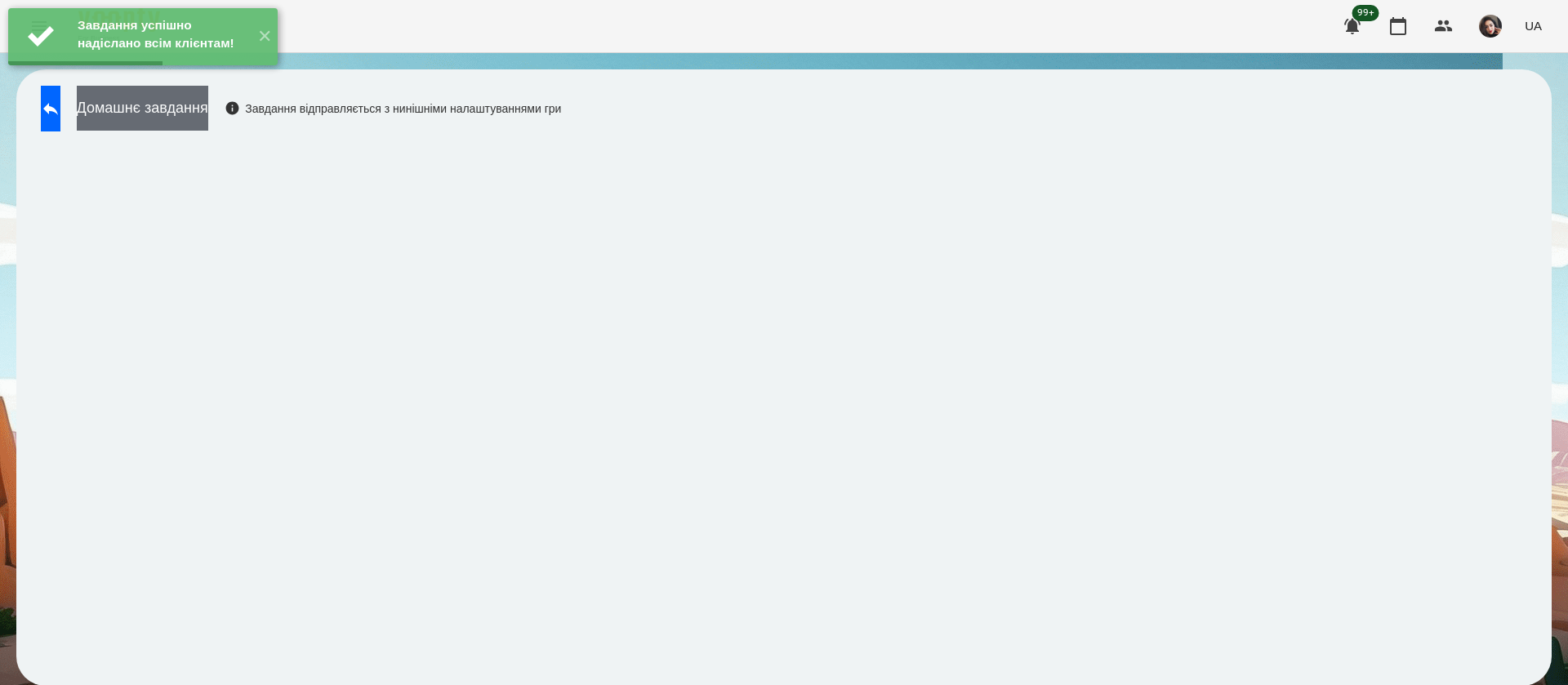
click at [208, 121] on button "Домашнє завдання" at bounding box center [142, 108] width 132 height 45
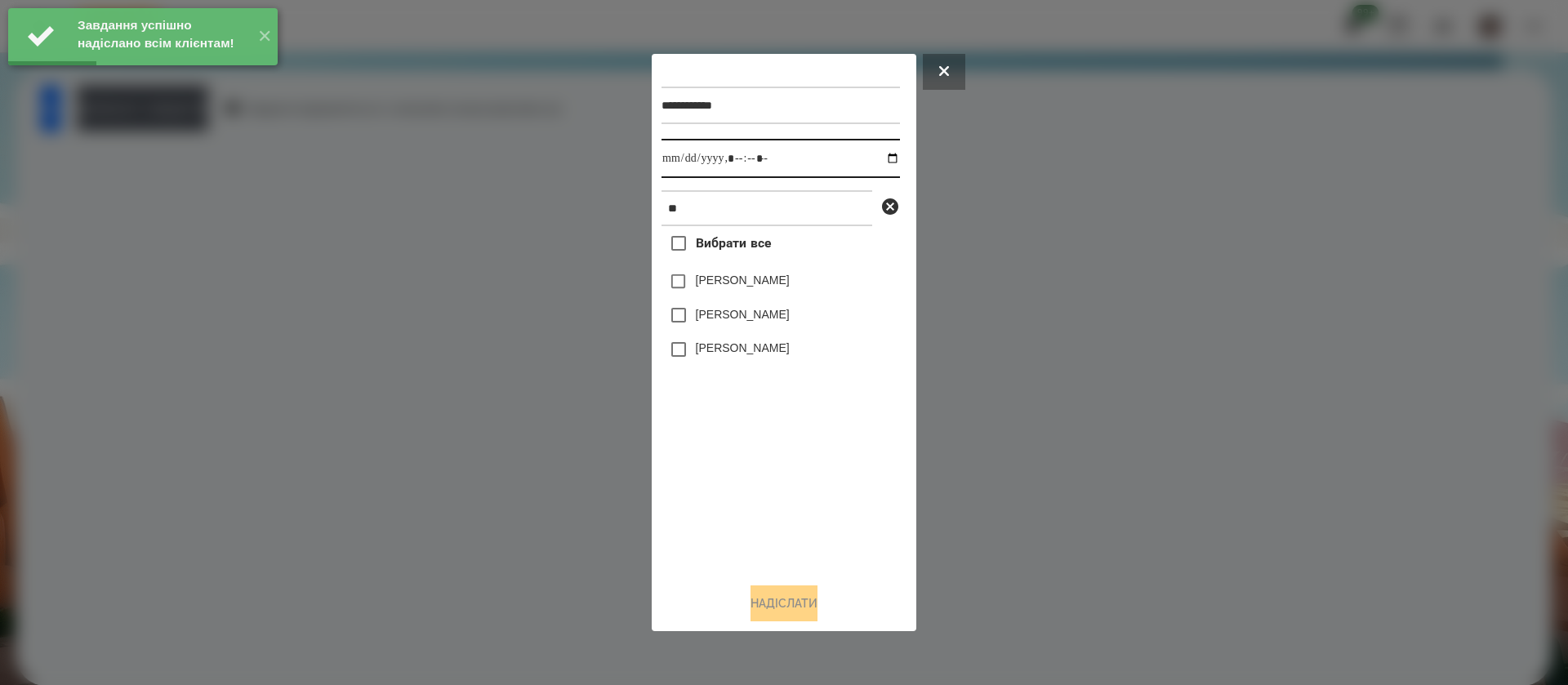
click at [682, 167] on input "datetime-local" at bounding box center [781, 159] width 239 height 39
type input "**********"
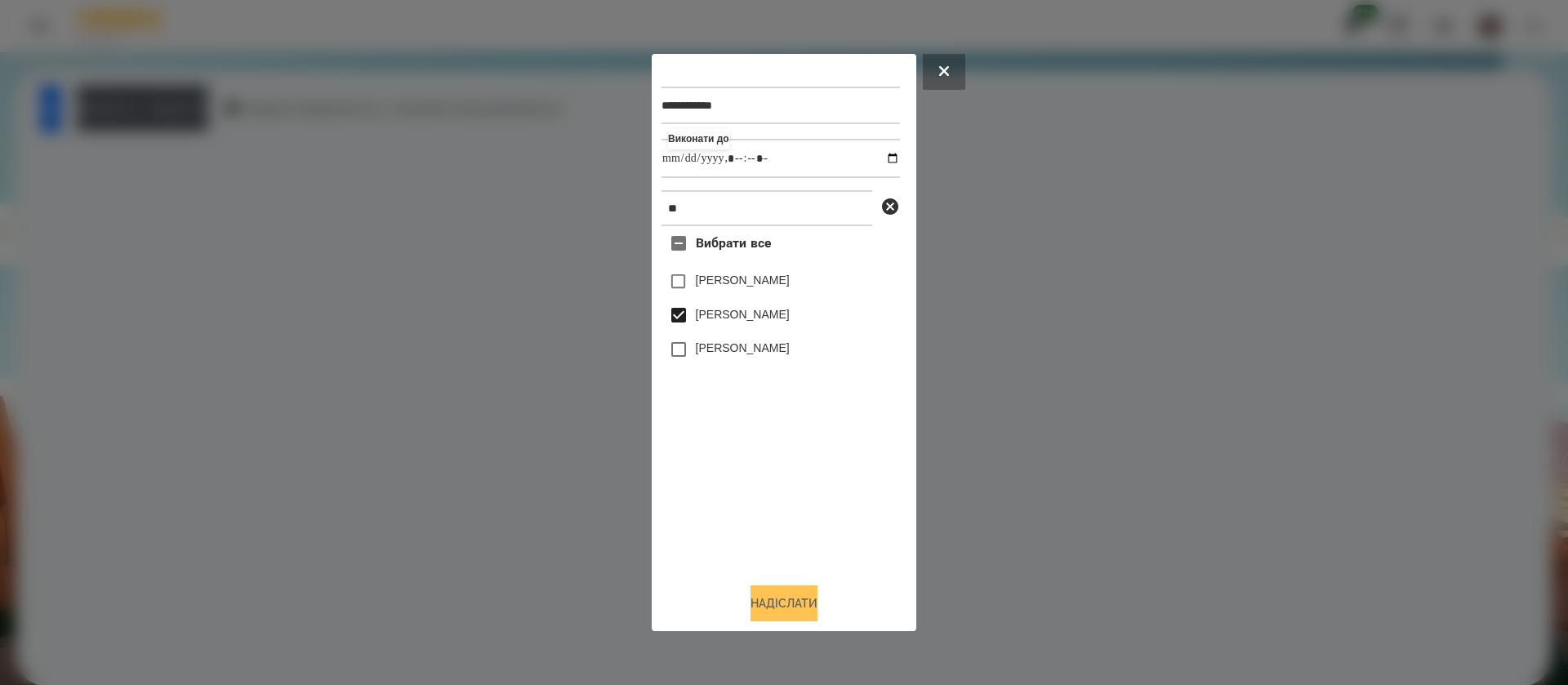
click at [771, 602] on button "Надіслати" at bounding box center [784, 603] width 67 height 36
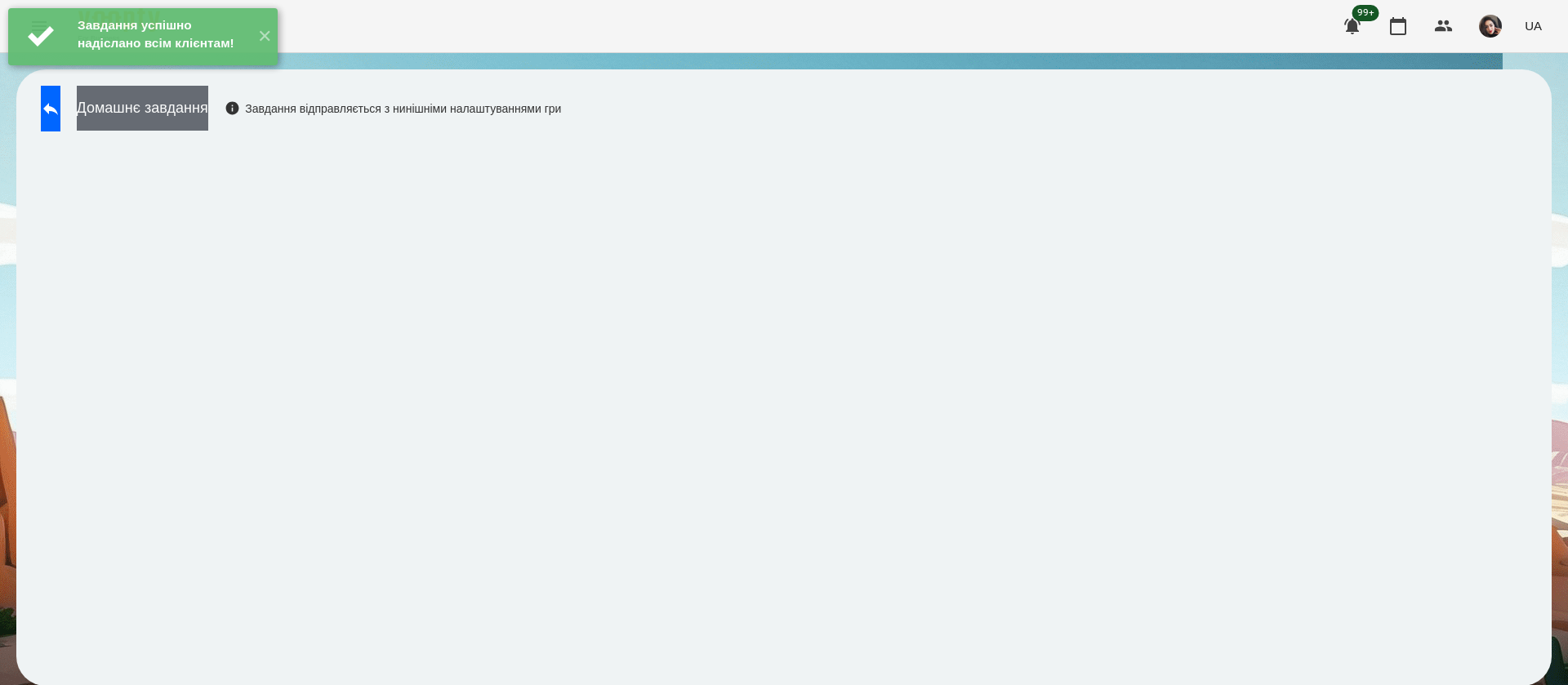
click at [208, 107] on button "Домашнє завдання" at bounding box center [142, 108] width 132 height 45
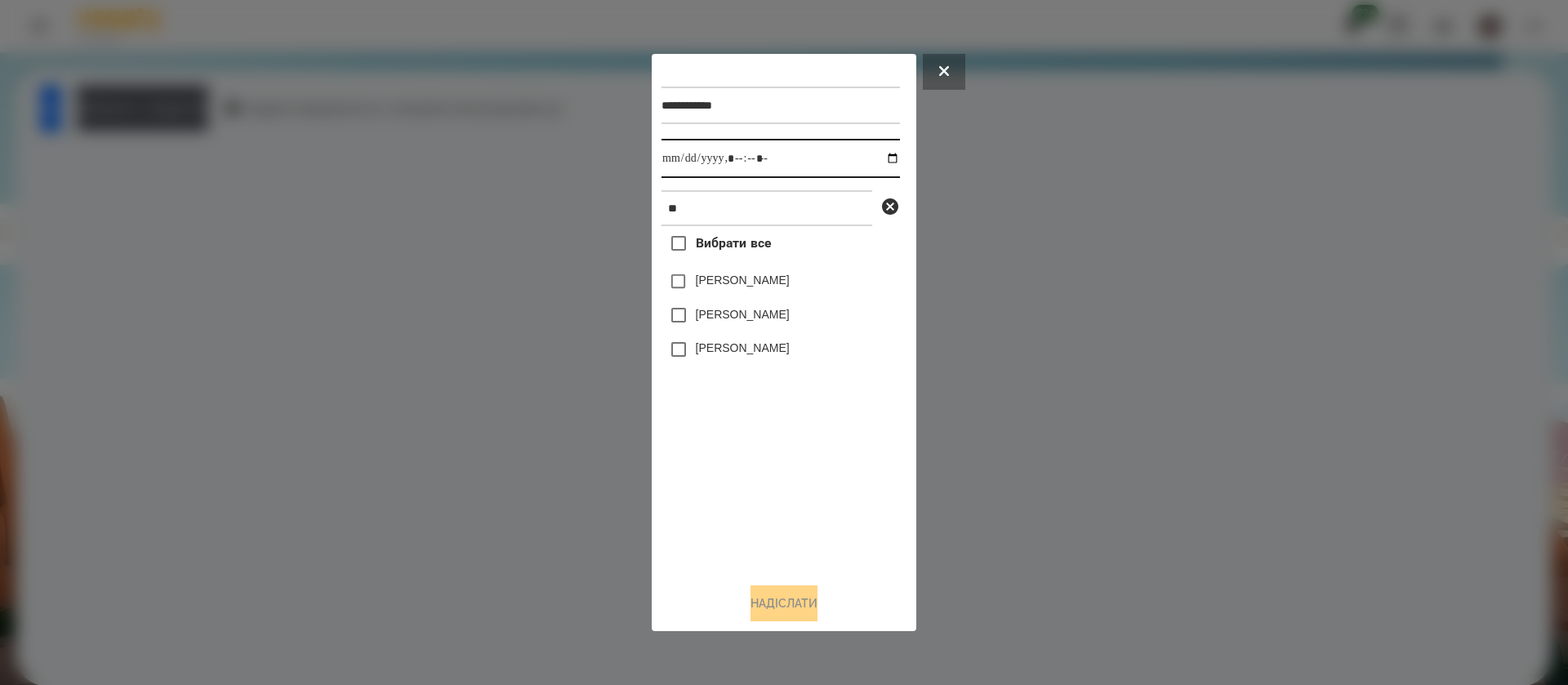
click at [675, 166] on input "datetime-local" at bounding box center [781, 159] width 239 height 39
type input "**********"
click at [706, 320] on label "[PERSON_NAME]" at bounding box center [742, 315] width 94 height 16
click at [792, 607] on button "Надіслати" at bounding box center [784, 603] width 67 height 36
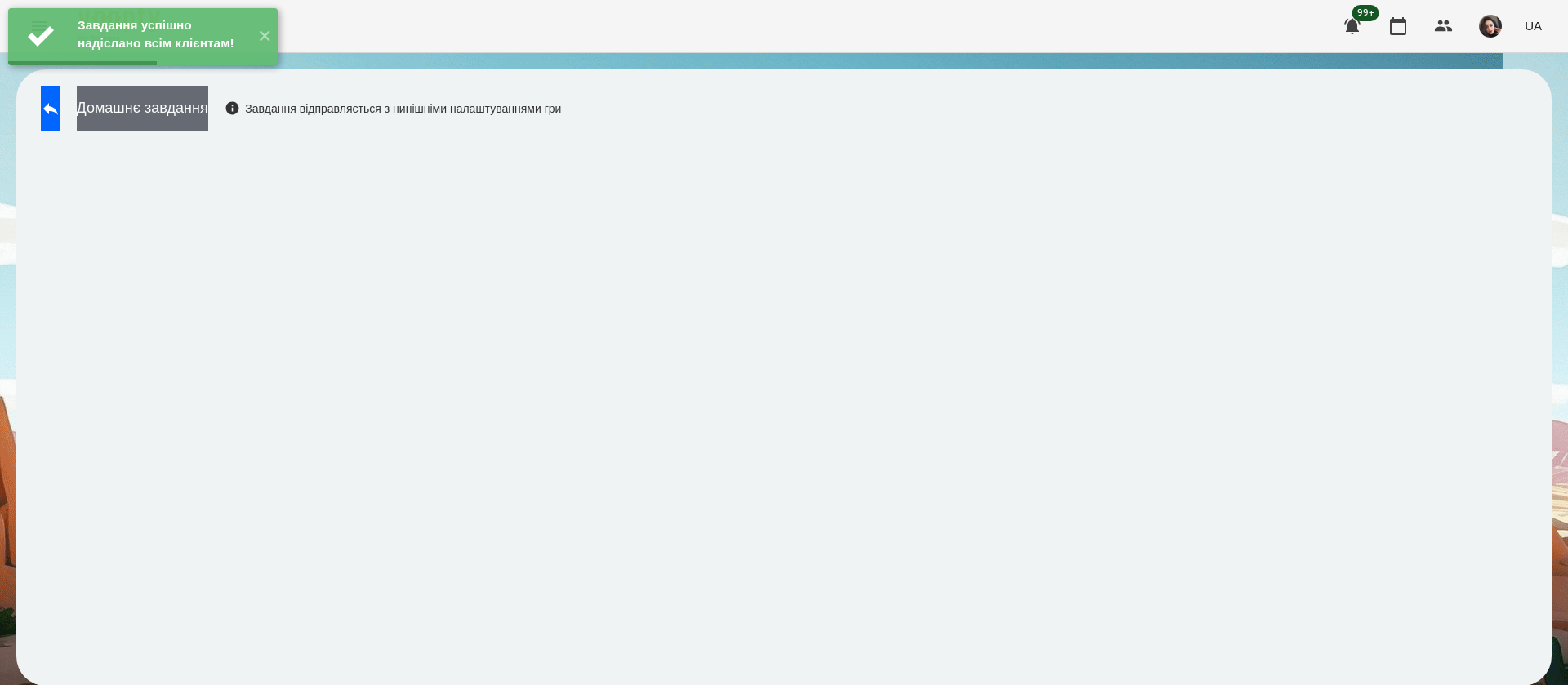
click at [208, 111] on button "Домашнє завдання" at bounding box center [142, 108] width 132 height 45
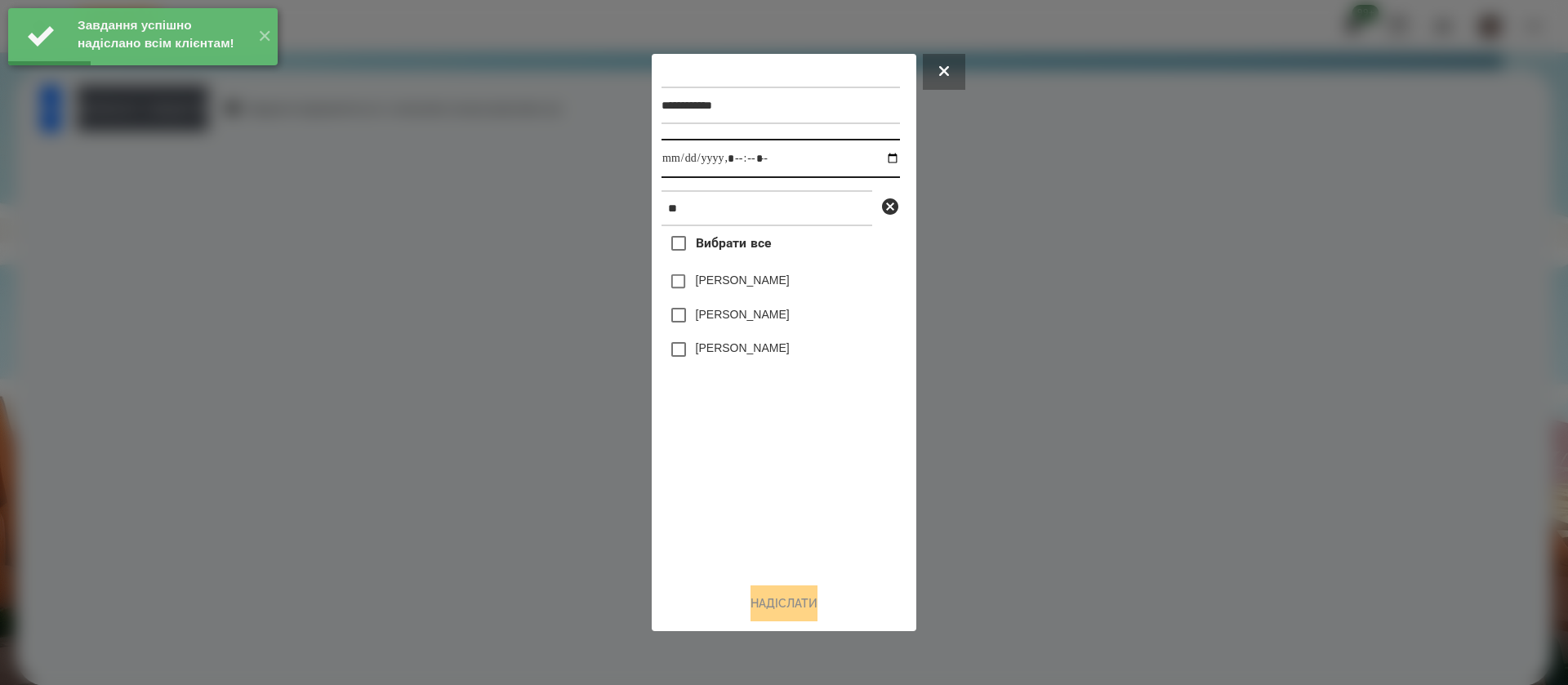
click at [688, 172] on input "datetime-local" at bounding box center [781, 159] width 239 height 39
type input "**********"
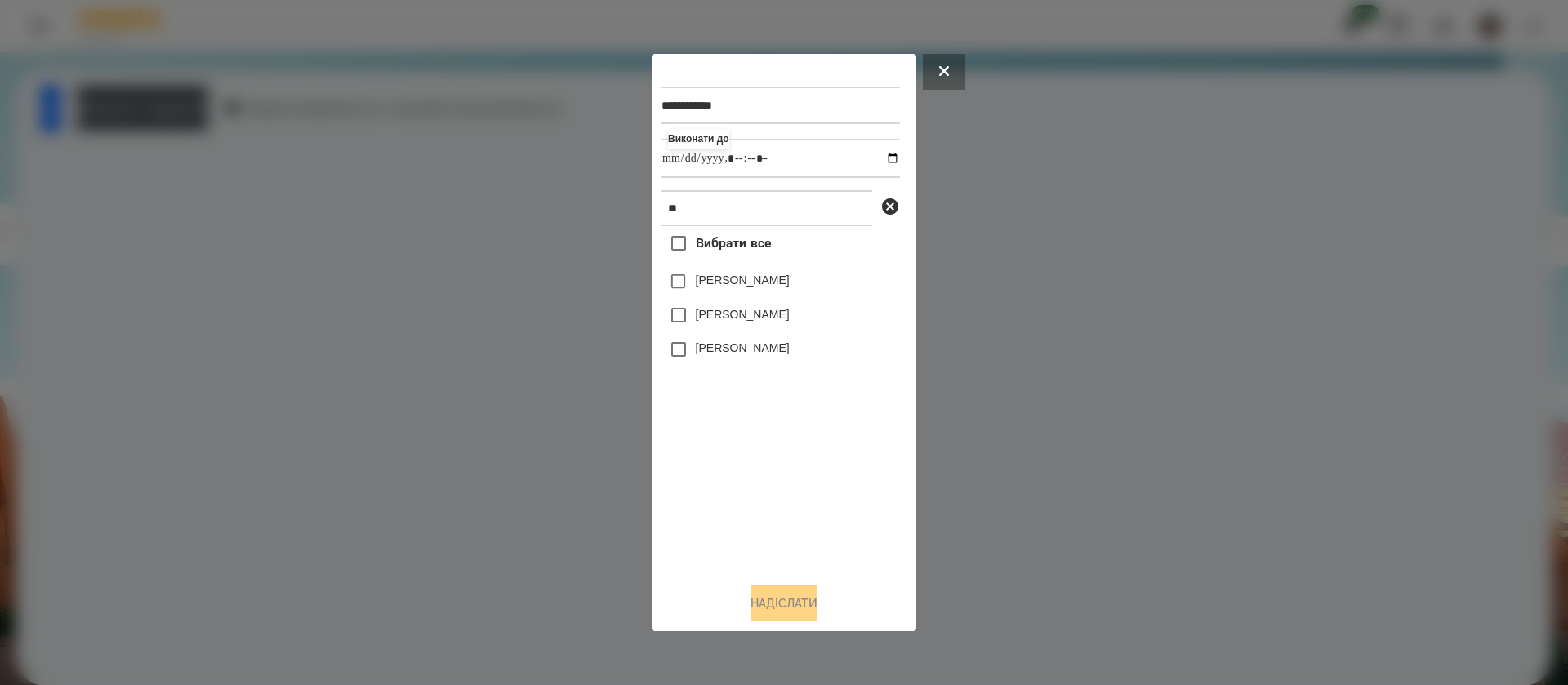
click at [714, 321] on label "[PERSON_NAME]" at bounding box center [742, 315] width 94 height 16
click at [778, 609] on button "Надіслати" at bounding box center [784, 603] width 67 height 36
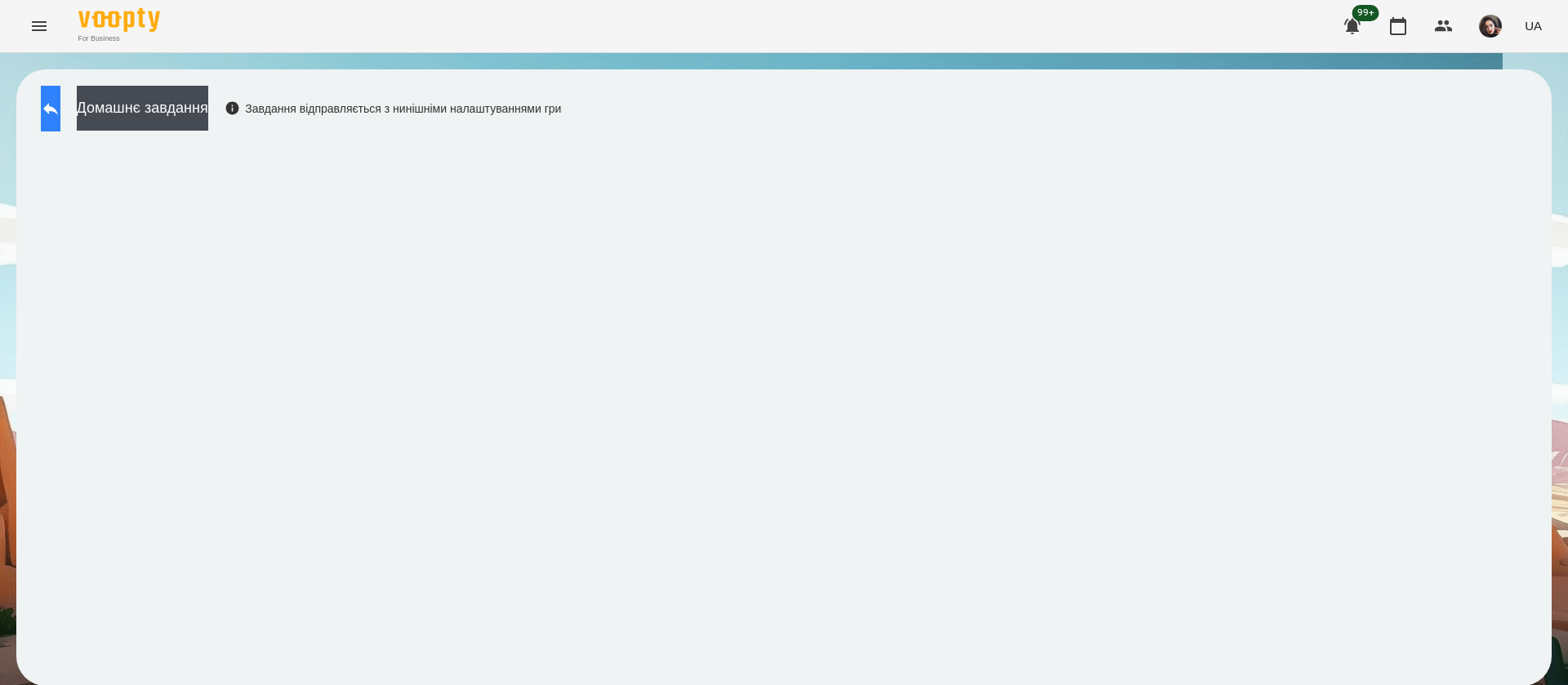
click at [60, 112] on button at bounding box center [51, 109] width 20 height 46
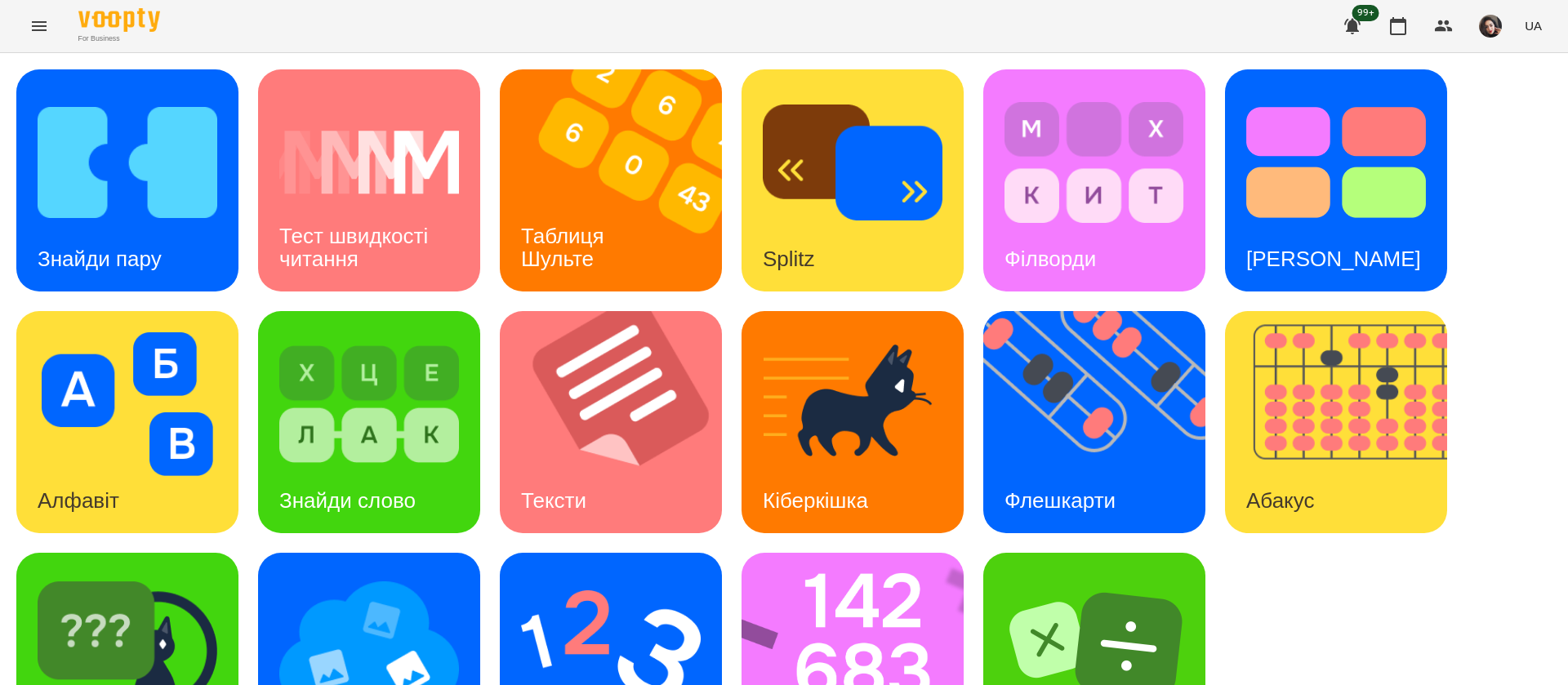
scroll to position [106, 0]
click at [655, 574] on img at bounding box center [611, 646] width 180 height 144
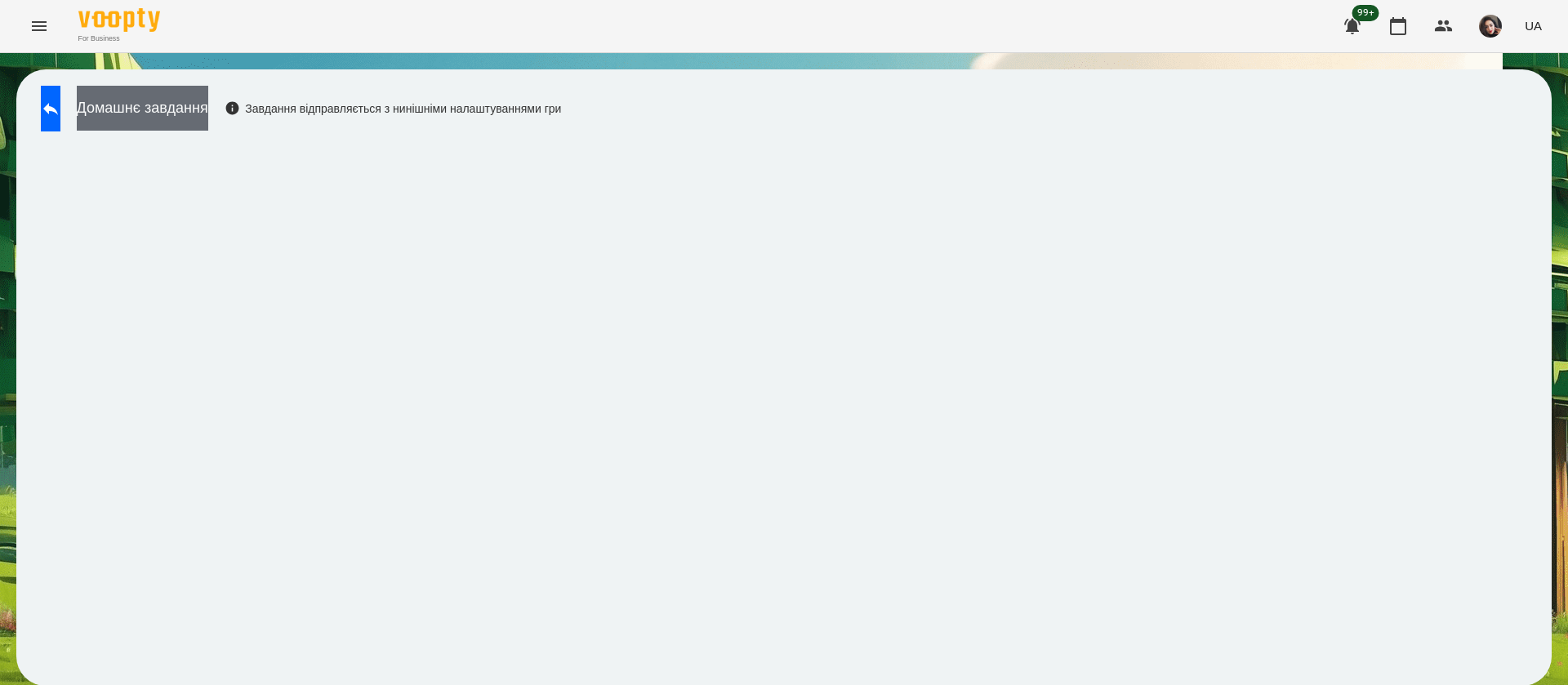
click at [208, 103] on button "Домашнє завдання" at bounding box center [142, 108] width 132 height 45
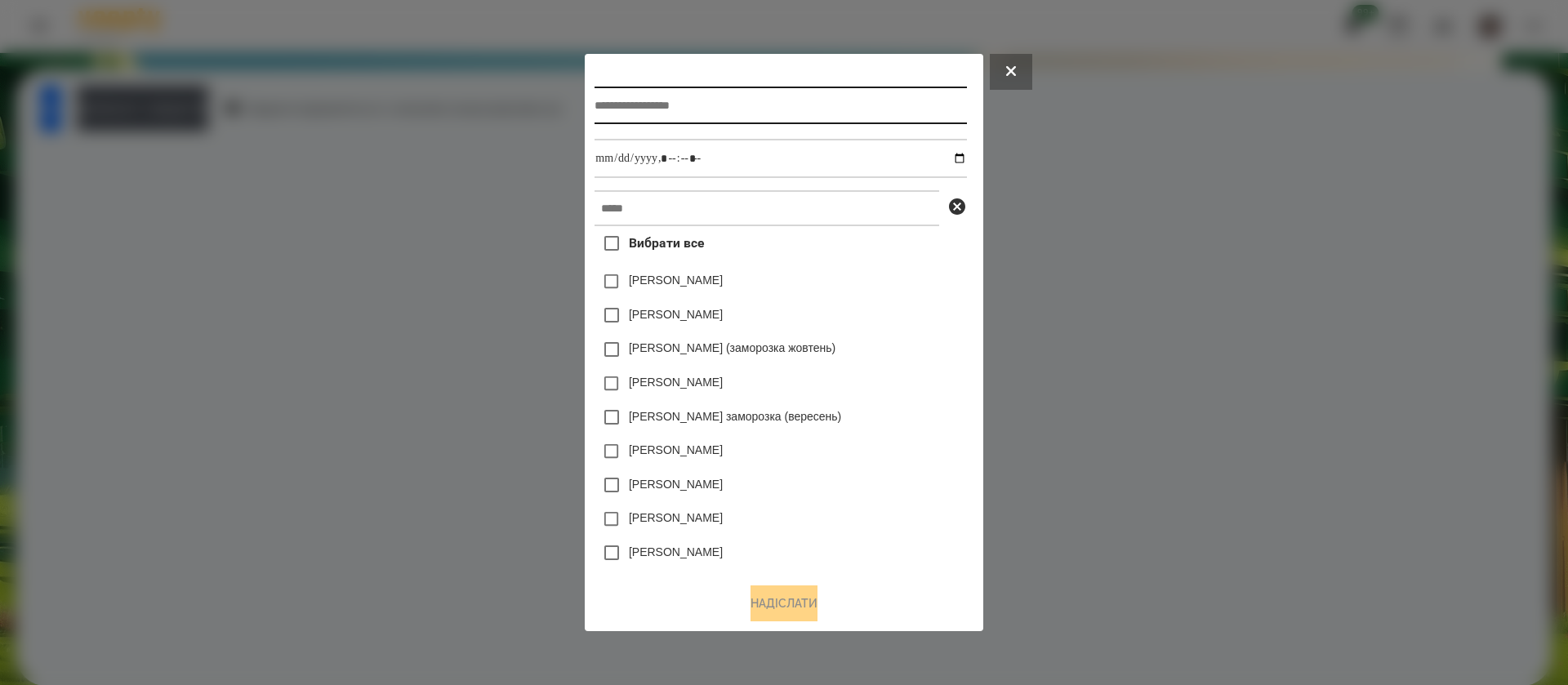
click at [623, 110] on input "text" at bounding box center [780, 105] width 372 height 38
type input "*"
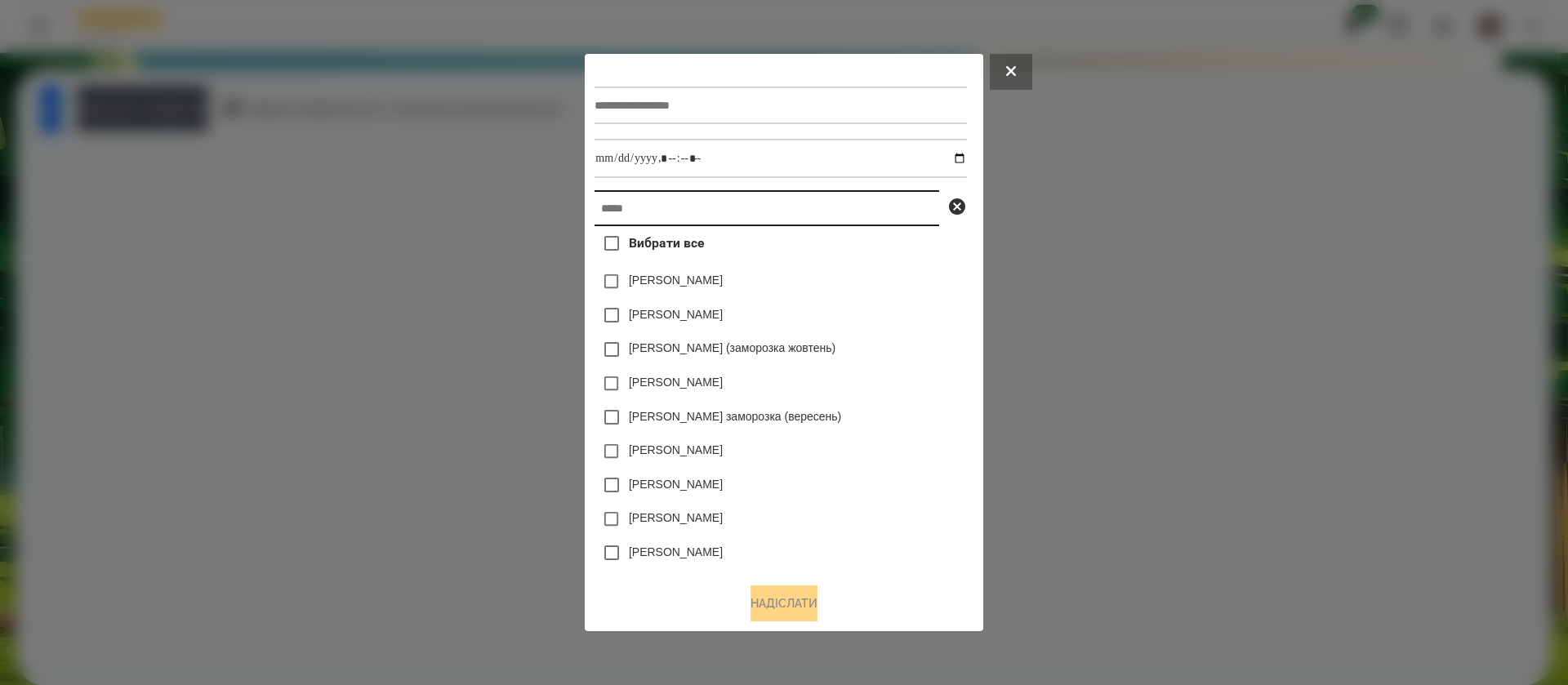
click at [641, 212] on input "text" at bounding box center [767, 208] width 345 height 36
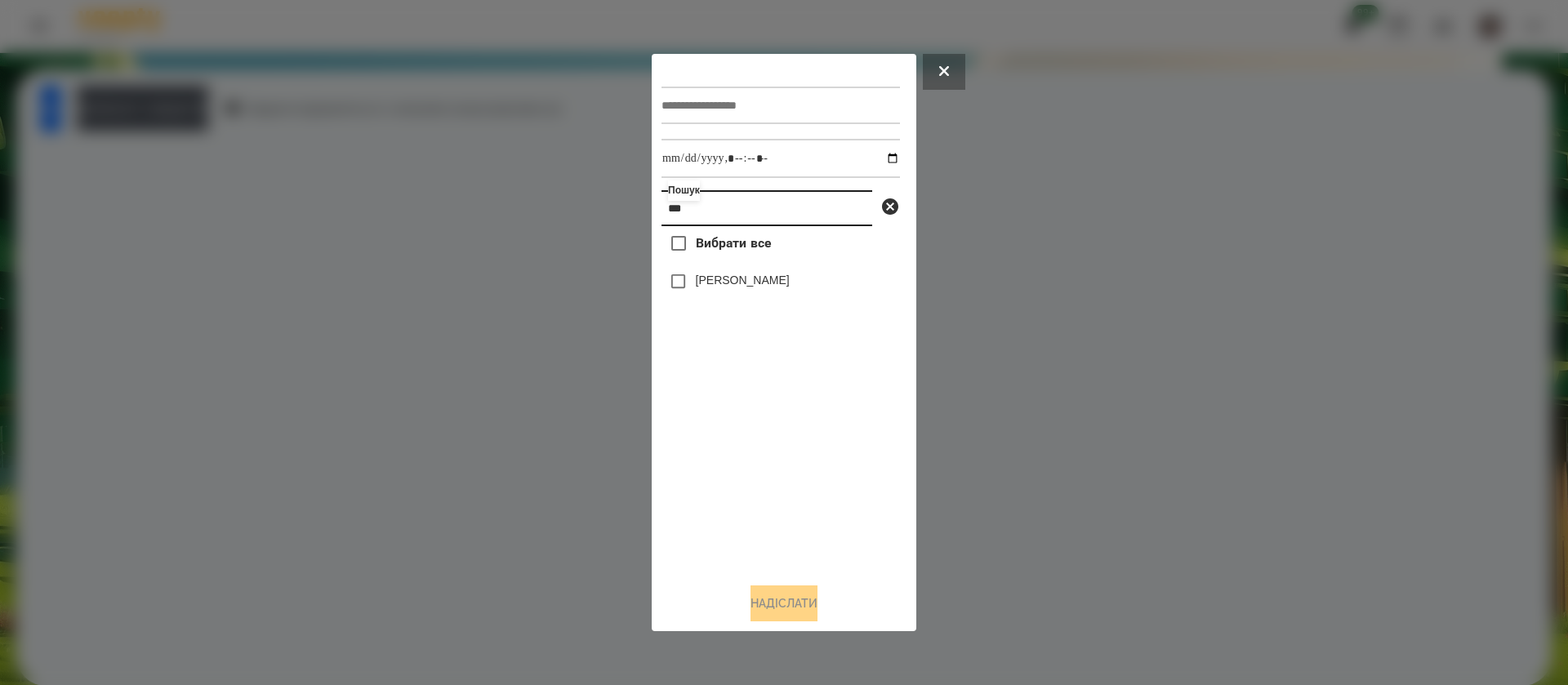
type input "***"
click at [723, 99] on input "text" at bounding box center [781, 105] width 239 height 38
type input "**********"
click at [881, 154] on input "datetime-local" at bounding box center [781, 159] width 239 height 39
click at [753, 163] on input "datetime-local" at bounding box center [781, 159] width 239 height 39
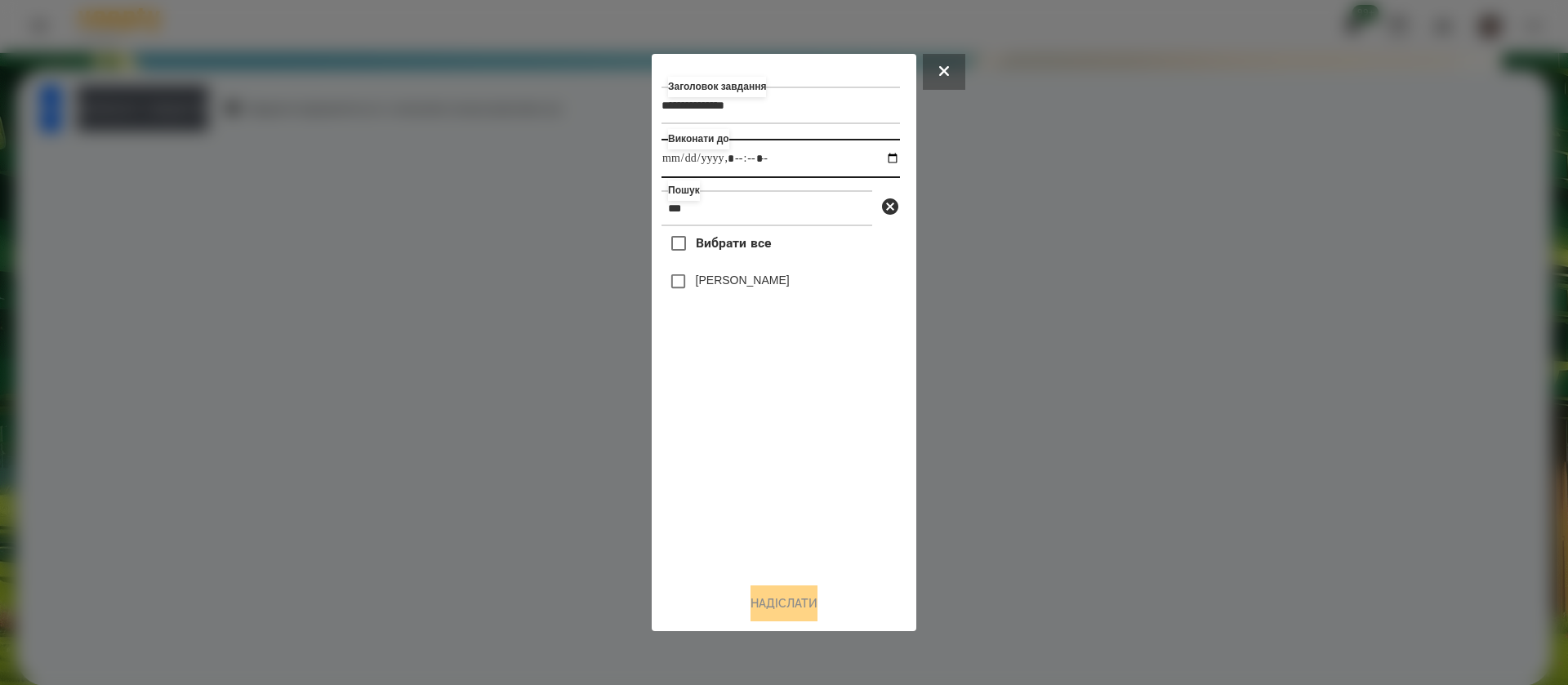
click at [776, 162] on input "datetime-local" at bounding box center [781, 159] width 239 height 39
type input "**********"
click at [754, 275] on label "[PERSON_NAME]" at bounding box center [742, 280] width 94 height 16
click at [793, 607] on button "Надіслати" at bounding box center [784, 603] width 67 height 36
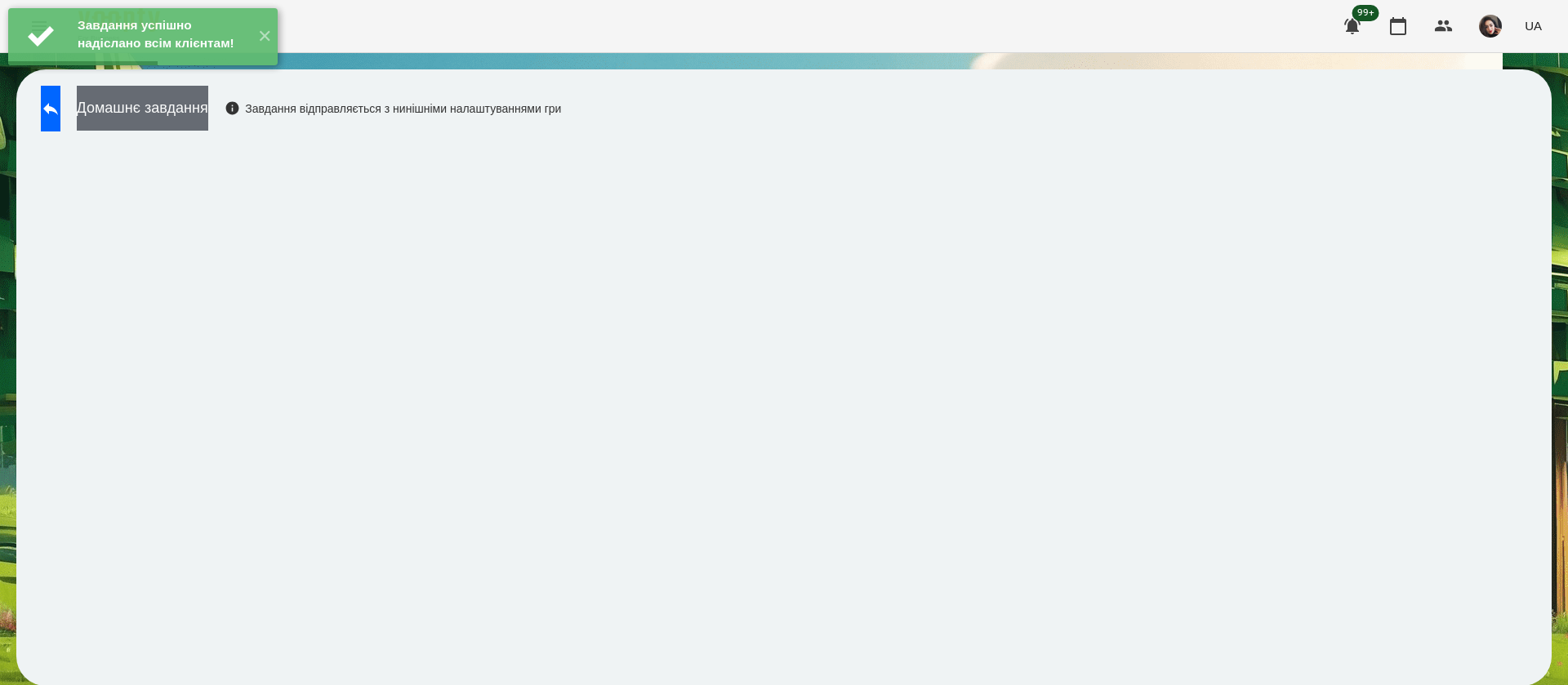
click at [208, 111] on button "Домашнє завдання" at bounding box center [142, 108] width 132 height 45
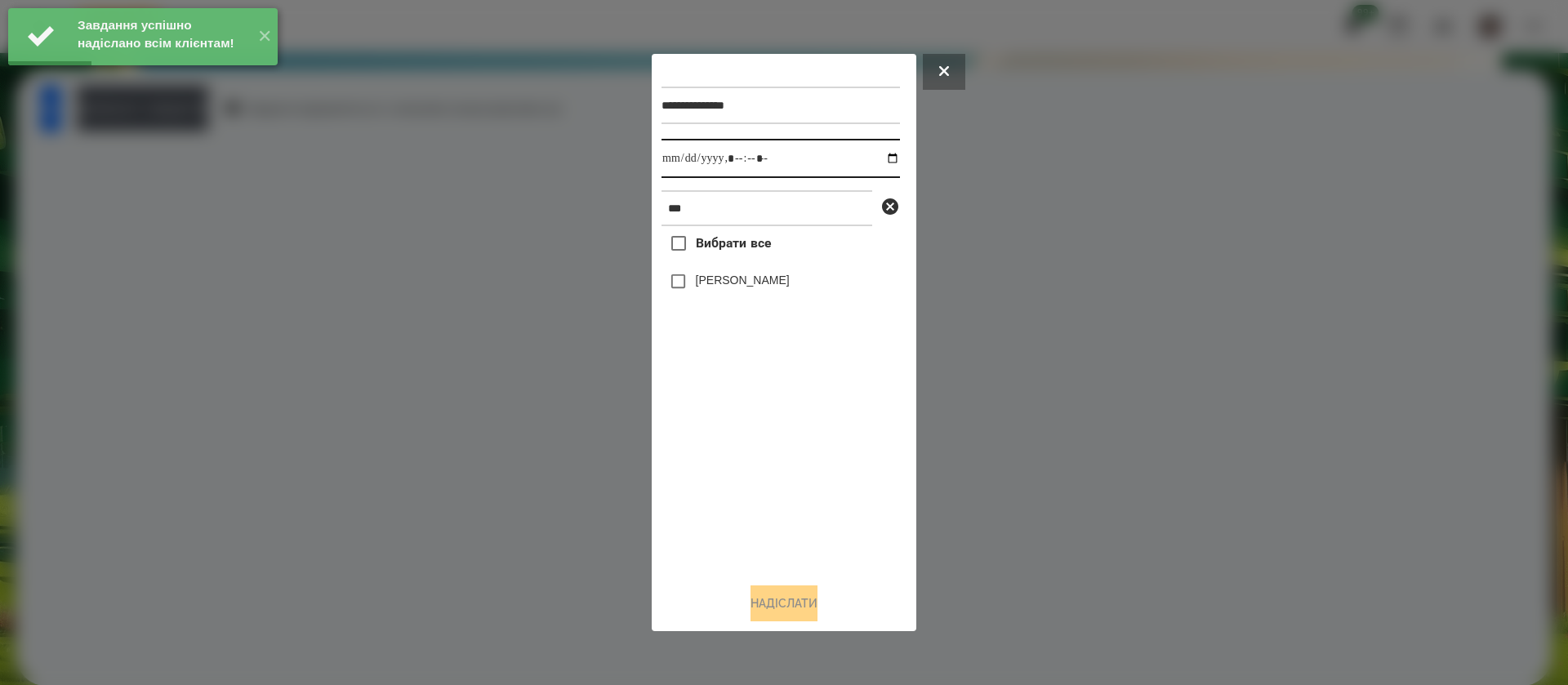
click at [680, 169] on input "datetime-local" at bounding box center [781, 159] width 239 height 39
type input "**********"
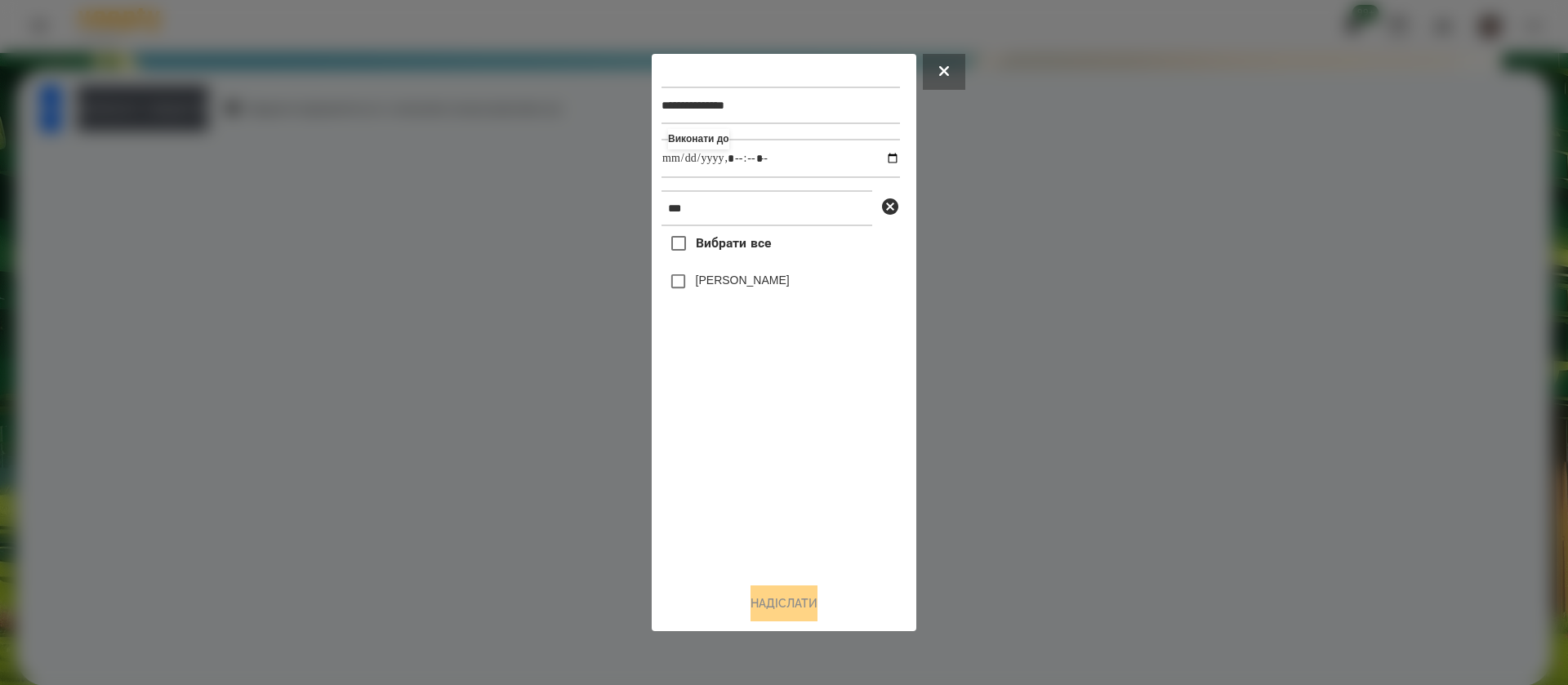
click at [706, 276] on label "[PERSON_NAME]" at bounding box center [742, 280] width 94 height 16
click at [797, 605] on button "Надіслати" at bounding box center [784, 603] width 67 height 36
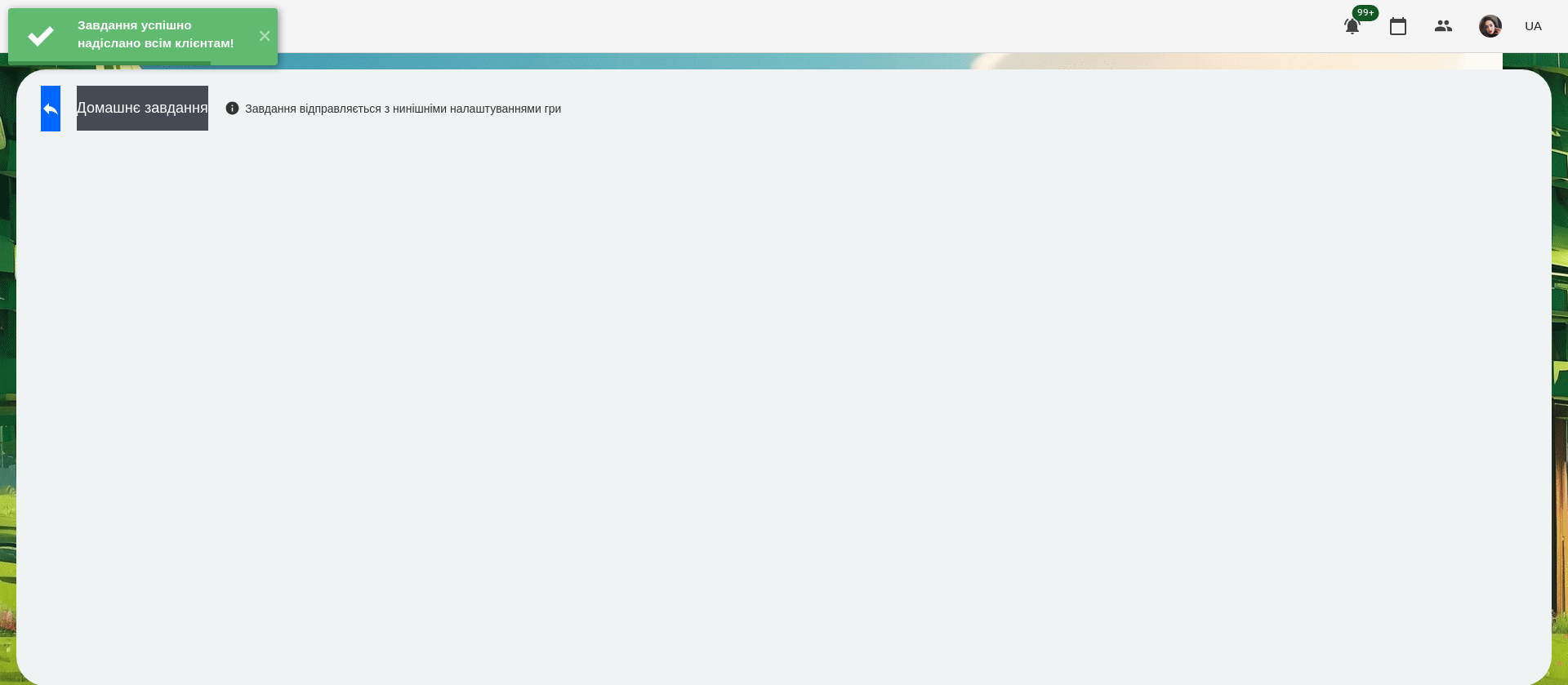
click at [208, 110] on button "Домашнє завдання" at bounding box center [142, 108] width 132 height 45
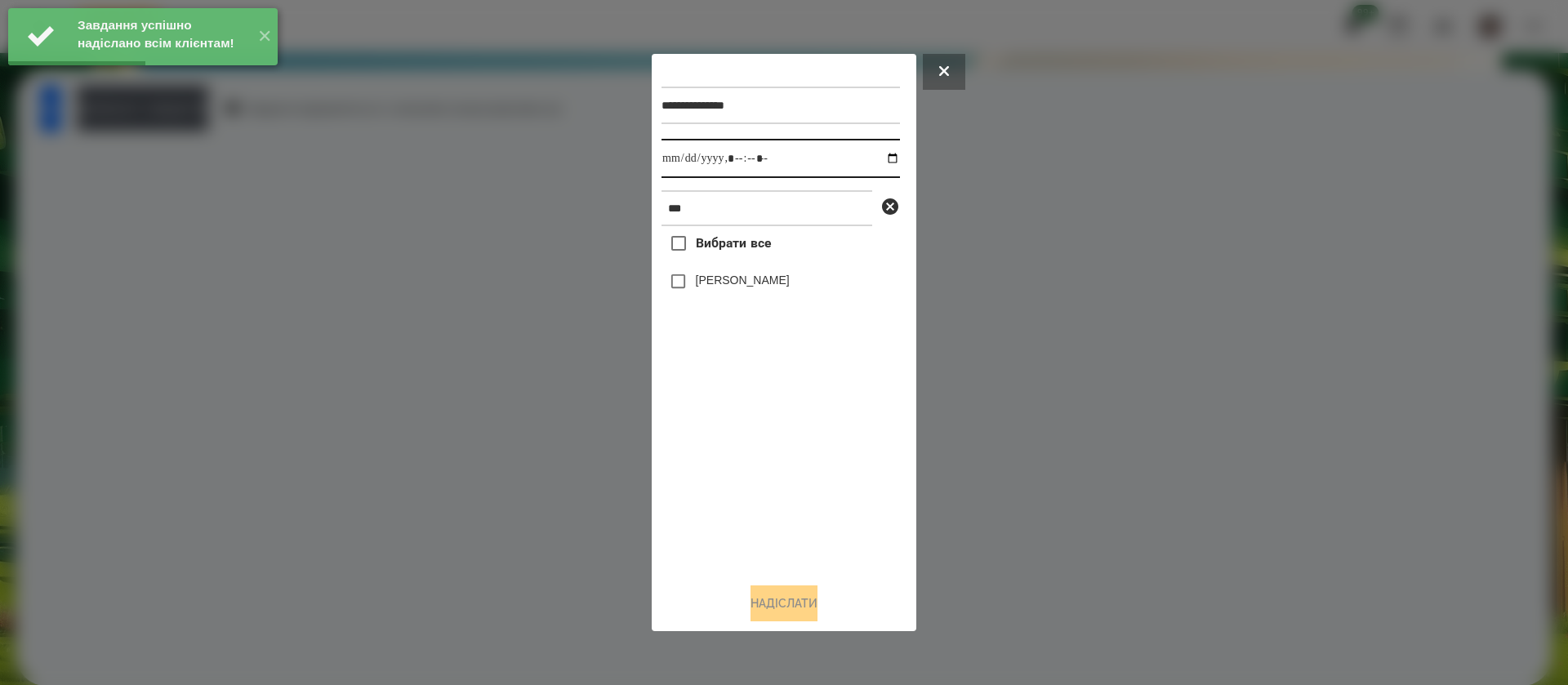
click at [683, 155] on input "datetime-local" at bounding box center [781, 159] width 239 height 39
type input "**********"
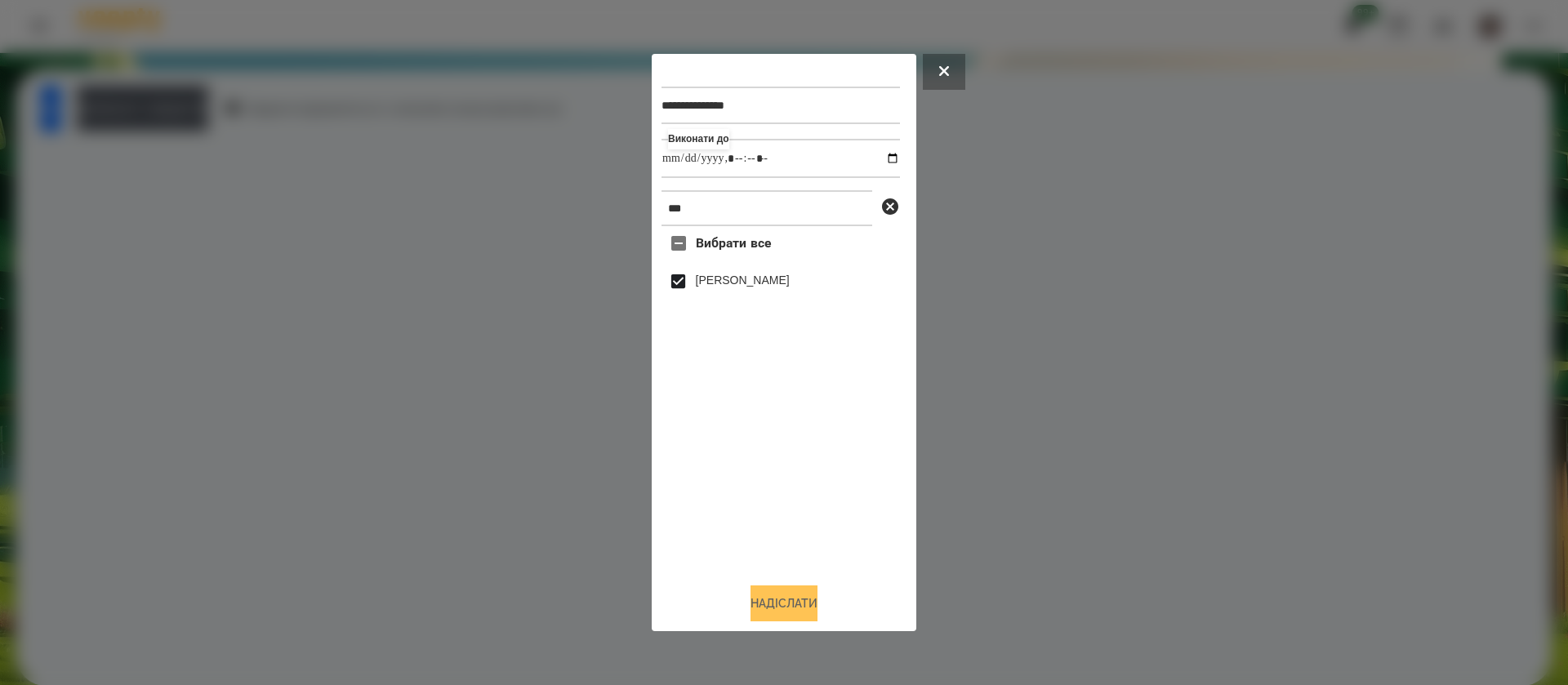
click at [772, 607] on button "Надіслати" at bounding box center [784, 603] width 67 height 36
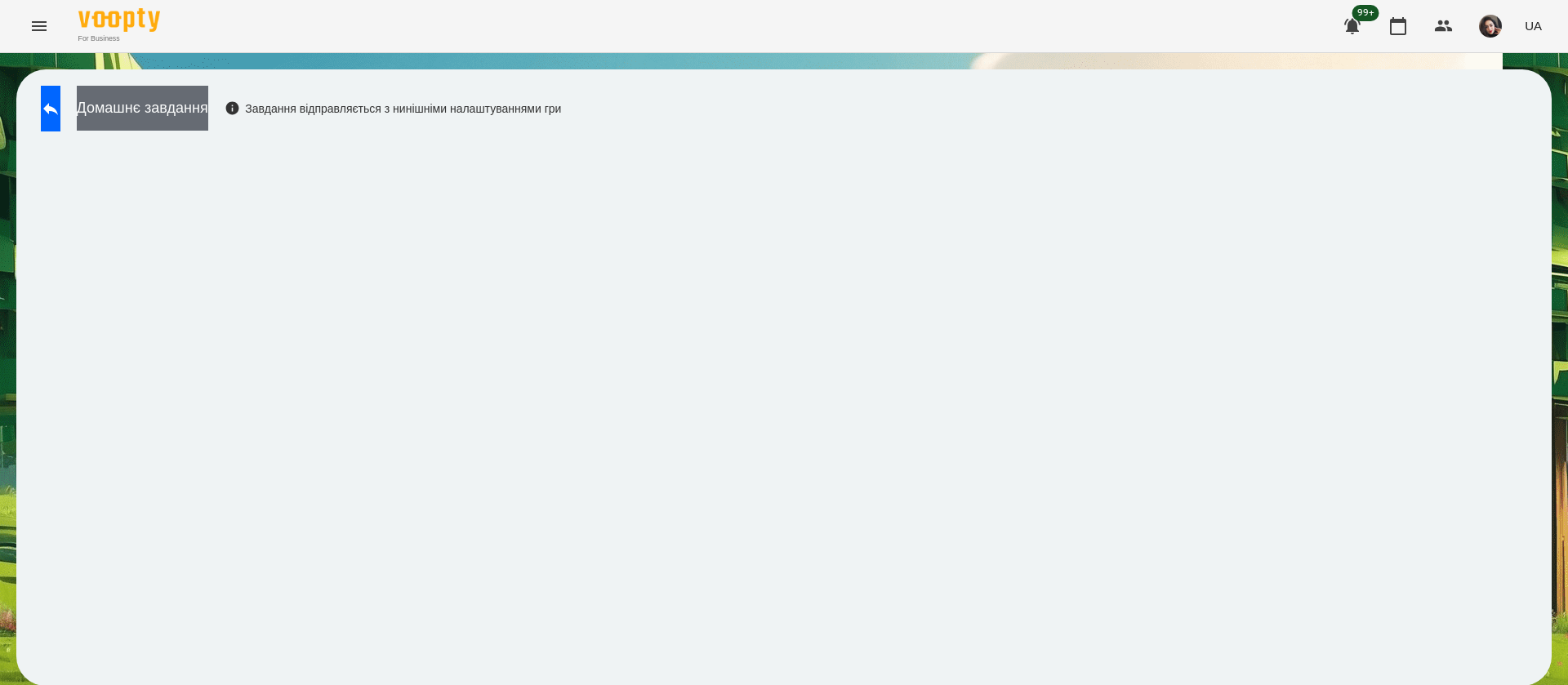
click at [208, 117] on button "Домашнє завдання" at bounding box center [142, 108] width 132 height 45
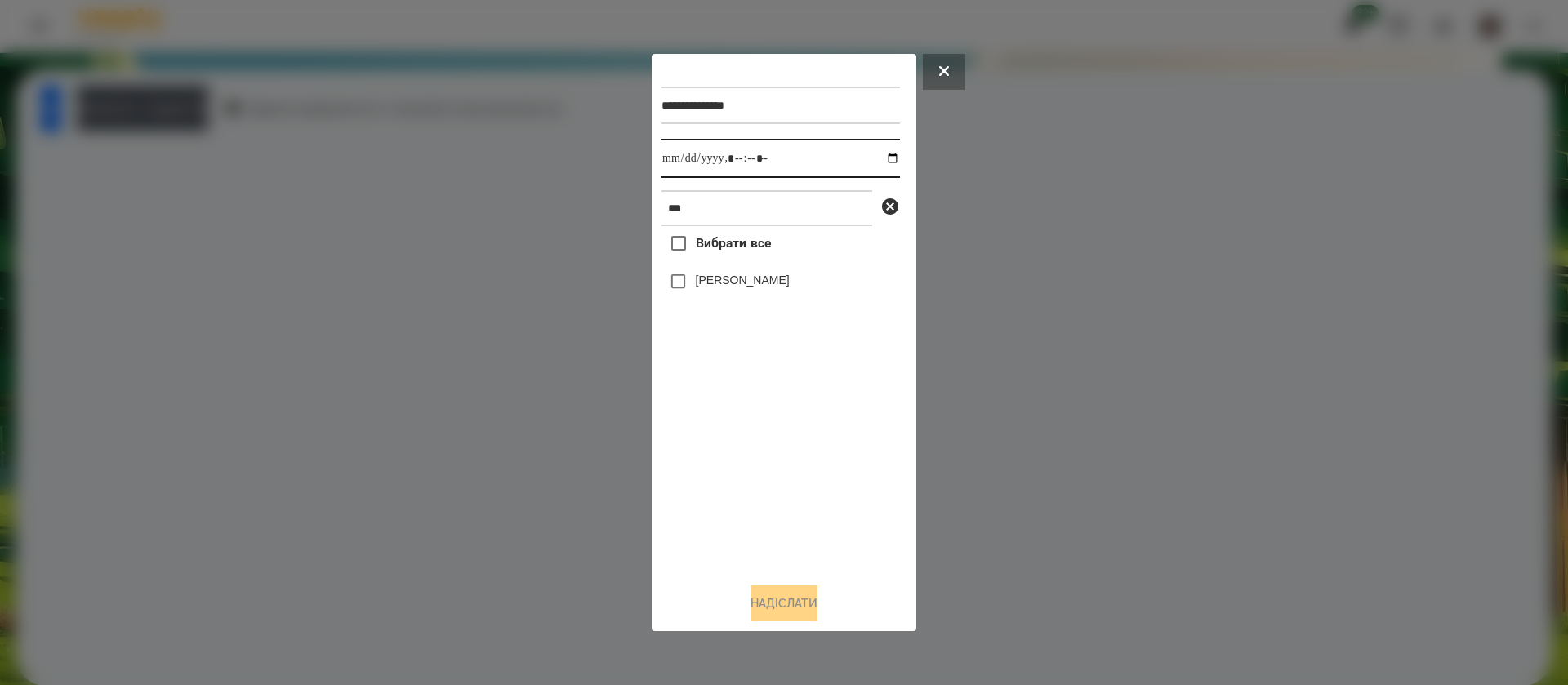
click at [679, 160] on input "datetime-local" at bounding box center [781, 159] width 239 height 39
type input "**********"
click at [766, 610] on button "Надіслати" at bounding box center [784, 603] width 67 height 36
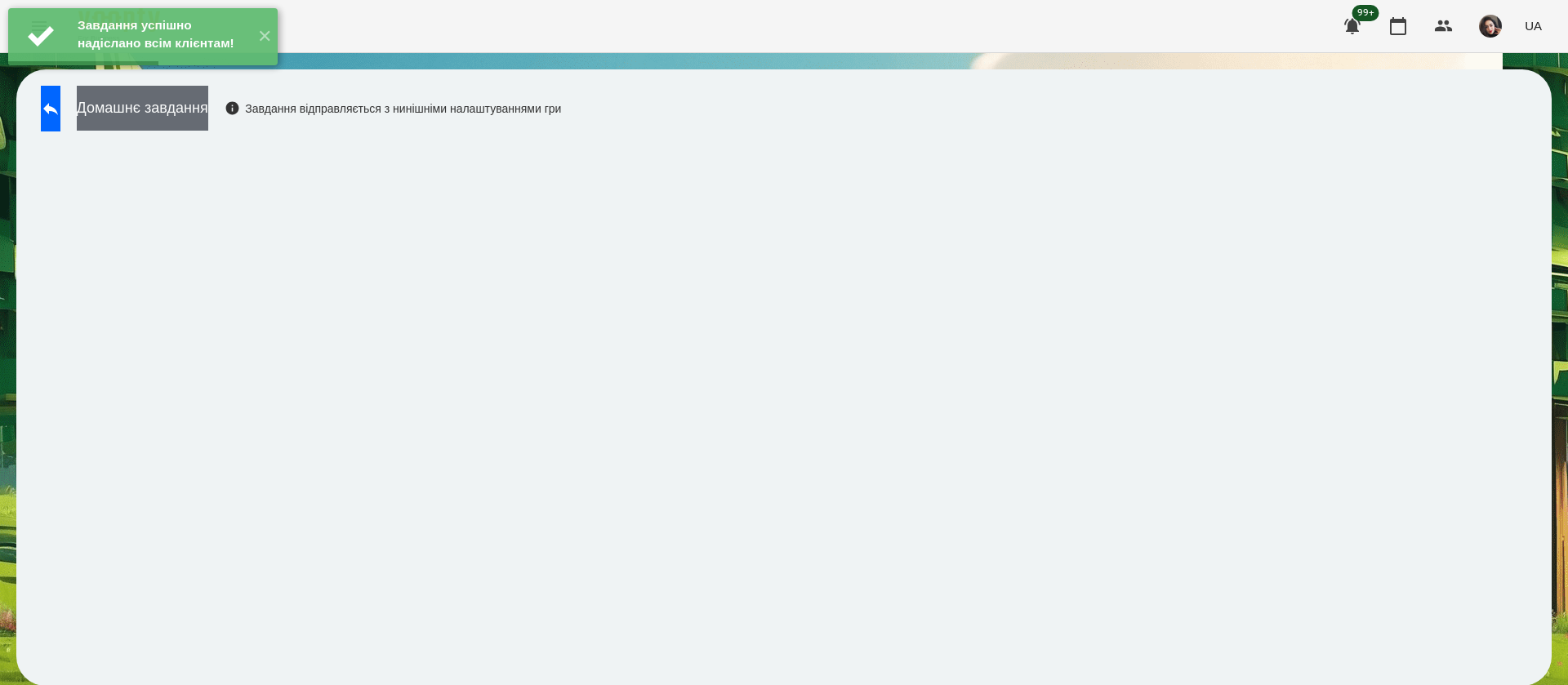
click at [170, 112] on button "Домашнє завдання" at bounding box center [142, 108] width 132 height 45
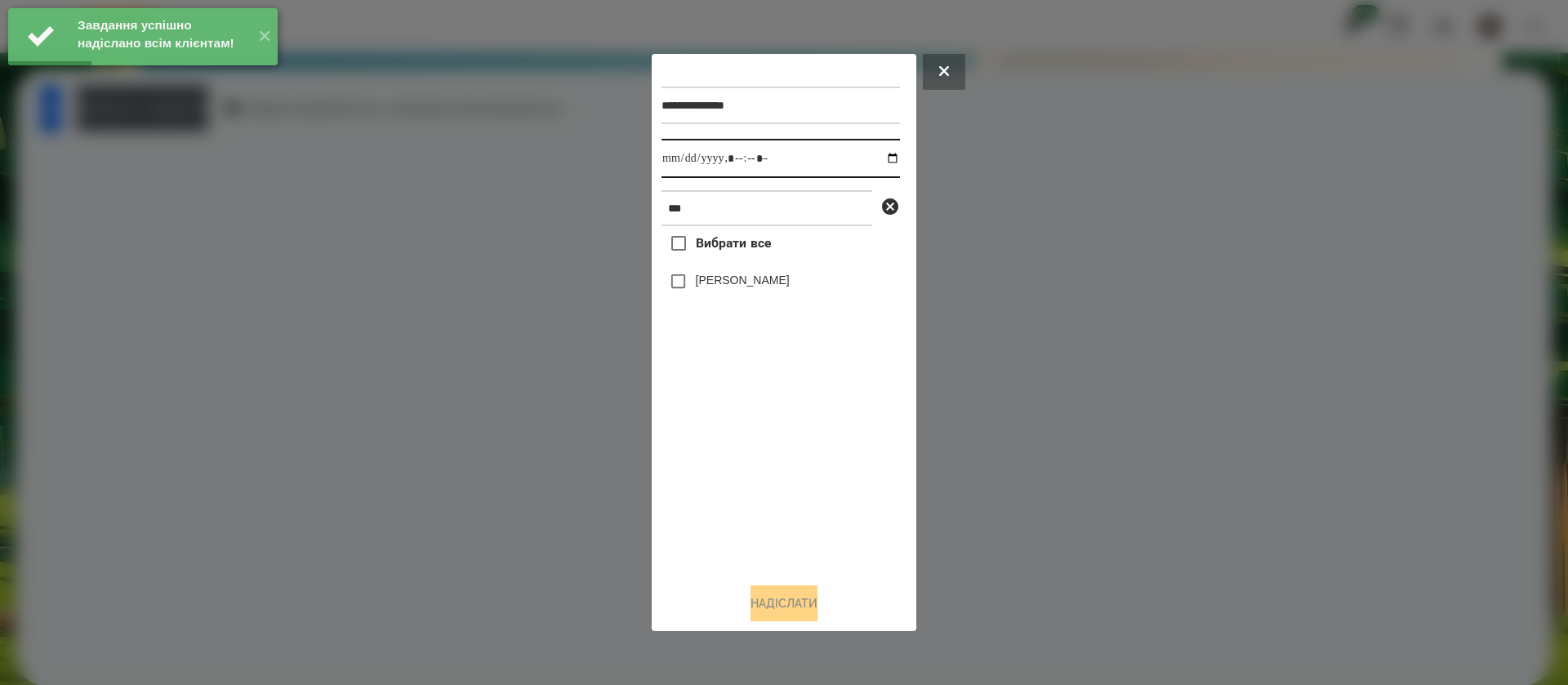
click at [672, 163] on input "datetime-local" at bounding box center [781, 159] width 239 height 39
type input "**********"
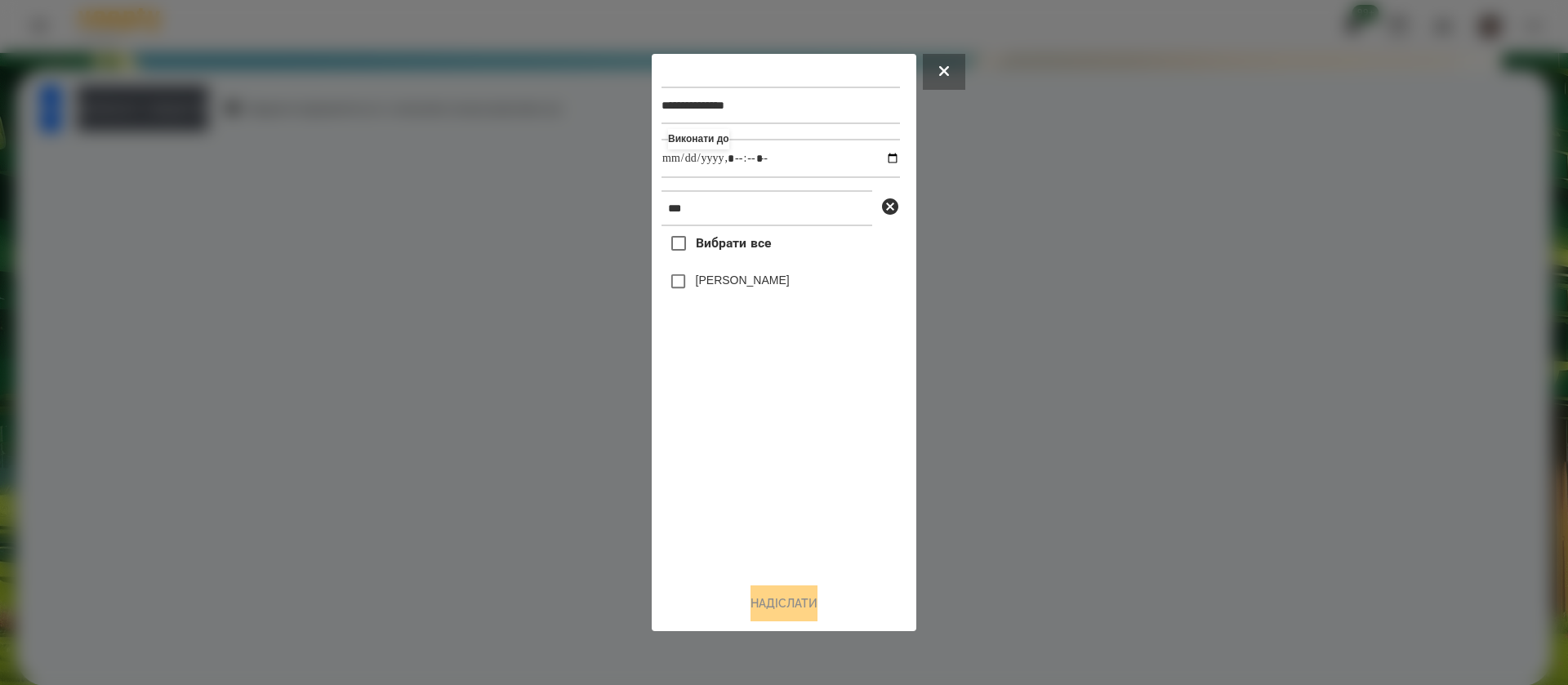
click at [696, 284] on label "[PERSON_NAME]" at bounding box center [742, 280] width 94 height 16
click at [783, 596] on button "Надіслати" at bounding box center [784, 603] width 67 height 36
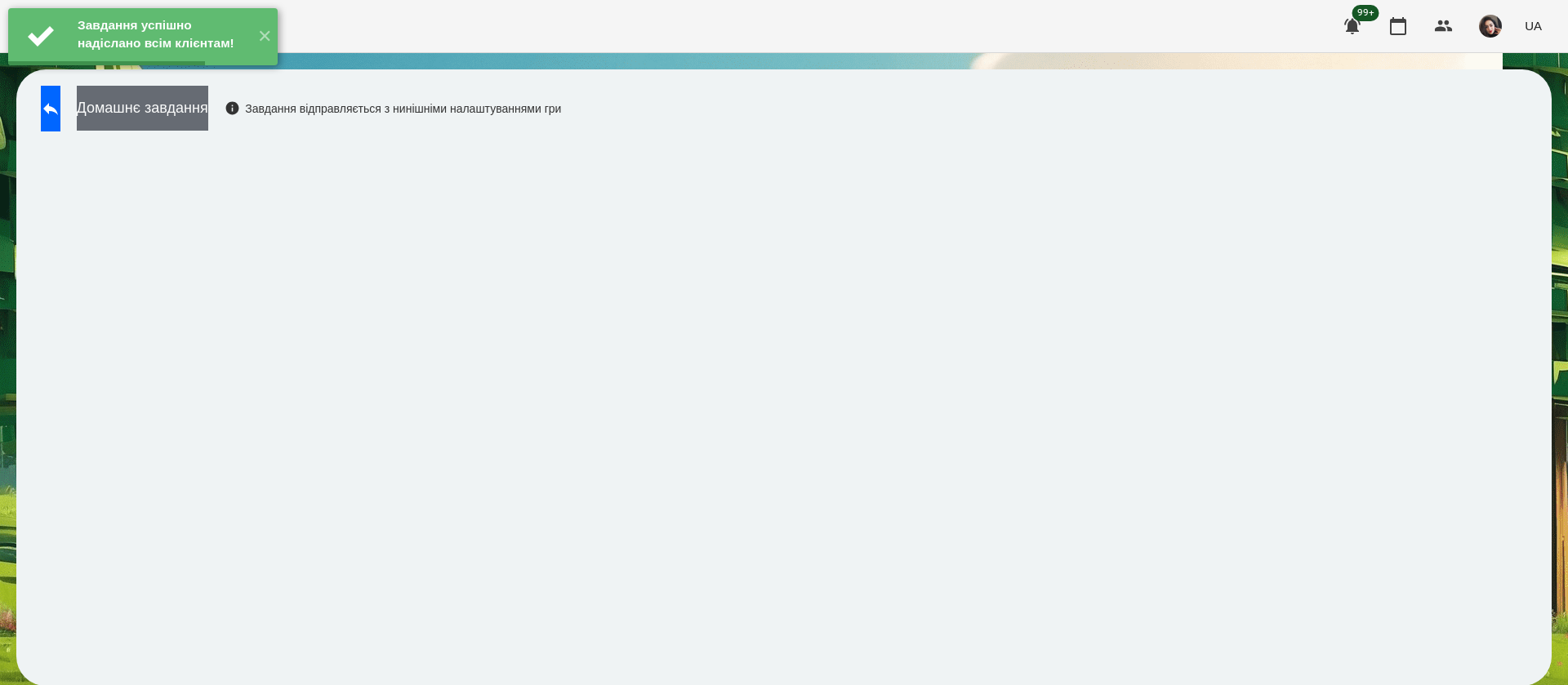
click at [208, 126] on button "Домашнє завдання" at bounding box center [142, 108] width 132 height 45
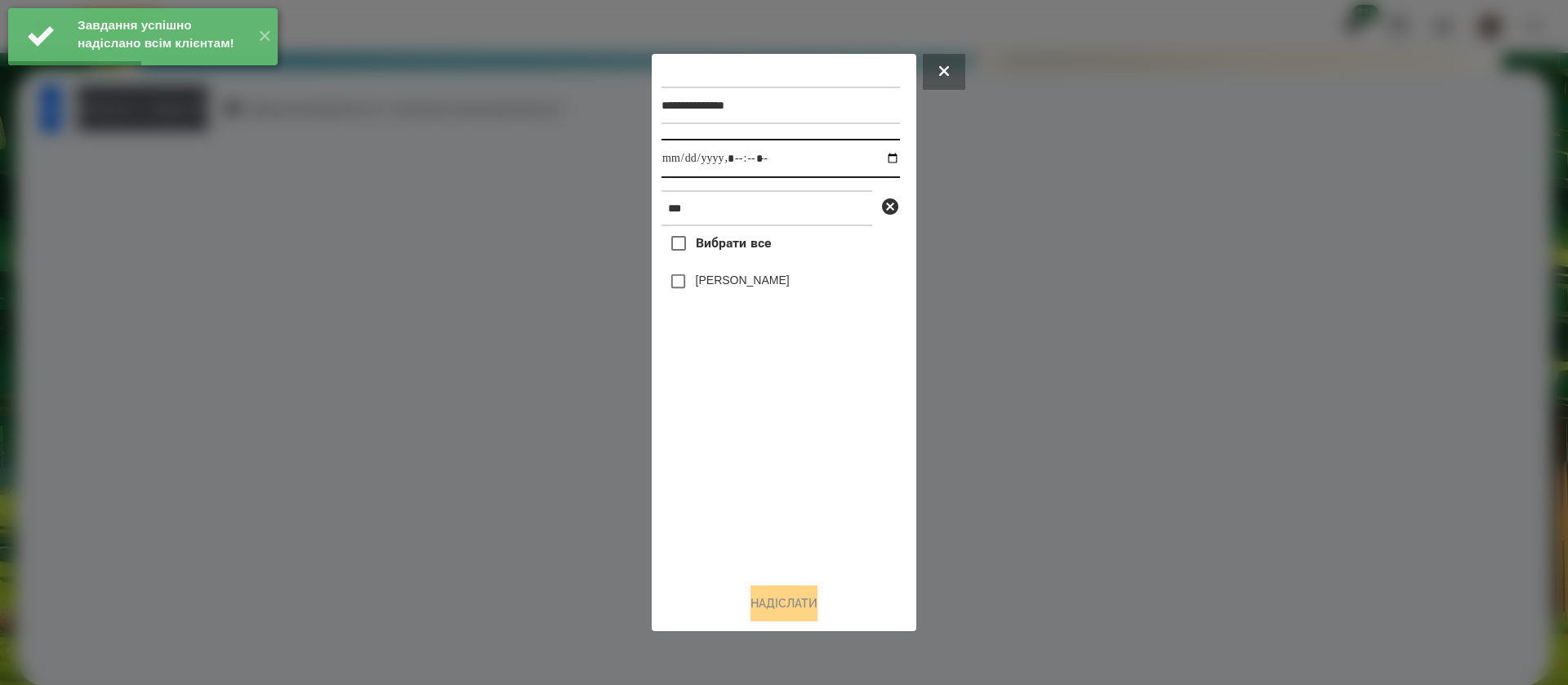
click at [674, 160] on input "datetime-local" at bounding box center [781, 159] width 239 height 39
type input "**********"
click at [709, 282] on label "[PERSON_NAME]" at bounding box center [742, 280] width 94 height 16
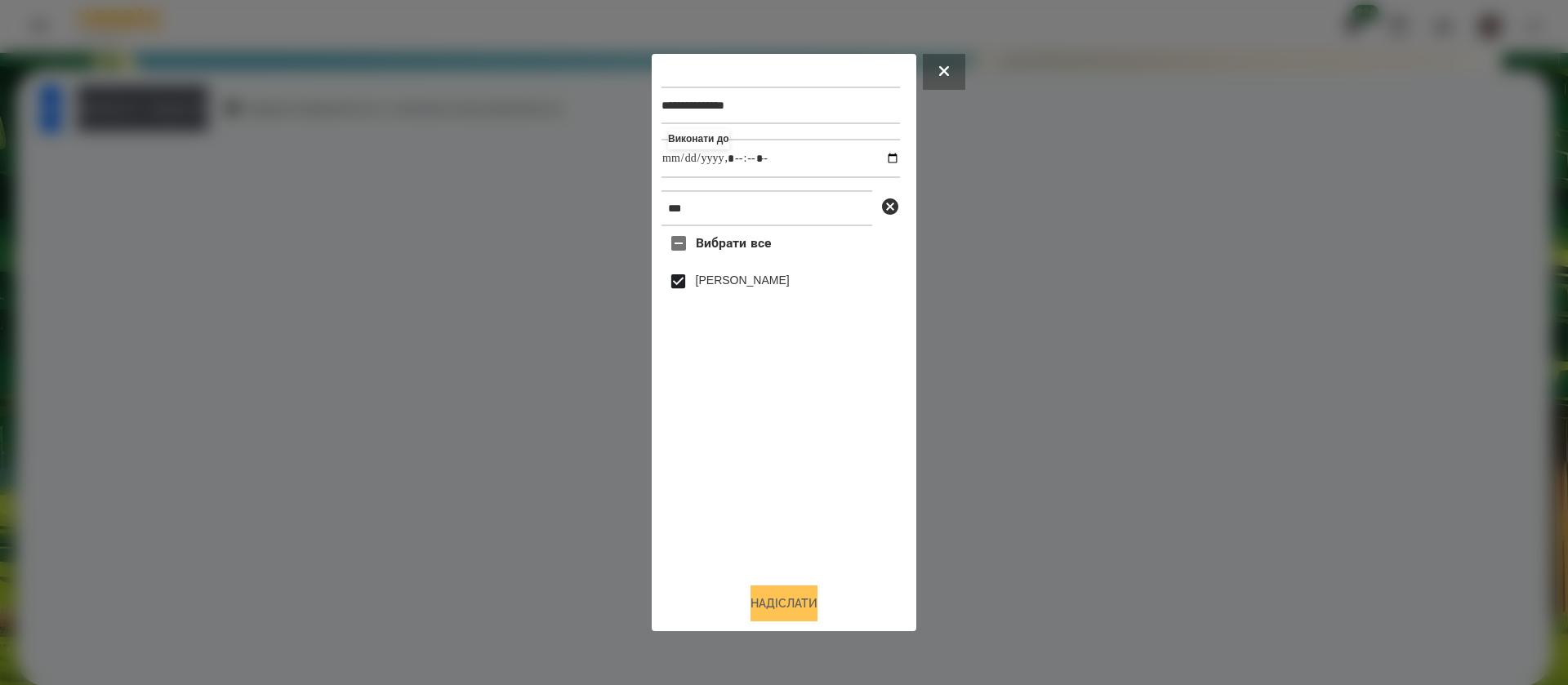
click at [774, 602] on button "Надіслати" at bounding box center [784, 603] width 67 height 36
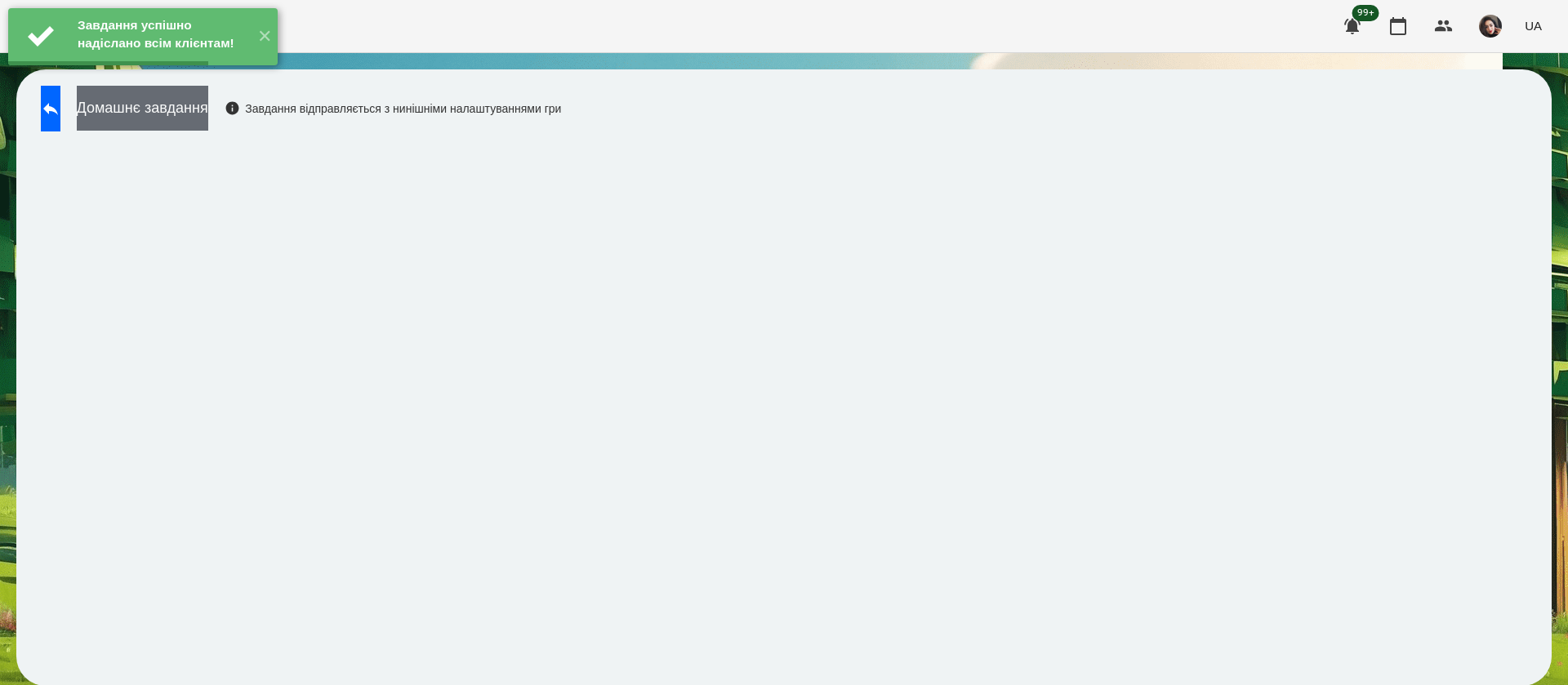
click at [190, 113] on button "Домашнє завдання" at bounding box center [142, 108] width 132 height 45
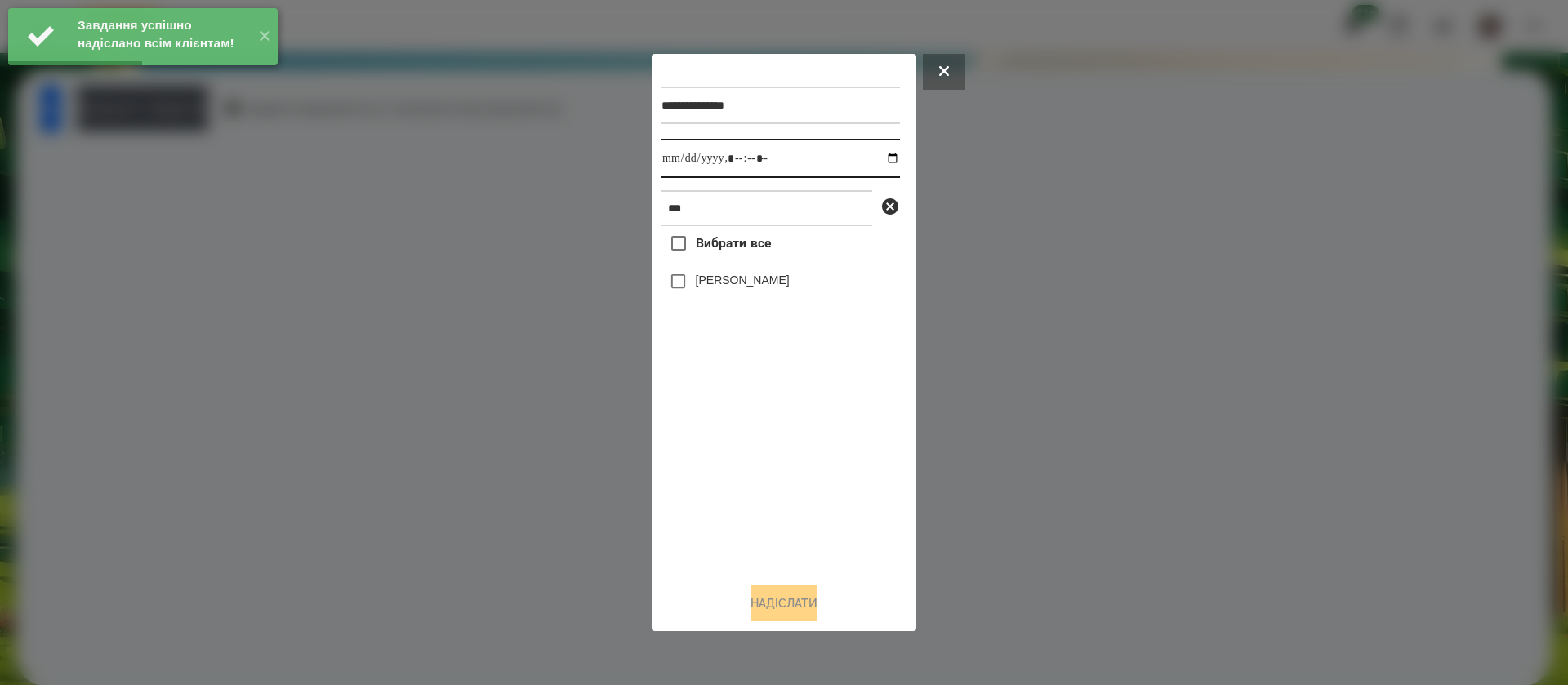
click at [678, 158] on input "datetime-local" at bounding box center [781, 159] width 239 height 39
type input "**********"
click at [700, 274] on div "[PERSON_NAME]" at bounding box center [781, 282] width 239 height 34
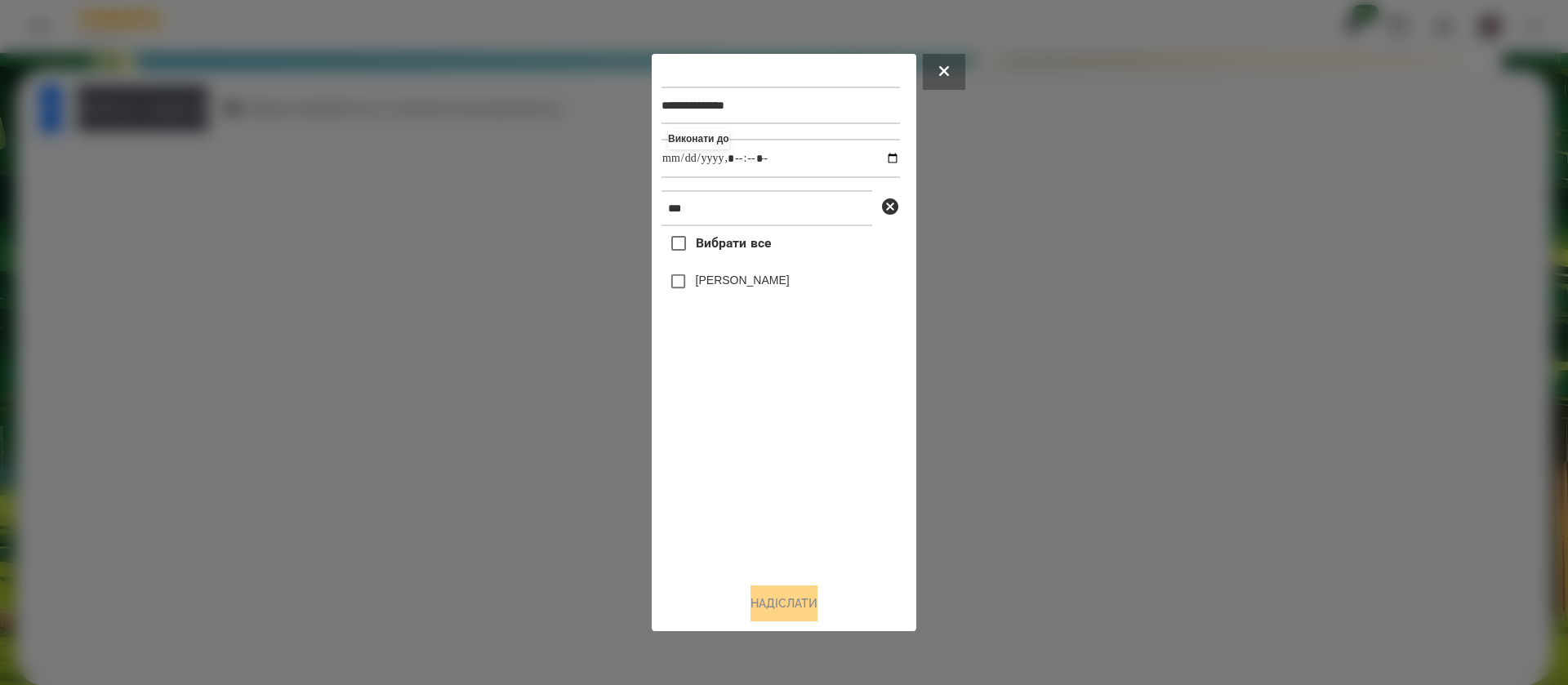
click at [714, 284] on label "[PERSON_NAME]" at bounding box center [742, 280] width 94 height 16
click at [782, 616] on button "Надіслати" at bounding box center [784, 603] width 67 height 36
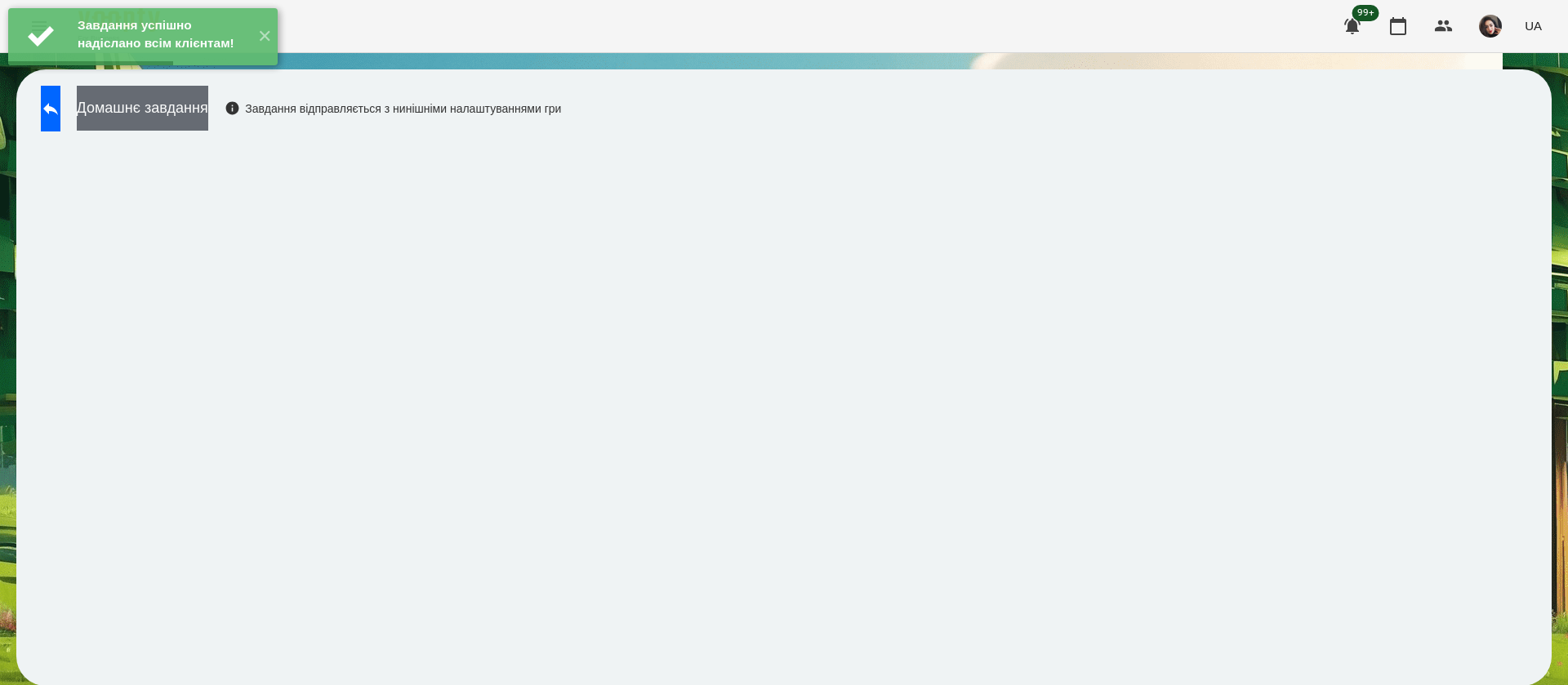
click at [208, 108] on button "Домашнє завдання" at bounding box center [142, 108] width 132 height 45
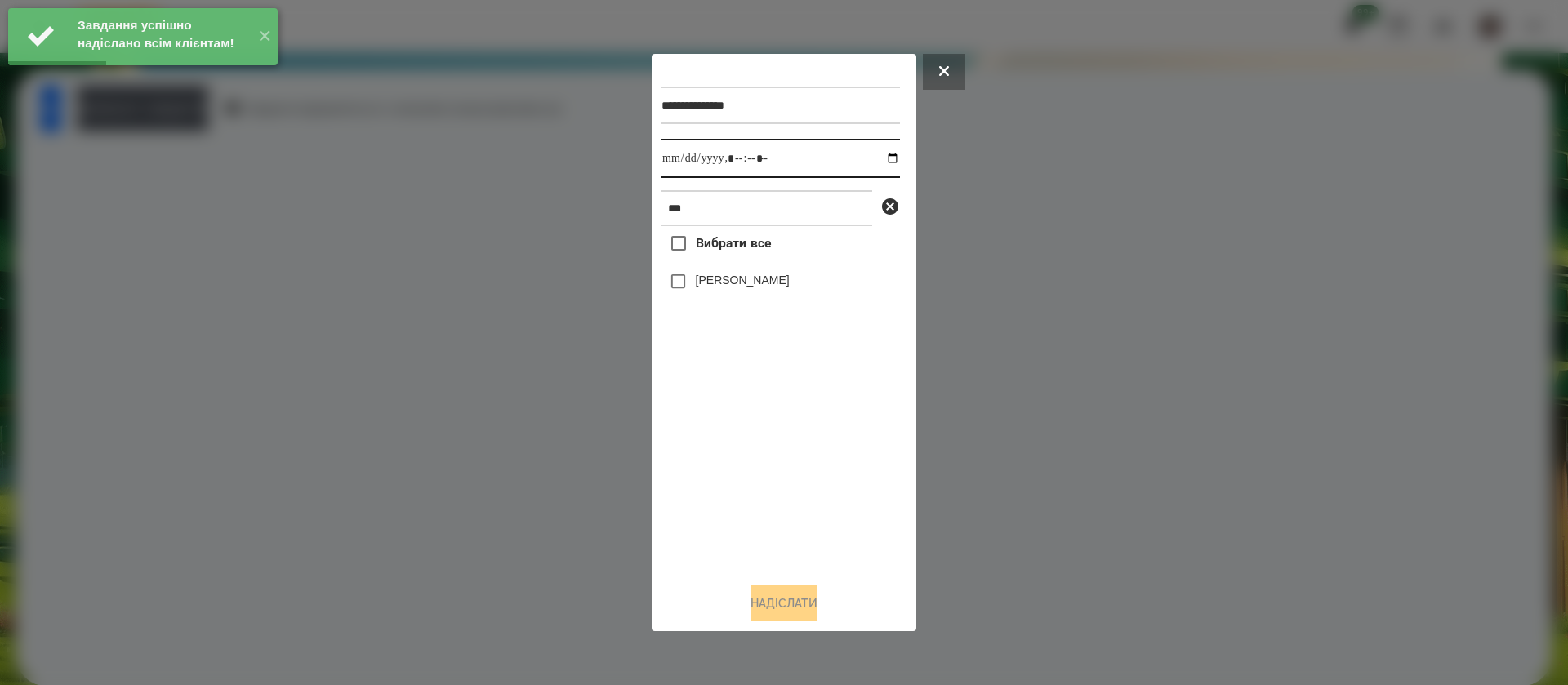
click at [680, 154] on input "datetime-local" at bounding box center [781, 159] width 239 height 39
type input "**********"
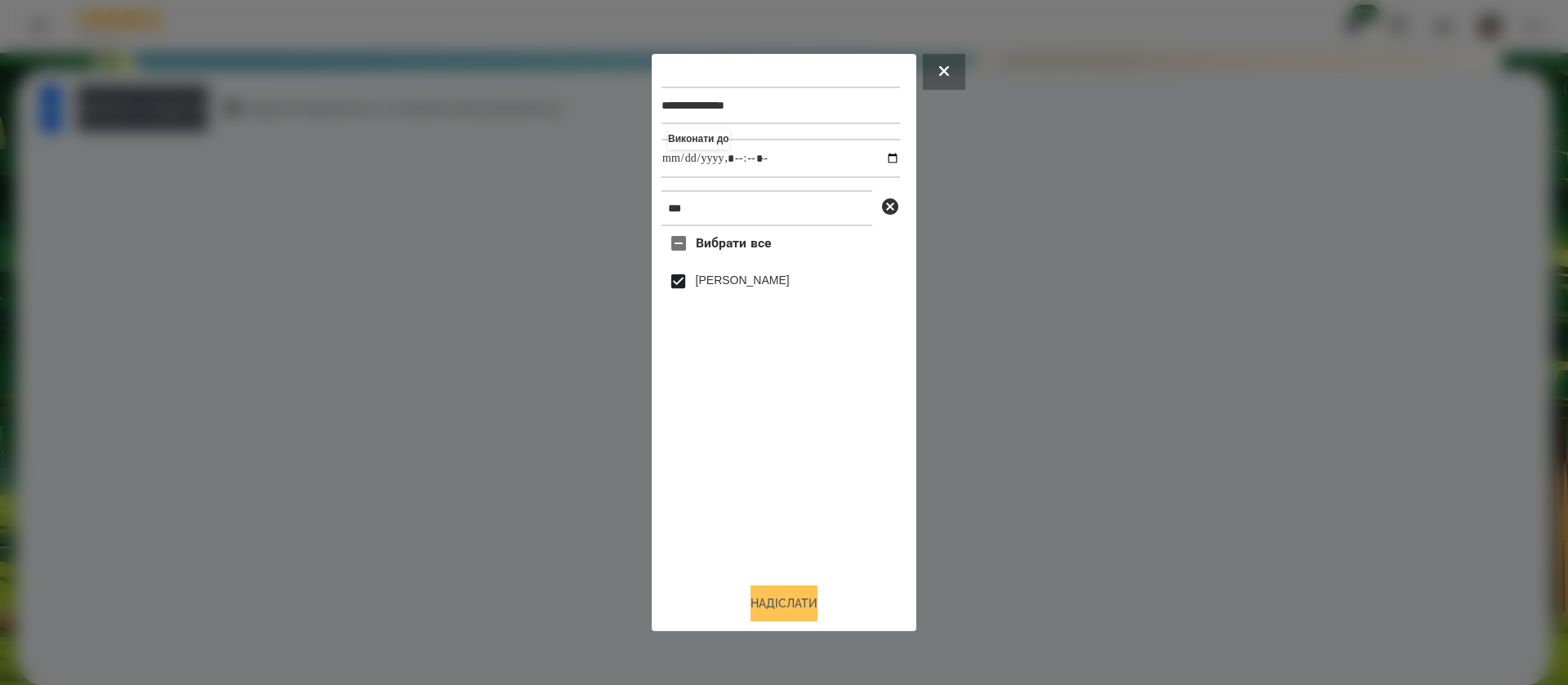
click at [806, 615] on button "Надіслати" at bounding box center [784, 603] width 67 height 36
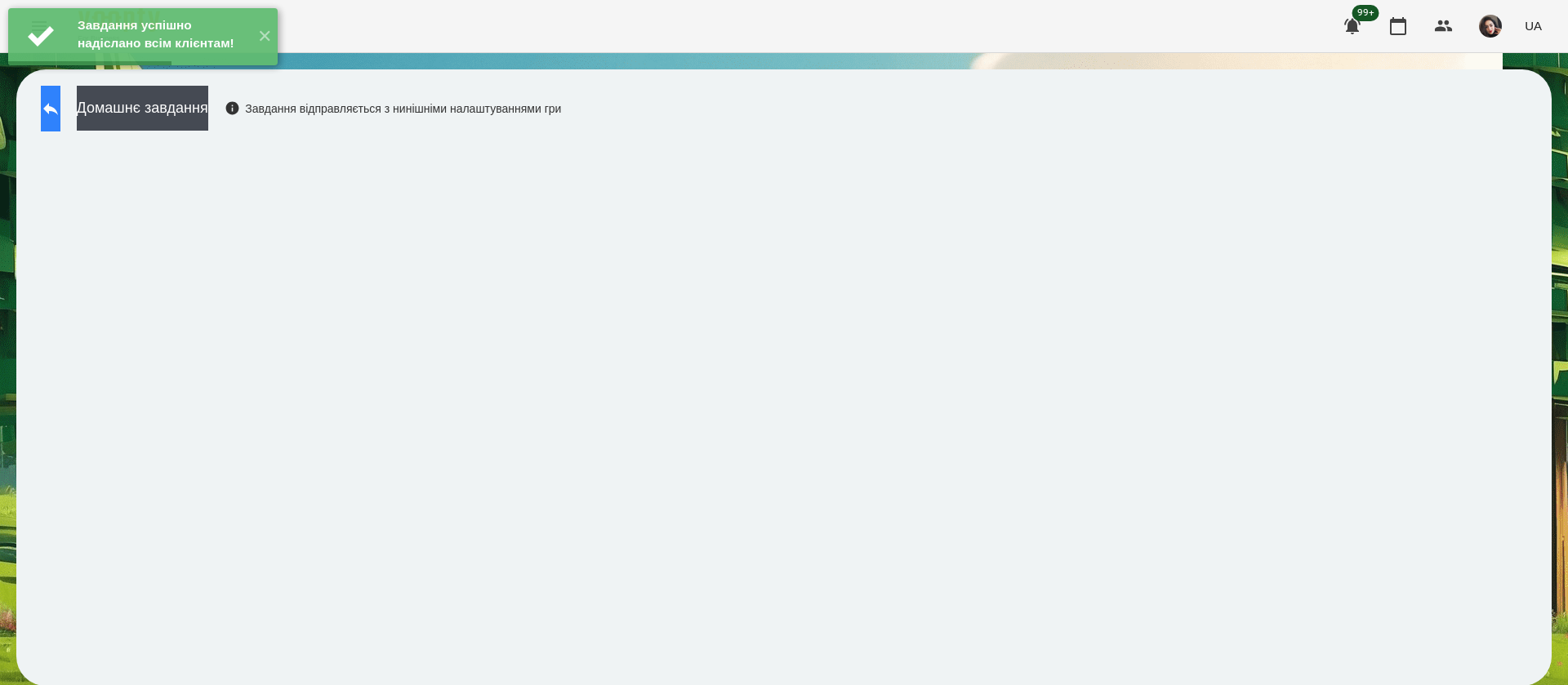
click at [60, 114] on button at bounding box center [51, 109] width 20 height 46
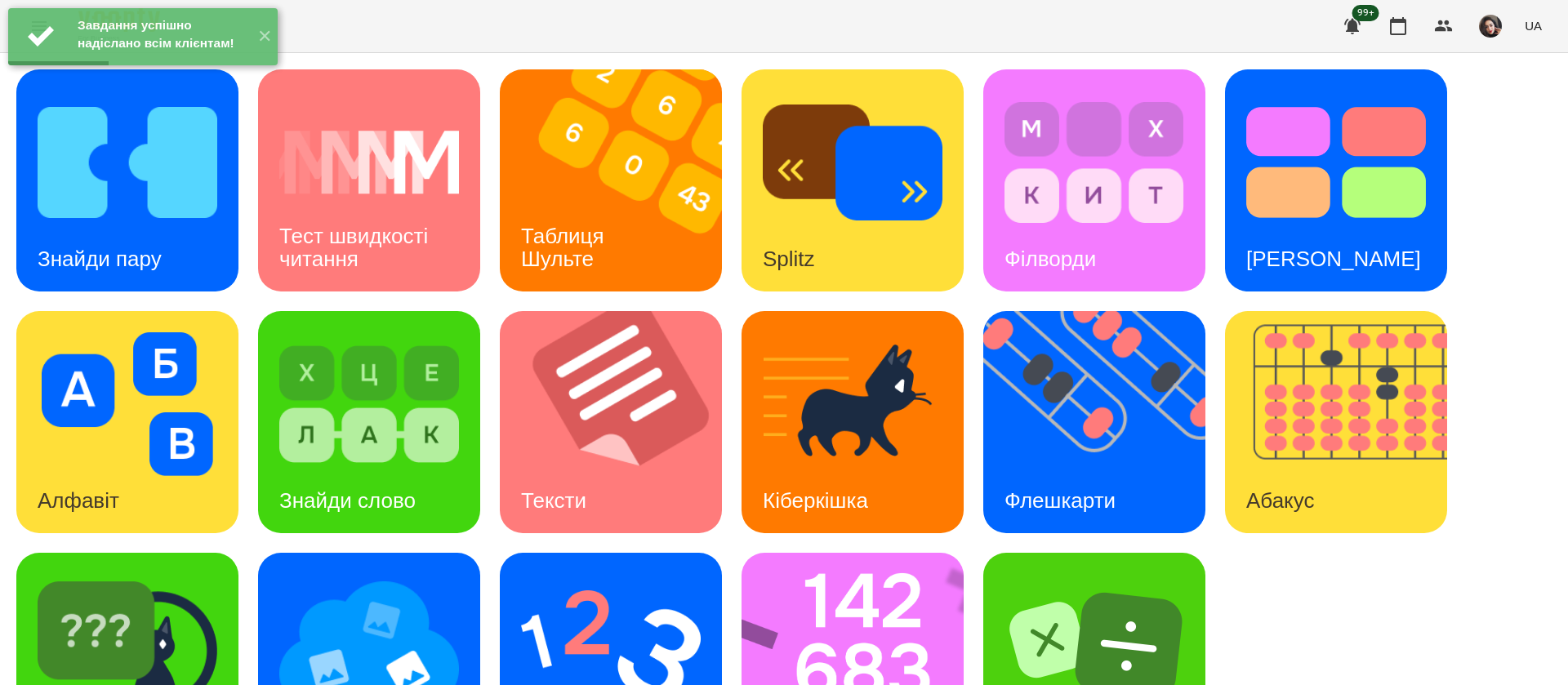
scroll to position [106, 0]
click at [405, 574] on img at bounding box center [370, 646] width 180 height 144
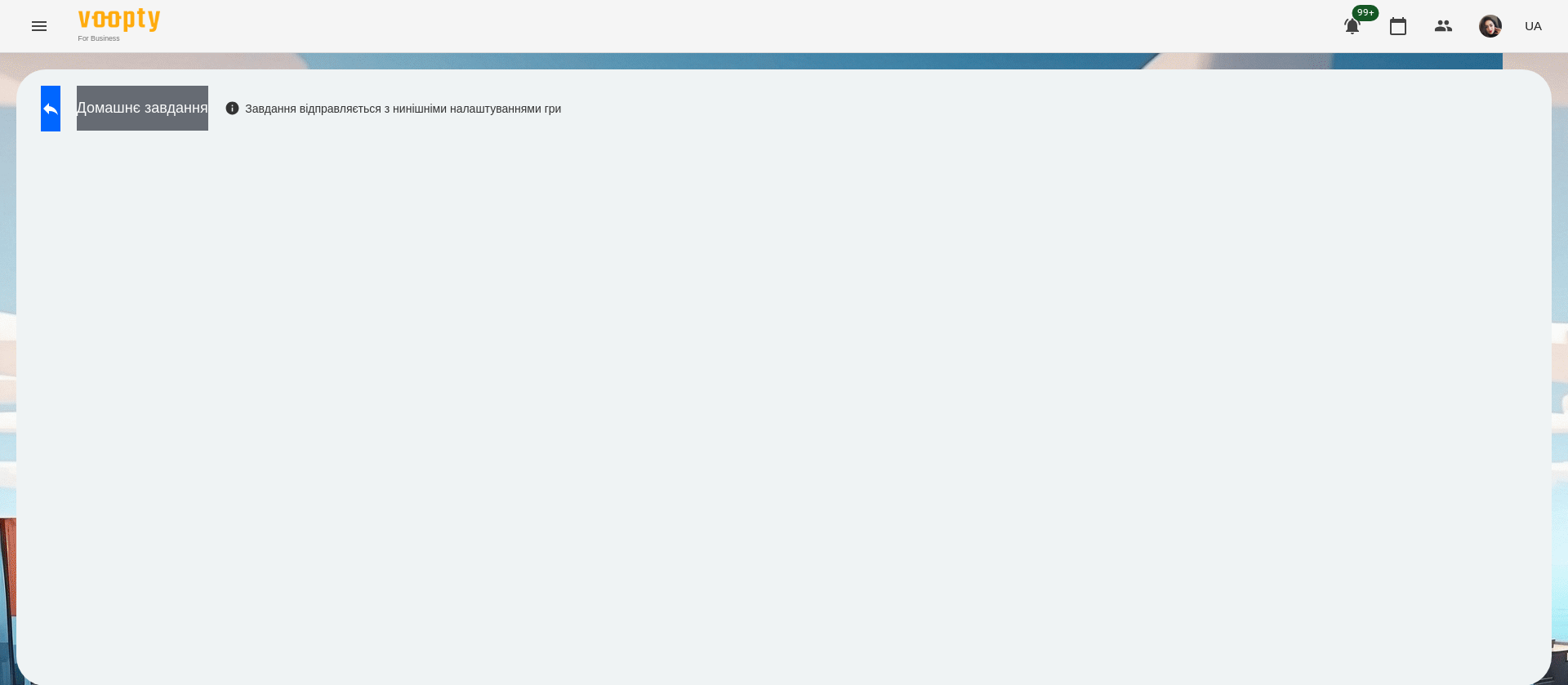
click at [194, 110] on button "Домашнє завдання" at bounding box center [142, 108] width 132 height 45
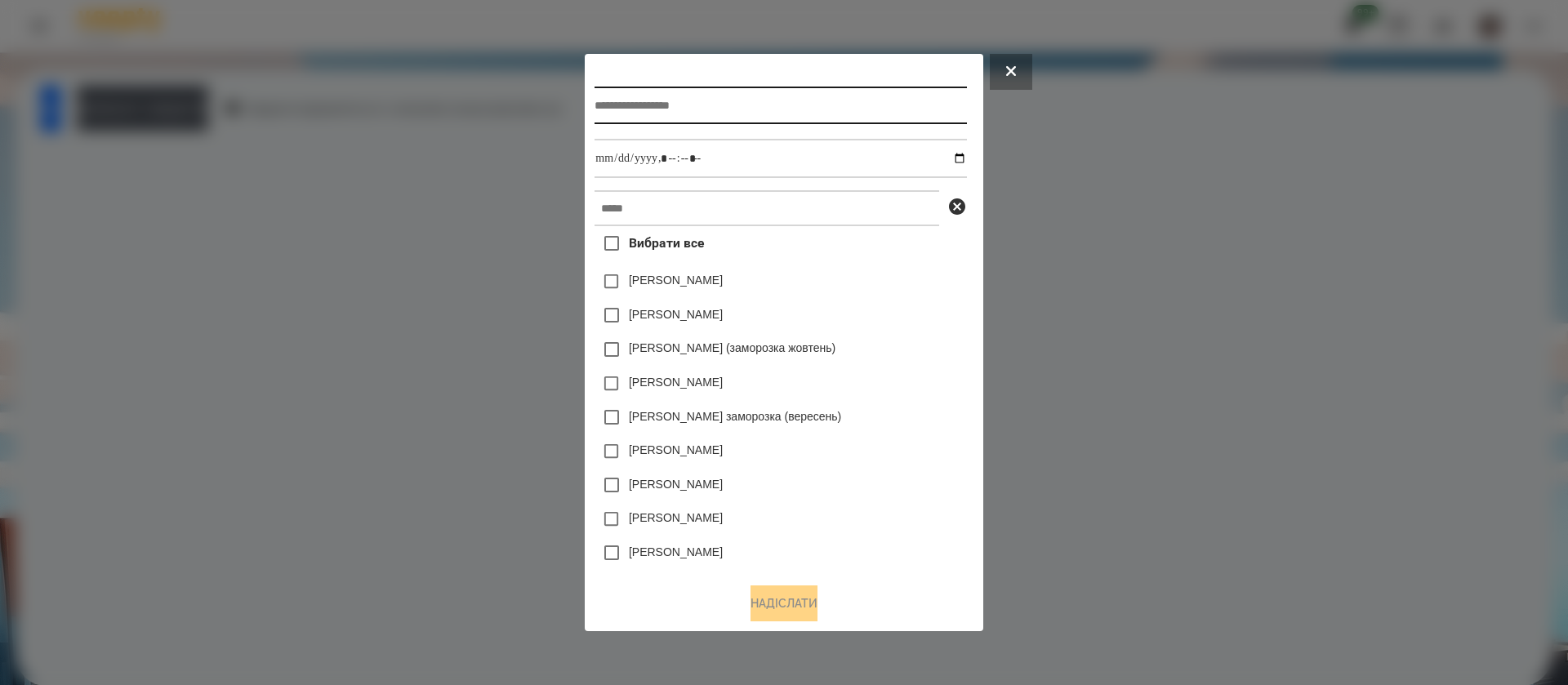
click at [603, 101] on input "text" at bounding box center [780, 105] width 372 height 38
type input "**********"
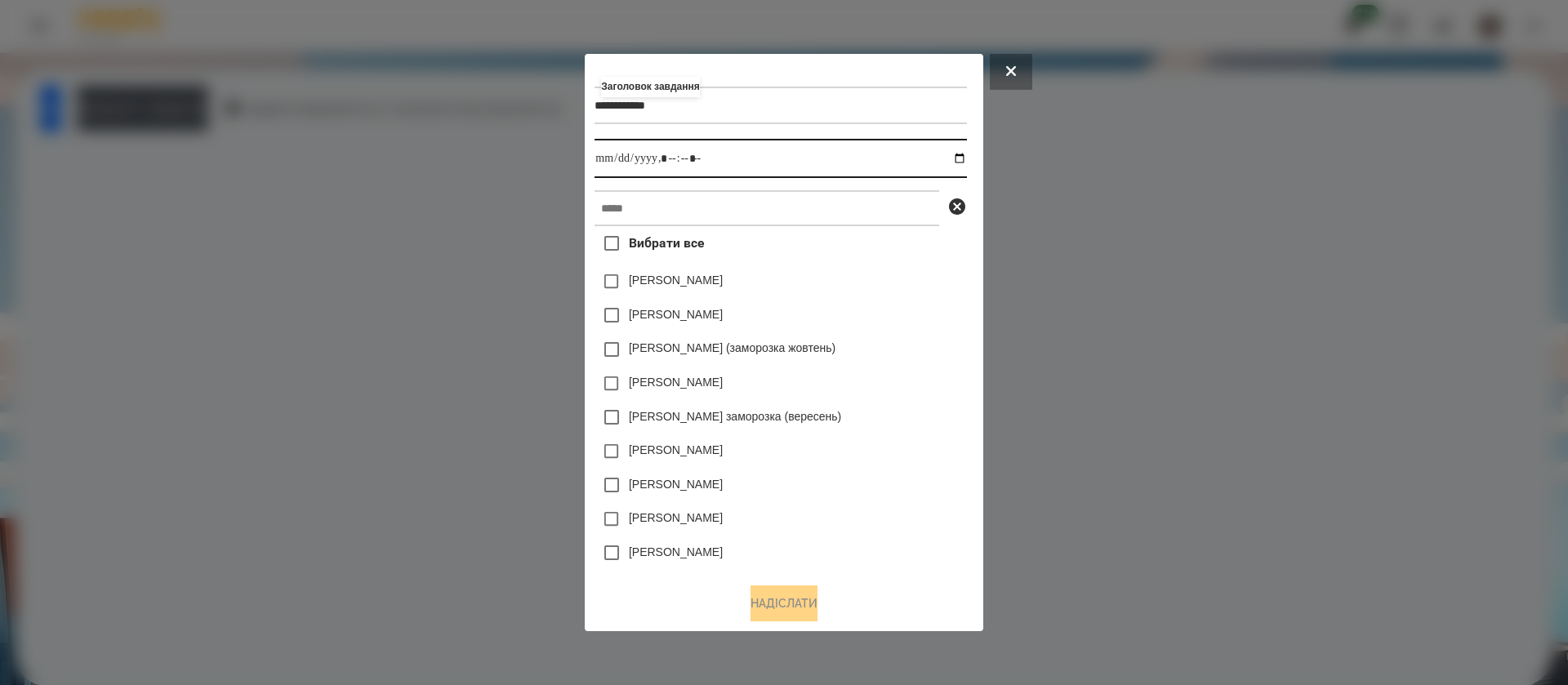
click at [966, 161] on input "datetime-local" at bounding box center [780, 159] width 372 height 39
click at [670, 162] on input "datetime-local" at bounding box center [780, 159] width 372 height 39
click at [693, 164] on input "datetime-local" at bounding box center [780, 159] width 372 height 39
type input "**********"
click at [690, 208] on input "text" at bounding box center [767, 208] width 345 height 36
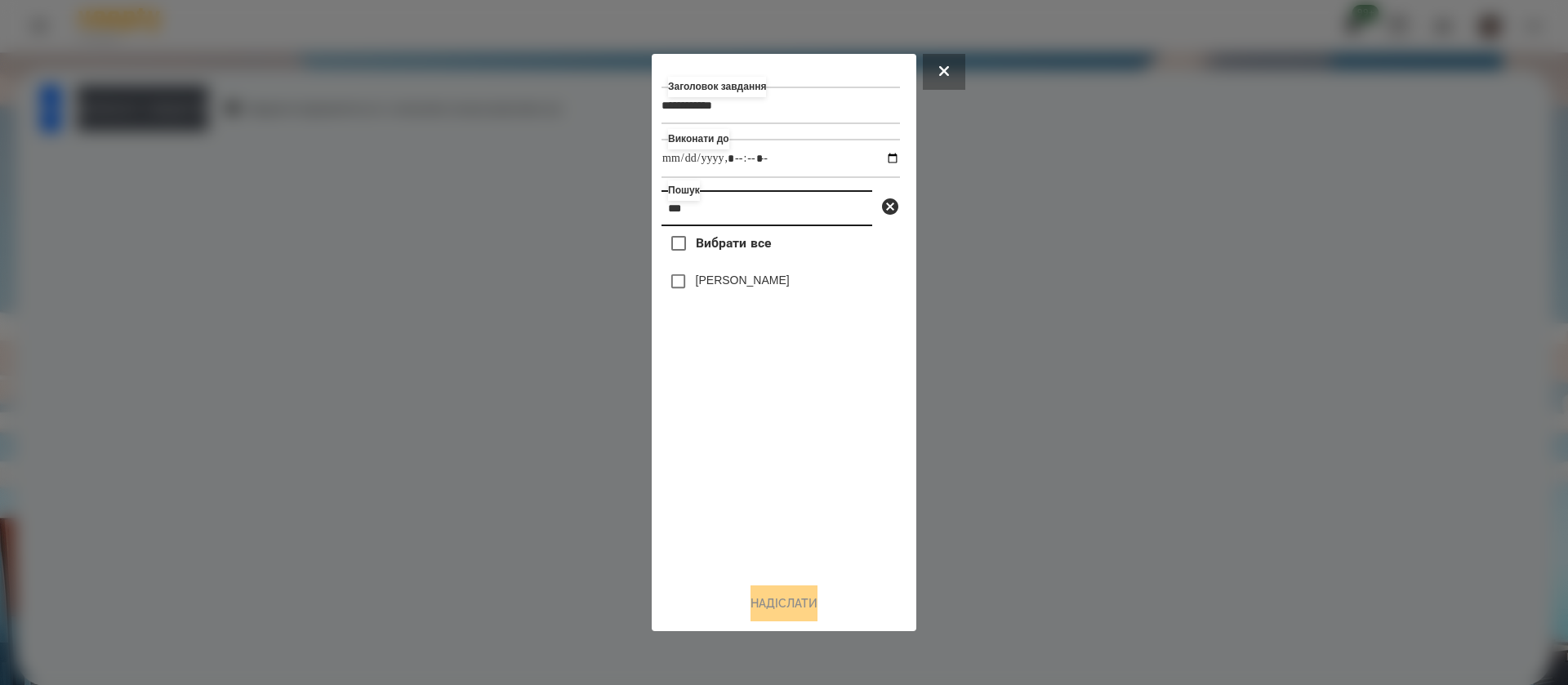
type input "***"
click at [774, 604] on button "Надіслати" at bounding box center [784, 603] width 67 height 36
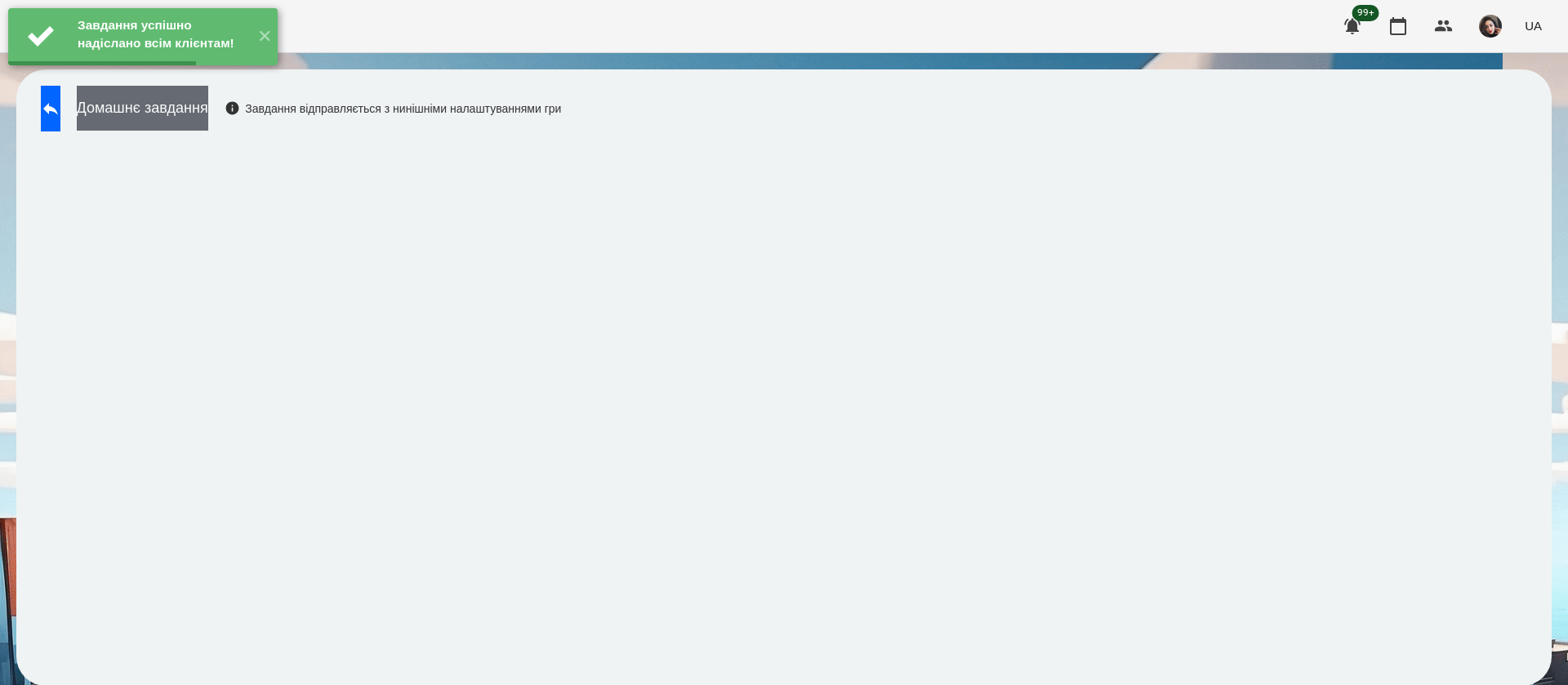
click at [208, 107] on button "Домашнє завдання" at bounding box center [142, 108] width 132 height 45
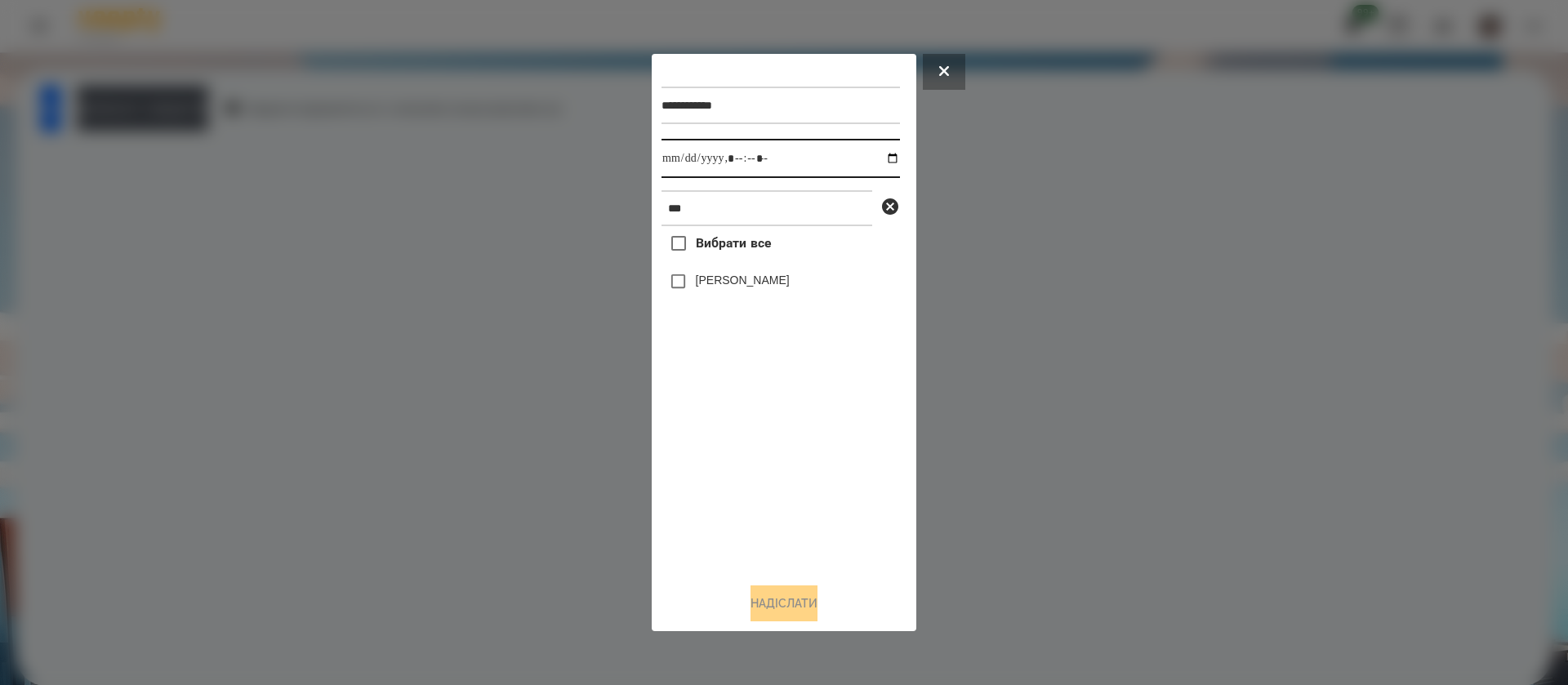
click at [675, 168] on input "datetime-local" at bounding box center [781, 159] width 239 height 39
type input "**********"
click at [767, 602] on button "Надіслати" at bounding box center [784, 603] width 67 height 36
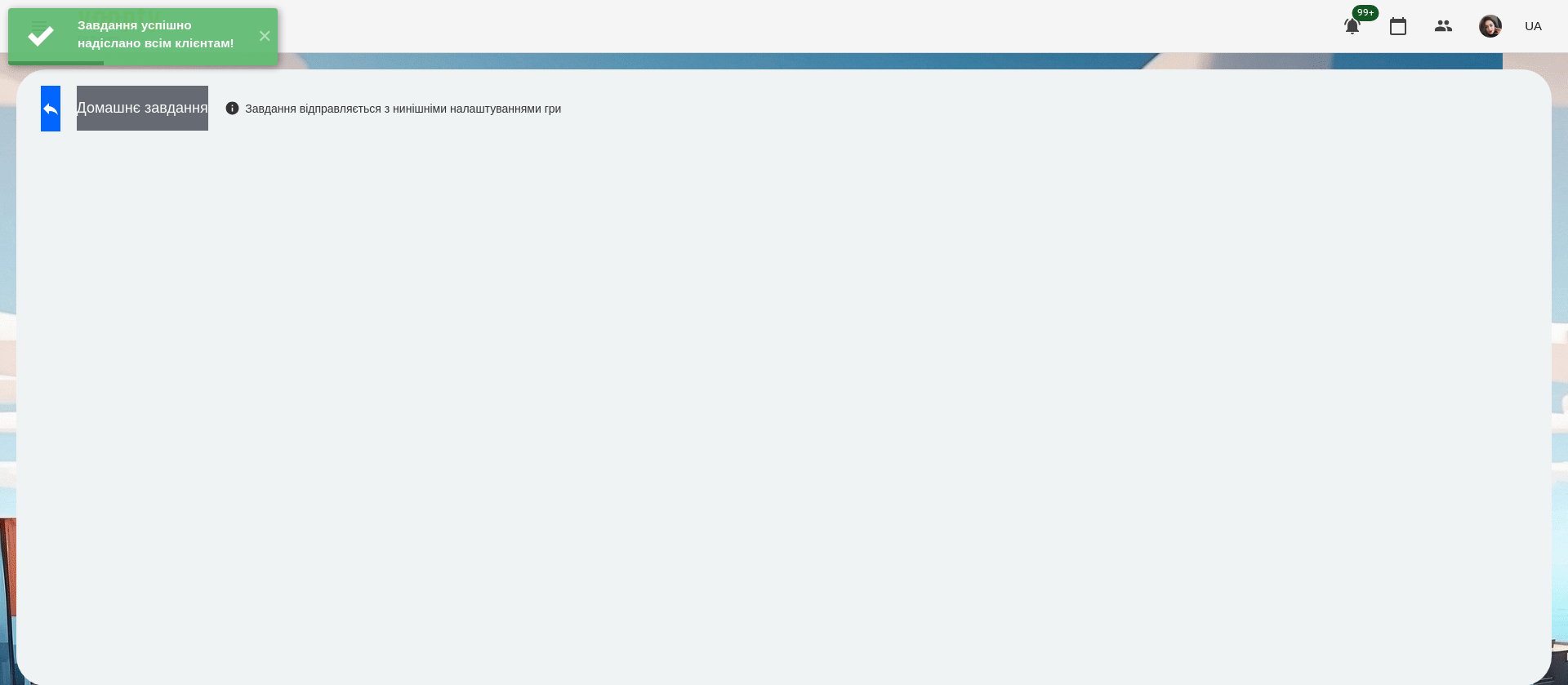
click at [208, 112] on button "Домашнє завдання" at bounding box center [142, 108] width 132 height 45
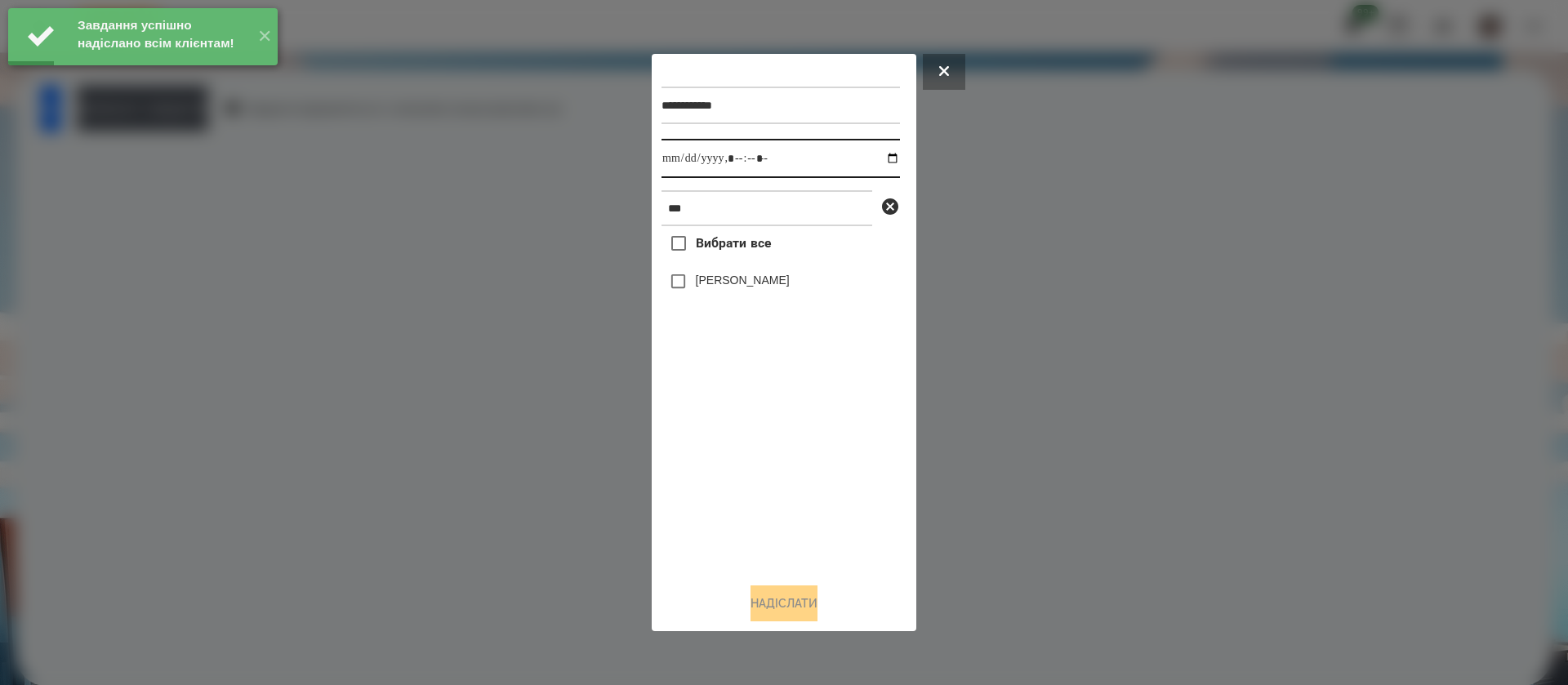
click at [673, 165] on input "datetime-local" at bounding box center [781, 159] width 239 height 39
type input "**********"
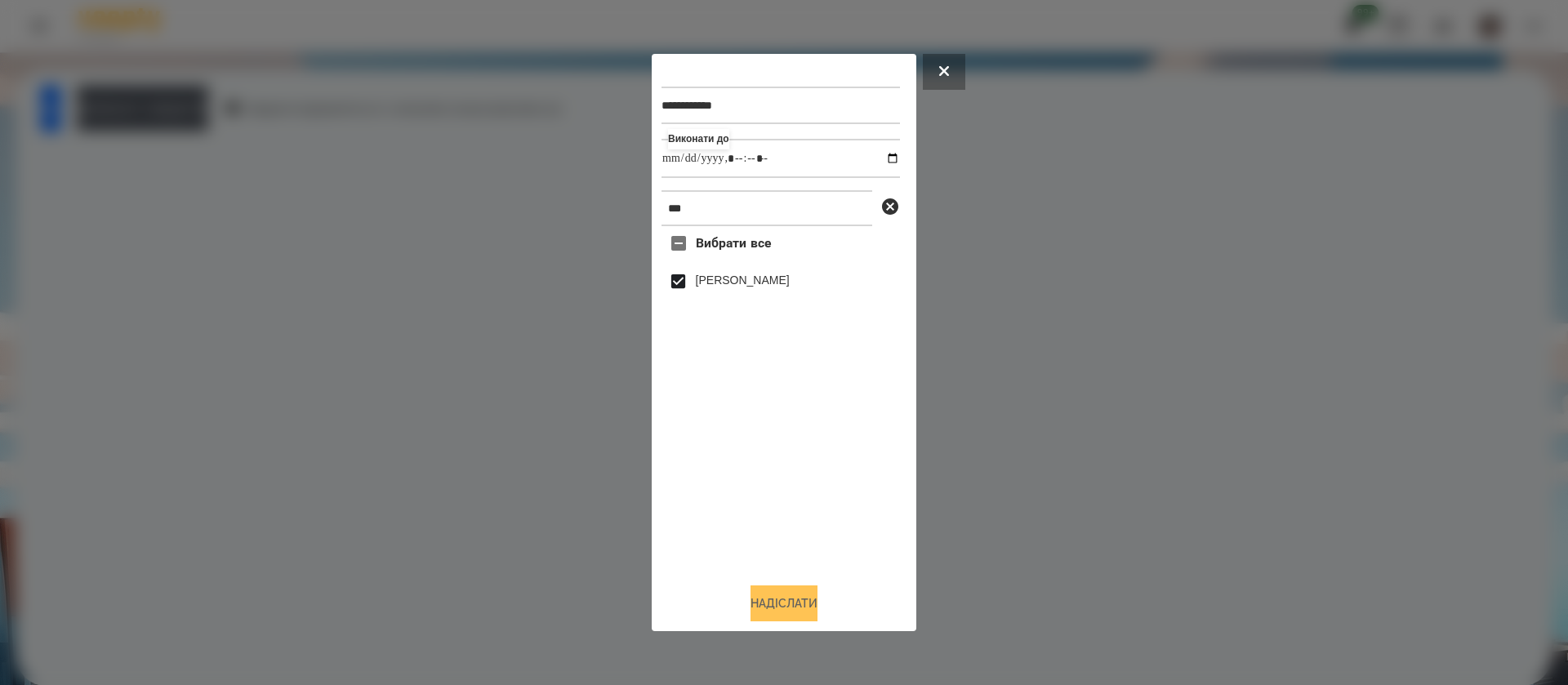
click at [770, 602] on button "Надіслати" at bounding box center [784, 603] width 67 height 36
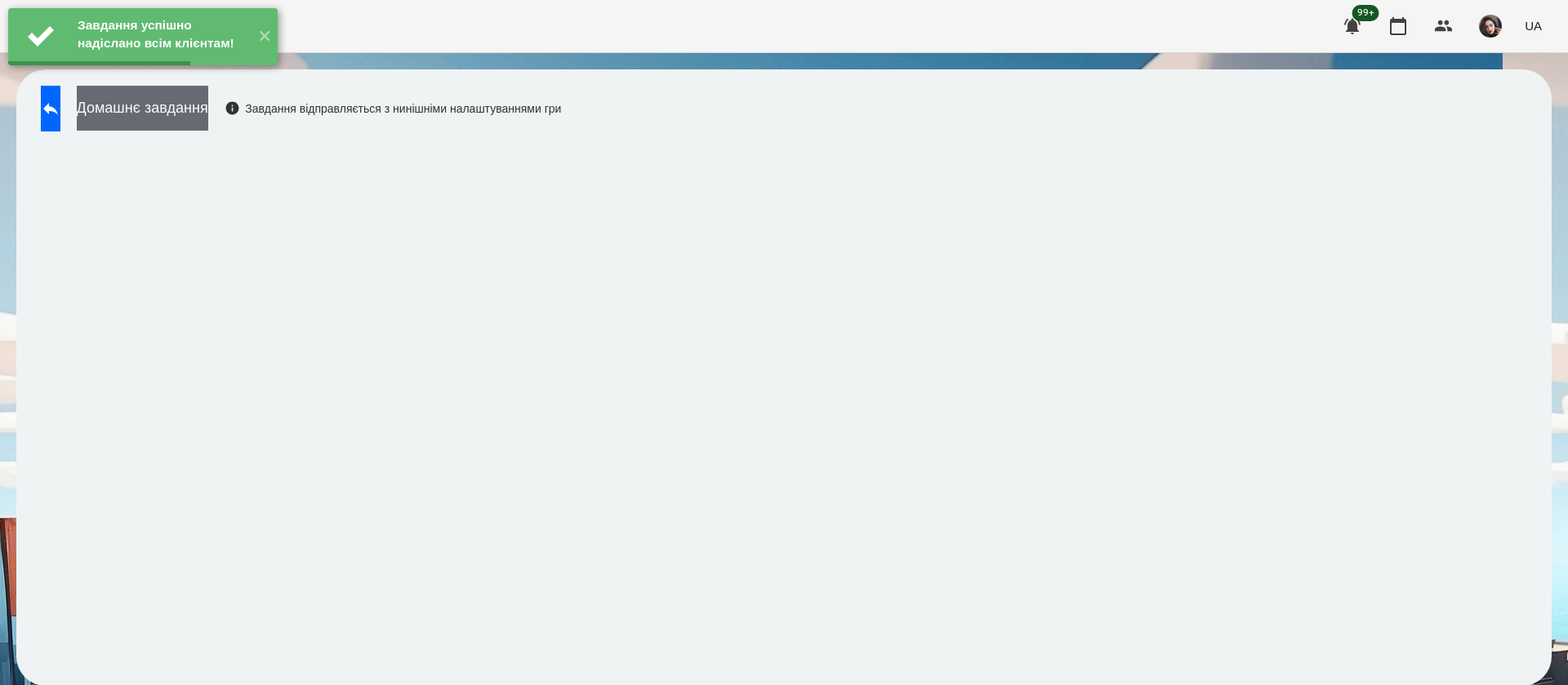
click at [208, 122] on button "Домашнє завдання" at bounding box center [142, 108] width 132 height 45
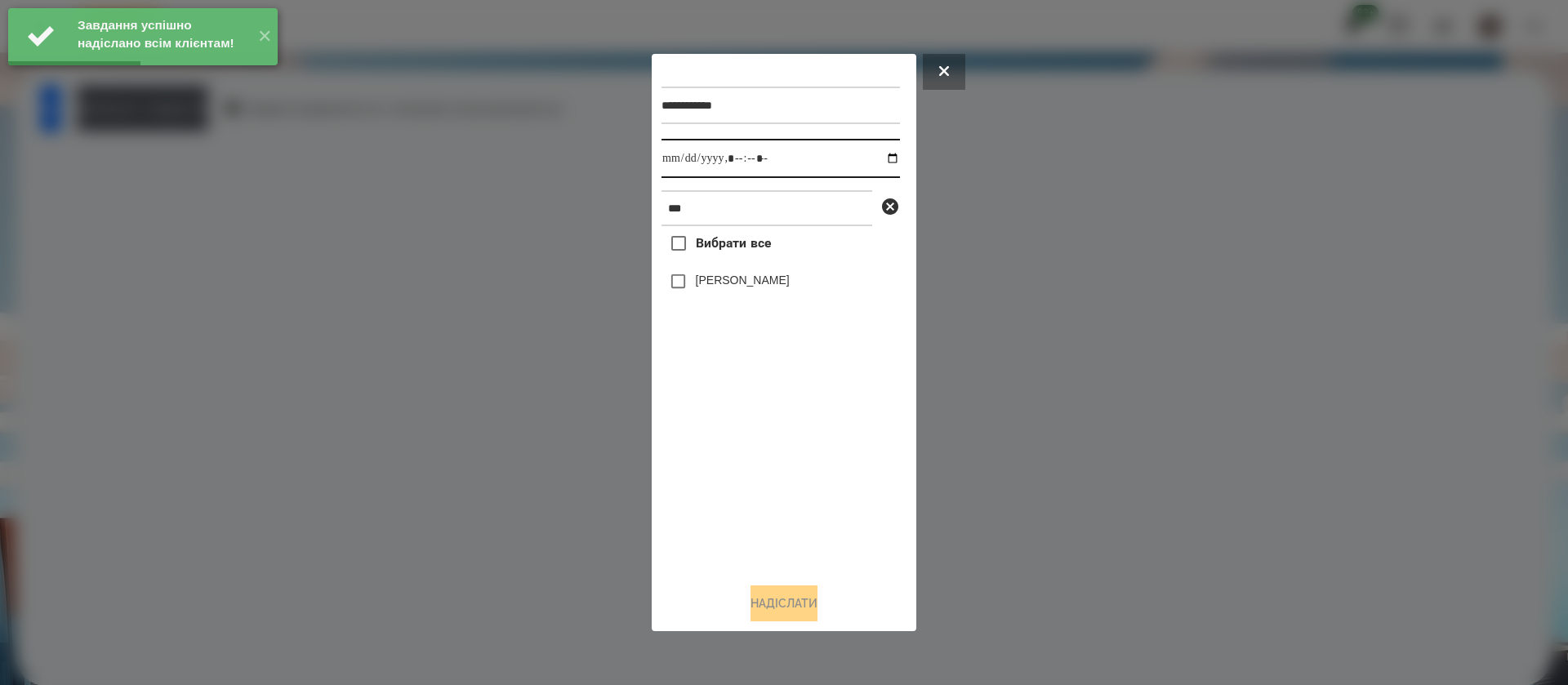
click at [682, 171] on input "datetime-local" at bounding box center [781, 159] width 239 height 39
type input "**********"
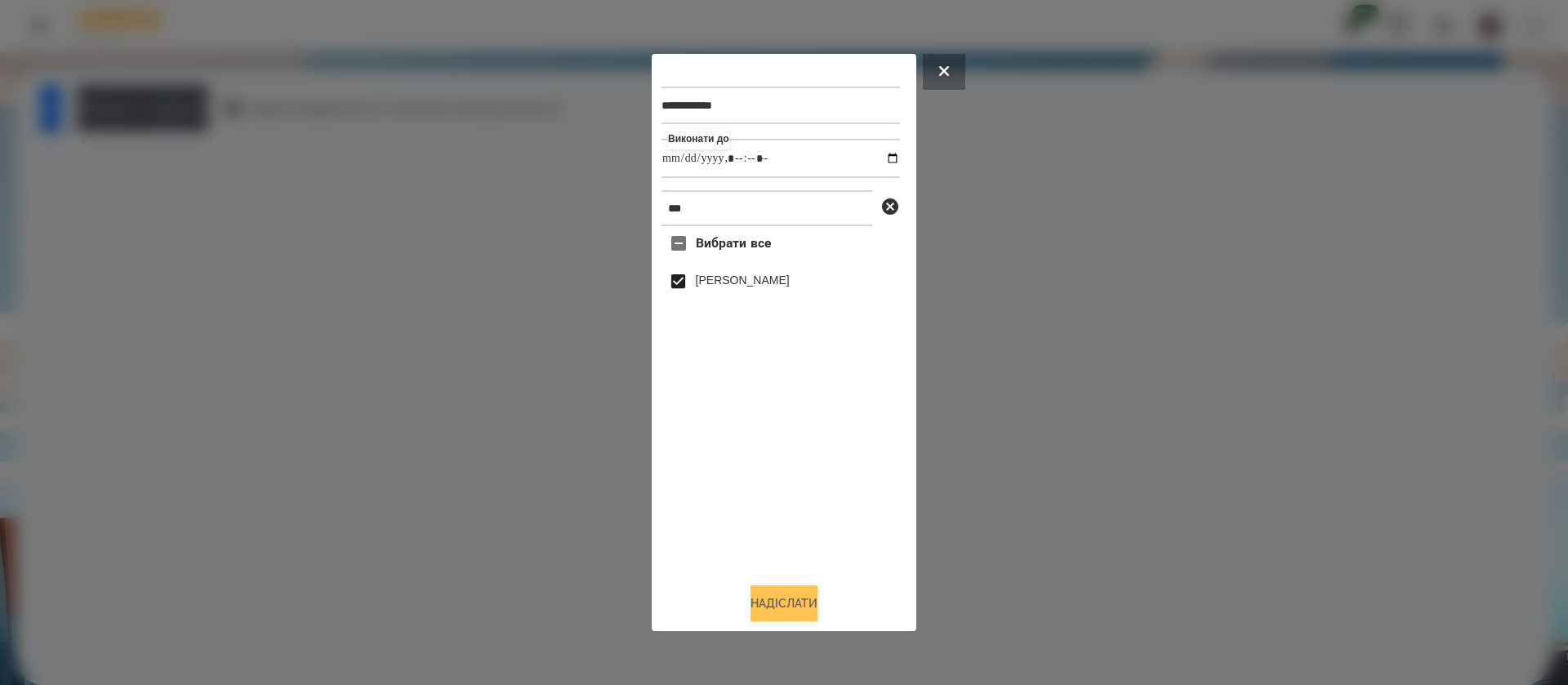
click at [767, 608] on button "Надіслати" at bounding box center [784, 603] width 67 height 36
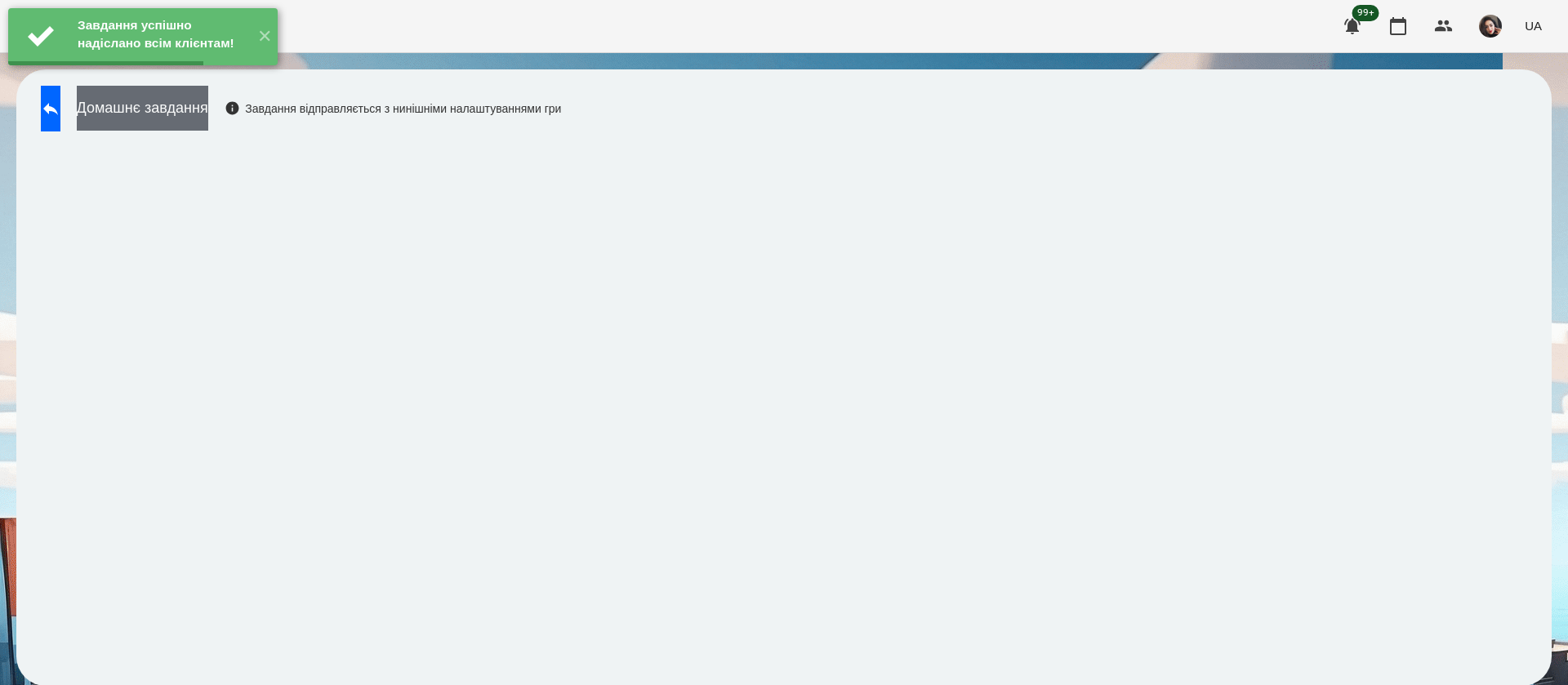
click at [208, 114] on button "Домашнє завдання" at bounding box center [142, 108] width 132 height 45
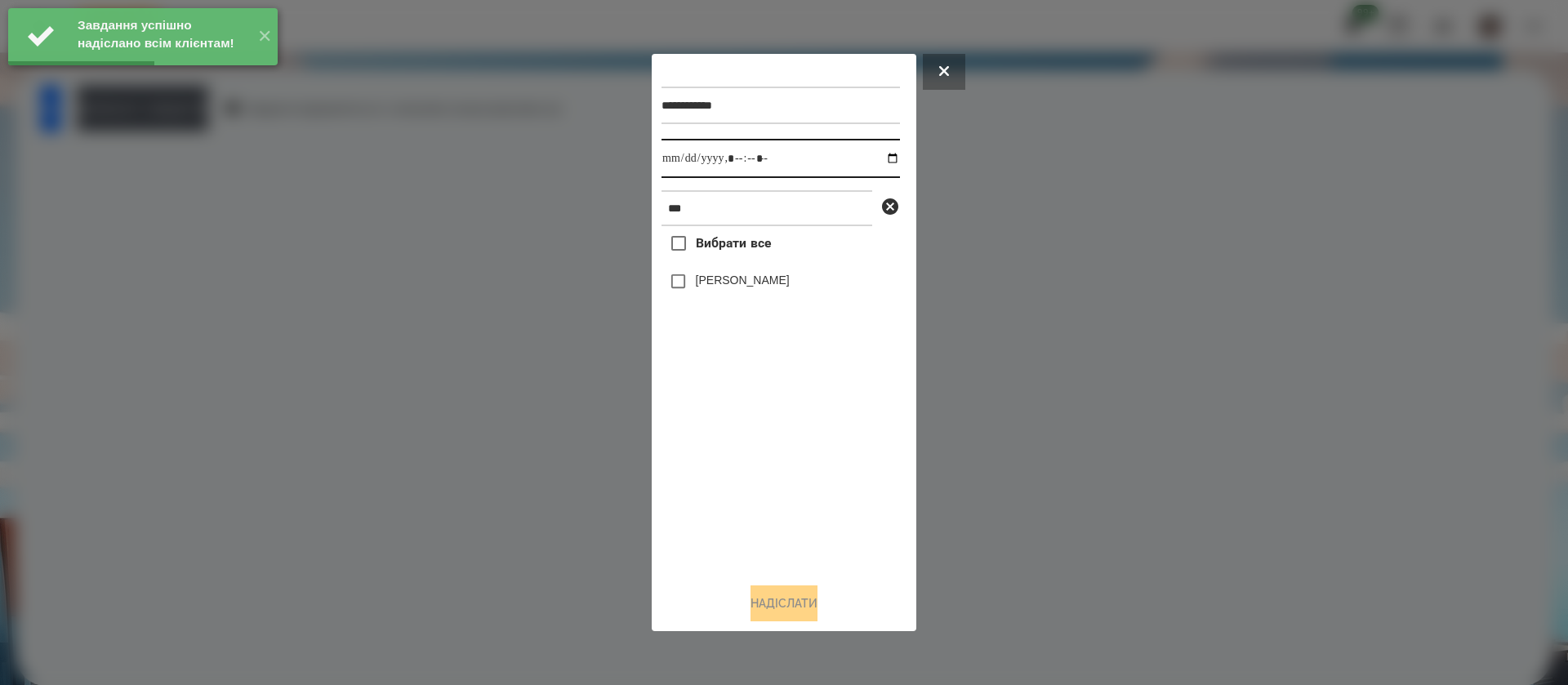
click at [678, 163] on input "datetime-local" at bounding box center [781, 159] width 239 height 39
type input "**********"
click at [782, 601] on button "Надіслати" at bounding box center [784, 603] width 67 height 36
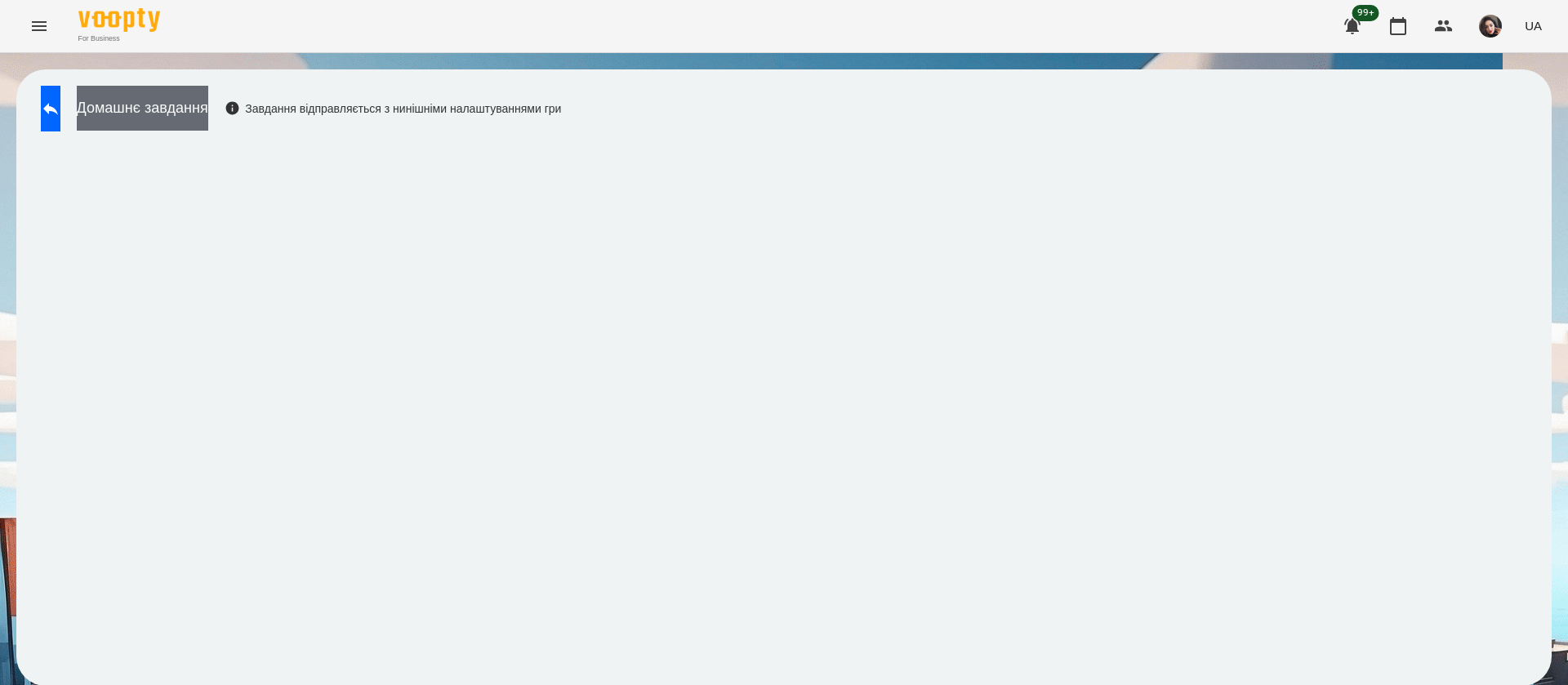
click at [208, 121] on button "Домашнє завдання" at bounding box center [142, 108] width 132 height 45
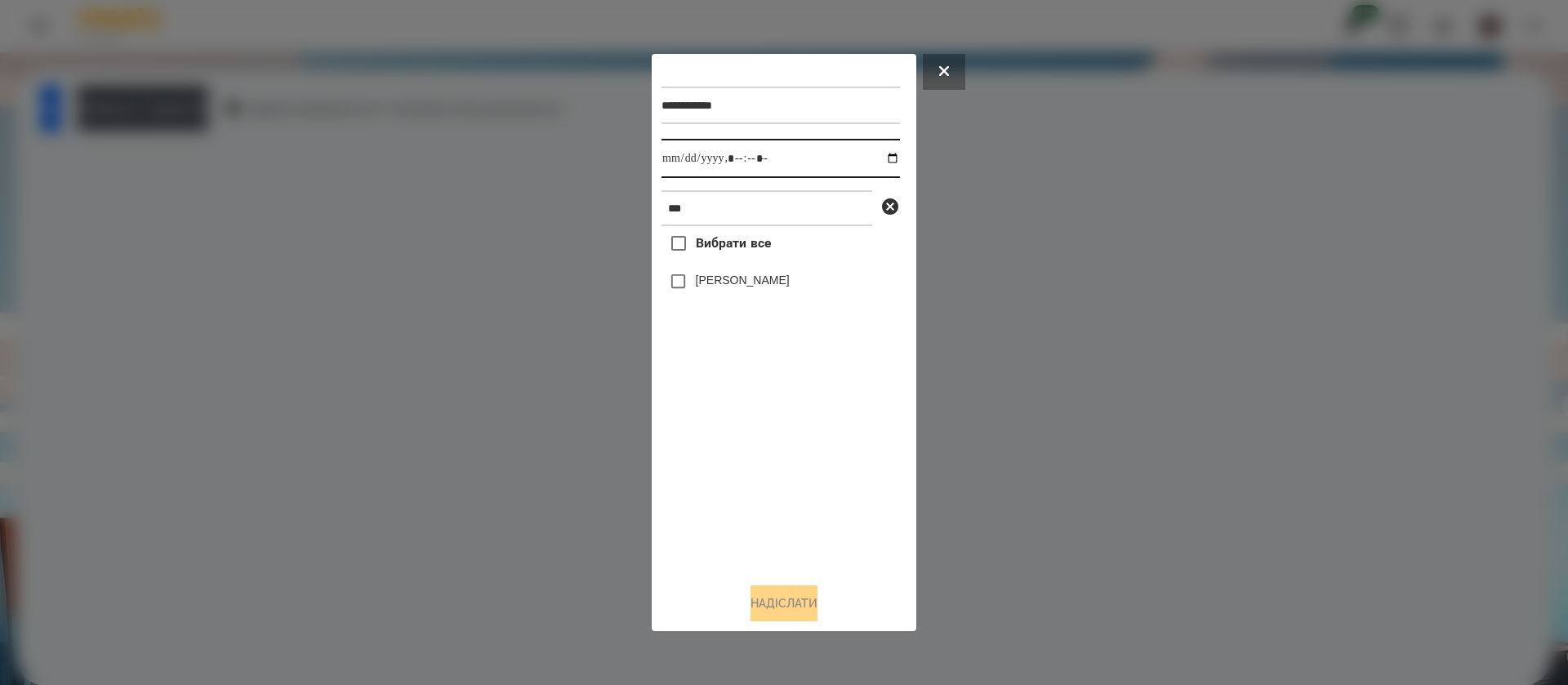
click at [667, 160] on input "datetime-local" at bounding box center [781, 159] width 239 height 39
type input "**********"
click at [767, 609] on button "Надіслати" at bounding box center [784, 603] width 67 height 36
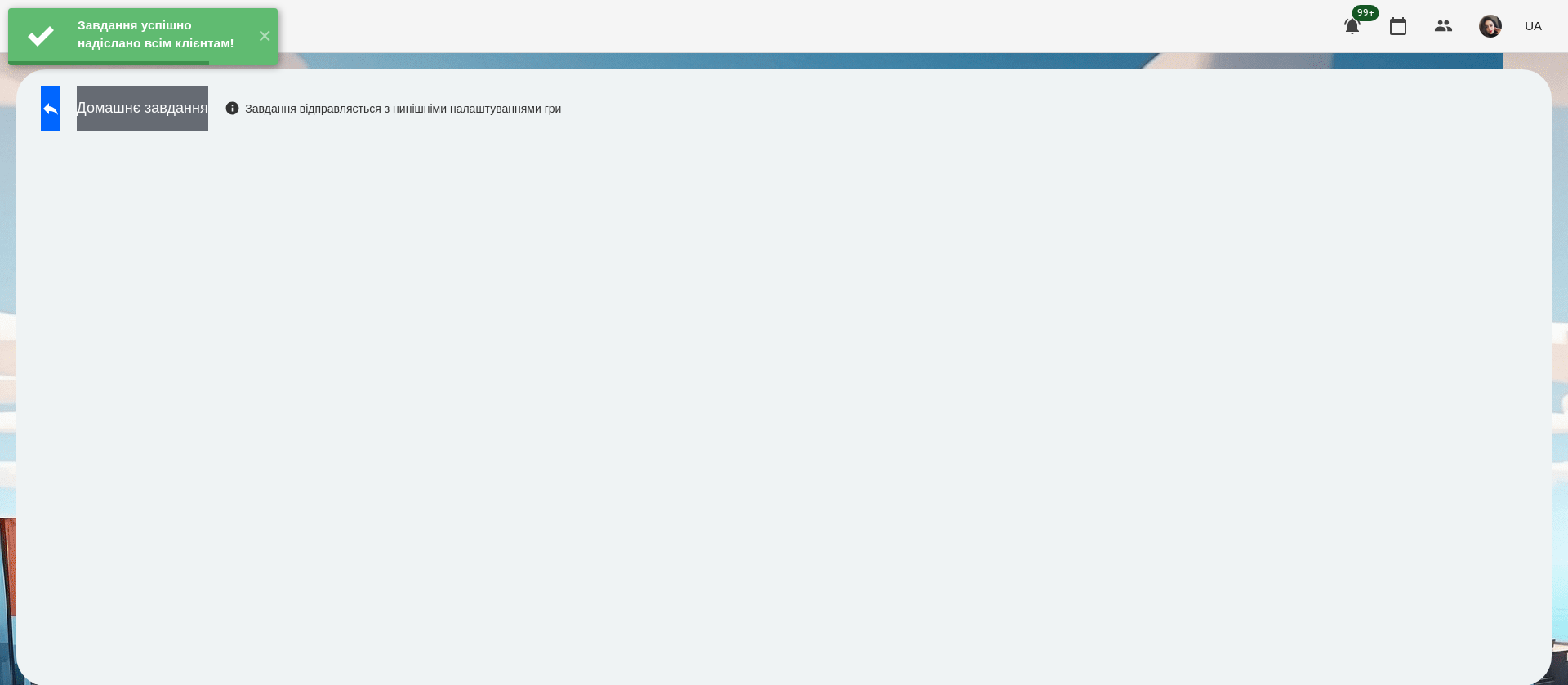
click at [208, 103] on button "Домашнє завдання" at bounding box center [142, 108] width 132 height 45
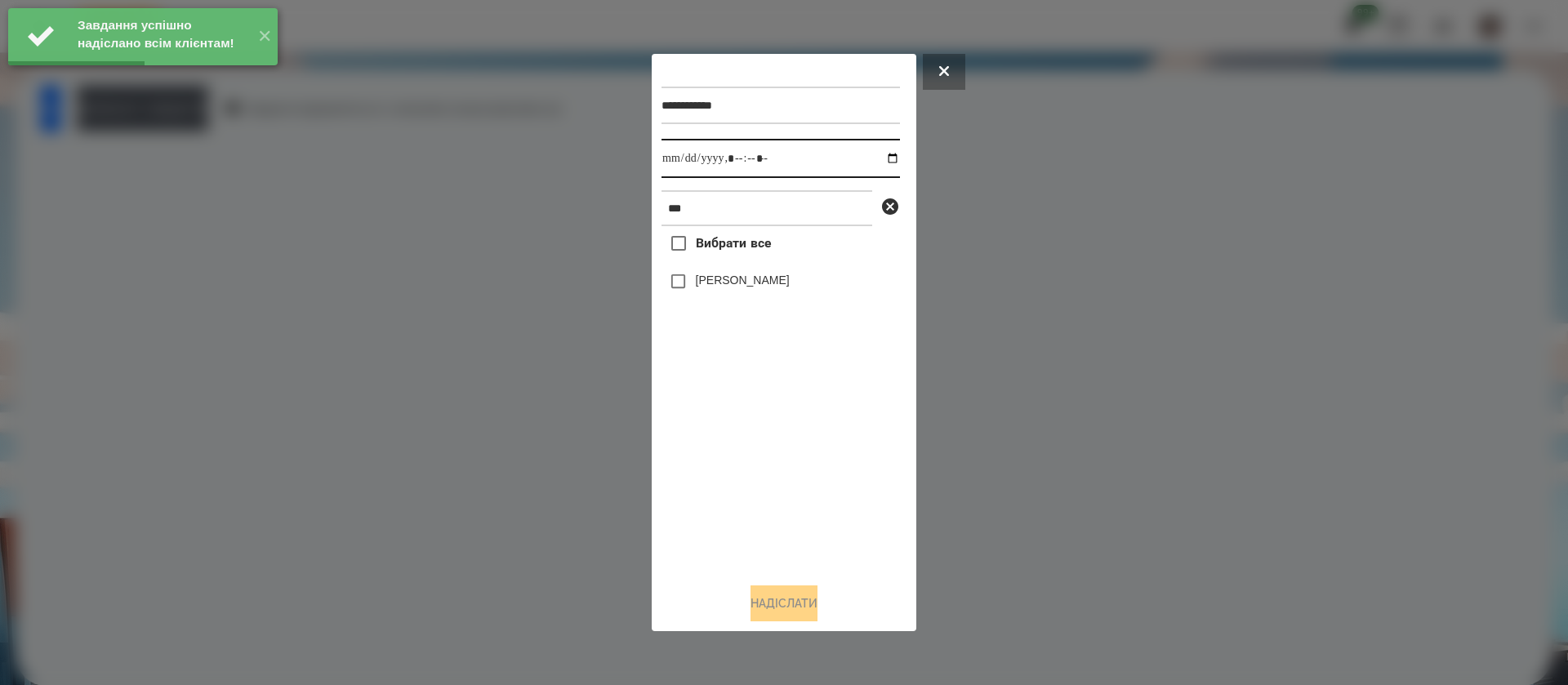
click at [678, 163] on input "datetime-local" at bounding box center [781, 159] width 239 height 39
type input "**********"
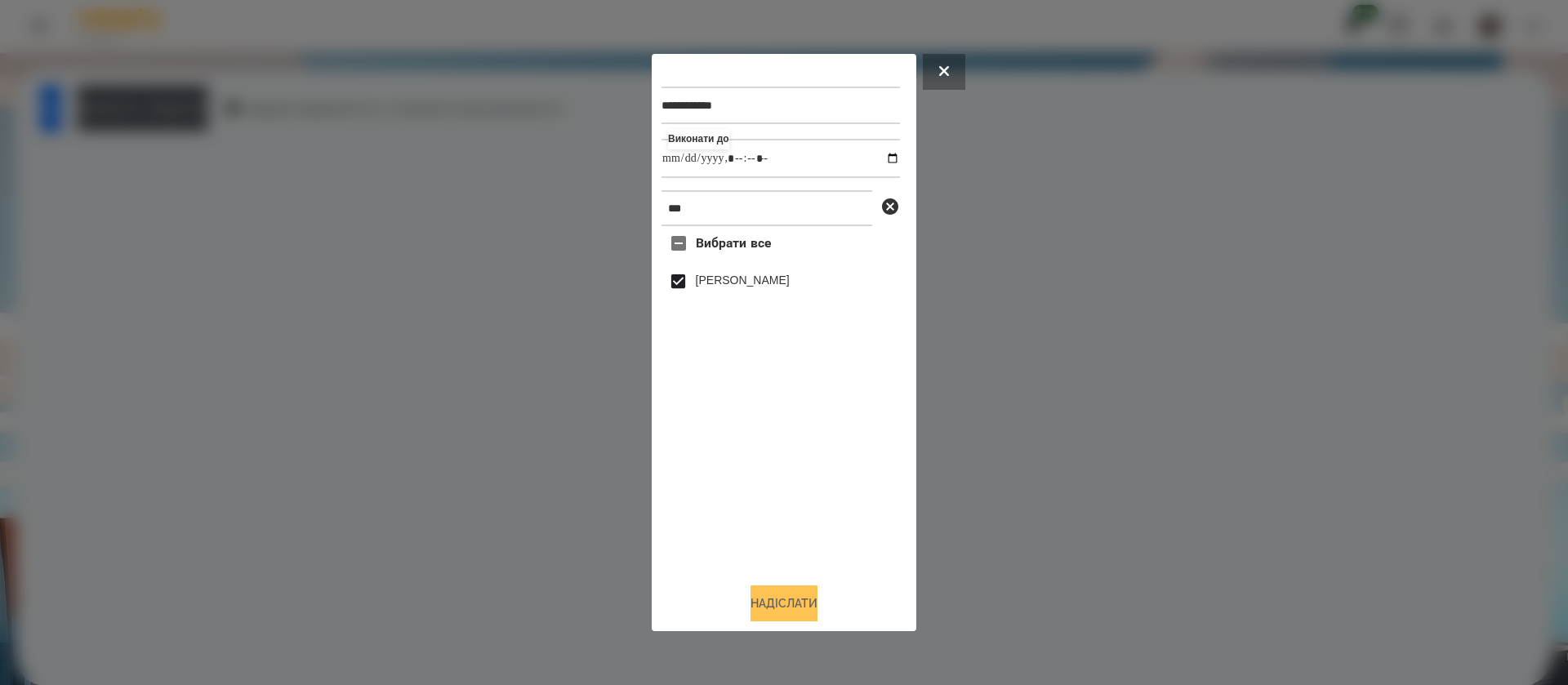
click at [772, 599] on button "Надіслати" at bounding box center [784, 603] width 67 height 36
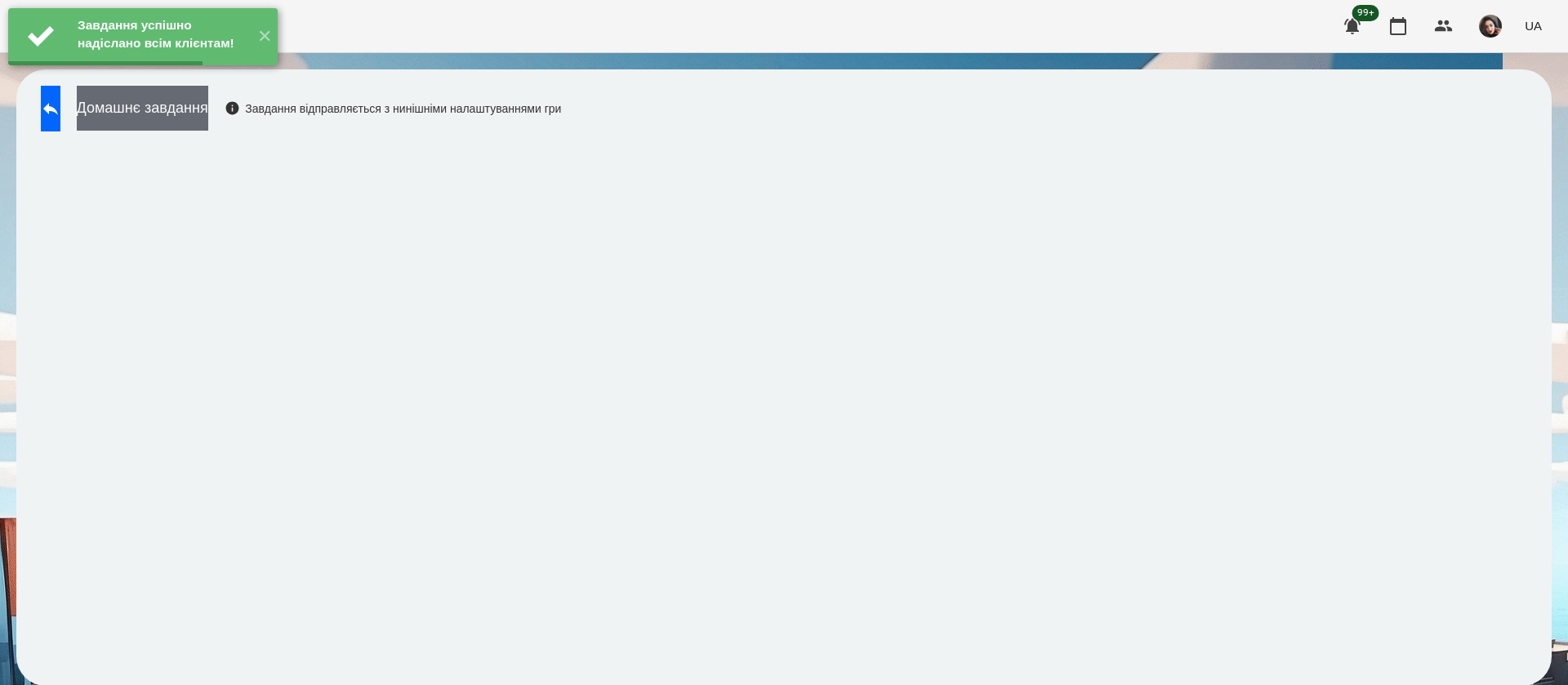
click at [208, 101] on button "Домашнє завдання" at bounding box center [142, 108] width 132 height 45
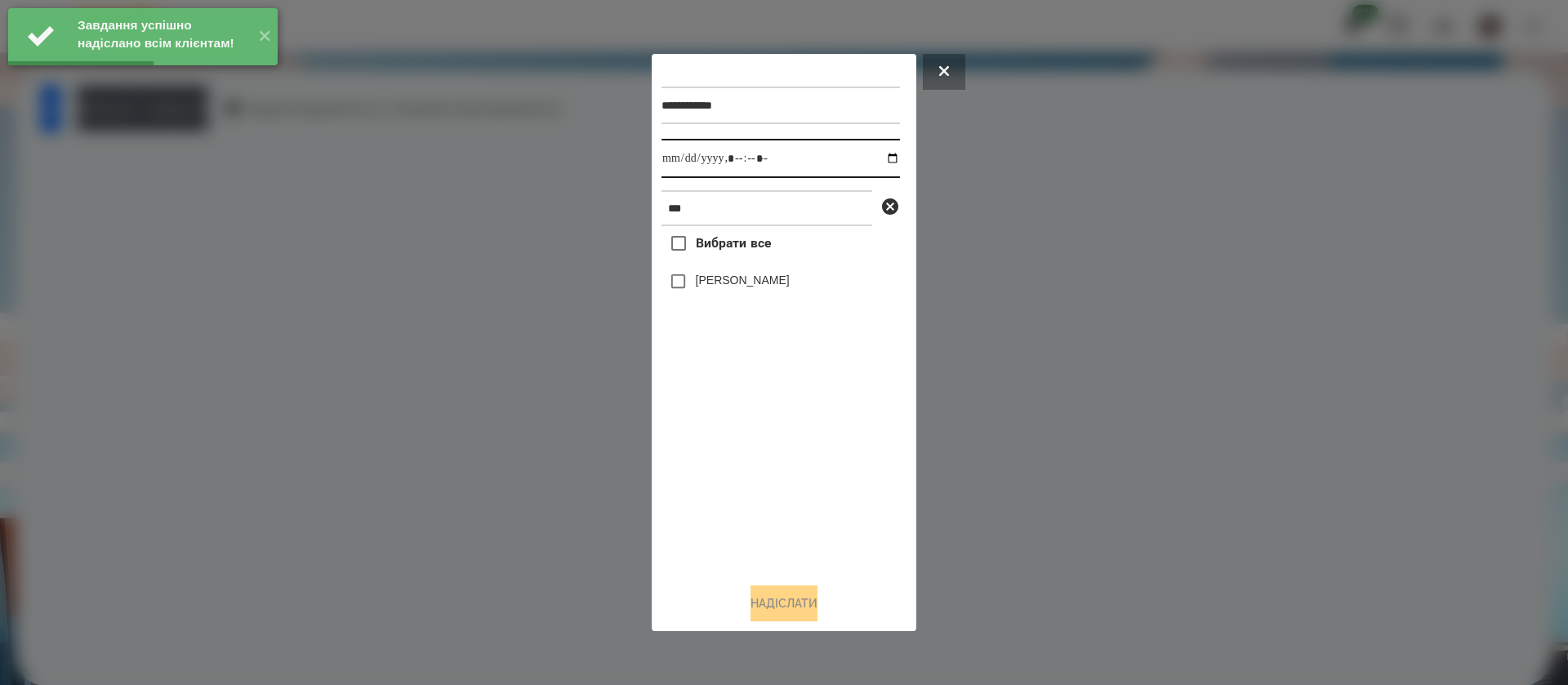
click at [673, 166] on input "datetime-local" at bounding box center [781, 159] width 239 height 39
type input "**********"
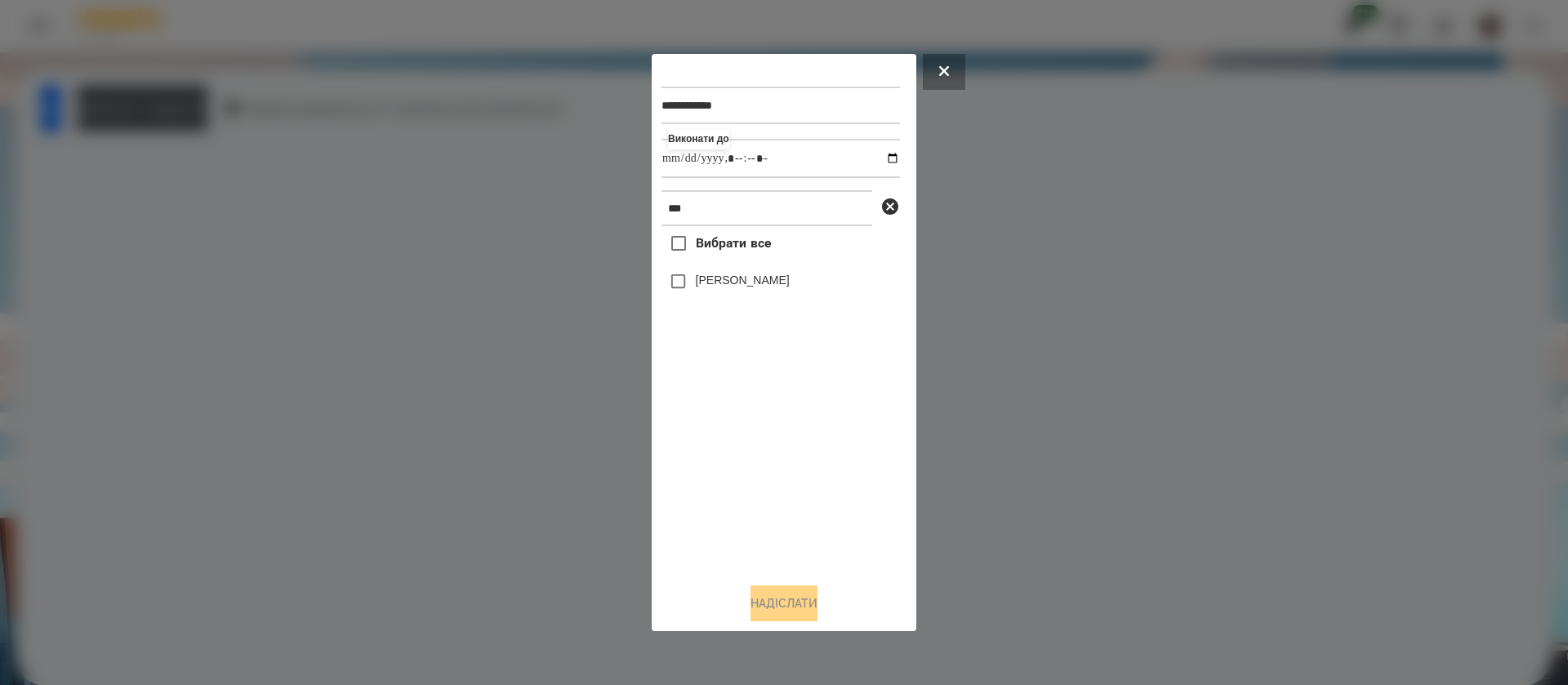
click at [700, 289] on label "[PERSON_NAME]" at bounding box center [742, 280] width 94 height 16
click at [804, 608] on button "Надіслати" at bounding box center [784, 603] width 67 height 36
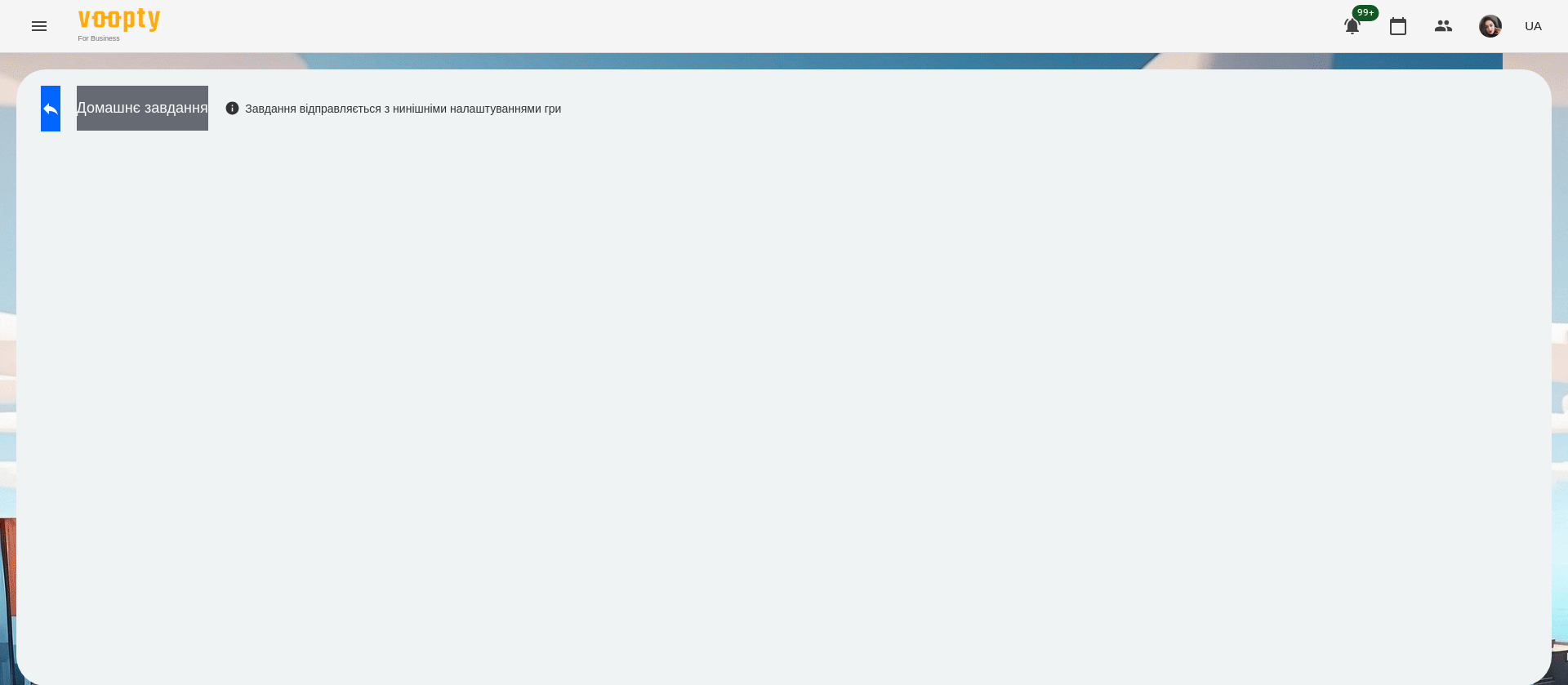
click at [208, 104] on button "Домашнє завдання" at bounding box center [142, 108] width 132 height 45
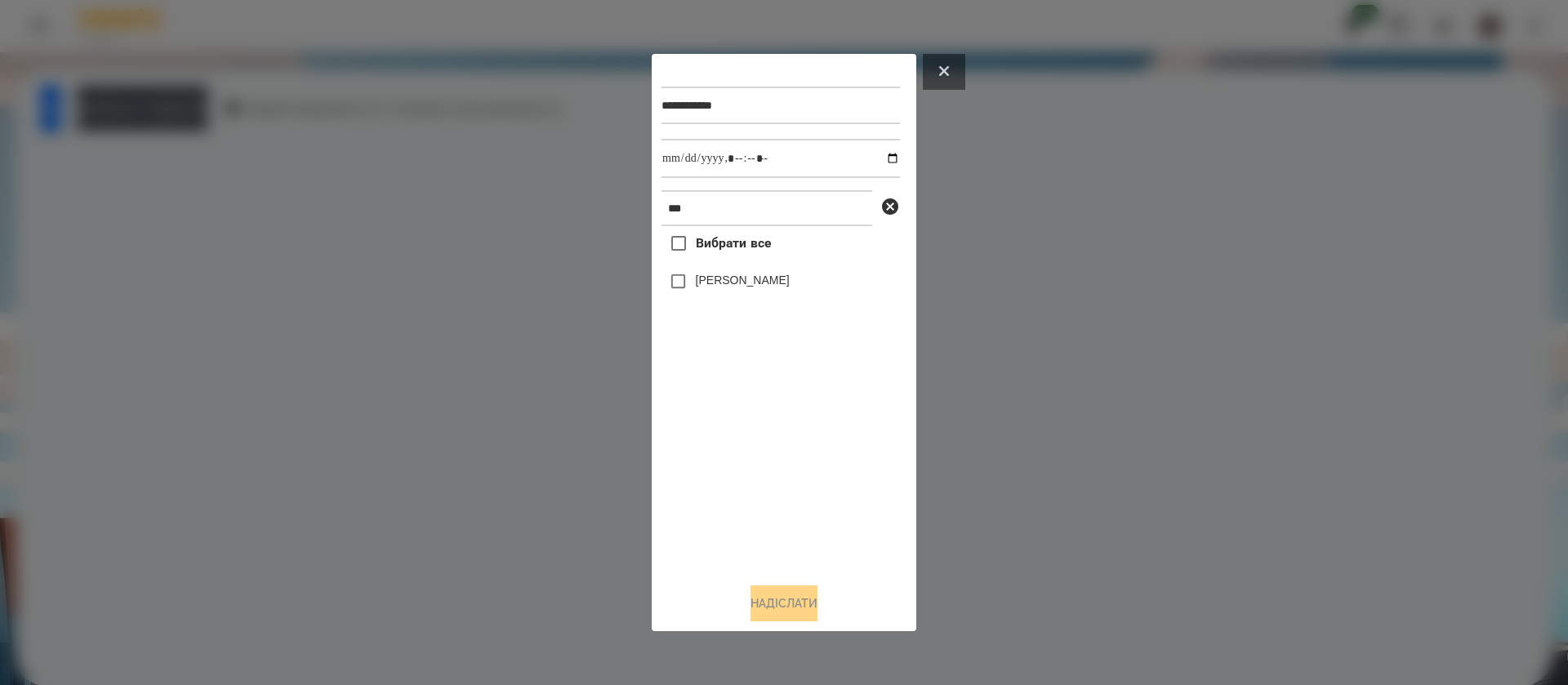
click at [934, 62] on button at bounding box center [944, 72] width 43 height 36
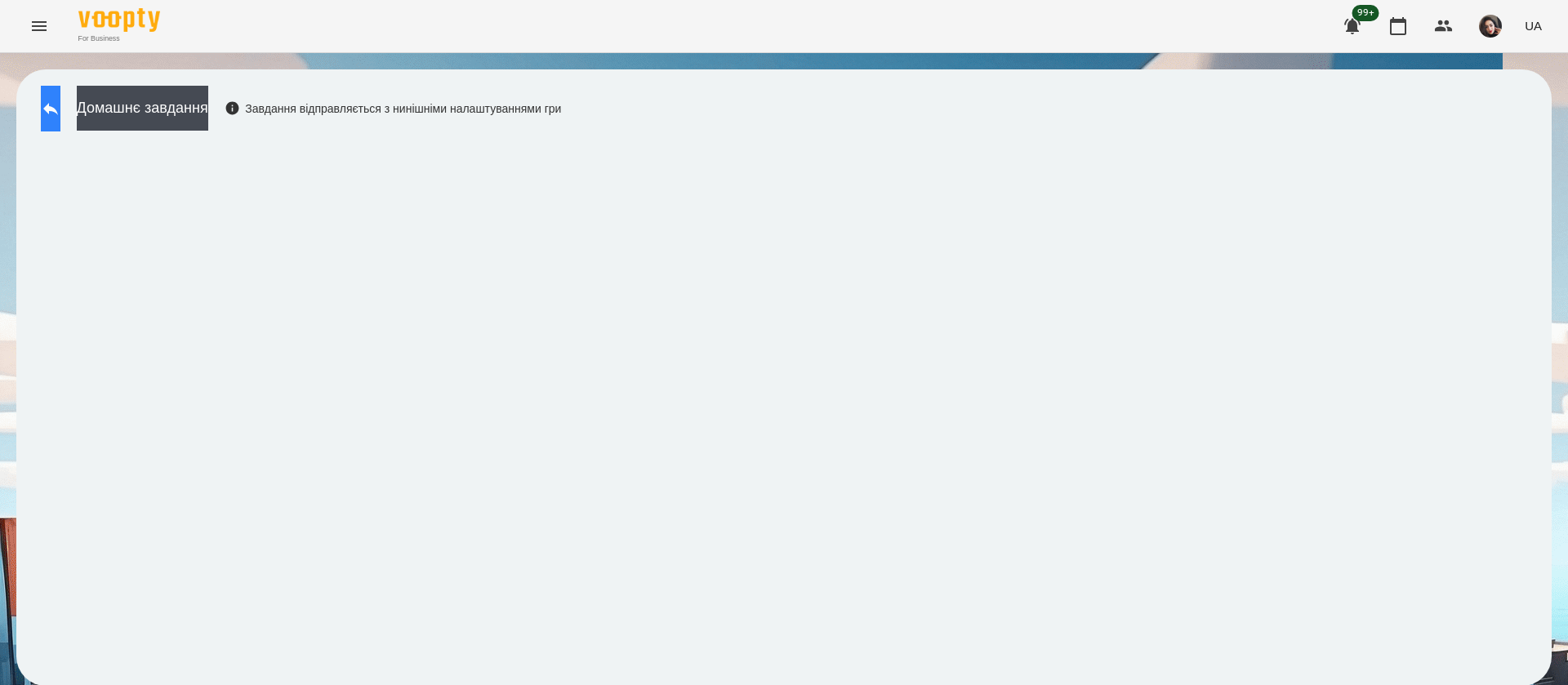
click at [60, 113] on button at bounding box center [51, 109] width 20 height 46
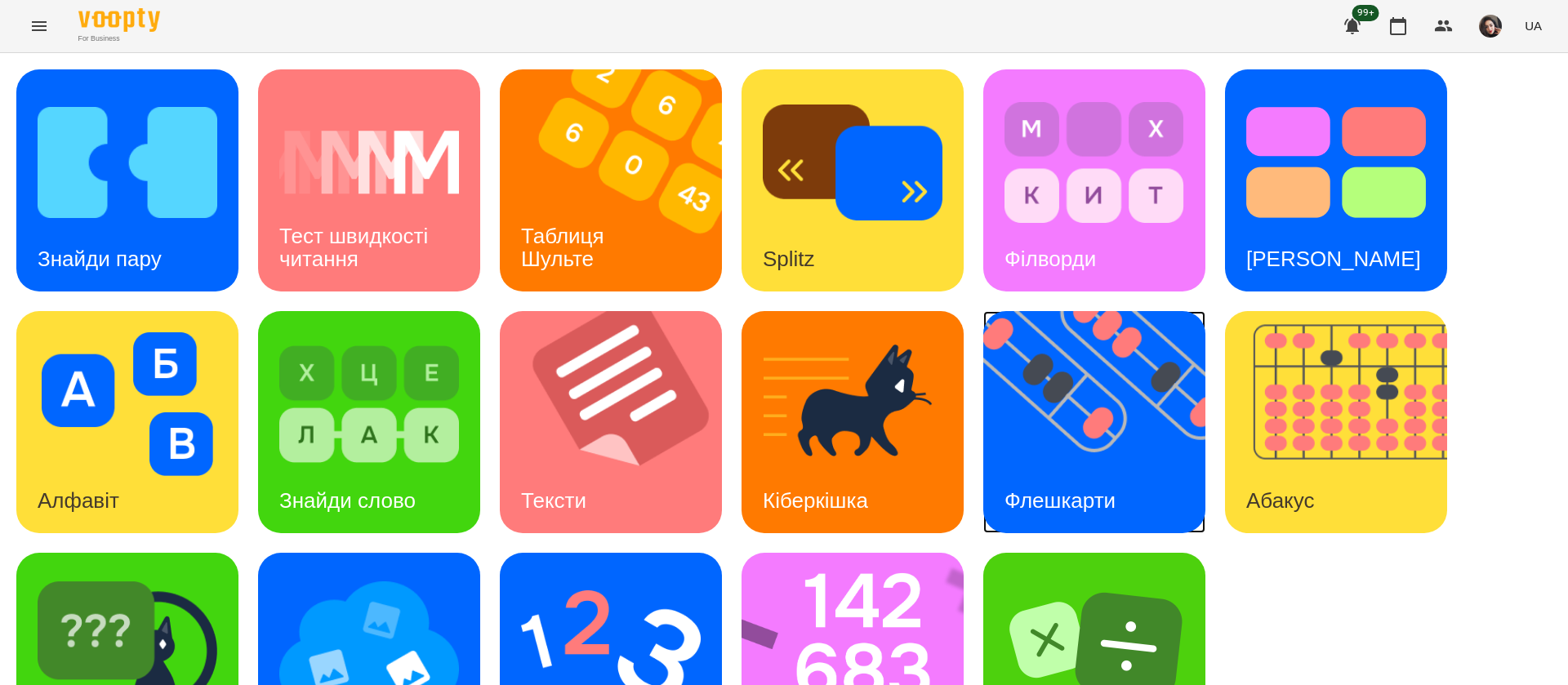
click at [1043, 483] on div "Флешкарти" at bounding box center [1060, 500] width 154 height 65
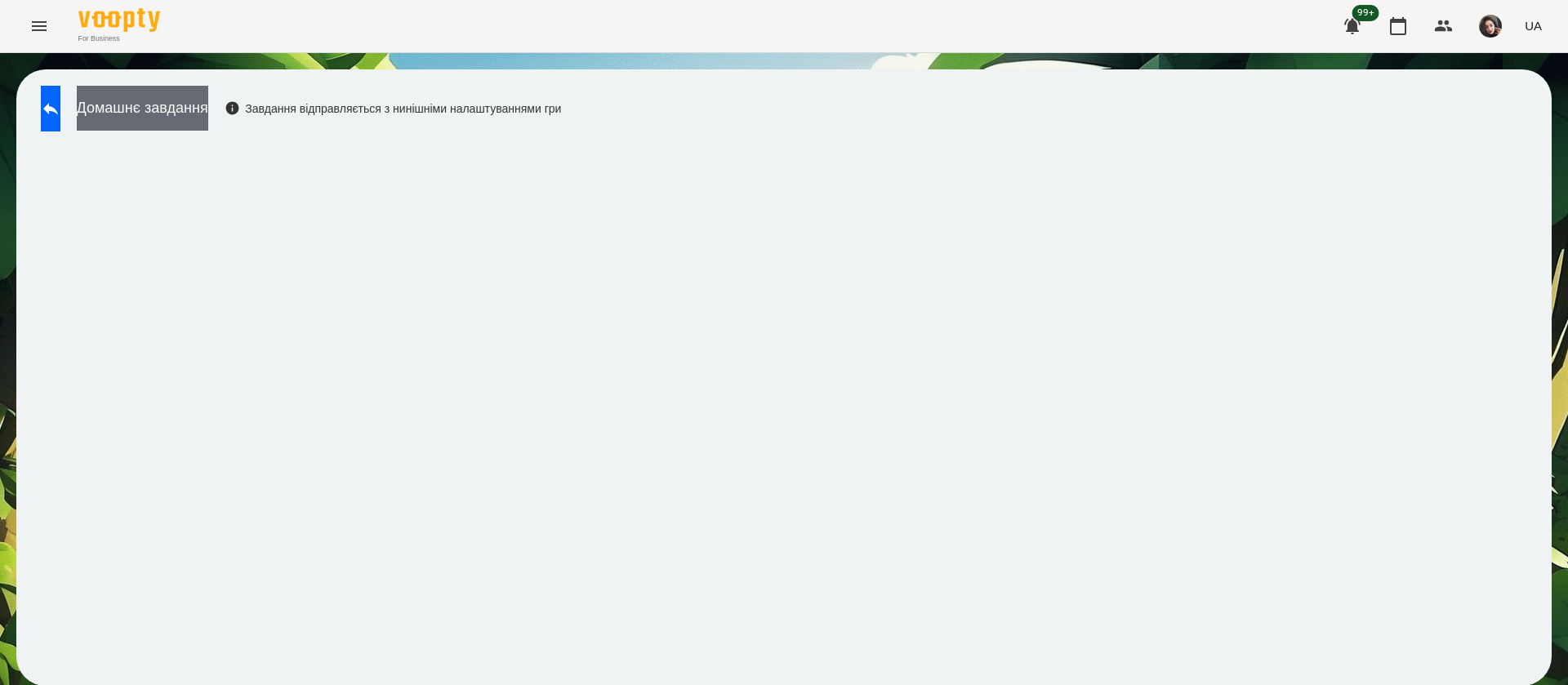
click at [208, 110] on button "Домашнє завдання" at bounding box center [142, 108] width 132 height 45
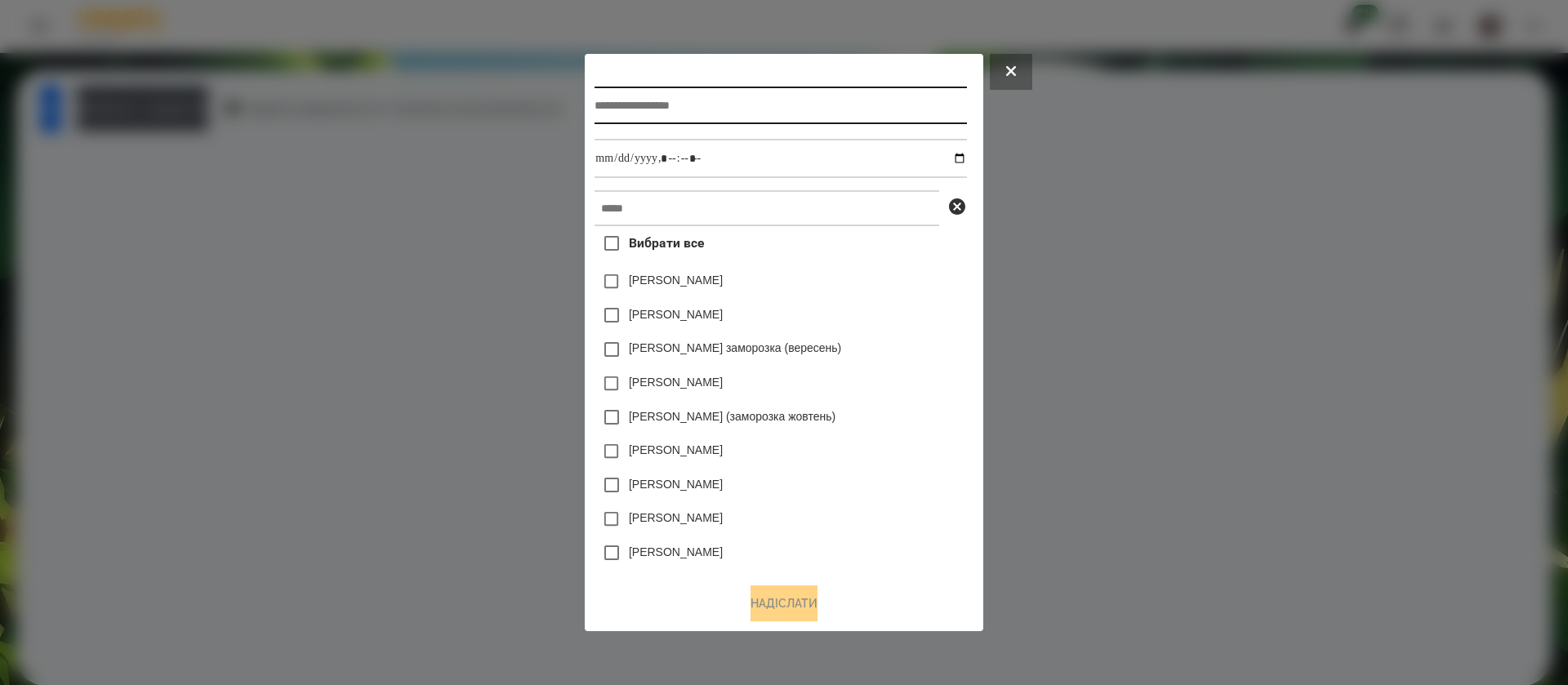
click at [638, 106] on input "text" at bounding box center [780, 105] width 372 height 38
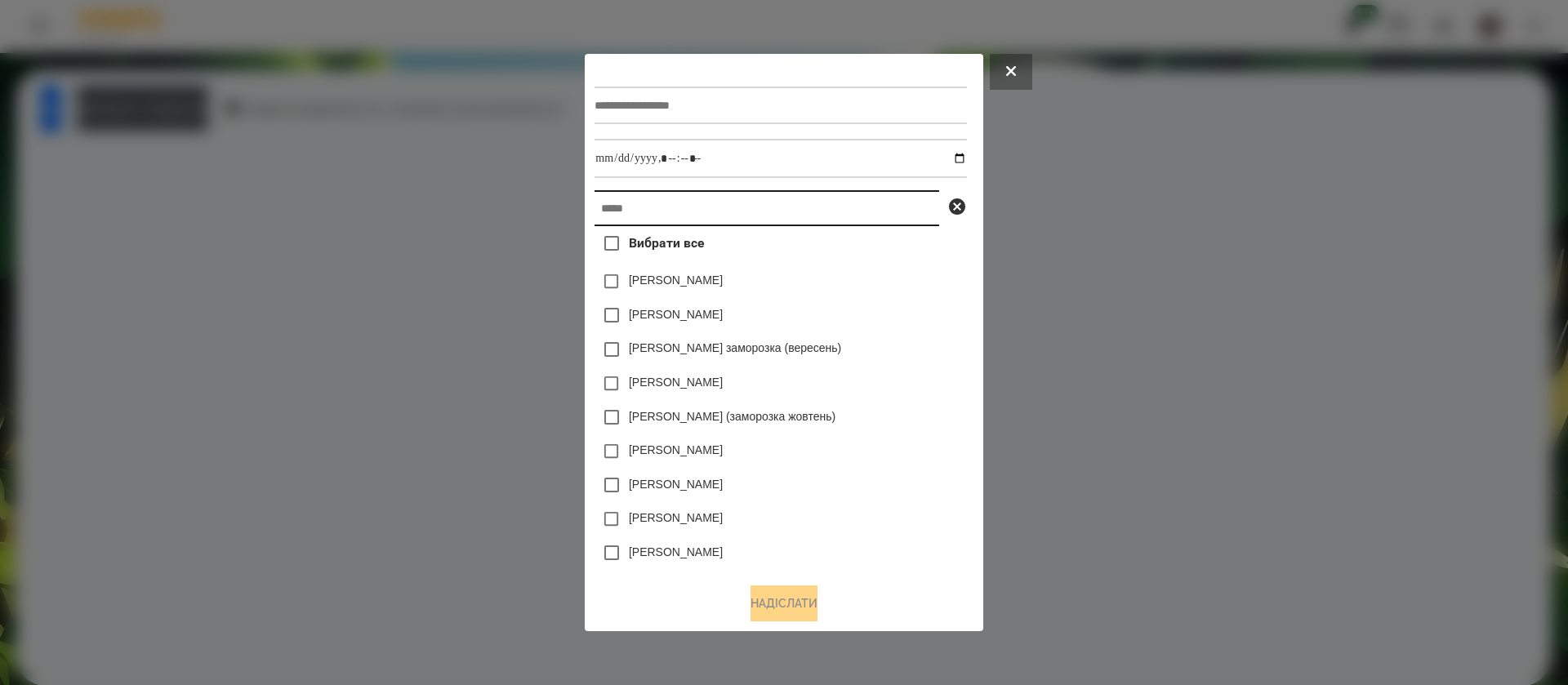
click at [688, 213] on input "text" at bounding box center [767, 208] width 345 height 36
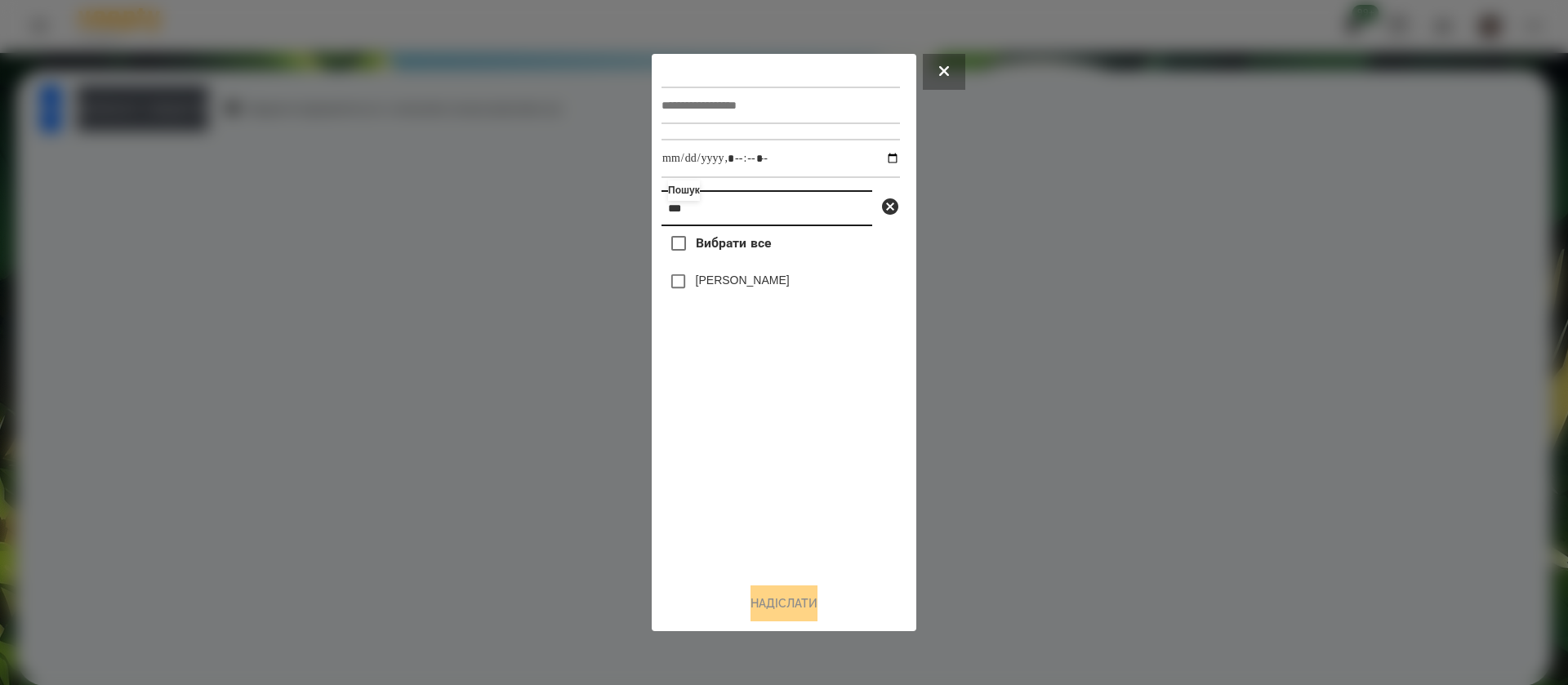
type input "***"
drag, startPoint x: 721, startPoint y: 108, endPoint x: 712, endPoint y: 109, distance: 9.1
click at [719, 108] on input "text" at bounding box center [781, 105] width 239 height 38
type input "**********"
click at [873, 164] on input "datetime-local" at bounding box center [781, 159] width 239 height 39
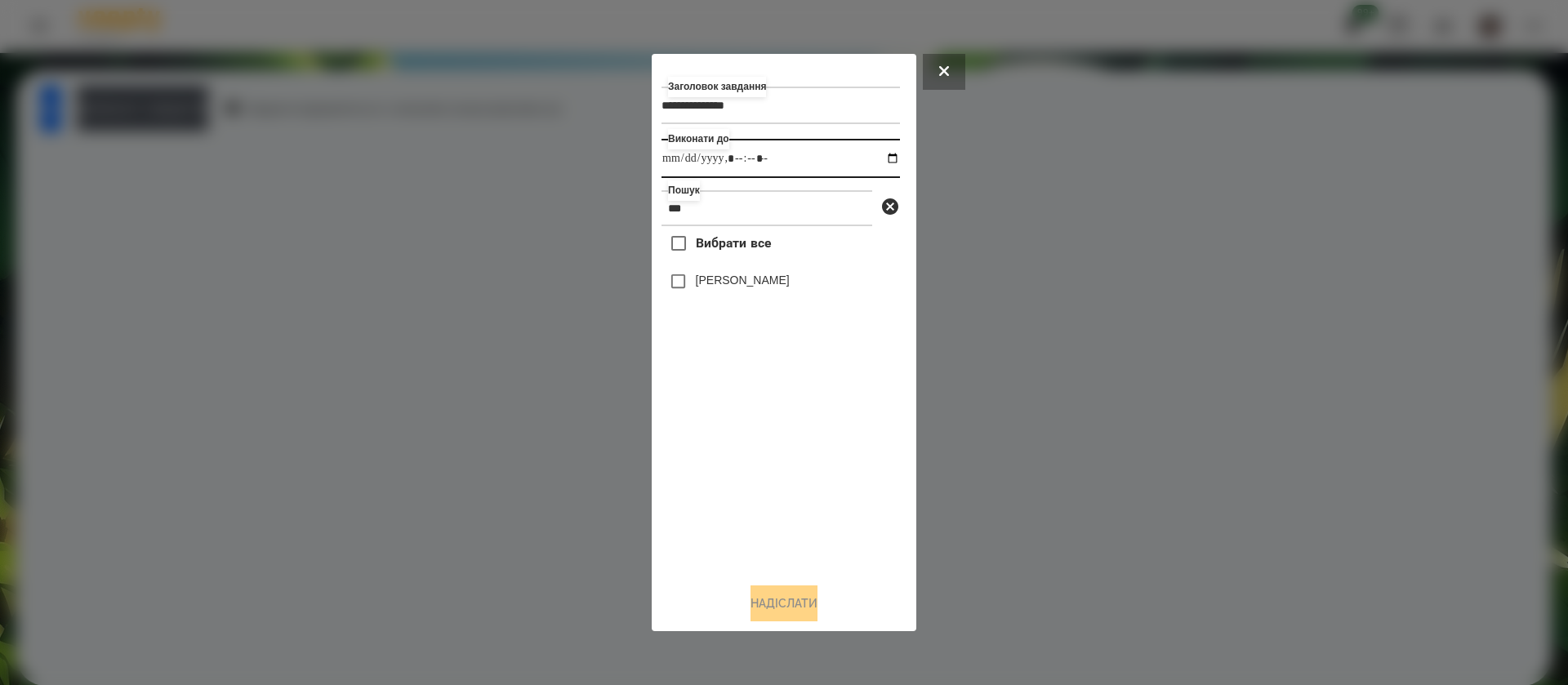
click at [760, 159] on input "datetime-local" at bounding box center [781, 159] width 239 height 39
click at [774, 157] on input "datetime-local" at bounding box center [781, 159] width 239 height 39
type input "**********"
click at [746, 284] on label "[PERSON_NAME]" at bounding box center [742, 280] width 94 height 16
click at [792, 607] on button "Надіслати" at bounding box center [784, 603] width 67 height 36
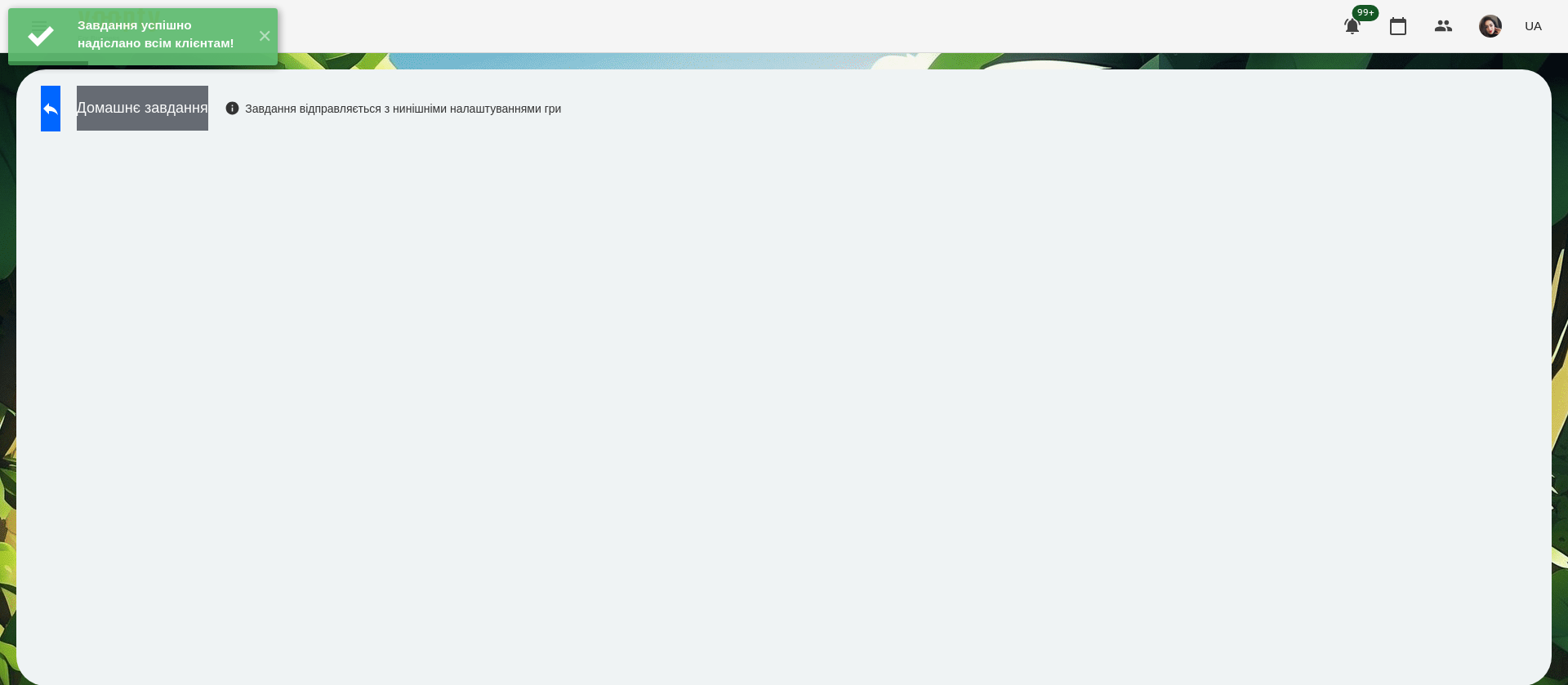
click at [208, 120] on button "Домашнє завдання" at bounding box center [142, 108] width 132 height 45
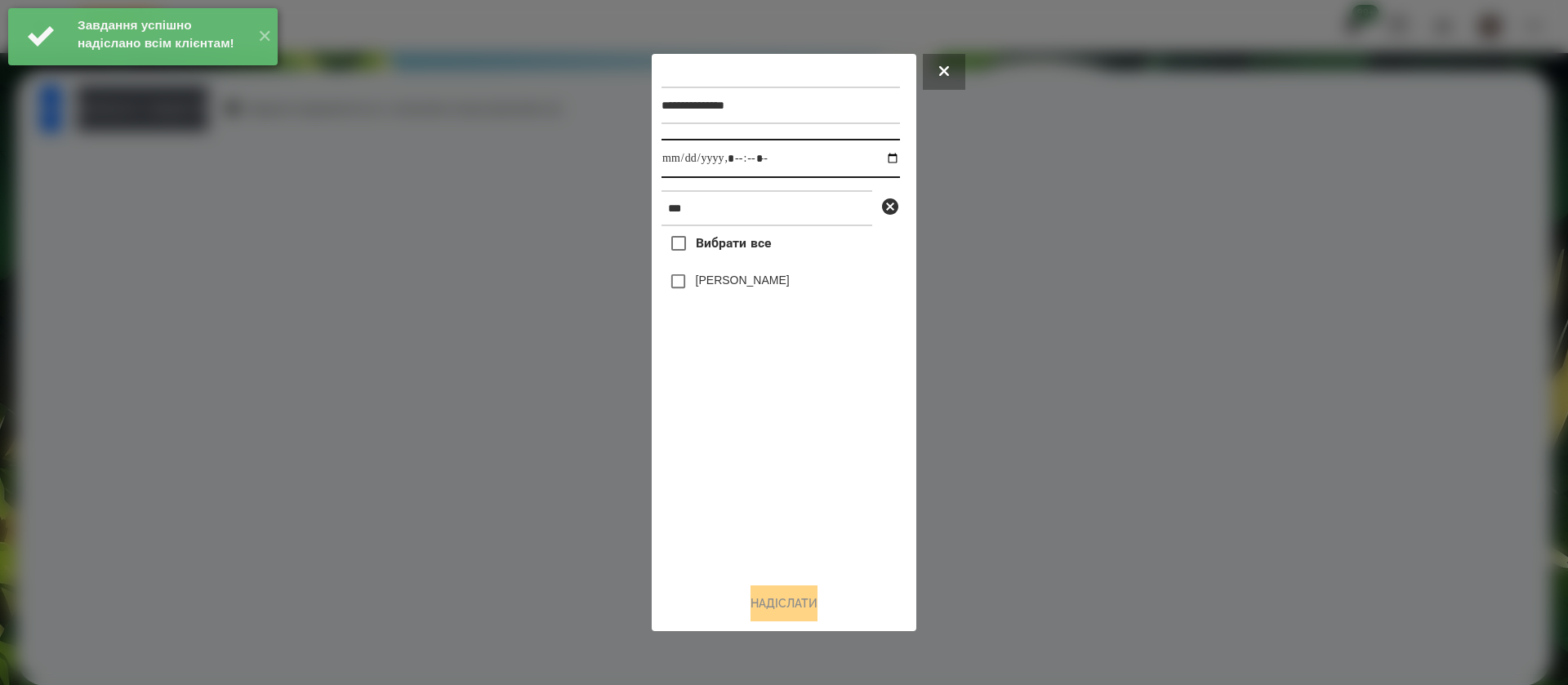
click at [681, 159] on input "datetime-local" at bounding box center [781, 159] width 239 height 39
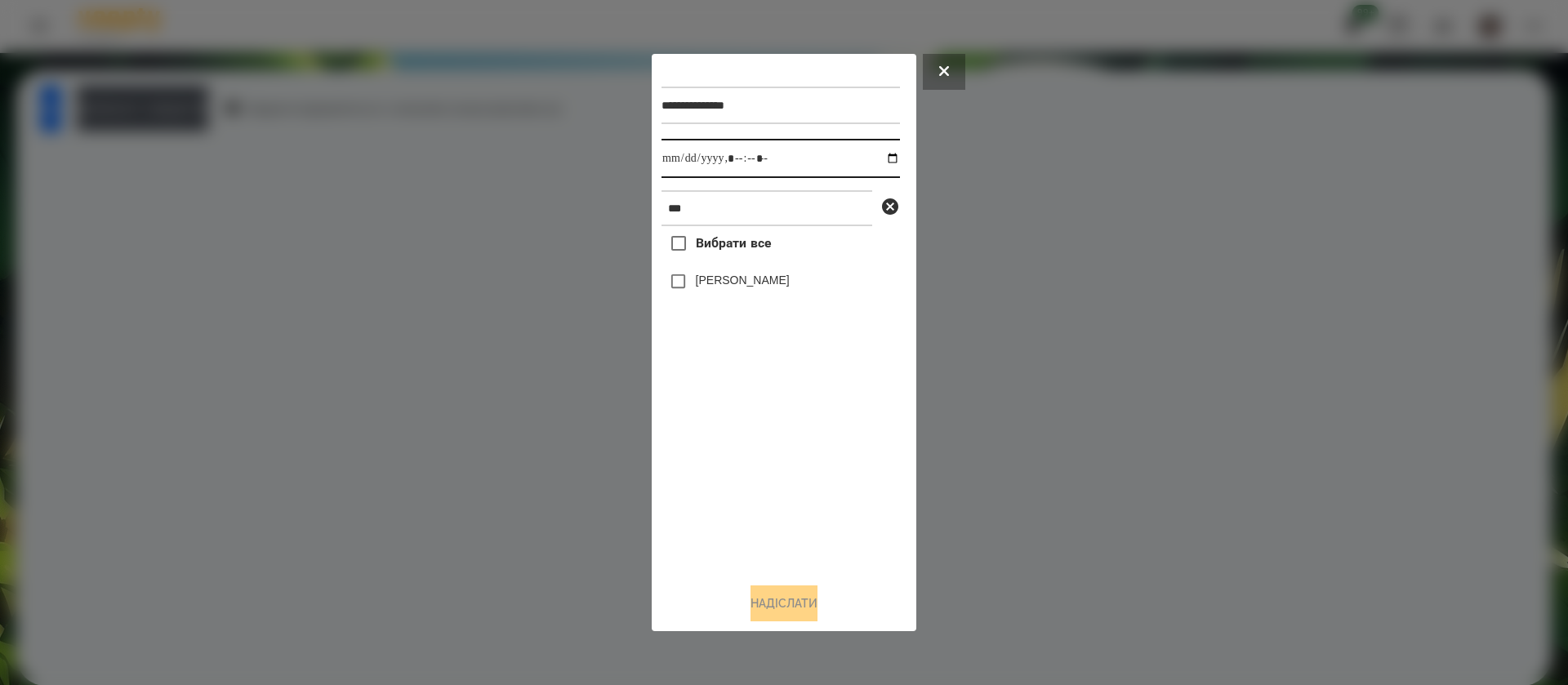
type input "**********"
click at [711, 280] on label "[PERSON_NAME]" at bounding box center [742, 280] width 94 height 16
click at [773, 607] on button "Надіслати" at bounding box center [784, 603] width 67 height 36
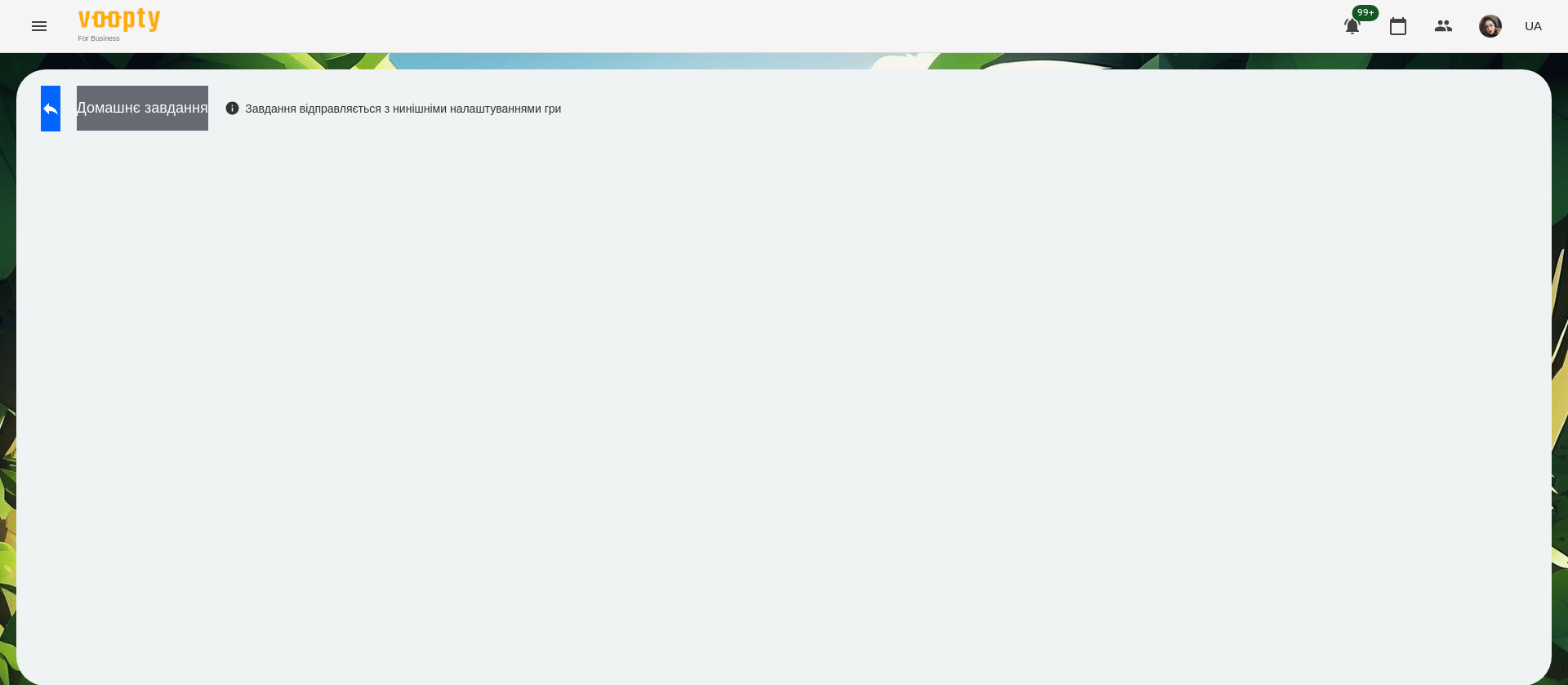
click at [166, 108] on button "Домашнє завдання" at bounding box center [142, 108] width 132 height 45
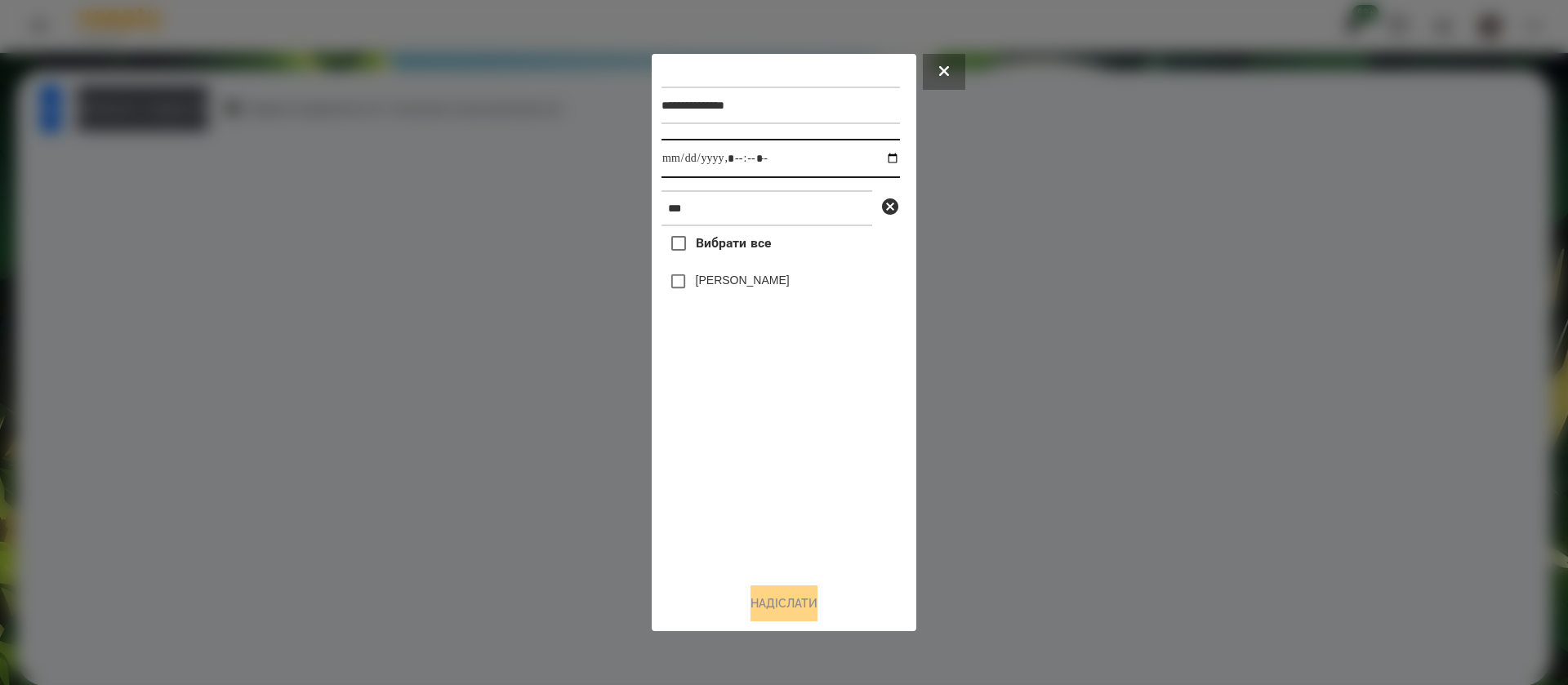
click at [671, 163] on input "datetime-local" at bounding box center [781, 159] width 239 height 39
type input "**********"
click at [697, 289] on label "[PERSON_NAME]" at bounding box center [742, 280] width 94 height 16
click at [799, 621] on button "Надіслати" at bounding box center [784, 603] width 67 height 36
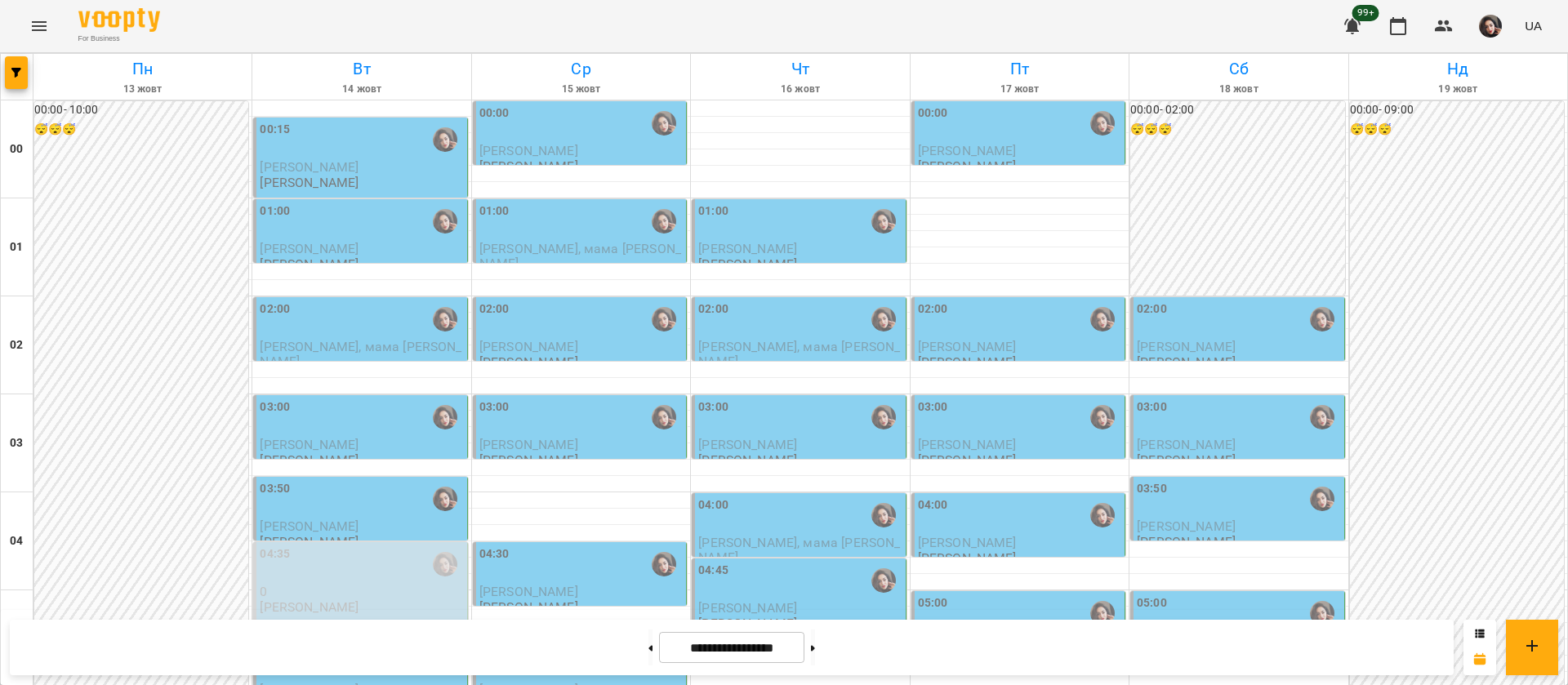
scroll to position [857, 0]
click at [815, 640] on button at bounding box center [813, 647] width 4 height 36
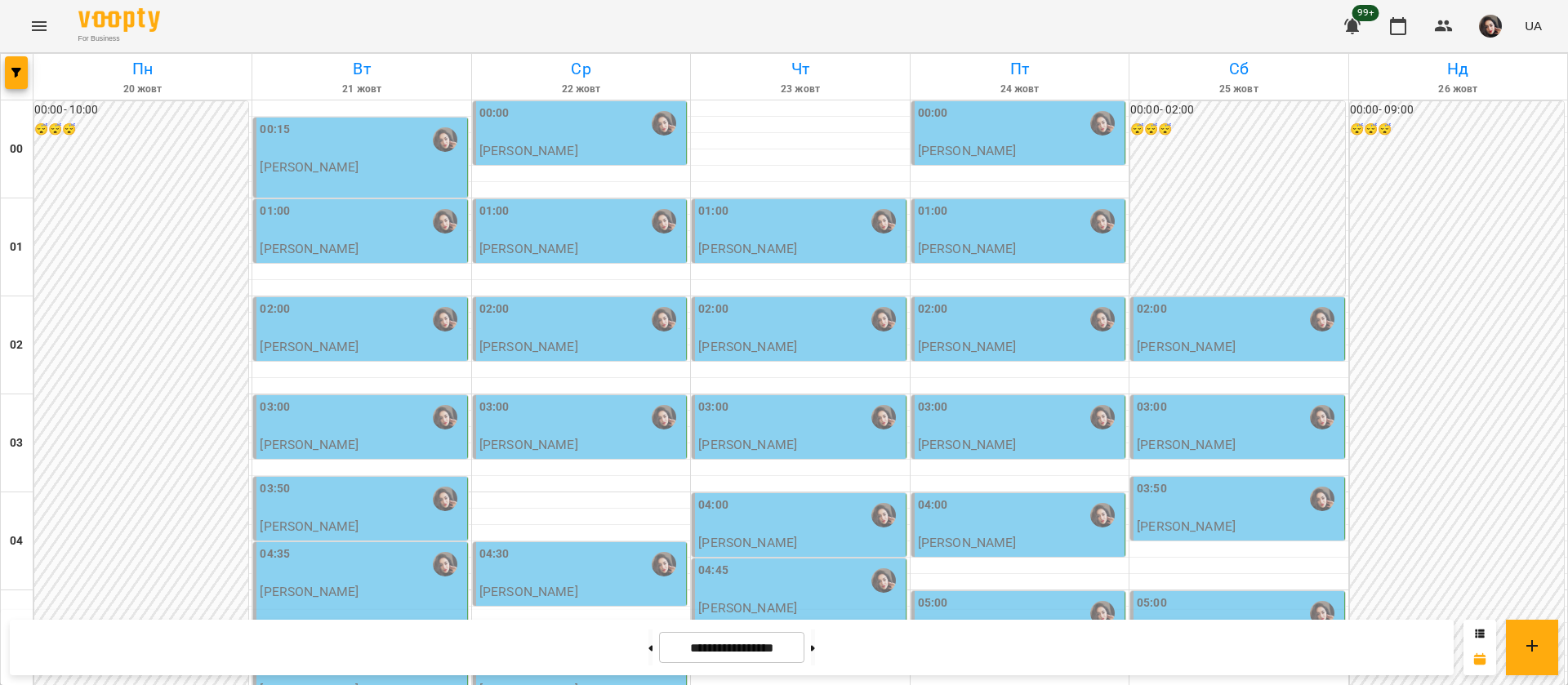
scroll to position [735, 0]
click at [648, 656] on button at bounding box center [650, 647] width 4 height 36
type input "**********"
